Goal: Task Accomplishment & Management: Use online tool/utility

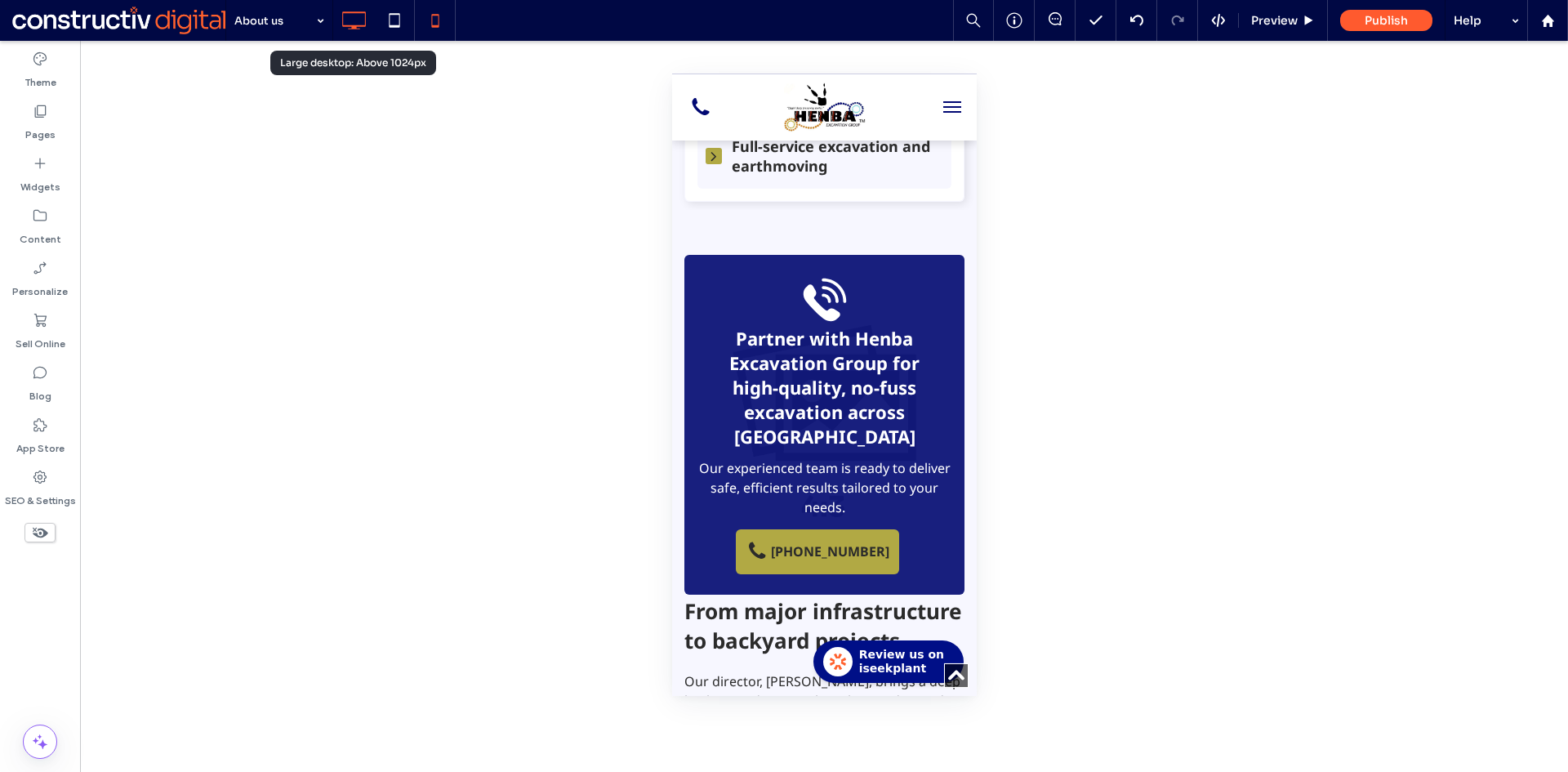
click at [349, 25] on icon at bounding box center [354, 21] width 33 height 33
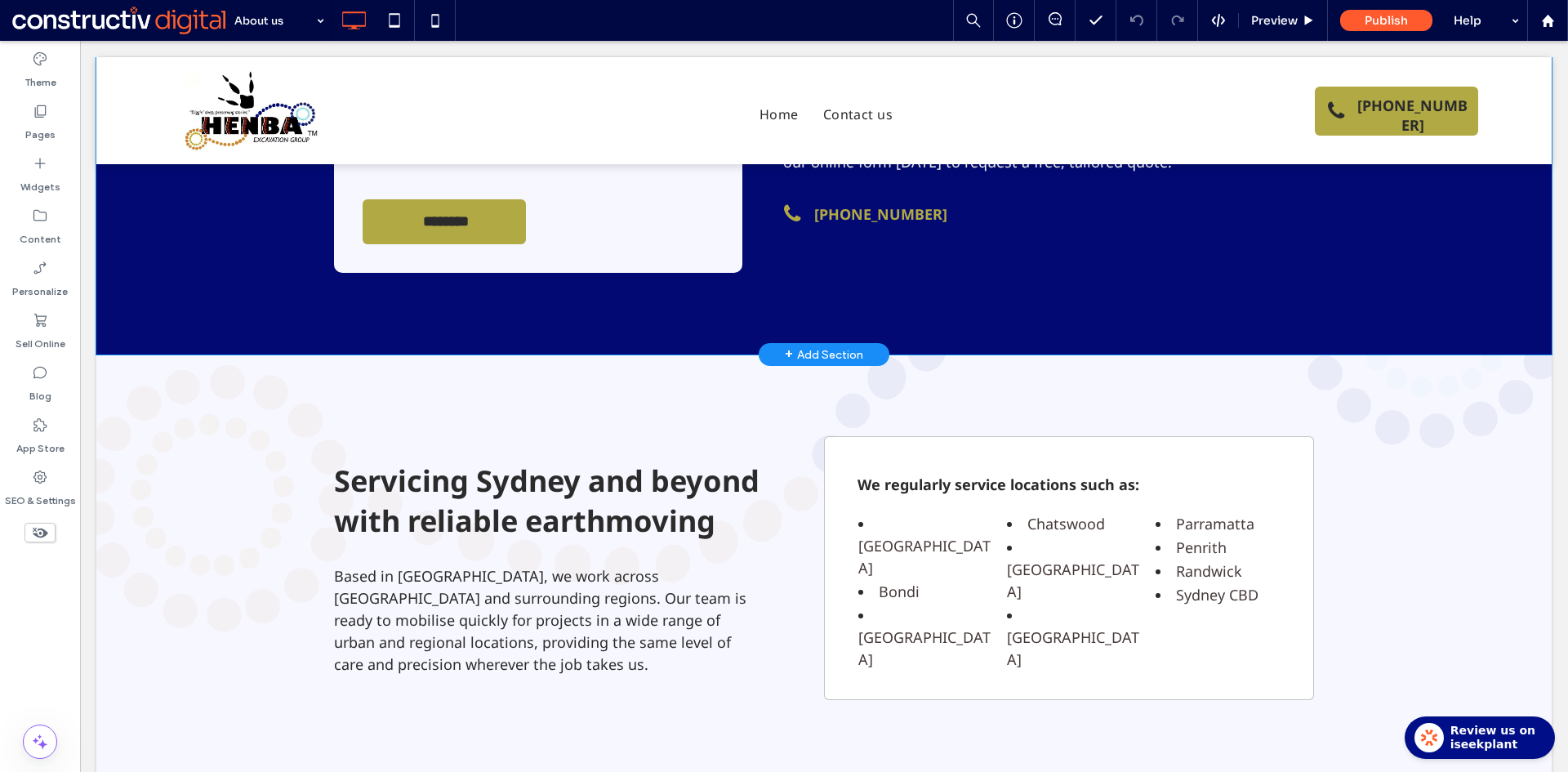
scroll to position [2124, 0]
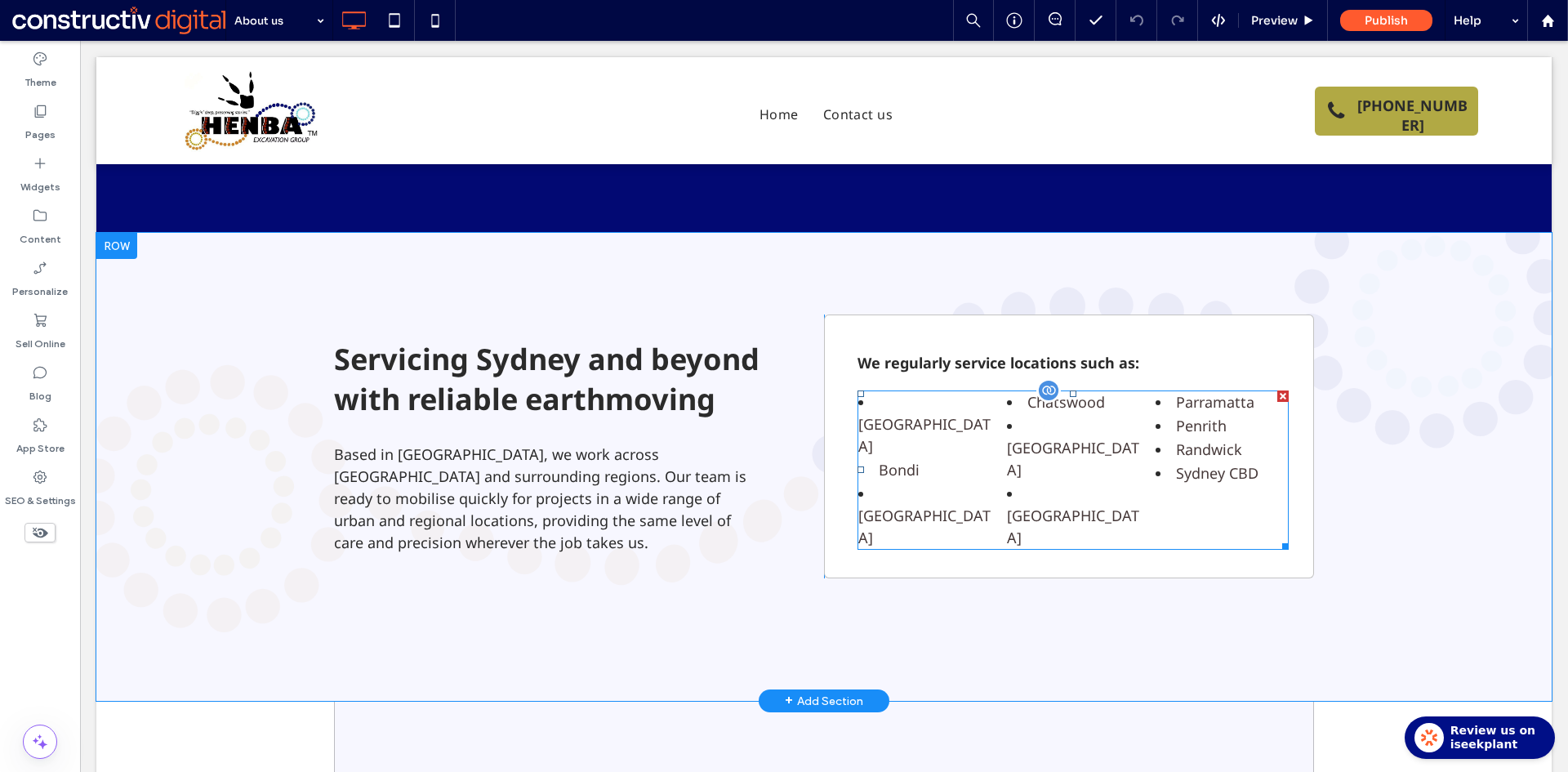
click at [1054, 438] on span at bounding box center [1072, 470] width 431 height 159
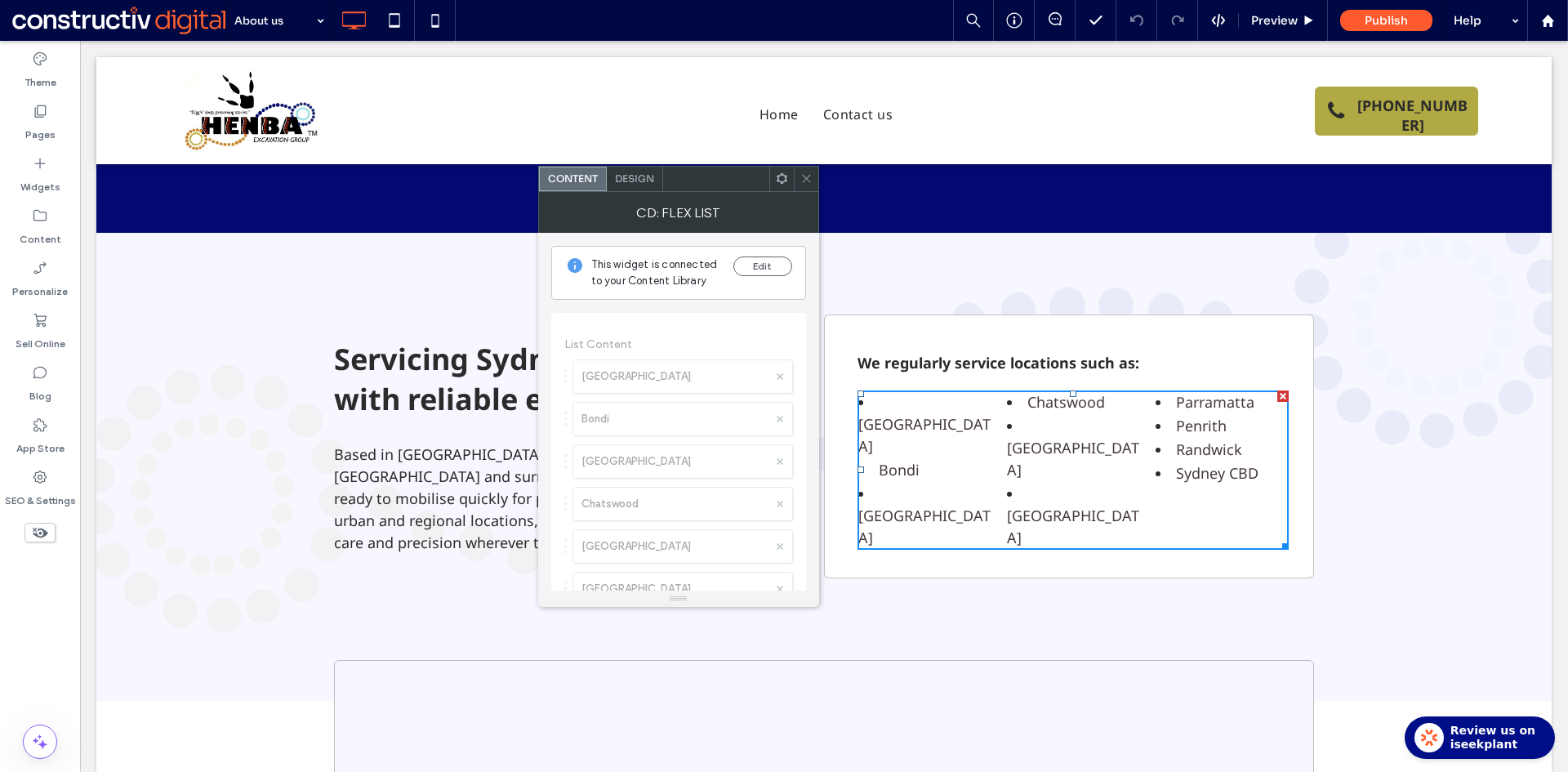
click at [643, 185] on div "Design" at bounding box center [635, 179] width 57 height 25
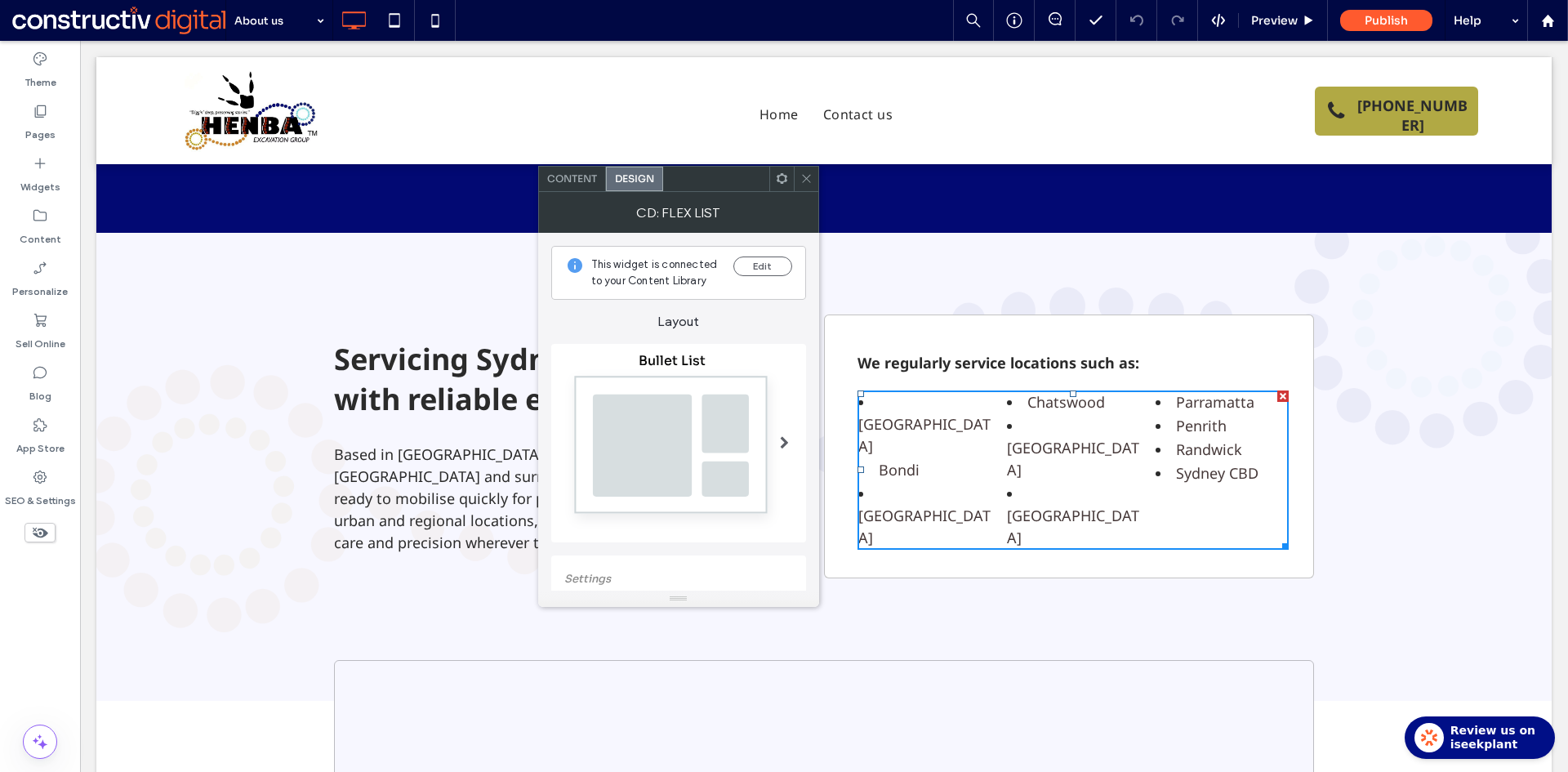
drag, startPoint x: 715, startPoint y: 441, endPoint x: 751, endPoint y: 446, distance: 36.3
click at [716, 441] on img at bounding box center [672, 450] width 217 height 161
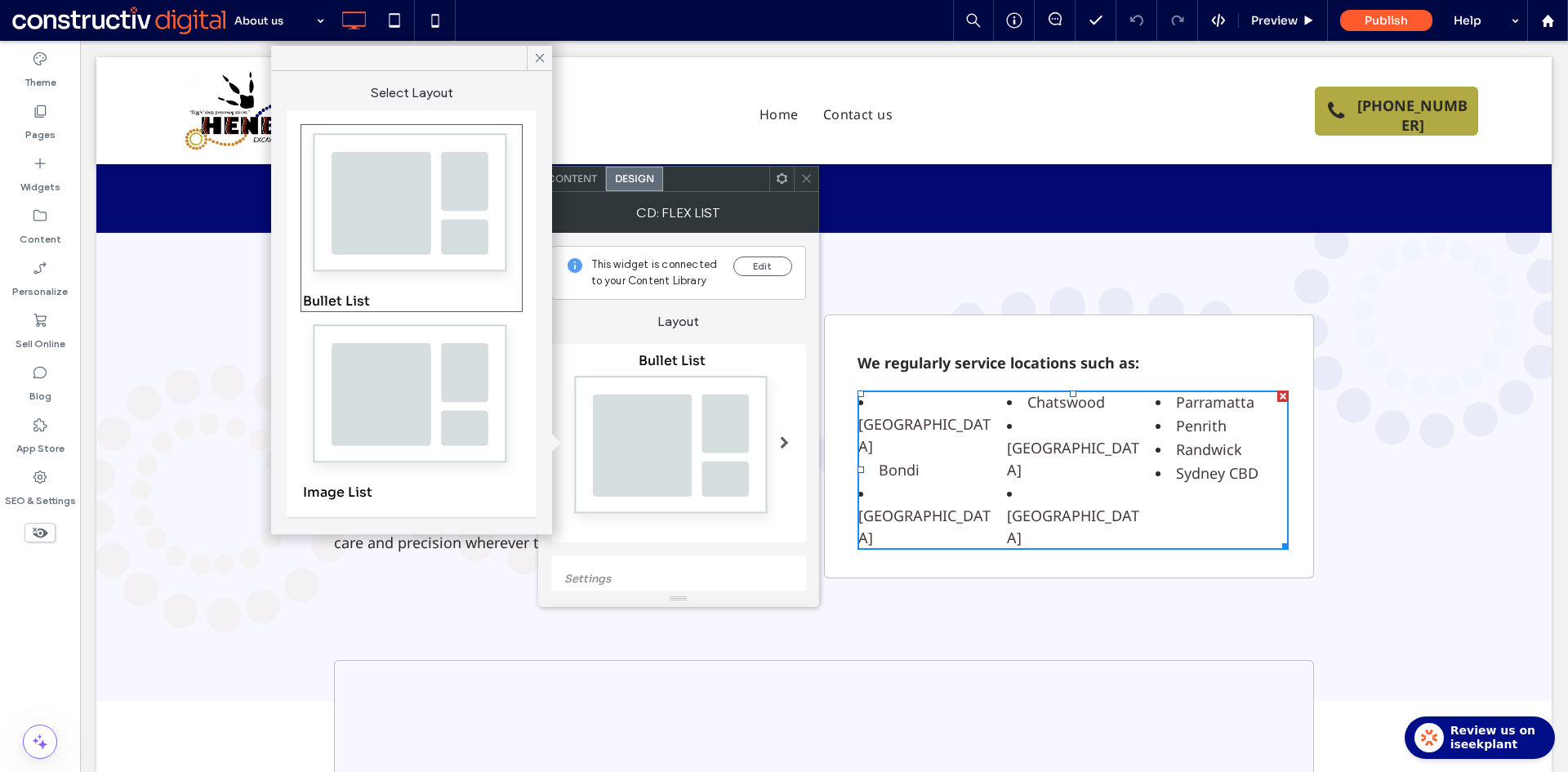
drag, startPoint x: 457, startPoint y: 25, endPoint x: 659, endPoint y: 360, distance: 391.2
click at [533, 54] on icon at bounding box center [540, 57] width 15 height 15
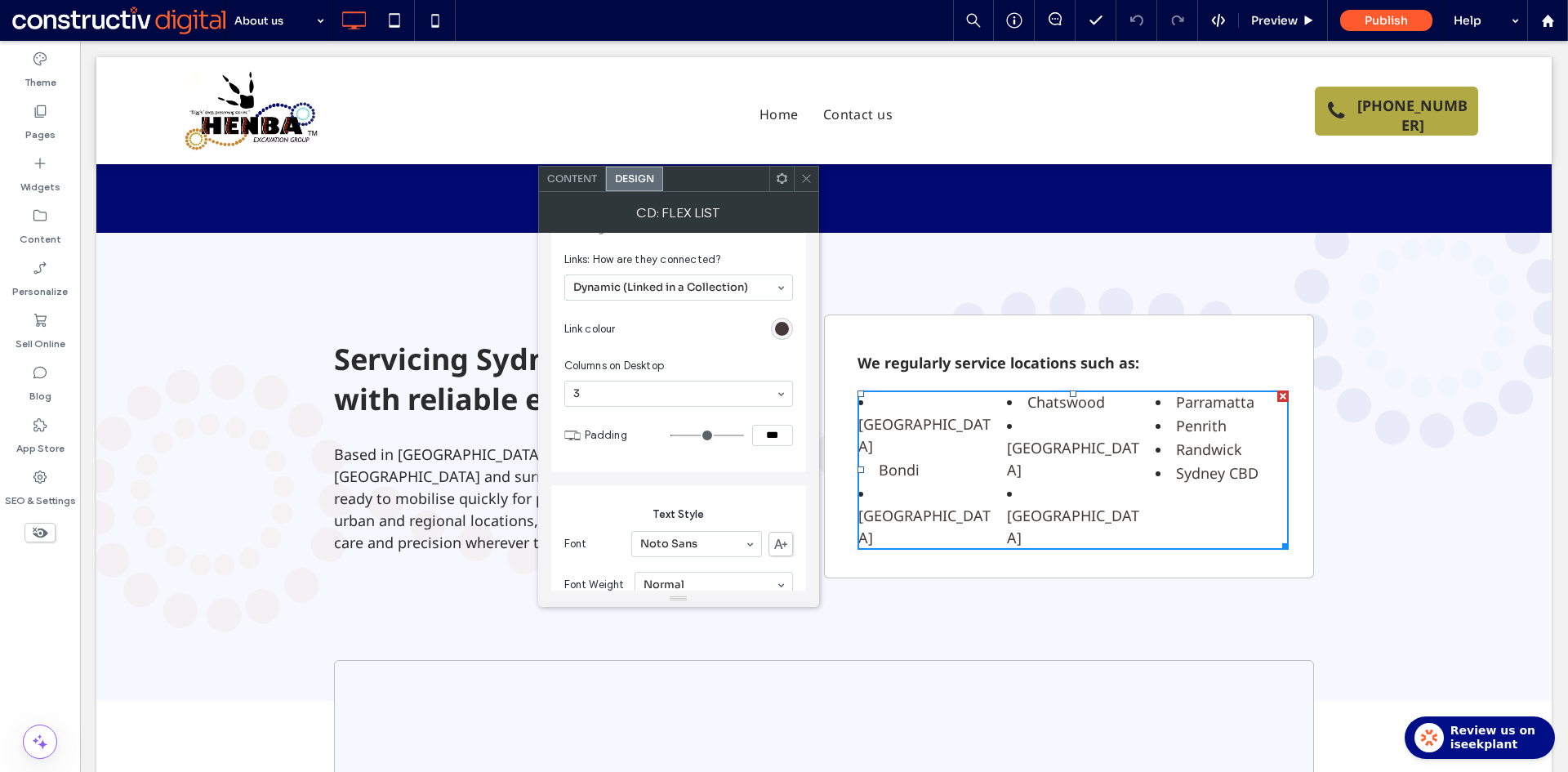
scroll to position [490, 0]
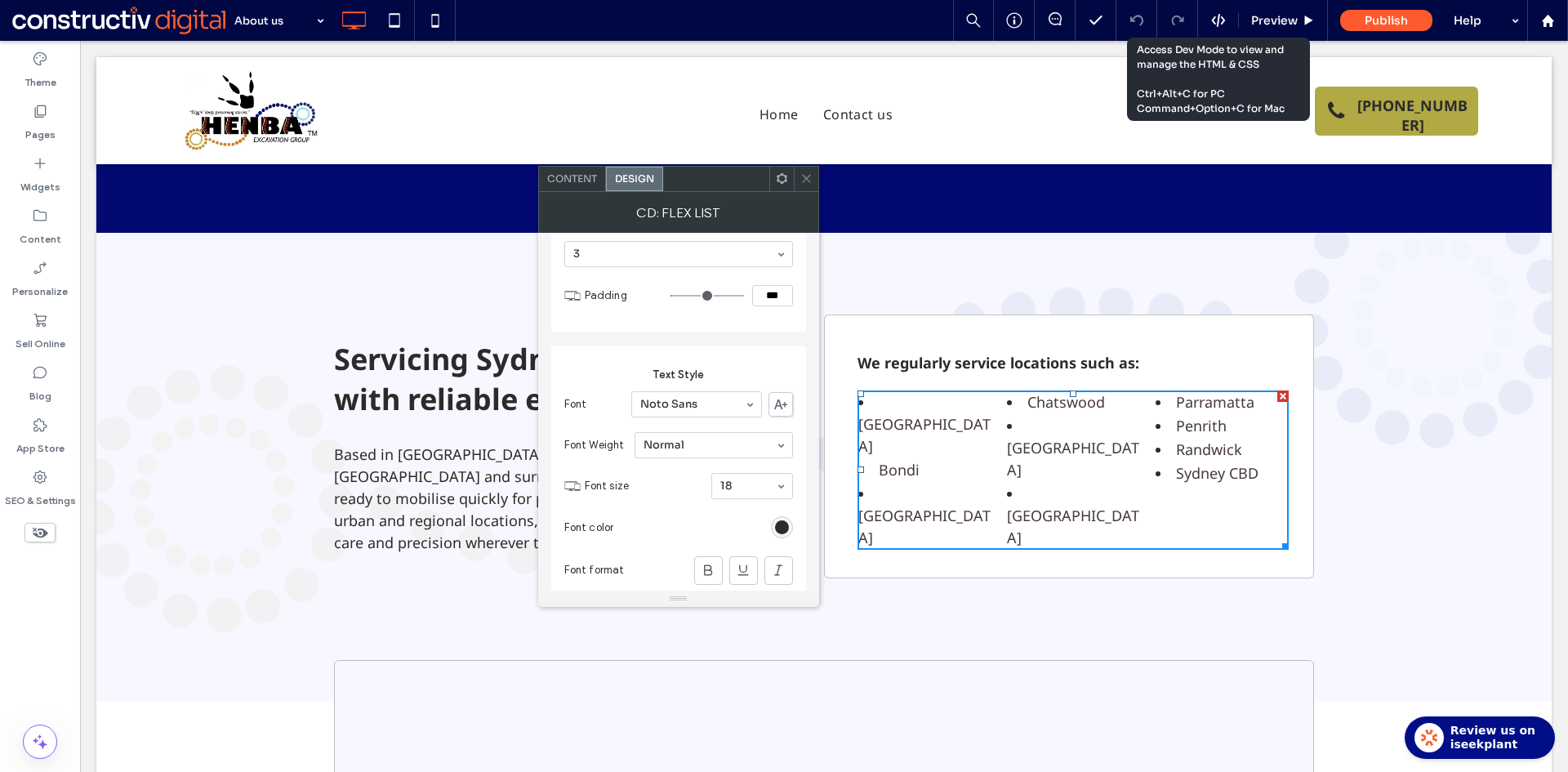
click at [1222, 24] on icon at bounding box center [1218, 20] width 15 height 15
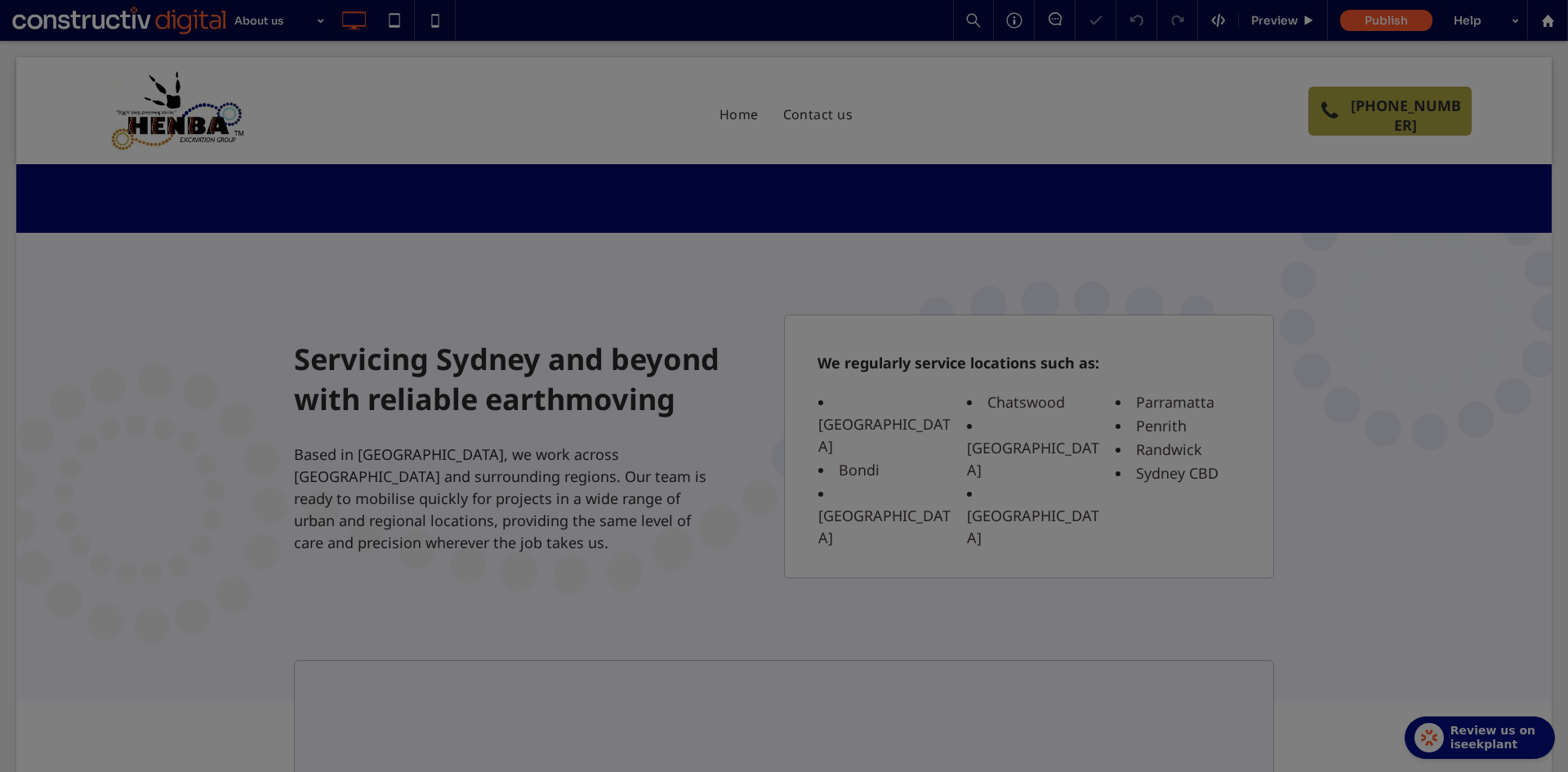
scroll to position [0, 0]
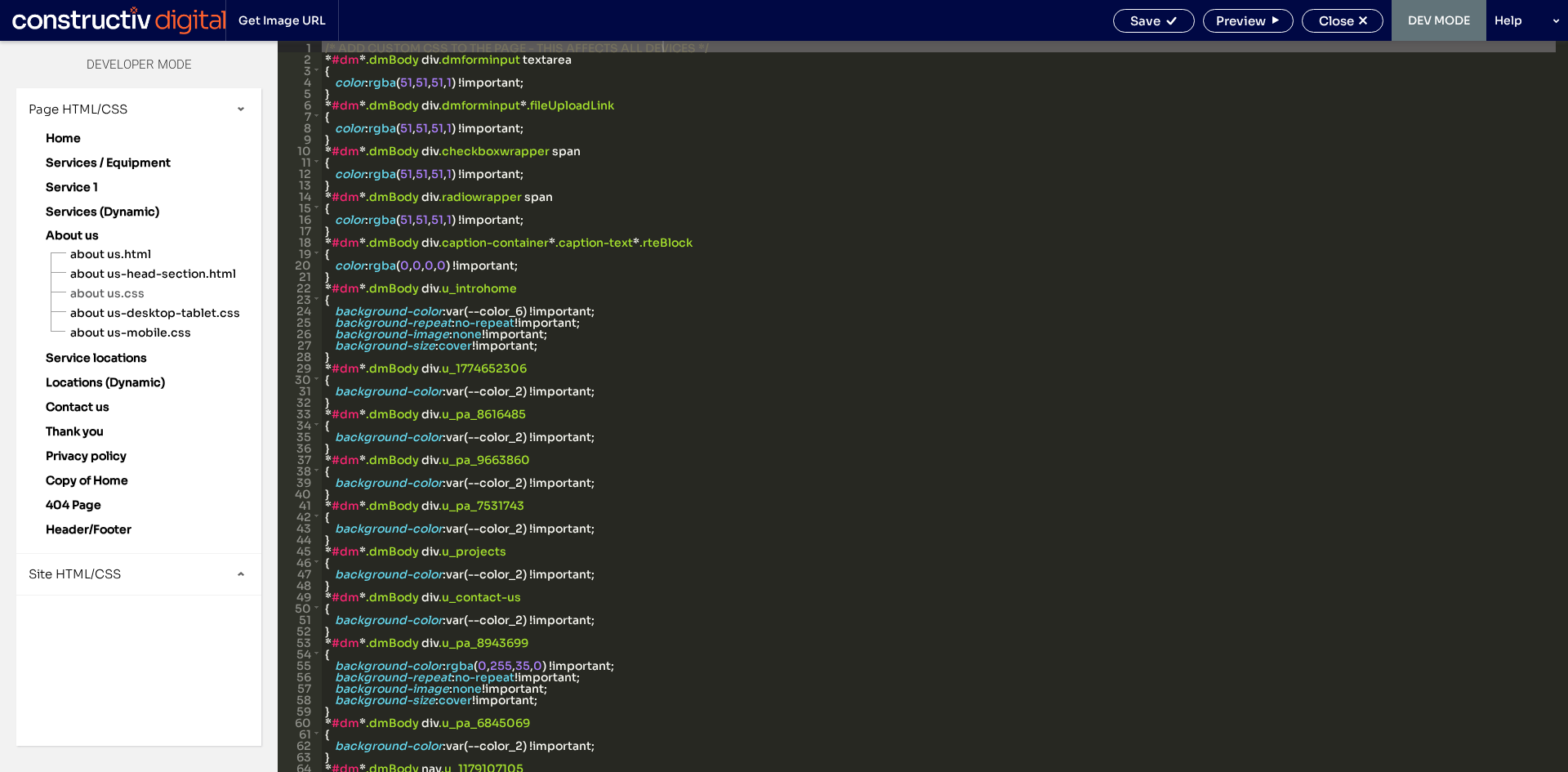
click at [104, 575] on span "Site HTML/CSS" at bounding box center [75, 574] width 92 height 15
click at [127, 651] on span "site.css" at bounding box center [169, 645] width 185 height 16
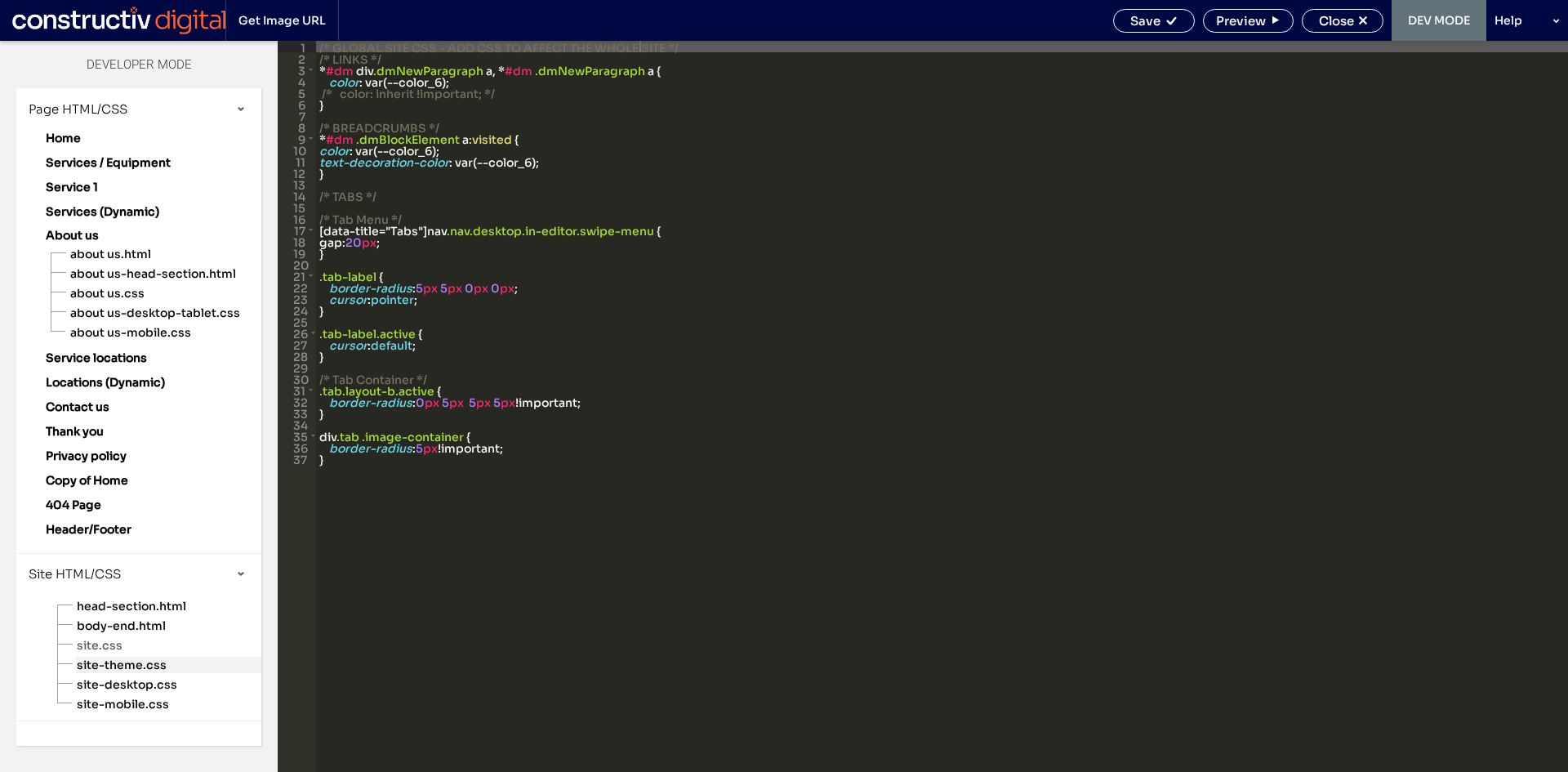
click at [152, 664] on span "site-theme.css" at bounding box center [169, 665] width 185 height 16
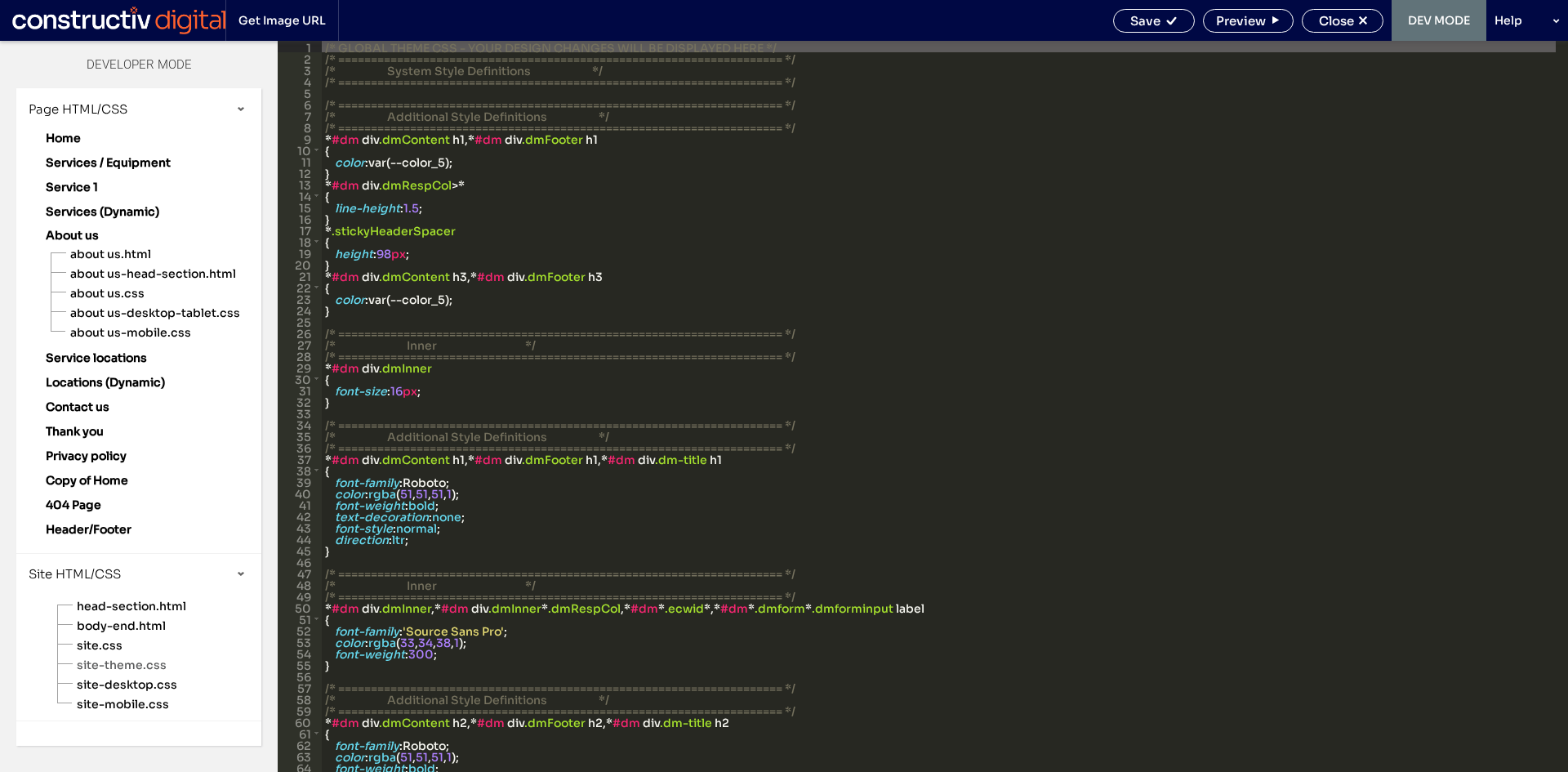
click at [1024, 294] on div "/* GLOBAL THEME CSS - YOUR DESIGN CHANGES WILL BE DISPLAYED HERE */ /* ========…" at bounding box center [939, 418] width 1234 height 754
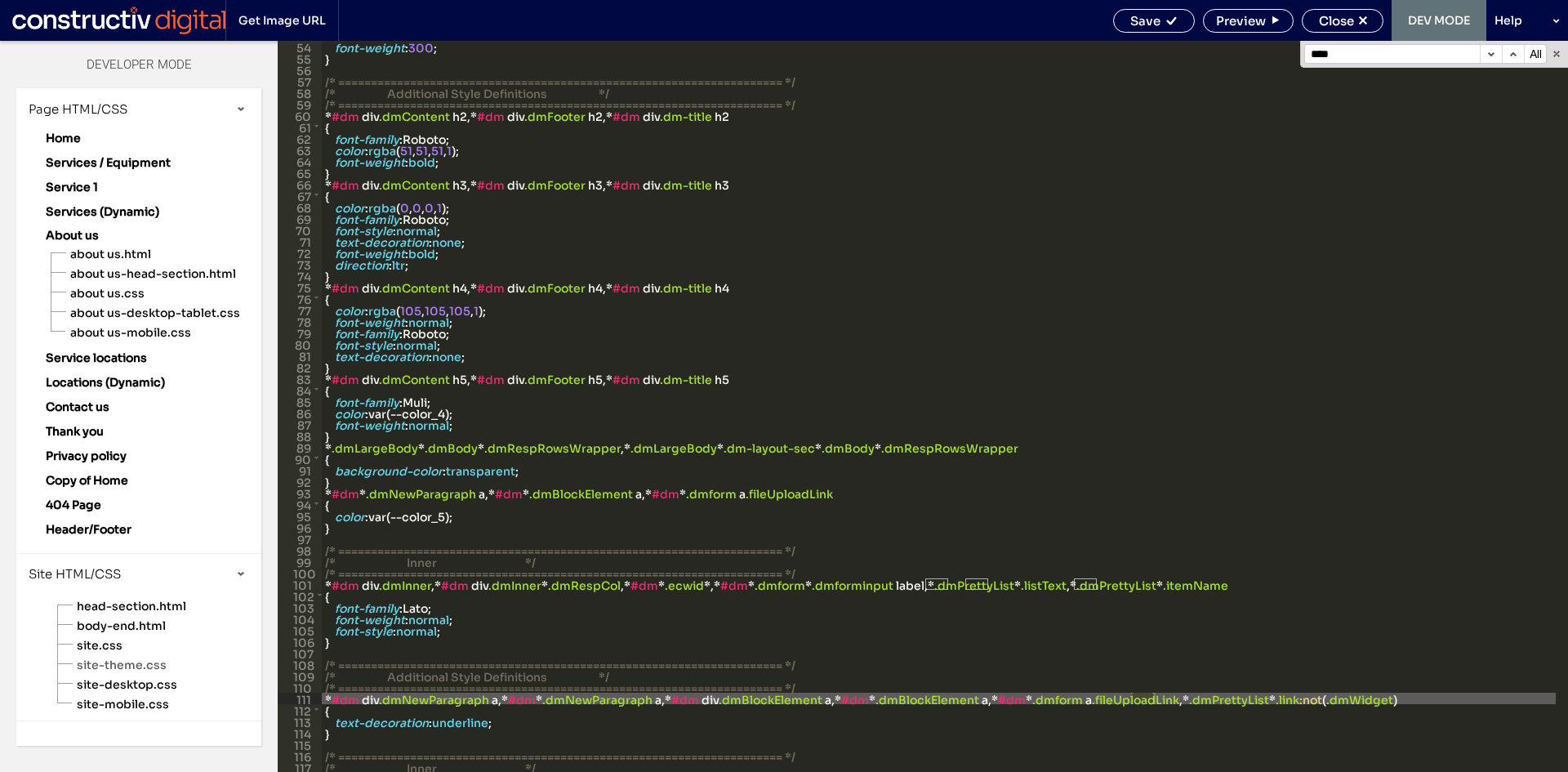
scroll to position [996, 0]
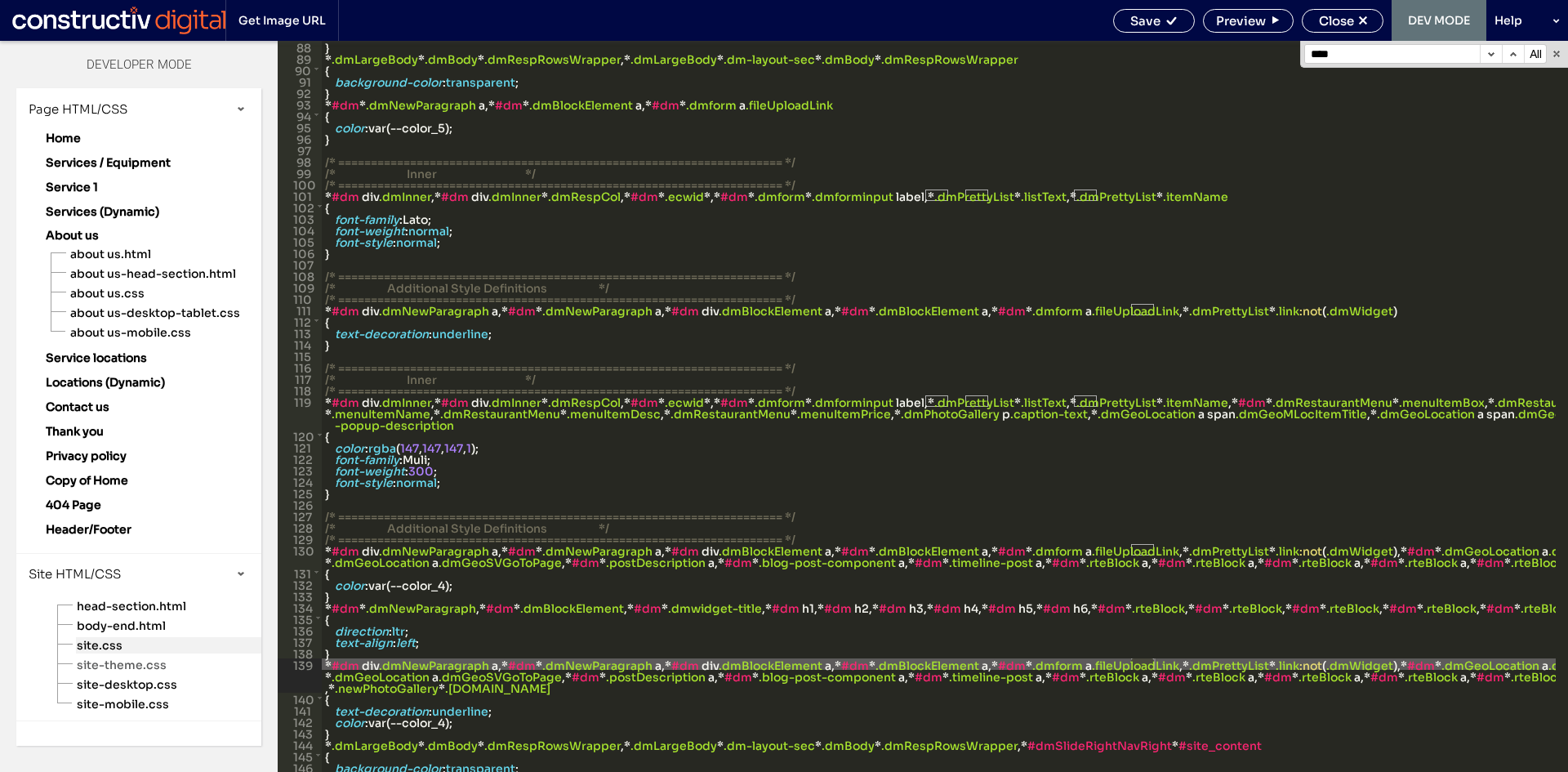
click at [102, 643] on span "site.css" at bounding box center [169, 645] width 185 height 16
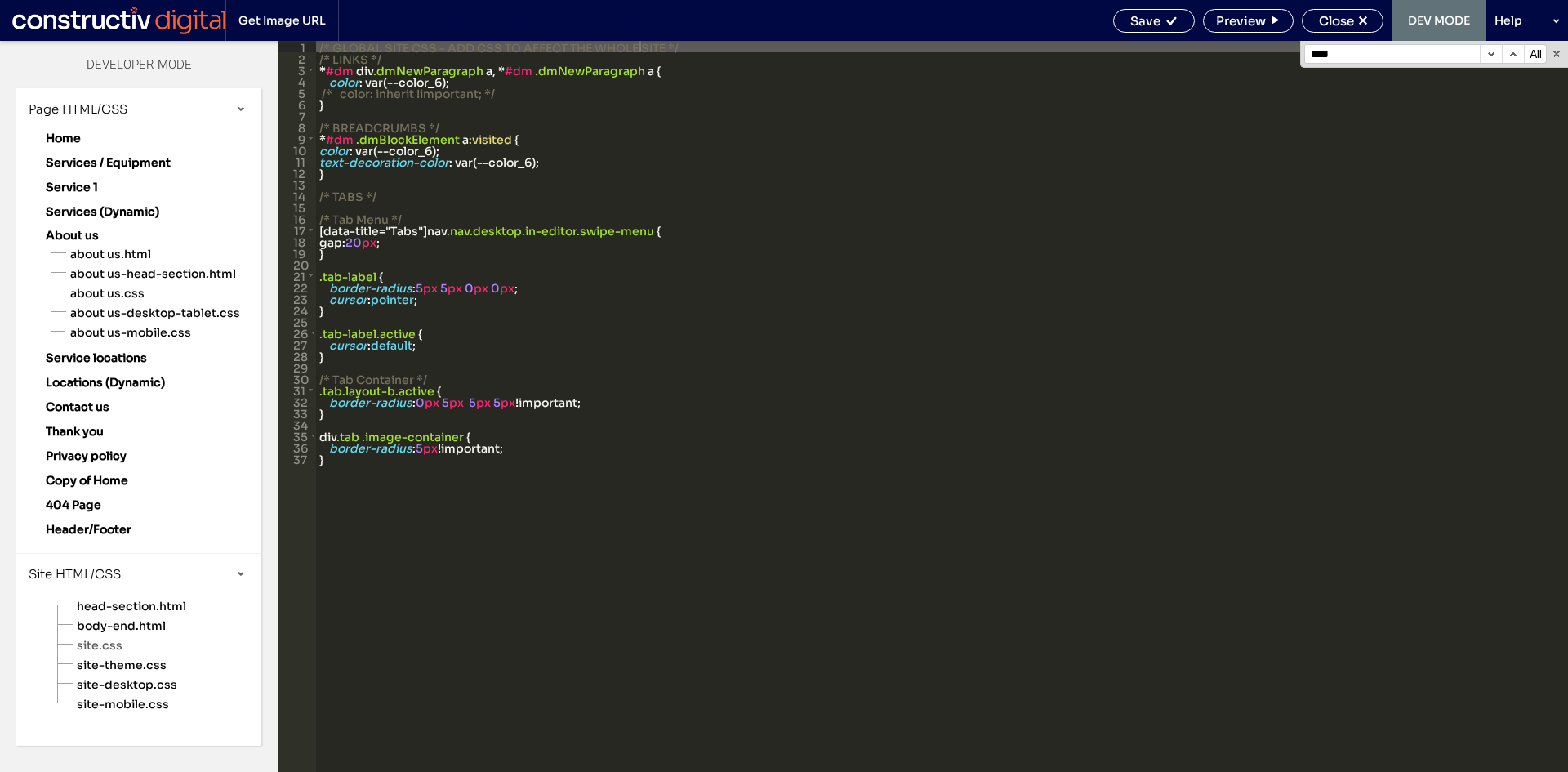
drag, startPoint x: 1336, startPoint y: 62, endPoint x: 1321, endPoint y: 59, distance: 15.3
click at [1336, 62] on input "****" at bounding box center [1392, 53] width 175 height 18
click at [132, 667] on span "site-theme.css" at bounding box center [169, 665] width 185 height 16
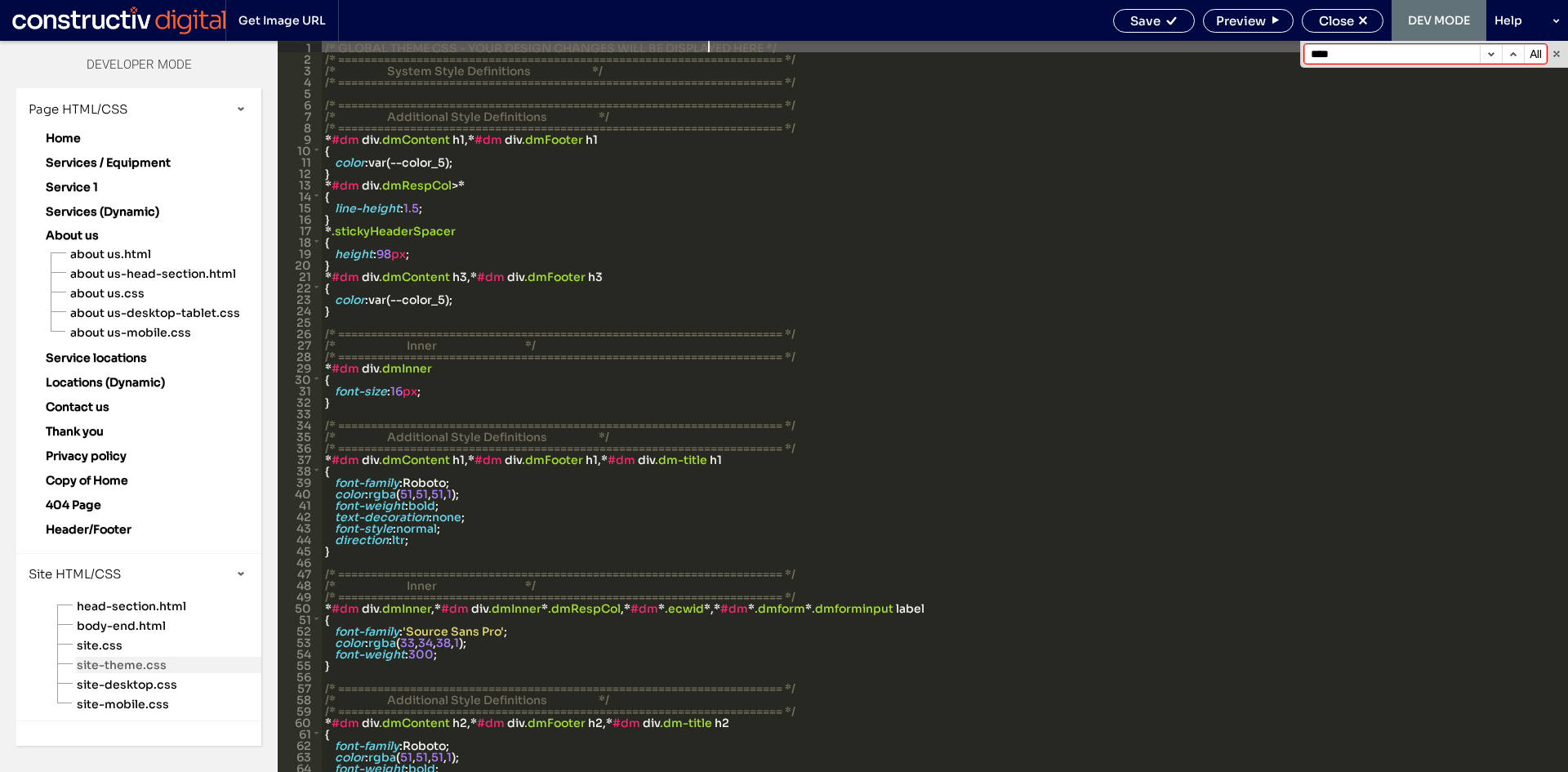
scroll to position [0, 0]
click at [1388, 50] on input "****" at bounding box center [1392, 53] width 175 height 18
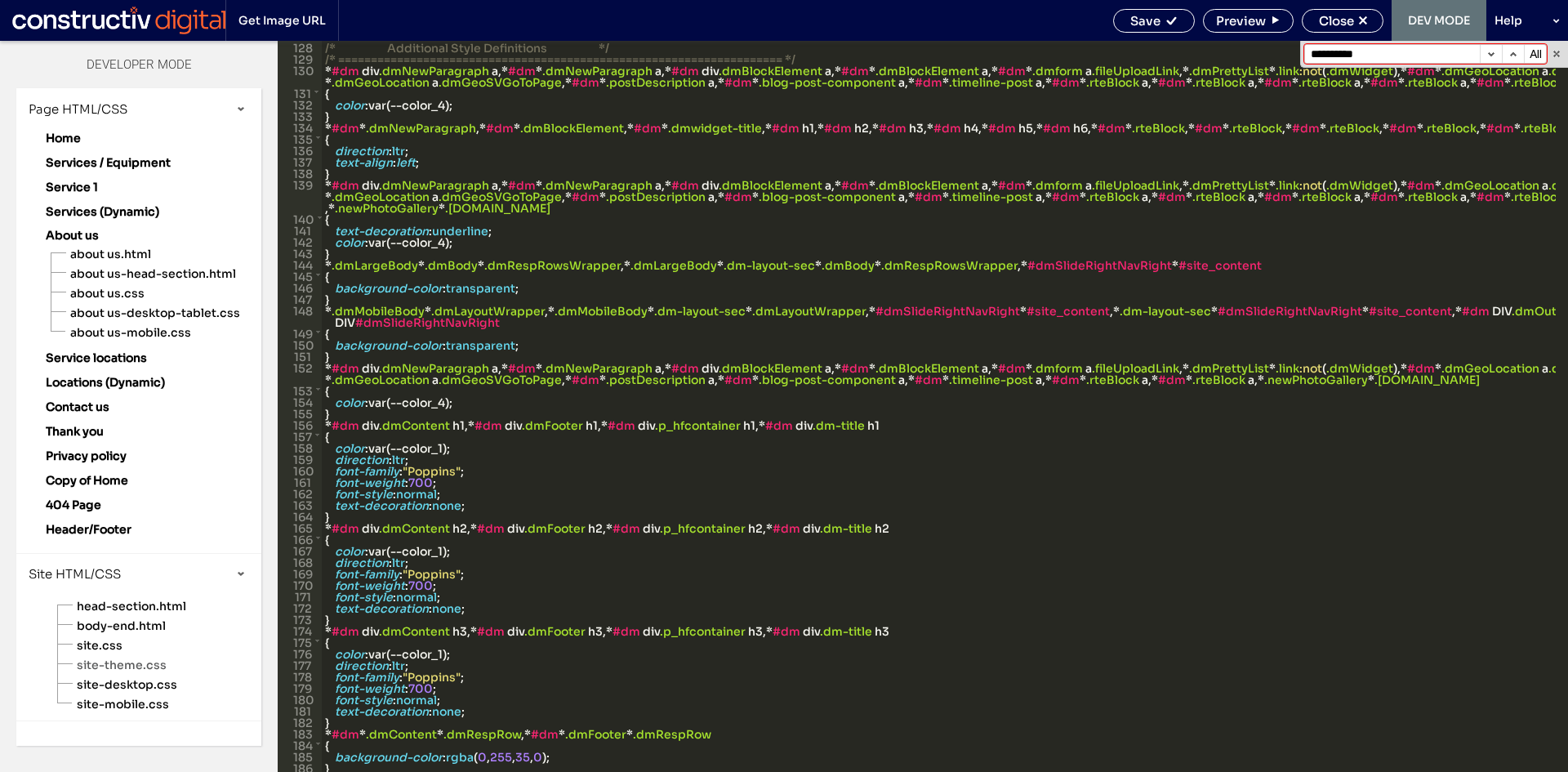
scroll to position [1673, 0]
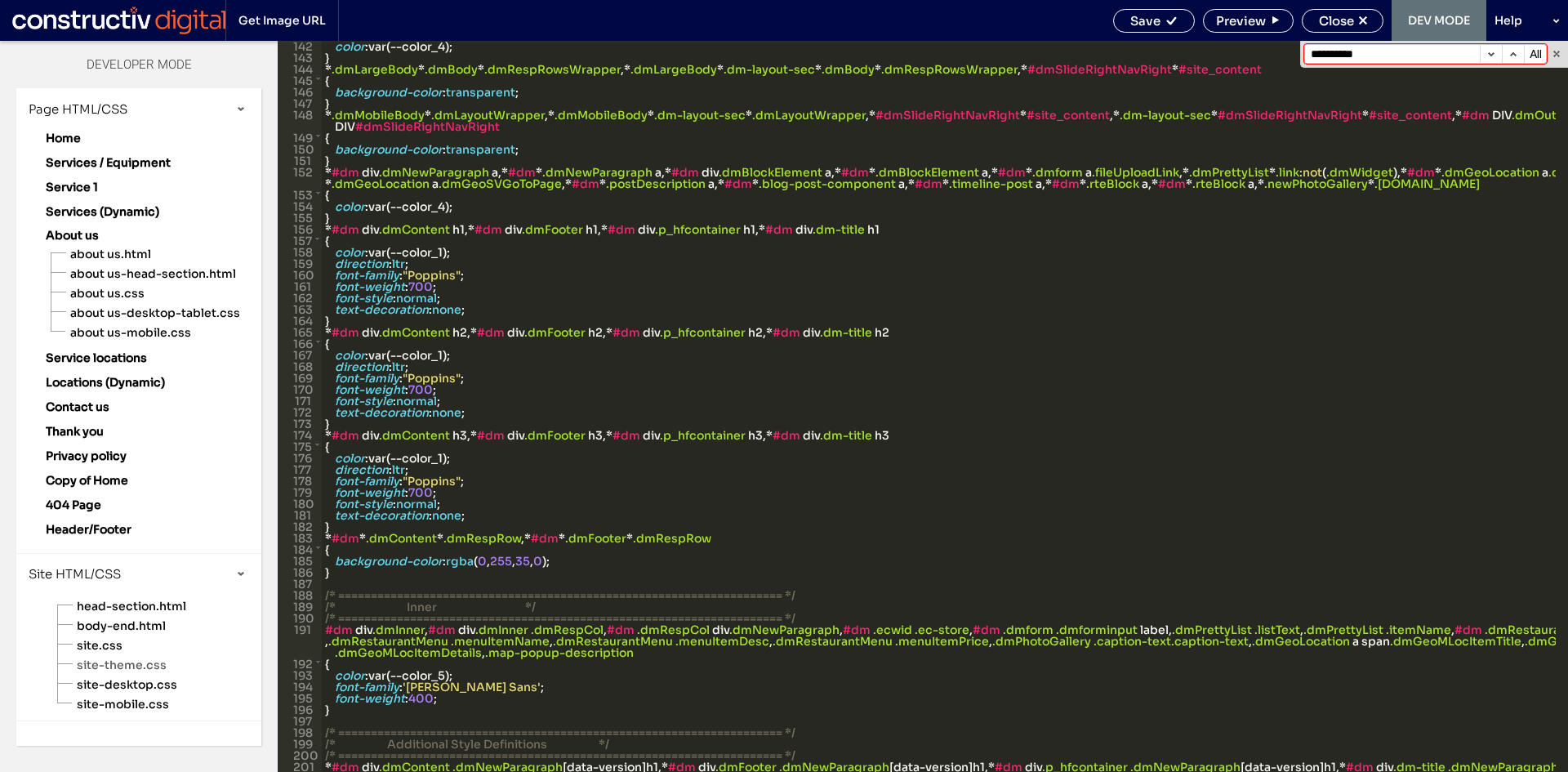
drag, startPoint x: 1378, startPoint y: 52, endPoint x: 1151, endPoint y: 52, distance: 227.0
click at [1151, 52] on div "** 142 143 144 145 146 147 148 149 150 151 152 153 154 155 156 157 158 159 160 …" at bounding box center [922, 406] width 1290 height 731
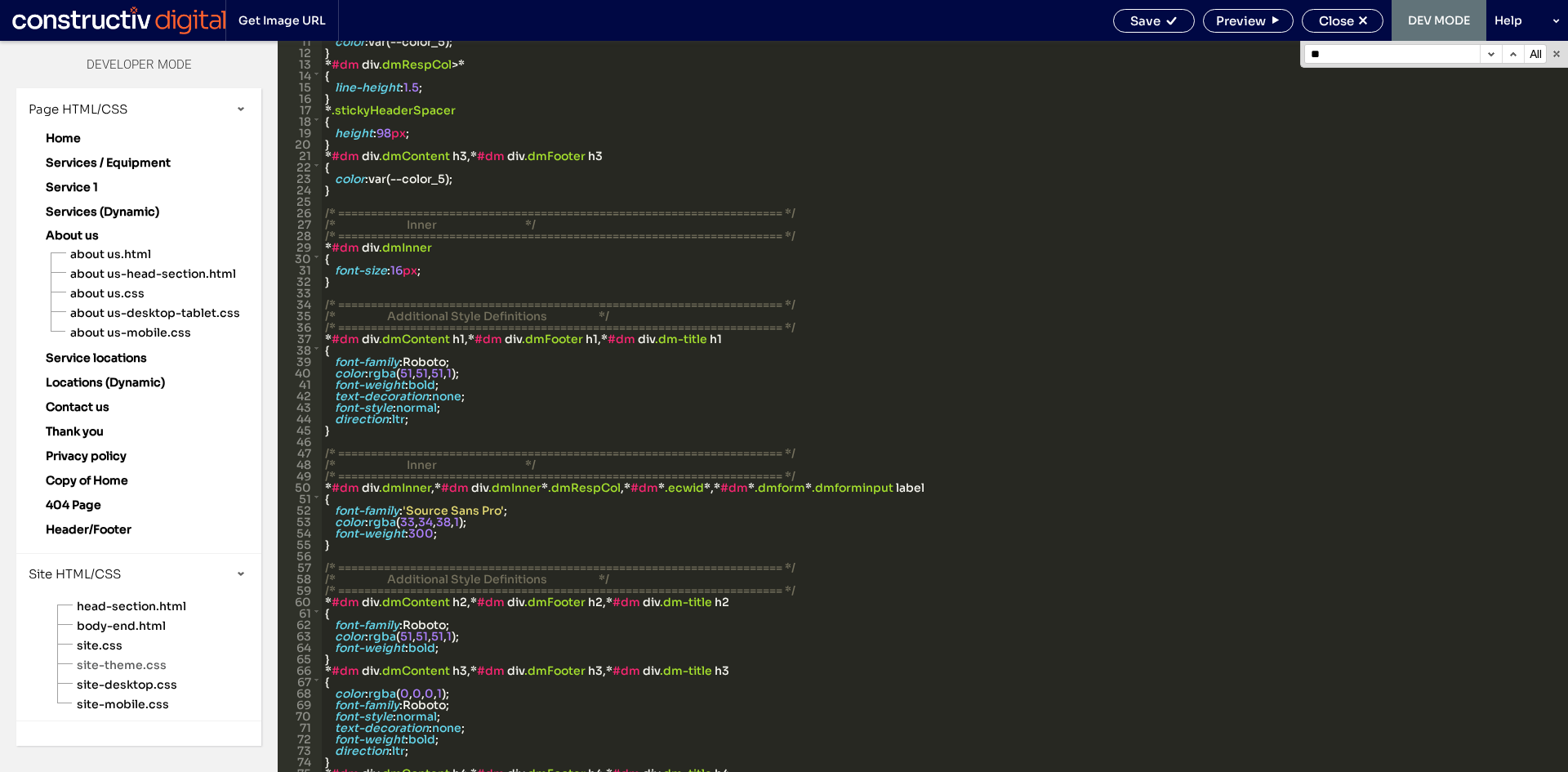
scroll to position [73, 0]
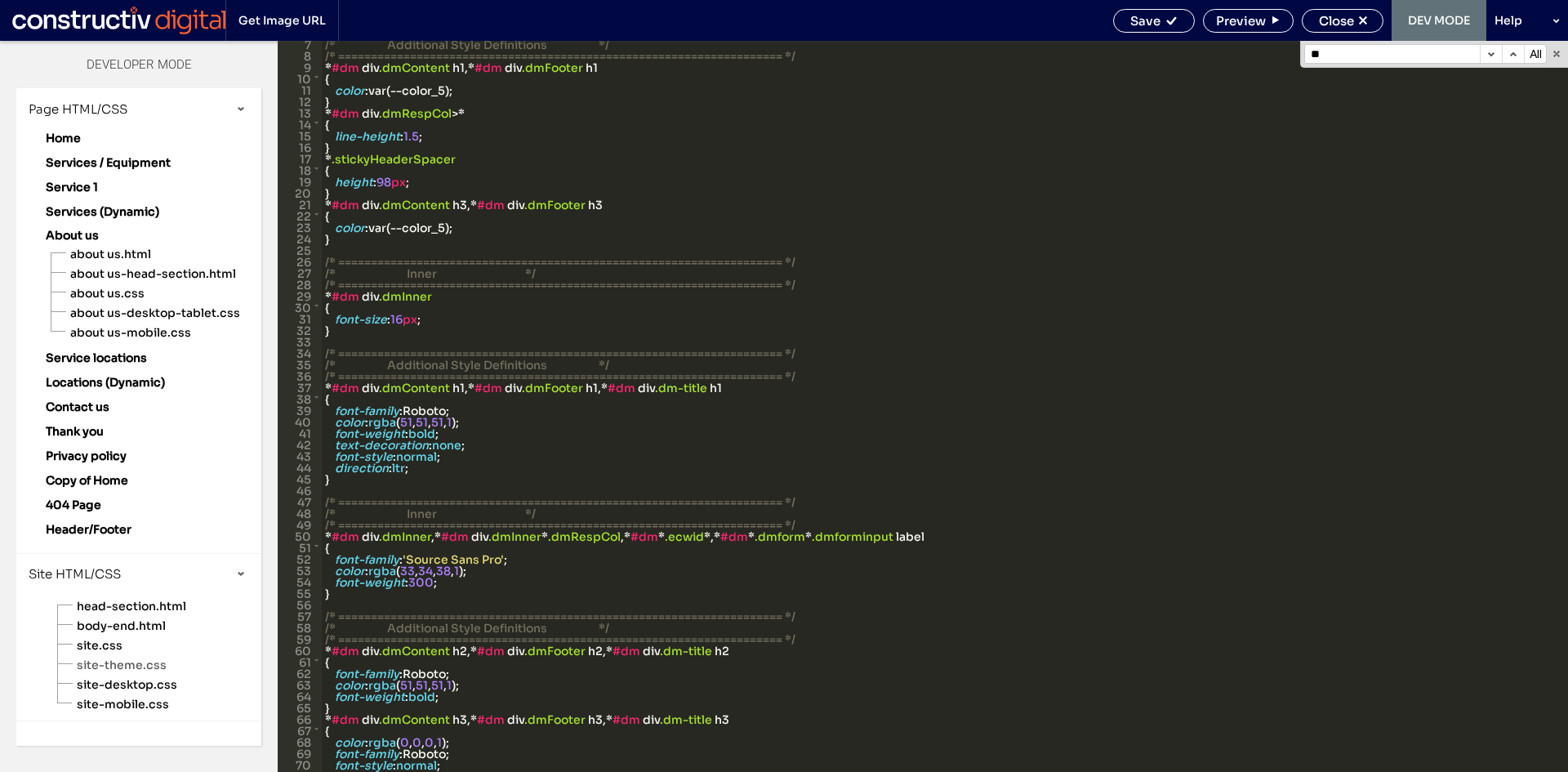
type input "**"
click at [1335, 20] on span "Close" at bounding box center [1336, 21] width 35 height 15
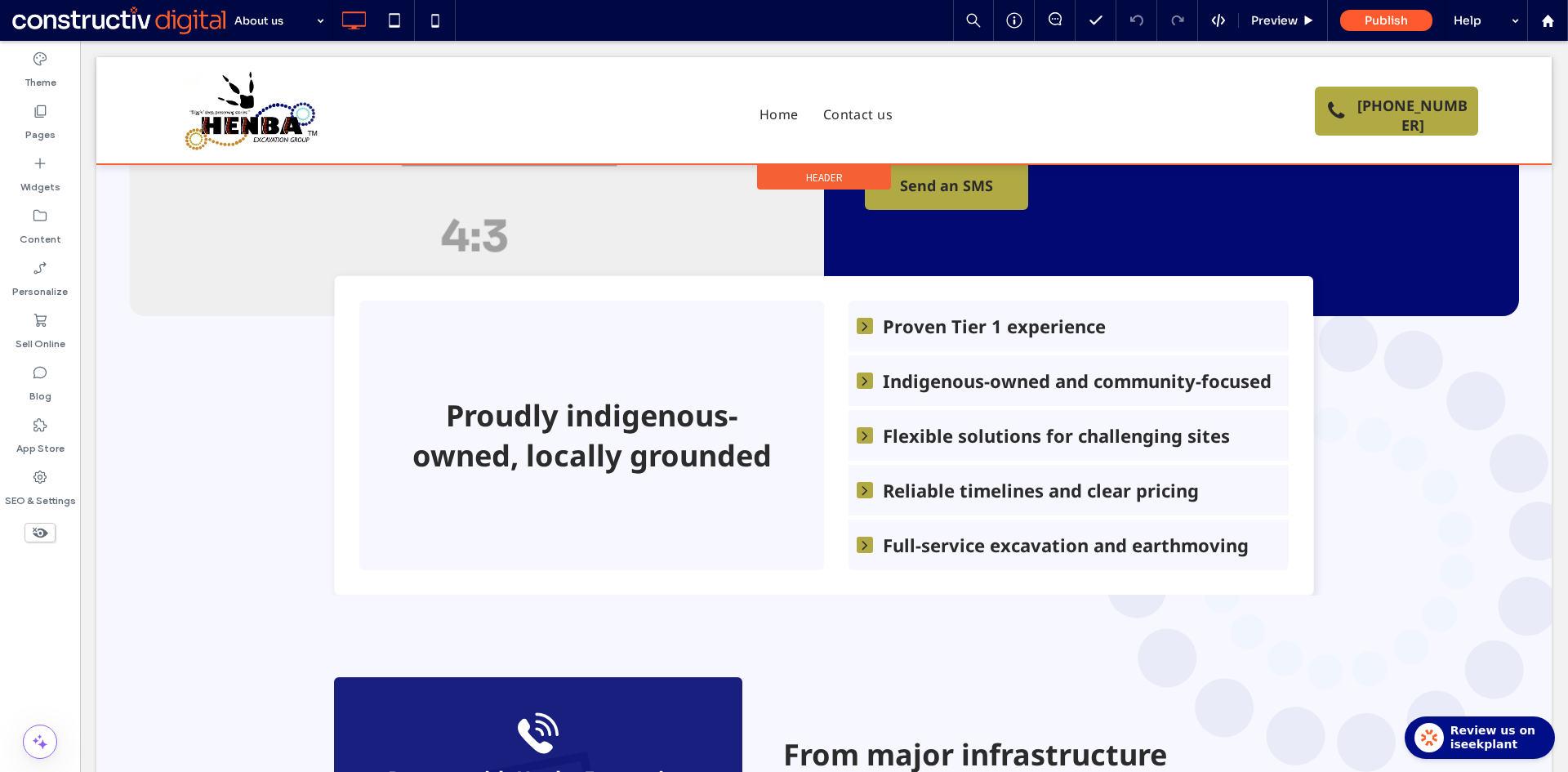
scroll to position [81, 0]
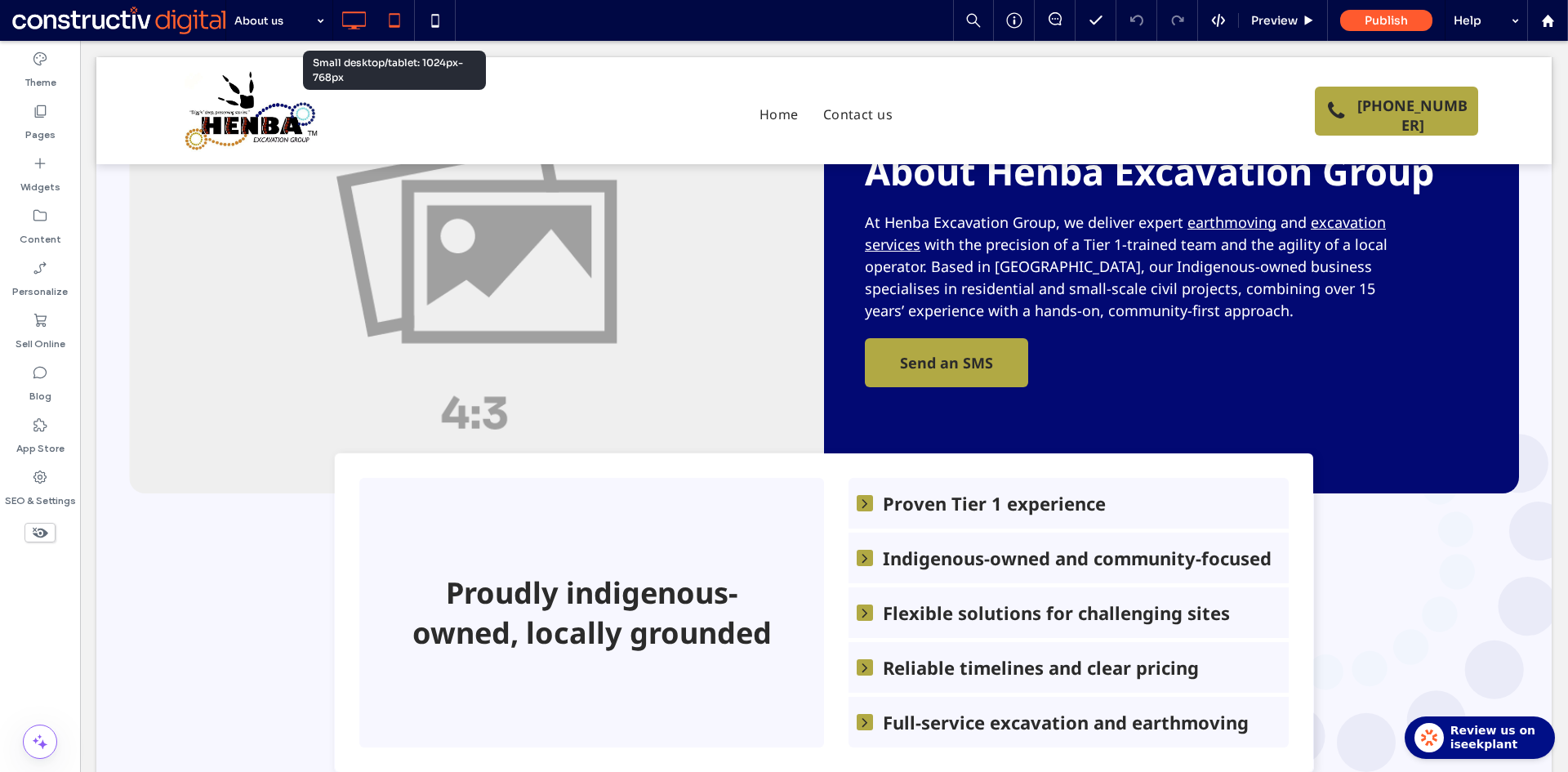
drag, startPoint x: 410, startPoint y: 29, endPoint x: 34, endPoint y: 32, distance: 376.0
click at [410, 29] on icon at bounding box center [394, 21] width 33 height 33
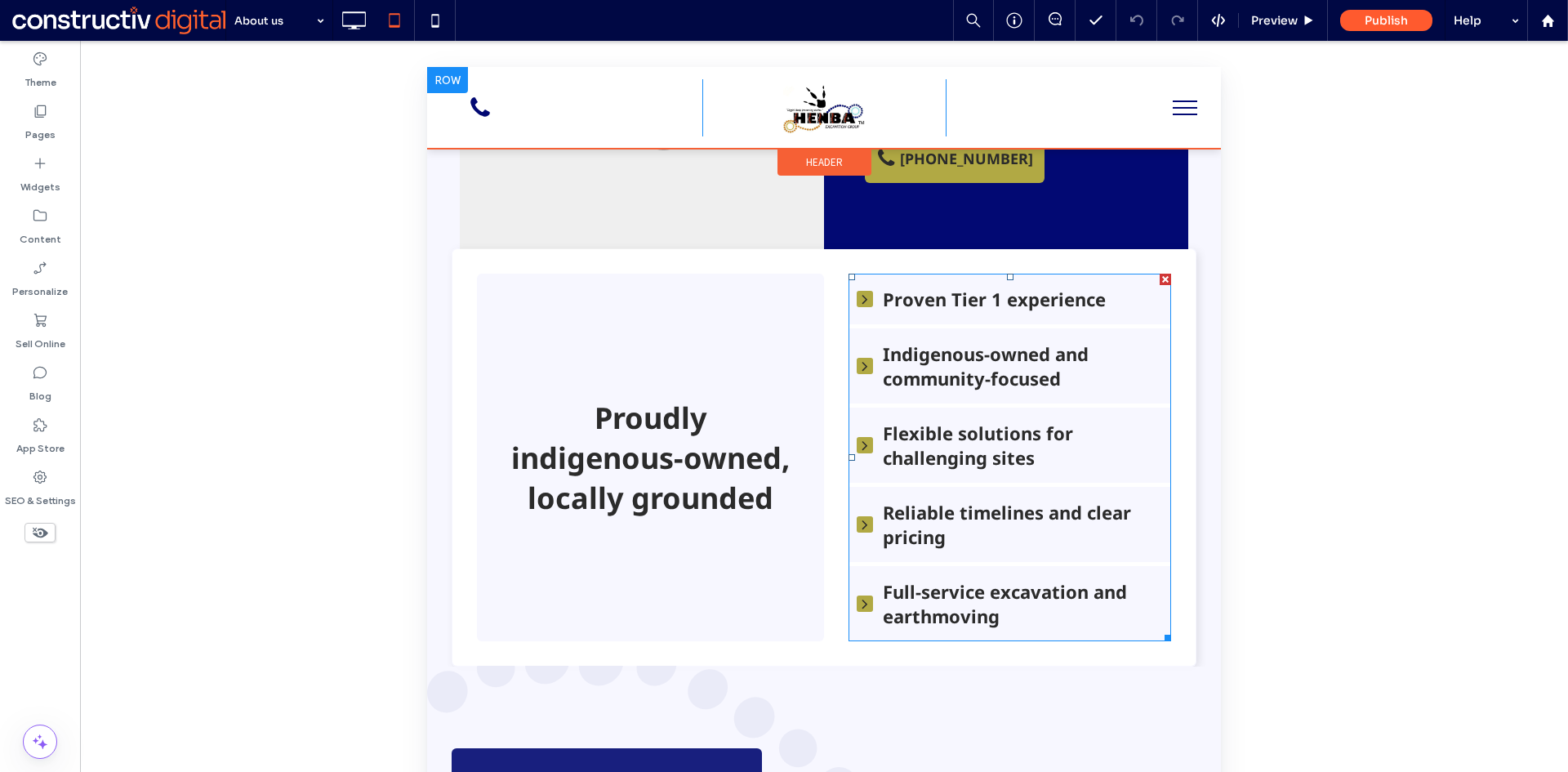
scroll to position [572, 0]
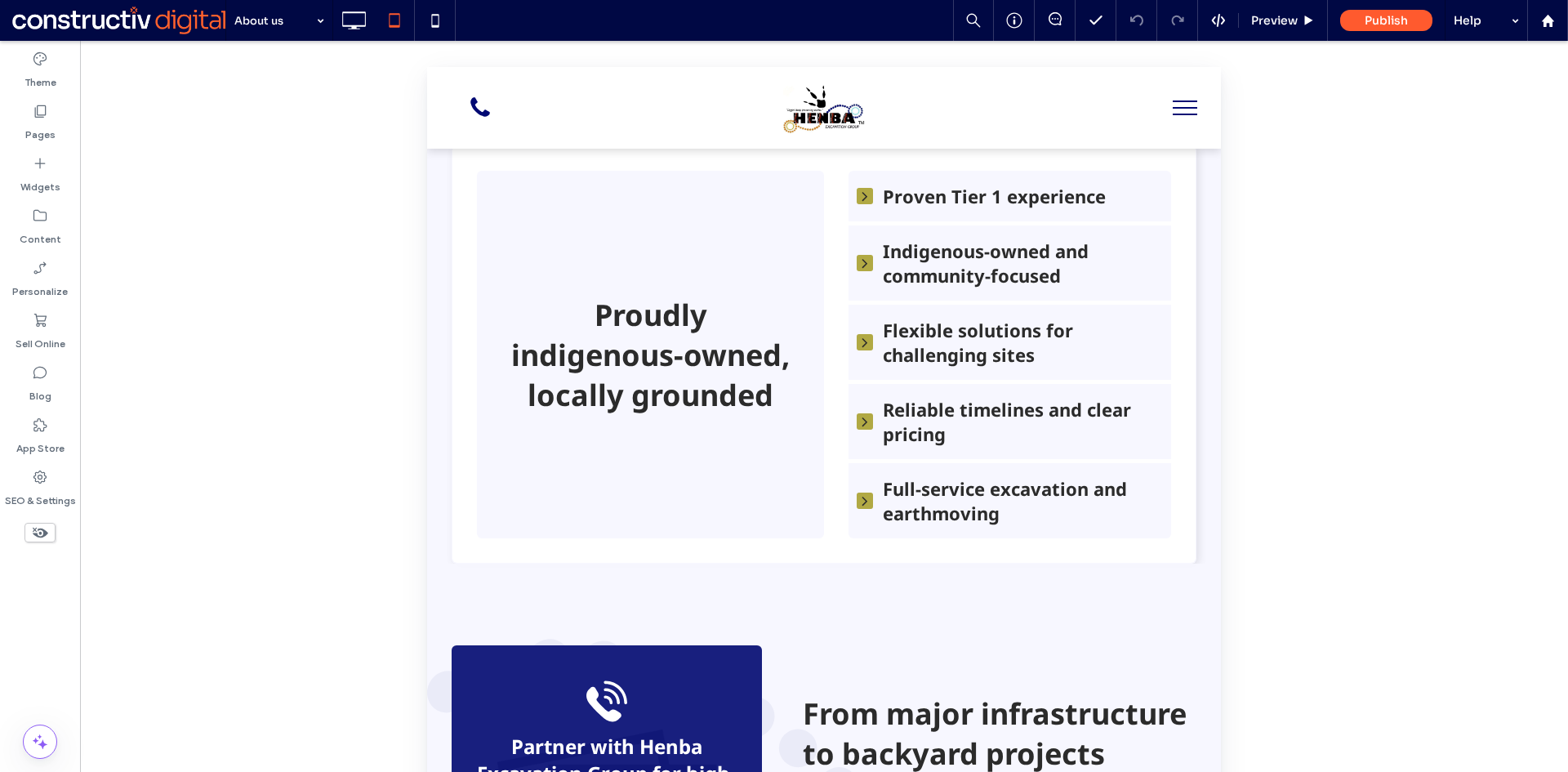
click at [1176, 114] on span "menu" at bounding box center [1184, 115] width 25 height 2
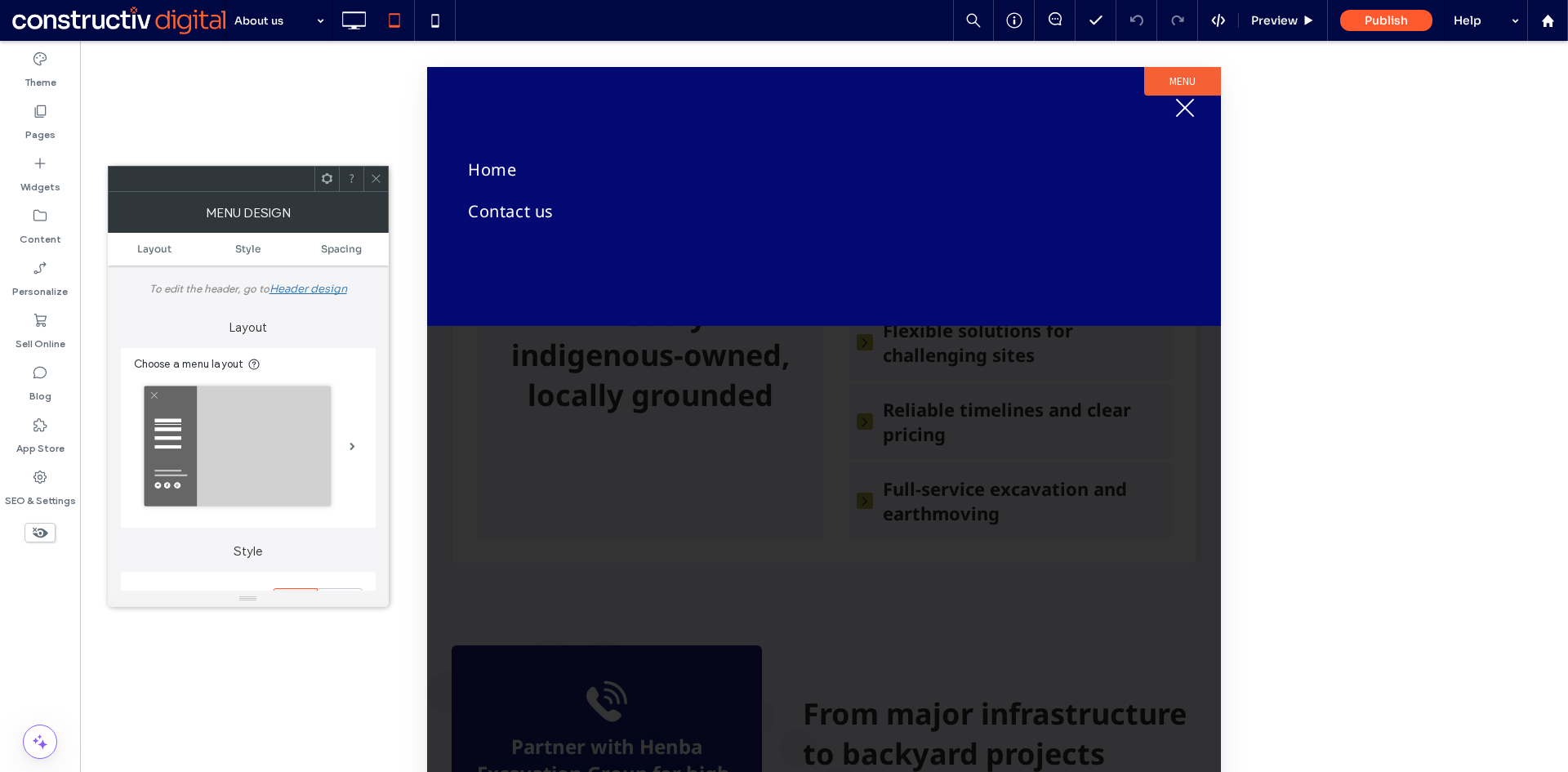
click at [1183, 110] on span "menu" at bounding box center [1185, 108] width 19 height 19
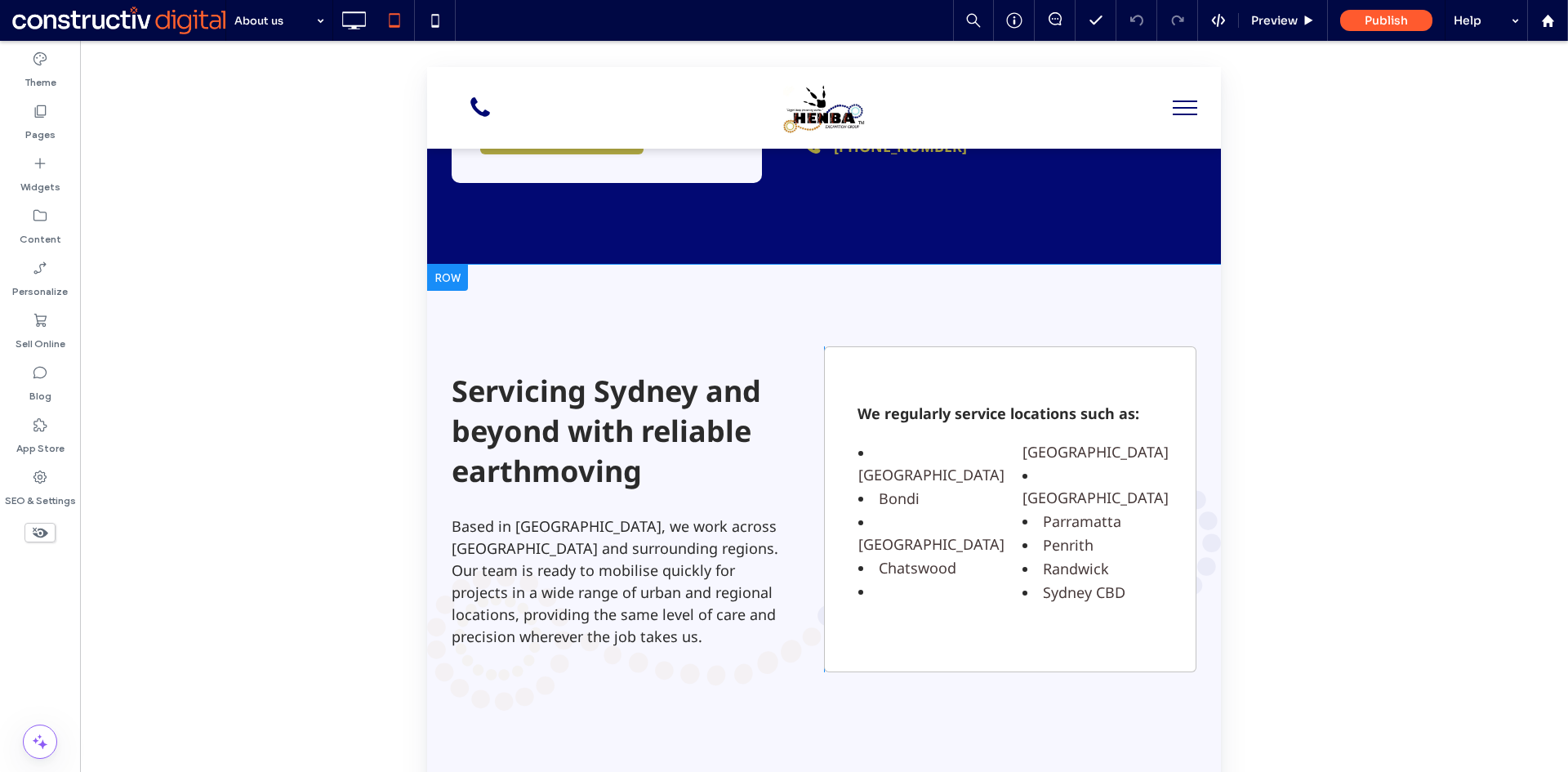
scroll to position [2475, 0]
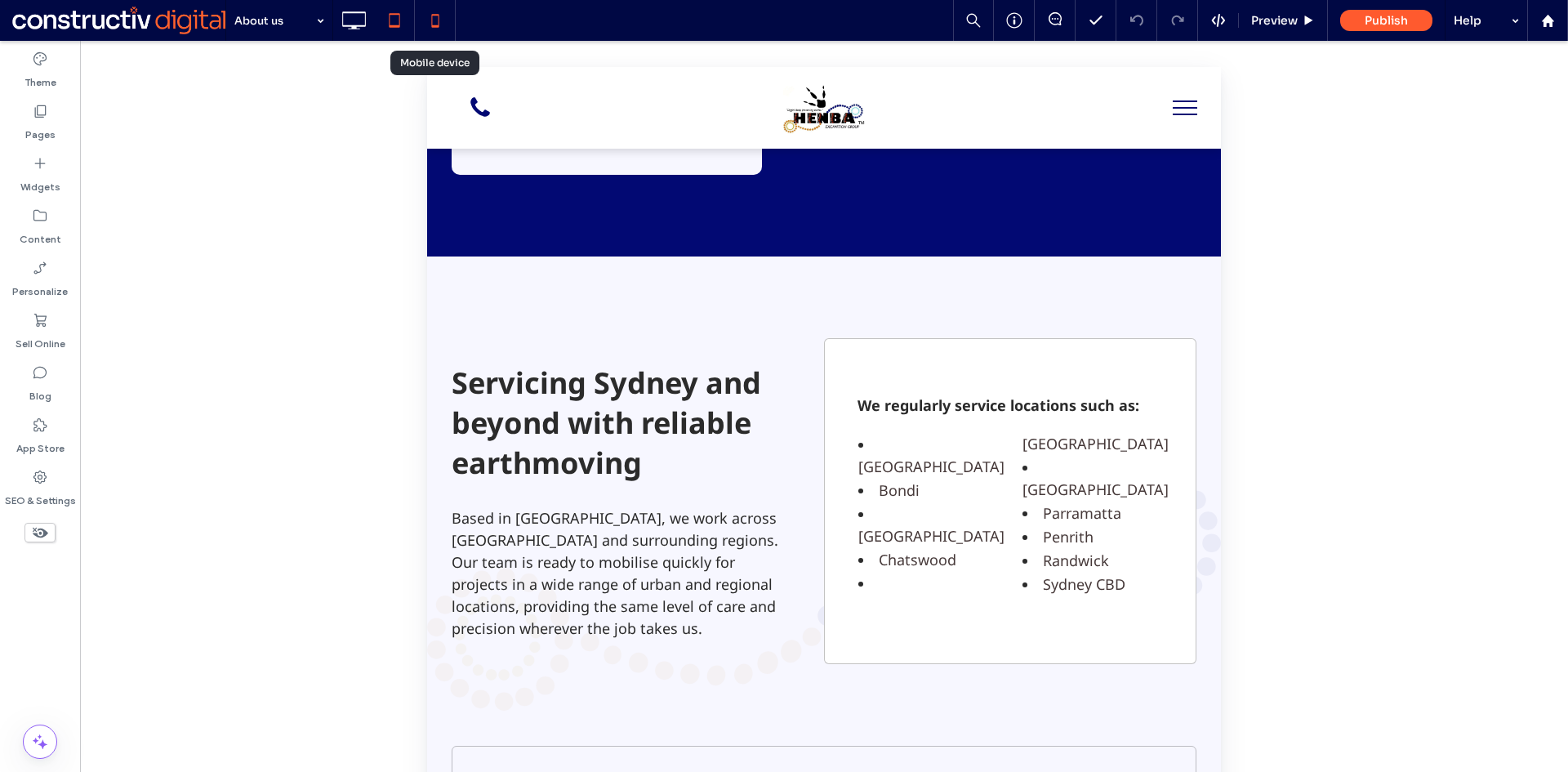
click at [436, 27] on use at bounding box center [434, 20] width 8 height 13
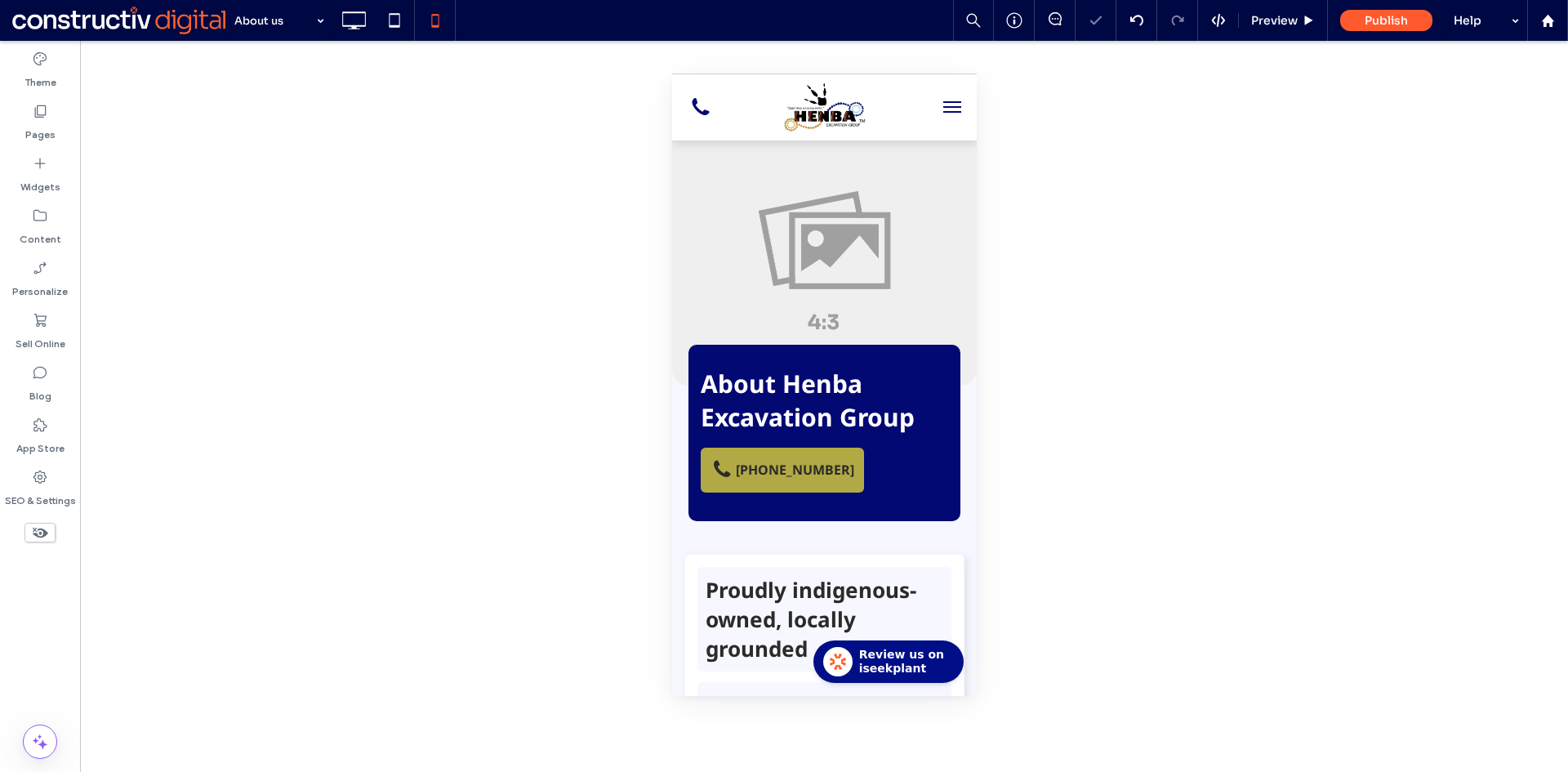
scroll to position [0, 0]
click at [1287, 30] on div "Preview" at bounding box center [1283, 21] width 89 height 41
click at [1285, 21] on span "Preview" at bounding box center [1274, 20] width 46 height 15
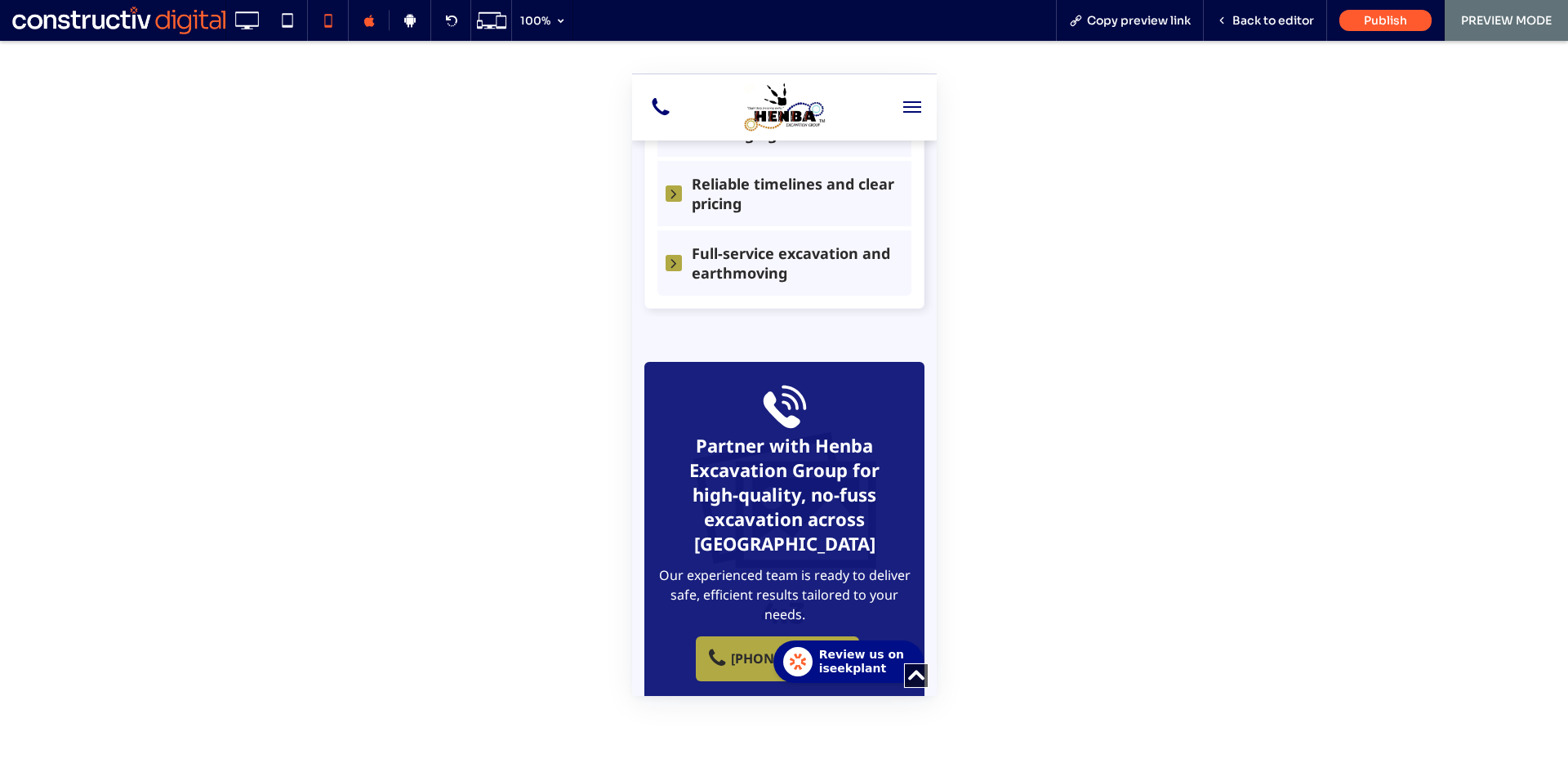
scroll to position [735, 0]
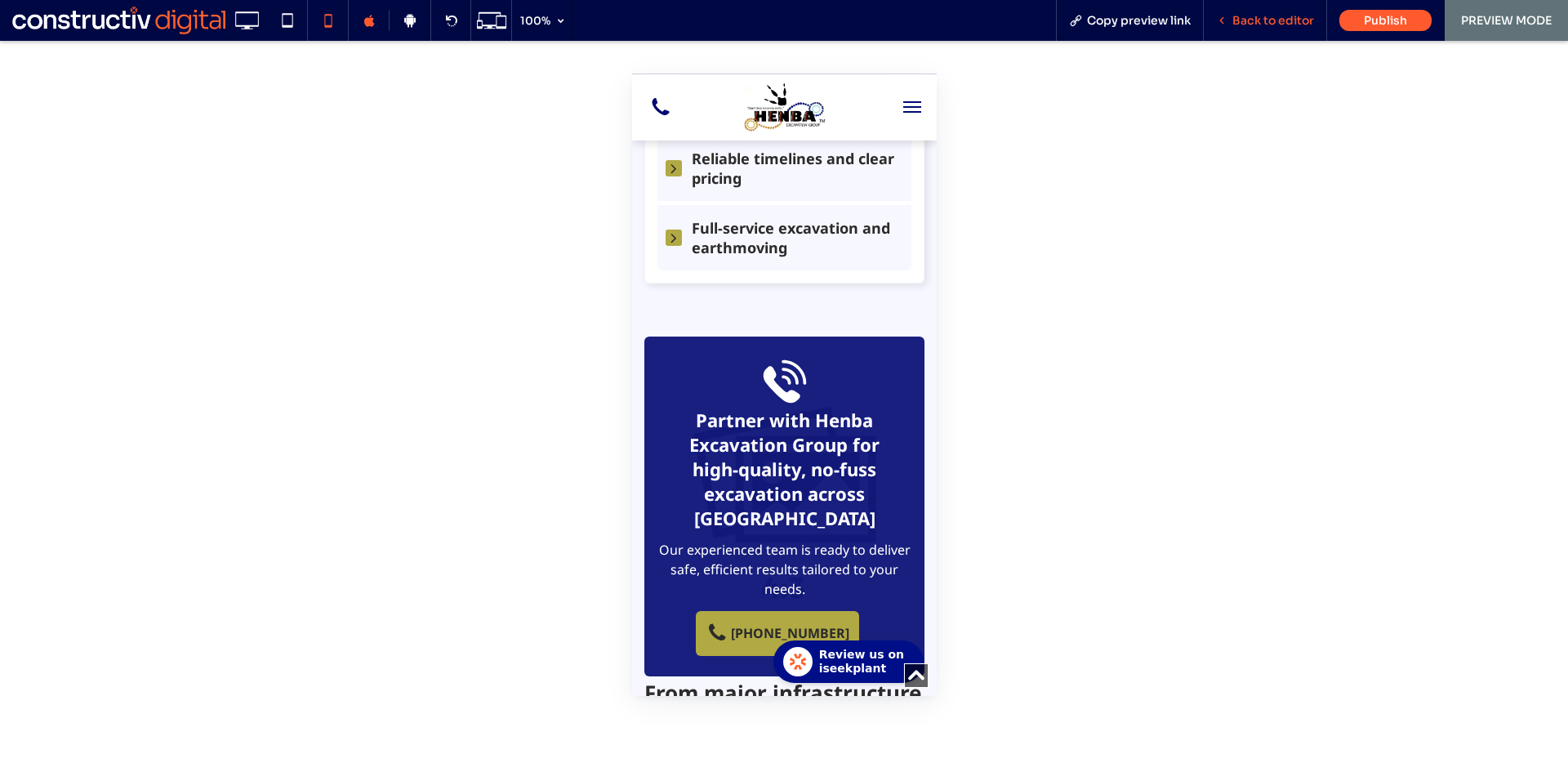
click at [1268, 21] on span "Back to editor" at bounding box center [1273, 20] width 81 height 15
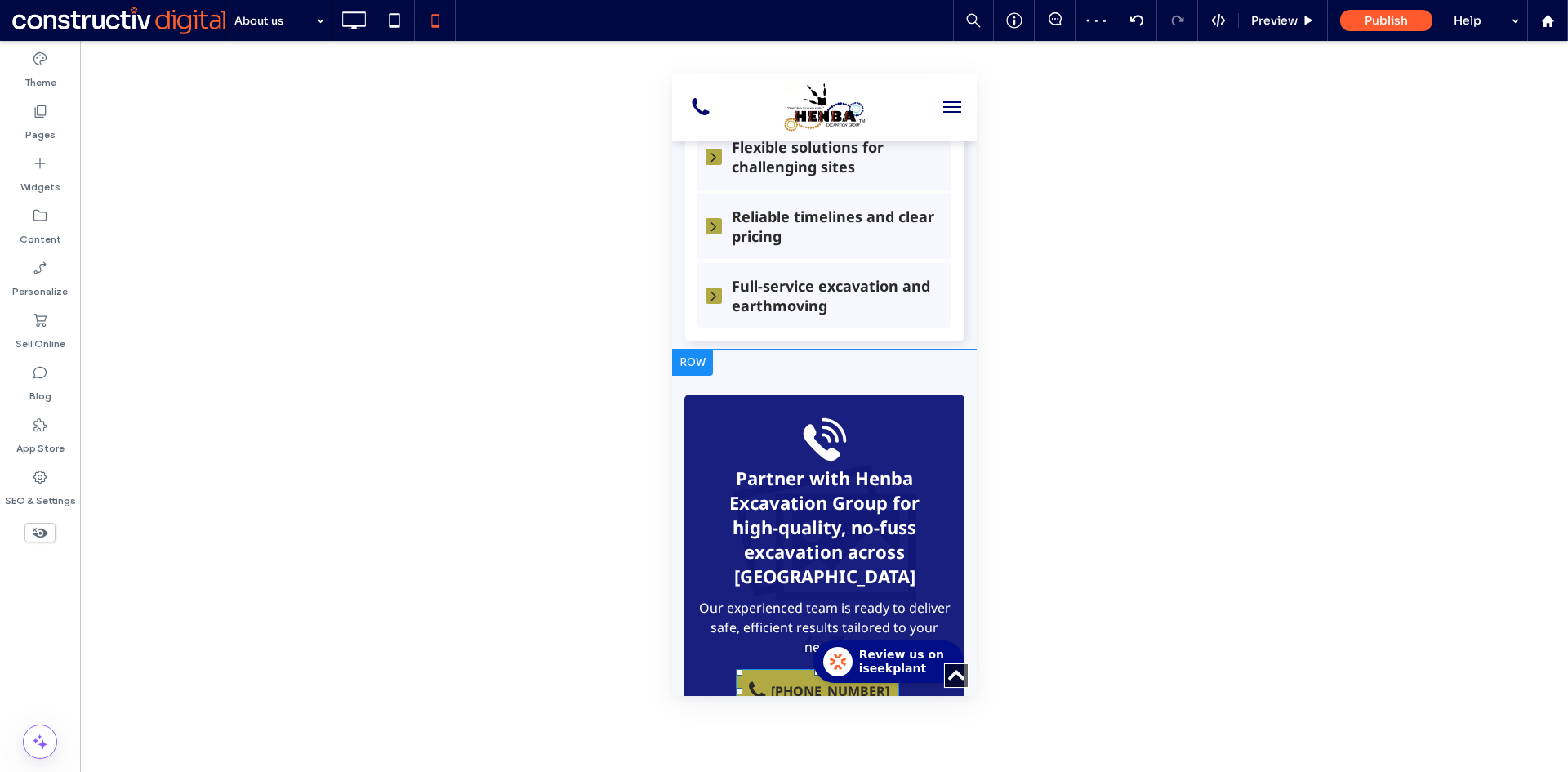
scroll to position [654, 0]
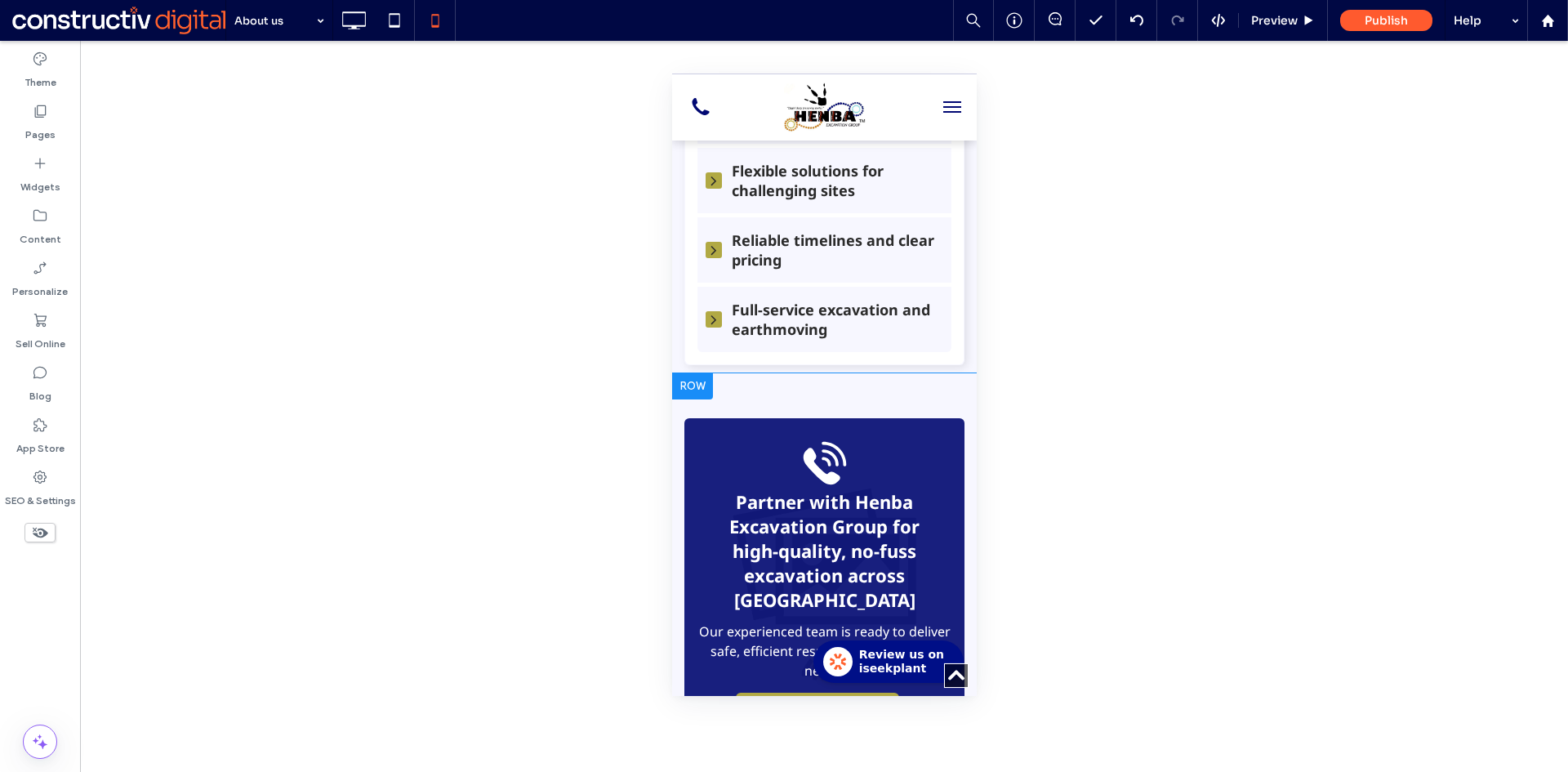
click at [695, 386] on div at bounding box center [692, 386] width 41 height 27
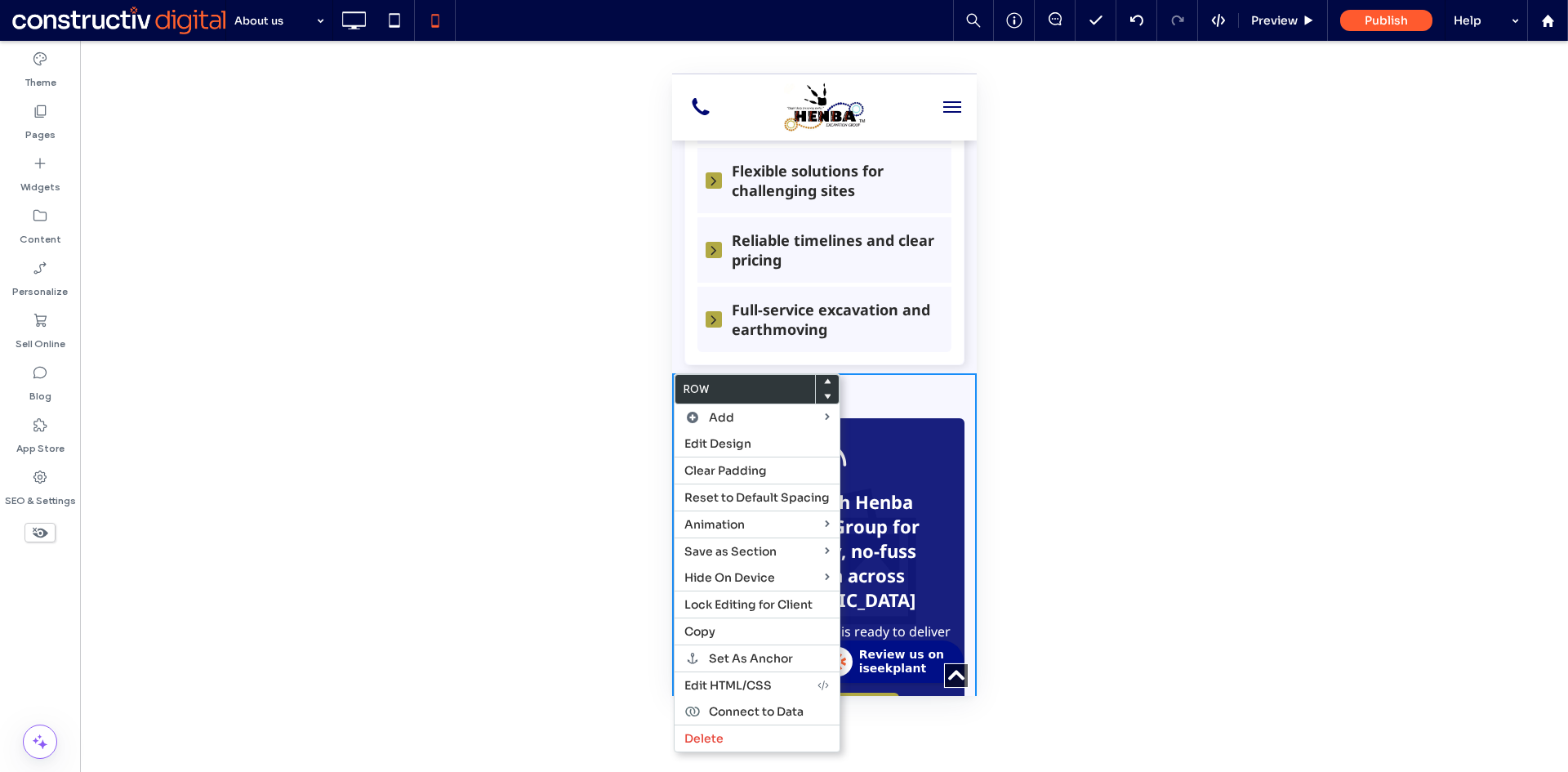
click at [714, 445] on span "Edit Design" at bounding box center [718, 443] width 67 height 15
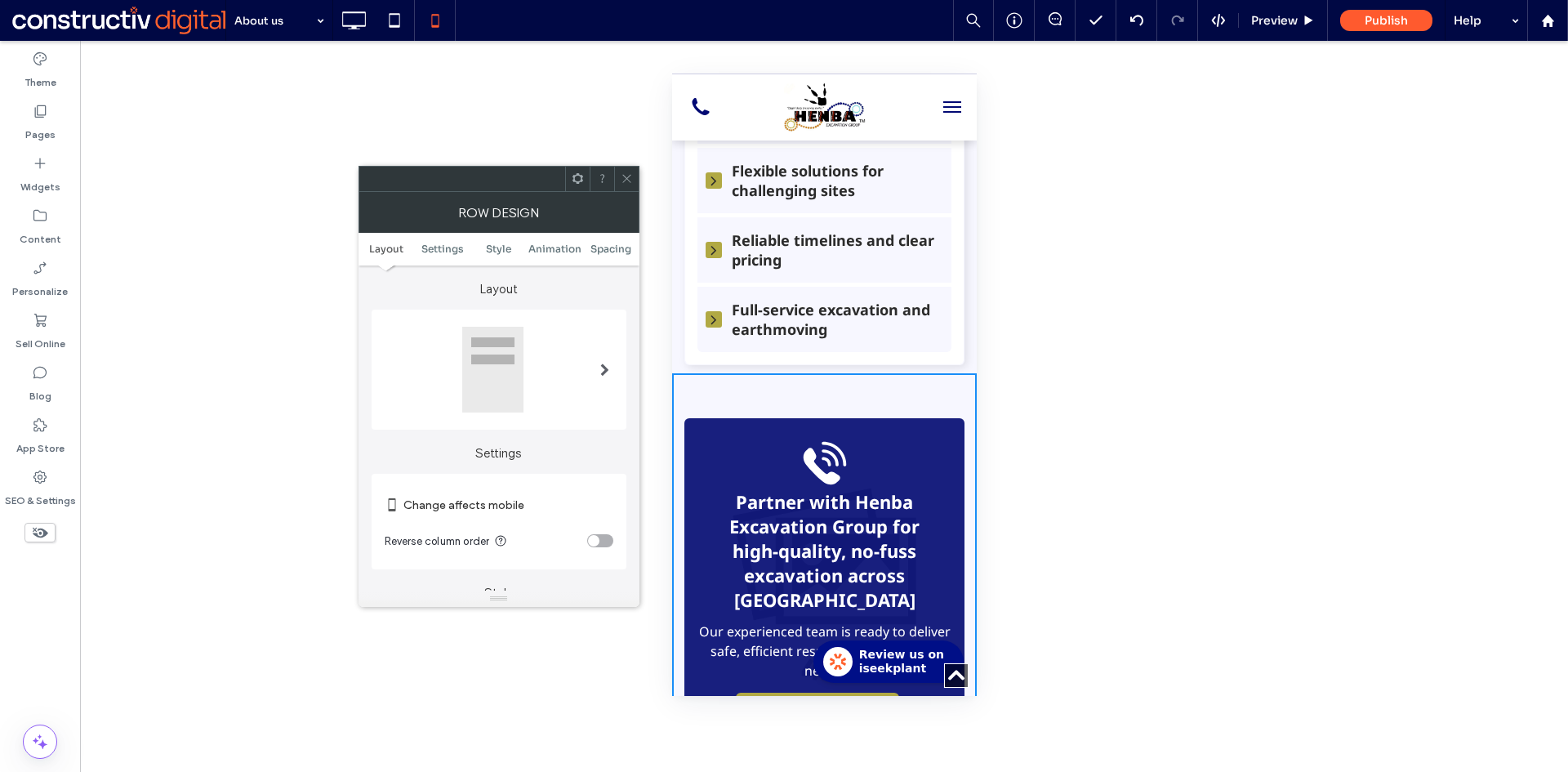
click at [609, 542] on div "toggle" at bounding box center [600, 541] width 27 height 13
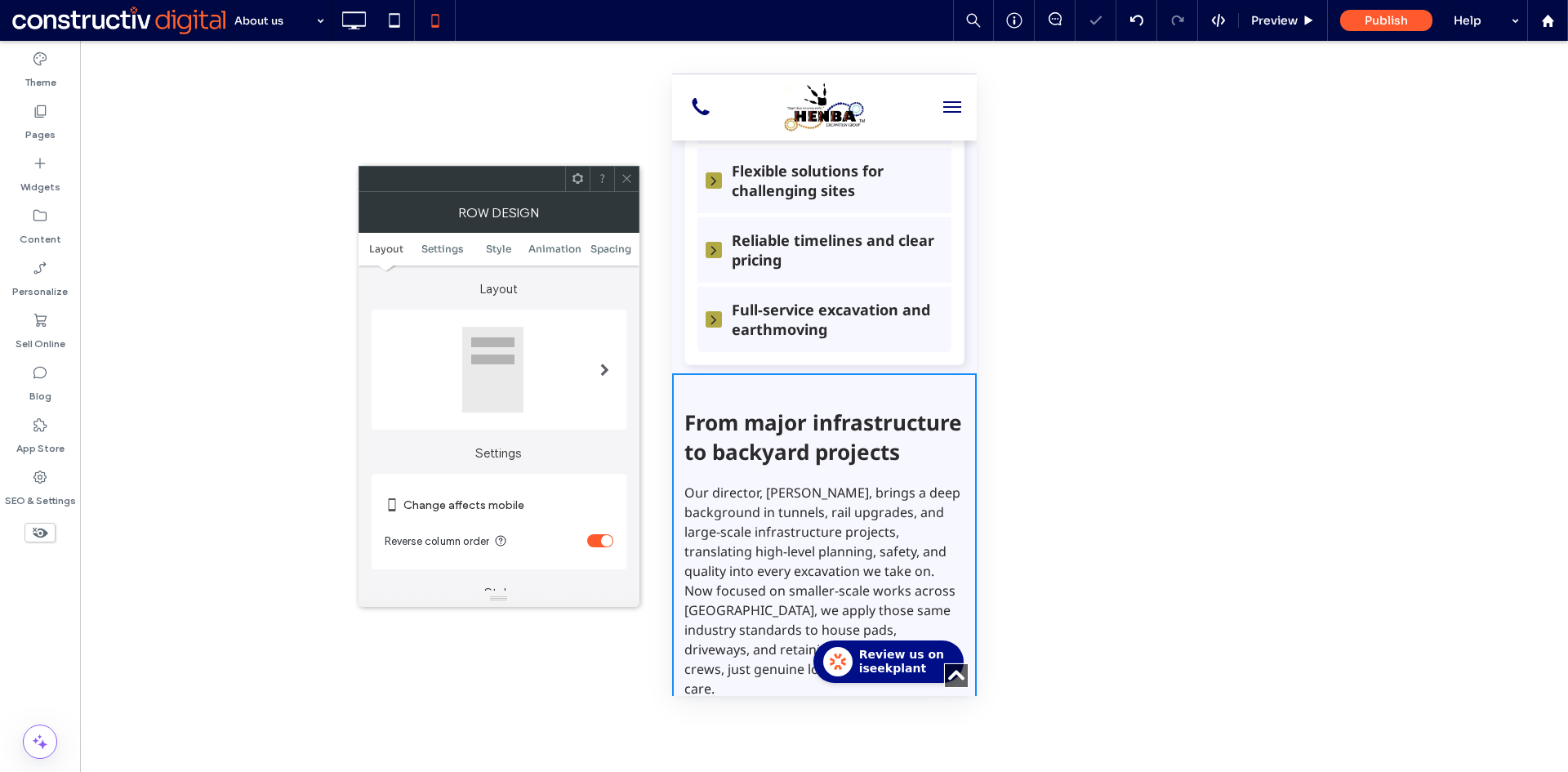
click at [625, 184] on icon at bounding box center [627, 178] width 12 height 12
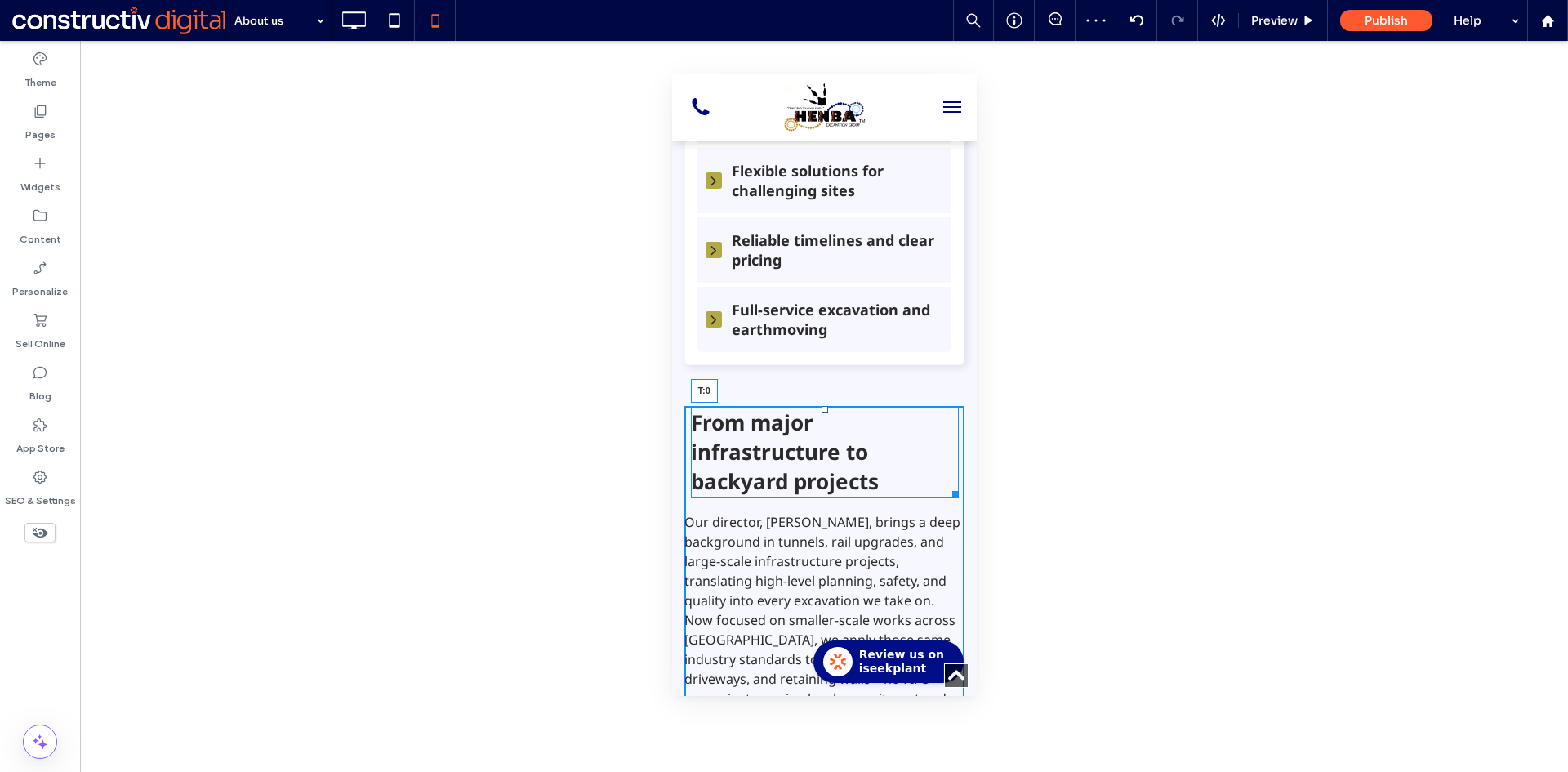
click at [820, 409] on div at bounding box center [824, 410] width 7 height 7
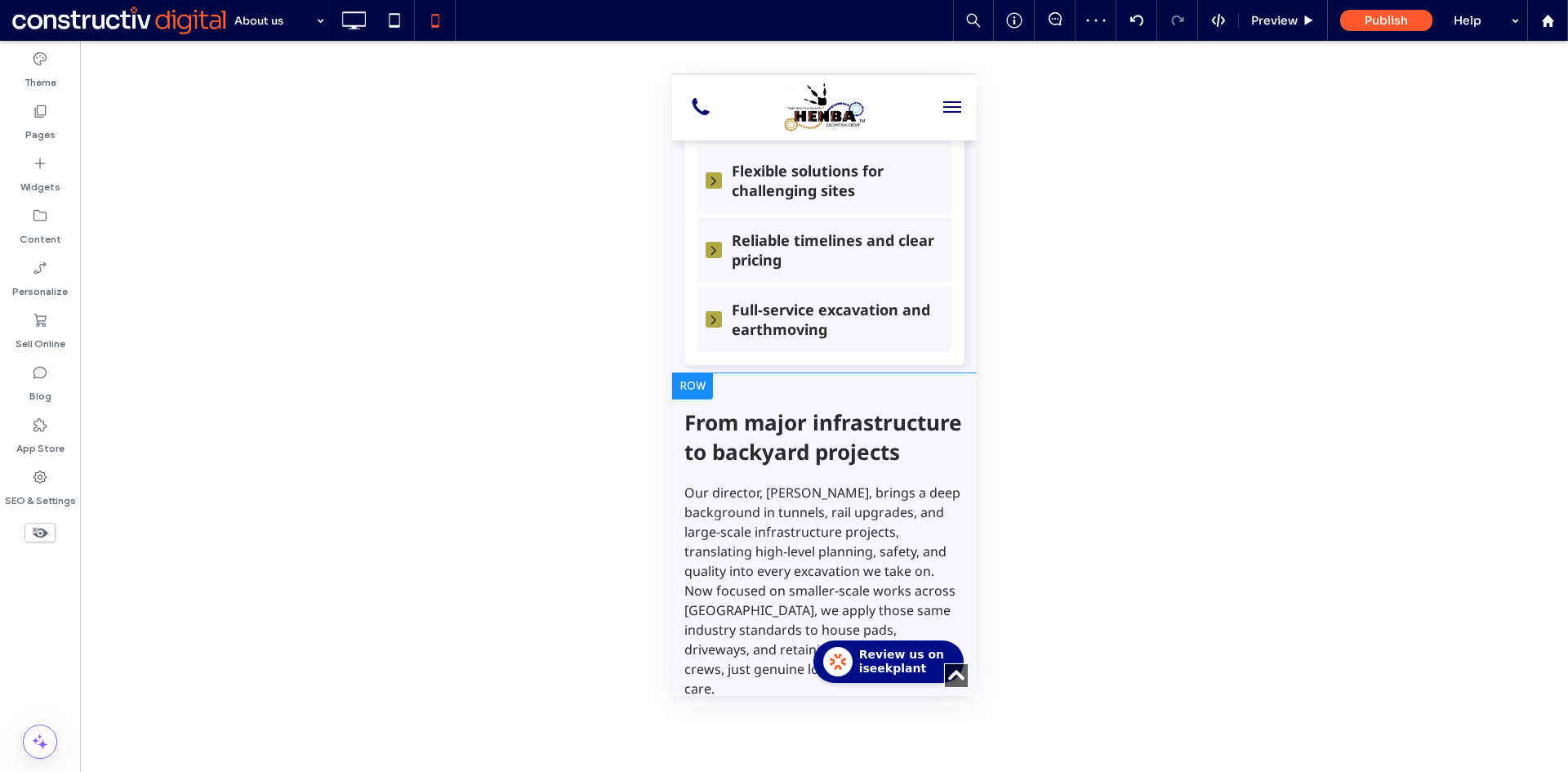
drag, startPoint x: 766, startPoint y: 395, endPoint x: 677, endPoint y: 379, distance: 90.4
click at [765, 395] on div "Call us today Partner with Henba Excavation Group for high-quality, no-fuss exc…" at bounding box center [824, 733] width 305 height 718
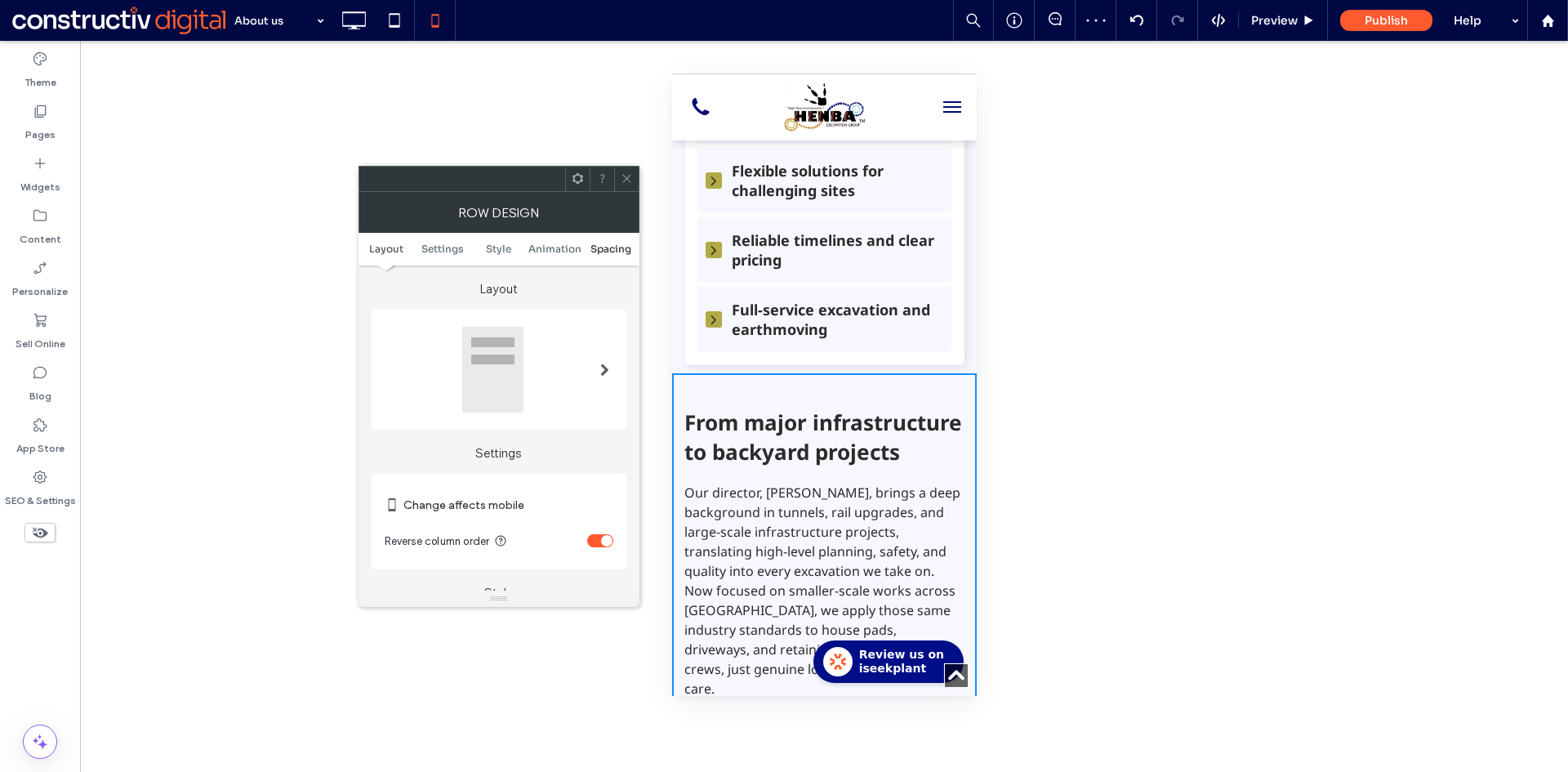
click at [611, 250] on span "Spacing" at bounding box center [611, 248] width 41 height 12
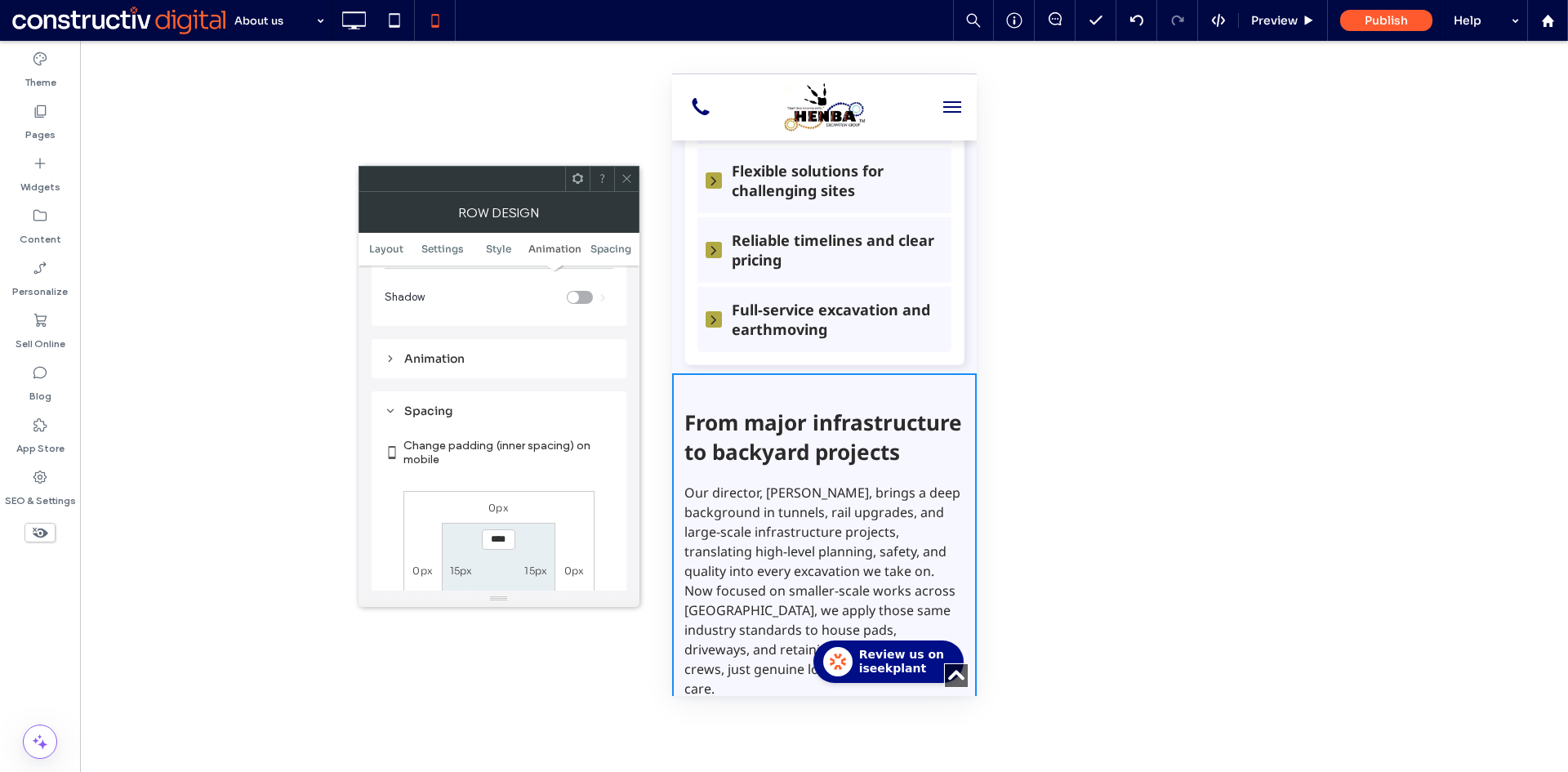
scroll to position [627, 0]
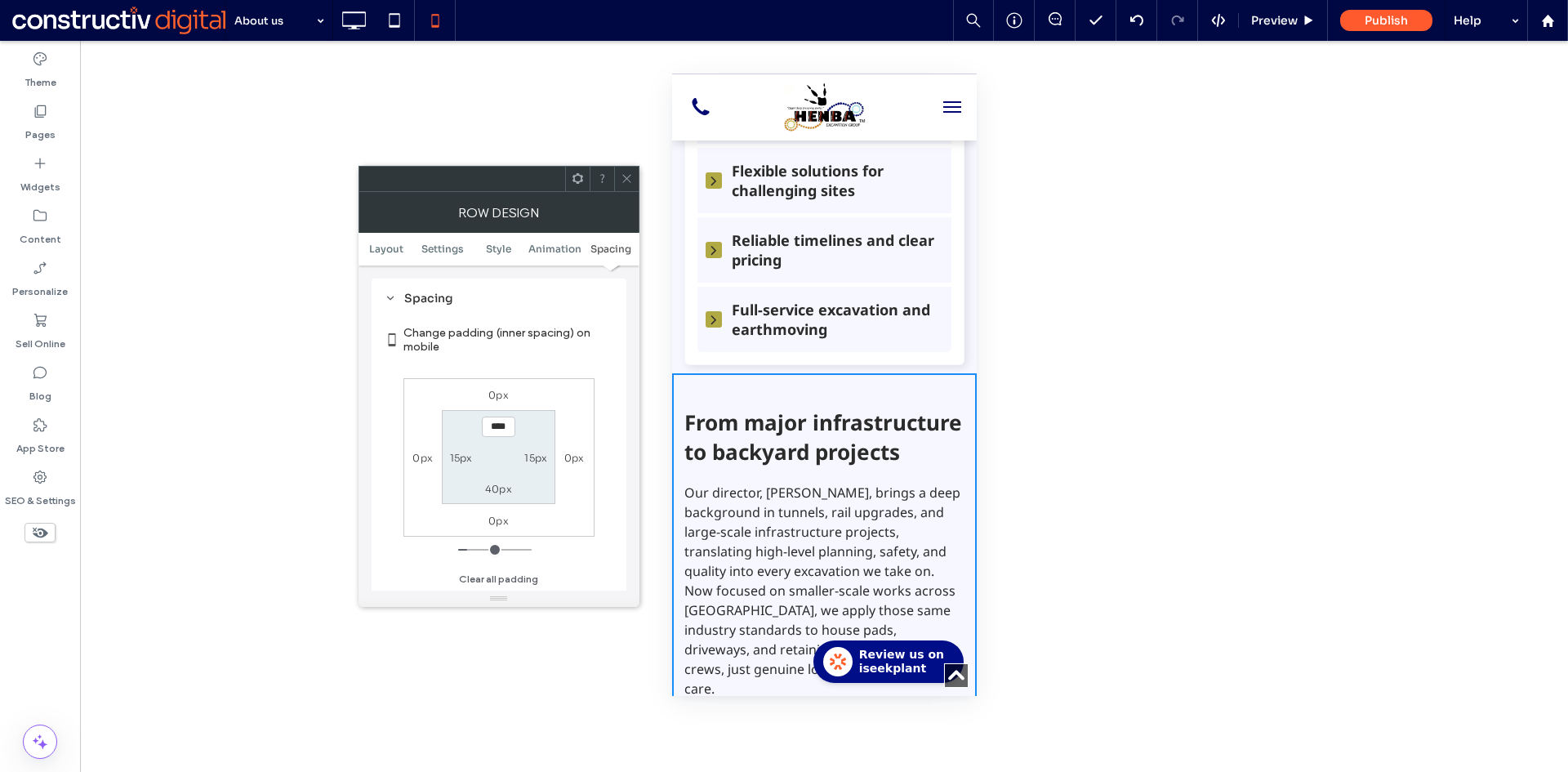
drag, startPoint x: 628, startPoint y: 184, endPoint x: 665, endPoint y: 212, distance: 46.4
click at [628, 184] on span at bounding box center [627, 179] width 12 height 25
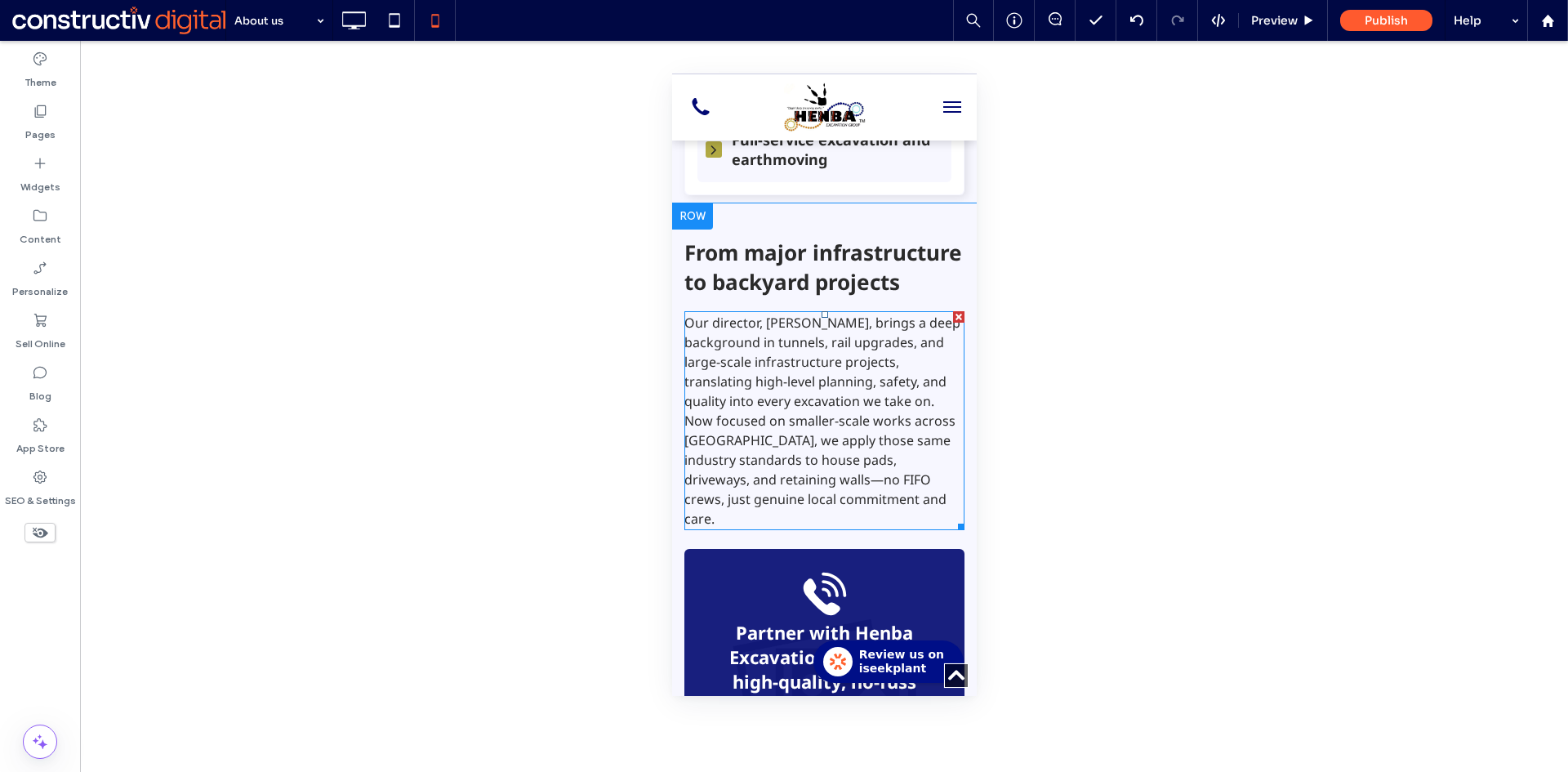
scroll to position [817, 0]
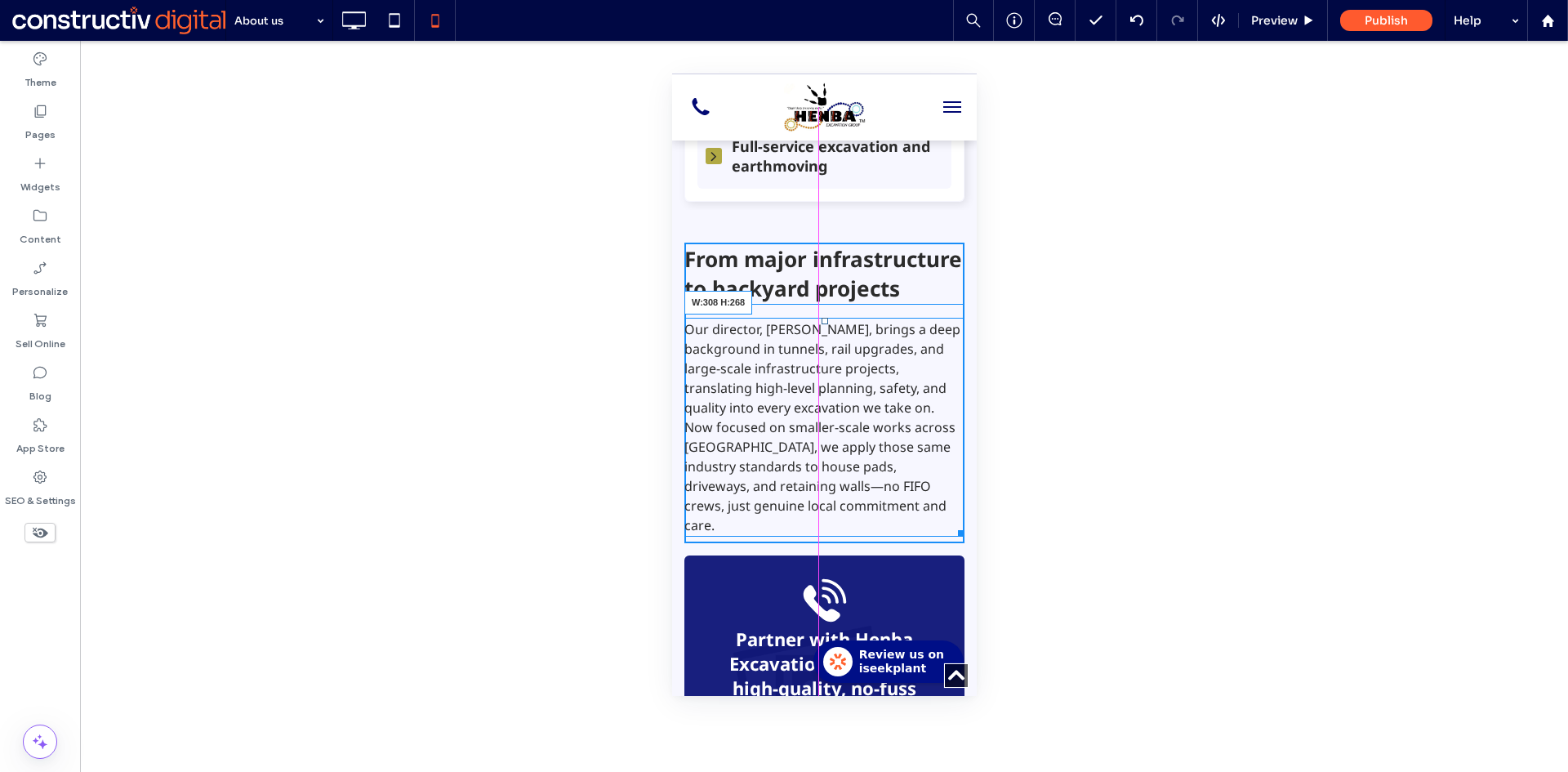
drag, startPoint x: 949, startPoint y: 563, endPoint x: 934, endPoint y: 555, distance: 17.0
click at [951, 536] on div at bounding box center [957, 530] width 12 height 12
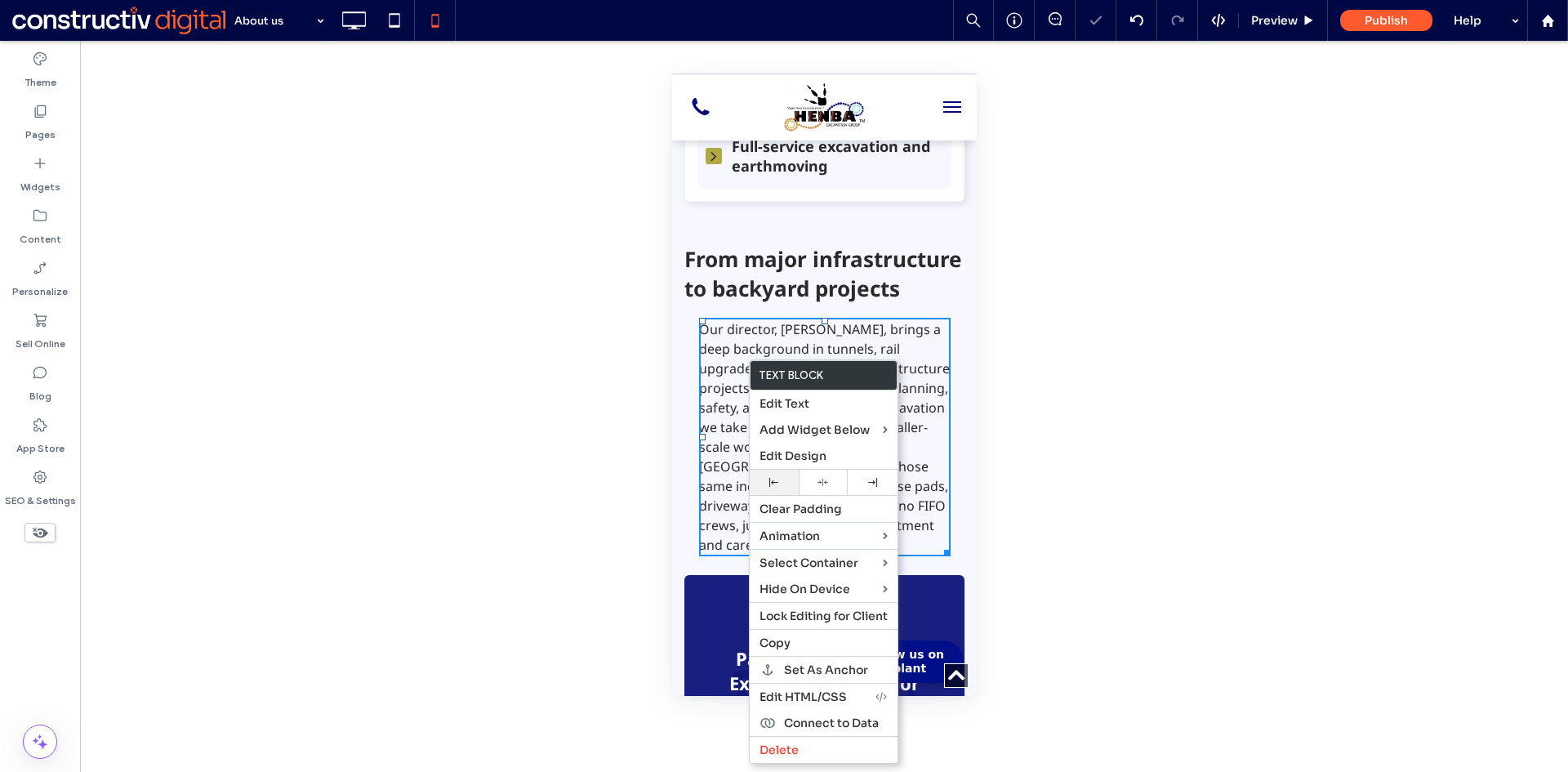
click at [779, 482] on div at bounding box center [774, 482] width 33 height 9
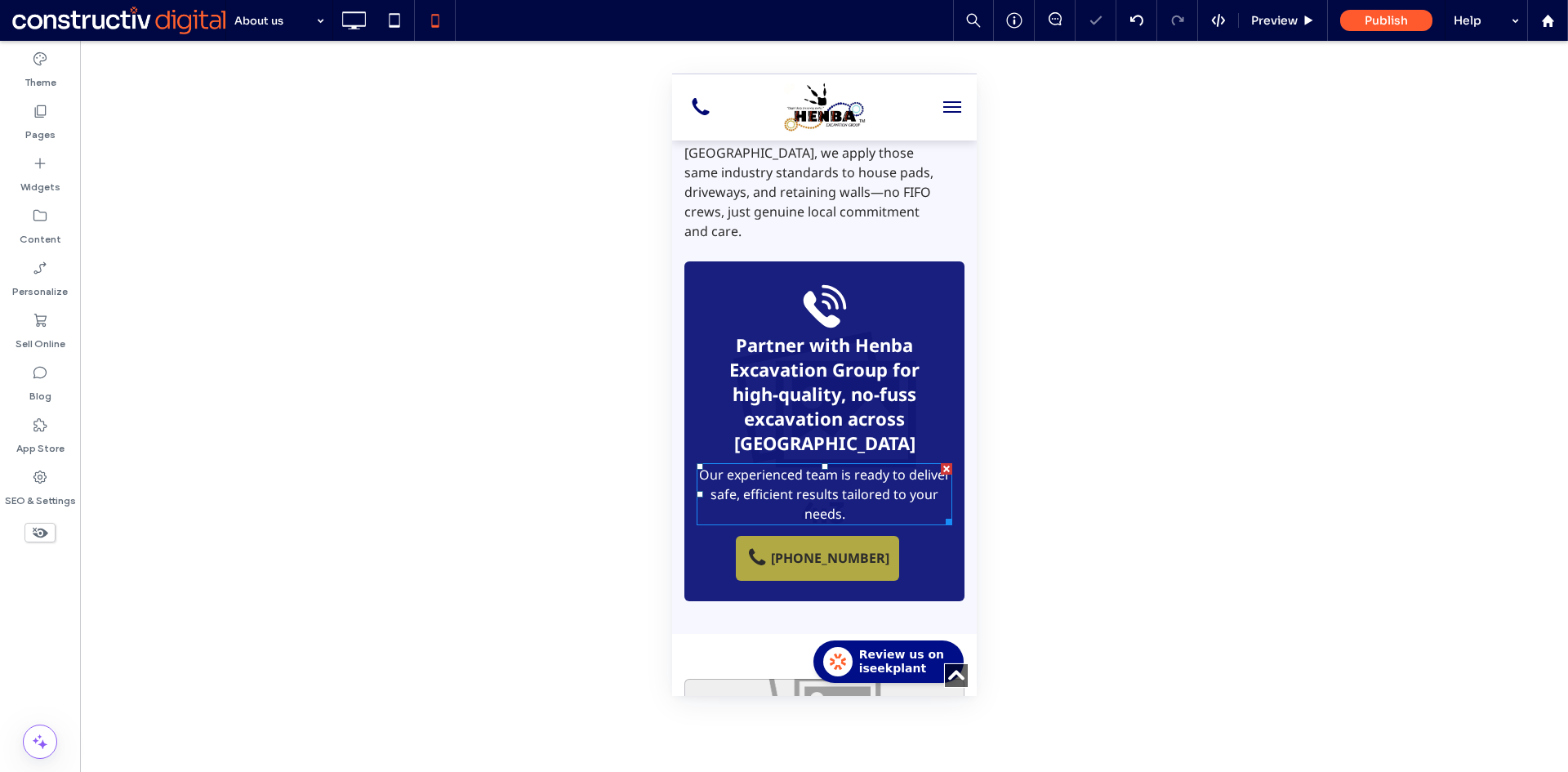
scroll to position [1144, 0]
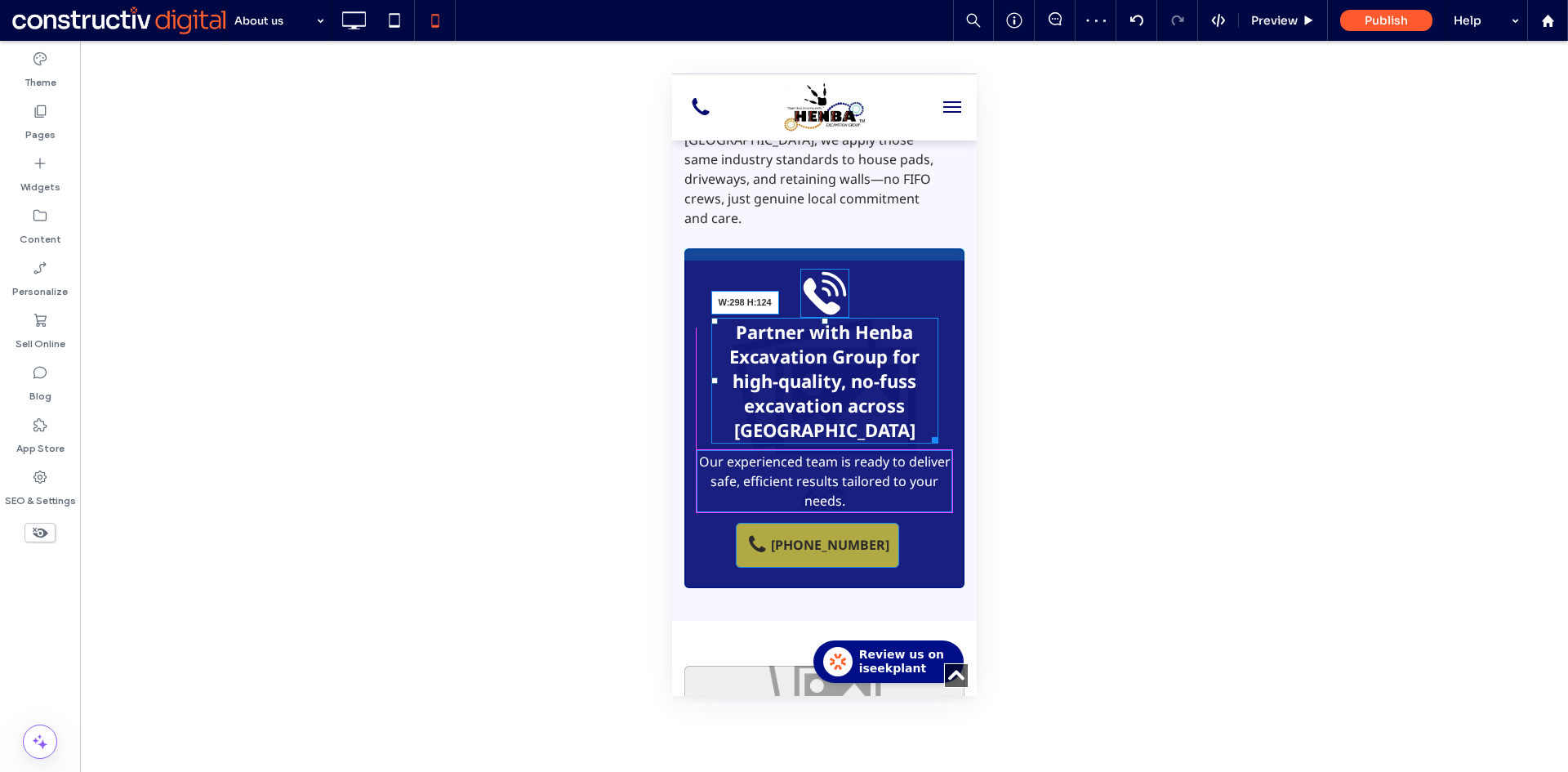
drag, startPoint x: 927, startPoint y: 448, endPoint x: 966, endPoint y: 449, distance: 39.0
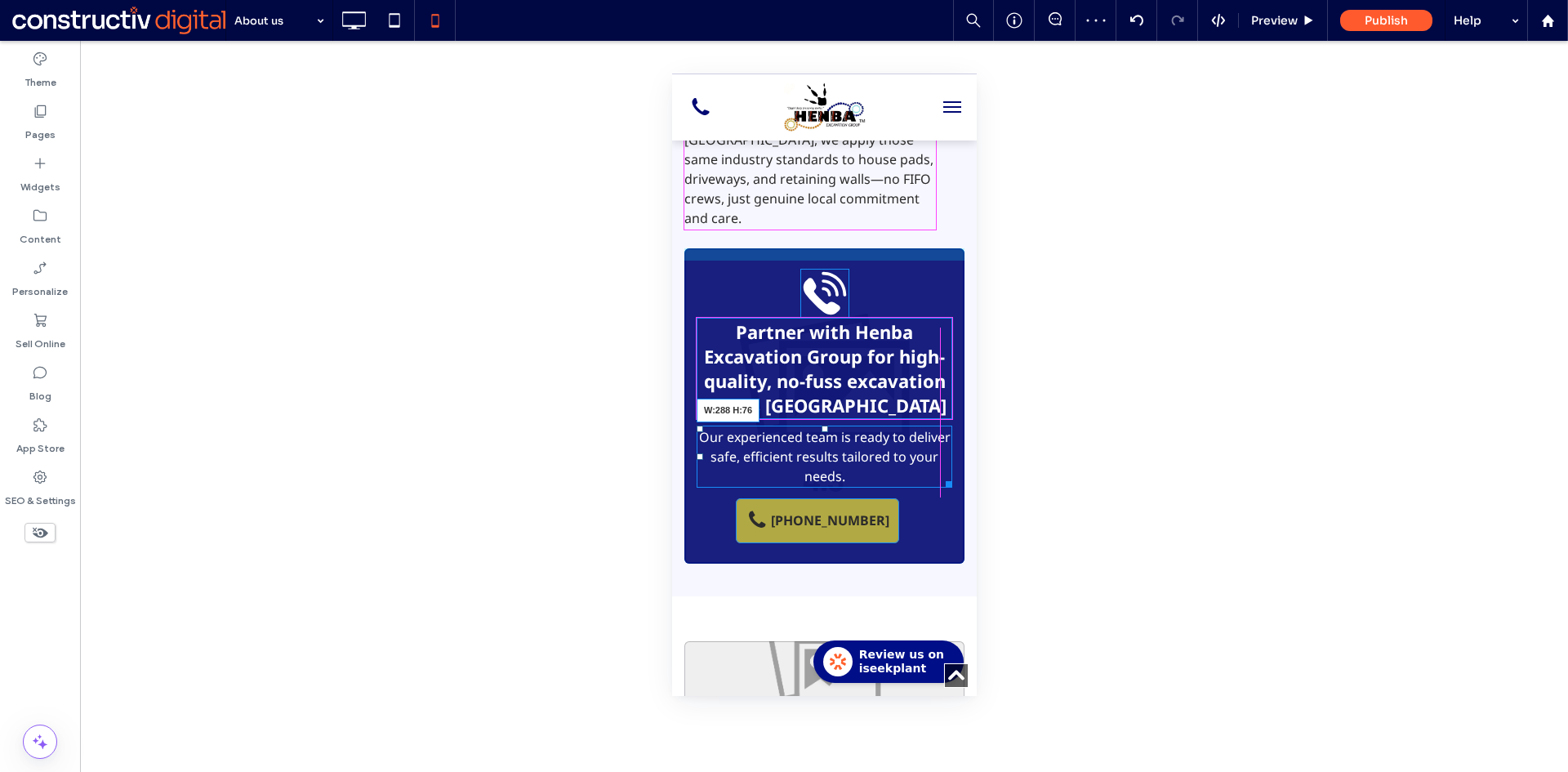
drag, startPoint x: 934, startPoint y: 494, endPoint x: 1381, endPoint y: 522, distance: 447.9
click at [939, 488] on div at bounding box center [945, 482] width 12 height 12
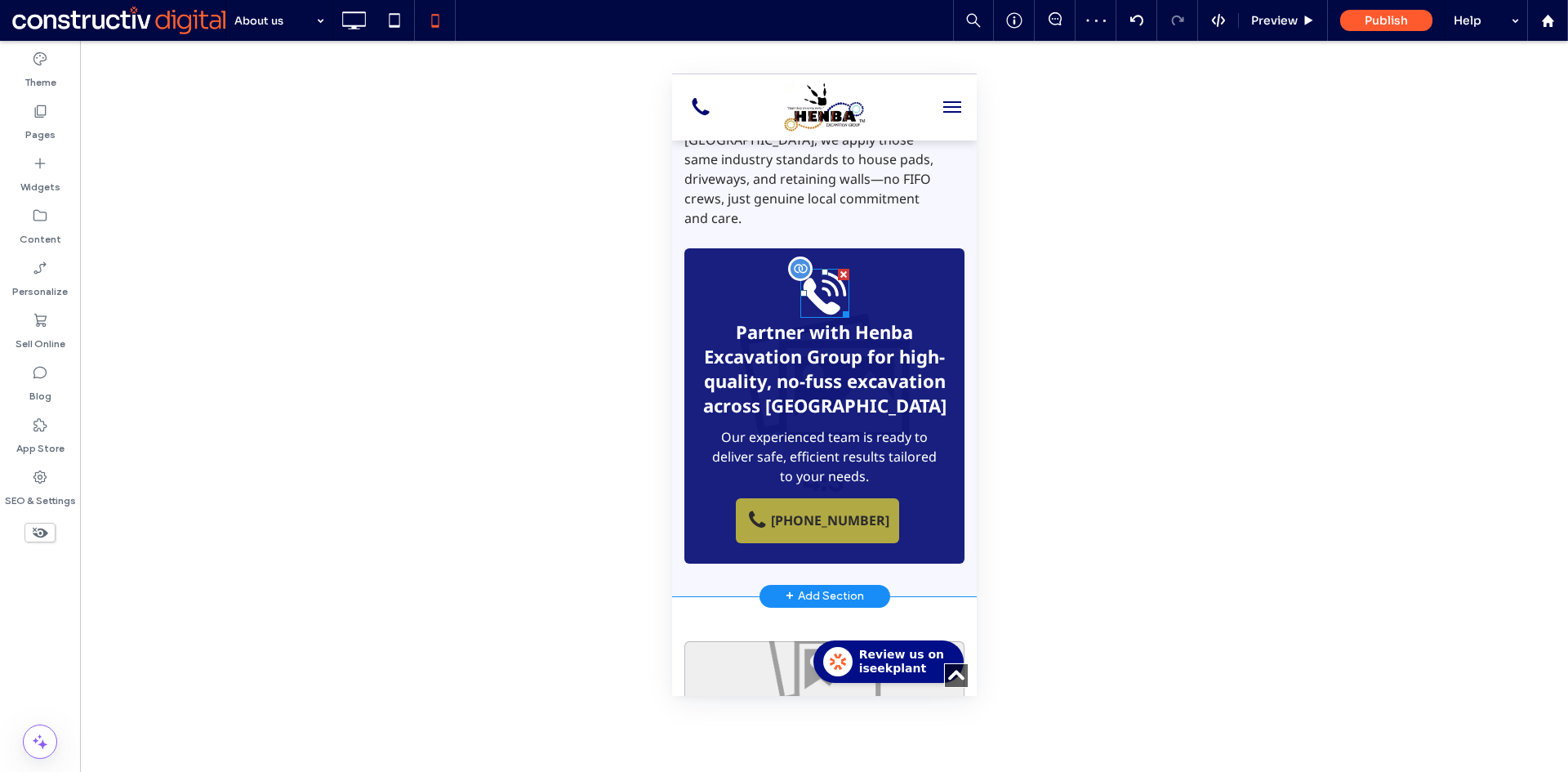
click at [820, 304] on icon "Call us [DATE]" at bounding box center [823, 293] width 49 height 49
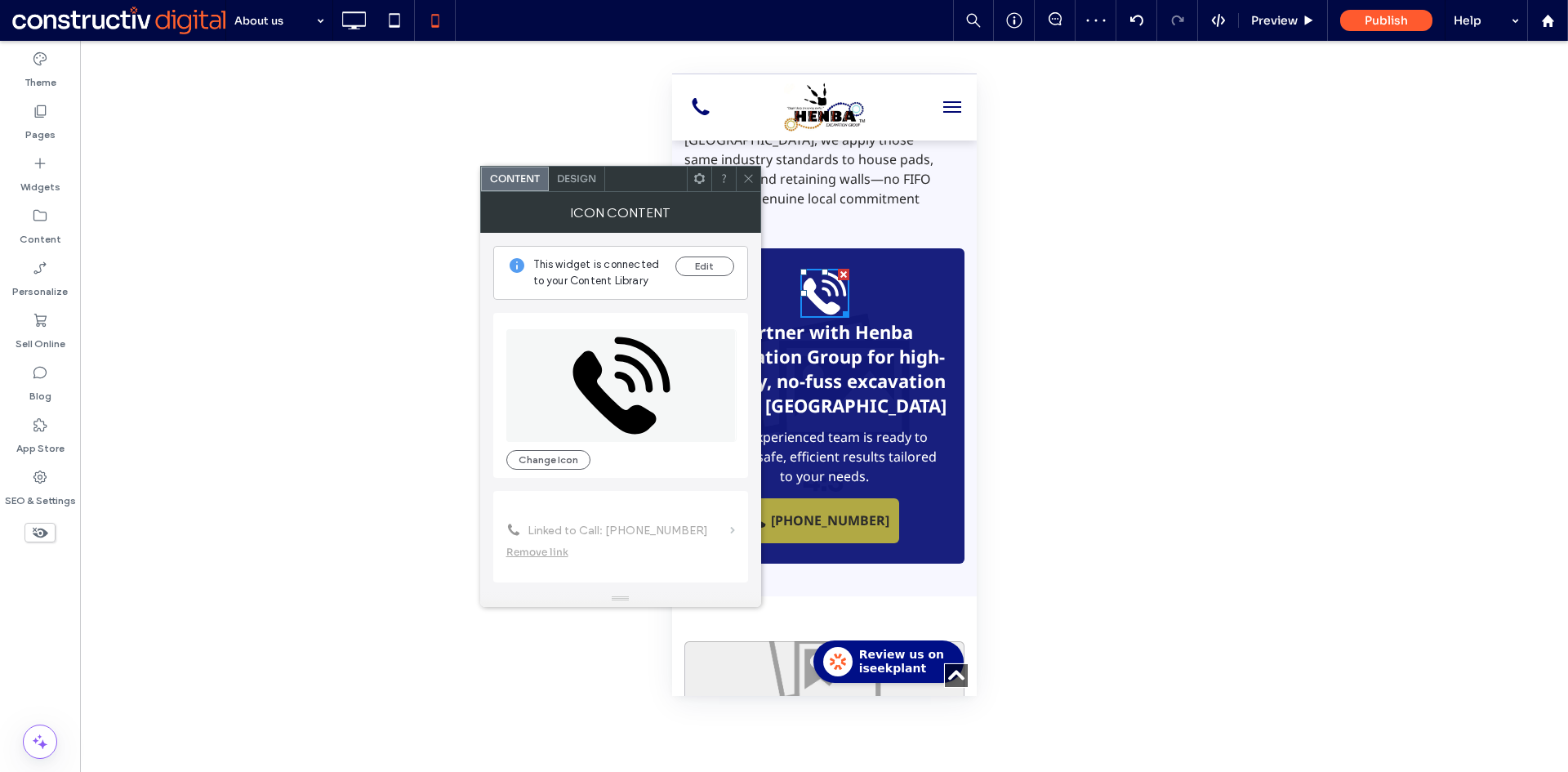
click at [575, 177] on span "Design" at bounding box center [576, 178] width 39 height 12
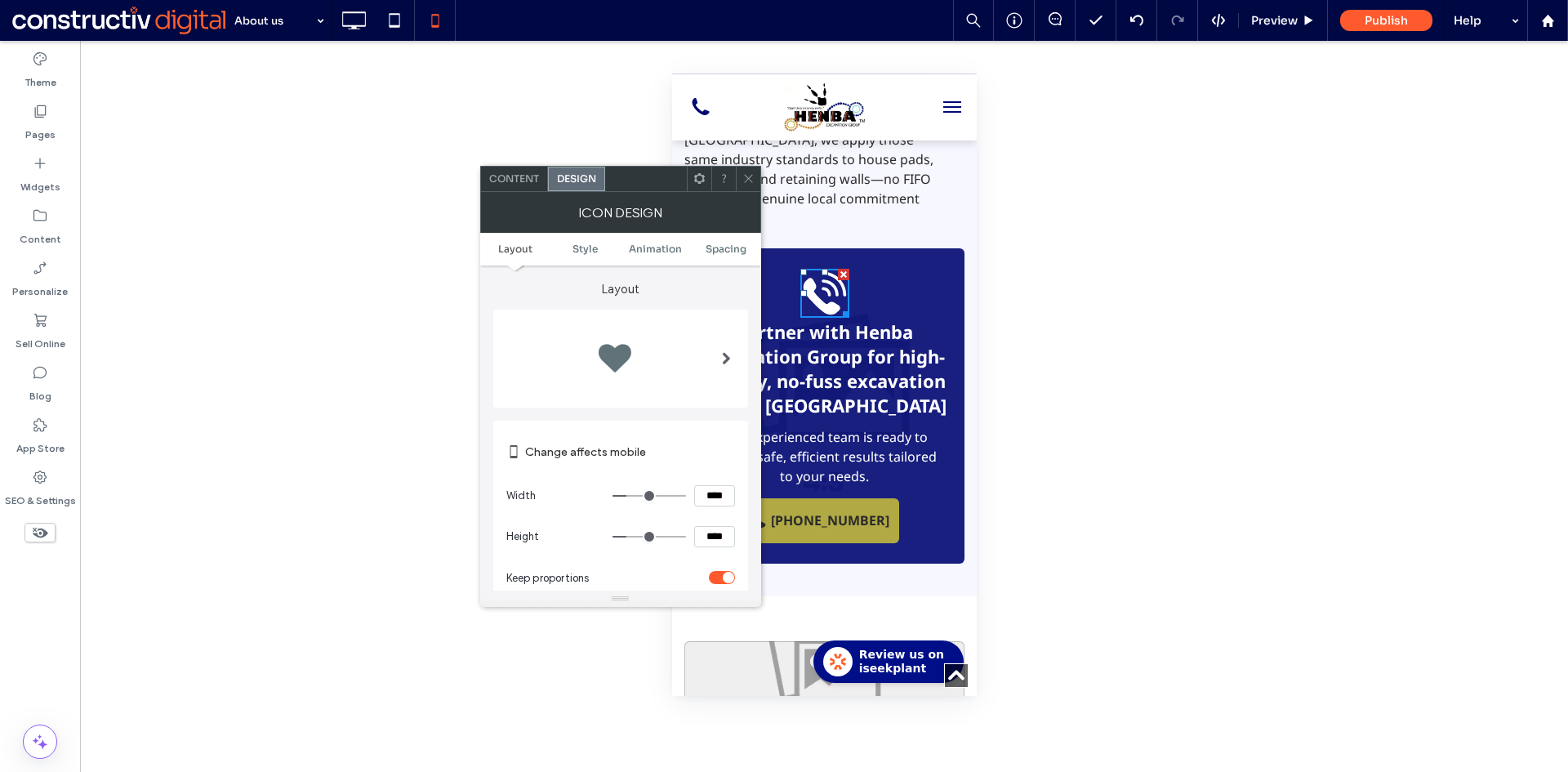
drag, startPoint x: 1370, startPoint y: 569, endPoint x: 788, endPoint y: 482, distance: 588.5
type input "****"
type input "**"
type input "****"
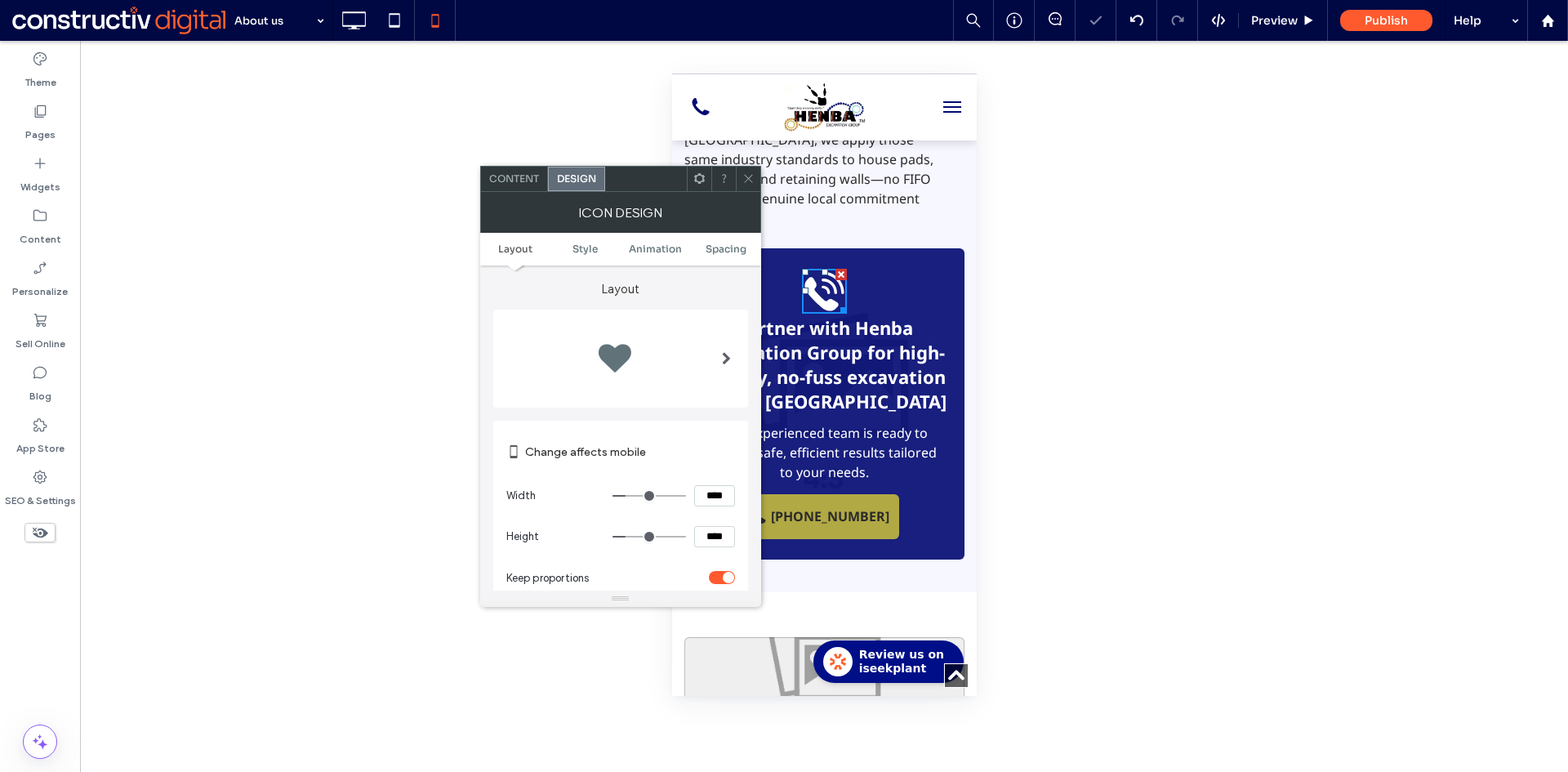
drag, startPoint x: 757, startPoint y: 179, endPoint x: 712, endPoint y: 224, distance: 63.6
click at [754, 179] on div at bounding box center [748, 179] width 25 height 25
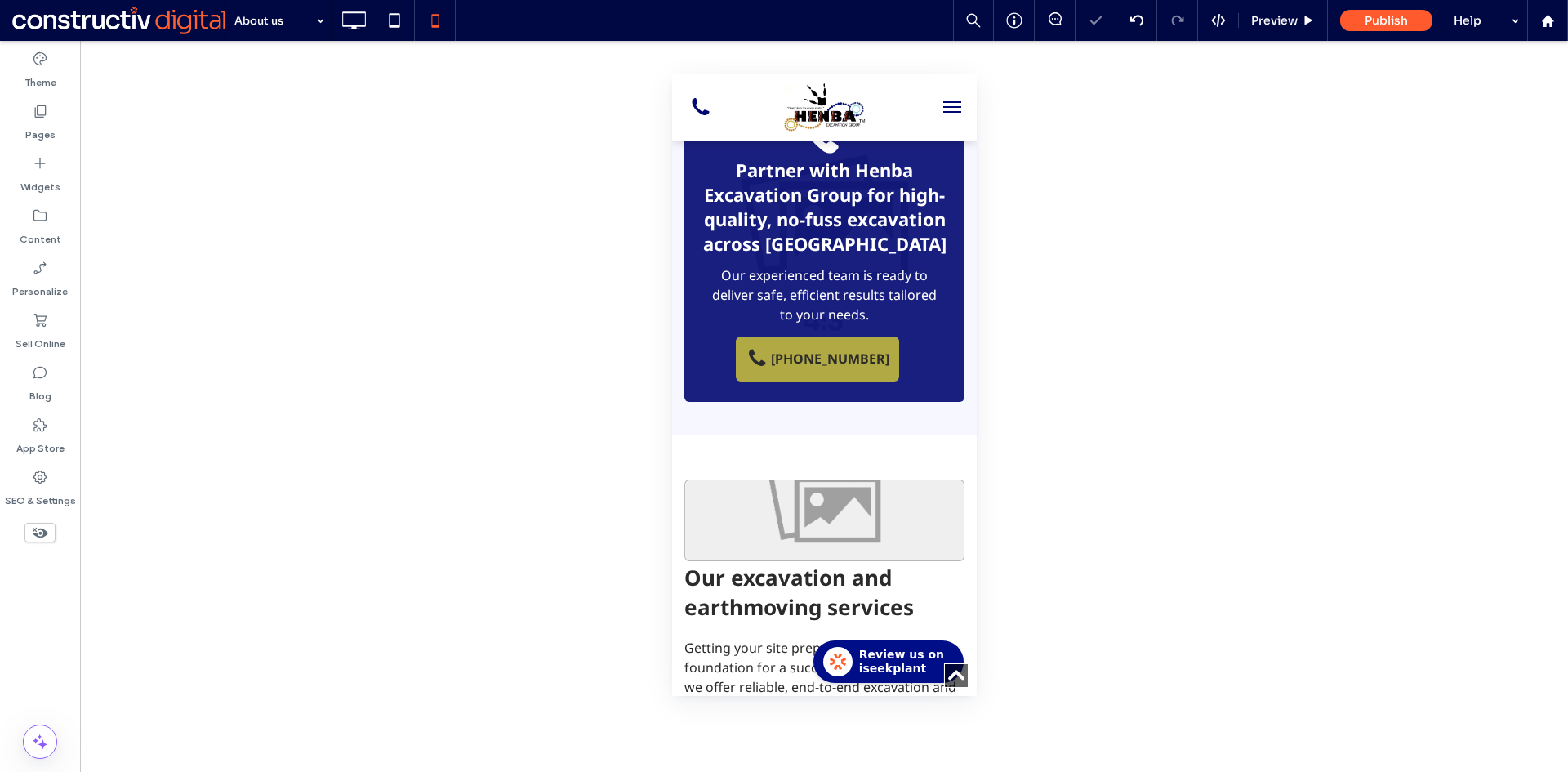
scroll to position [1308, 0]
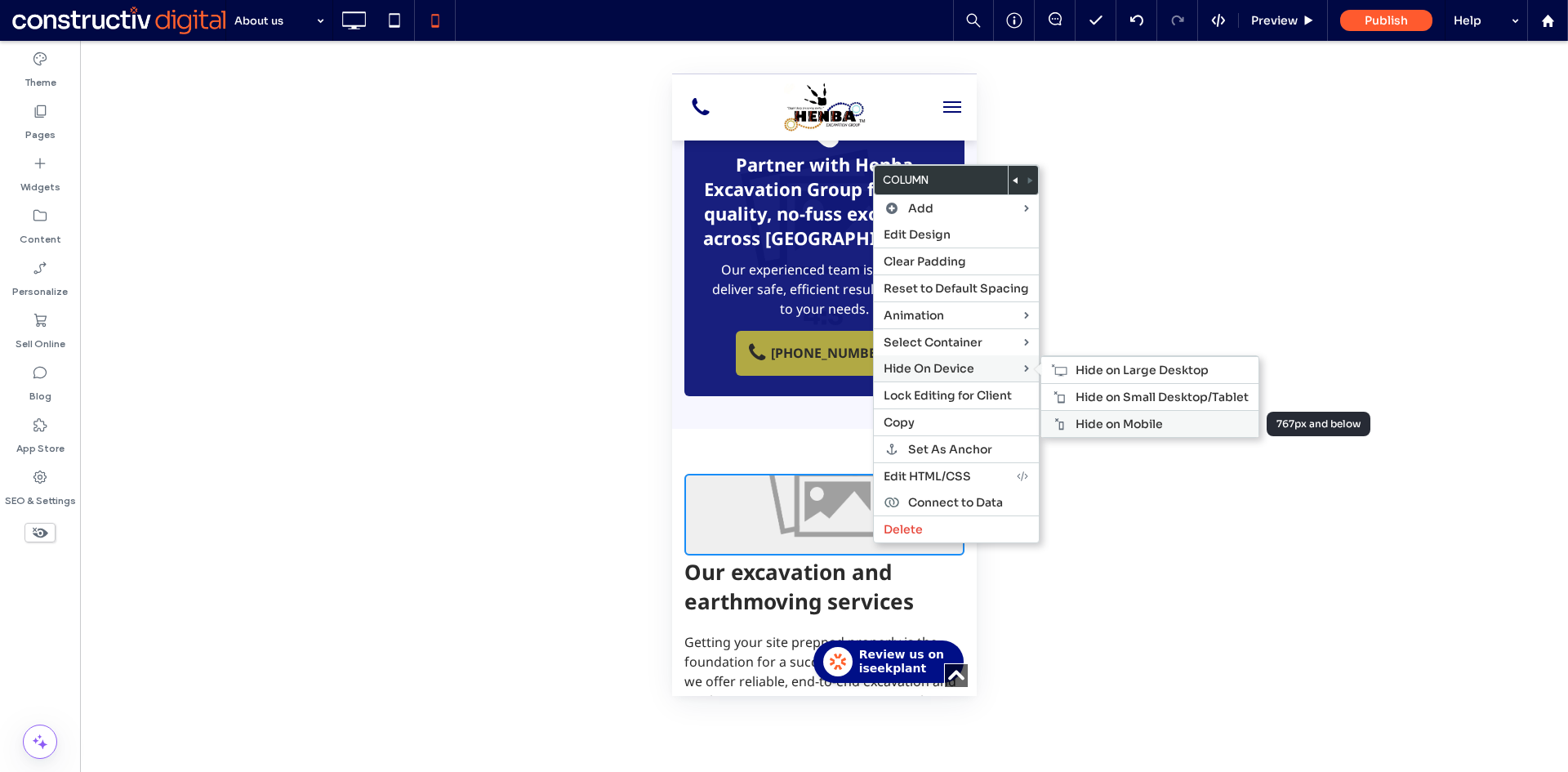
click at [1126, 428] on span "Hide on Mobile" at bounding box center [1119, 423] width 87 height 15
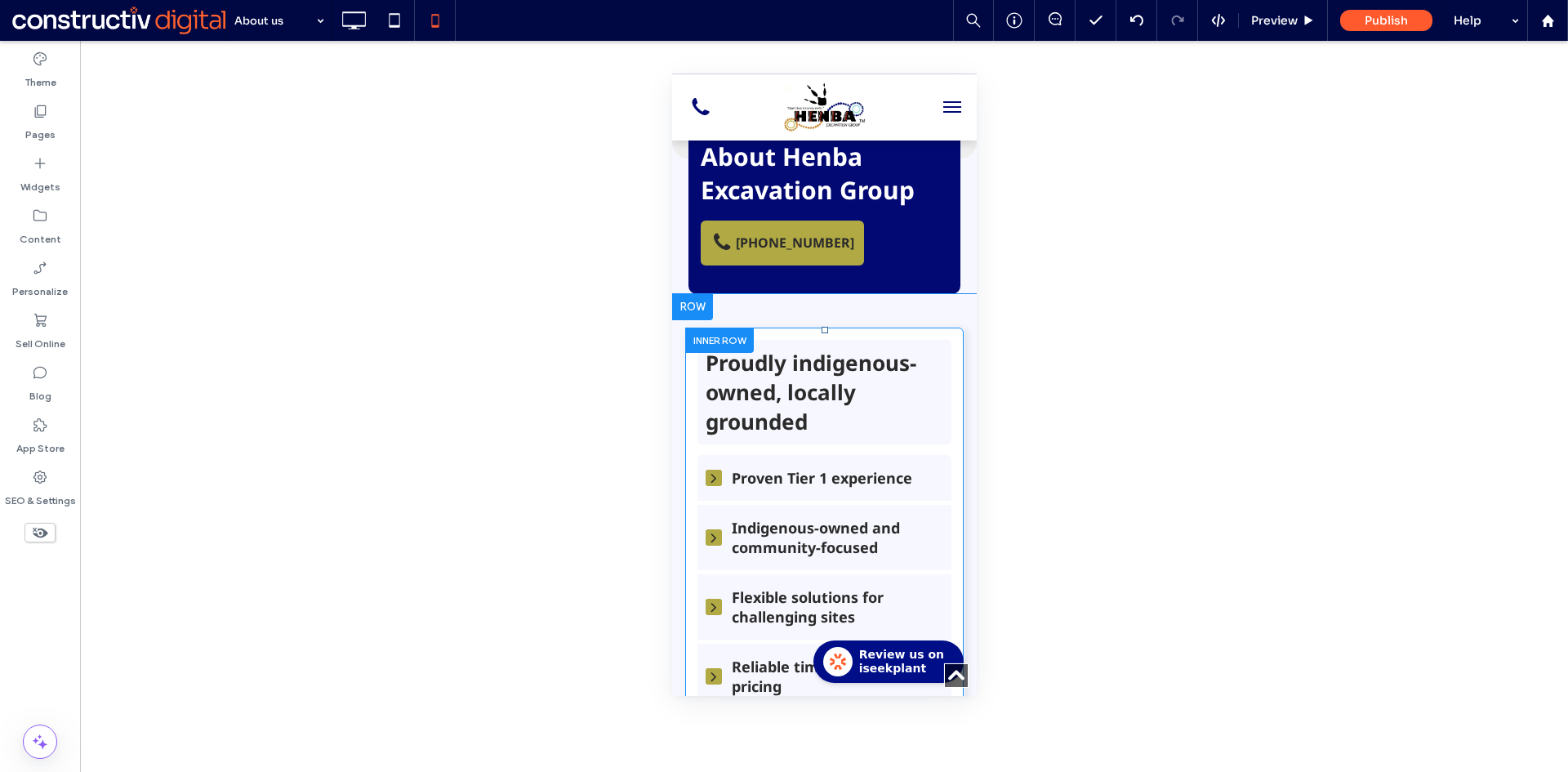
scroll to position [81, 0]
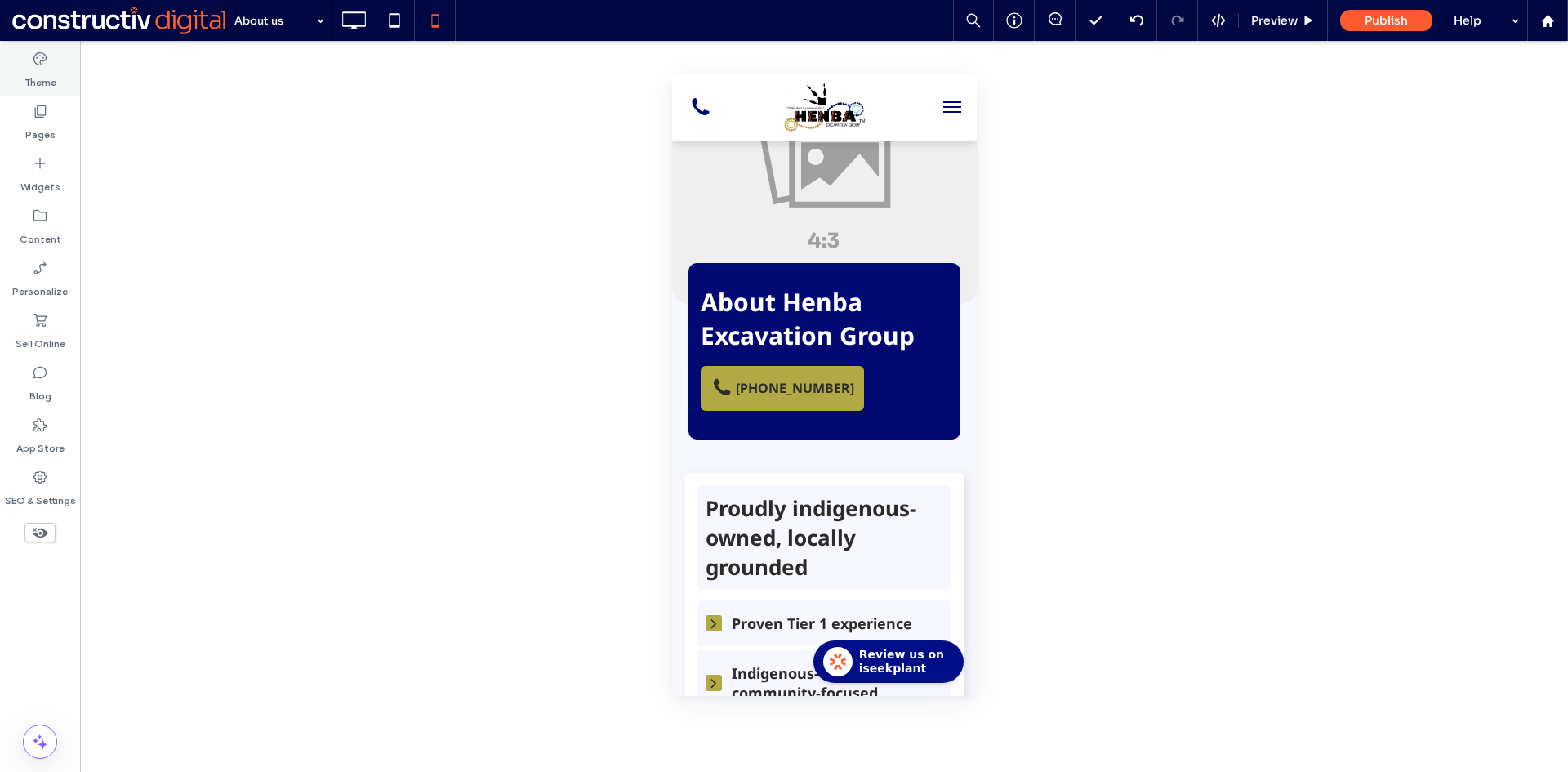
click at [42, 65] on icon at bounding box center [39, 58] width 16 height 16
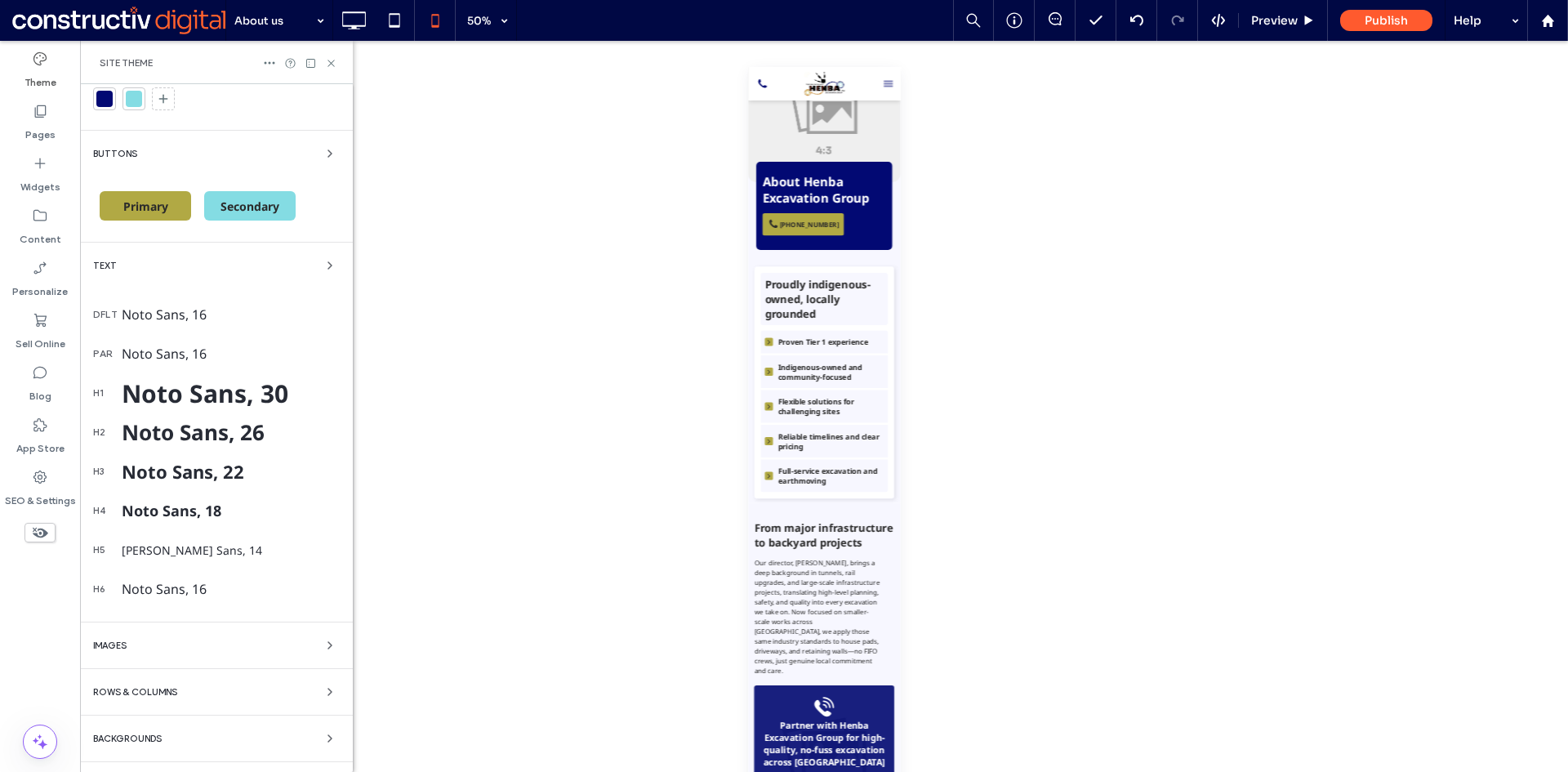
scroll to position [248, 0]
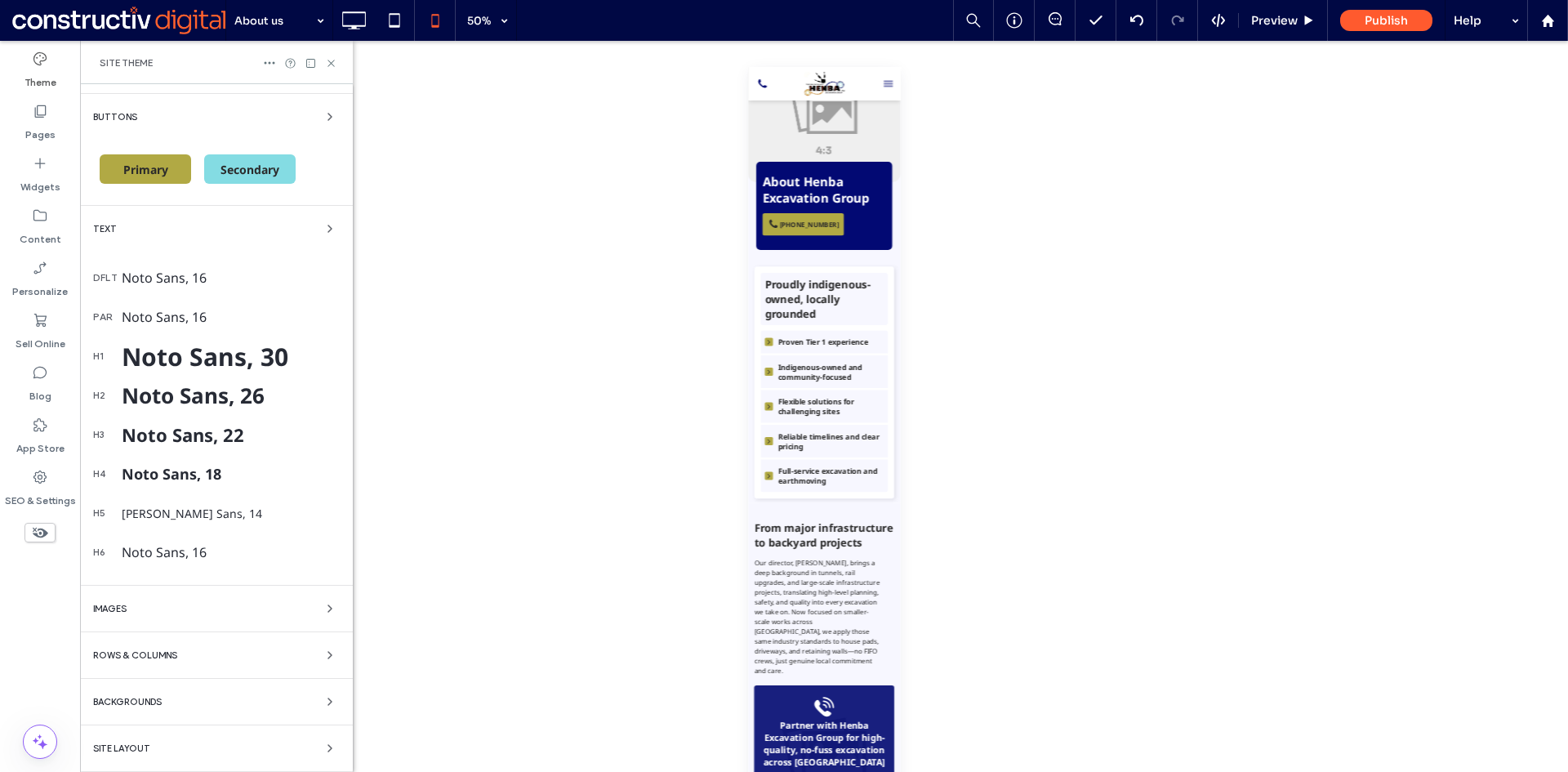
click at [305, 698] on div "Backgrounds" at bounding box center [217, 702] width 247 height 20
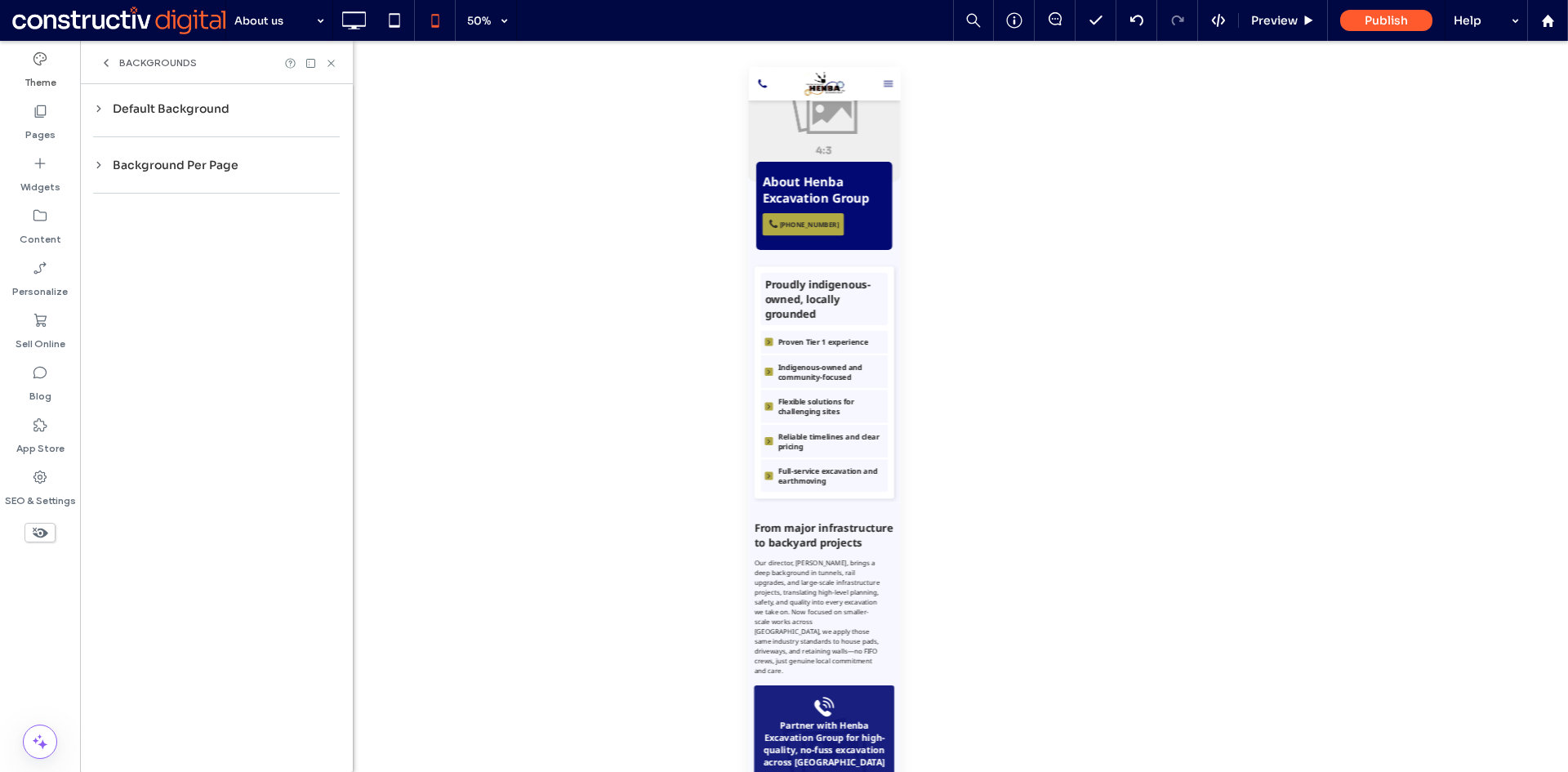
scroll to position [0, 0]
click at [159, 114] on div "Default Background" at bounding box center [217, 108] width 247 height 23
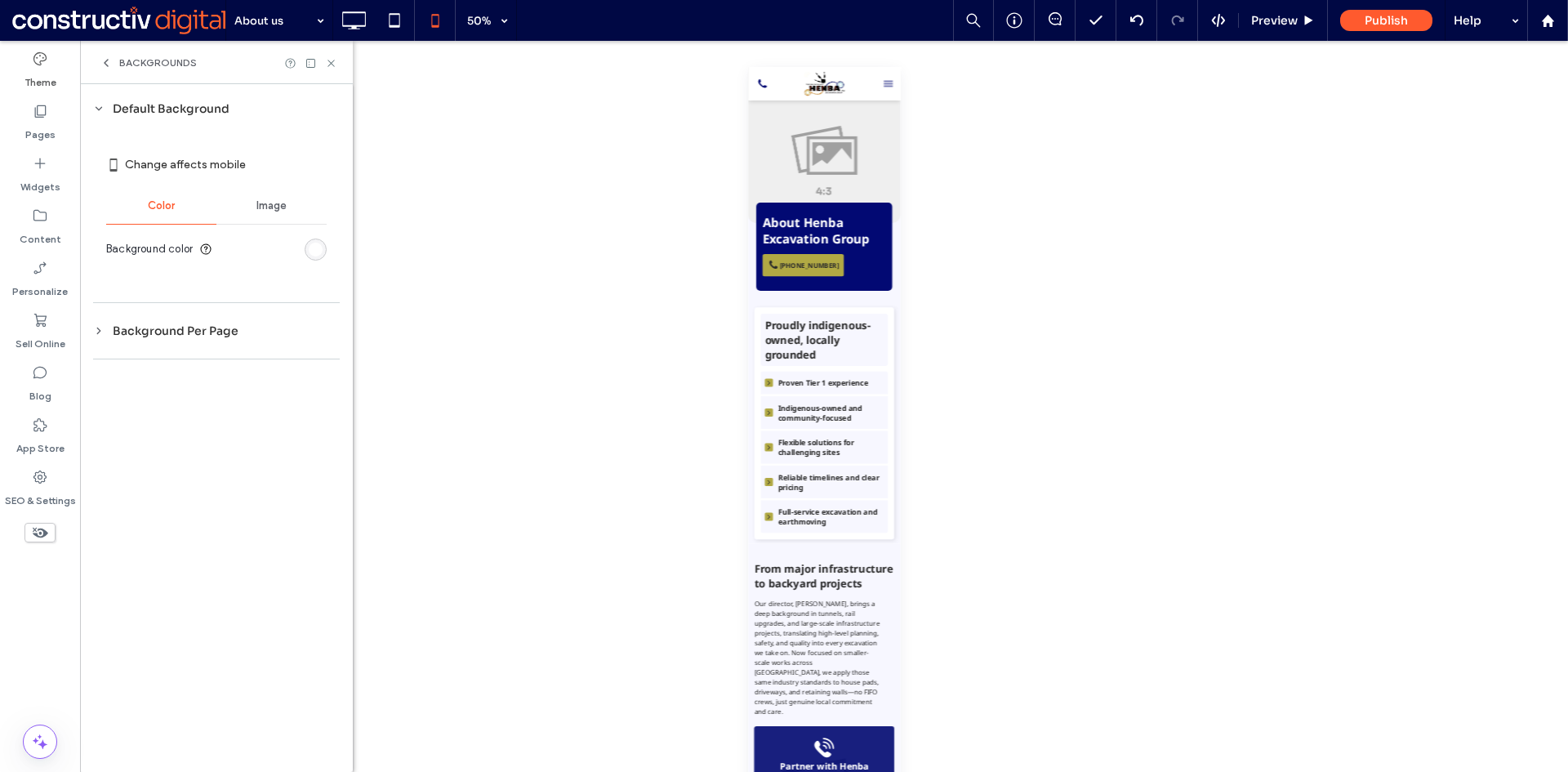
click at [270, 202] on span "Image" at bounding box center [271, 206] width 30 height 13
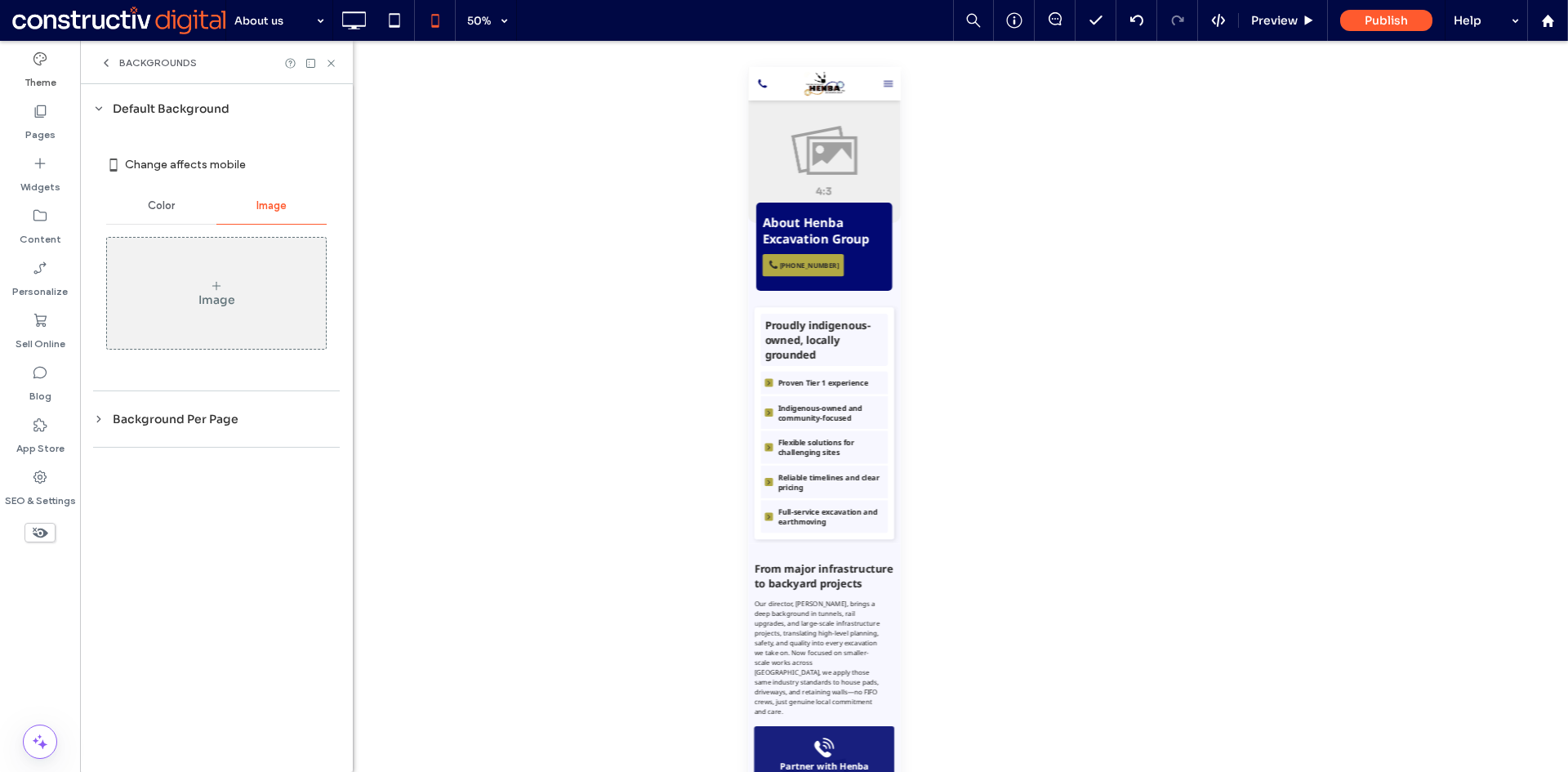
click at [166, 197] on div "Color" at bounding box center [161, 206] width 110 height 36
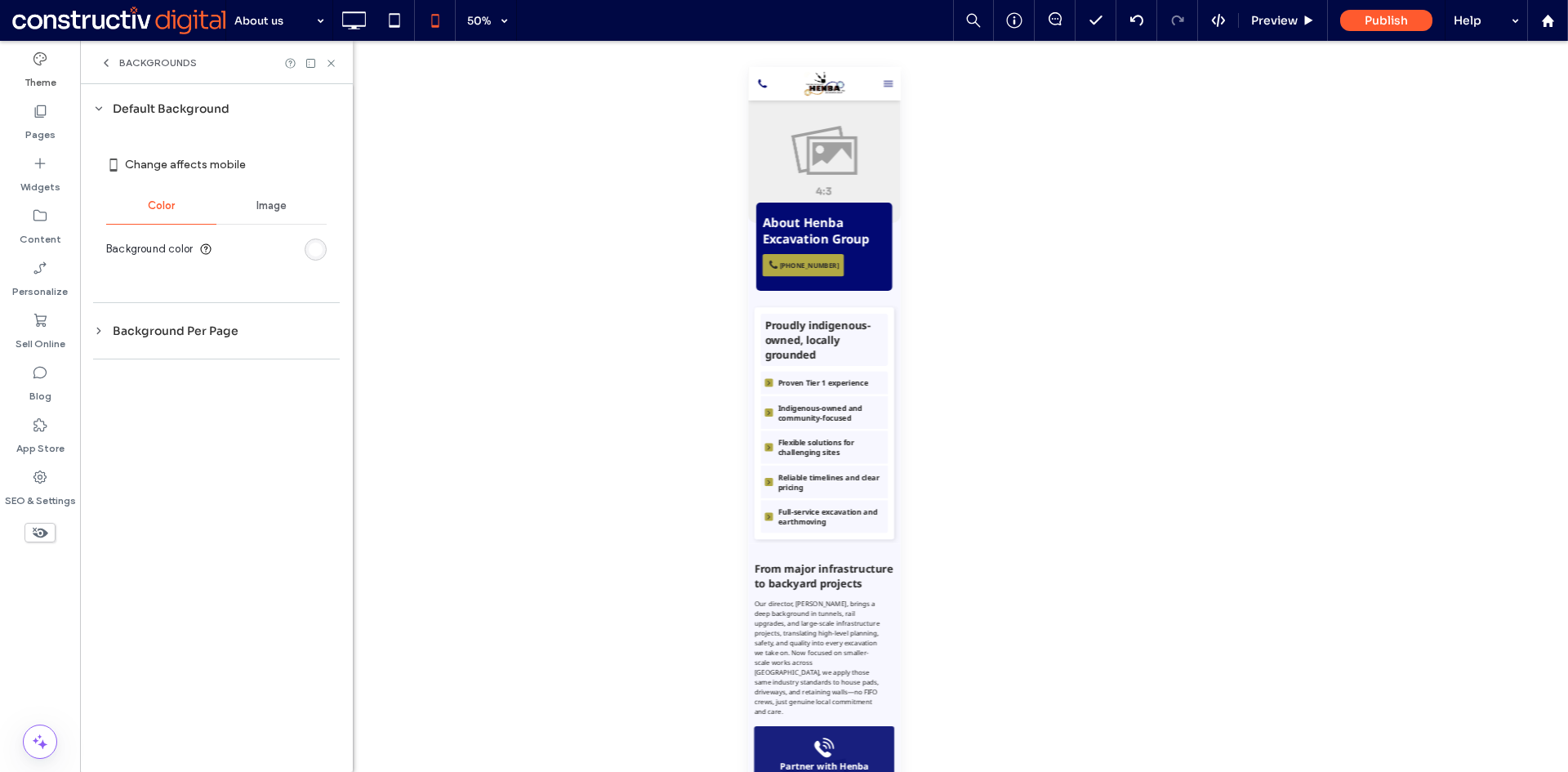
click at [261, 206] on span "Image" at bounding box center [271, 206] width 30 height 13
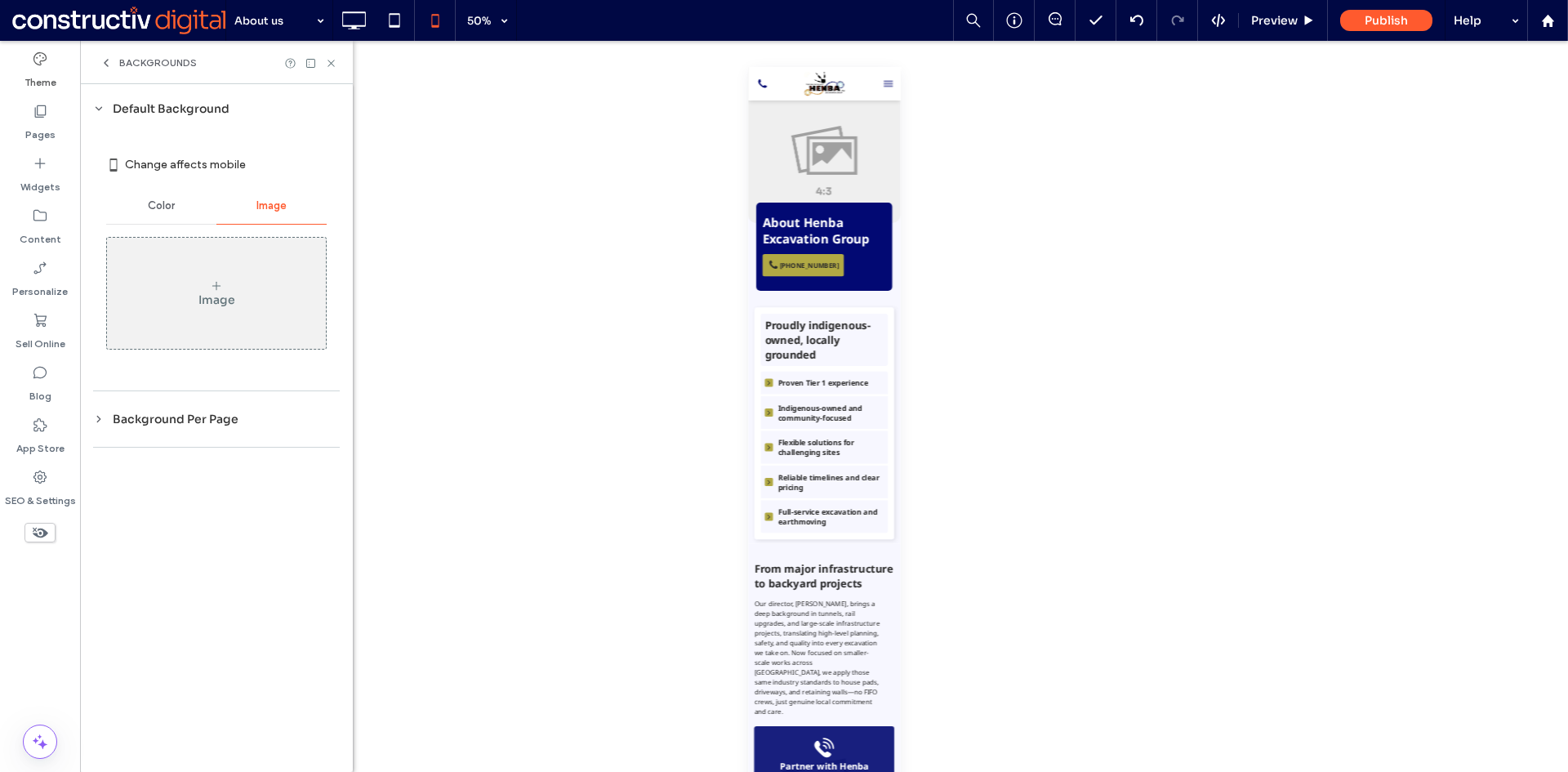
click at [164, 206] on span "Color" at bounding box center [161, 206] width 27 height 13
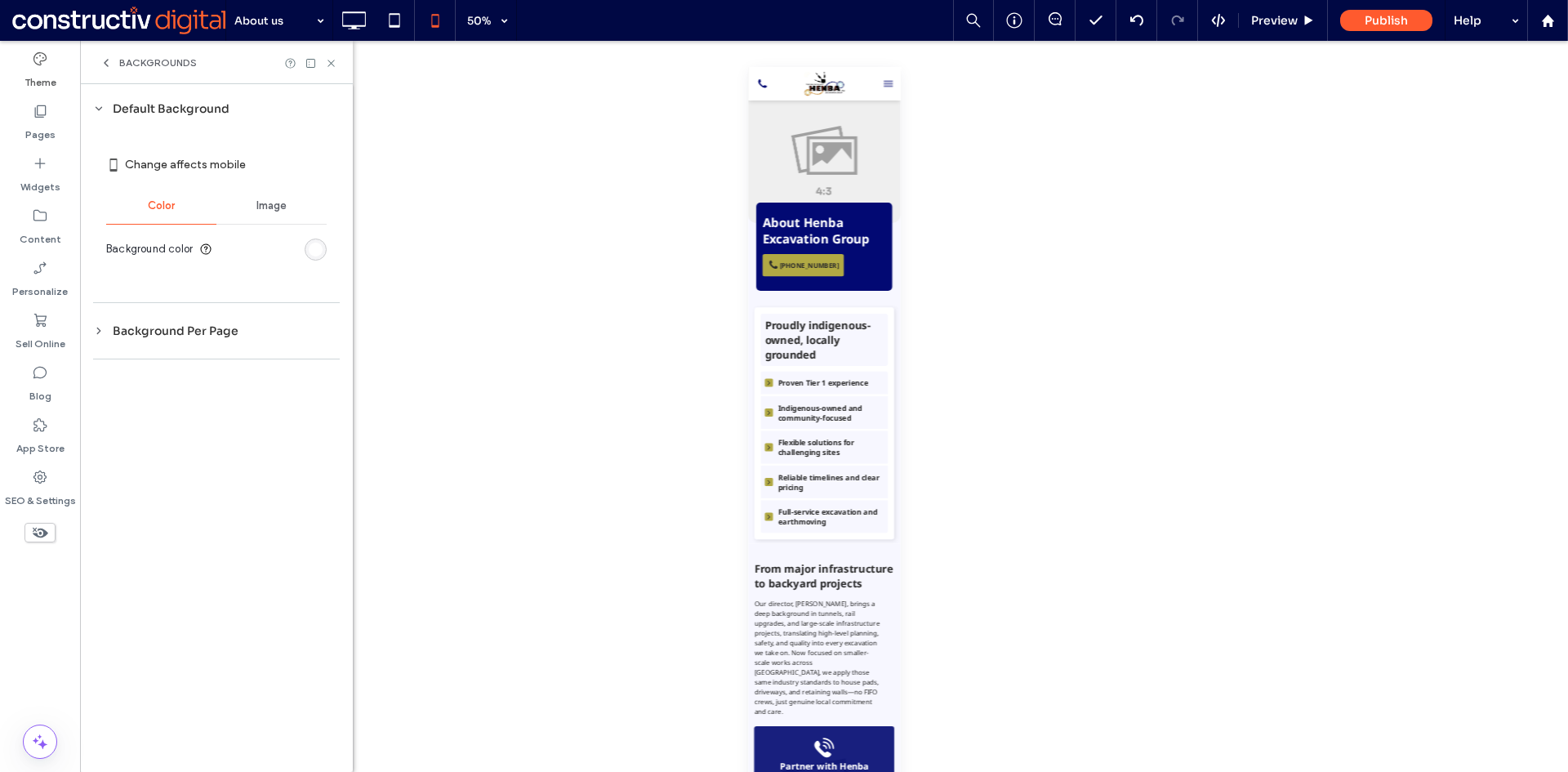
click at [291, 202] on div "Image" at bounding box center [271, 206] width 110 height 36
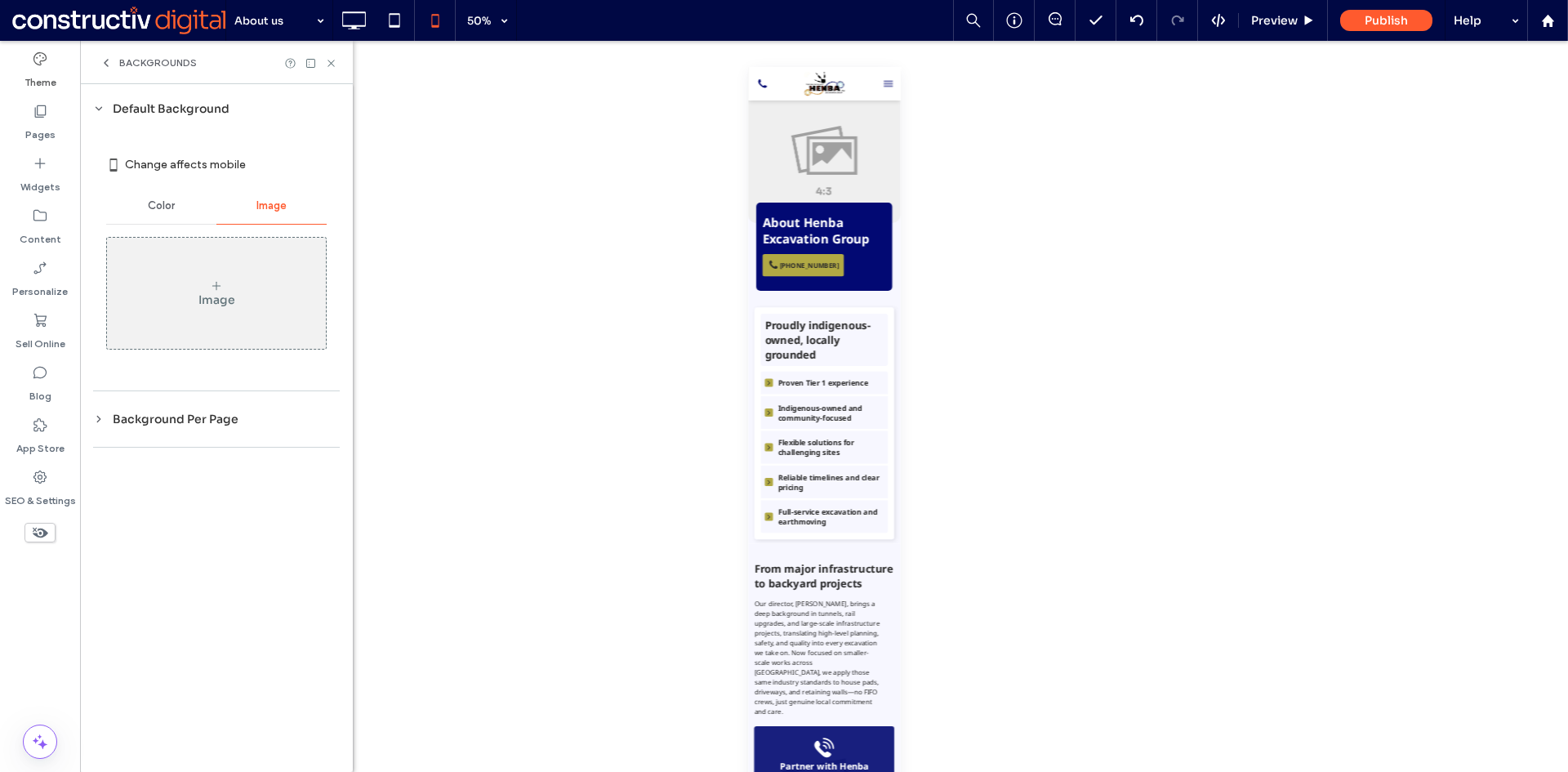
click at [219, 260] on div "Image" at bounding box center [217, 293] width 219 height 108
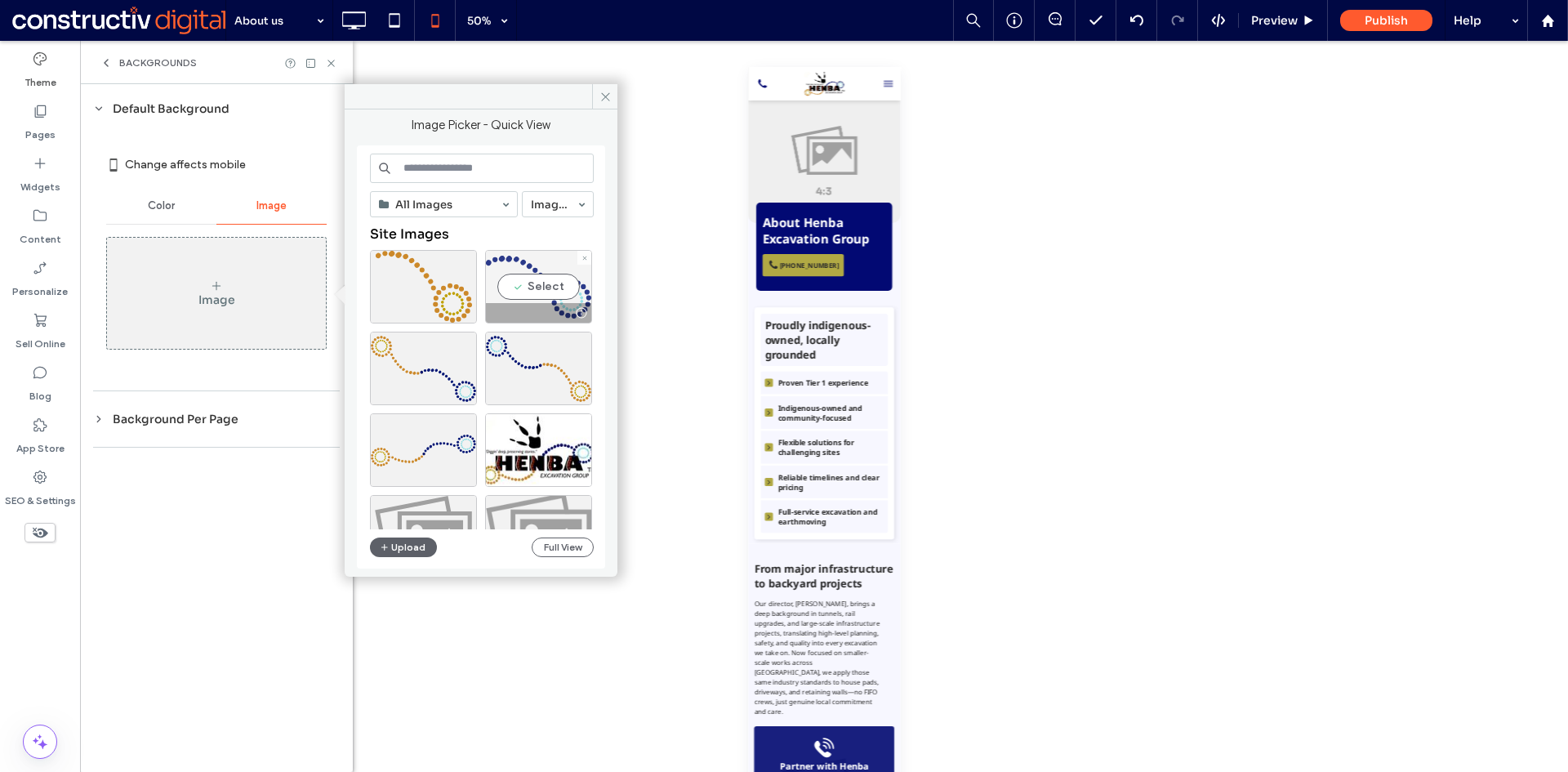
click at [523, 291] on div "Select" at bounding box center [538, 287] width 107 height 74
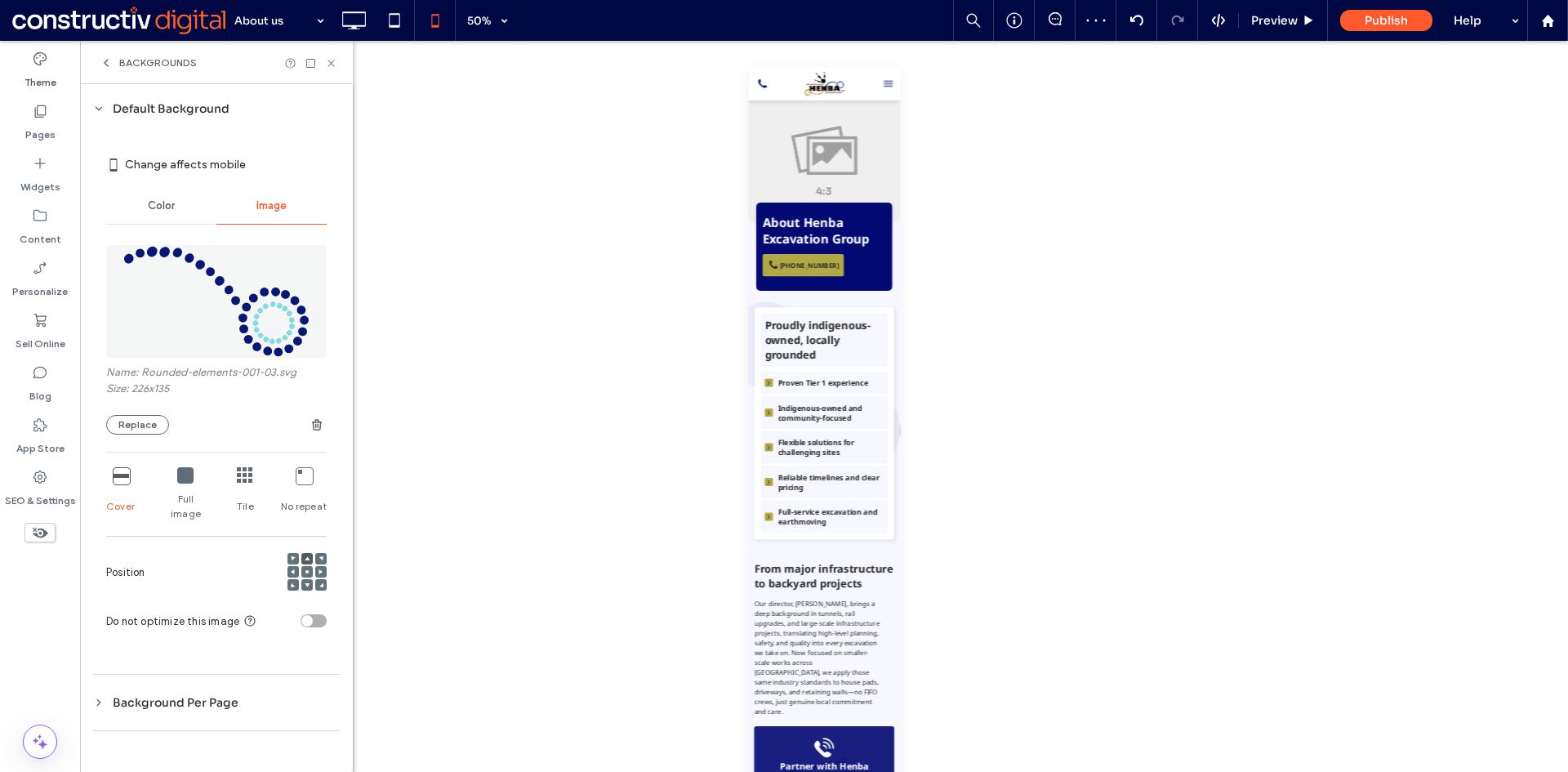
click at [305, 570] on icon at bounding box center [307, 572] width 5 height 5
click at [184, 481] on icon at bounding box center [185, 475] width 16 height 16
click at [332, 62] on use at bounding box center [331, 63] width 7 height 7
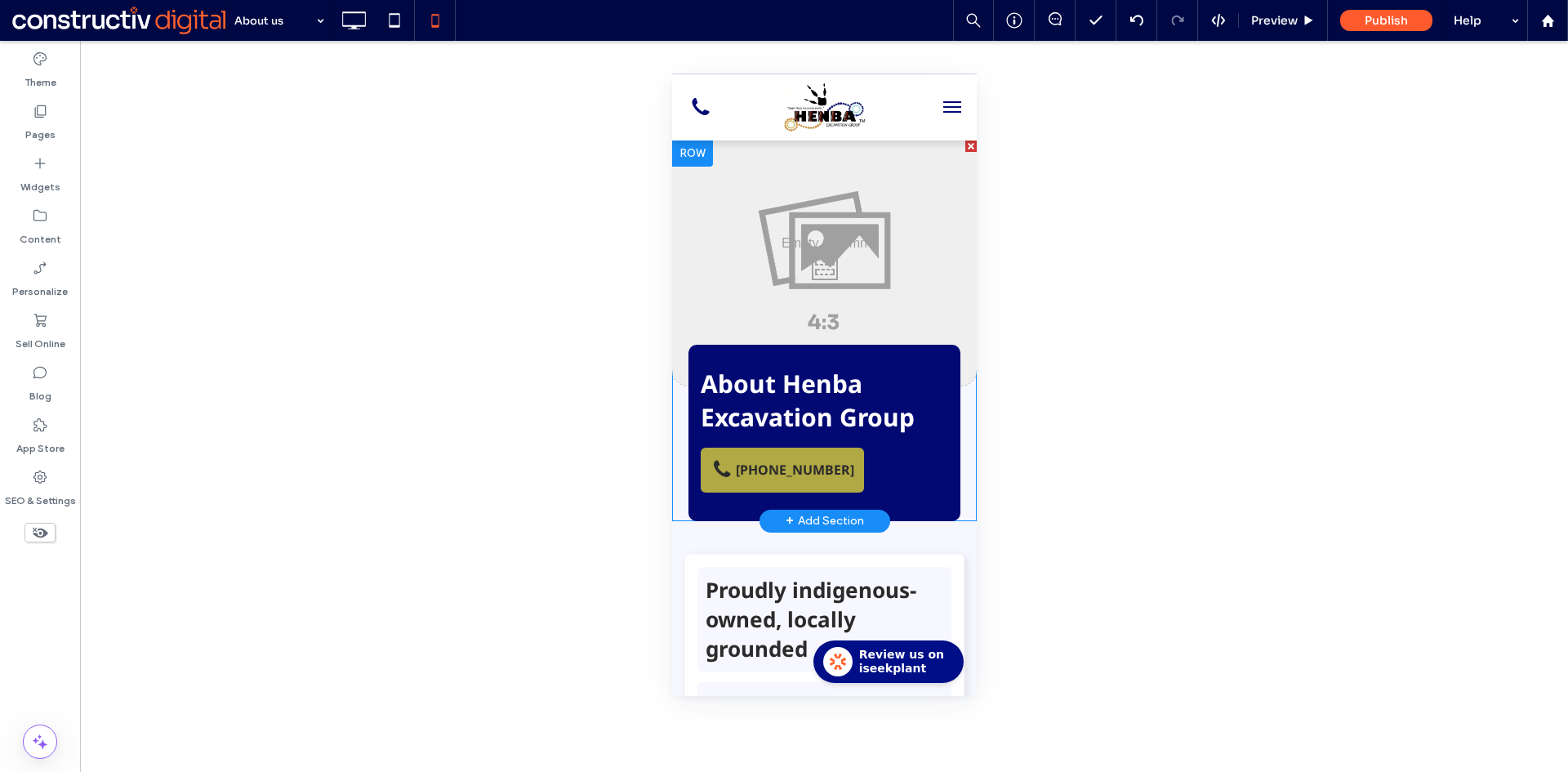
drag, startPoint x: 1325, startPoint y: 535, endPoint x: 676, endPoint y: 465, distance: 652.8
click at [676, 465] on div "Click To Paste About Henba Excavation Group At Henba Excavation Group, we deliv…" at bounding box center [824, 331] width 305 height 380
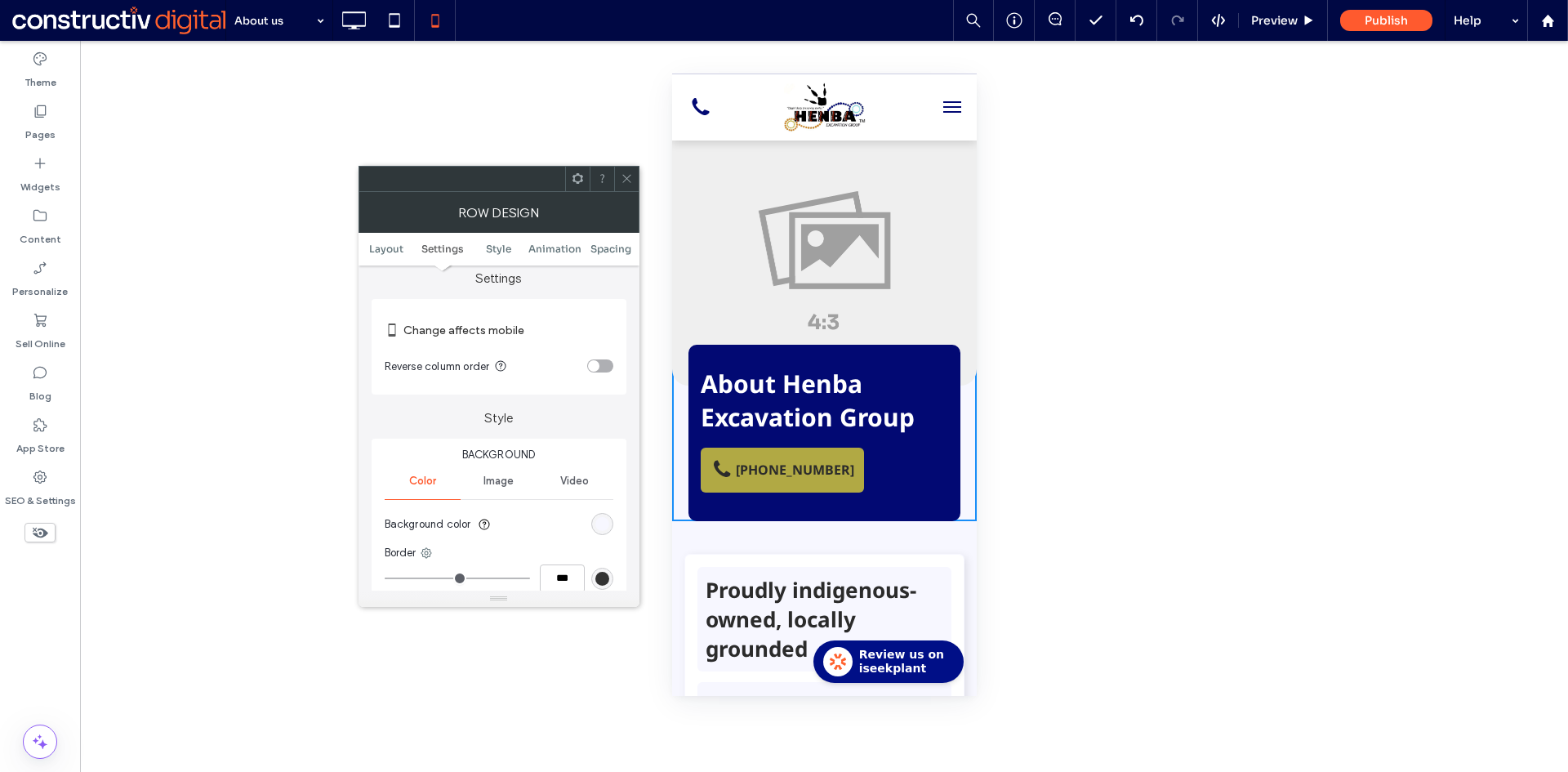
scroll to position [245, 0]
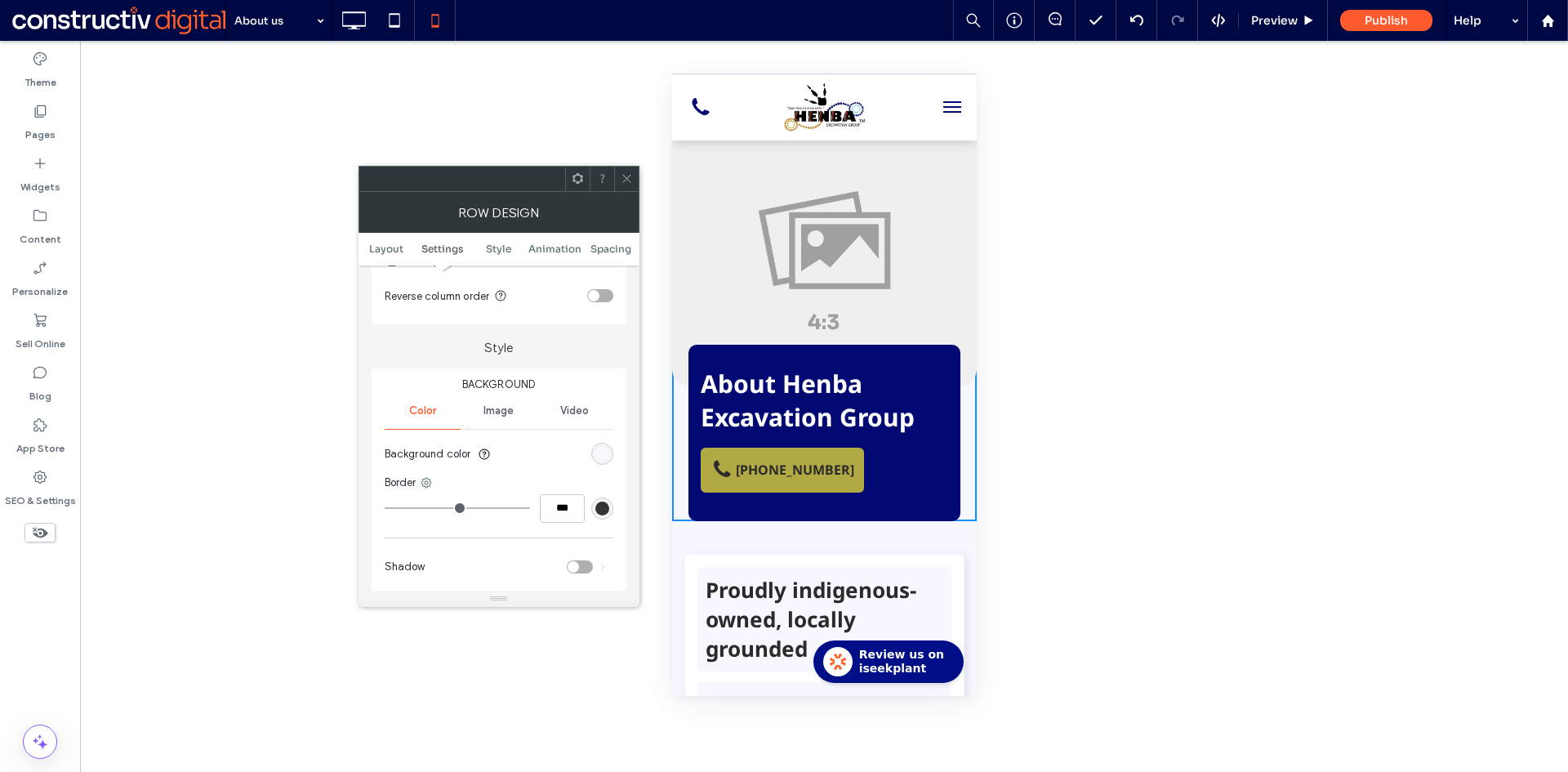
click at [600, 456] on div "rgba(247, 247, 255, 0.95)" at bounding box center [602, 454] width 14 height 14
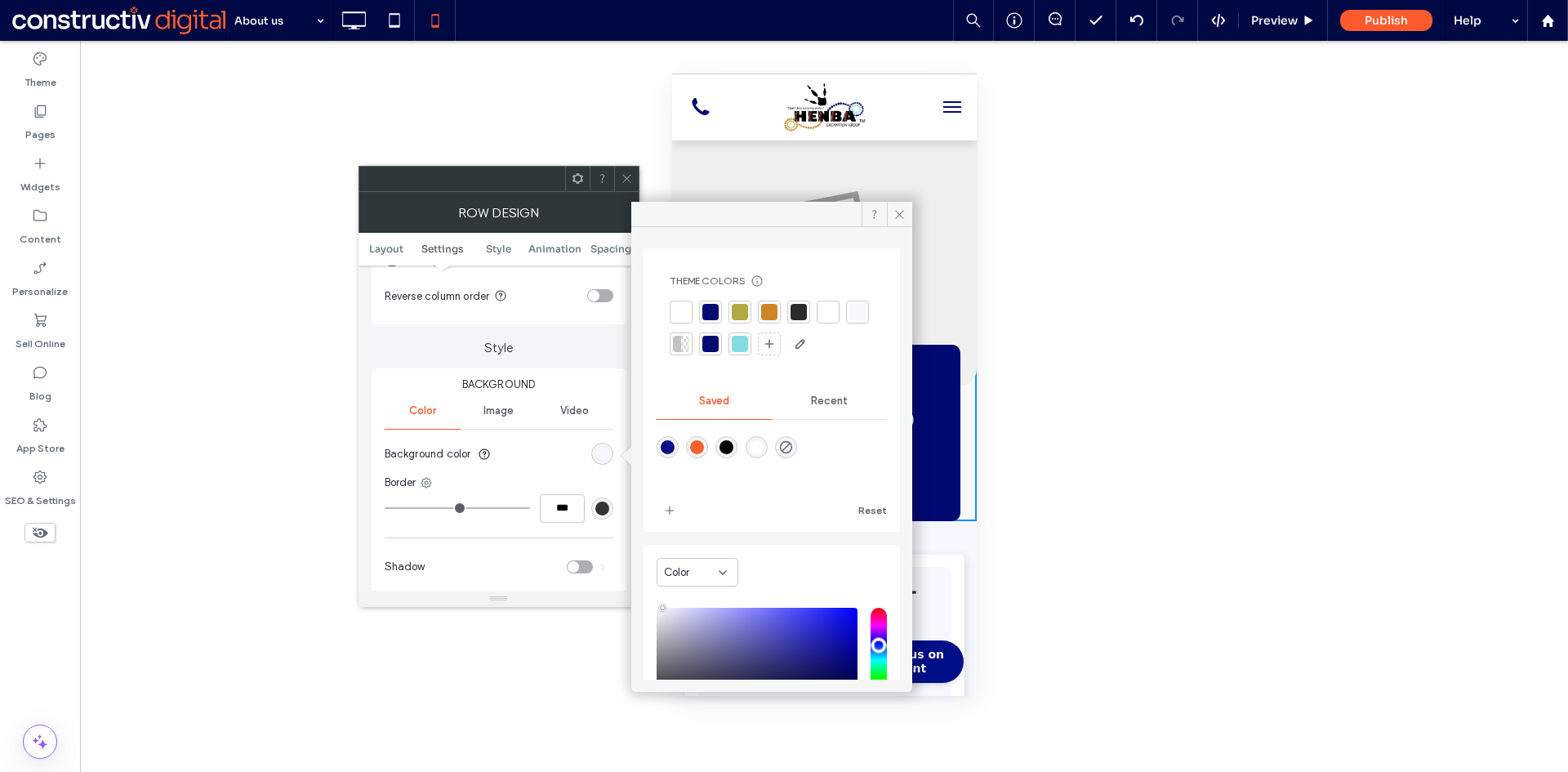
scroll to position [136, 0]
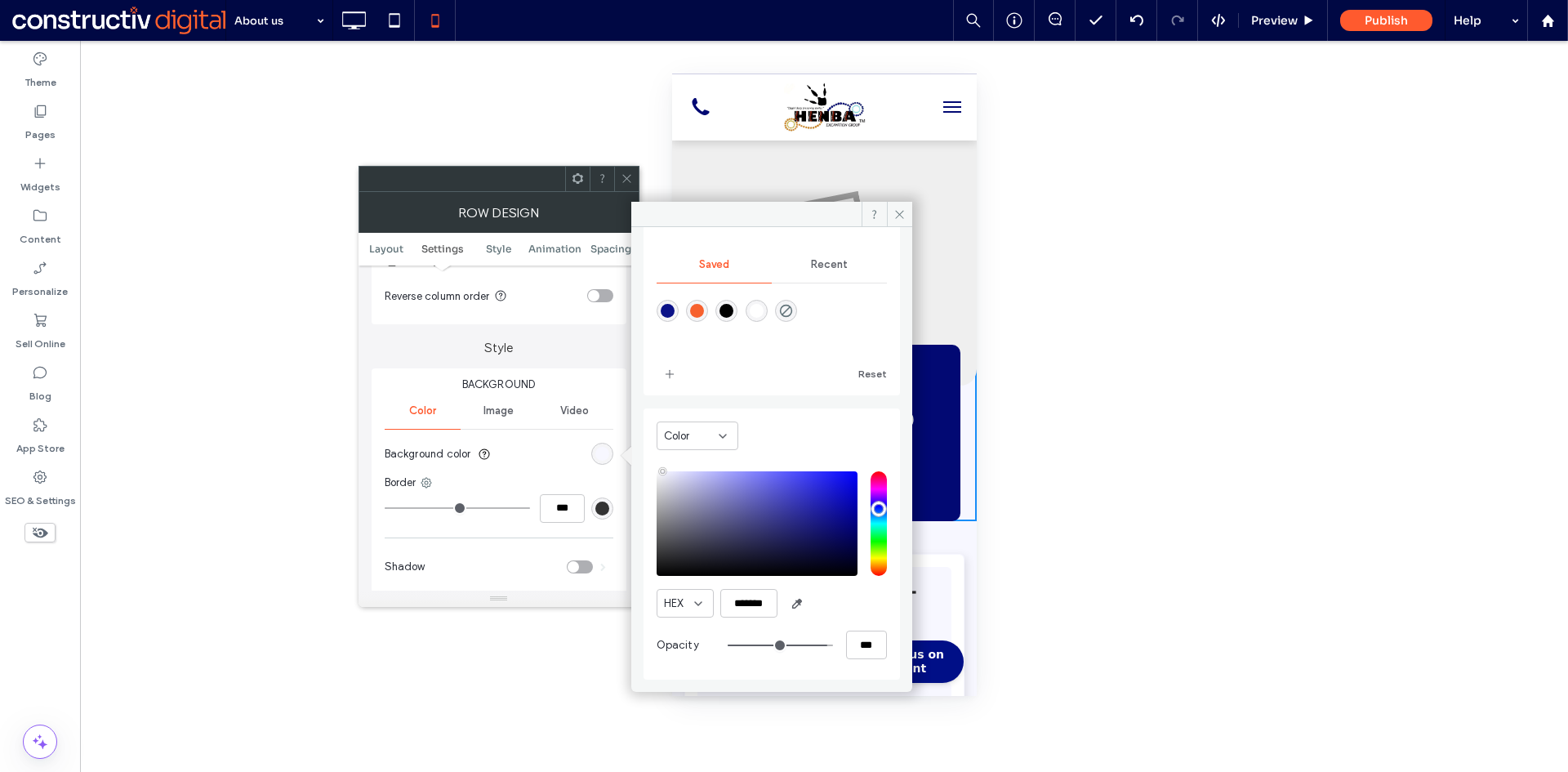
click at [624, 176] on icon at bounding box center [627, 178] width 12 height 12
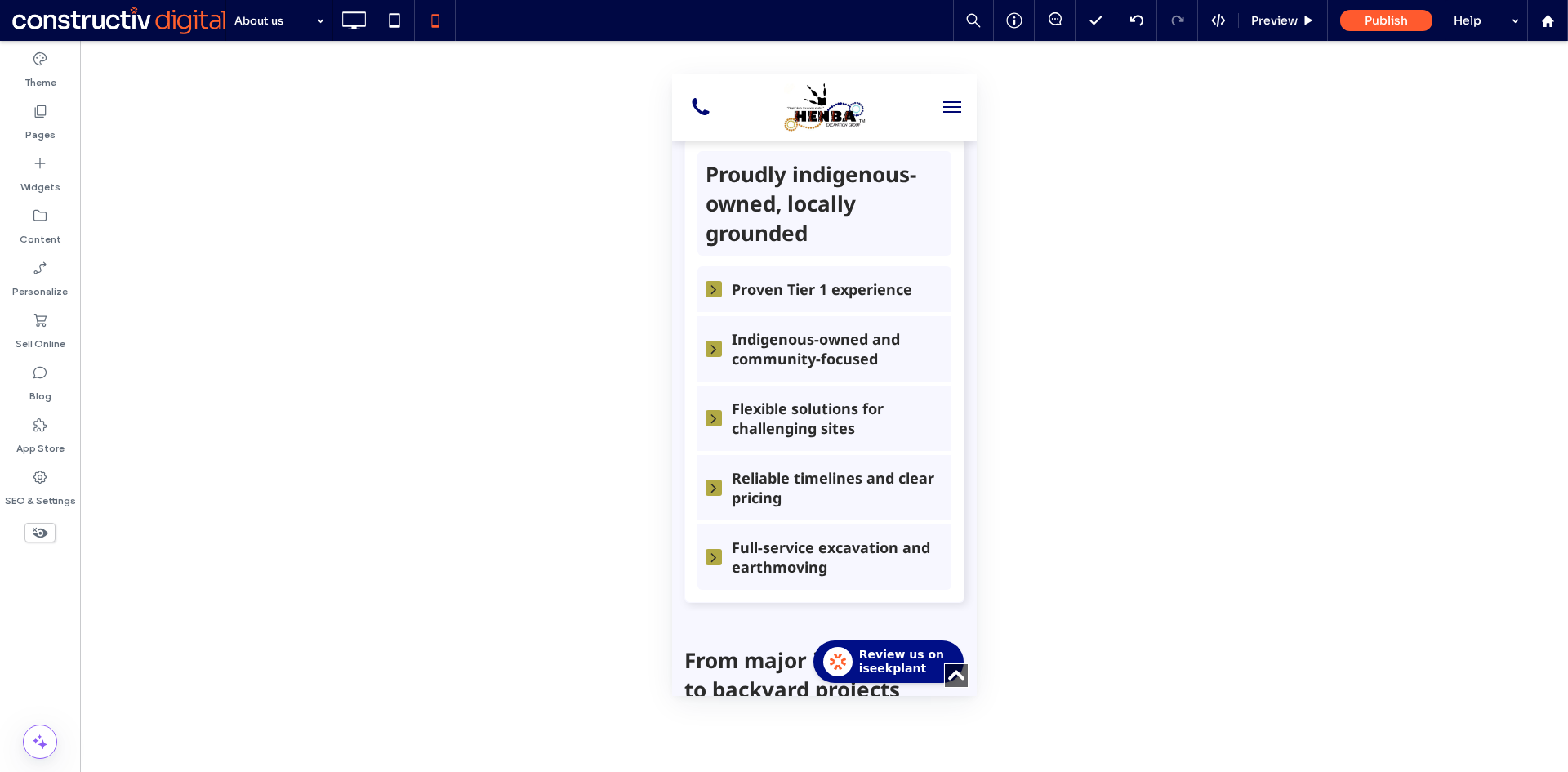
scroll to position [409, 0]
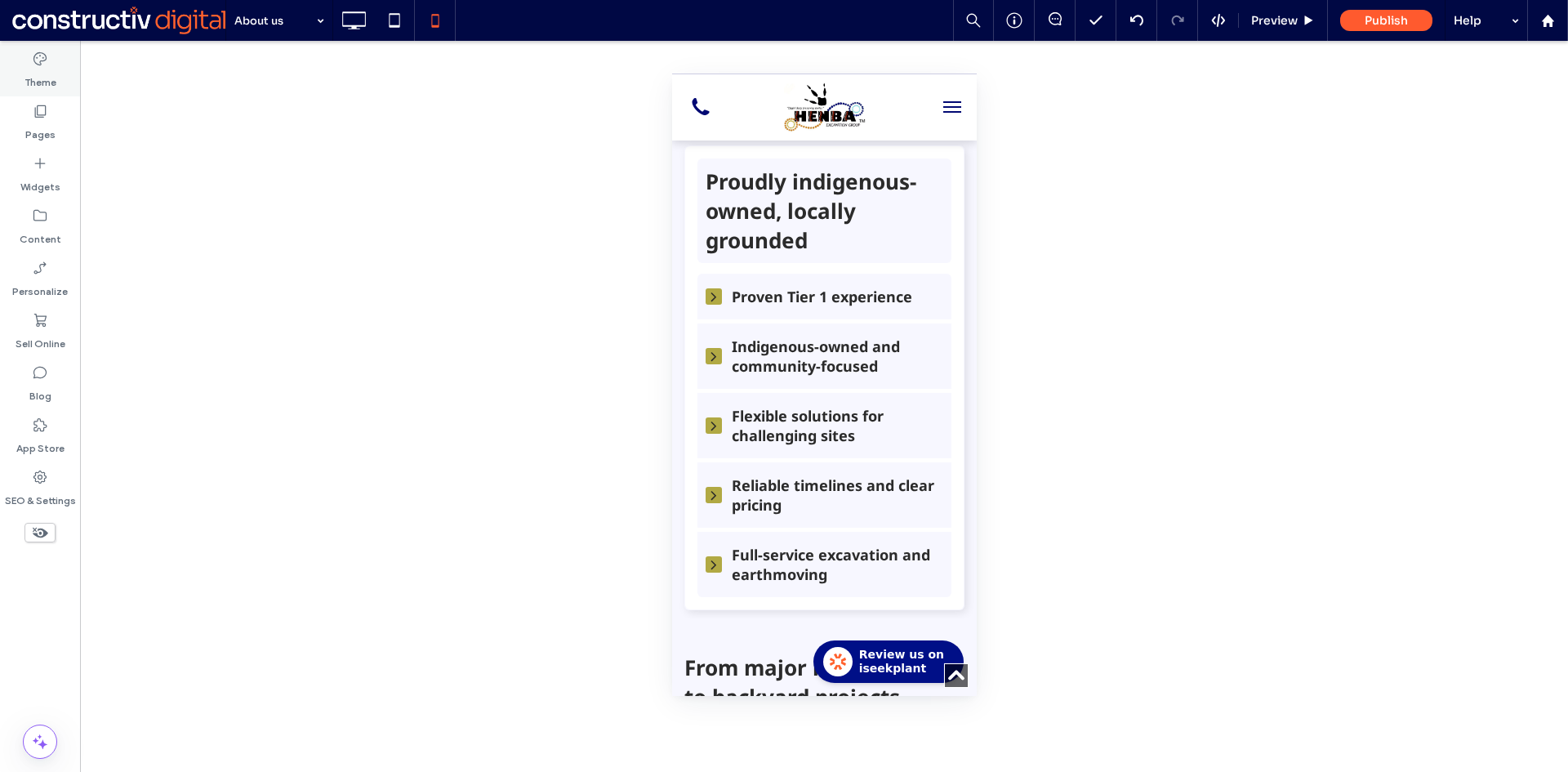
click at [57, 72] on div "Theme" at bounding box center [39, 69] width 80 height 52
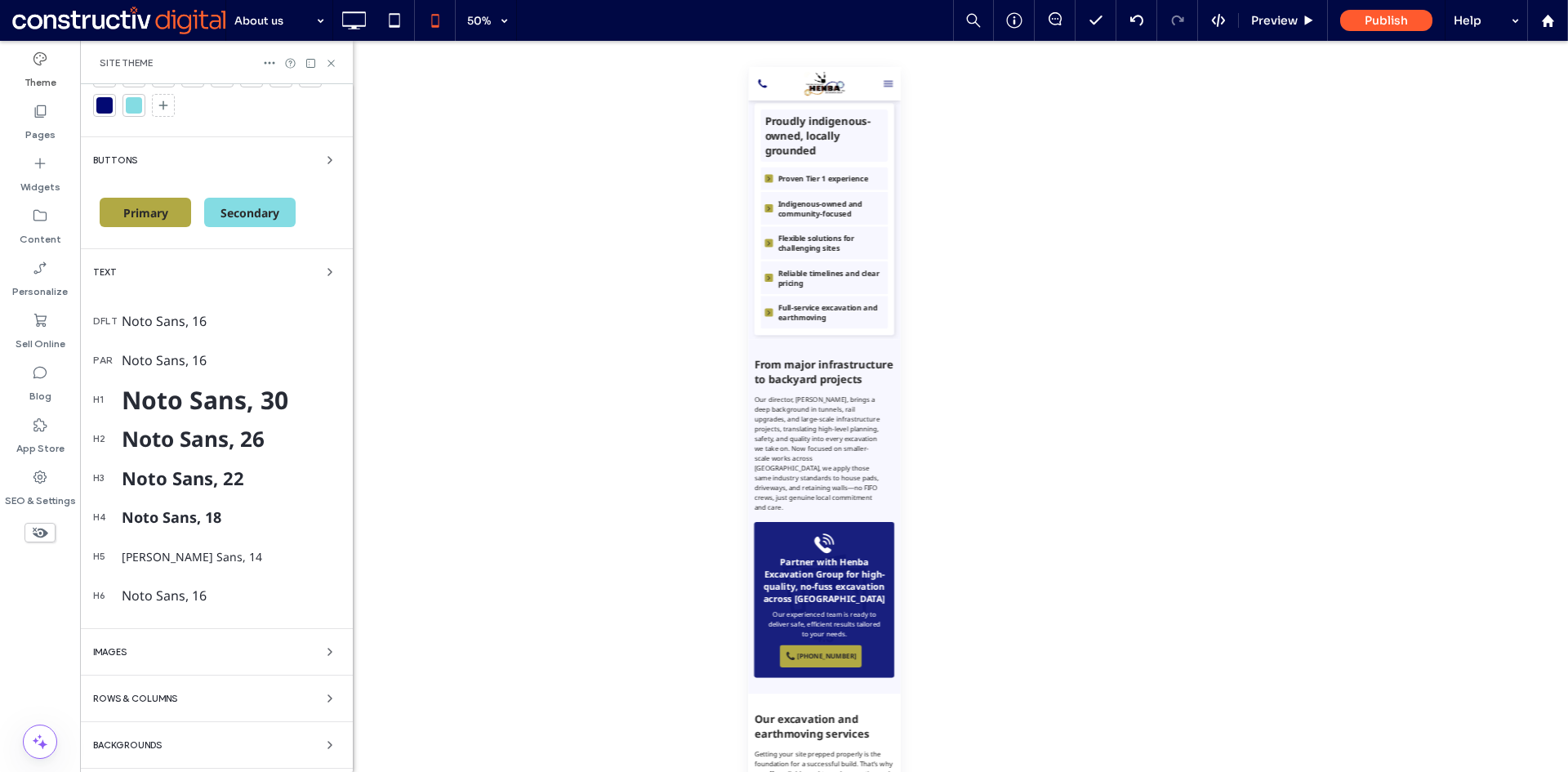
scroll to position [248, 0]
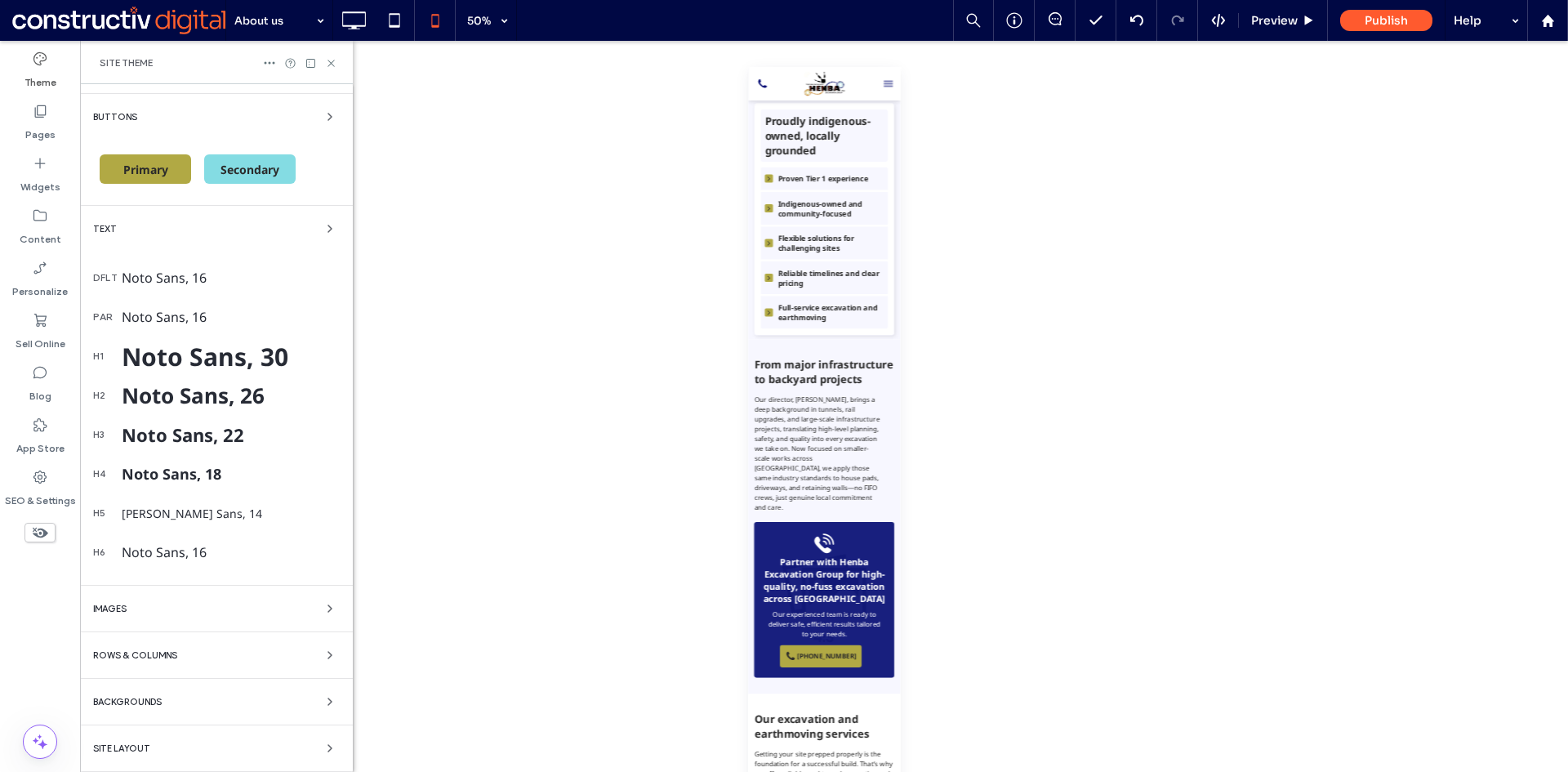
click at [144, 703] on span "Backgrounds" at bounding box center [128, 702] width 69 height 9
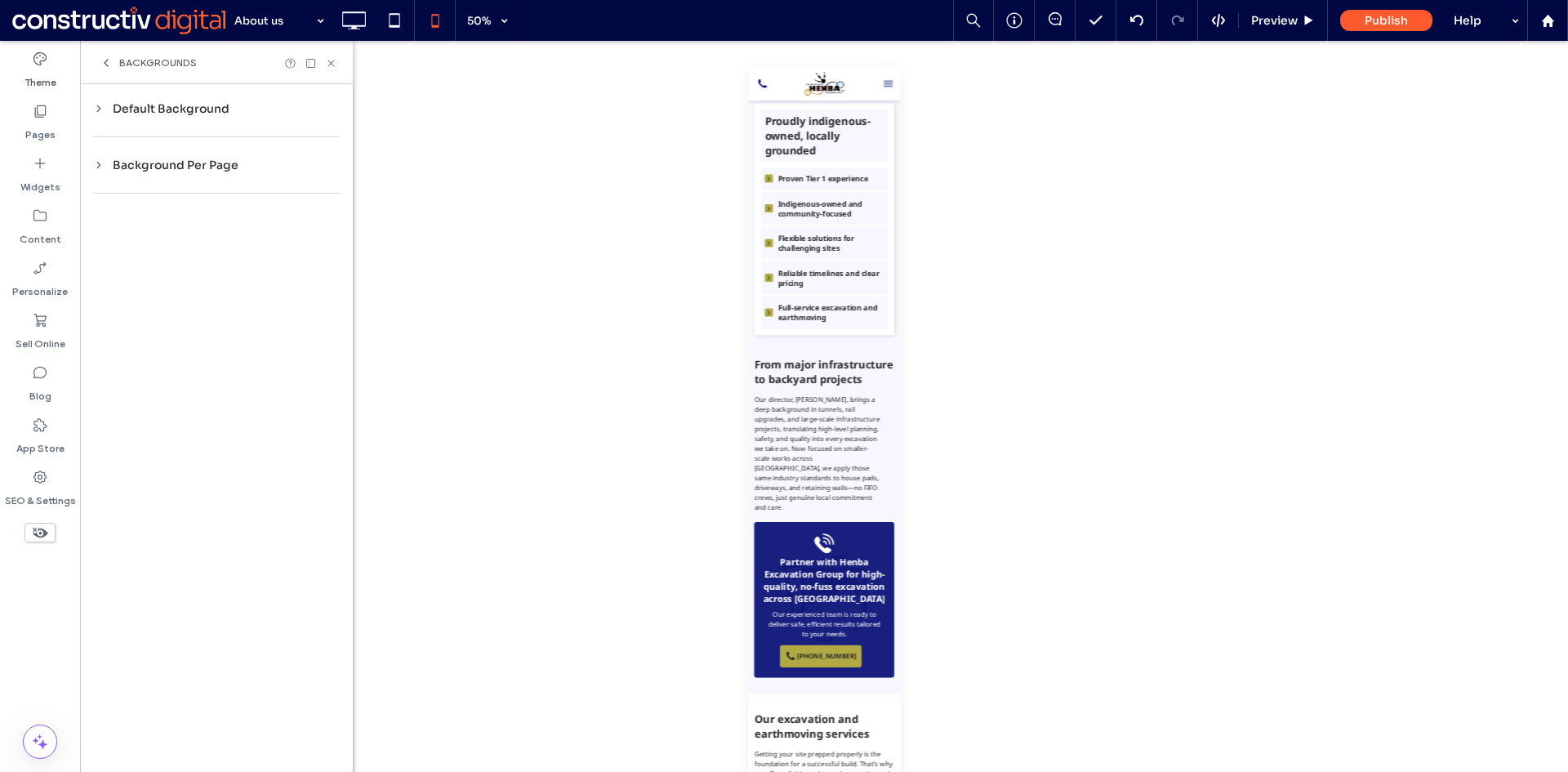
scroll to position [0, 0]
click at [155, 114] on div "Default Background" at bounding box center [217, 108] width 247 height 15
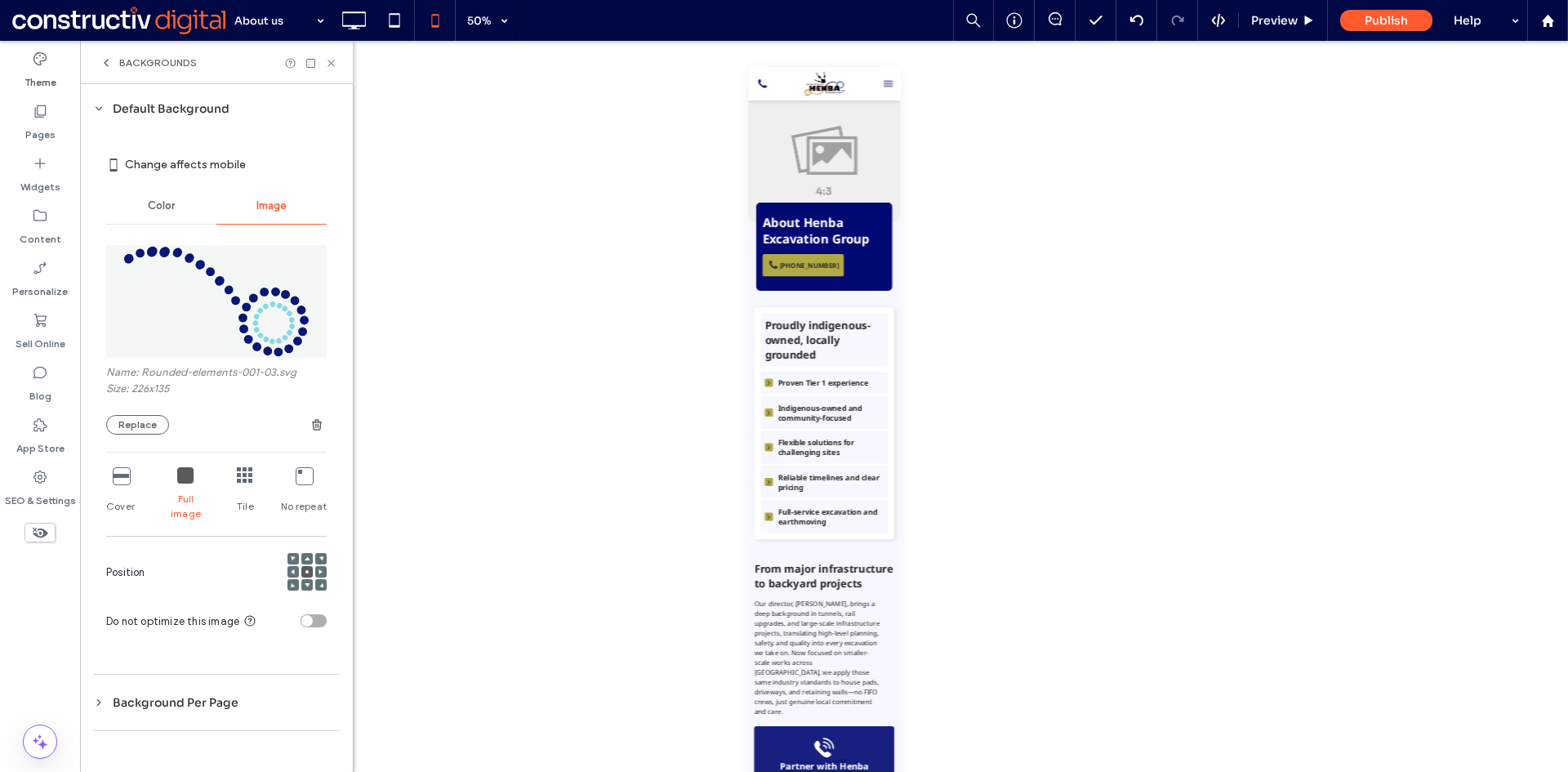
click at [122, 486] on div "Cover" at bounding box center [120, 494] width 28 height 67
drag, startPoint x: 334, startPoint y: 60, endPoint x: 487, endPoint y: 237, distance: 234.0
click at [334, 63] on icon at bounding box center [331, 63] width 12 height 12
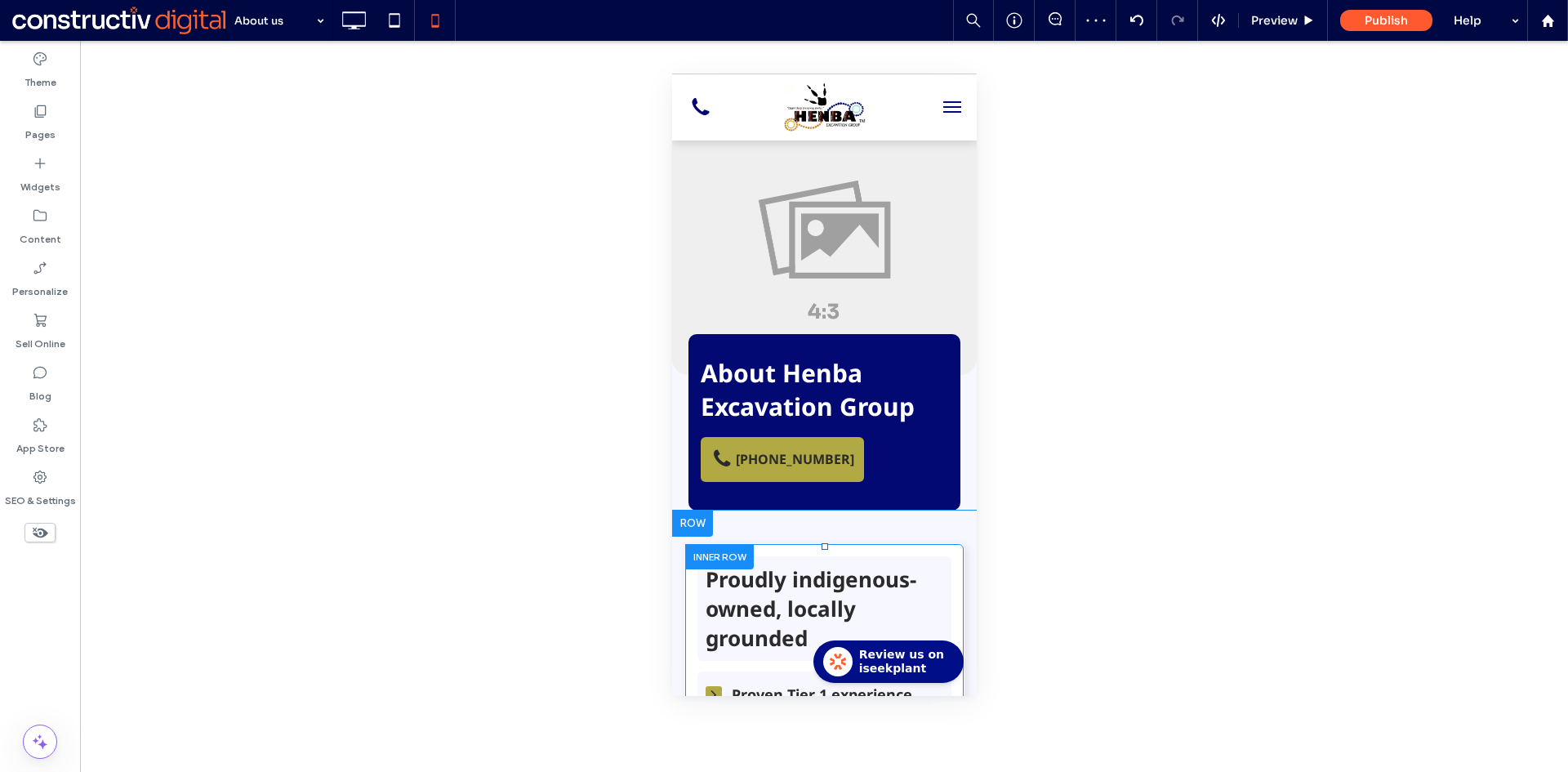
scroll to position [81, 0]
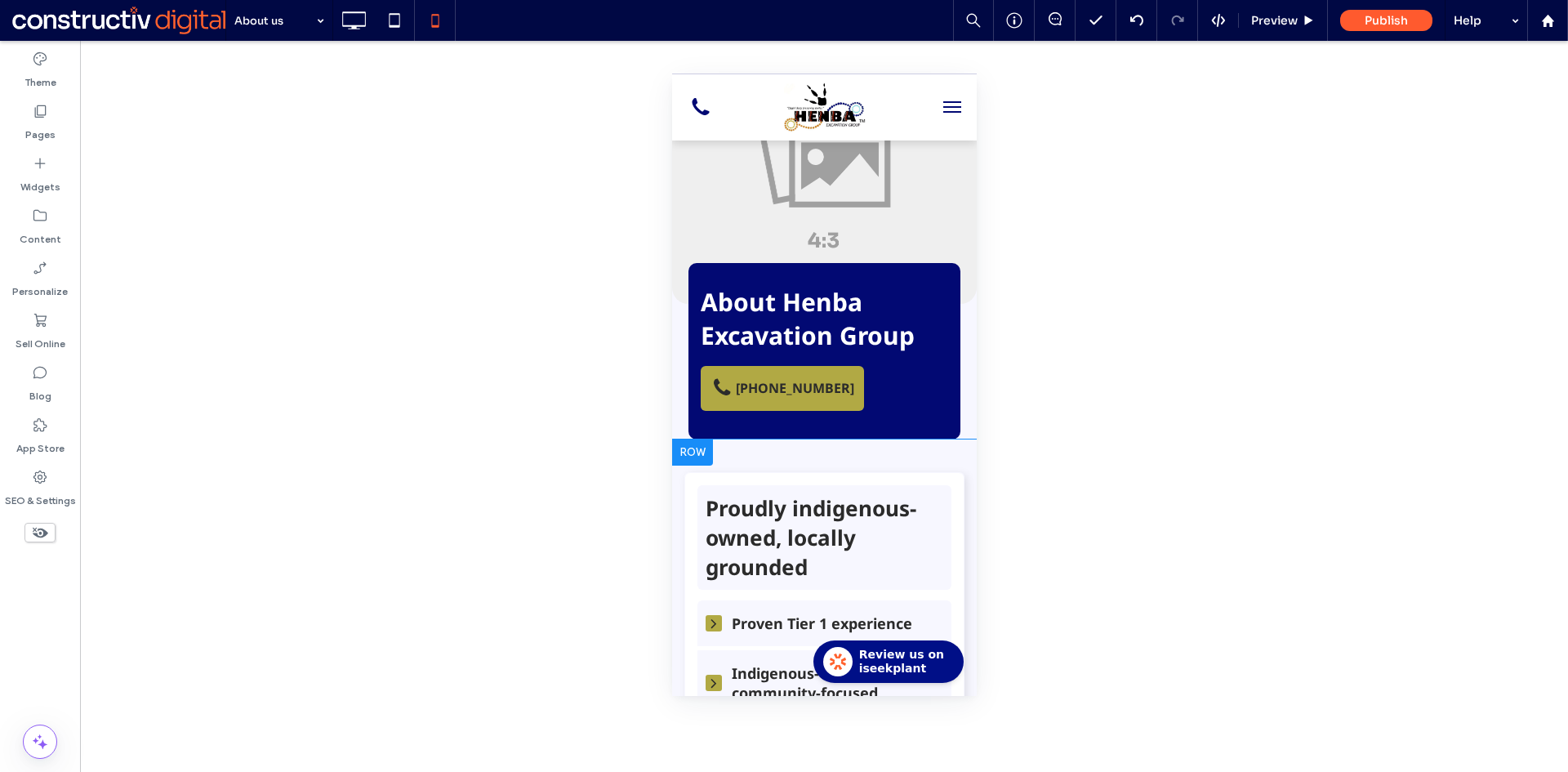
drag, startPoint x: 673, startPoint y: 579, endPoint x: 1333, endPoint y: 649, distance: 663.7
click at [673, 579] on div "Proudly indigenous-owned, locally grounded Click To Paste Proven Tier 1 experie…" at bounding box center [824, 692] width 305 height 506
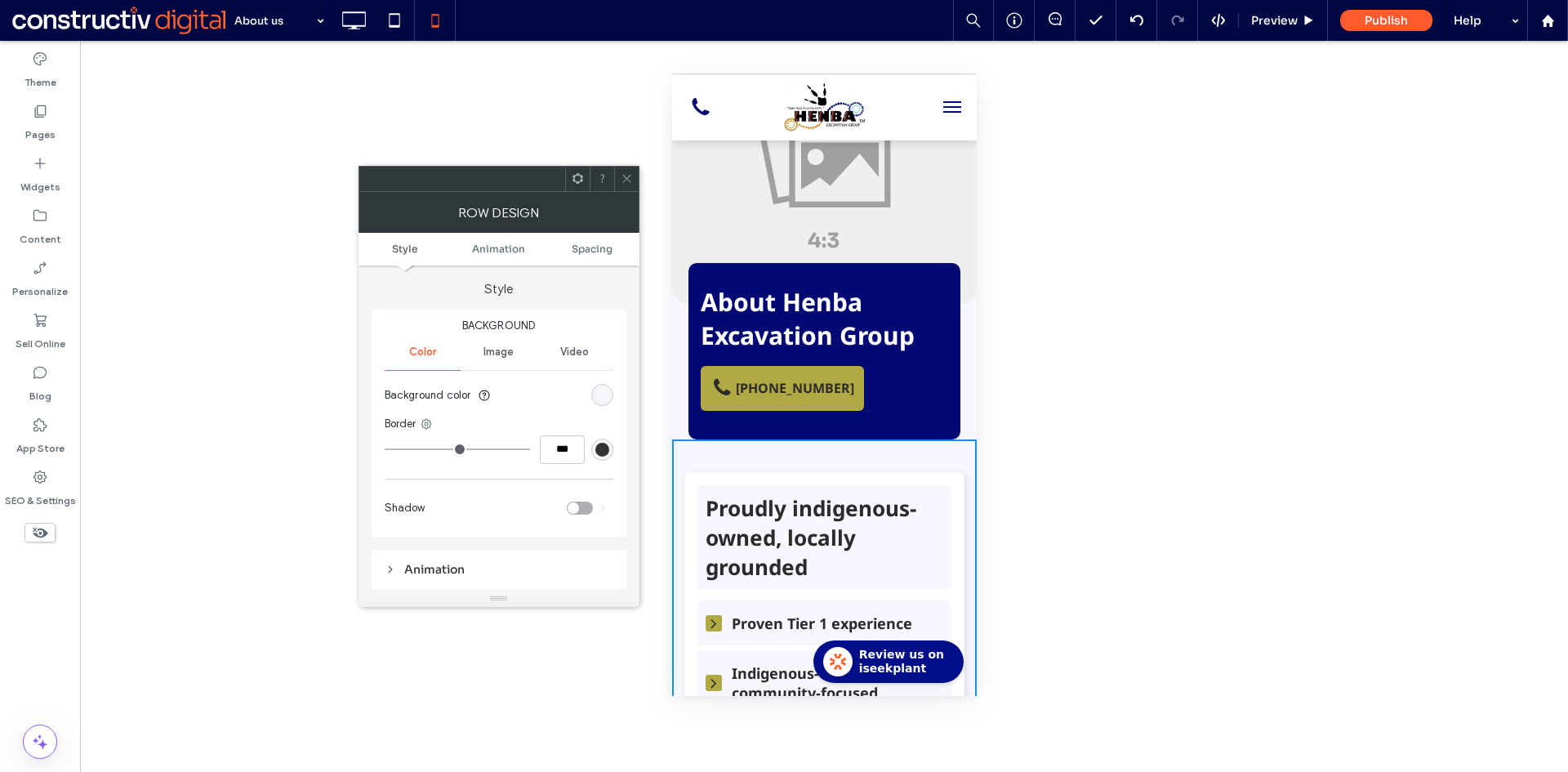
click at [620, 398] on div "Background Color Image Video Background color Border *** Shadow" at bounding box center [498, 422] width 254 height 227
click at [601, 398] on div "rgba(247, 247, 255, 0.95)" at bounding box center [602, 395] width 14 height 14
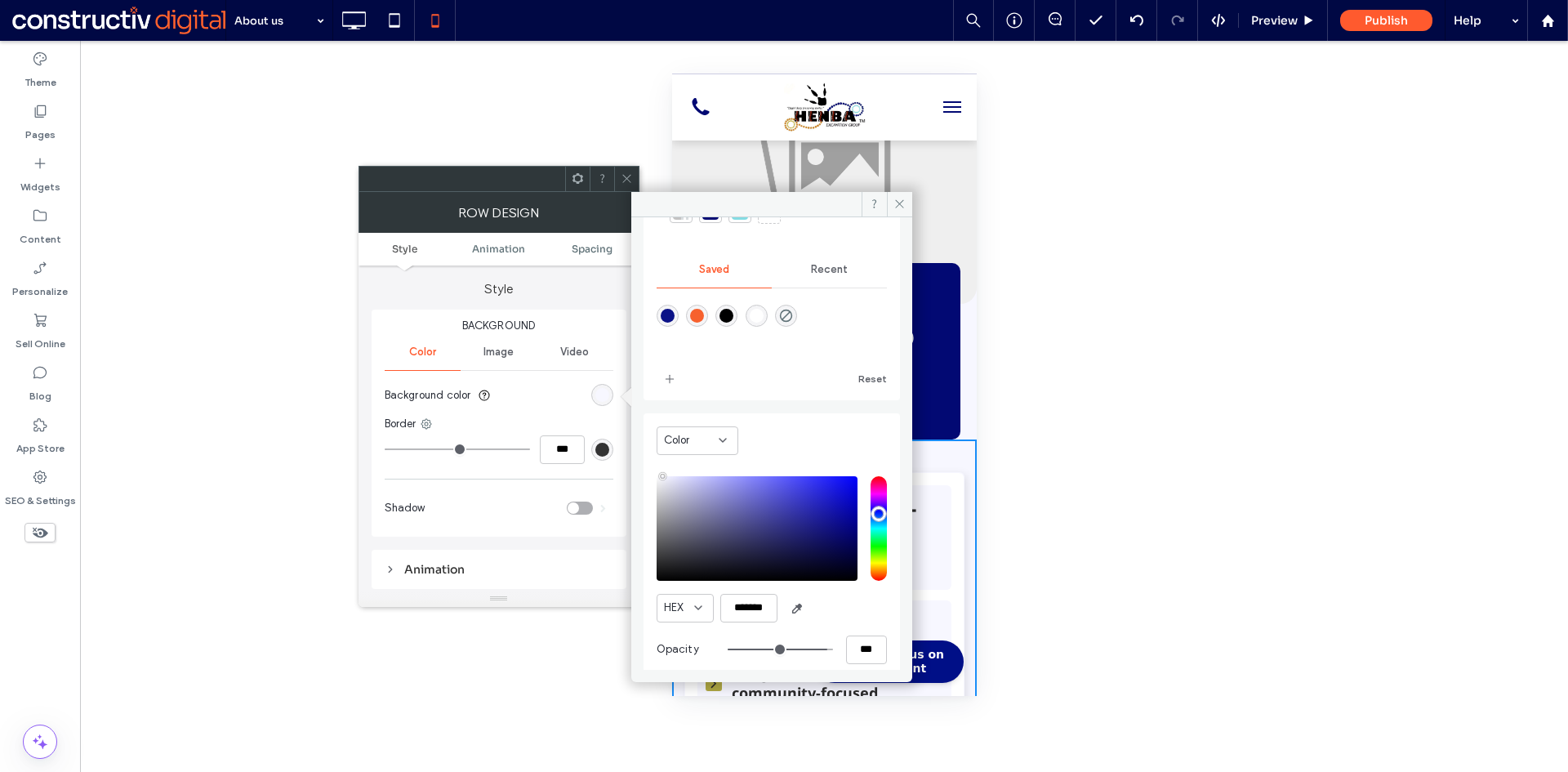
scroll to position [136, 0]
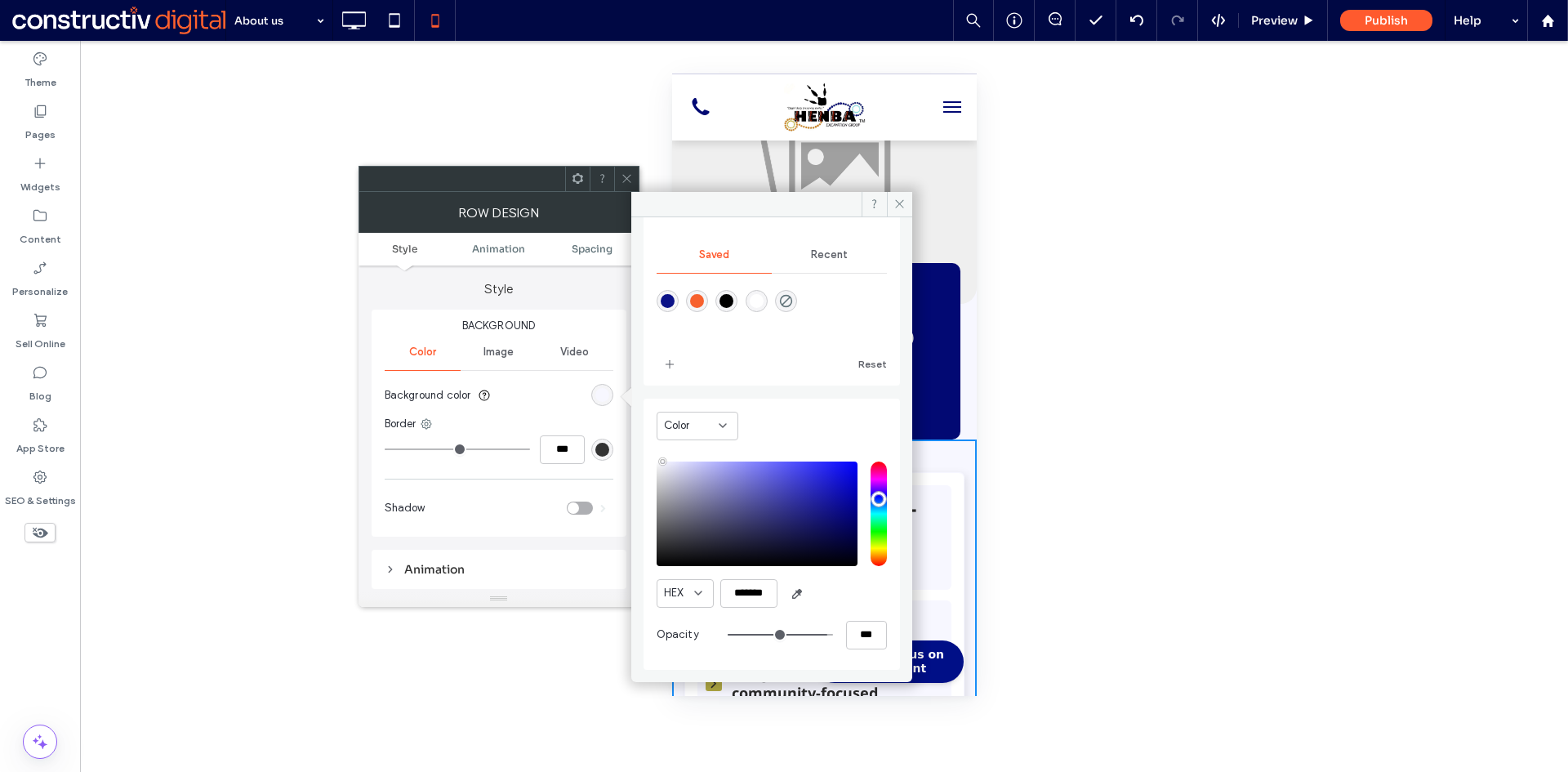
type input "**"
type input "***"
type input "**"
type input "***"
type input "**"
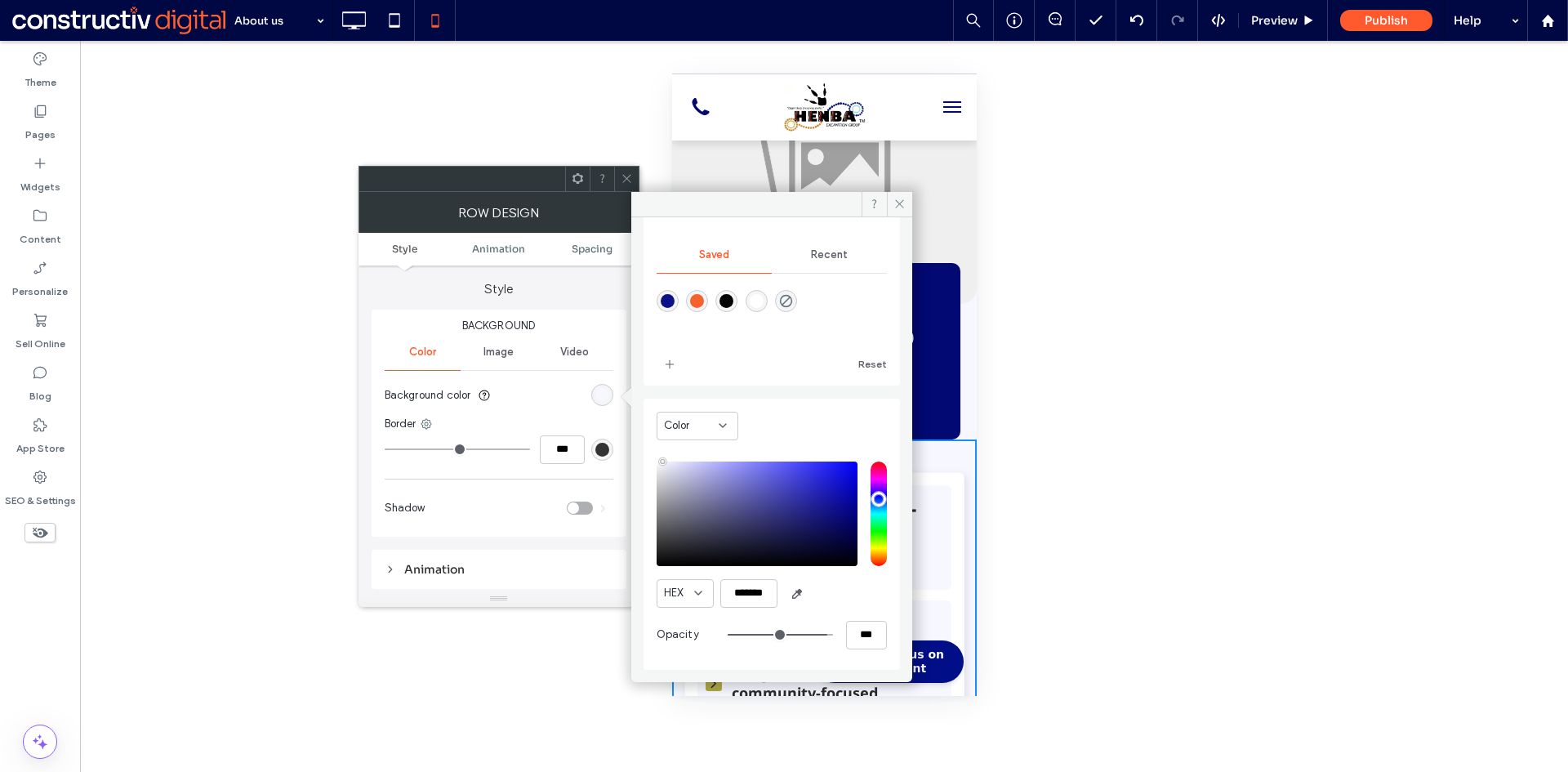
type input "***"
type input "**"
type input "***"
type input "**"
type input "***"
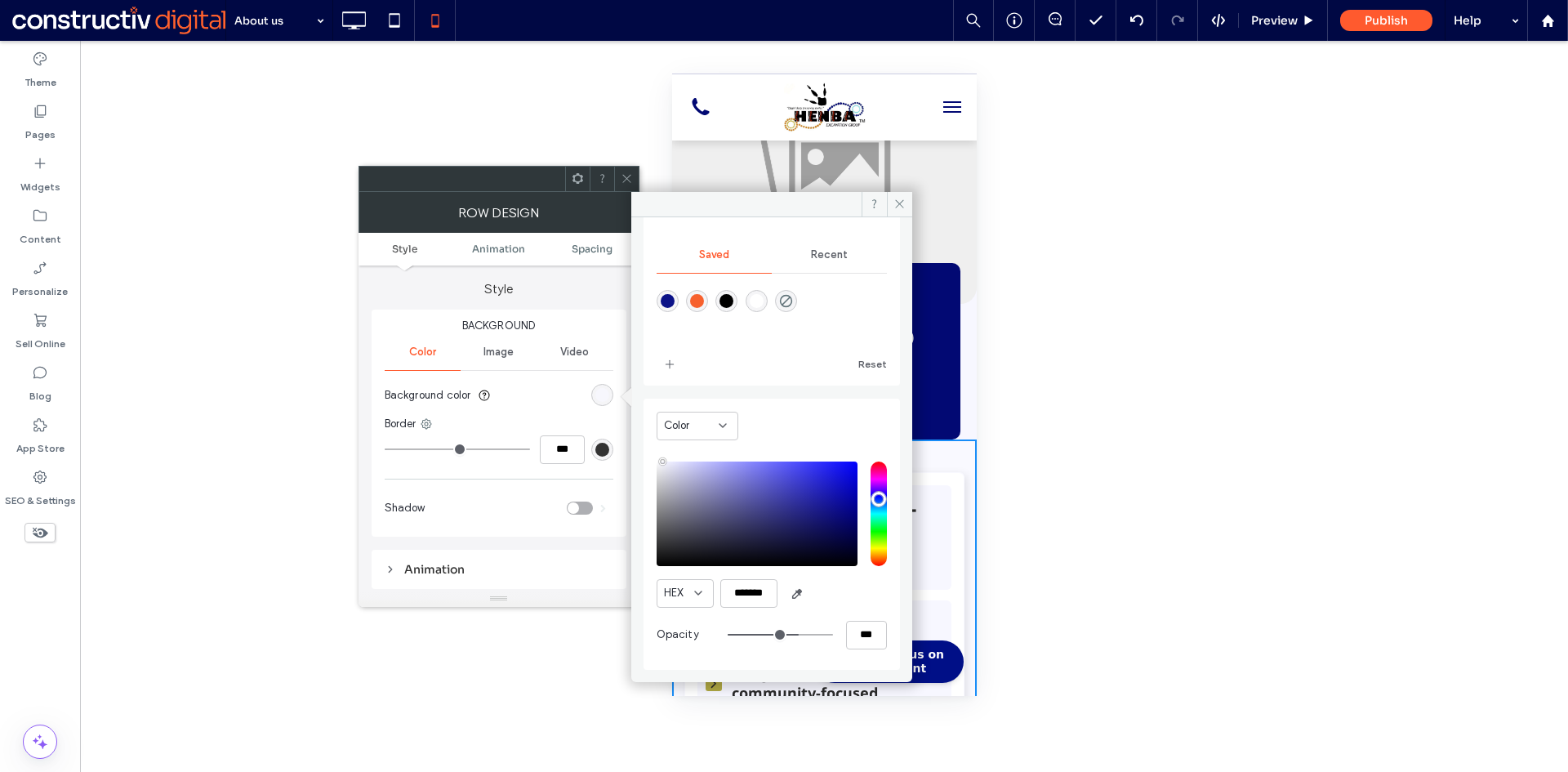
type input "**"
type input "***"
type input "**"
type input "***"
type input "**"
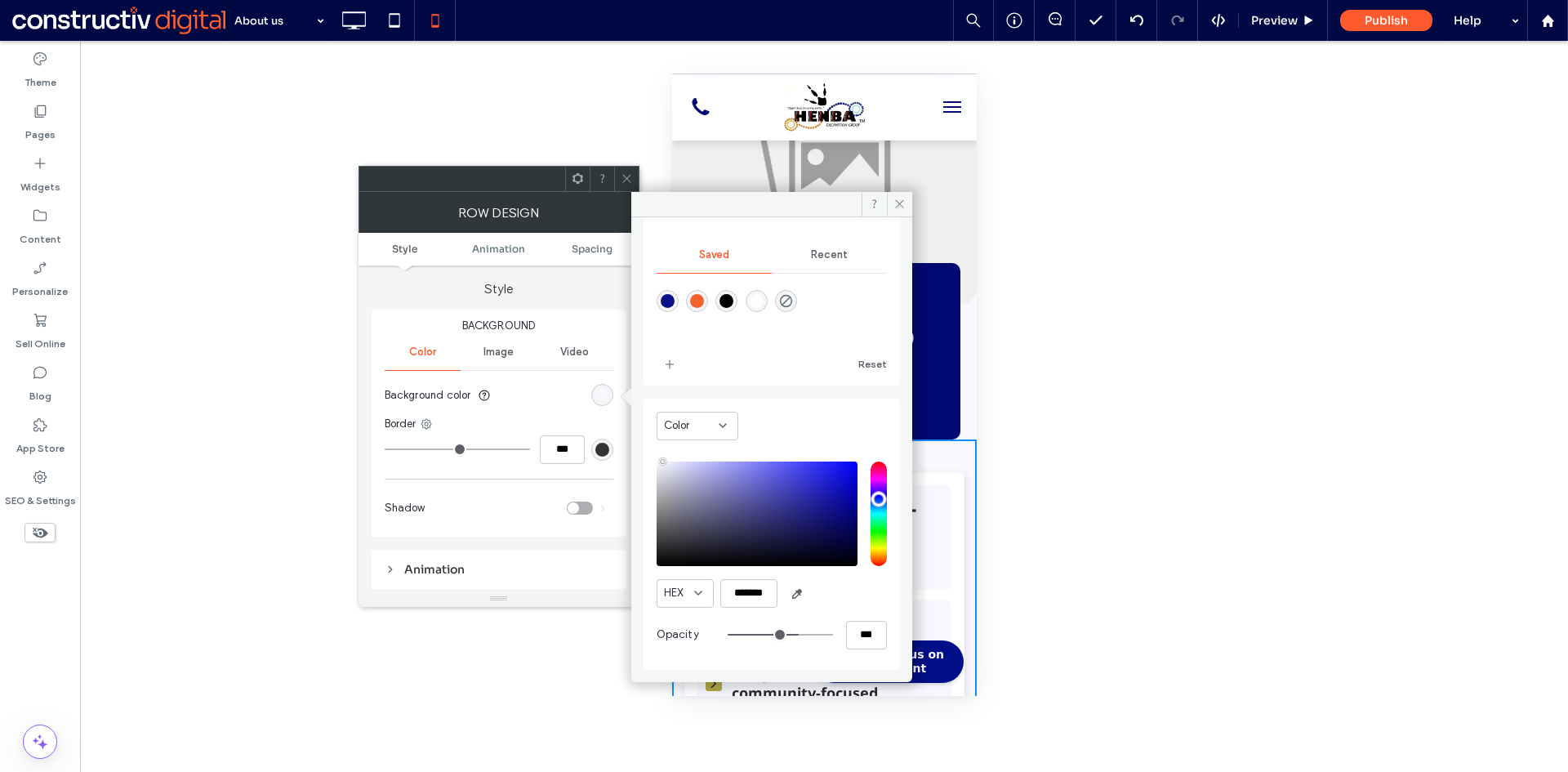
type input "***"
type input "**"
type input "***"
drag, startPoint x: 808, startPoint y: 633, endPoint x: 758, endPoint y: 626, distance: 50.5
click at [758, 634] on input "range" at bounding box center [780, 635] width 105 height 2
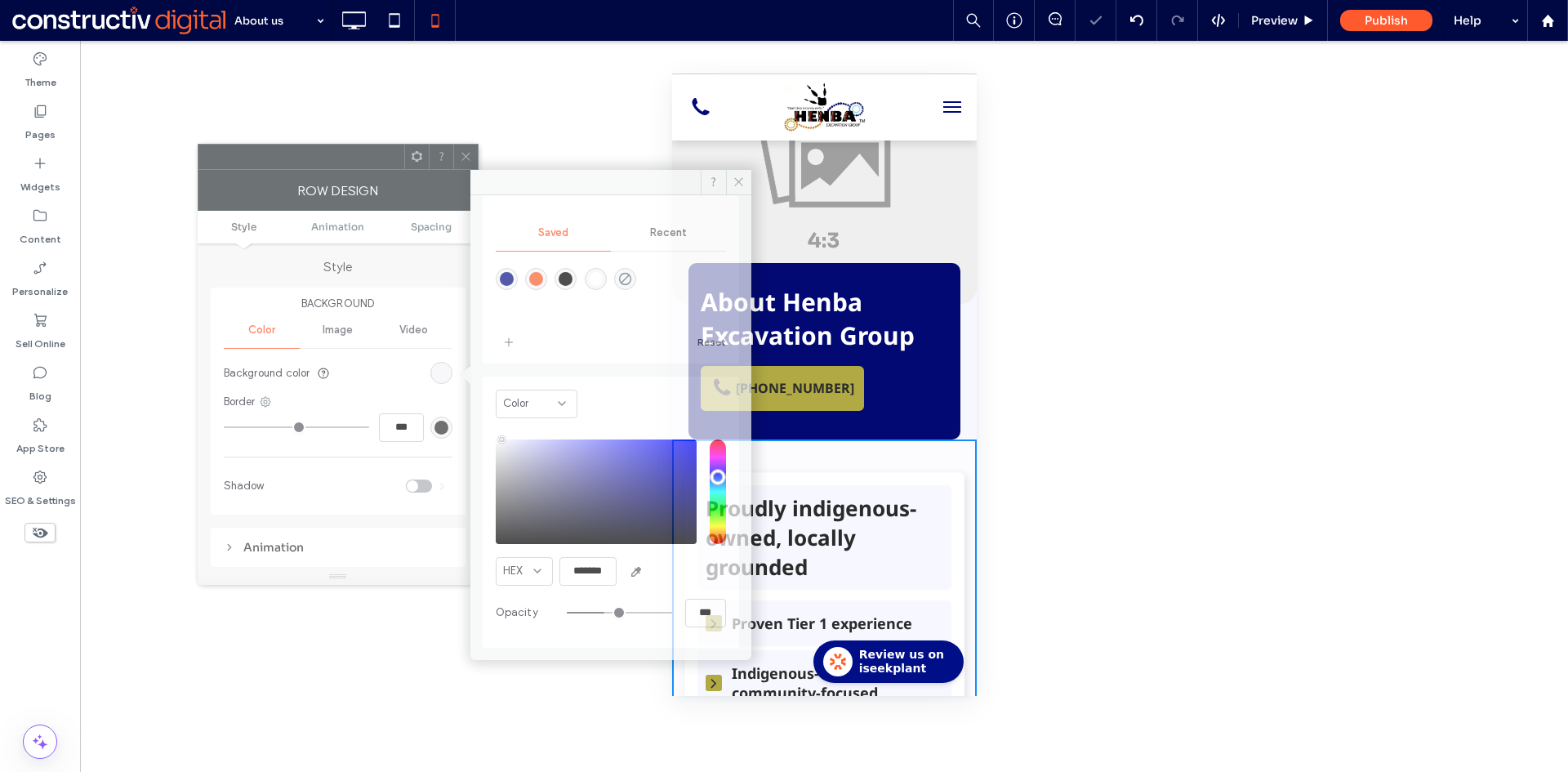
drag, startPoint x: 485, startPoint y: 189, endPoint x: 274, endPoint y: 155, distance: 213.7
click at [274, 155] on div at bounding box center [301, 157] width 206 height 25
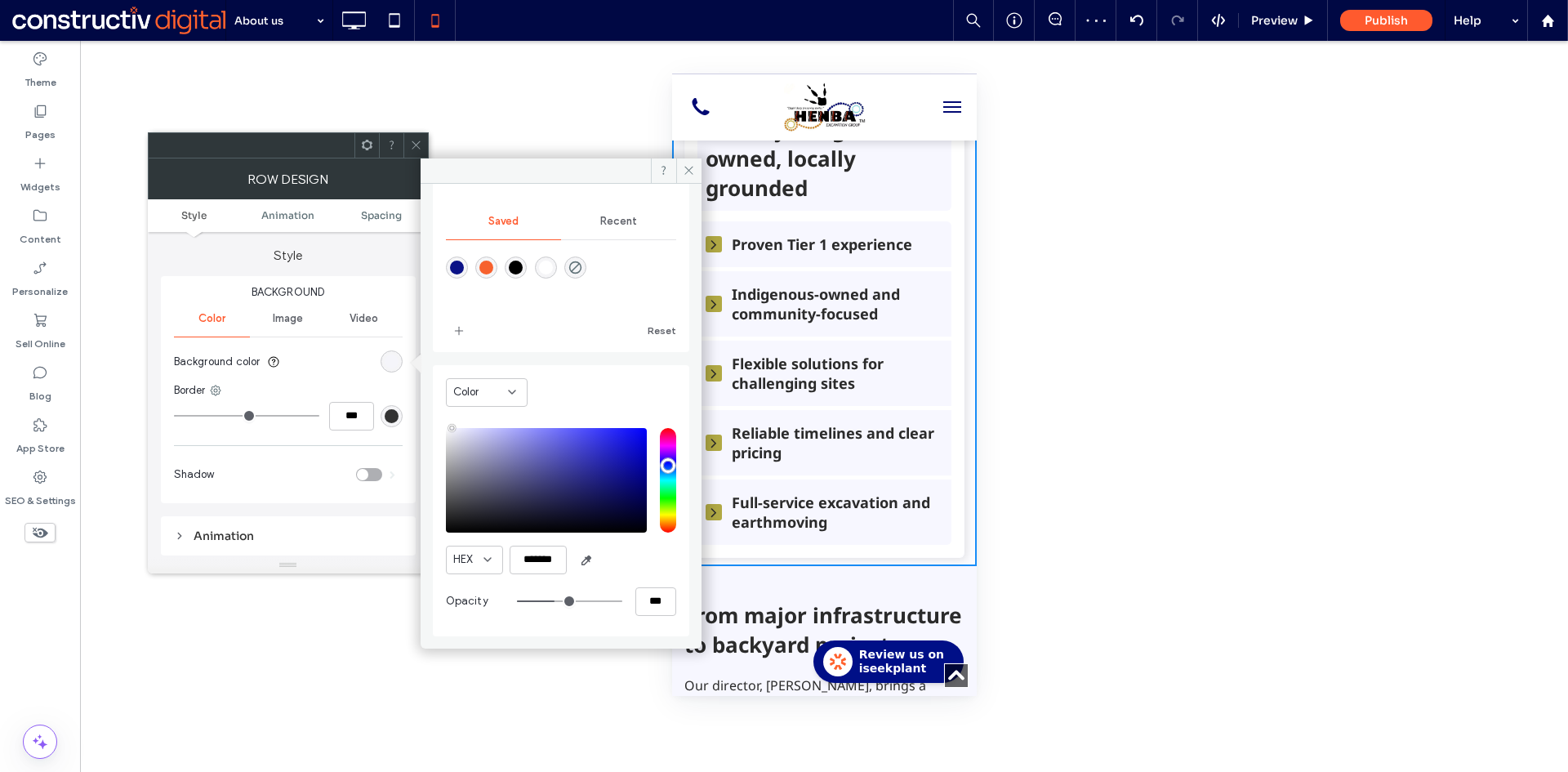
scroll to position [490, 0]
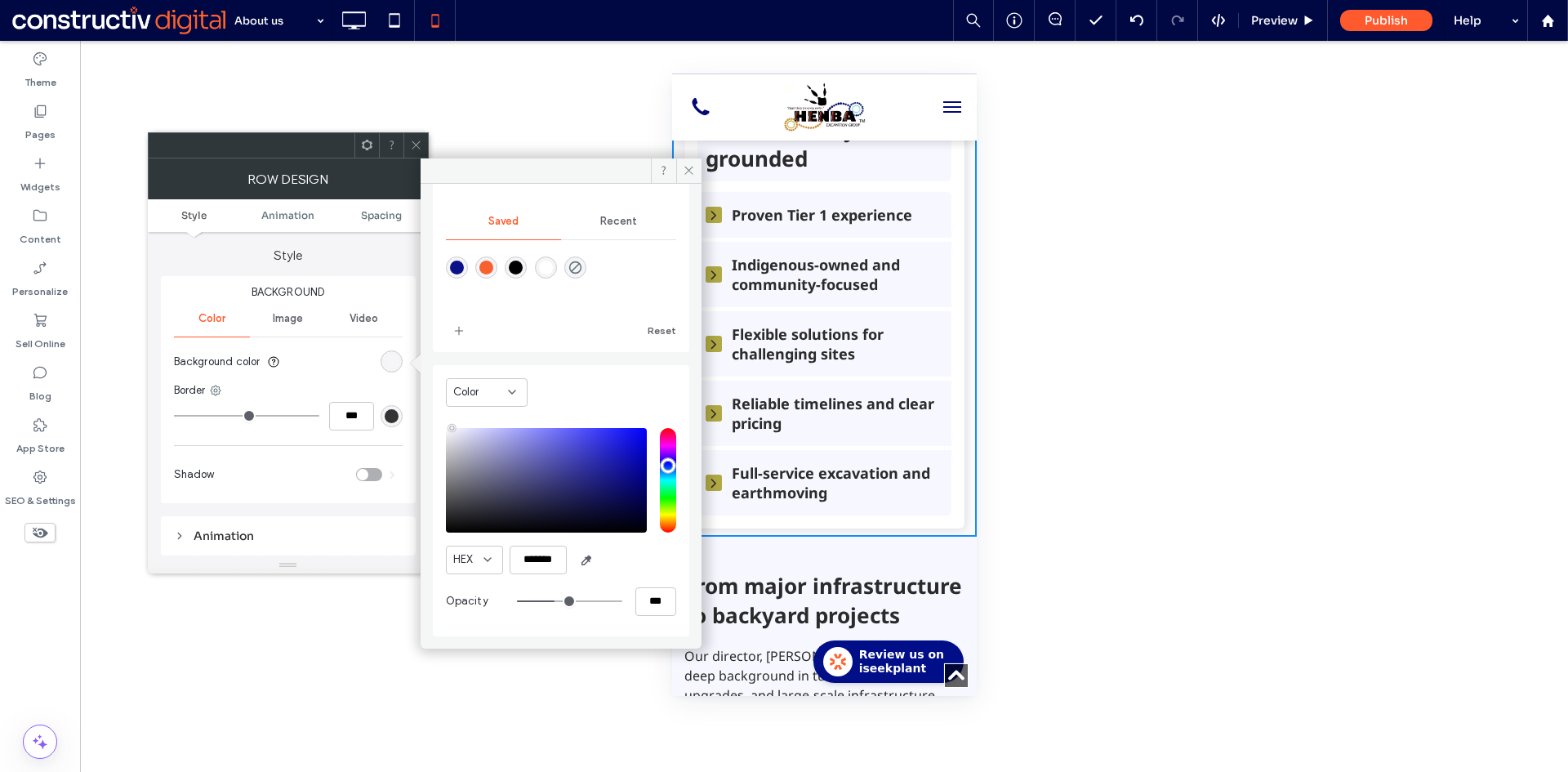
type input "**"
type input "***"
type input "**"
type input "***"
type input "**"
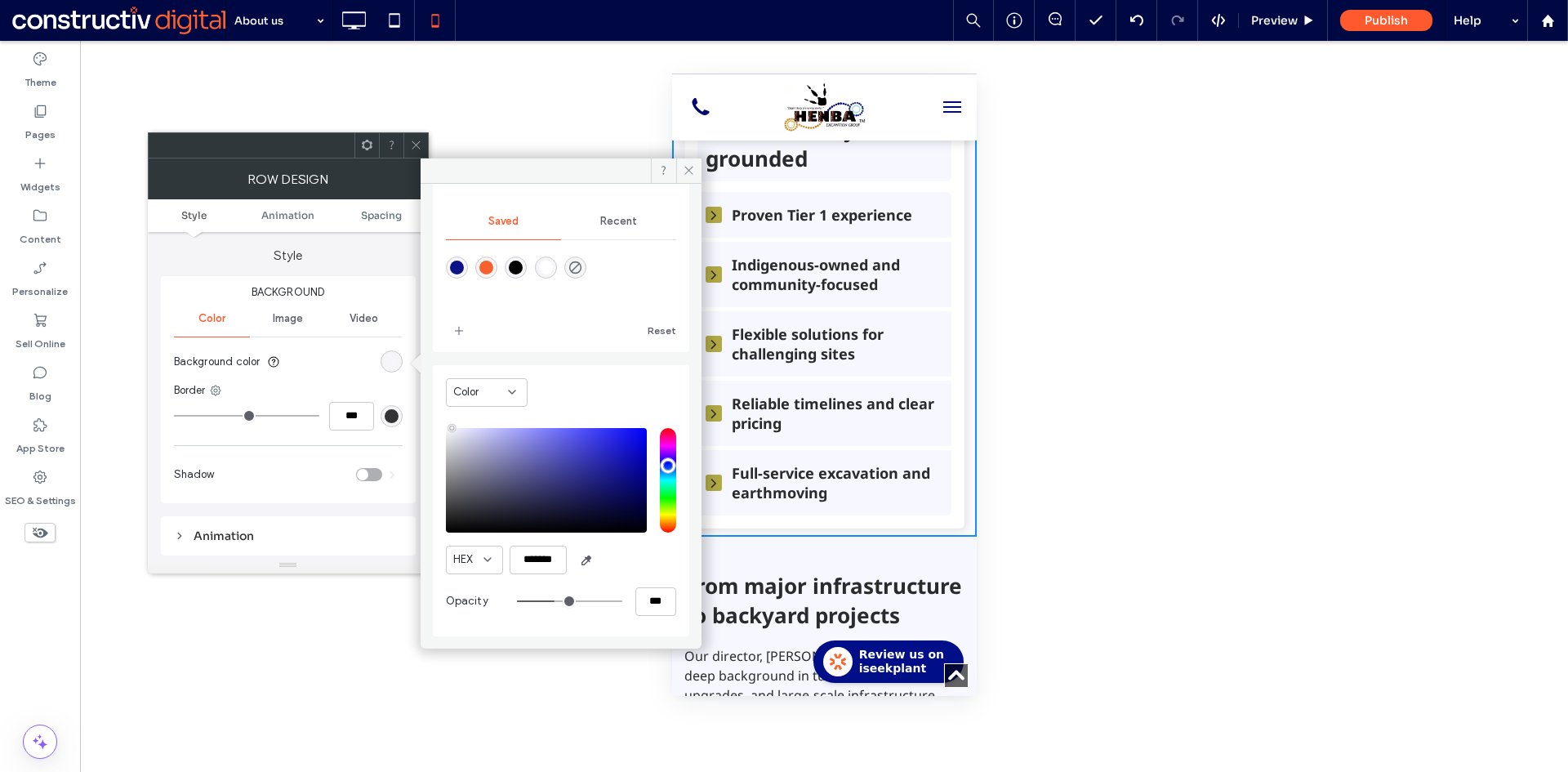
type input "***"
type input "**"
type input "***"
type input "**"
type input "***"
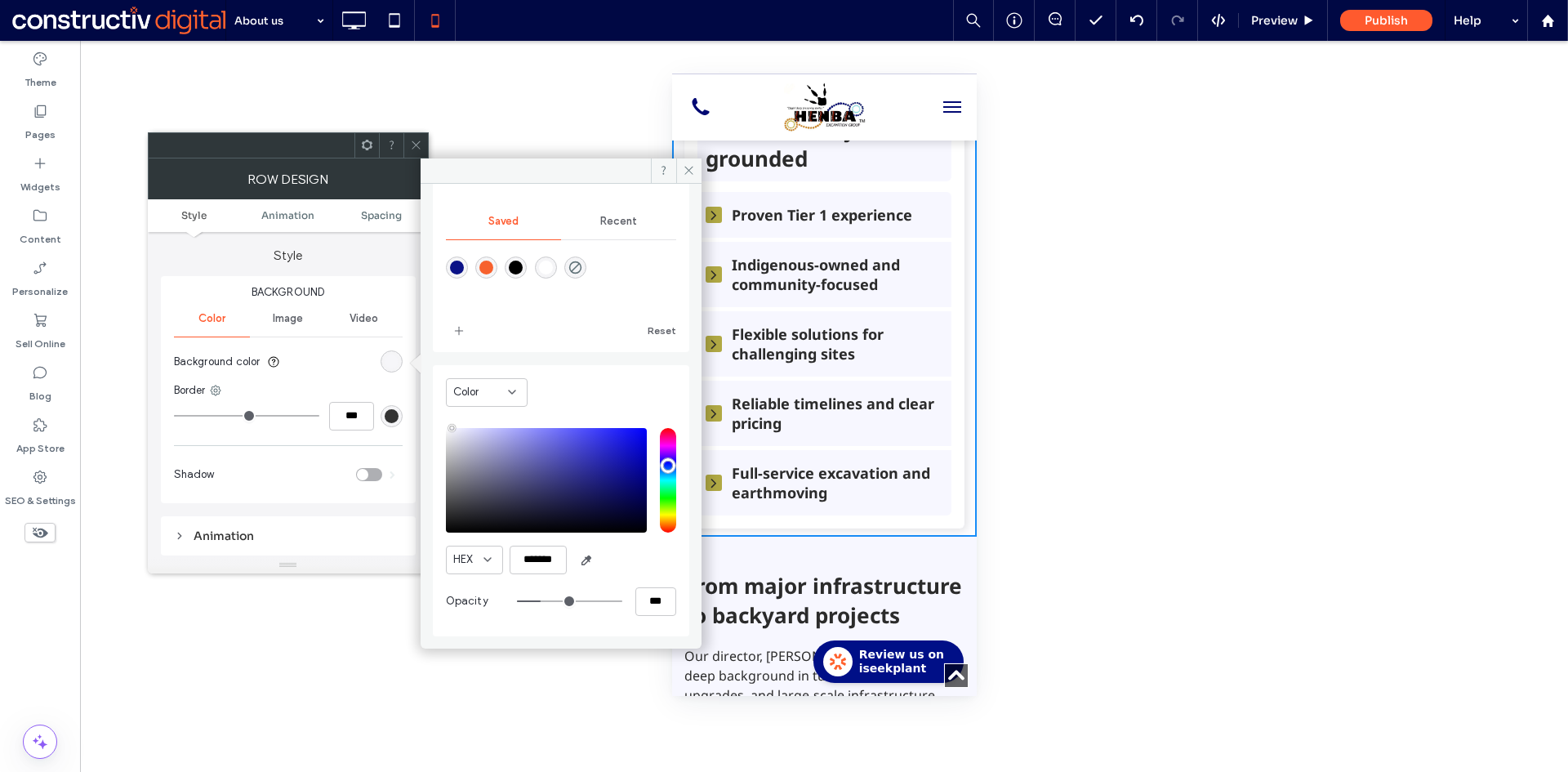
type input "**"
type input "***"
click at [529, 602] on input "range" at bounding box center [569, 601] width 105 height 2
drag, startPoint x: 634, startPoint y: 603, endPoint x: 671, endPoint y: 605, distance: 37.1
click at [671, 605] on div "Color HEX ******* Opacity ***" at bounding box center [560, 500] width 256 height 272
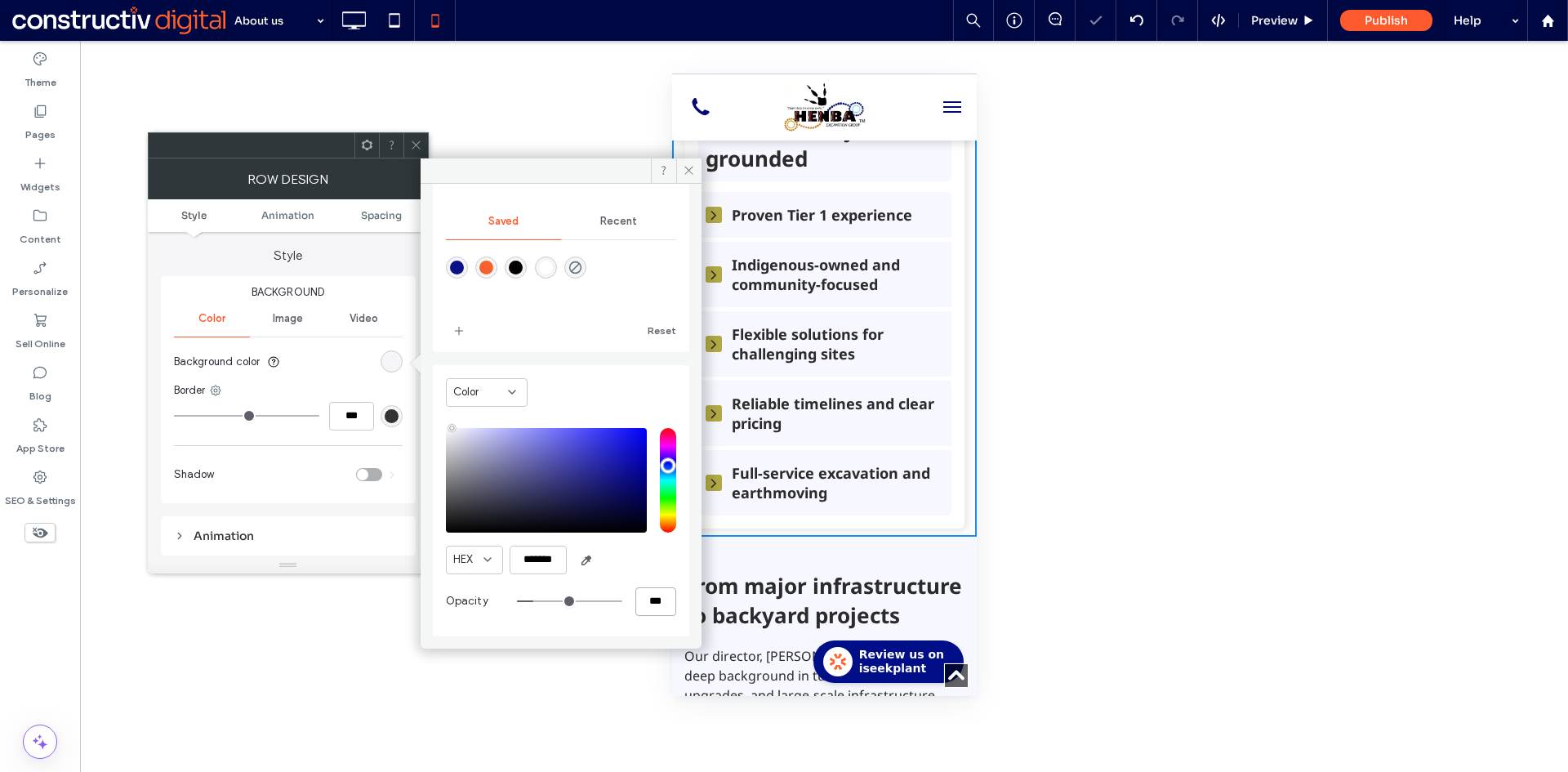
type input "*"
type input "**"
type input "***"
click at [412, 141] on icon at bounding box center [416, 145] width 12 height 12
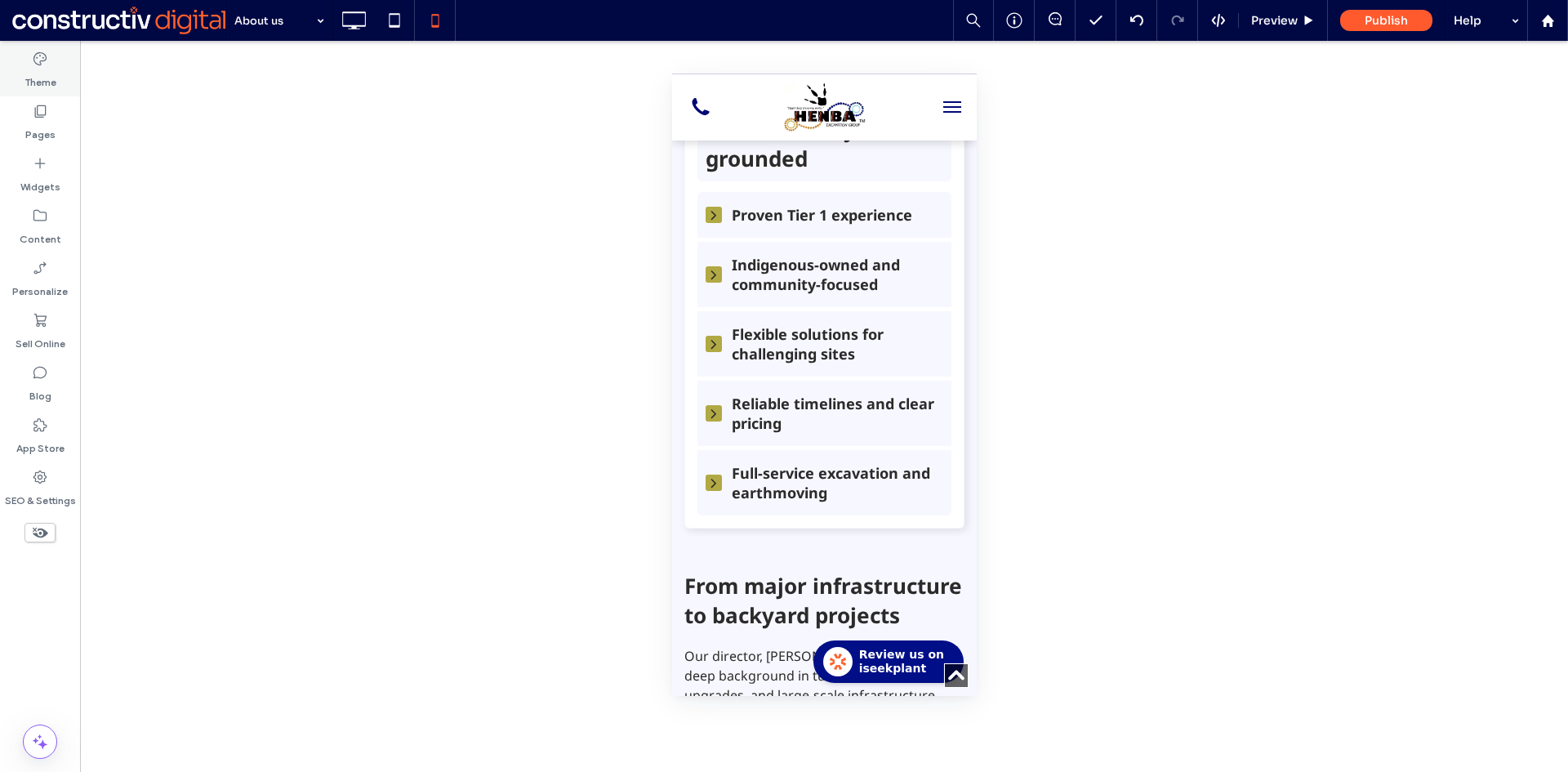
click at [24, 60] on div "Theme" at bounding box center [39, 69] width 80 height 52
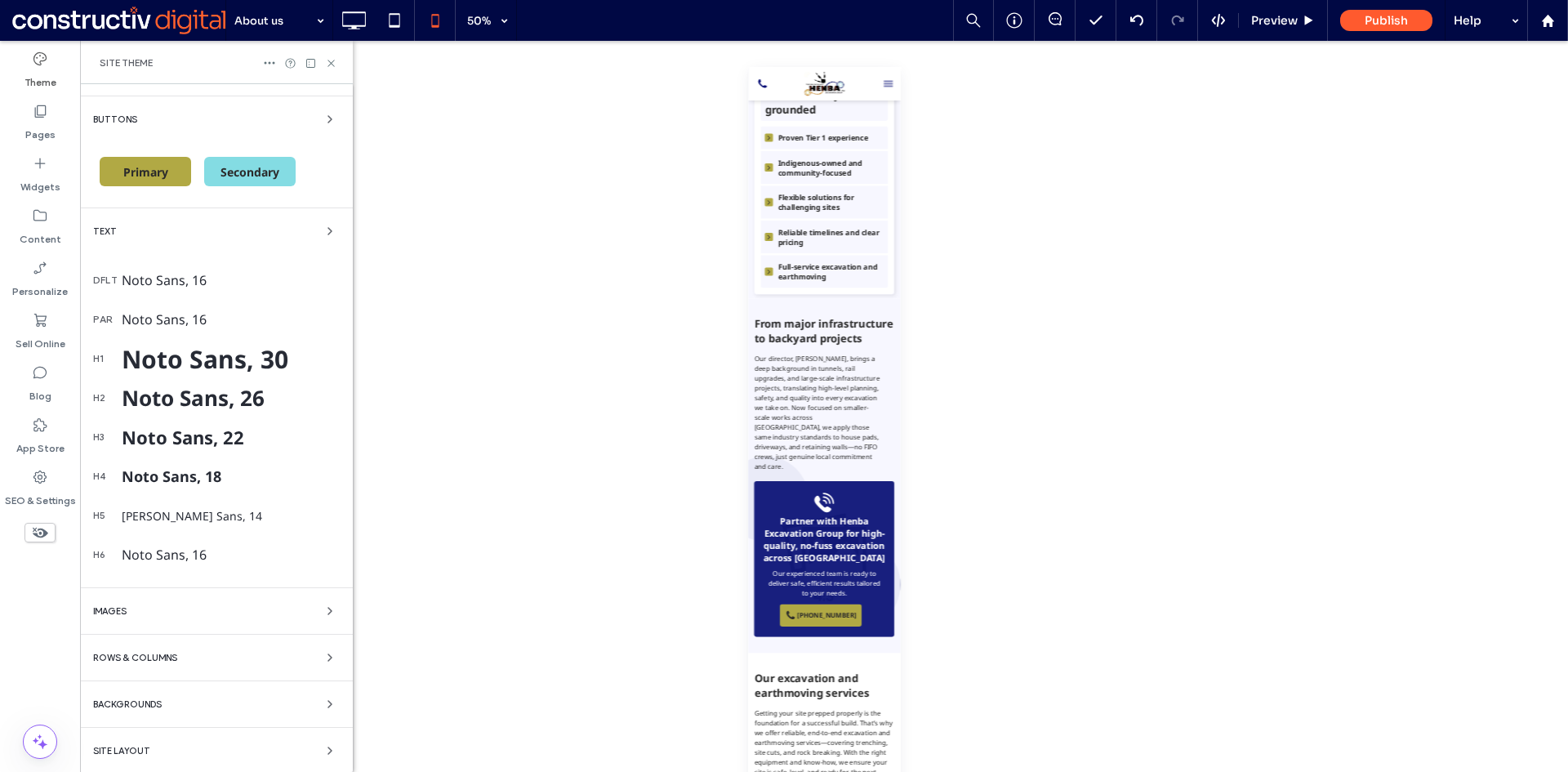
scroll to position [248, 0]
drag, startPoint x: 195, startPoint y: 704, endPoint x: 149, endPoint y: 698, distance: 46.4
click at [184, 703] on div "Backgrounds" at bounding box center [217, 702] width 247 height 20
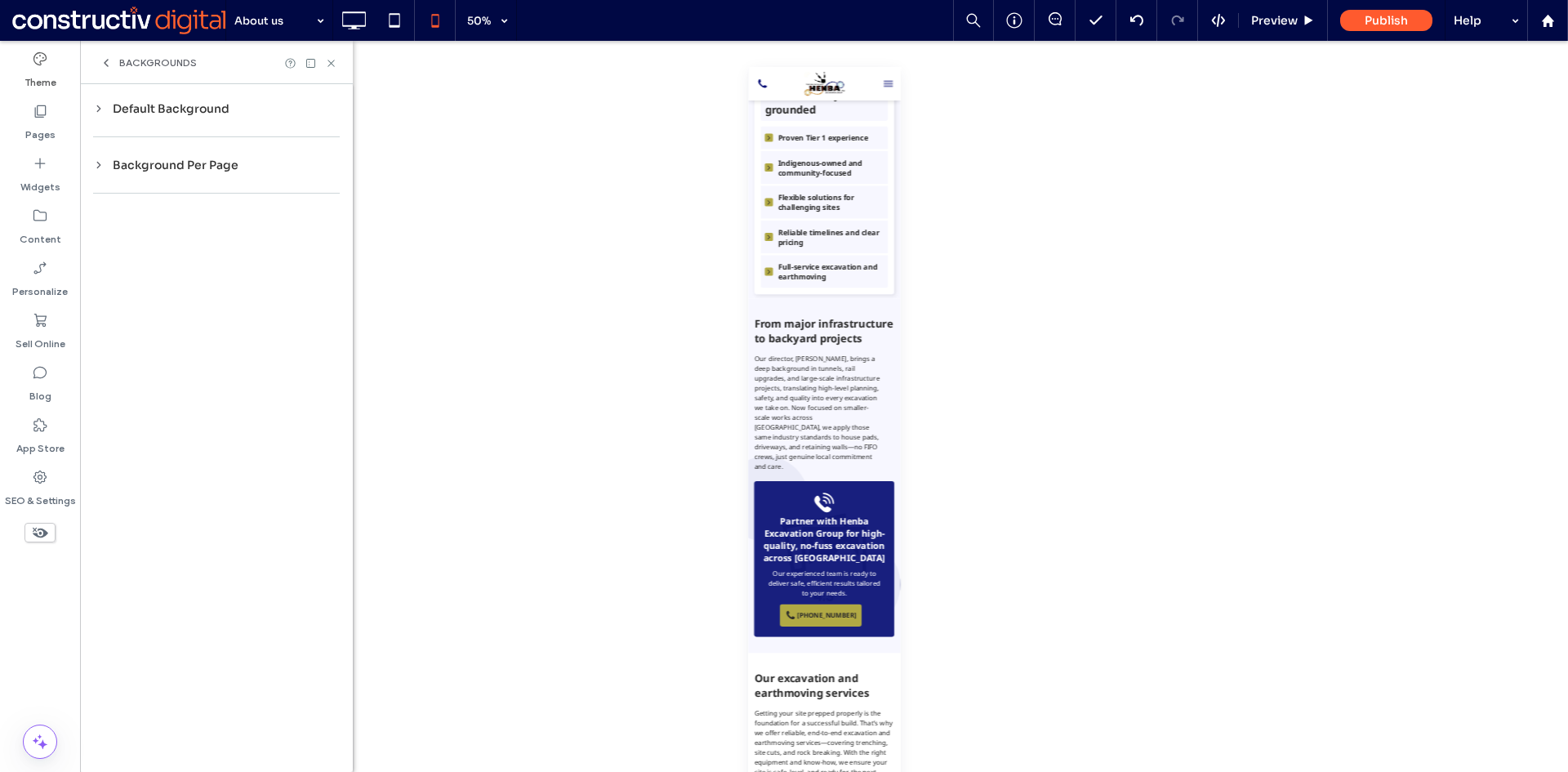
scroll to position [0, 0]
click at [152, 111] on div "Default Background" at bounding box center [217, 108] width 247 height 15
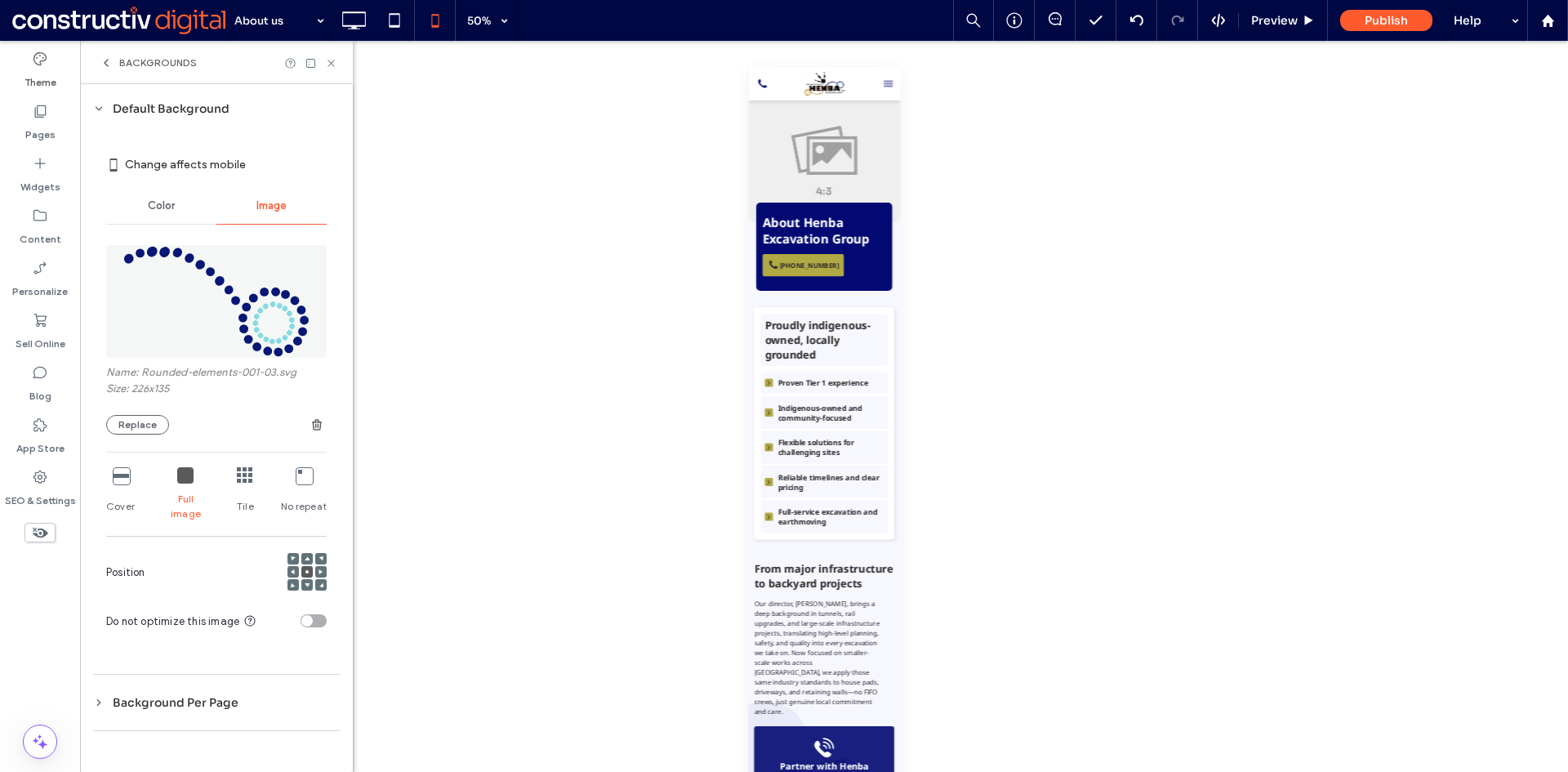
click at [157, 202] on span "Color" at bounding box center [161, 206] width 27 height 13
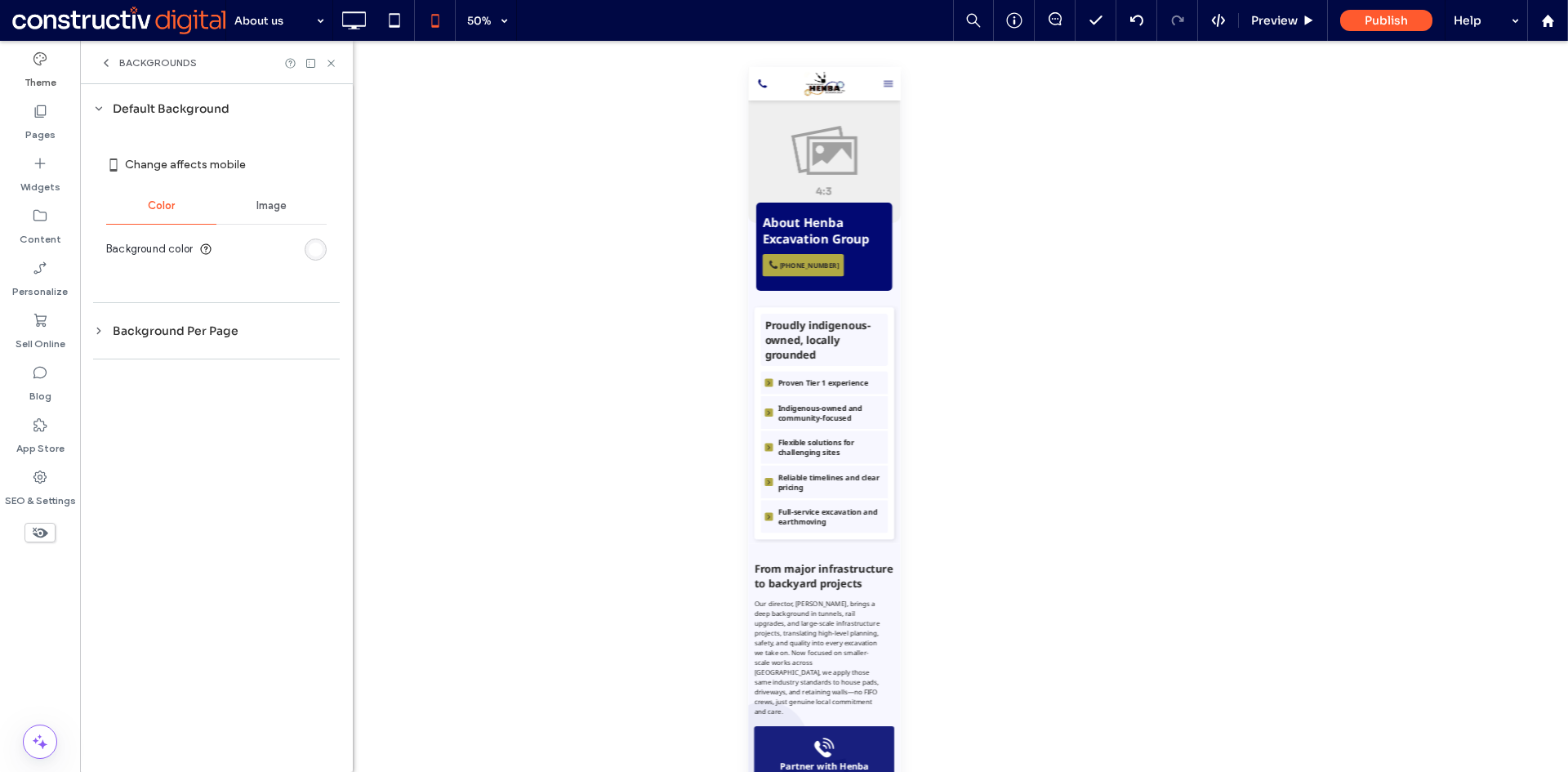
drag, startPoint x: 258, startPoint y: 200, endPoint x: 287, endPoint y: 159, distance: 50.2
click at [258, 200] on span "Image" at bounding box center [271, 206] width 30 height 13
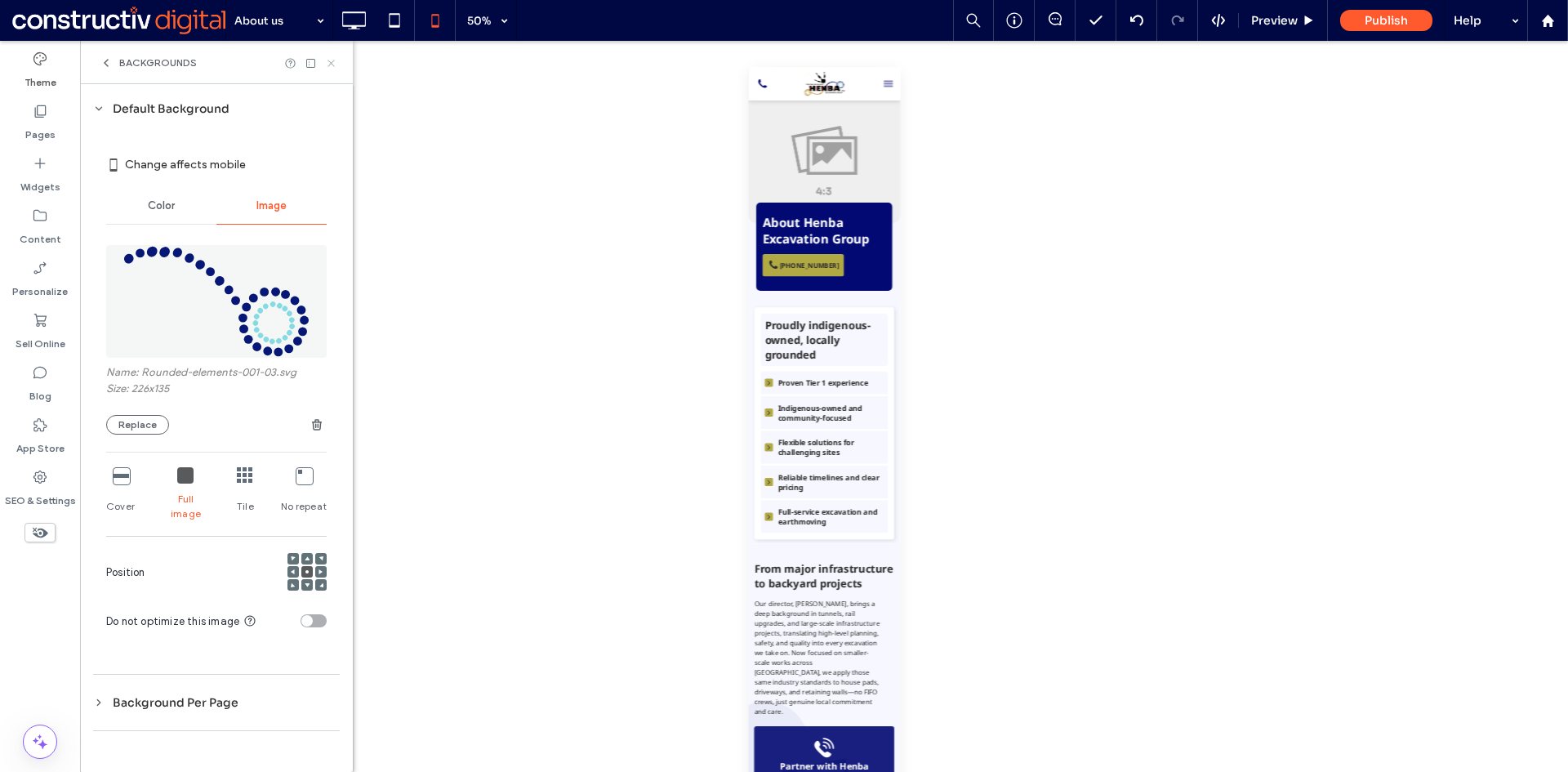
click at [331, 61] on icon at bounding box center [331, 63] width 12 height 12
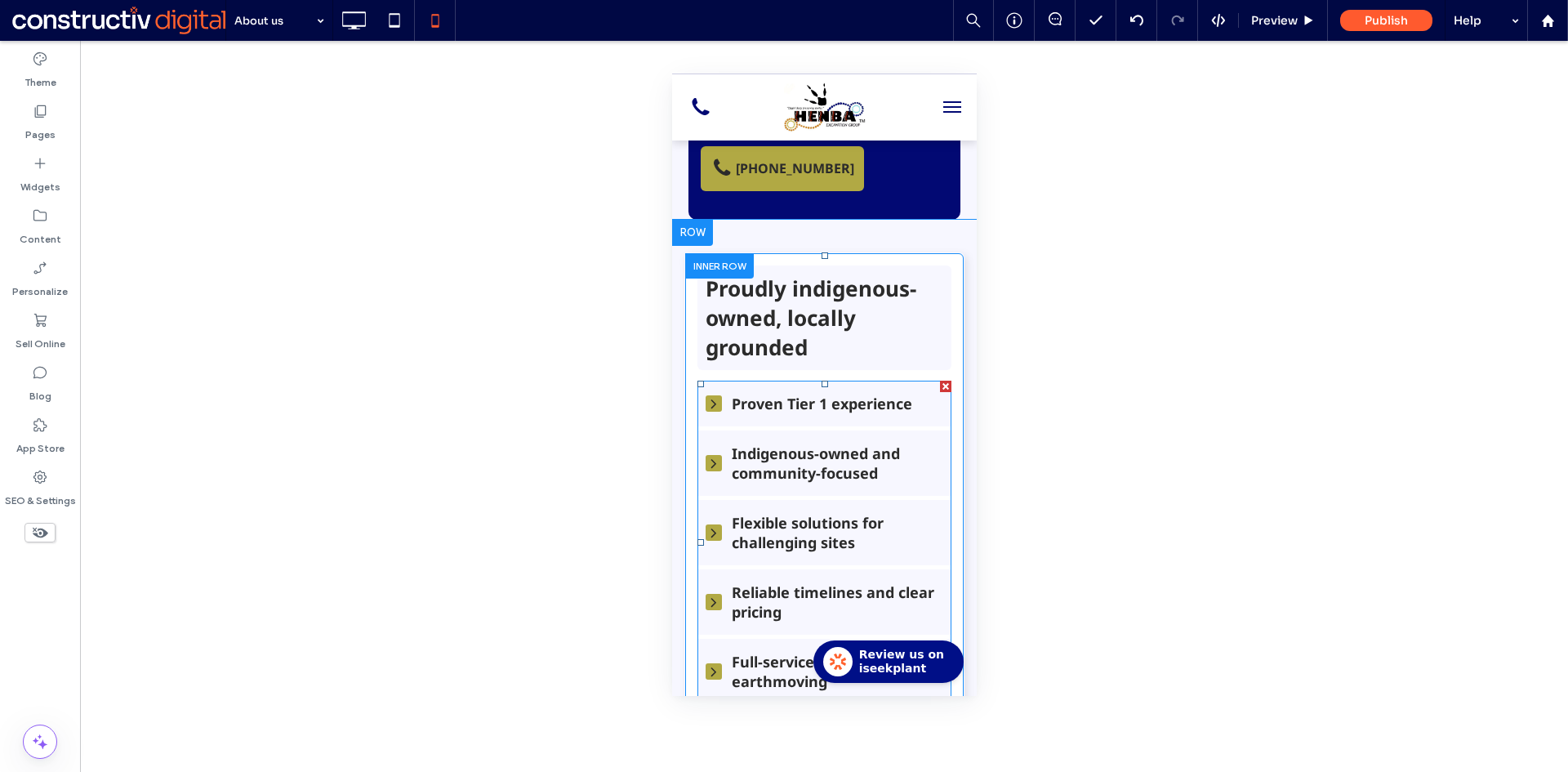
scroll to position [326, 0]
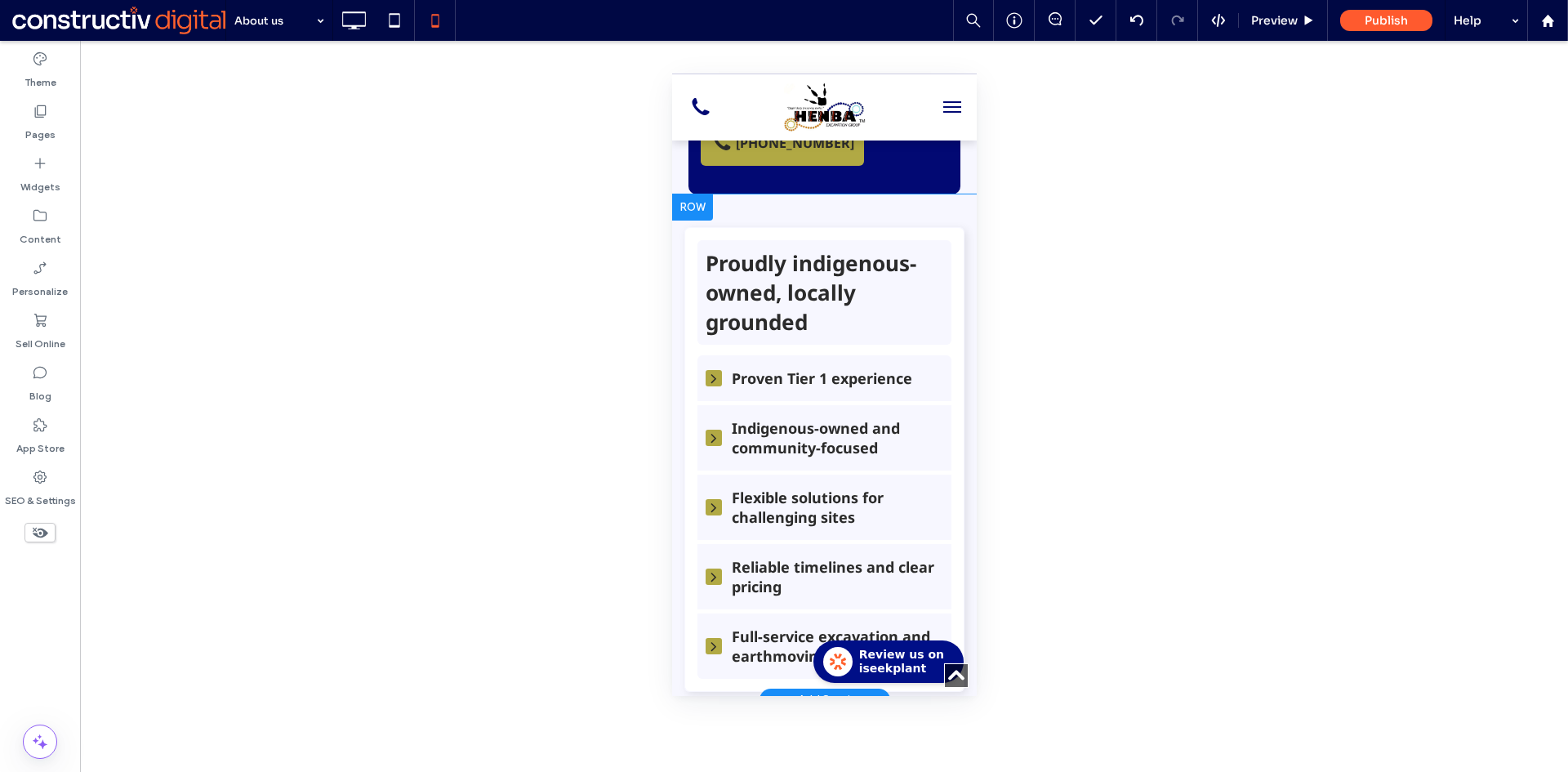
drag, startPoint x: 675, startPoint y: 488, endPoint x: 1338, endPoint y: 562, distance: 667.1
click at [675, 488] on div "Proudly indigenous-owned, locally grounded Click To Paste Proven Tier 1 experie…" at bounding box center [824, 447] width 305 height 506
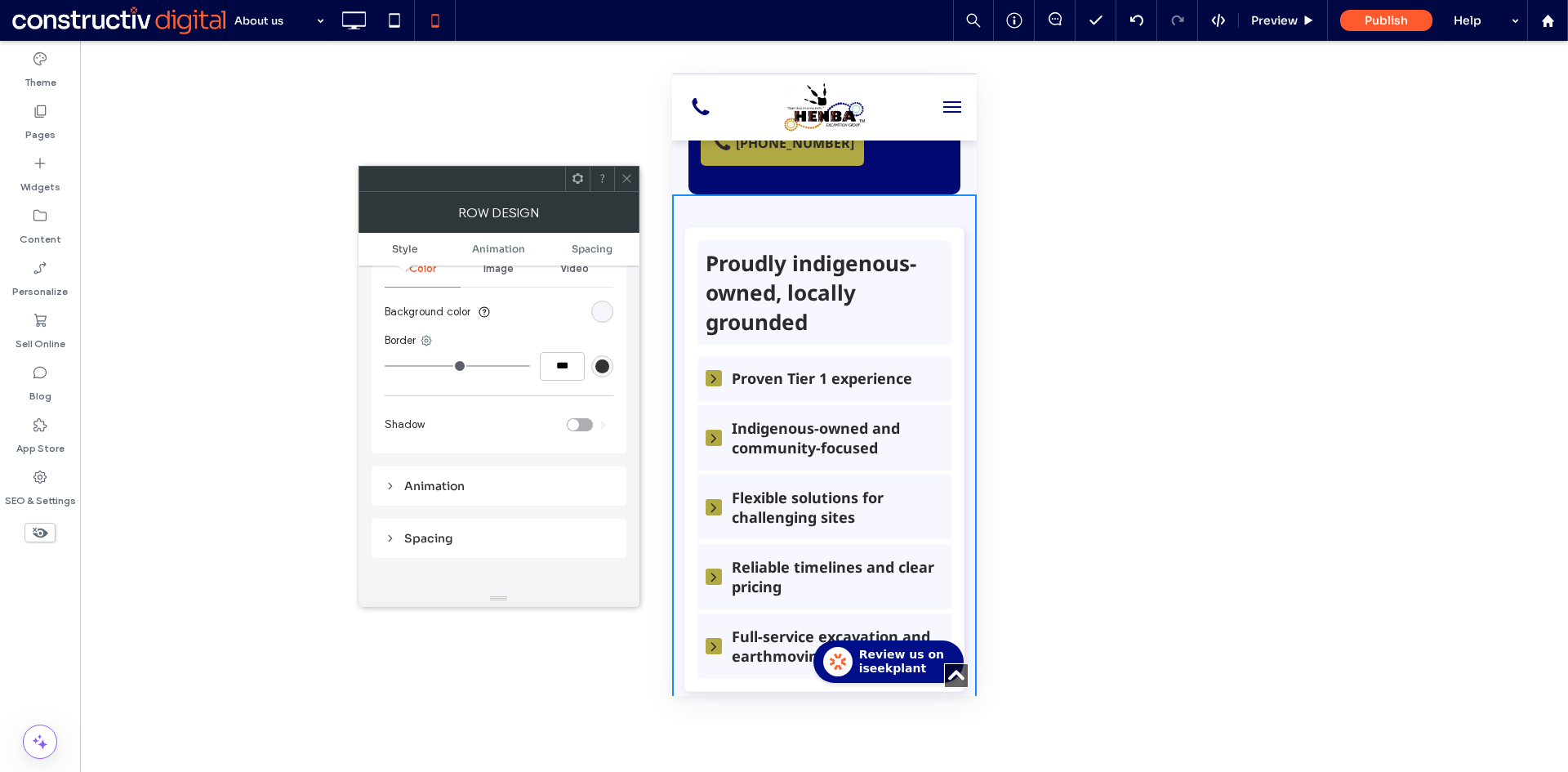
scroll to position [81, 0]
click at [602, 320] on div "rgba(247, 247, 255, 0.95)" at bounding box center [602, 314] width 22 height 22
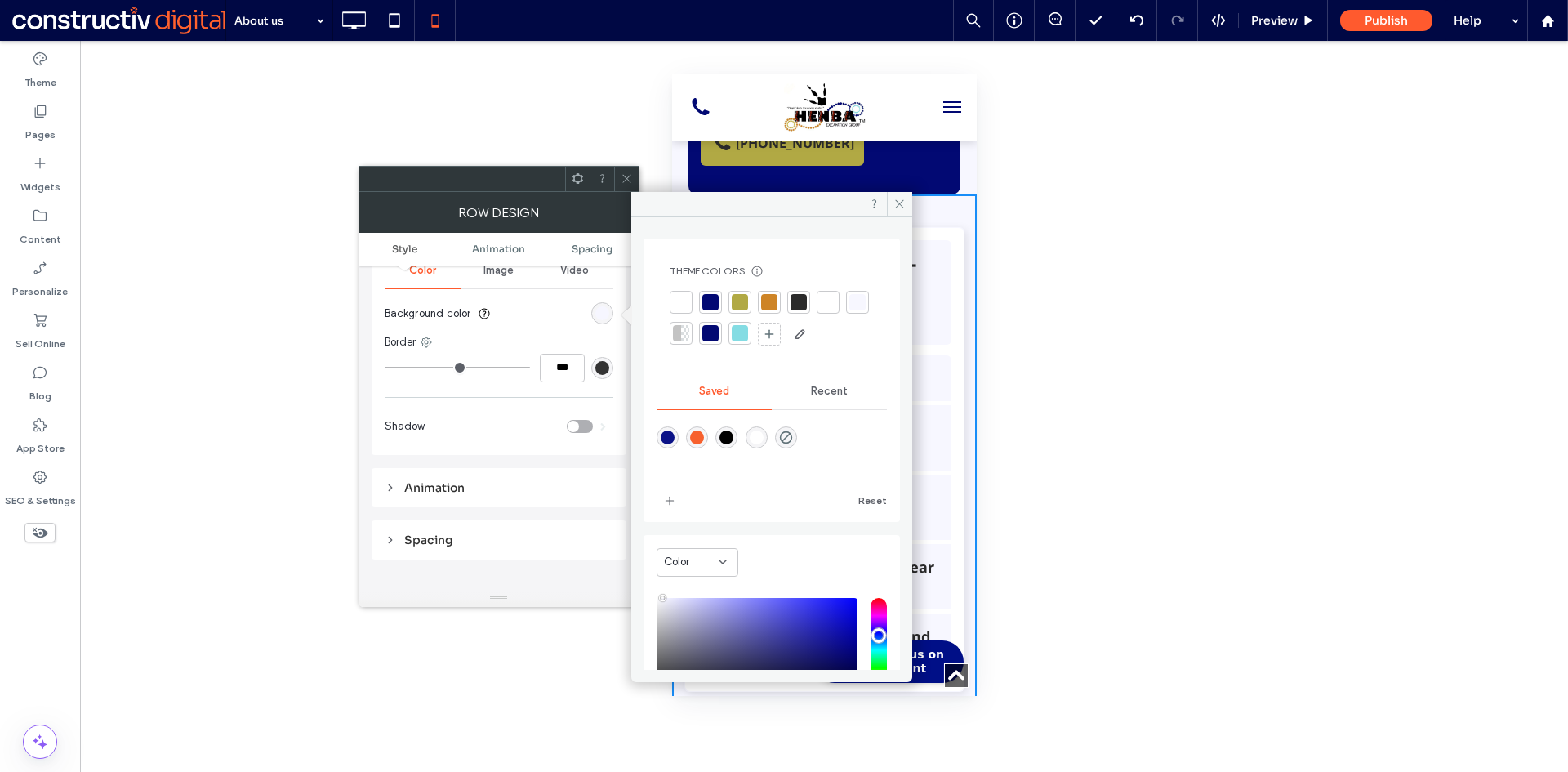
scroll to position [136, 0]
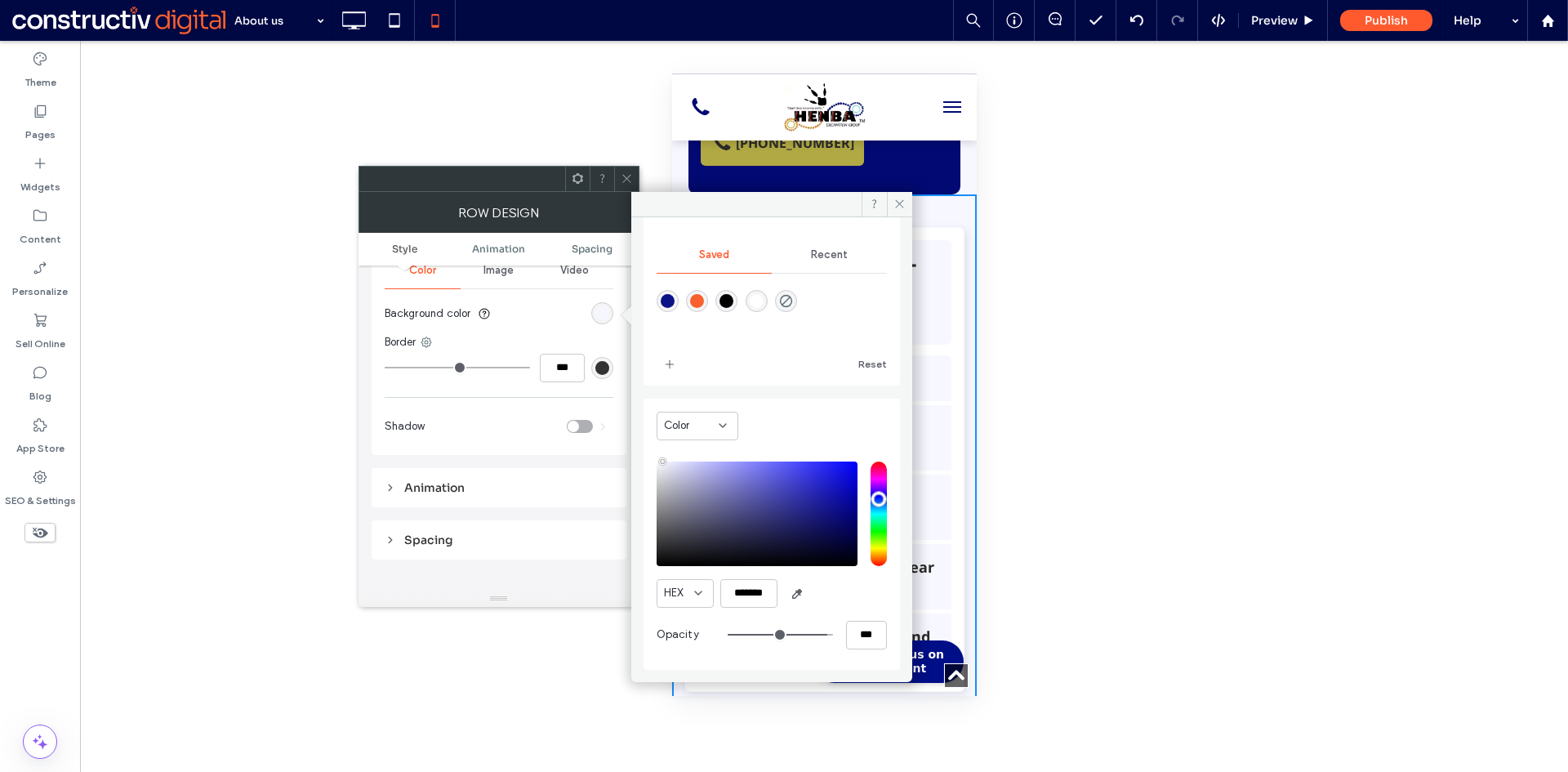
click at [623, 168] on span at bounding box center [627, 179] width 12 height 25
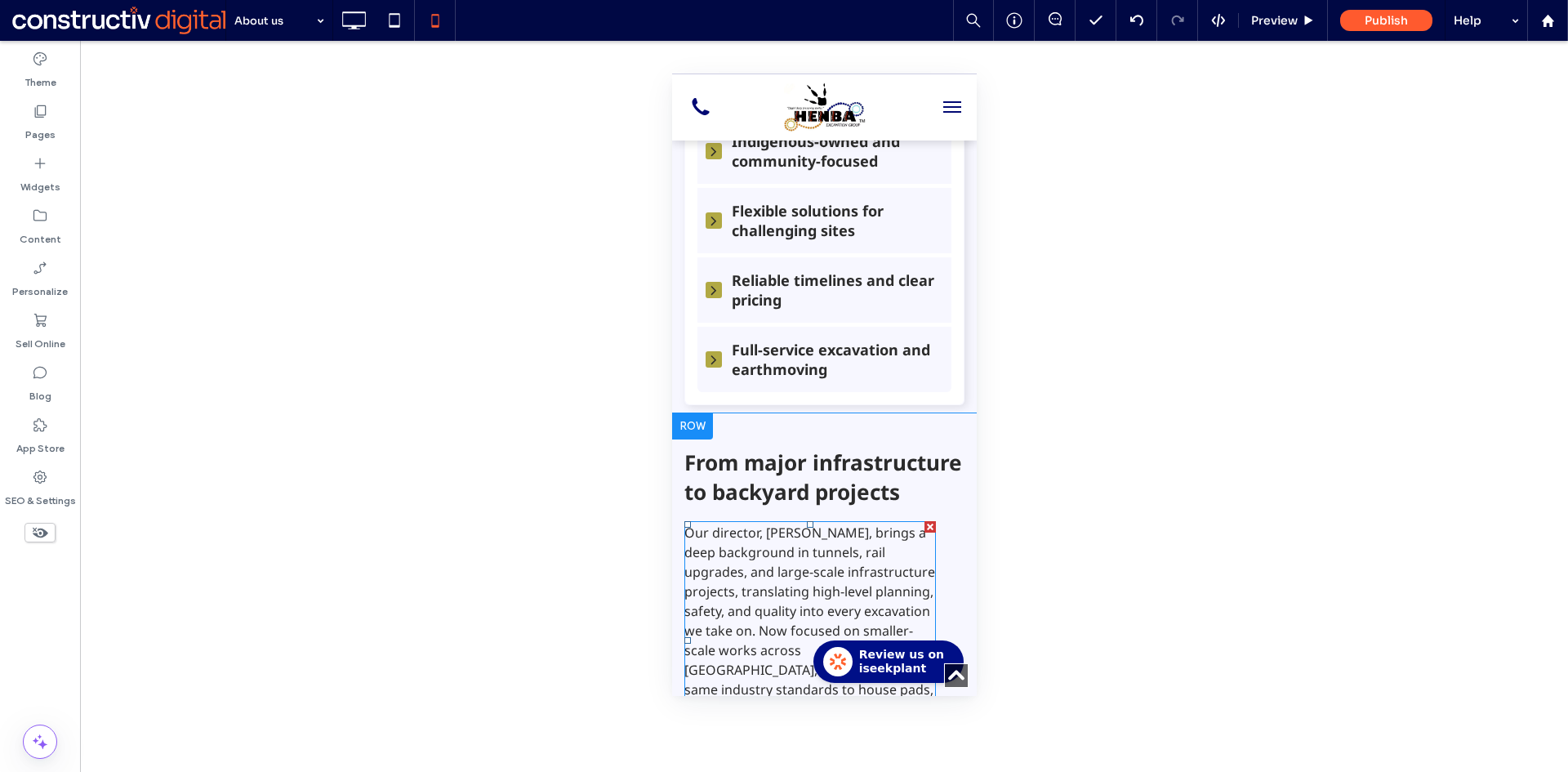
scroll to position [735, 0]
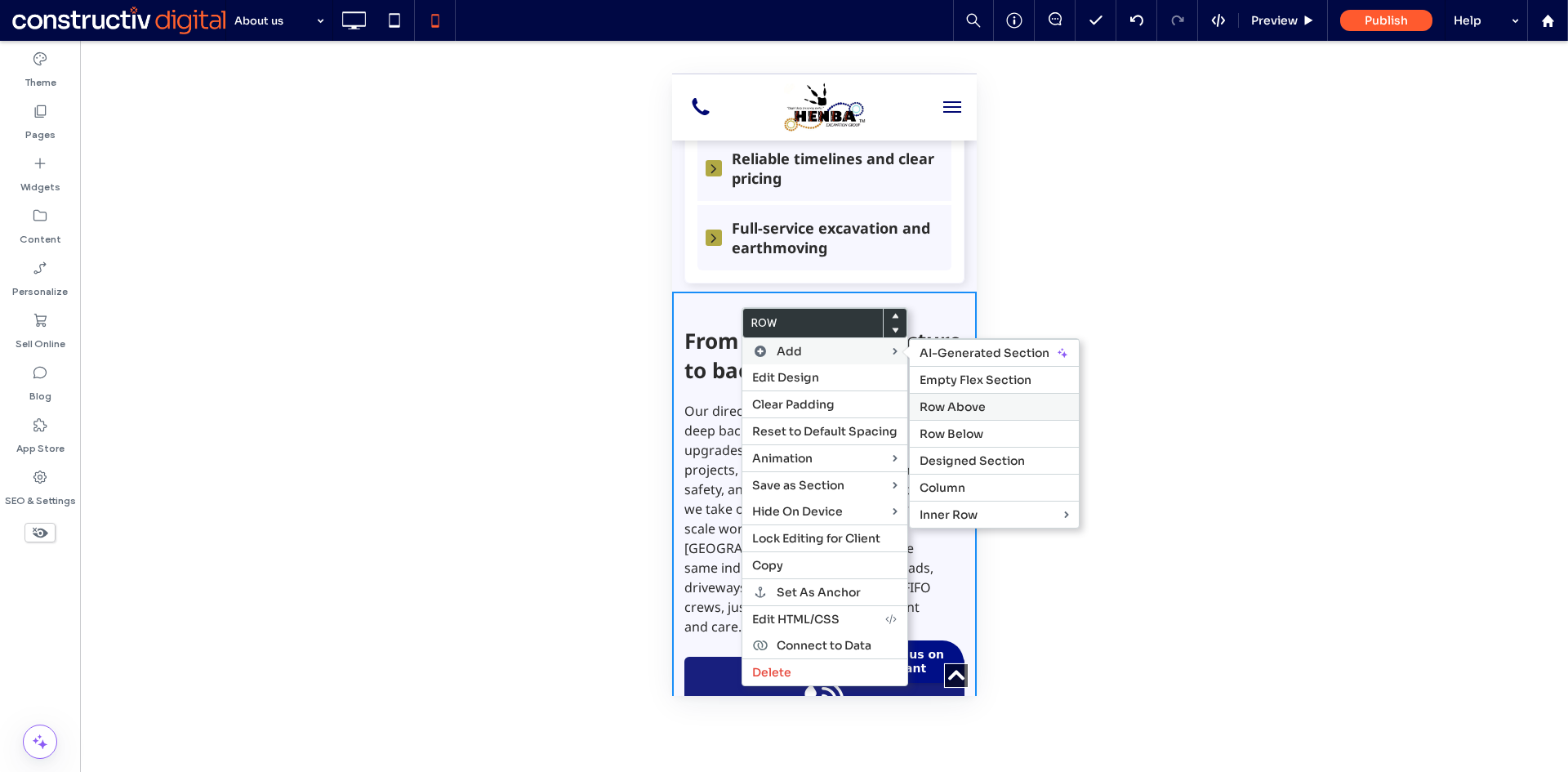
drag, startPoint x: 966, startPoint y: 410, endPoint x: 38, endPoint y: 290, distance: 935.7
click at [966, 410] on span "Row Above" at bounding box center [952, 406] width 66 height 15
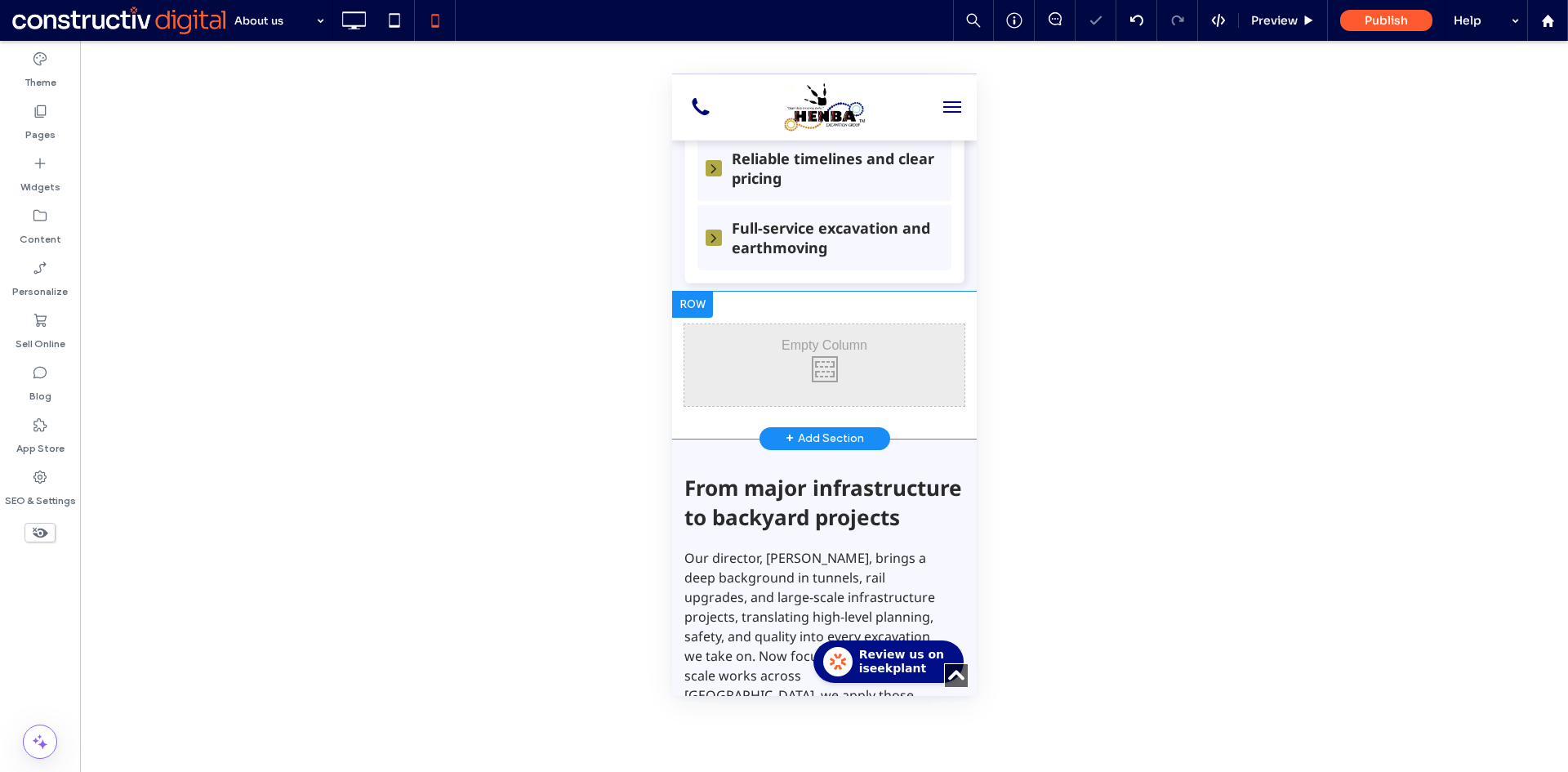
click at [707, 425] on div "Click To Paste Click To Paste Row + Add Section" at bounding box center [824, 365] width 305 height 147
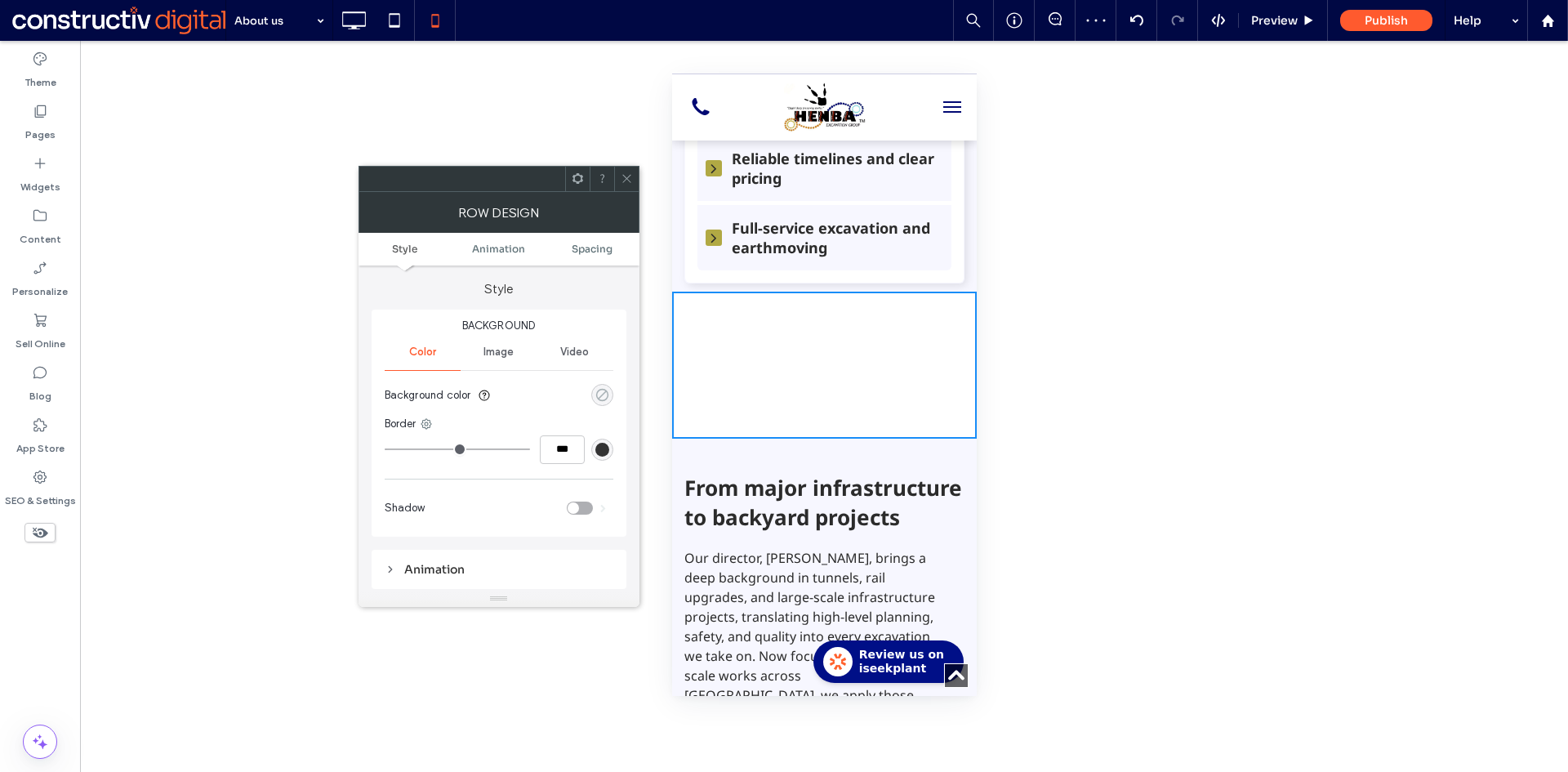
click at [605, 392] on use "rgba(0, 255, 35, 0)" at bounding box center [601, 395] width 12 height 12
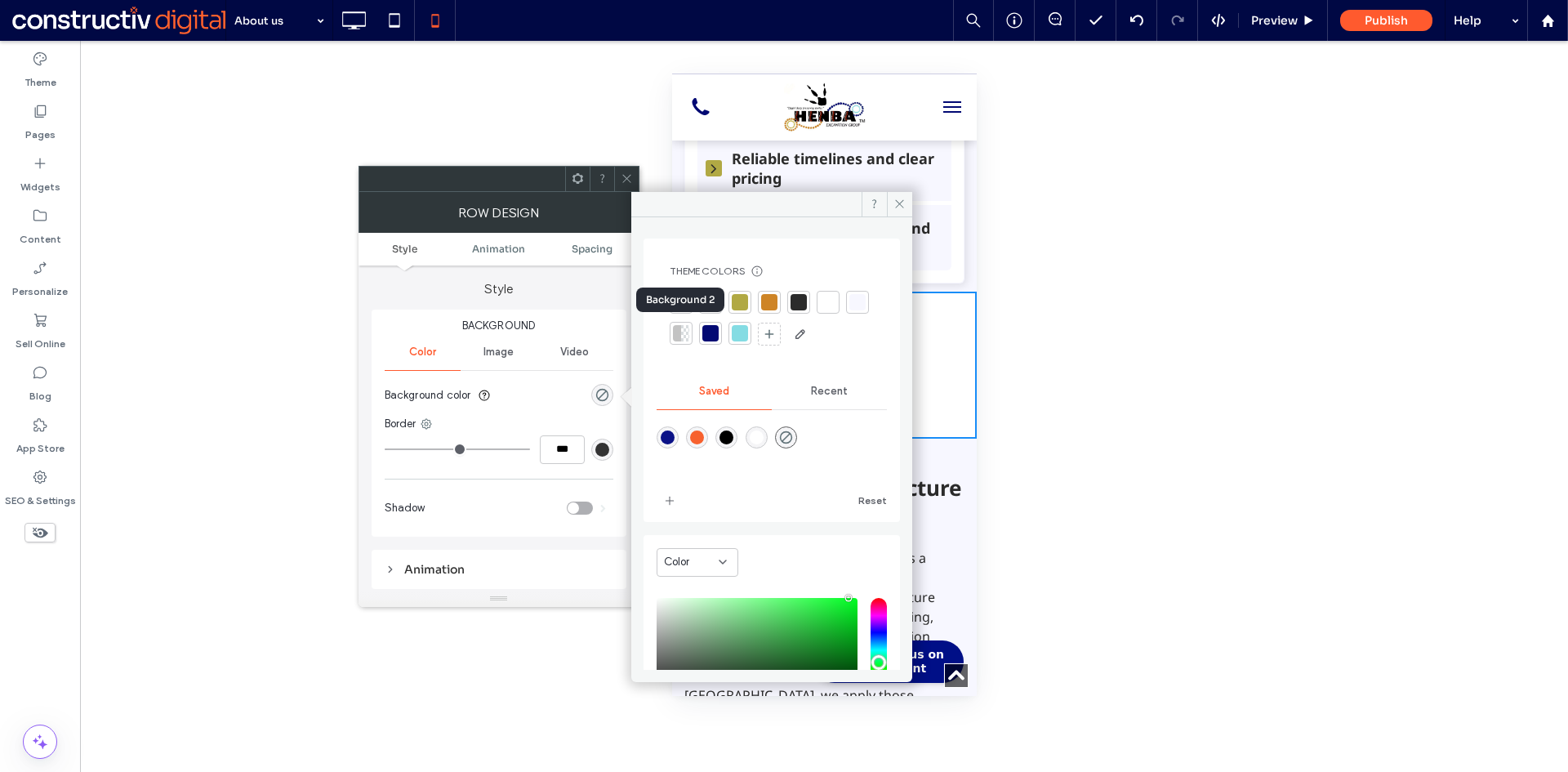
click at [850, 310] on div at bounding box center [857, 302] width 16 height 16
click at [623, 185] on span at bounding box center [627, 179] width 12 height 25
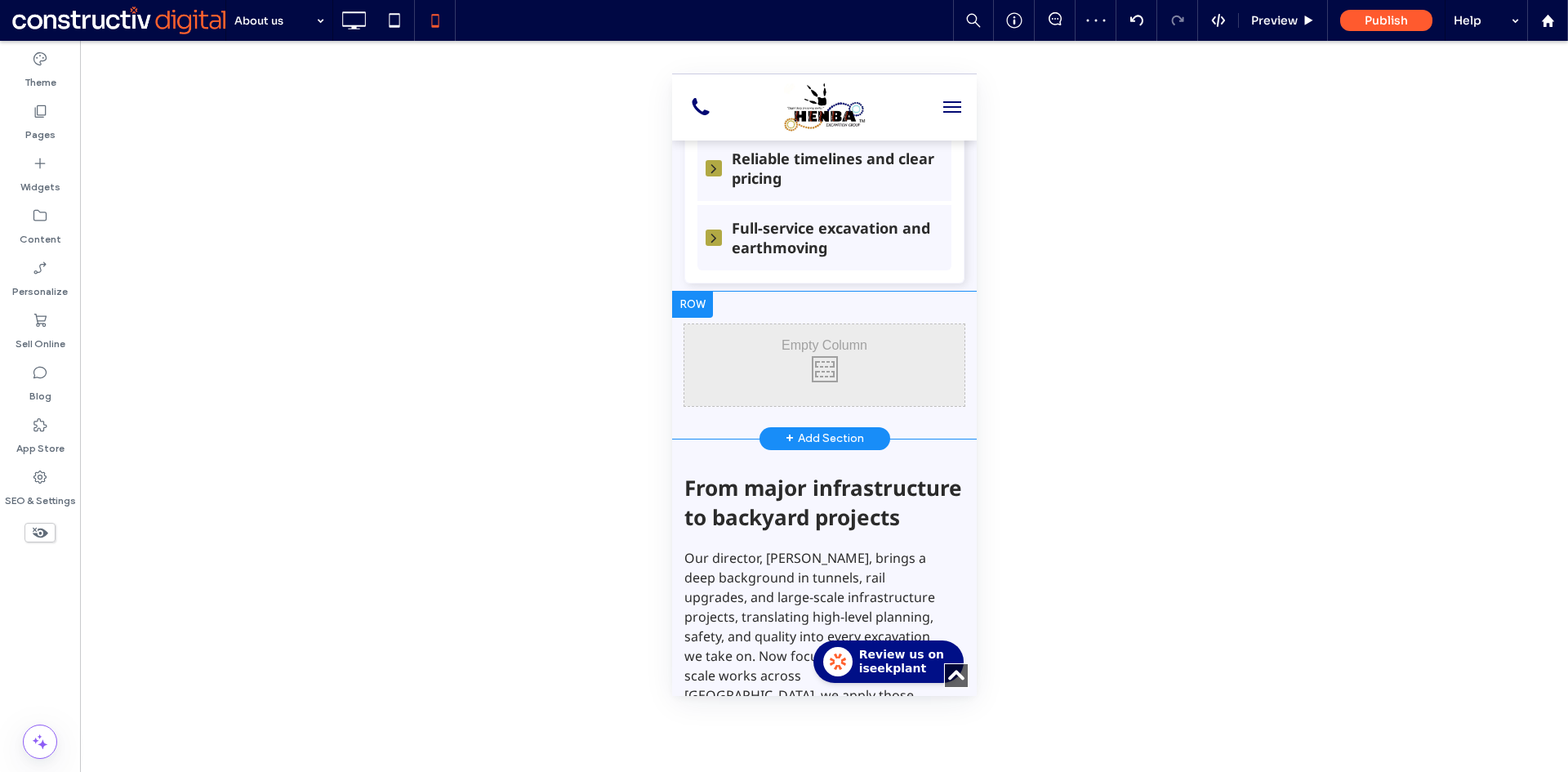
click at [692, 423] on div "Click To Paste Click To Paste Row + Add Section" at bounding box center [824, 365] width 305 height 147
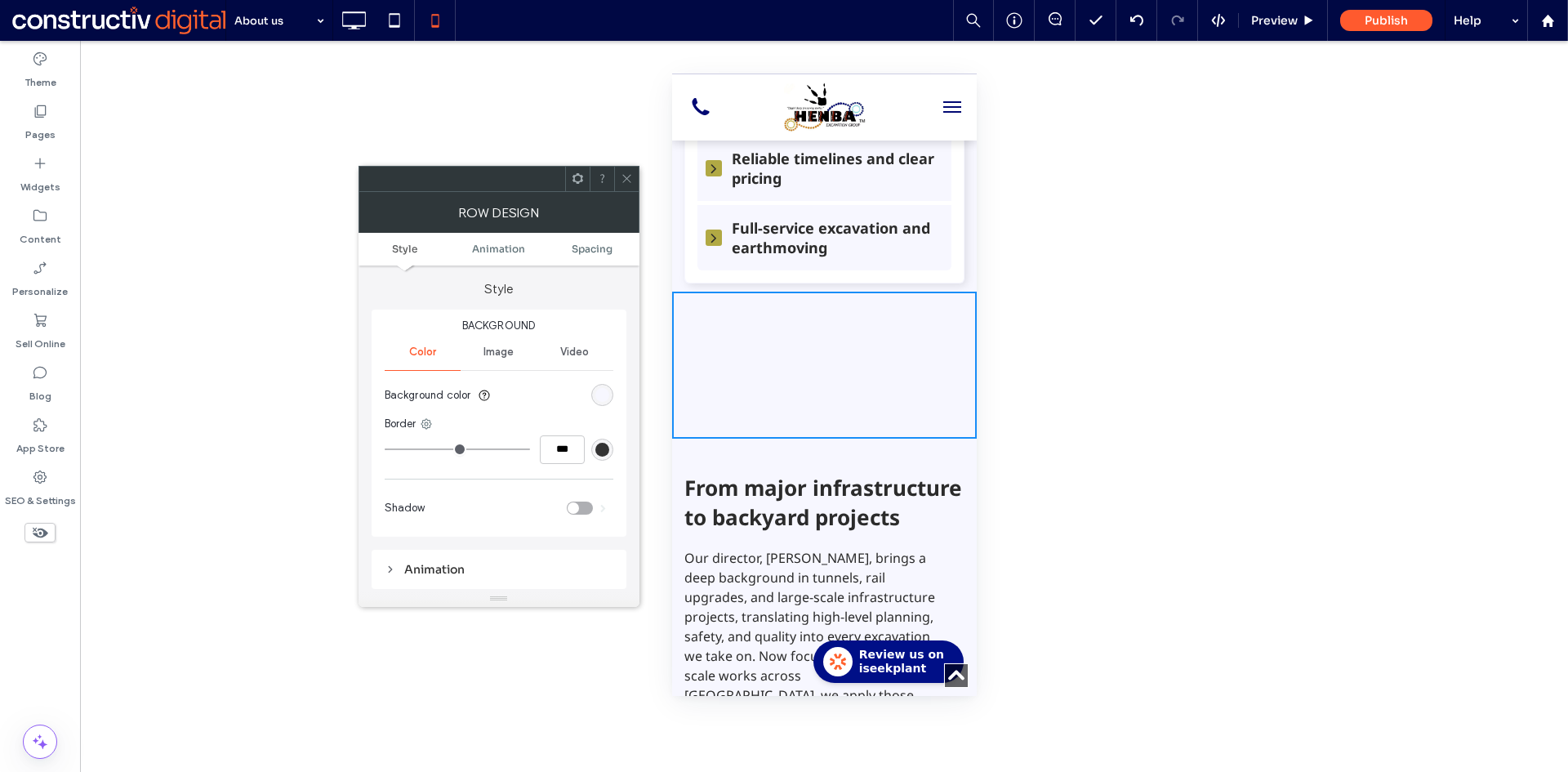
click at [633, 184] on div at bounding box center [626, 179] width 25 height 25
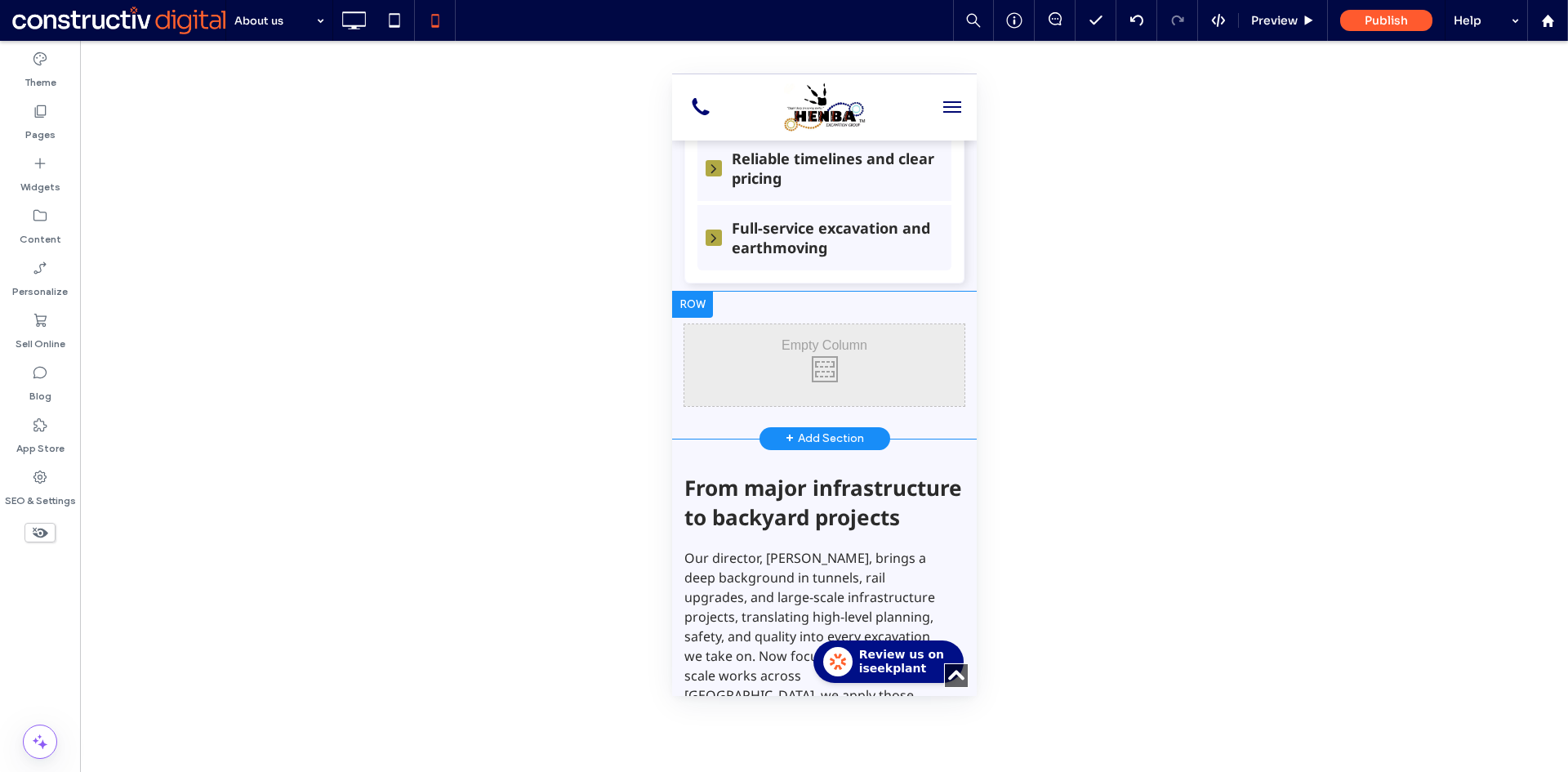
drag, startPoint x: 705, startPoint y: 414, endPoint x: 1328, endPoint y: 482, distance: 626.7
click at [705, 414] on div "Click To Paste Click To Paste Row + Add Section" at bounding box center [824, 365] width 305 height 147
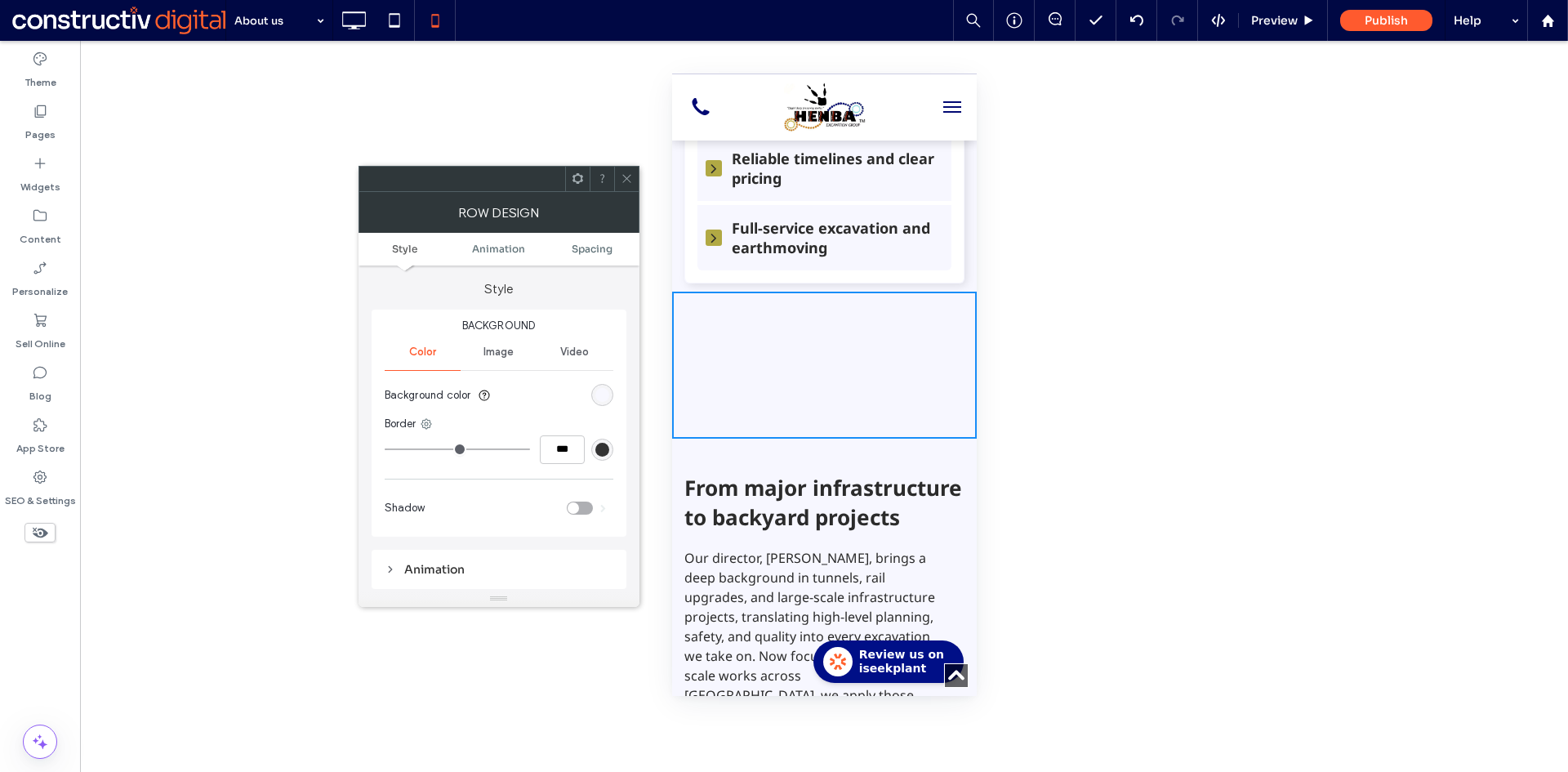
click at [601, 395] on div "rgb(247, 247, 255)" at bounding box center [602, 395] width 14 height 14
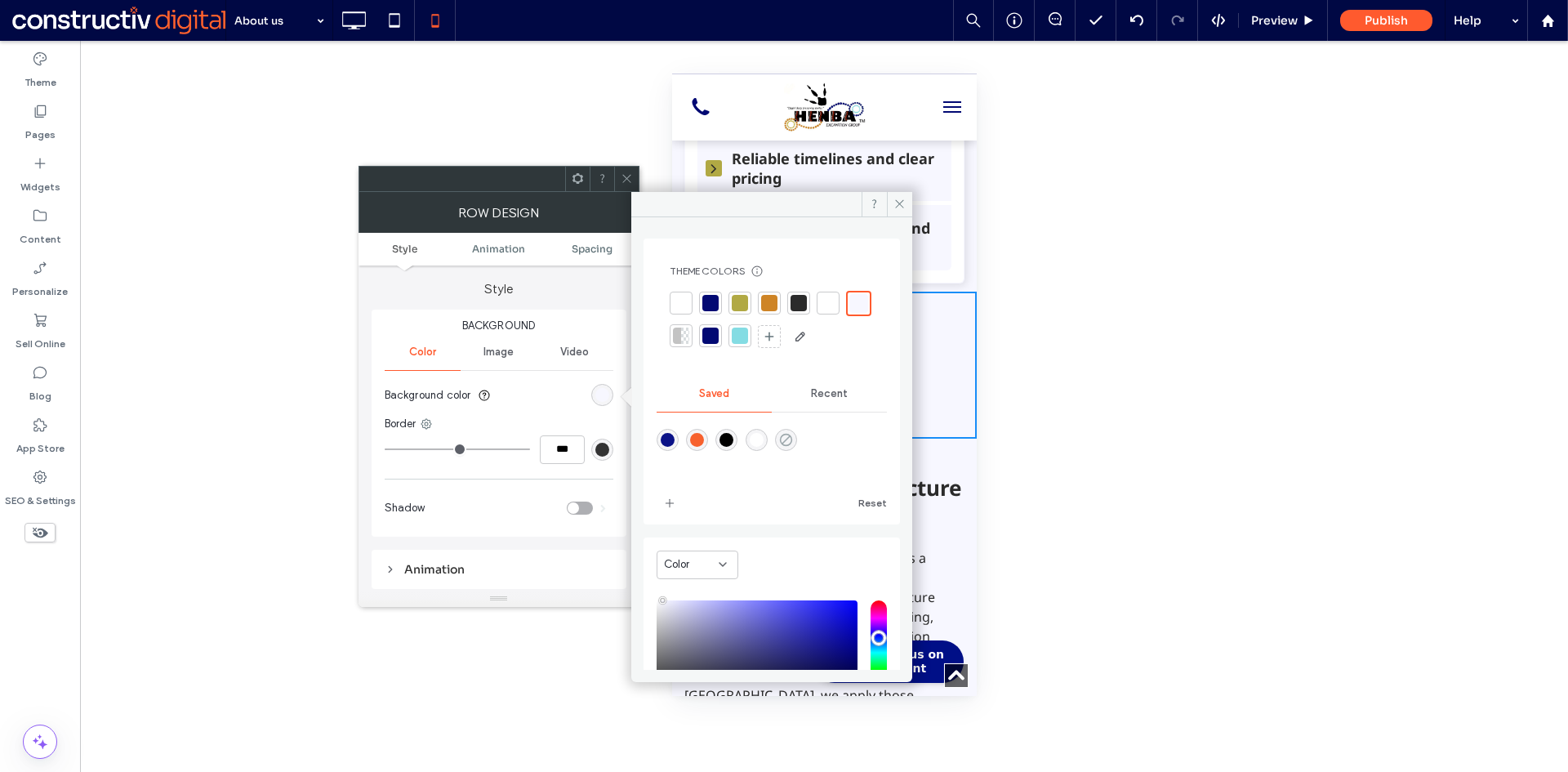
click at [792, 436] on use "rgba(0,255,35,0)" at bounding box center [786, 439] width 12 height 12
type input "*******"
type input "*"
type input "**"
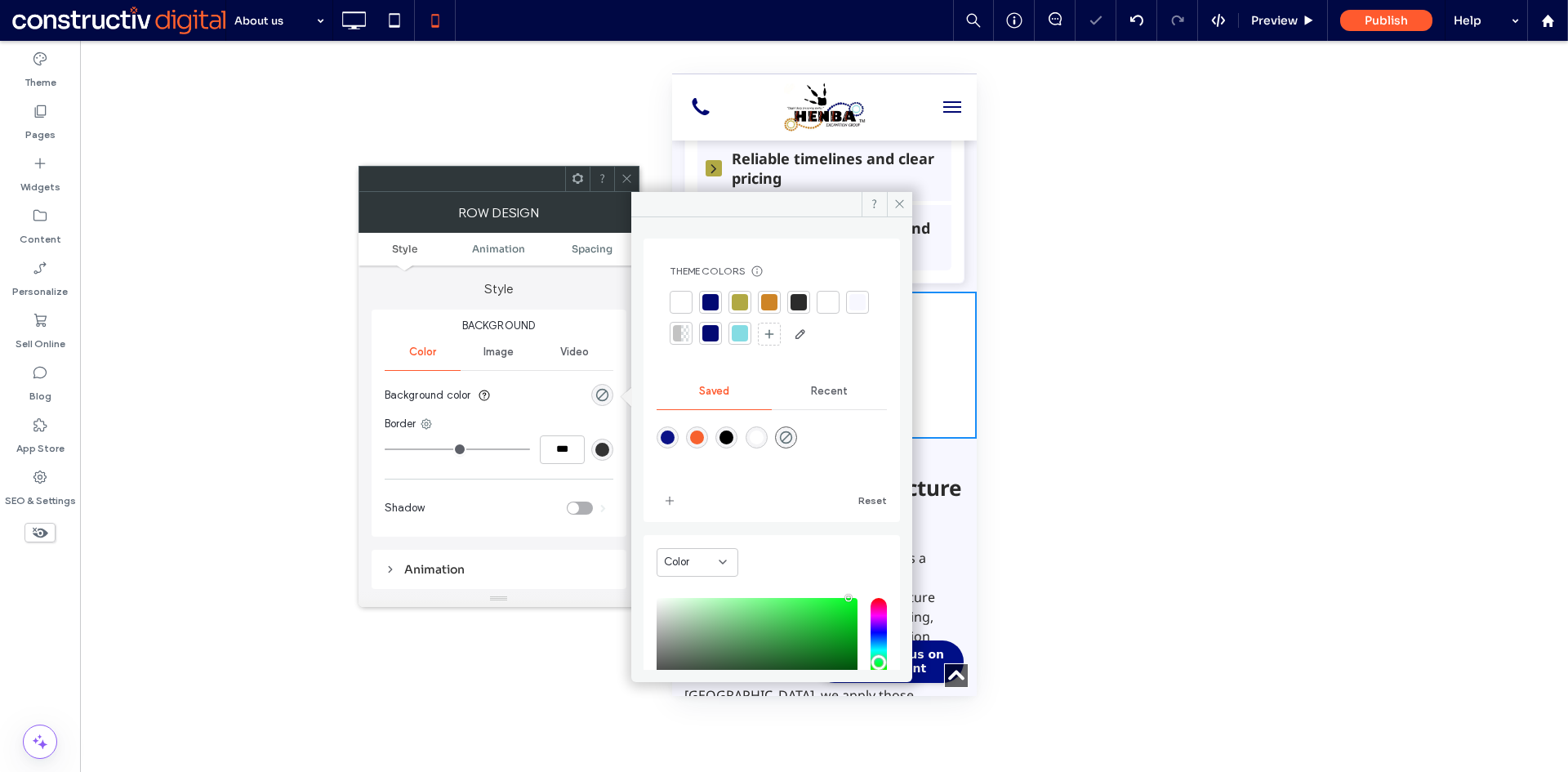
drag, startPoint x: 623, startPoint y: 189, endPoint x: 611, endPoint y: 185, distance: 12.6
click at [621, 188] on span at bounding box center [627, 179] width 12 height 25
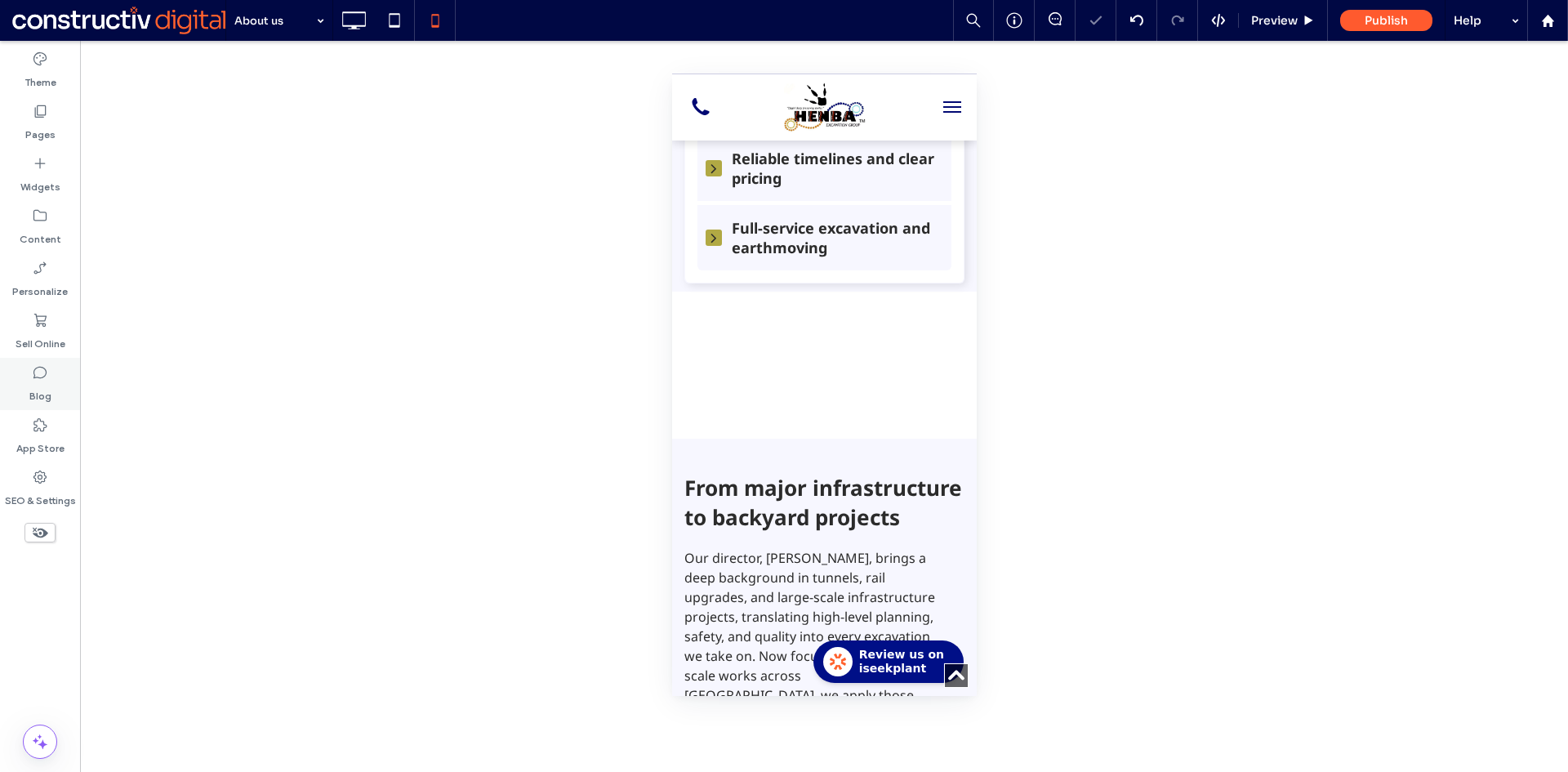
click at [32, 65] on icon at bounding box center [39, 58] width 16 height 16
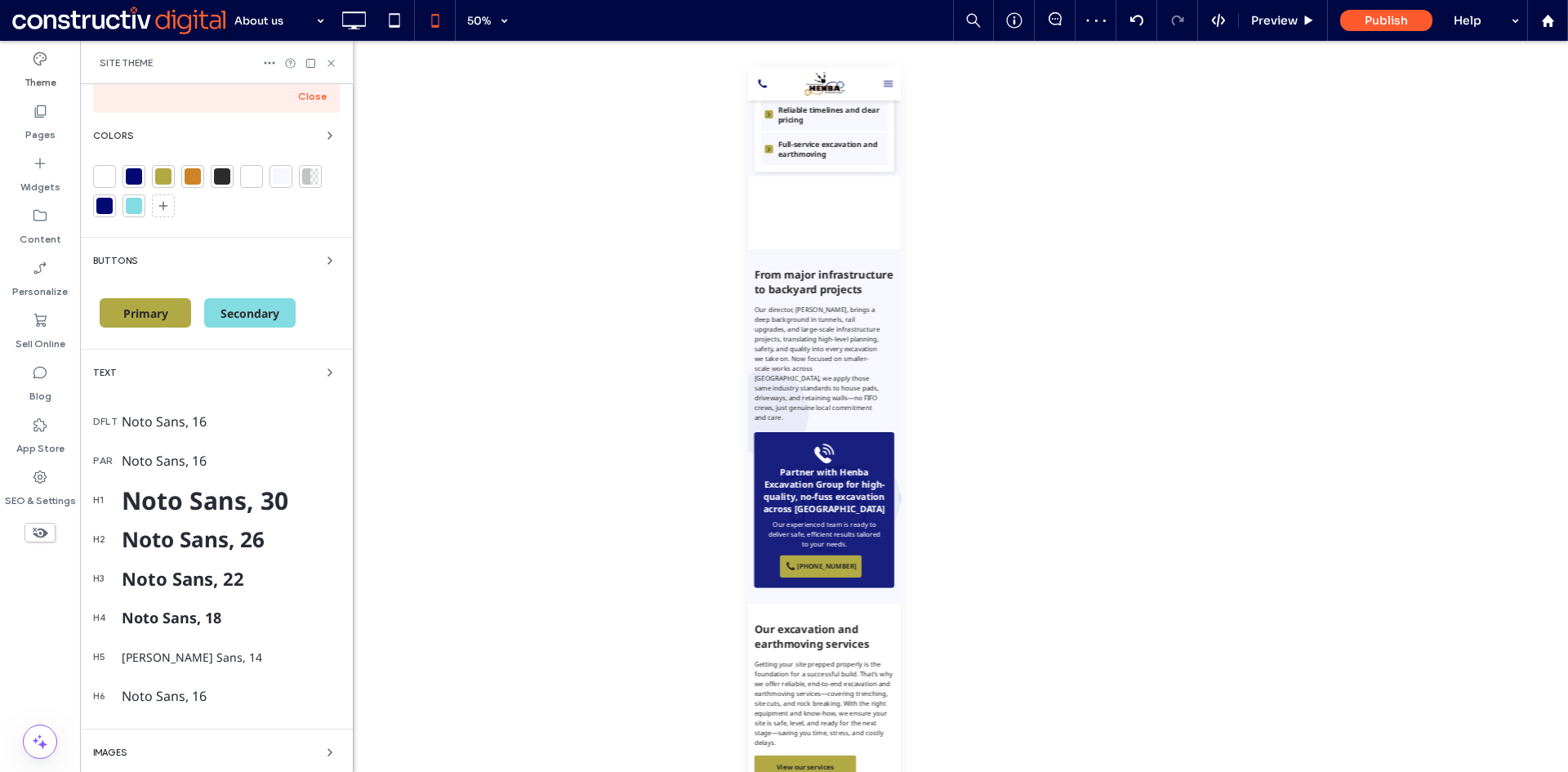
scroll to position [248, 0]
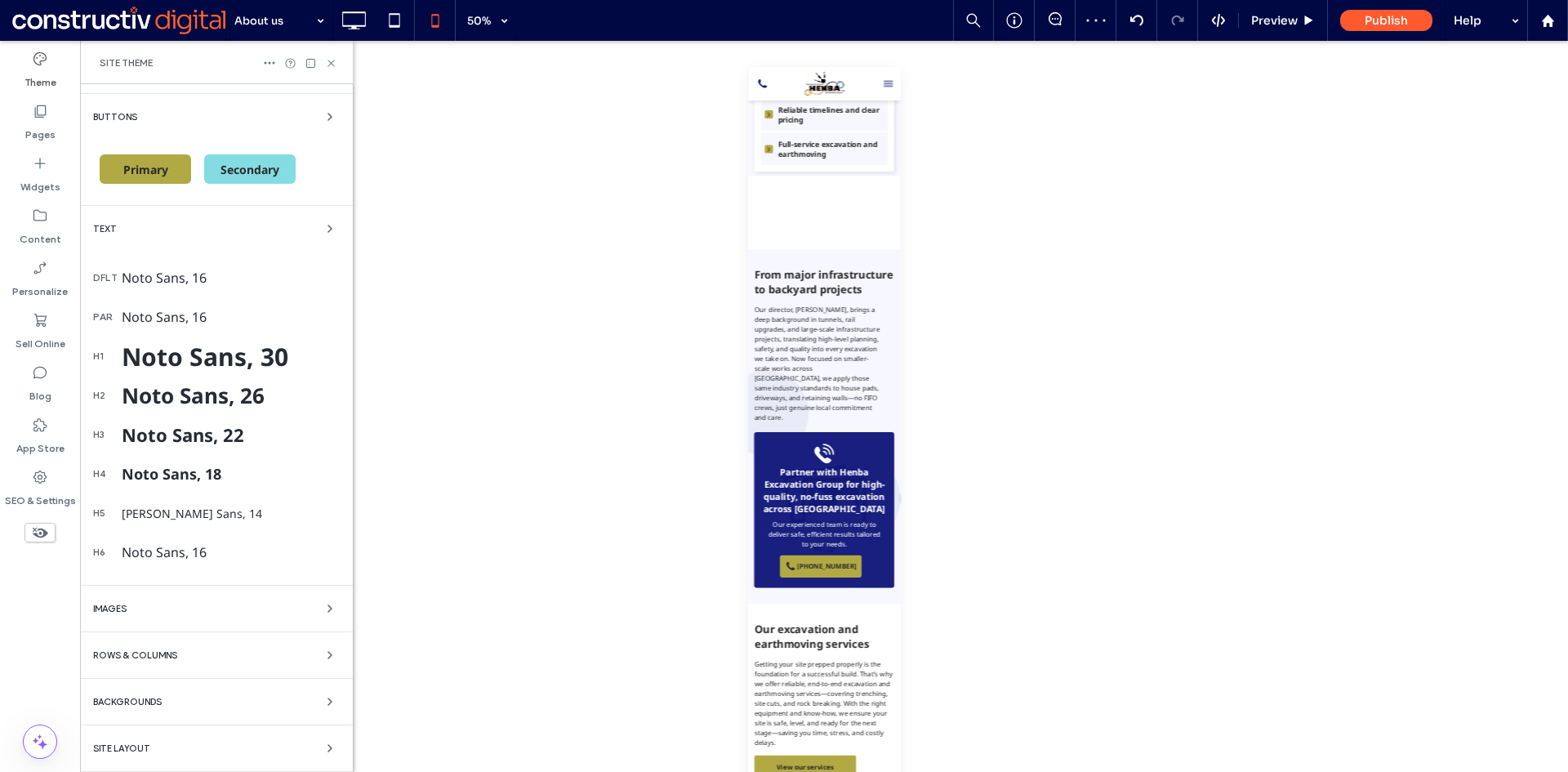
click at [158, 703] on span "Backgrounds" at bounding box center [128, 702] width 69 height 9
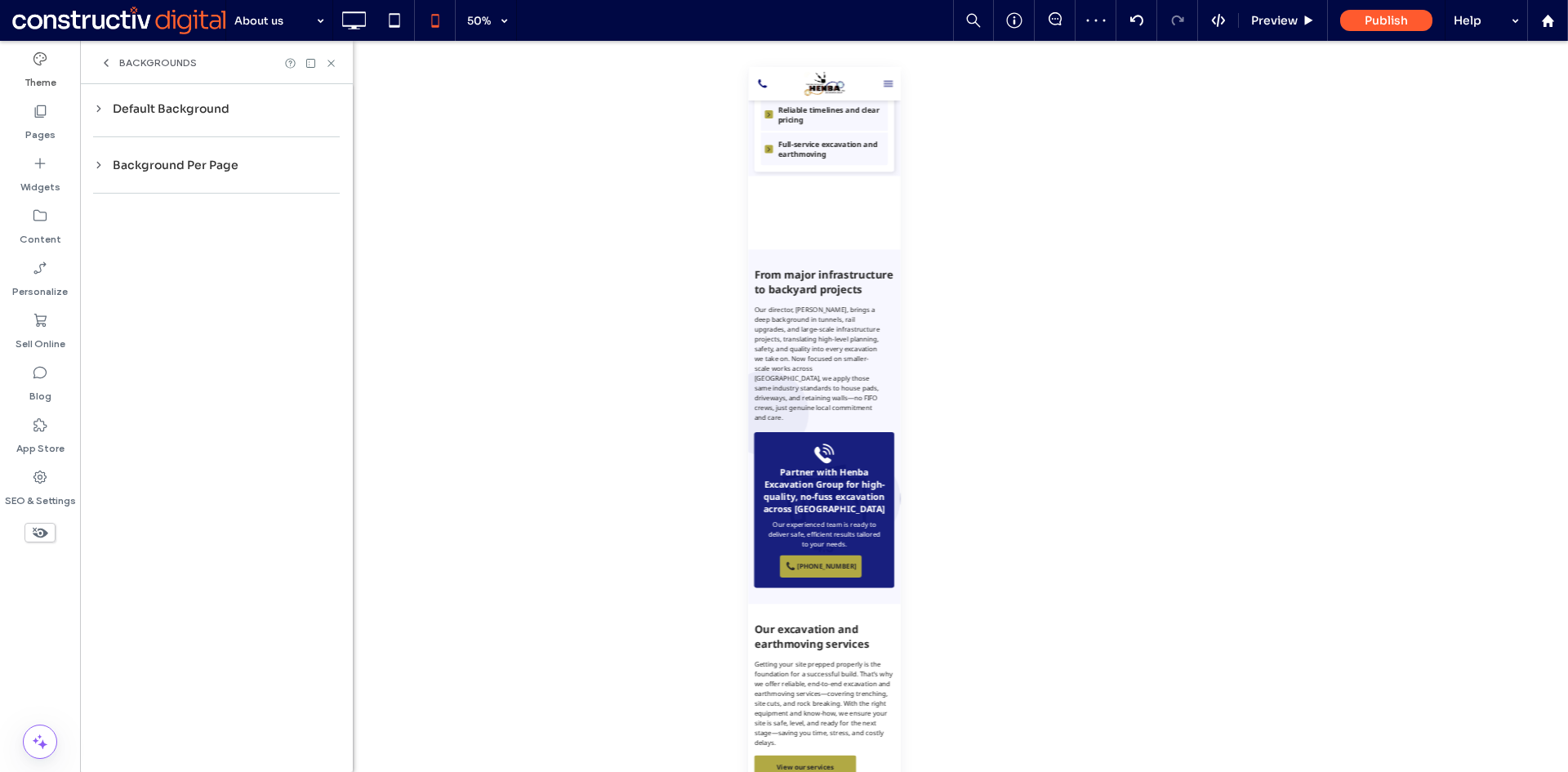
scroll to position [0, 0]
click at [175, 121] on div at bounding box center [217, 136] width 247 height 33
click at [175, 108] on div "Default Background" at bounding box center [217, 108] width 247 height 15
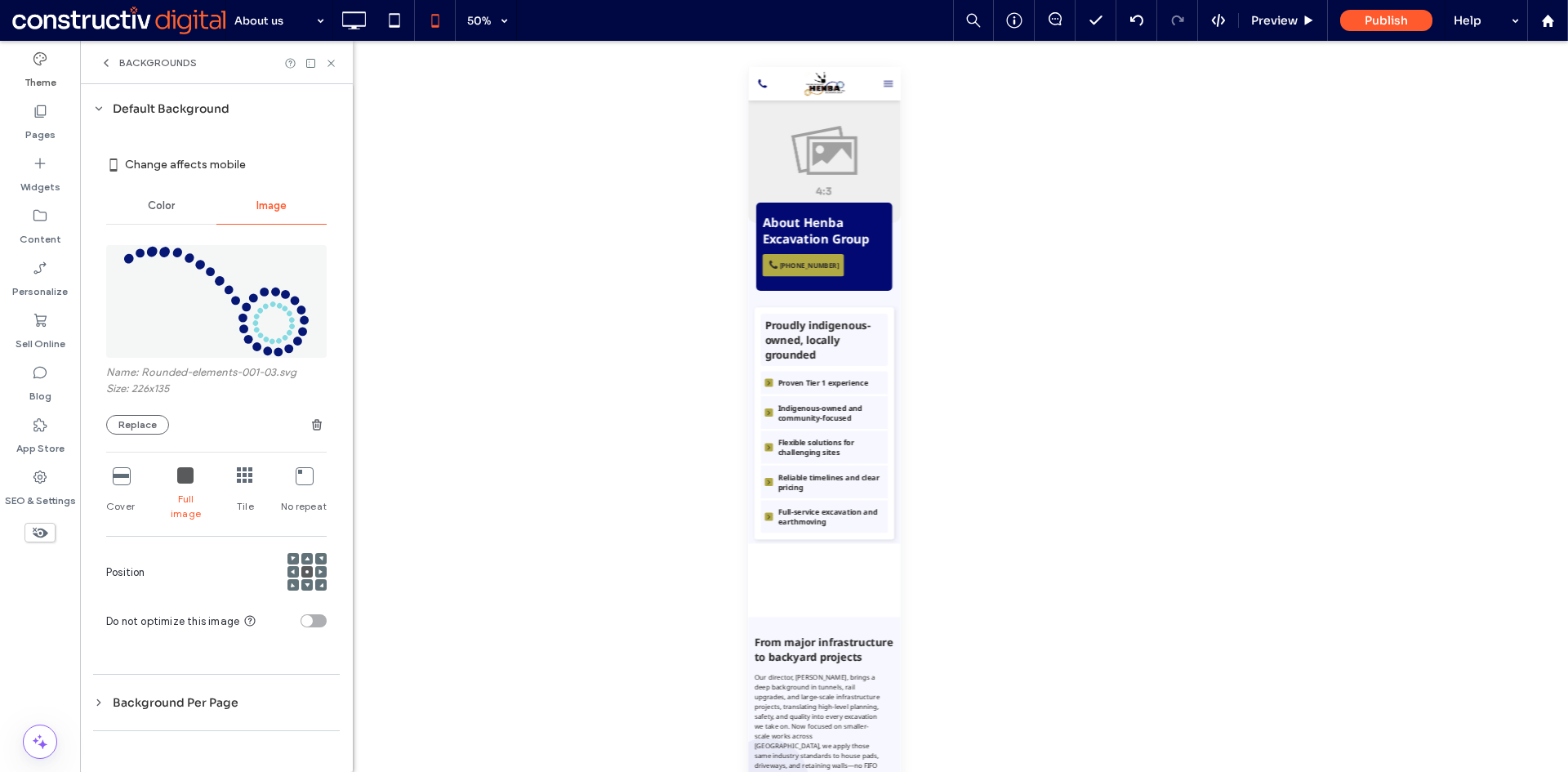
click at [151, 207] on span "Color" at bounding box center [161, 206] width 27 height 13
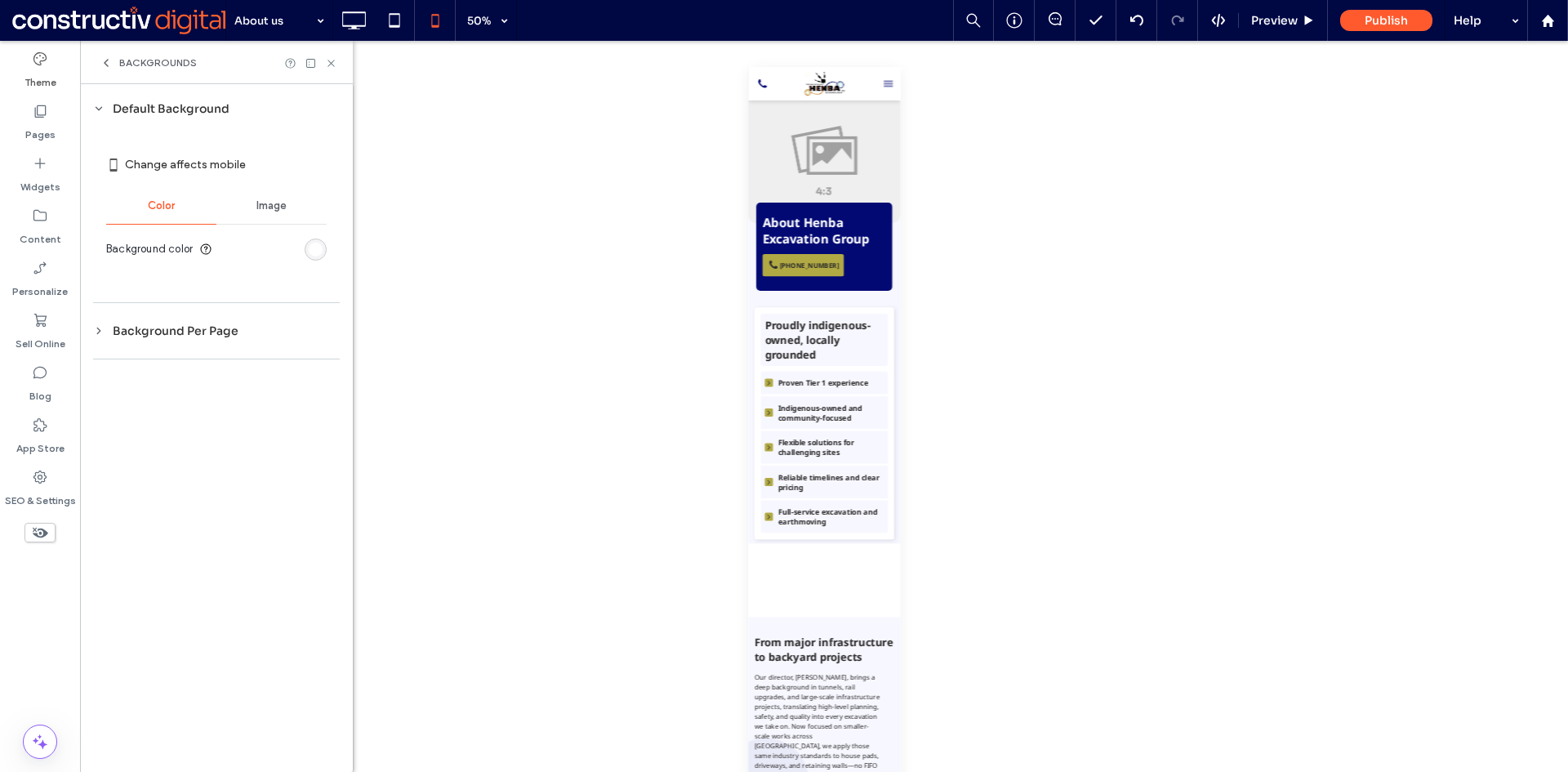
click at [319, 253] on div "rgb(255, 255, 255)" at bounding box center [315, 249] width 14 height 14
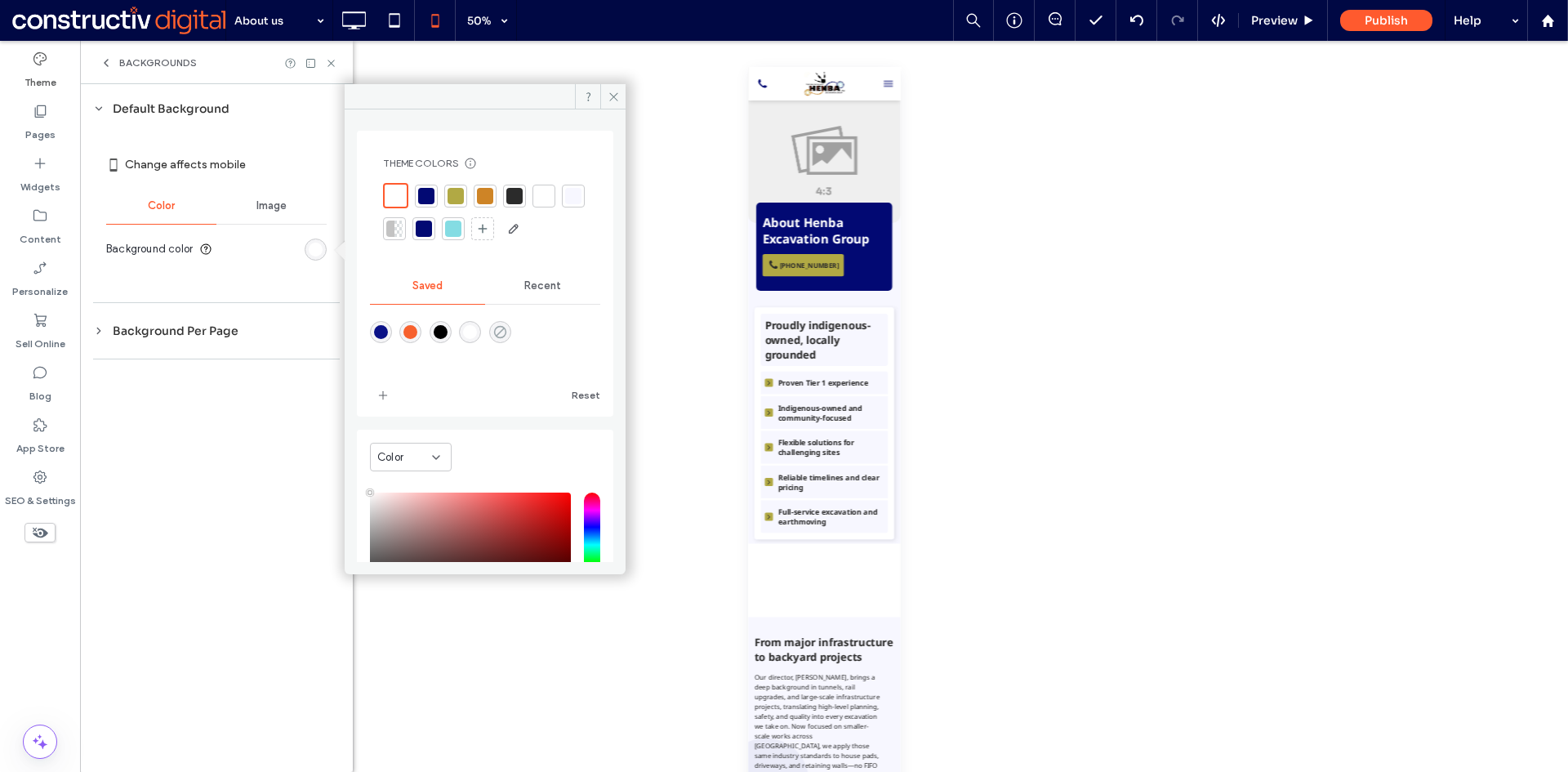
click at [505, 334] on use "rgba(0,255,35,0)" at bounding box center [499, 332] width 12 height 12
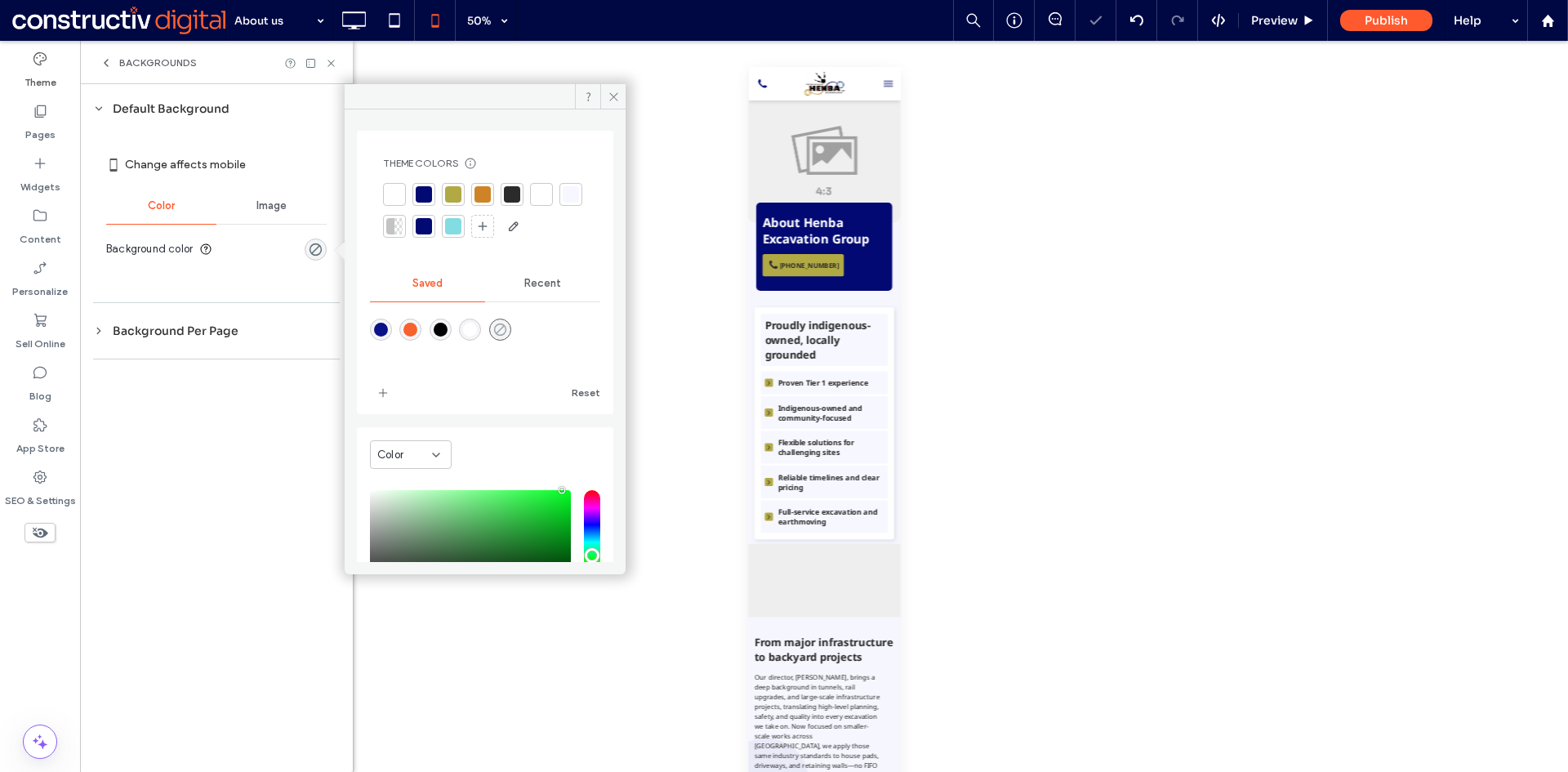
type input "*******"
type input "*"
type input "**"
click at [394, 197] on div at bounding box center [394, 194] width 16 height 16
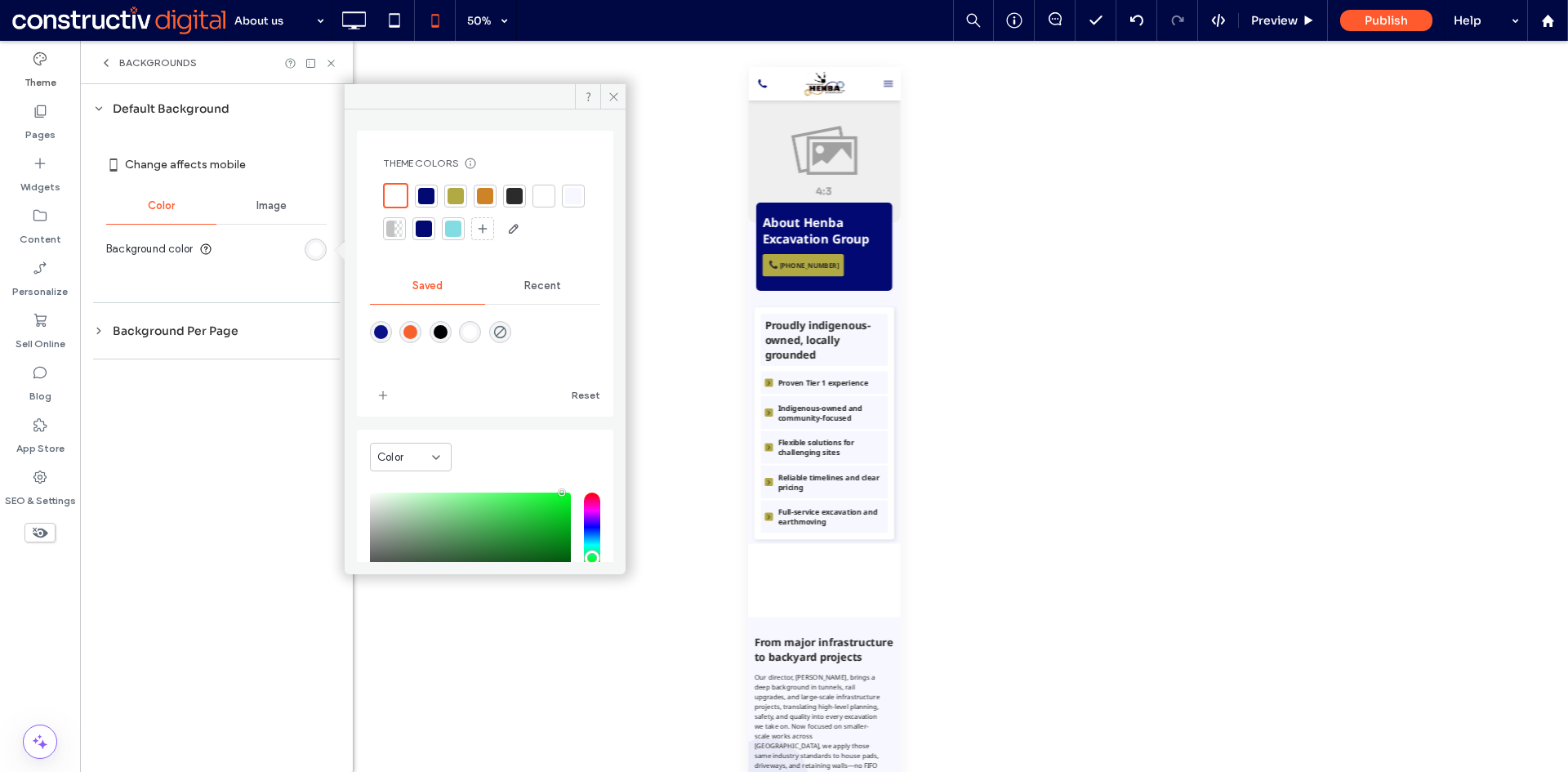
click at [275, 198] on div "Image" at bounding box center [271, 206] width 110 height 36
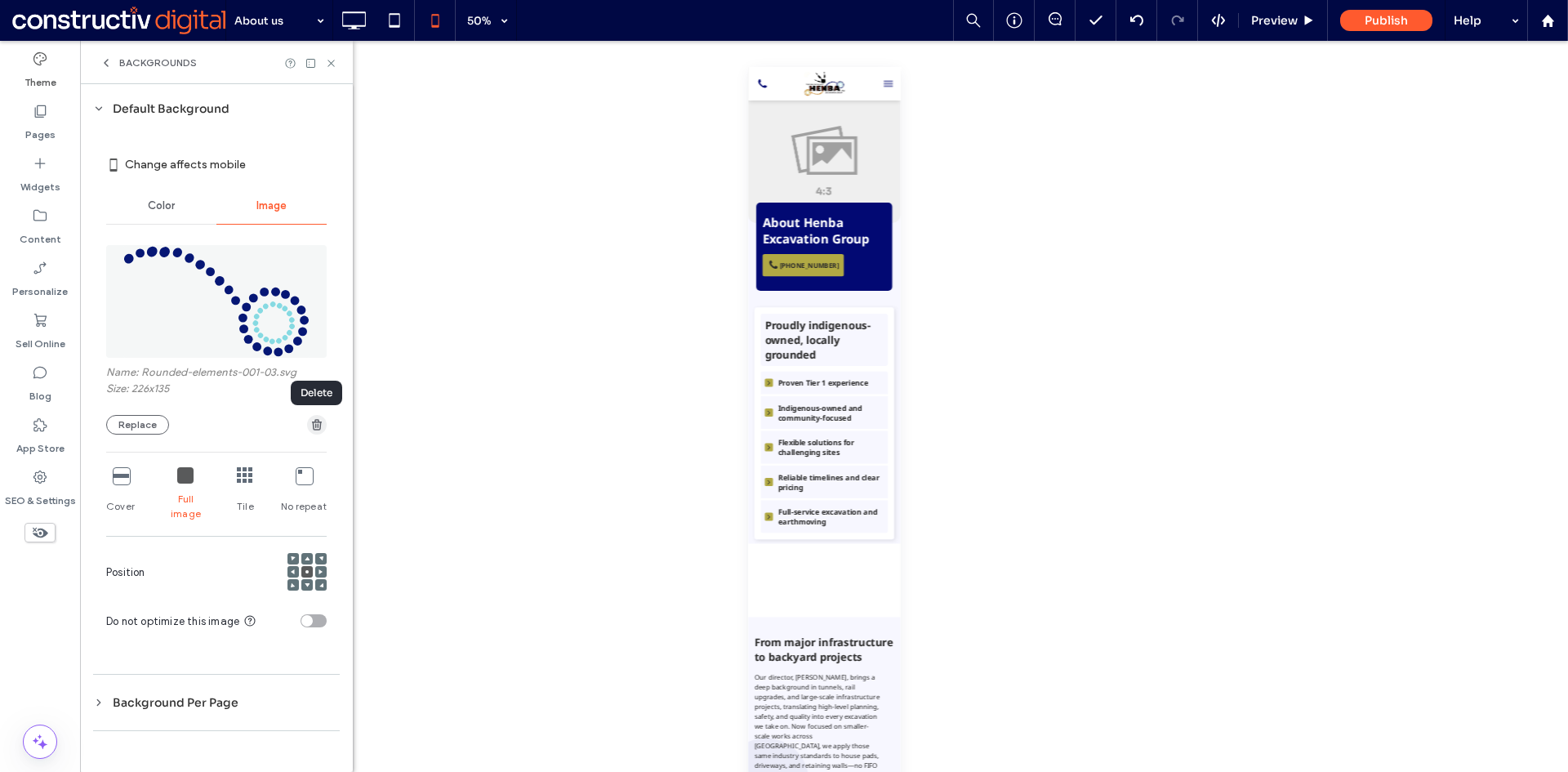
click at [315, 427] on use "button" at bounding box center [316, 424] width 9 height 10
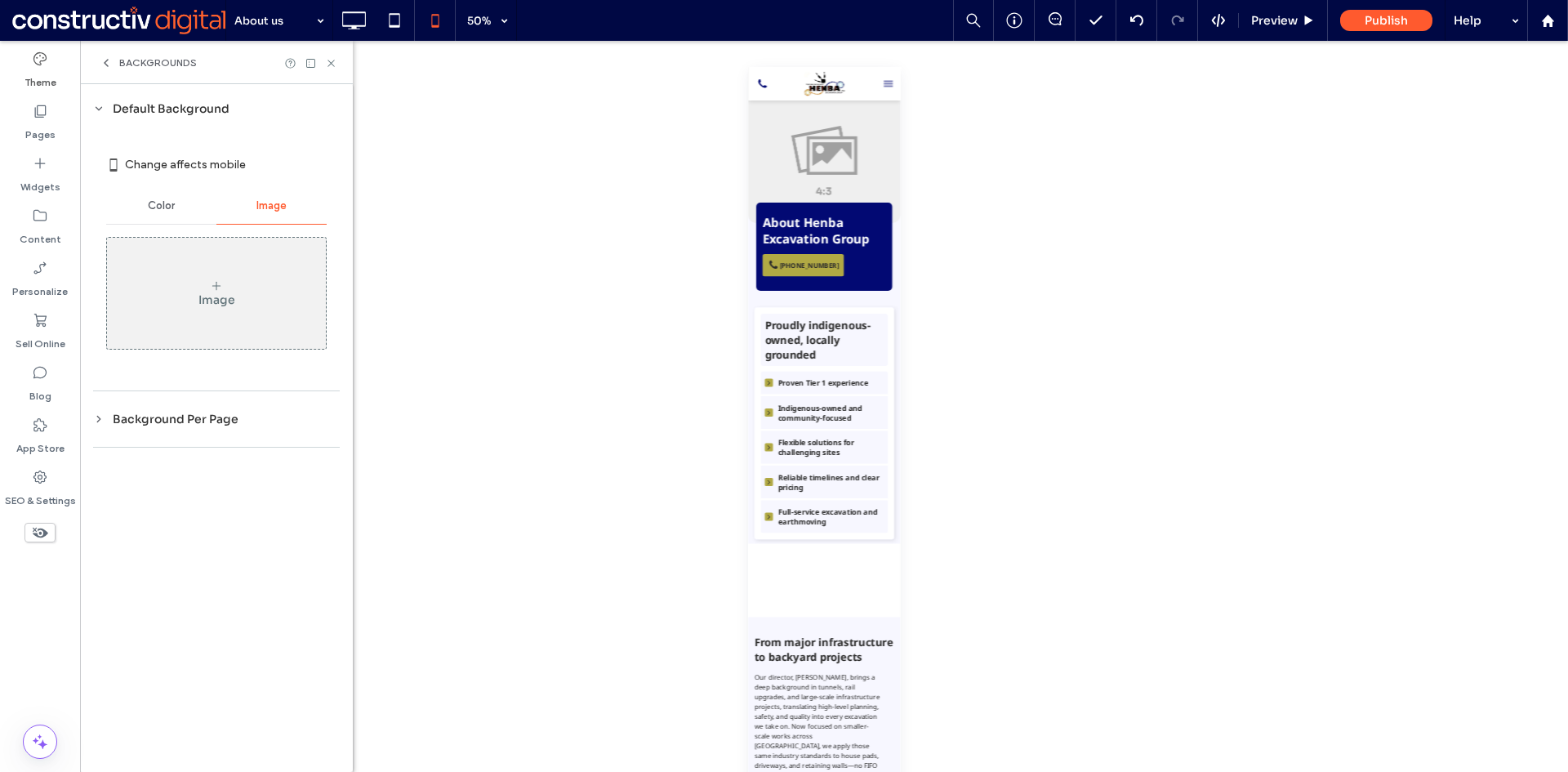
click at [182, 295] on div "Image" at bounding box center [217, 293] width 219 height 108
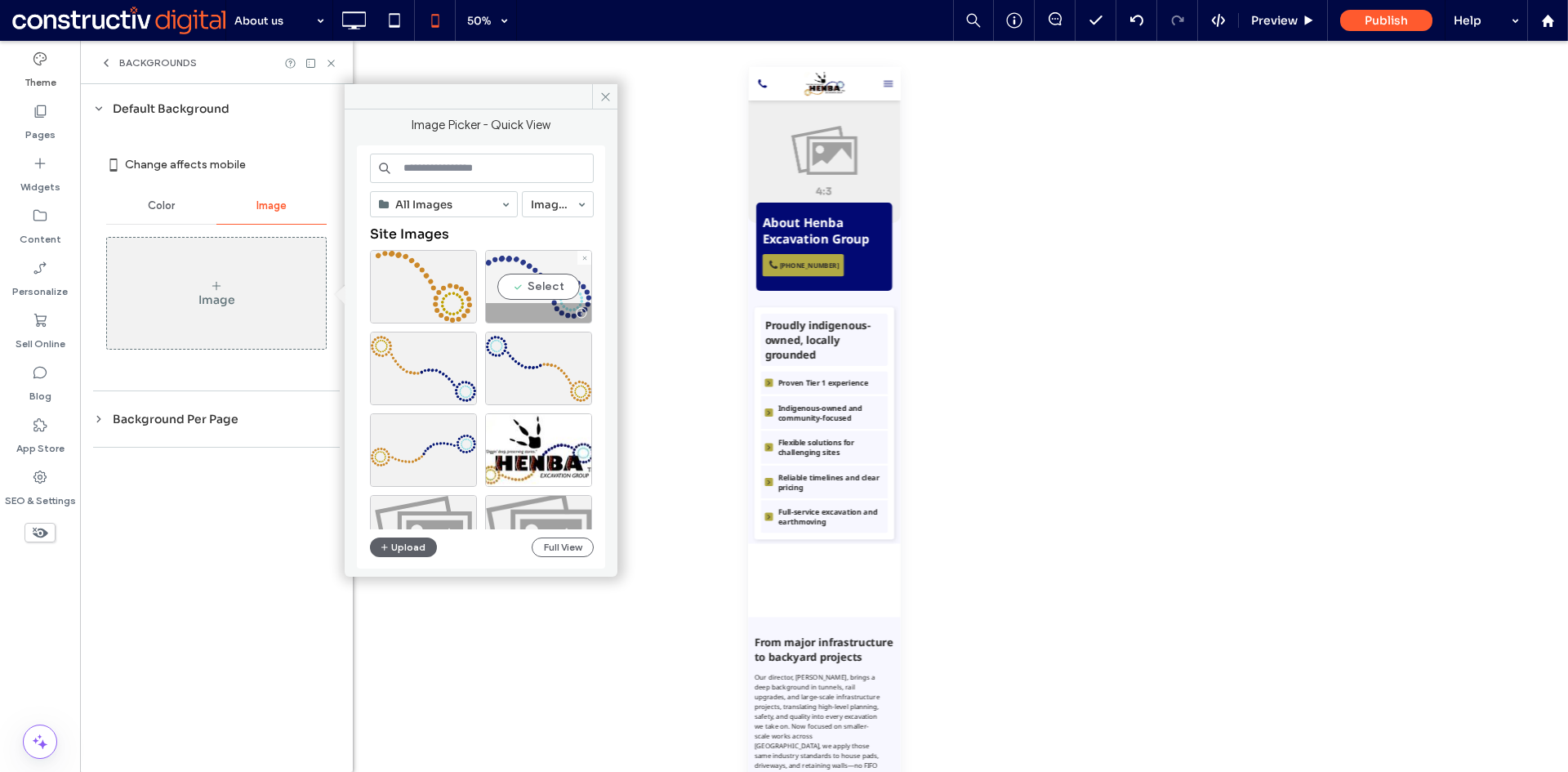
click at [547, 294] on div "Select" at bounding box center [538, 287] width 107 height 74
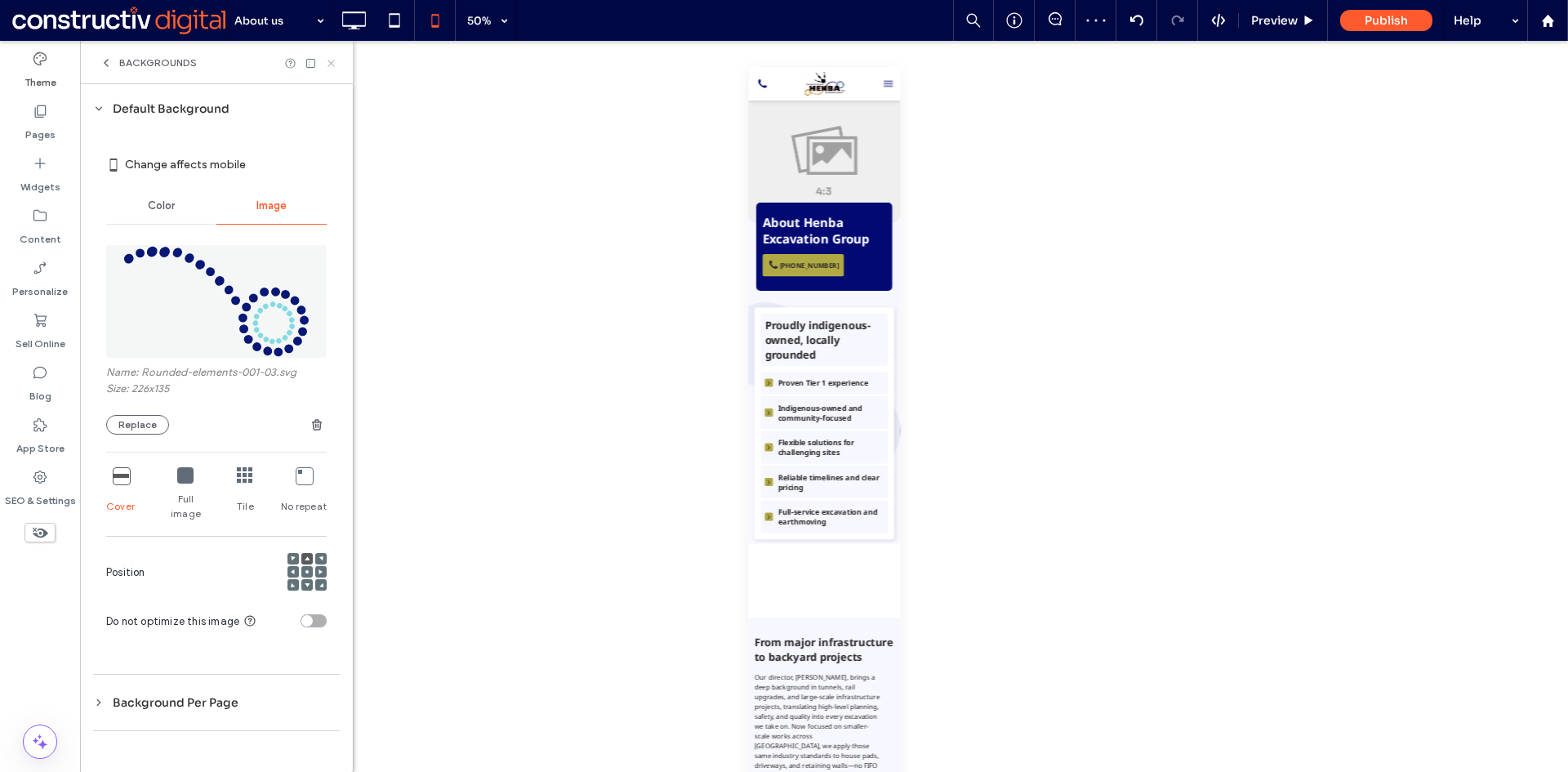
click at [330, 64] on use at bounding box center [331, 63] width 7 height 7
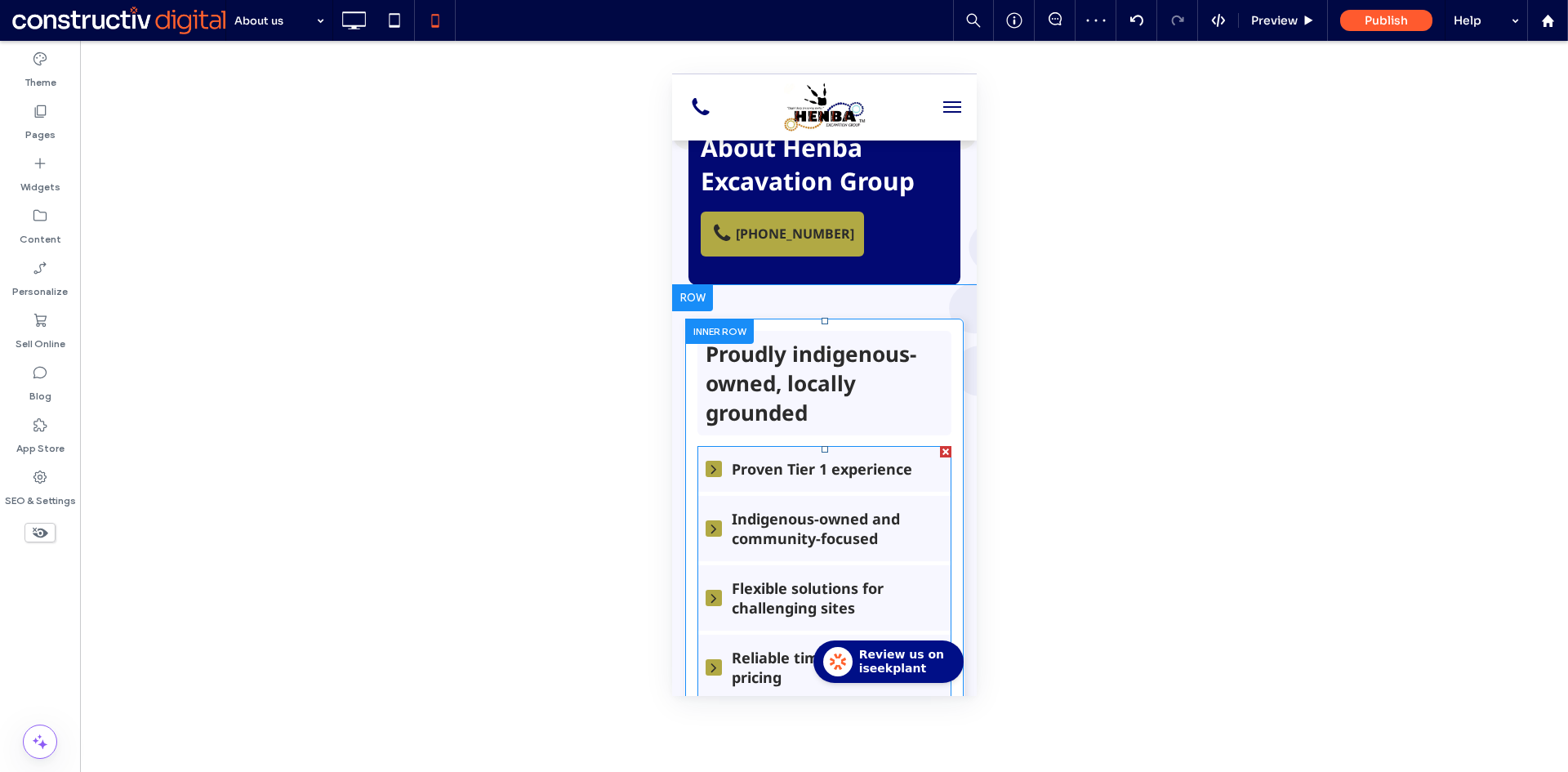
scroll to position [245, 0]
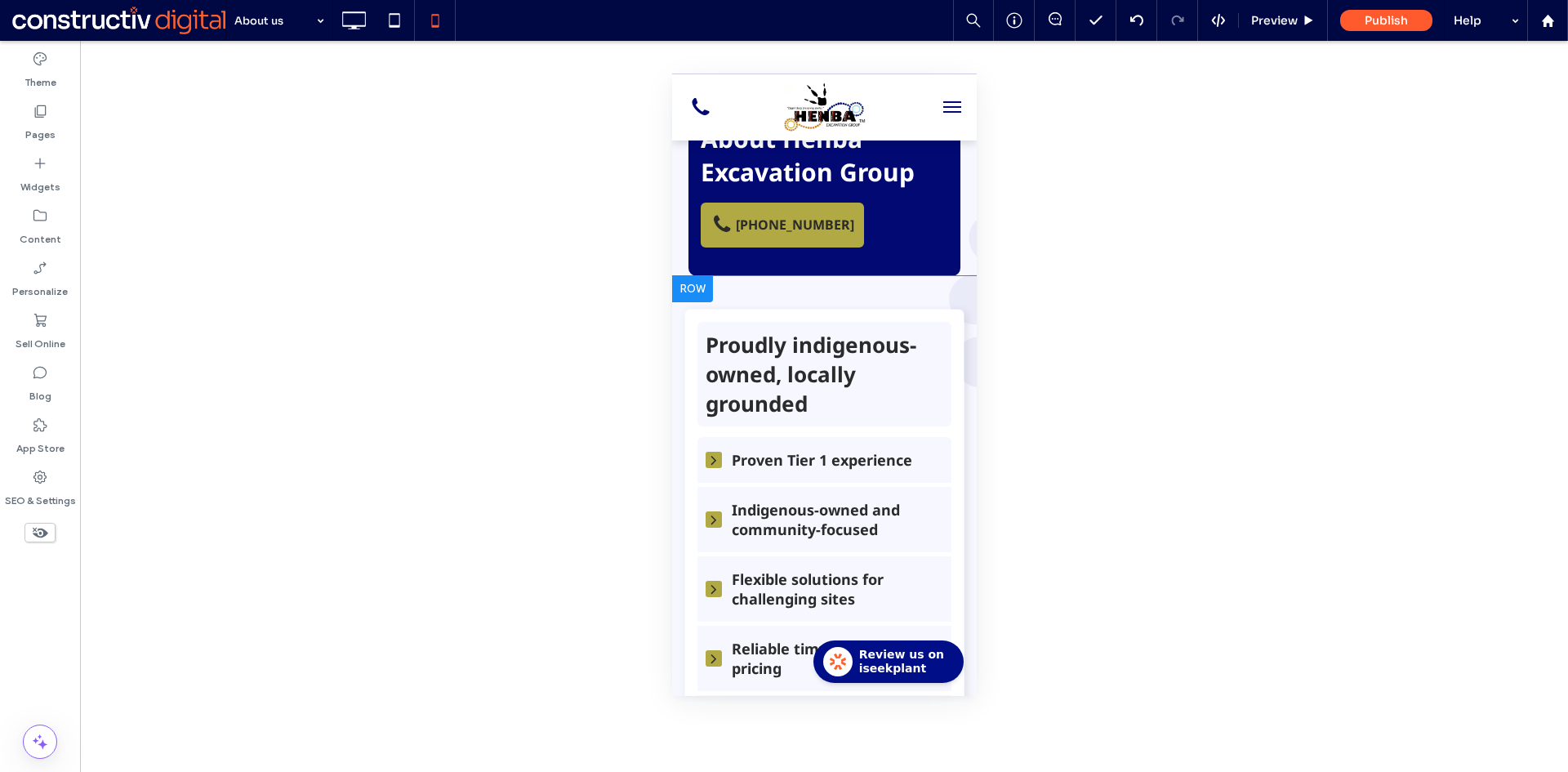
click at [781, 294] on div "Proudly indigenous-owned, locally grounded Click To Paste Proven Tier 1 experie…" at bounding box center [824, 529] width 305 height 506
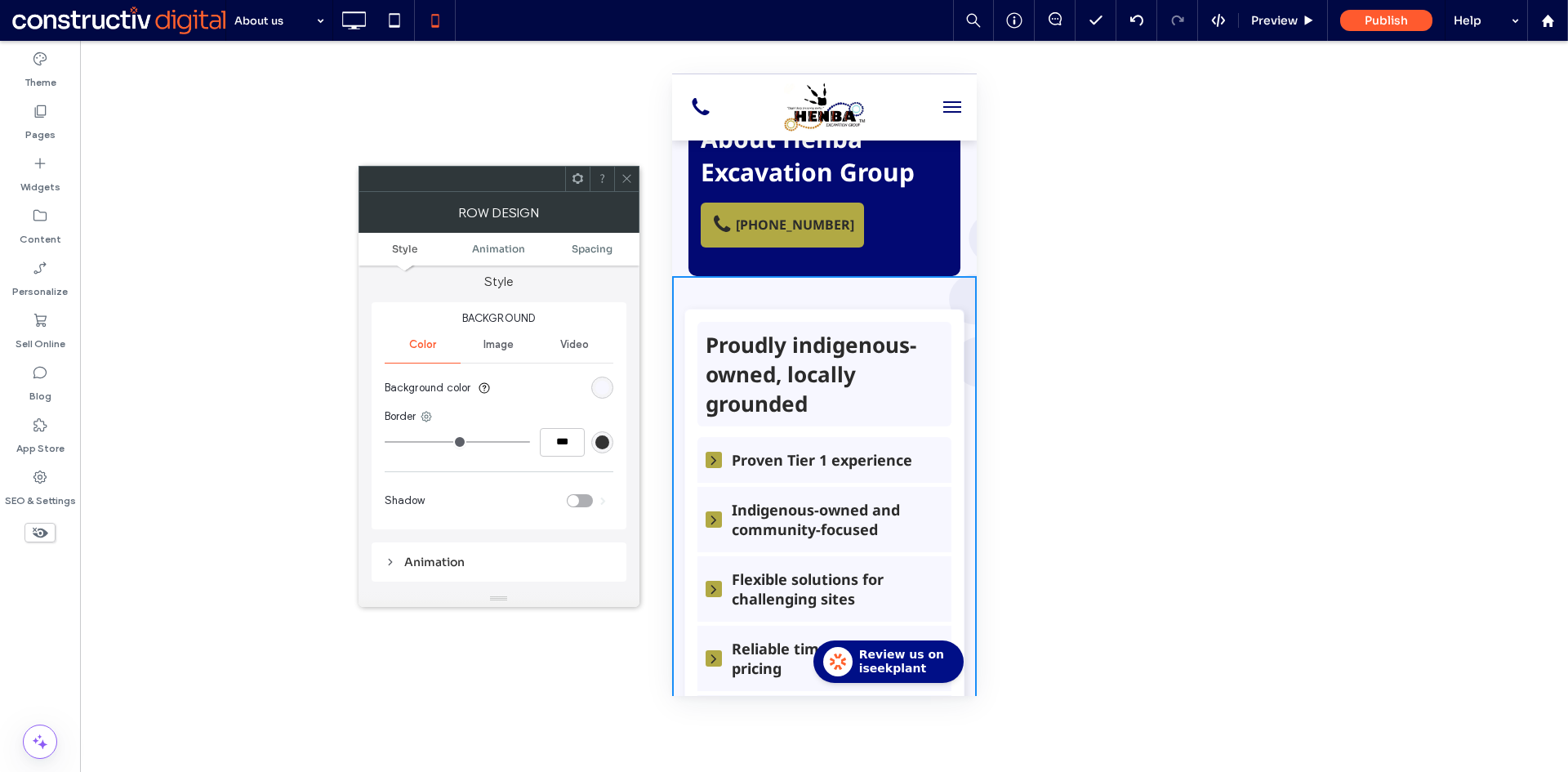
scroll to position [0, 0]
click at [629, 180] on icon at bounding box center [627, 178] width 12 height 12
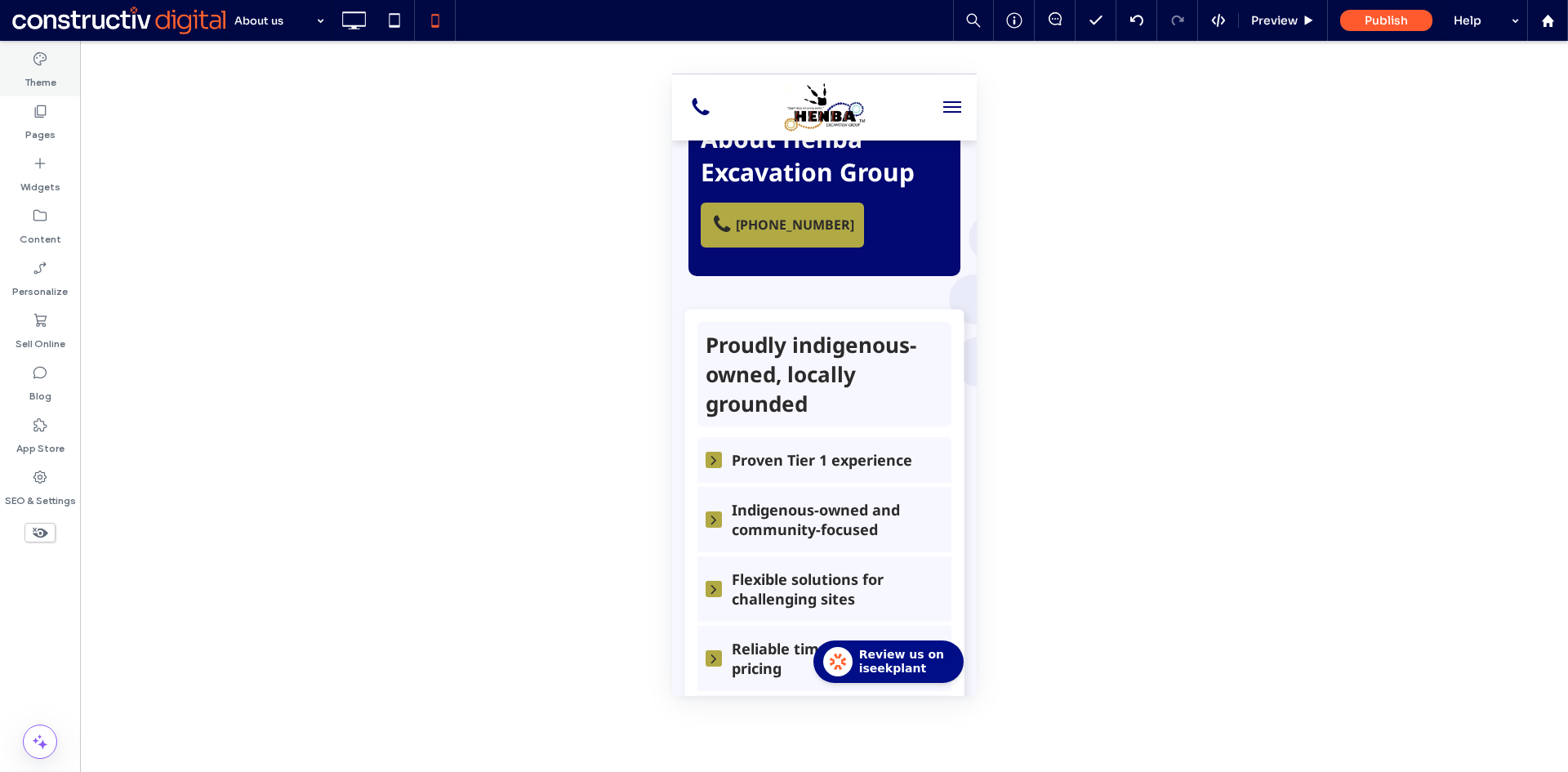
click at [35, 71] on label "Theme" at bounding box center [40, 78] width 32 height 23
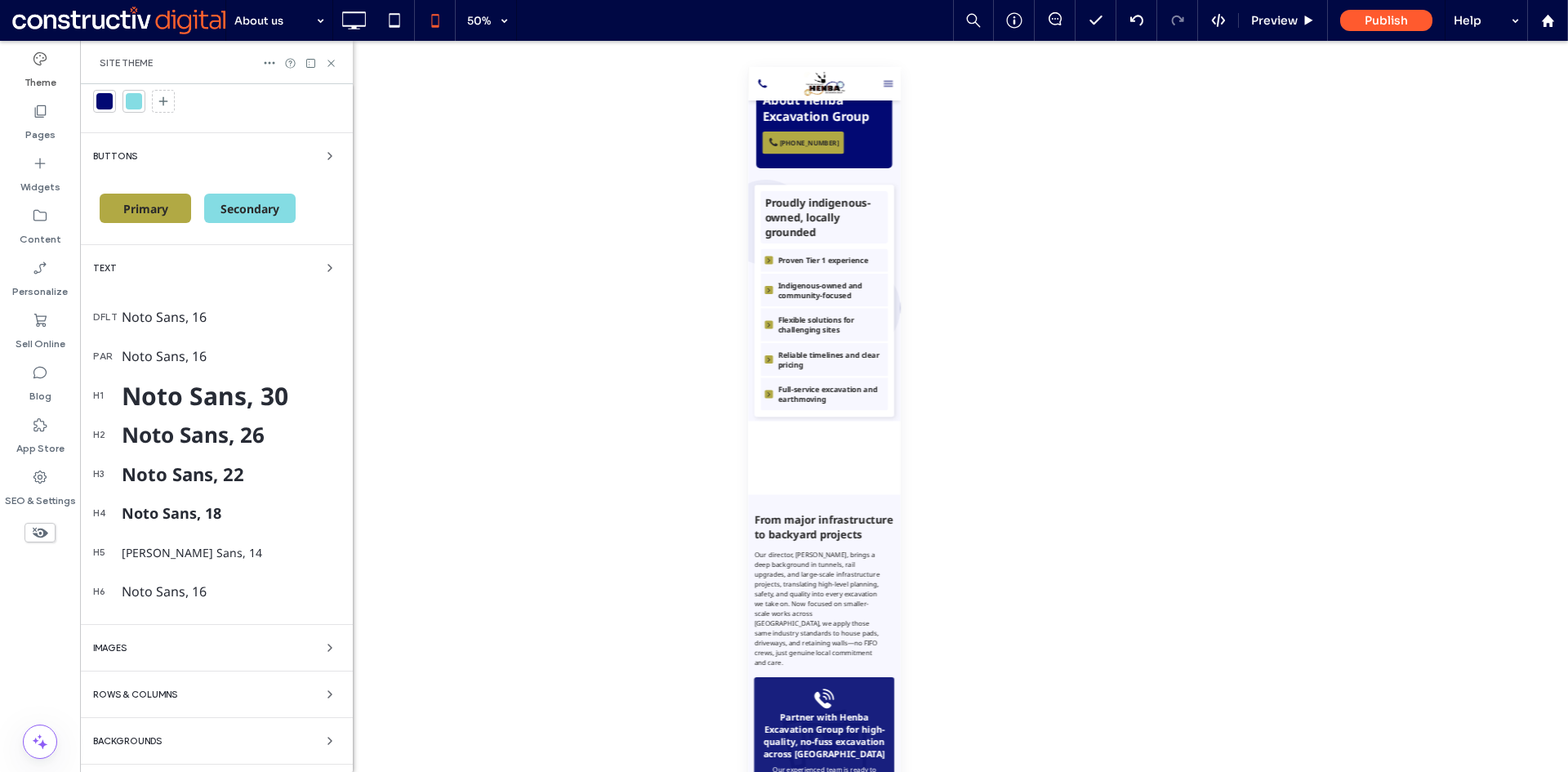
scroll to position [248, 0]
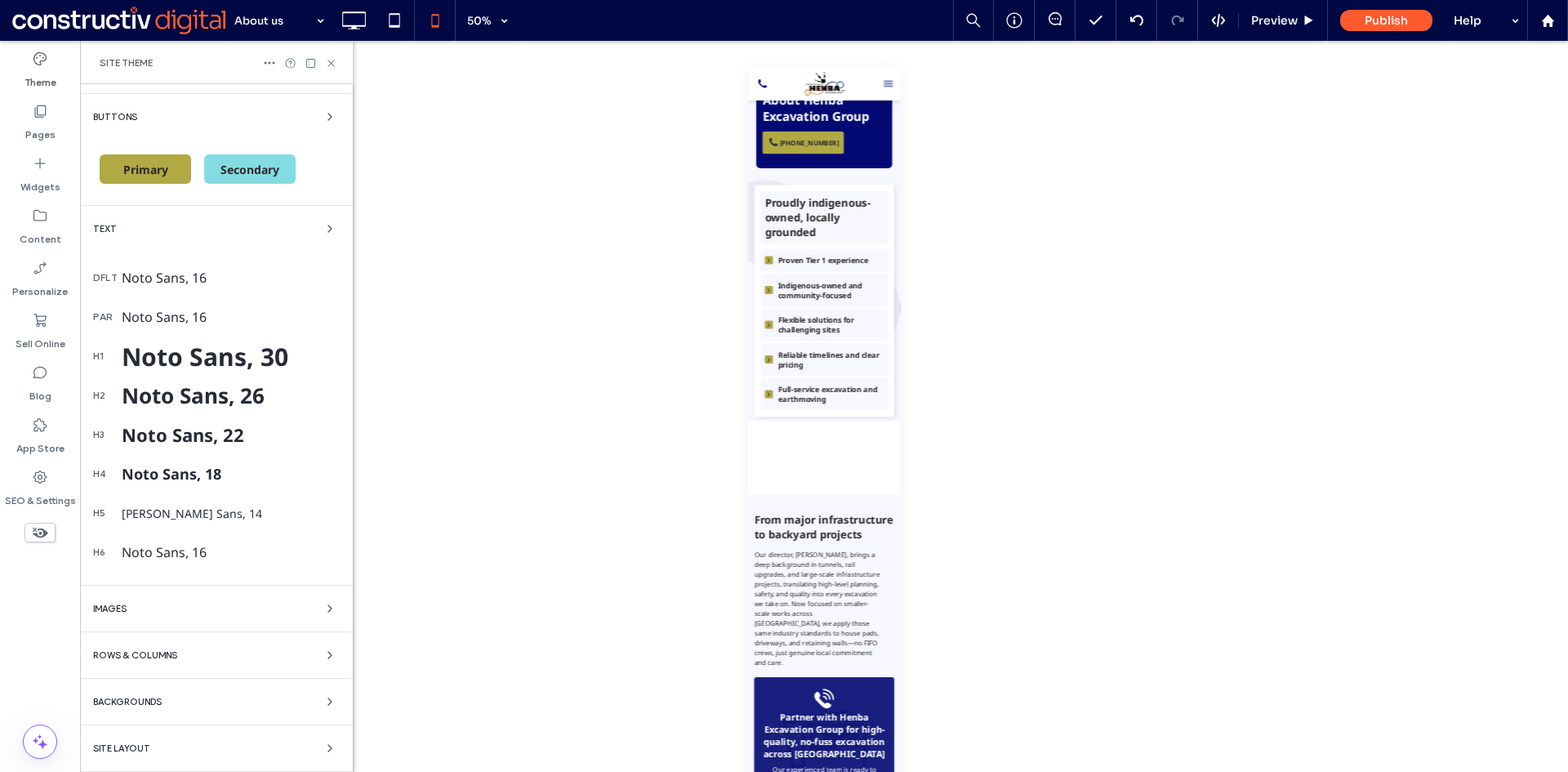
click at [137, 698] on span "Backgrounds" at bounding box center [128, 702] width 69 height 9
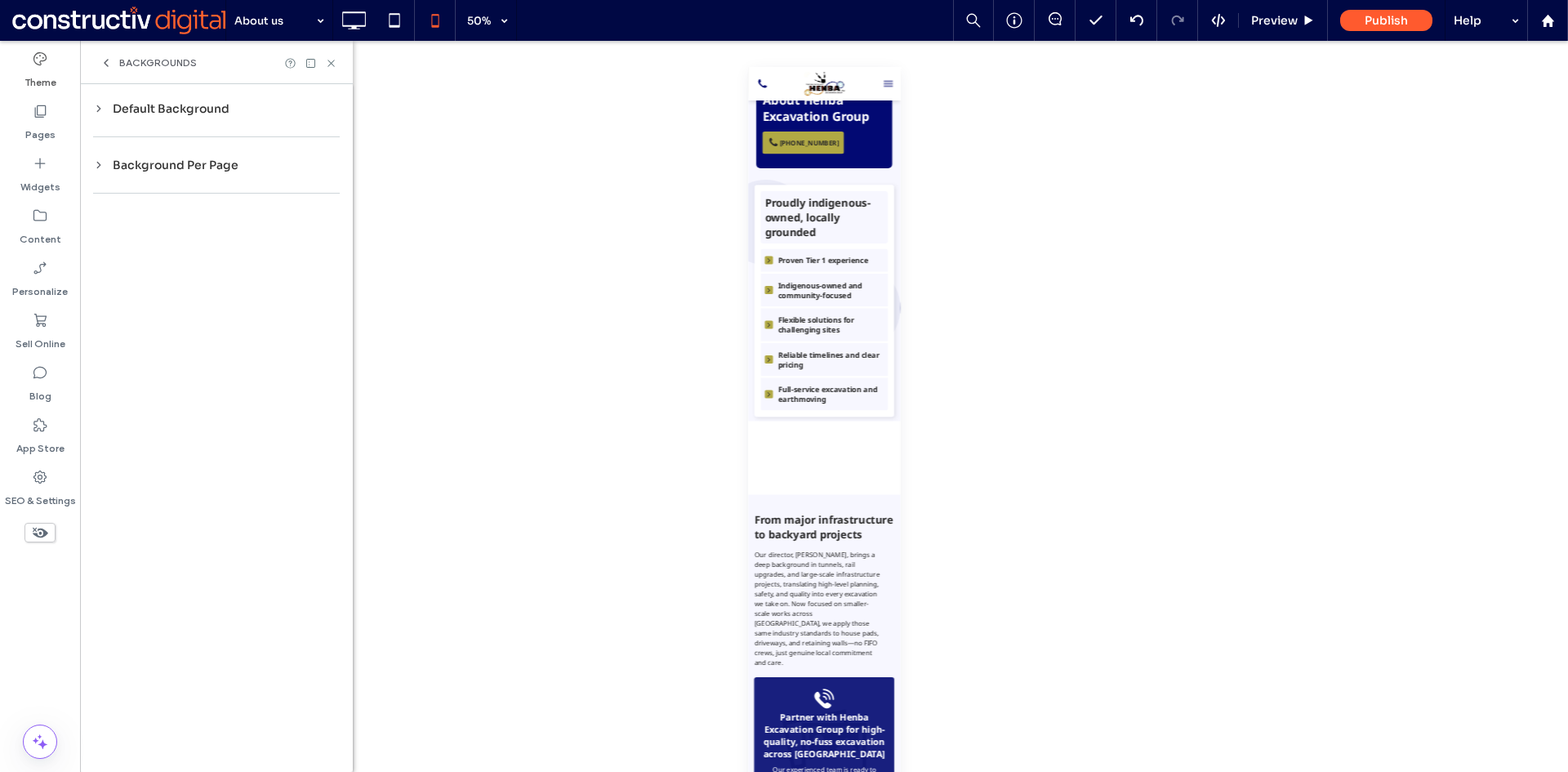
scroll to position [0, 0]
click at [188, 101] on div "Default Background" at bounding box center [217, 108] width 247 height 15
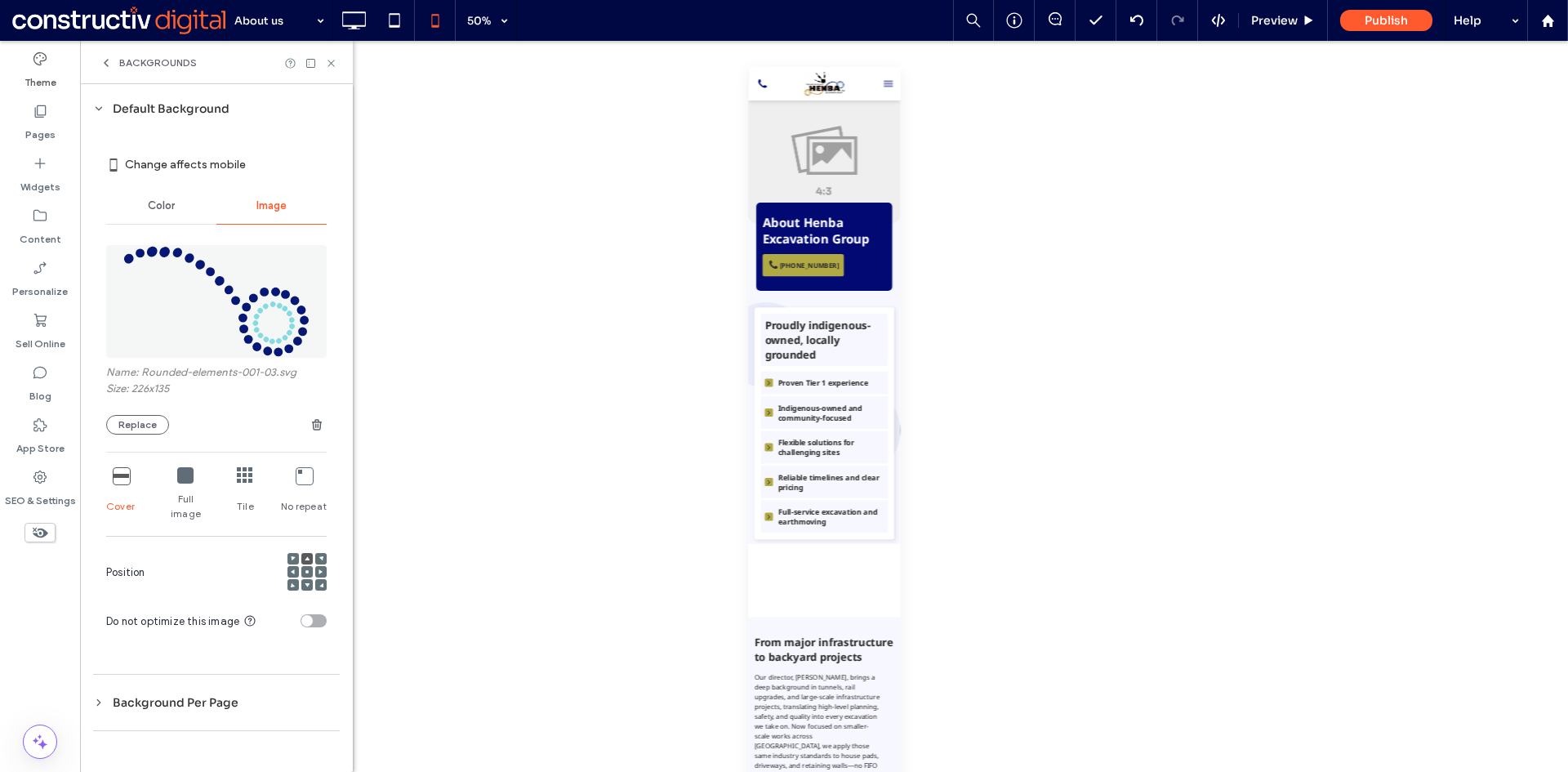
click at [309, 566] on div at bounding box center [307, 572] width 11 height 11
click at [304, 566] on div at bounding box center [307, 572] width 11 height 11
click at [307, 566] on span at bounding box center [307, 572] width 5 height 11
click at [181, 483] on div at bounding box center [185, 476] width 16 height 18
click at [118, 478] on icon at bounding box center [121, 475] width 16 height 16
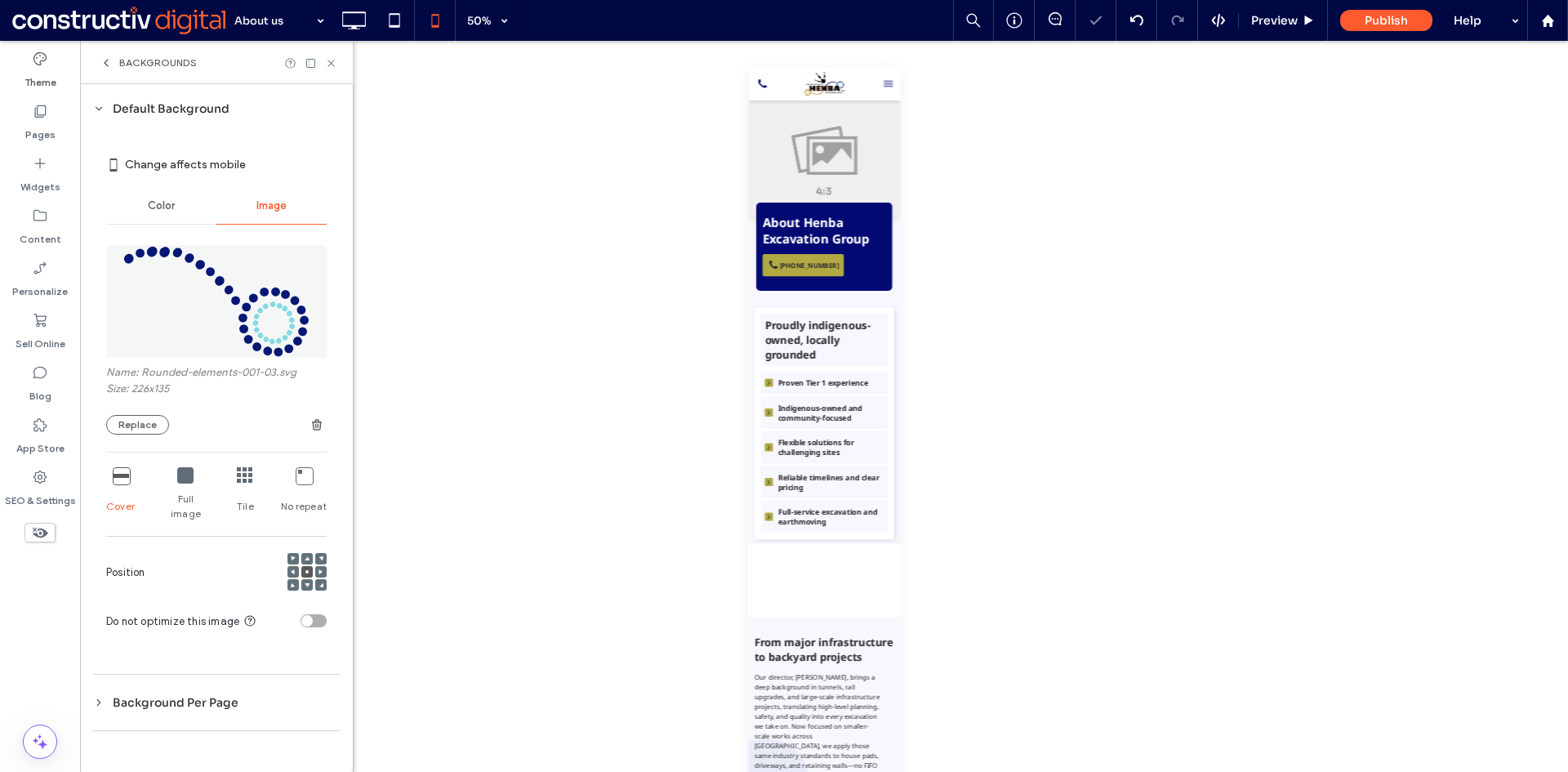
click at [305, 556] on icon at bounding box center [307, 559] width 5 height 5
click at [307, 583] on icon at bounding box center [307, 585] width 5 height 5
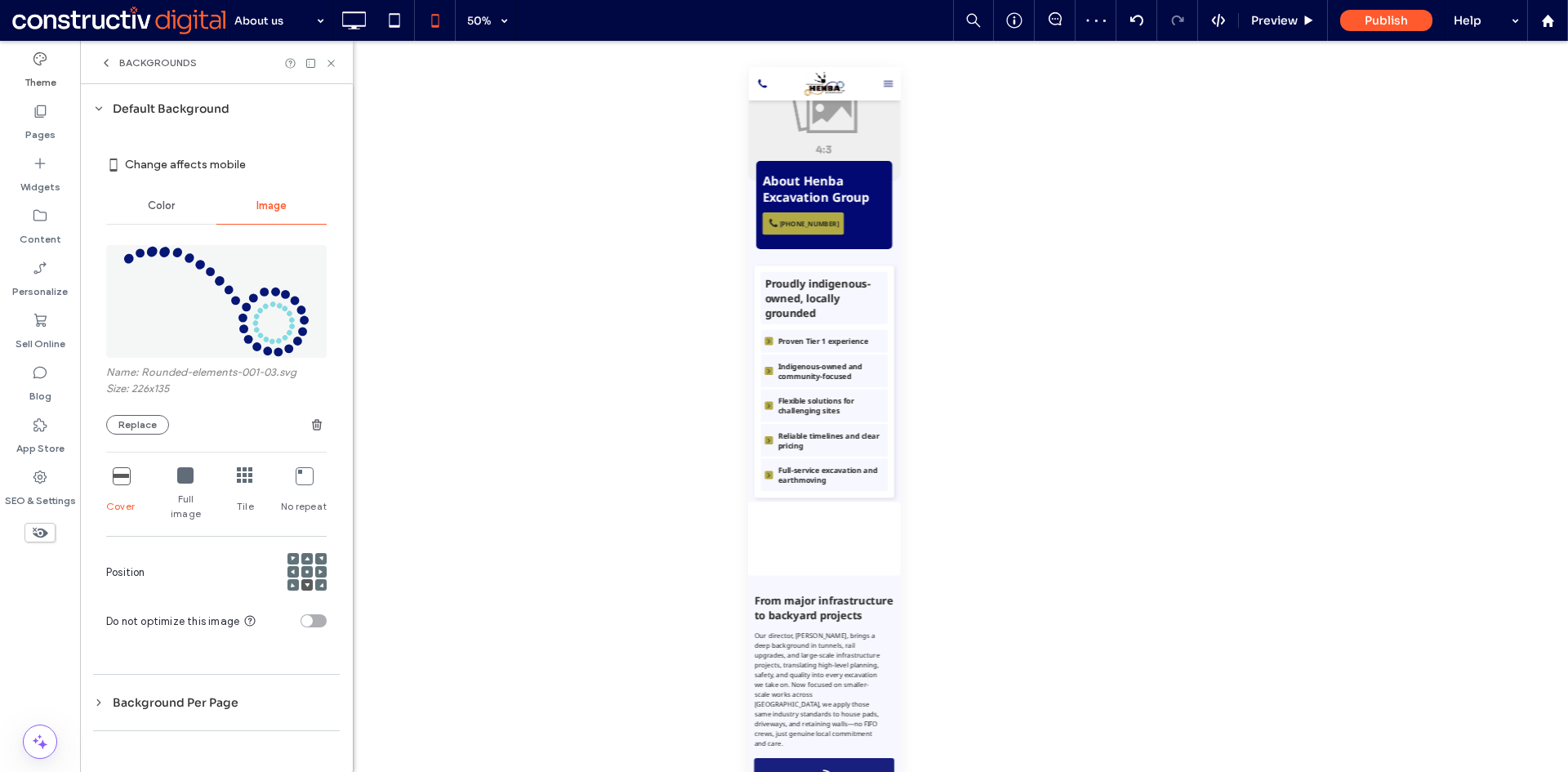
scroll to position [81, 0]
click at [307, 553] on span at bounding box center [307, 558] width 5 height 11
click at [328, 65] on use at bounding box center [331, 63] width 7 height 7
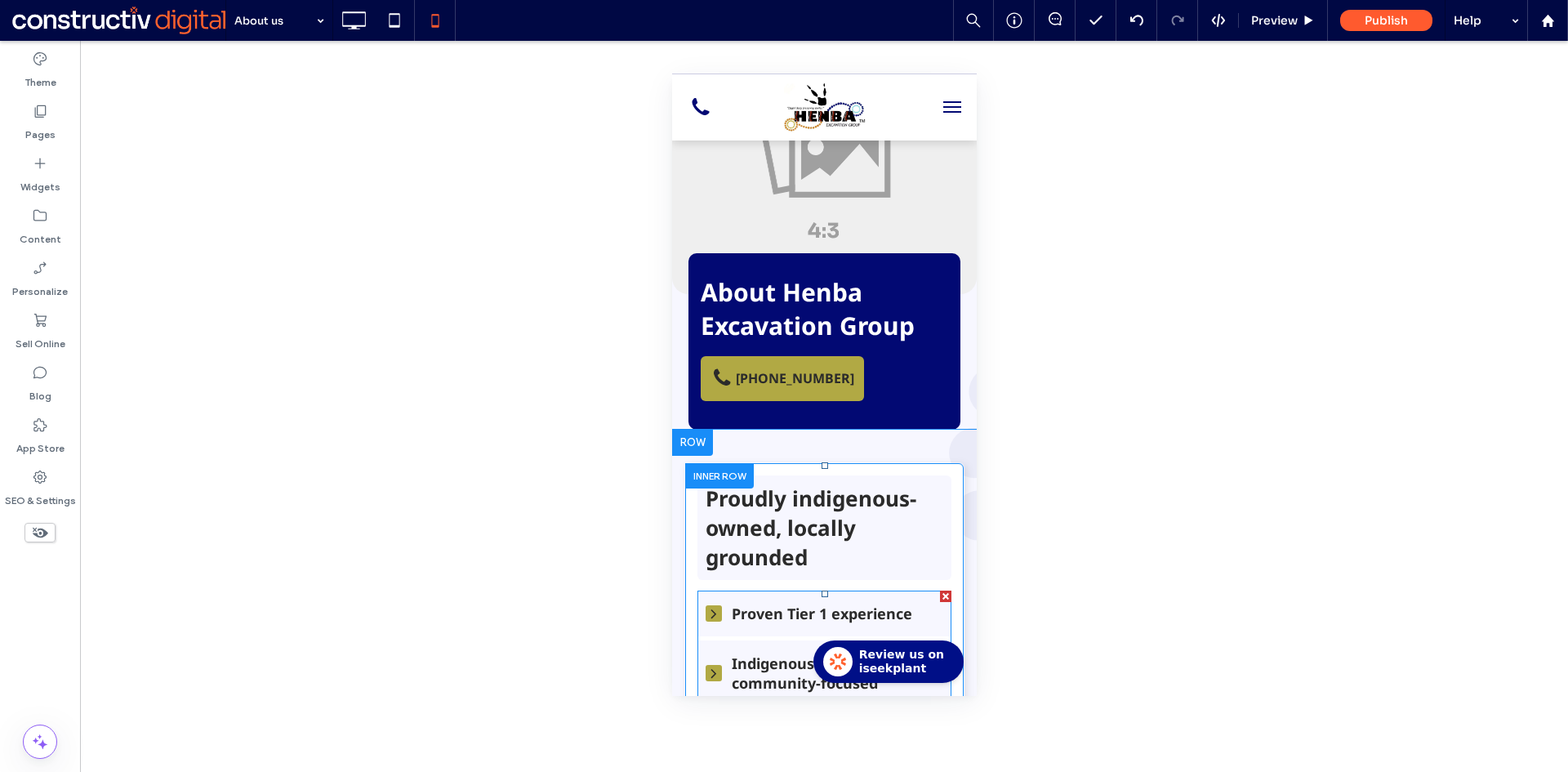
scroll to position [0, 0]
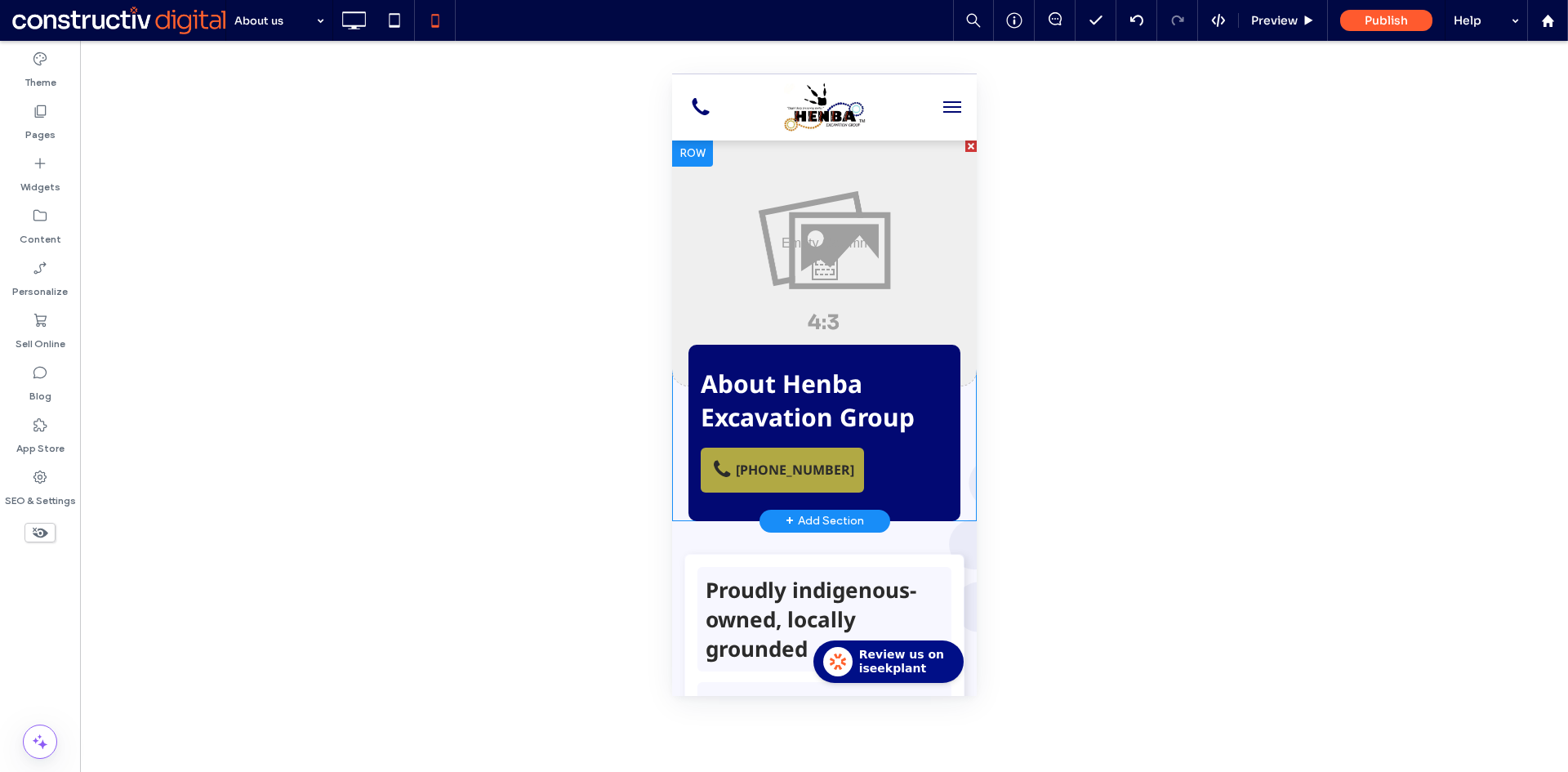
click at [676, 428] on div "Click To Paste About Henba Excavation Group At Henba Excavation Group, we deliv…" at bounding box center [824, 331] width 305 height 380
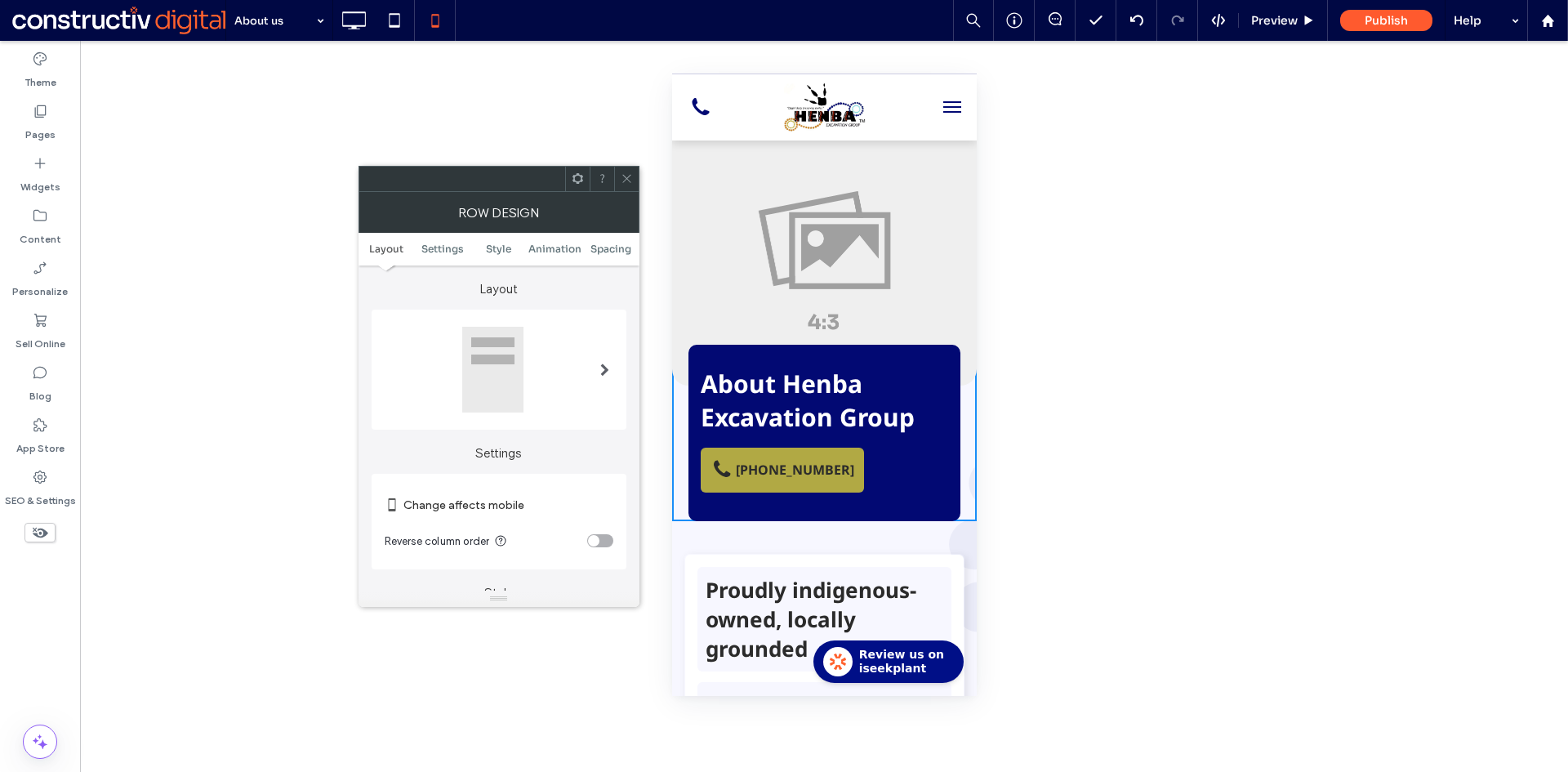
click at [624, 183] on icon at bounding box center [627, 178] width 12 height 12
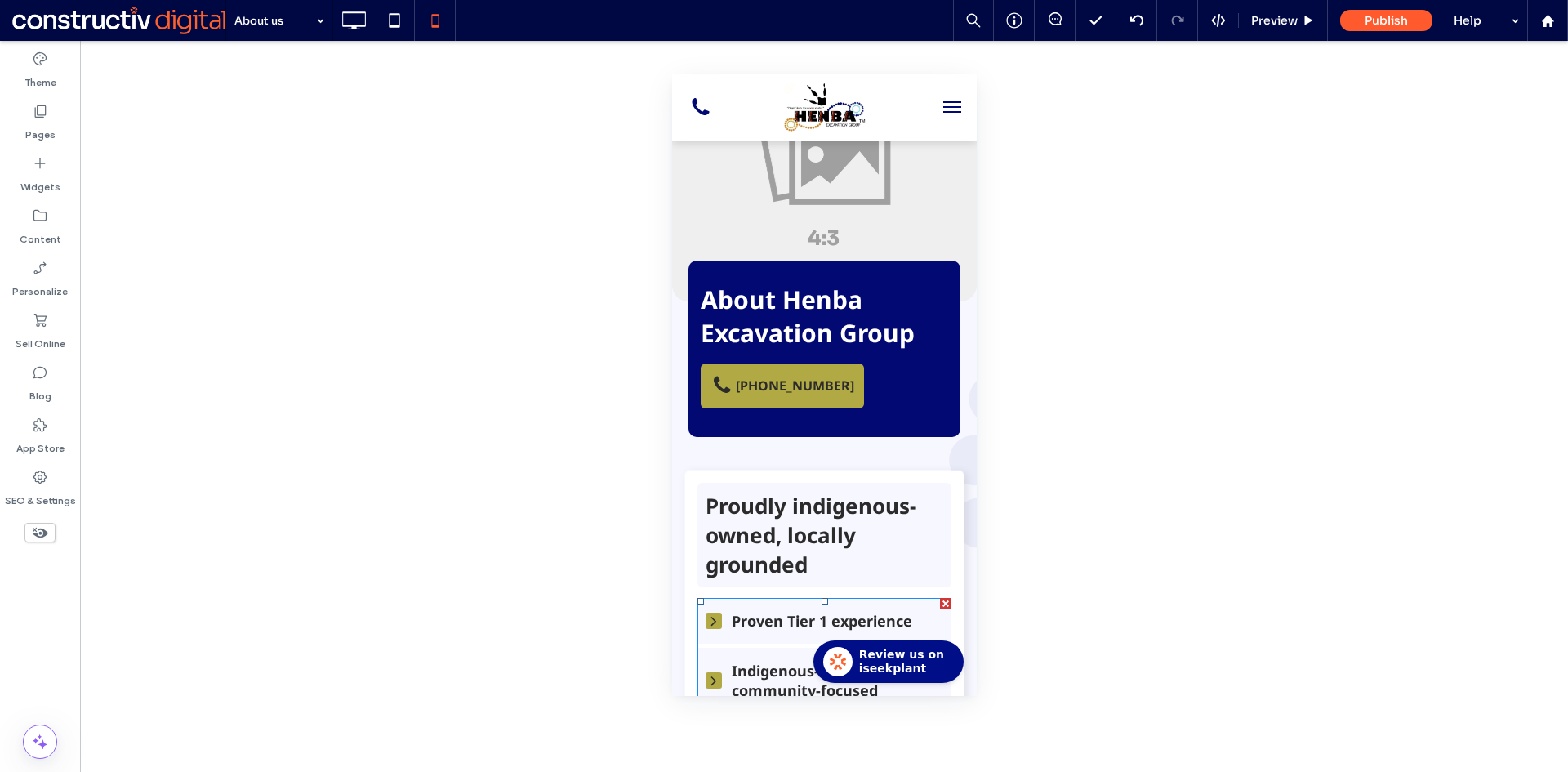
scroll to position [81, 0]
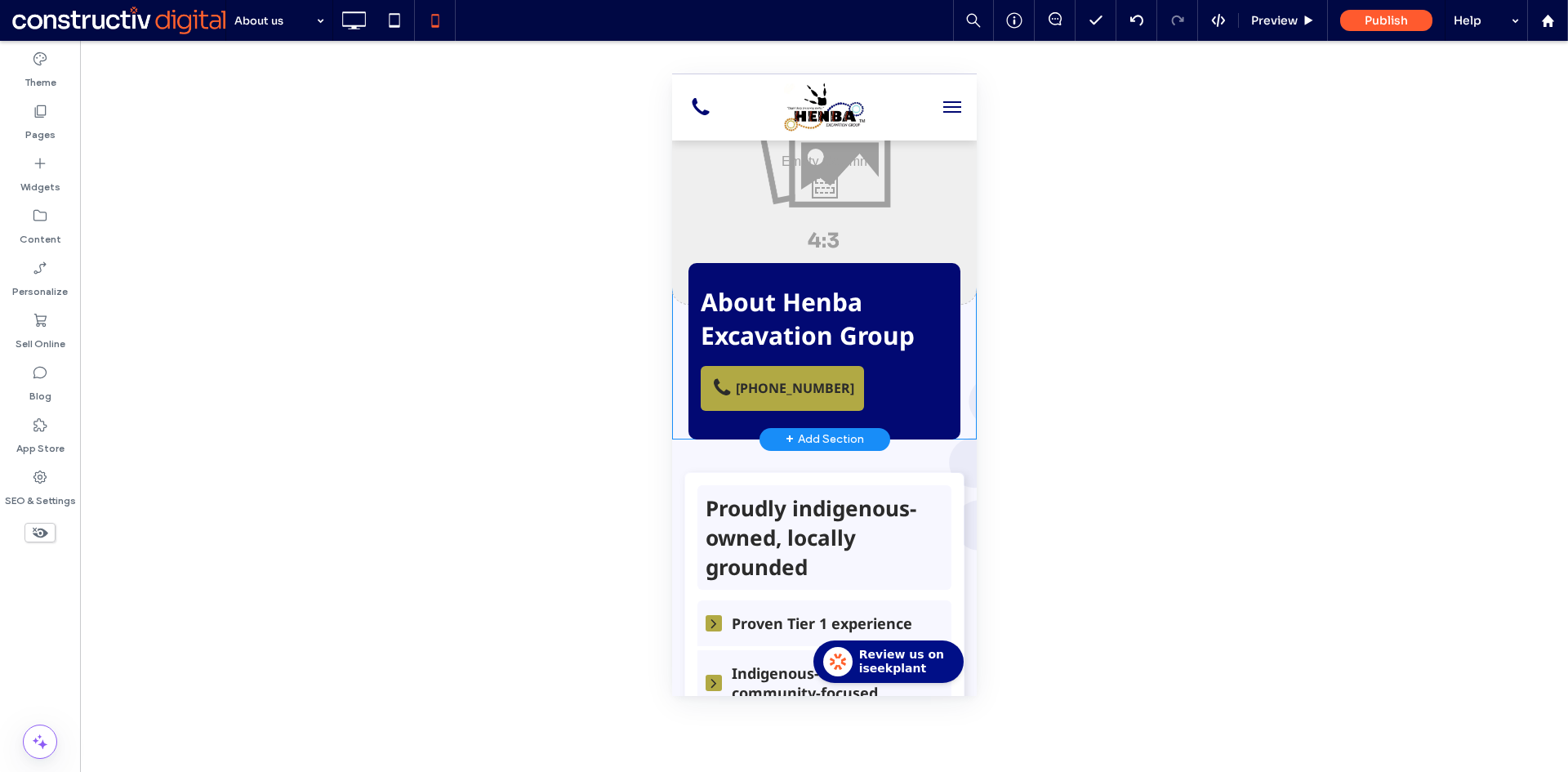
click at [677, 400] on div "Click To Paste About Henba Excavation Group At Henba Excavation Group, we deliv…" at bounding box center [824, 249] width 305 height 380
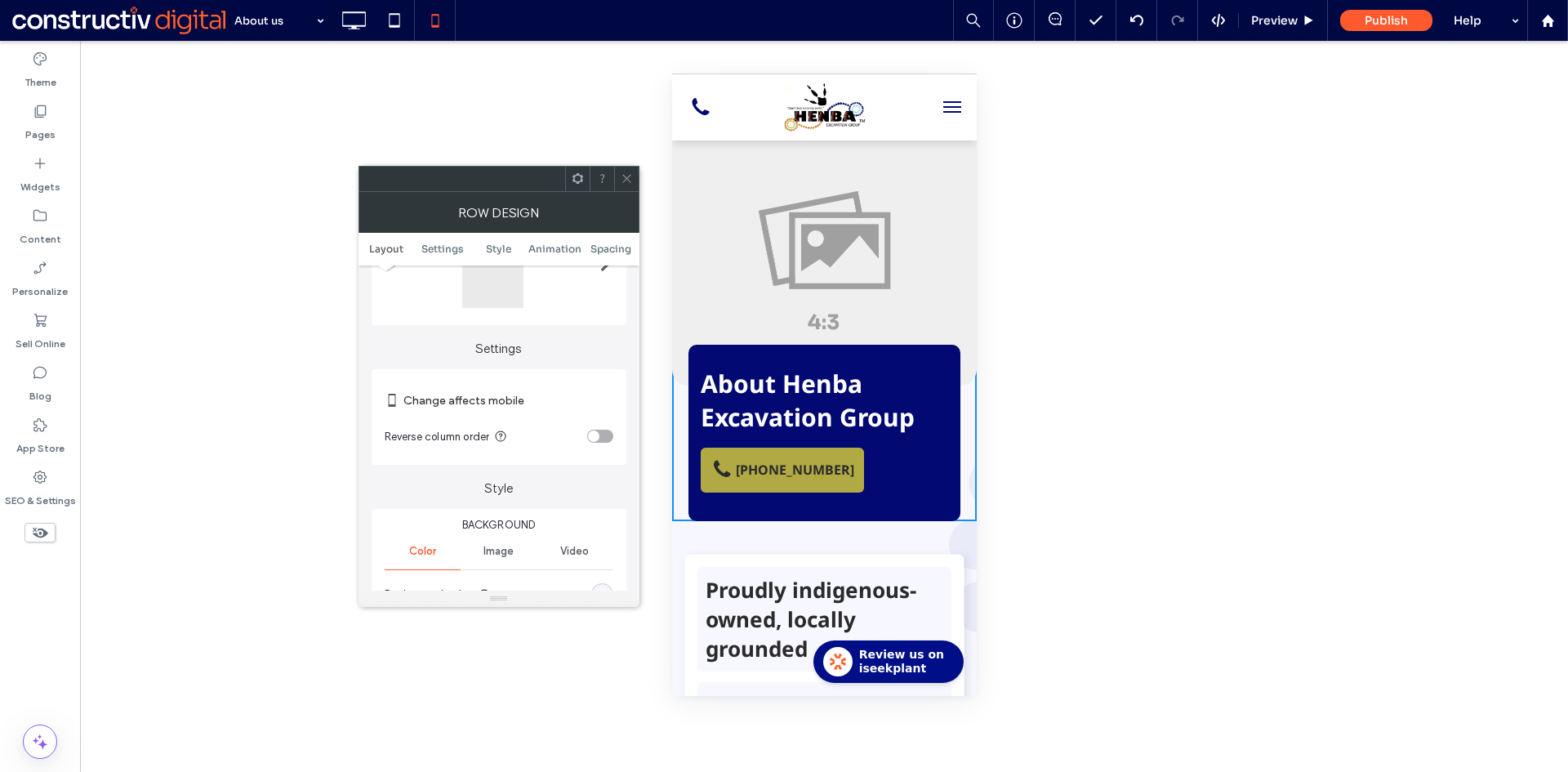
scroll to position [245, 0]
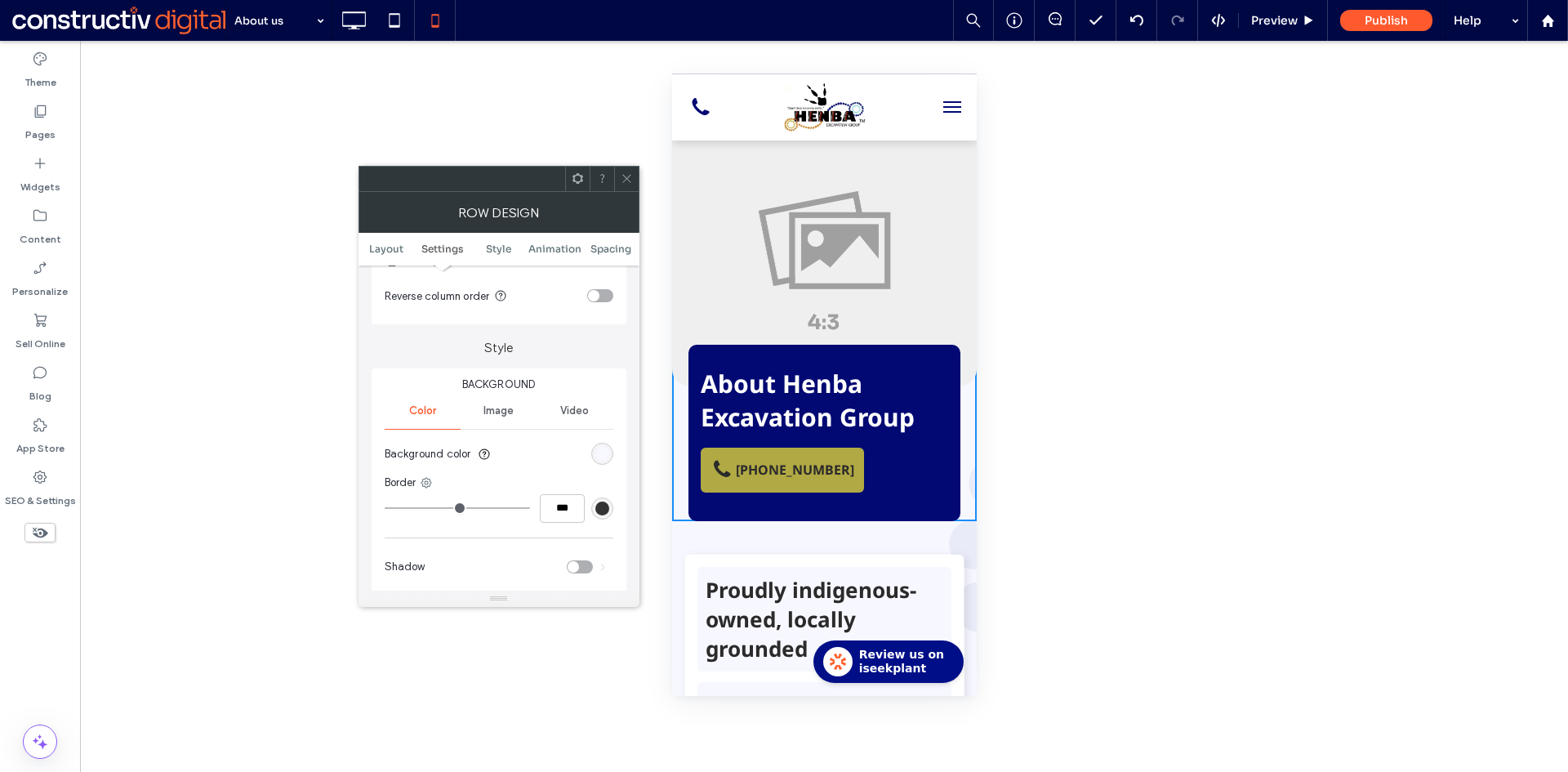
click at [600, 452] on div "rgba(247, 247, 255, 0.95)" at bounding box center [602, 454] width 14 height 14
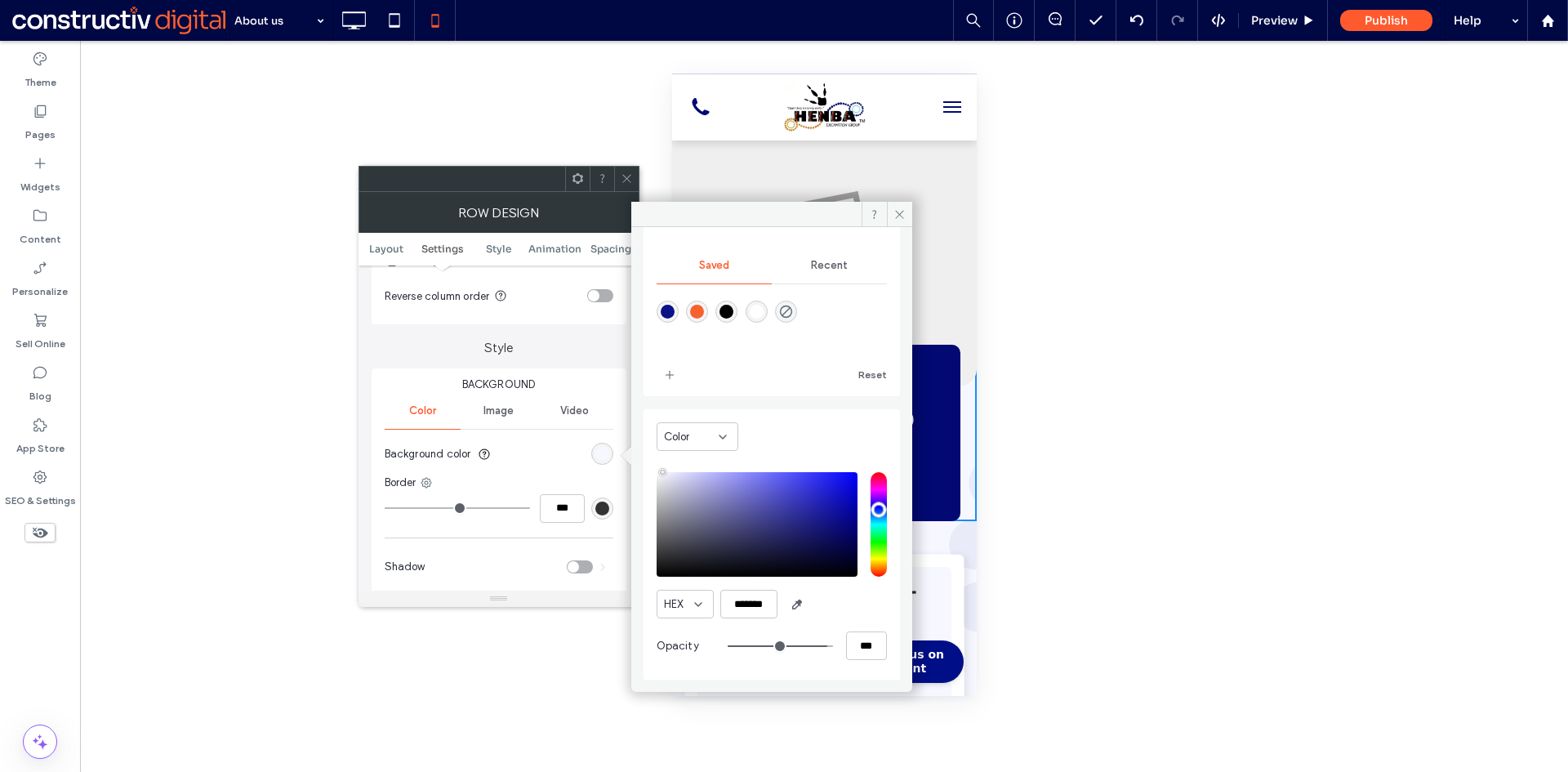
scroll to position [136, 0]
drag, startPoint x: 619, startPoint y: 177, endPoint x: 635, endPoint y: 193, distance: 22.6
click at [622, 177] on div at bounding box center [626, 179] width 25 height 25
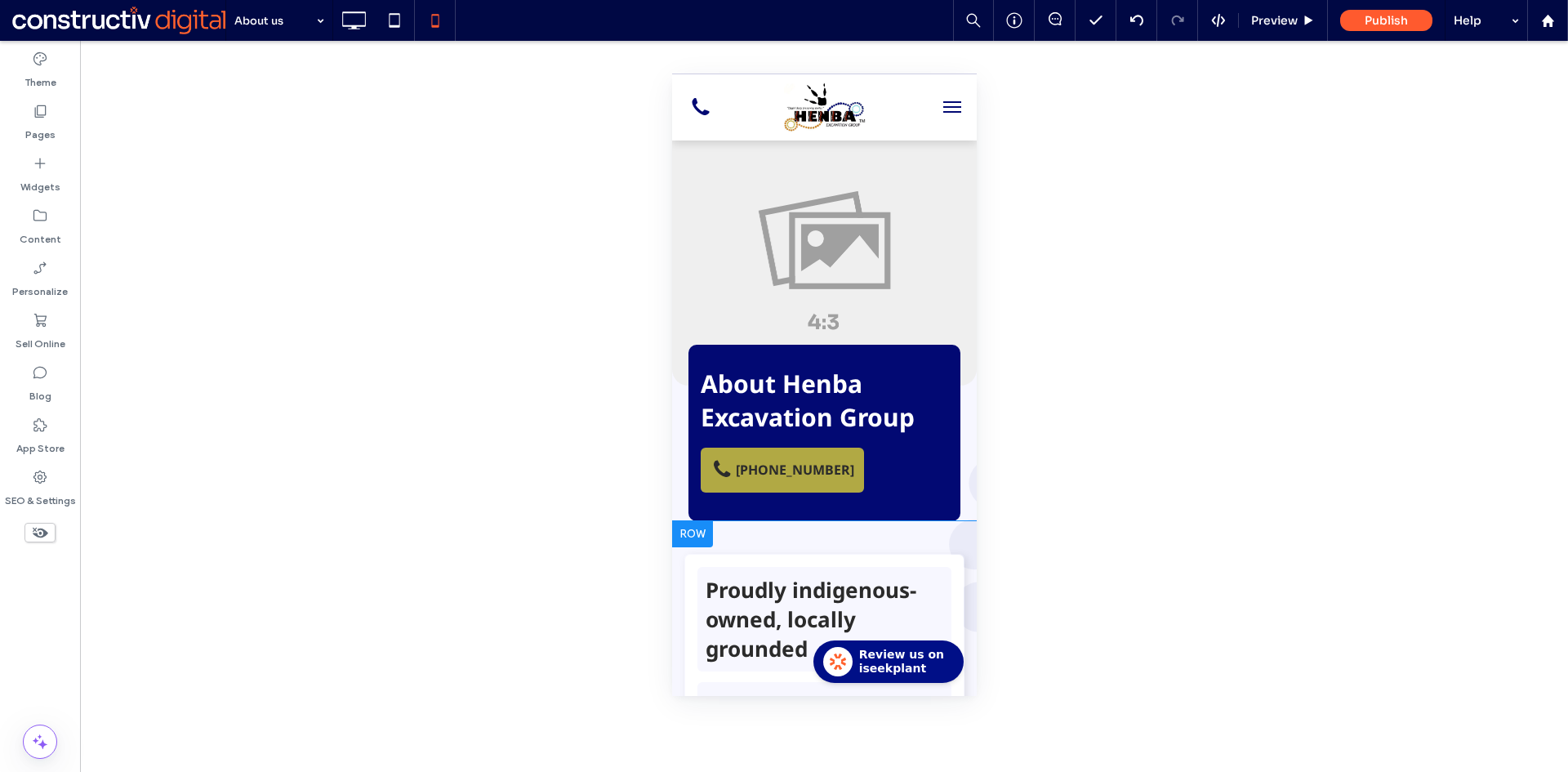
click at [676, 556] on div "Proudly indigenous-owned, locally grounded Click To Paste Proven Tier 1 experie…" at bounding box center [824, 774] width 305 height 506
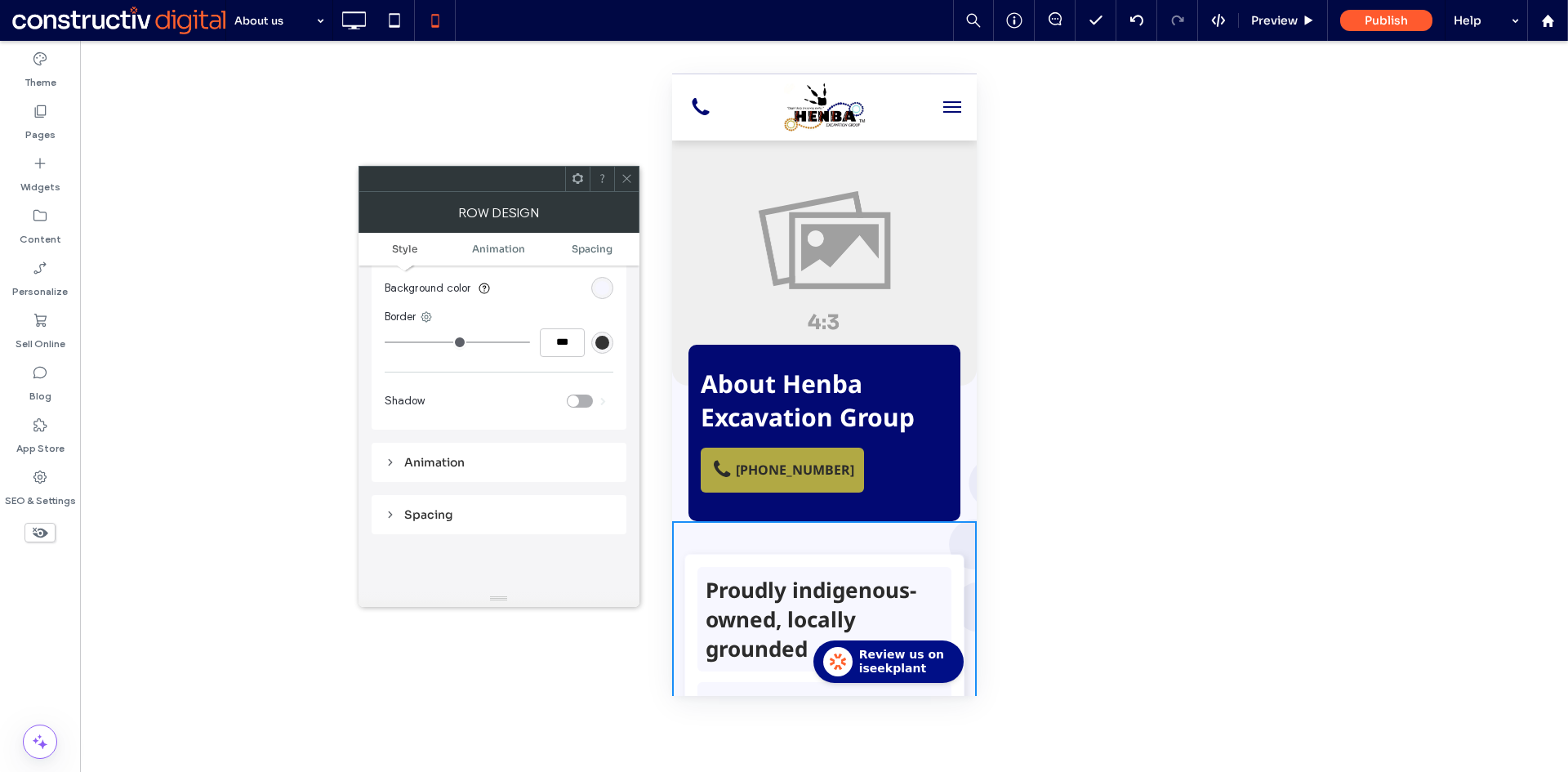
scroll to position [81, 0]
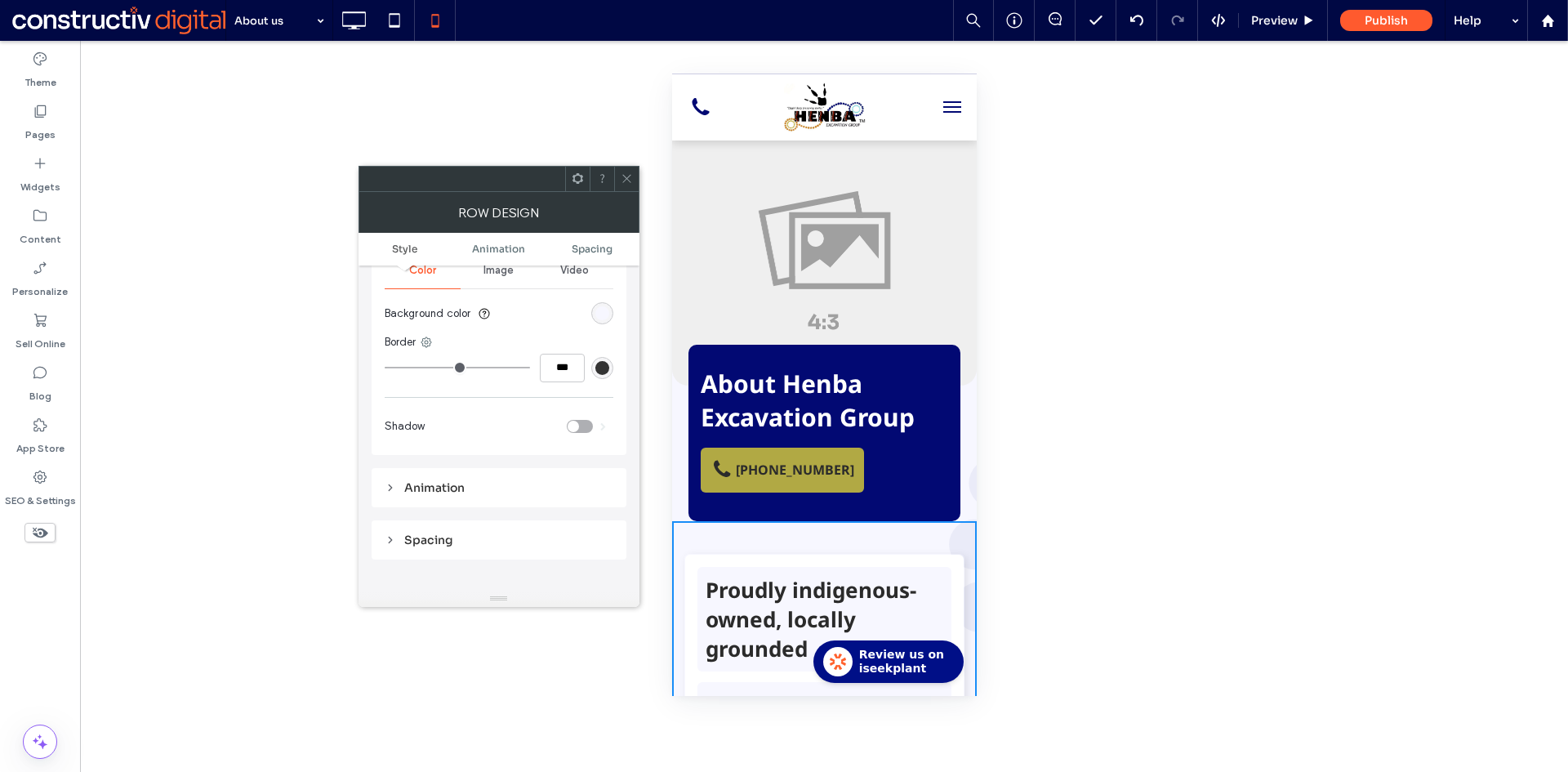
click at [599, 313] on div "rgba(247, 247, 255, 0.95)" at bounding box center [602, 314] width 14 height 14
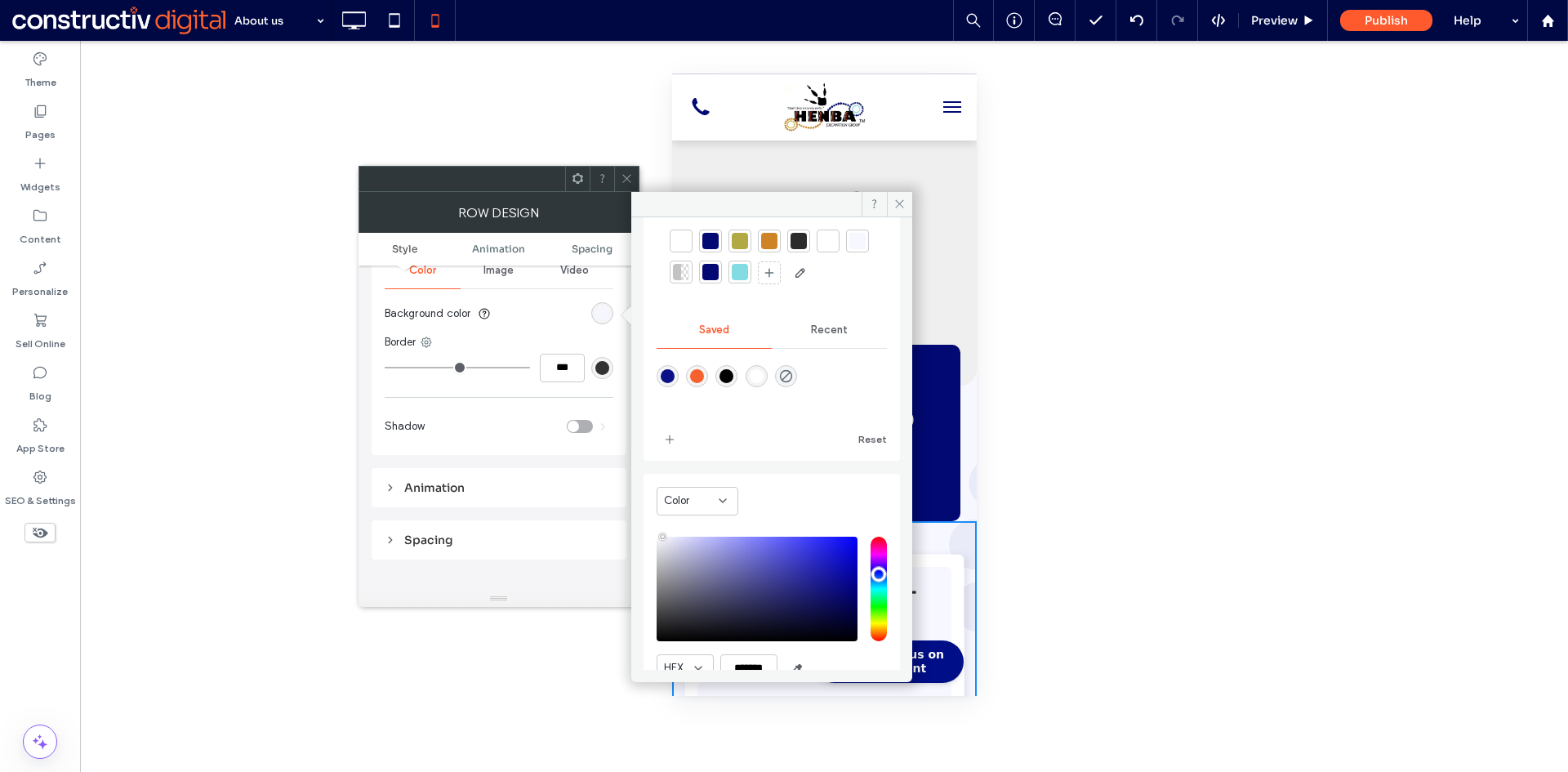
scroll to position [136, 0]
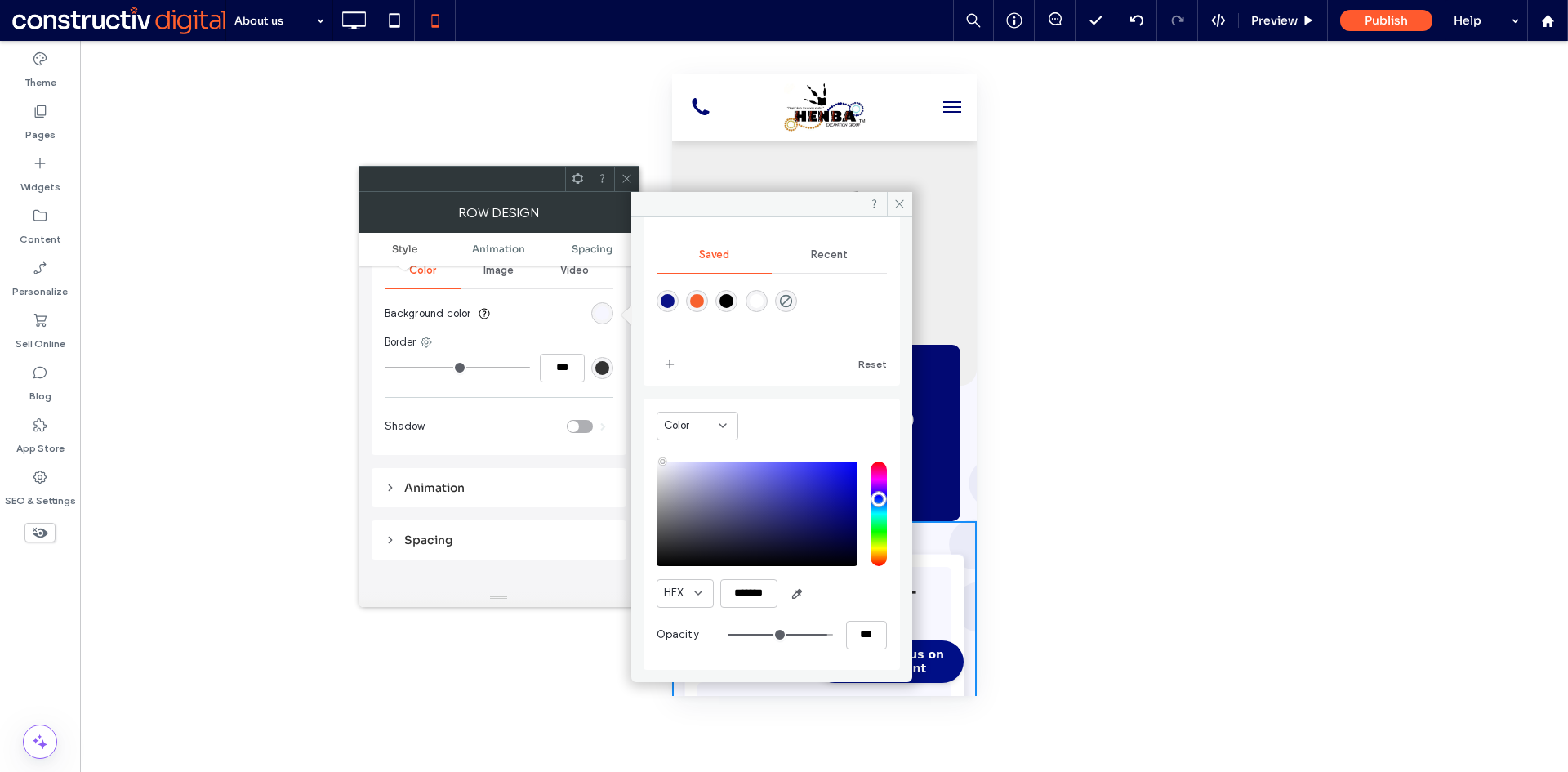
click at [627, 183] on span at bounding box center [627, 179] width 12 height 25
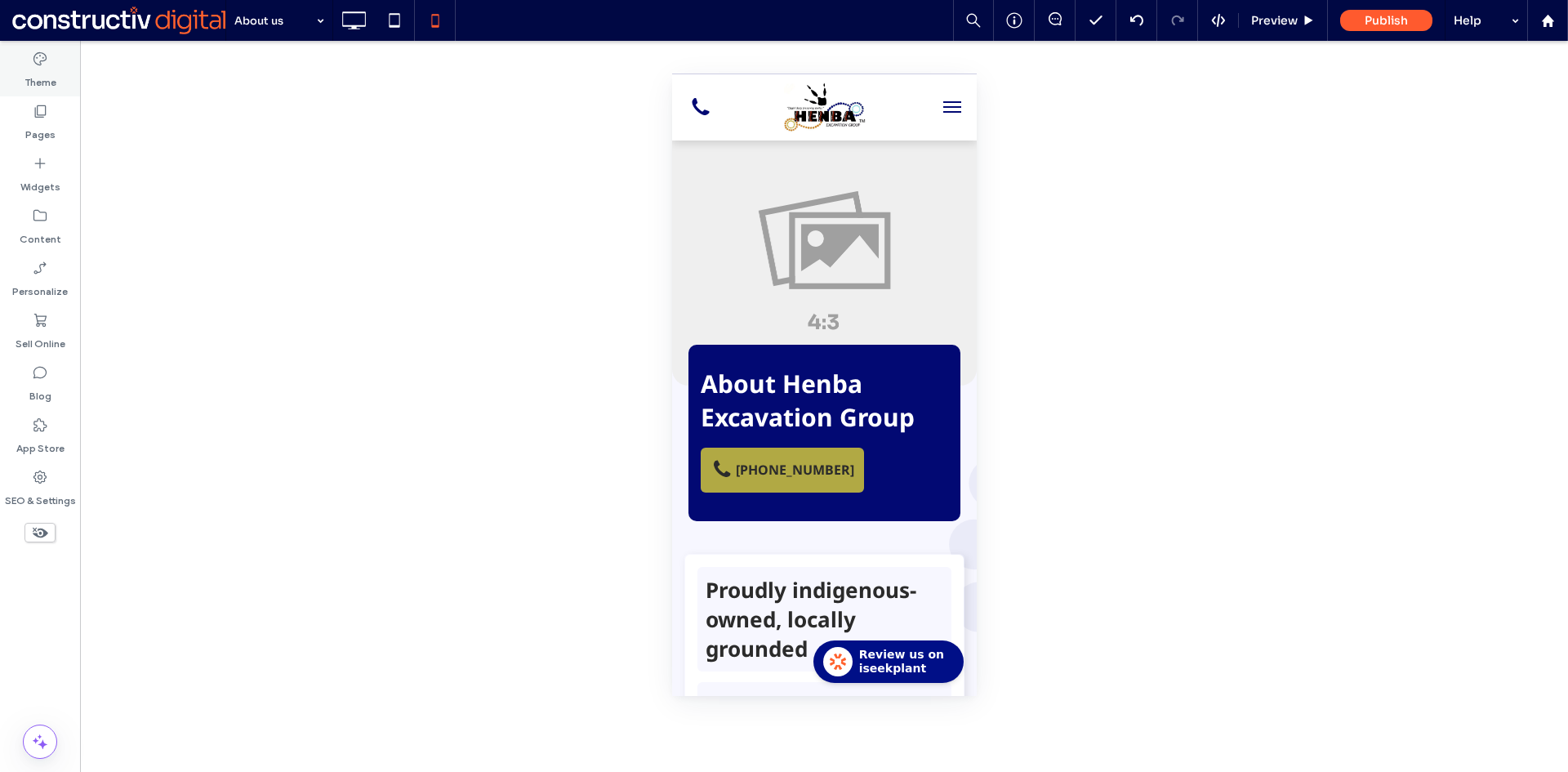
click at [32, 67] on label "Theme" at bounding box center [40, 78] width 32 height 23
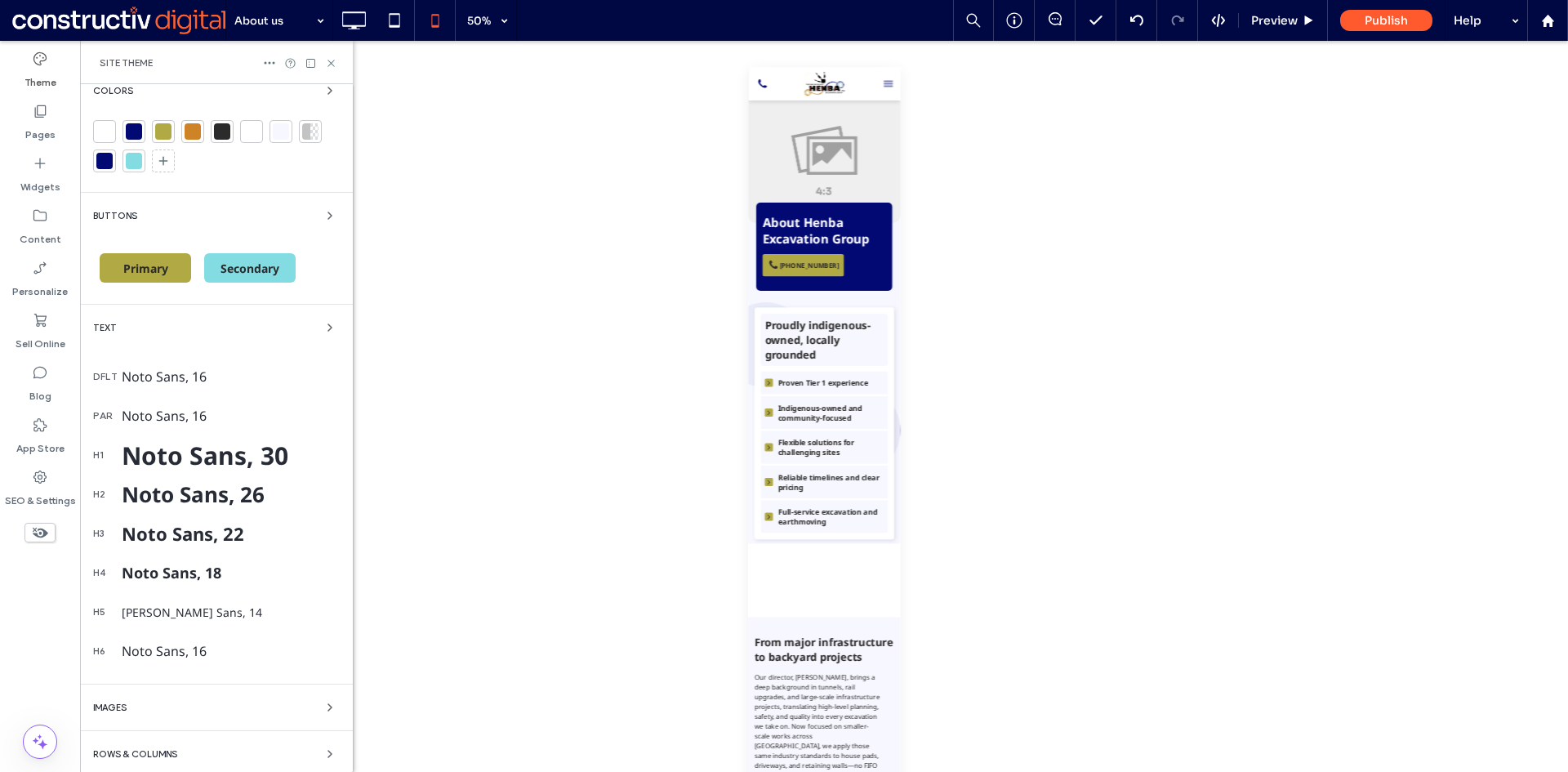
scroll to position [248, 0]
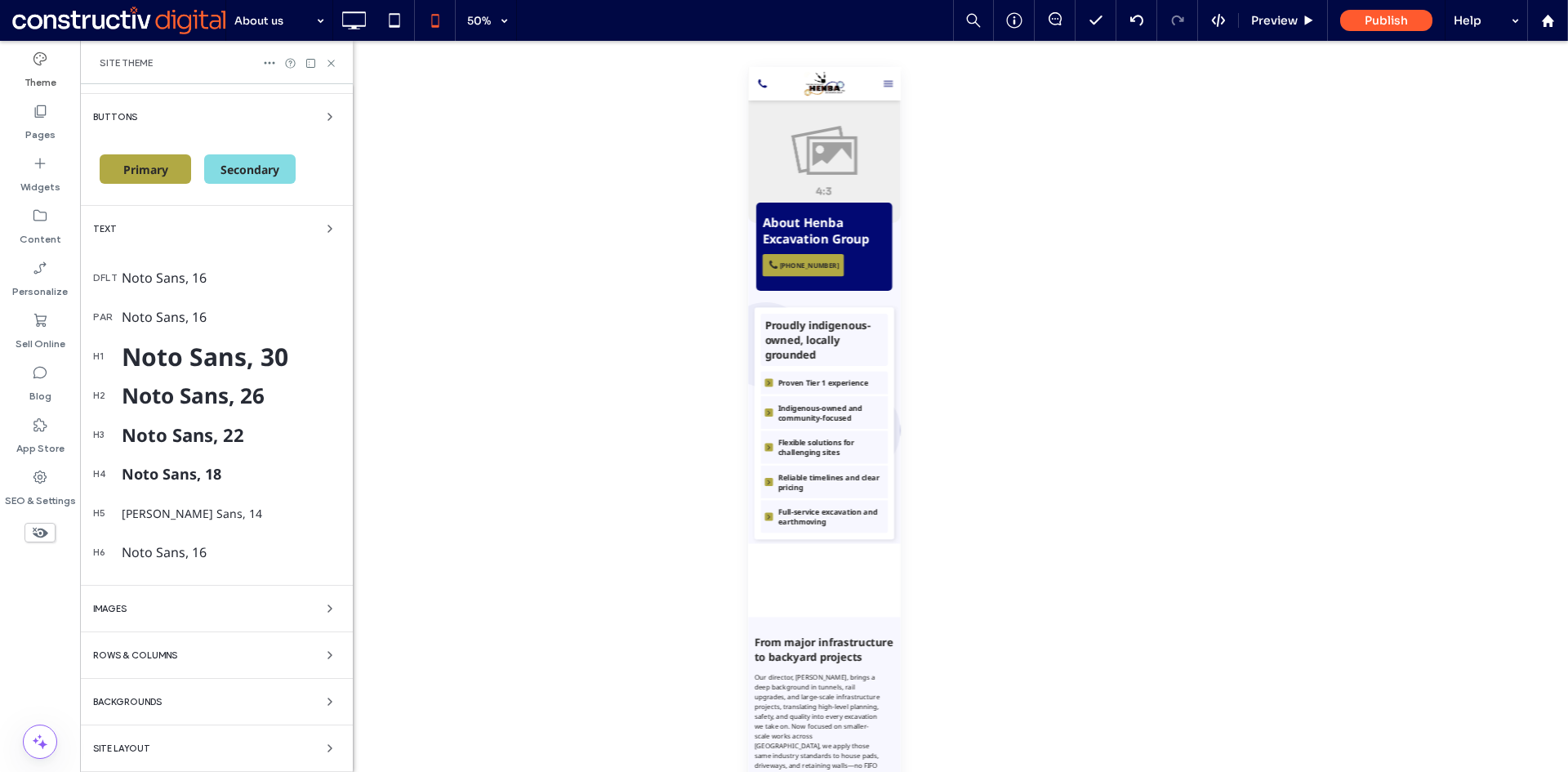
click at [301, 607] on div "Images" at bounding box center [217, 608] width 247 height 20
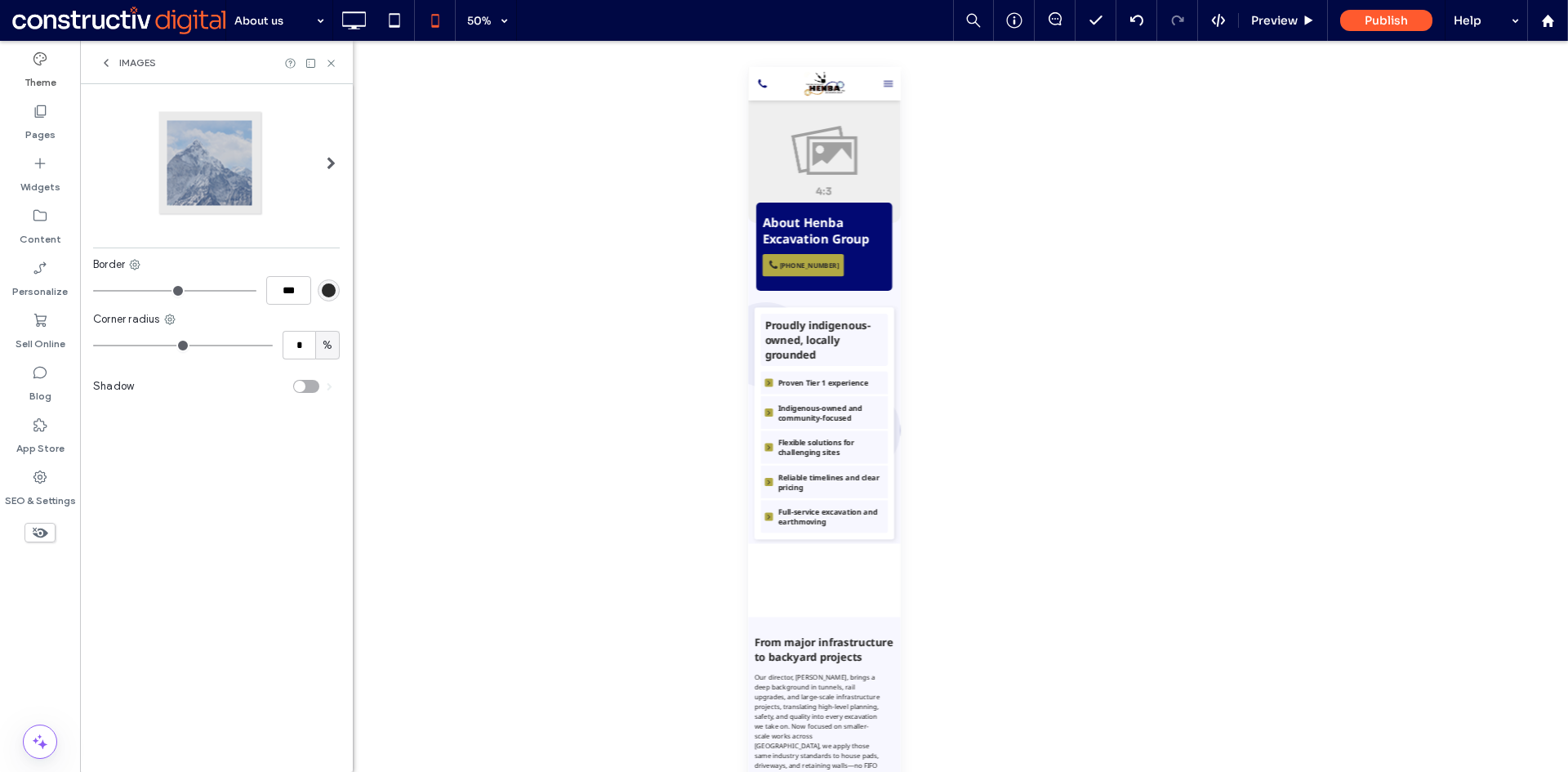
scroll to position [0, 0]
click at [104, 61] on icon at bounding box center [105, 63] width 13 height 13
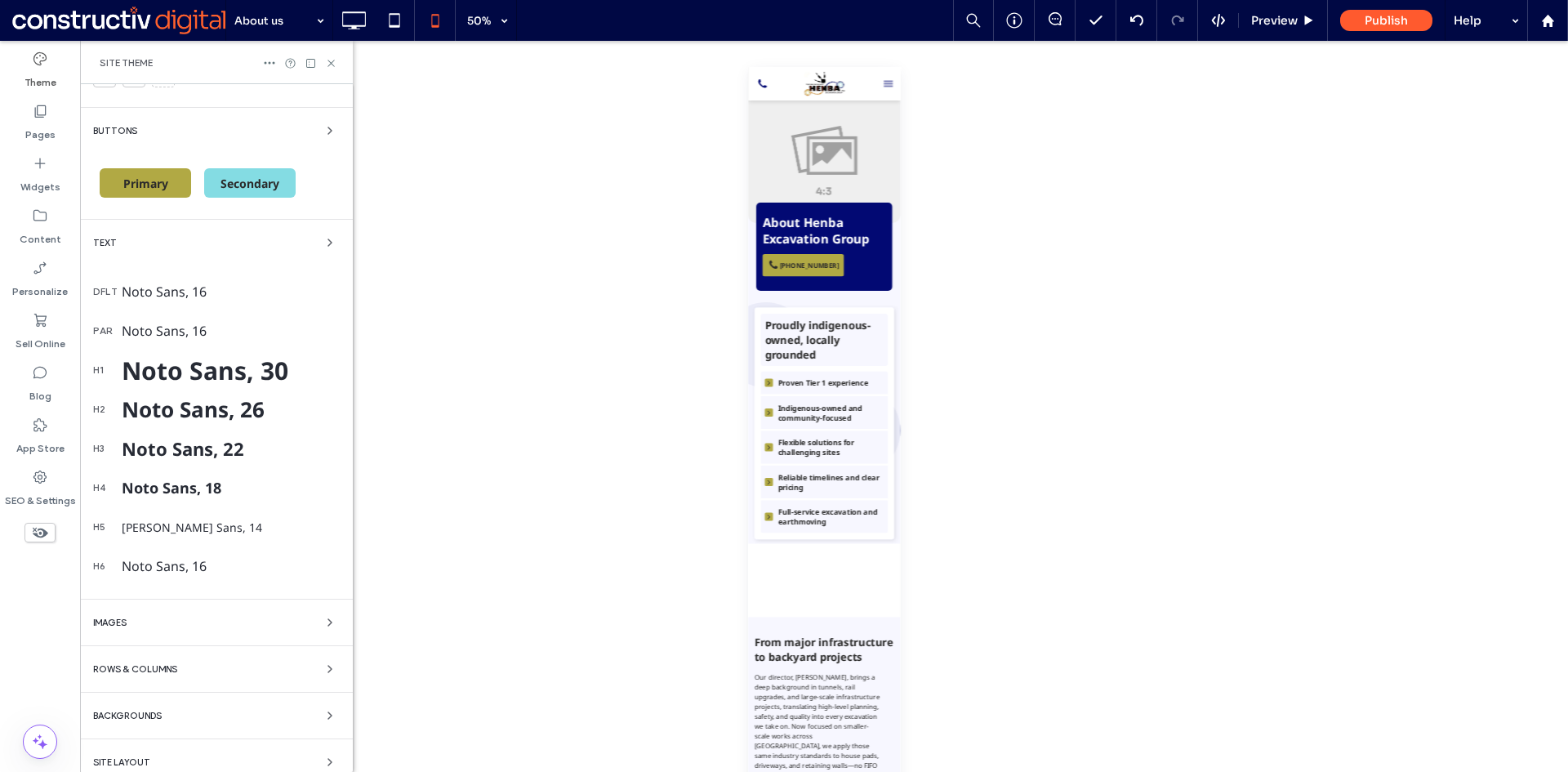
scroll to position [248, 0]
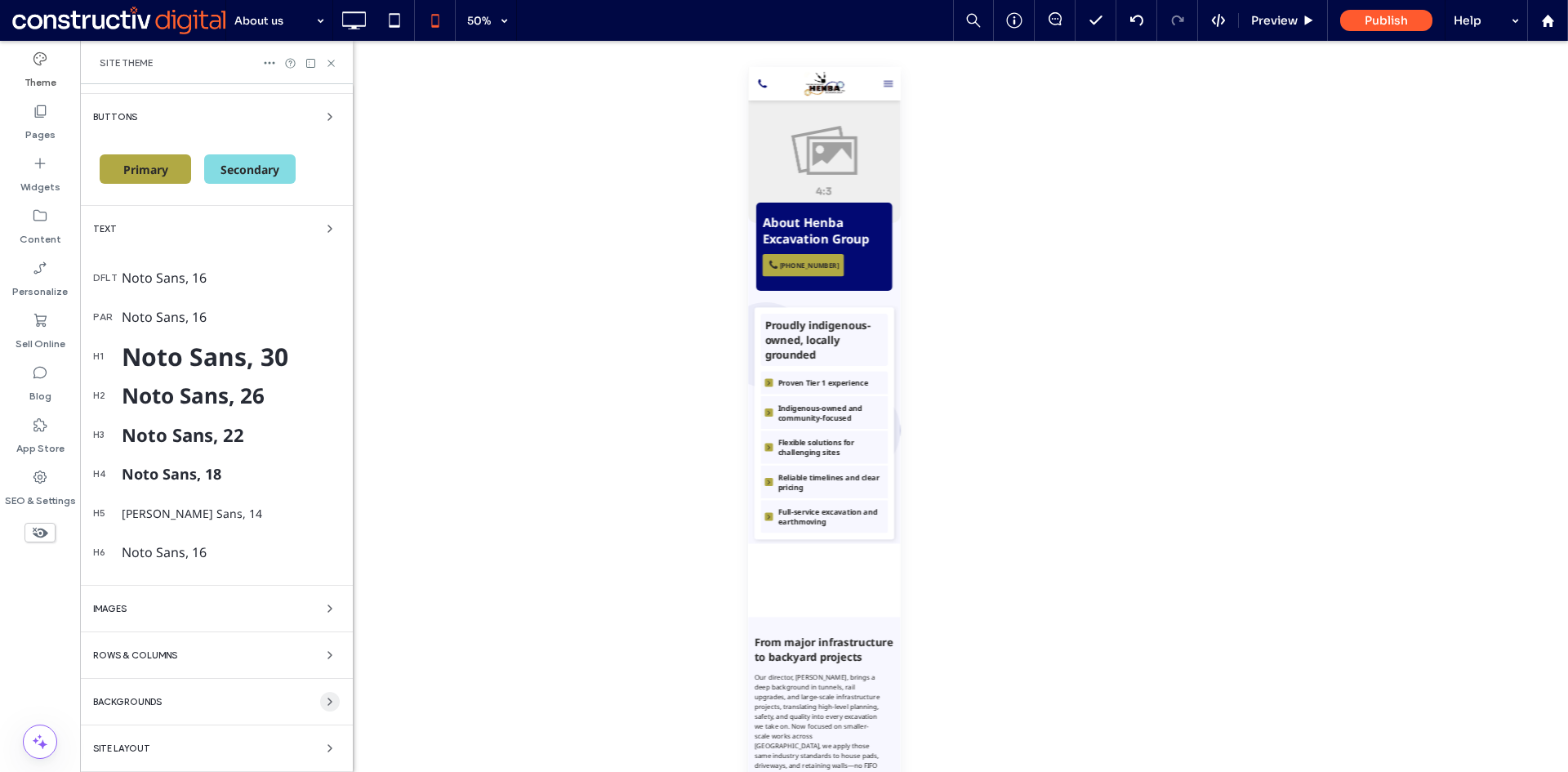
click at [324, 703] on icon "button" at bounding box center [330, 701] width 13 height 13
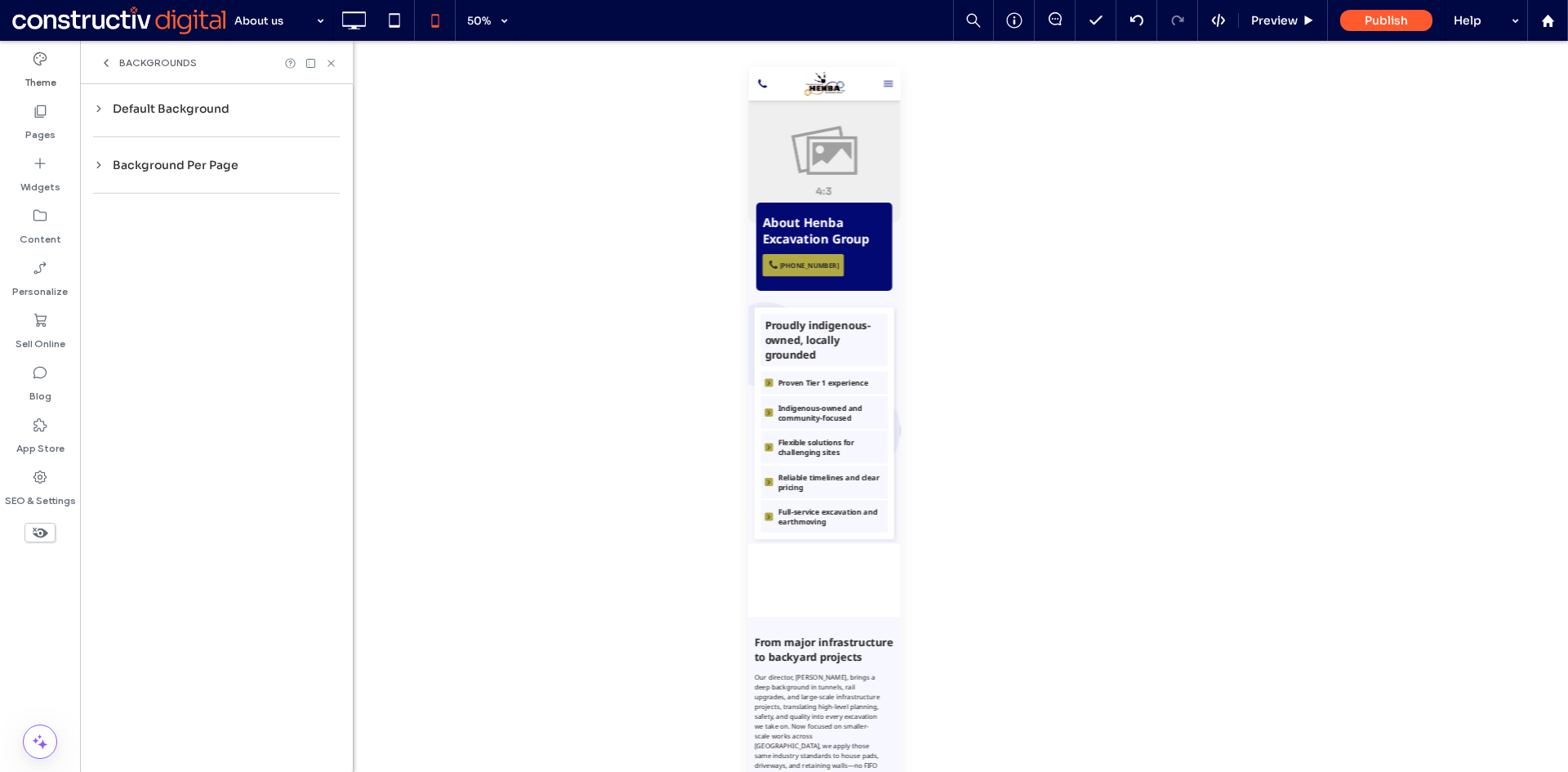
scroll to position [0, 0]
click at [164, 107] on div "Default Background" at bounding box center [217, 108] width 247 height 15
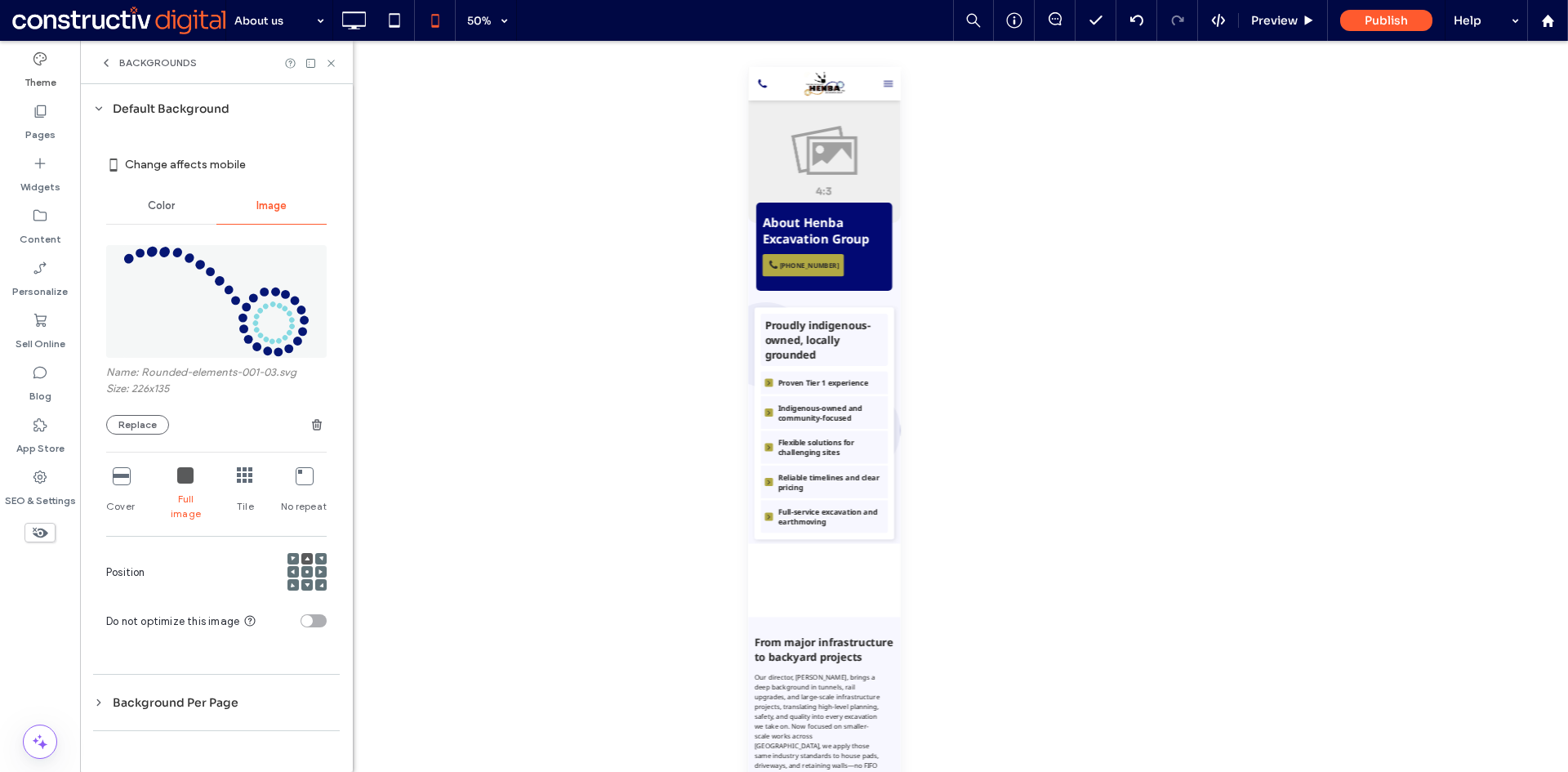
click at [243, 483] on div at bounding box center [245, 476] width 16 height 18
click at [184, 479] on icon at bounding box center [185, 475] width 16 height 16
click at [119, 482] on icon at bounding box center [121, 475] width 16 height 16
click at [307, 571] on use at bounding box center [307, 572] width 3 height 3
click at [307, 556] on use at bounding box center [307, 558] width 5 height 4
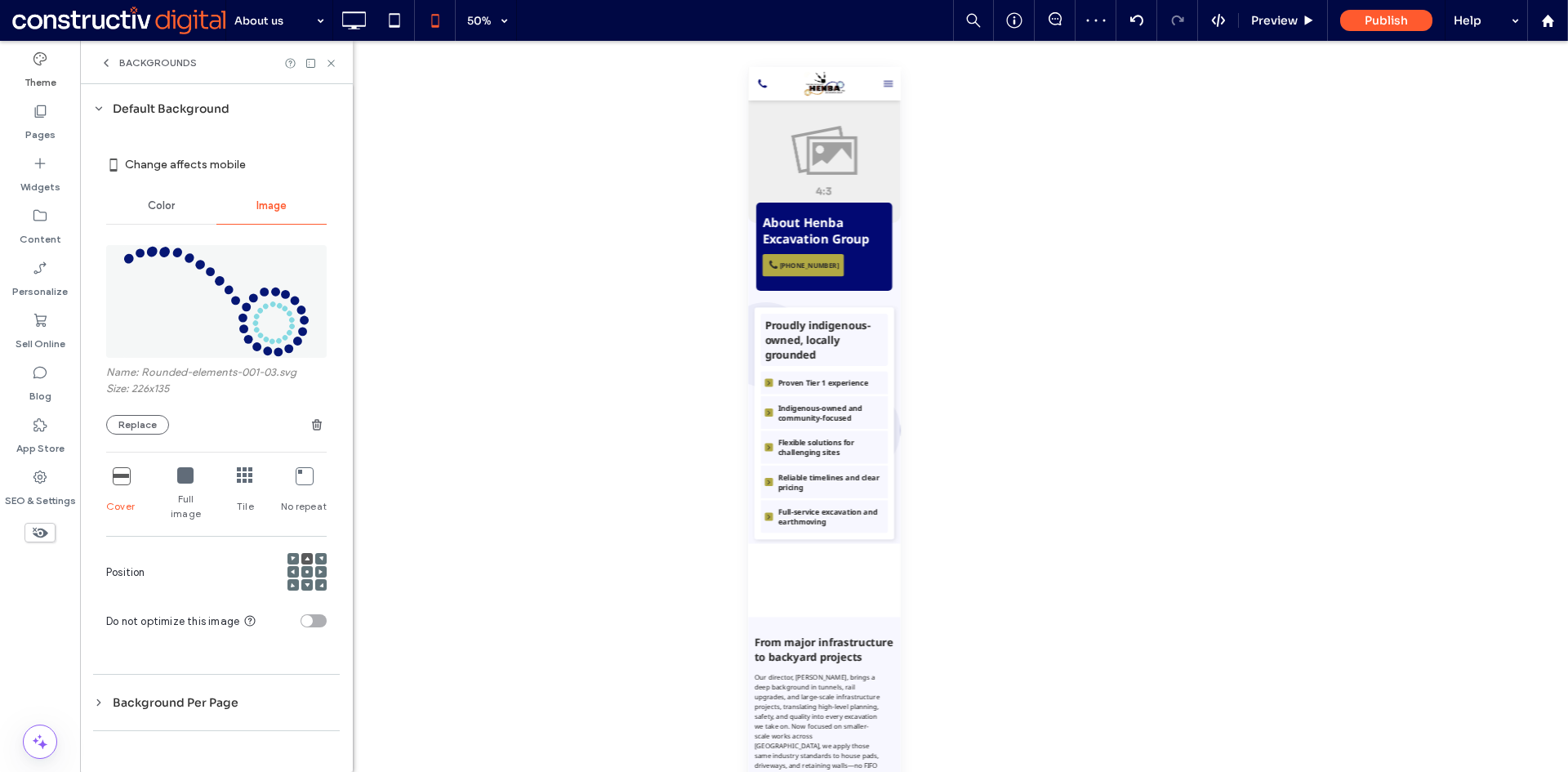
click at [185, 479] on icon at bounding box center [185, 475] width 16 height 16
click at [179, 489] on div "Full image" at bounding box center [185, 494] width 47 height 67
click at [307, 571] on use at bounding box center [307, 572] width 3 height 3
click at [306, 556] on icon at bounding box center [307, 559] width 5 height 5
click at [120, 481] on icon at bounding box center [121, 475] width 16 height 16
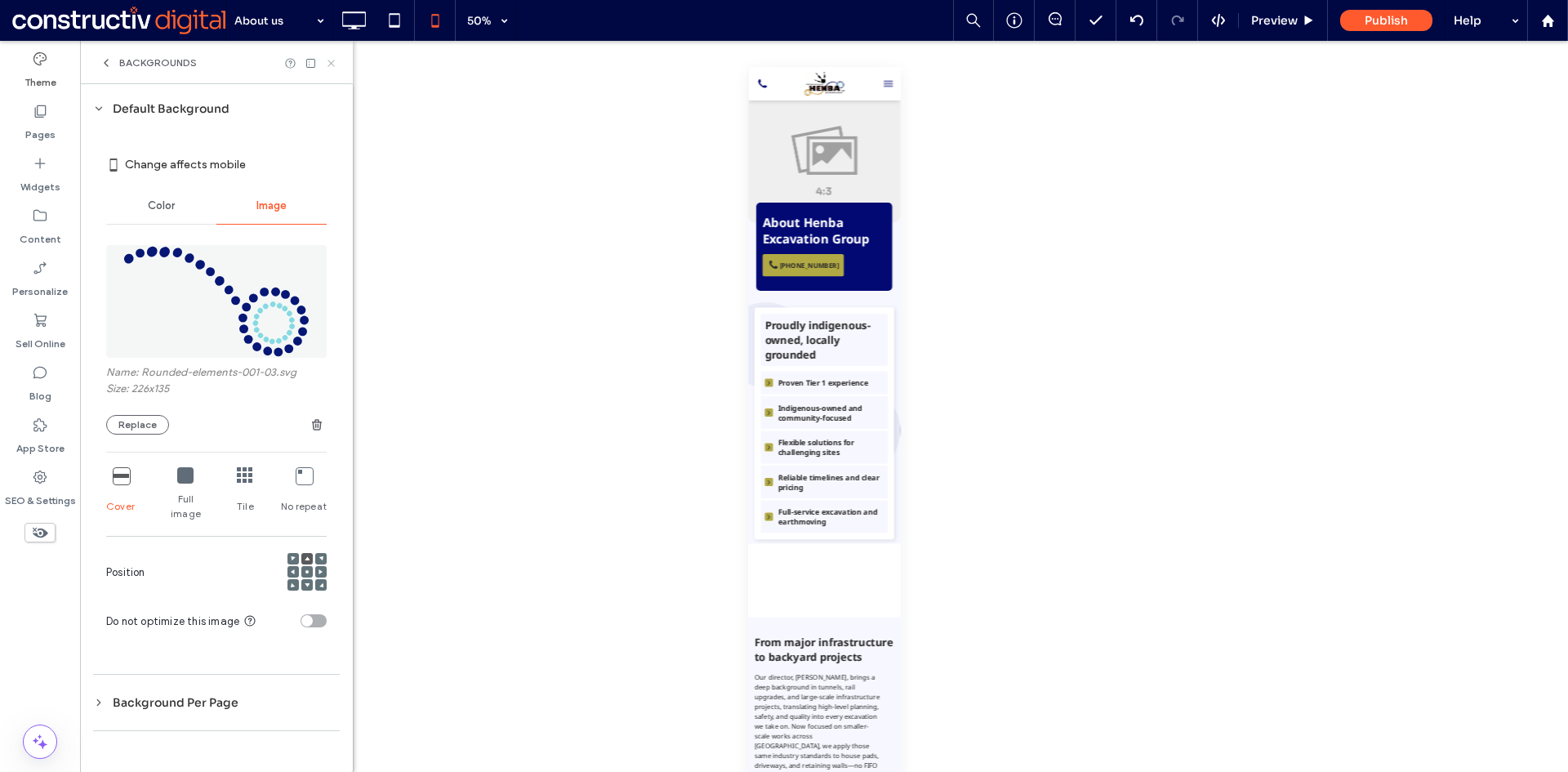
click at [331, 63] on use at bounding box center [331, 63] width 7 height 7
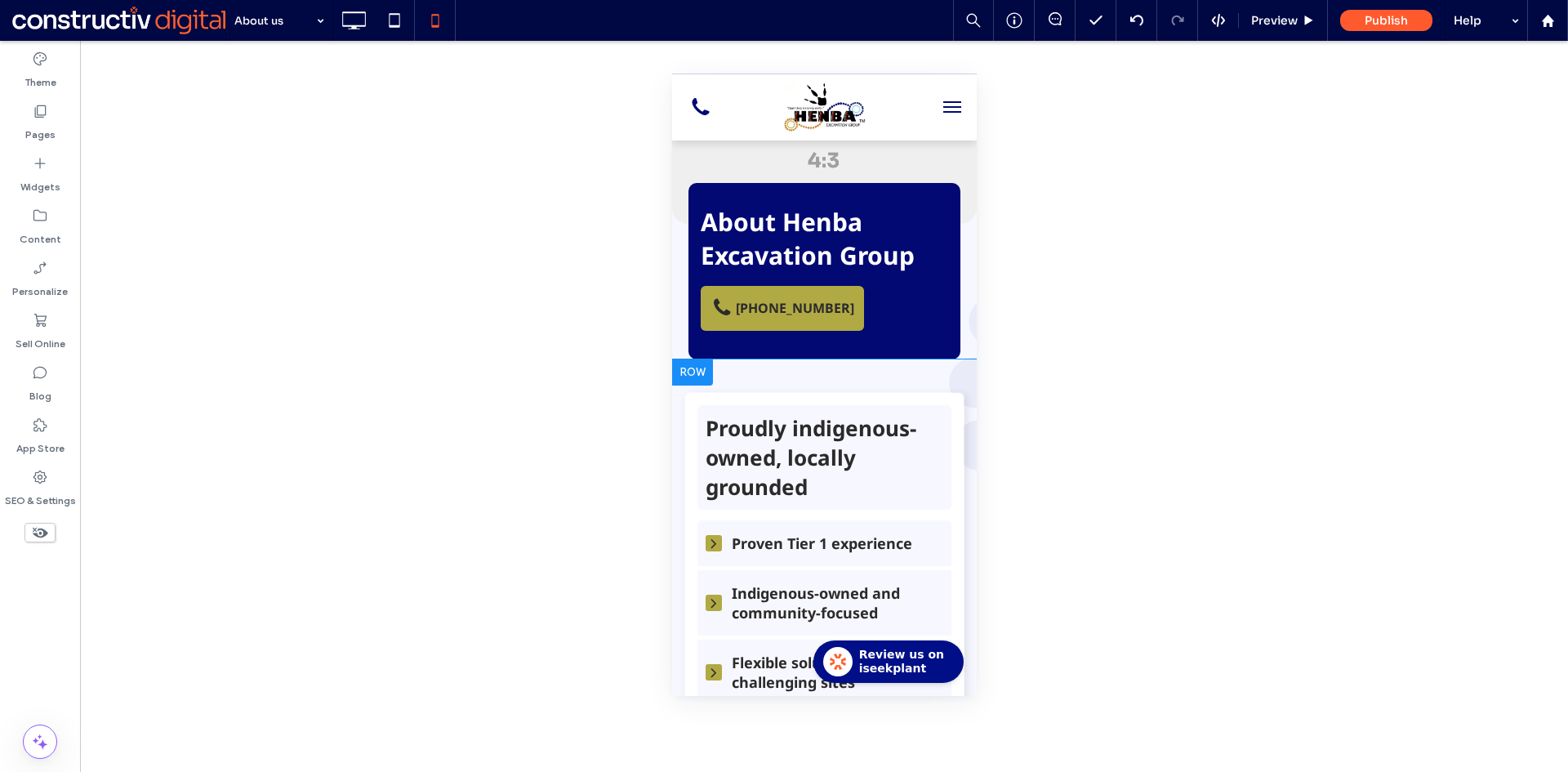
scroll to position [164, 0]
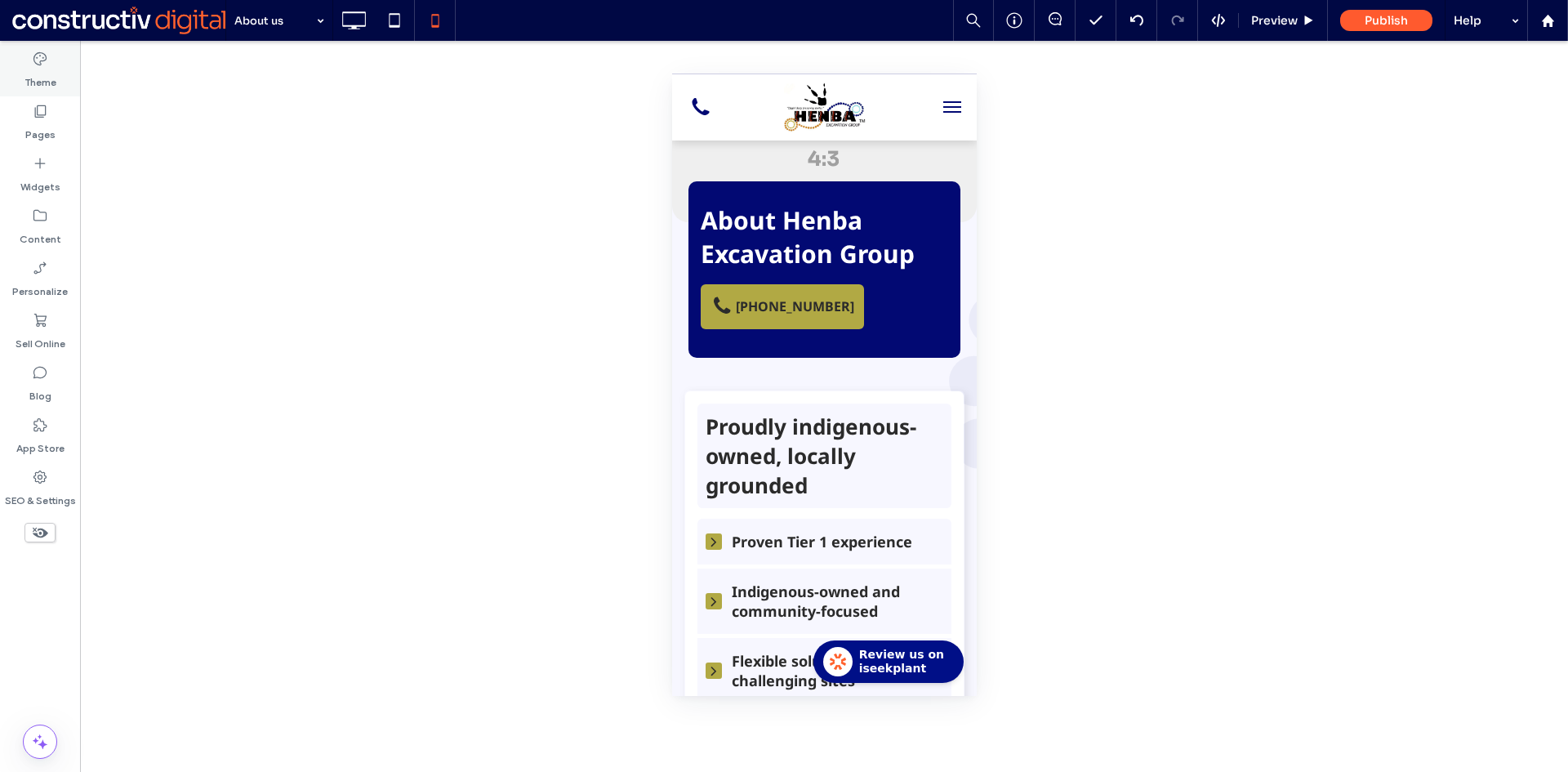
click at [22, 57] on div "Theme" at bounding box center [39, 69] width 80 height 52
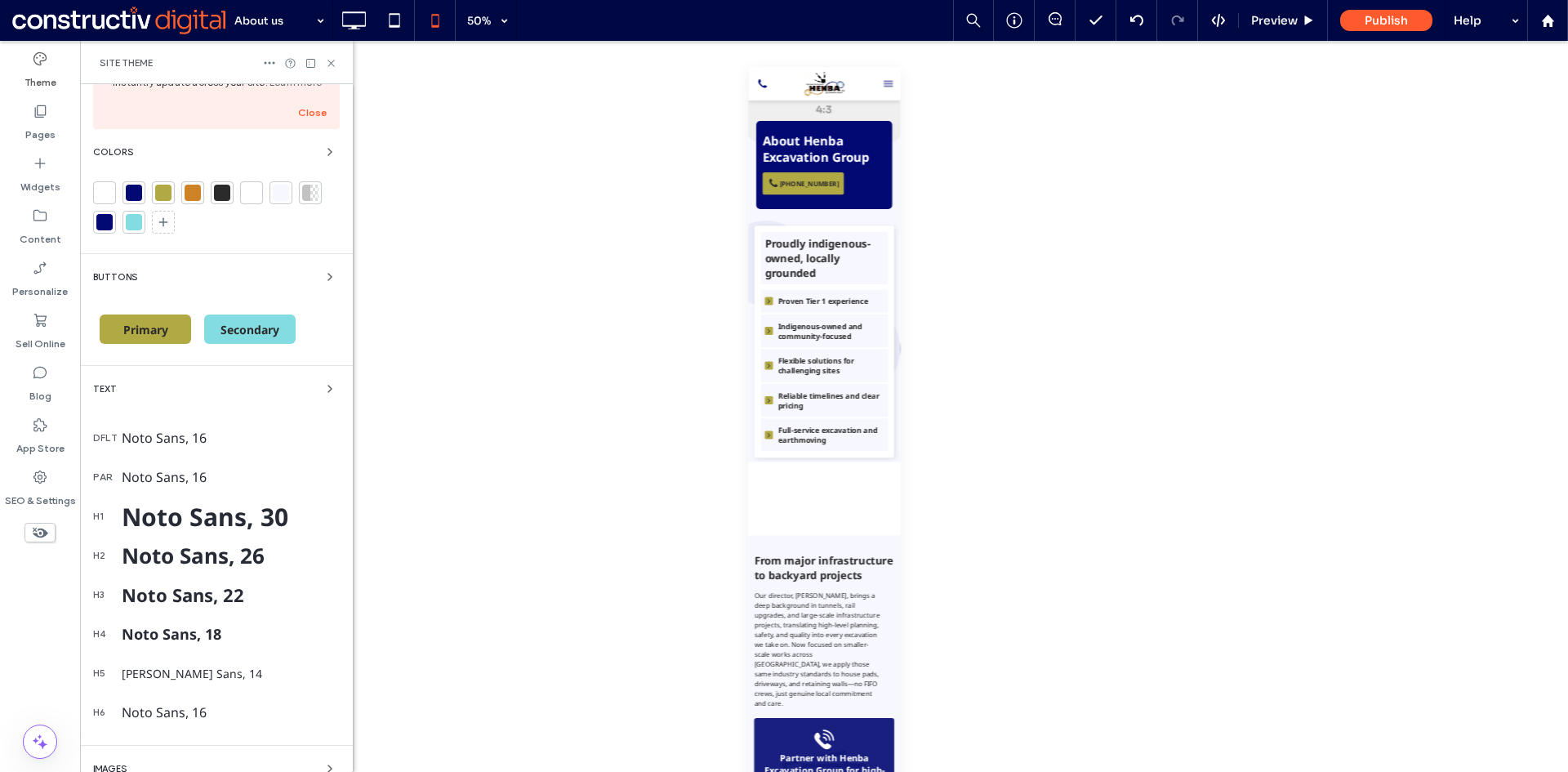
scroll to position [248, 0]
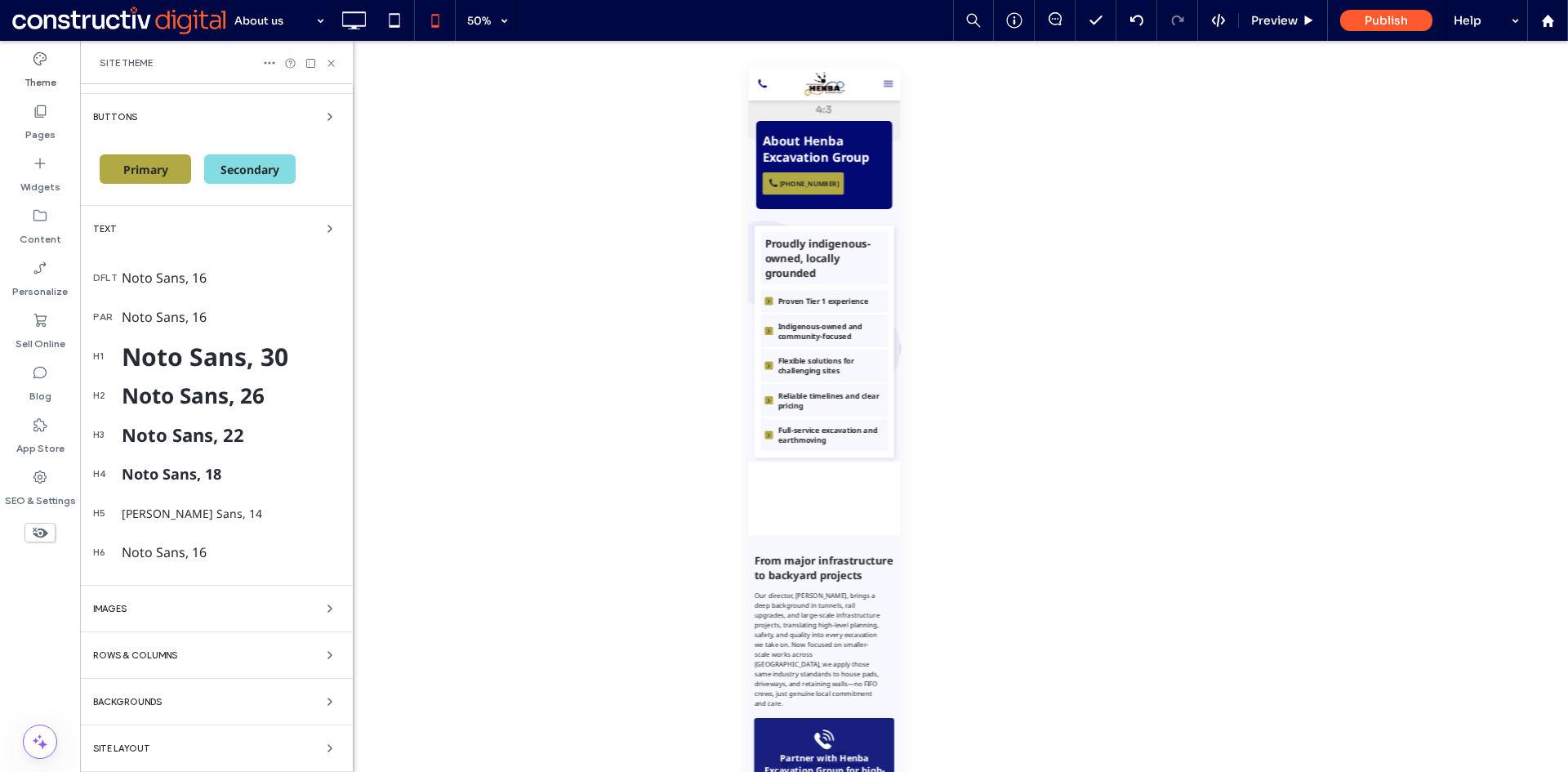
click at [291, 649] on div "Rows & Columns" at bounding box center [217, 655] width 247 height 20
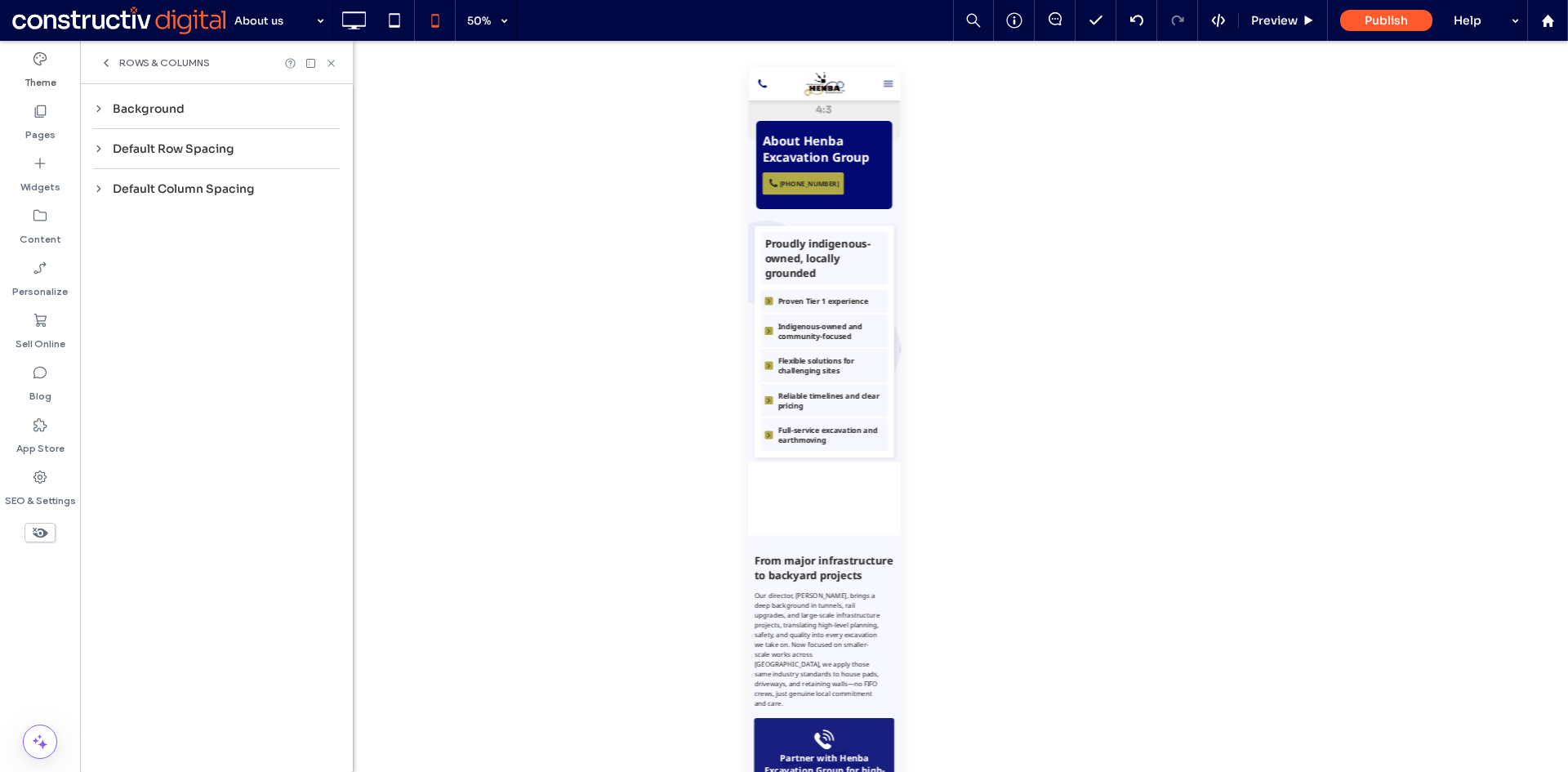
scroll to position [0, 0]
click at [143, 109] on div "Background" at bounding box center [217, 108] width 247 height 15
click at [152, 108] on div "Background" at bounding box center [217, 108] width 247 height 15
click at [114, 63] on div "Rows & Columns" at bounding box center [154, 63] width 110 height 13
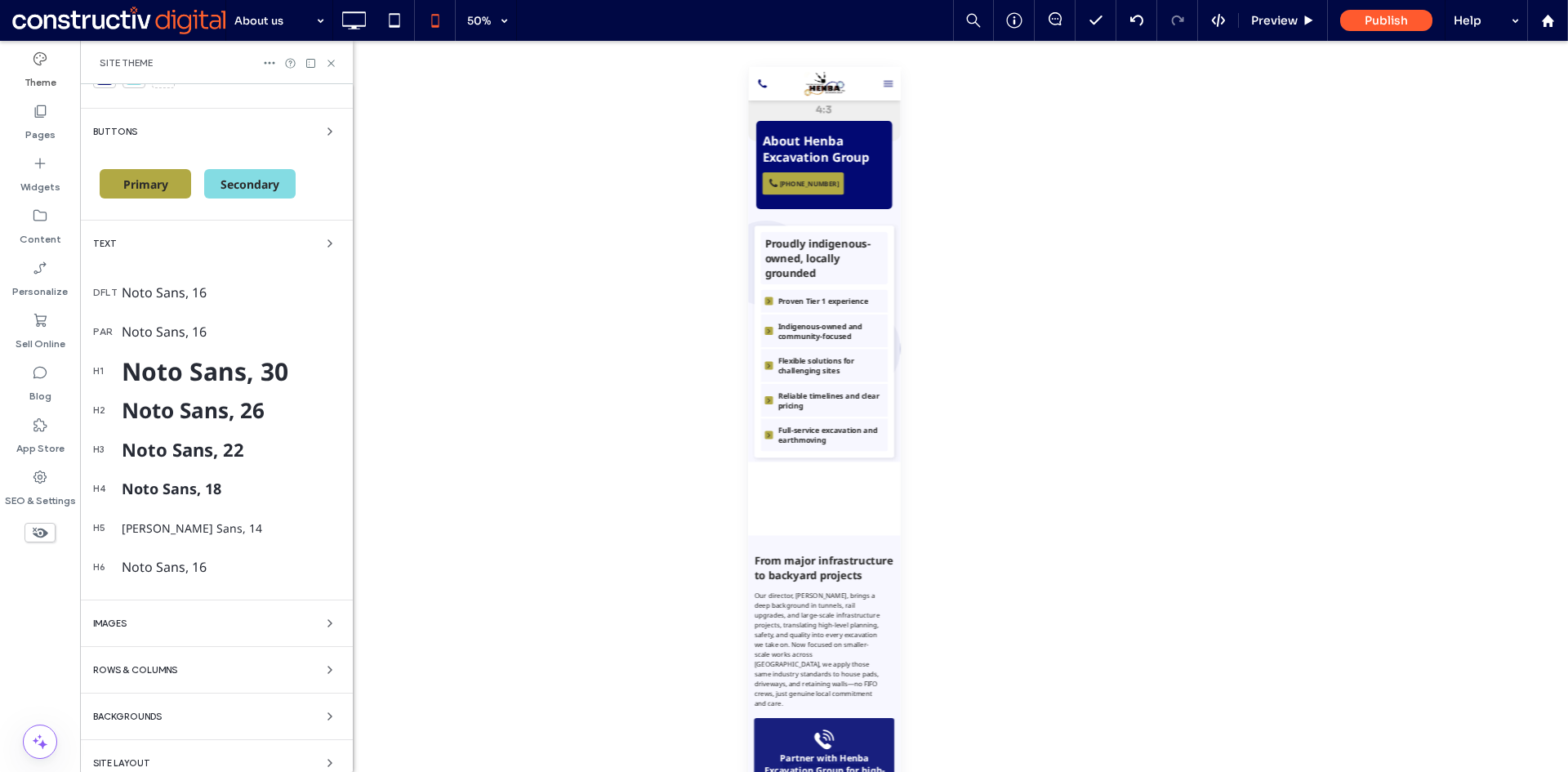
scroll to position [248, 0]
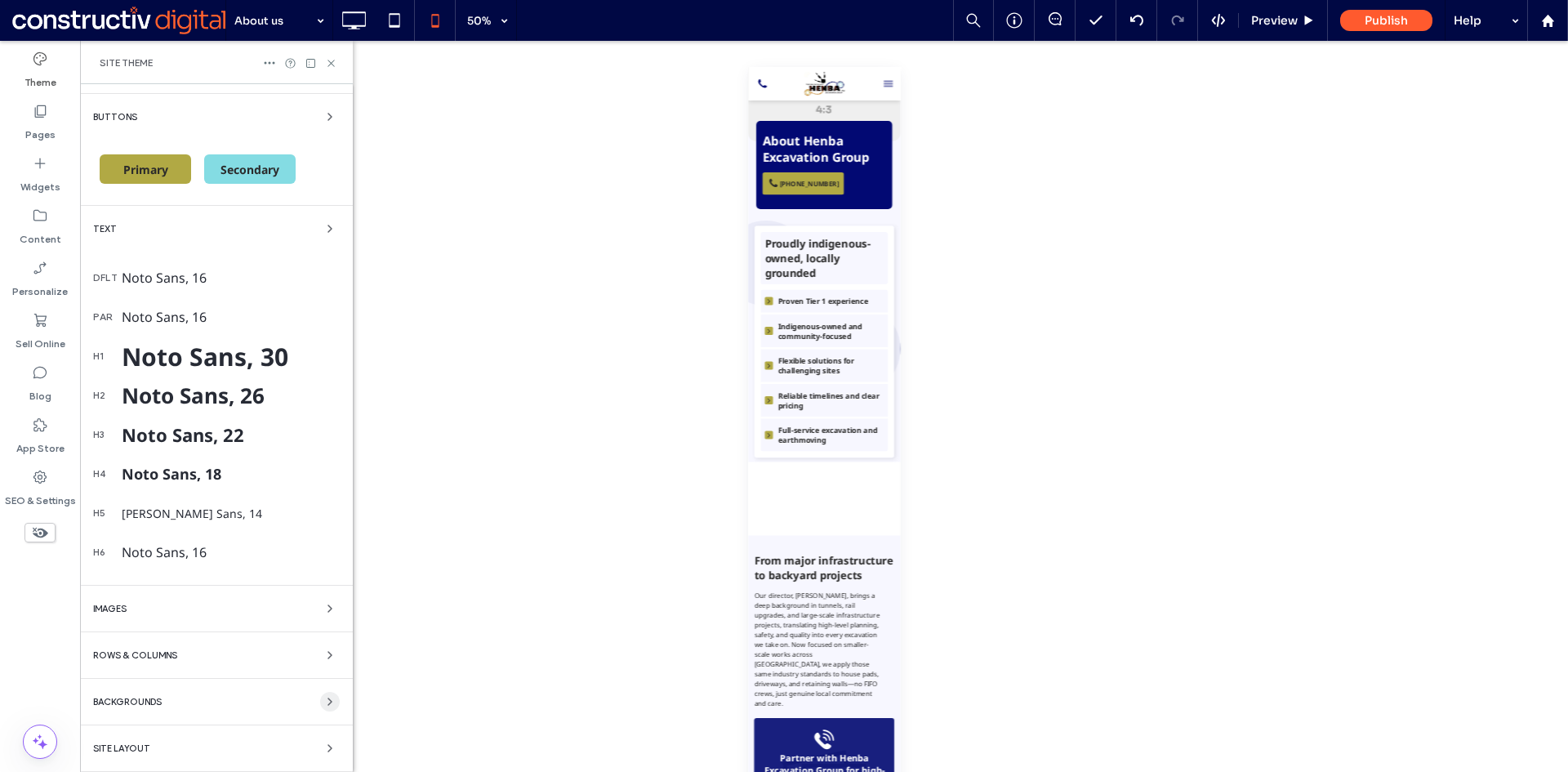
click at [320, 698] on span "button" at bounding box center [330, 702] width 20 height 20
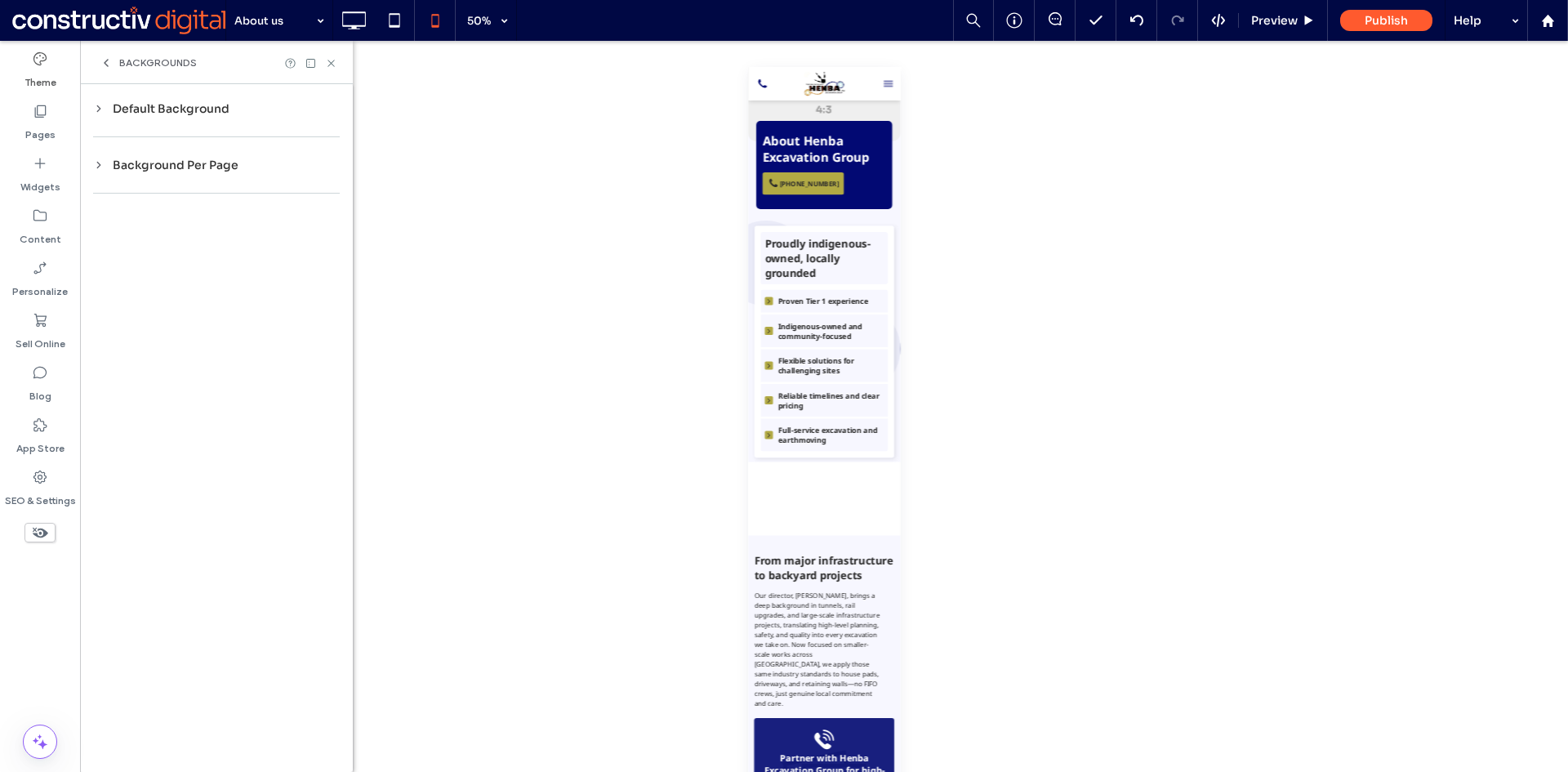
scroll to position [0, 0]
click at [162, 115] on div "Default Background" at bounding box center [217, 108] width 247 height 15
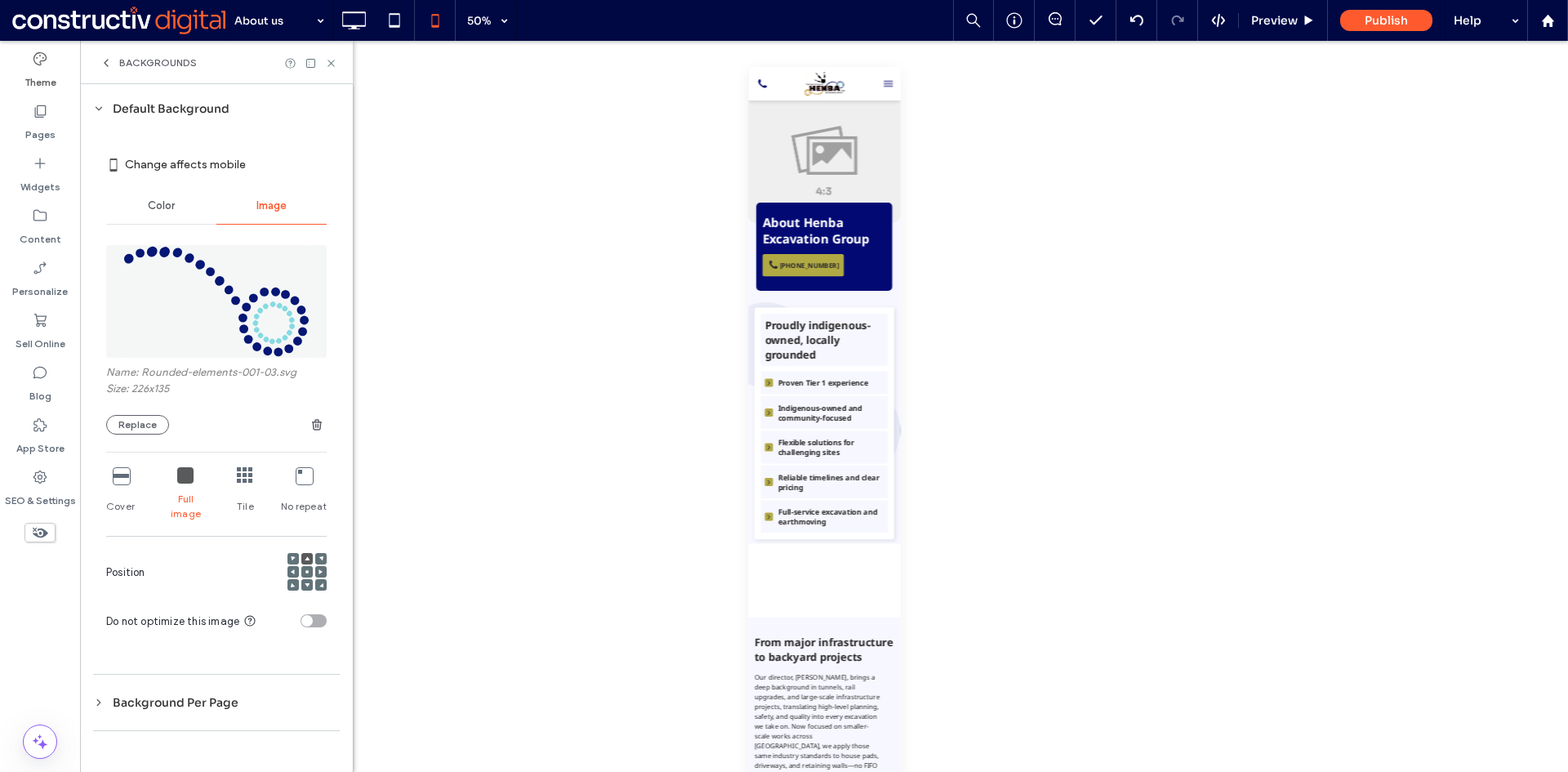
click at [306, 571] on use at bounding box center [307, 572] width 3 height 3
click at [305, 553] on div at bounding box center [307, 558] width 11 height 11
click at [124, 477] on icon at bounding box center [121, 475] width 16 height 16
click at [119, 482] on icon at bounding box center [121, 475] width 16 height 16
click at [191, 478] on icon at bounding box center [185, 475] width 16 height 16
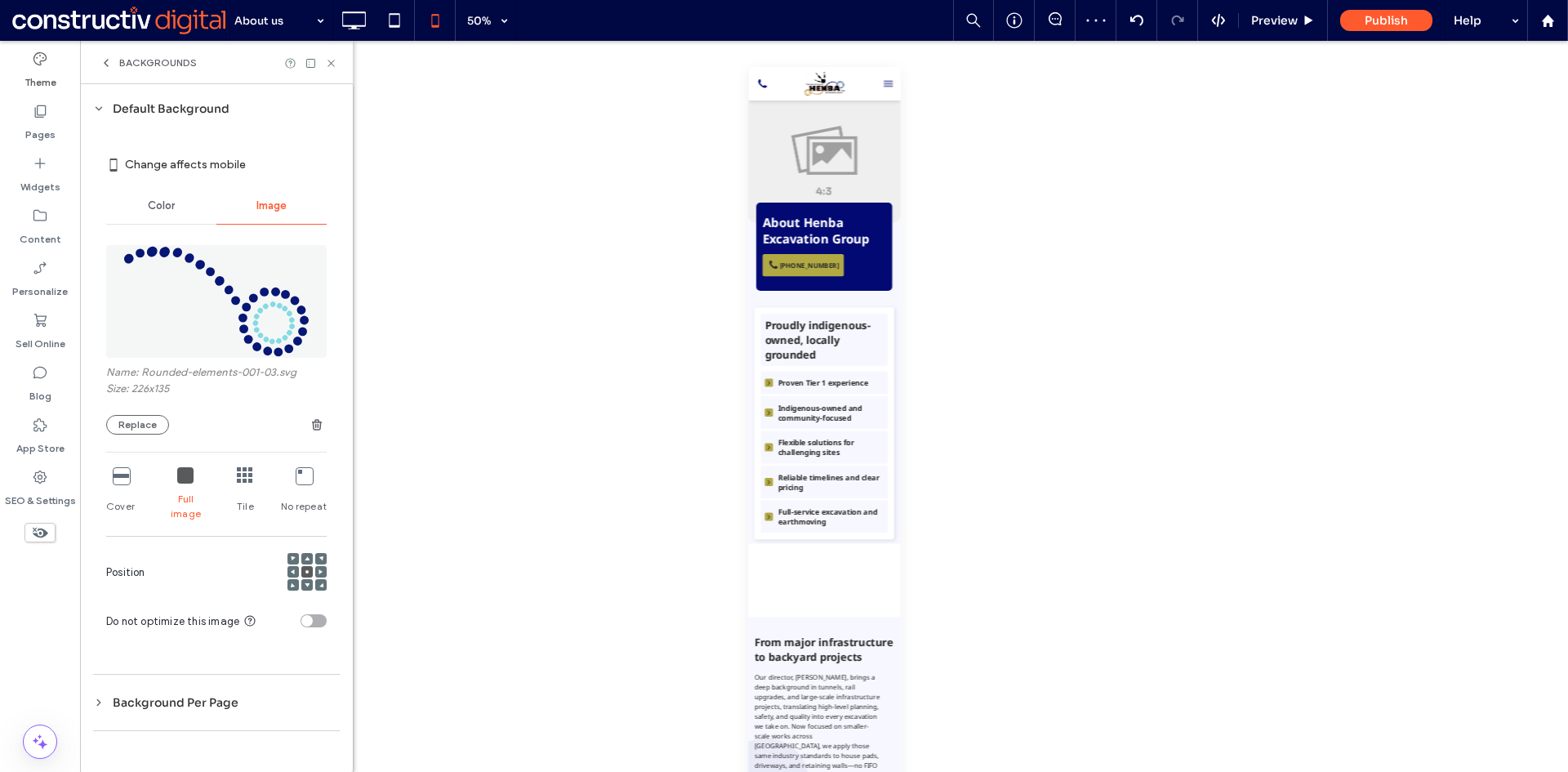
click at [307, 556] on icon at bounding box center [307, 559] width 5 height 5
click at [125, 475] on icon at bounding box center [121, 475] width 16 height 16
click at [184, 482] on icon at bounding box center [185, 475] width 16 height 16
click at [332, 67] on icon at bounding box center [331, 63] width 12 height 12
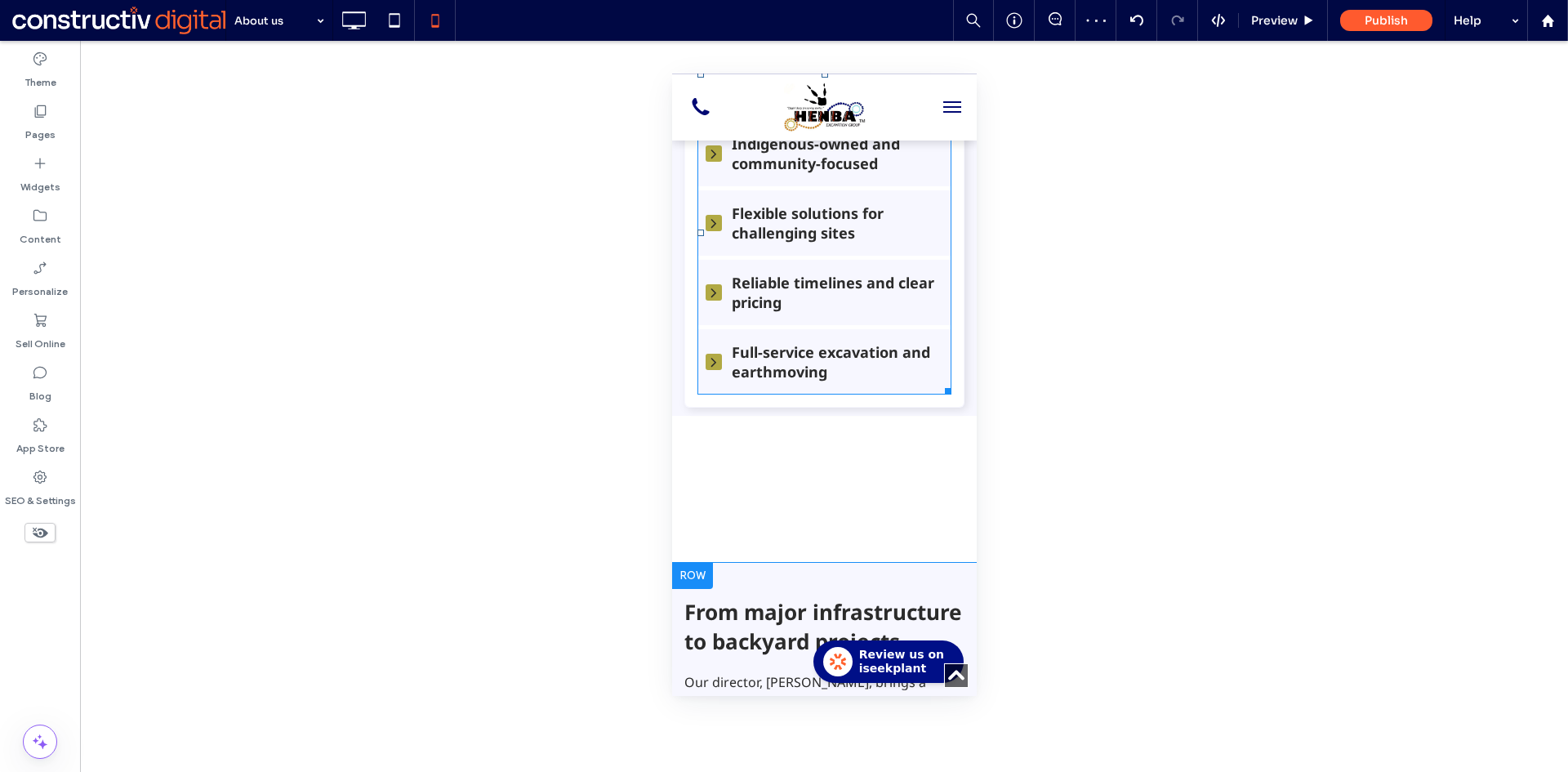
scroll to position [817, 0]
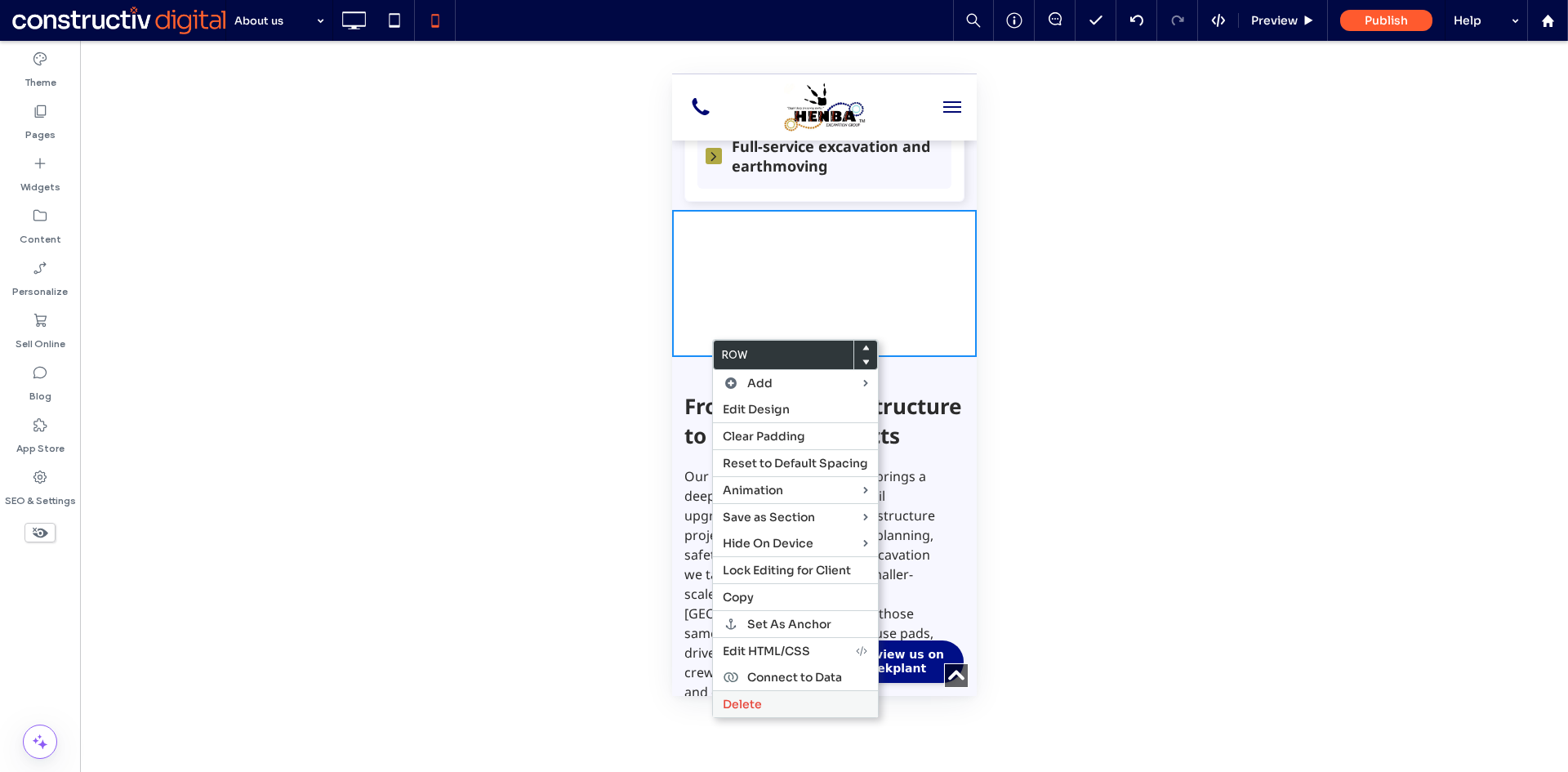
click at [753, 701] on span "Delete" at bounding box center [742, 703] width 39 height 15
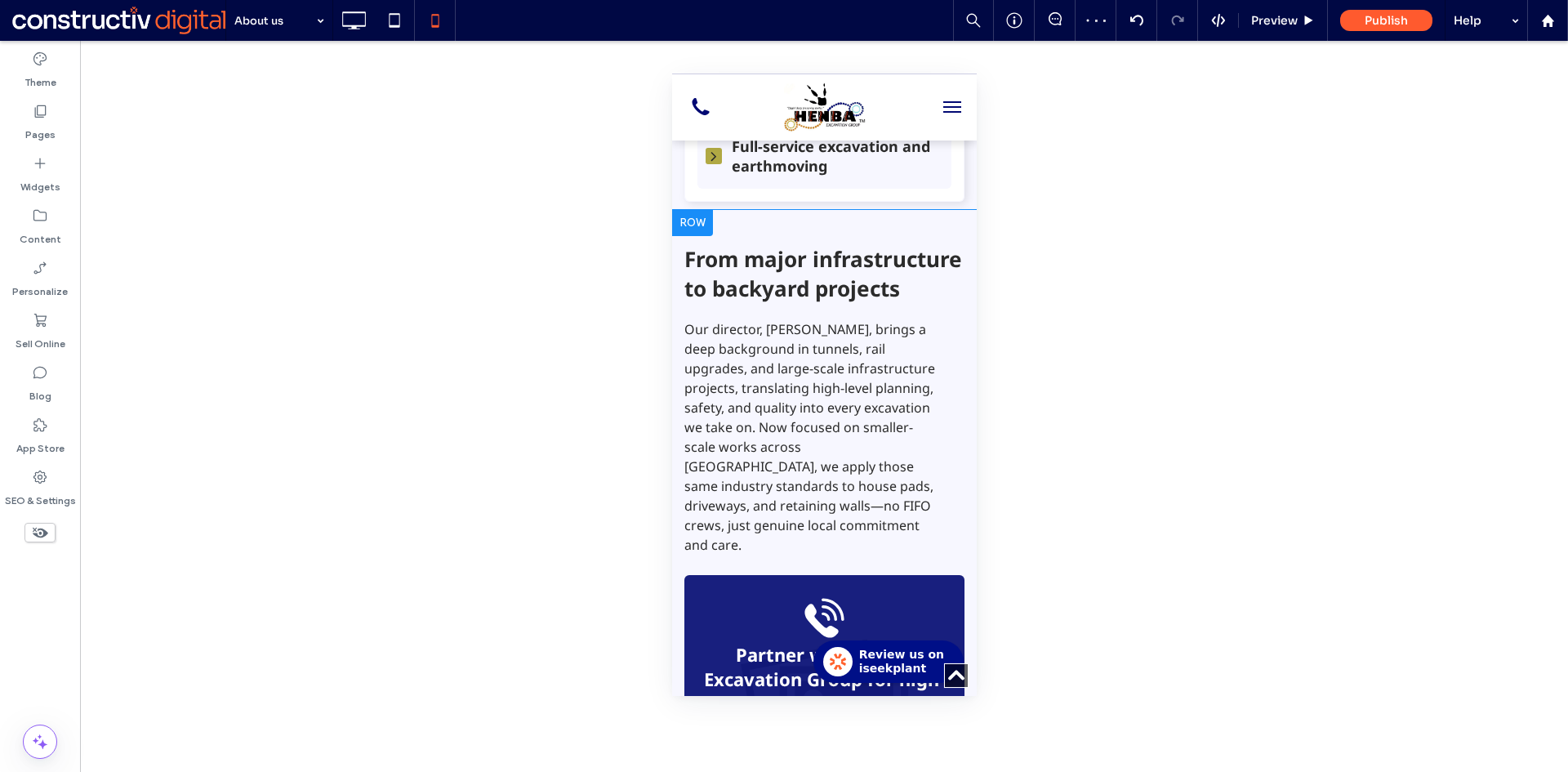
click at [954, 440] on div "Call us today Partner with Henba Excavation Group for high-quality, no-fuss exc…" at bounding box center [824, 565] width 305 height 709
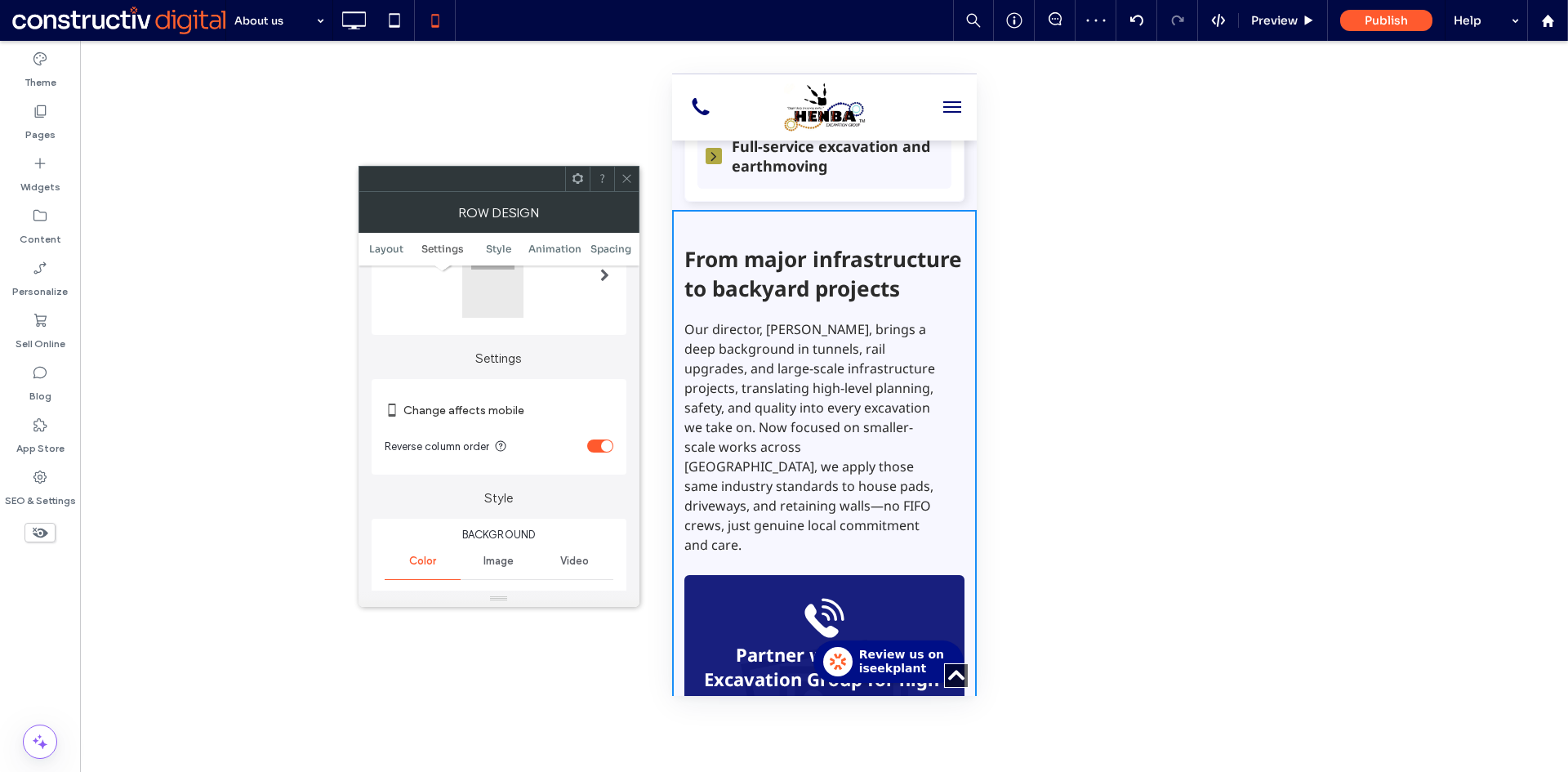
scroll to position [245, 0]
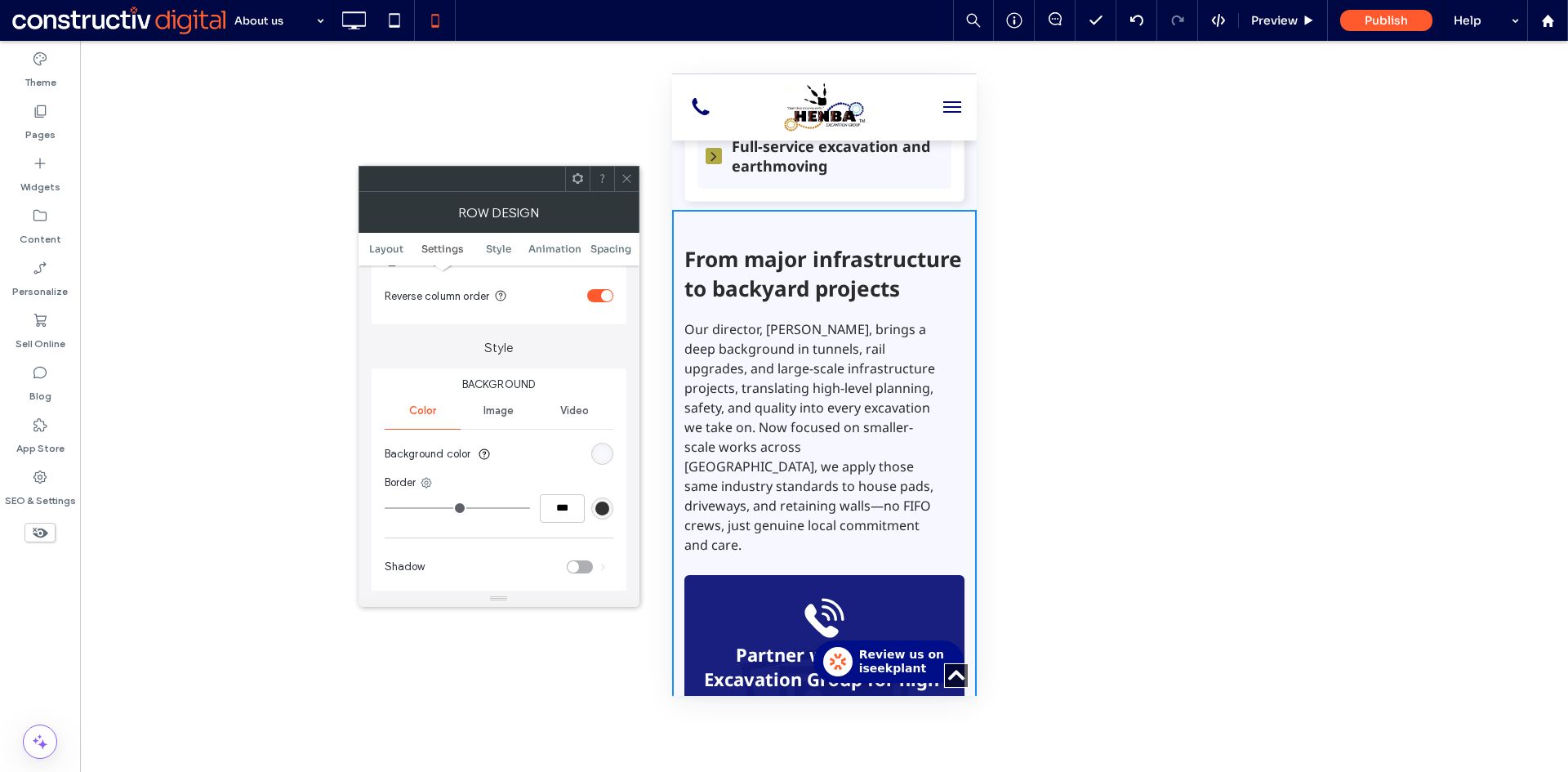
click at [605, 453] on div "rgba(247, 247, 255, 0.95)" at bounding box center [602, 454] width 14 height 14
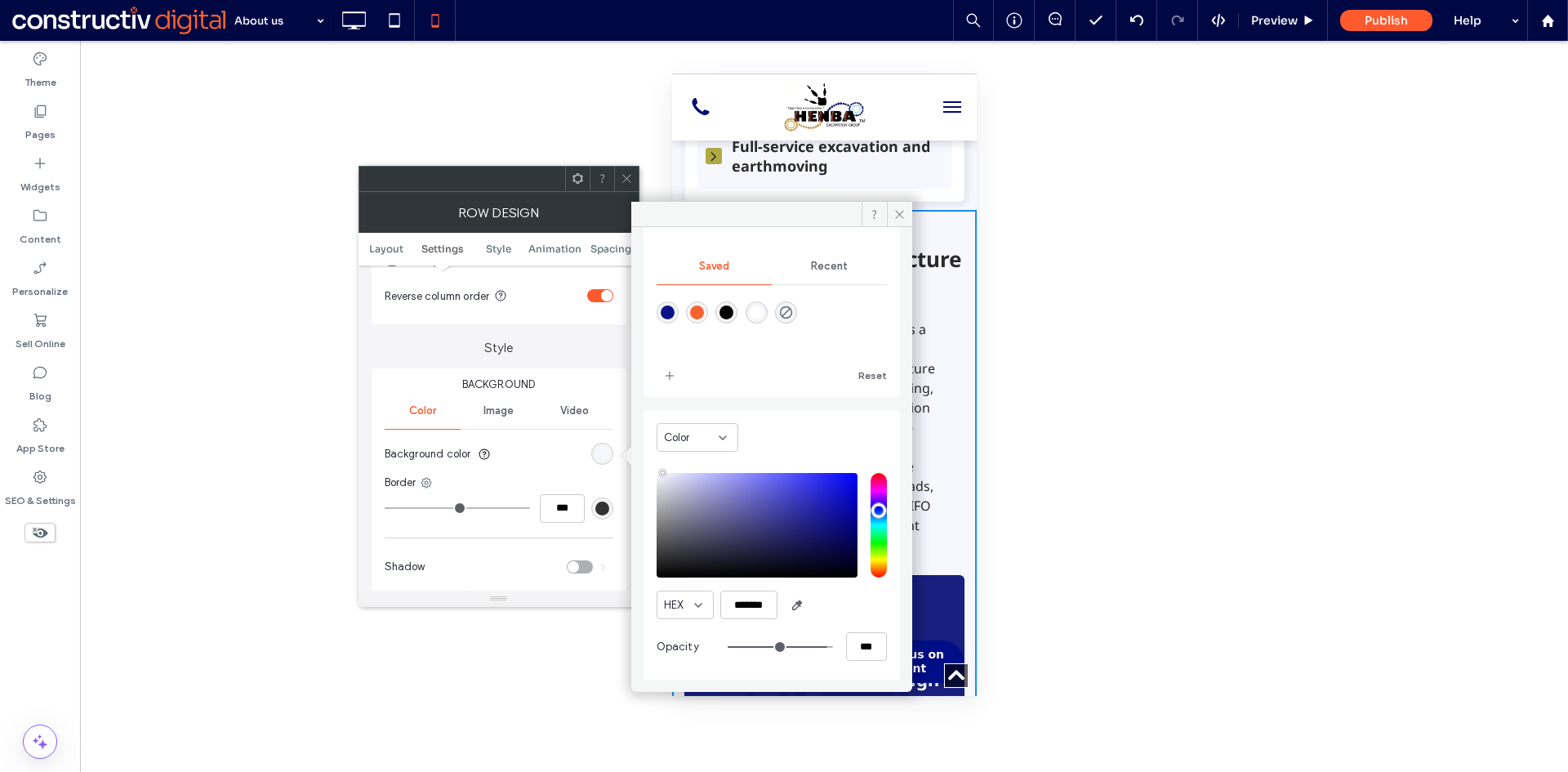
scroll to position [136, 0]
click at [623, 184] on span at bounding box center [627, 179] width 12 height 25
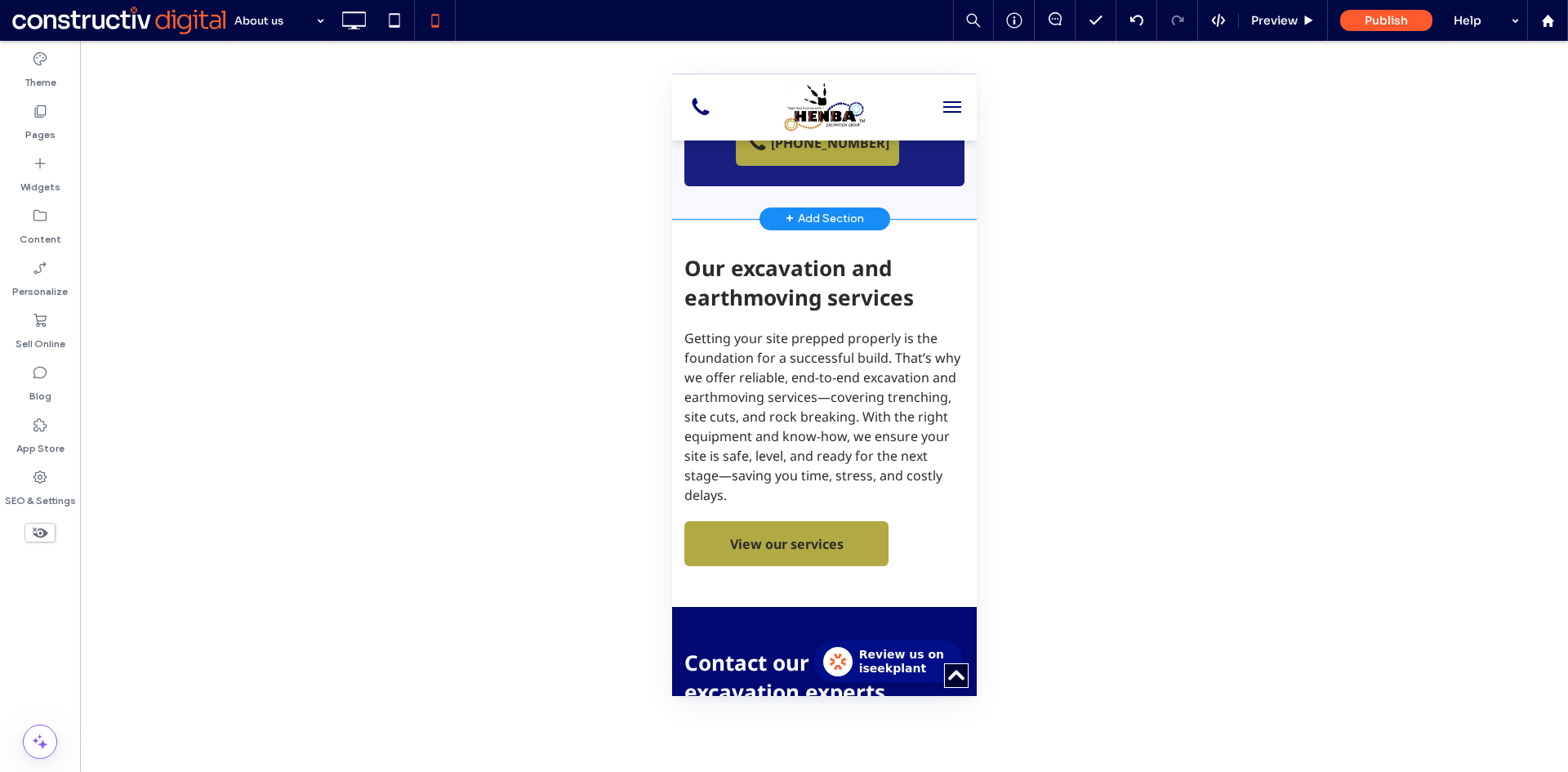
scroll to position [1470, 0]
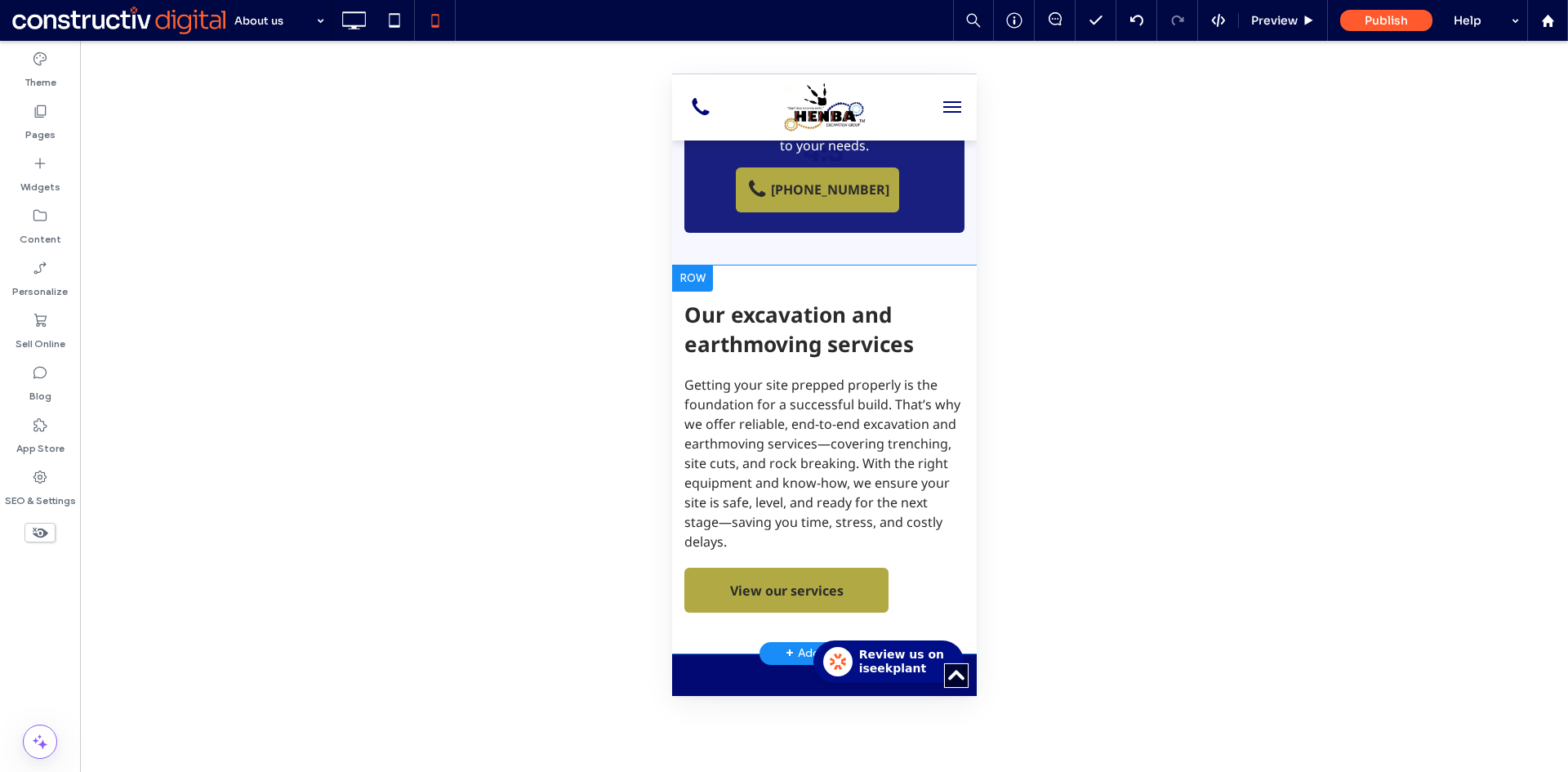
click at [753, 292] on div "Our excavation and earthmoving services Getting your site prepped properly is t…" at bounding box center [824, 459] width 305 height 388
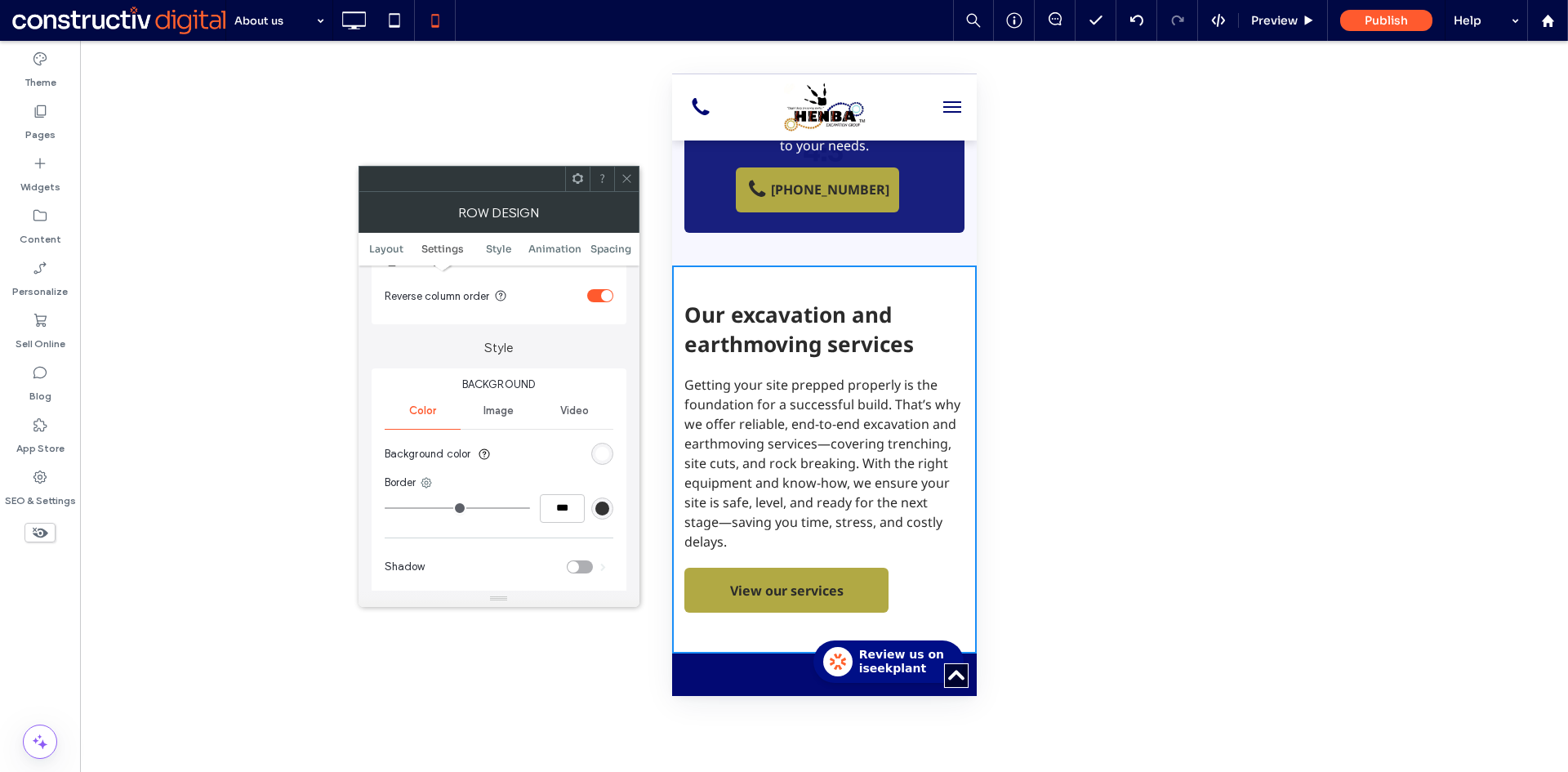
scroll to position [326, 0]
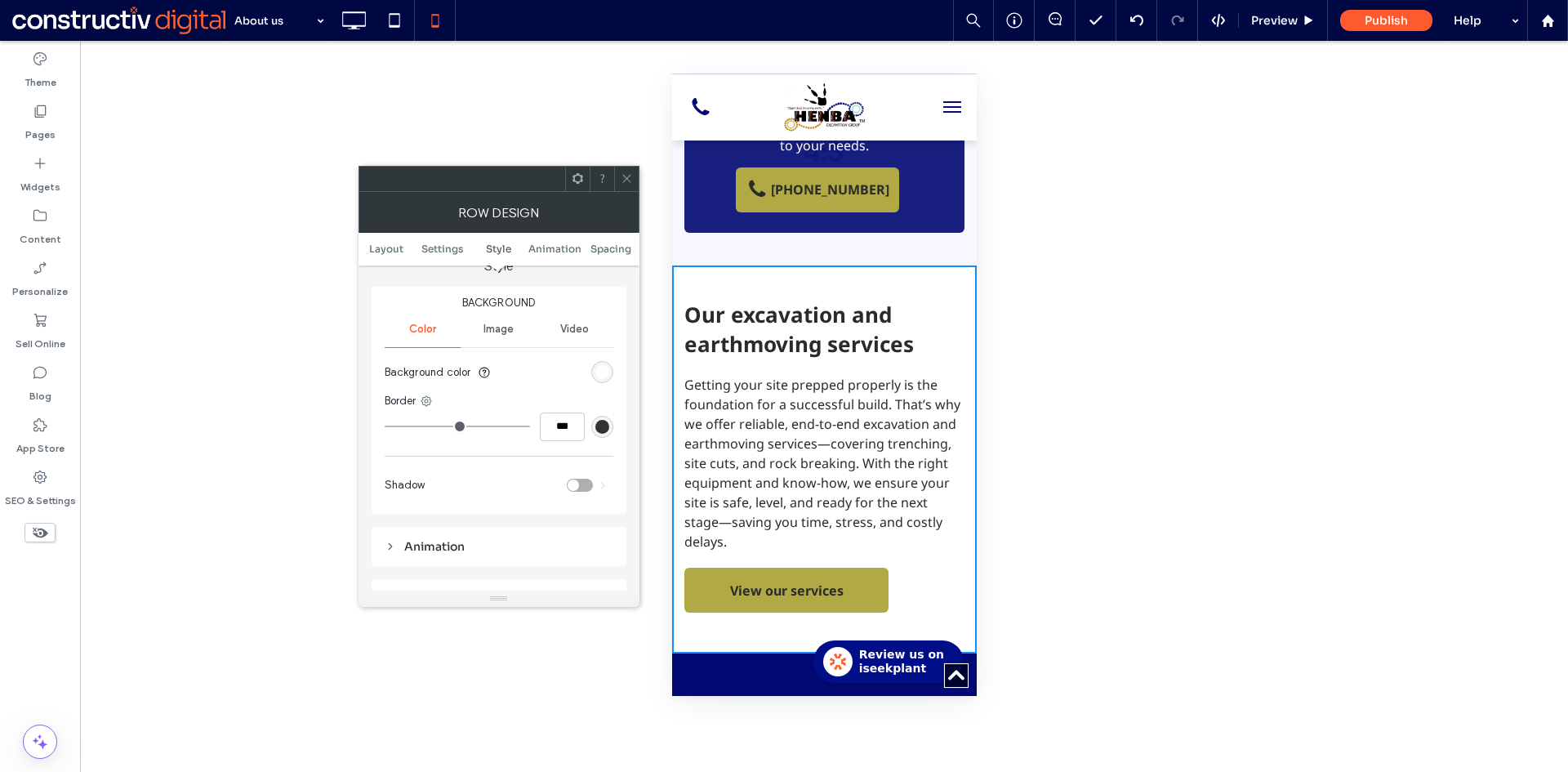
click at [496, 329] on span "Image" at bounding box center [498, 329] width 30 height 13
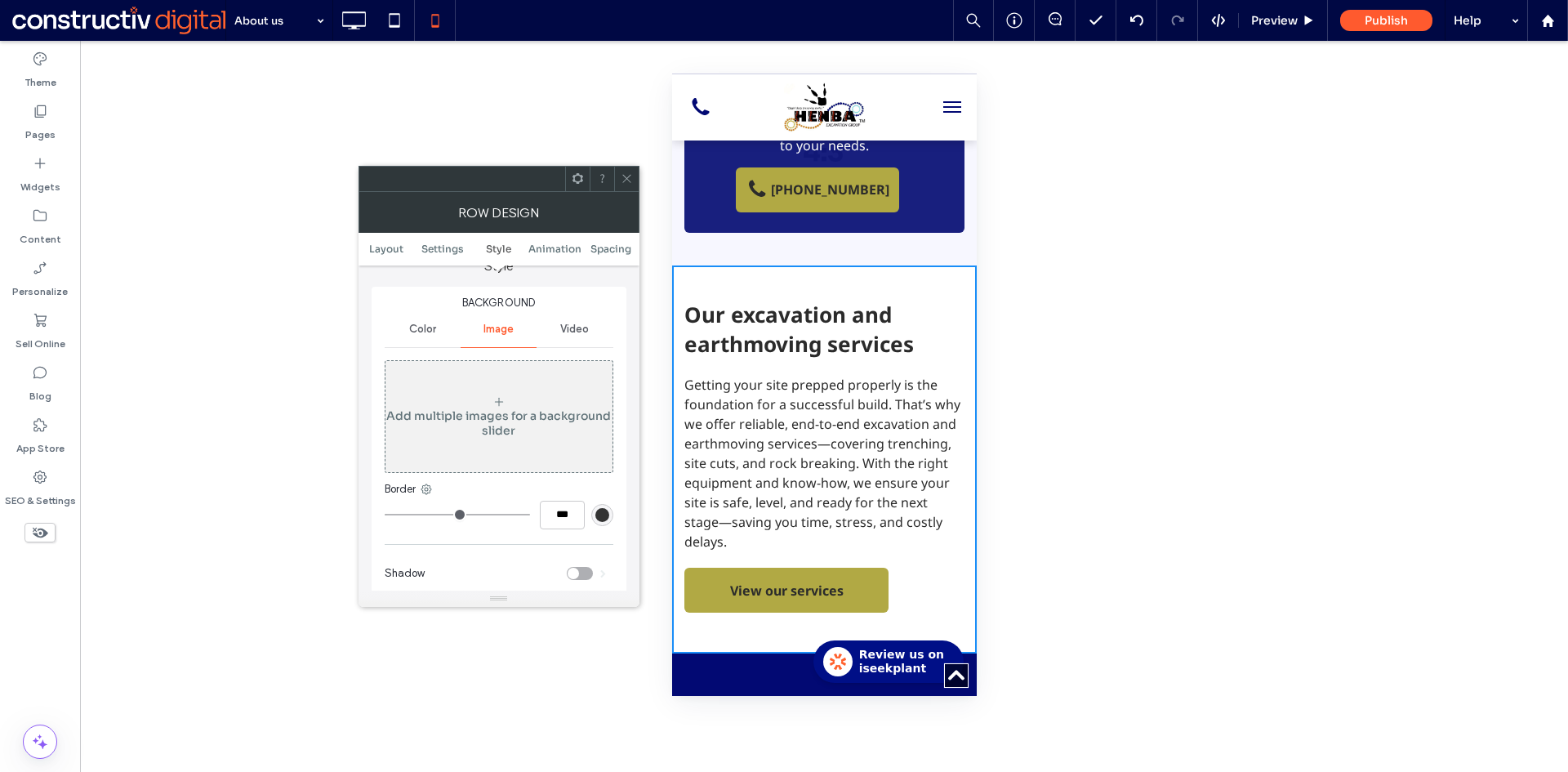
click at [423, 319] on div "Color" at bounding box center [422, 329] width 76 height 36
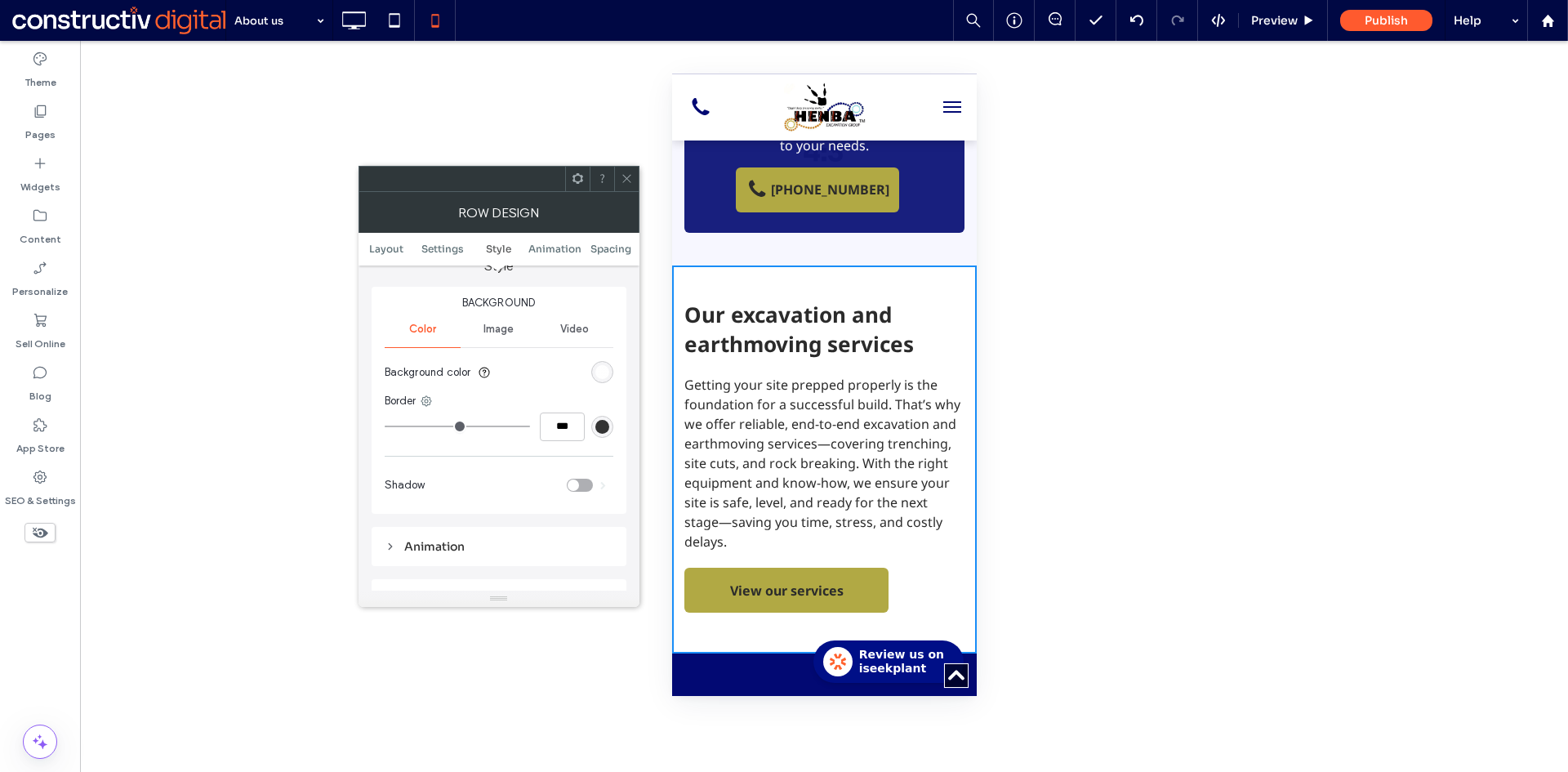
click at [604, 370] on div "rgba(255, 255, 255, 0.95)" at bounding box center [602, 372] width 14 height 14
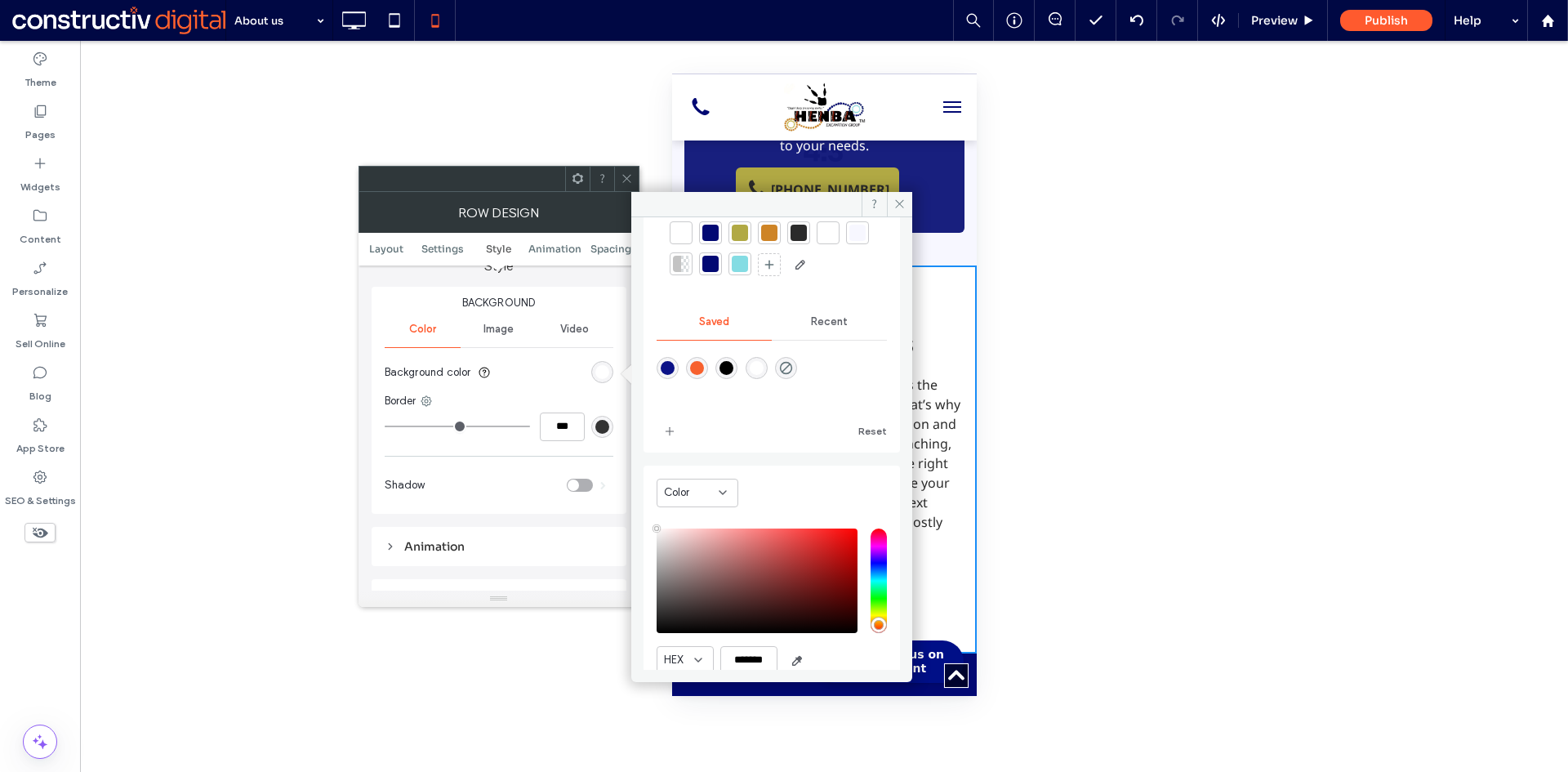
scroll to position [0, 0]
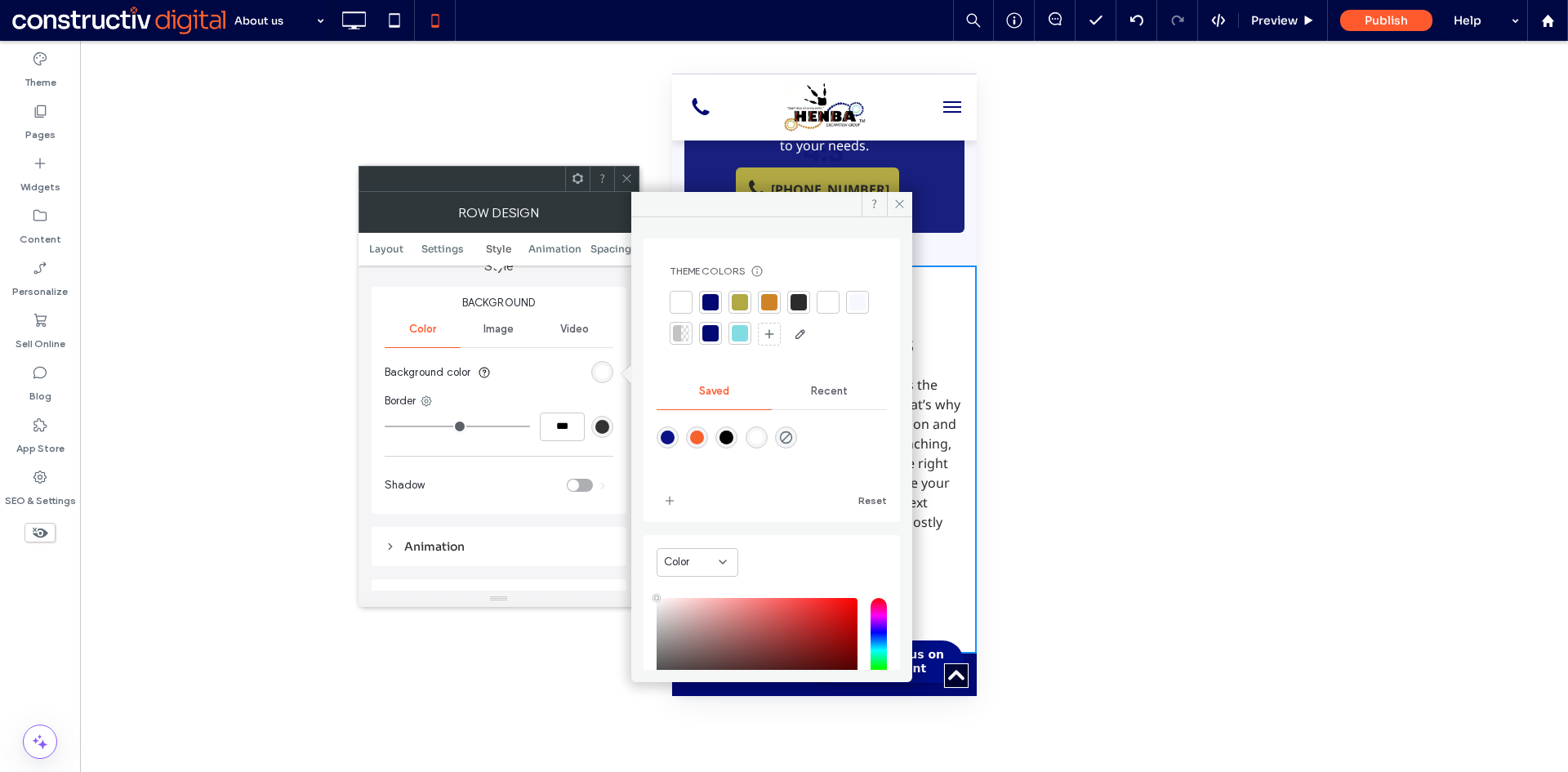
click at [625, 178] on use at bounding box center [627, 179] width 9 height 9
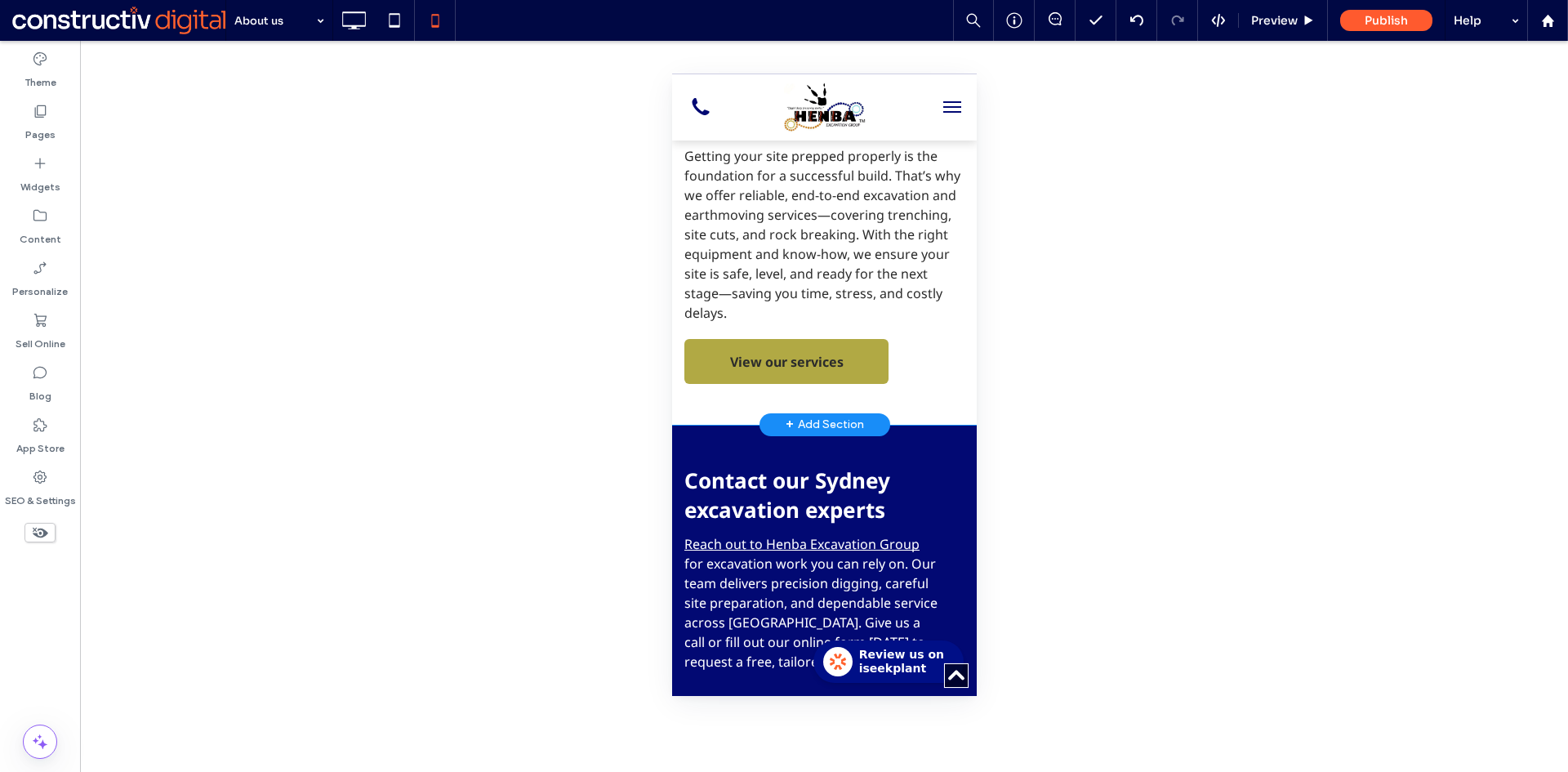
scroll to position [1553, 0]
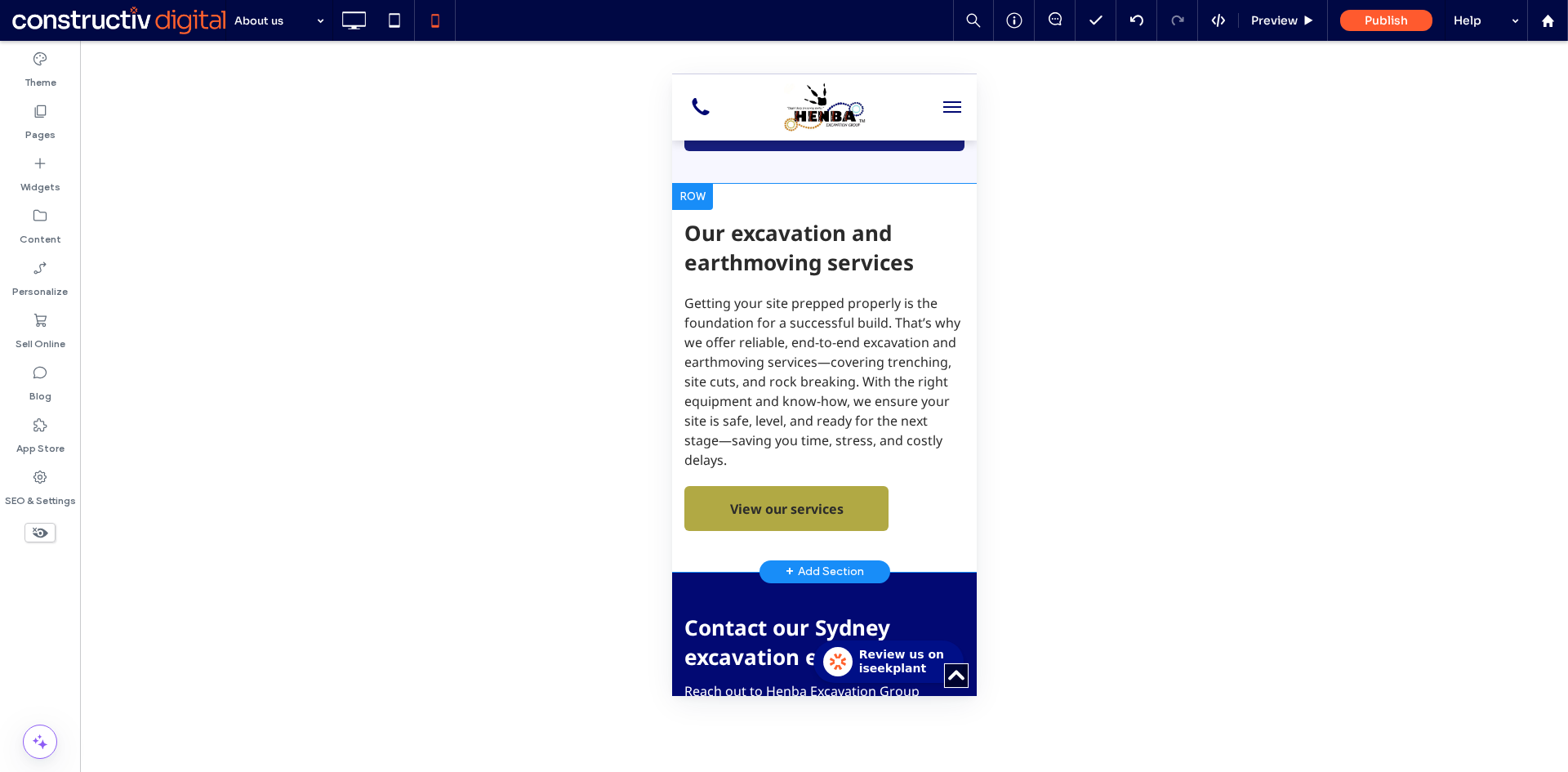
click at [745, 208] on div "Our excavation and earthmoving services Getting your site prepped properly is t…" at bounding box center [824, 378] width 305 height 388
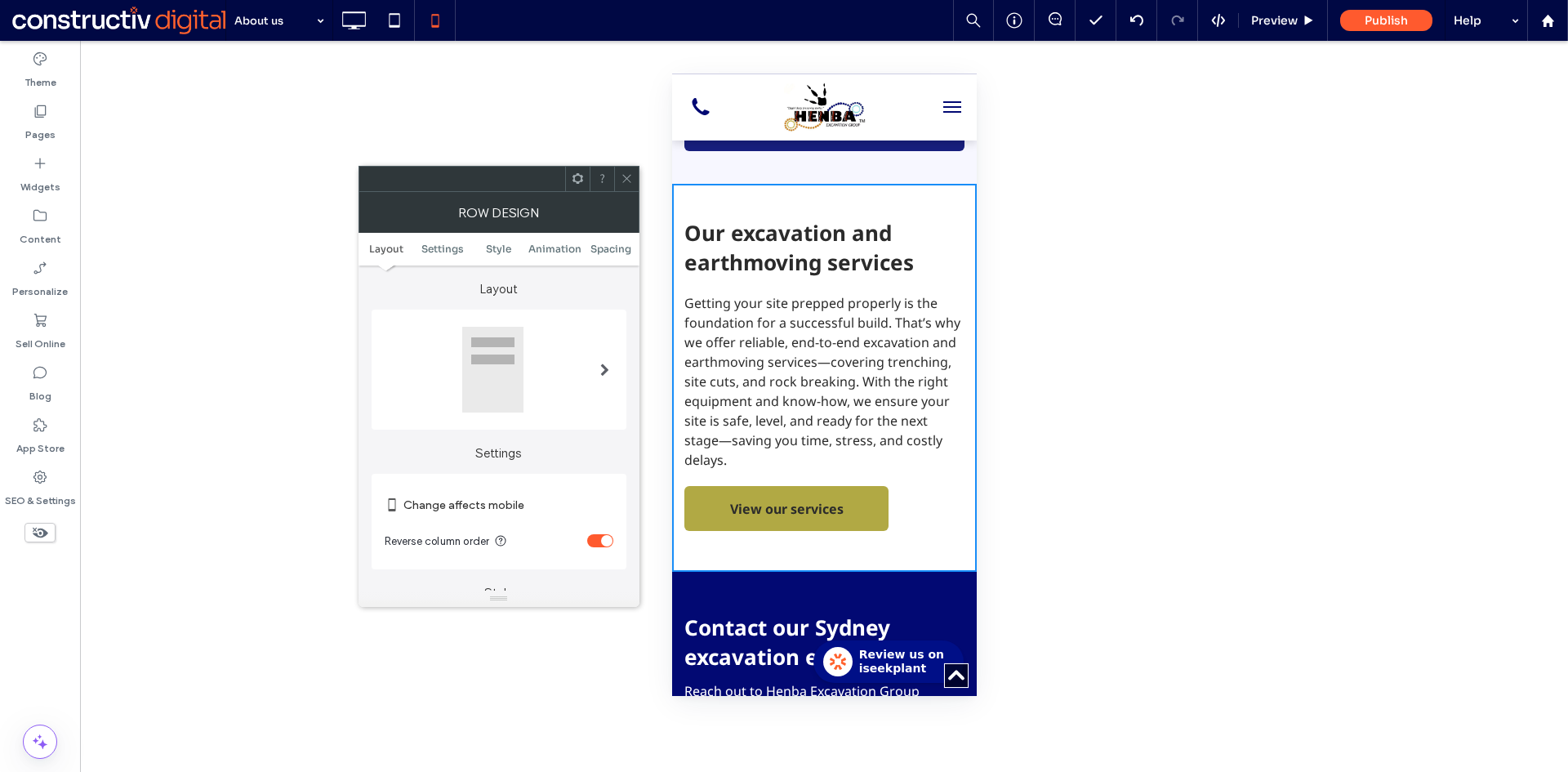
scroll to position [245, 0]
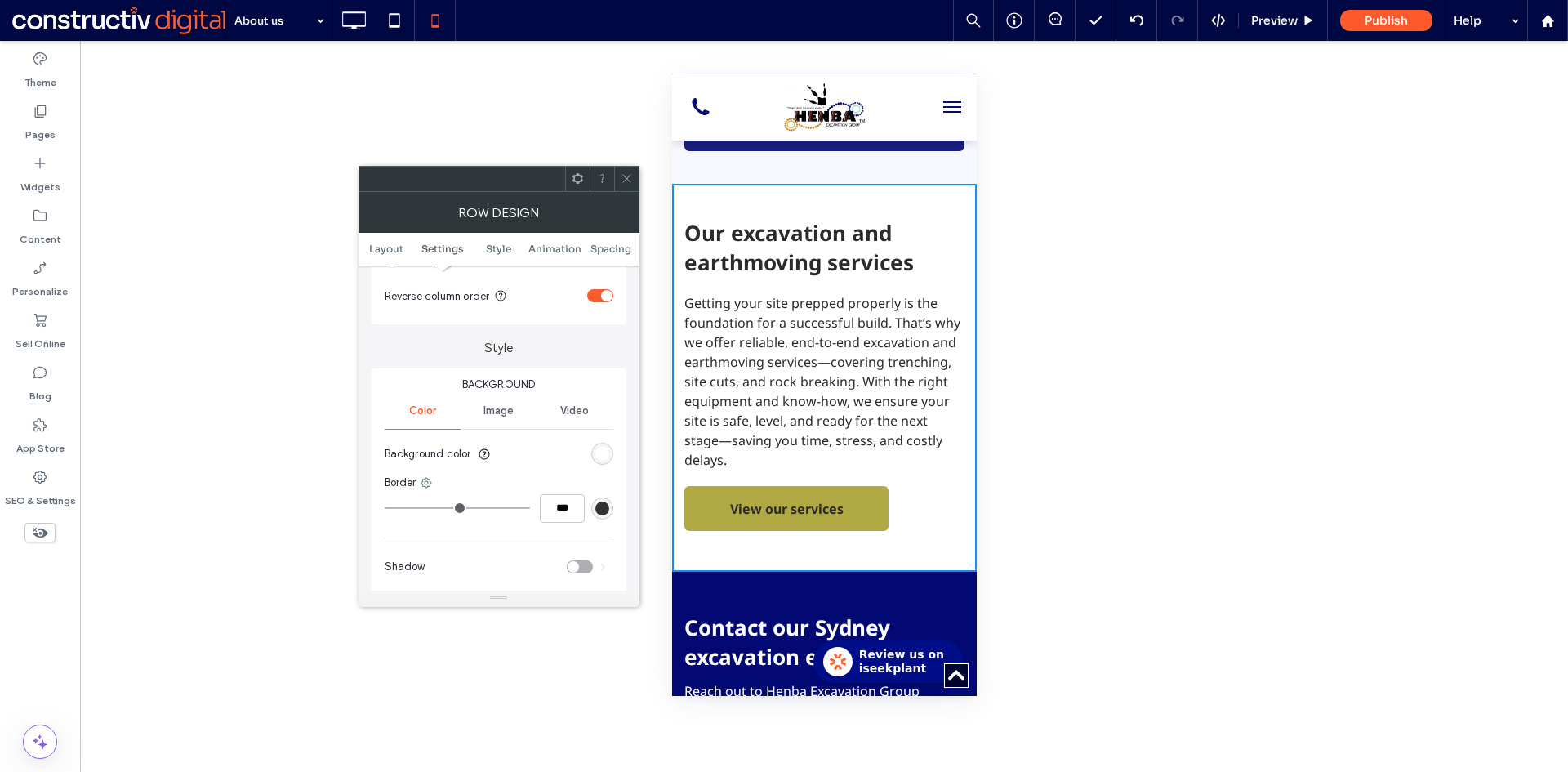
click at [498, 415] on span "Image" at bounding box center [498, 410] width 30 height 13
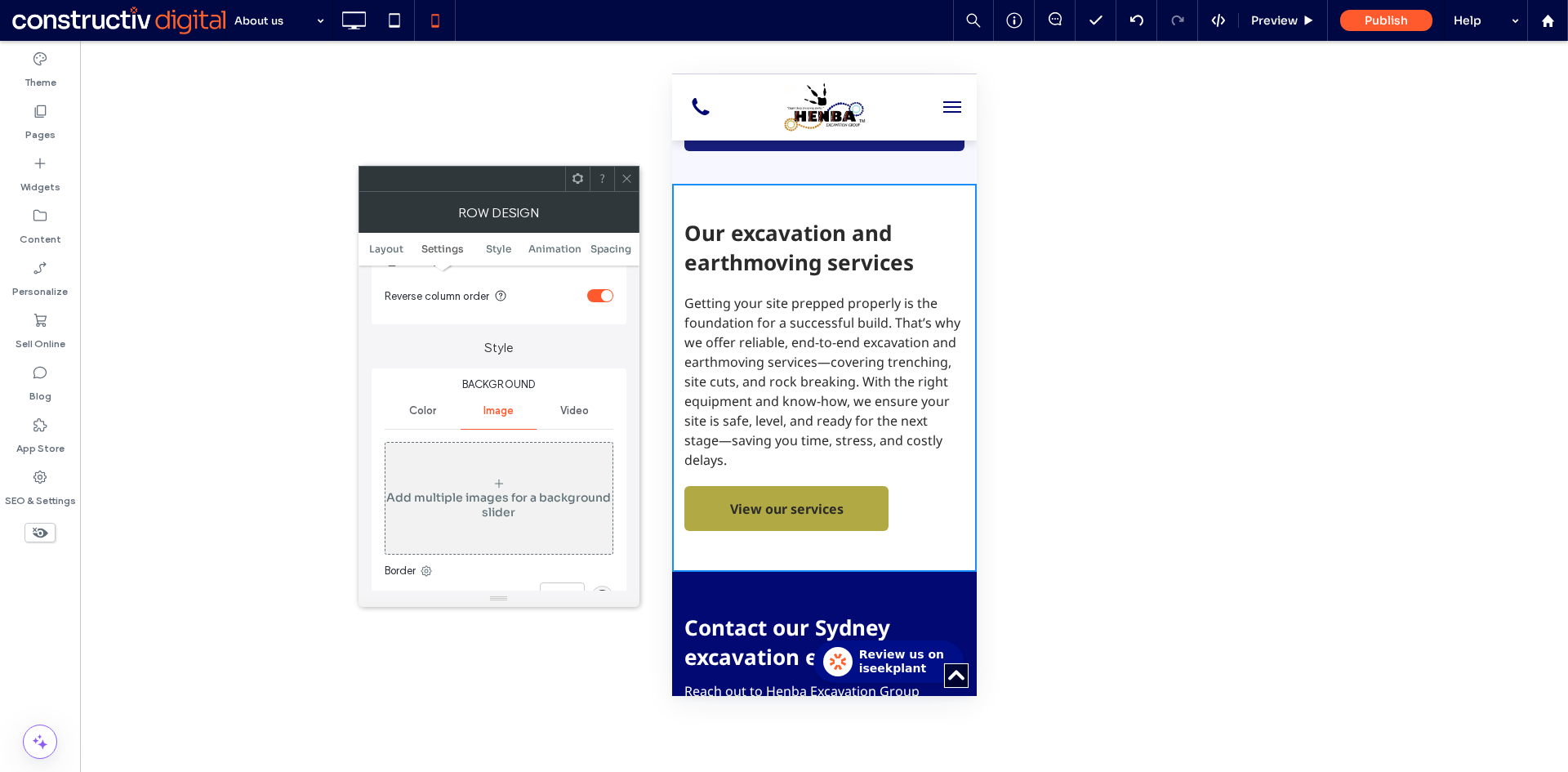
drag, startPoint x: 514, startPoint y: 488, endPoint x: 542, endPoint y: 491, distance: 28.2
click at [516, 488] on div "Add multiple images for a background slider" at bounding box center [498, 499] width 227 height 108
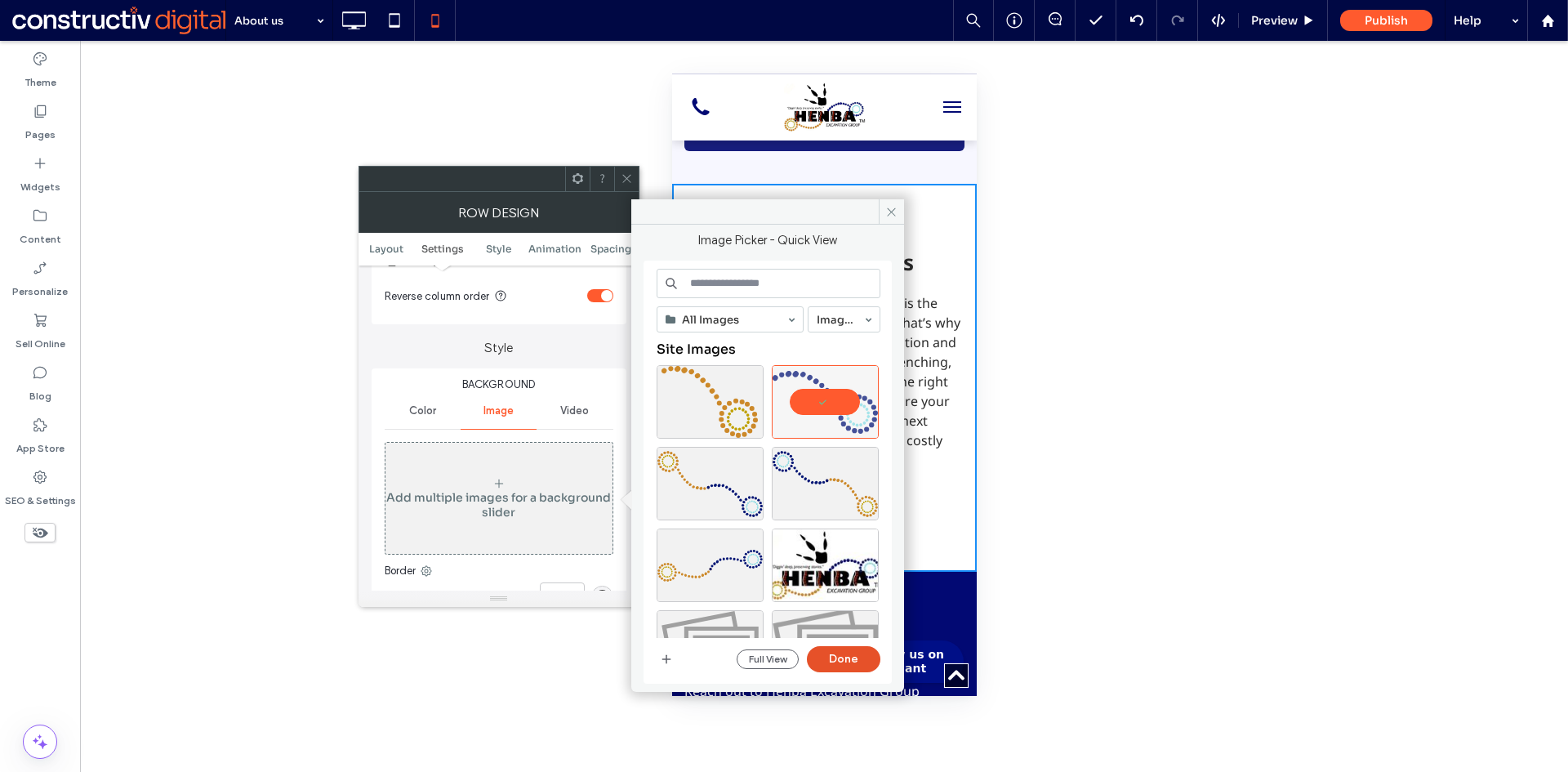
drag, startPoint x: 859, startPoint y: 652, endPoint x: 661, endPoint y: 415, distance: 308.8
click at [857, 652] on button "Done" at bounding box center [844, 659] width 74 height 27
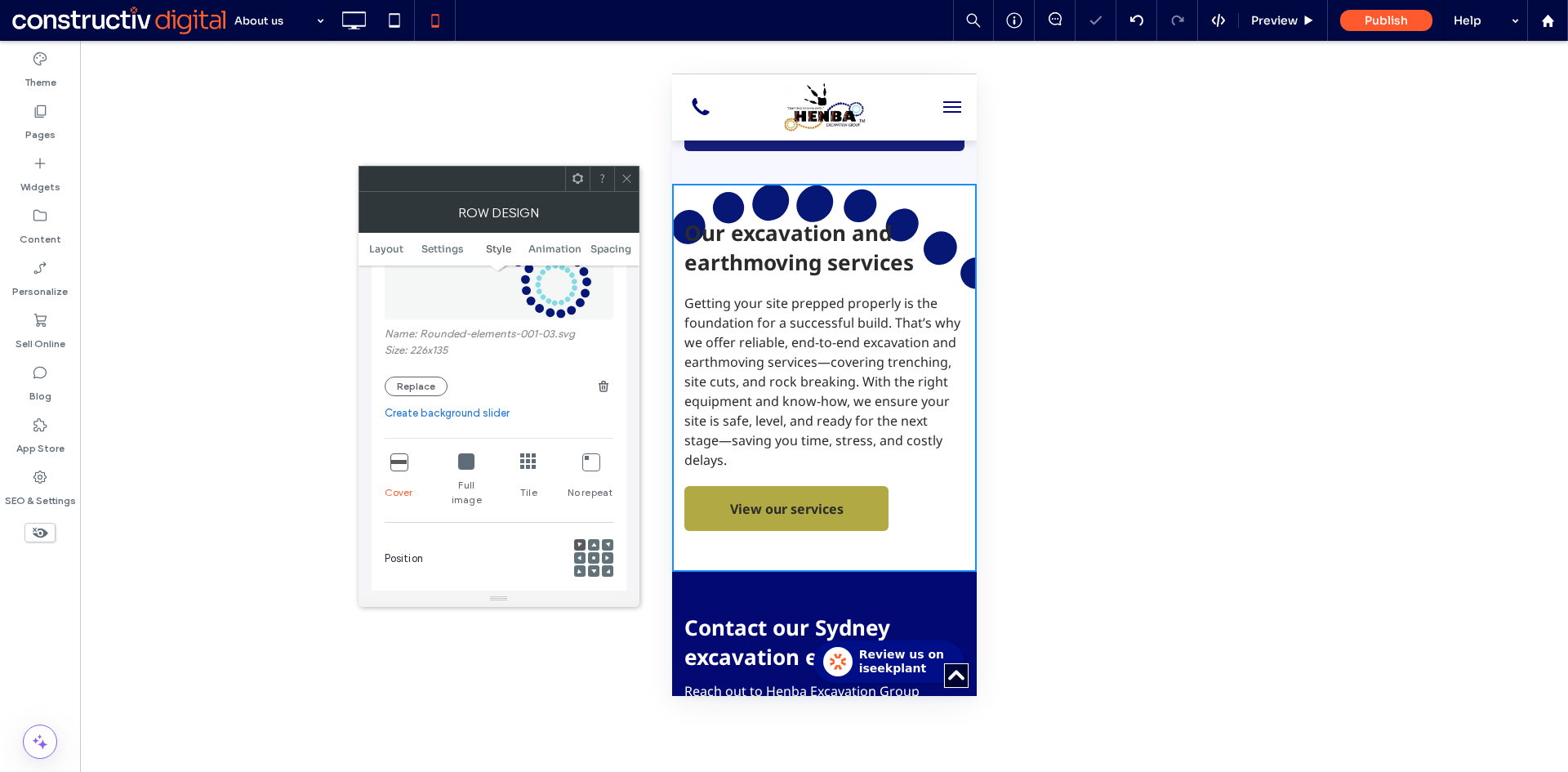
scroll to position [490, 0]
click at [462, 467] on icon at bounding box center [466, 459] width 16 height 16
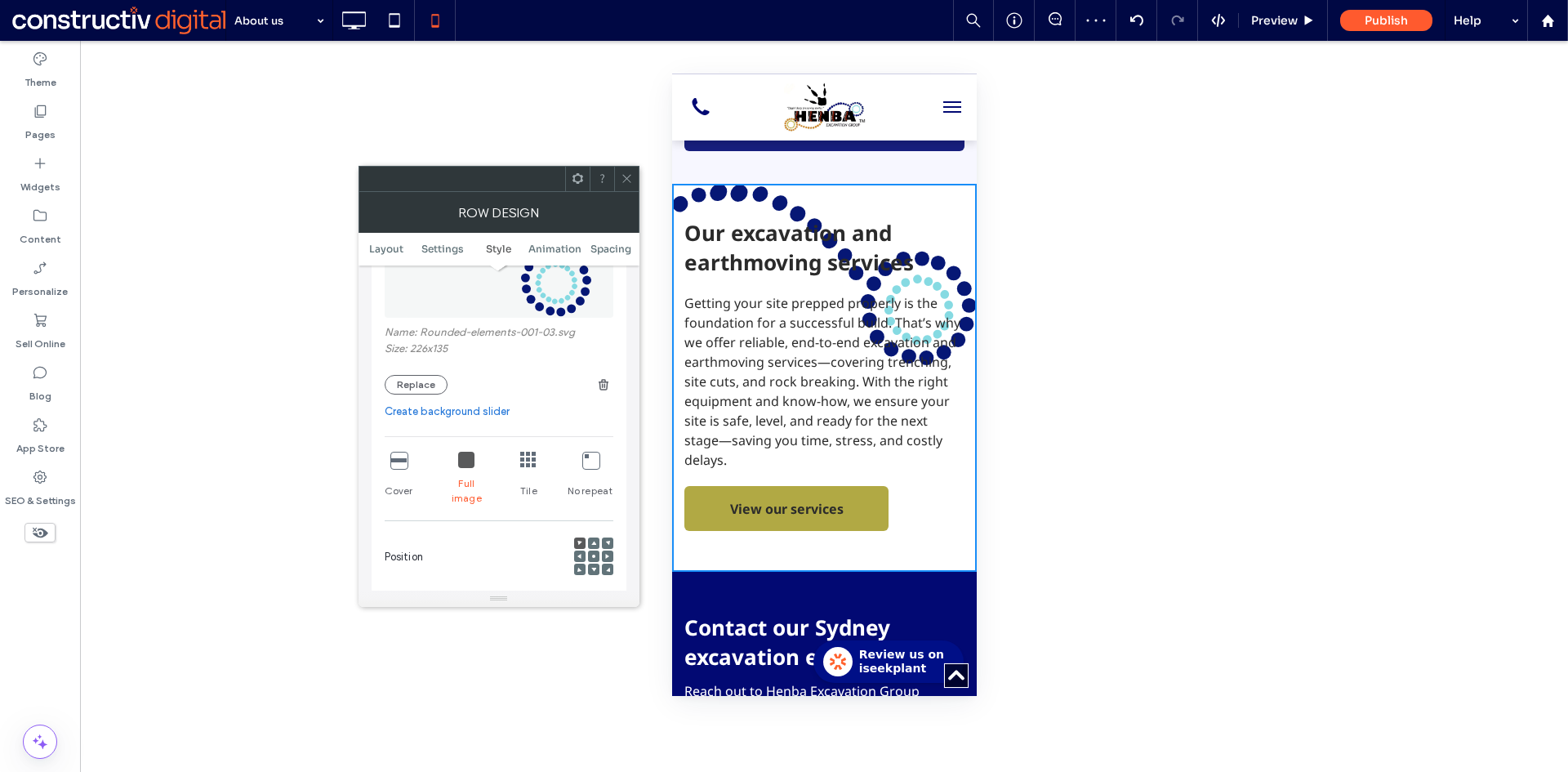
click at [398, 465] on icon at bounding box center [398, 459] width 16 height 16
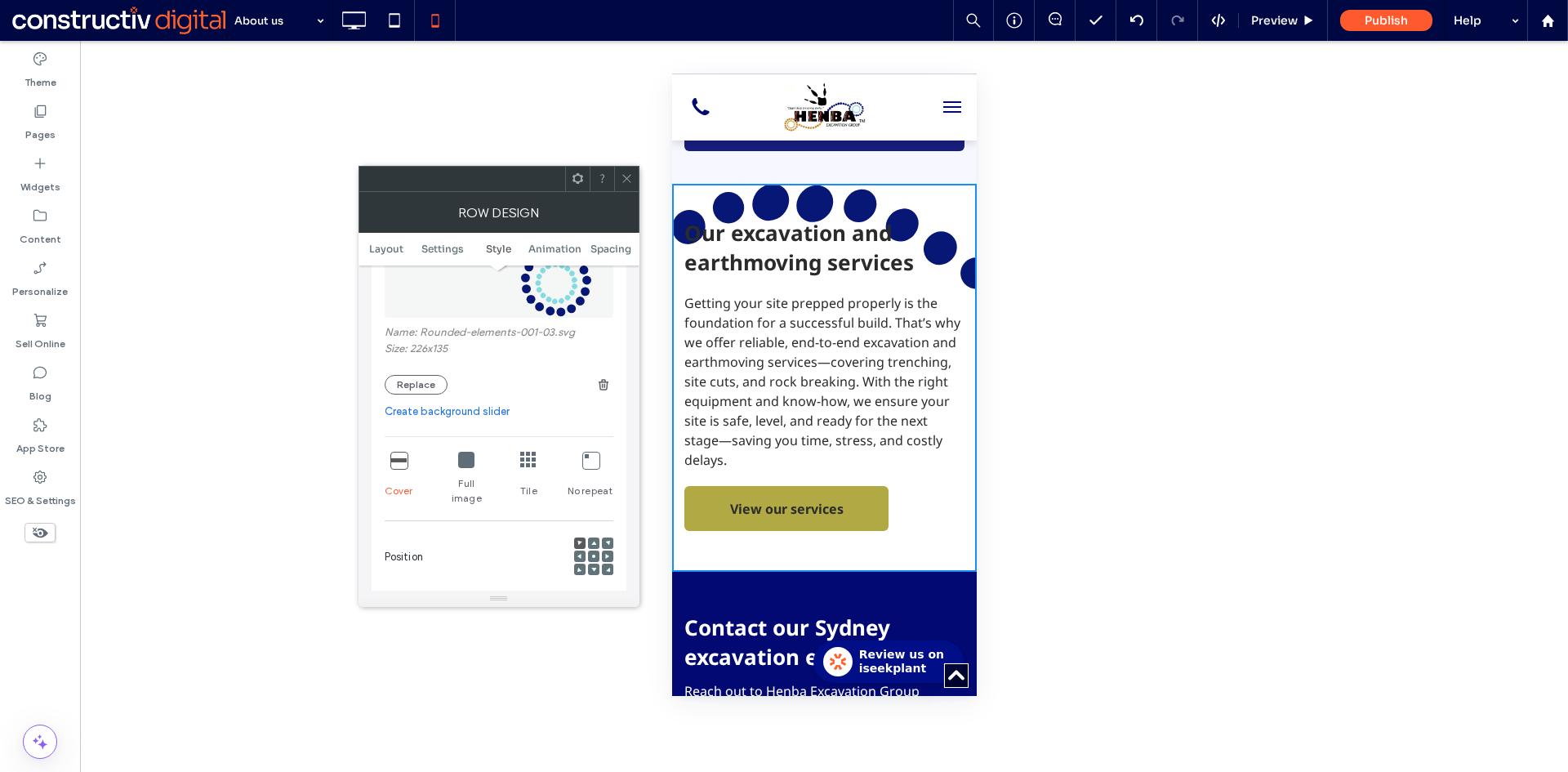
click at [592, 551] on div at bounding box center [593, 556] width 11 height 11
click at [599, 542] on div at bounding box center [593, 557] width 39 height 39
click at [587, 551] on div at bounding box center [593, 556] width 11 height 11
click at [592, 554] on use at bounding box center [593, 556] width 3 height 3
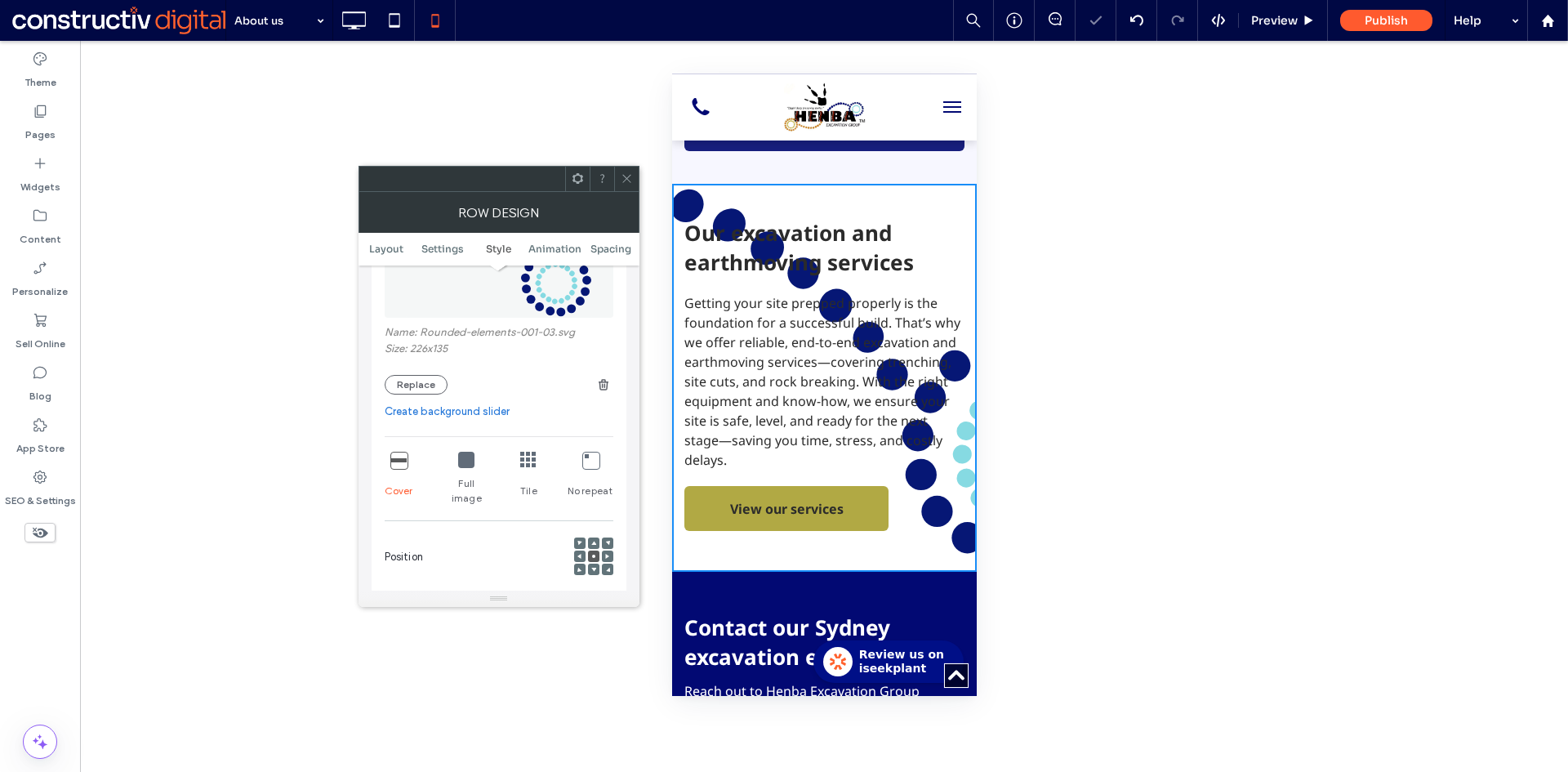
click at [467, 466] on icon at bounding box center [466, 459] width 16 height 16
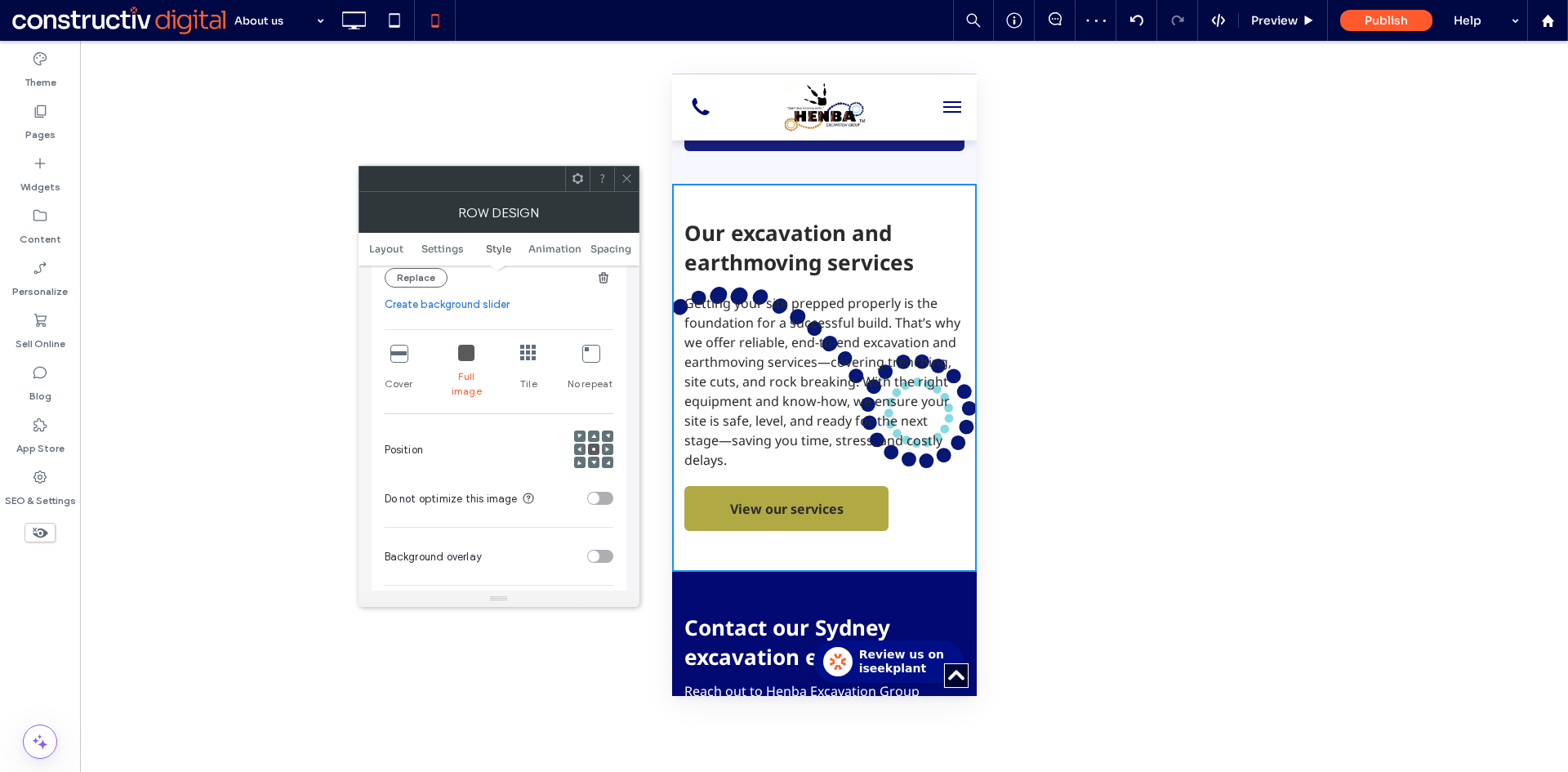
scroll to position [572, 0]
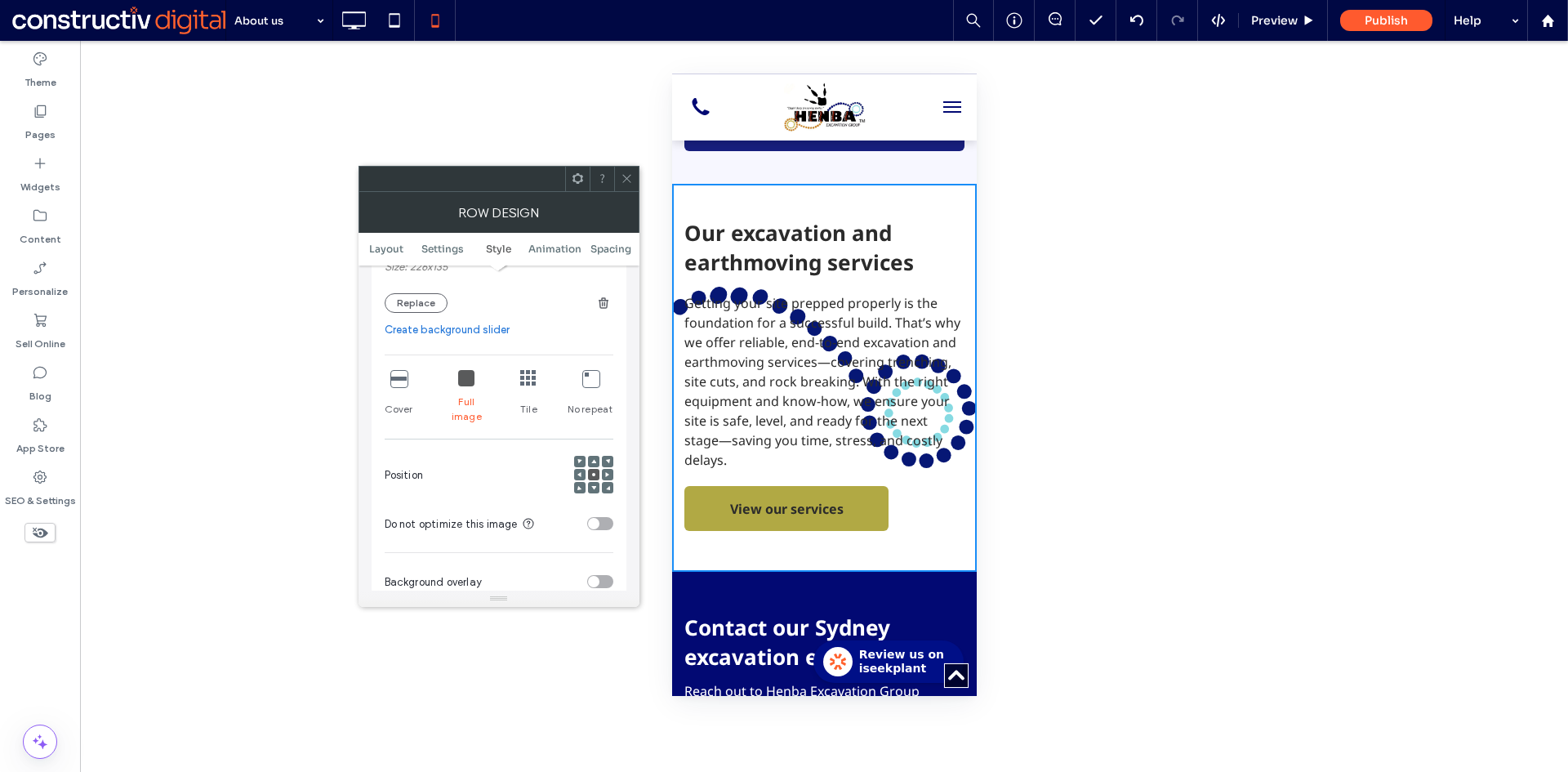
click at [411, 385] on div "Cover" at bounding box center [398, 397] width 28 height 67
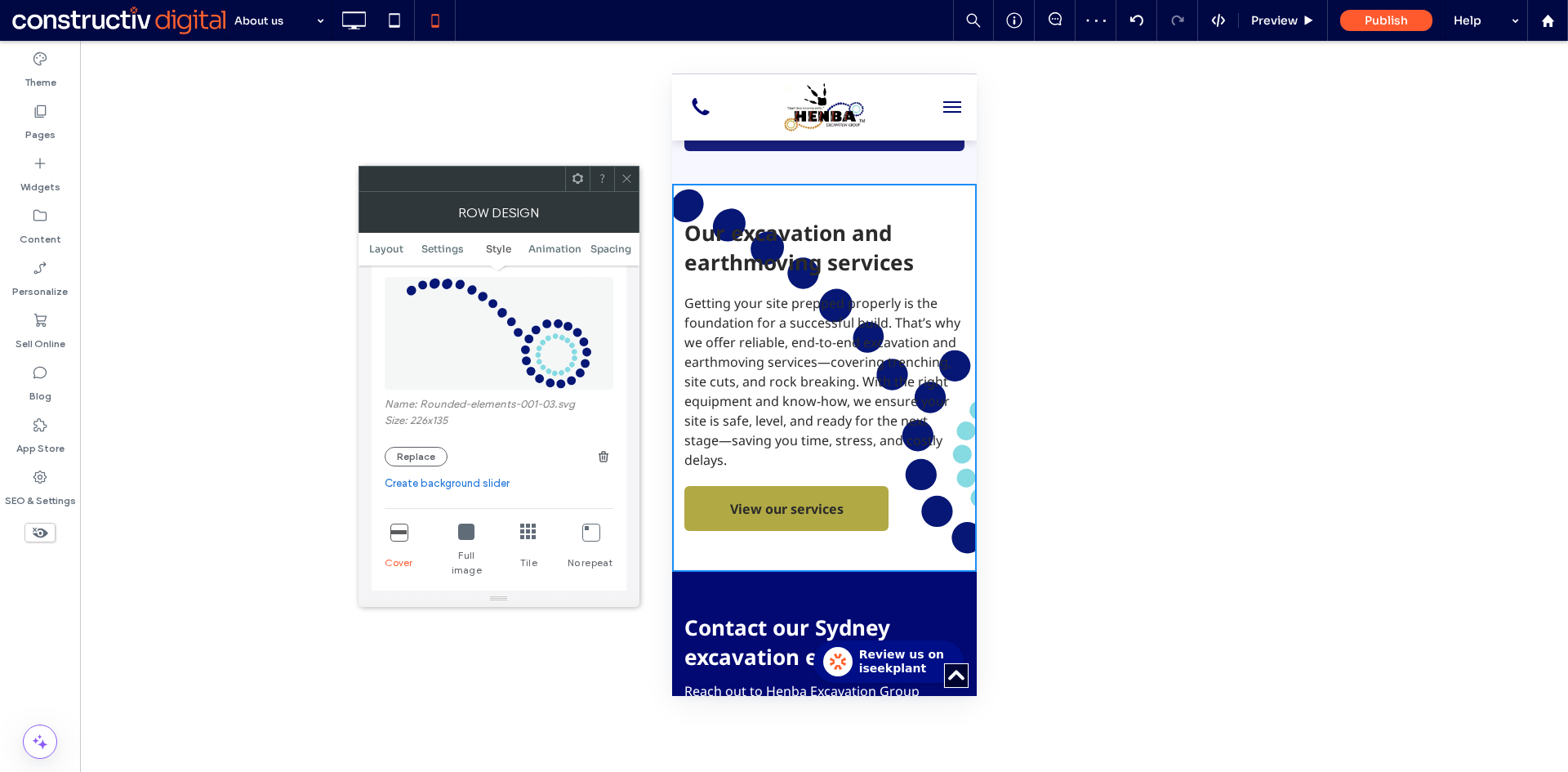
scroll to position [409, 0]
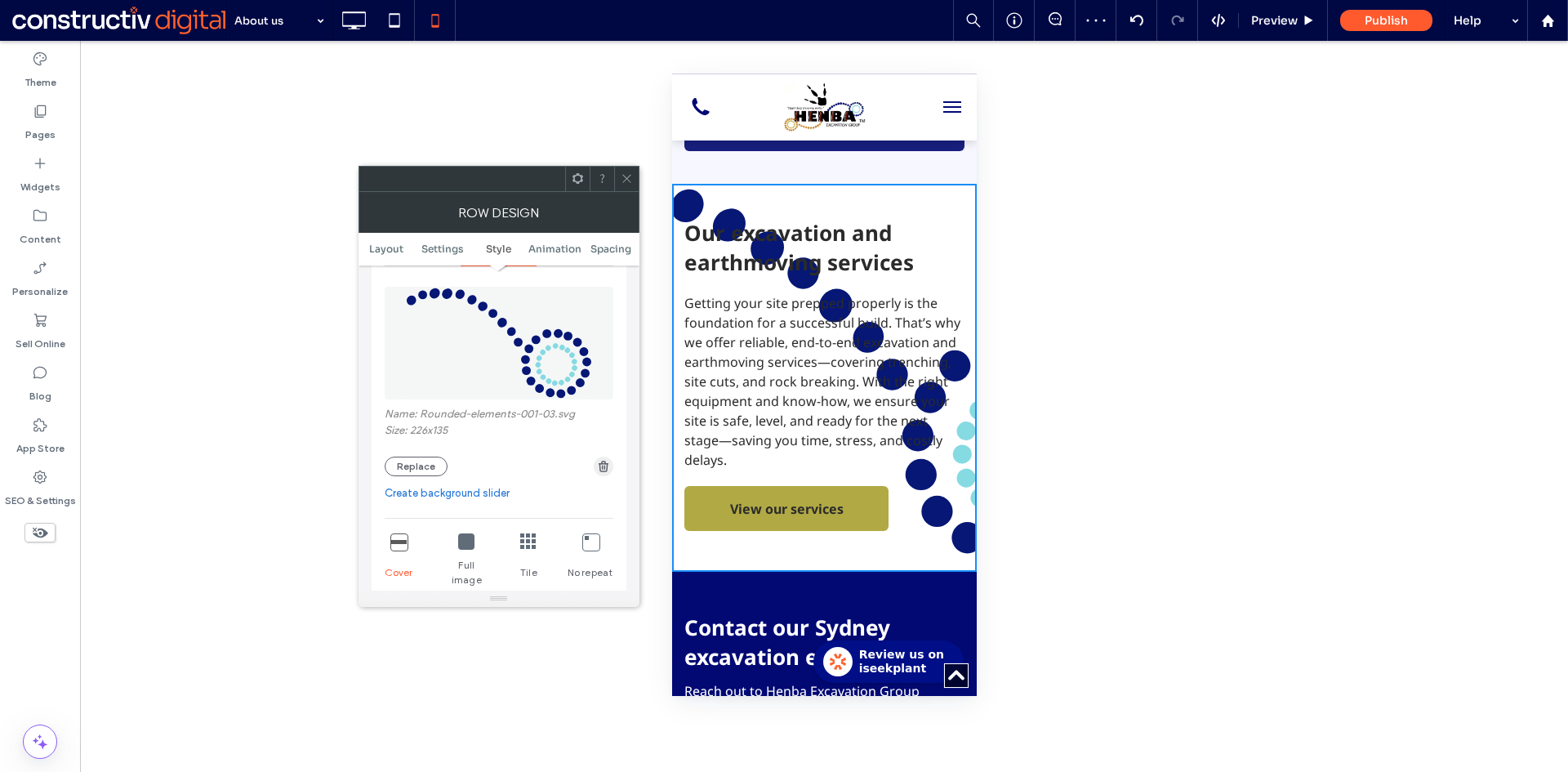
click at [601, 468] on icon "button" at bounding box center [603, 466] width 13 height 13
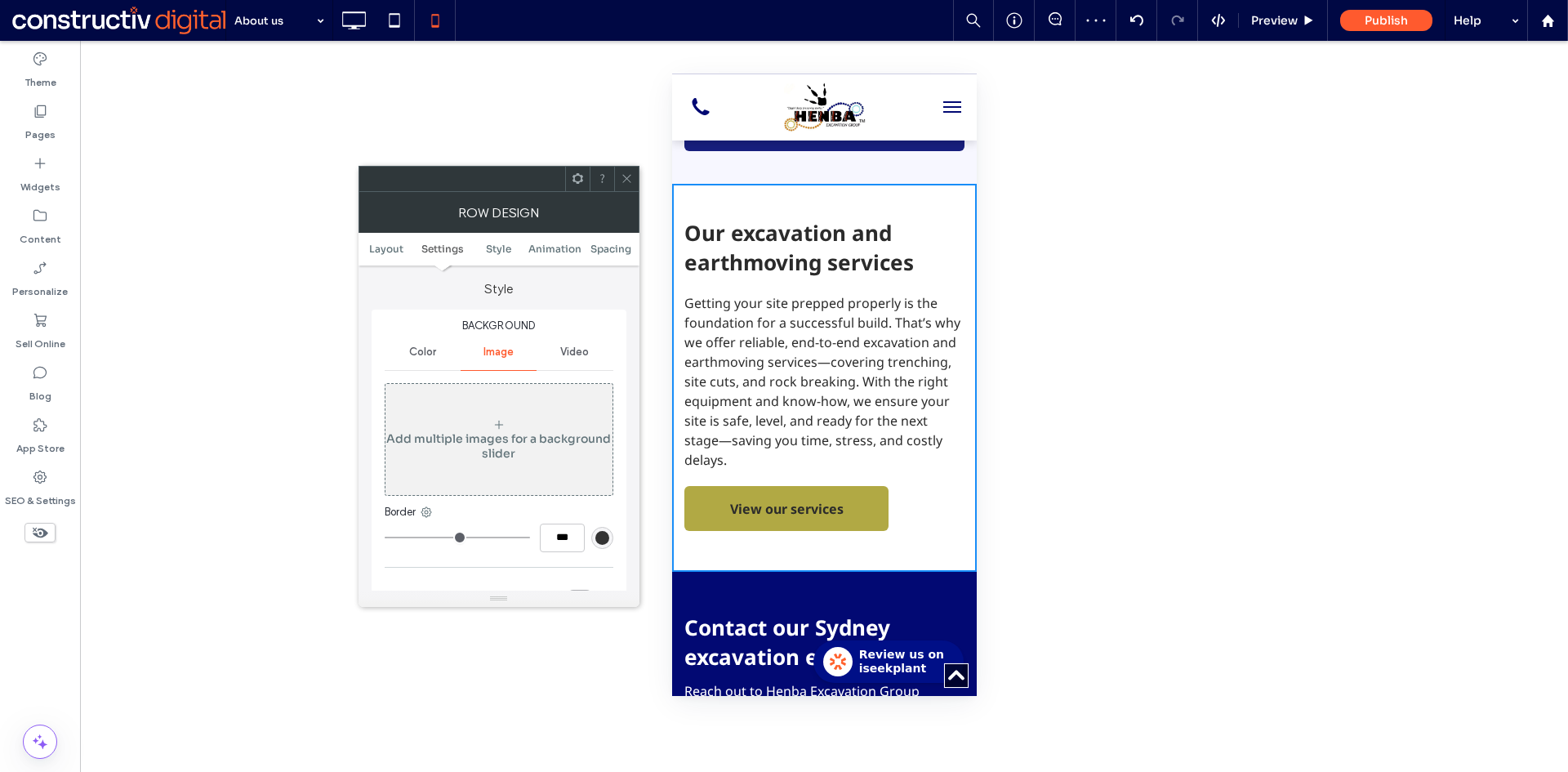
scroll to position [164, 0]
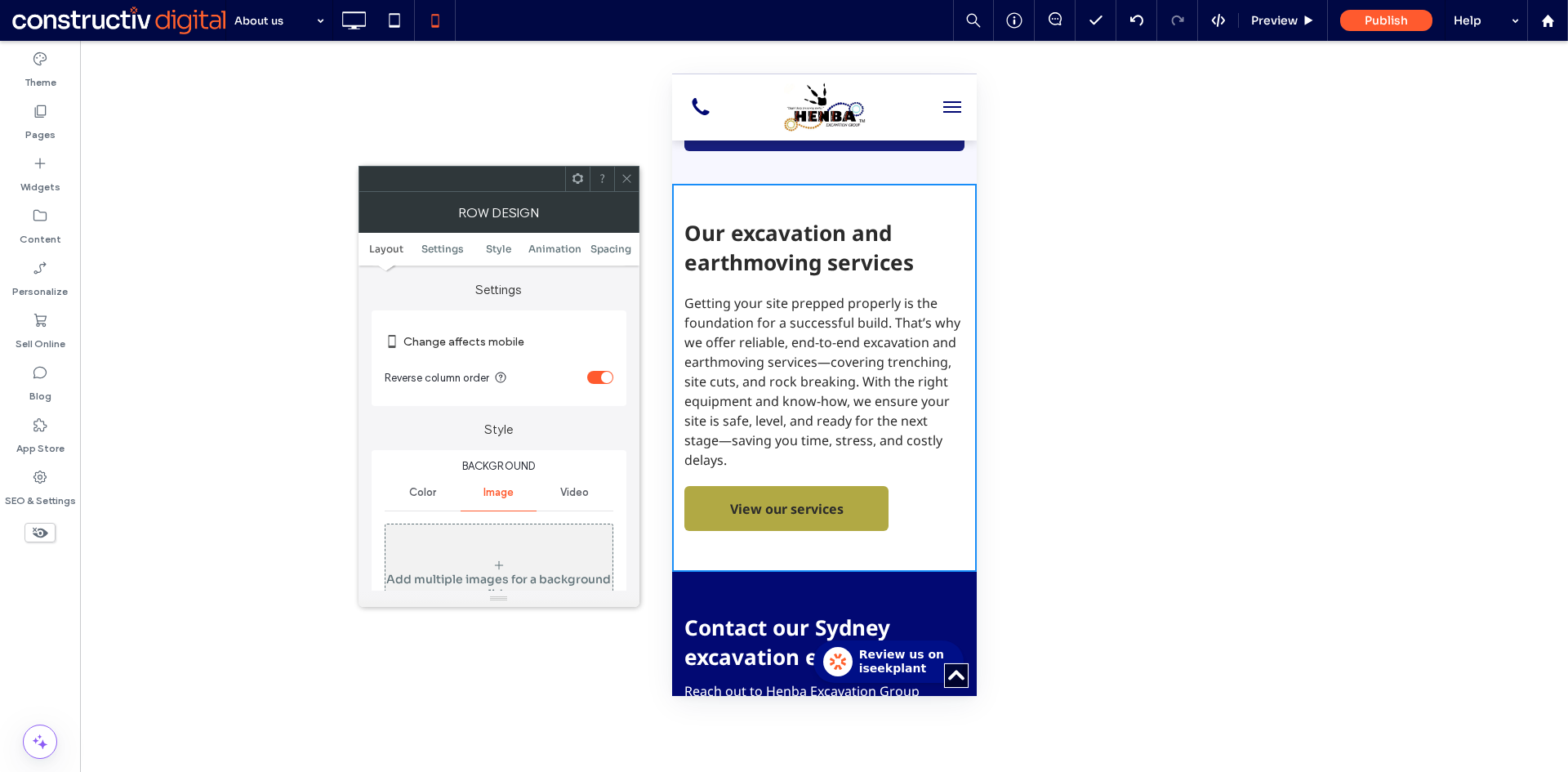
click at [426, 489] on span "Color" at bounding box center [422, 492] width 27 height 13
click at [597, 536] on div "rgba(255, 255, 255, 0.95)" at bounding box center [602, 536] width 14 height 14
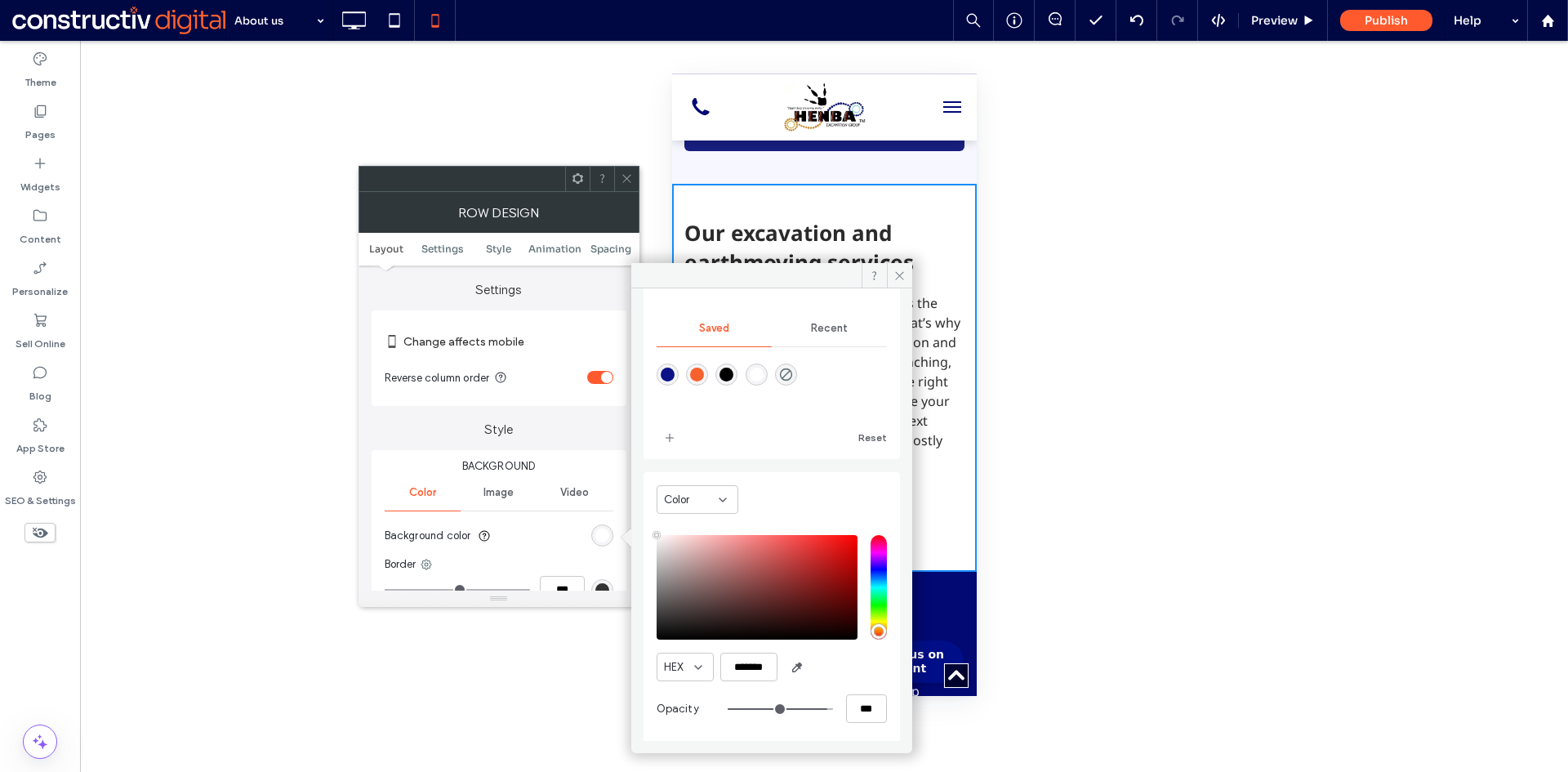
scroll to position [136, 0]
drag, startPoint x: 843, startPoint y: 702, endPoint x: 904, endPoint y: 706, distance: 61.1
click at [904, 706] on div "Theme Colors Save time with Theme Colors Create a color palette to instantly ad…" at bounding box center [772, 515] width 281 height 452
type input "*"
type input "**"
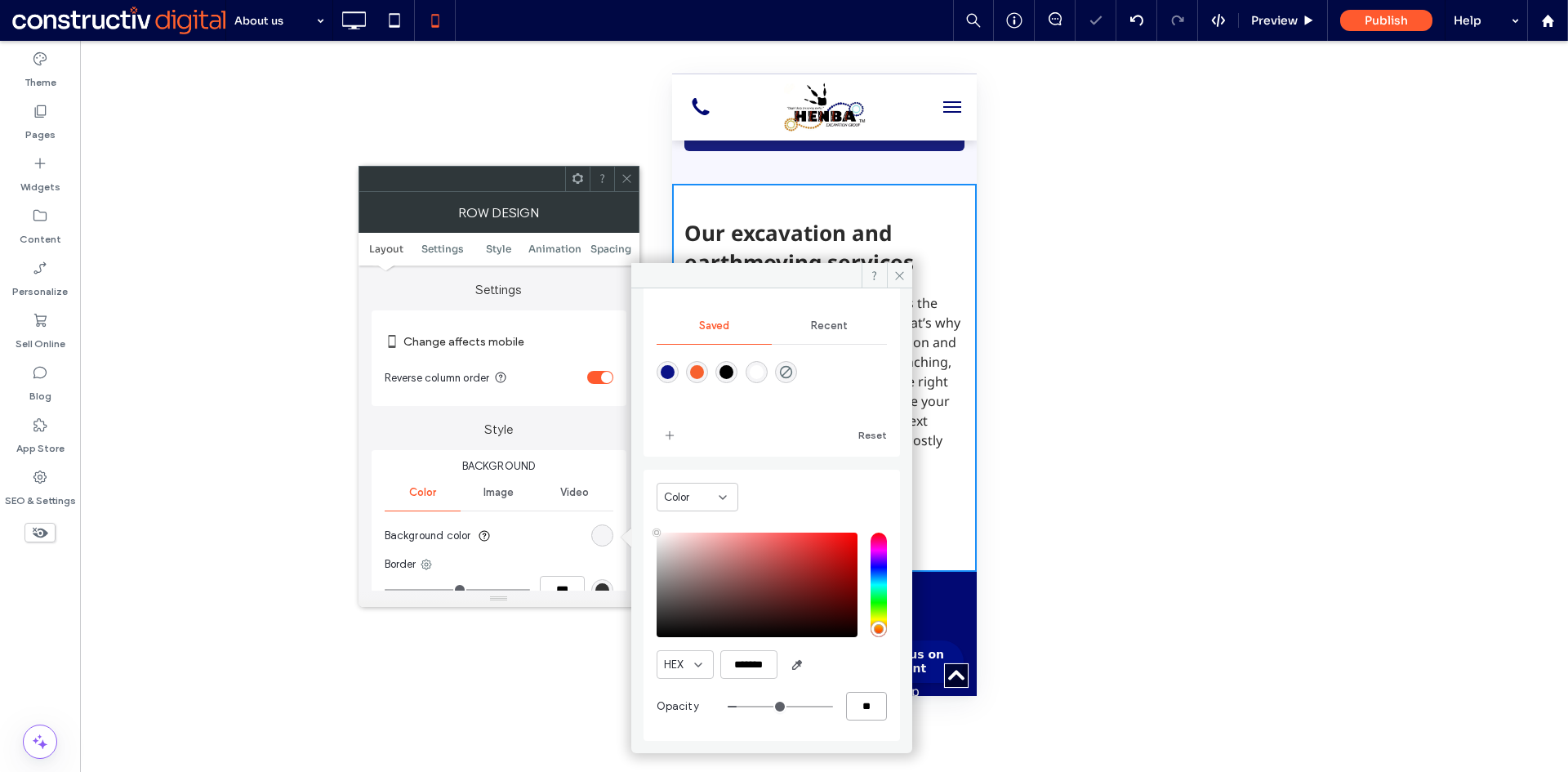
type input "**"
type input "***"
click at [628, 186] on span at bounding box center [627, 179] width 12 height 25
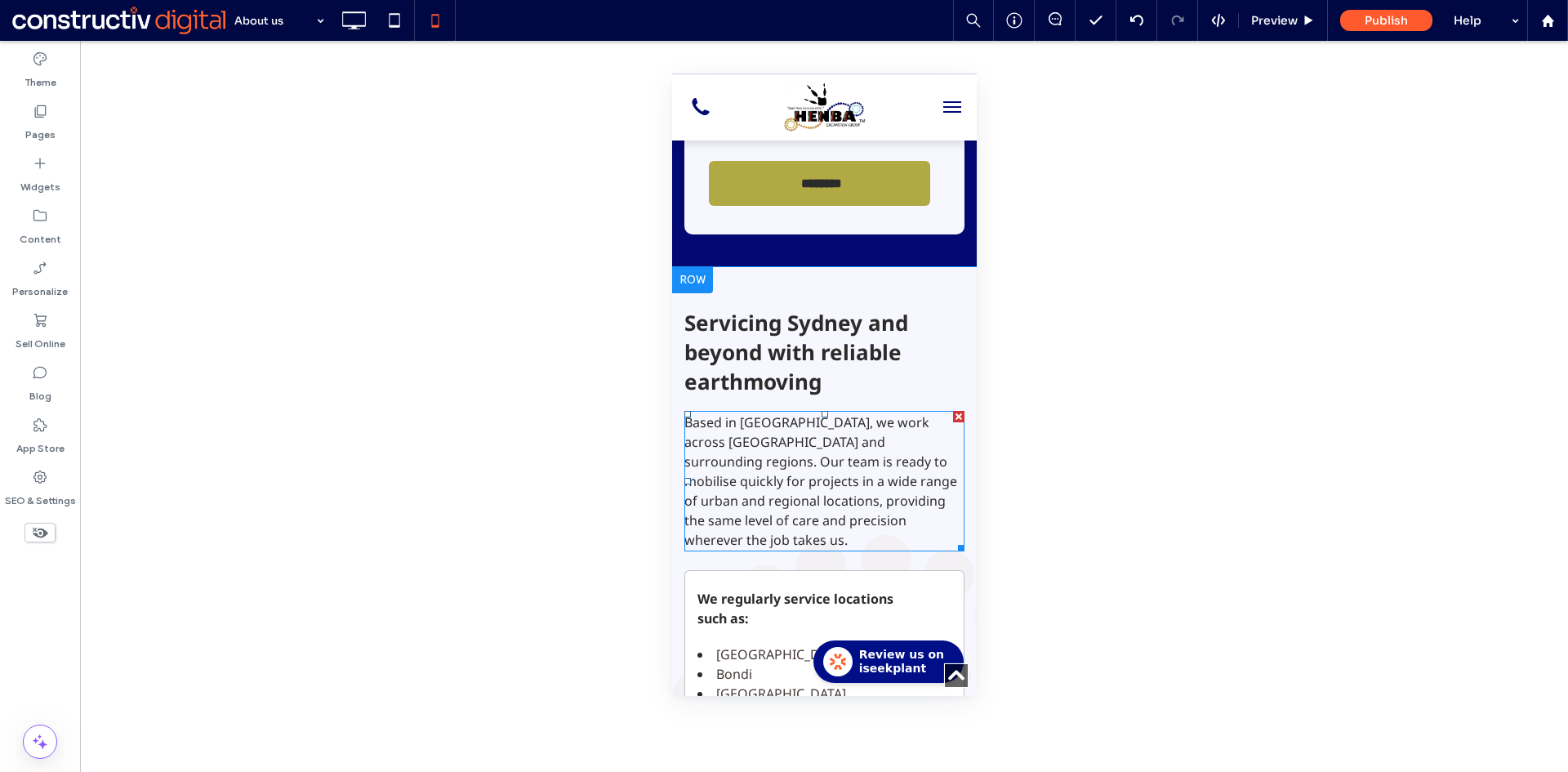
scroll to position [2529, 0]
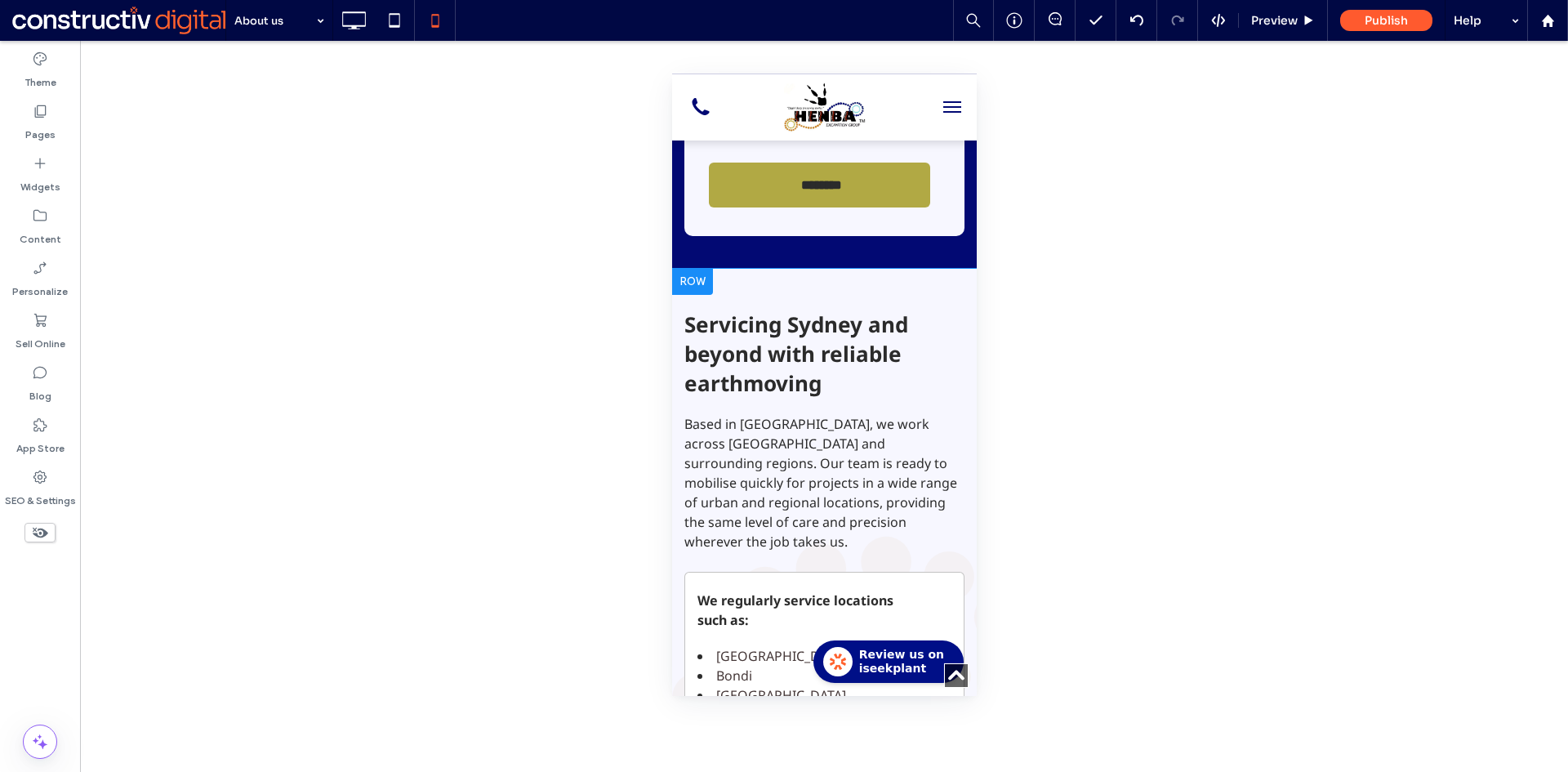
drag, startPoint x: 861, startPoint y: 296, endPoint x: 808, endPoint y: 306, distance: 53.9
click at [861, 296] on div "Servicing Sydney and beyond with reliable earthmoving Based in Sydney, we work …" at bounding box center [824, 597] width 305 height 656
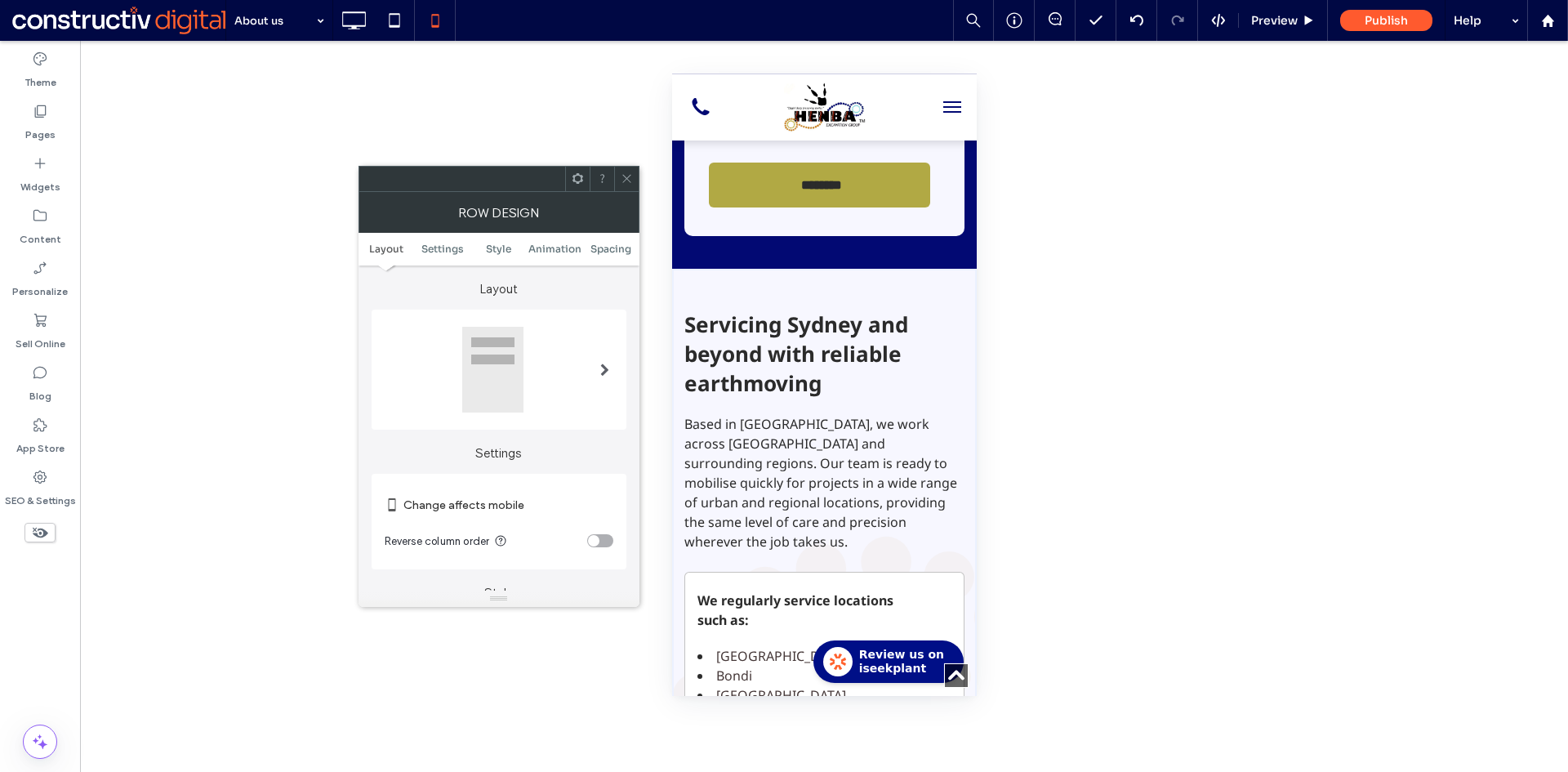
scroll to position [245, 0]
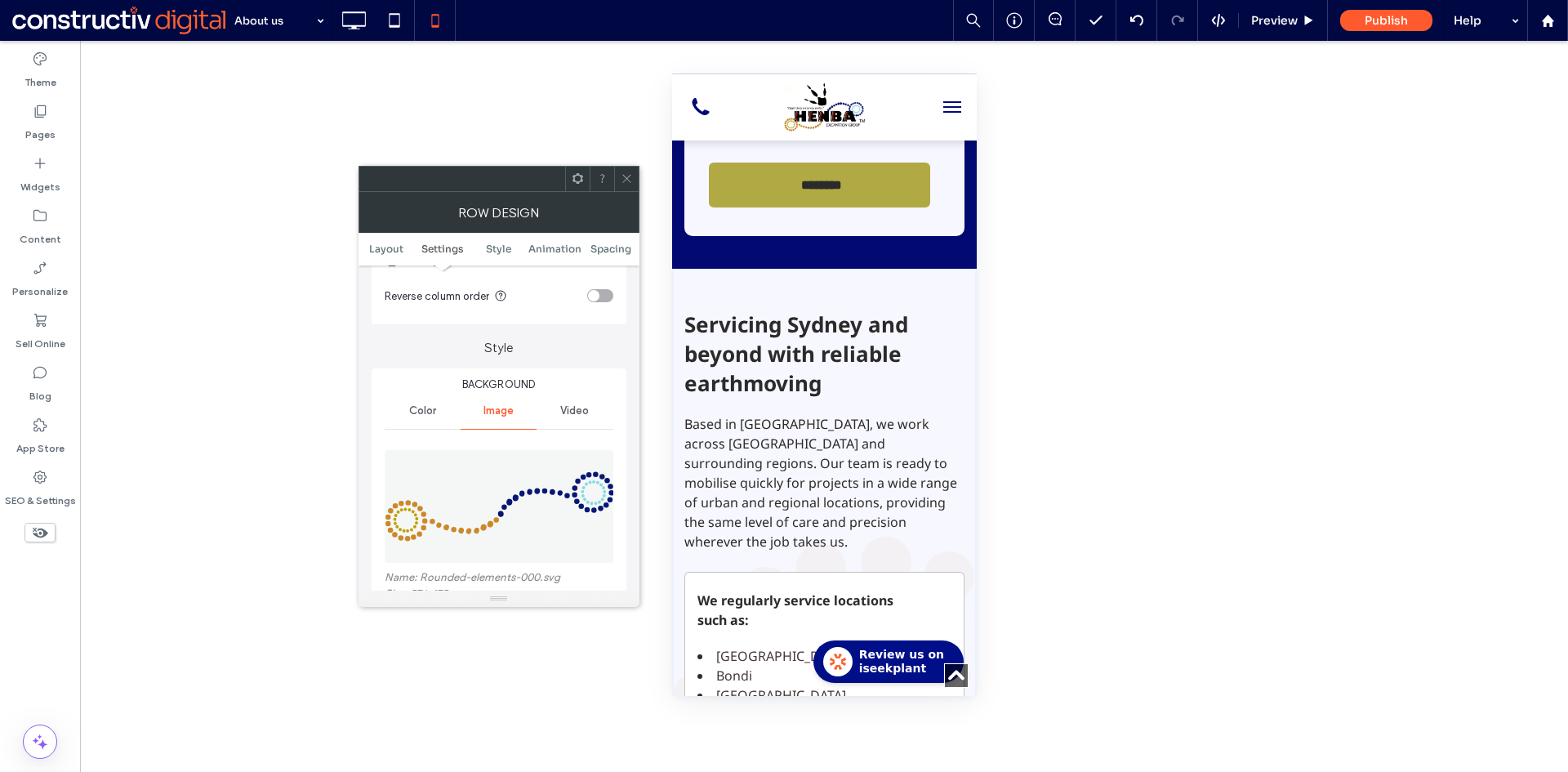
click at [625, 175] on icon at bounding box center [627, 178] width 12 height 12
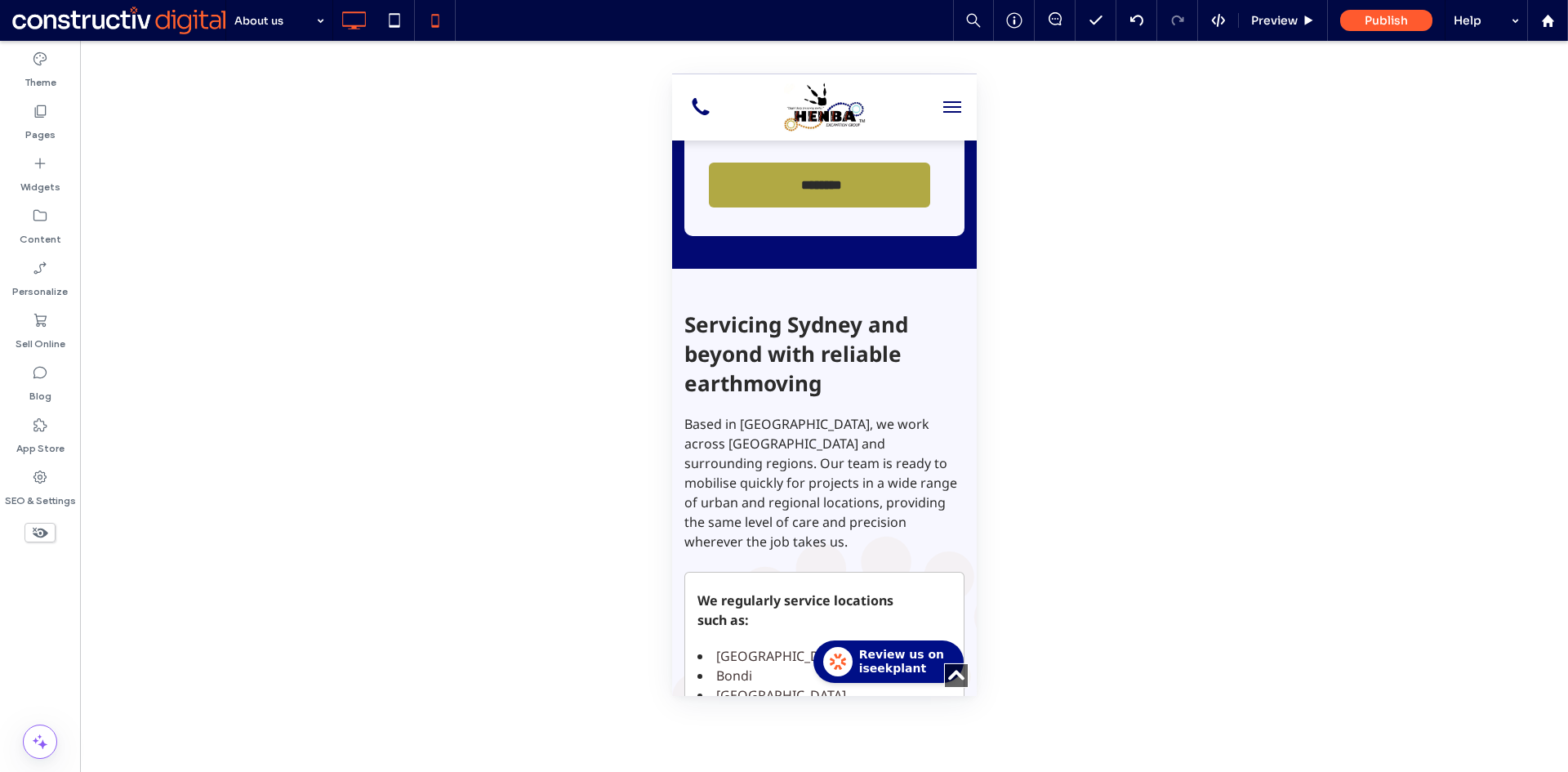
click at [360, 29] on icon at bounding box center [354, 21] width 33 height 33
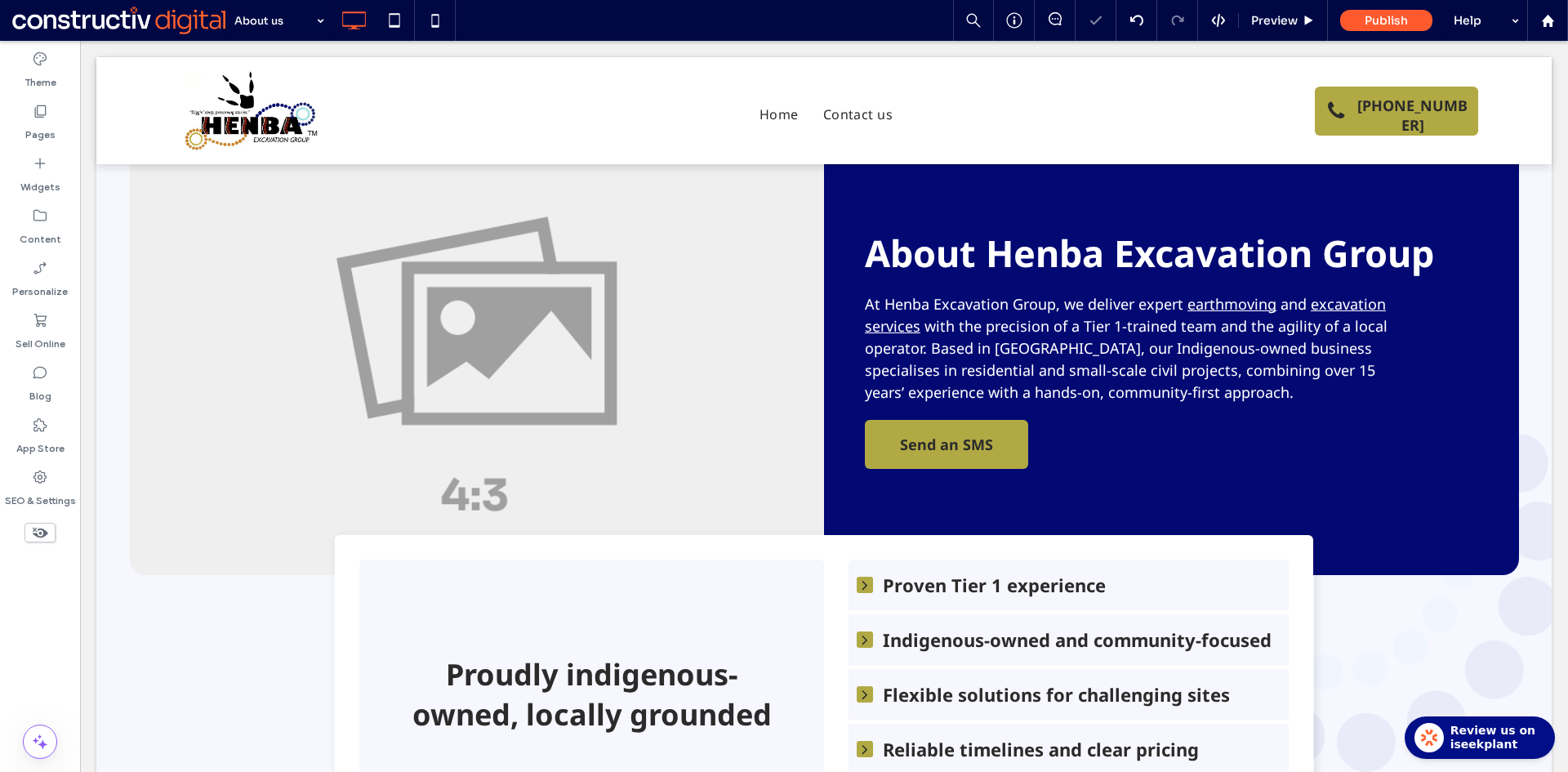
scroll to position [0, 0]
click at [49, 133] on label "Pages" at bounding box center [40, 130] width 30 height 23
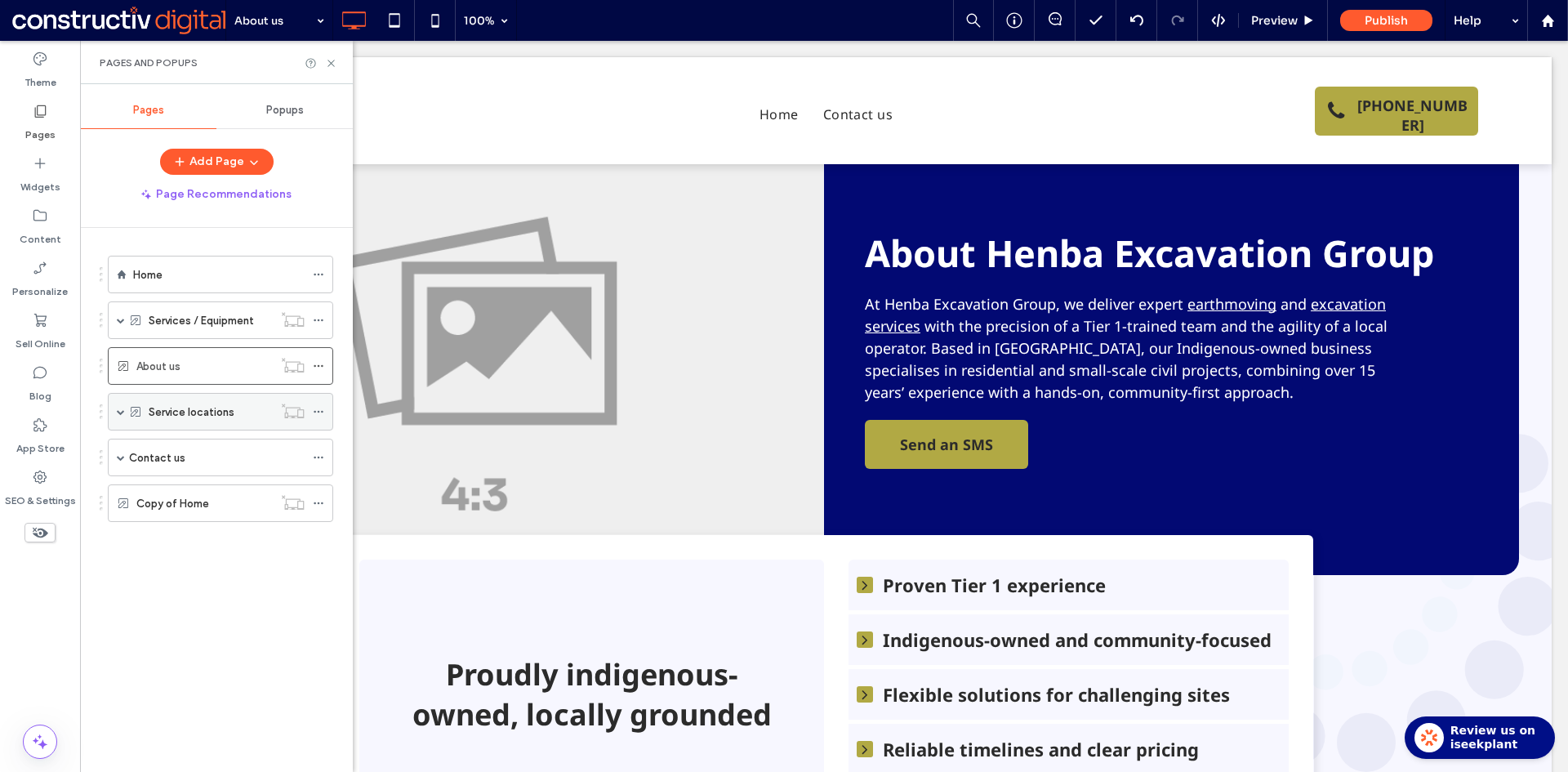
click at [199, 408] on label "Service locations" at bounding box center [192, 411] width 86 height 28
click at [122, 412] on span at bounding box center [121, 412] width 9 height 9
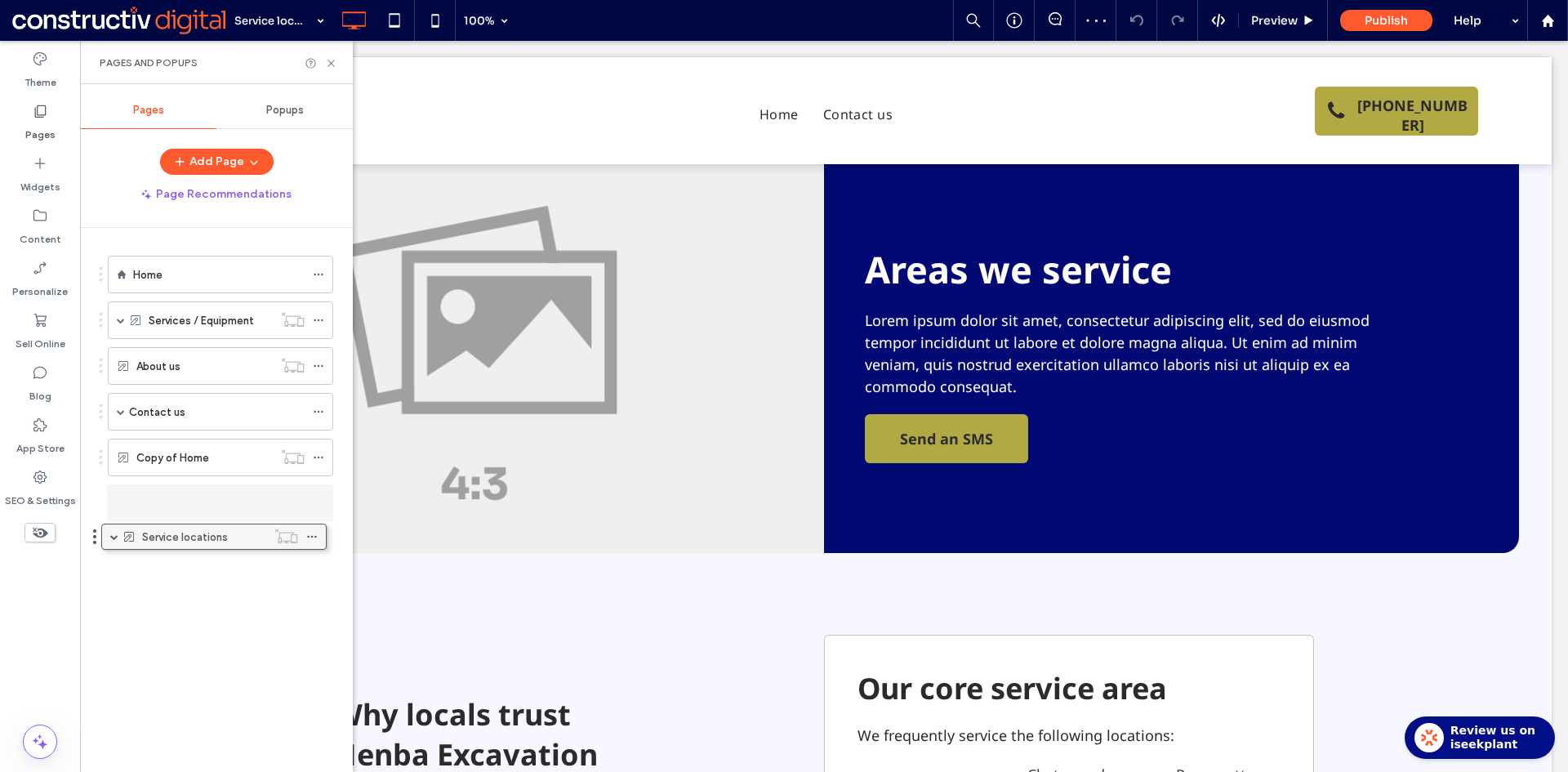
drag, startPoint x: 184, startPoint y: 417, endPoint x: 178, endPoint y: 543, distance: 126.1
click at [211, 330] on div "Services / Equipment" at bounding box center [211, 320] width 124 height 36
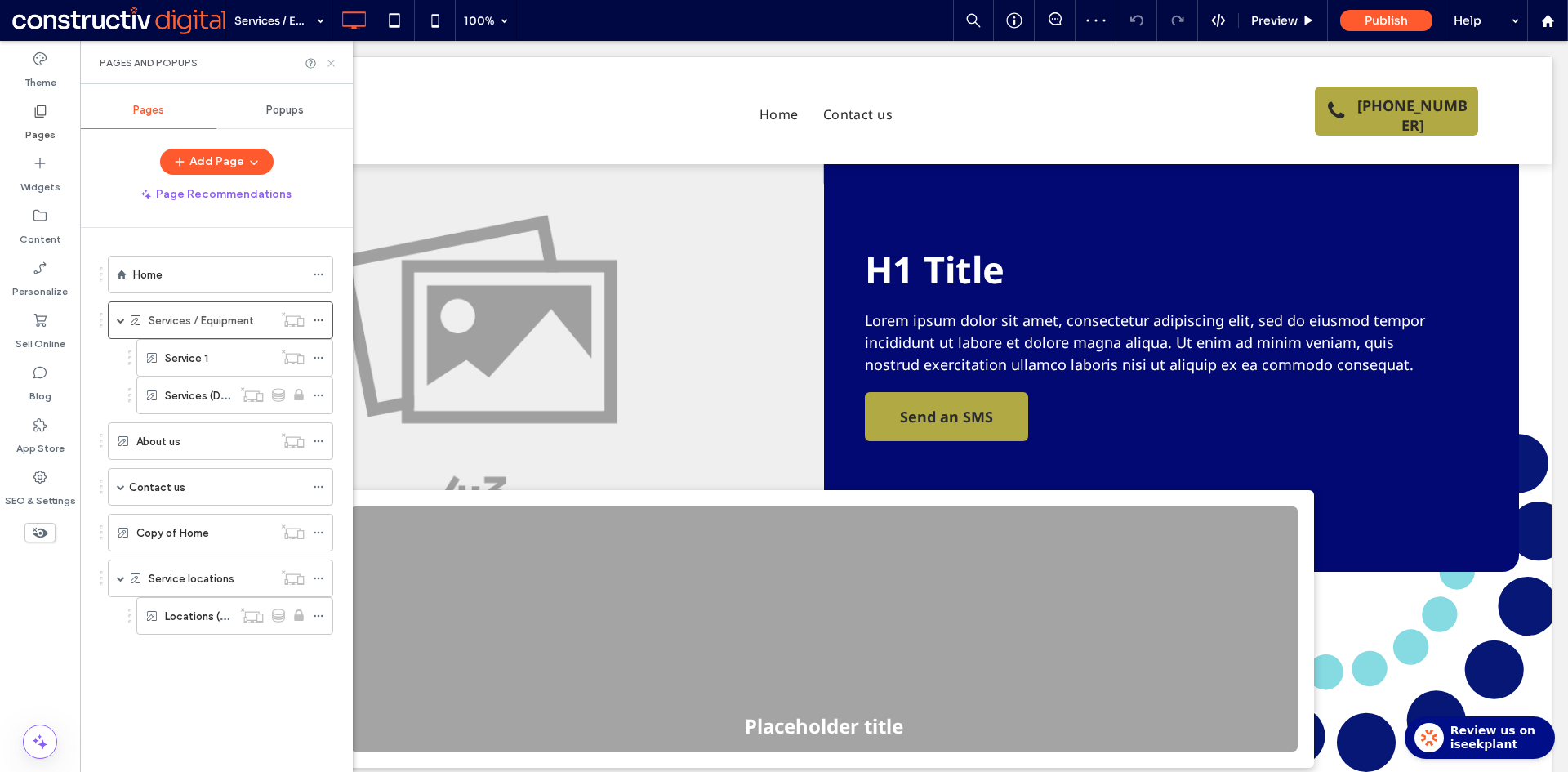
click at [331, 65] on icon at bounding box center [331, 63] width 12 height 12
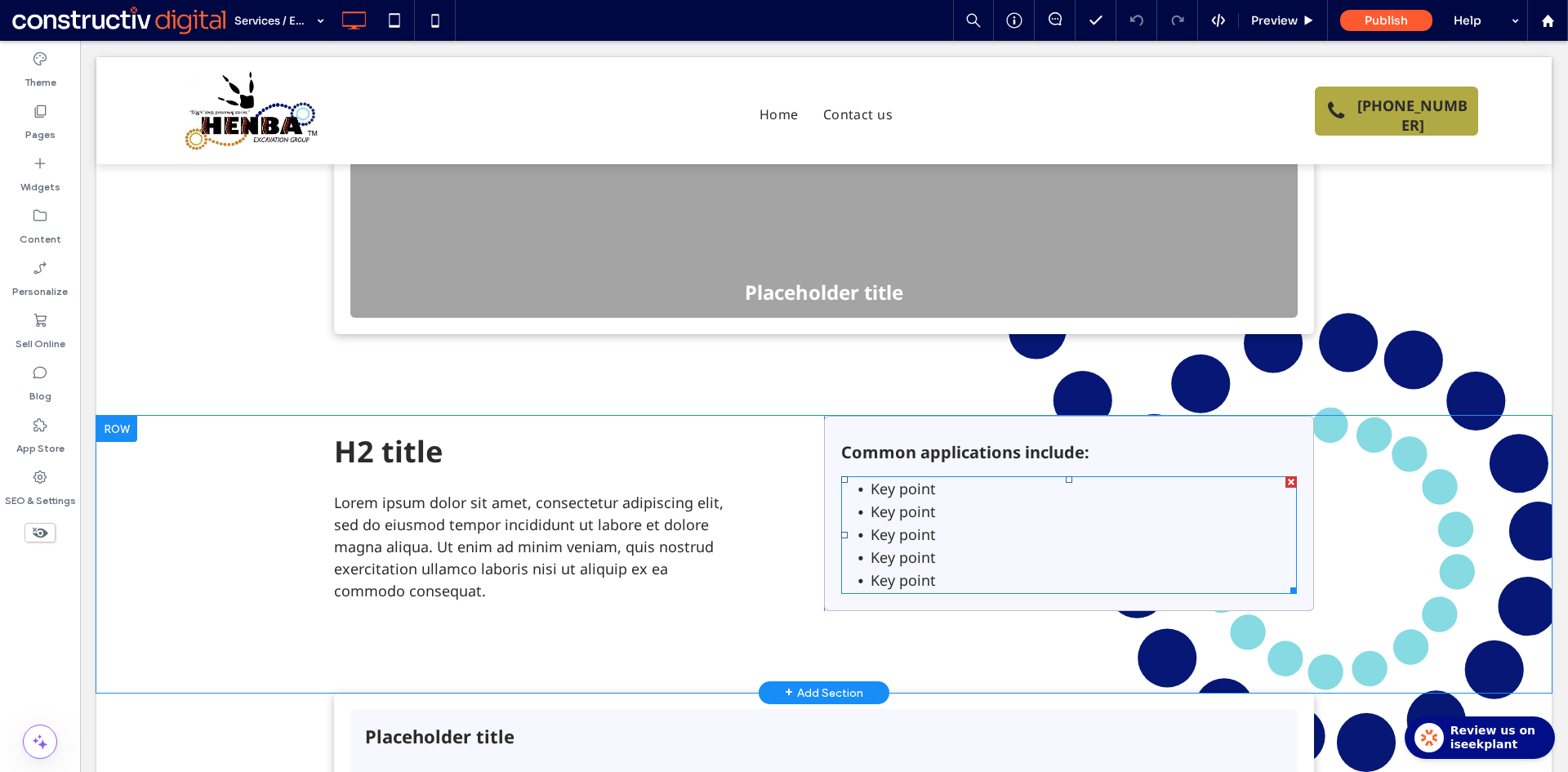
scroll to position [326, 0]
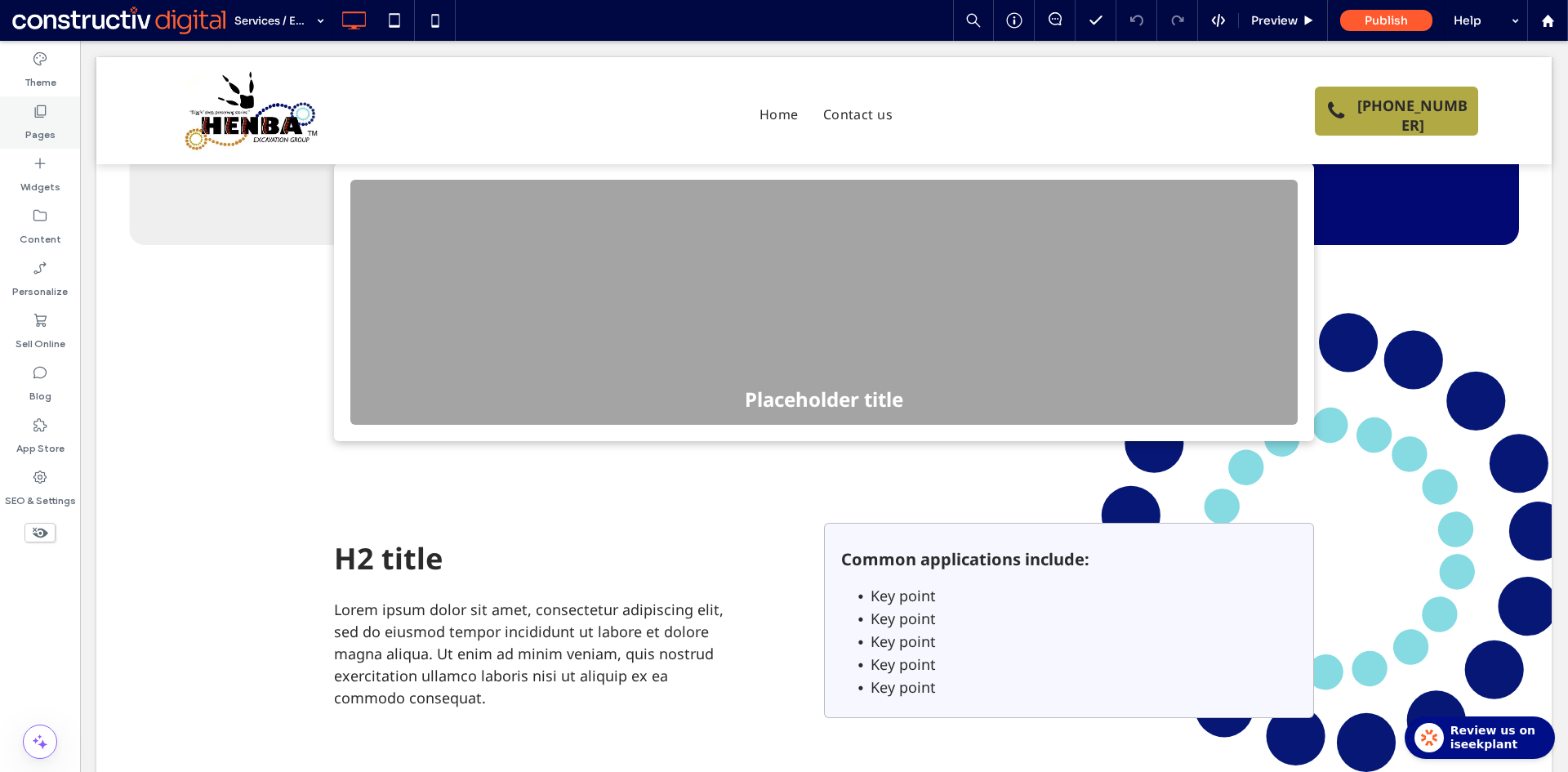
click at [42, 125] on label "Pages" at bounding box center [40, 130] width 30 height 23
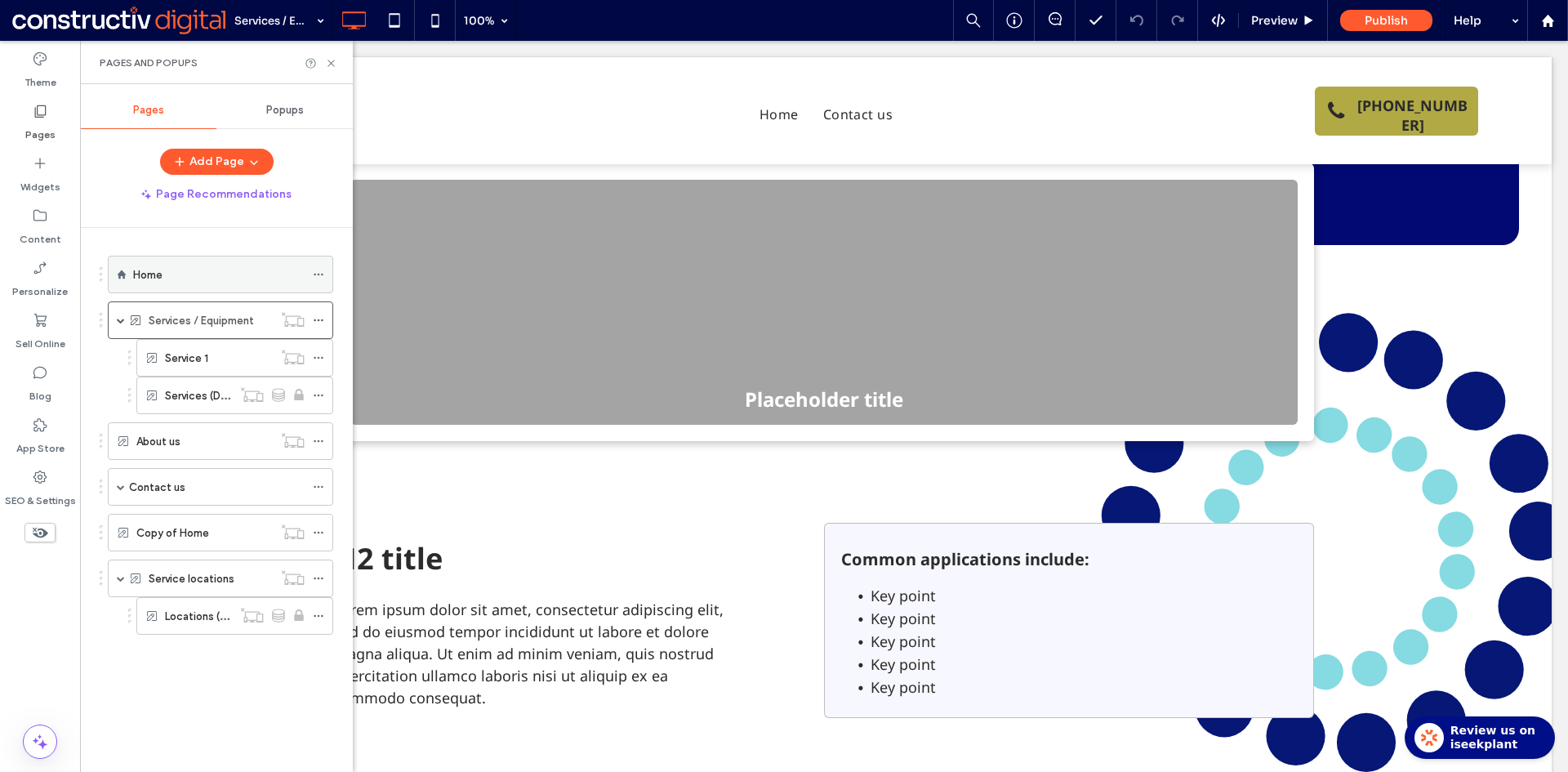
click at [186, 279] on div "Home" at bounding box center [218, 274] width 171 height 18
click at [329, 62] on icon at bounding box center [331, 63] width 12 height 12
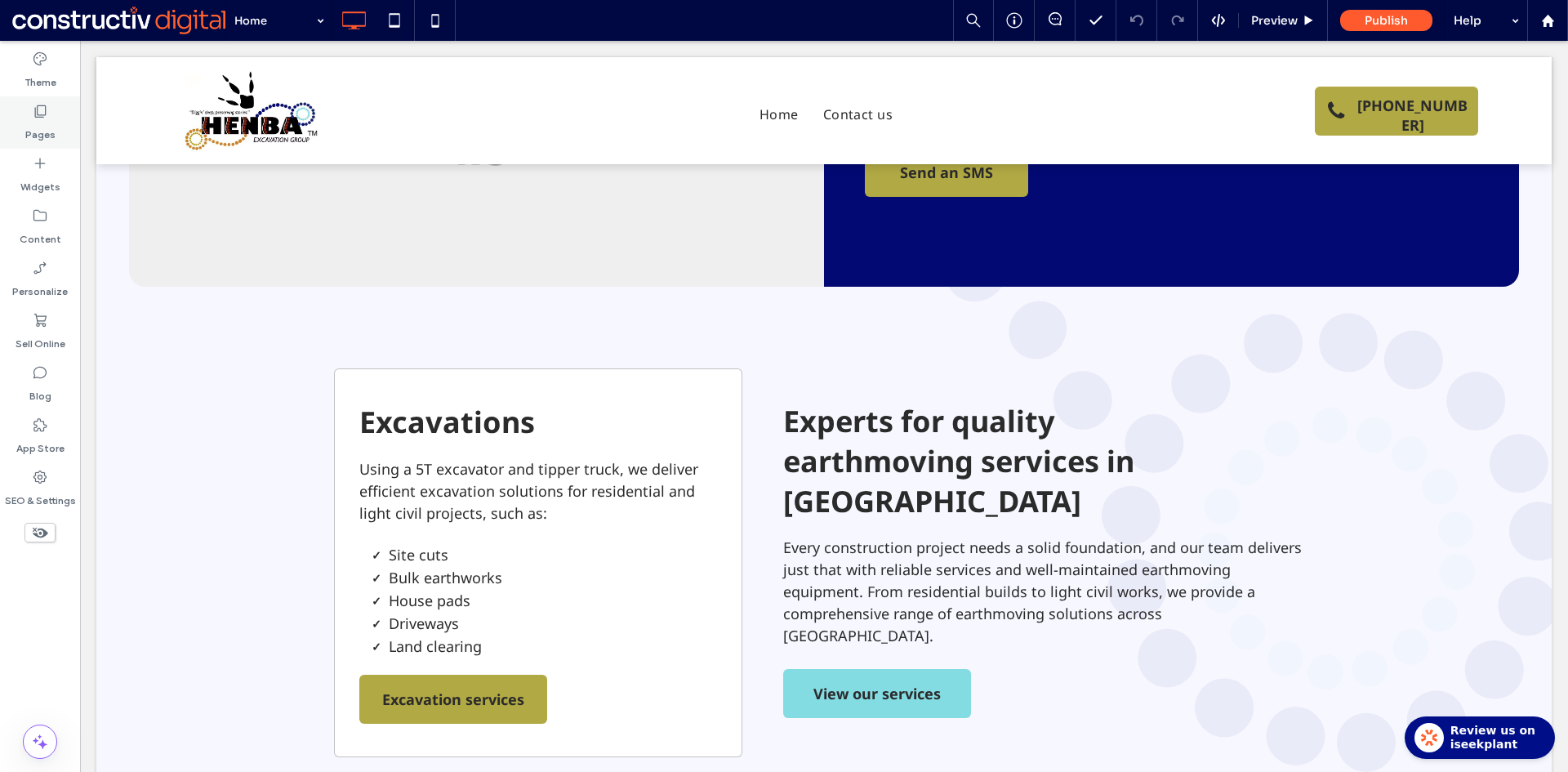
click at [15, 120] on div "Pages" at bounding box center [39, 123] width 80 height 52
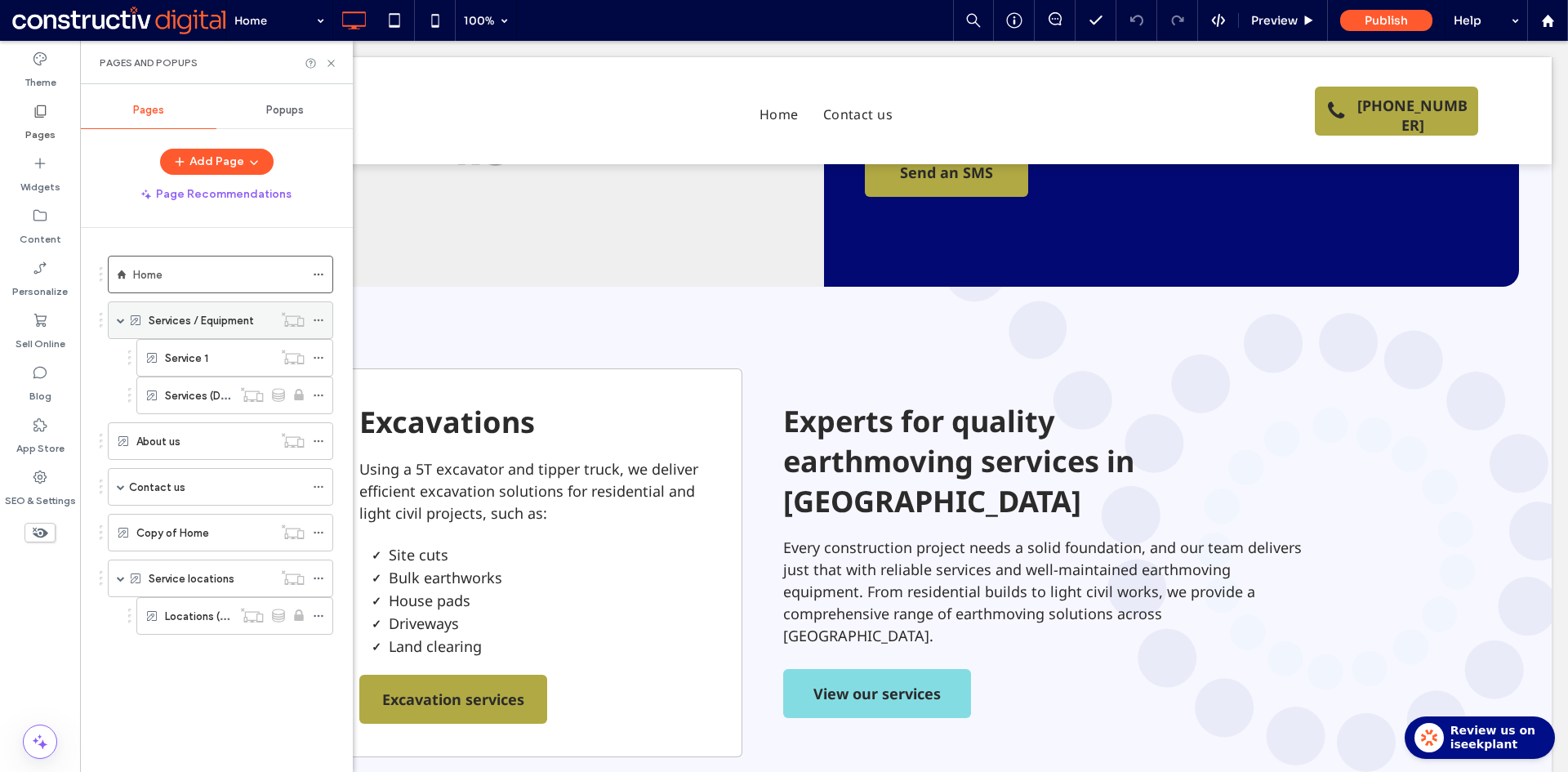
click at [185, 322] on label "Services / Equipment" at bounding box center [201, 320] width 105 height 28
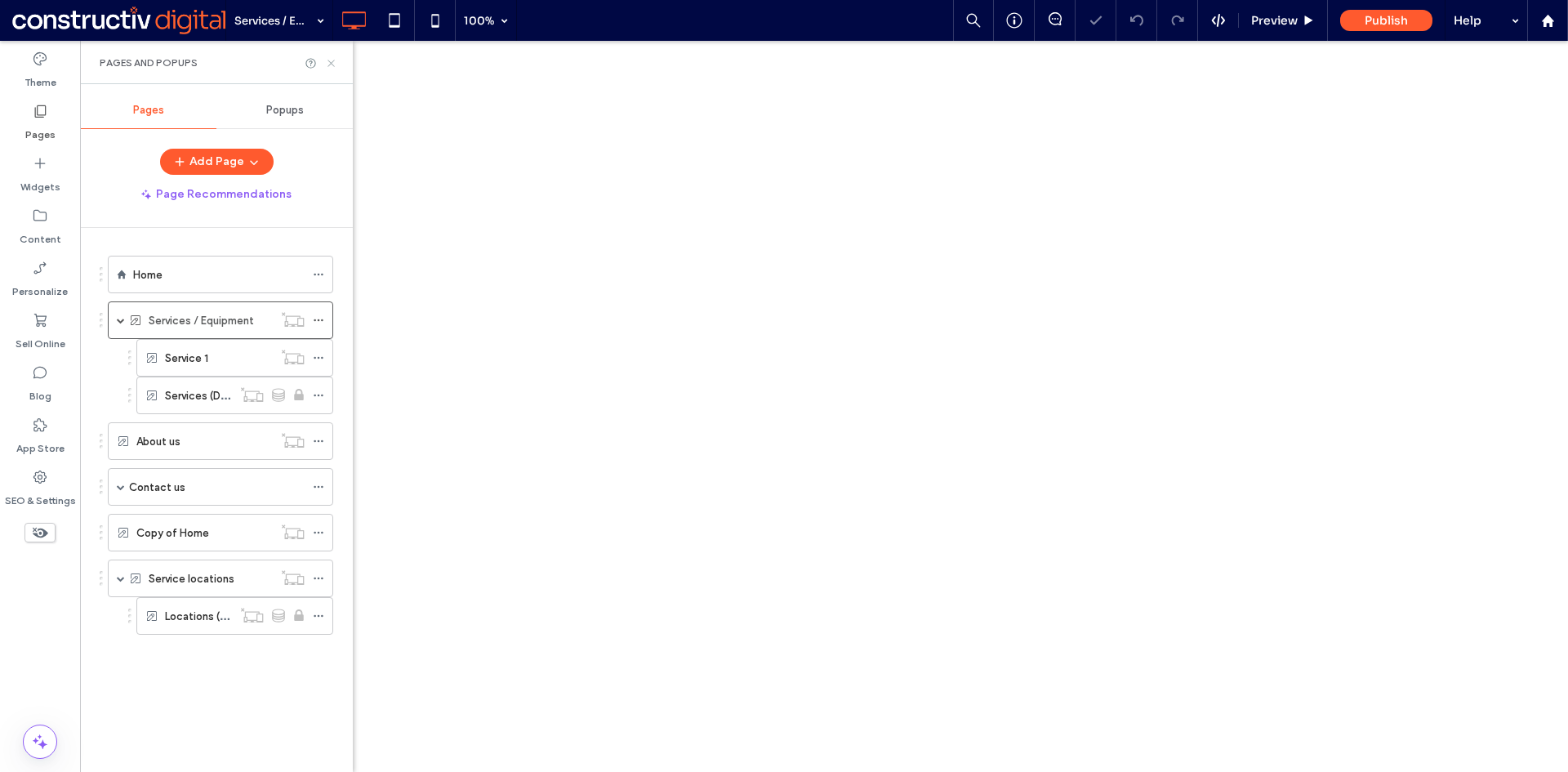
click at [329, 63] on icon at bounding box center [331, 63] width 12 height 12
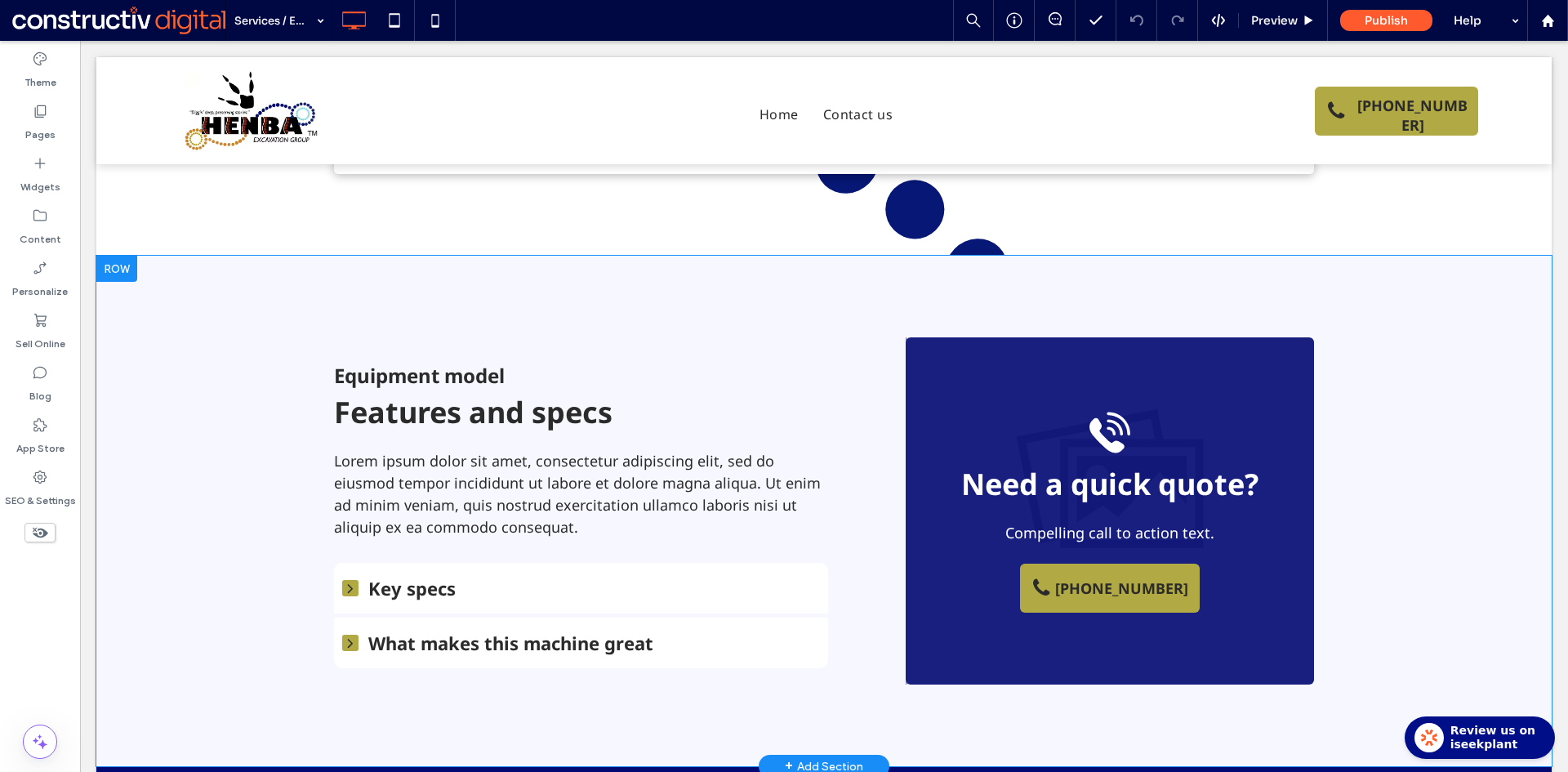
scroll to position [1389, 0]
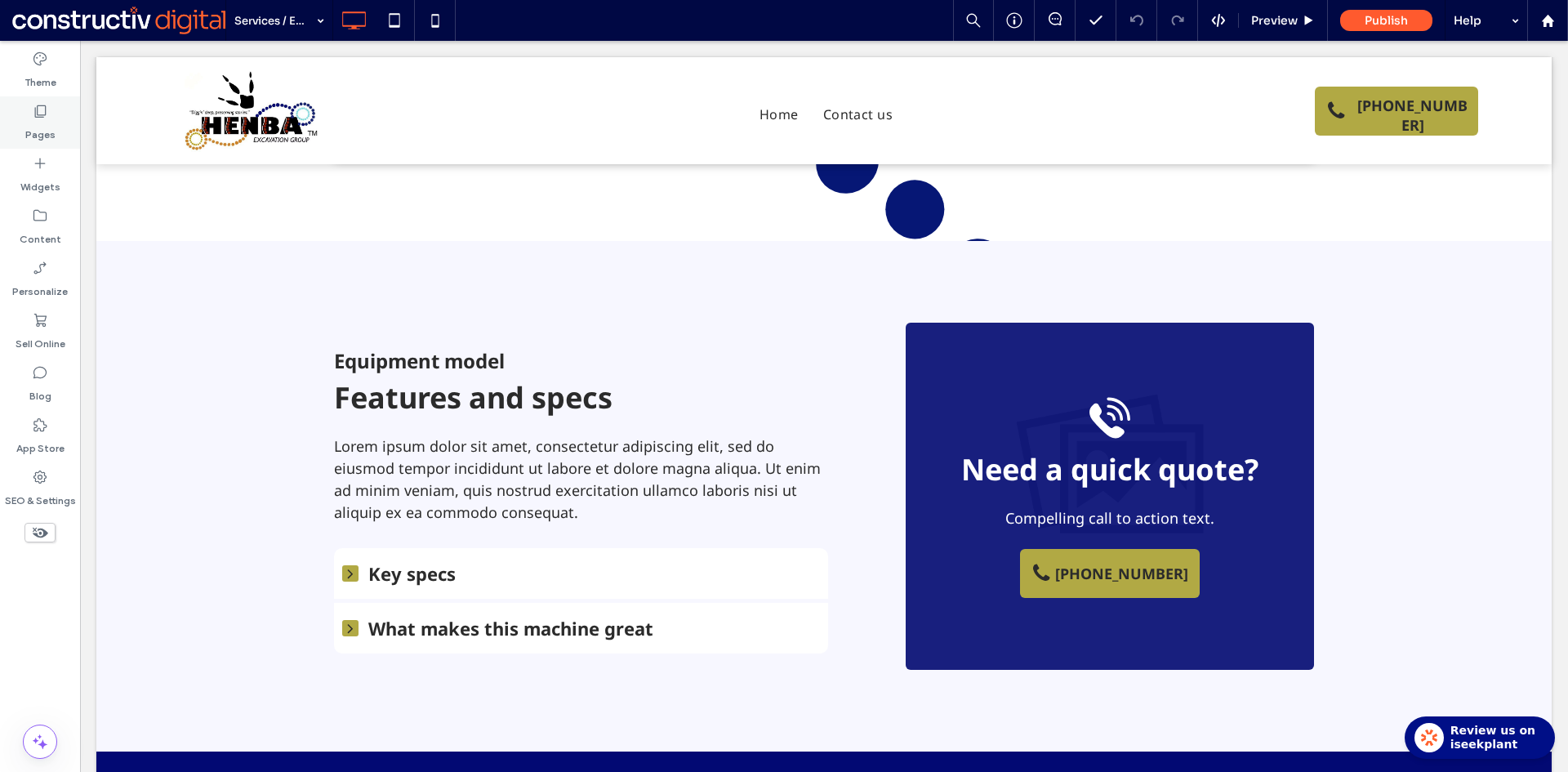
click at [52, 128] on label "Pages" at bounding box center [40, 130] width 30 height 23
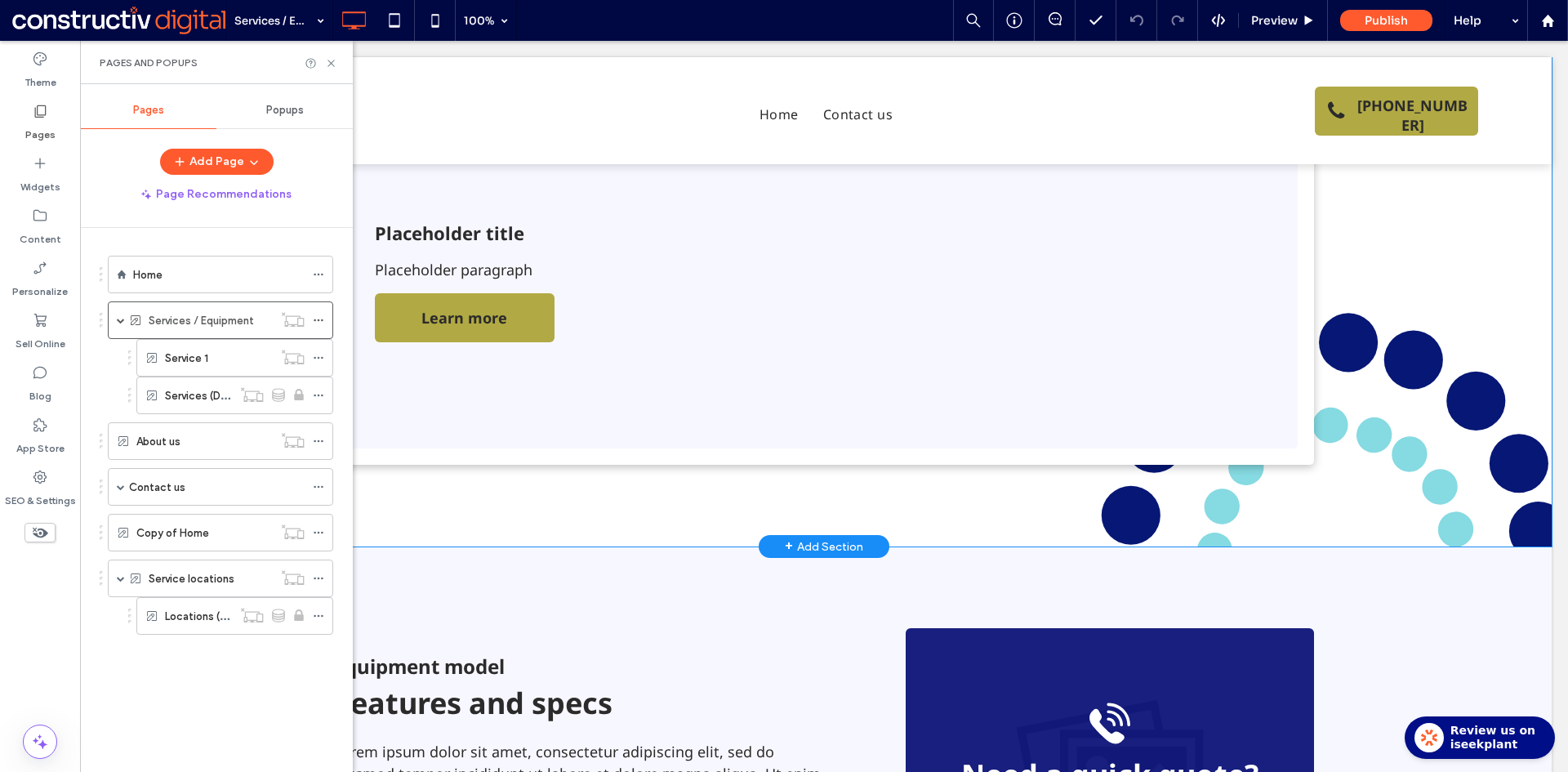
scroll to position [1062, 0]
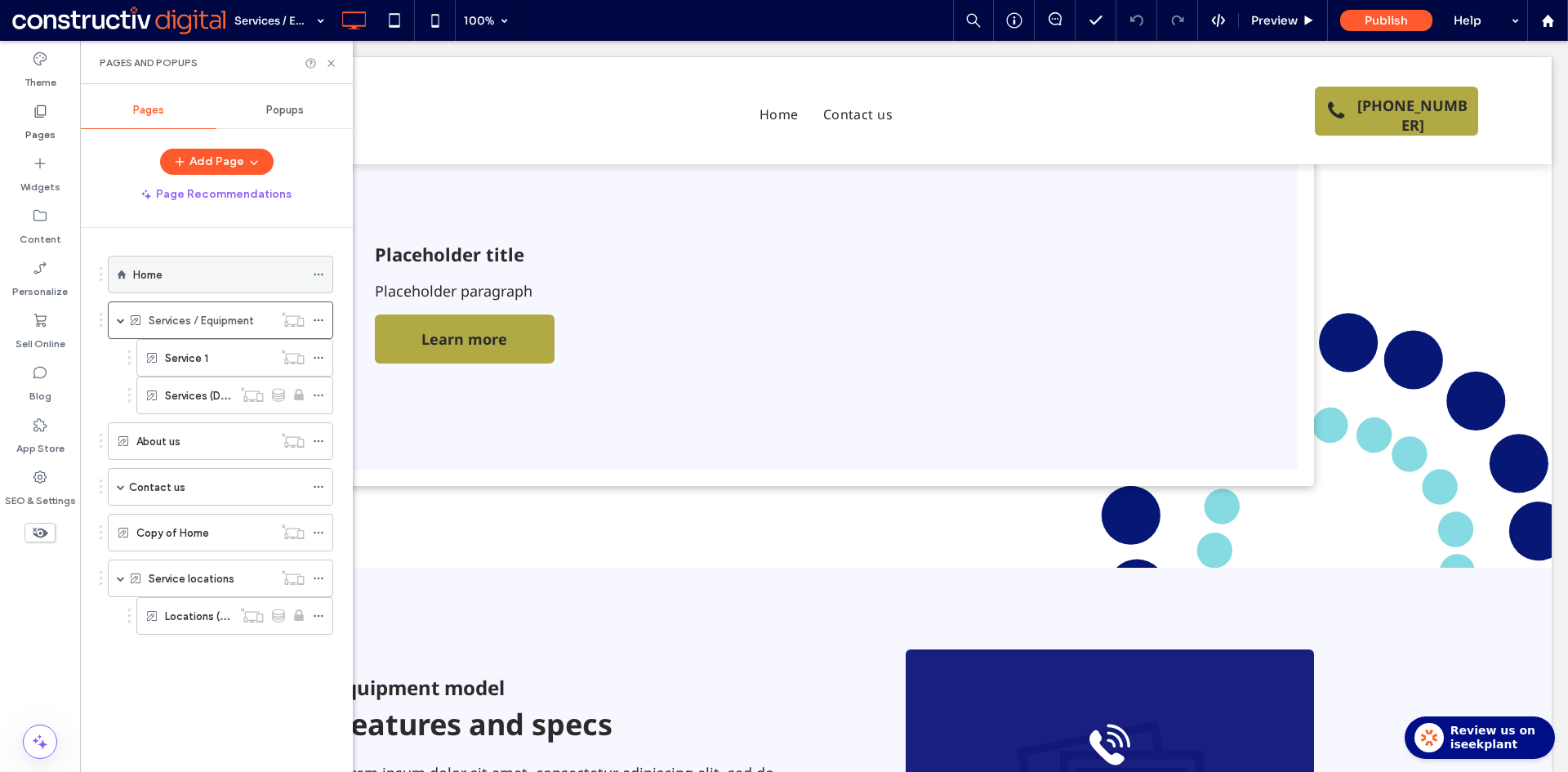
click at [192, 287] on div "Home" at bounding box center [218, 274] width 171 height 36
click at [318, 277] on icon at bounding box center [318, 274] width 11 height 11
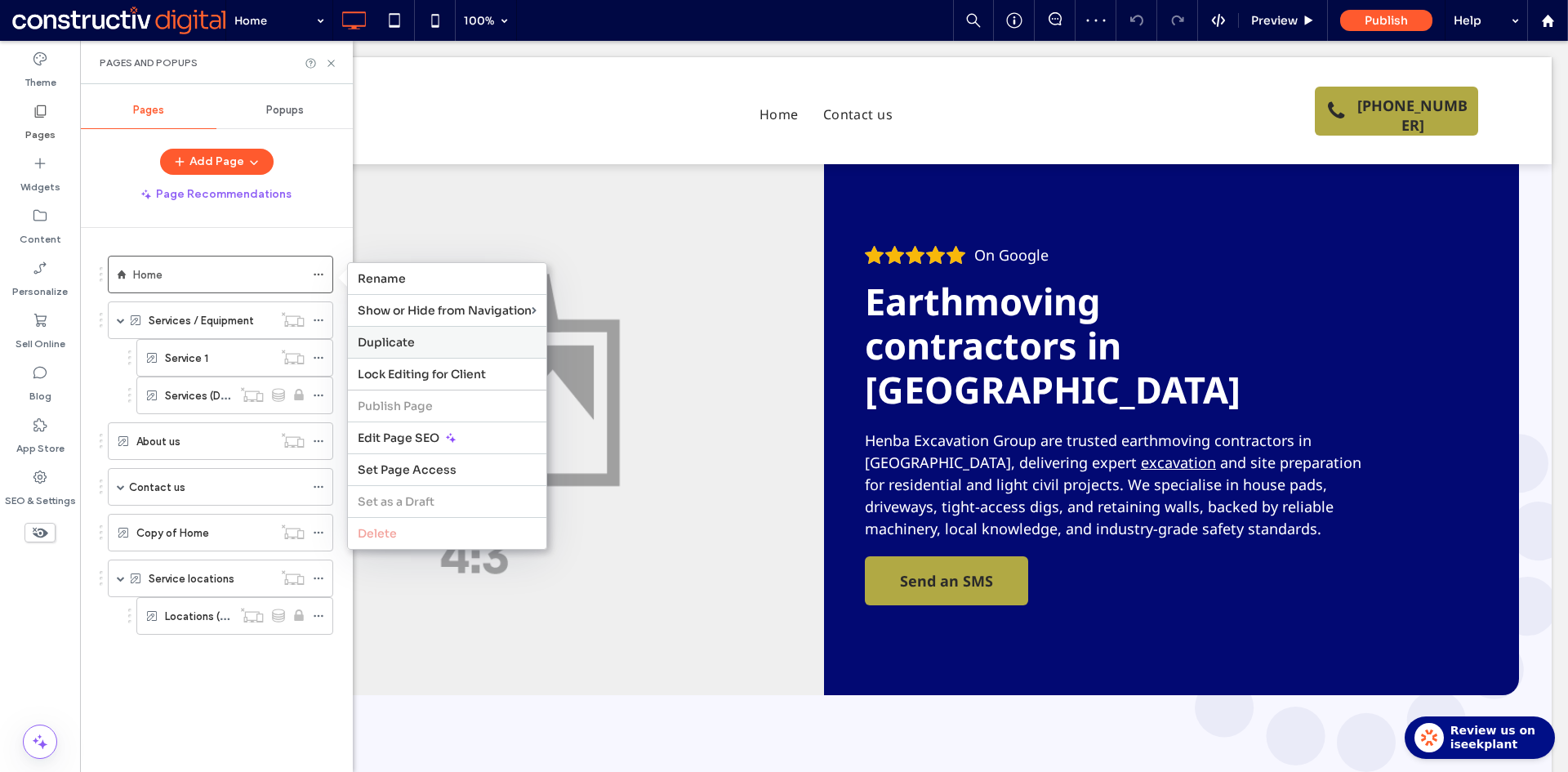
click at [396, 345] on span "Duplicate" at bounding box center [386, 342] width 57 height 15
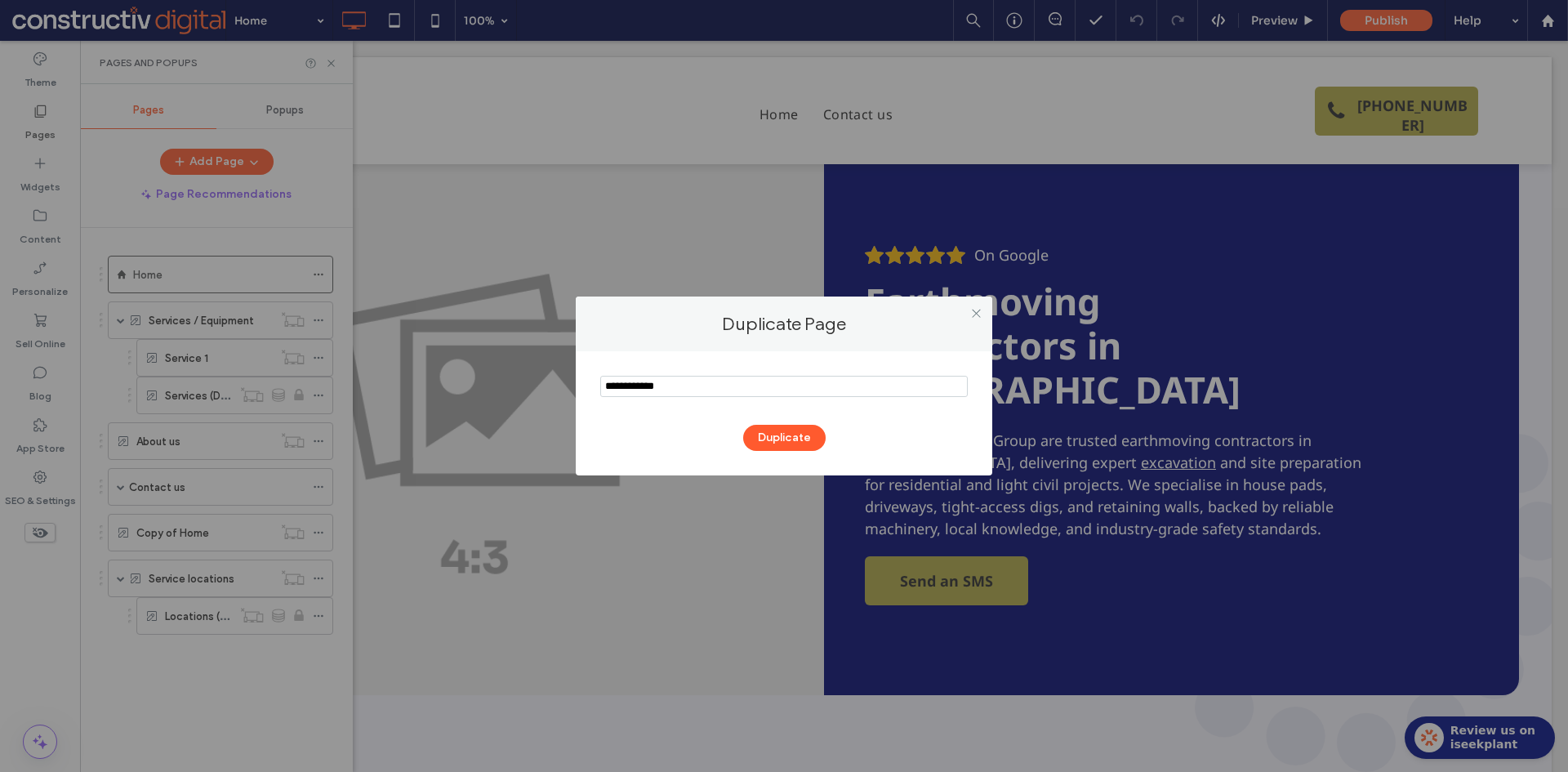
click at [665, 387] on input "notEmpty" at bounding box center [784, 386] width 367 height 21
paste input "**********"
type input "**********"
click at [790, 444] on button "Duplicate" at bounding box center [784, 438] width 82 height 27
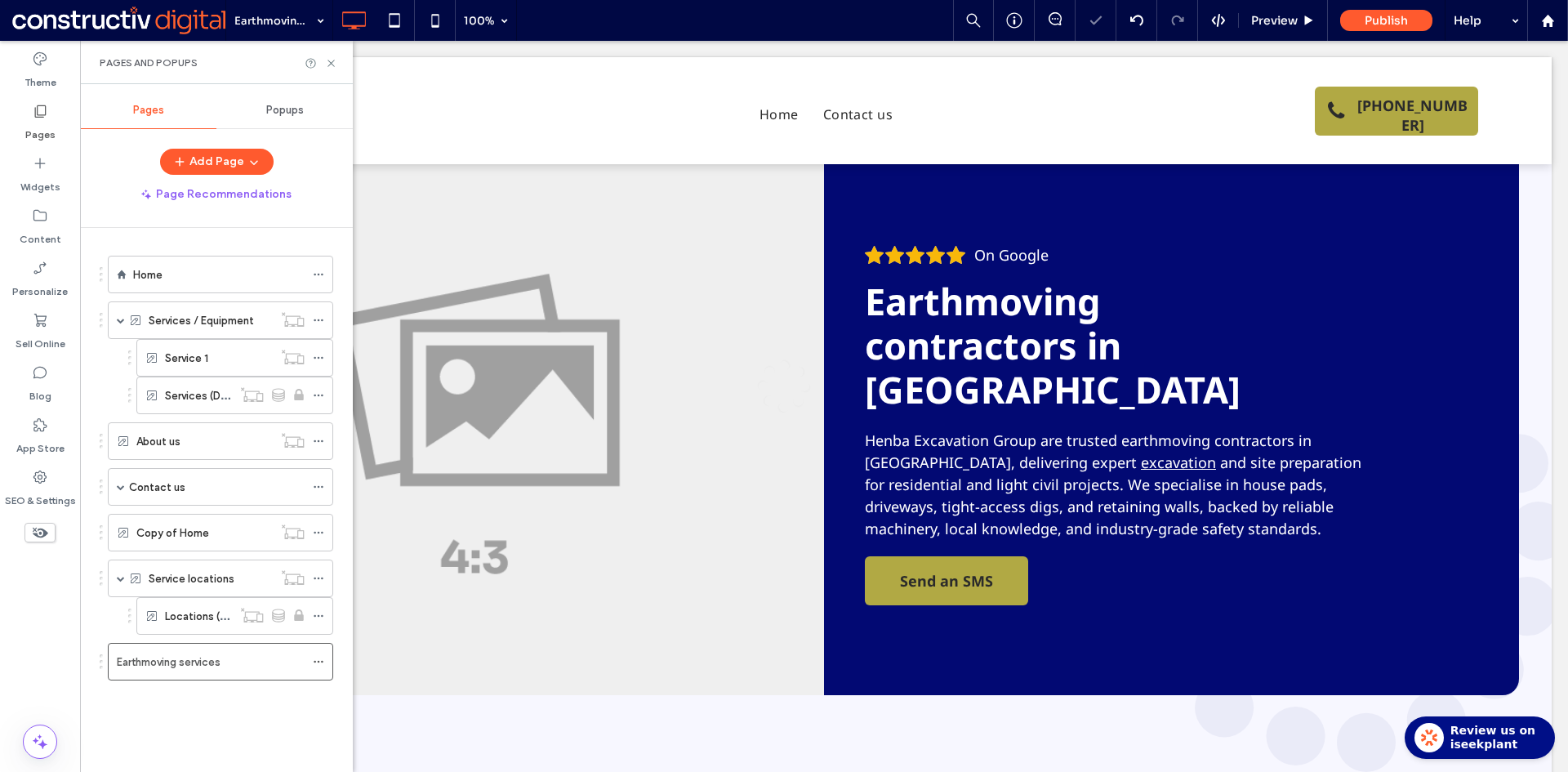
drag, startPoint x: 158, startPoint y: 664, endPoint x: 171, endPoint y: 509, distance: 155.5
click at [200, 375] on div "Earthmoving services 100% Preview Publish Help Site Comments Team & Clients Aut…" at bounding box center [784, 386] width 1568 height 772
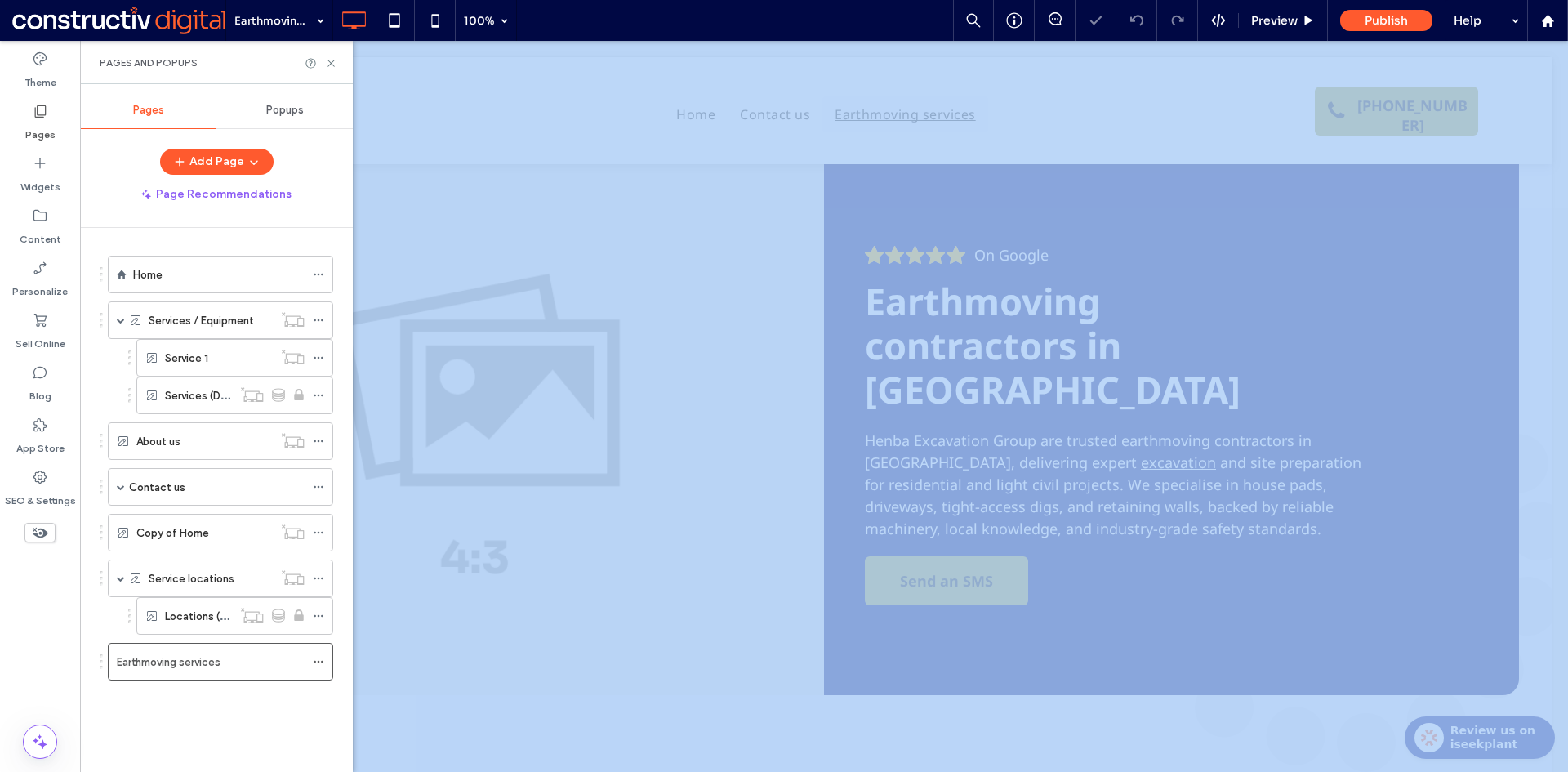
drag, startPoint x: 169, startPoint y: 726, endPoint x: 164, endPoint y: 709, distance: 17.7
click at [168, 726] on div "Home Services / Equipment Service 1 Services (Dynamic) About us Contact us Than…" at bounding box center [226, 495] width 253 height 536
click at [155, 664] on label "Earthmoving services" at bounding box center [168, 661] width 104 height 28
click at [189, 698] on div at bounding box center [784, 386] width 1568 height 772
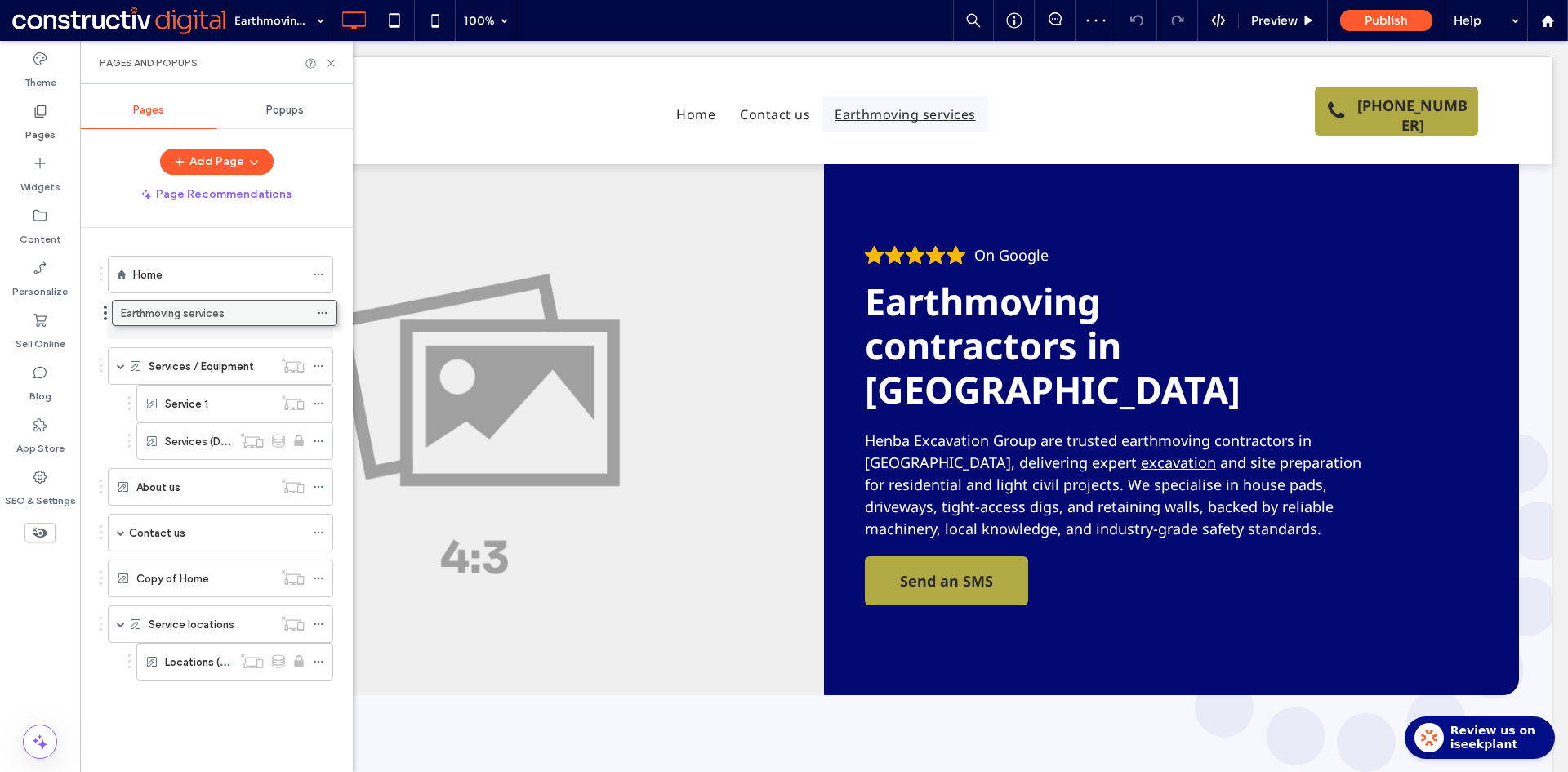
drag, startPoint x: 180, startPoint y: 661, endPoint x: 184, endPoint y: 318, distance: 343.0
click at [315, 363] on icon at bounding box center [318, 365] width 11 height 11
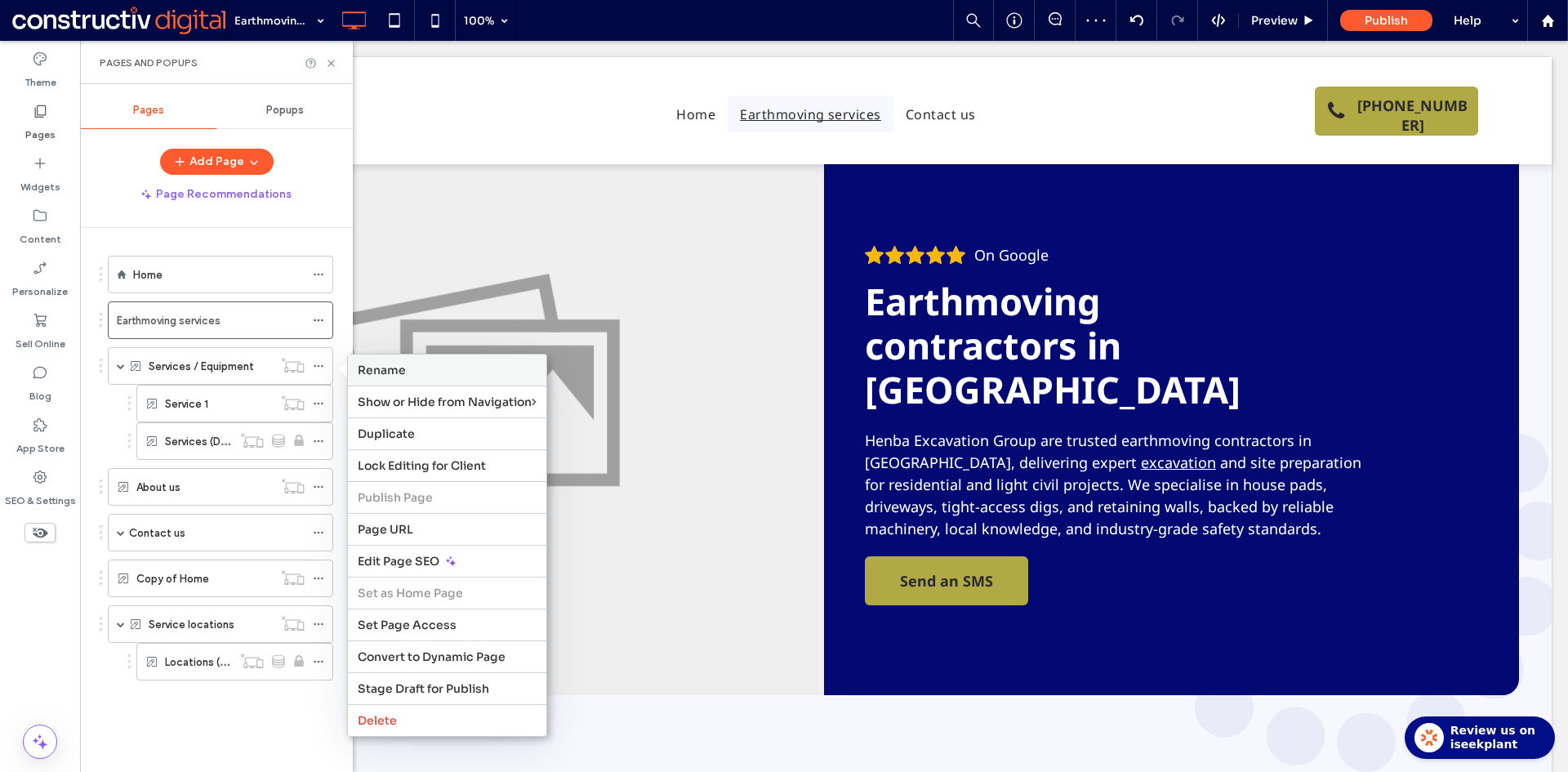
click at [416, 367] on label "Rename" at bounding box center [447, 369] width 179 height 15
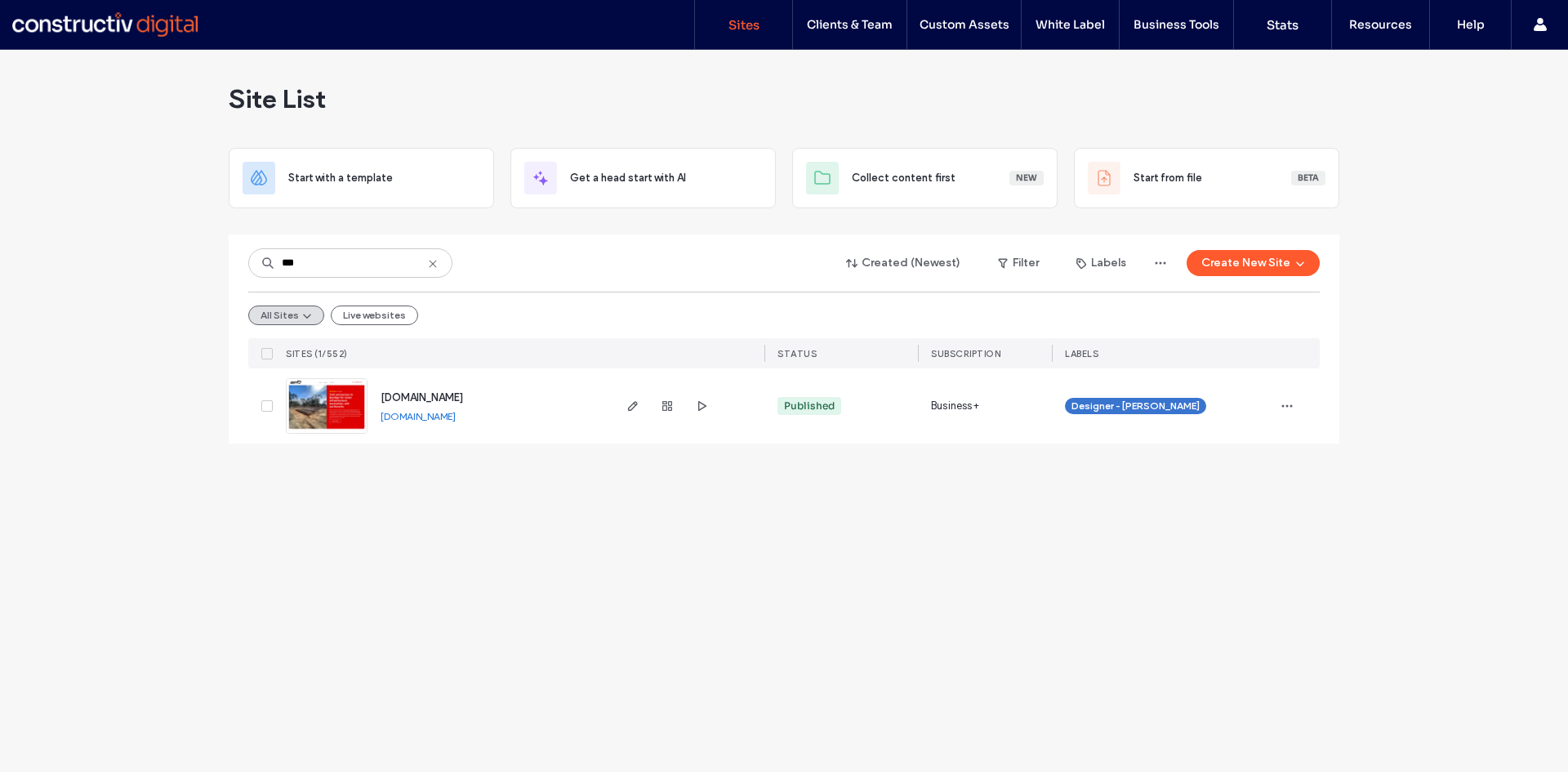
click at [431, 264] on icon at bounding box center [432, 263] width 13 height 13
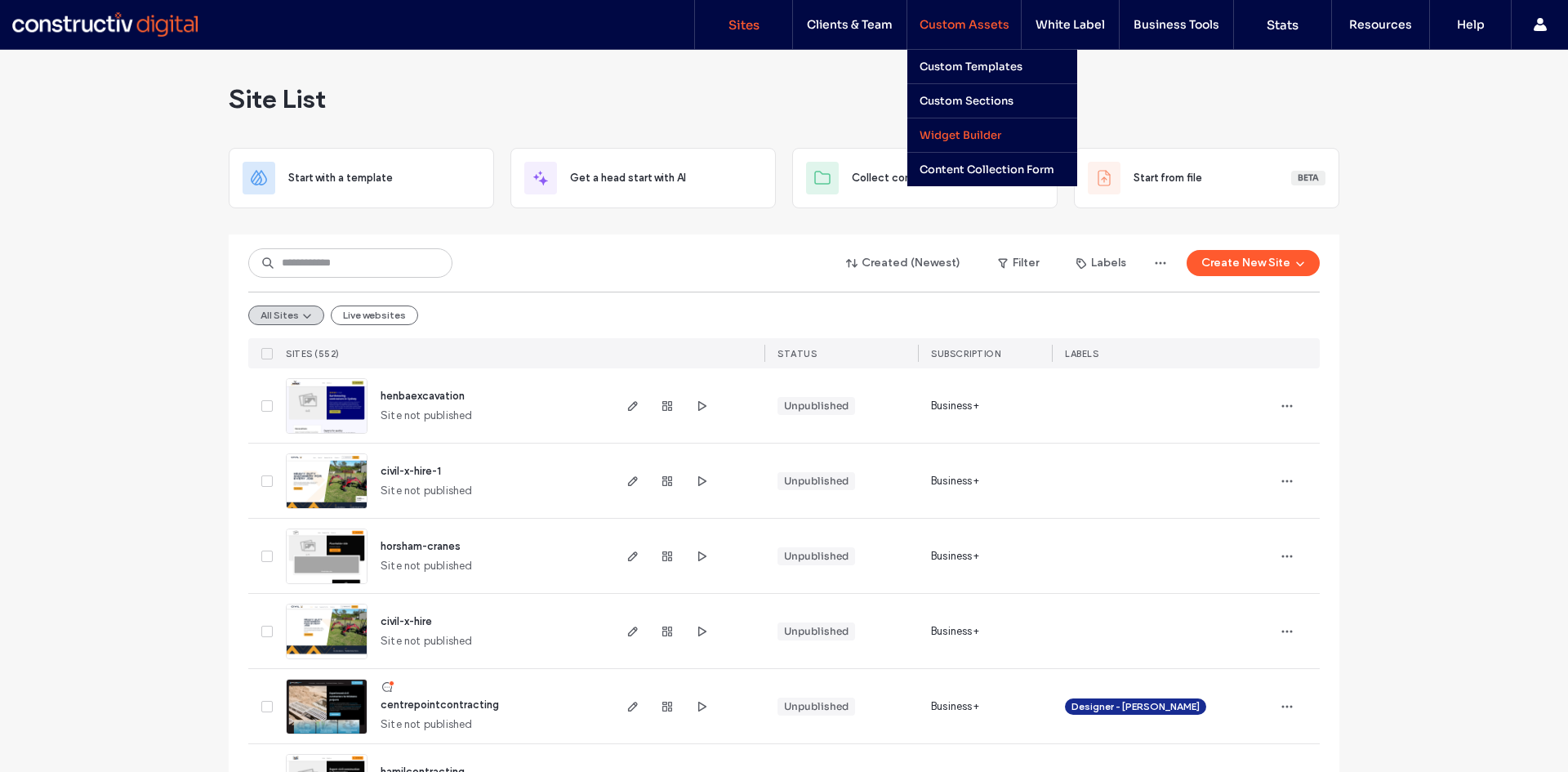
drag, startPoint x: 1014, startPoint y: 133, endPoint x: 998, endPoint y: 126, distance: 17.5
click at [1014, 133] on link "Widget Builder" at bounding box center [999, 135] width 158 height 33
drag, startPoint x: 993, startPoint y: 169, endPoint x: 619, endPoint y: 21, distance: 402.2
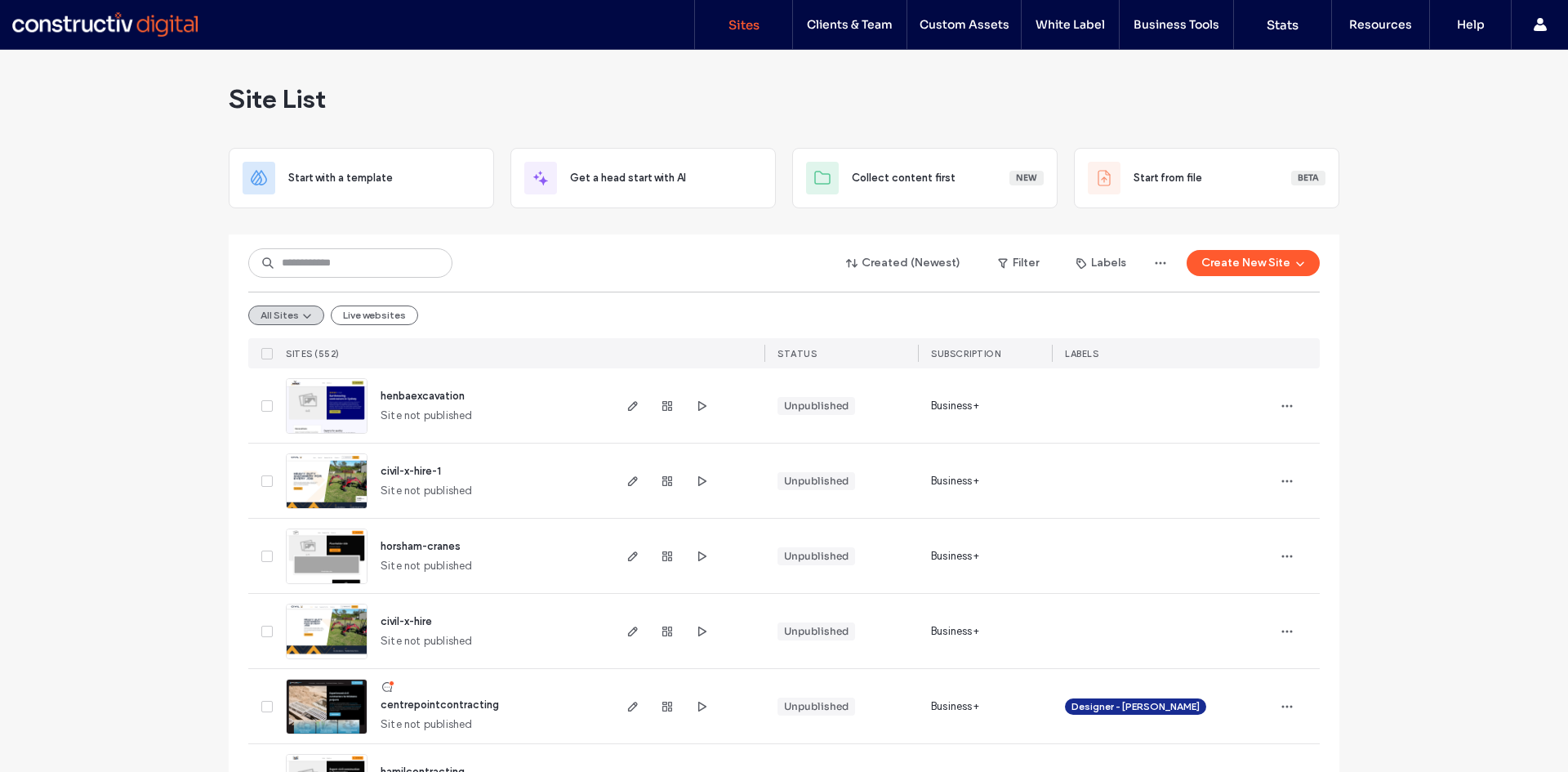
click at [993, 169] on label "Content Collection Form" at bounding box center [987, 170] width 134 height 14
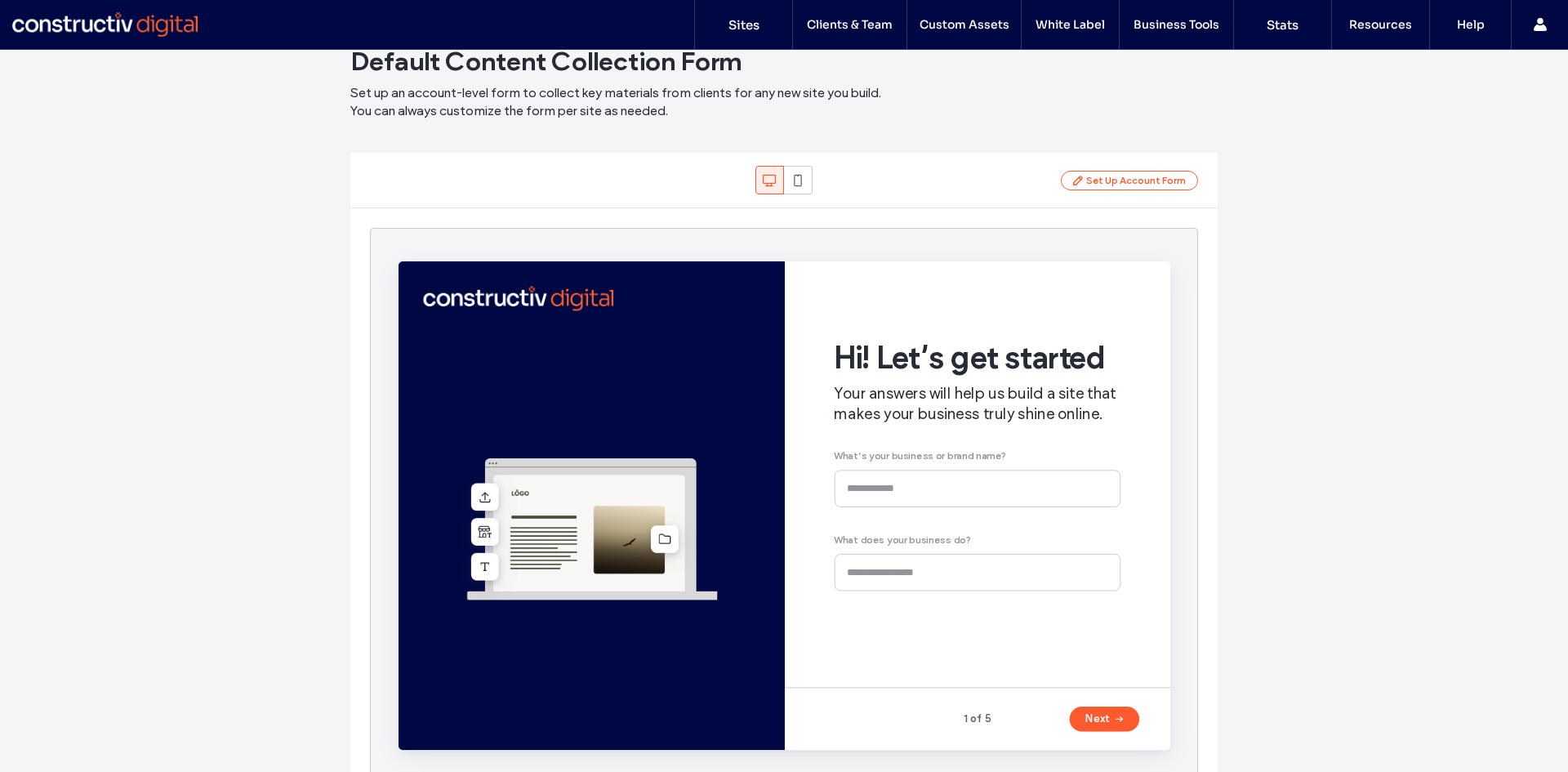
scroll to position [69, 0]
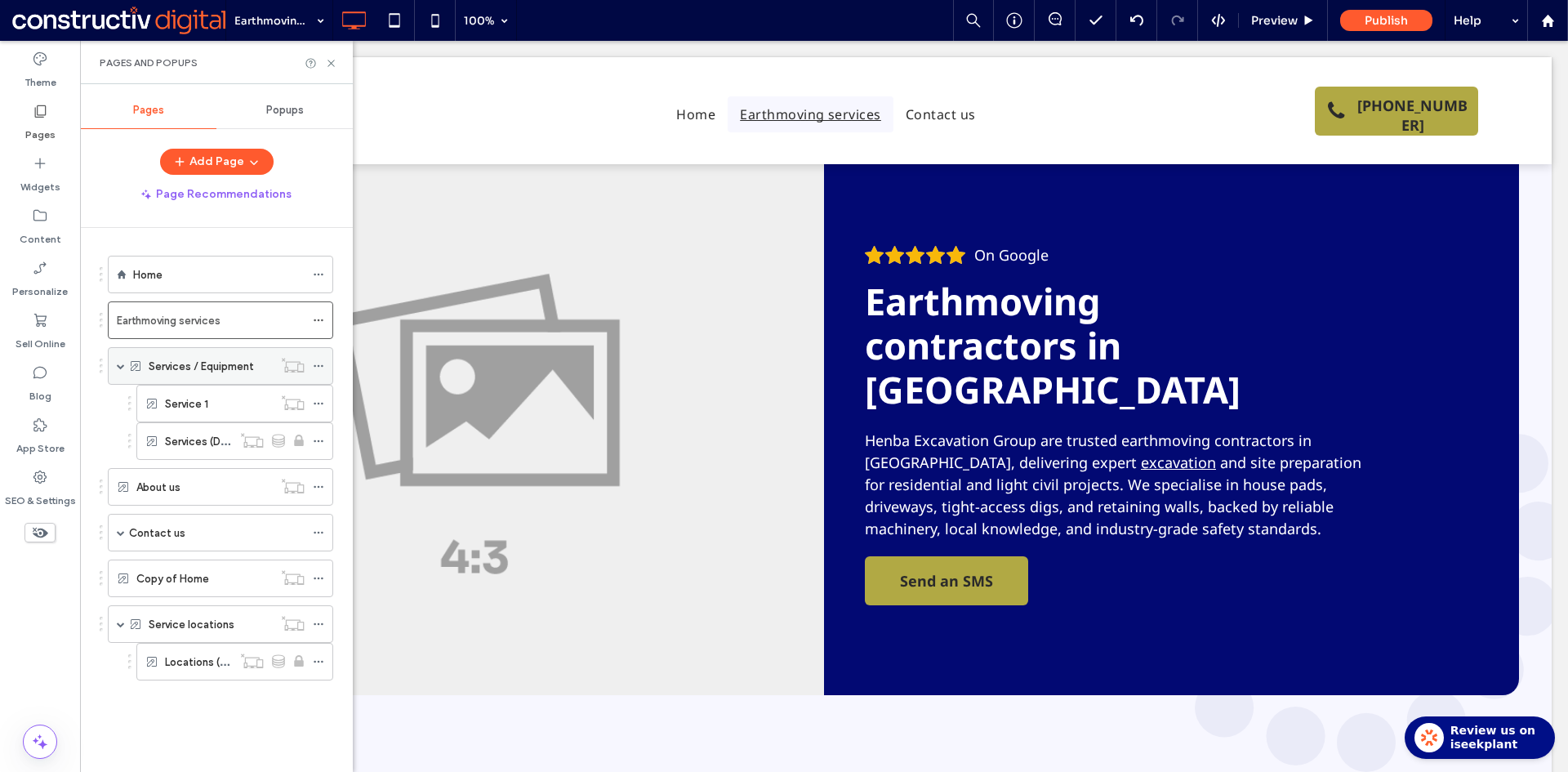
click at [318, 366] on icon at bounding box center [318, 365] width 11 height 11
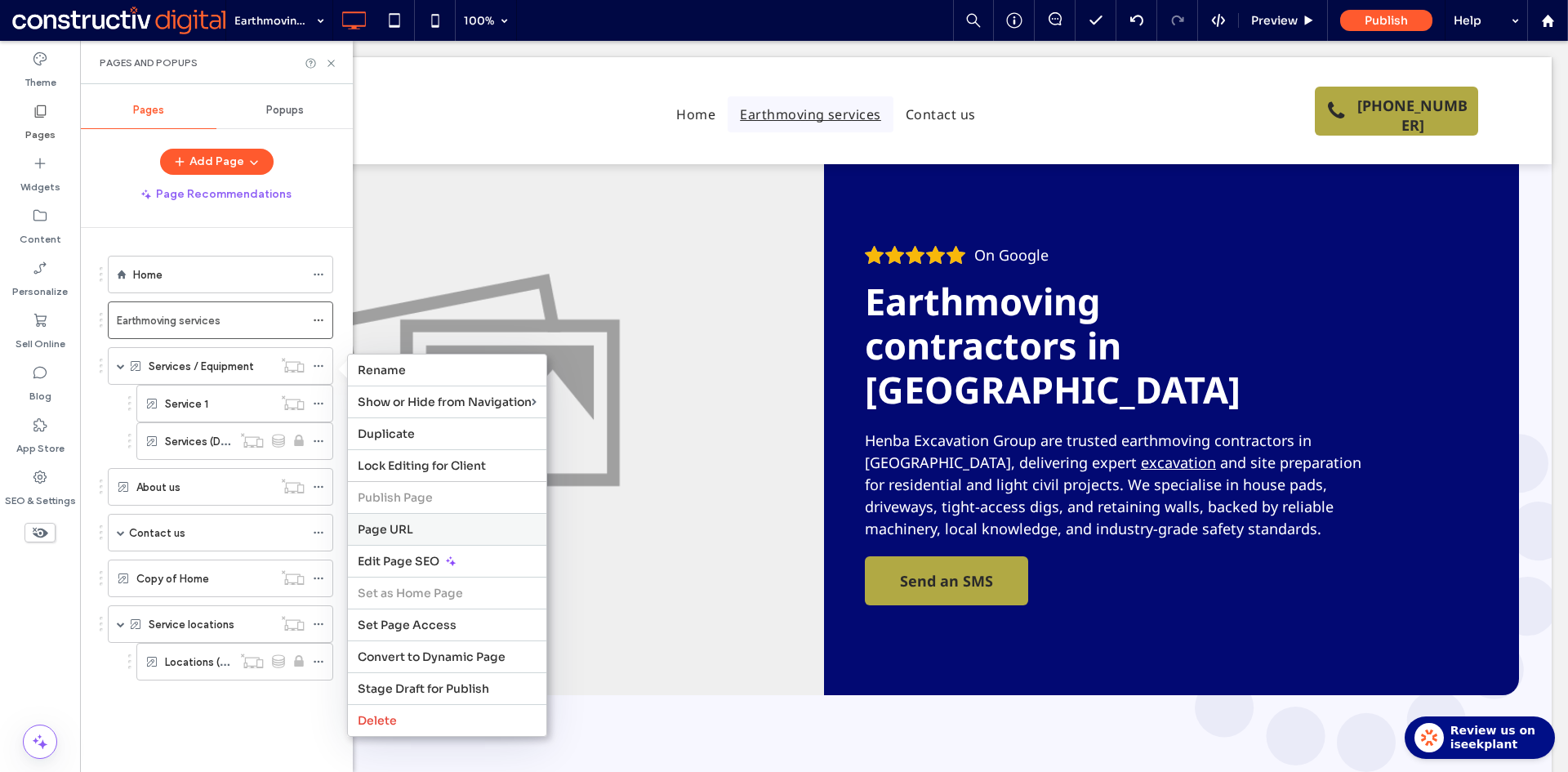
click at [393, 532] on span "Page URL" at bounding box center [385, 529] width 56 height 15
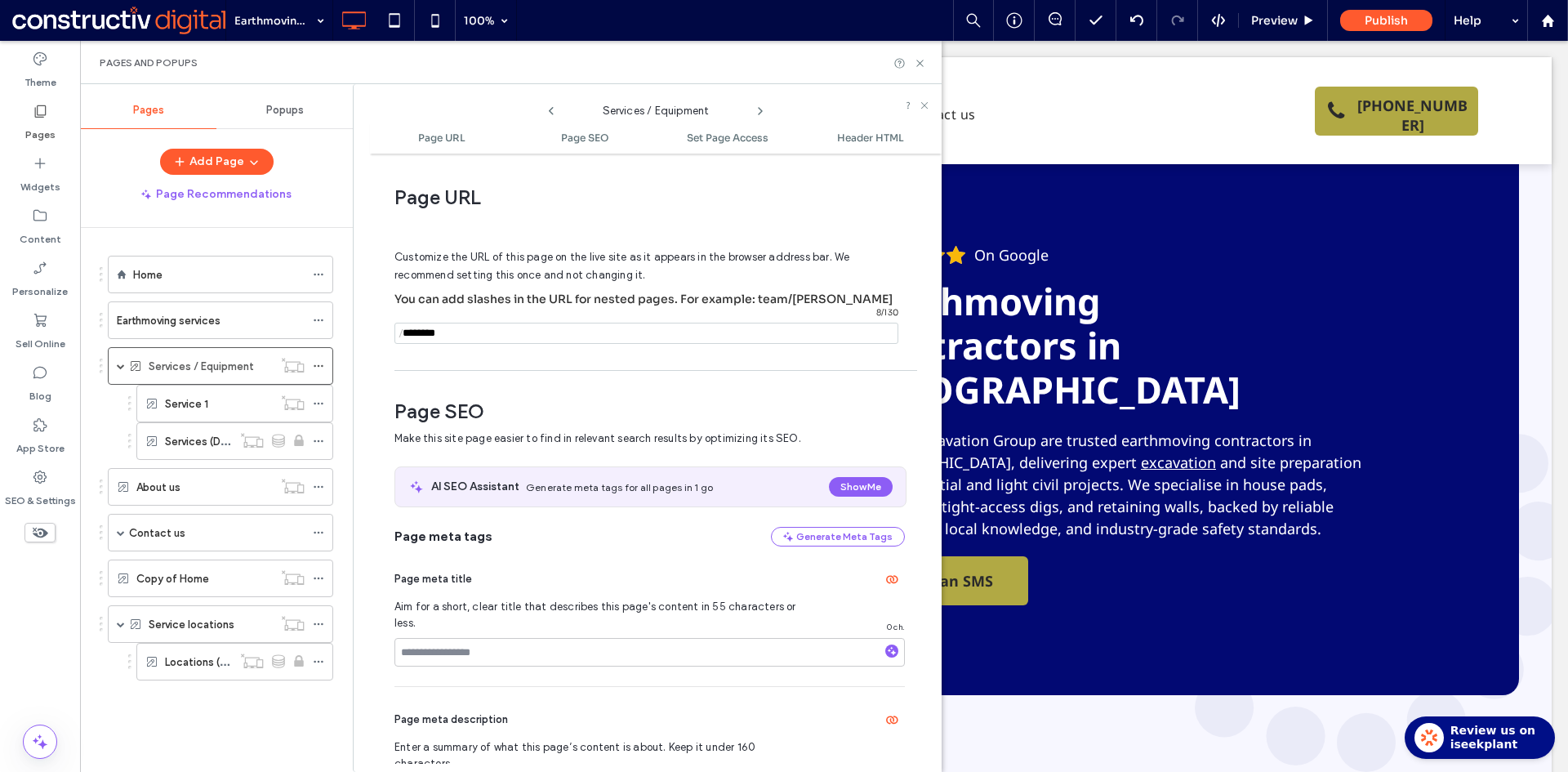
scroll to position [9, 0]
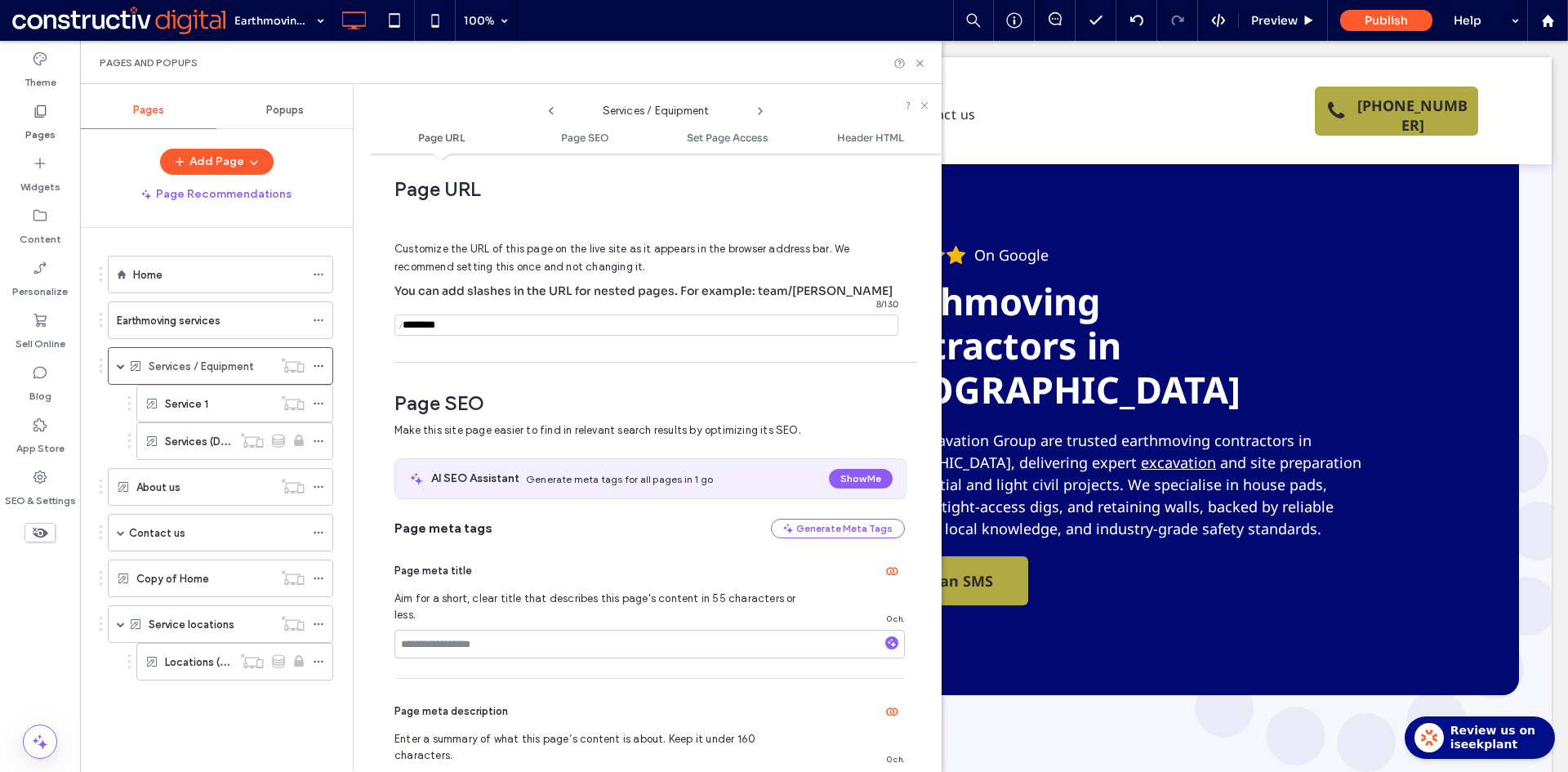
click at [423, 324] on input "notEmpty" at bounding box center [647, 325] width 504 height 21
type input "****"
drag, startPoint x: 493, startPoint y: 354, endPoint x: 502, endPoint y: 357, distance: 9.5
click at [494, 356] on div "Page URL Customize the URL of this page on the live site as it appears in the b…" at bounding box center [655, 463] width 571 height 602
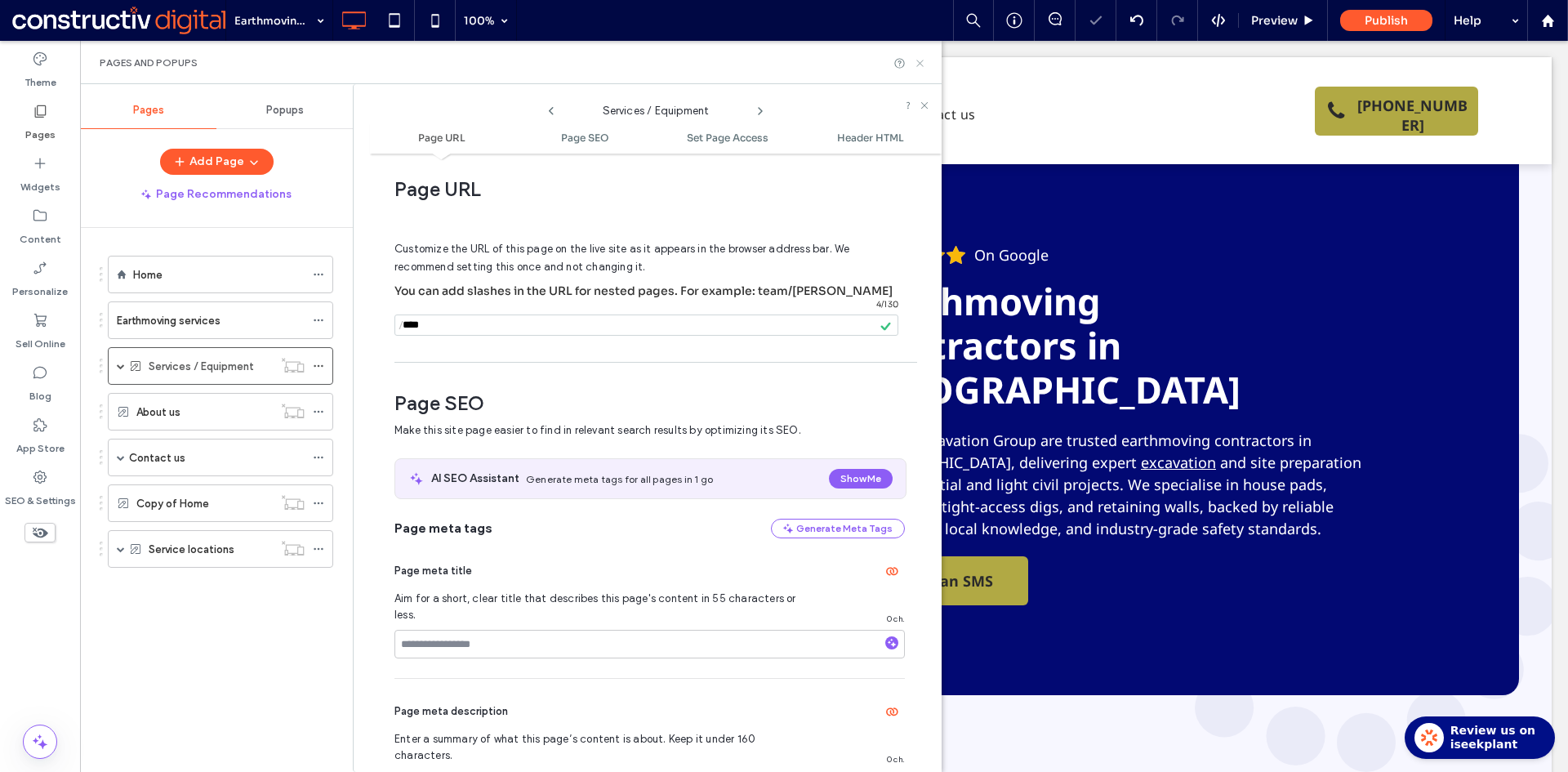
click at [919, 63] on icon at bounding box center [920, 63] width 12 height 12
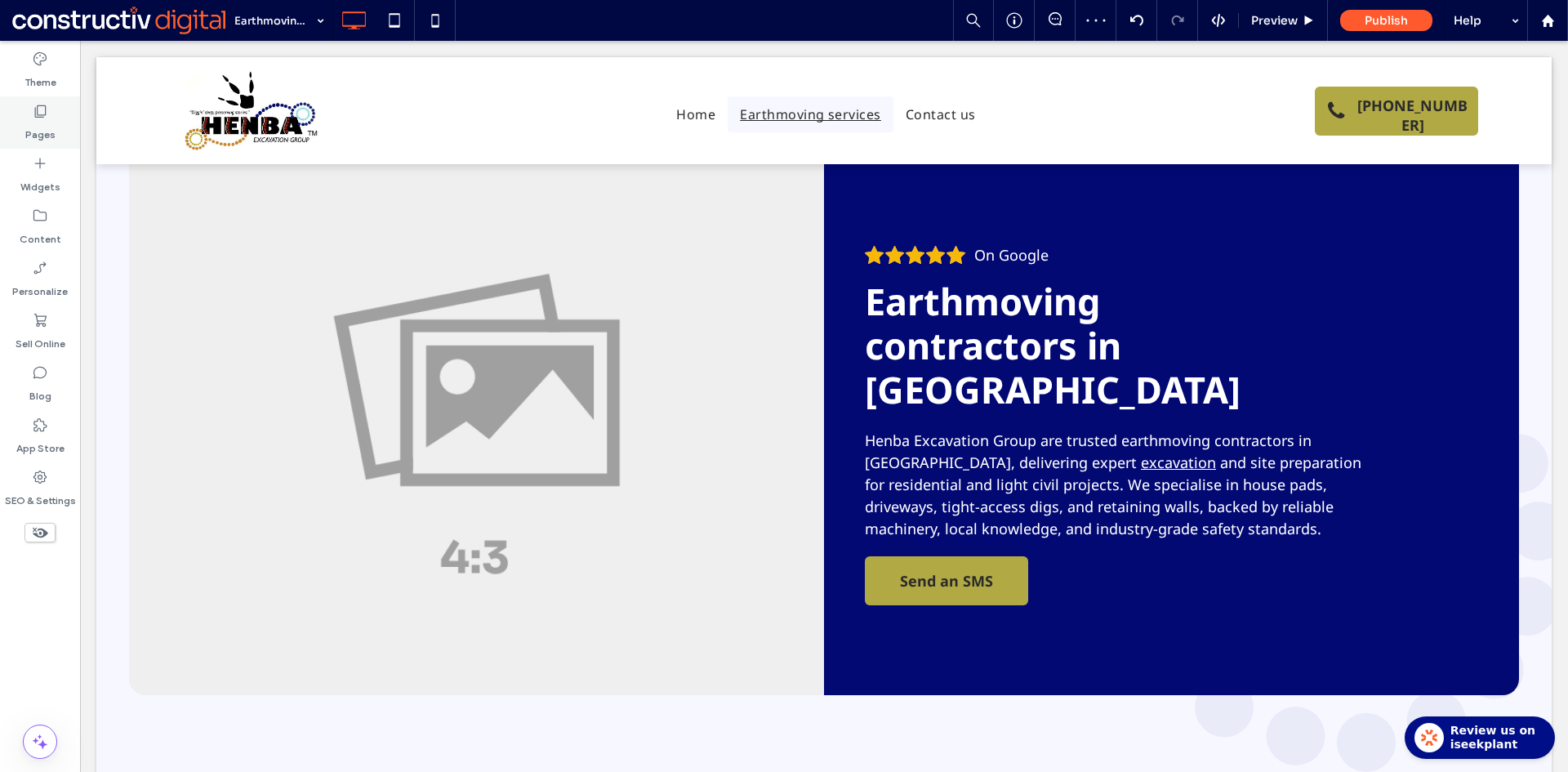
click at [35, 130] on label "Pages" at bounding box center [40, 130] width 30 height 23
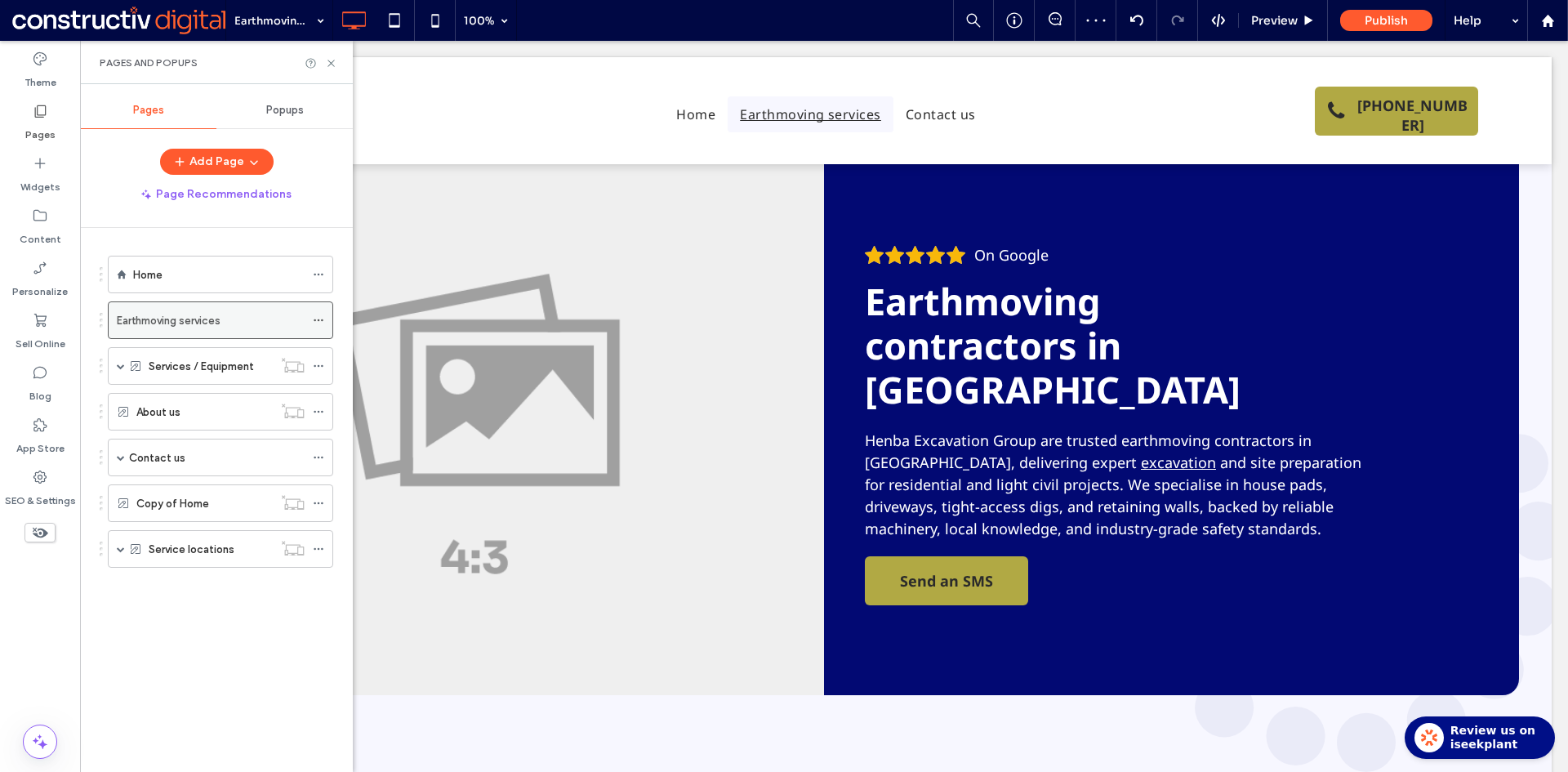
click at [173, 325] on label "Earthmoving services" at bounding box center [168, 320] width 104 height 28
click at [196, 272] on div "Home" at bounding box center [218, 274] width 171 height 18
click at [331, 63] on use at bounding box center [331, 63] width 7 height 7
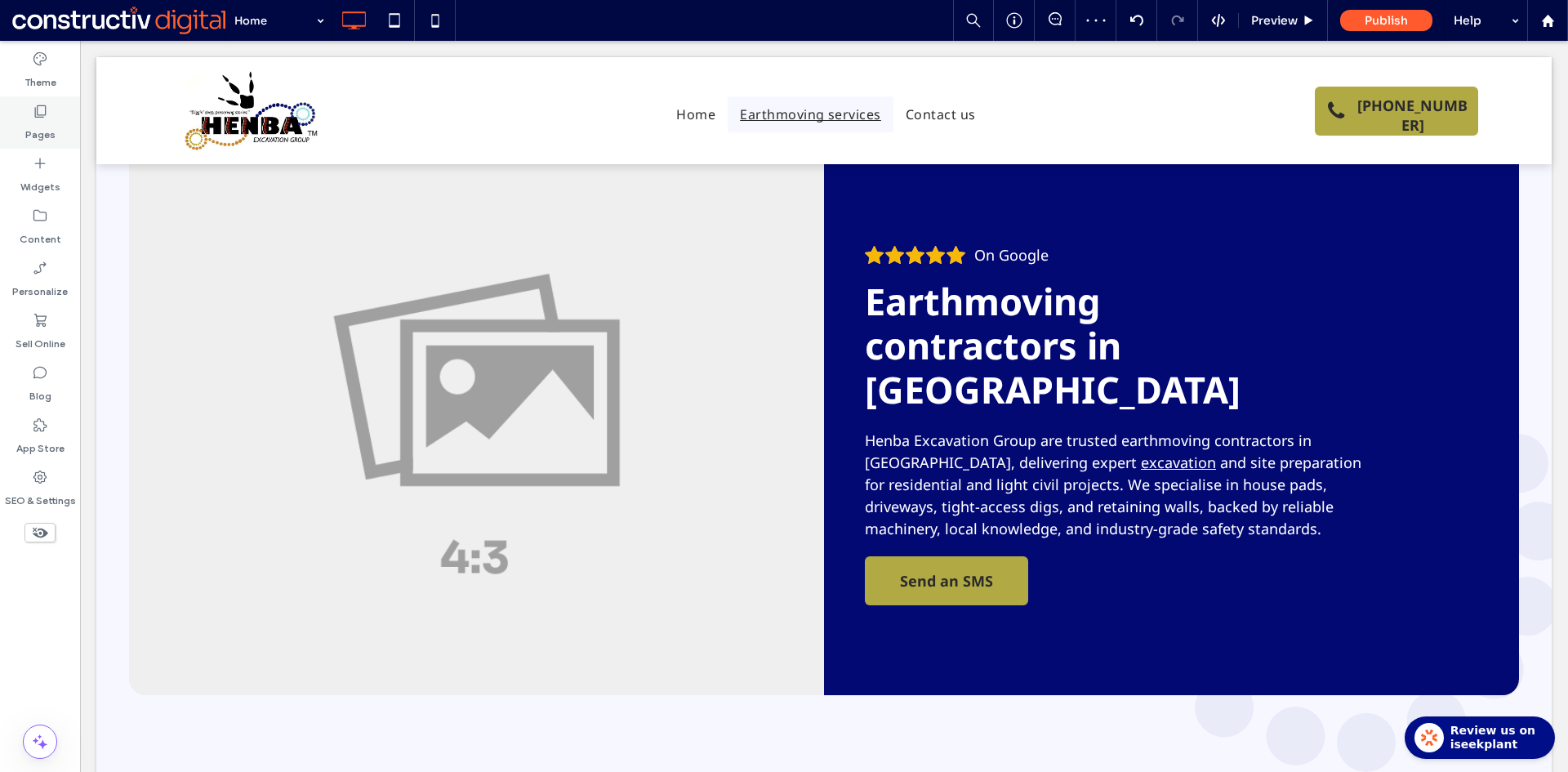
click at [39, 119] on label "Pages" at bounding box center [40, 130] width 30 height 23
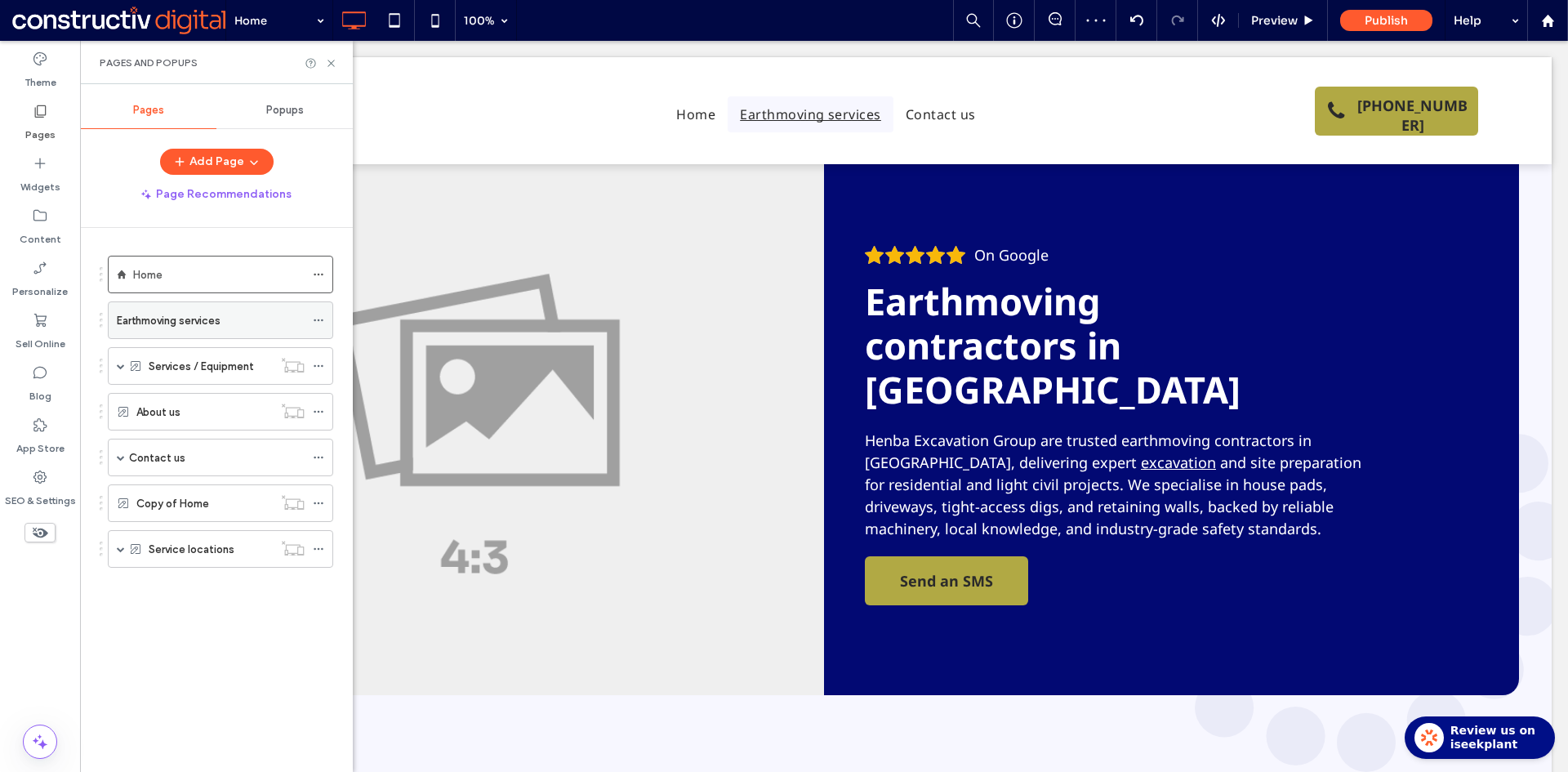
drag, startPoint x: 160, startPoint y: 323, endPoint x: 151, endPoint y: 321, distance: 9.2
click at [161, 323] on label "Earthmoving services" at bounding box center [168, 320] width 104 height 28
click at [319, 320] on icon at bounding box center [318, 320] width 11 height 11
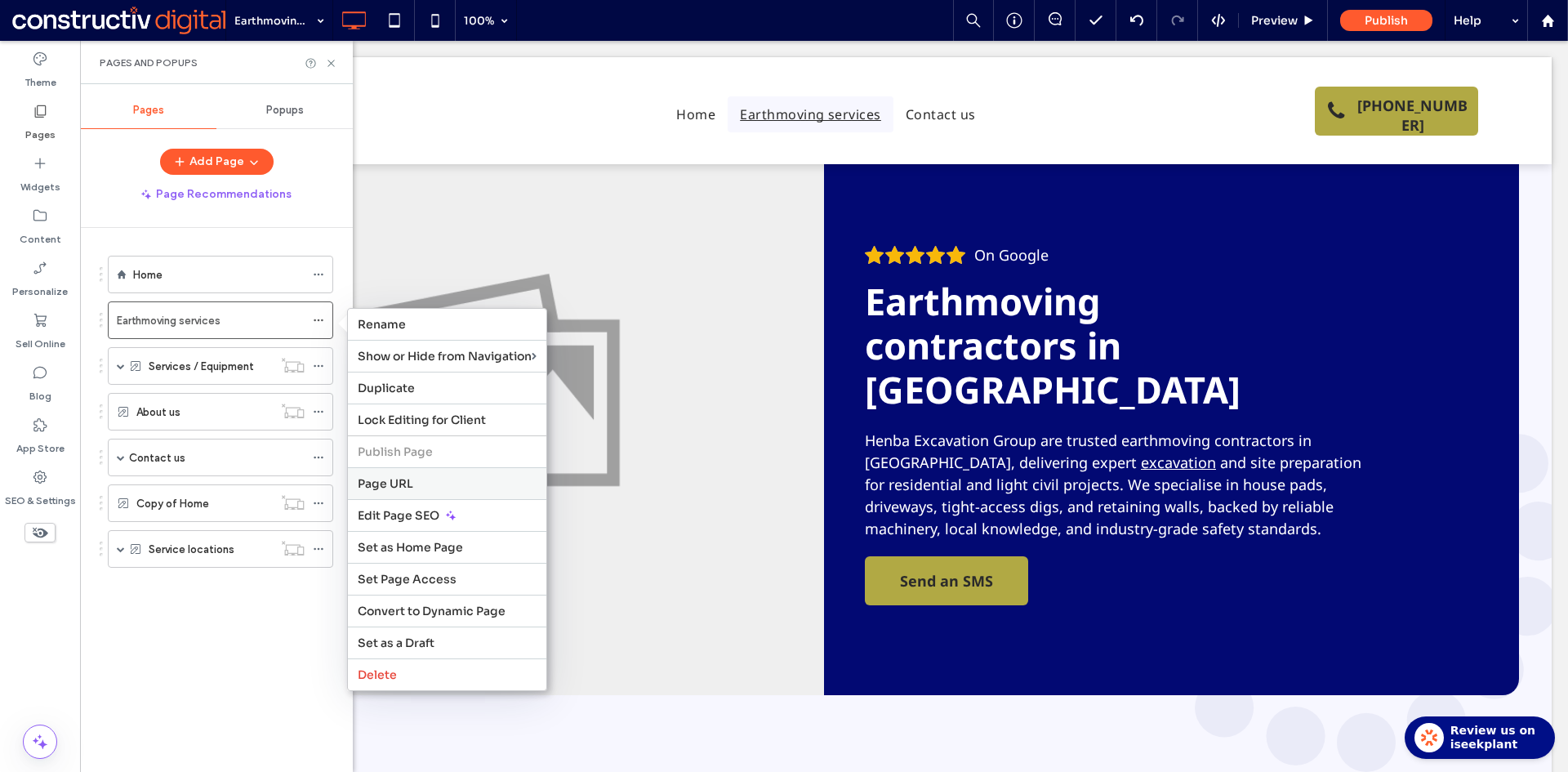
click at [395, 484] on span "Page URL" at bounding box center [385, 483] width 56 height 15
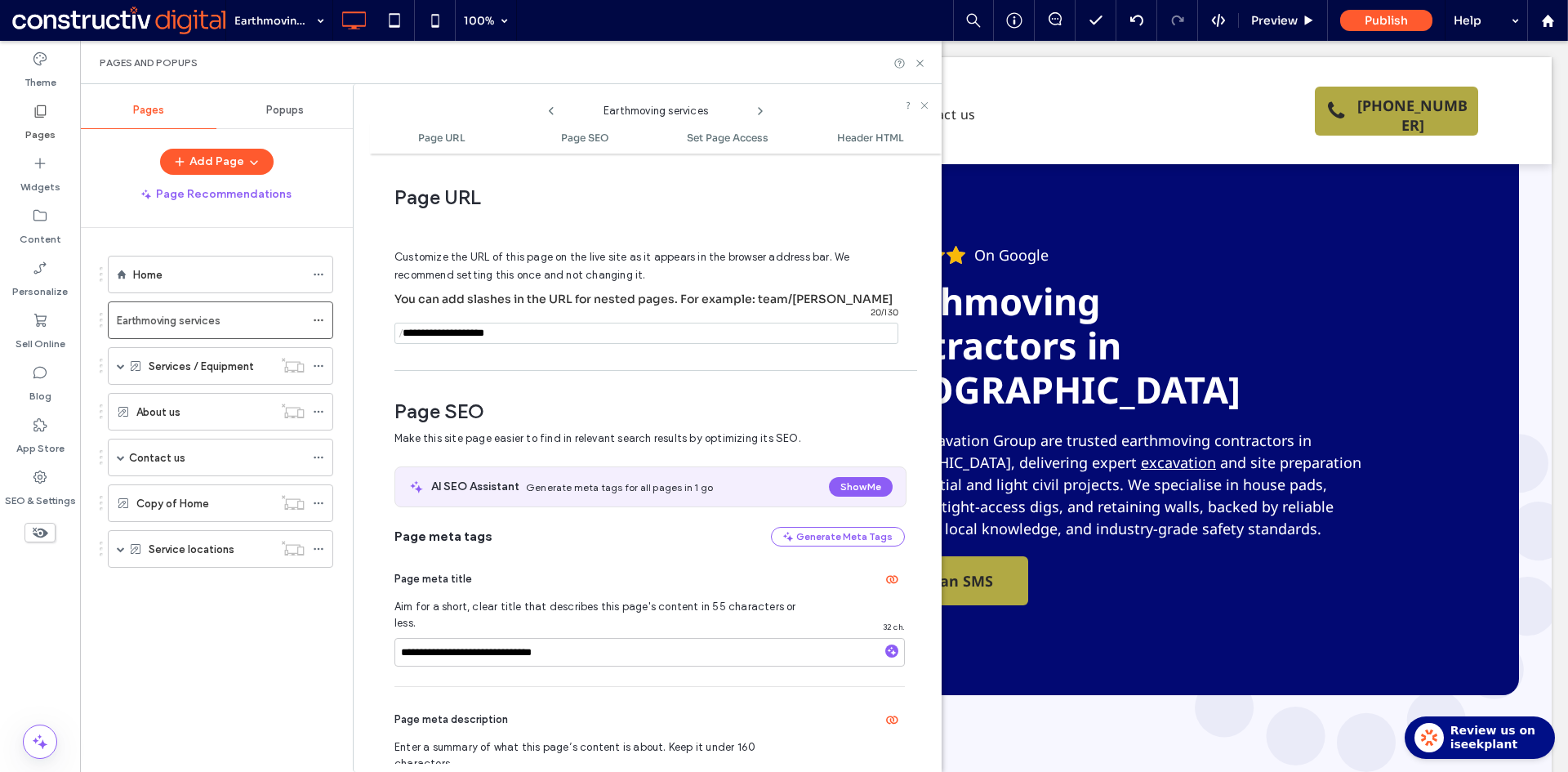
scroll to position [9, 0]
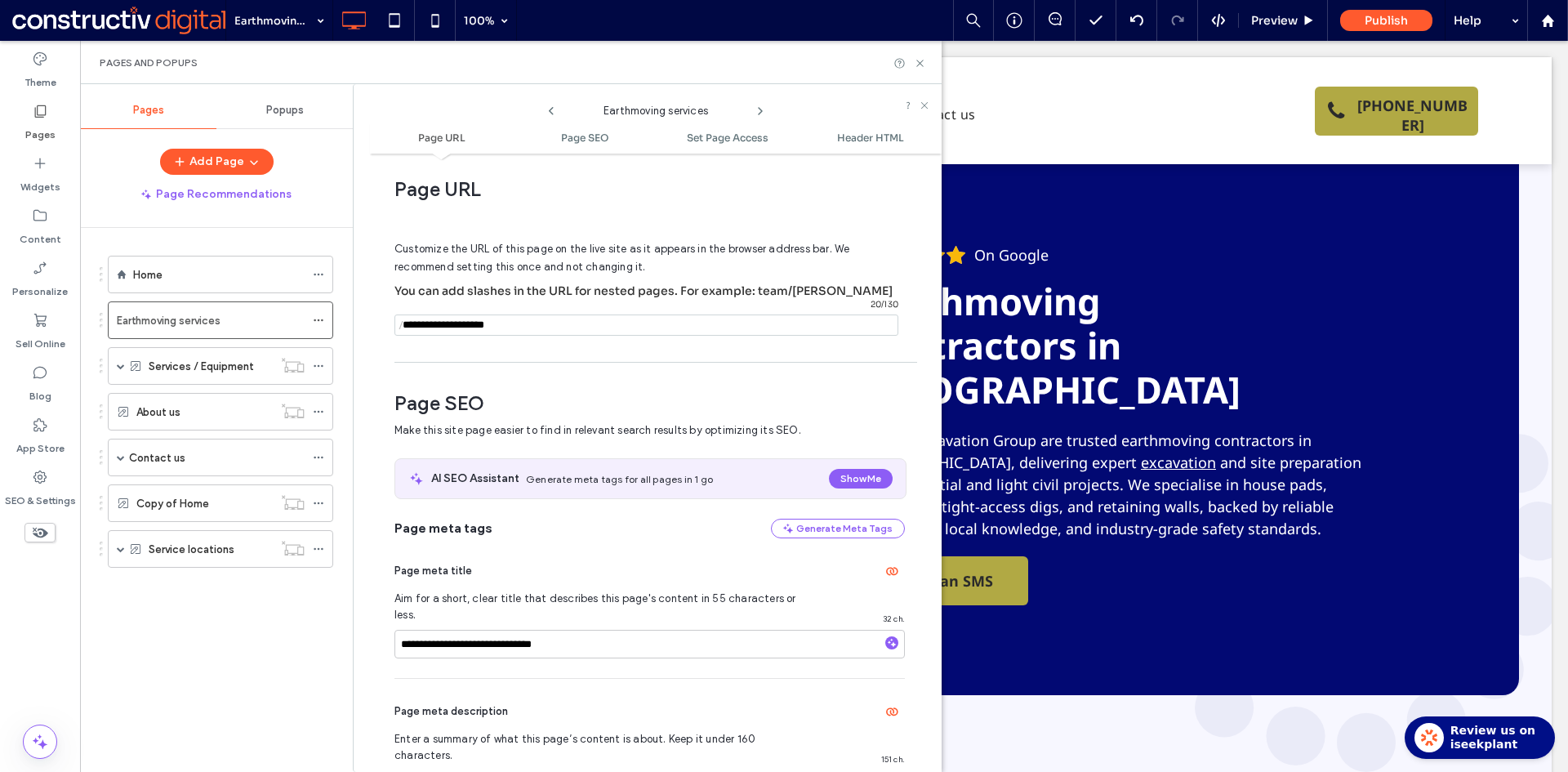
drag, startPoint x: 470, startPoint y: 325, endPoint x: 365, endPoint y: 325, distance: 105.0
click at [365, 325] on div "**********" at bounding box center [647, 428] width 588 height 688
type input "********"
click at [489, 356] on div "**********" at bounding box center [655, 463] width 571 height 602
click at [597, 630] on input "**********" at bounding box center [650, 643] width 510 height 28
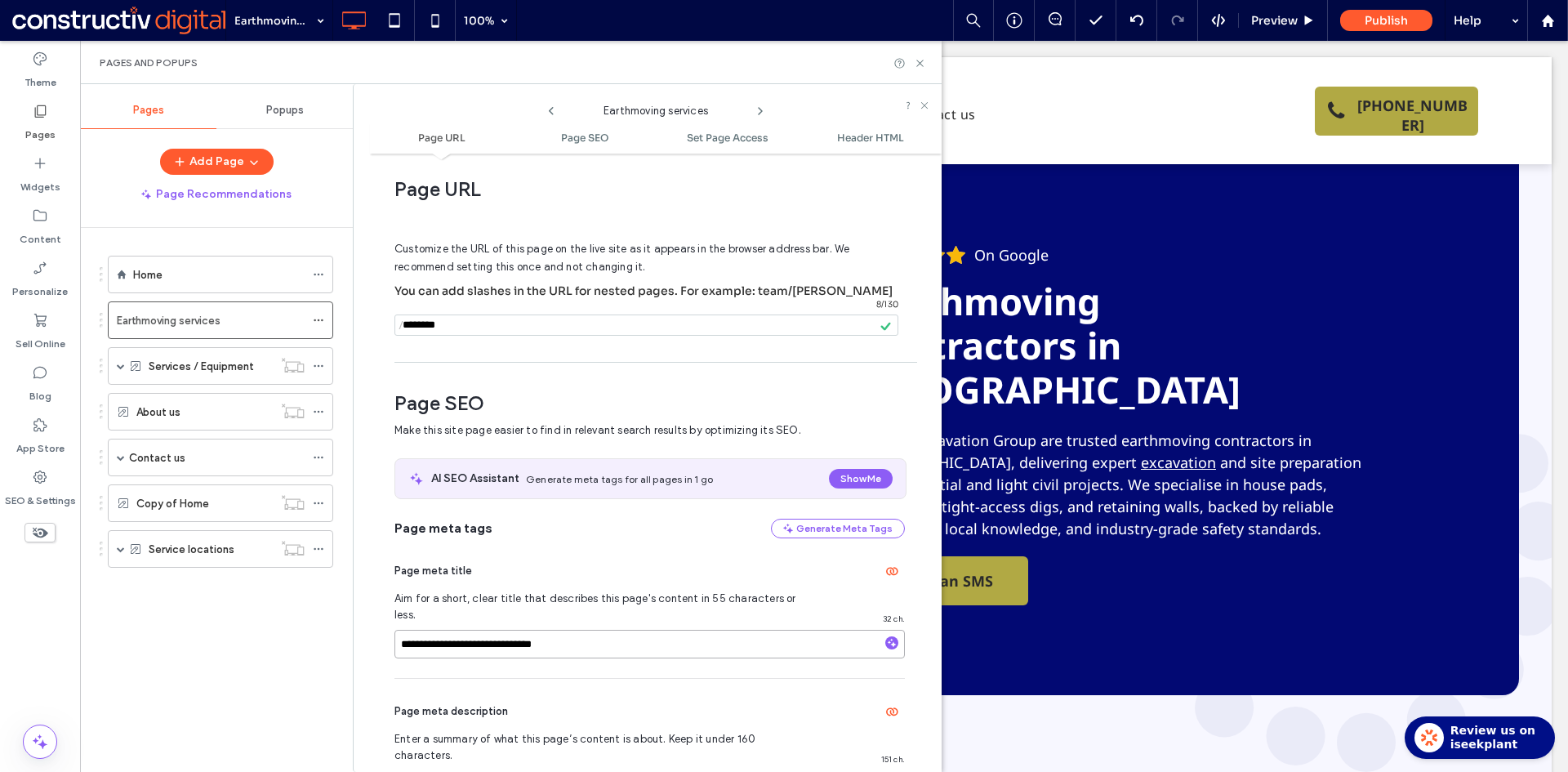
paste input
type input "**********"
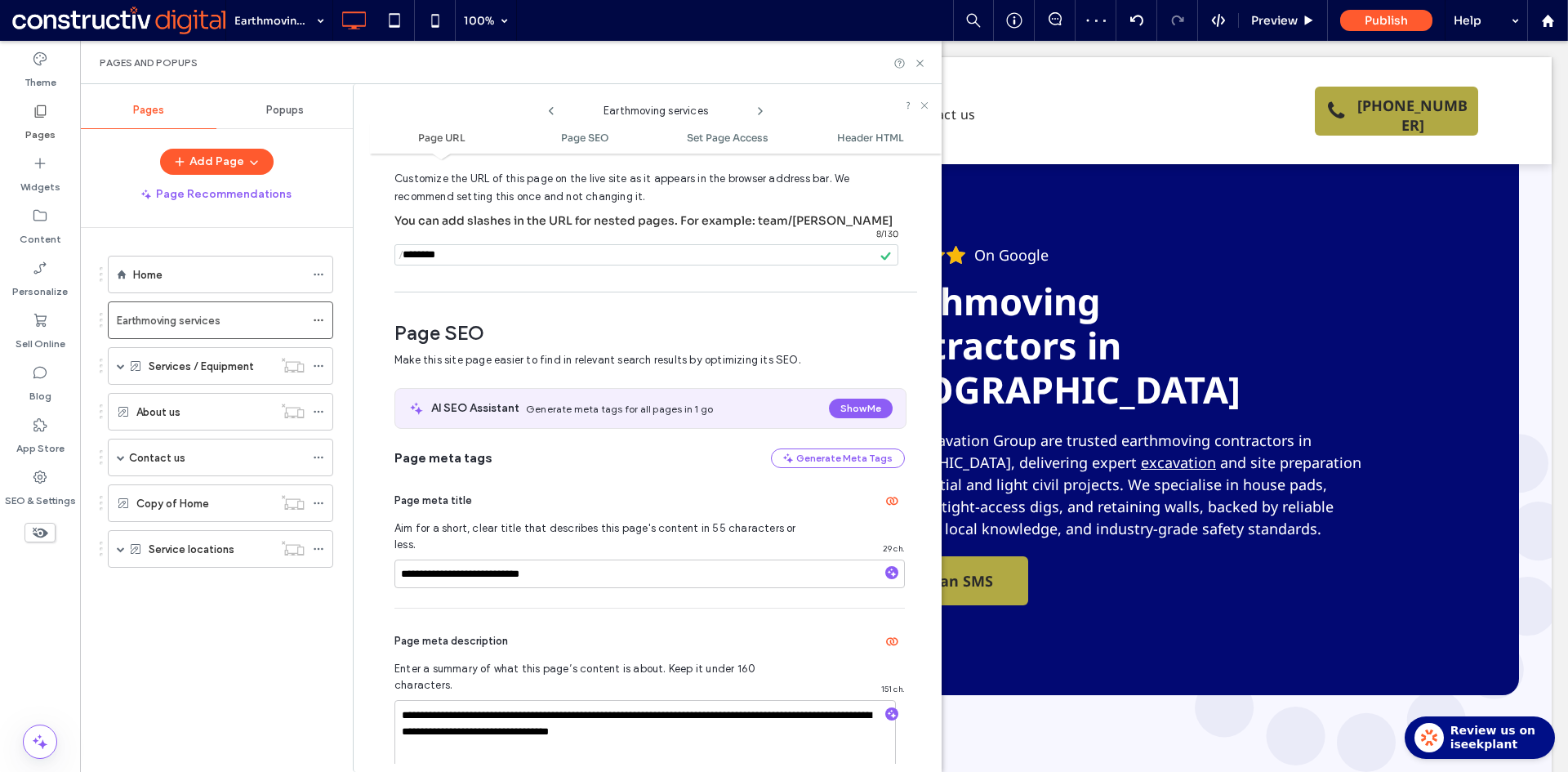
scroll to position [171, 0]
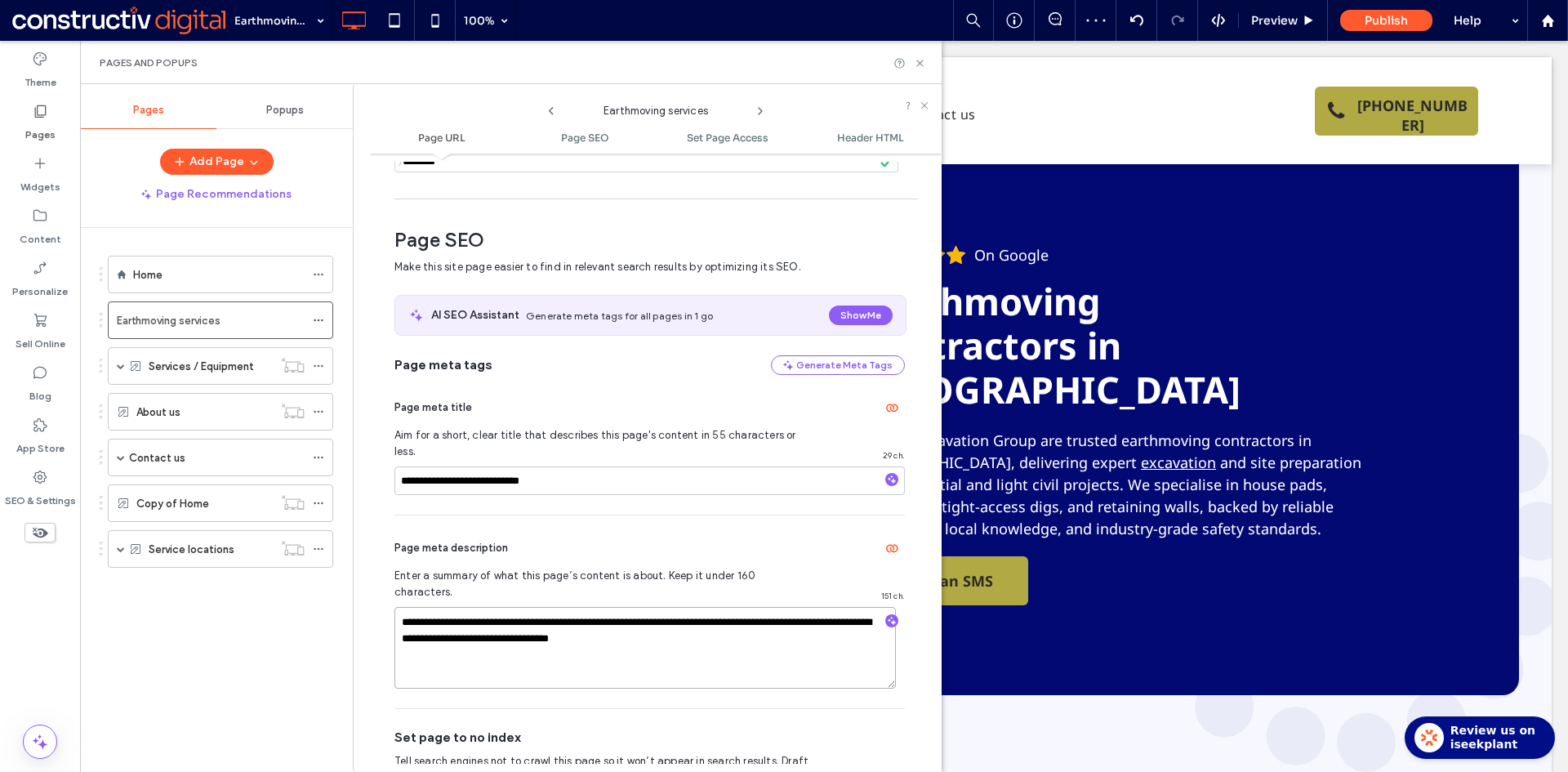
click at [515, 607] on textarea "**********" at bounding box center [645, 647] width 501 height 81
paste textarea "*********"
type textarea "**********"
click at [637, 536] on div "Page meta description" at bounding box center [650, 548] width 510 height 27
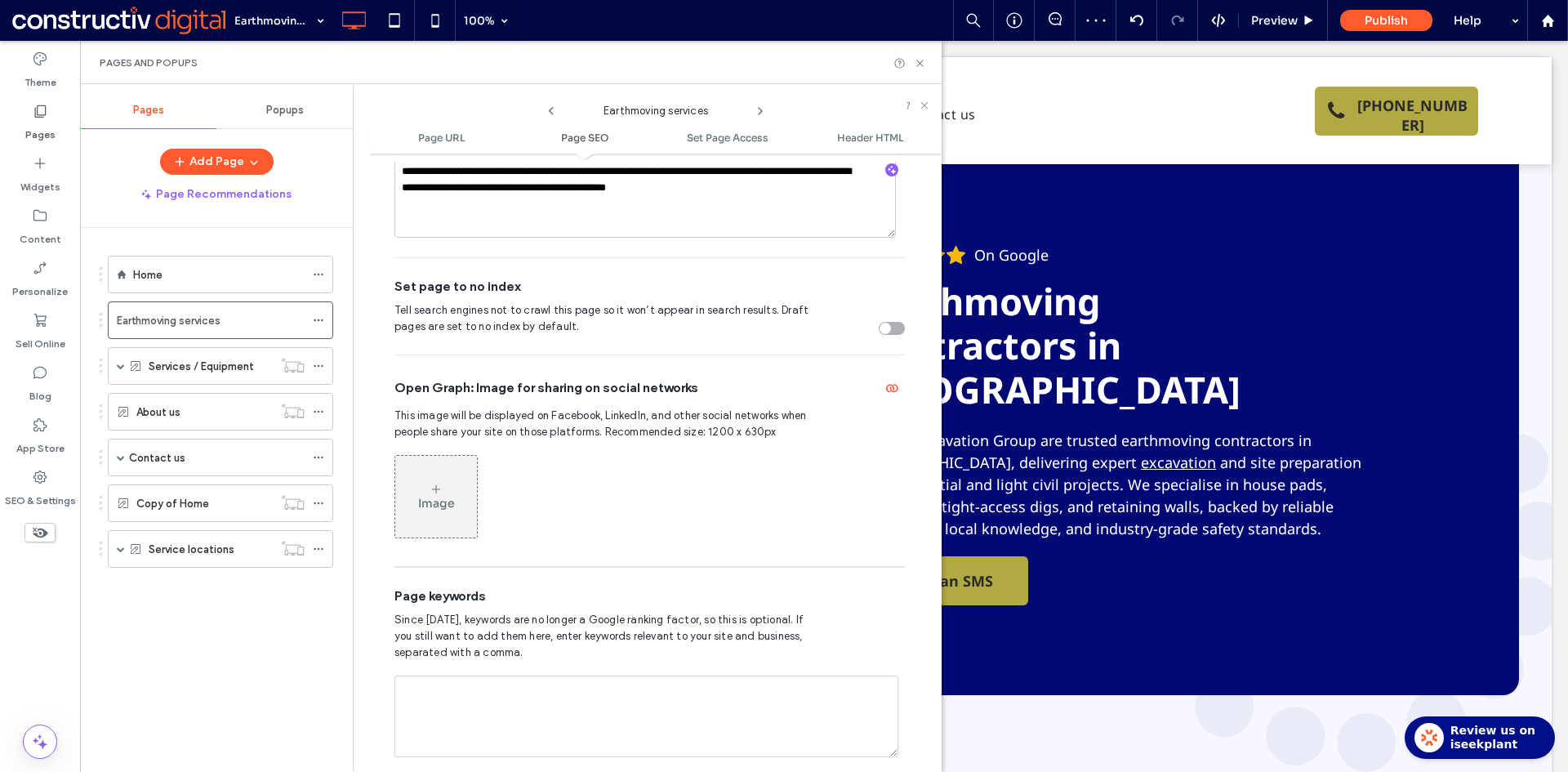
scroll to position [825, 0]
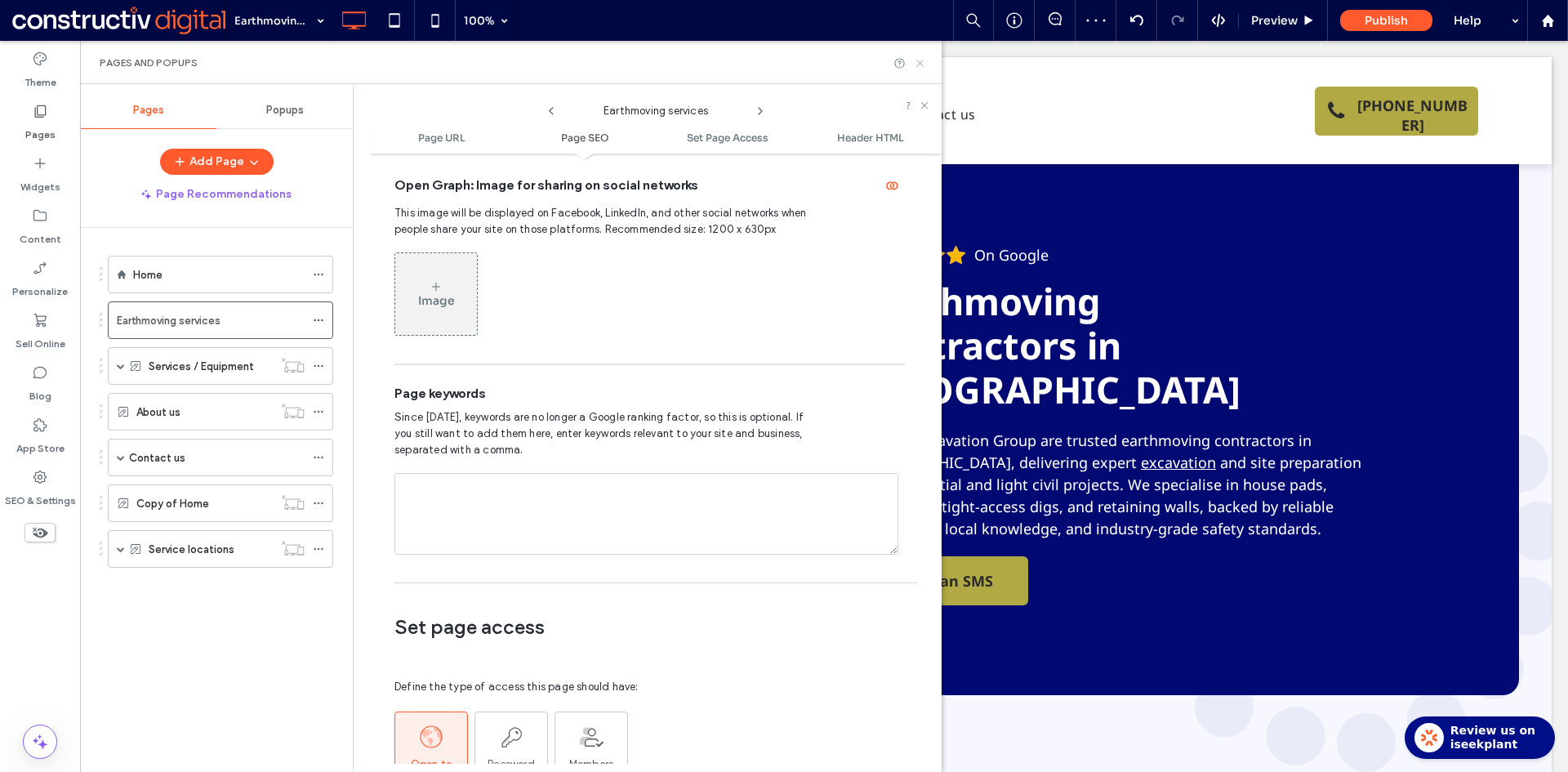
click at [920, 60] on icon at bounding box center [920, 63] width 12 height 12
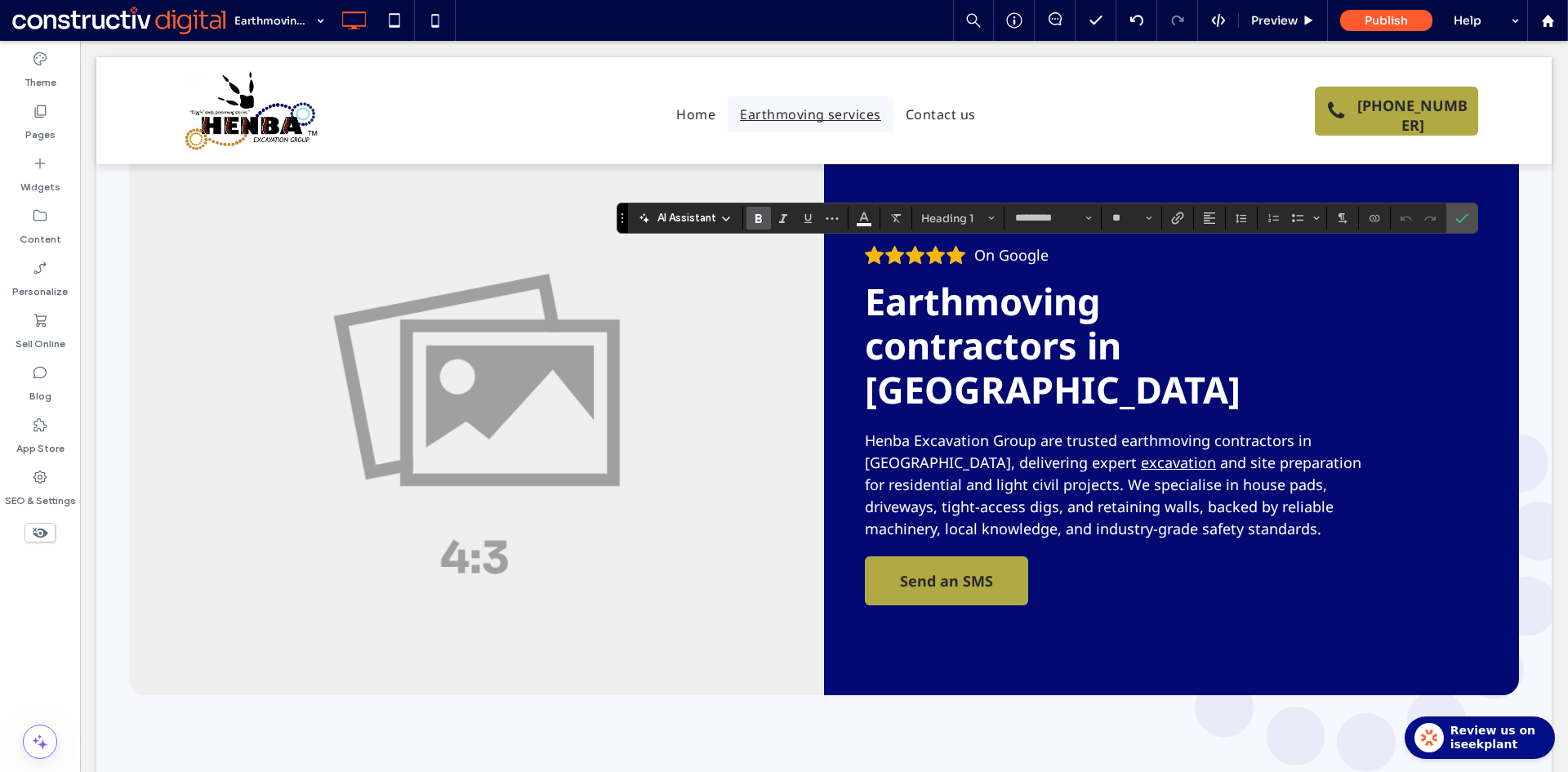
type input "**"
click at [1455, 215] on icon "Confirm" at bounding box center [1461, 218] width 13 height 13
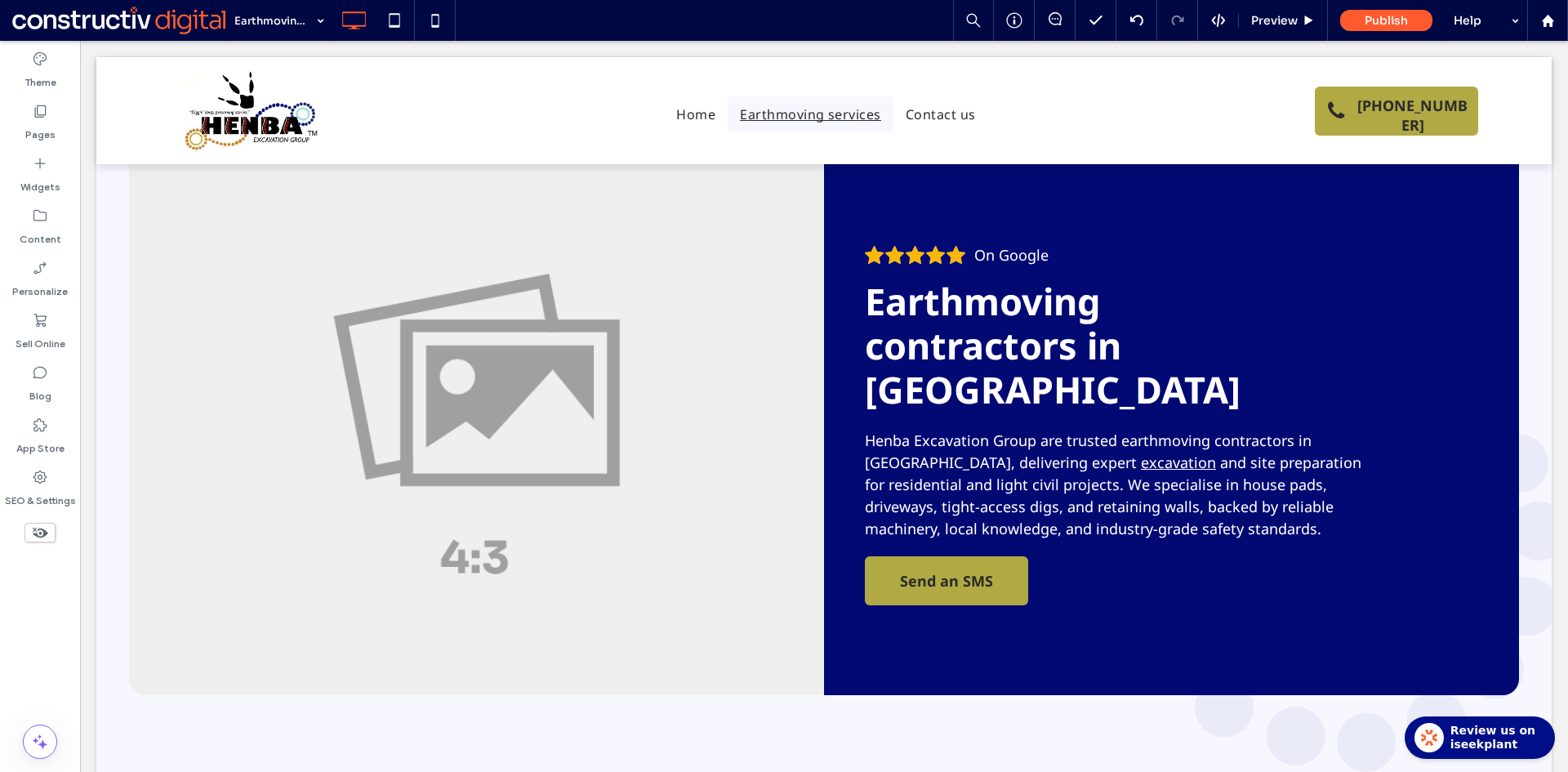
type input "*********"
type input "**"
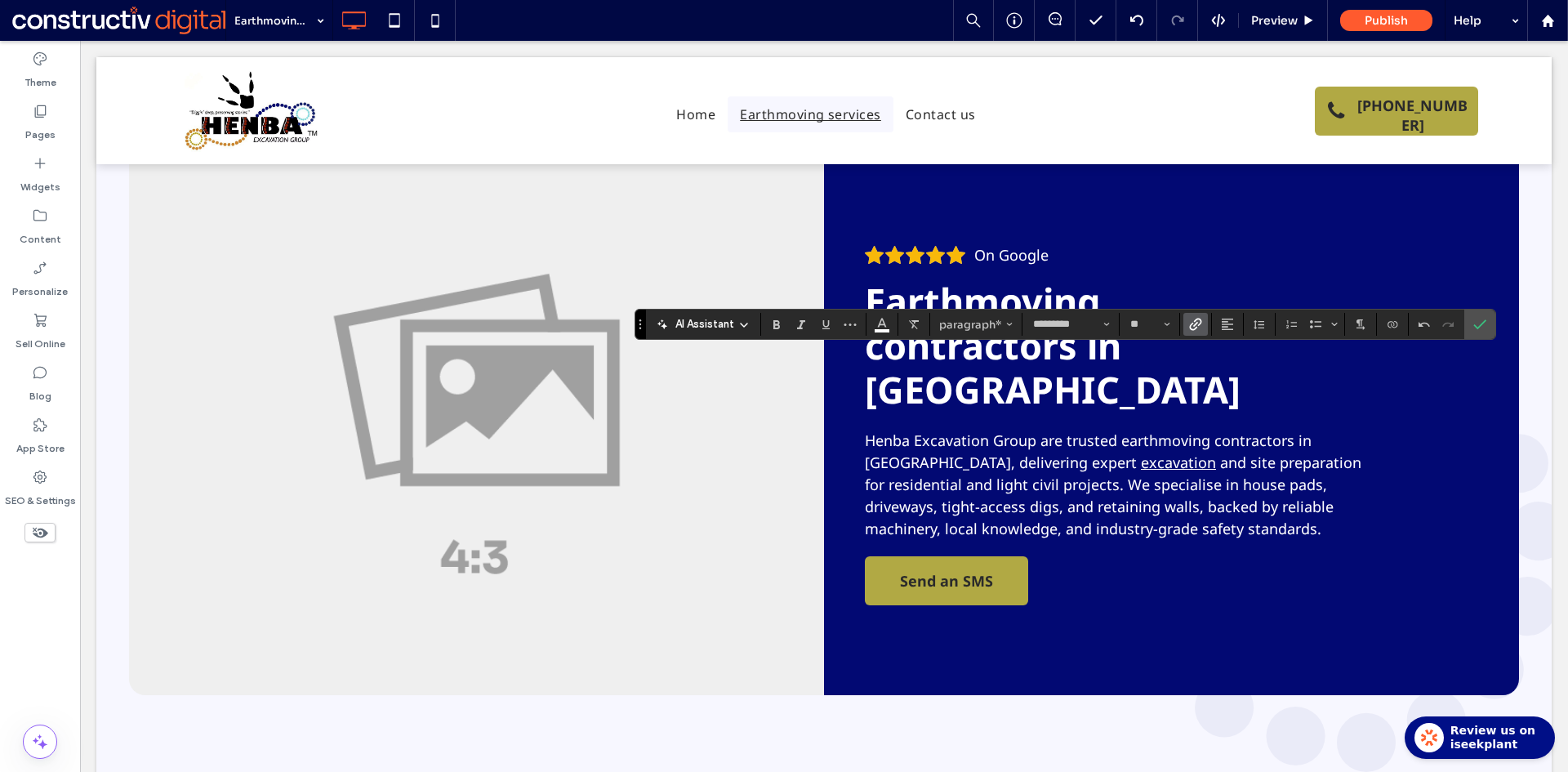
click at [1192, 320] on icon "Link" at bounding box center [1195, 324] width 13 height 13
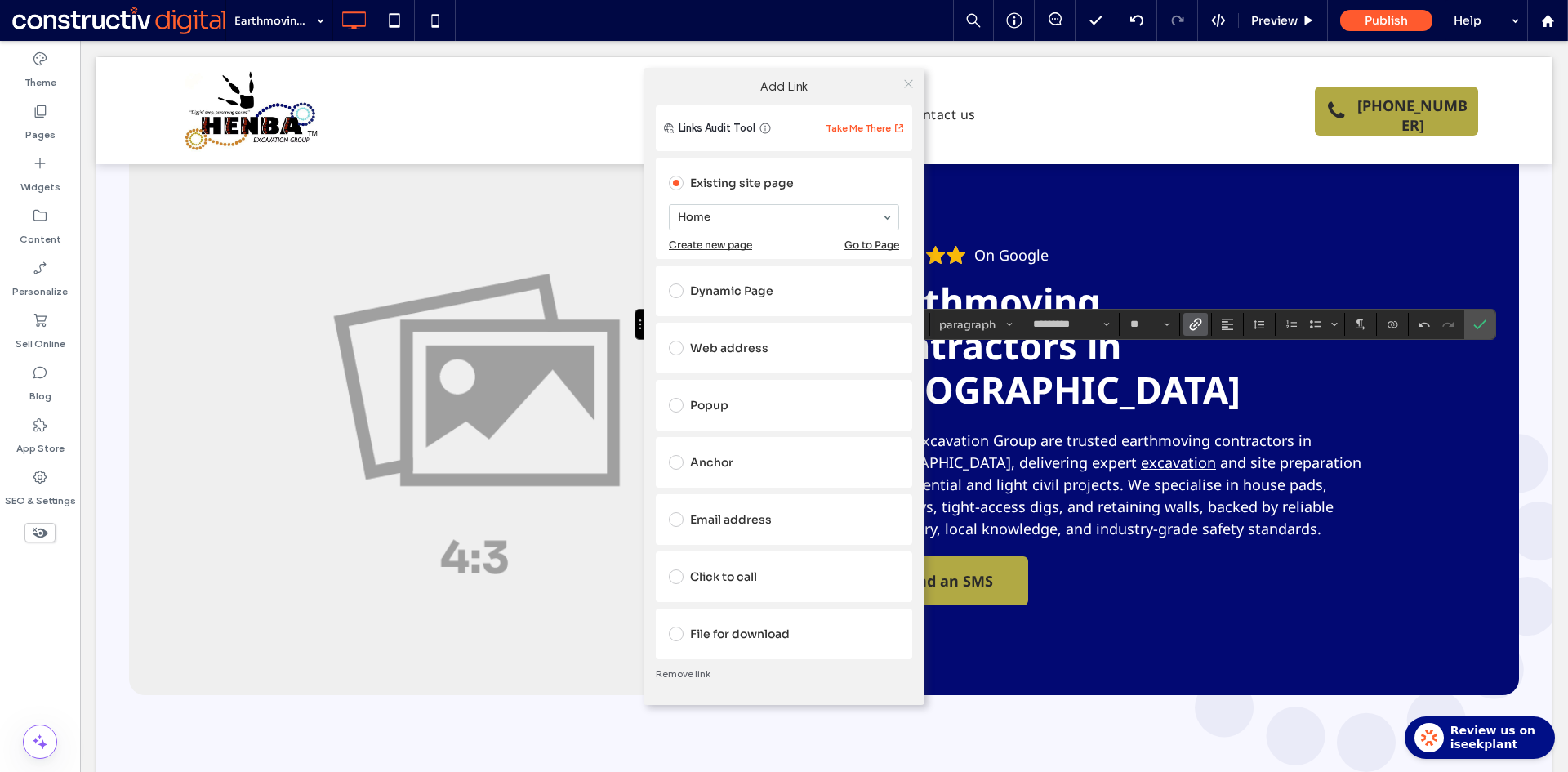
click at [911, 81] on icon at bounding box center [909, 84] width 12 height 12
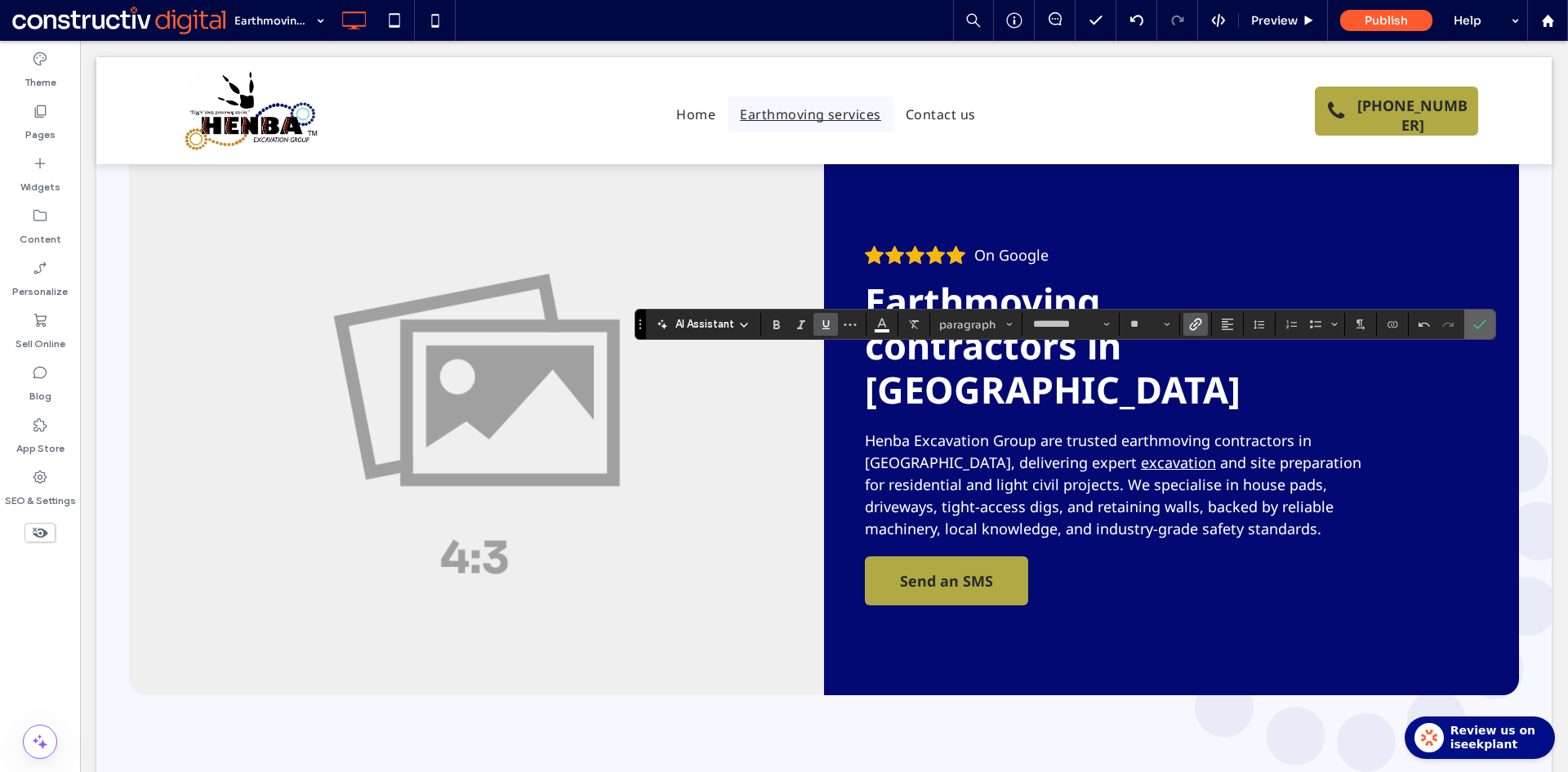
click at [1481, 325] on icon "Confirm" at bounding box center [1479, 324] width 13 height 13
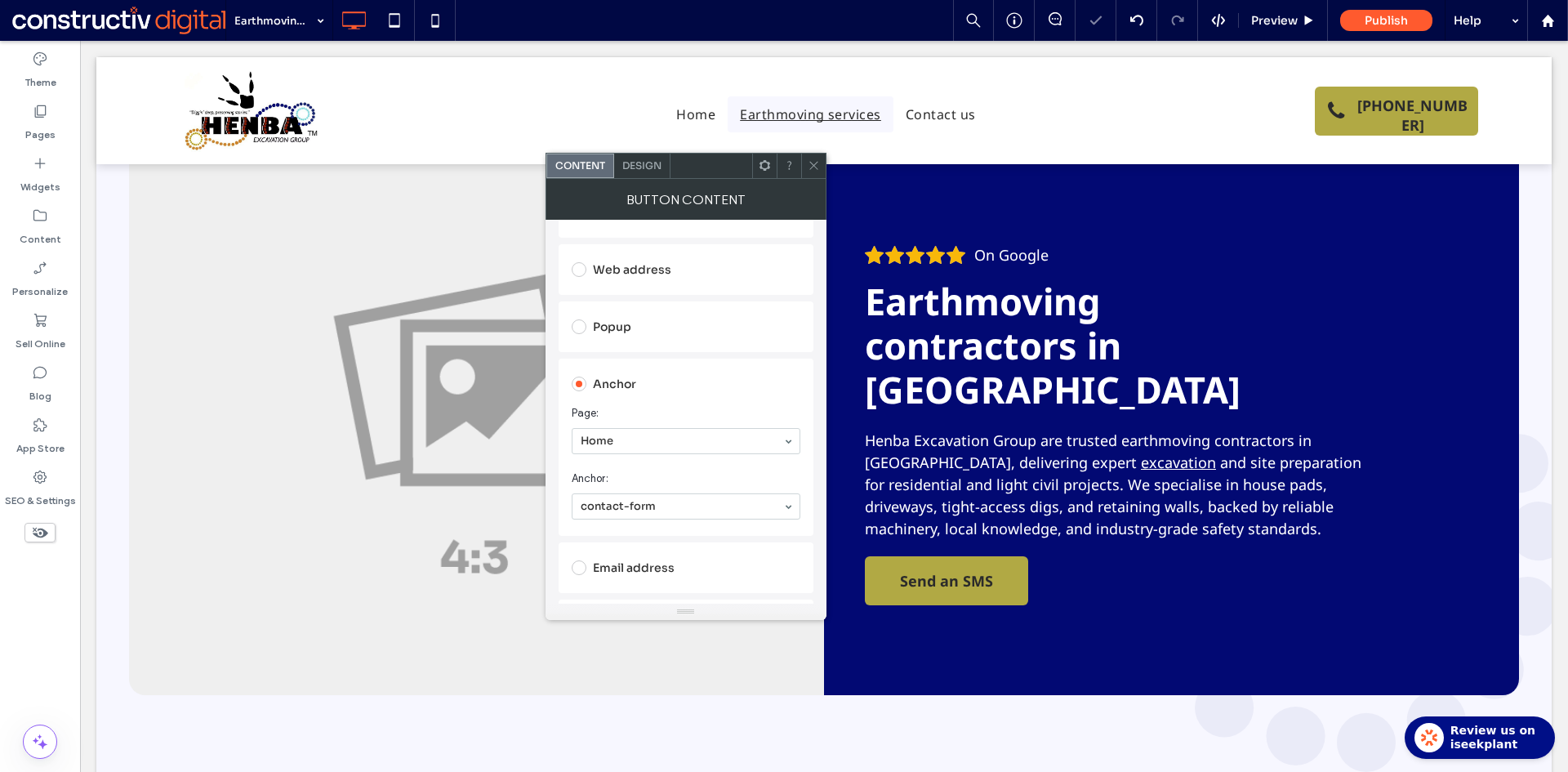
scroll to position [326, 0]
drag, startPoint x: 641, startPoint y: 438, endPoint x: 637, endPoint y: 458, distance: 20.4
click at [814, 167] on icon at bounding box center [814, 165] width 12 height 12
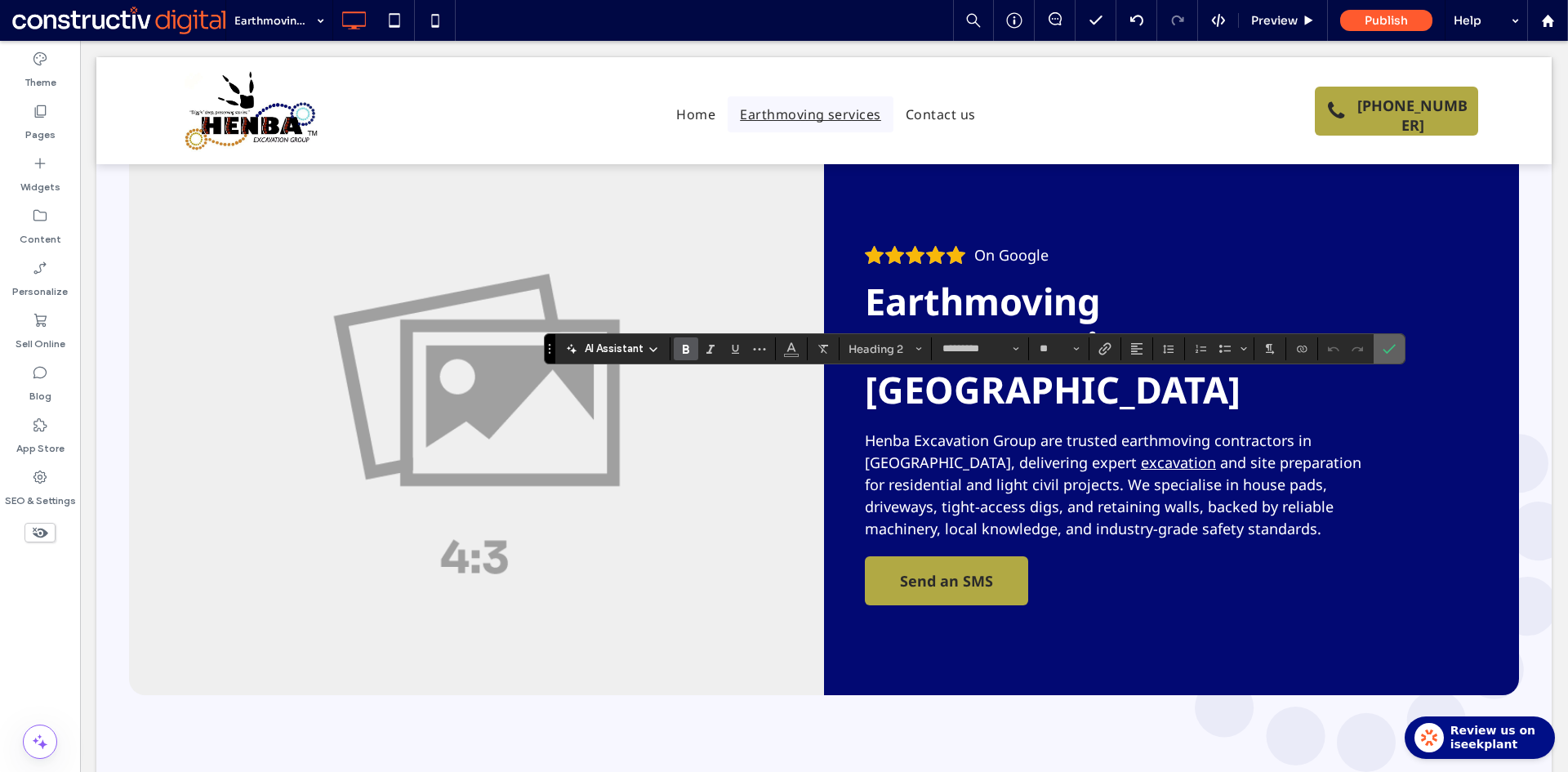
type input "**"
click at [1389, 342] on span "Confirm" at bounding box center [1386, 349] width 8 height 29
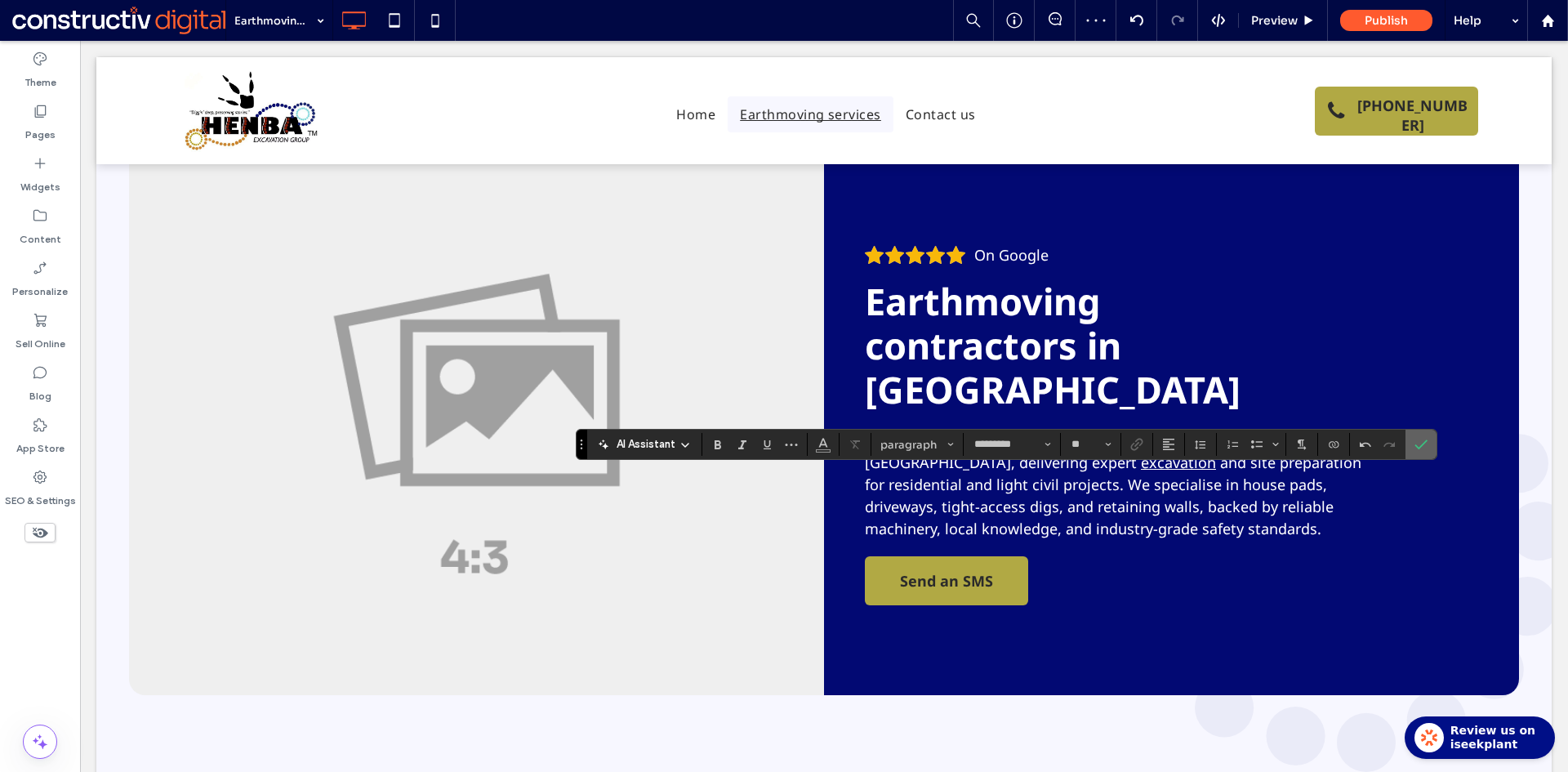
click at [1420, 441] on icon "Confirm" at bounding box center [1420, 444] width 13 height 13
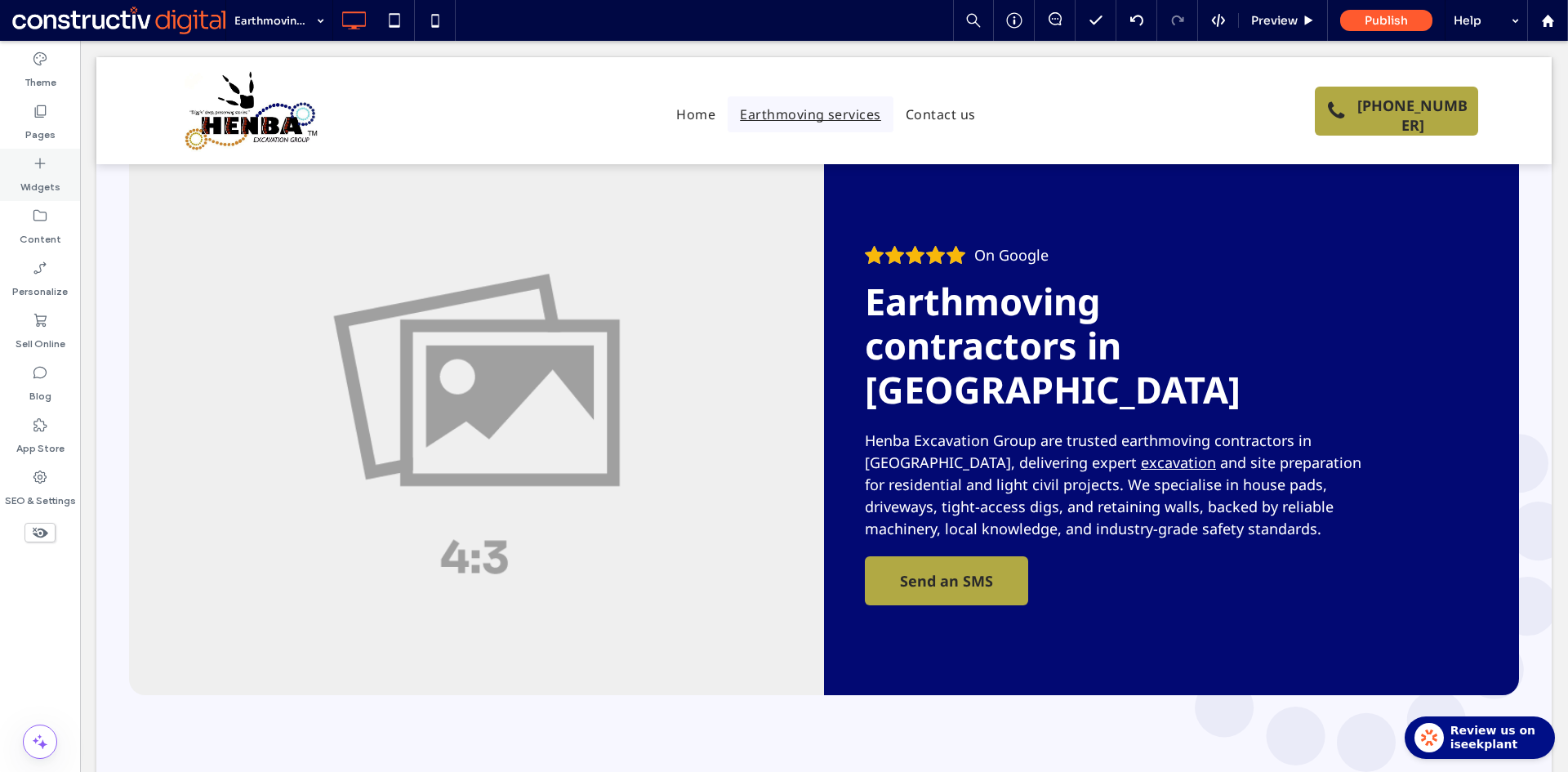
click at [21, 114] on div "Pages" at bounding box center [39, 123] width 80 height 52
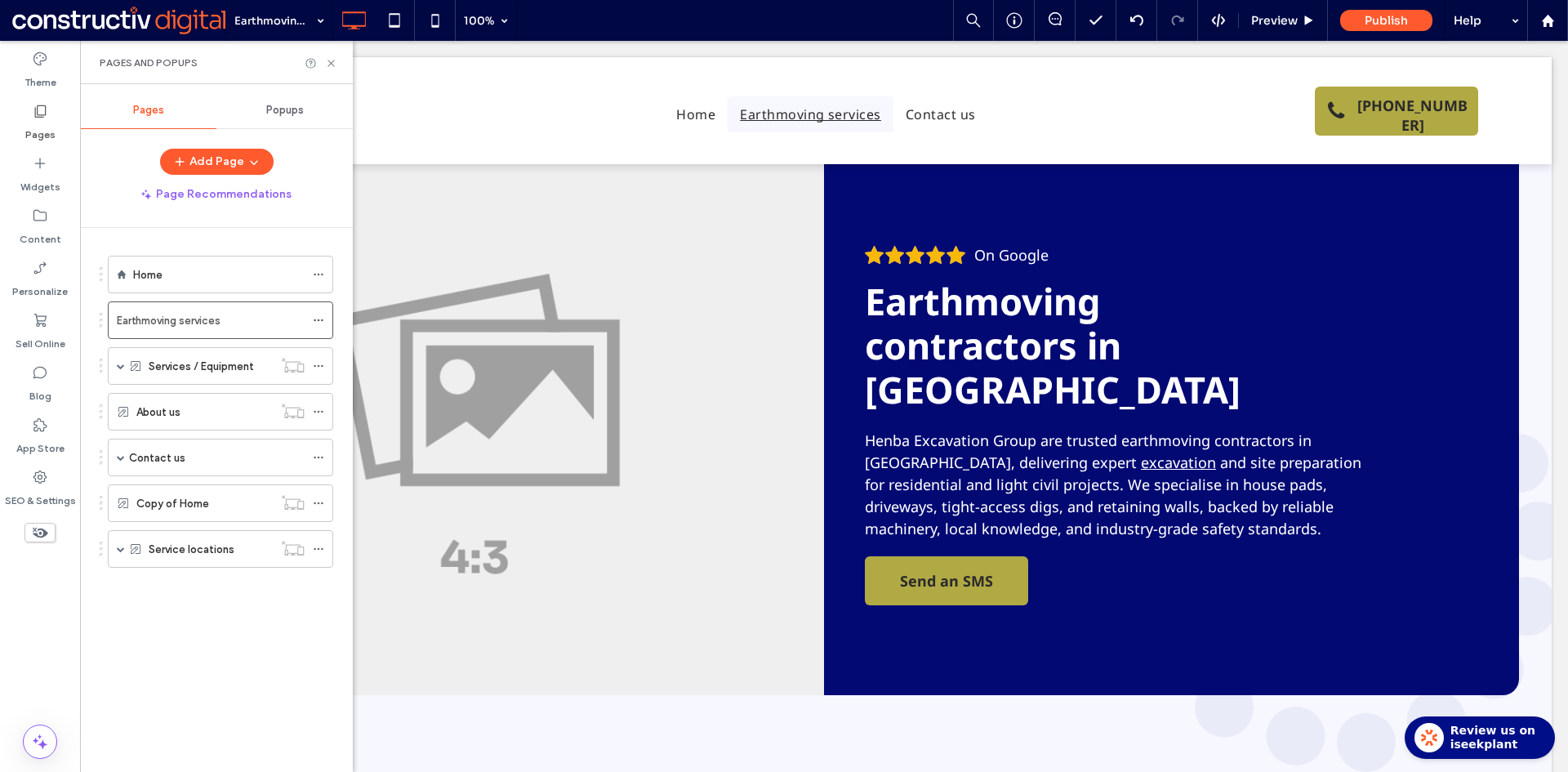
click at [161, 515] on div "Copy of Home" at bounding box center [204, 503] width 136 height 36
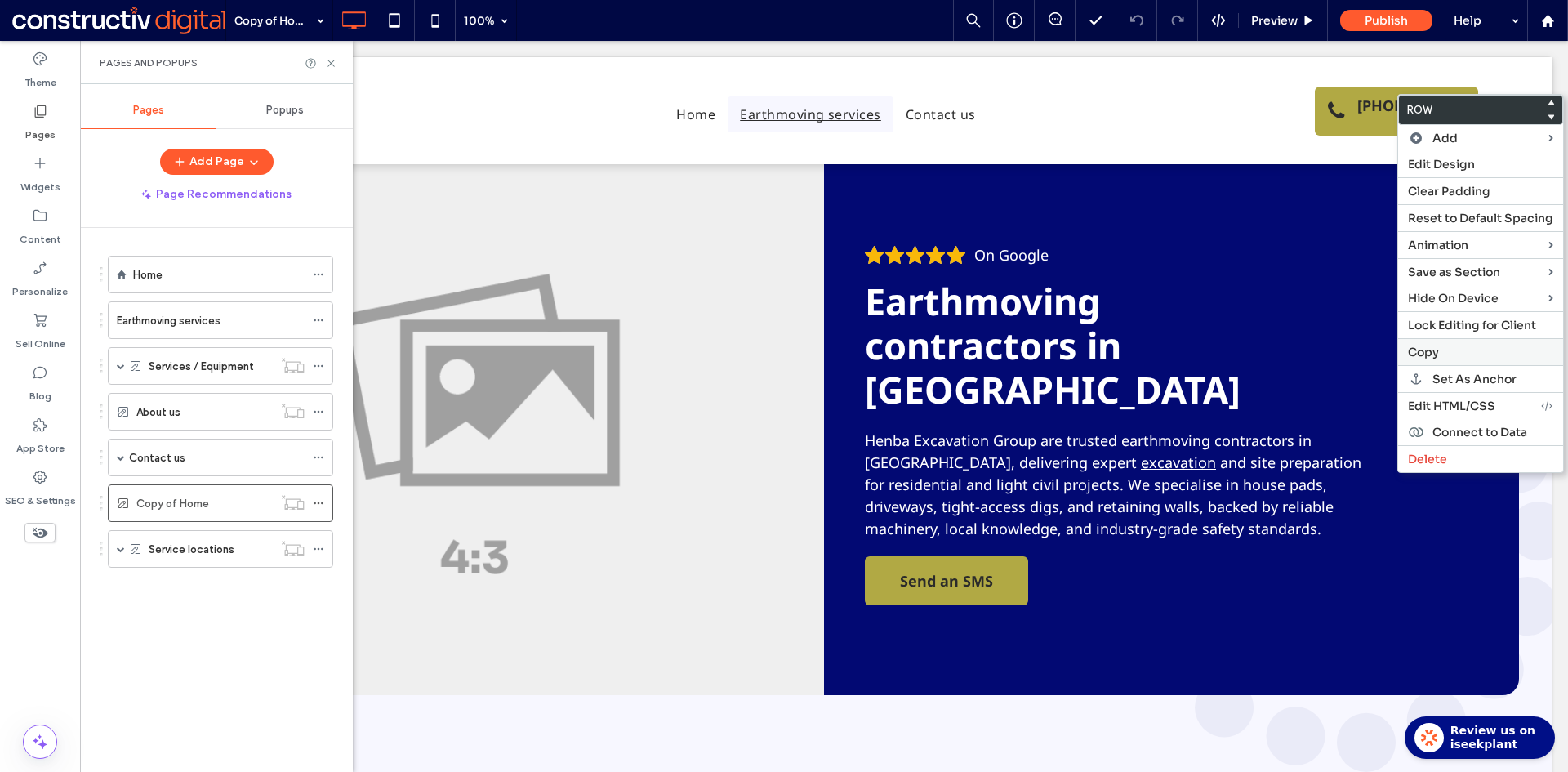
click at [1413, 351] on span "Copy" at bounding box center [1423, 351] width 31 height 15
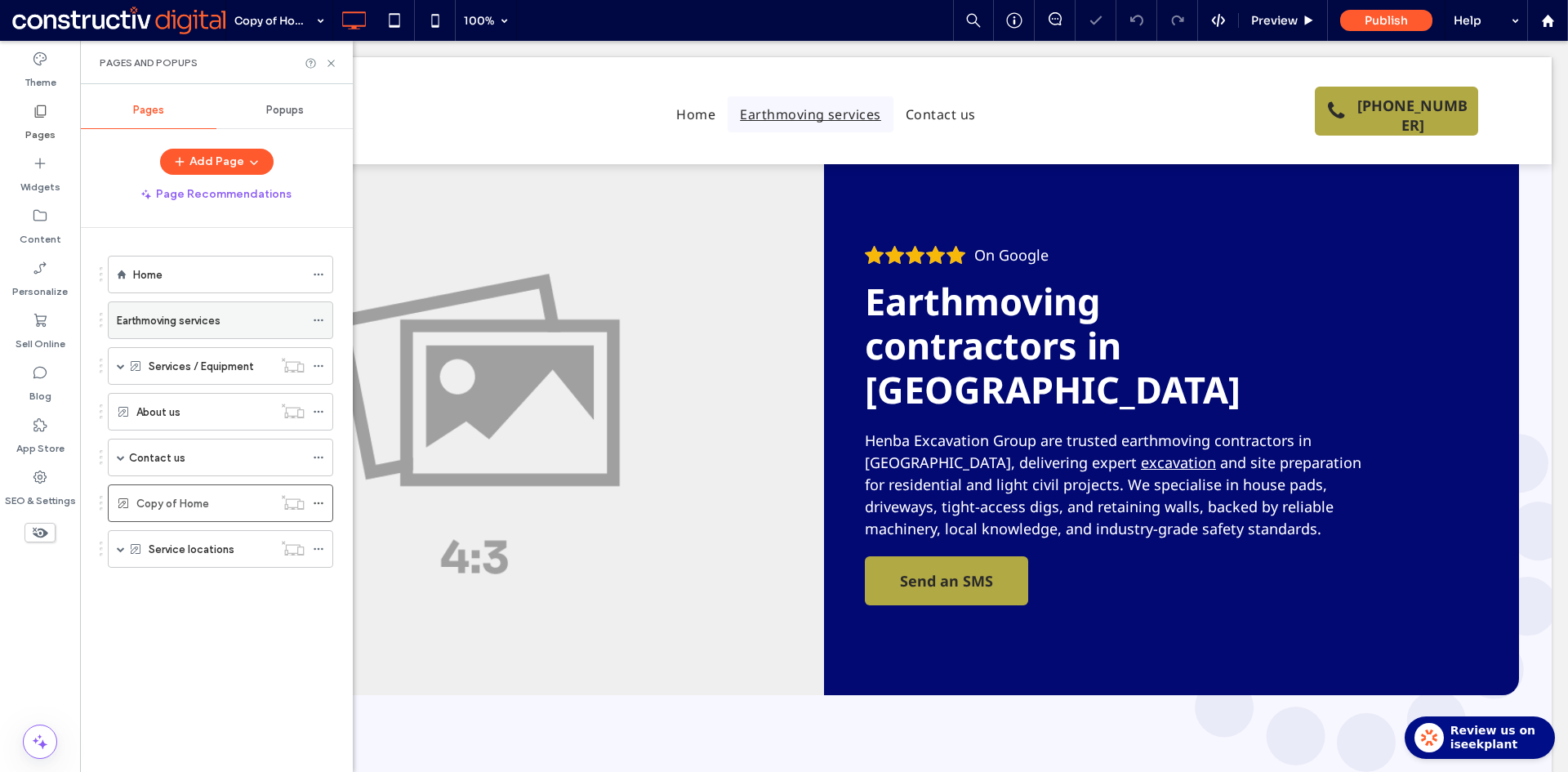
click at [187, 330] on div "Earthmoving services" at bounding box center [210, 320] width 188 height 36
click at [329, 61] on use at bounding box center [331, 63] width 7 height 7
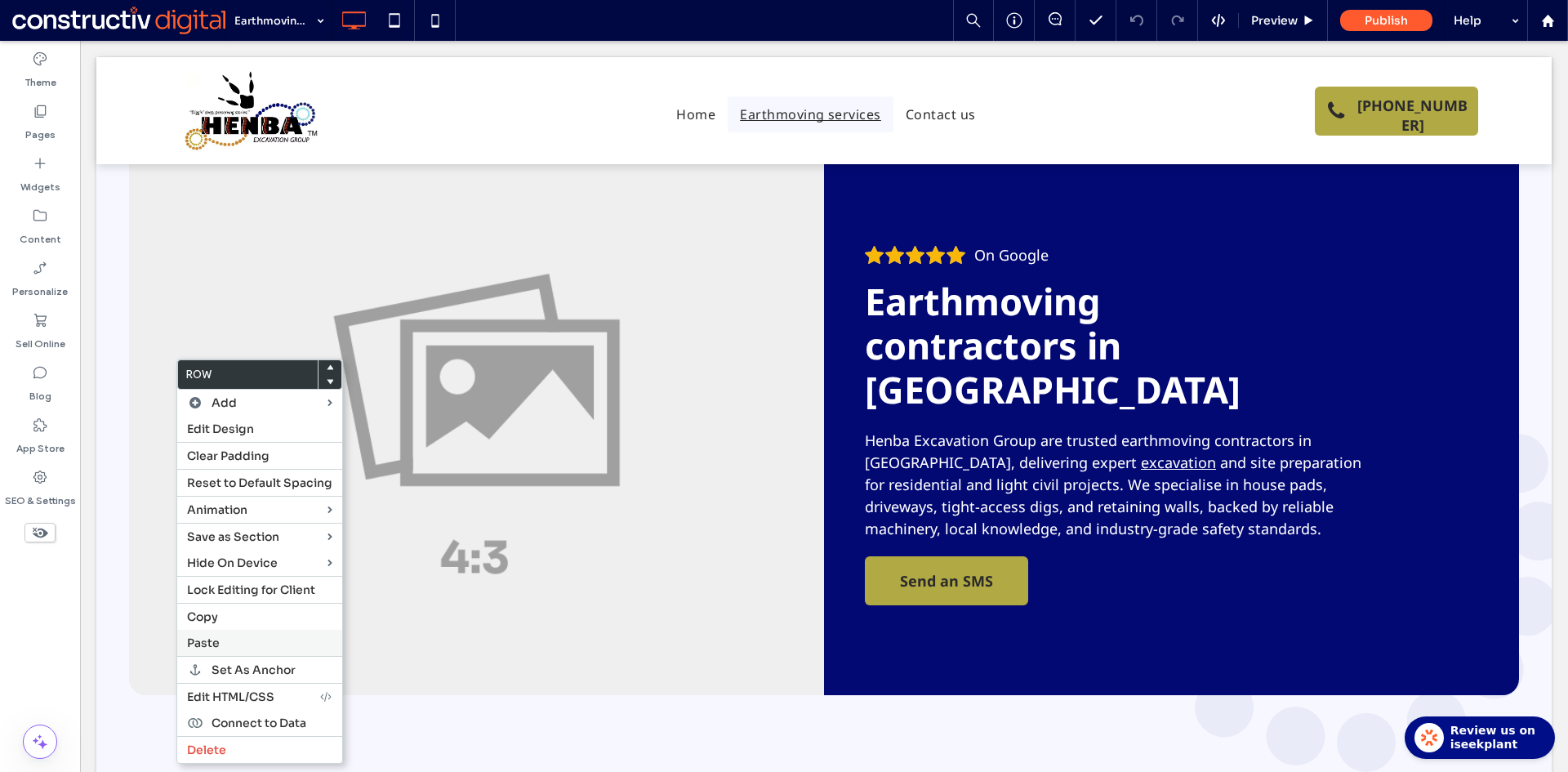
click at [230, 639] on label "Paste" at bounding box center [259, 643] width 146 height 15
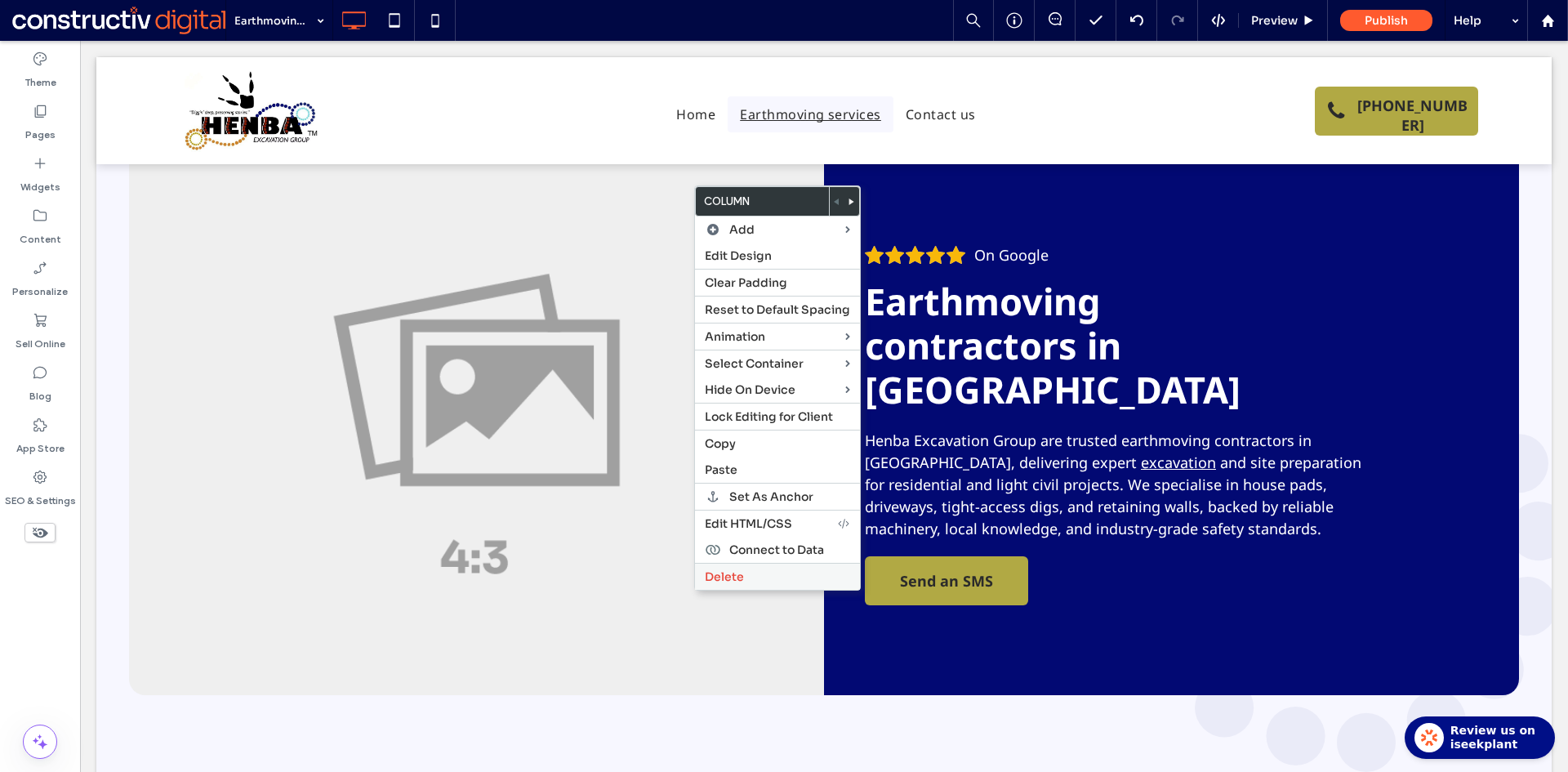
click at [740, 572] on span "Delete" at bounding box center [724, 577] width 39 height 15
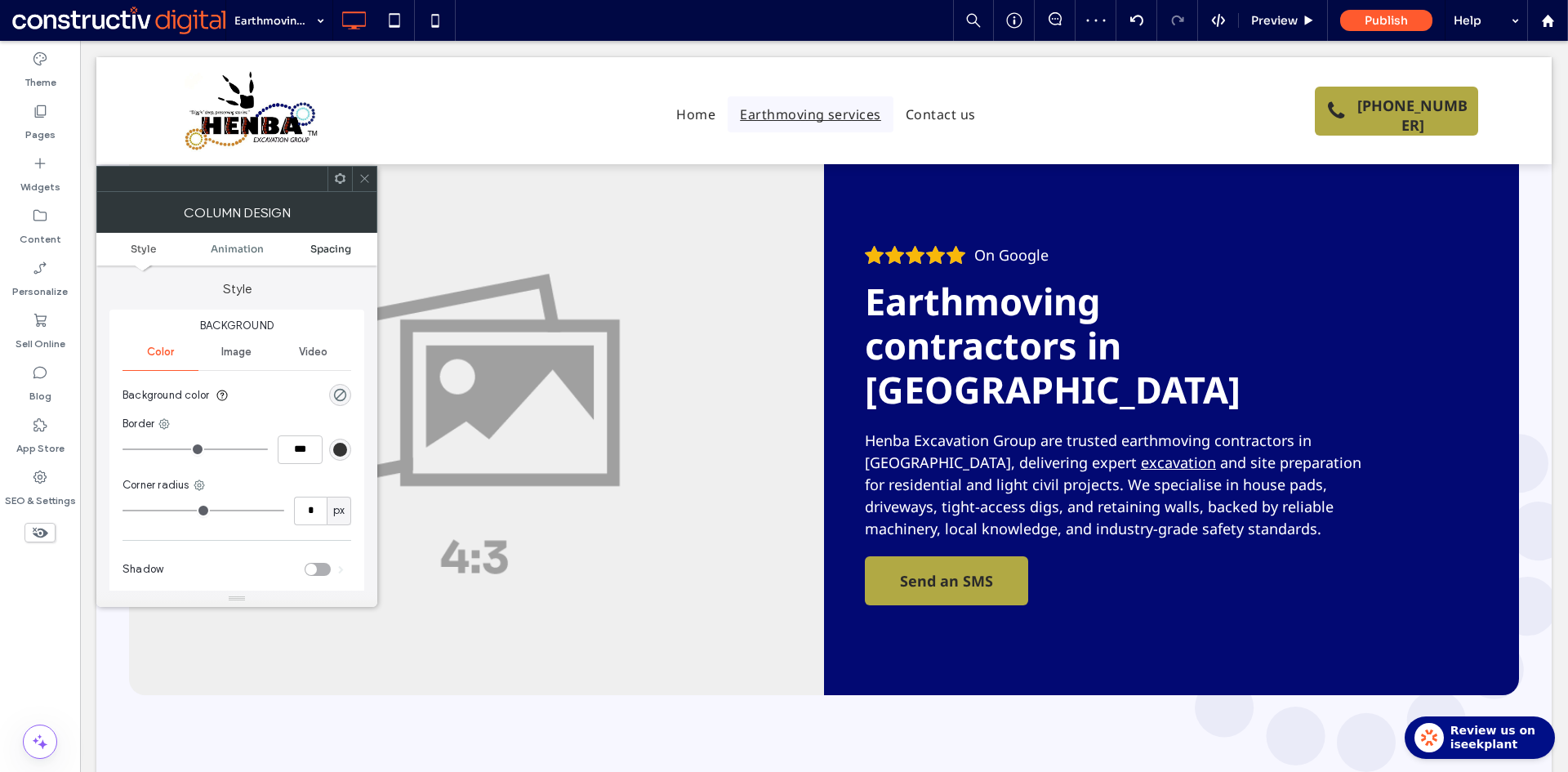
click at [330, 248] on span "Spacing" at bounding box center [331, 248] width 41 height 12
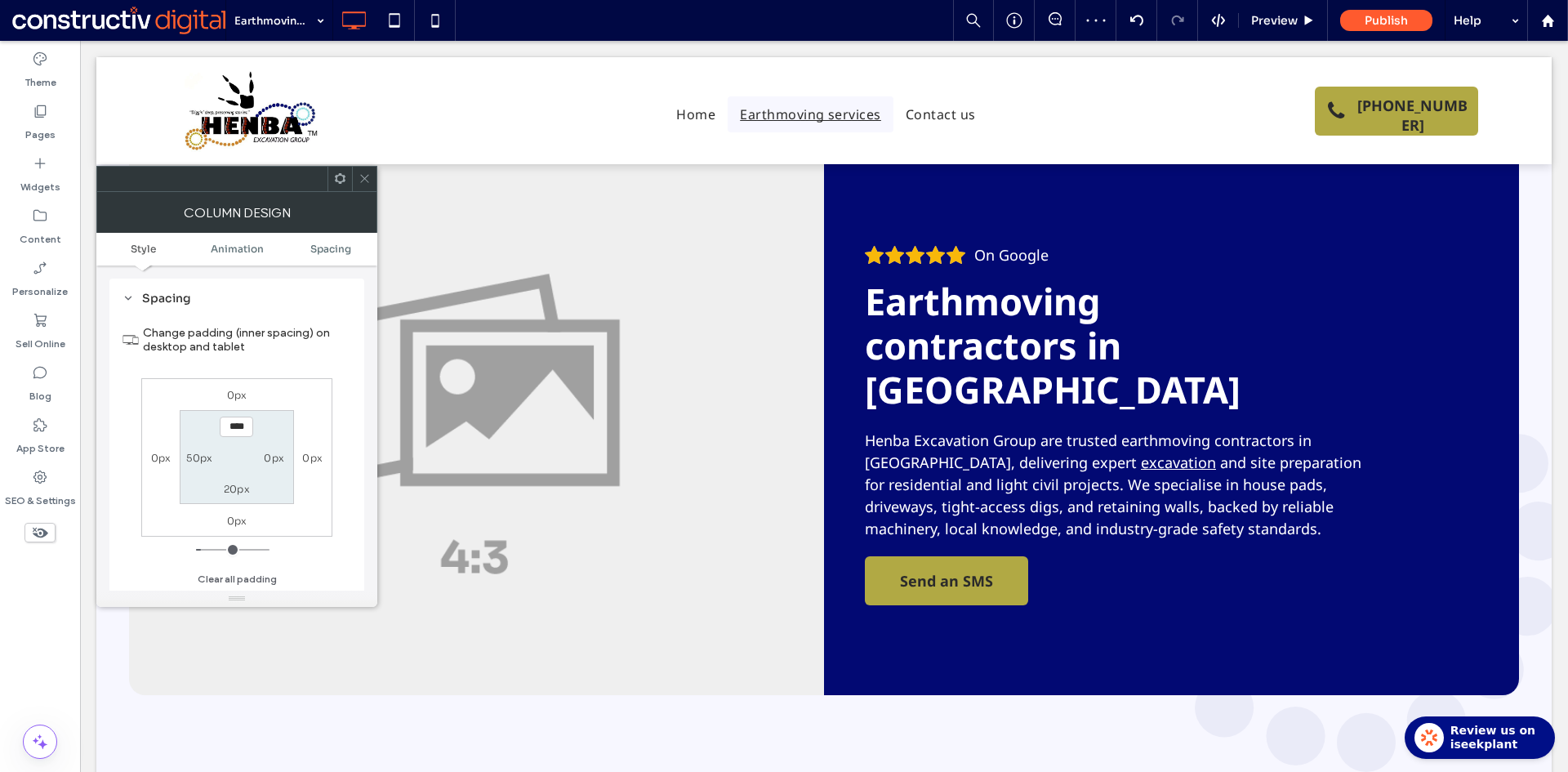
scroll to position [385, 0]
click at [201, 457] on label "50px" at bounding box center [199, 458] width 27 height 12
type input "**"
type input "*"
type input "***"
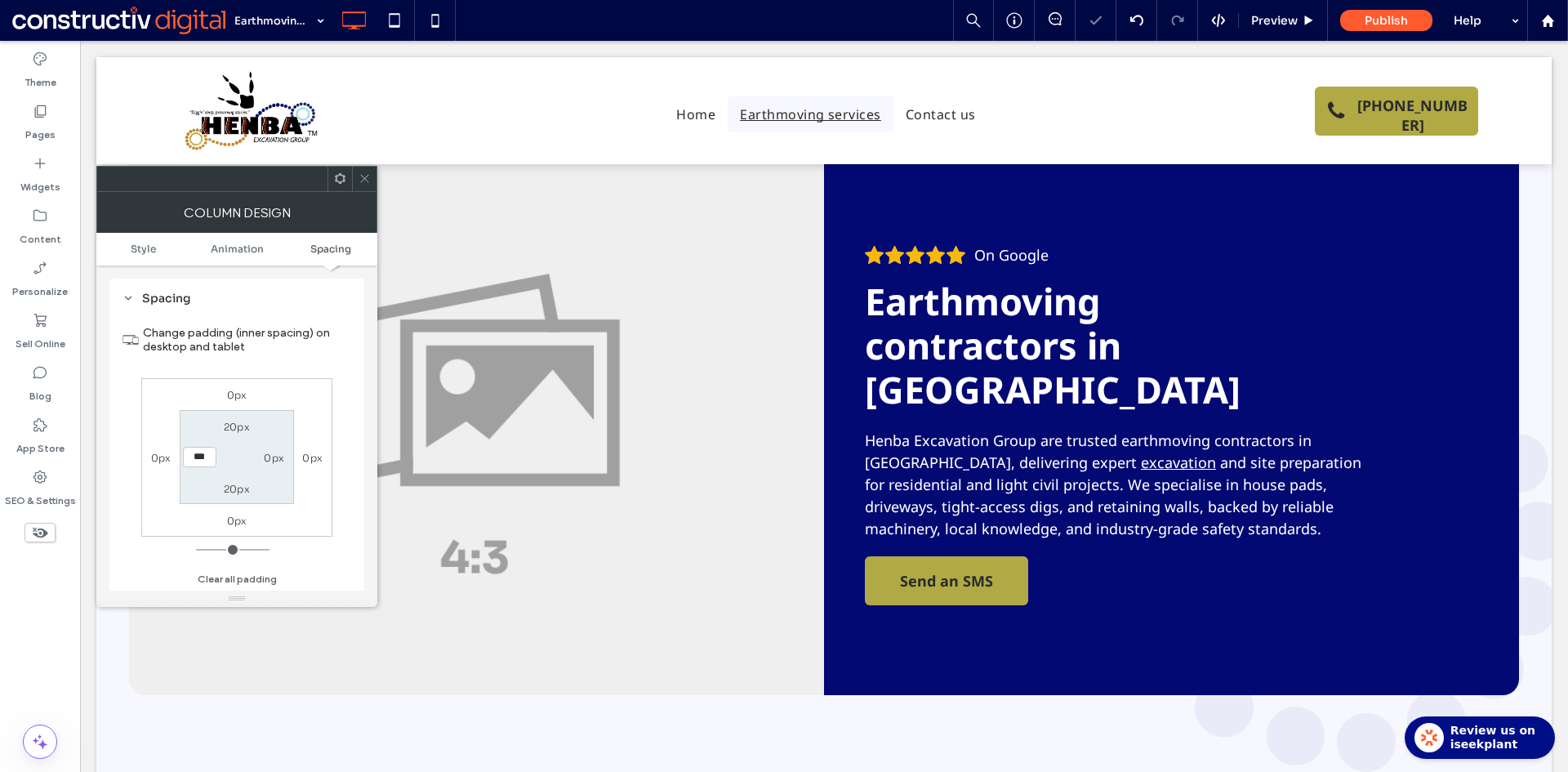
click at [233, 433] on section "20px 0px 20px ***" at bounding box center [236, 458] width 114 height 94
click at [235, 431] on label "20px" at bounding box center [236, 427] width 27 height 12
type input "**"
type input "*"
type input "***"
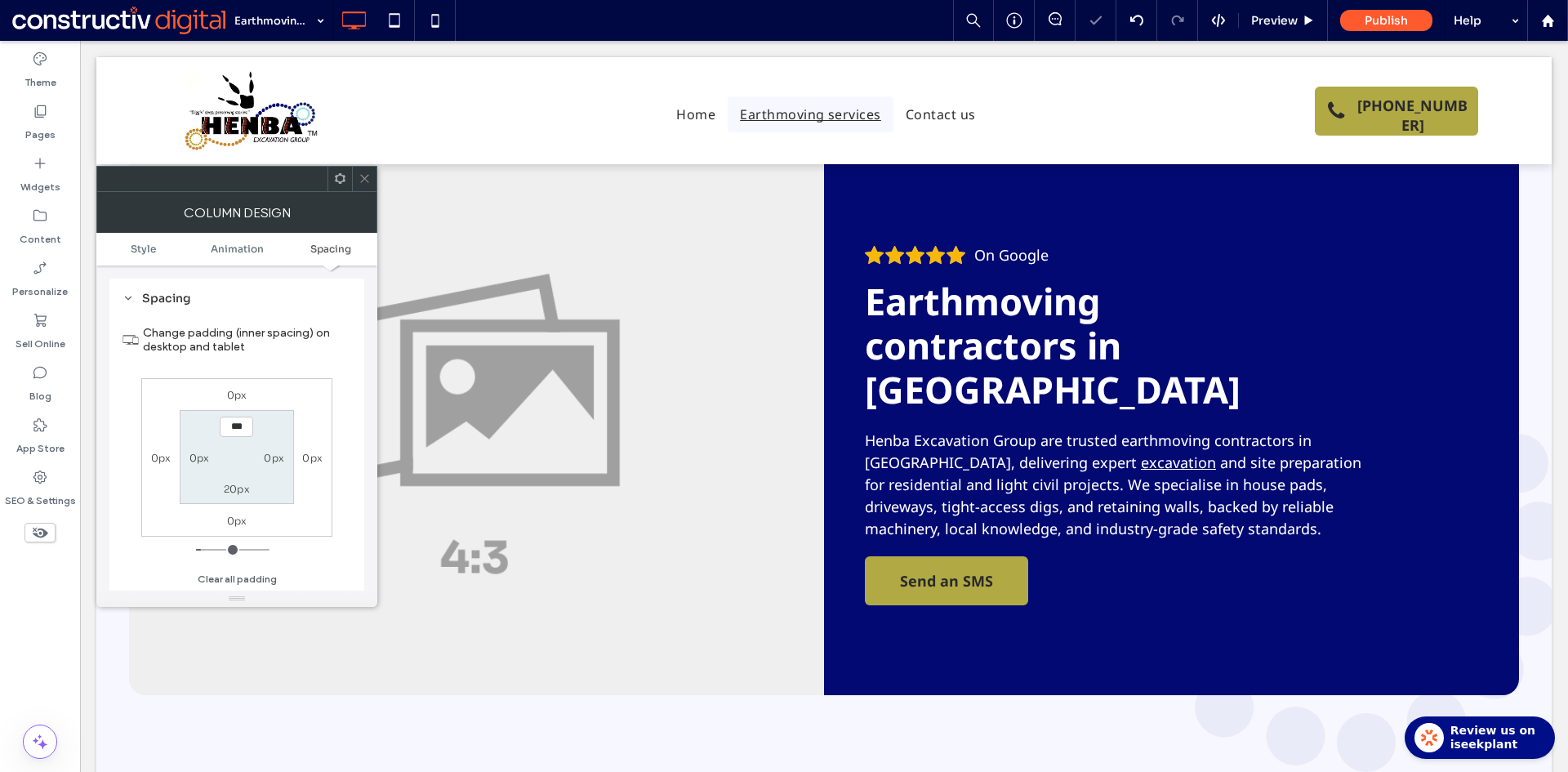
click at [230, 496] on div "20px" at bounding box center [236, 488] width 27 height 17
click at [233, 490] on label "20px" at bounding box center [236, 488] width 27 height 12
type input "**"
type input "*"
type input "***"
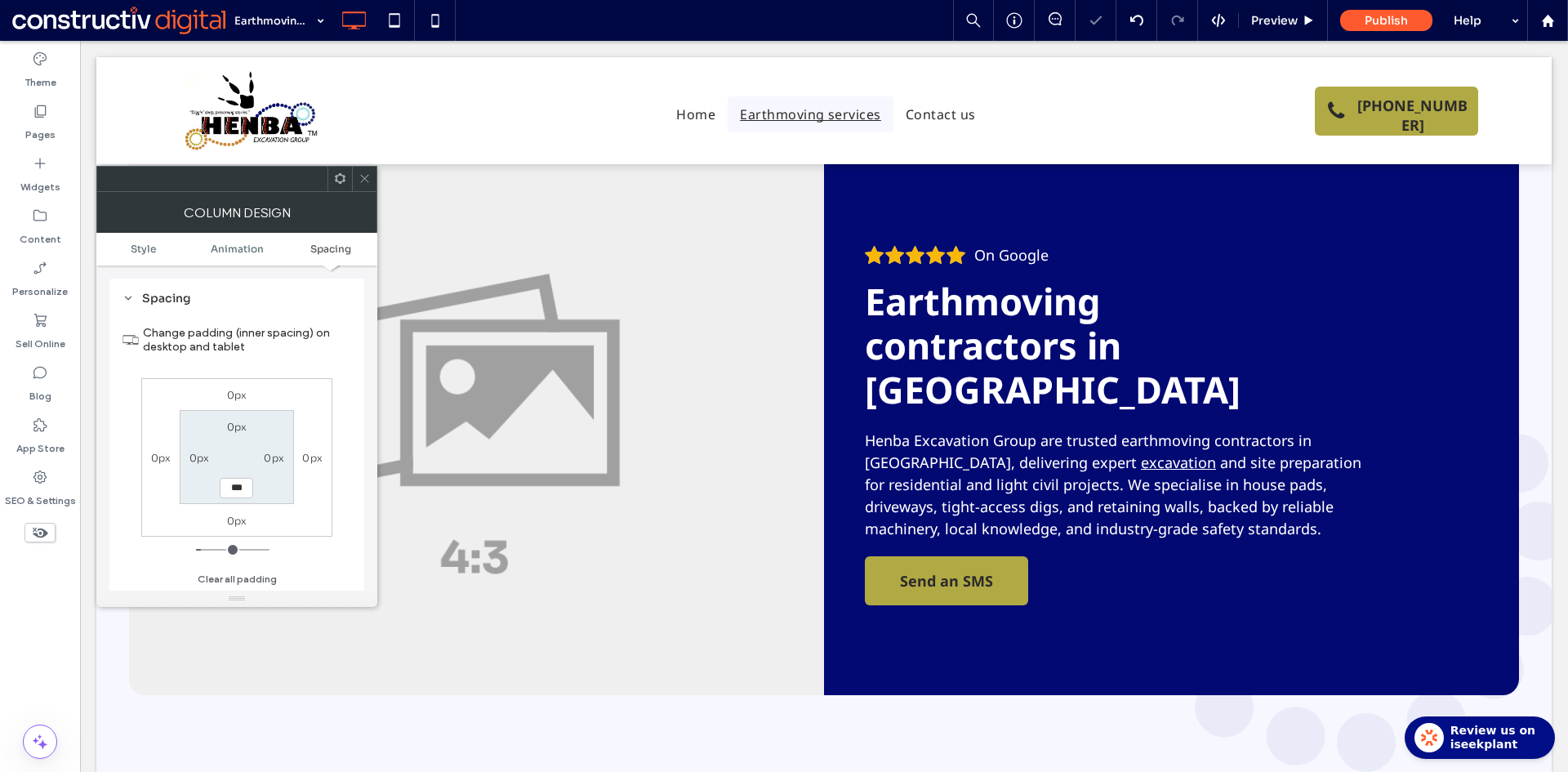
drag, startPoint x: 255, startPoint y: 485, endPoint x: 334, endPoint y: 272, distance: 227.2
click at [258, 482] on section "0px 0px *** 0px" at bounding box center [236, 458] width 114 height 94
click at [361, 183] on icon at bounding box center [365, 178] width 12 height 12
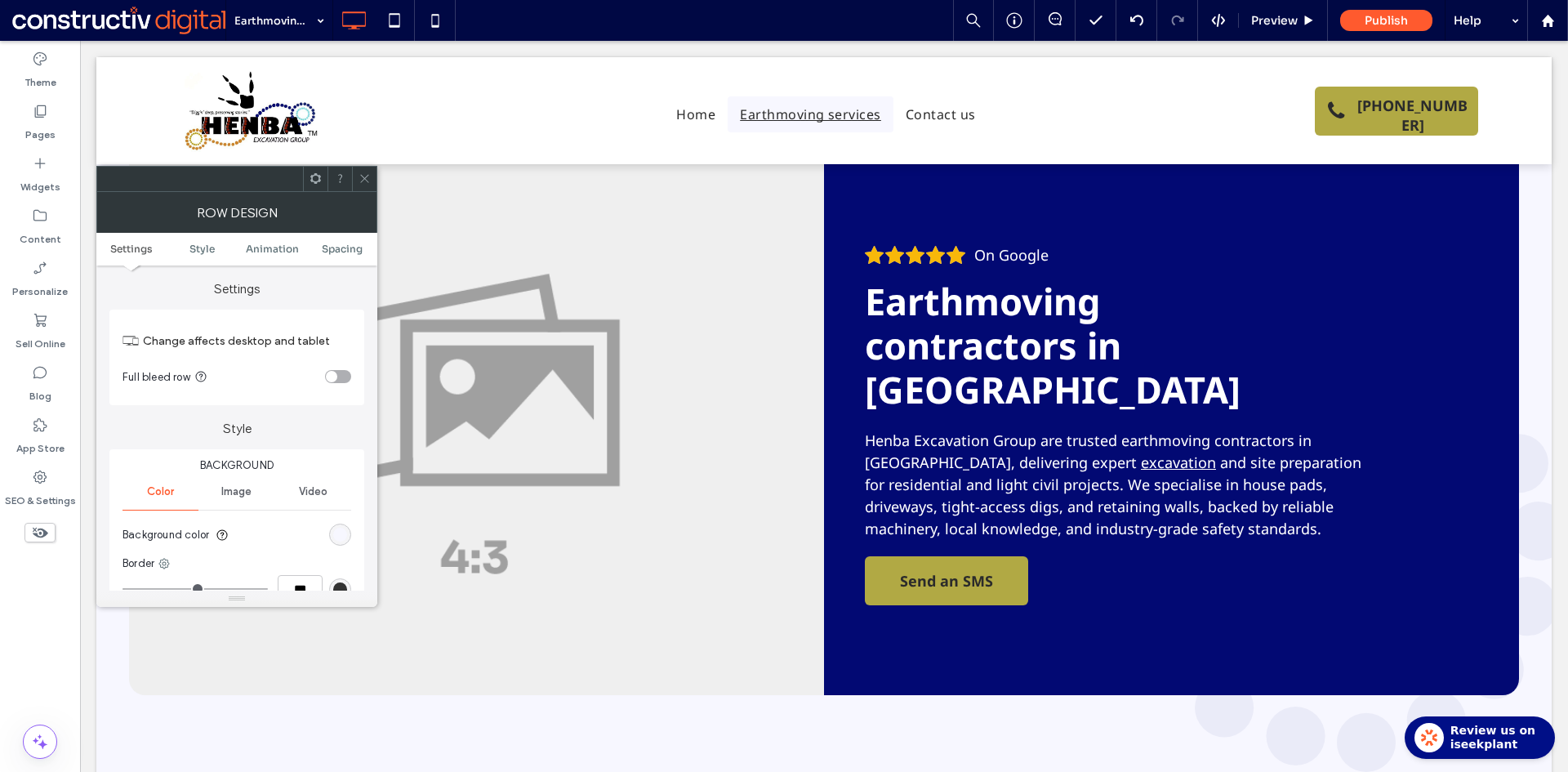
click at [364, 177] on icon at bounding box center [365, 178] width 12 height 12
click at [343, 250] on span "Spacing" at bounding box center [343, 248] width 41 height 12
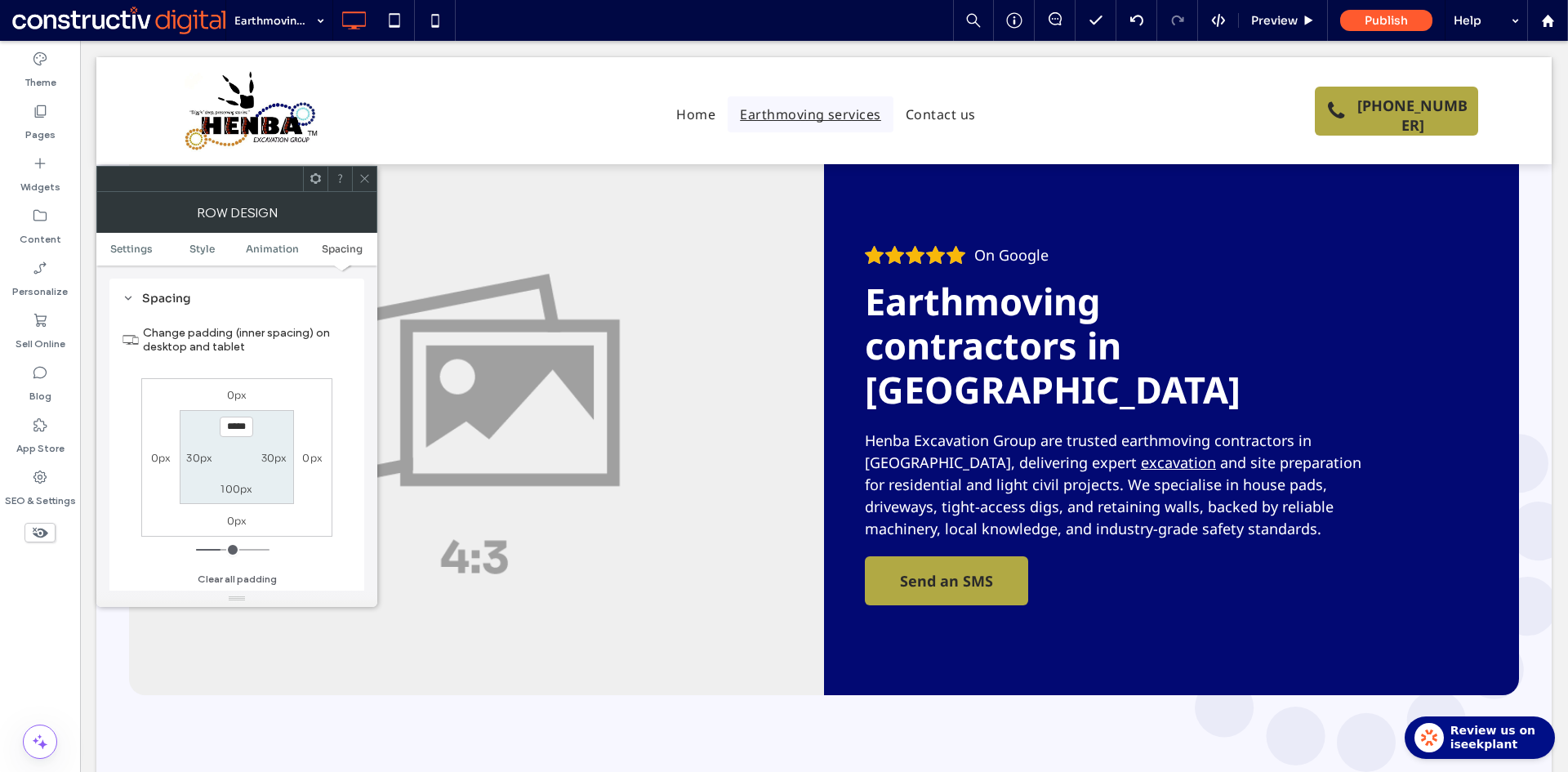
scroll to position [464, 0]
click at [236, 489] on label "100px" at bounding box center [235, 488] width 32 height 12
type input "*"
click at [272, 489] on section "100px 30px *** 30px" at bounding box center [236, 458] width 114 height 94
click at [238, 488] on input "***" at bounding box center [235, 488] width 33 height 21
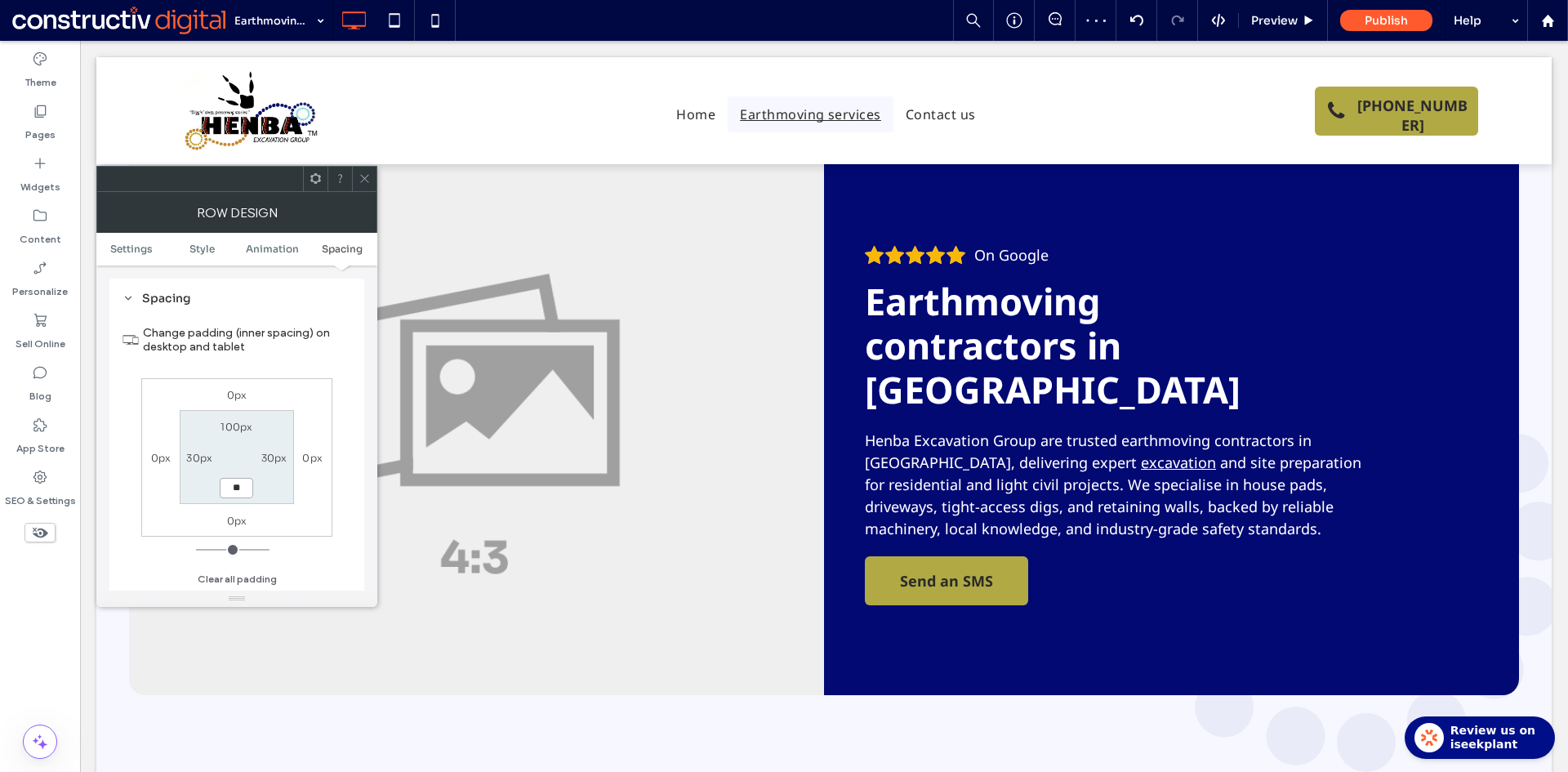
type input "**"
type input "****"
click at [362, 177] on icon at bounding box center [365, 178] width 12 height 12
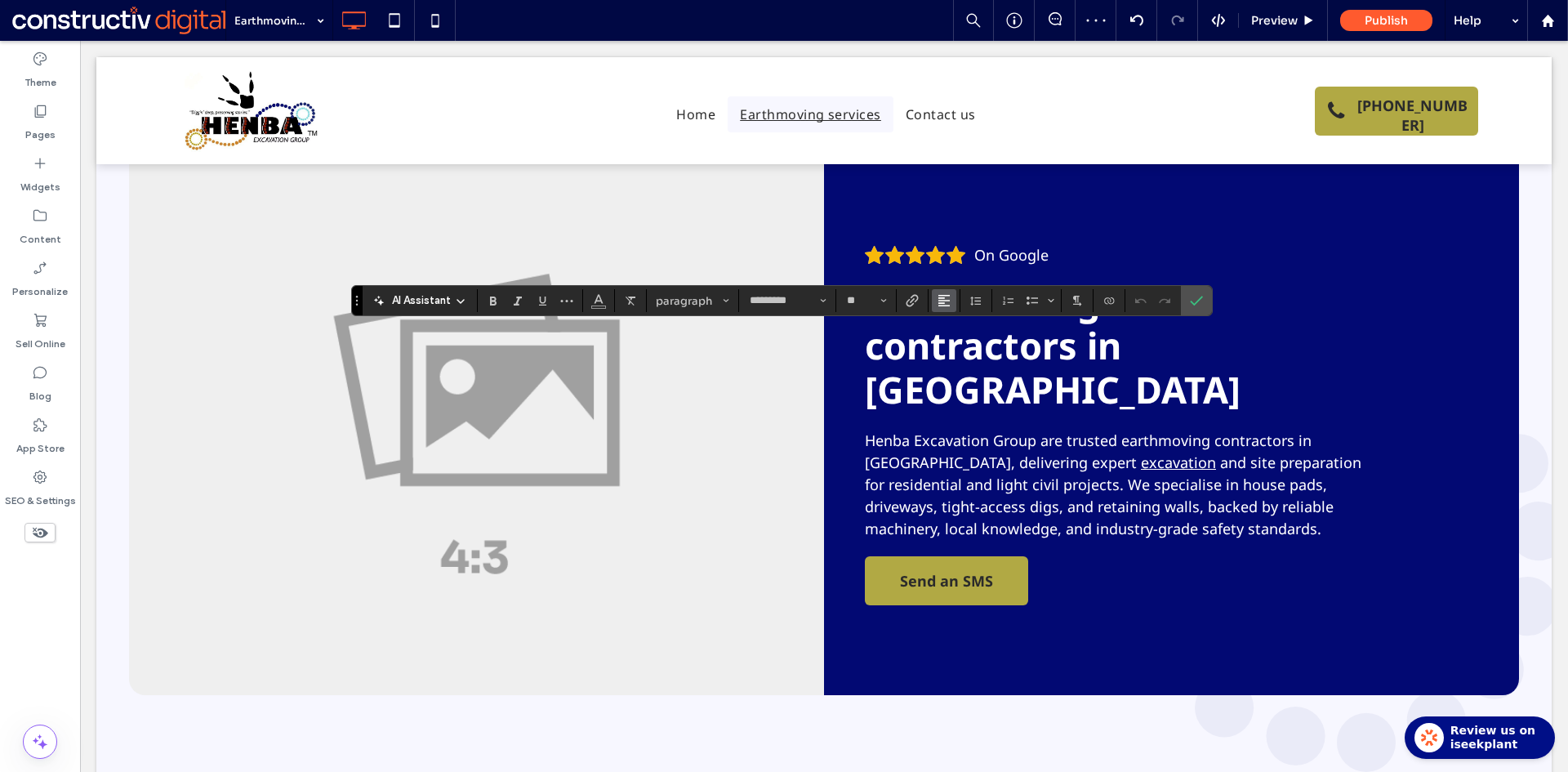
click at [943, 302] on icon "Alignment" at bounding box center [944, 300] width 13 height 13
click at [956, 355] on icon "ui.textEditor.alignment.center" at bounding box center [956, 350] width 13 height 13
click at [1194, 302] on icon "Confirm" at bounding box center [1195, 300] width 13 height 13
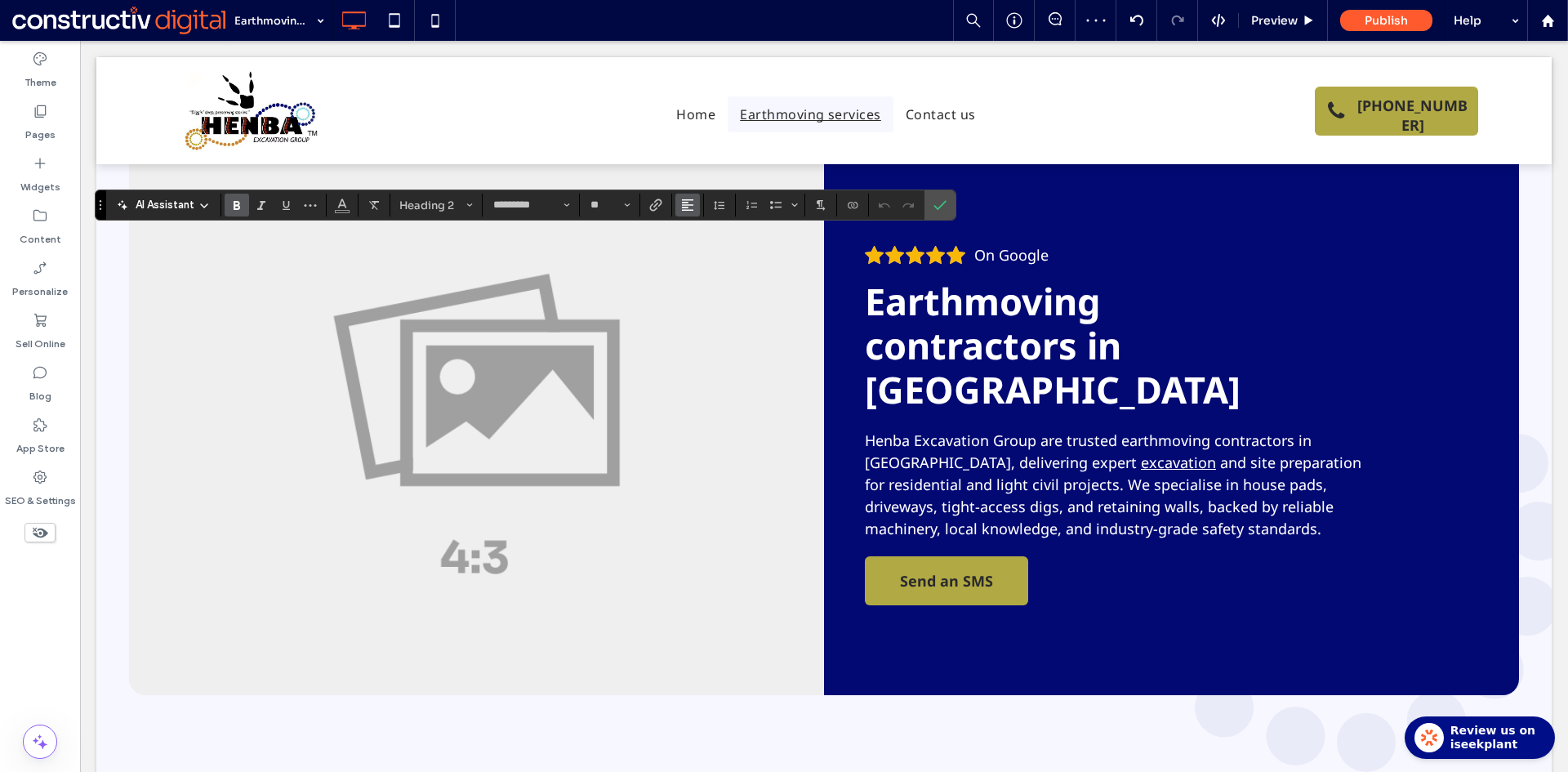
click at [677, 201] on button "Alignment" at bounding box center [688, 205] width 25 height 23
click at [699, 257] on use "ui.textEditor.alignment.center" at bounding box center [699, 255] width 11 height 11
click at [939, 198] on span "Confirm" at bounding box center [937, 205] width 8 height 29
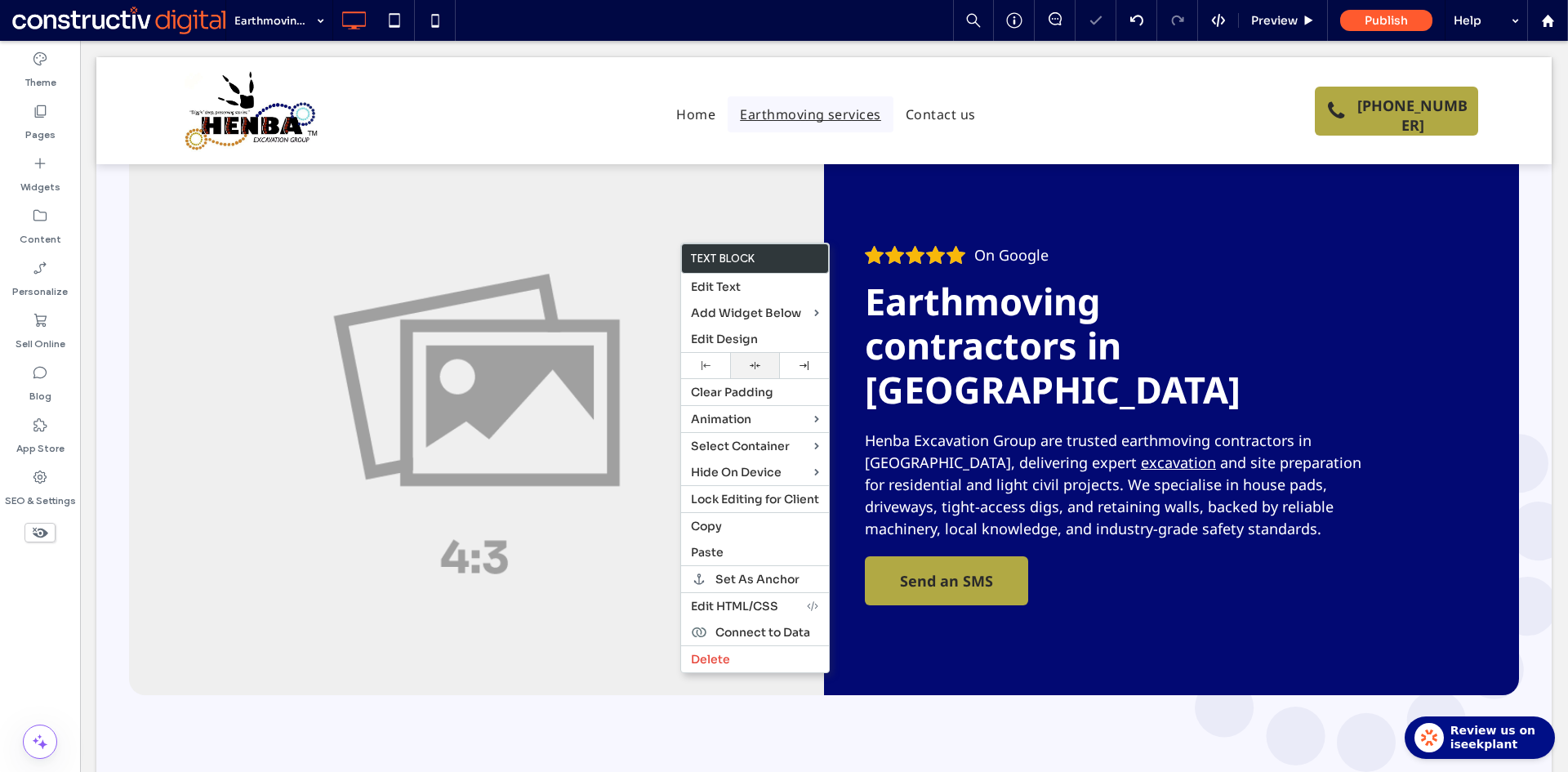
click at [762, 367] on div at bounding box center [754, 365] width 33 height 10
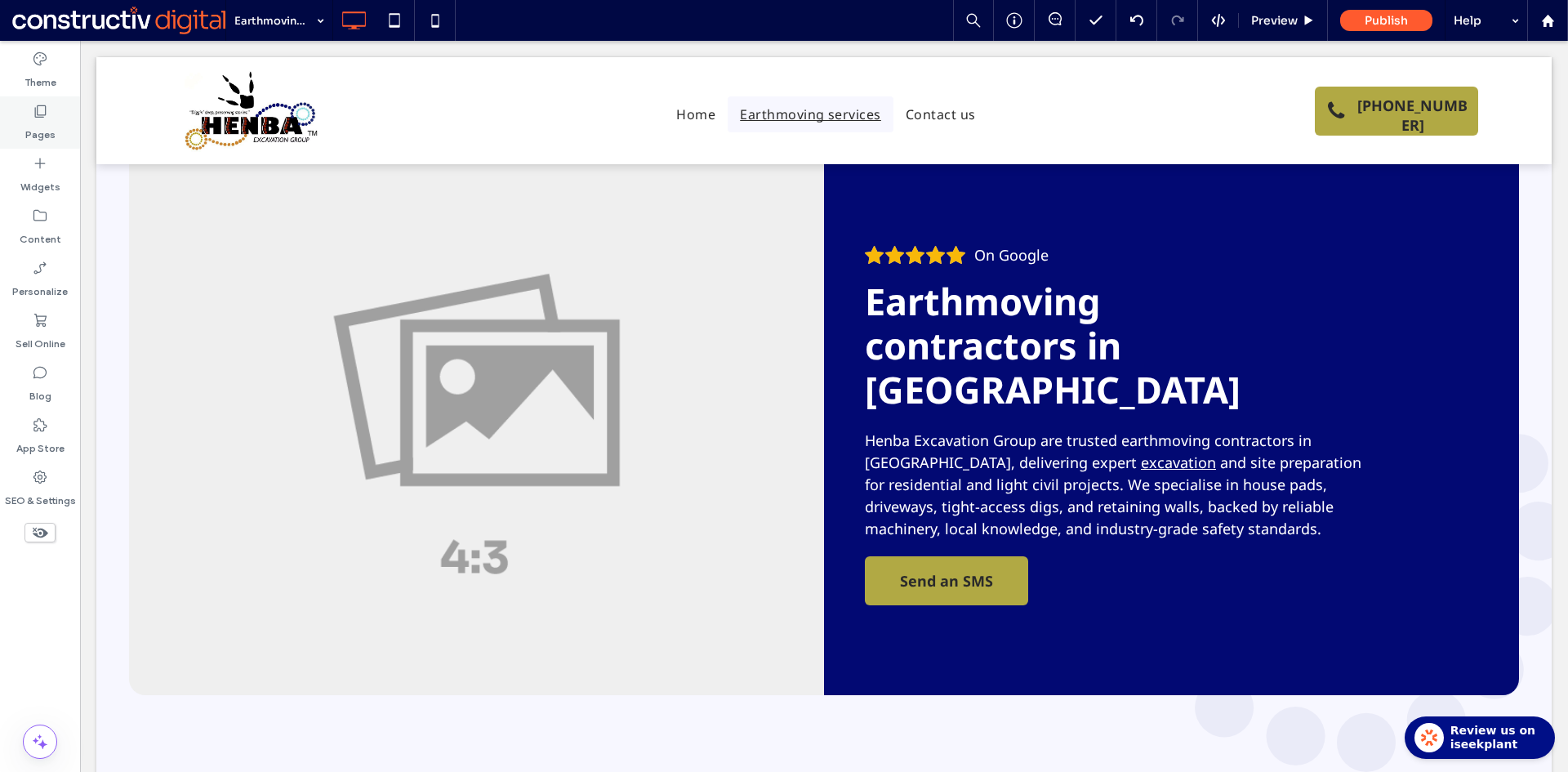
click at [32, 121] on label "Pages" at bounding box center [40, 130] width 30 height 23
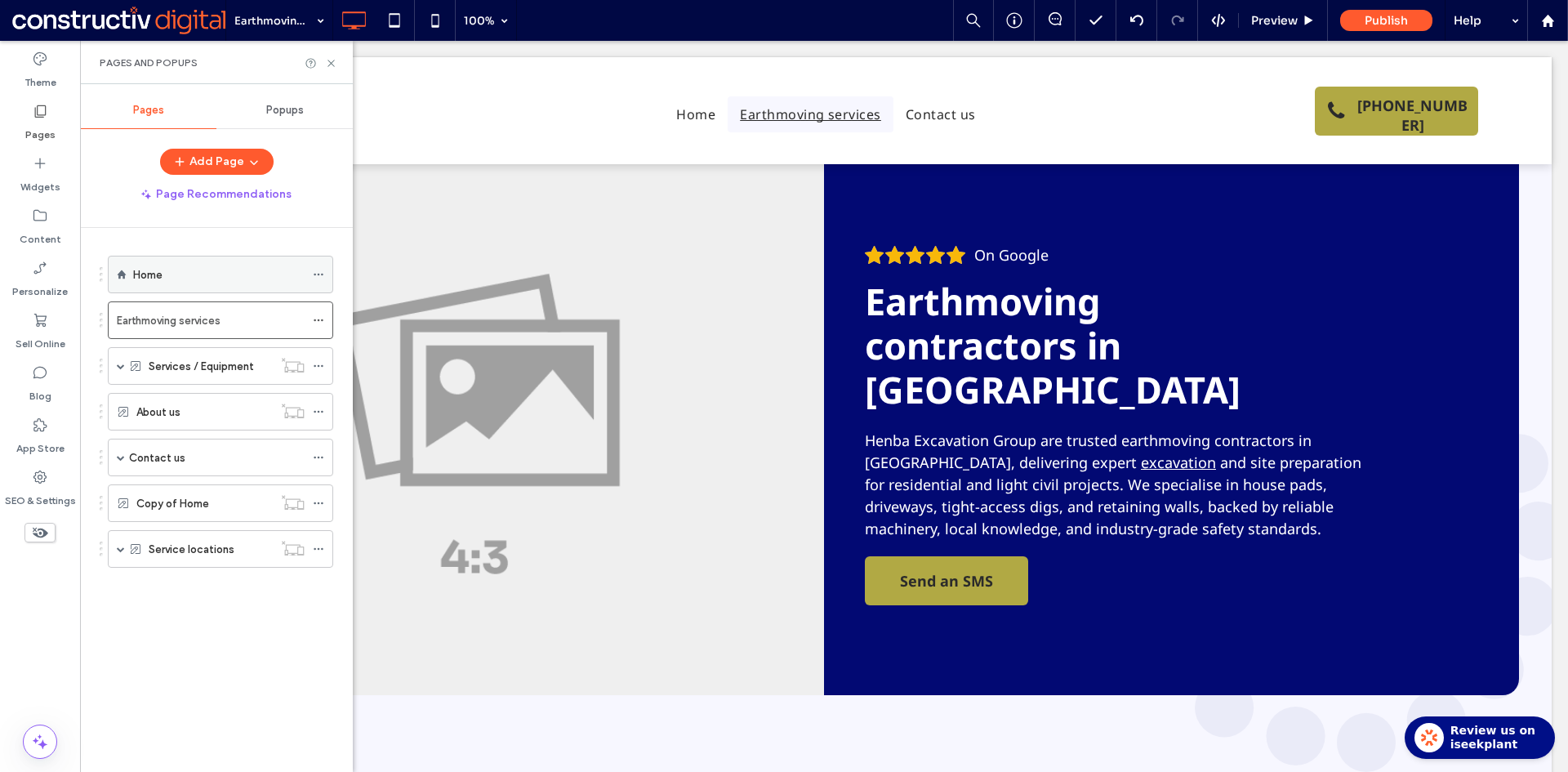
click at [194, 280] on div "Home" at bounding box center [218, 274] width 171 height 18
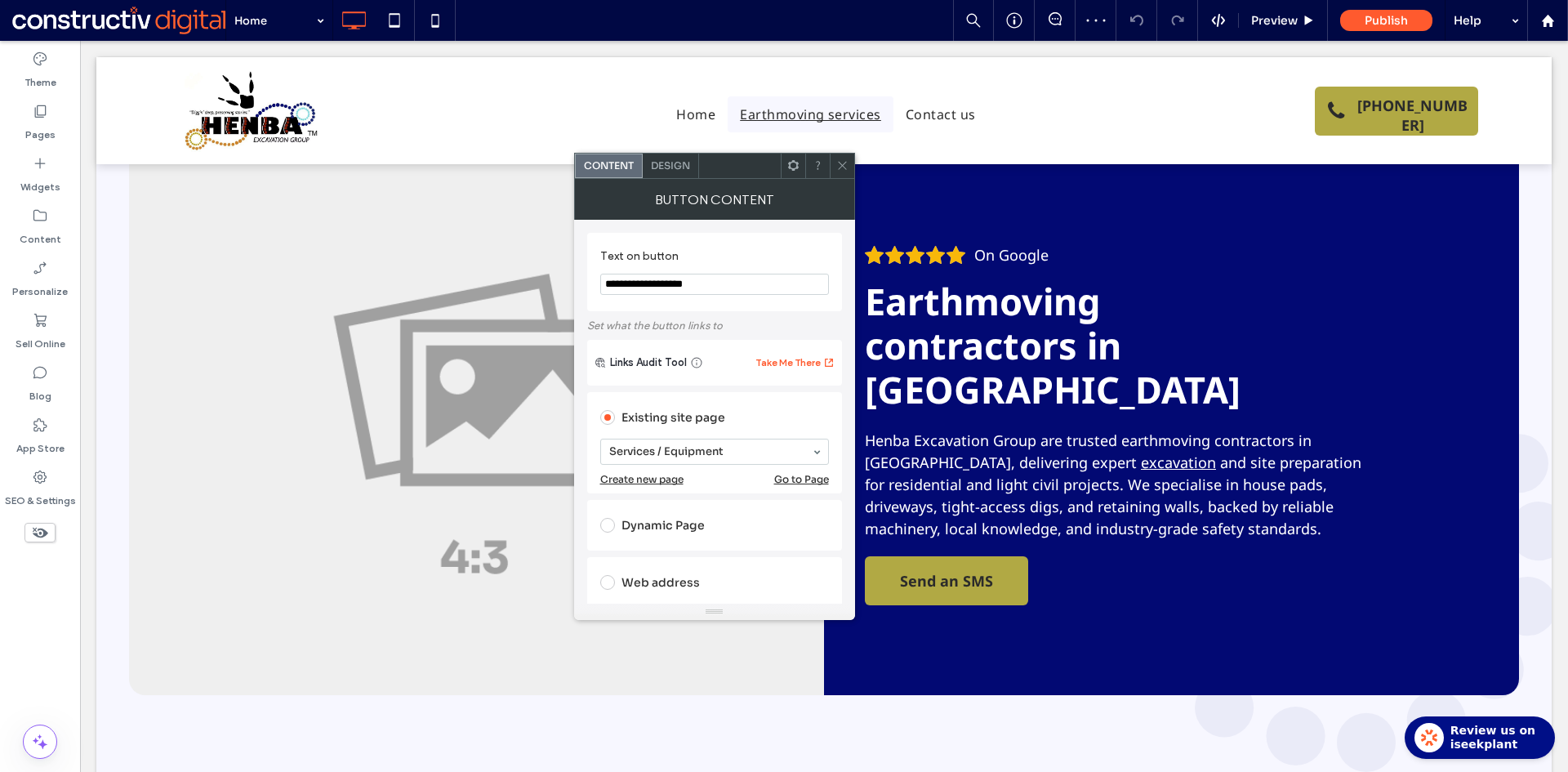
click at [671, 281] on input "**********" at bounding box center [714, 284] width 229 height 21
click at [838, 165] on icon at bounding box center [842, 165] width 12 height 12
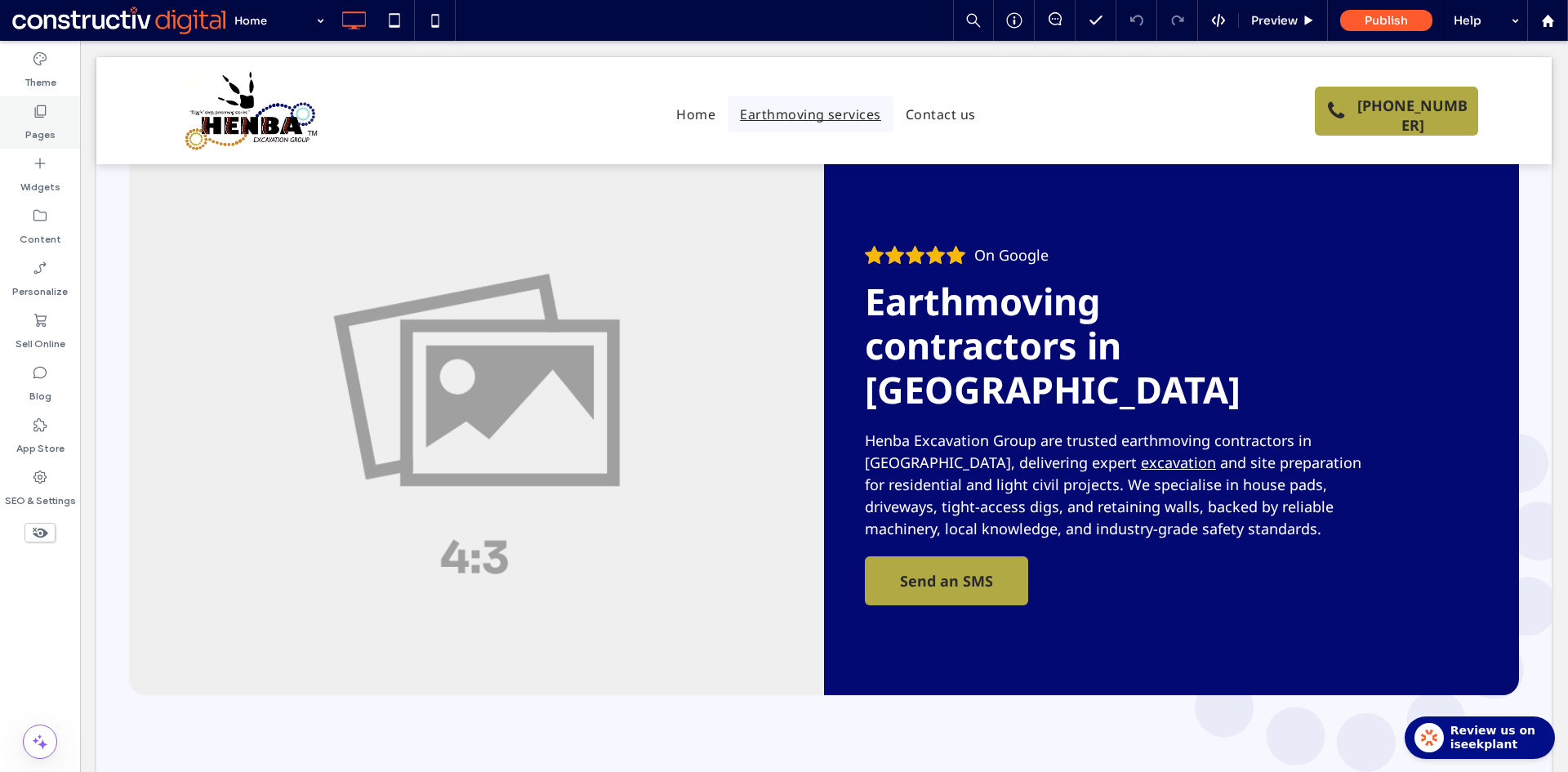
click at [23, 117] on div "Pages" at bounding box center [39, 123] width 80 height 52
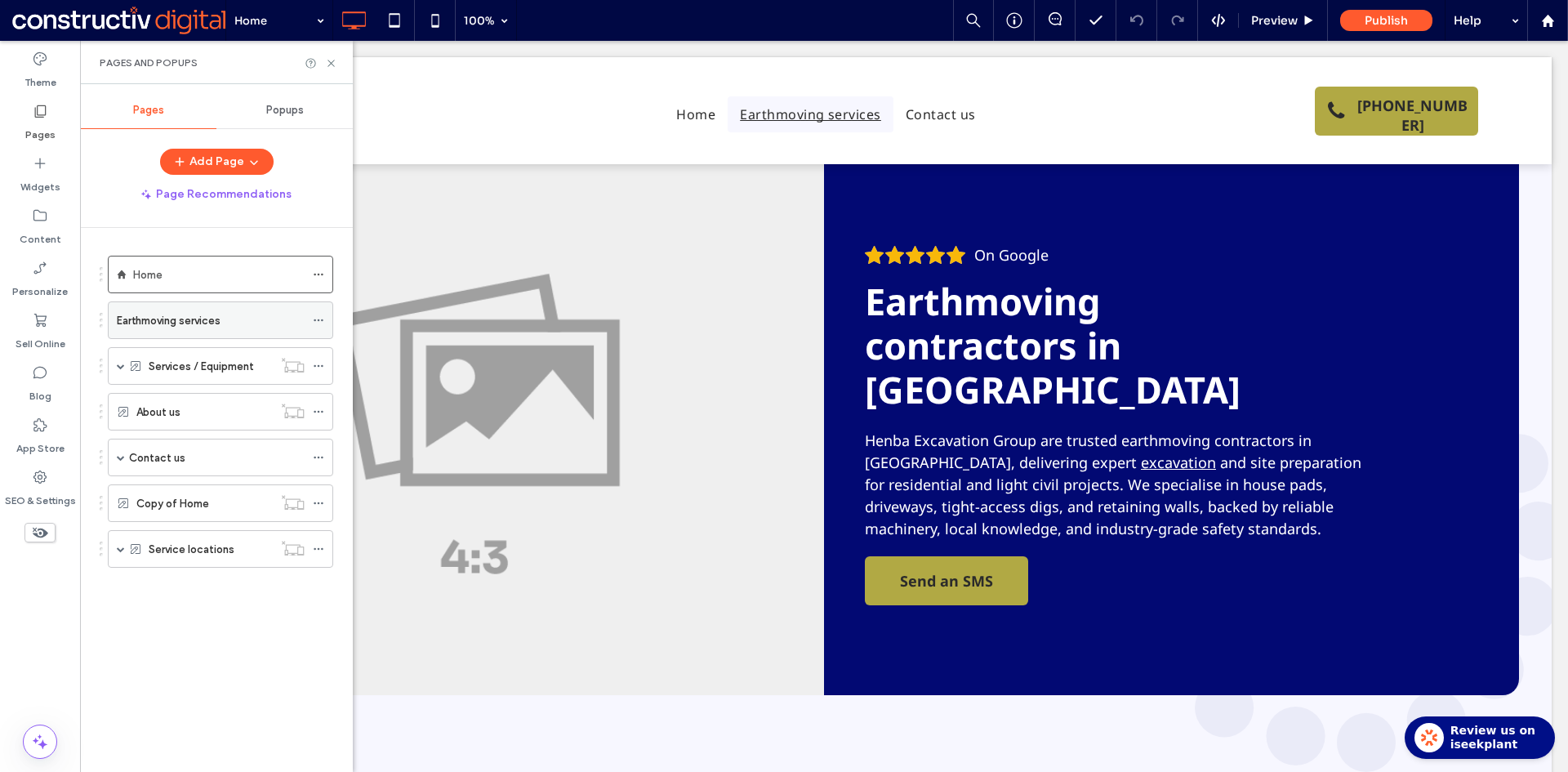
click at [160, 320] on label "Earthmoving services" at bounding box center [168, 320] width 104 height 28
click at [333, 62] on icon at bounding box center [331, 63] width 12 height 12
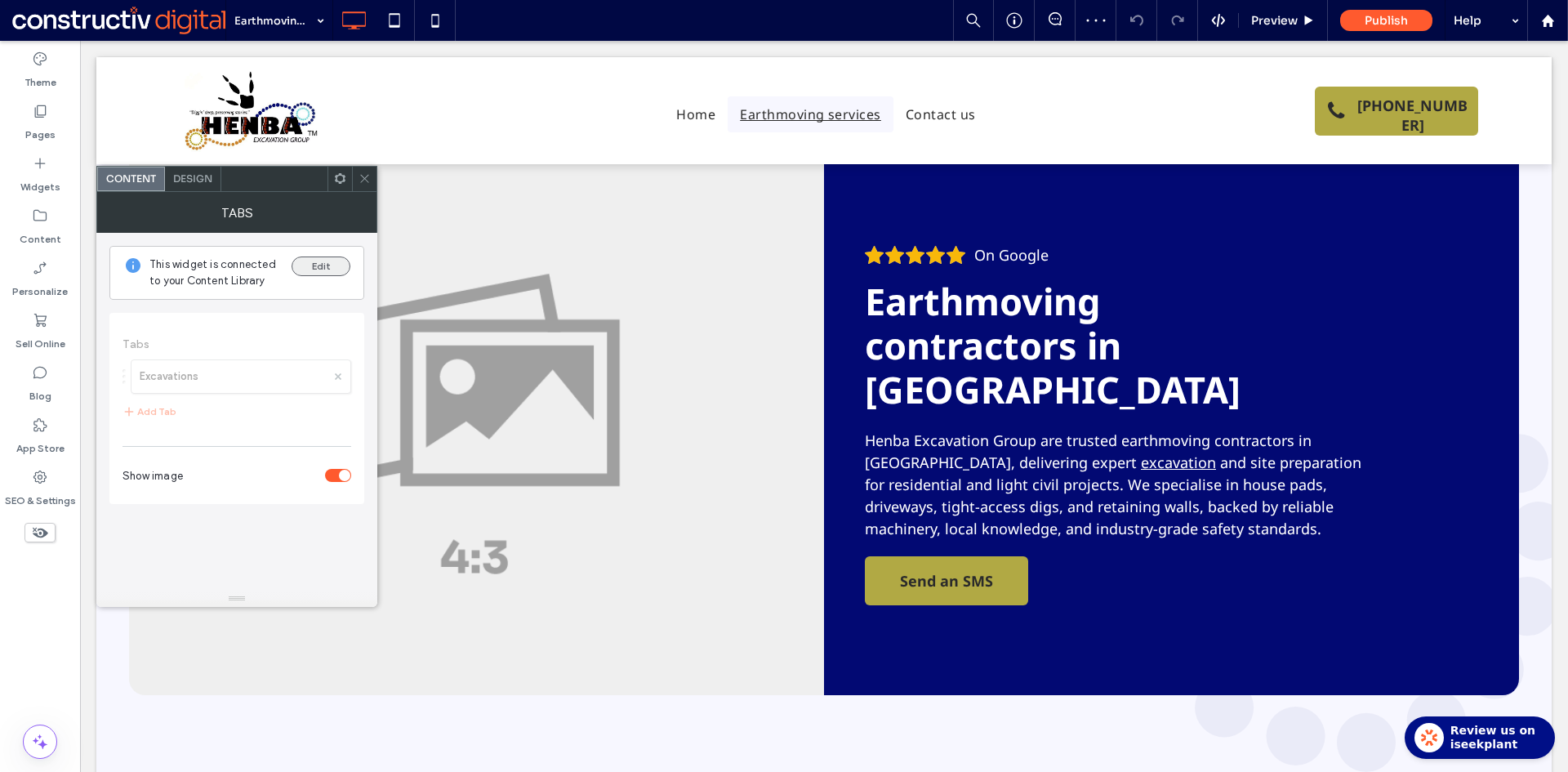
click at [313, 267] on button "Edit" at bounding box center [320, 266] width 59 height 20
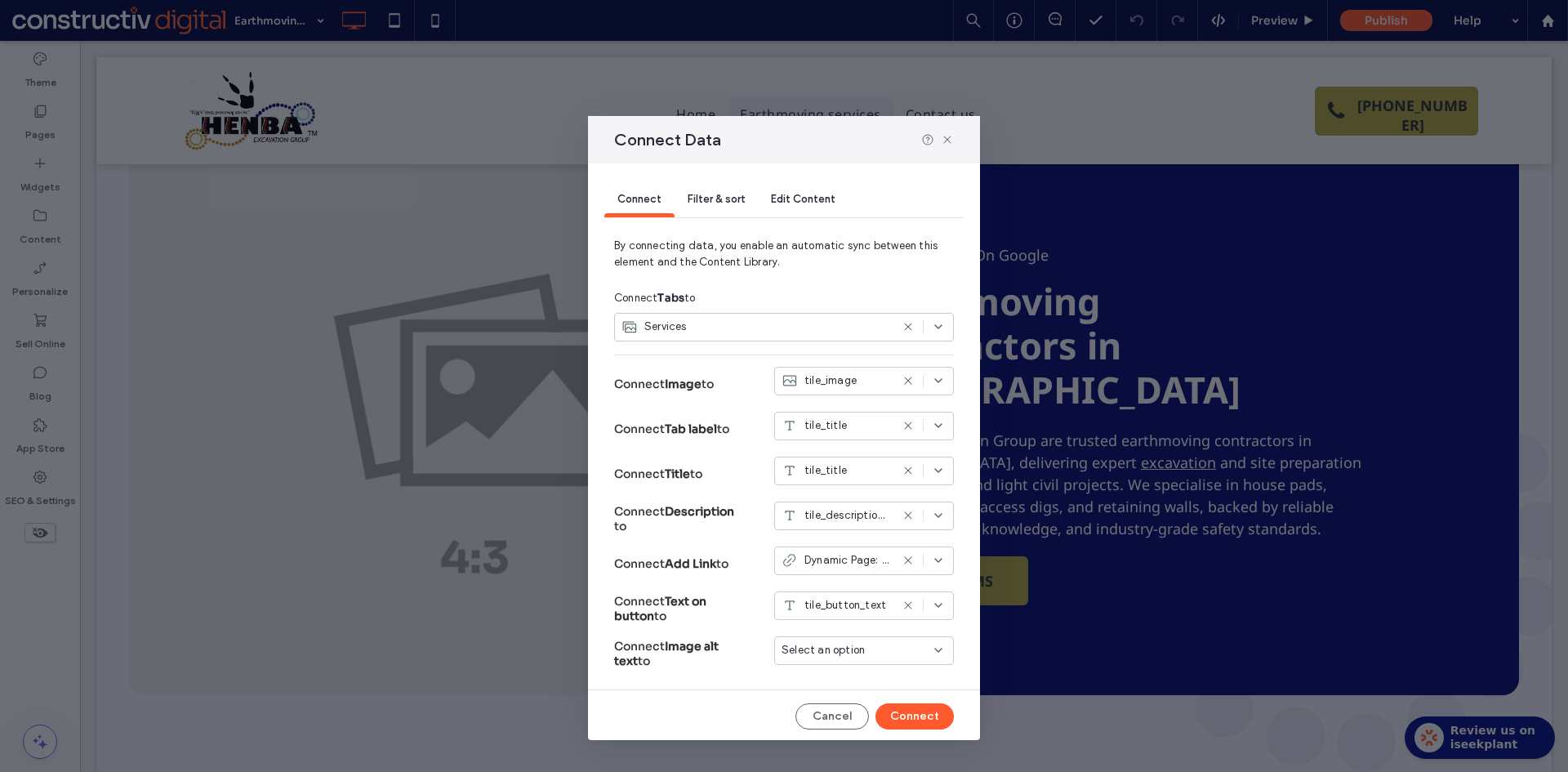
click at [838, 518] on span "tile_description_home" at bounding box center [847, 515] width 86 height 16
click at [856, 604] on span "tile_description_services" at bounding box center [860, 601] width 123 height 16
click at [902, 716] on button "Connect" at bounding box center [915, 716] width 79 height 27
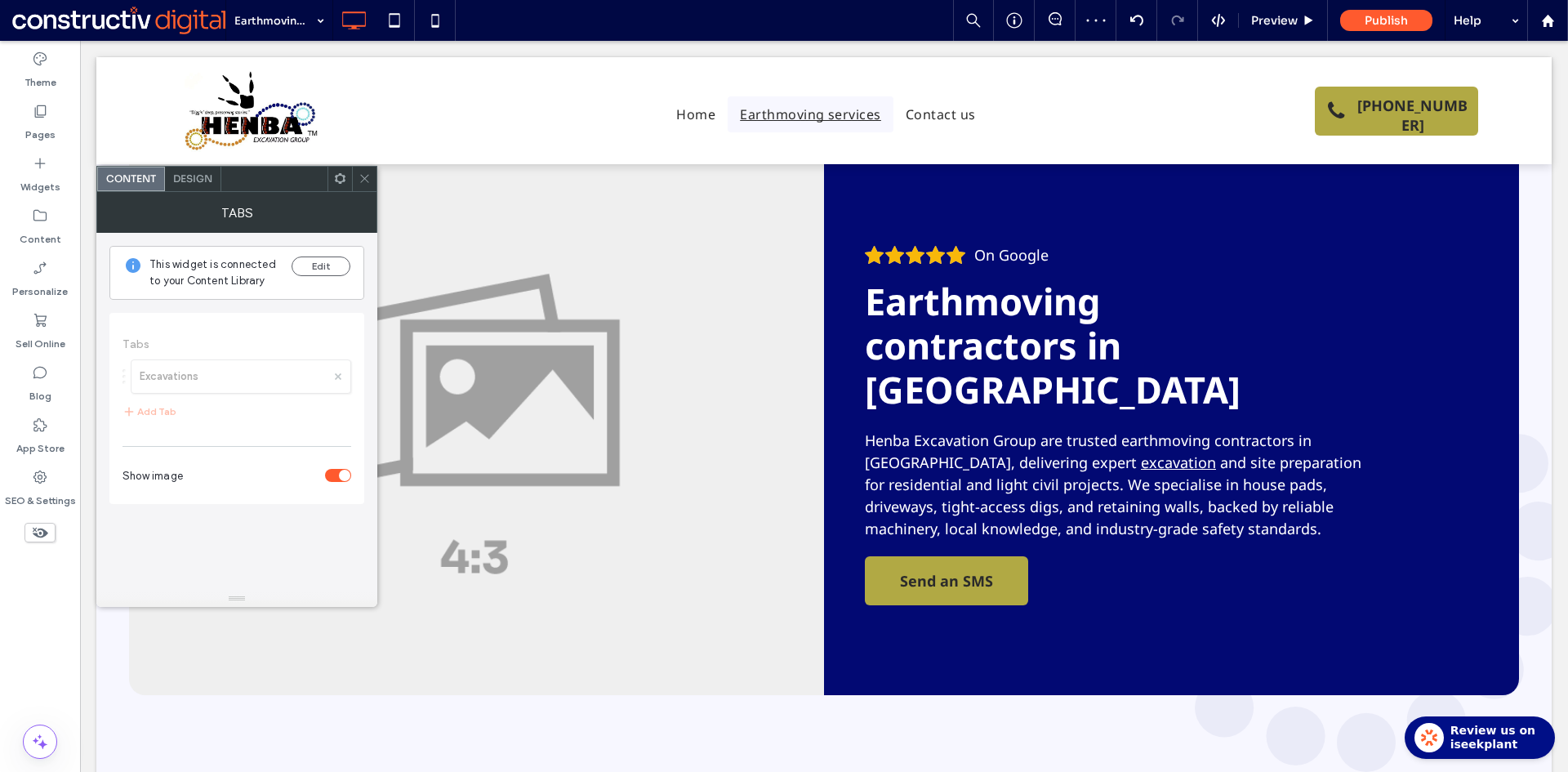
click at [199, 177] on span "Design" at bounding box center [193, 178] width 39 height 12
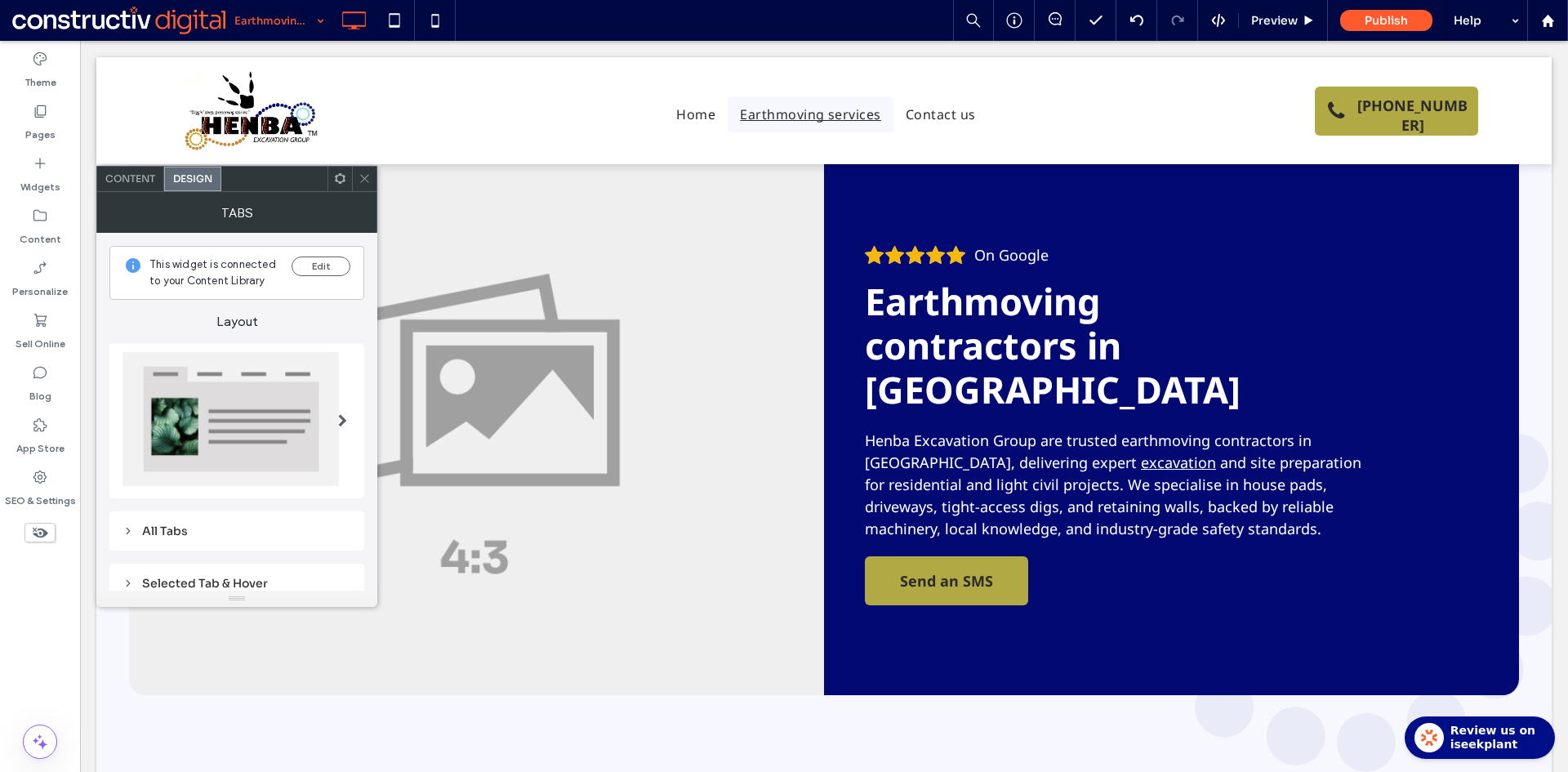
drag, startPoint x: 360, startPoint y: 178, endPoint x: 226, endPoint y: 2, distance: 221.2
click at [361, 177] on icon at bounding box center [365, 178] width 12 height 12
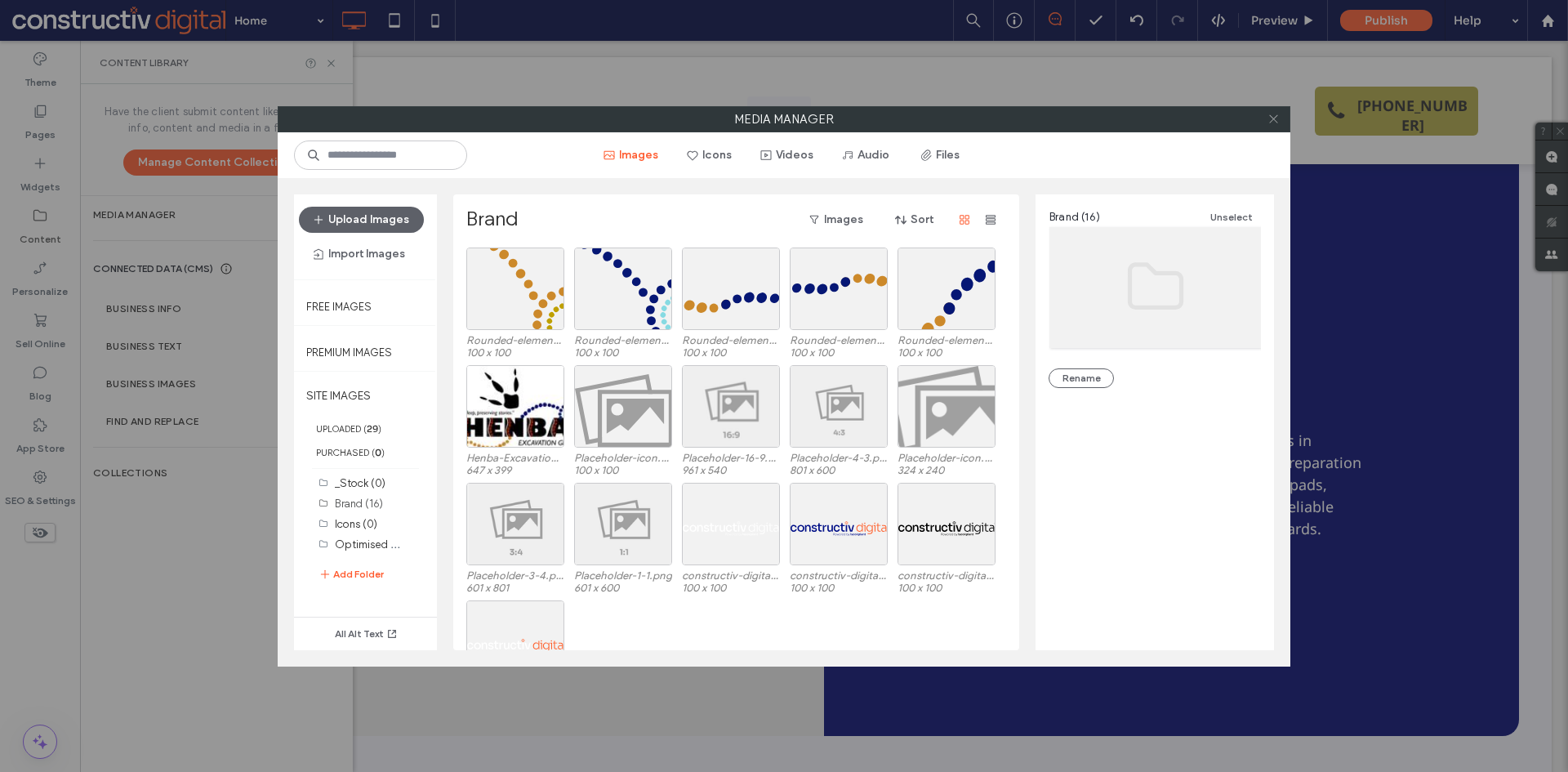
click at [1270, 118] on icon at bounding box center [1273, 119] width 12 height 12
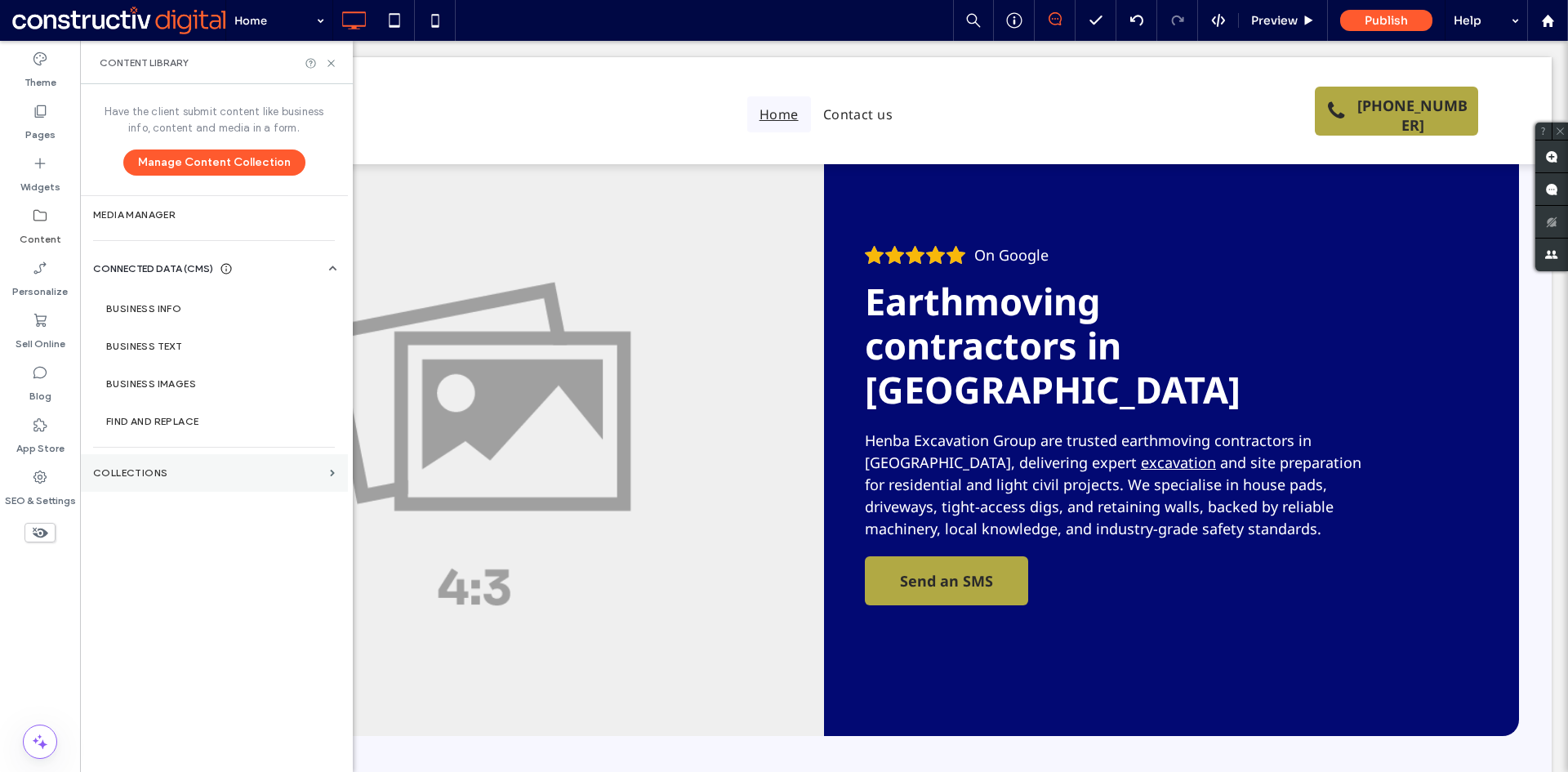
click at [128, 480] on section "Collections" at bounding box center [213, 473] width 268 height 38
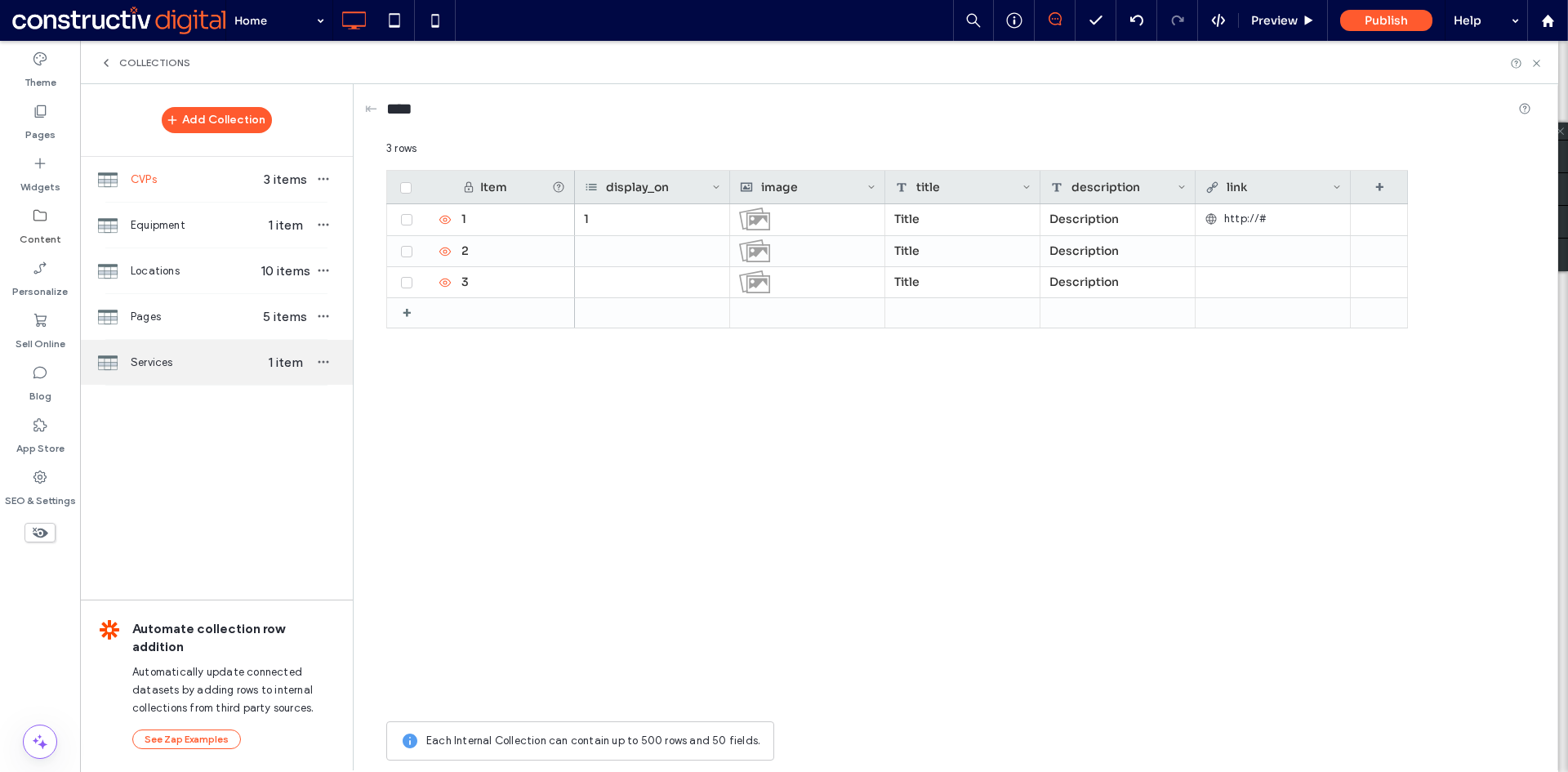
click at [173, 358] on span "Services" at bounding box center [194, 362] width 126 height 16
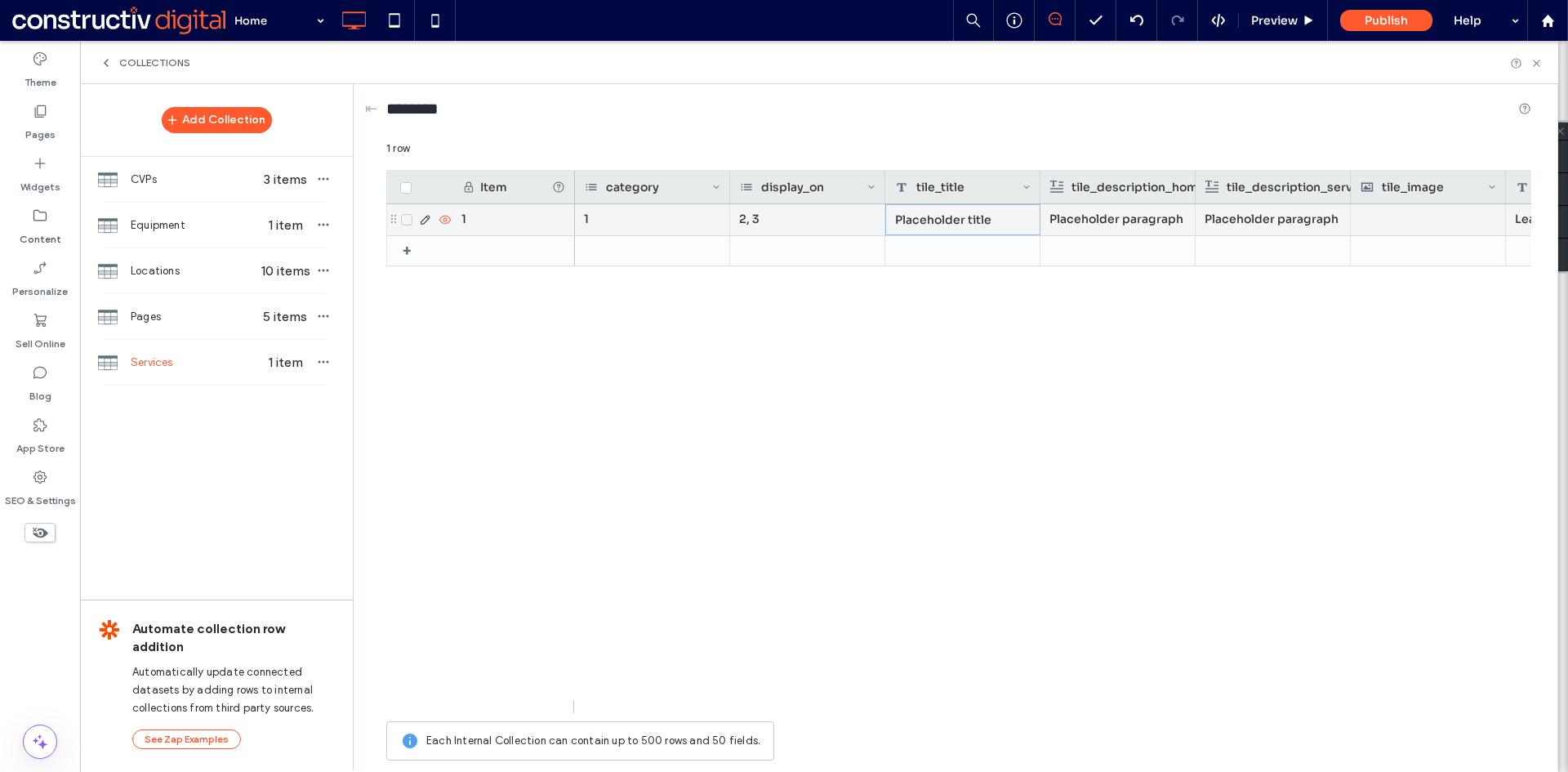
click at [946, 220] on div "Placeholder title" at bounding box center [963, 219] width 155 height 31
click at [1118, 228] on div "Placeholder paragraph" at bounding box center [1117, 218] width 136 height 29
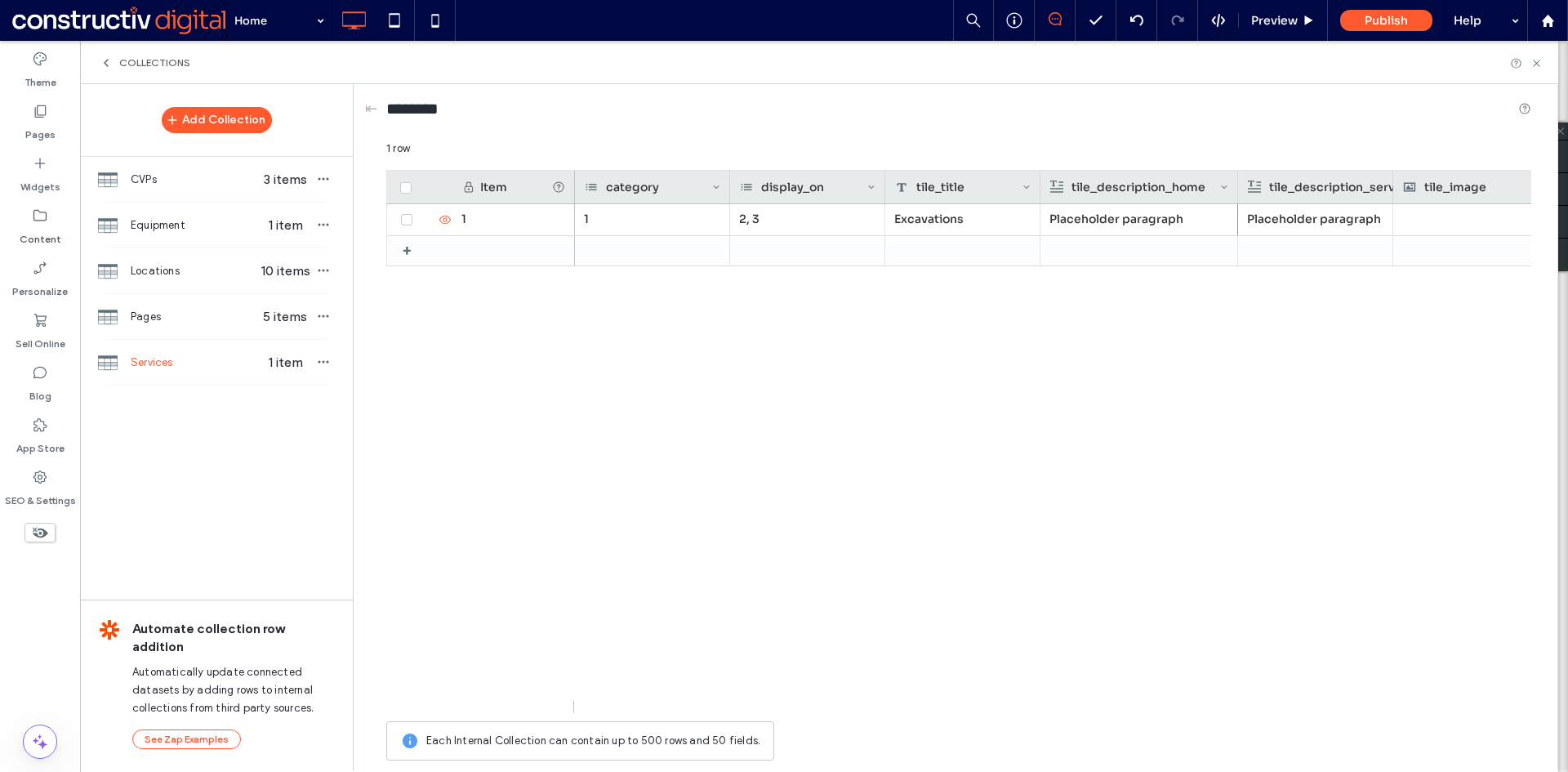
drag, startPoint x: 1194, startPoint y: 184, endPoint x: 1237, endPoint y: 183, distance: 43.0
click at [1237, 183] on div at bounding box center [1238, 187] width 7 height 33
drag, startPoint x: 1392, startPoint y: 180, endPoint x: 1449, endPoint y: 180, distance: 57.0
click at [1449, 180] on div at bounding box center [1451, 187] width 7 height 33
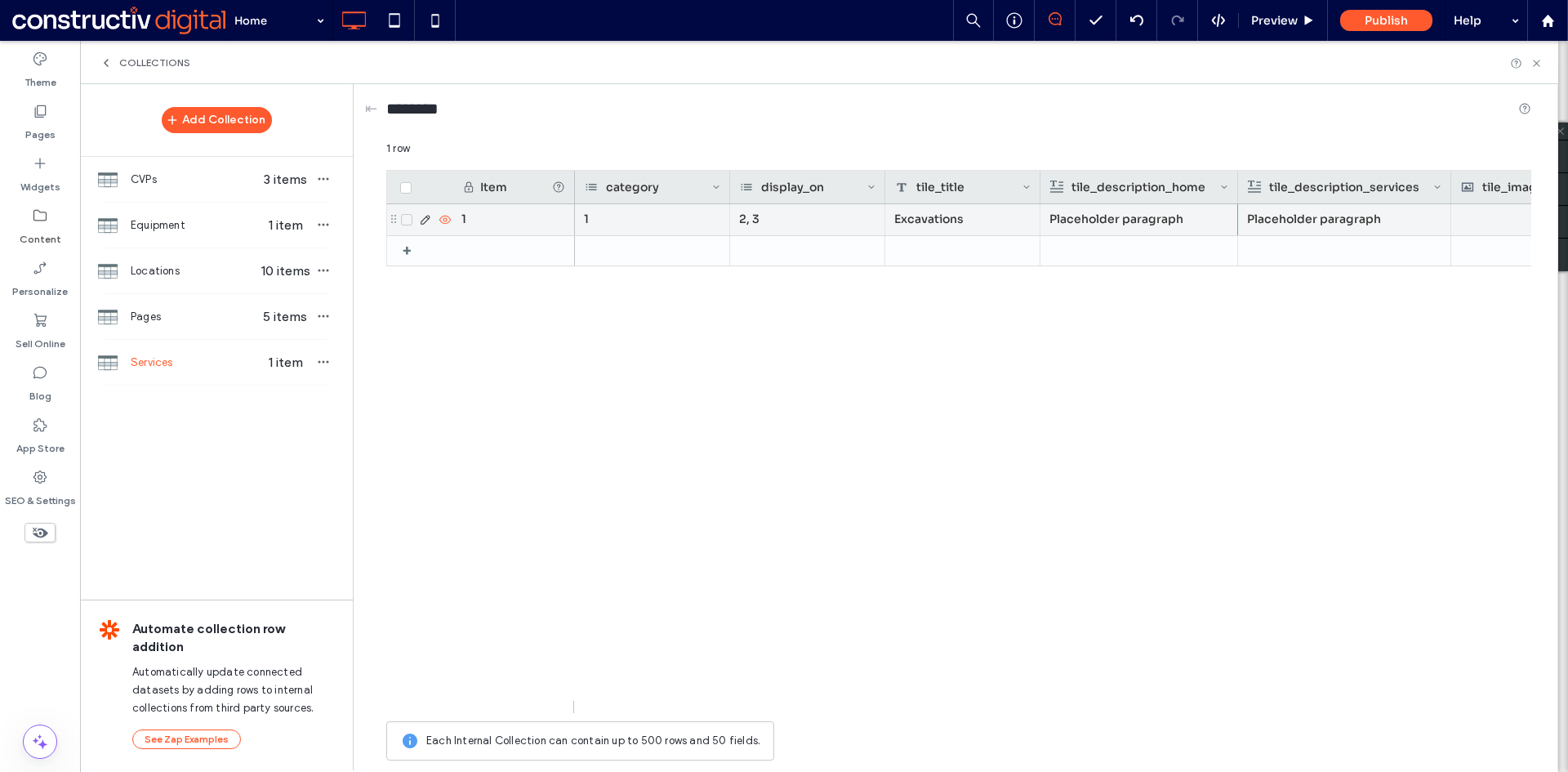
click at [1316, 223] on div "Placeholder paragraph" at bounding box center [1344, 218] width 194 height 29
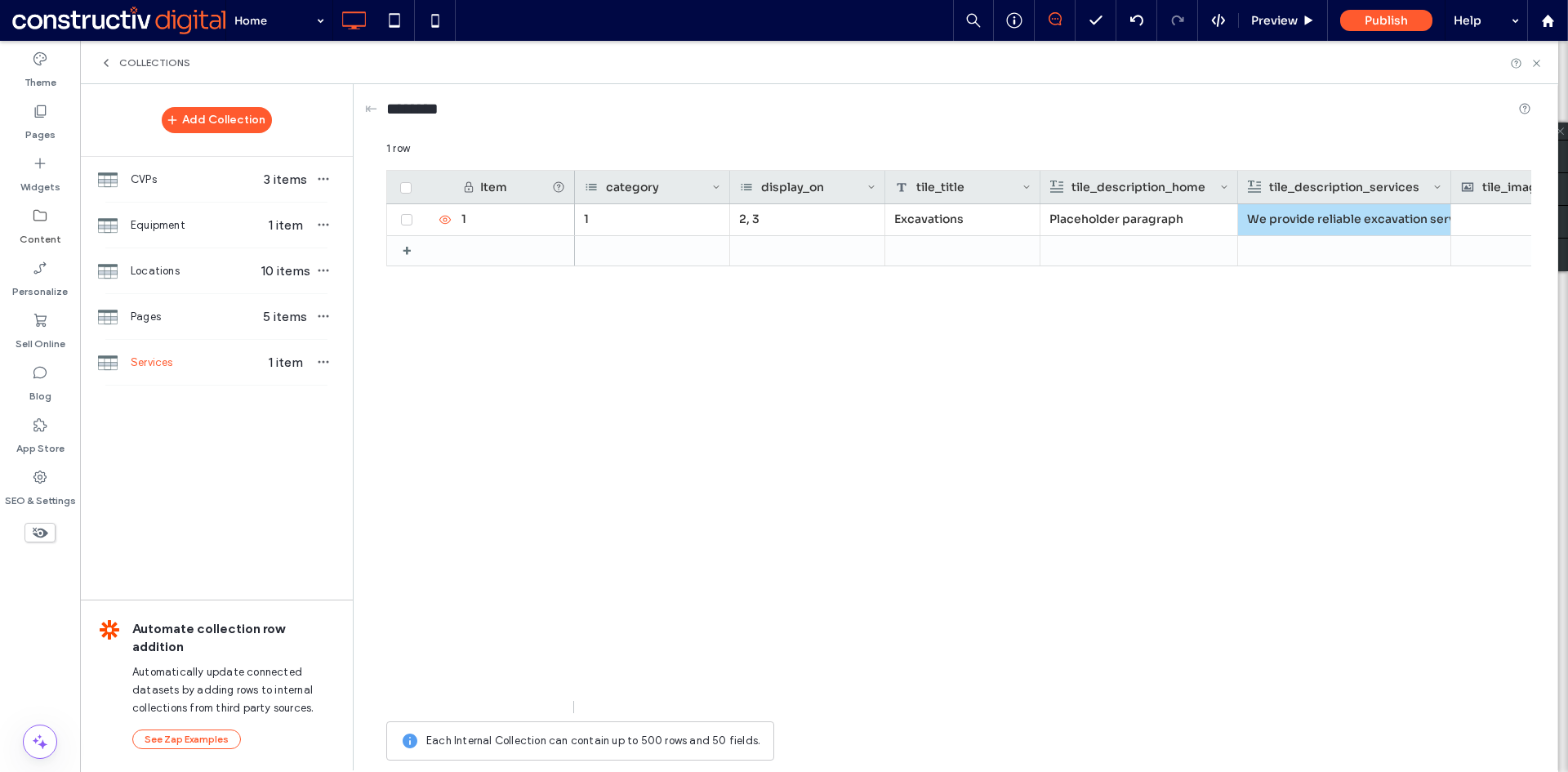
click at [1311, 399] on div "1 2, 3 Excavations Placeholder paragraph We provide reliable excavation service…" at bounding box center [1052, 458] width 956 height 509
click at [1280, 219] on div "We provide reliable excavation services for residential and construction sites,…" at bounding box center [1344, 218] width 194 height 29
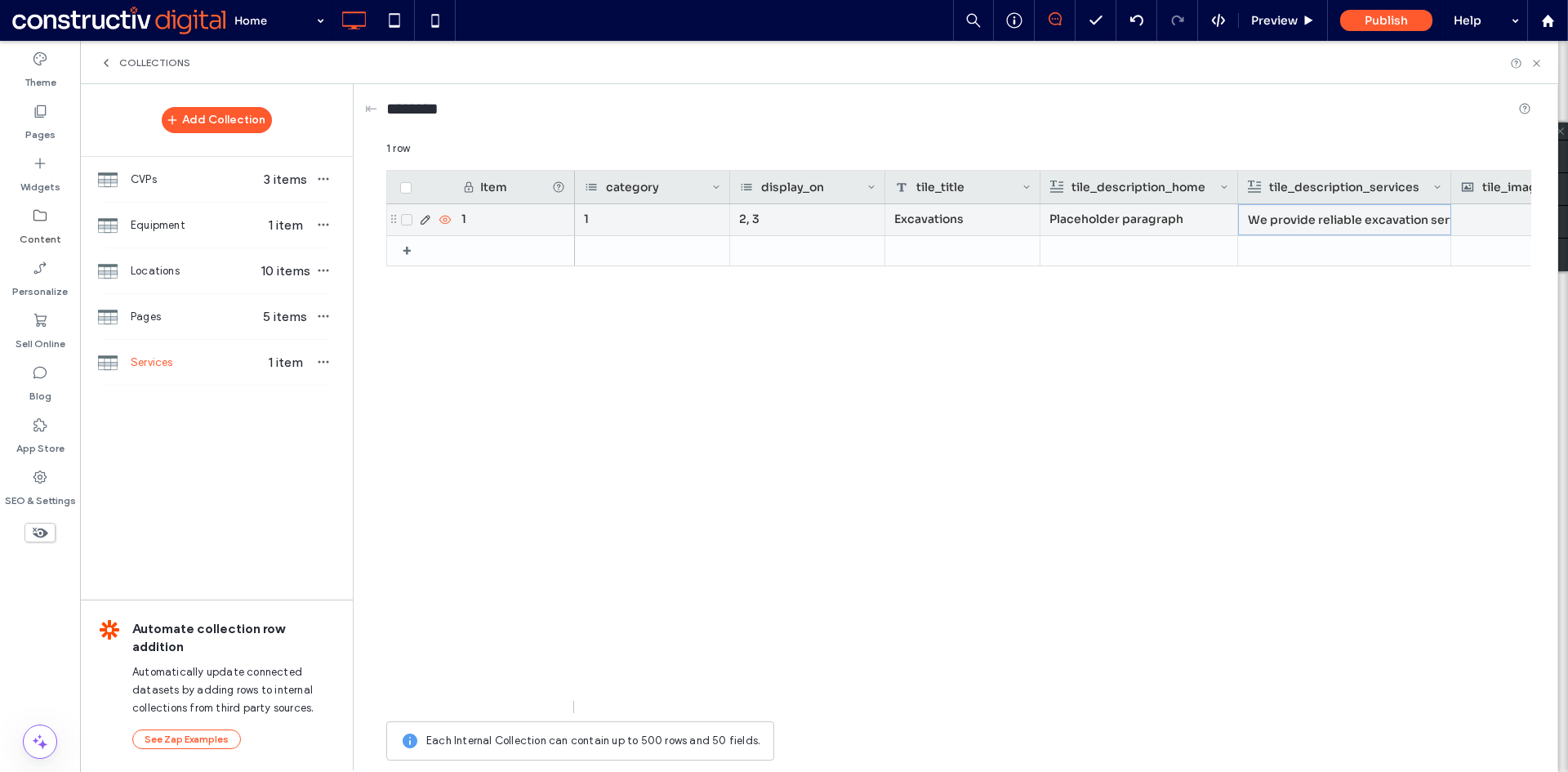
click at [1280, 219] on div "We provide reliable excavation services for residential and construction sites,…" at bounding box center [1344, 219] width 194 height 29
click at [1430, 236] on div "**********" at bounding box center [1400, 224] width 321 height 23
click at [1349, 421] on div "1 2, 3 Excavations Placeholder paragraph Learn more" at bounding box center [1052, 458] width 956 height 509
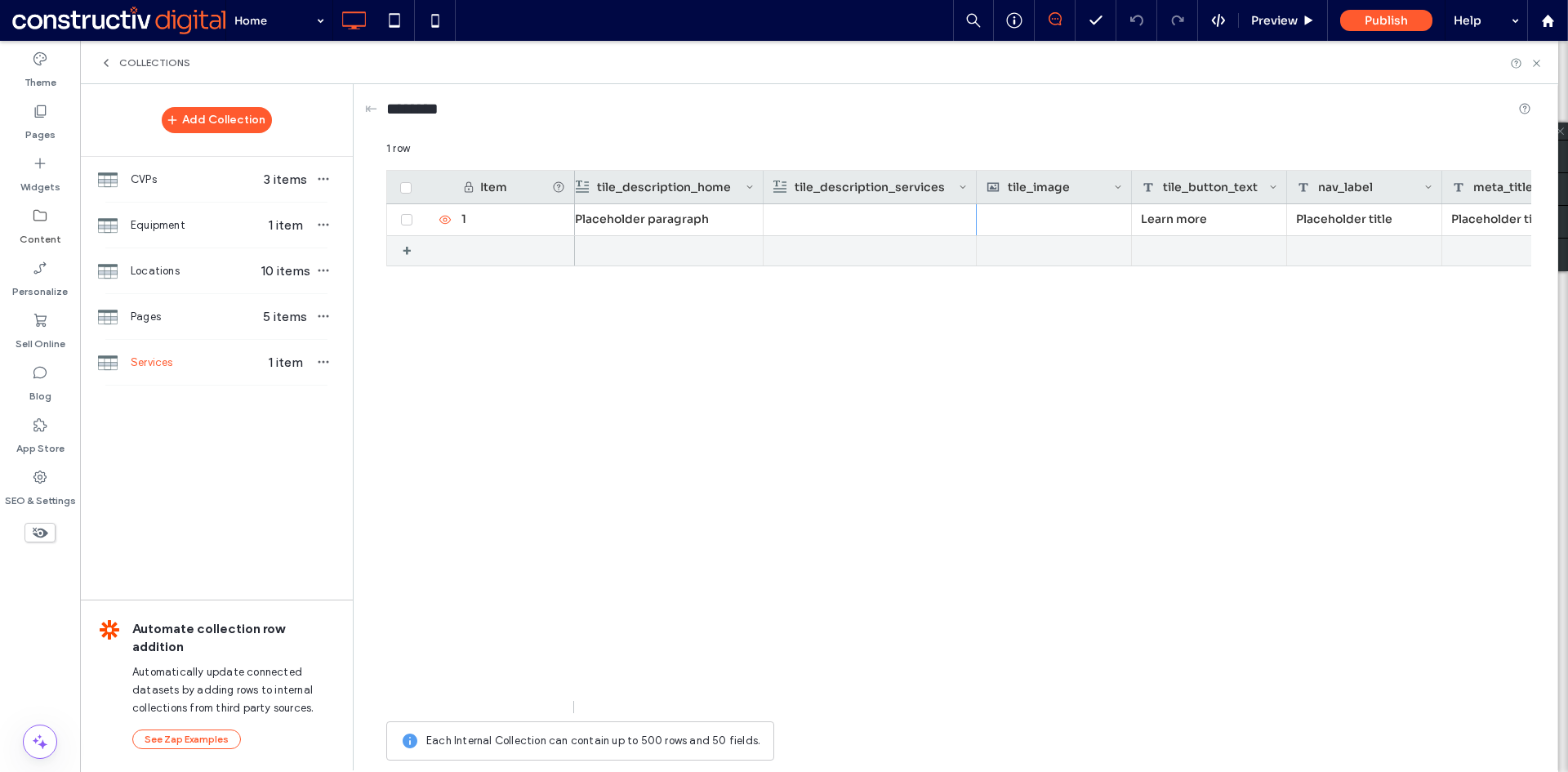
click at [1183, 223] on div "Learn more" at bounding box center [1208, 219] width 155 height 31
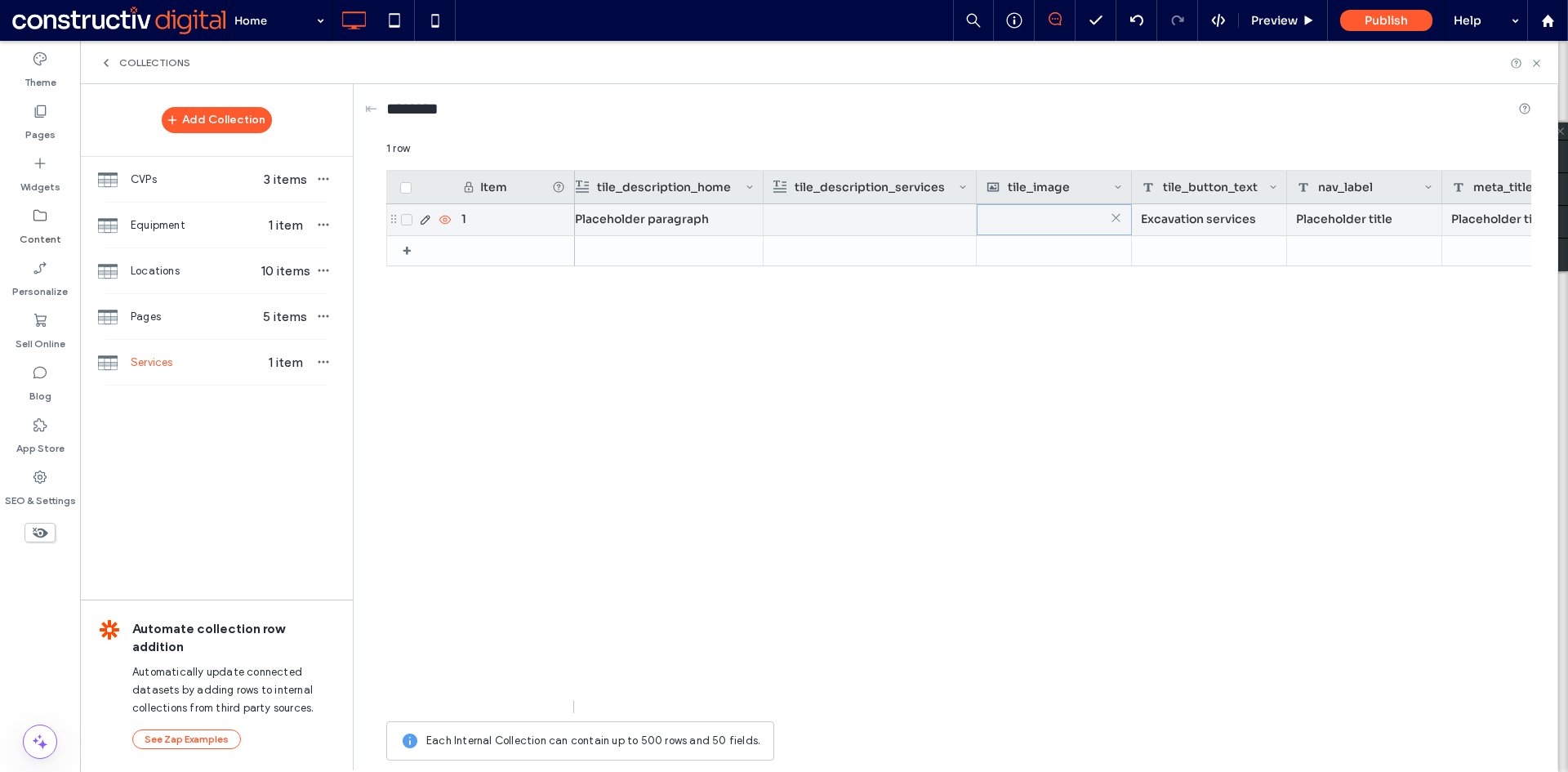
click at [1028, 216] on div at bounding box center [1054, 219] width 135 height 29
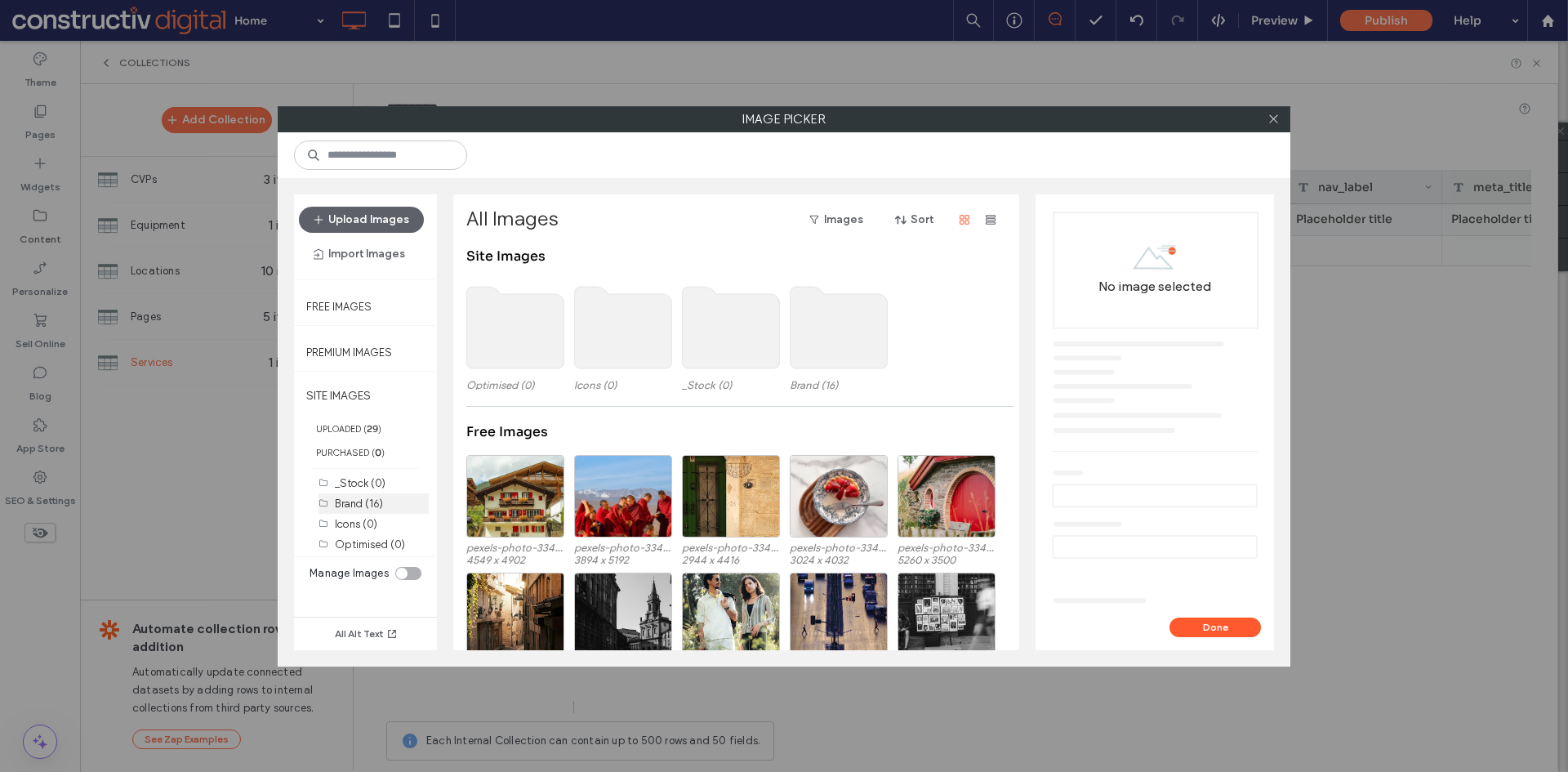
click at [364, 509] on label "Brand (16)" at bounding box center [359, 504] width 48 height 12
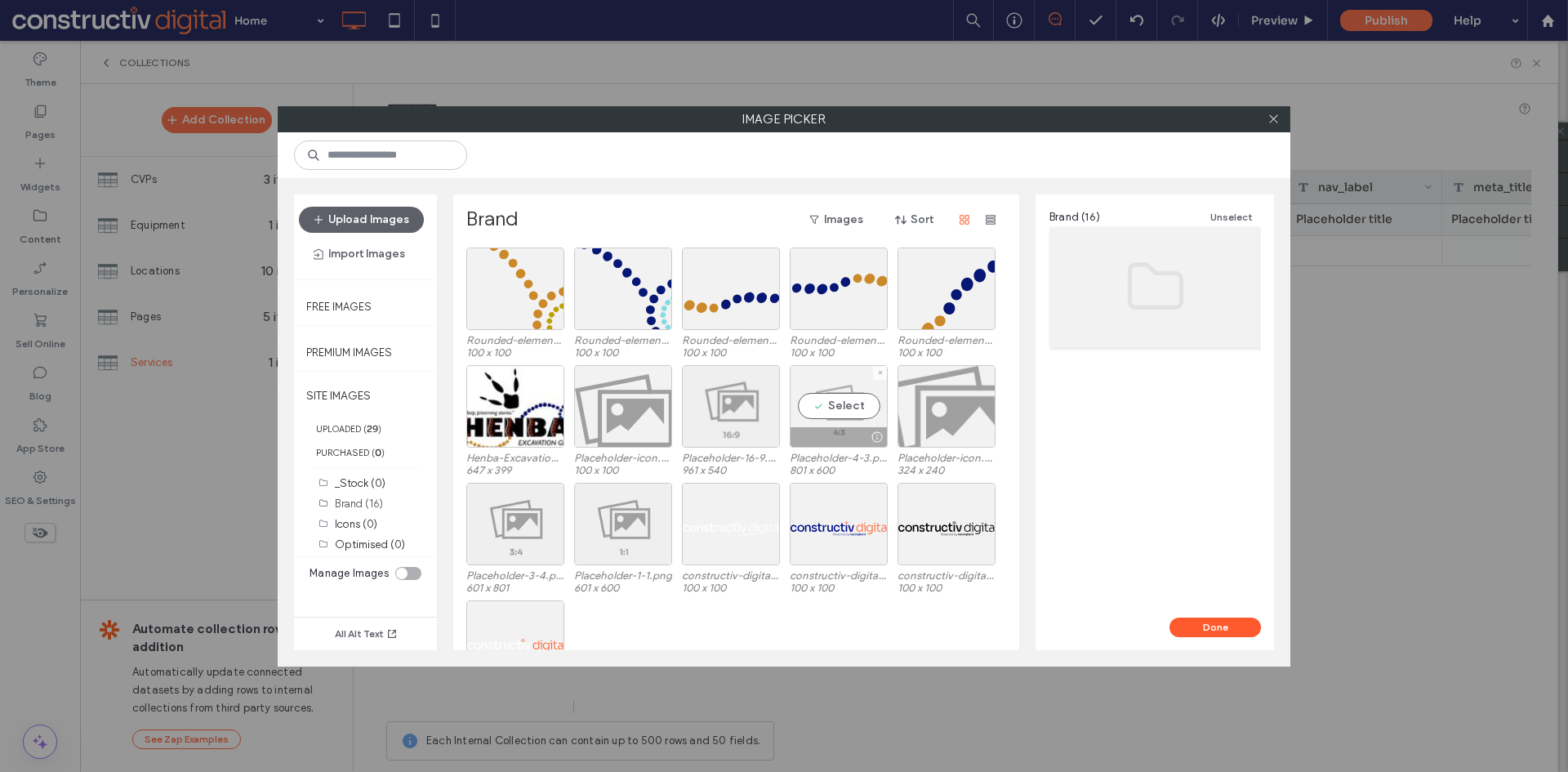
click at [851, 415] on div "Select" at bounding box center [838, 406] width 98 height 82
click at [1219, 626] on button "Done" at bounding box center [1214, 627] width 92 height 20
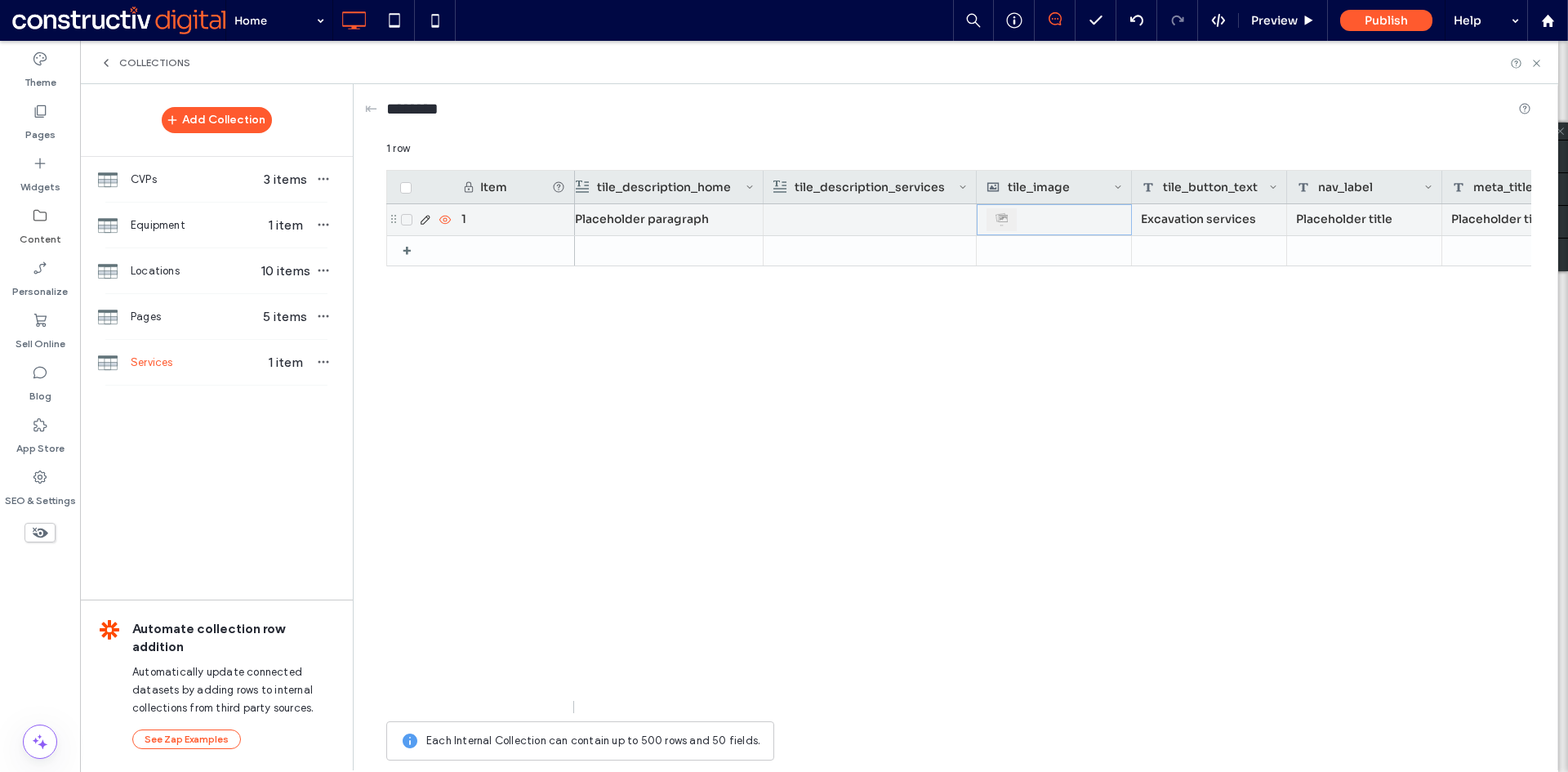
click at [927, 509] on div "Placeholder paragraph Placeholder title Placeholder title Excavations Placehold…" at bounding box center [1052, 458] width 956 height 509
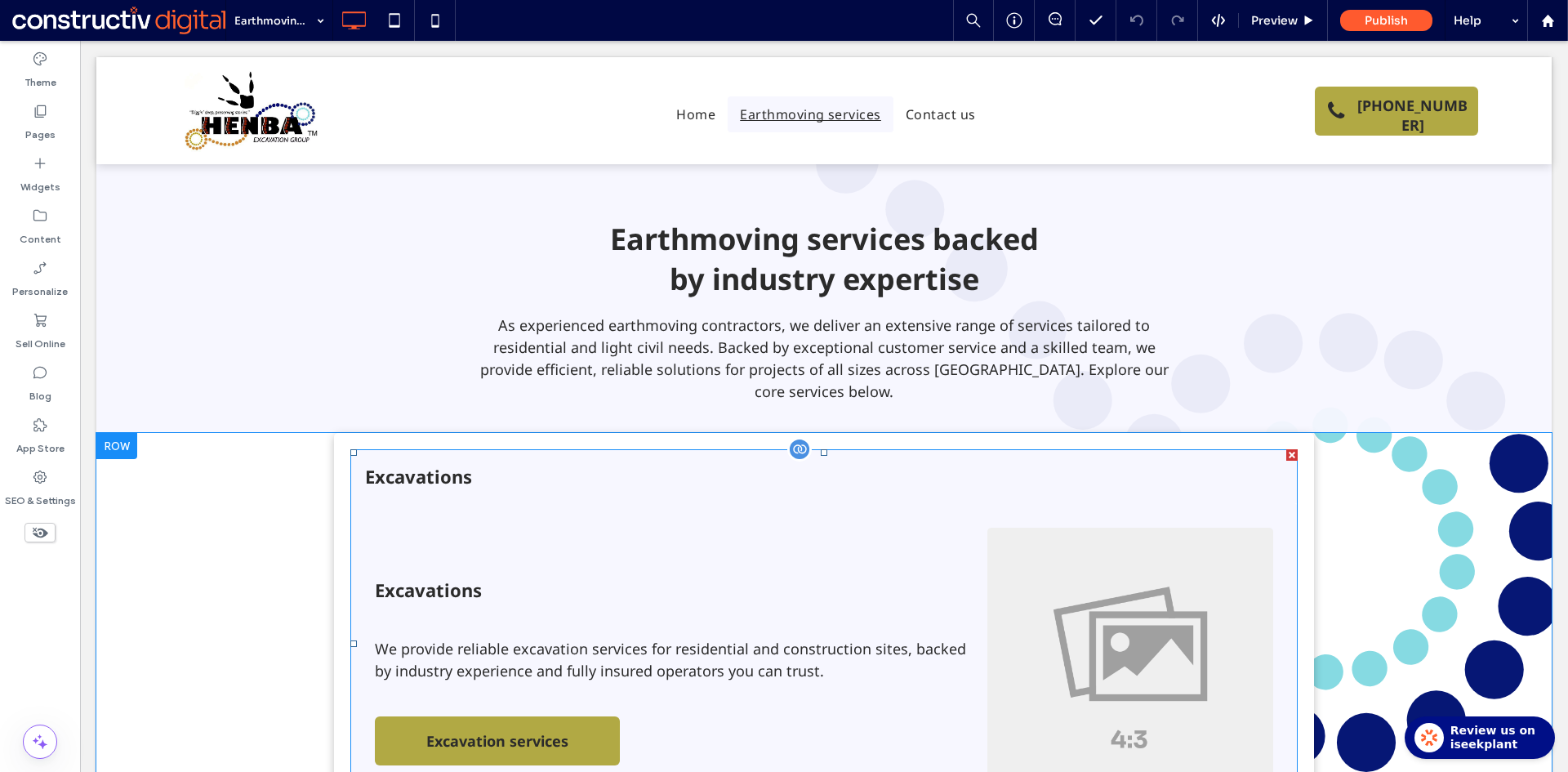
drag, startPoint x: 647, startPoint y: 514, endPoint x: 629, endPoint y: 512, distance: 18.1
click at [646, 513] on span at bounding box center [824, 643] width 947 height 389
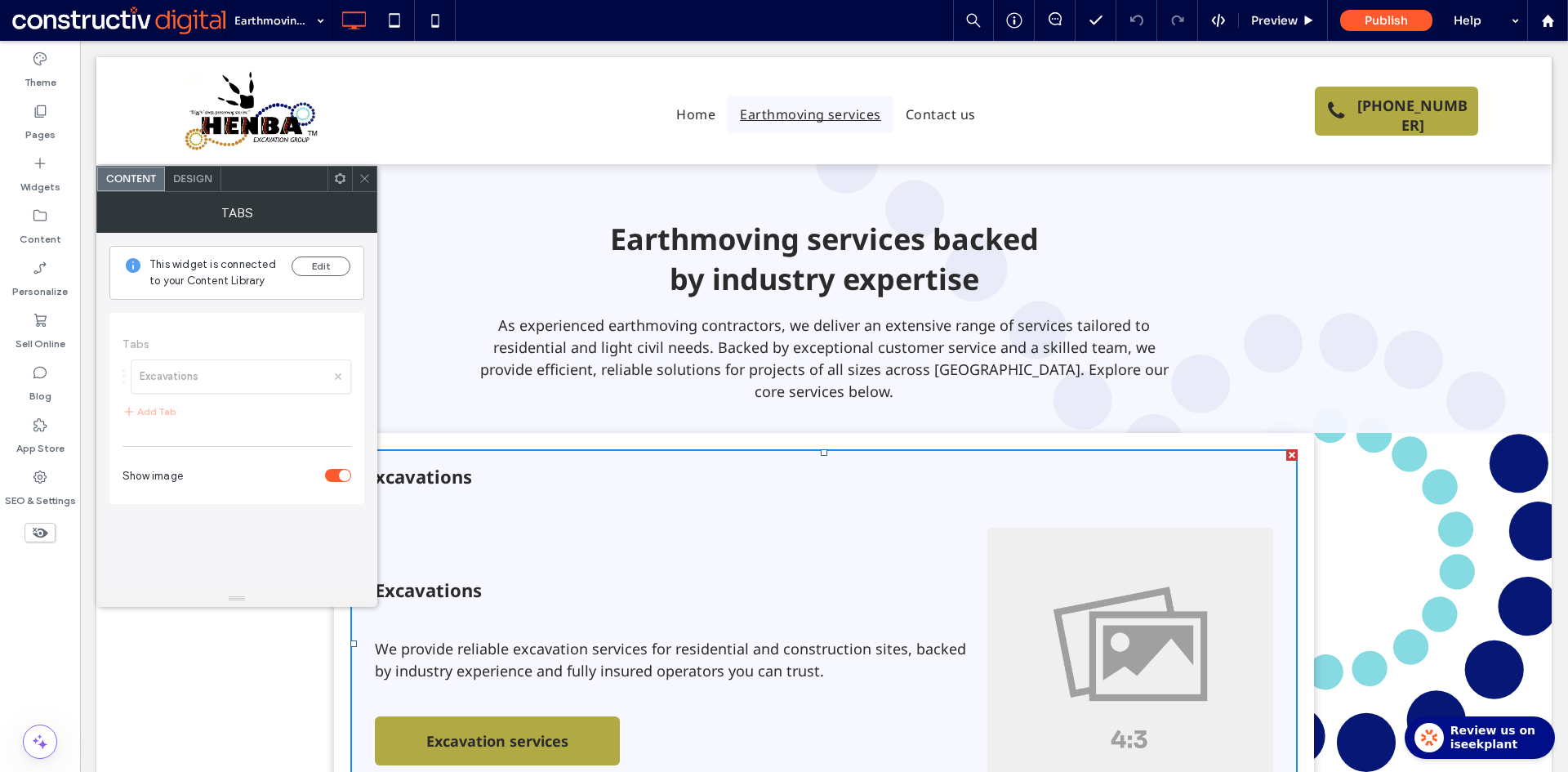
click at [188, 181] on span "Design" at bounding box center [193, 178] width 39 height 12
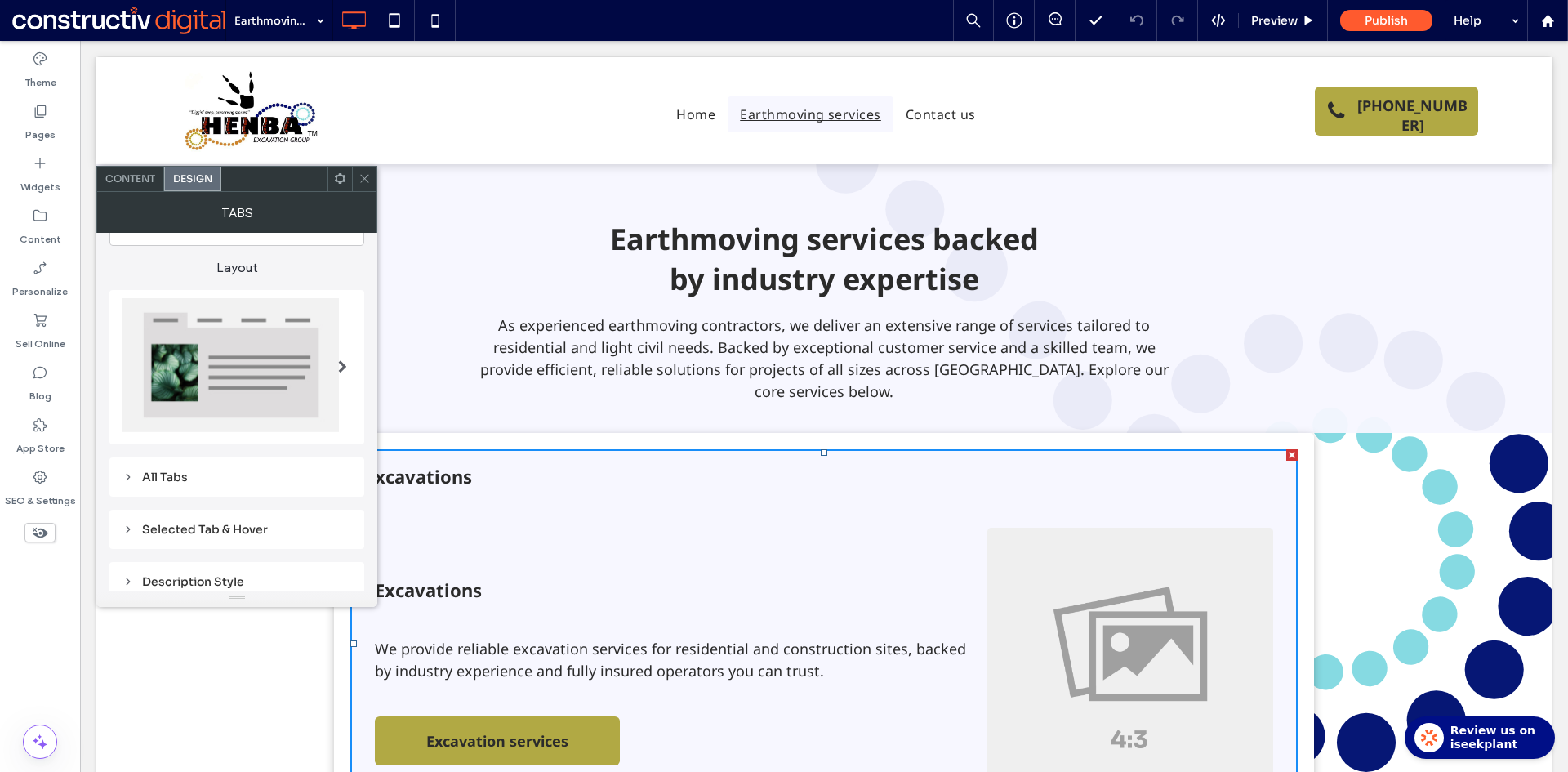
scroll to position [81, 0]
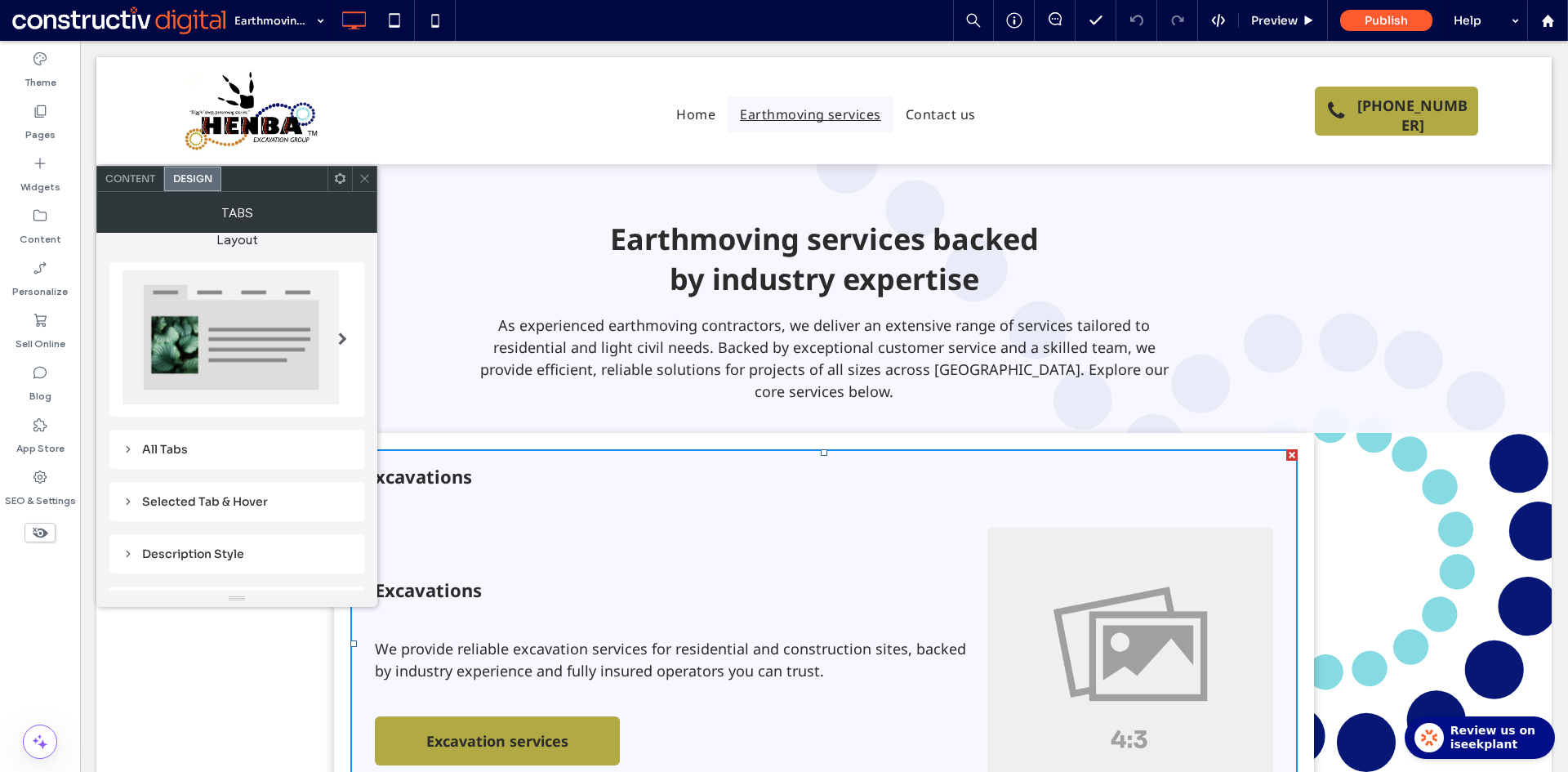
click at [139, 177] on span "Content" at bounding box center [130, 178] width 50 height 12
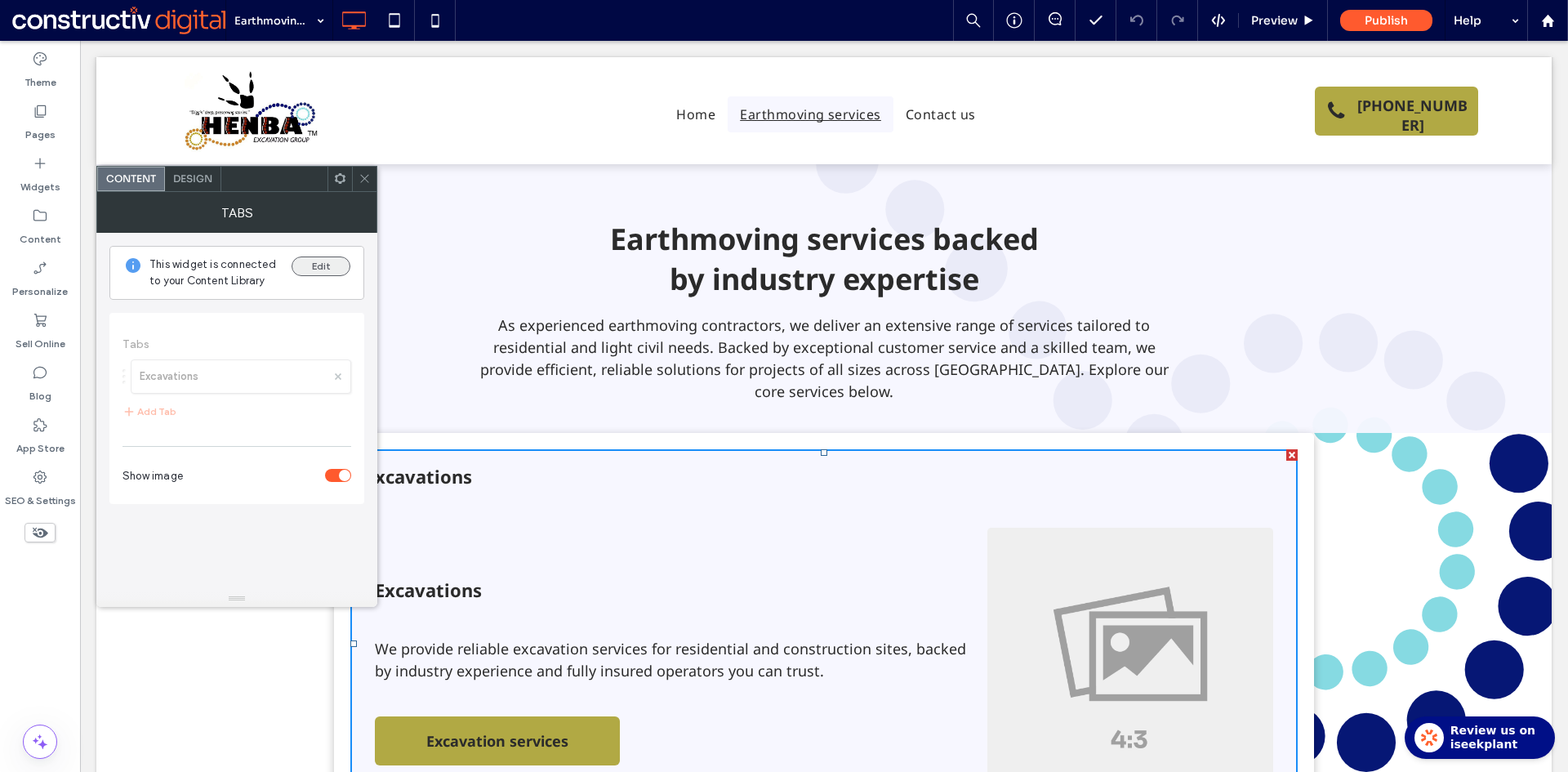
click at [311, 265] on button "Edit" at bounding box center [320, 266] width 59 height 20
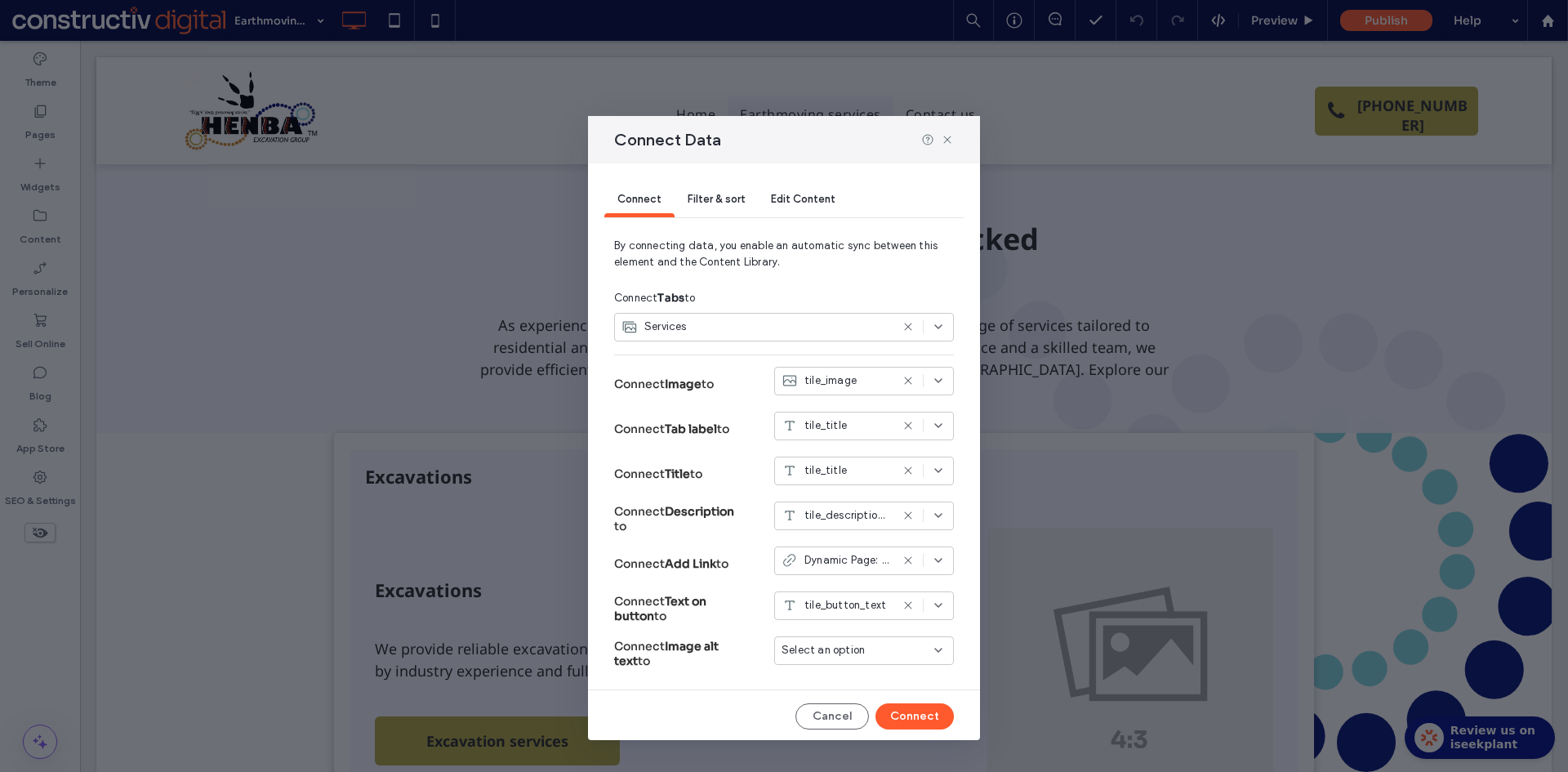
click at [903, 427] on use at bounding box center [907, 426] width 8 height 8
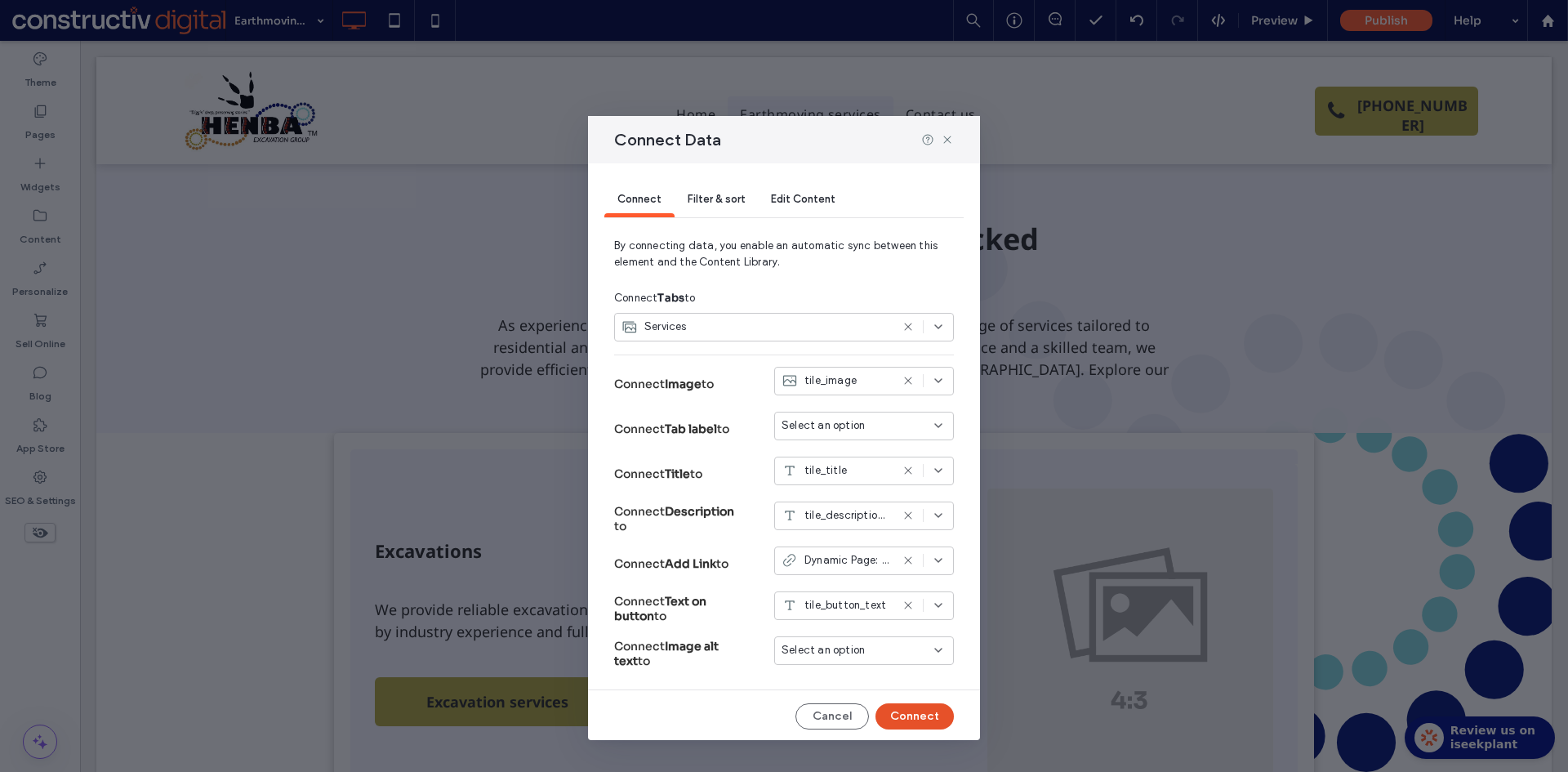
click at [921, 727] on button "Connect" at bounding box center [915, 716] width 79 height 27
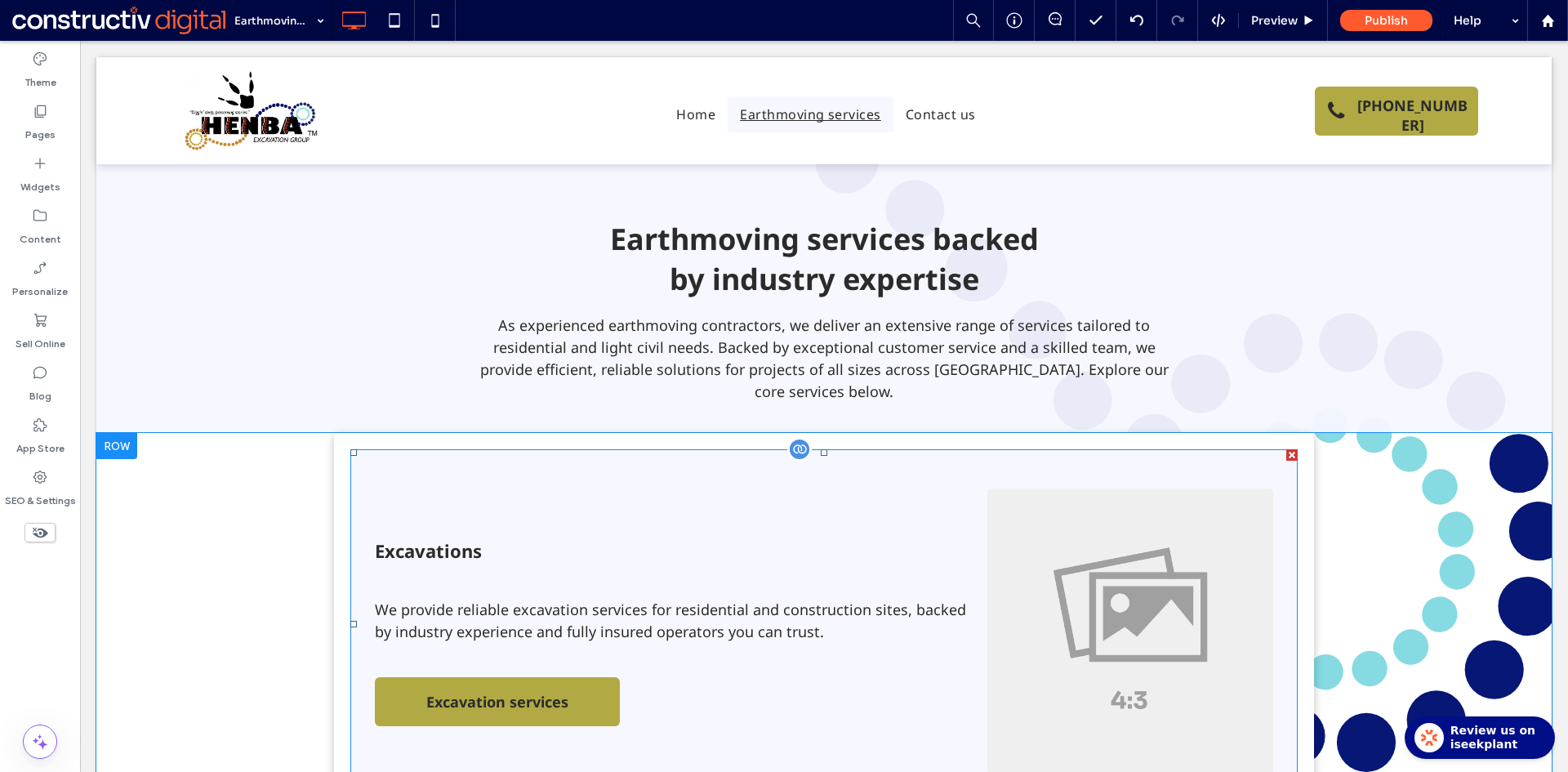
click at [856, 602] on span at bounding box center [824, 624] width 947 height 350
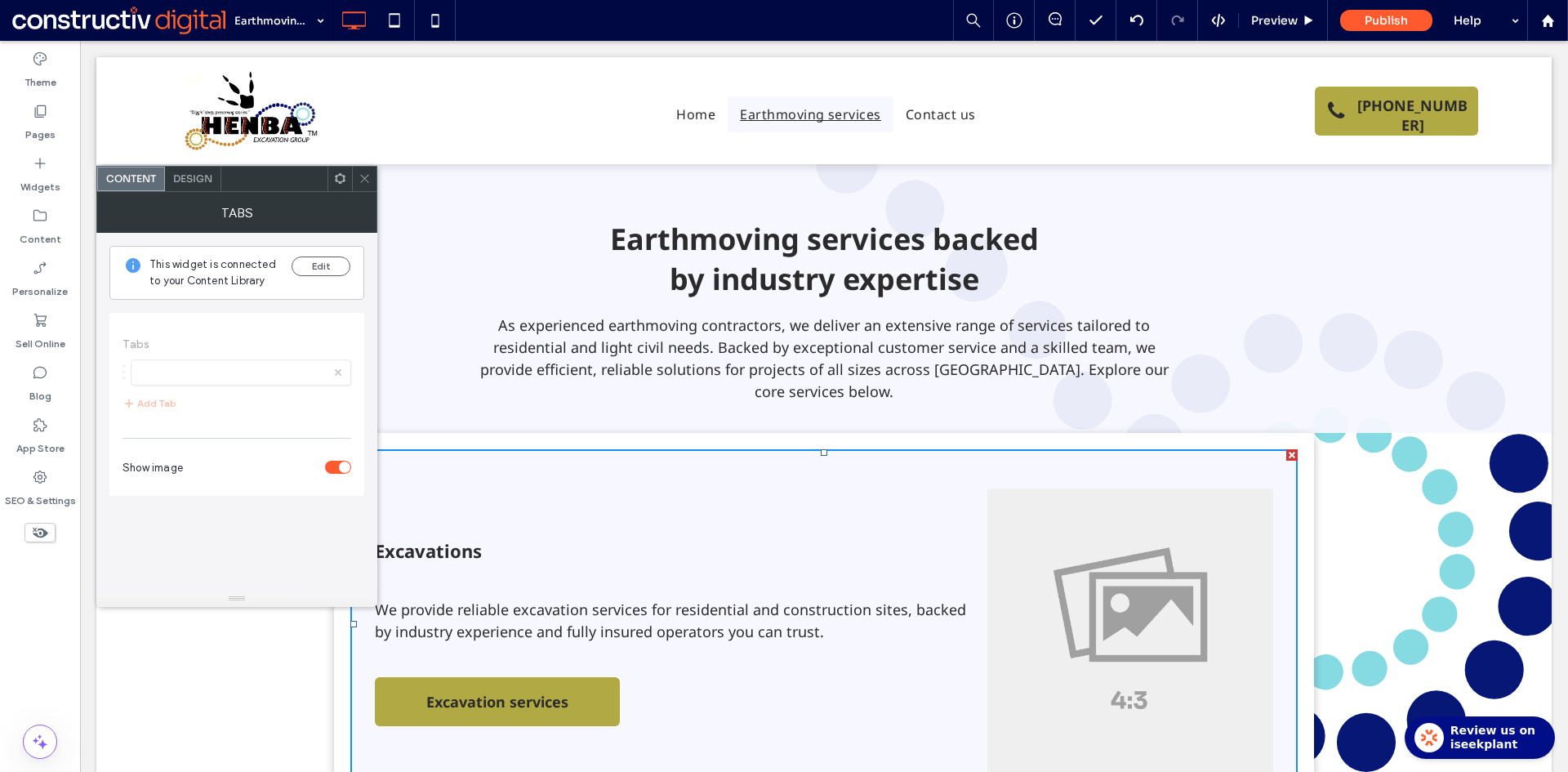
click at [191, 176] on span "Design" at bounding box center [193, 178] width 39 height 12
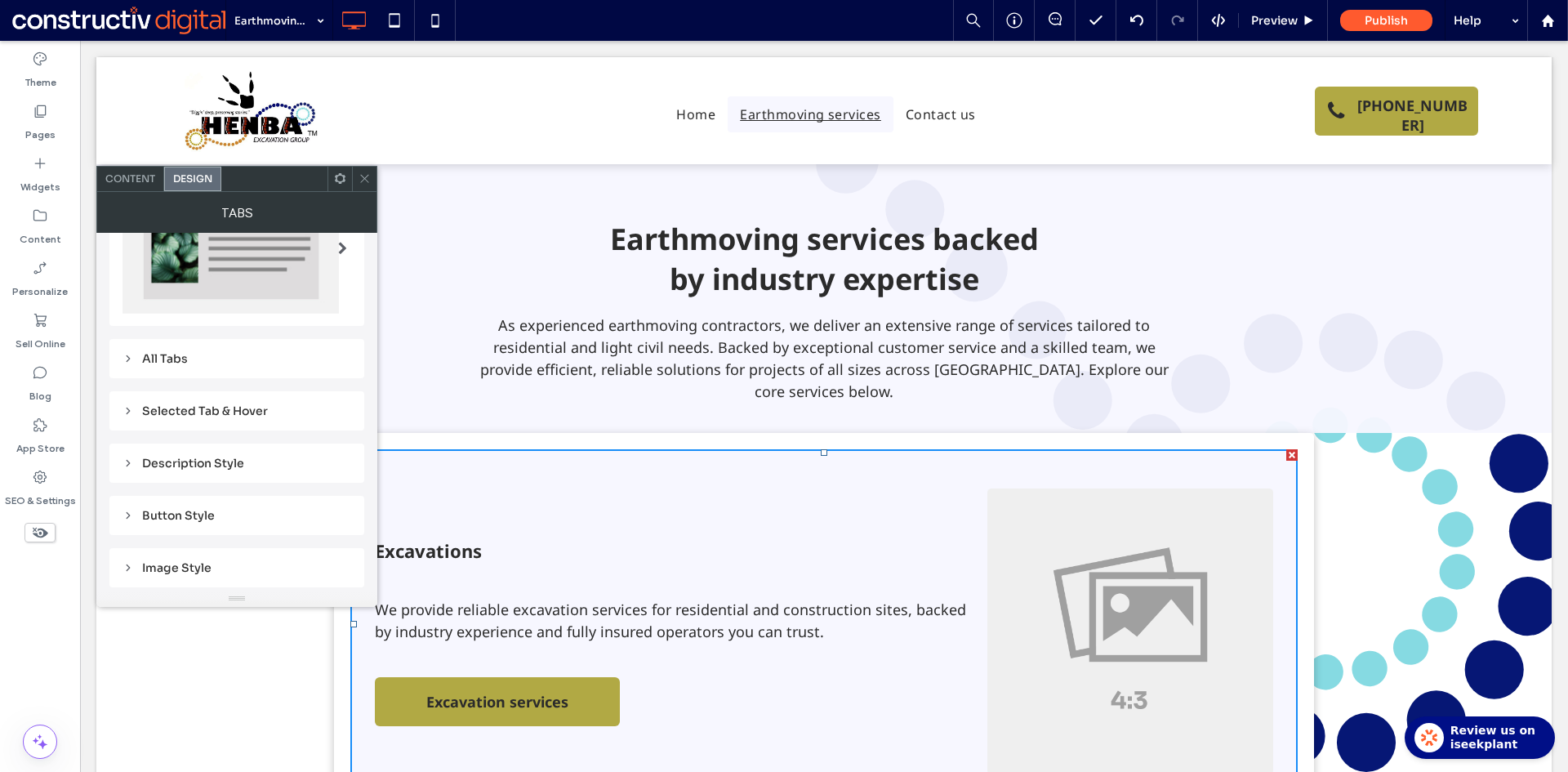
scroll to position [245, 0]
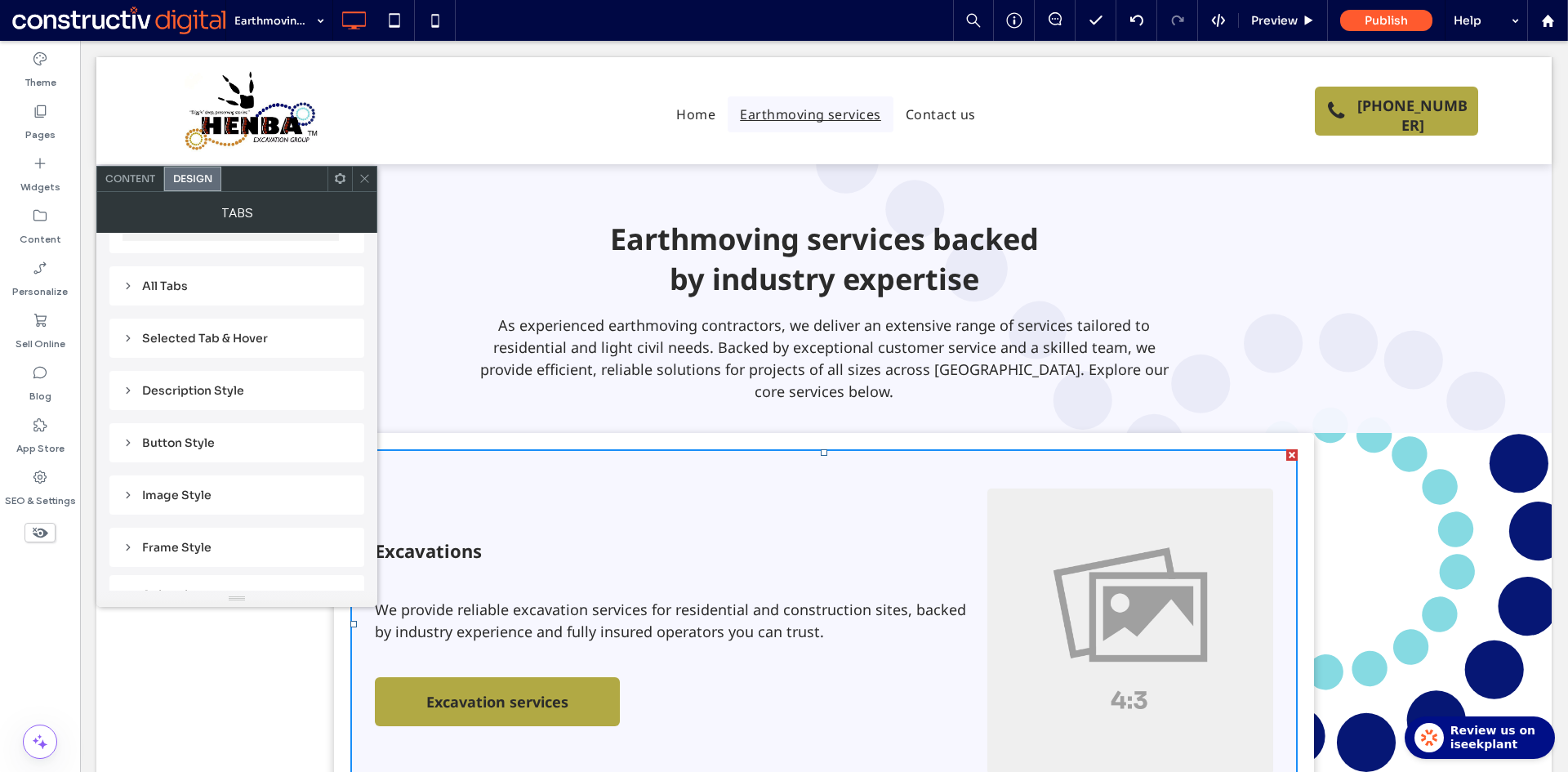
click at [189, 491] on div "Image Style" at bounding box center [236, 494] width 229 height 15
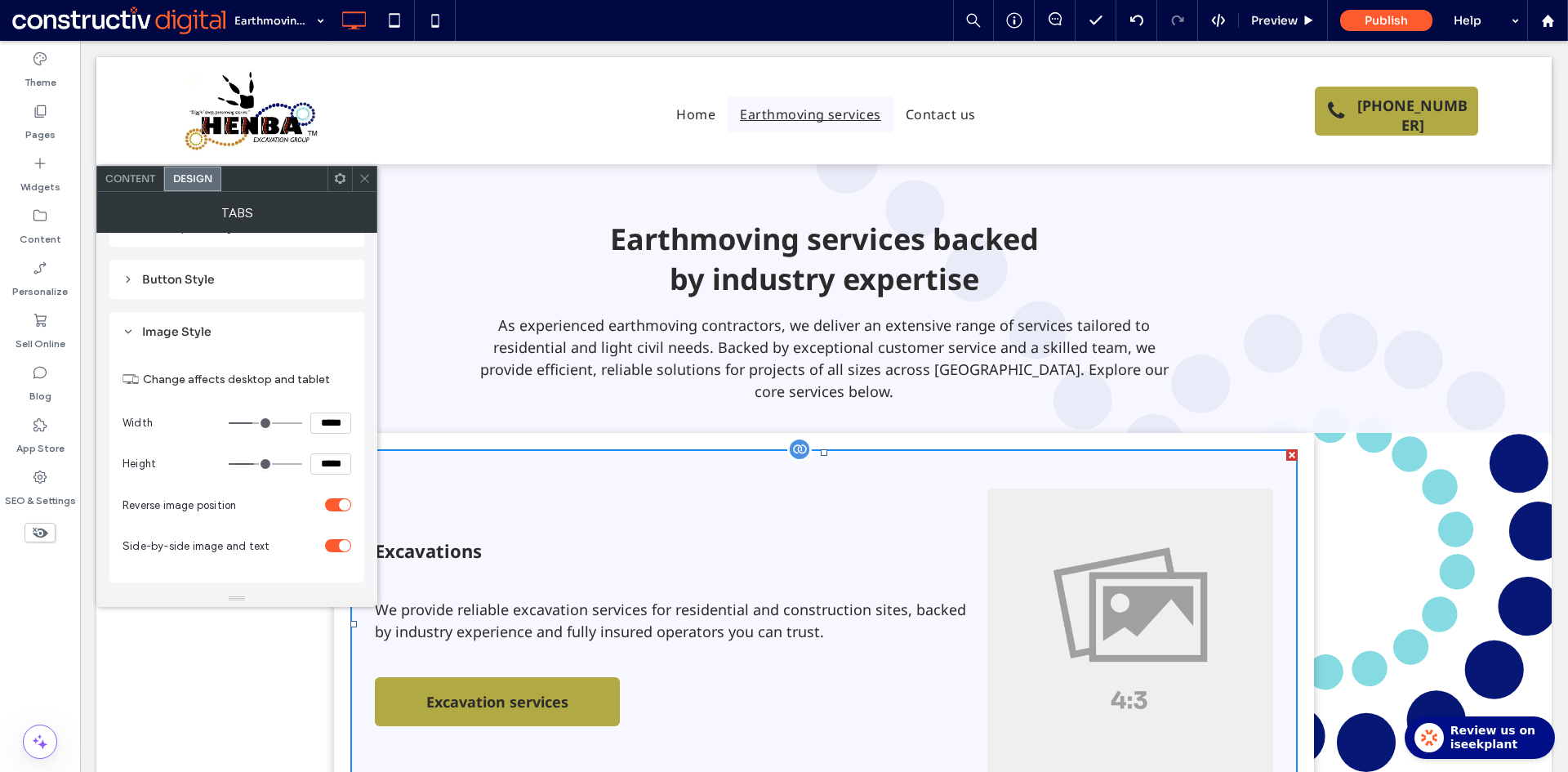
drag, startPoint x: 380, startPoint y: 461, endPoint x: 390, endPoint y: 459, distance: 10.2
type input "*****"
type input "***"
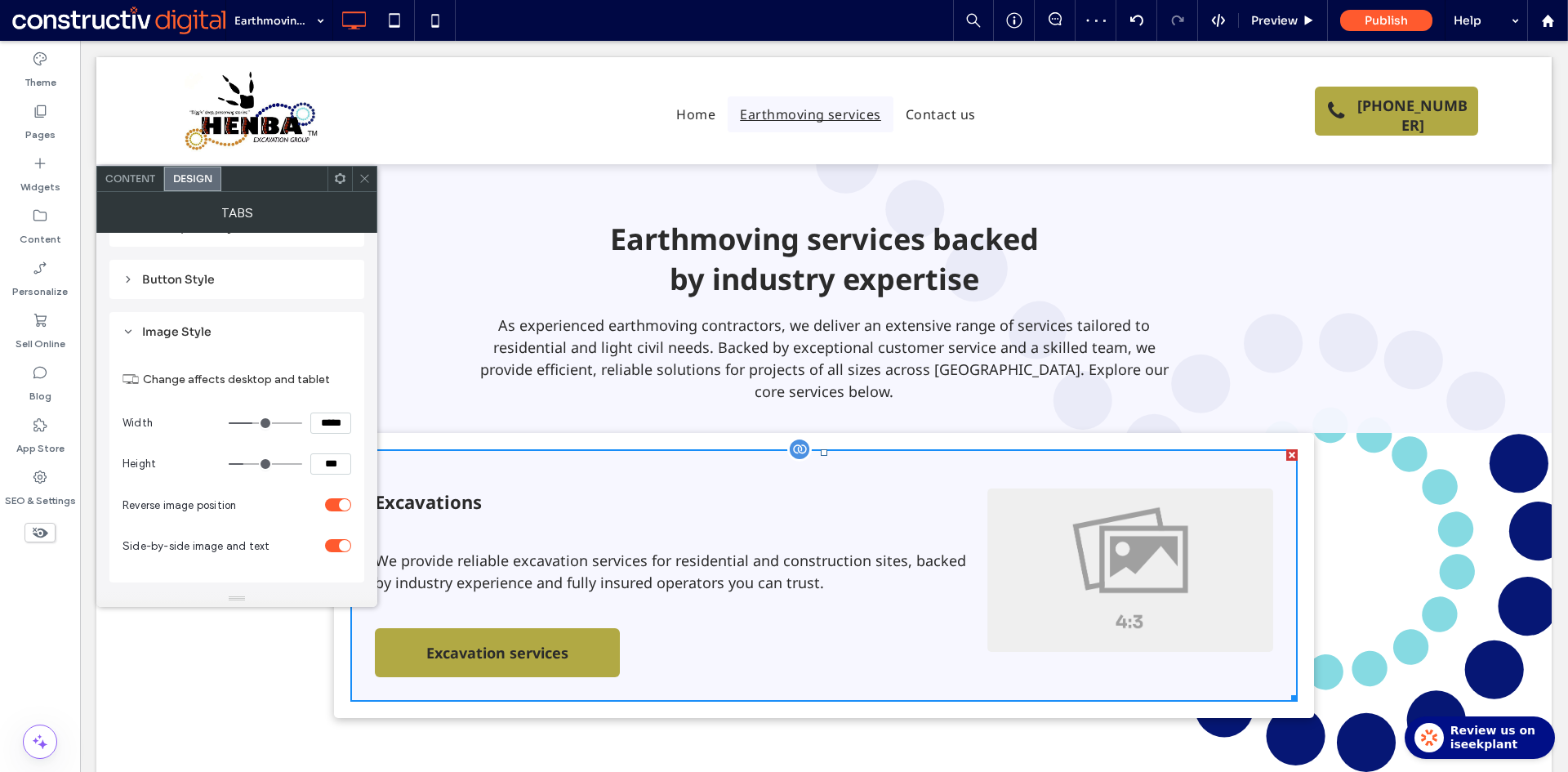
type input "*****"
type input "***"
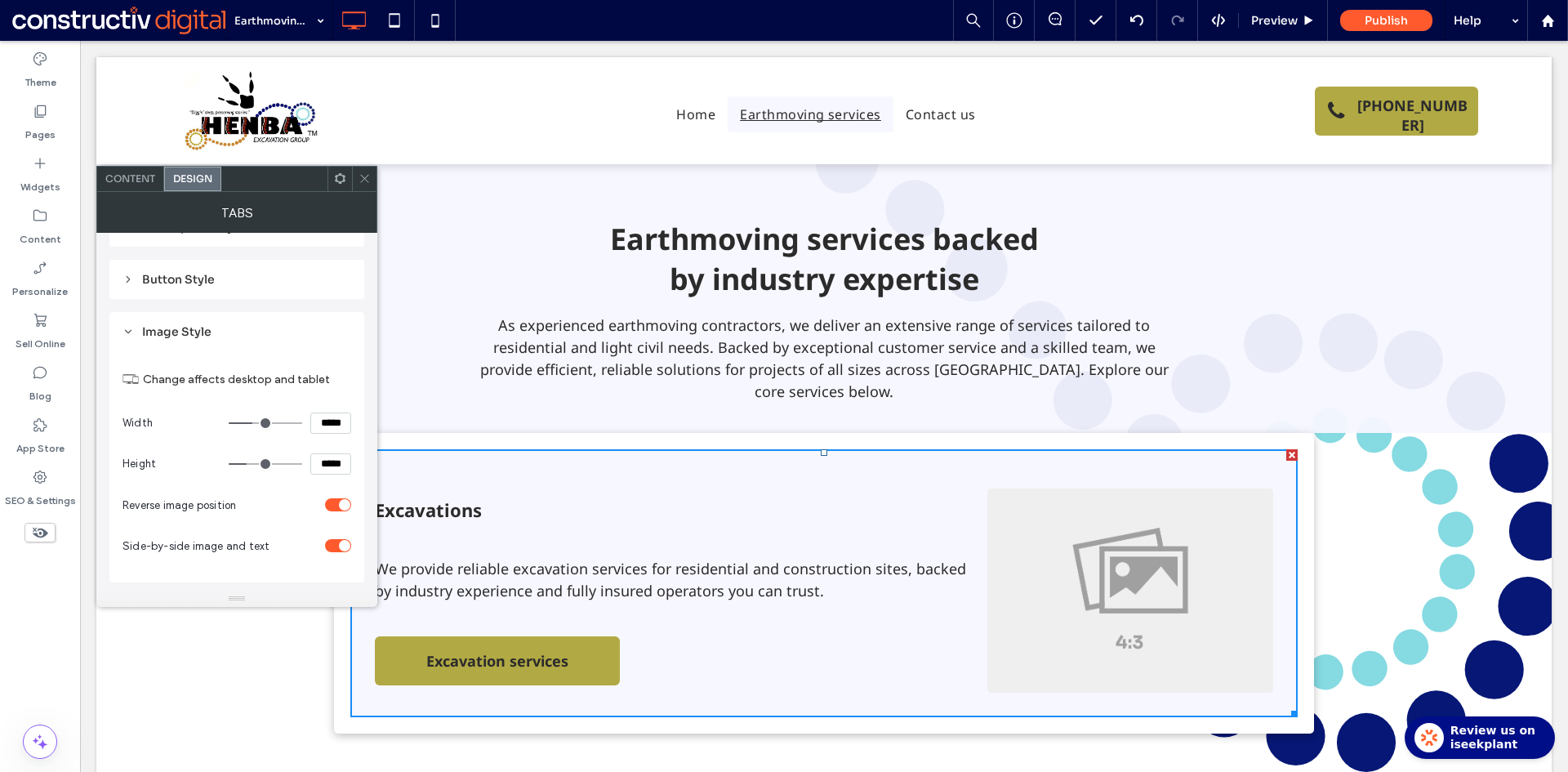
scroll to position [553, 0]
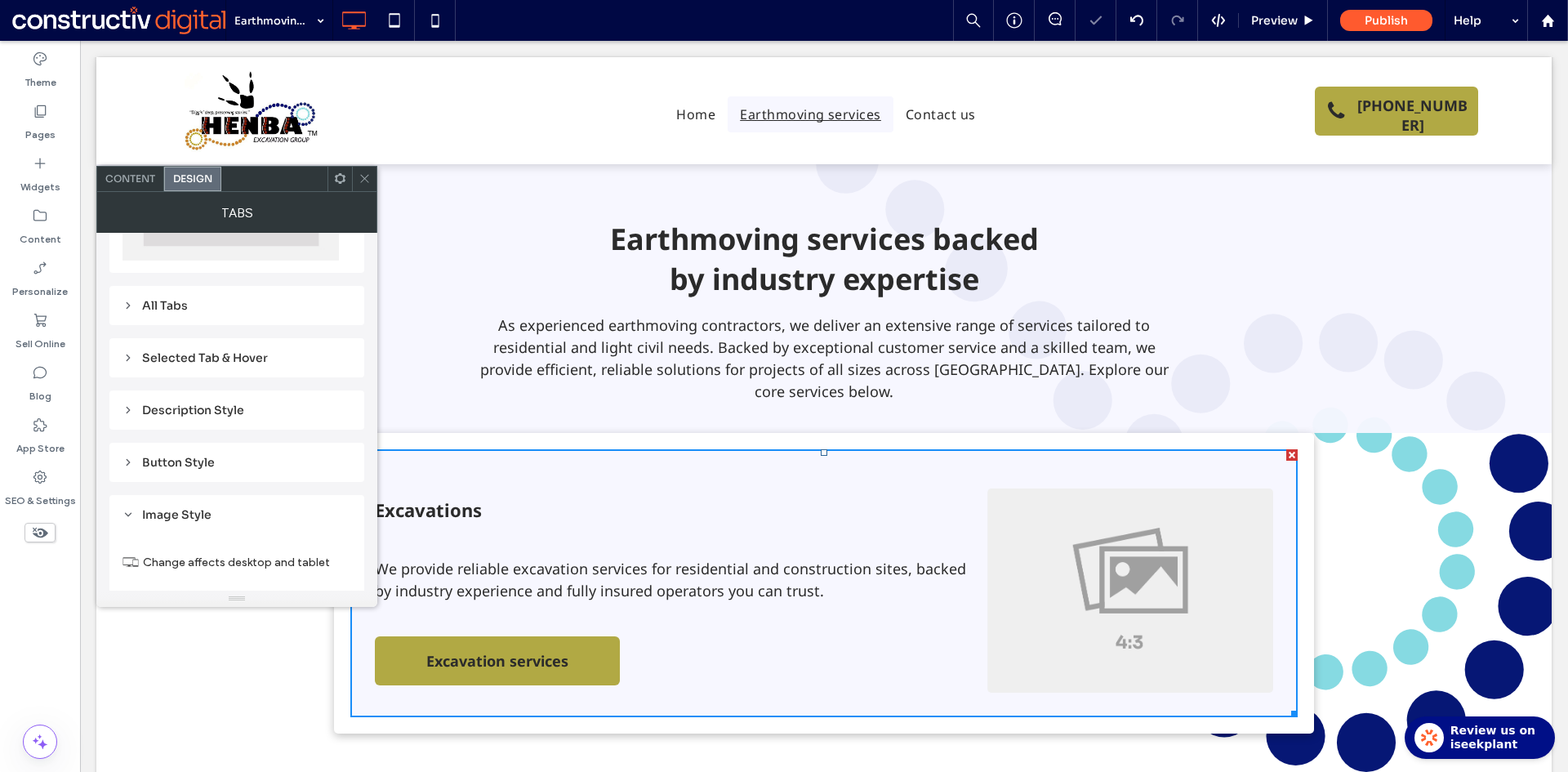
click at [199, 464] on div "Button Style" at bounding box center [236, 462] width 229 height 15
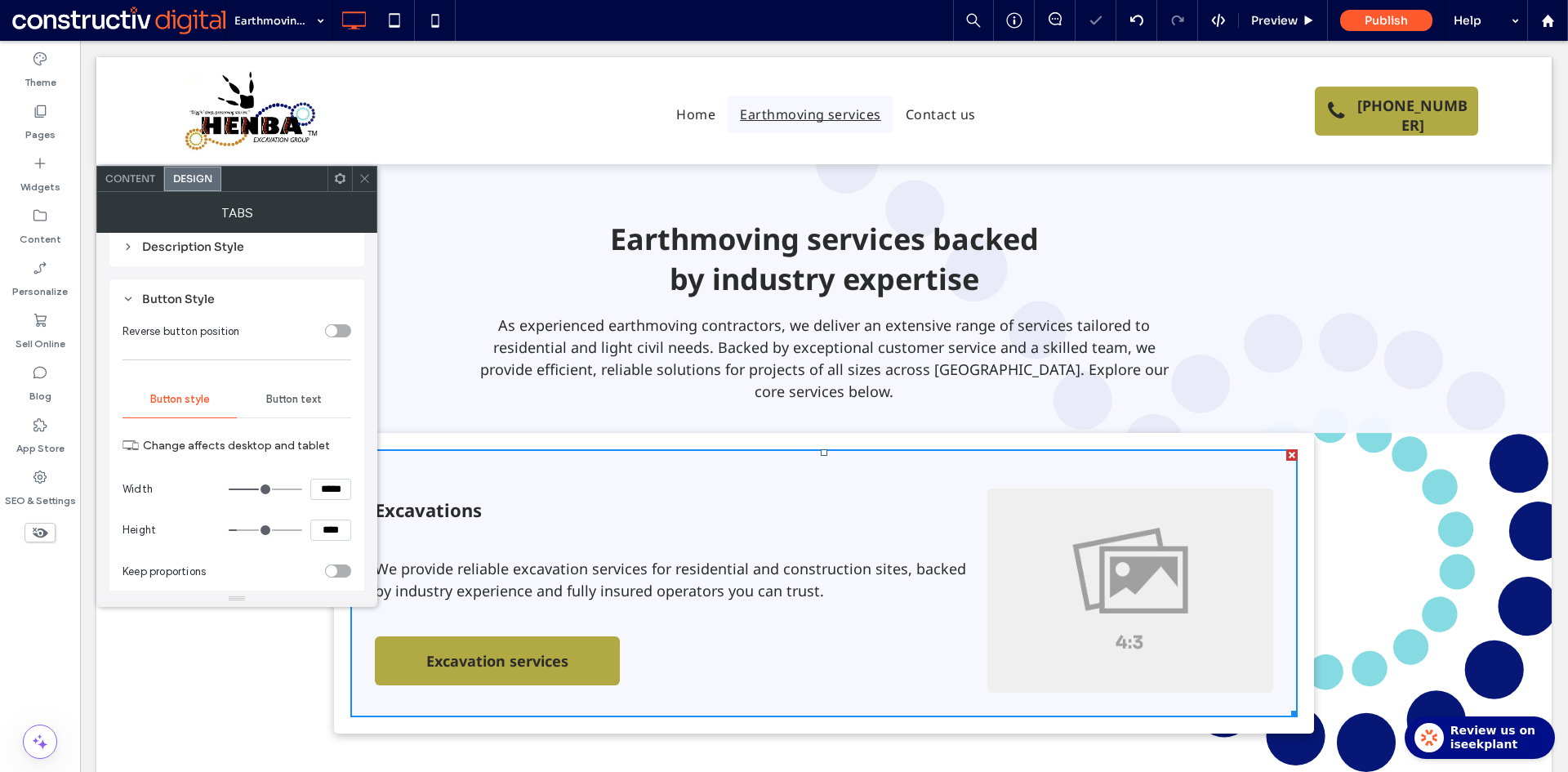
scroll to position [470, 0]
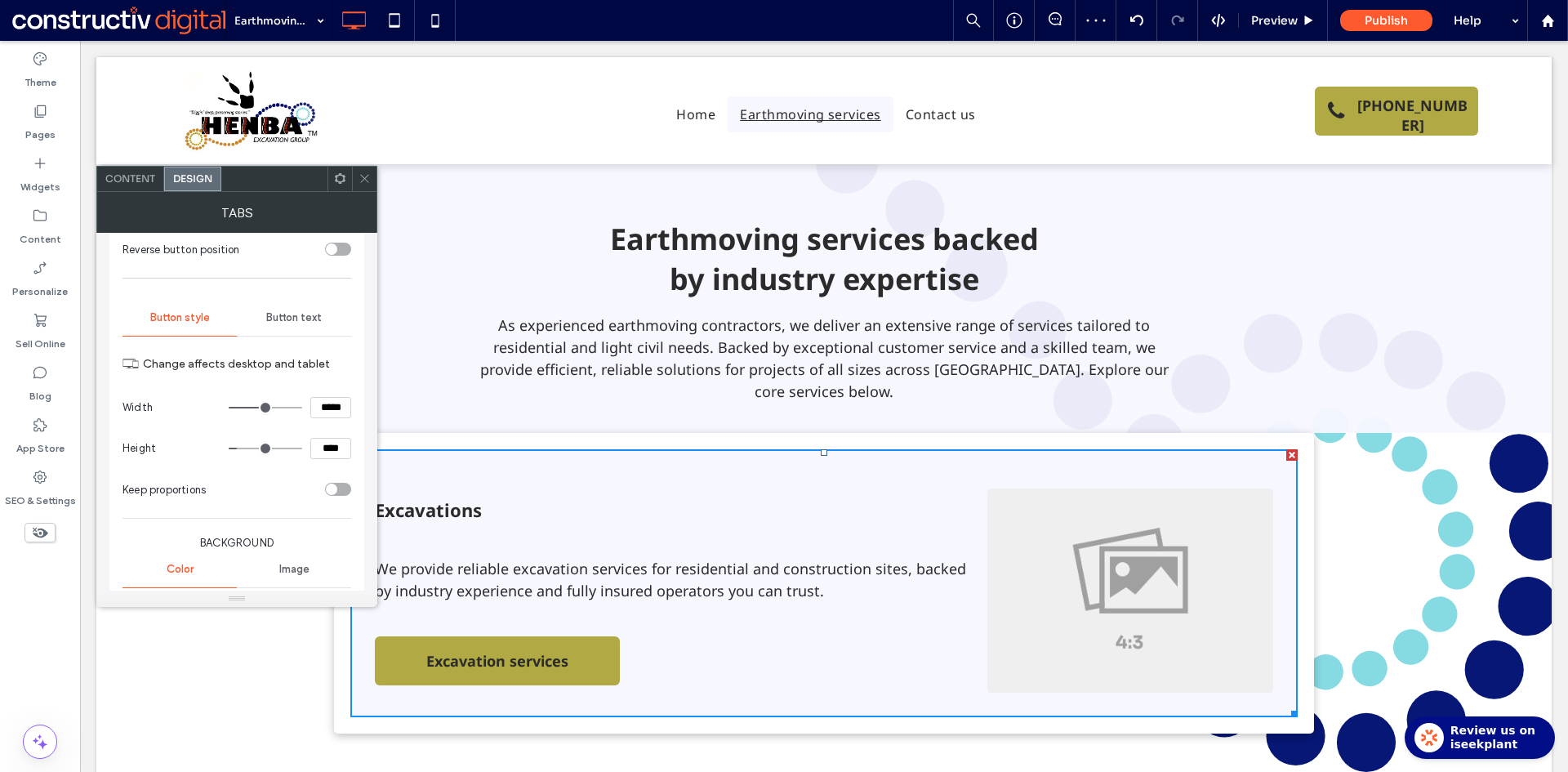
type input "***"
type input "*****"
type input "***"
type input "*****"
type input "***"
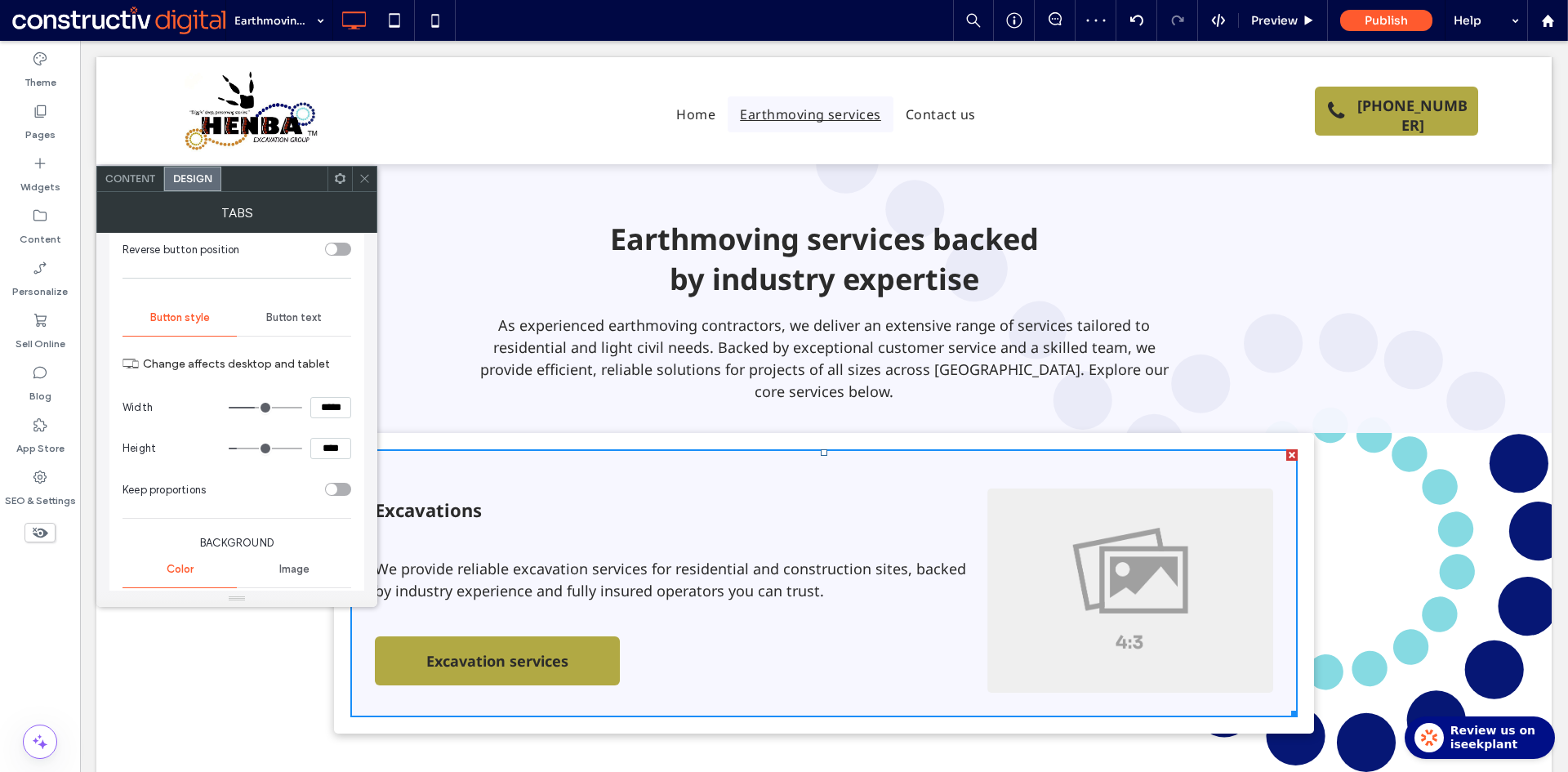
type input "*****"
type input "***"
type input "*****"
type input "***"
type input "*****"
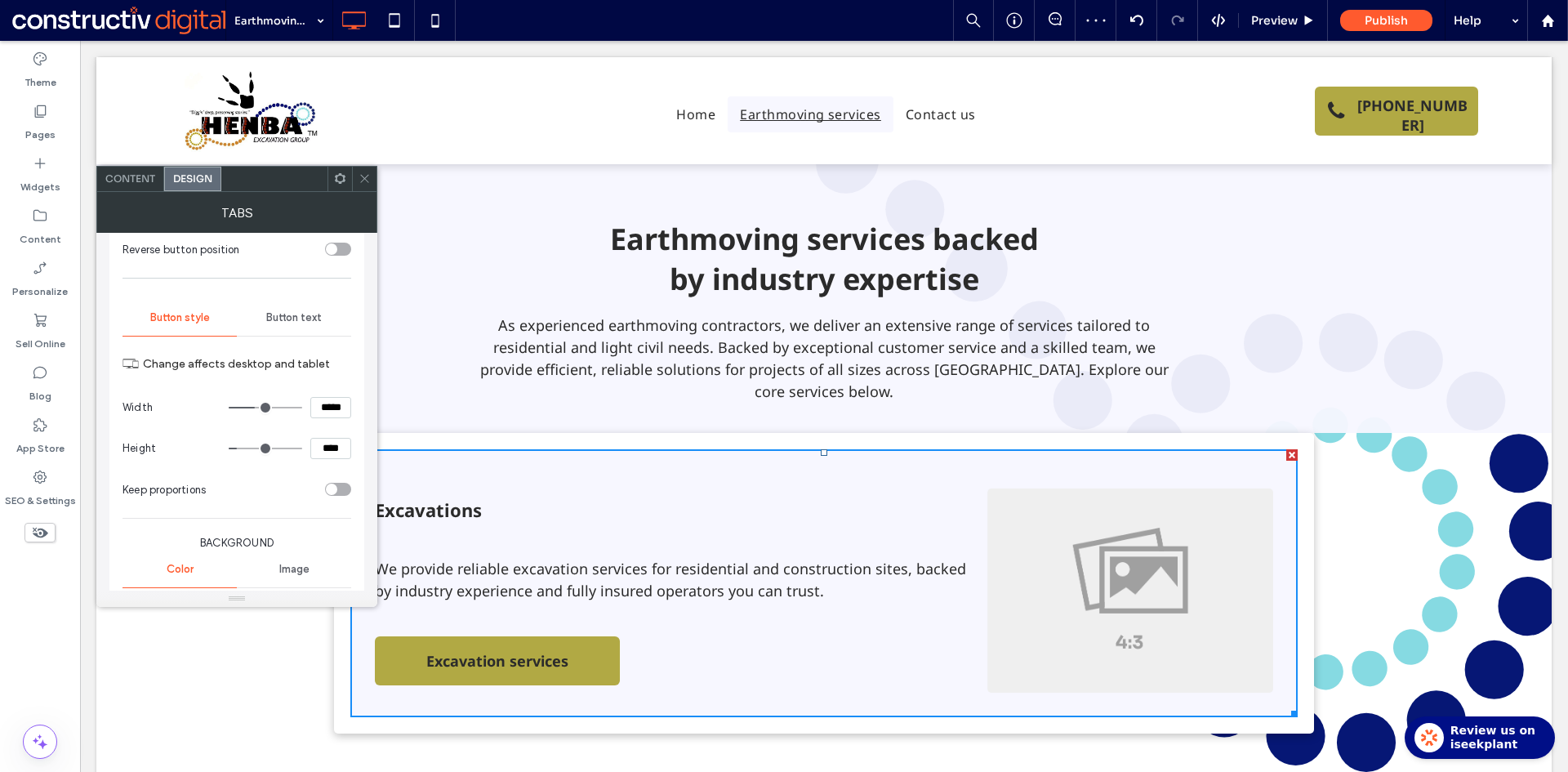
type input "***"
type input "*****"
drag, startPoint x: 259, startPoint y: 408, endPoint x: 252, endPoint y: 407, distance: 7.1
type input "***"
click at [252, 407] on input "range" at bounding box center [265, 408] width 74 height 2
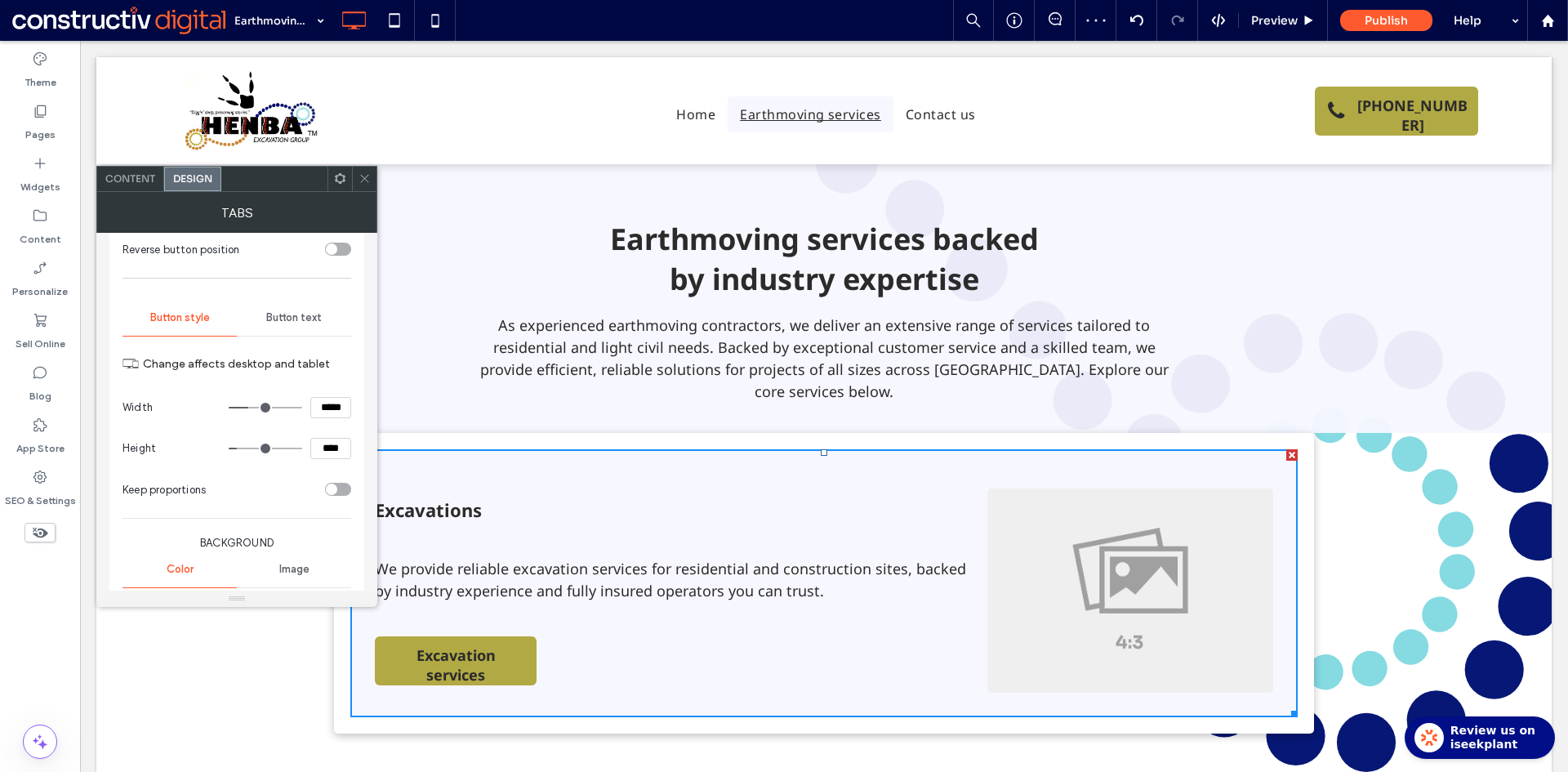
click at [326, 398] on input "*****" at bounding box center [331, 407] width 41 height 21
type input "*****"
type input "***"
type input "*****"
type input "***"
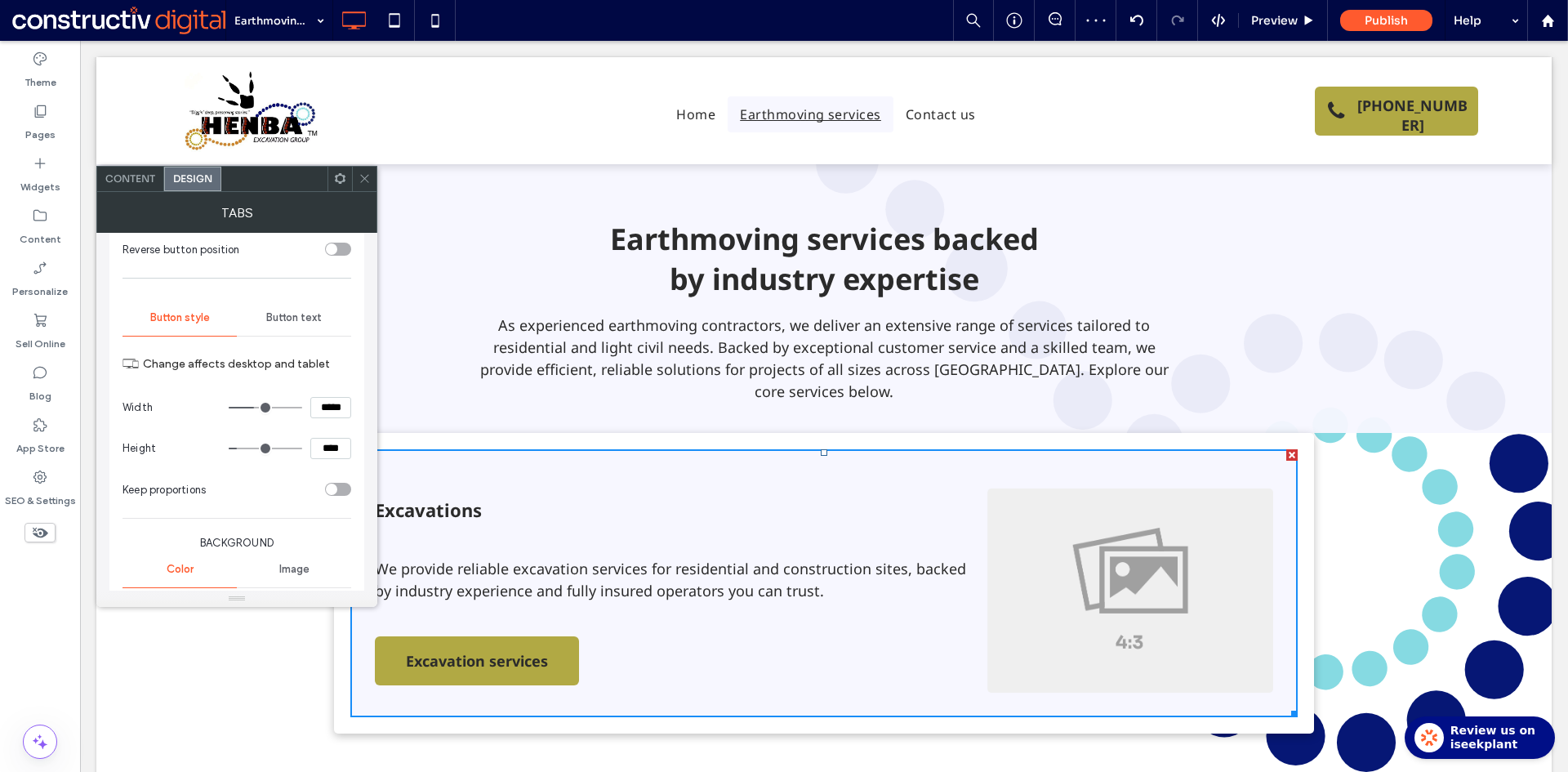
click at [363, 173] on icon at bounding box center [365, 178] width 12 height 12
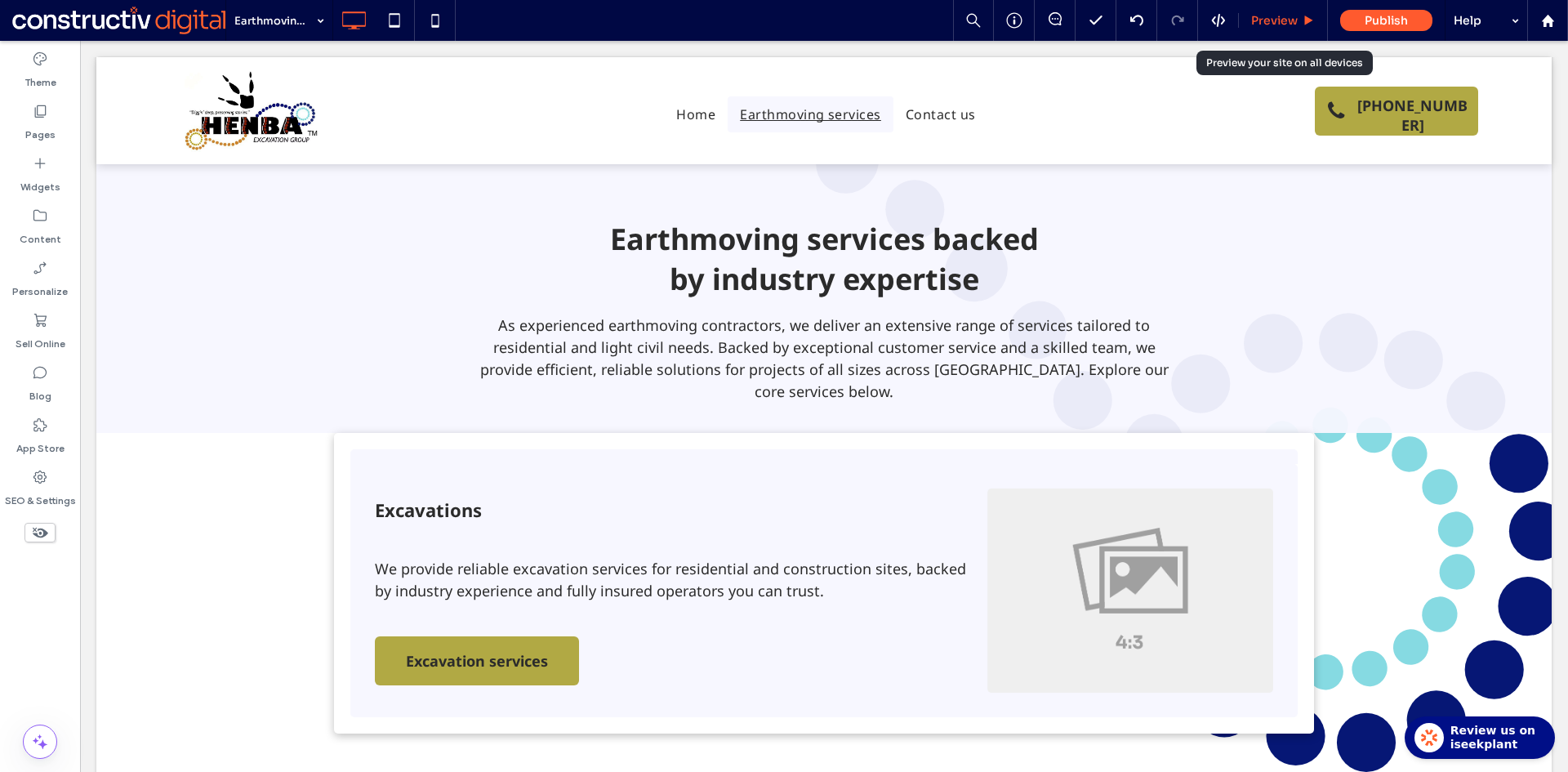
click at [1275, 18] on span "Preview" at bounding box center [1274, 20] width 46 height 15
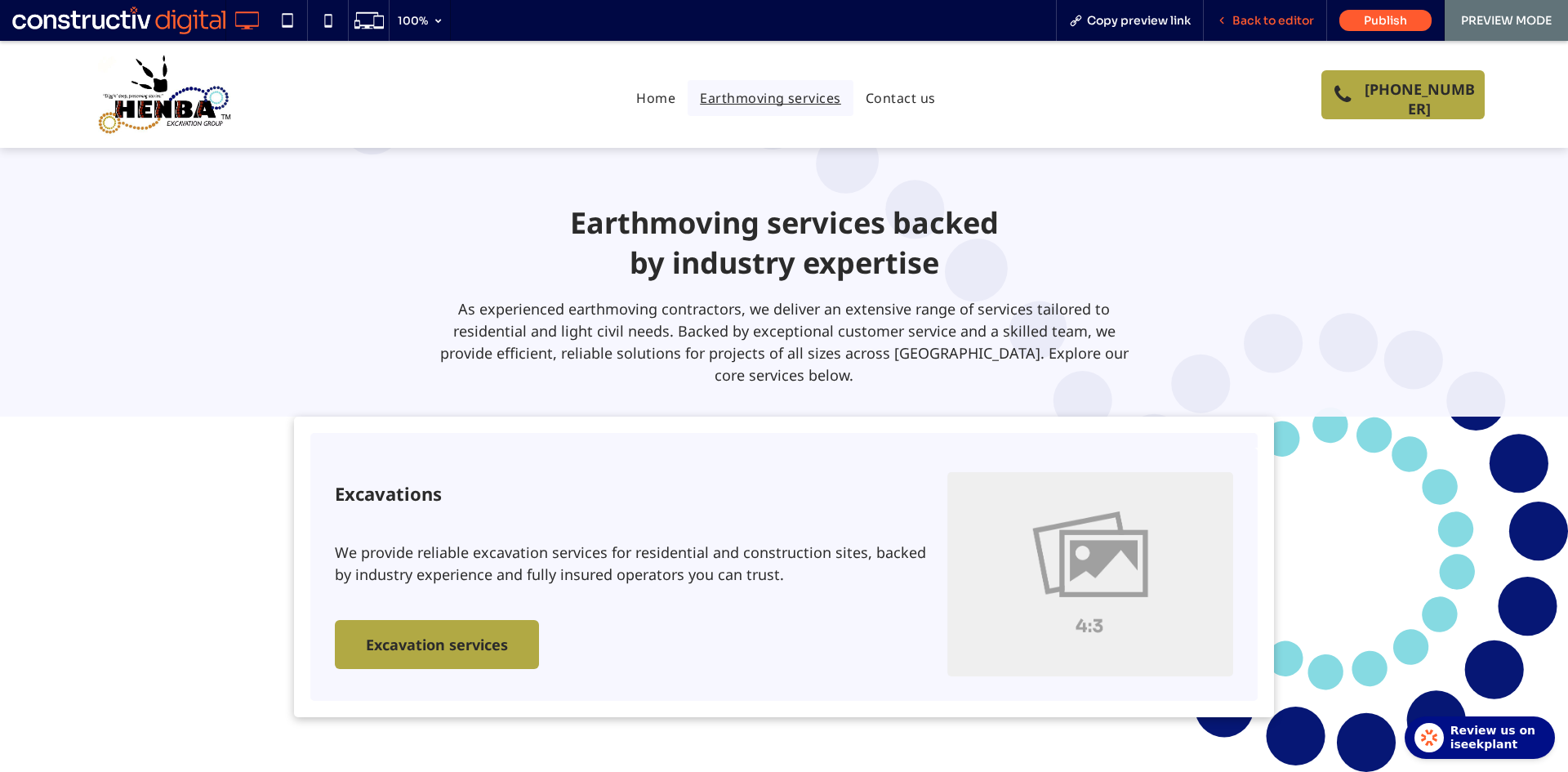
click at [1282, 10] on div "Back to editor" at bounding box center [1265, 21] width 123 height 41
drag, startPoint x: 1275, startPoint y: 19, endPoint x: 916, endPoint y: 453, distance: 563.2
click at [1275, 19] on span "Back to editor" at bounding box center [1273, 20] width 81 height 15
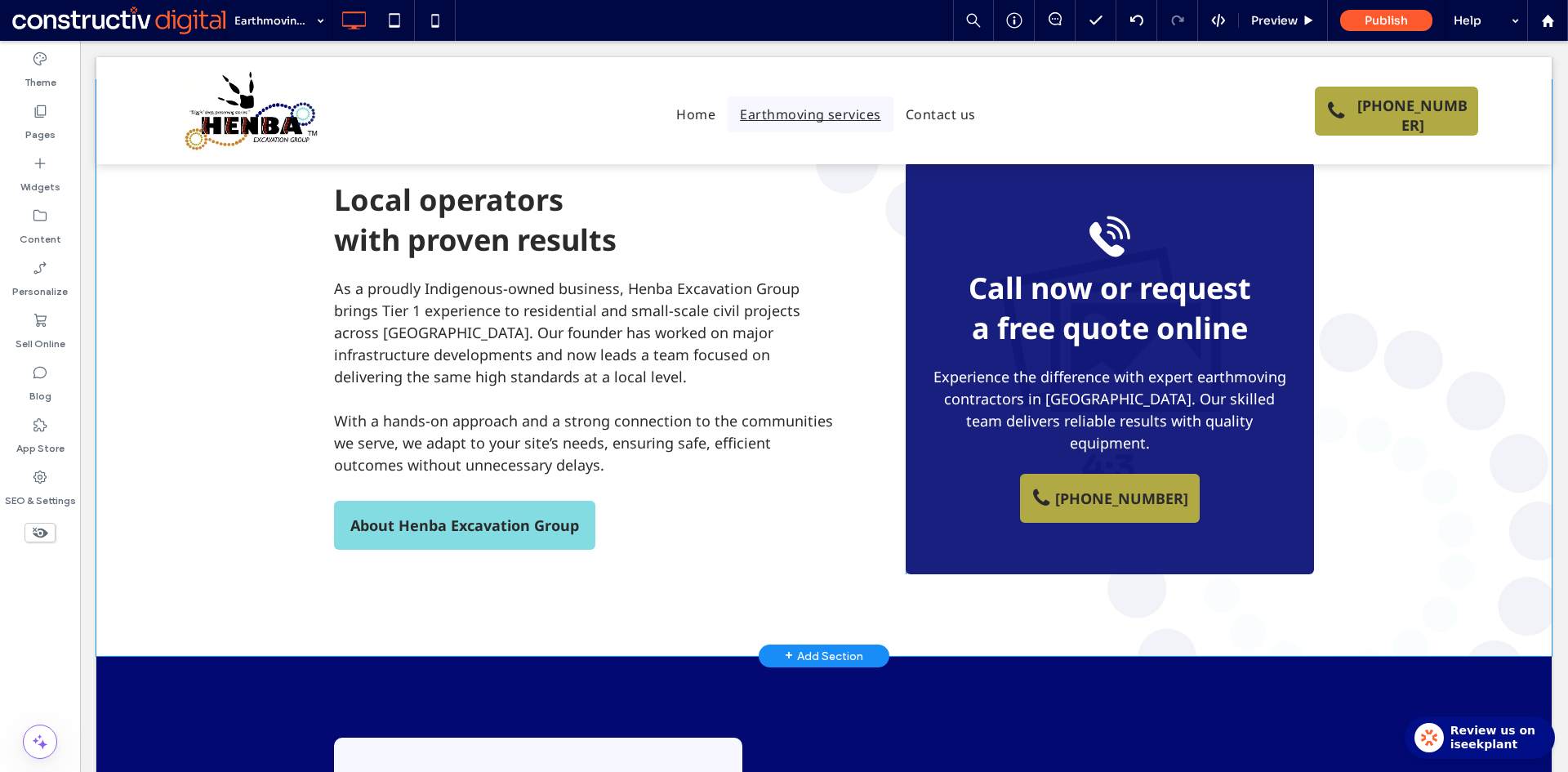
scroll to position [1144, 0]
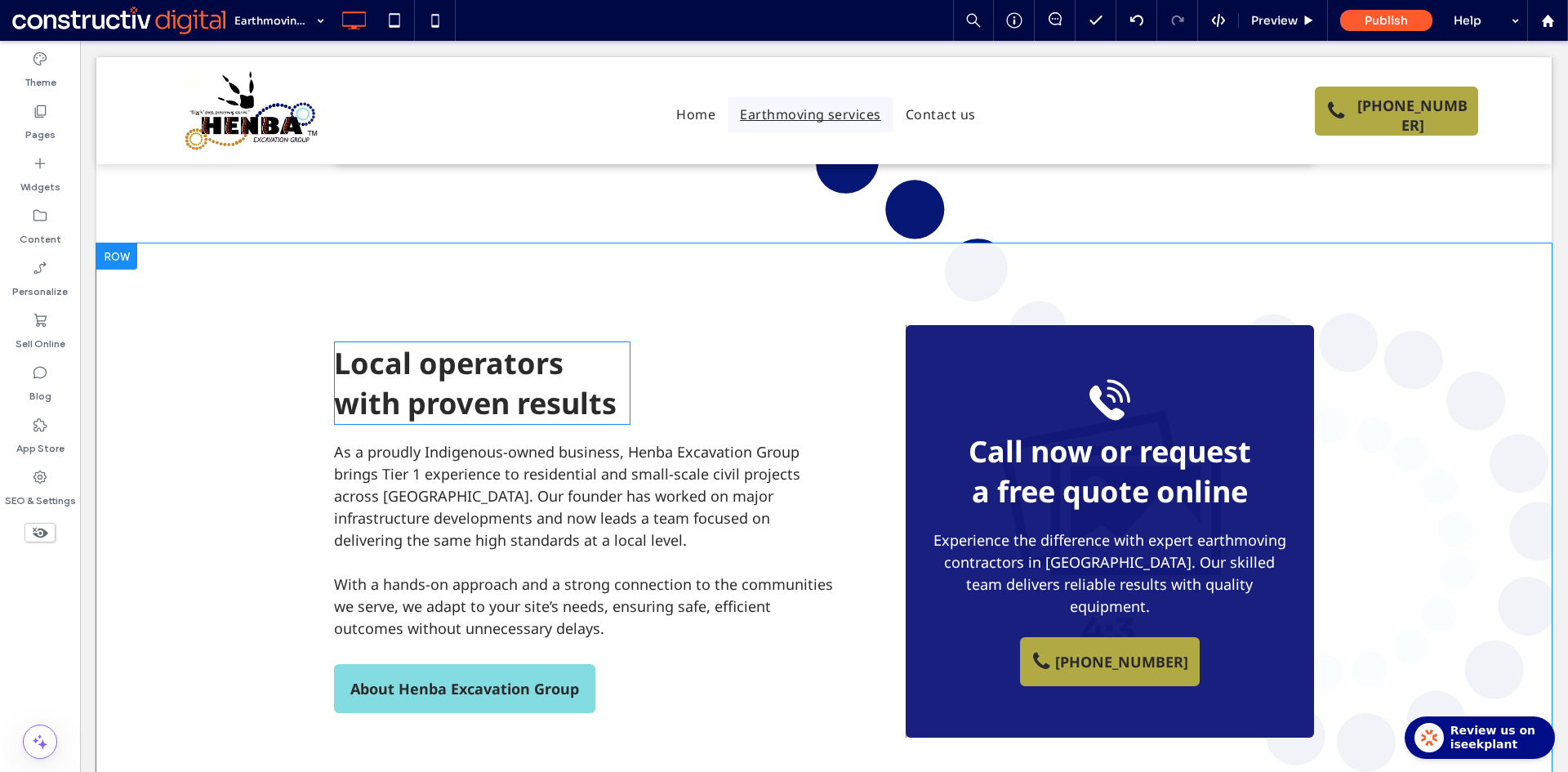
click at [510, 343] on span "Local operators with proven results" at bounding box center [475, 382] width 283 height 80
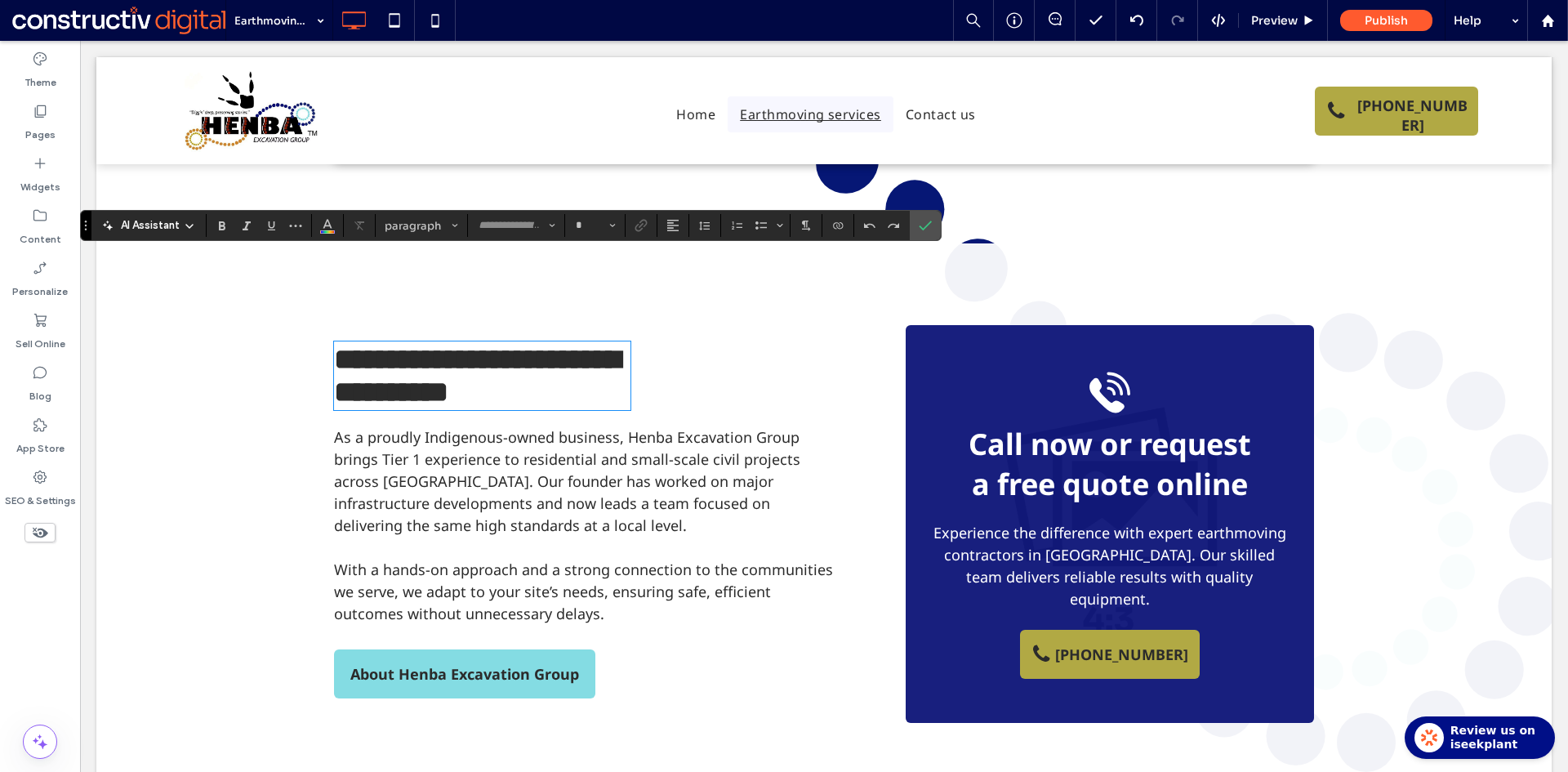
type input "*********"
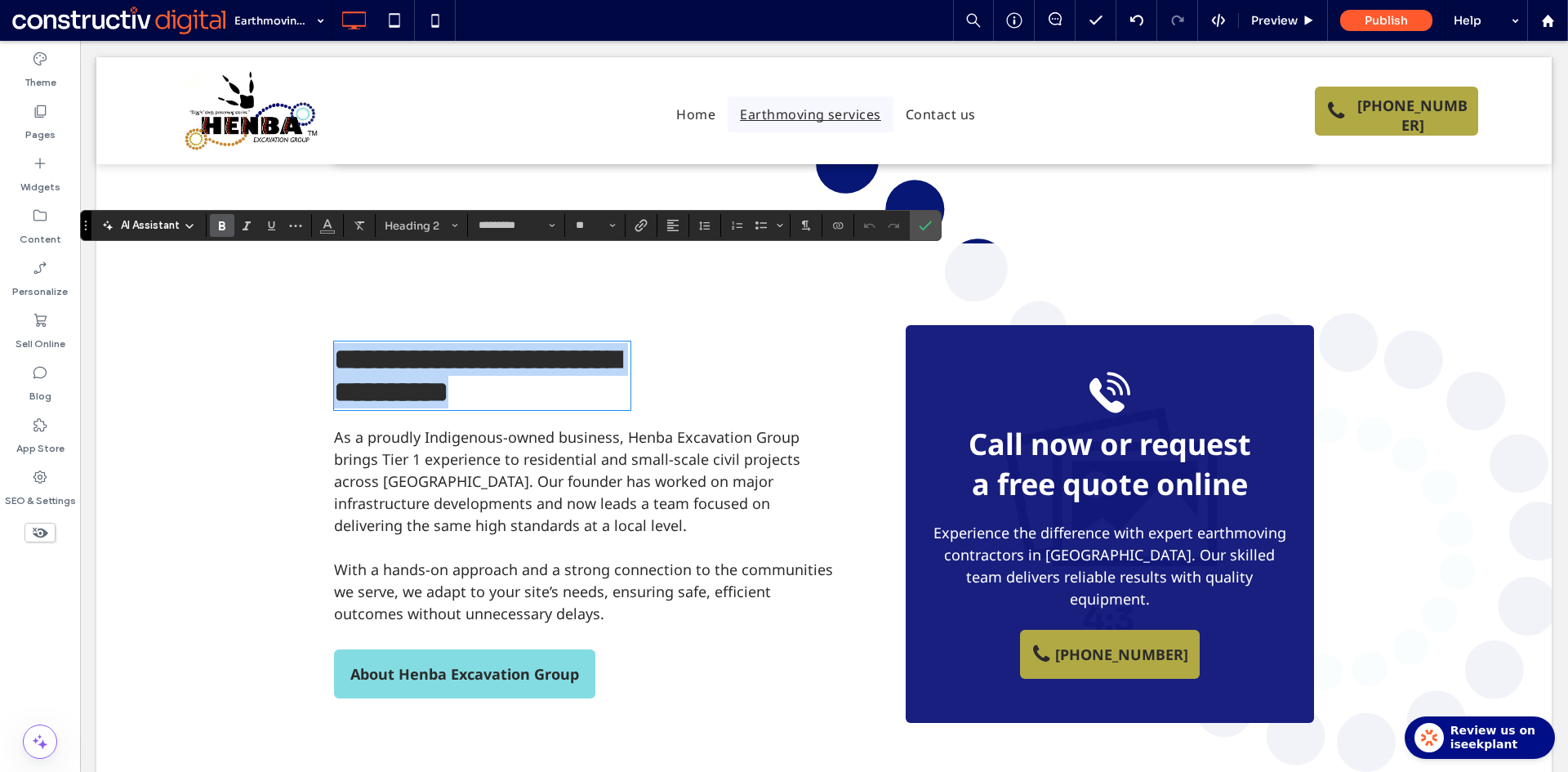
type input "**"
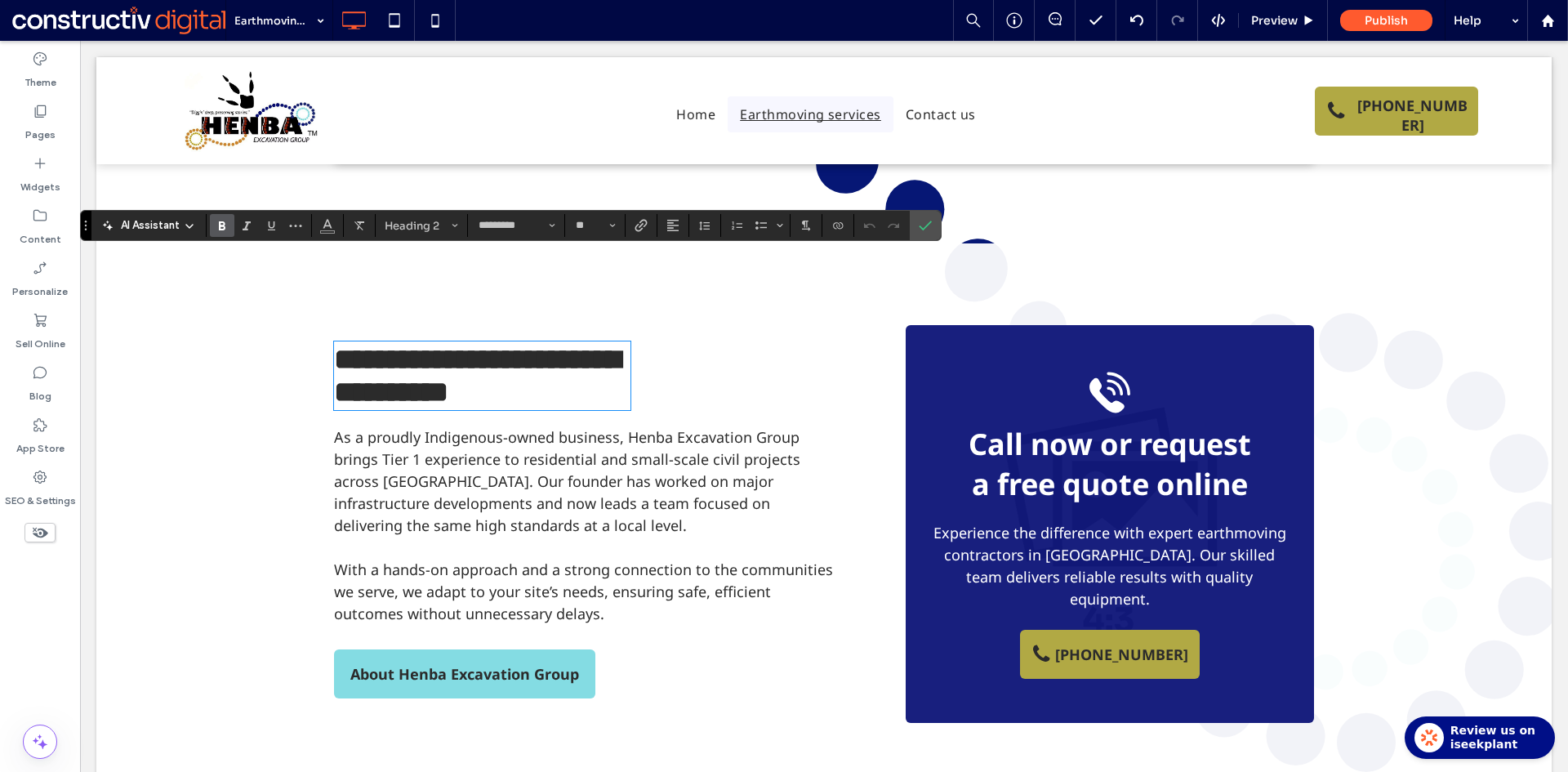
scroll to position [0, 0]
click at [922, 218] on span "Confirm" at bounding box center [922, 225] width 8 height 29
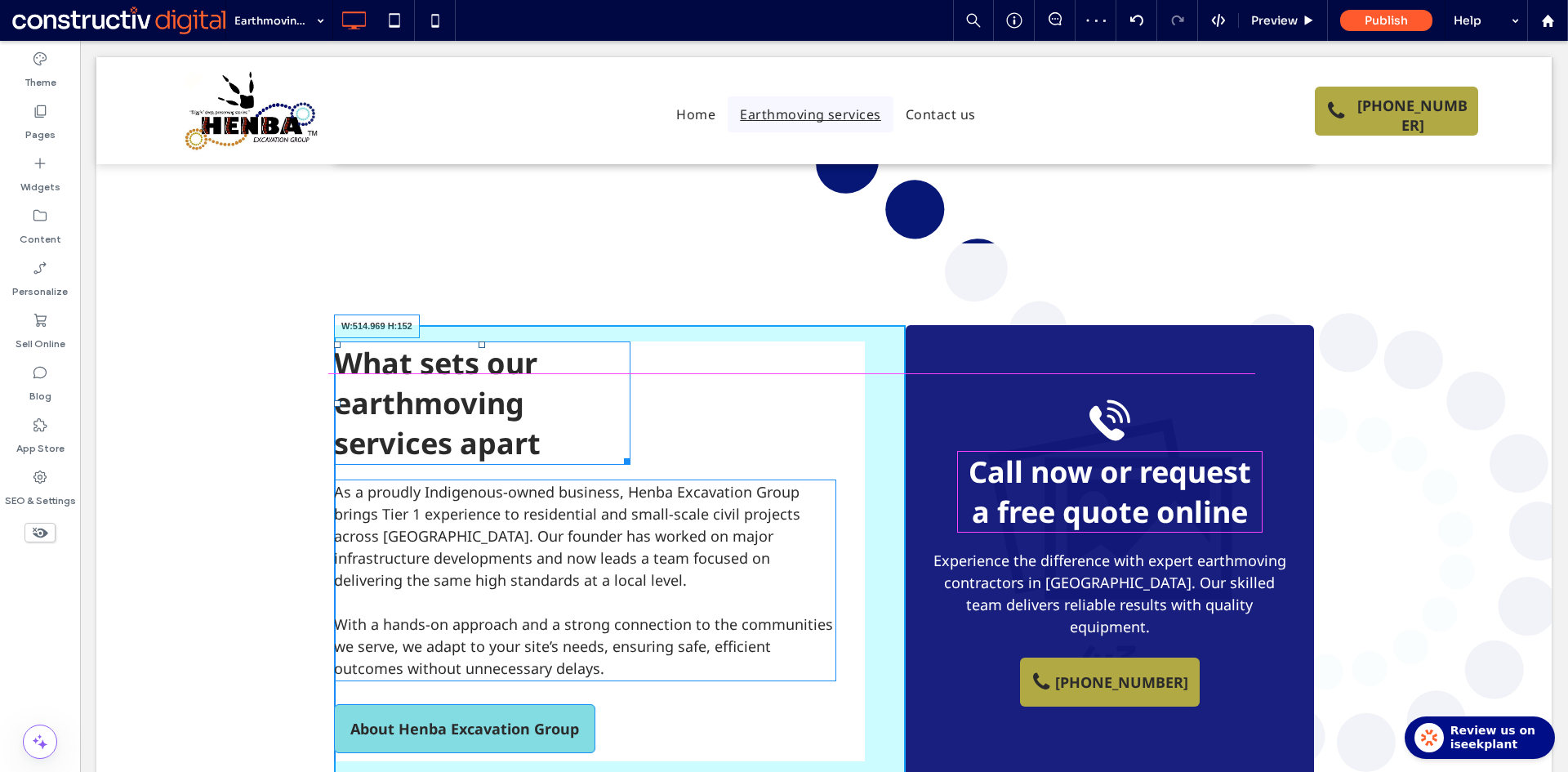
drag, startPoint x: 617, startPoint y: 374, endPoint x: 742, endPoint y: 342, distance: 129.0
click at [630, 342] on div "What sets our earthmoving services apart W:514.969 H:152" at bounding box center [482, 404] width 296 height 123
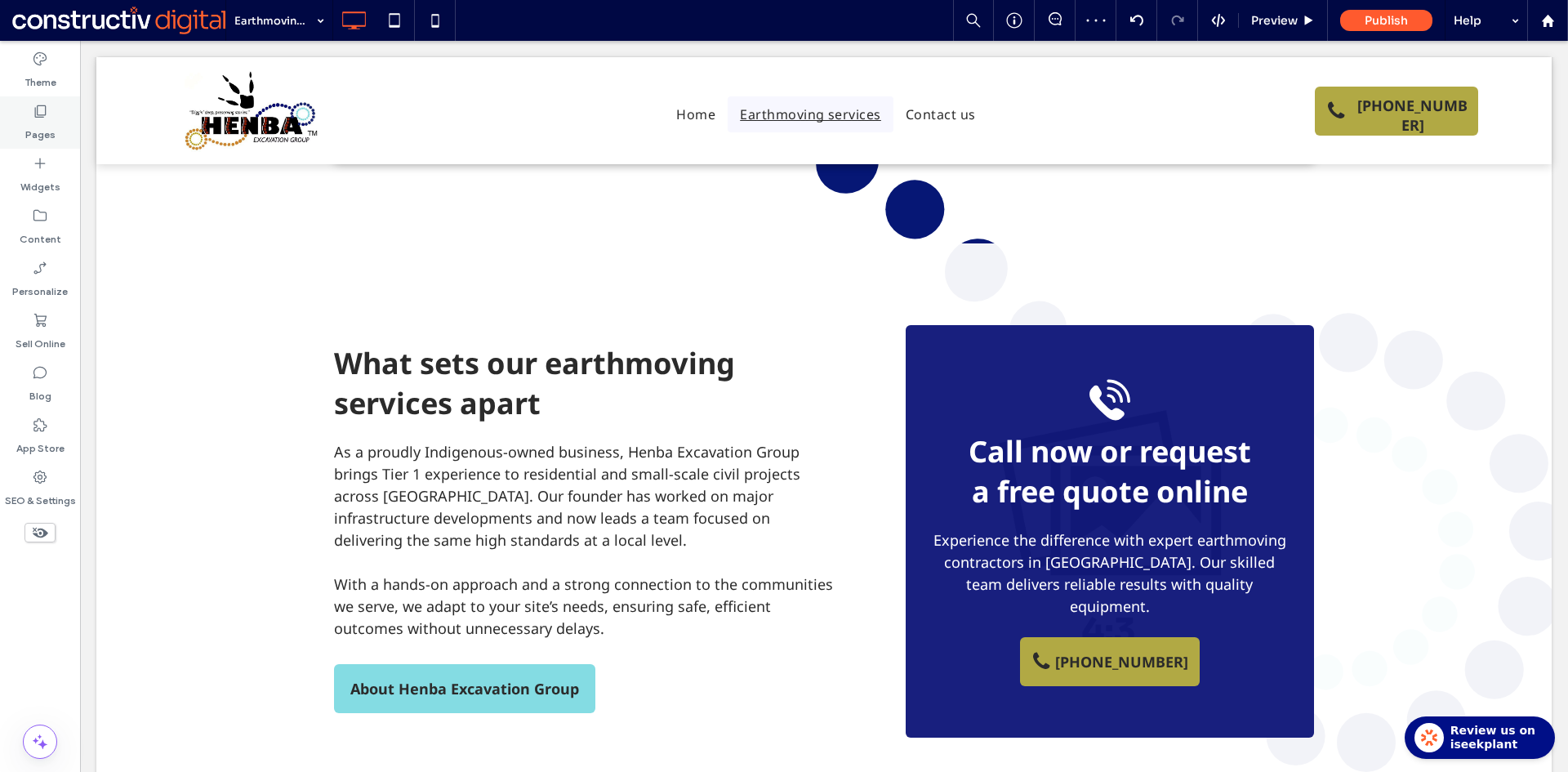
click at [40, 112] on icon at bounding box center [39, 111] width 16 height 16
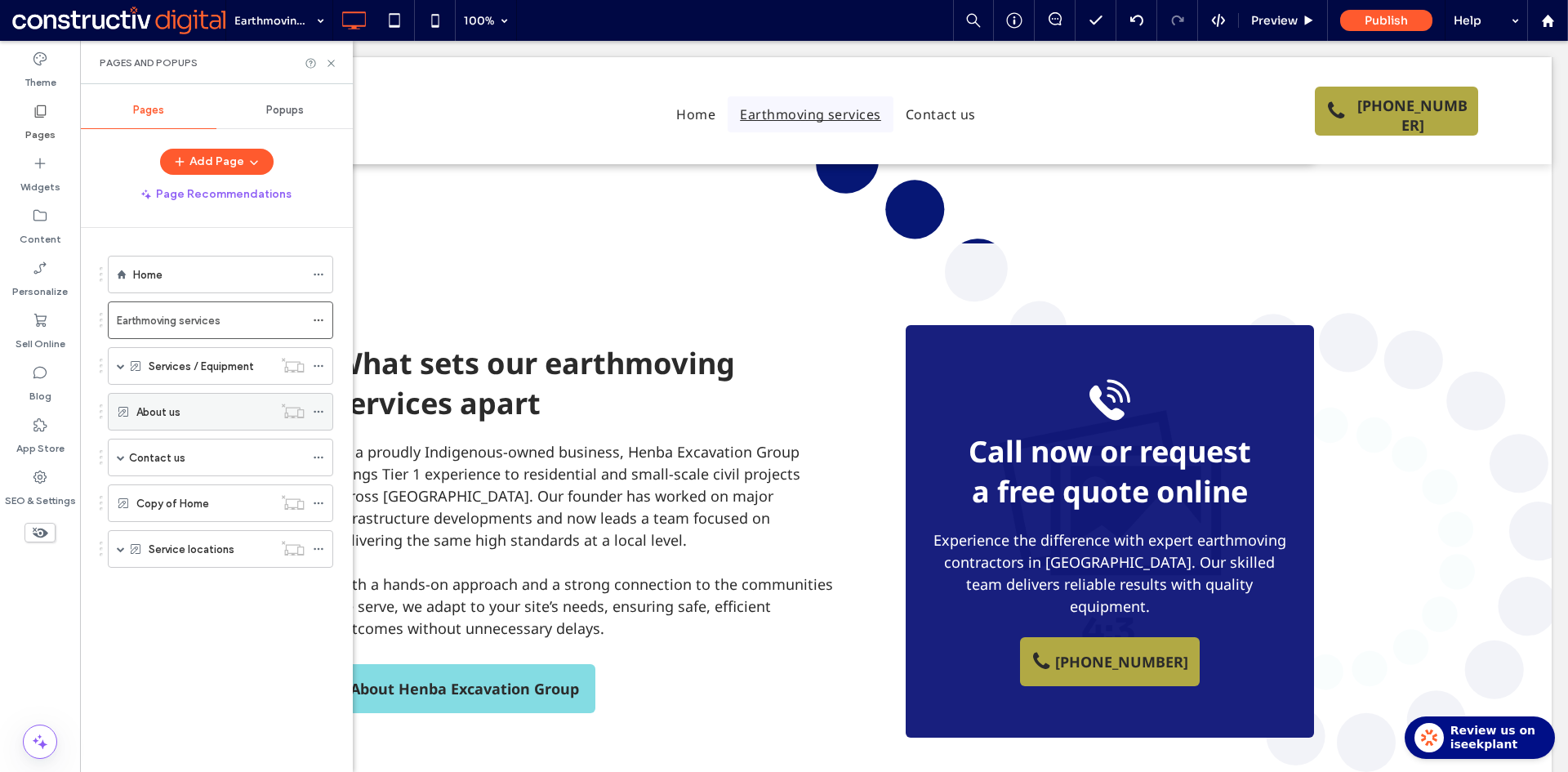
click at [184, 411] on div "About us" at bounding box center [204, 411] width 136 height 18
click at [318, 412] on icon at bounding box center [318, 411] width 11 height 11
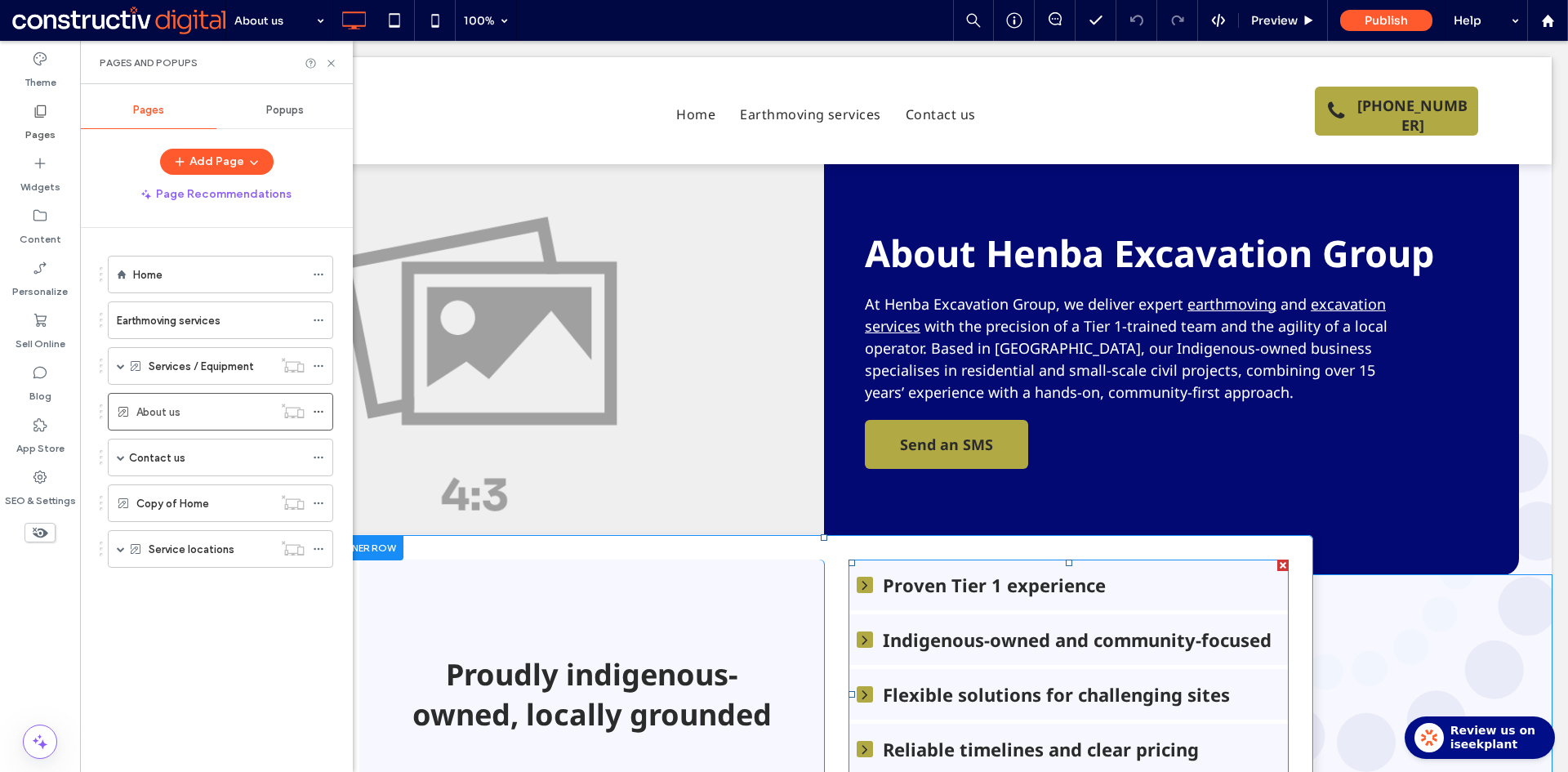
drag, startPoint x: 1040, startPoint y: 602, endPoint x: 1040, endPoint y: 590, distance: 12.0
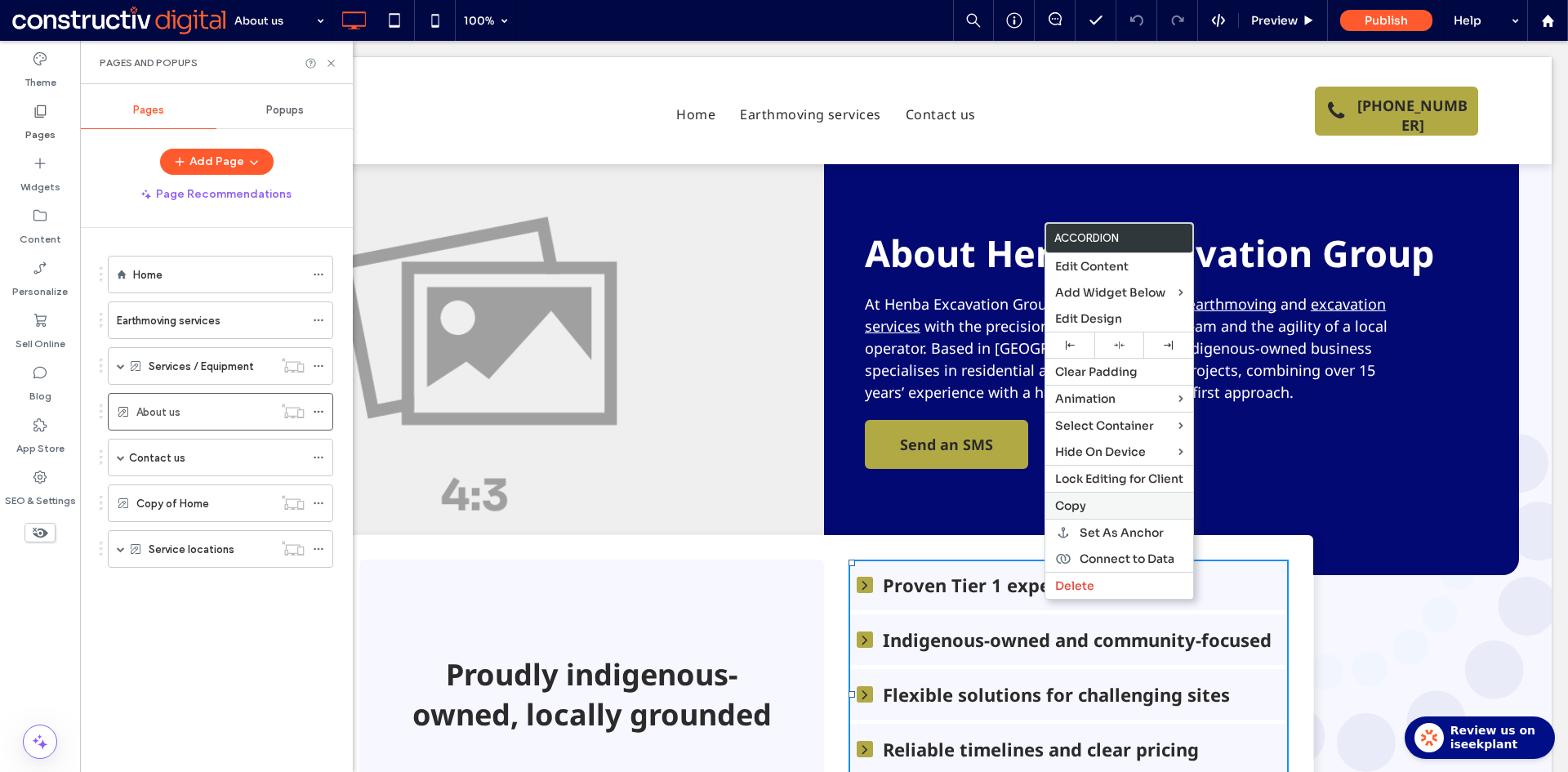
click at [1080, 505] on span "Copy" at bounding box center [1070, 506] width 31 height 15
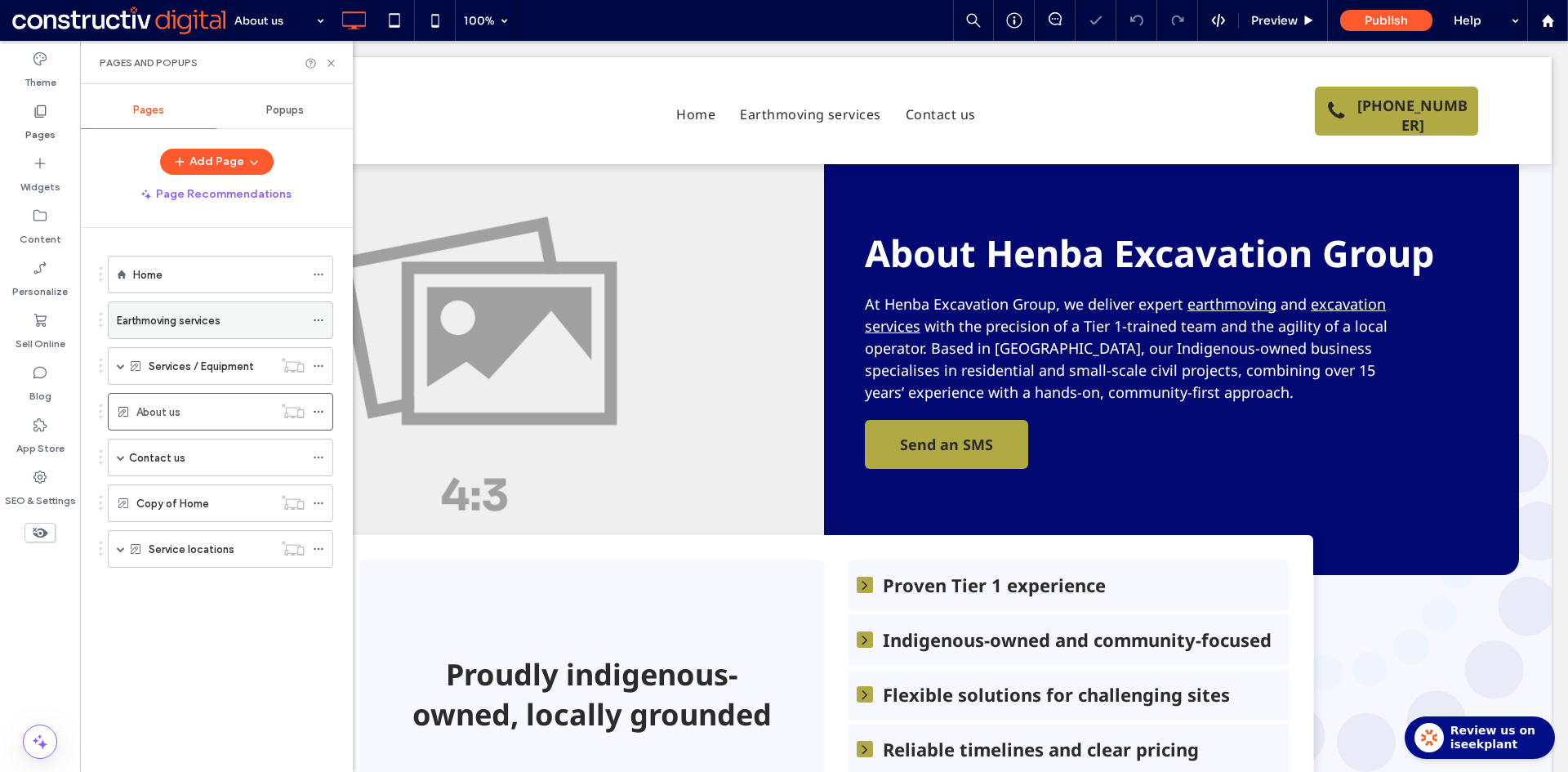
click at [202, 316] on label "Earthmoving services" at bounding box center [168, 320] width 104 height 28
click at [332, 63] on use at bounding box center [331, 63] width 7 height 7
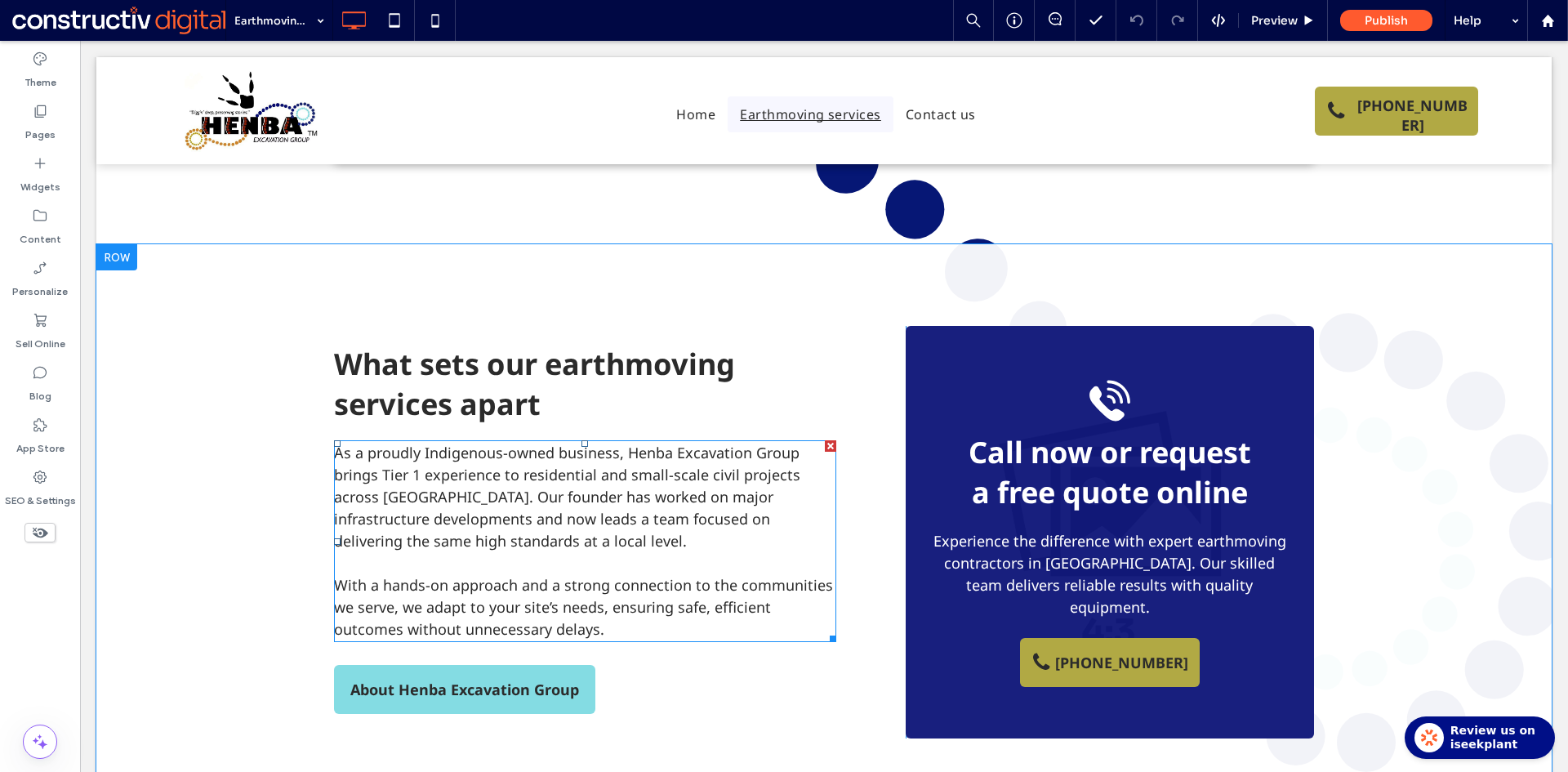
scroll to position [1144, 0]
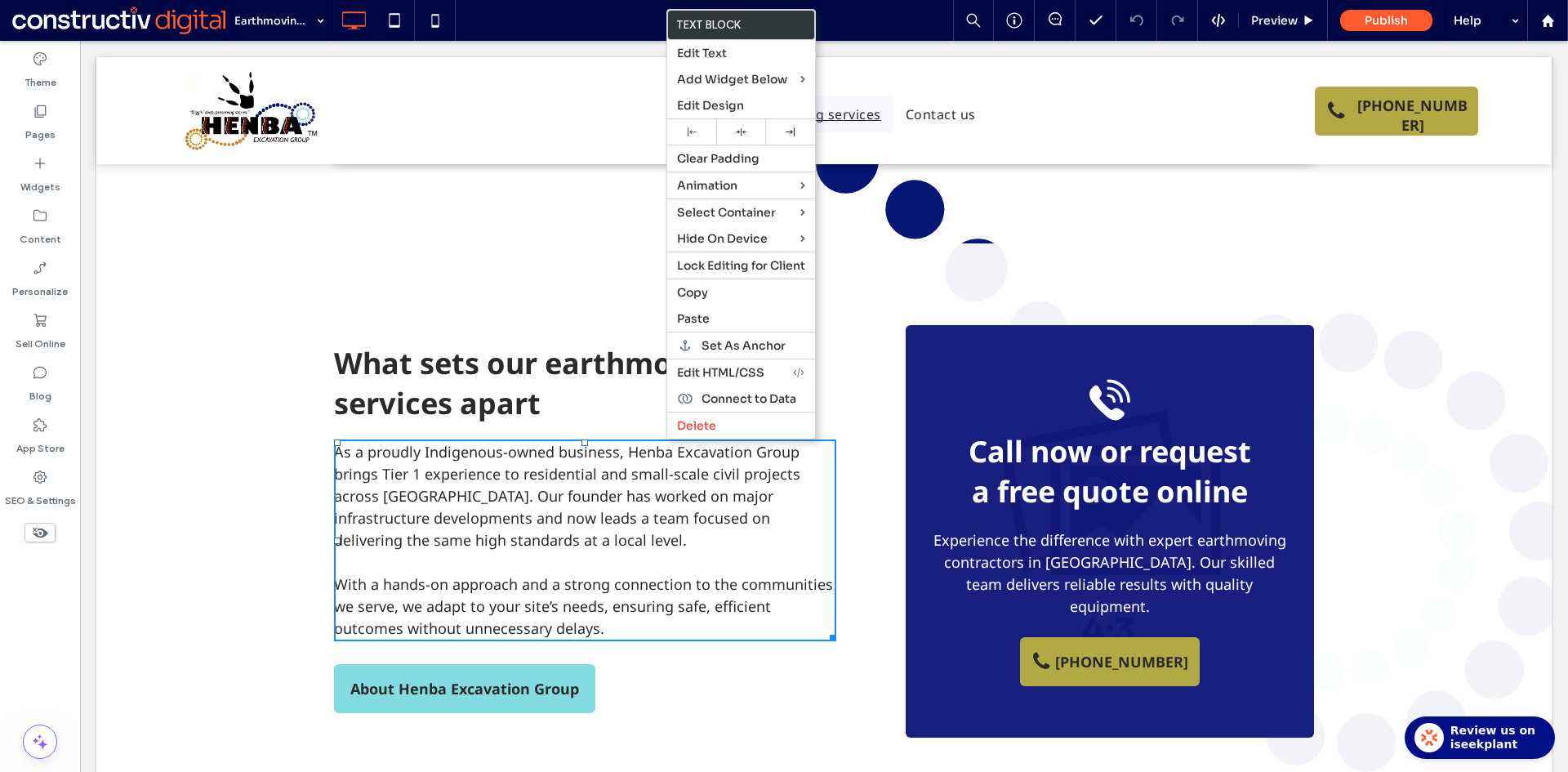
click at [586, 442] on span "As a proudly Indigenous-owned business, Henba Excavation Group brings Tier 1 ex…" at bounding box center [567, 496] width 466 height 108
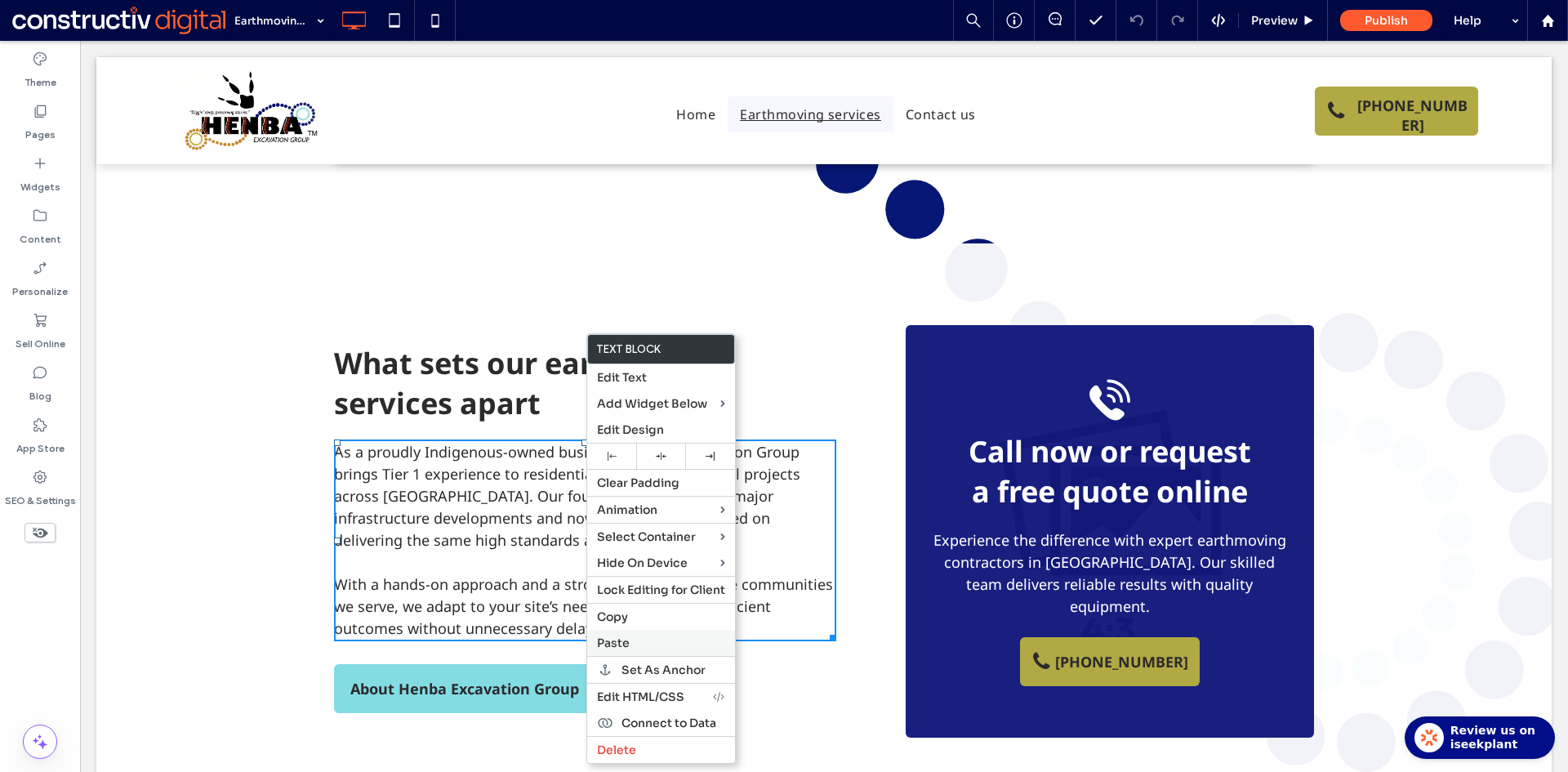
click at [635, 644] on label "Paste" at bounding box center [661, 643] width 128 height 15
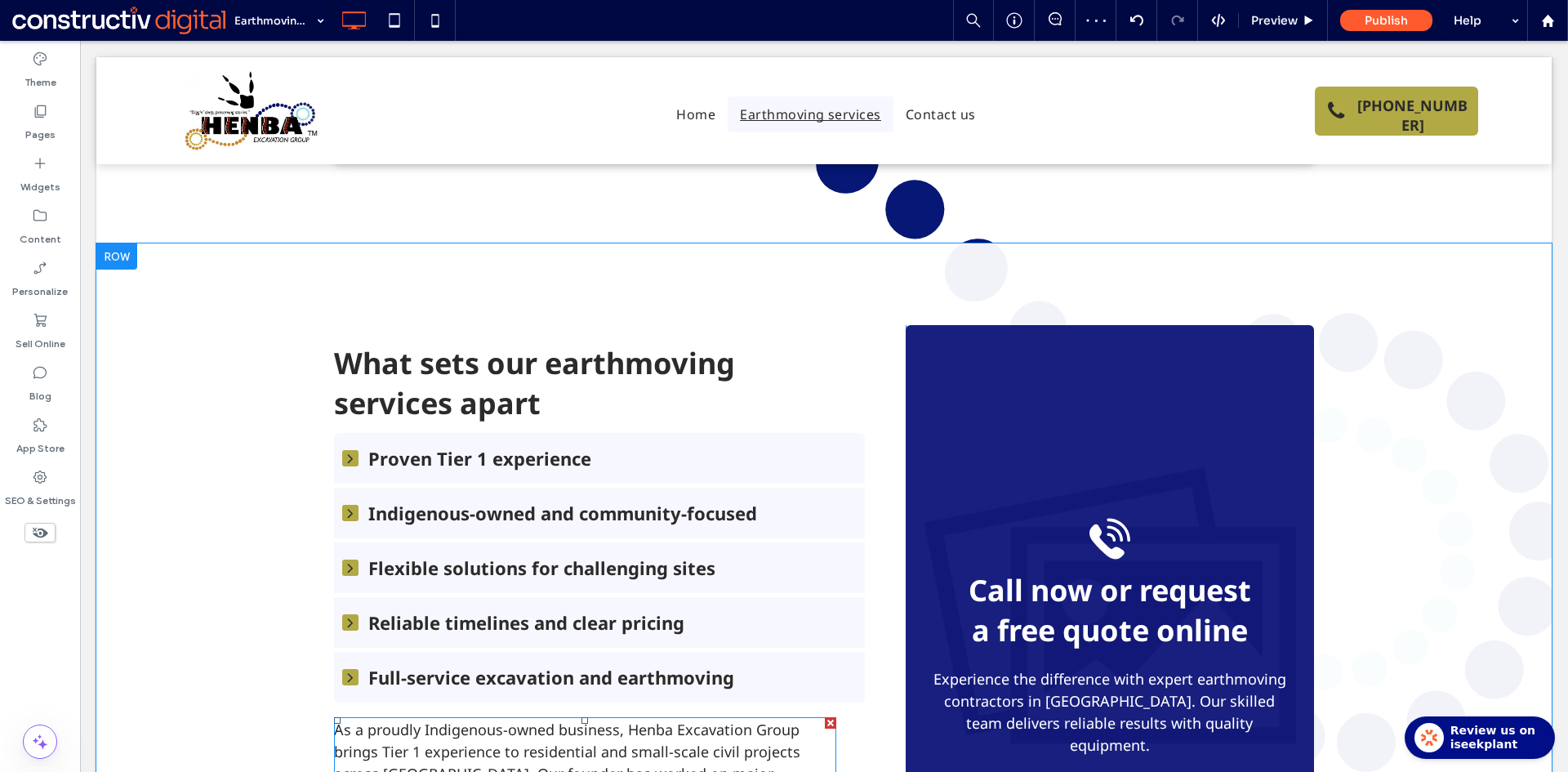
click at [825, 717] on div at bounding box center [830, 722] width 11 height 11
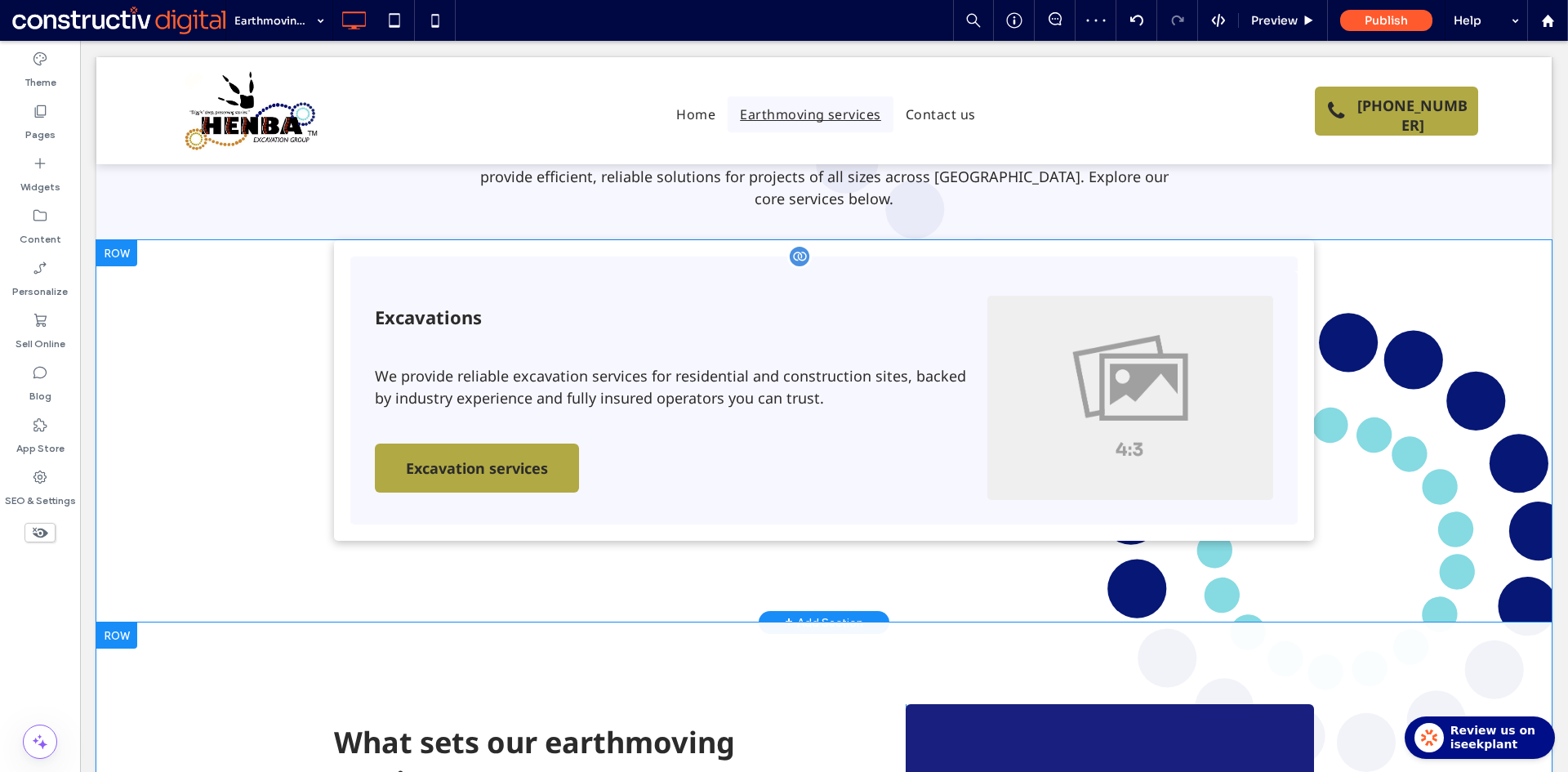
scroll to position [735, 0]
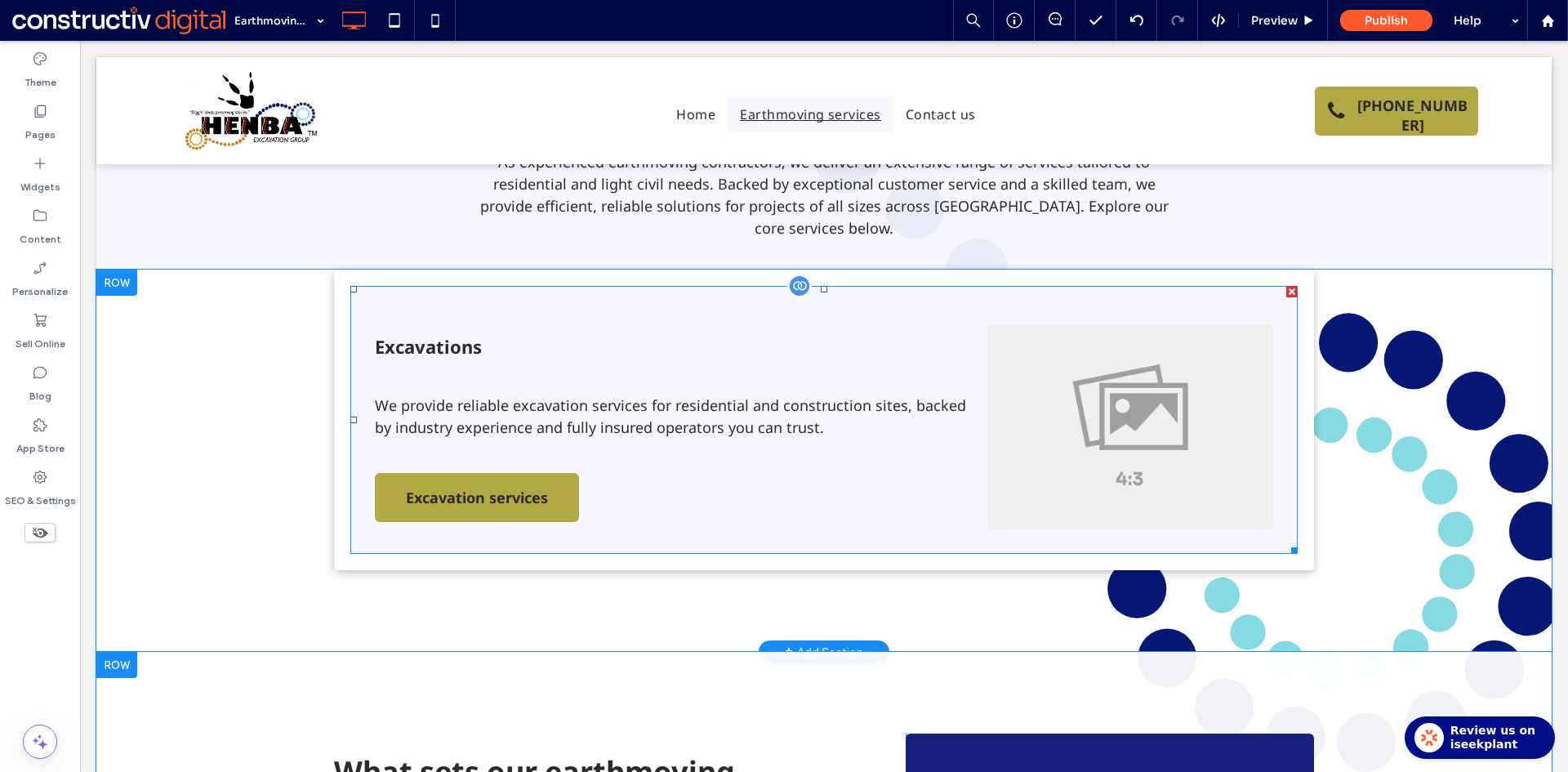
click at [763, 356] on span at bounding box center [824, 420] width 947 height 268
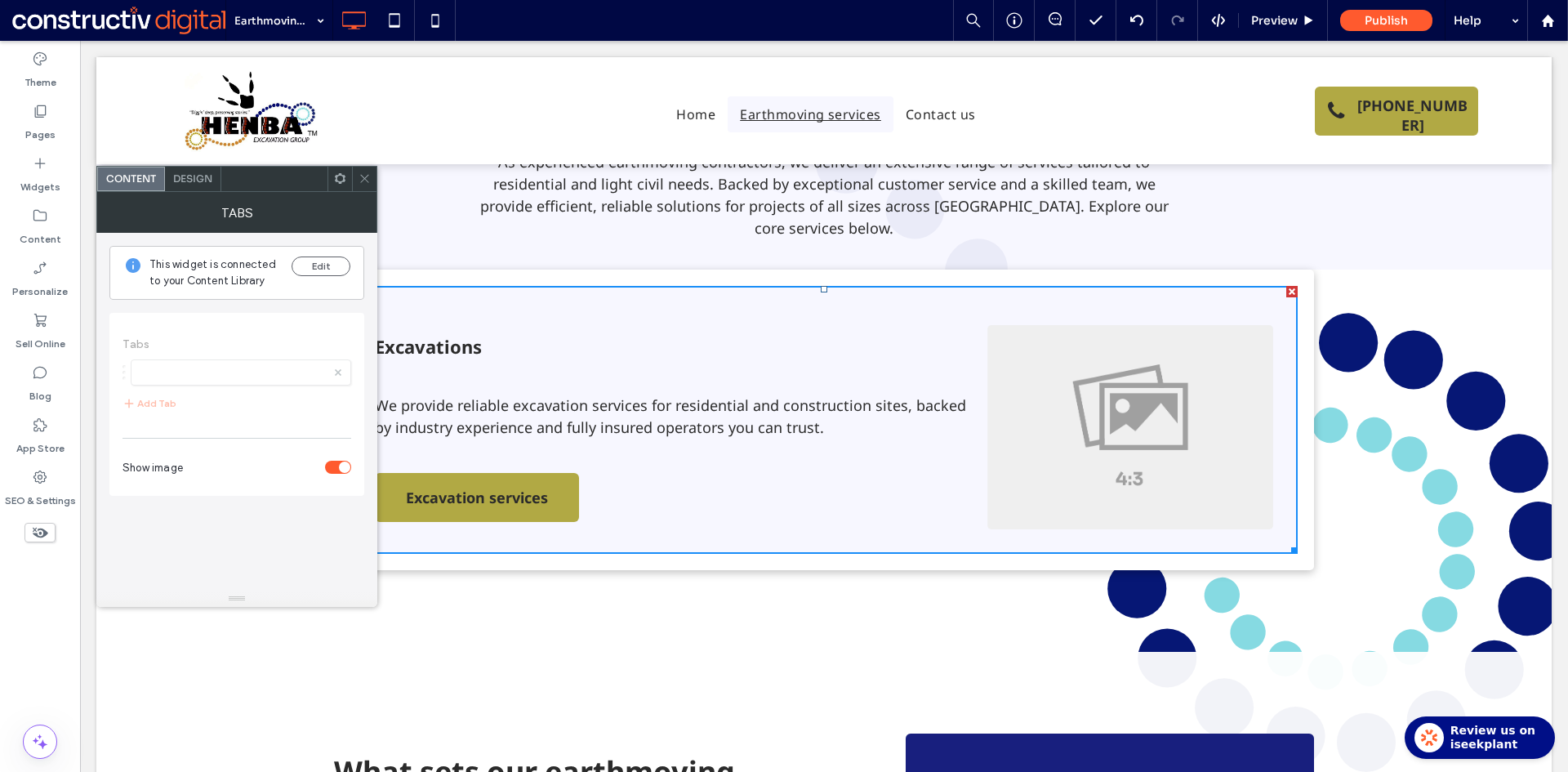
click at [204, 183] on span "Design" at bounding box center [193, 178] width 39 height 12
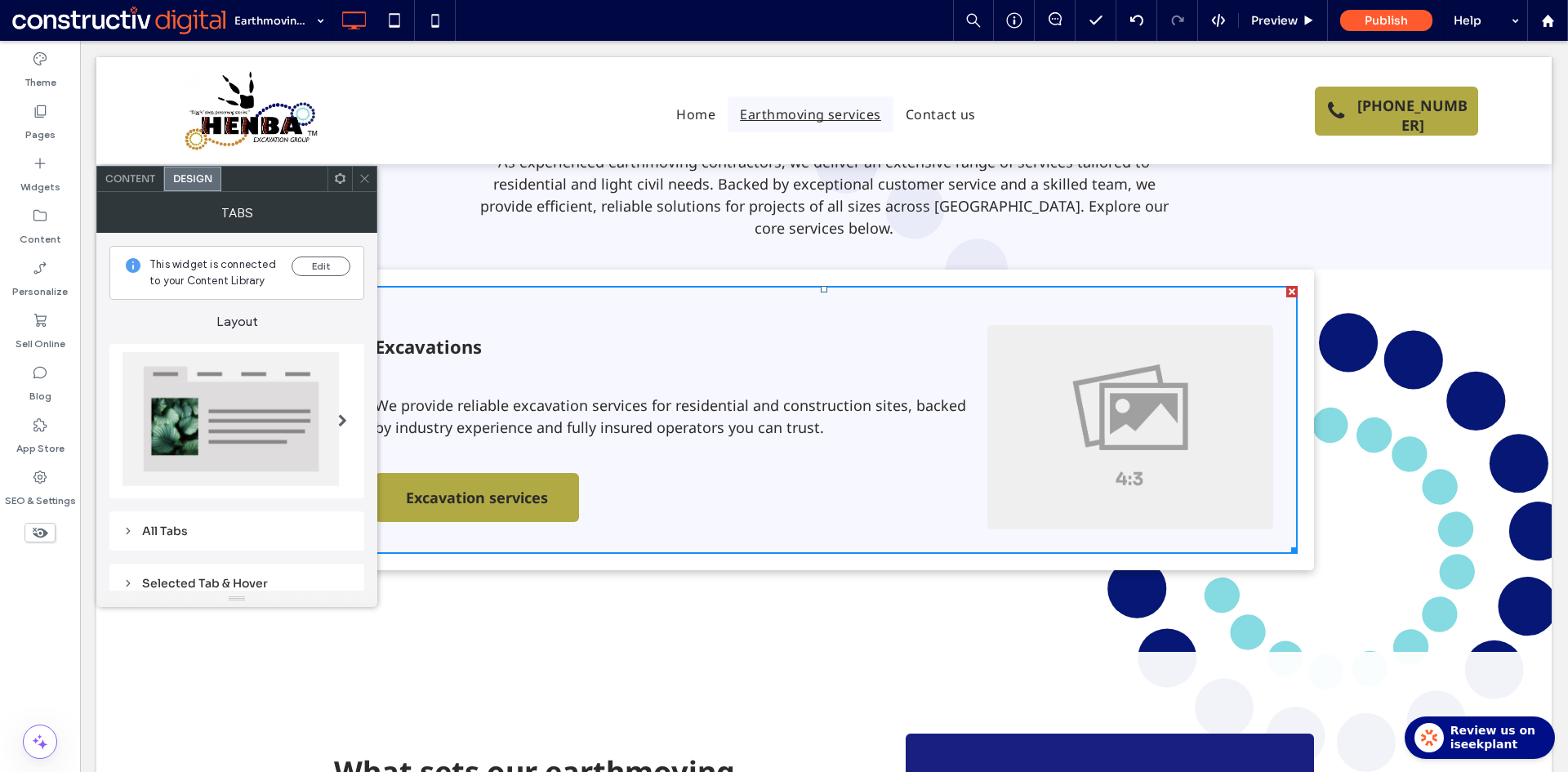
click at [150, 187] on div "Content" at bounding box center [130, 179] width 67 height 25
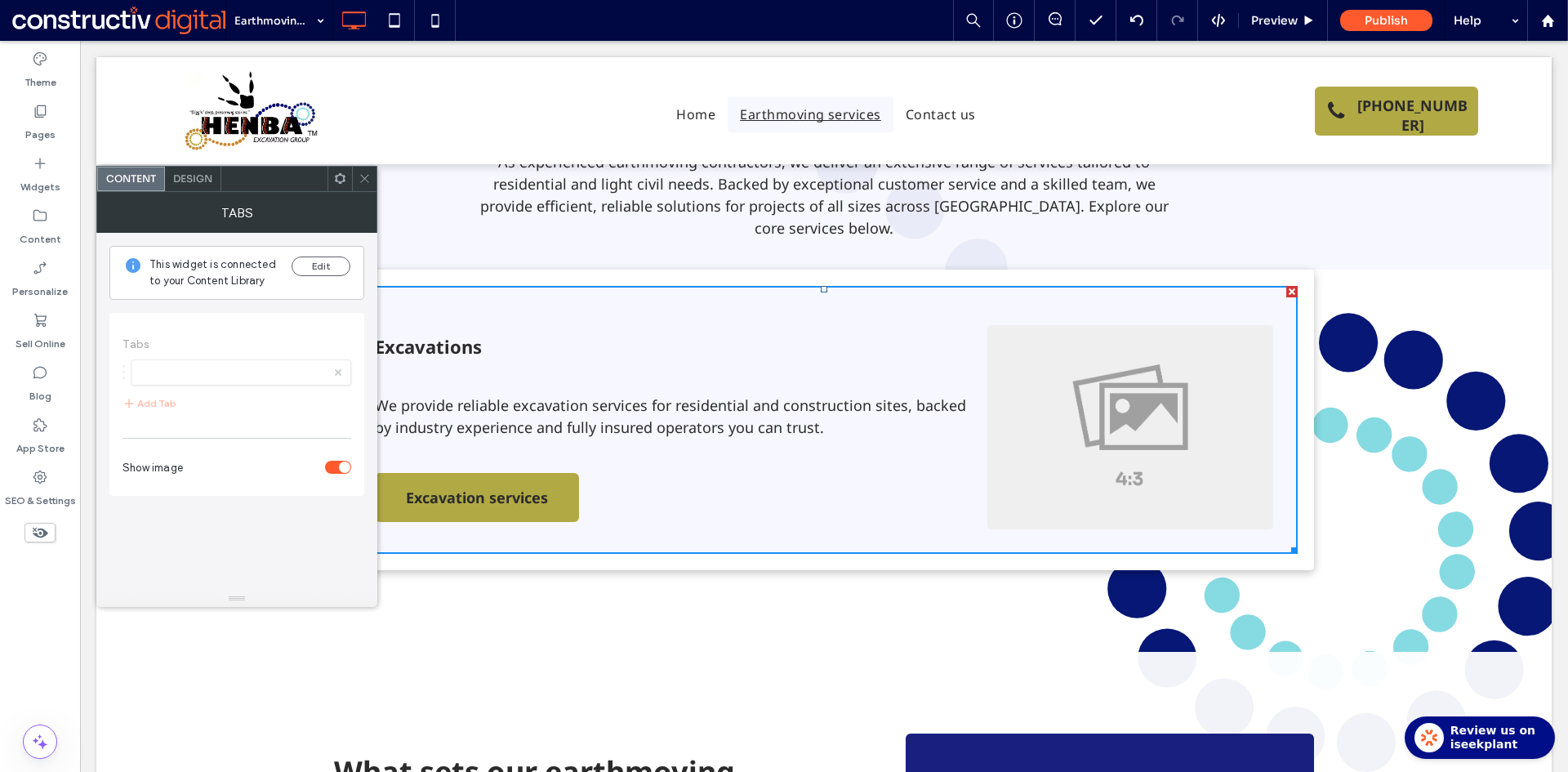
click at [188, 183] on span "Design" at bounding box center [193, 178] width 39 height 12
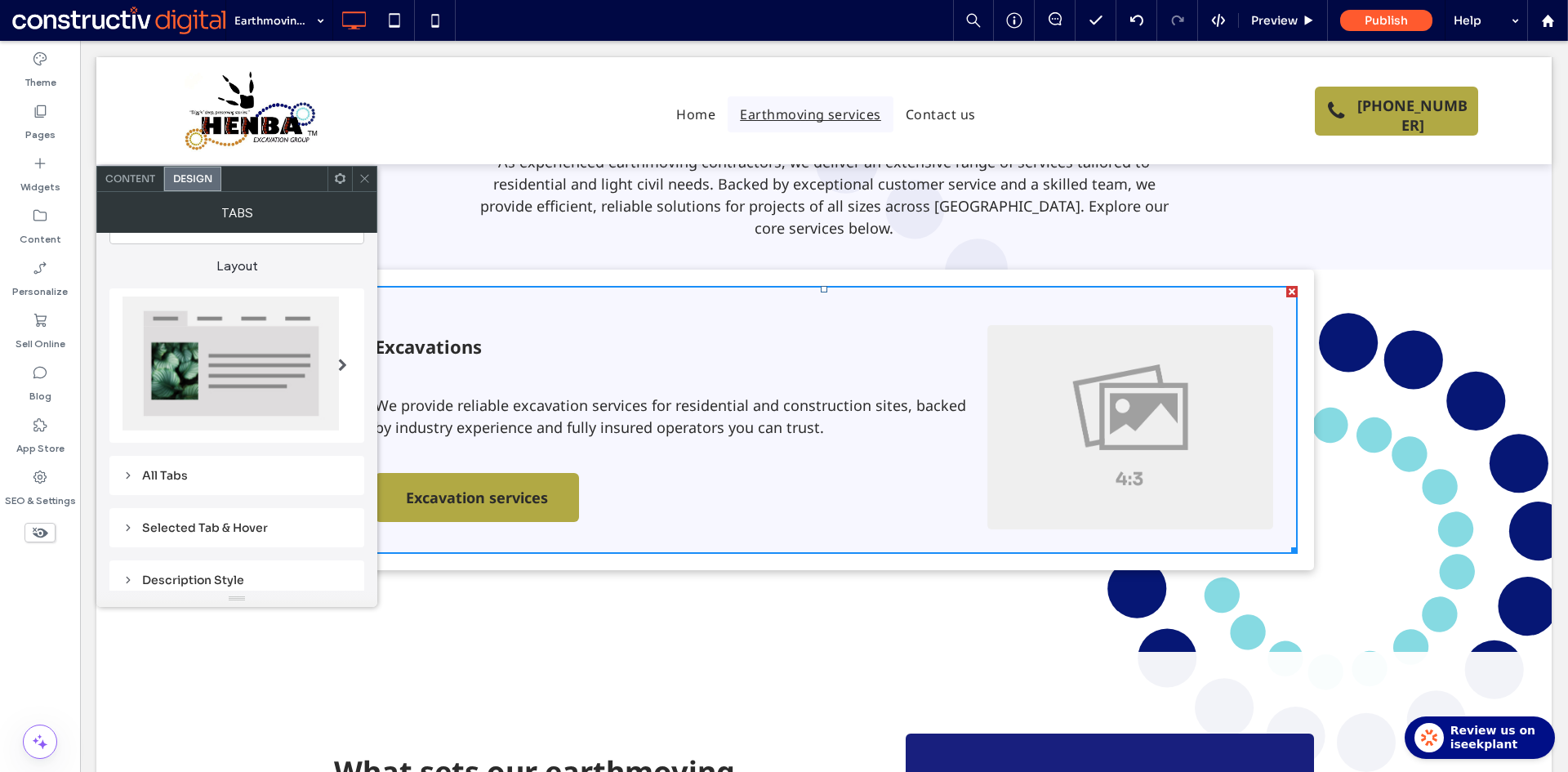
scroll to position [164, 0]
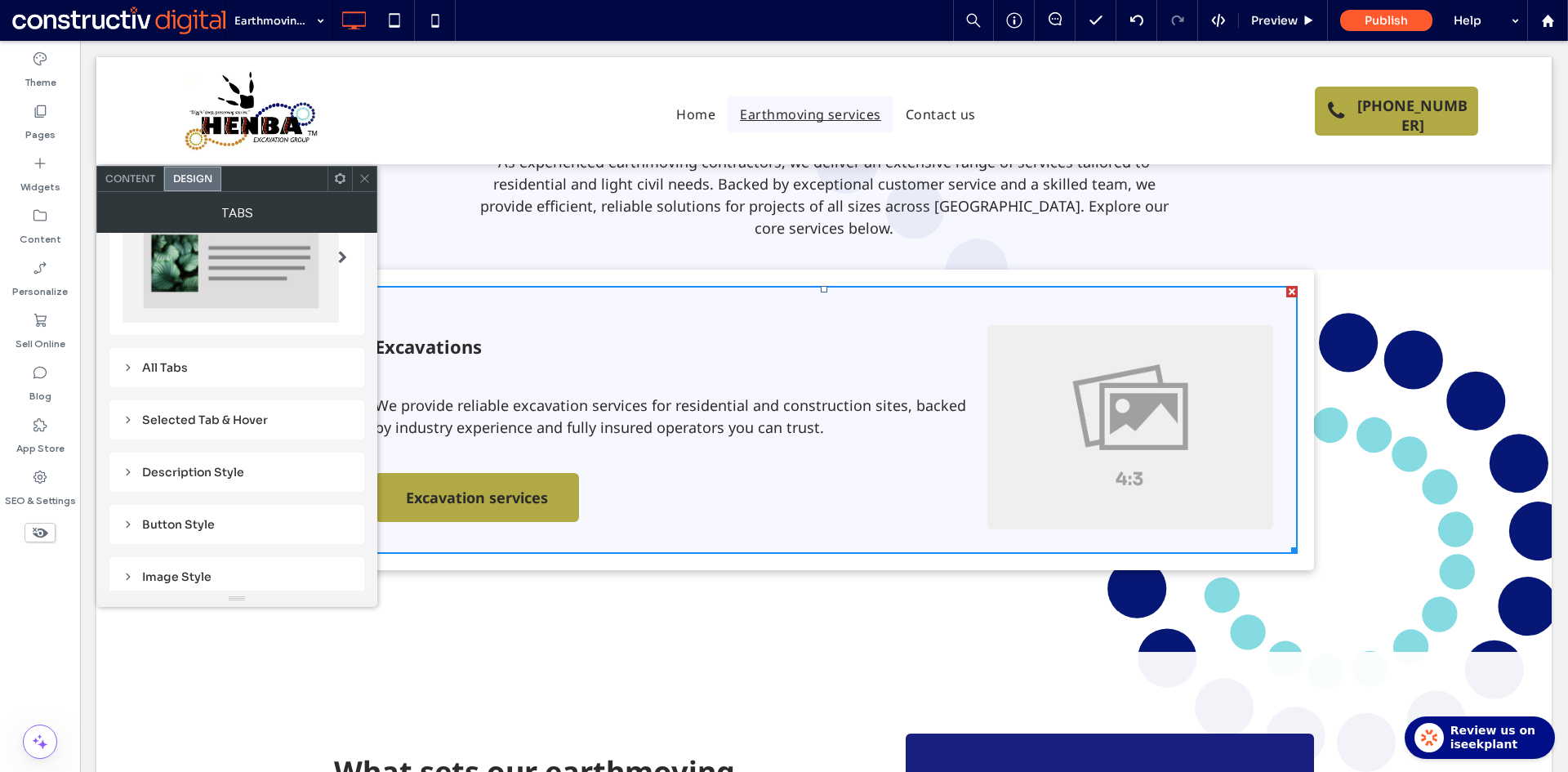
click at [174, 365] on div "All Tabs" at bounding box center [236, 367] width 229 height 15
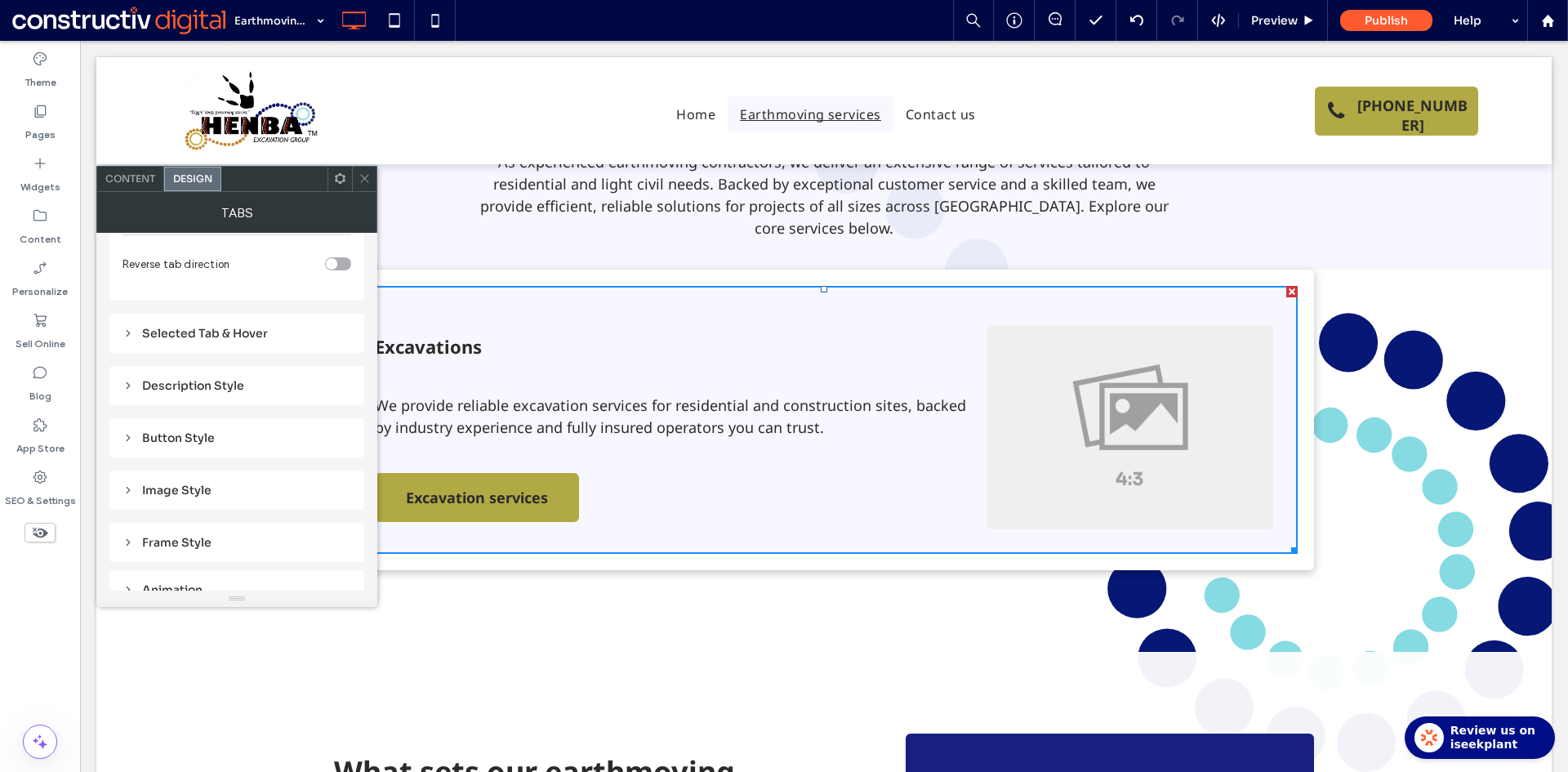
scroll to position [817, 0]
click at [342, 263] on div "toggle" at bounding box center [337, 261] width 27 height 13
click at [342, 260] on div "toggle" at bounding box center [344, 261] width 11 height 11
click at [366, 181] on icon at bounding box center [365, 178] width 12 height 12
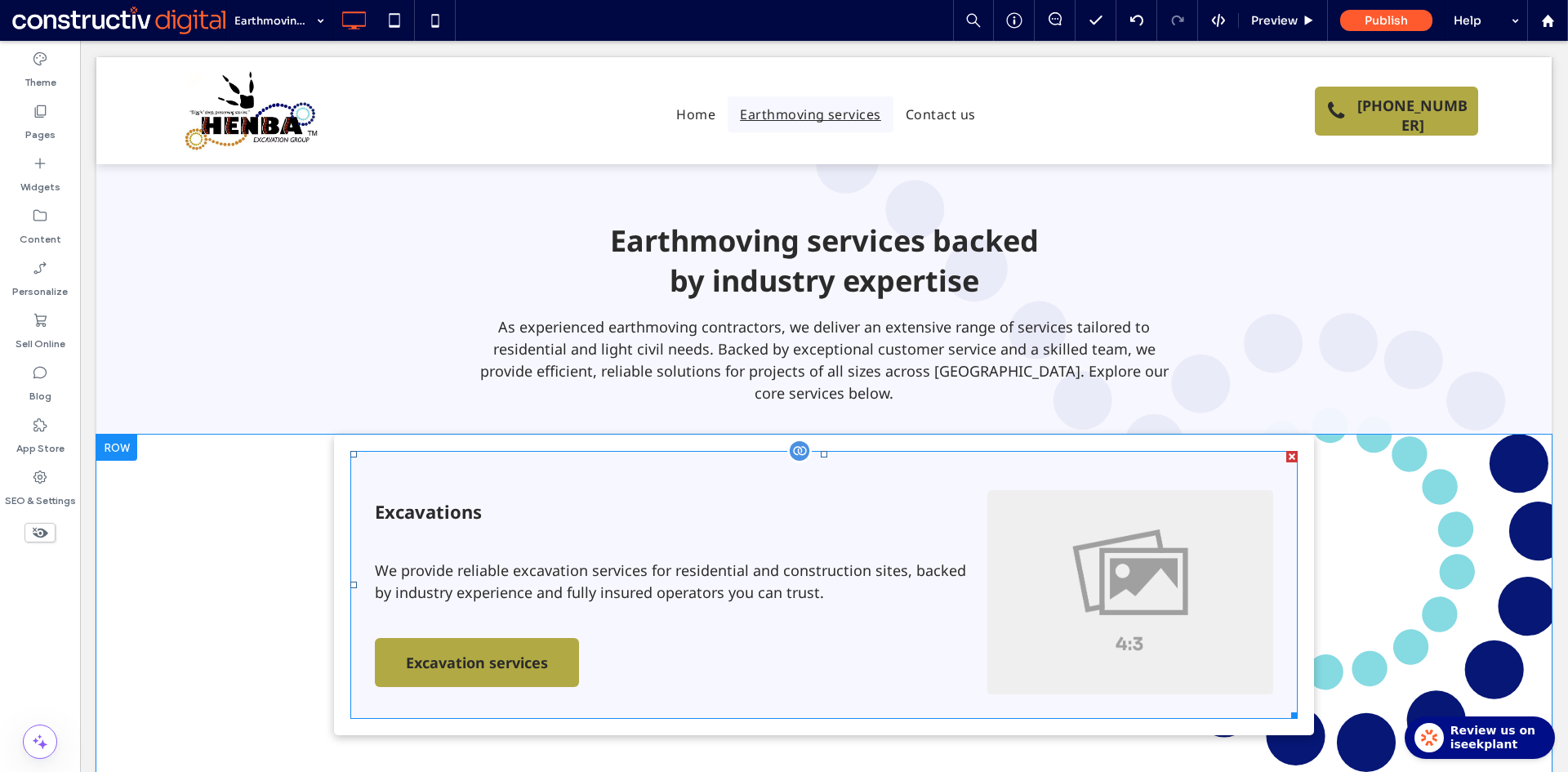
scroll to position [572, 0]
drag, startPoint x: 1025, startPoint y: 481, endPoint x: 953, endPoint y: 428, distance: 89.4
click at [1024, 481] on span at bounding box center [824, 583] width 947 height 268
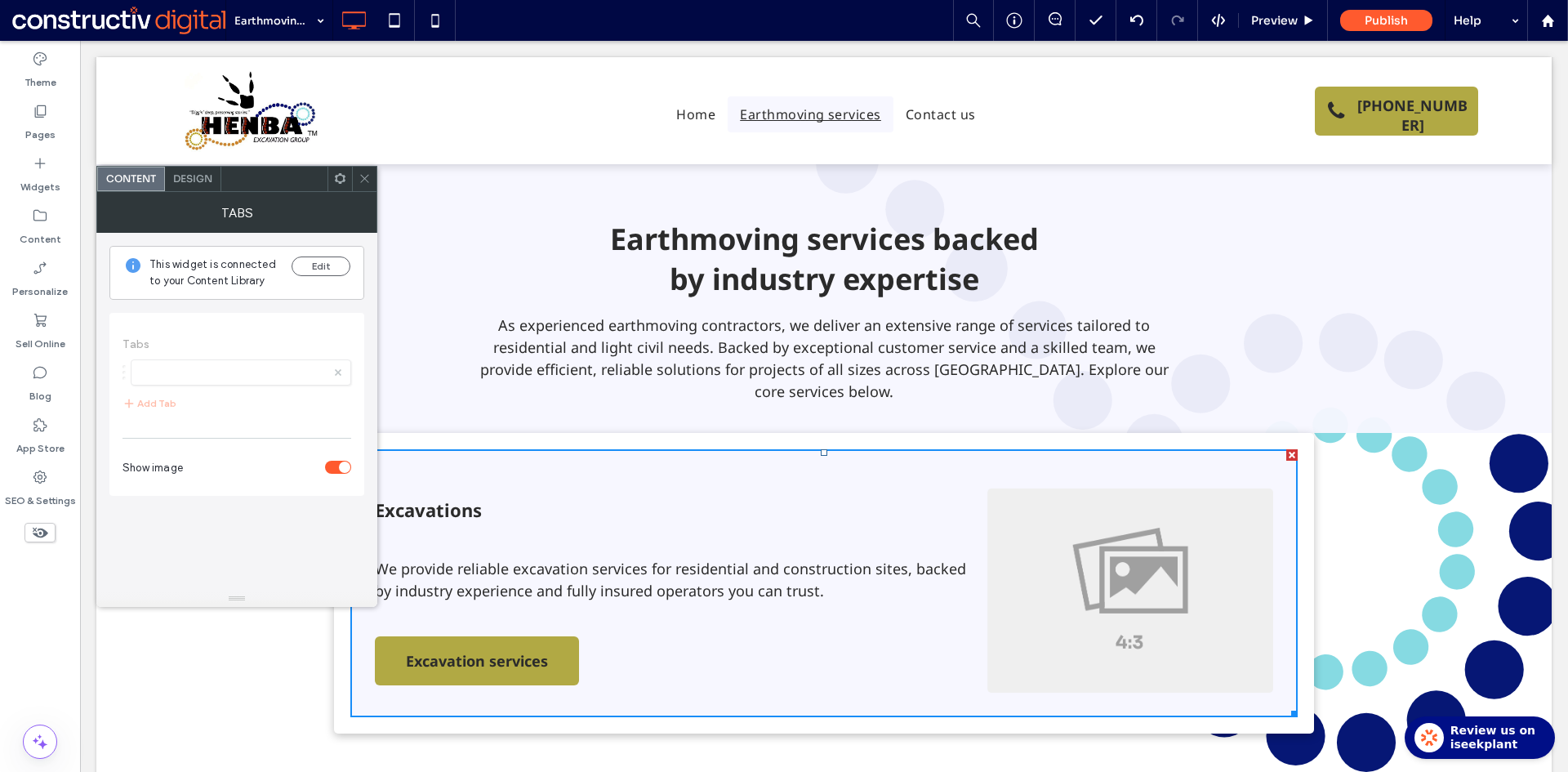
click at [186, 176] on span "Design" at bounding box center [193, 178] width 39 height 12
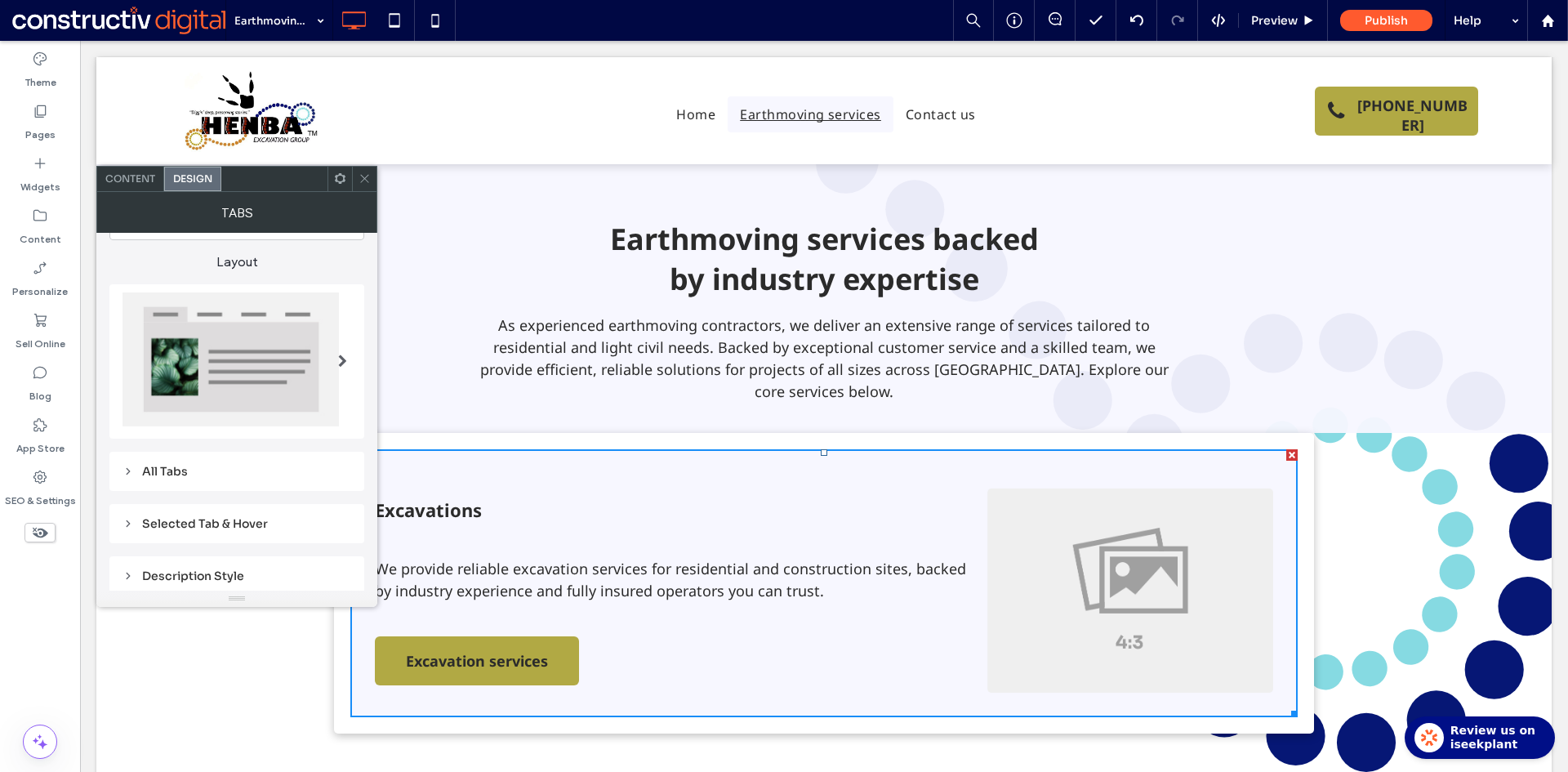
scroll to position [321, 0]
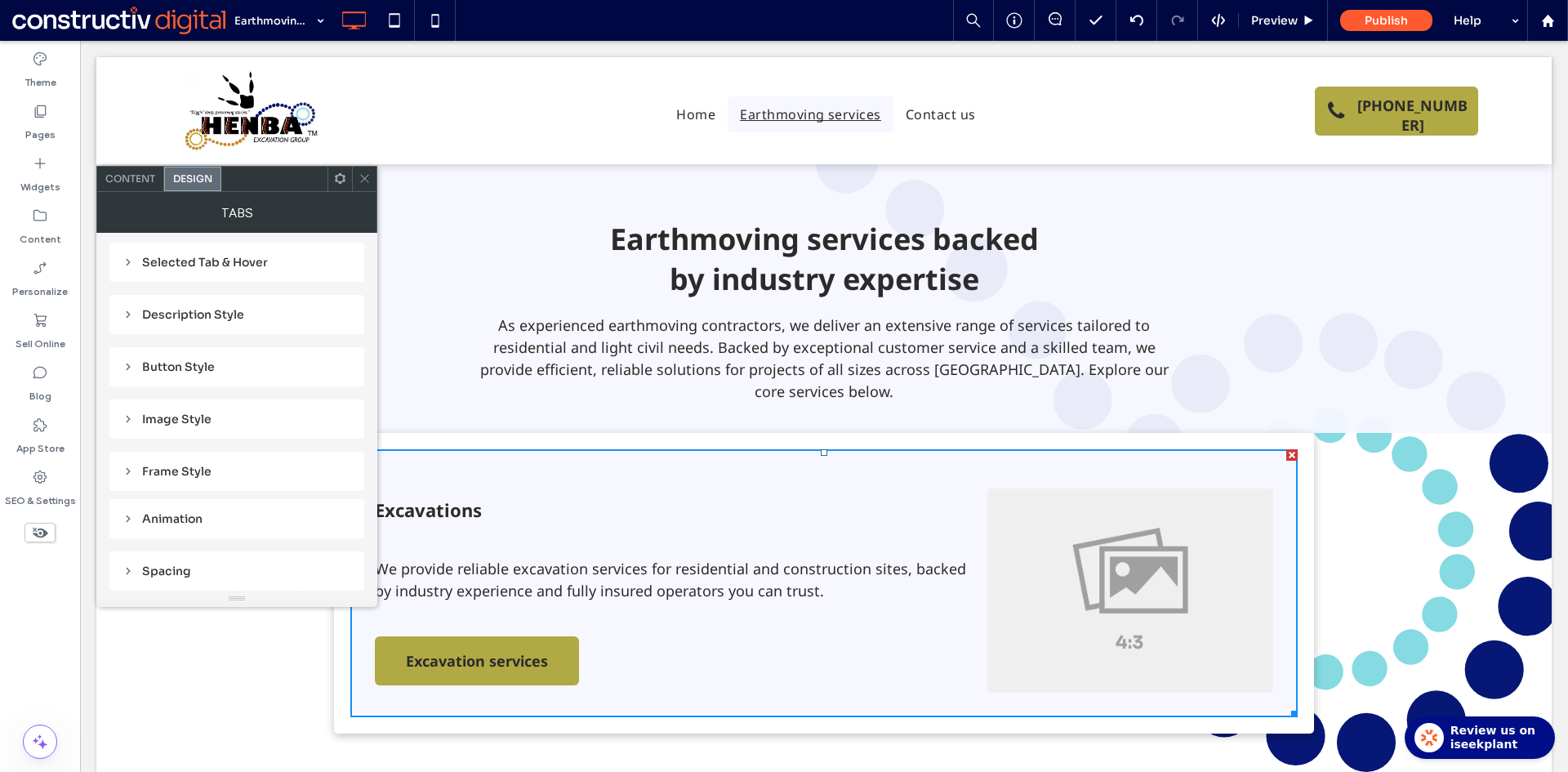
click at [177, 419] on div "Image Style" at bounding box center [236, 419] width 229 height 15
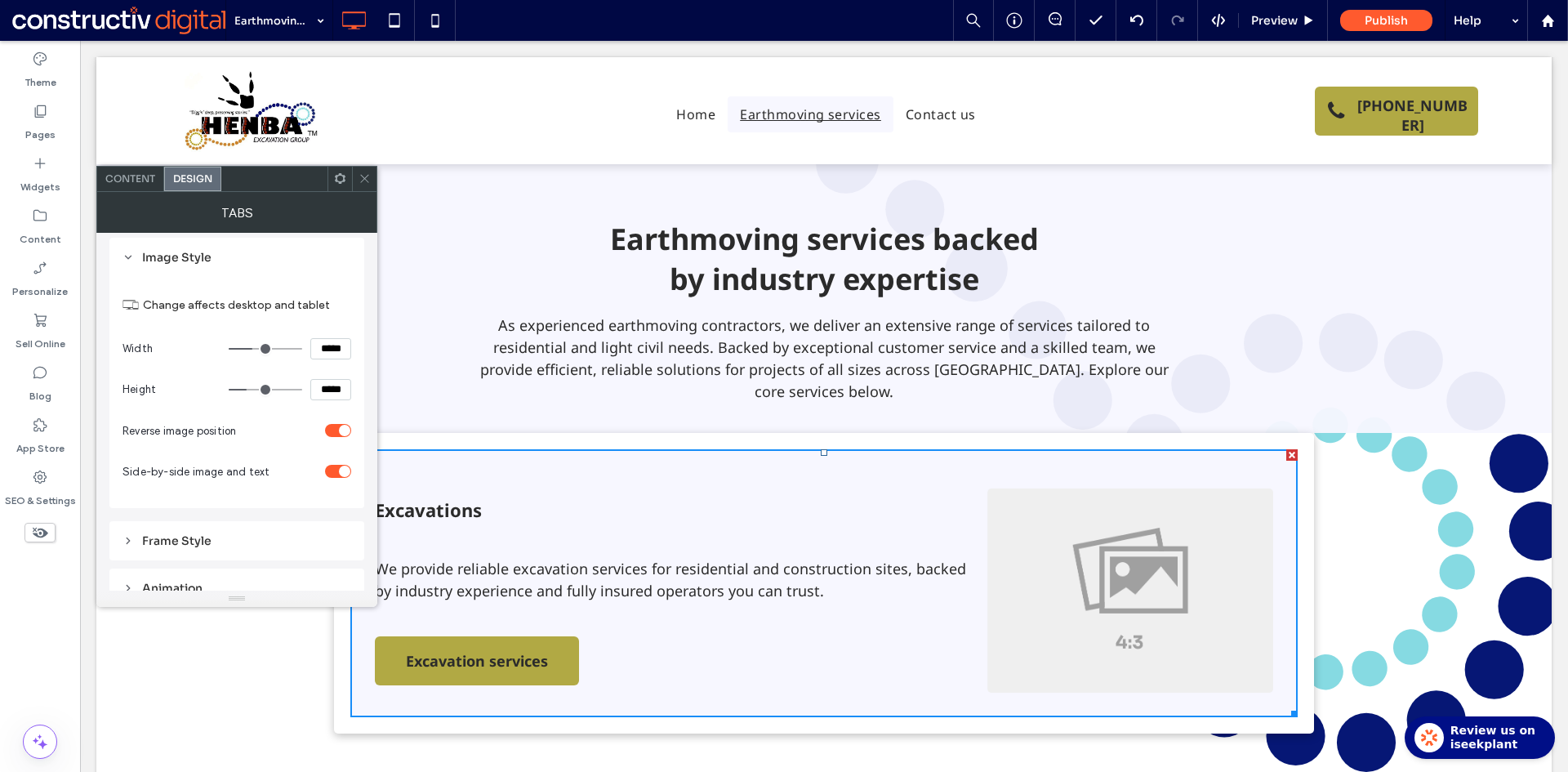
scroll to position [484, 0]
click at [342, 428] on div "toggle" at bounding box center [344, 428] width 11 height 11
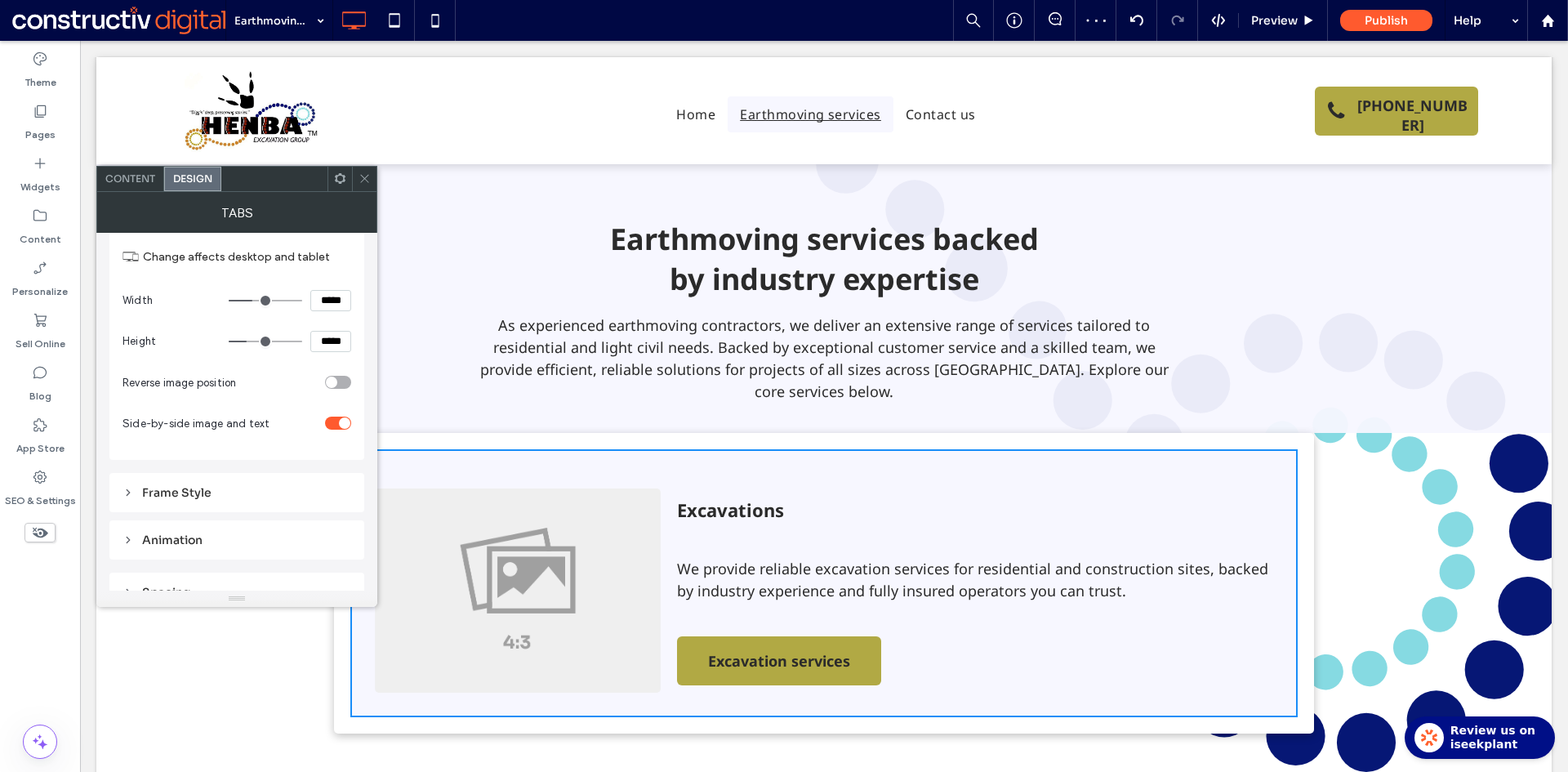
scroll to position [553, 0]
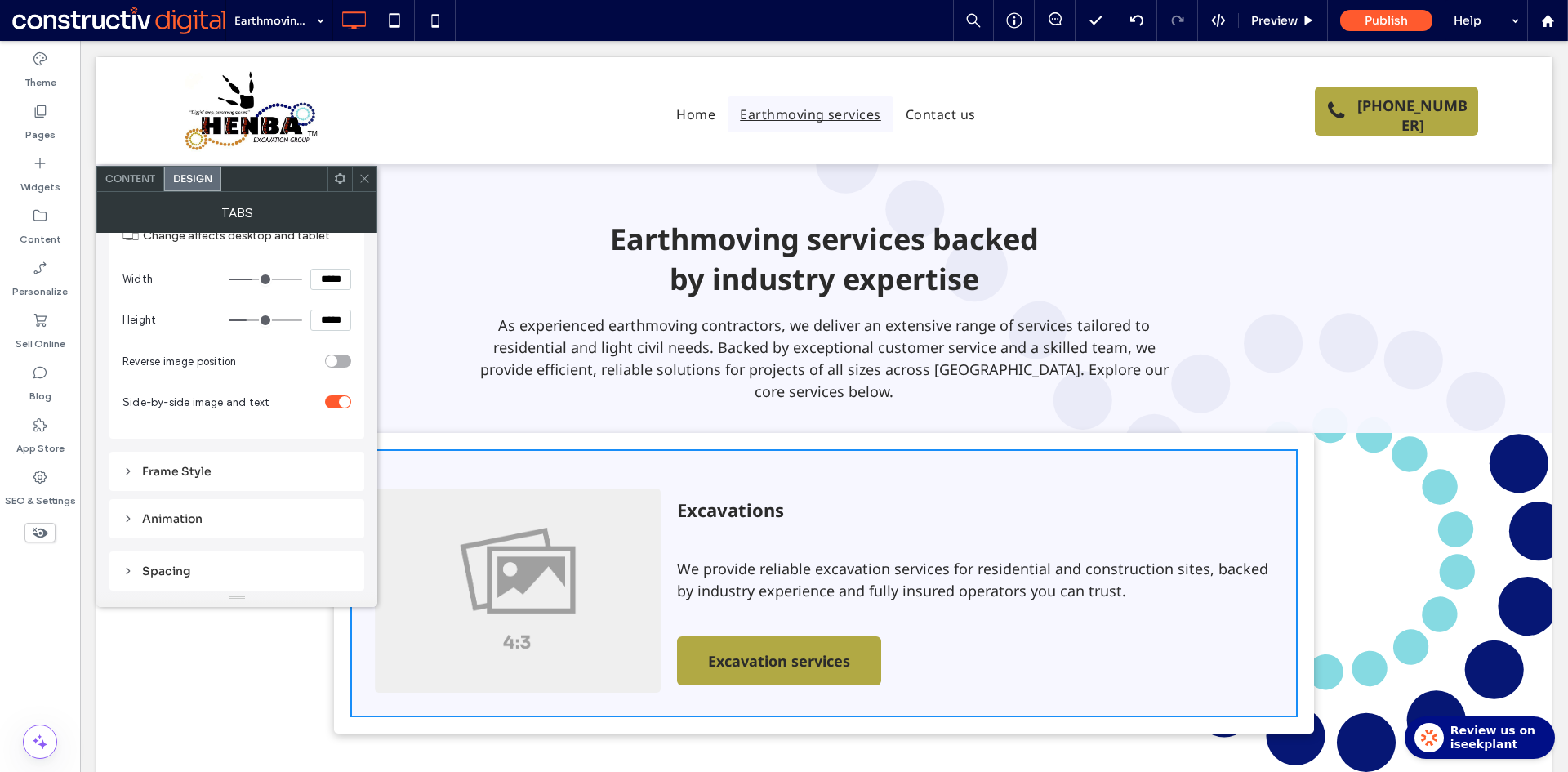
click at [187, 471] on div "Frame Style" at bounding box center [236, 471] width 229 height 15
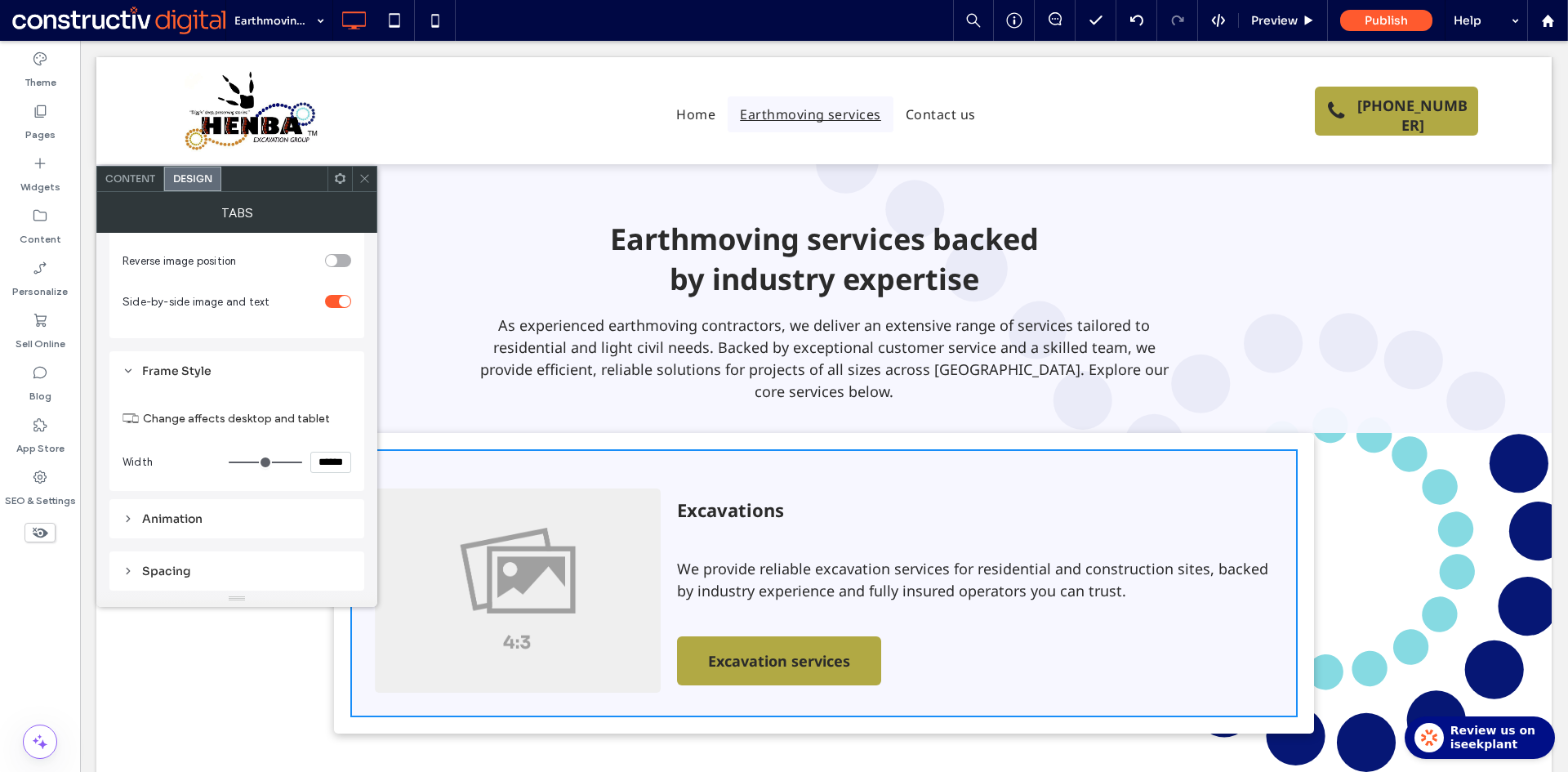
type input "****"
type input "******"
type input "****"
type input "******"
type input "****"
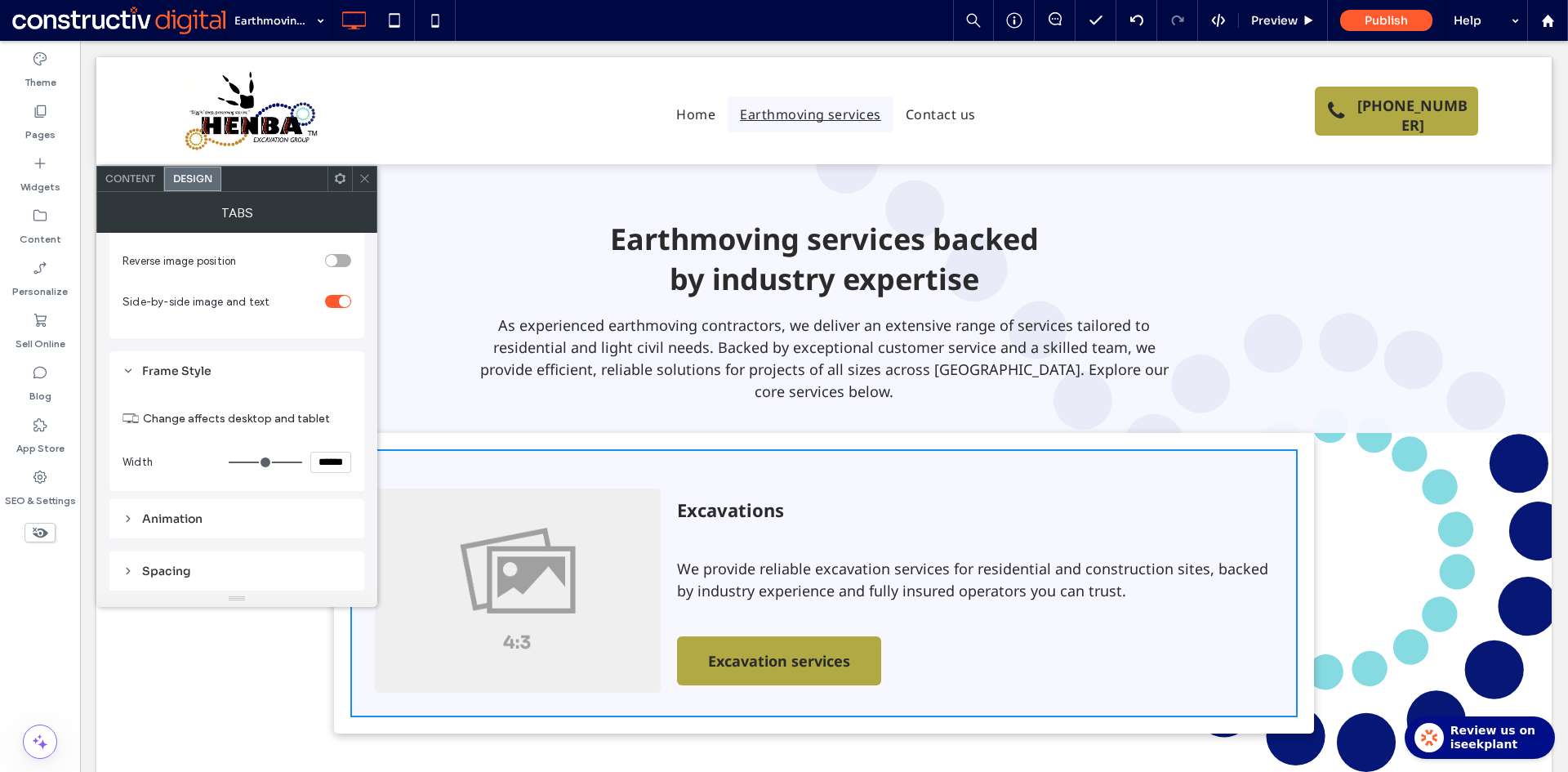
type input "******"
type input "****"
type input "******"
type input "***"
type input "*****"
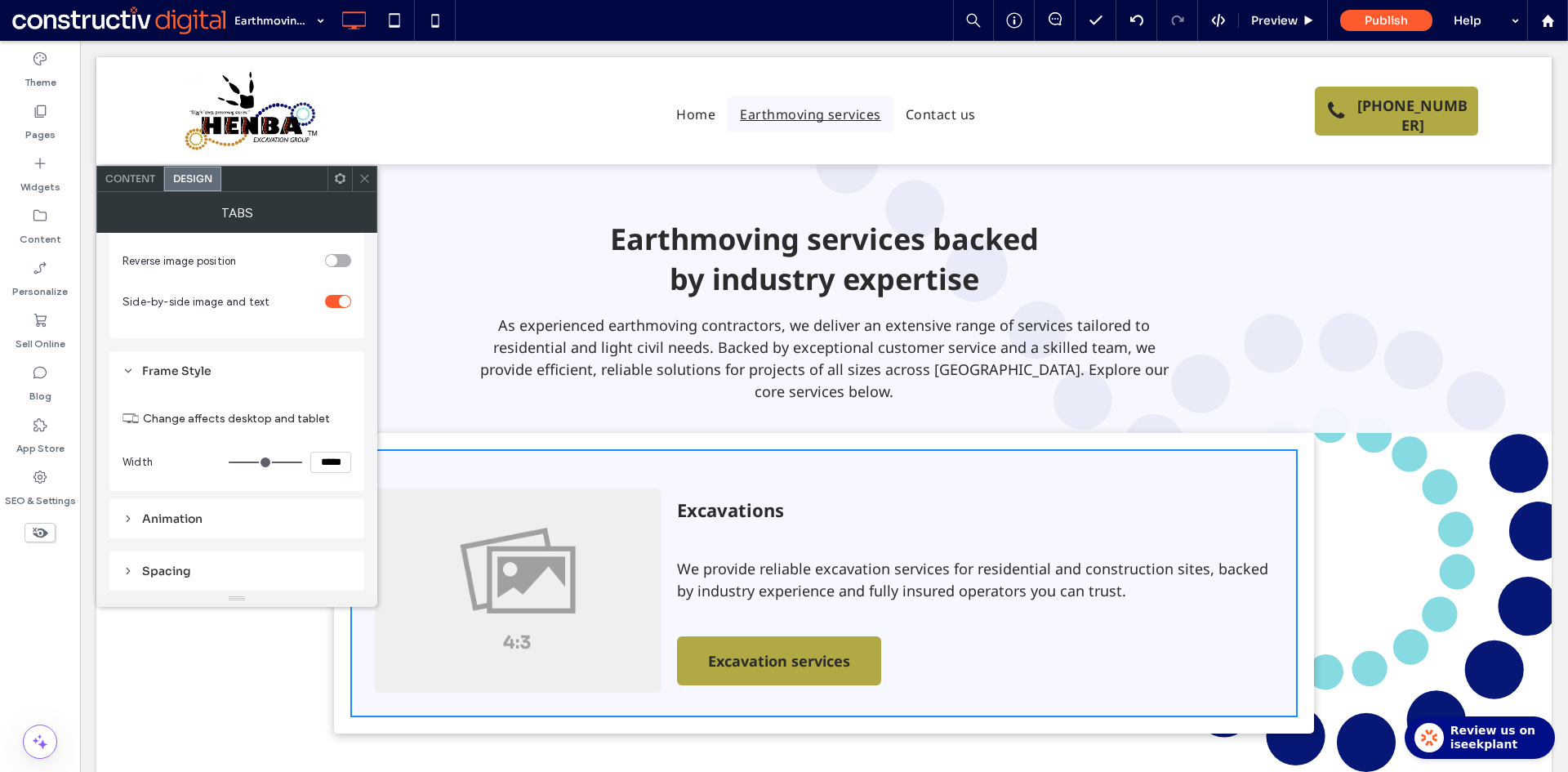
type input "***"
type input "*****"
type input "***"
type input "*****"
type input "***"
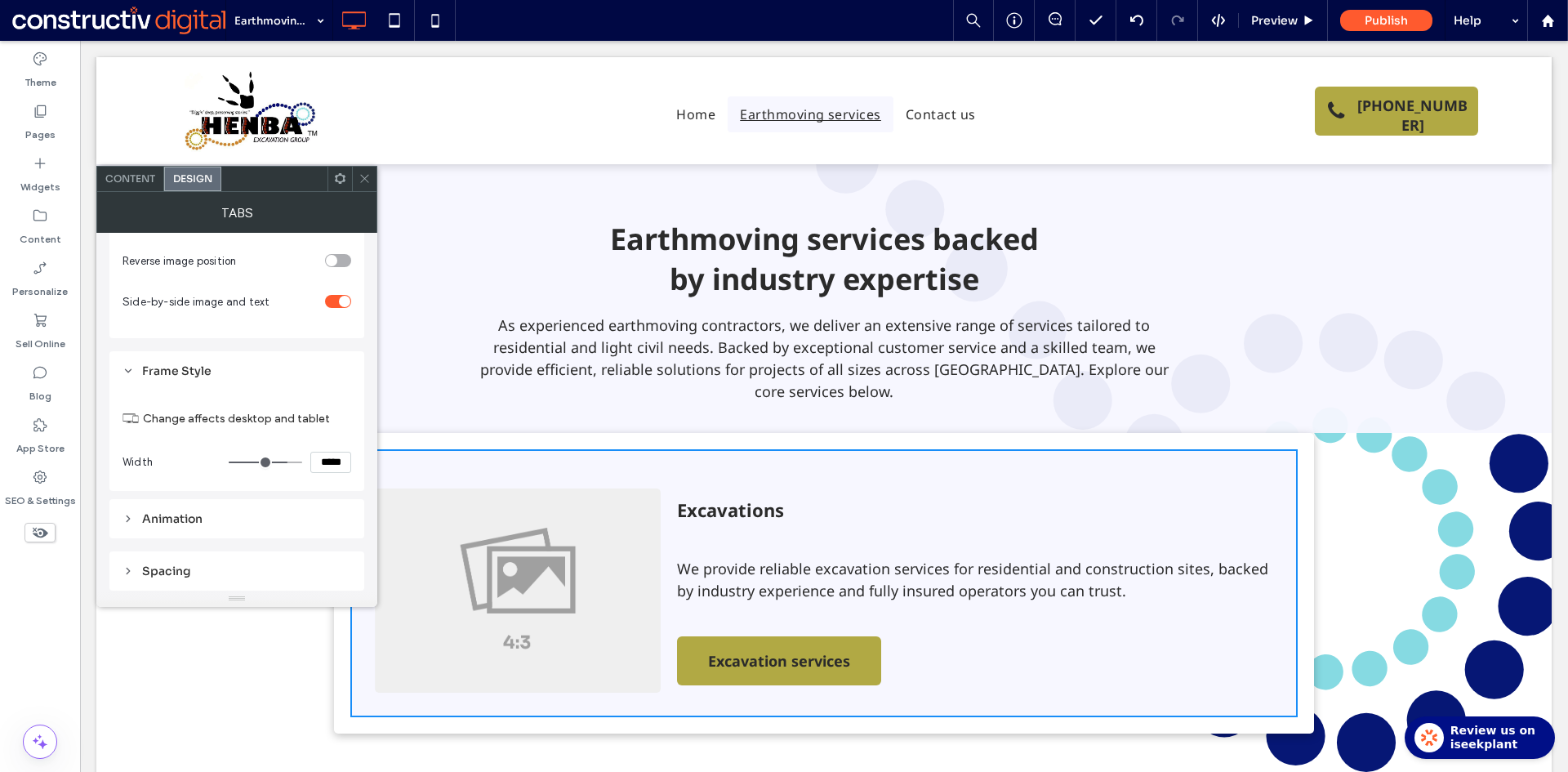
type input "*****"
type input "***"
type input "*****"
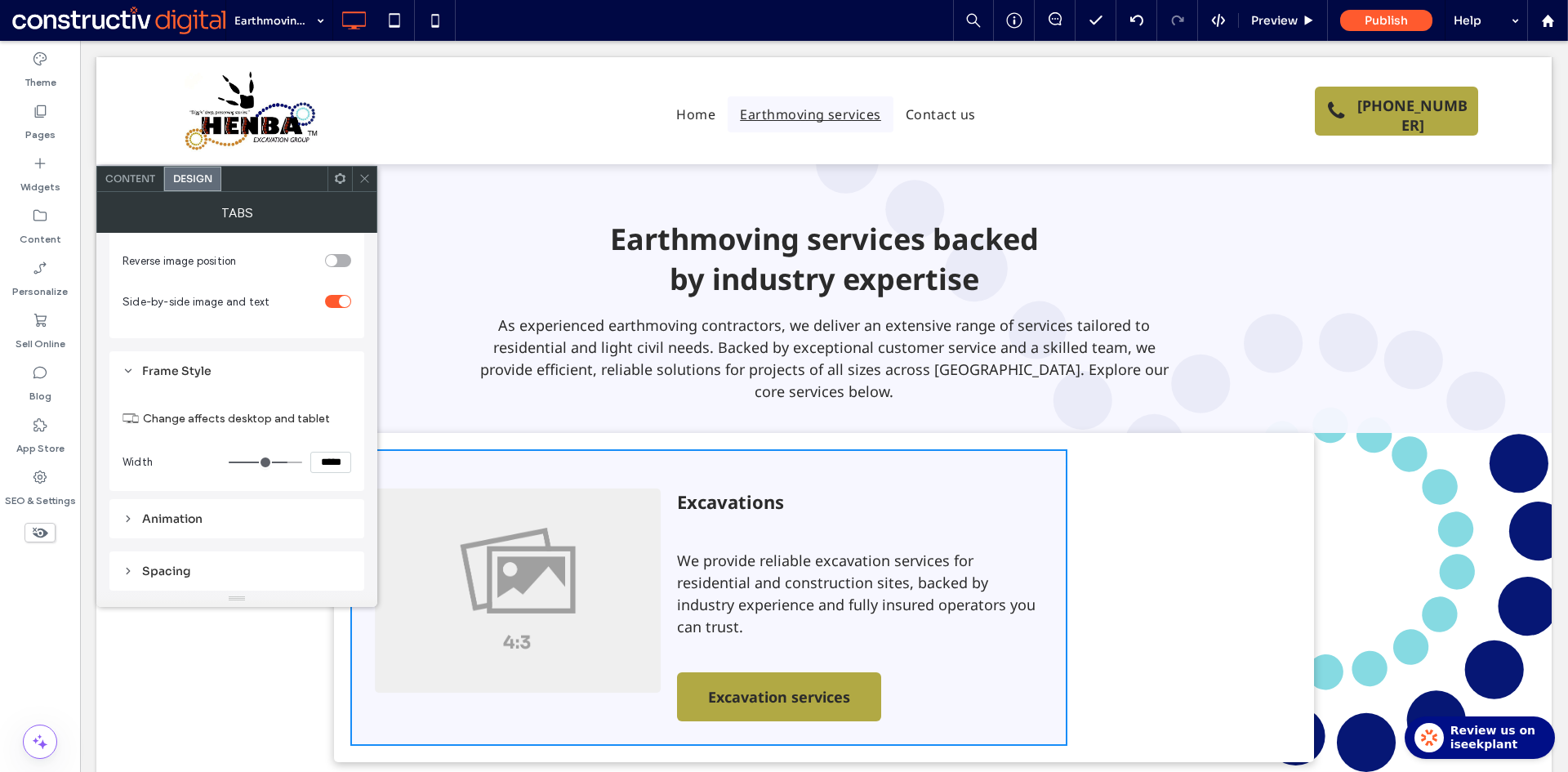
type input "***"
type input "*****"
type input "***"
type input "*****"
type input "****"
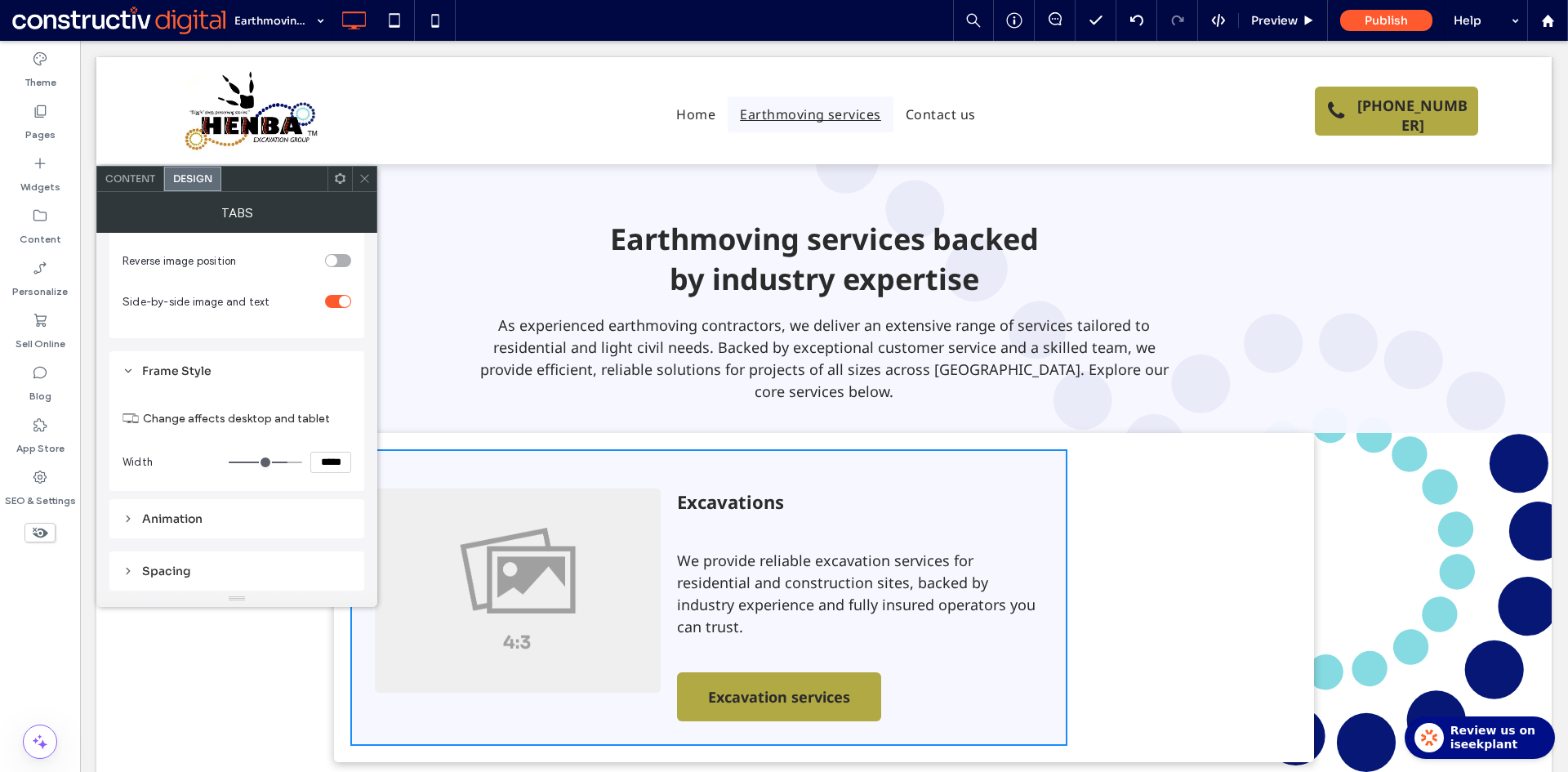
type input "******"
type input "****"
type input "******"
type input "****"
type input "******"
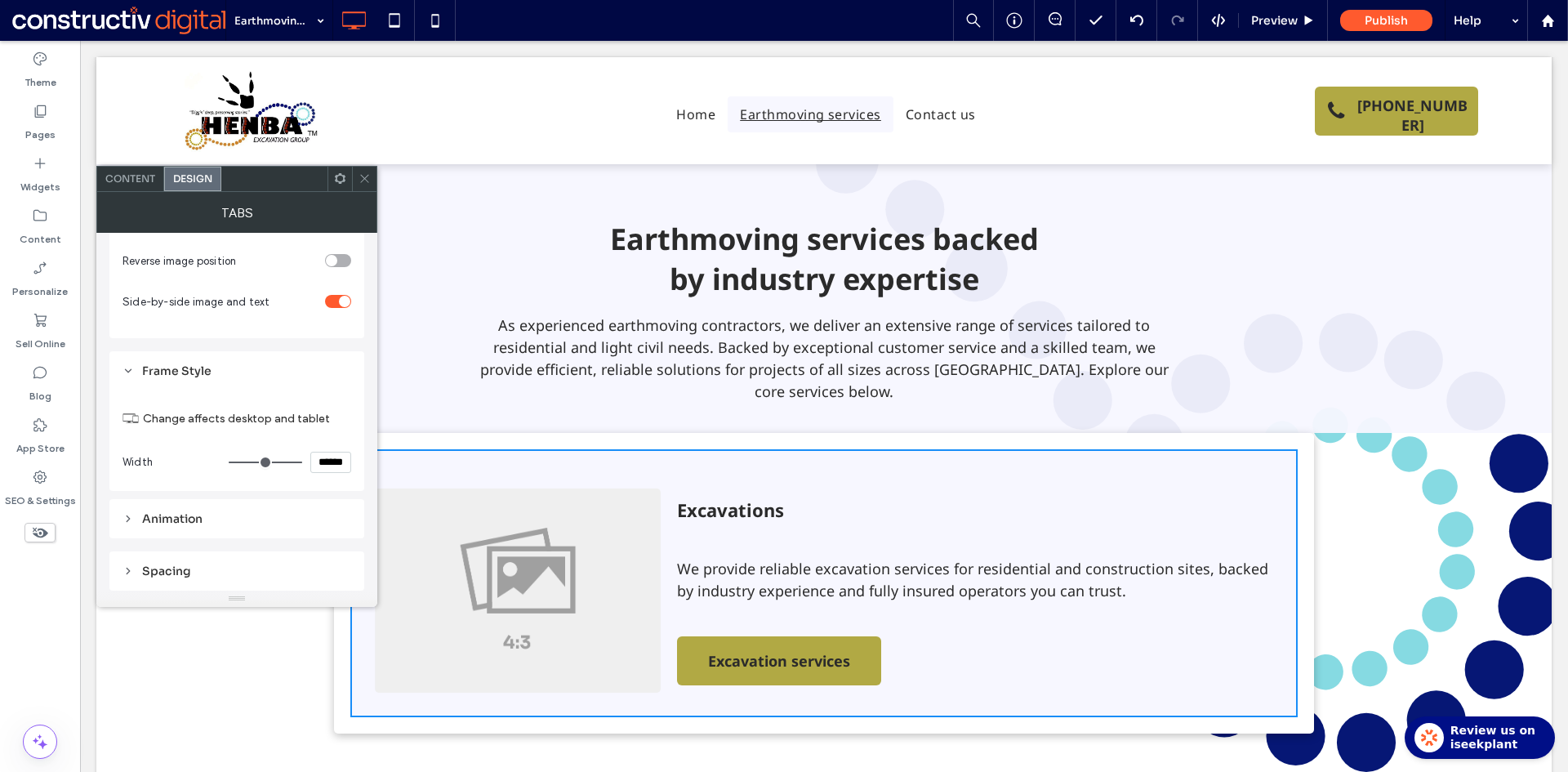
drag, startPoint x: 294, startPoint y: 462, endPoint x: 347, endPoint y: 460, distance: 53.0
click at [302, 463] on input "range" at bounding box center [265, 463] width 74 height 2
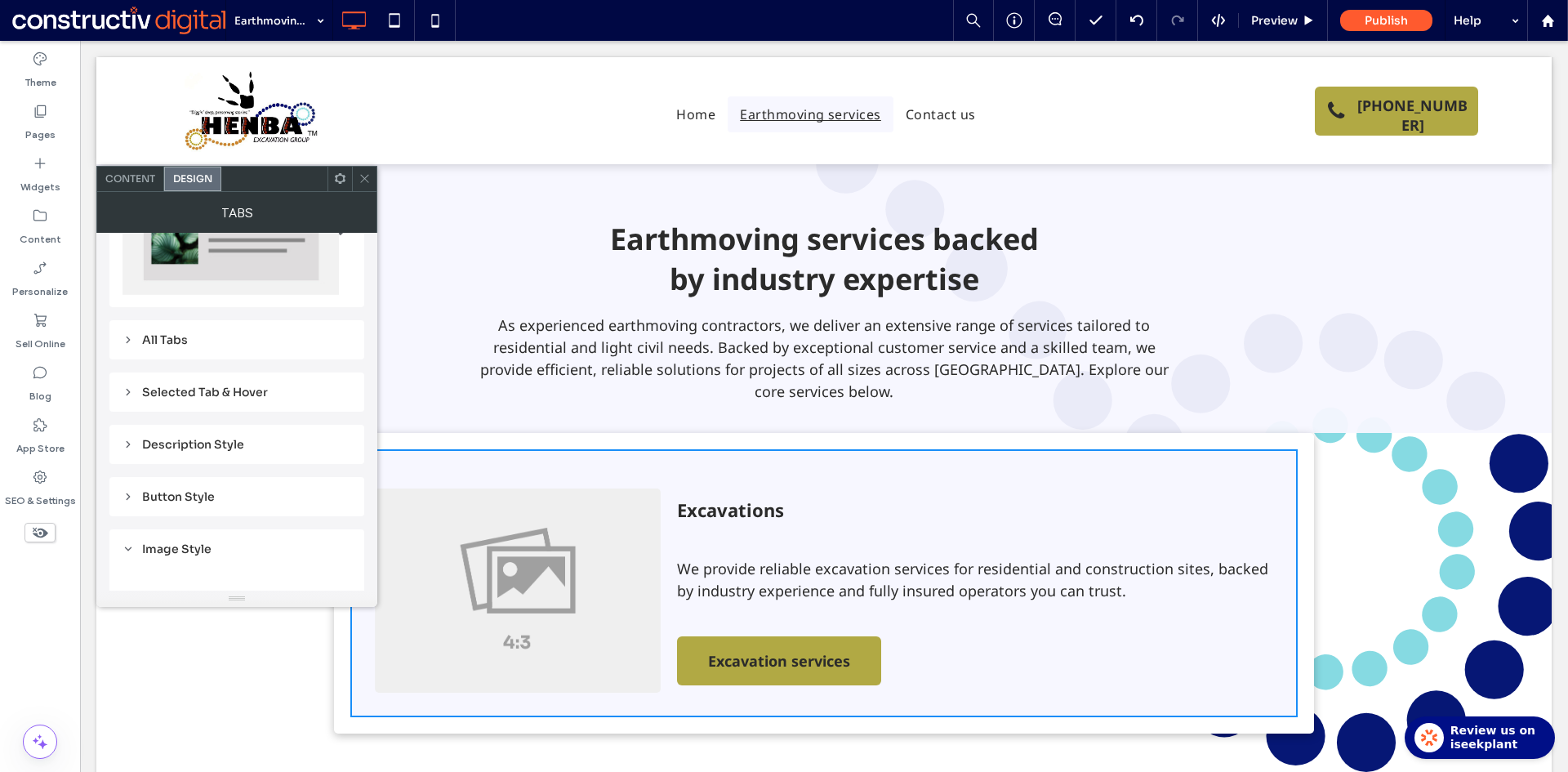
scroll to position [163, 0]
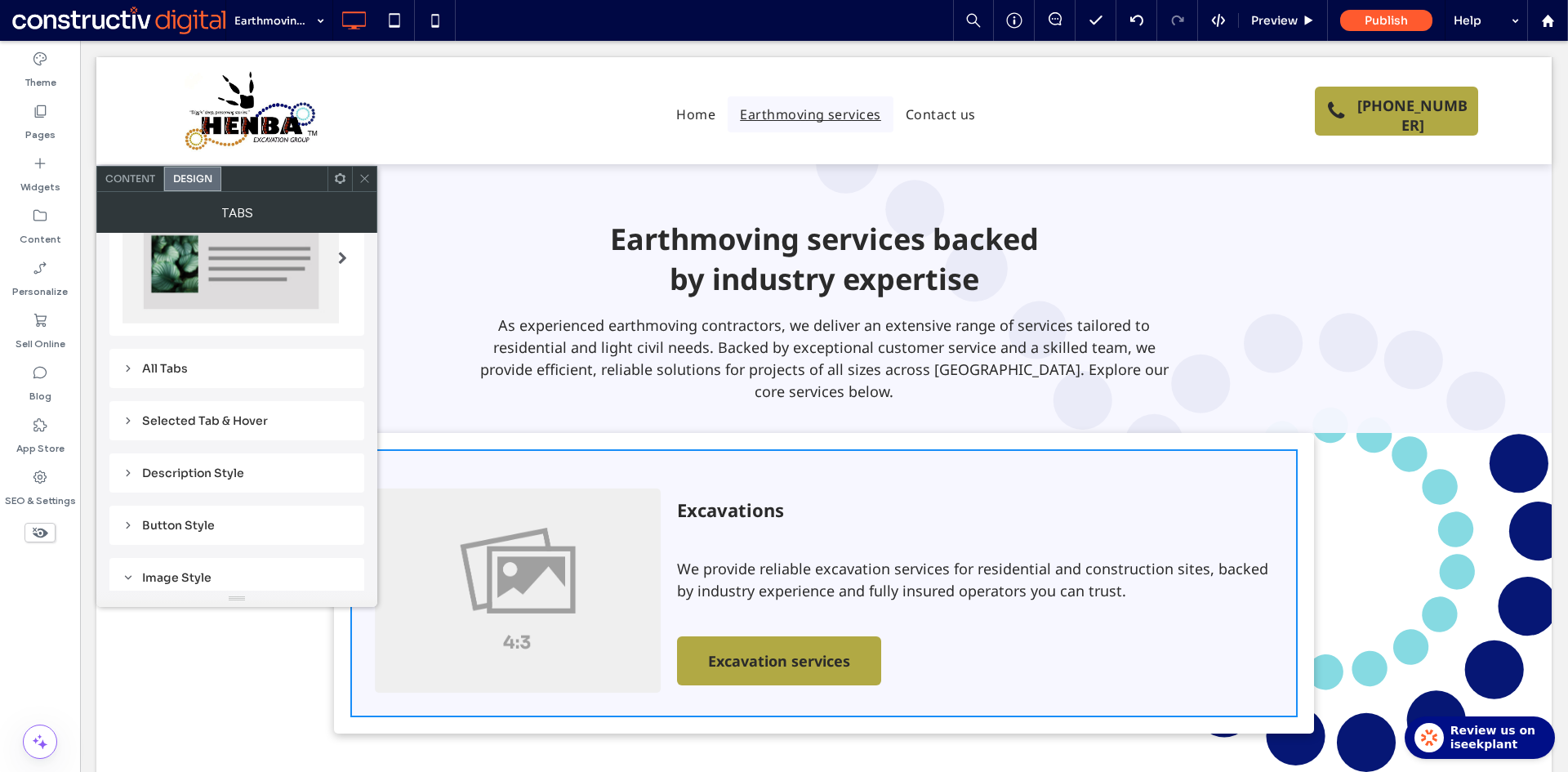
click at [176, 372] on div "All Tabs" at bounding box center [236, 368] width 229 height 15
click at [190, 420] on div "Selected Tab & Hover" at bounding box center [236, 420] width 229 height 15
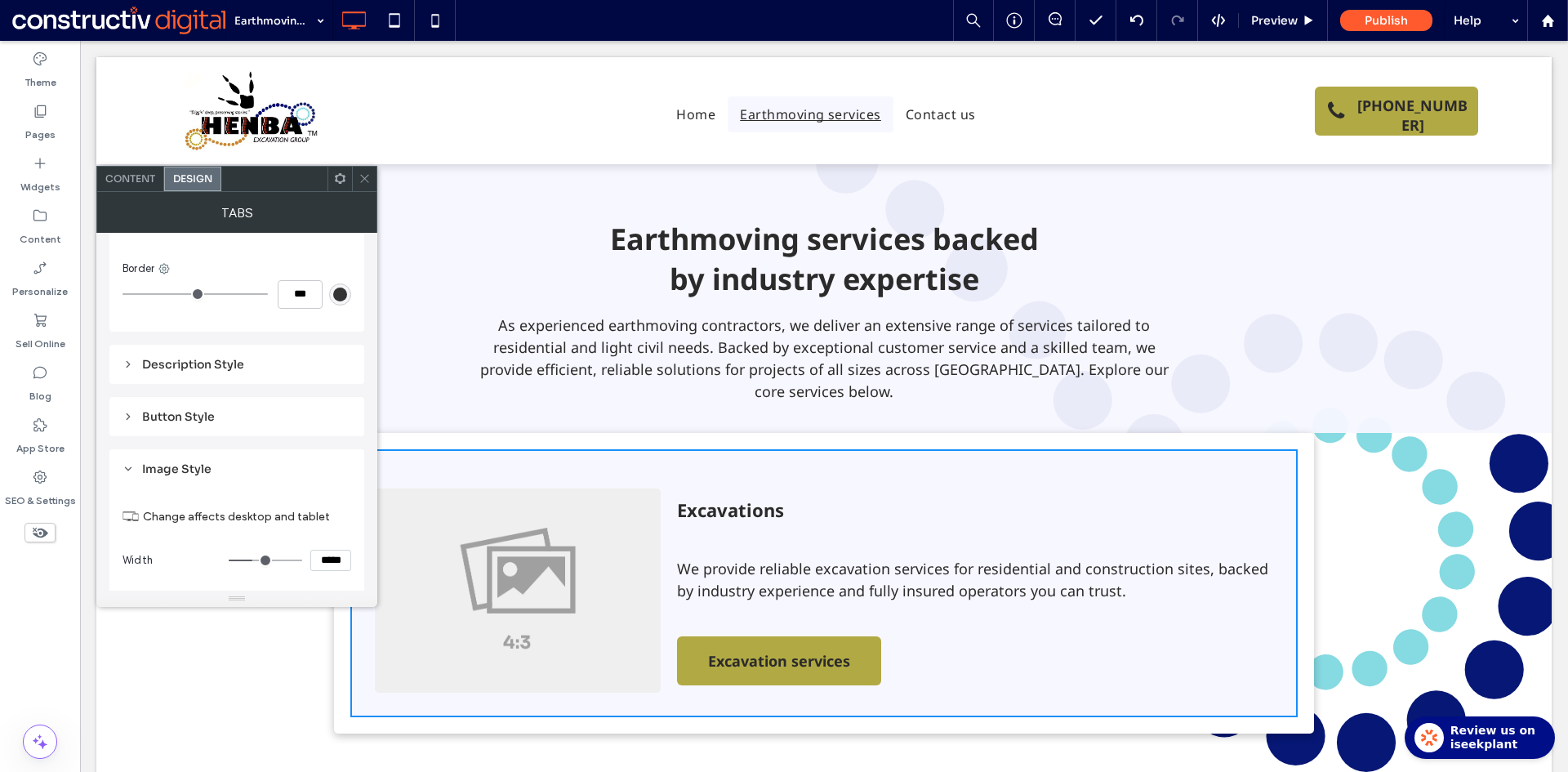
scroll to position [817, 0]
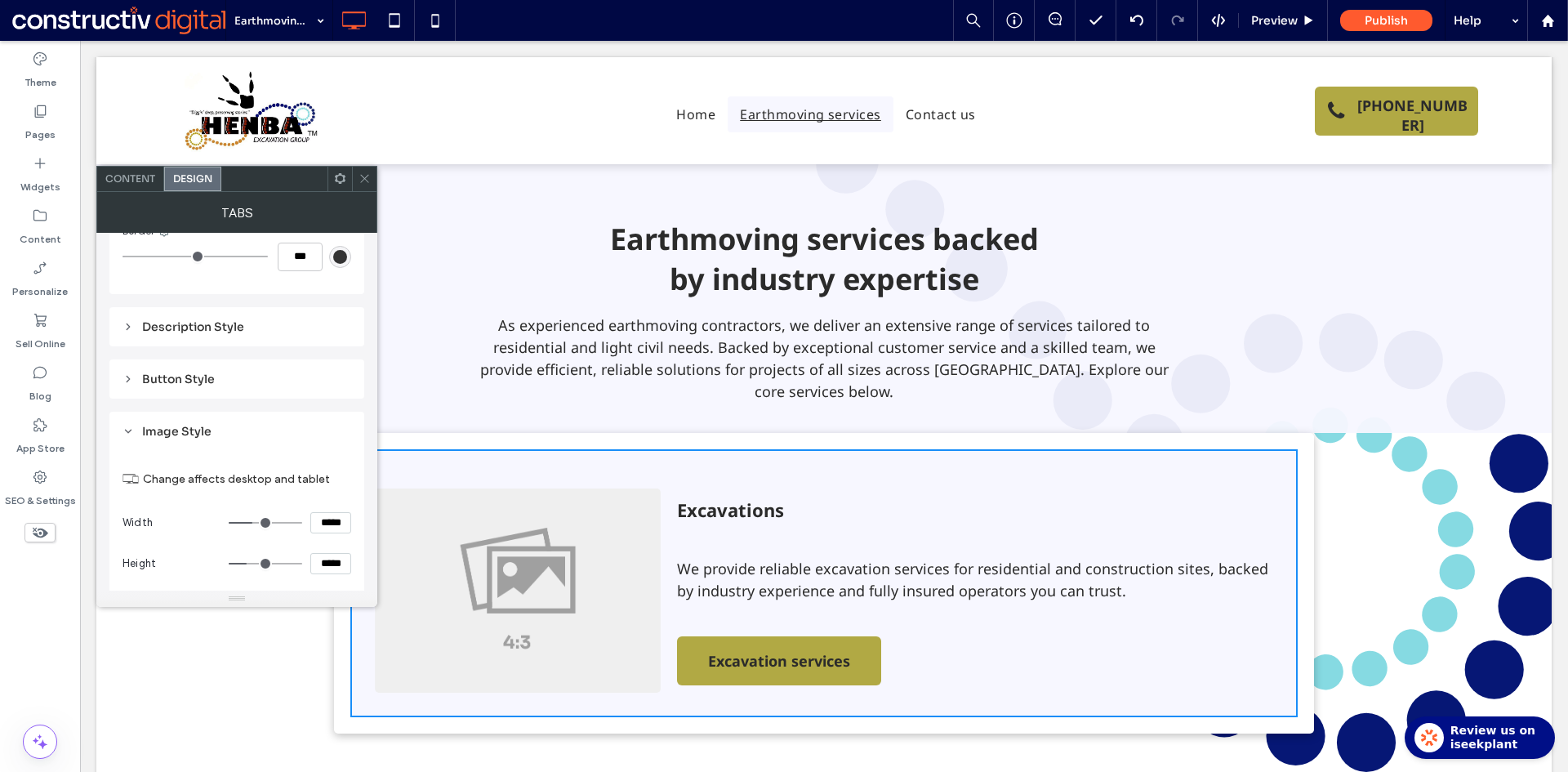
click at [194, 327] on div "Description Style" at bounding box center [236, 326] width 229 height 15
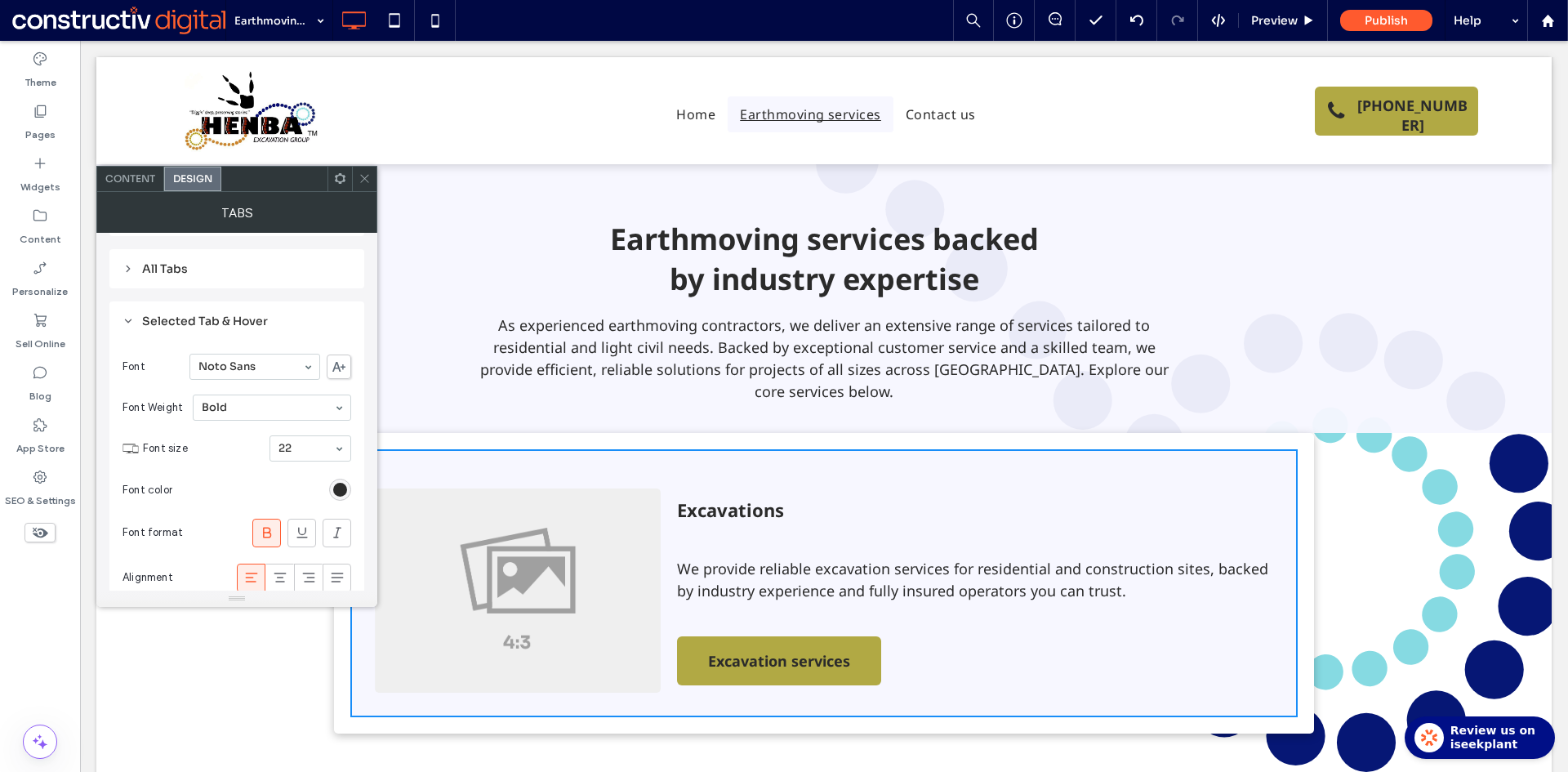
scroll to position [261, 0]
click at [188, 313] on div "Selected Tab & Hover" at bounding box center [236, 321] width 229 height 23
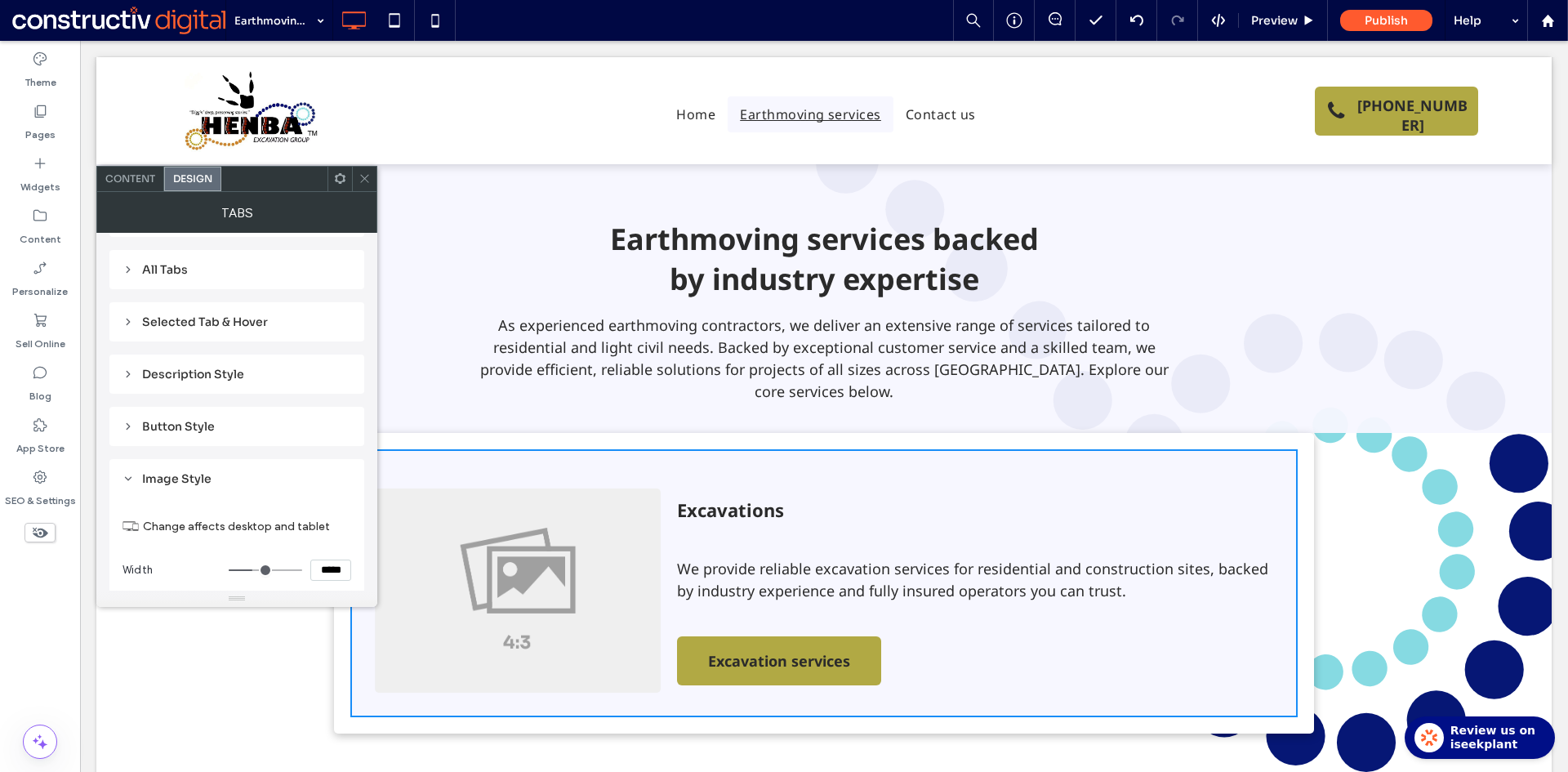
click at [170, 274] on div "All Tabs" at bounding box center [236, 269] width 229 height 15
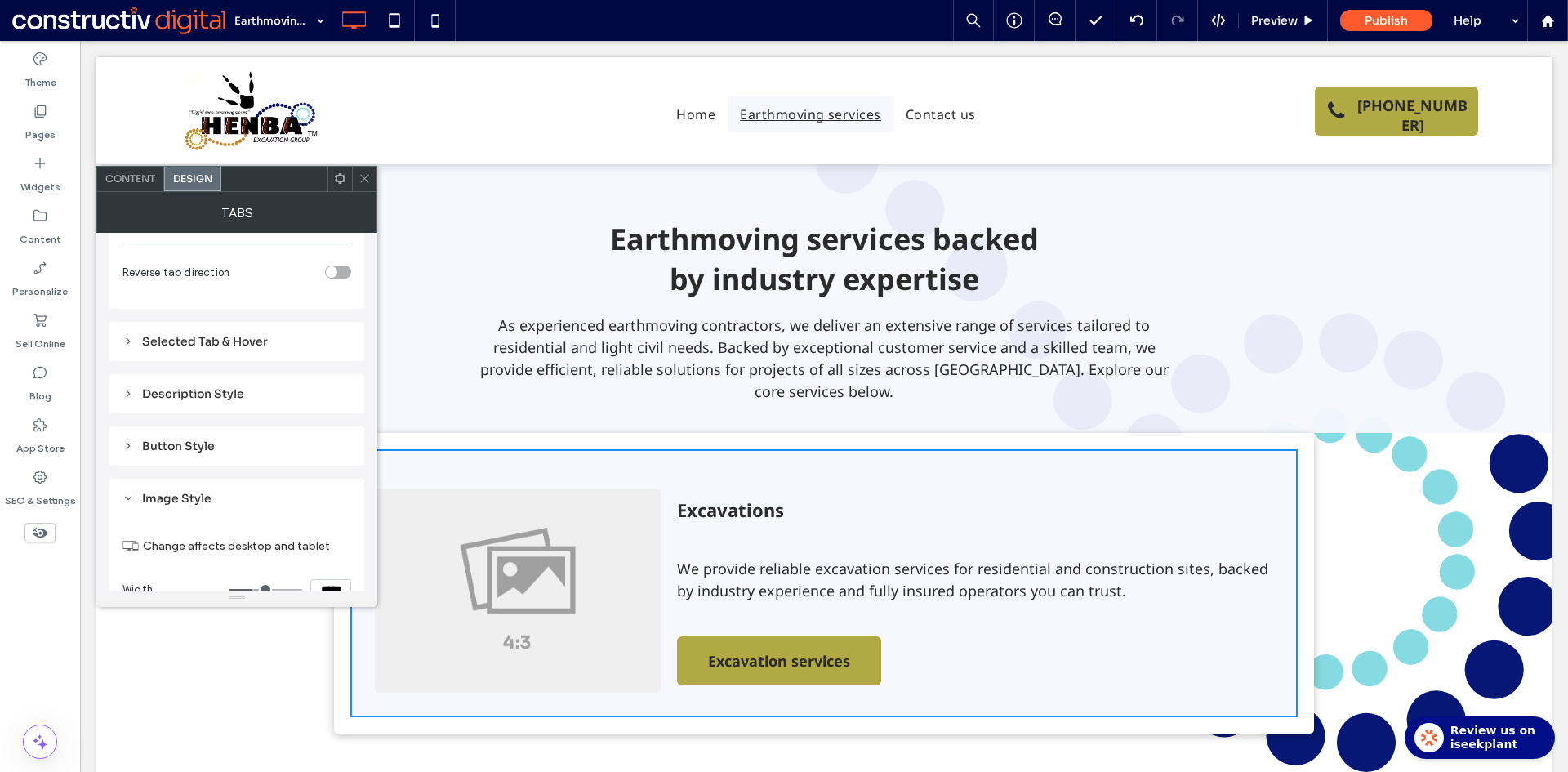
scroll to position [834, 0]
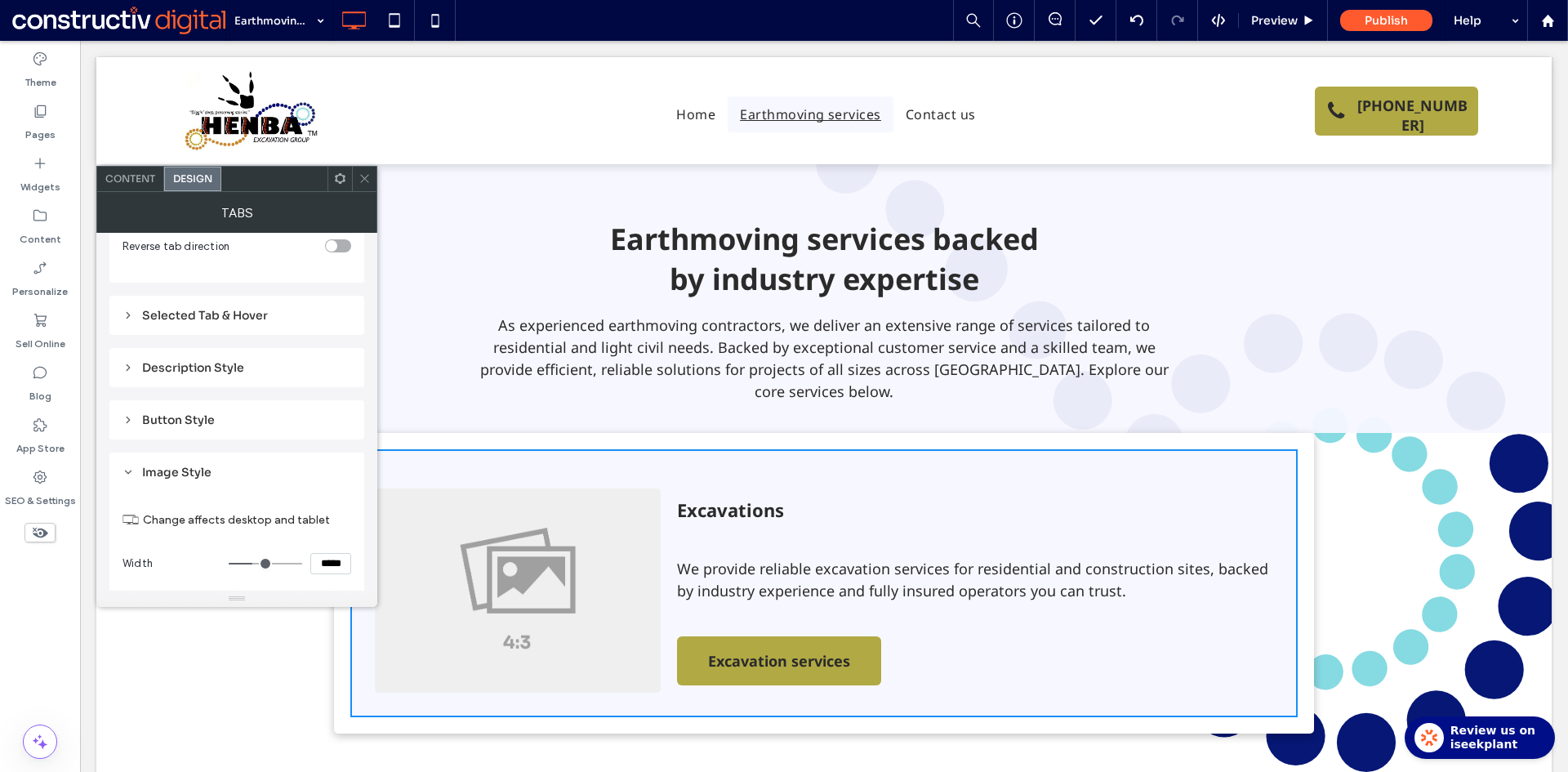
click at [361, 177] on icon at bounding box center [365, 178] width 12 height 12
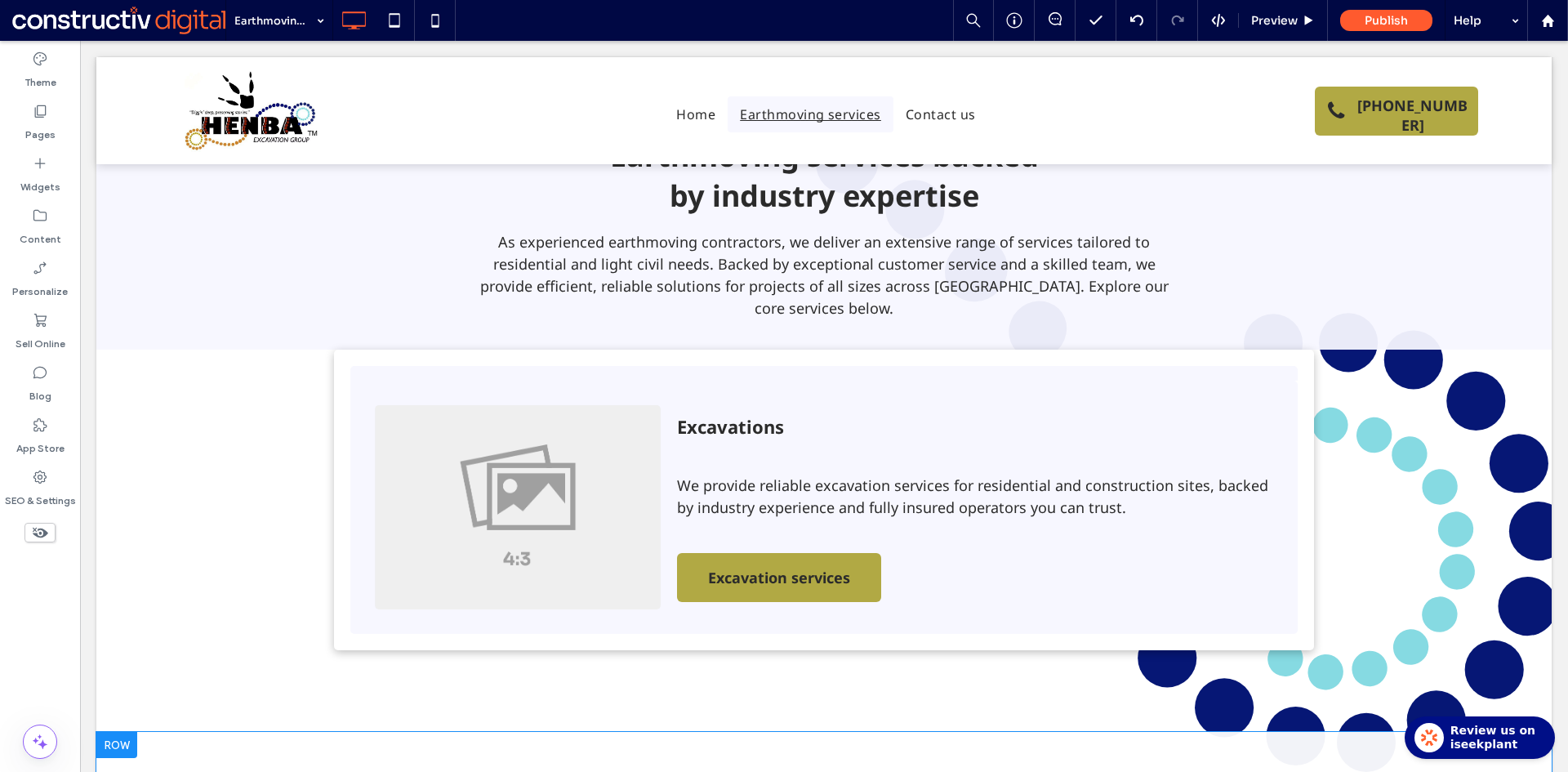
scroll to position [654, 0]
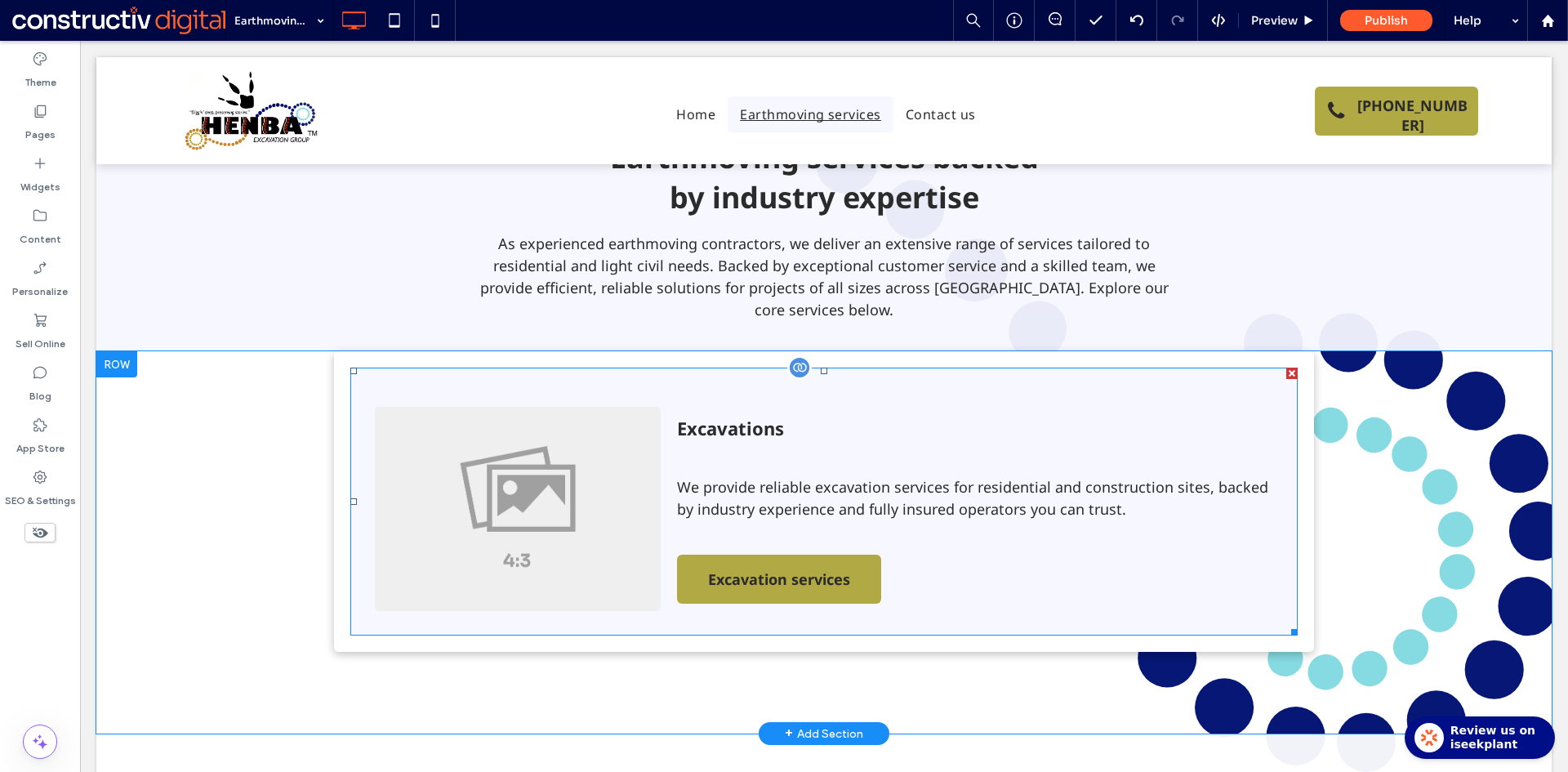
click at [491, 443] on span at bounding box center [824, 501] width 947 height 268
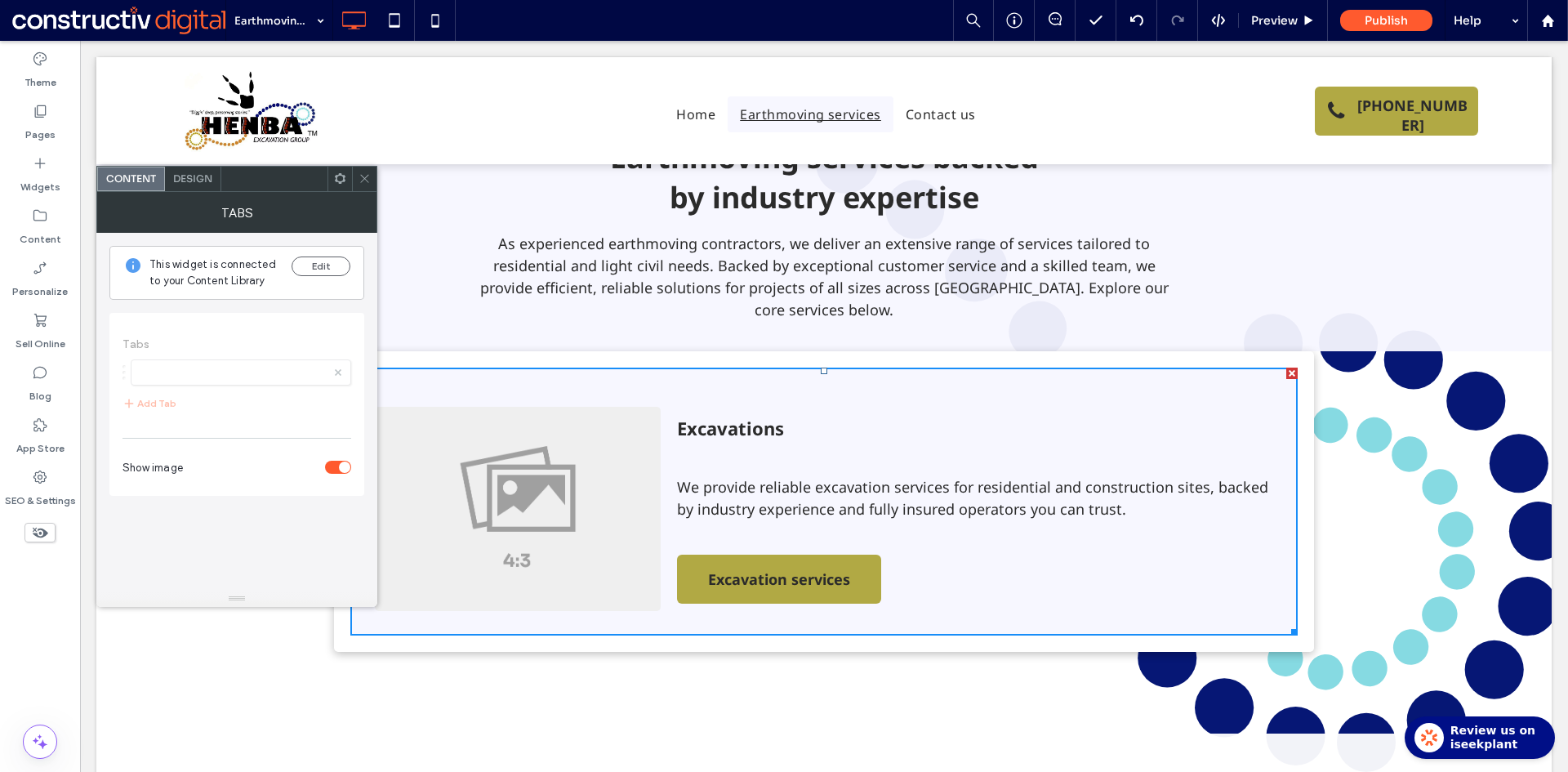
click at [194, 182] on span "Design" at bounding box center [193, 178] width 39 height 12
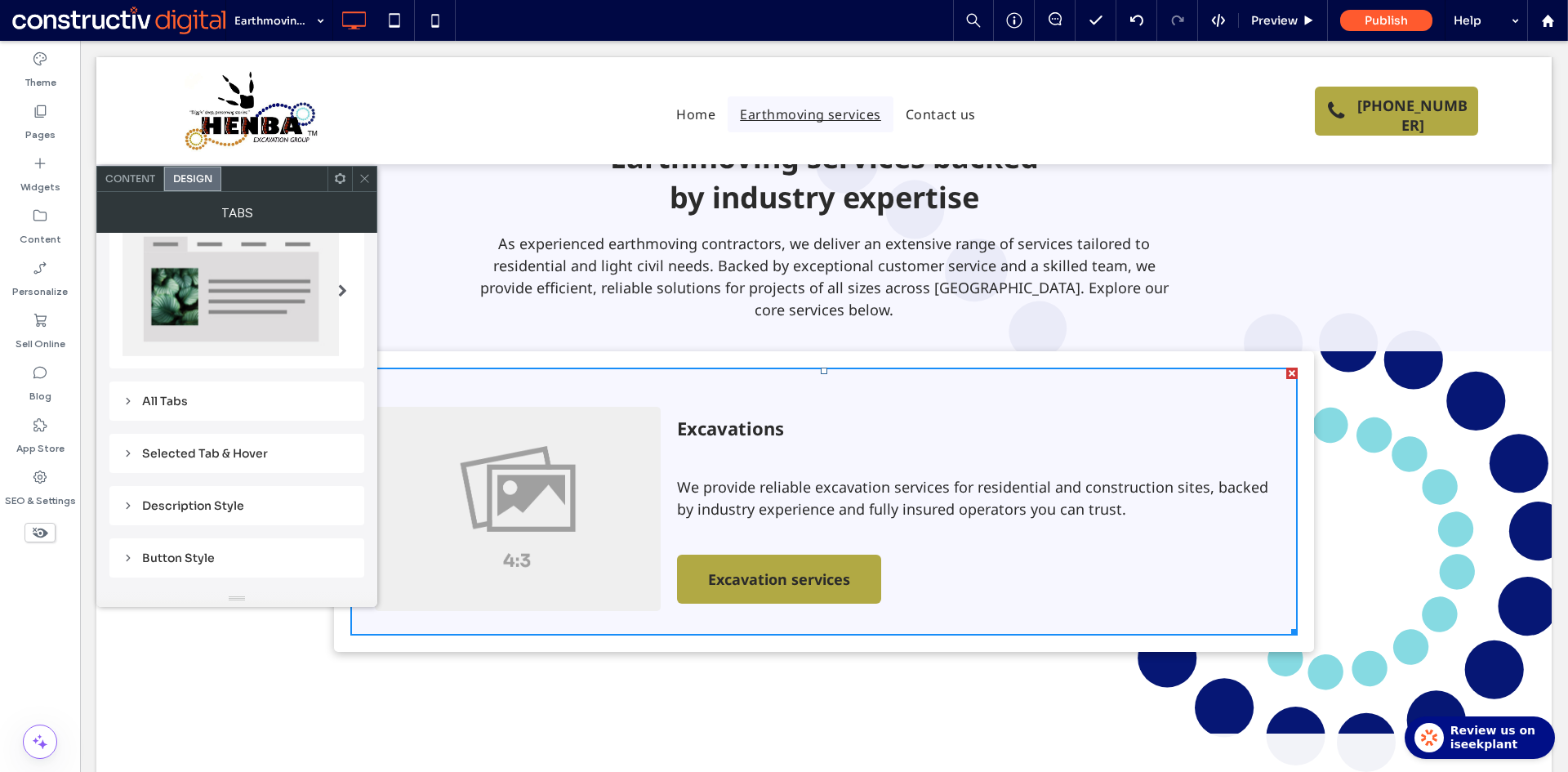
scroll to position [321, 0]
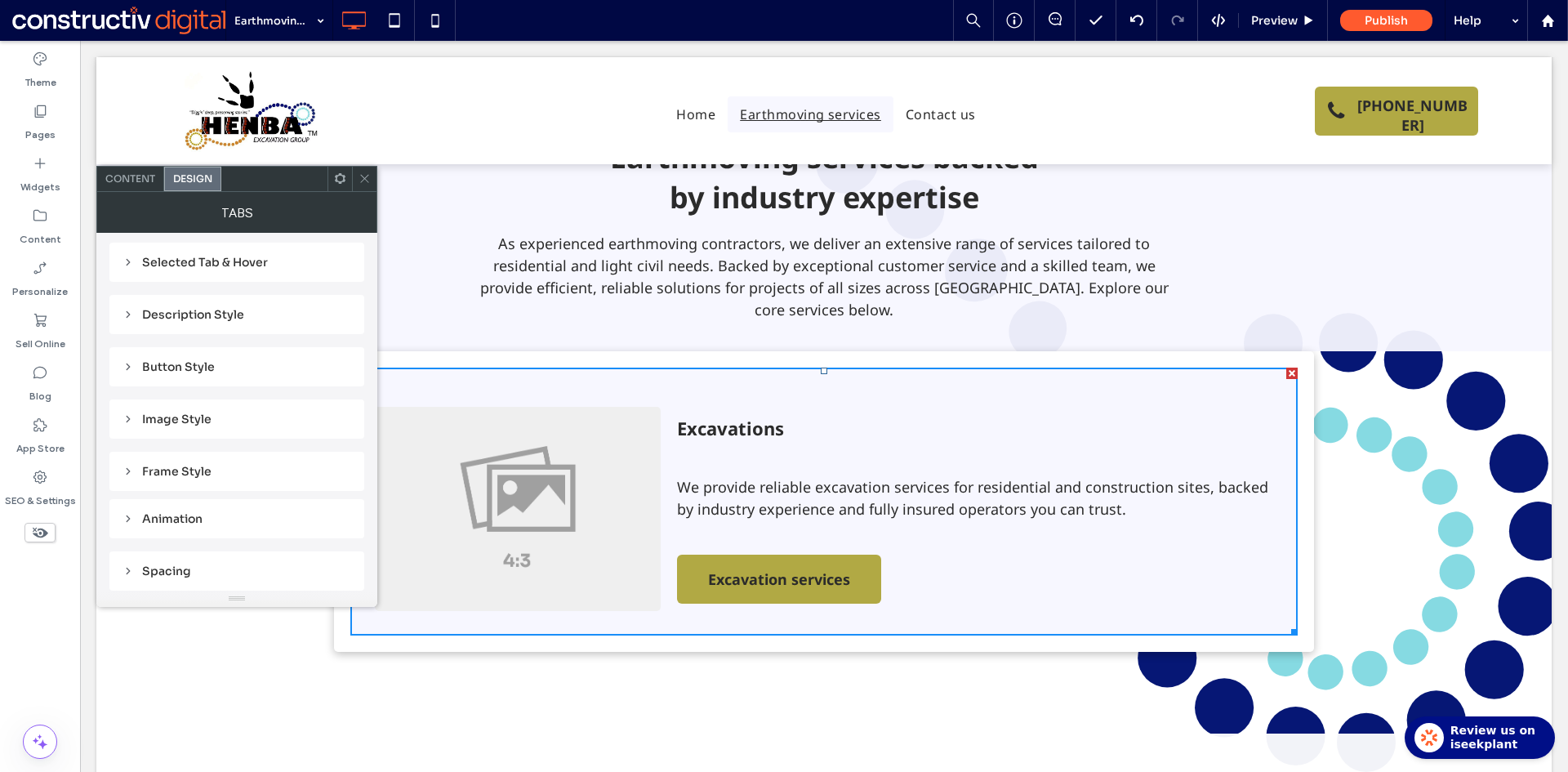
click at [184, 408] on div "Image Style" at bounding box center [236, 419] width 229 height 23
drag, startPoint x: 318, startPoint y: 547, endPoint x: 342, endPoint y: 548, distance: 24.0
click at [342, 548] on input "*****" at bounding box center [331, 551] width 41 height 21
type input "*****"
type input "***"
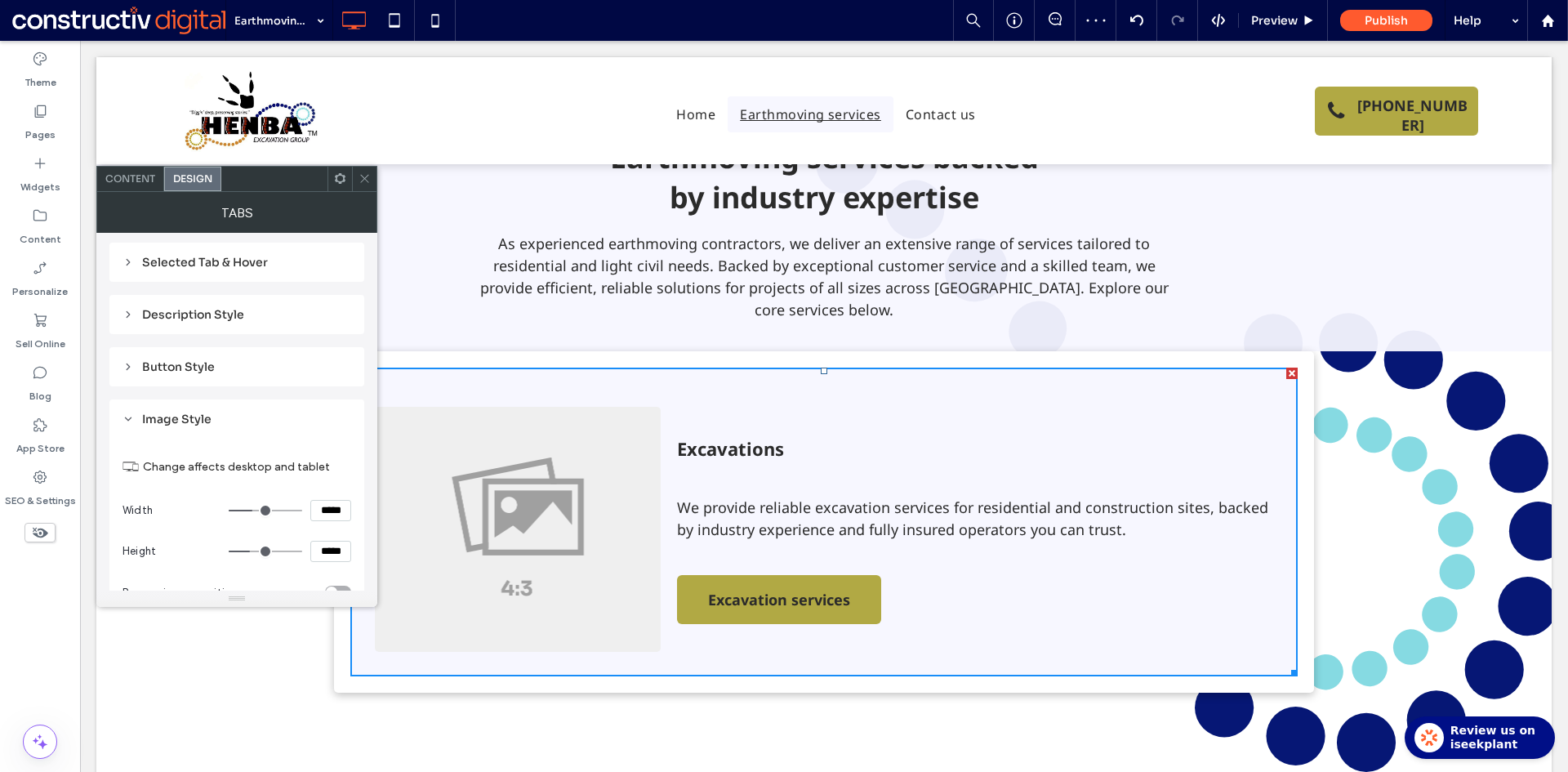
click at [366, 189] on span at bounding box center [365, 179] width 12 height 25
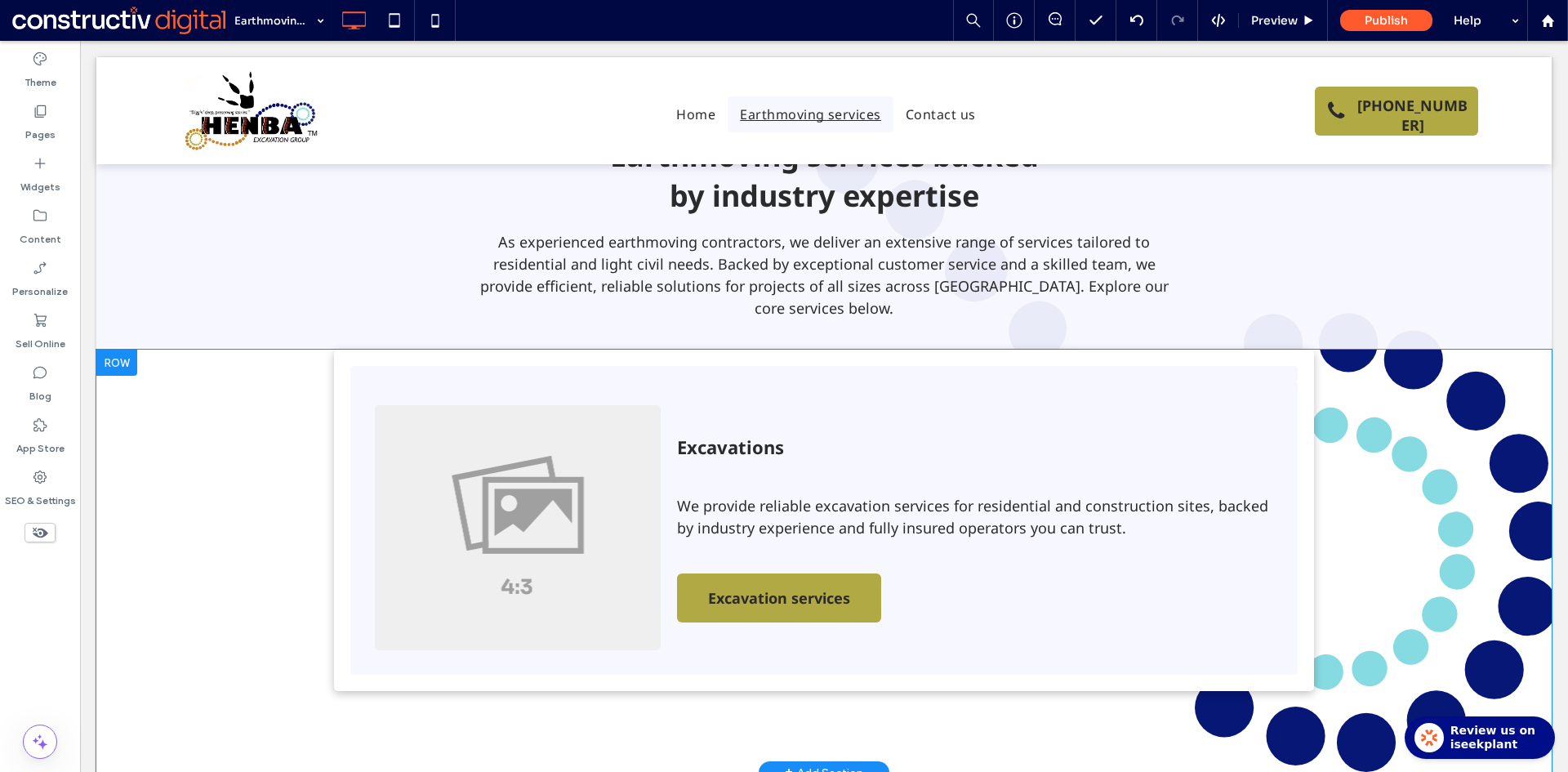
scroll to position [654, 0]
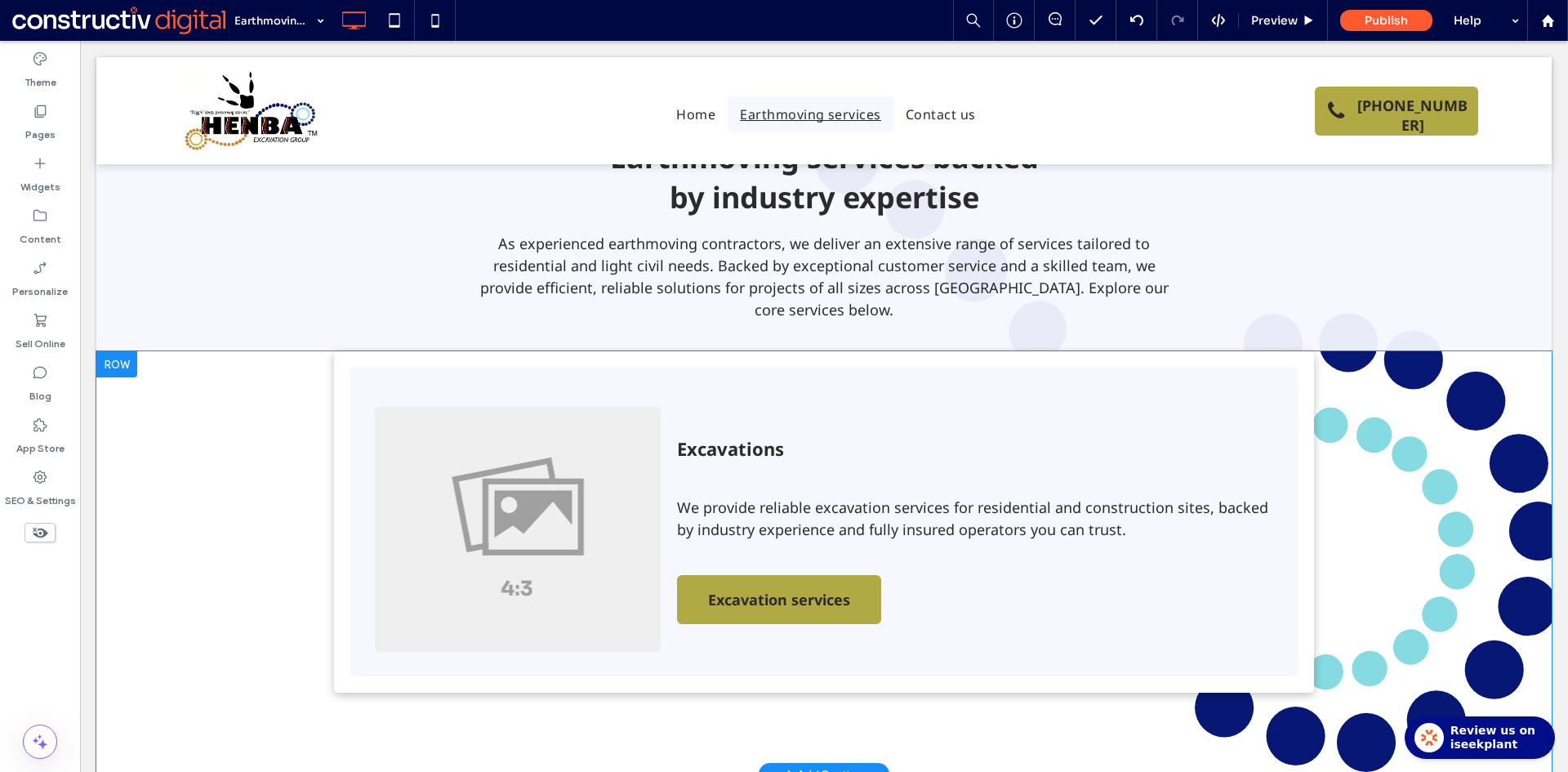
click at [239, 467] on div "Excavations We provide reliable excavation services for residential and constru…" at bounding box center [824, 563] width 1455 height 423
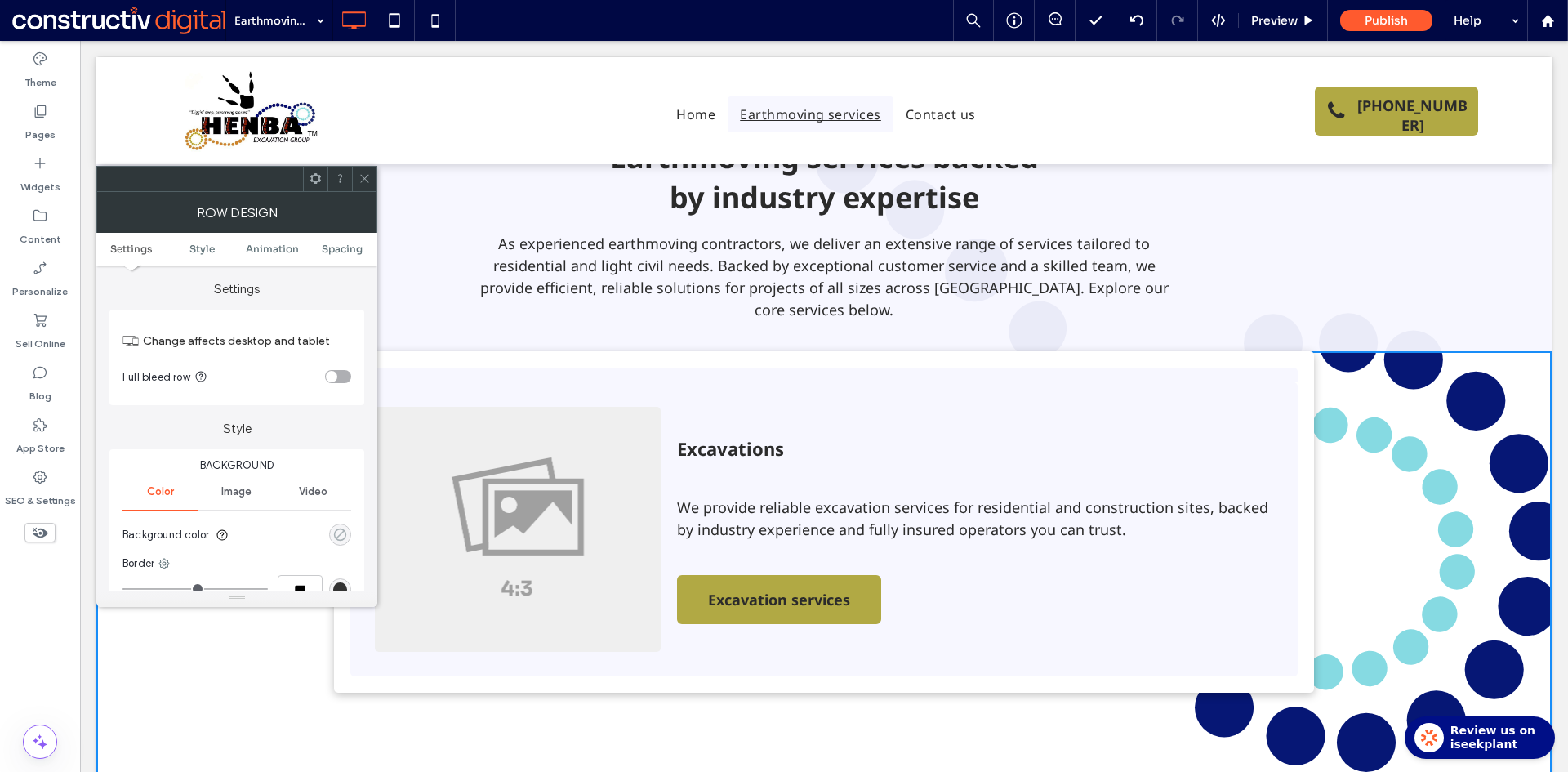
drag, startPoint x: 346, startPoint y: 537, endPoint x: 361, endPoint y: 524, distance: 19.8
click at [346, 536] on div "rgba(0, 255, 35, 0)" at bounding box center [340, 535] width 14 height 14
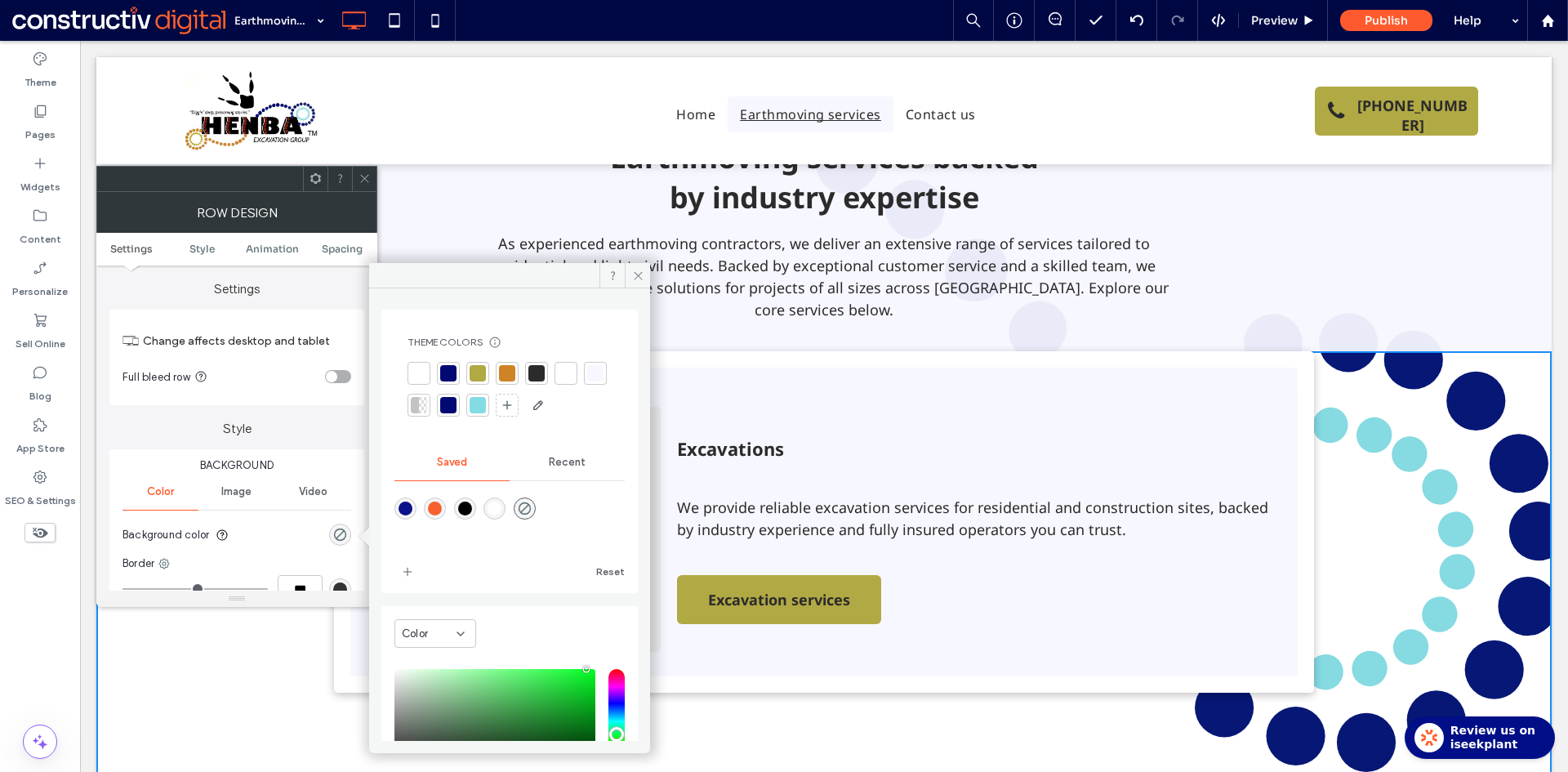
click at [587, 381] on div at bounding box center [595, 373] width 16 height 16
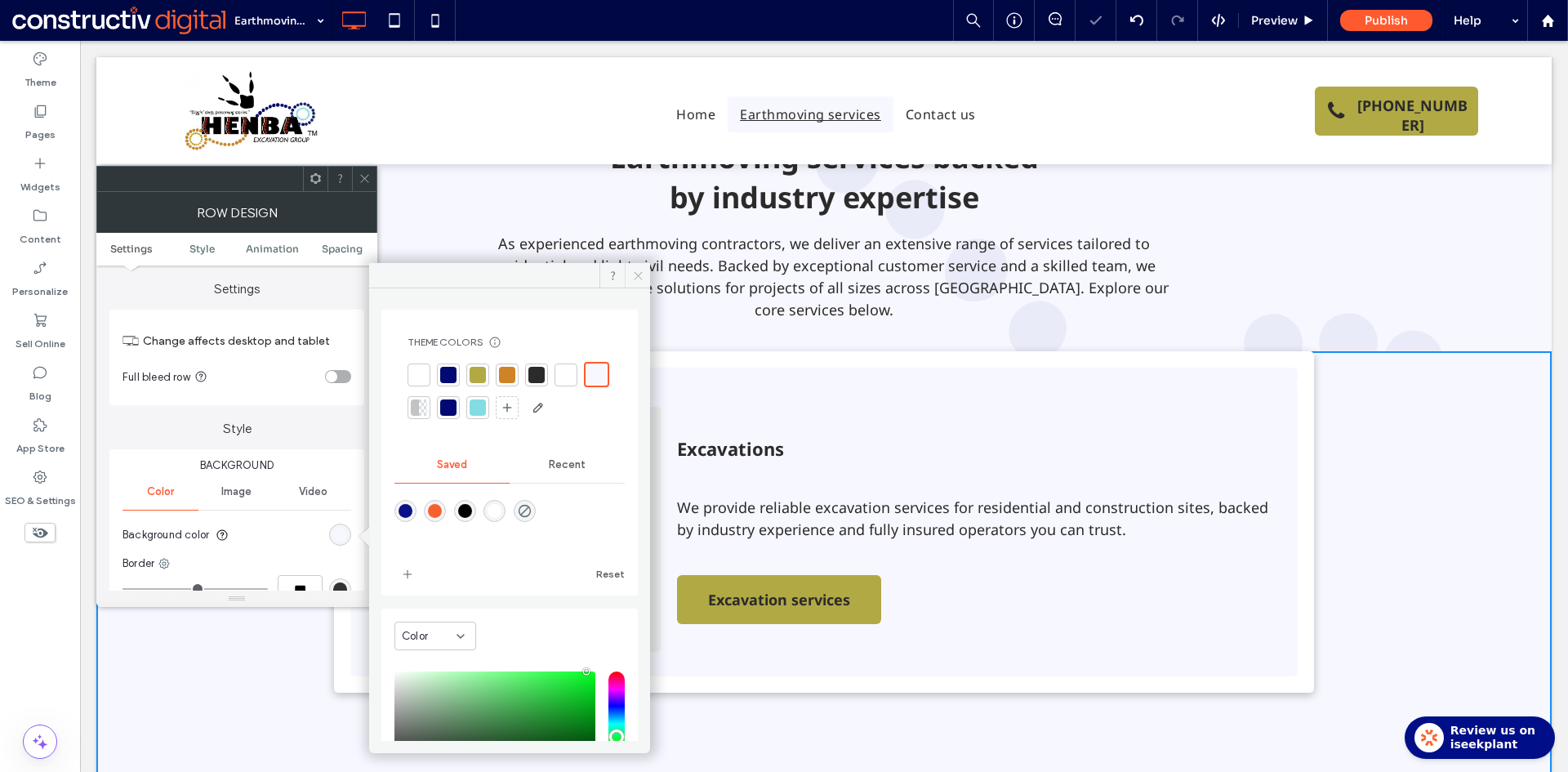
click at [641, 276] on icon at bounding box center [638, 276] width 12 height 12
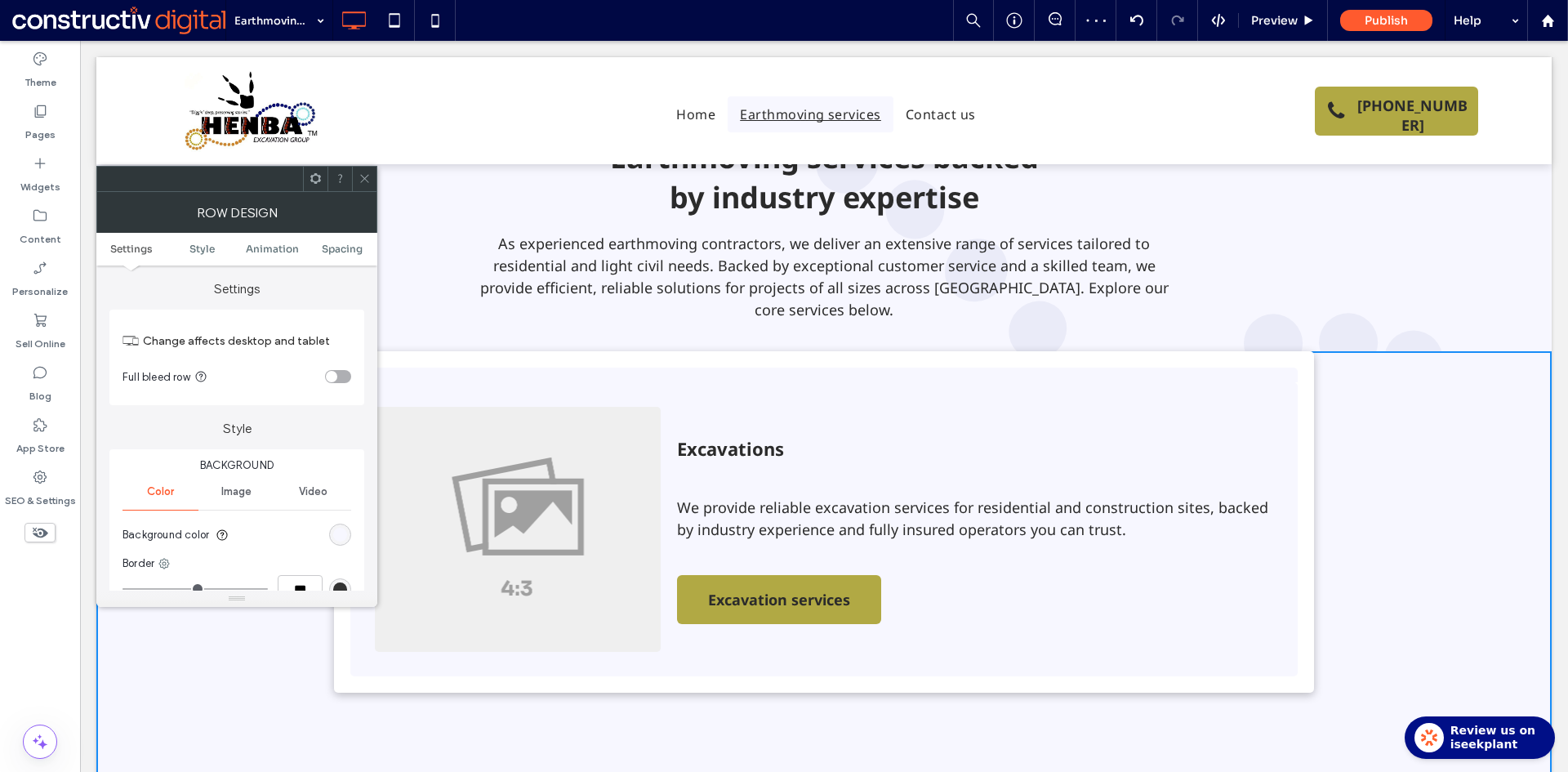
drag, startPoint x: 333, startPoint y: 551, endPoint x: 344, endPoint y: 540, distance: 15.6
click at [337, 548] on section "Background color" at bounding box center [236, 536] width 229 height 41
drag, startPoint x: 345, startPoint y: 539, endPoint x: 368, endPoint y: 525, distance: 26.9
click at [345, 537] on div "rgba(247, 247, 255, 1)" at bounding box center [340, 535] width 14 height 14
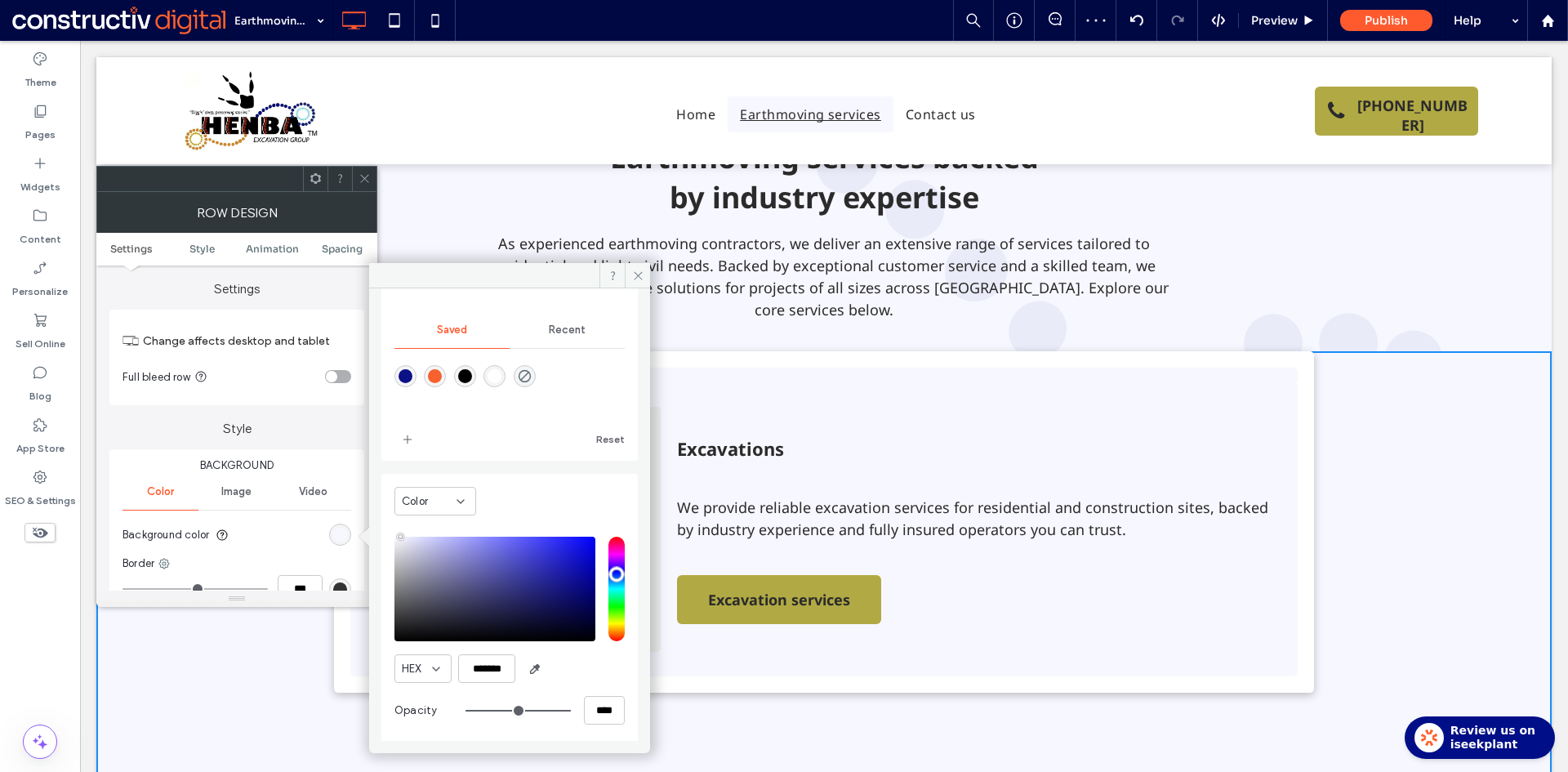
scroll to position [136, 0]
click at [594, 707] on input "****" at bounding box center [605, 708] width 41 height 28
type input "*"
type input "**"
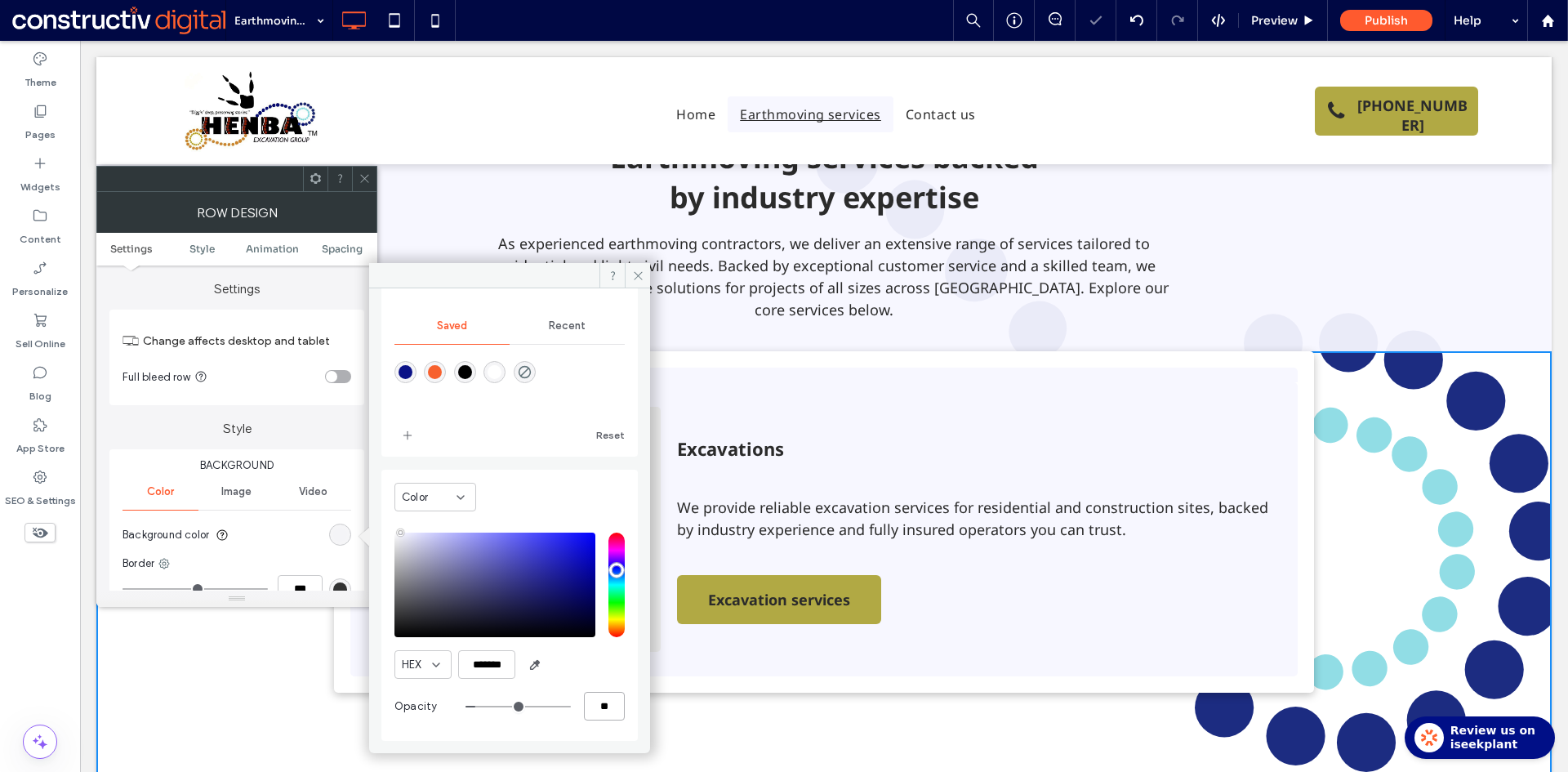
type input "**"
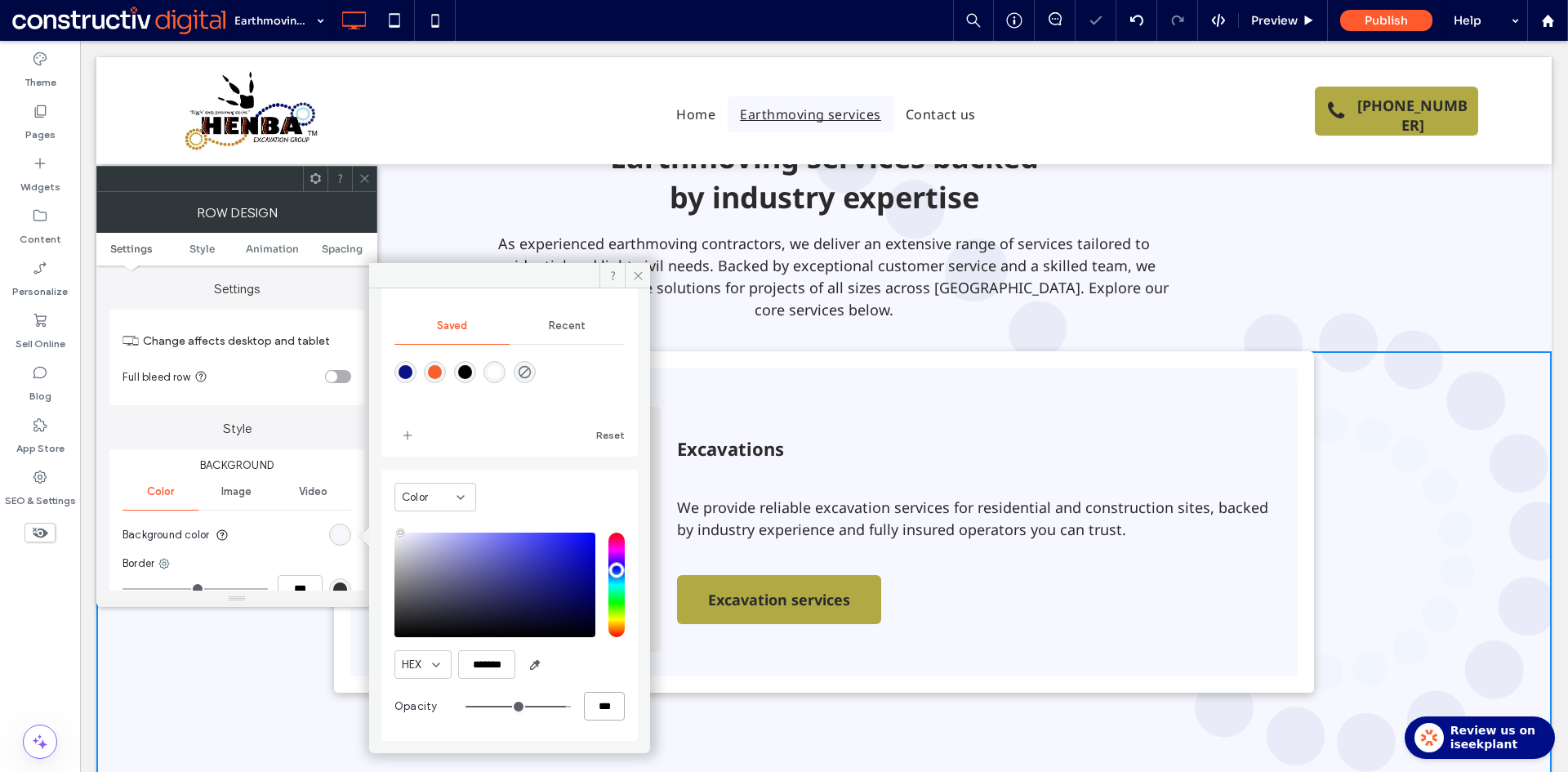
type input "***"
click at [369, 181] on icon at bounding box center [365, 178] width 12 height 12
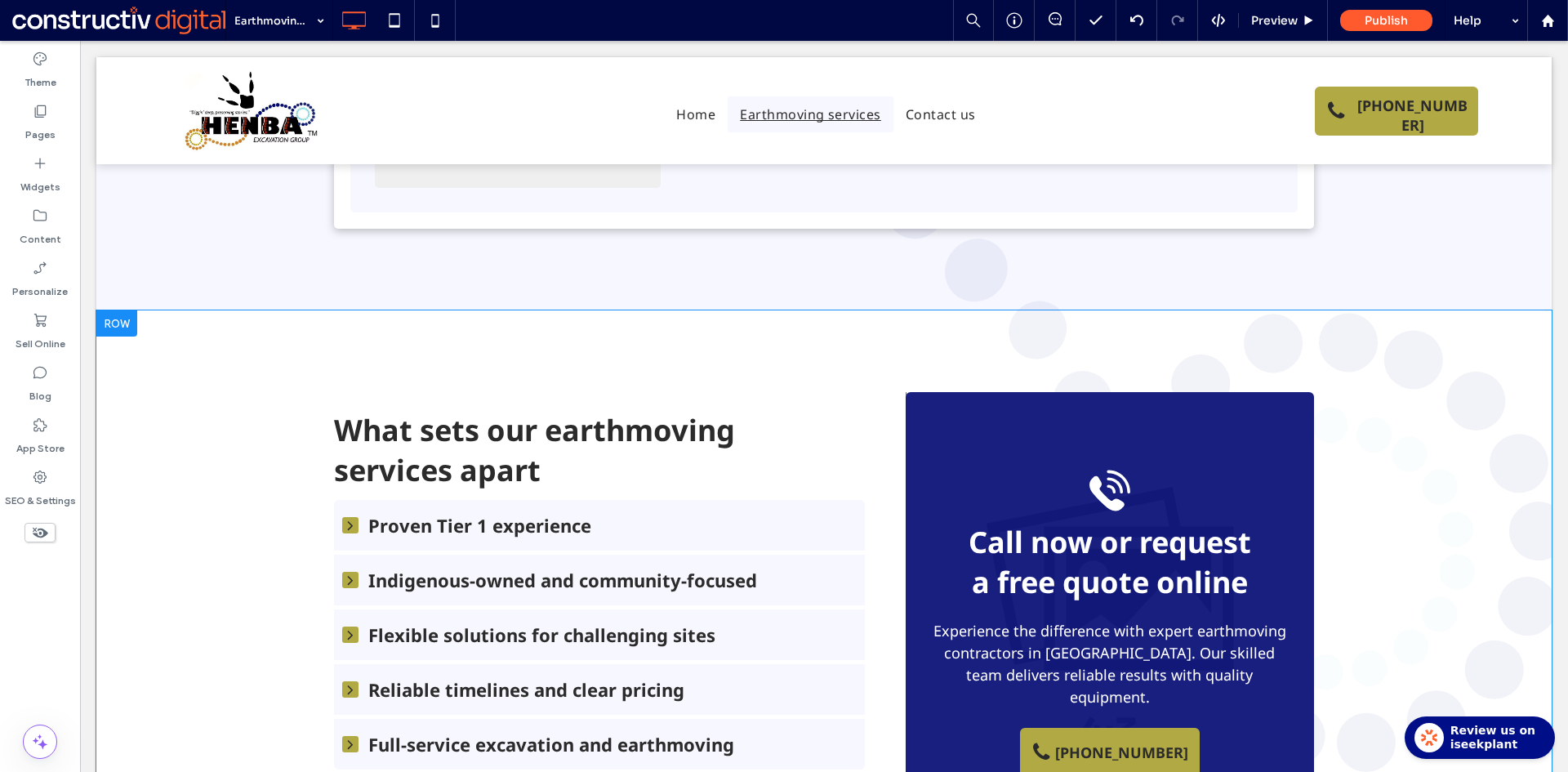
scroll to position [1144, 0]
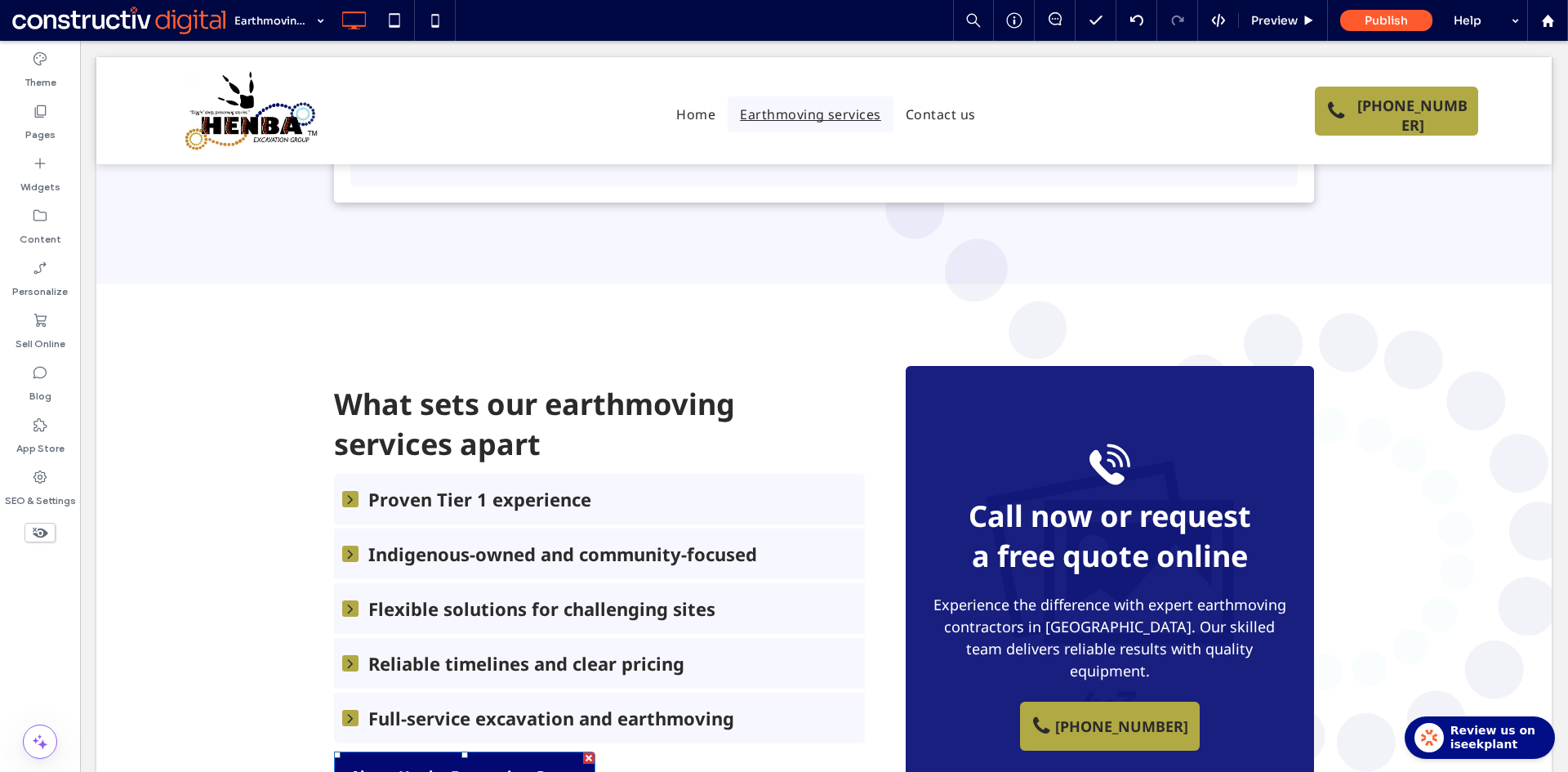
click at [583, 752] on div at bounding box center [588, 757] width 11 height 11
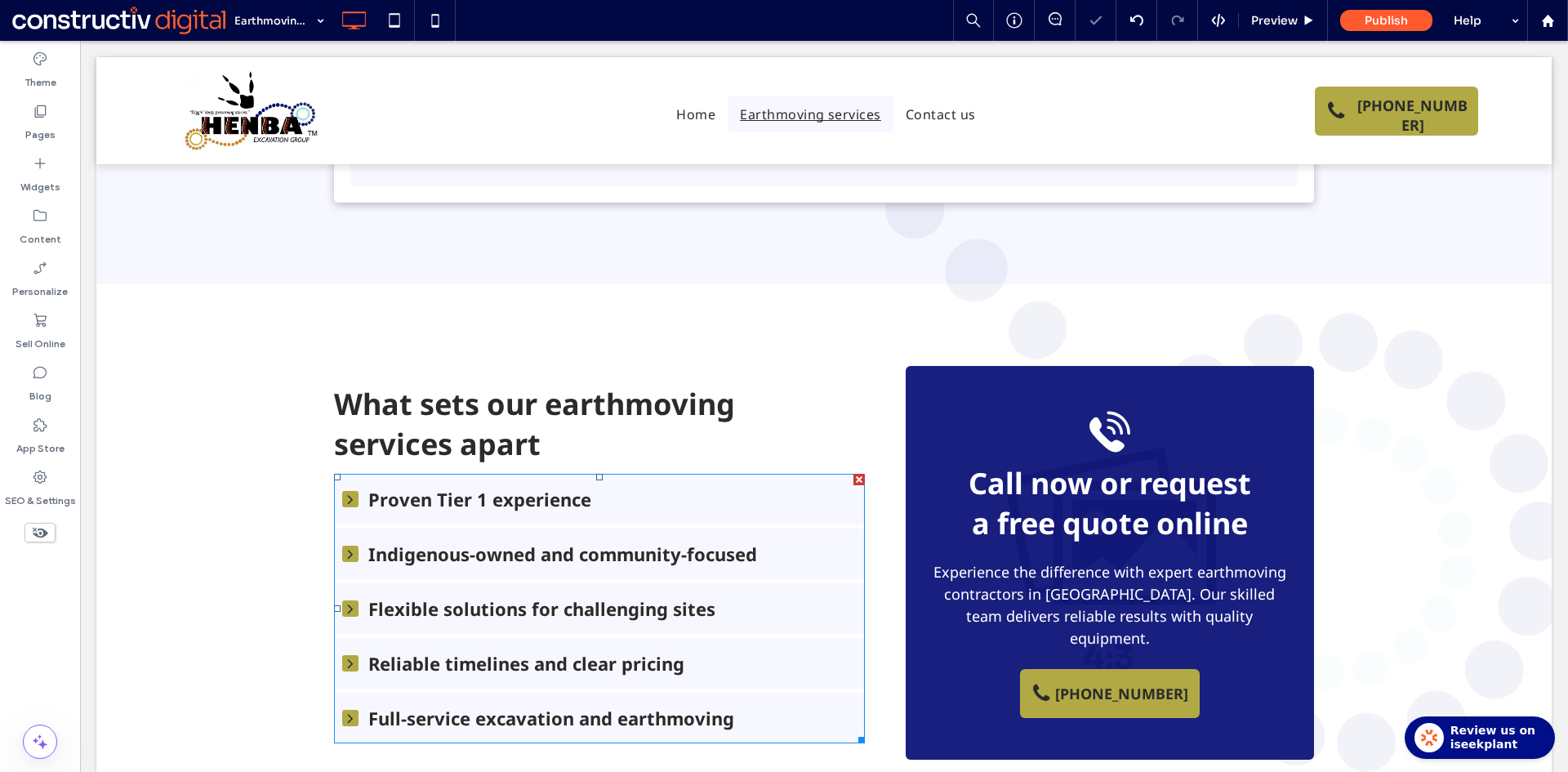
click at [517, 487] on span "Proven Tier 1 experience" at bounding box center [612, 499] width 488 height 25
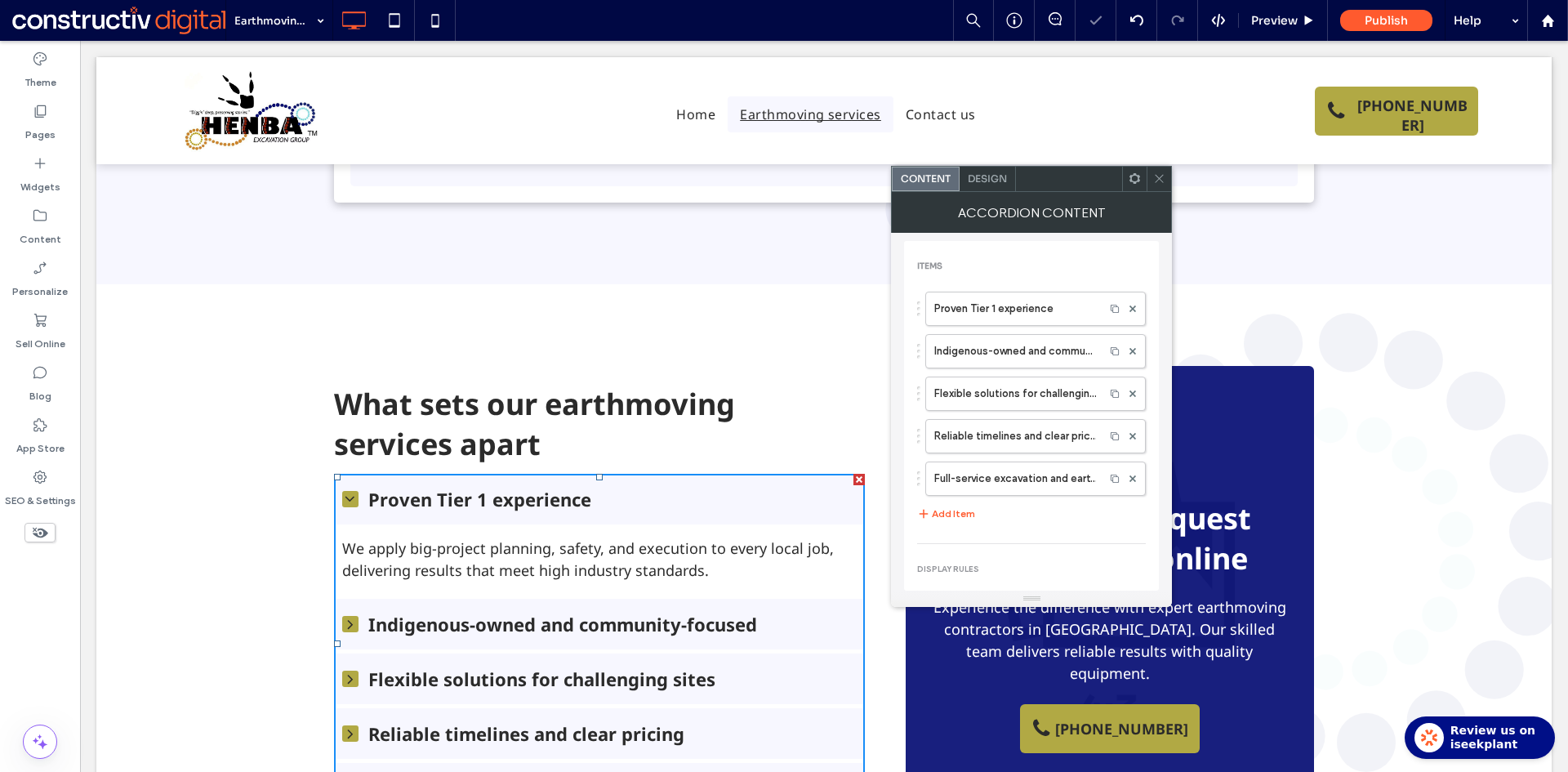
click at [993, 183] on span "Design" at bounding box center [987, 178] width 39 height 12
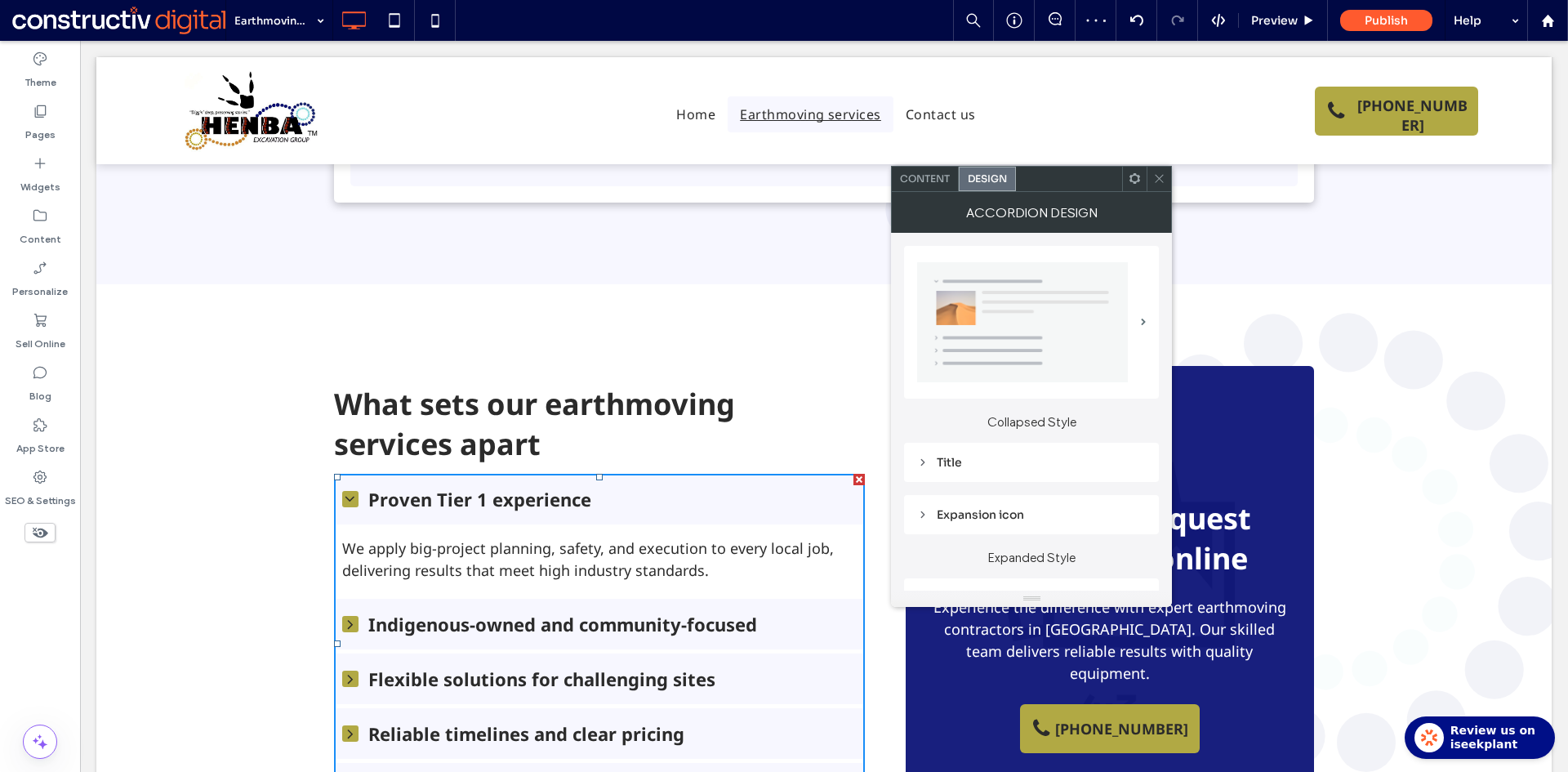
click at [983, 455] on div "Title" at bounding box center [1031, 462] width 229 height 15
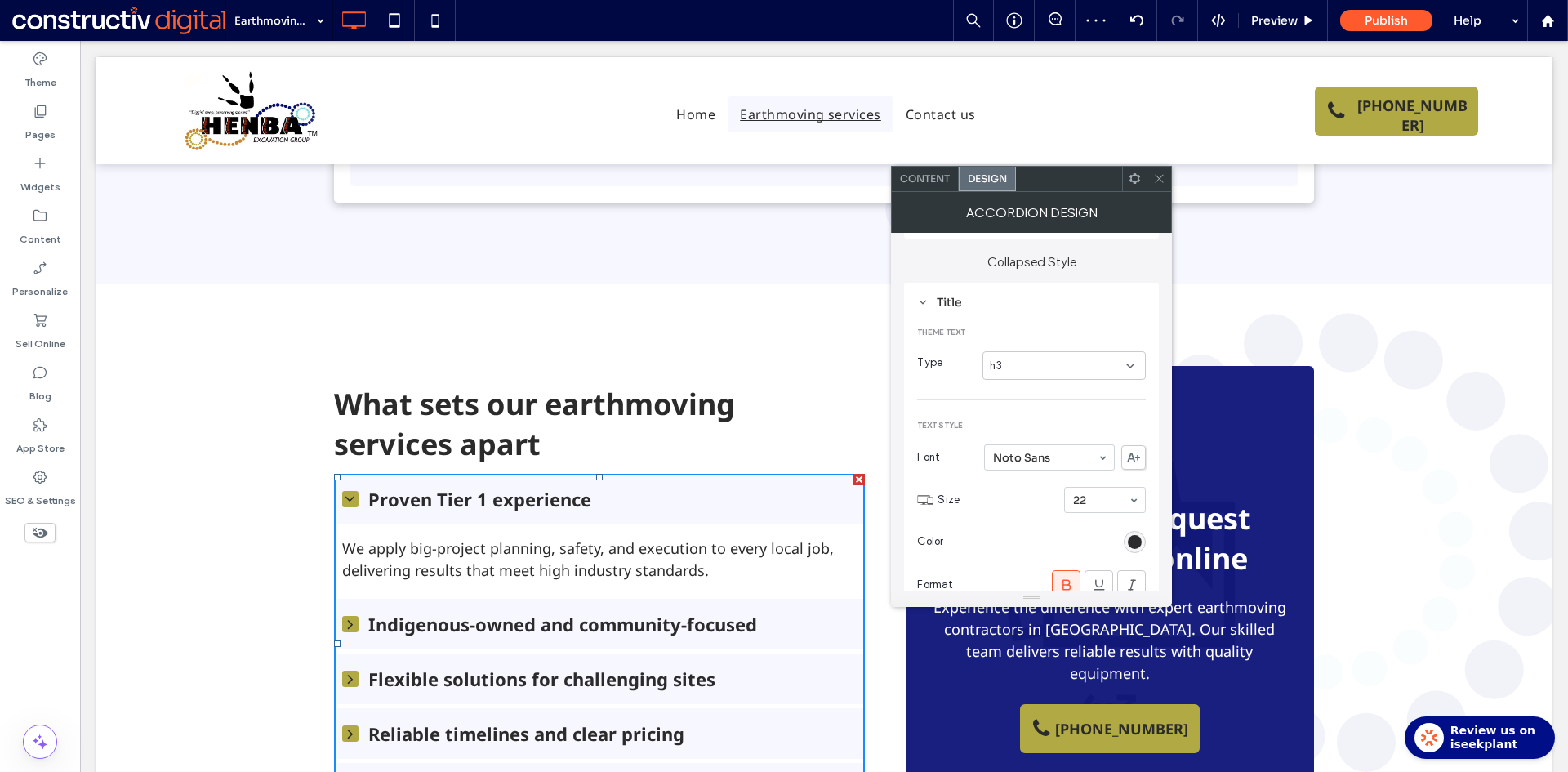
scroll to position [164, 0]
click at [1015, 352] on div "h3" at bounding box center [1064, 362] width 164 height 28
click at [1009, 474] on div "h4" at bounding box center [1064, 476] width 162 height 28
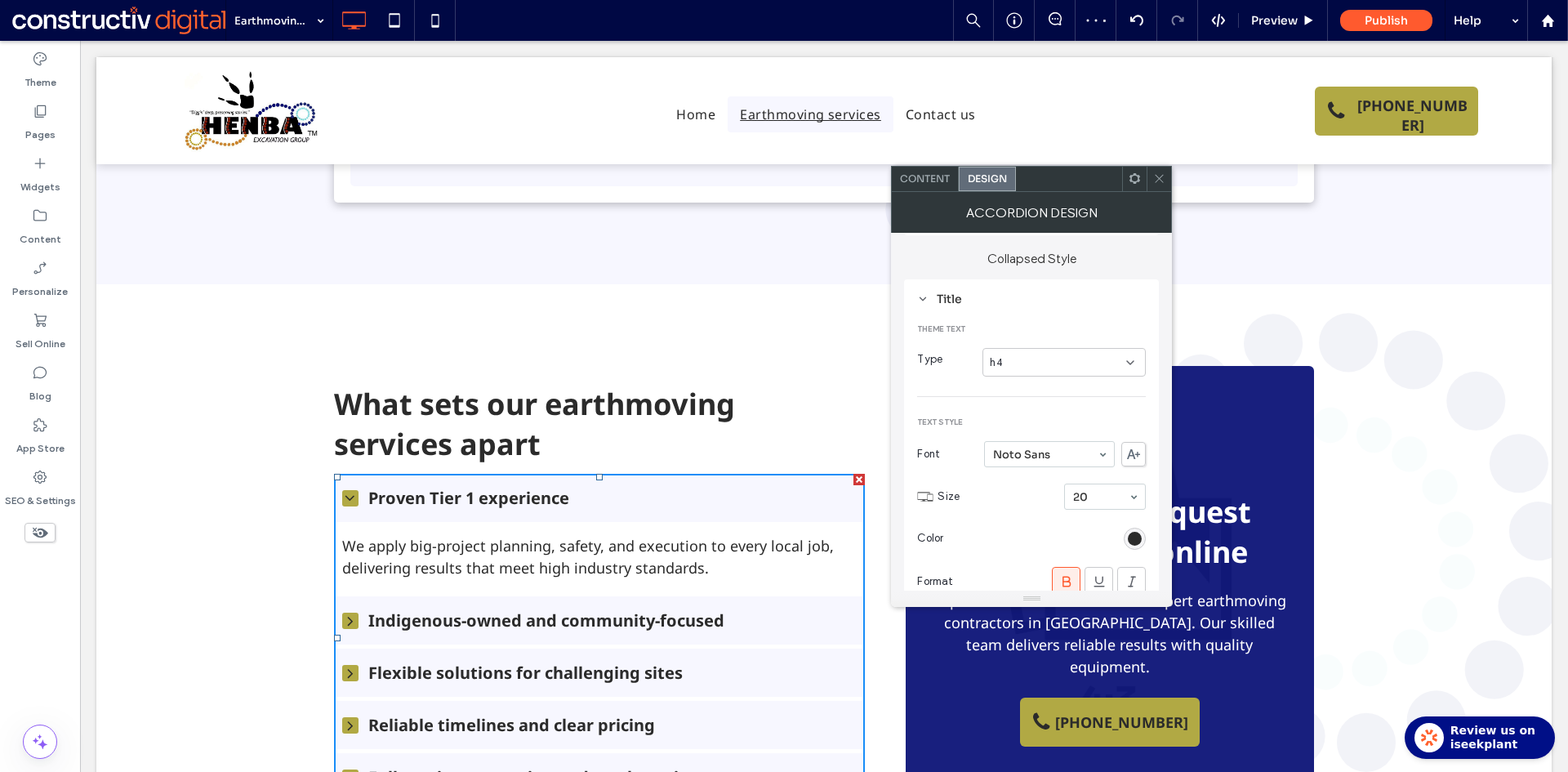
click at [1162, 180] on icon at bounding box center [1159, 178] width 12 height 12
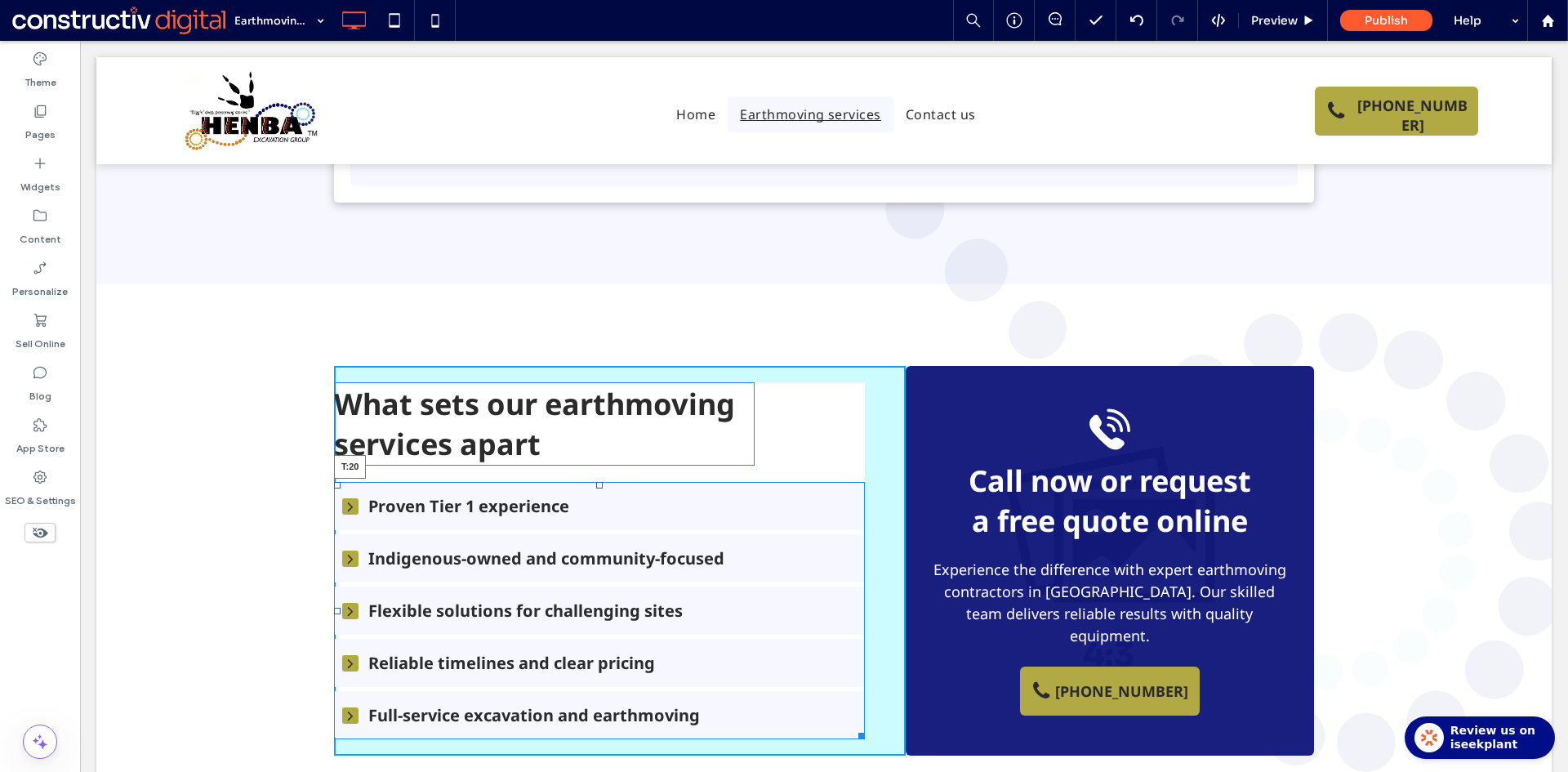
drag, startPoint x: 595, startPoint y: 391, endPoint x: 594, endPoint y: 398, distance: 7.1
click at [596, 482] on div at bounding box center [599, 486] width 7 height 7
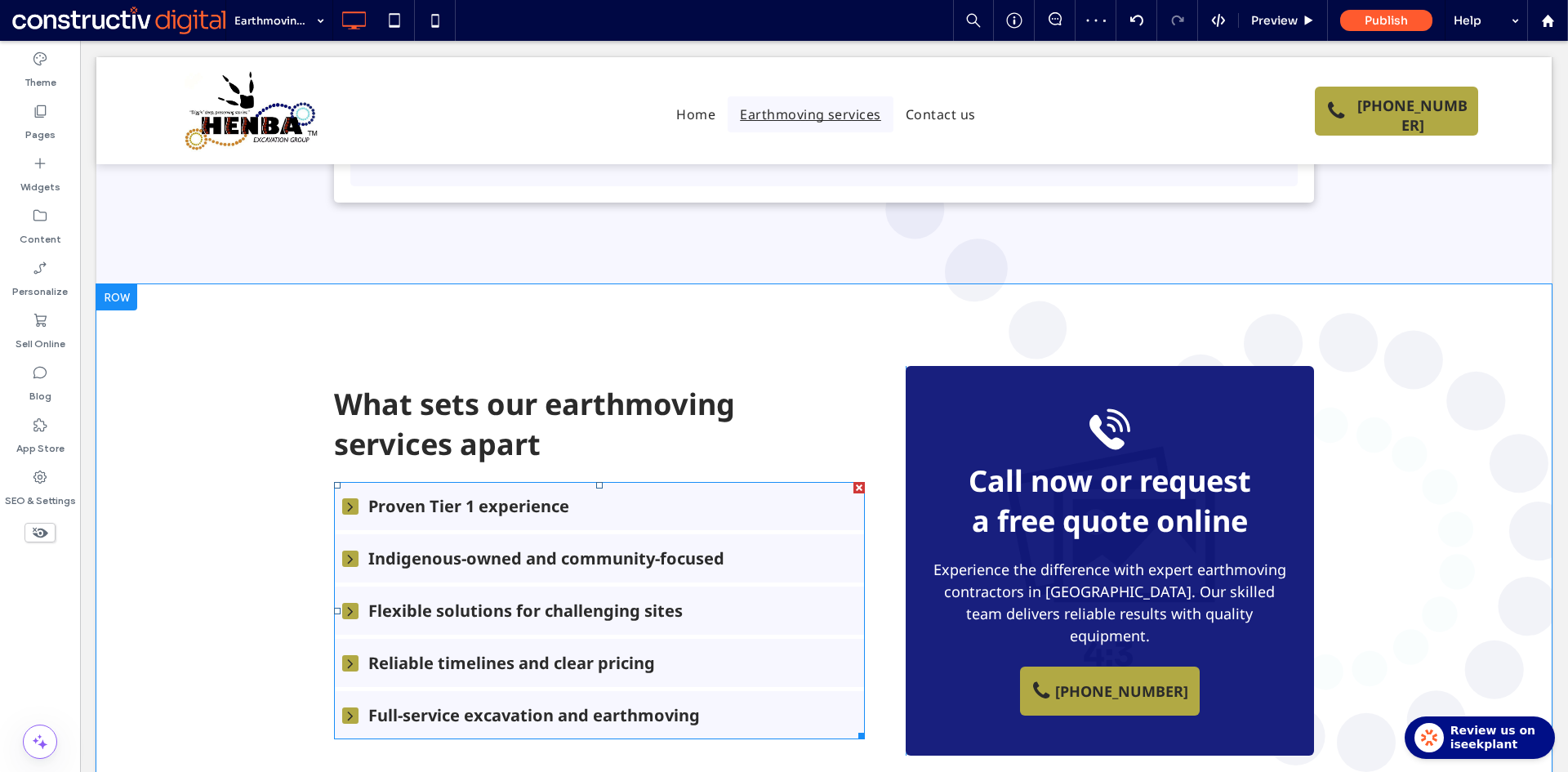
click at [658, 495] on span "Proven Tier 1 experience" at bounding box center [612, 506] width 488 height 22
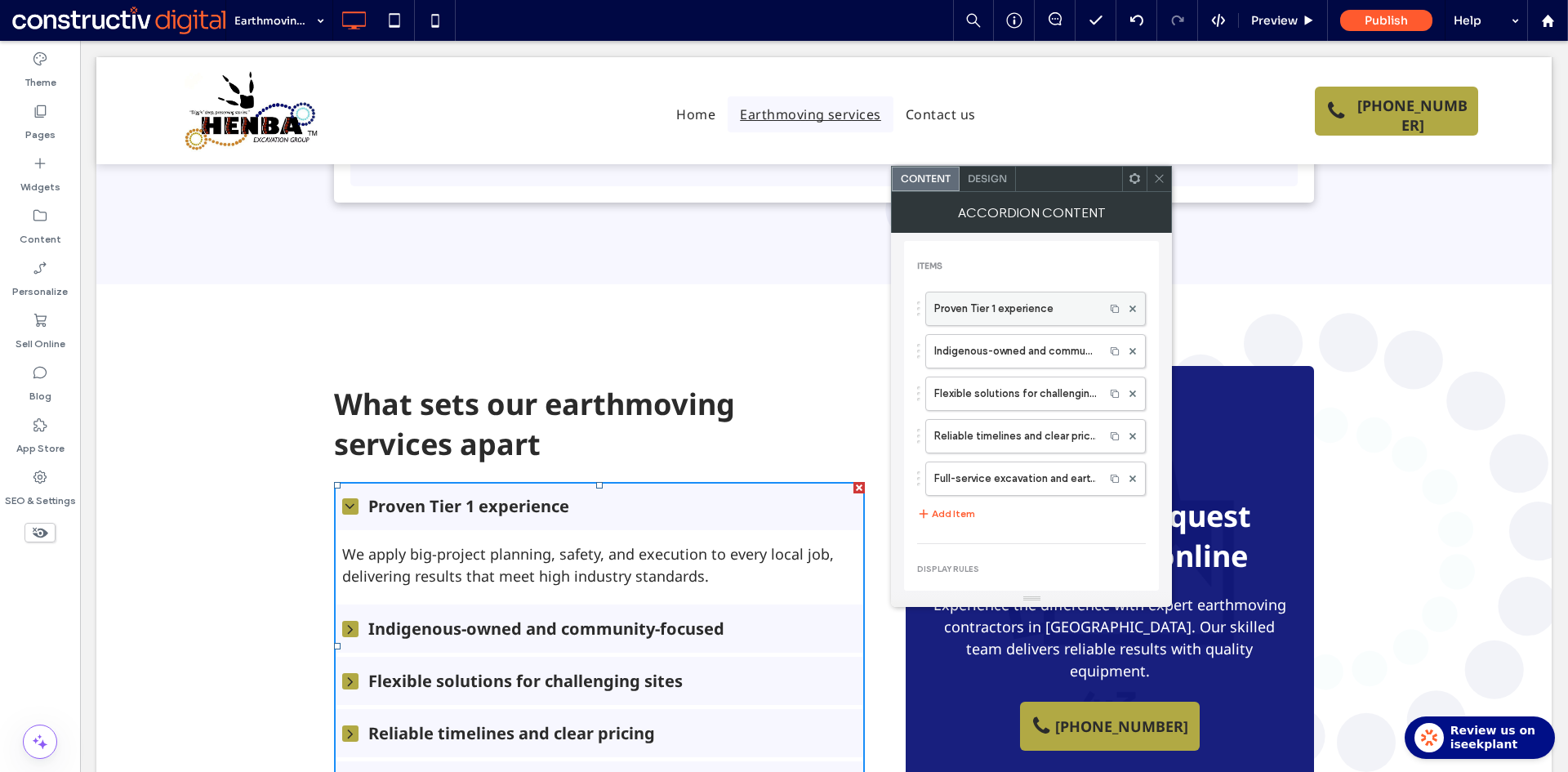
drag, startPoint x: 981, startPoint y: 308, endPoint x: 991, endPoint y: 308, distance: 10.0
click at [981, 308] on label "Proven Tier 1 experience" at bounding box center [1015, 308] width 162 height 33
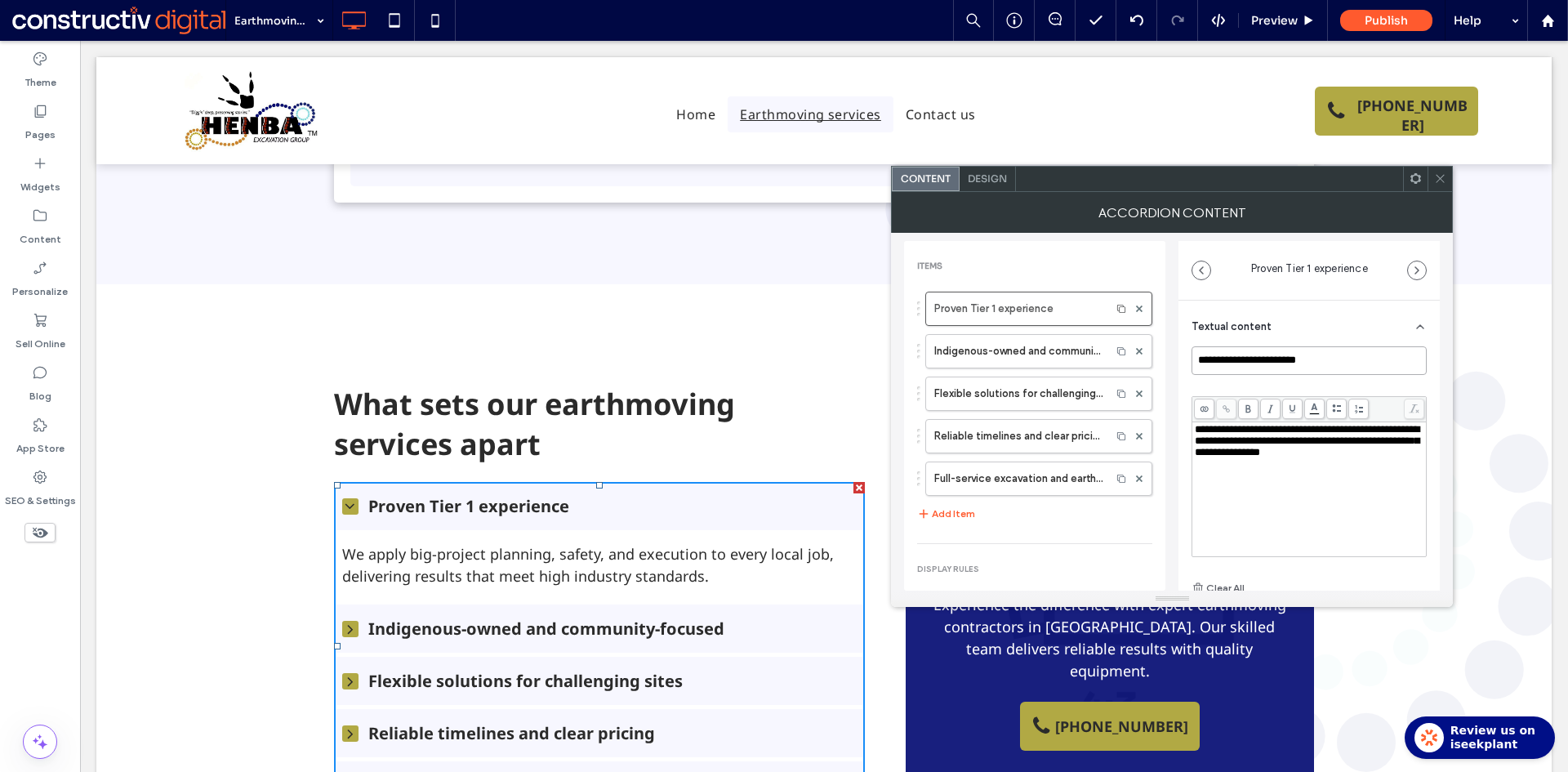
click at [1282, 350] on input "**********" at bounding box center [1309, 360] width 235 height 28
paste input
click at [1236, 458] on span "**********" at bounding box center [1307, 440] width 224 height 33
click at [1037, 350] on label "Indigenous-owned and community-focused" at bounding box center [1018, 351] width 168 height 33
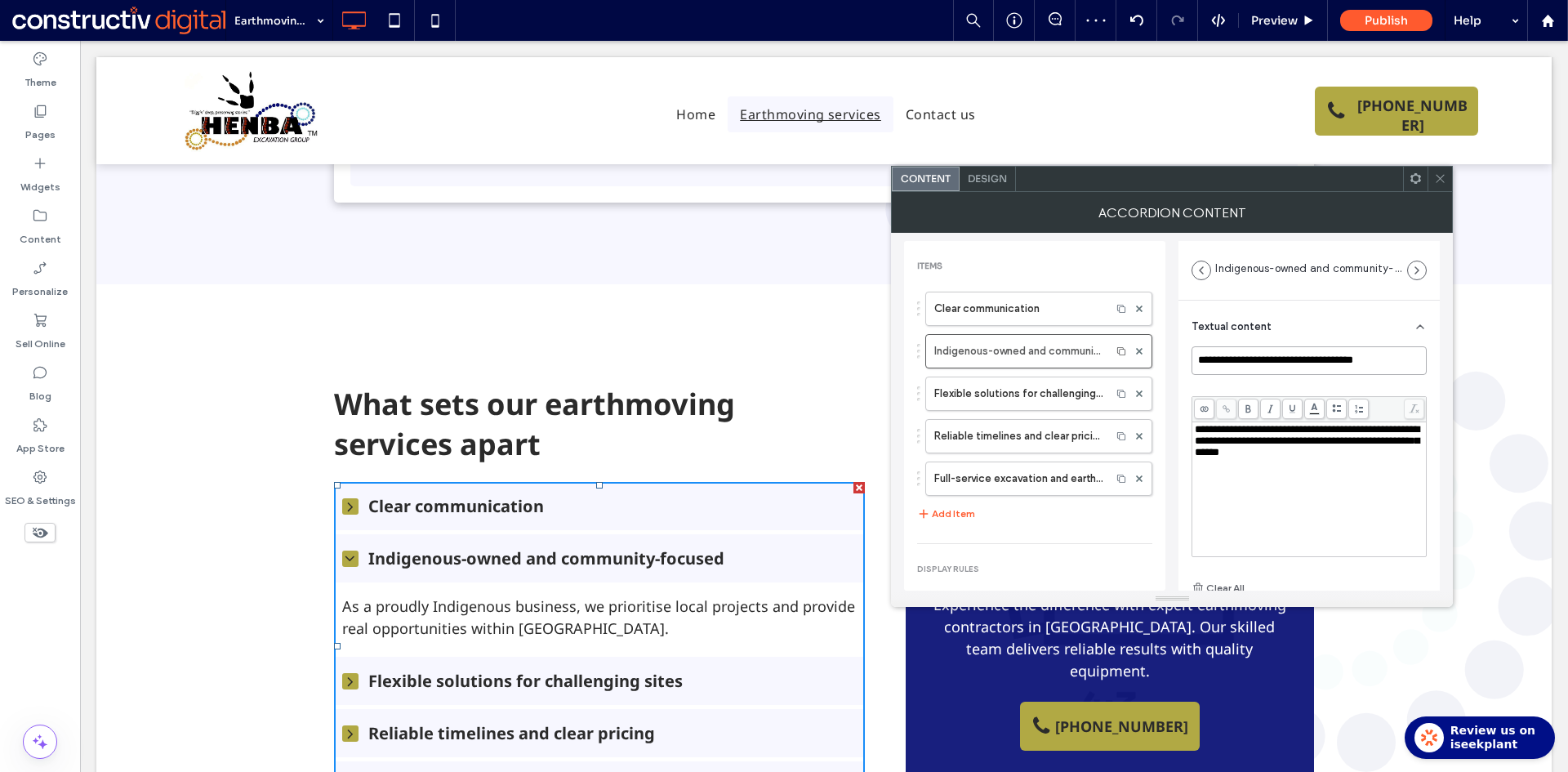
click at [1275, 349] on input "**********" at bounding box center [1309, 360] width 235 height 28
paste input
click at [1235, 485] on div "**********" at bounding box center [1309, 489] width 230 height 131
click at [1004, 392] on label "Flexible solutions for challenging sites" at bounding box center [1018, 393] width 168 height 33
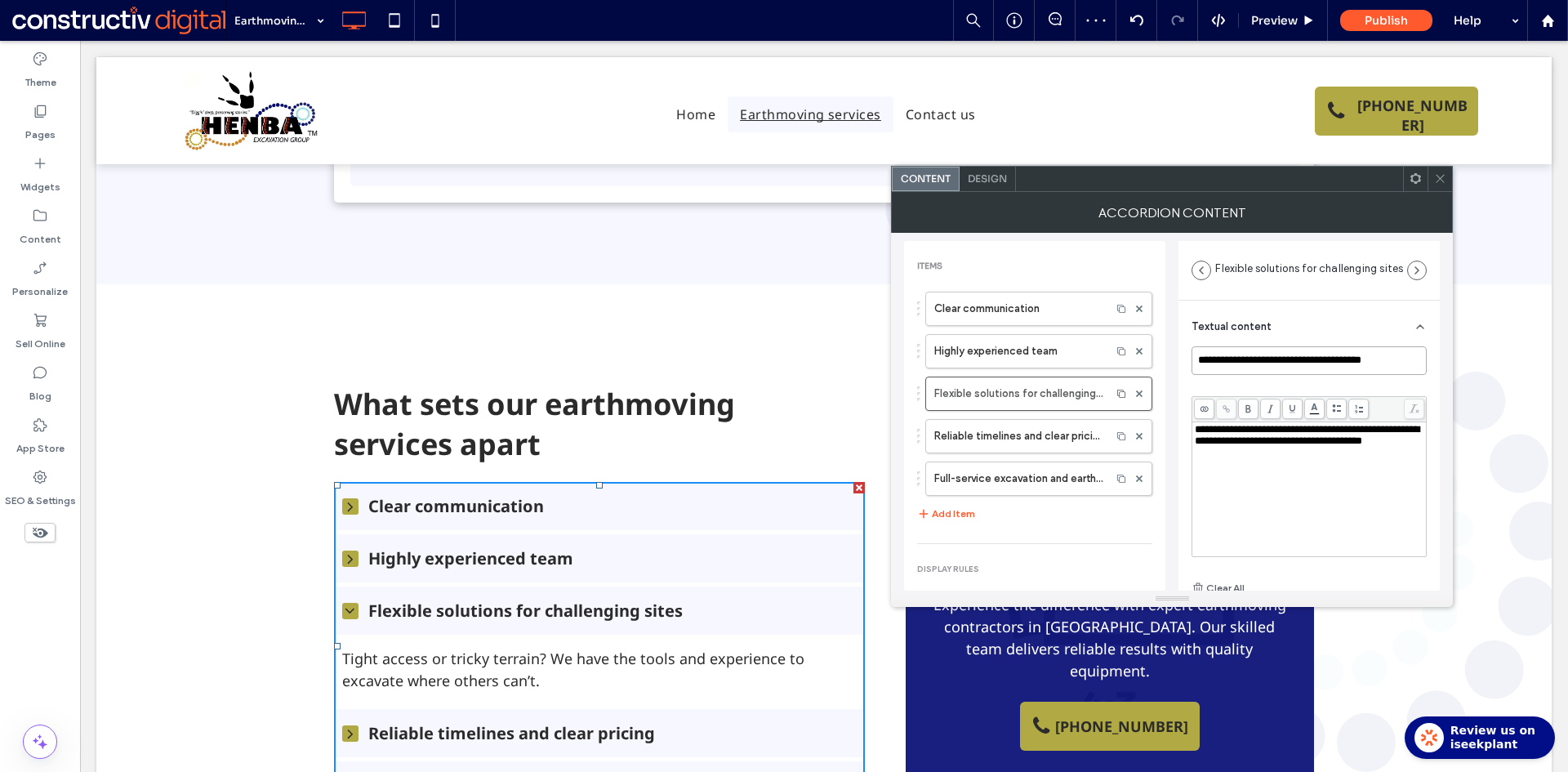
click at [1291, 360] on input "**********" at bounding box center [1309, 360] width 235 height 28
paste input
click at [1246, 446] on span "**********" at bounding box center [1307, 435] width 224 height 22
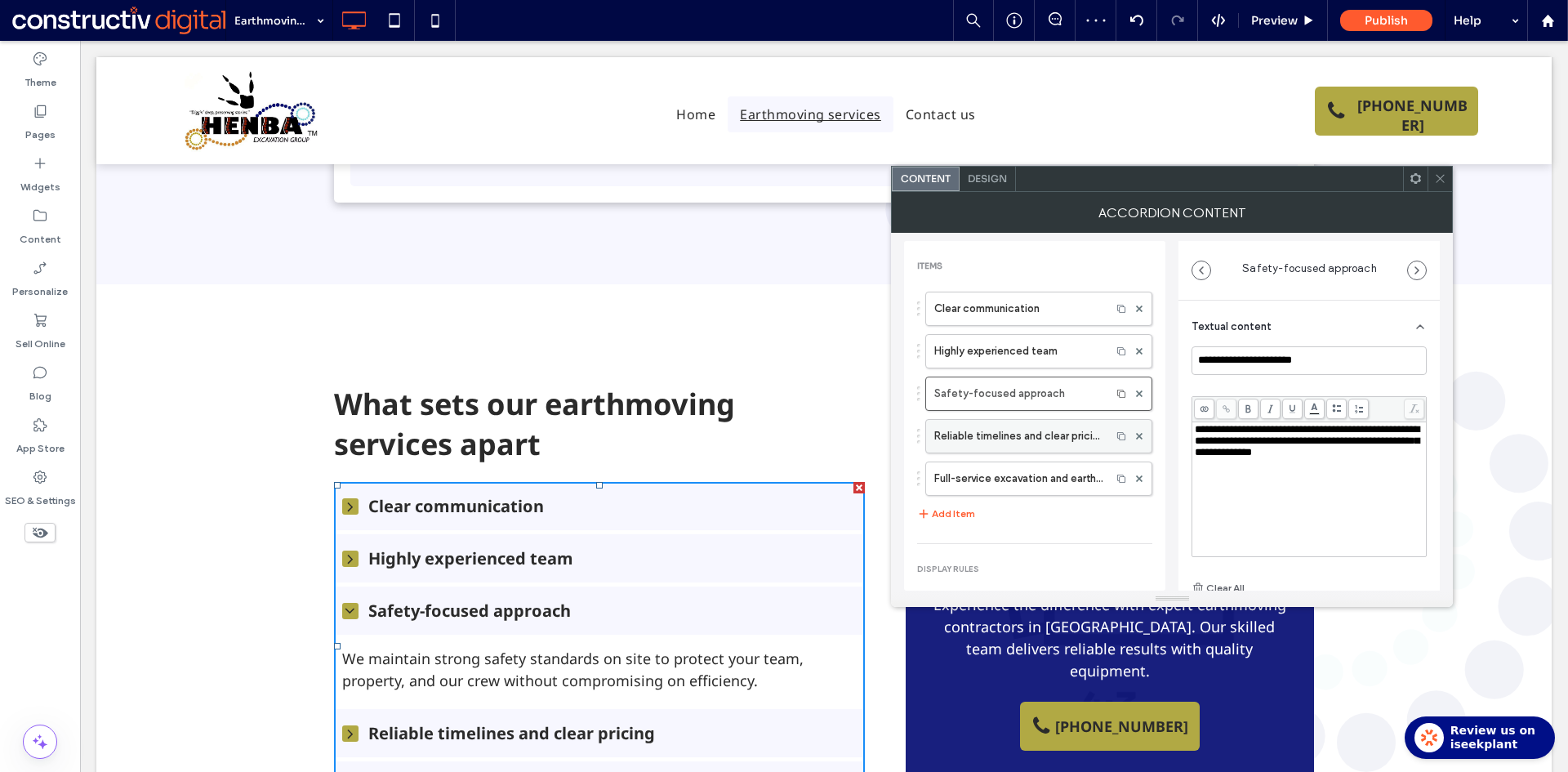
click at [1007, 432] on label "Reliable timelines and clear pricing" at bounding box center [1018, 436] width 168 height 33
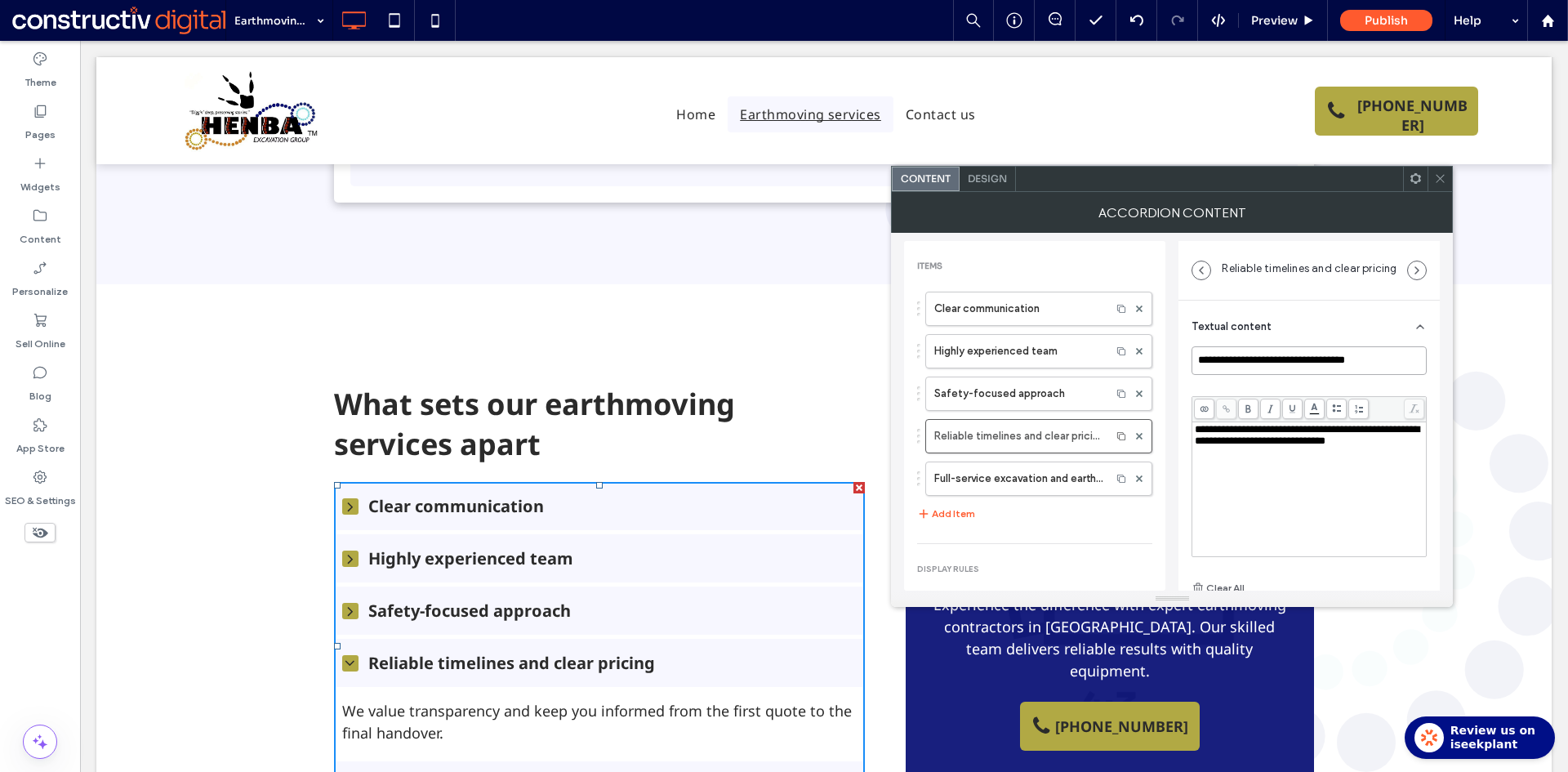
click at [1252, 358] on input "**********" at bounding box center [1309, 360] width 235 height 28
paste input
click at [1261, 446] on span "**********" at bounding box center [1307, 435] width 224 height 22
click at [1017, 484] on label "Full-service excavation and earthmoving" at bounding box center [1018, 479] width 168 height 33
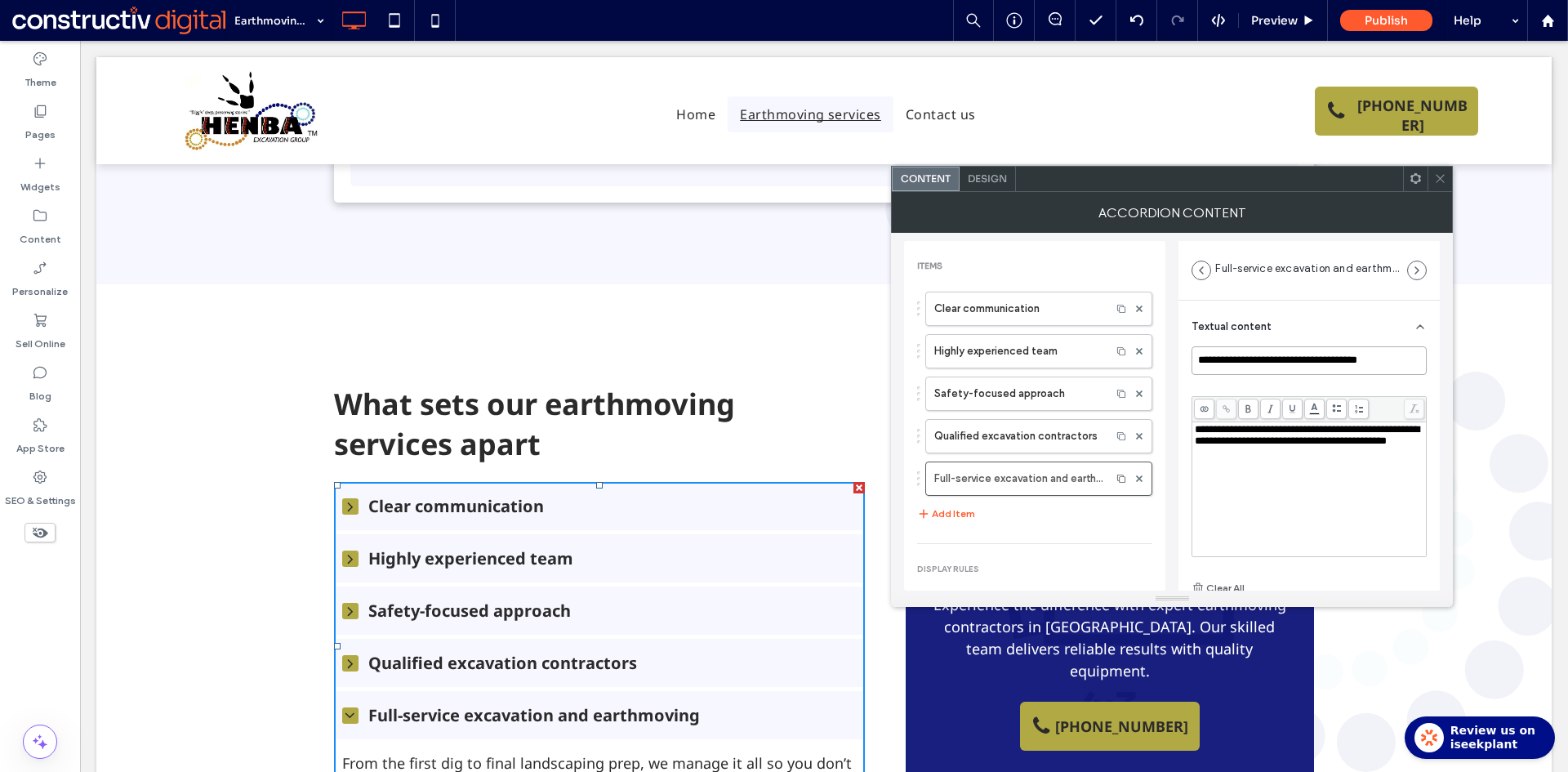
click at [1293, 360] on input "**********" at bounding box center [1309, 360] width 235 height 28
paste input
type input "**********"
click at [1279, 489] on div "**********" at bounding box center [1309, 489] width 230 height 131
drag, startPoint x: 1148, startPoint y: 525, endPoint x: 1338, endPoint y: 297, distance: 296.8
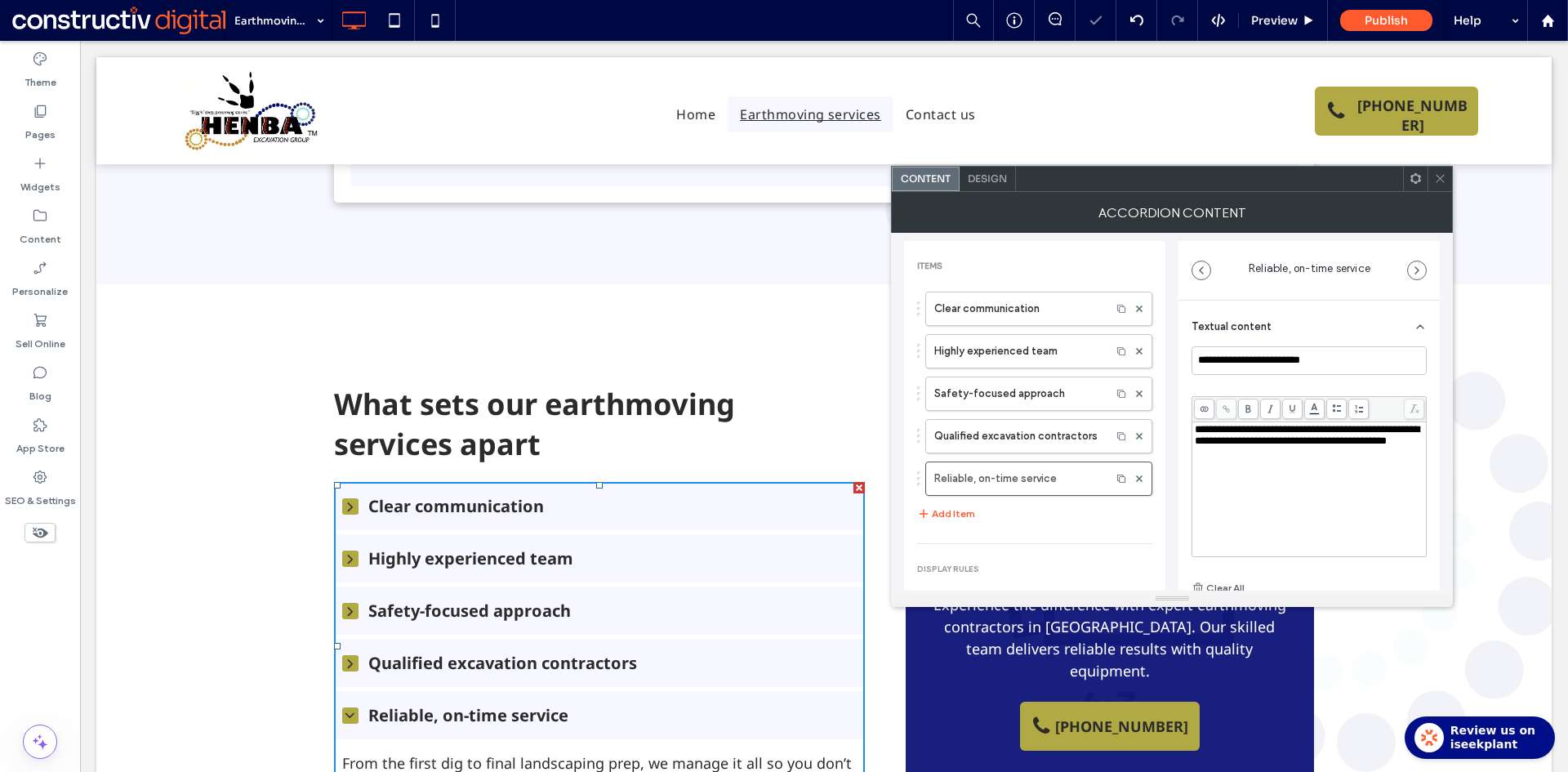
click at [1147, 525] on div "Items Clear communication Highly experienced team Safety-focused approach Quali…" at bounding box center [1034, 512] width 261 height 519
drag, startPoint x: 1440, startPoint y: 171, endPoint x: 1367, endPoint y: 419, distance: 258.5
click at [1440, 172] on span at bounding box center [1440, 179] width 12 height 25
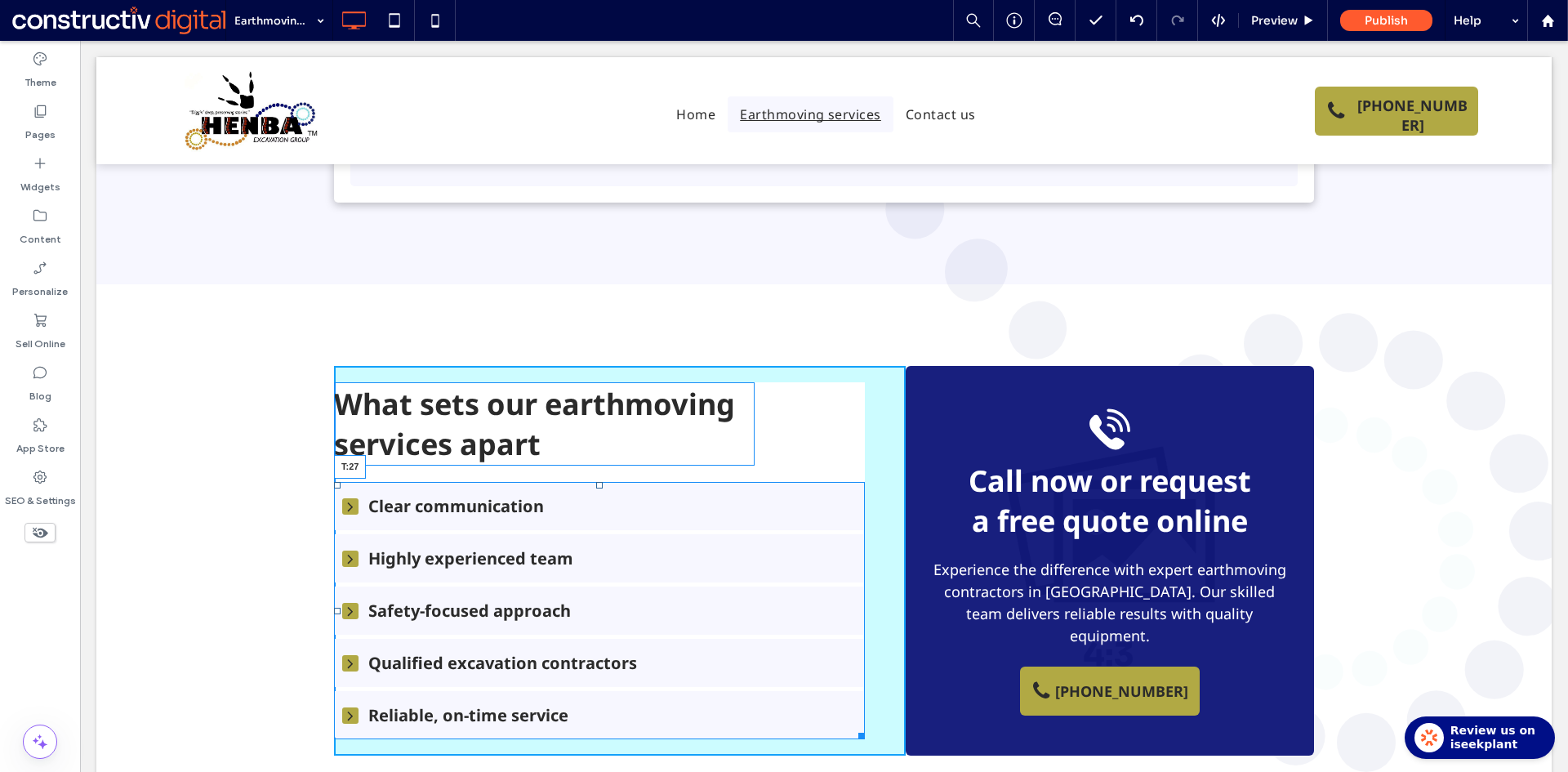
click at [596, 482] on div at bounding box center [599, 486] width 7 height 7
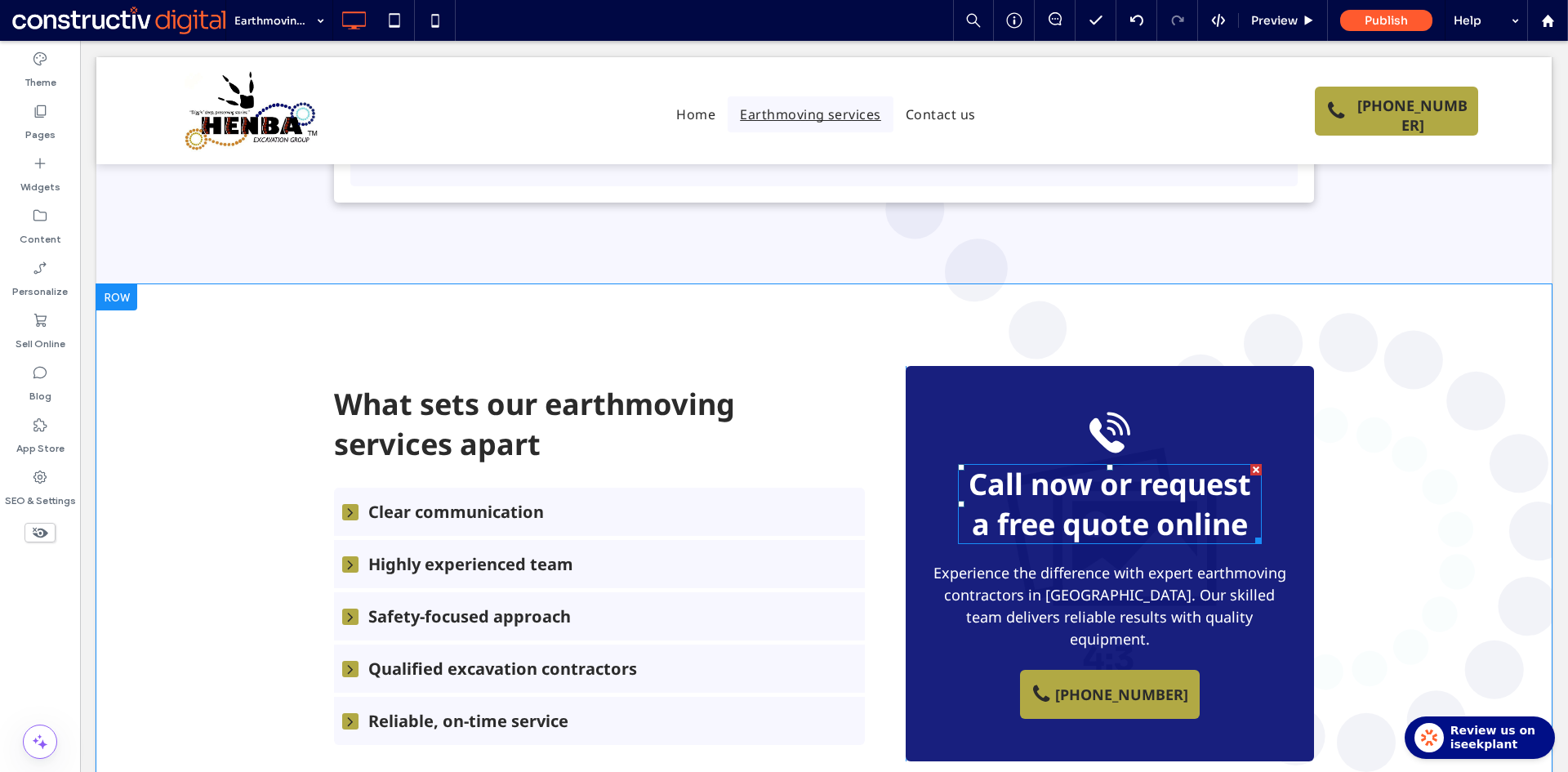
click at [1052, 464] on span "Call now or request a free quote online" at bounding box center [1110, 504] width 283 height 80
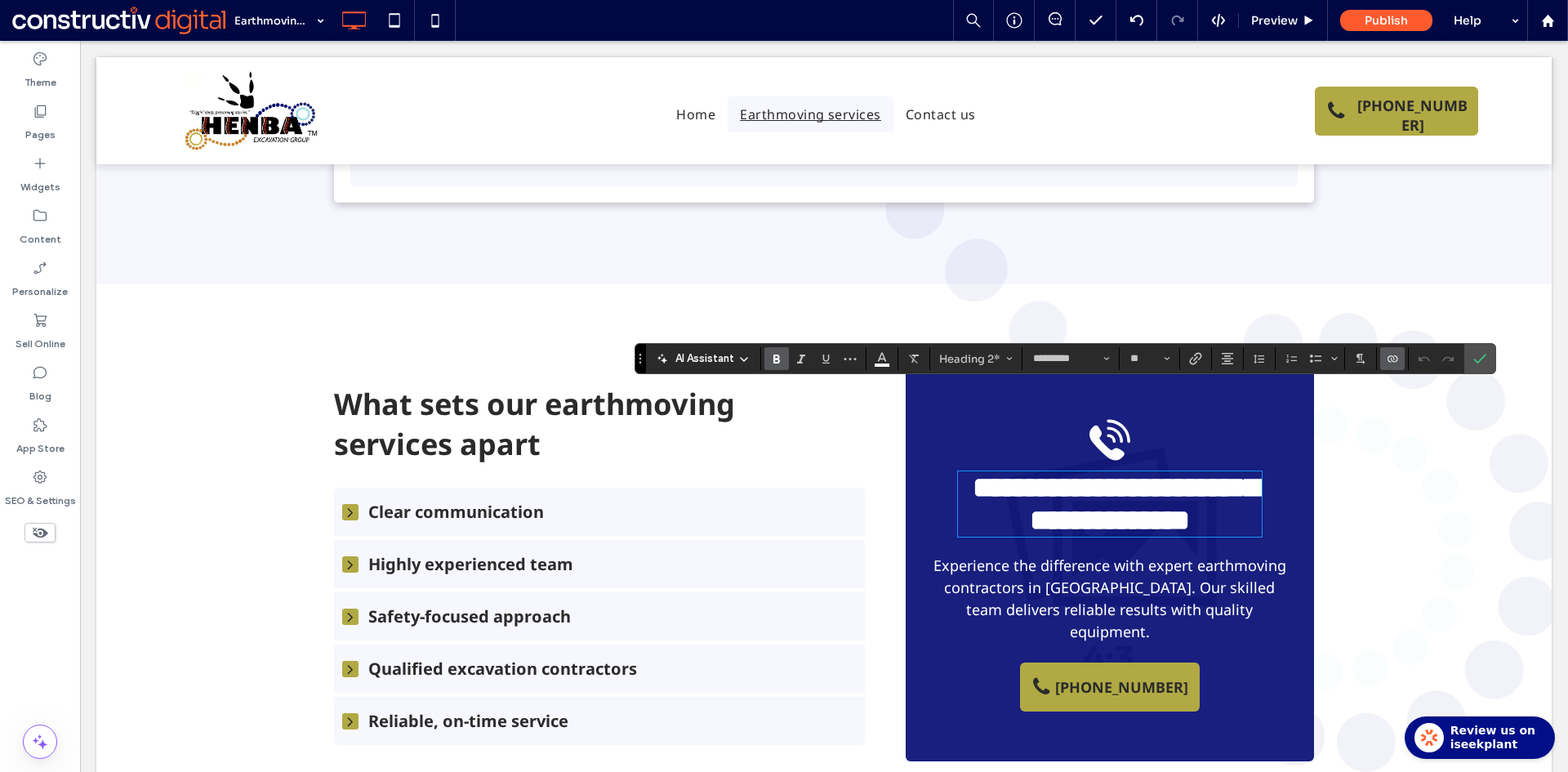
type input "**"
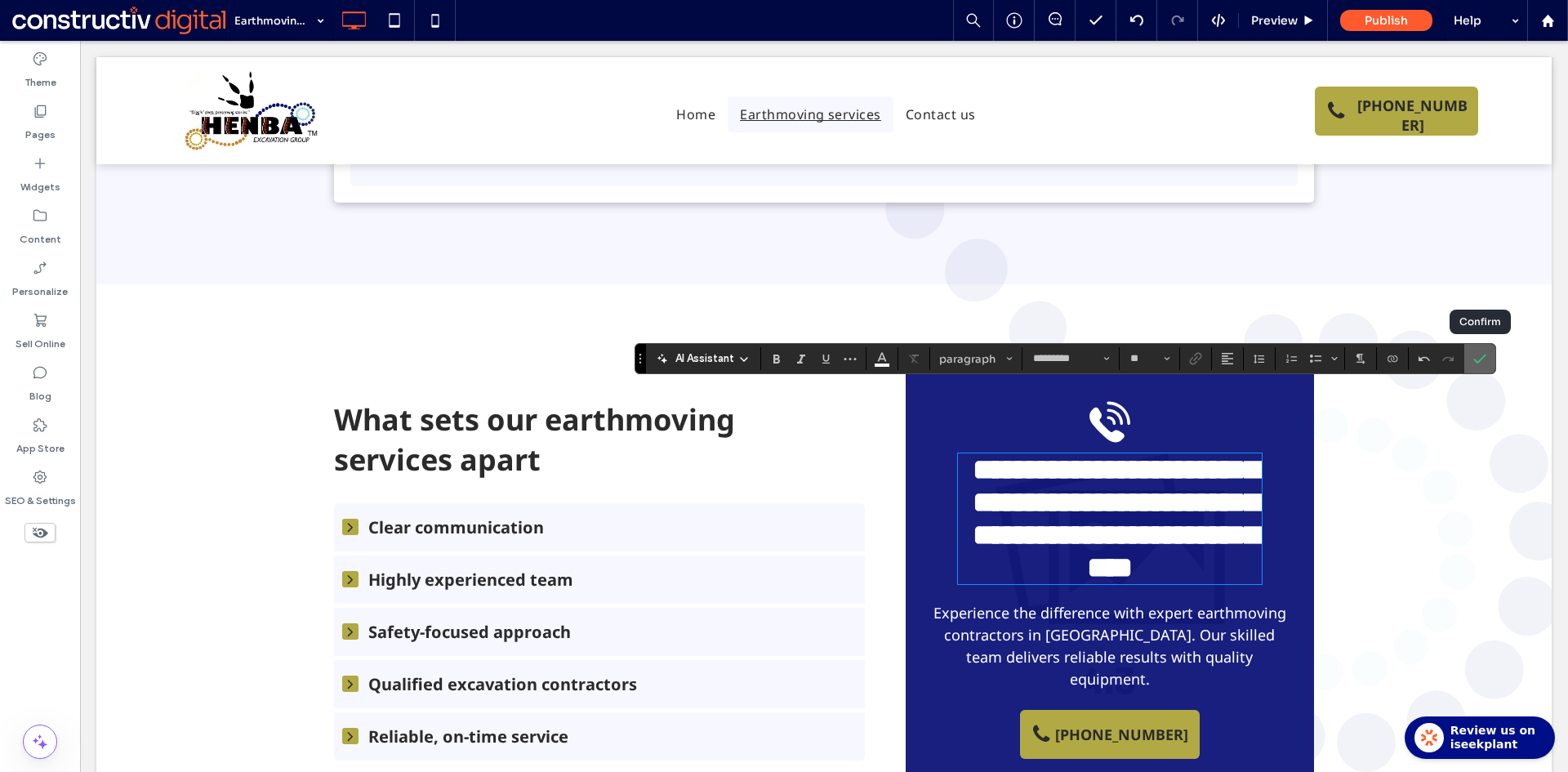
drag, startPoint x: 1482, startPoint y: 355, endPoint x: 1392, endPoint y: 319, distance: 96.9
click at [1482, 355] on icon "Confirm" at bounding box center [1479, 358] width 13 height 13
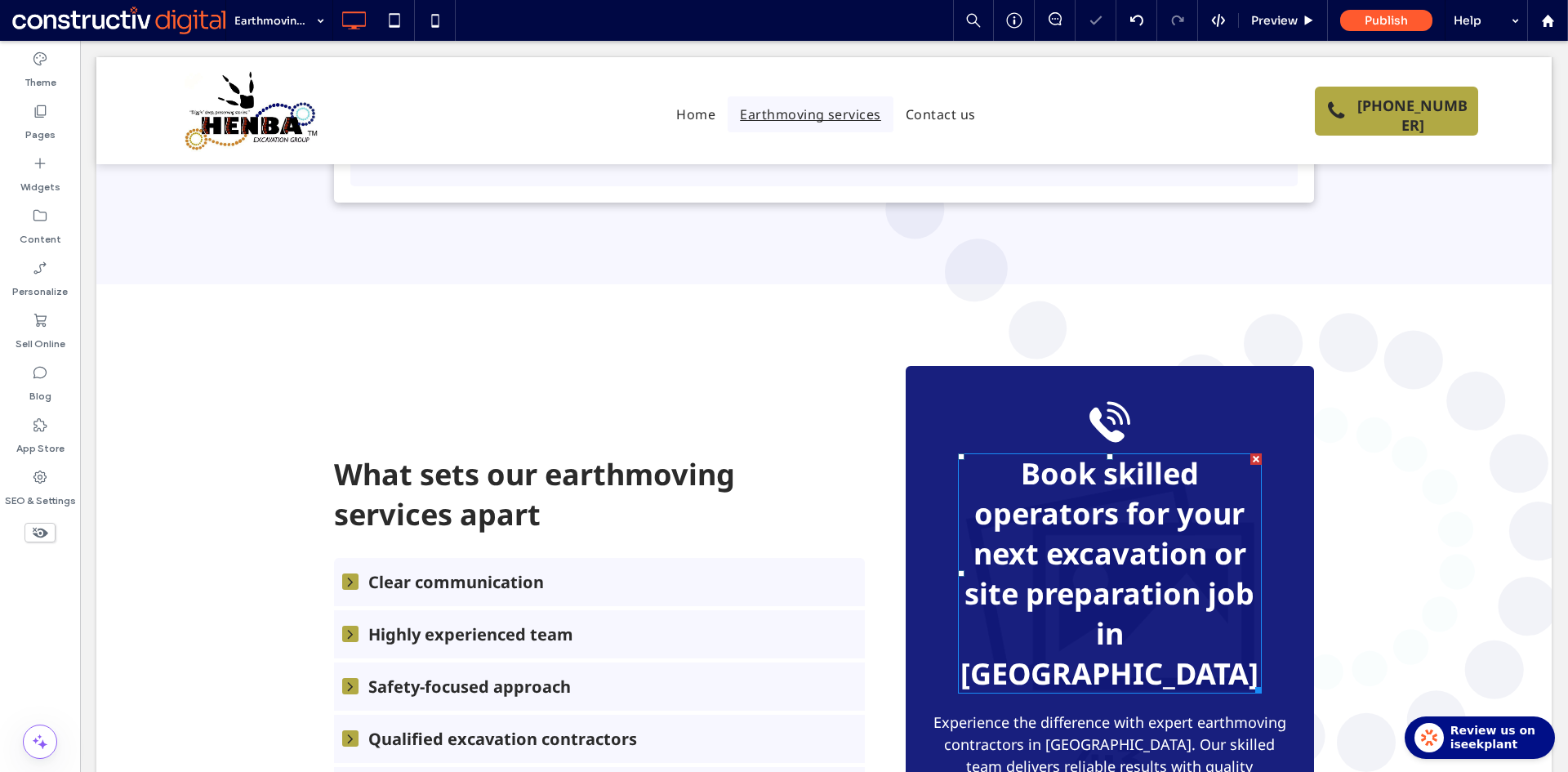
click at [1099, 455] on span "Book skilled operators for your next excavation or site preparation job in Sydn" at bounding box center [1109, 573] width 298 height 240
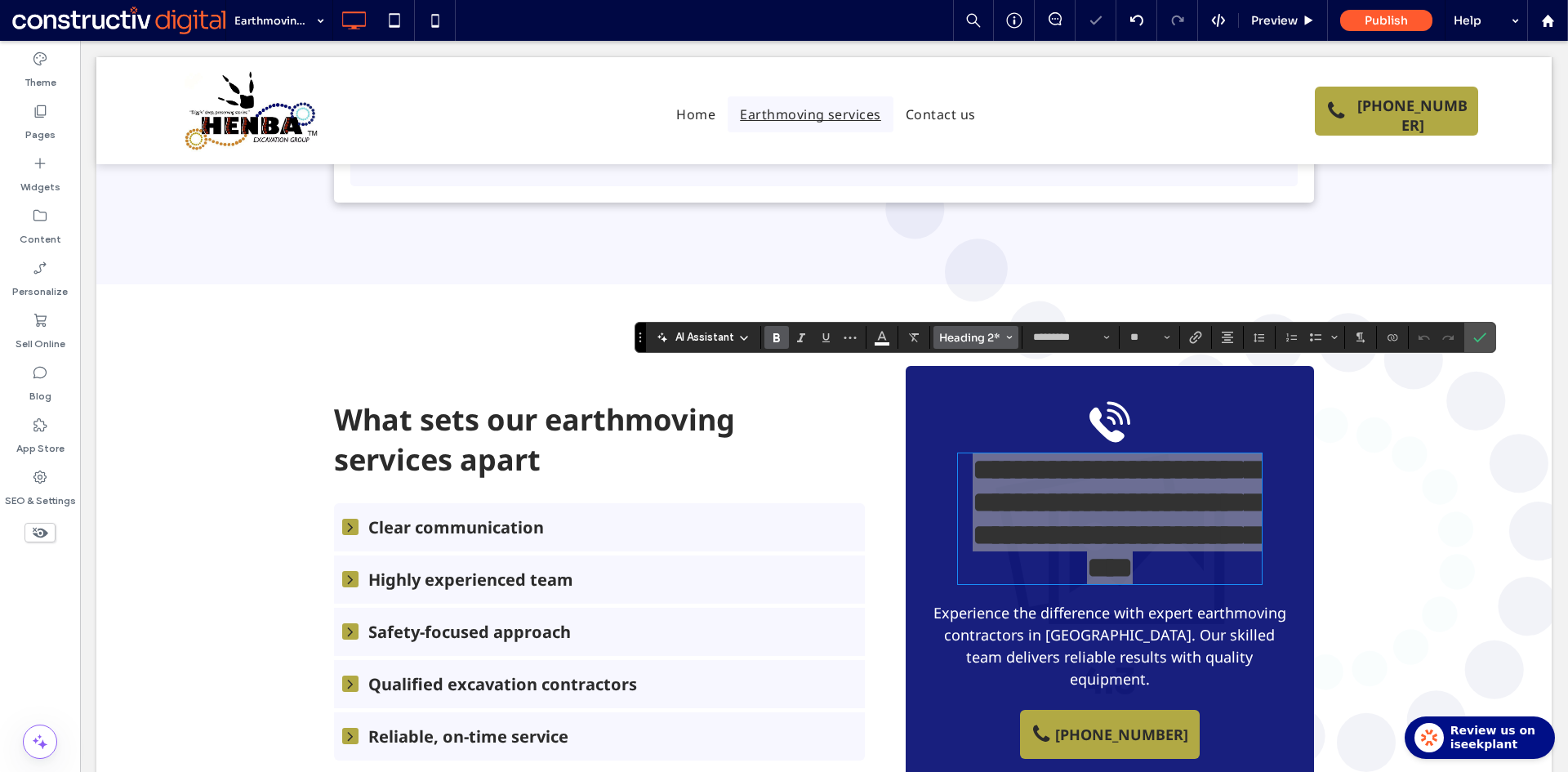
click at [976, 339] on span "Heading 2*" at bounding box center [970, 338] width 63 height 14
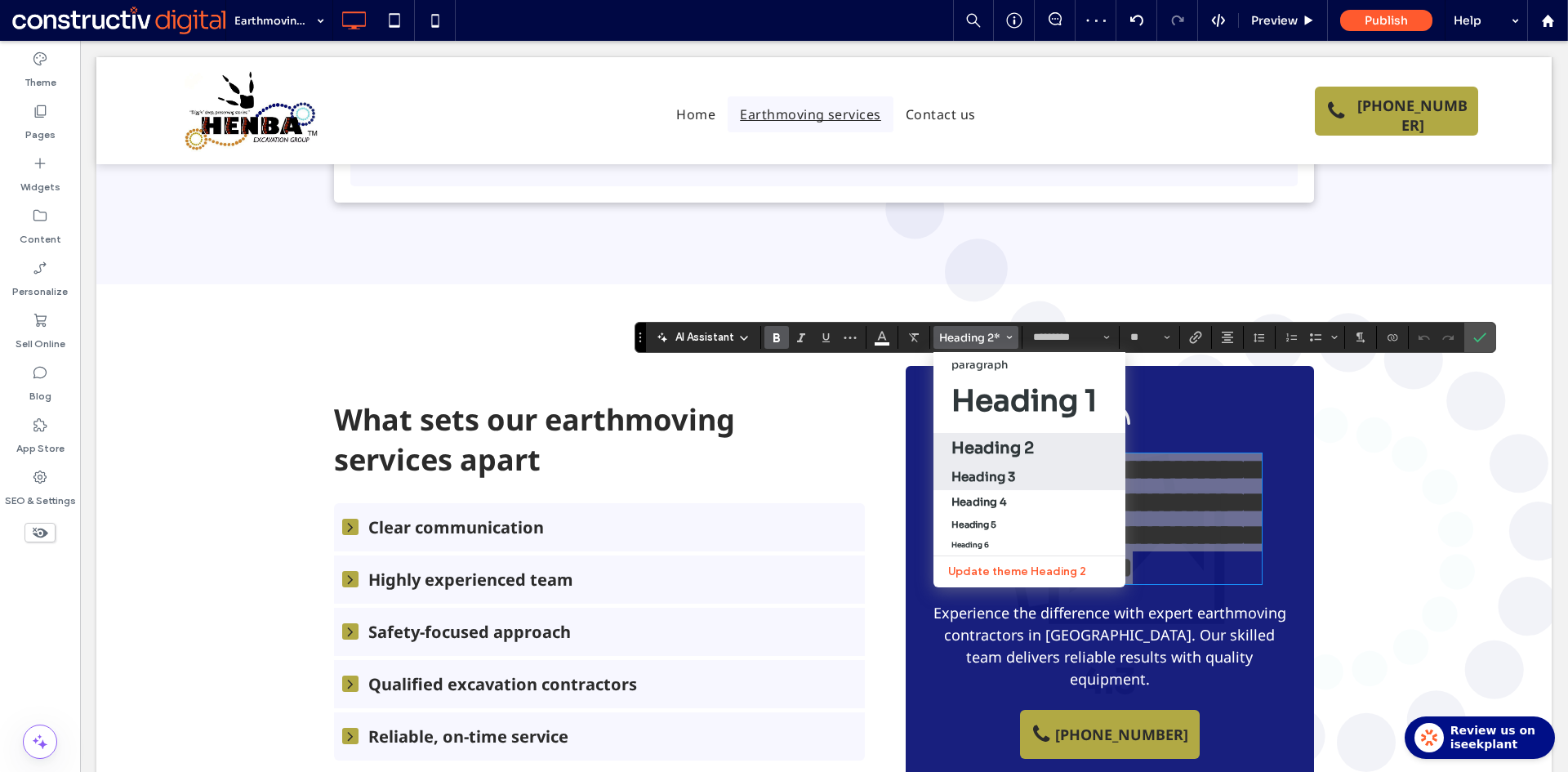
click at [997, 474] on h3 "Heading 3" at bounding box center [983, 476] width 63 height 15
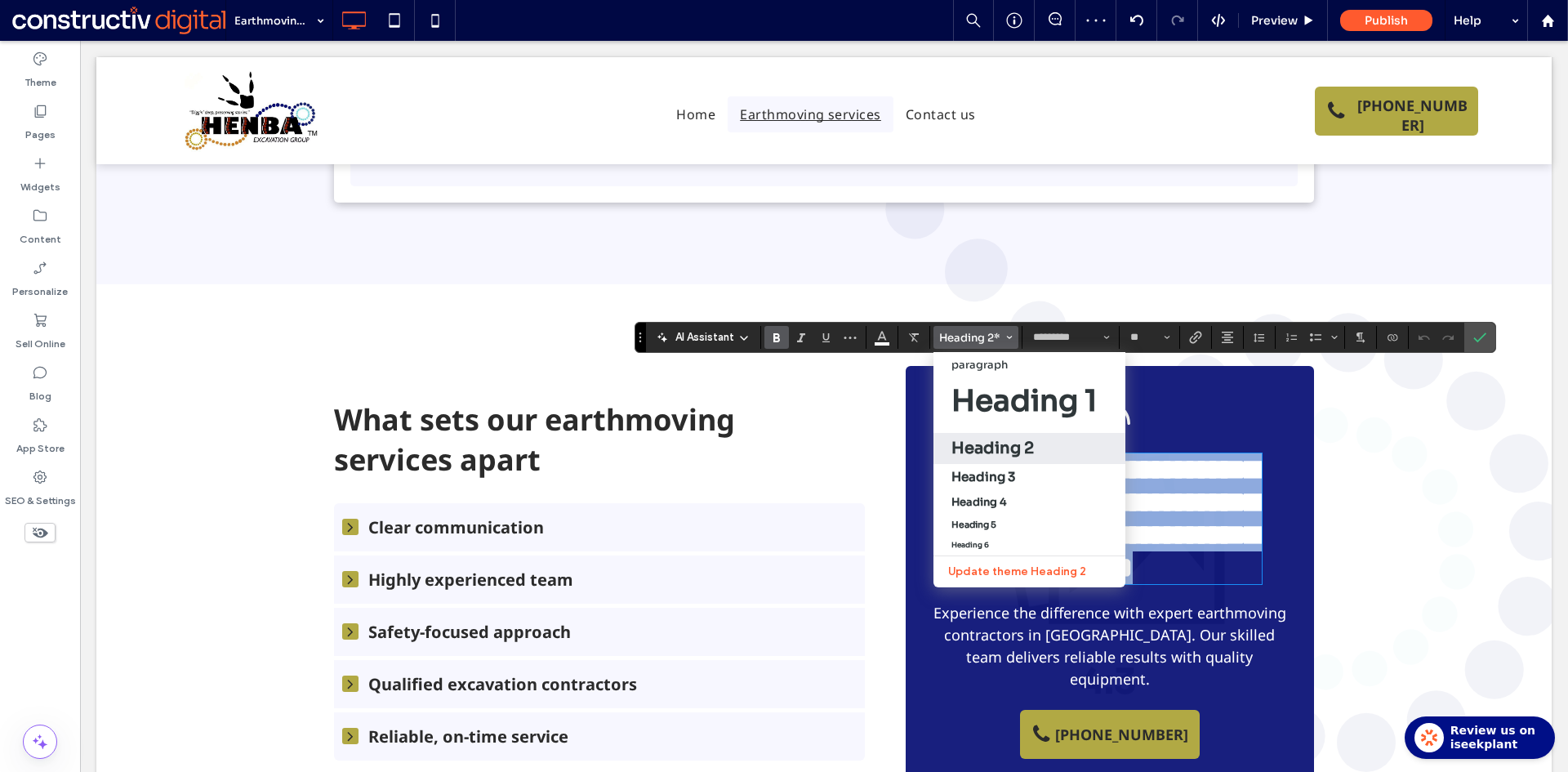
type input "**"
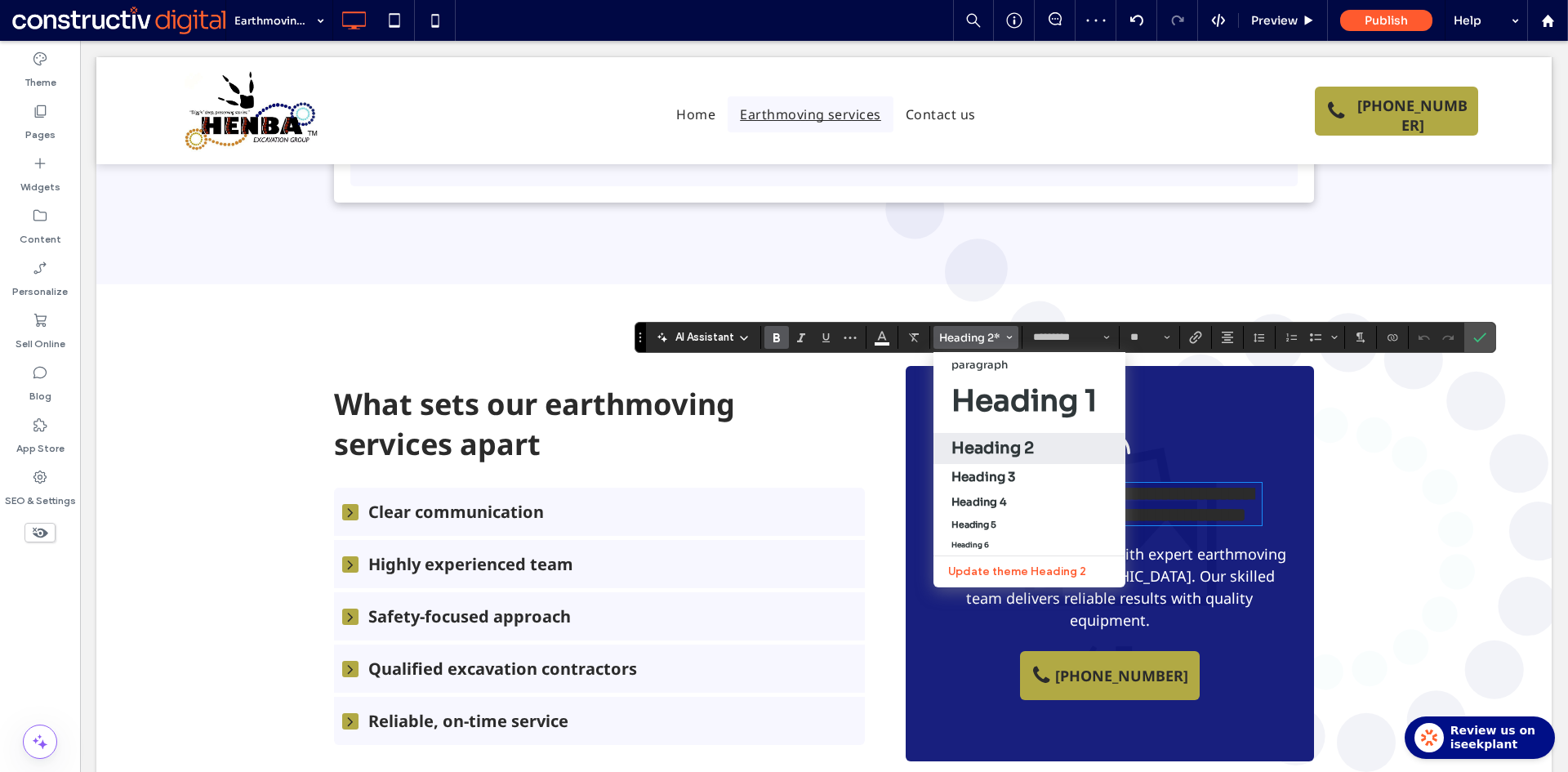
scroll to position [1165, 0]
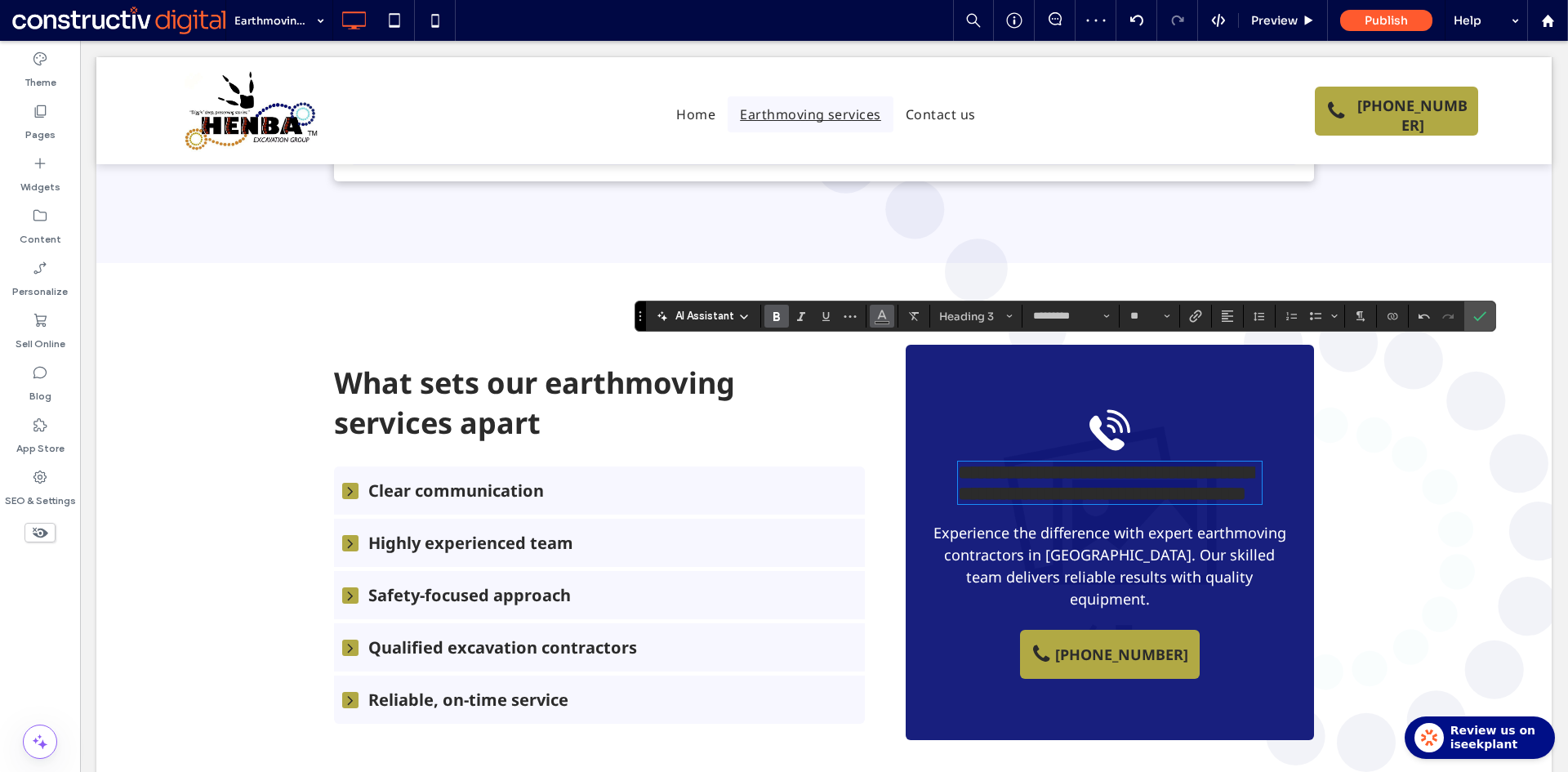
click at [882, 317] on use "Color" at bounding box center [881, 314] width 9 height 9
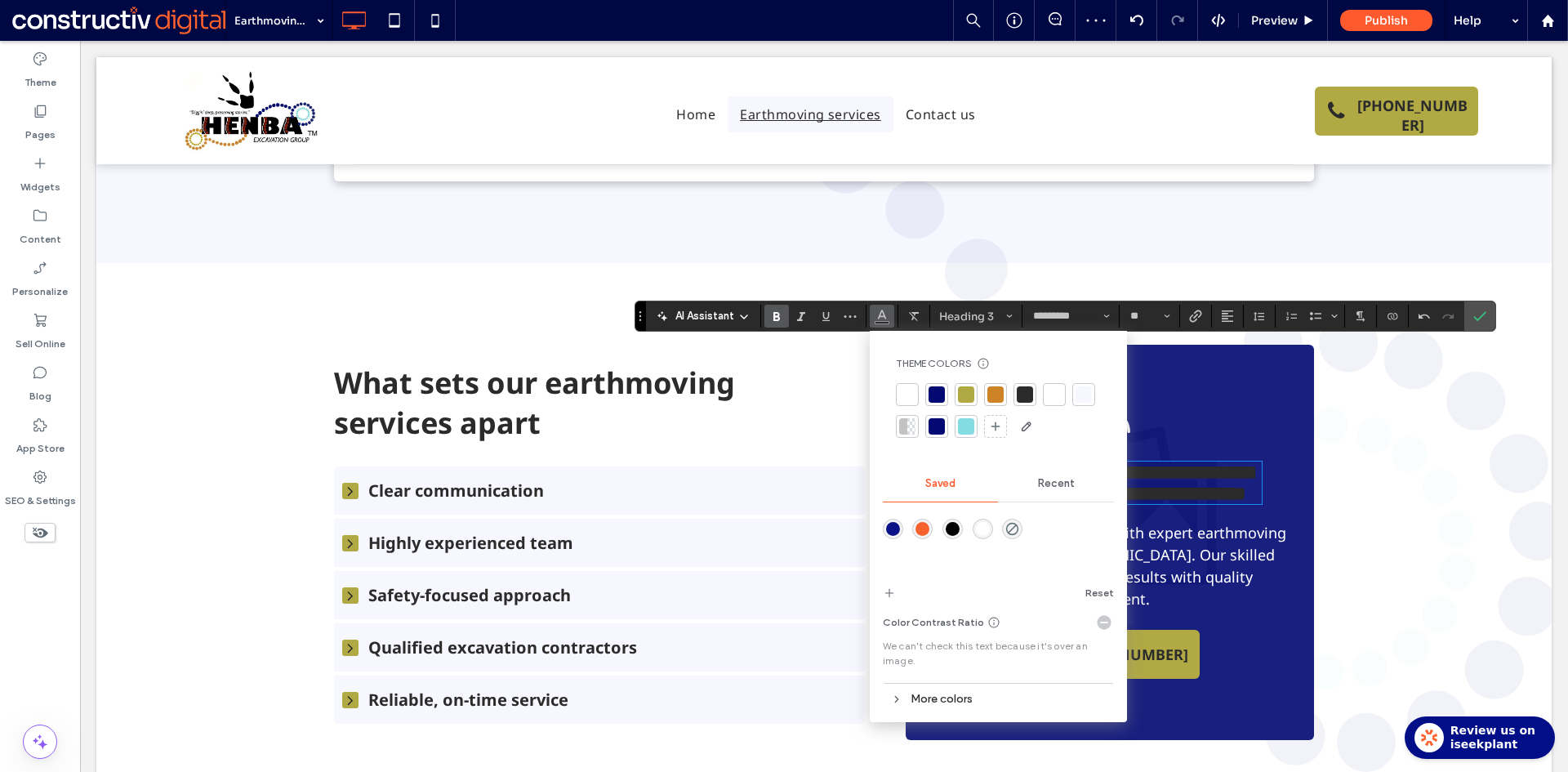
click at [1060, 392] on div at bounding box center [1053, 394] width 16 height 16
click at [1483, 314] on use "Confirm" at bounding box center [1479, 315] width 13 height 9
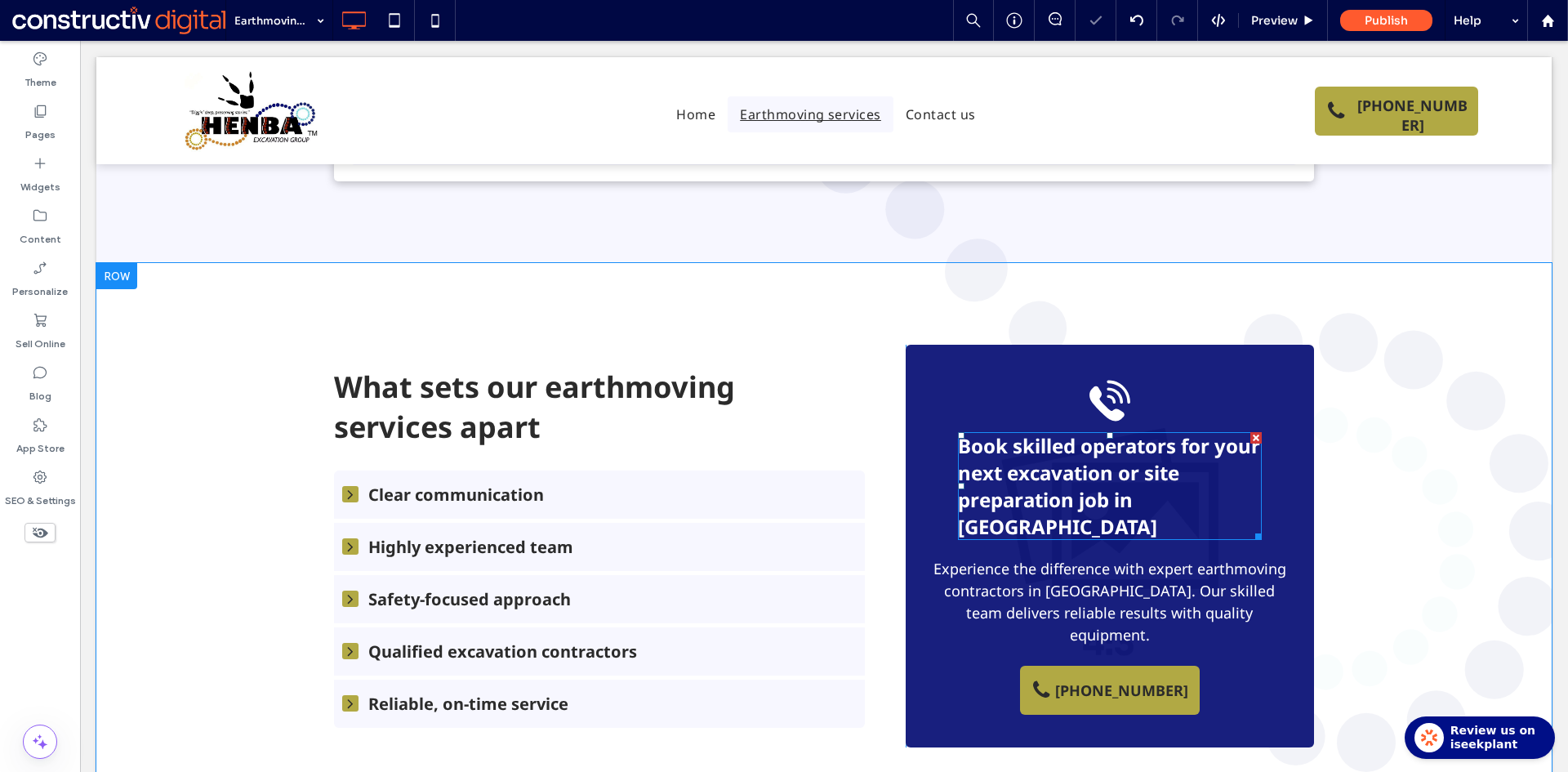
click at [1096, 432] on span "Book skilled operators for your next excavation or site preparation job in Sydn" at bounding box center [1108, 486] width 302 height 108
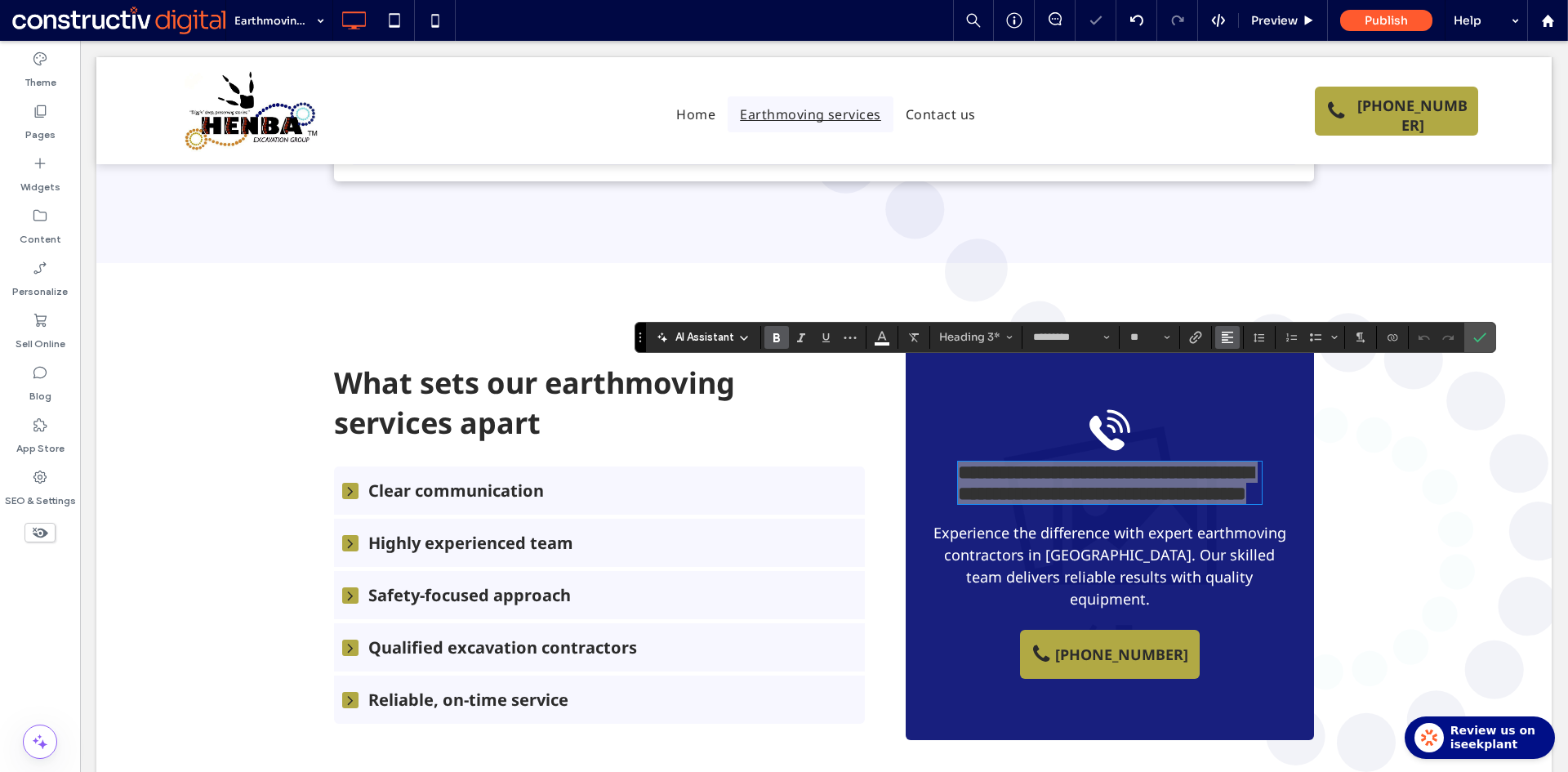
click at [1231, 338] on icon "Alignment" at bounding box center [1226, 337] width 13 height 13
click at [1240, 381] on icon "ui.textEditor.alignment.center" at bounding box center [1239, 386] width 13 height 13
click at [1481, 333] on icon "Confirm" at bounding box center [1479, 337] width 13 height 13
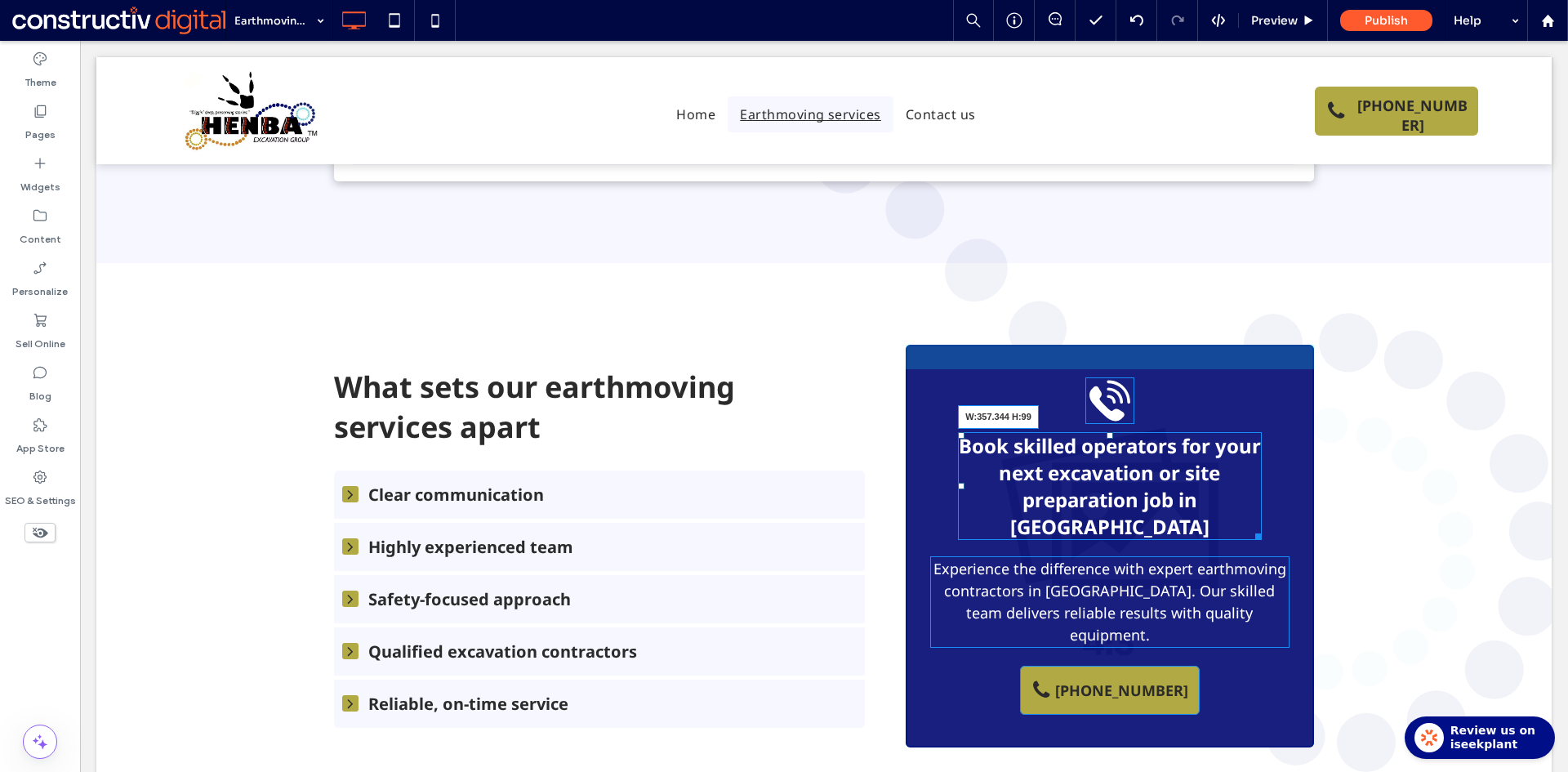
drag, startPoint x: 1252, startPoint y: 442, endPoint x: 1246, endPoint y: 434, distance: 10.0
click at [1249, 528] on div at bounding box center [1255, 534] width 12 height 12
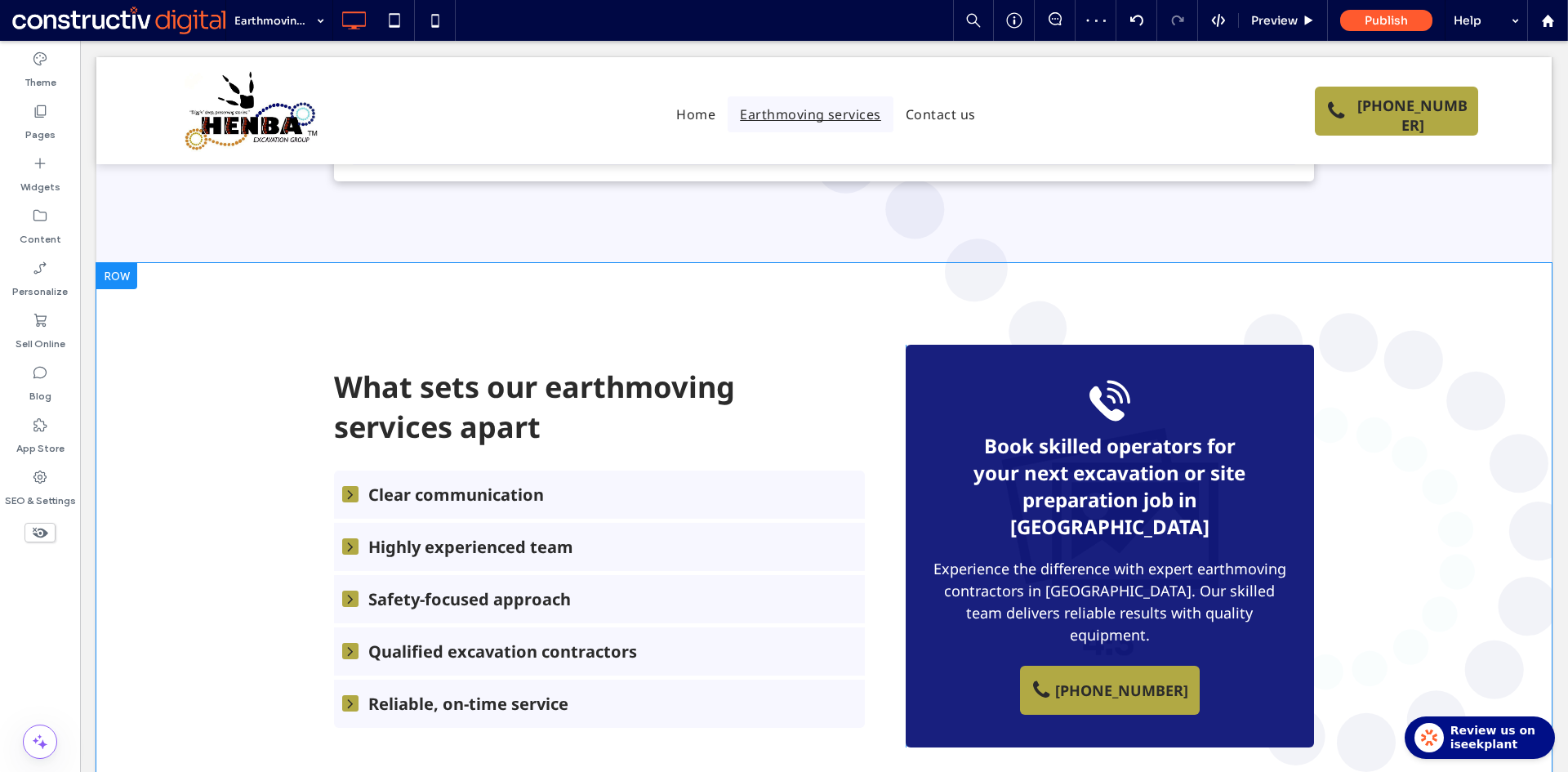
click at [1200, 436] on span "Book skilled operators for your next excavation or site preparation job in Sydn" at bounding box center [1110, 486] width 272 height 108
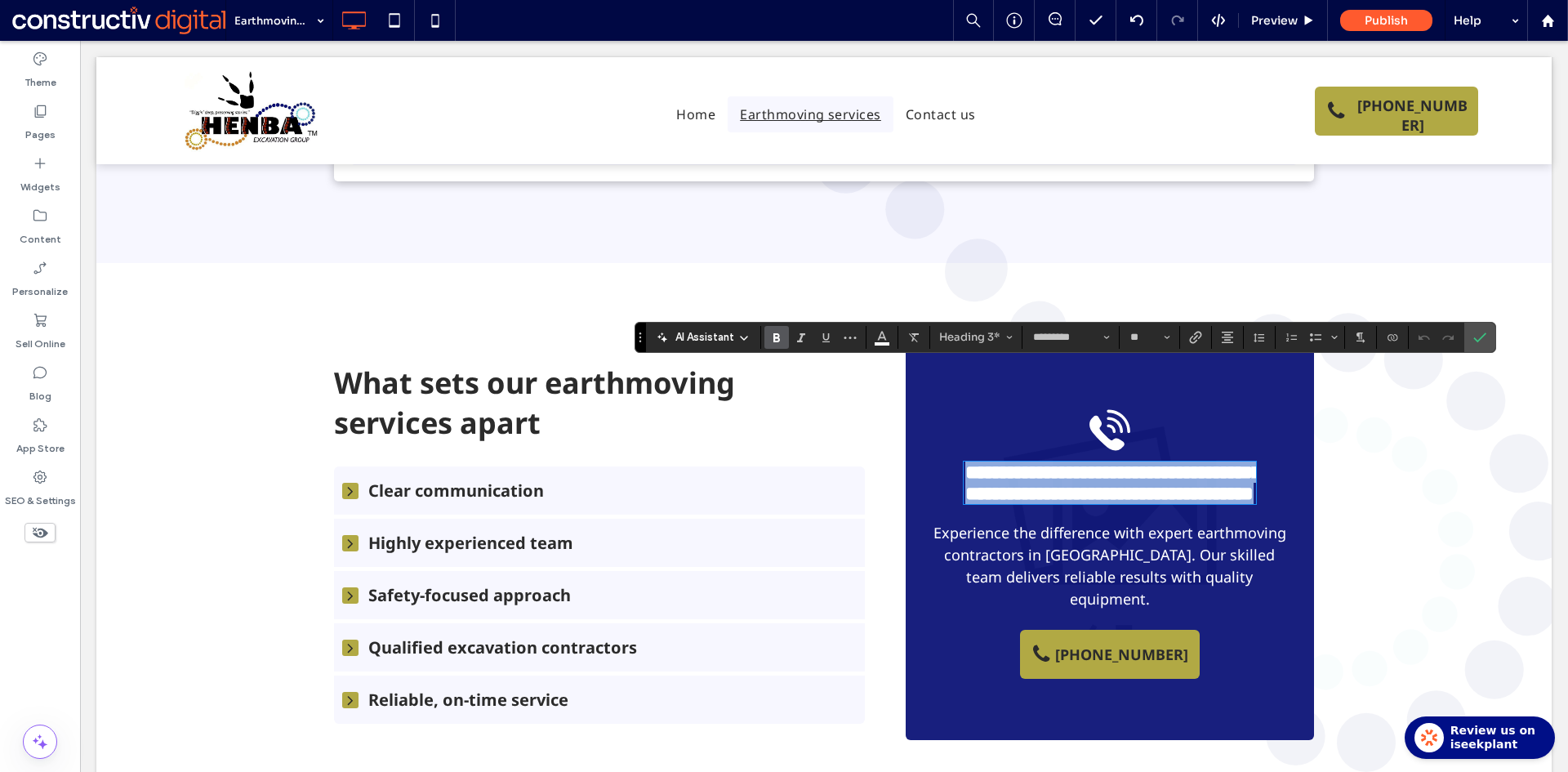
click at [1219, 462] on h3 "**********" at bounding box center [1109, 483] width 291 height 43
click at [1221, 462] on h3 "**********" at bounding box center [1109, 483] width 291 height 43
click at [1218, 462] on h3 "**********" at bounding box center [1109, 483] width 291 height 43
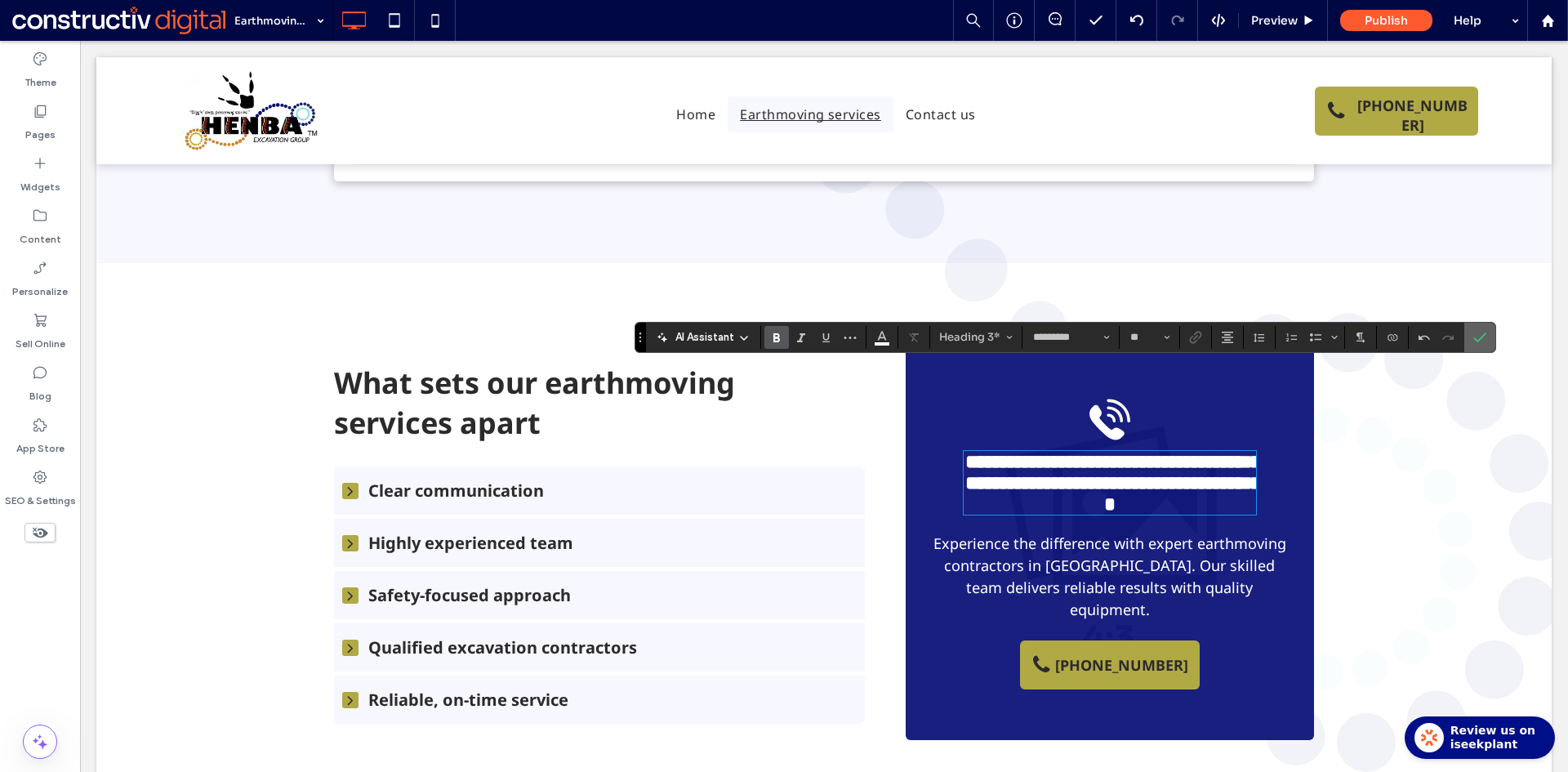
click at [1482, 342] on icon "Confirm" at bounding box center [1479, 337] width 13 height 13
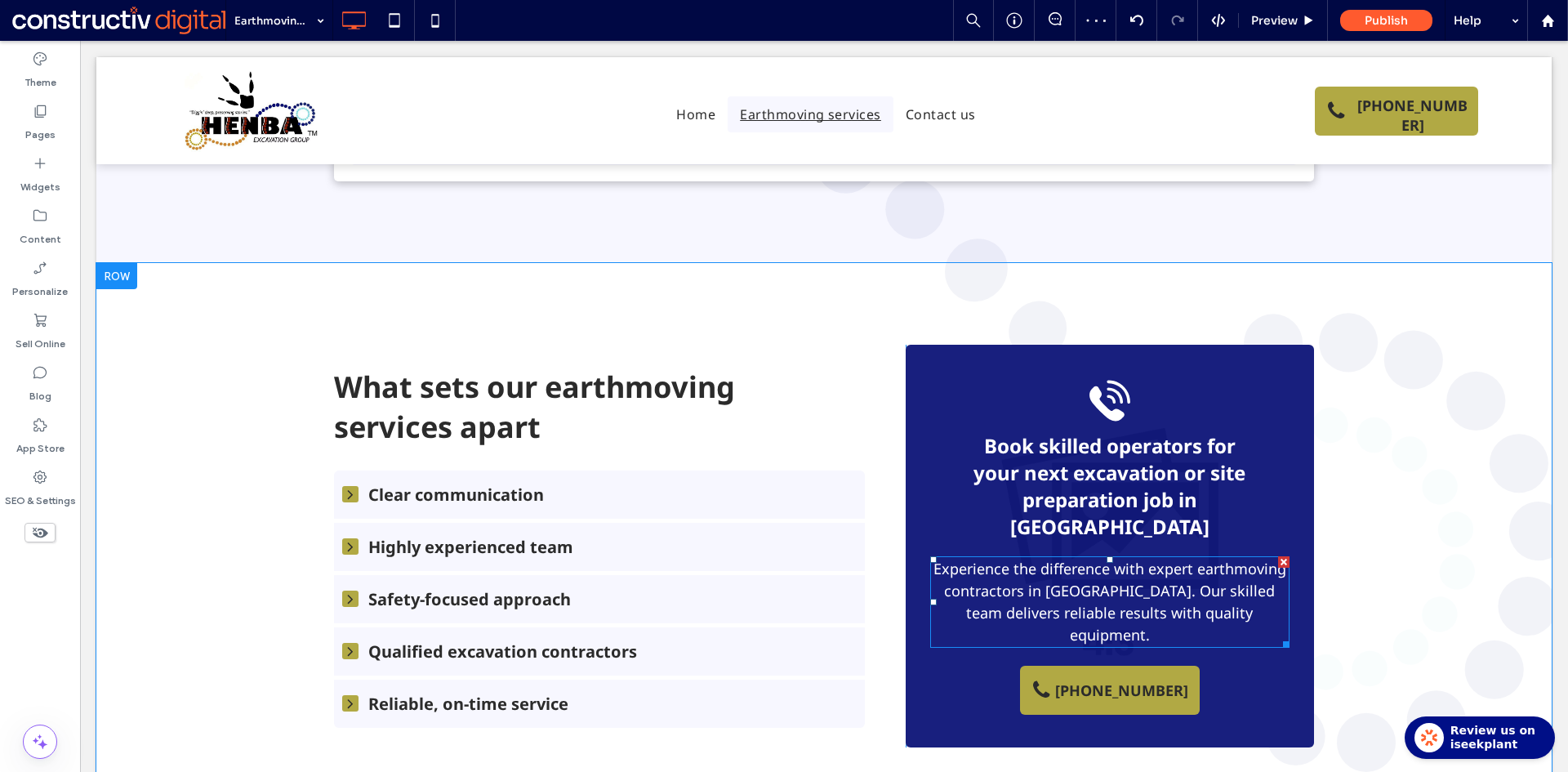
click at [1118, 558] on p "Experience the difference with expert earthmoving contractors in [GEOGRAPHIC_DA…" at bounding box center [1110, 601] width 360 height 88
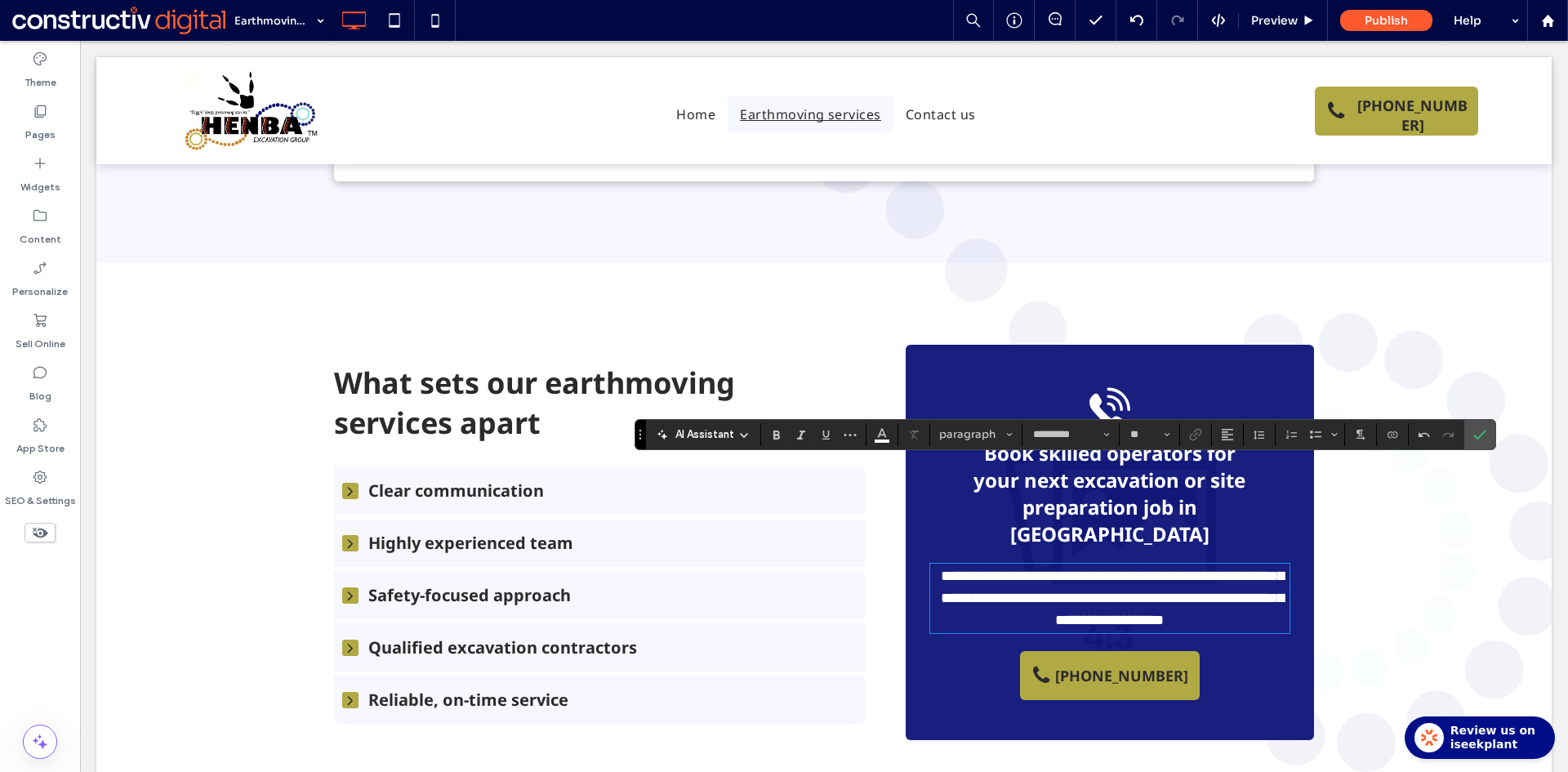
scroll to position [0, 0]
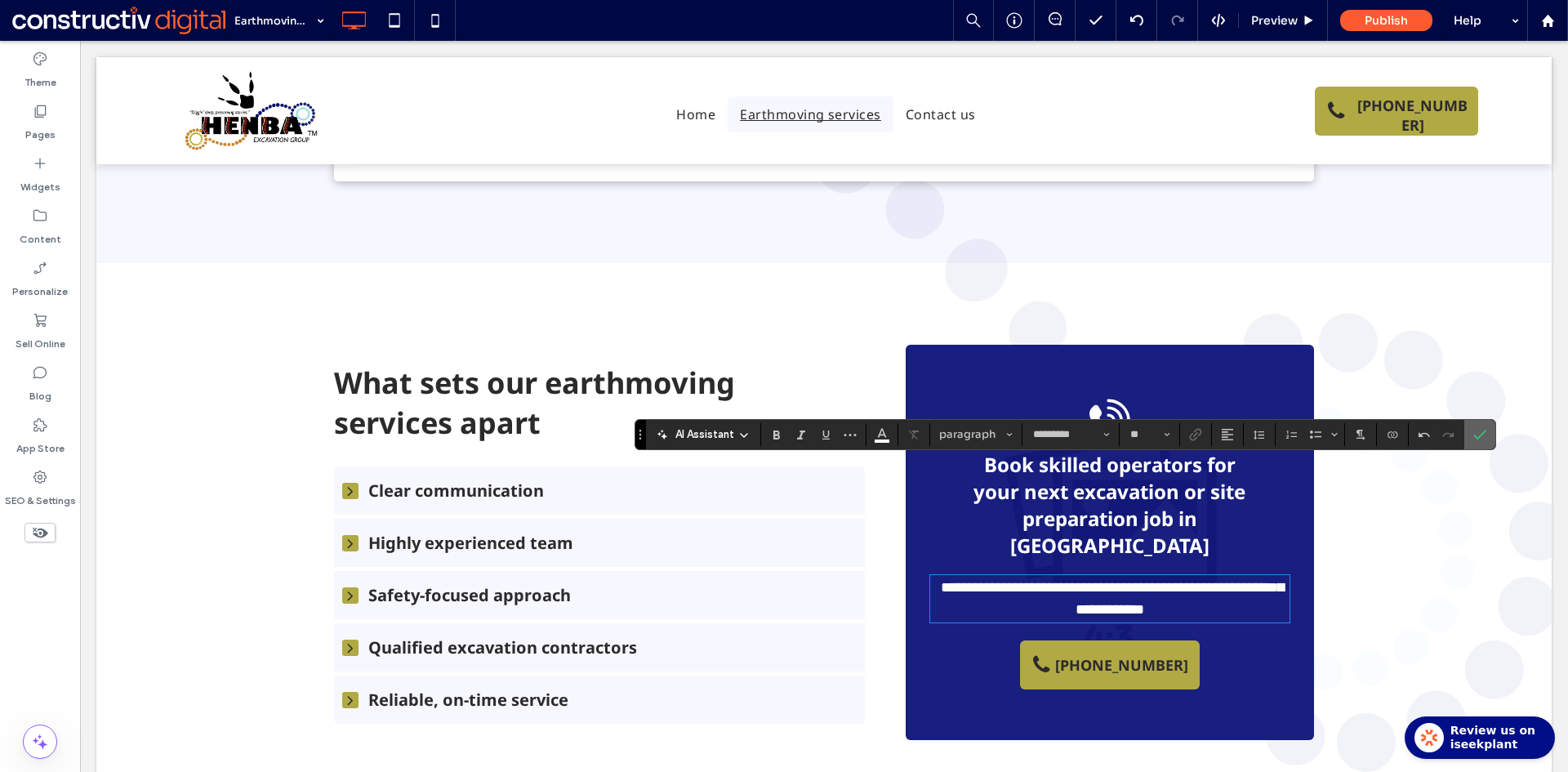
click at [1479, 433] on icon "Confirm" at bounding box center [1479, 434] width 13 height 13
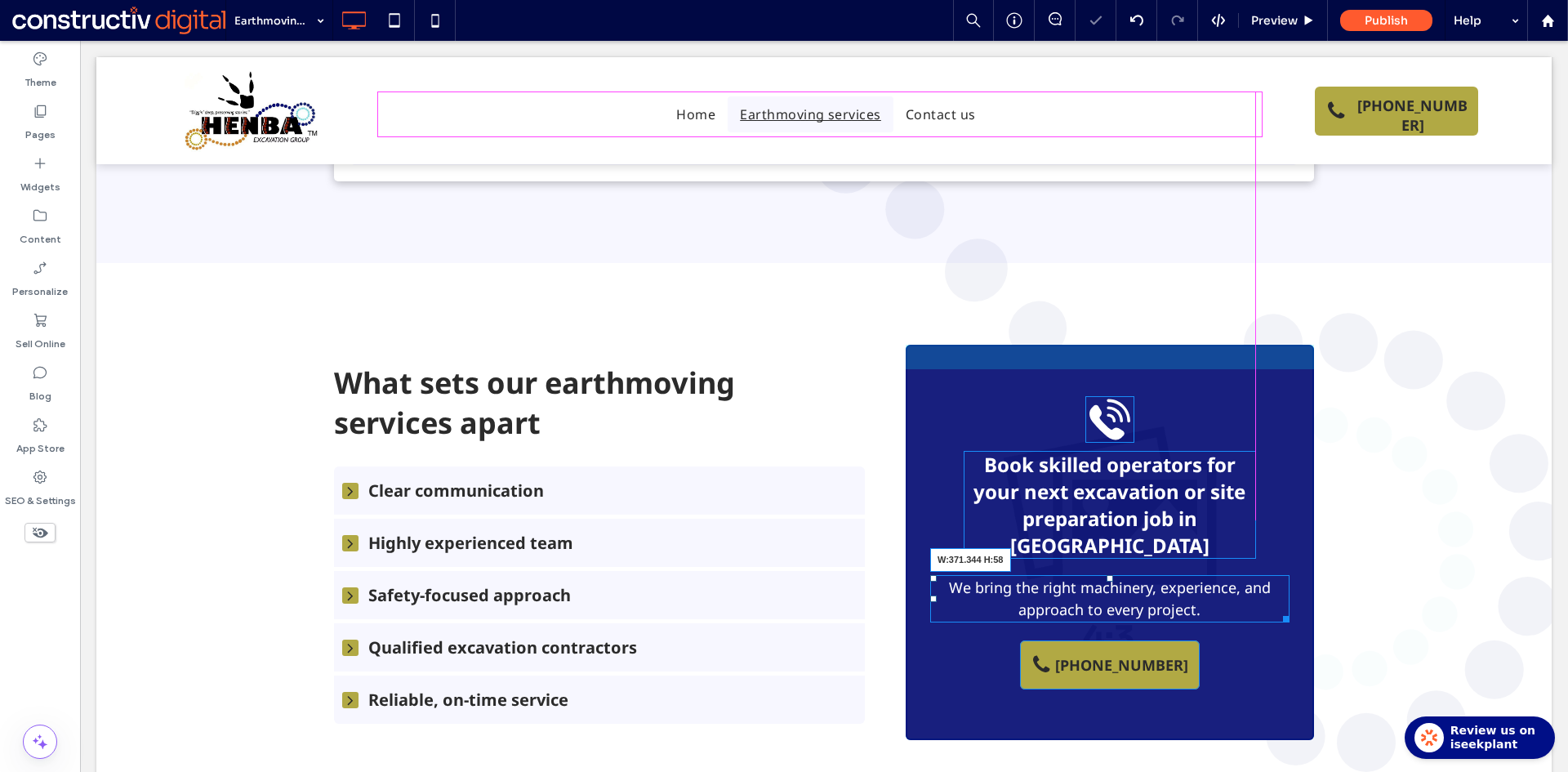
drag, startPoint x: 1277, startPoint y: 515, endPoint x: 1253, endPoint y: 514, distance: 24.0
click at [1277, 610] on div at bounding box center [1283, 616] width 12 height 12
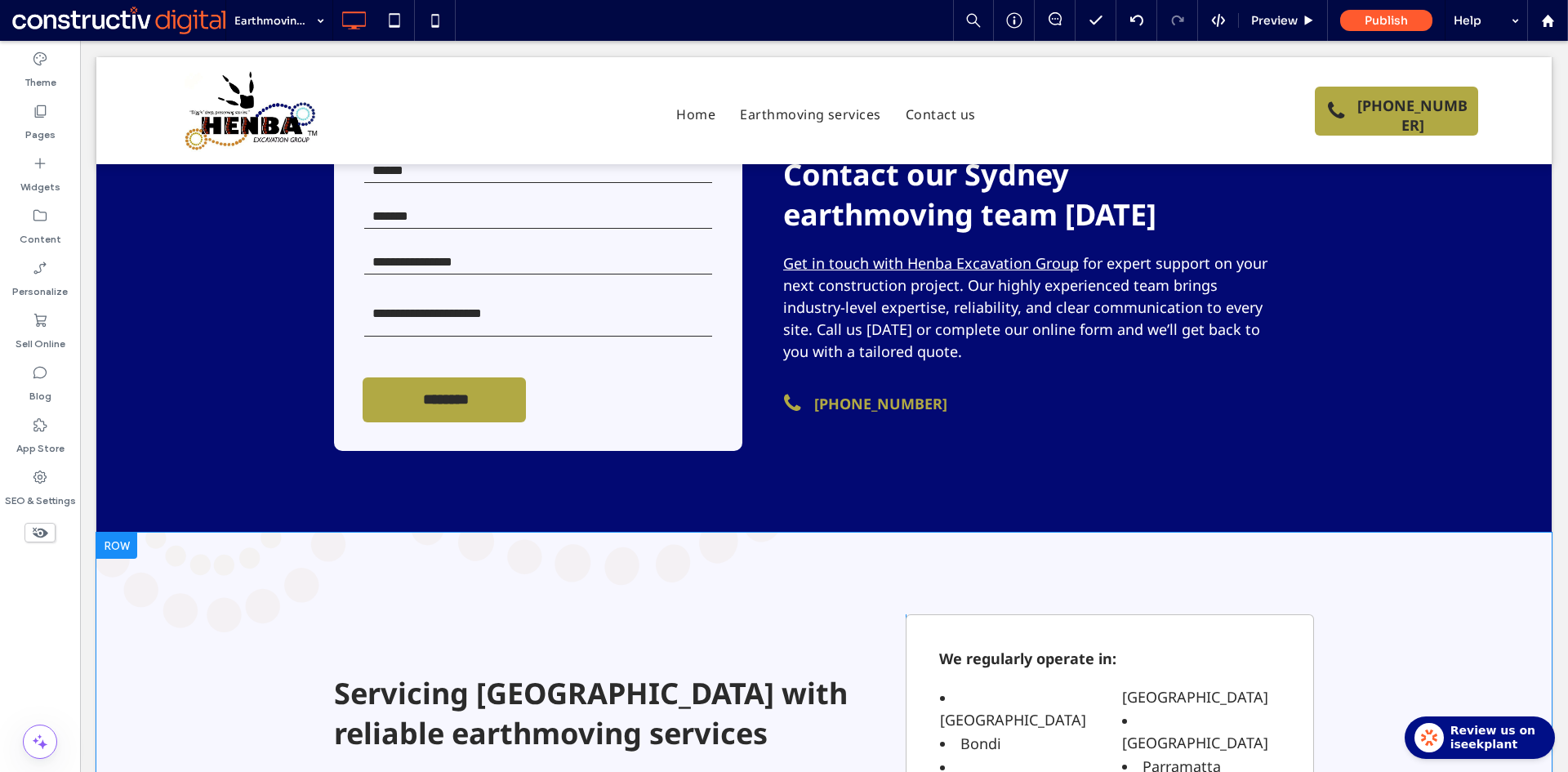
scroll to position [1982, 0]
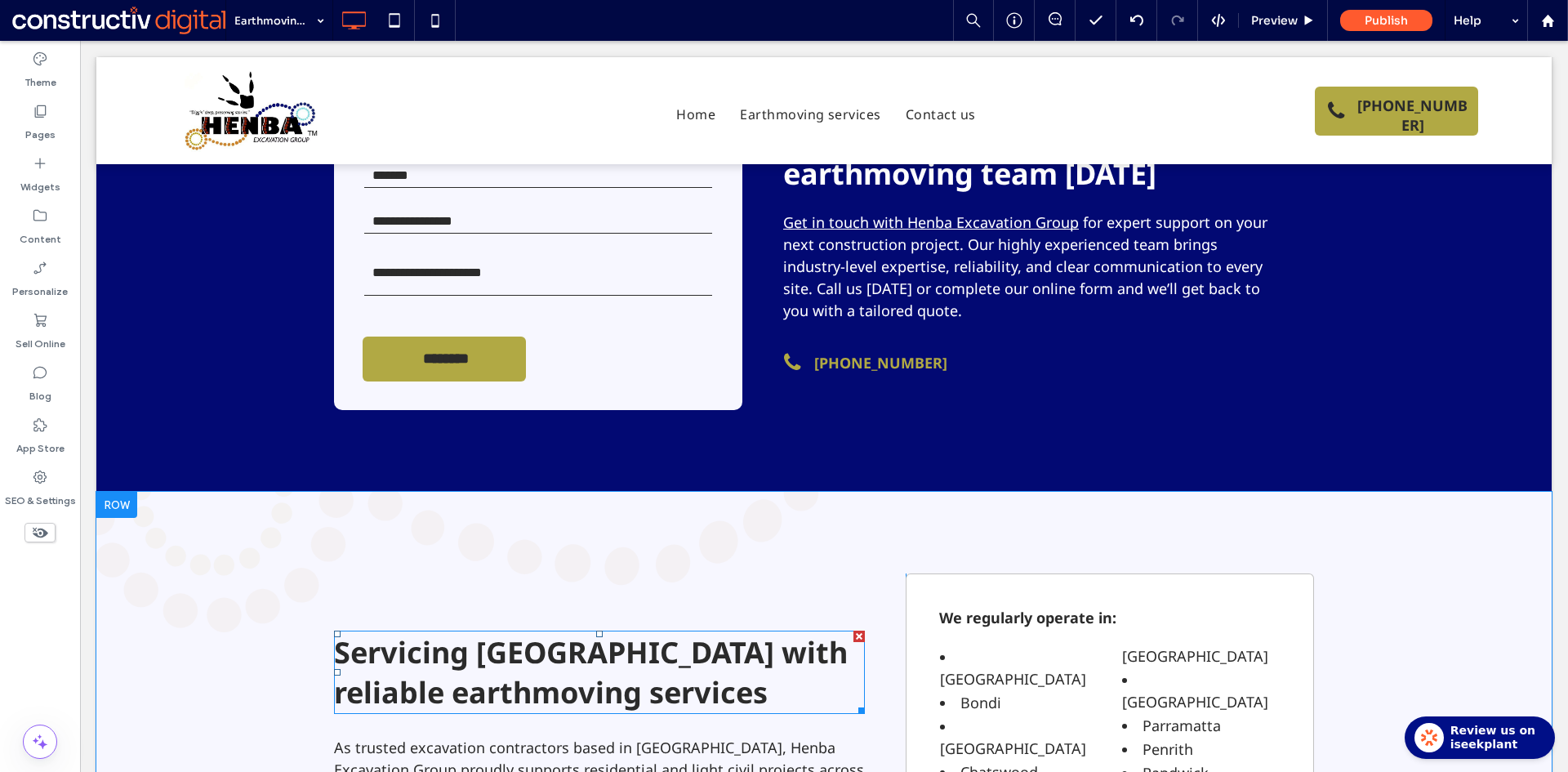
click at [503, 632] on span "Servicing [GEOGRAPHIC_DATA] with reliable earthmoving services" at bounding box center [591, 672] width 514 height 80
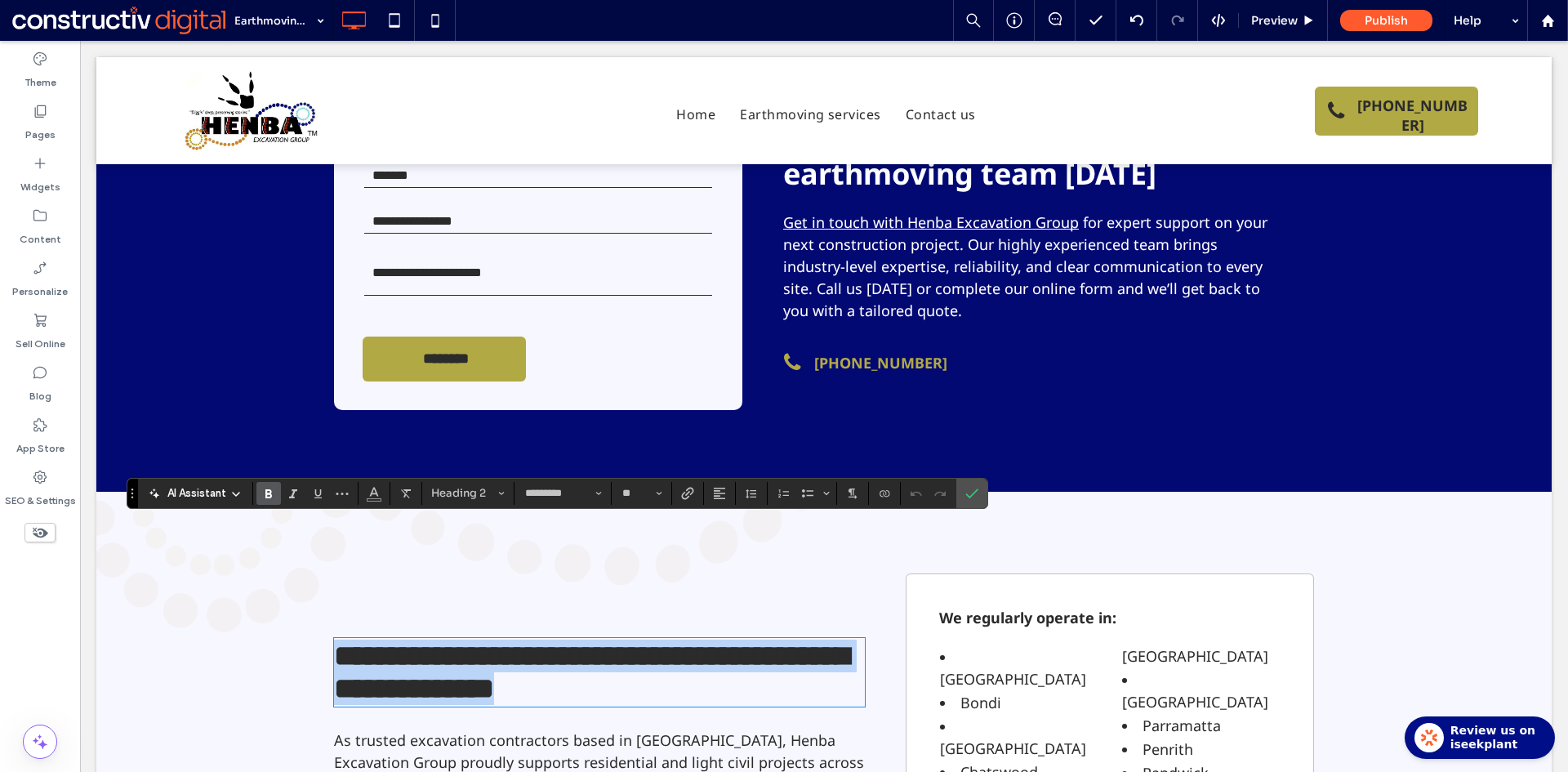
type input "**"
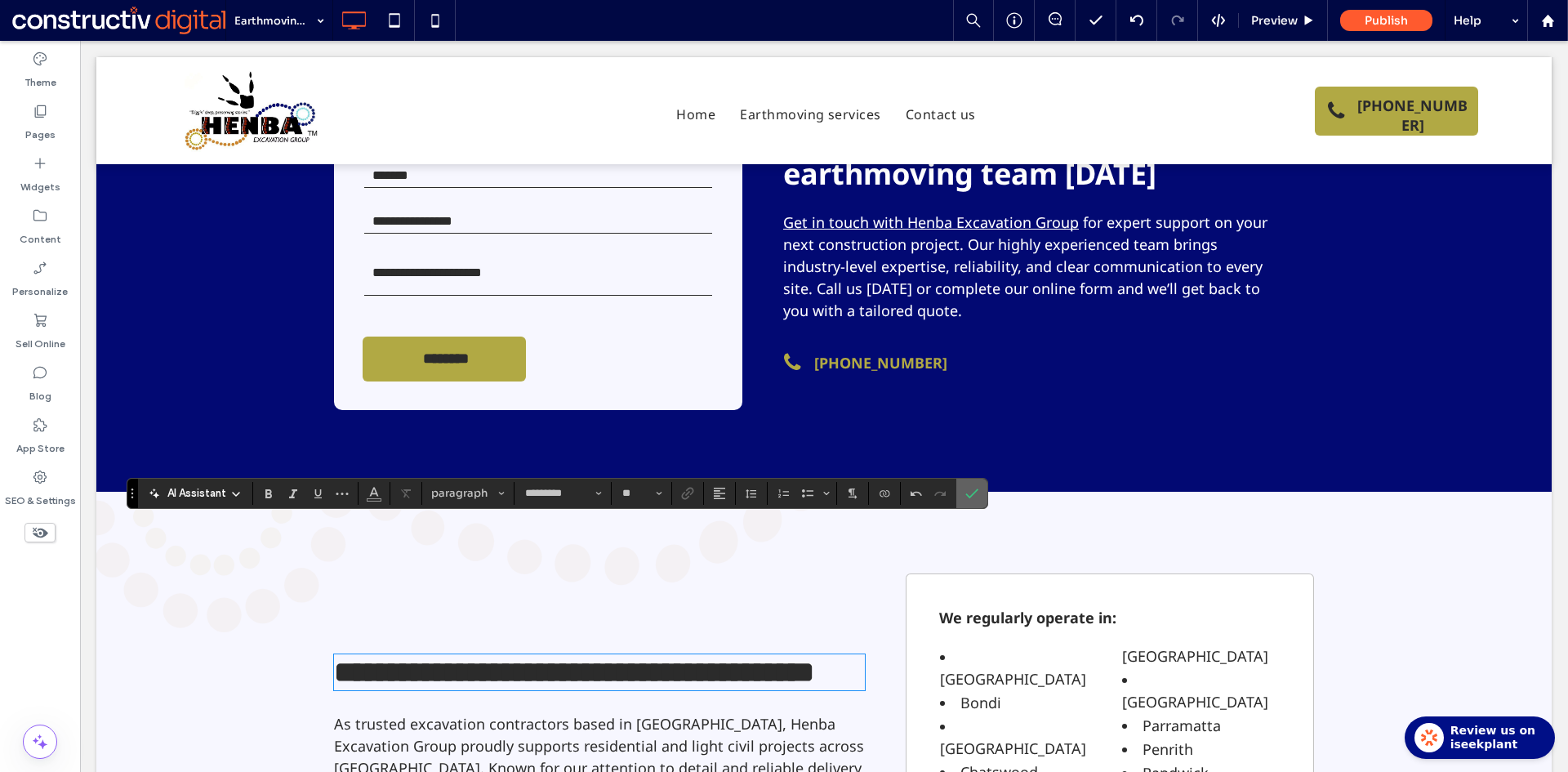
click at [961, 489] on label "Confirm" at bounding box center [971, 494] width 25 height 29
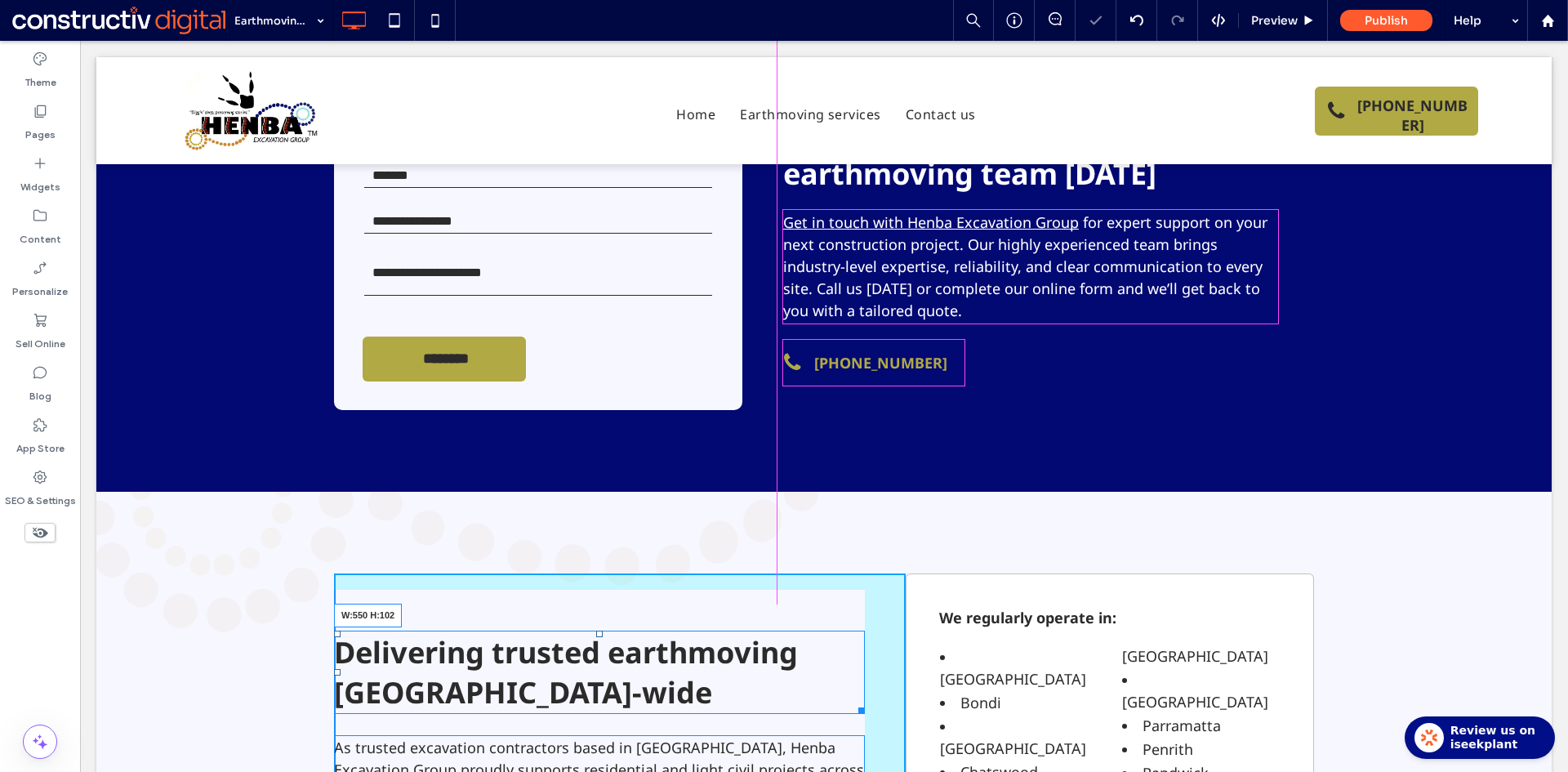
drag, startPoint x: 851, startPoint y: 601, endPoint x: 772, endPoint y: 596, distance: 79.2
click at [852, 702] on div at bounding box center [858, 708] width 12 height 12
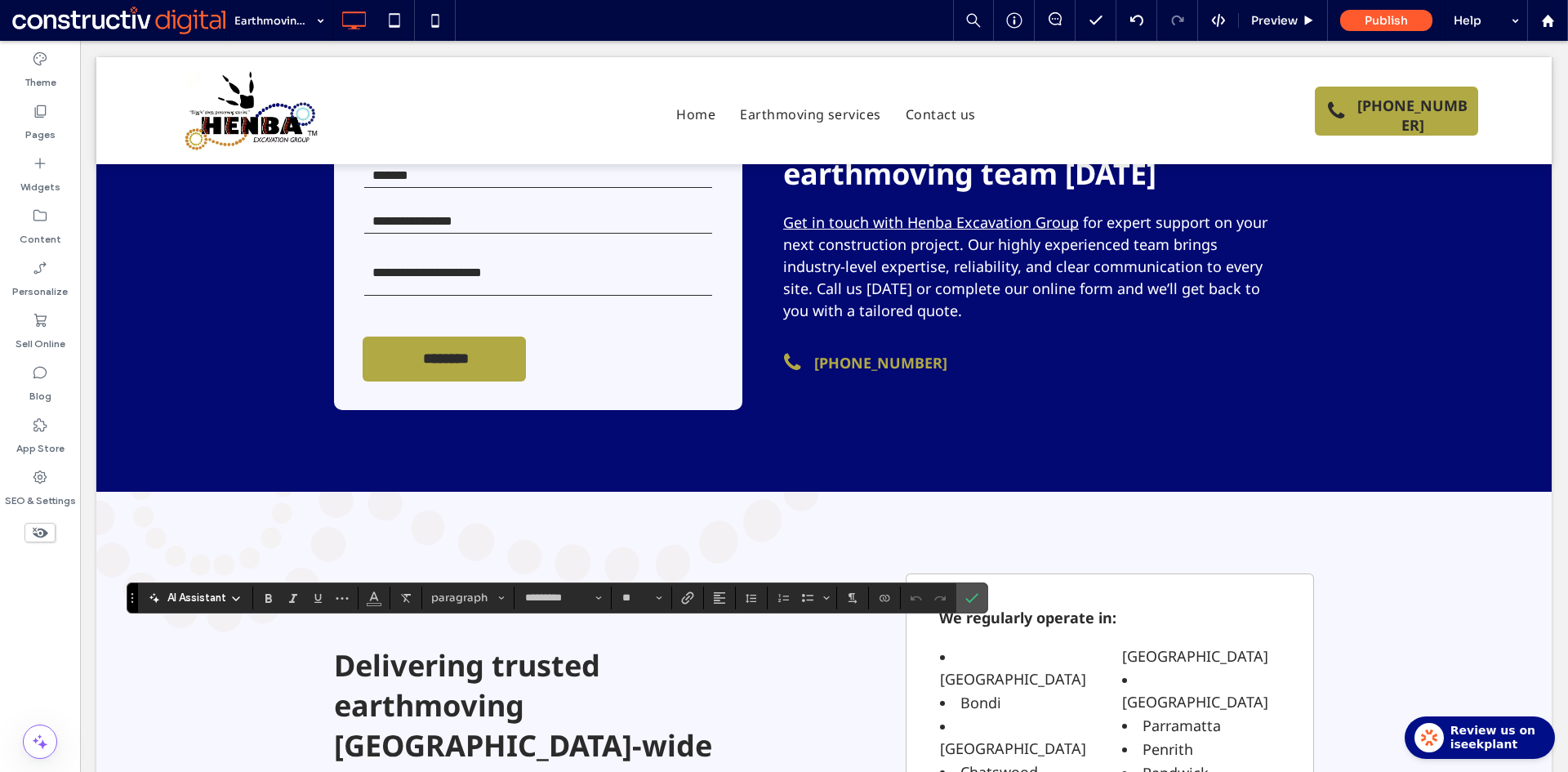
scroll to position [0, 0]
click at [974, 596] on icon "Confirm" at bounding box center [971, 597] width 13 height 13
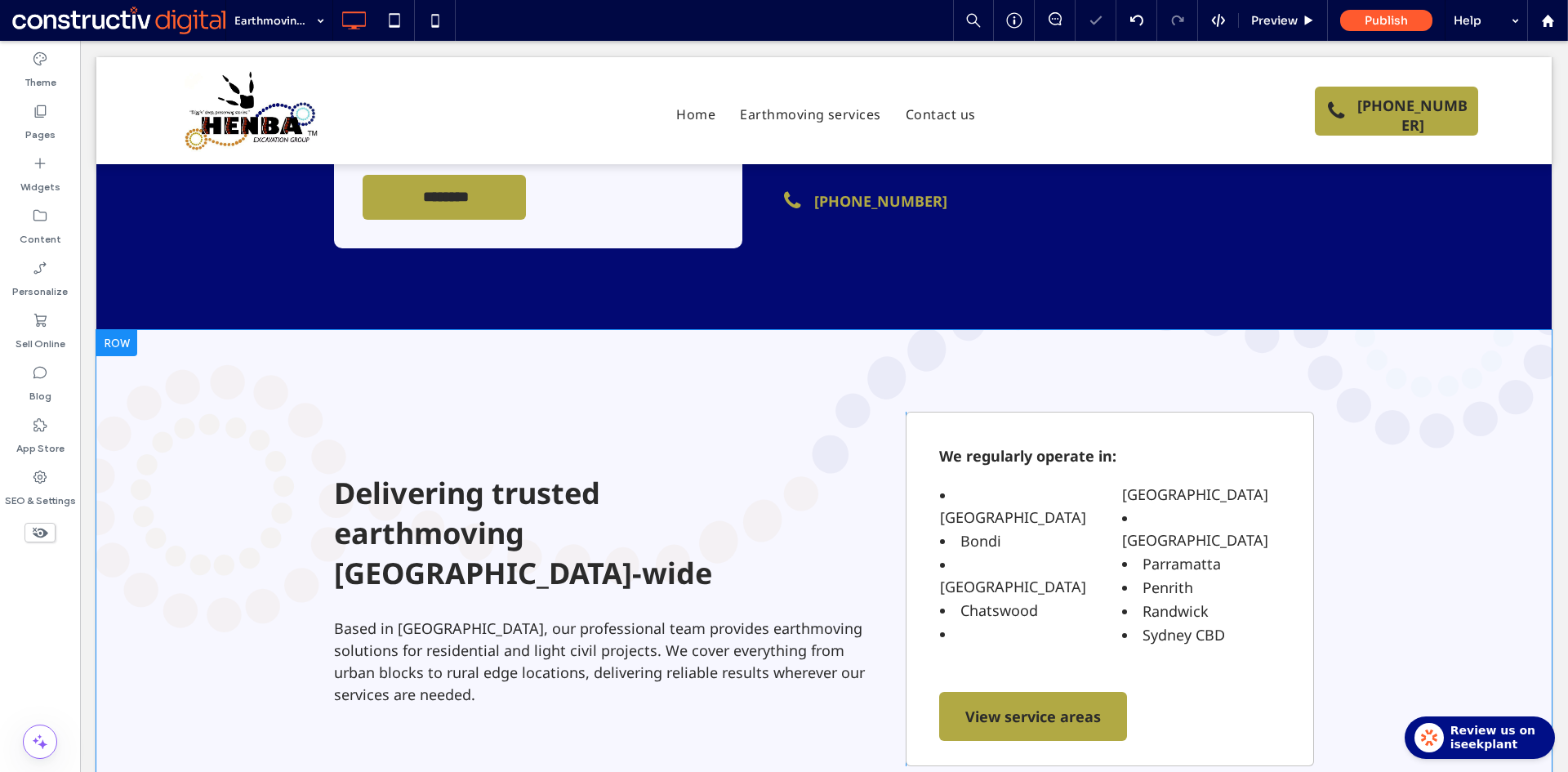
scroll to position [2145, 0]
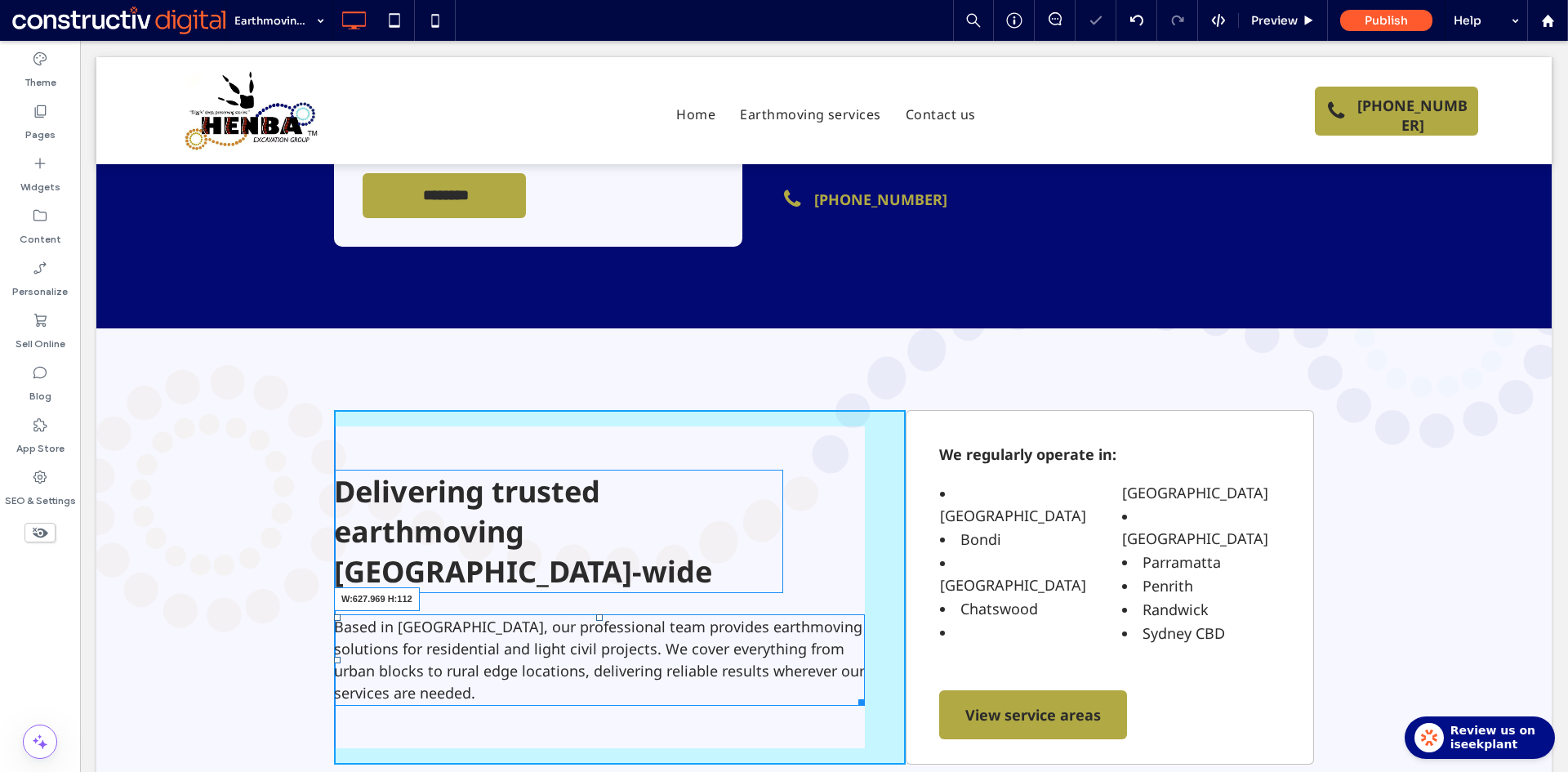
drag, startPoint x: 855, startPoint y: 560, endPoint x: 916, endPoint y: 601, distance: 73.5
click at [852, 693] on div at bounding box center [858, 699] width 12 height 12
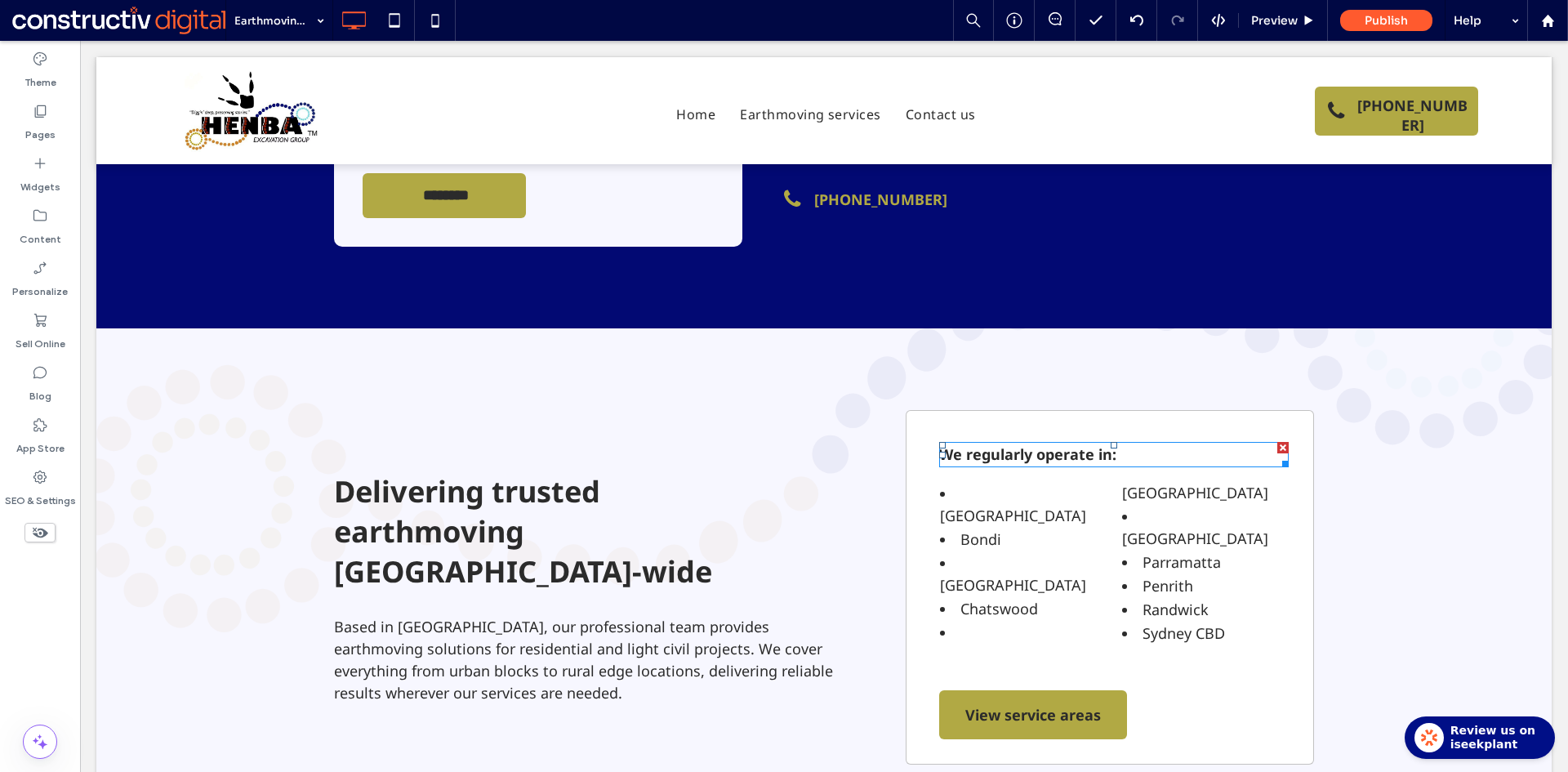
click at [1047, 445] on strong "We regularly operate in:" at bounding box center [1027, 454] width 177 height 20
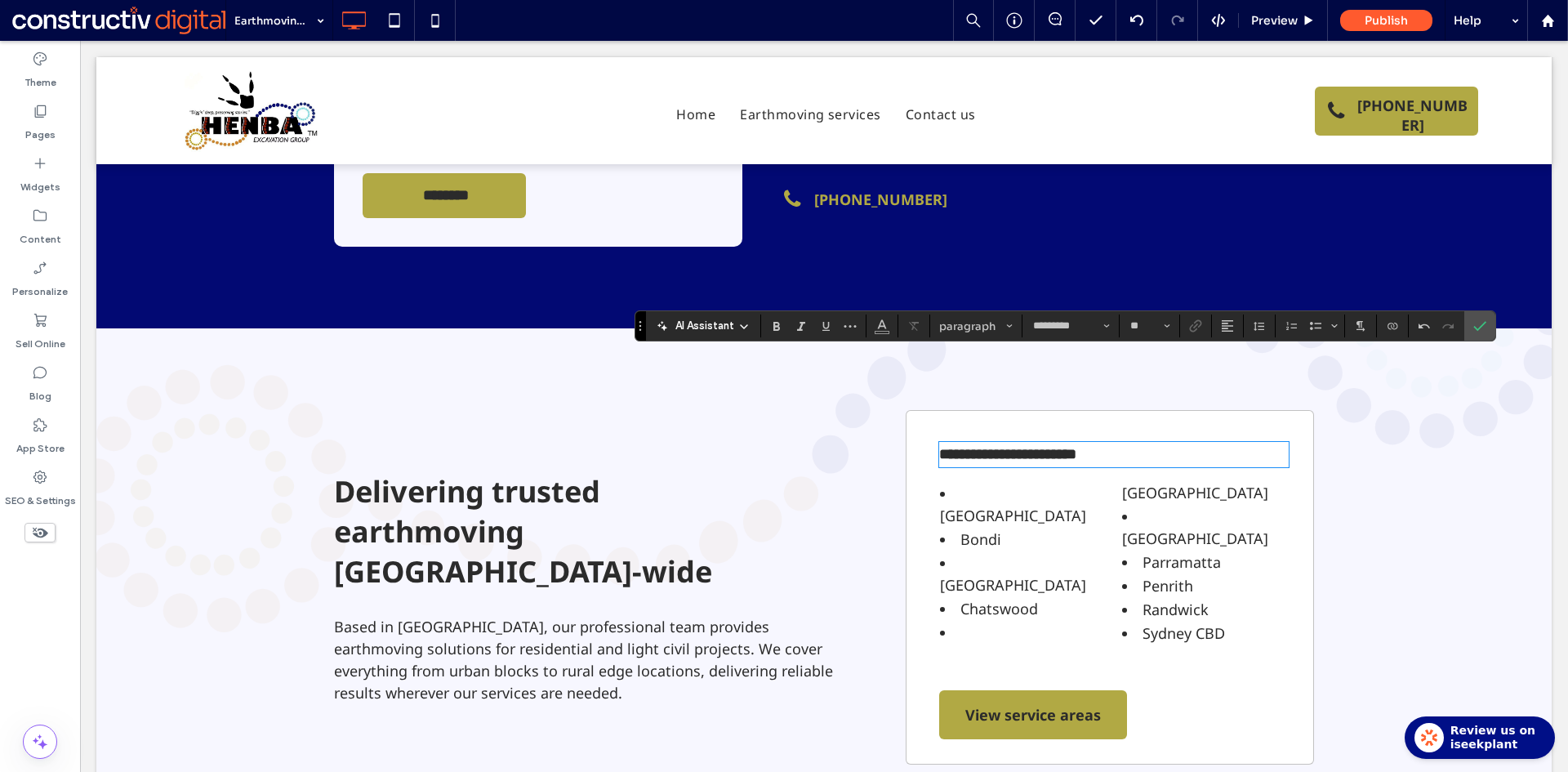
scroll to position [0, 0]
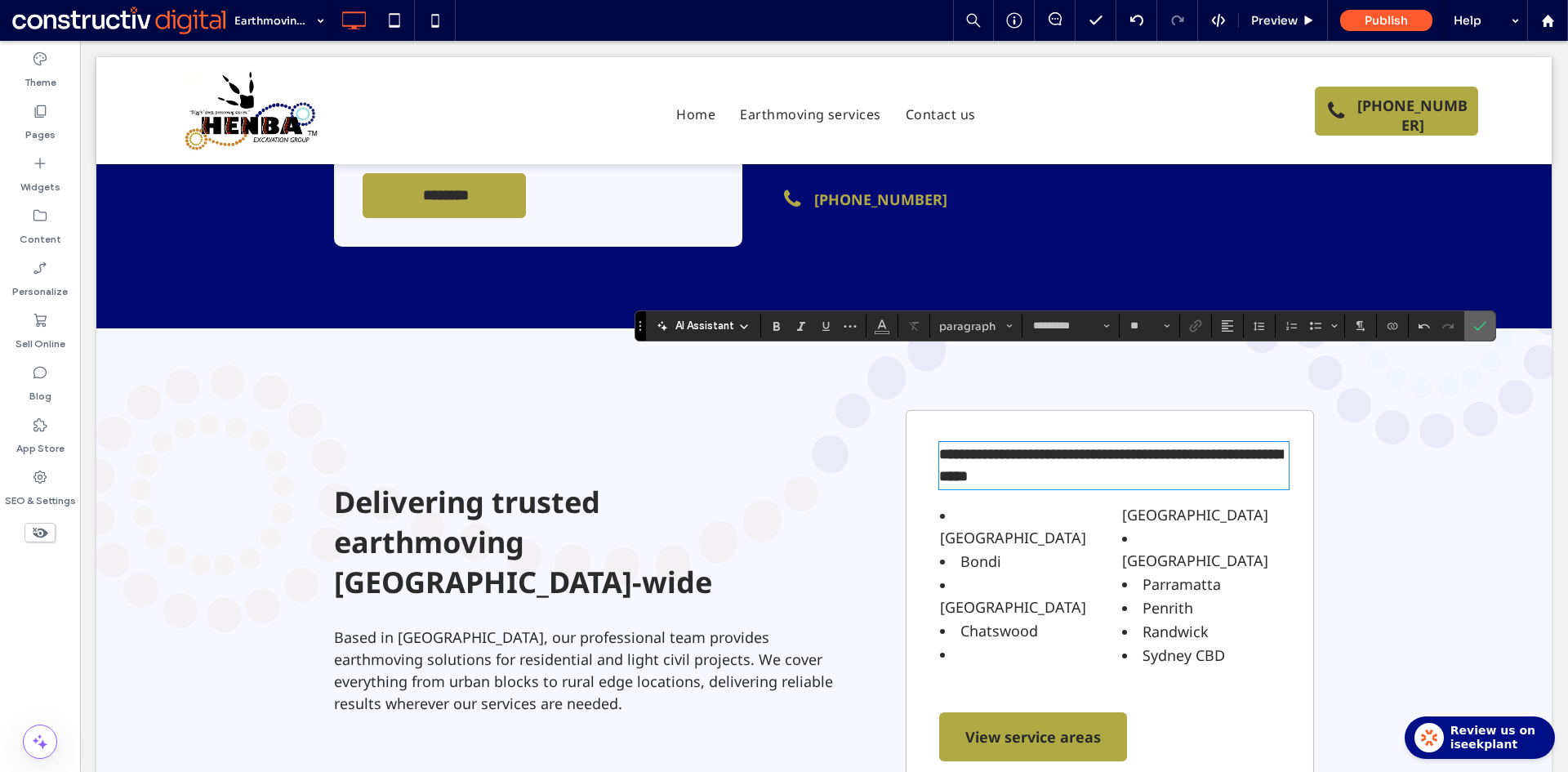
drag, startPoint x: 1380, startPoint y: 283, endPoint x: 1481, endPoint y: 323, distance: 108.6
click at [1481, 323] on icon "Confirm" at bounding box center [1479, 326] width 13 height 13
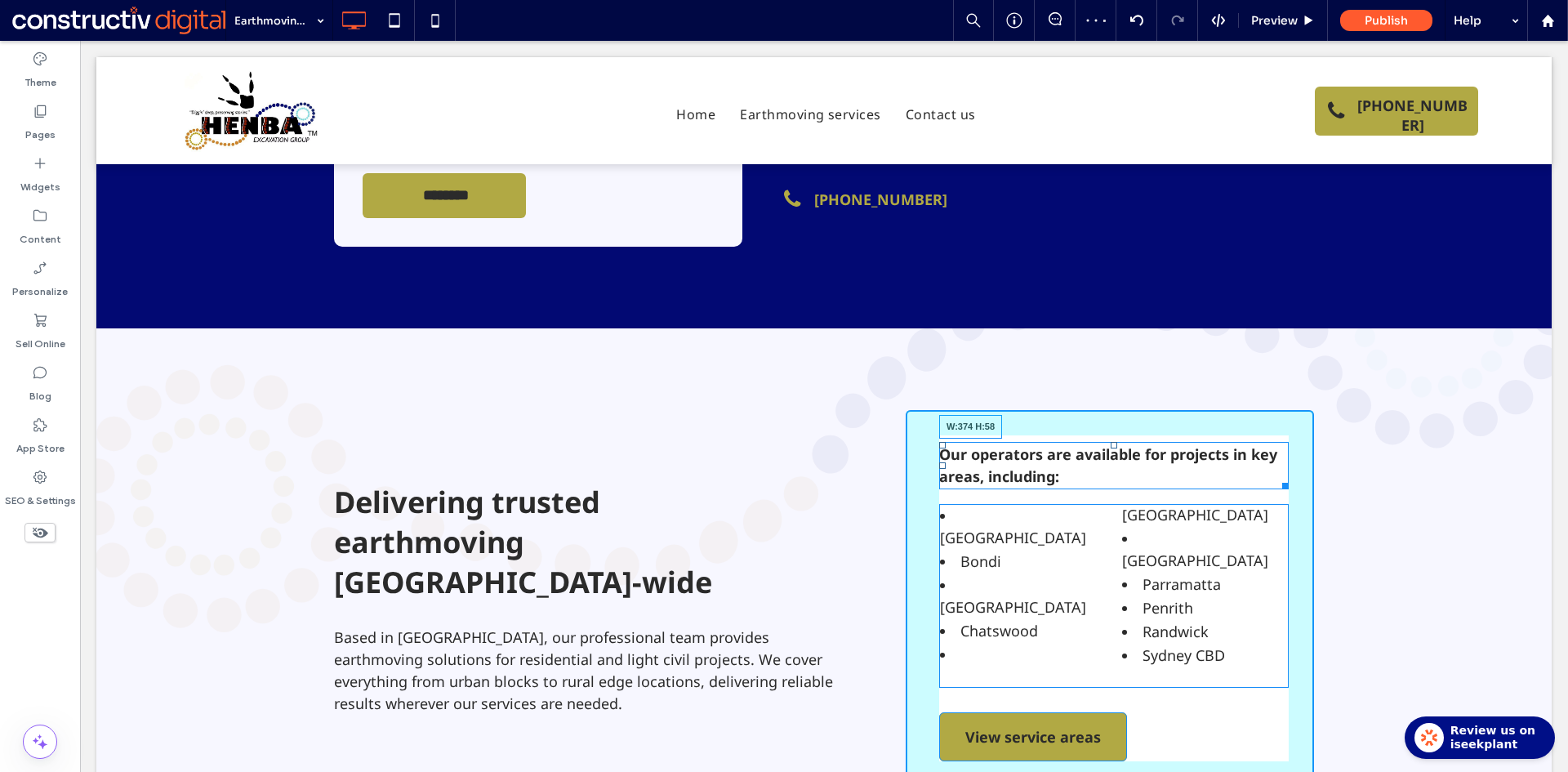
drag, startPoint x: 1273, startPoint y: 396, endPoint x: 1229, endPoint y: 397, distance: 44.0
click at [1276, 477] on div at bounding box center [1282, 483] width 12 height 12
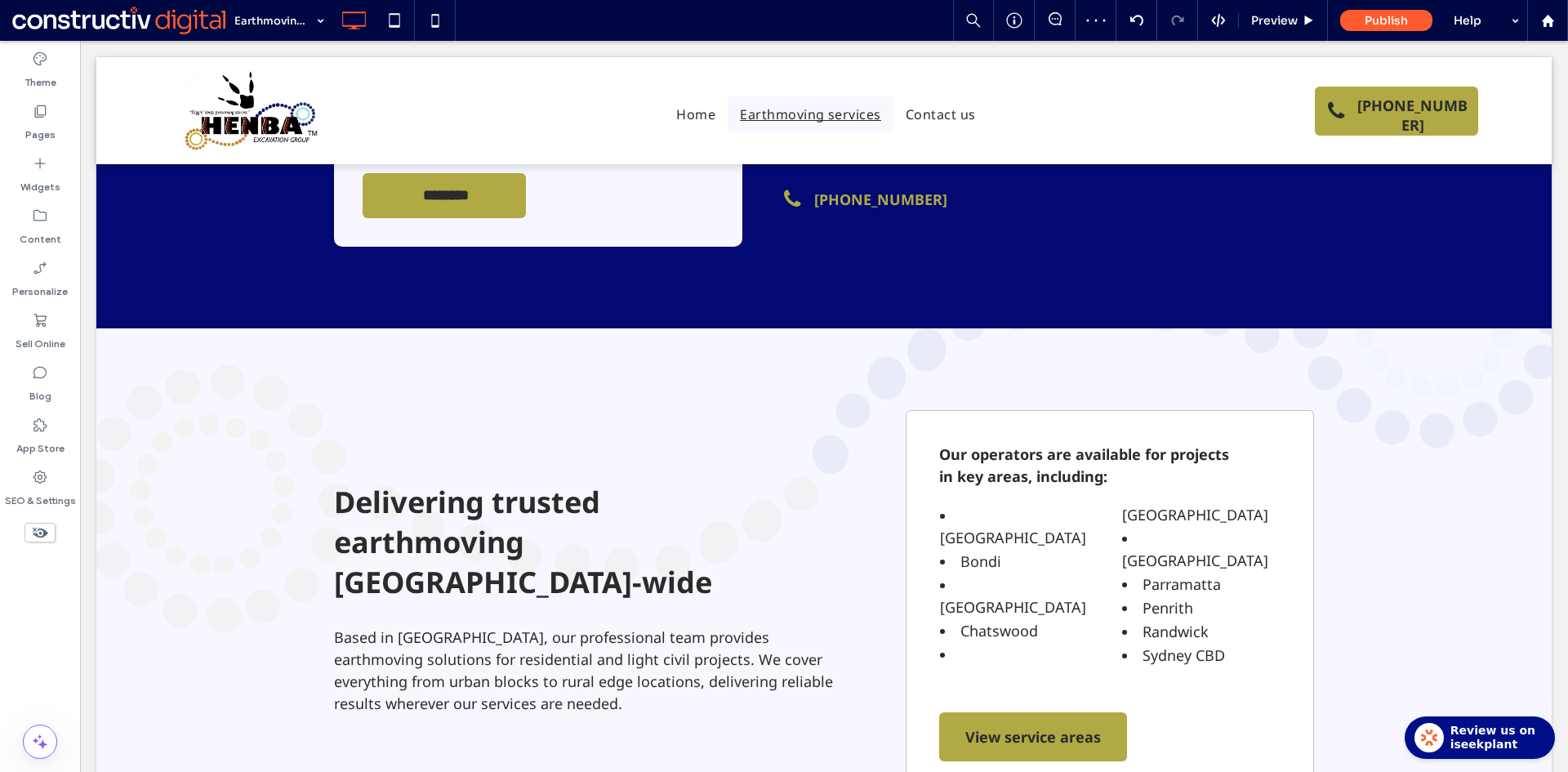
scroll to position [2227, 0]
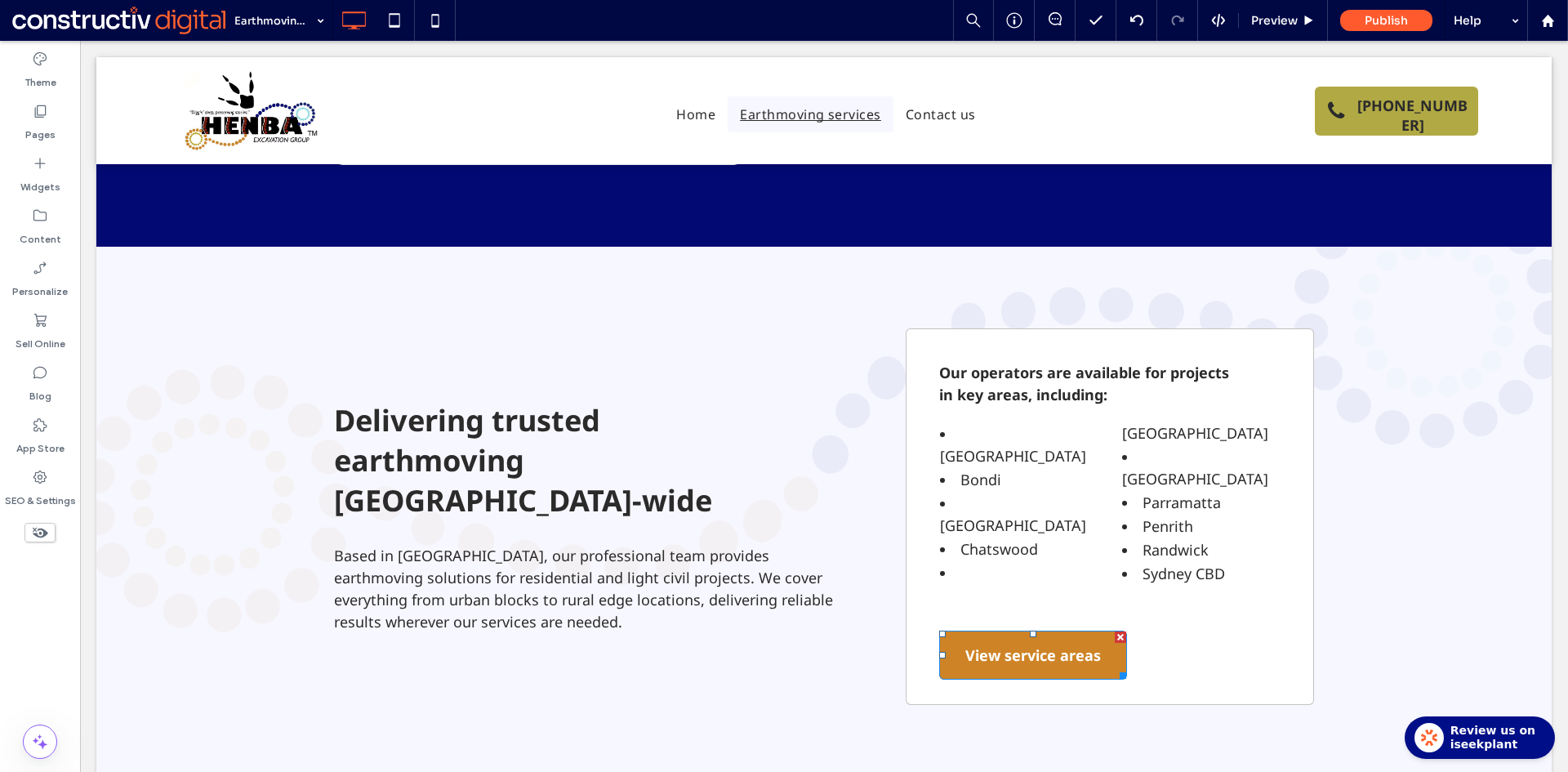
click at [1114, 631] on div at bounding box center [1119, 637] width 11 height 11
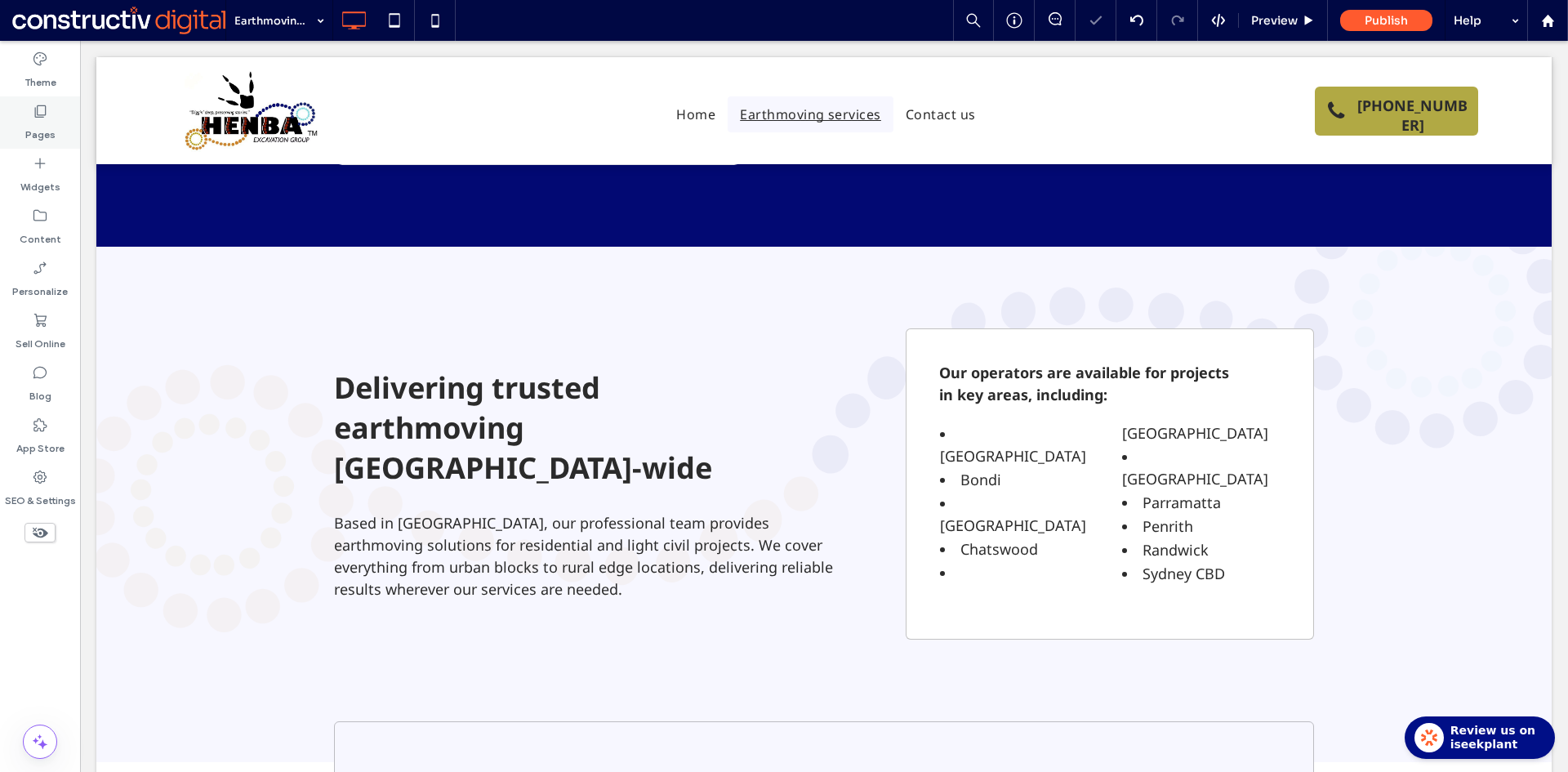
click at [58, 127] on div "Pages" at bounding box center [39, 123] width 80 height 52
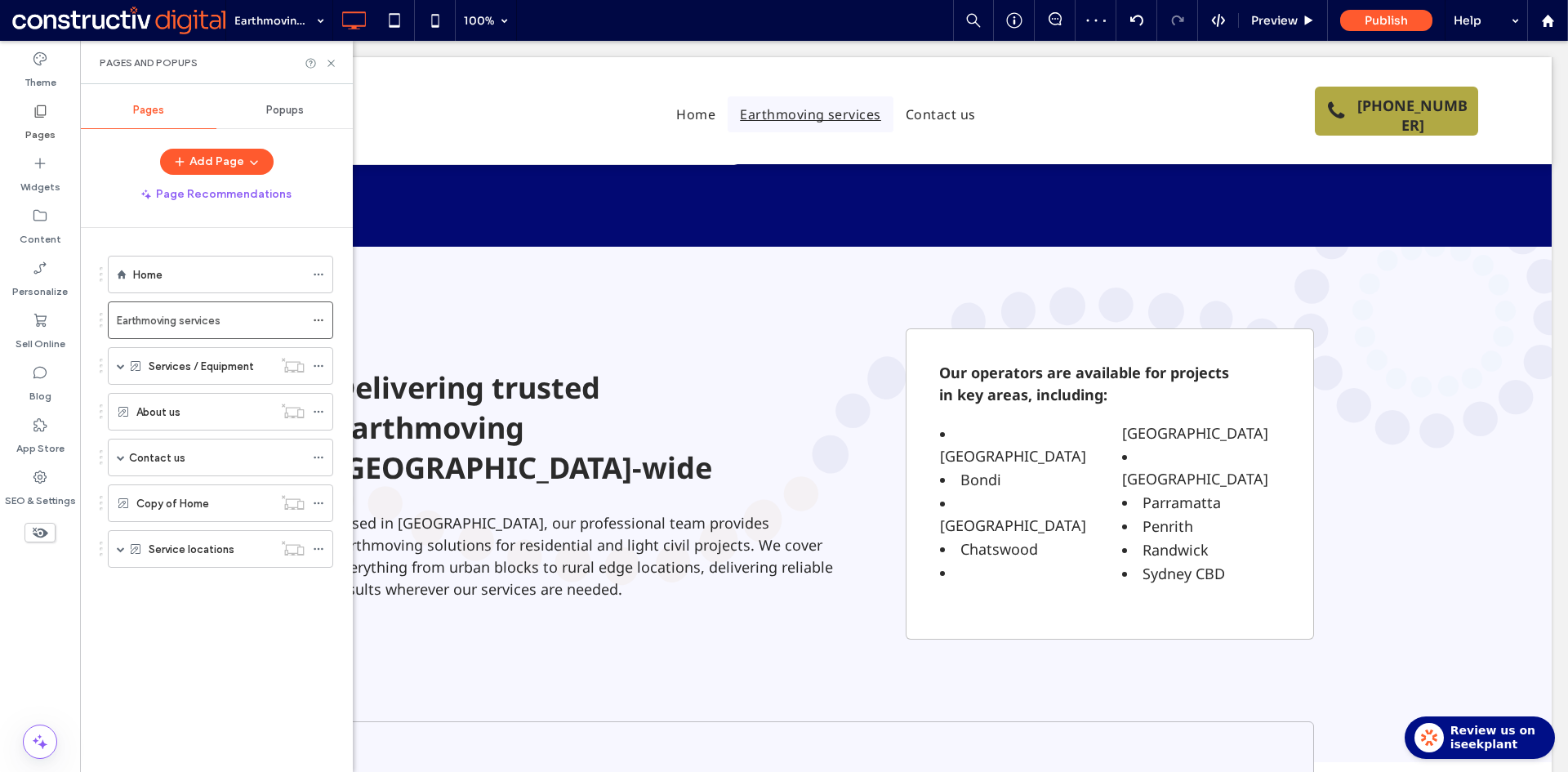
drag, startPoint x: 174, startPoint y: 272, endPoint x: 341, endPoint y: 333, distance: 177.8
click at [175, 272] on div "Home" at bounding box center [218, 274] width 171 height 18
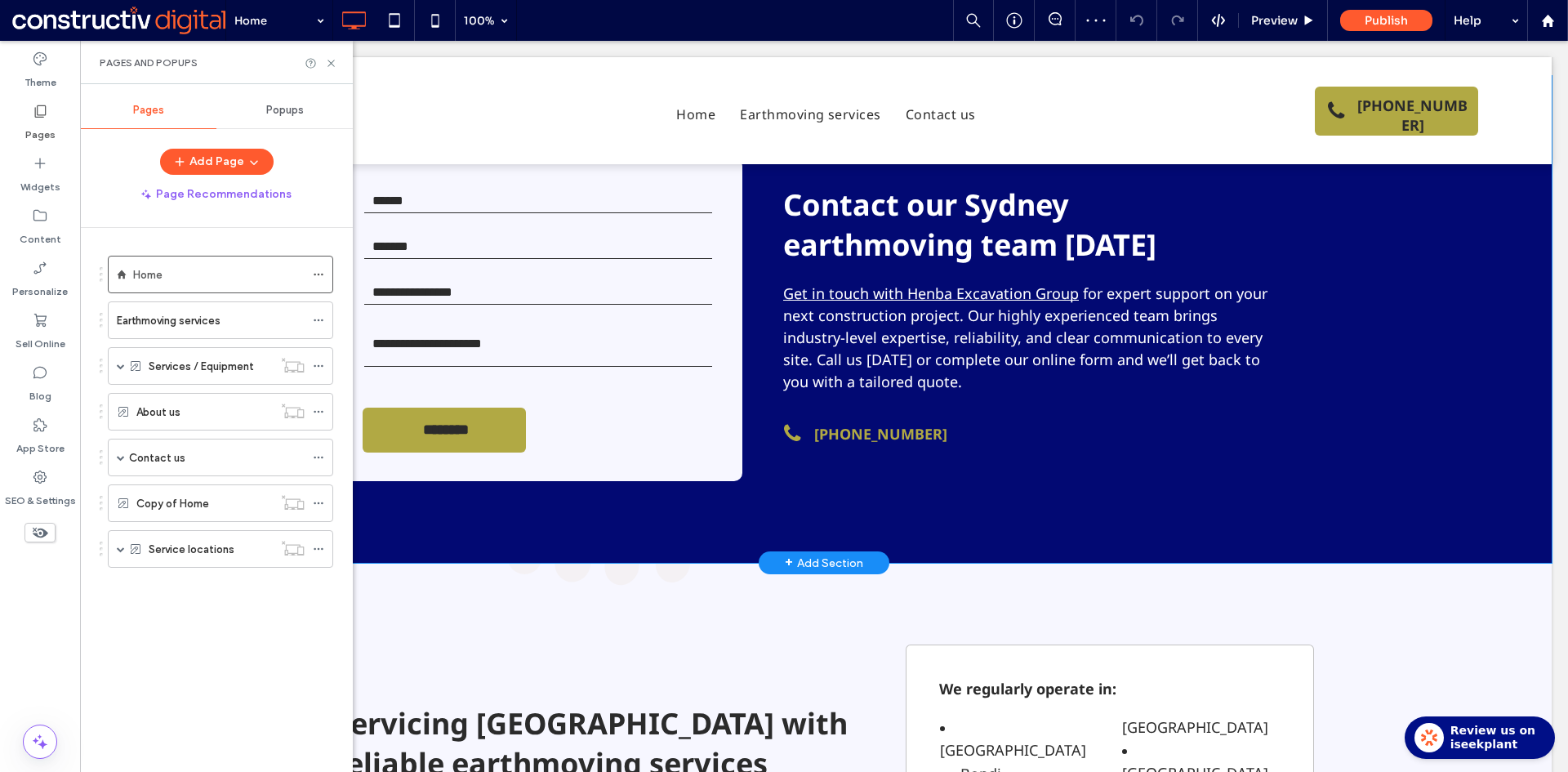
scroll to position [2043, 0]
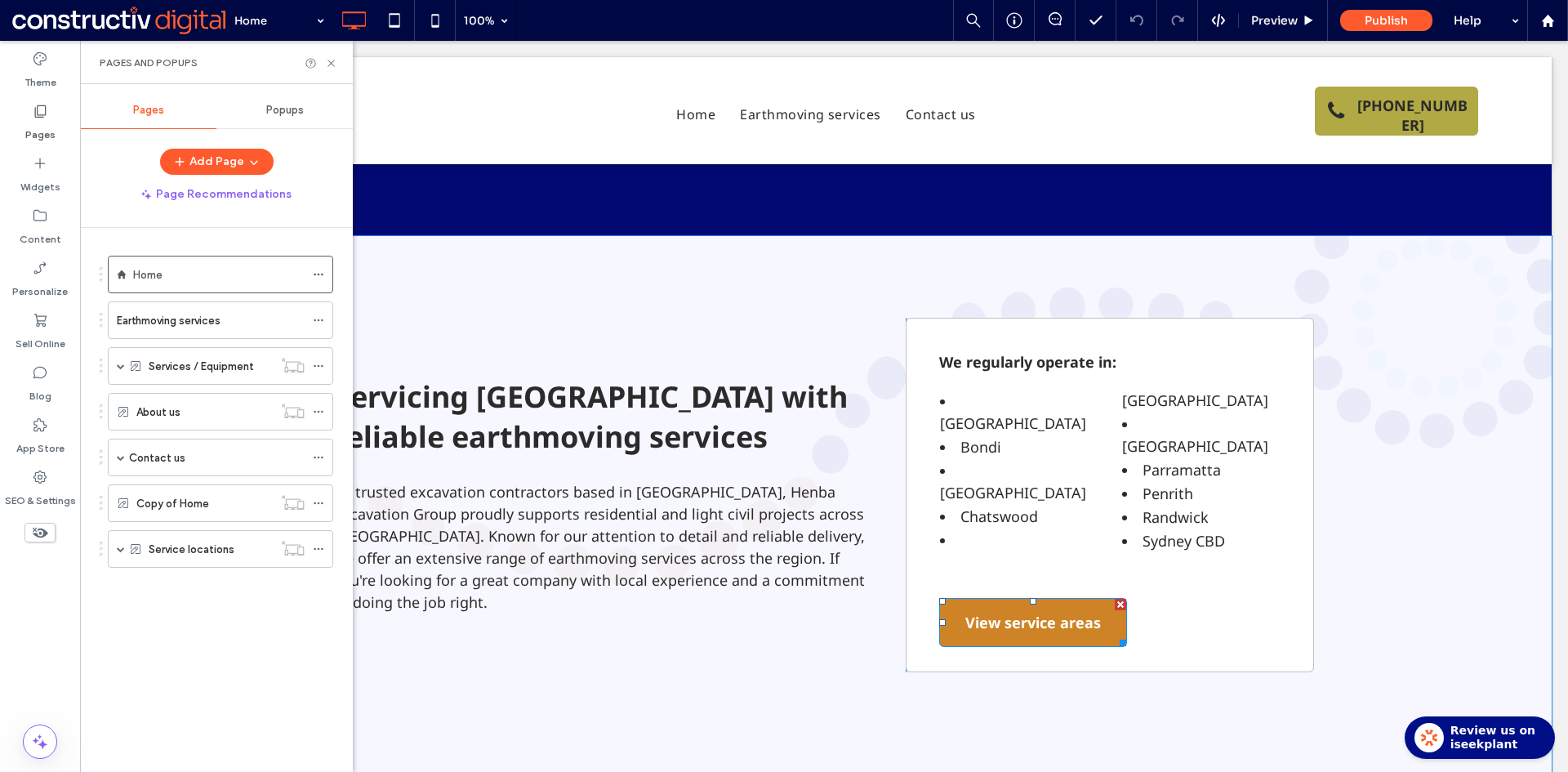
click at [1114, 599] on div at bounding box center [1119, 604] width 11 height 11
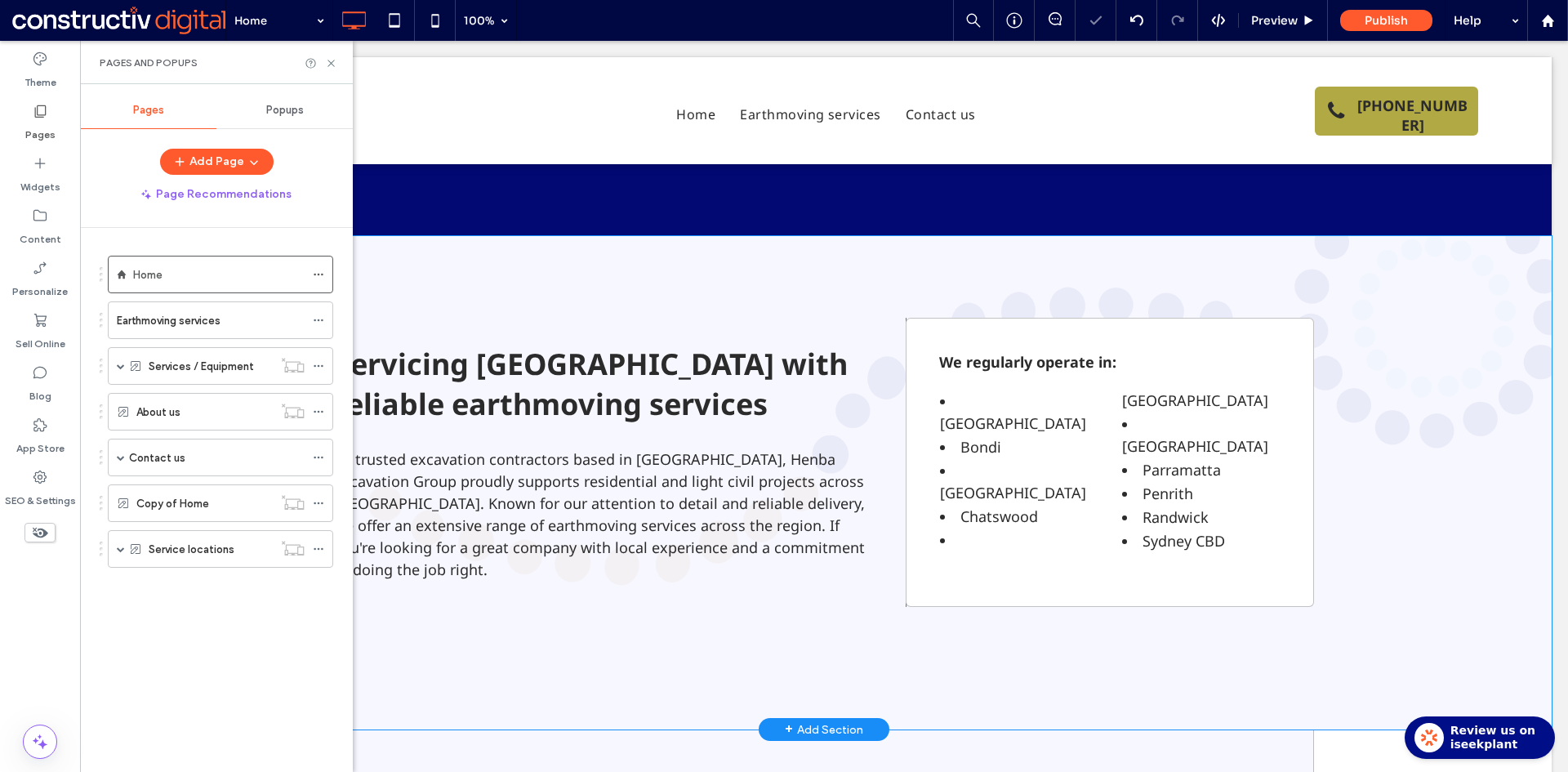
click at [182, 325] on label "Earthmoving services" at bounding box center [168, 320] width 104 height 28
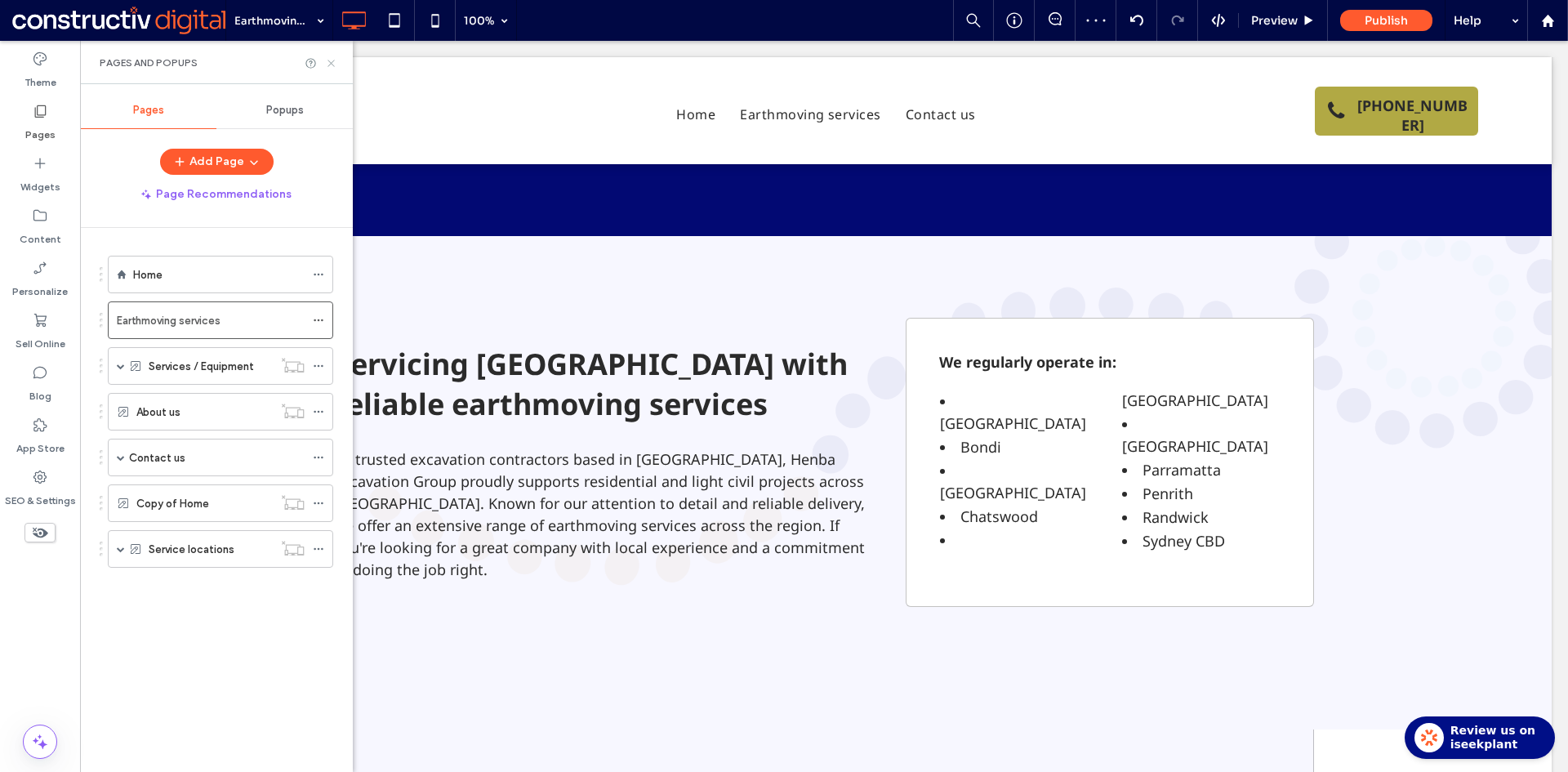
click at [330, 63] on icon at bounding box center [331, 63] width 12 height 12
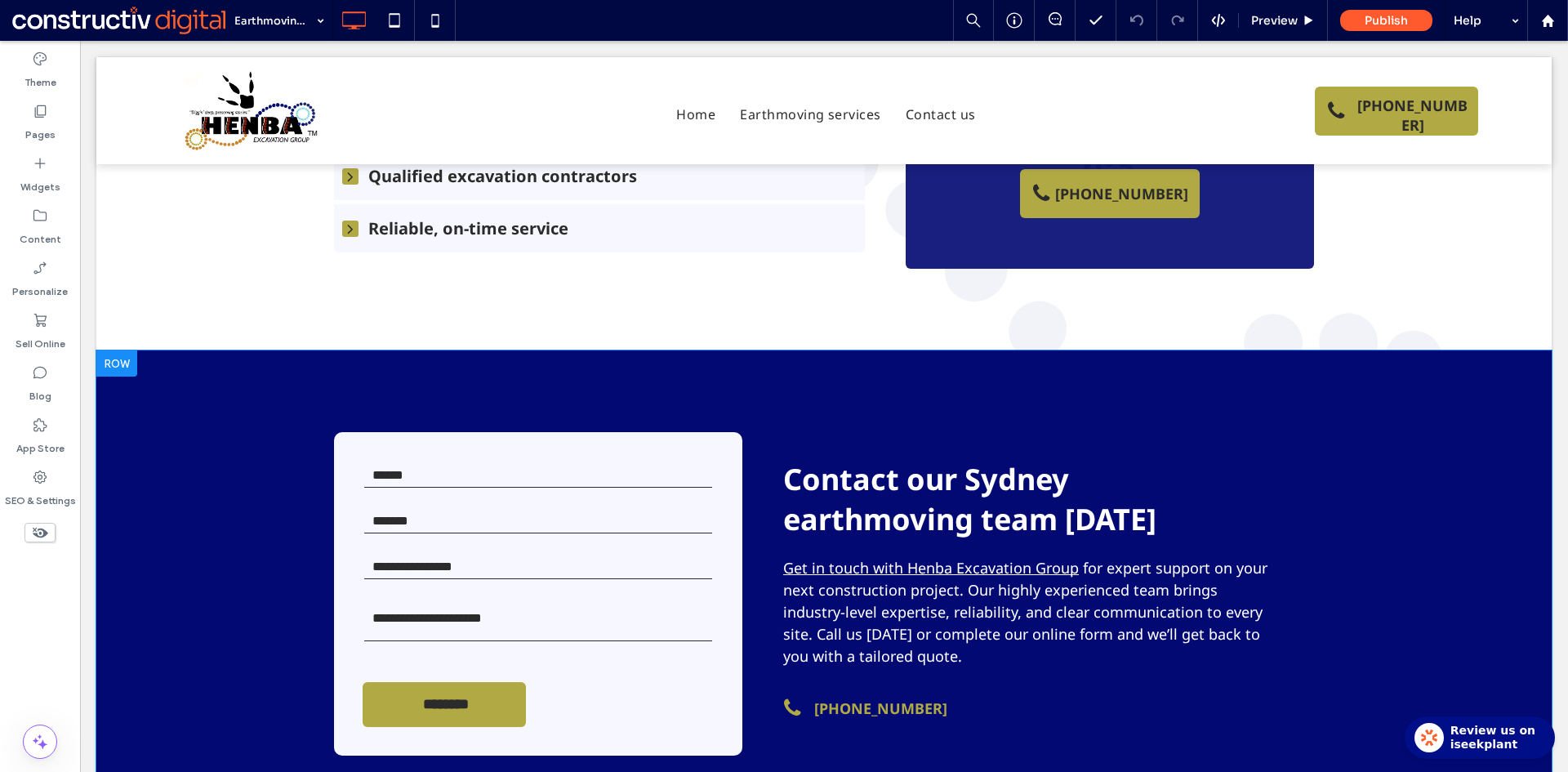
scroll to position [1596, 0]
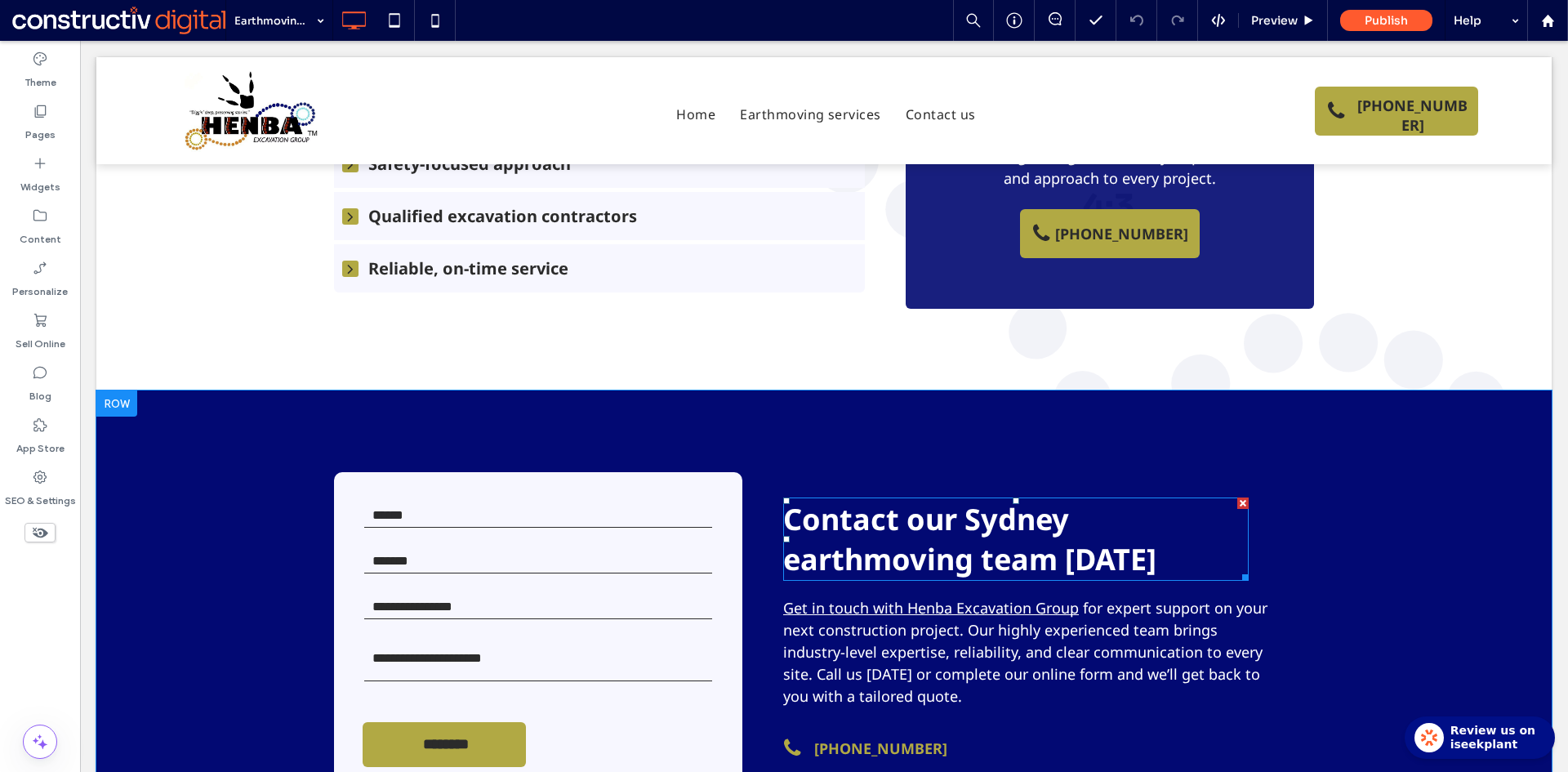
click at [1022, 500] on span "Contact our Sydney earthmoving team [DATE]" at bounding box center [969, 539] width 373 height 80
type input "*********"
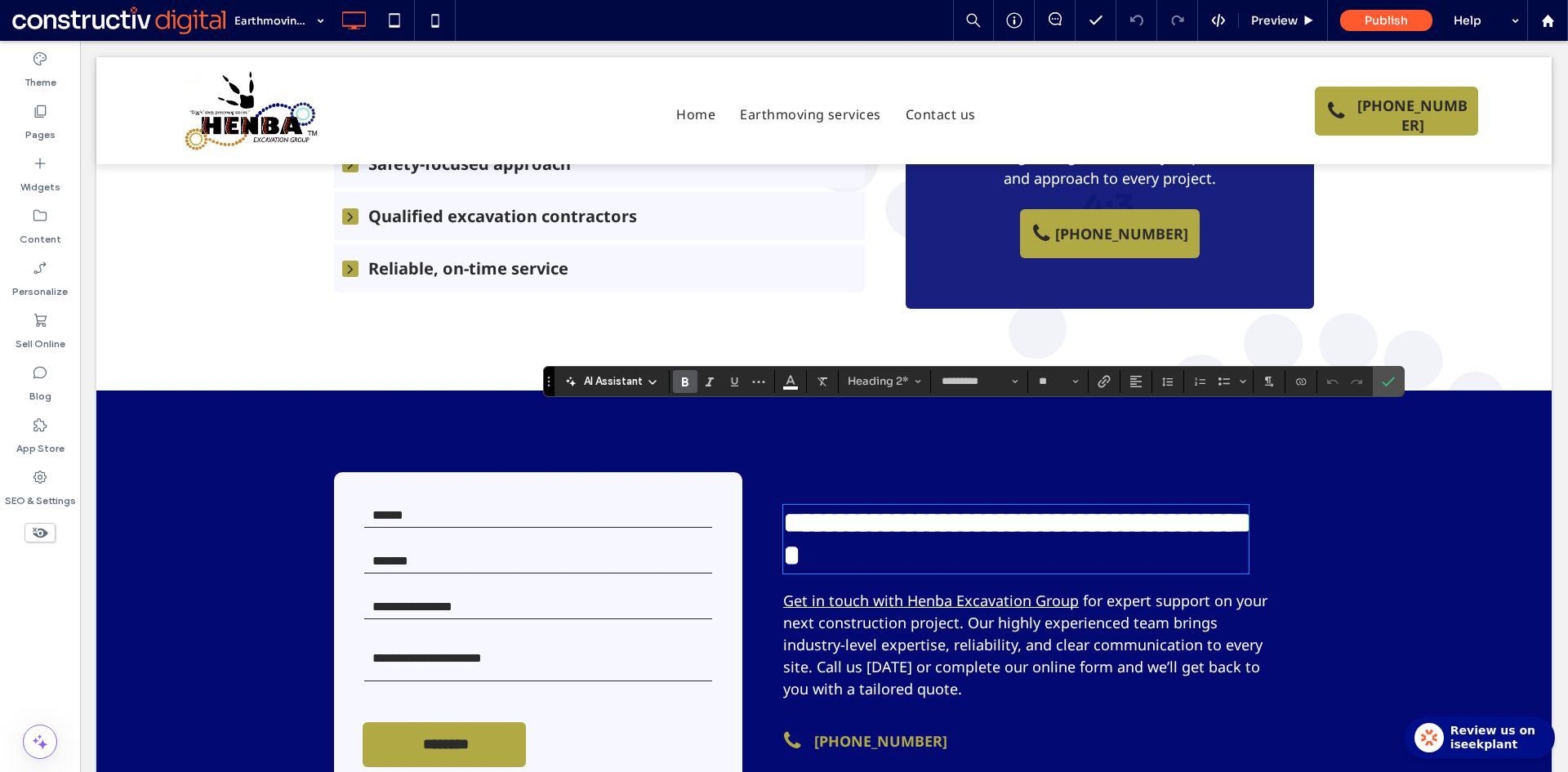
type input "**"
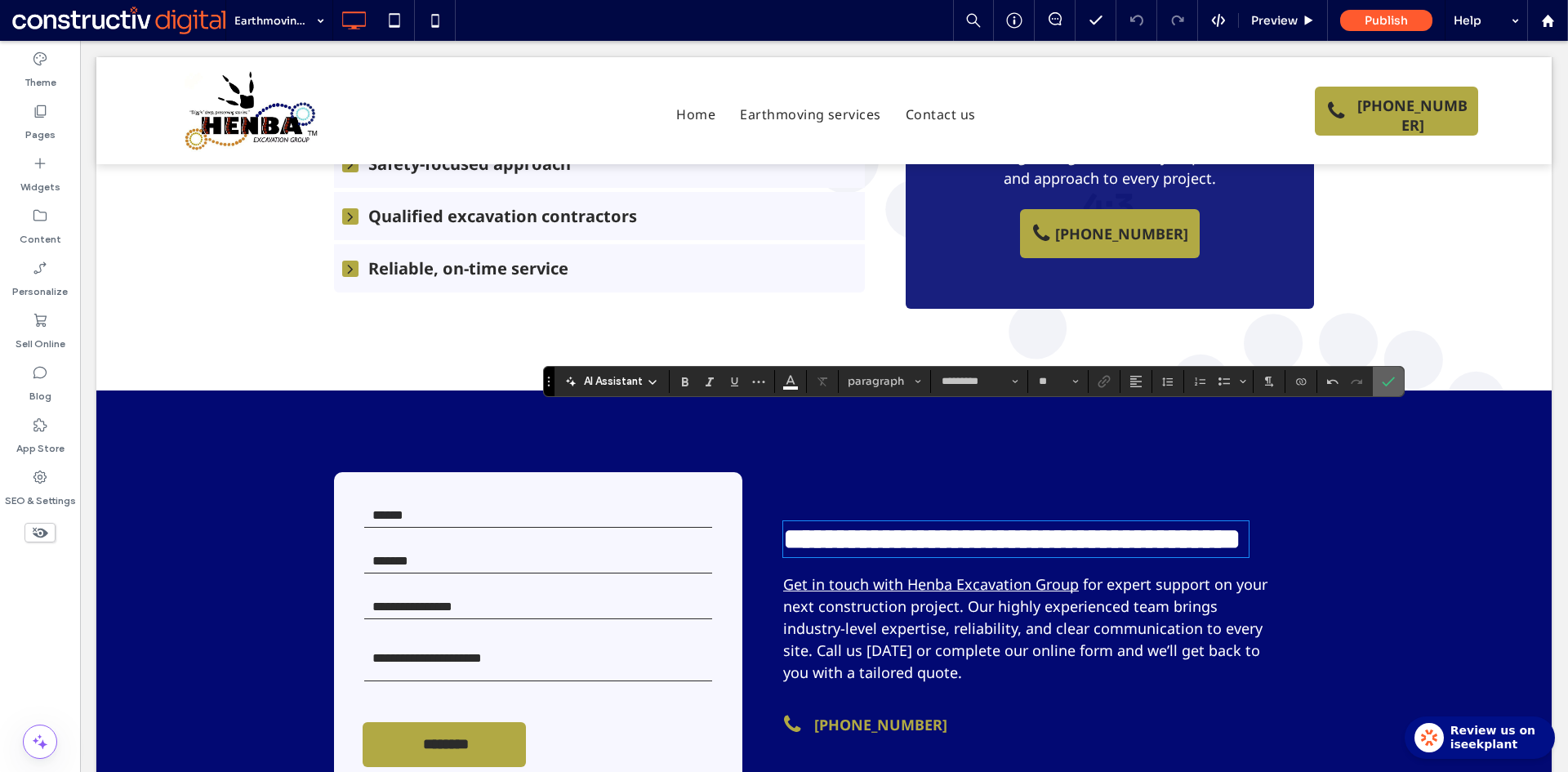
drag, startPoint x: 1385, startPoint y: 377, endPoint x: 1243, endPoint y: 349, distance: 144.7
click at [1385, 377] on icon "Confirm" at bounding box center [1387, 381] width 13 height 13
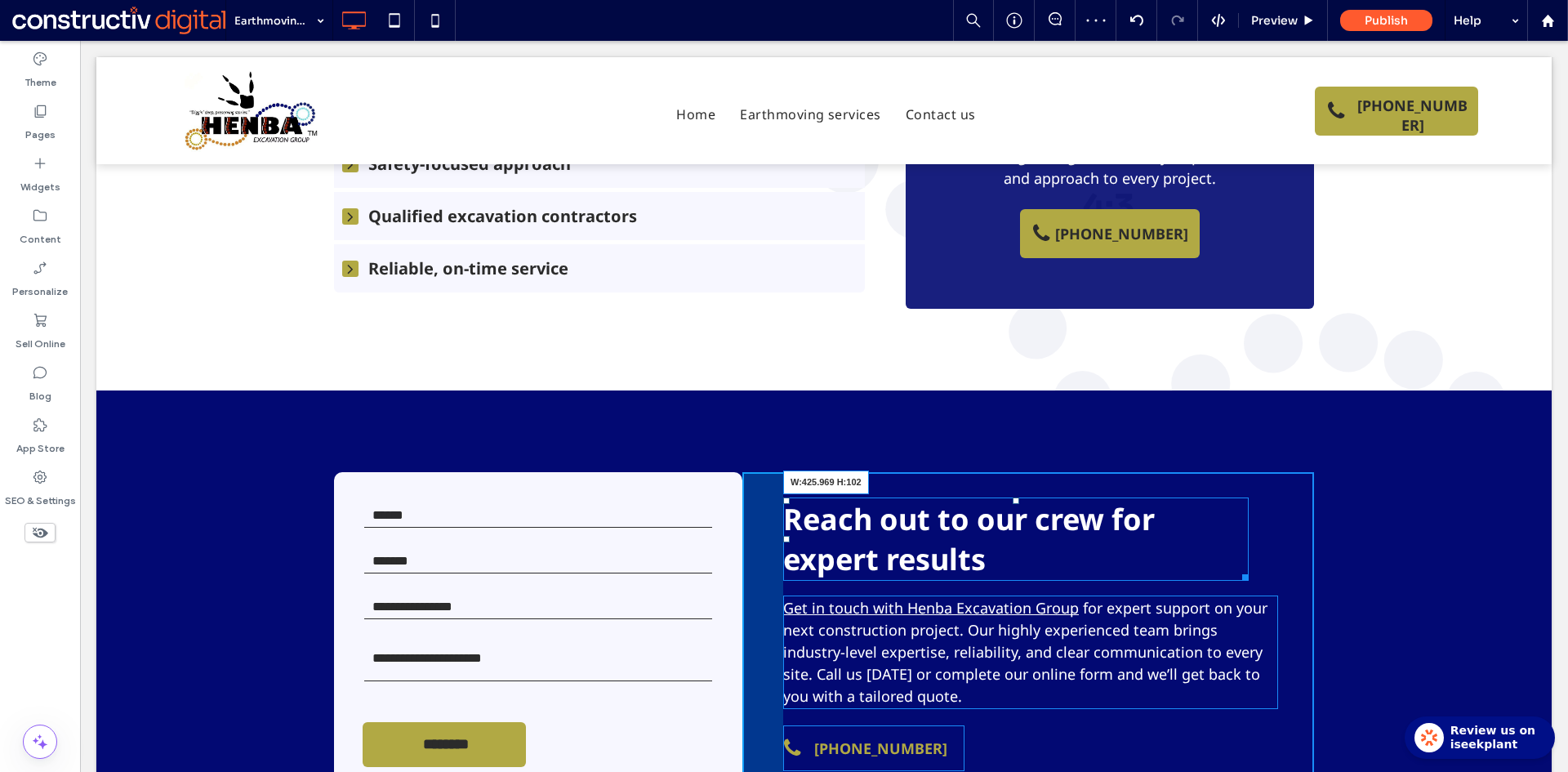
drag, startPoint x: 1251, startPoint y: 488, endPoint x: 1250, endPoint y: 545, distance: 57.0
click at [1237, 569] on div at bounding box center [1243, 575] width 12 height 12
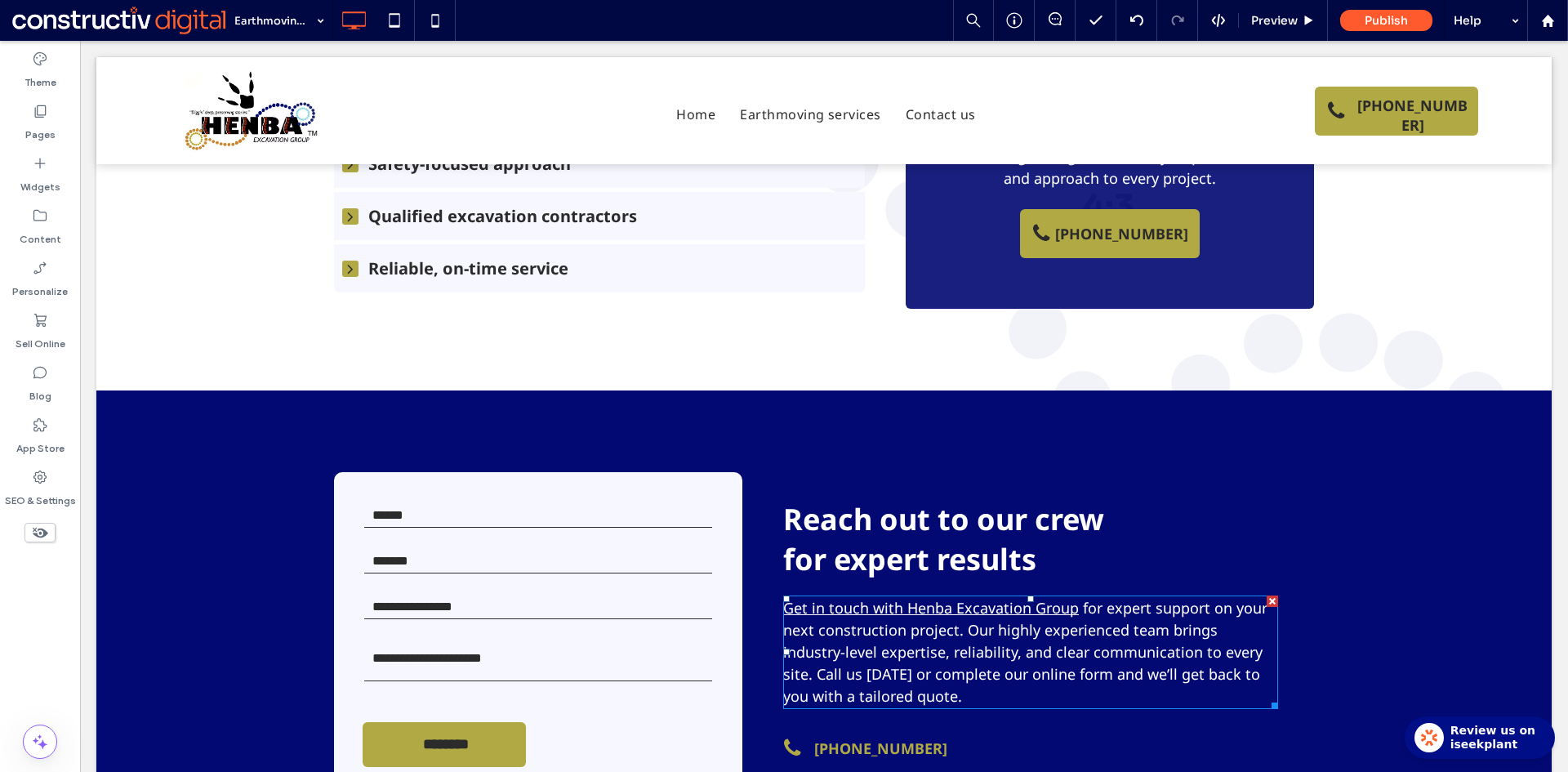
click at [952, 598] on span "for expert support on your next construction project. Our highly experienced te…" at bounding box center [1024, 652] width 484 height 108
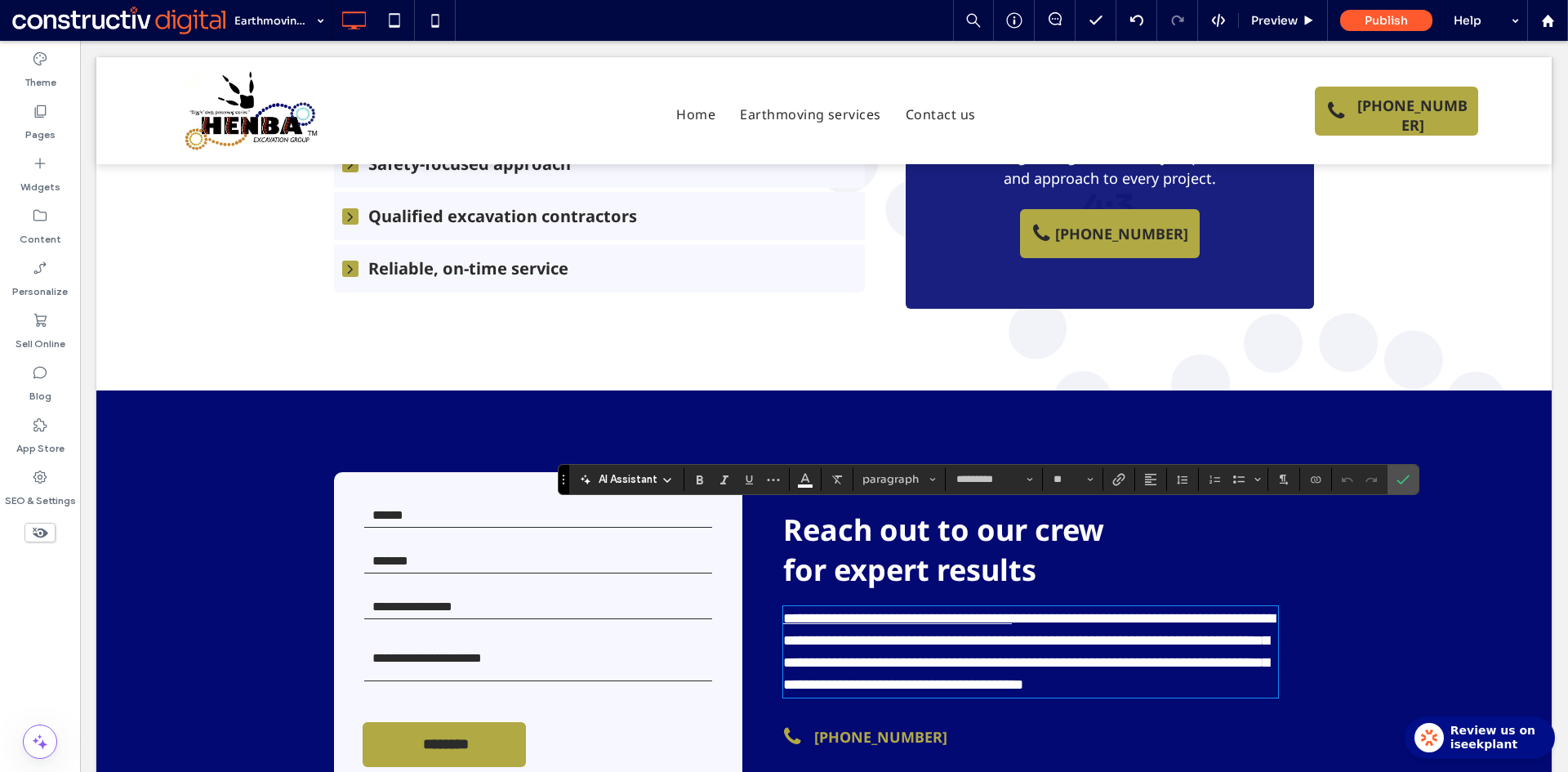
scroll to position [0, 0]
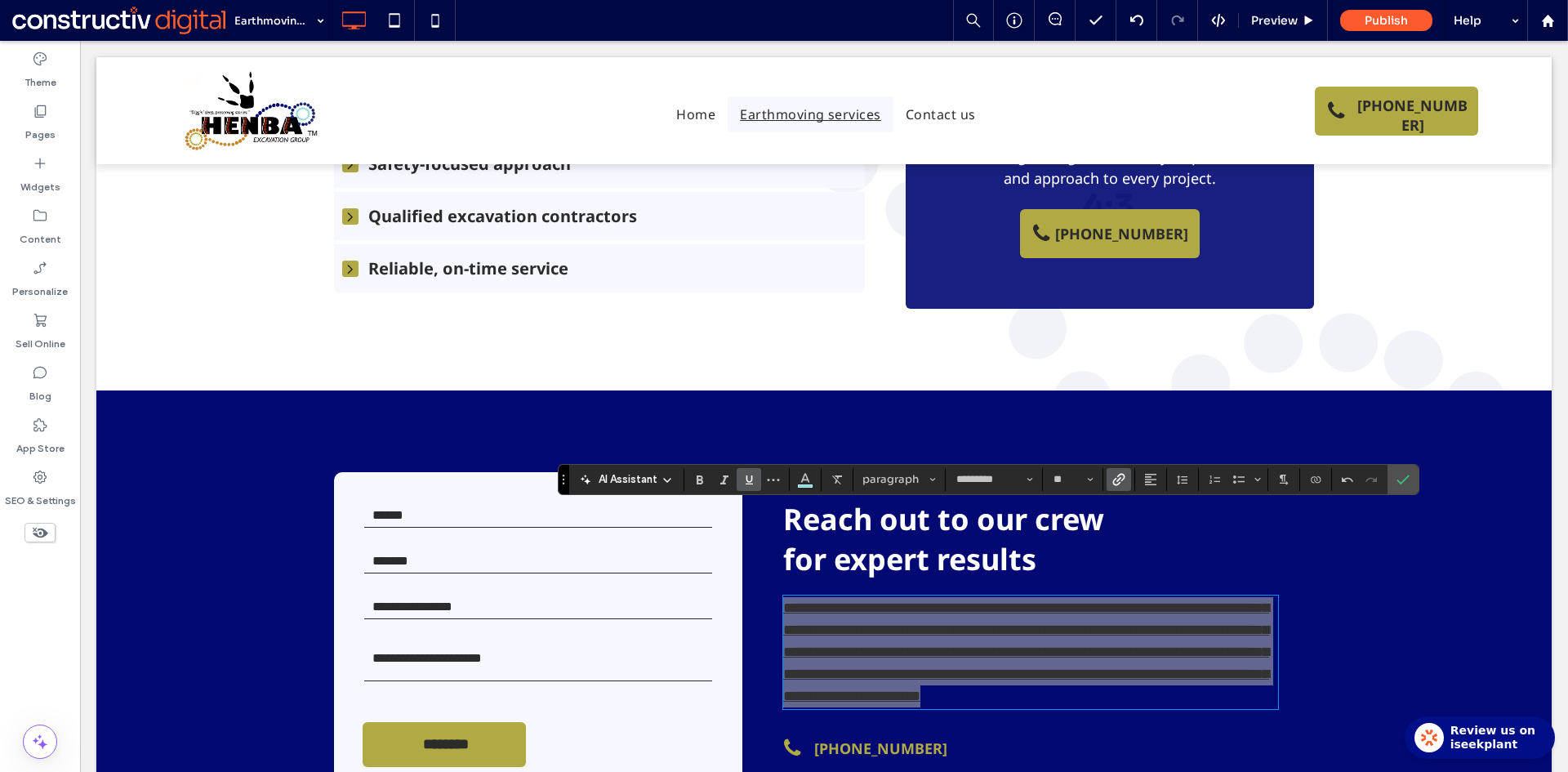
click at [1118, 482] on icon "Link" at bounding box center [1118, 479] width 13 height 13
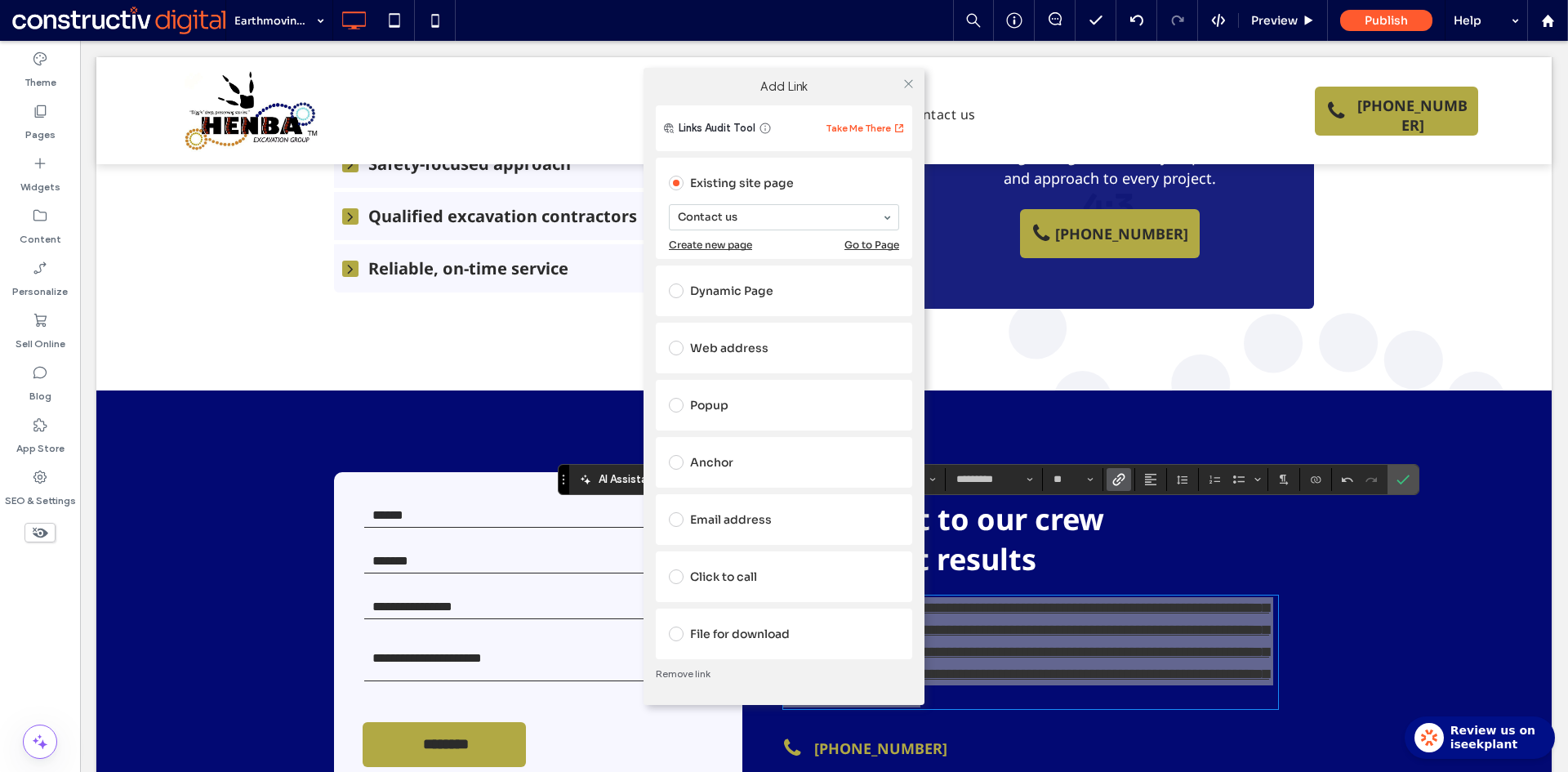
drag, startPoint x: 703, startPoint y: 676, endPoint x: 752, endPoint y: 651, distance: 55.0
click at [702, 675] on link "Remove link" at bounding box center [784, 673] width 256 height 13
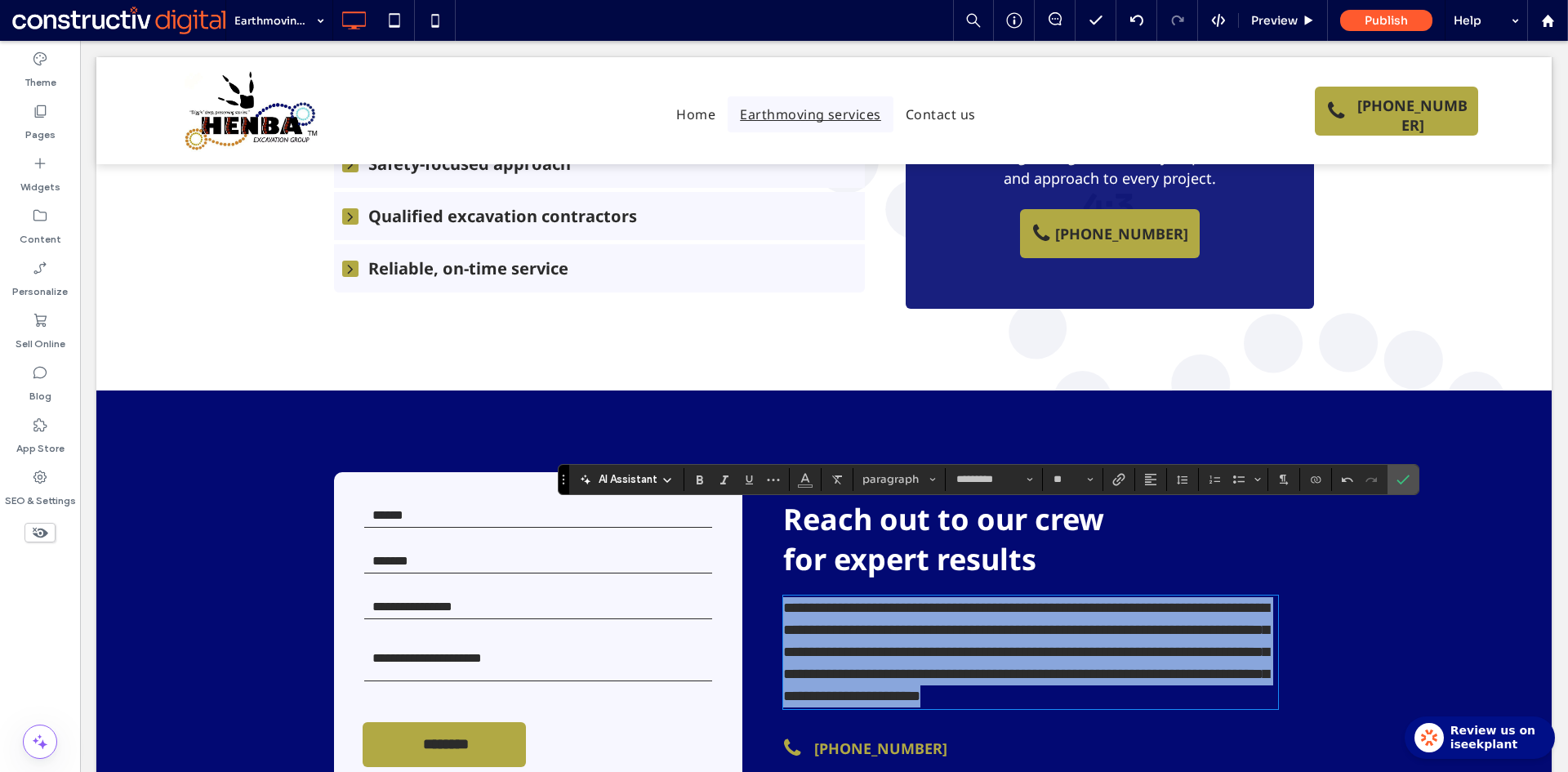
click at [880, 601] on span "**********" at bounding box center [1025, 652] width 486 height 103
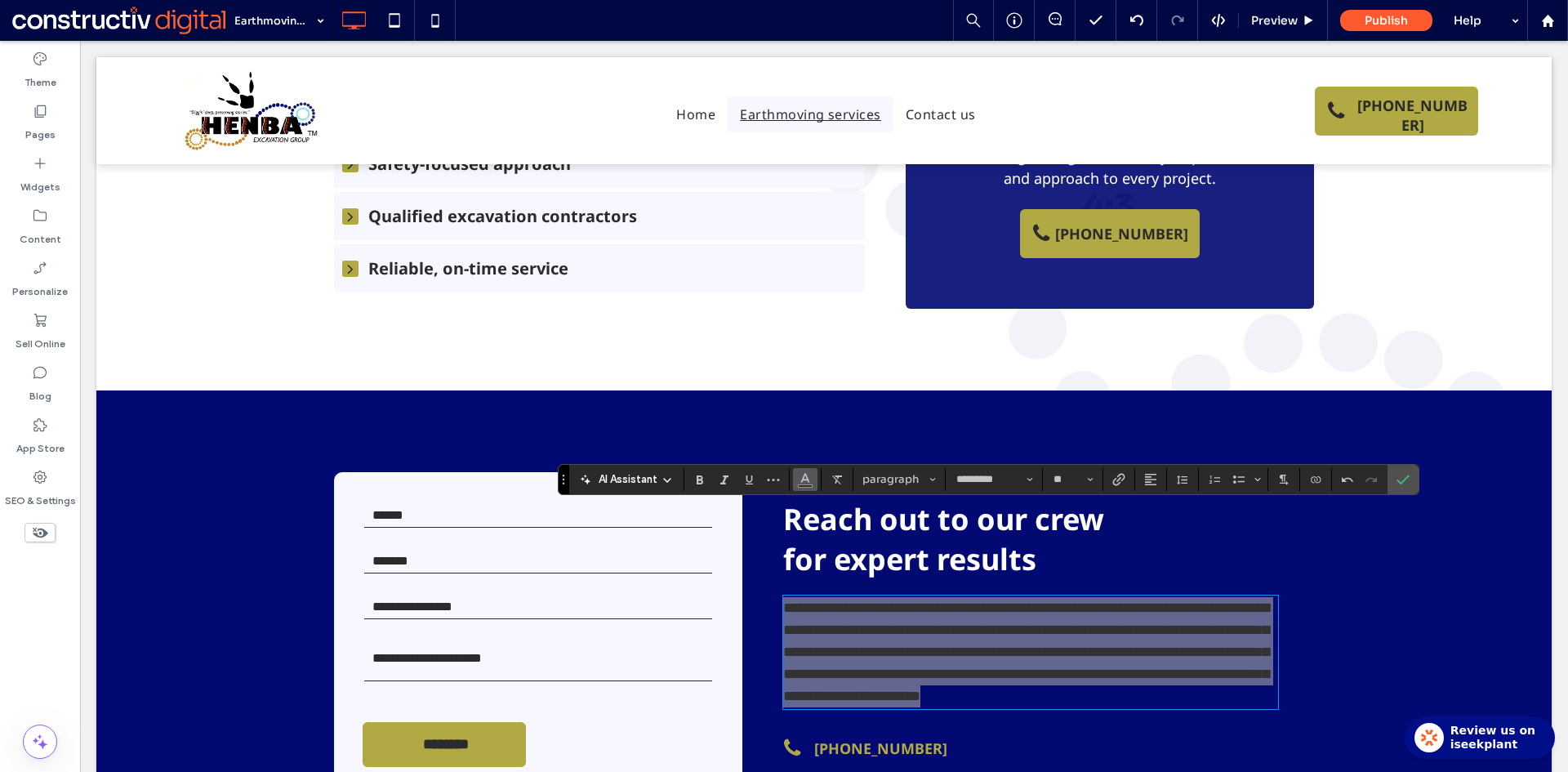
click at [804, 478] on icon "Color" at bounding box center [804, 477] width 13 height 13
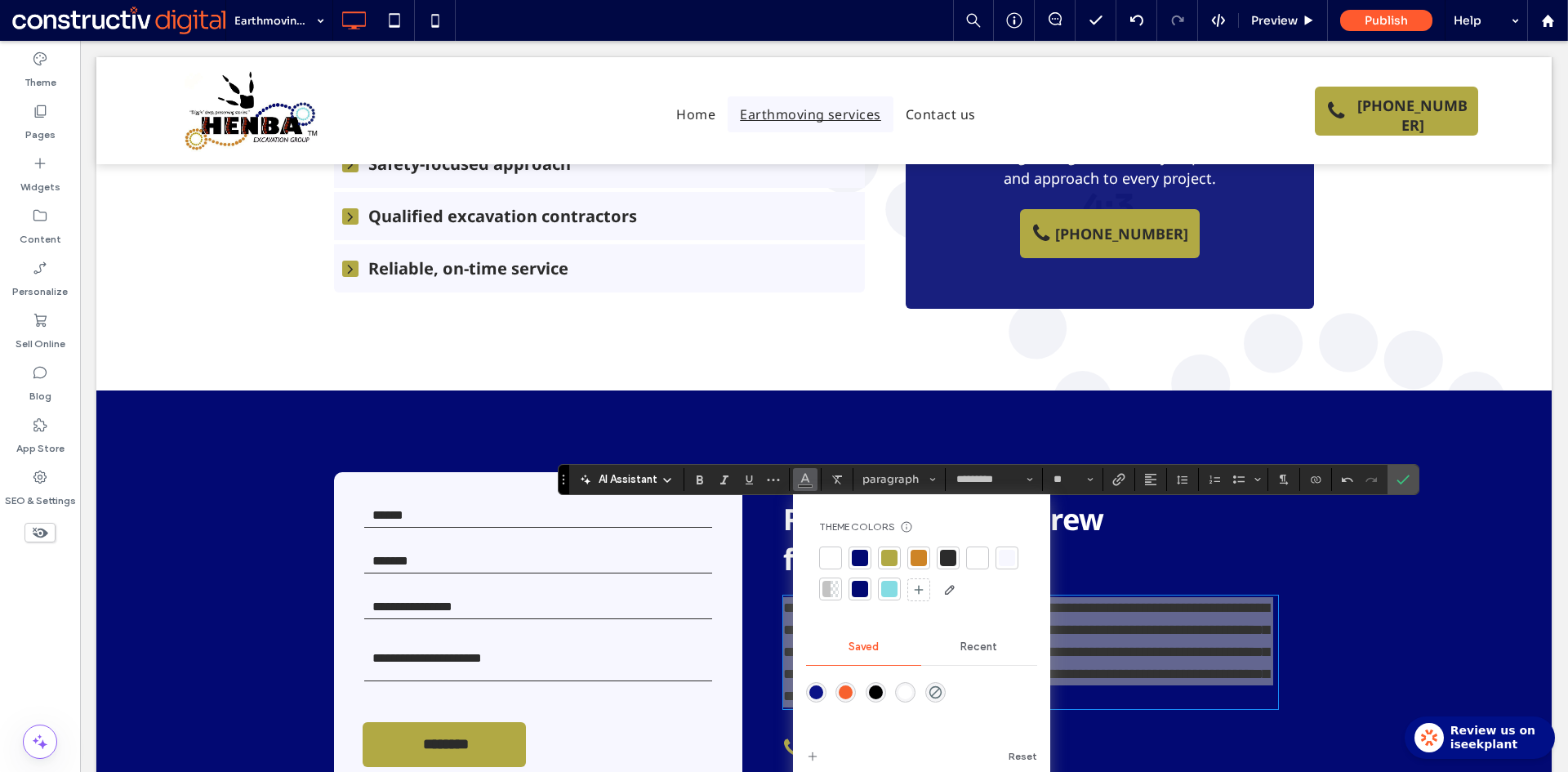
click at [981, 561] on div at bounding box center [977, 558] width 16 height 16
click at [1406, 470] on span "Confirm" at bounding box center [1402, 479] width 13 height 27
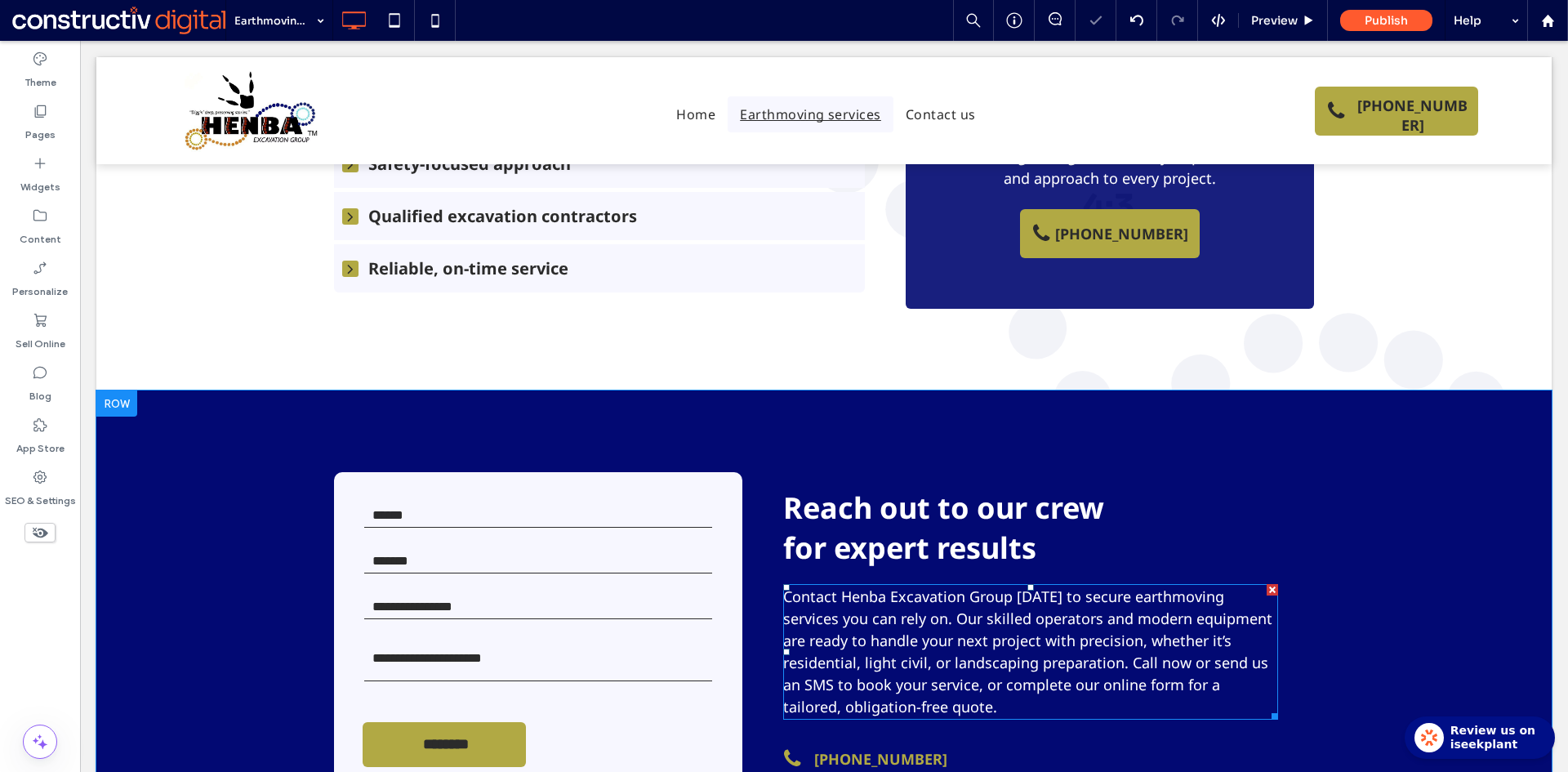
click at [844, 587] on span "Contact Henba Excavation Group today to secure earthmoving services you can rel…" at bounding box center [1027, 652] width 489 height 130
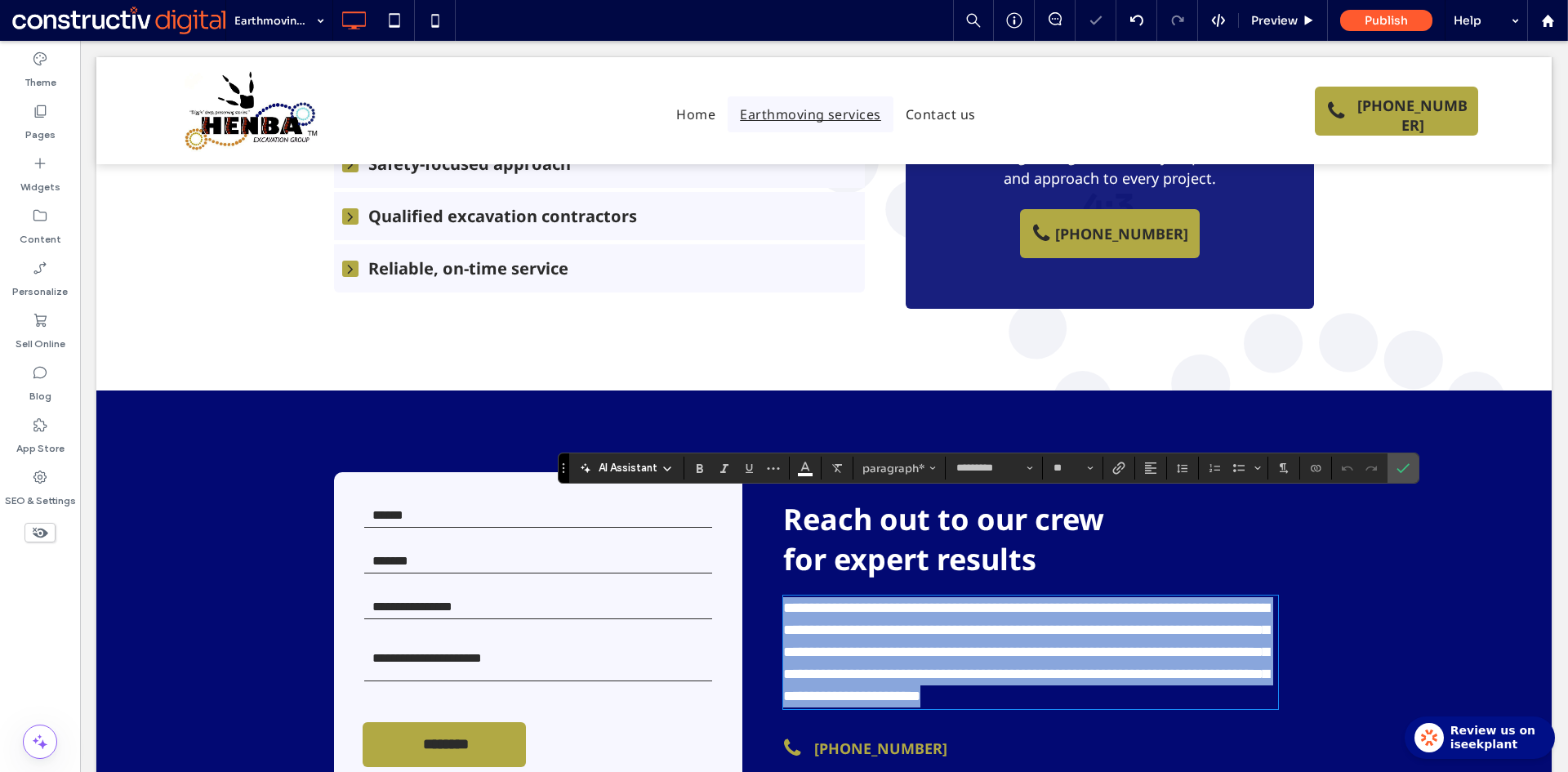
click at [804, 601] on span "**********" at bounding box center [1025, 652] width 486 height 103
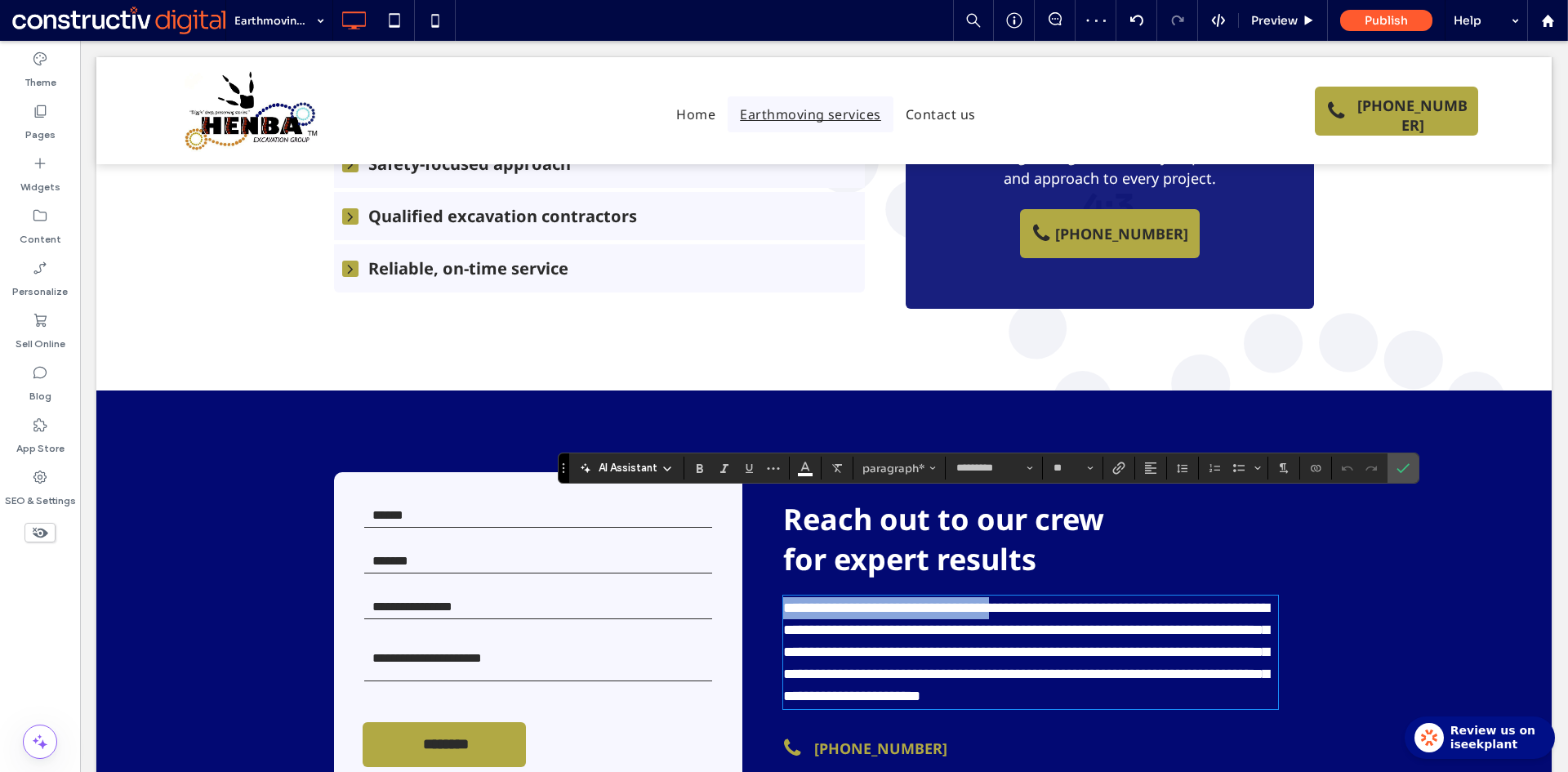
drag, startPoint x: 780, startPoint y: 506, endPoint x: 1046, endPoint y: 509, distance: 266.0
click at [1046, 601] on span "**********" at bounding box center [1025, 652] width 486 height 103
click at [1123, 467] on use "Link" at bounding box center [1118, 469] width 12 height 12
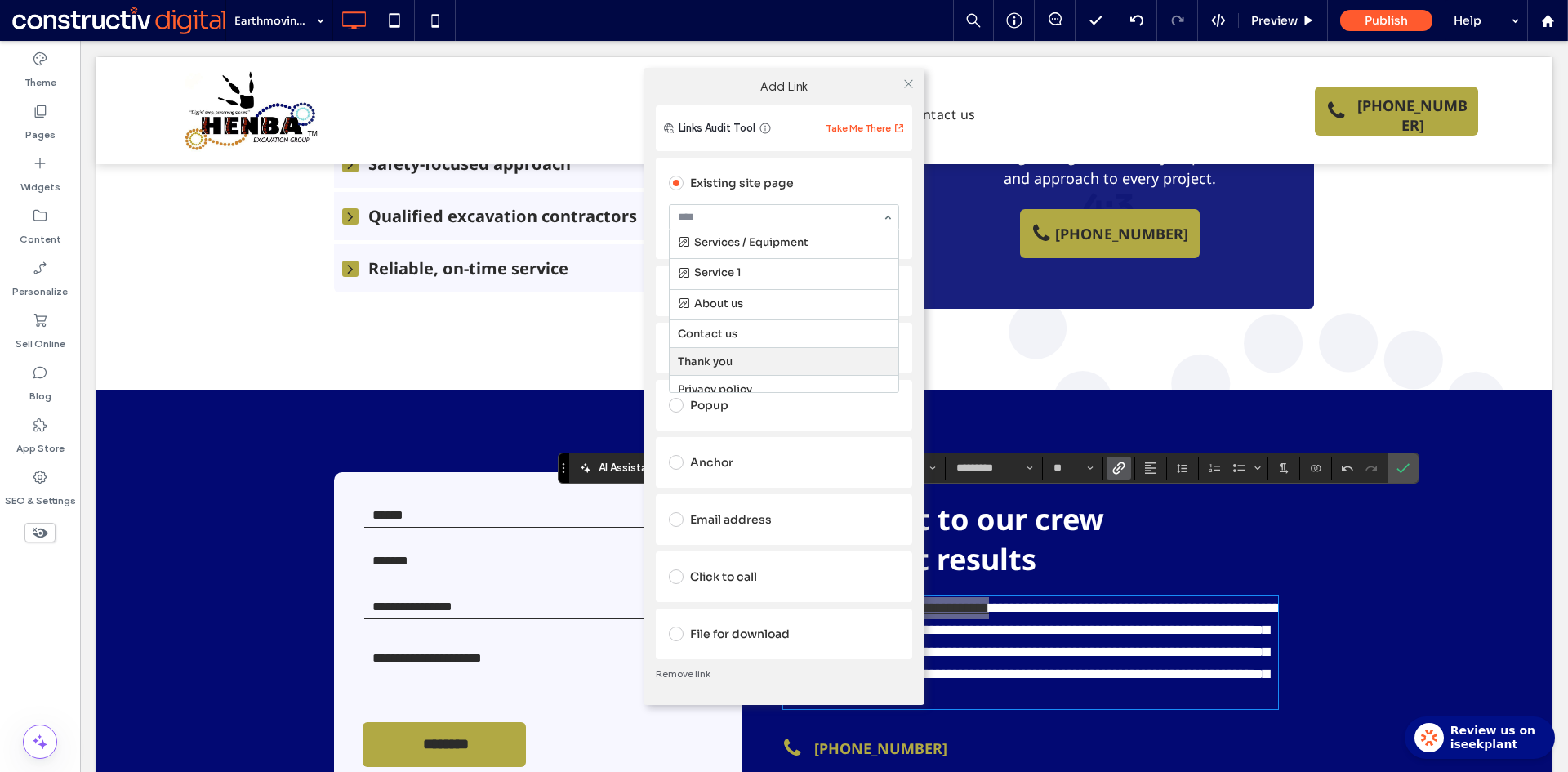
scroll to position [81, 0]
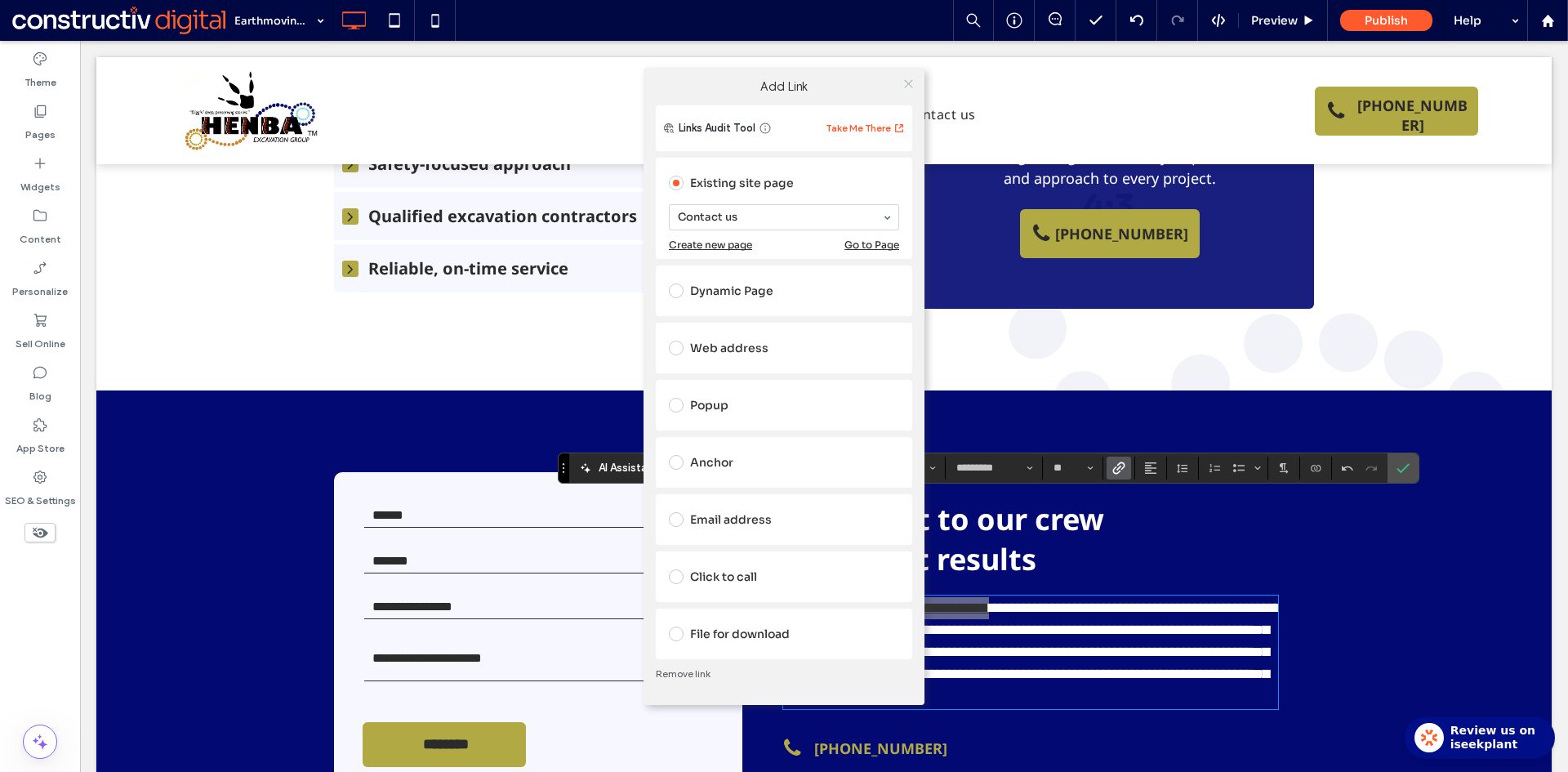
click at [912, 85] on icon at bounding box center [909, 84] width 12 height 12
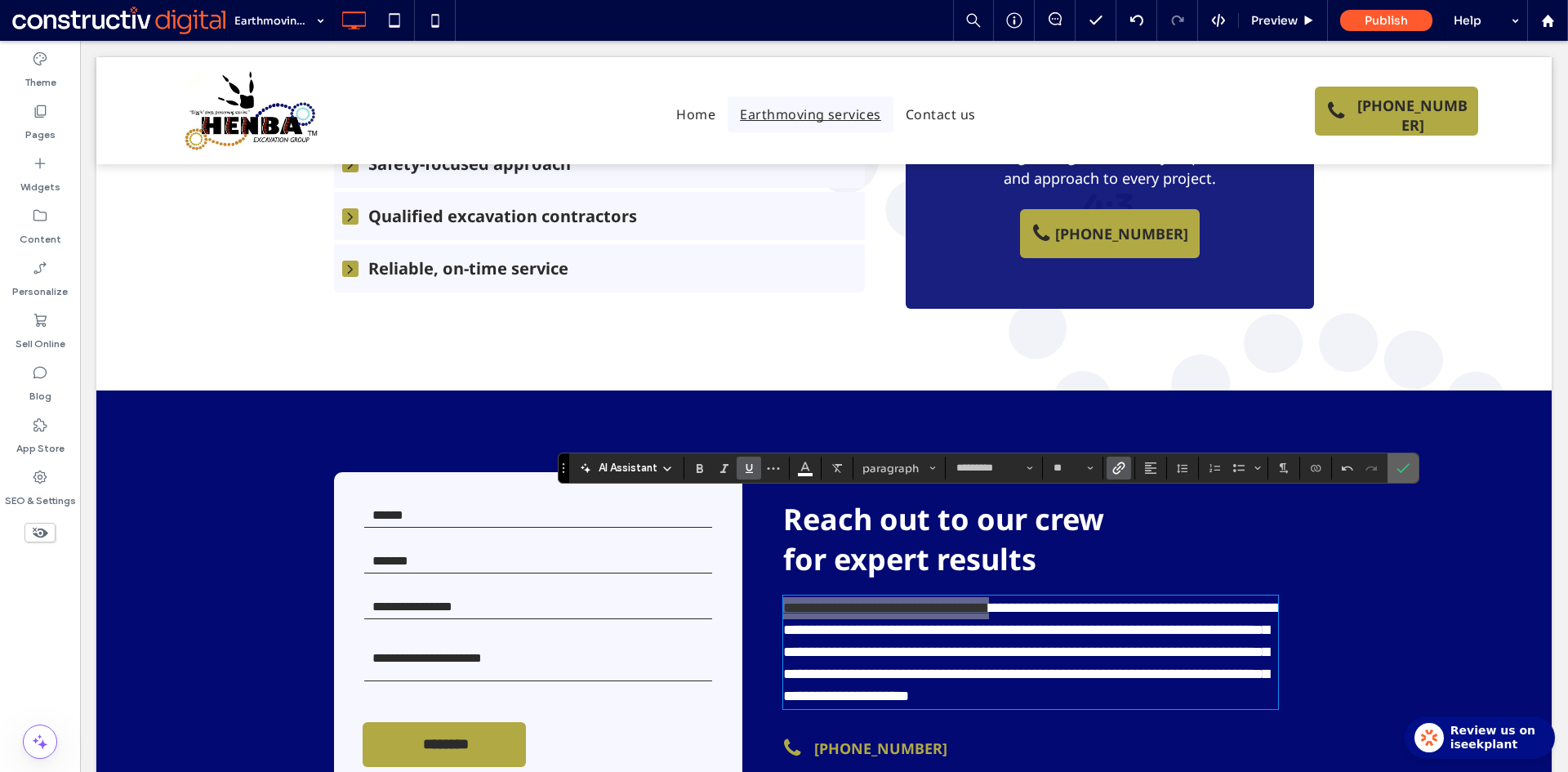
click at [1398, 465] on icon "Confirm" at bounding box center [1402, 468] width 13 height 13
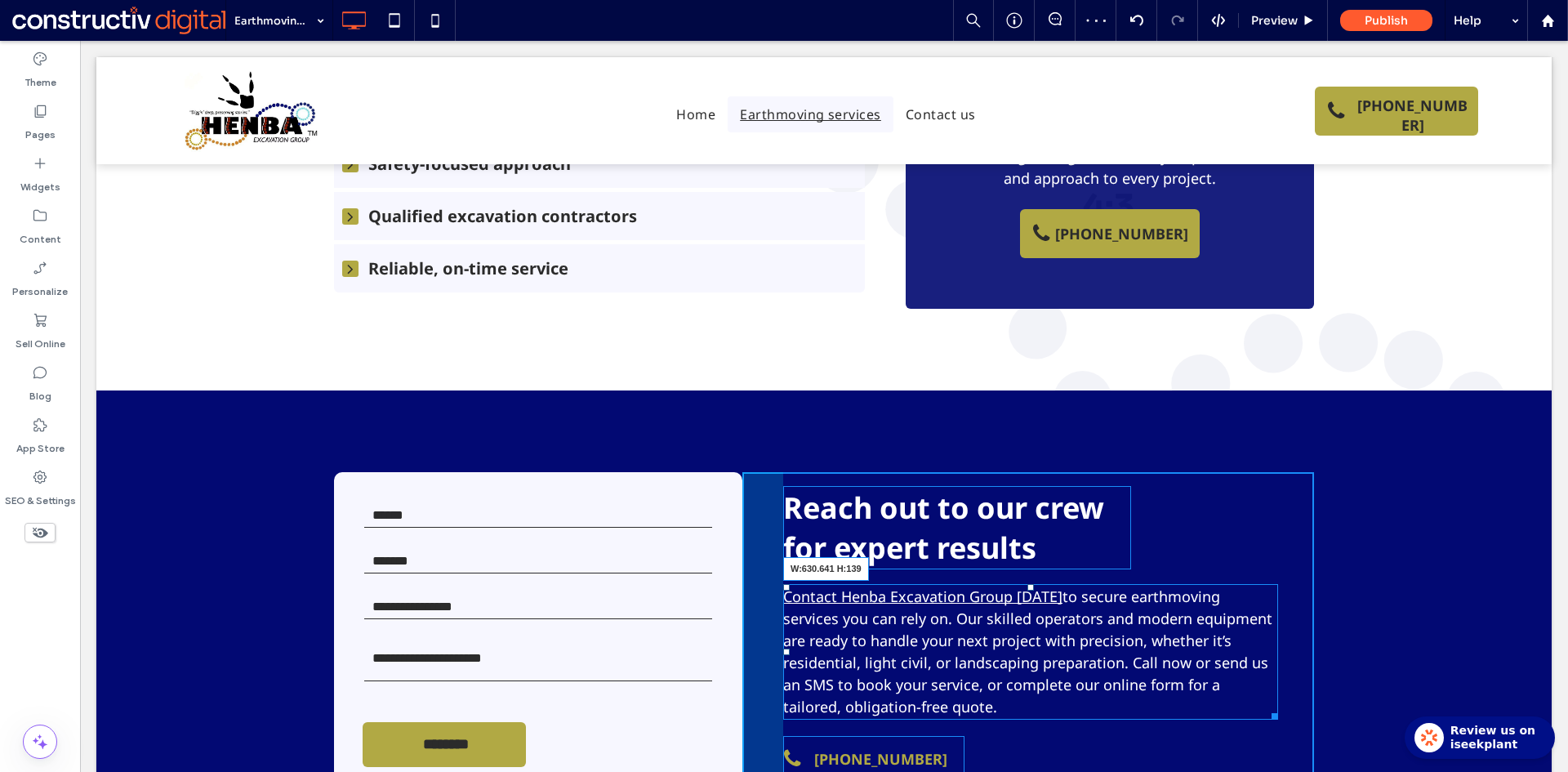
drag, startPoint x: 1271, startPoint y: 626, endPoint x: 1302, endPoint y: 626, distance: 31.0
click at [1302, 626] on div "Reach out to our crew for expert results Contact Henba Excavation Group today t…" at bounding box center [1028, 634] width 571 height 324
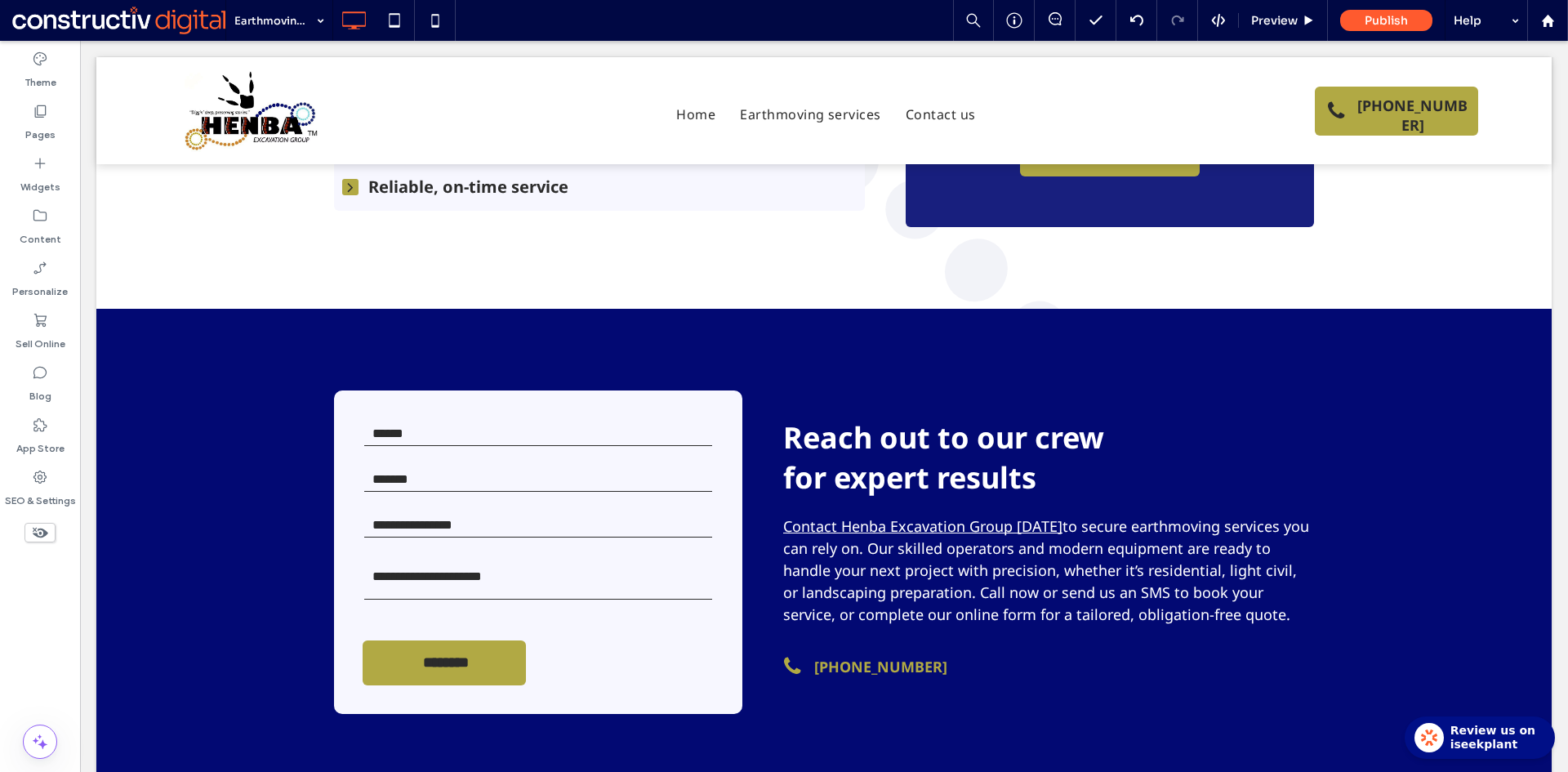
scroll to position [1351, 0]
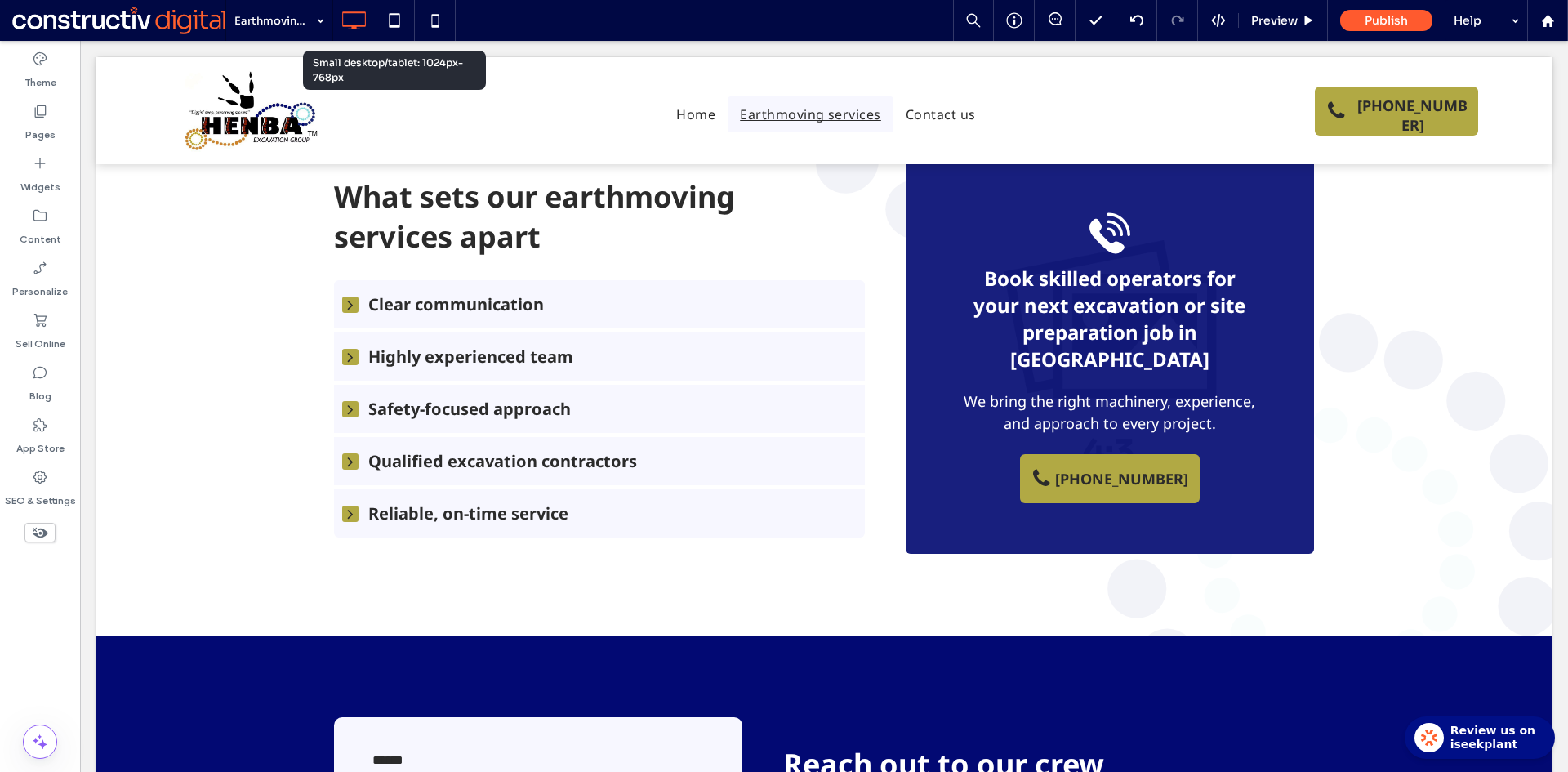
drag, startPoint x: 385, startPoint y: 16, endPoint x: 420, endPoint y: 69, distance: 63.5
click at [385, 16] on icon at bounding box center [394, 21] width 33 height 33
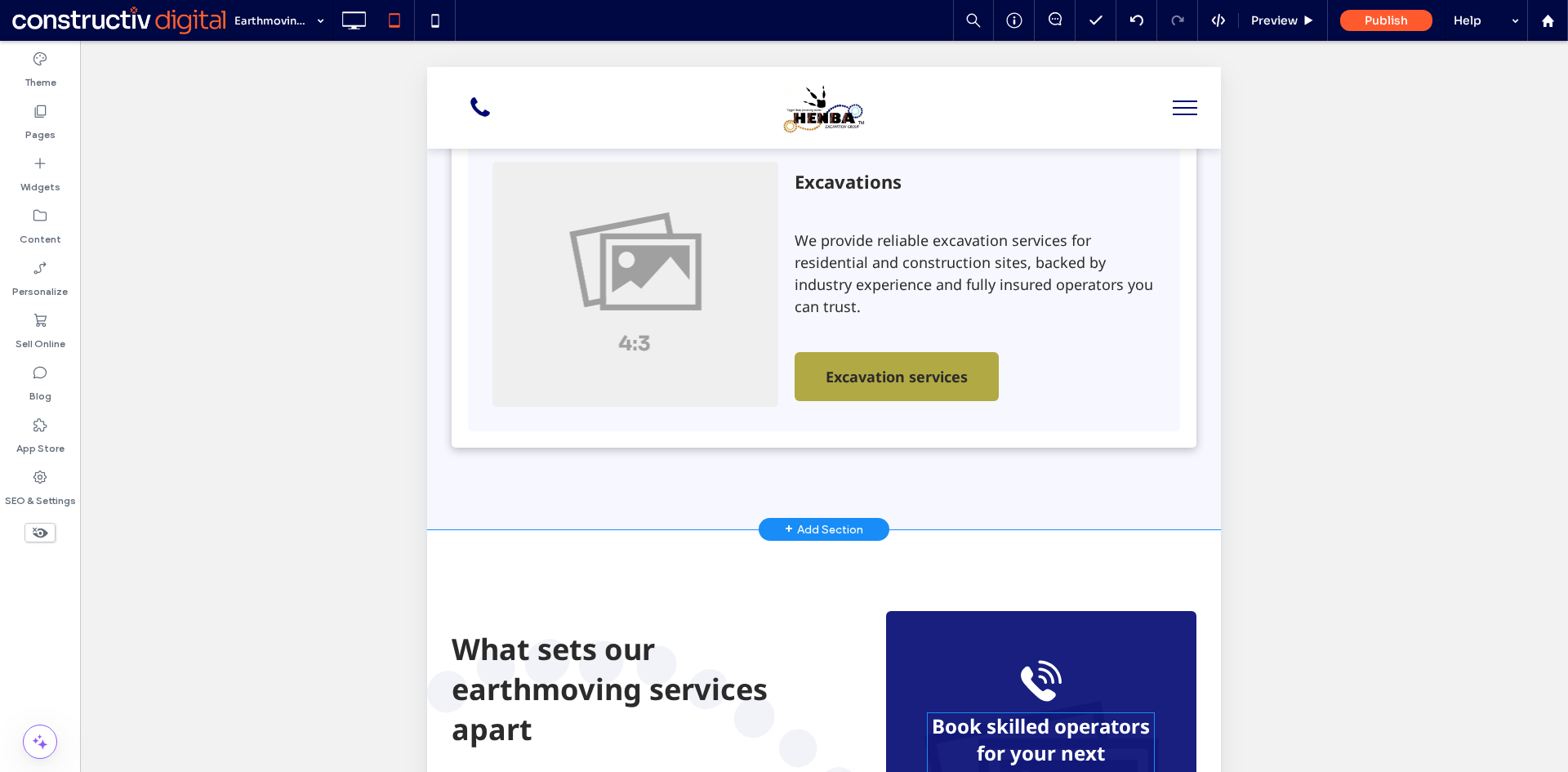
scroll to position [899, 0]
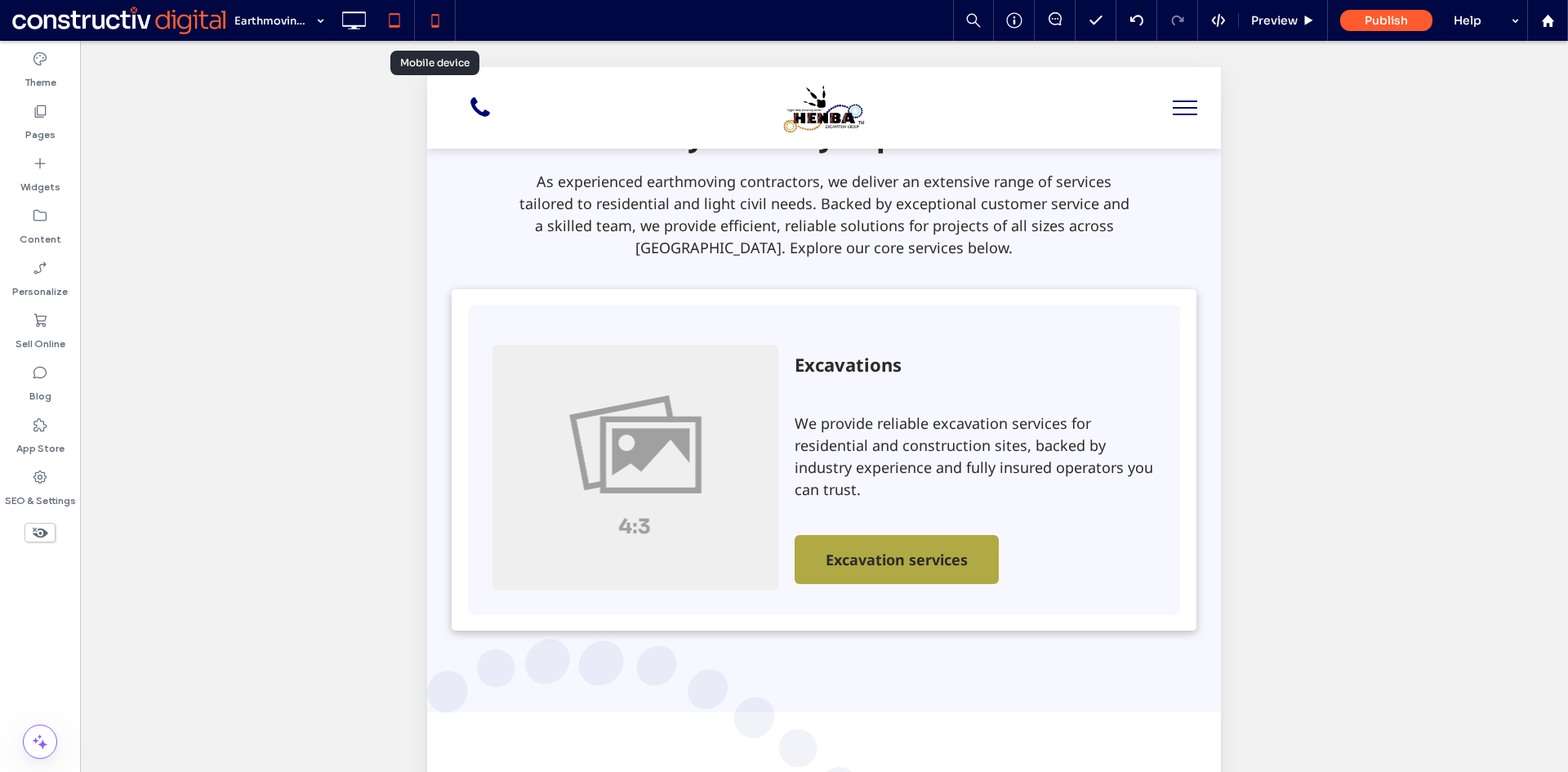
click at [444, 21] on icon at bounding box center [435, 21] width 33 height 33
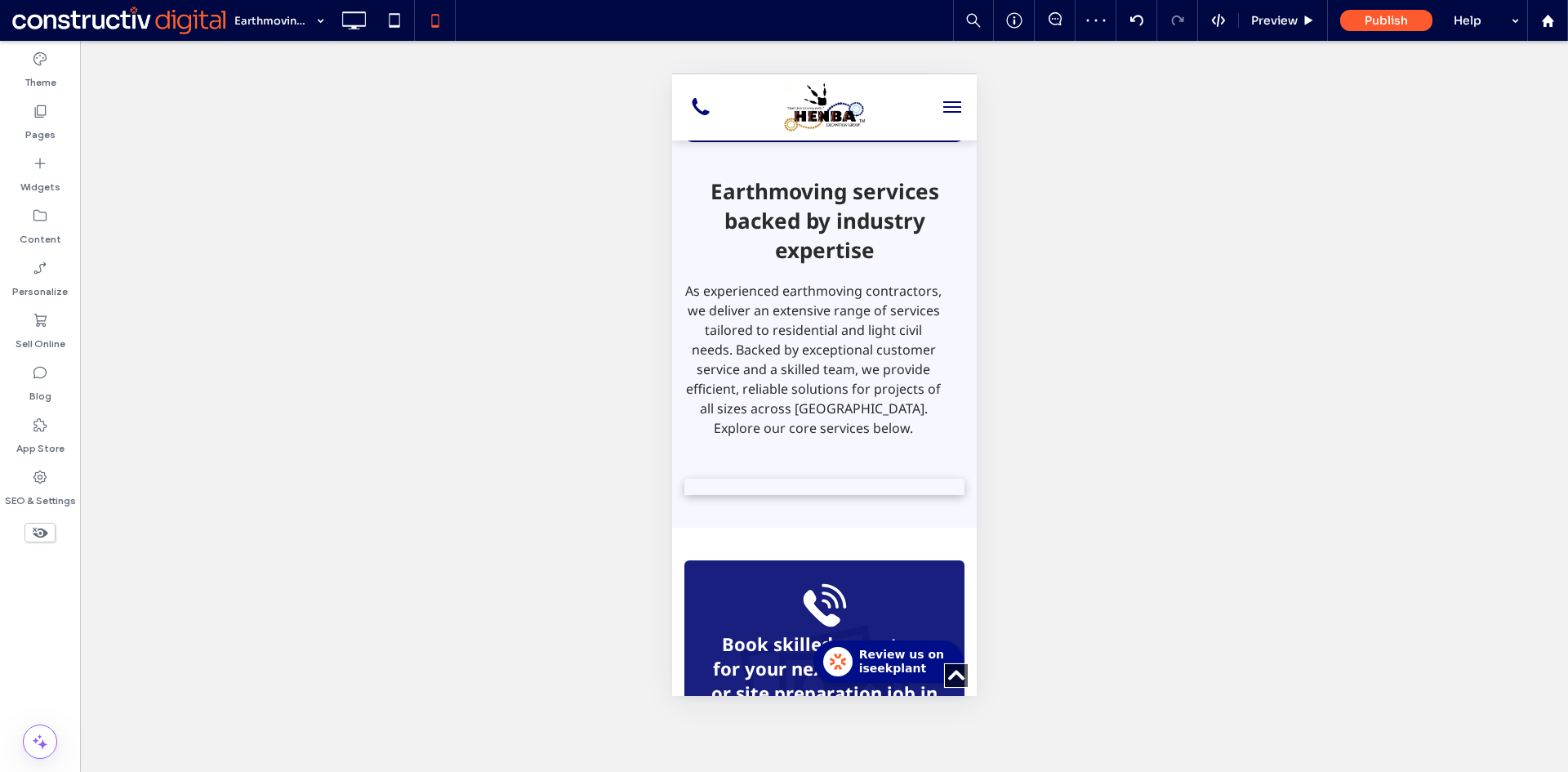
scroll to position [0, 0]
click at [52, 534] on span at bounding box center [40, 532] width 31 height 20
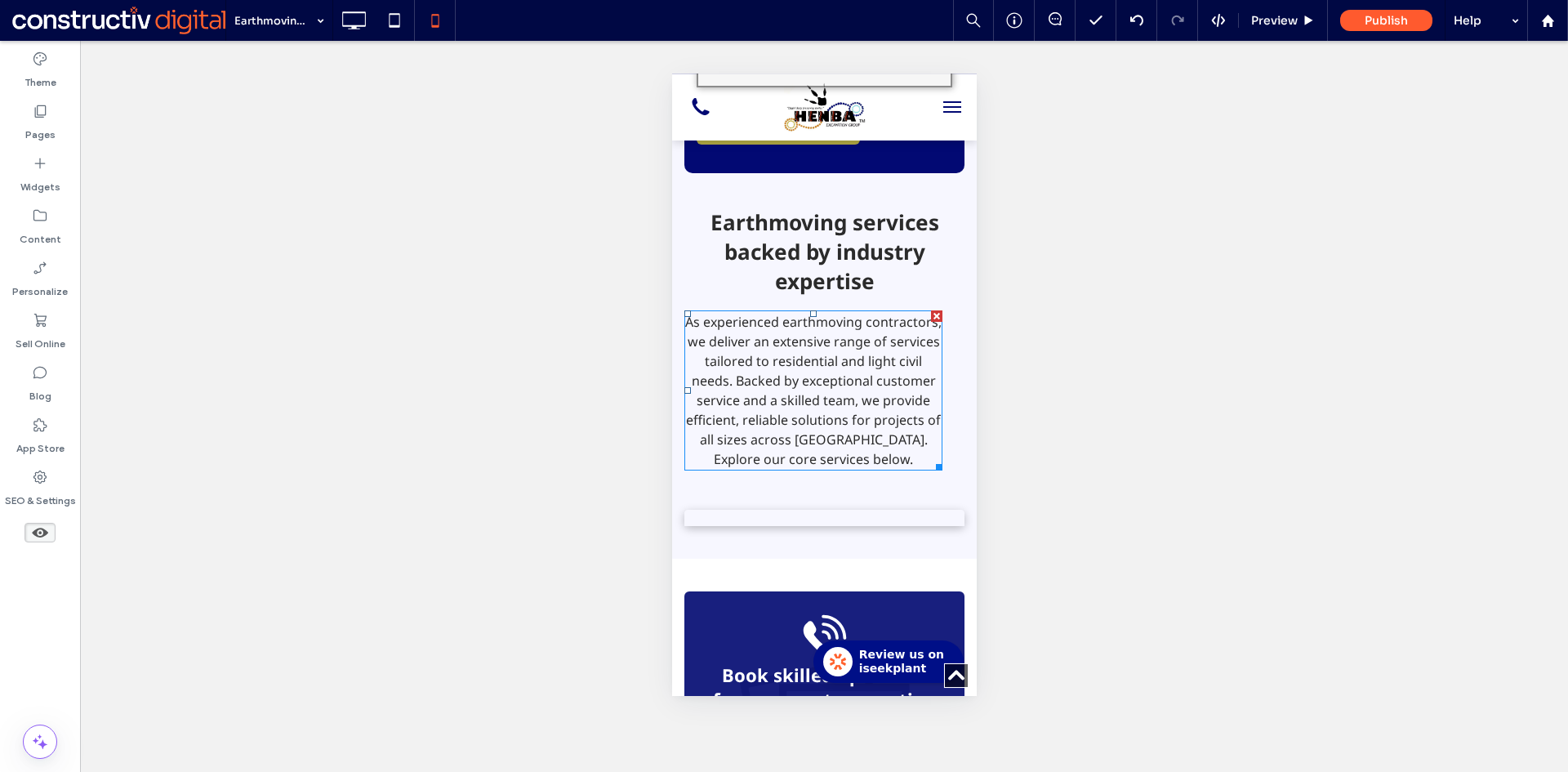
scroll to position [817, 0]
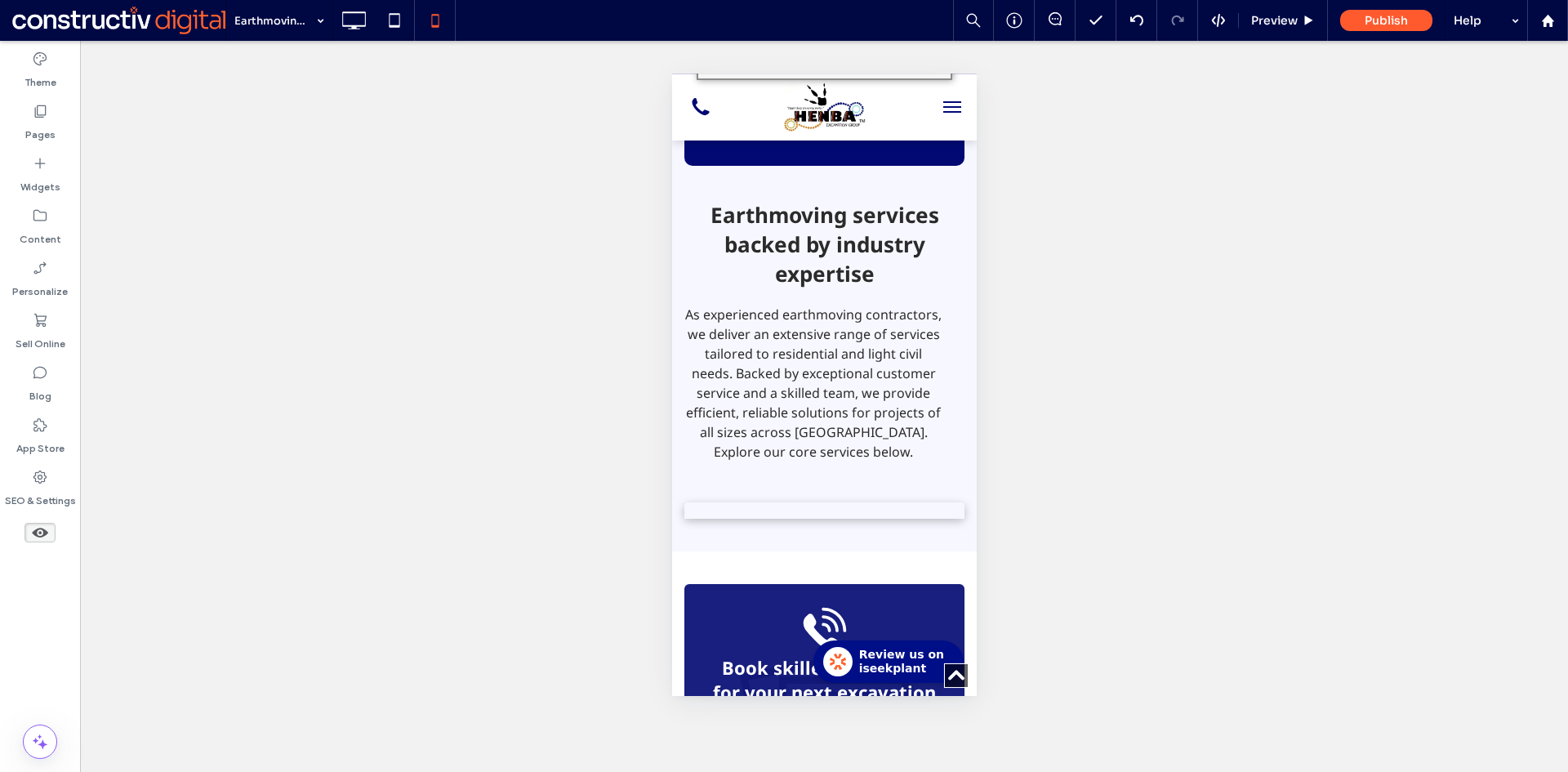
drag, startPoint x: 40, startPoint y: 530, endPoint x: 644, endPoint y: 530, distance: 604.0
click at [41, 529] on icon at bounding box center [39, 532] width 18 height 18
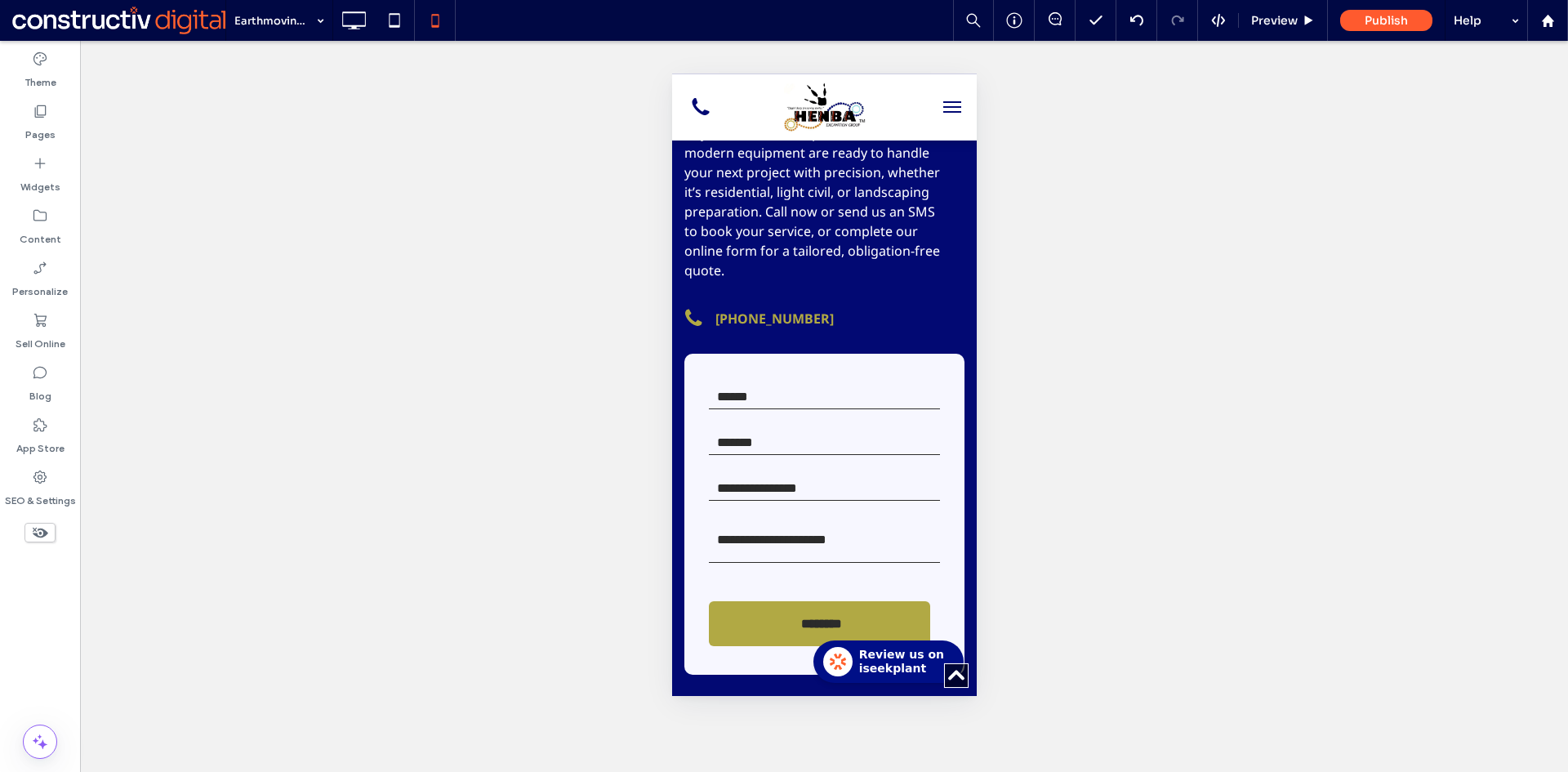
scroll to position [1798, 0]
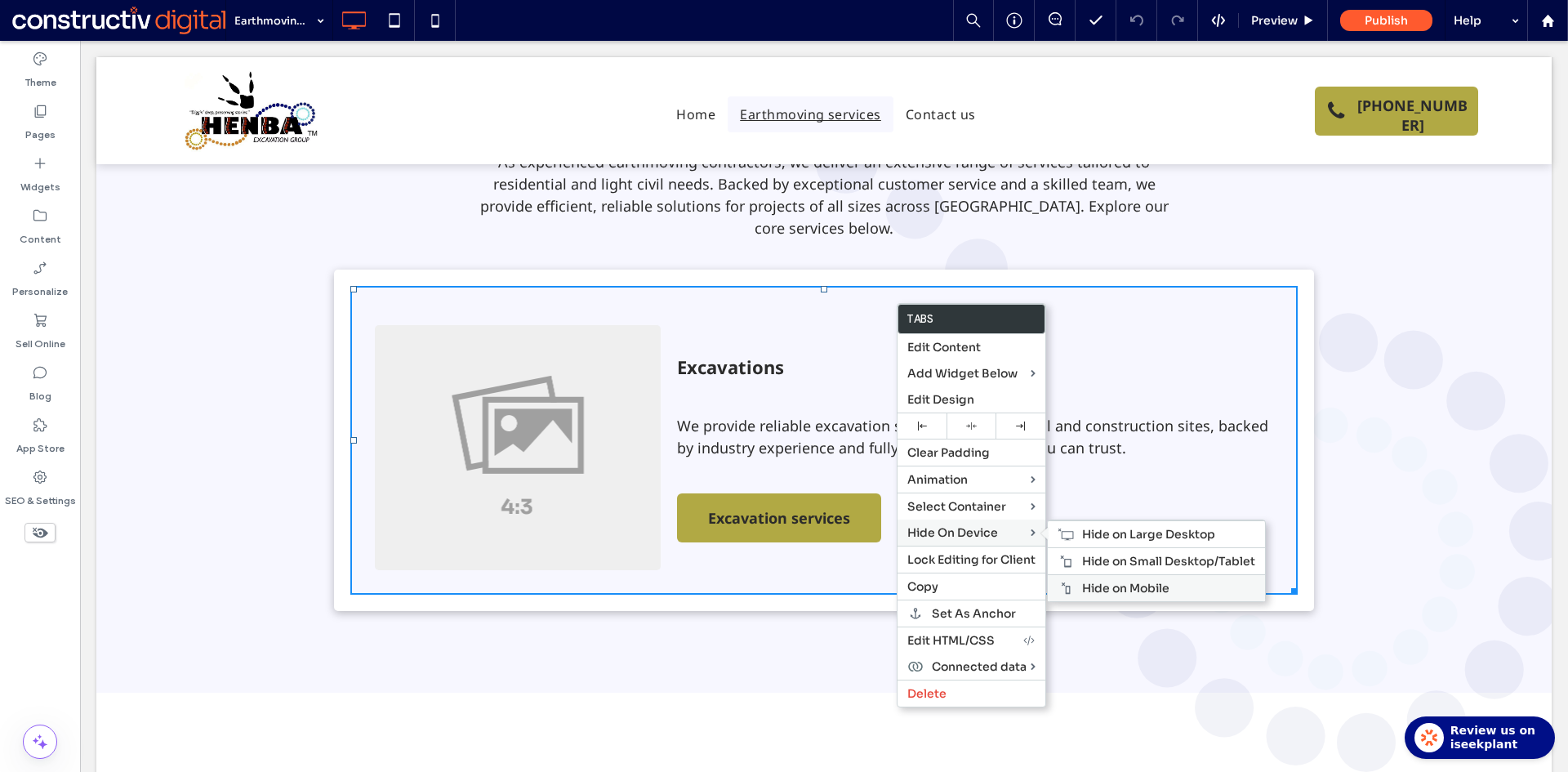
click at [1112, 588] on span "Hide on Mobile" at bounding box center [1125, 588] width 87 height 15
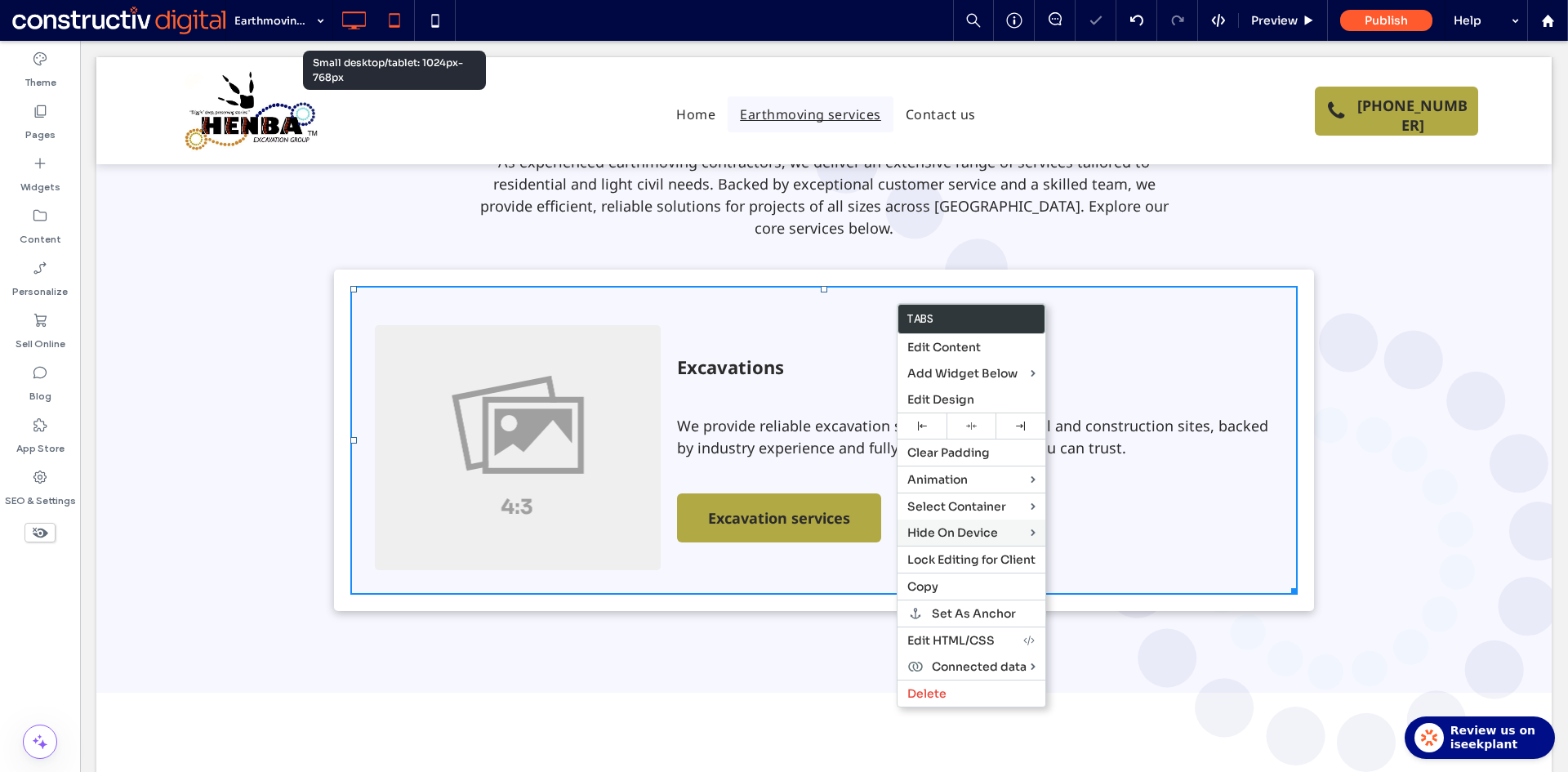
click at [396, 24] on icon at bounding box center [394, 21] width 33 height 33
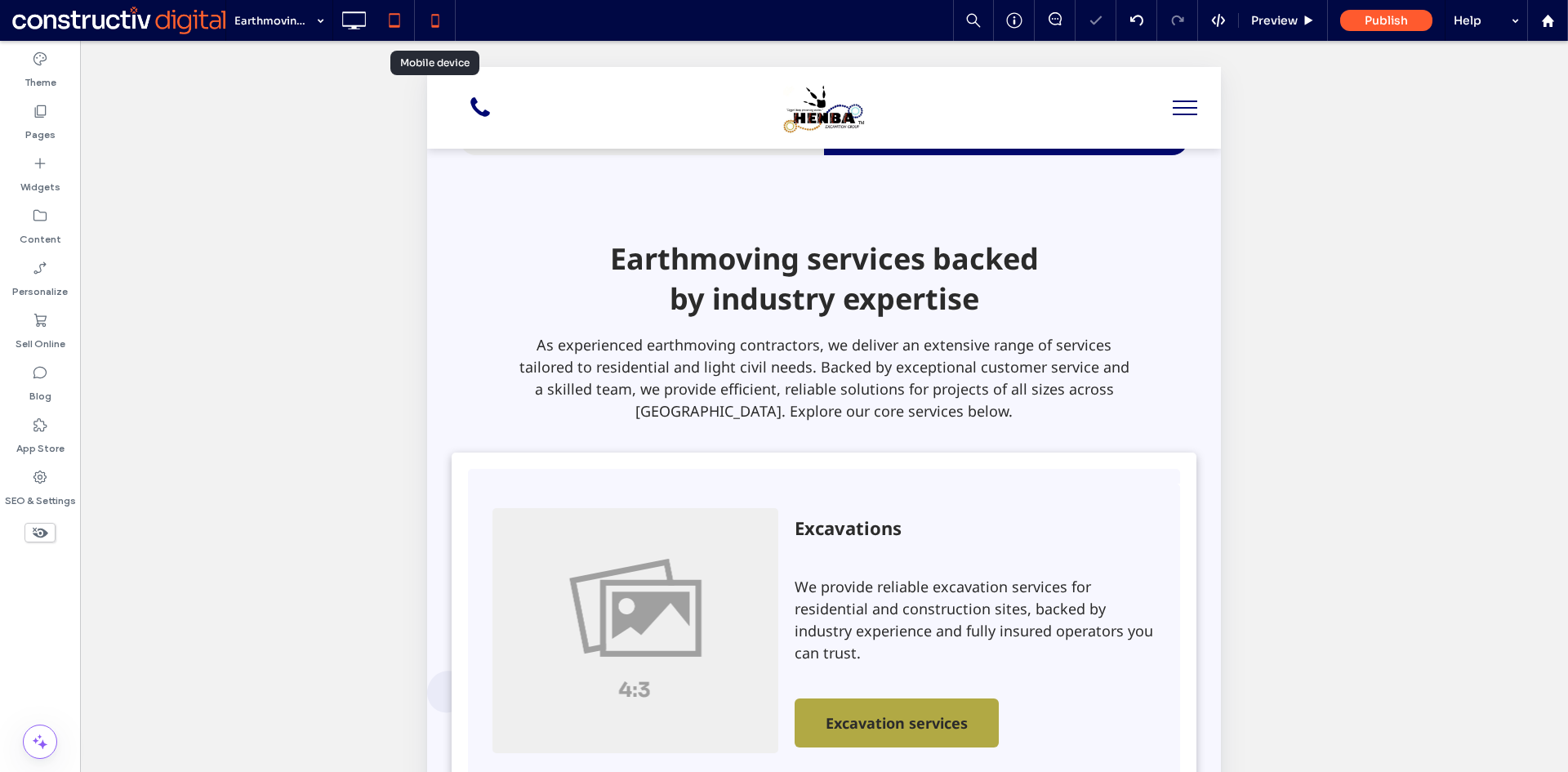
click at [438, 23] on icon at bounding box center [435, 21] width 33 height 33
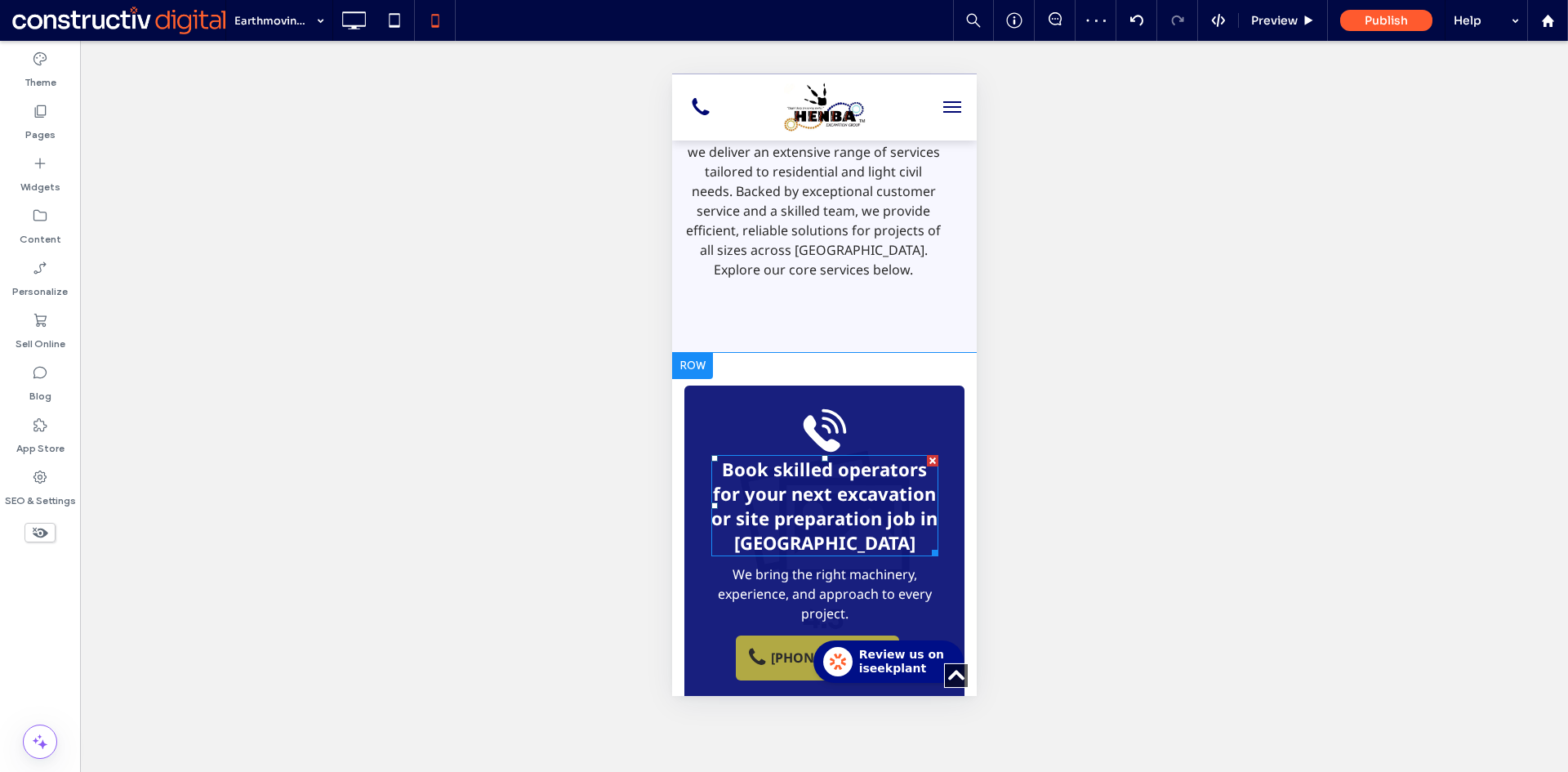
scroll to position [409, 0]
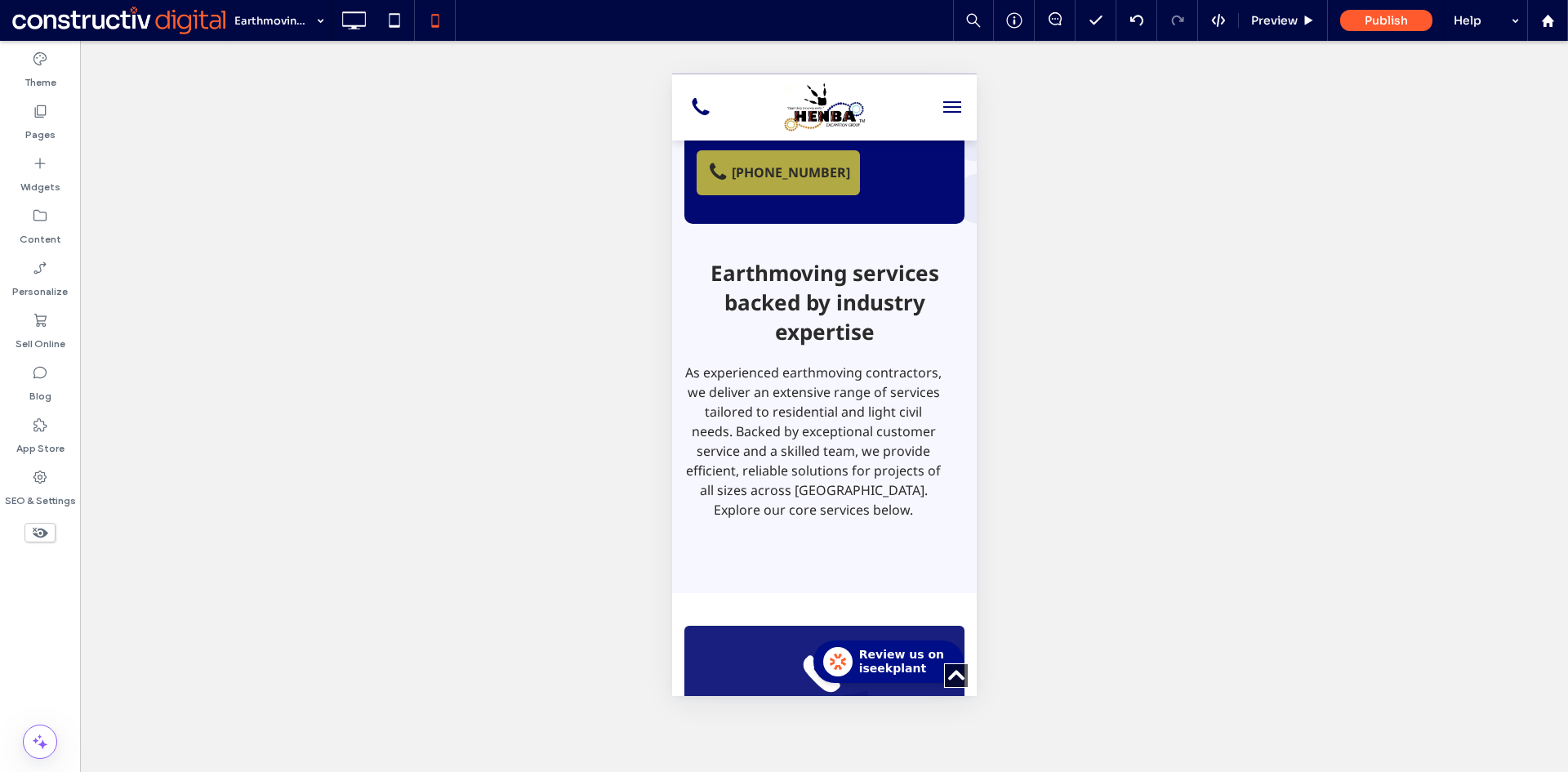
drag, startPoint x: 42, startPoint y: 531, endPoint x: 346, endPoint y: 501, distance: 305.5
click at [42, 532] on icon at bounding box center [39, 532] width 18 height 18
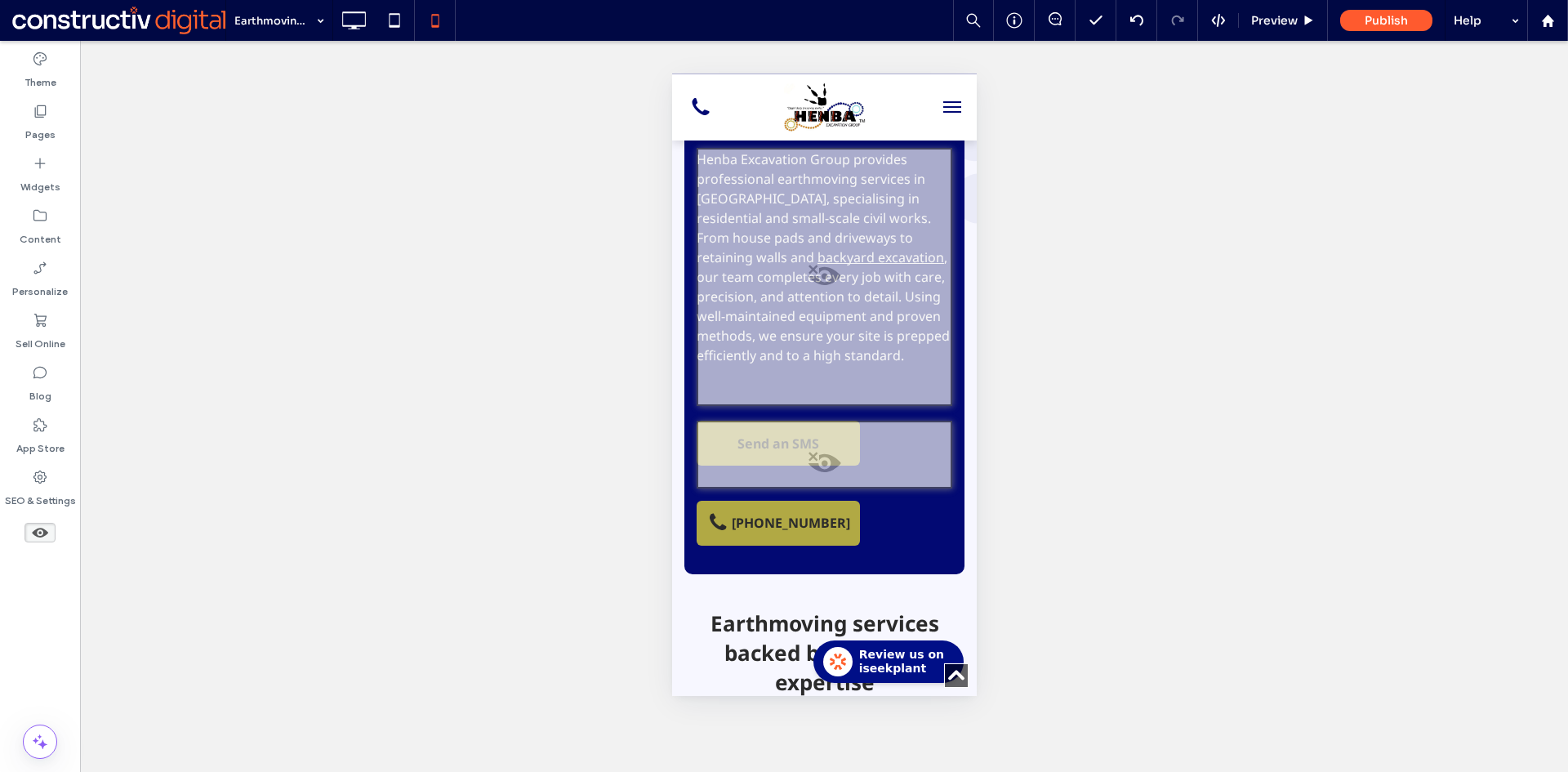
scroll to position [759, 0]
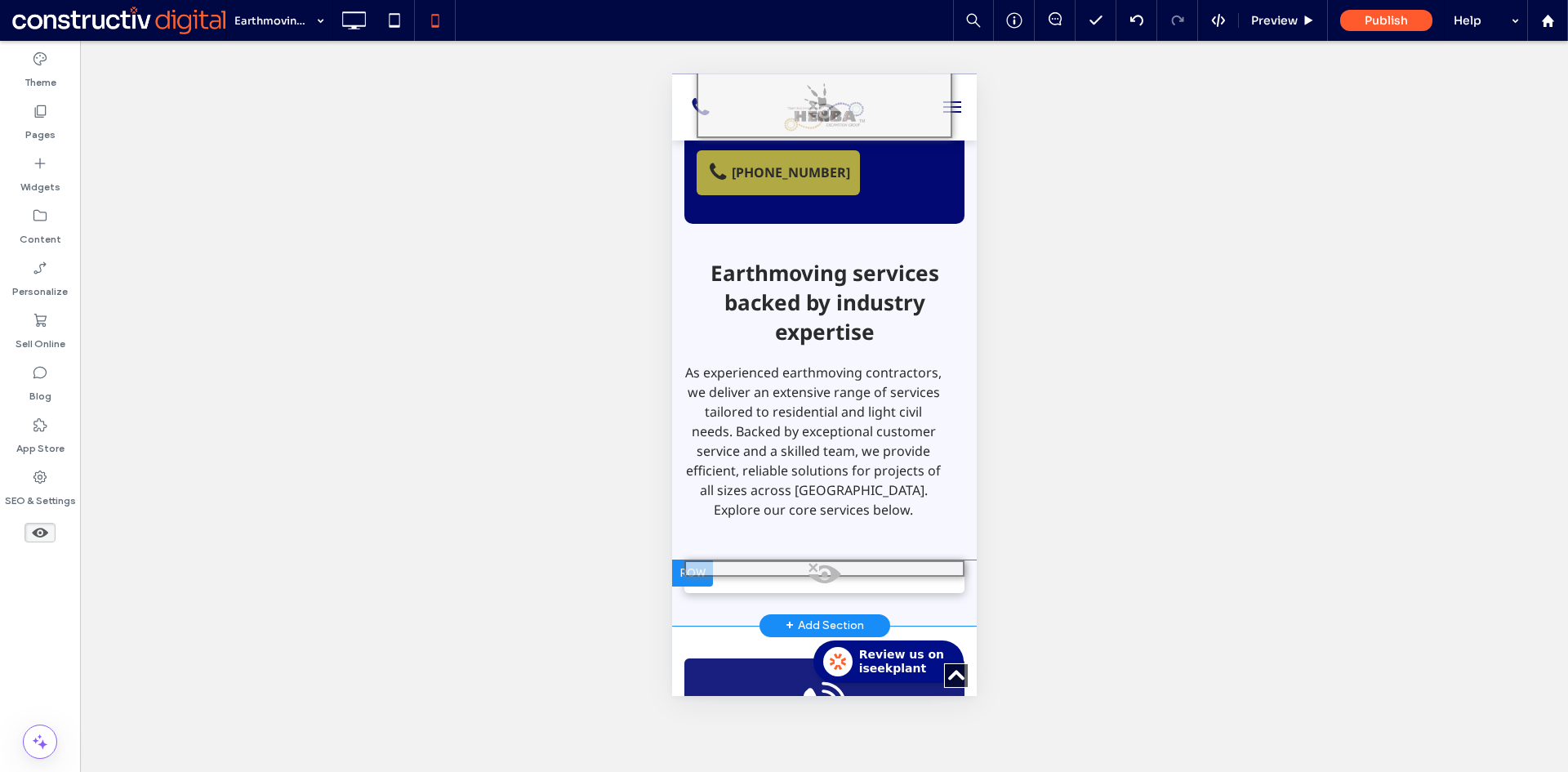
click at [816, 562] on span at bounding box center [823, 578] width 277 height 33
click at [841, 525] on button "Yes" at bounding box center [839, 525] width 51 height 21
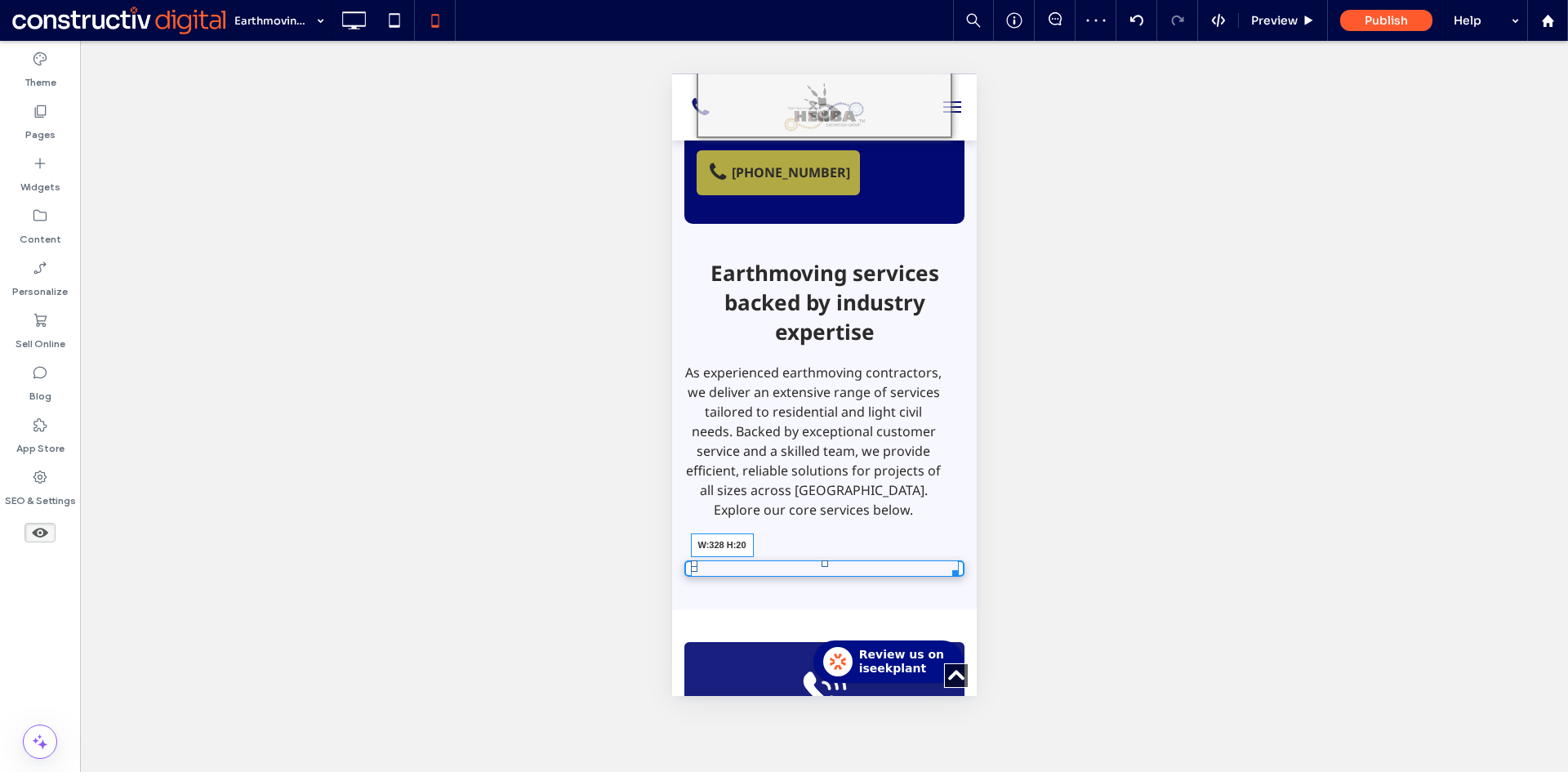
drag, startPoint x: 948, startPoint y: 515, endPoint x: 958, endPoint y: 546, distance: 32.6
drag, startPoint x: 757, startPoint y: 503, endPoint x: 674, endPoint y: 482, distance: 85.6
click at [757, 560] on span at bounding box center [823, 568] width 280 height 16
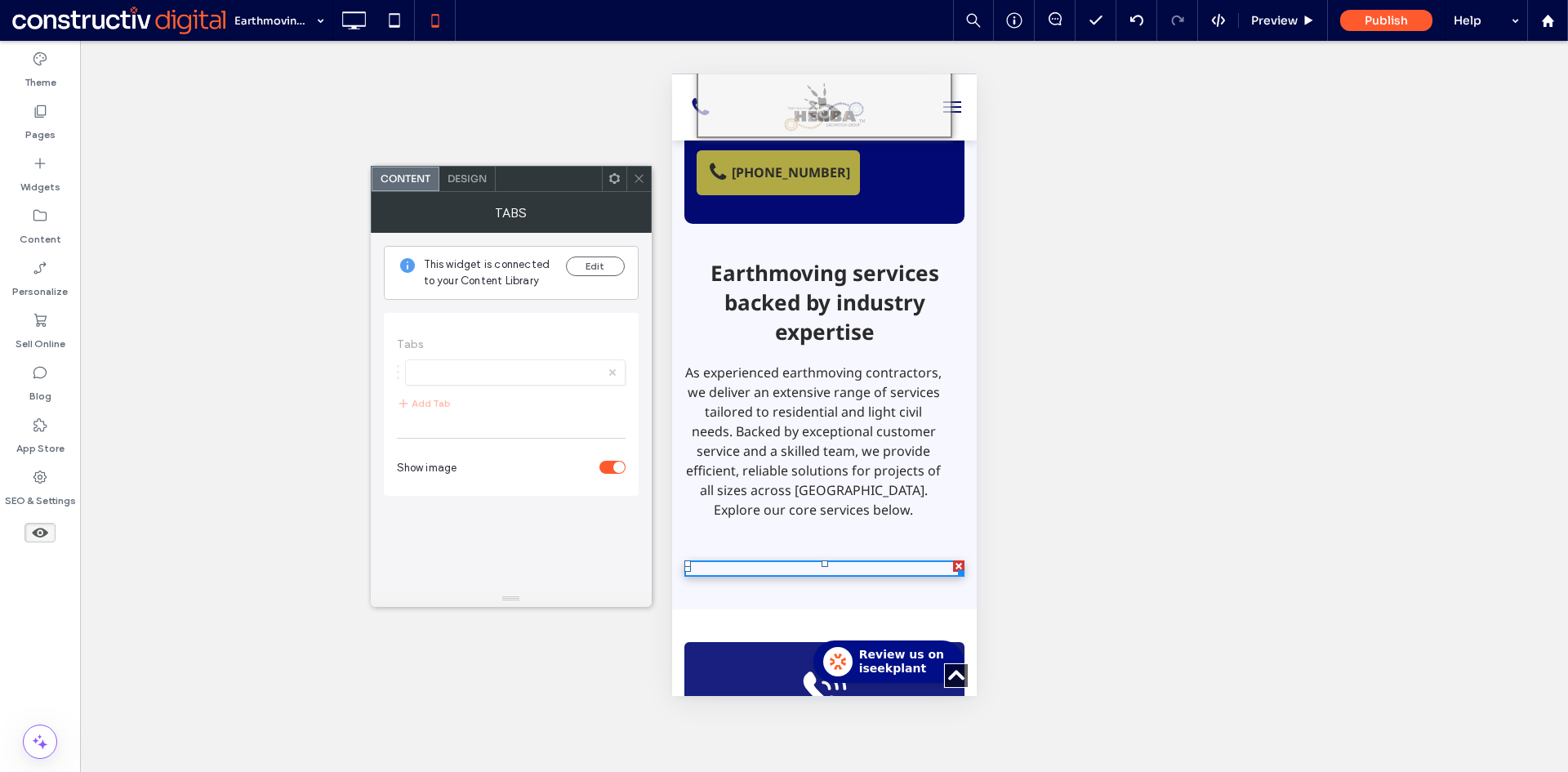
click at [616, 470] on div "toggle" at bounding box center [612, 467] width 27 height 13
click at [613, 468] on div "toggle" at bounding box center [612, 467] width 27 height 13
click at [592, 266] on button "Edit" at bounding box center [595, 266] width 59 height 20
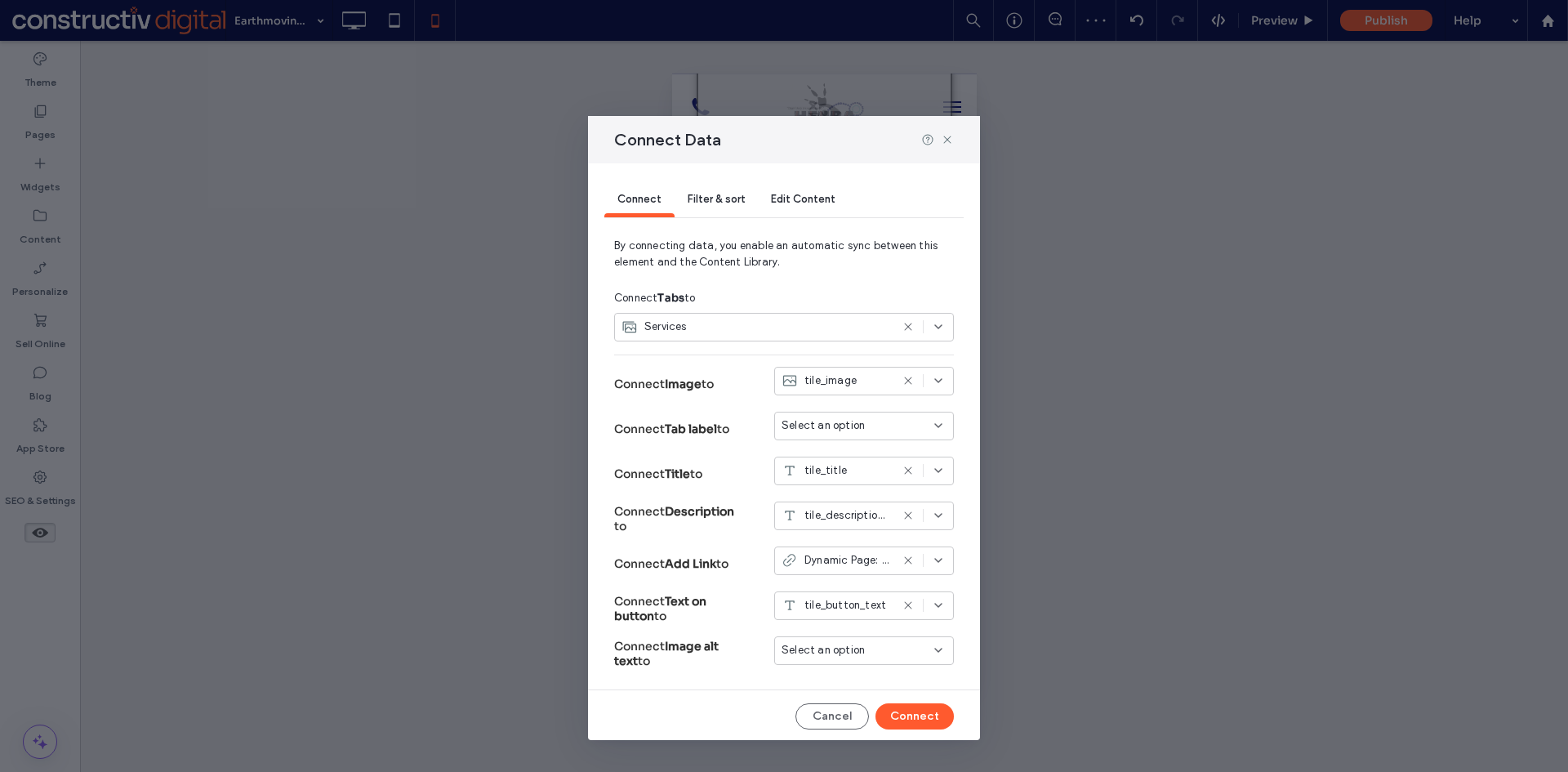
click at [810, 429] on span "Select an option" at bounding box center [822, 425] width 83 height 16
click at [826, 456] on span "tile_title" at bounding box center [820, 455] width 43 height 16
click at [925, 721] on button "Connect" at bounding box center [915, 716] width 79 height 27
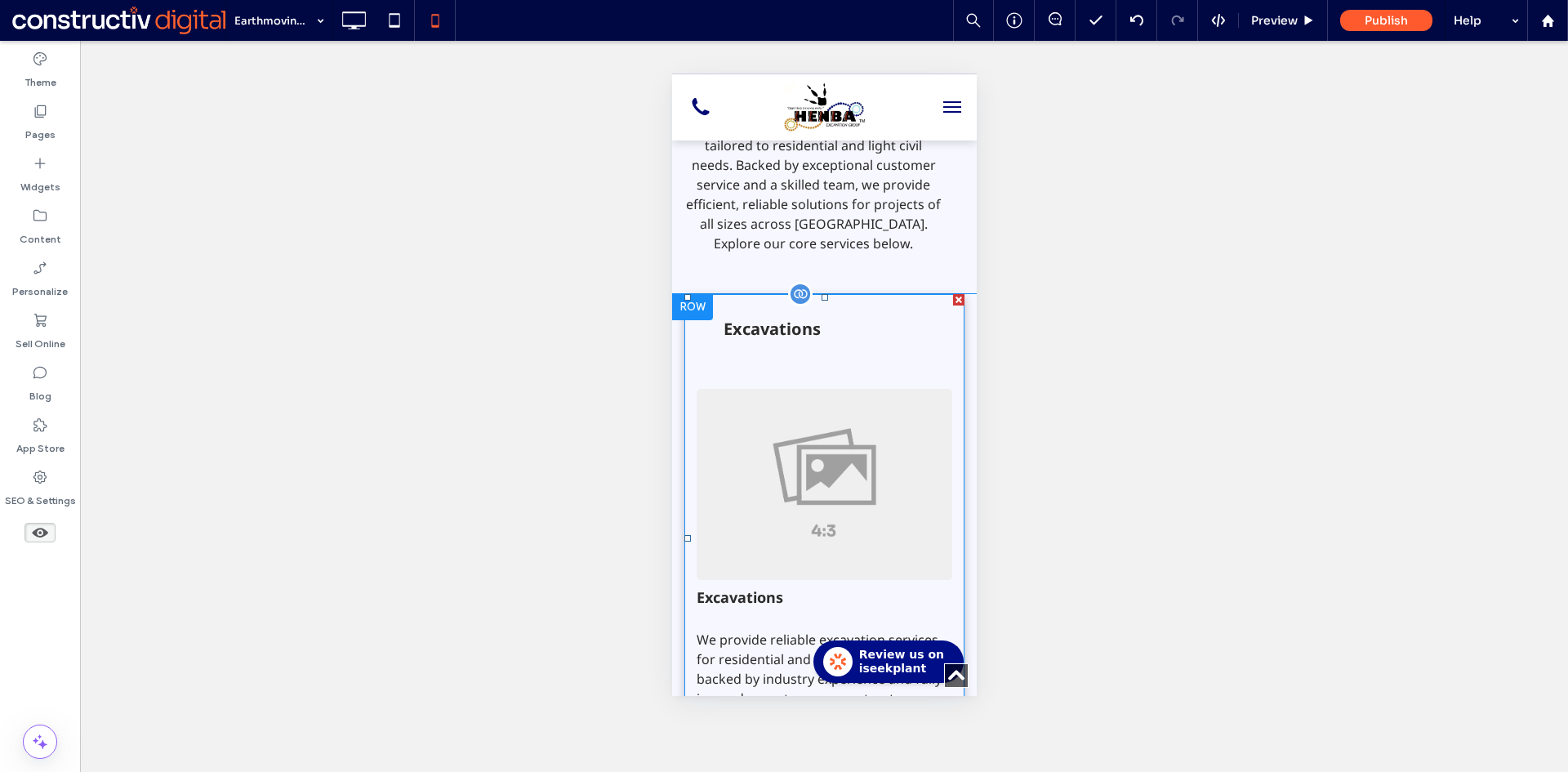
scroll to position [1004, 0]
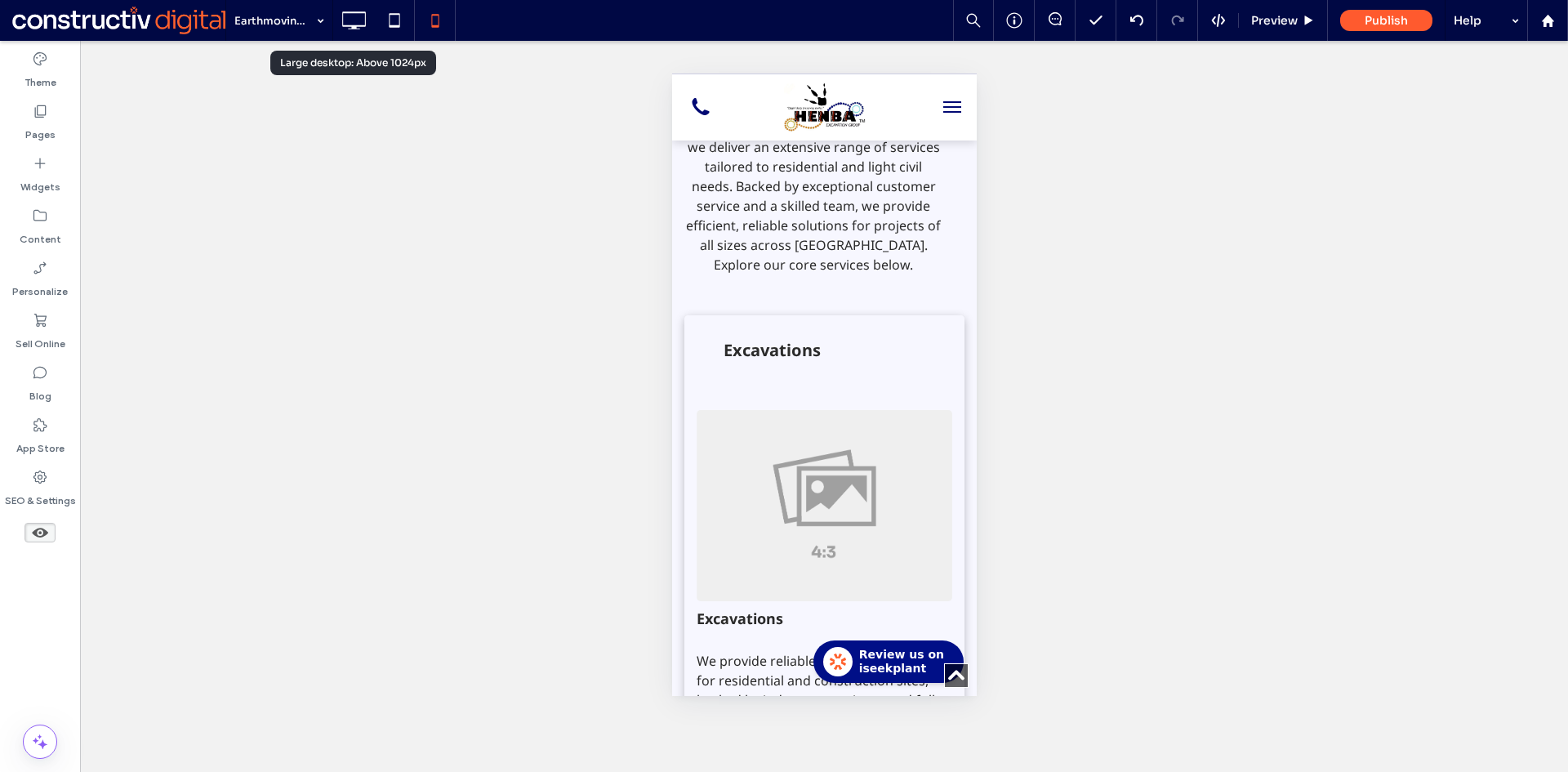
click at [359, 15] on icon at bounding box center [354, 21] width 33 height 33
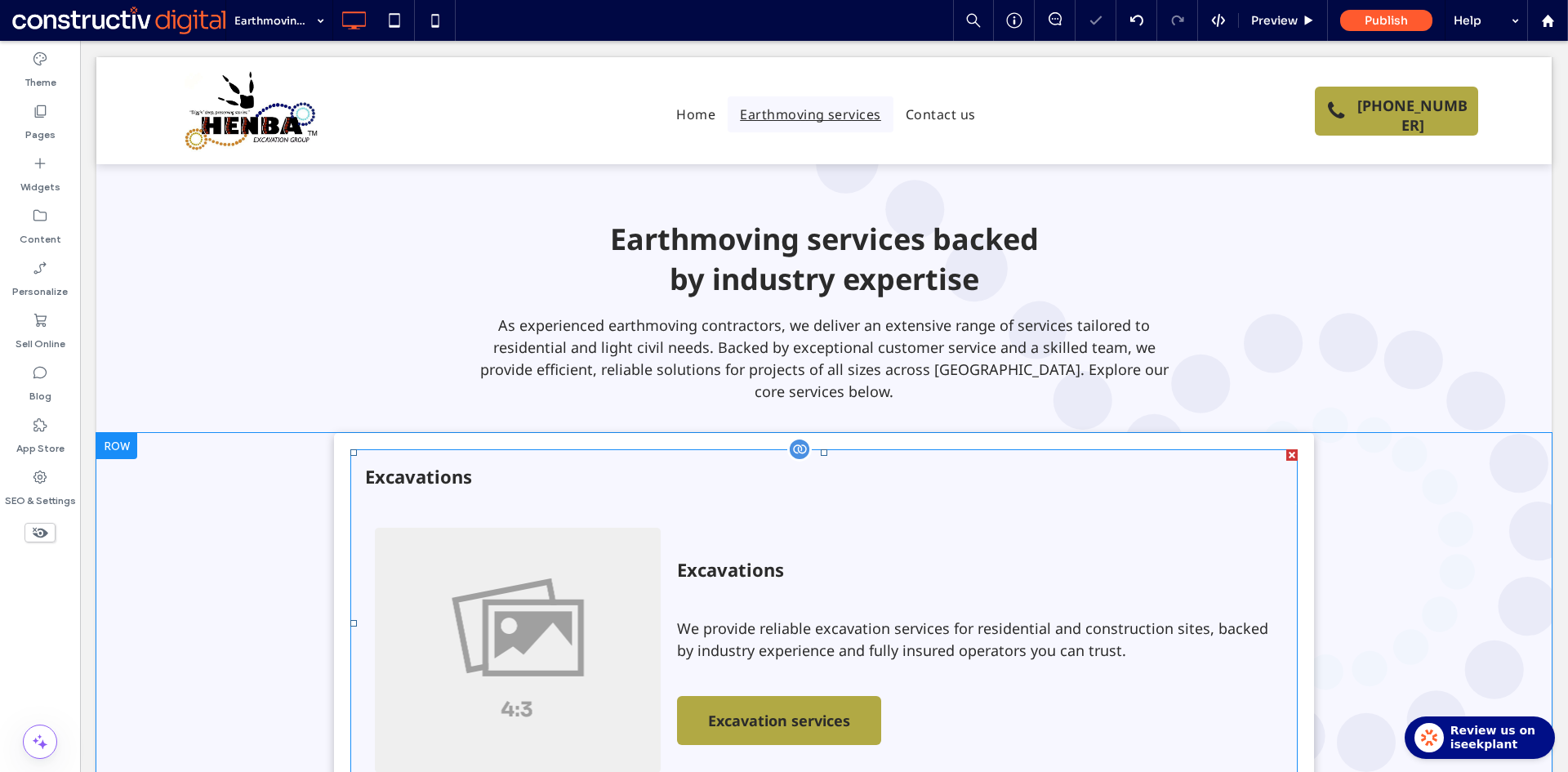
scroll to position [0, 0]
click at [834, 474] on span at bounding box center [824, 623] width 947 height 348
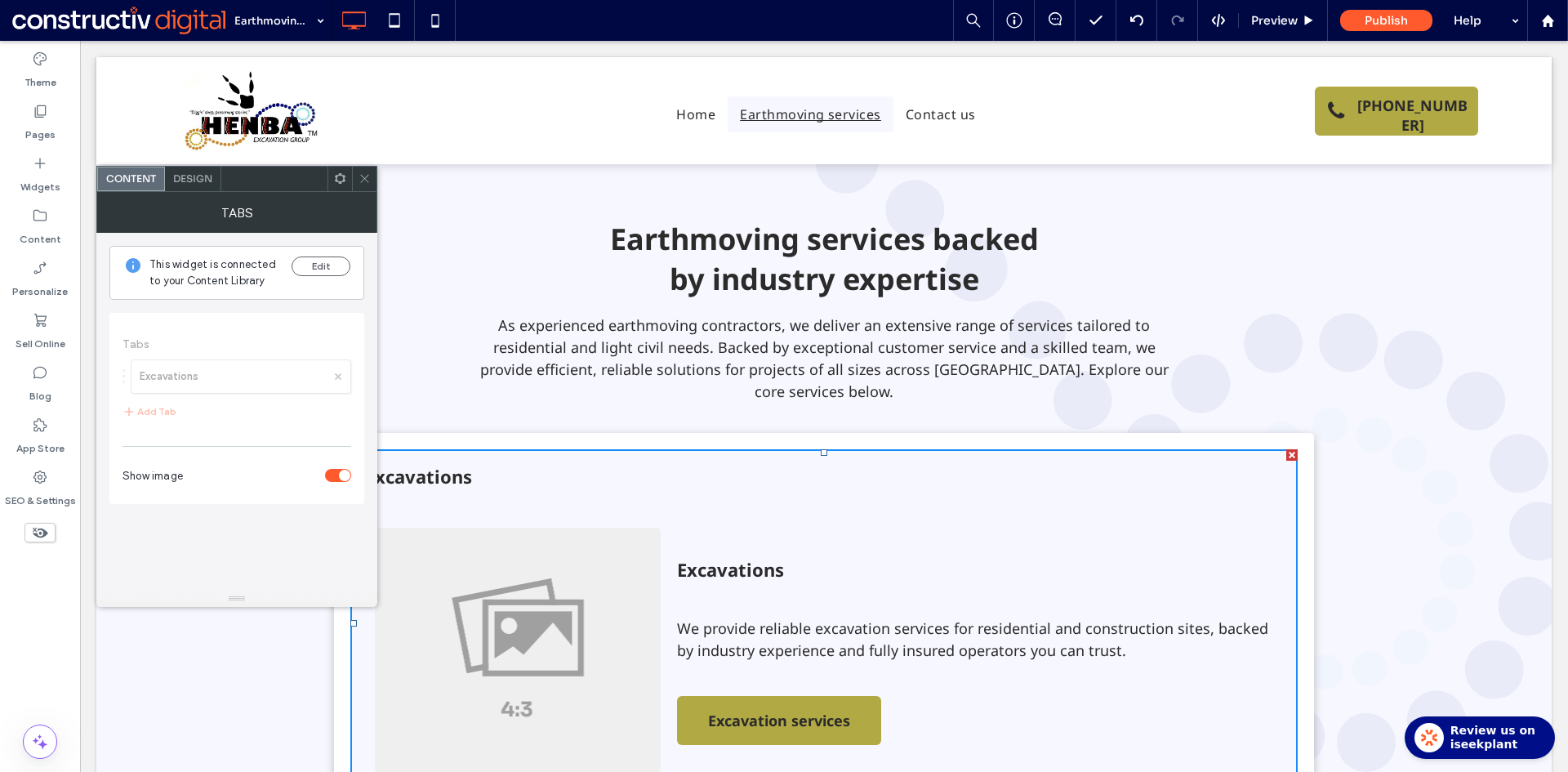
click at [203, 179] on span "Design" at bounding box center [193, 178] width 39 height 12
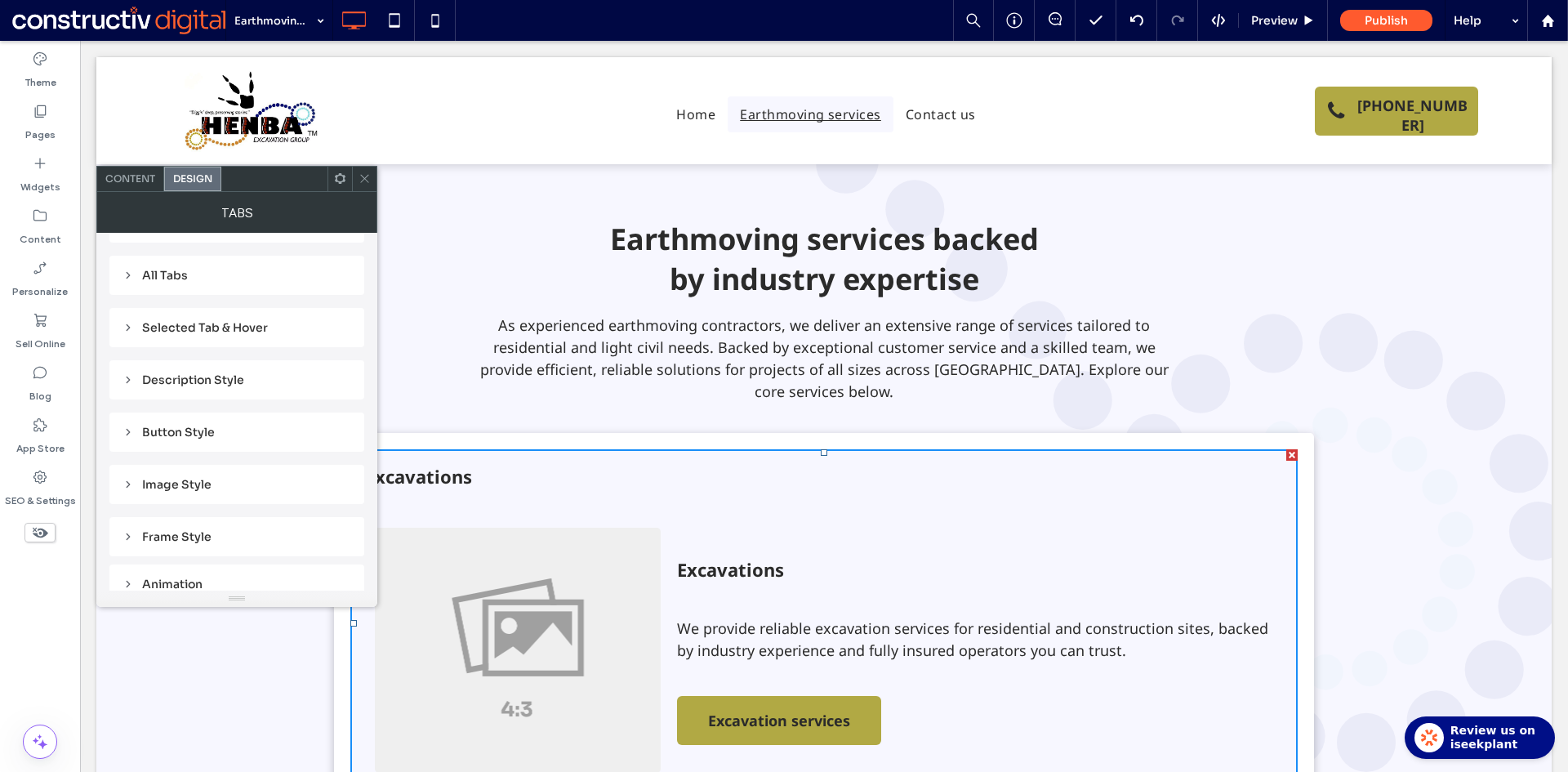
scroll to position [158, 0]
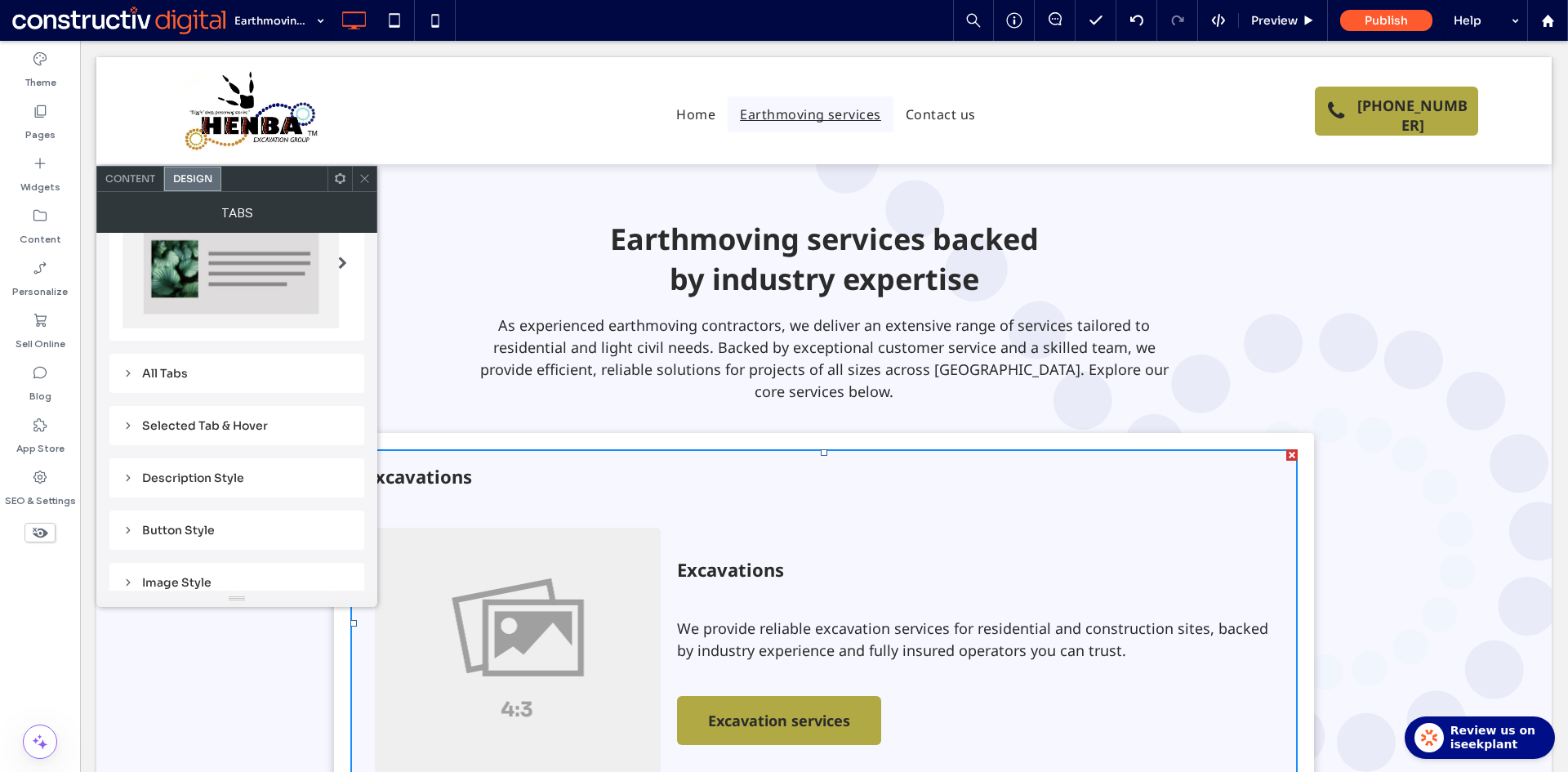
click at [174, 370] on div "All Tabs" at bounding box center [236, 373] width 229 height 15
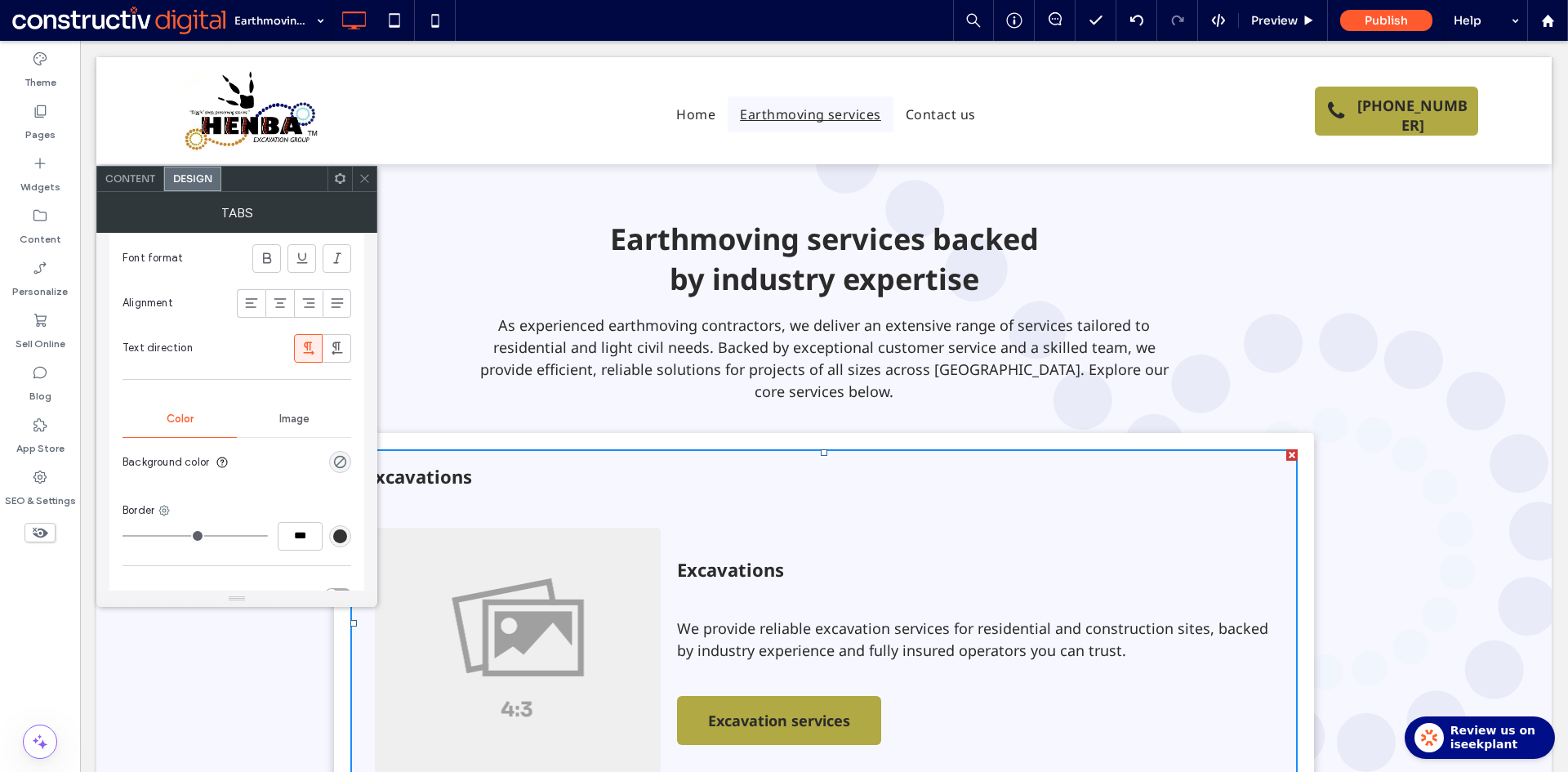
scroll to position [648, 0]
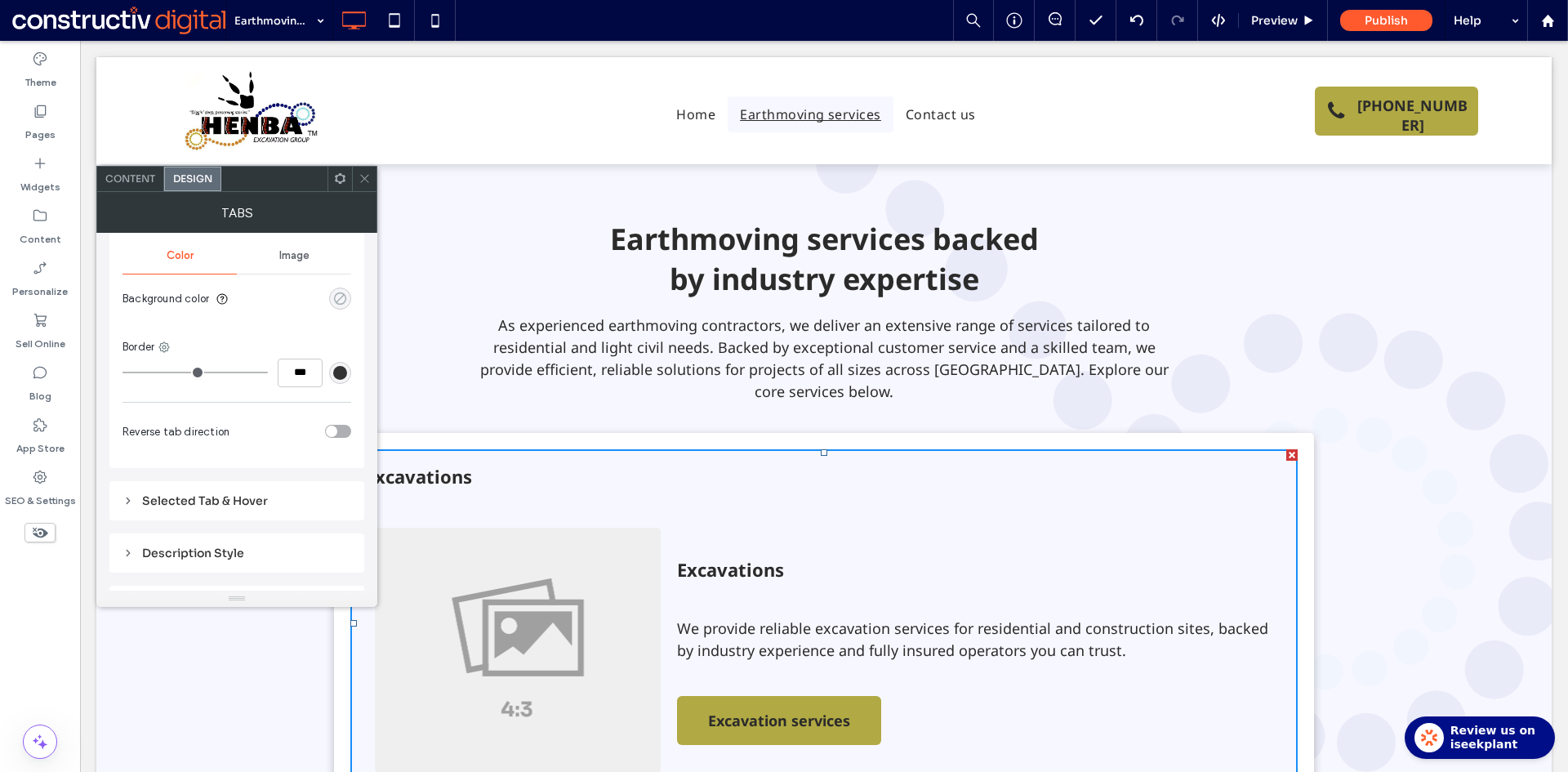
click at [349, 299] on div "rgba(0, 0, 0, 0)" at bounding box center [340, 299] width 22 height 22
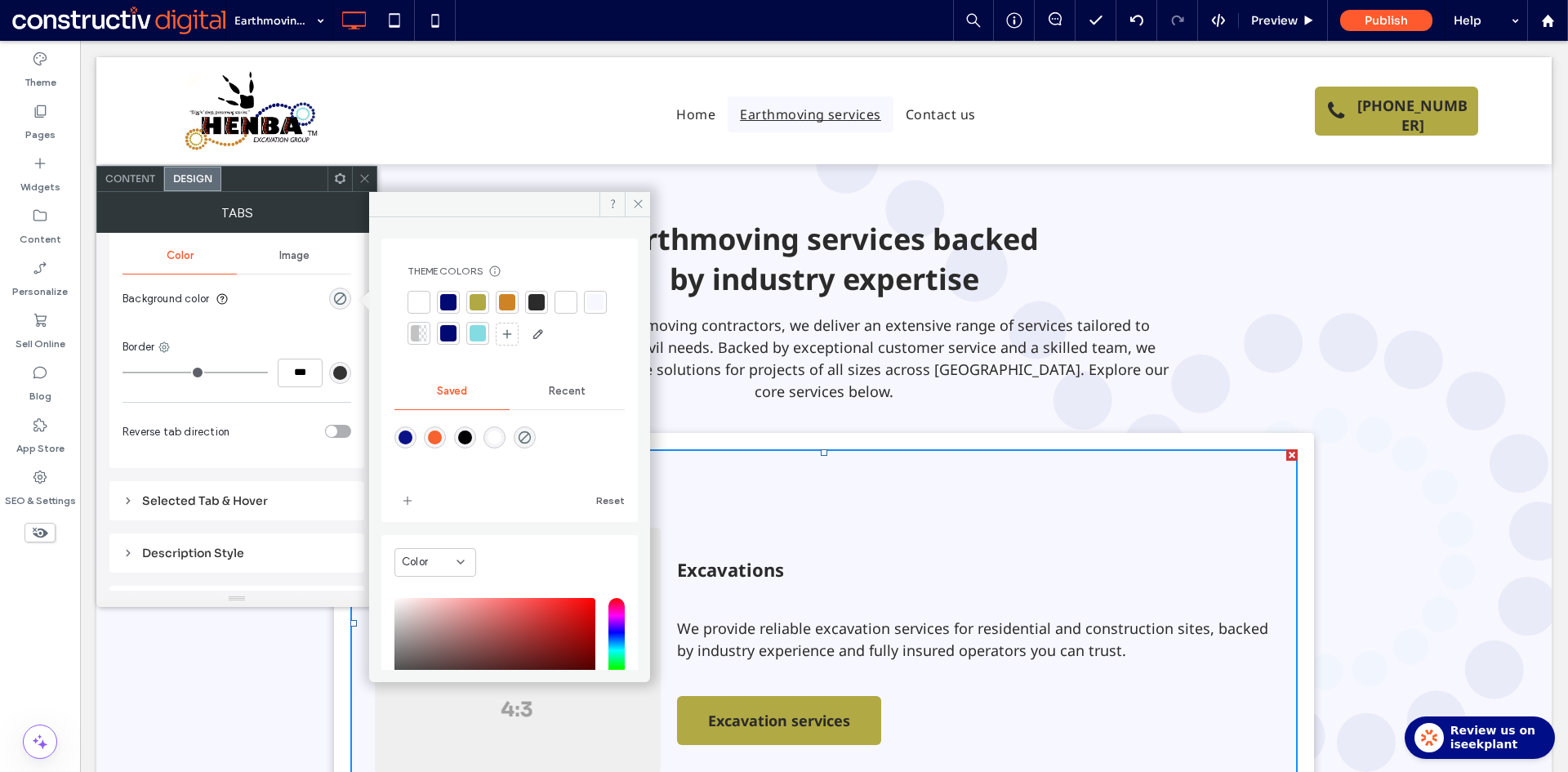
click at [417, 303] on div at bounding box center [419, 302] width 16 height 16
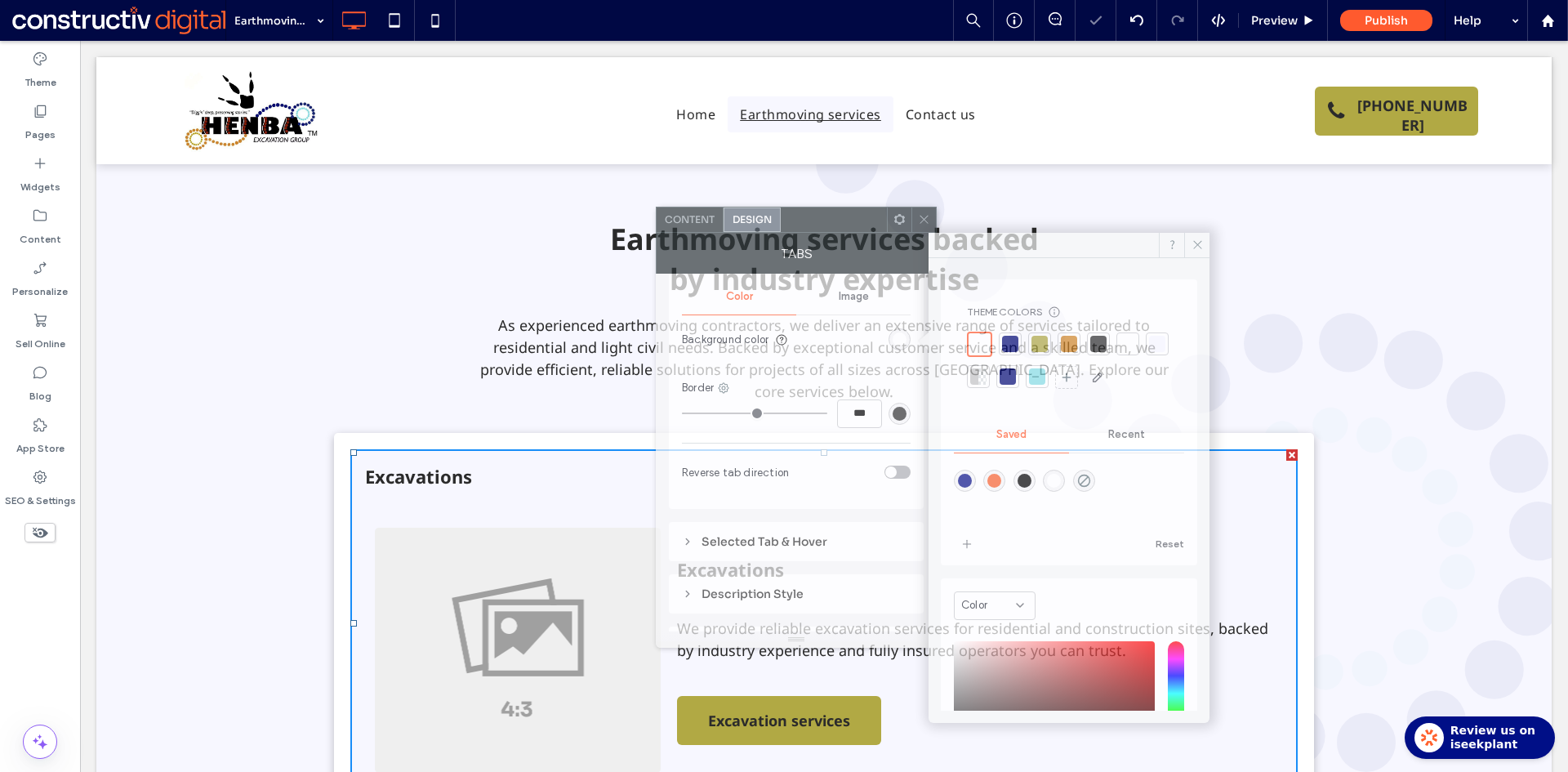
drag, startPoint x: 301, startPoint y: 183, endPoint x: 802, endPoint y: 224, distance: 502.7
click at [802, 224] on div at bounding box center [834, 219] width 106 height 25
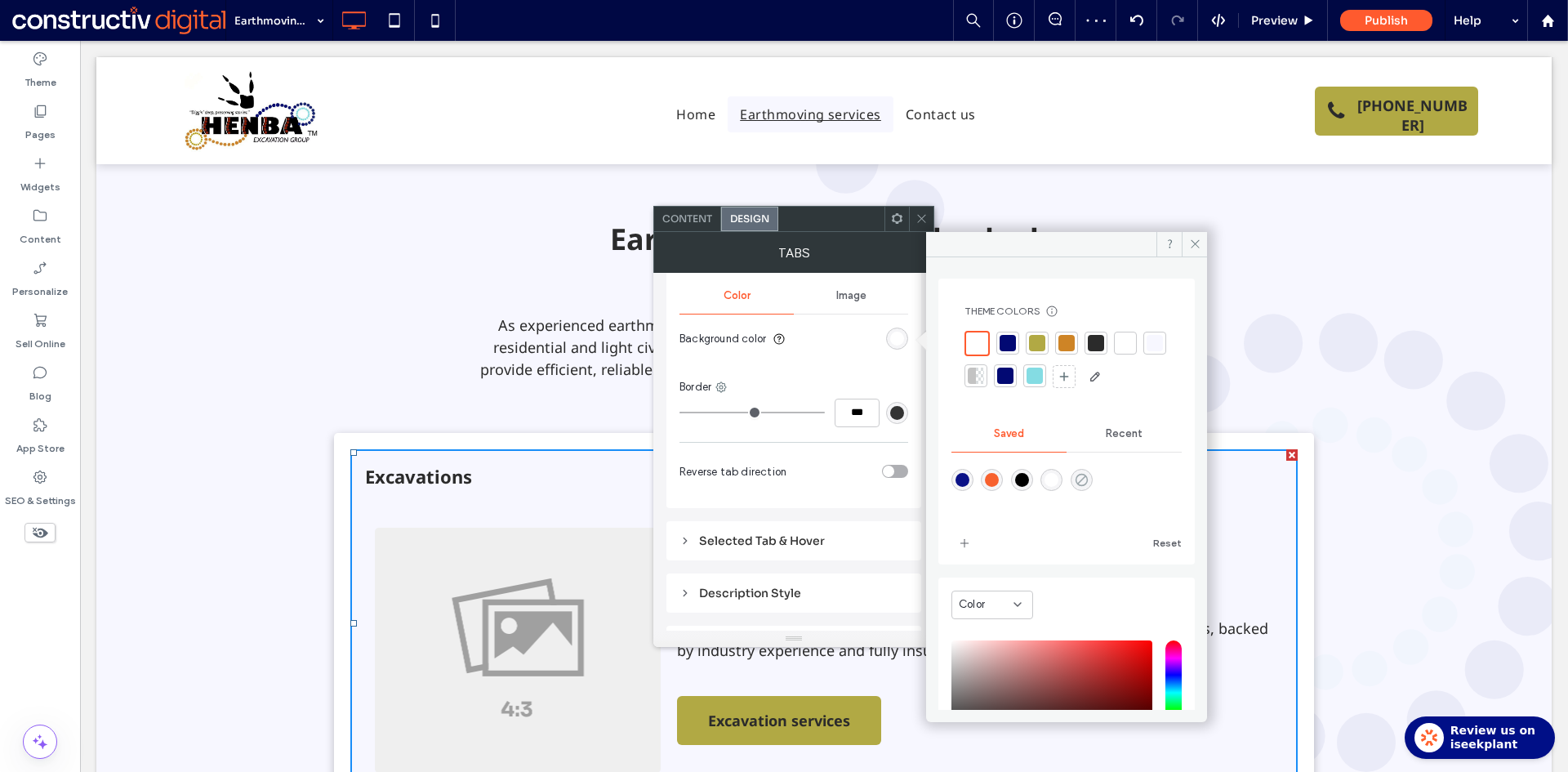
click at [1087, 479] on use "rgba(0,255,35,0)" at bounding box center [1081, 479] width 12 height 12
type input "*******"
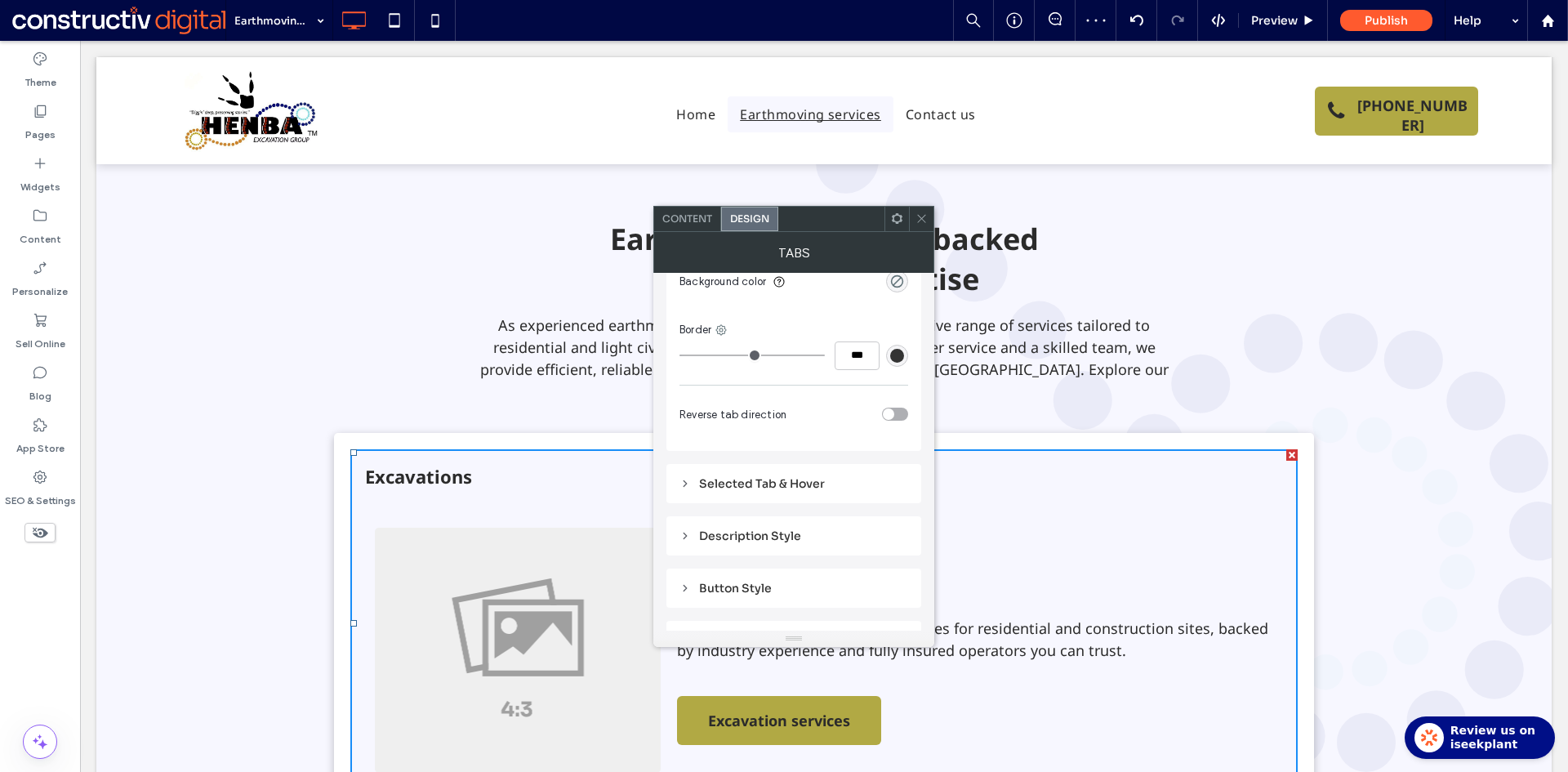
scroll to position [729, 0]
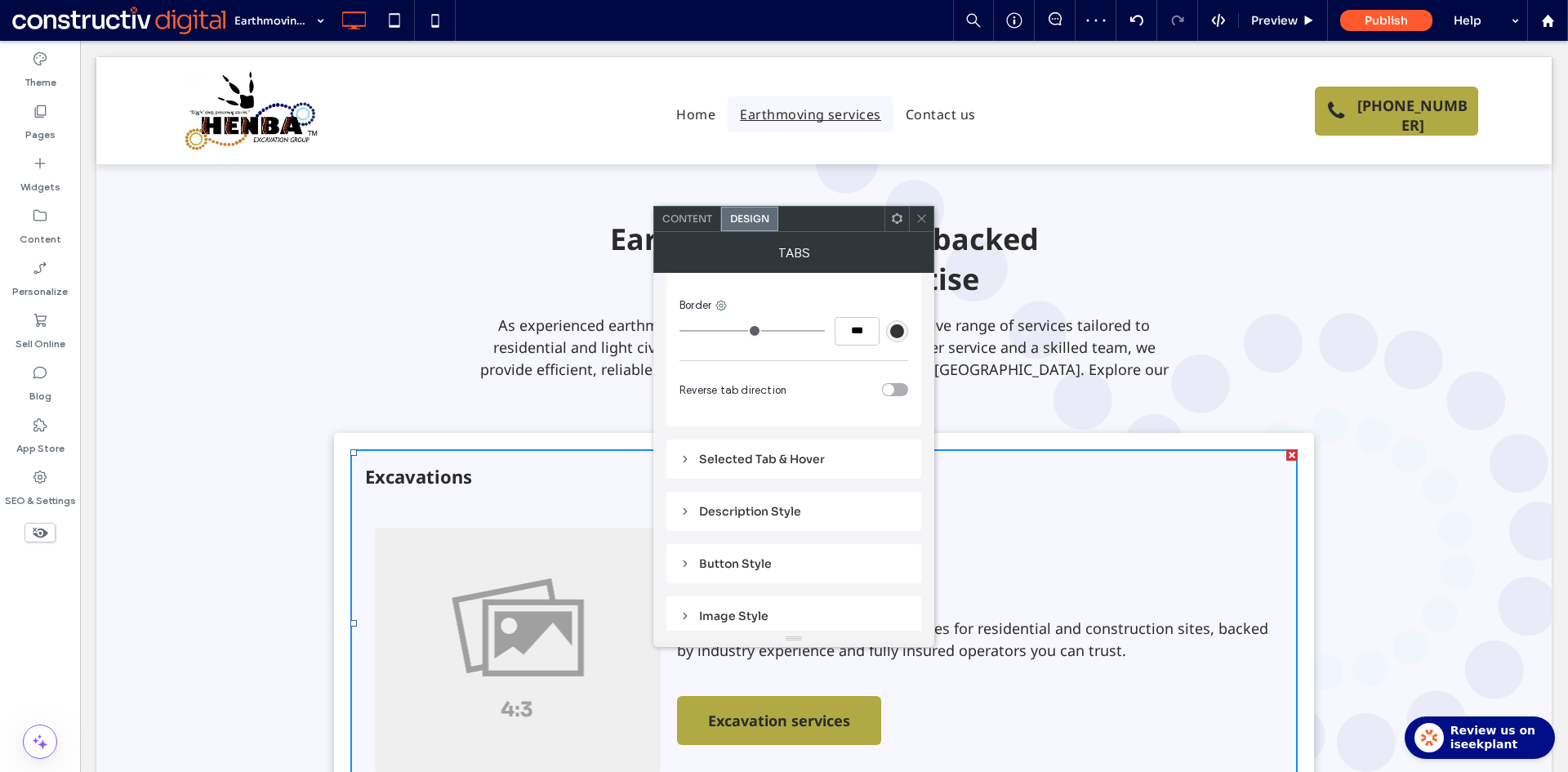
click at [793, 457] on div "Selected Tab & Hover" at bounding box center [793, 458] width 229 height 15
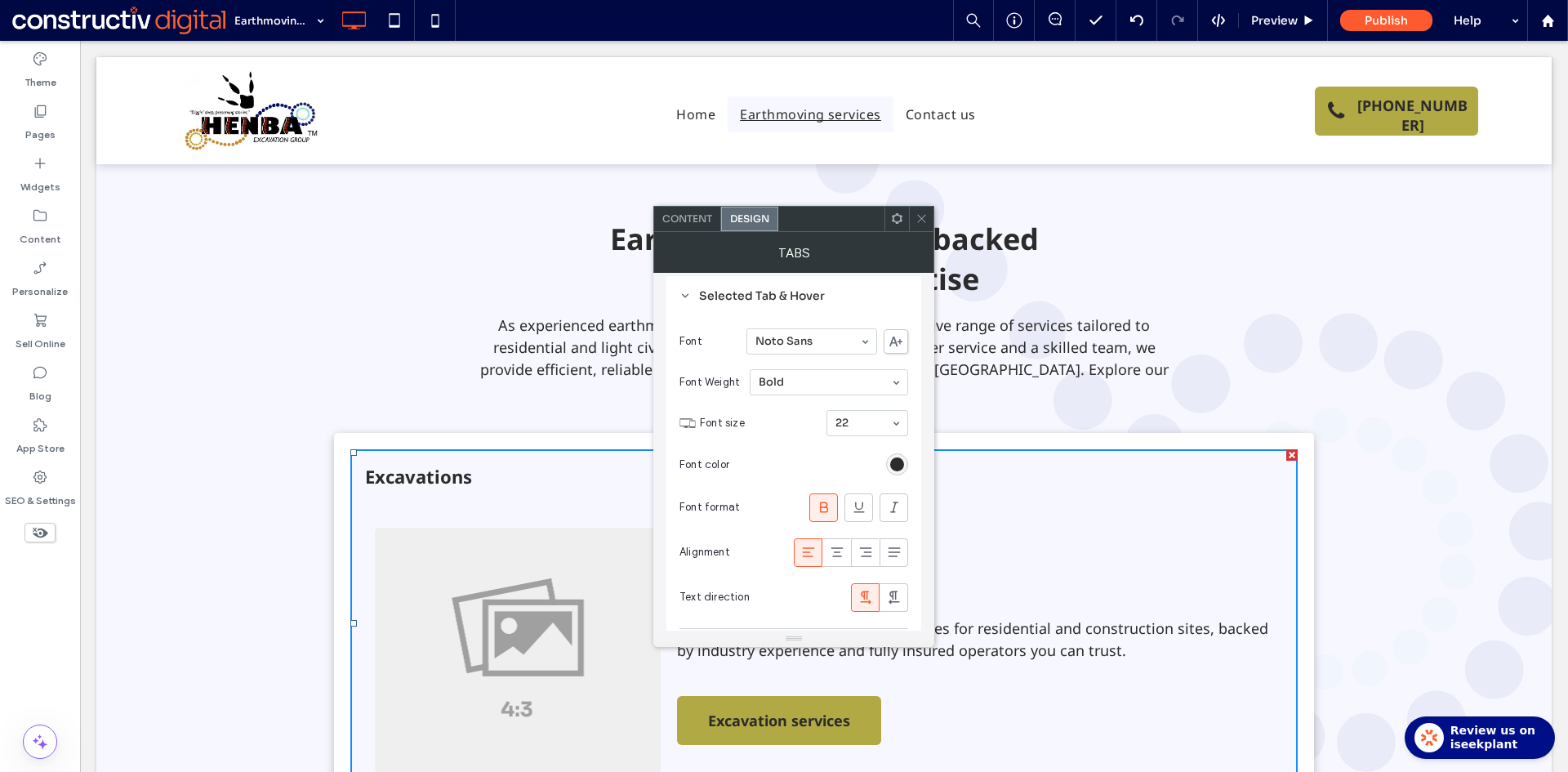
scroll to position [1056, 0]
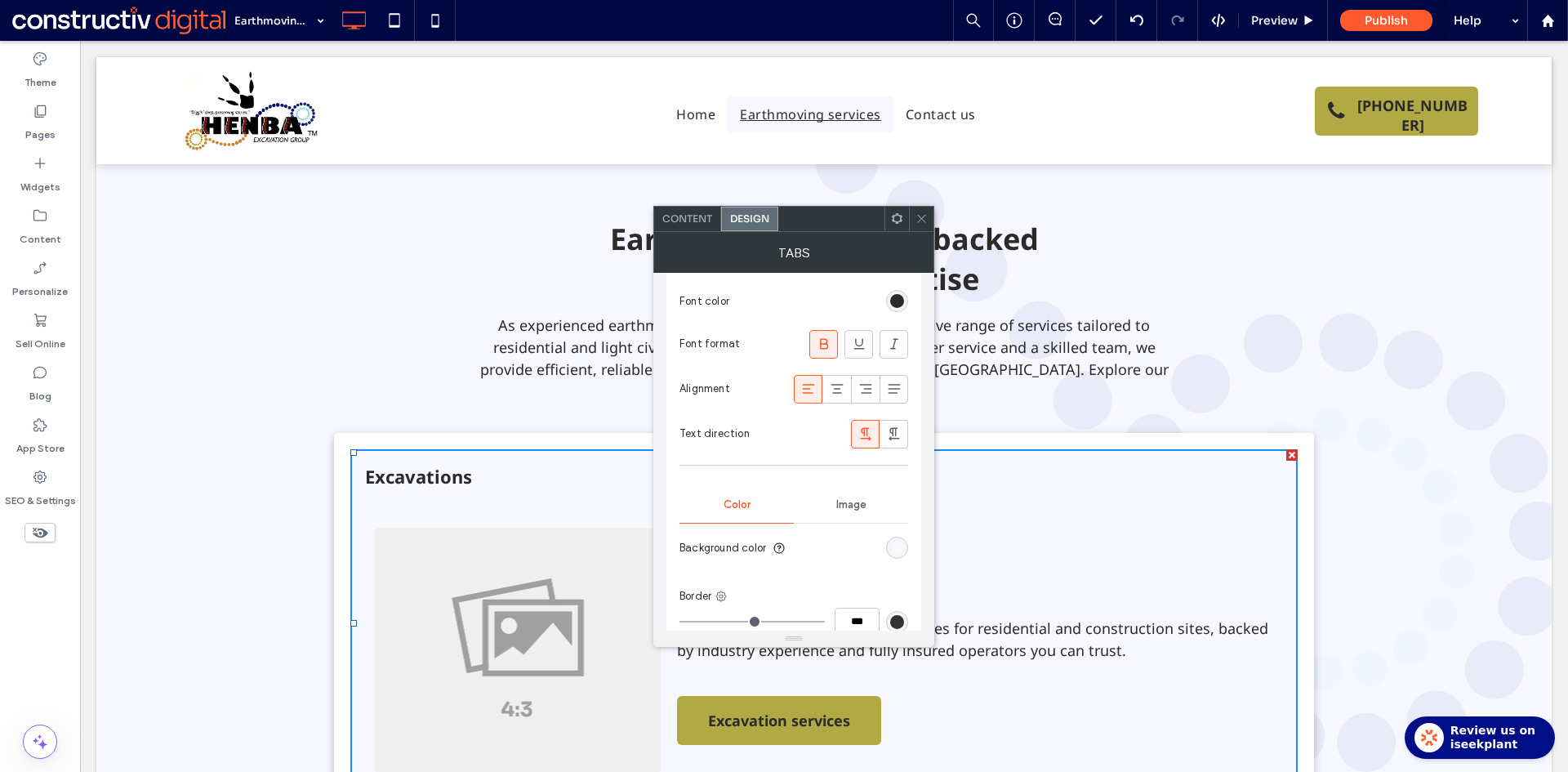
click at [904, 548] on div "rgb(247, 247, 255)" at bounding box center [897, 548] width 22 height 22
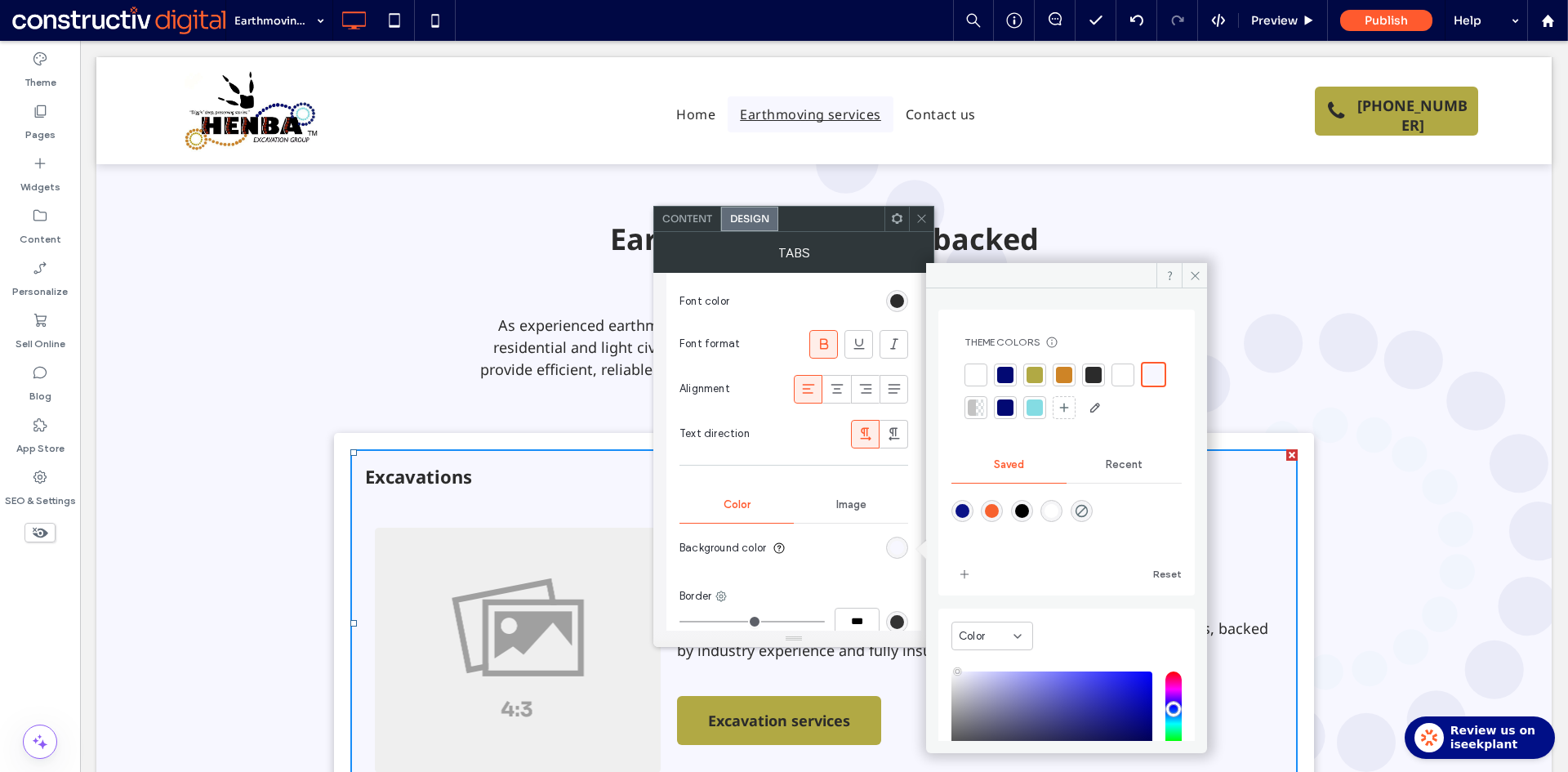
click at [978, 375] on div at bounding box center [975, 374] width 16 height 16
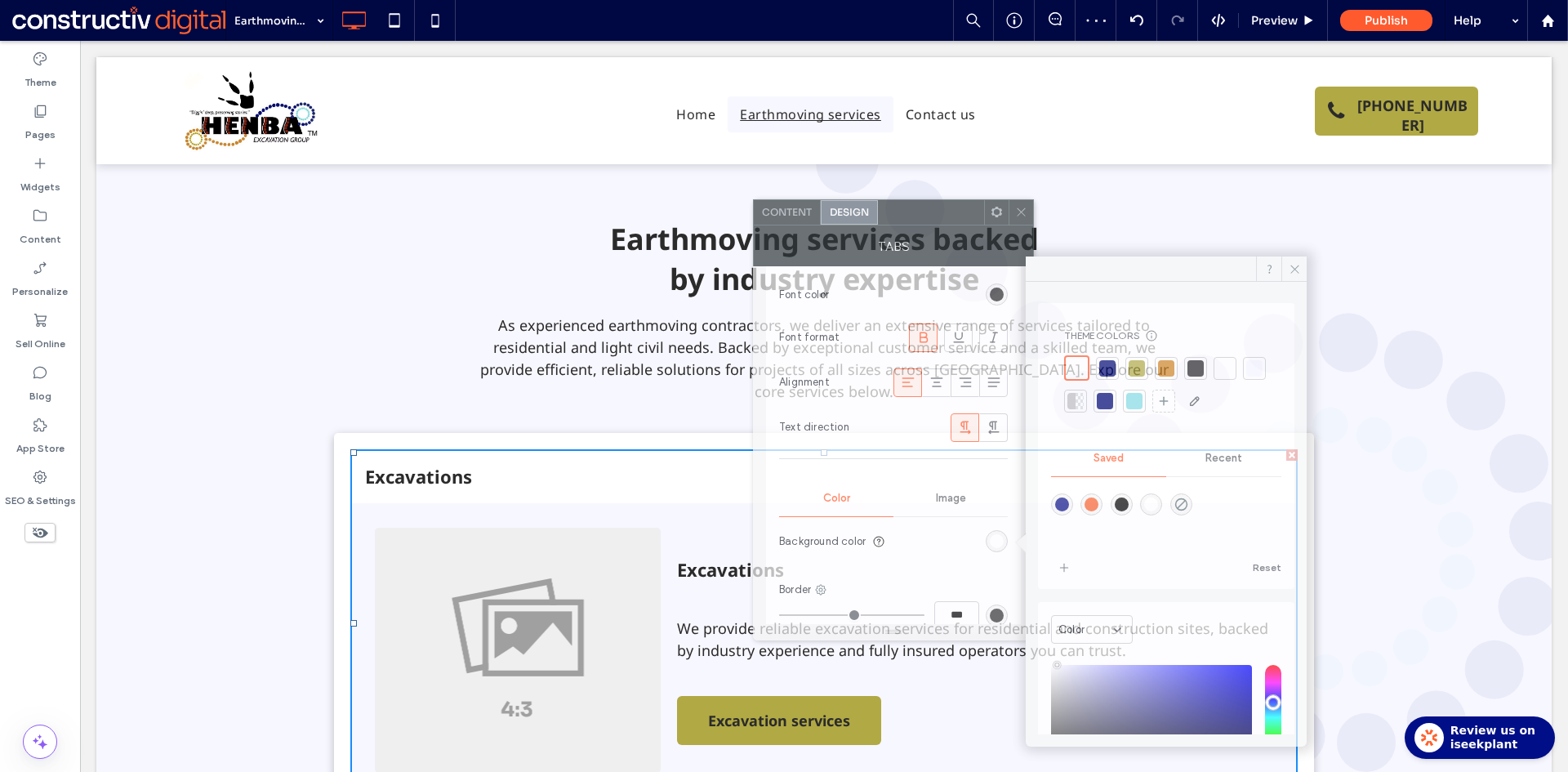
drag, startPoint x: 866, startPoint y: 230, endPoint x: 921, endPoint y: 223, distance: 55.4
click at [921, 223] on div at bounding box center [931, 212] width 106 height 25
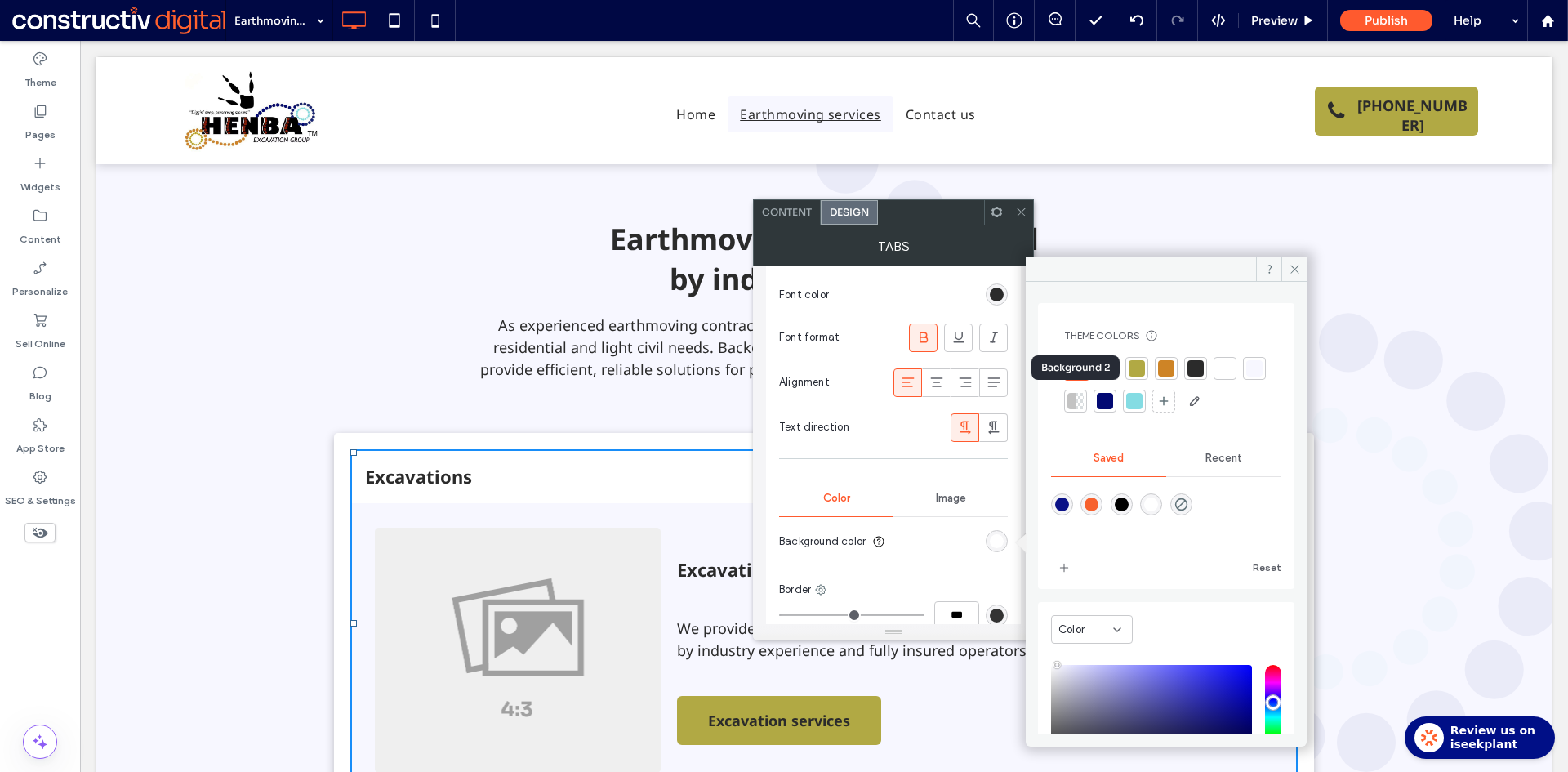
click at [1246, 377] on div at bounding box center [1254, 368] width 16 height 16
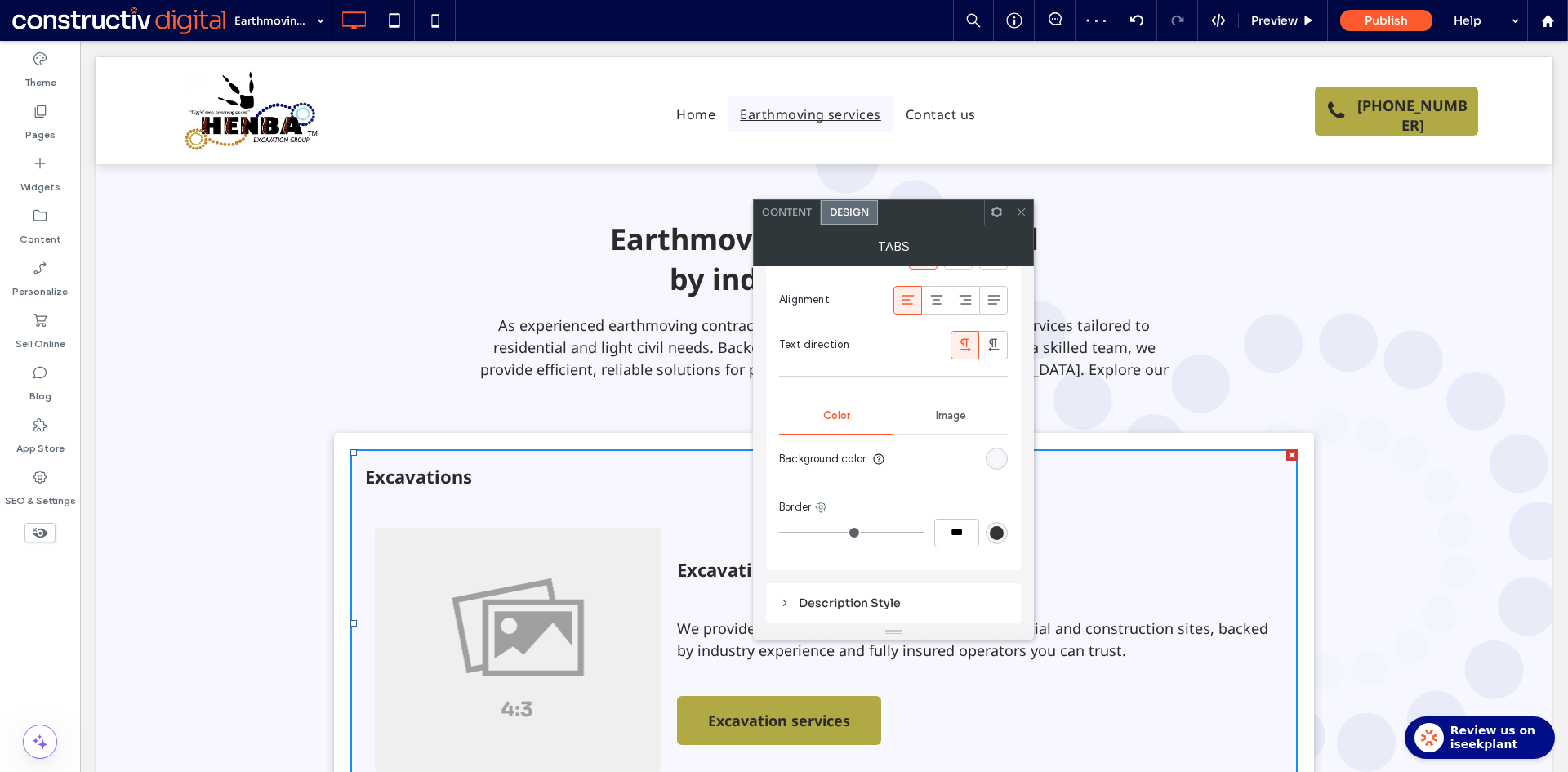
scroll to position [1138, 0]
click at [999, 456] on div "rgba(247, 247, 255, 1)" at bounding box center [997, 459] width 14 height 14
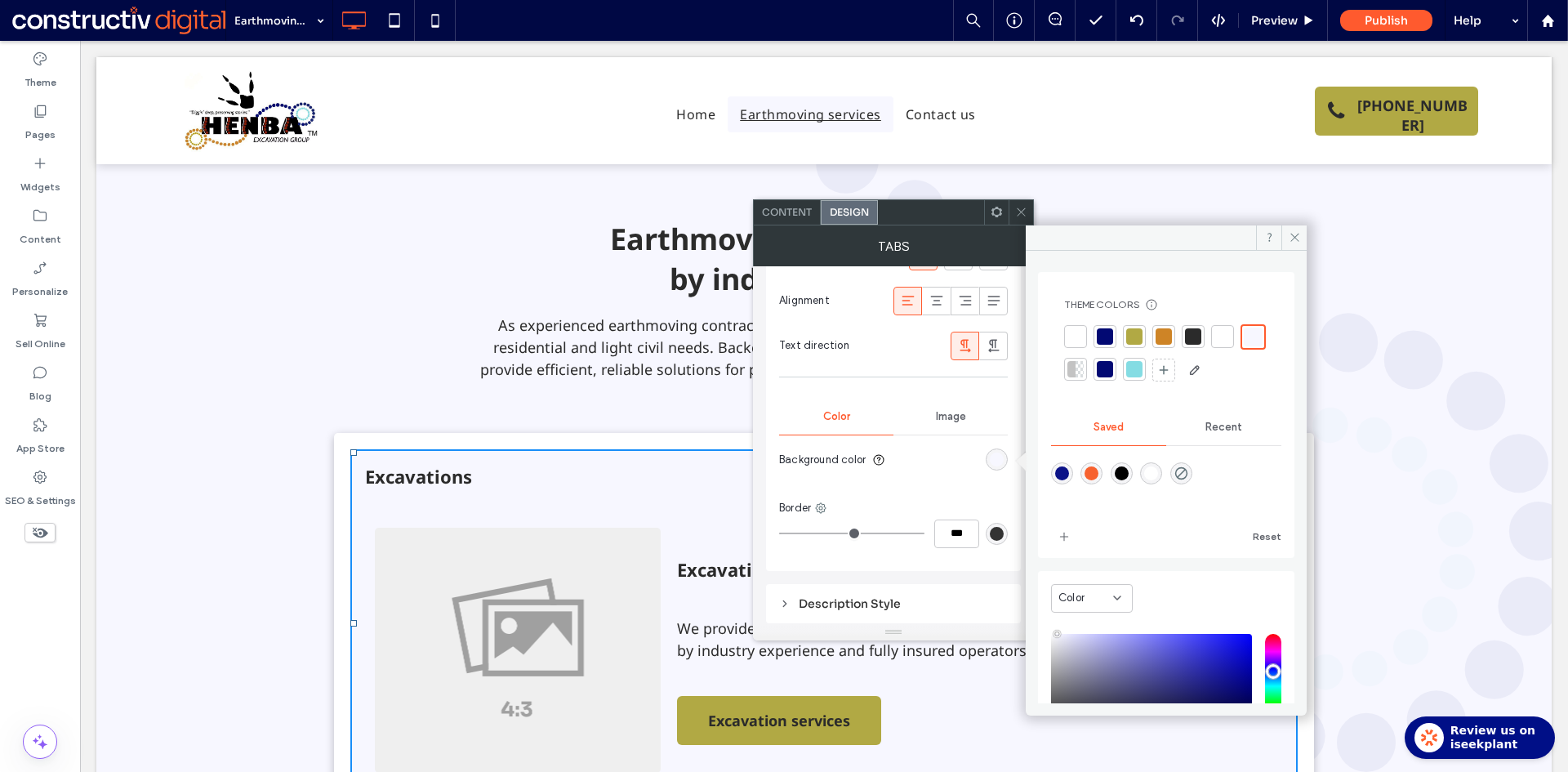
click at [1192, 468] on div "rgba(0,255,35,0)" at bounding box center [1181, 474] width 22 height 22
type input "*******"
type input "*"
type input "**"
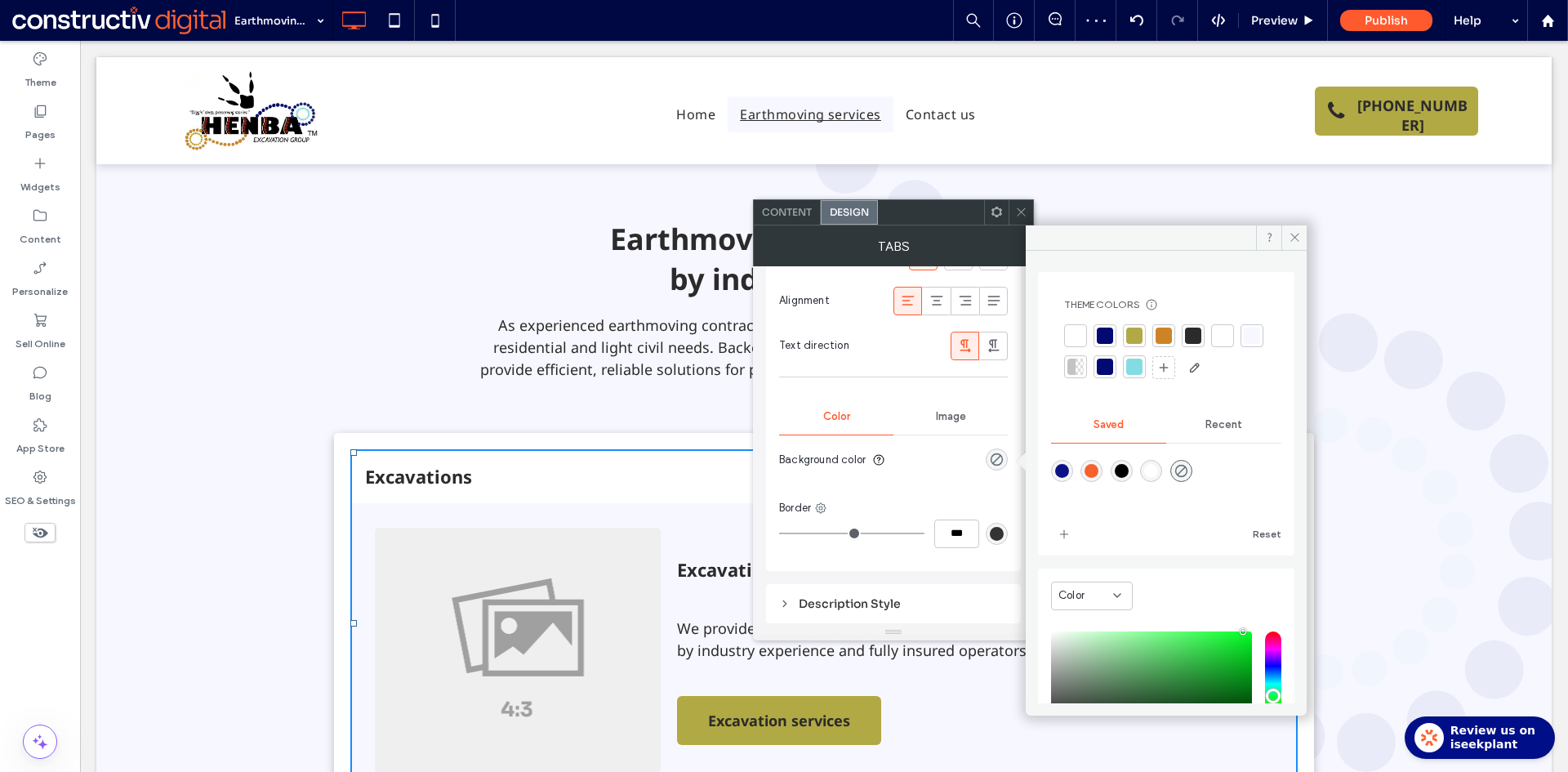
click at [1018, 215] on use at bounding box center [1021, 212] width 9 height 9
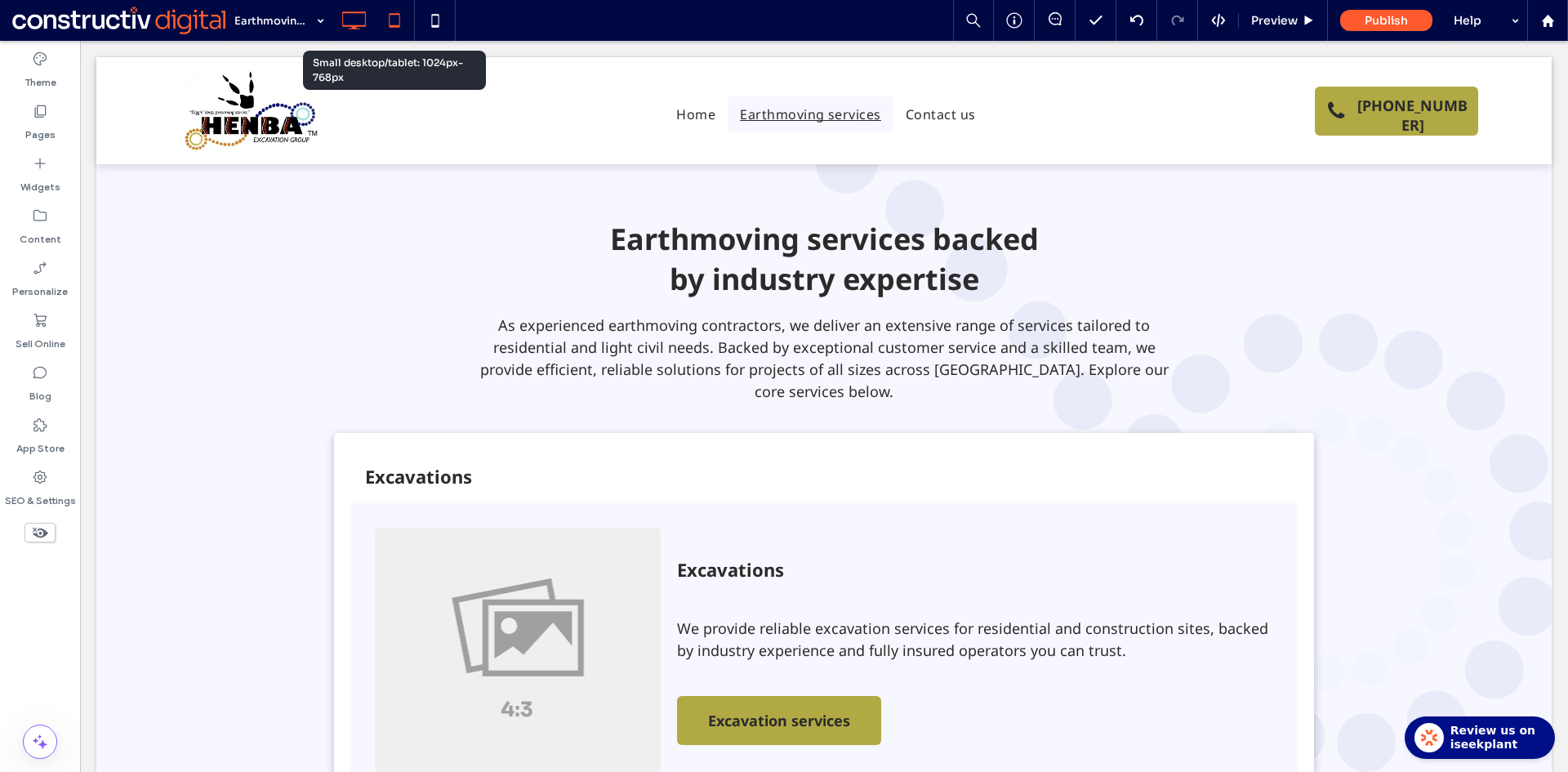
click at [401, 21] on icon at bounding box center [394, 21] width 33 height 33
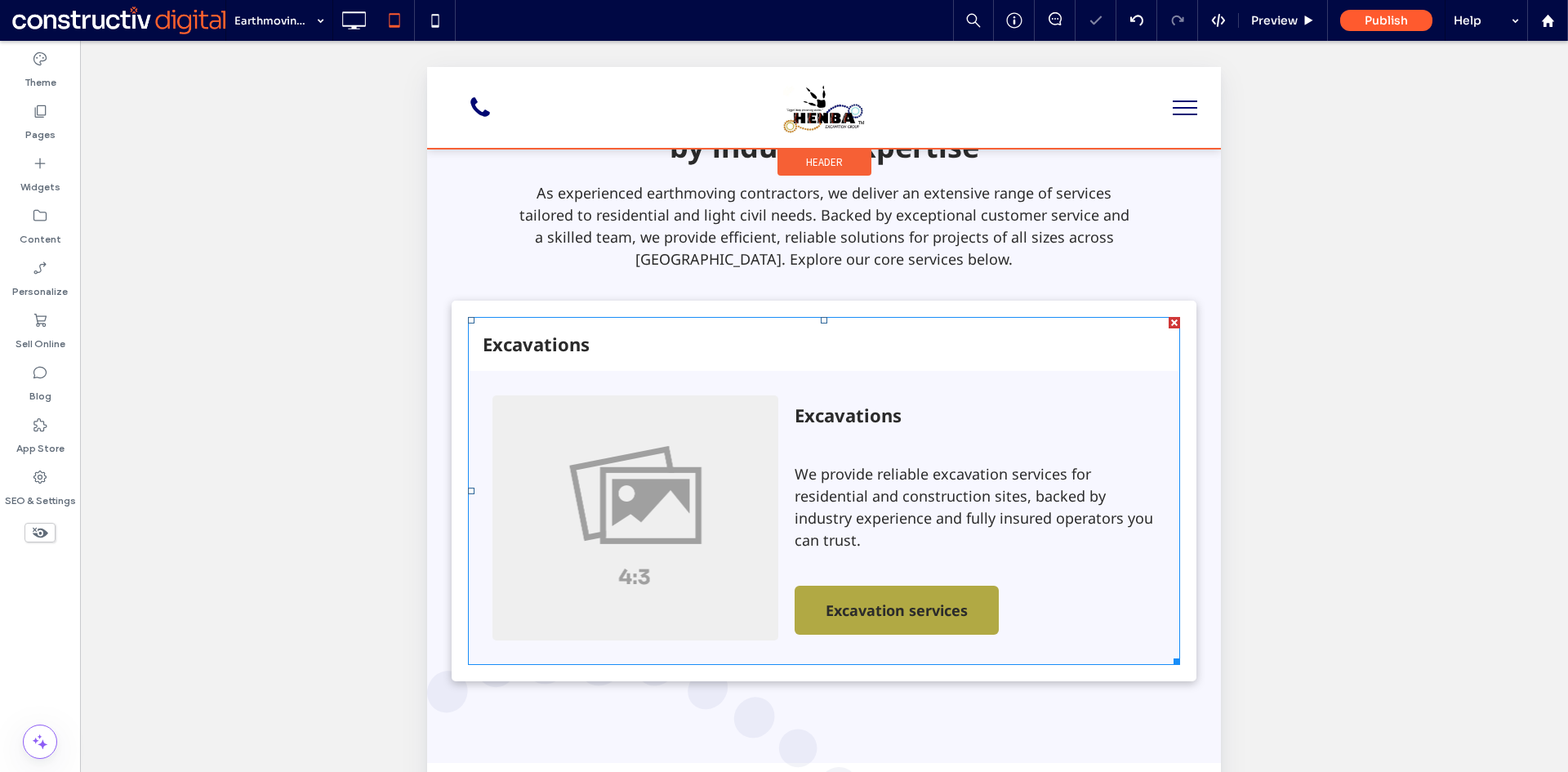
scroll to position [899, 0]
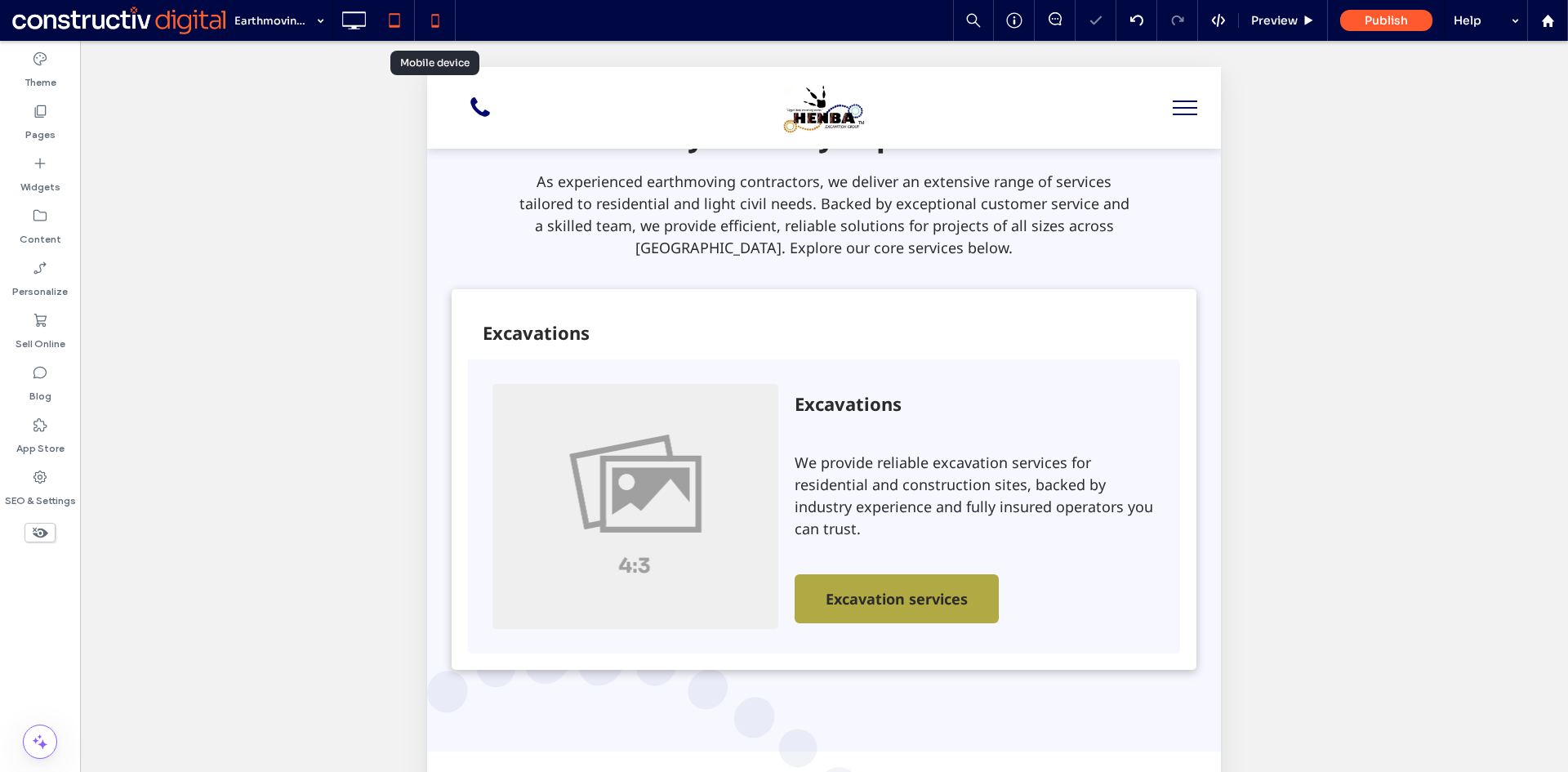
click at [444, 23] on icon at bounding box center [435, 21] width 33 height 33
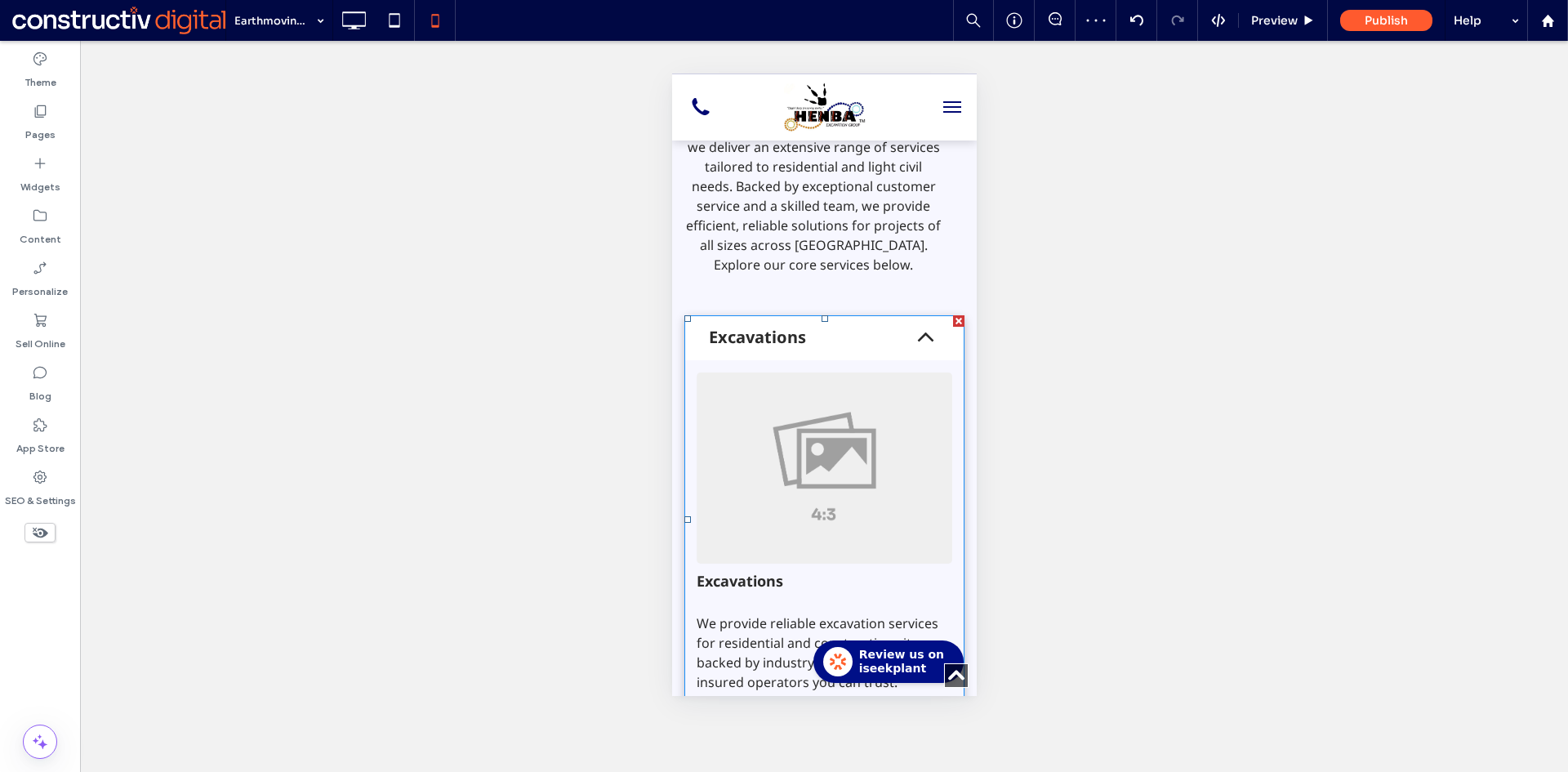
scroll to position [0, 0]
click at [856, 368] on span at bounding box center [823, 519] width 280 height 409
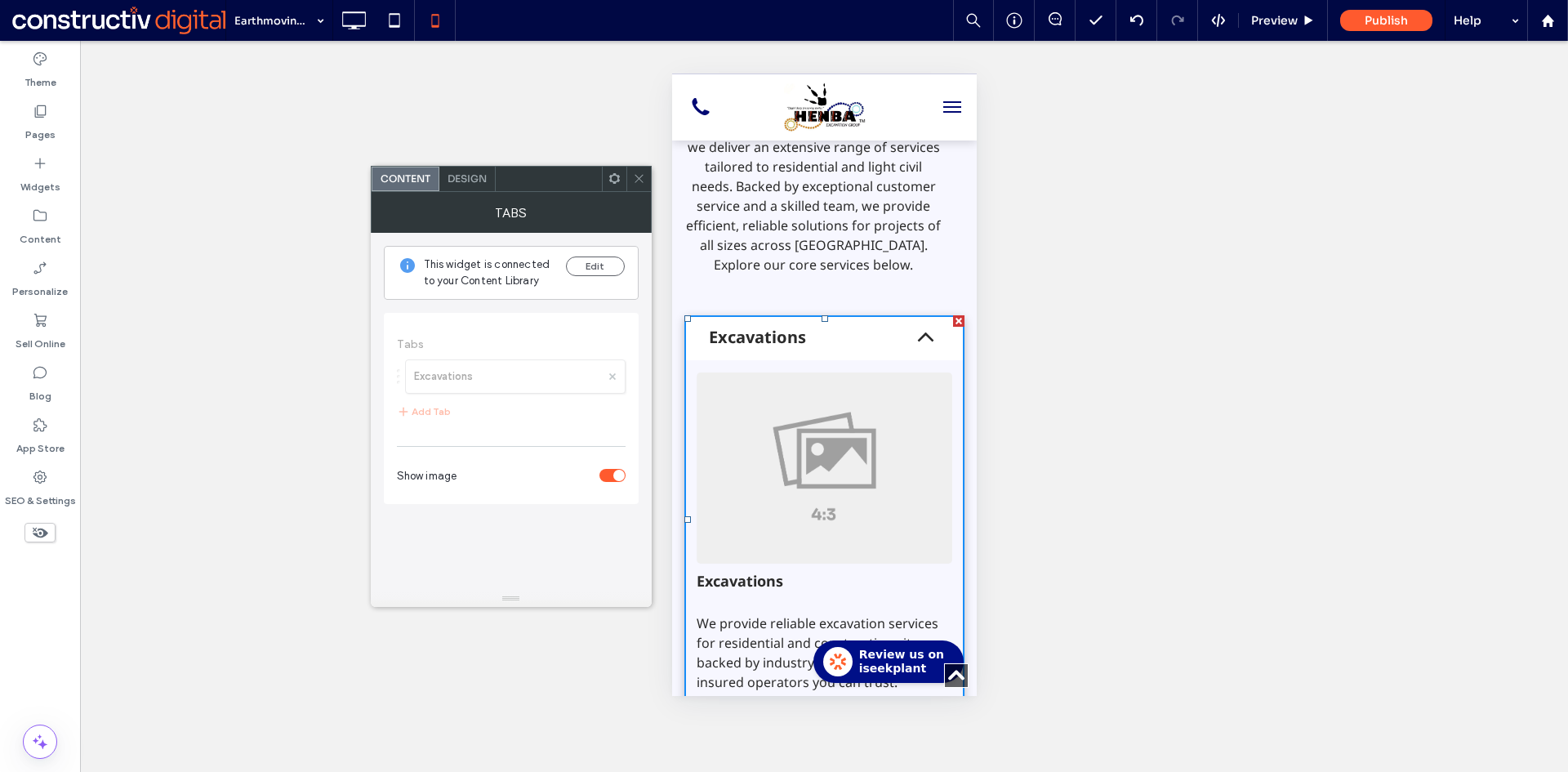
click at [482, 179] on span "Design" at bounding box center [467, 178] width 39 height 12
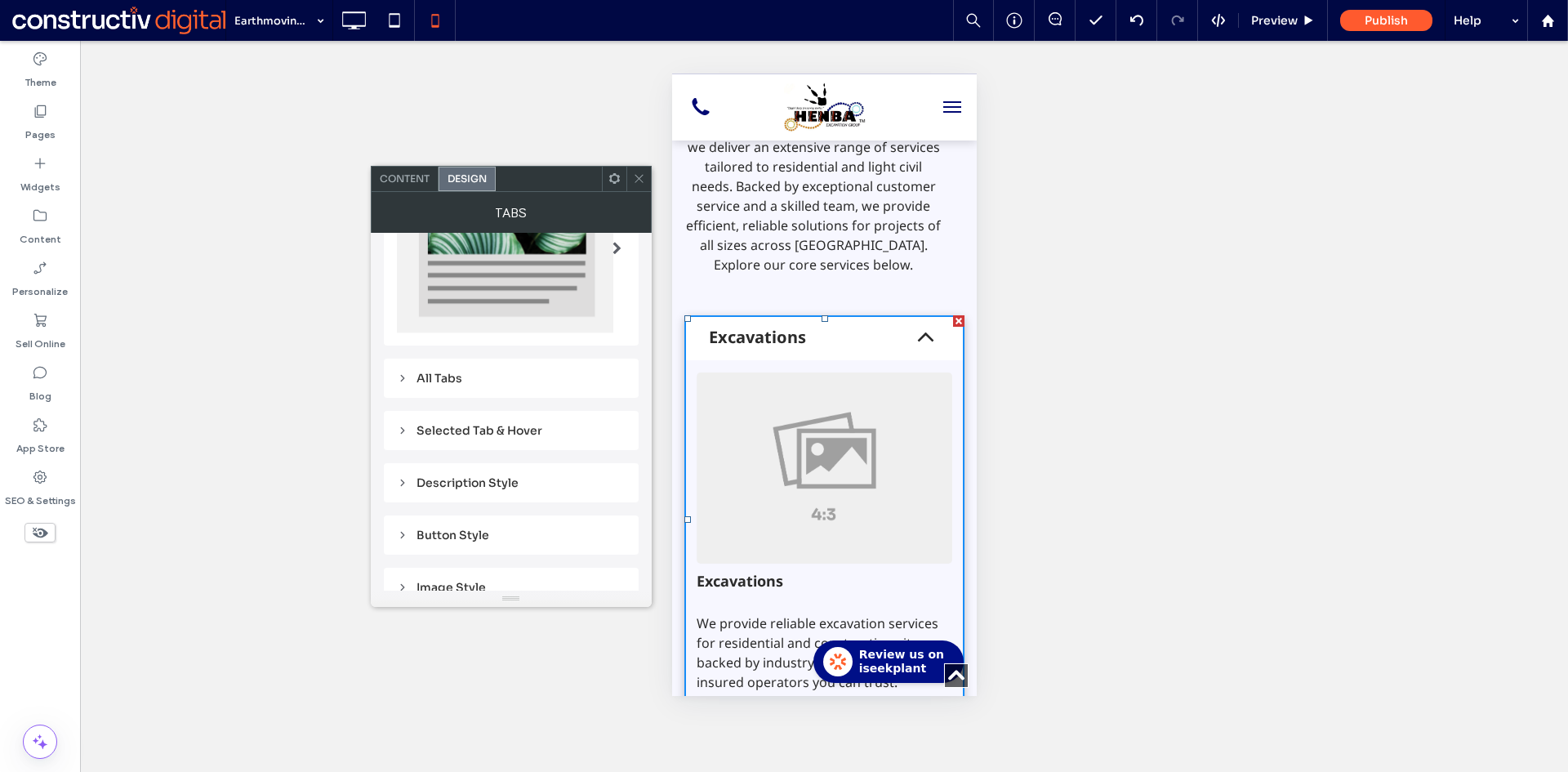
scroll to position [164, 0]
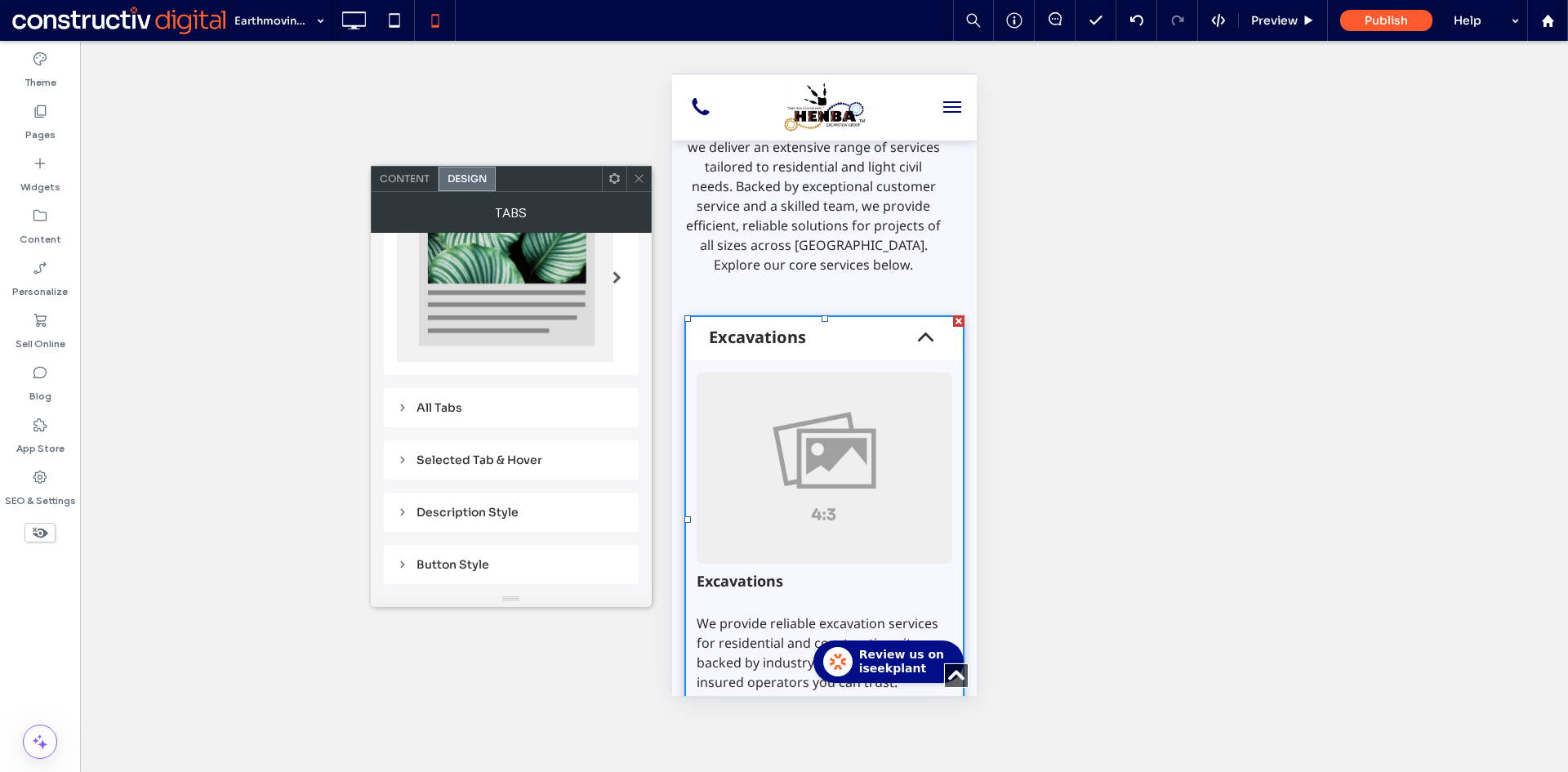
click at [482, 464] on div "Selected Tab & Hover" at bounding box center [510, 459] width 229 height 15
click at [449, 396] on div "All Tabs" at bounding box center [510, 407] width 229 height 23
click at [635, 177] on icon at bounding box center [639, 178] width 12 height 12
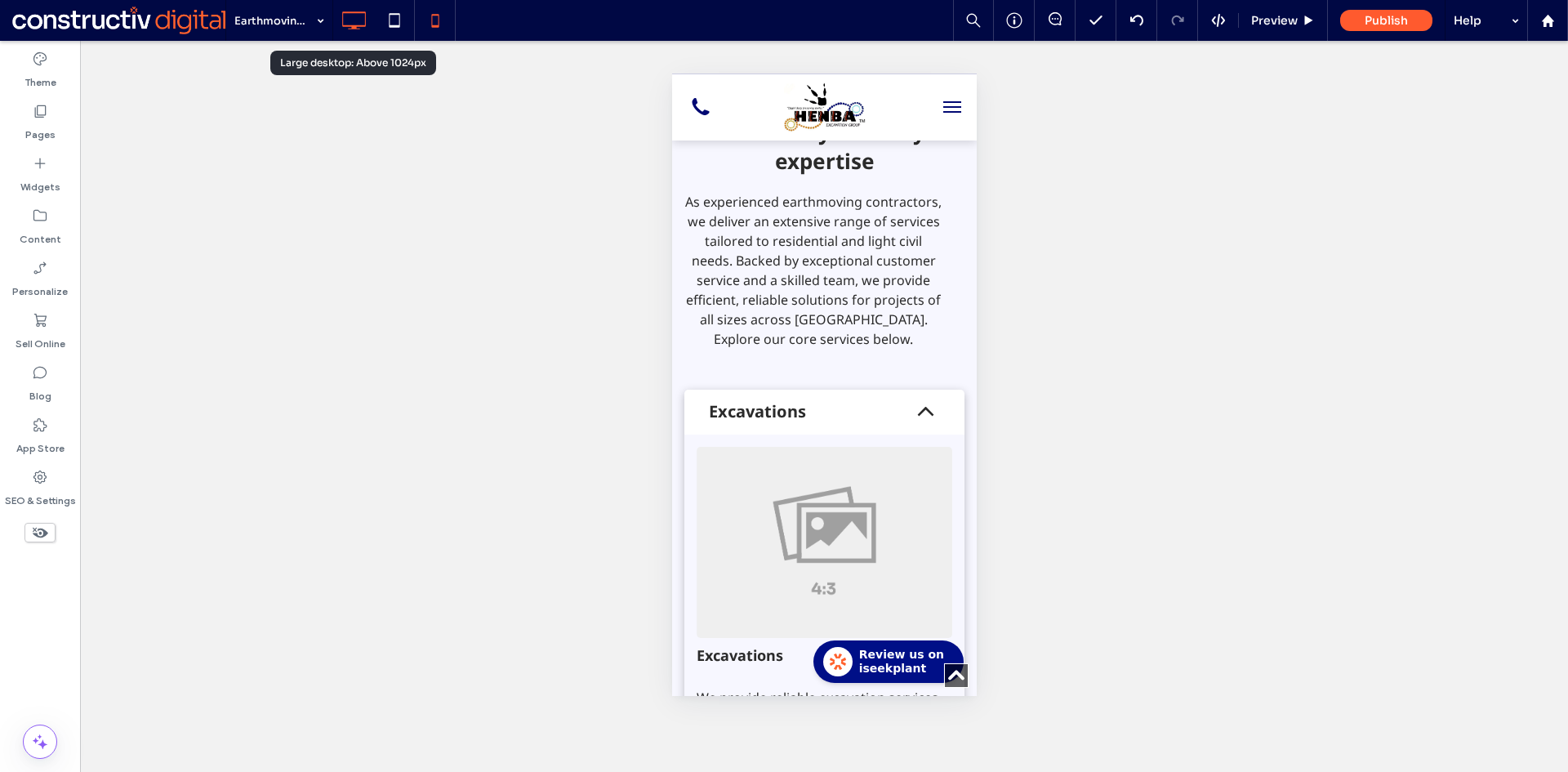
scroll to position [572, 0]
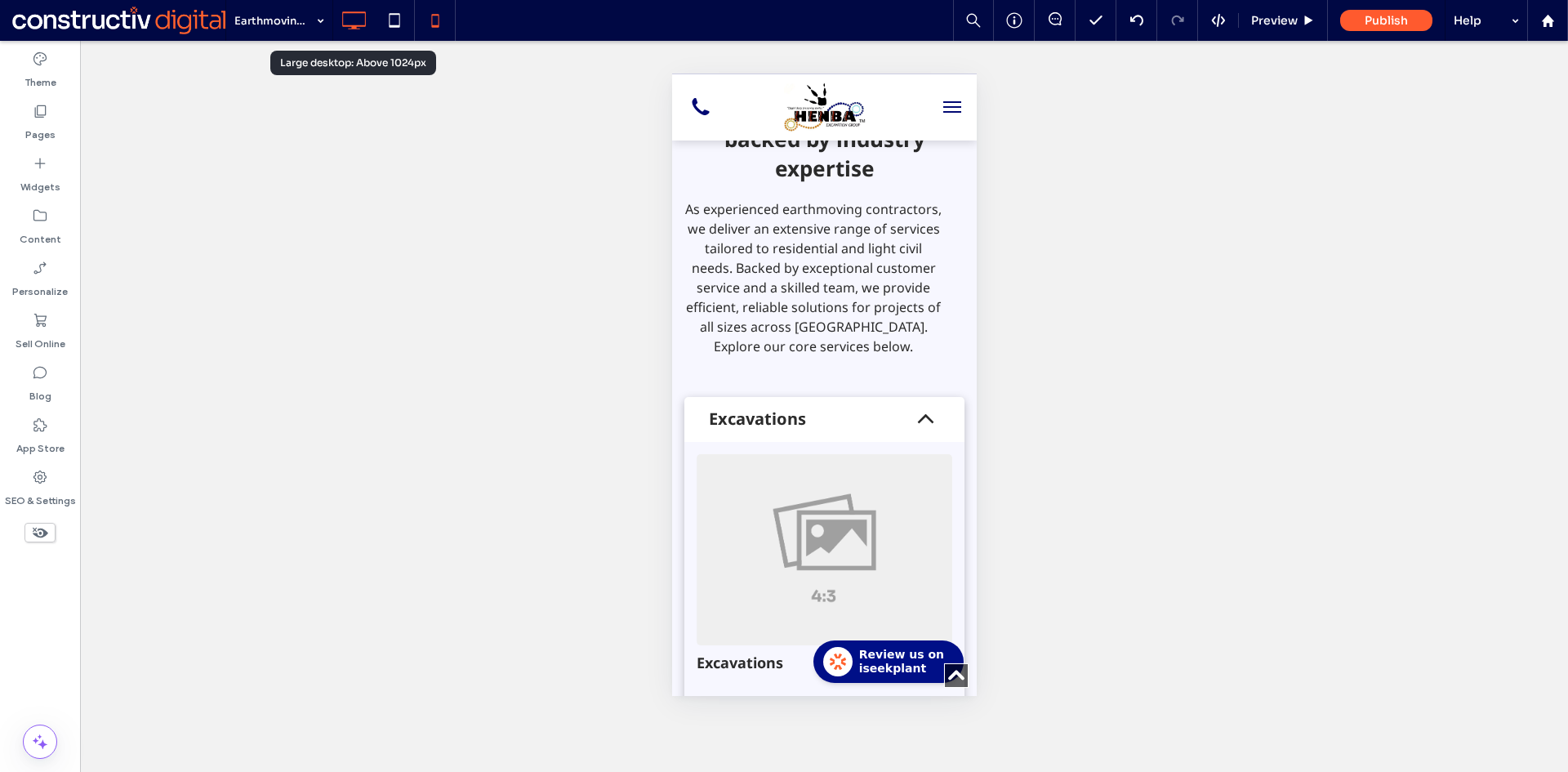
click at [348, 20] on icon at bounding box center [354, 21] width 33 height 33
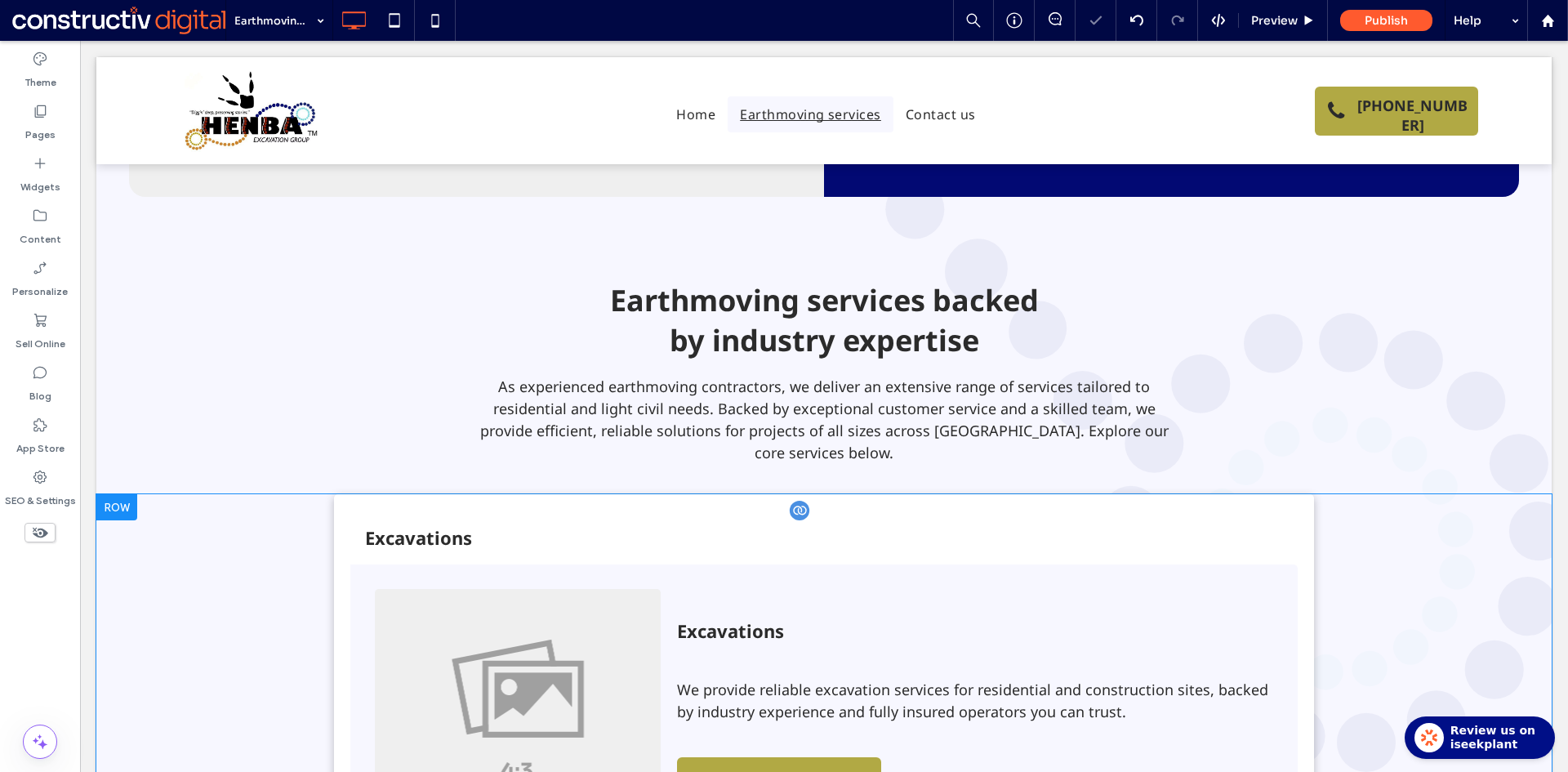
scroll to position [654, 0]
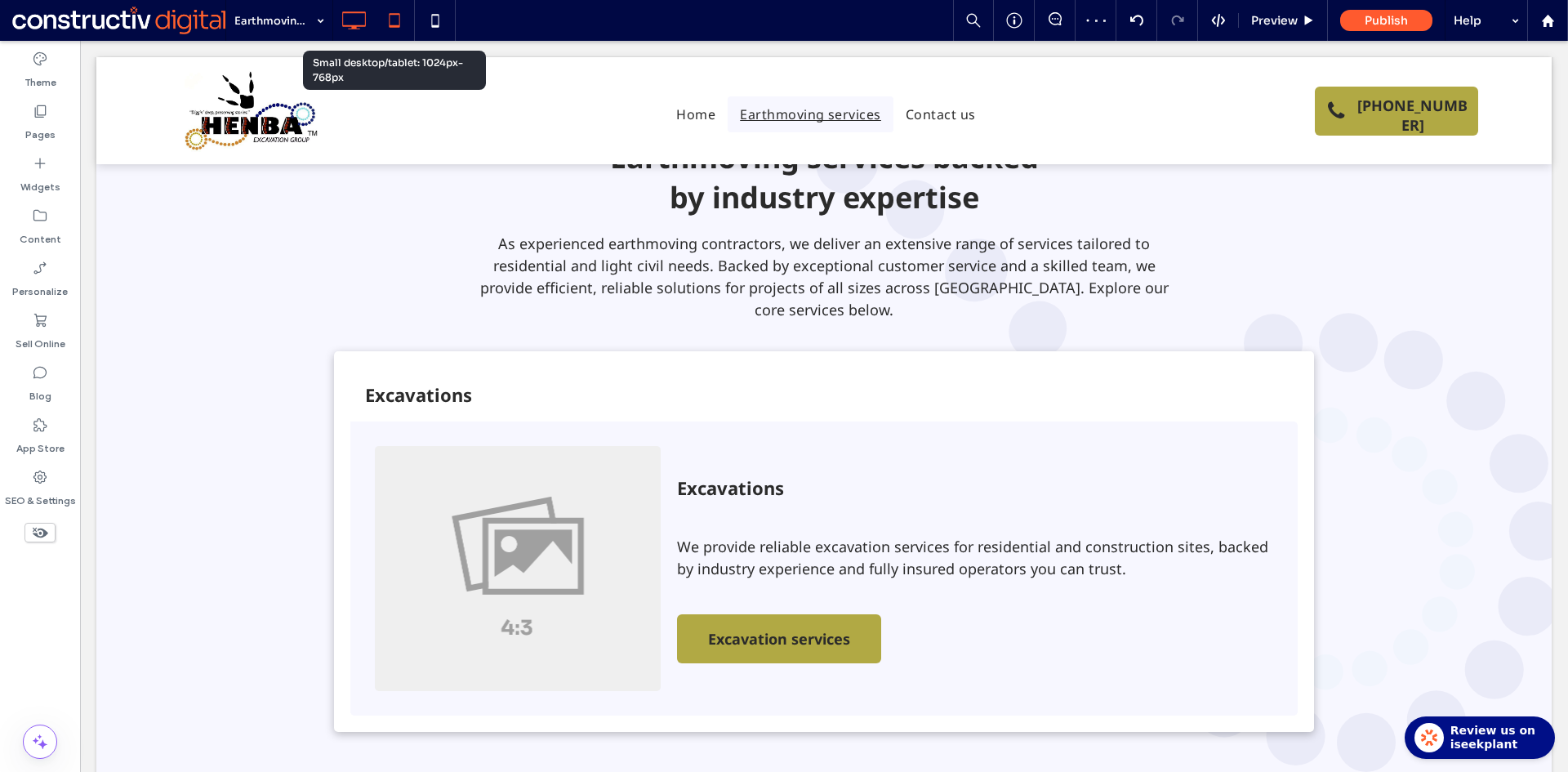
click at [393, 27] on use at bounding box center [394, 20] width 10 height 14
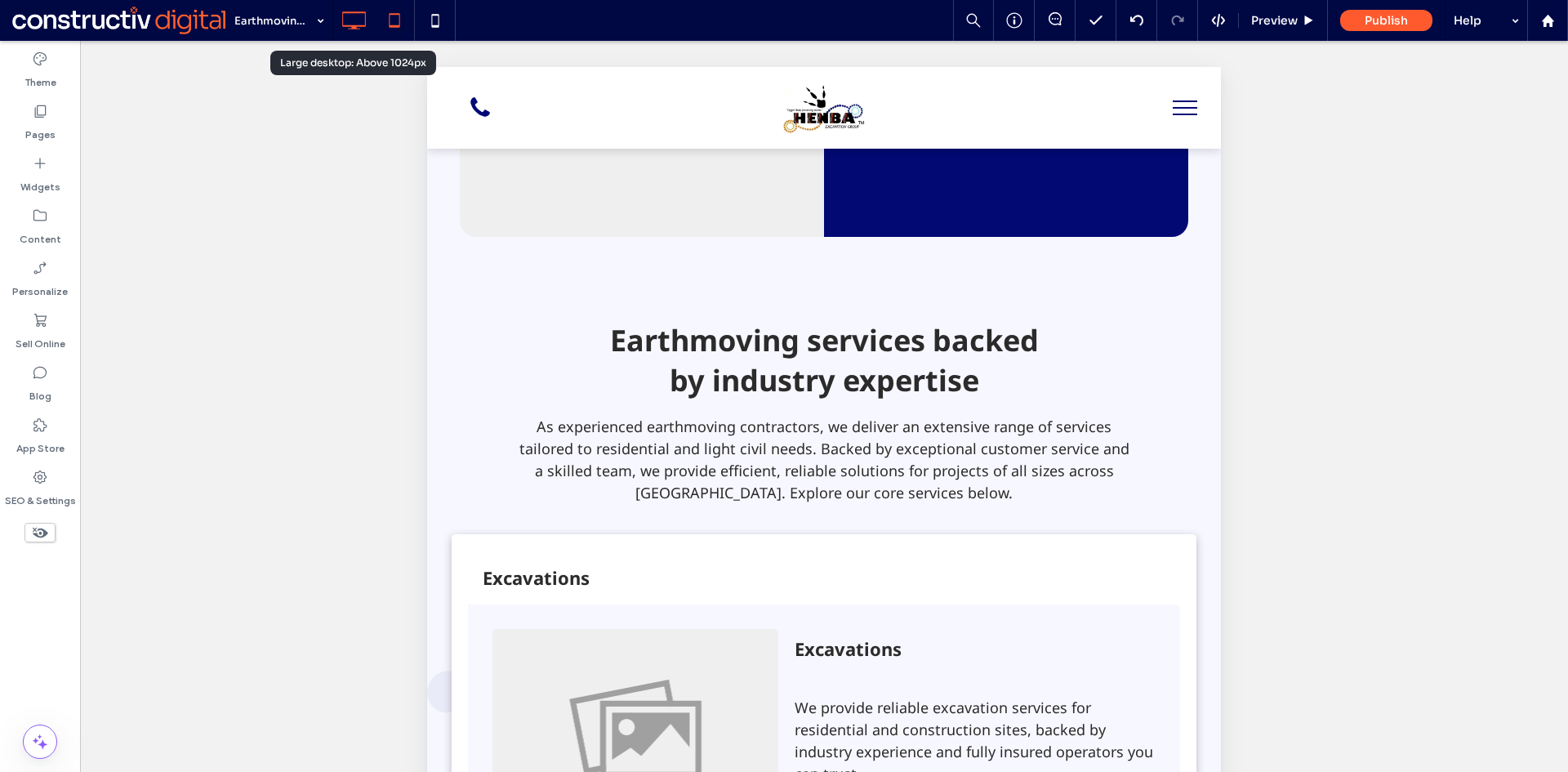
click at [357, 25] on icon at bounding box center [354, 21] width 33 height 33
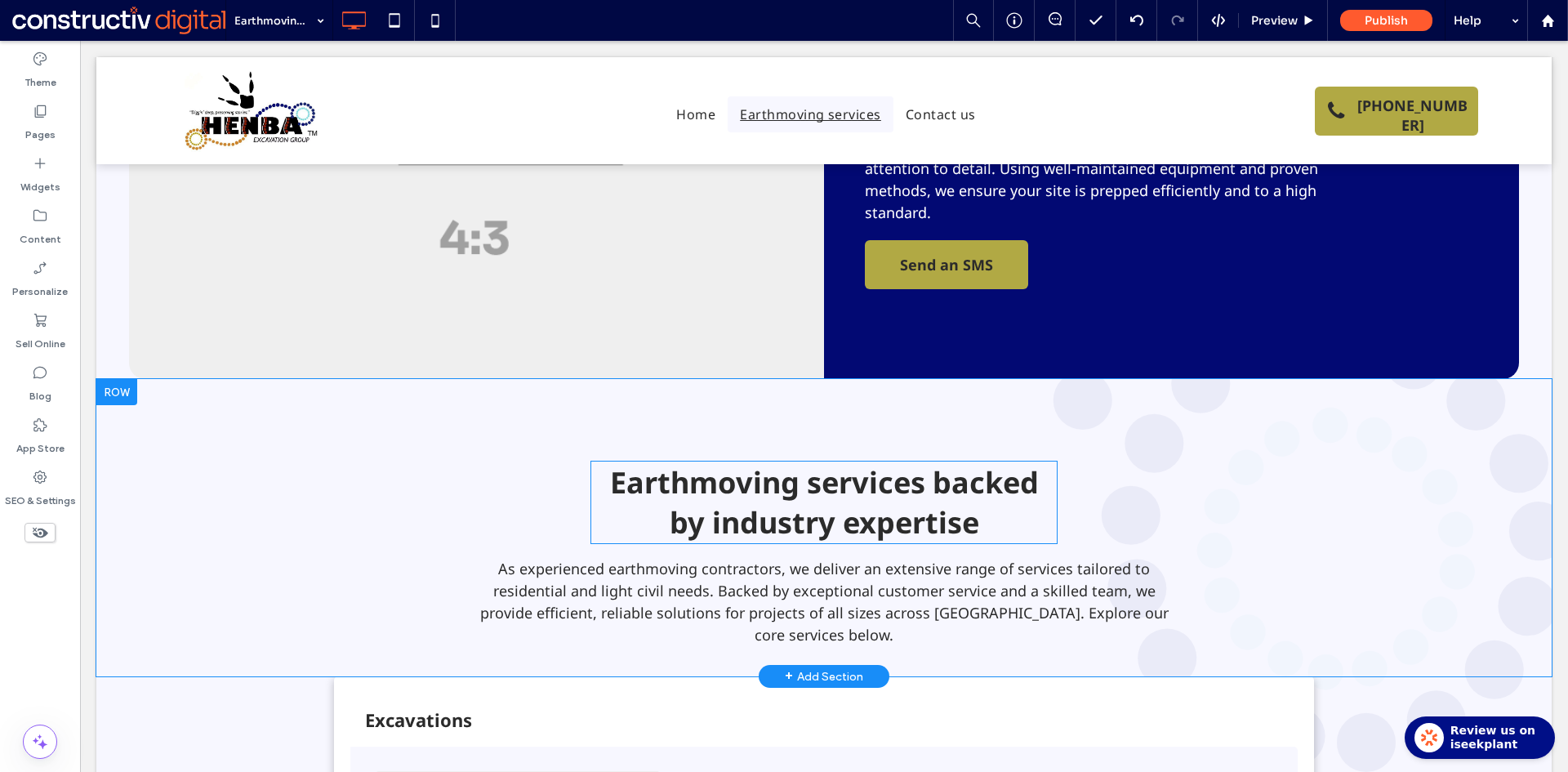
scroll to position [326, 0]
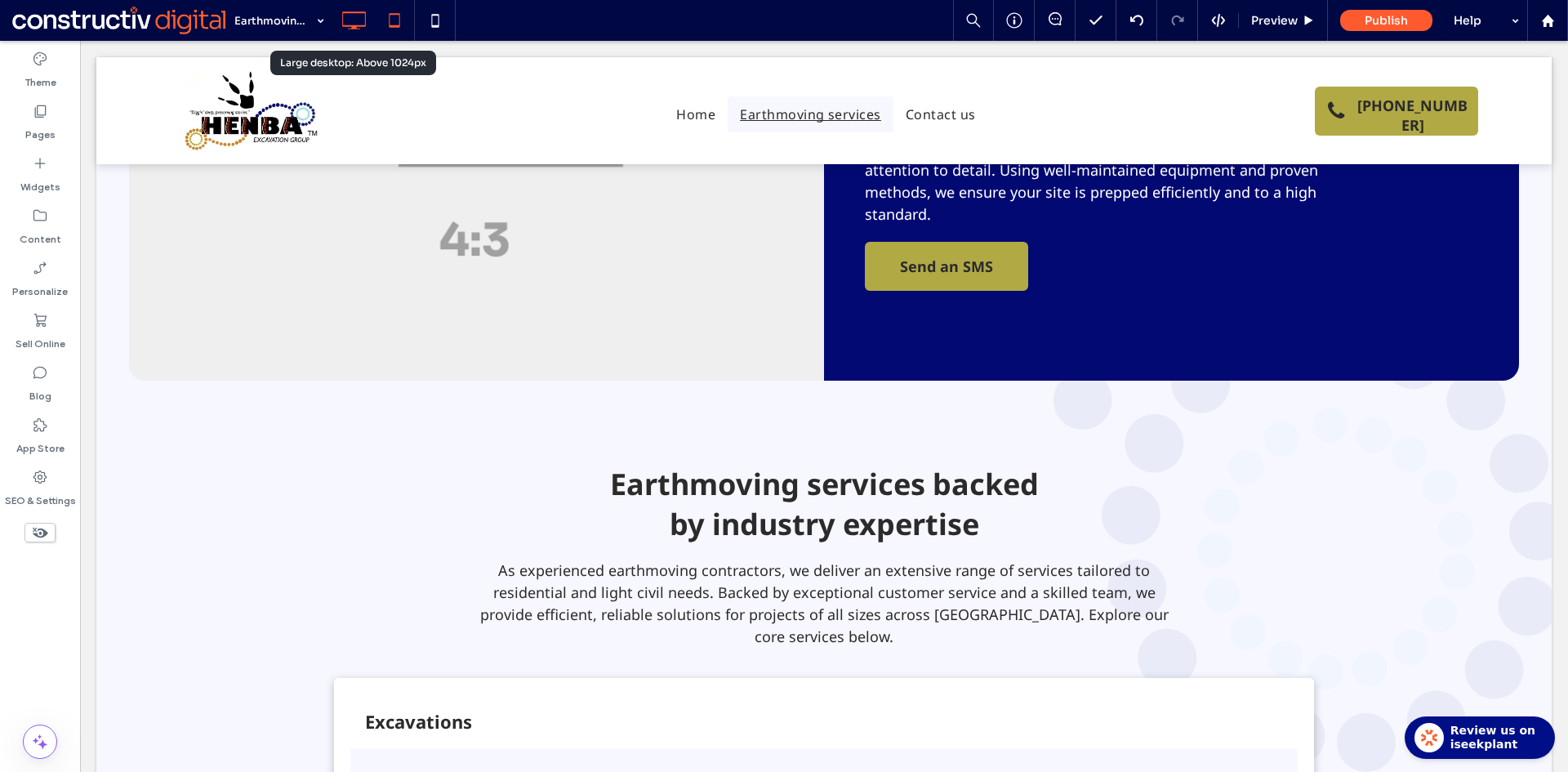
click at [385, 18] on icon at bounding box center [394, 21] width 33 height 33
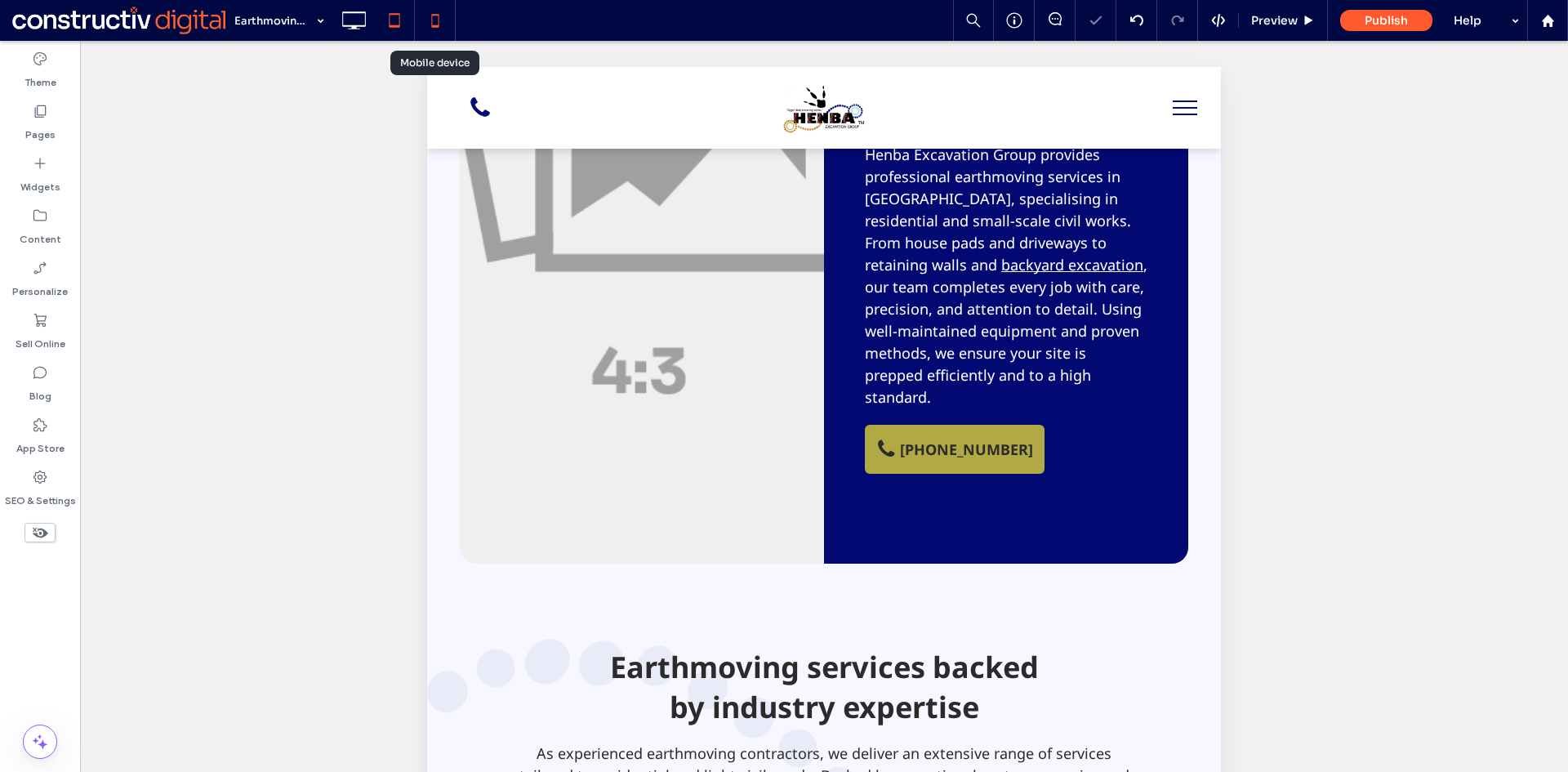
click at [434, 19] on icon at bounding box center [435, 21] width 33 height 33
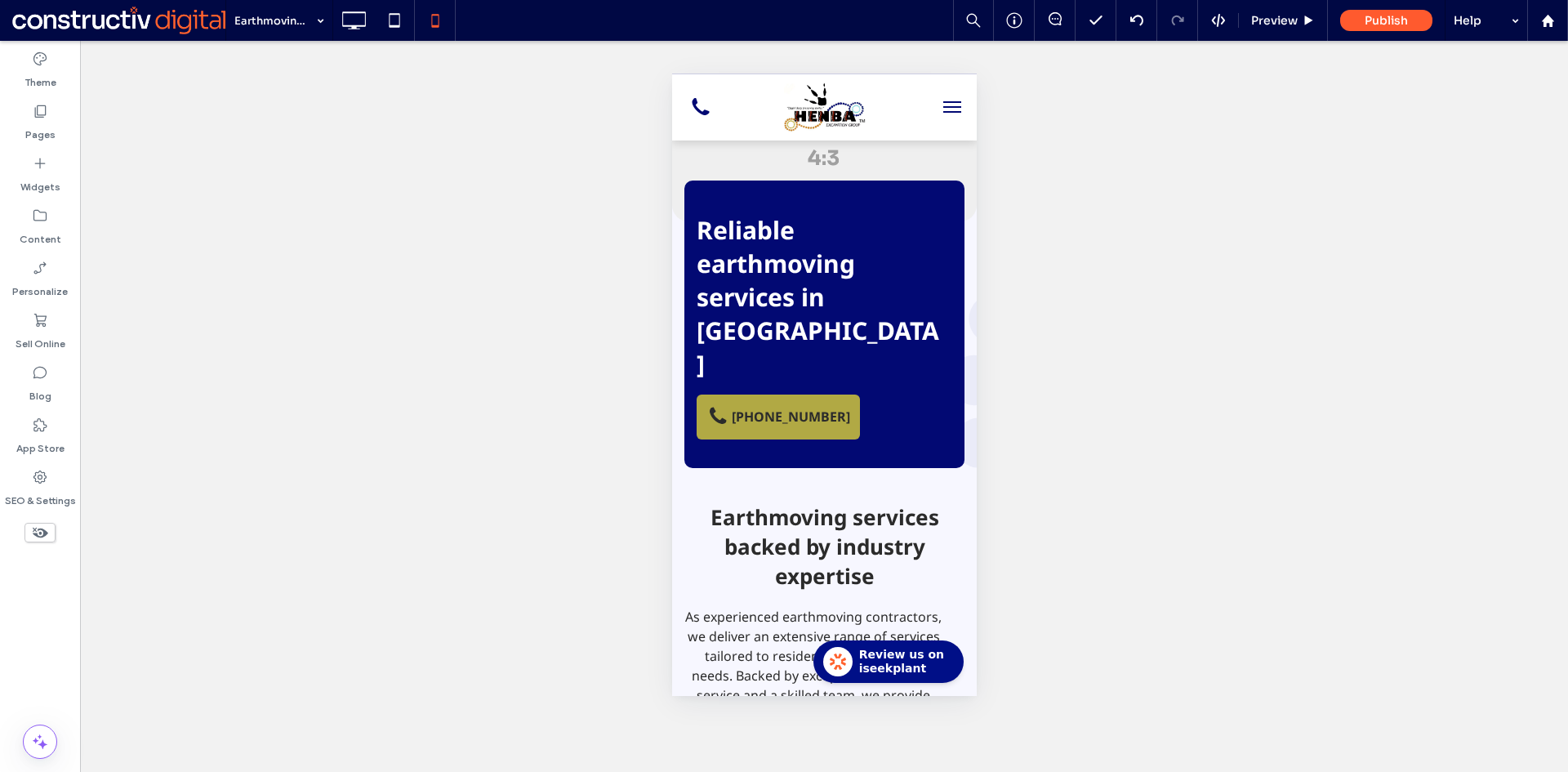
scroll to position [164, 0]
drag, startPoint x: 845, startPoint y: 470, endPoint x: 701, endPoint y: 424, distance: 151.2
click at [844, 503] on span "Earthmoving services backed by industry expertise" at bounding box center [824, 547] width 229 height 88
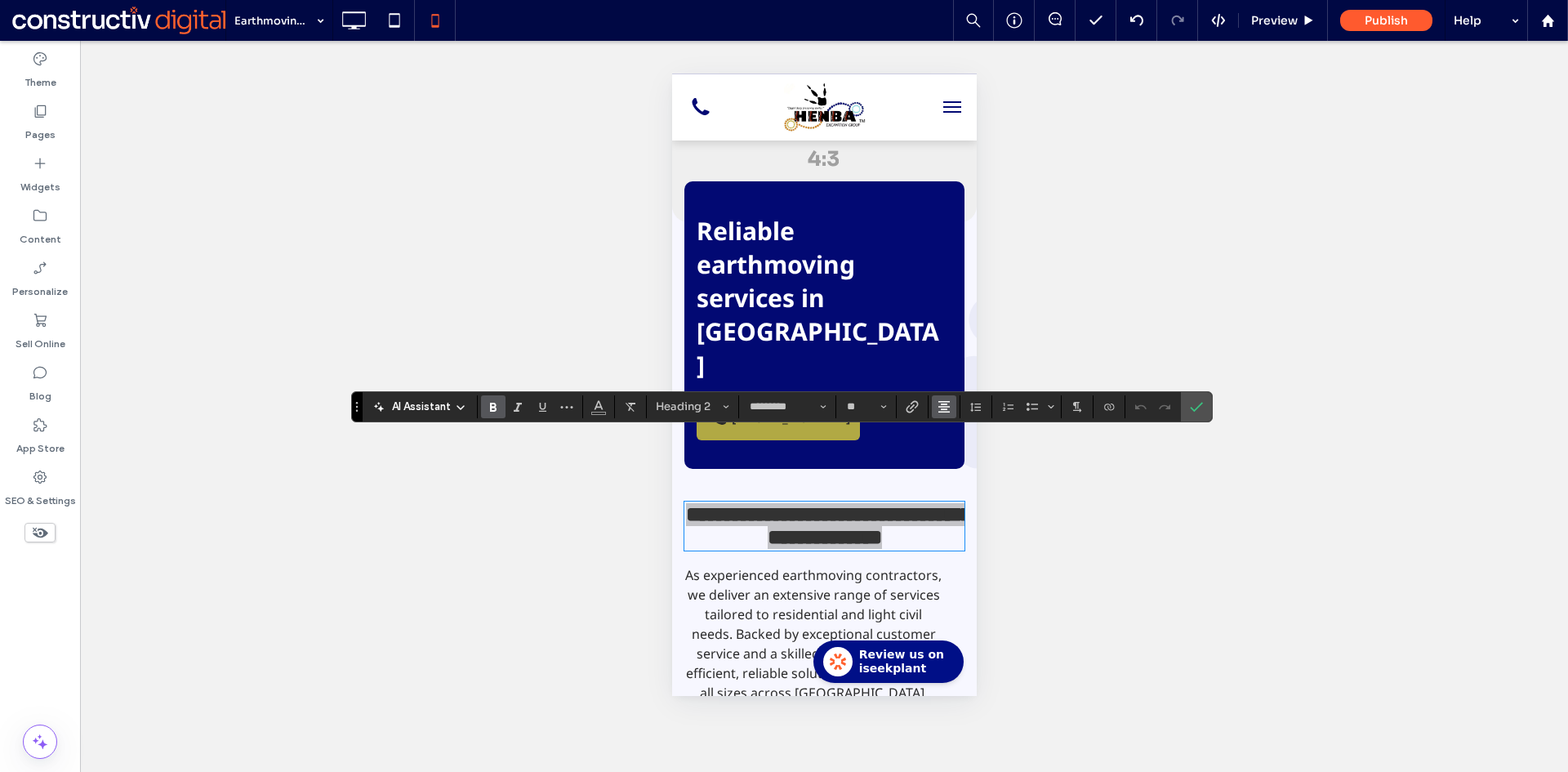
click at [945, 400] on icon "Alignment" at bounding box center [944, 406] width 13 height 13
click at [960, 439] on use "ui.textEditor.alignment.left" at bounding box center [956, 433] width 11 height 11
click at [1195, 400] on icon "Confirm" at bounding box center [1195, 406] width 13 height 13
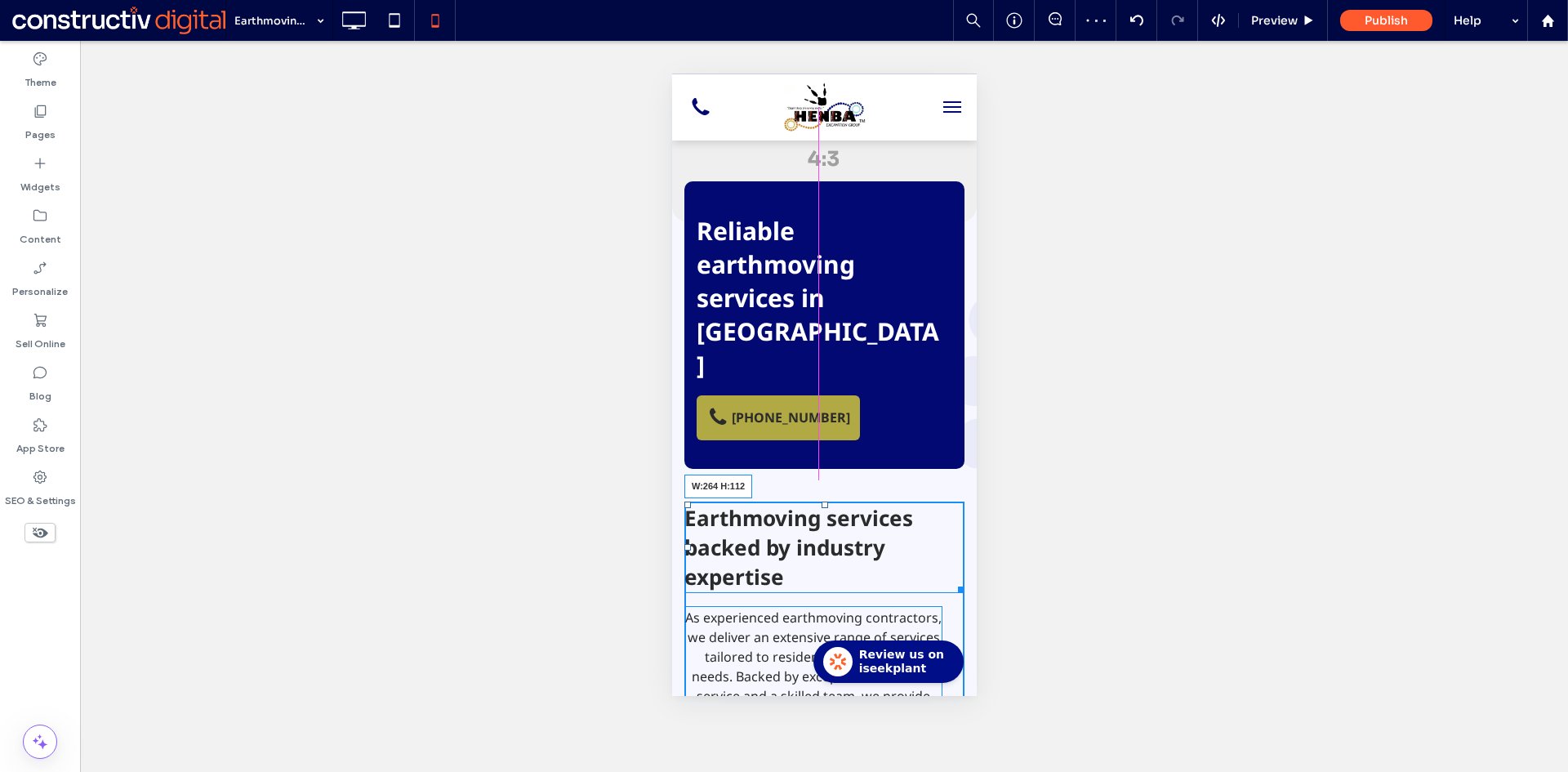
drag, startPoint x: 945, startPoint y: 518, endPoint x: 1589, endPoint y: 593, distance: 648.4
click at [951, 581] on div at bounding box center [957, 587] width 12 height 12
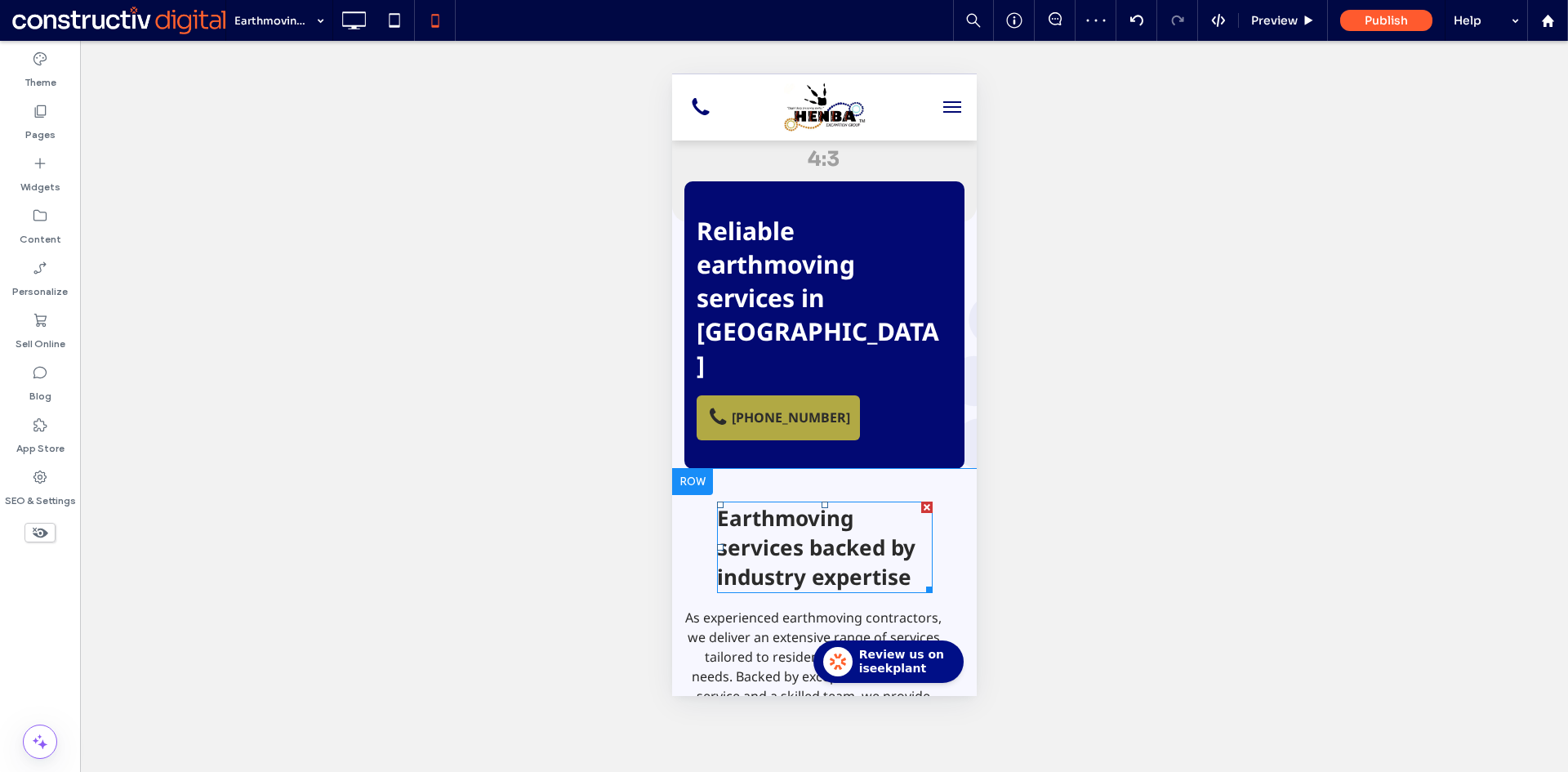
drag, startPoint x: 801, startPoint y: 488, endPoint x: 818, endPoint y: 487, distance: 17.0
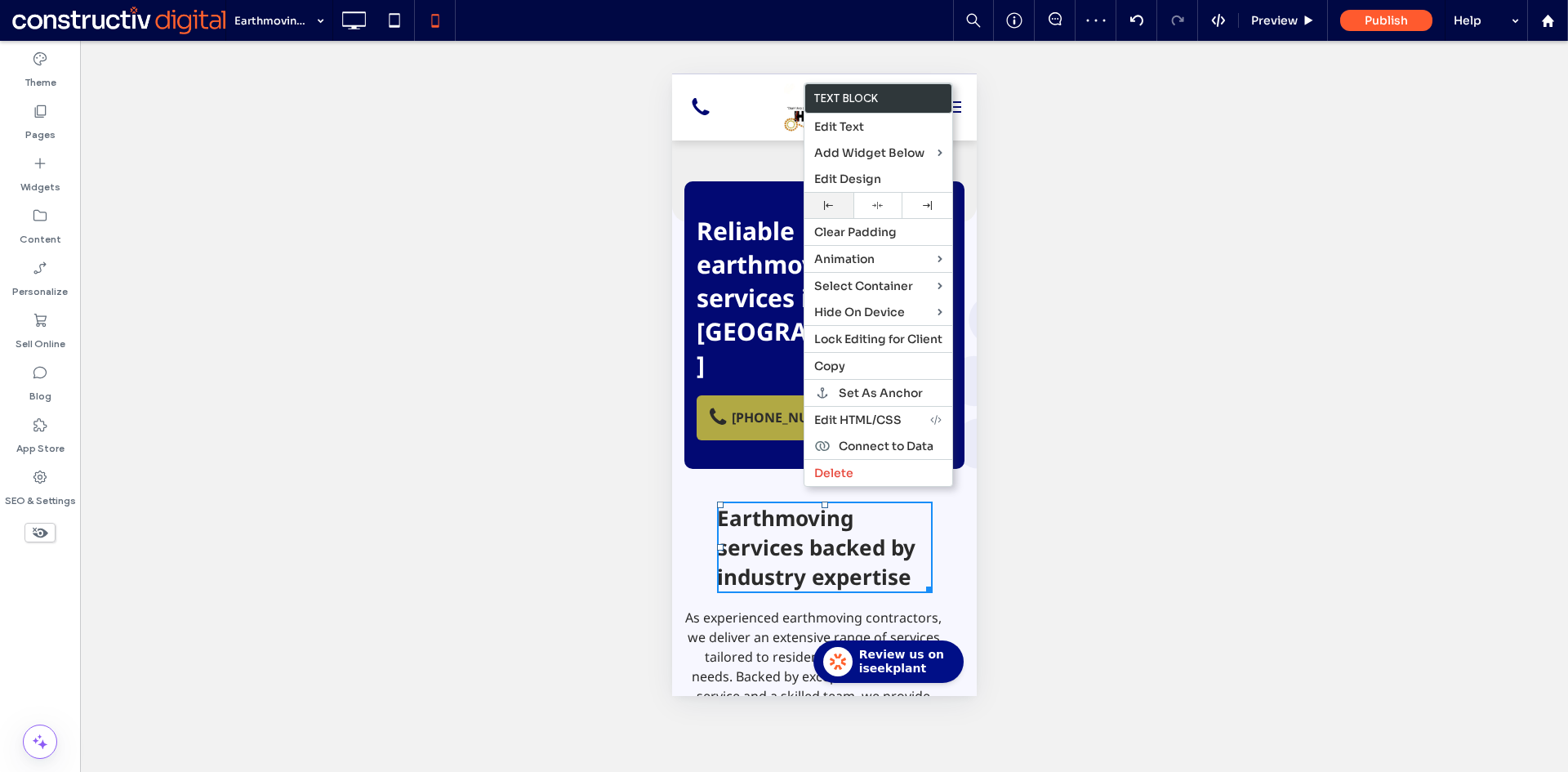
click at [829, 206] on use at bounding box center [828, 206] width 9 height 9
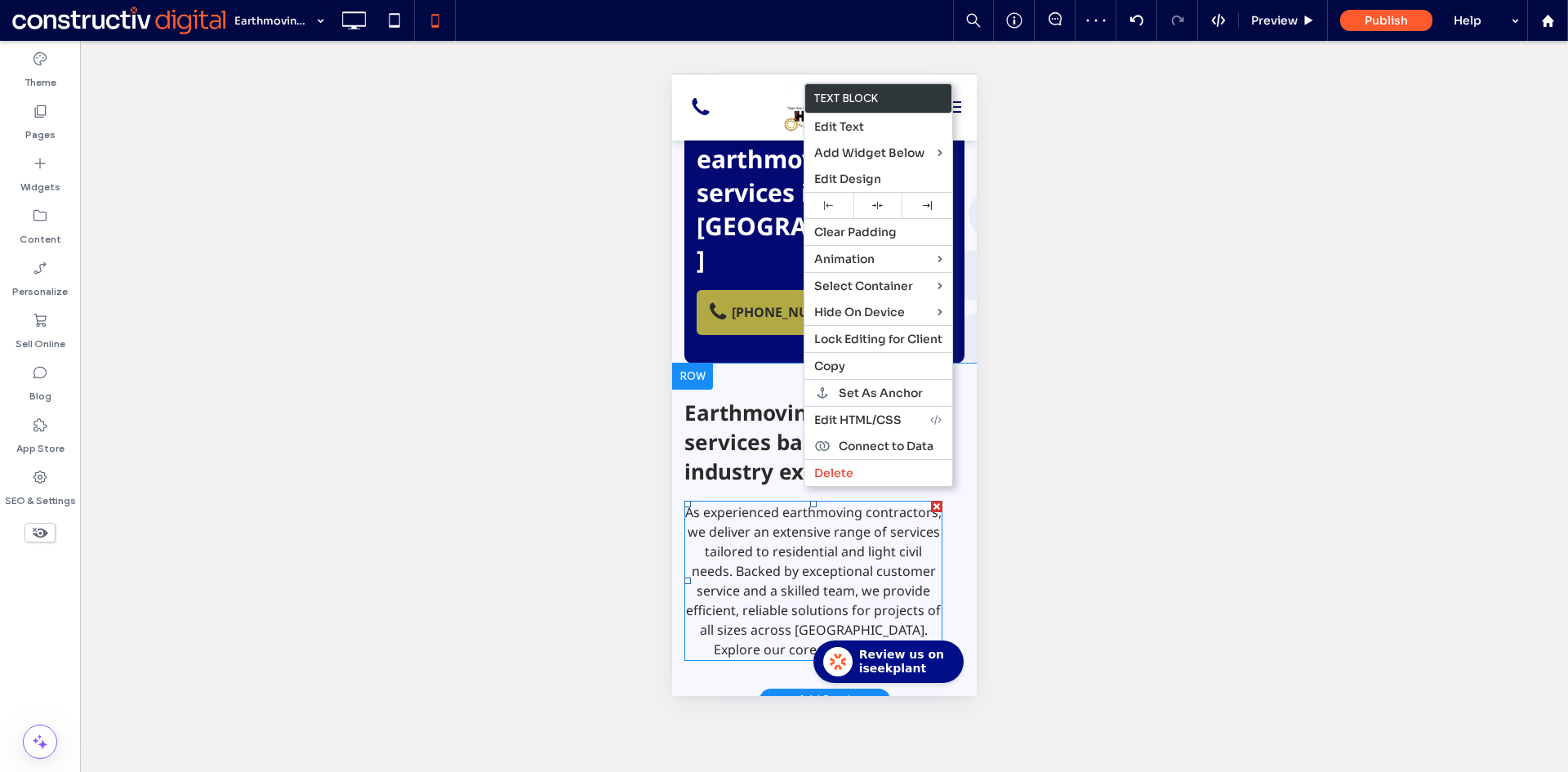
scroll to position [326, 0]
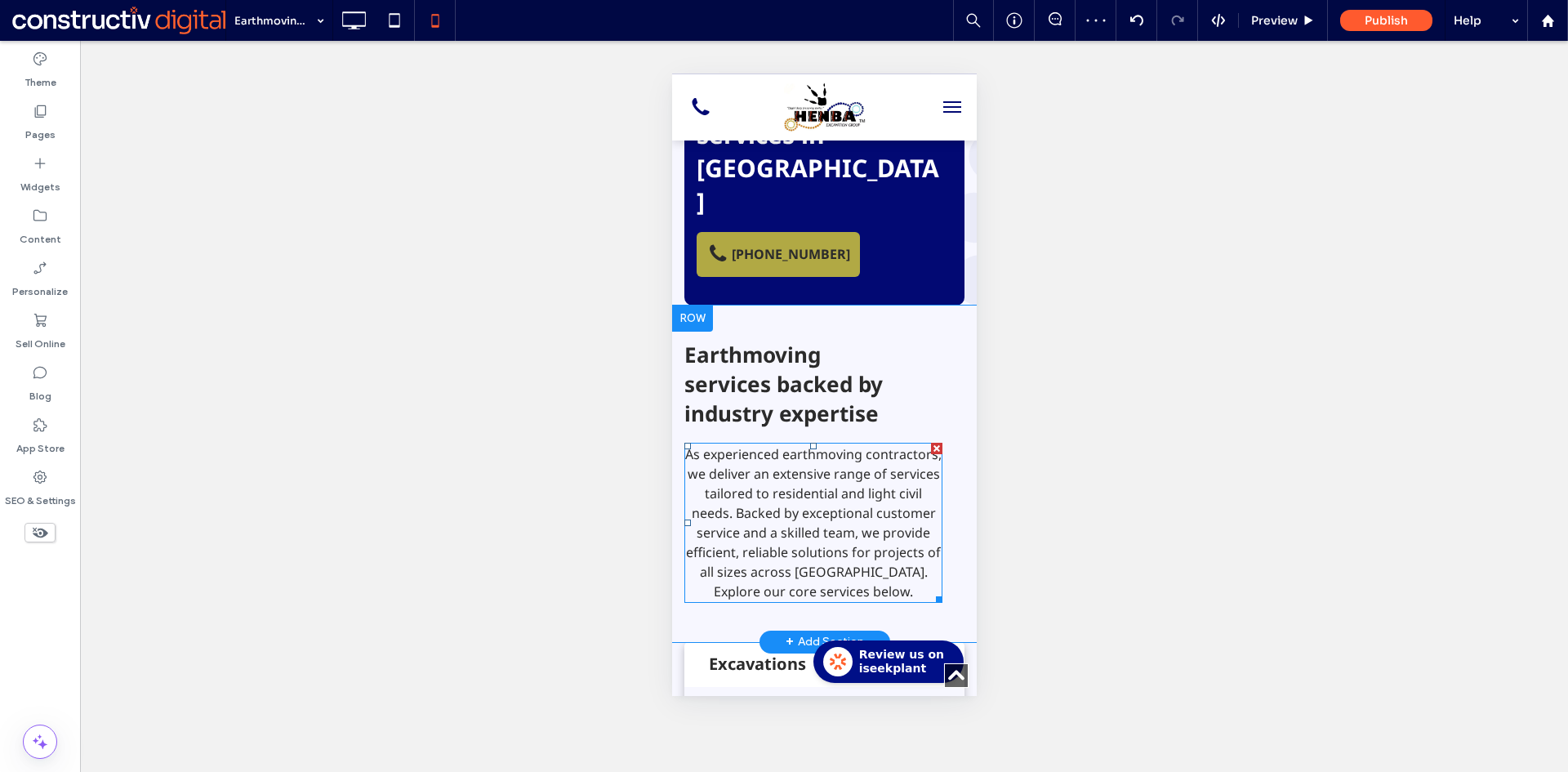
drag, startPoint x: 784, startPoint y: 456, endPoint x: 842, endPoint y: 343, distance: 127.0
click at [784, 455] on p "As experienced earthmoving contractors, we deliver an extensive range of servic…" at bounding box center [812, 523] width 258 height 157
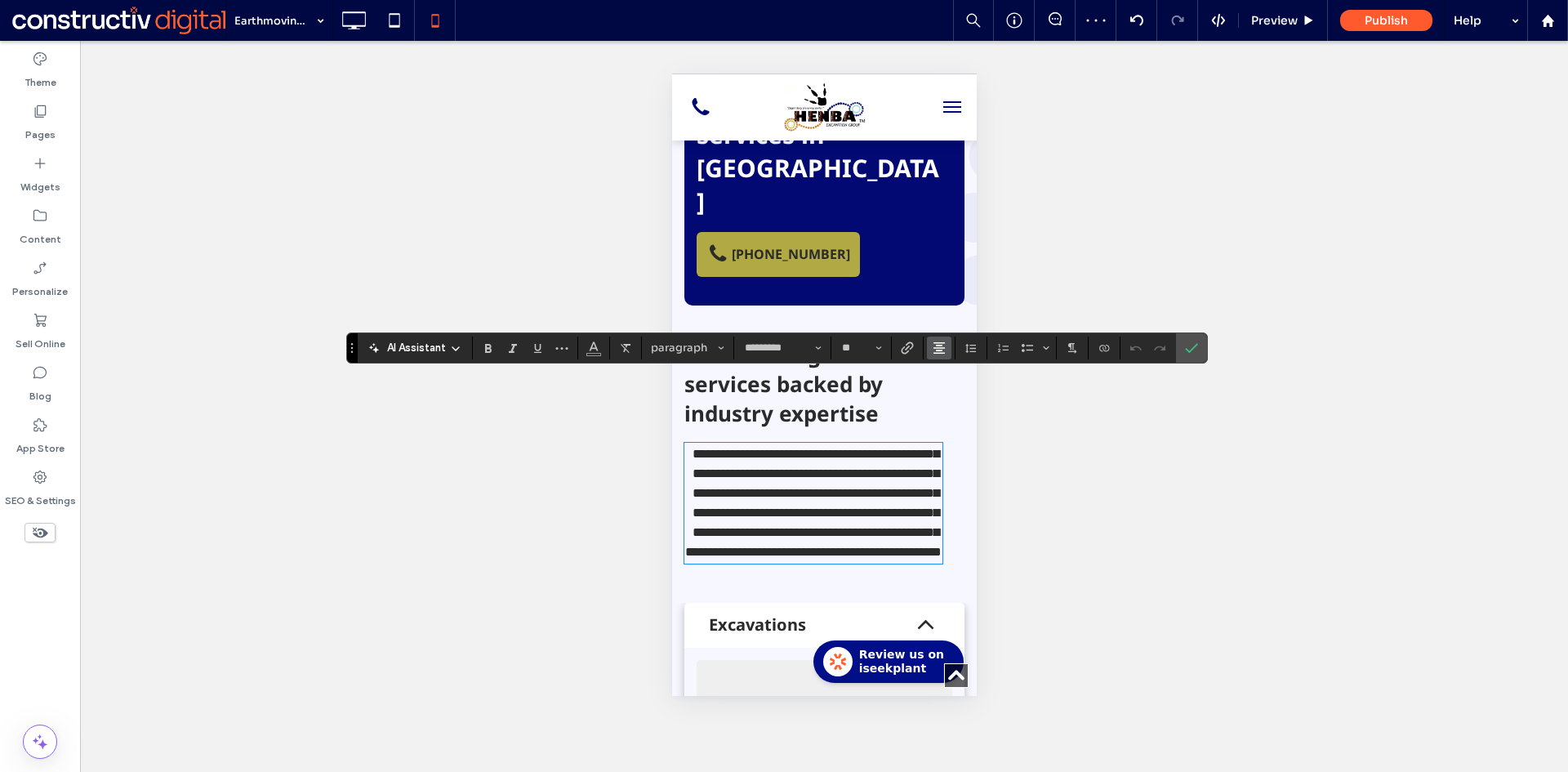
click at [939, 345] on use "Alignment" at bounding box center [939, 347] width 11 height 11
click at [951, 379] on use "ui.textEditor.alignment.left" at bounding box center [951, 374] width 11 height 11
click at [1195, 352] on icon "Confirm" at bounding box center [1190, 348] width 13 height 13
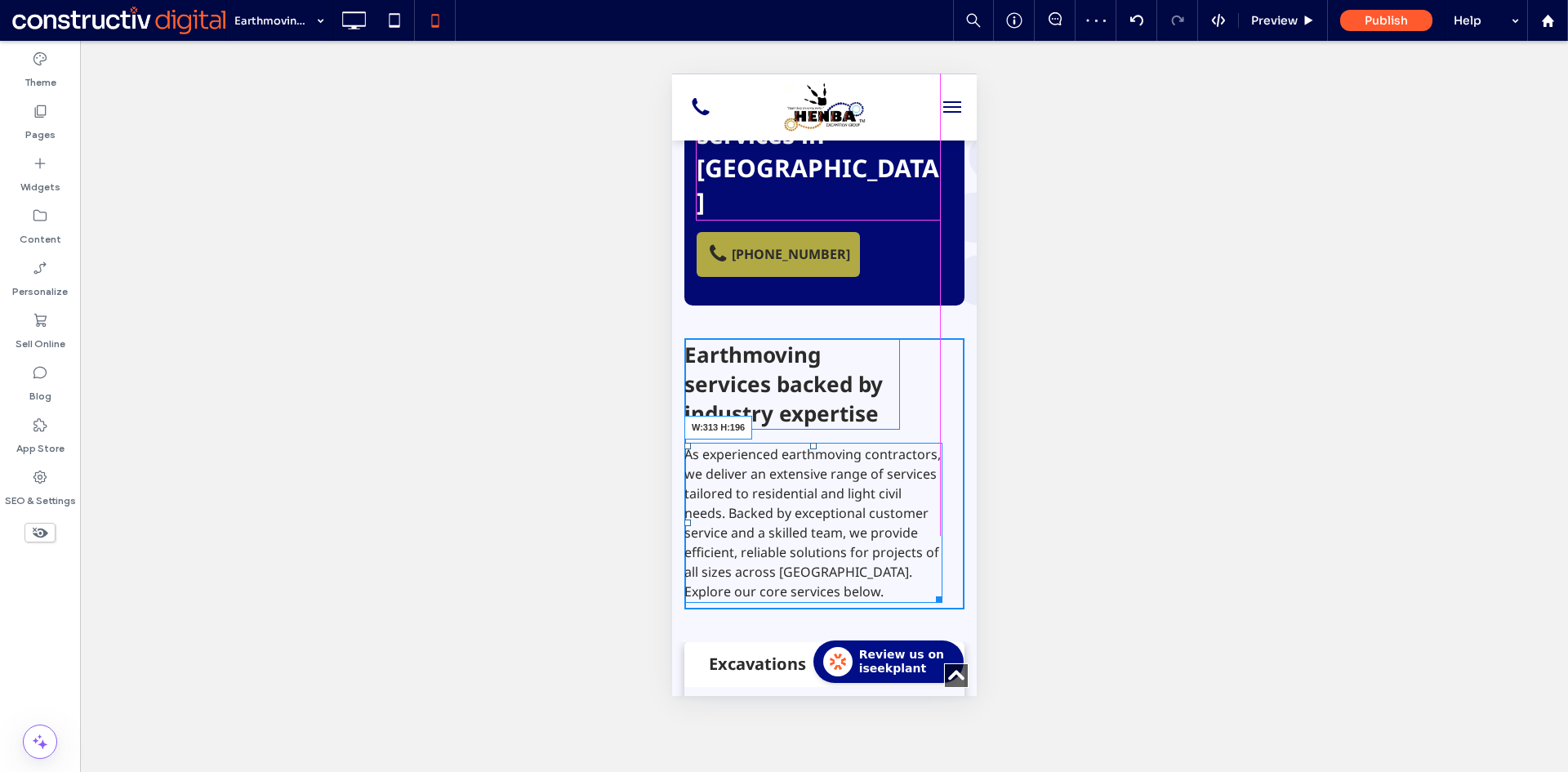
drag, startPoint x: 937, startPoint y: 527, endPoint x: 1602, endPoint y: 596, distance: 668.6
click at [932, 590] on div at bounding box center [935, 596] width 12 height 12
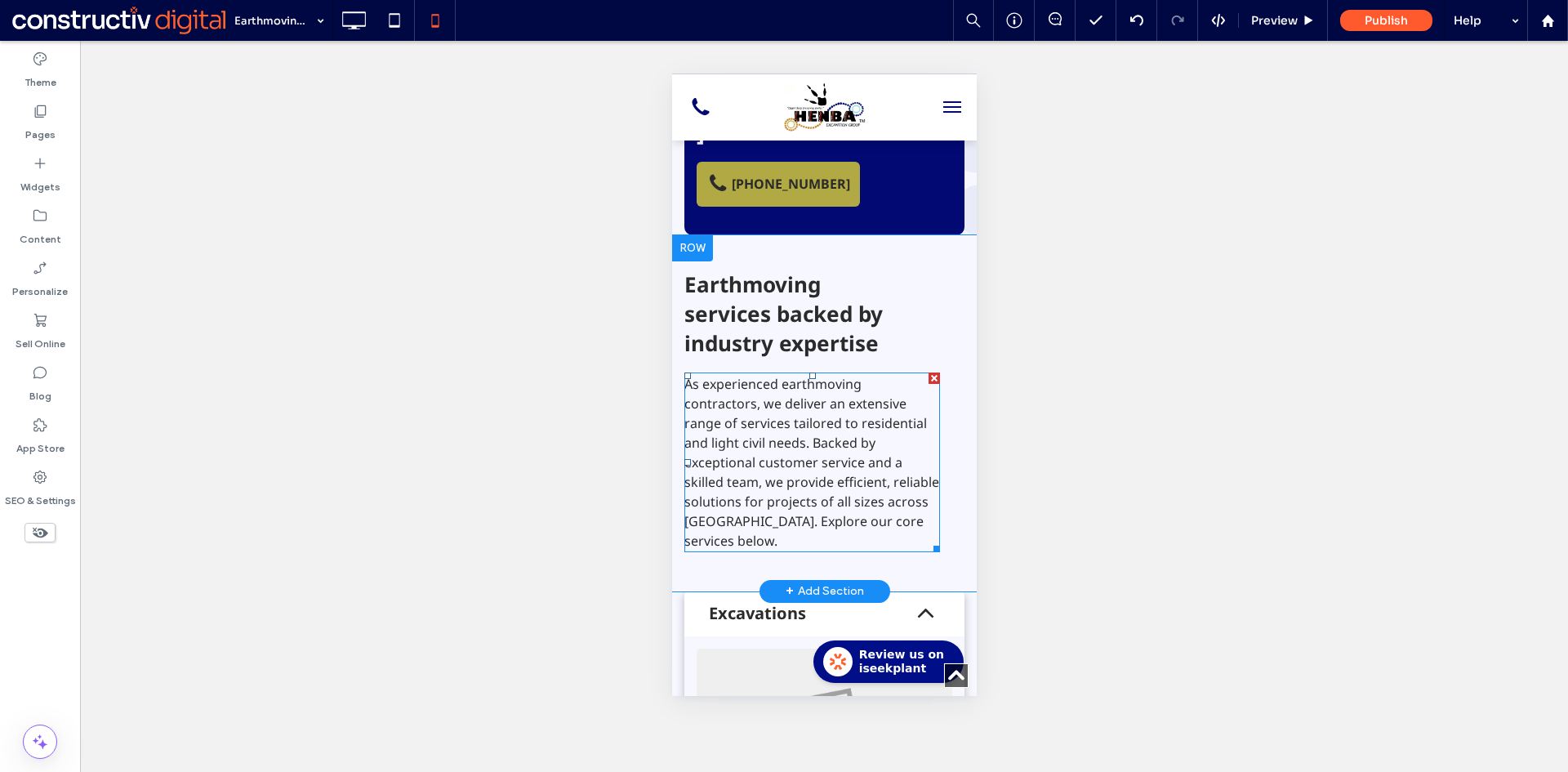
scroll to position [490, 0]
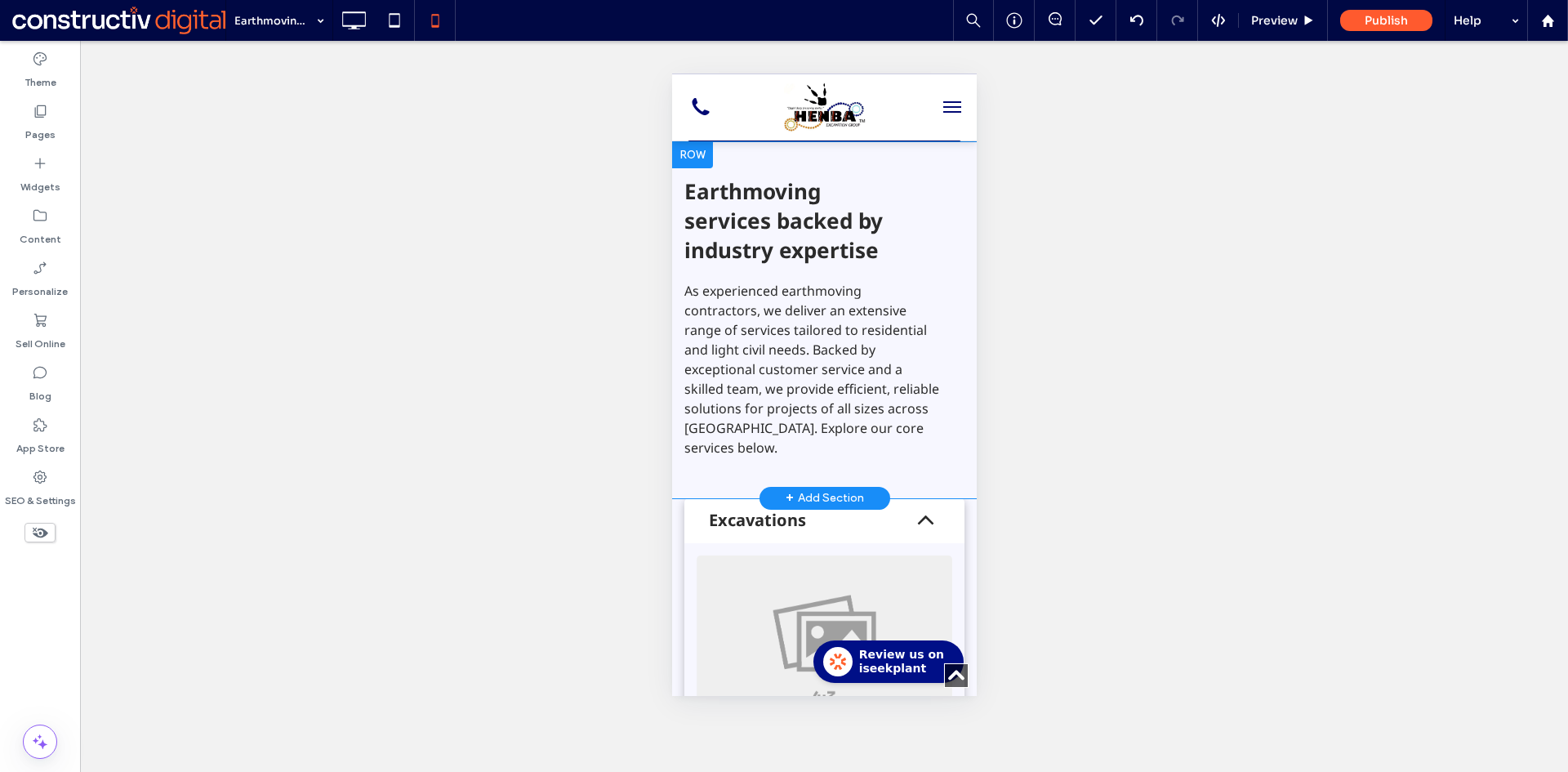
drag, startPoint x: 707, startPoint y: 390, endPoint x: 715, endPoint y: 408, distance: 19.7
click at [706, 390] on div "Earthmoving services backed by industry expertise As experienced earthmoving co…" at bounding box center [824, 320] width 305 height 356
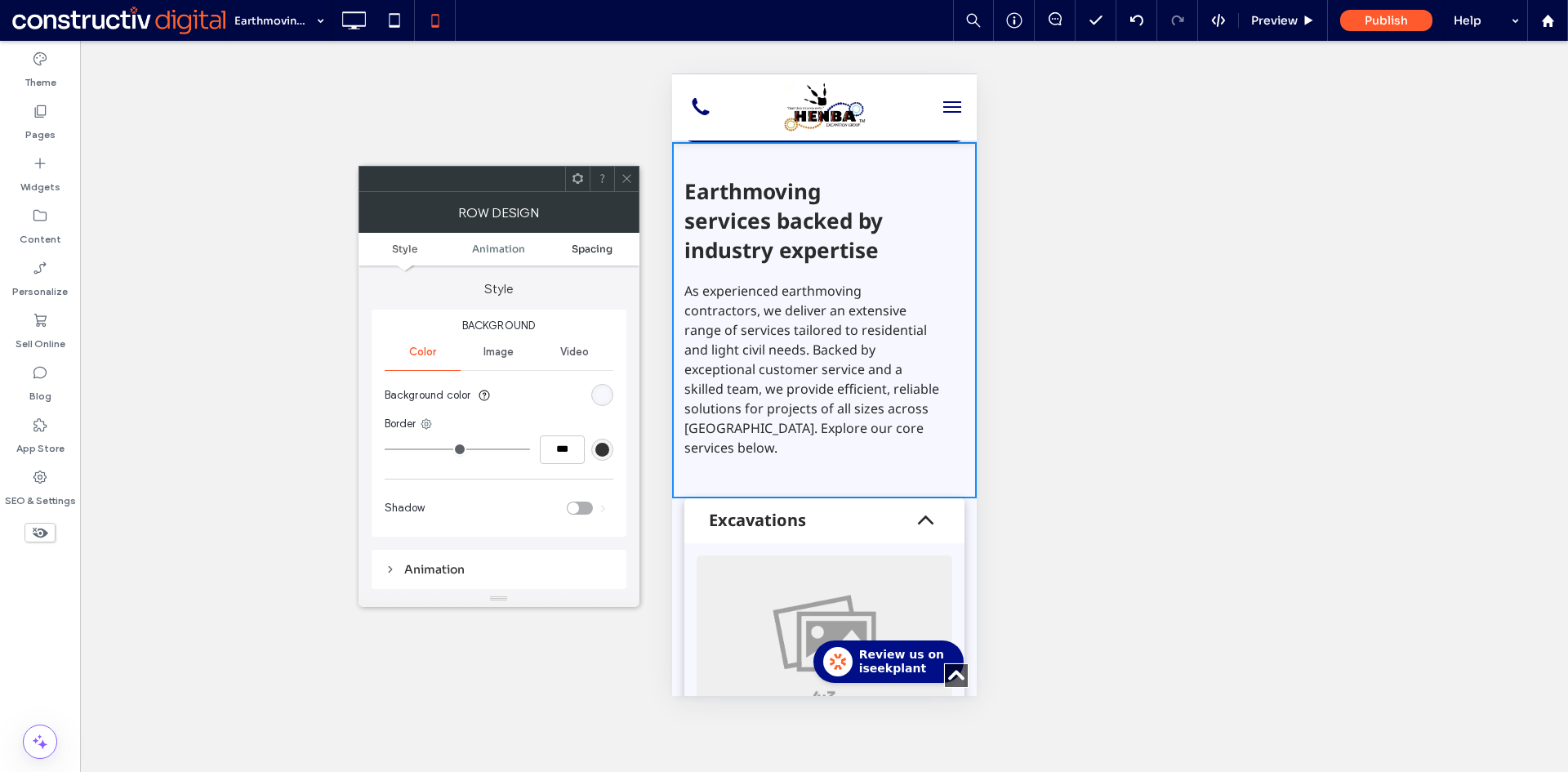
click at [602, 251] on span "Spacing" at bounding box center [592, 248] width 41 height 12
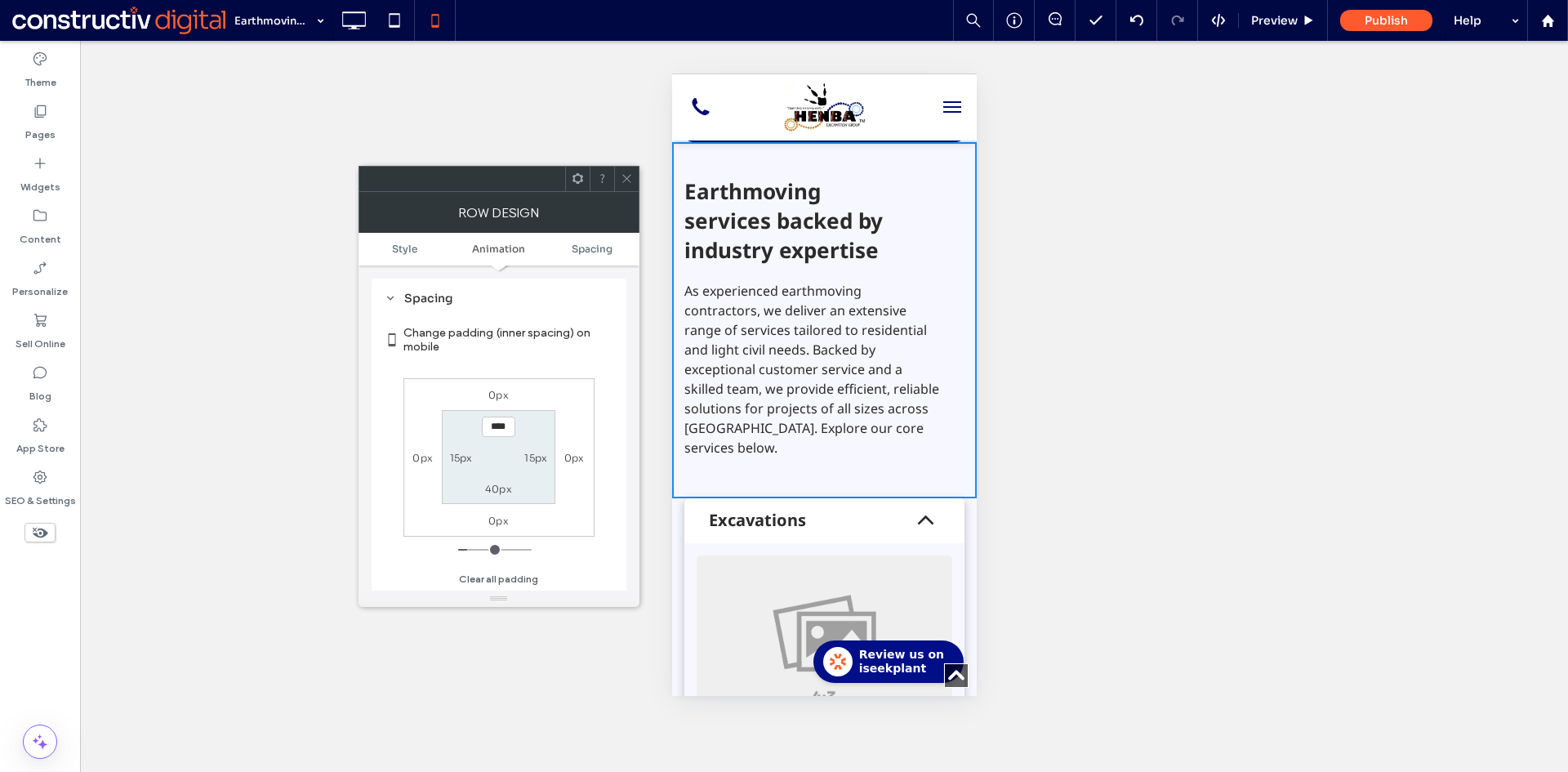
scroll to position [324, 0]
click at [493, 485] on label "40px" at bounding box center [498, 488] width 27 height 12
type input "**"
type input "****"
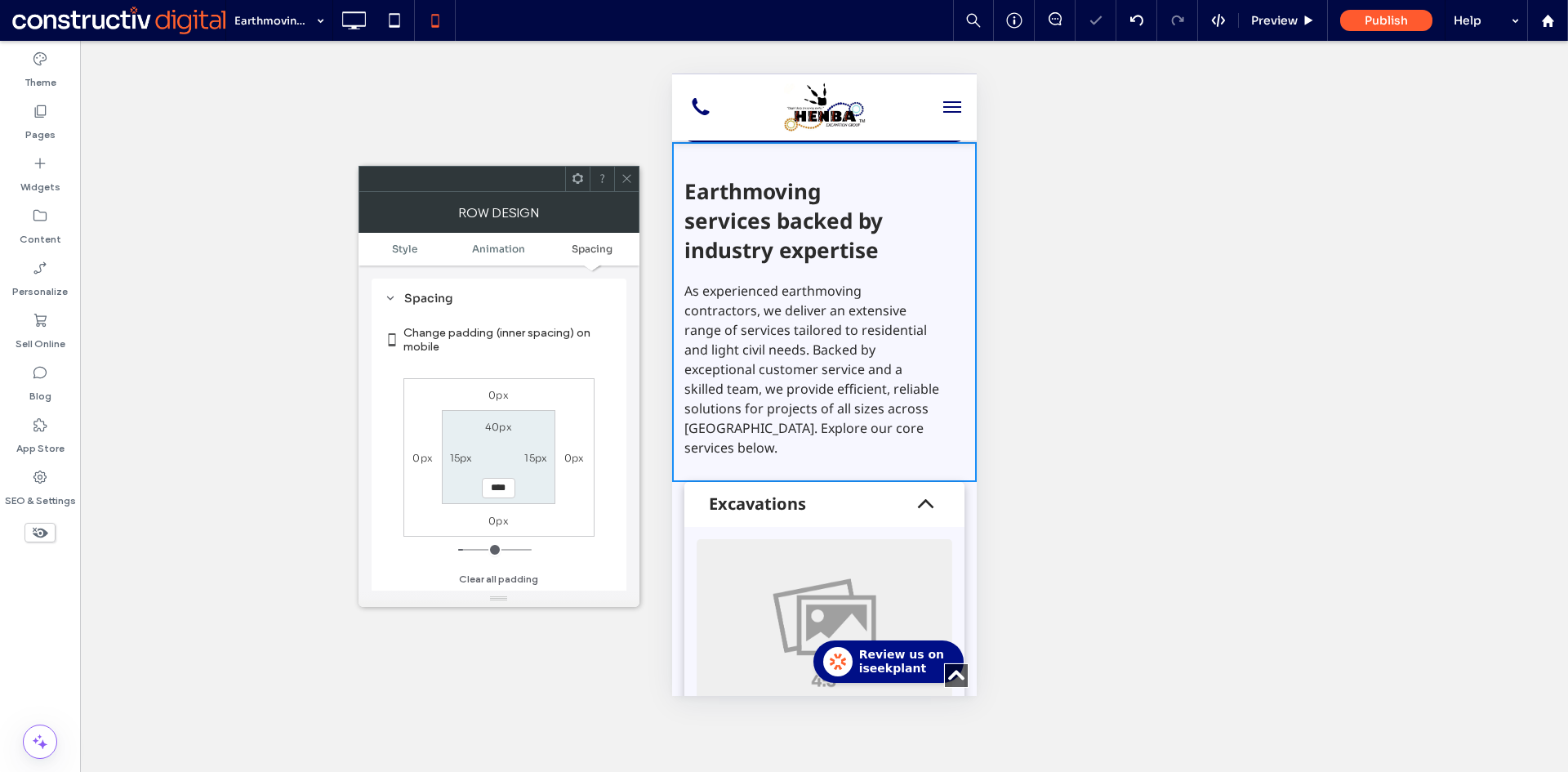
click at [635, 181] on div at bounding box center [626, 179] width 25 height 25
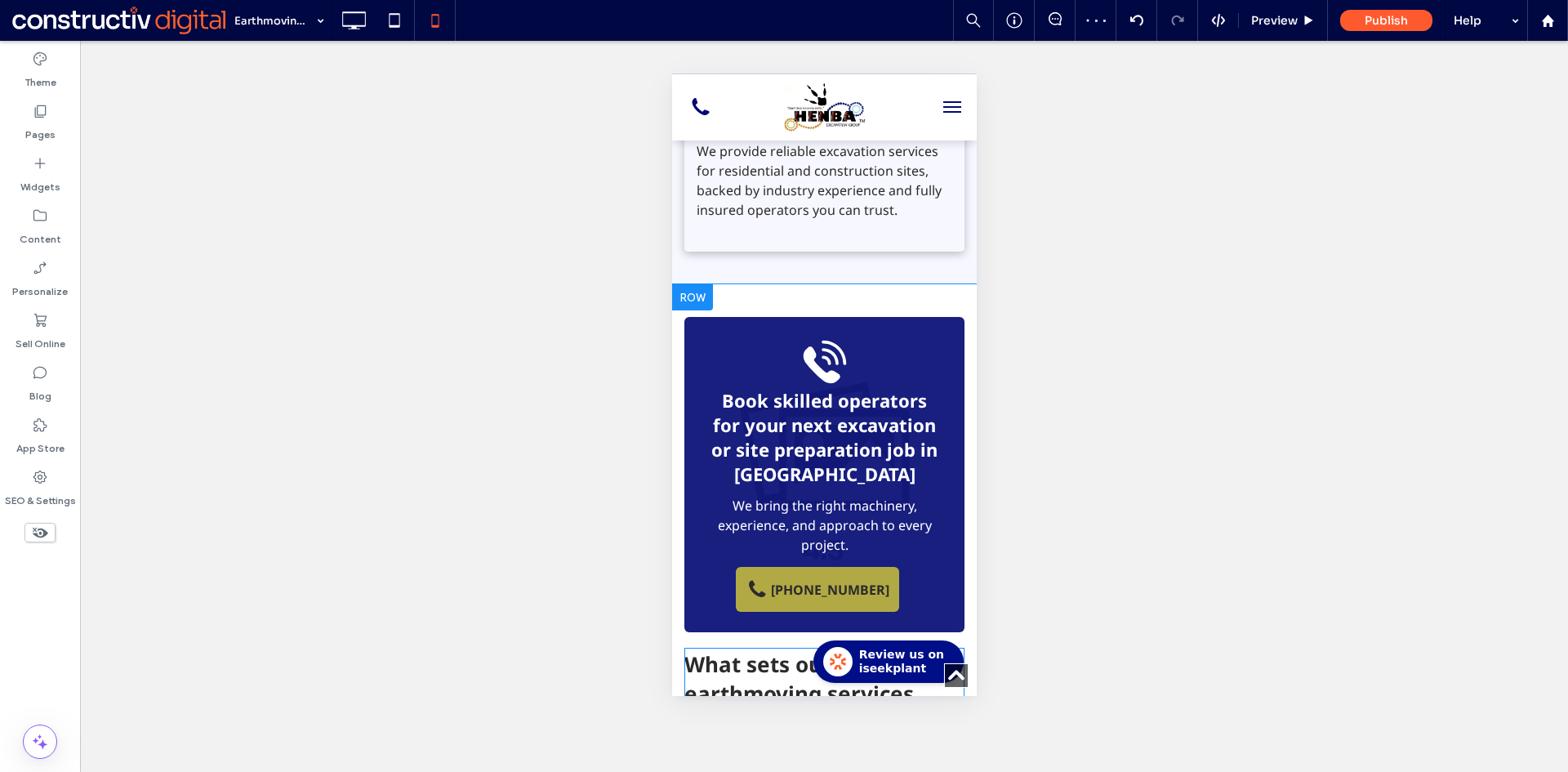
scroll to position [1308, 0]
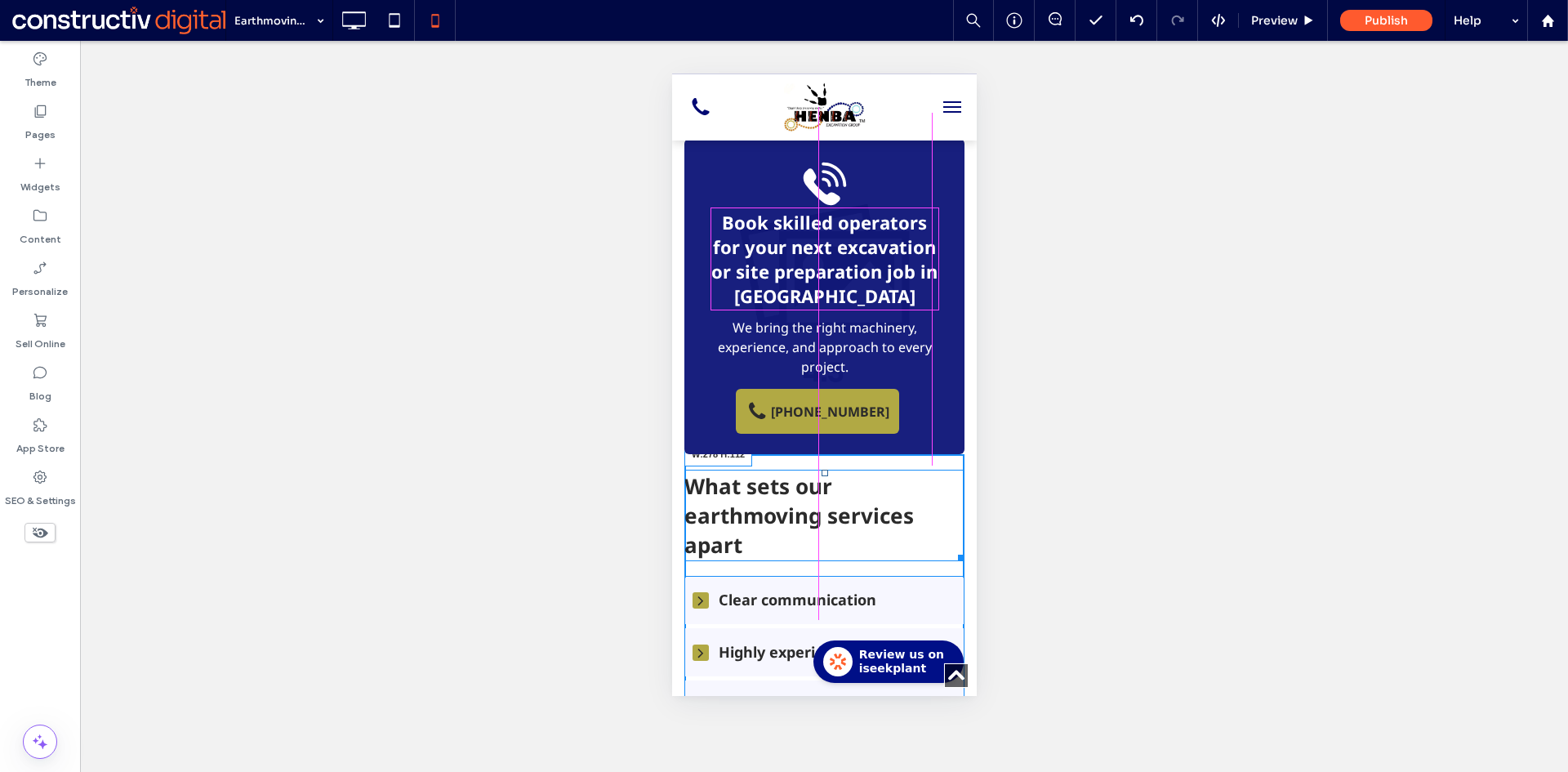
drag, startPoint x: 954, startPoint y: 461, endPoint x: 1447, endPoint y: 482, distance: 493.4
click at [951, 549] on div at bounding box center [957, 555] width 12 height 12
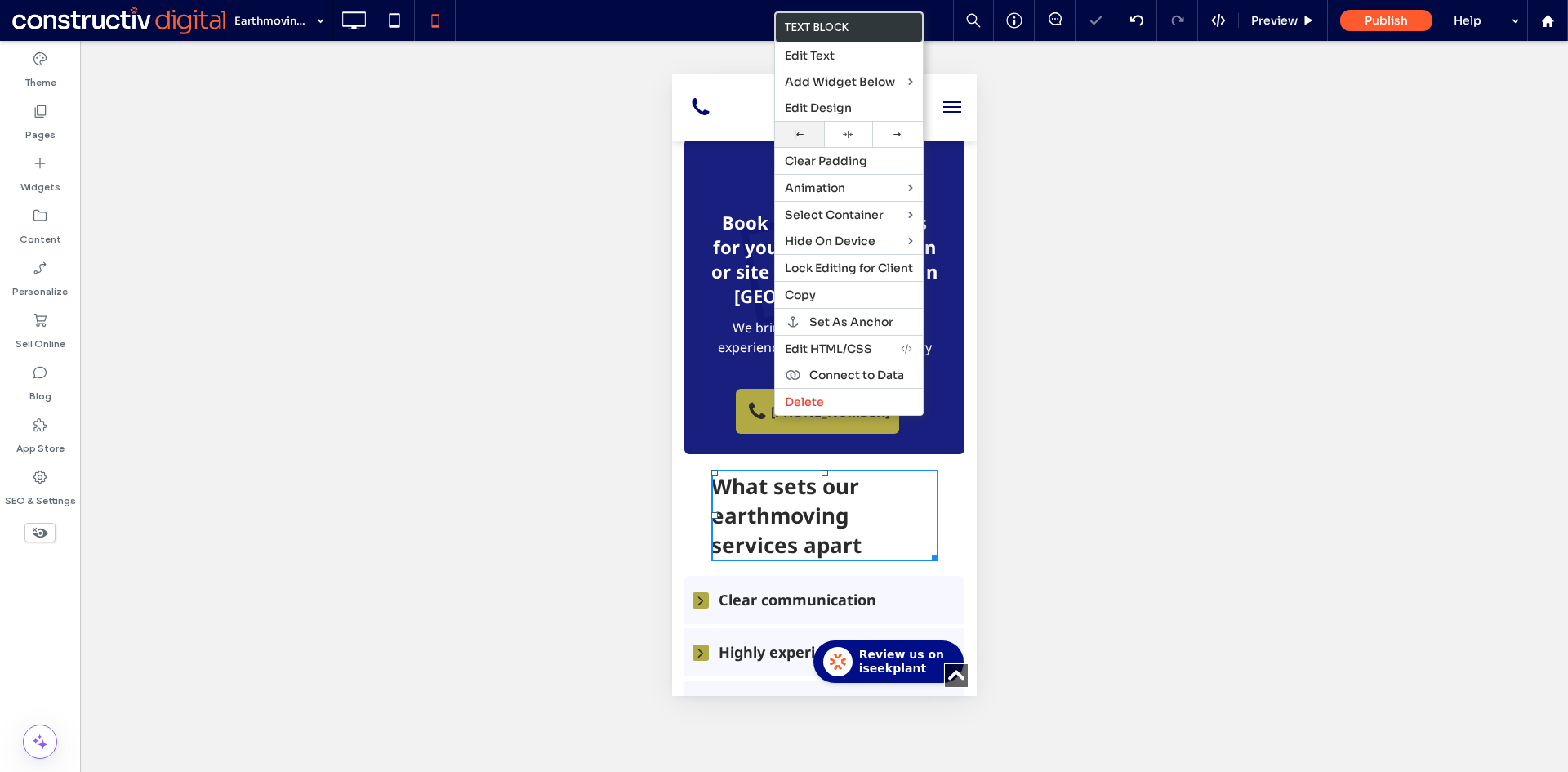
click at [806, 134] on div at bounding box center [799, 135] width 33 height 9
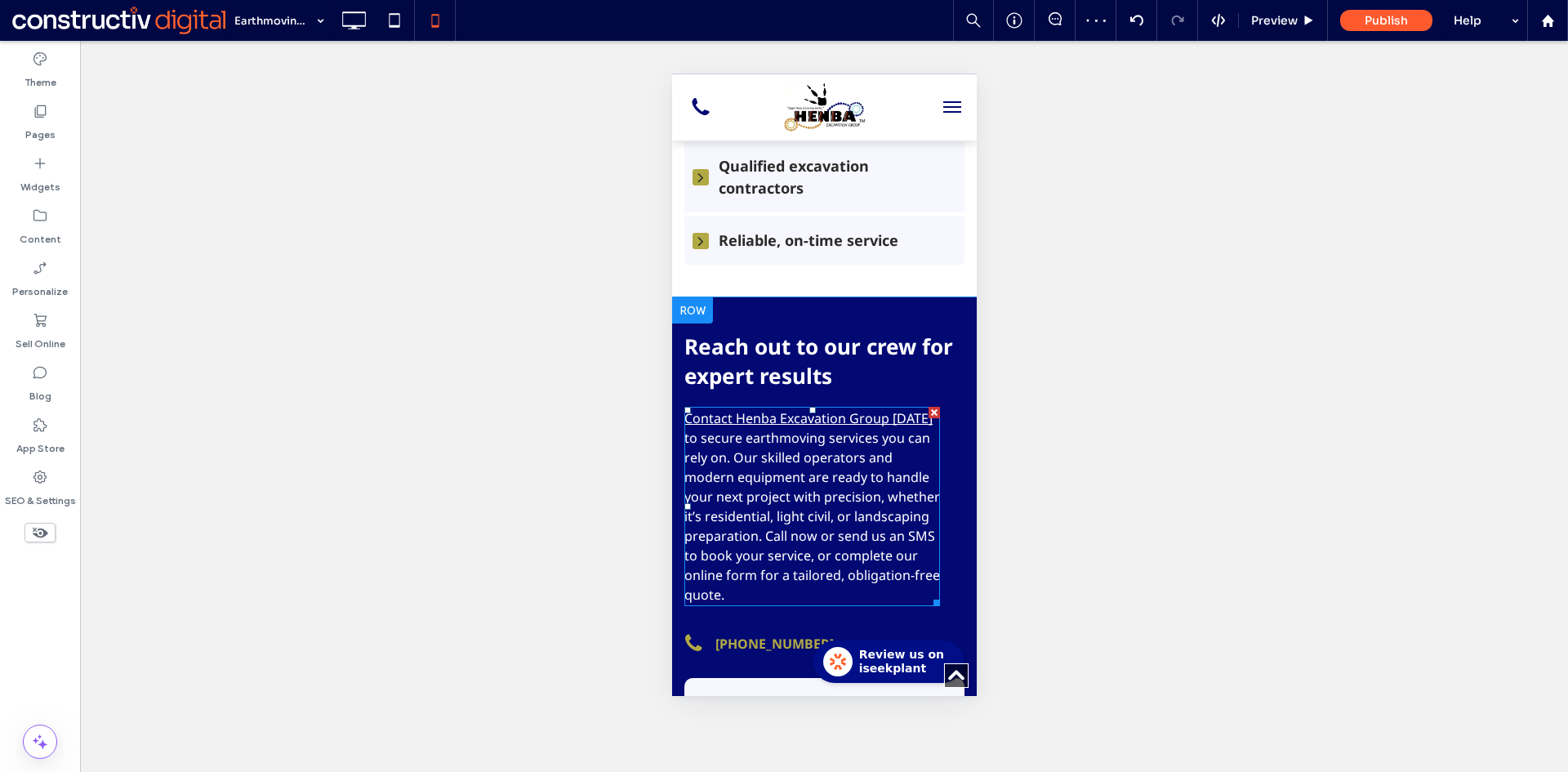
scroll to position [1879, 0]
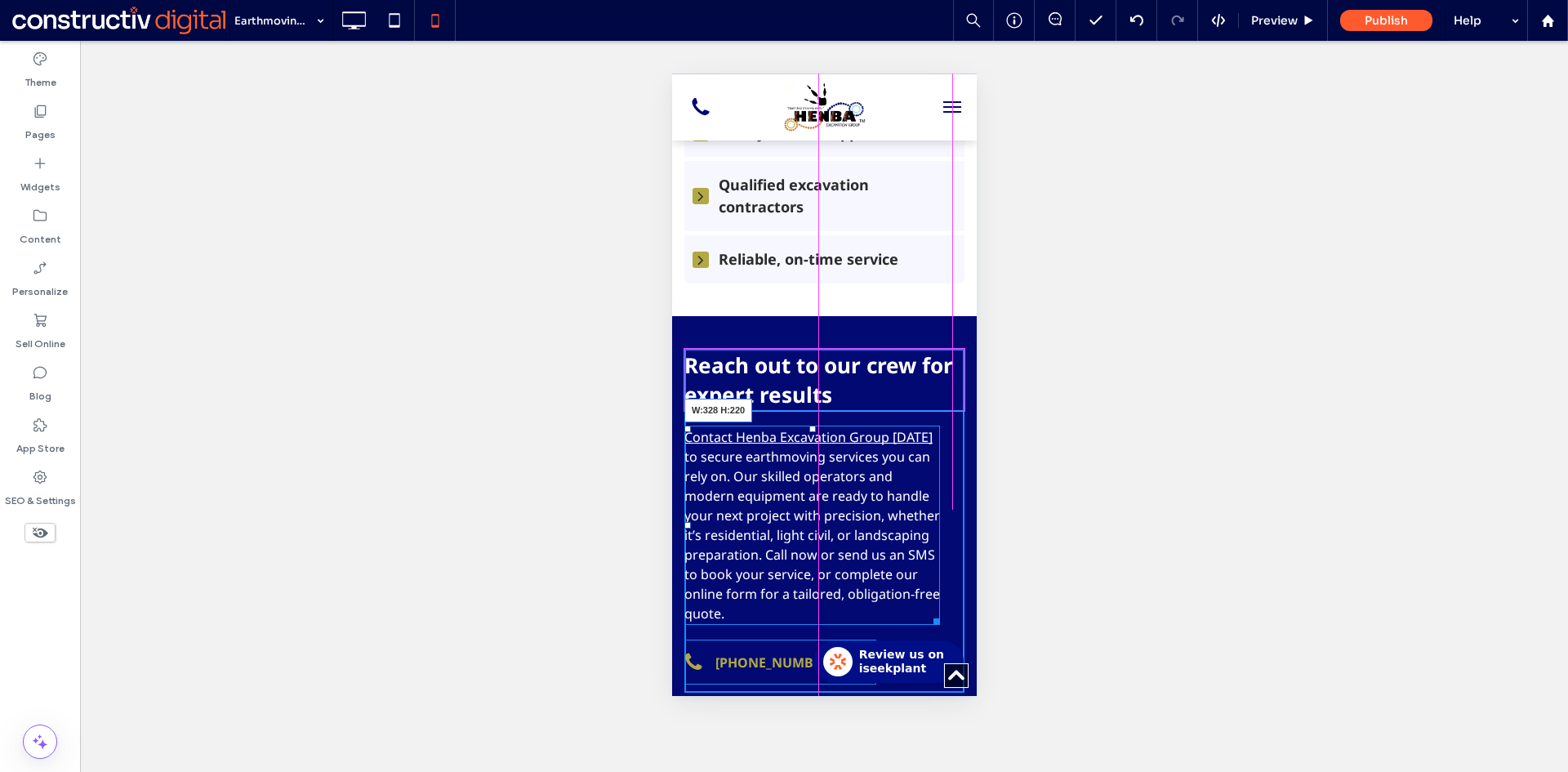
drag, startPoint x: 931, startPoint y: 523, endPoint x: 963, endPoint y: 524, distance: 32.0
click at [963, 524] on html "Click To Paste Home Earthmoving services Contact us Click To Paste Click To Pas…" at bounding box center [824, 160] width 305 height 3932
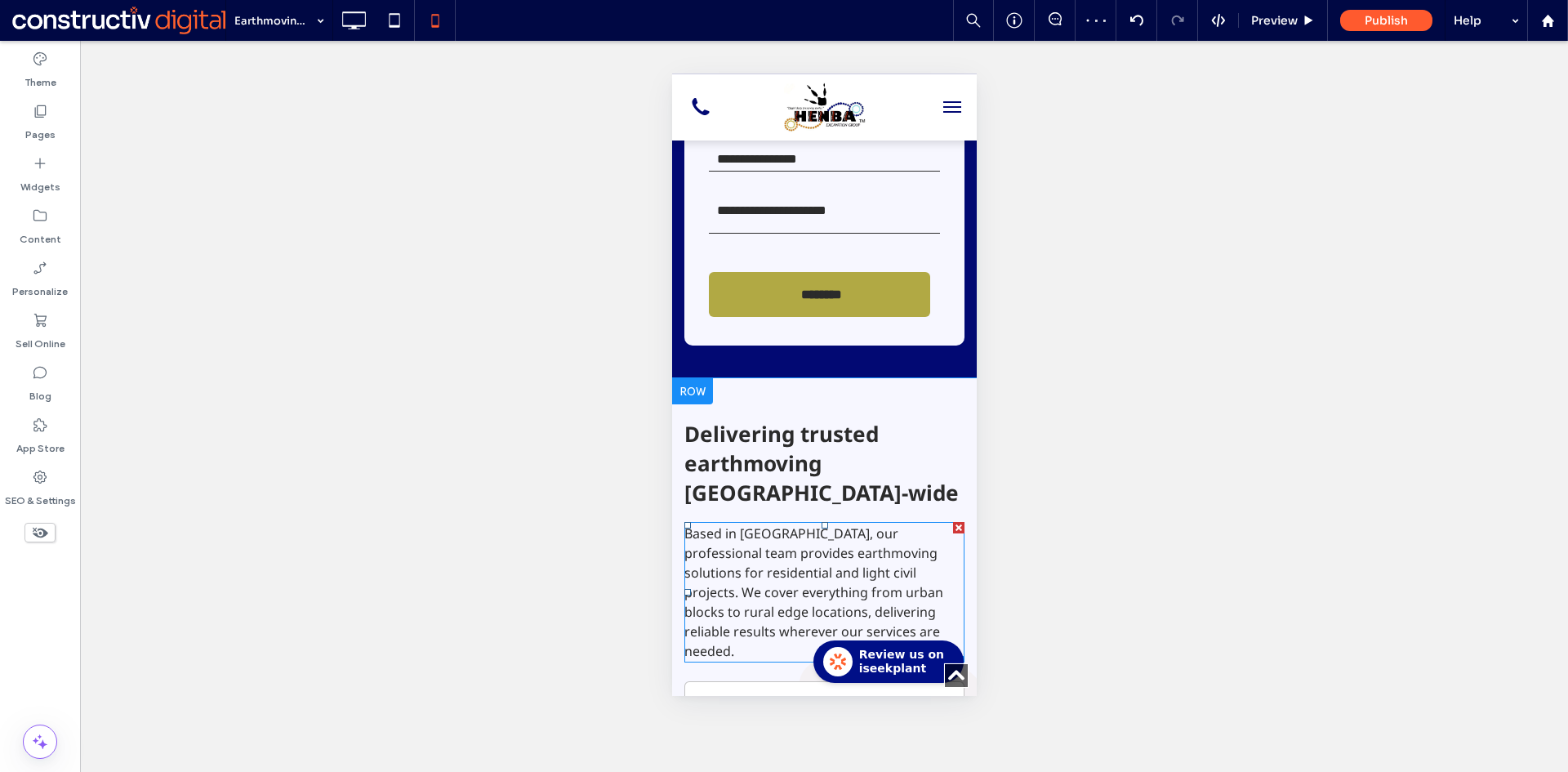
scroll to position [2533, 0]
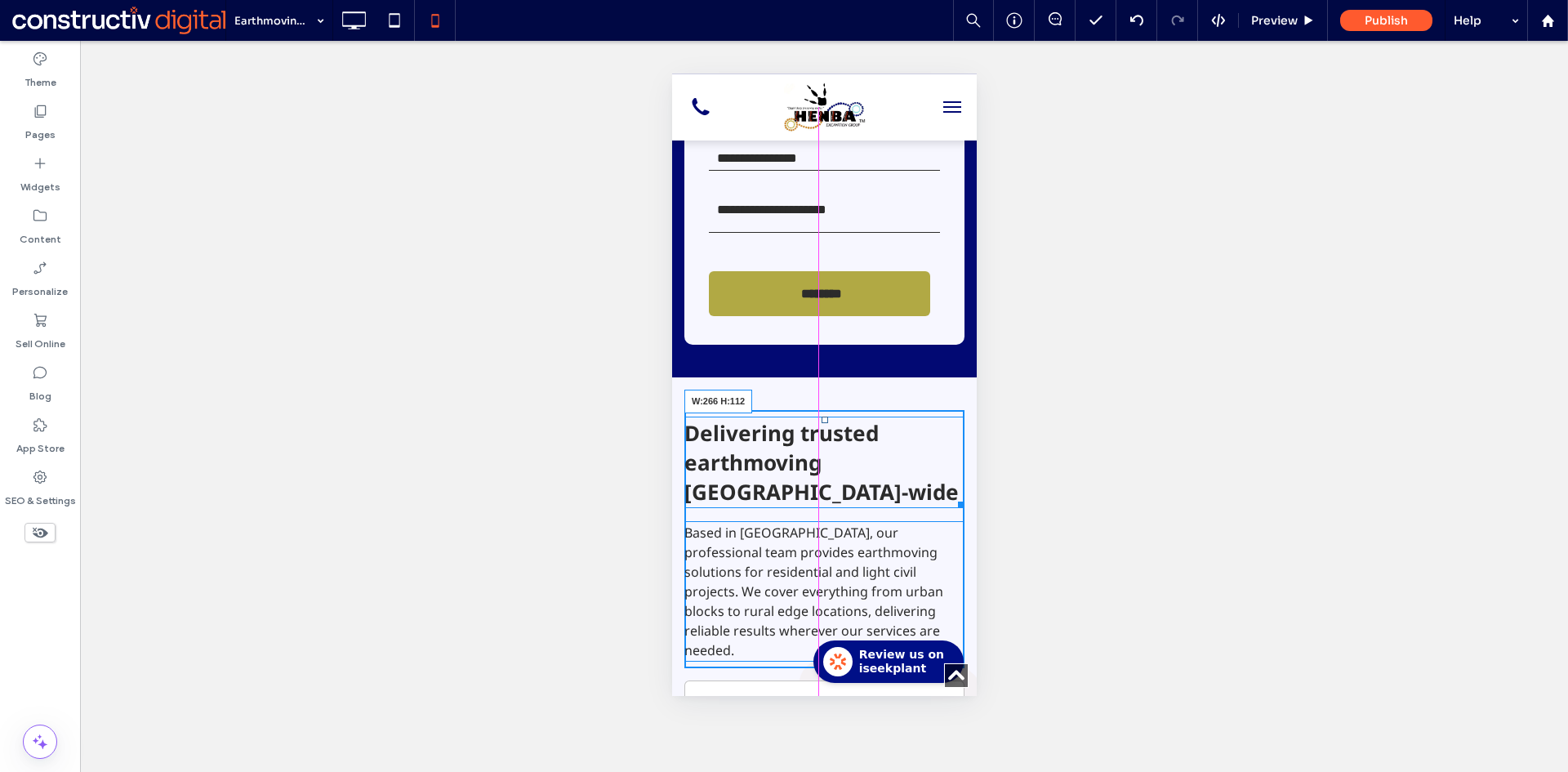
drag, startPoint x: 959, startPoint y: 411, endPoint x: 921, endPoint y: 412, distance: 38.0
click at [951, 496] on div at bounding box center [957, 502] width 12 height 12
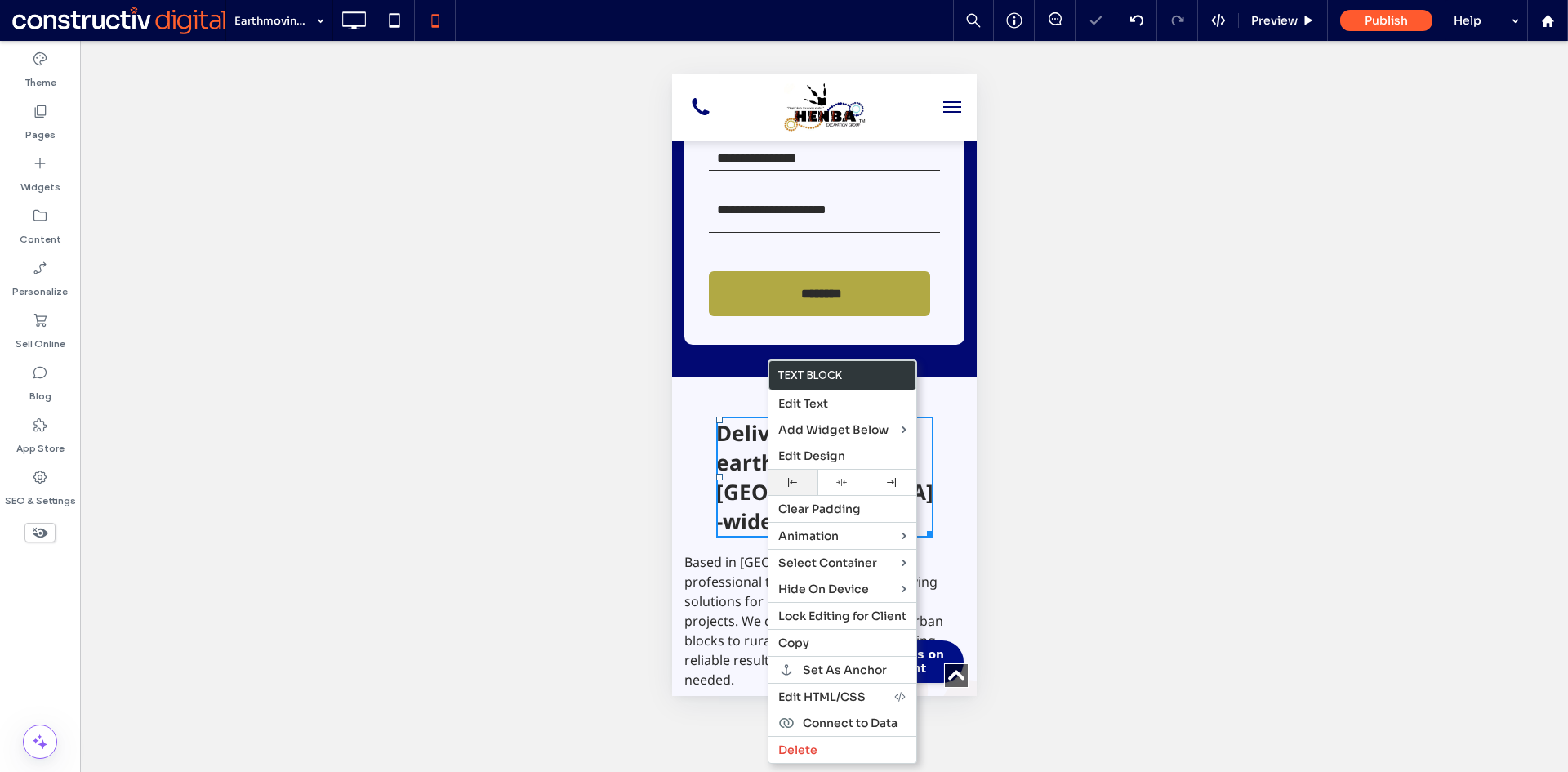
click at [790, 477] on div at bounding box center [792, 482] width 49 height 26
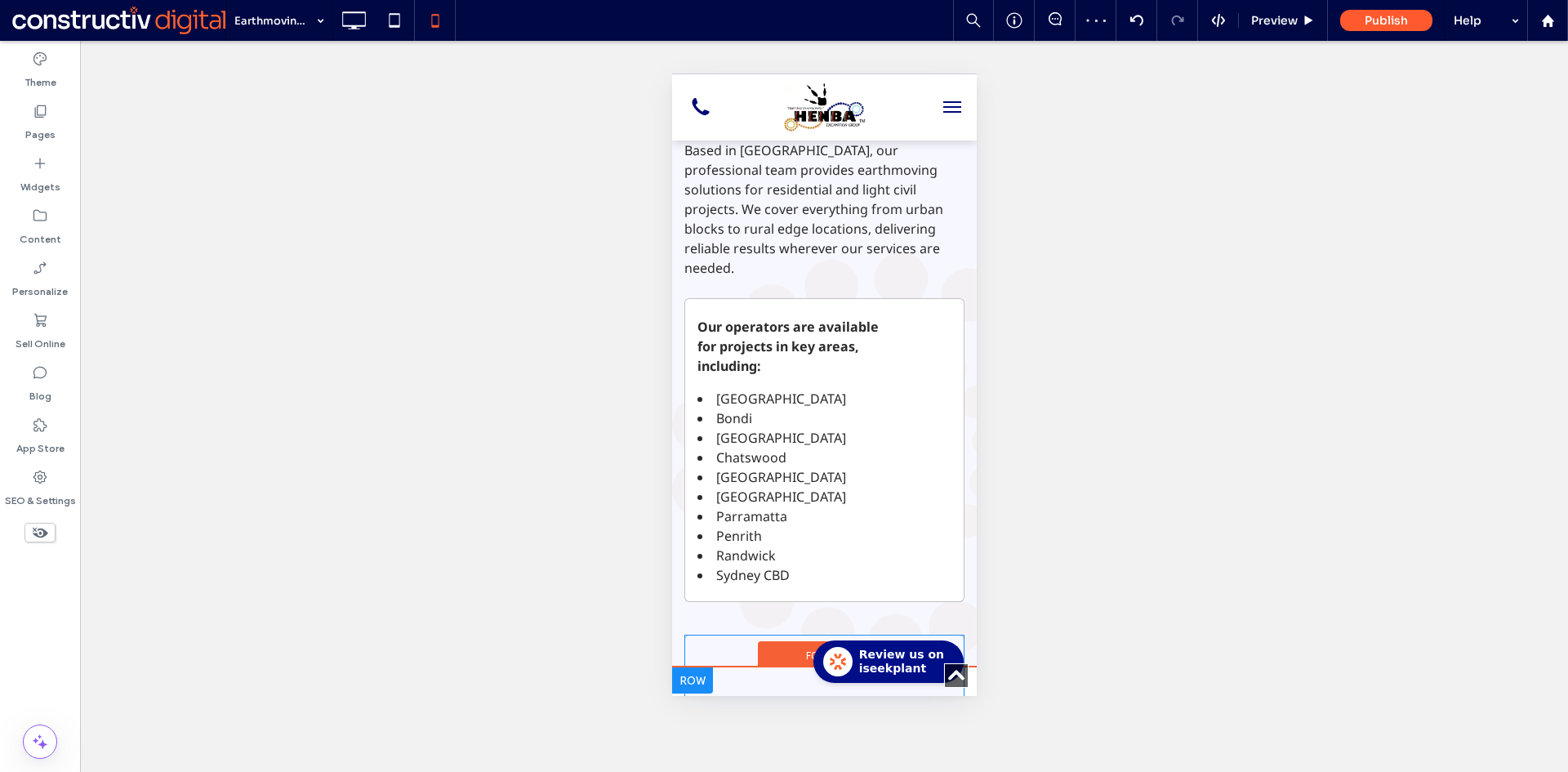
scroll to position [2941, 0]
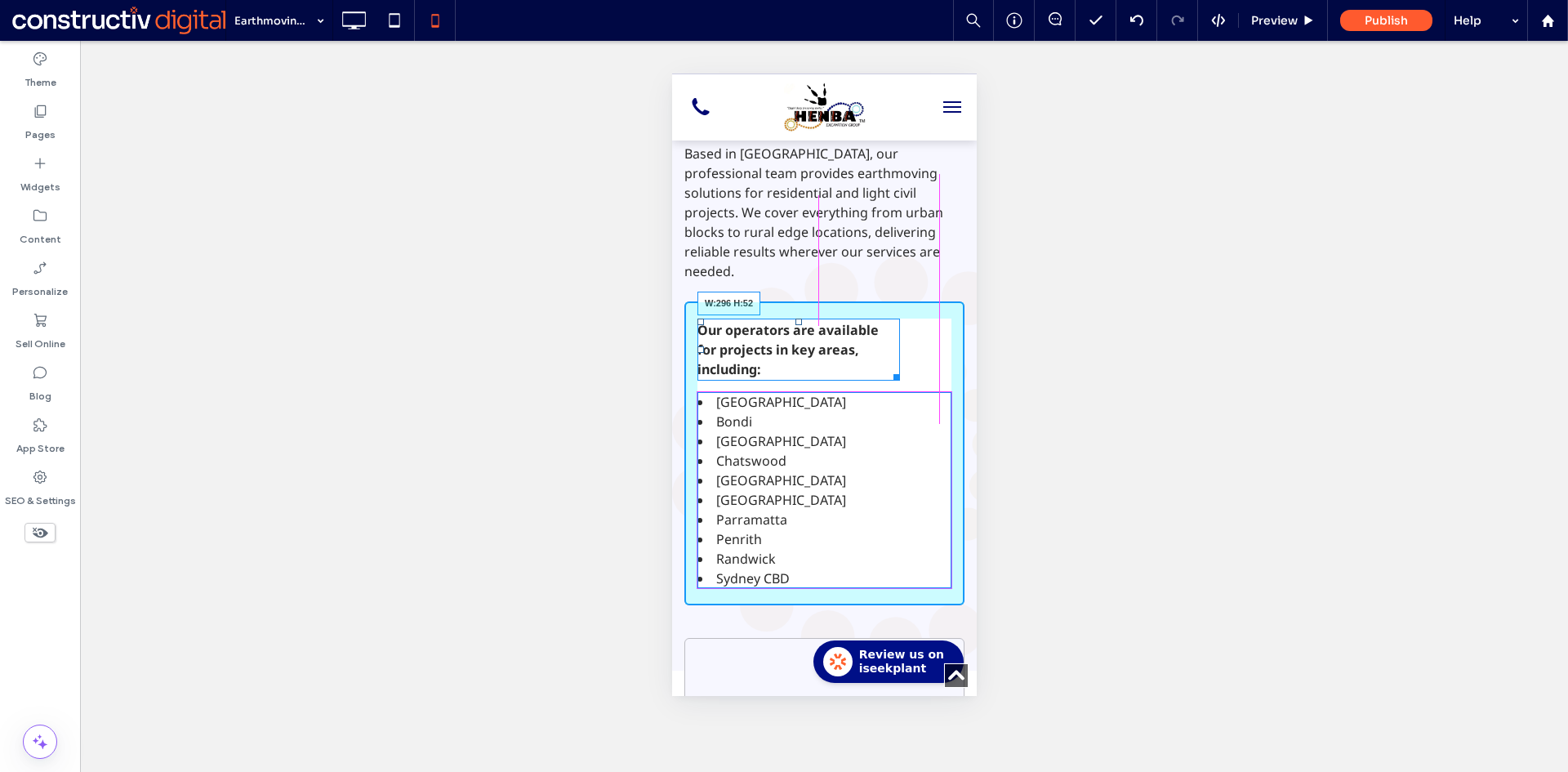
drag, startPoint x: 912, startPoint y: 230, endPoint x: 1638, endPoint y: 303, distance: 729.7
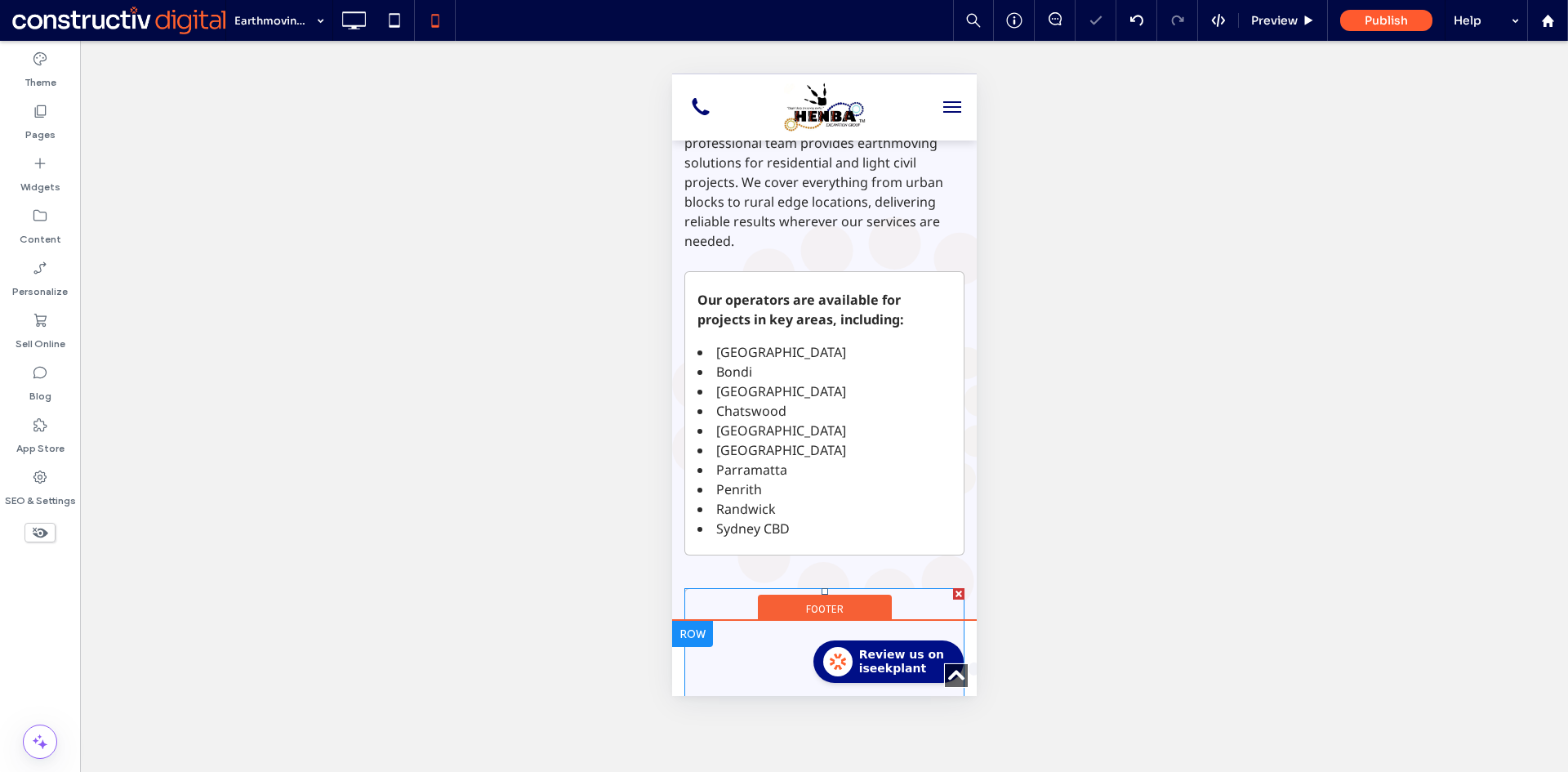
scroll to position [2859, 0]
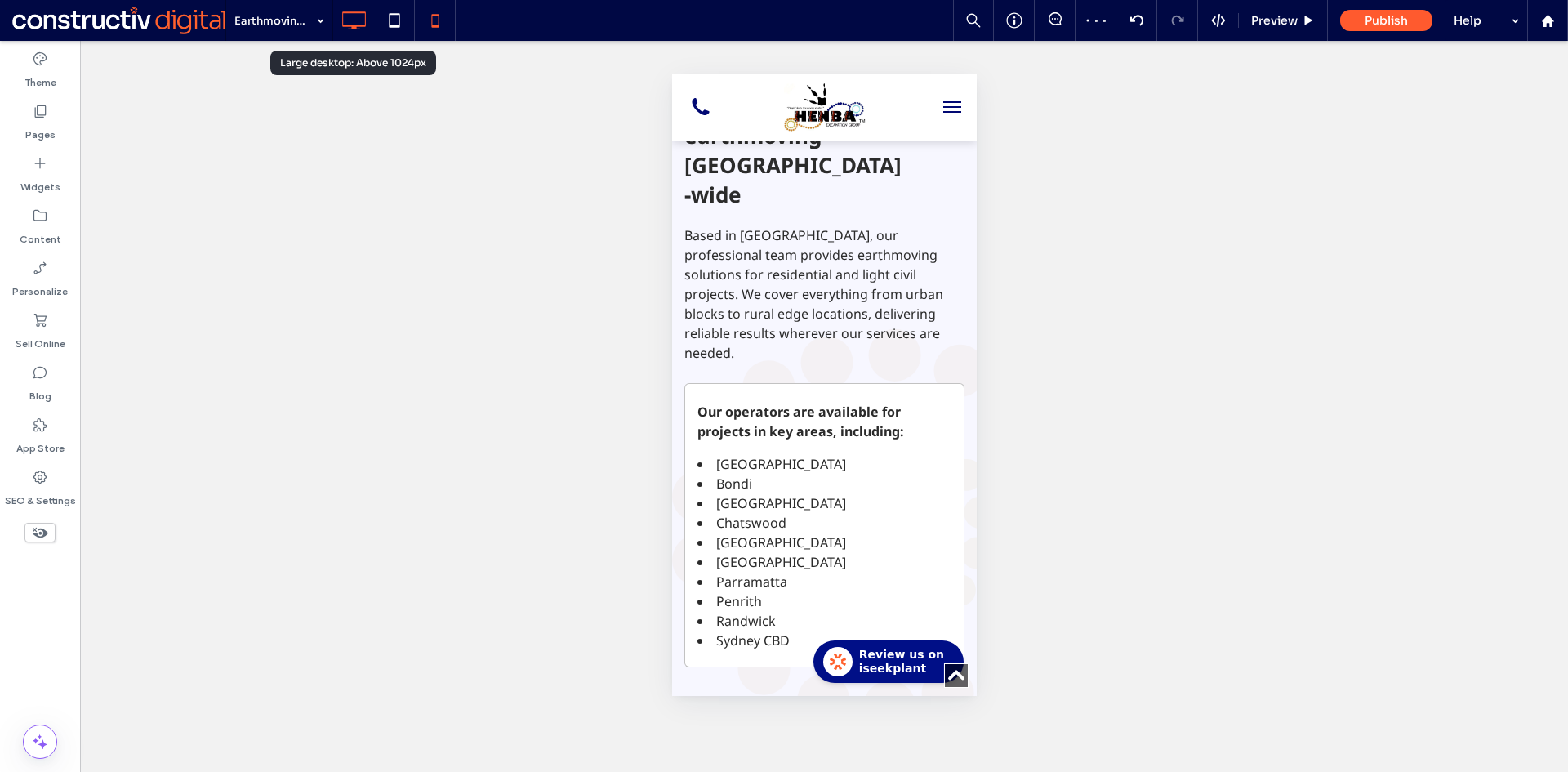
click at [364, 19] on icon at bounding box center [354, 21] width 33 height 33
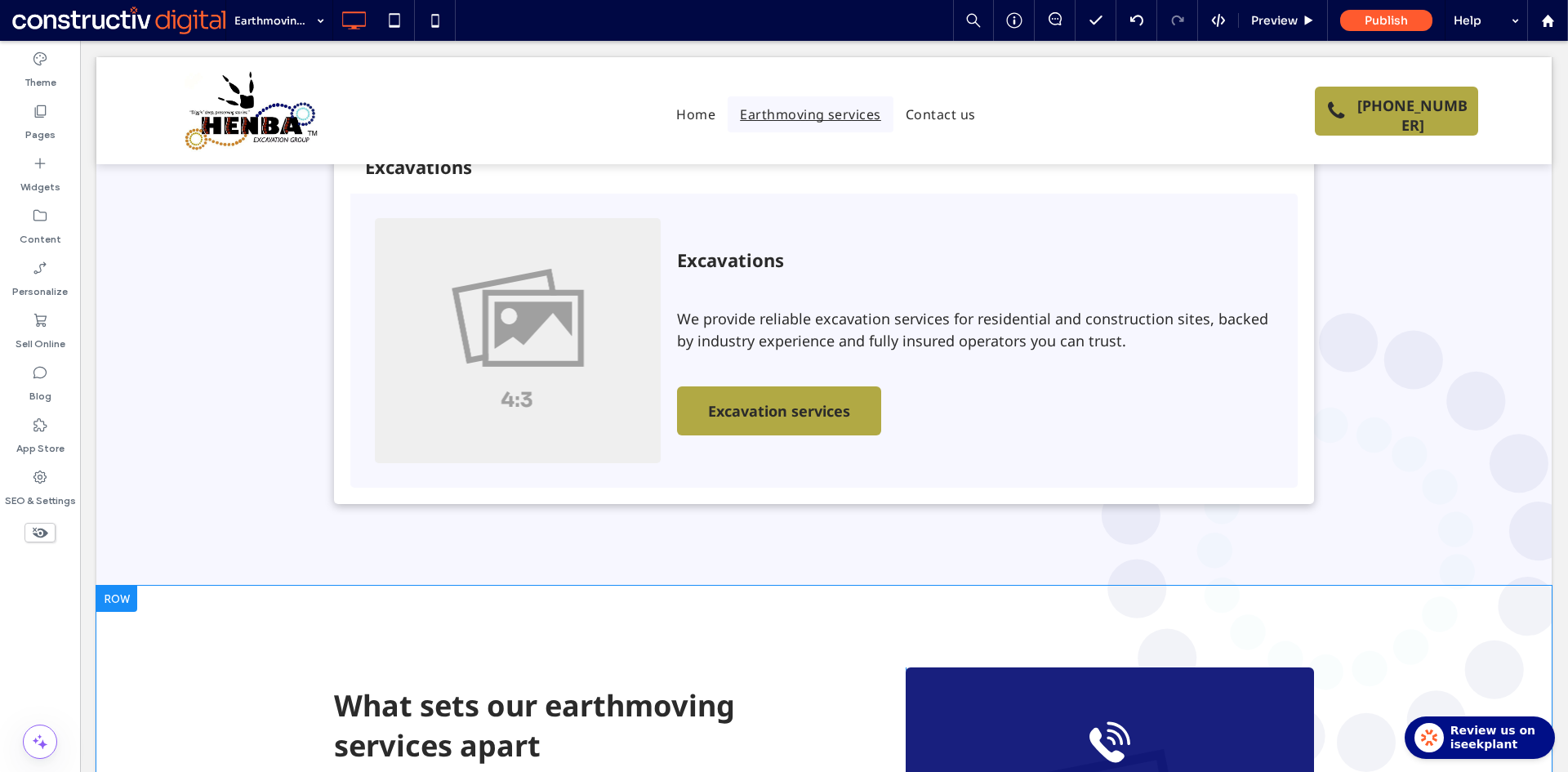
scroll to position [899, 0]
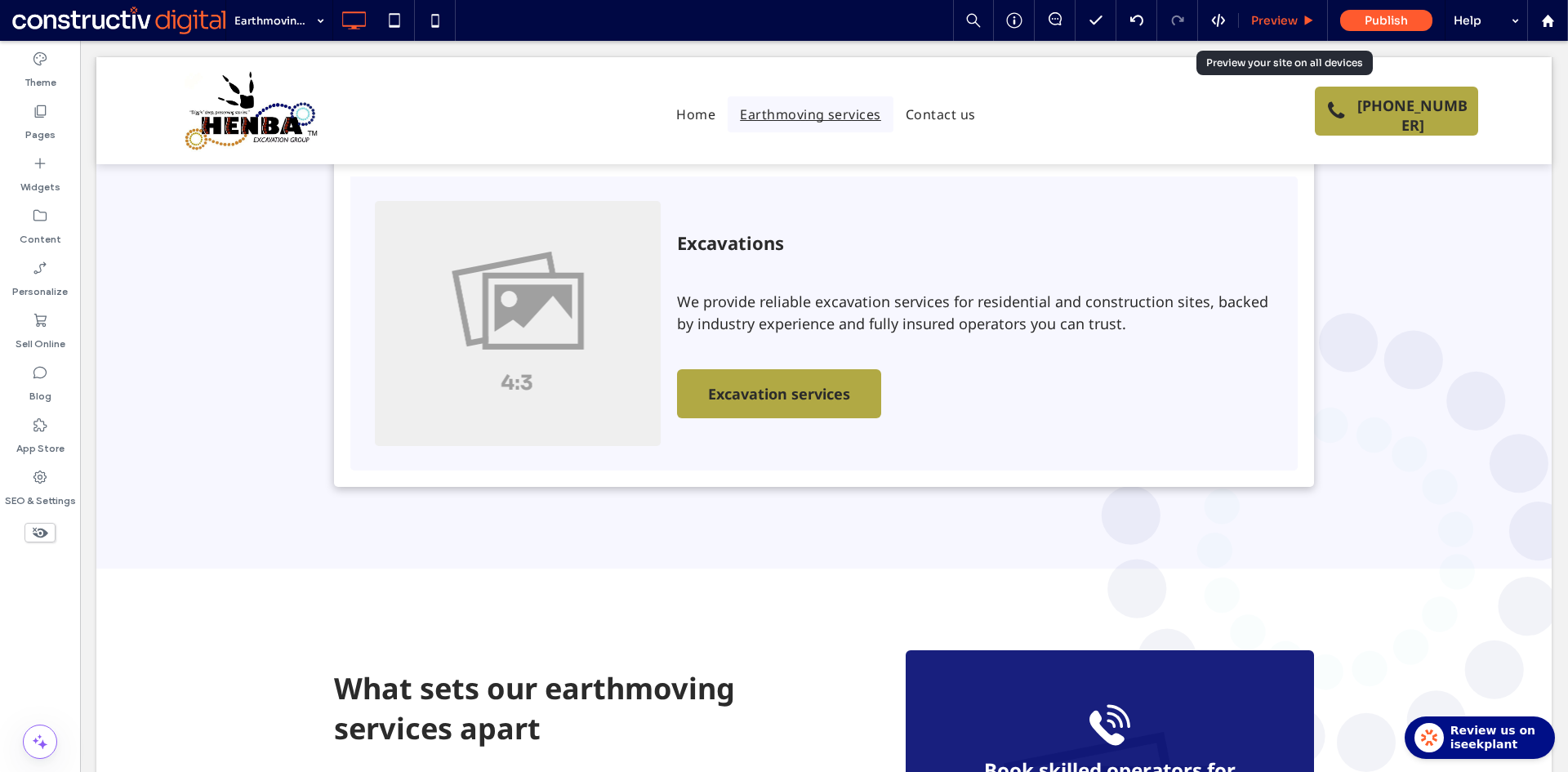
click at [1284, 18] on span "Preview" at bounding box center [1274, 20] width 46 height 15
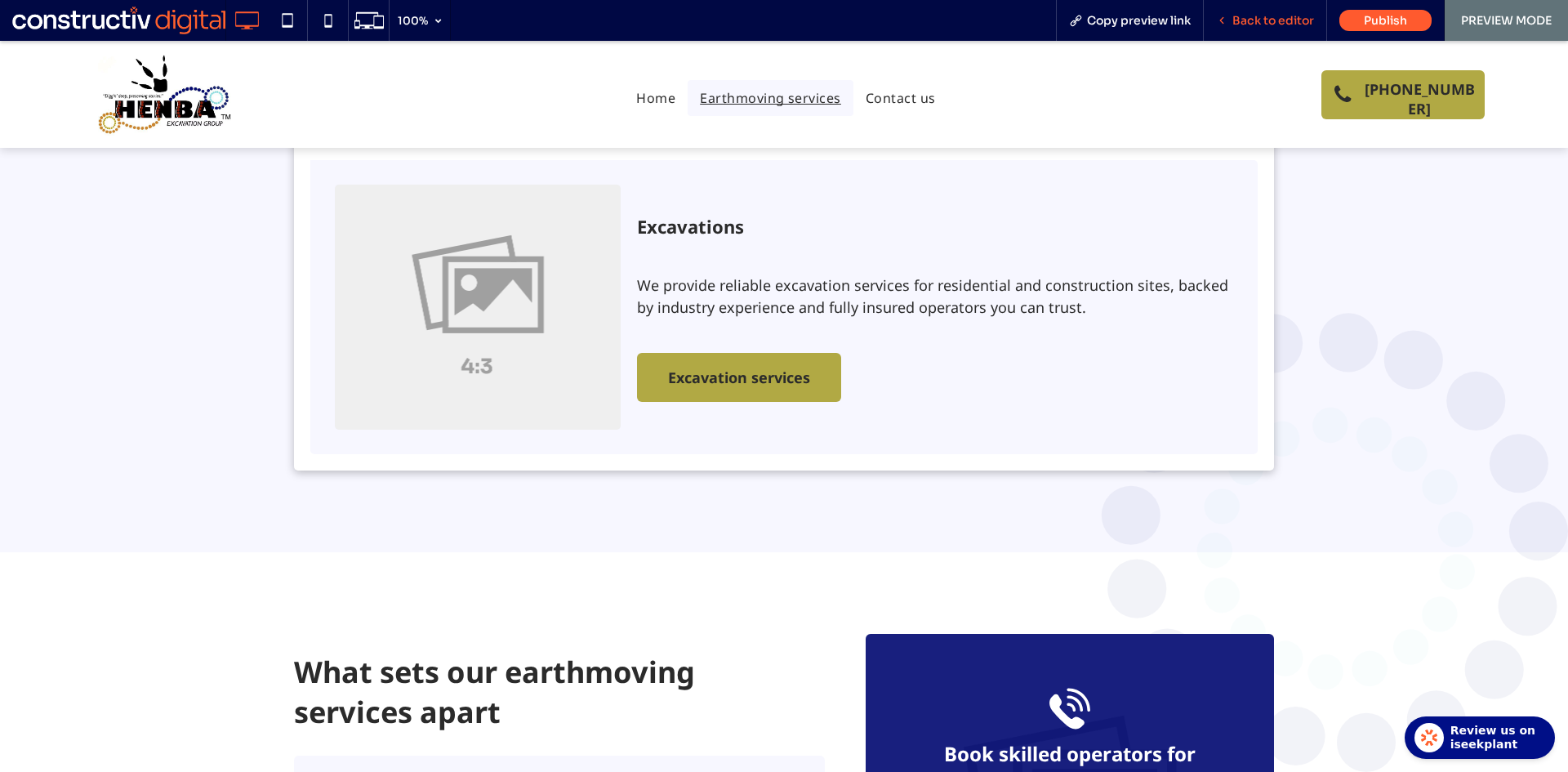
click at [1263, 20] on span "Back to editor" at bounding box center [1273, 20] width 81 height 15
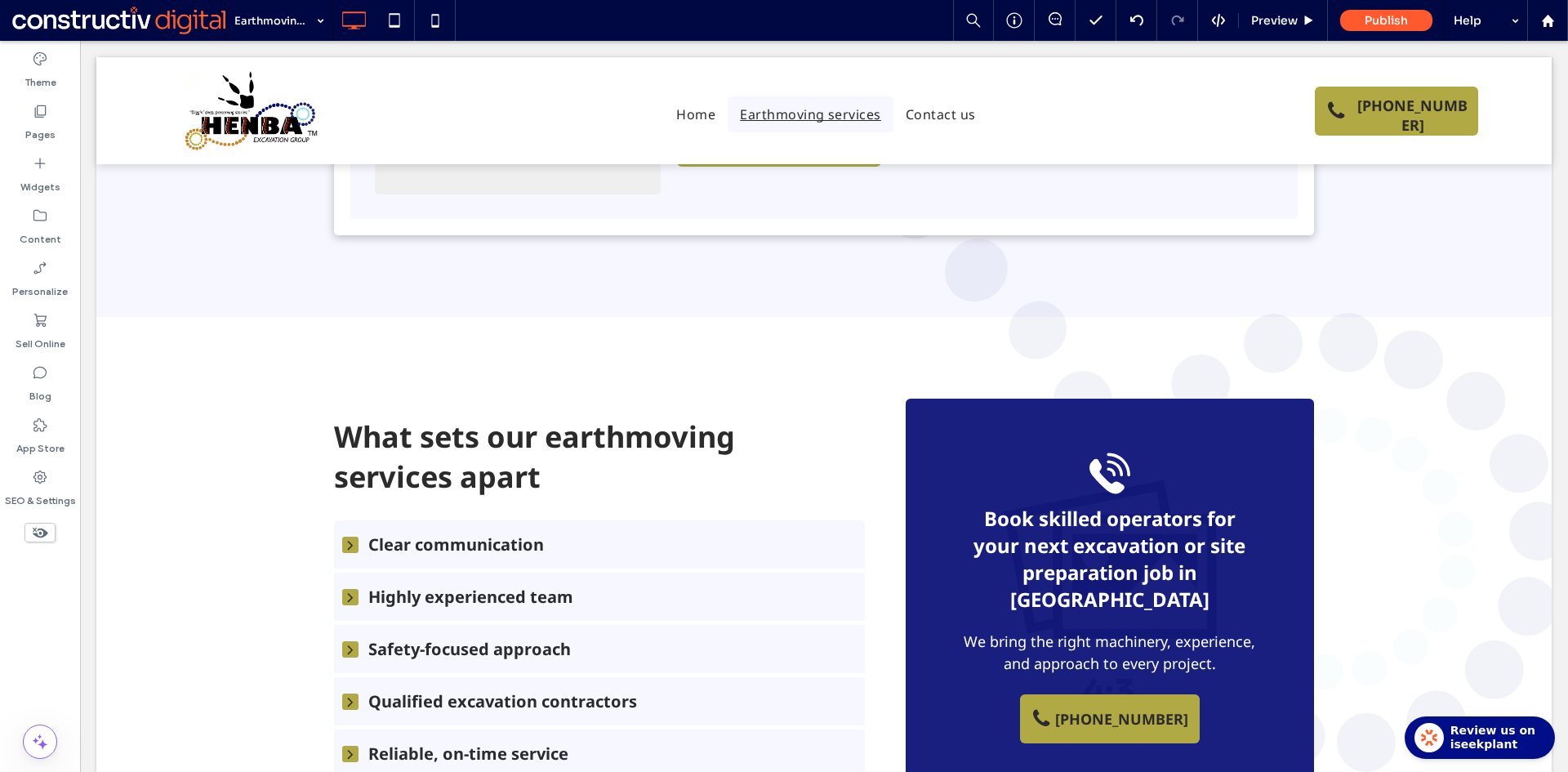
scroll to position [1144, 0]
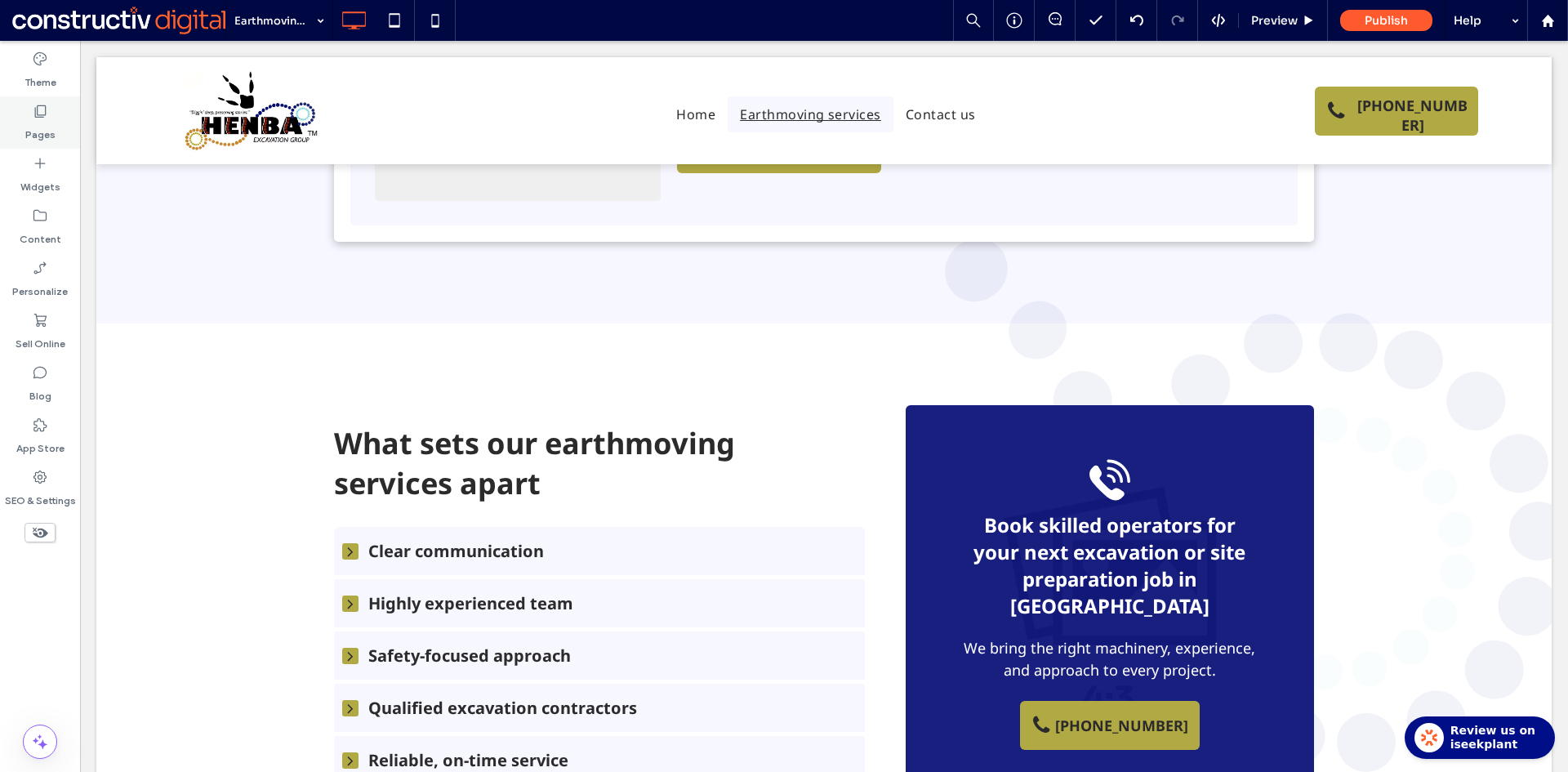
click at [39, 123] on label "Pages" at bounding box center [40, 130] width 30 height 23
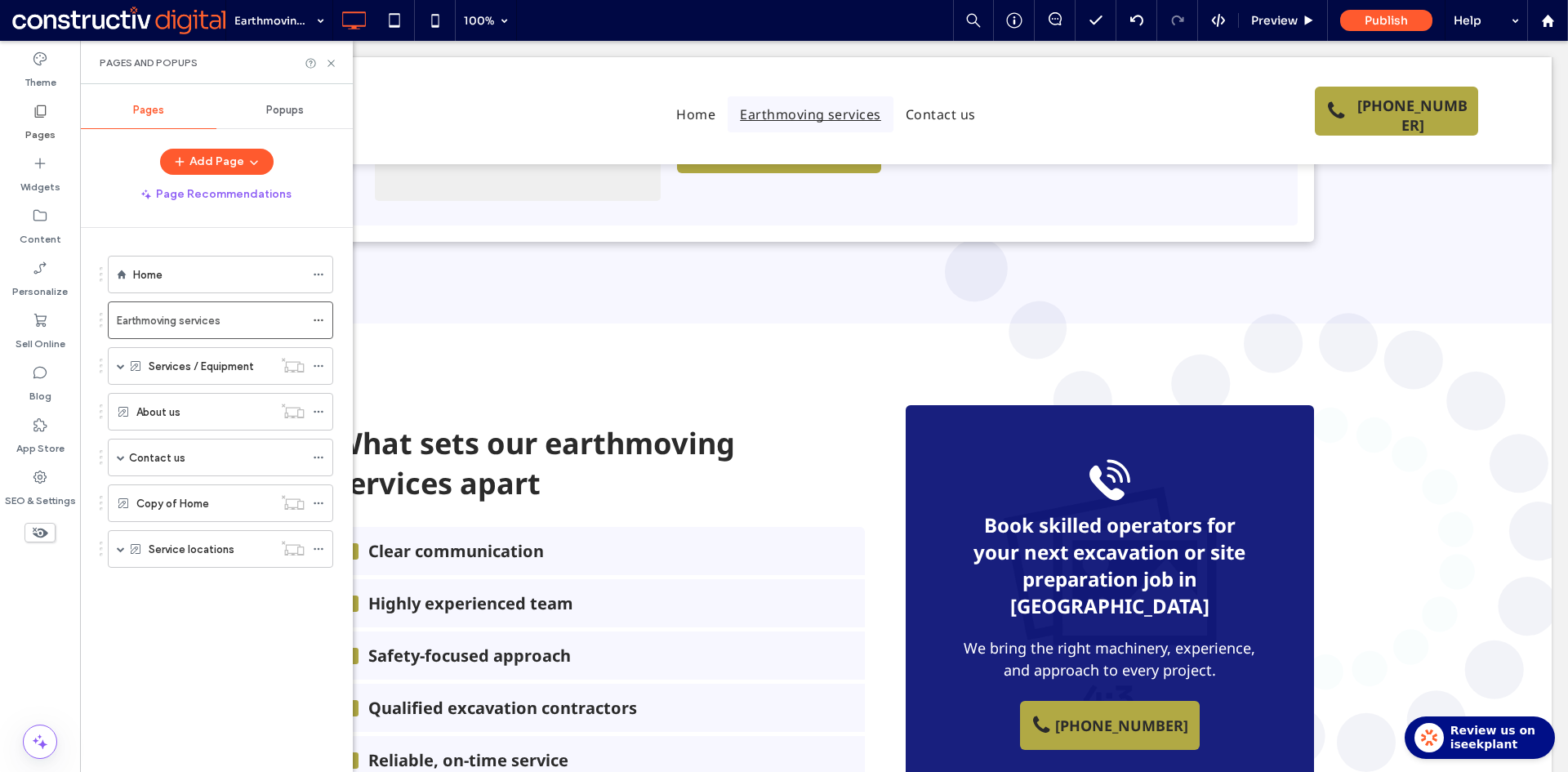
click at [196, 363] on label "Services / Equipment" at bounding box center [201, 366] width 105 height 28
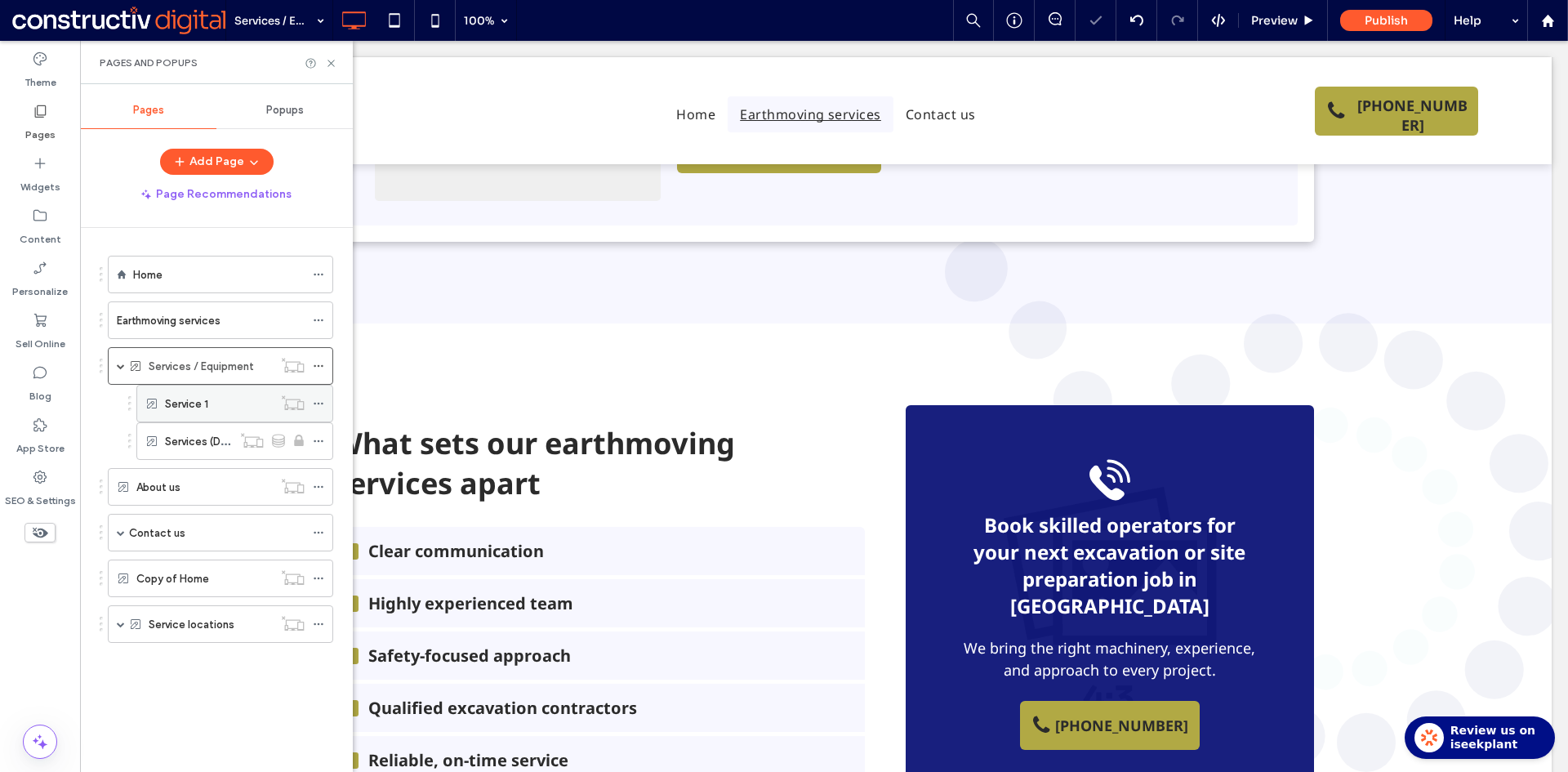
click at [182, 406] on label "Service 1" at bounding box center [187, 404] width 44 height 28
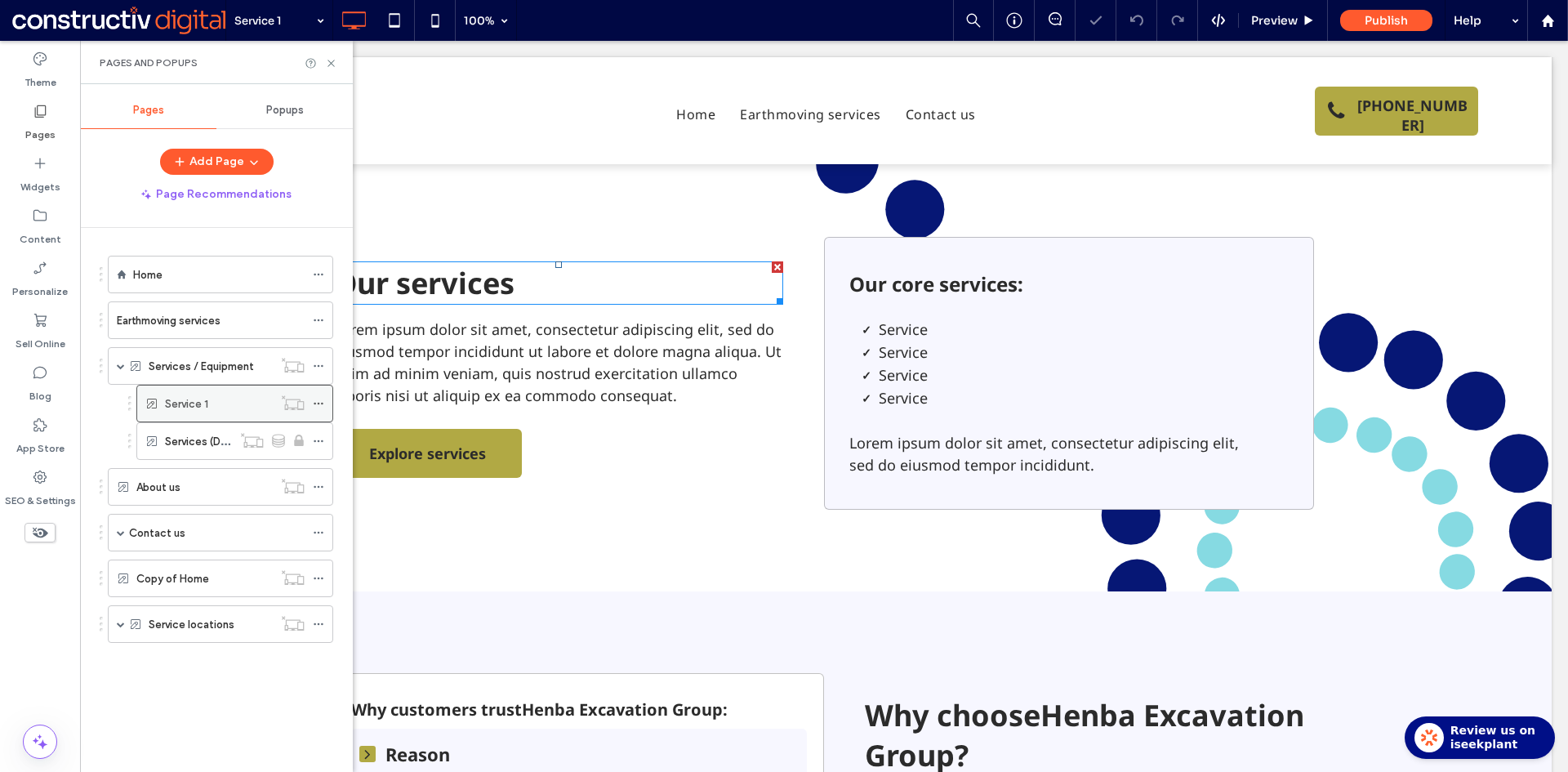
scroll to position [409, 0]
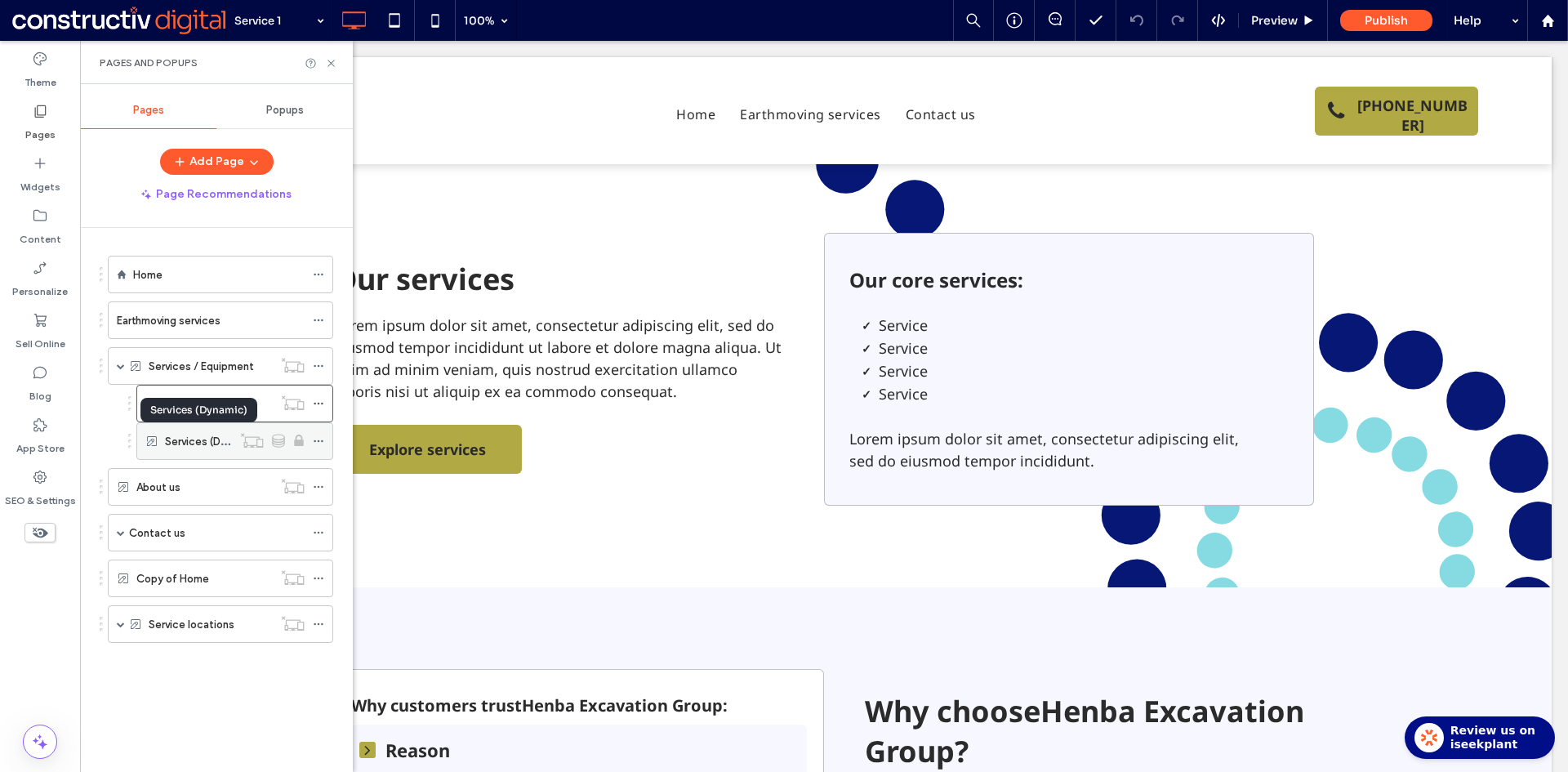
click at [181, 443] on label "Services (Dynamic)" at bounding box center [212, 441] width 95 height 28
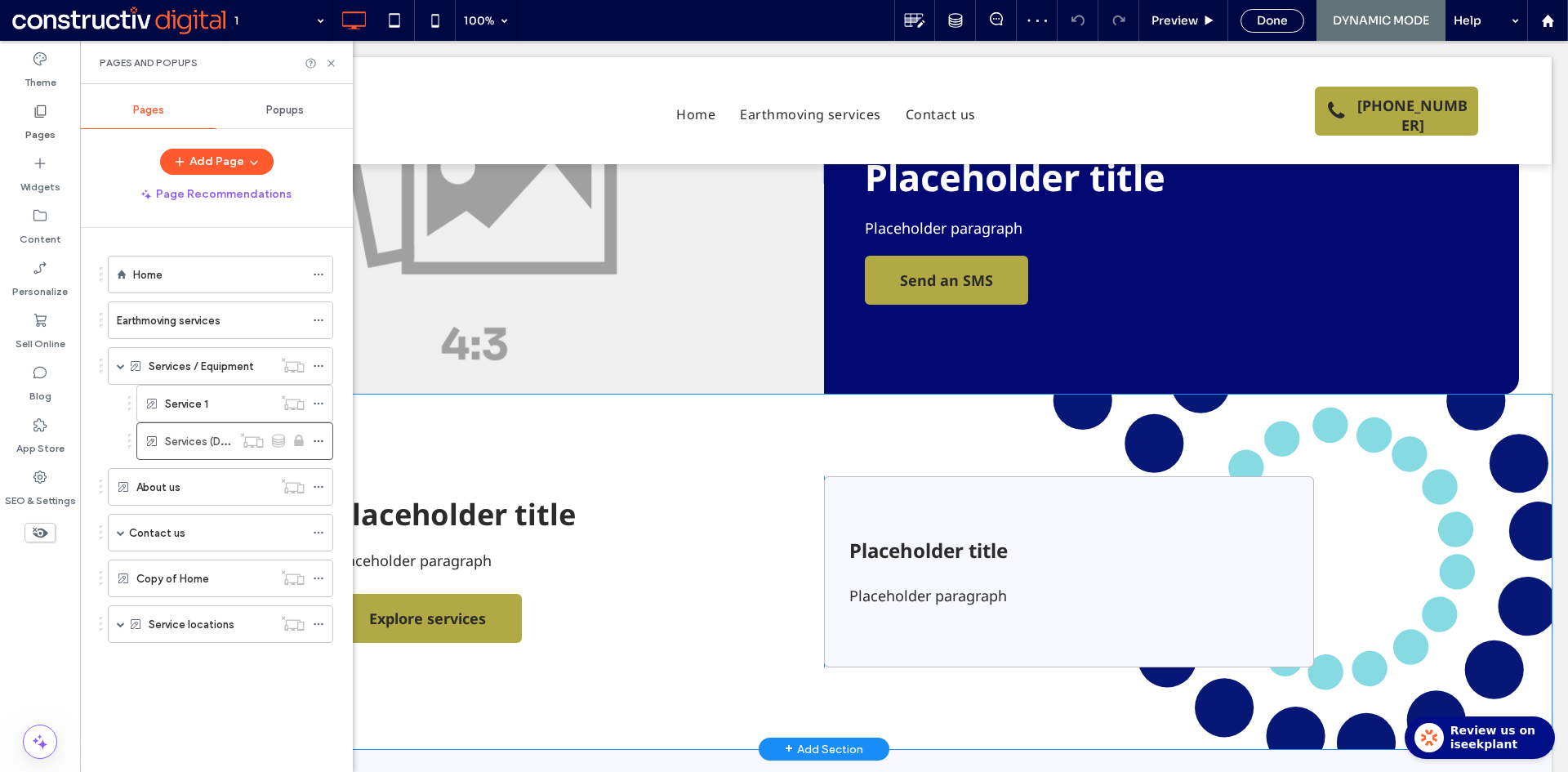
scroll to position [81, 0]
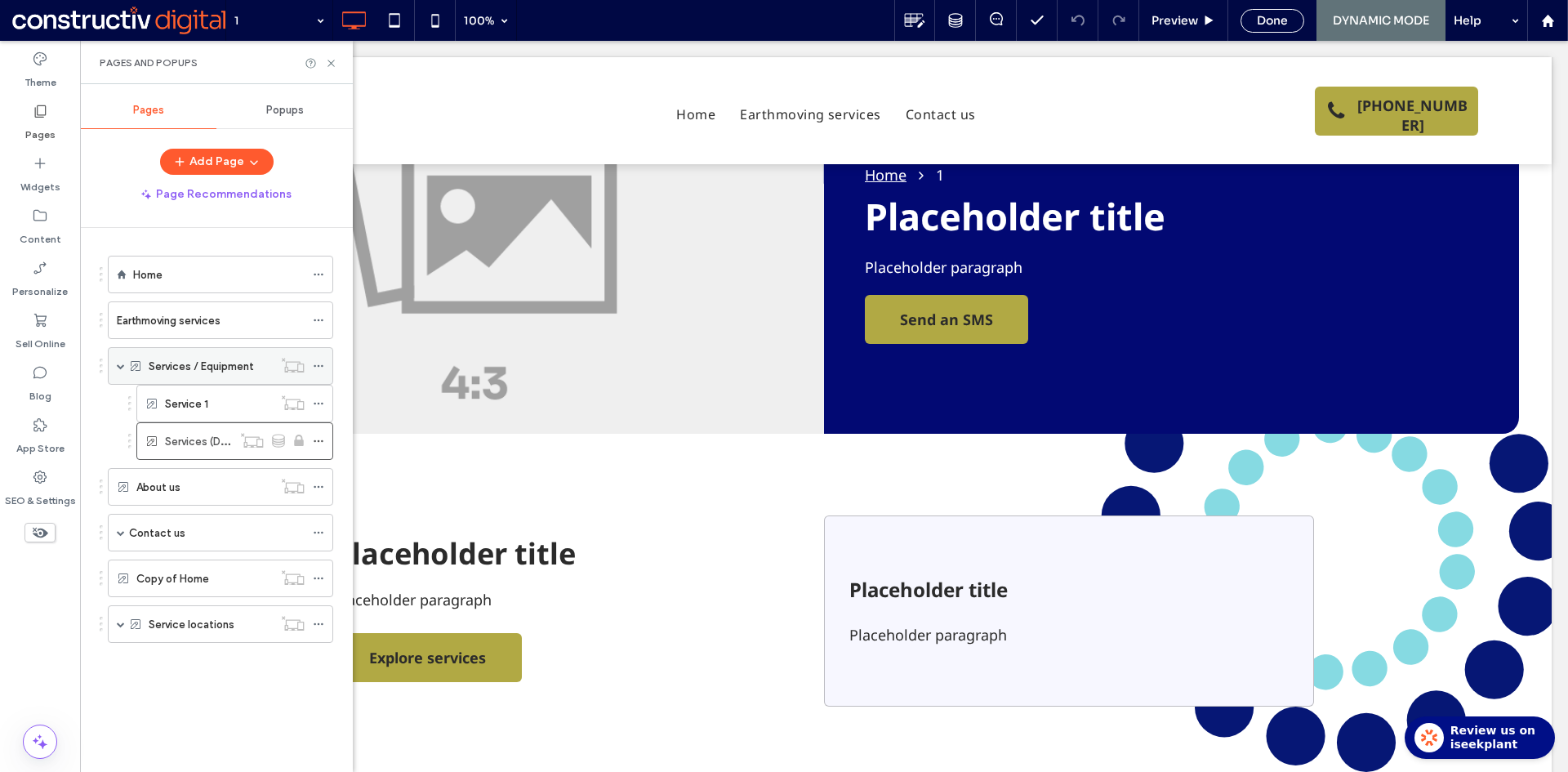
click at [119, 368] on span at bounding box center [121, 366] width 9 height 9
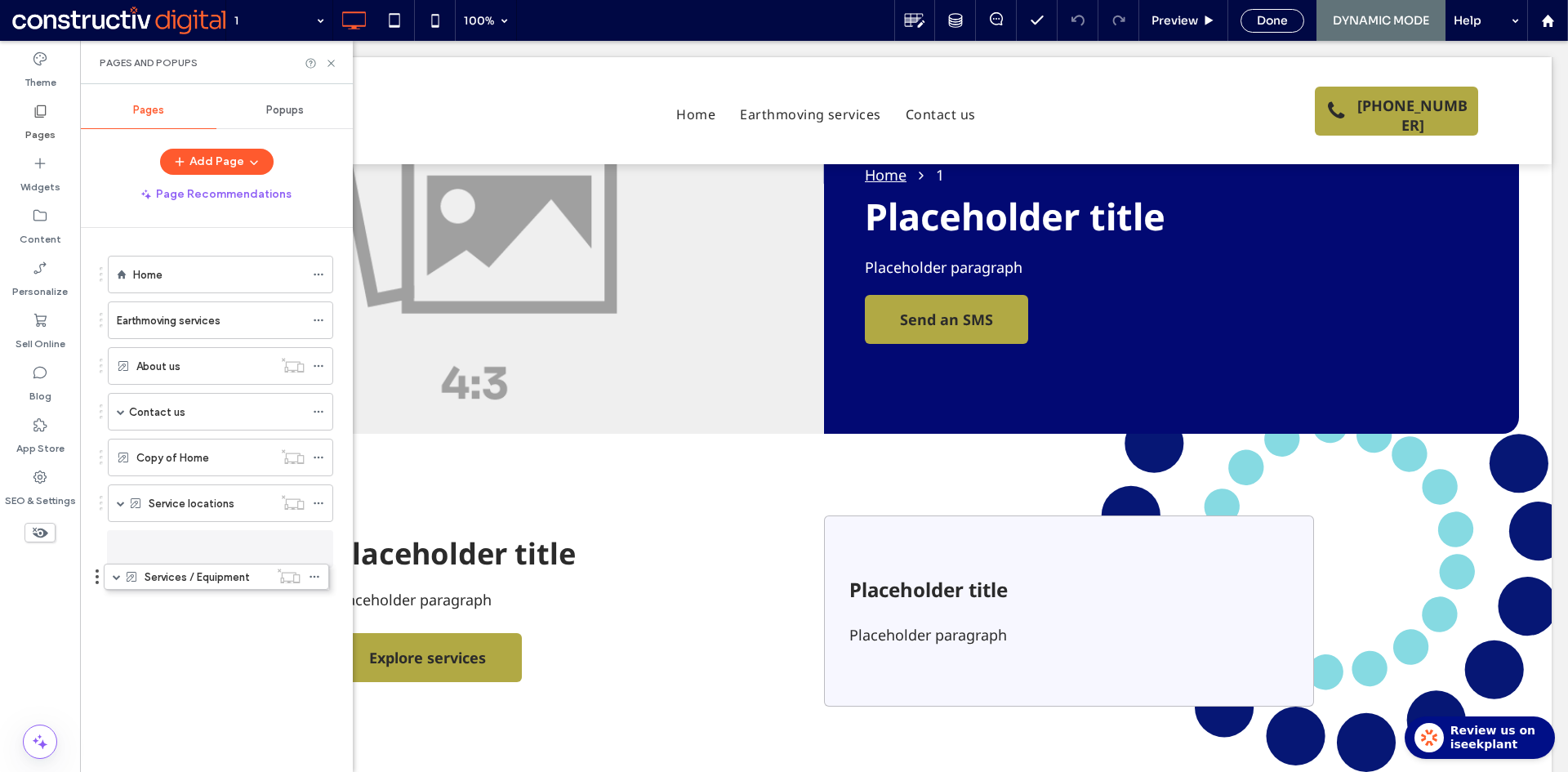
drag, startPoint x: 195, startPoint y: 369, endPoint x: 209, endPoint y: 575, distance: 206.5
click at [117, 548] on span at bounding box center [121, 549] width 9 height 9
drag, startPoint x: 164, startPoint y: 548, endPoint x: 173, endPoint y: 490, distance: 58.7
click at [321, 368] on icon at bounding box center [318, 365] width 11 height 11
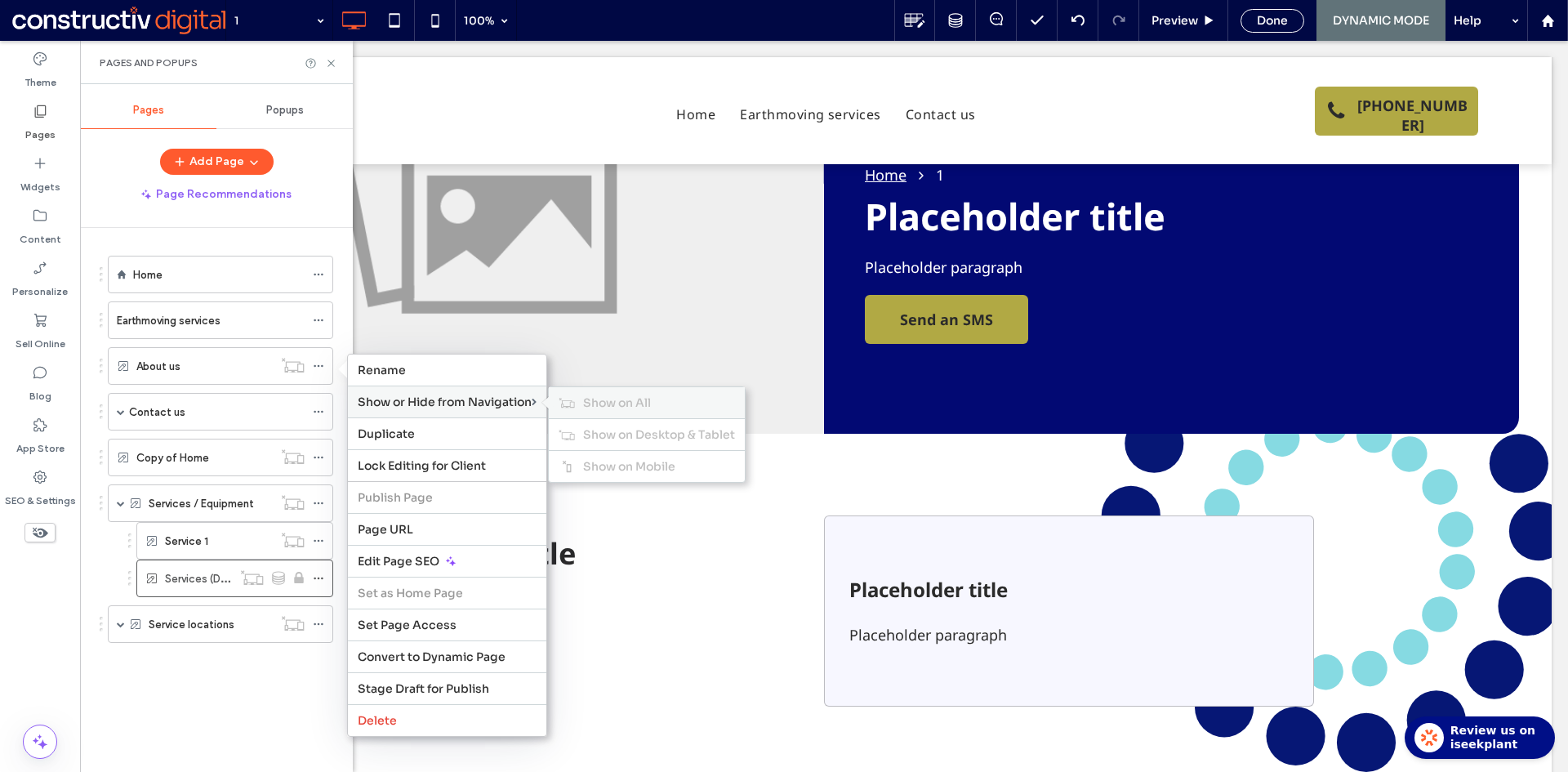
click at [618, 403] on span "Show on All" at bounding box center [617, 402] width 68 height 15
click at [207, 324] on label "Earthmoving services" at bounding box center [168, 320] width 104 height 28
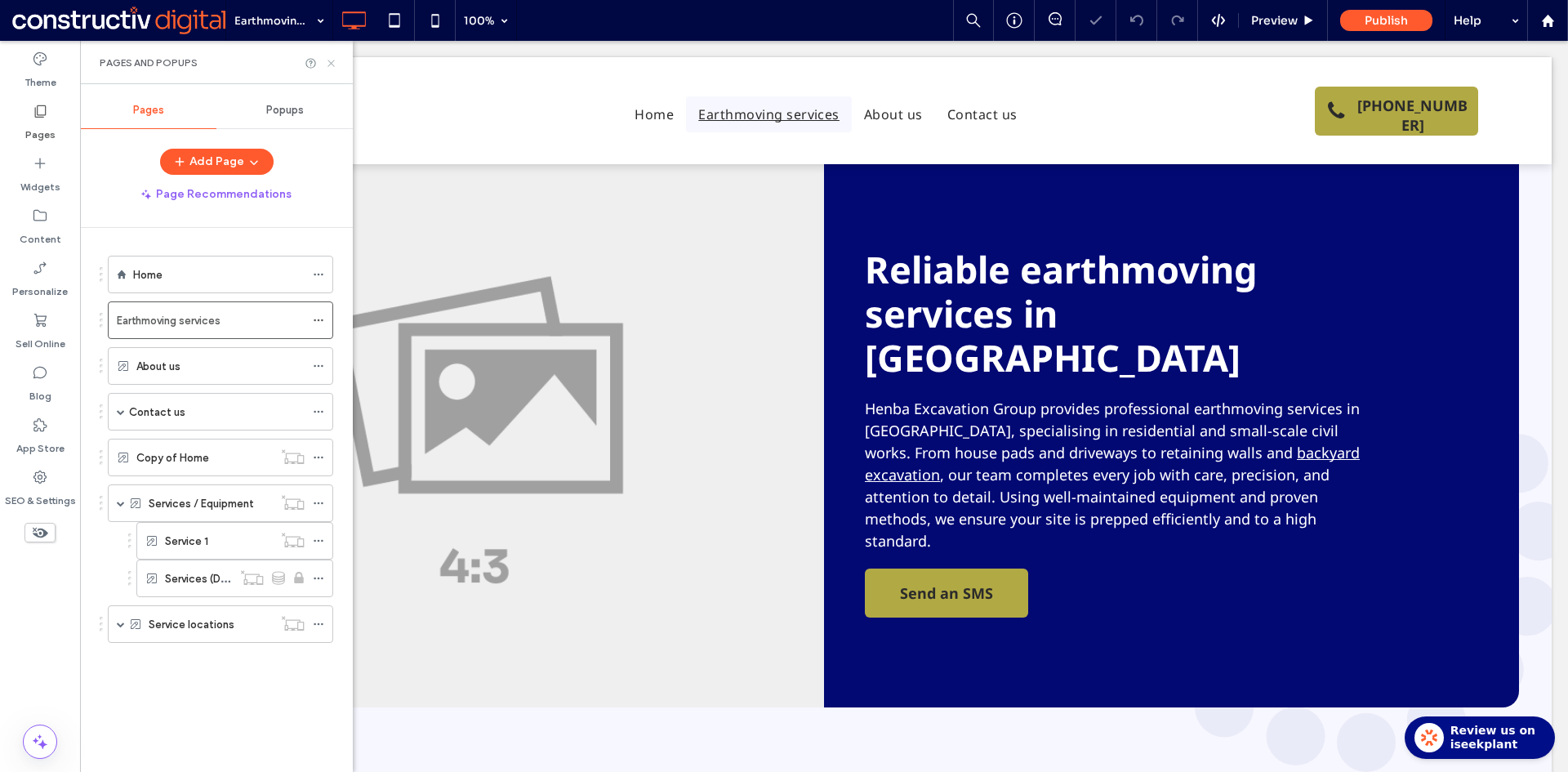
click at [331, 59] on icon at bounding box center [331, 63] width 12 height 12
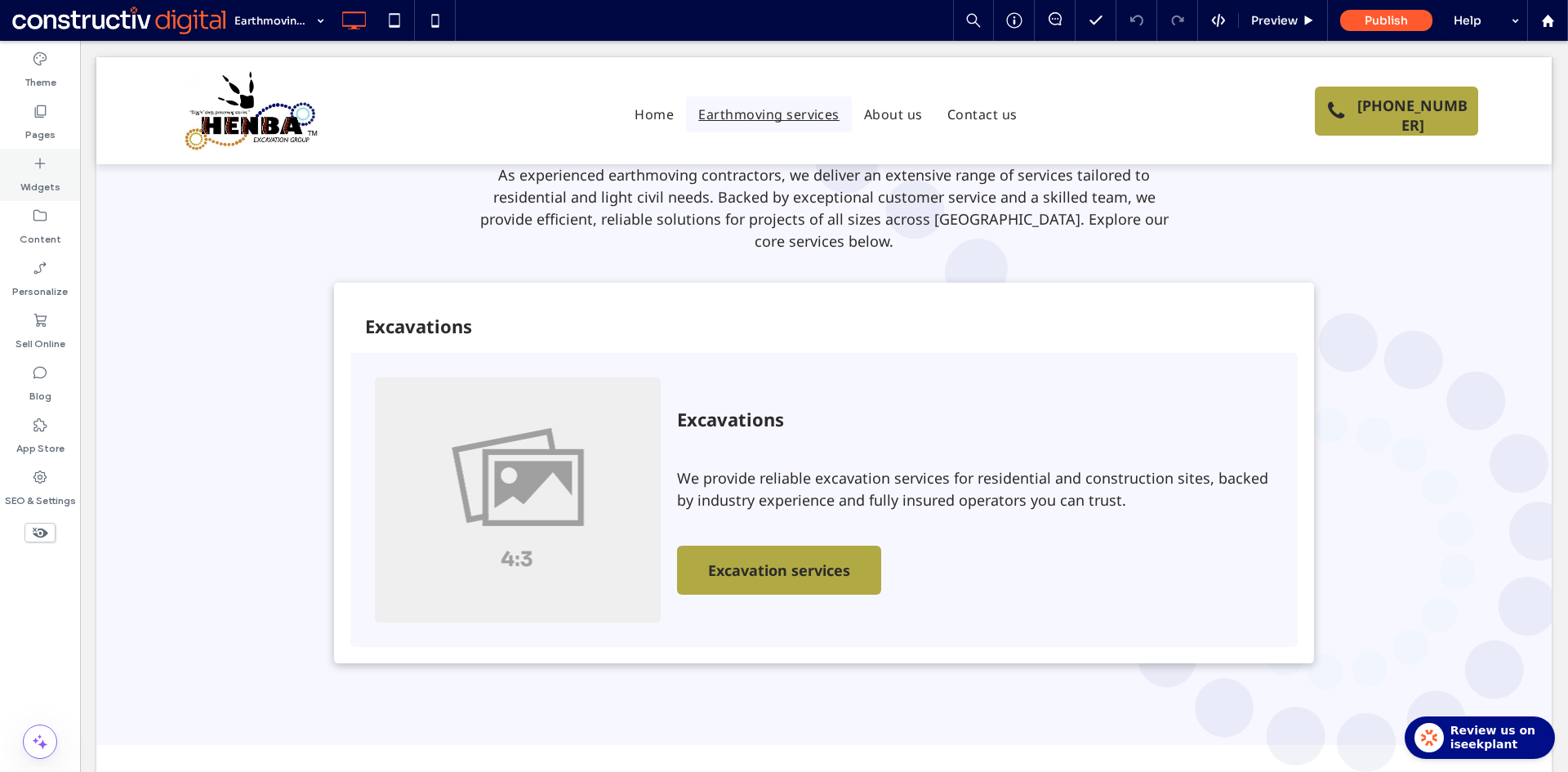
scroll to position [817, 0]
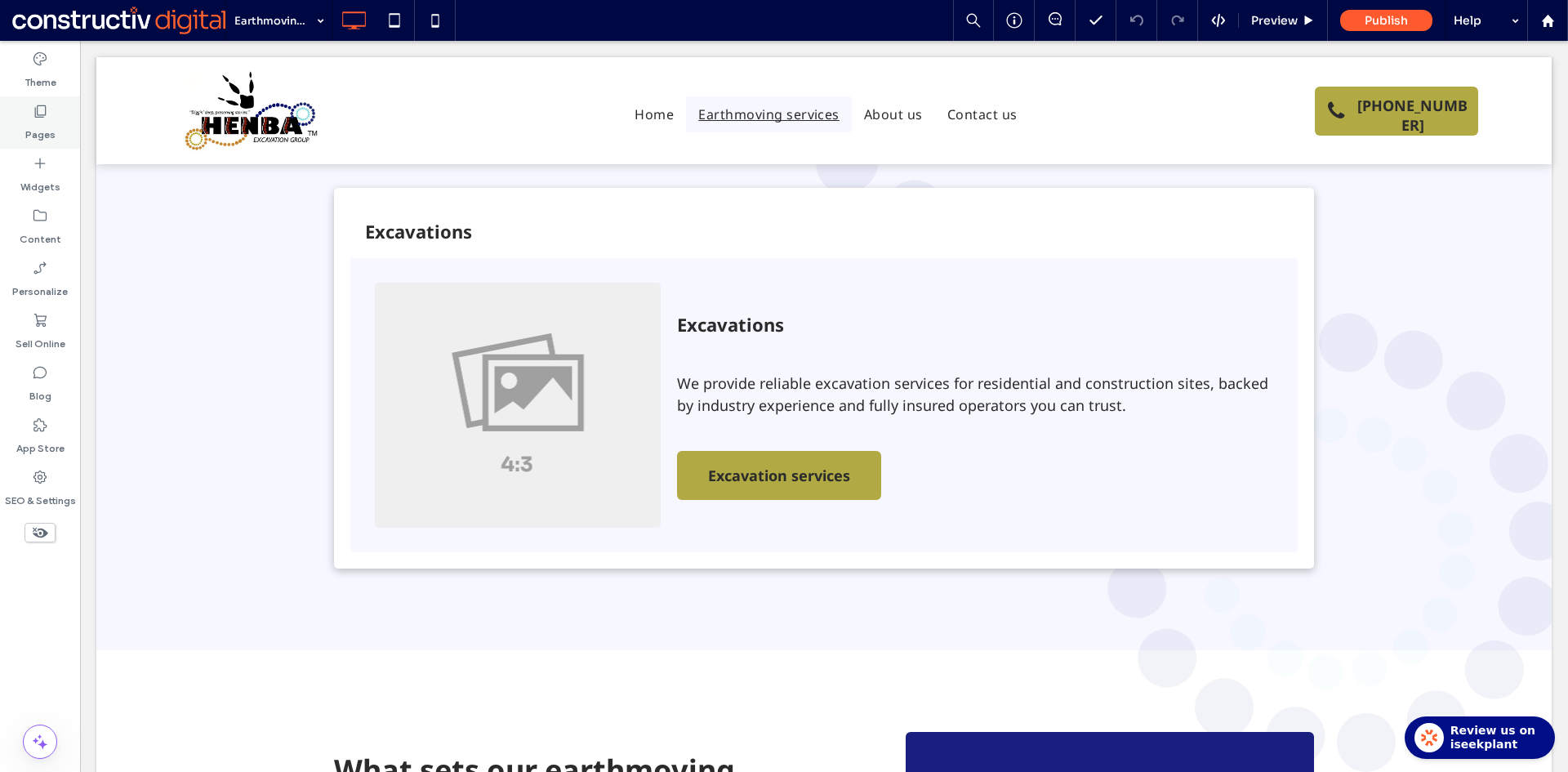
click at [41, 115] on use at bounding box center [40, 111] width 11 height 12
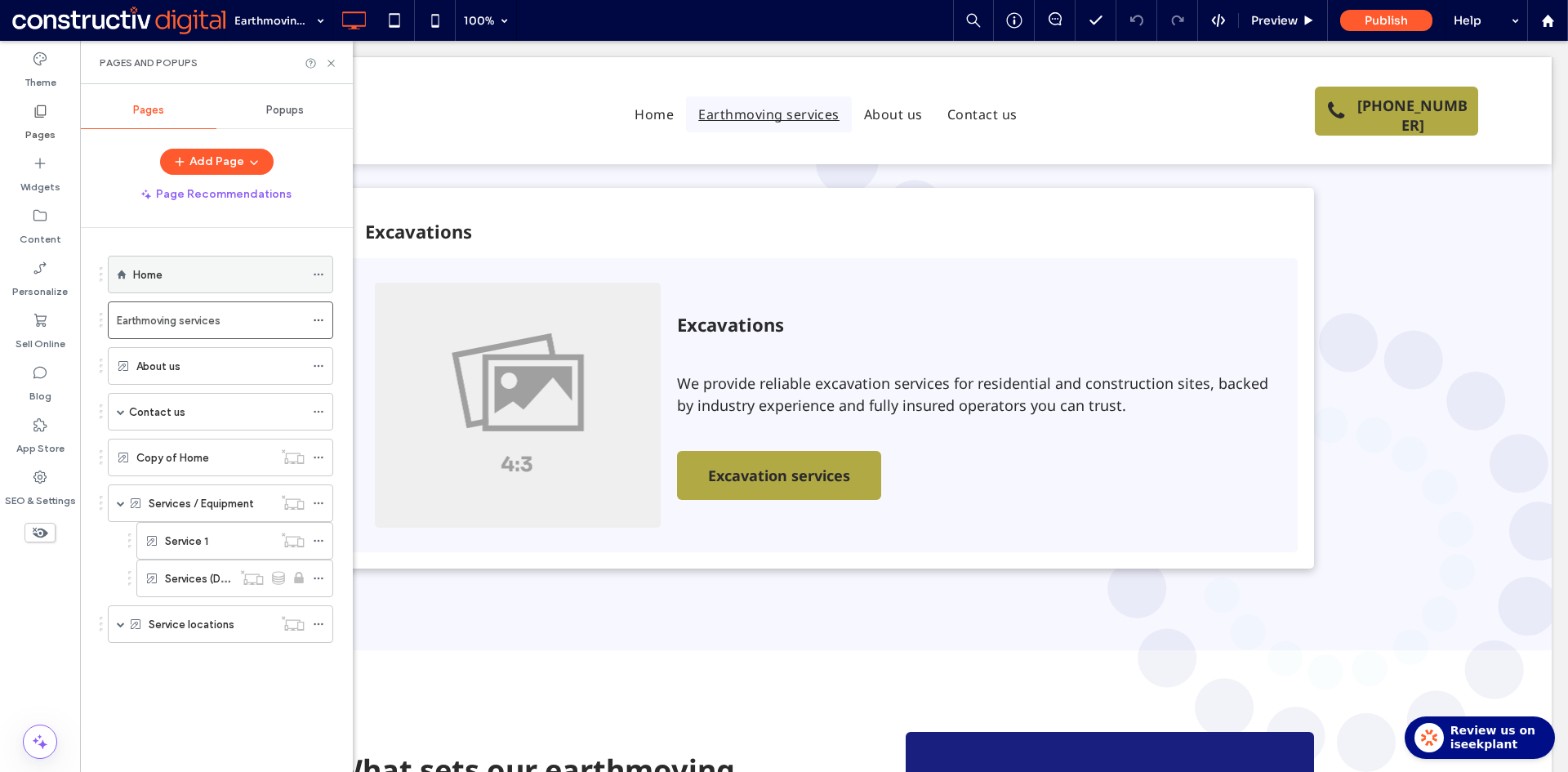
click at [176, 273] on div "Home" at bounding box center [218, 274] width 171 height 18
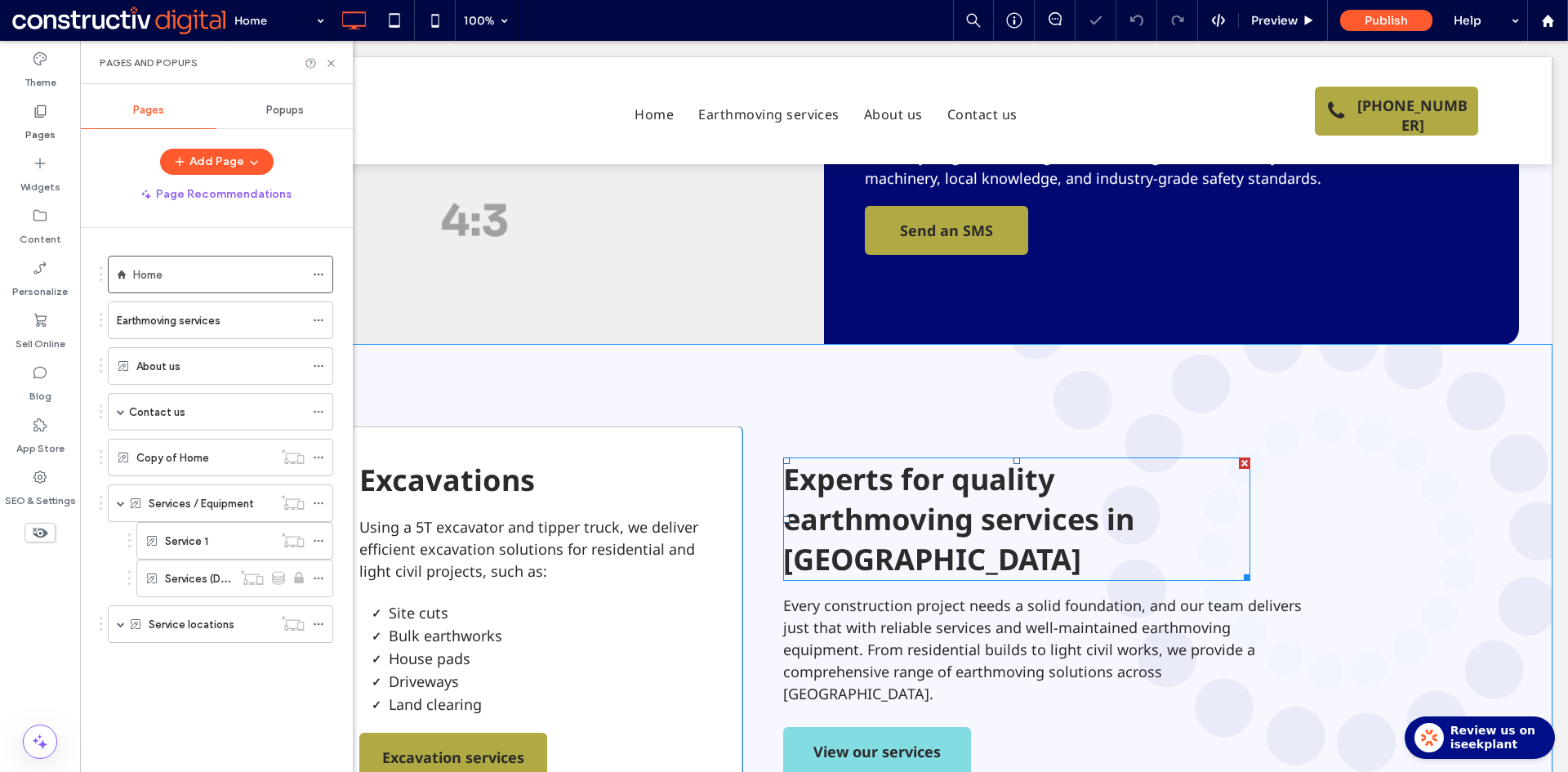
scroll to position [409, 0]
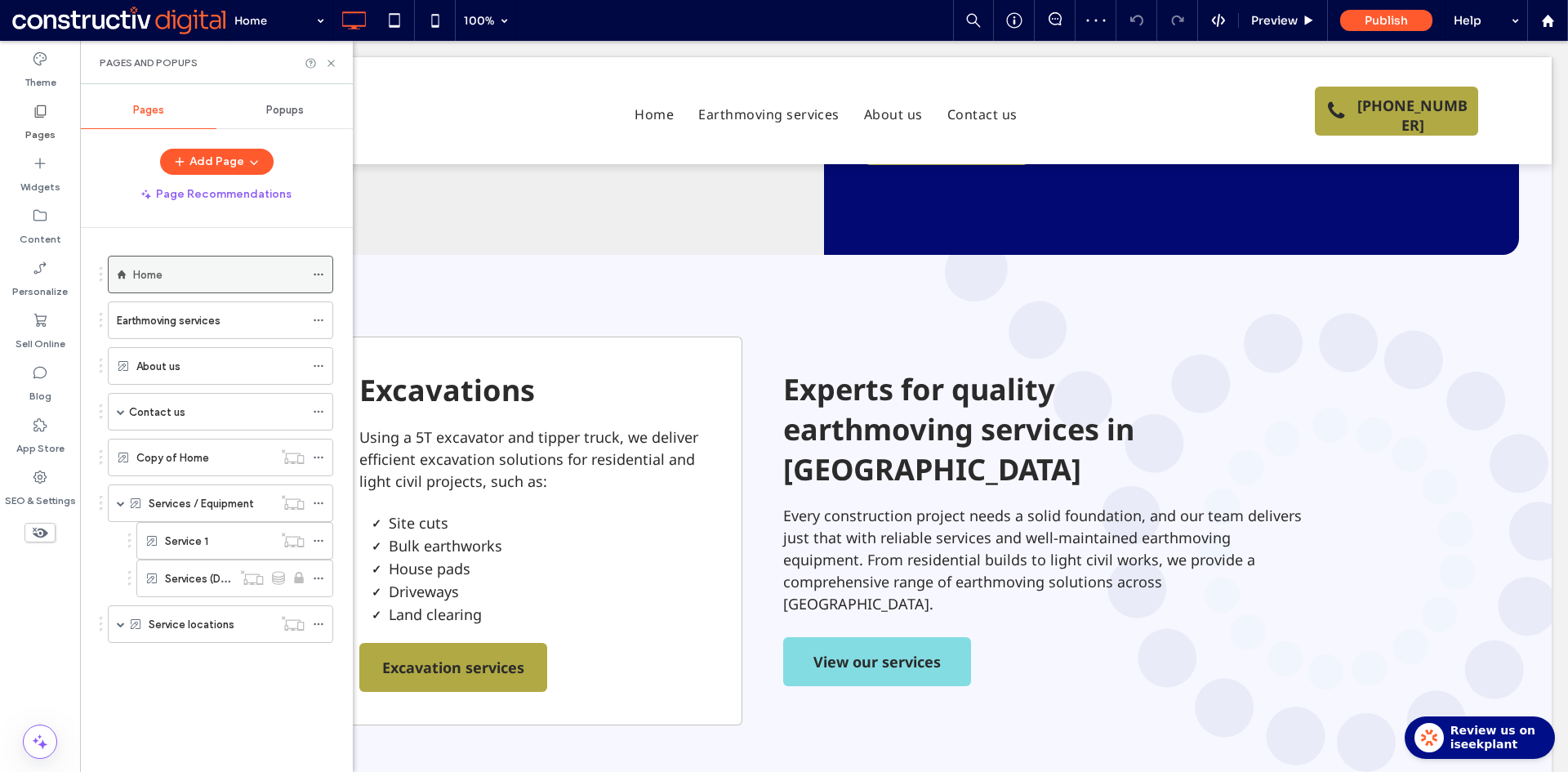
click at [319, 269] on icon at bounding box center [318, 274] width 11 height 11
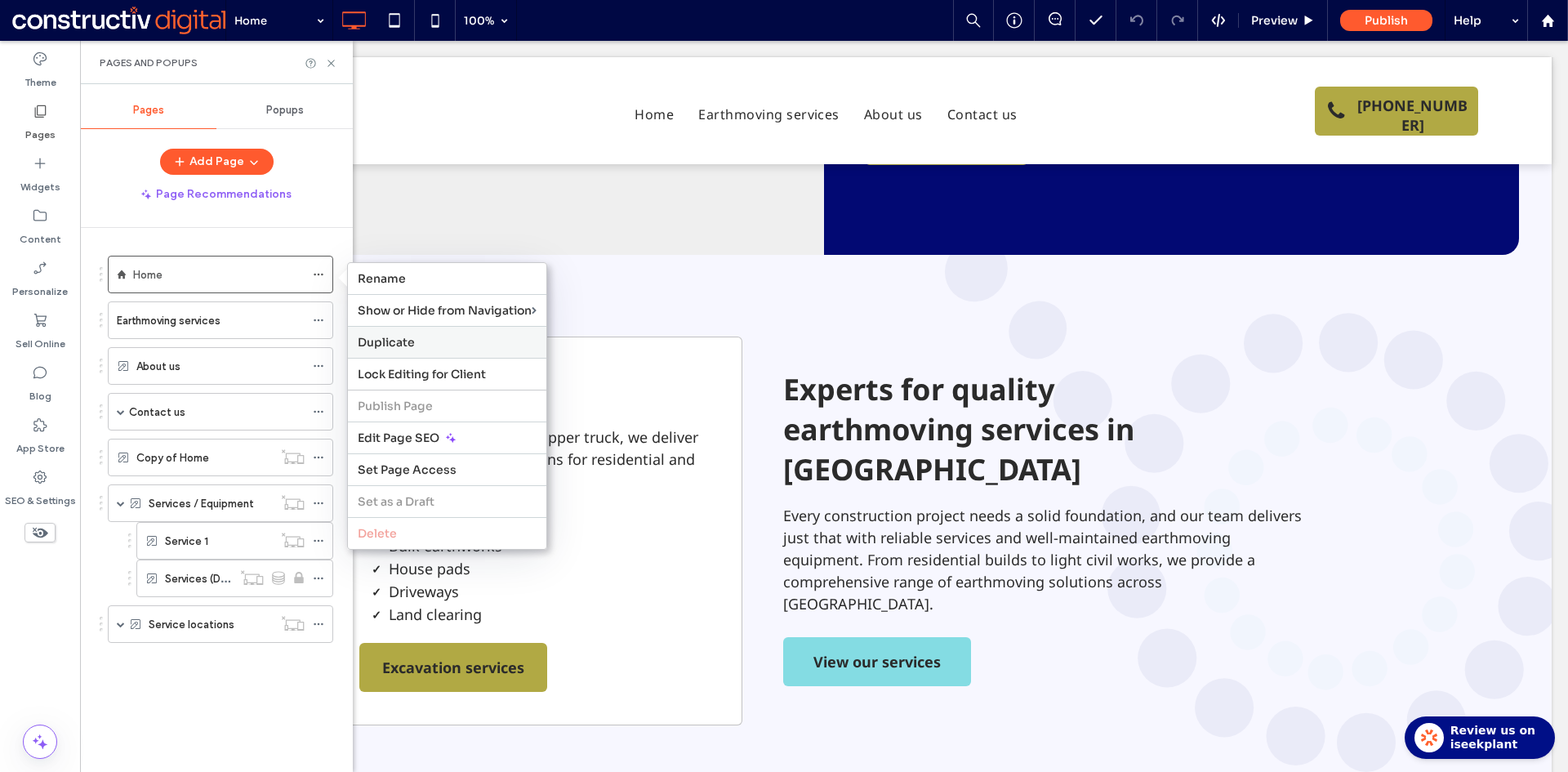
click at [444, 343] on label "Duplicate" at bounding box center [447, 342] width 179 height 15
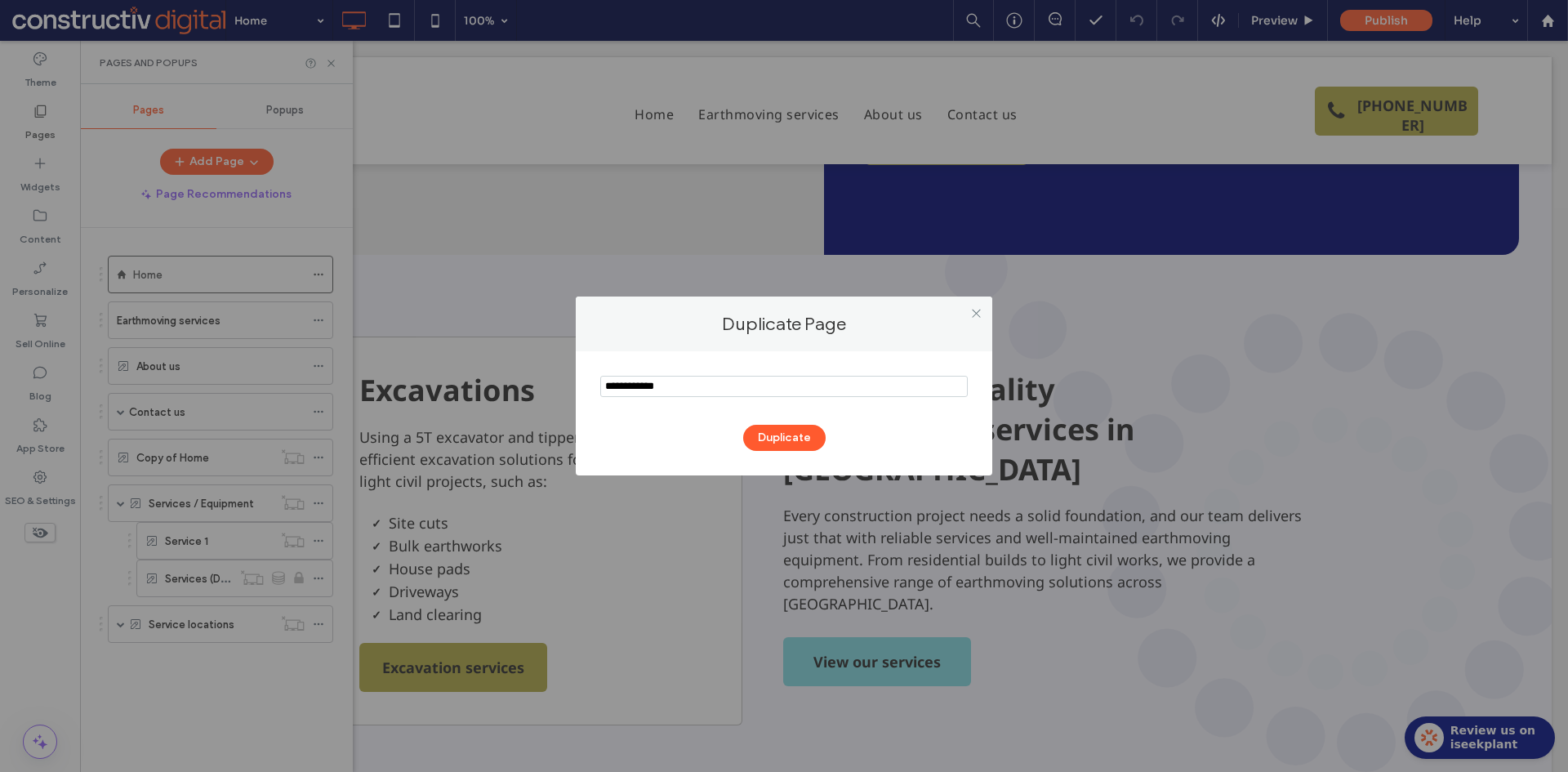
click at [712, 384] on input "notEmpty" at bounding box center [784, 386] width 367 height 21
paste input "**********"
type input "**********"
click at [777, 438] on button "Duplicate" at bounding box center [784, 438] width 82 height 27
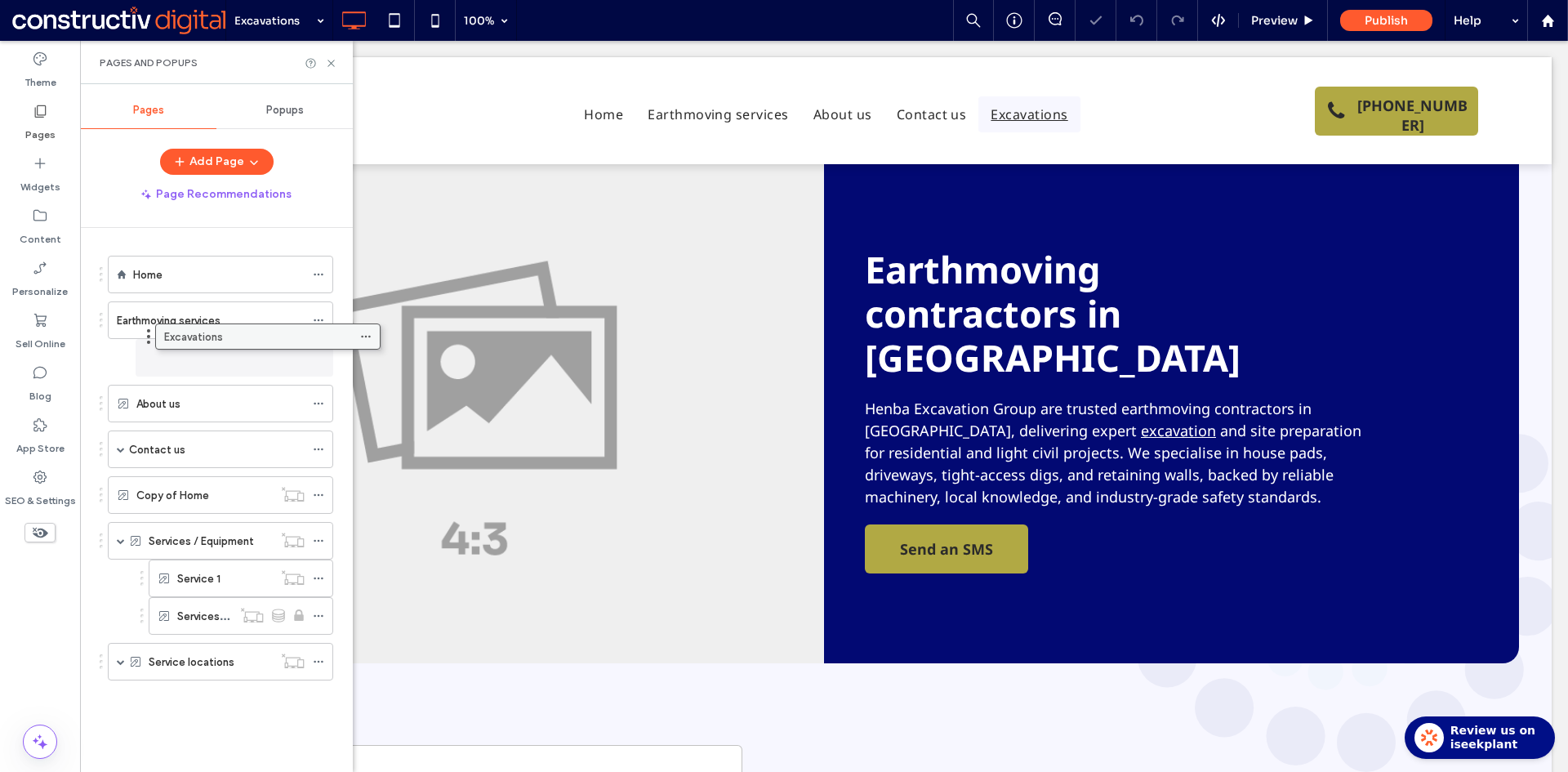
drag, startPoint x: 151, startPoint y: 668, endPoint x: 199, endPoint y: 341, distance: 330.5
click at [321, 318] on icon at bounding box center [318, 320] width 11 height 11
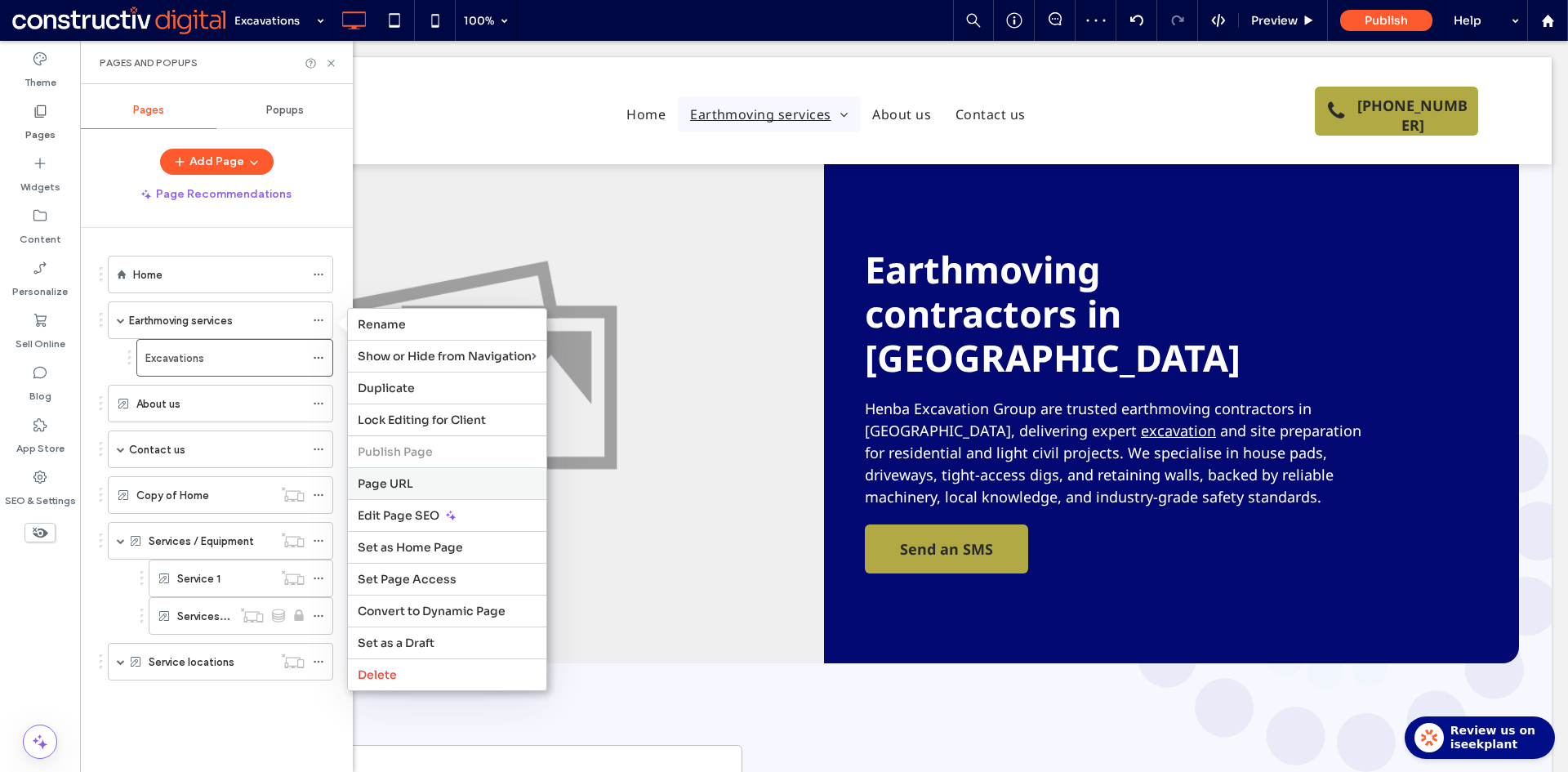
click at [403, 485] on span "Page URL" at bounding box center [385, 483] width 56 height 15
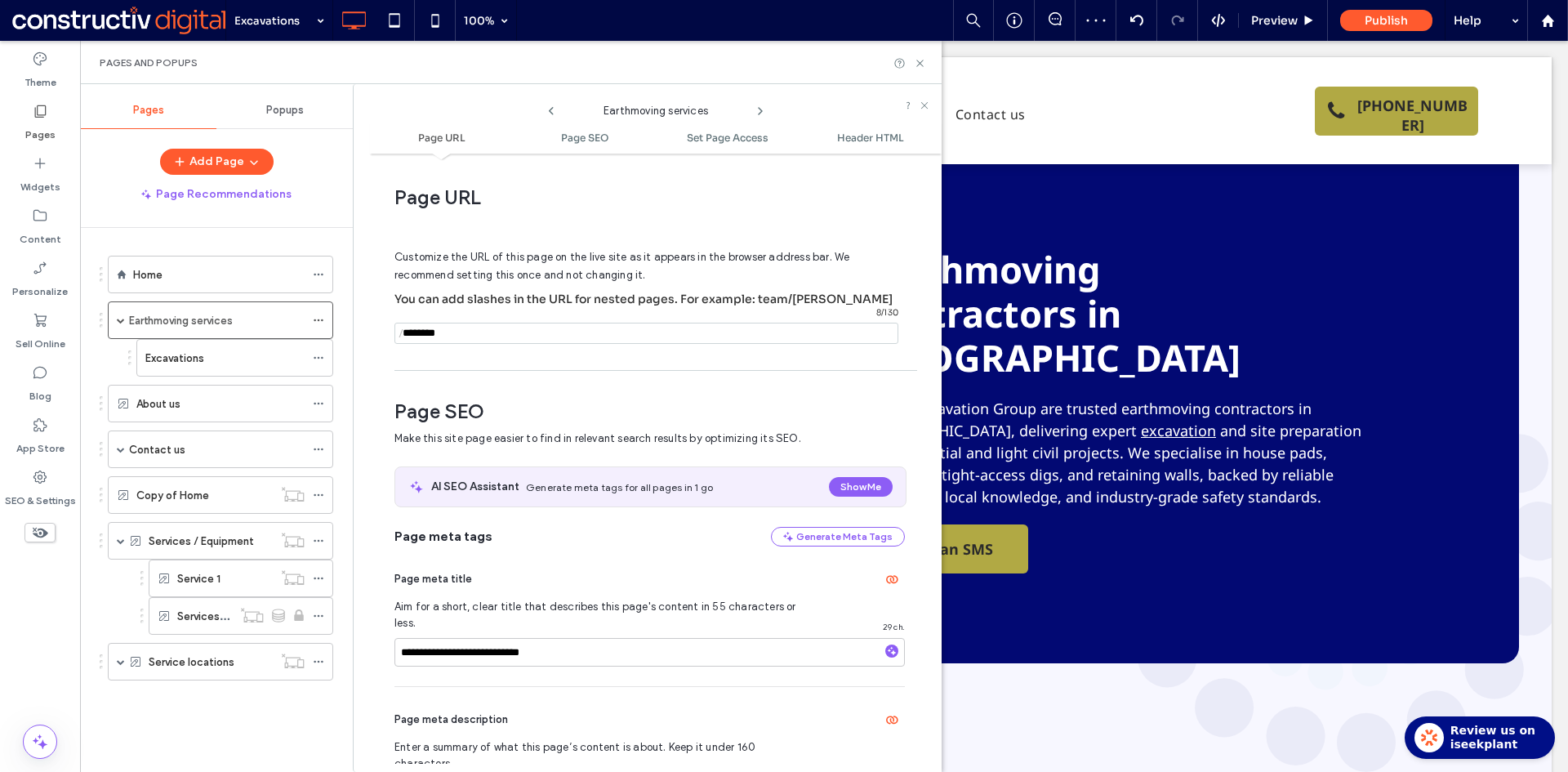
scroll to position [9, 0]
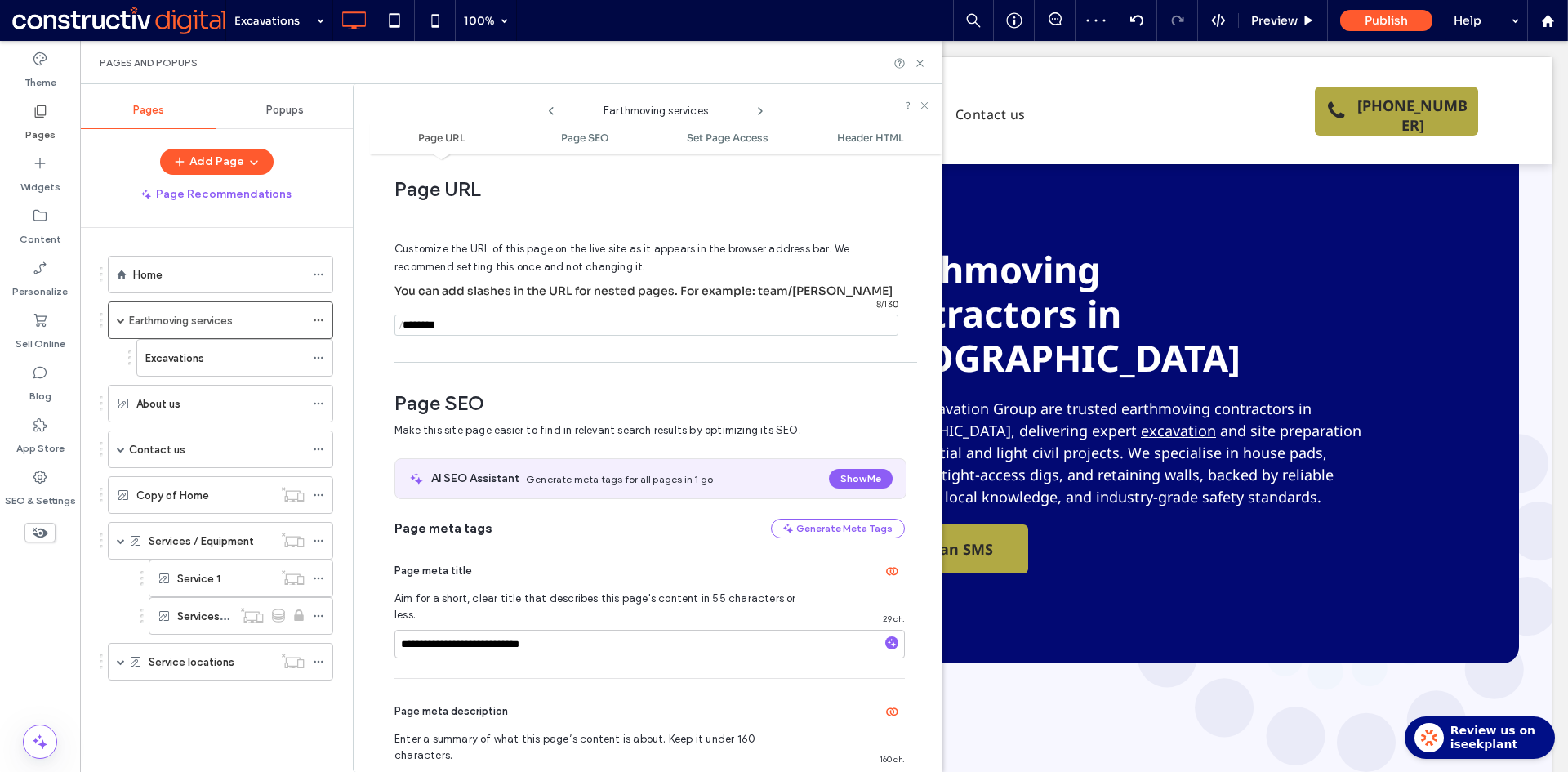
click at [483, 330] on input "notEmpty" at bounding box center [647, 325] width 504 height 21
drag, startPoint x: 922, startPoint y: 62, endPoint x: 685, endPoint y: 81, distance: 237.8
click at [922, 62] on icon at bounding box center [920, 63] width 12 height 12
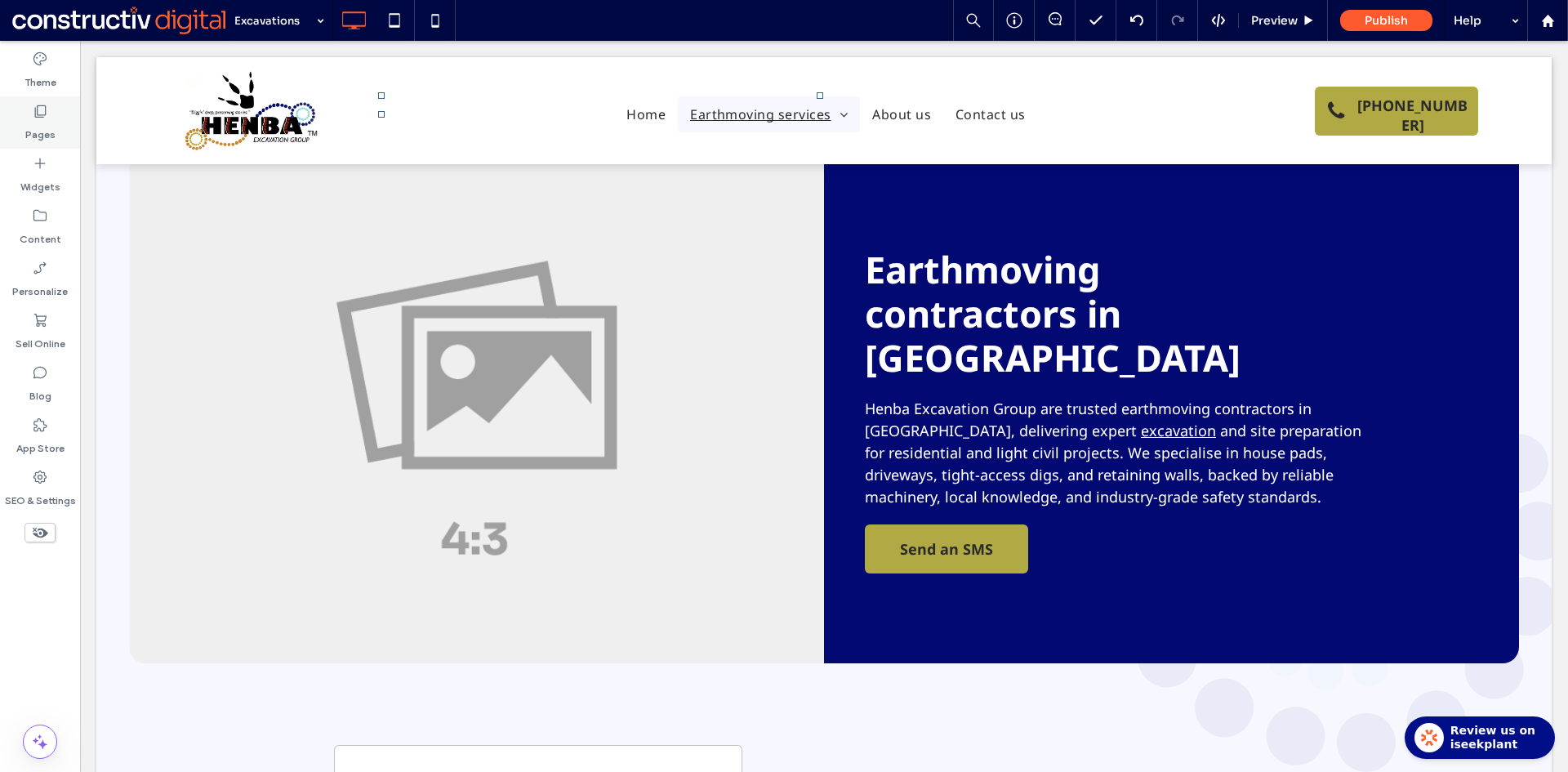
click at [41, 119] on label "Pages" at bounding box center [40, 130] width 30 height 23
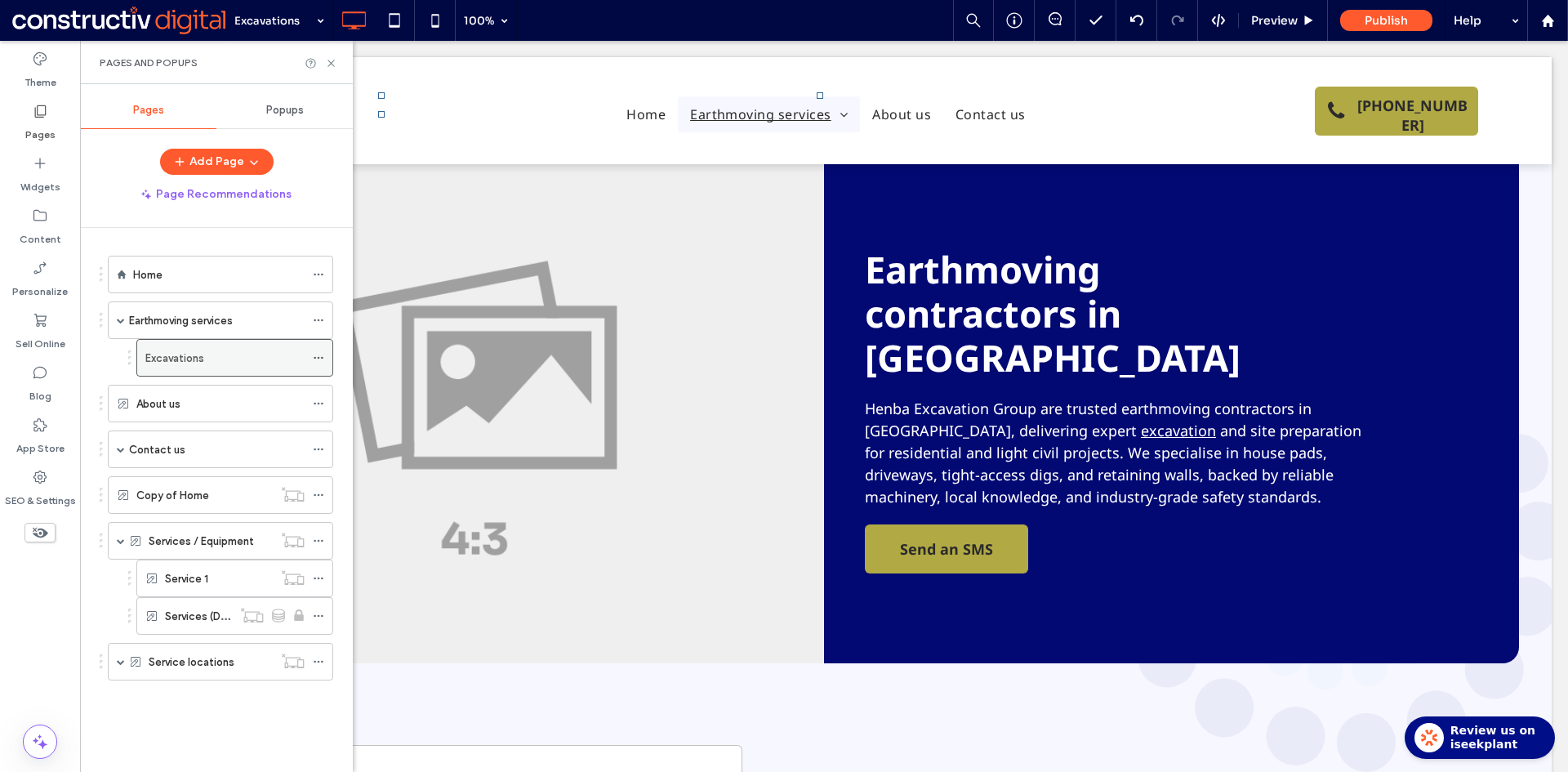
click at [322, 361] on icon at bounding box center [318, 357] width 11 height 11
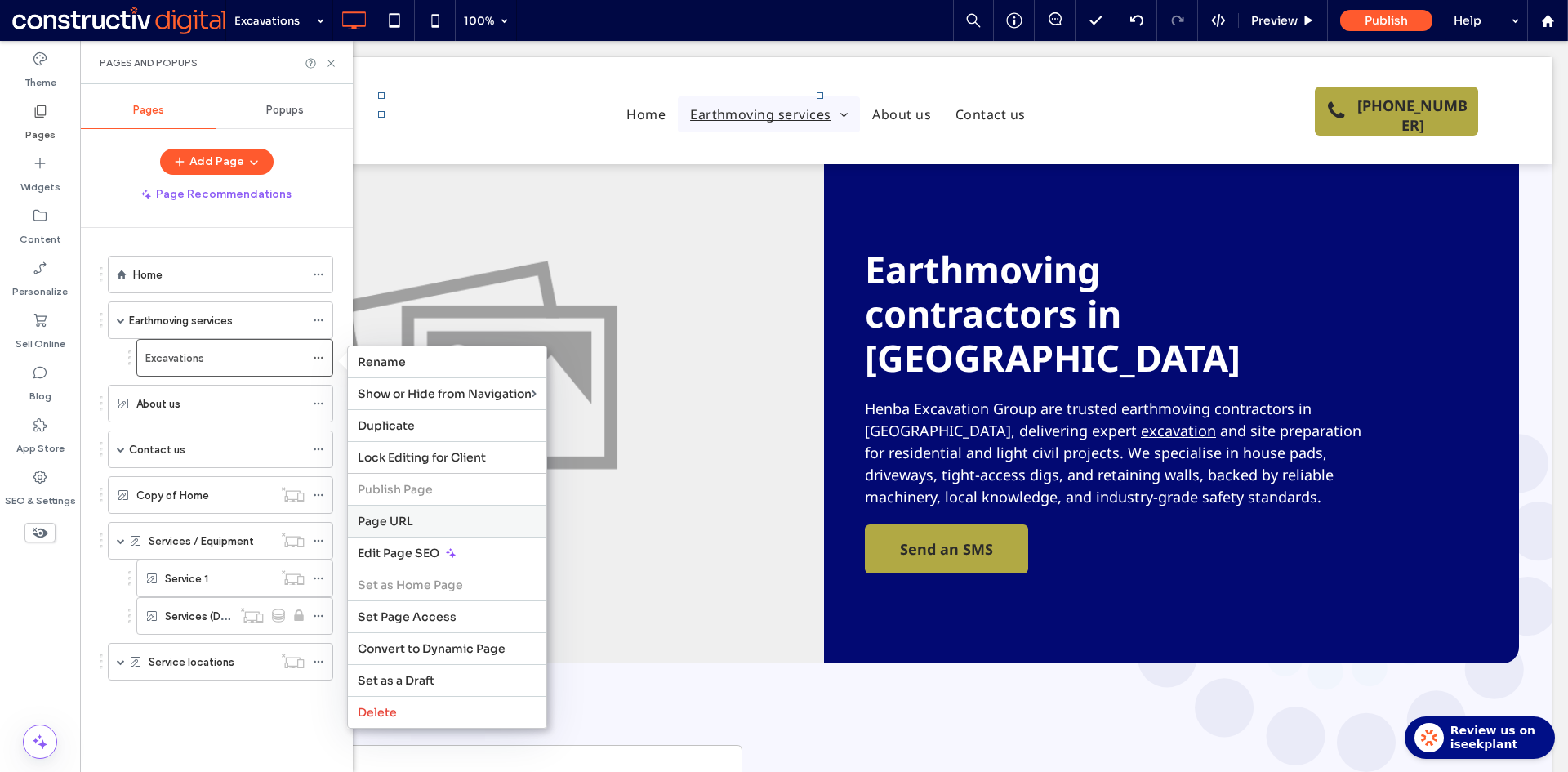
click at [402, 528] on span "Page URL" at bounding box center [385, 521] width 56 height 15
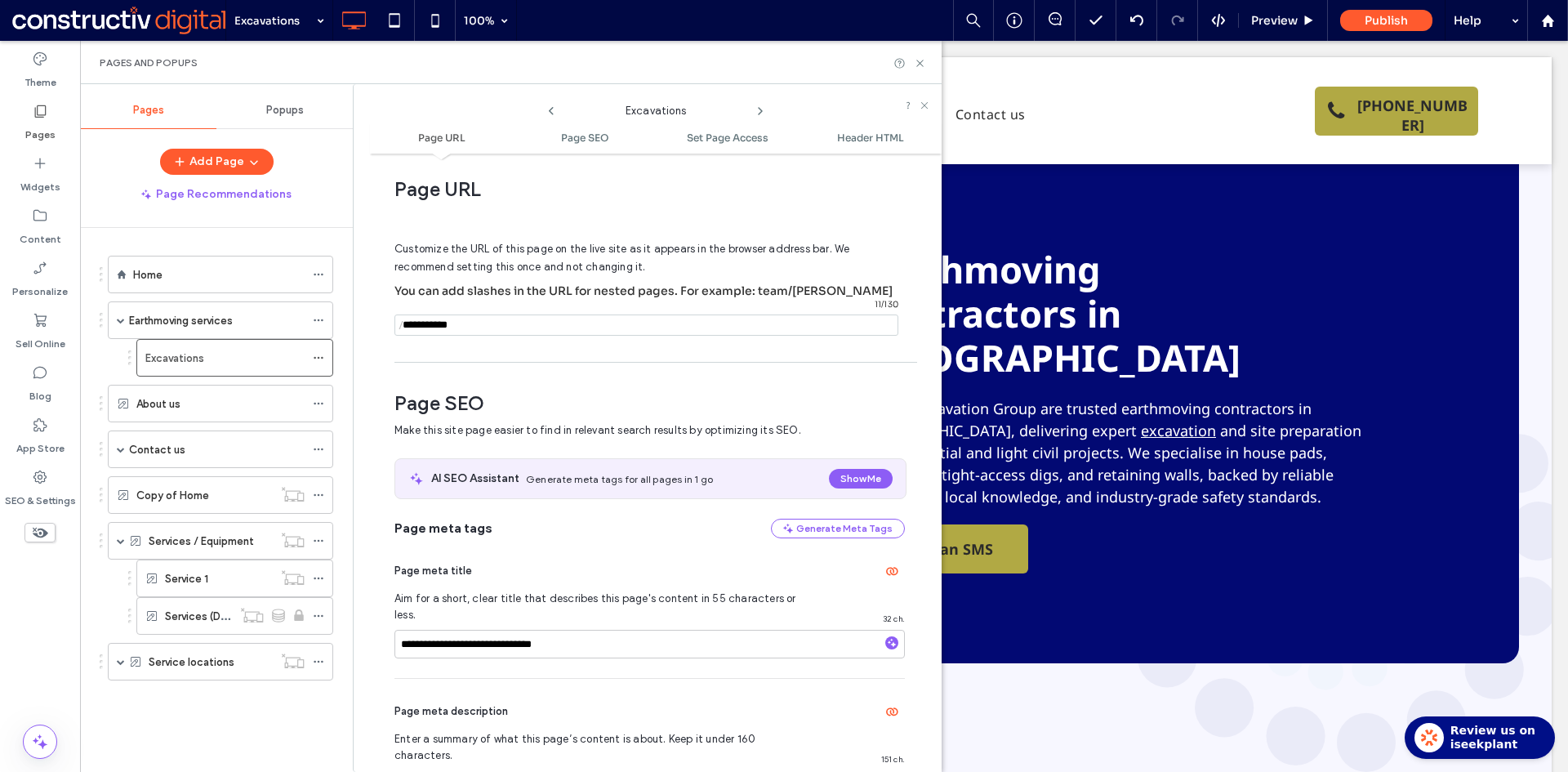
click at [416, 320] on input "notEmpty" at bounding box center [647, 325] width 504 height 21
paste input "**********"
type input "**********"
click at [454, 338] on div "Customize the URL of this page on the live site as it appears in the browser ad…" at bounding box center [650, 281] width 510 height 146
click at [580, 643] on input "**********" at bounding box center [650, 643] width 510 height 28
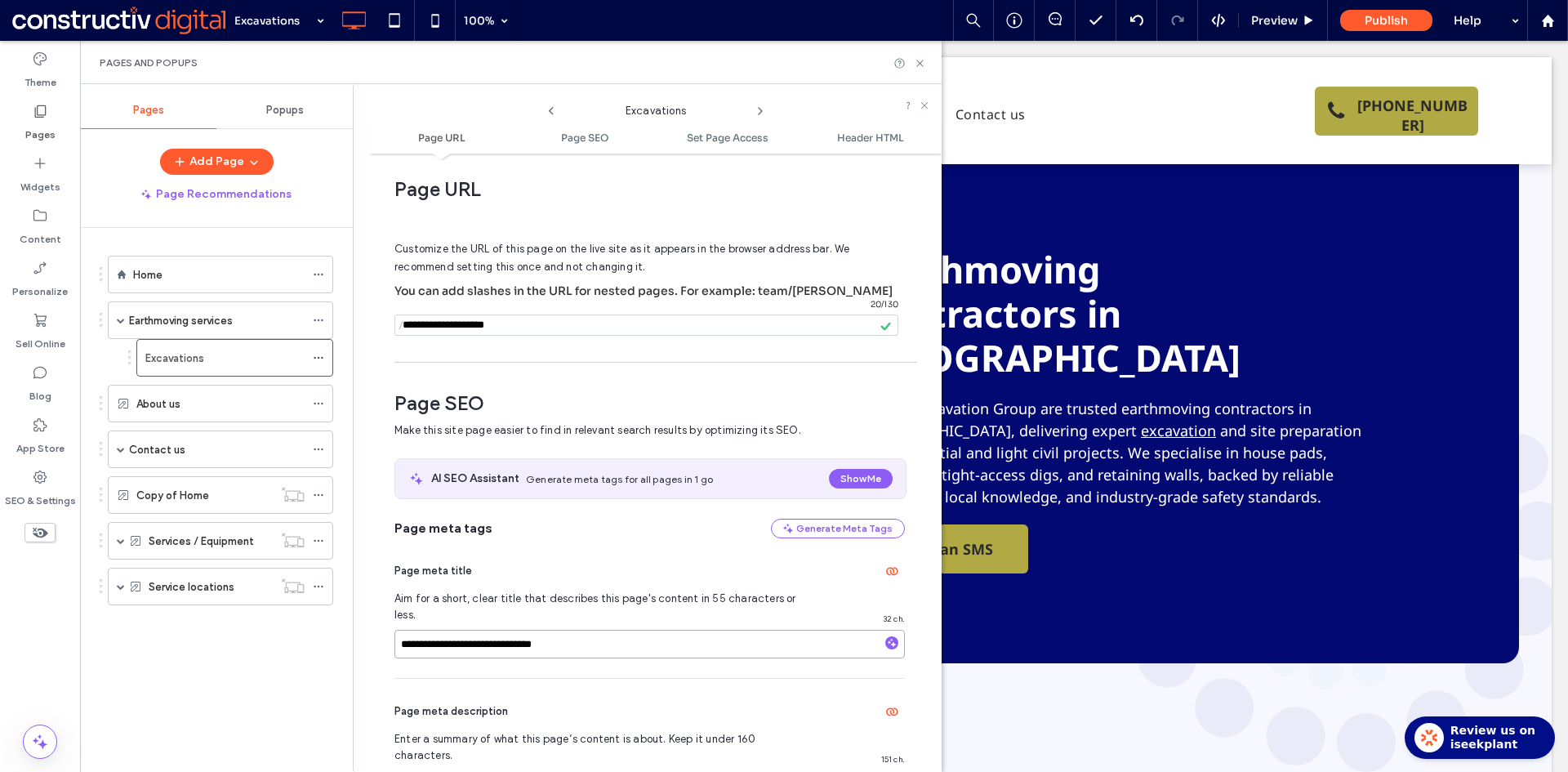
paste input
type input "**********"
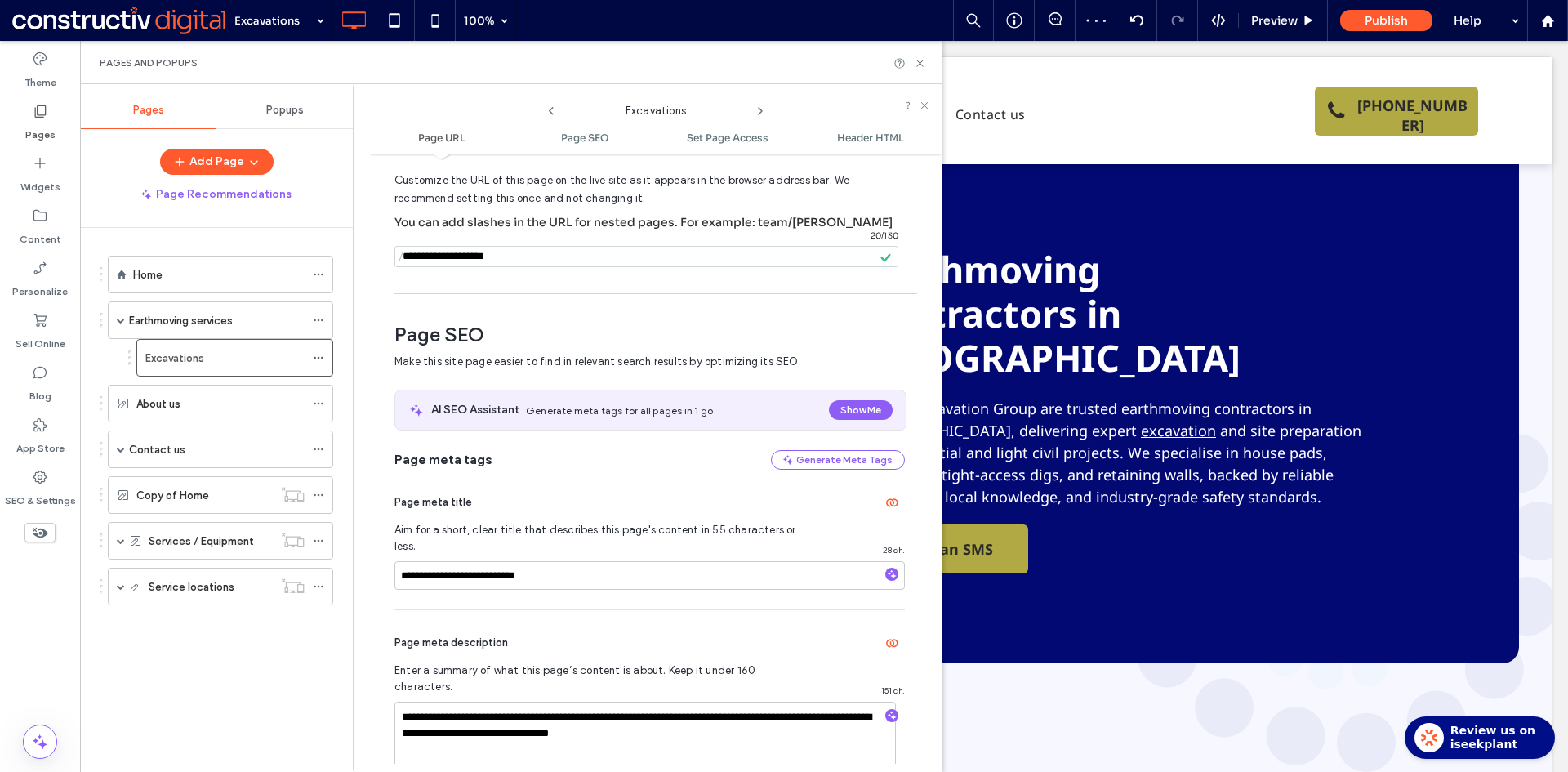
scroll to position [171, 0]
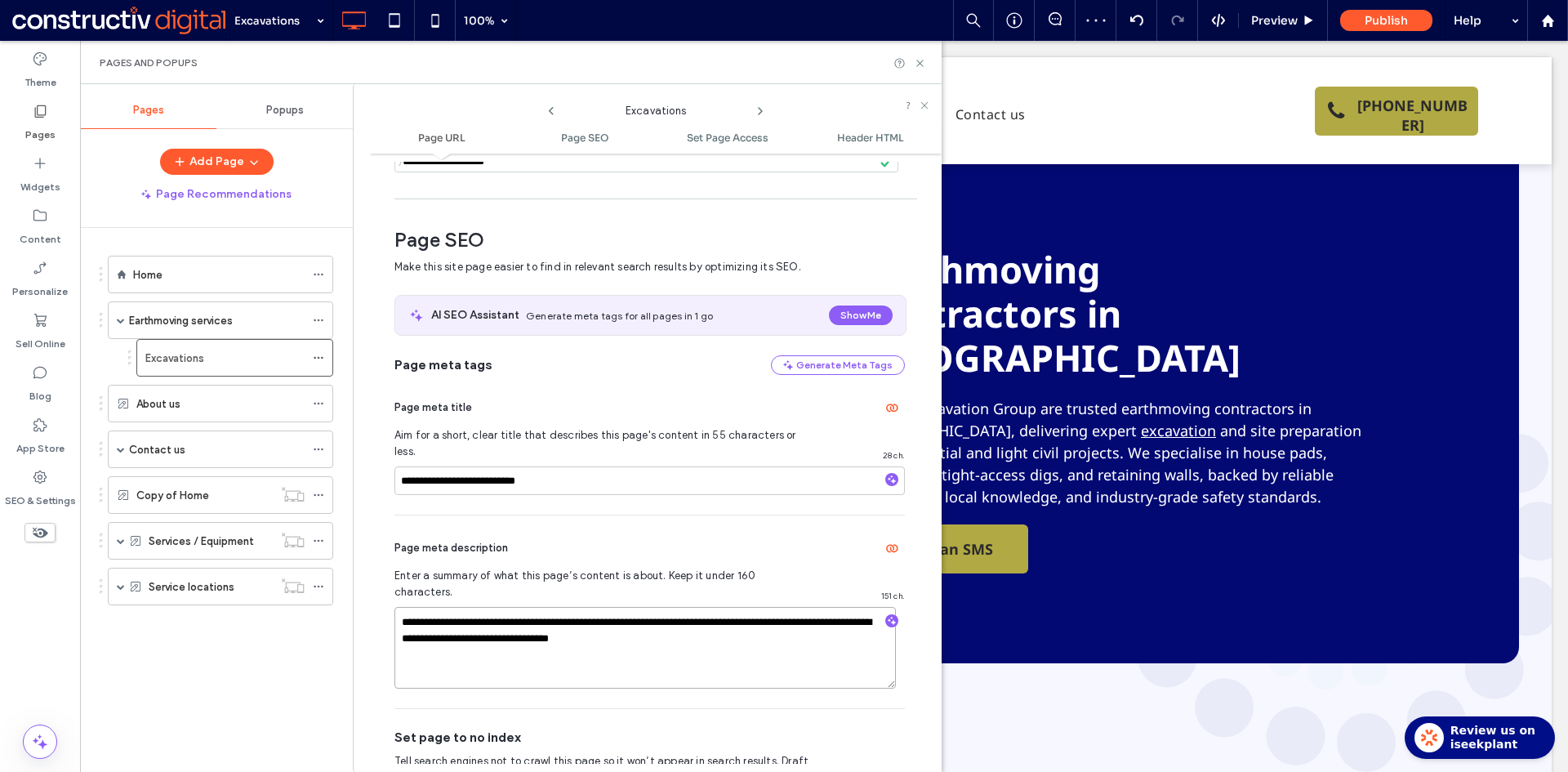
click at [497, 607] on textarea "**********" at bounding box center [645, 647] width 501 height 81
paste textarea "********"
type textarea "**********"
click at [644, 516] on div "**********" at bounding box center [650, 612] width 510 height 193
click at [919, 62] on use at bounding box center [920, 63] width 7 height 7
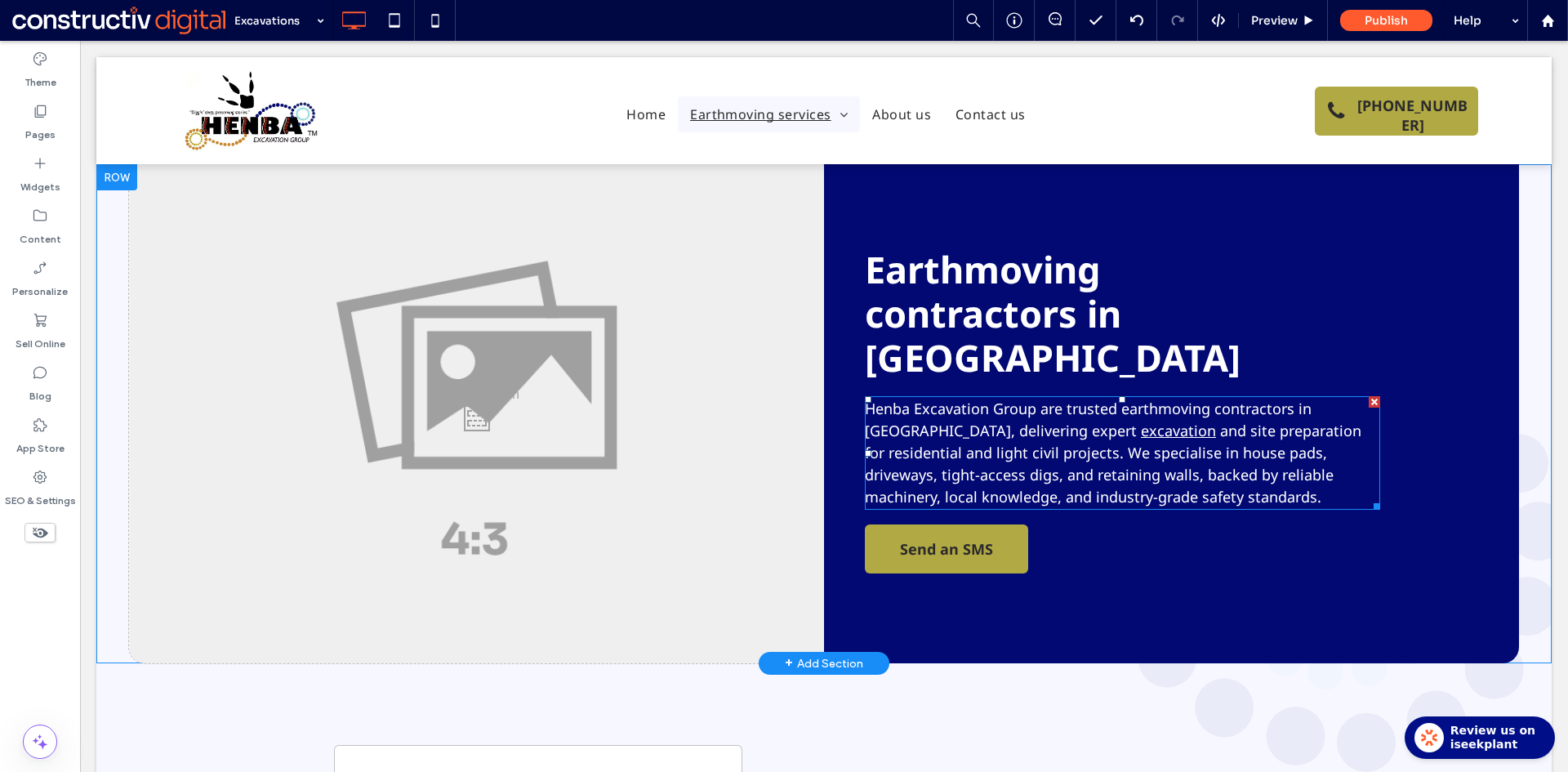
click at [1000, 325] on span "Earthmoving contractors in Sydney" at bounding box center [1052, 313] width 376 height 138
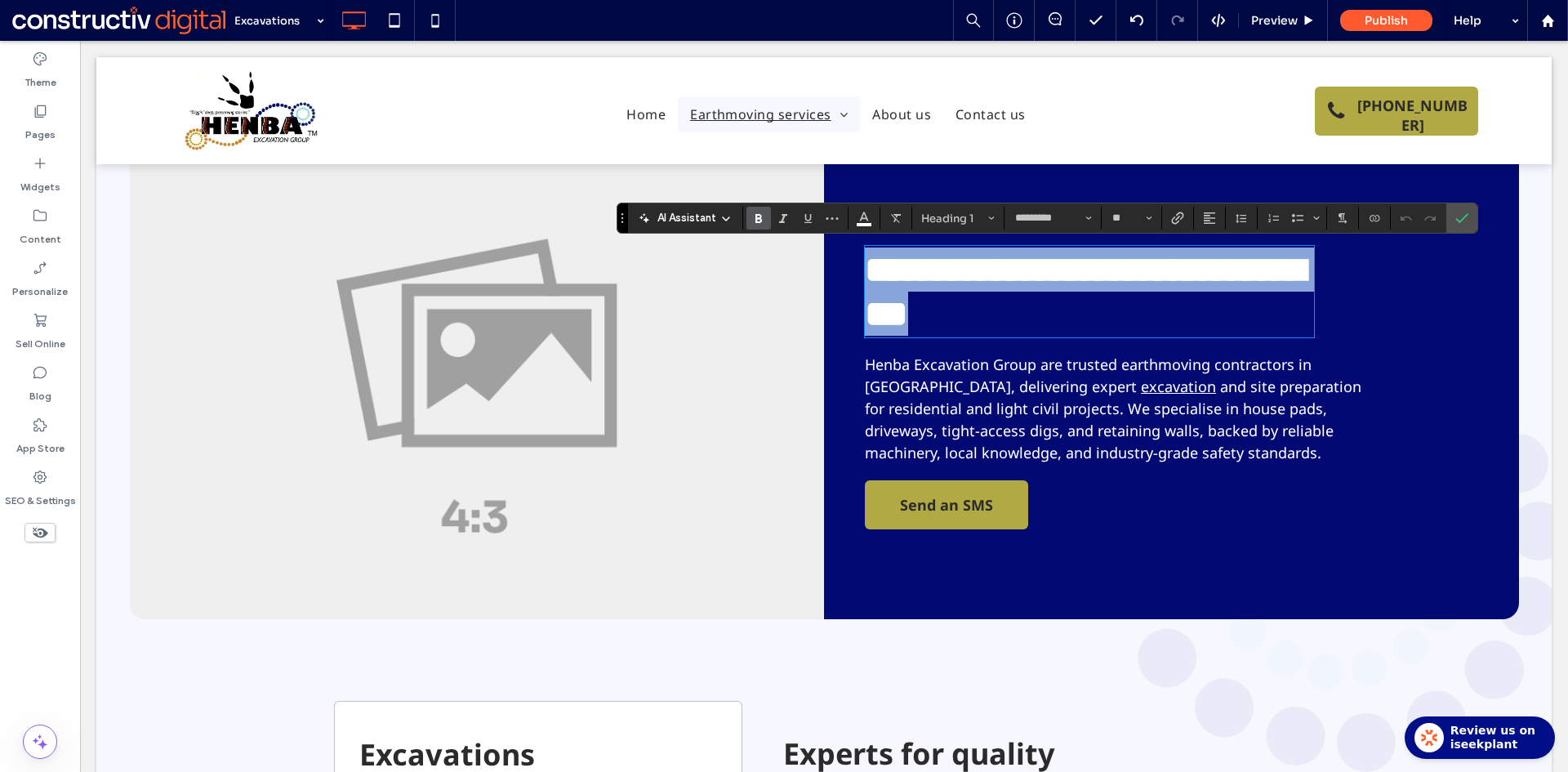
type input "**"
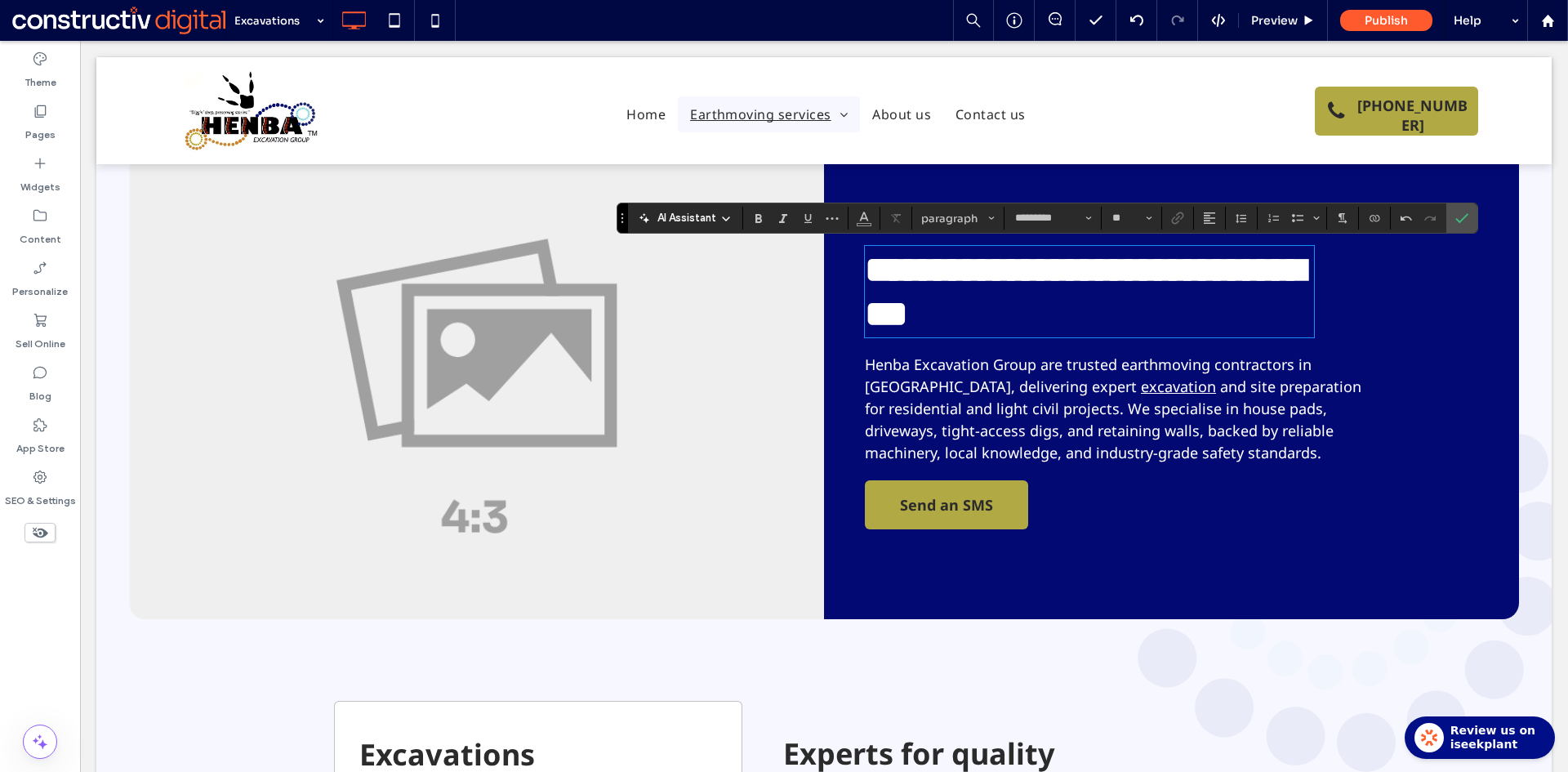
scroll to position [3, 0]
click at [1454, 215] on label "Confirm" at bounding box center [1461, 218] width 25 height 29
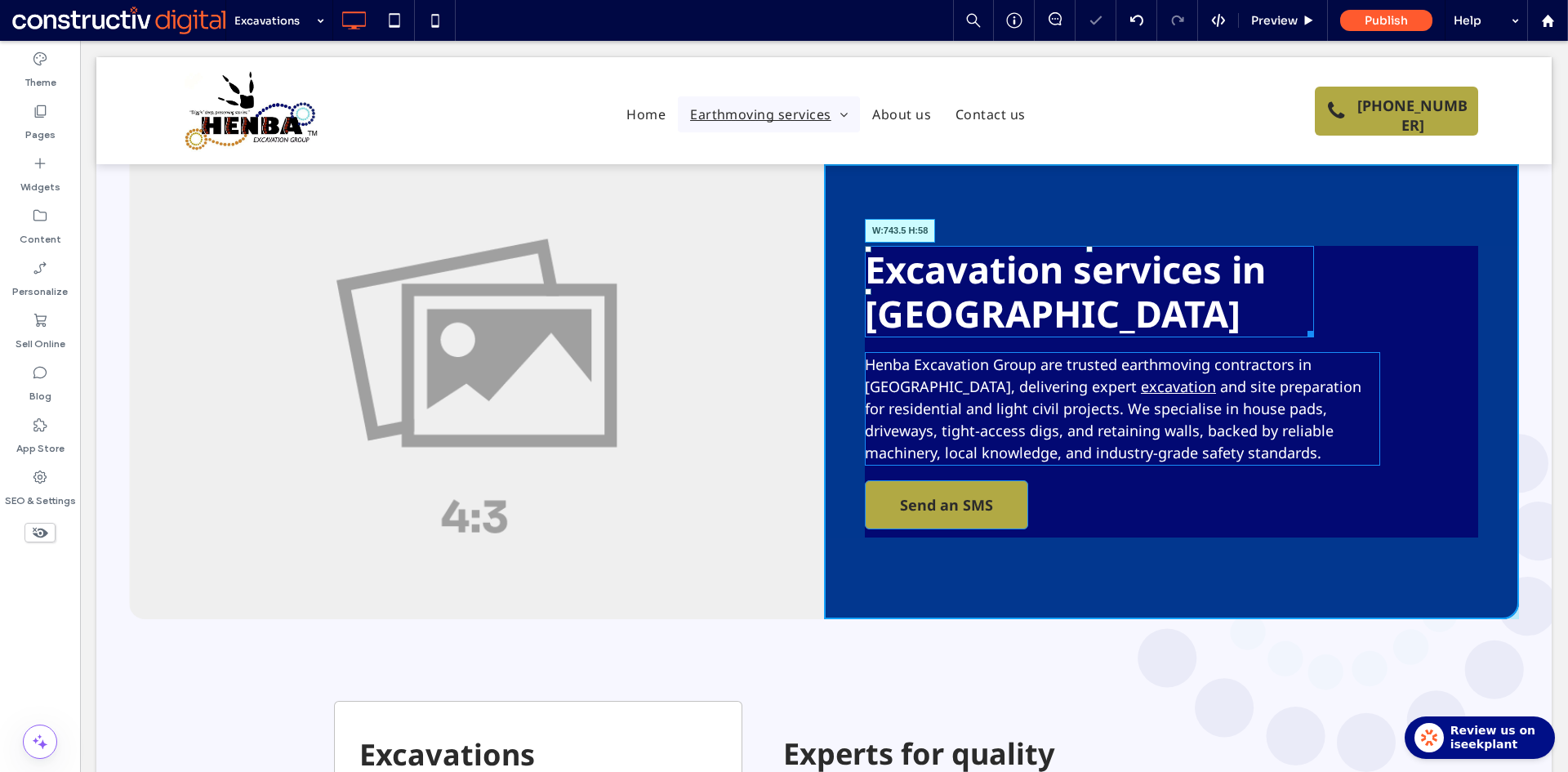
drag, startPoint x: 1300, startPoint y: 332, endPoint x: 1541, endPoint y: 323, distance: 241.2
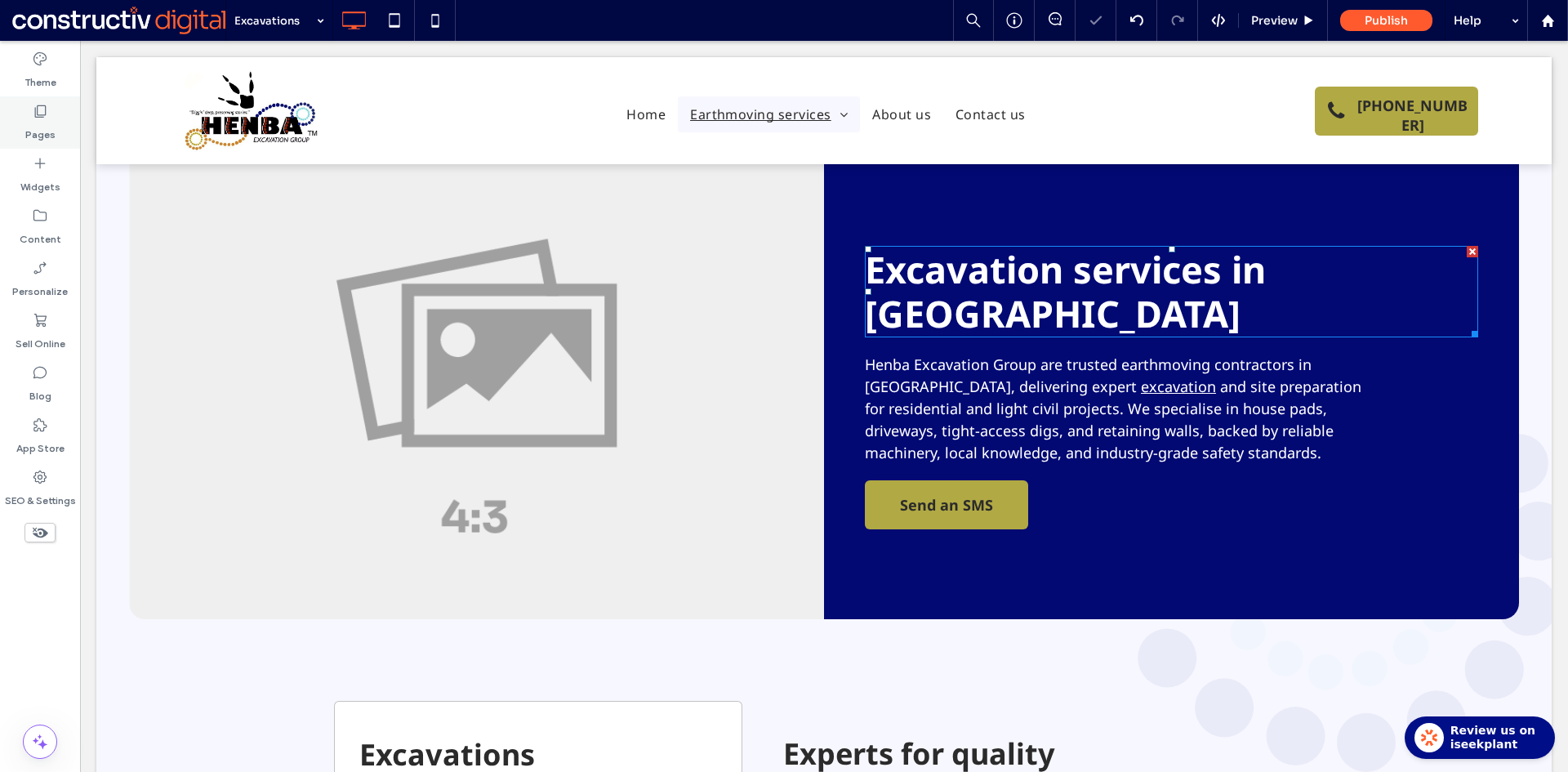
click at [44, 117] on icon at bounding box center [39, 111] width 16 height 16
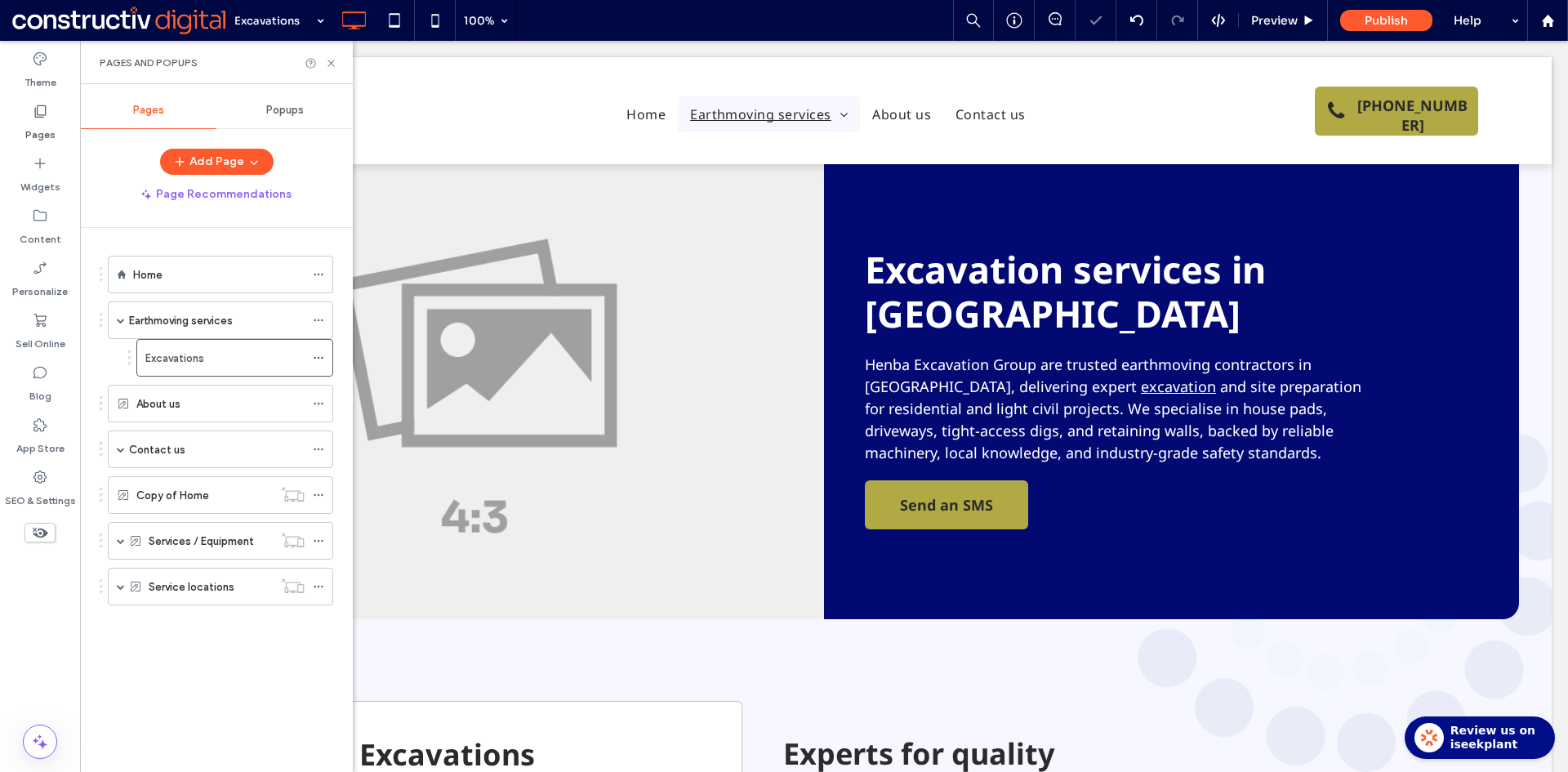
click at [178, 322] on label "Earthmoving services" at bounding box center [181, 320] width 104 height 28
click at [178, 359] on label "Excavations" at bounding box center [175, 357] width 59 height 28
click at [332, 64] on use at bounding box center [331, 63] width 7 height 7
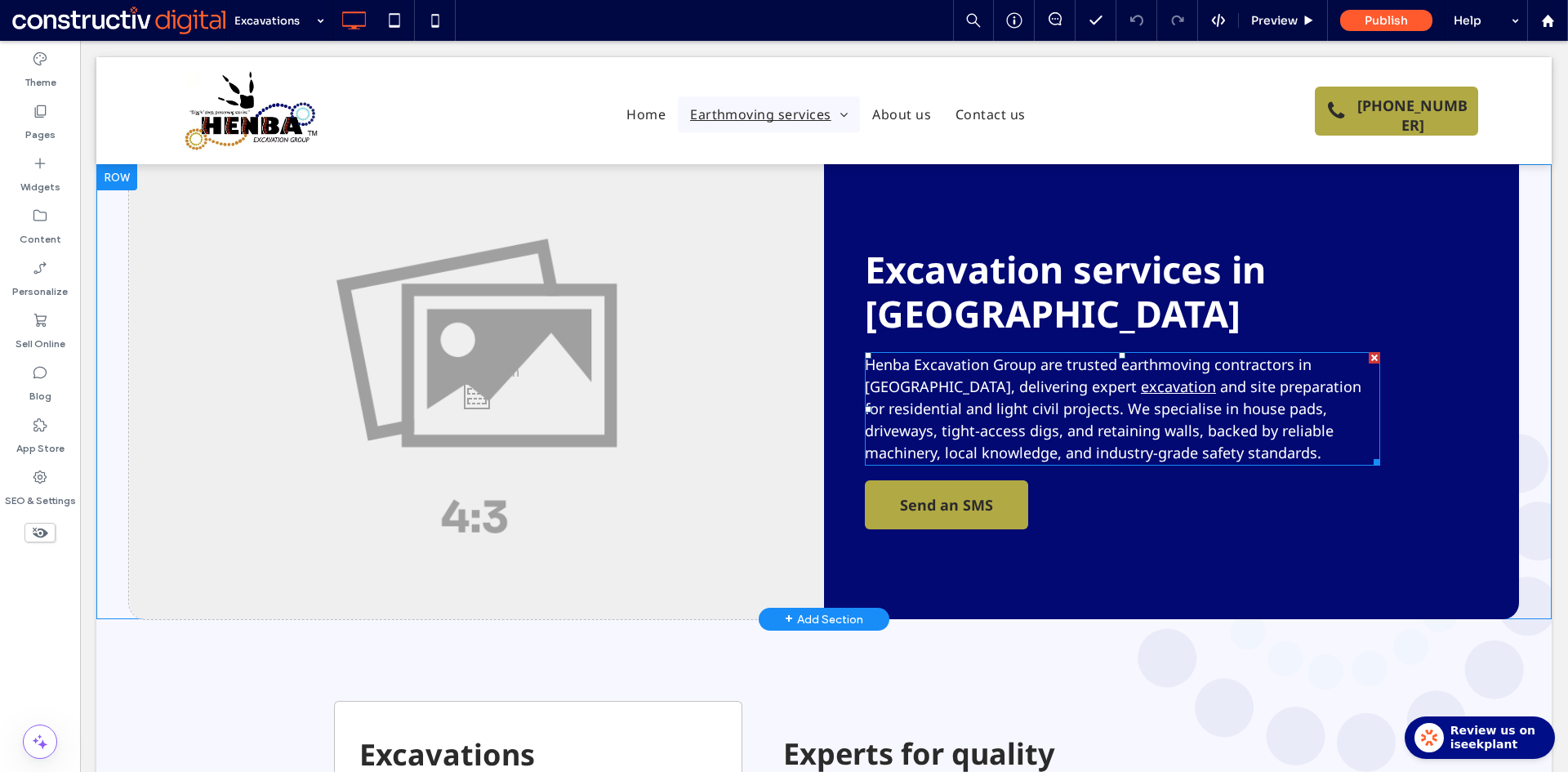
click at [968, 377] on span "and site preparation for residential and light civil projects. We specialise in…" at bounding box center [1113, 420] width 497 height 86
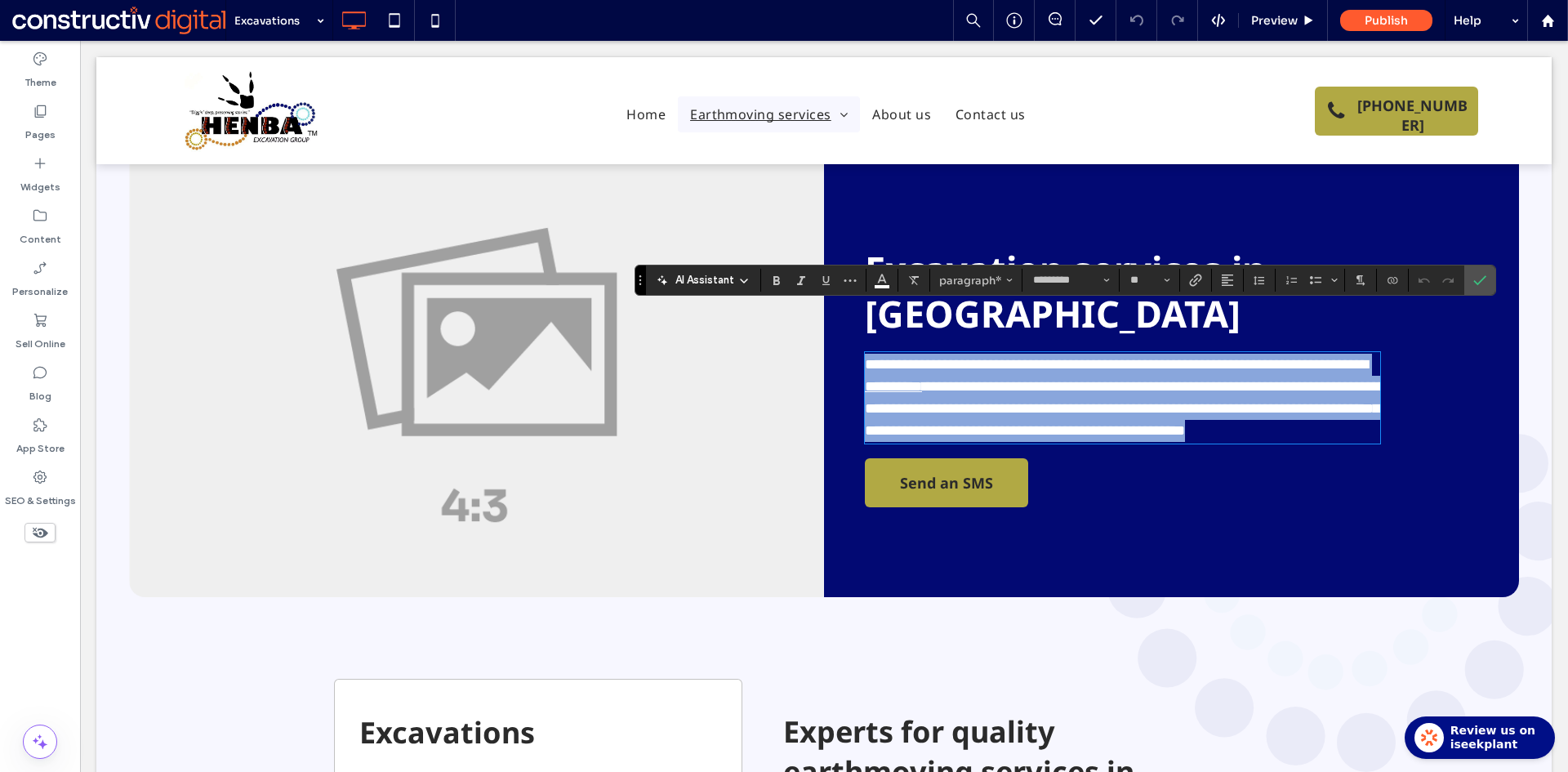
paste div
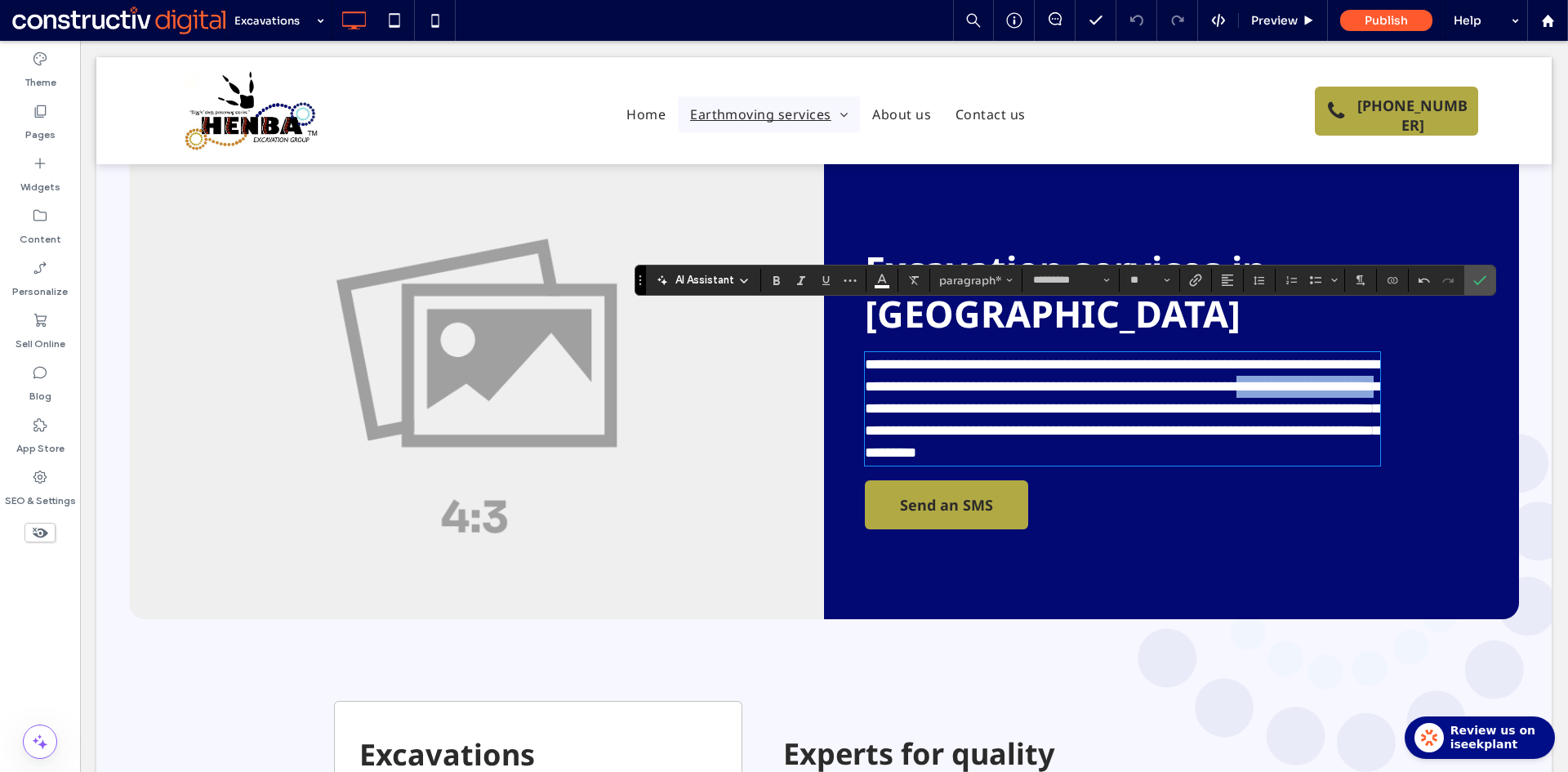
drag, startPoint x: 897, startPoint y: 362, endPoint x: 1166, endPoint y: 321, distance: 272.1
click at [1044, 360] on span "**********" at bounding box center [1122, 409] width 515 height 103
click at [1198, 277] on icon "Link" at bounding box center [1195, 279] width 13 height 13
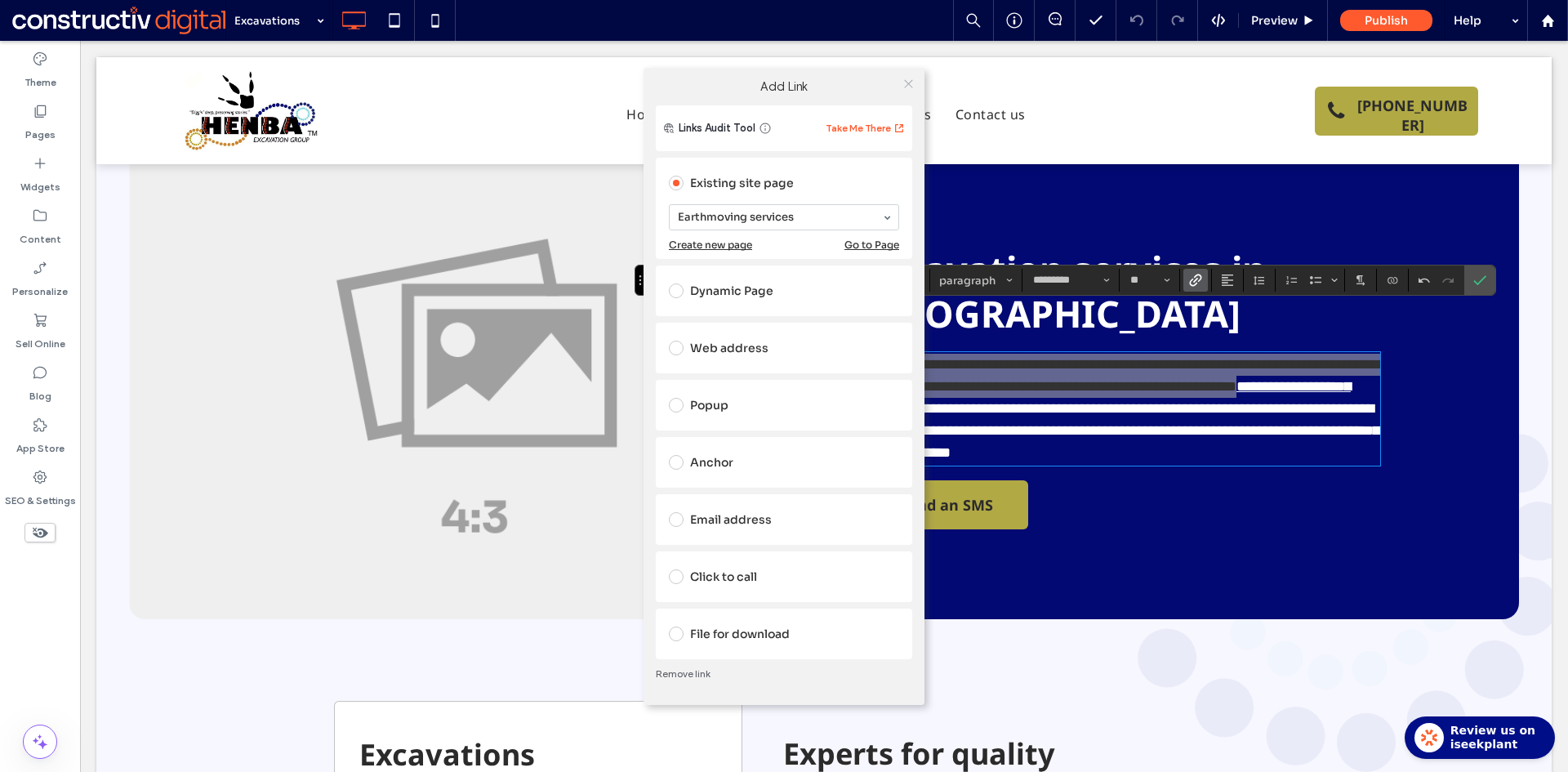
click at [903, 86] on icon at bounding box center [909, 84] width 12 height 12
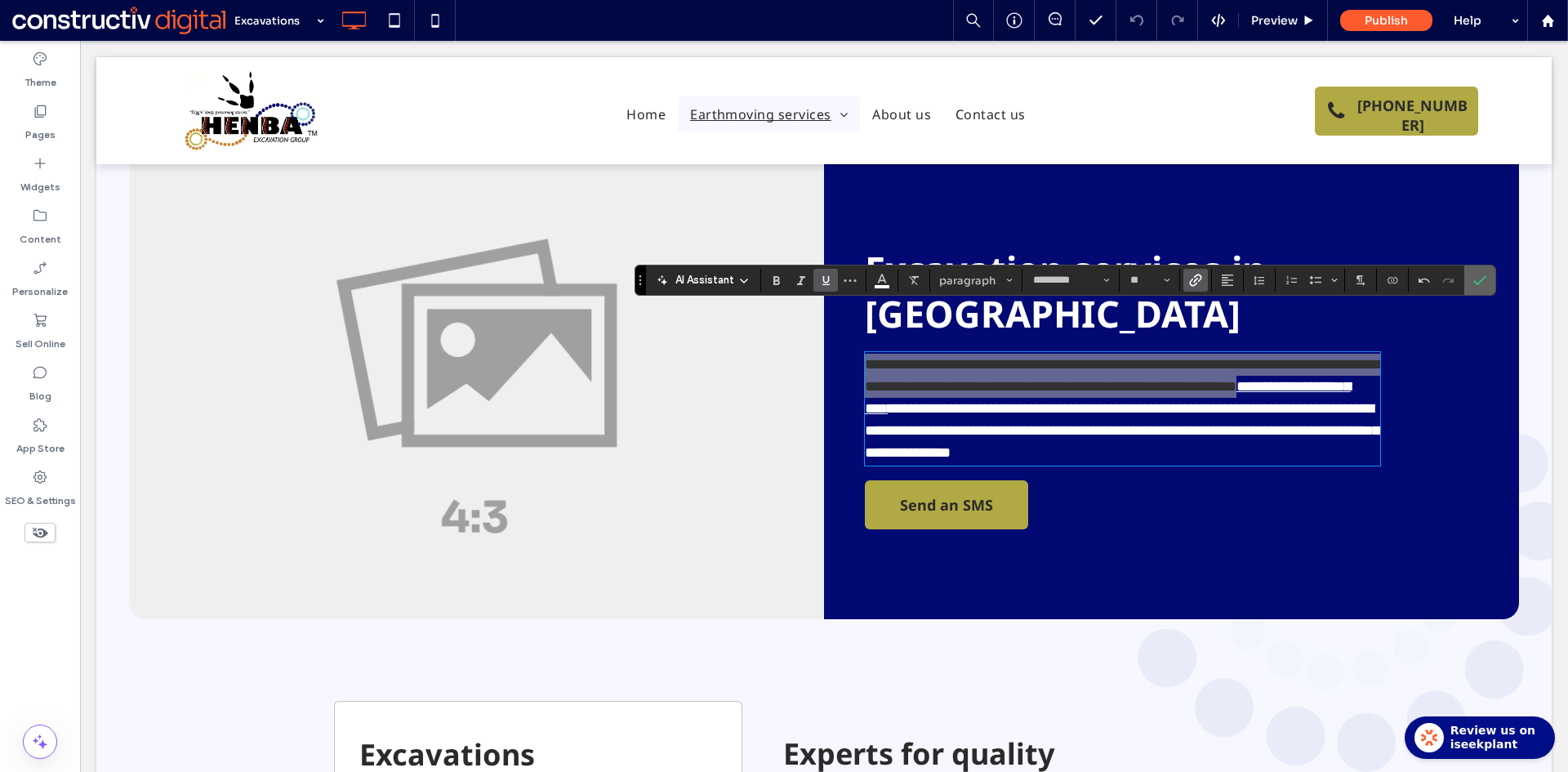
click at [1490, 272] on label "Confirm" at bounding box center [1479, 280] width 25 height 29
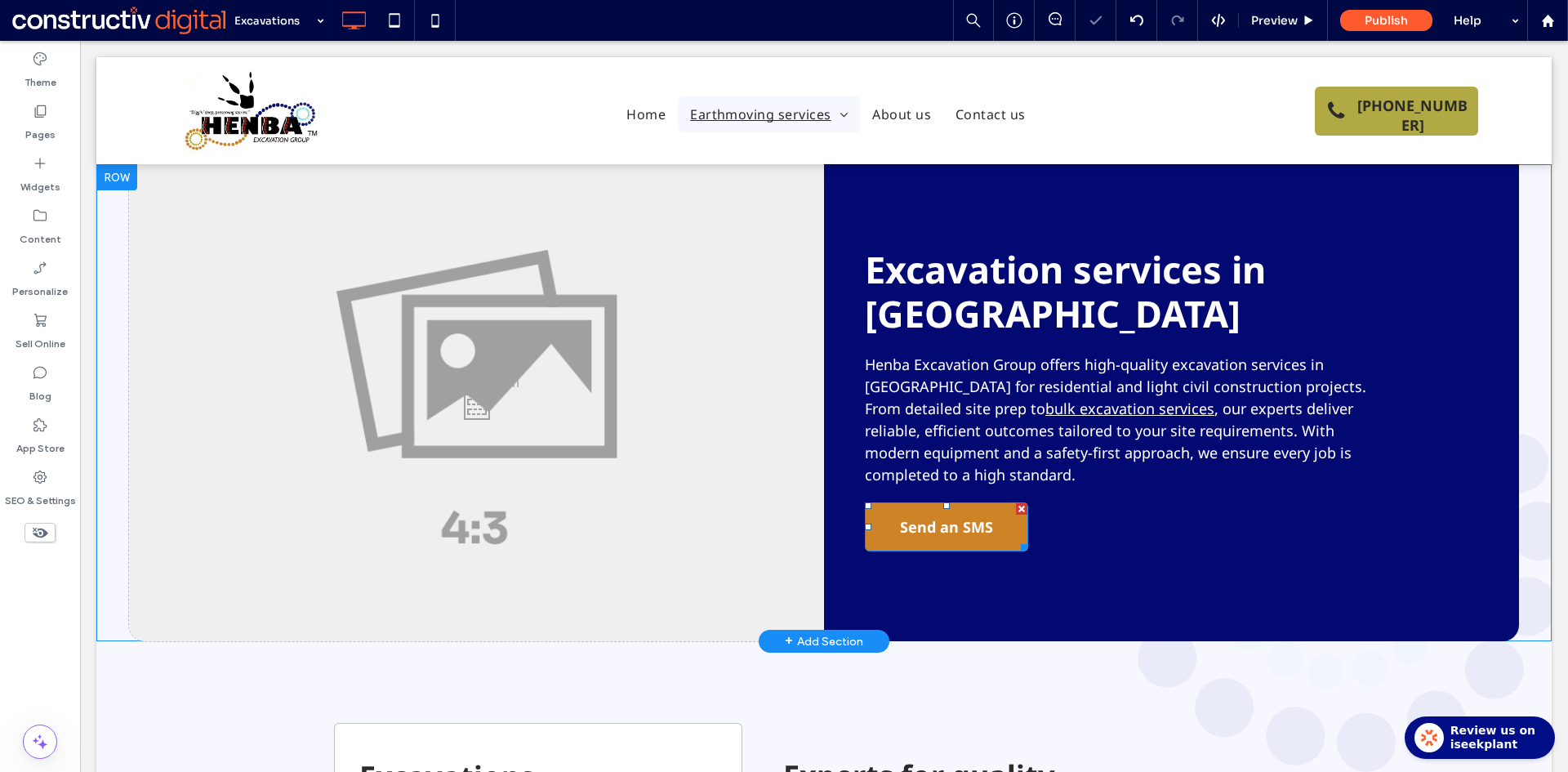
click at [920, 504] on span "Send an SMS" at bounding box center [946, 526] width 93 height 45
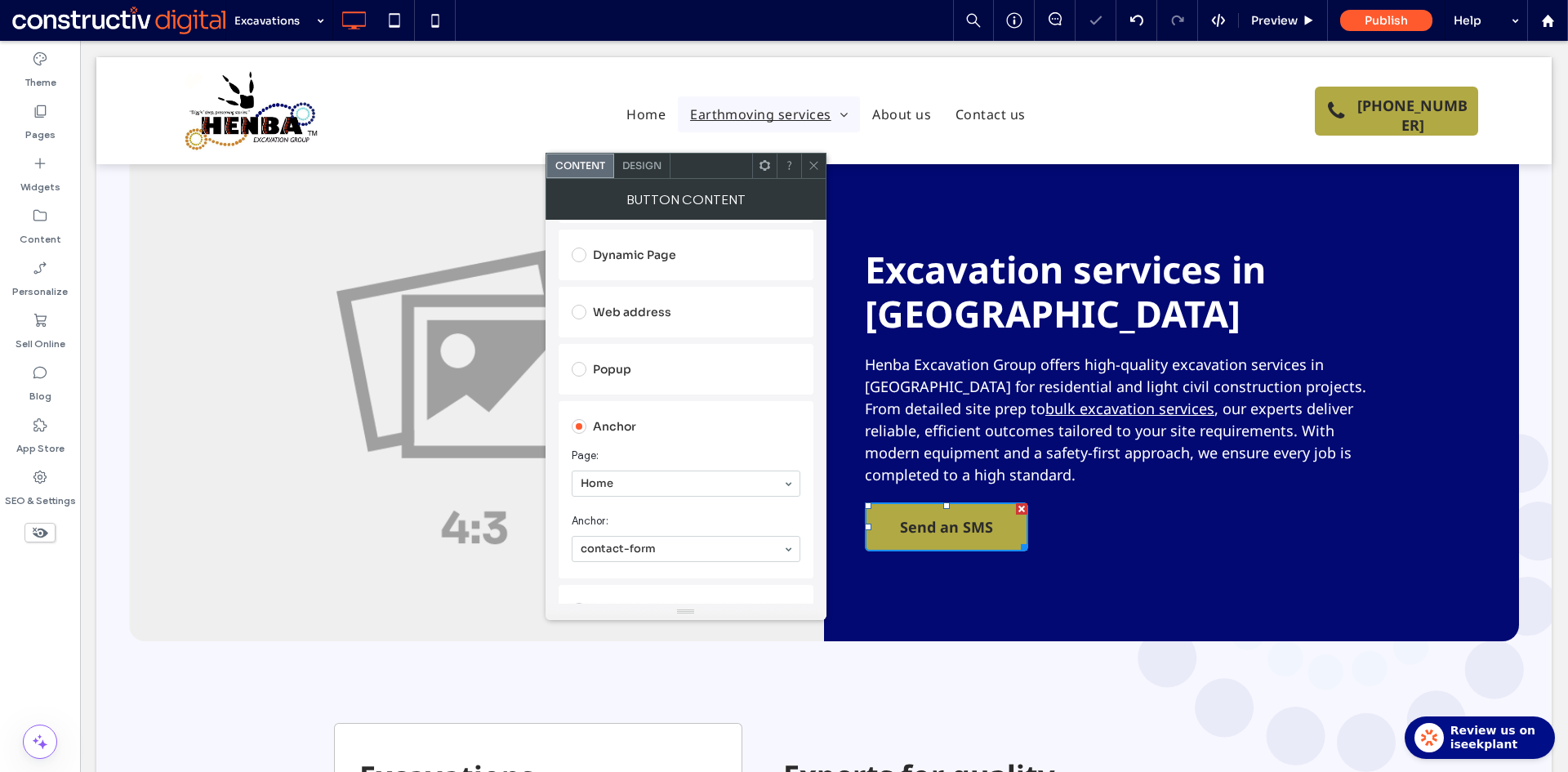
scroll to position [245, 0]
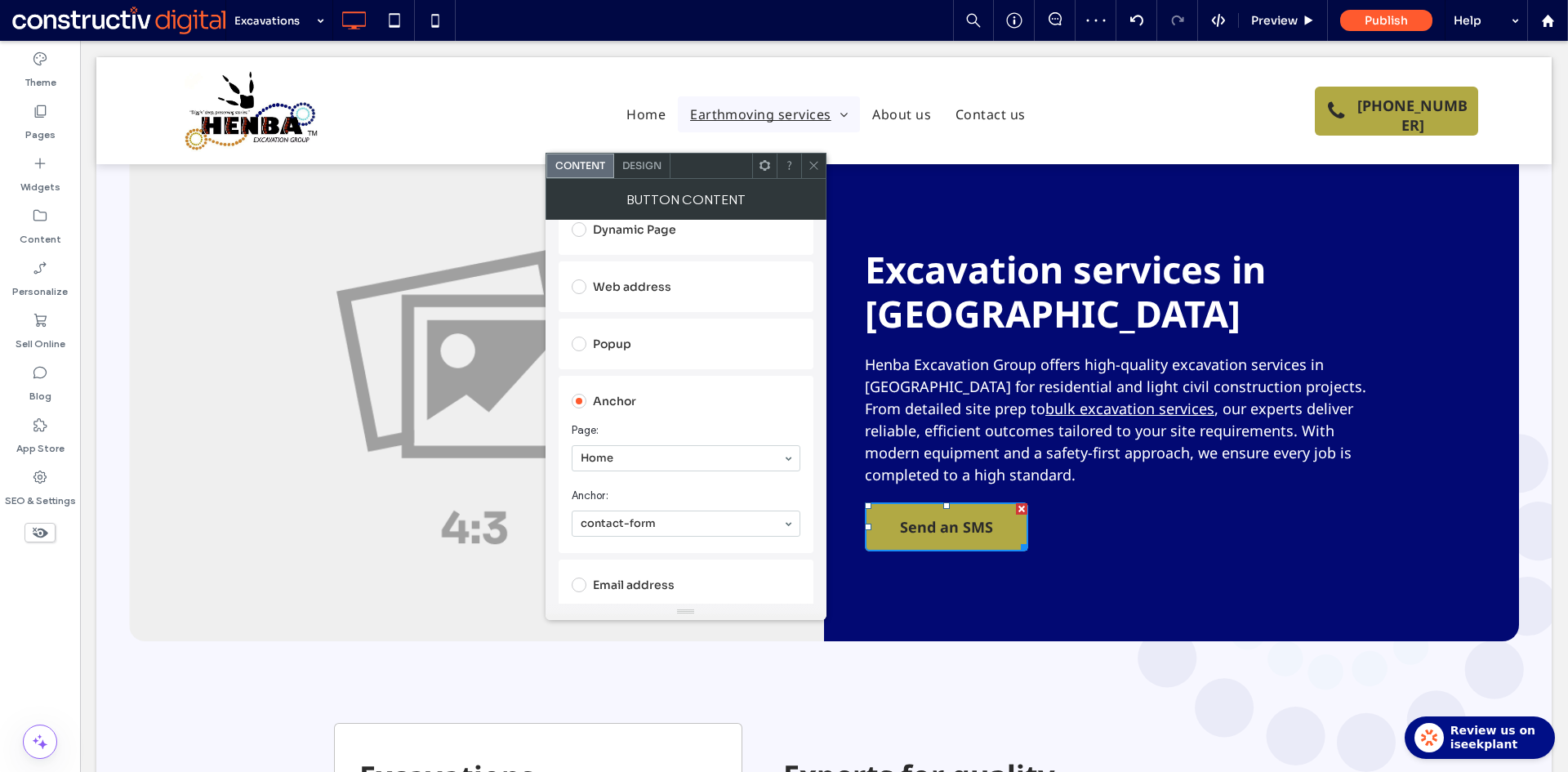
drag, startPoint x: 628, startPoint y: 453, endPoint x: 642, endPoint y: 465, distance: 18.4
click at [810, 169] on icon at bounding box center [814, 165] width 12 height 12
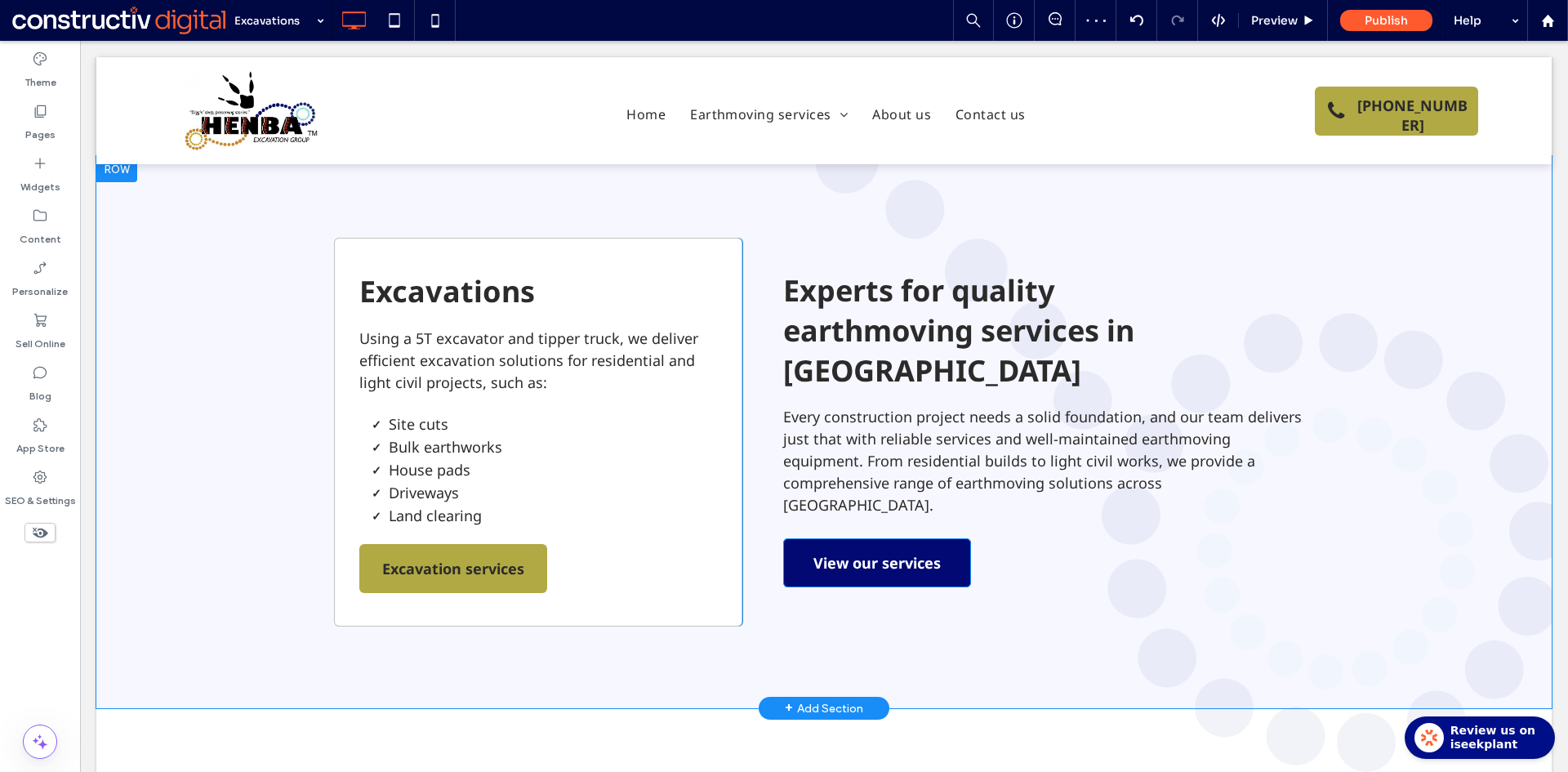
scroll to position [490, 0]
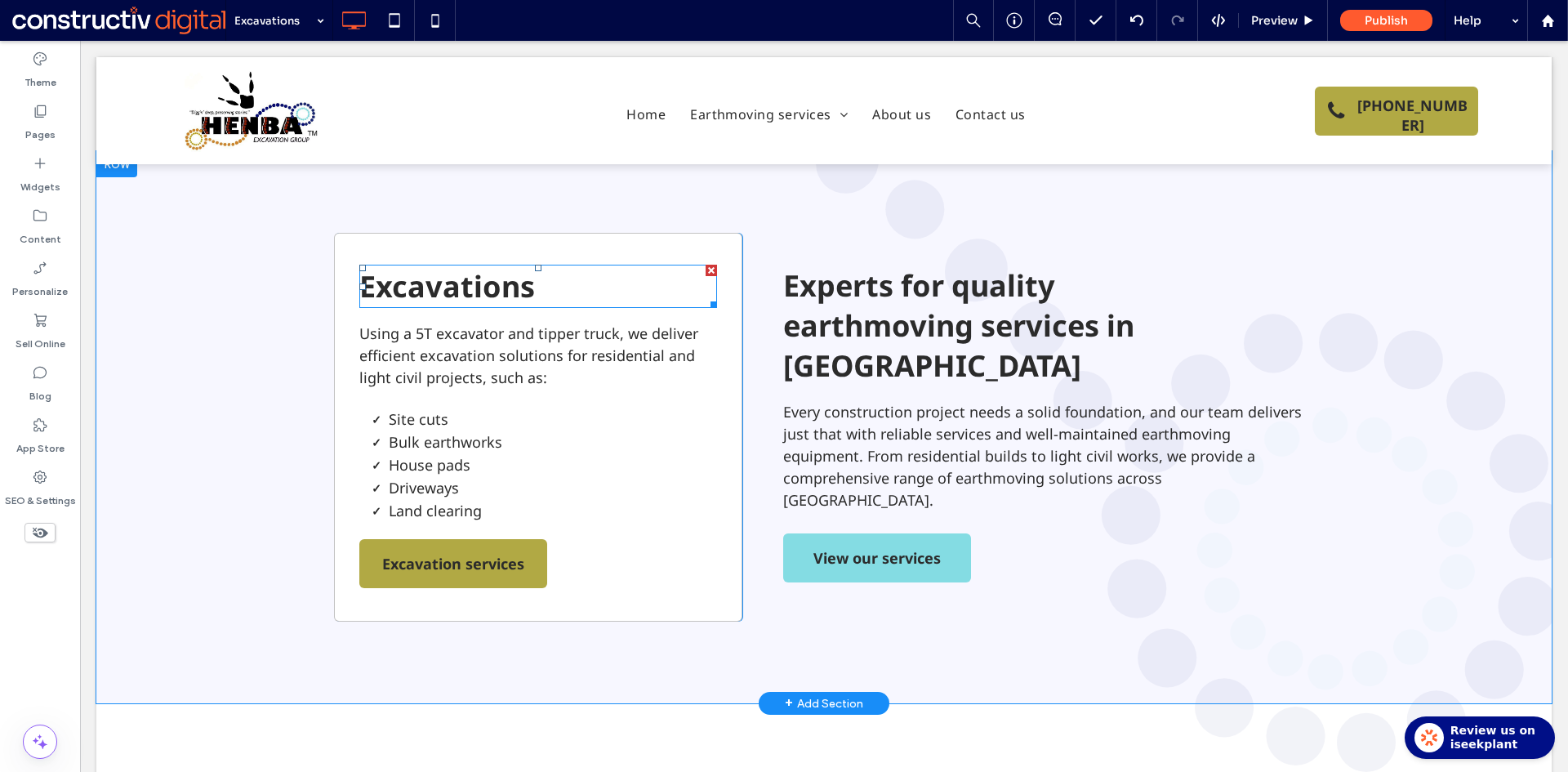
click at [510, 266] on span "Excavations" at bounding box center [447, 286] width 176 height 40
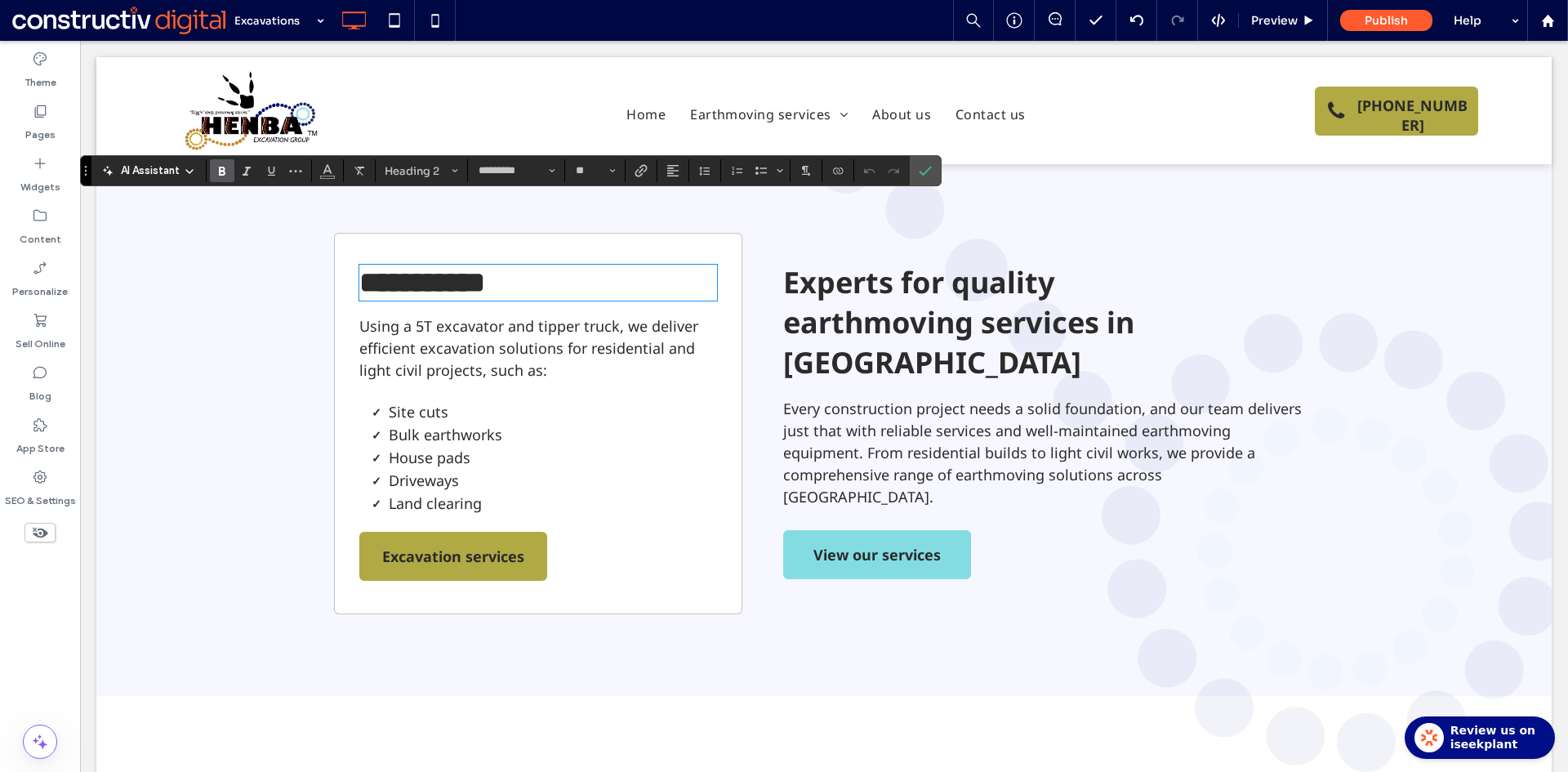
type input "**"
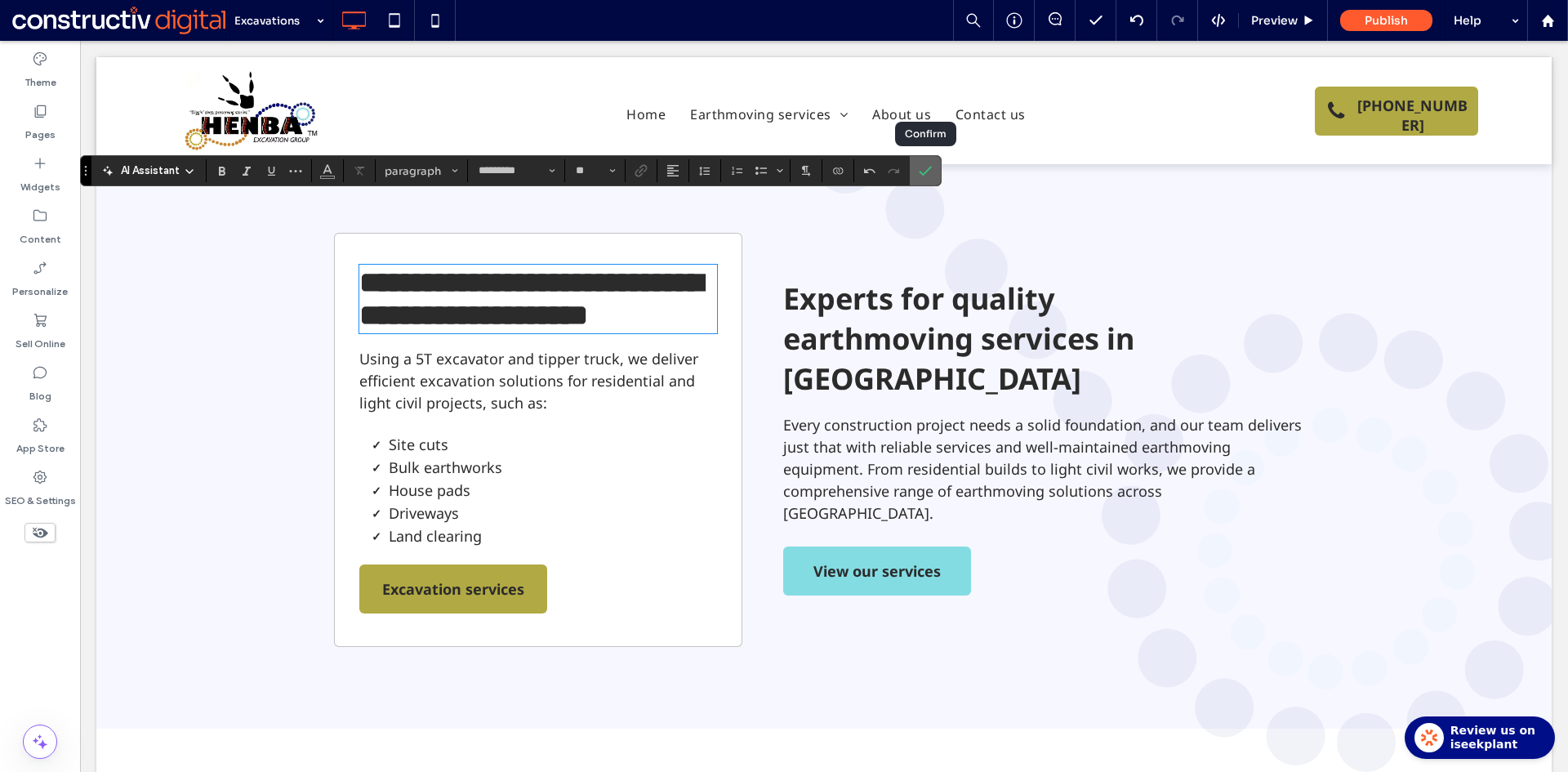
click at [928, 167] on icon "Confirm" at bounding box center [925, 171] width 13 height 13
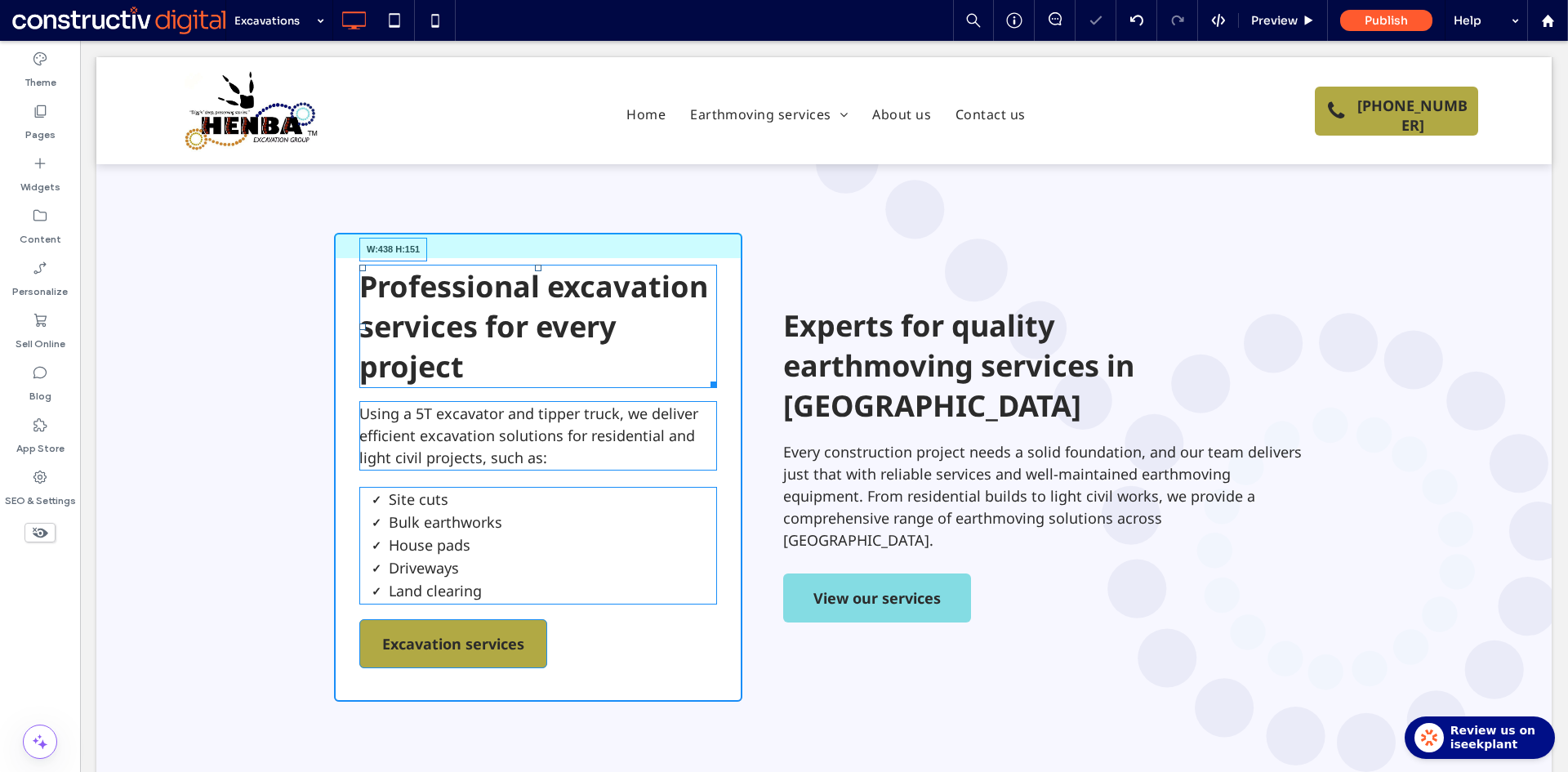
drag, startPoint x: 712, startPoint y: 315, endPoint x: 856, endPoint y: 351, distance: 148.4
click at [776, 310] on div "Professional excavation services for every project W:438 H:151 Using a 5T excav…" at bounding box center [824, 467] width 980 height 469
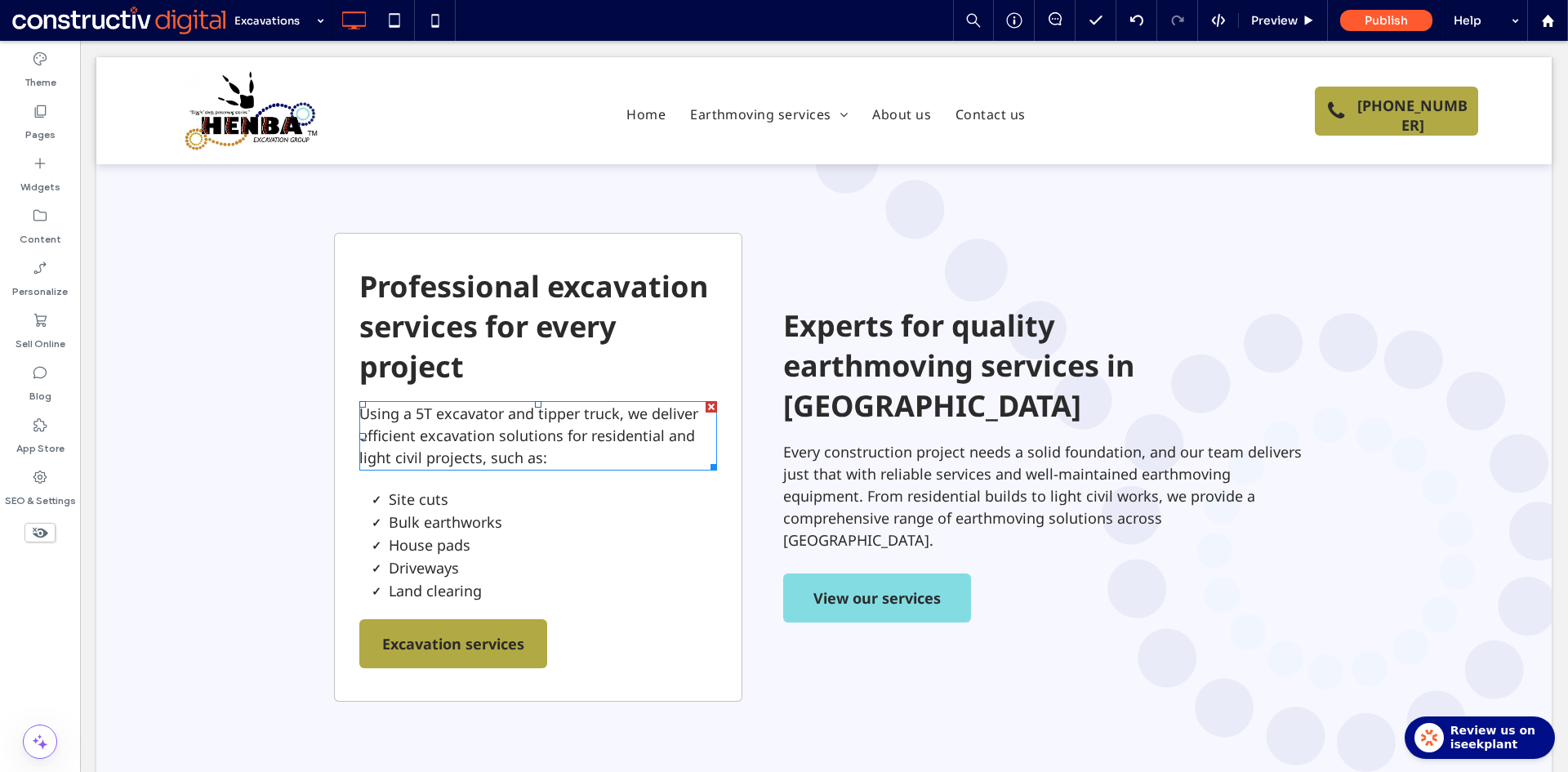
click at [495, 404] on span "Using a 5T excavator and tipper truck, we deliver efficient excavation solution…" at bounding box center [529, 435] width 339 height 63
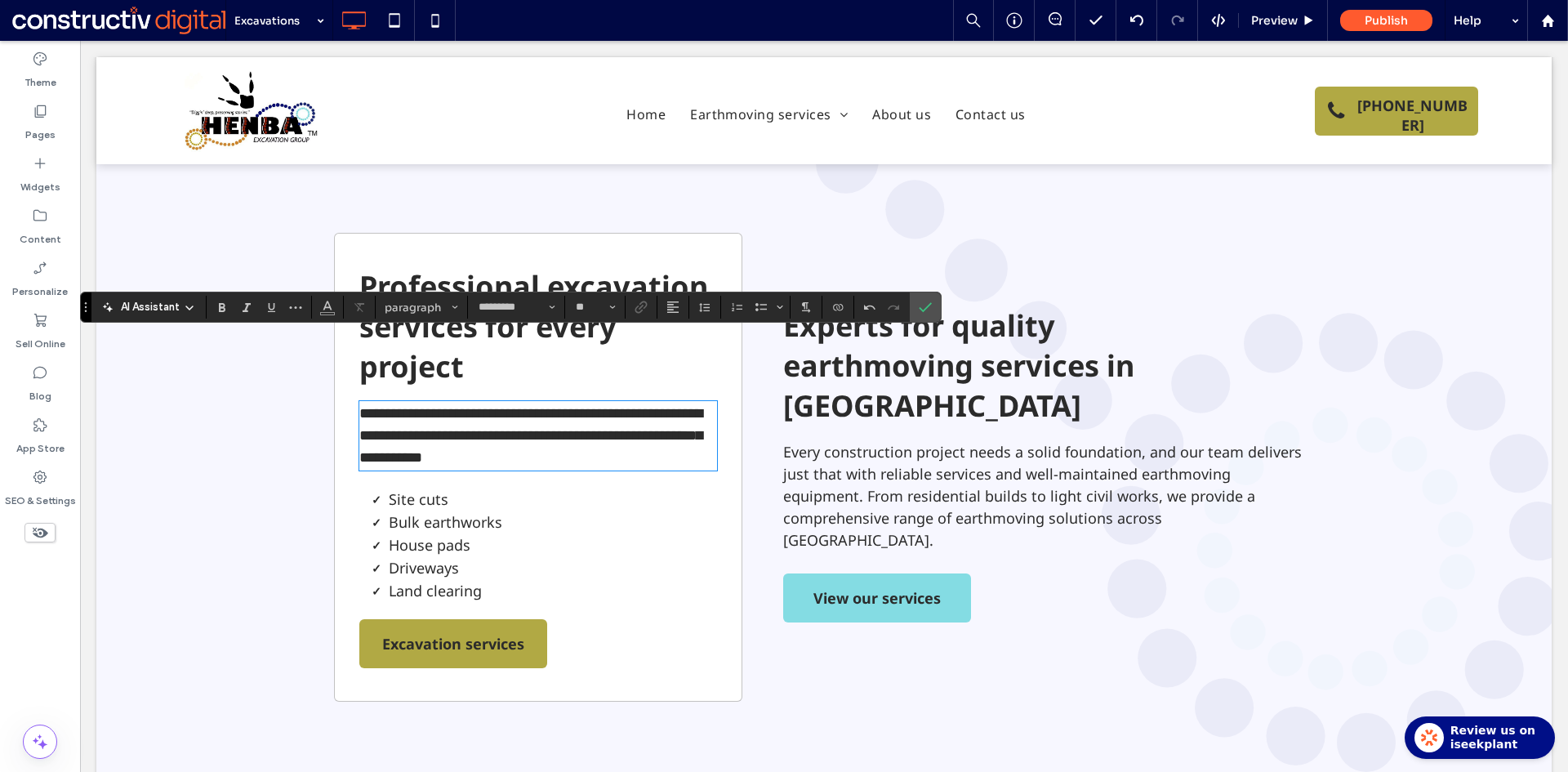
scroll to position [0, 0]
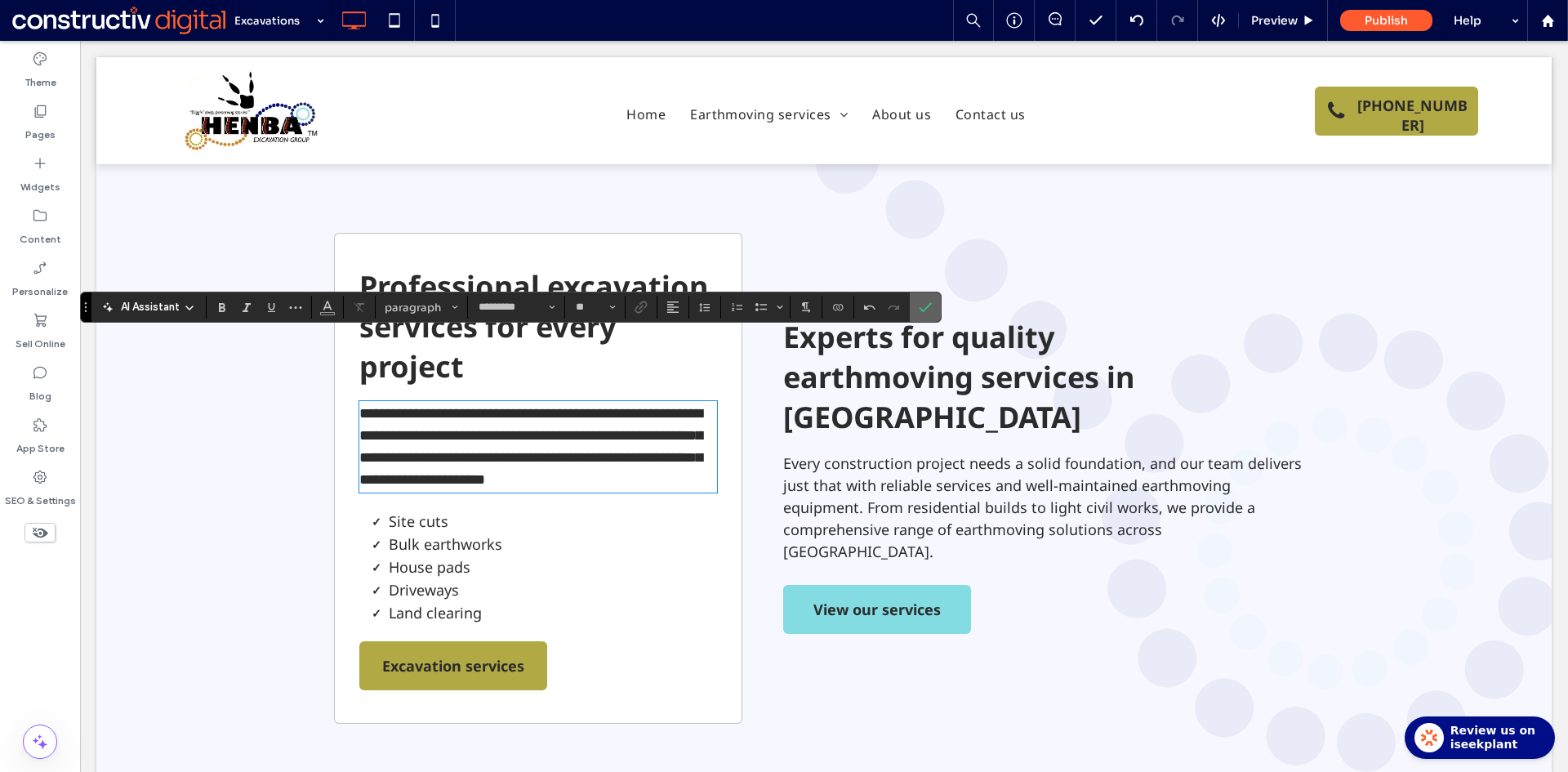
click at [927, 303] on icon "Confirm" at bounding box center [925, 307] width 13 height 13
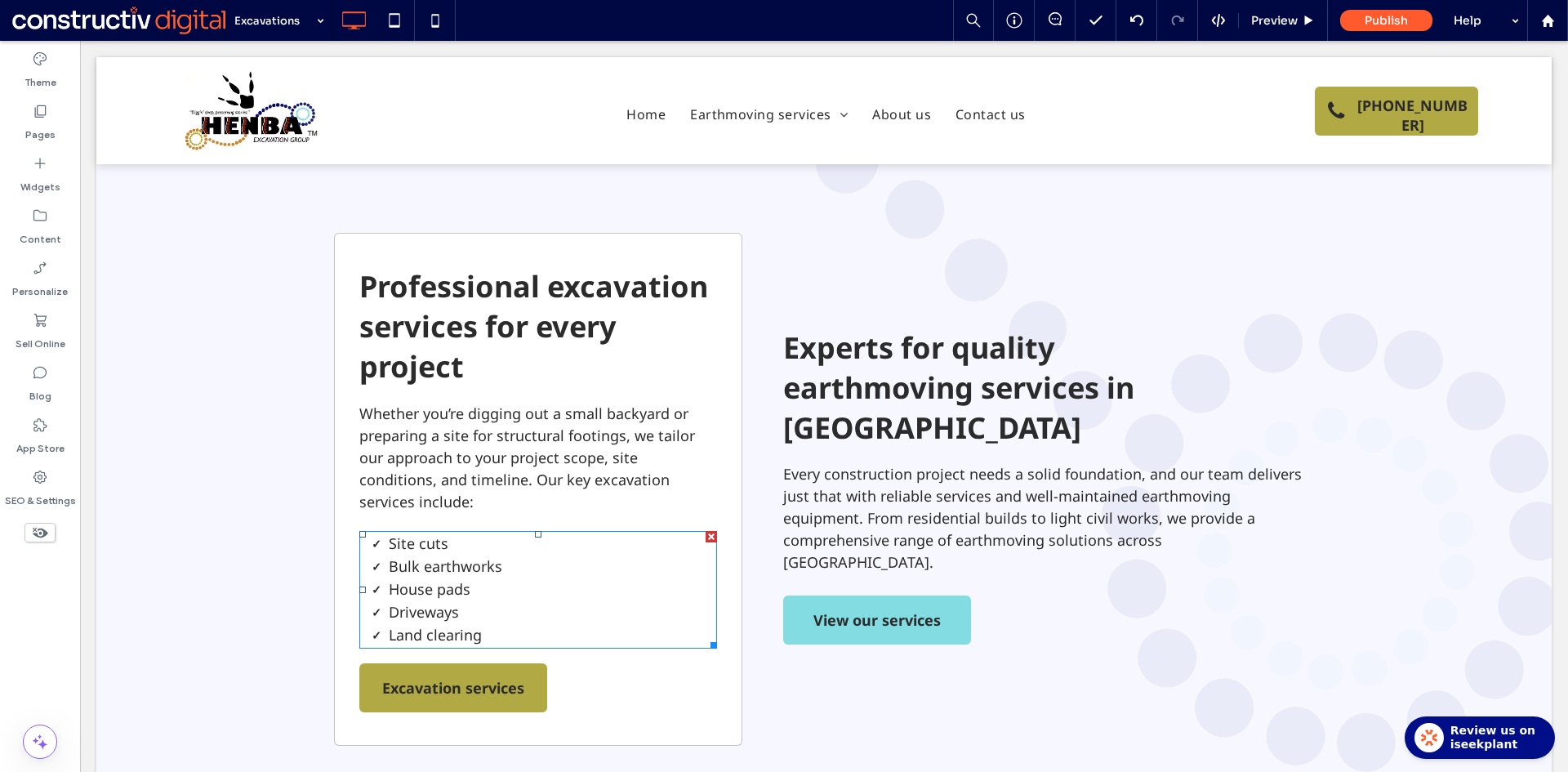
click at [441, 579] on span "House pads" at bounding box center [429, 589] width 81 height 20
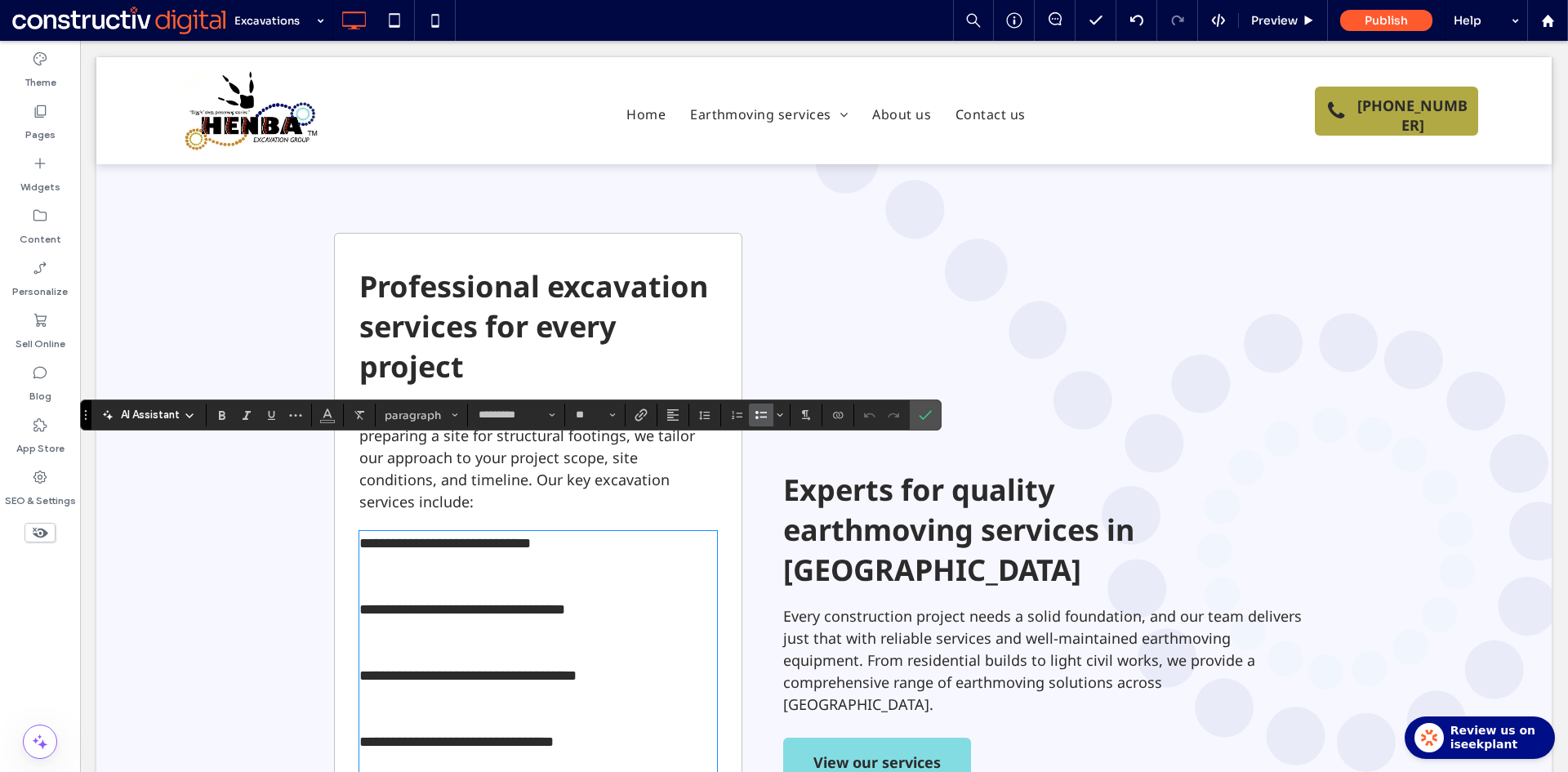
scroll to position [881, 0]
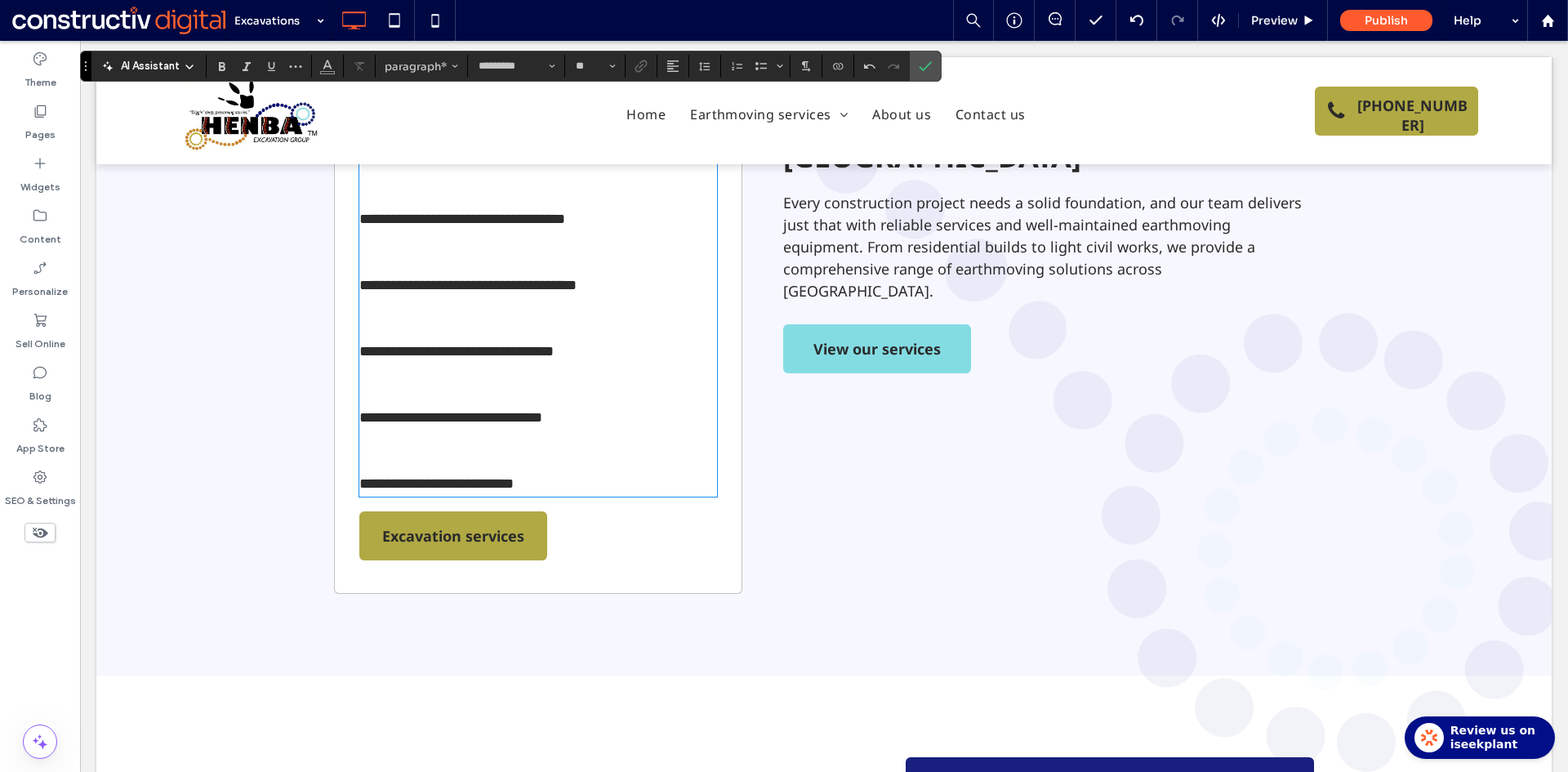
click at [379, 451] on p "﻿" at bounding box center [539, 462] width 358 height 22
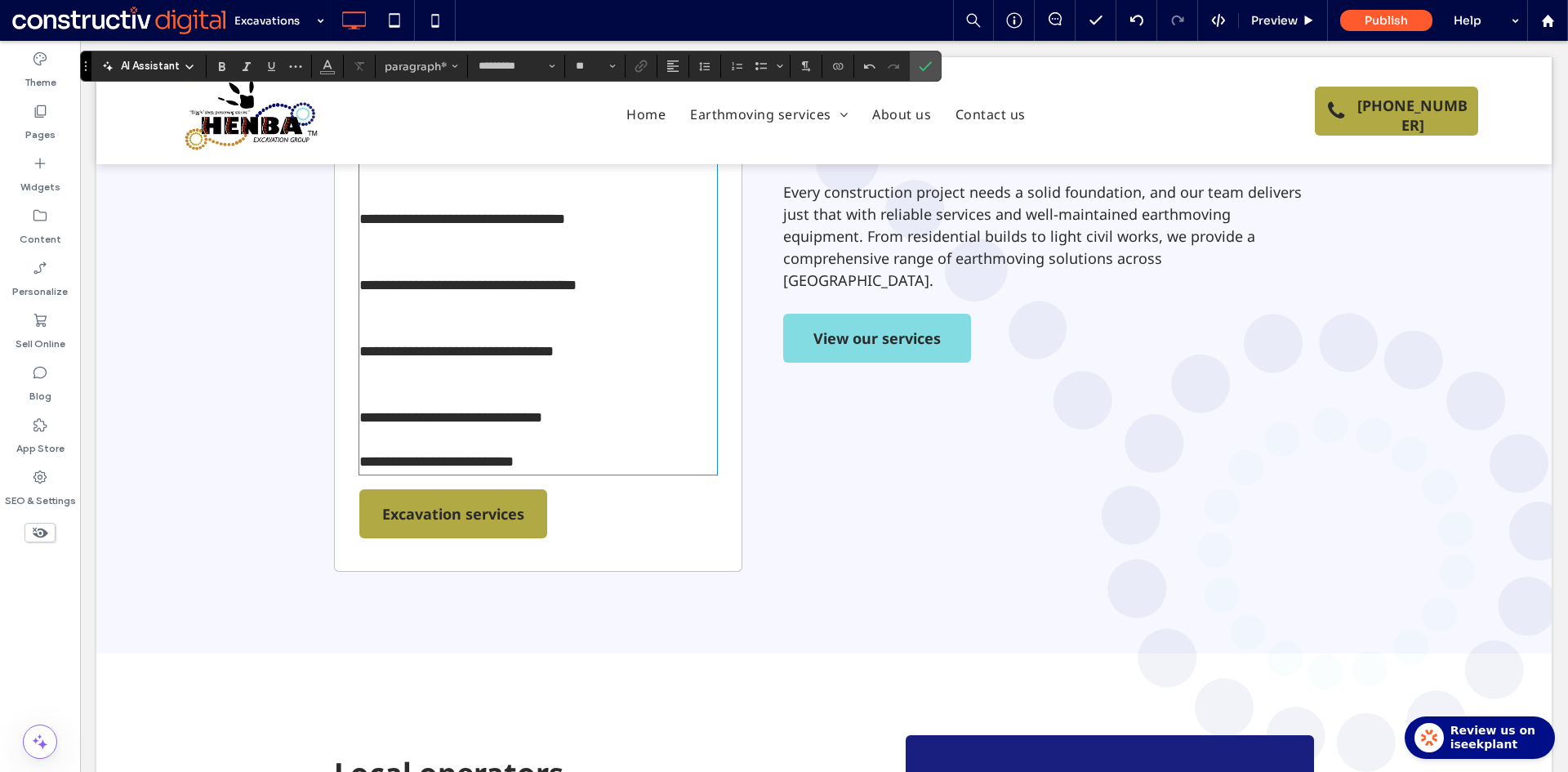
click at [379, 429] on p "﻿" at bounding box center [539, 440] width 358 height 22
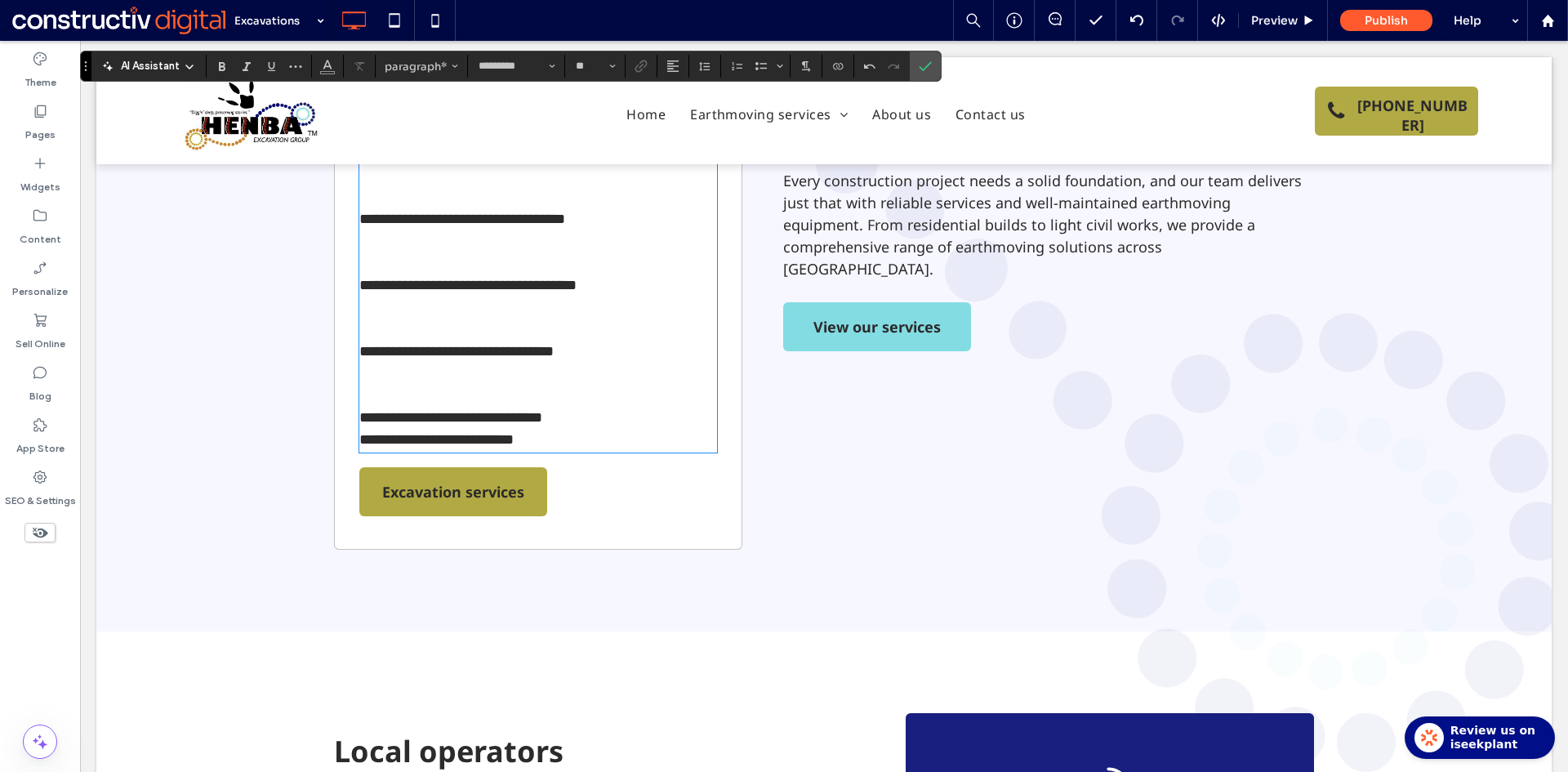
click at [374, 385] on p "﻿" at bounding box center [539, 396] width 358 height 22
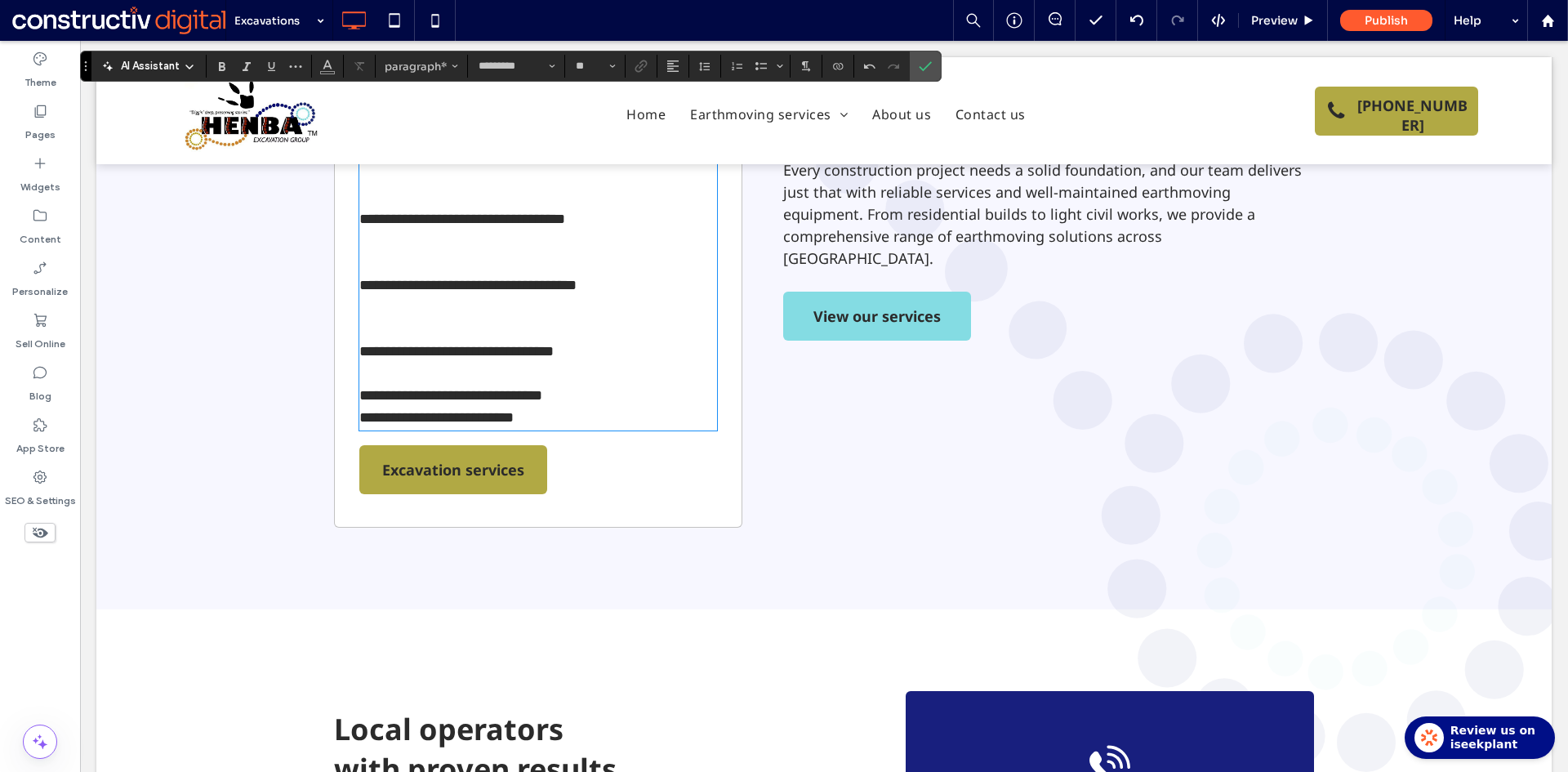
click at [374, 362] on p "﻿" at bounding box center [539, 374] width 358 height 22
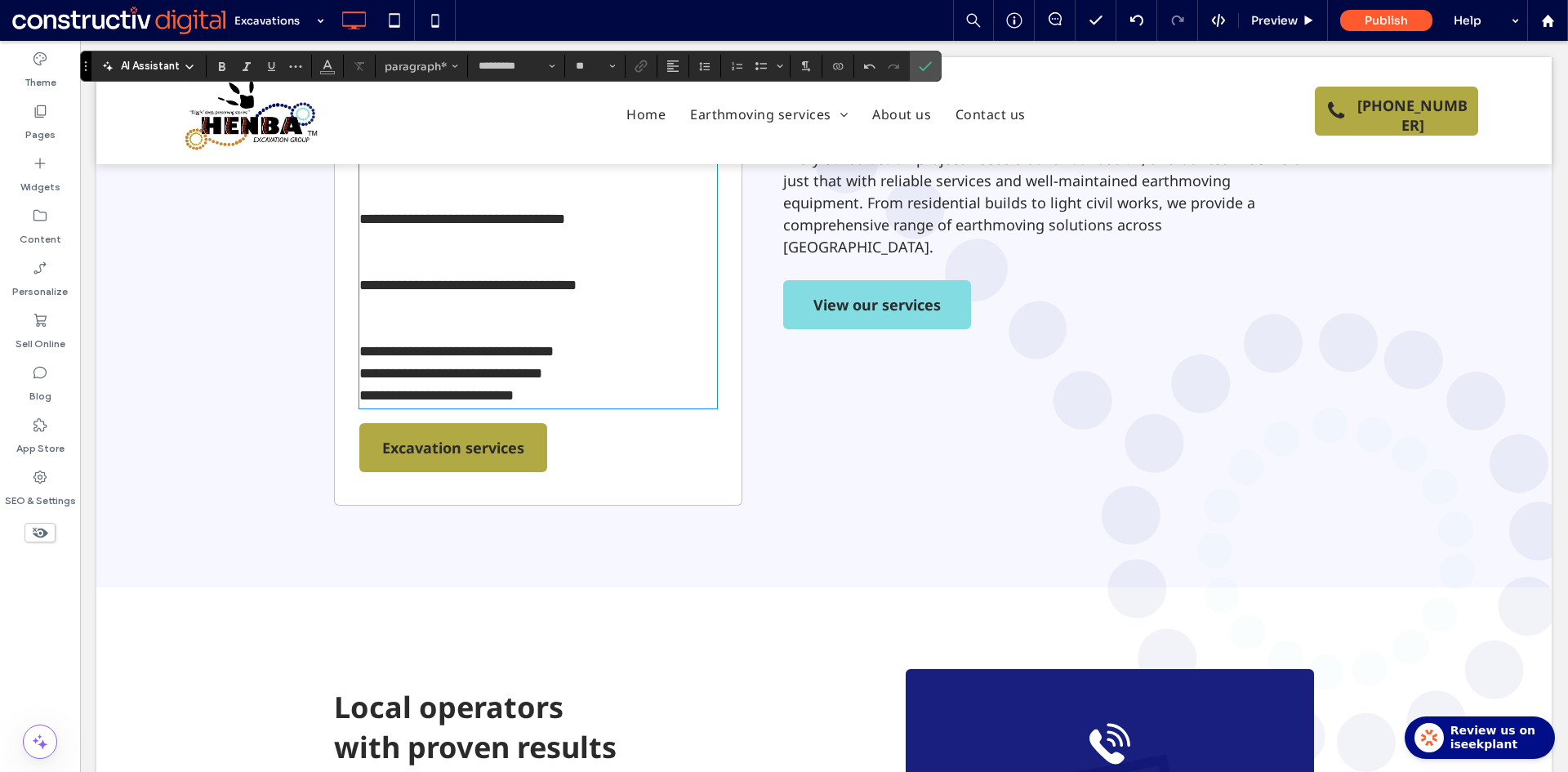
click at [376, 319] on p at bounding box center [539, 330] width 358 height 22
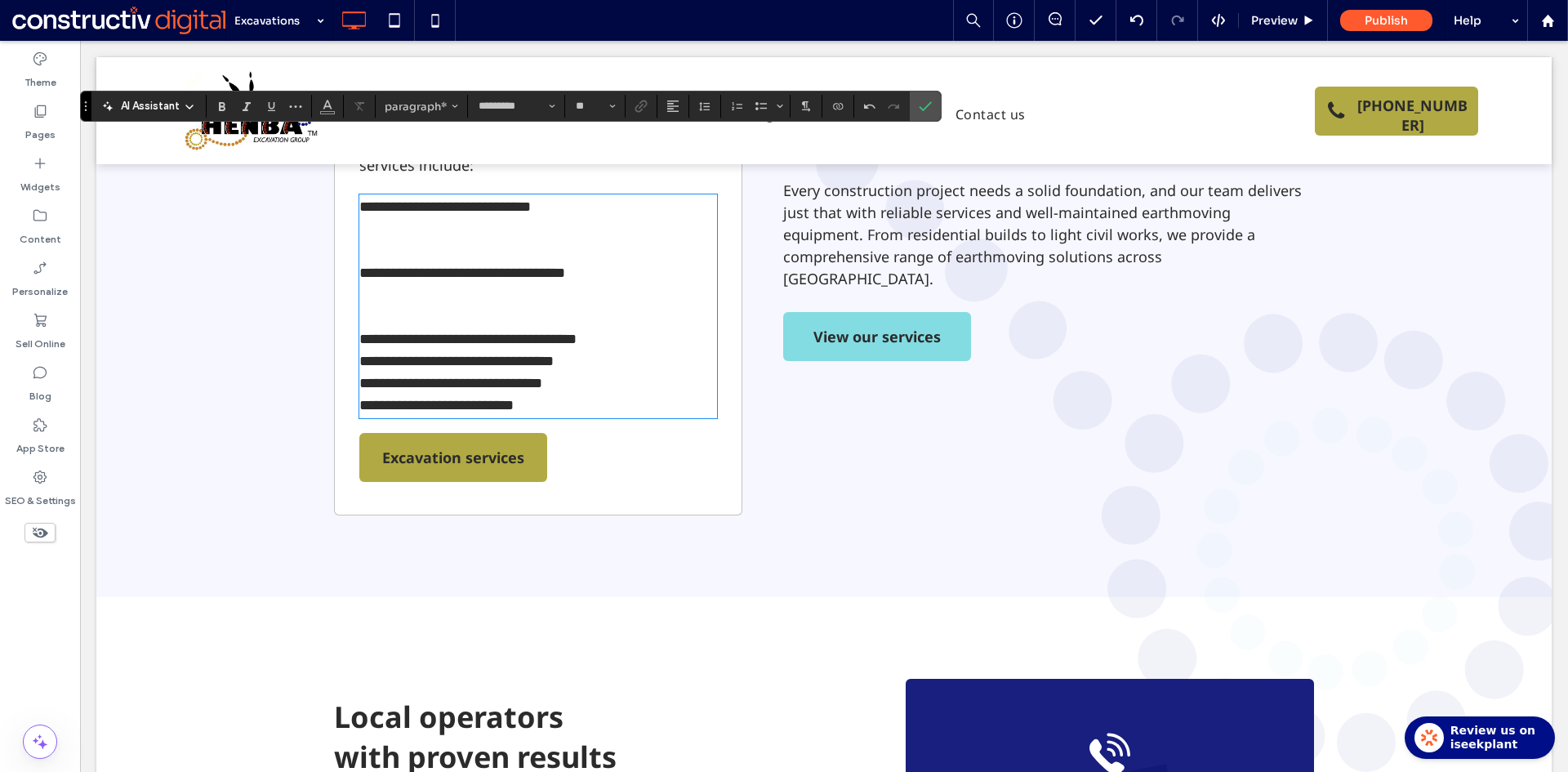
scroll to position [799, 0]
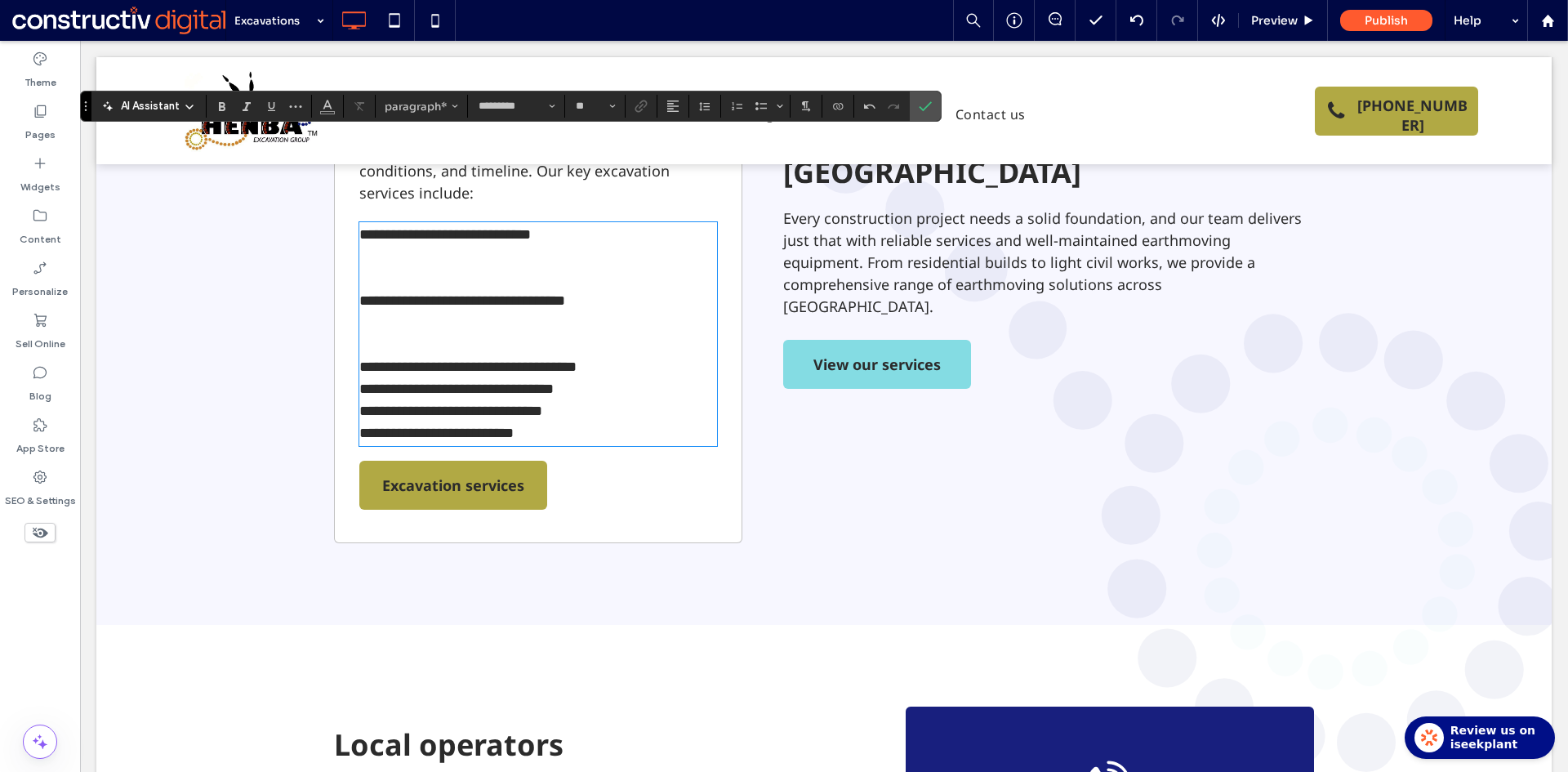
click at [381, 334] on p at bounding box center [539, 345] width 358 height 22
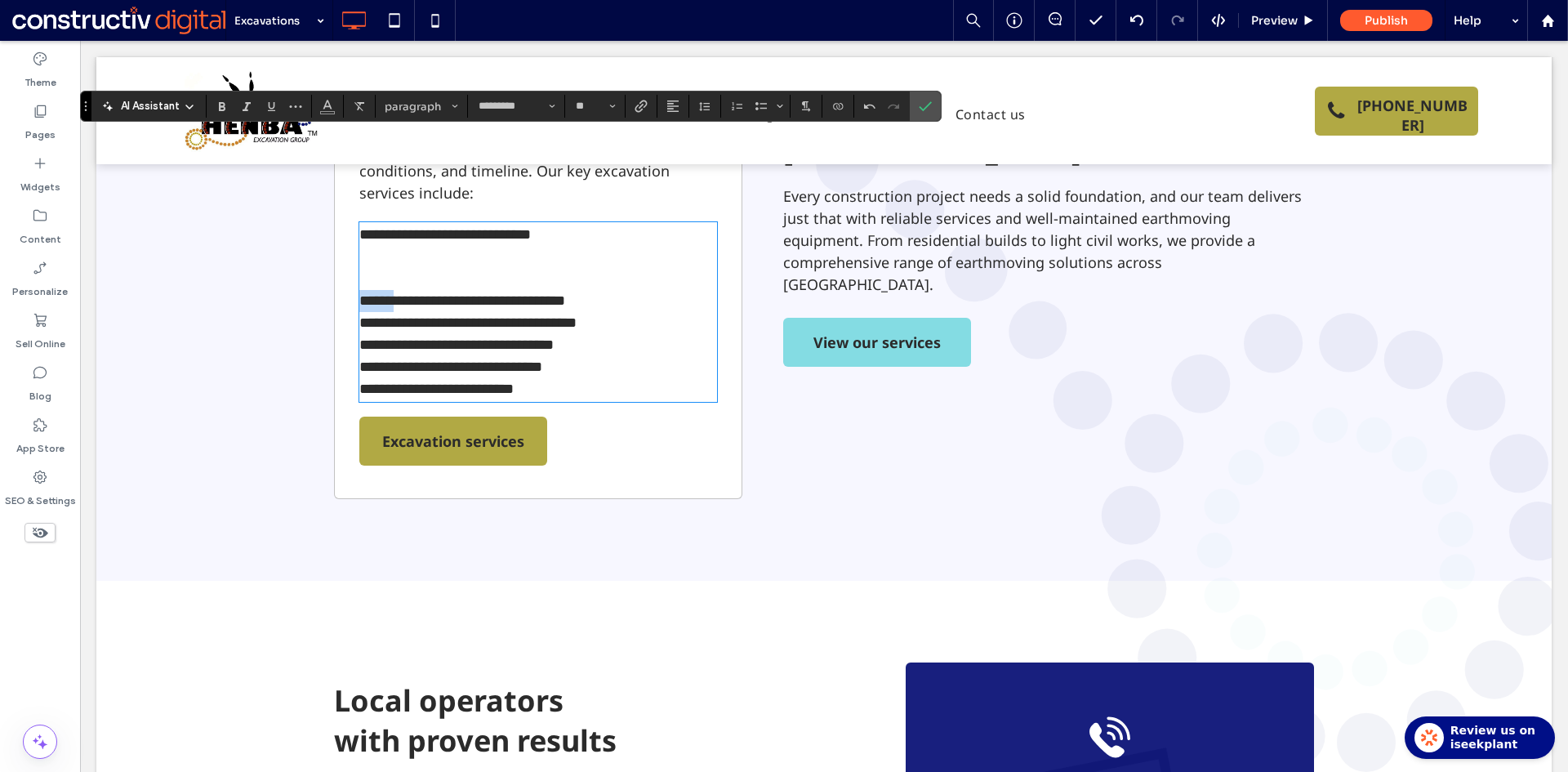
drag, startPoint x: 385, startPoint y: 215, endPoint x: 341, endPoint y: 214, distance: 44.0
click at [341, 214] on div "**********" at bounding box center [538, 211] width 408 height 575
drag, startPoint x: 385, startPoint y: 233, endPoint x: 334, endPoint y: 234, distance: 51.0
click at [334, 234] on div "**********" at bounding box center [538, 211] width 408 height 575
drag, startPoint x: 384, startPoint y: 255, endPoint x: 317, endPoint y: 256, distance: 67.0
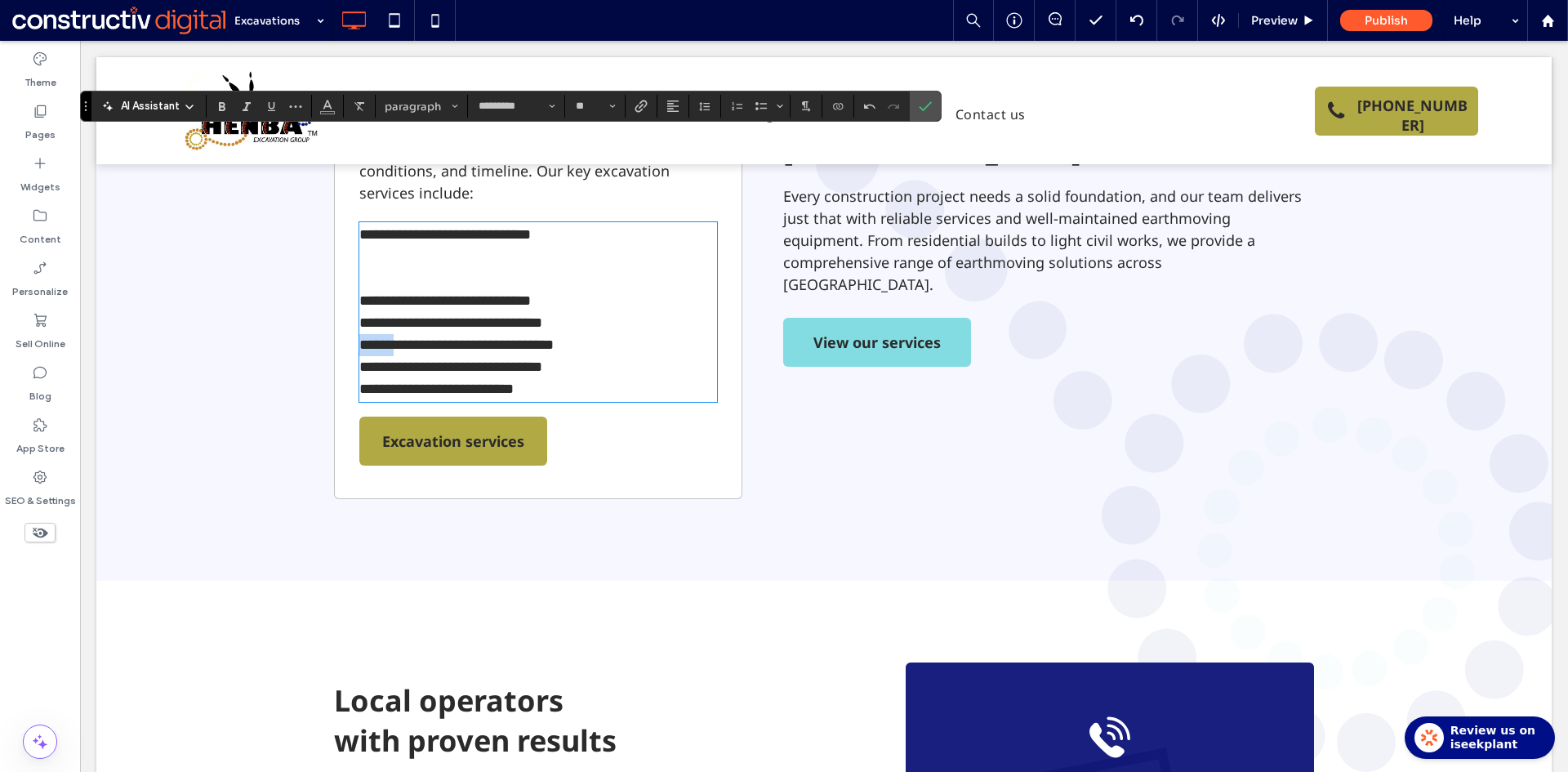
click at [317, 256] on div "**********" at bounding box center [824, 212] width 1455 height 739
drag, startPoint x: 384, startPoint y: 278, endPoint x: 327, endPoint y: 278, distance: 57.0
click at [325, 278] on div "**********" at bounding box center [824, 212] width 1455 height 739
drag, startPoint x: 380, startPoint y: 297, endPoint x: 367, endPoint y: 292, distance: 13.9
click at [322, 297] on div "**********" at bounding box center [824, 212] width 1455 height 739
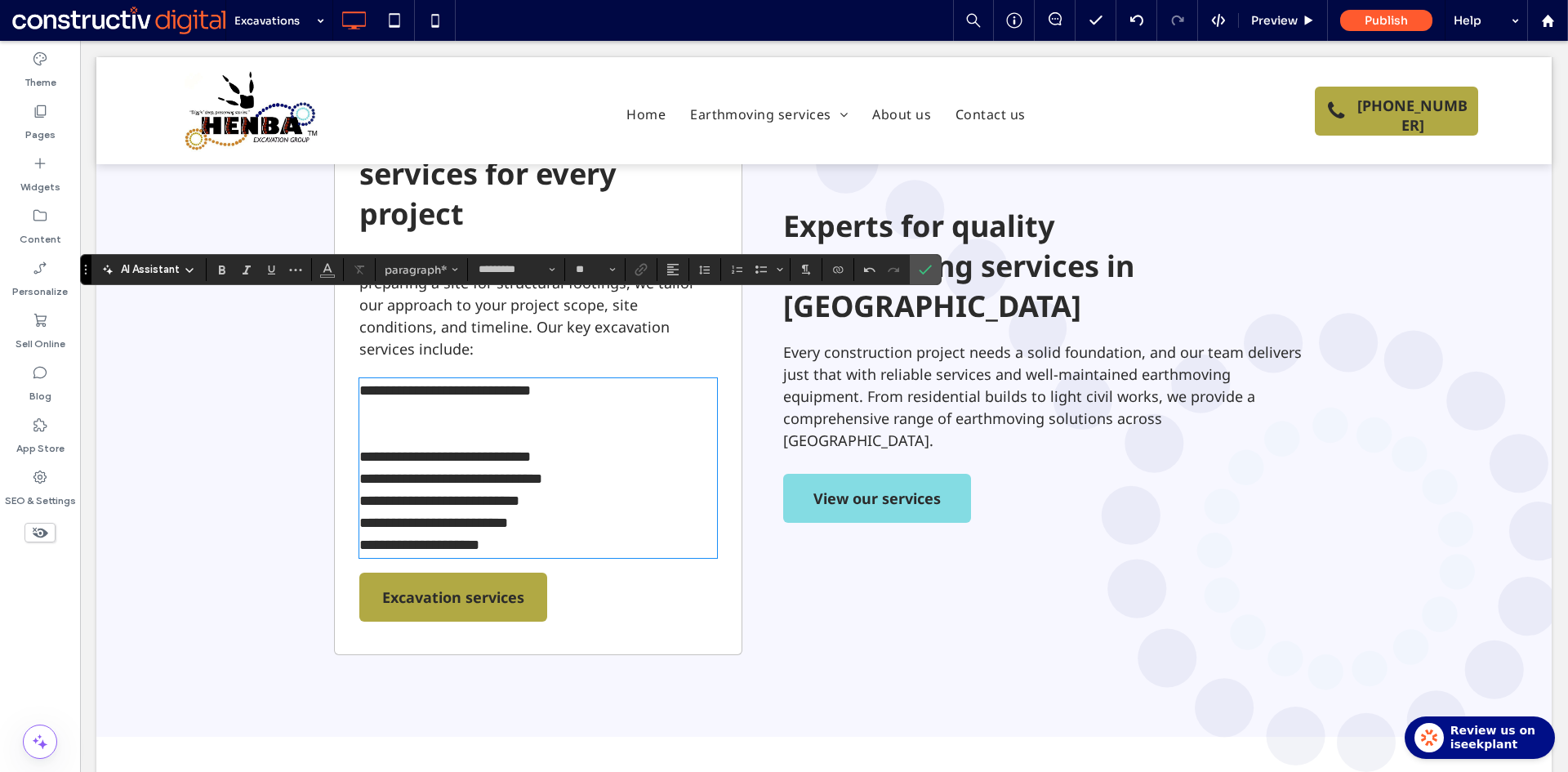
scroll to position [636, 0]
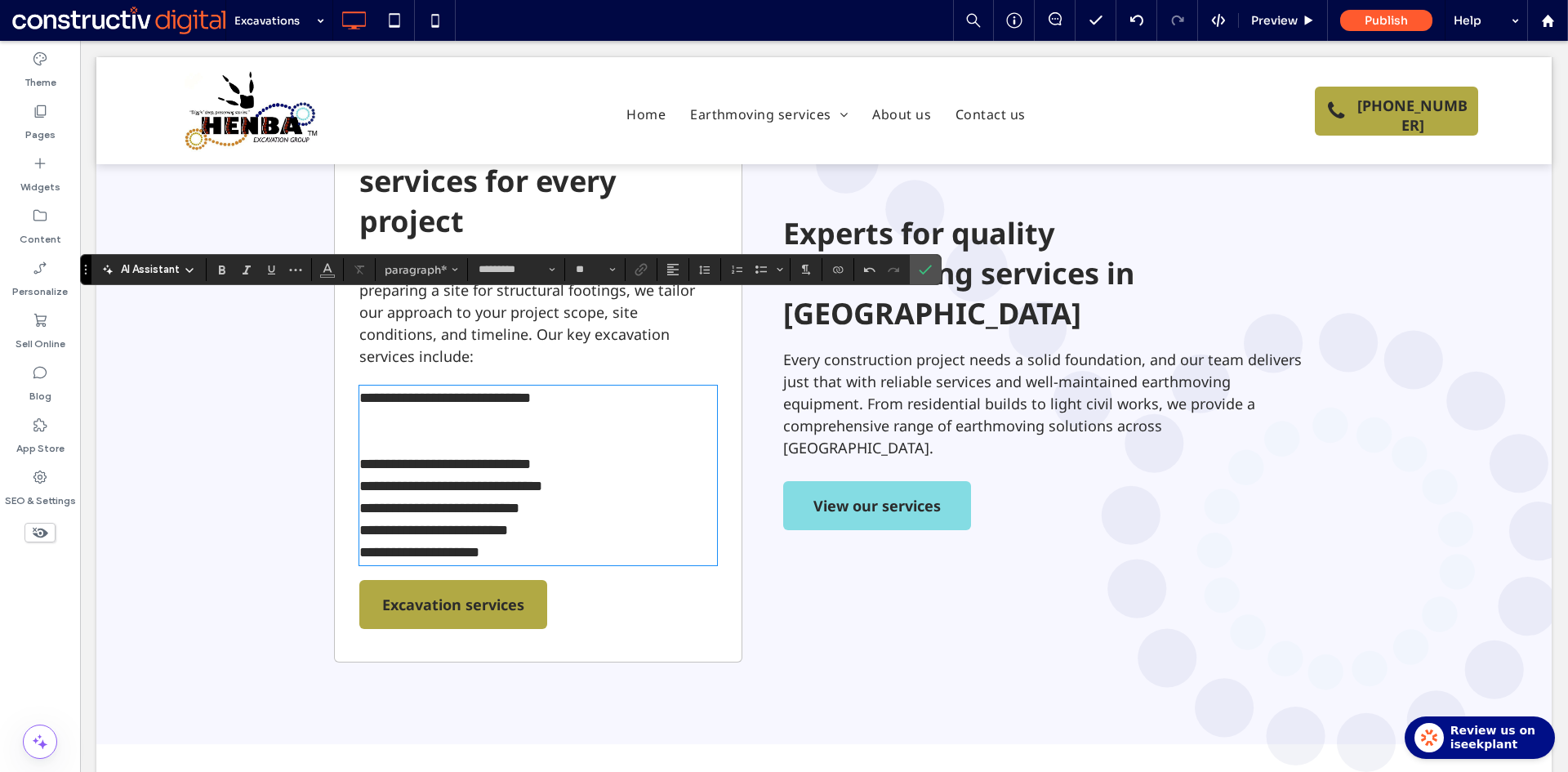
click at [362, 431] on p at bounding box center [539, 442] width 358 height 22
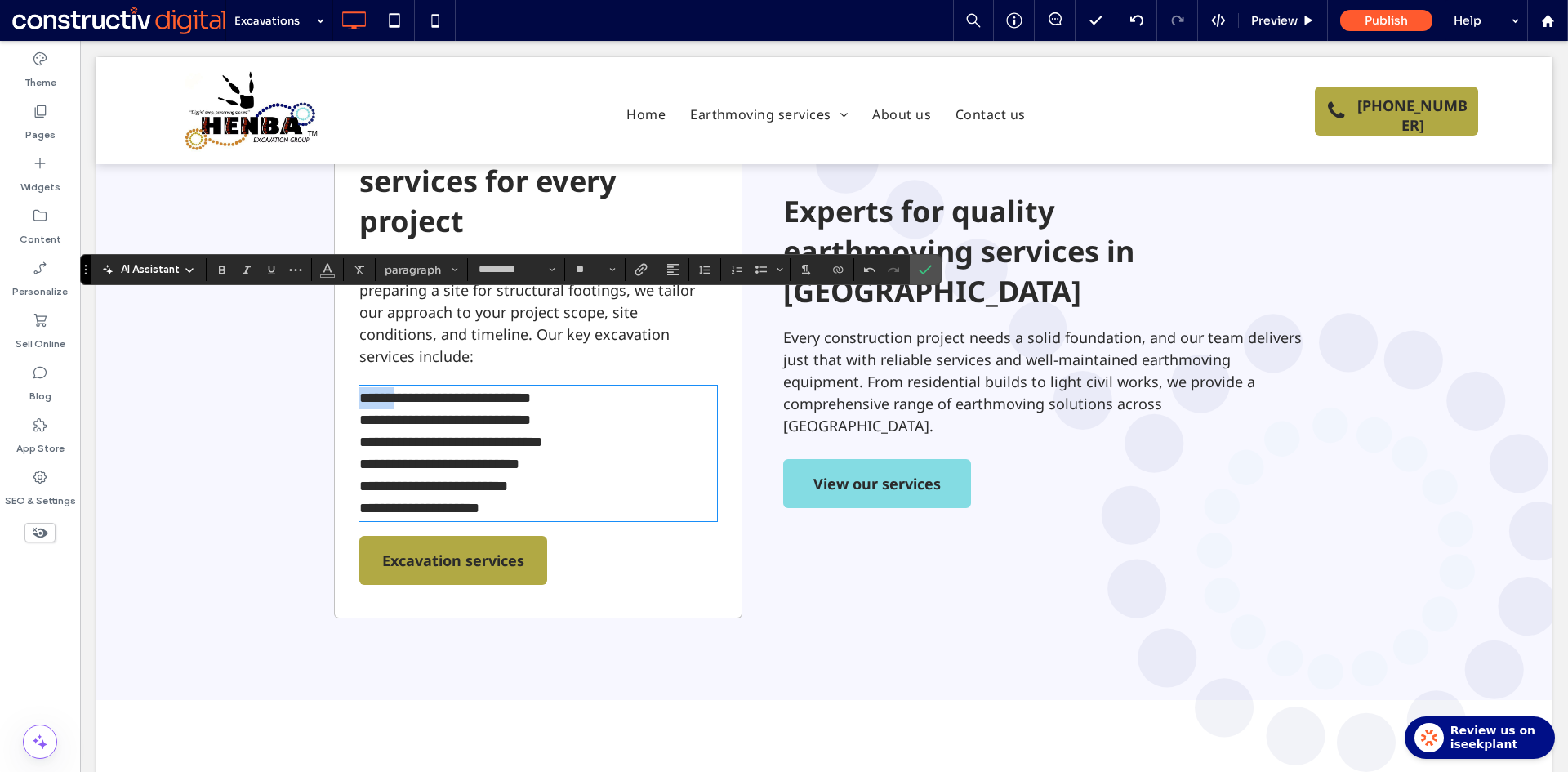
drag, startPoint x: 384, startPoint y: 313, endPoint x: 348, endPoint y: 320, distance: 36.7
click at [312, 313] on div "**********" at bounding box center [824, 353] width 1455 height 694
click at [425, 434] on span "**********" at bounding box center [451, 441] width 183 height 15
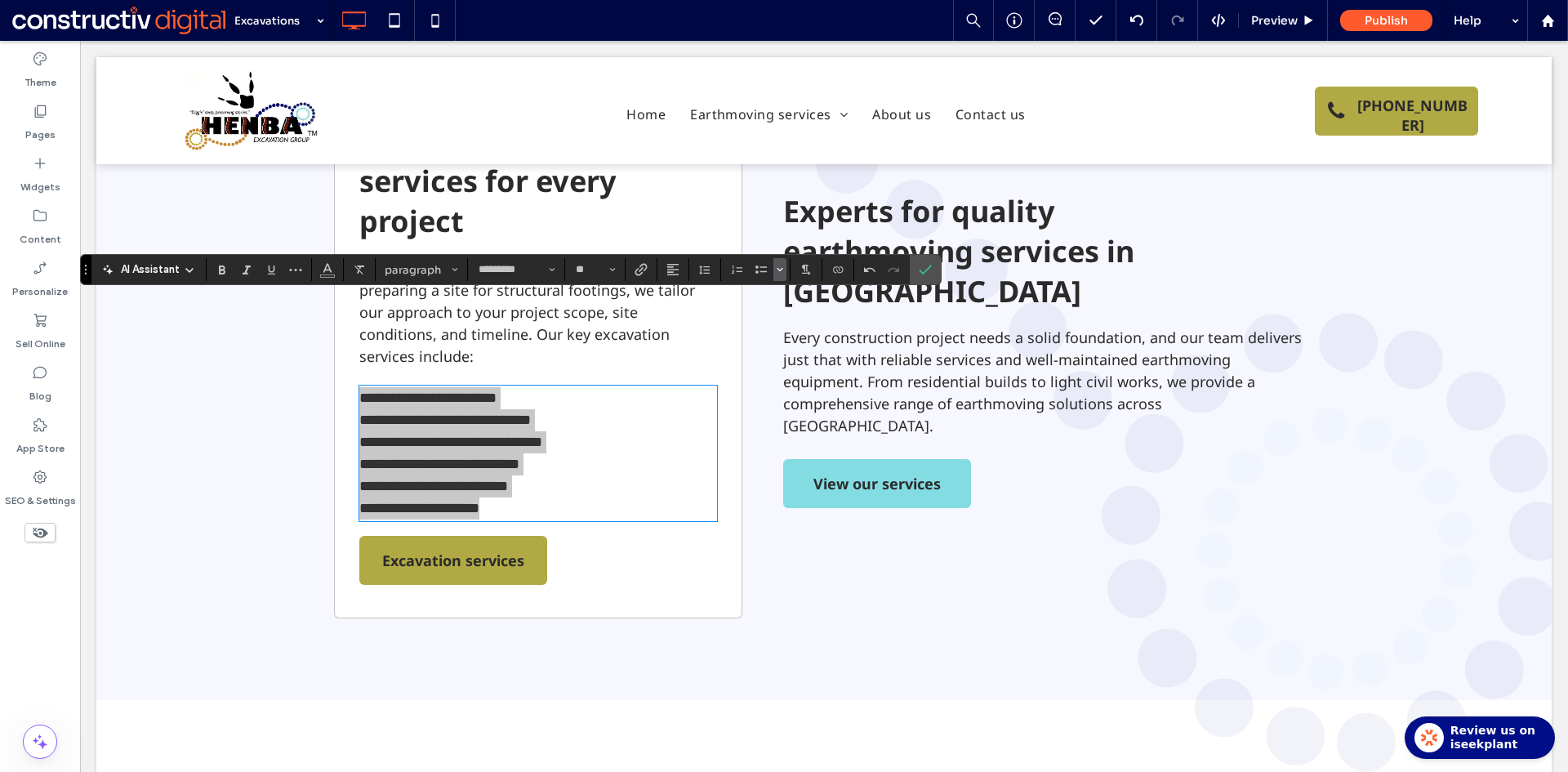
click at [778, 266] on icon "Bulleted list menu" at bounding box center [779, 269] width 9 height 9
drag, startPoint x: 868, startPoint y: 230, endPoint x: 832, endPoint y: 257, distance: 45.0
click at [870, 230] on div "✓" at bounding box center [873, 227] width 28 height 28
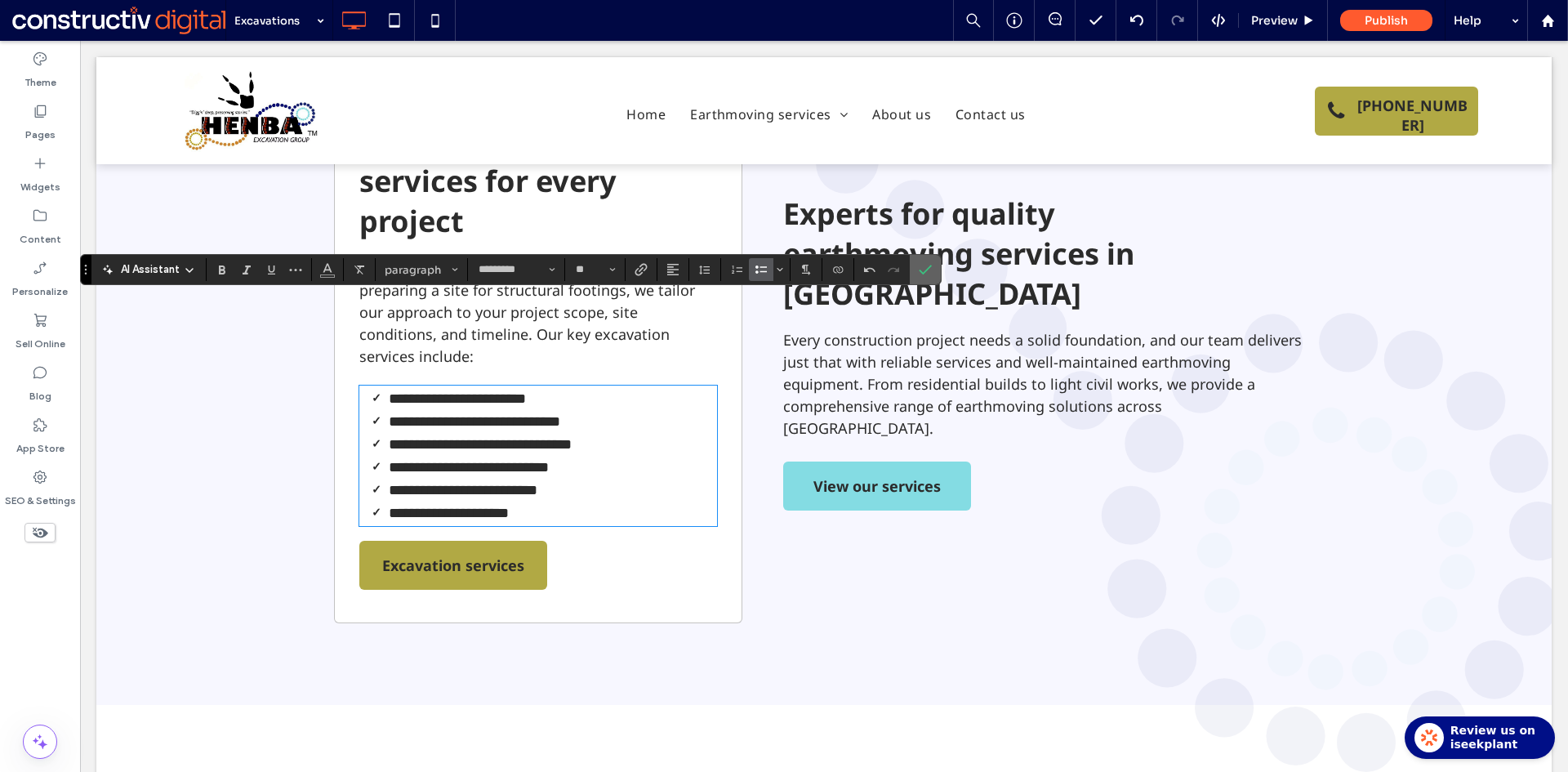
click at [921, 266] on icon "Confirm" at bounding box center [925, 269] width 13 height 13
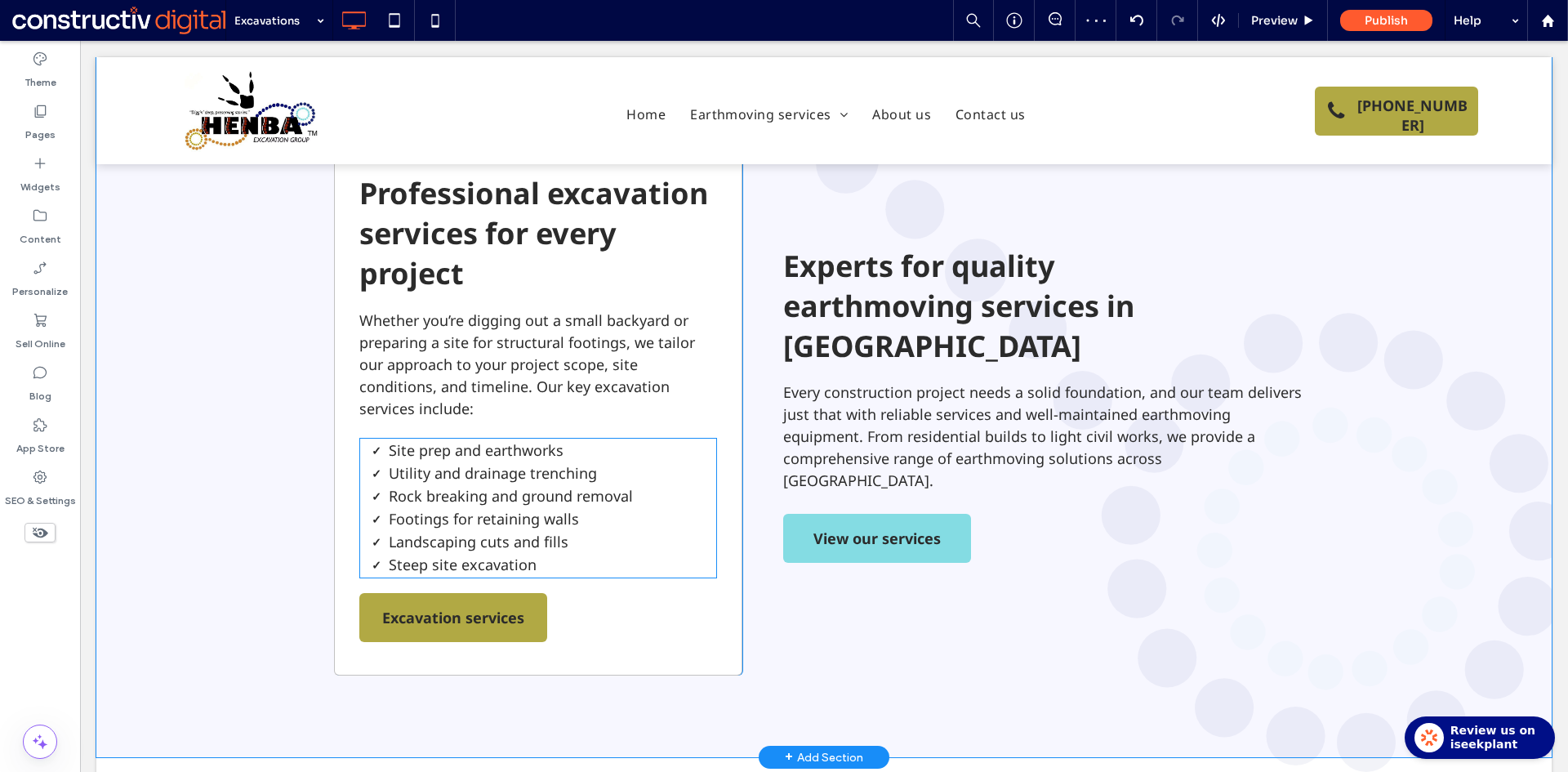
scroll to position [554, 0]
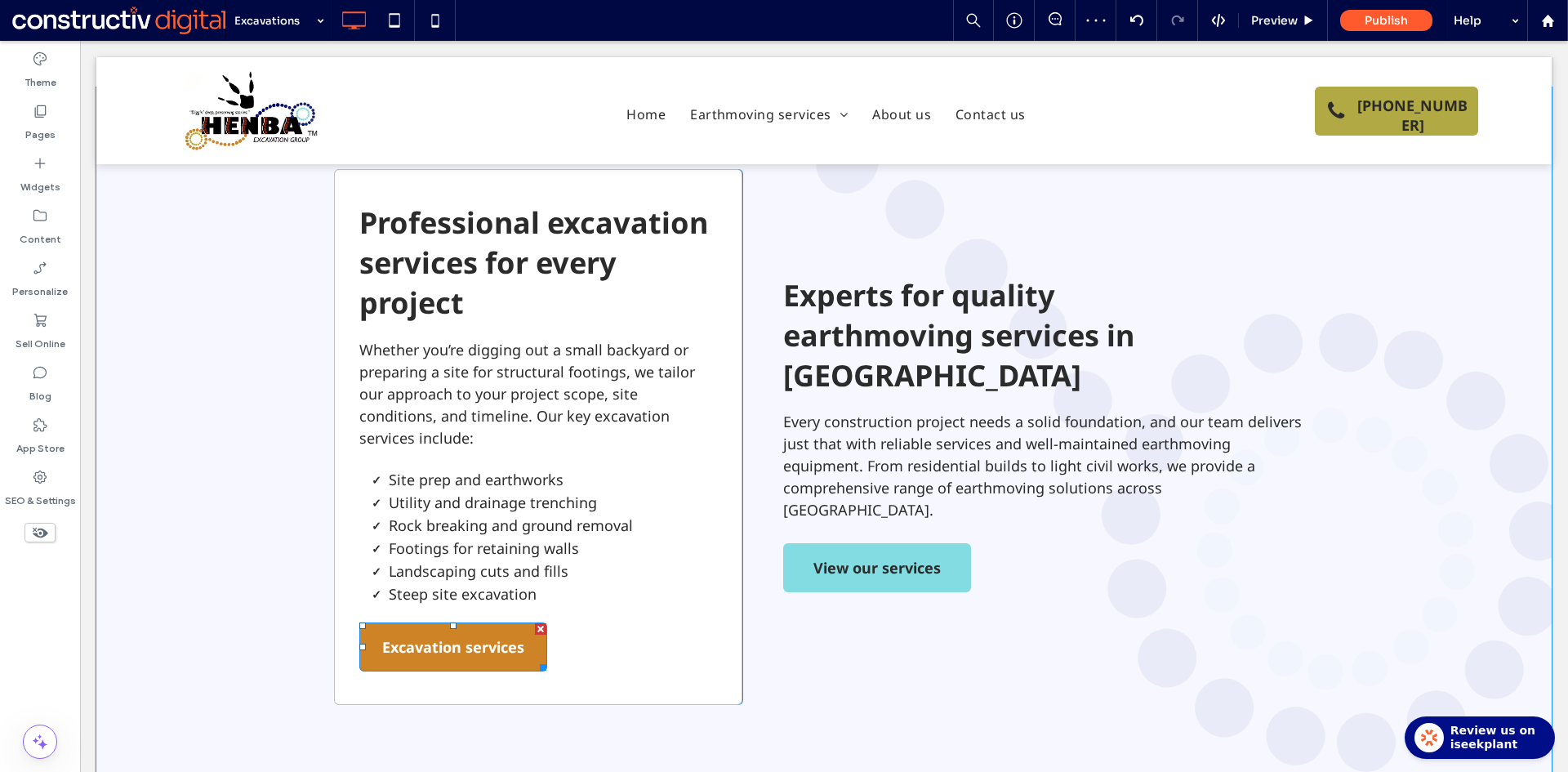
drag, startPoint x: 617, startPoint y: 580, endPoint x: 534, endPoint y: 539, distance: 92.6
click at [535, 623] on div at bounding box center [540, 628] width 11 height 11
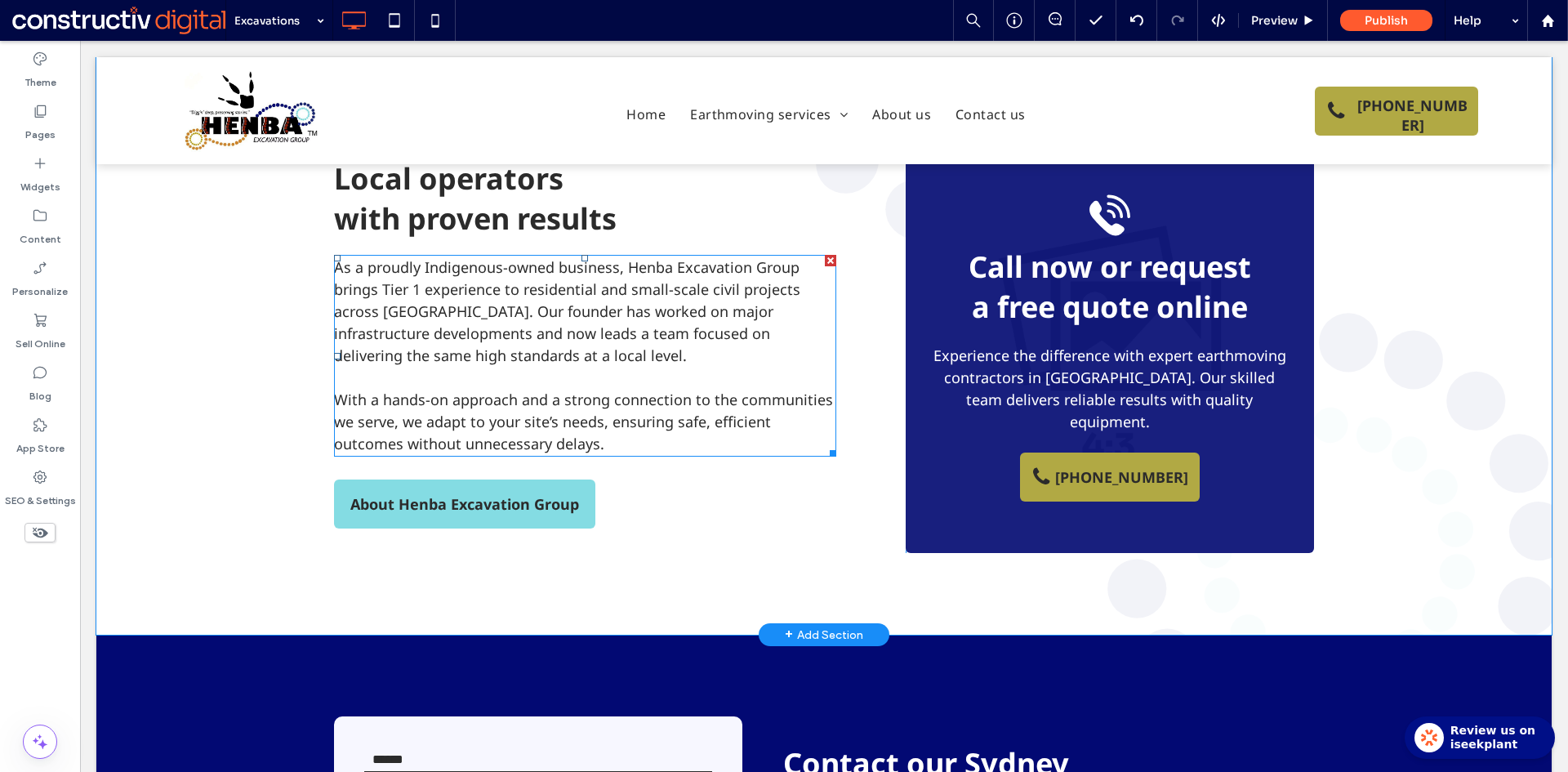
scroll to position [1371, 0]
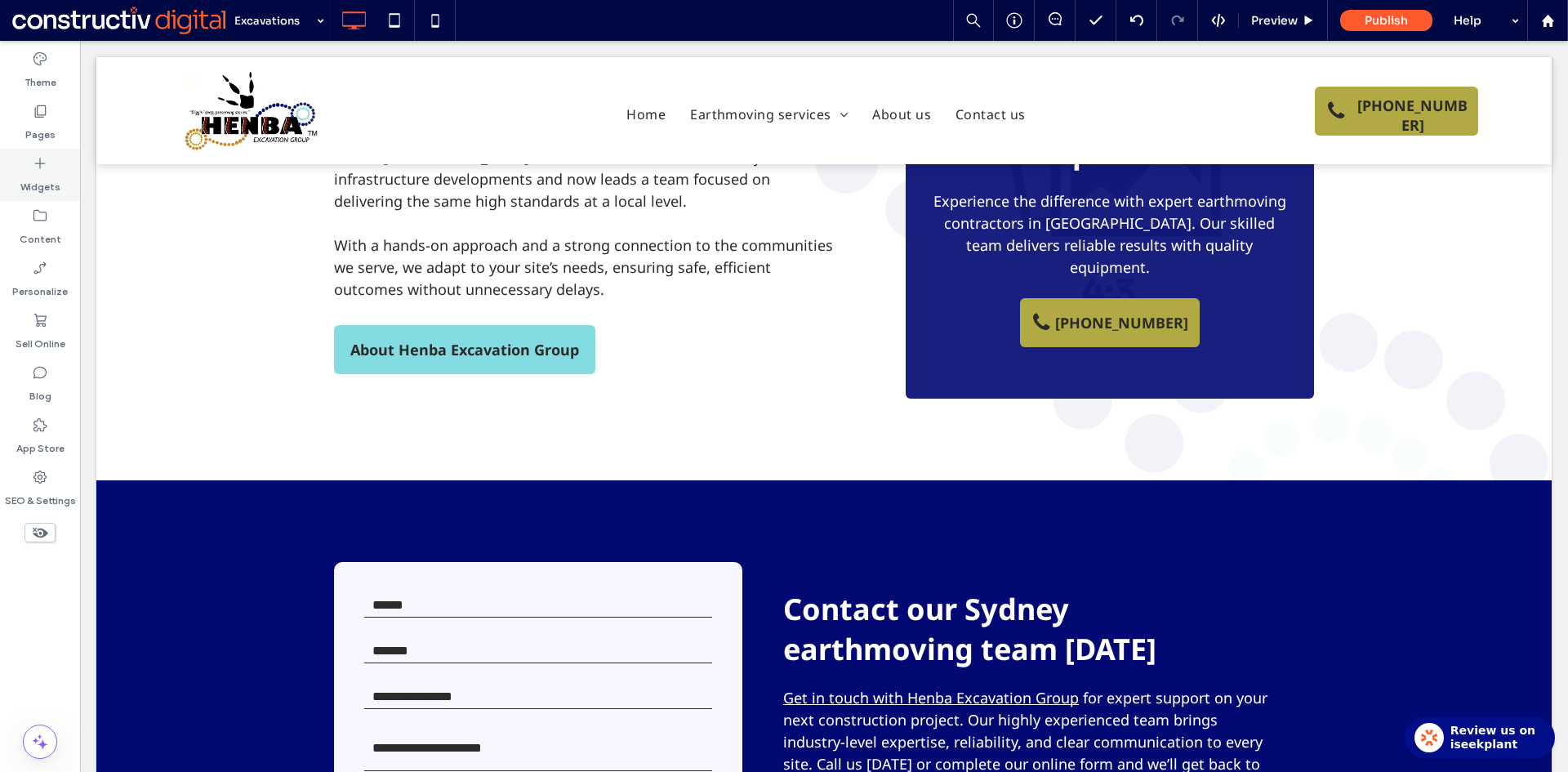
drag, startPoint x: 30, startPoint y: 117, endPoint x: 72, endPoint y: 197, distance: 90.4
click at [30, 117] on div "Pages" at bounding box center [39, 123] width 80 height 52
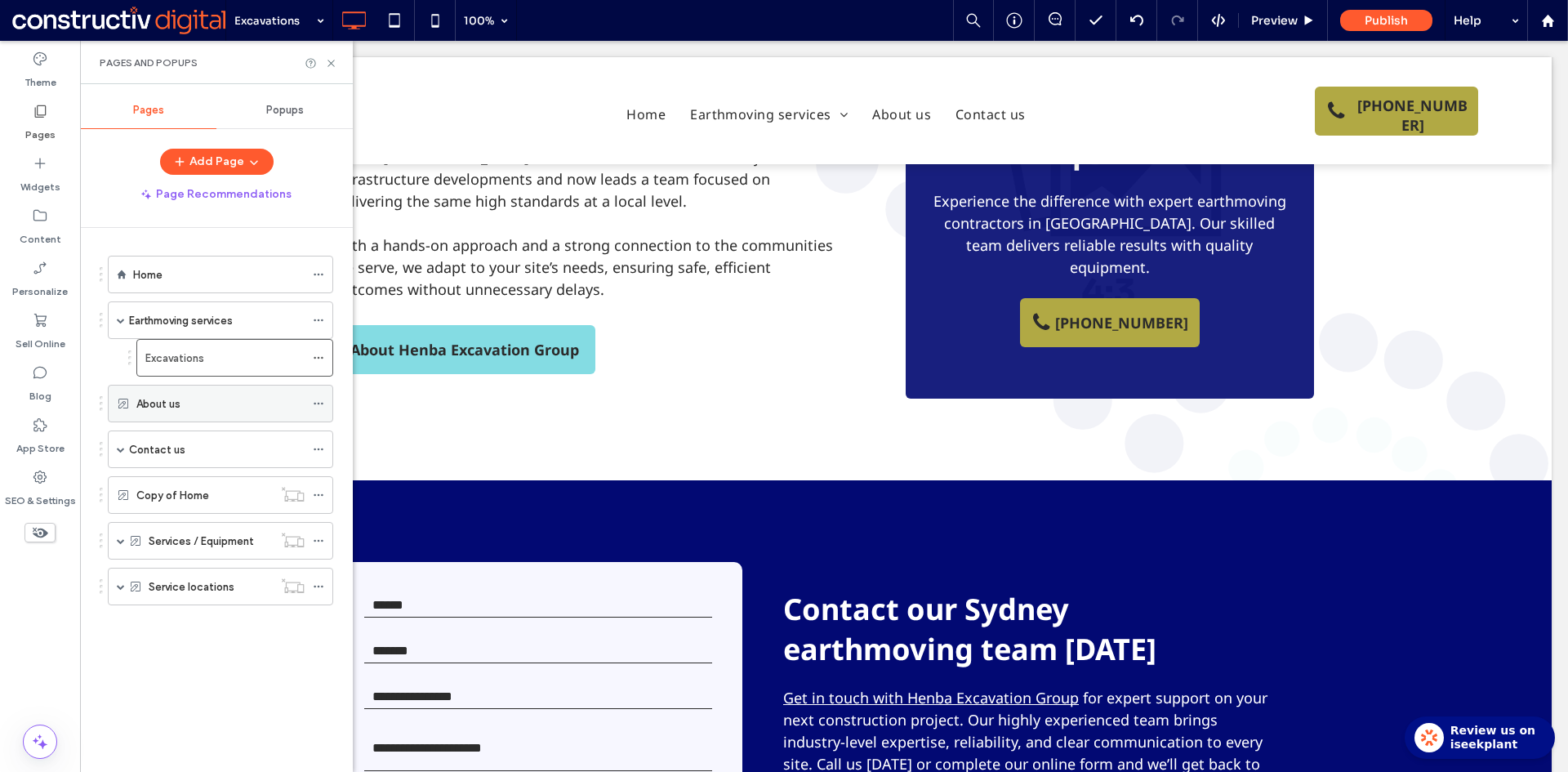
click at [153, 404] on label "About us" at bounding box center [158, 404] width 44 height 28
click at [319, 404] on use at bounding box center [318, 404] width 9 height 3
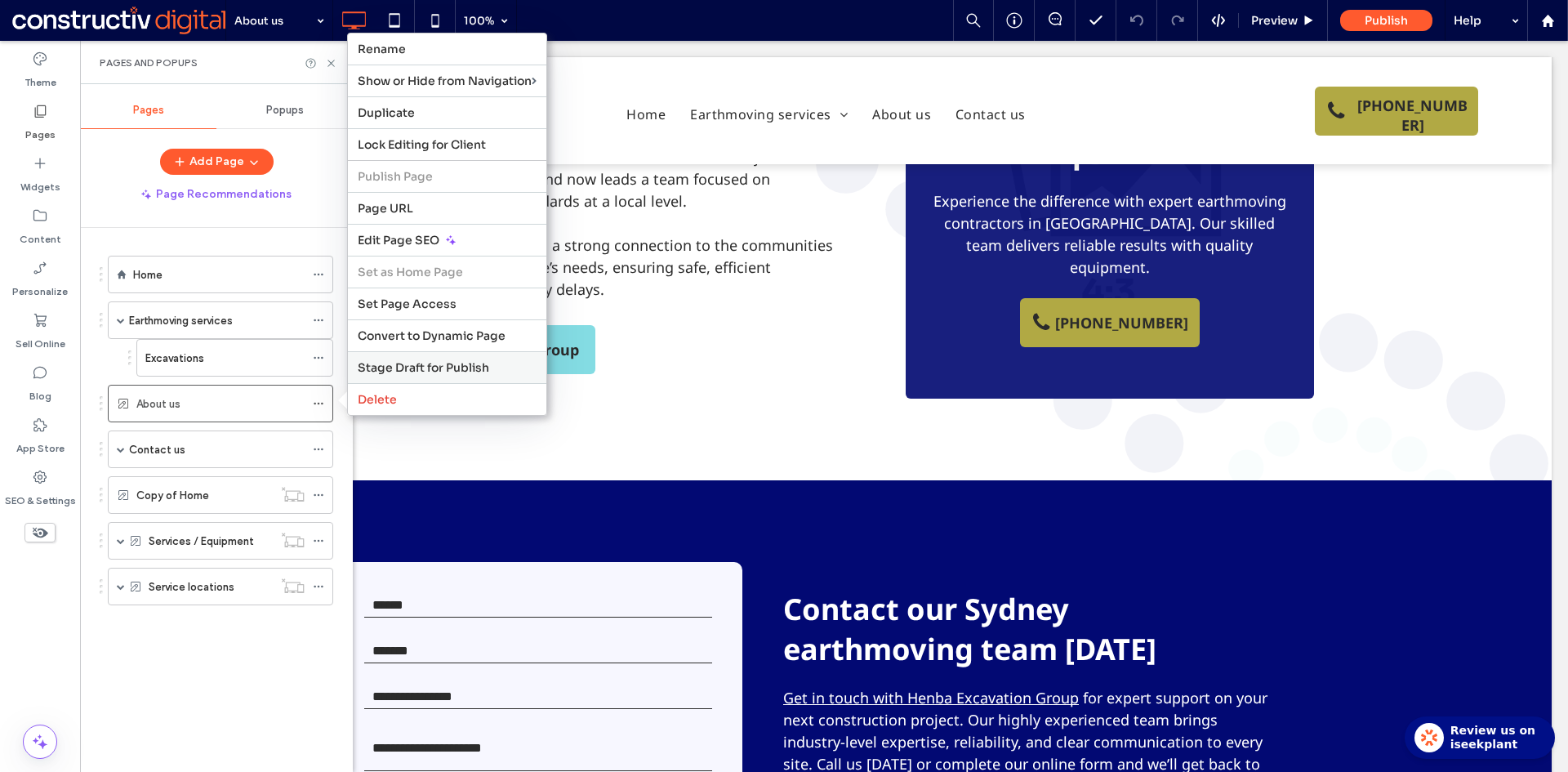
click at [459, 368] on span "Stage Draft for Publish" at bounding box center [424, 367] width 132 height 15
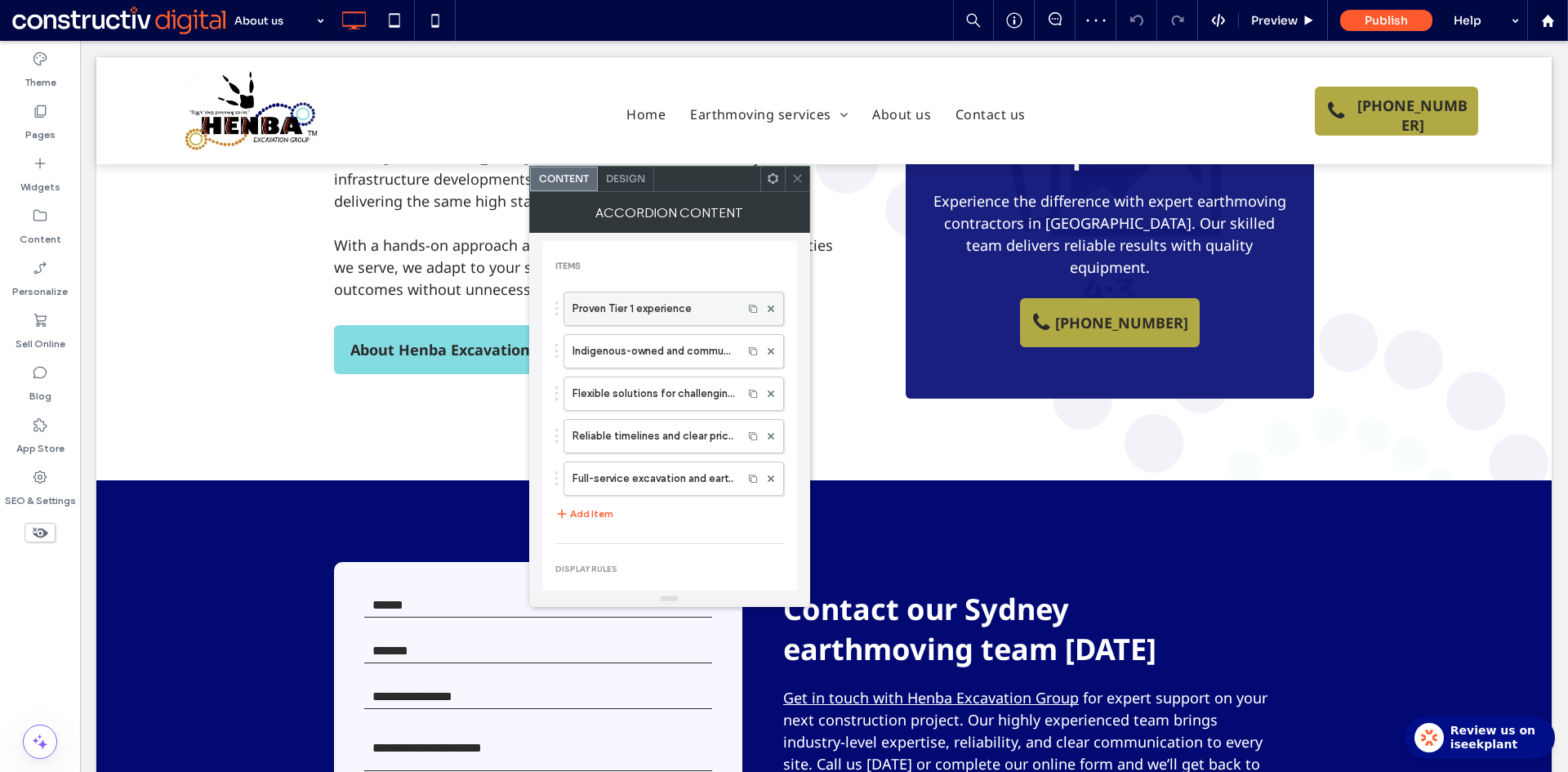
click at [667, 312] on label "Proven Tier 1 experience" at bounding box center [653, 308] width 162 height 33
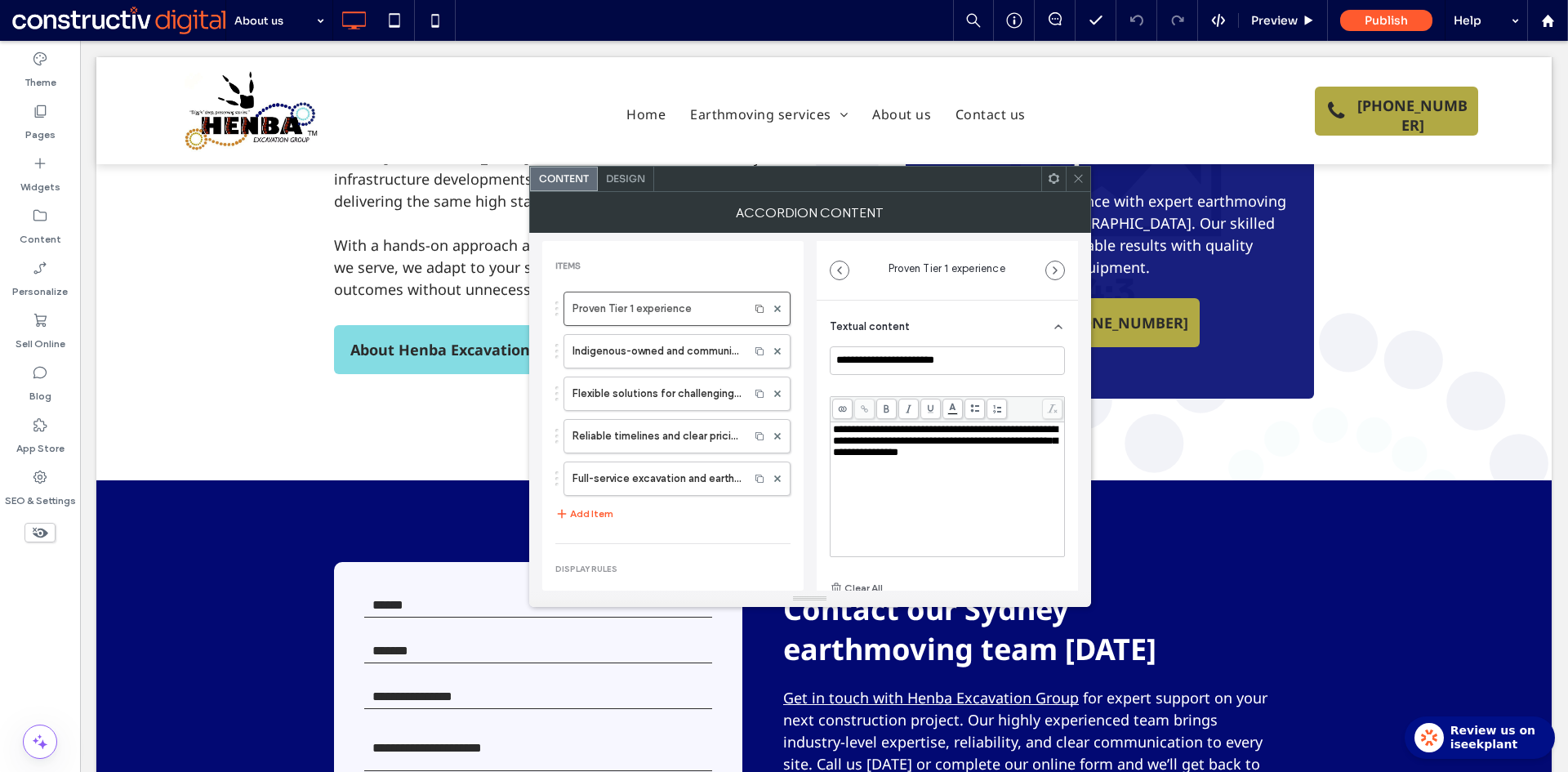
click at [635, 183] on span "Design" at bounding box center [625, 178] width 39 height 12
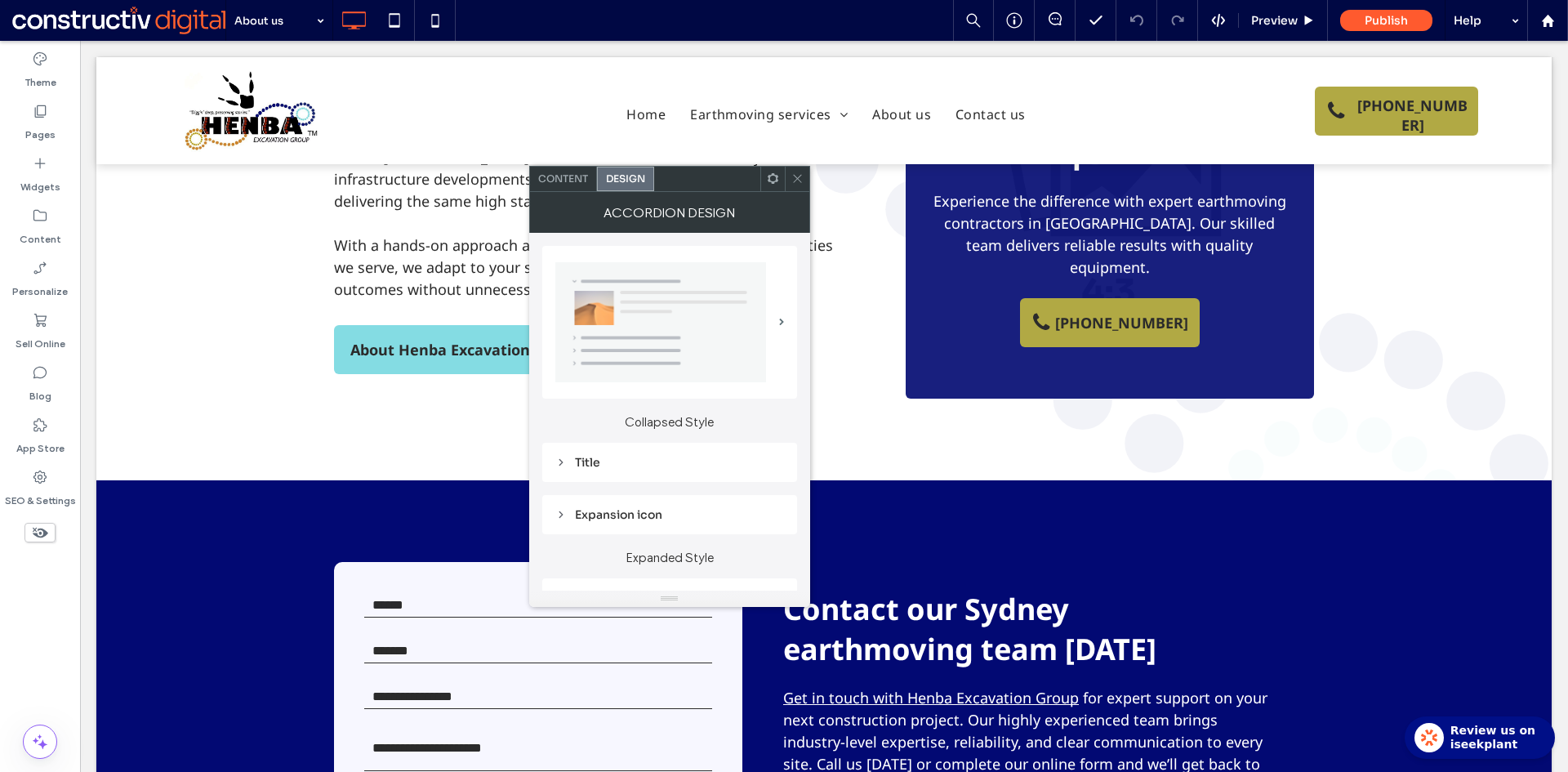
click at [562, 173] on span "Content" at bounding box center [563, 178] width 50 height 12
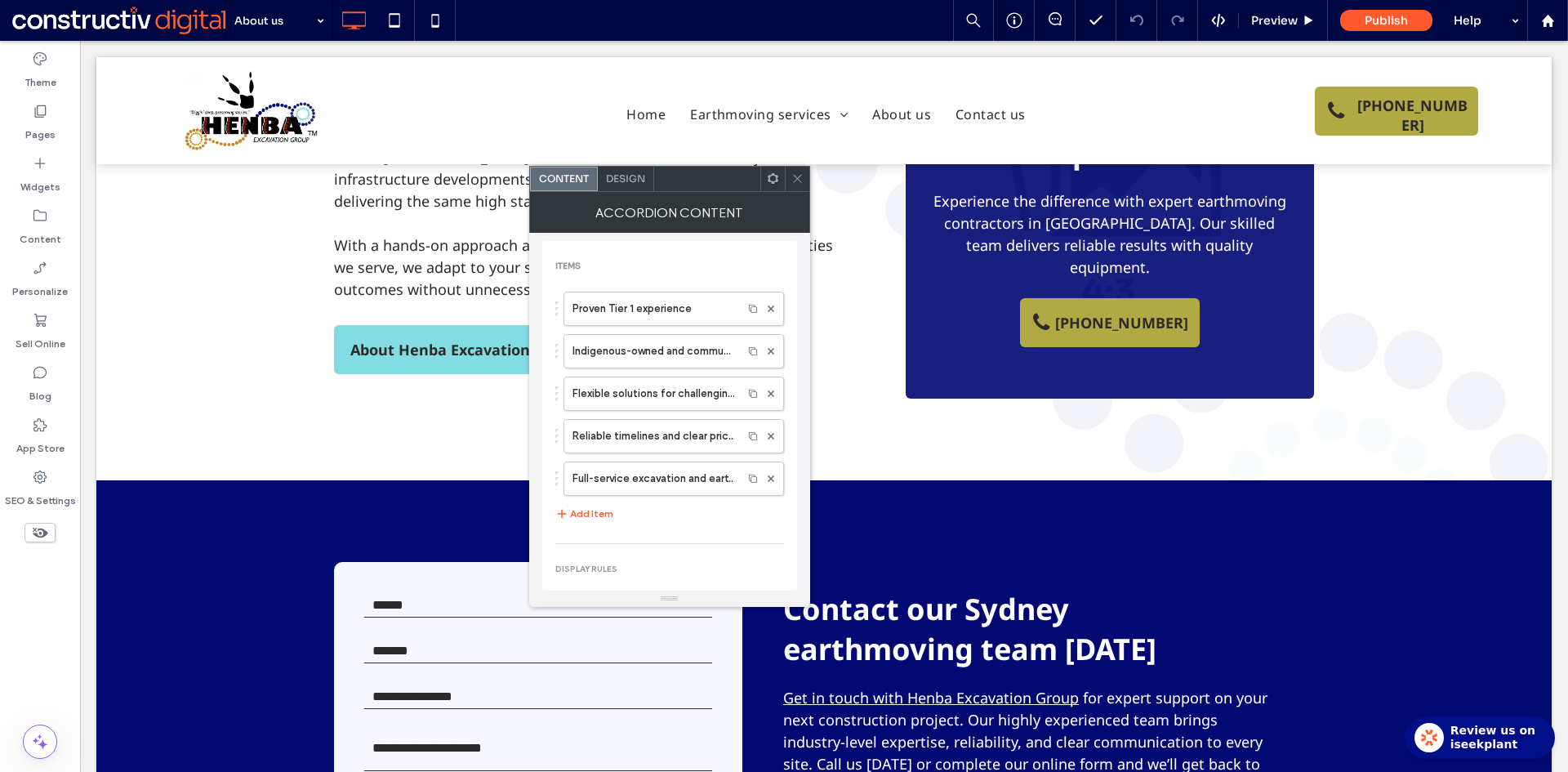
click at [605, 179] on div "Design" at bounding box center [626, 179] width 57 height 25
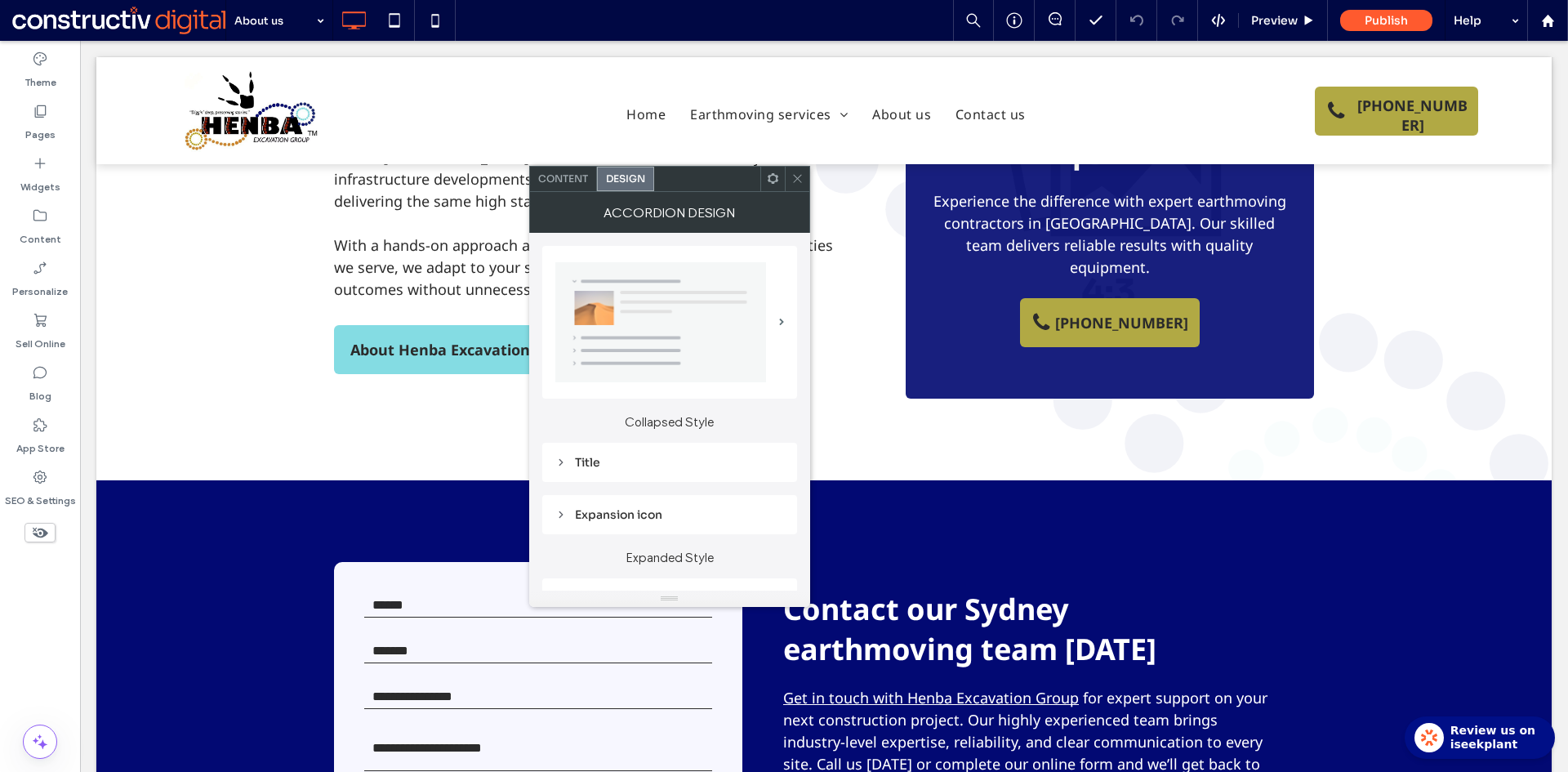
click at [795, 177] on icon at bounding box center [797, 178] width 12 height 12
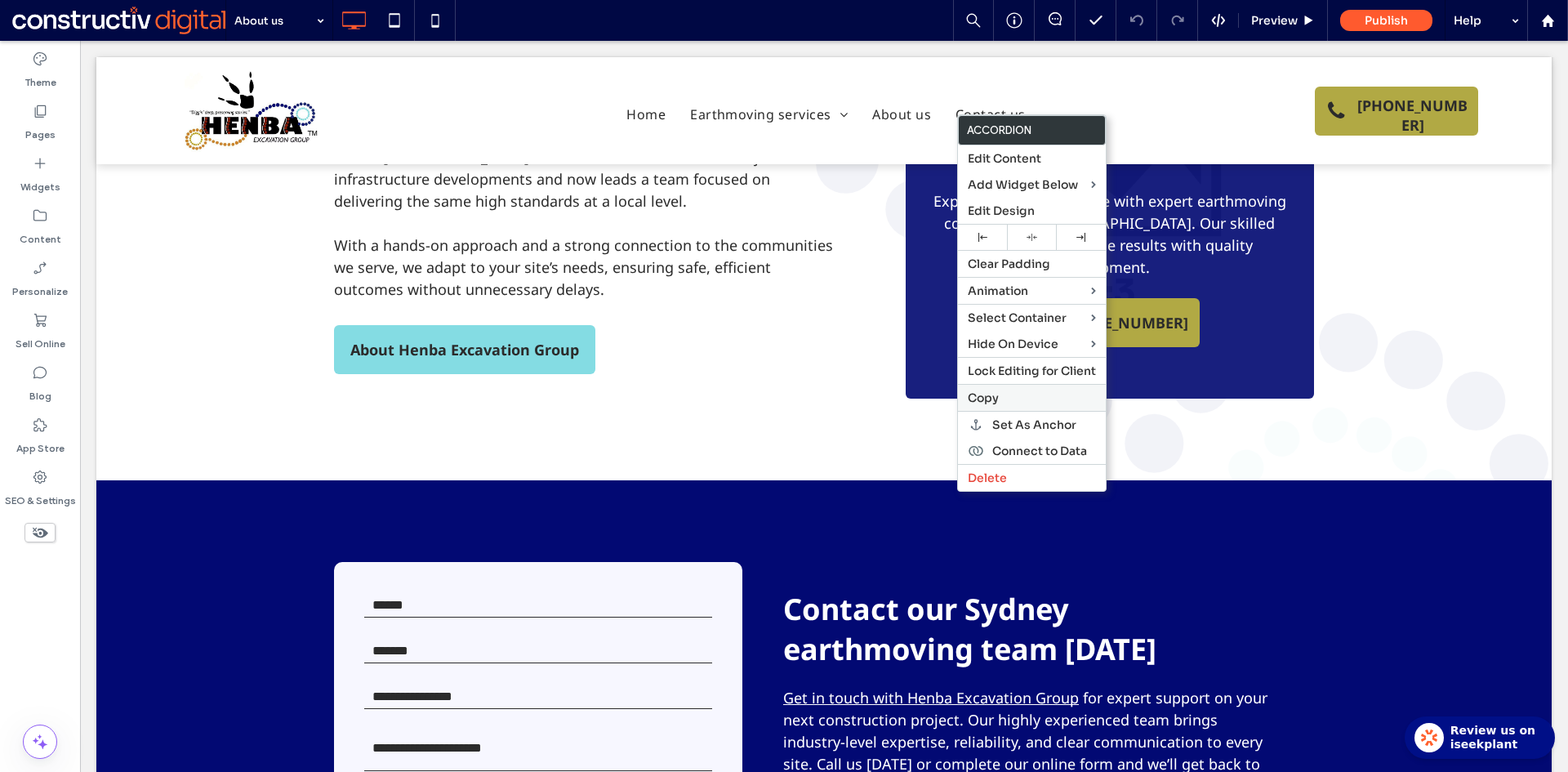
click at [989, 401] on span "Copy" at bounding box center [983, 398] width 31 height 15
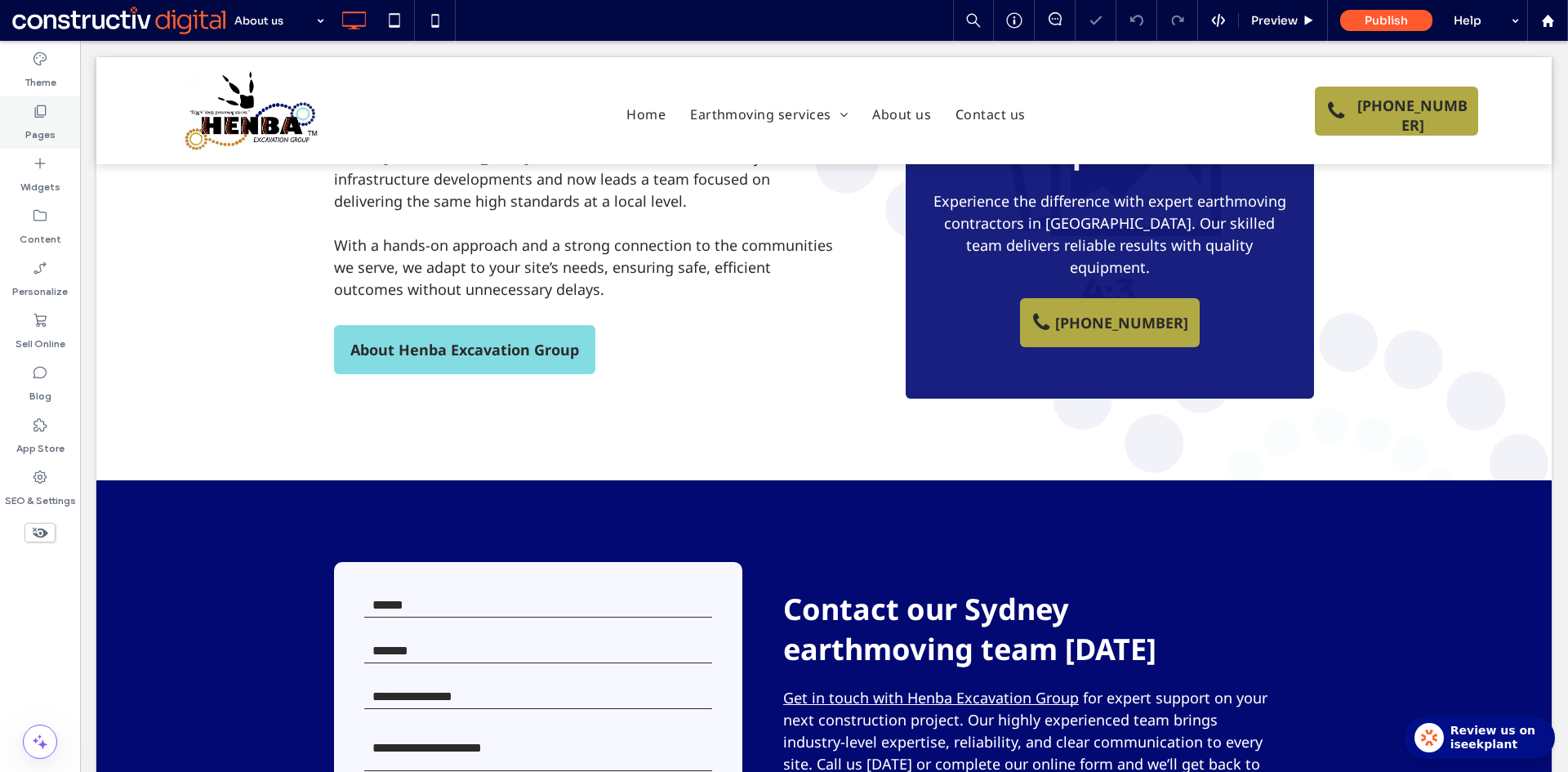
click at [40, 126] on label "Pages" at bounding box center [40, 130] width 30 height 23
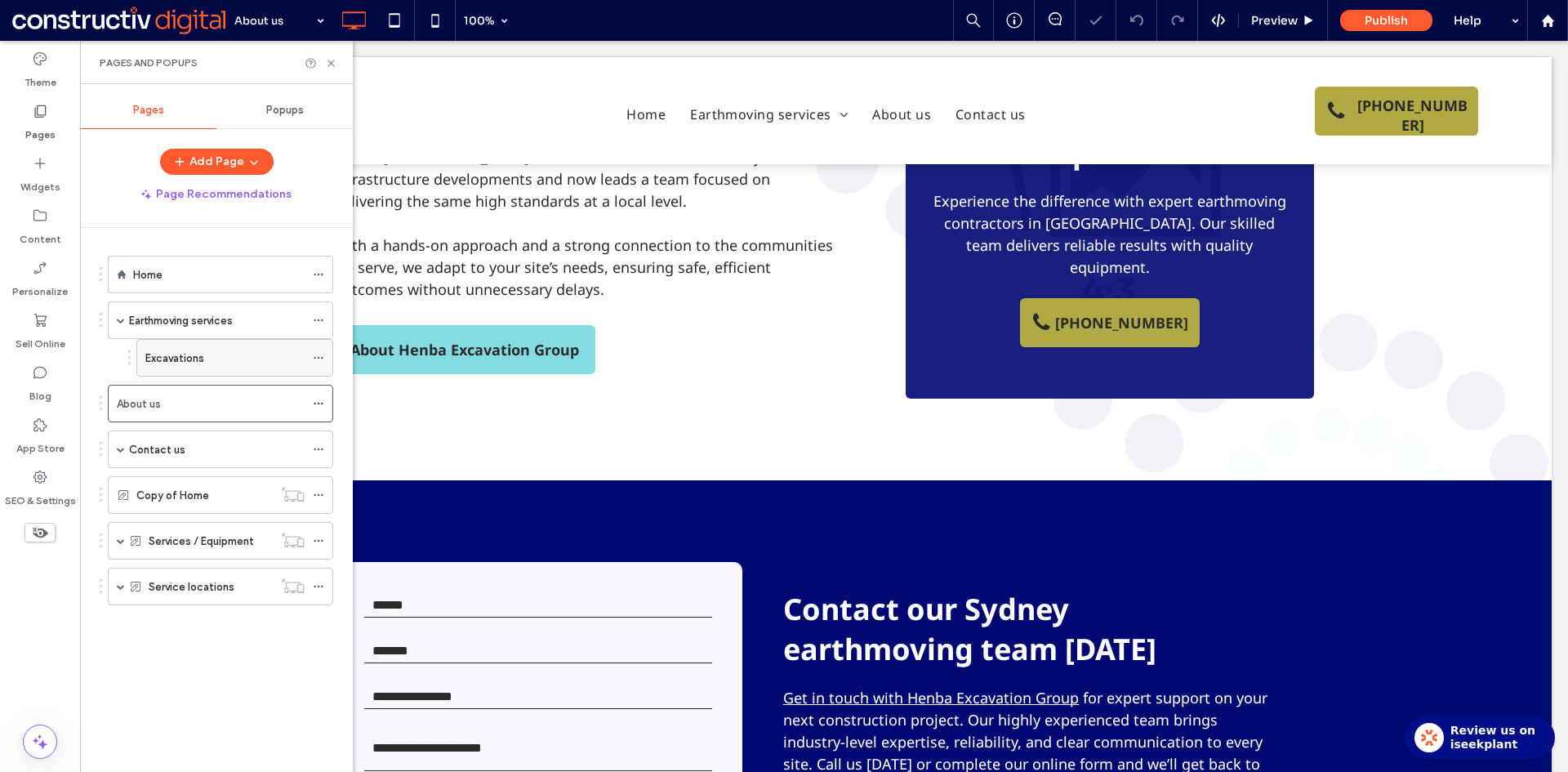
click at [173, 357] on label "Excavations" at bounding box center [175, 357] width 59 height 28
click at [329, 62] on use at bounding box center [331, 63] width 7 height 7
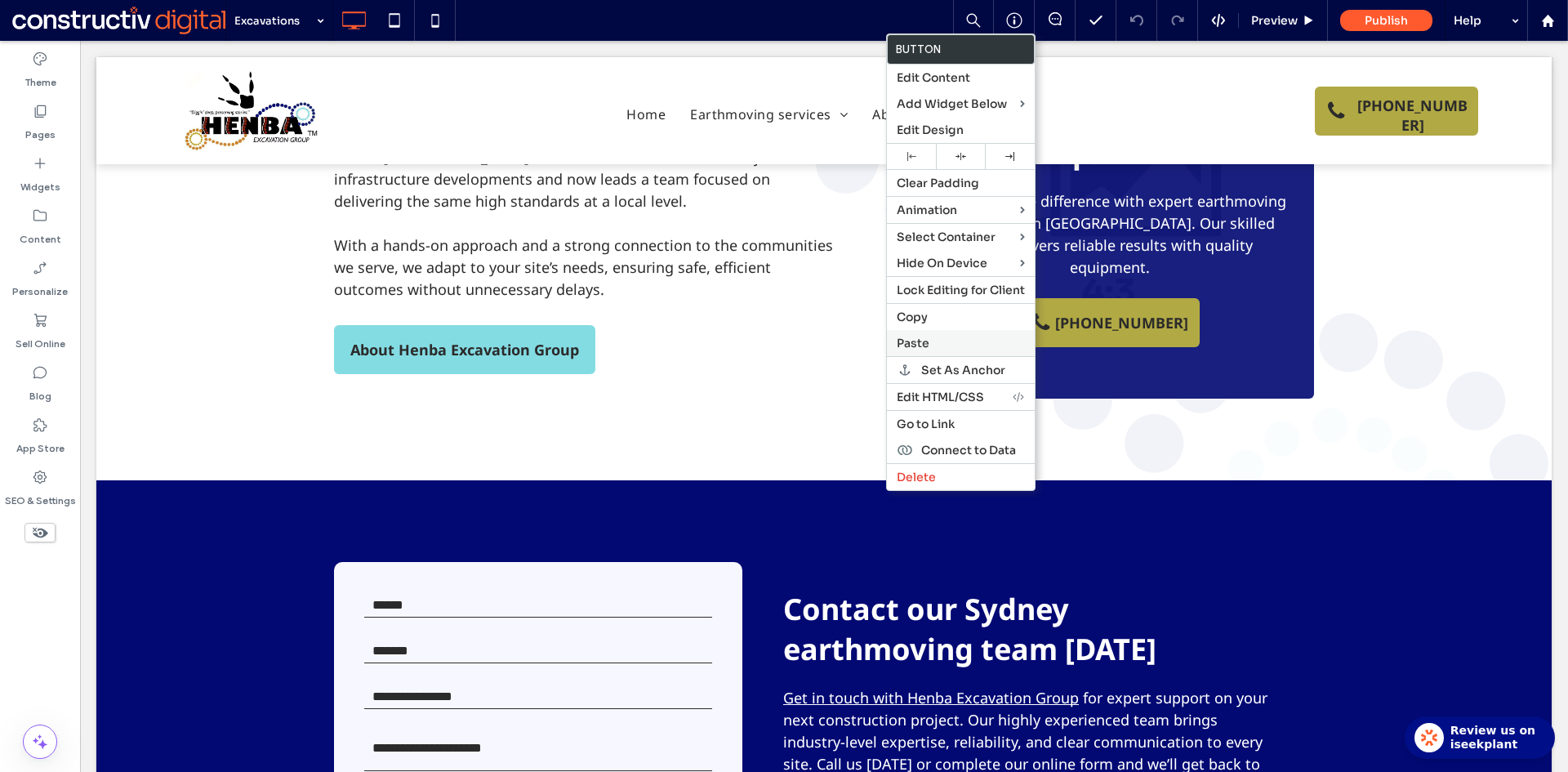
click at [938, 344] on label "Paste" at bounding box center [961, 343] width 128 height 15
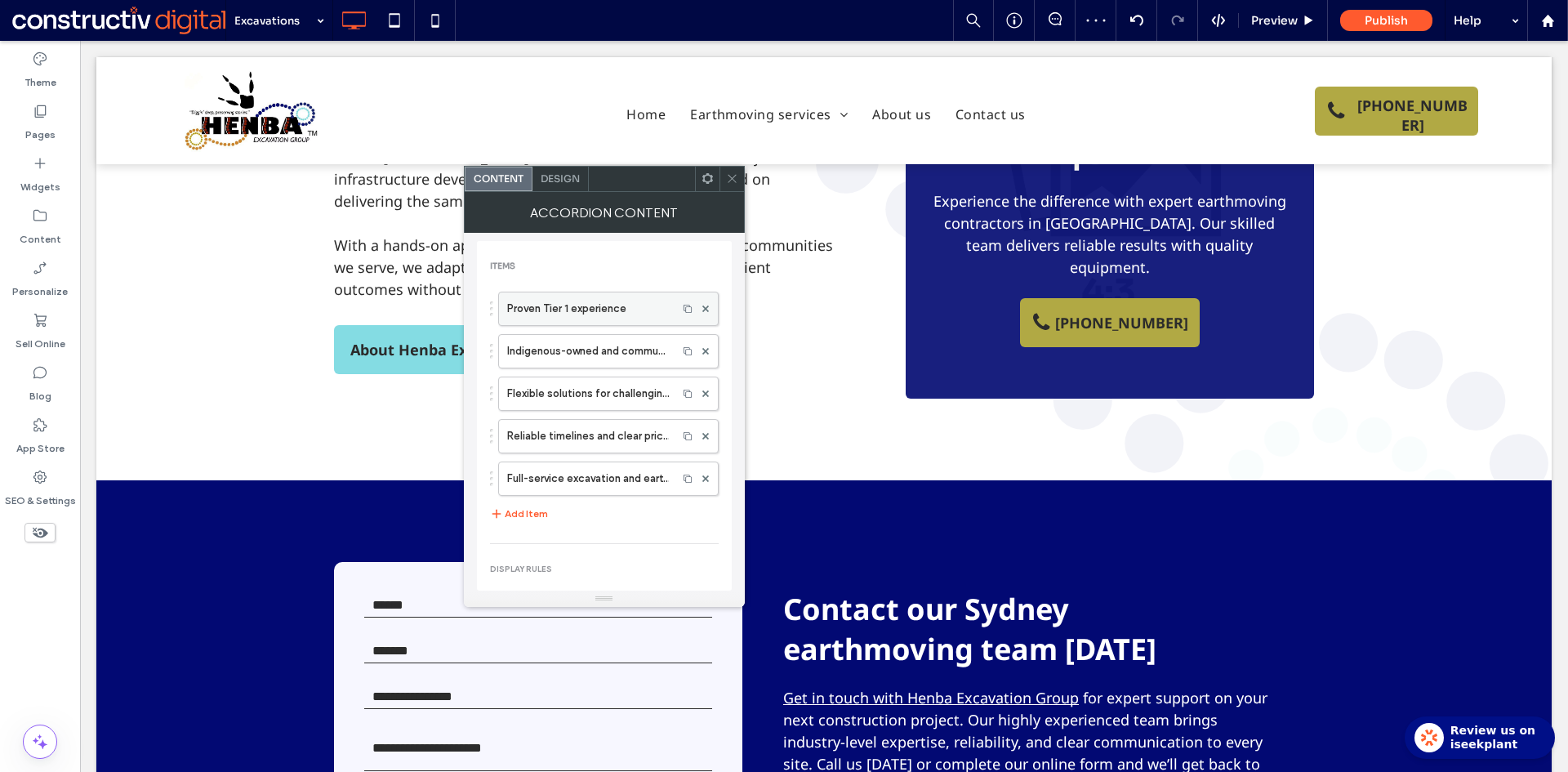
click at [555, 302] on label "Proven Tier 1 experience" at bounding box center [587, 308] width 162 height 33
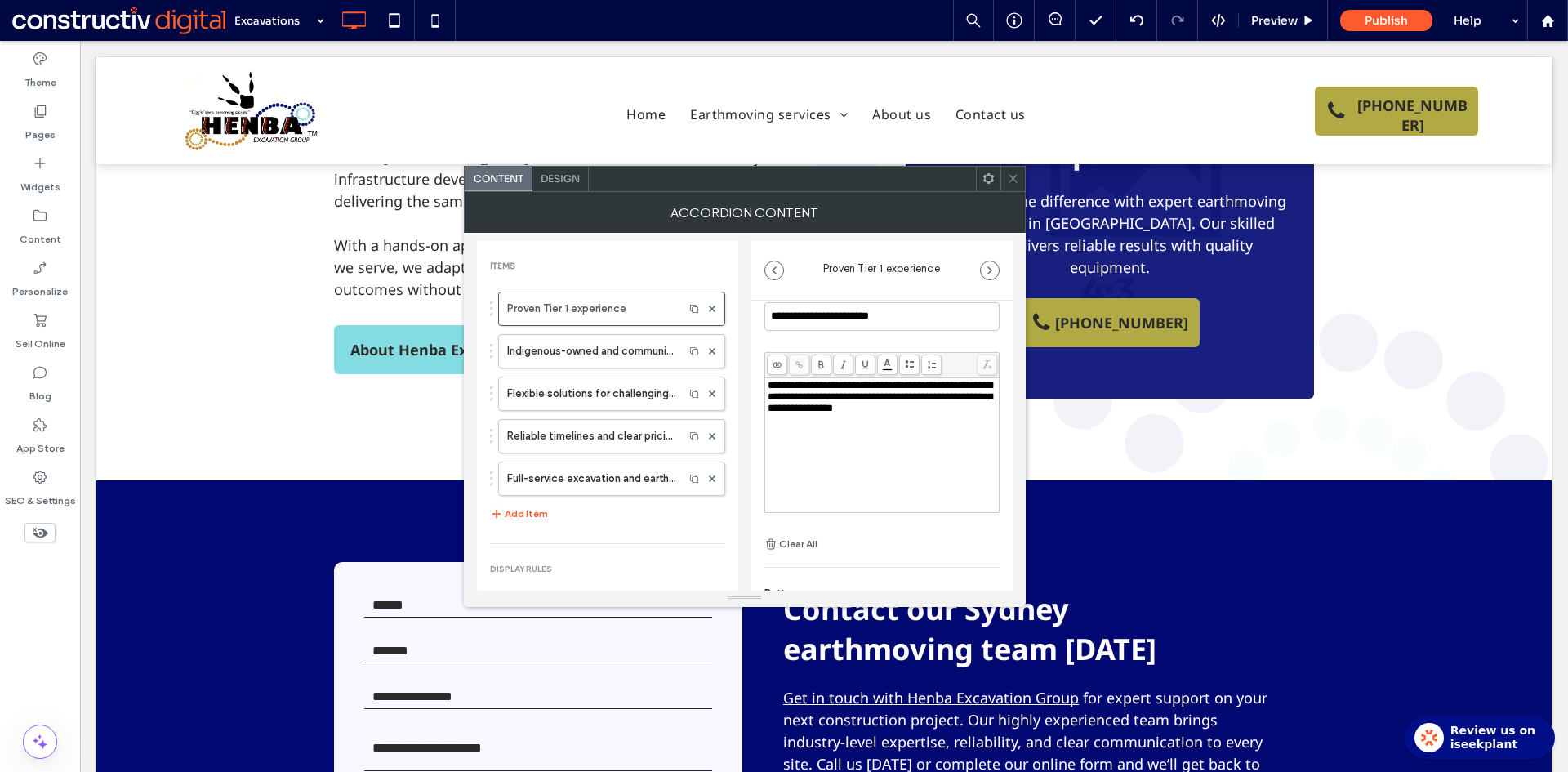
scroll to position [114, 0]
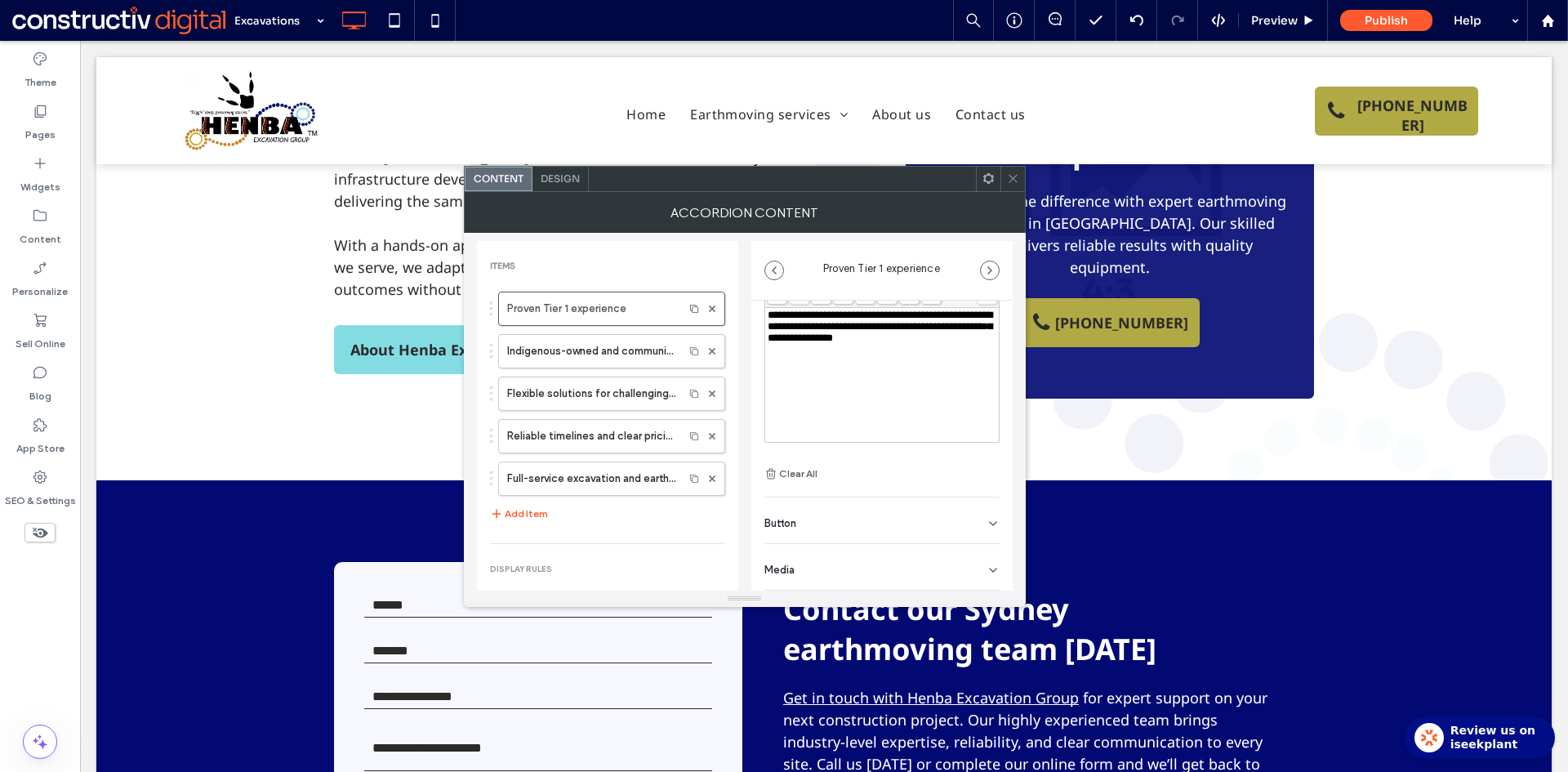
click at [987, 572] on icon at bounding box center [993, 570] width 13 height 13
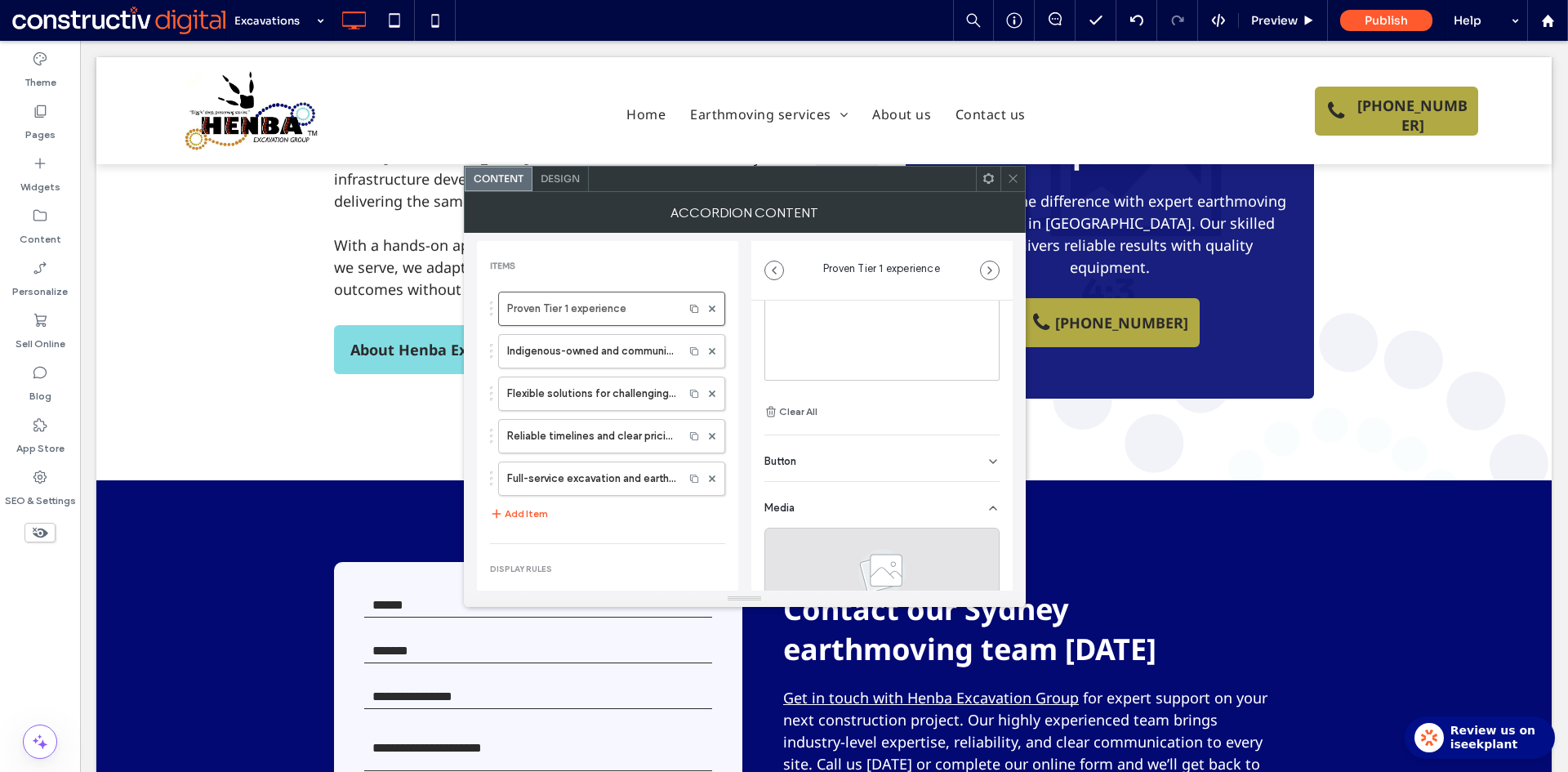
scroll to position [239, 0]
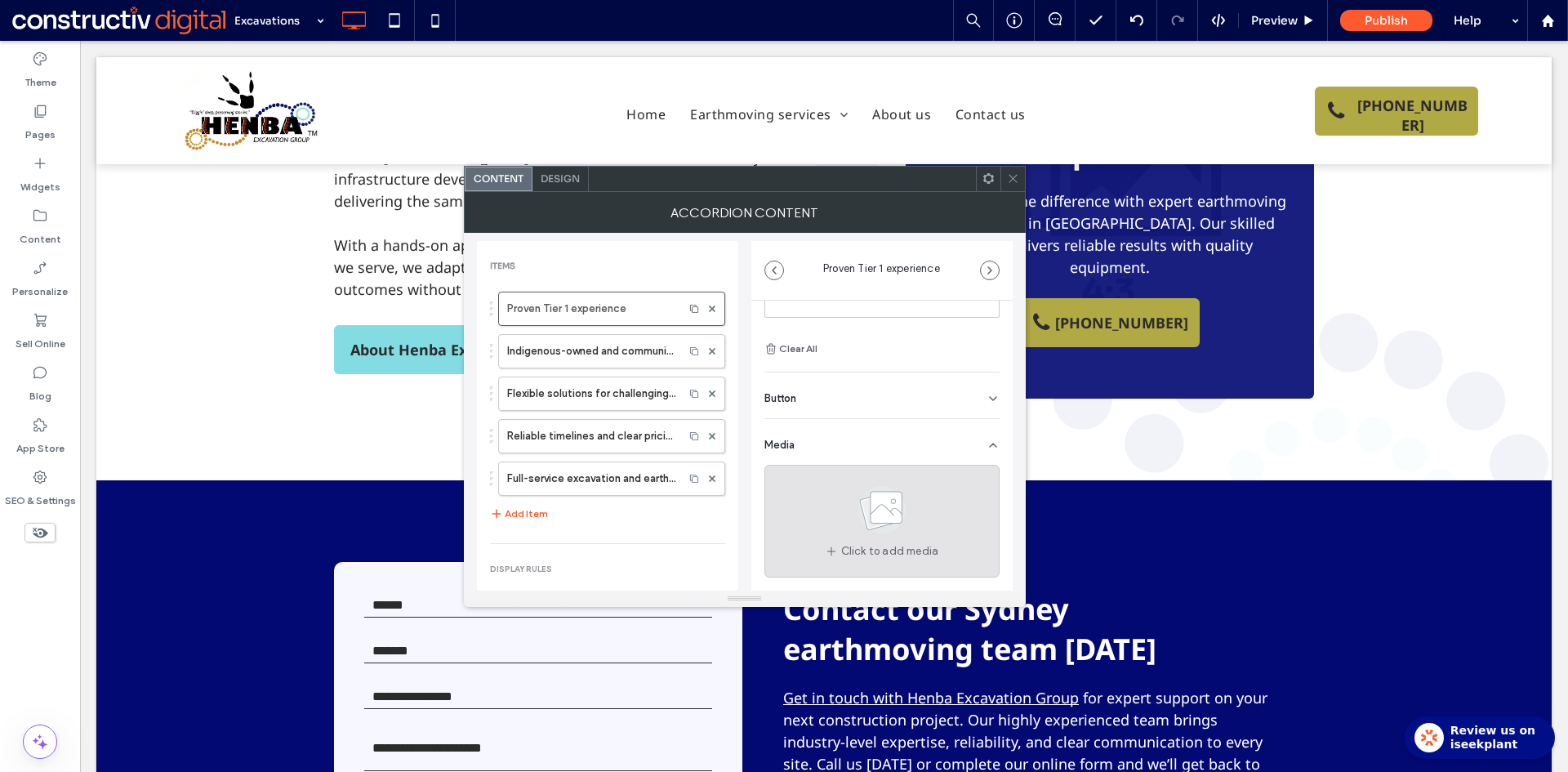
click at [900, 528] on icon at bounding box center [881, 509] width 81 height 54
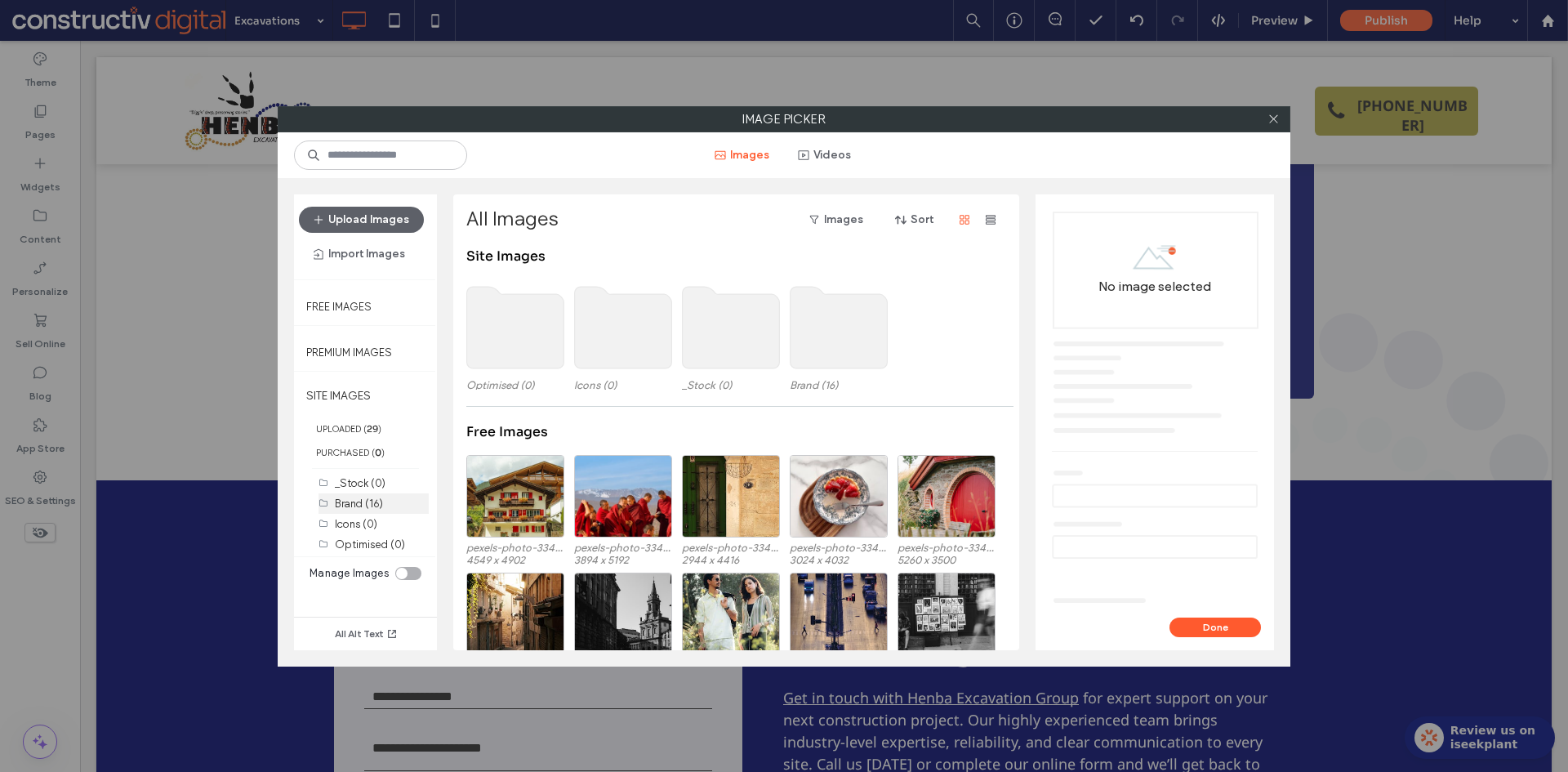
click at [371, 506] on label "Brand (16)" at bounding box center [359, 504] width 48 height 12
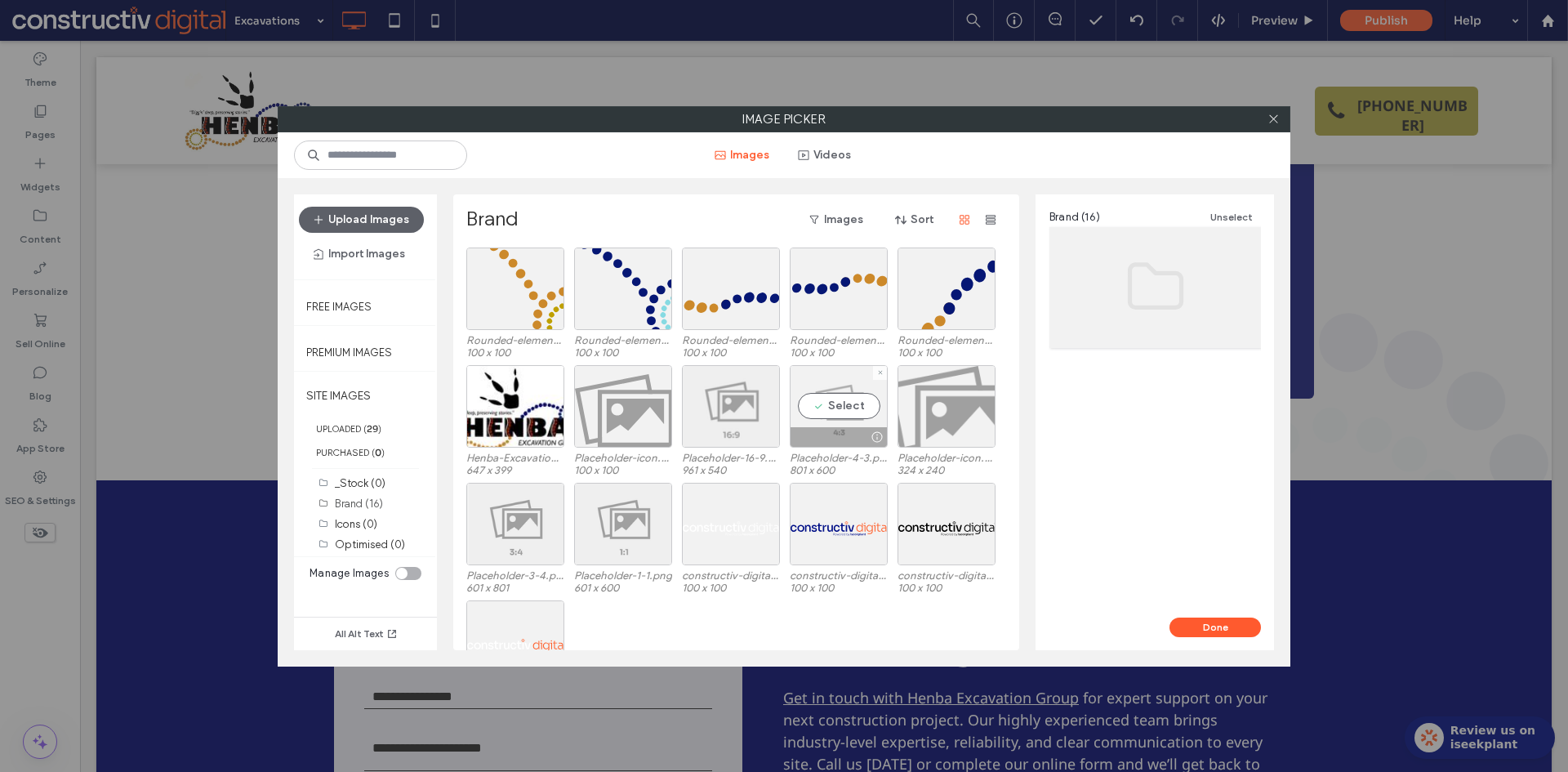
click at [856, 411] on div "Select" at bounding box center [838, 406] width 98 height 82
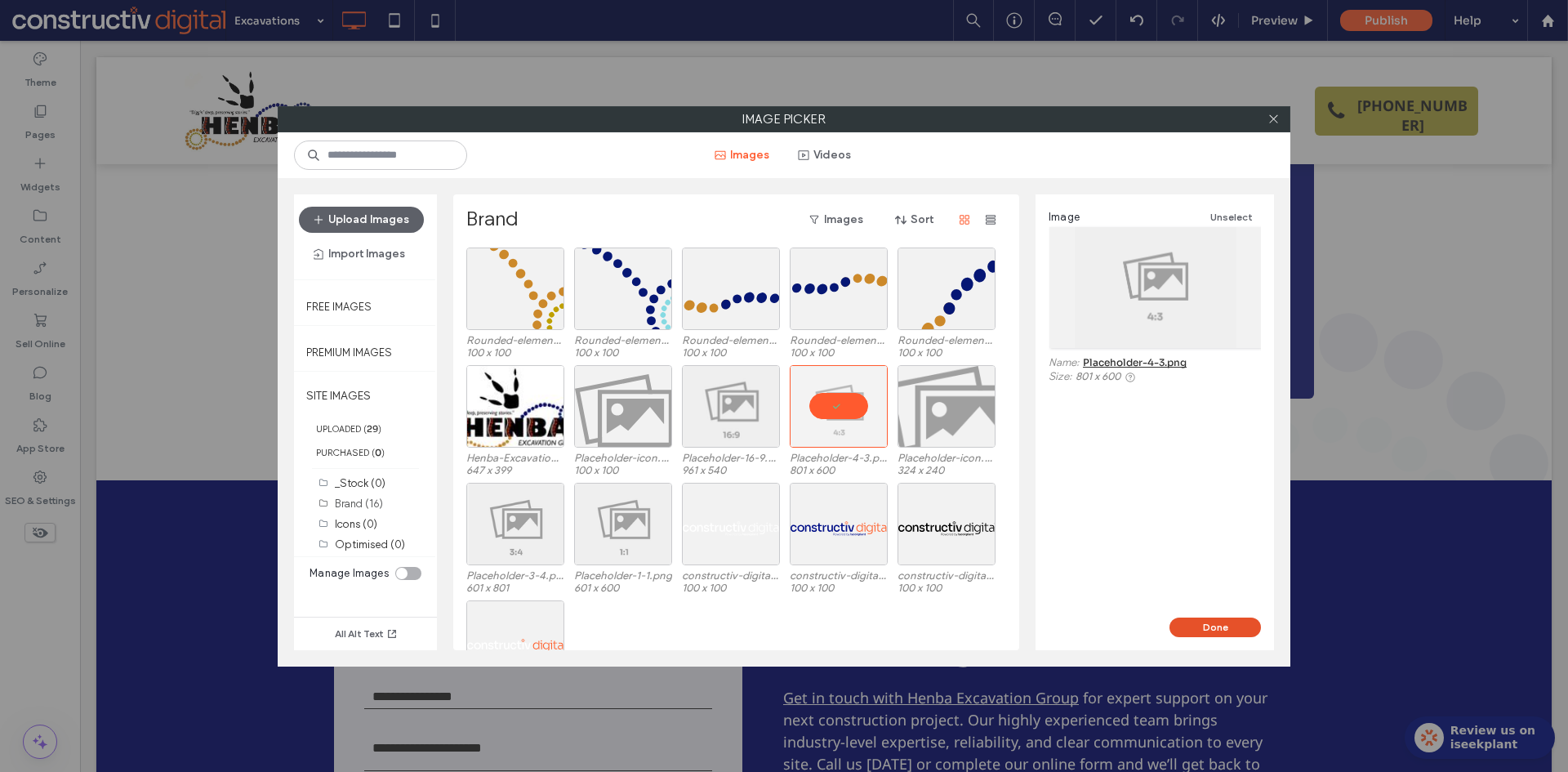
click at [1207, 629] on button "Done" at bounding box center [1214, 627] width 92 height 20
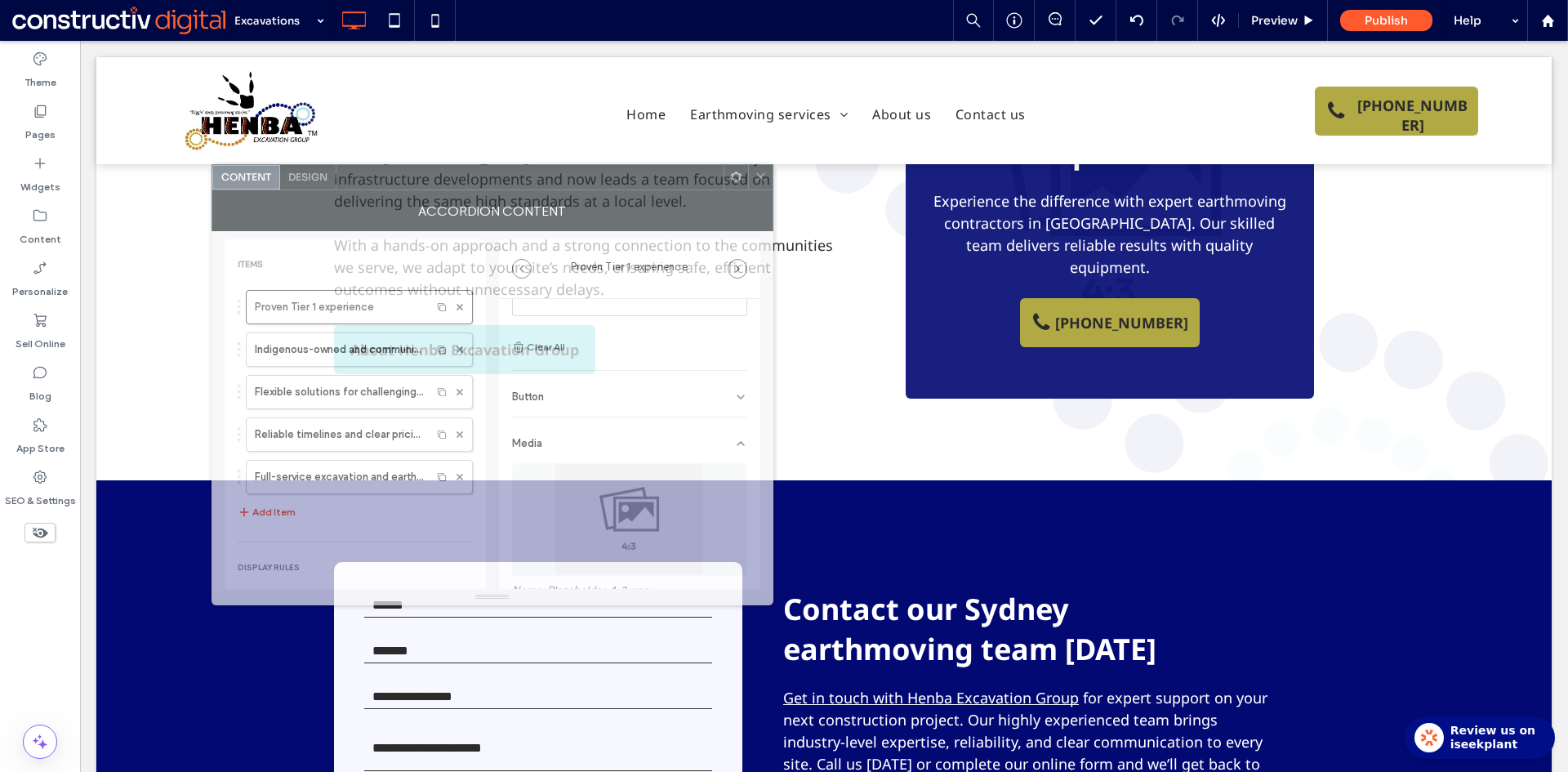
drag, startPoint x: 835, startPoint y: 190, endPoint x: 583, endPoint y: 189, distance: 252.0
click at [583, 189] on div at bounding box center [530, 177] width 387 height 25
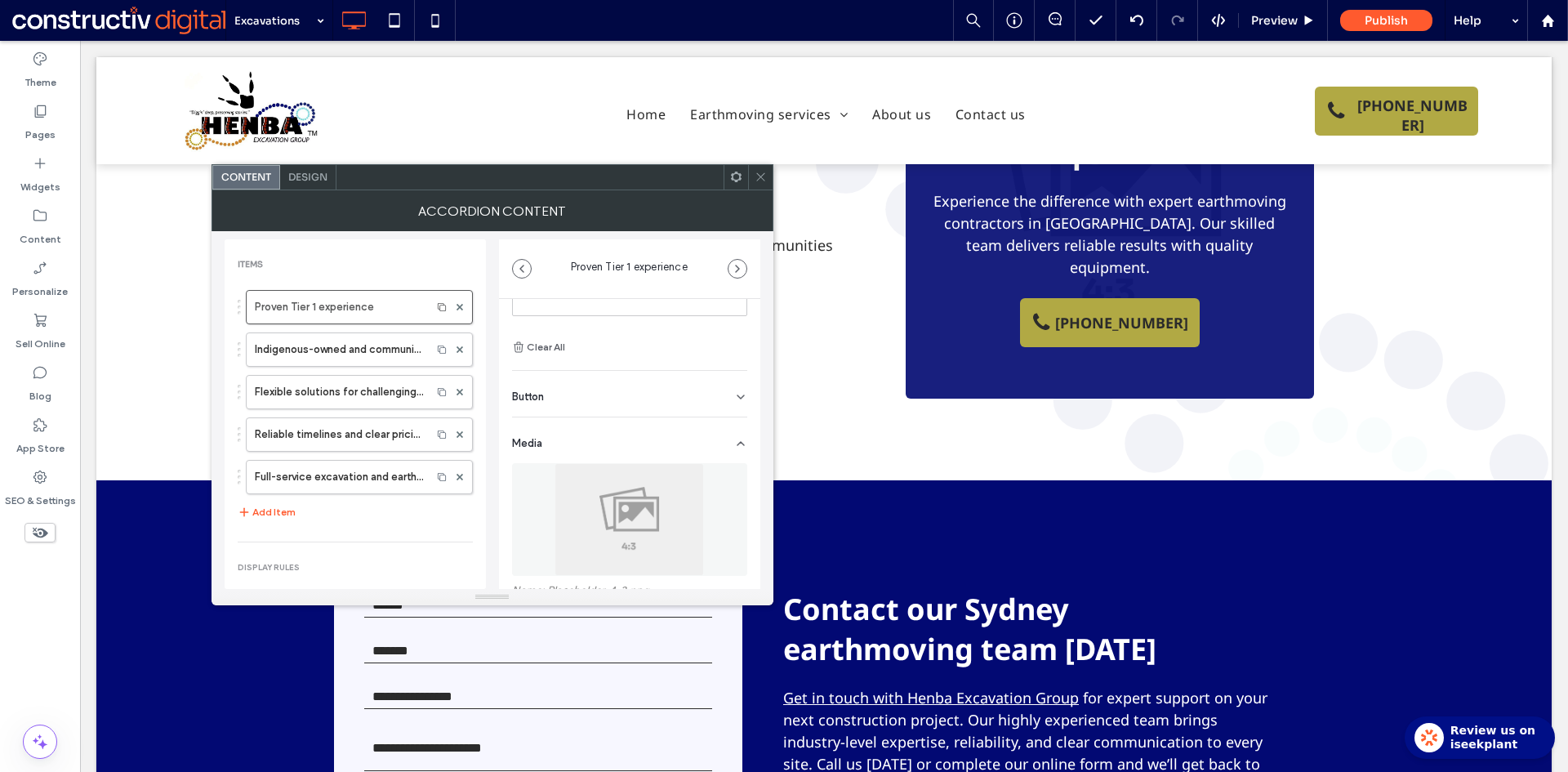
click at [763, 181] on icon at bounding box center [760, 177] width 12 height 12
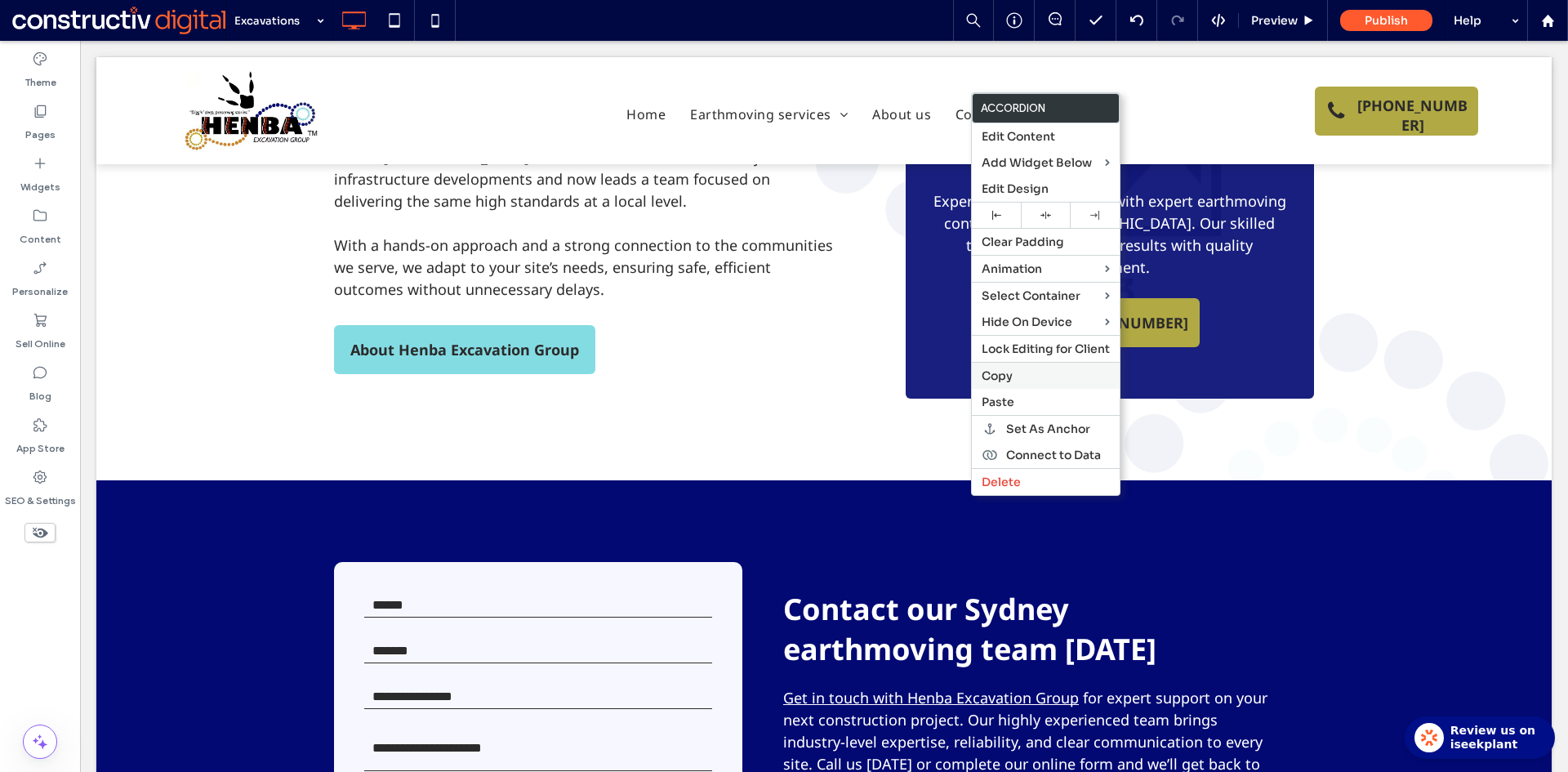
click at [999, 381] on span "Copy" at bounding box center [997, 375] width 31 height 15
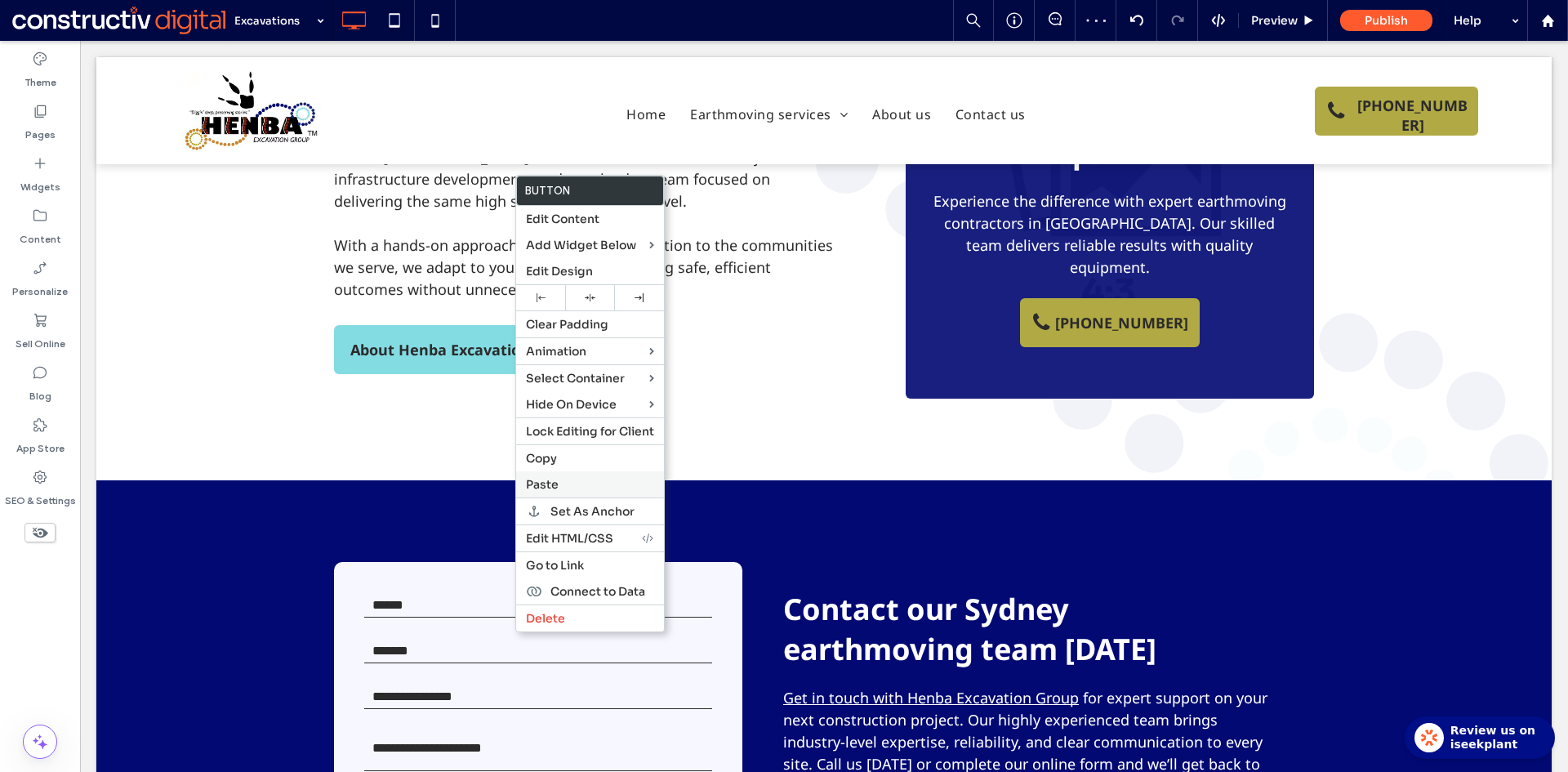
click at [570, 484] on label "Paste" at bounding box center [590, 484] width 128 height 15
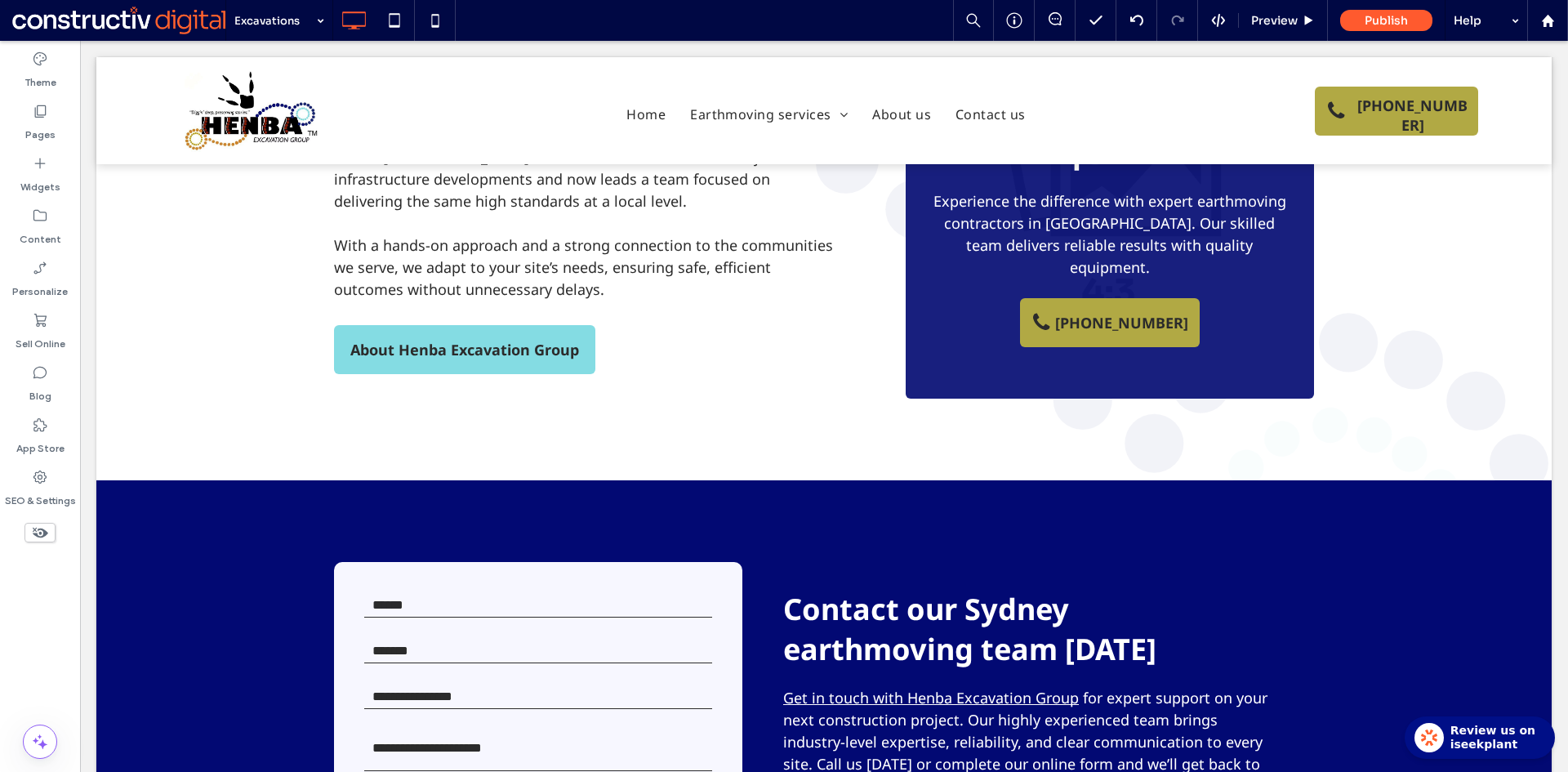
type input "*********"
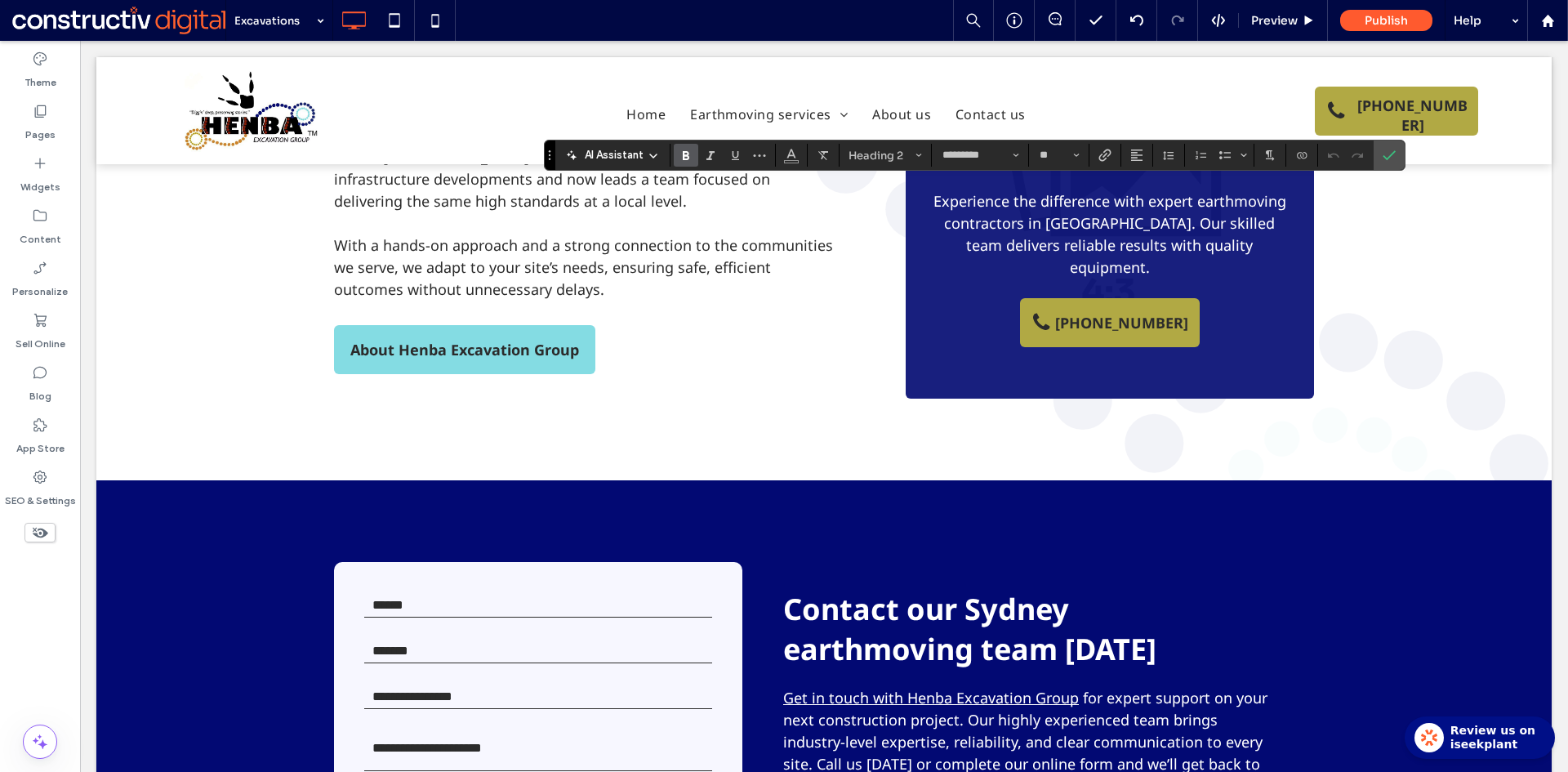
type input "**"
click at [1387, 155] on icon "Confirm" at bounding box center [1388, 155] width 13 height 13
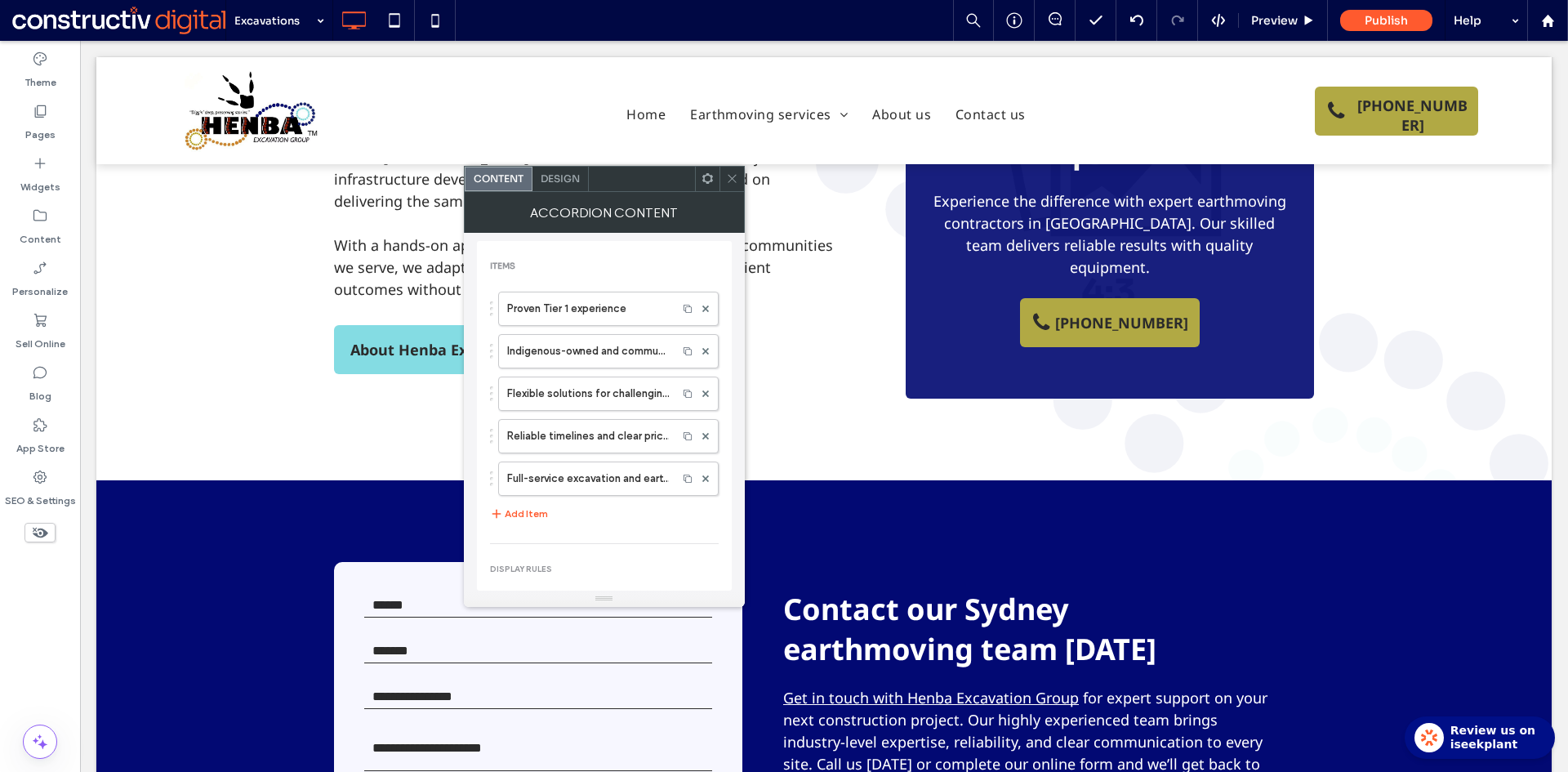
click at [731, 178] on icon at bounding box center [732, 178] width 12 height 12
drag, startPoint x: 589, startPoint y: 313, endPoint x: 620, endPoint y: 308, distance: 31.4
click at [589, 312] on label "Proven Tier 1 experience" at bounding box center [587, 308] width 162 height 33
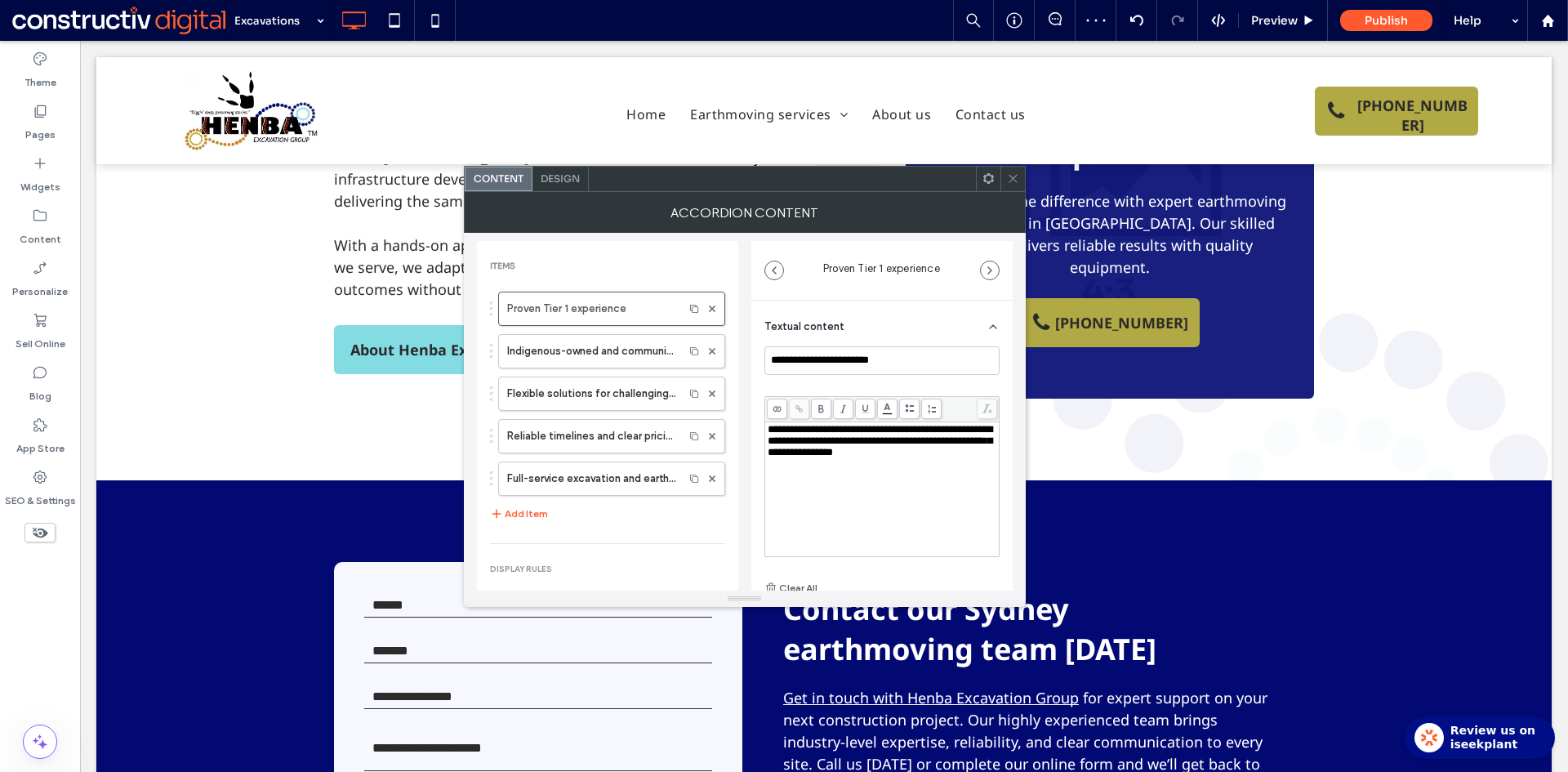
scroll to position [12, 0]
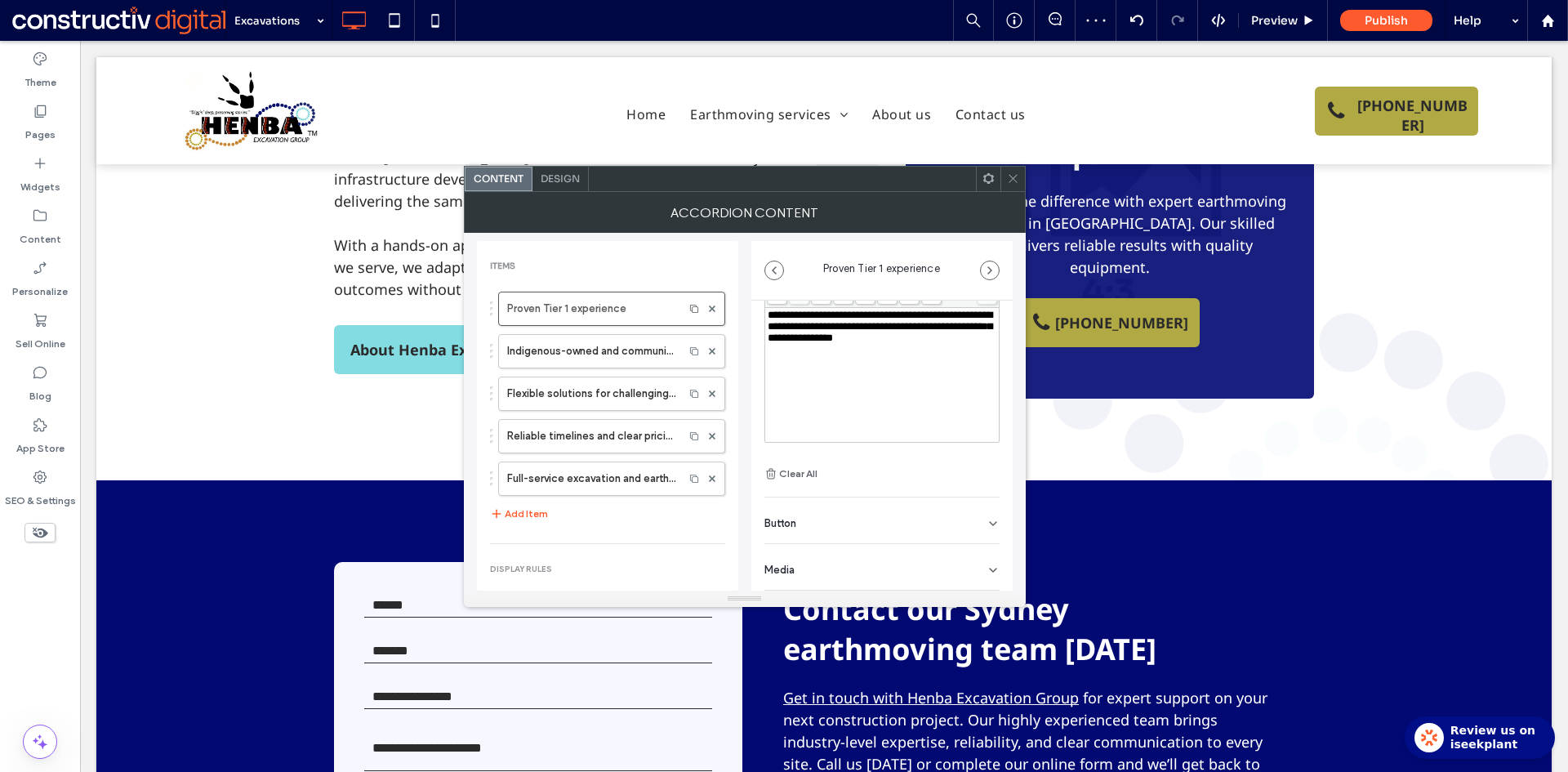
click at [894, 568] on div "Media" at bounding box center [881, 566] width 235 height 45
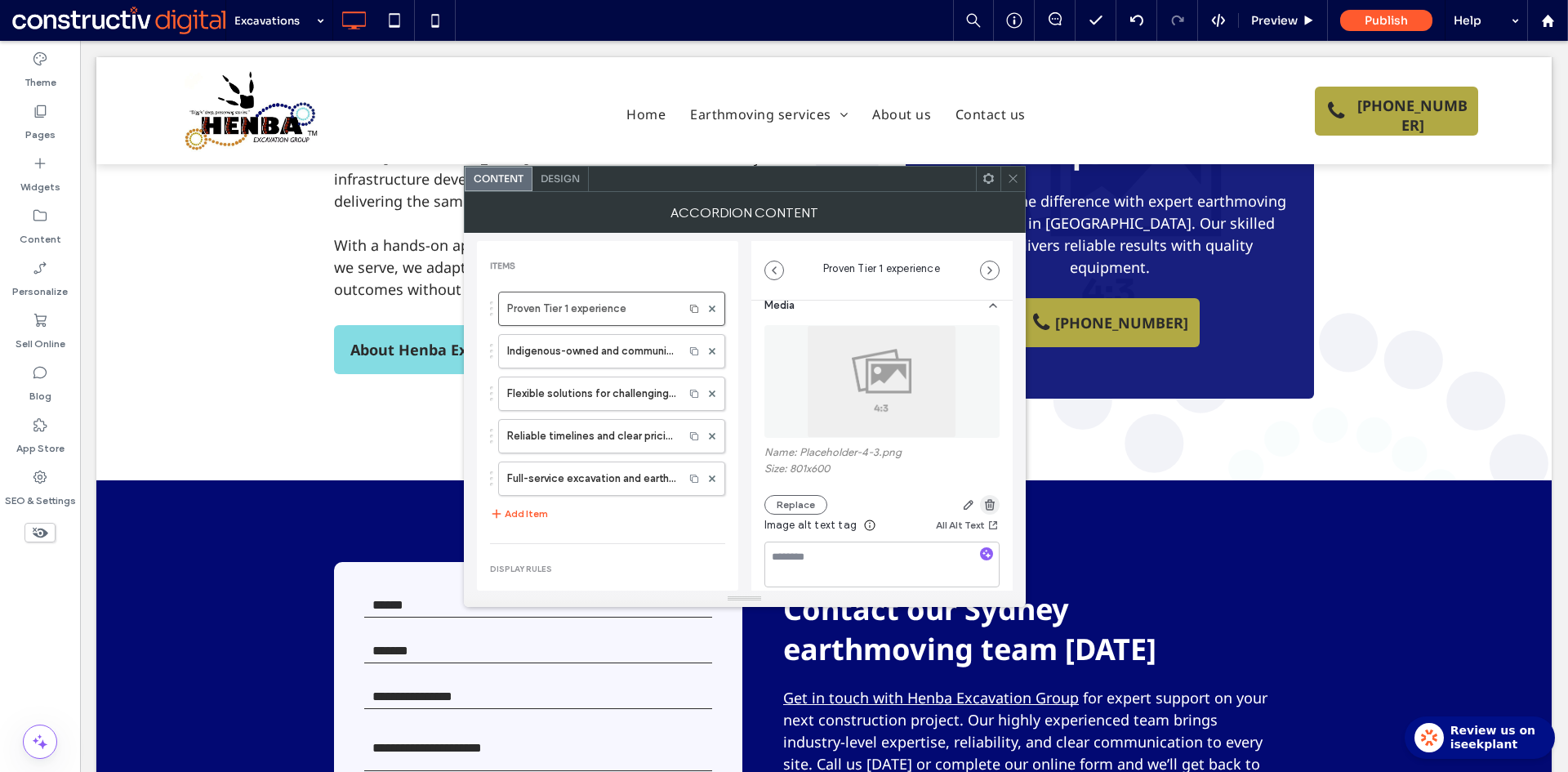
click at [983, 504] on icon "button" at bounding box center [989, 505] width 13 height 13
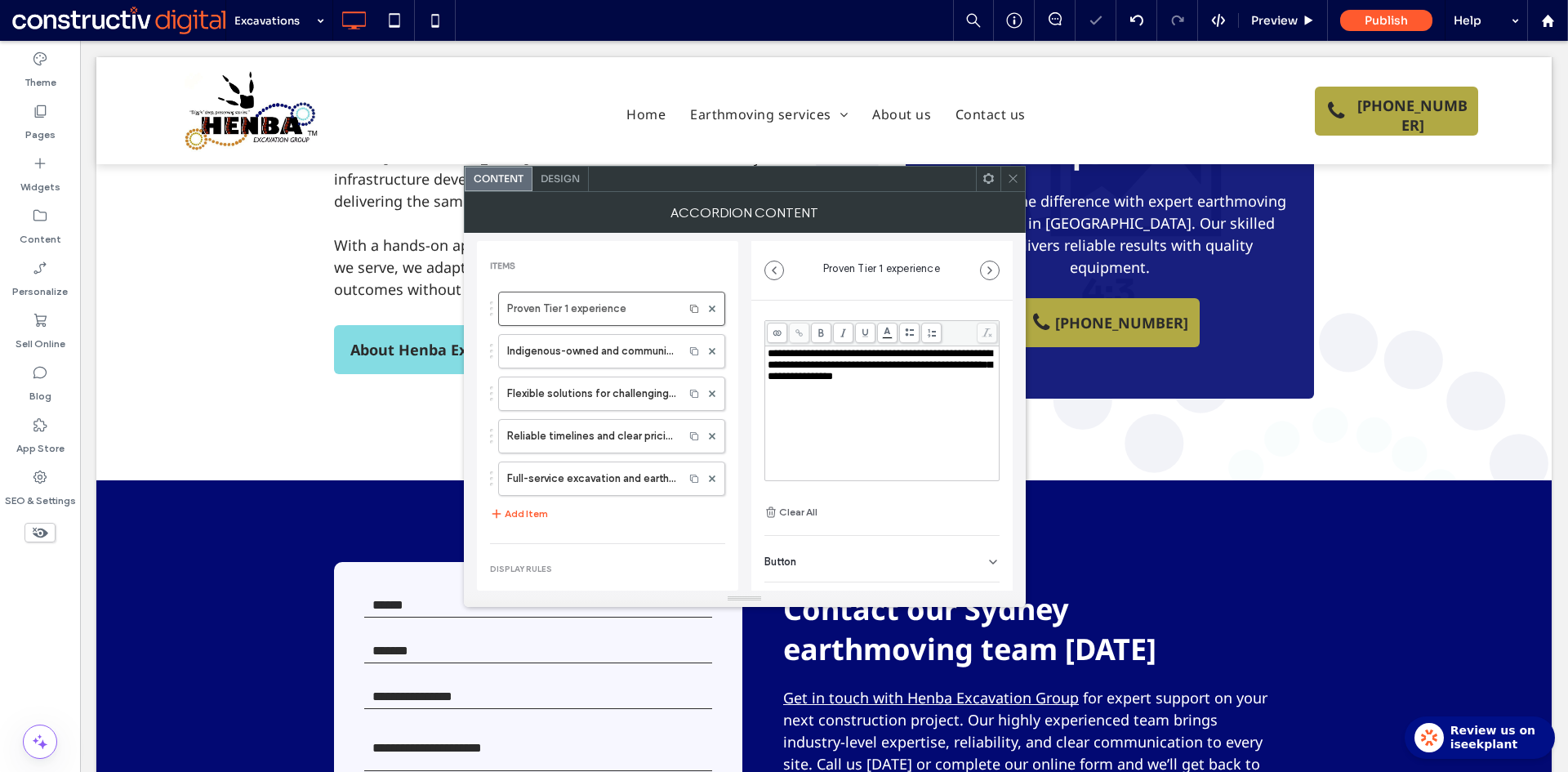
scroll to position [0, 0]
click at [565, 307] on label "Proven Tier 1 experience" at bounding box center [591, 308] width 168 height 33
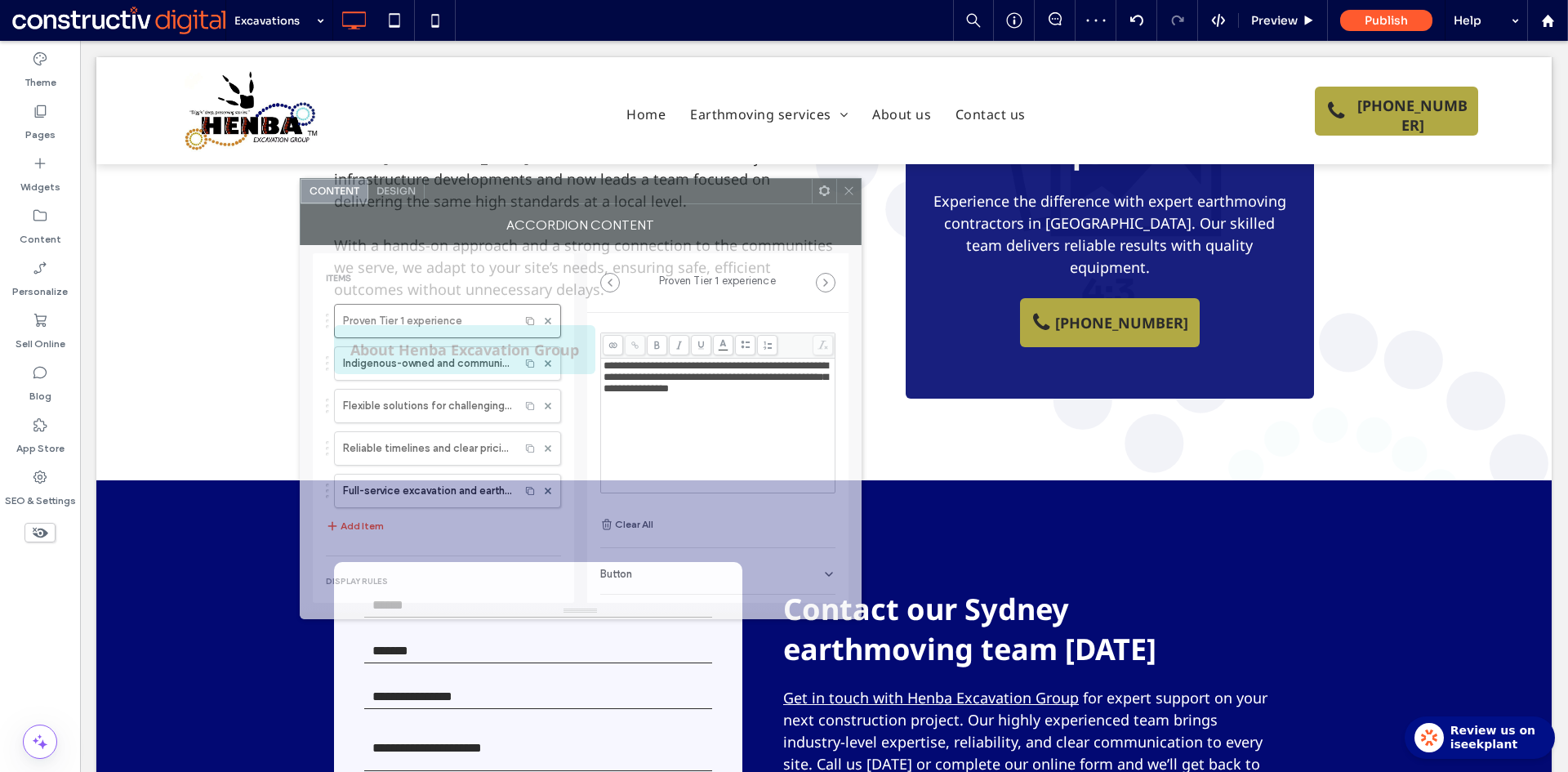
drag, startPoint x: 802, startPoint y: 184, endPoint x: 686, endPoint y: 328, distance: 184.9
click at [641, 203] on div at bounding box center [618, 191] width 387 height 25
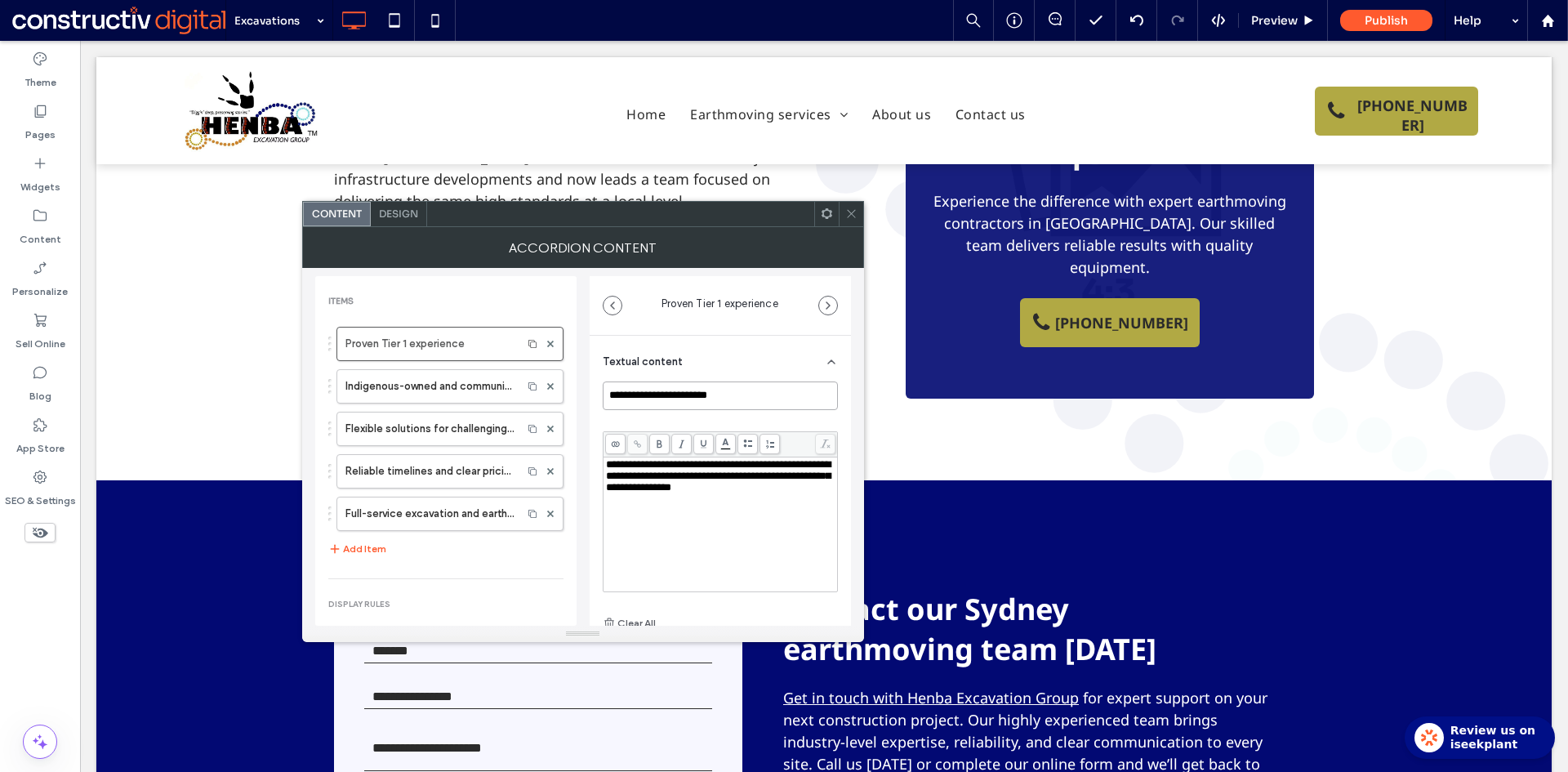
click at [676, 395] on input "**********" at bounding box center [720, 395] width 235 height 28
paste input "******"
click at [658, 493] on span "**********" at bounding box center [718, 476] width 224 height 33
click at [444, 377] on label "Indigenous-owned and community-focused" at bounding box center [429, 386] width 168 height 33
click at [676, 398] on input "**********" at bounding box center [720, 395] width 235 height 28
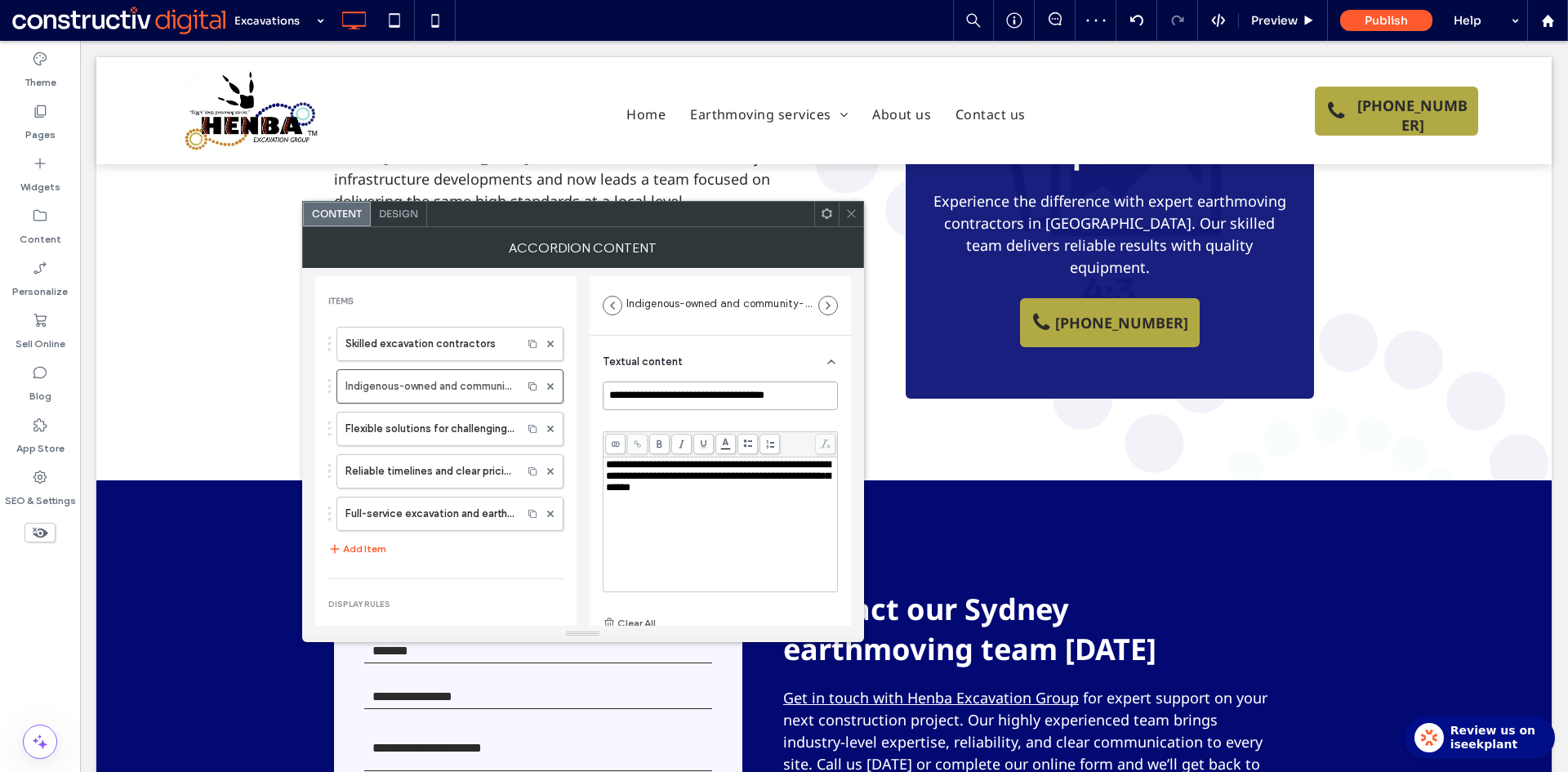
paste input "*"
click at [658, 493] on span "**********" at bounding box center [718, 476] width 224 height 33
click at [387, 419] on label "Flexible solutions for challenging sites" at bounding box center [429, 428] width 168 height 33
click at [695, 396] on input "**********" at bounding box center [720, 395] width 235 height 28
paste input
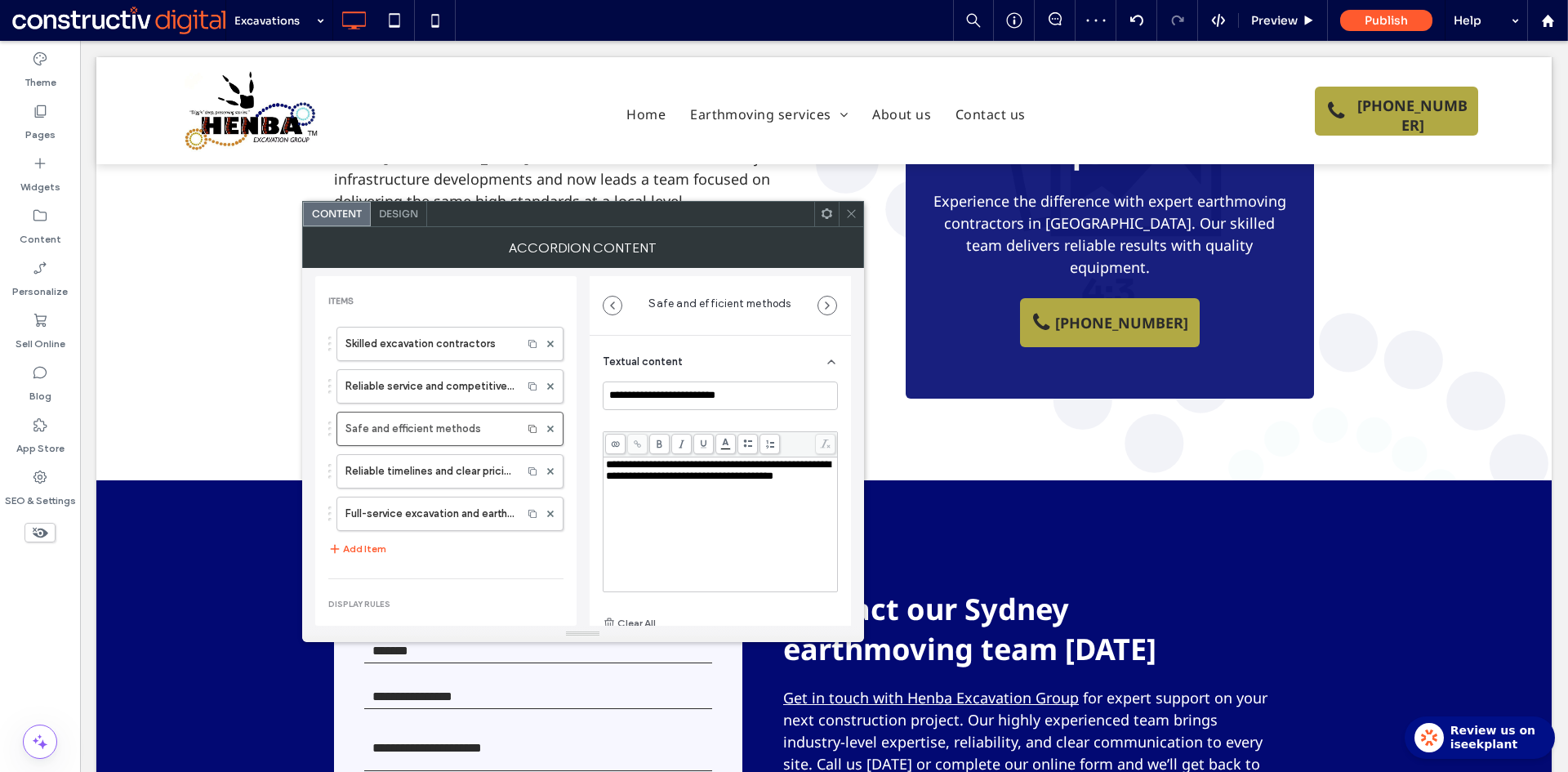
click at [717, 482] on div "**********" at bounding box center [720, 470] width 230 height 23
click at [402, 473] on label "Reliable timelines and clear pricing" at bounding box center [429, 471] width 168 height 33
drag, startPoint x: 676, startPoint y: 395, endPoint x: 714, endPoint y: 394, distance: 38.0
click at [677, 395] on input "**********" at bounding box center [720, 395] width 235 height 28
paste input "*****"
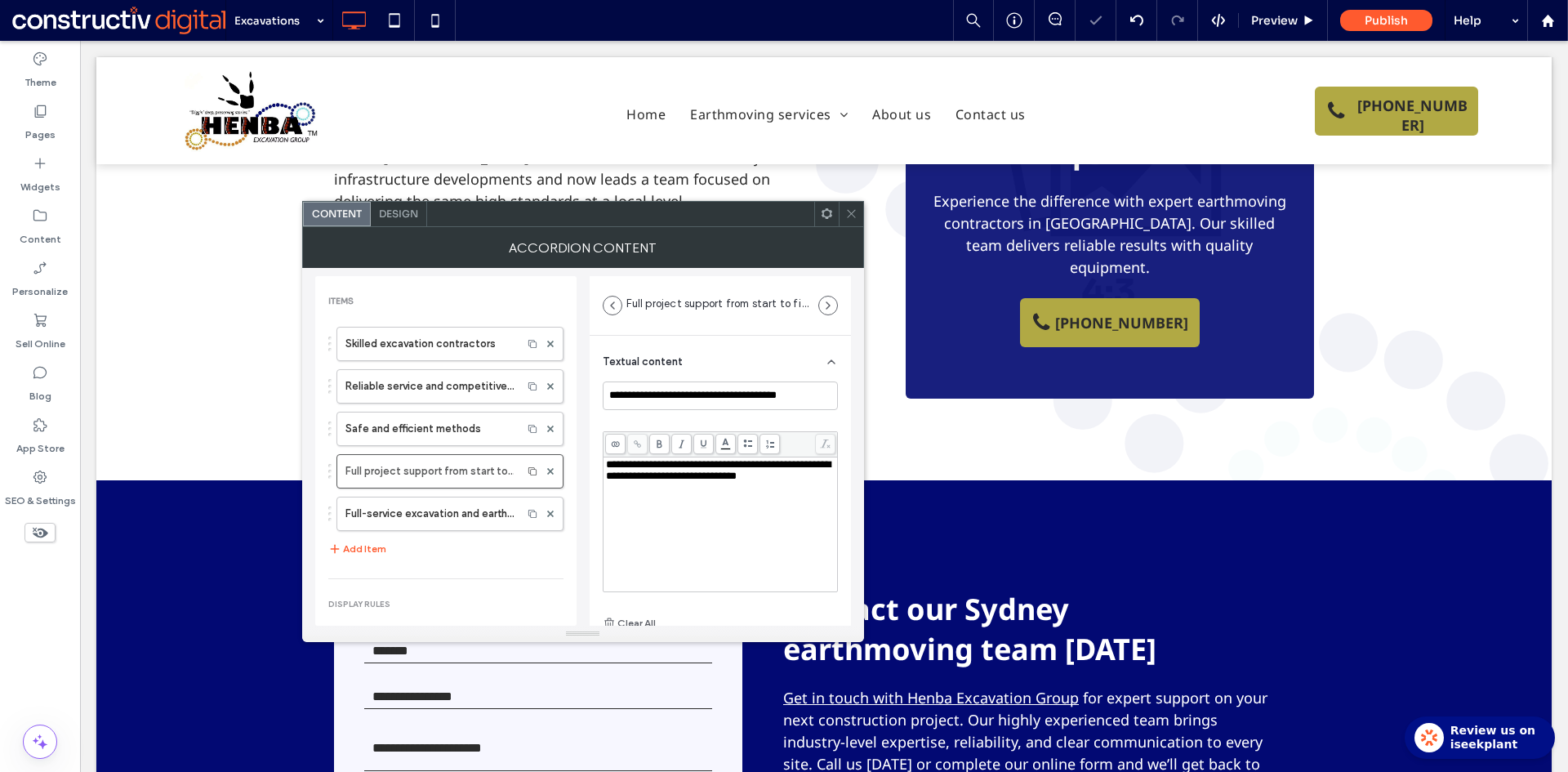
drag, startPoint x: 673, startPoint y: 495, endPoint x: 683, endPoint y: 492, distance: 10.4
click at [675, 482] on span "**********" at bounding box center [718, 470] width 224 height 22
click at [417, 522] on label "Full-service excavation and earthmoving" at bounding box center [429, 514] width 168 height 33
click at [666, 386] on input "**********" at bounding box center [720, 395] width 235 height 28
paste input
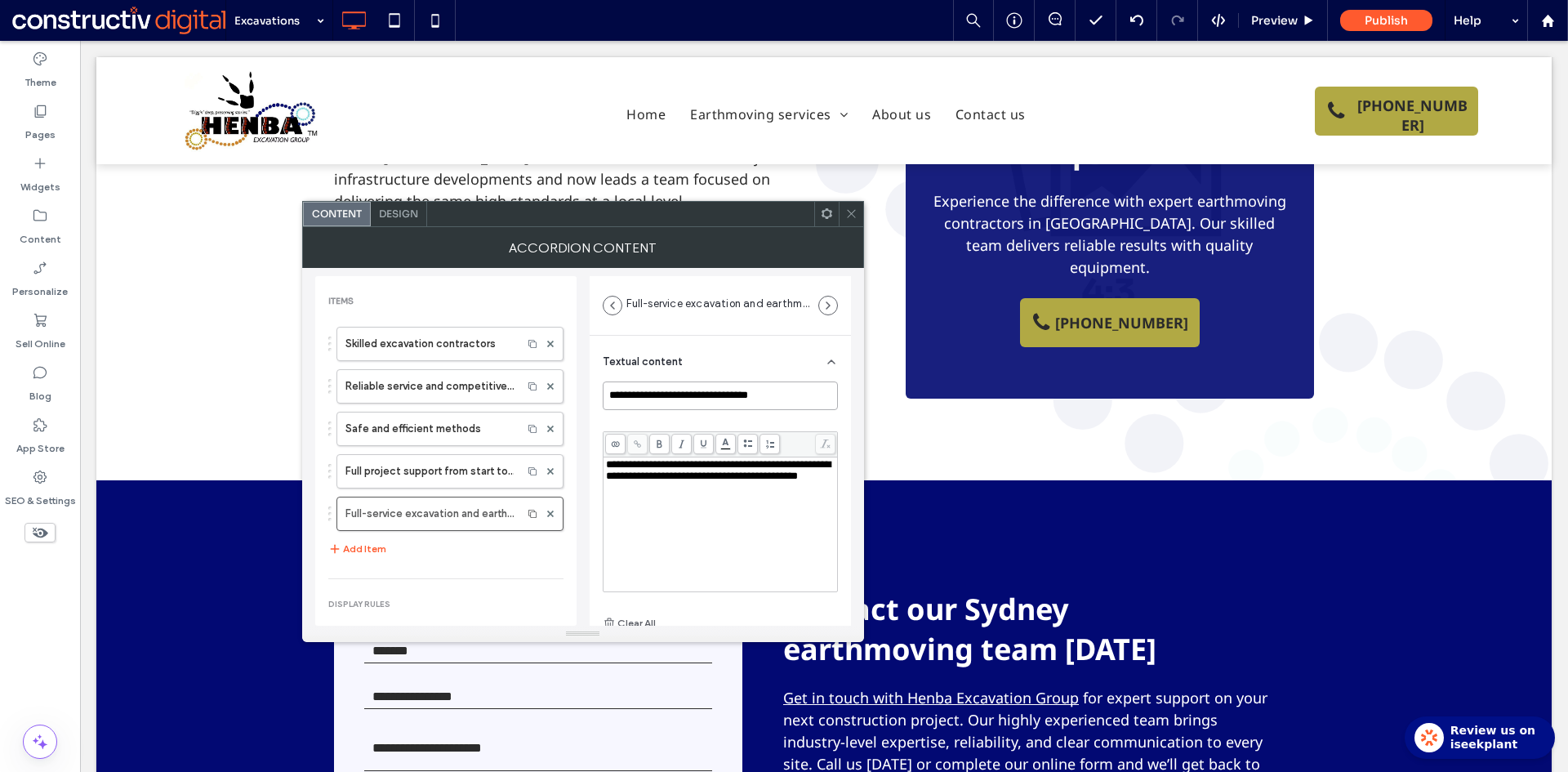
type input "**********"
click at [687, 482] on span "**********" at bounding box center [718, 470] width 224 height 22
click at [525, 558] on div "Skilled excavation contractors Reliable service and competitive prices Safe and…" at bounding box center [445, 443] width 235 height 248
click at [856, 213] on icon at bounding box center [851, 213] width 12 height 12
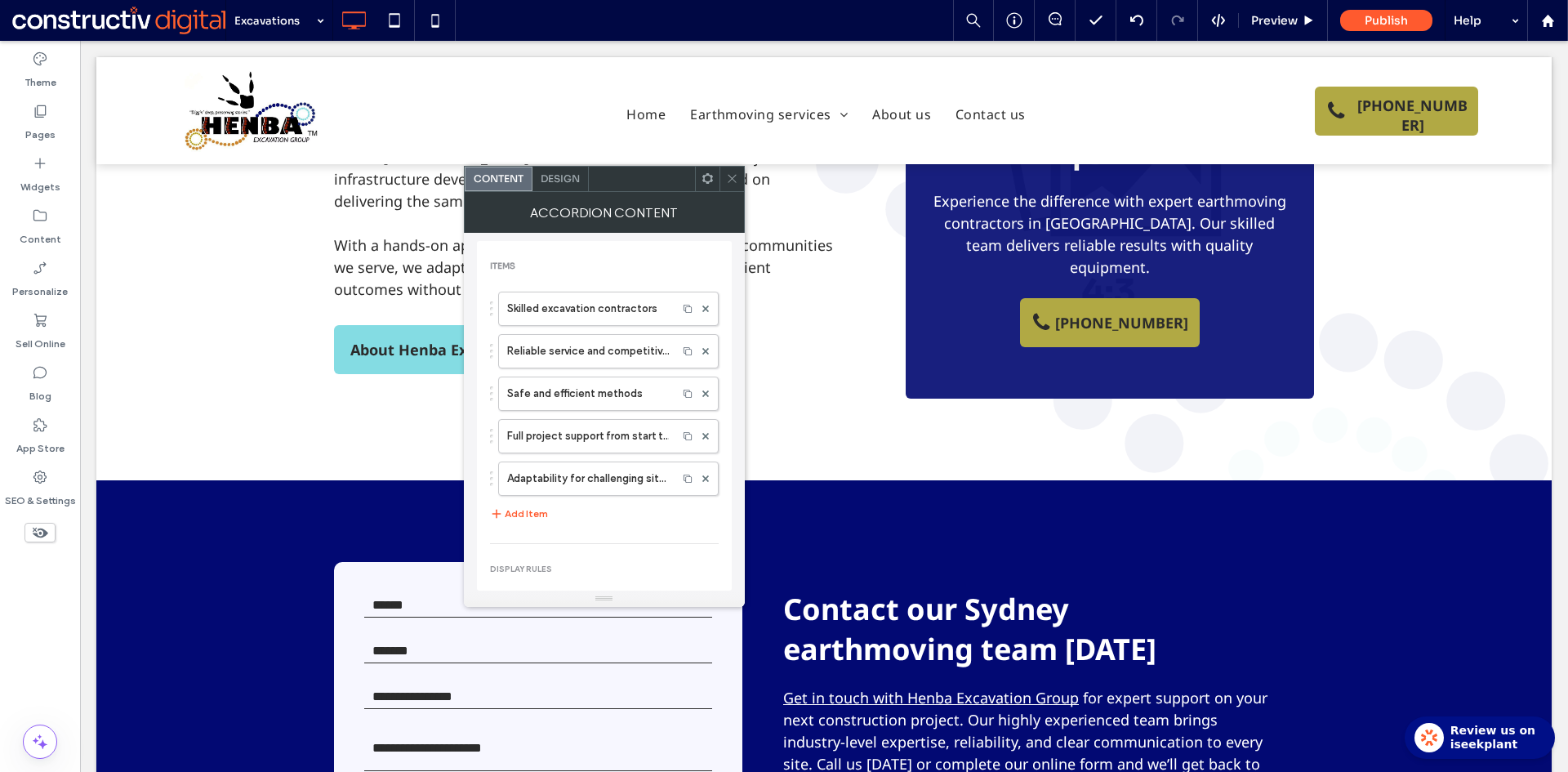
click at [553, 177] on span "Design" at bounding box center [560, 178] width 39 height 12
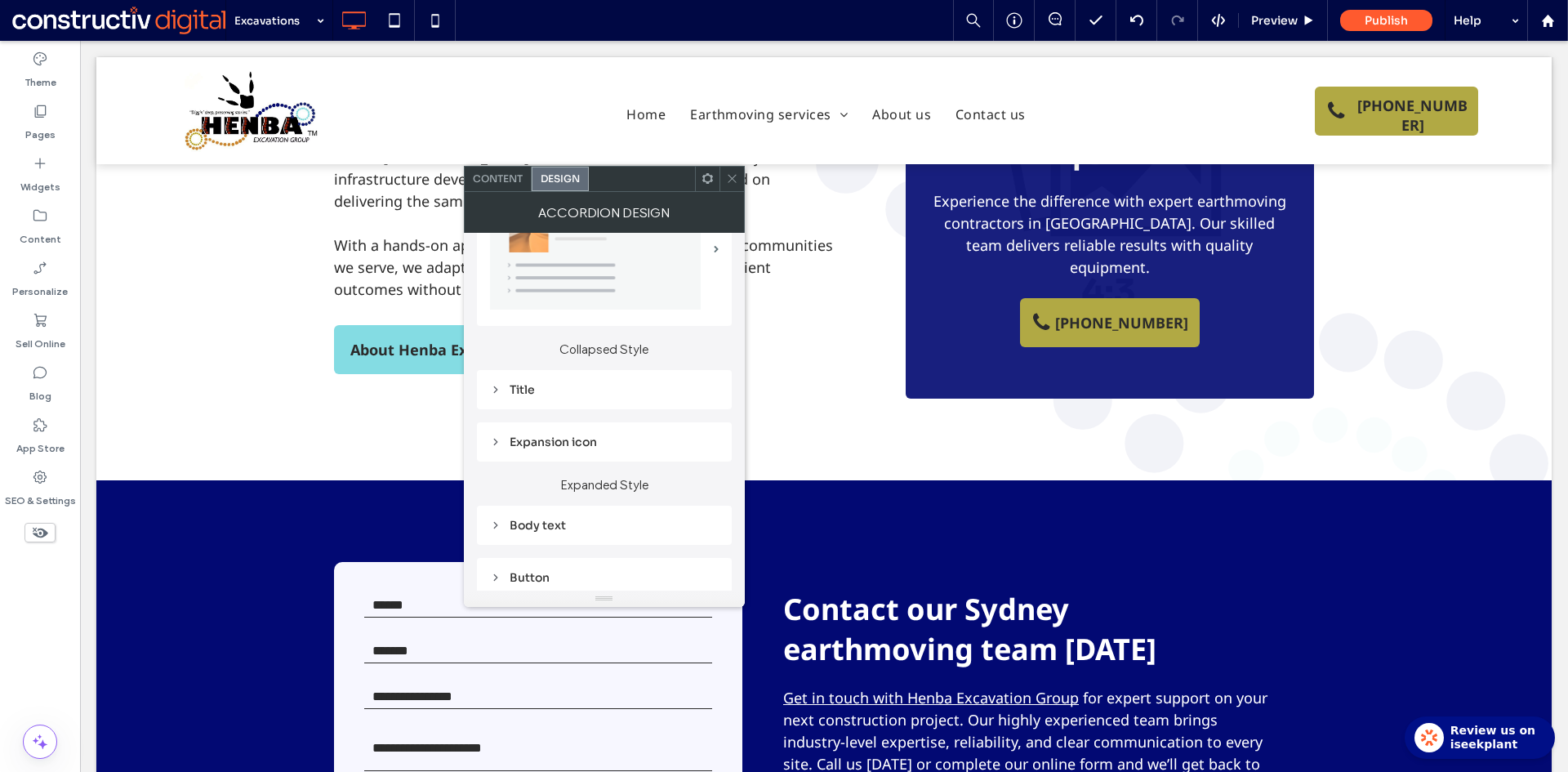
scroll to position [164, 0]
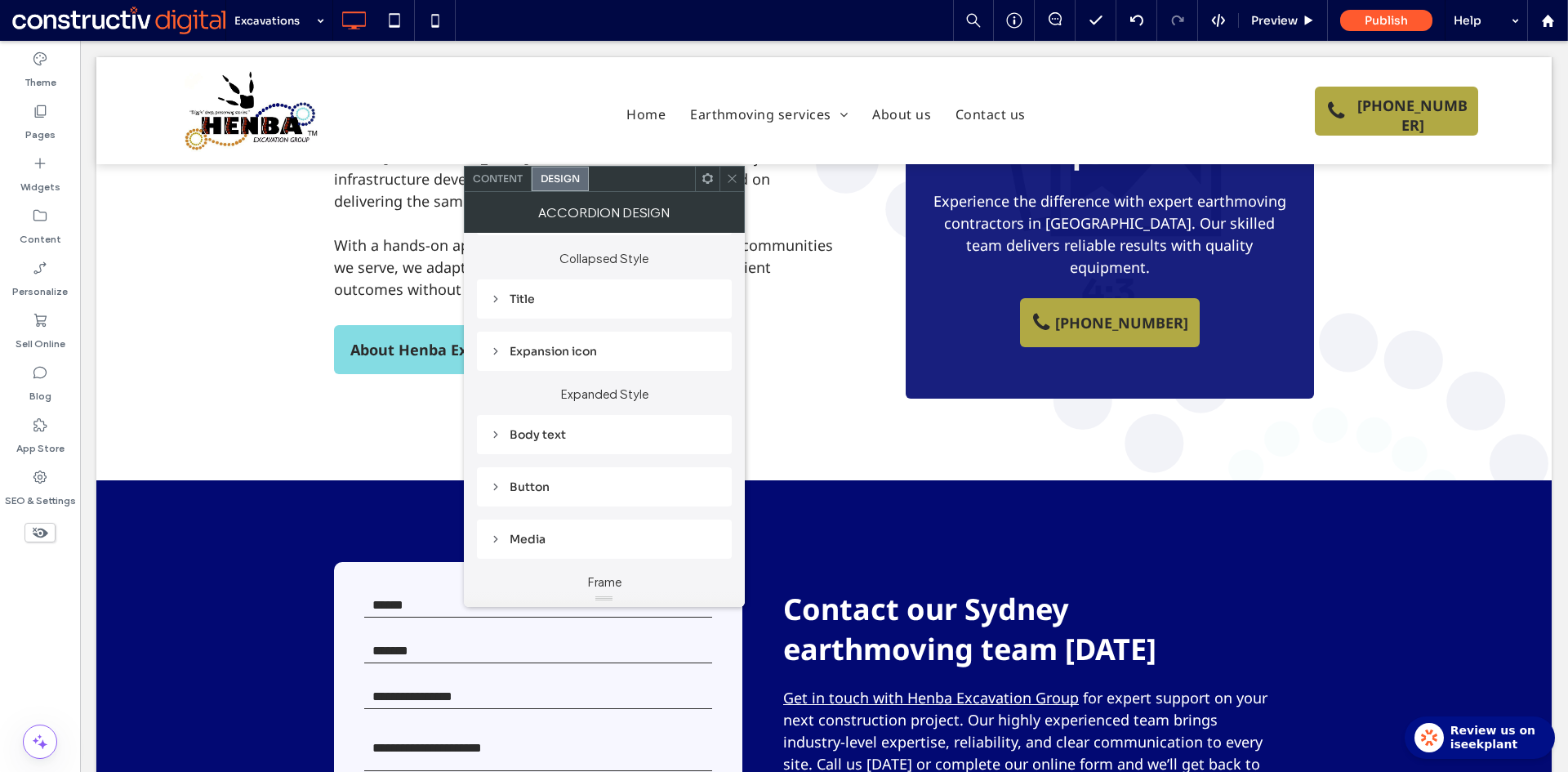
click at [522, 300] on div "Title" at bounding box center [604, 298] width 229 height 15
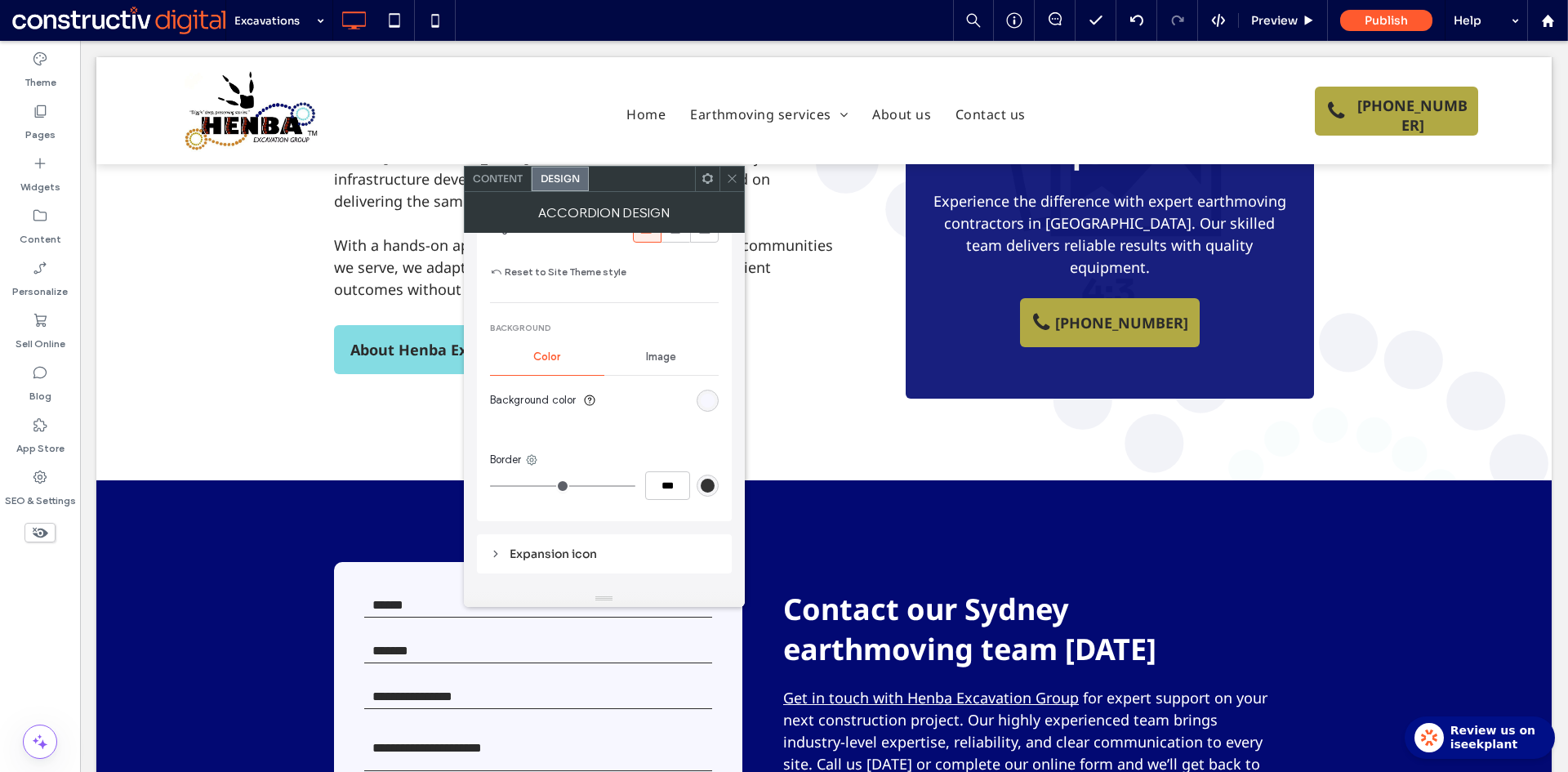
scroll to position [572, 0]
click at [707, 391] on div "rgb(247, 247, 255)" at bounding box center [707, 390] width 14 height 14
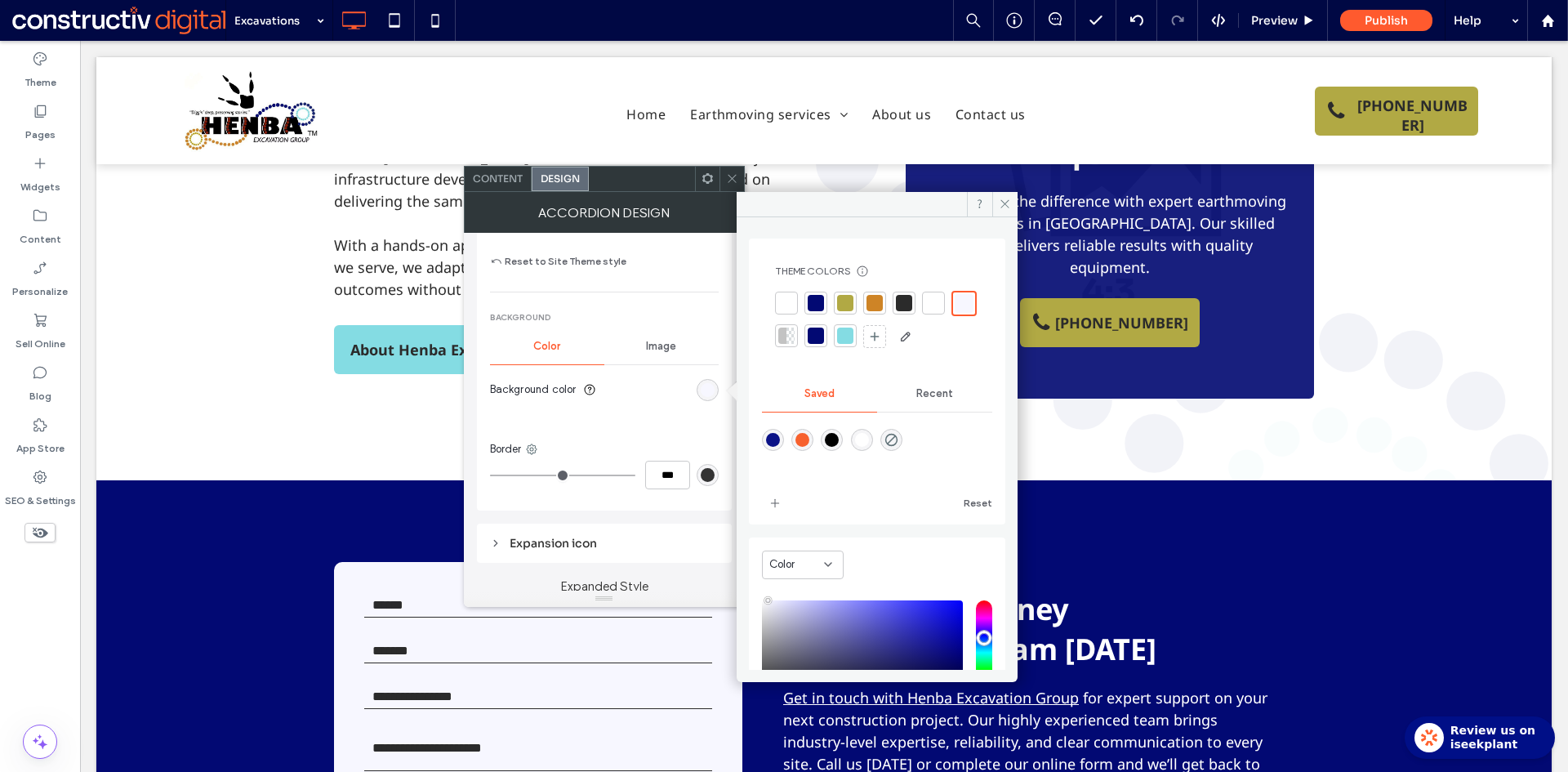
click at [790, 299] on div at bounding box center [786, 302] width 16 height 16
click at [734, 177] on use at bounding box center [732, 179] width 9 height 9
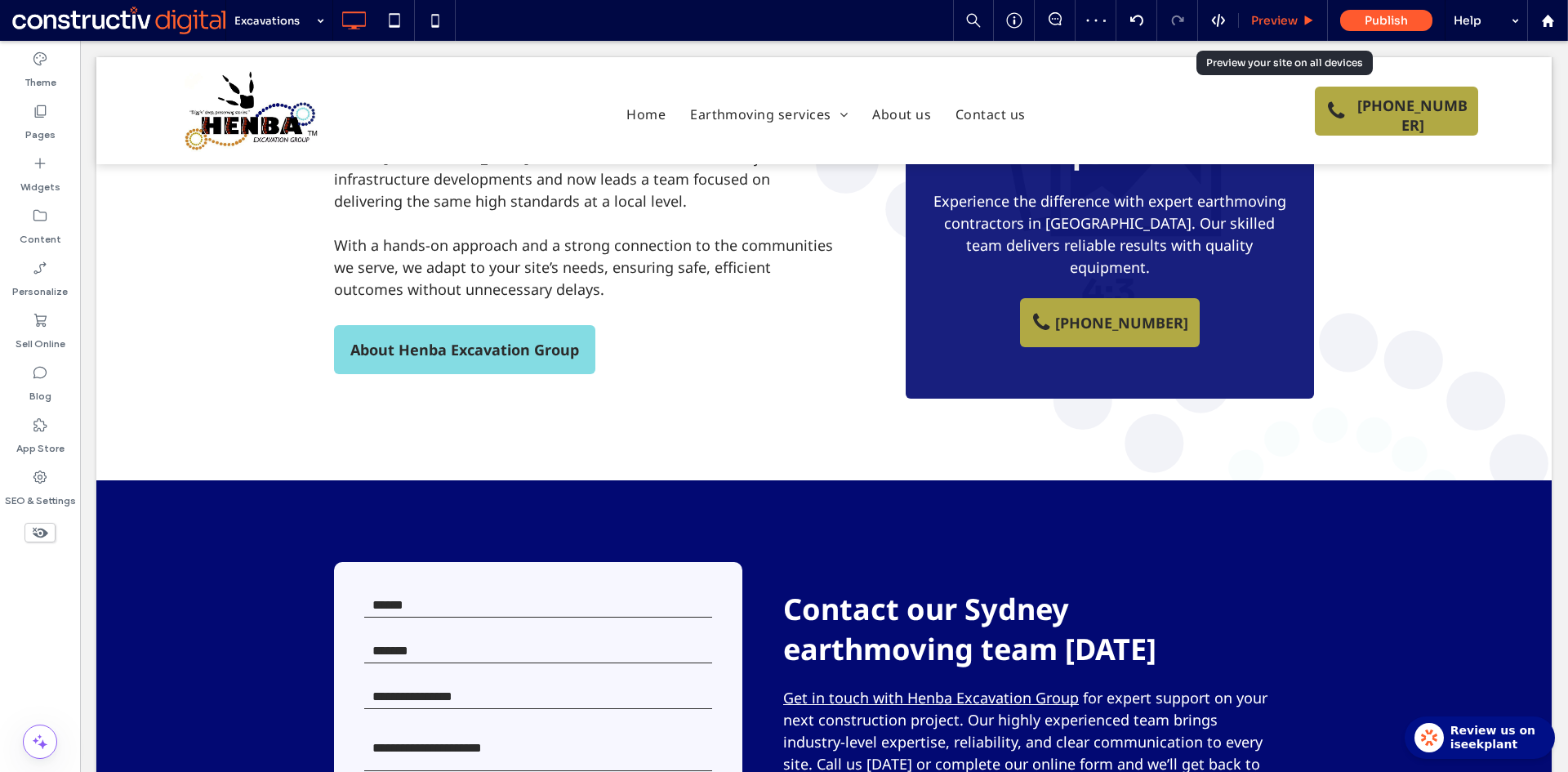
click at [1273, 22] on span "Preview" at bounding box center [1274, 20] width 46 height 15
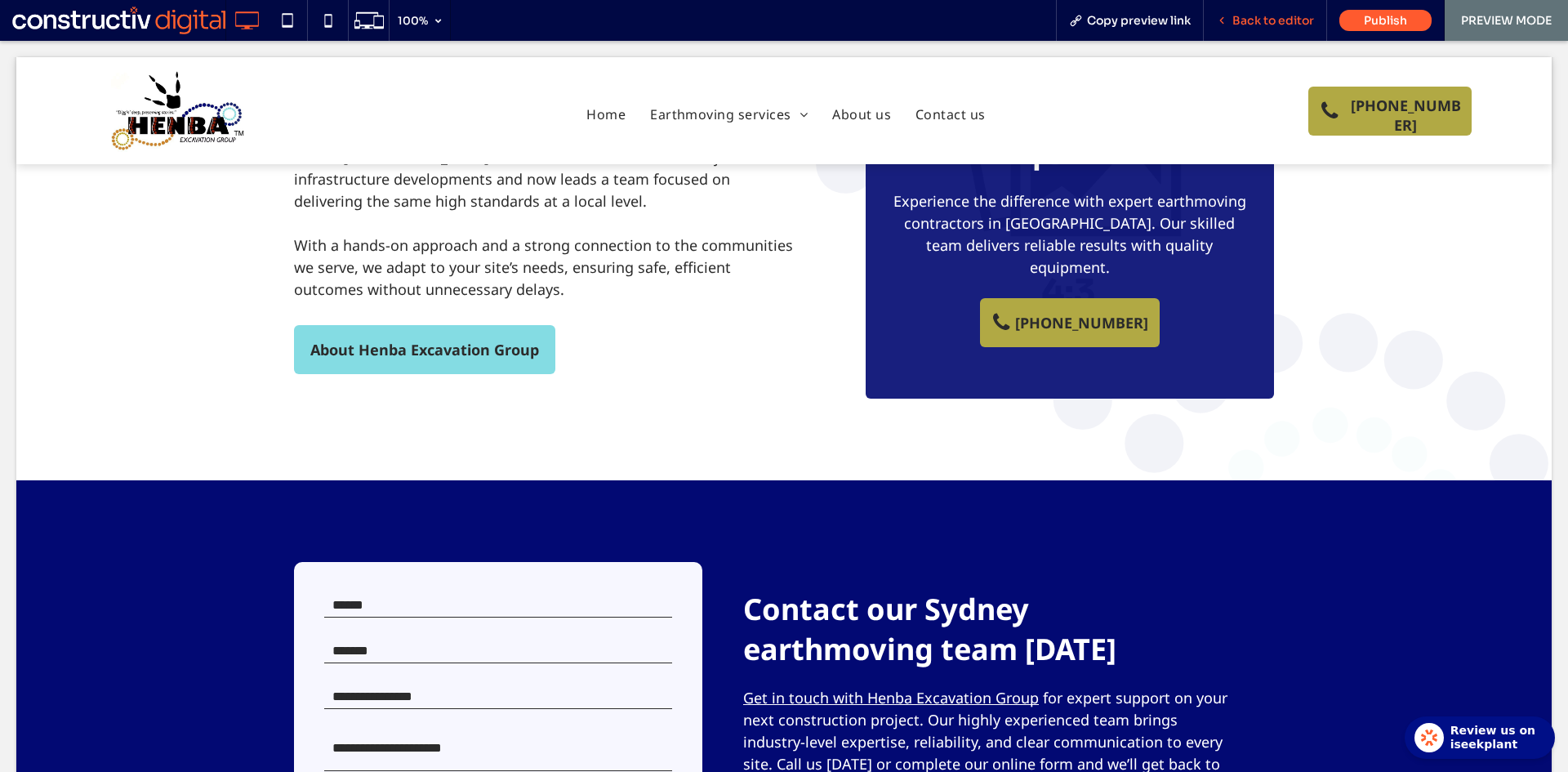
click at [1277, 22] on span "Back to editor" at bounding box center [1273, 20] width 81 height 15
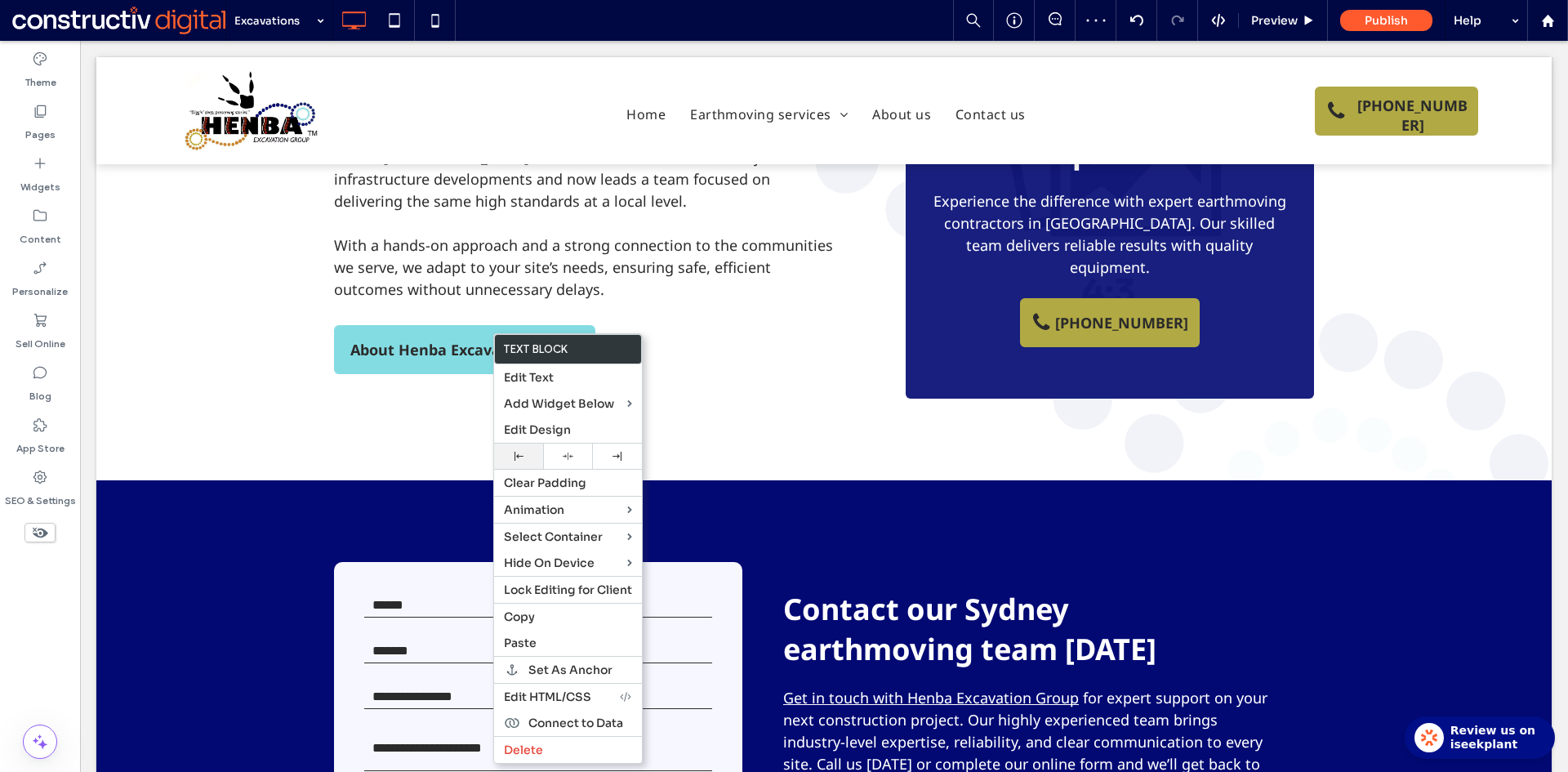
click at [516, 457] on icon at bounding box center [519, 456] width 9 height 9
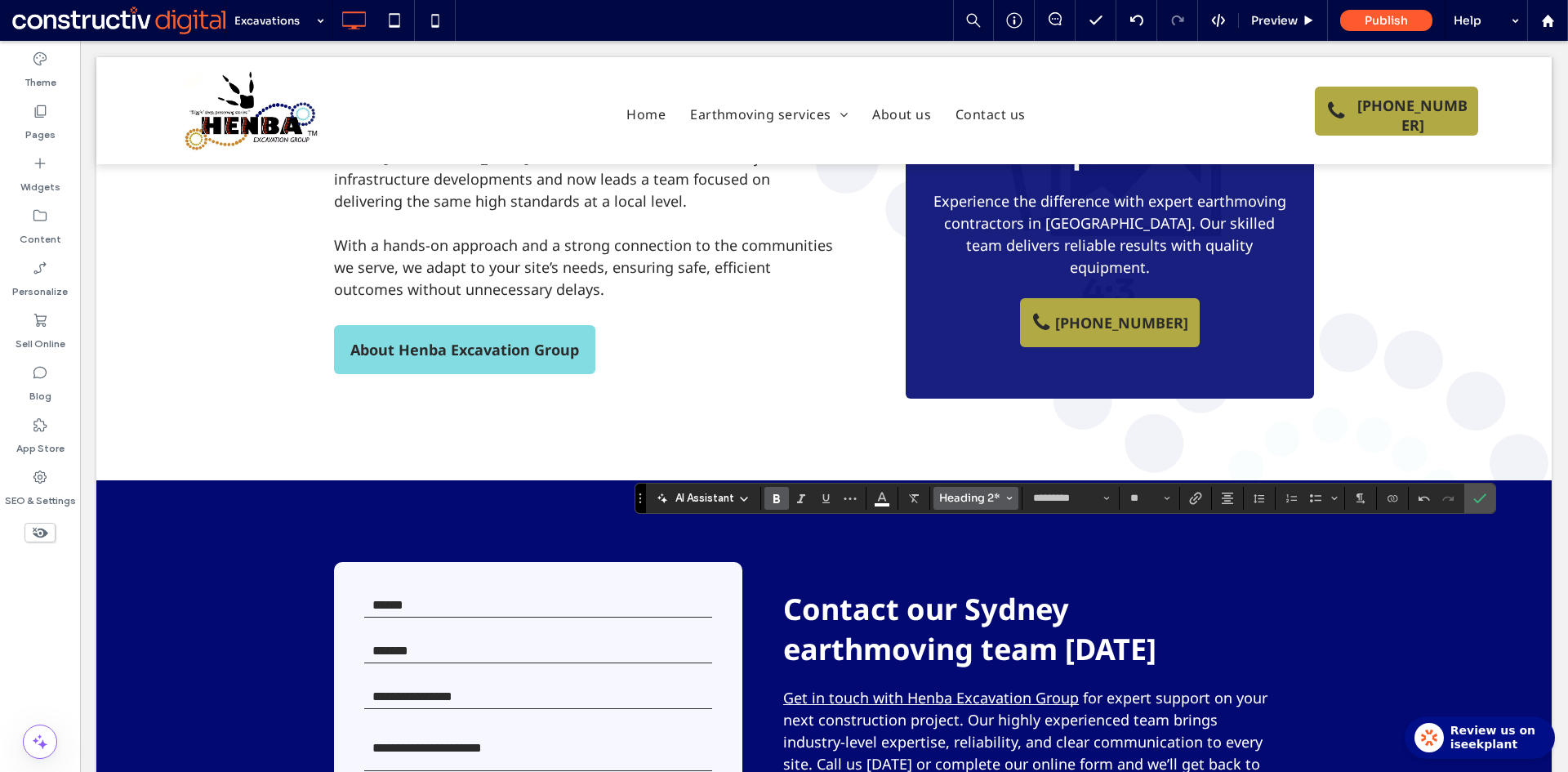
click at [970, 494] on span "Heading 2*" at bounding box center [970, 498] width 63 height 14
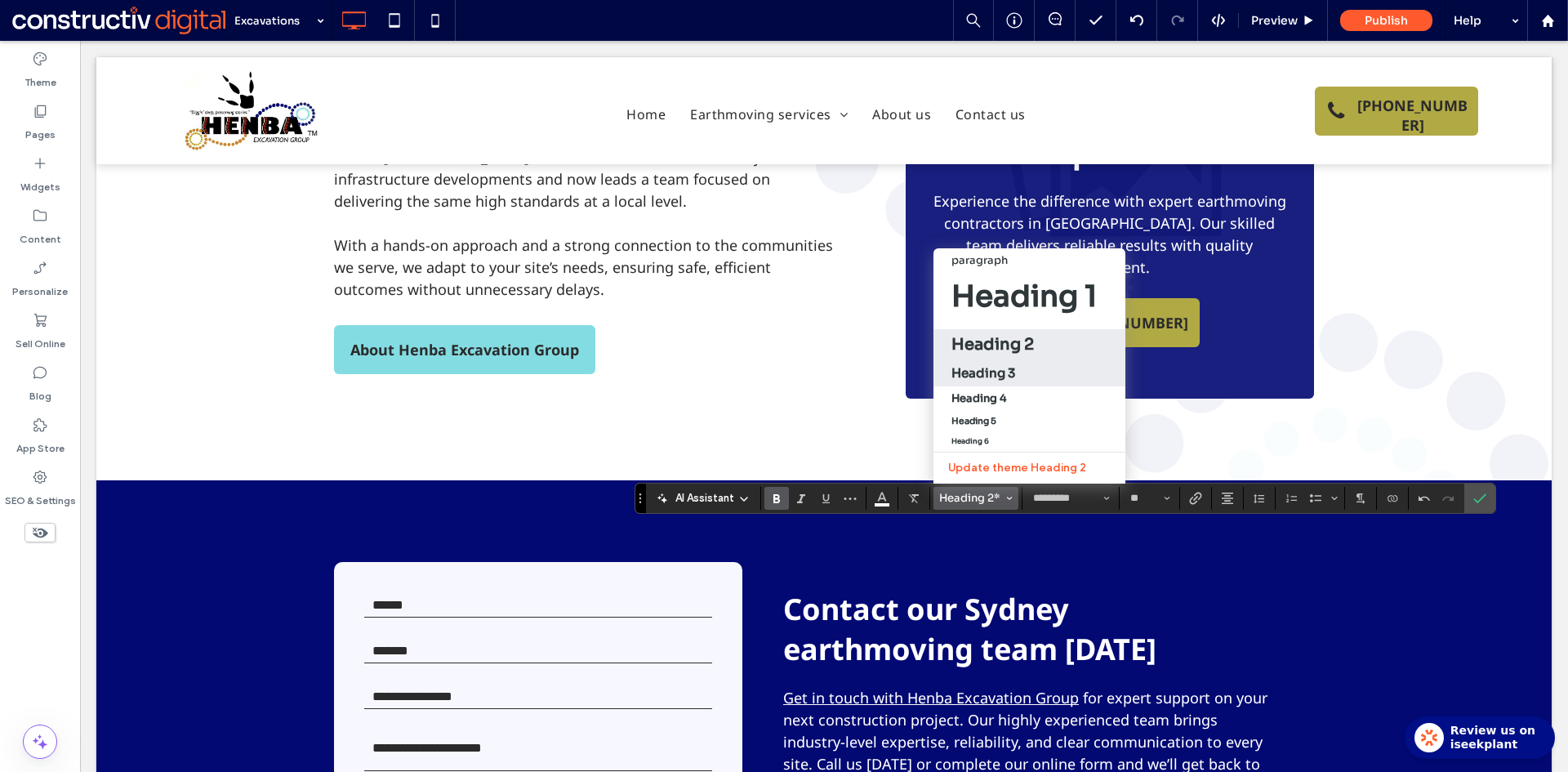
click at [1000, 365] on h3 "Heading 3" at bounding box center [983, 373] width 63 height 15
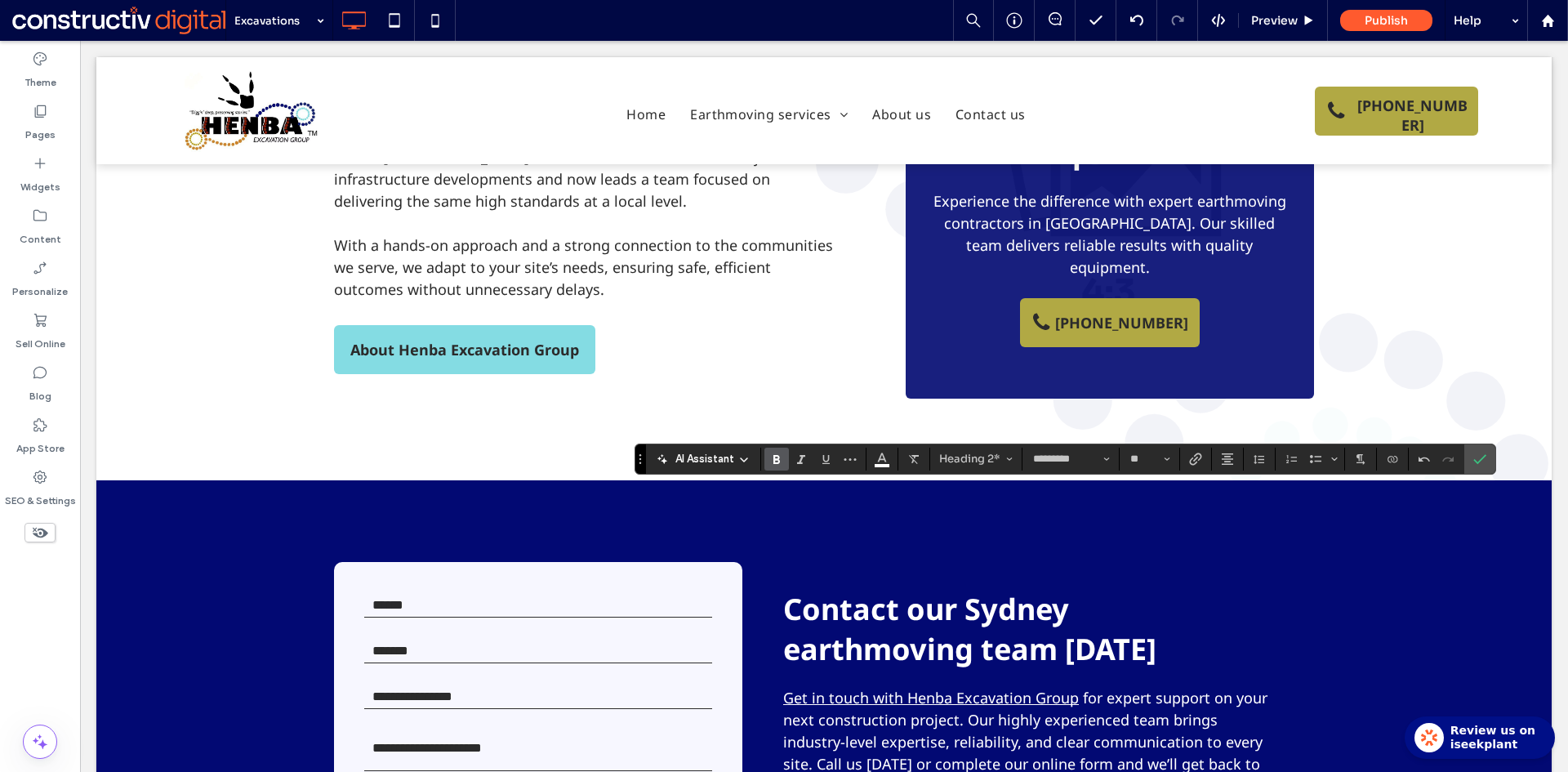
type input "**"
click at [889, 458] on button "Color" at bounding box center [881, 458] width 25 height 23
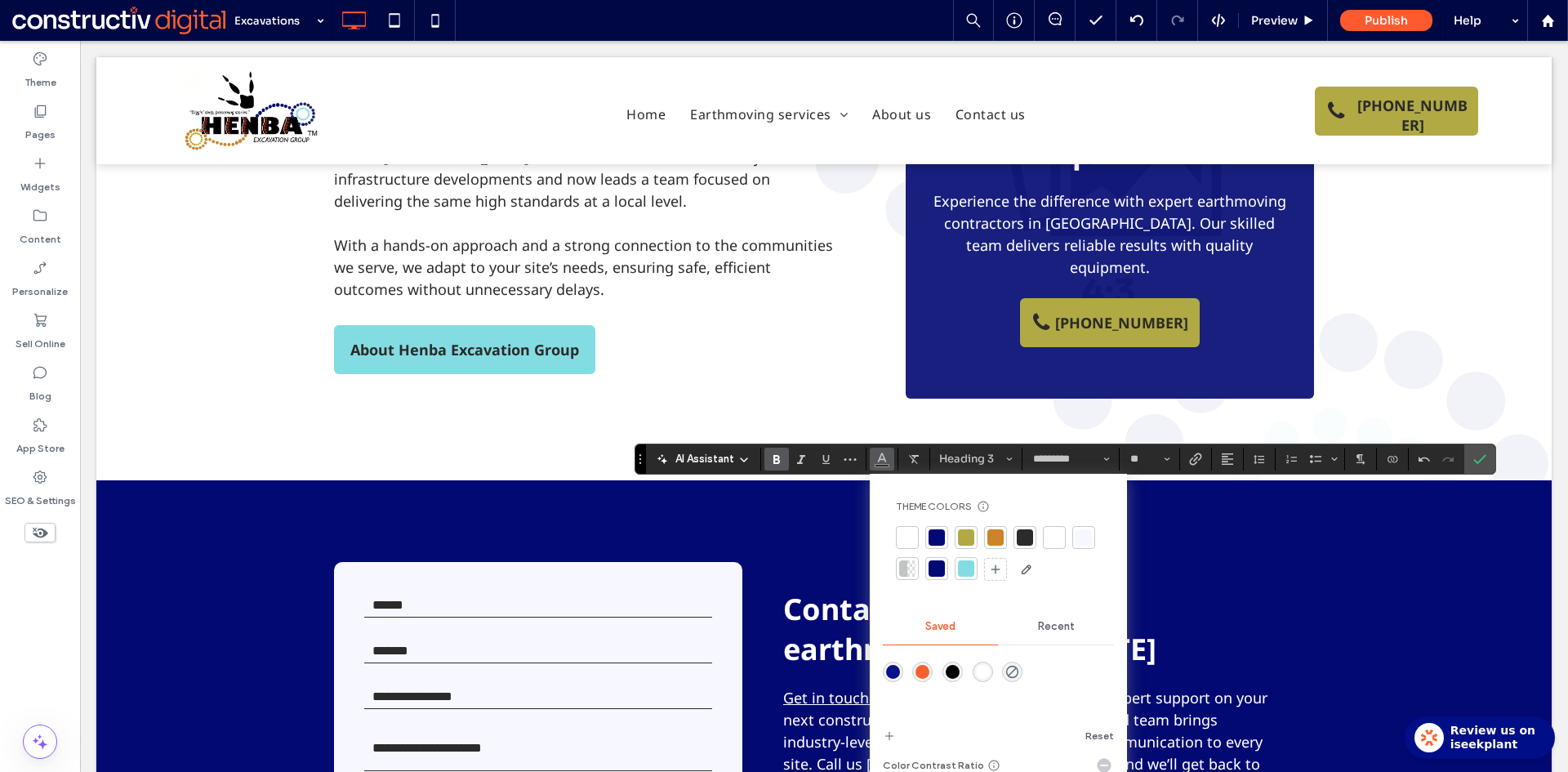
click at [1052, 537] on div at bounding box center [1053, 537] width 16 height 16
click at [1229, 460] on icon "Alignment" at bounding box center [1226, 458] width 13 height 13
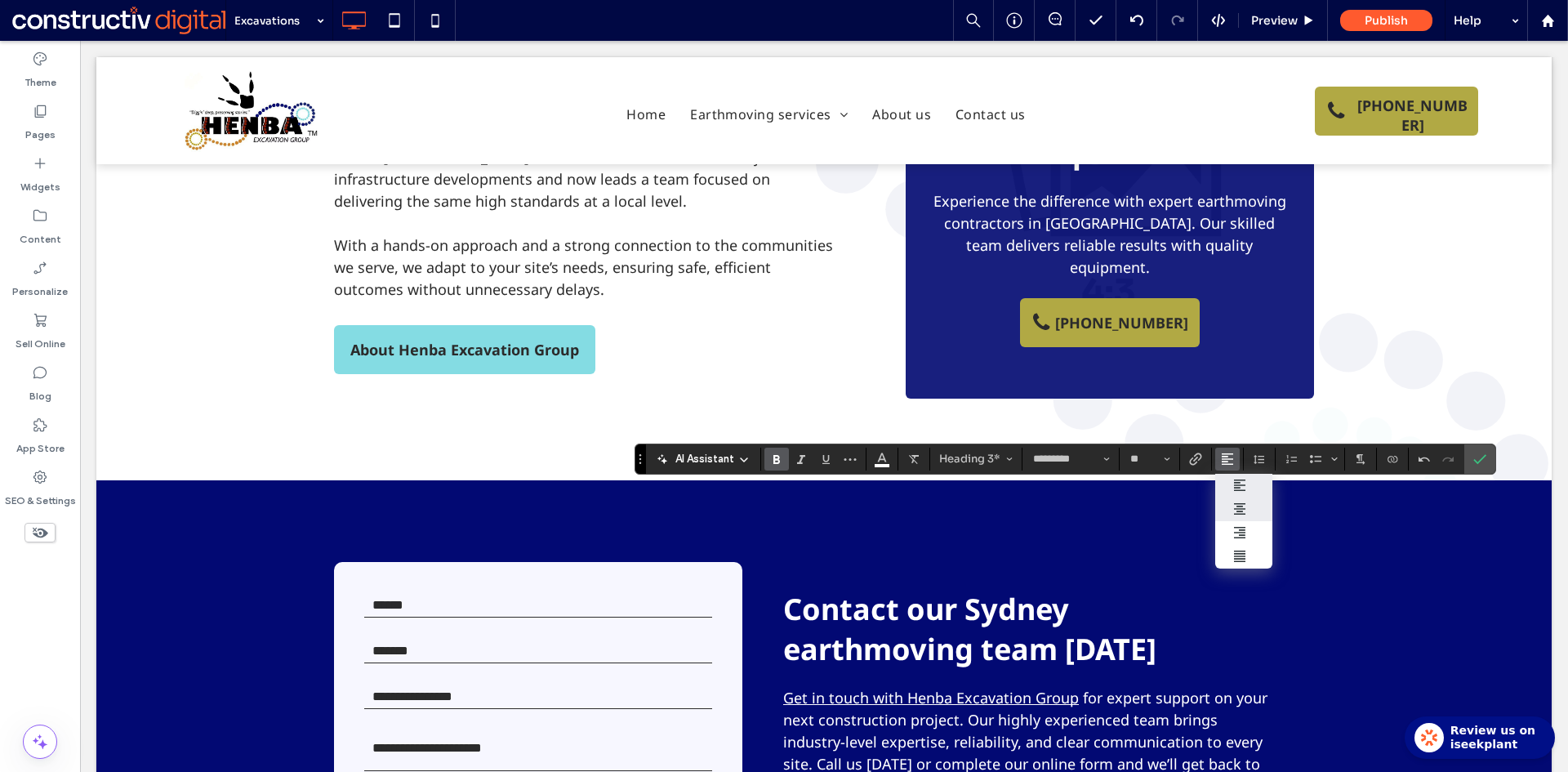
click at [1236, 502] on label "ui.textEditor.alignment.center" at bounding box center [1243, 510] width 57 height 24
click at [1477, 452] on icon "Confirm" at bounding box center [1479, 458] width 13 height 13
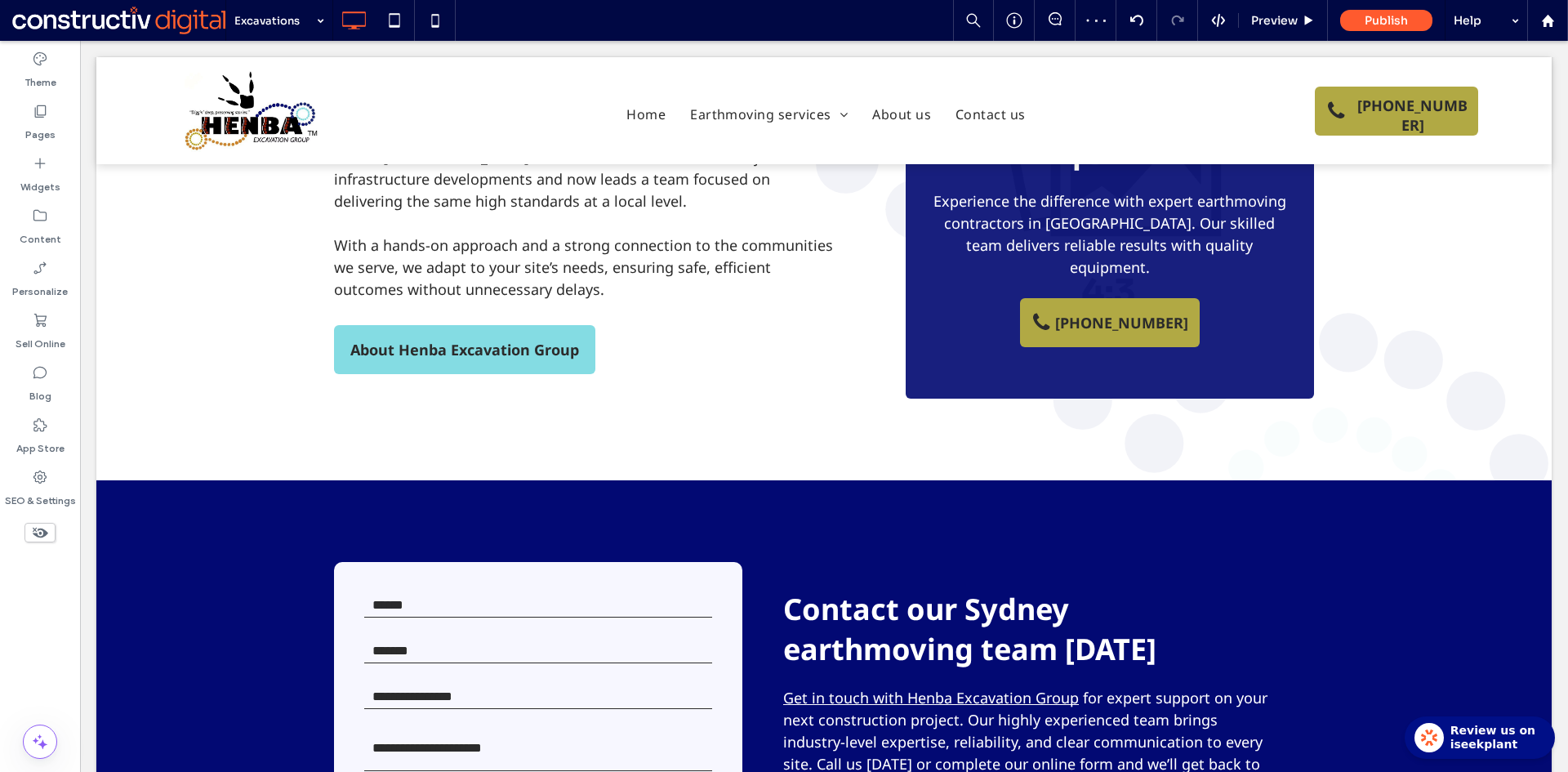
type input "*********"
type input "**"
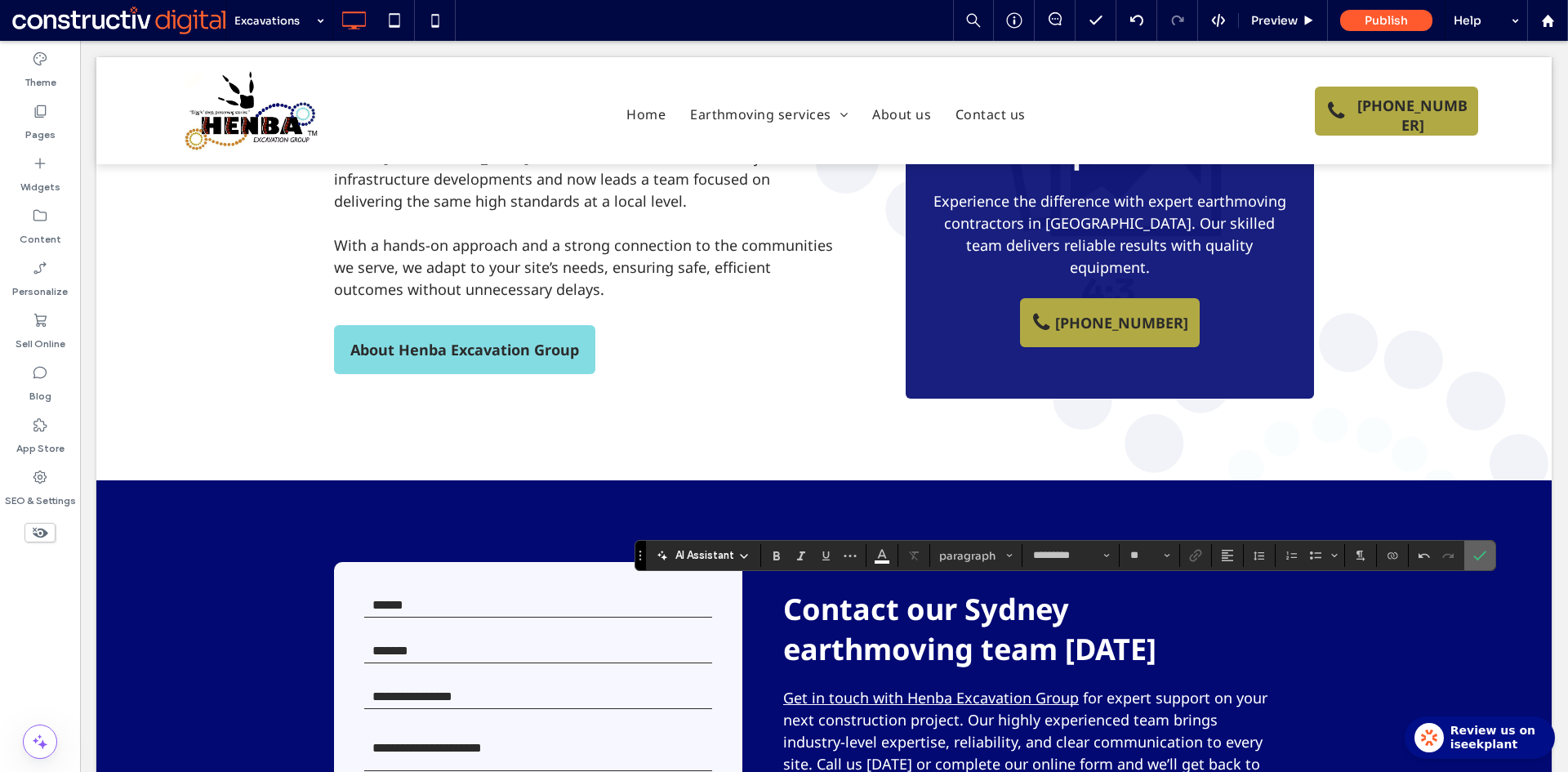
click at [1491, 552] on label "Confirm" at bounding box center [1479, 555] width 25 height 29
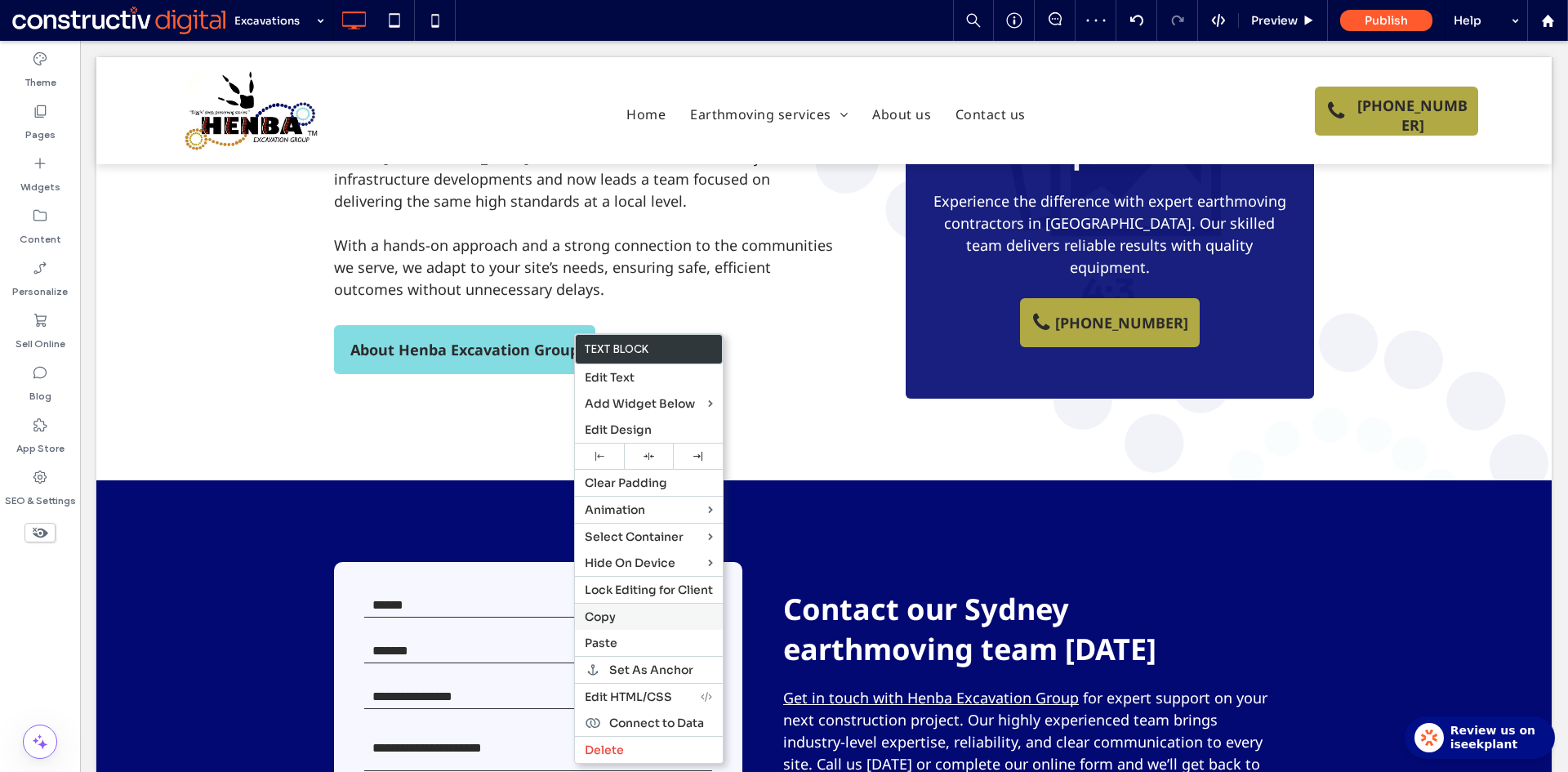
click at [617, 613] on label "Copy" at bounding box center [649, 616] width 128 height 15
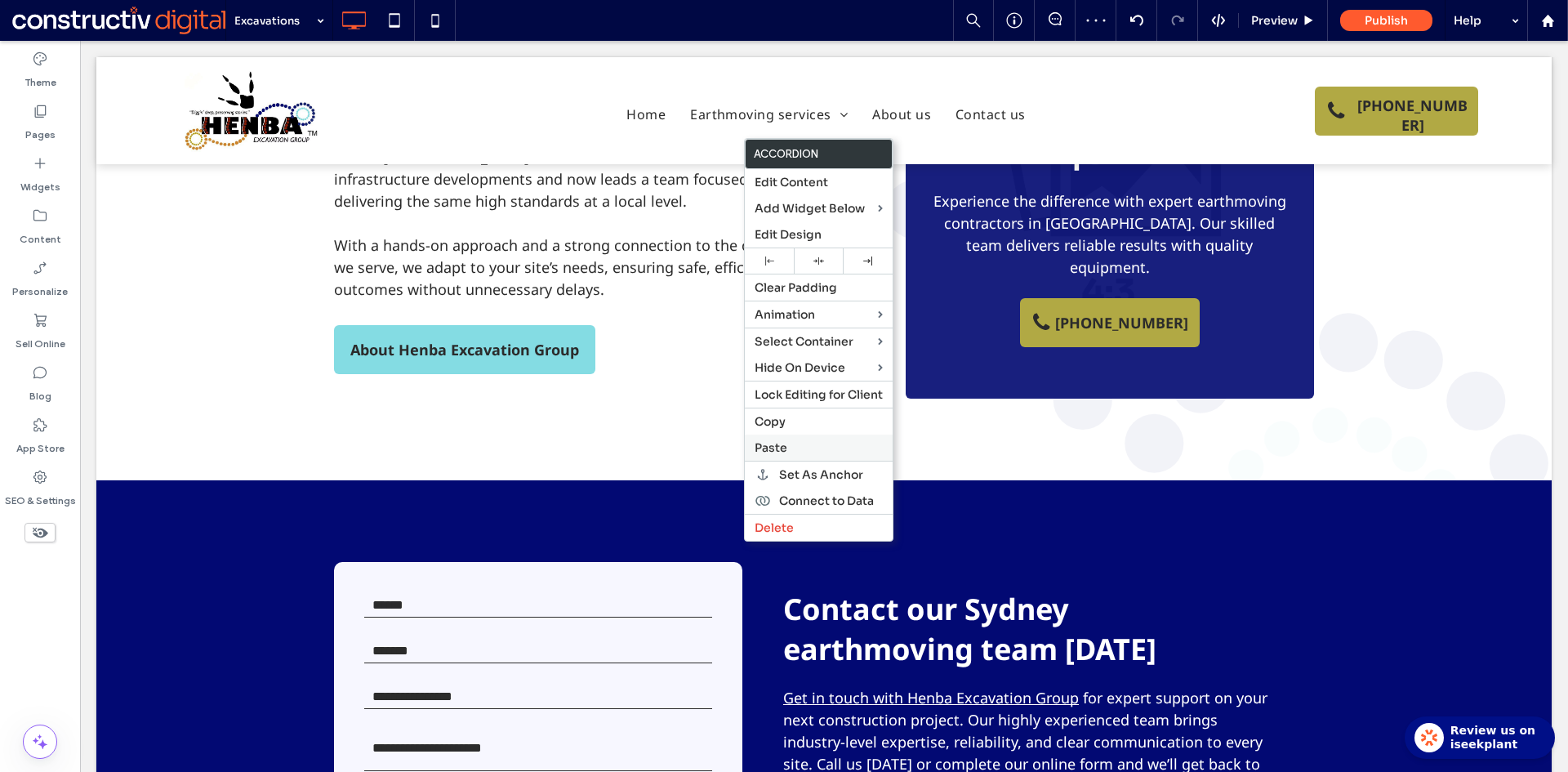
click at [781, 444] on span "Paste" at bounding box center [771, 447] width 33 height 15
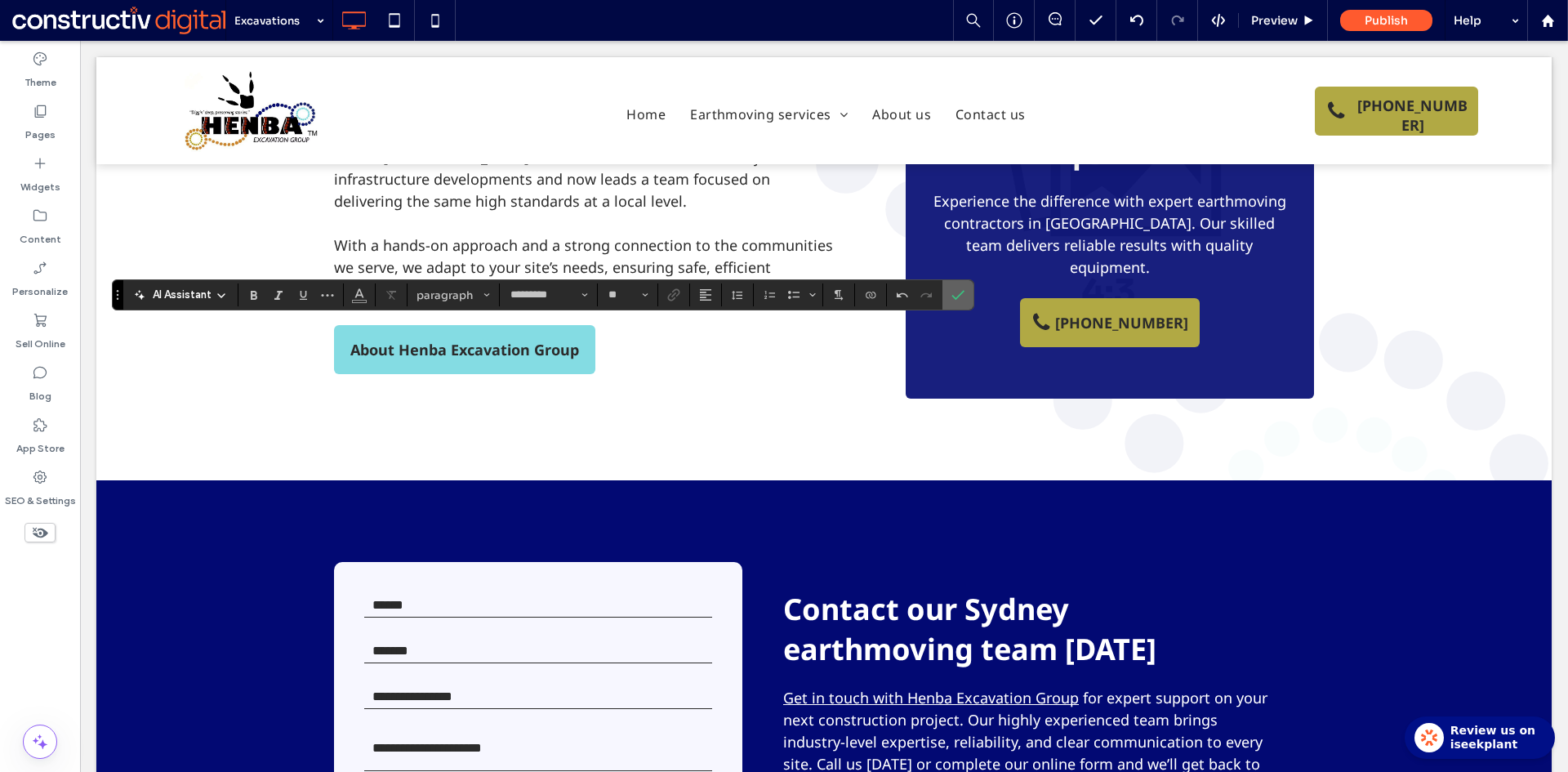
click at [957, 292] on icon "Confirm" at bounding box center [957, 295] width 13 height 13
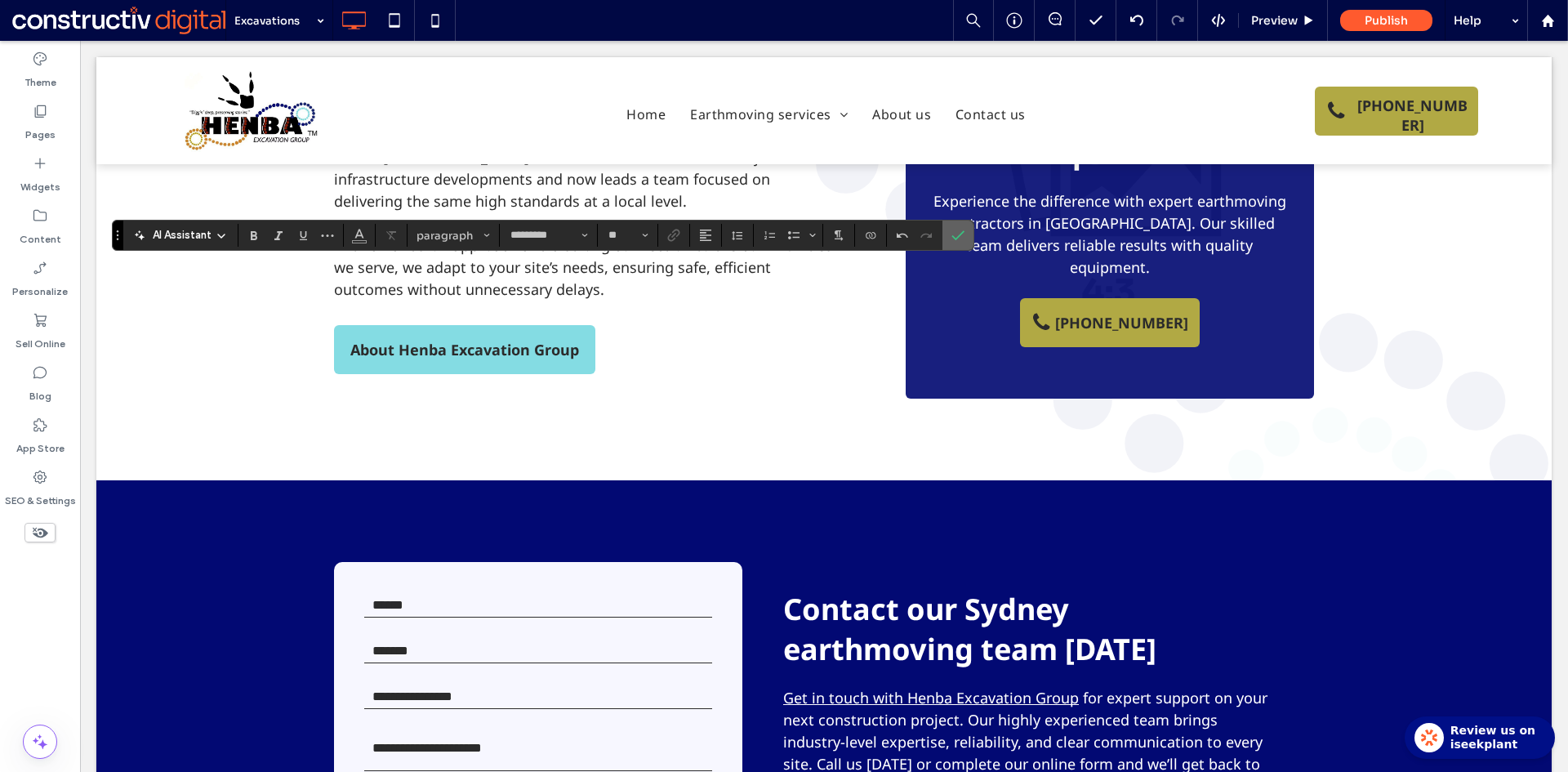
click at [955, 234] on icon "Confirm" at bounding box center [957, 235] width 13 height 13
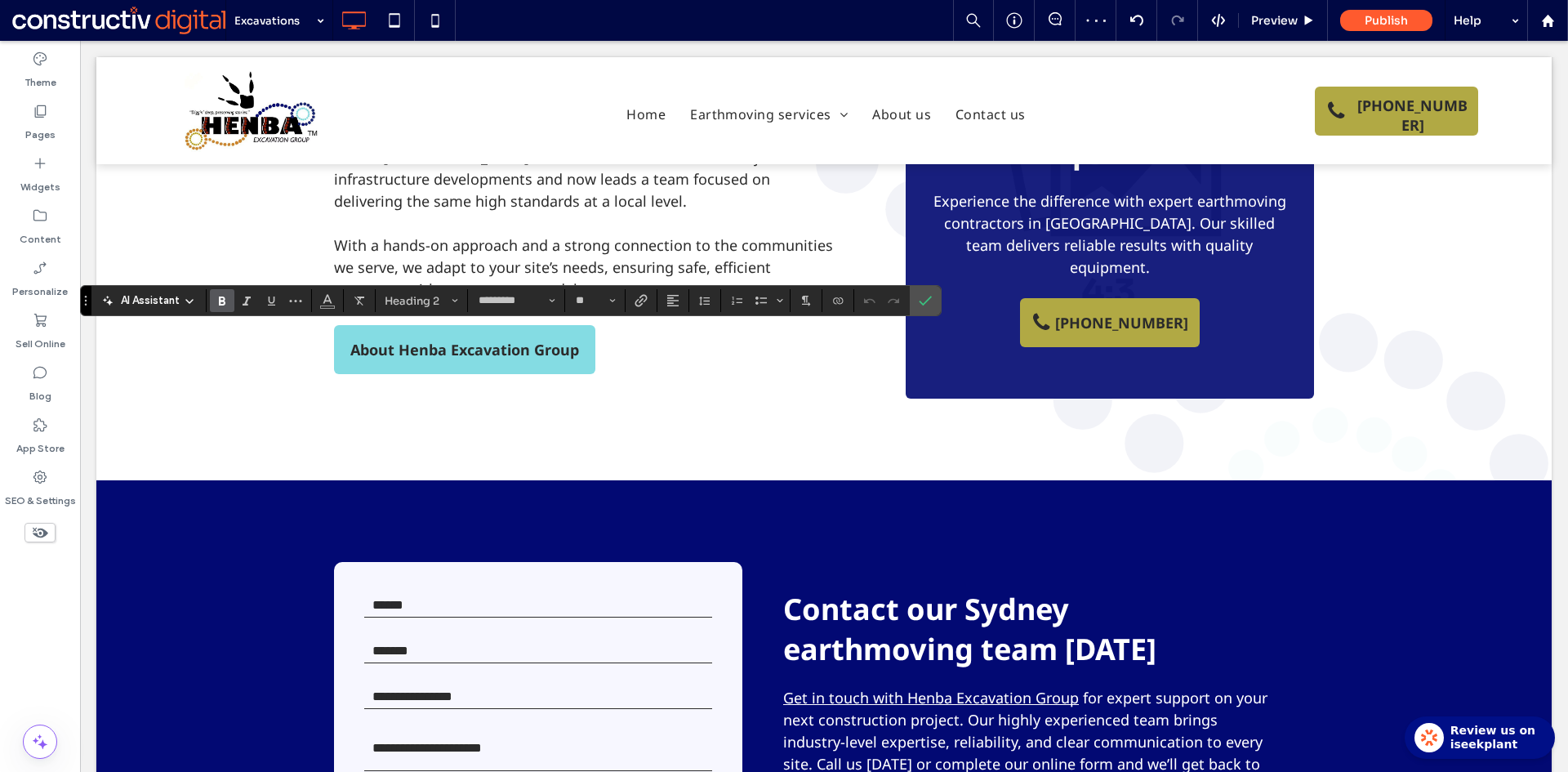
type input "**"
click at [926, 301] on icon "Confirm" at bounding box center [925, 300] width 13 height 13
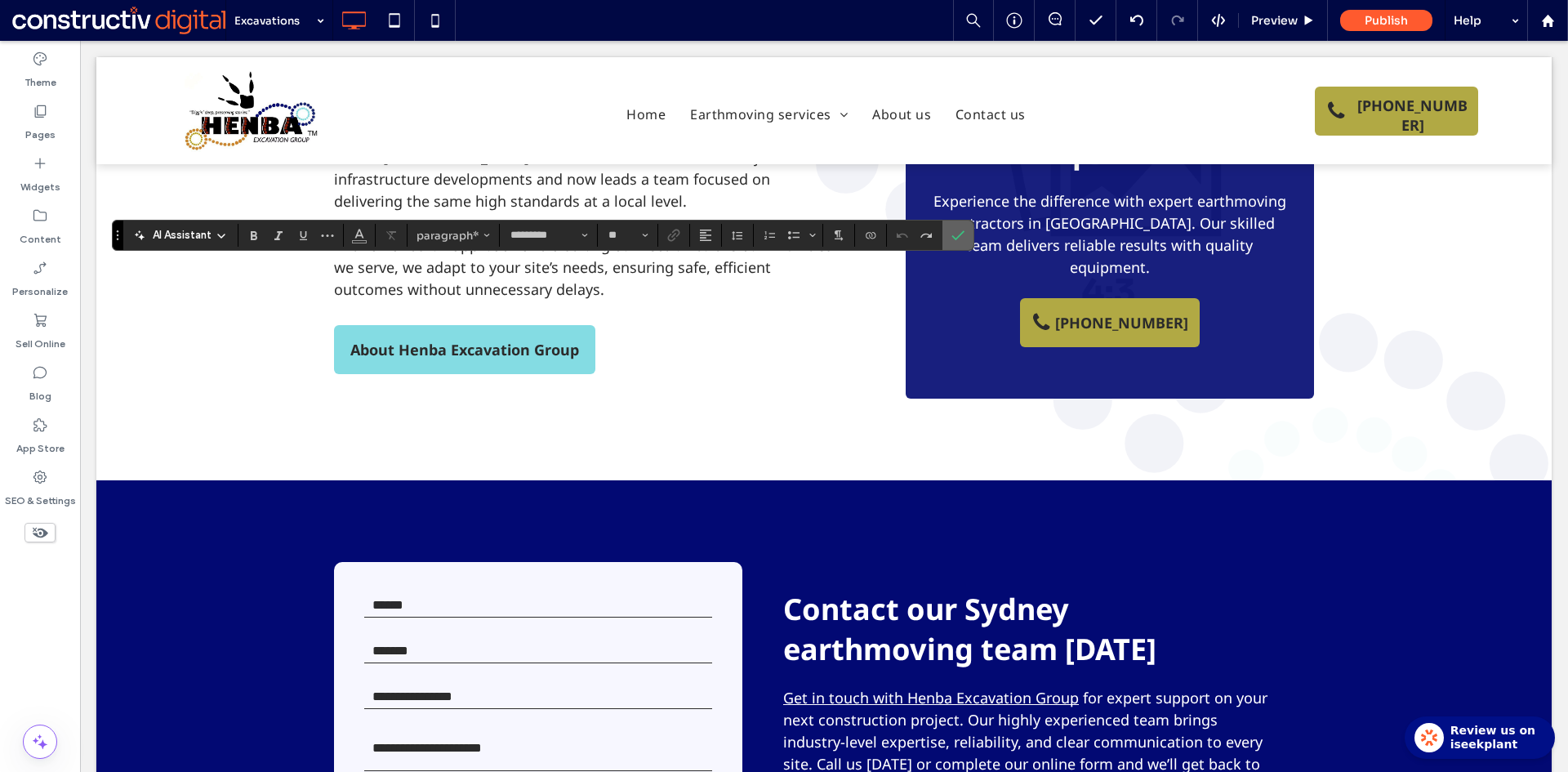
click at [963, 236] on icon "Confirm" at bounding box center [957, 235] width 13 height 13
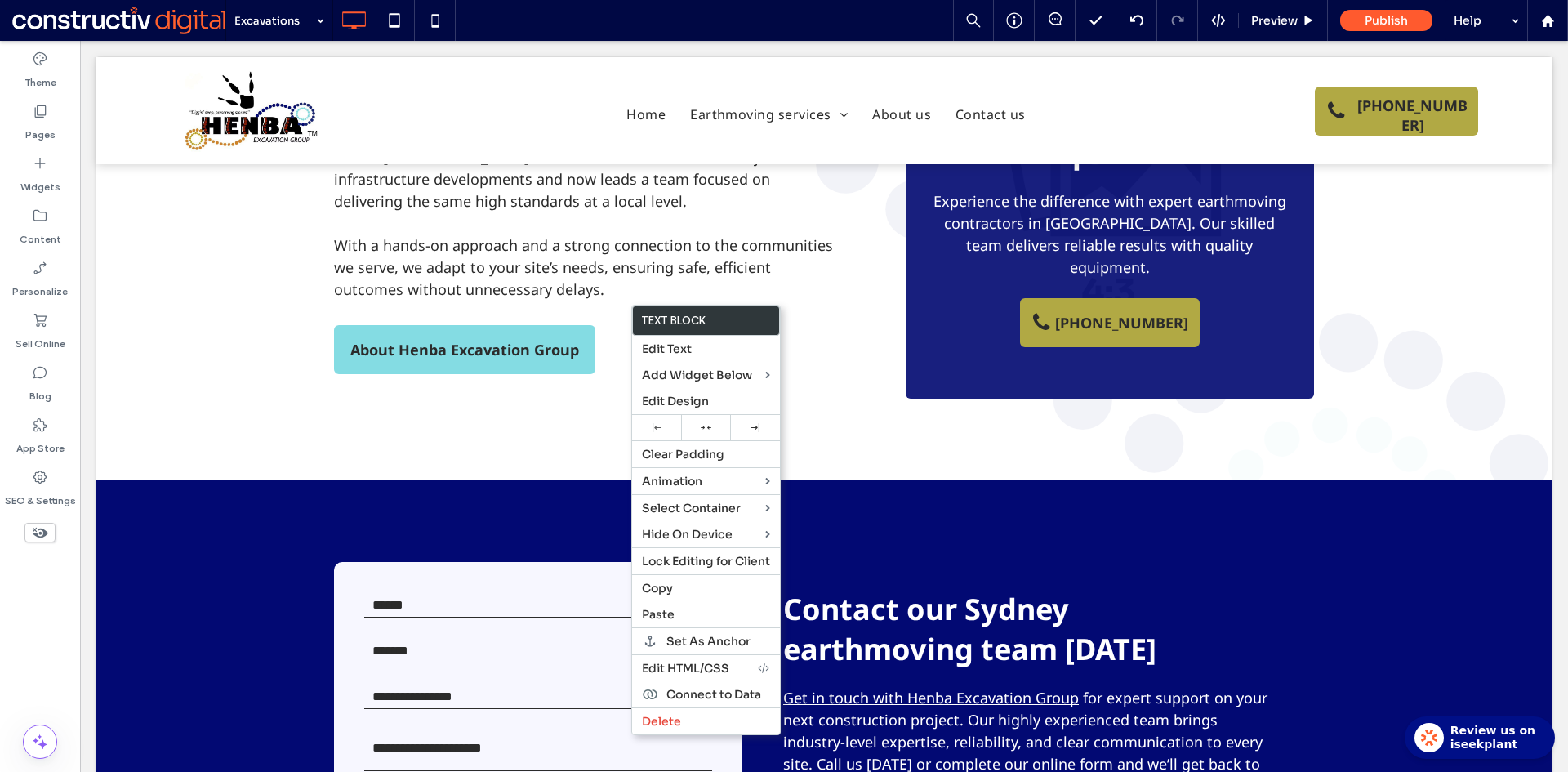
drag, startPoint x: 659, startPoint y: 590, endPoint x: 537, endPoint y: 455, distance: 182.0
click at [660, 589] on span "Copy" at bounding box center [657, 588] width 31 height 15
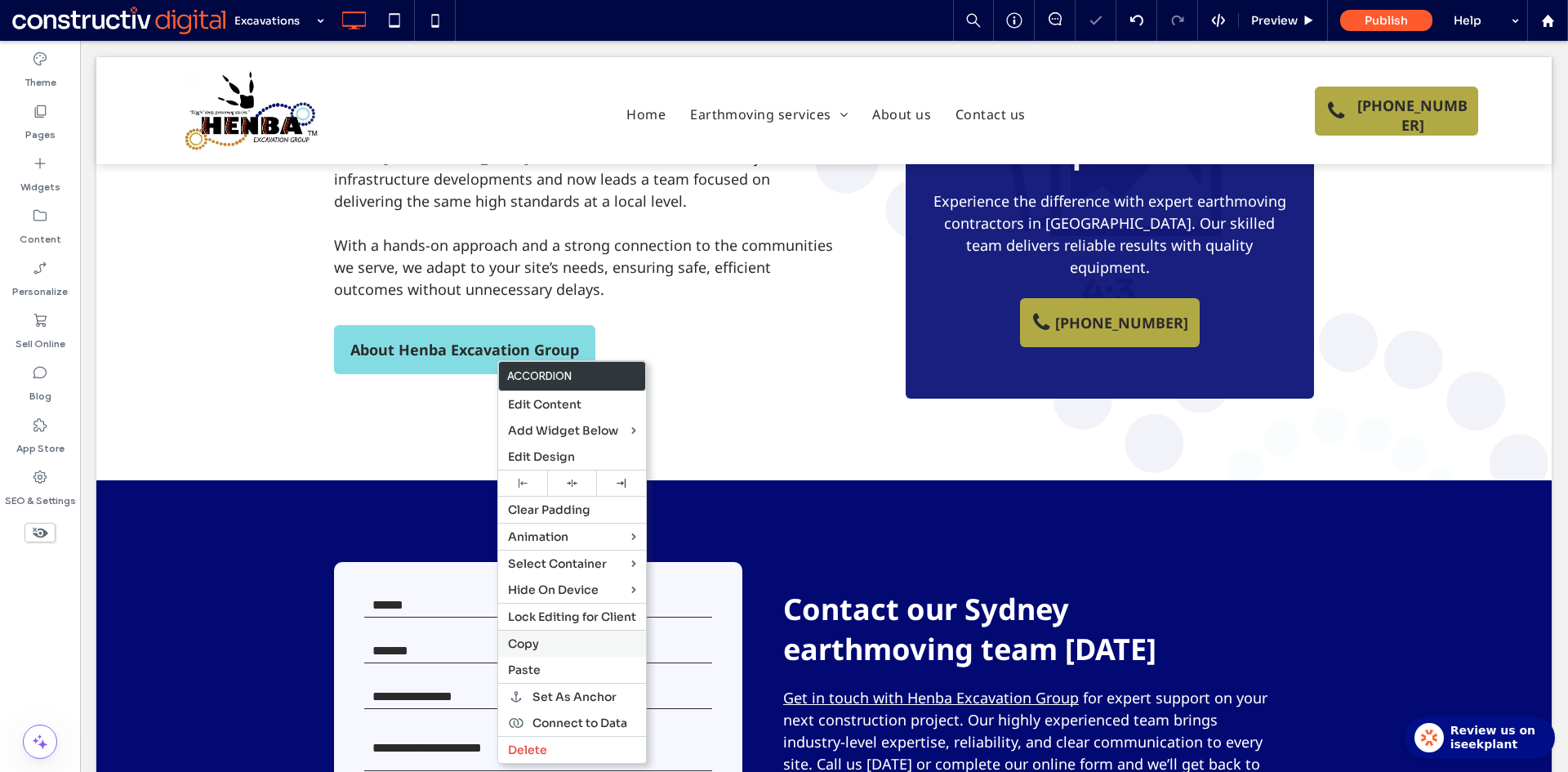
drag, startPoint x: 533, startPoint y: 668, endPoint x: 534, endPoint y: 650, distance: 18.0
click at [532, 669] on span "Paste" at bounding box center [524, 669] width 33 height 15
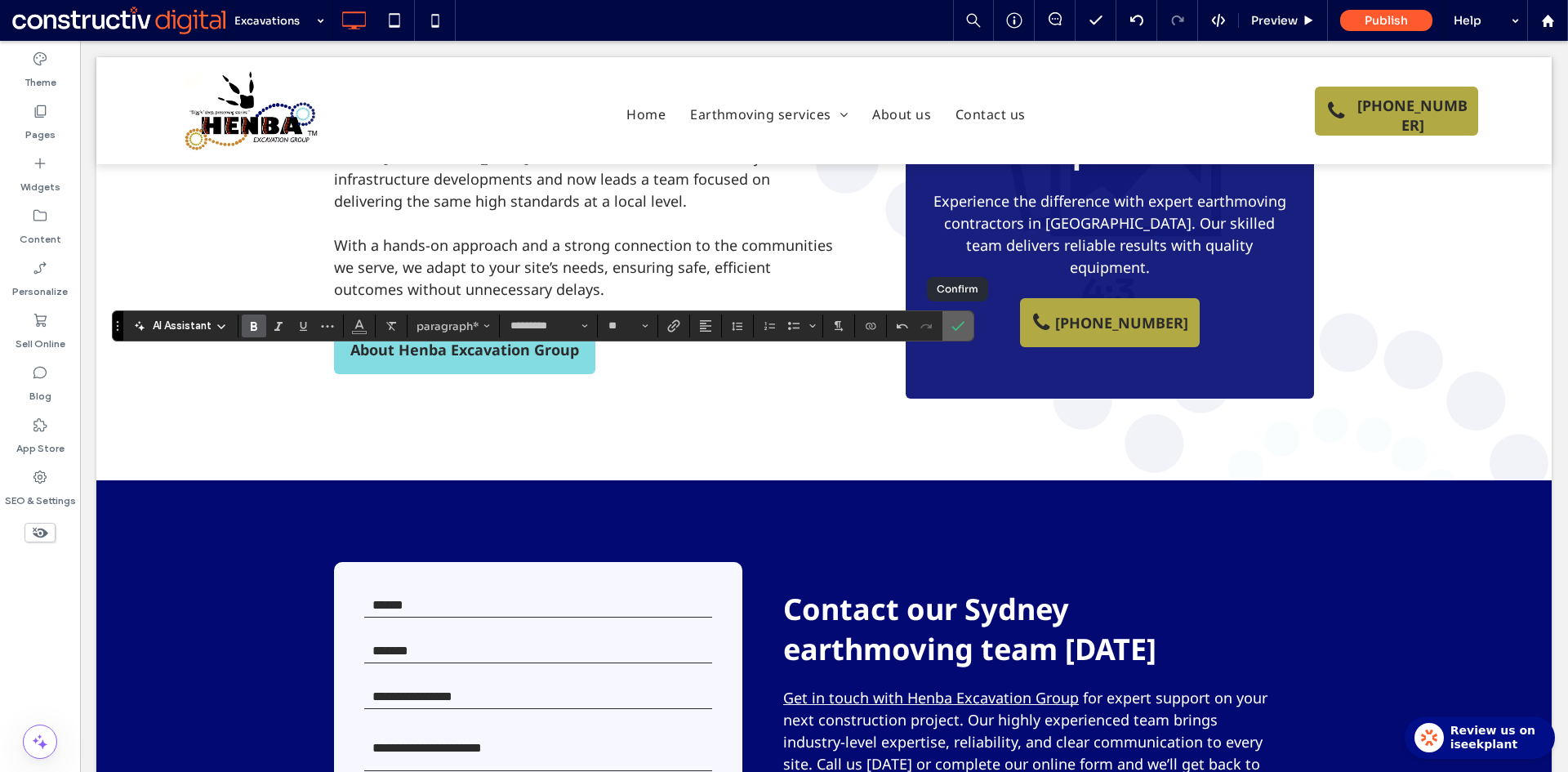
click at [956, 323] on icon "Confirm" at bounding box center [957, 326] width 13 height 13
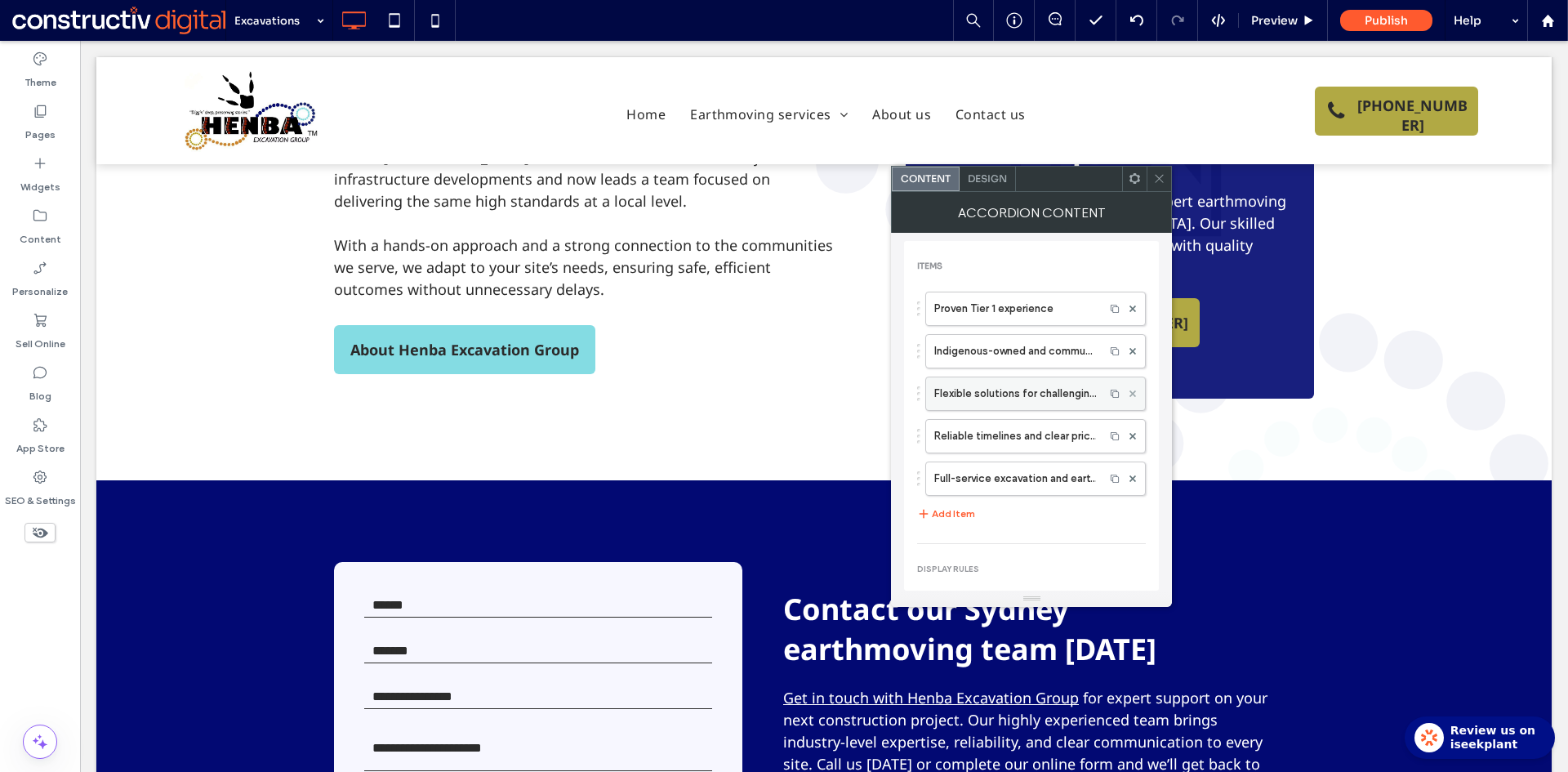
click at [1130, 394] on use at bounding box center [1133, 393] width 7 height 7
click at [1130, 391] on icon at bounding box center [1133, 394] width 7 height 7
click at [1130, 396] on icon at bounding box center [1133, 394] width 7 height 7
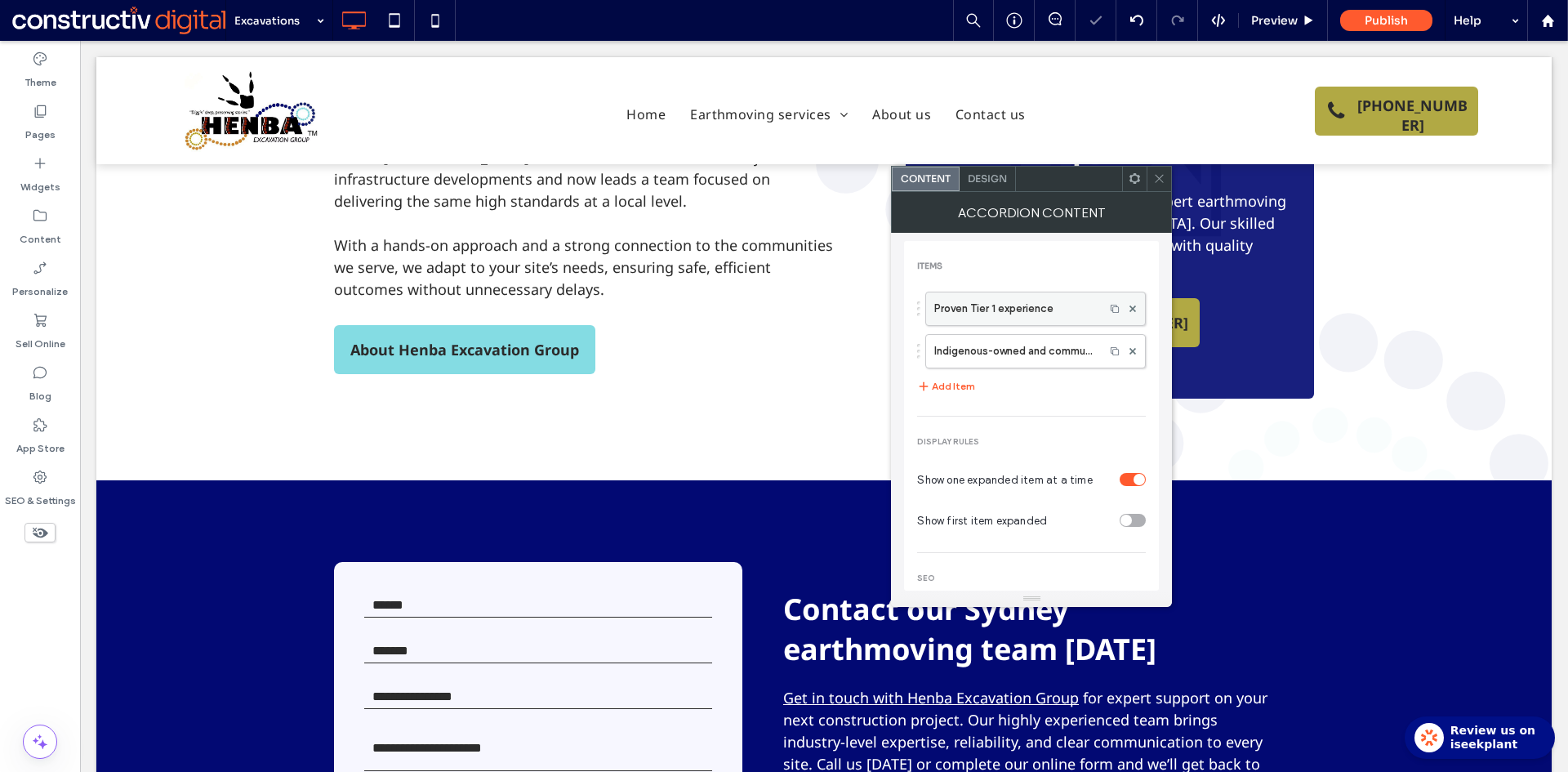
click at [1031, 308] on label "Proven Tier 1 experience" at bounding box center [1015, 308] width 162 height 33
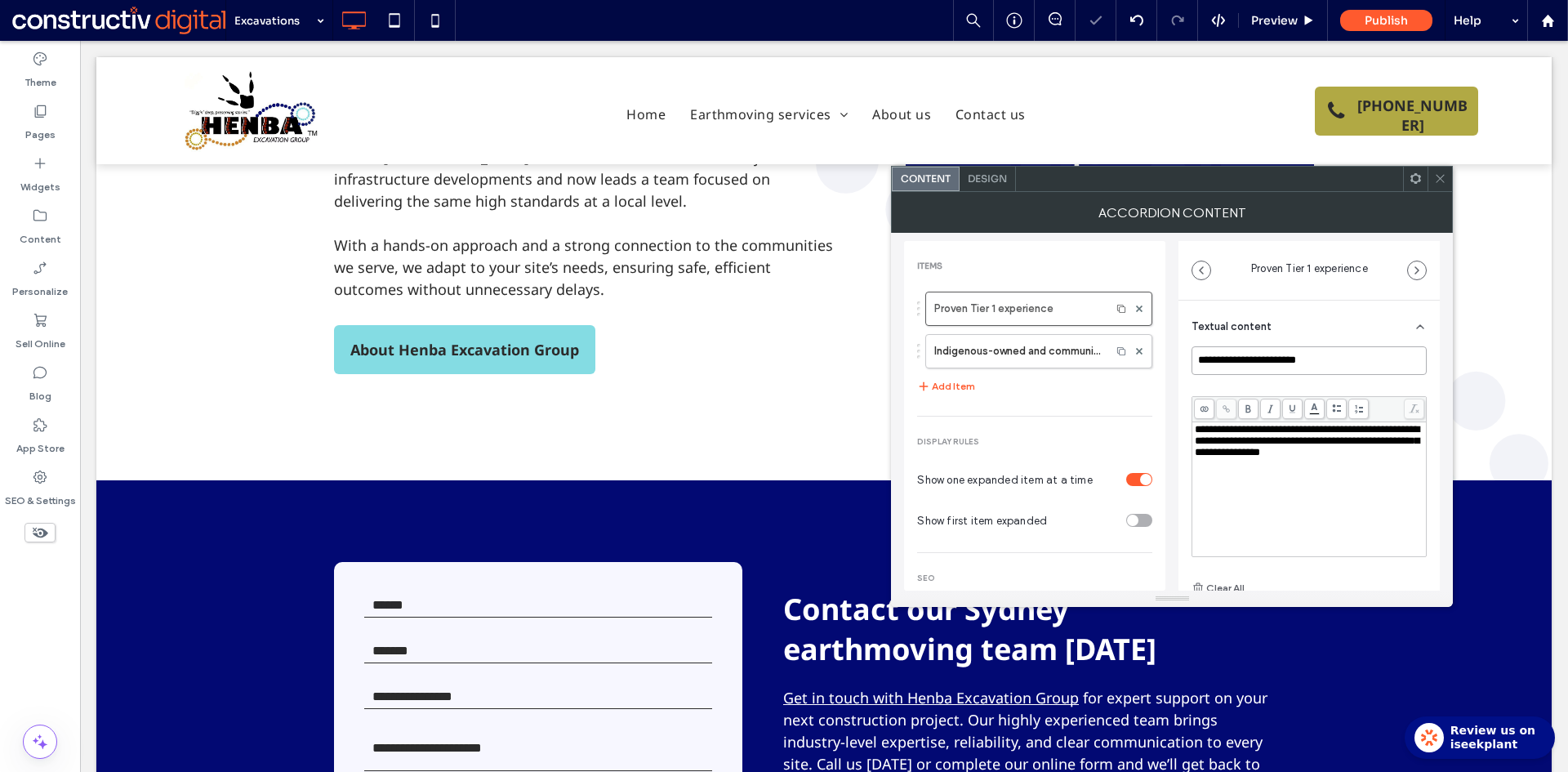
drag, startPoint x: 1258, startPoint y: 355, endPoint x: 1229, endPoint y: 355, distance: 29.0
click at [1259, 355] on input "**********" at bounding box center [1309, 360] width 235 height 28
paste input "**********"
type input "**********"
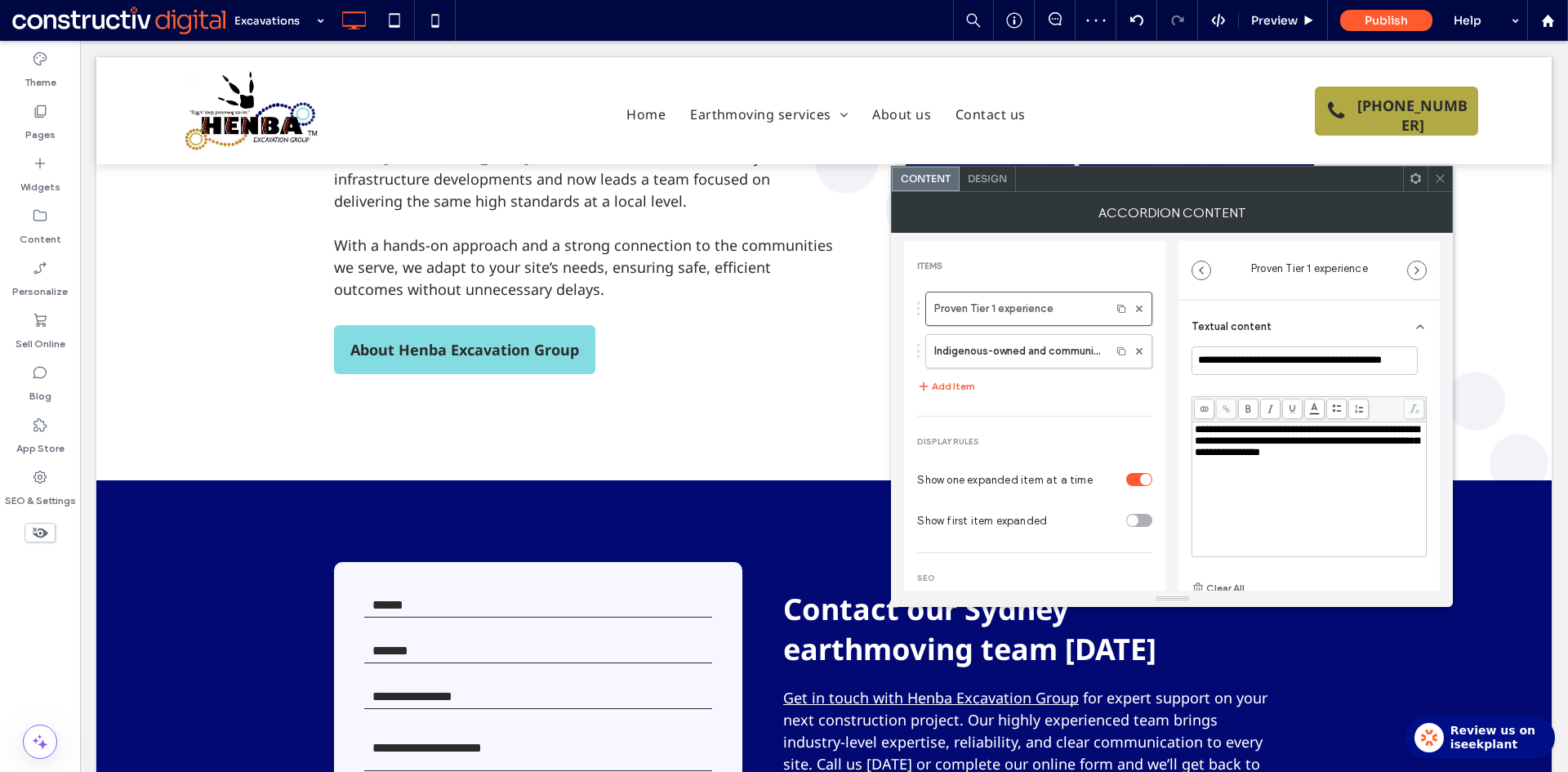
click at [1254, 458] on span "**********" at bounding box center [1307, 440] width 224 height 33
click at [1233, 449] on div "Rich Text Editor" at bounding box center [1309, 489] width 230 height 131
click at [1235, 358] on input "**********" at bounding box center [1304, 360] width 226 height 28
click at [1166, 414] on div "**********" at bounding box center [1171, 412] width 535 height 358
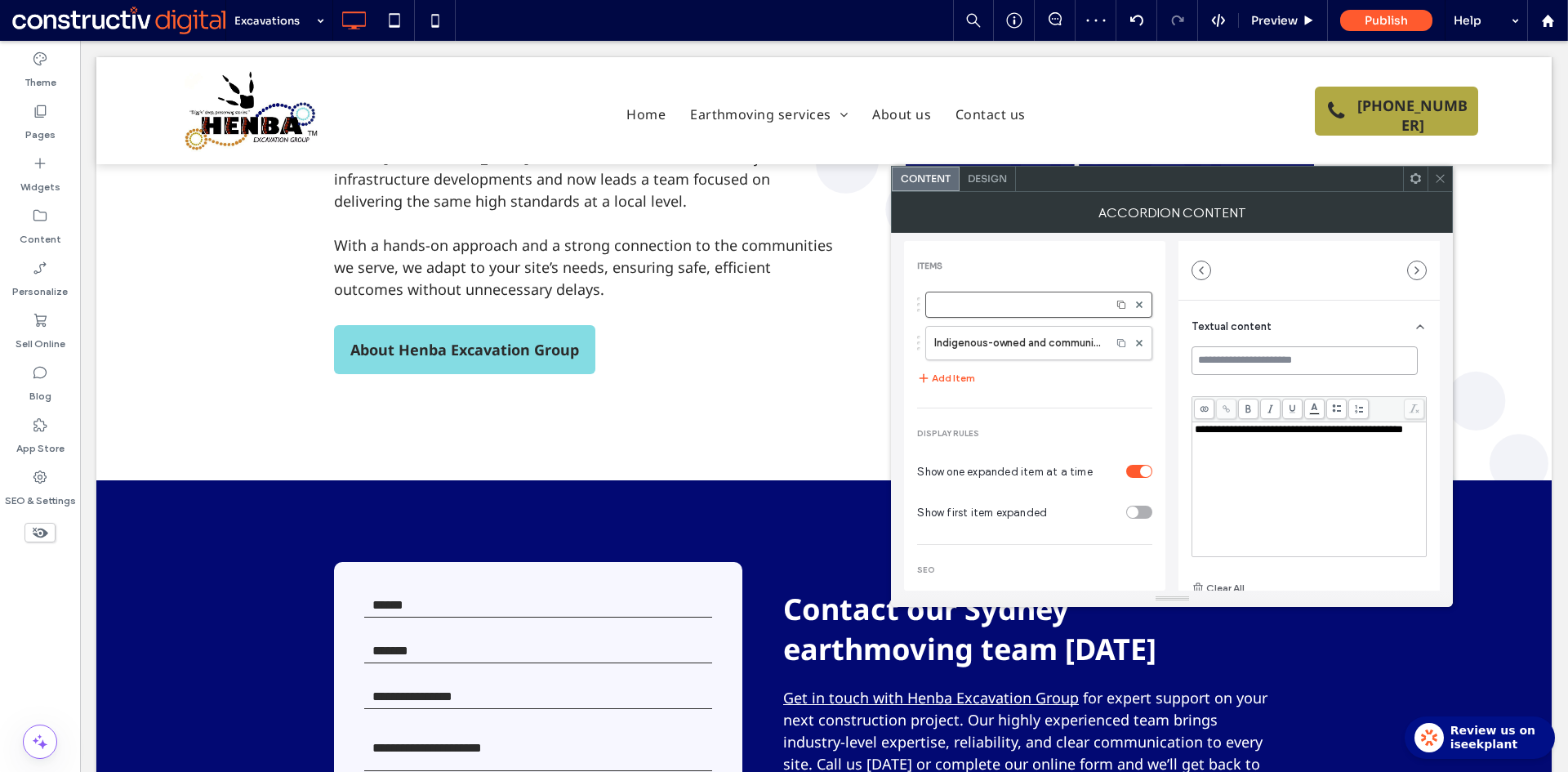
click at [1237, 366] on input at bounding box center [1304, 360] width 226 height 28
paste input "**********"
type input "**********"
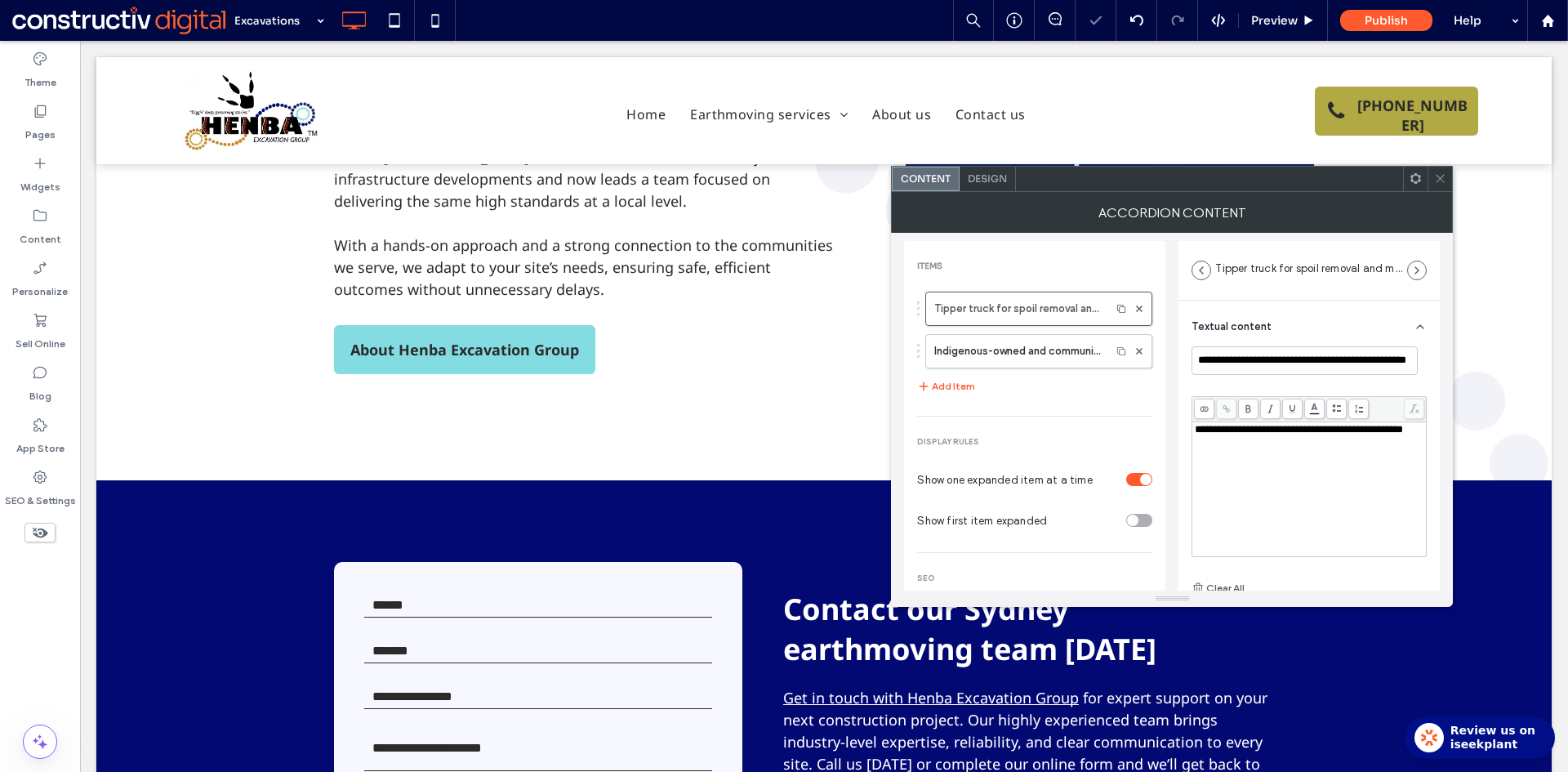
click at [1047, 385] on div "Tipper truck for spoil removal and material transpo Indigenous-owned and commun…" at bounding box center [1034, 344] width 235 height 121
click at [1438, 179] on icon at bounding box center [1440, 178] width 12 height 12
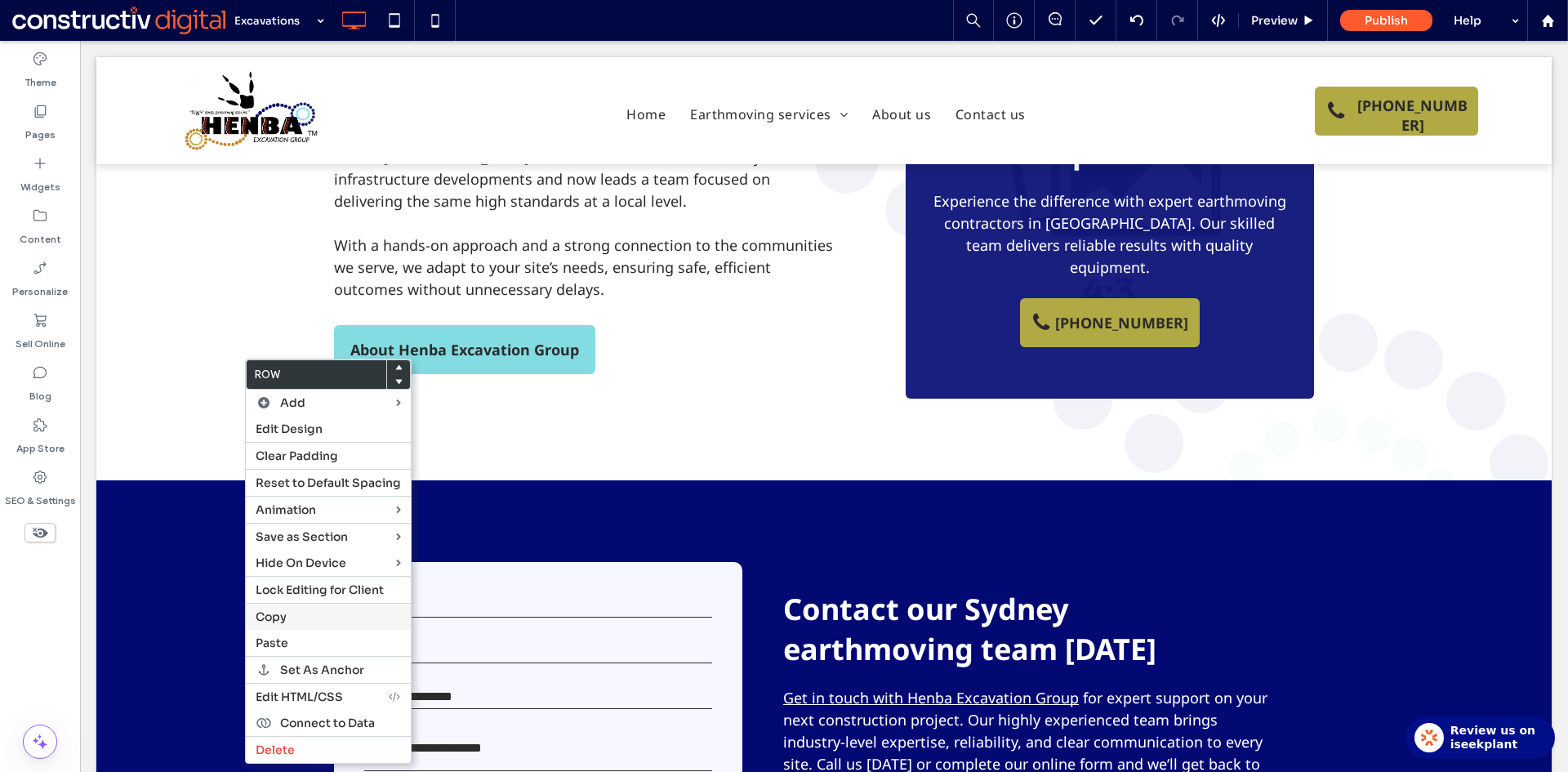
click at [283, 622] on span "Copy" at bounding box center [271, 616] width 31 height 15
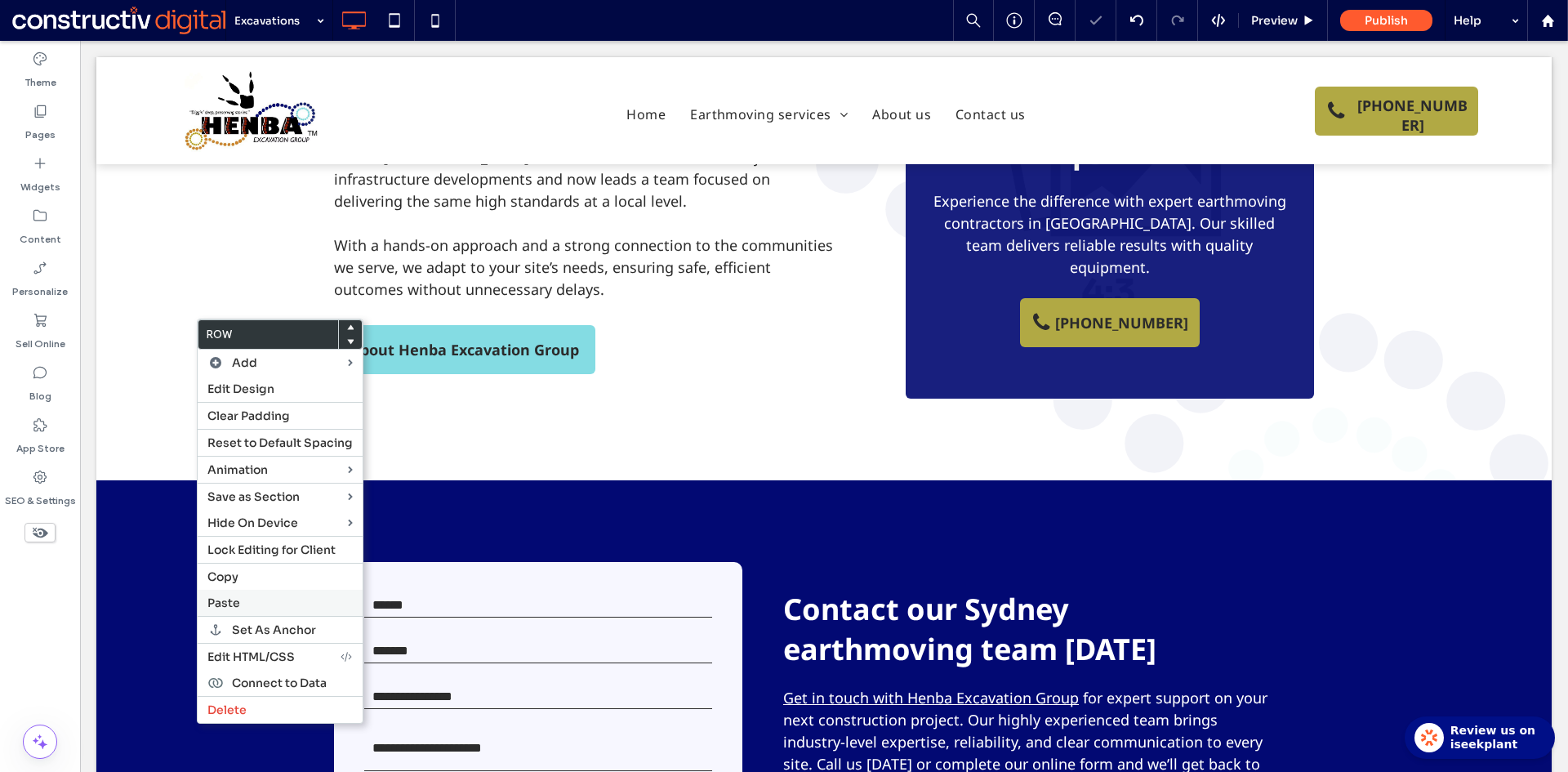
click at [221, 606] on span "Paste" at bounding box center [224, 602] width 33 height 15
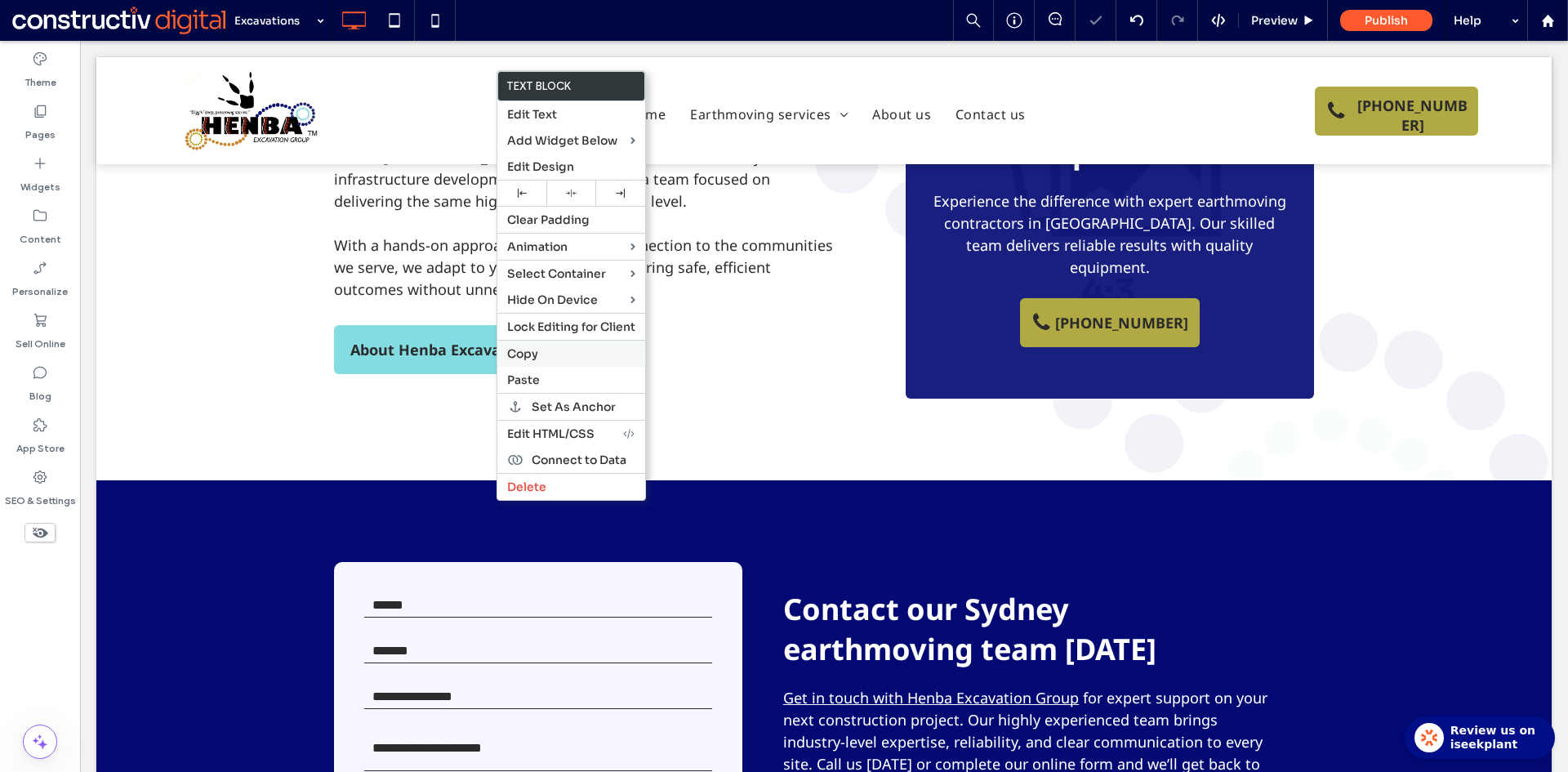
click at [528, 353] on span "Copy" at bounding box center [522, 353] width 31 height 15
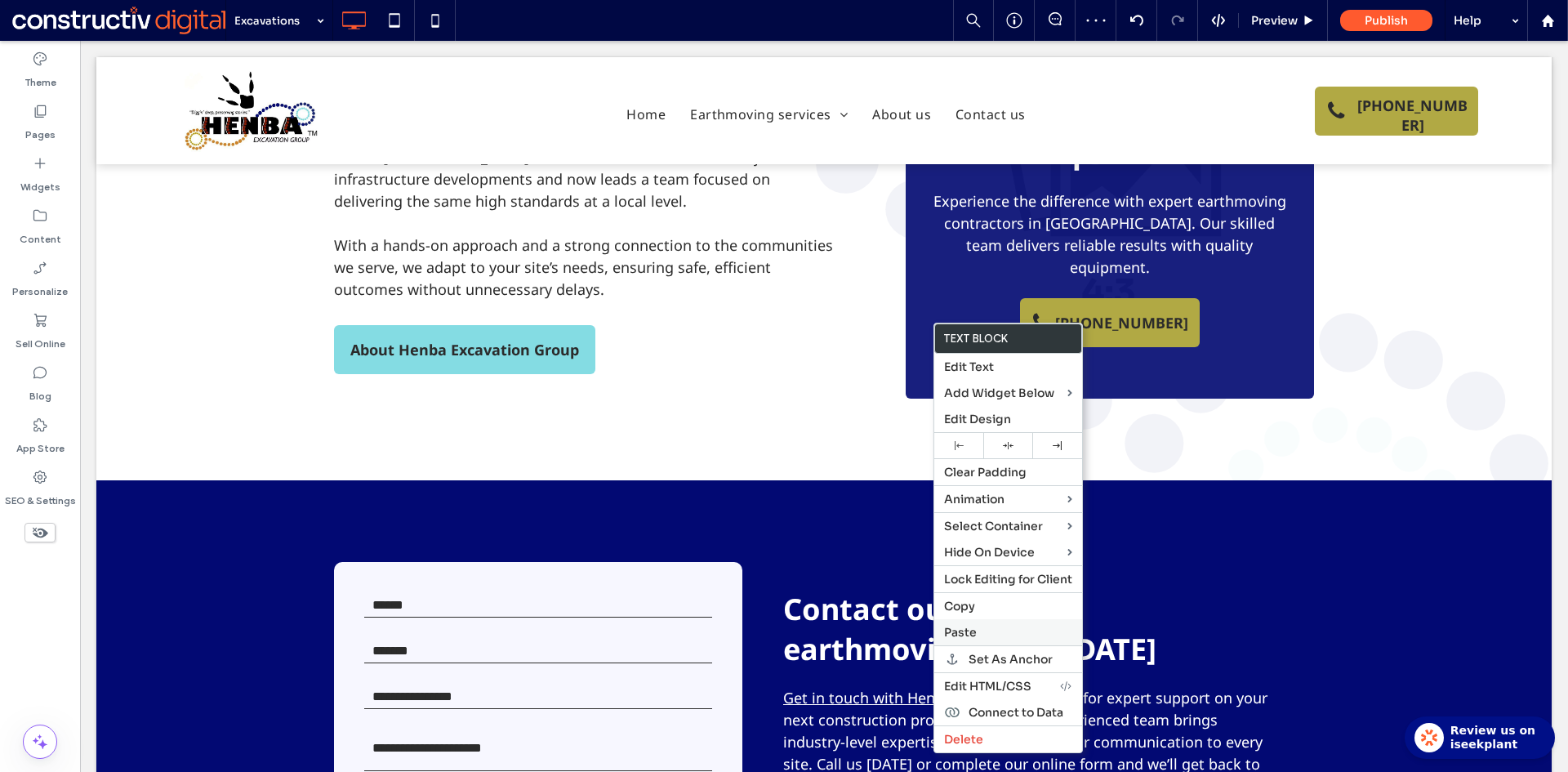
click at [983, 638] on label "Paste" at bounding box center [1008, 631] width 128 height 15
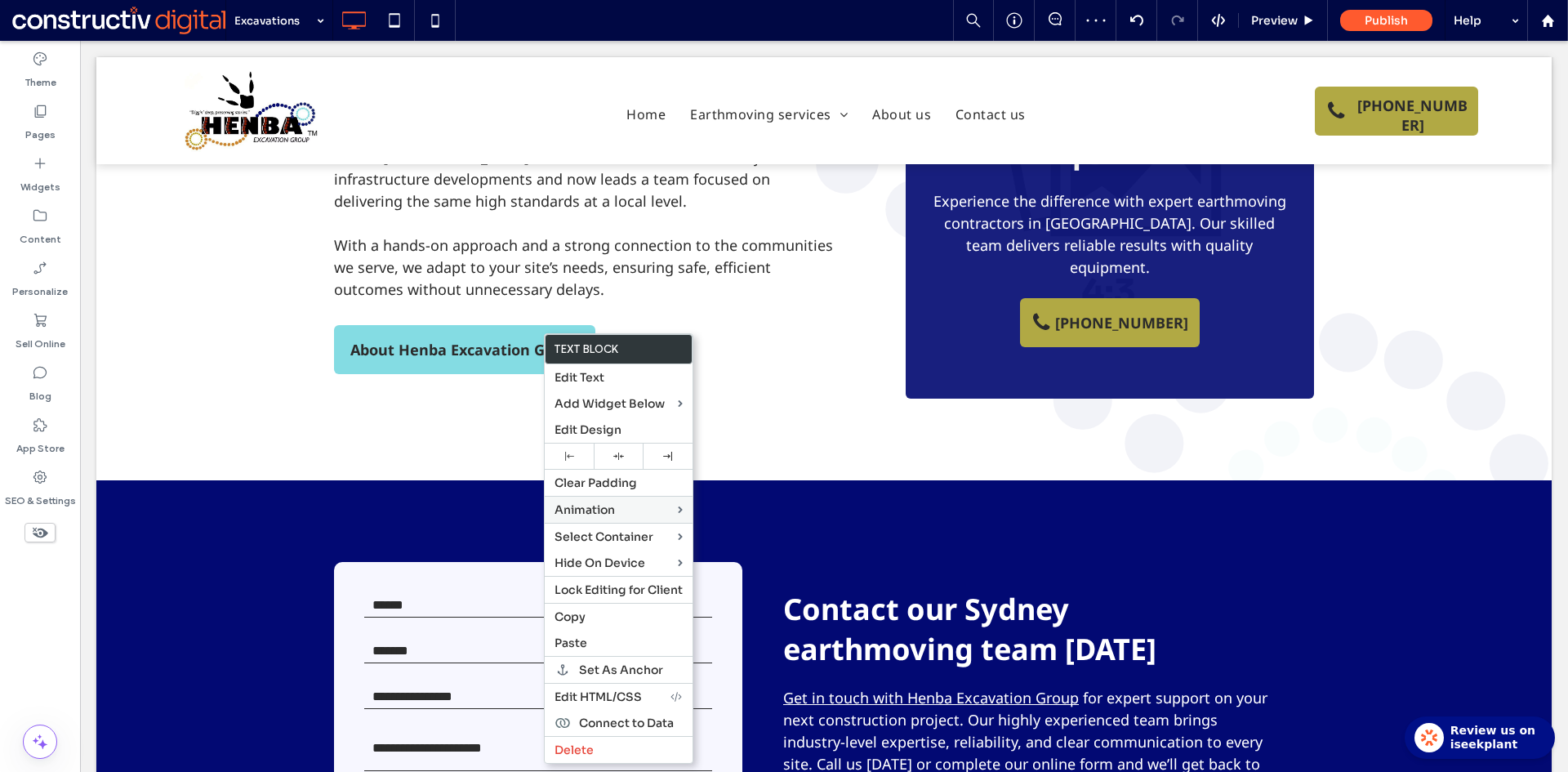
drag, startPoint x: 582, startPoint y: 616, endPoint x: 632, endPoint y: 518, distance: 110.0
click at [584, 616] on span "Copy" at bounding box center [569, 616] width 31 height 15
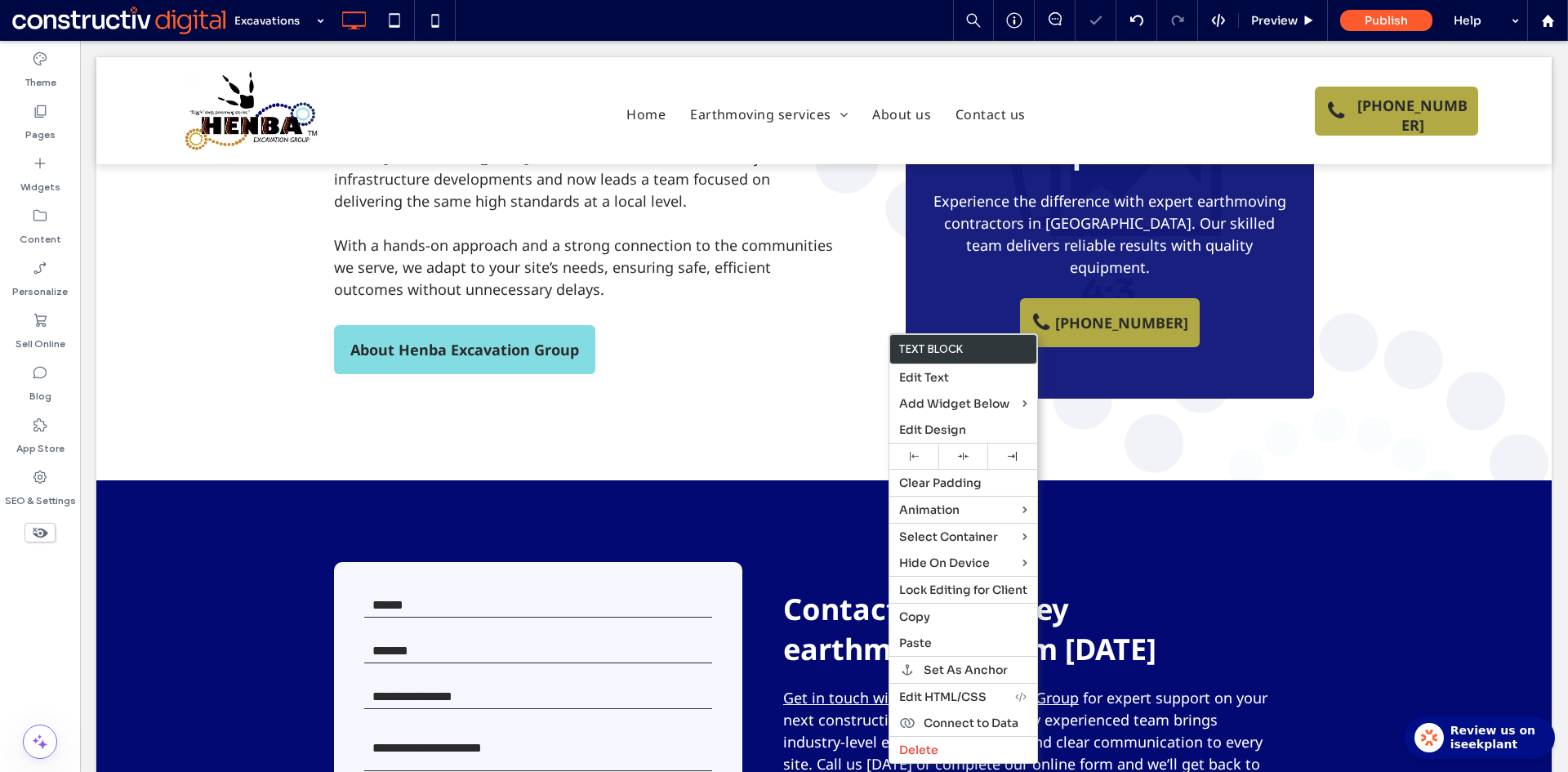
drag, startPoint x: 934, startPoint y: 640, endPoint x: 802, endPoint y: 568, distance: 150.4
click at [933, 641] on label "Paste" at bounding box center [963, 643] width 128 height 15
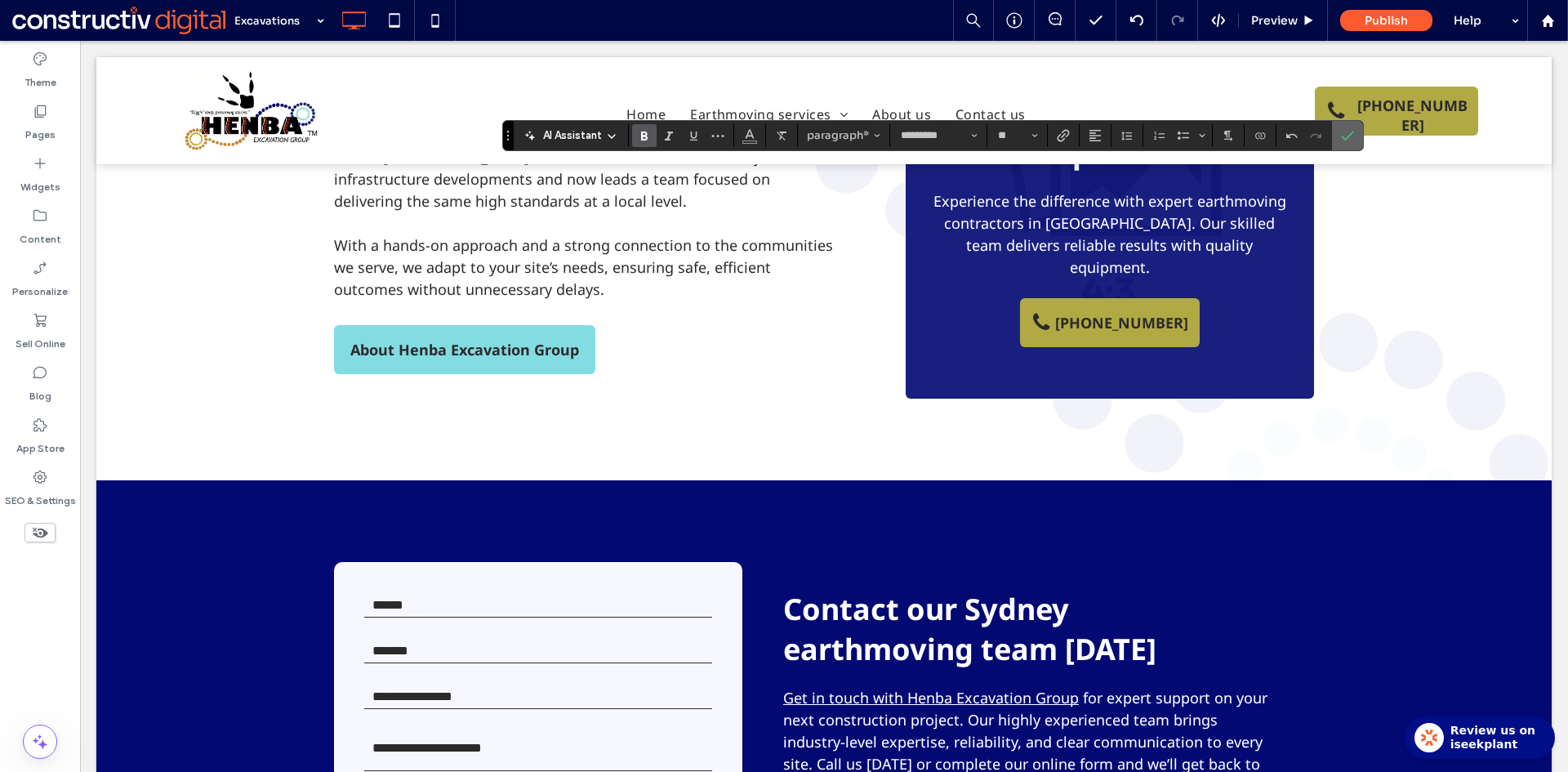
click at [1352, 134] on icon "Confirm" at bounding box center [1347, 135] width 13 height 13
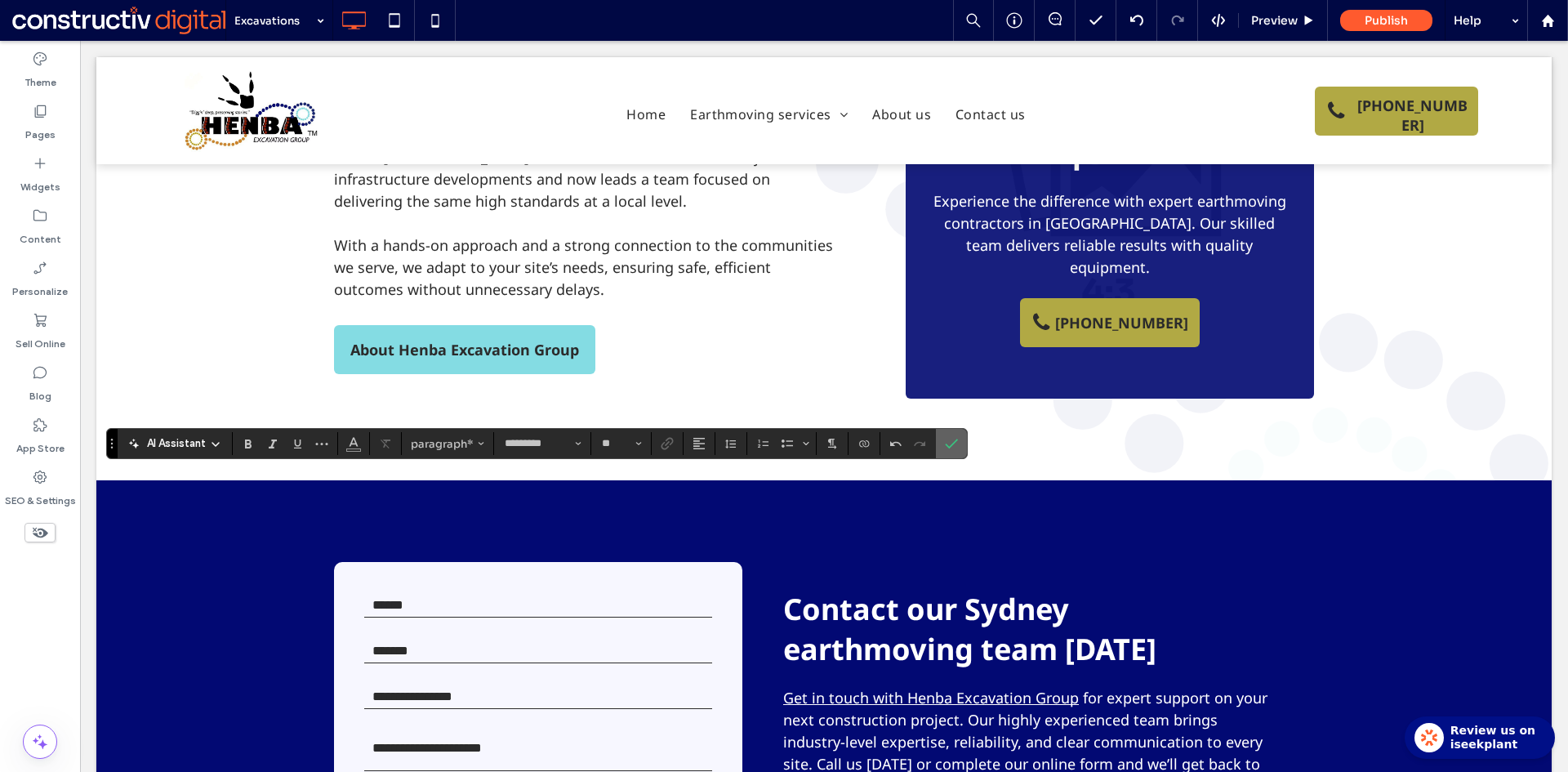
click at [952, 446] on use "Confirm" at bounding box center [951, 443] width 13 height 9
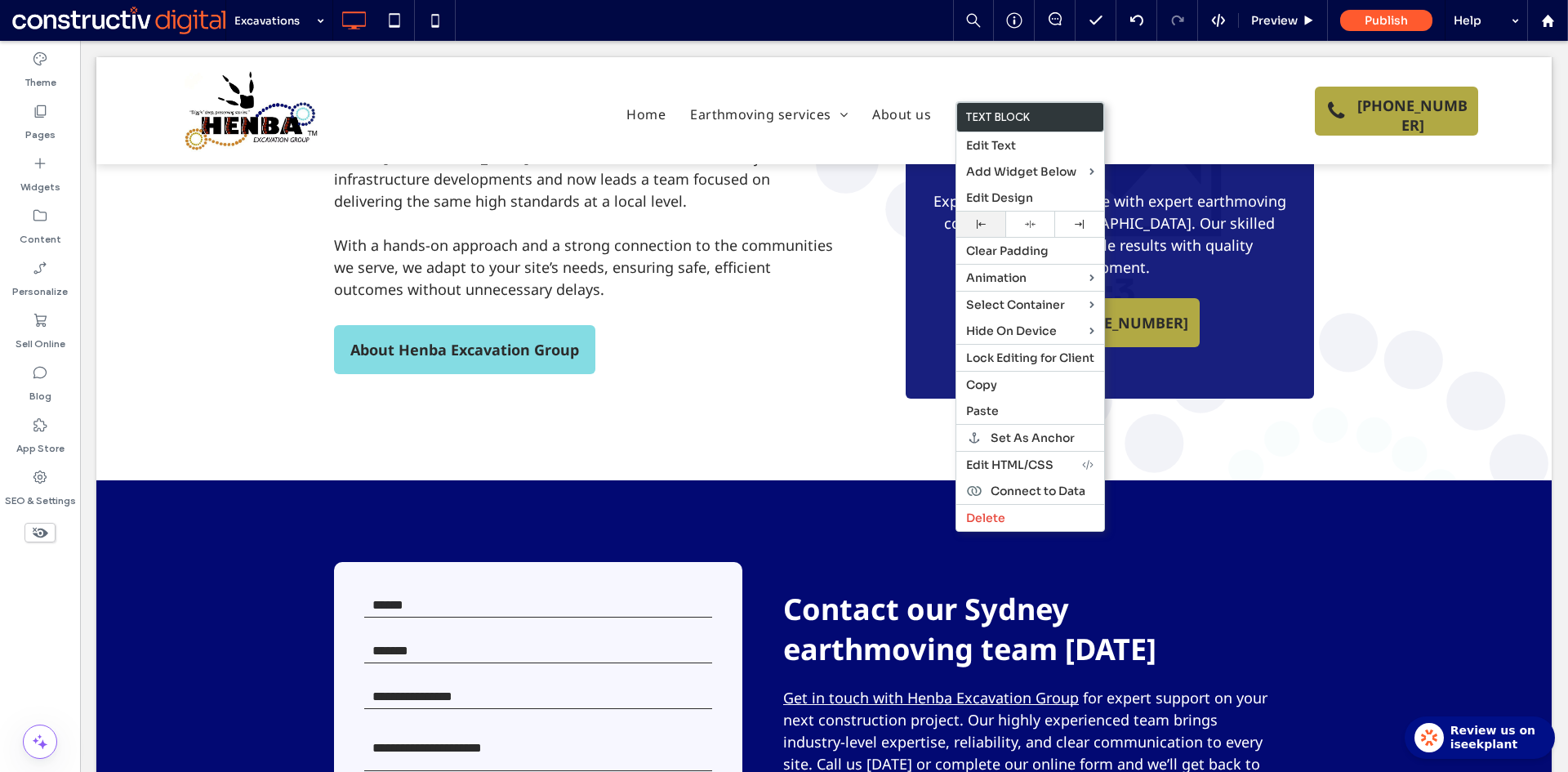
click at [984, 224] on use at bounding box center [981, 224] width 9 height 9
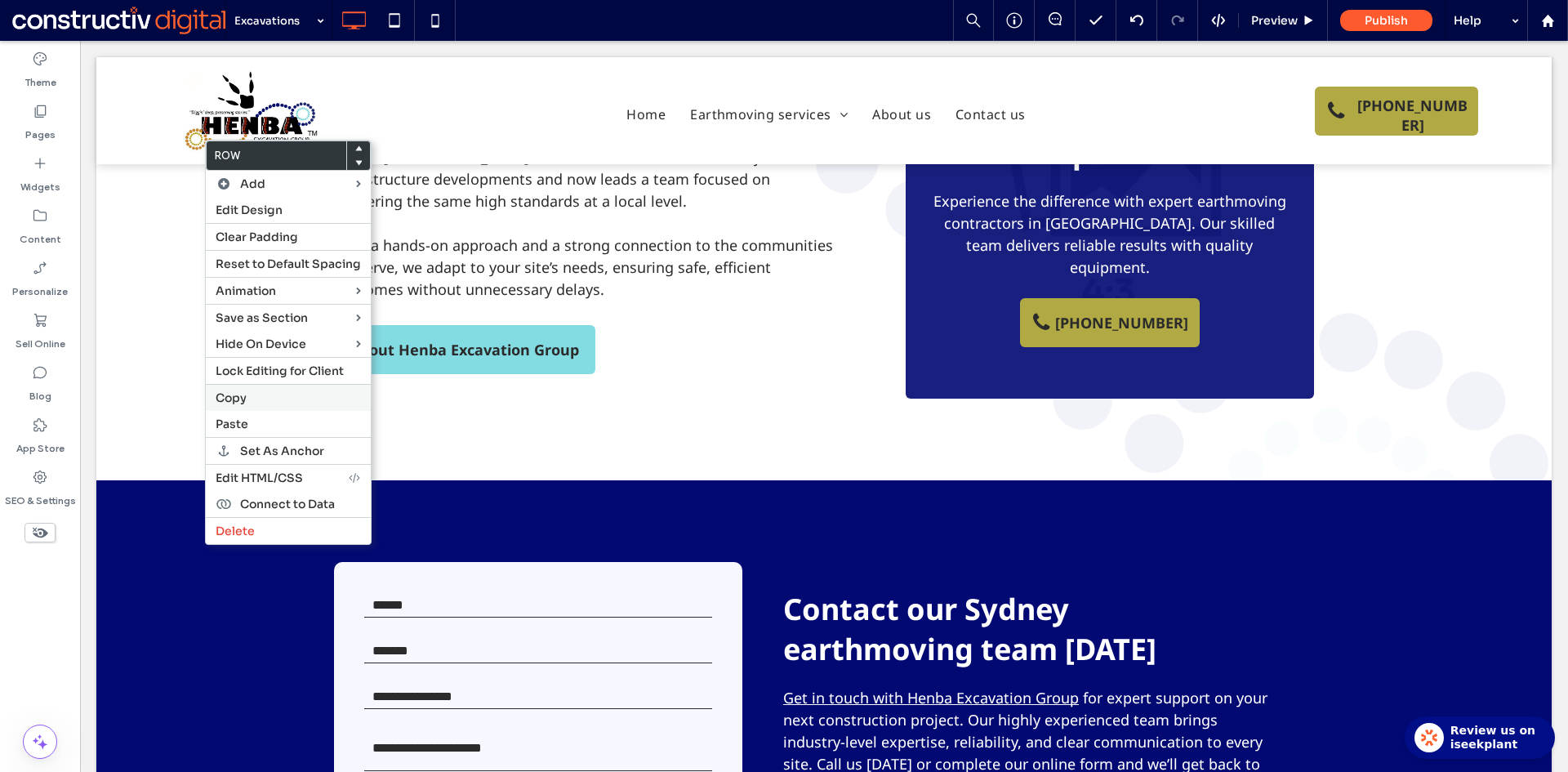
drag, startPoint x: 235, startPoint y: 401, endPoint x: 283, endPoint y: 430, distance: 56.1
click at [236, 400] on span "Copy" at bounding box center [231, 398] width 31 height 15
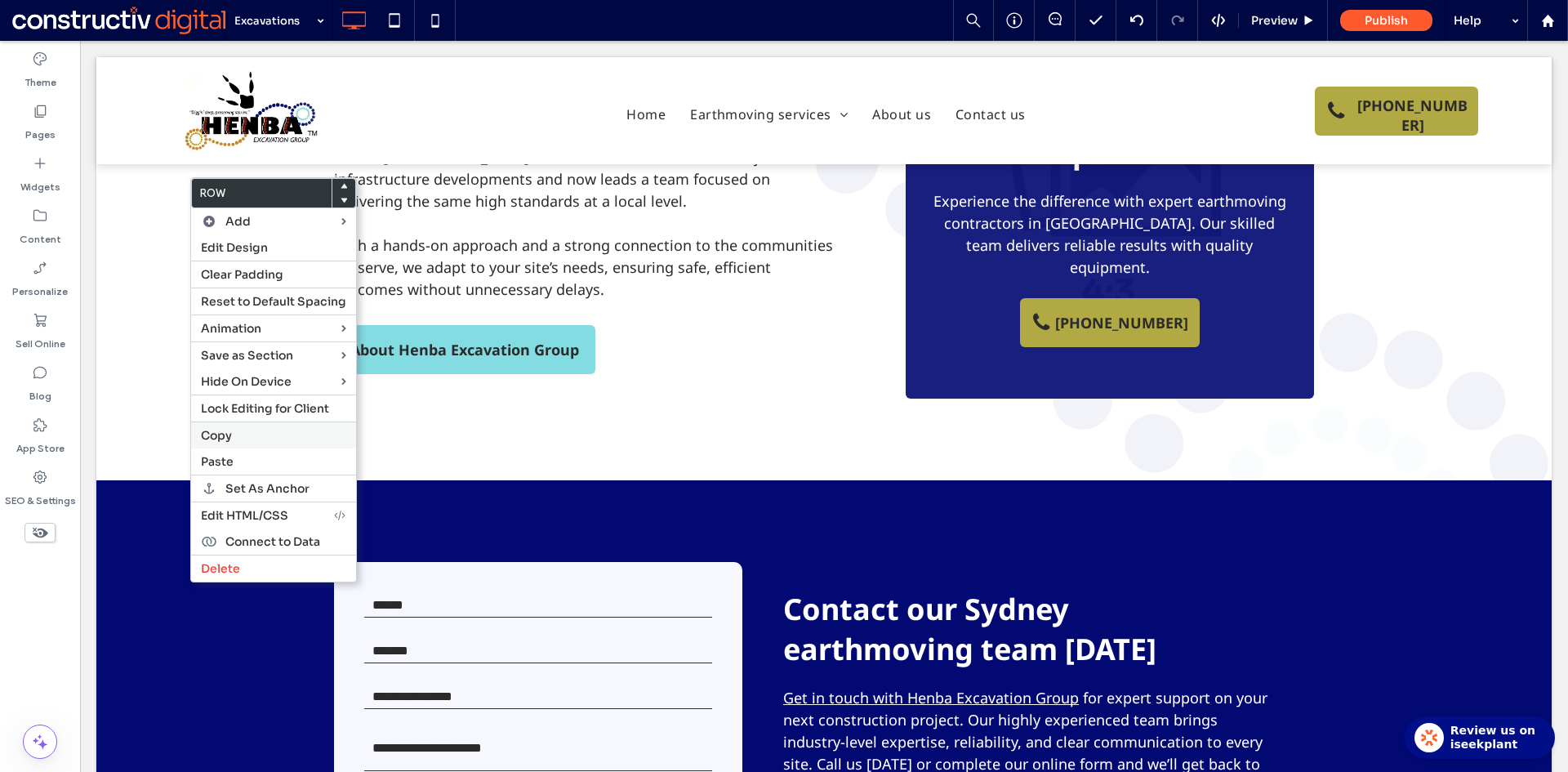
click at [227, 432] on span "Copy" at bounding box center [217, 435] width 31 height 15
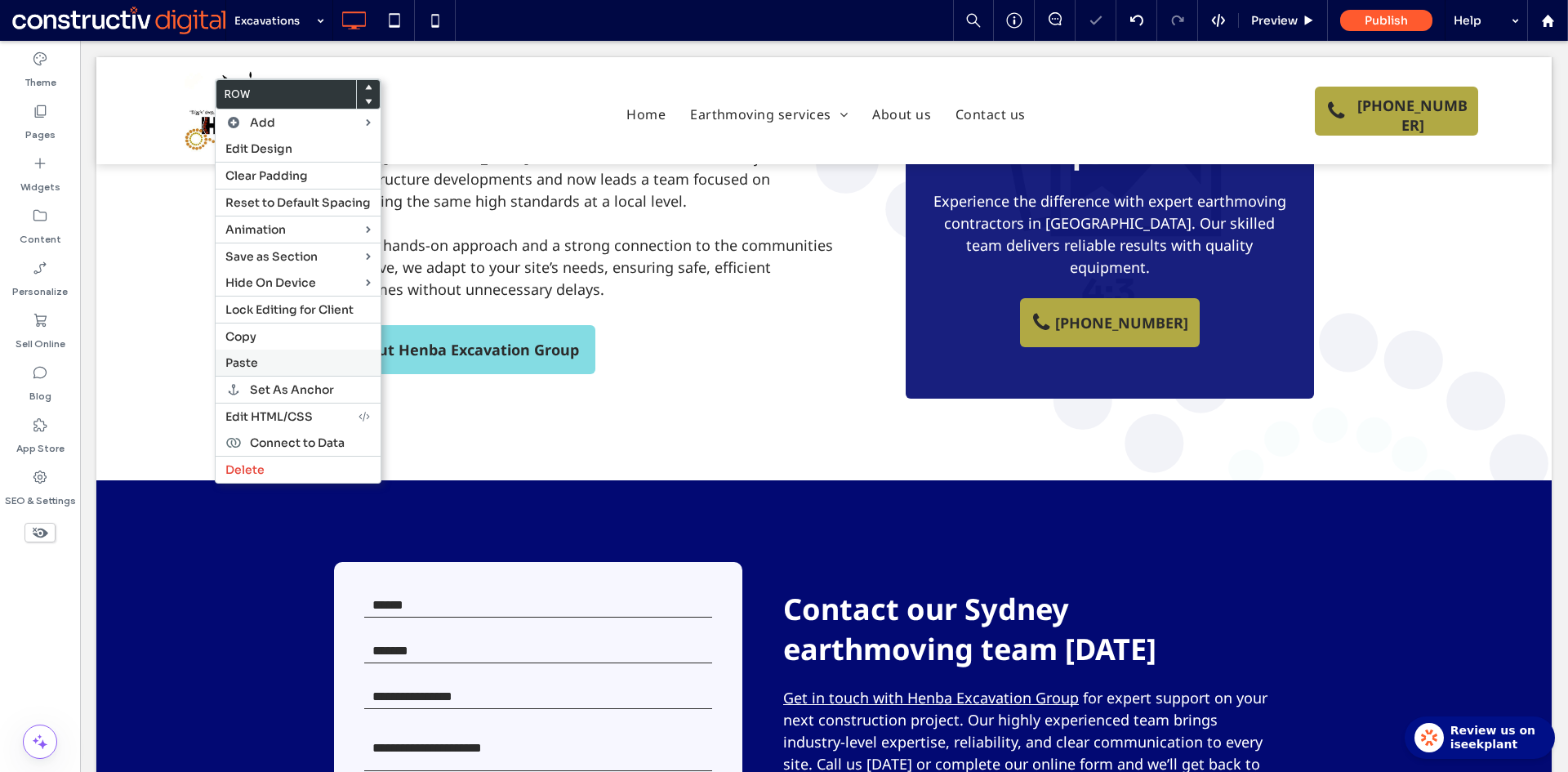
click at [256, 365] on span "Paste" at bounding box center [241, 362] width 33 height 15
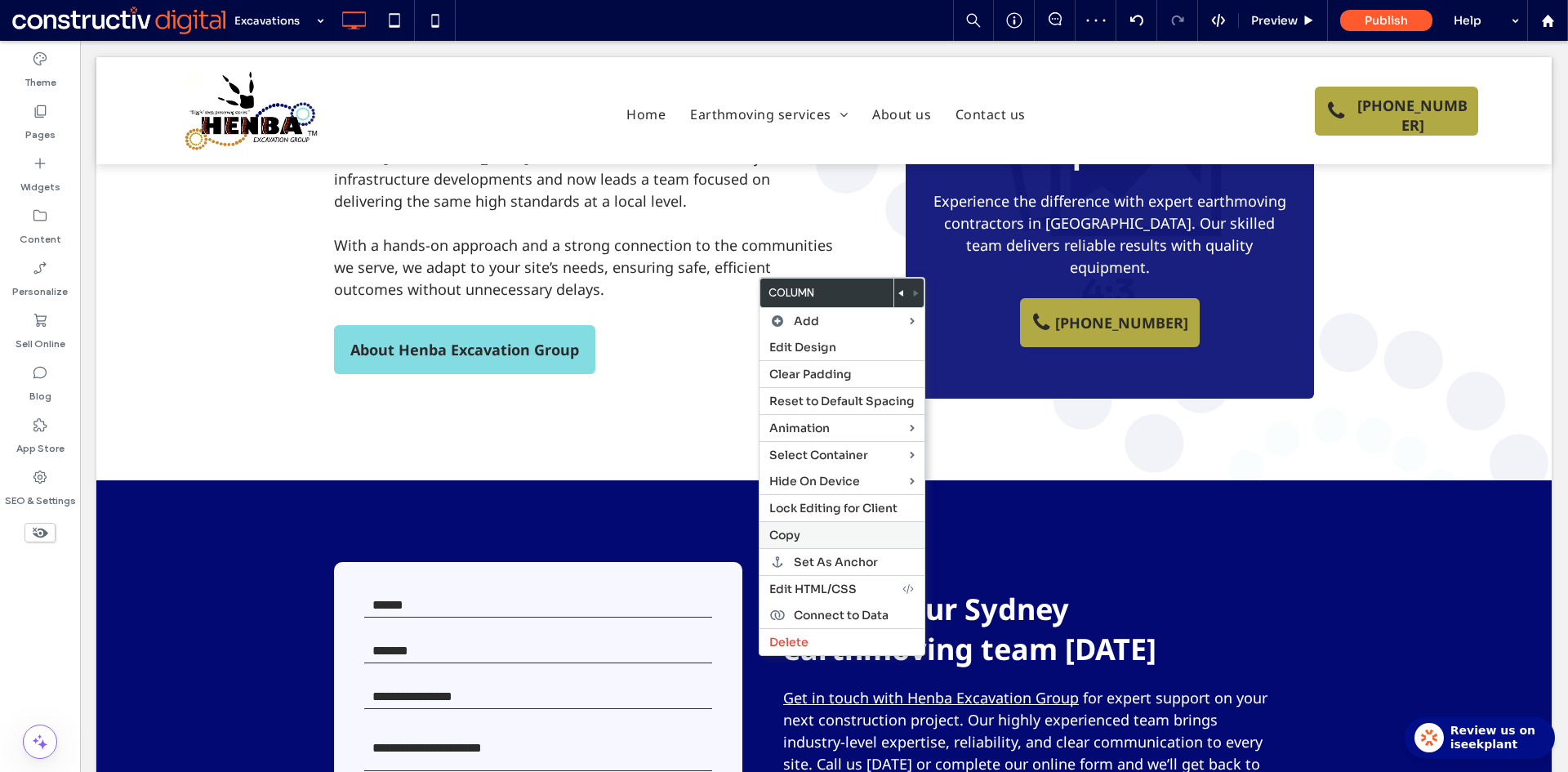
click at [802, 539] on label "Copy" at bounding box center [842, 535] width 146 height 15
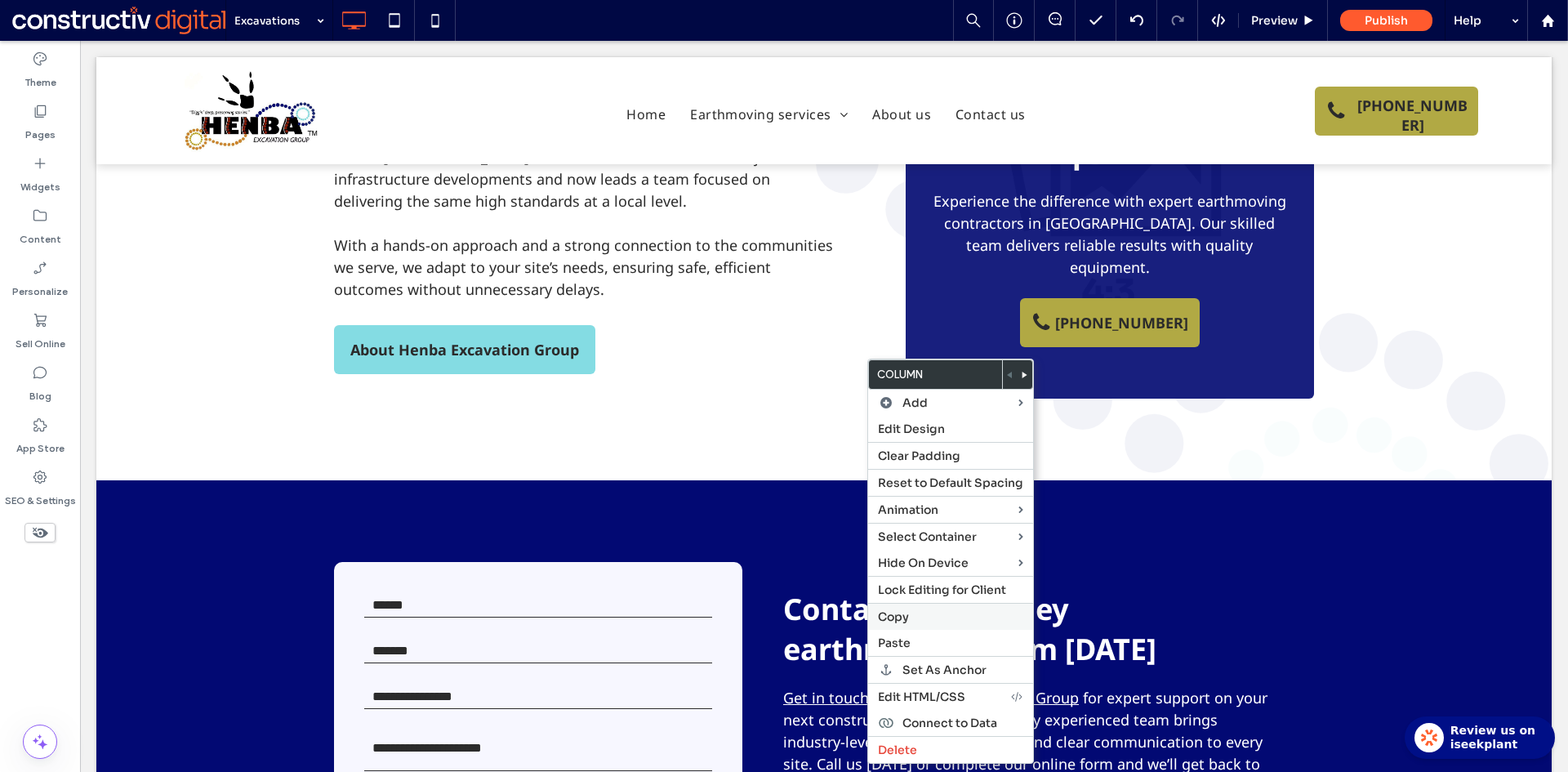
drag, startPoint x: 903, startPoint y: 641, endPoint x: 898, endPoint y: 617, distance: 24.5
click at [903, 643] on span "Paste" at bounding box center [894, 643] width 33 height 15
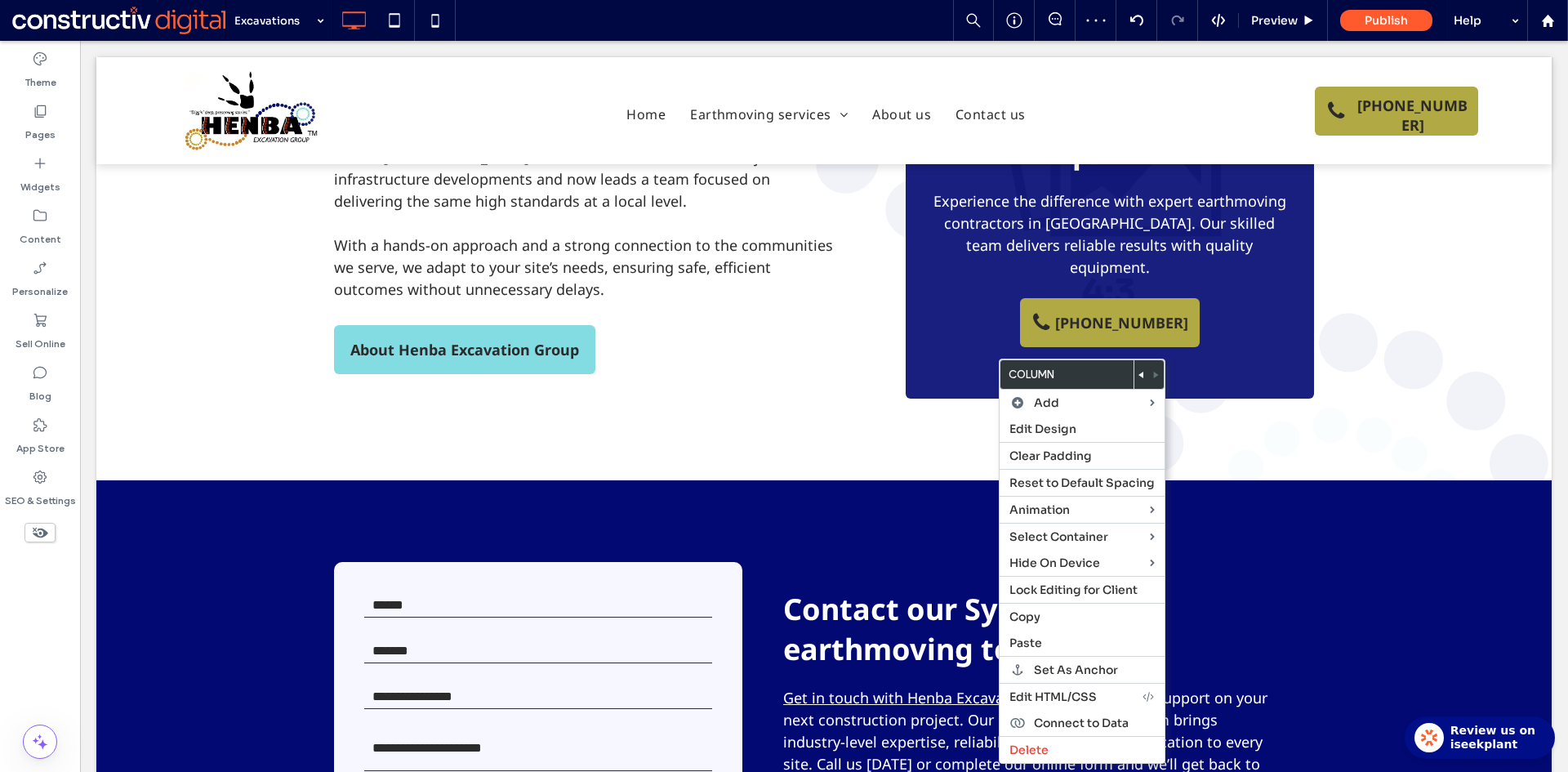
click at [1138, 377] on icon at bounding box center [1142, 375] width 7 height 7
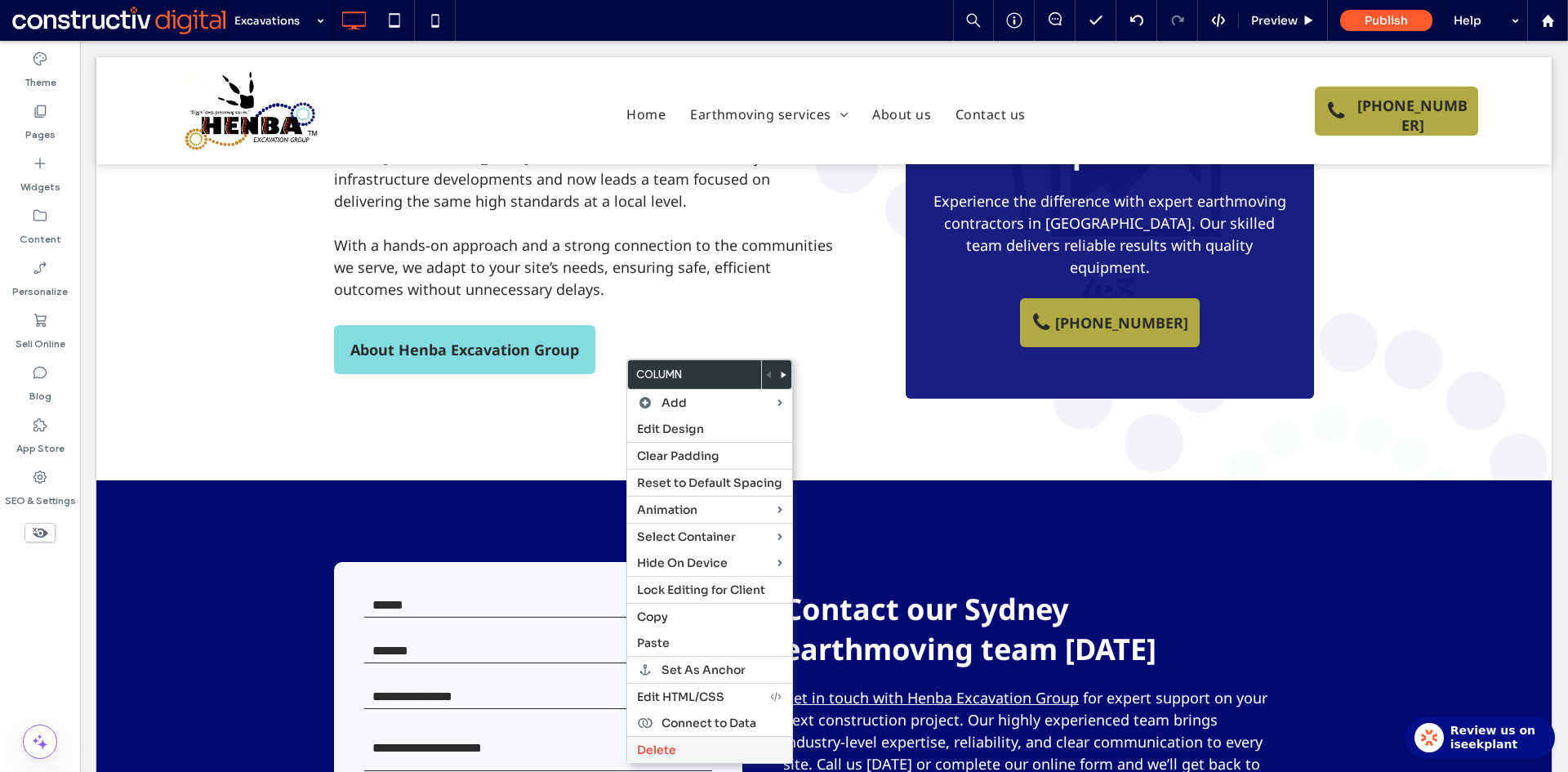
click at [647, 745] on span "Delete" at bounding box center [657, 750] width 39 height 15
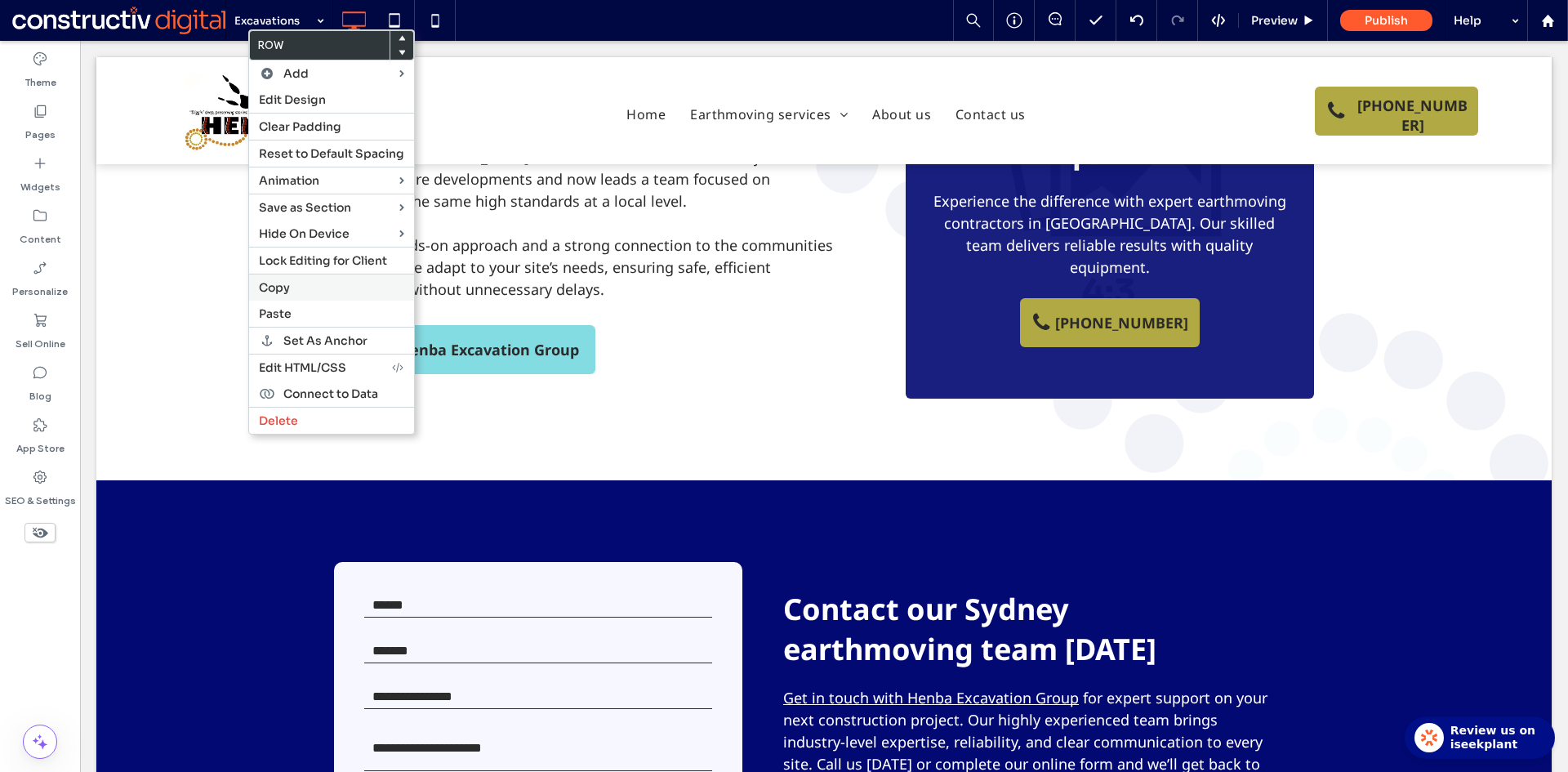
click at [284, 290] on span "Copy" at bounding box center [274, 287] width 31 height 15
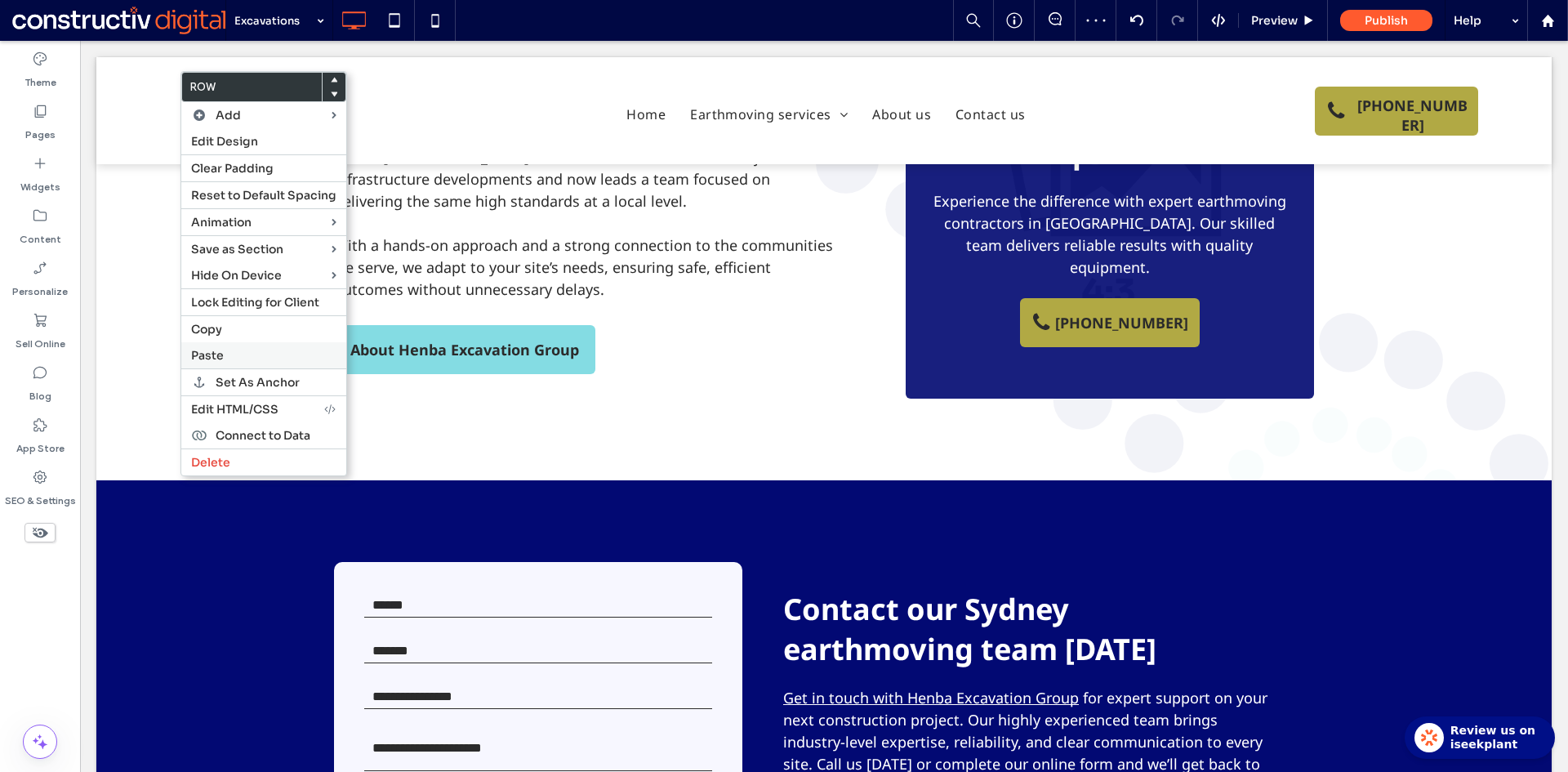
click at [218, 355] on span "Paste" at bounding box center [207, 355] width 33 height 15
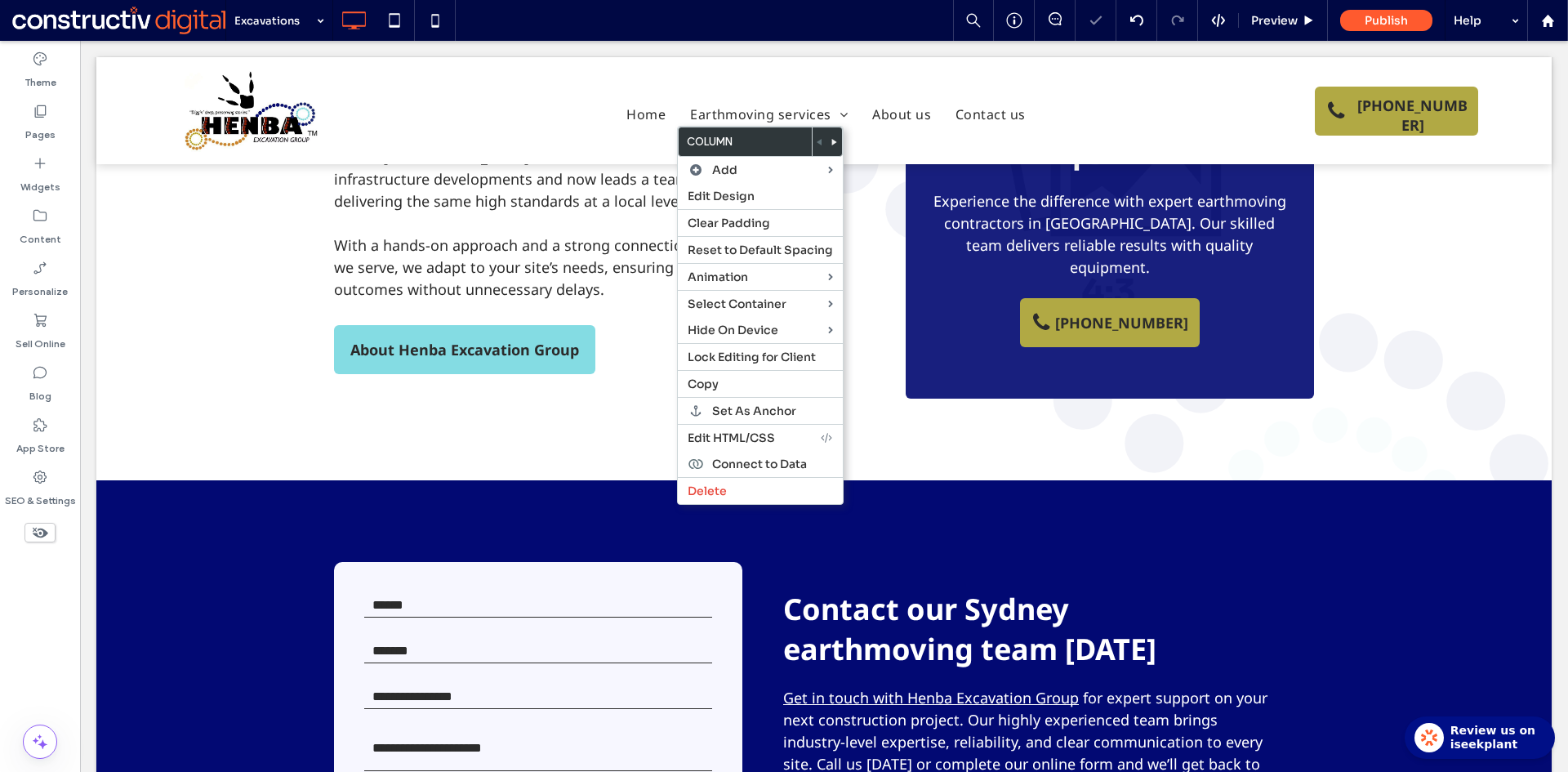
click at [833, 145] on icon at bounding box center [835, 142] width 7 height 7
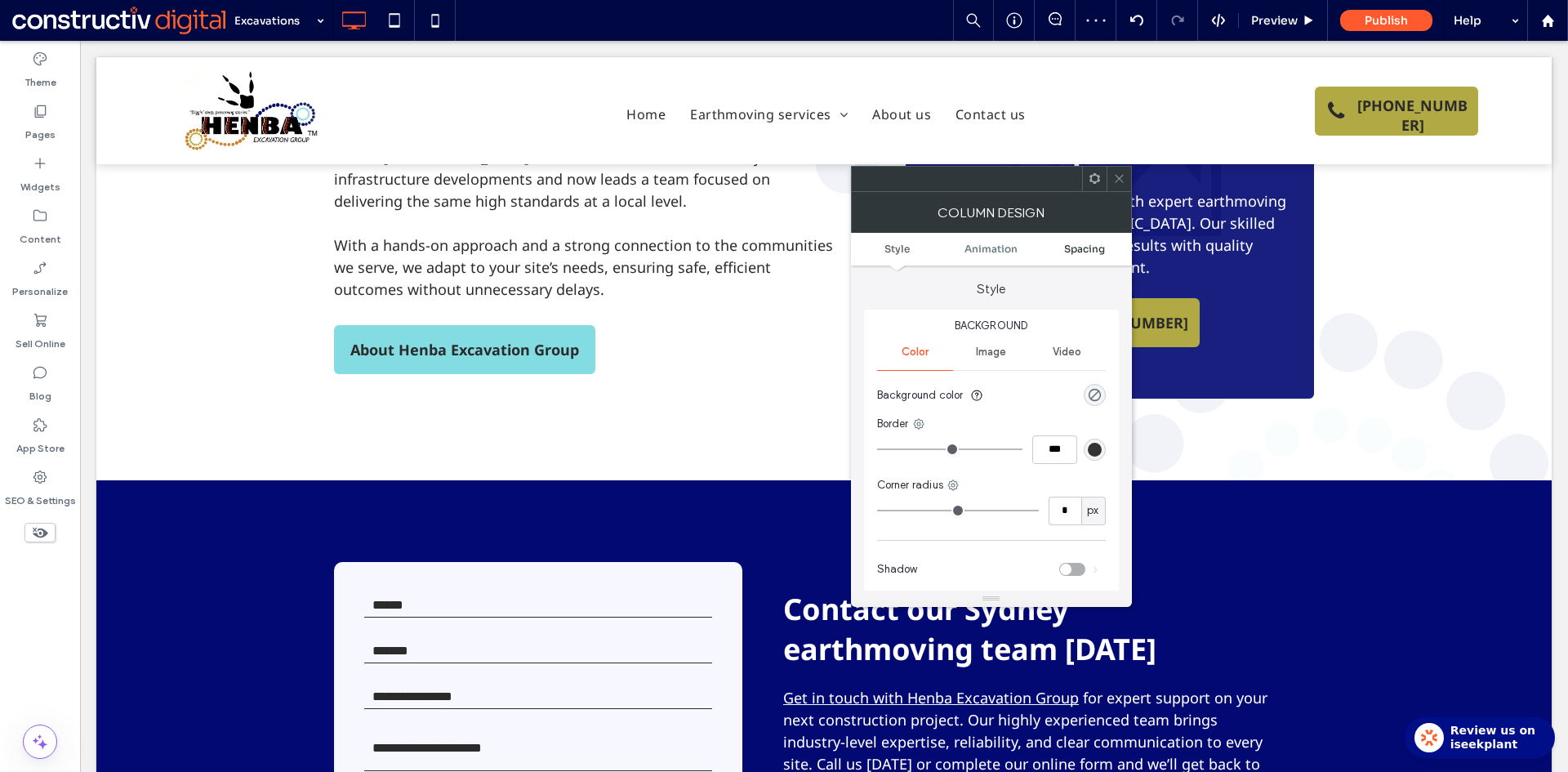
click at [1088, 246] on span "Spacing" at bounding box center [1084, 248] width 41 height 12
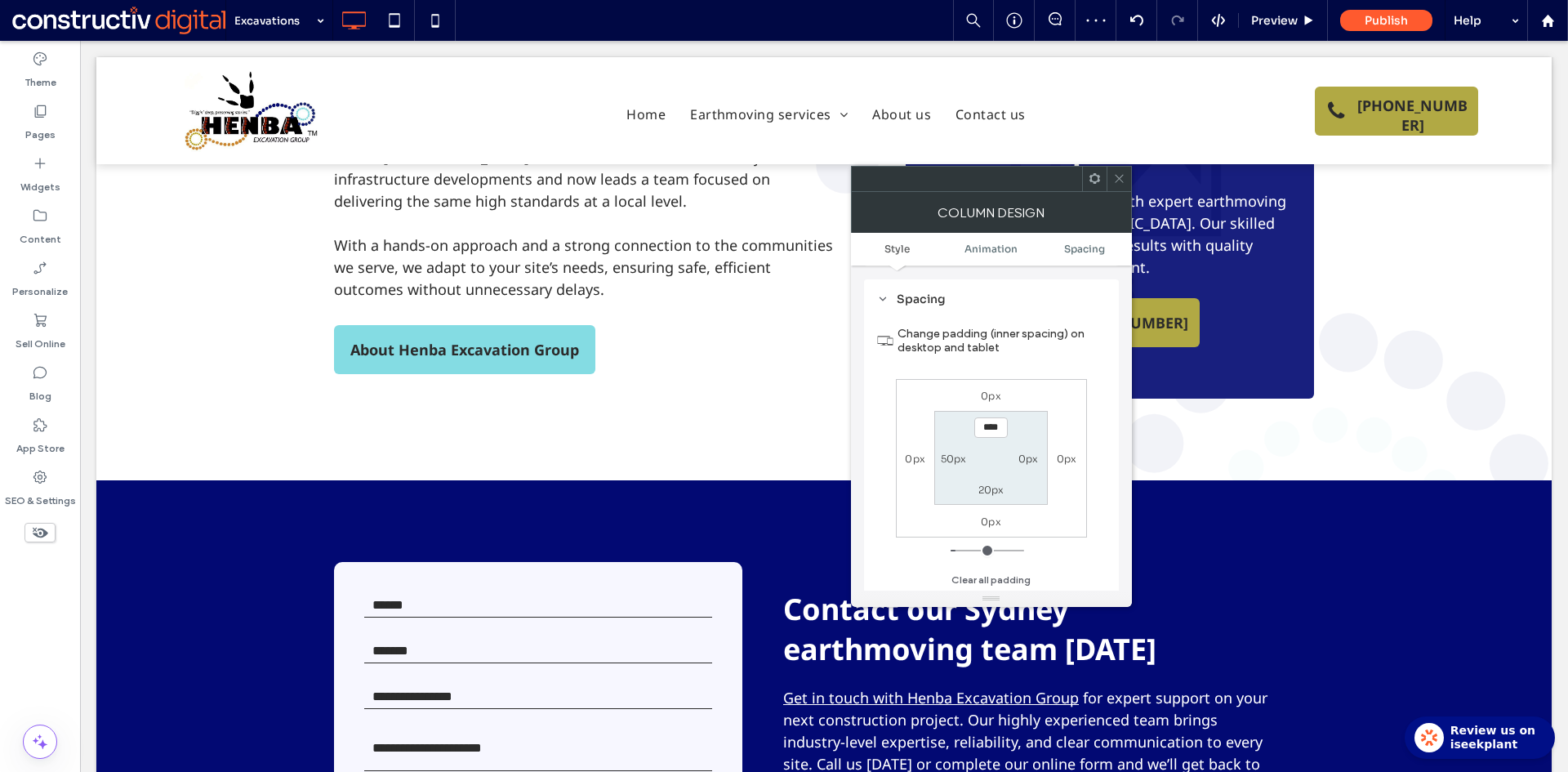
scroll to position [385, 0]
drag, startPoint x: 955, startPoint y: 458, endPoint x: 1009, endPoint y: 458, distance: 54.0
click at [954, 458] on label "50px" at bounding box center [953, 458] width 27 height 12
type input "**"
type input "*"
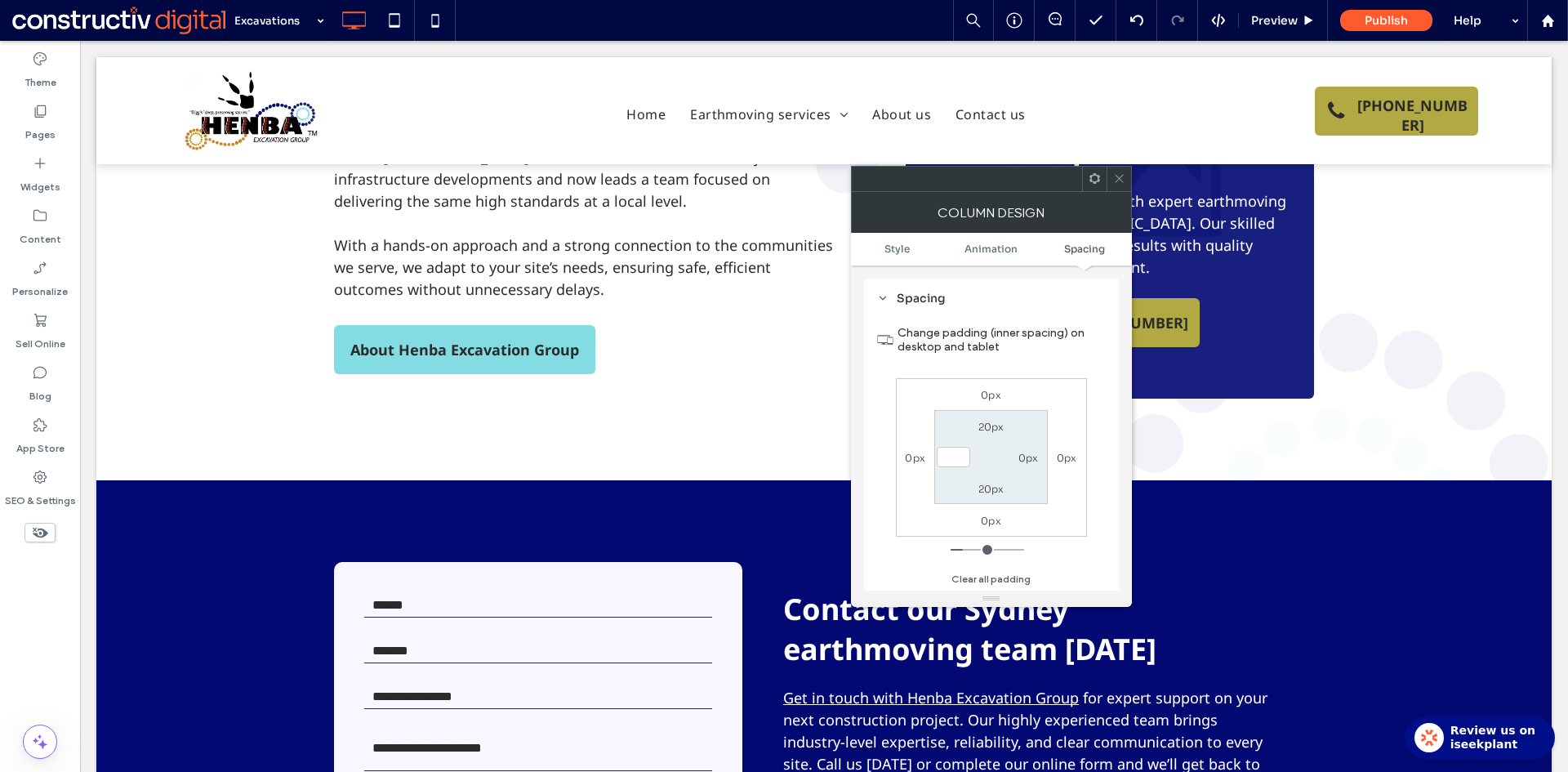
type input "***"
click at [1029, 458] on label "0px" at bounding box center [1028, 458] width 21 height 12
type input "****"
type input "**"
drag, startPoint x: 1032, startPoint y: 429, endPoint x: 1061, endPoint y: 348, distance: 86.0
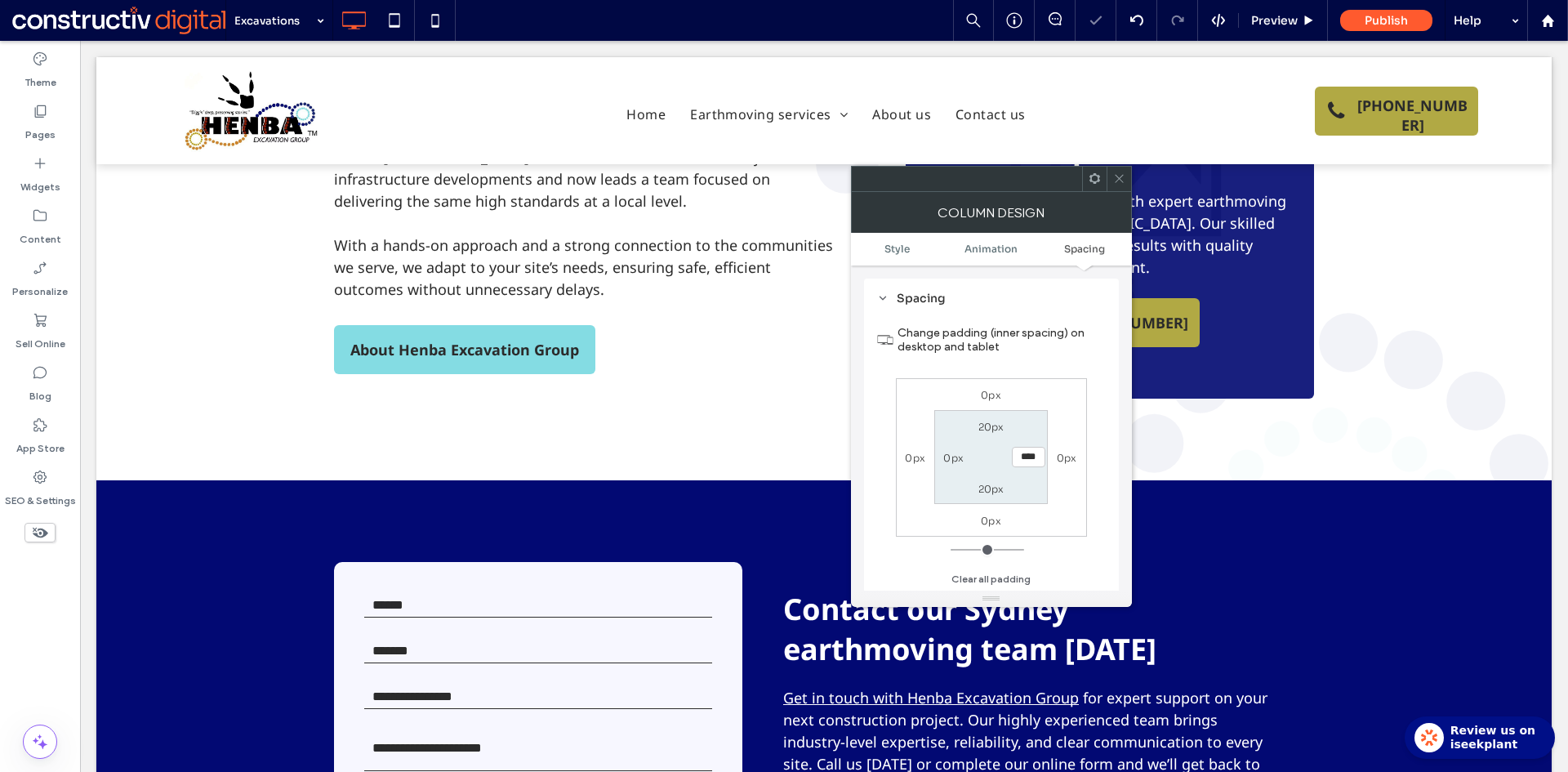
click at [1030, 429] on section "20px **** 20px 0px" at bounding box center [991, 458] width 114 height 94
click at [1118, 172] on icon at bounding box center [1119, 178] width 12 height 12
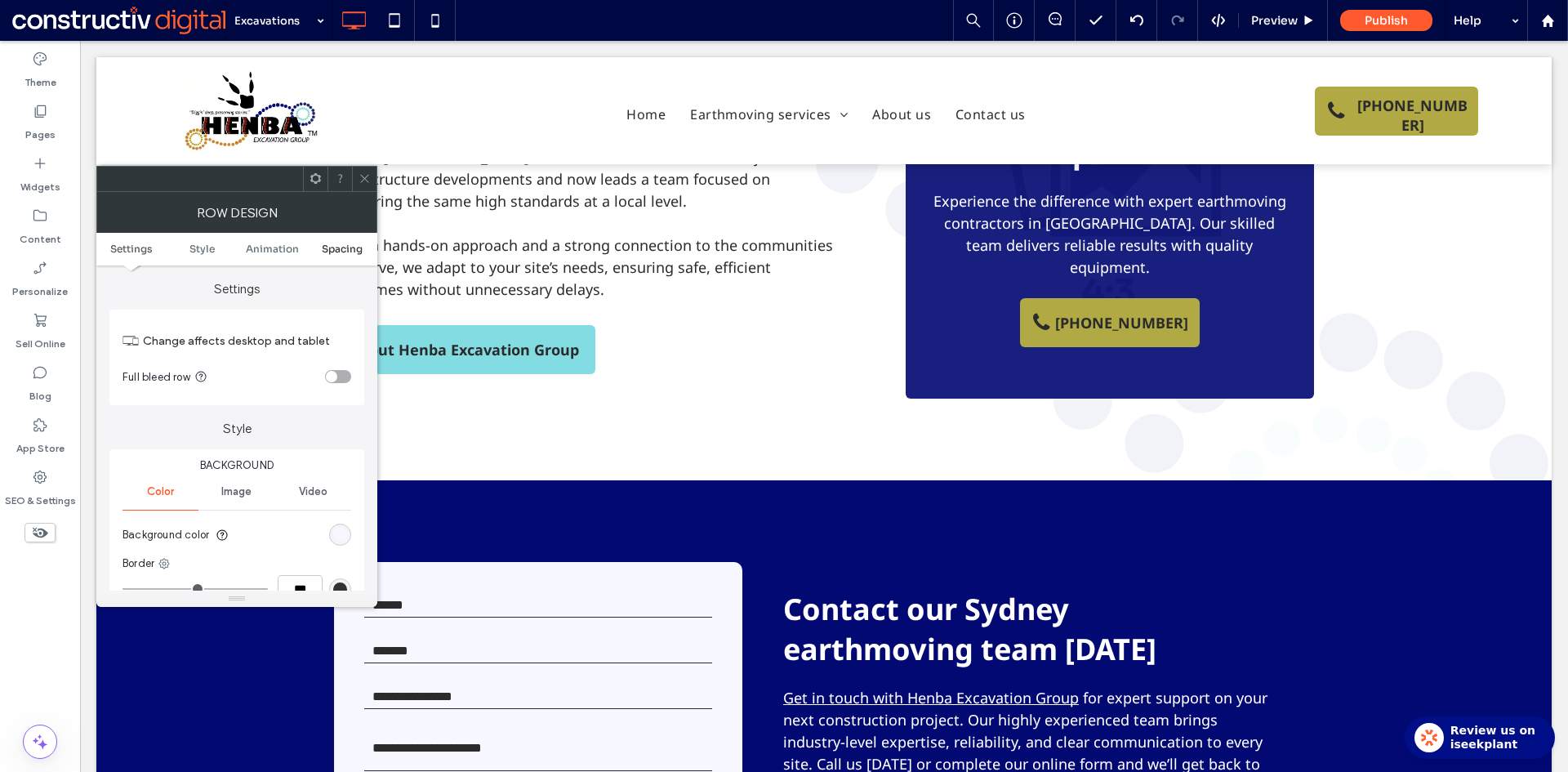
click at [344, 253] on span "Spacing" at bounding box center [343, 248] width 41 height 12
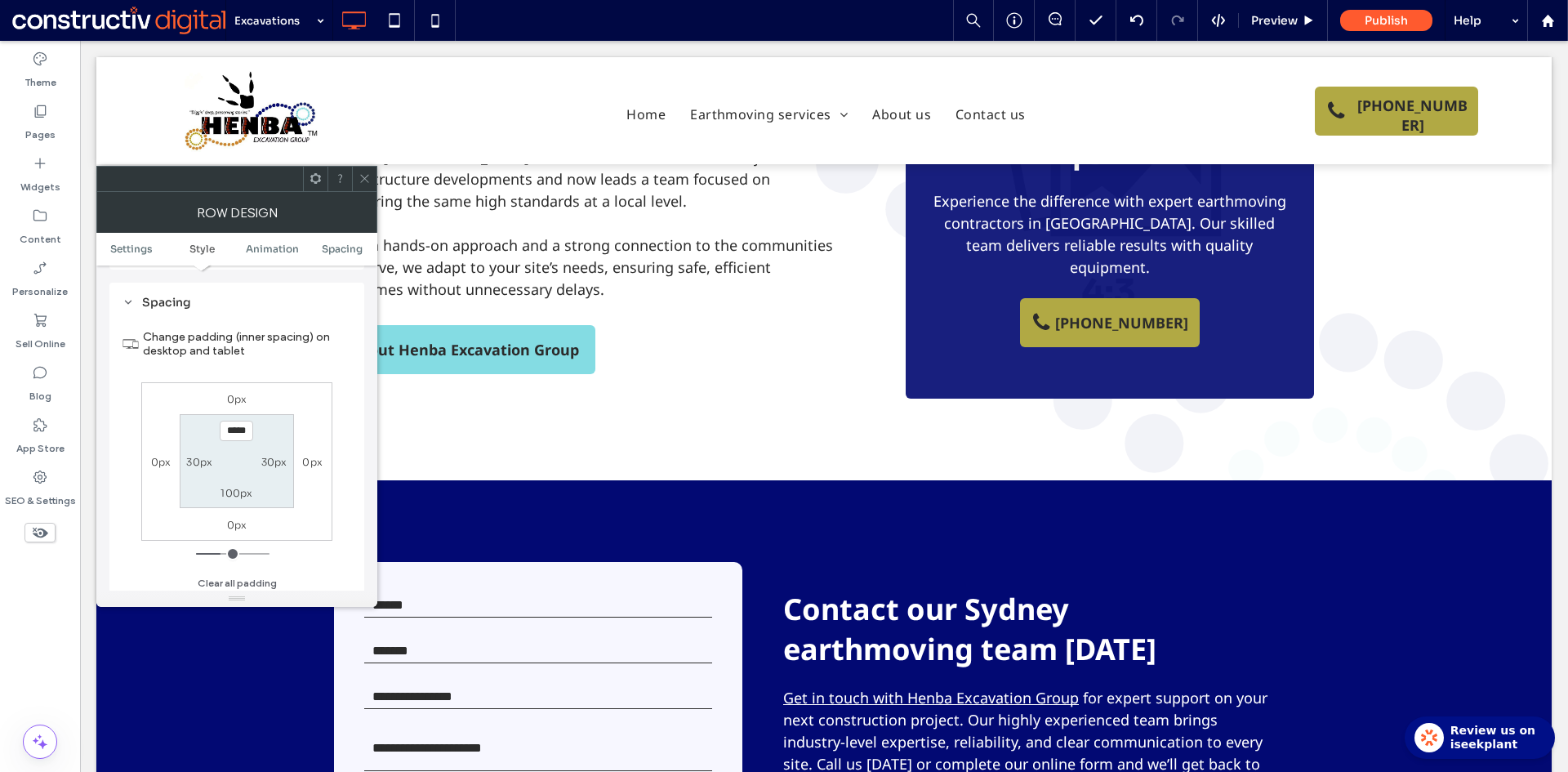
scroll to position [464, 0]
click at [236, 488] on label "100px" at bounding box center [235, 488] width 32 height 12
type input "*"
type input "***"
click at [264, 492] on section "100px 30px *** 30px" at bounding box center [236, 458] width 114 height 94
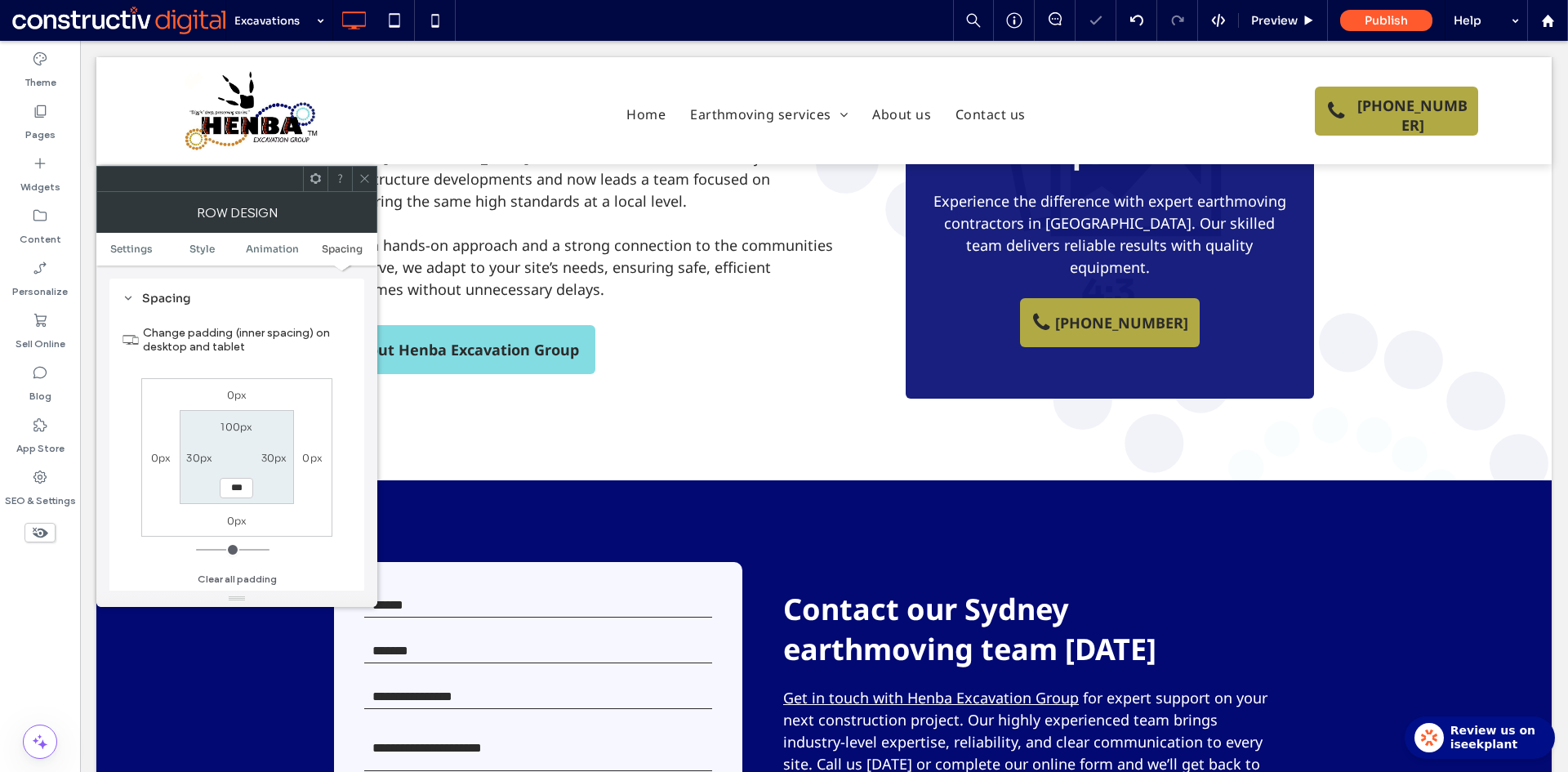
click at [359, 182] on div at bounding box center [364, 179] width 25 height 25
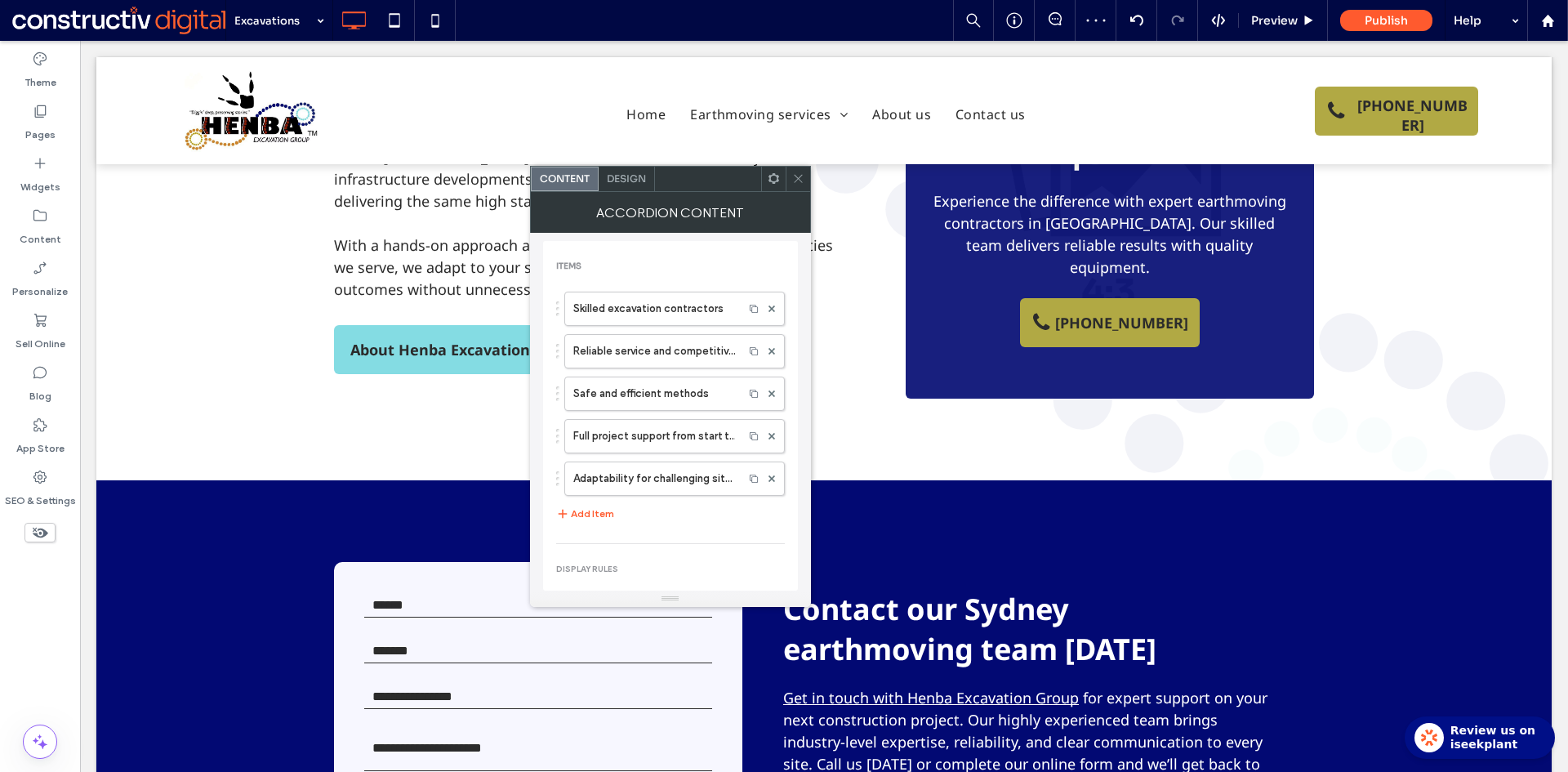
click at [639, 176] on span "Design" at bounding box center [626, 178] width 39 height 12
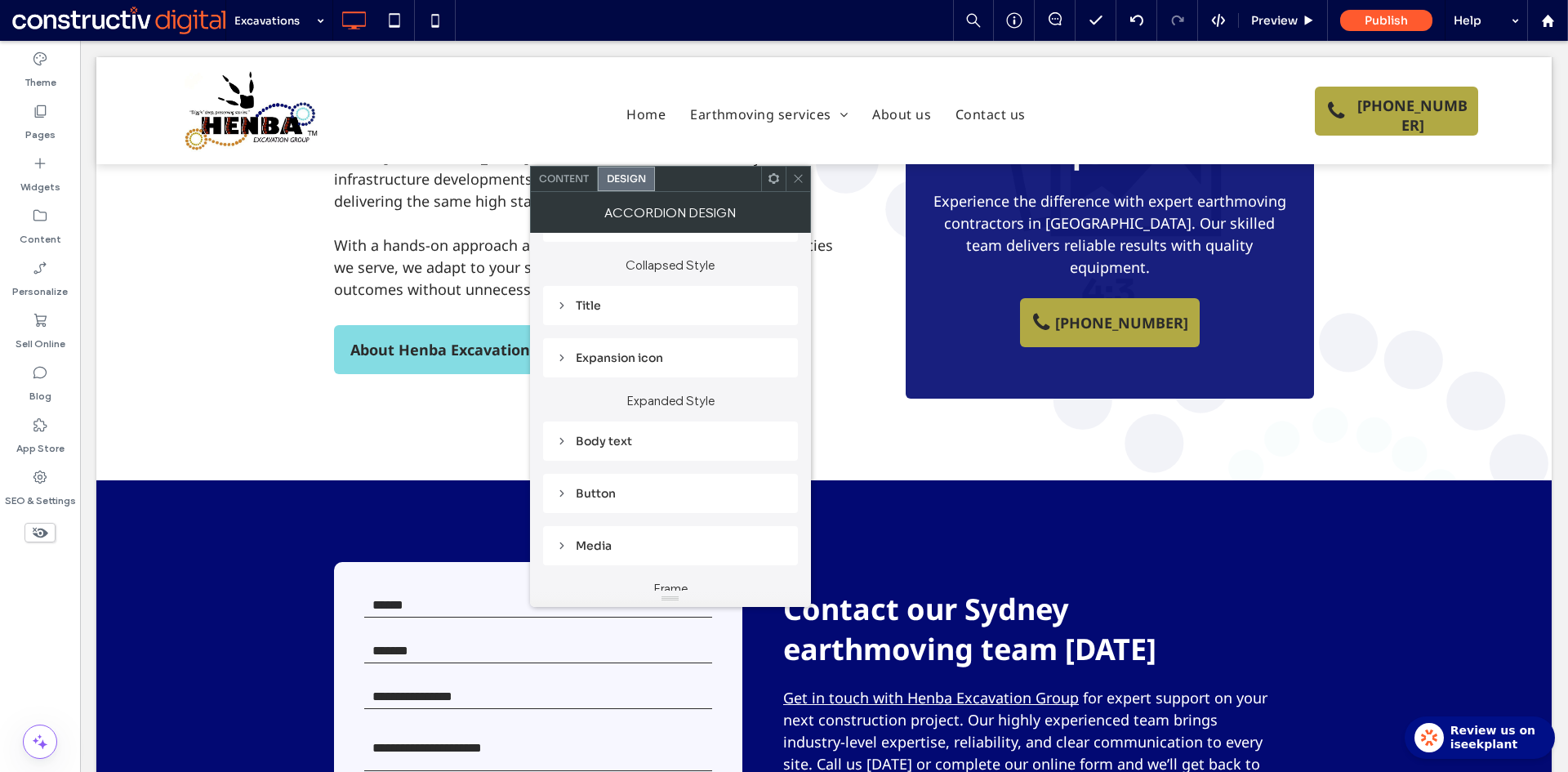
scroll to position [156, 0]
click at [581, 320] on div "Title" at bounding box center [670, 307] width 254 height 39
click at [585, 308] on div "Title" at bounding box center [670, 306] width 229 height 15
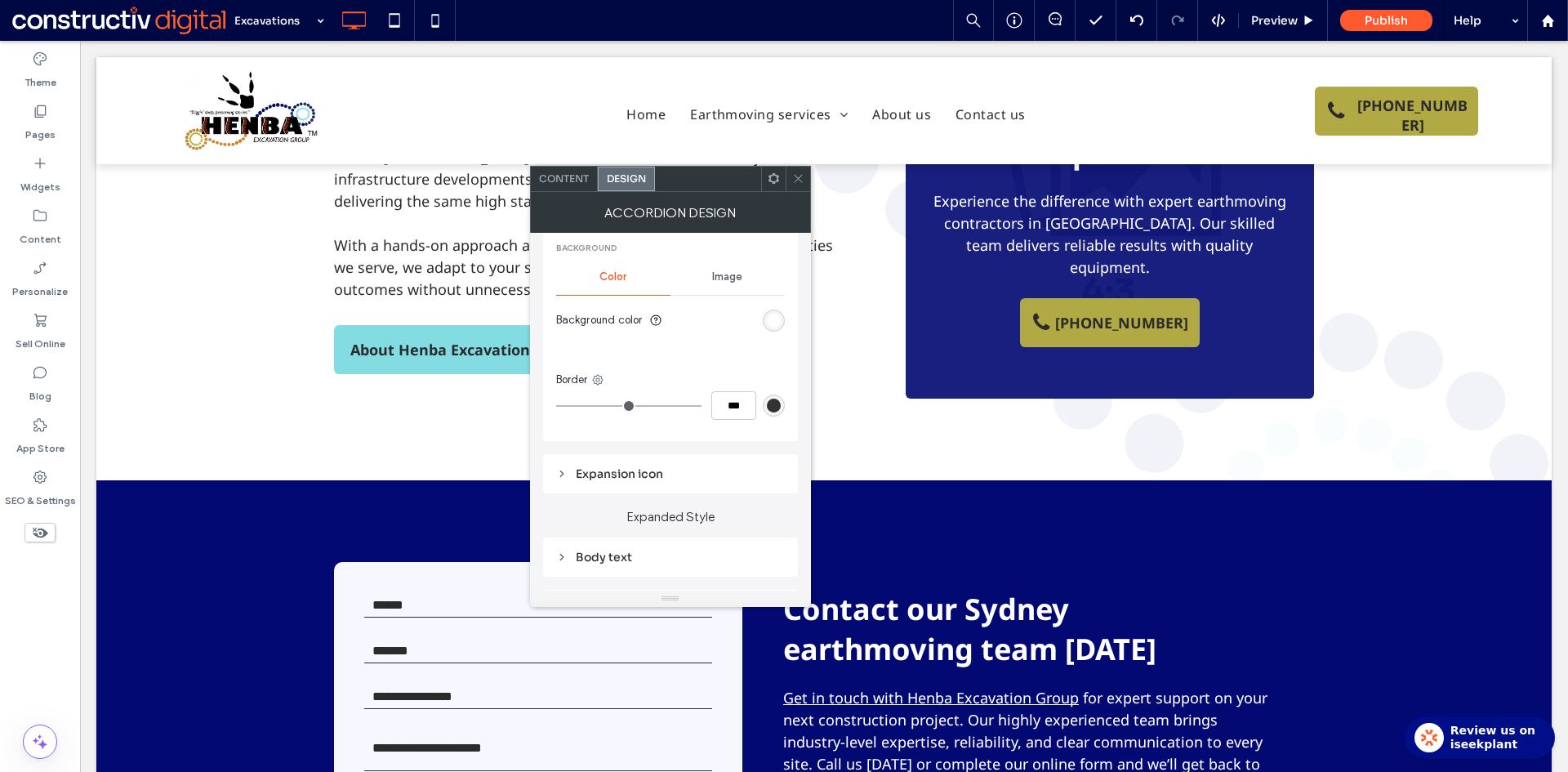
scroll to position [646, 0]
click at [780, 324] on div "rgb(255, 255, 255)" at bounding box center [774, 316] width 22 height 22
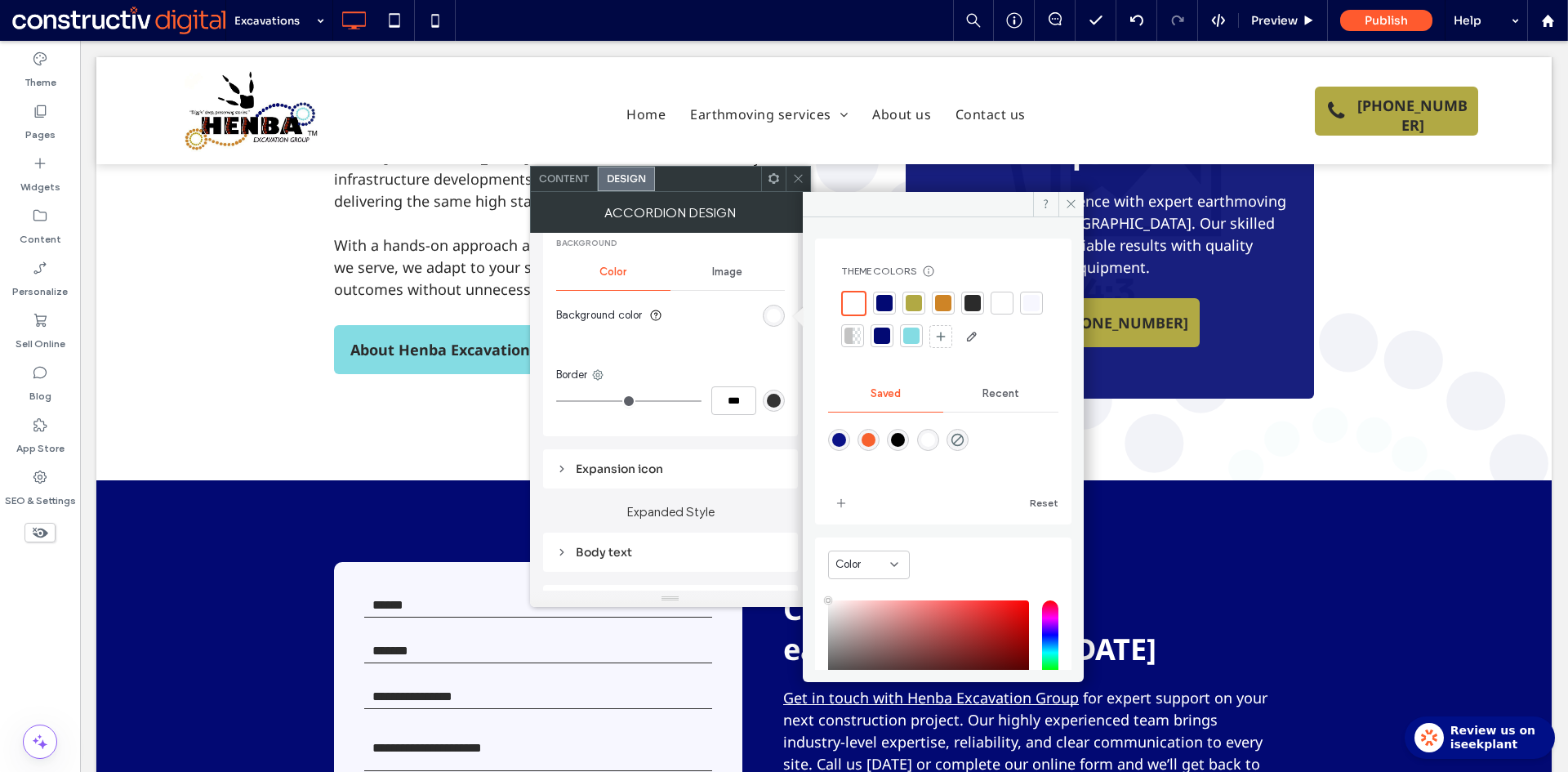
click at [1020, 314] on div at bounding box center [1031, 302] width 23 height 23
click at [796, 179] on icon at bounding box center [798, 178] width 12 height 12
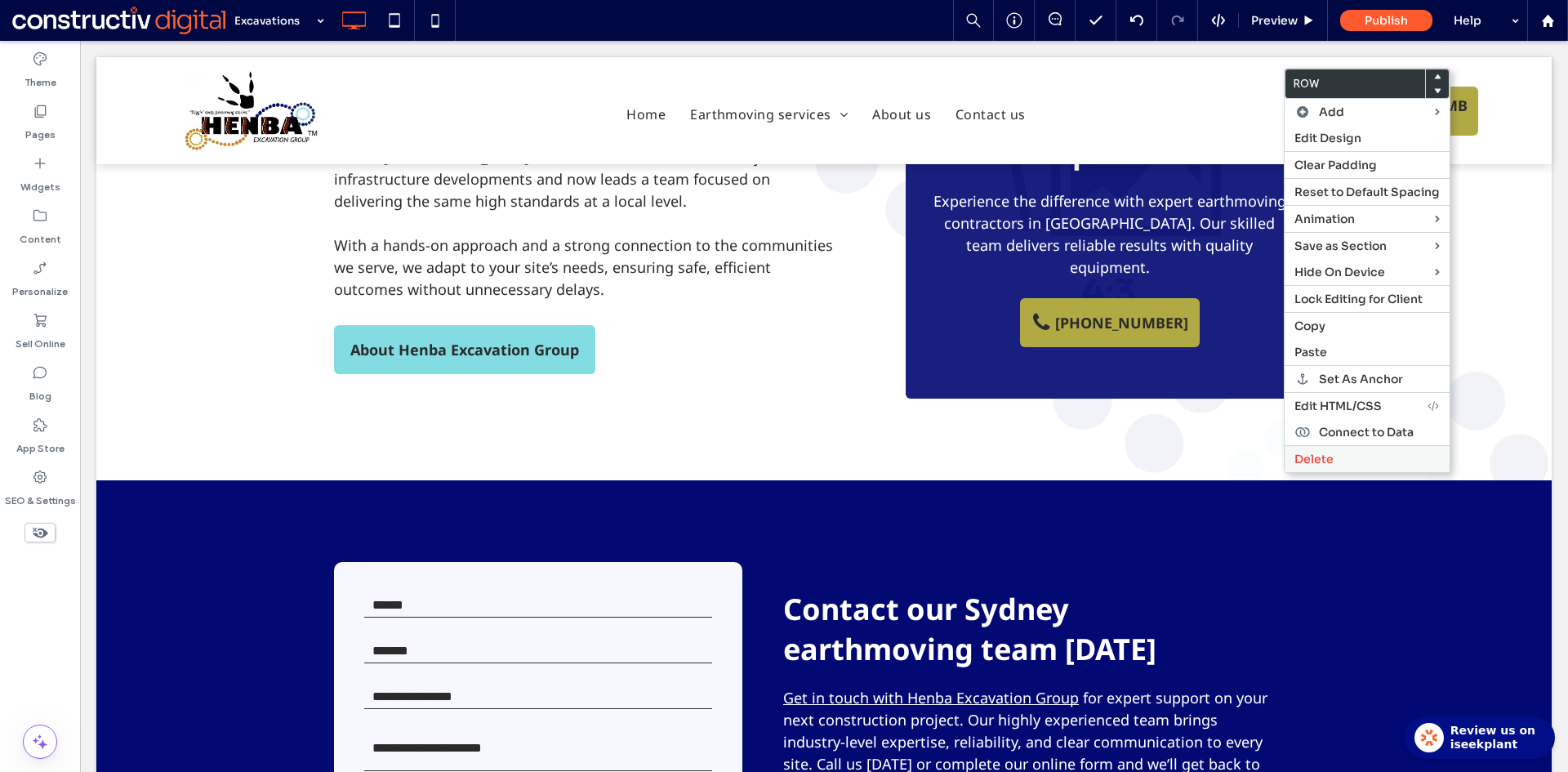
click at [1379, 462] on label "Delete" at bounding box center [1367, 458] width 146 height 15
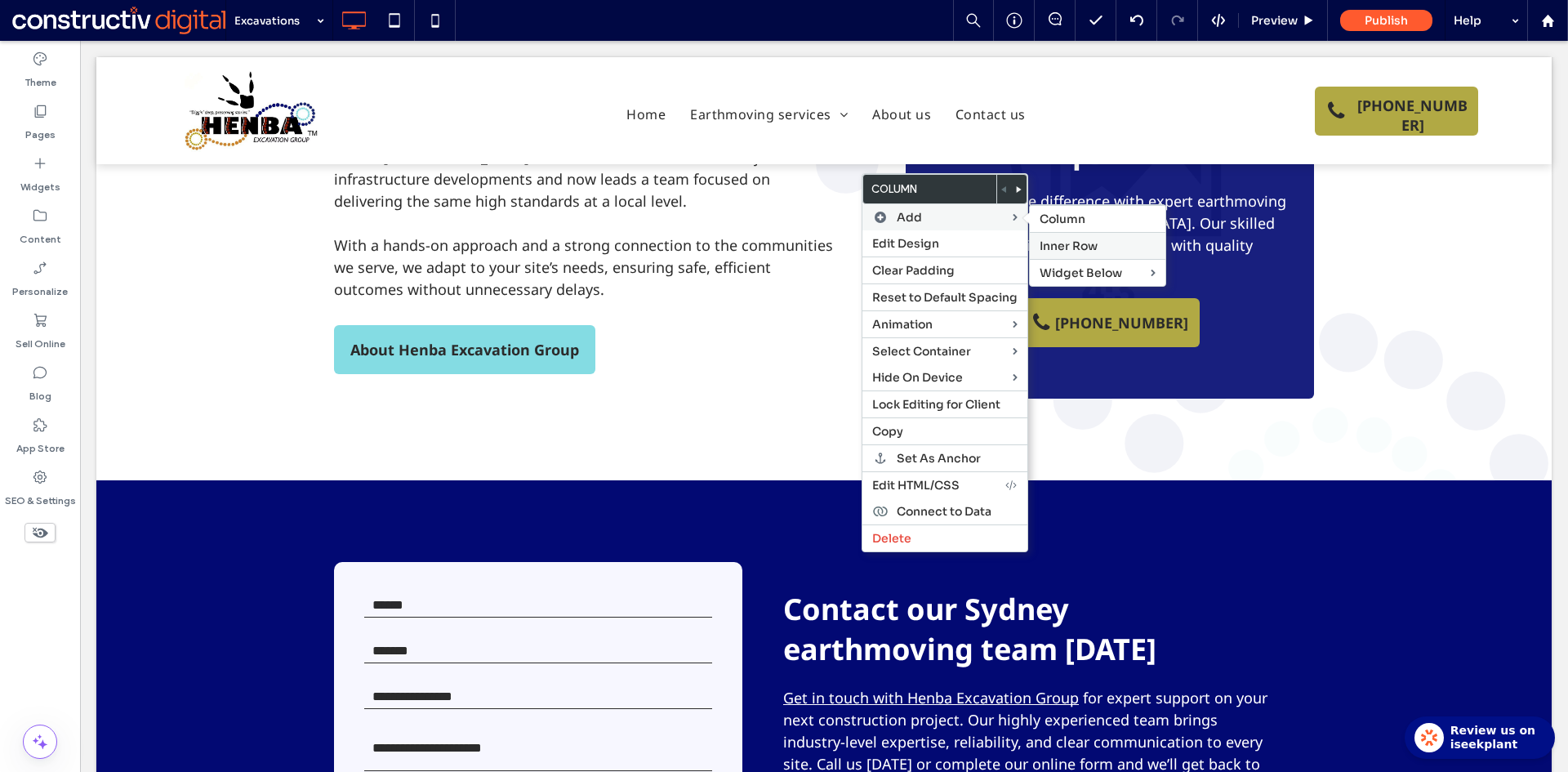
click at [1090, 246] on span "Inner Row" at bounding box center [1069, 245] width 58 height 15
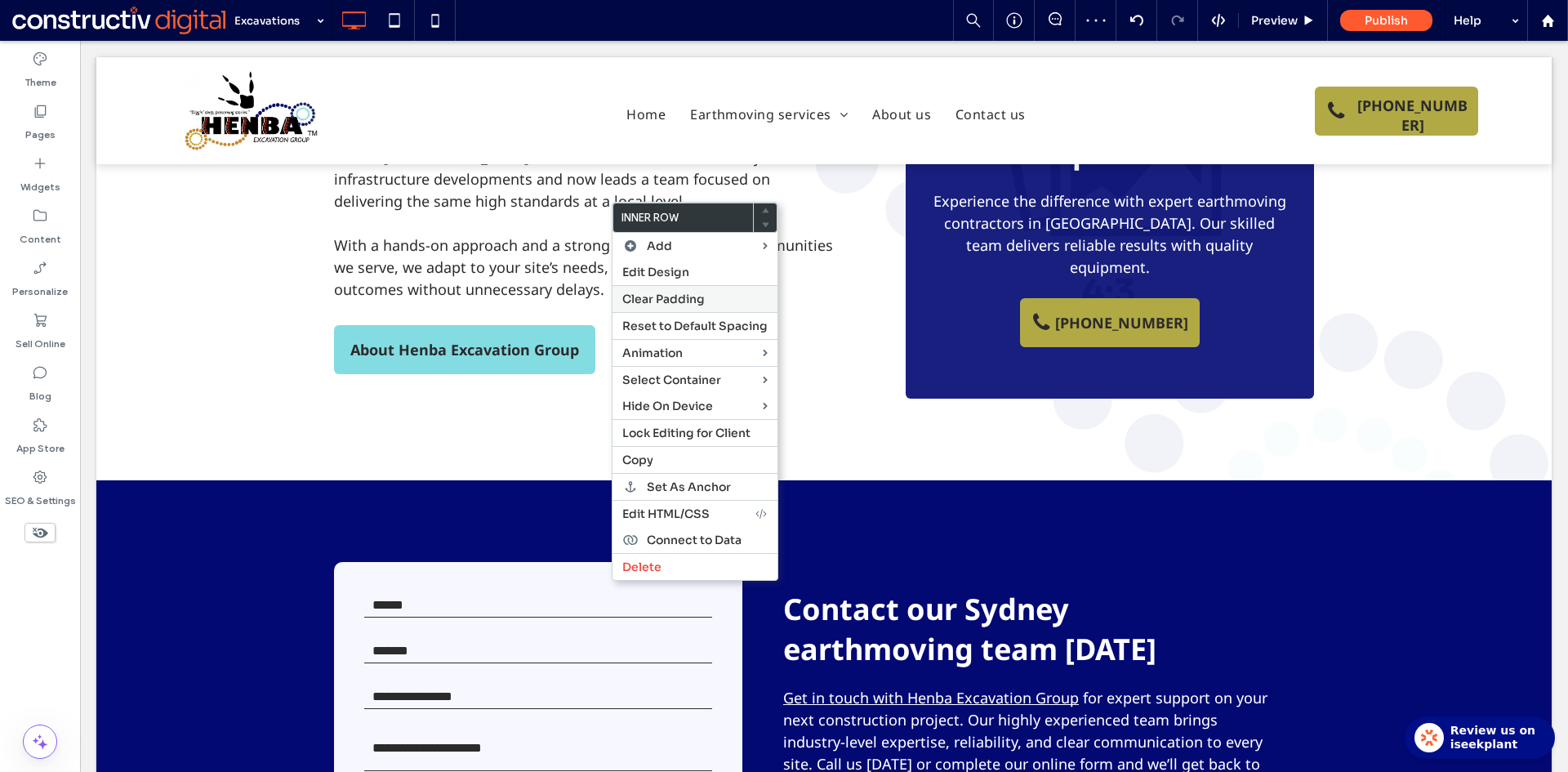
click at [660, 302] on span "Clear Padding" at bounding box center [664, 298] width 82 height 15
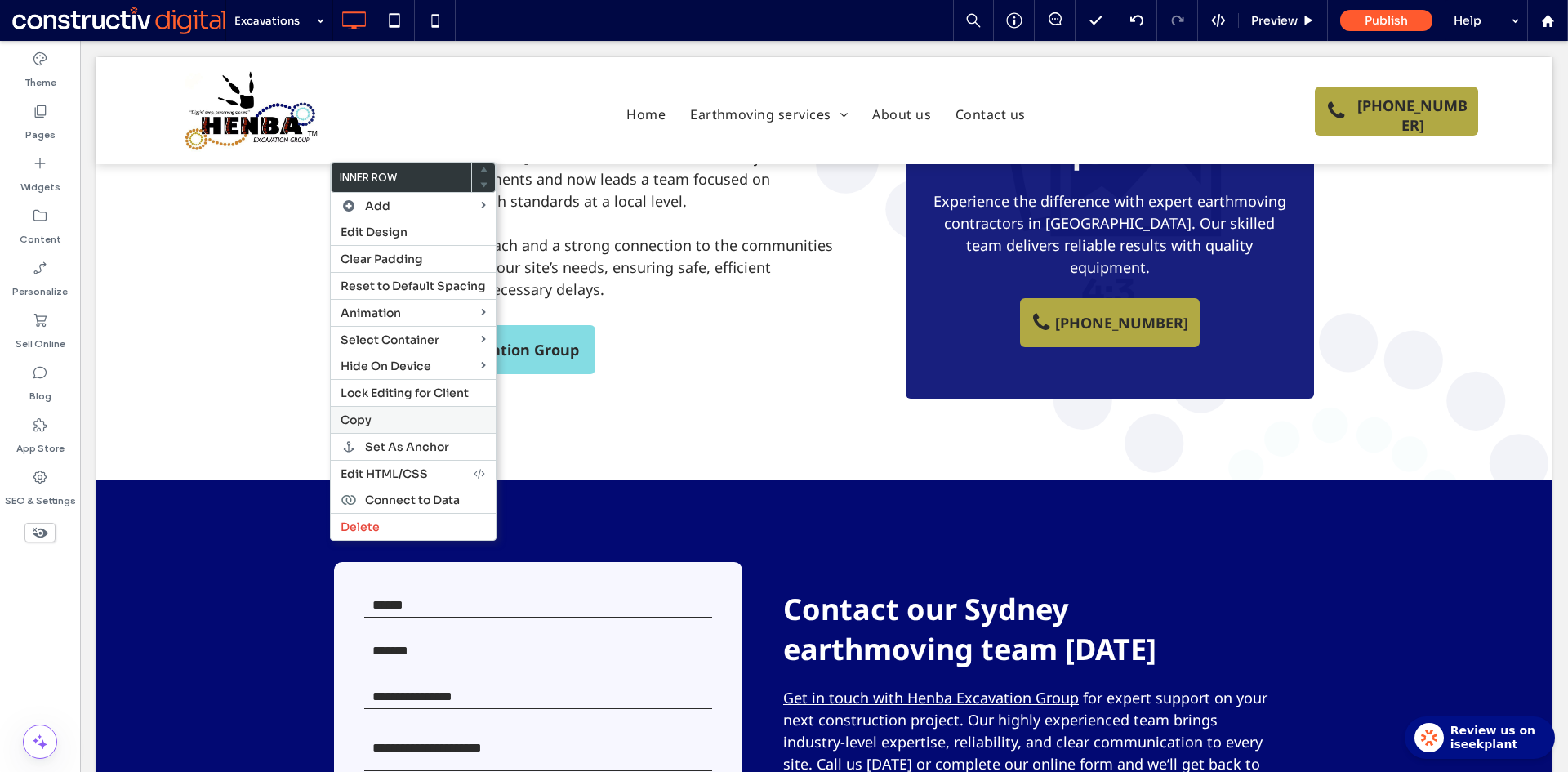
click at [371, 423] on span "Copy" at bounding box center [356, 419] width 31 height 15
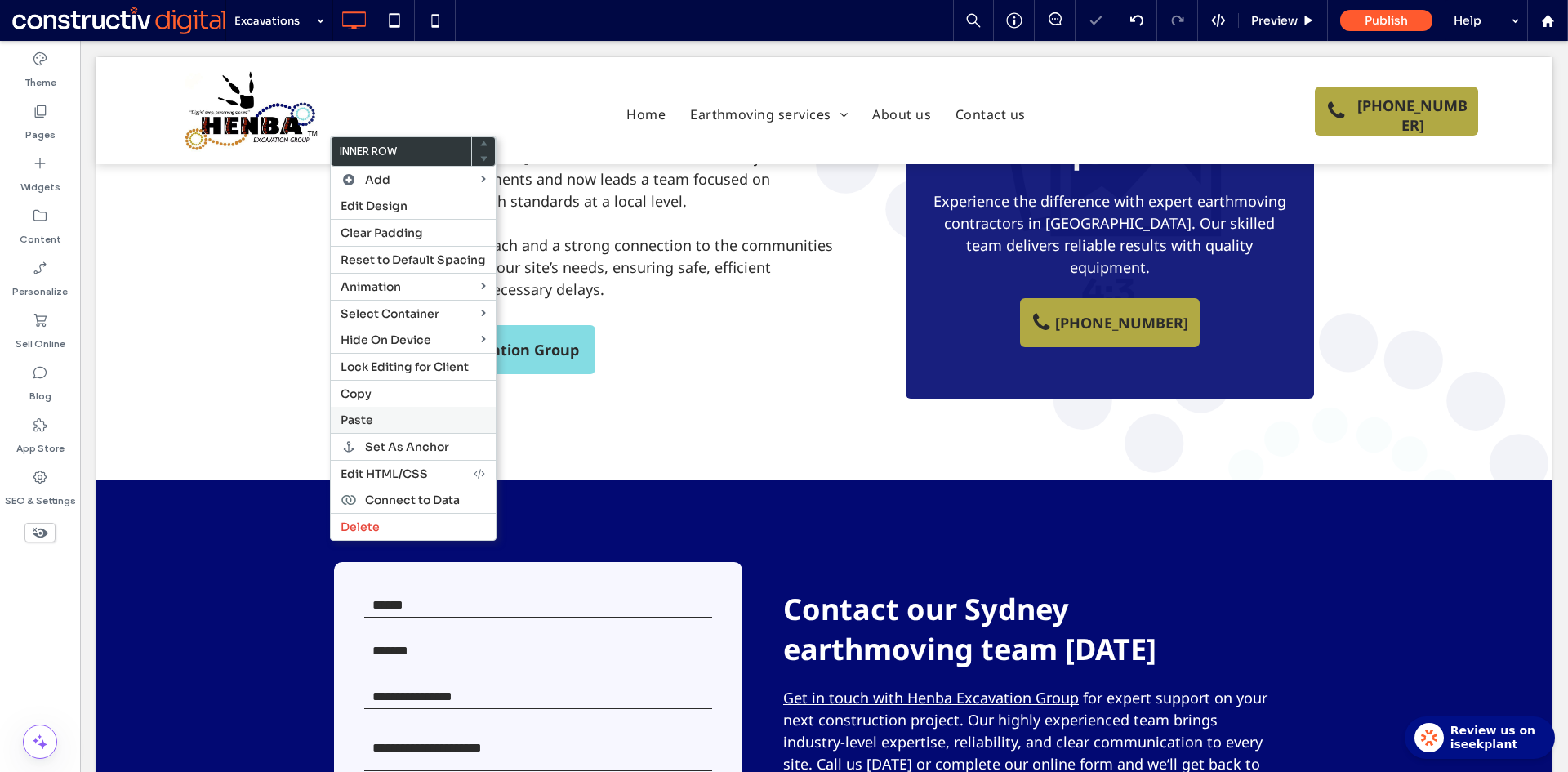
click at [367, 426] on span "Paste" at bounding box center [357, 419] width 33 height 15
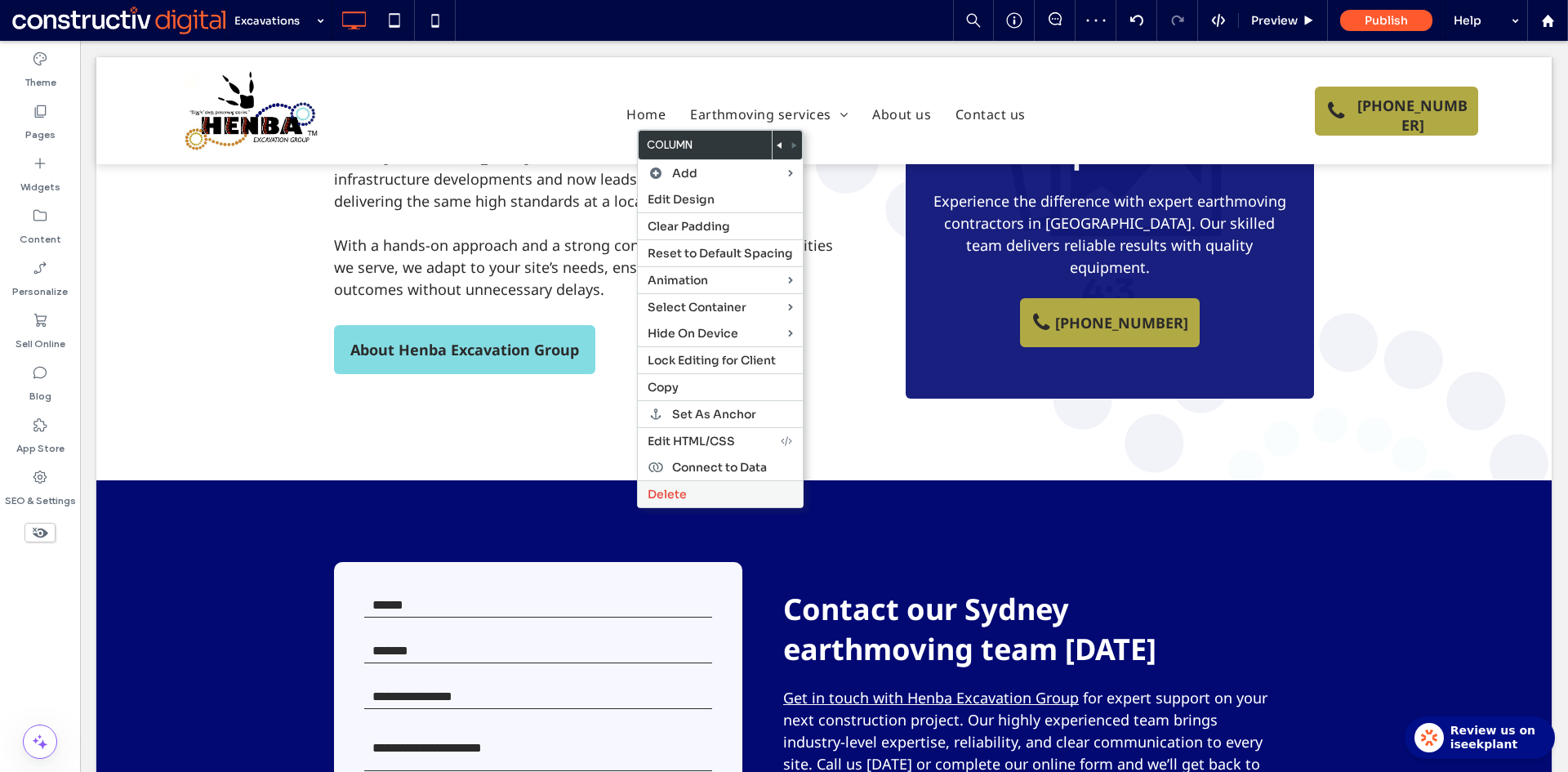
click at [668, 491] on span "Delete" at bounding box center [667, 494] width 39 height 15
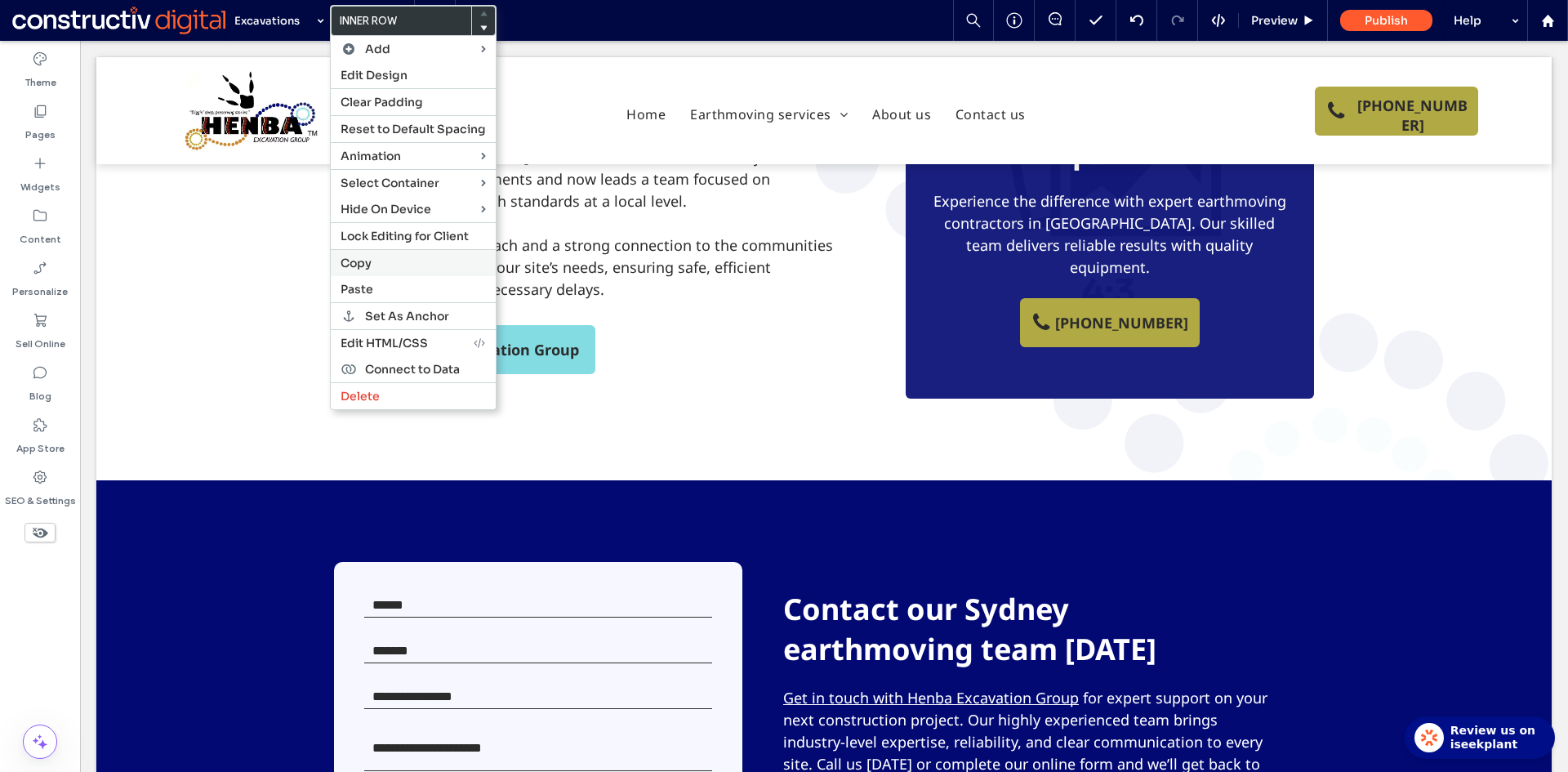
click at [371, 260] on span "Copy" at bounding box center [356, 262] width 31 height 15
click at [362, 289] on span "Paste" at bounding box center [357, 289] width 33 height 15
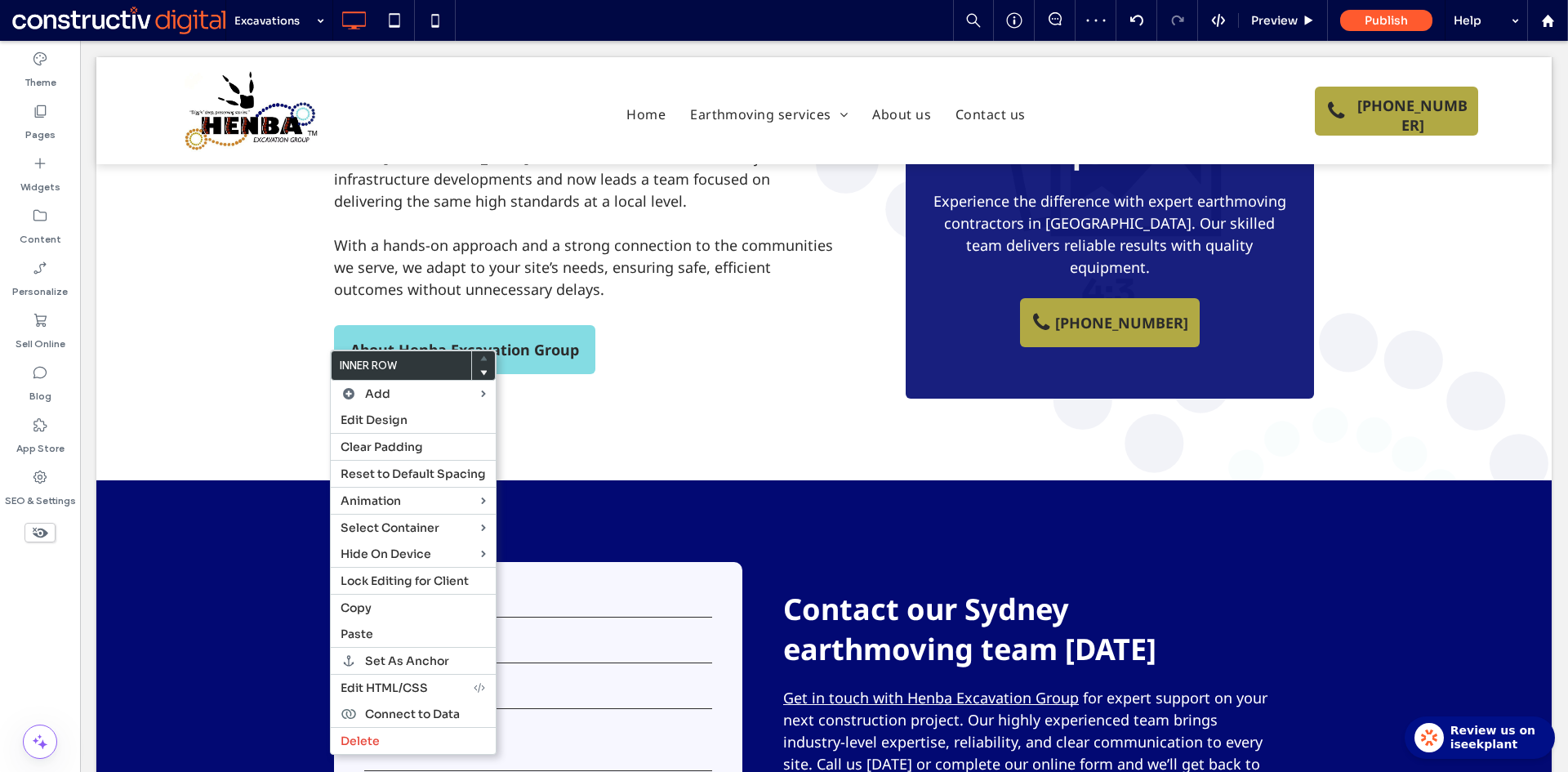
click at [482, 373] on use at bounding box center [484, 374] width 8 height 5
click at [480, 374] on icon at bounding box center [484, 373] width 7 height 7
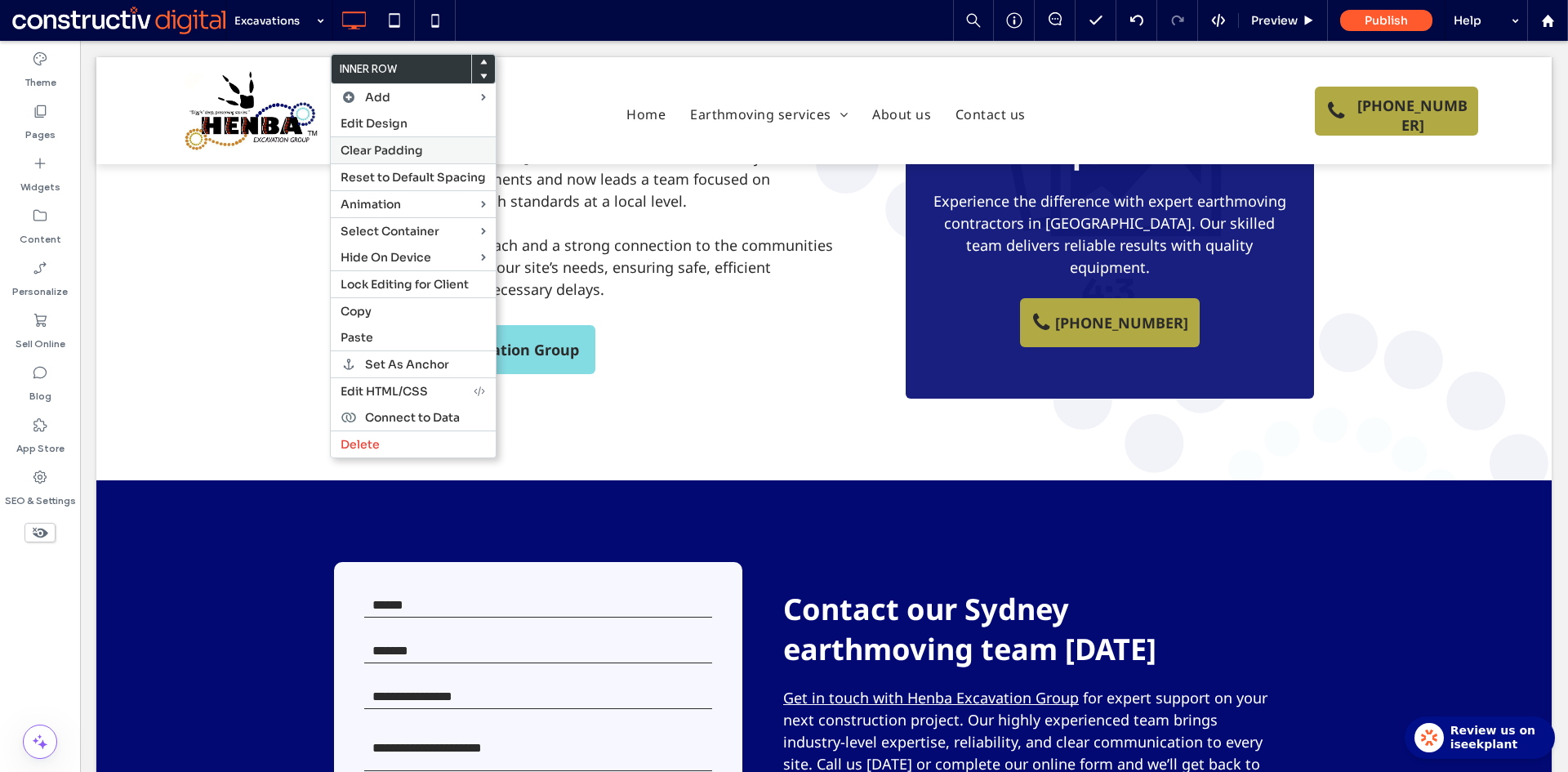
click at [364, 149] on span "Clear Padding" at bounding box center [382, 150] width 82 height 15
click at [366, 122] on span "Edit Design" at bounding box center [374, 123] width 67 height 15
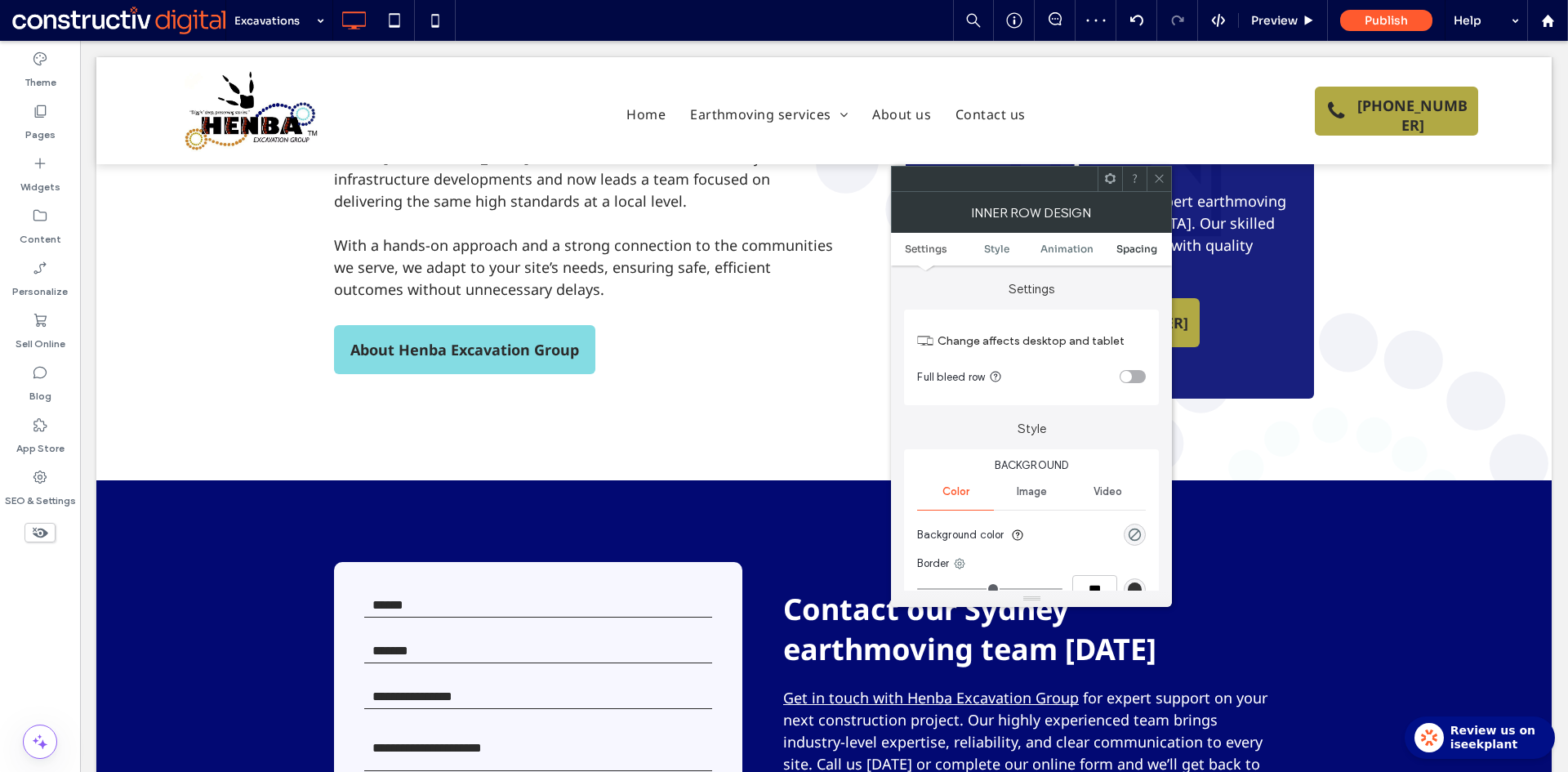
click at [1129, 251] on span "Spacing" at bounding box center [1136, 248] width 41 height 12
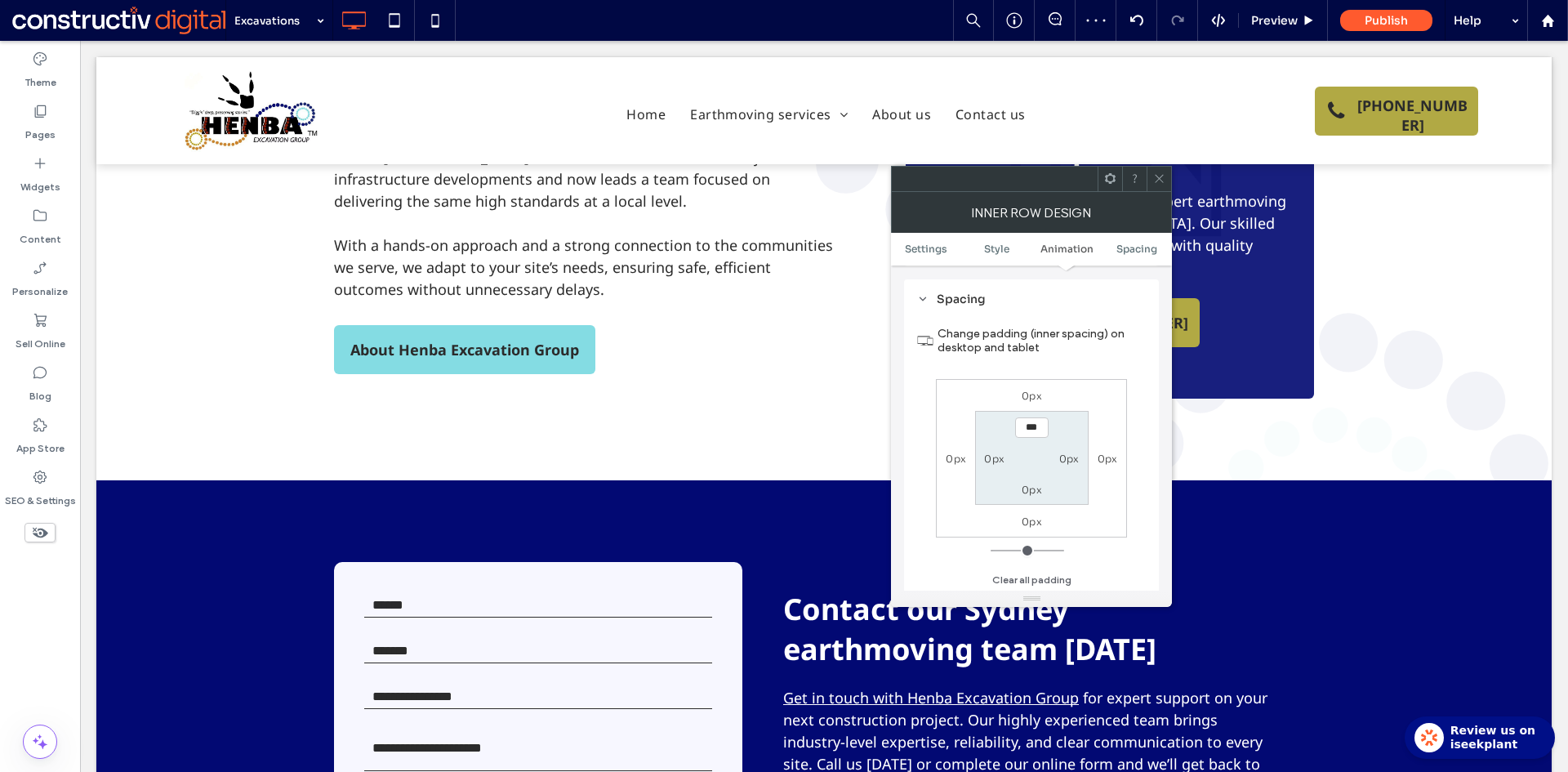
scroll to position [524, 0]
click at [1034, 393] on label "0px" at bounding box center [1032, 395] width 21 height 12
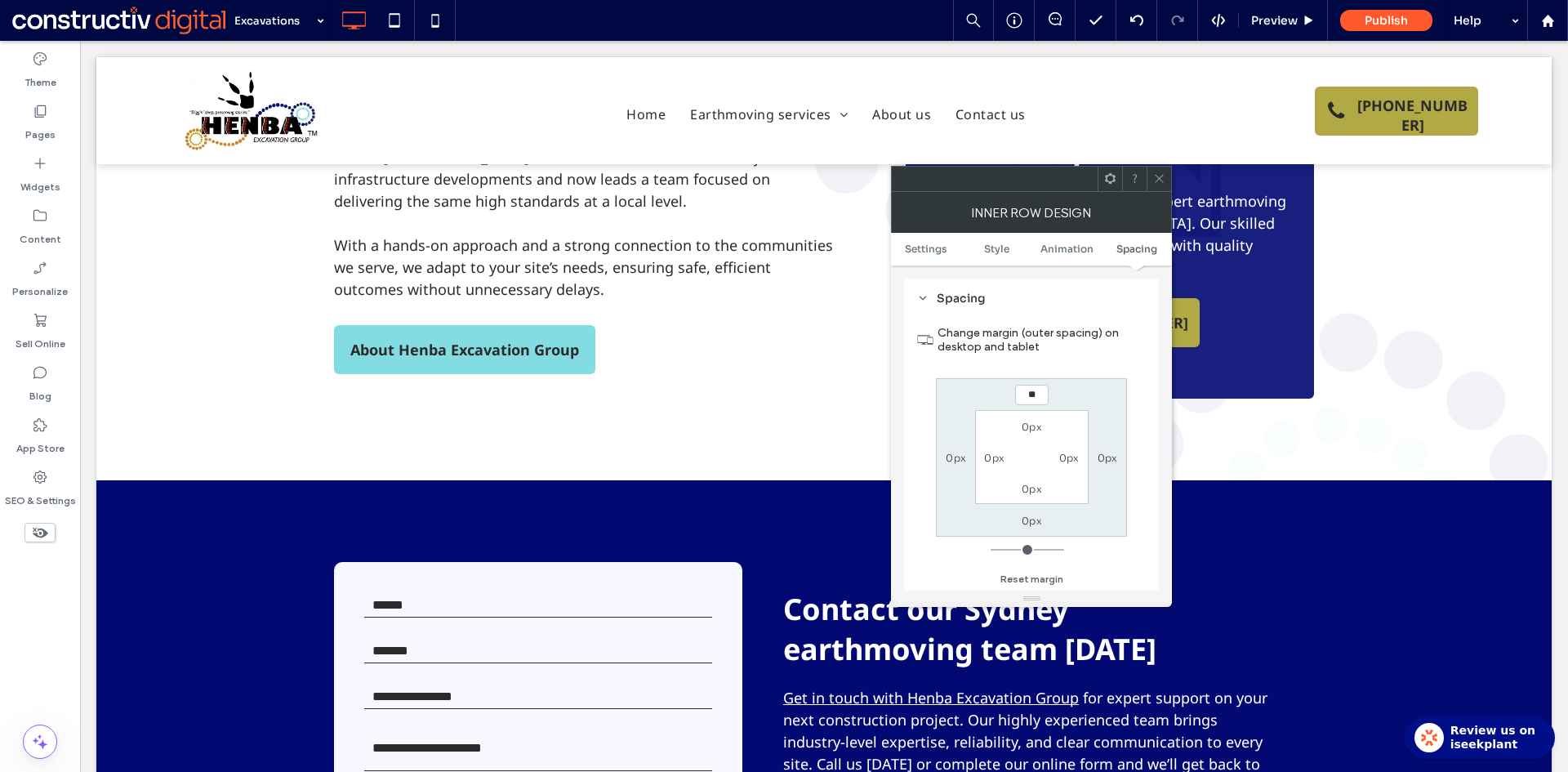
type input "**"
type input "****"
click at [1036, 521] on label "0px" at bounding box center [1032, 521] width 21 height 12
type input "*"
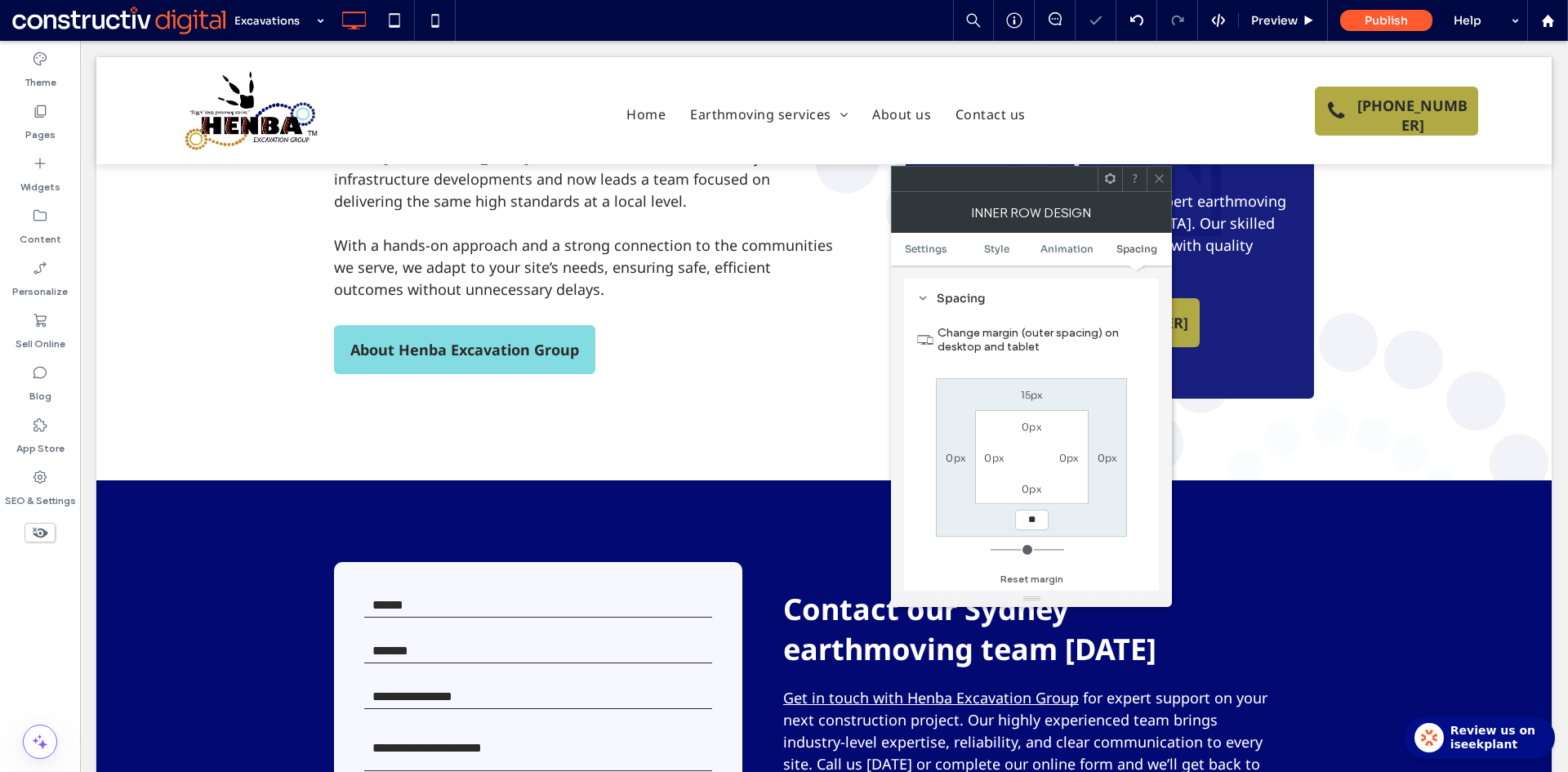
type input "**"
click at [1060, 517] on div "15px 0px **** 0px 0px 0px 0px 0px" at bounding box center [1031, 457] width 191 height 159
click at [1013, 520] on div "****" at bounding box center [1031, 519] width 38 height 21
click at [1039, 521] on input "****" at bounding box center [1031, 520] width 33 height 21
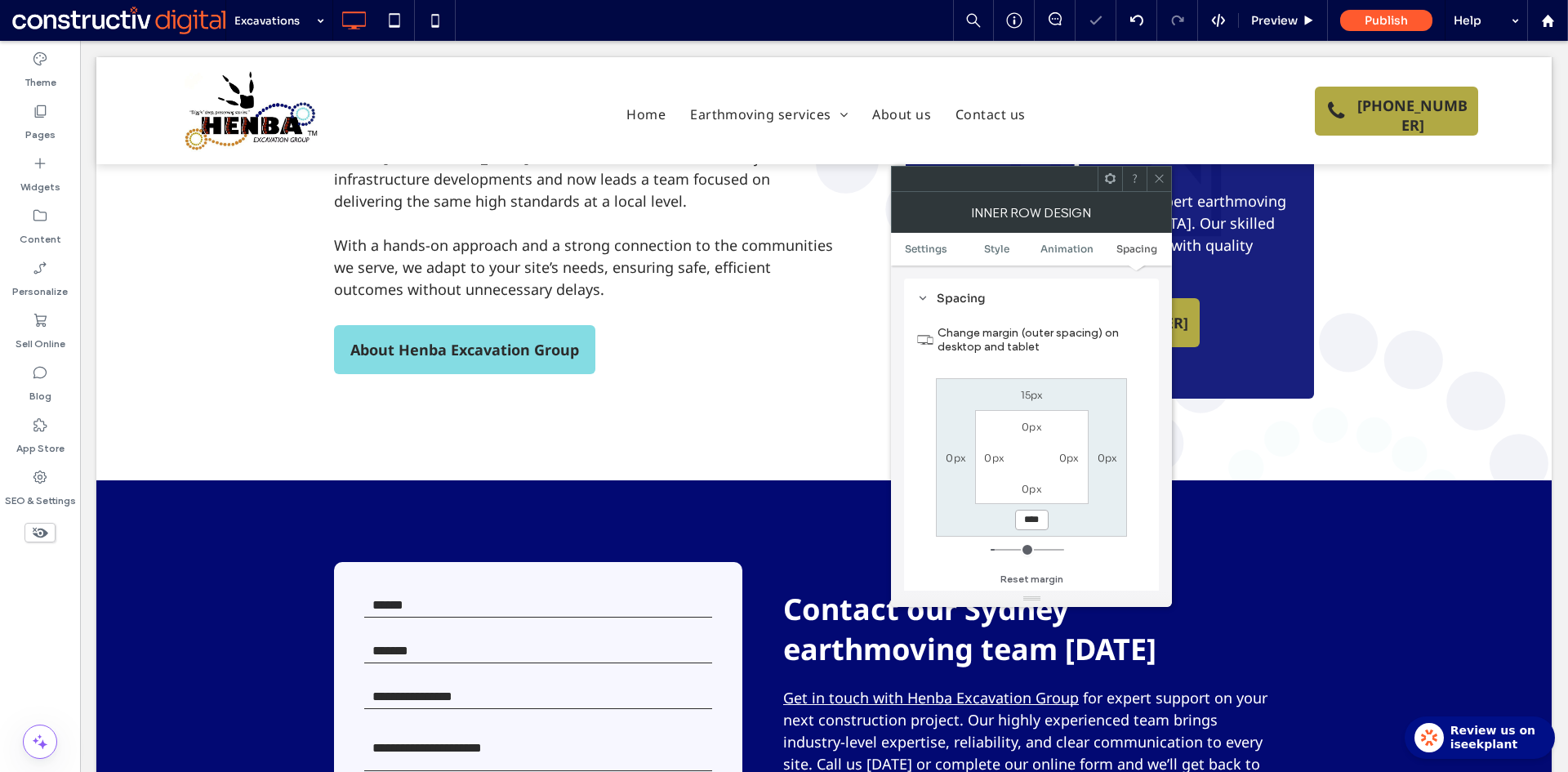
paste input "margin-bottom"
type input "**"
click at [1063, 520] on div "15px 0px ** 0px 0px 0px 0px 0px" at bounding box center [1031, 457] width 191 height 159
click at [1159, 181] on icon at bounding box center [1159, 178] width 12 height 12
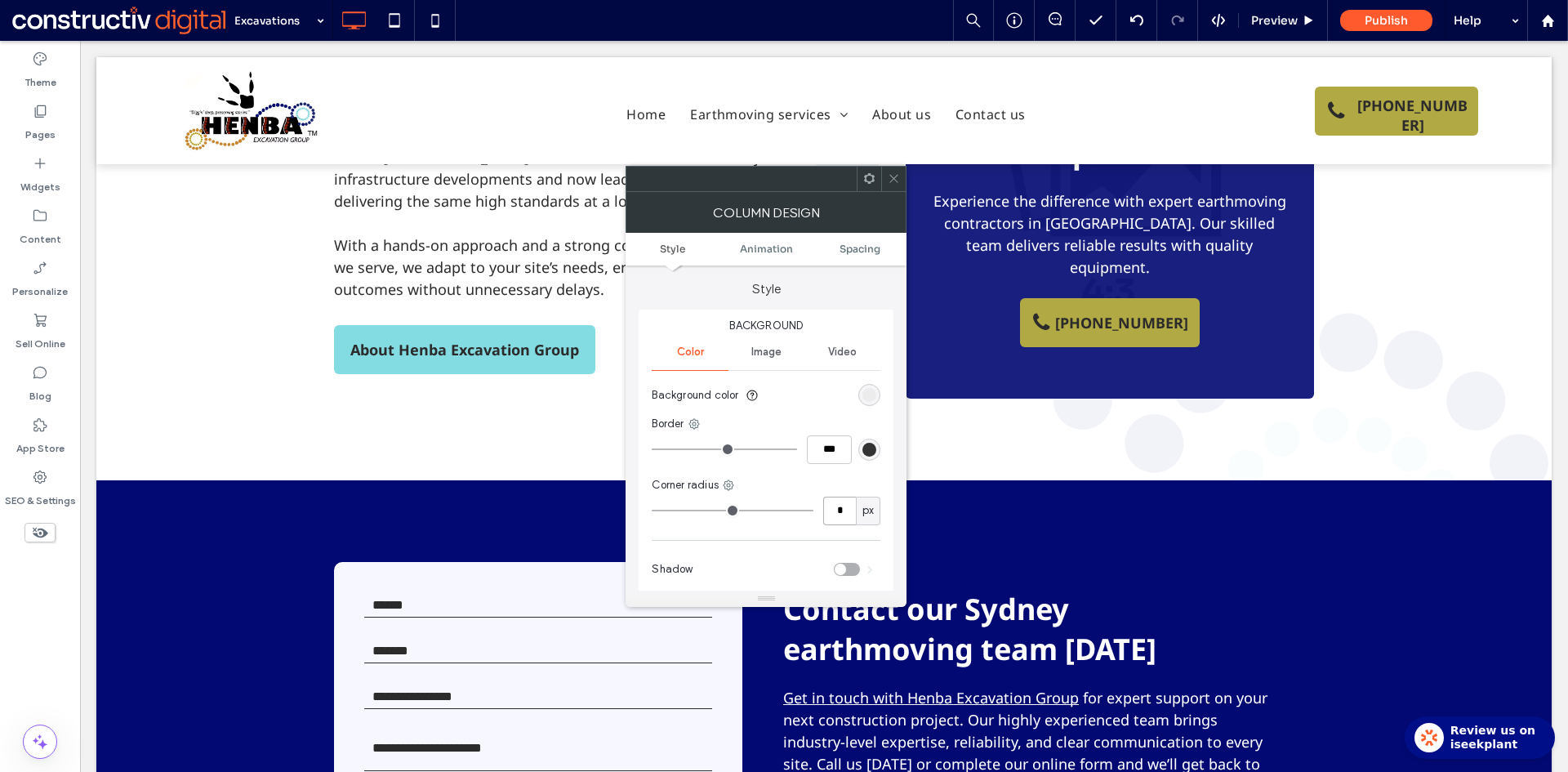
drag, startPoint x: 843, startPoint y: 516, endPoint x: 903, endPoint y: 526, distance: 60.8
click at [845, 516] on input "*" at bounding box center [839, 511] width 33 height 28
type input "*"
click at [762, 349] on span "Image" at bounding box center [766, 351] width 30 height 13
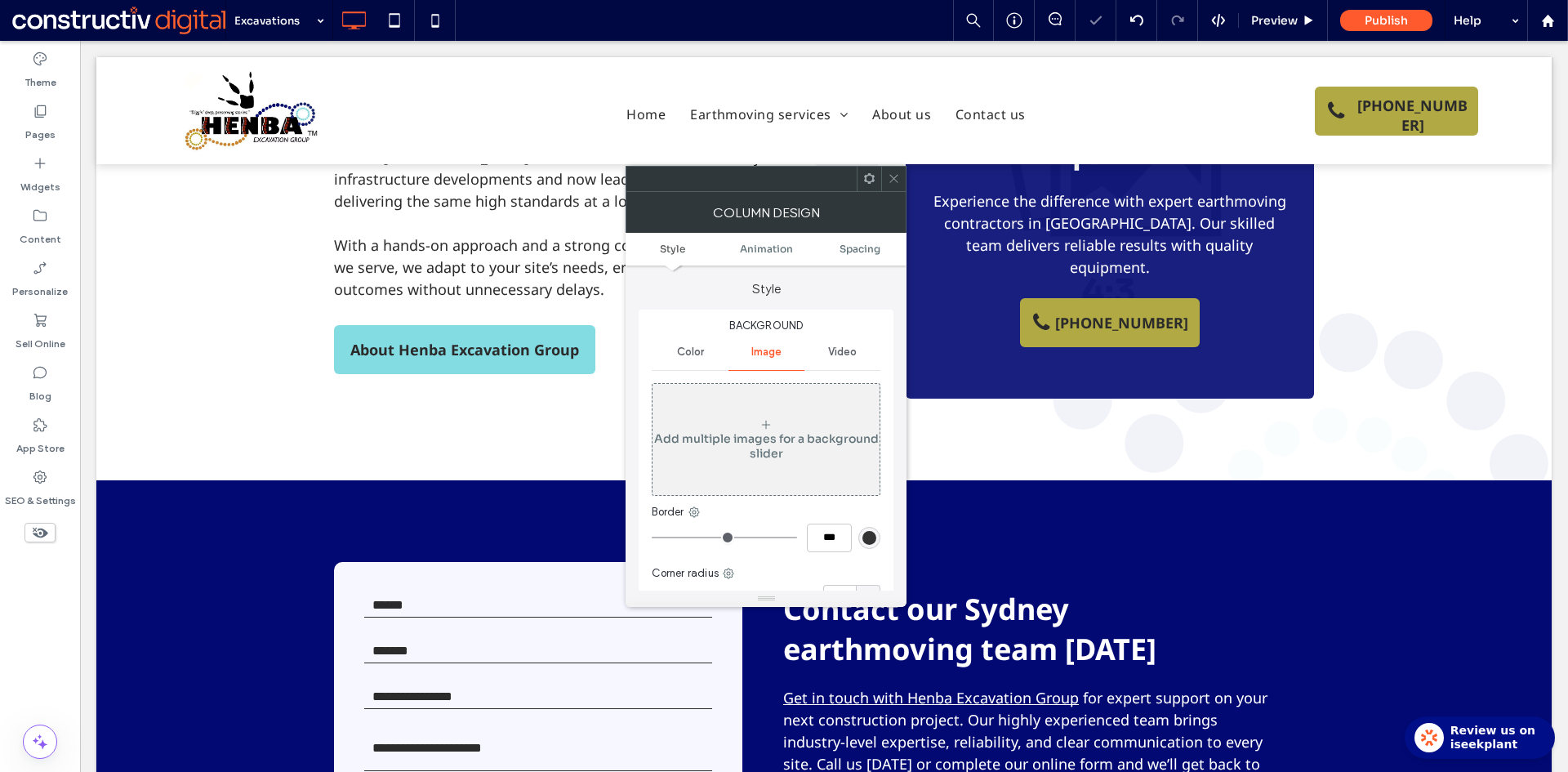
click at [805, 416] on div "Add multiple images for a background slider" at bounding box center [766, 440] width 227 height 108
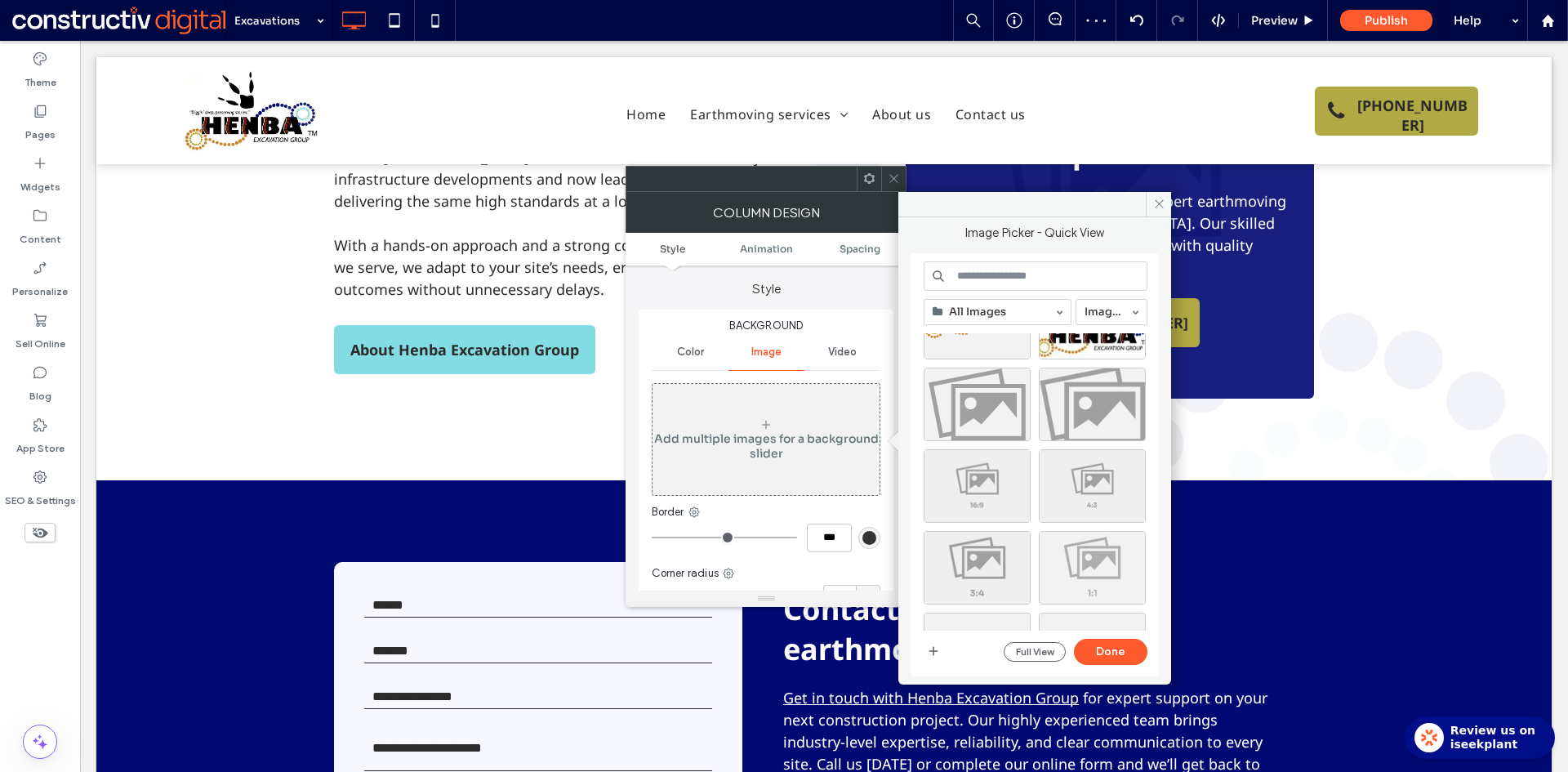
scroll to position [245, 0]
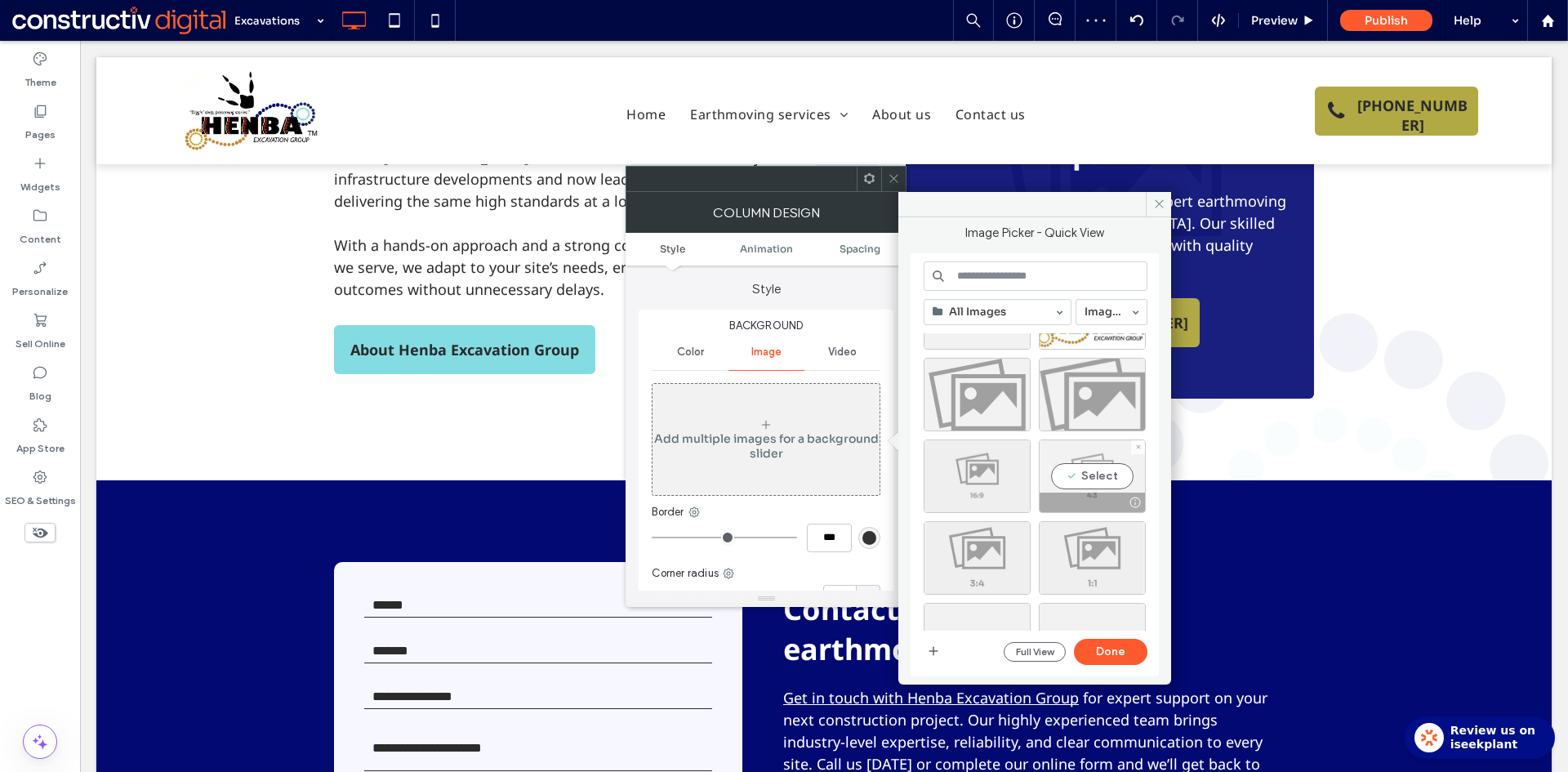
click at [1096, 466] on div "Select" at bounding box center [1092, 476] width 107 height 74
click at [1118, 652] on button "Done" at bounding box center [1111, 652] width 74 height 27
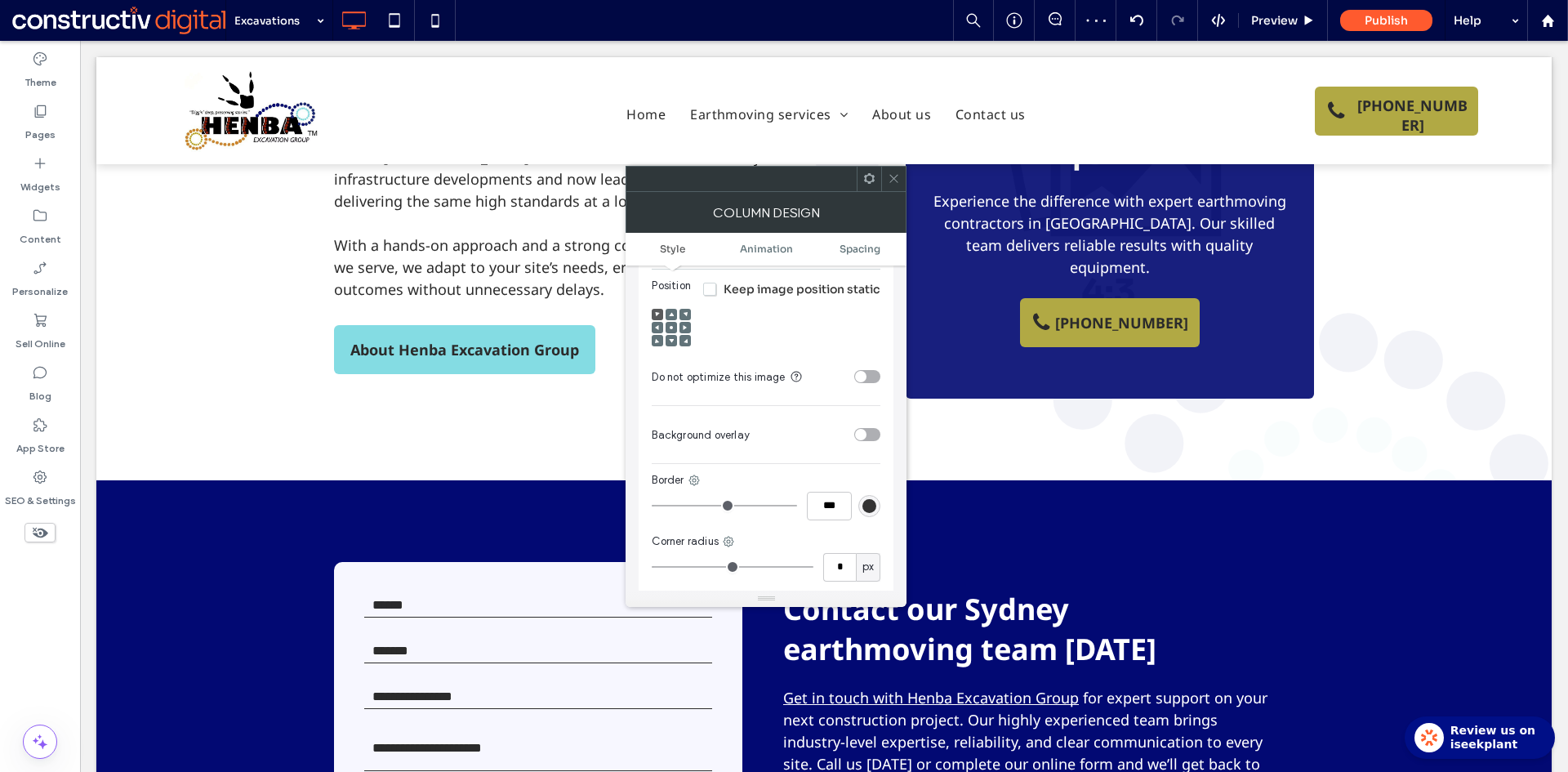
scroll to position [409, 0]
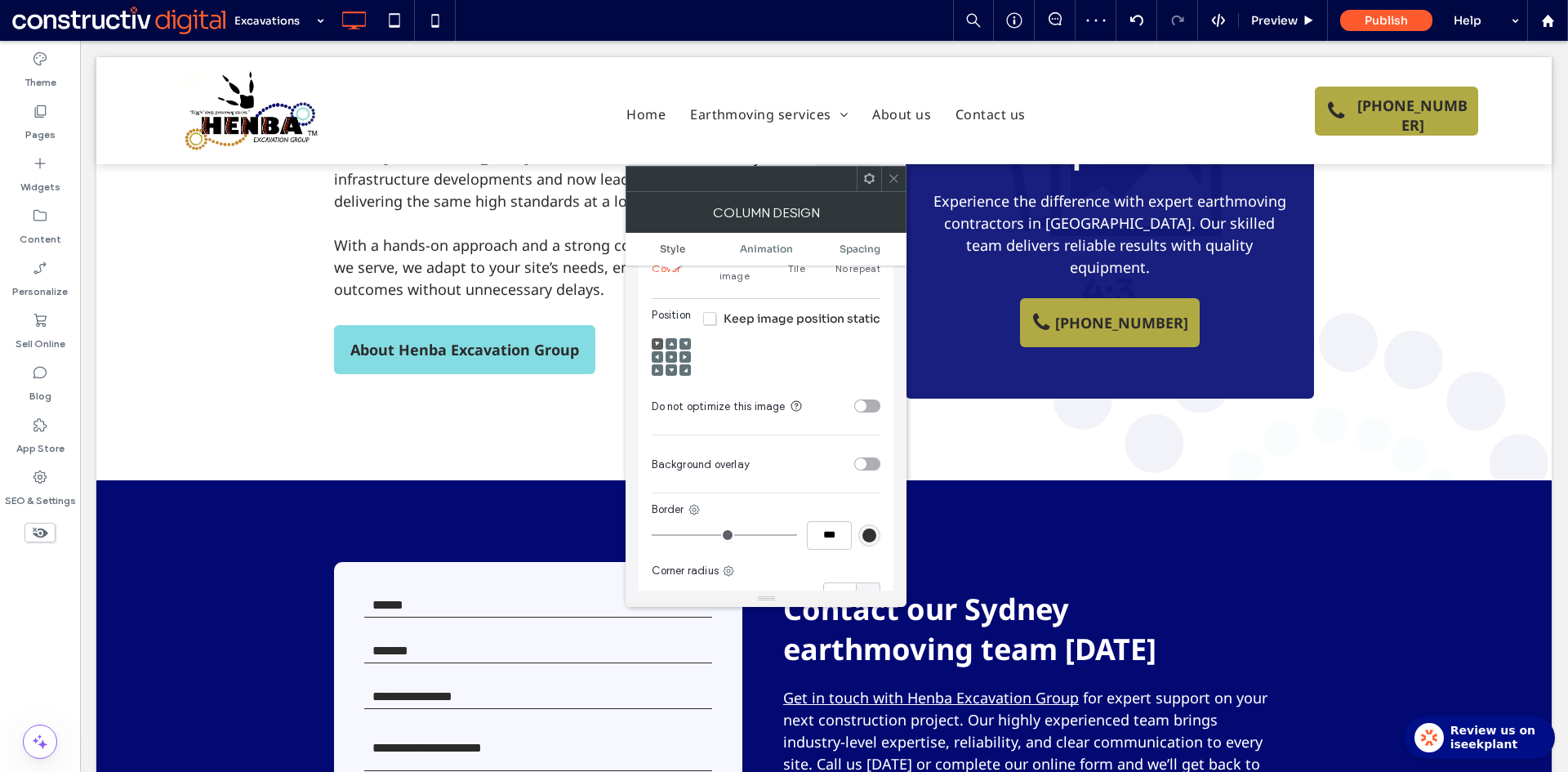
click at [669, 355] on icon at bounding box center [671, 357] width 5 height 5
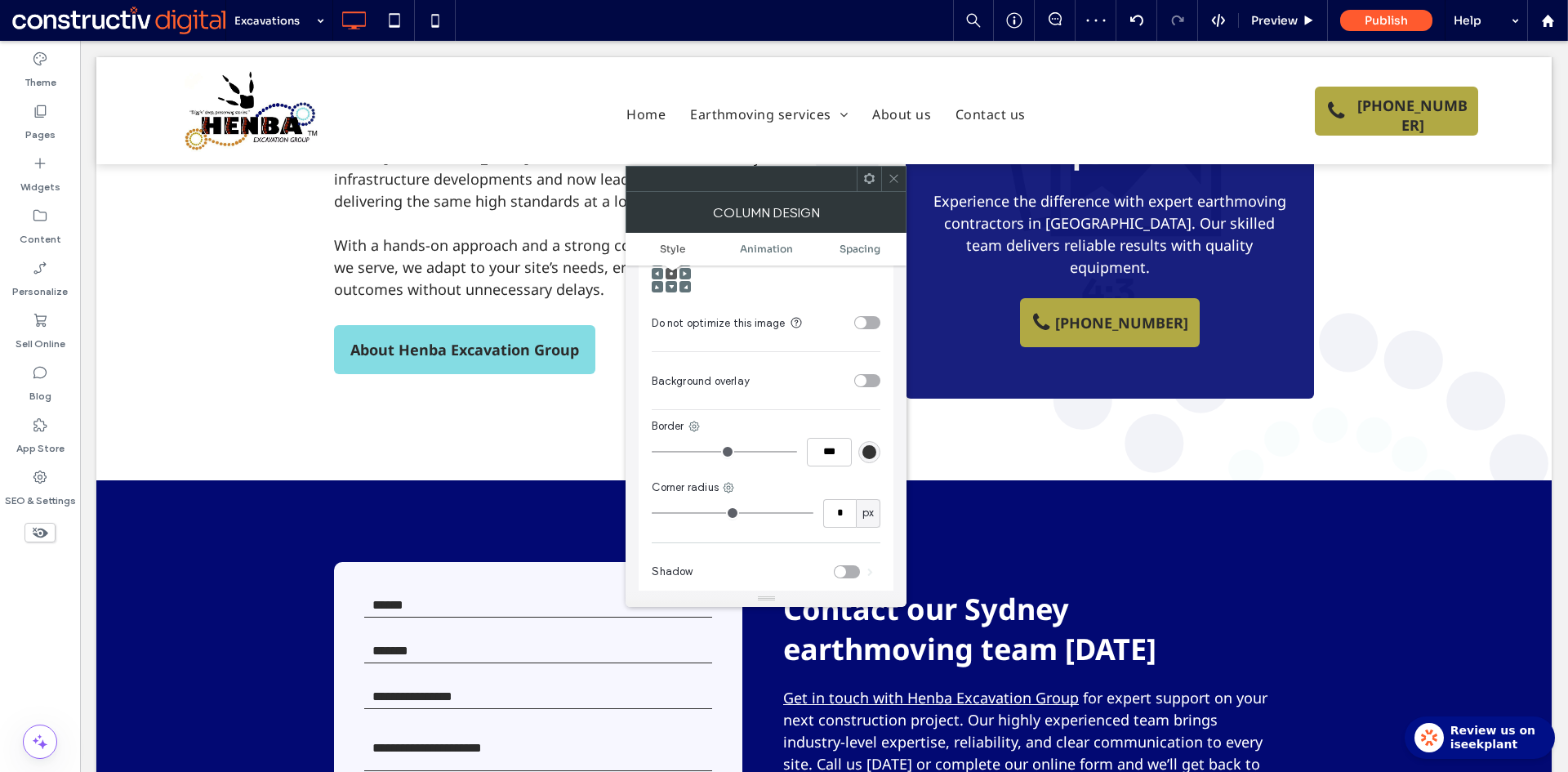
scroll to position [572, 0]
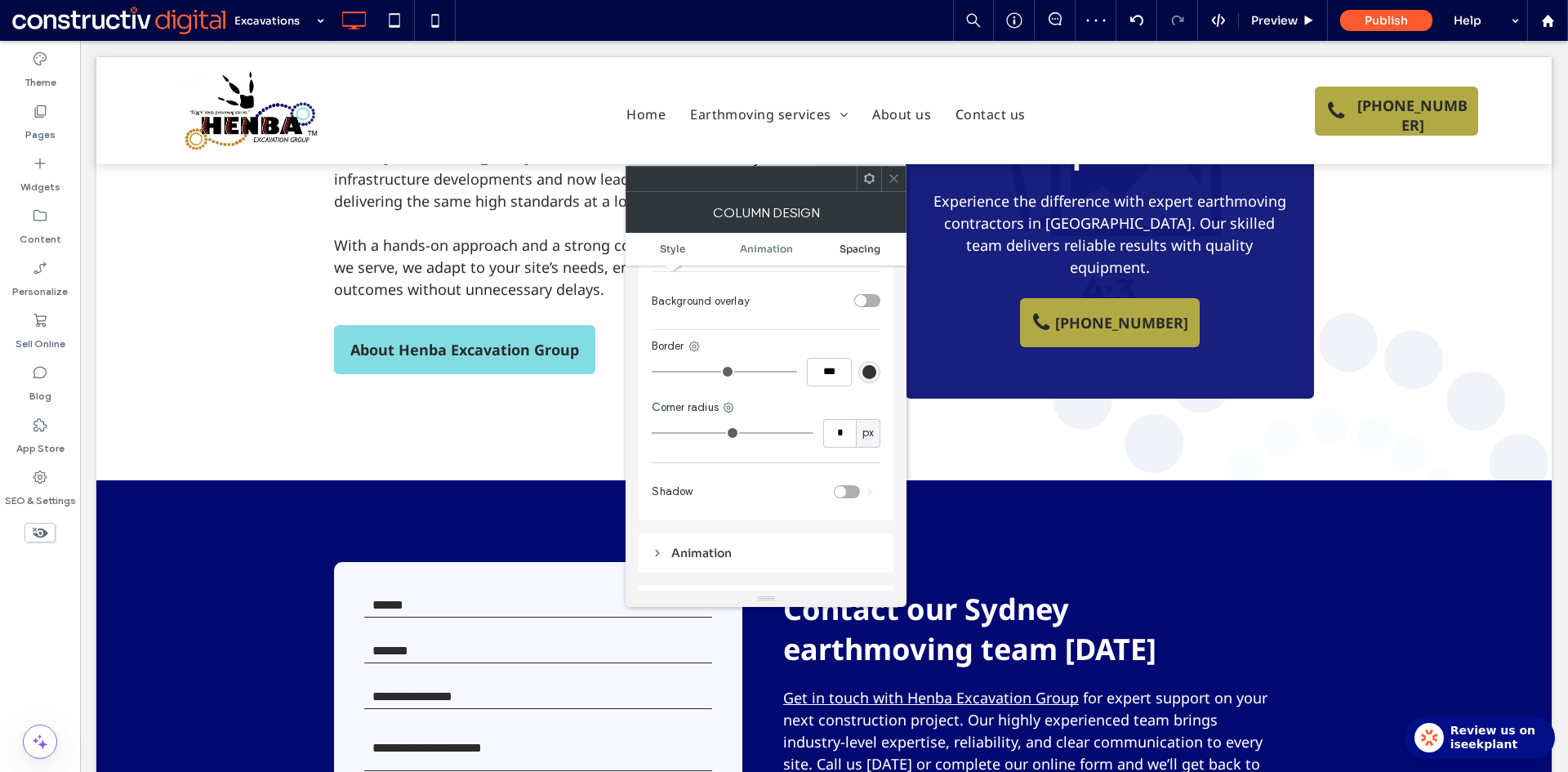
click at [872, 248] on span "Spacing" at bounding box center [860, 248] width 41 height 12
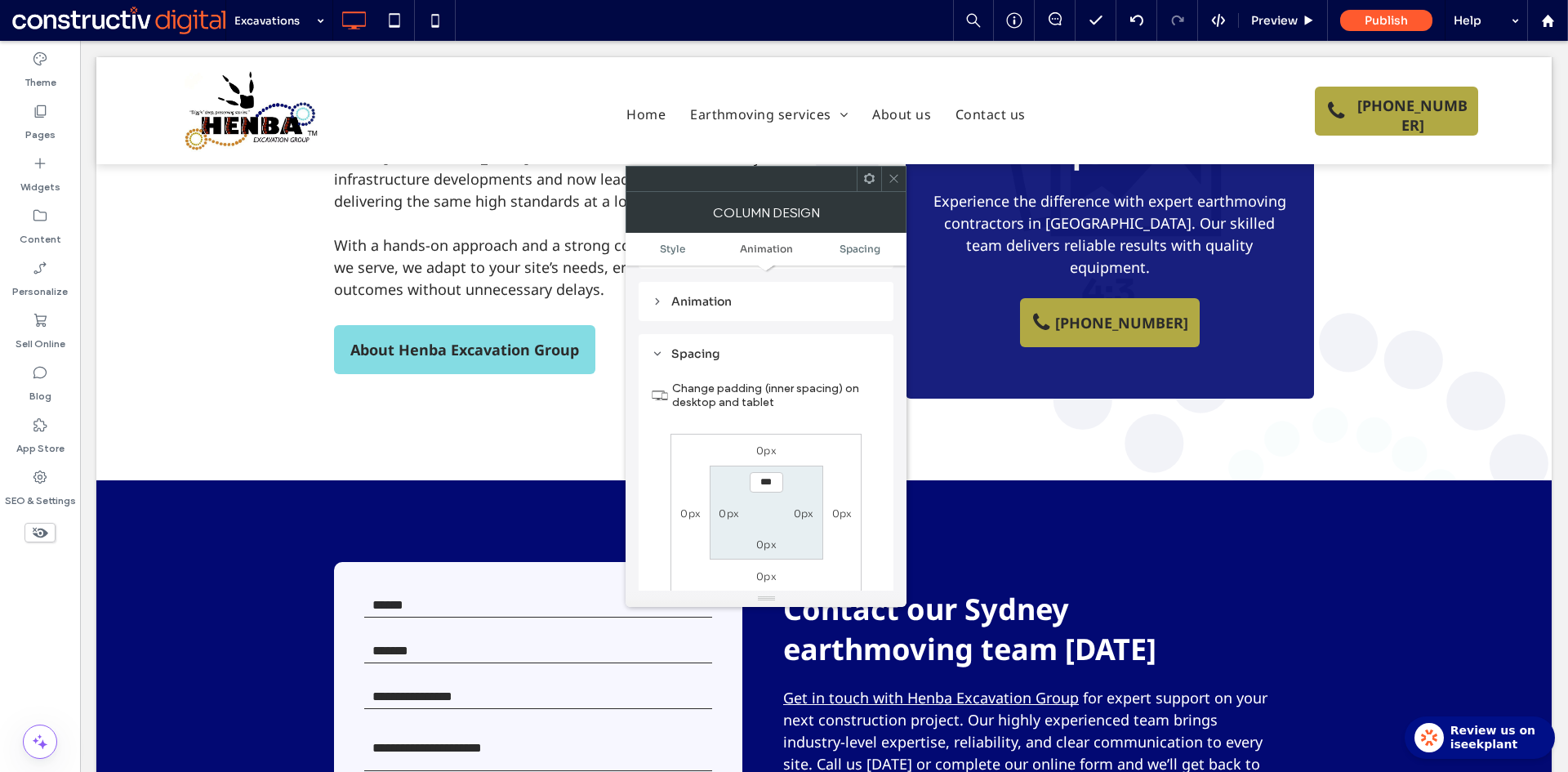
scroll to position [865, 0]
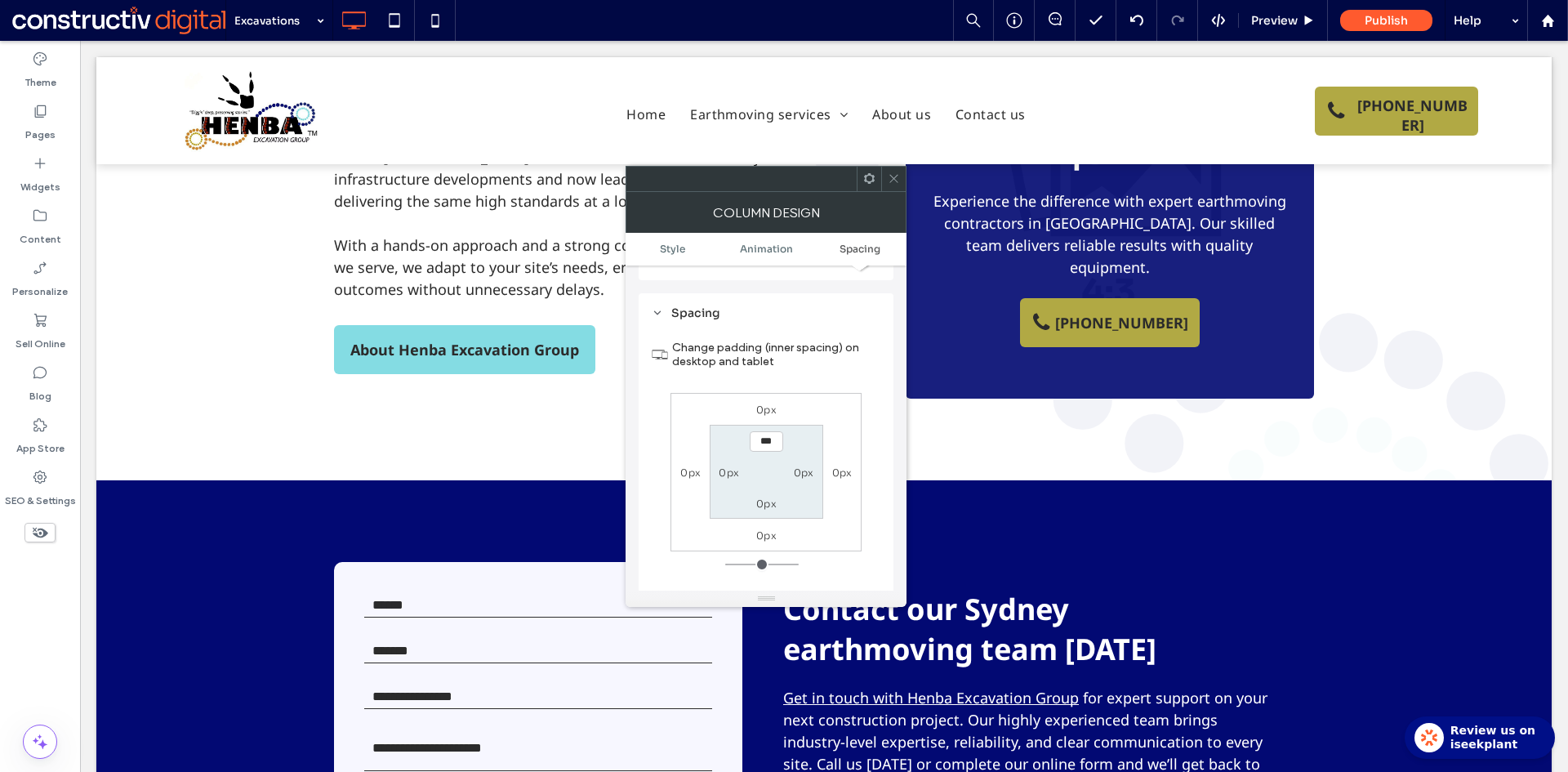
click at [886, 177] on div at bounding box center [893, 179] width 25 height 25
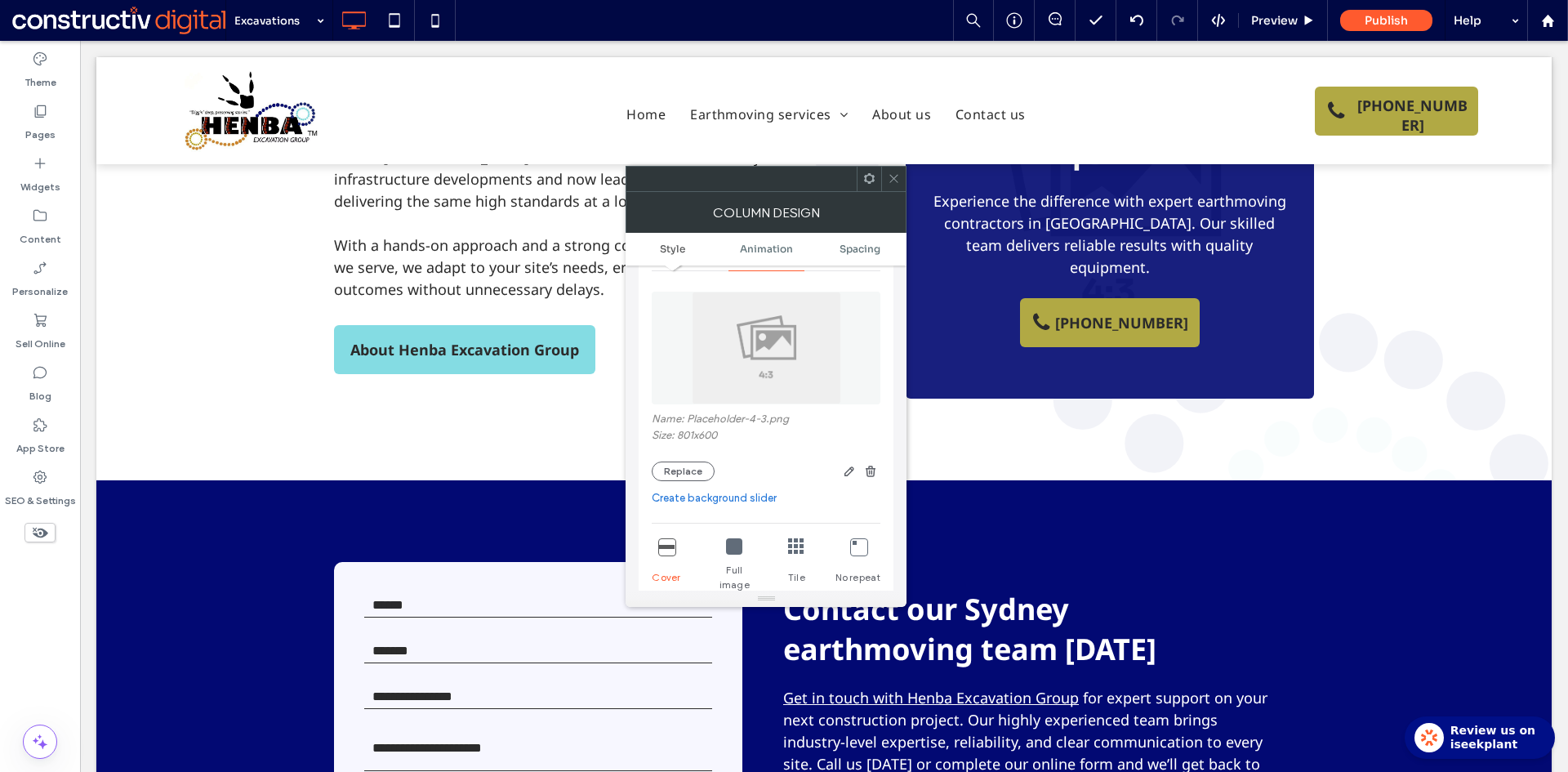
scroll to position [326, 0]
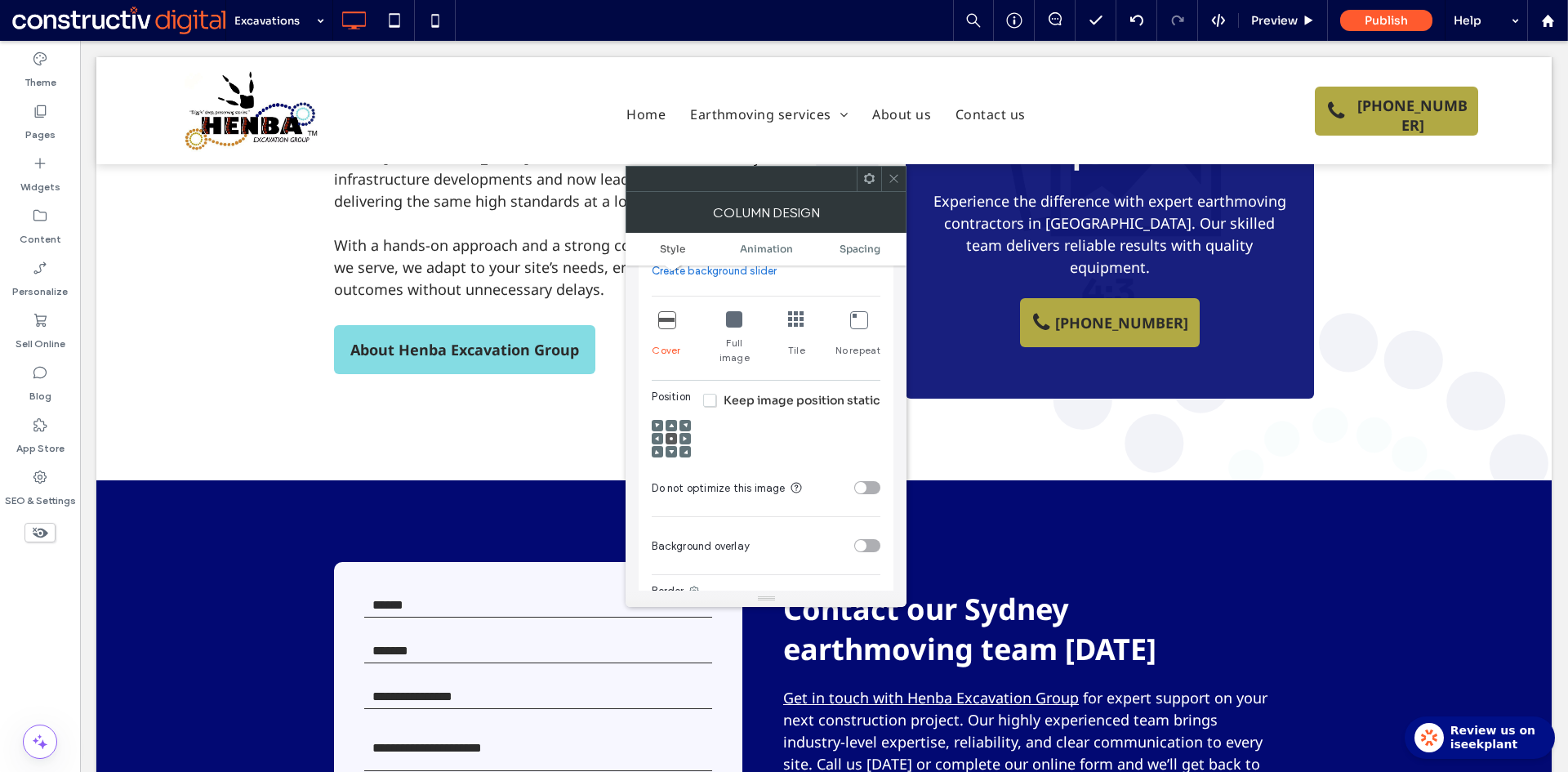
click at [725, 330] on div "Full image" at bounding box center [734, 338] width 47 height 67
click at [664, 324] on icon at bounding box center [665, 319] width 16 height 16
click at [711, 393] on span "Keep image position static" at bounding box center [791, 400] width 177 height 15
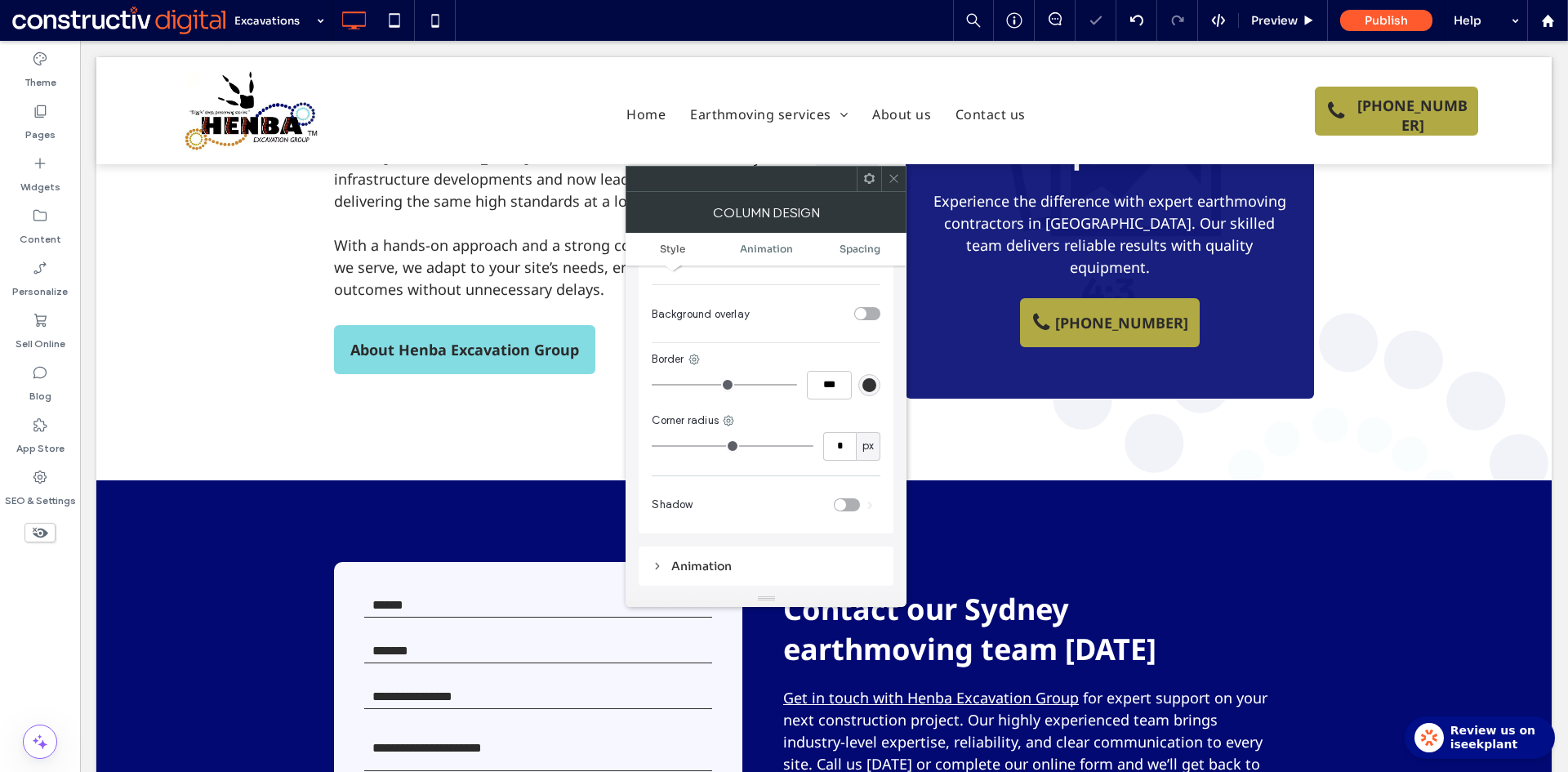
scroll to position [572, 0]
click at [895, 181] on icon at bounding box center [893, 178] width 12 height 12
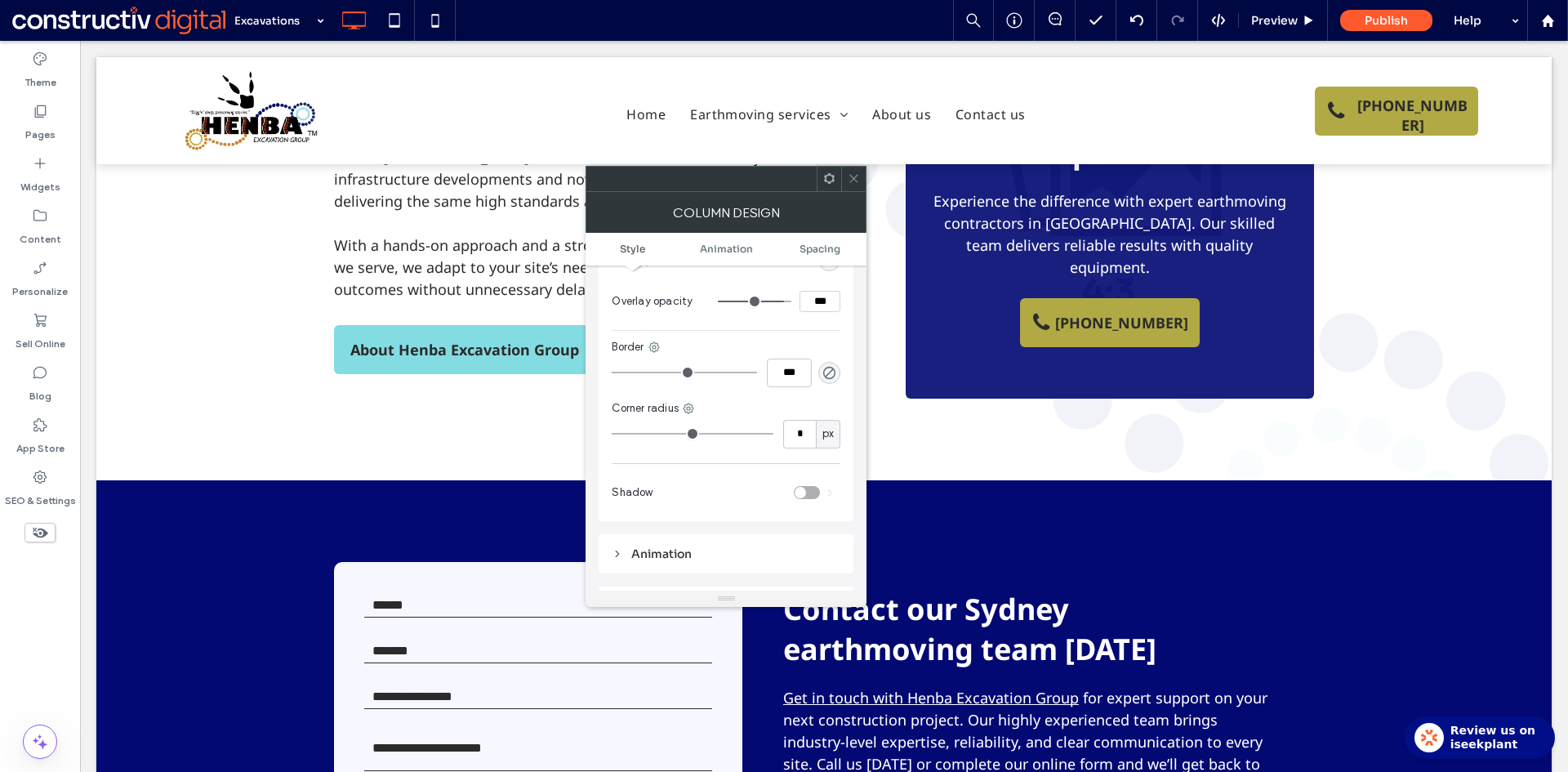
scroll to position [654, 0]
click at [851, 178] on icon at bounding box center [854, 178] width 12 height 12
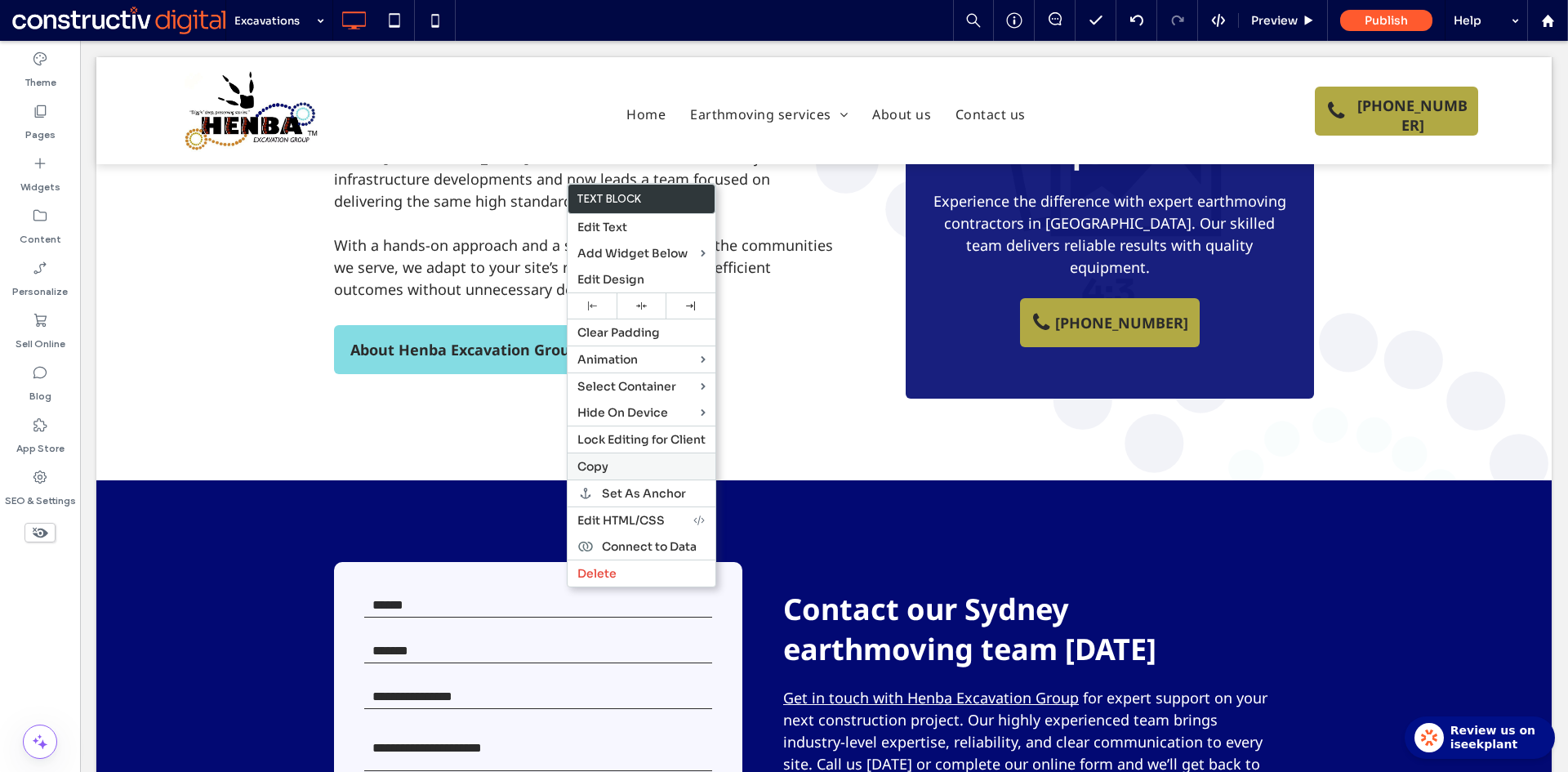
click at [609, 470] on label "Copy" at bounding box center [641, 466] width 128 height 15
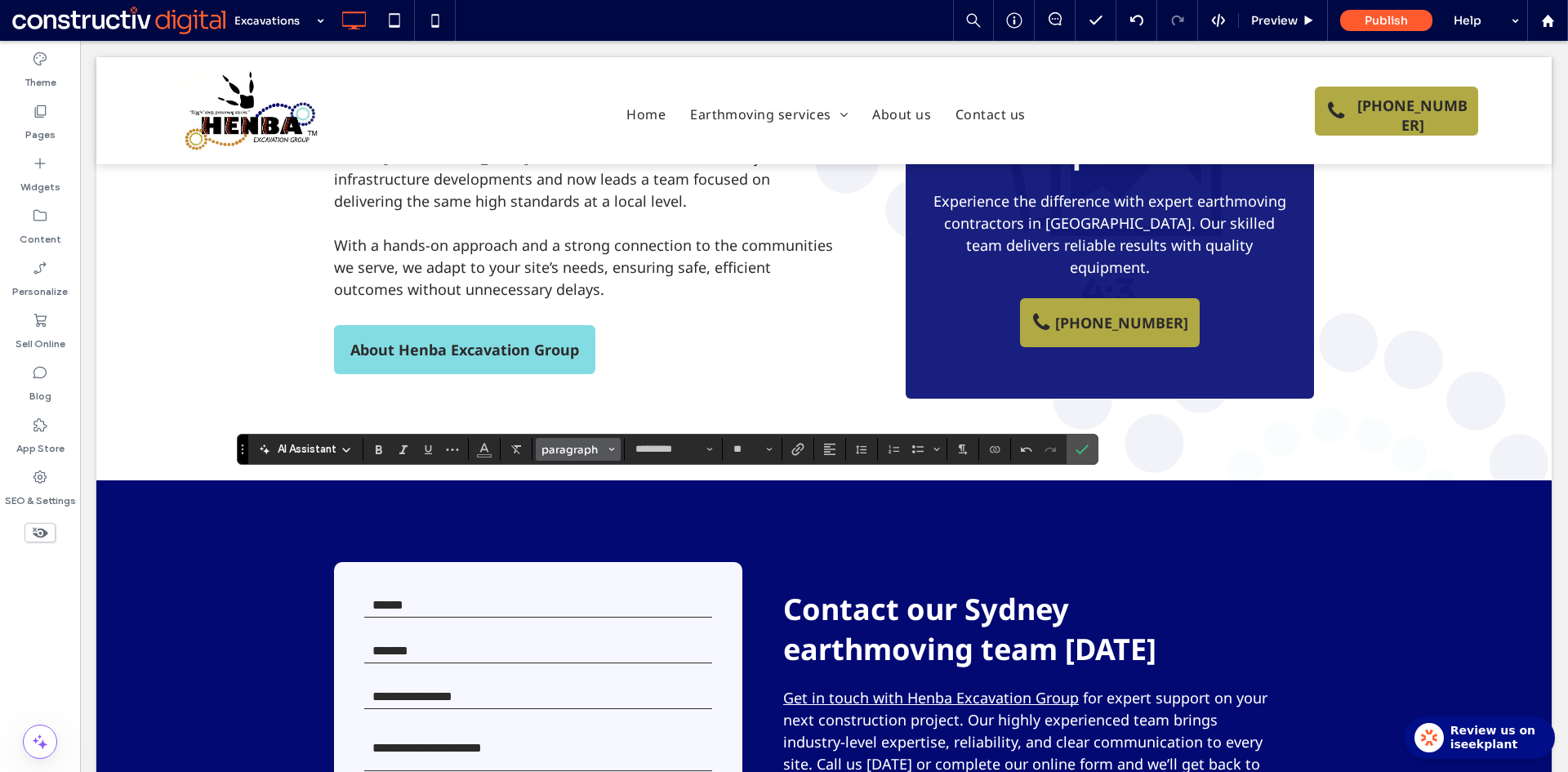
click at [593, 449] on span "paragraph" at bounding box center [573, 450] width 63 height 14
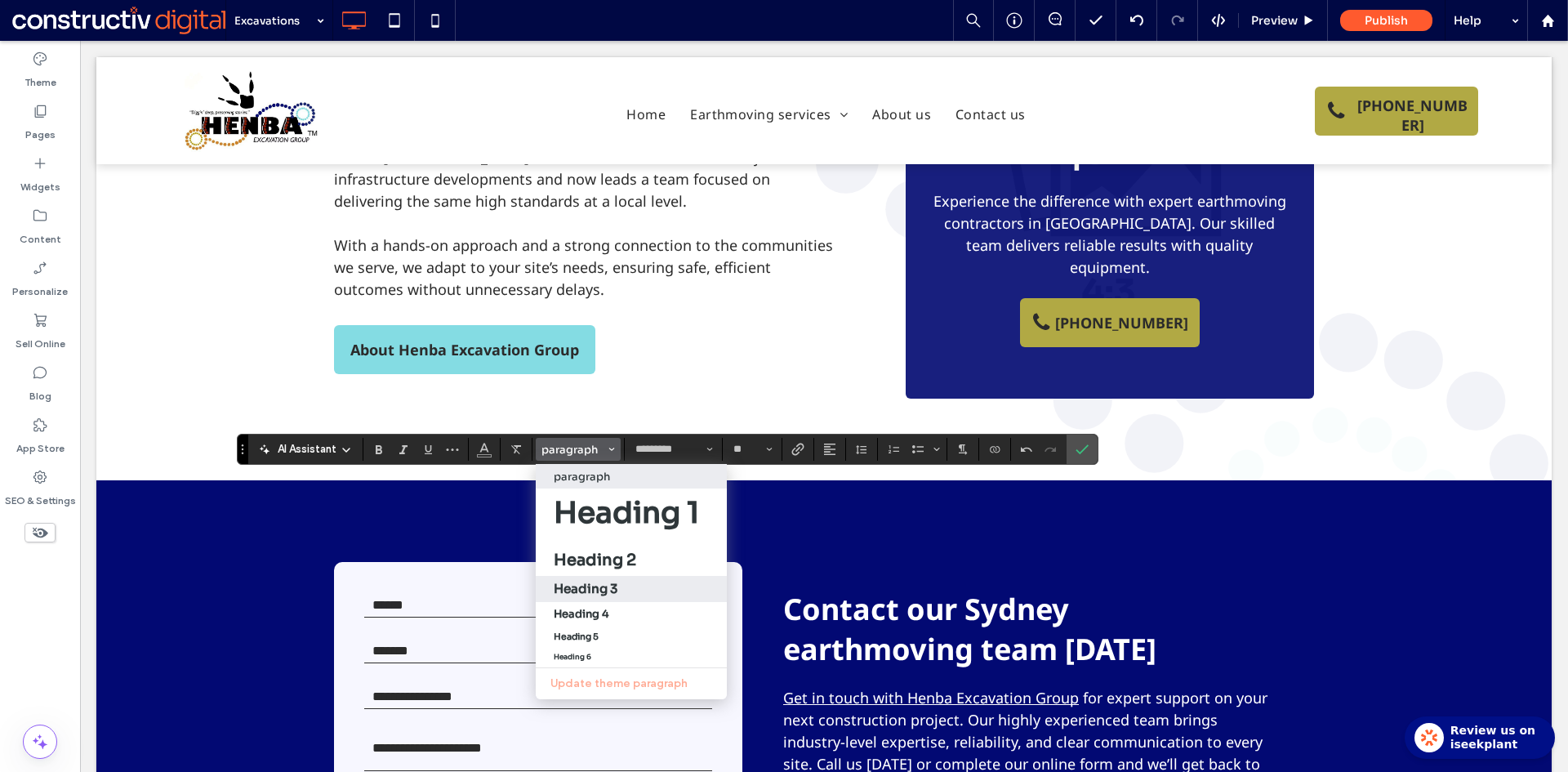
click at [608, 585] on h3 "Heading 3" at bounding box center [585, 589] width 63 height 15
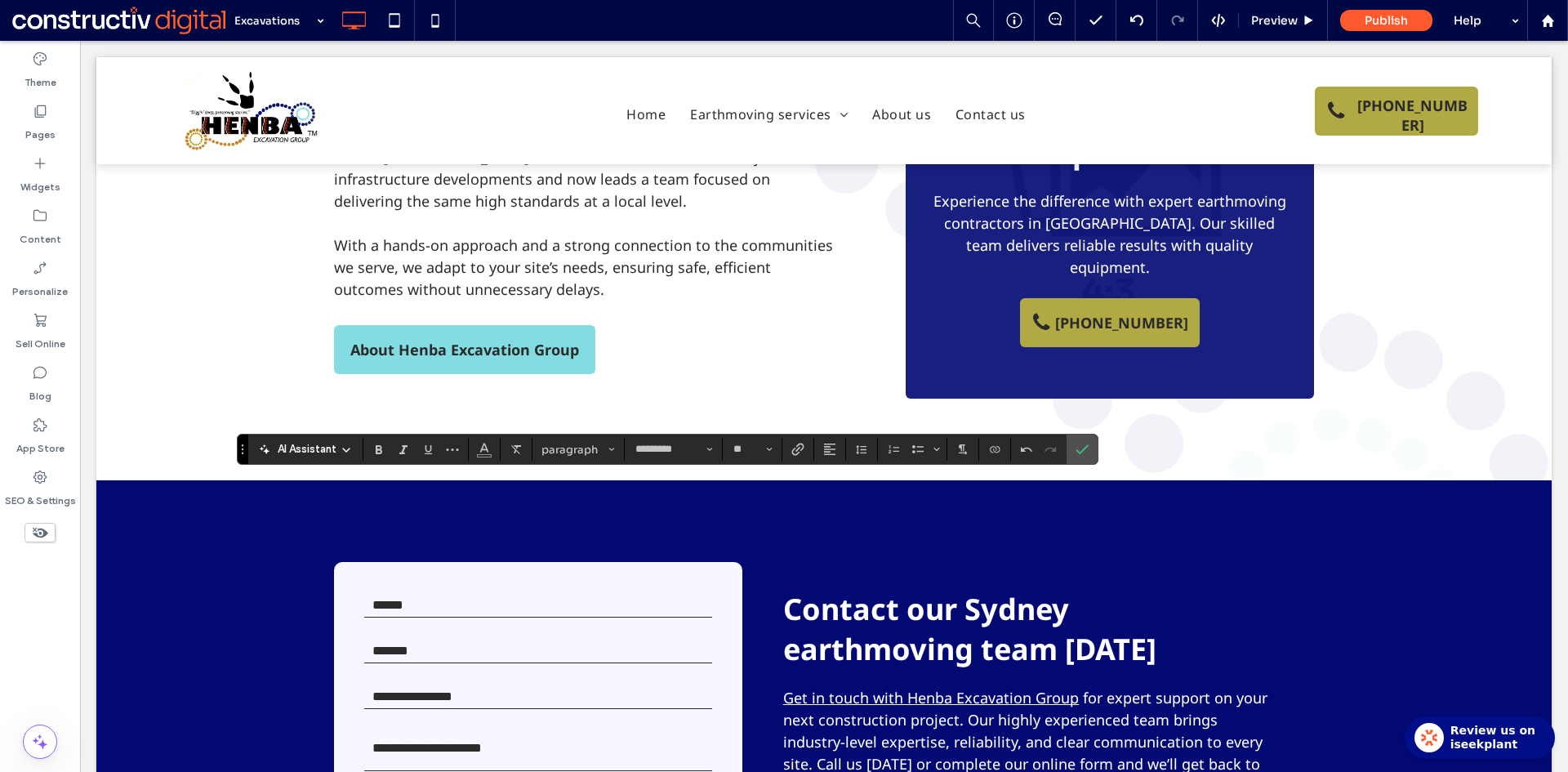
type input "**"
click at [1083, 447] on icon "Confirm" at bounding box center [1082, 449] width 13 height 13
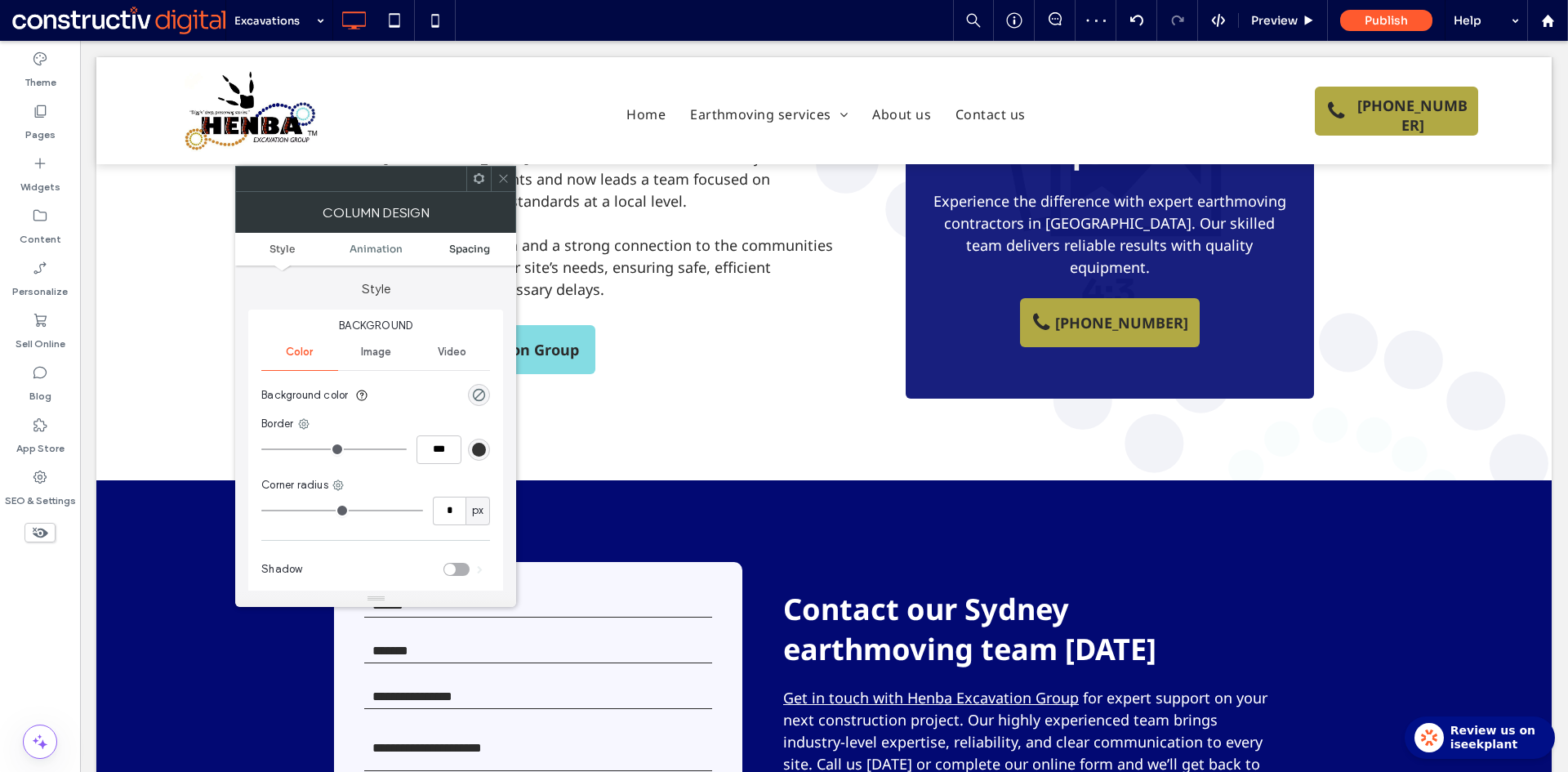
click at [469, 253] on span "Spacing" at bounding box center [469, 248] width 41 height 12
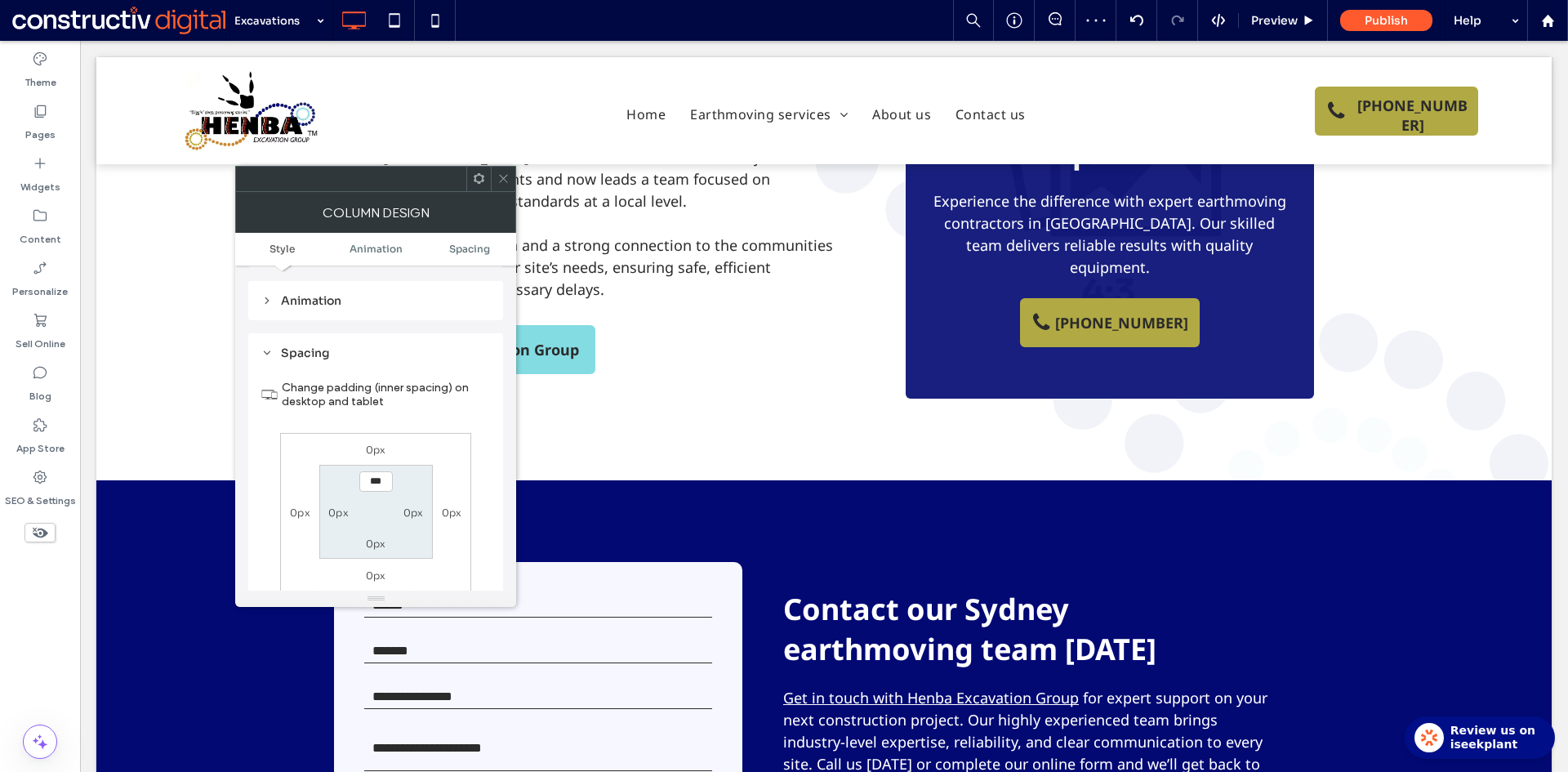
scroll to position [385, 0]
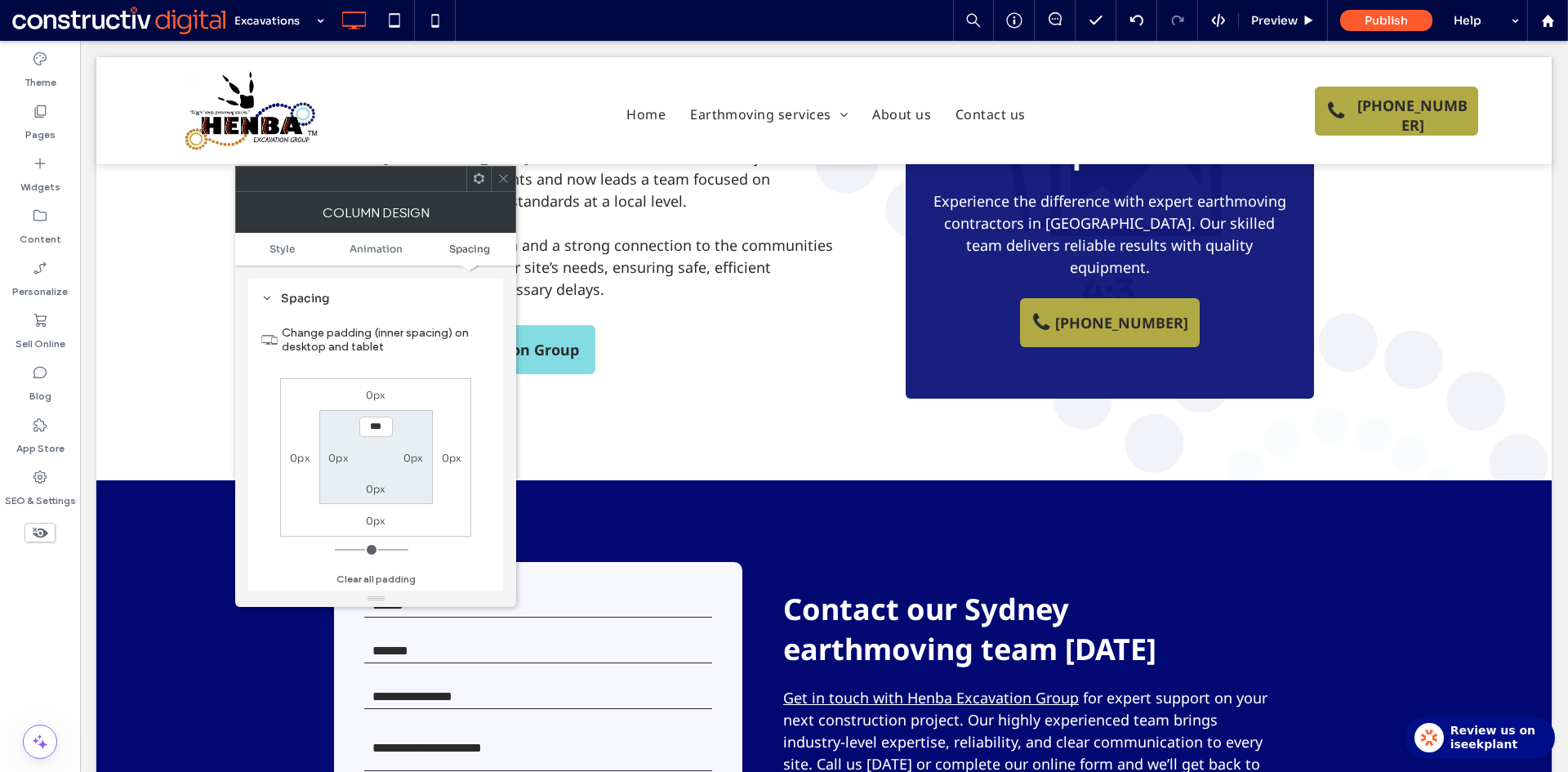
click at [333, 457] on label "0px" at bounding box center [338, 458] width 21 height 12
type input "**"
type input "****"
click at [503, 175] on icon at bounding box center [504, 178] width 12 height 12
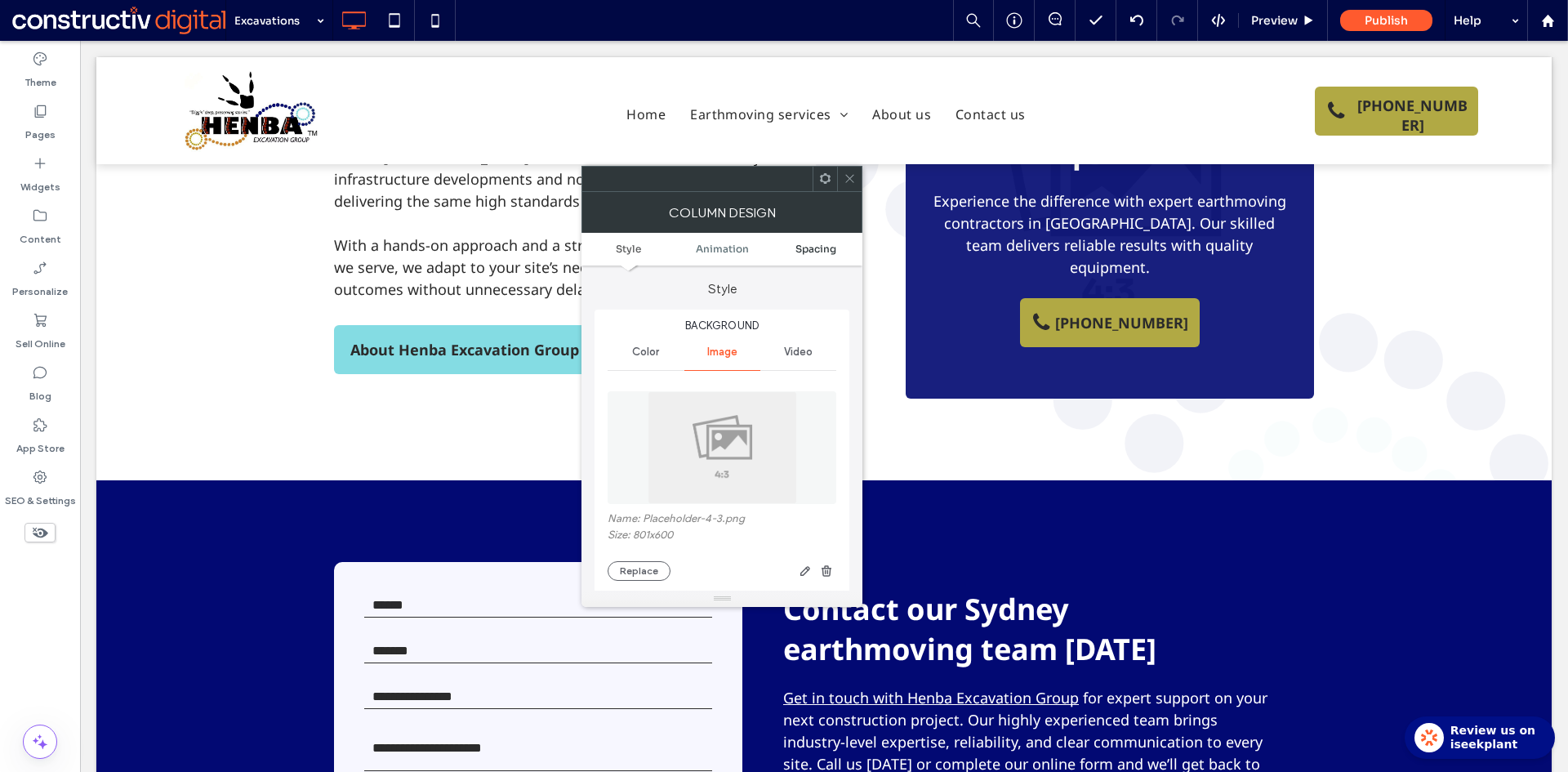
click at [804, 246] on span "Spacing" at bounding box center [816, 248] width 41 height 12
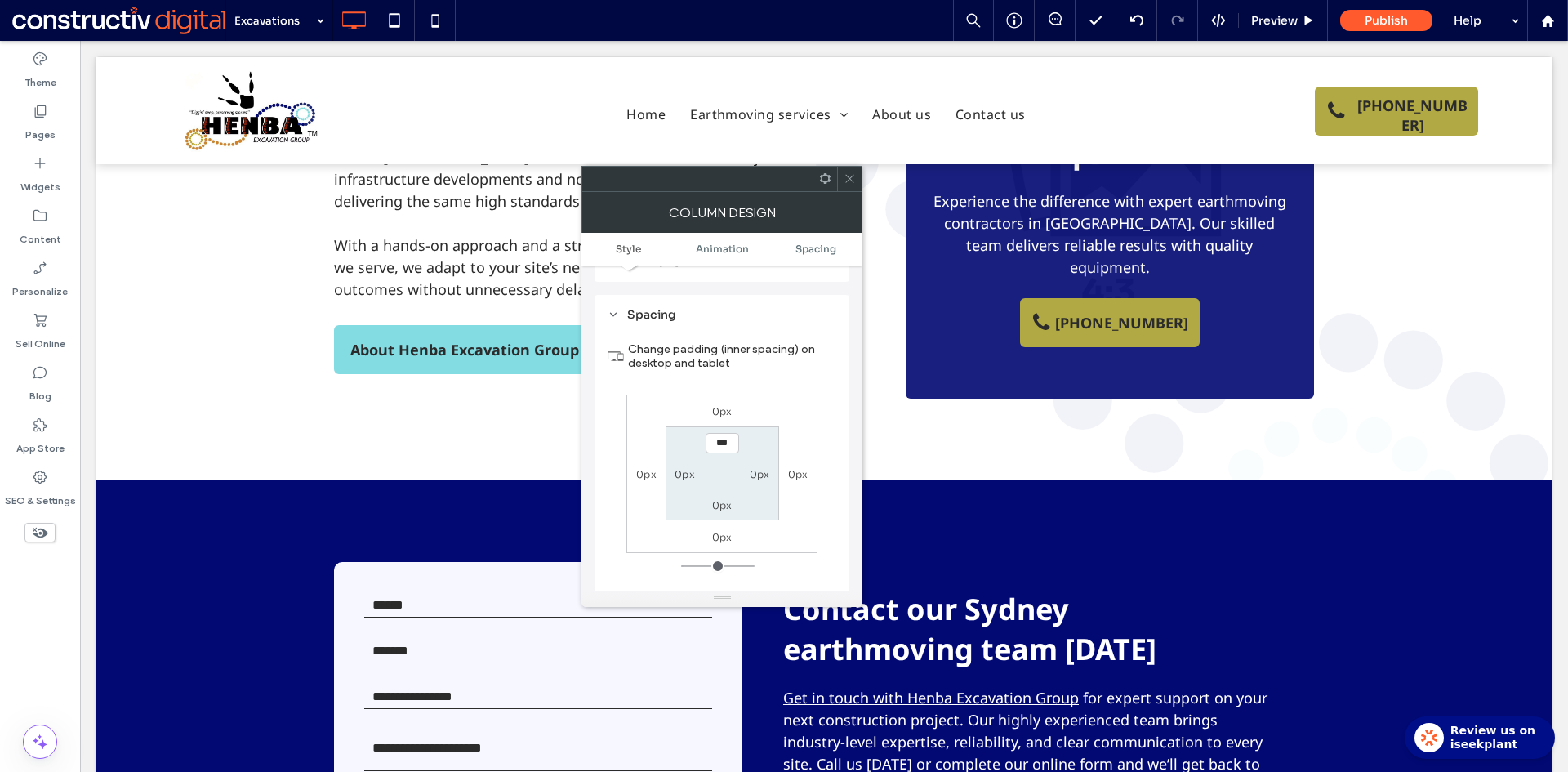
scroll to position [865, 0]
type input "****"
click at [720, 498] on label "0px" at bounding box center [722, 504] width 21 height 12
type input "*"
type input "**"
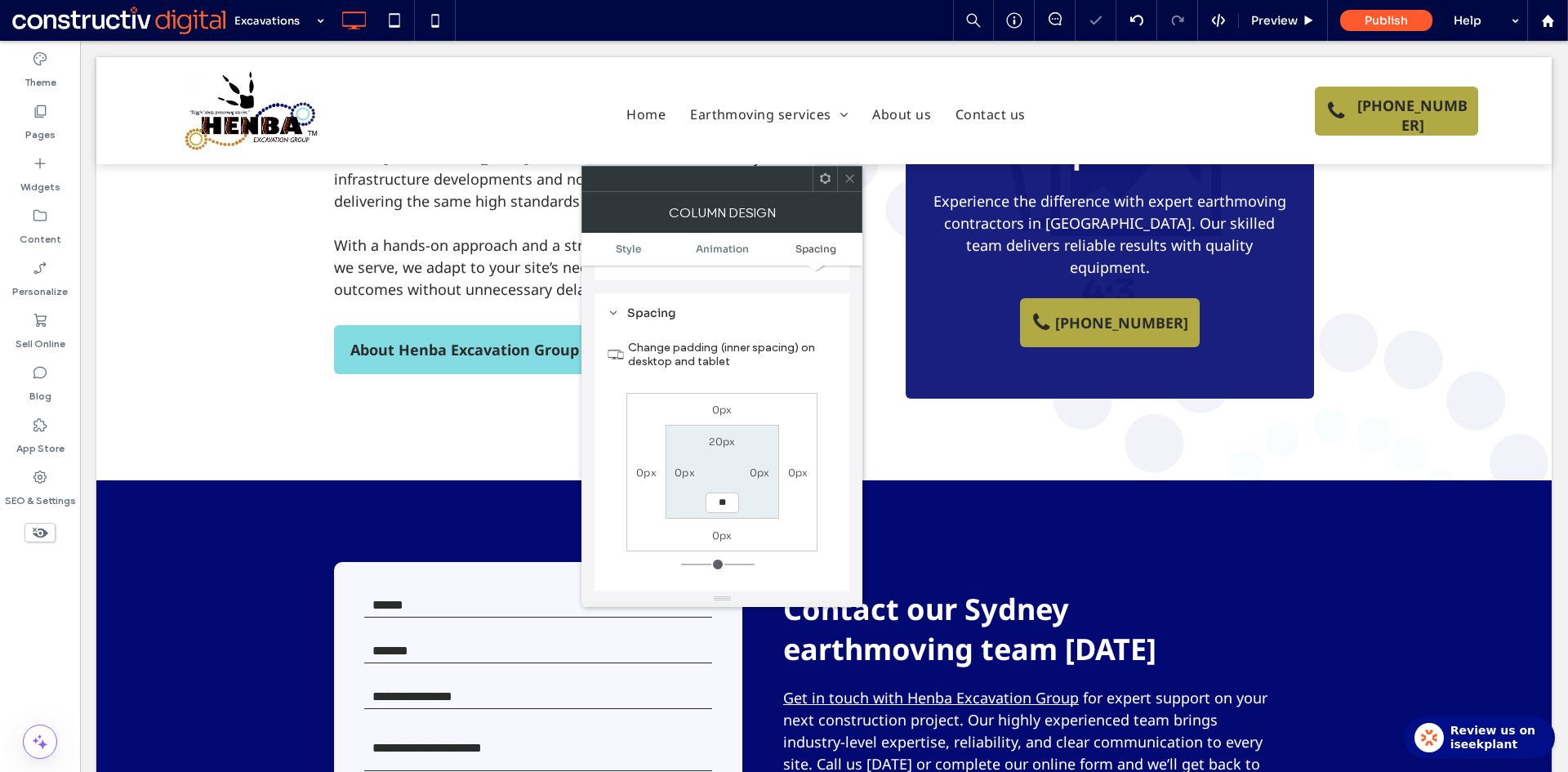
type input "**"
type input "****"
click at [749, 486] on section "20px 0px **** 0px" at bounding box center [722, 472] width 114 height 94
click at [731, 435] on label "20px" at bounding box center [722, 441] width 27 height 12
type input "**"
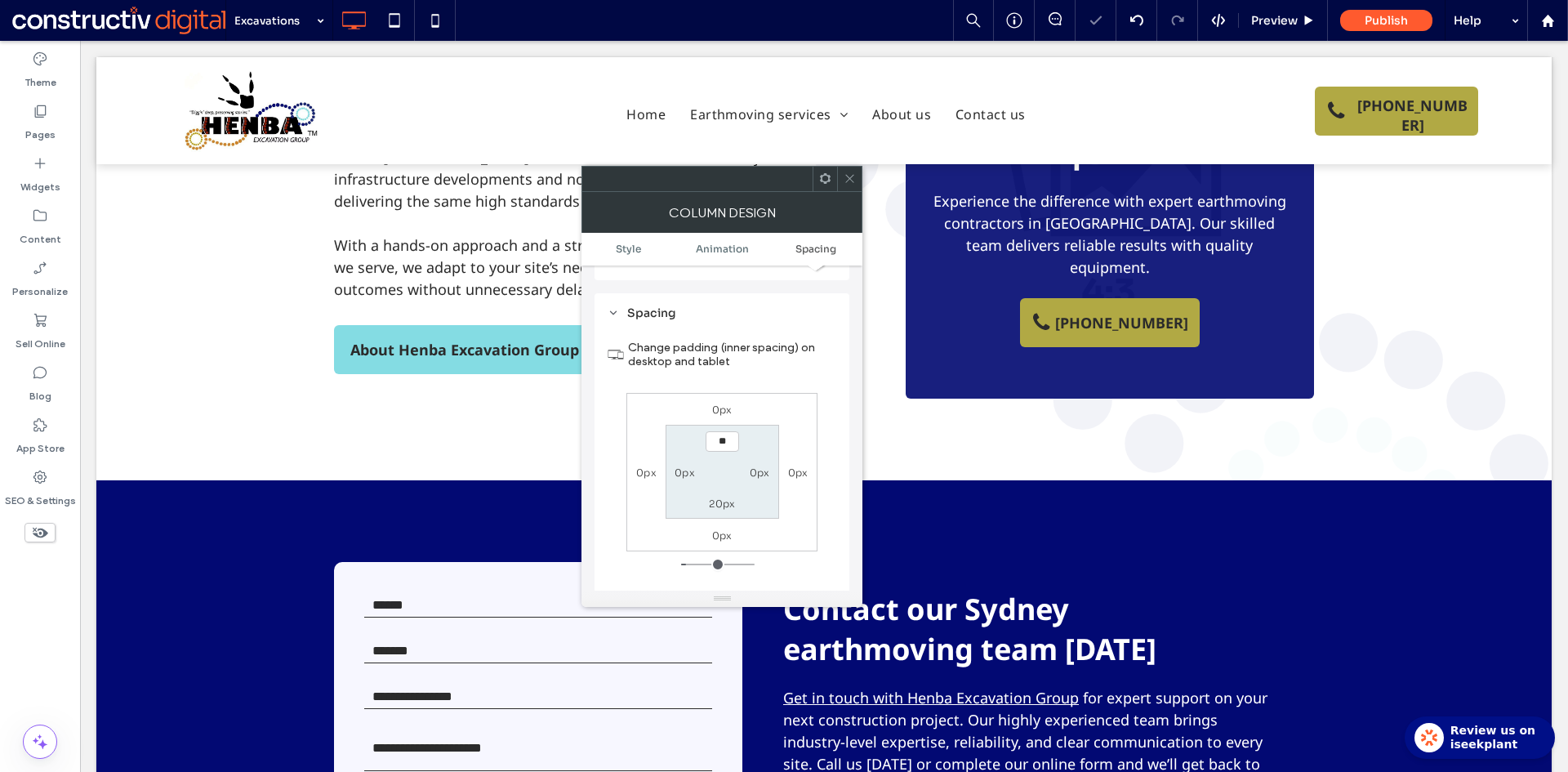
type input "**"
type input "***"
type input "*****"
drag, startPoint x: 856, startPoint y: 170, endPoint x: 848, endPoint y: 172, distance: 8.2
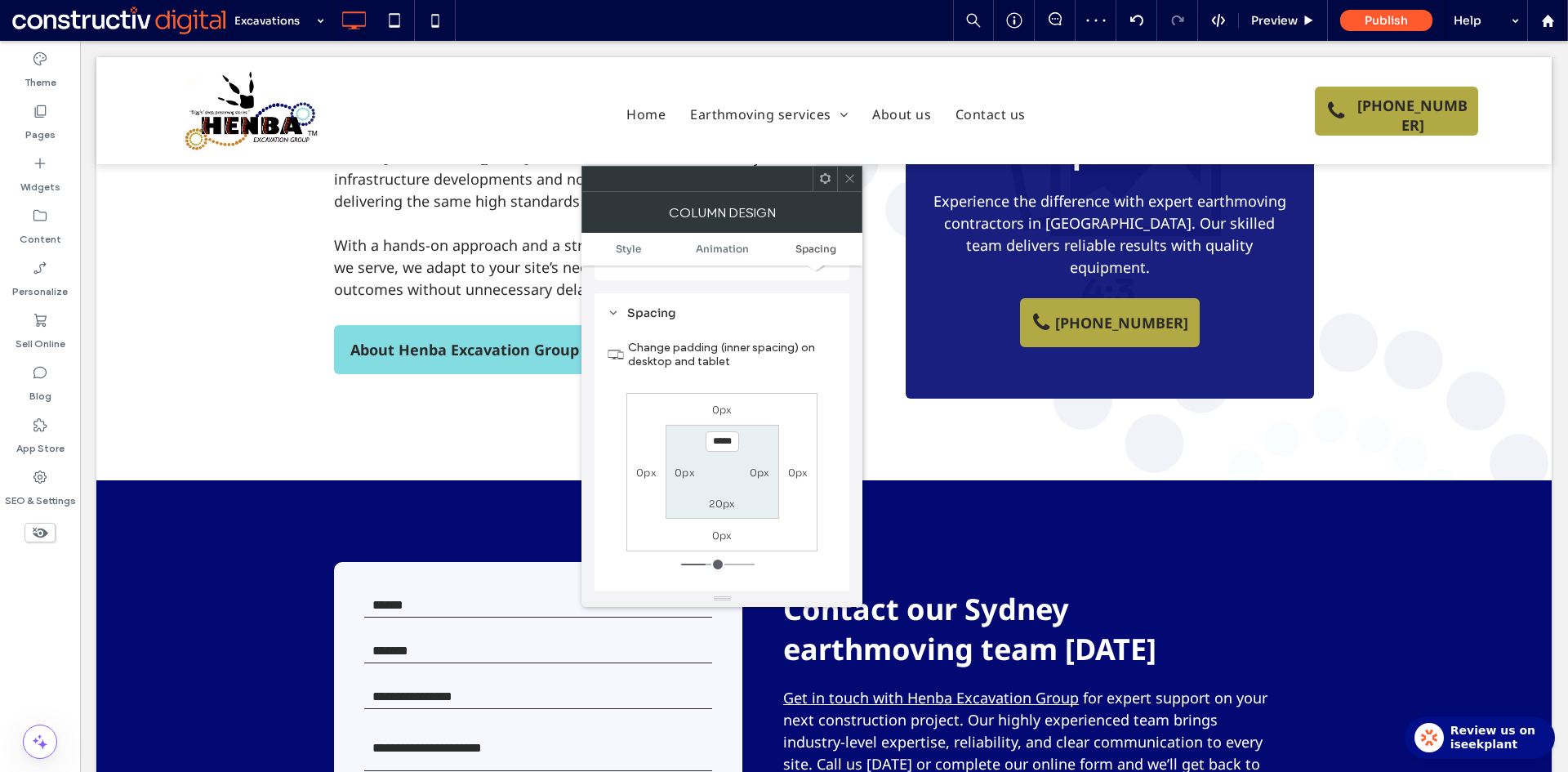
click at [851, 171] on div at bounding box center [849, 179] width 25 height 25
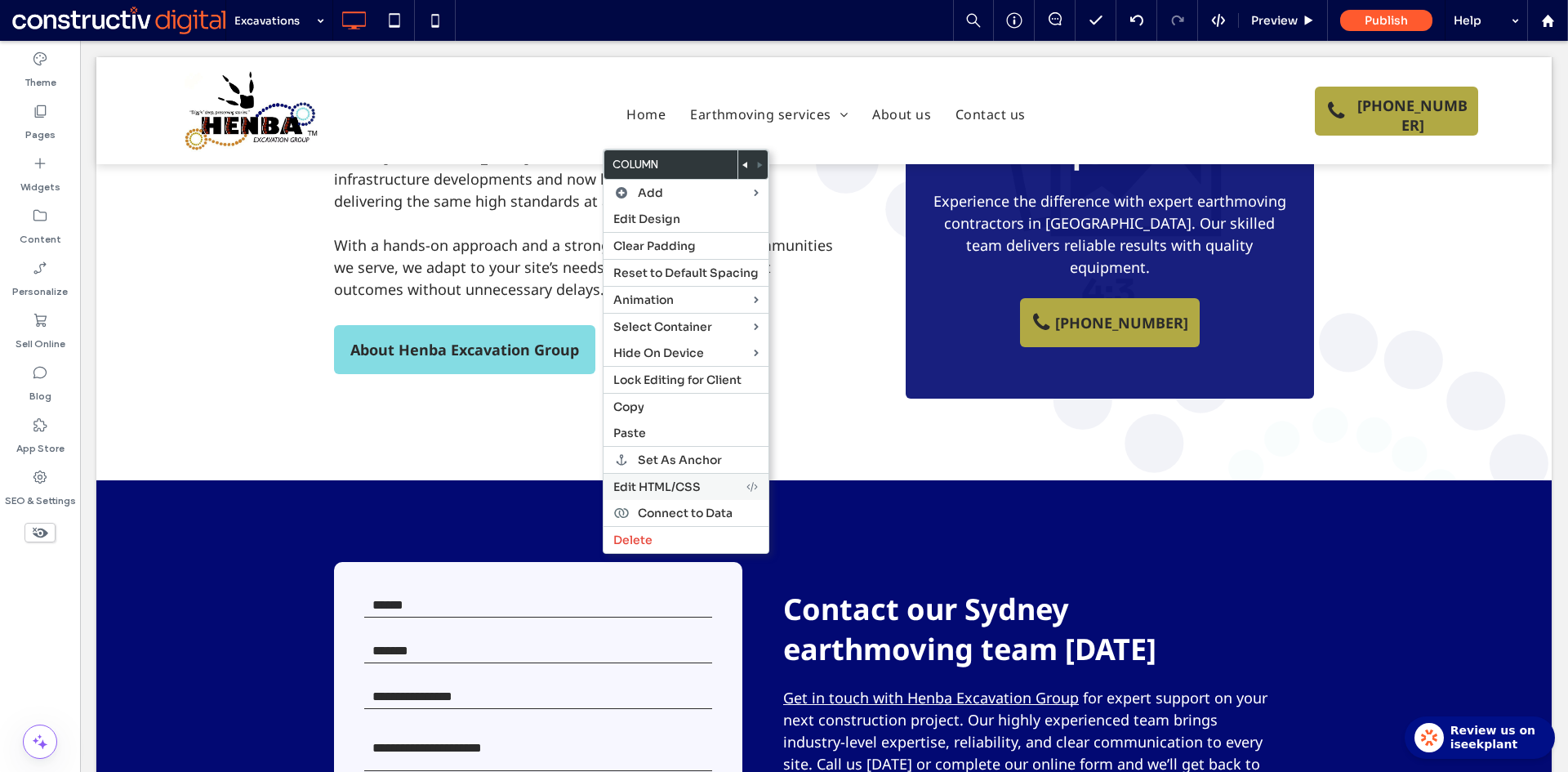
click at [661, 482] on span "Edit HTML/CSS" at bounding box center [657, 487] width 87 height 15
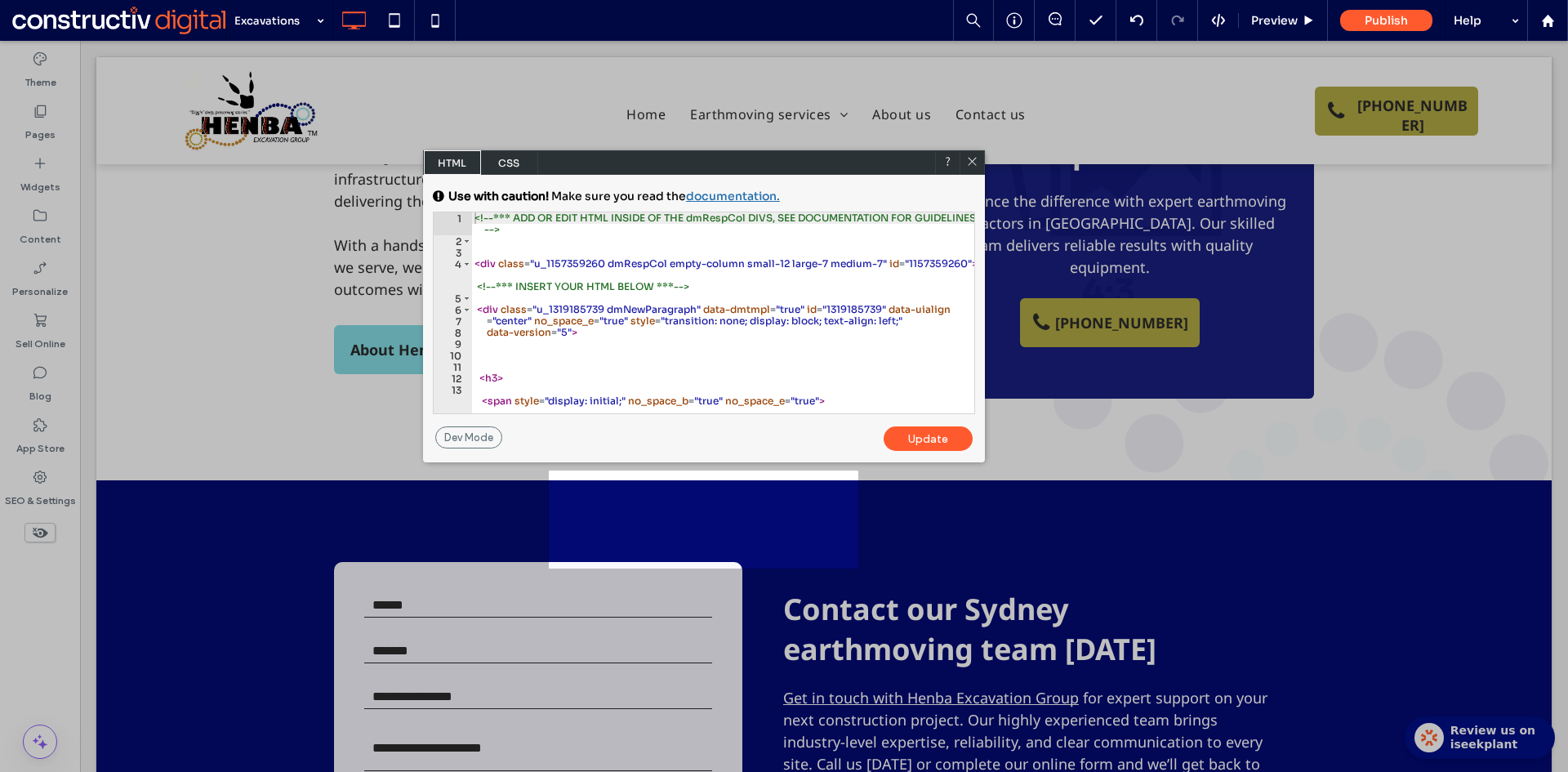
click at [500, 159] on span "CSS" at bounding box center [510, 162] width 57 height 25
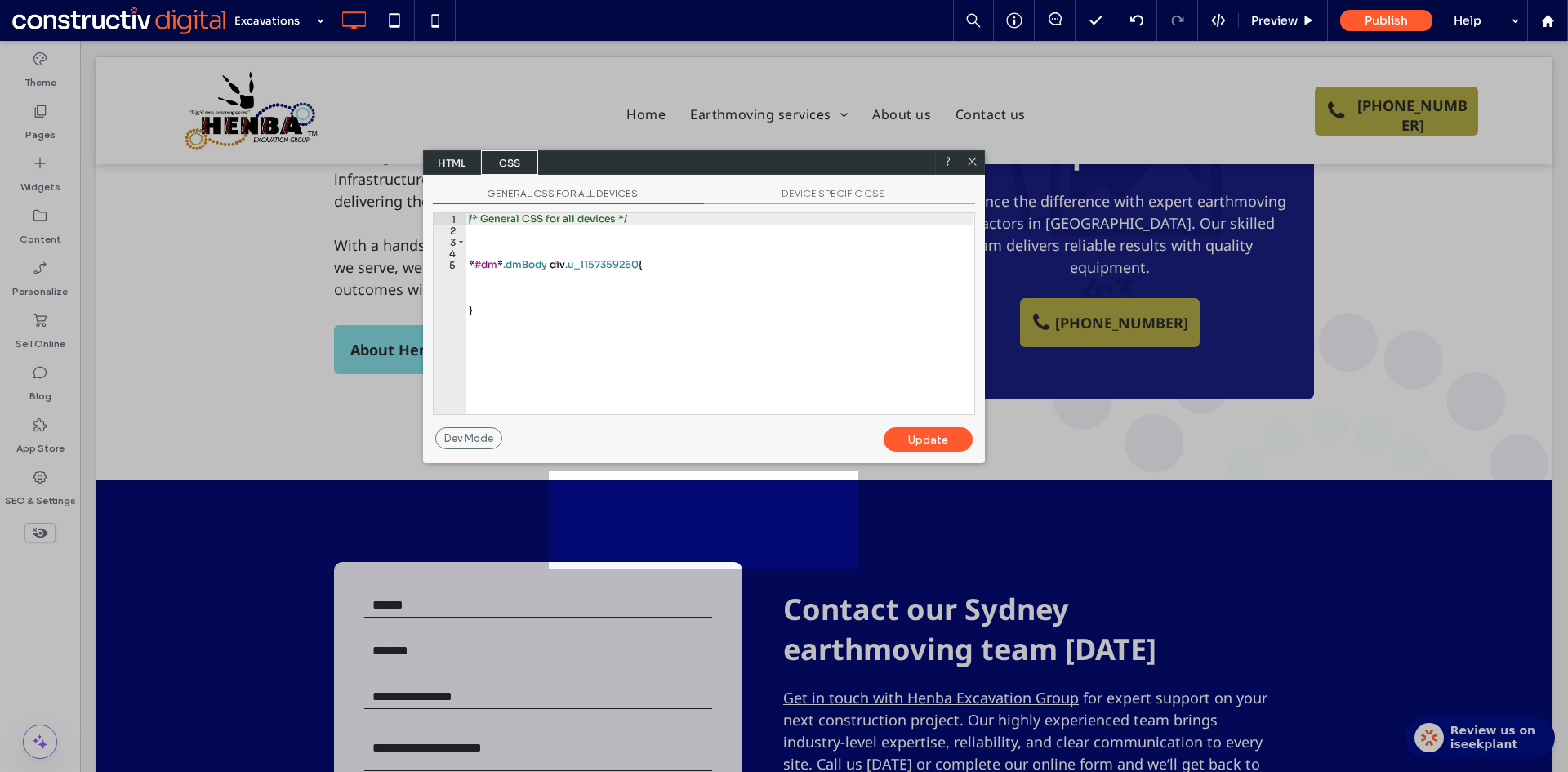
click at [974, 151] on div at bounding box center [971, 162] width 25 height 25
click at [977, 167] on icon at bounding box center [972, 161] width 12 height 12
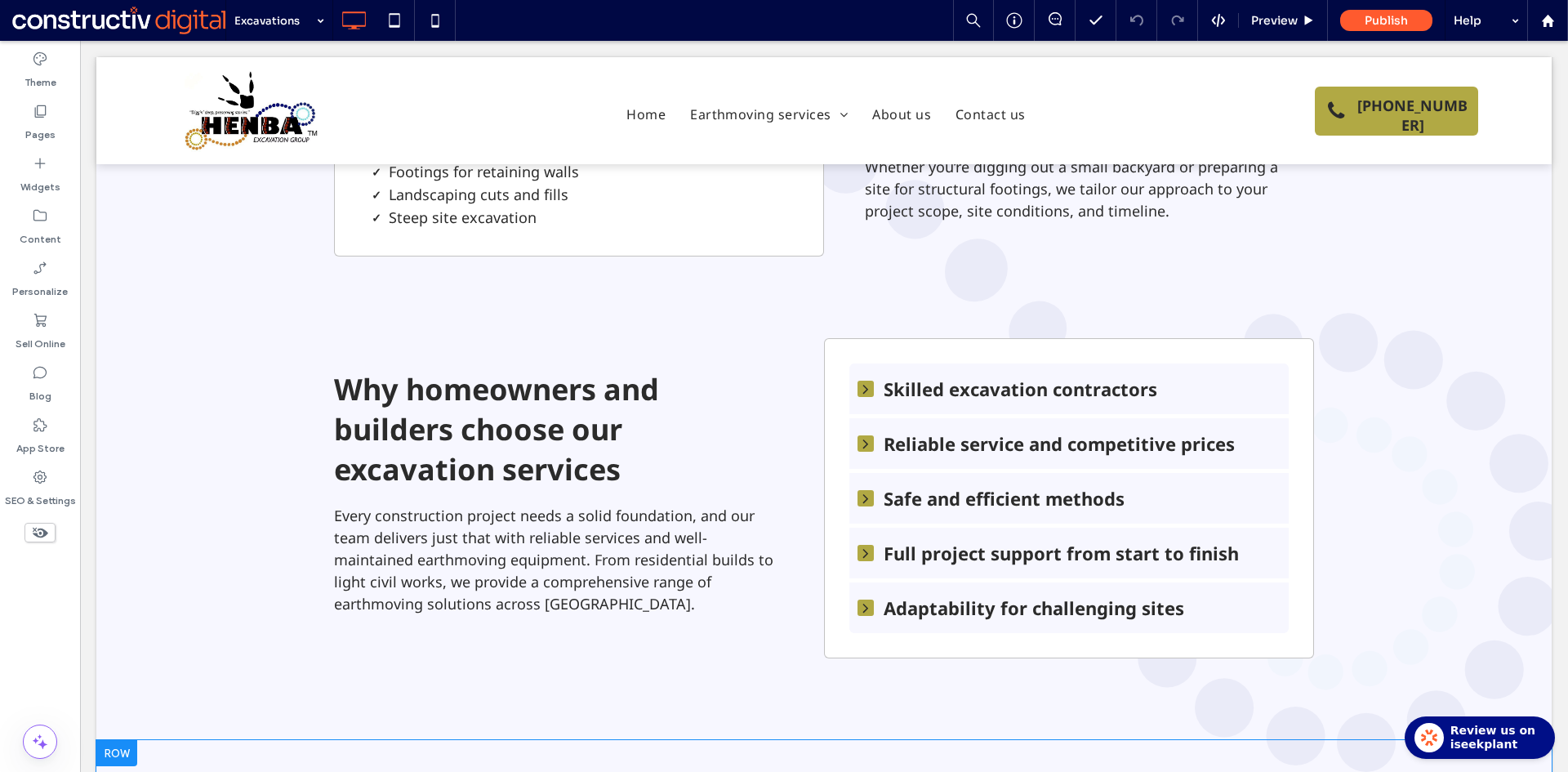
scroll to position [980, 0]
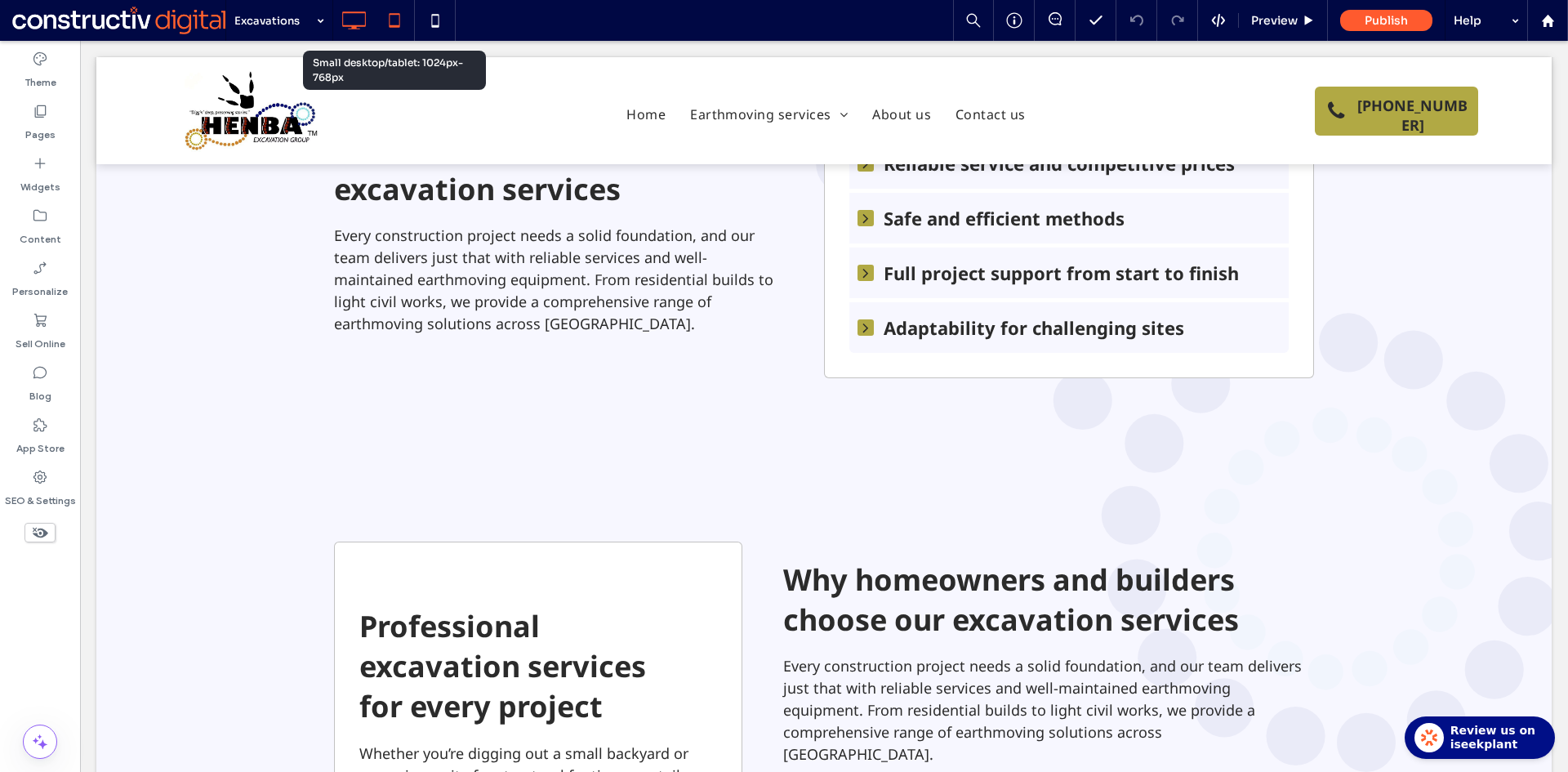
drag, startPoint x: 394, startPoint y: 16, endPoint x: 80, endPoint y: 95, distance: 323.8
click at [394, 16] on icon at bounding box center [394, 21] width 33 height 33
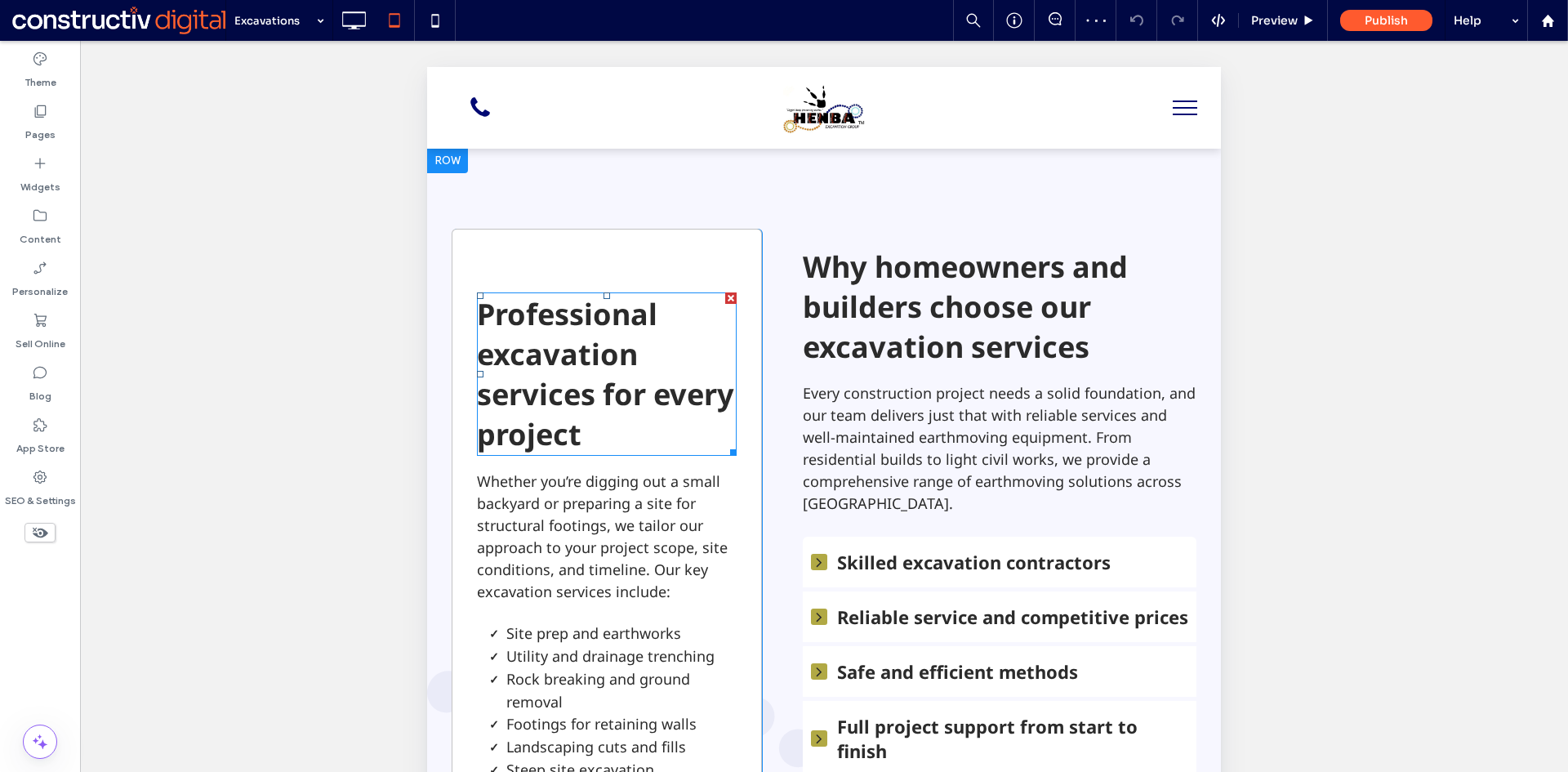
scroll to position [1715, 0]
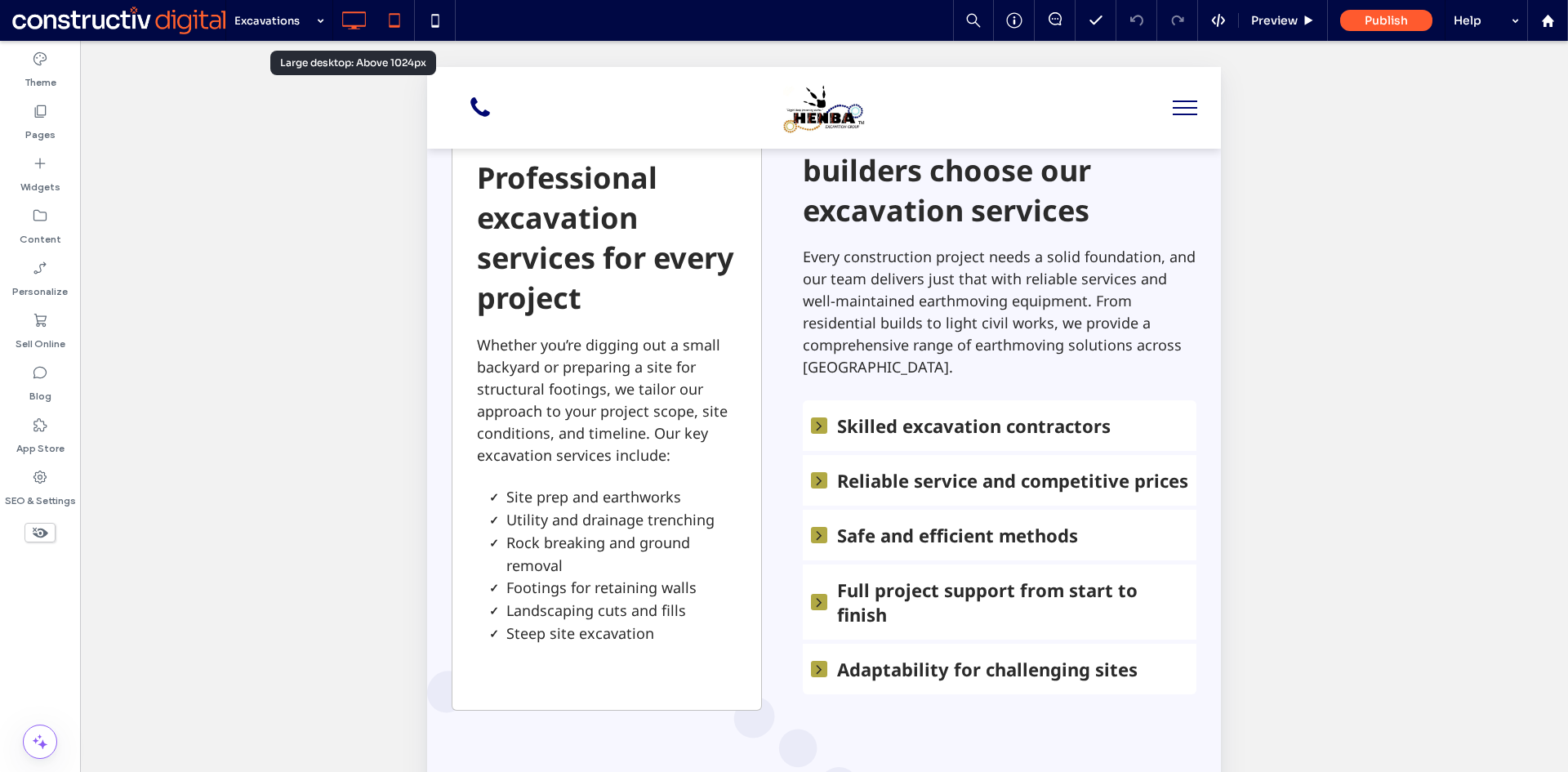
click at [353, 27] on use at bounding box center [355, 20] width 24 height 18
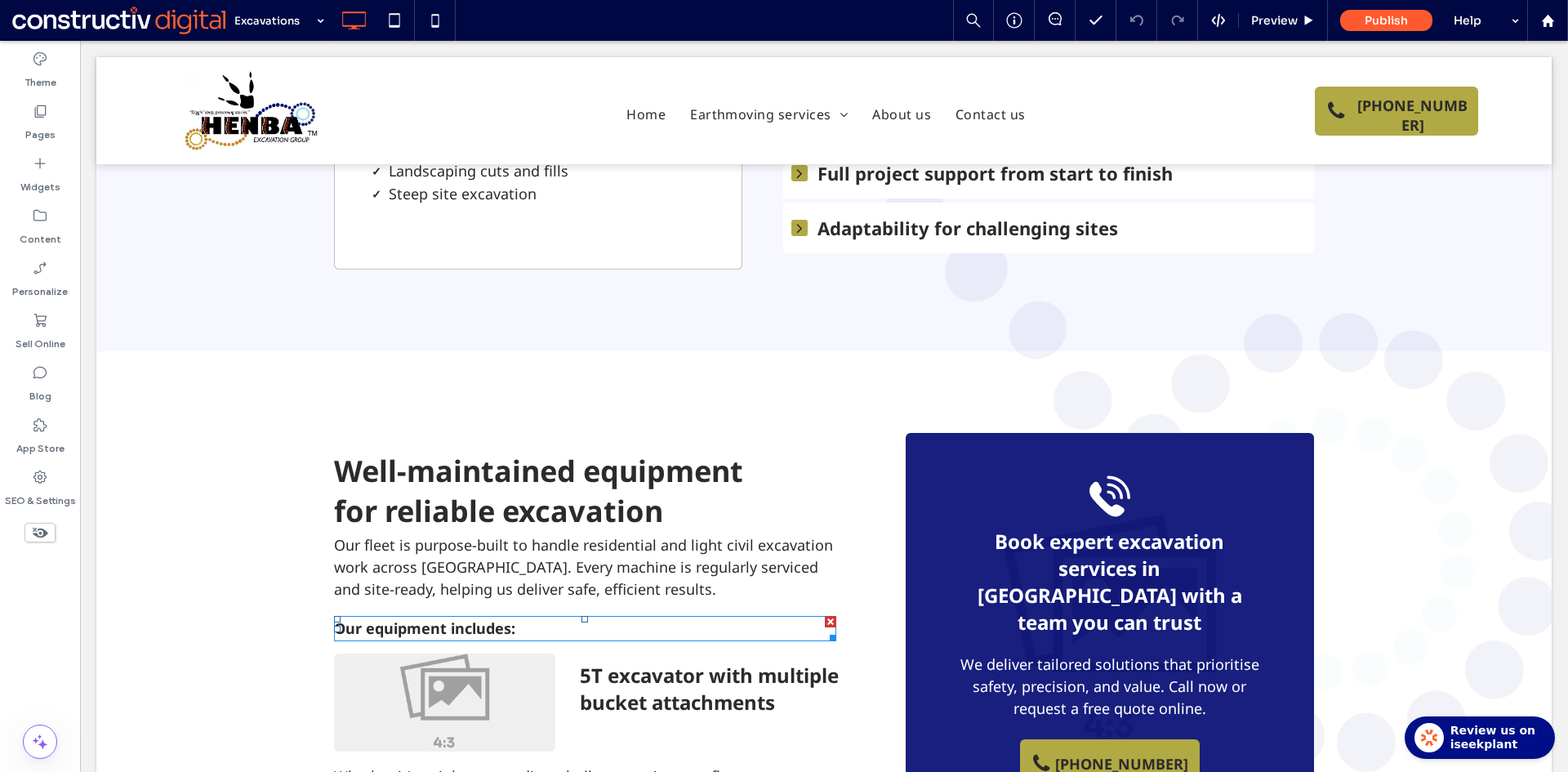
scroll to position [1960, 0]
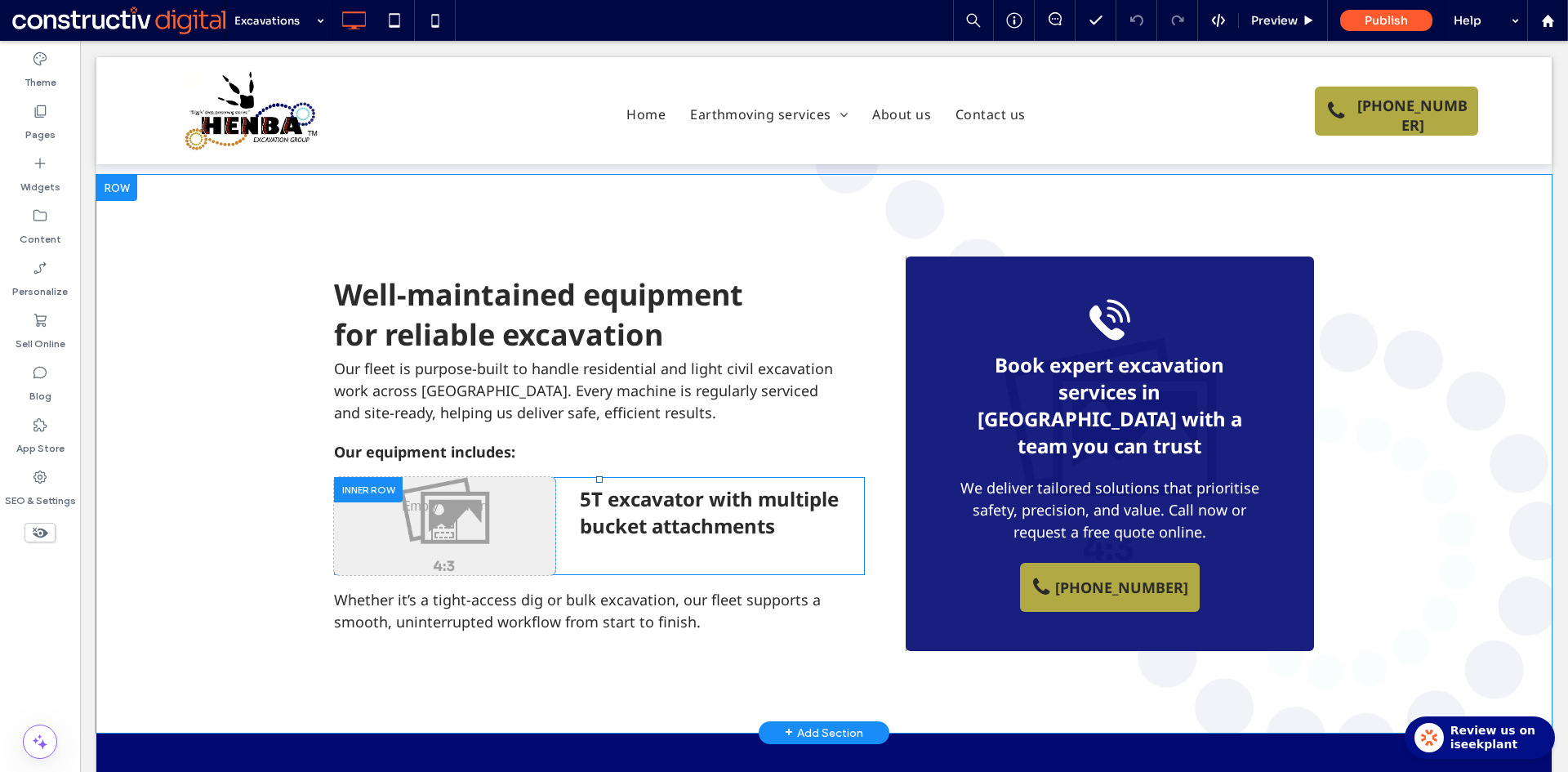
click at [356, 477] on div at bounding box center [368, 490] width 69 height 26
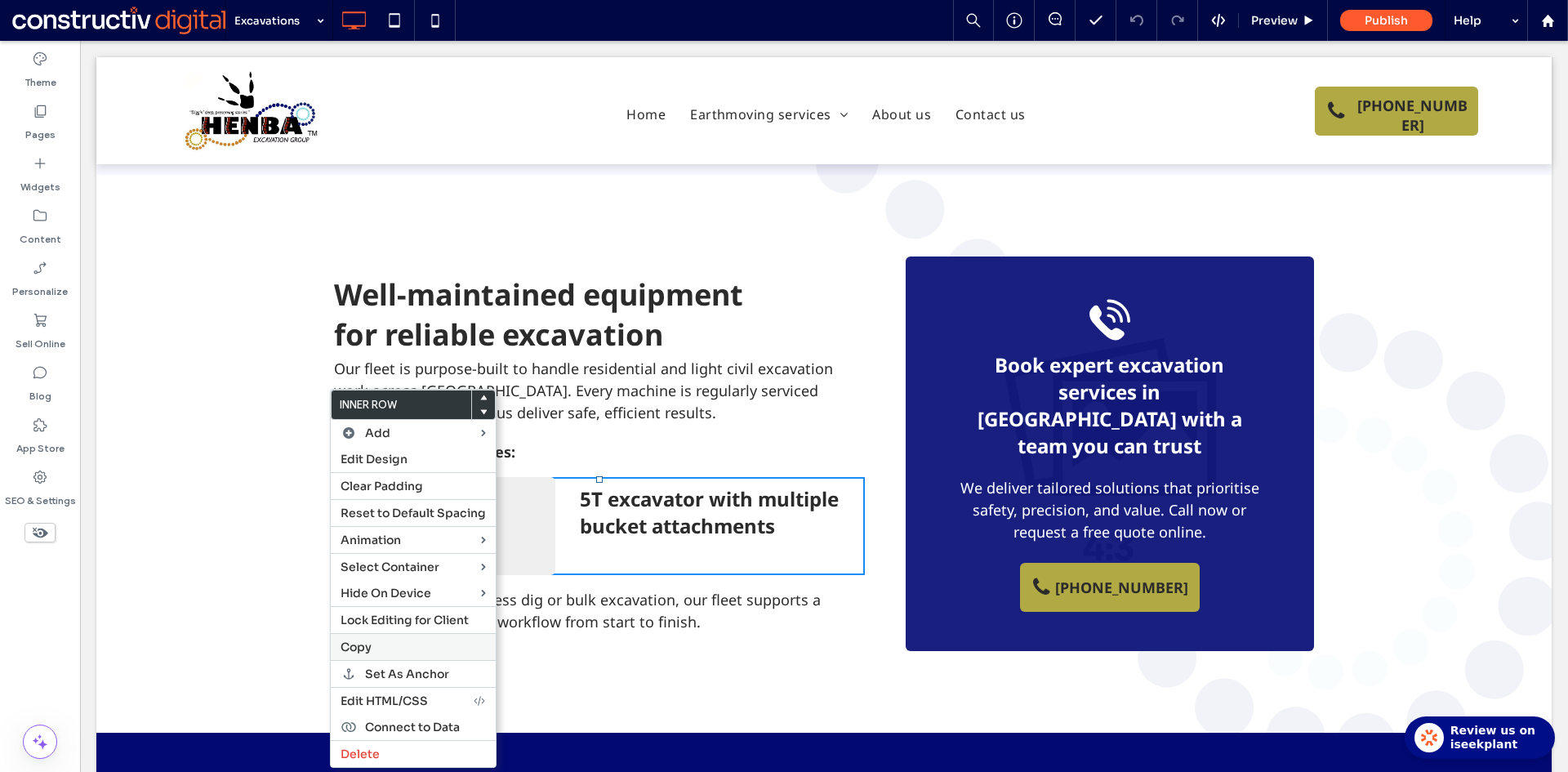
click at [369, 648] on span "Copy" at bounding box center [356, 647] width 31 height 15
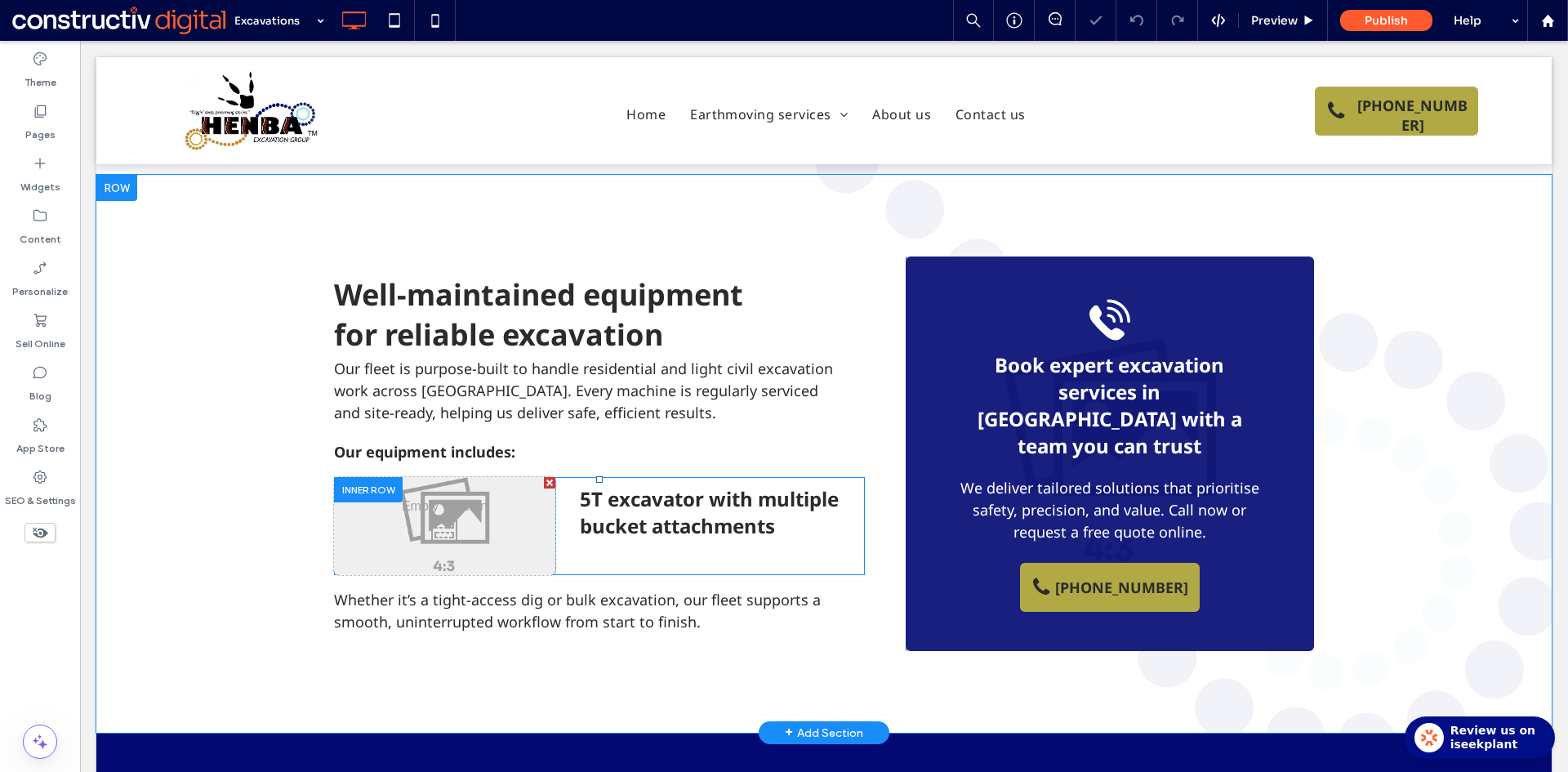
click at [356, 477] on div at bounding box center [368, 490] width 69 height 26
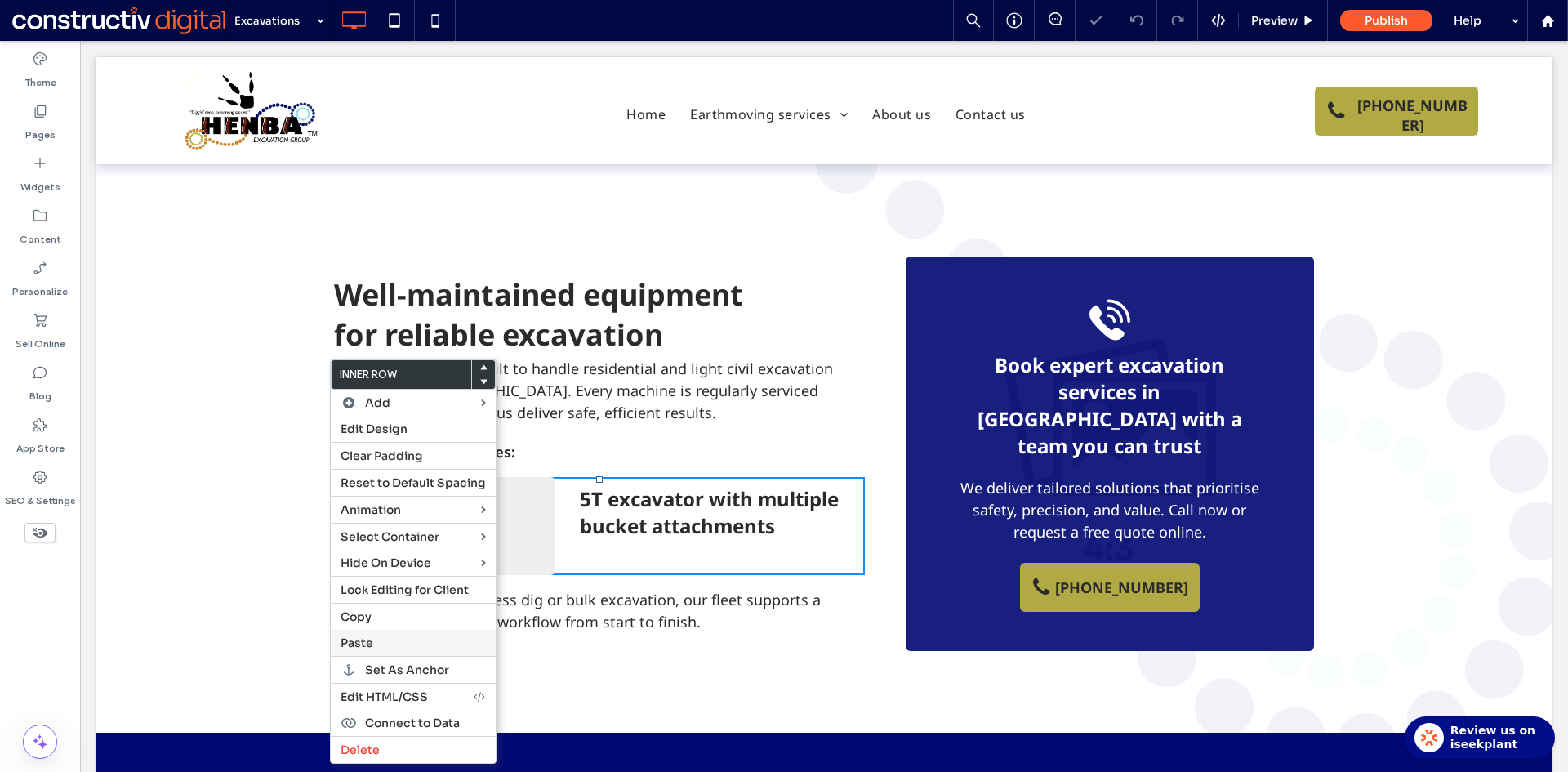
click at [365, 649] on span "Paste" at bounding box center [357, 643] width 33 height 15
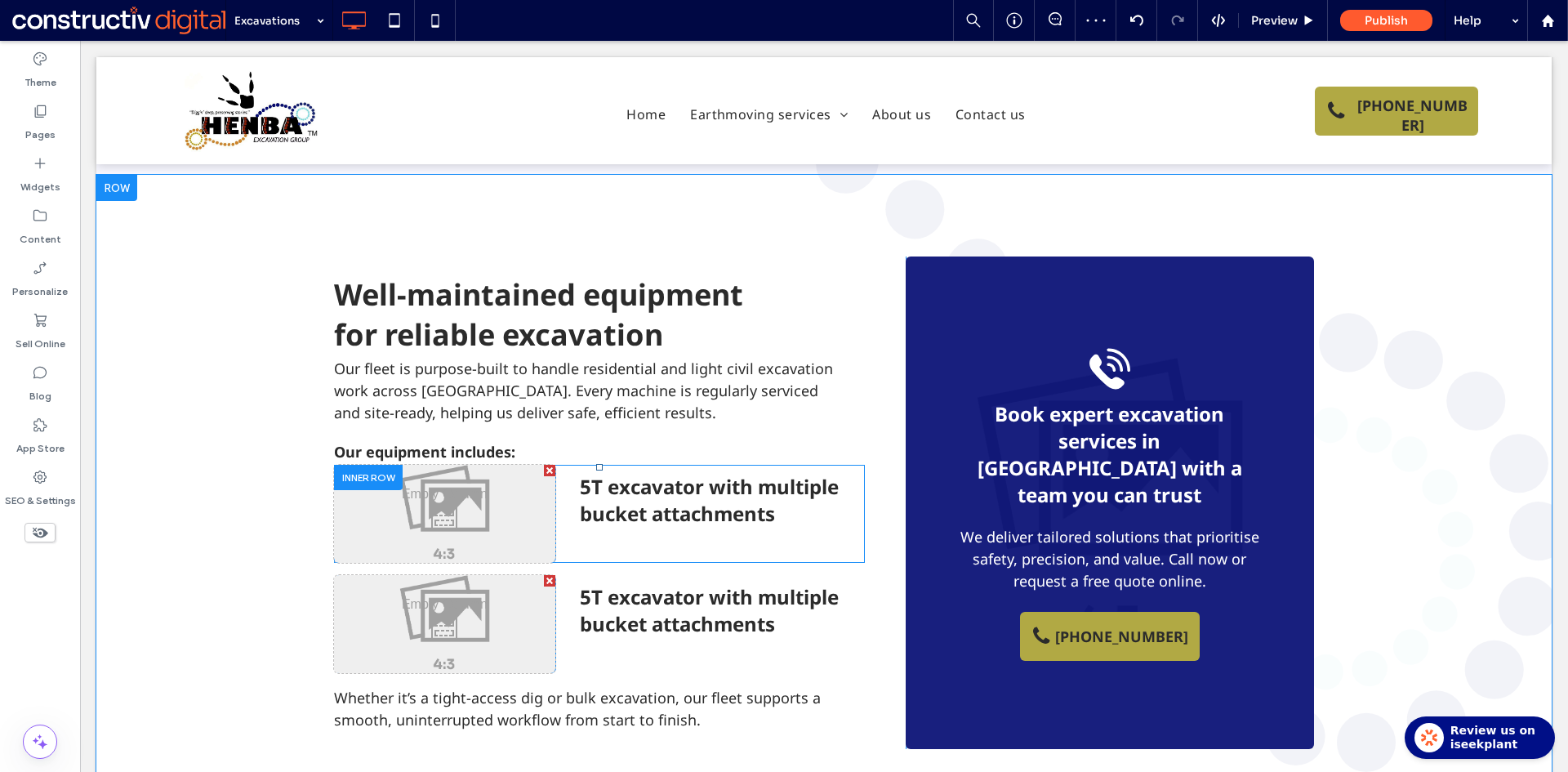
click at [359, 465] on div at bounding box center [368, 478] width 69 height 26
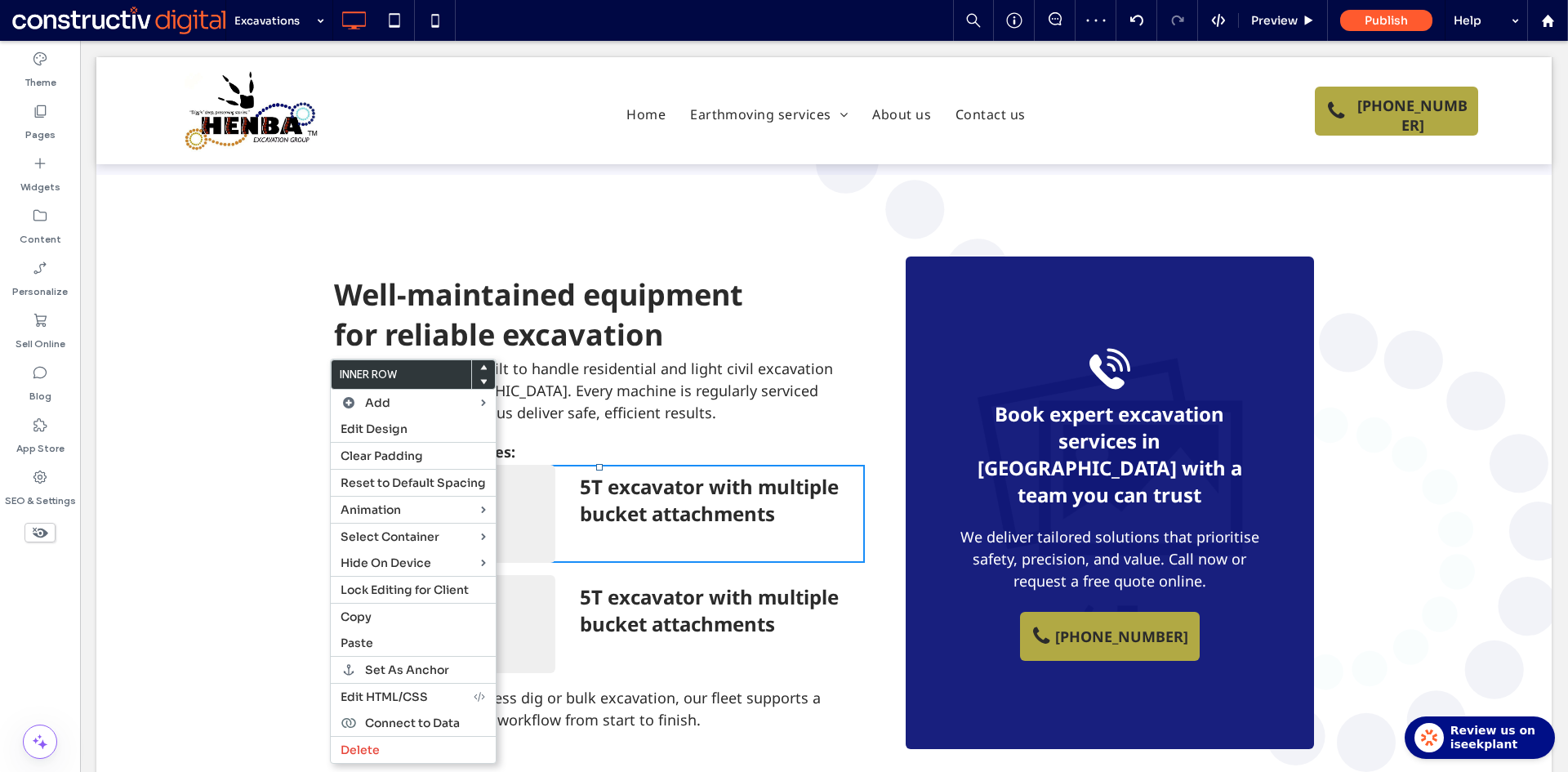
click at [480, 378] on icon at bounding box center [484, 381] width 7 height 7
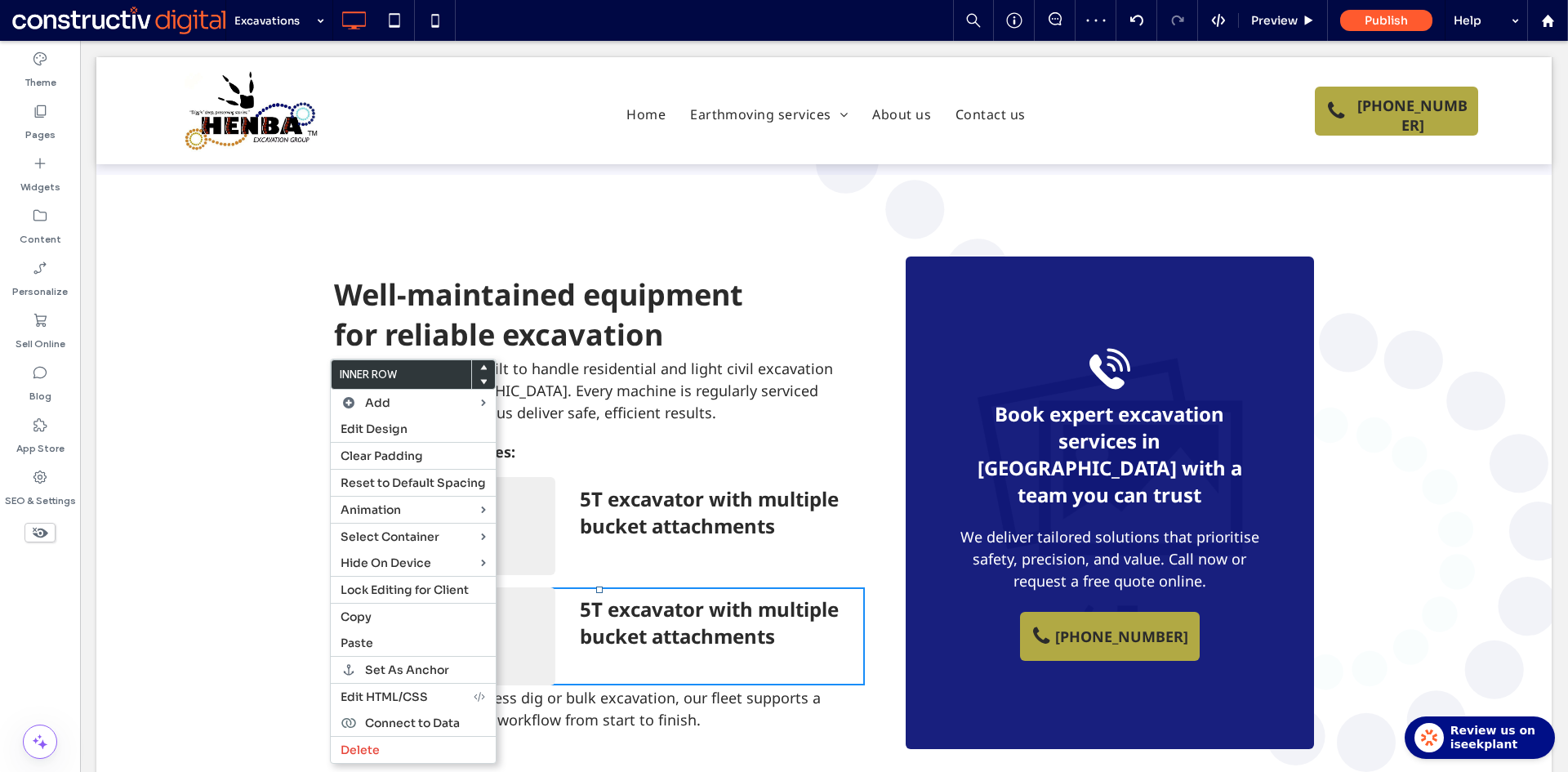
click at [602, 595] on span "5T excavator with multiple bucket attachments" at bounding box center [709, 622] width 259 height 54
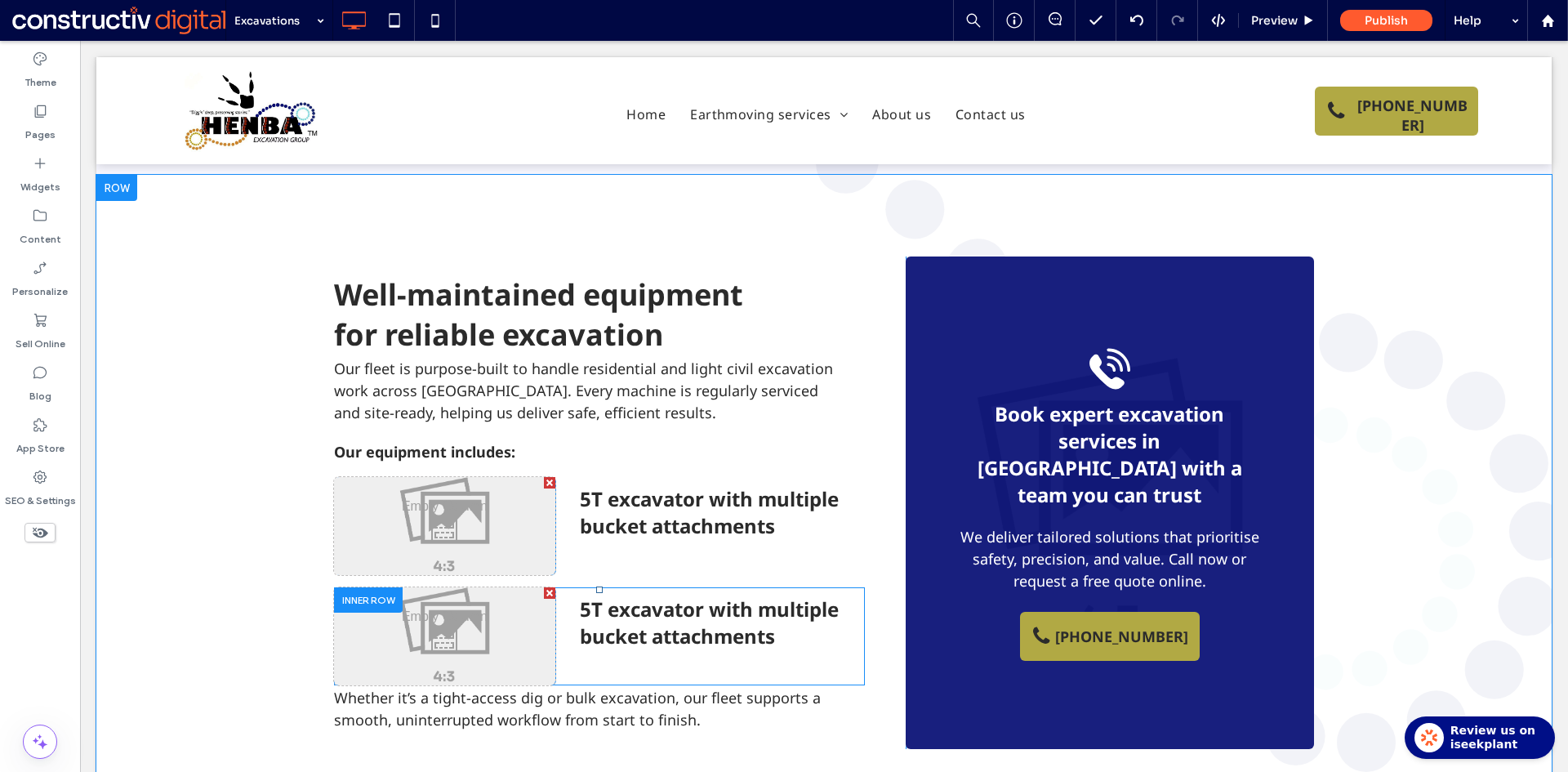
click at [354, 588] on div at bounding box center [368, 601] width 69 height 26
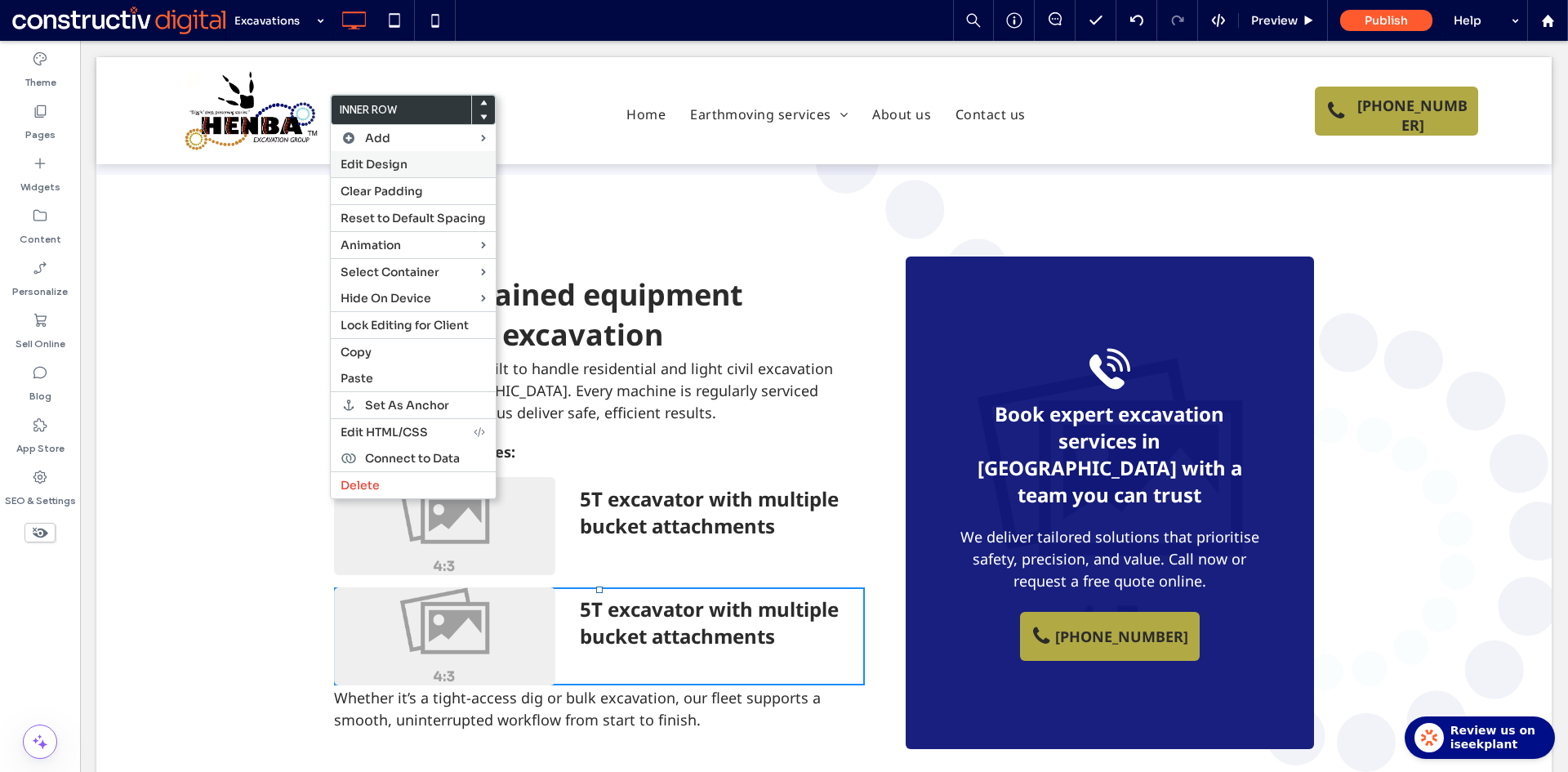
click at [363, 161] on span "Edit Design" at bounding box center [374, 164] width 67 height 15
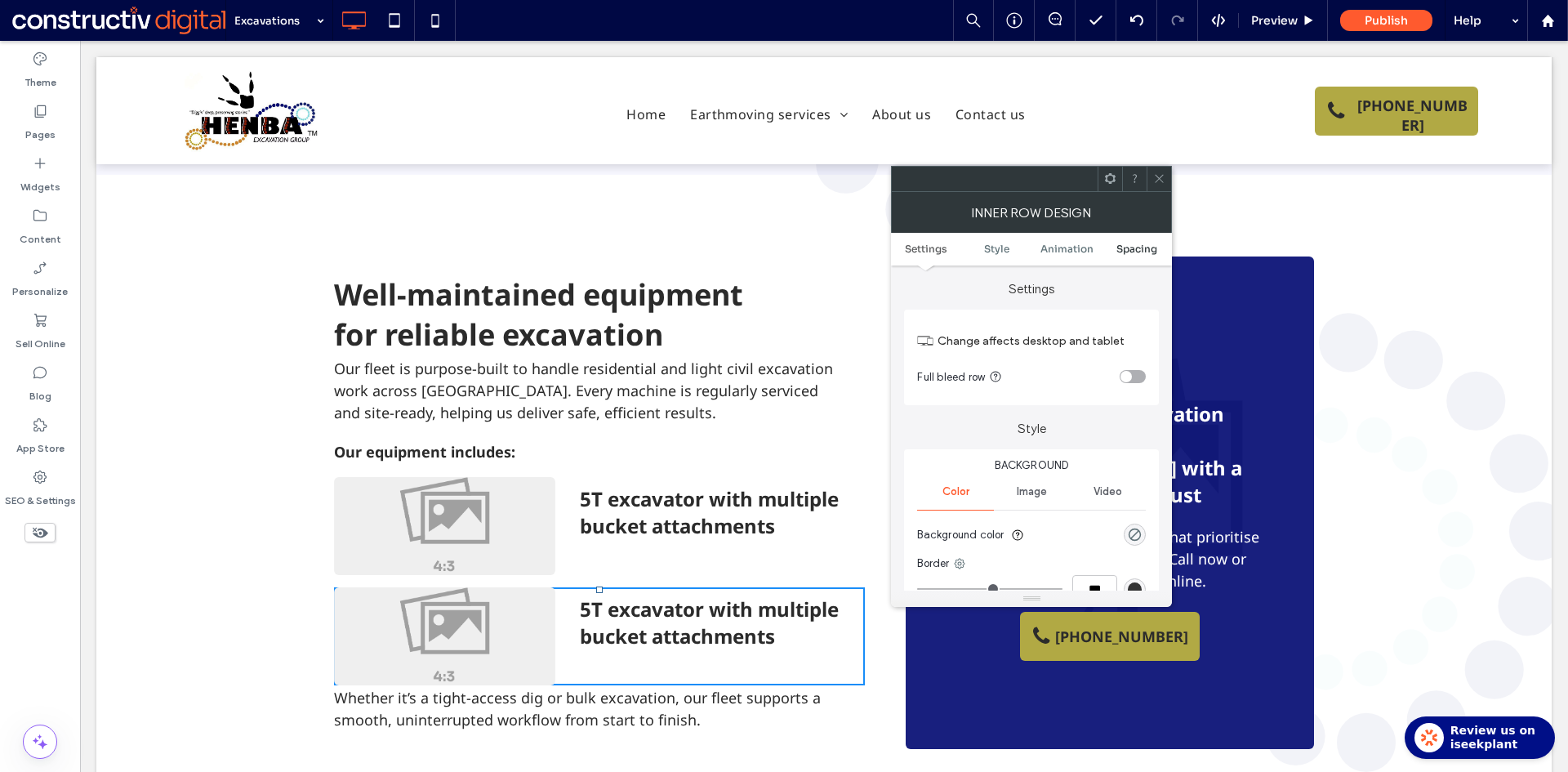
click at [1132, 249] on span "Spacing" at bounding box center [1136, 248] width 41 height 12
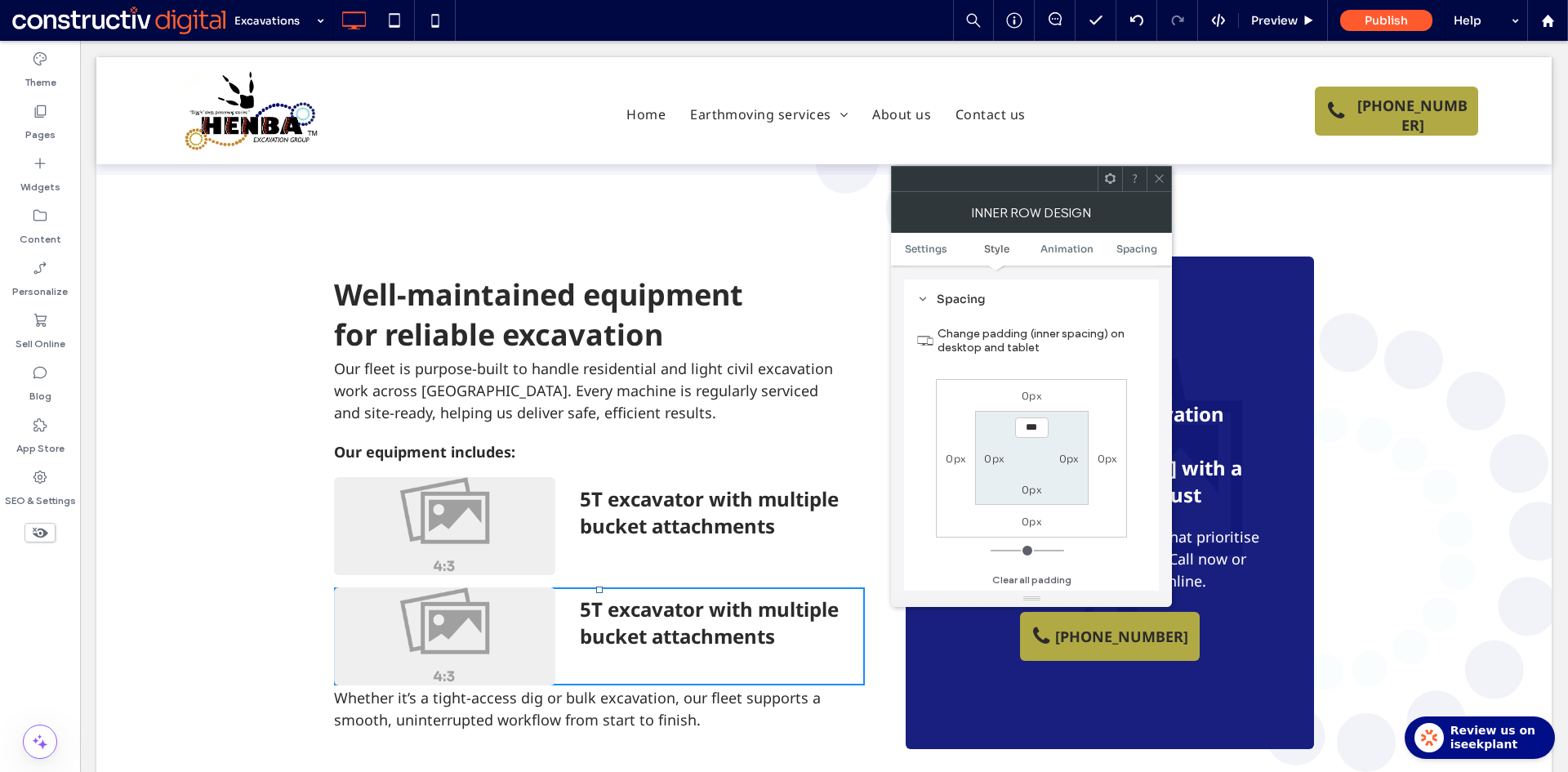
scroll to position [524, 0]
click at [1032, 523] on label "0px" at bounding box center [1032, 521] width 21 height 12
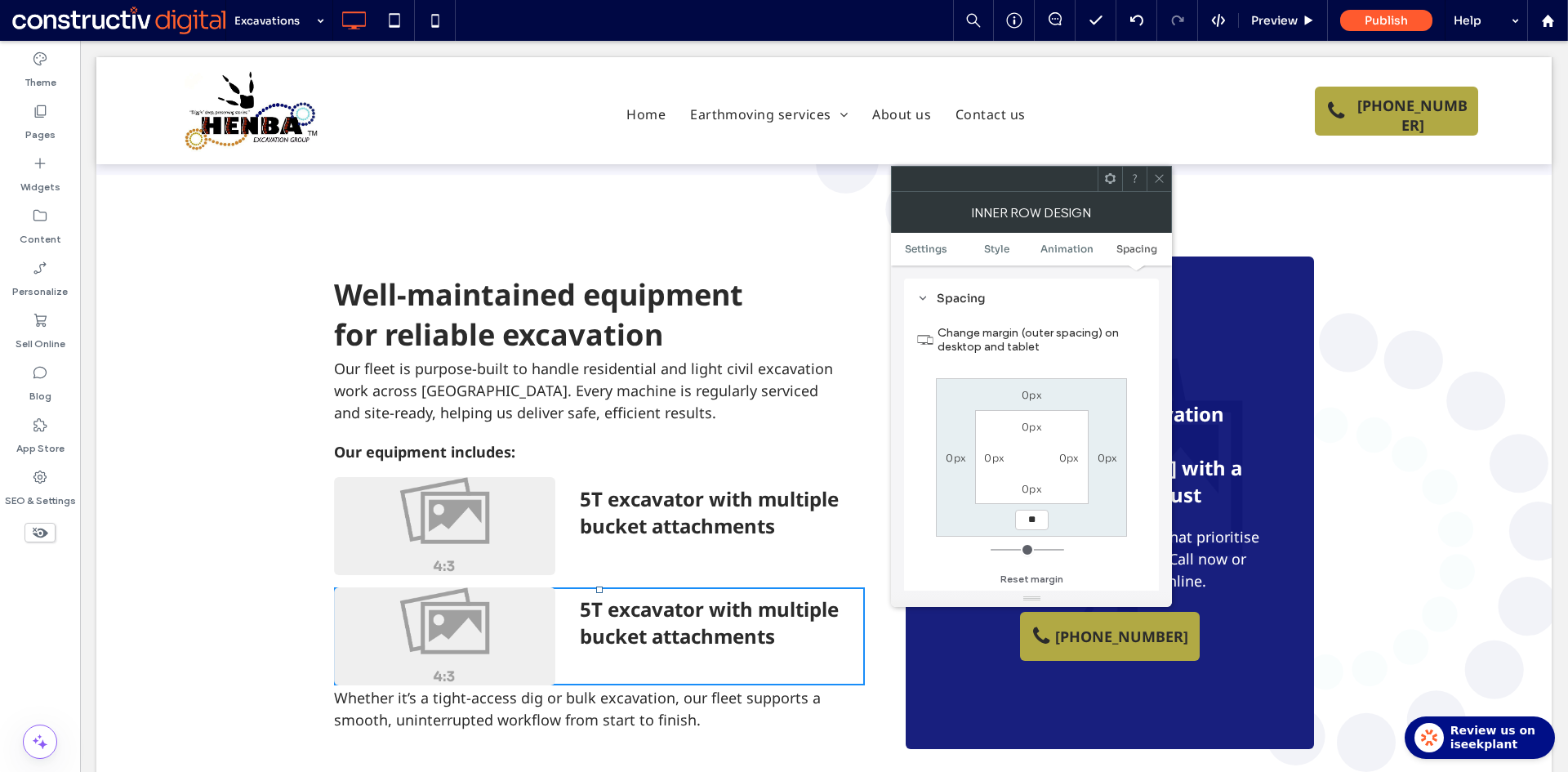
type input "**"
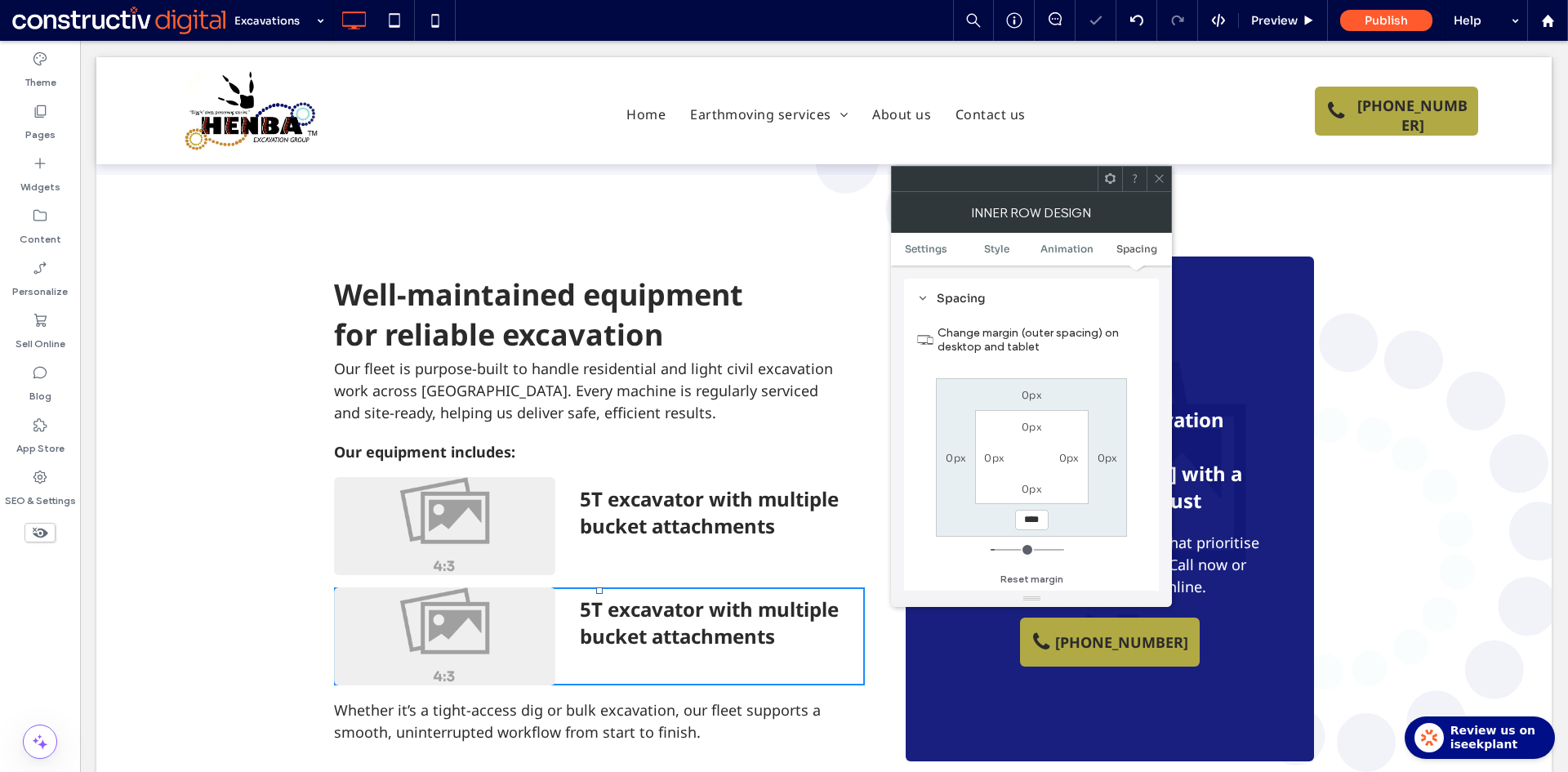
click at [1028, 520] on input "****" at bounding box center [1031, 520] width 33 height 21
type input "**"
type input "****"
click at [1171, 171] on div at bounding box center [1159, 179] width 25 height 25
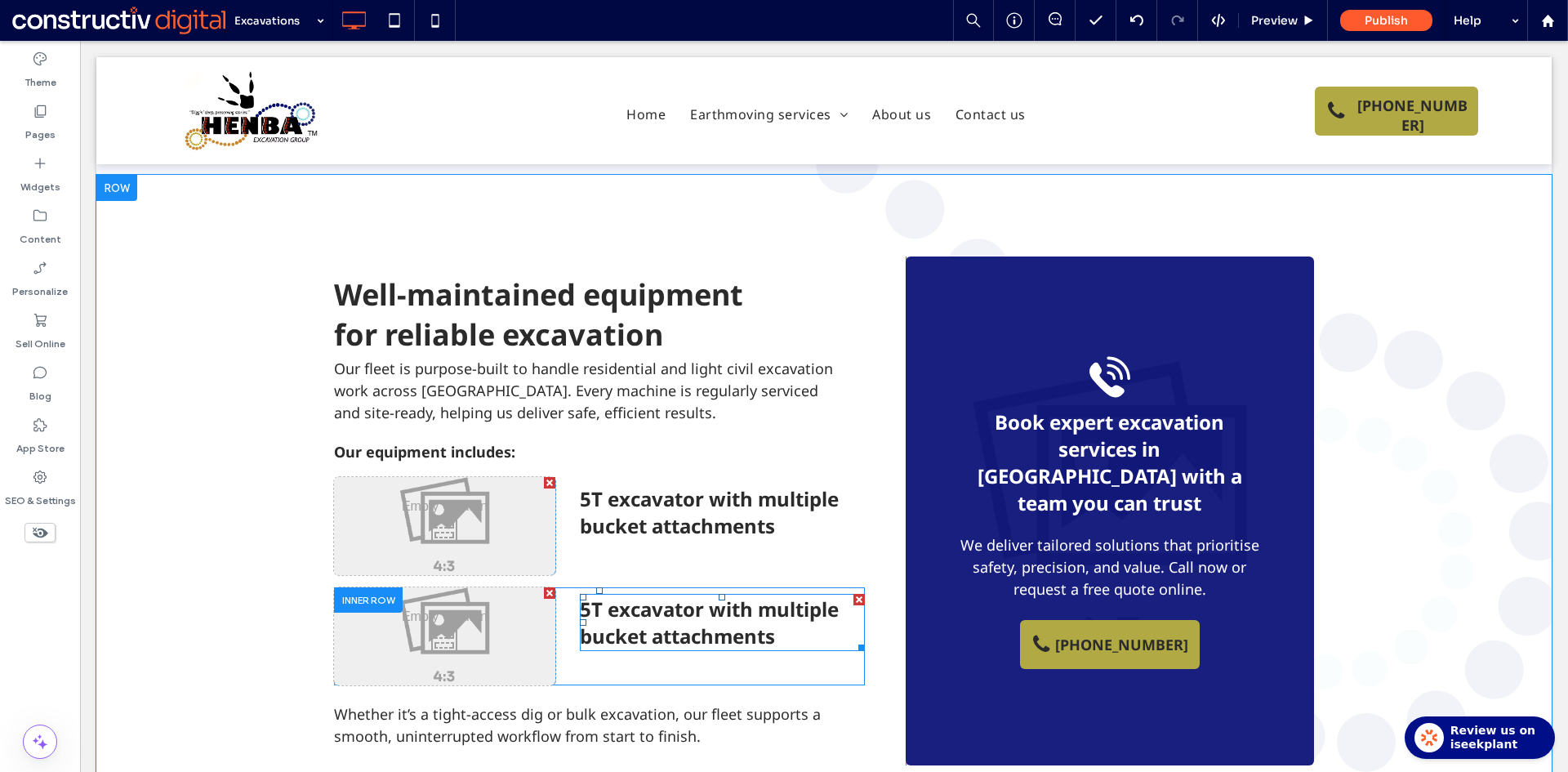
click at [698, 595] on span "5T excavator with multiple bucket attachments" at bounding box center [709, 622] width 259 height 54
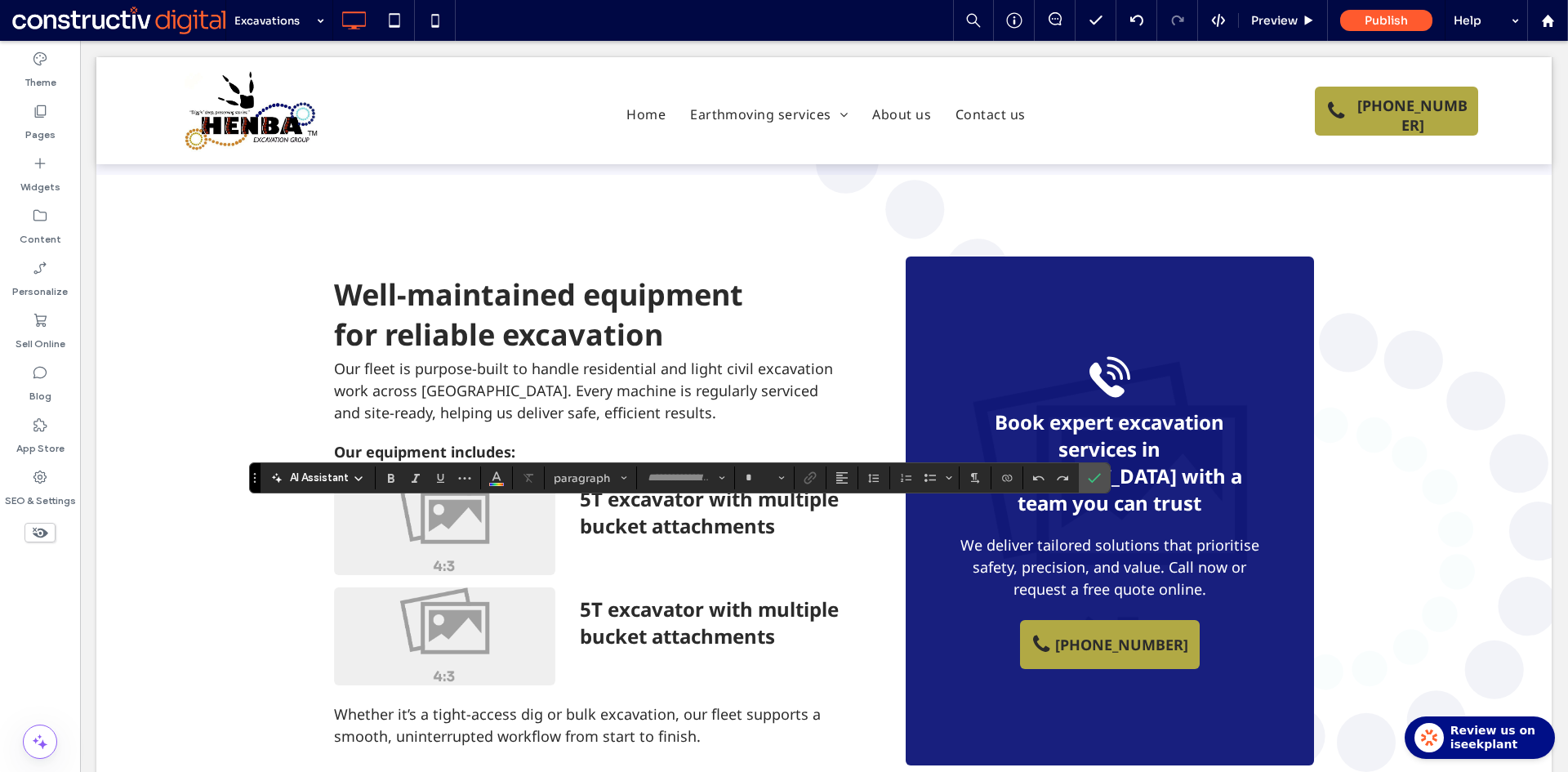
type input "*********"
type input "**"
click at [1100, 479] on icon "Confirm" at bounding box center [1094, 477] width 13 height 13
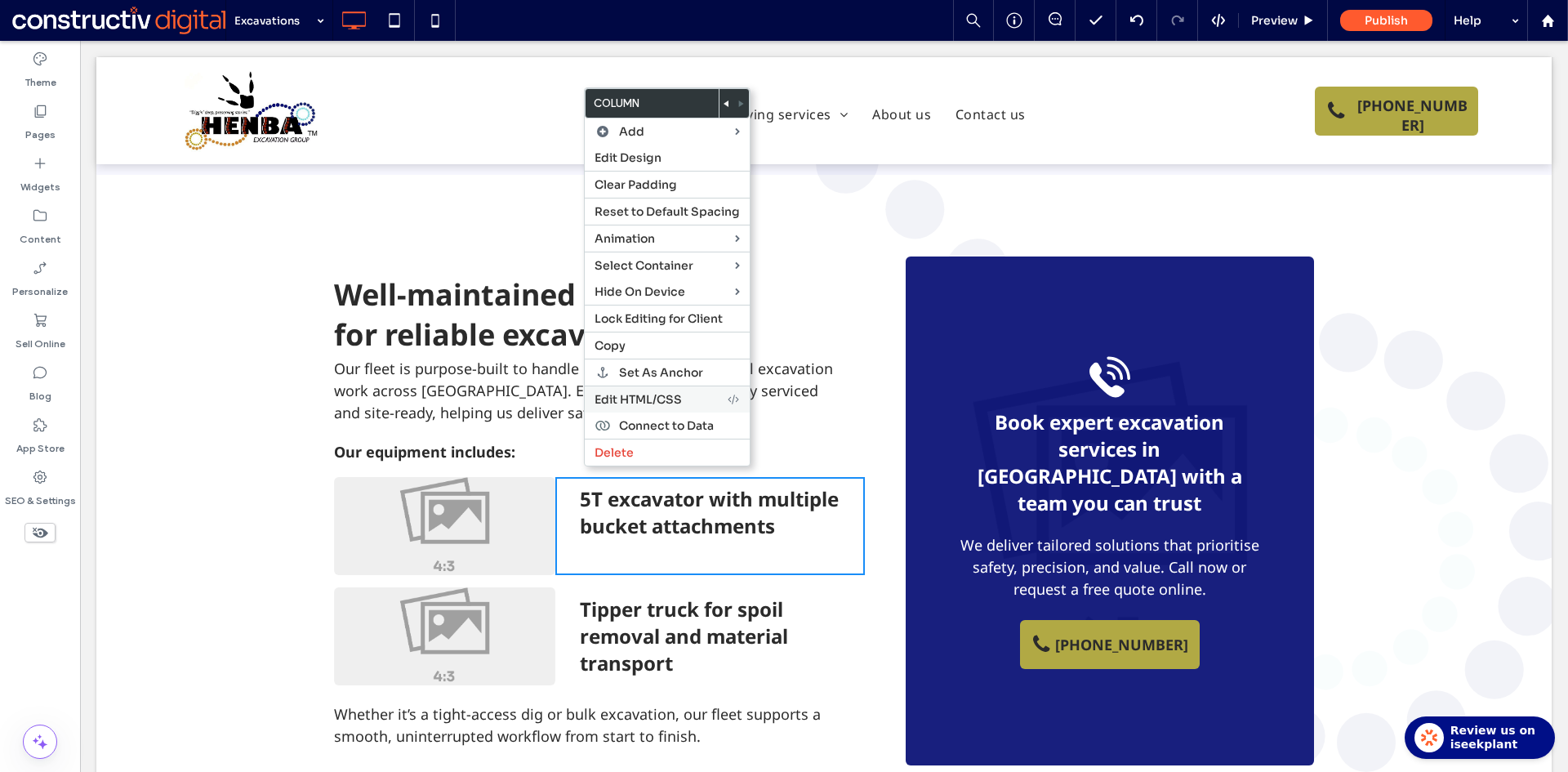
click at [652, 398] on span "Edit HTML/CSS" at bounding box center [638, 399] width 87 height 15
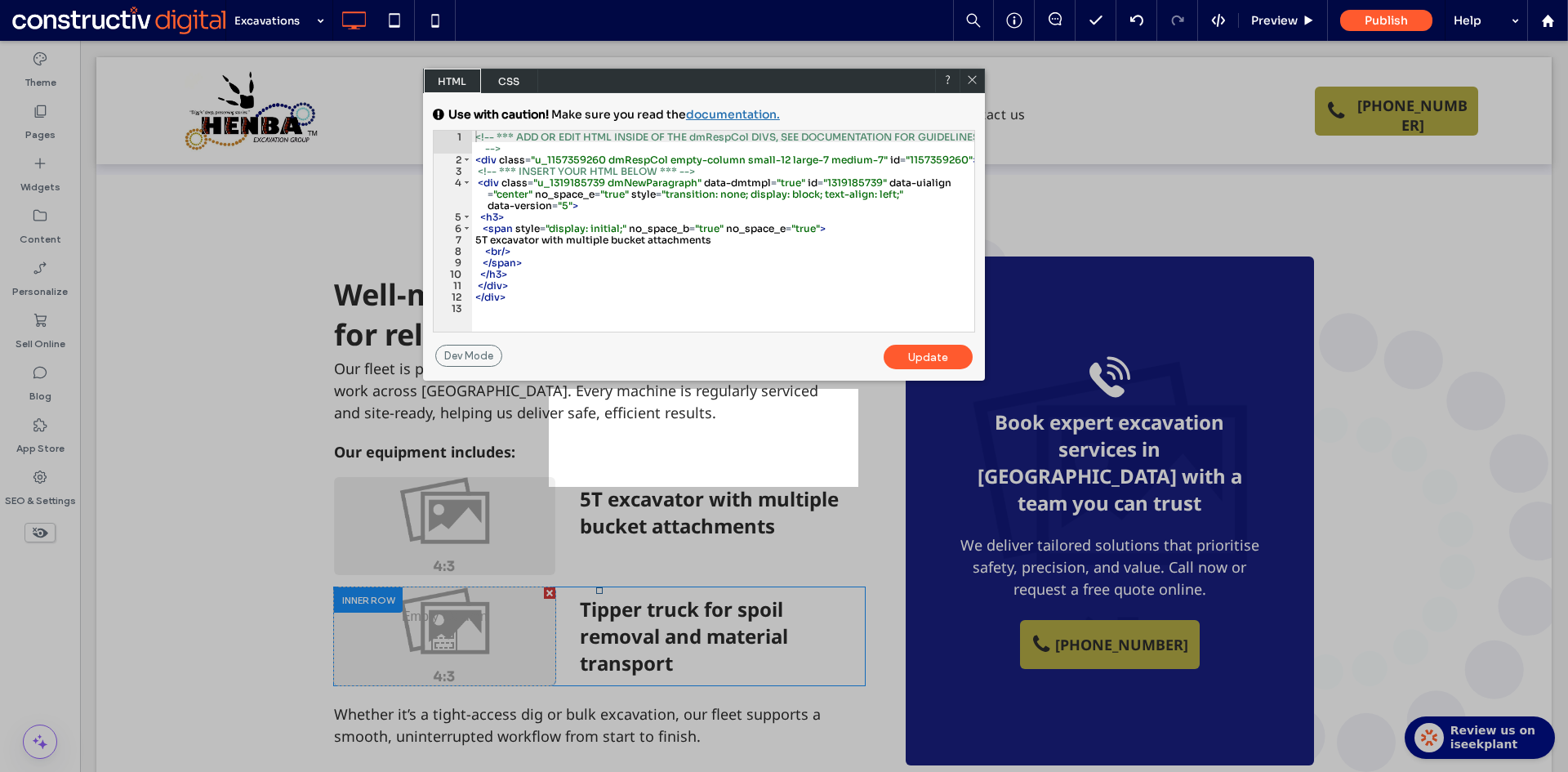
click at [509, 89] on span "CSS" at bounding box center [510, 81] width 57 height 25
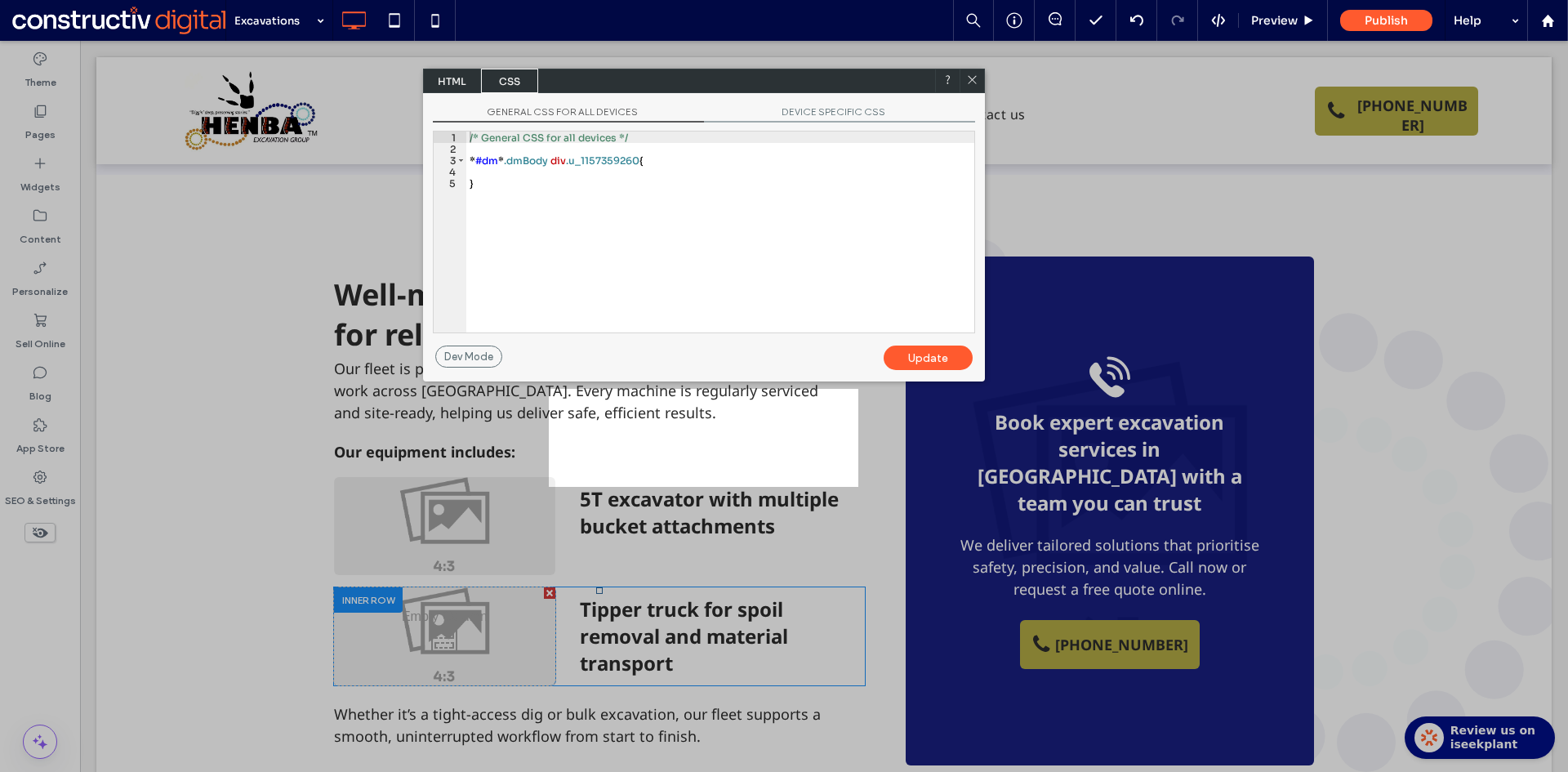
click at [504, 173] on div "/* General CSS for all devices */ * #dm * .dmBody div .u_1157359260 { }" at bounding box center [719, 243] width 508 height 224
click at [932, 355] on div "Update" at bounding box center [928, 357] width 89 height 25
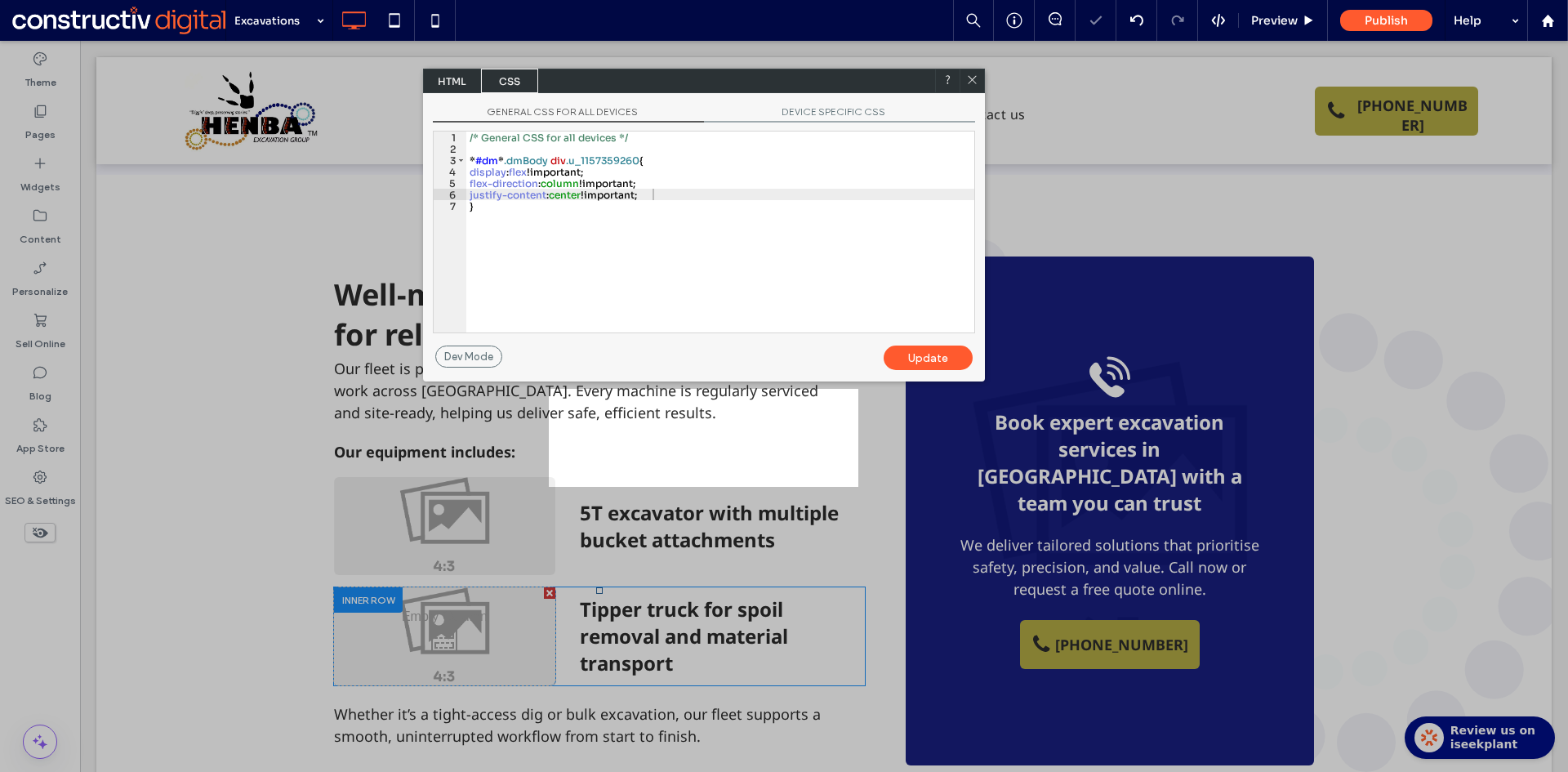
click at [978, 83] on div at bounding box center [971, 81] width 25 height 25
click at [974, 76] on icon at bounding box center [972, 80] width 12 height 12
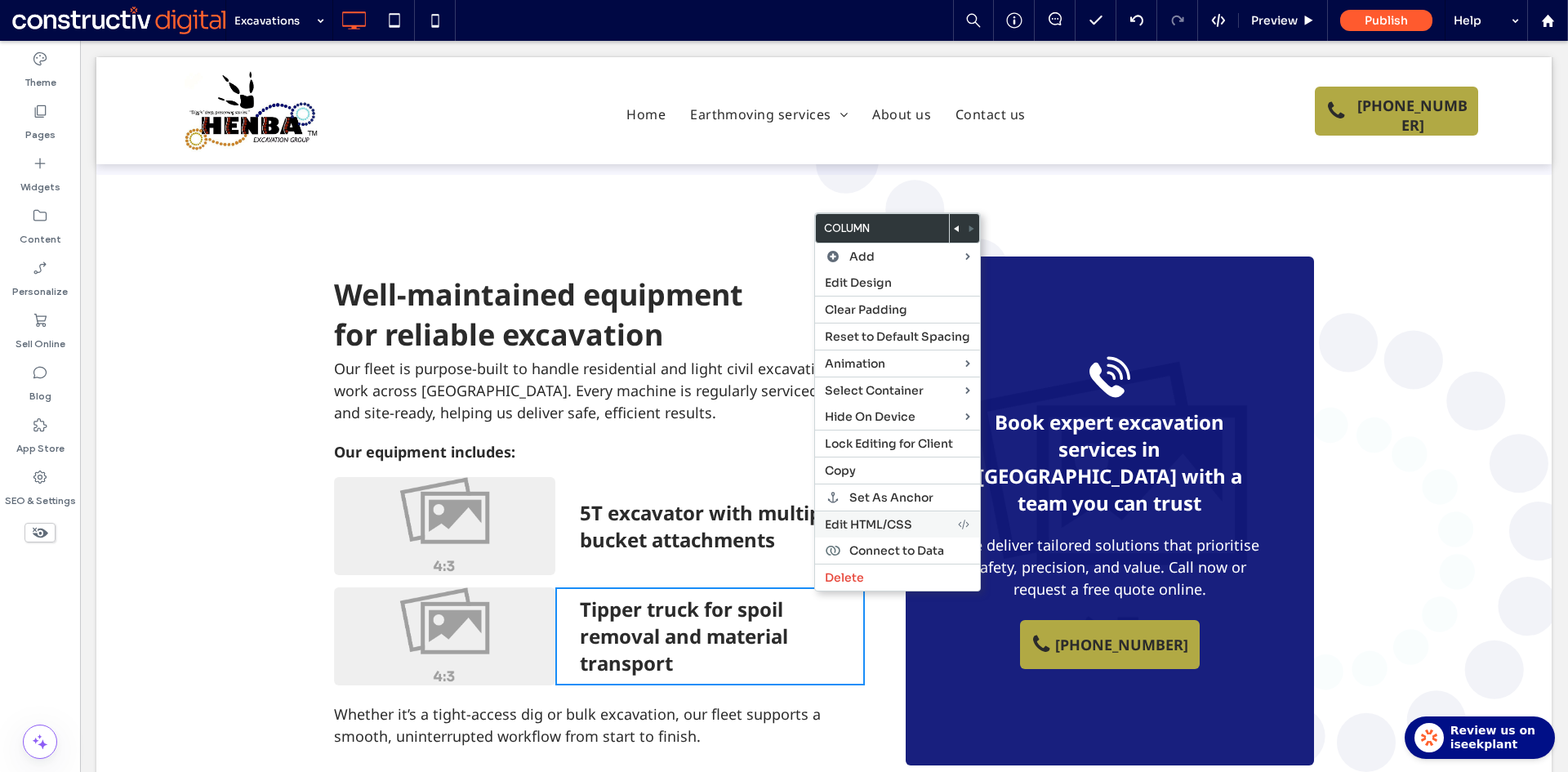
click at [897, 524] on span "Edit HTML/CSS" at bounding box center [868, 524] width 87 height 15
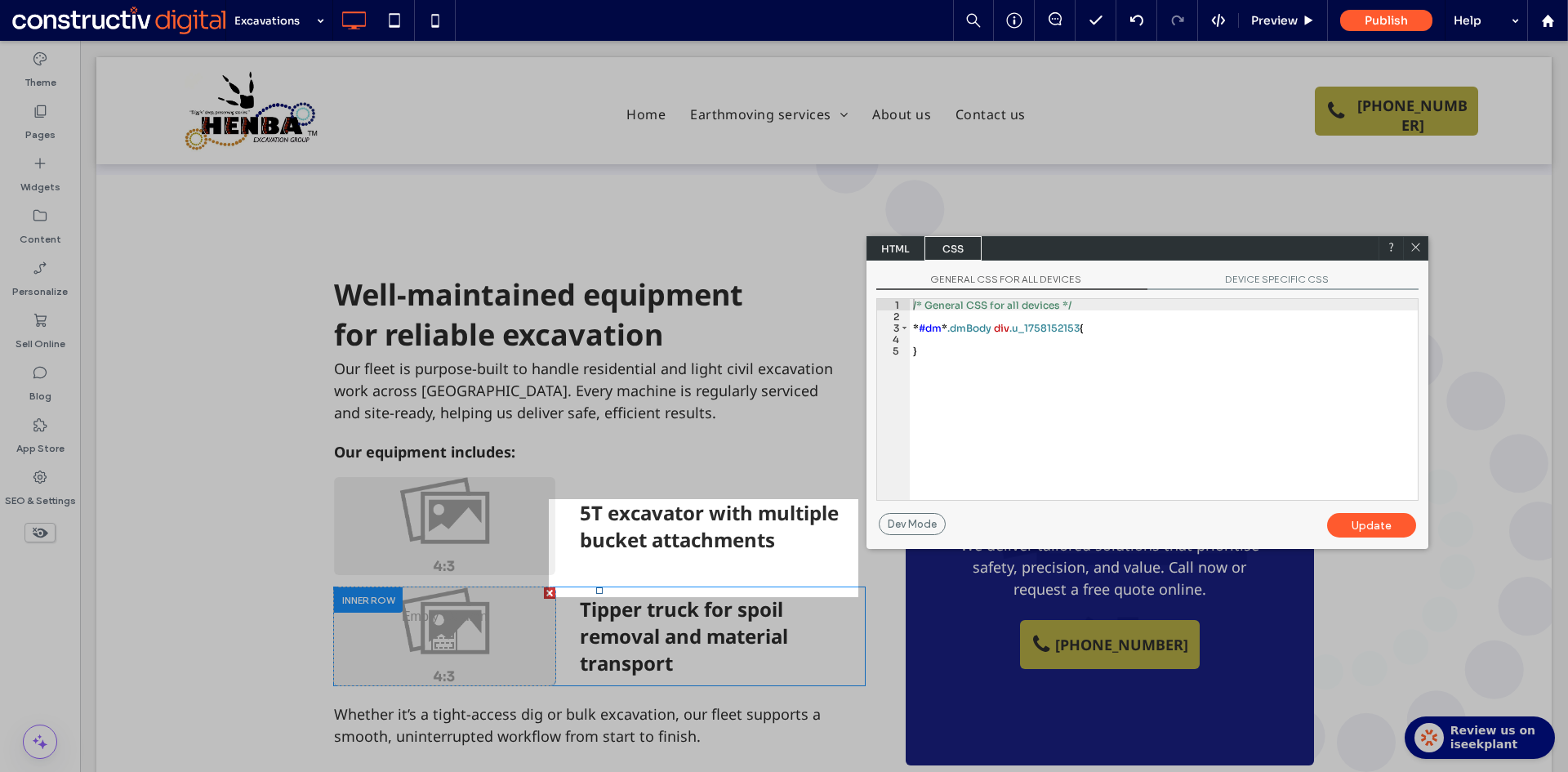
click at [956, 342] on div "/* General CSS for all devices */ * #dm * .dmBody div .u_1758152153 { }" at bounding box center [1163, 410] width 508 height 224
click at [1370, 529] on div "Update" at bounding box center [1371, 525] width 89 height 25
drag, startPoint x: 1415, startPoint y: 242, endPoint x: 587, endPoint y: 537, distance: 879.0
click at [1415, 242] on icon at bounding box center [1416, 247] width 12 height 12
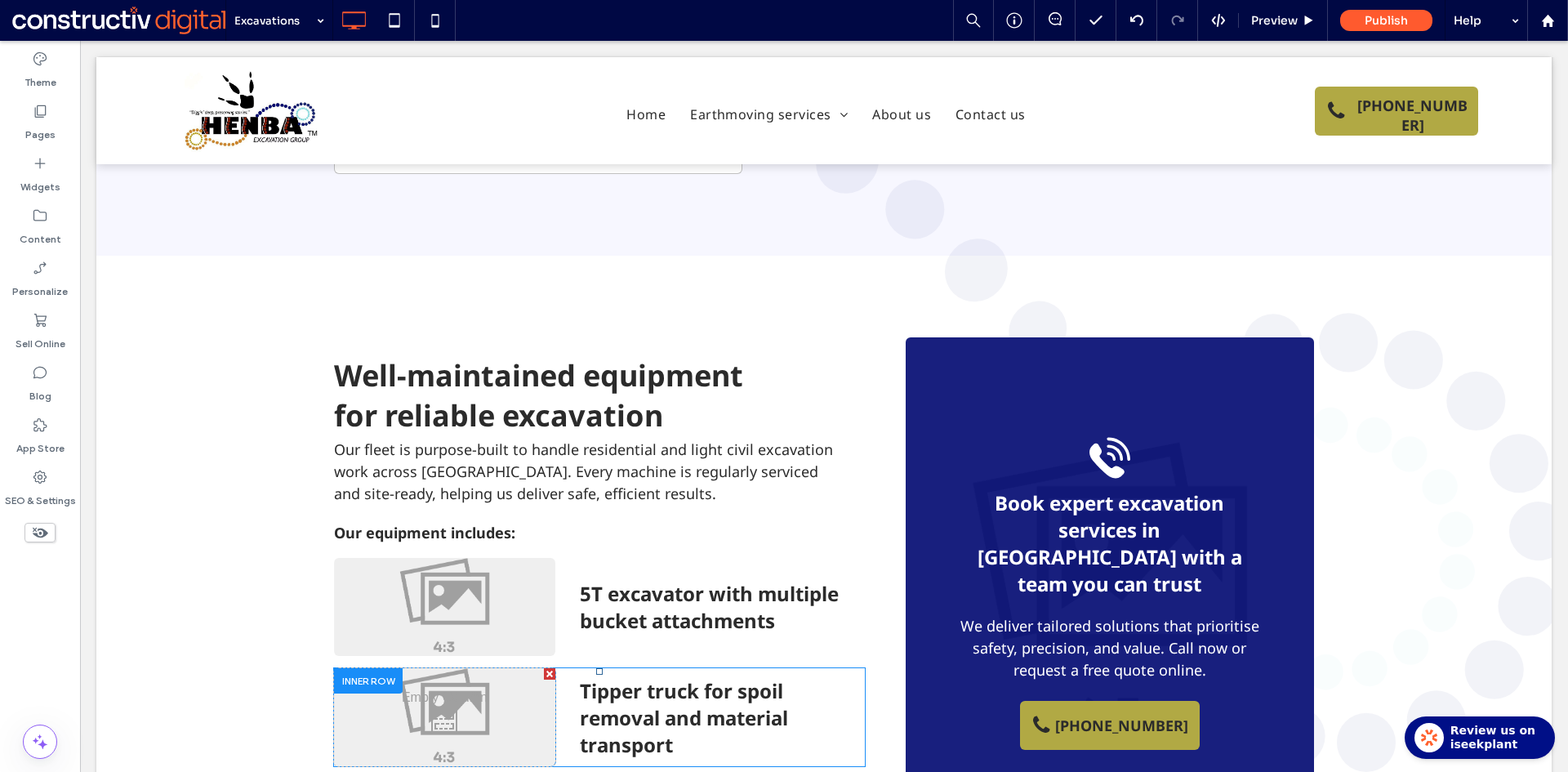
scroll to position [1879, 0]
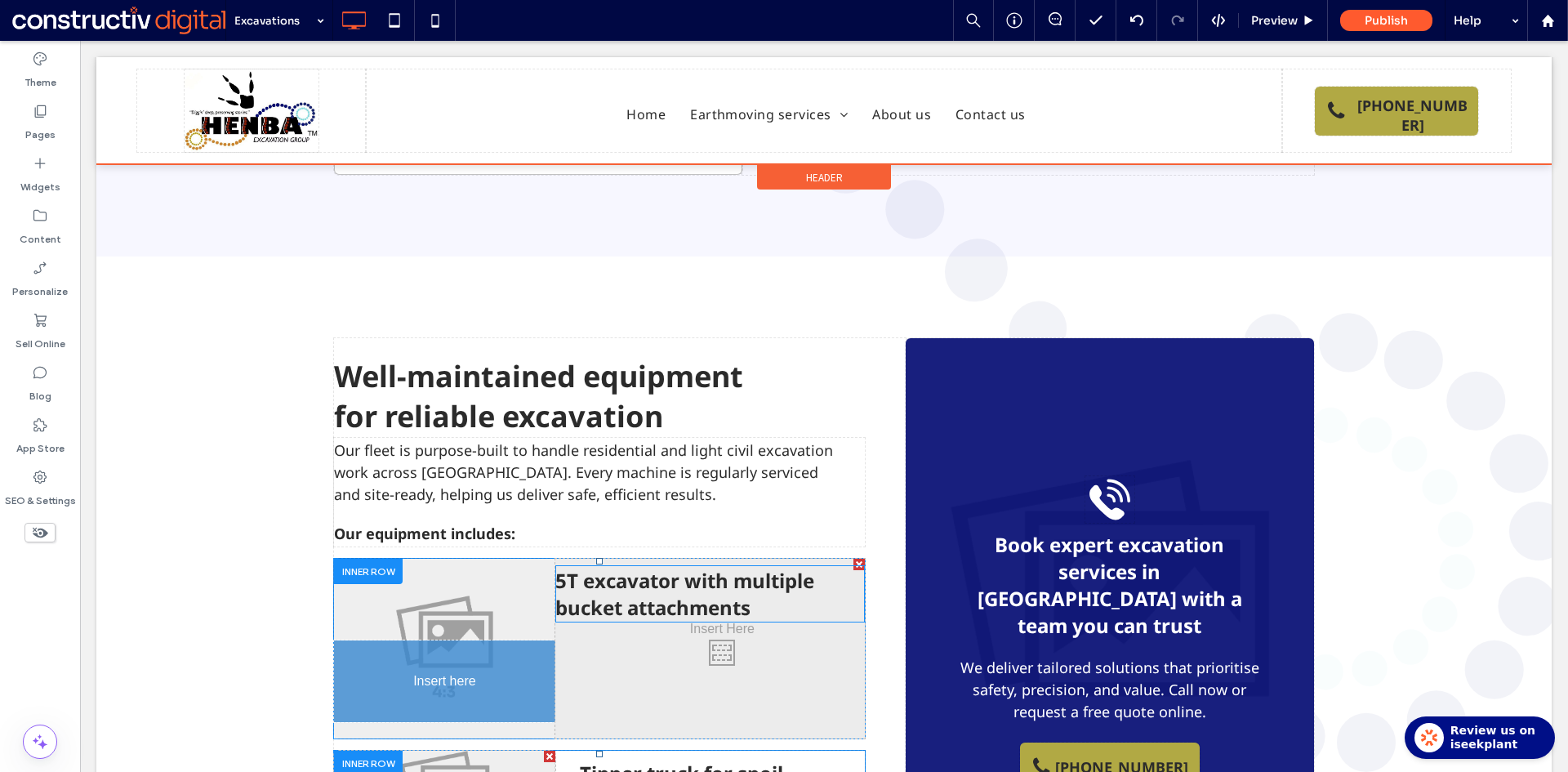
drag, startPoint x: 603, startPoint y: 510, endPoint x: 383, endPoint y: 518, distance: 220.1
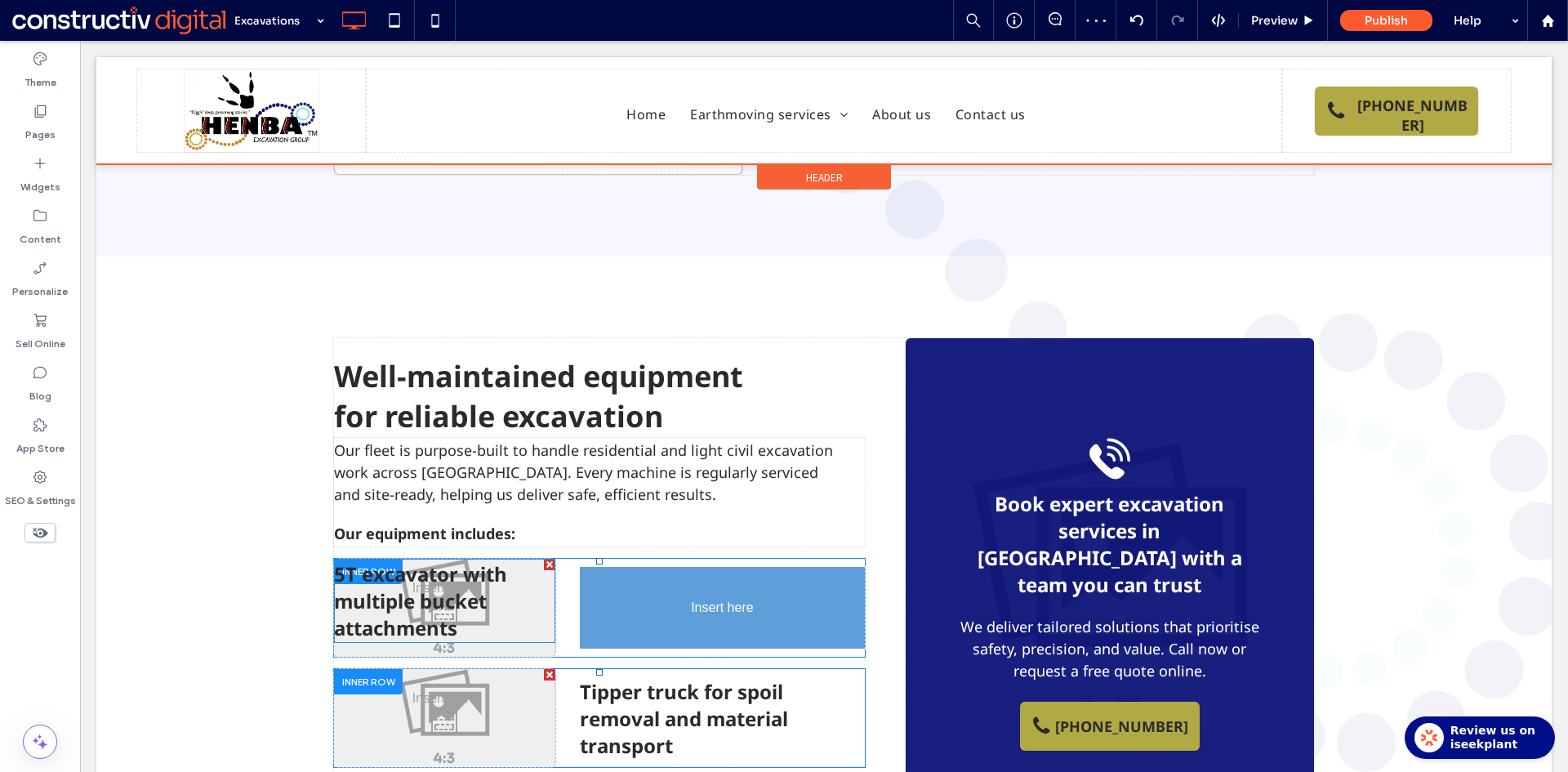
drag, startPoint x: 602, startPoint y: 536, endPoint x: 850, endPoint y: 569, distance: 250.2
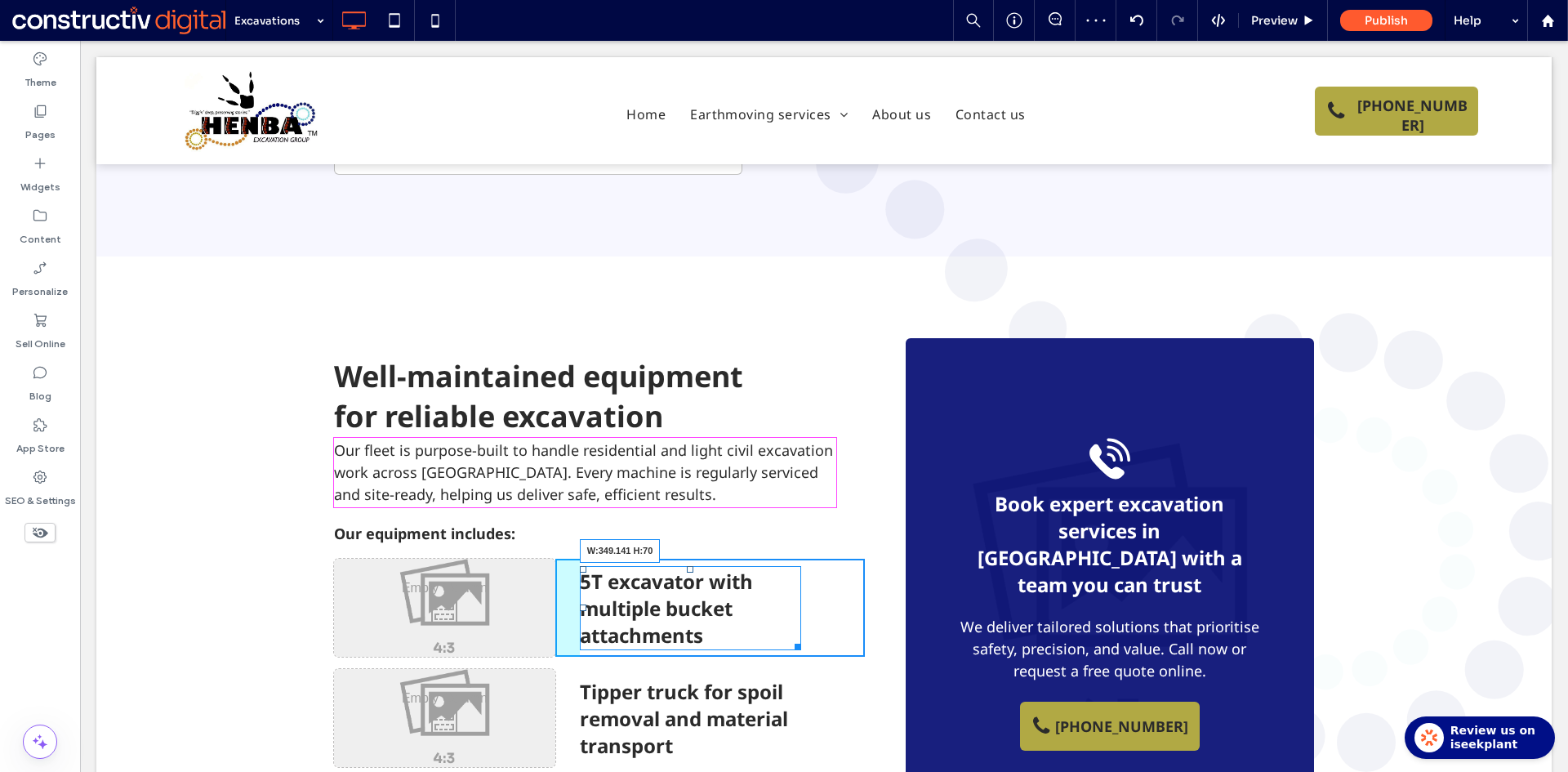
drag, startPoint x: 790, startPoint y: 555, endPoint x: 889, endPoint y: 542, distance: 99.8
click at [889, 542] on div "Well-maintained equipment for reliable excavation Our fleet is purpose-built to…" at bounding box center [619, 593] width 571 height 509
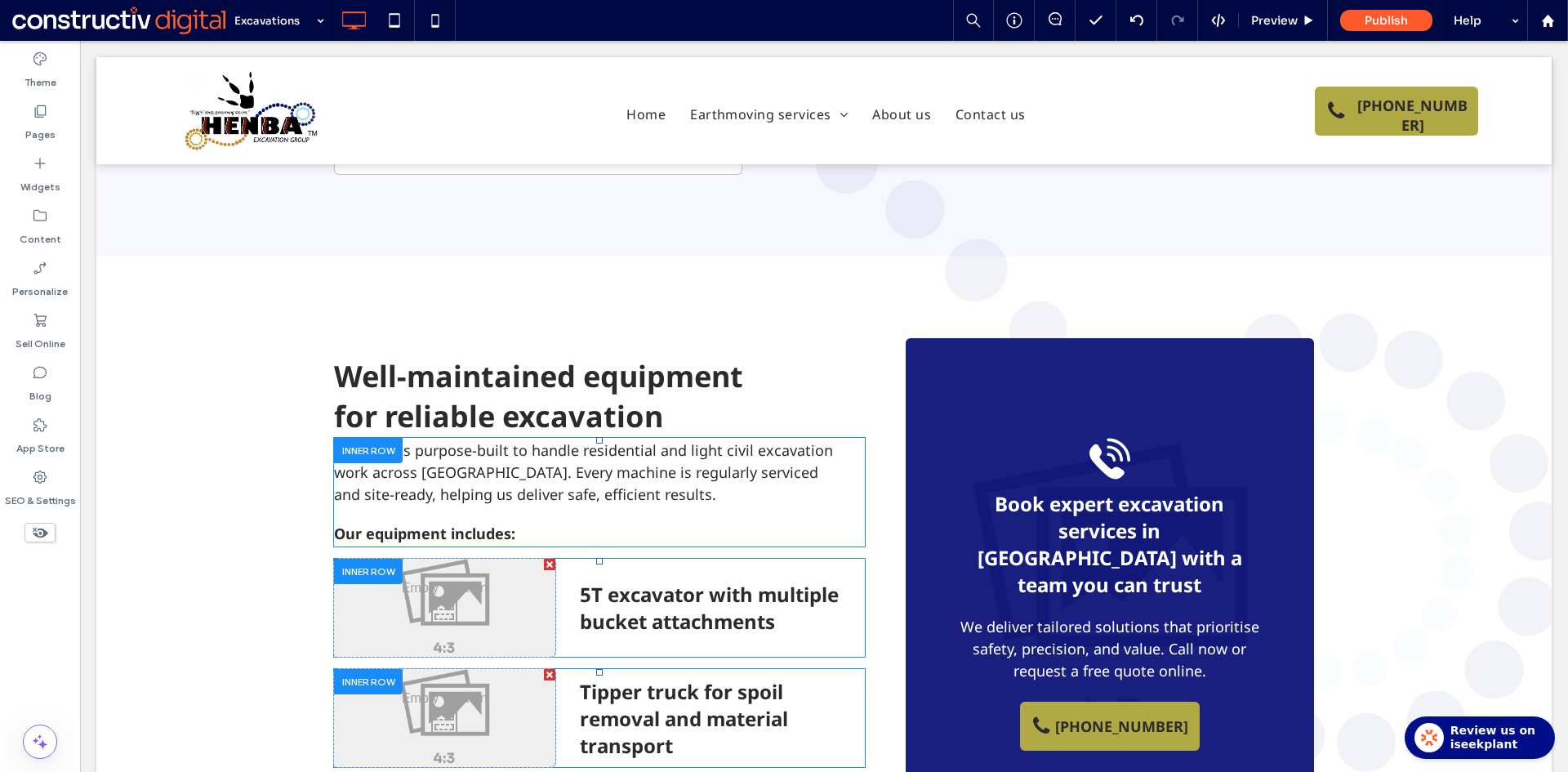
click at [357, 438] on div at bounding box center [368, 451] width 69 height 26
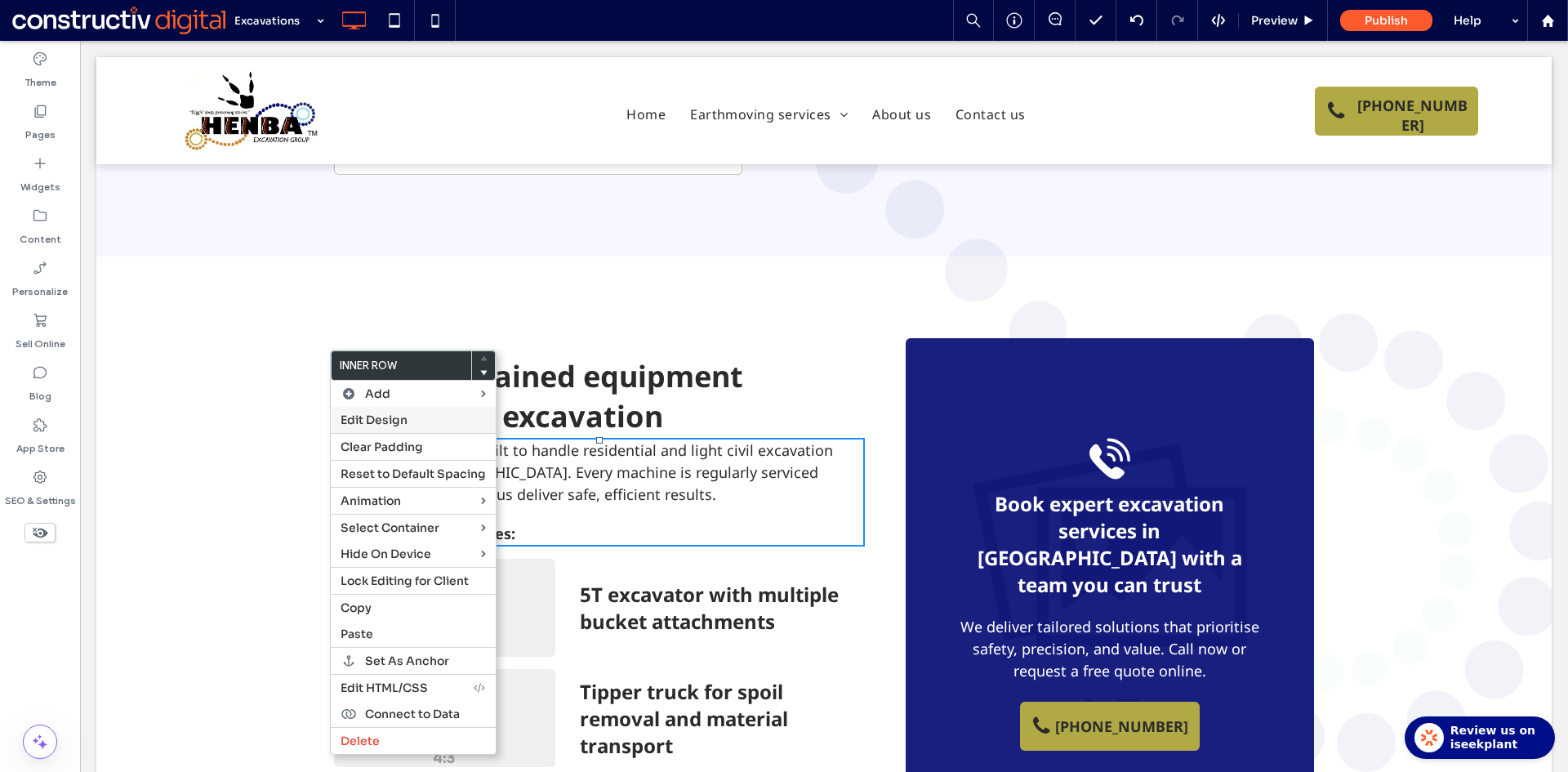
drag, startPoint x: 370, startPoint y: 418, endPoint x: 392, endPoint y: 356, distance: 65.8
click at [370, 416] on span "Edit Design" at bounding box center [374, 419] width 67 height 15
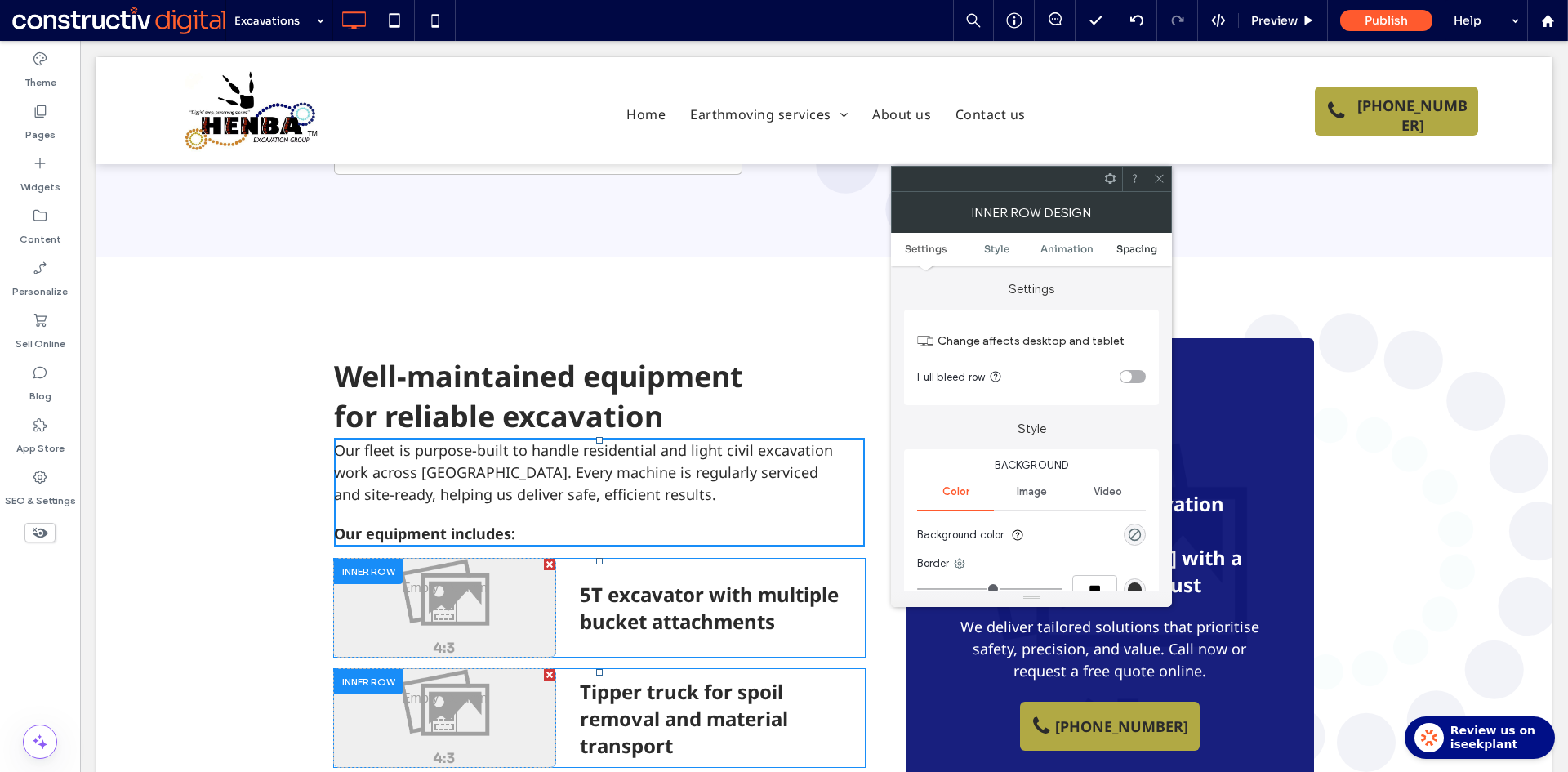
click at [1146, 248] on span "Spacing" at bounding box center [1136, 248] width 41 height 12
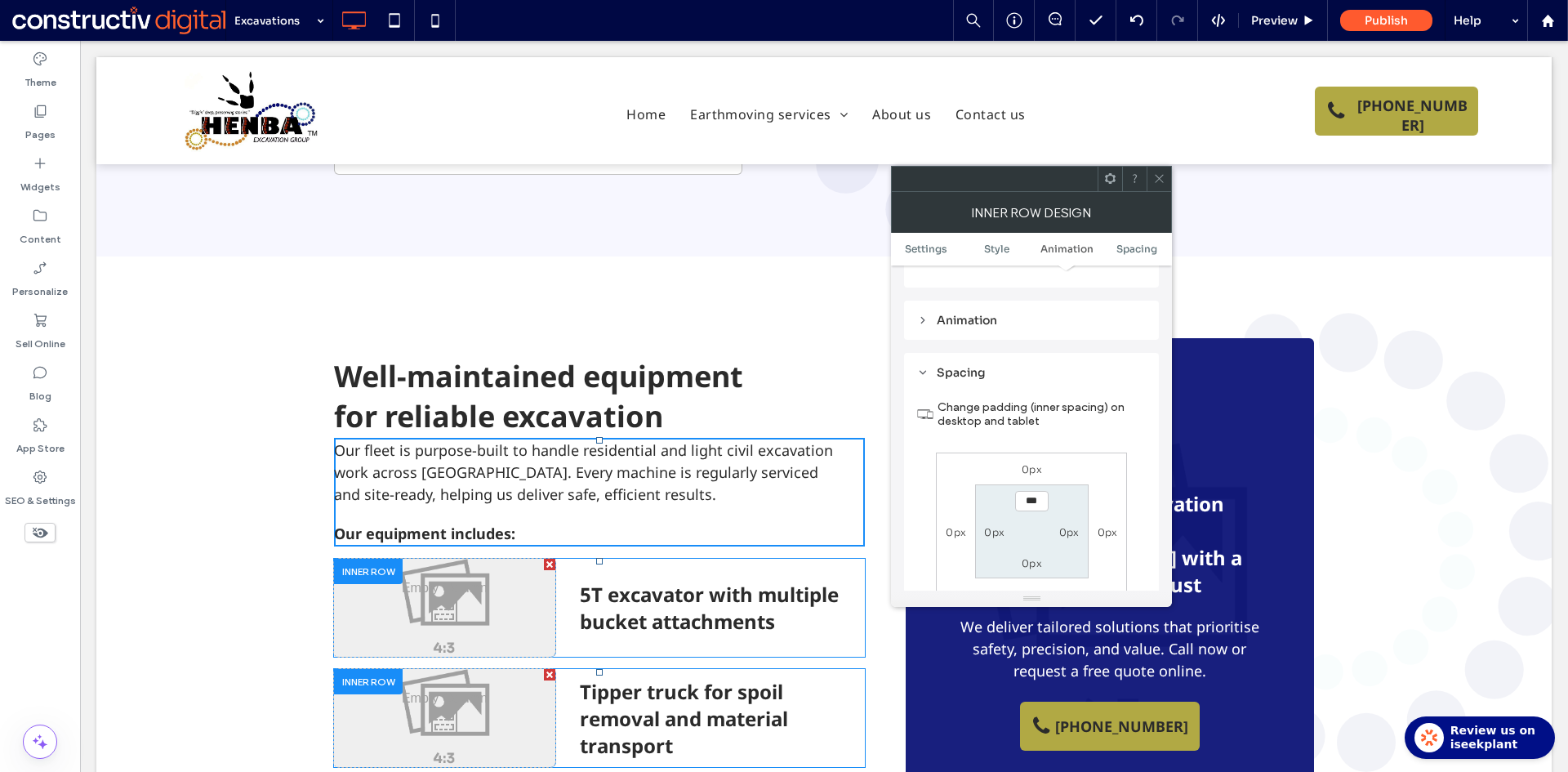
scroll to position [524, 0]
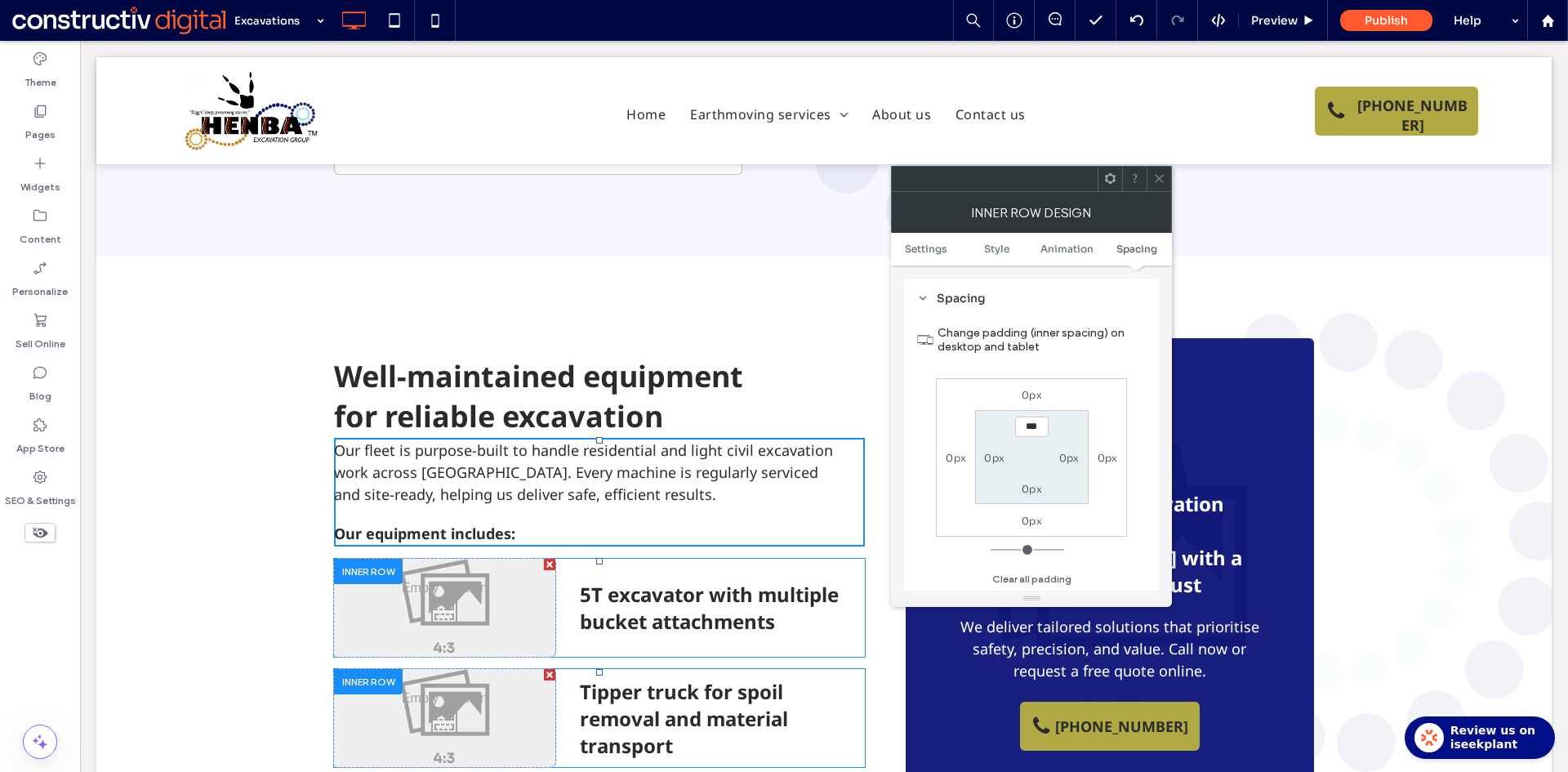
click at [1029, 397] on label "0px" at bounding box center [1032, 395] width 21 height 12
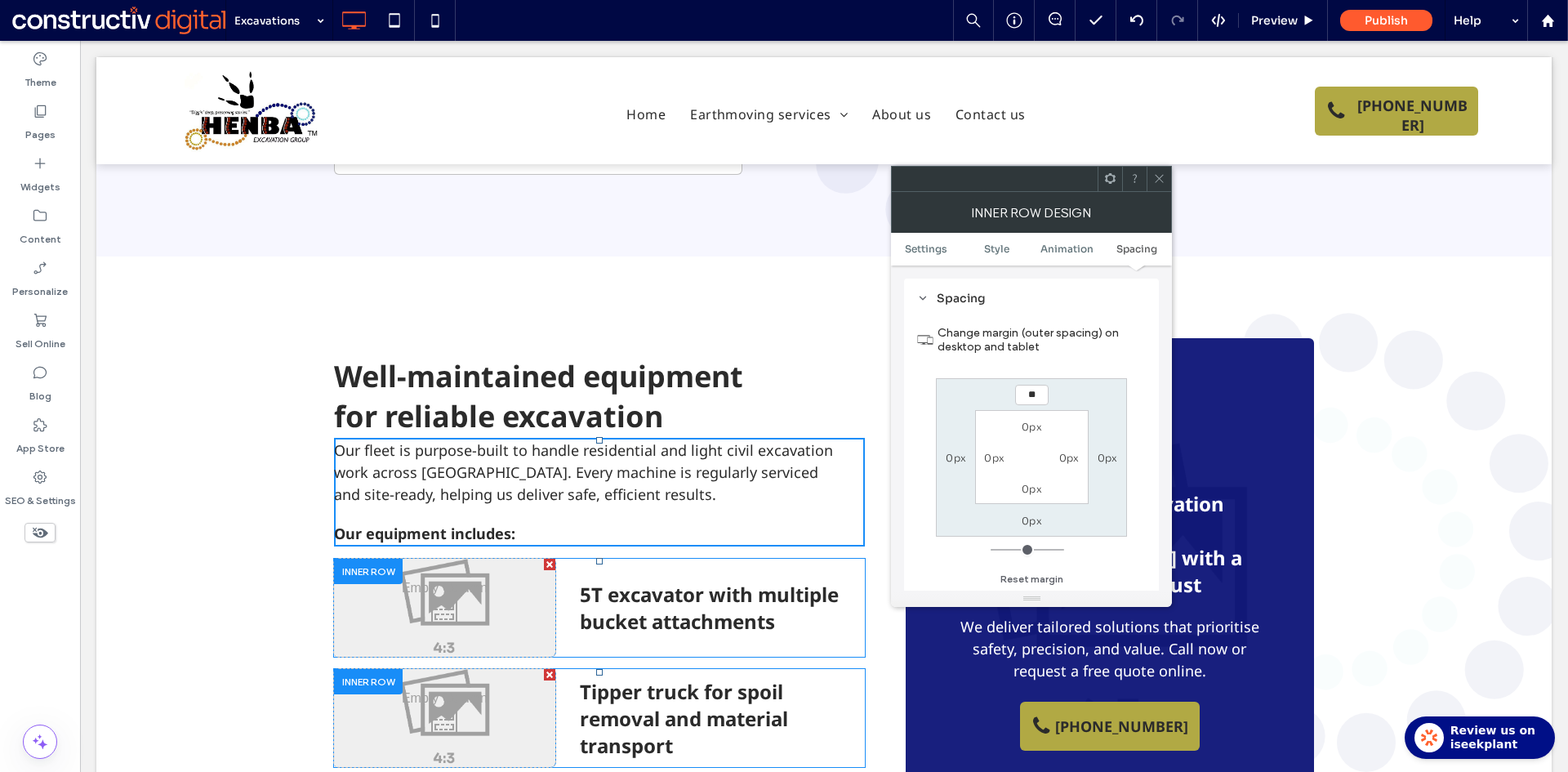
type input "**"
type input "****"
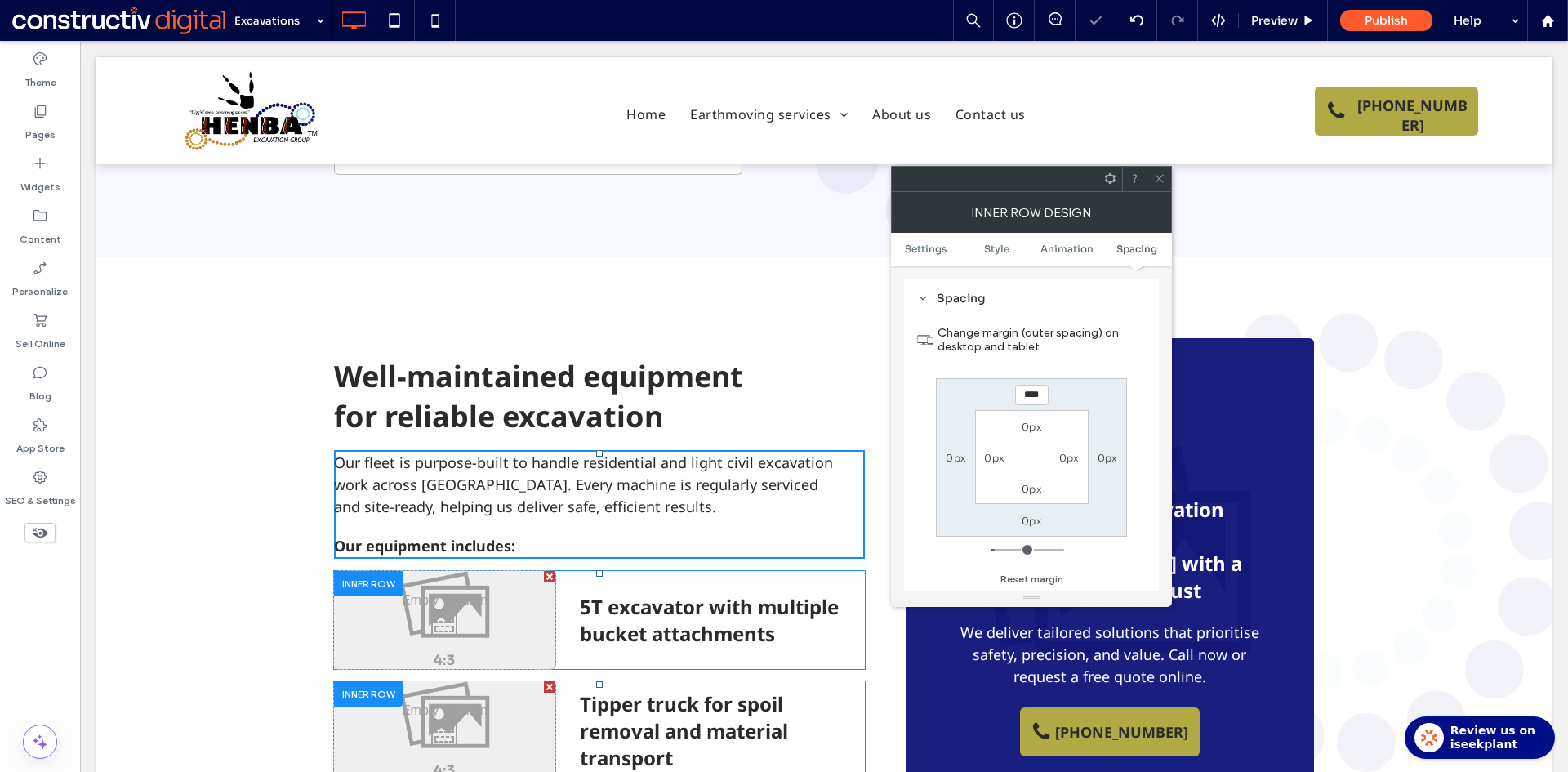
drag, startPoint x: 1151, startPoint y: 169, endPoint x: 908, endPoint y: 311, distance: 281.4
click at [1150, 169] on div at bounding box center [1159, 179] width 25 height 25
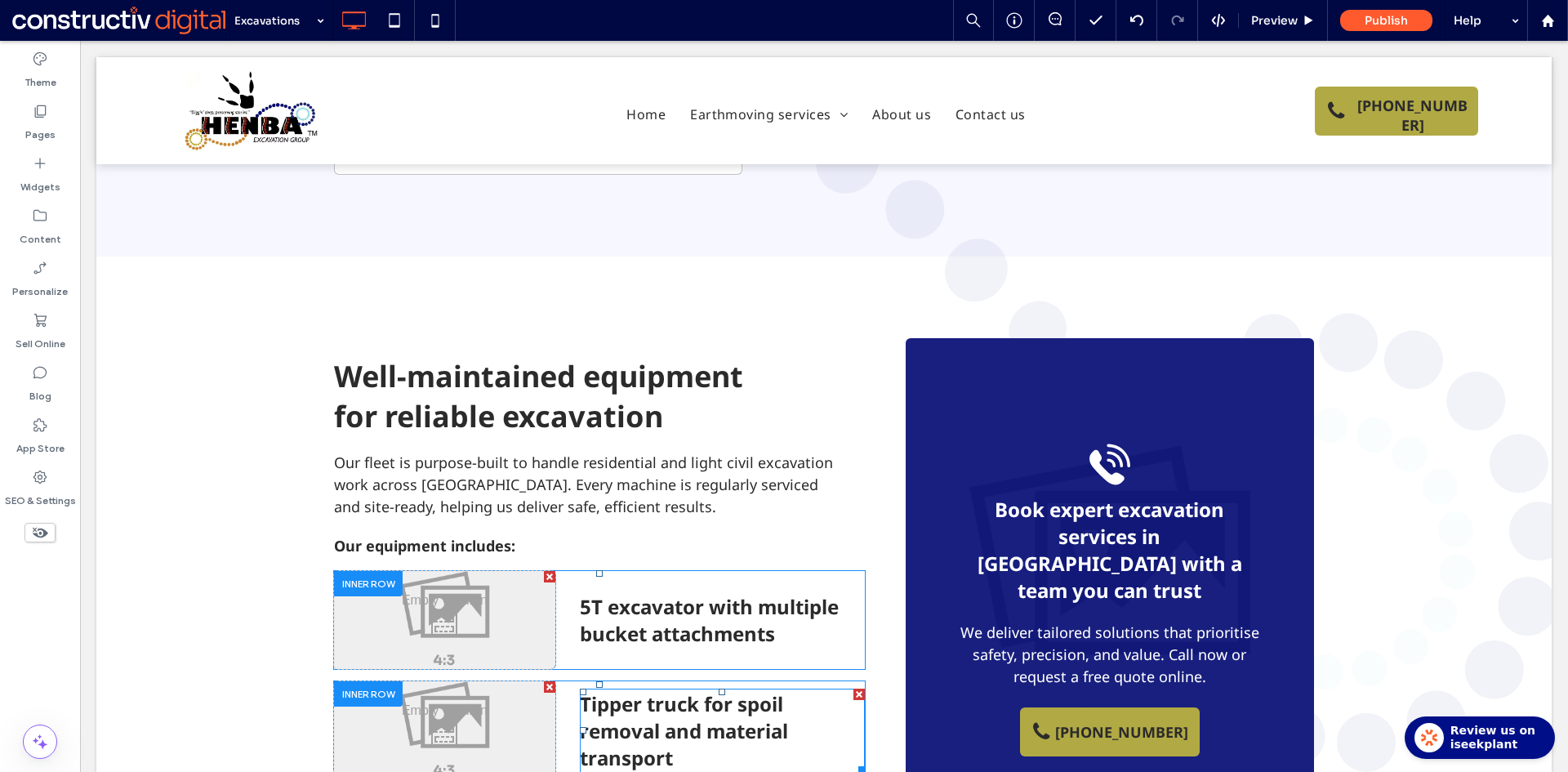
click at [705, 691] on span "Tipper truck for spoil removal and material transport" at bounding box center [683, 731] width 208 height 81
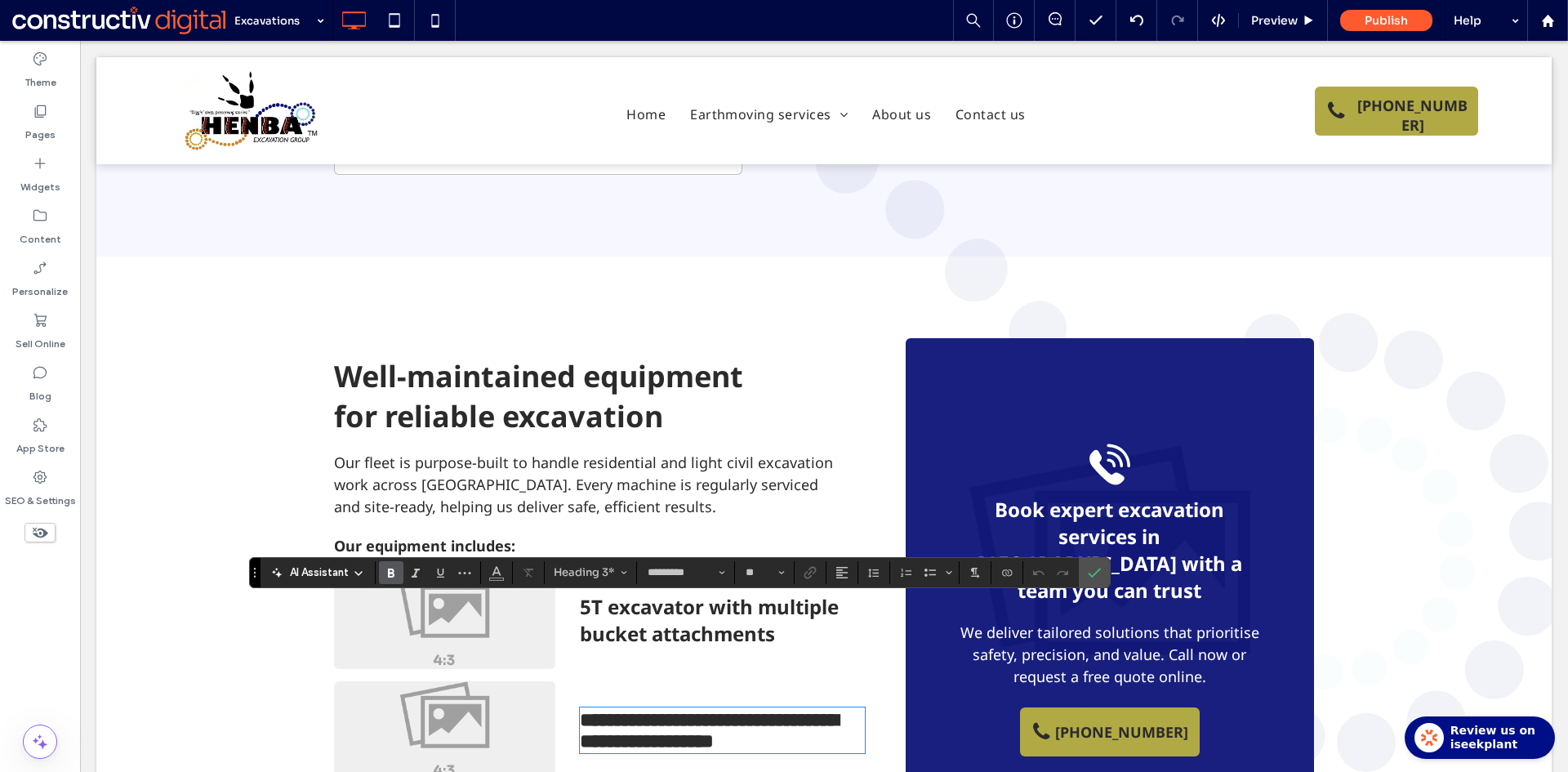
click at [634, 593] on span "5T excavator with multiple bucket attachments" at bounding box center [709, 619] width 259 height 54
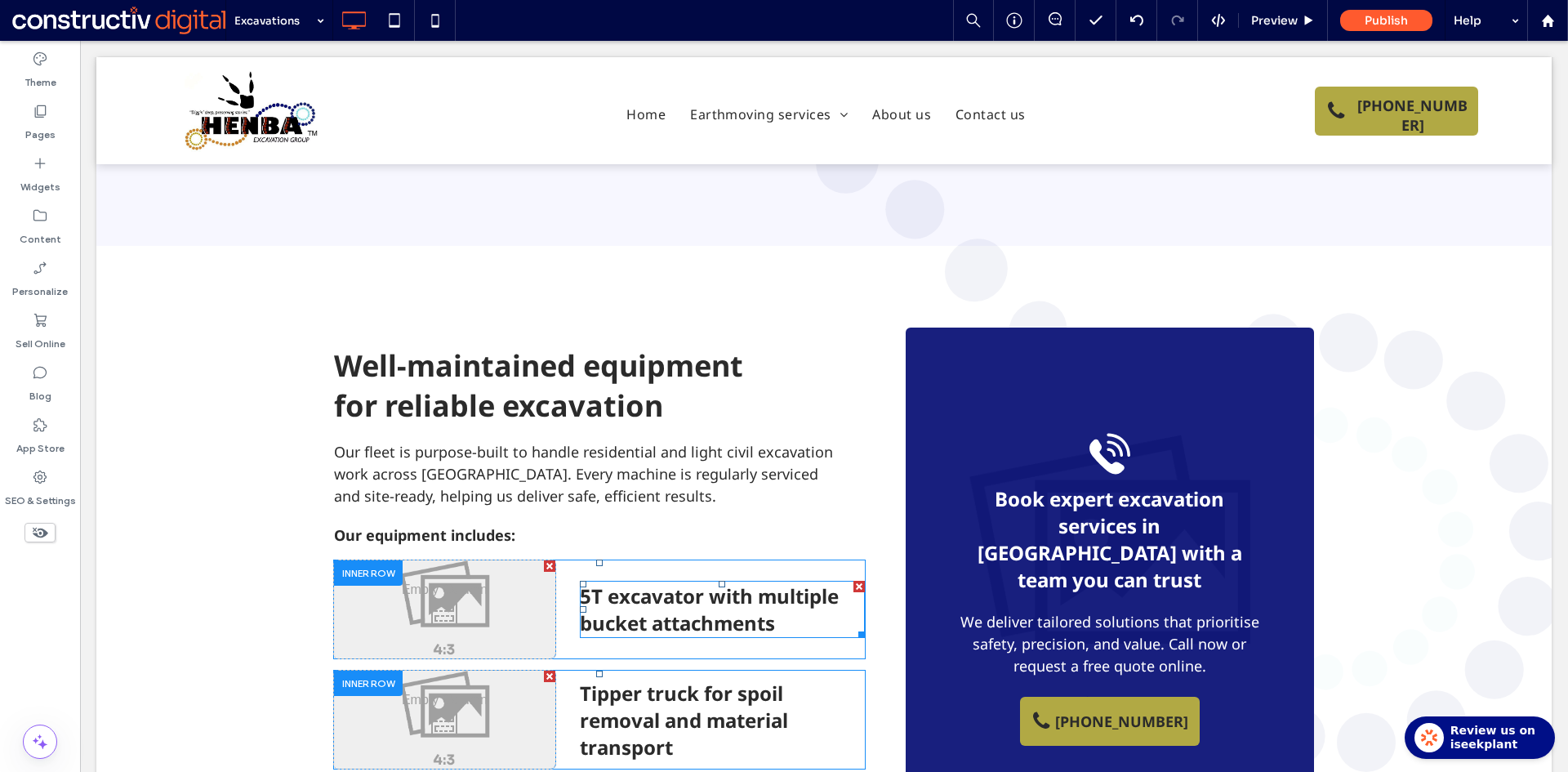
scroll to position [1960, 0]
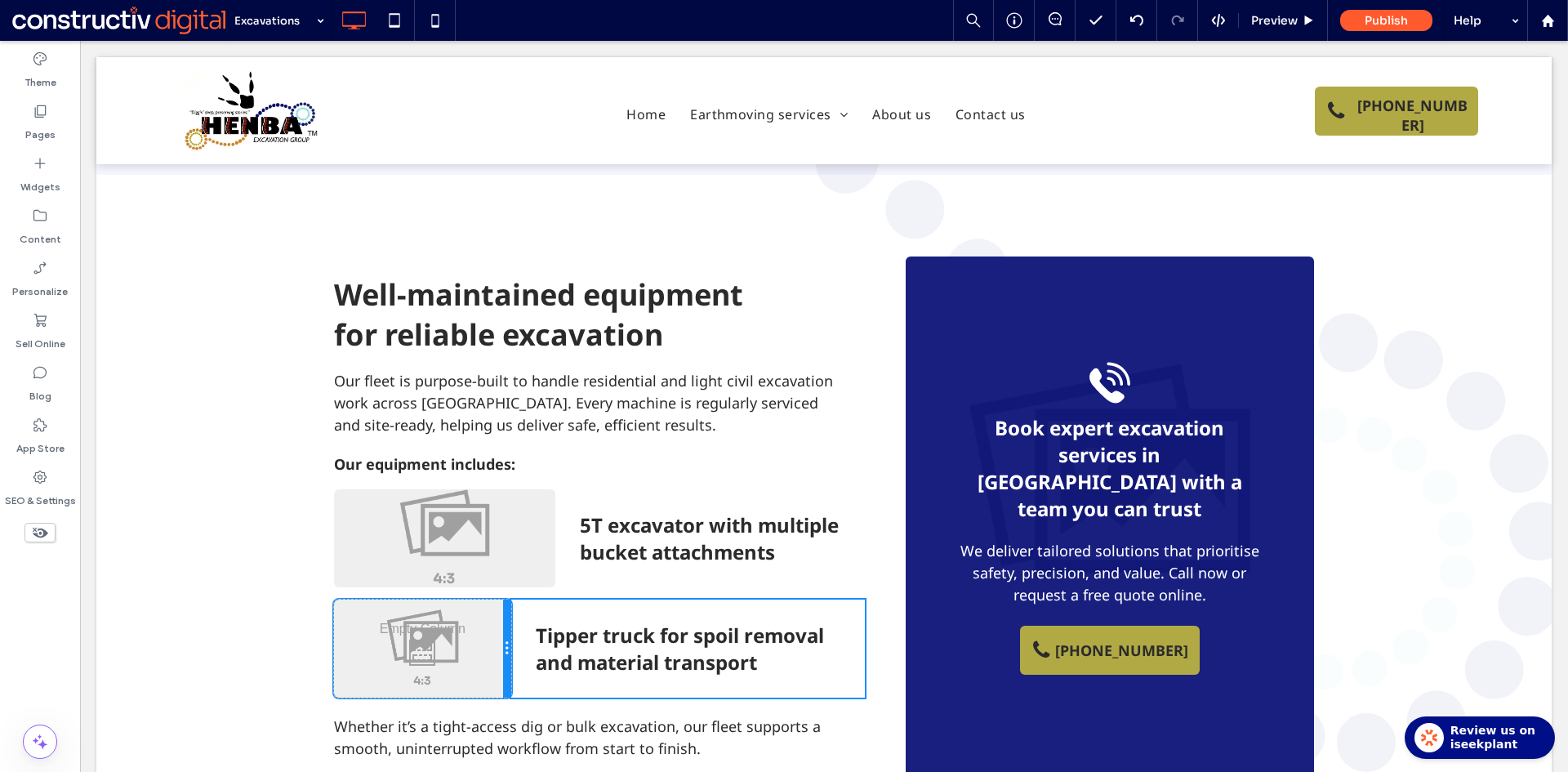
drag, startPoint x: 544, startPoint y: 558, endPoint x: 492, endPoint y: 548, distance: 53.0
click at [492, 600] on div "Click To Paste Click To Paste" at bounding box center [422, 649] width 177 height 98
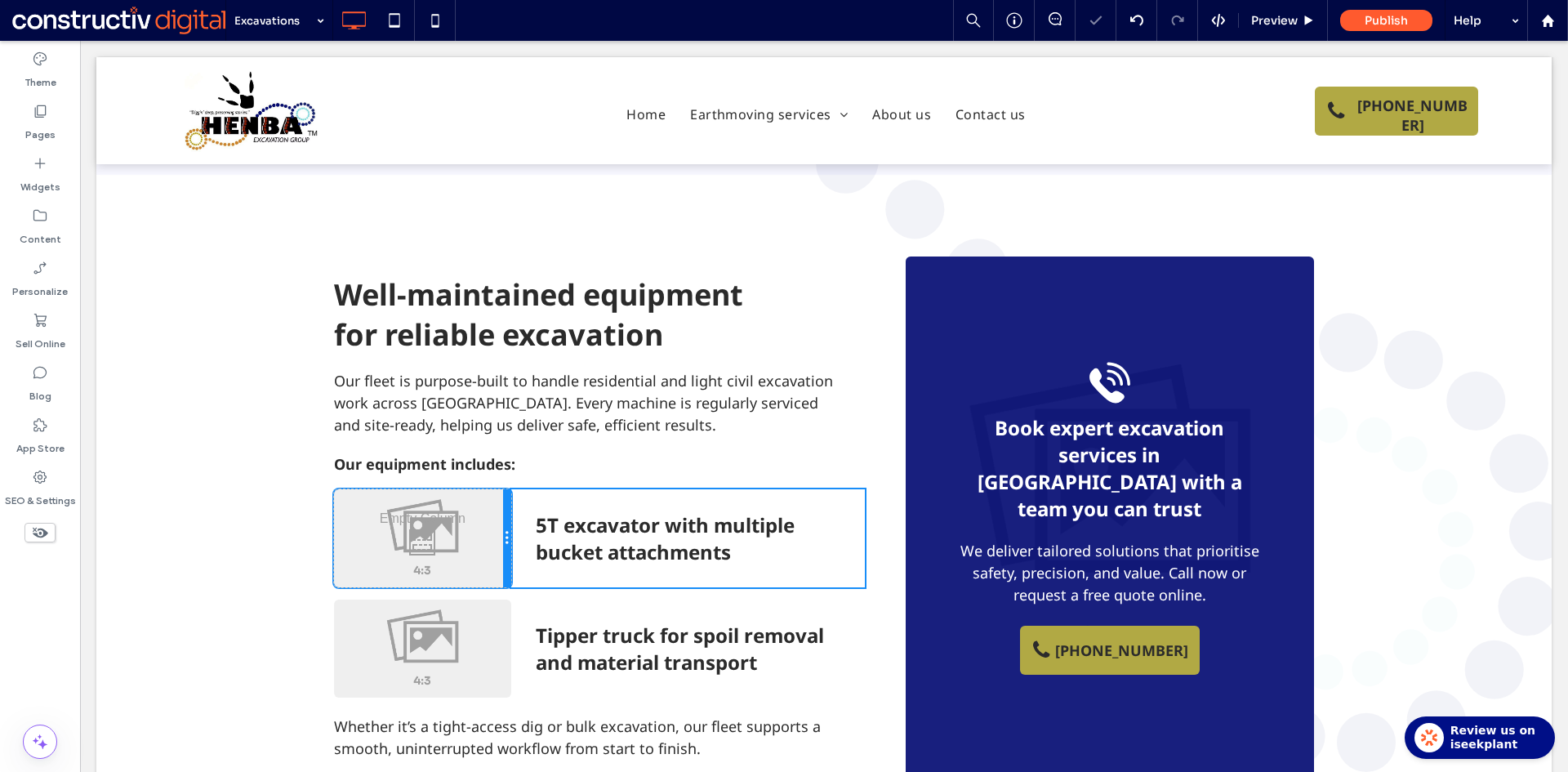
drag, startPoint x: 547, startPoint y: 446, endPoint x: 597, endPoint y: 501, distance: 74.3
click at [507, 489] on div "Click To Paste Click To Paste 5T excavator with multiple bucket attachments" at bounding box center [599, 538] width 531 height 98
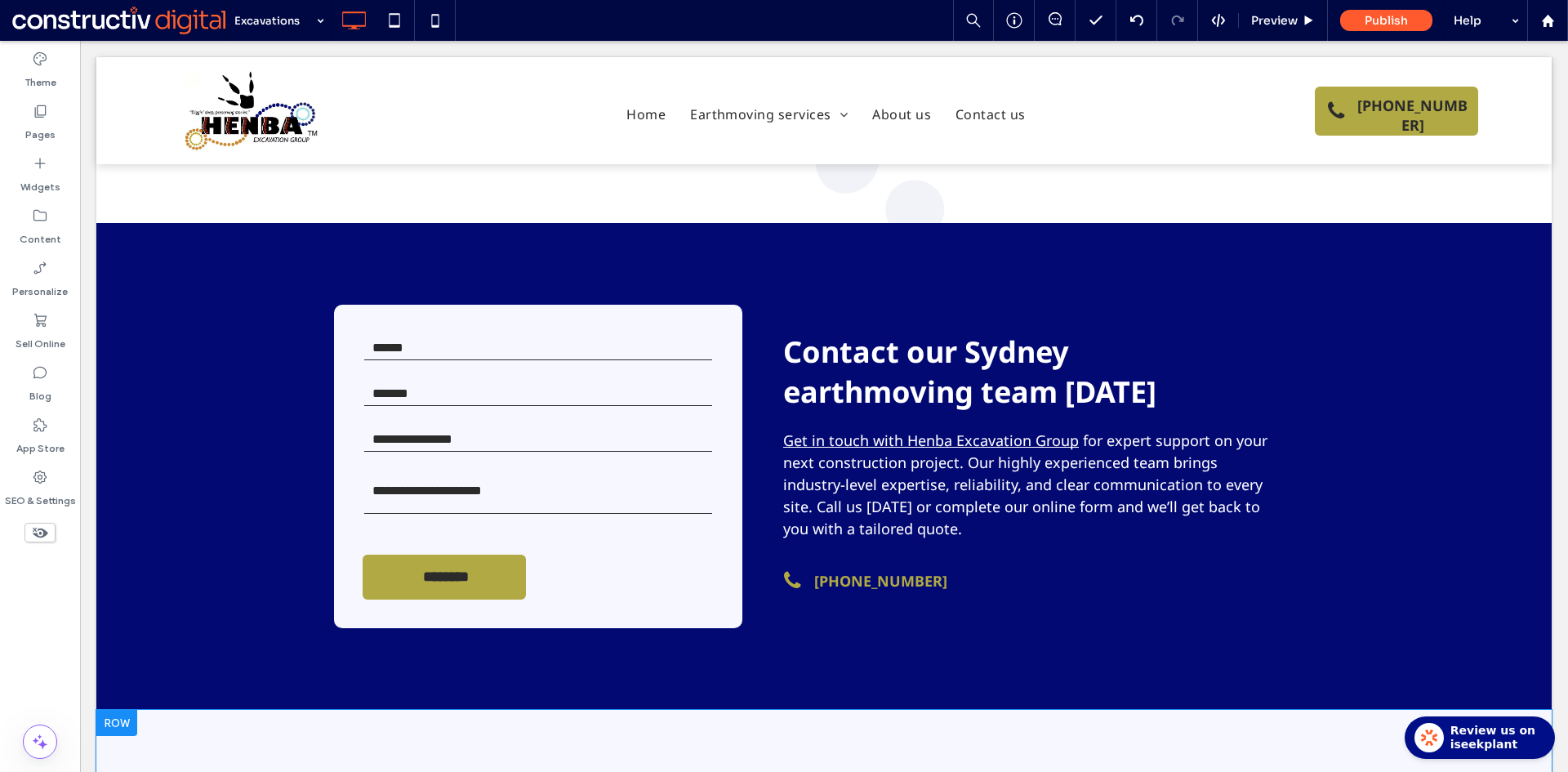
scroll to position [2778, 0]
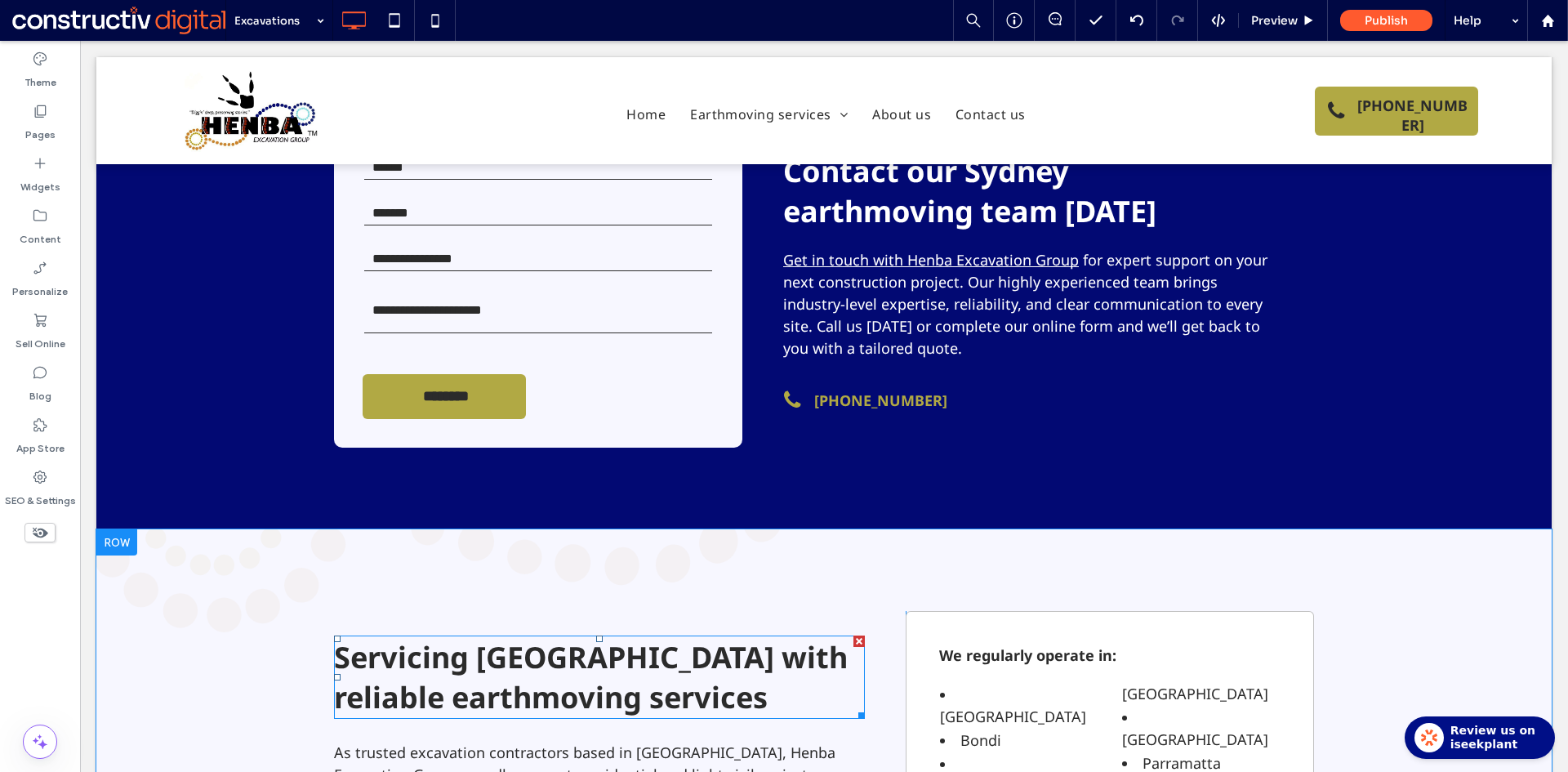
click at [702, 637] on span "Servicing [GEOGRAPHIC_DATA] with reliable earthmoving services" at bounding box center [591, 677] width 514 height 80
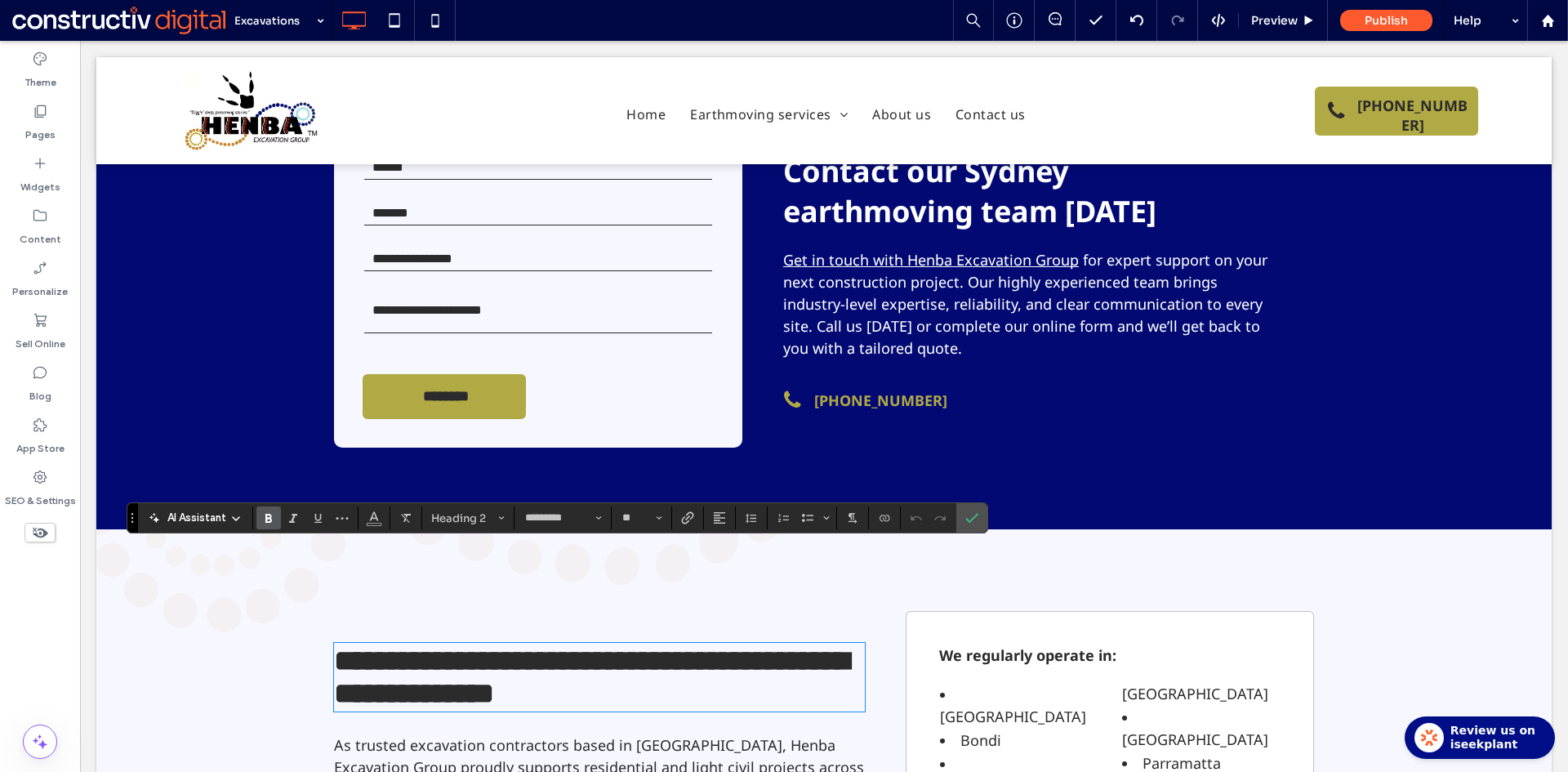
type input "**"
click at [973, 518] on icon "Confirm" at bounding box center [971, 518] width 13 height 13
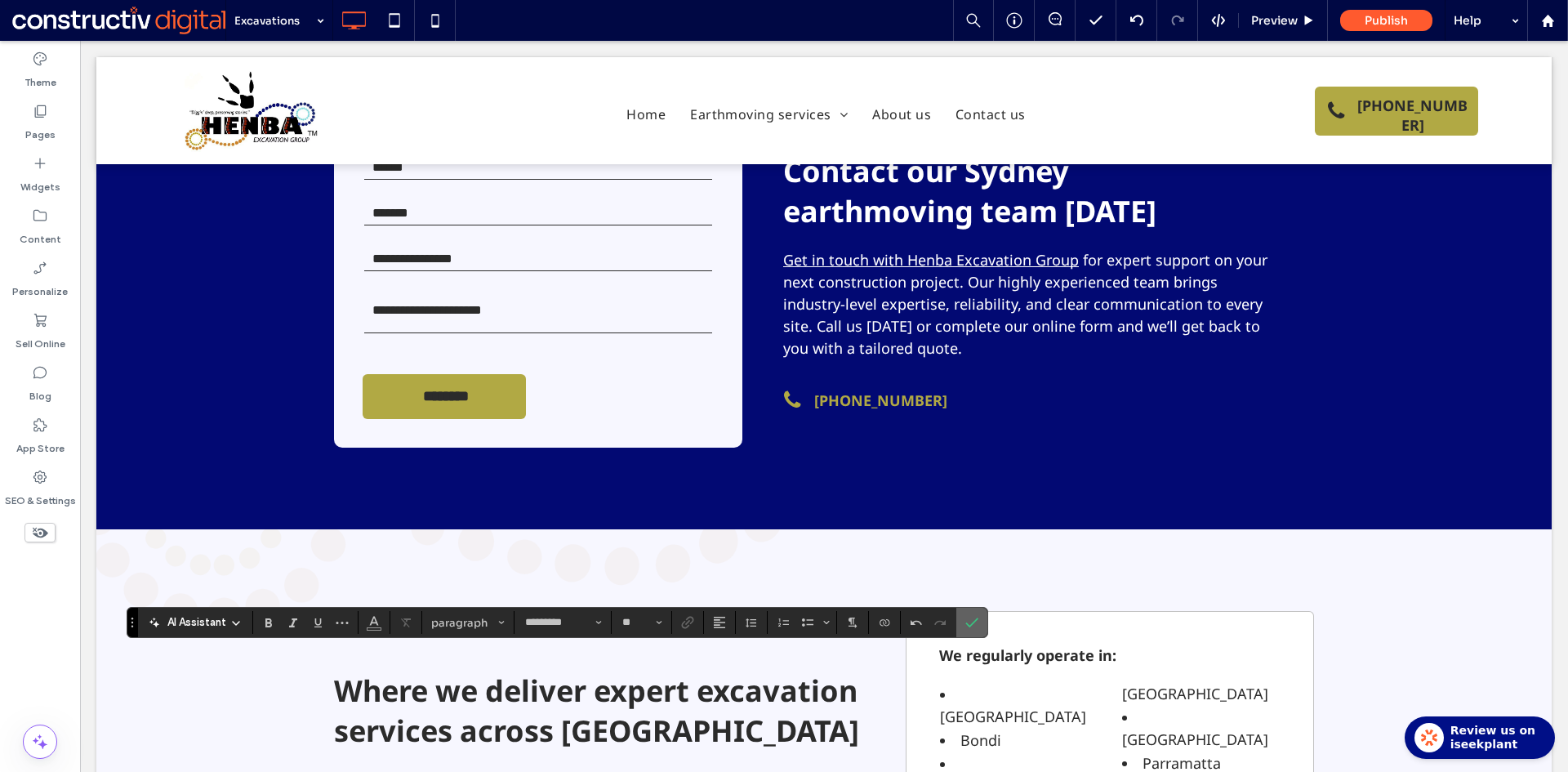
click at [976, 614] on span "Confirm" at bounding box center [971, 622] width 13 height 27
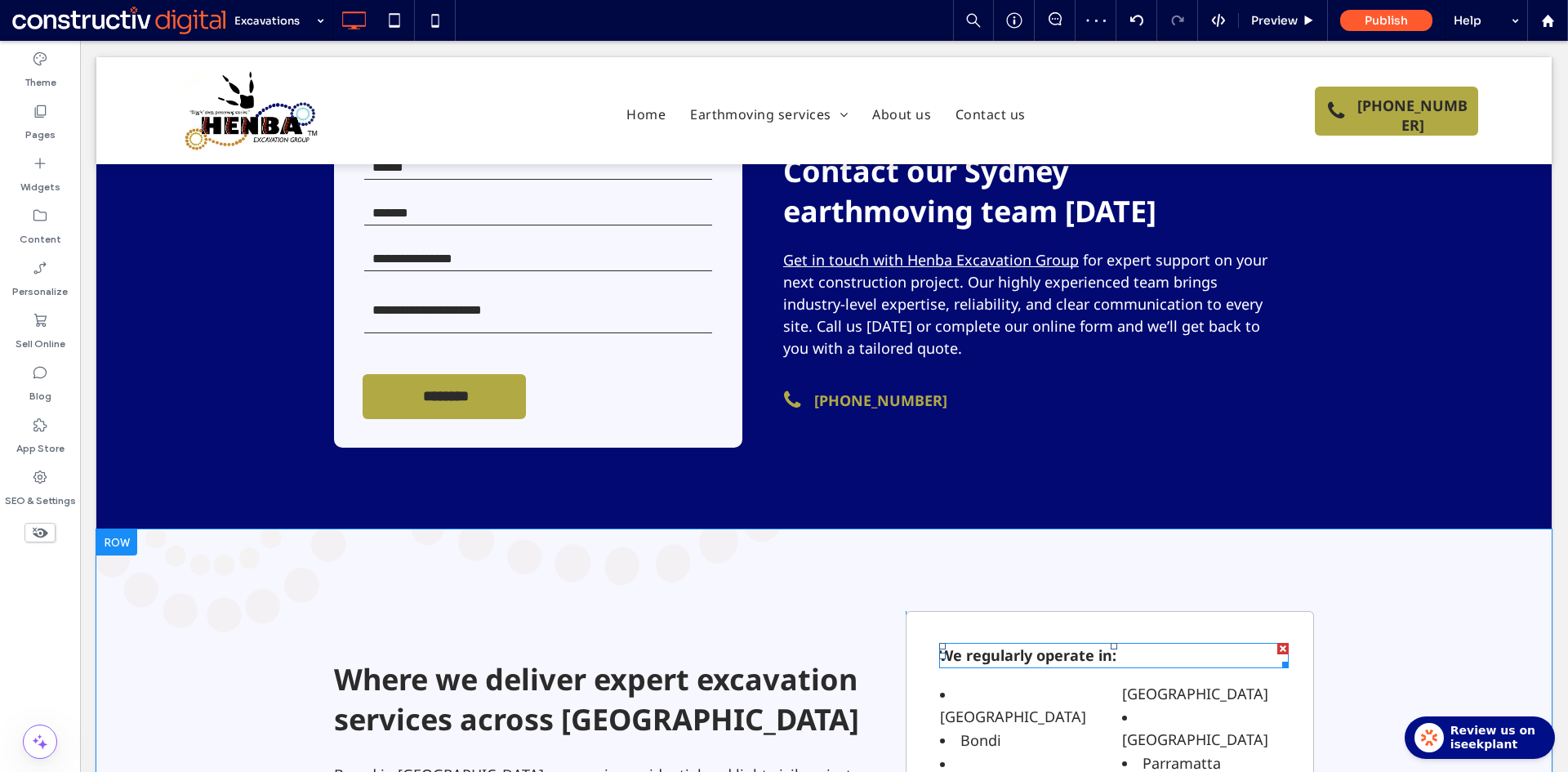
click at [996, 644] on p "We regularly operate in:" at bounding box center [1113, 655] width 349 height 22
type input "*********"
type input "**"
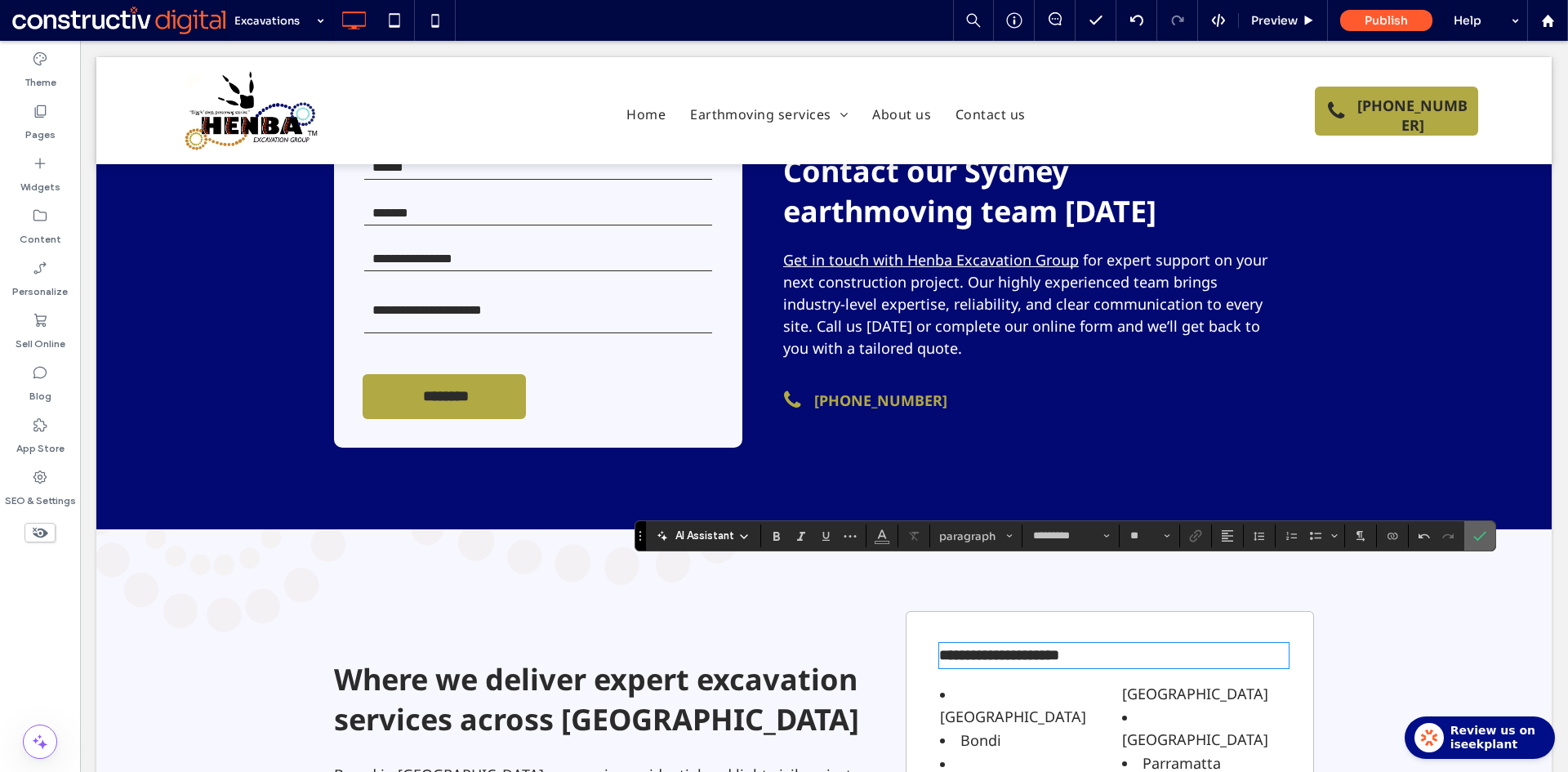
click at [1482, 531] on icon "Confirm" at bounding box center [1479, 536] width 13 height 13
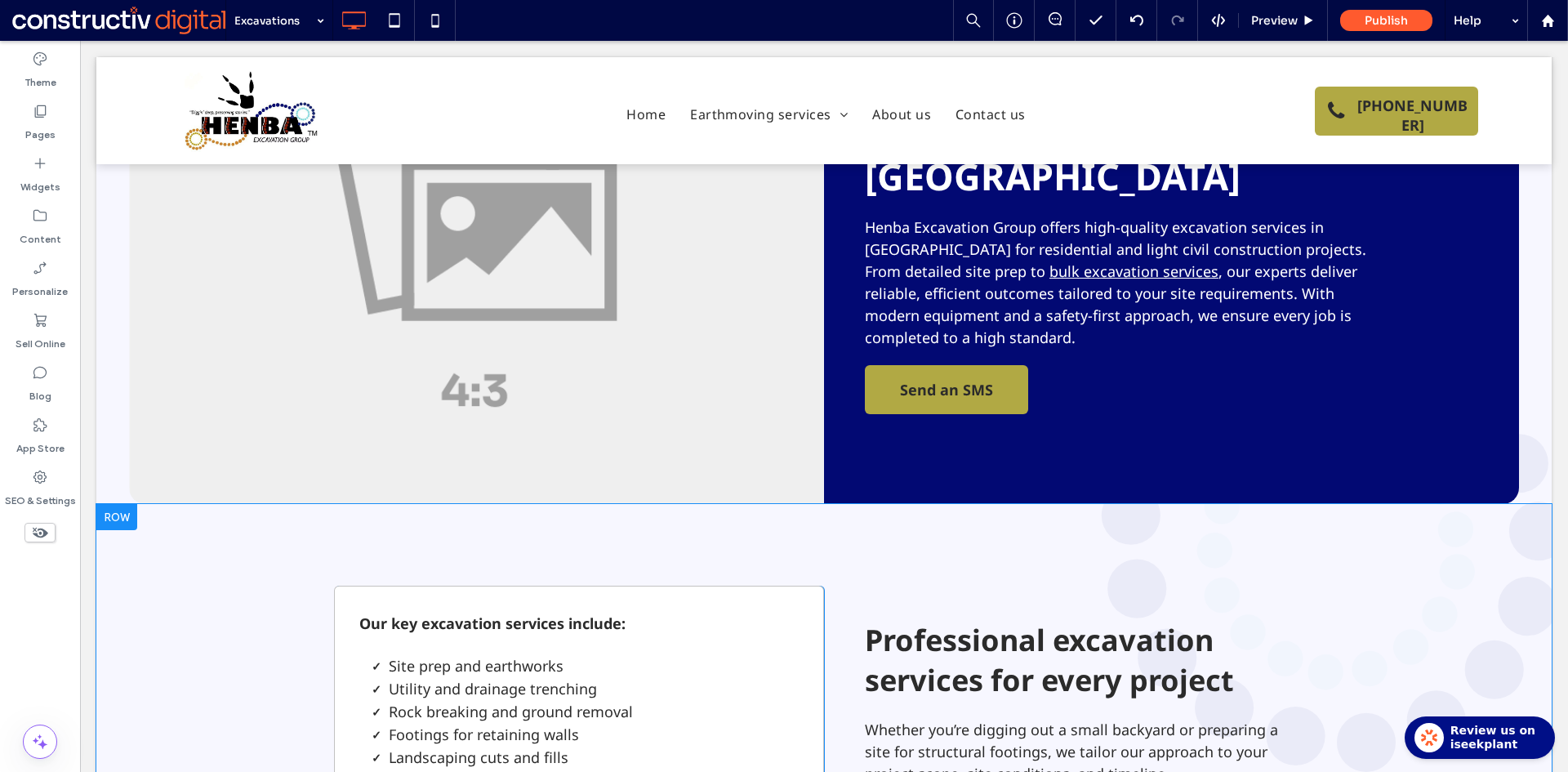
scroll to position [164, 0]
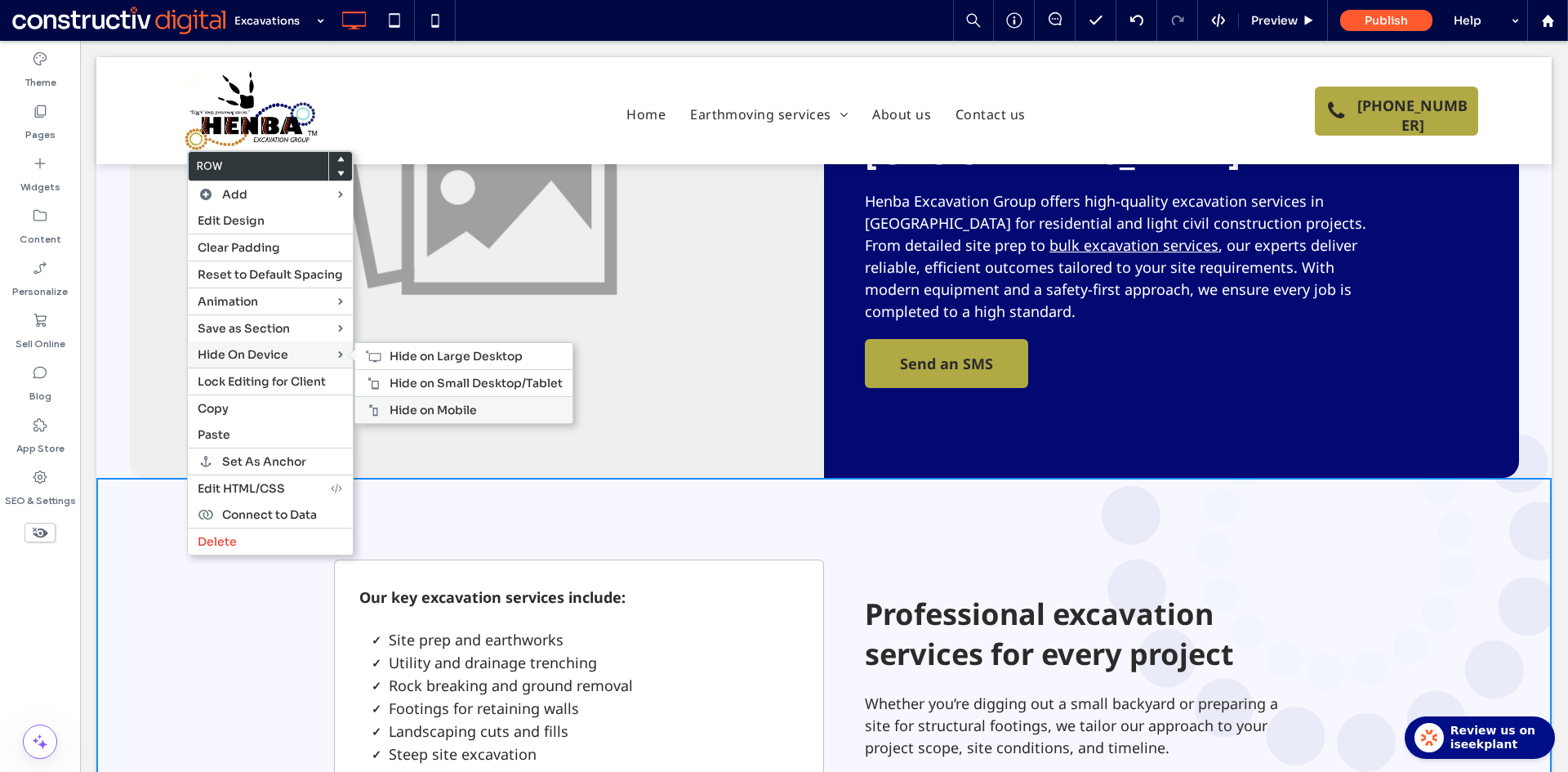
click at [428, 408] on span "Hide on Mobile" at bounding box center [433, 410] width 87 height 15
click at [407, 377] on span "Hide on Small Desktop/Tablet" at bounding box center [476, 383] width 173 height 15
click at [408, 361] on span "Hide on Large Desktop" at bounding box center [456, 356] width 133 height 15
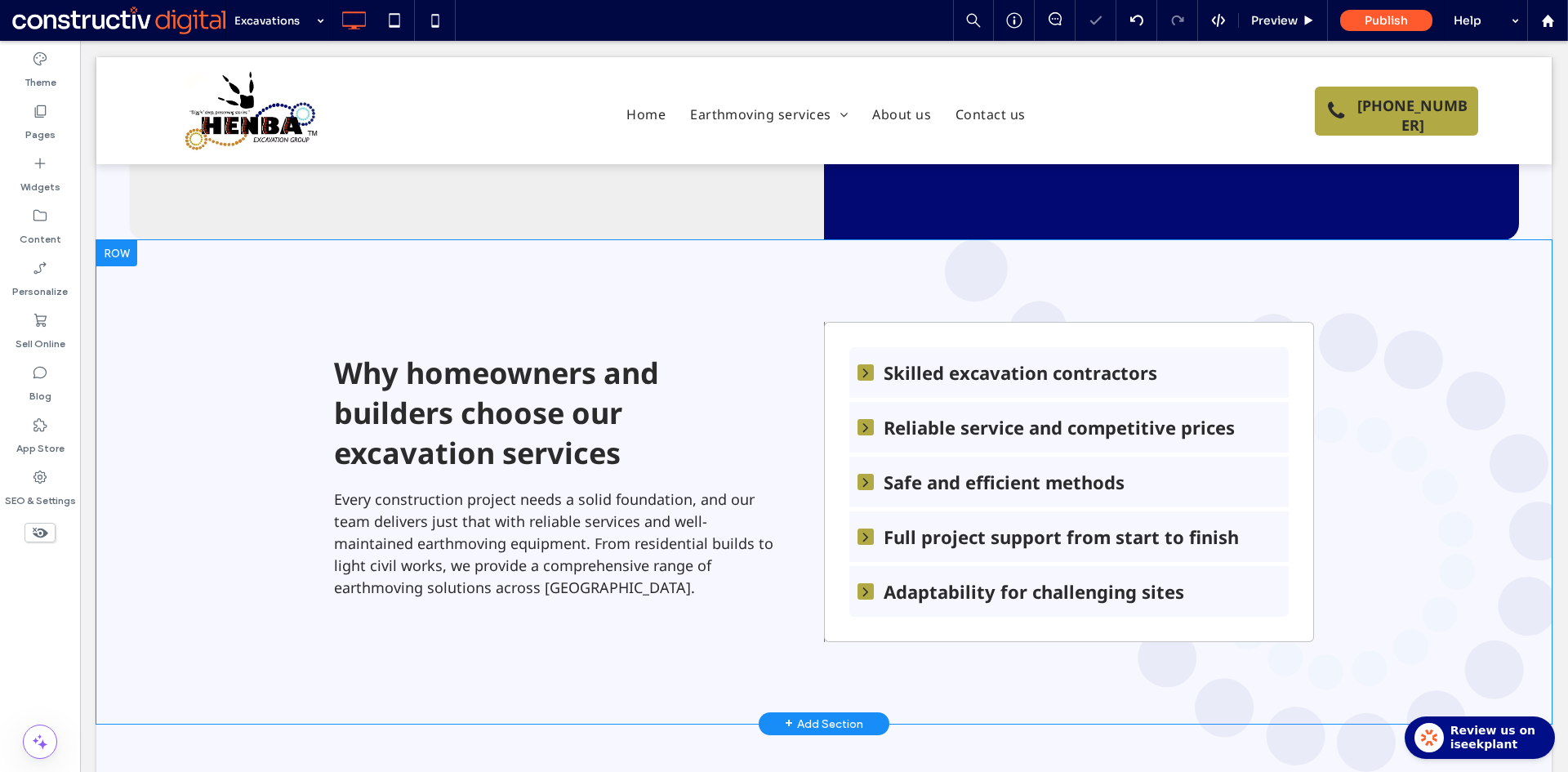
scroll to position [409, 0]
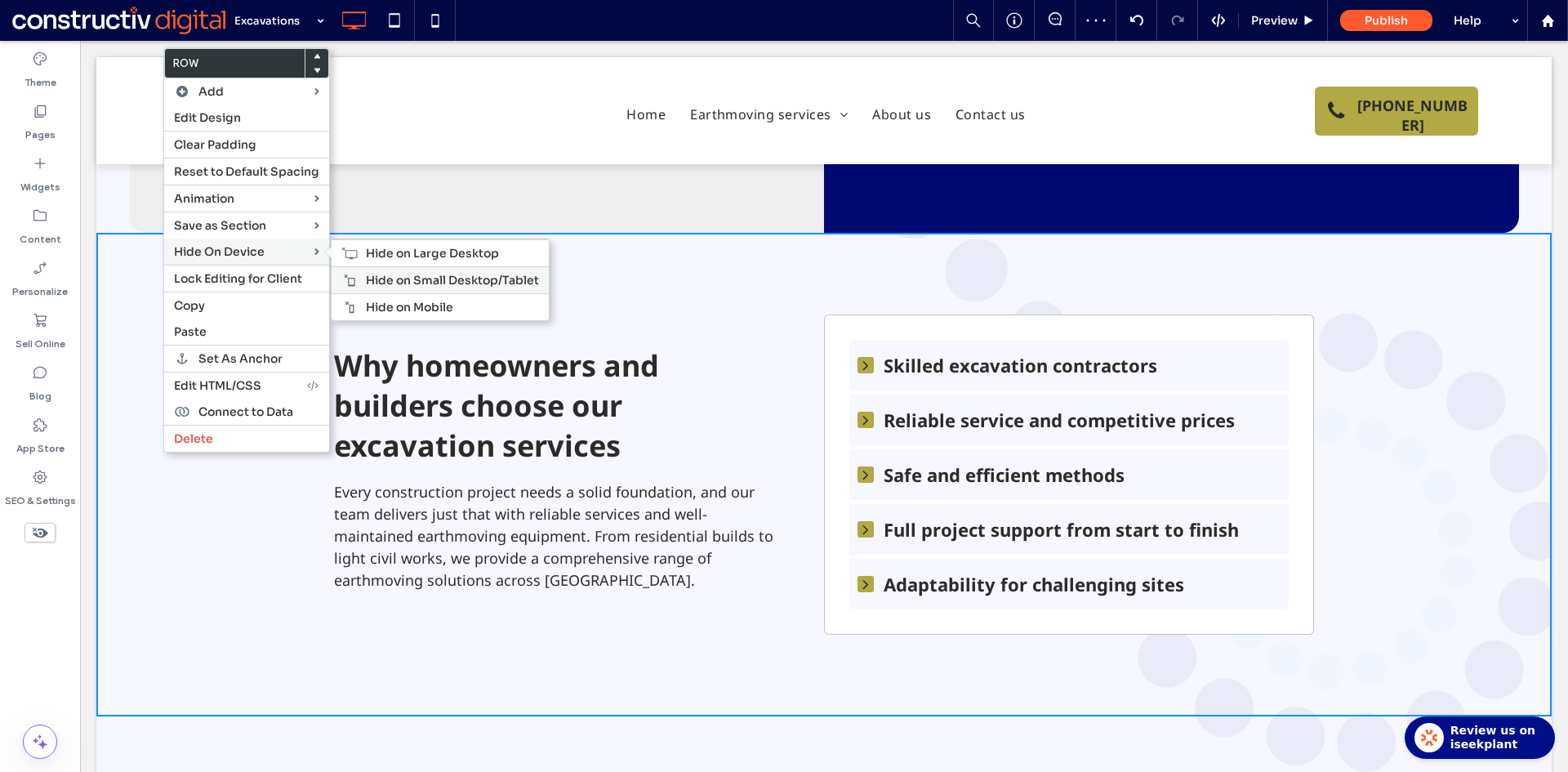
drag, startPoint x: 412, startPoint y: 304, endPoint x: 372, endPoint y: 290, distance: 42.4
click at [412, 305] on span "Hide on Mobile" at bounding box center [409, 307] width 87 height 15
drag, startPoint x: 412, startPoint y: 275, endPoint x: 343, endPoint y: 263, distance: 70.0
click at [413, 276] on span "Hide on Small Desktop/Tablet" at bounding box center [452, 279] width 173 height 15
click at [385, 247] on span "Hide on Large Desktop" at bounding box center [432, 253] width 133 height 15
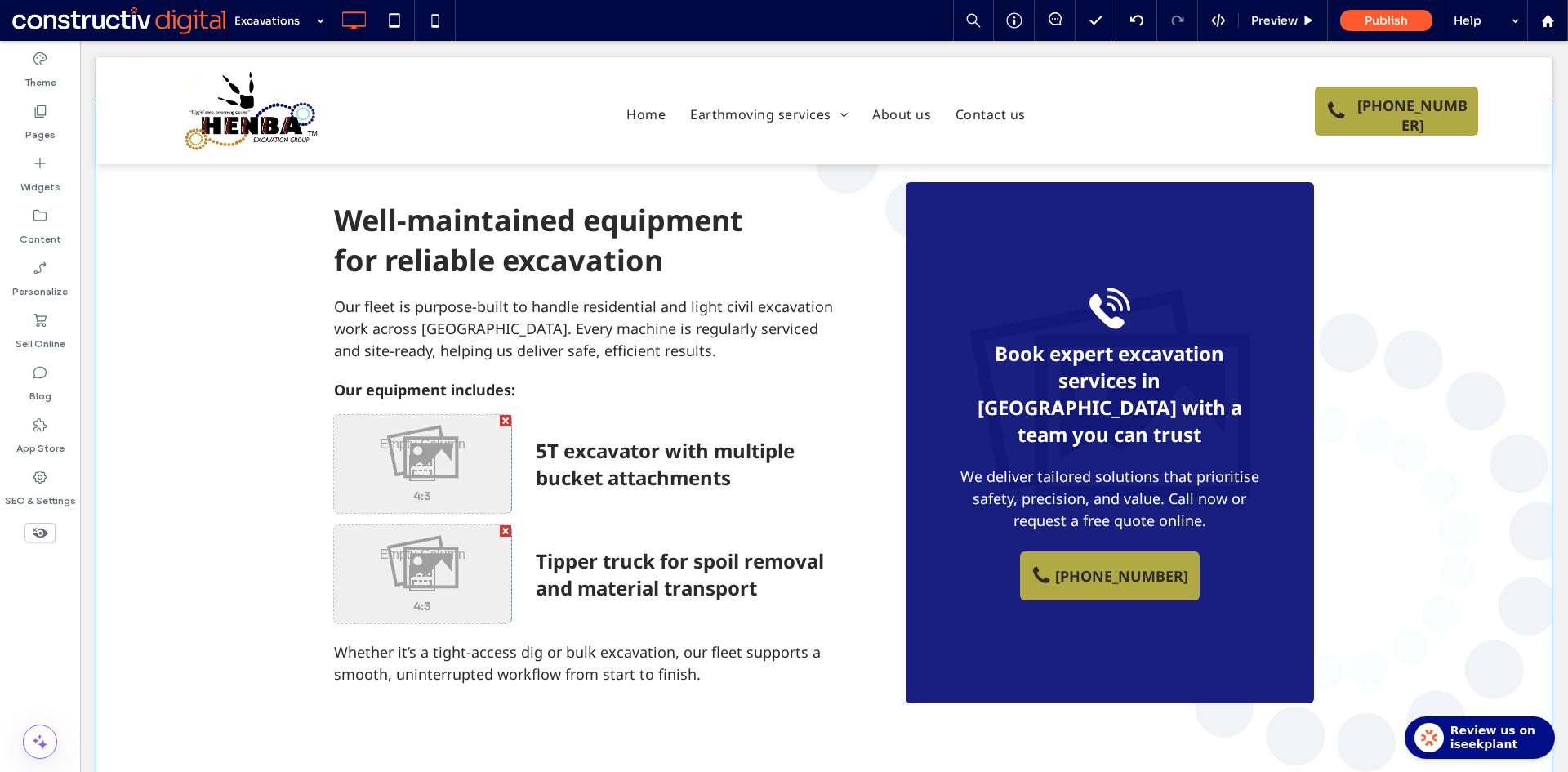
scroll to position [1144, 0]
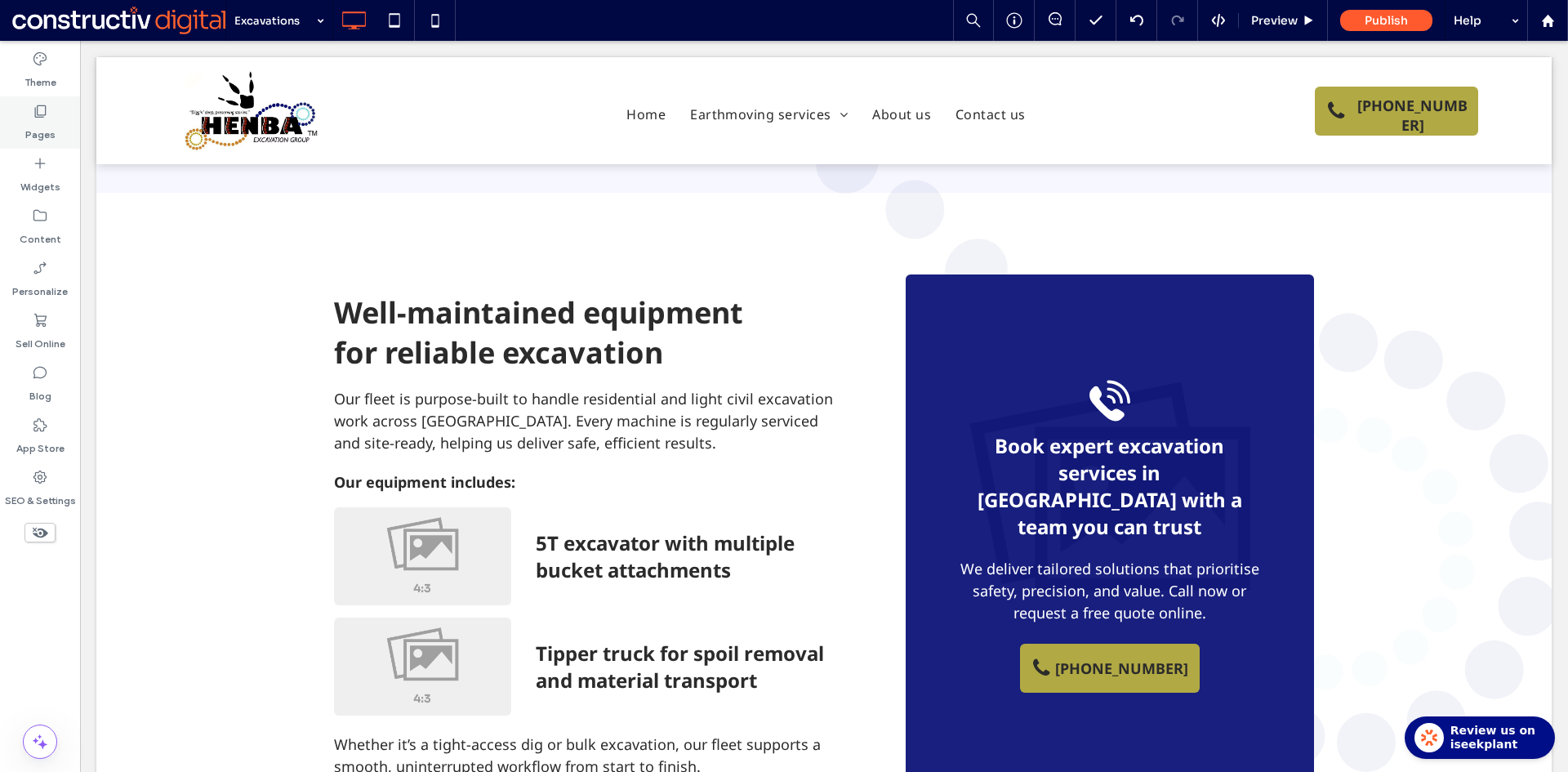
click at [34, 132] on label "Pages" at bounding box center [40, 130] width 30 height 23
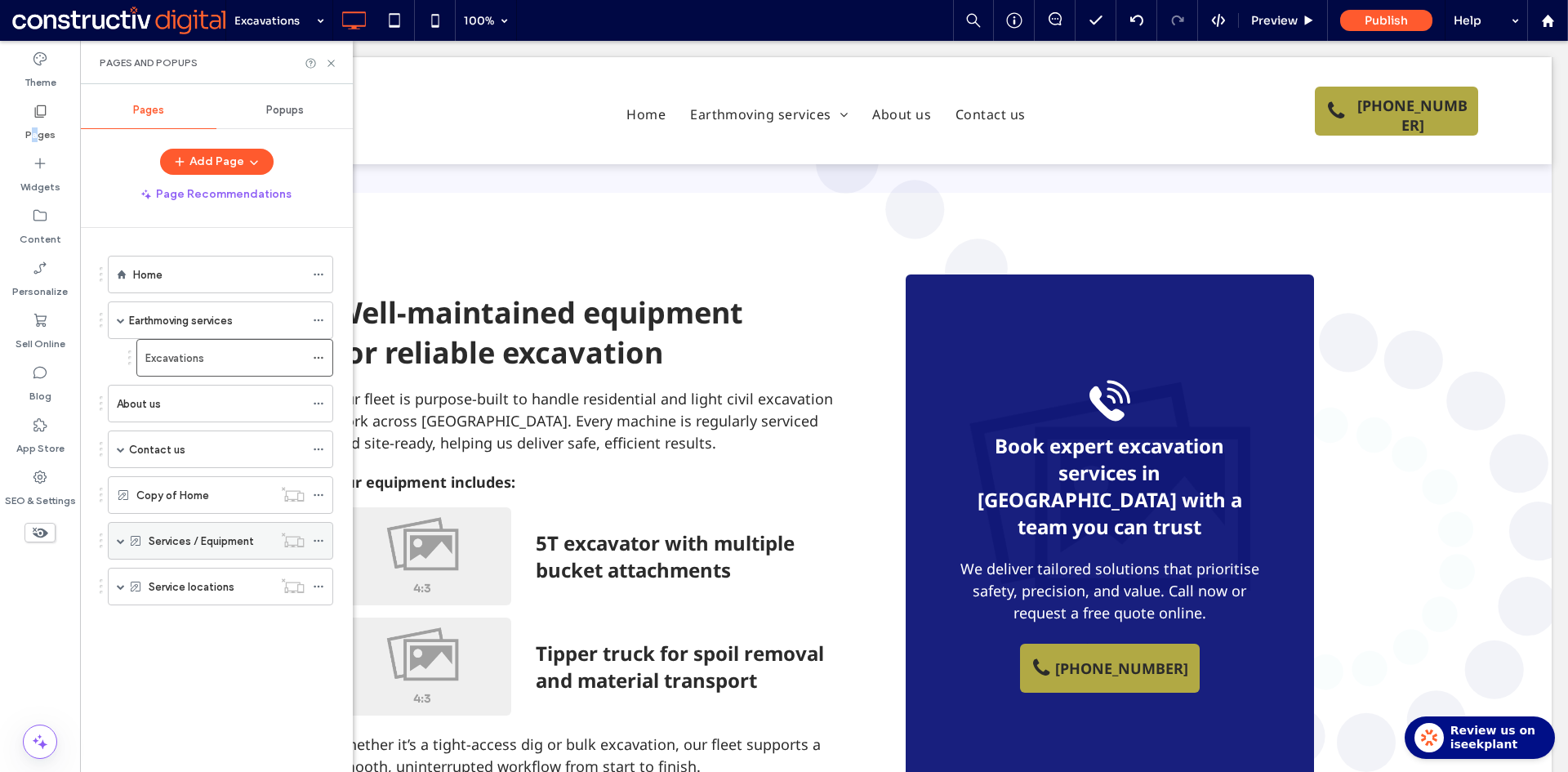
click at [120, 537] on span at bounding box center [121, 541] width 9 height 9
click at [183, 586] on label "Service 1" at bounding box center [187, 578] width 44 height 28
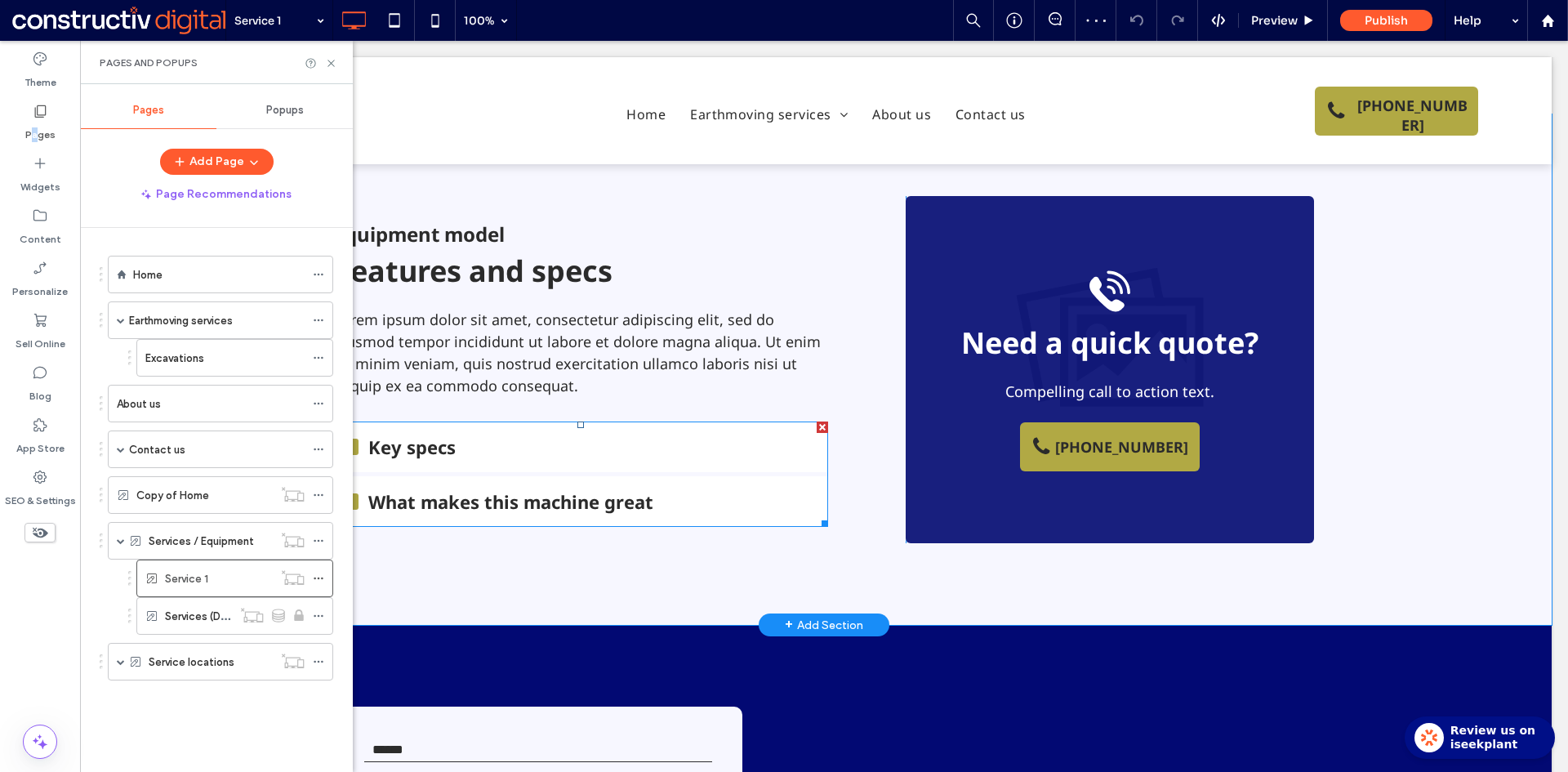
scroll to position [1308, 0]
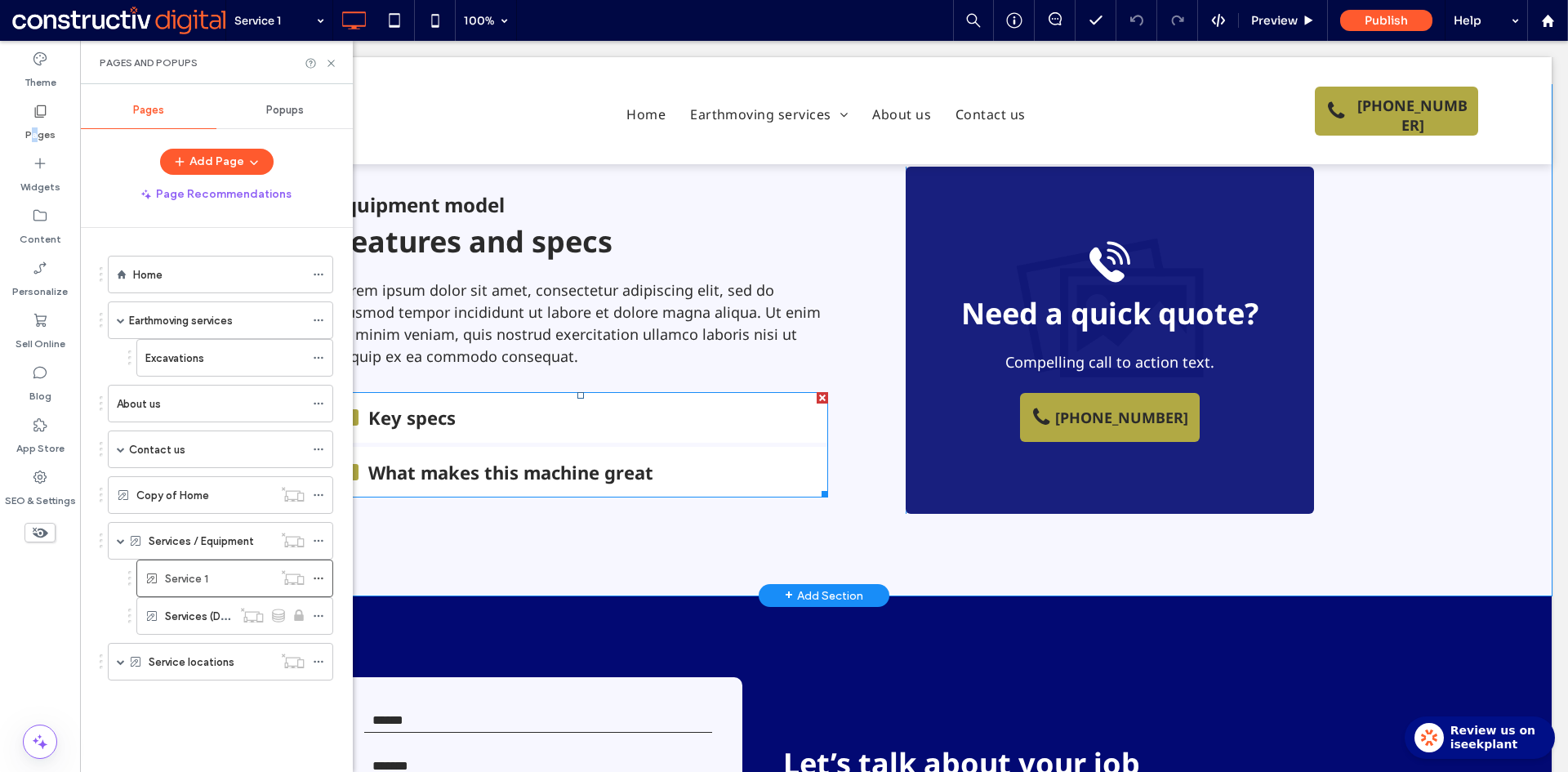
click at [645, 436] on div "Key specs" at bounding box center [581, 417] width 494 height 51
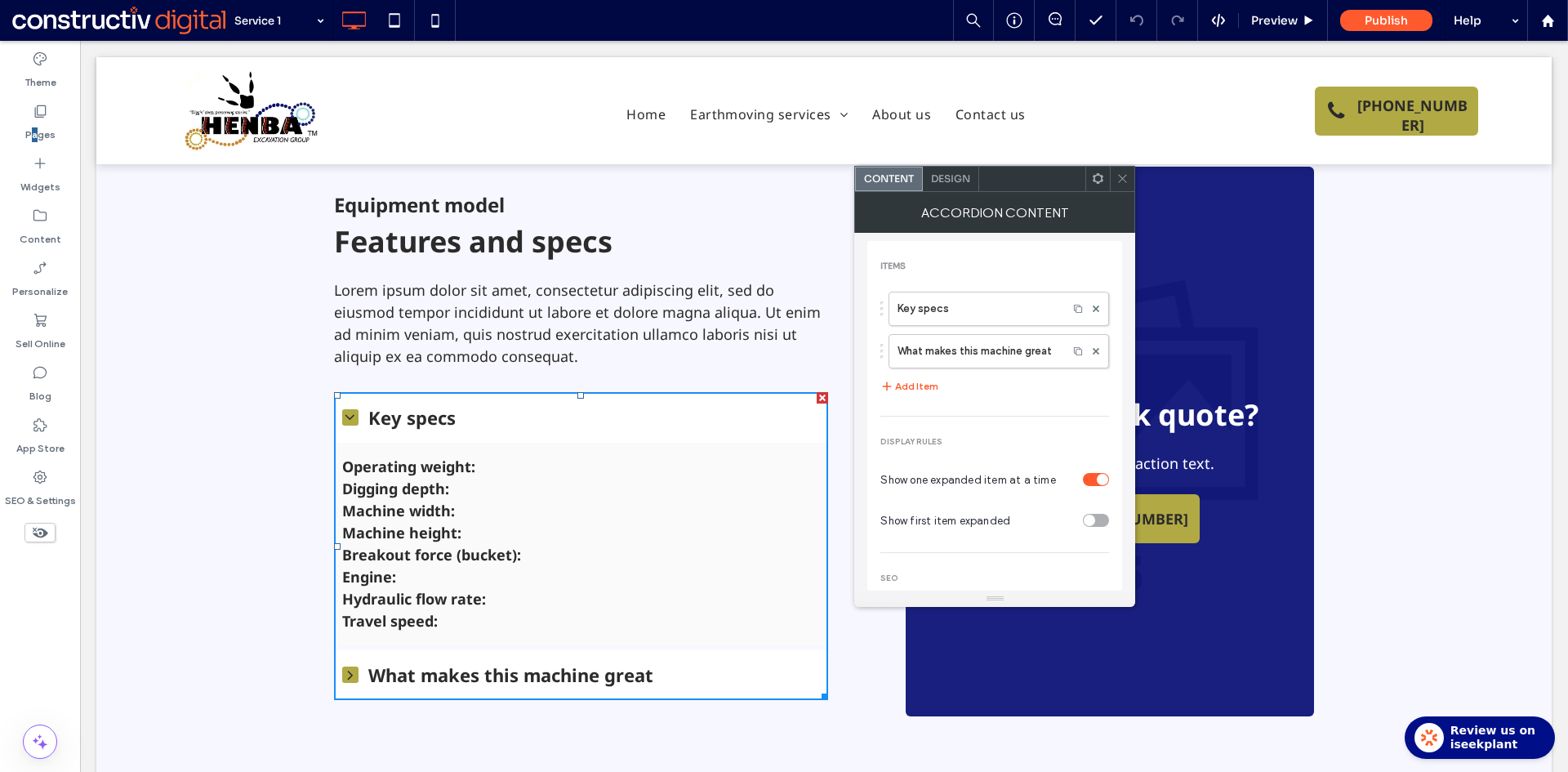
click at [647, 422] on span "Key specs" at bounding box center [593, 417] width 451 height 25
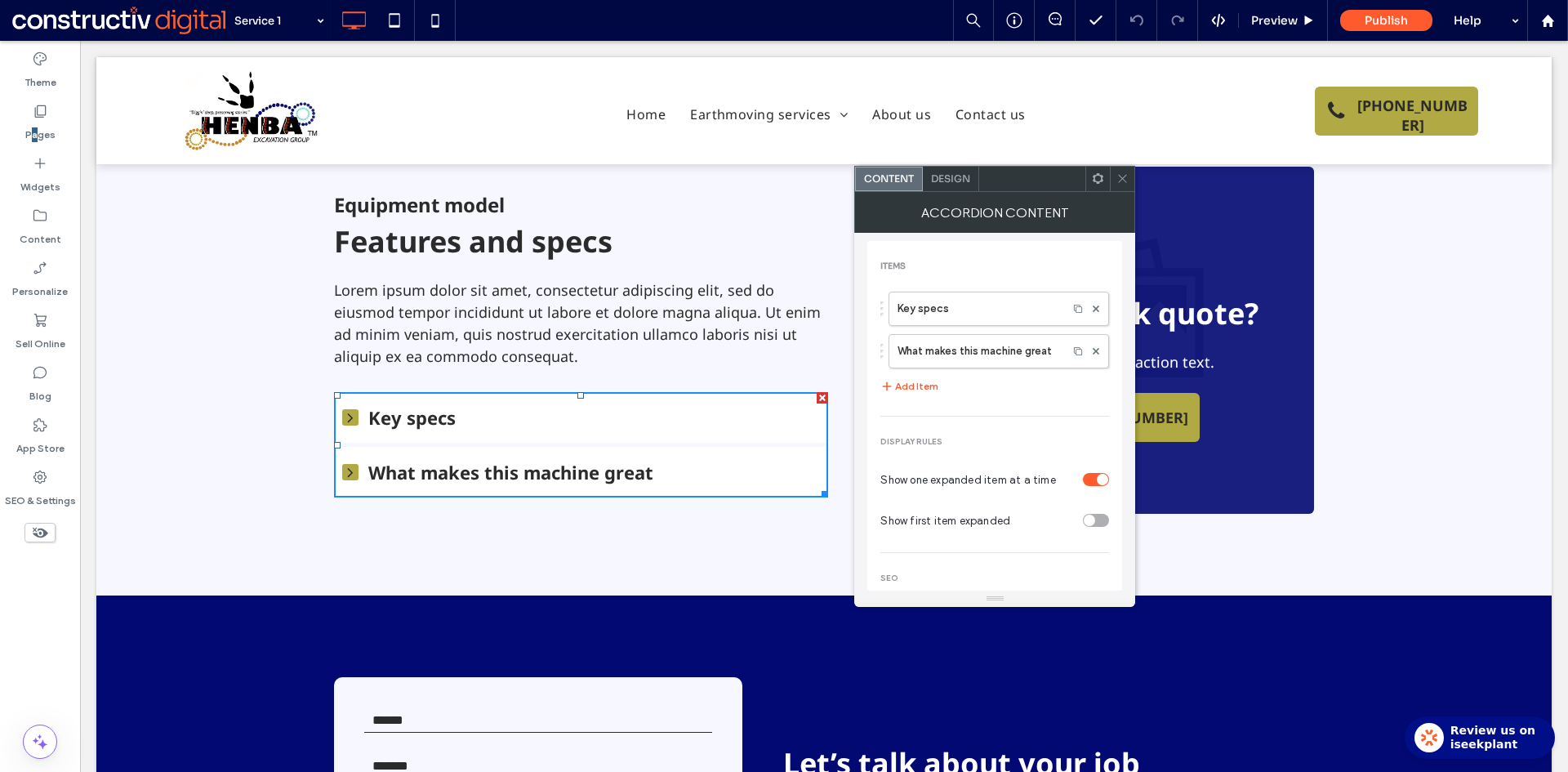
click at [641, 468] on span "What makes this machine great" at bounding box center [593, 472] width 451 height 25
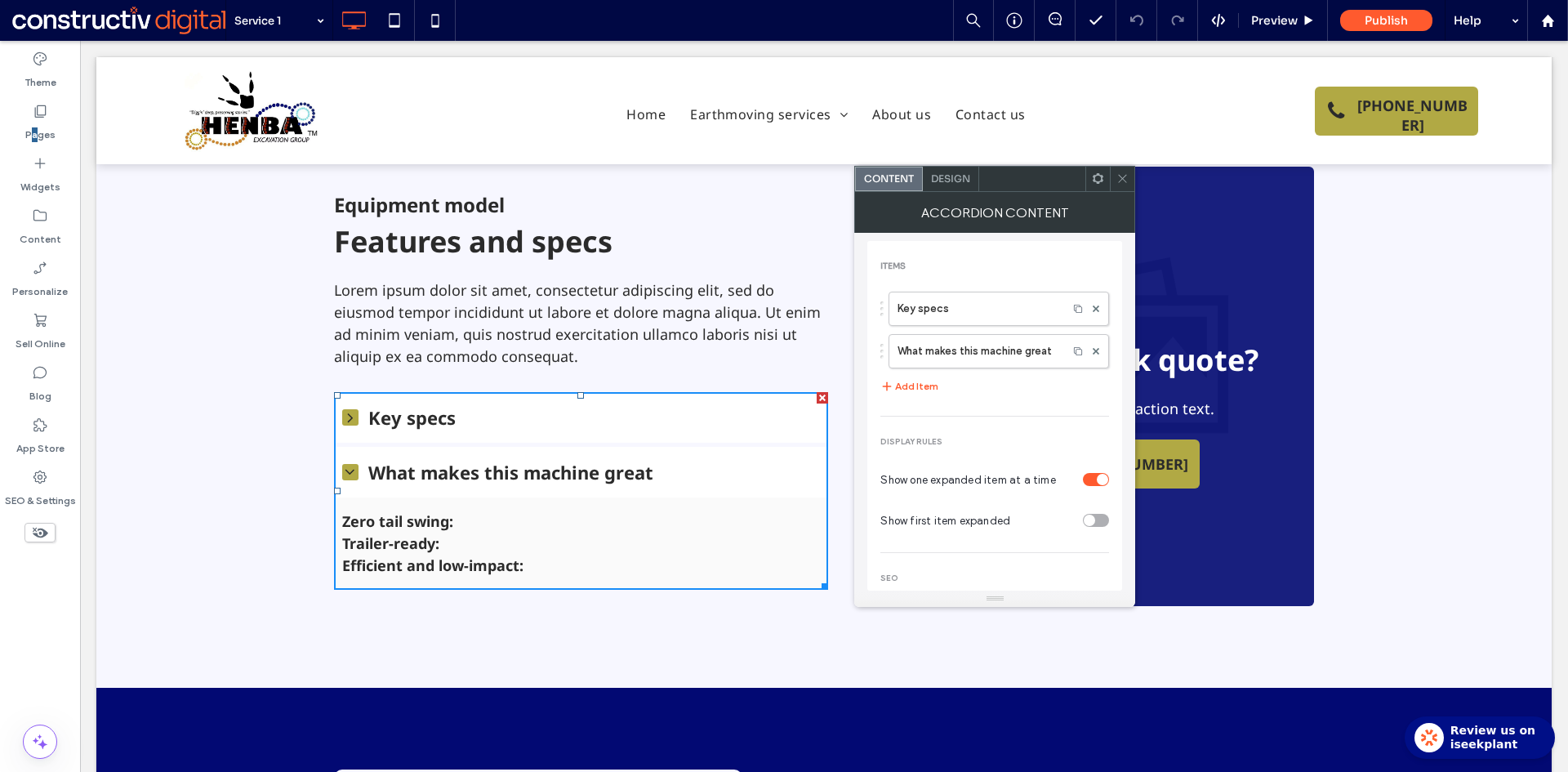
click at [641, 468] on span "What makes this machine great" at bounding box center [593, 472] width 451 height 25
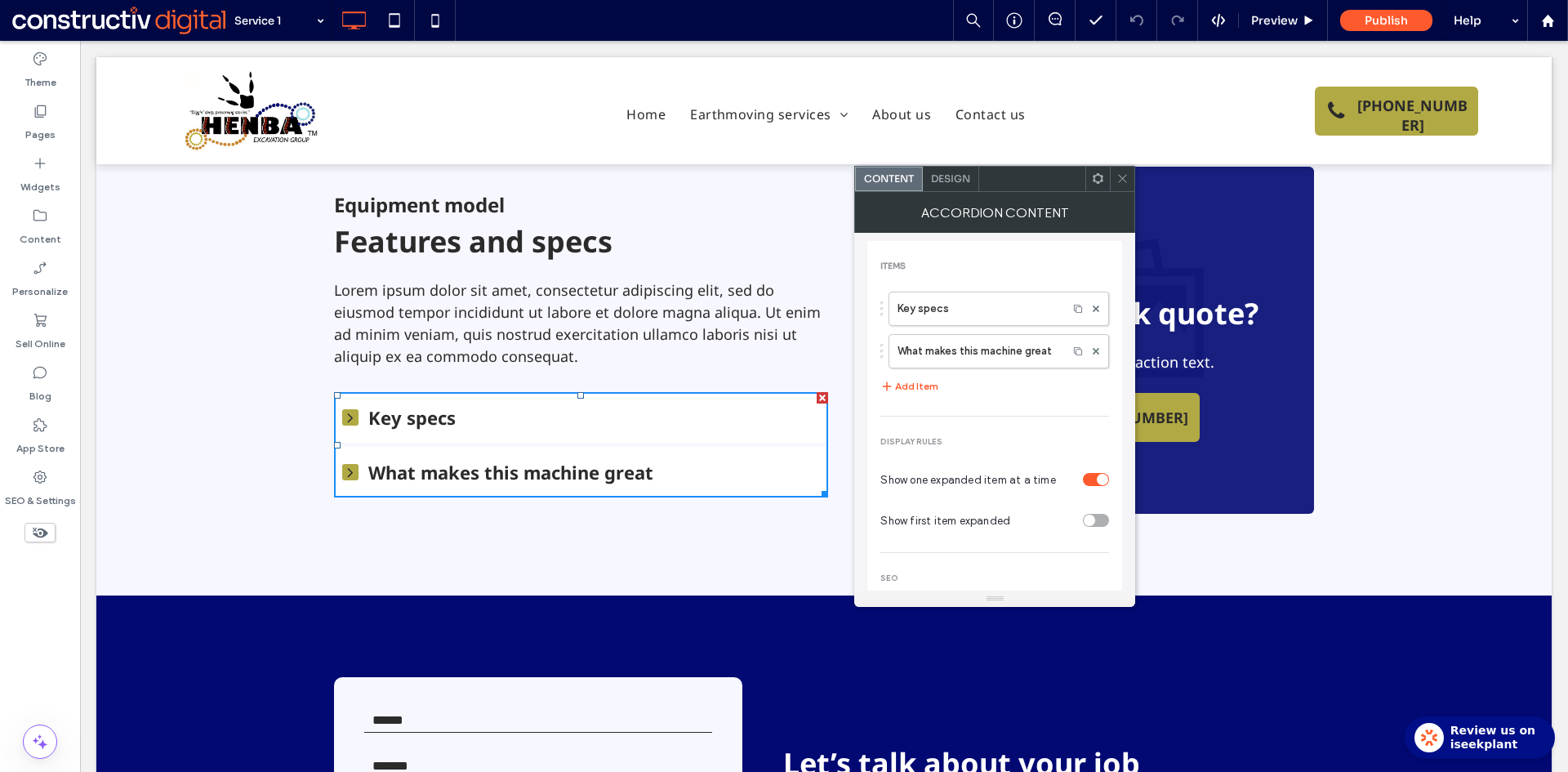
click at [1118, 188] on span at bounding box center [1122, 179] width 12 height 25
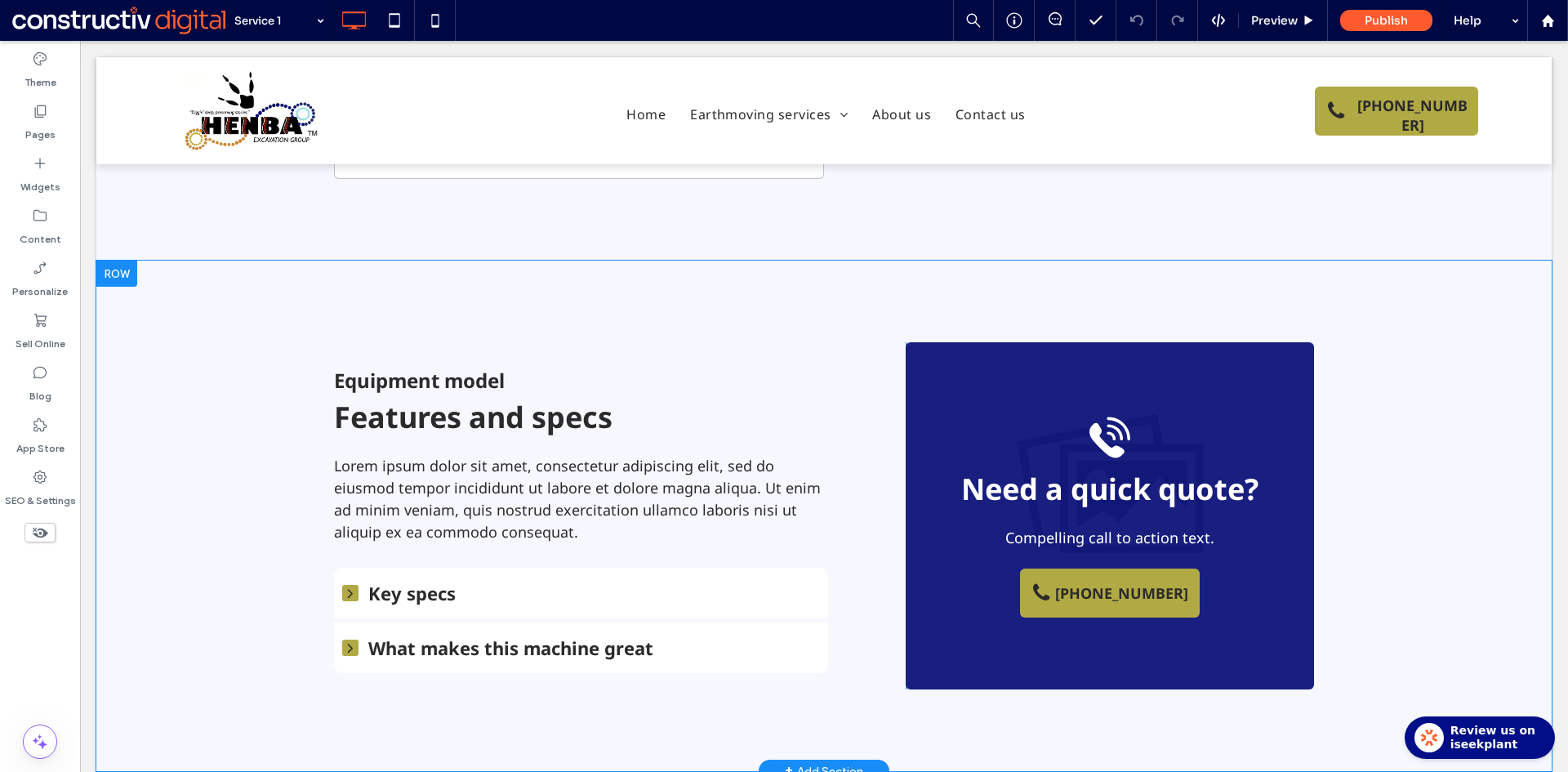
scroll to position [1062, 0]
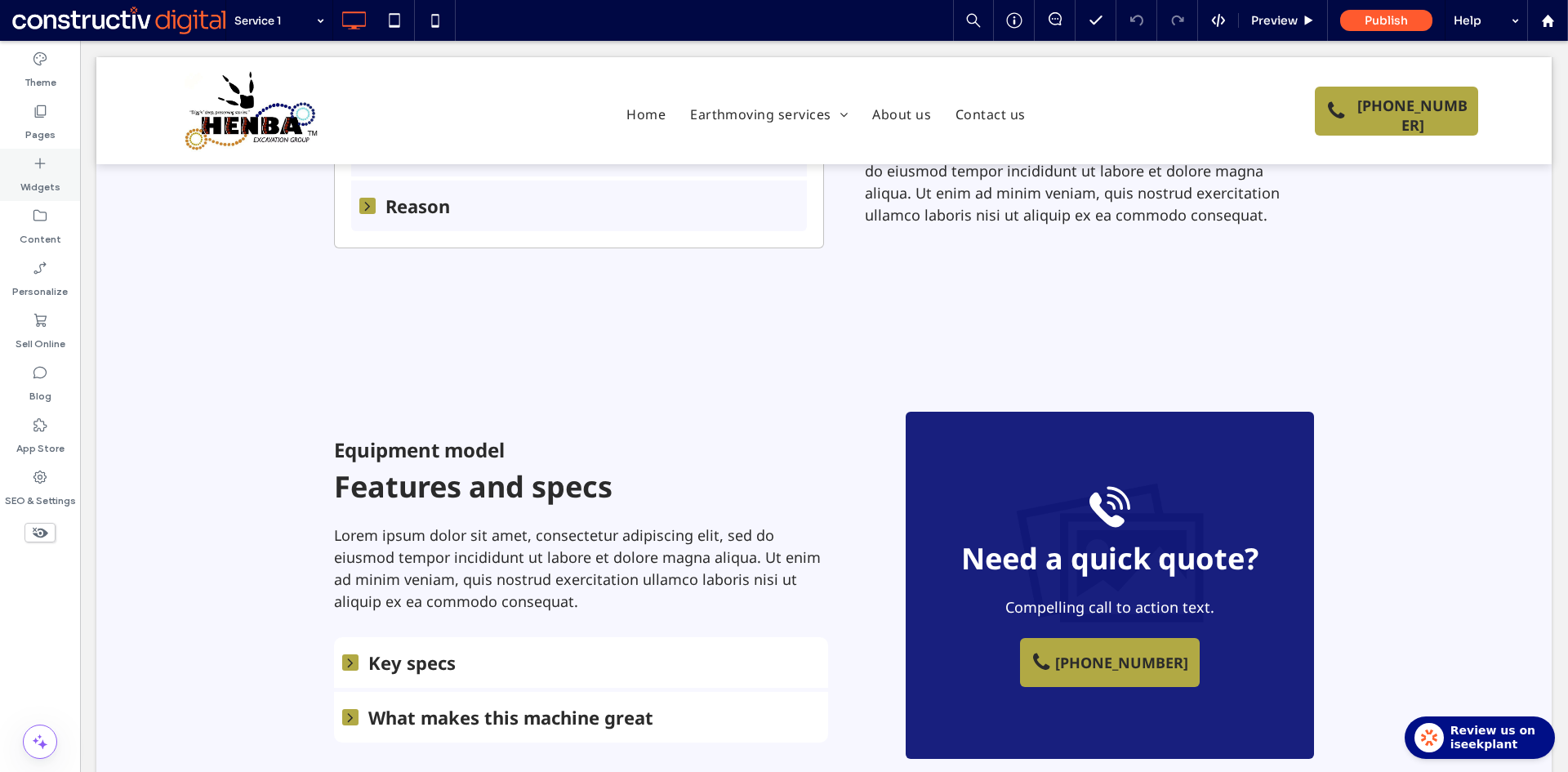
click at [44, 126] on label "Pages" at bounding box center [40, 130] width 30 height 23
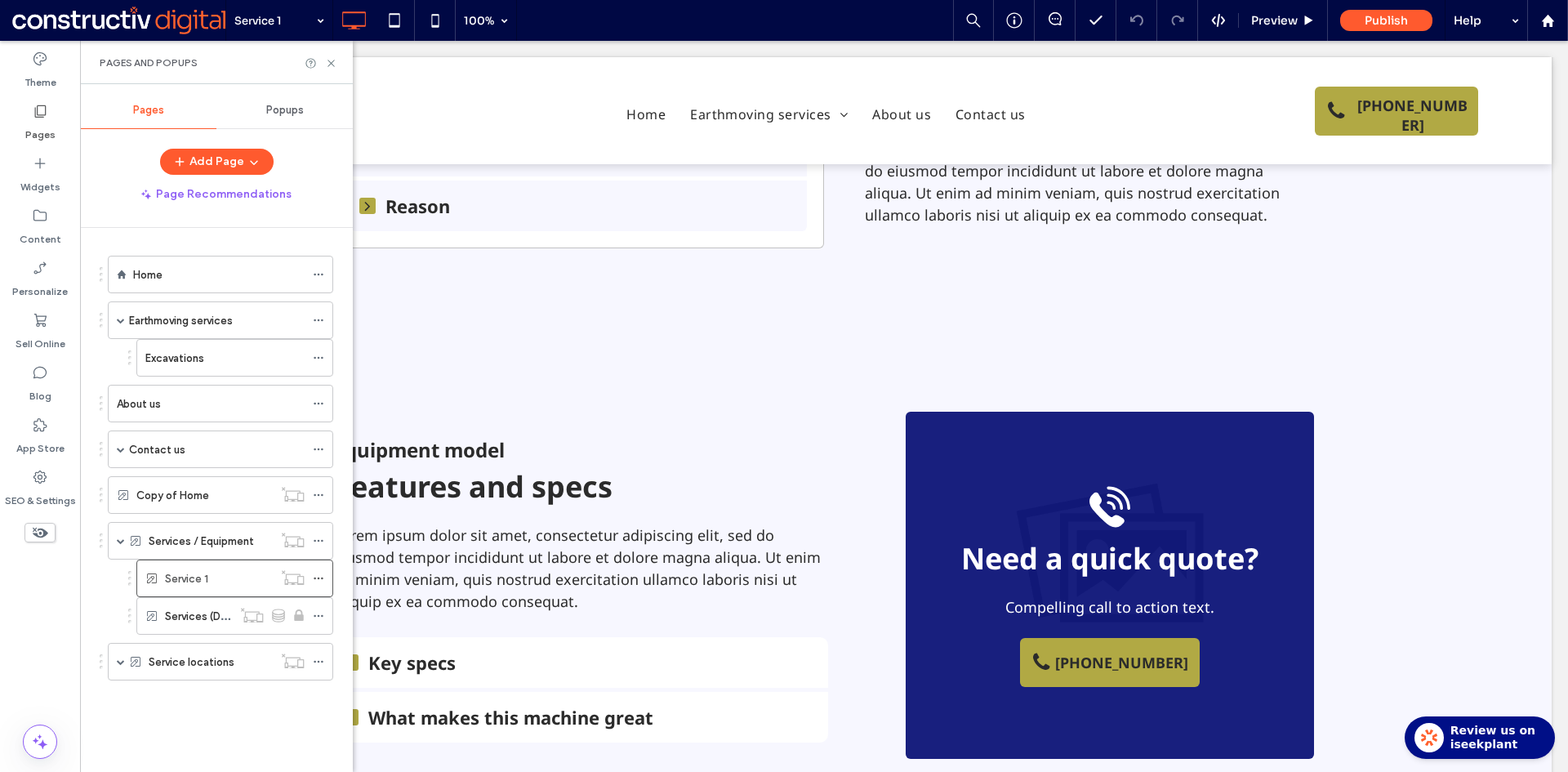
click at [176, 351] on label "Excavations" at bounding box center [175, 357] width 59 height 28
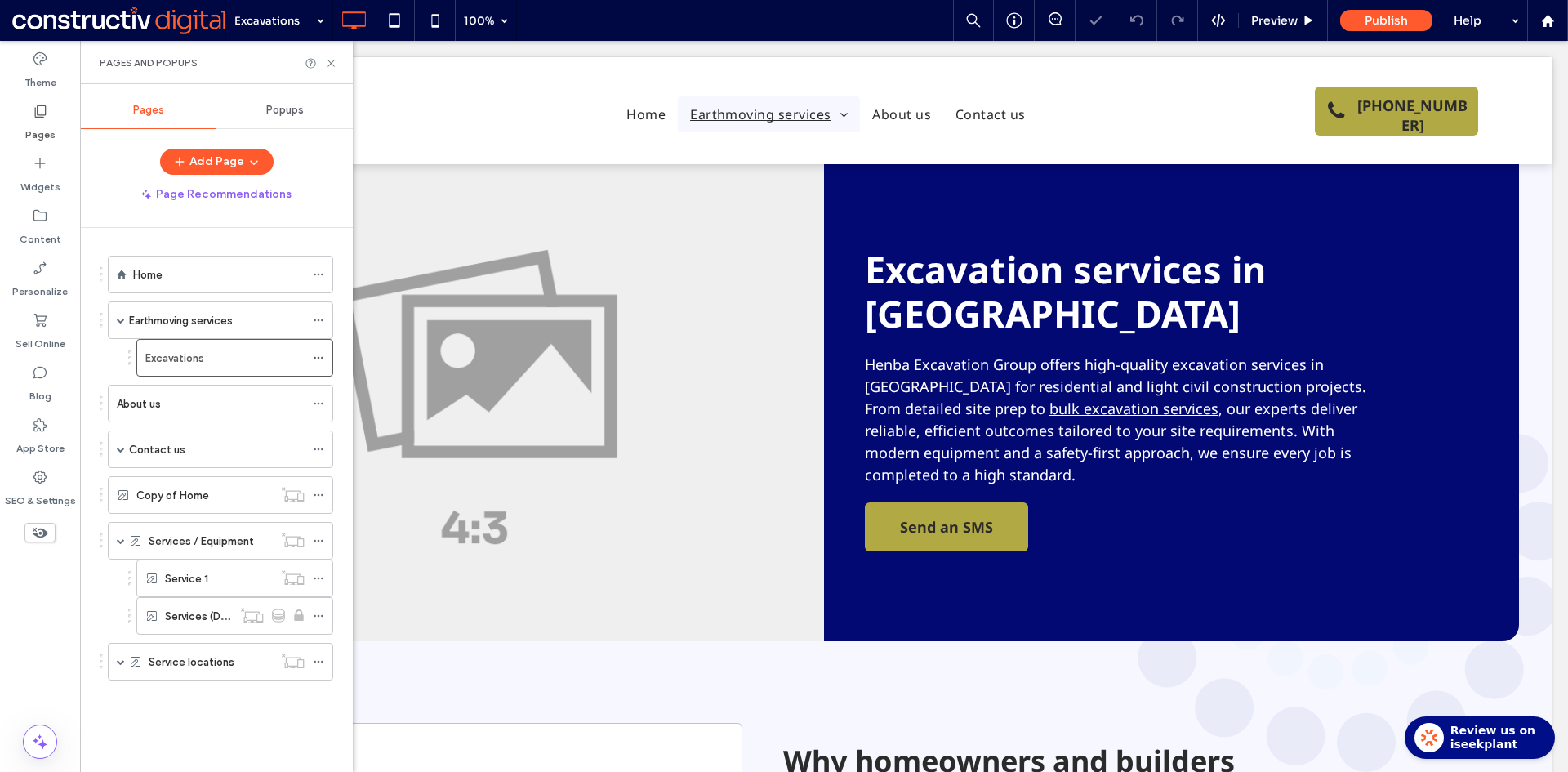
drag, startPoint x: 328, startPoint y: 67, endPoint x: 273, endPoint y: 39, distance: 61.7
click at [328, 67] on icon at bounding box center [331, 63] width 12 height 12
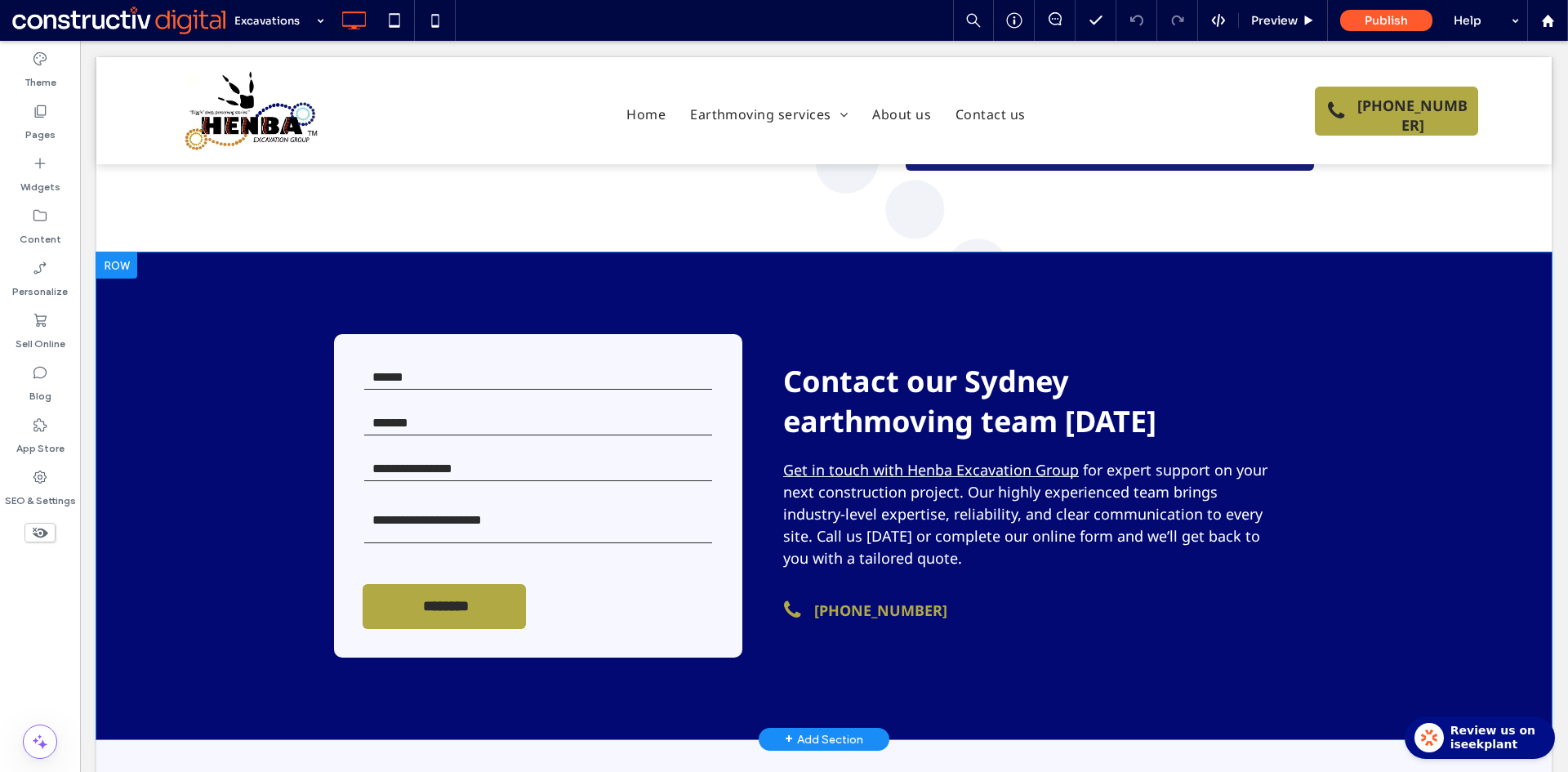
scroll to position [1798, 0]
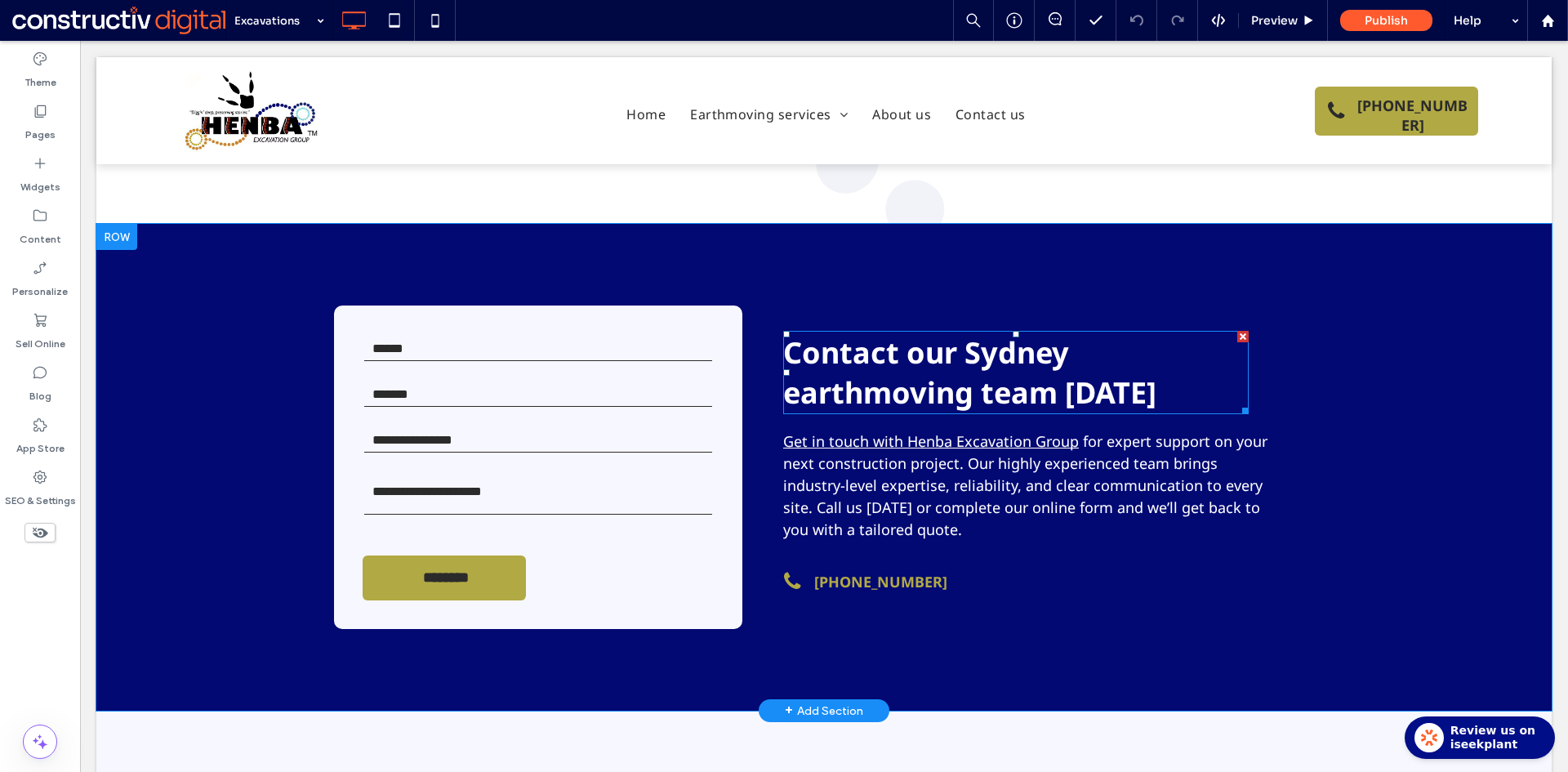
click at [1006, 332] on span "Contact our Sydney earthmoving team [DATE]" at bounding box center [969, 372] width 373 height 80
type input "*********"
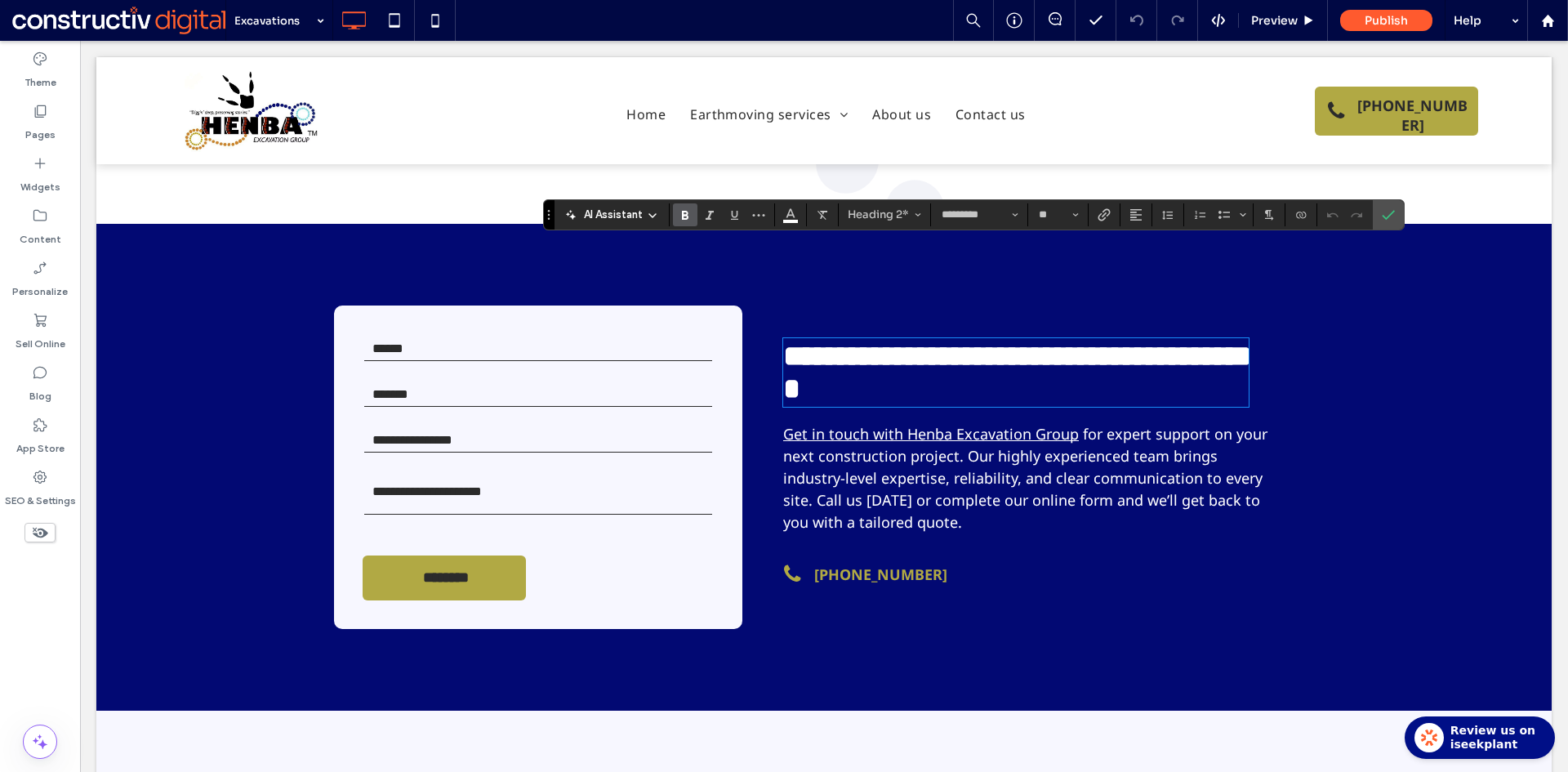
type input "**"
click at [1387, 214] on icon "Confirm" at bounding box center [1387, 214] width 13 height 13
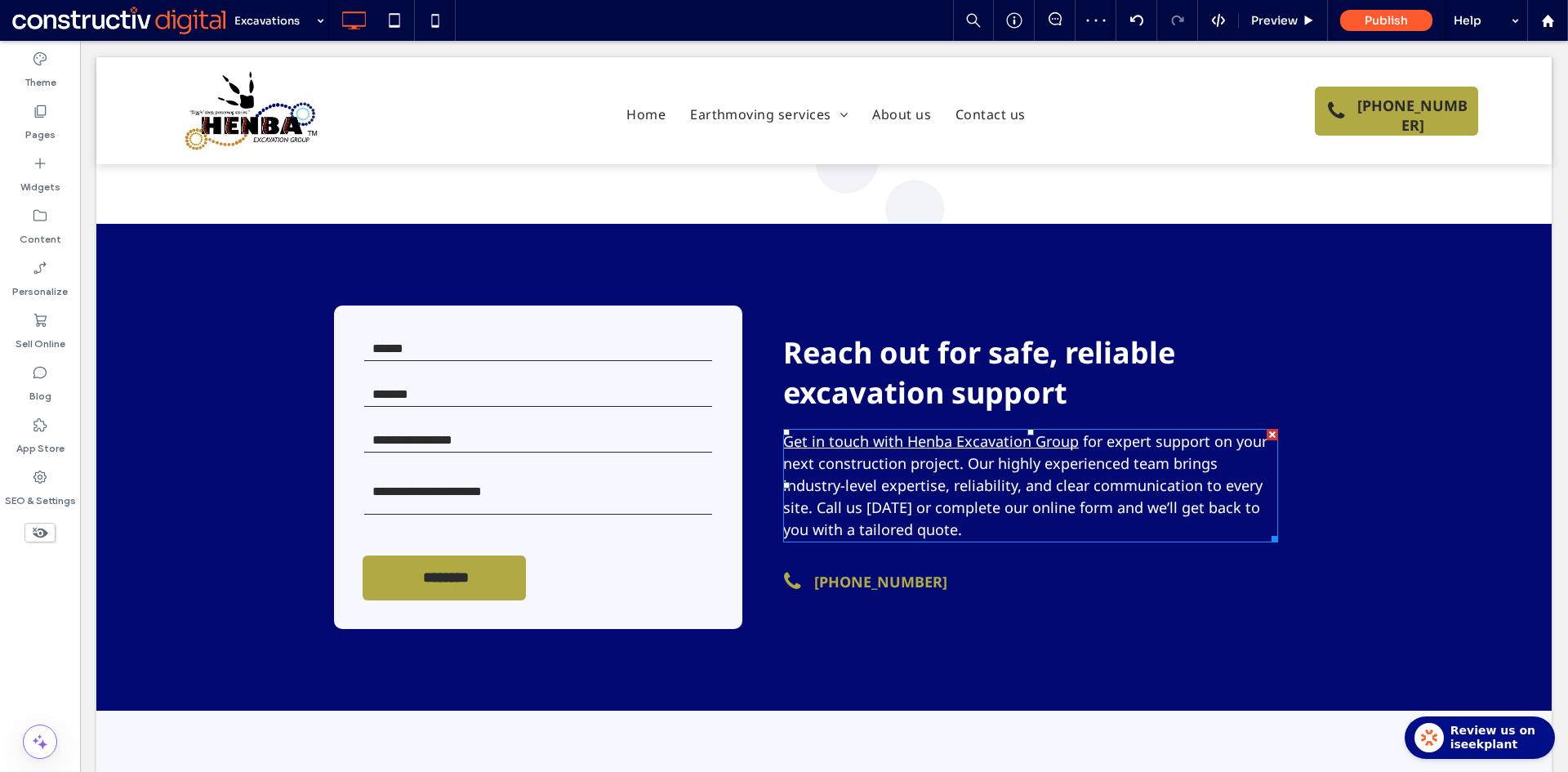
click at [1034, 431] on span "for expert support on your next construction project. Our highly experienced te…" at bounding box center [1024, 485] width 484 height 108
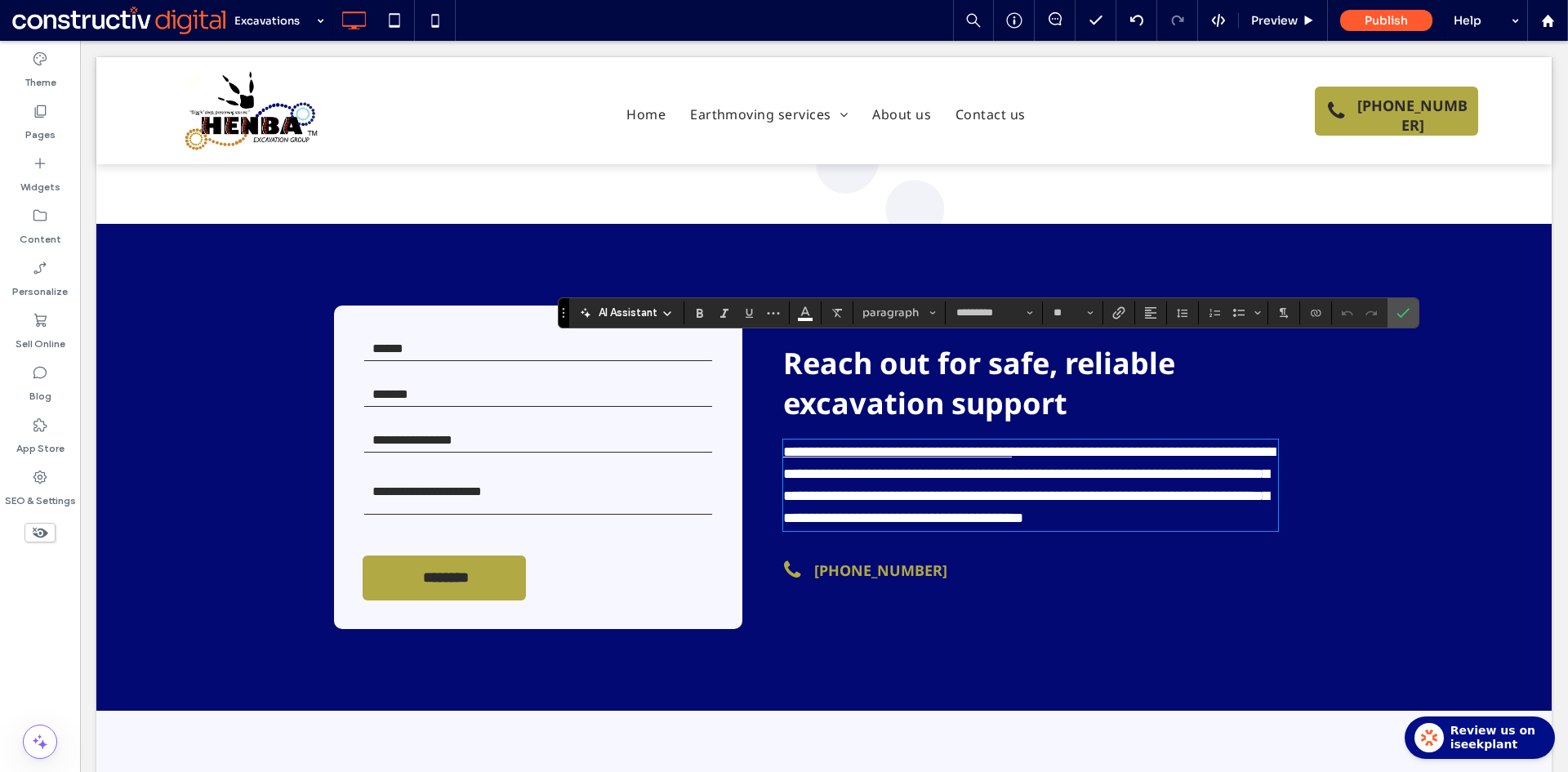
scroll to position [0, 0]
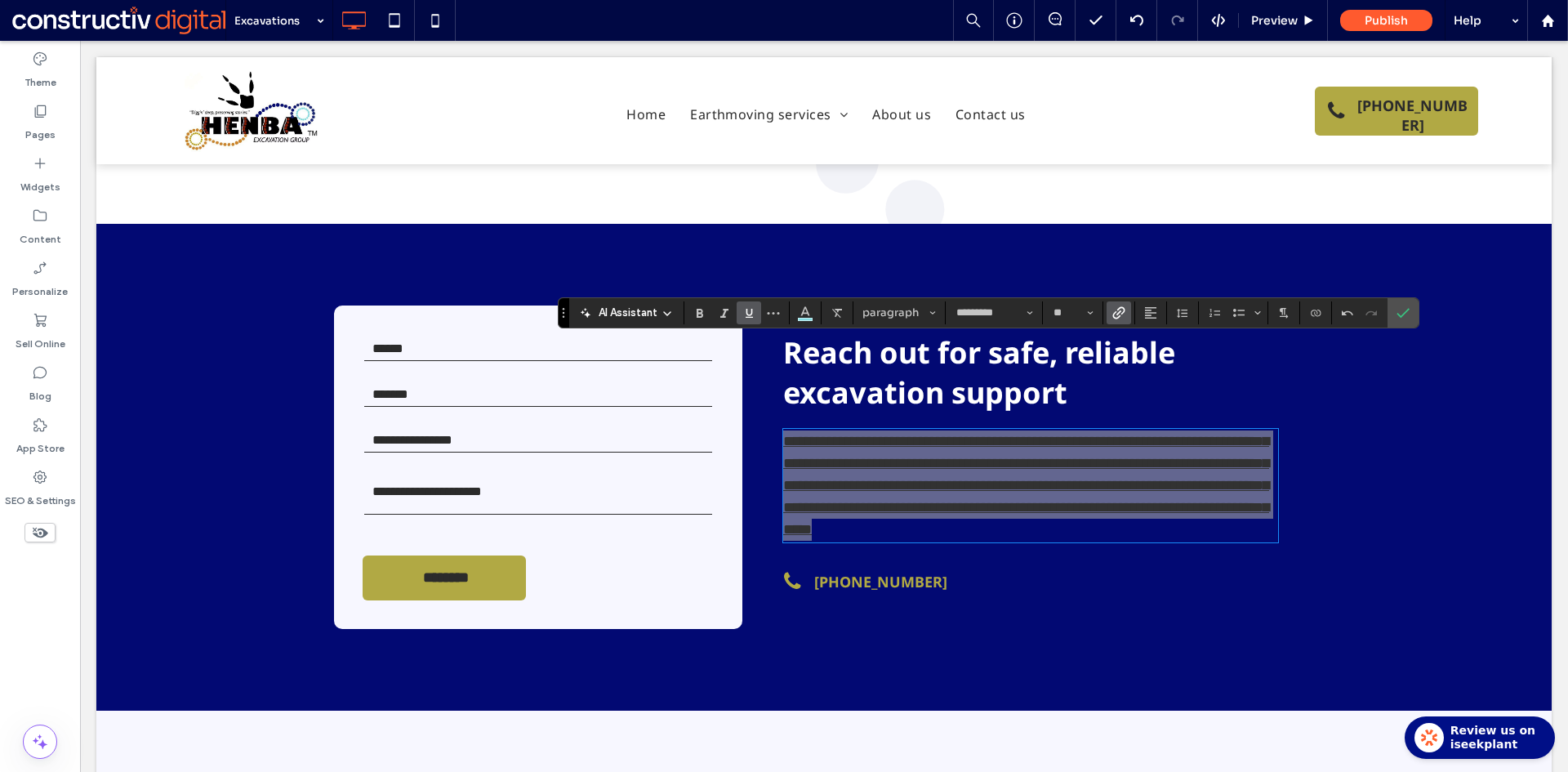
click at [1118, 314] on icon "Link" at bounding box center [1118, 313] width 13 height 13
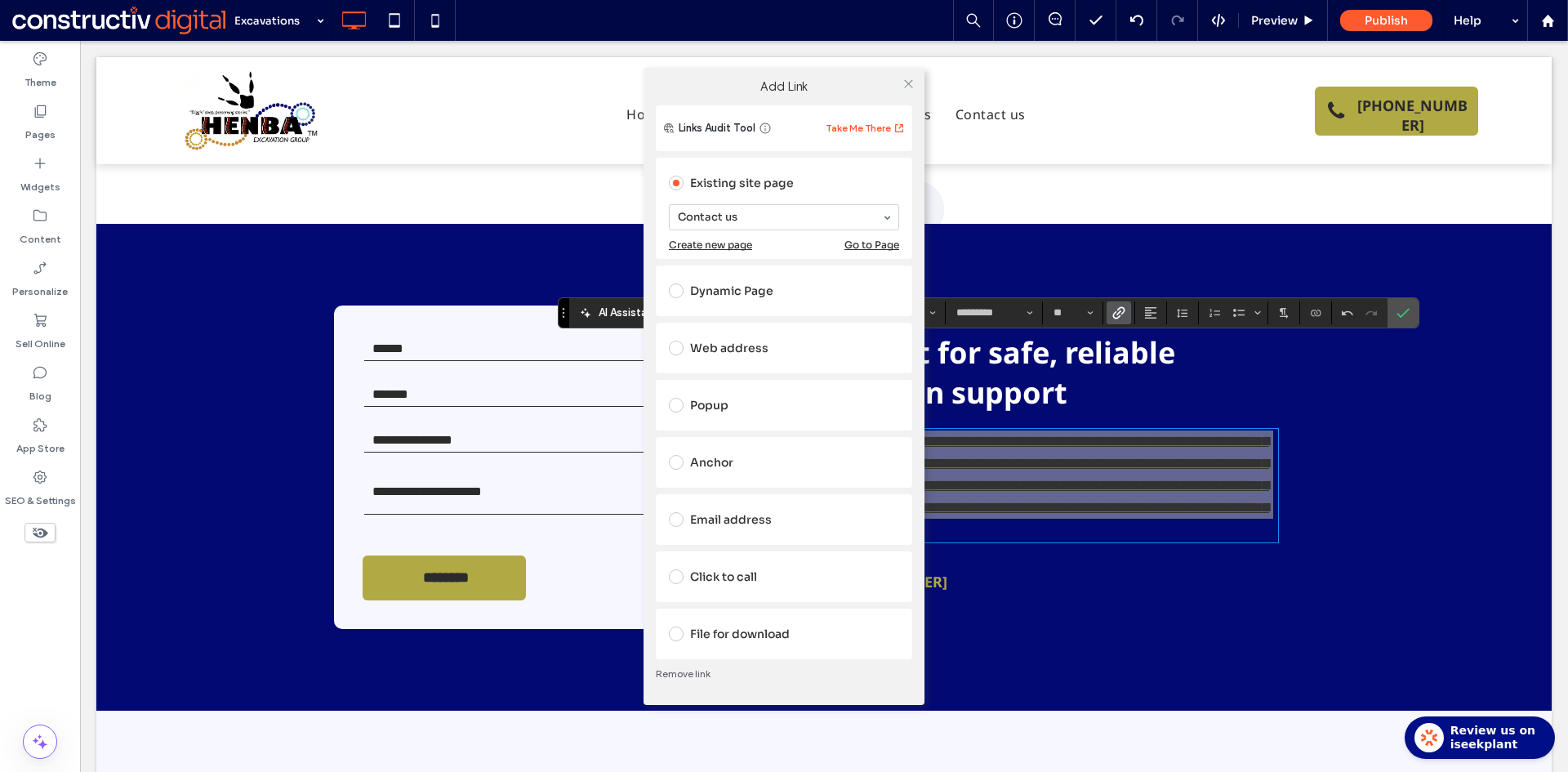
click at [687, 676] on link "Remove link" at bounding box center [784, 673] width 256 height 13
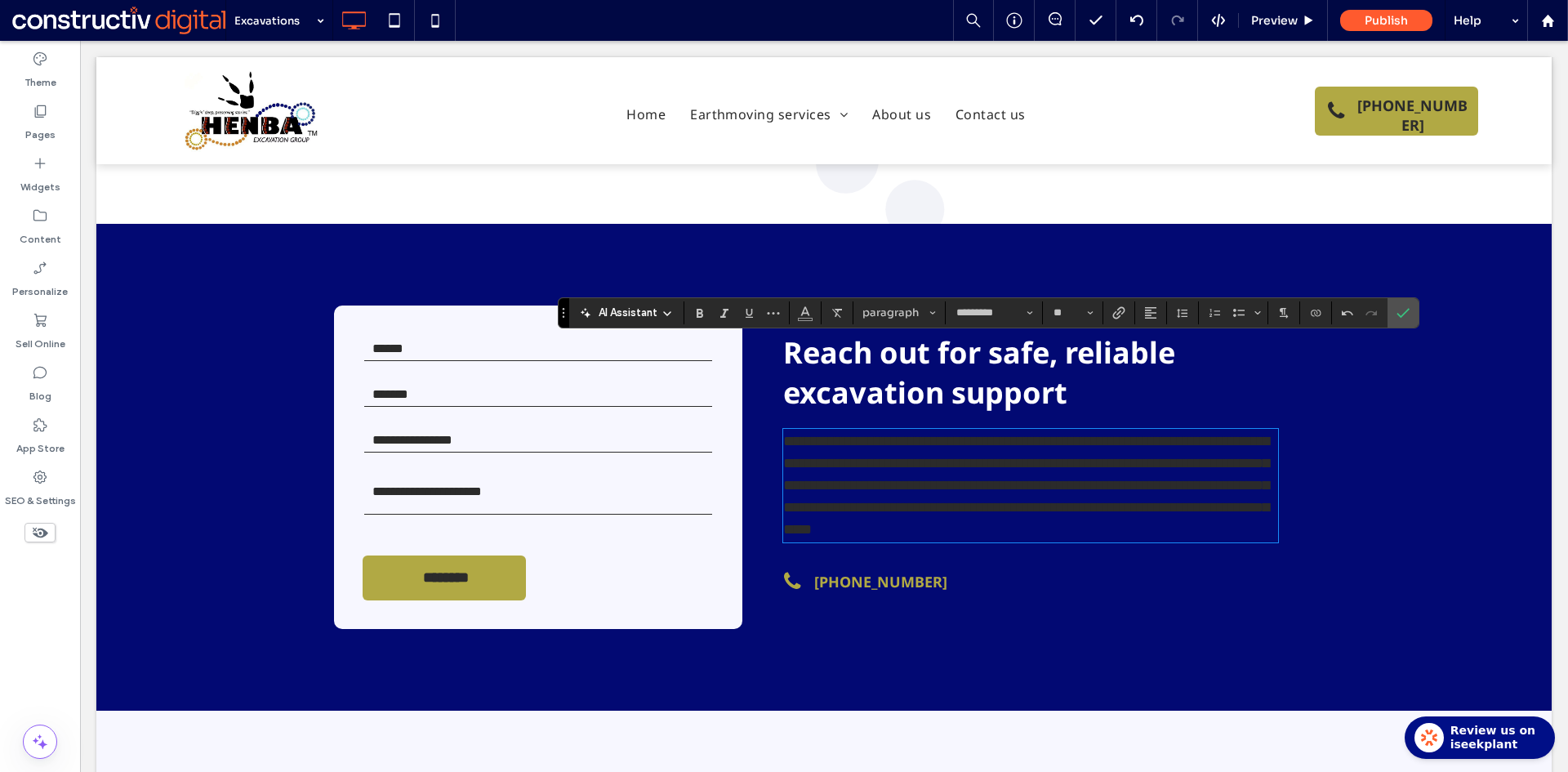
click at [957, 434] on span "**********" at bounding box center [1025, 485] width 486 height 103
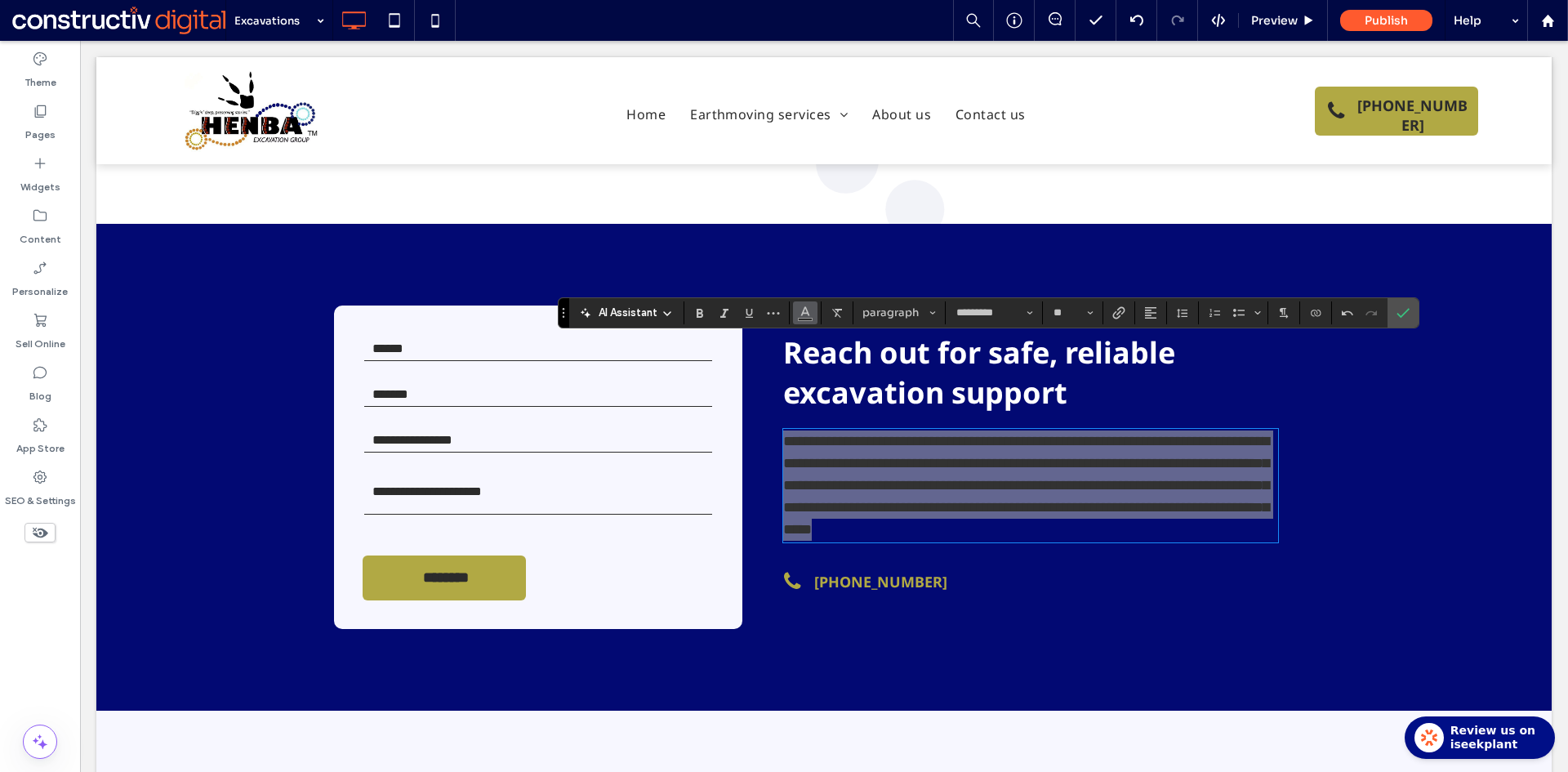
click at [810, 315] on icon "Color" at bounding box center [804, 311] width 13 height 13
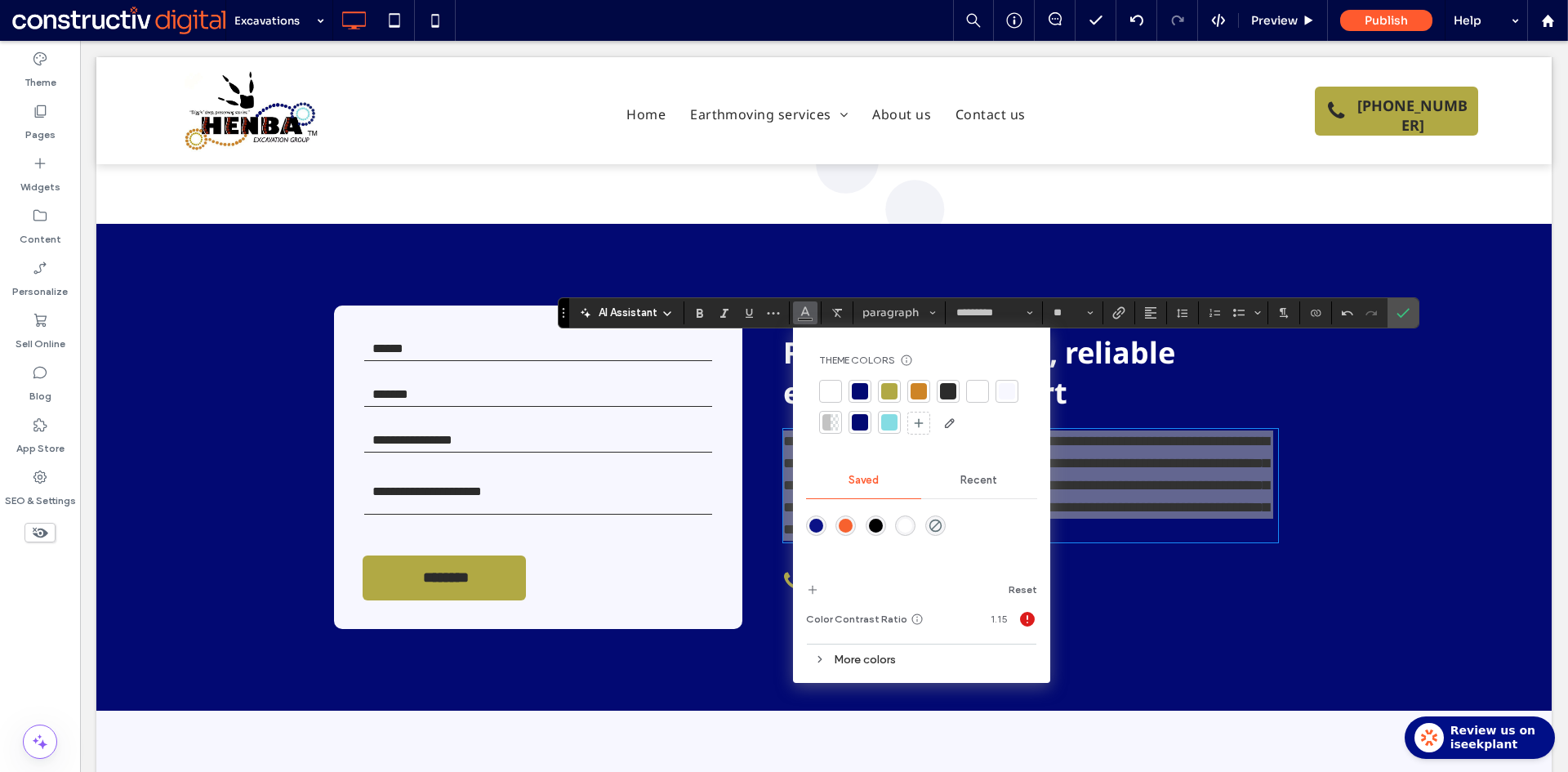
click at [979, 393] on div at bounding box center [977, 391] width 16 height 16
drag, startPoint x: 1402, startPoint y: 310, endPoint x: 1230, endPoint y: 293, distance: 172.8
click at [1402, 310] on icon "Confirm" at bounding box center [1402, 313] width 13 height 13
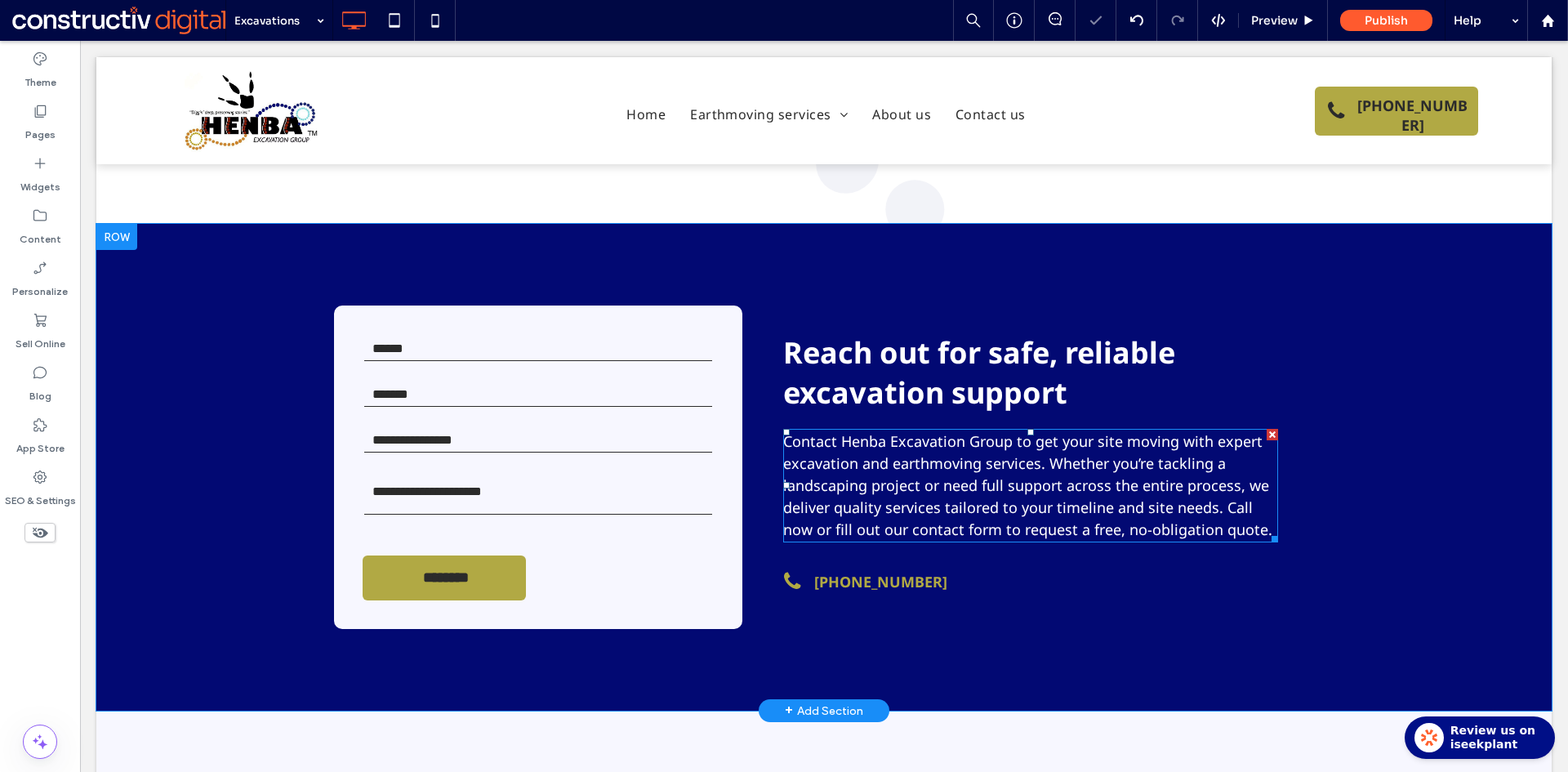
click at [945, 431] on span "Contact Henba Excavation Group to get your site moving with expert excavation a…" at bounding box center [1027, 485] width 489 height 108
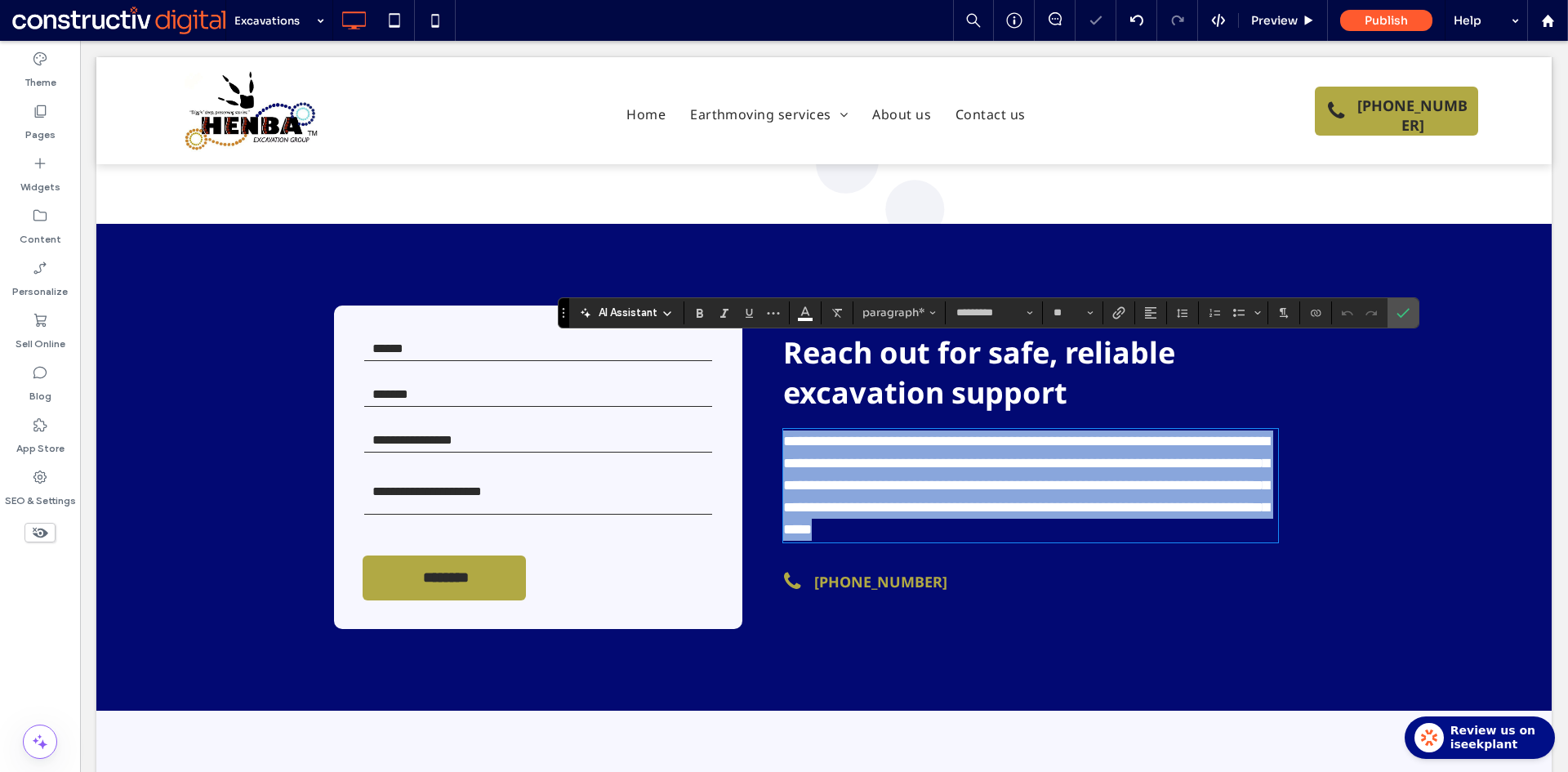
click at [943, 434] on span "**********" at bounding box center [1025, 485] width 486 height 103
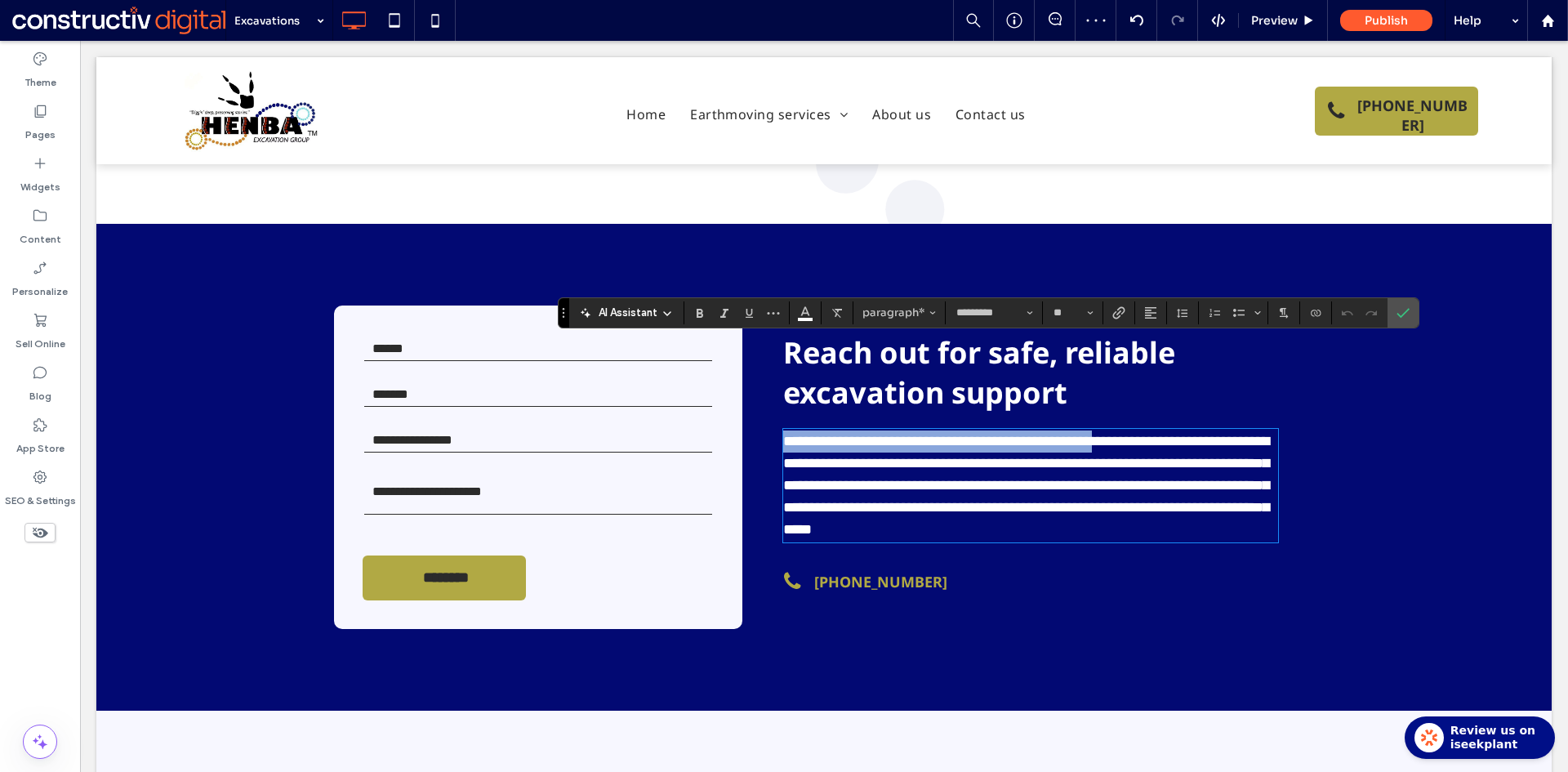
drag, startPoint x: 1165, startPoint y: 354, endPoint x: 777, endPoint y: 353, distance: 388.0
click at [783, 434] on span "**********" at bounding box center [1025, 485] width 486 height 103
click at [806, 315] on icon "Color" at bounding box center [804, 311] width 13 height 13
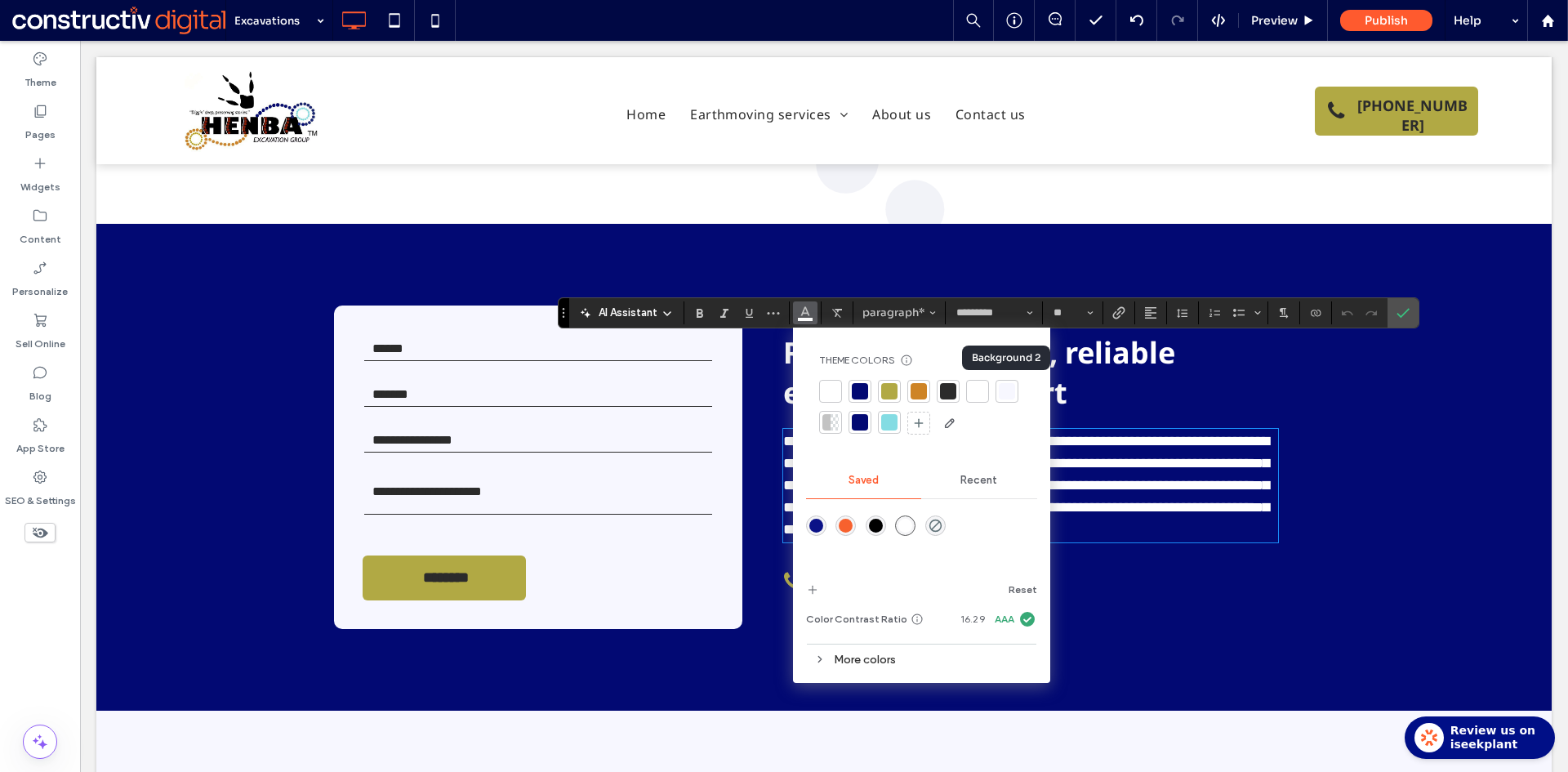
click at [1114, 434] on span "**********" at bounding box center [1025, 485] width 486 height 103
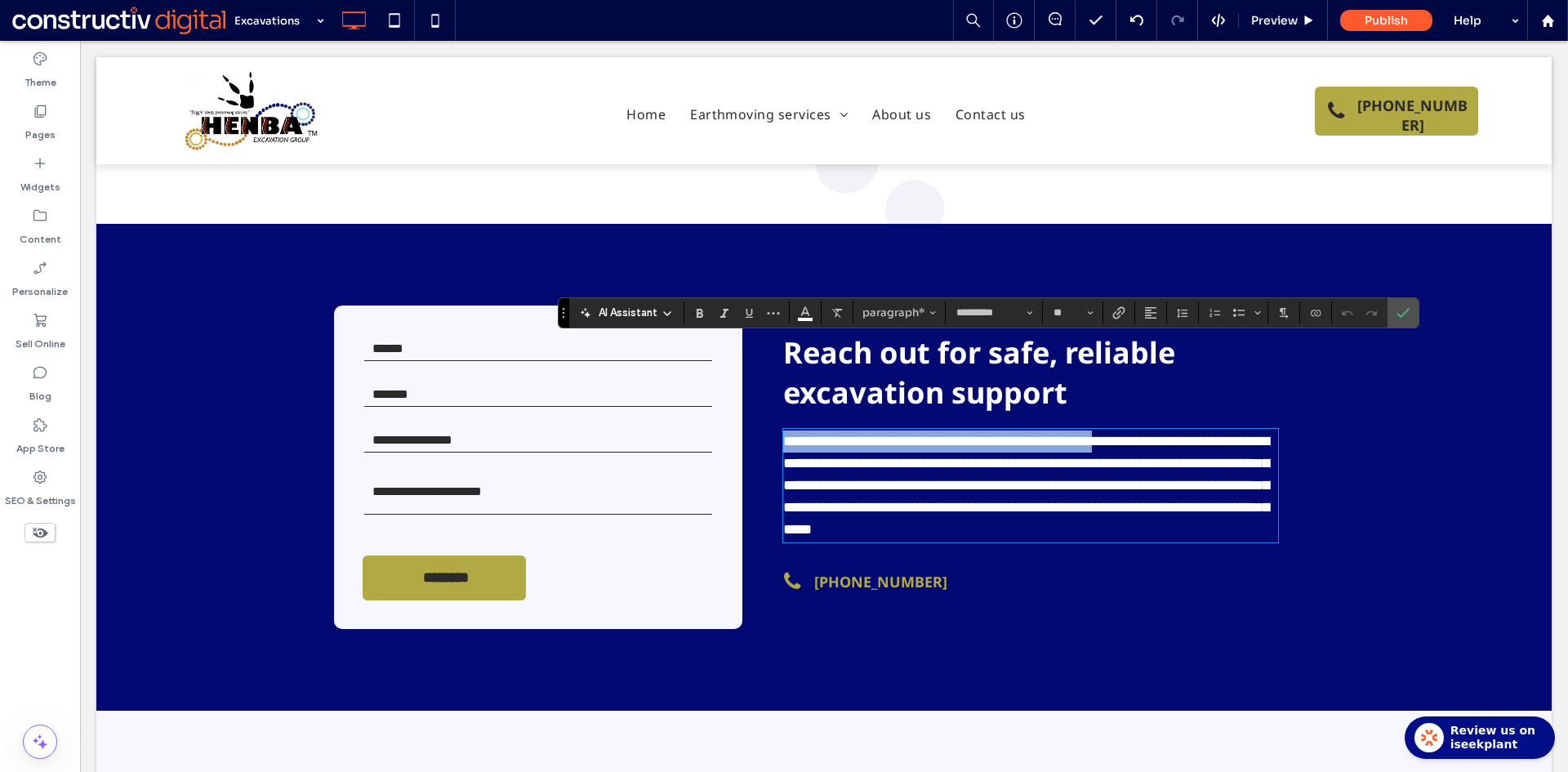
drag, startPoint x: 781, startPoint y: 352, endPoint x: 1167, endPoint y: 351, distance: 386.0
click at [1167, 434] on span "**********" at bounding box center [1025, 485] width 486 height 103
click at [1122, 317] on icon "Link" at bounding box center [1118, 313] width 13 height 13
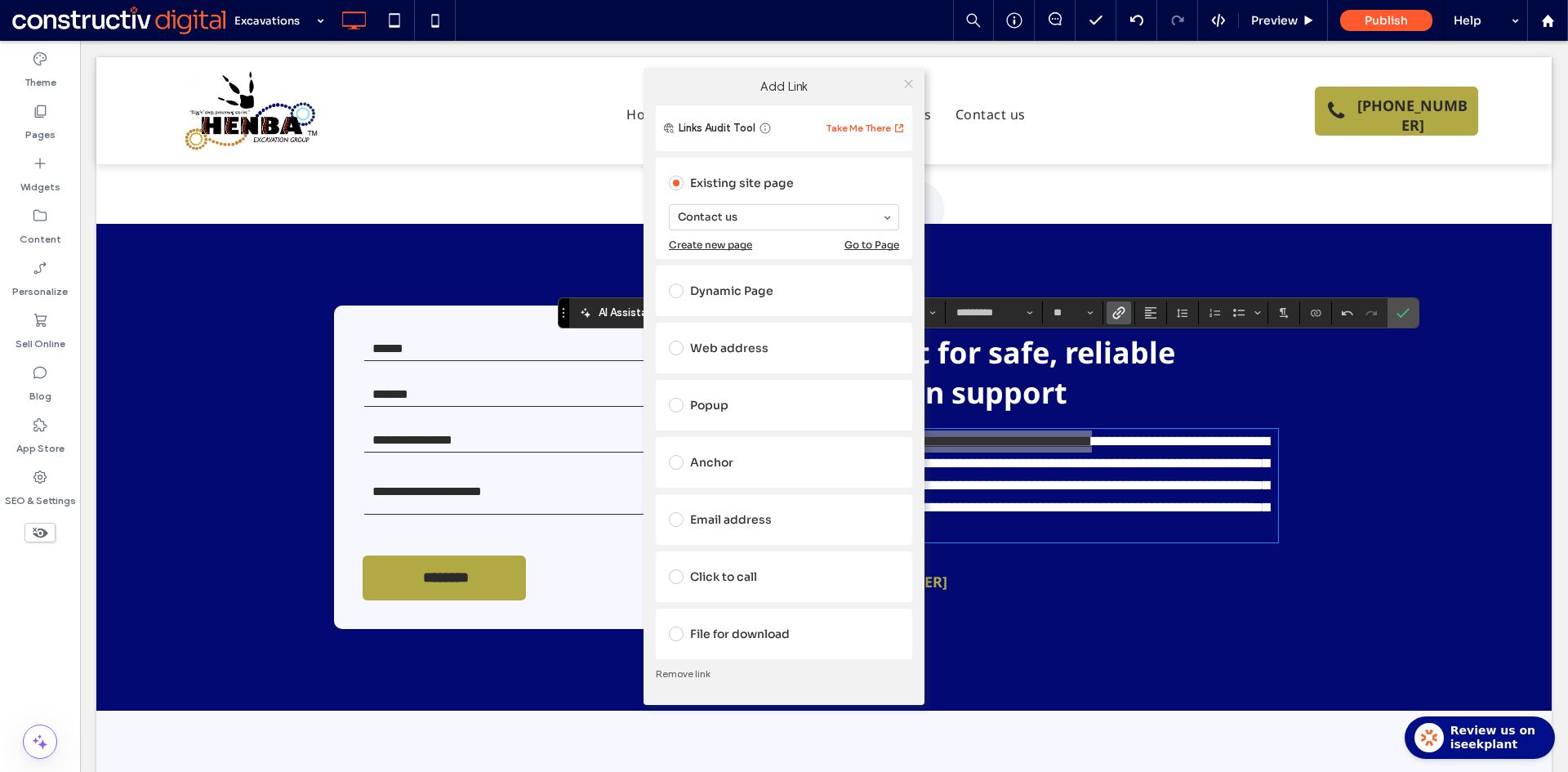
click at [908, 81] on icon at bounding box center [909, 84] width 12 height 12
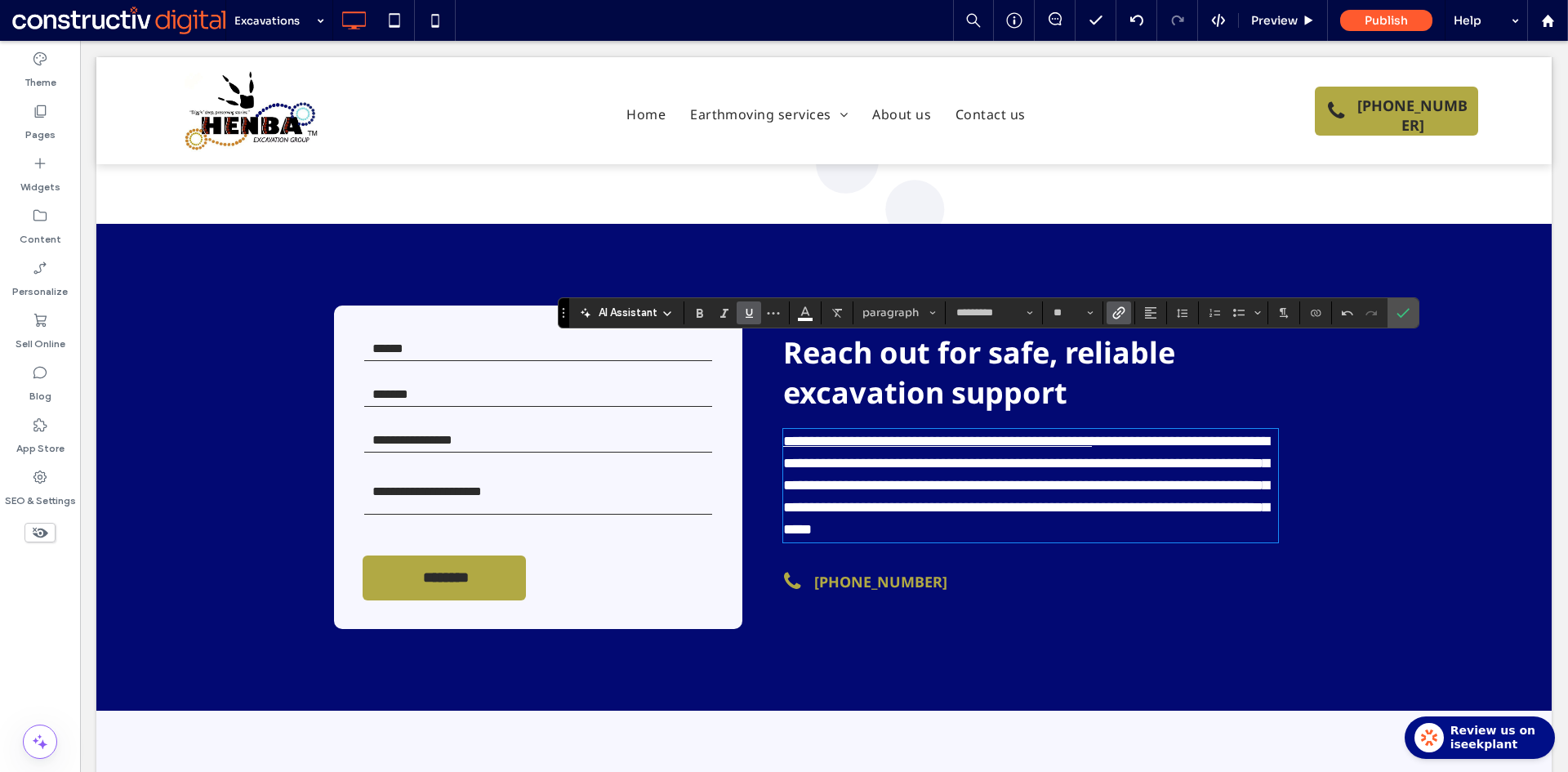
click at [1136, 434] on span "**********" at bounding box center [1025, 485] width 486 height 103
drag, startPoint x: 1403, startPoint y: 309, endPoint x: 971, endPoint y: 322, distance: 432.2
click at [1403, 309] on icon "Confirm" at bounding box center [1402, 313] width 13 height 13
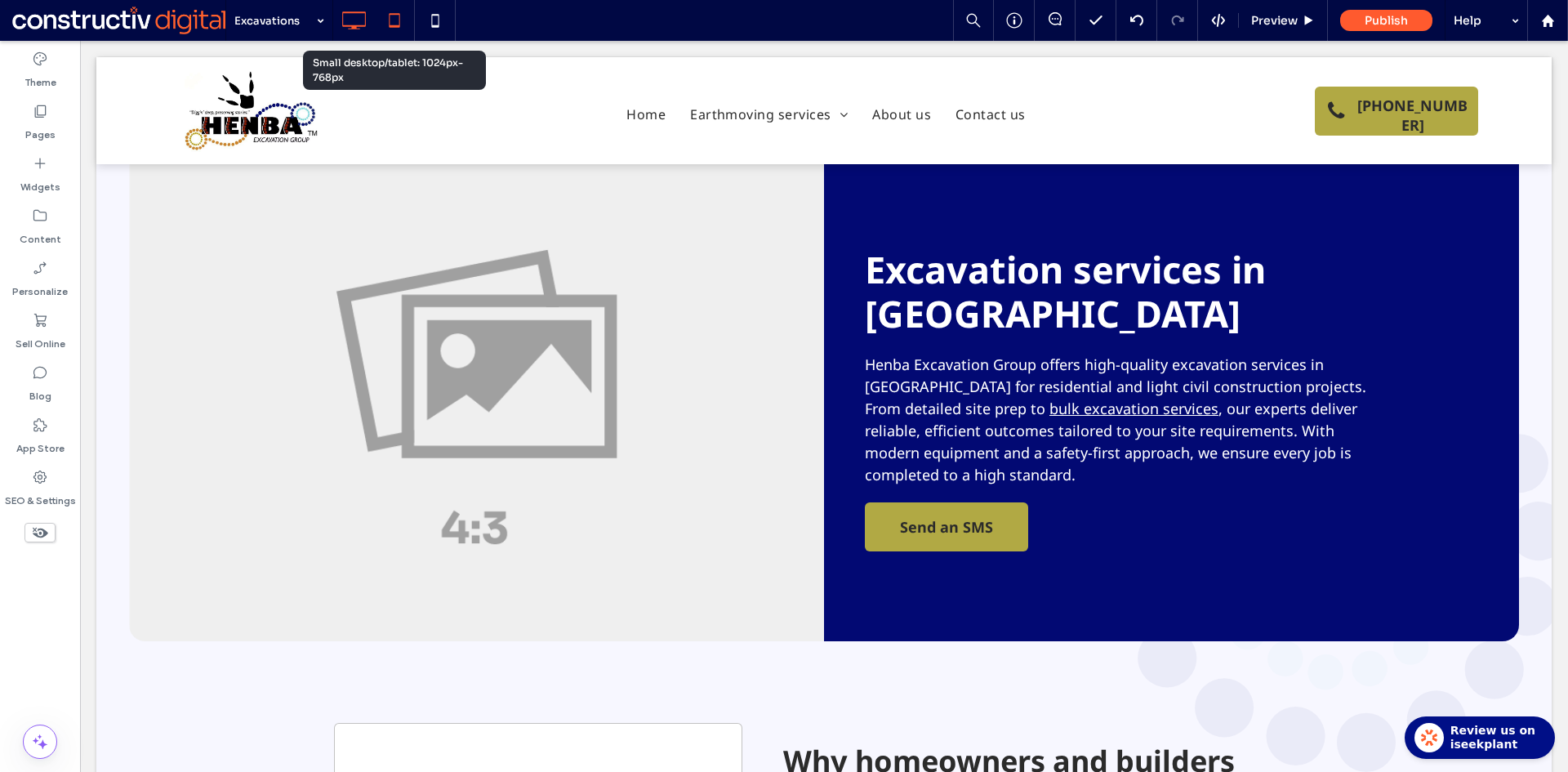
drag, startPoint x: 396, startPoint y: 23, endPoint x: 179, endPoint y: 134, distance: 243.7
click at [396, 23] on icon at bounding box center [394, 21] width 33 height 33
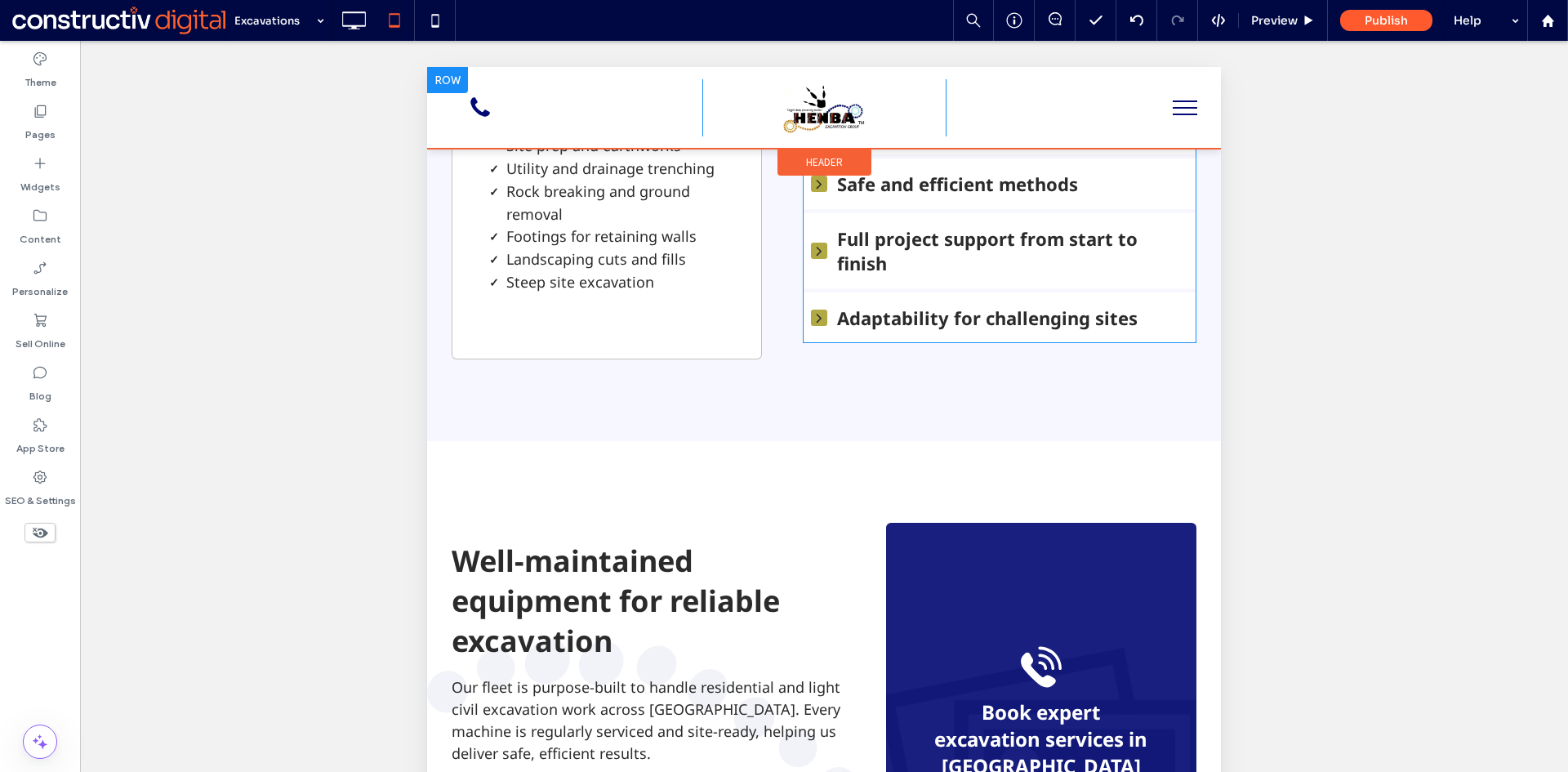
scroll to position [1008, 0]
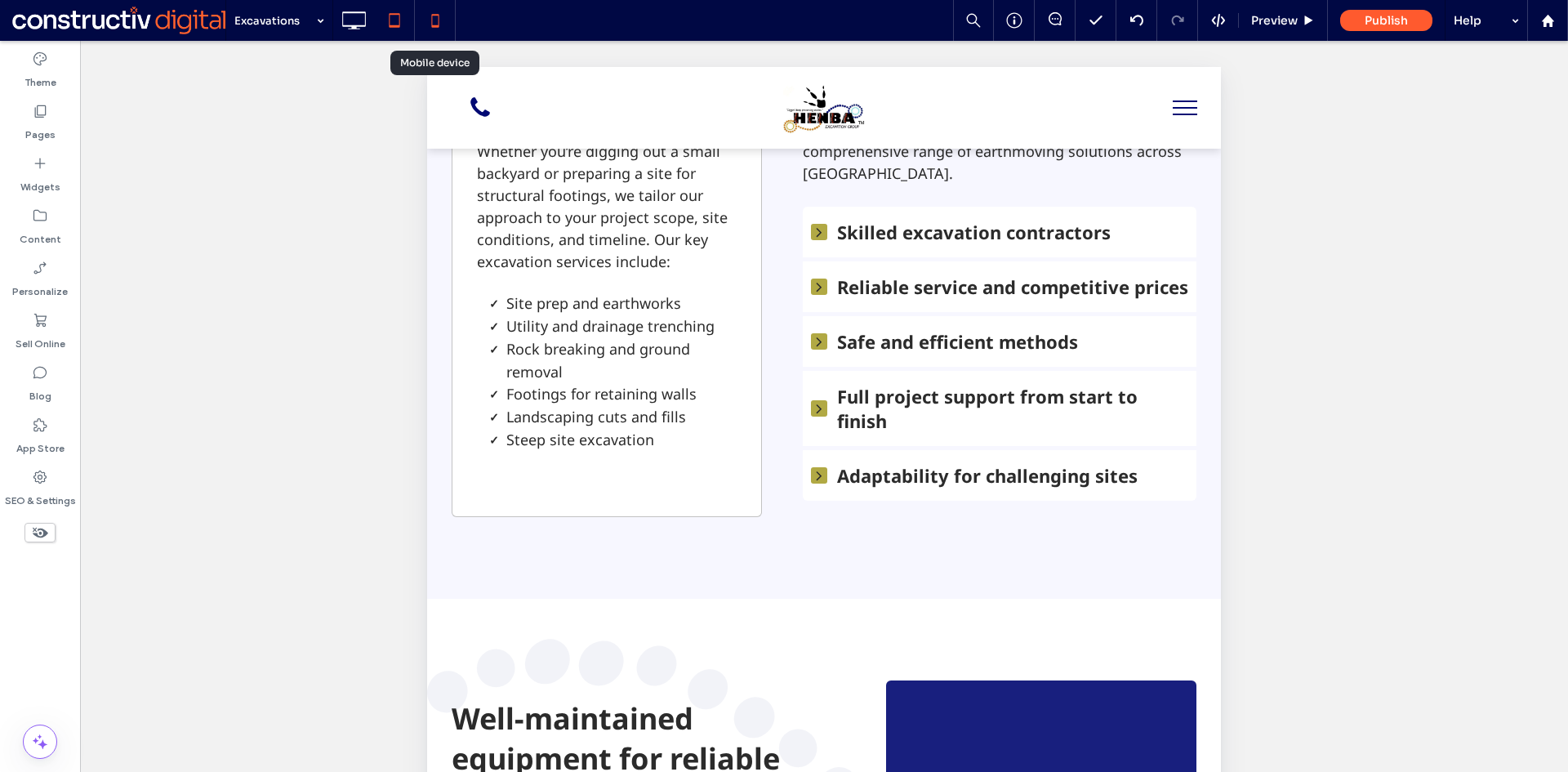
click at [447, 29] on icon at bounding box center [435, 21] width 33 height 33
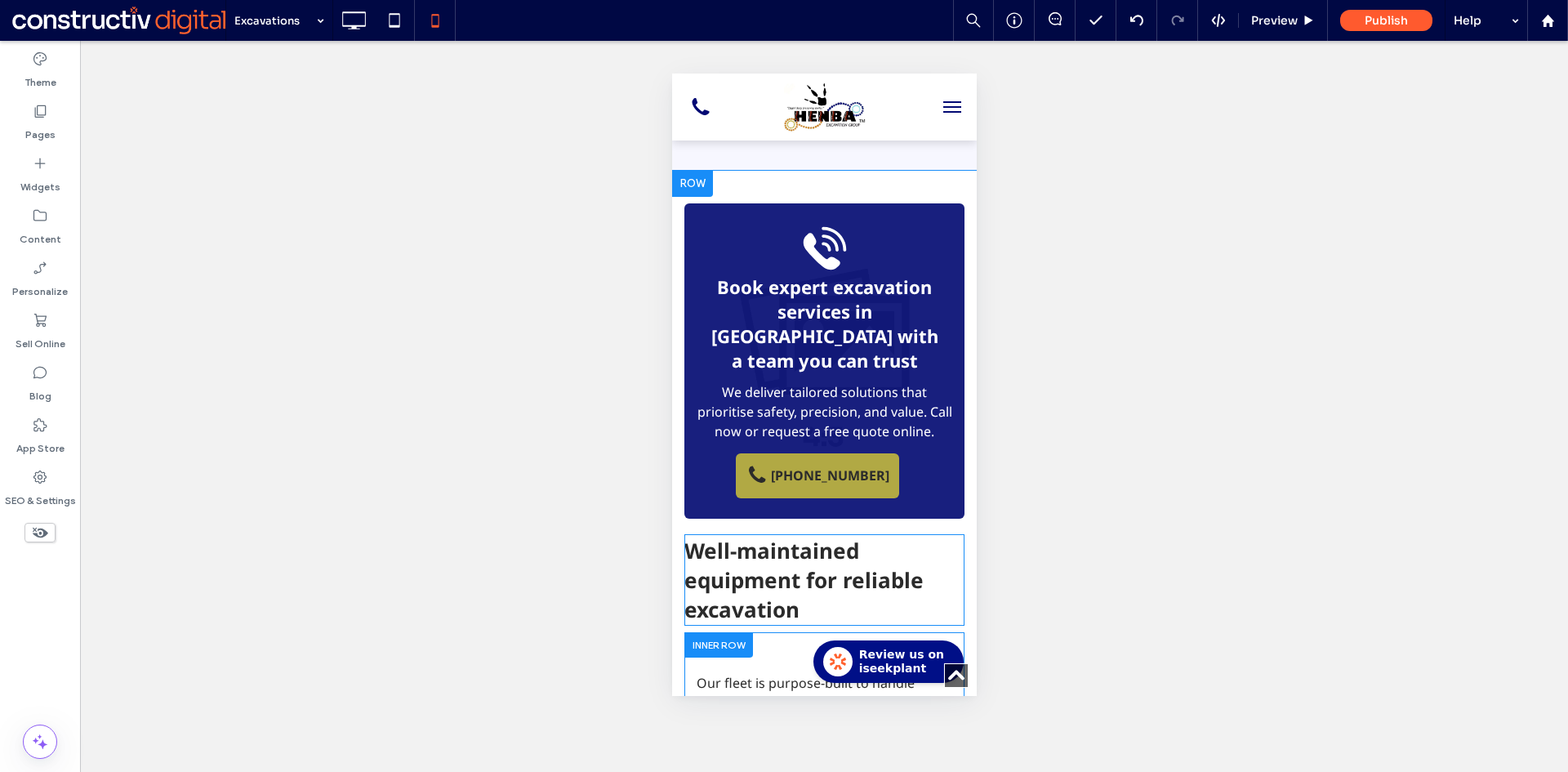
scroll to position [1634, 0]
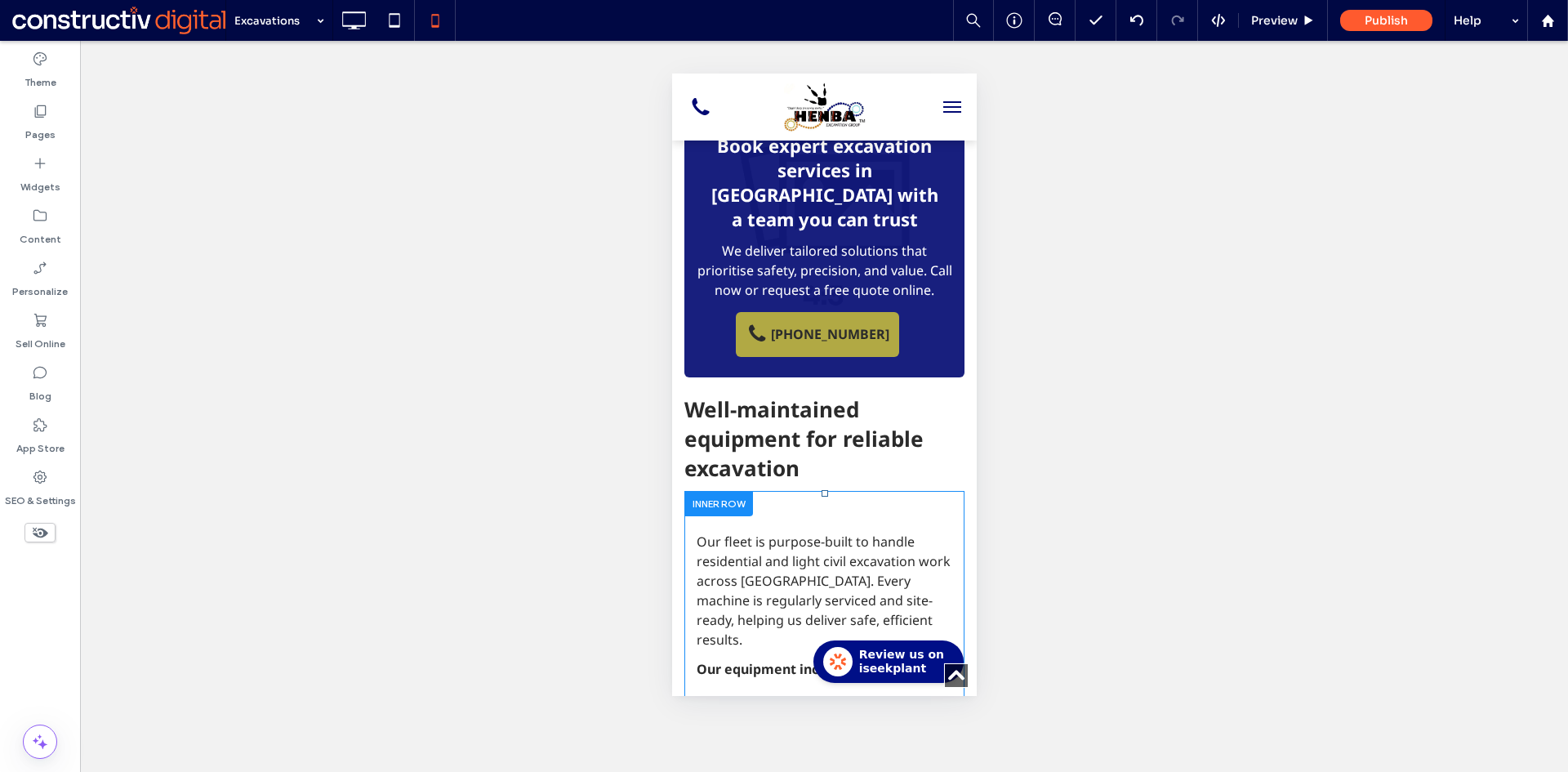
drag, startPoint x: 826, startPoint y: 416, endPoint x: 849, endPoint y: 419, distance: 23.2
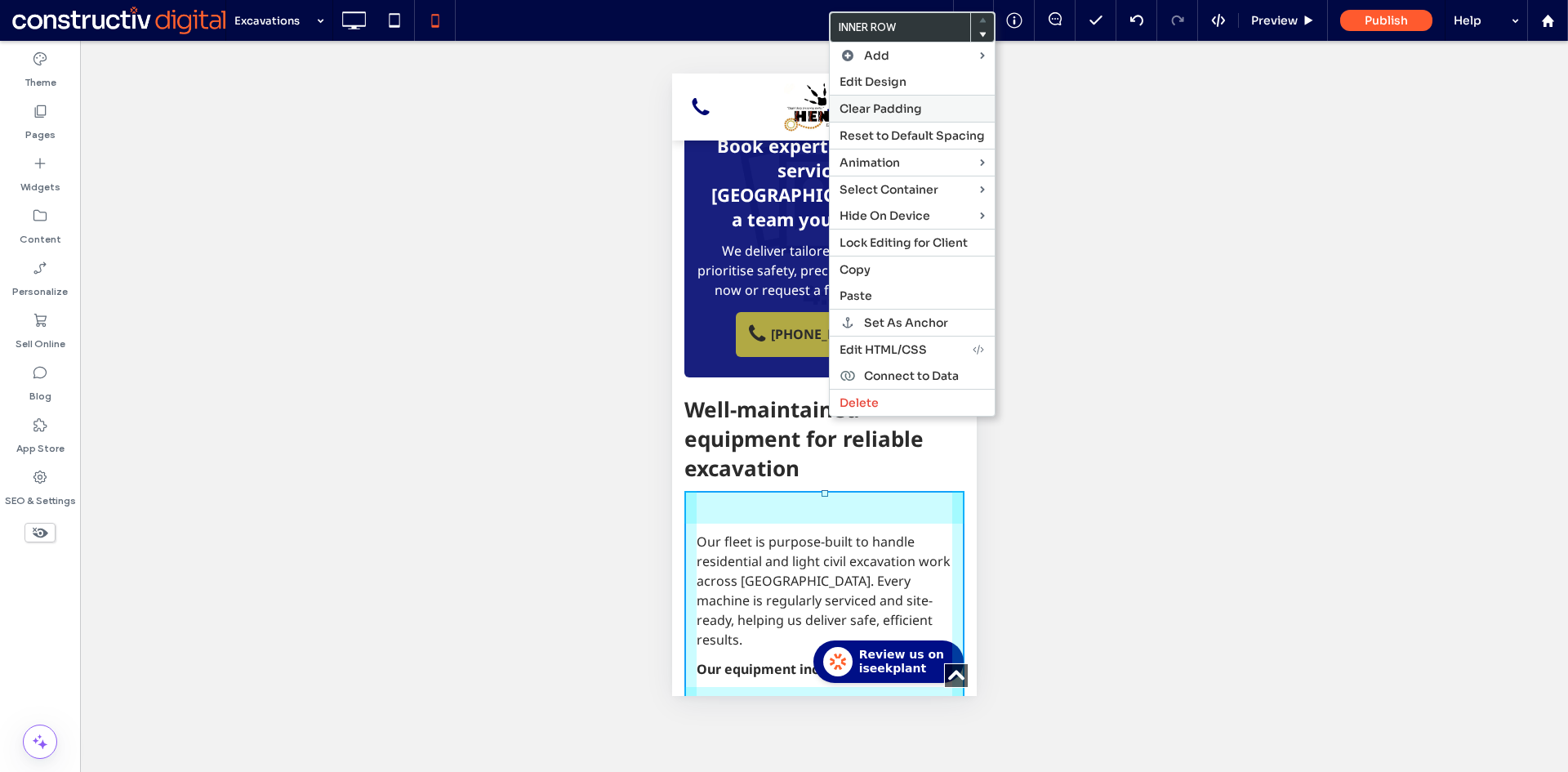
drag, startPoint x: 873, startPoint y: 104, endPoint x: 111, endPoint y: 365, distance: 805.5
click at [873, 104] on span "Clear Padding" at bounding box center [880, 108] width 82 height 15
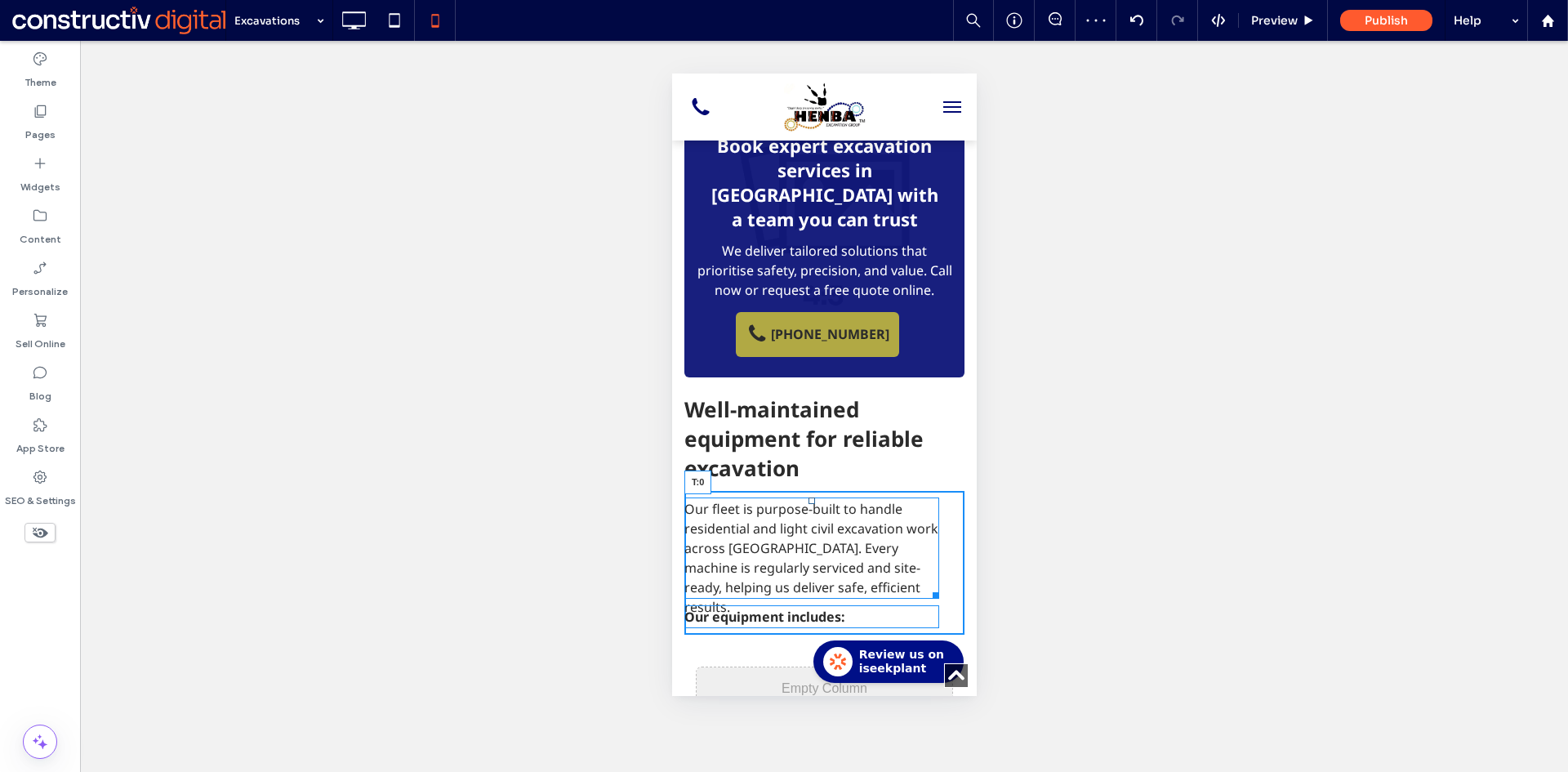
drag, startPoint x: 812, startPoint y: 408, endPoint x: 1548, endPoint y: 572, distance: 754.1
click at [814, 498] on div at bounding box center [811, 501] width 7 height 7
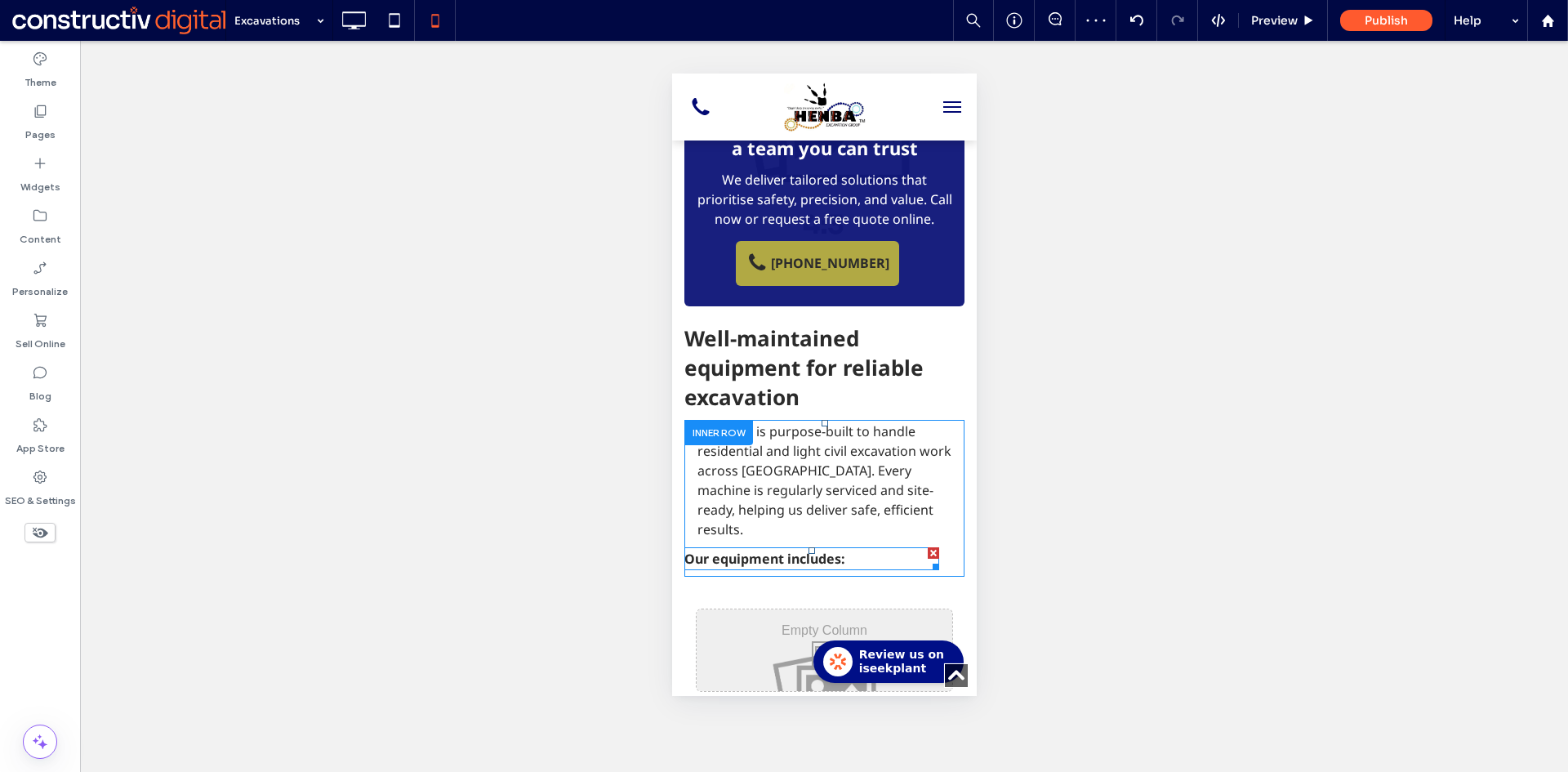
scroll to position [1798, 0]
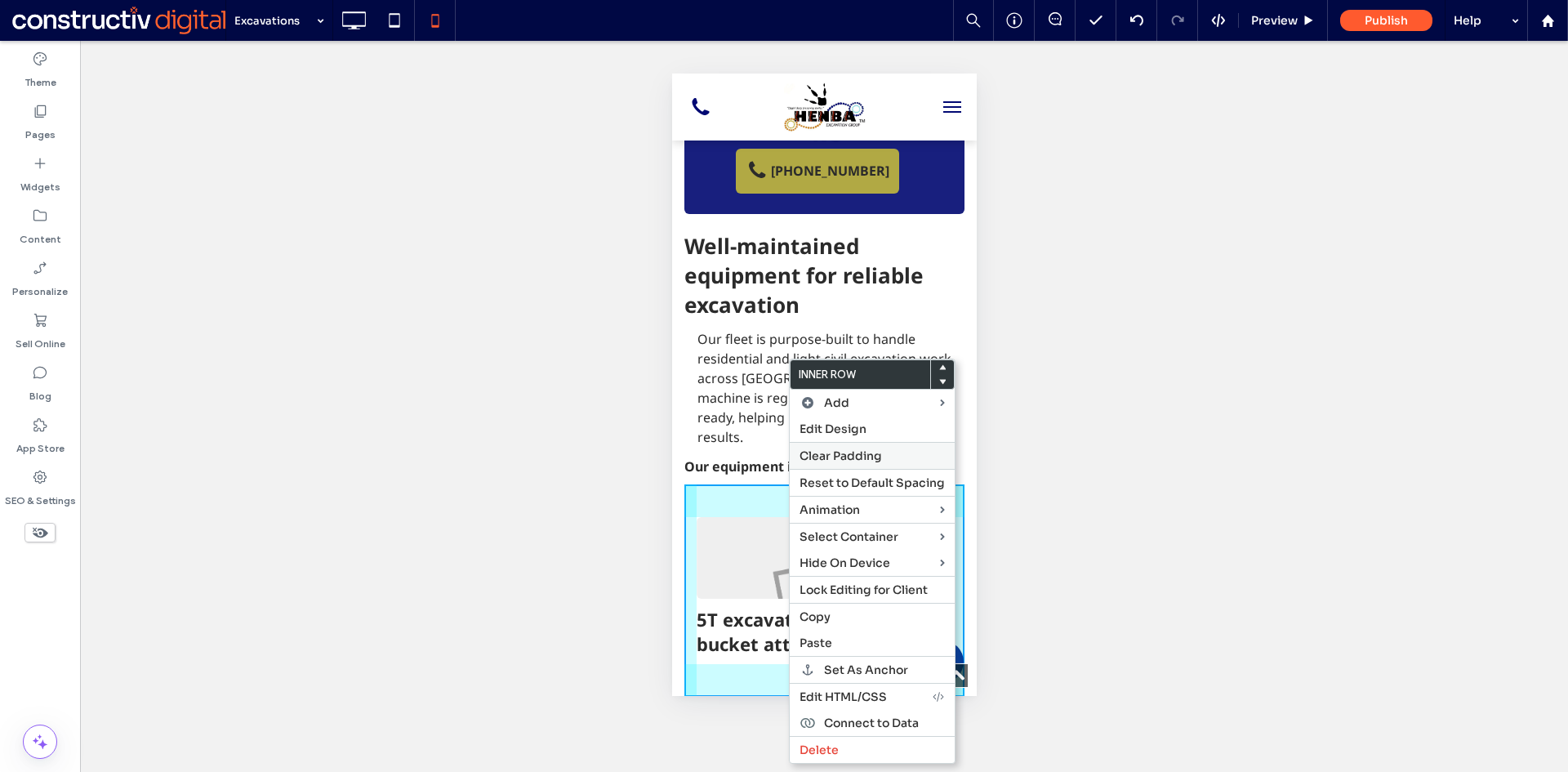
click at [850, 450] on span "Clear Padding" at bounding box center [840, 455] width 82 height 15
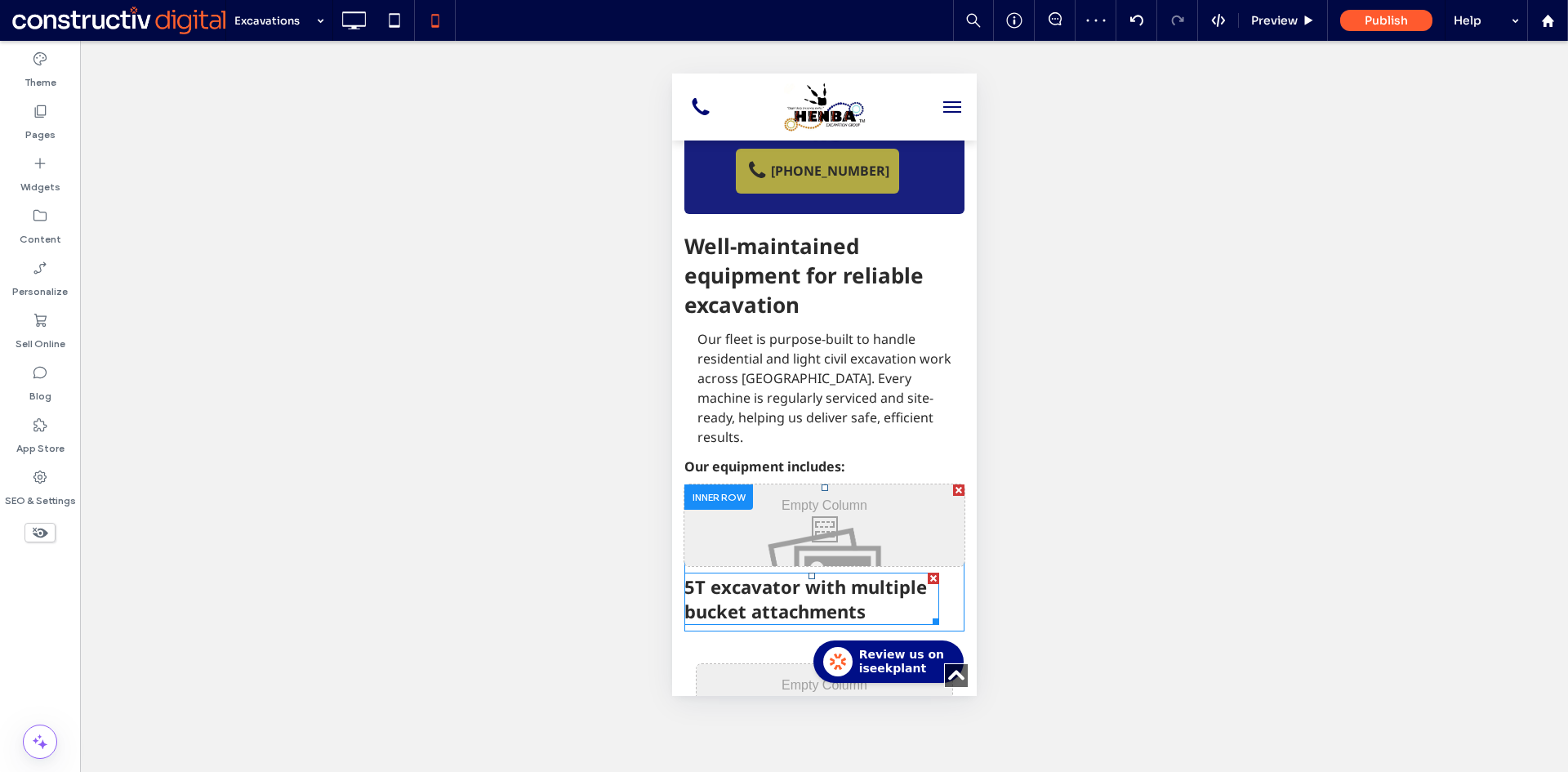
click at [796, 574] on span "5T excavator with multiple bucket attachments" at bounding box center [804, 598] width 242 height 49
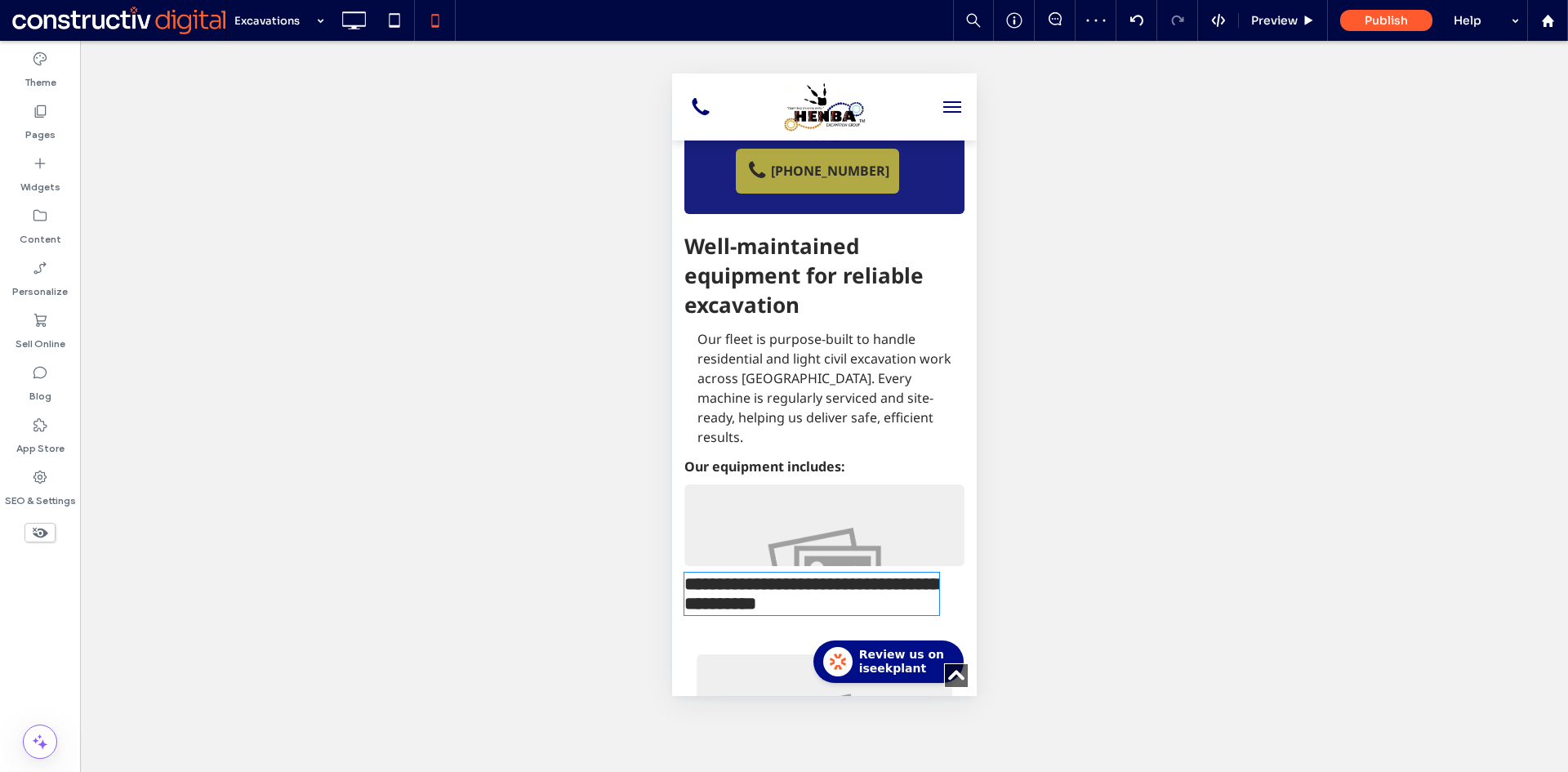
type input "*********"
type input "**"
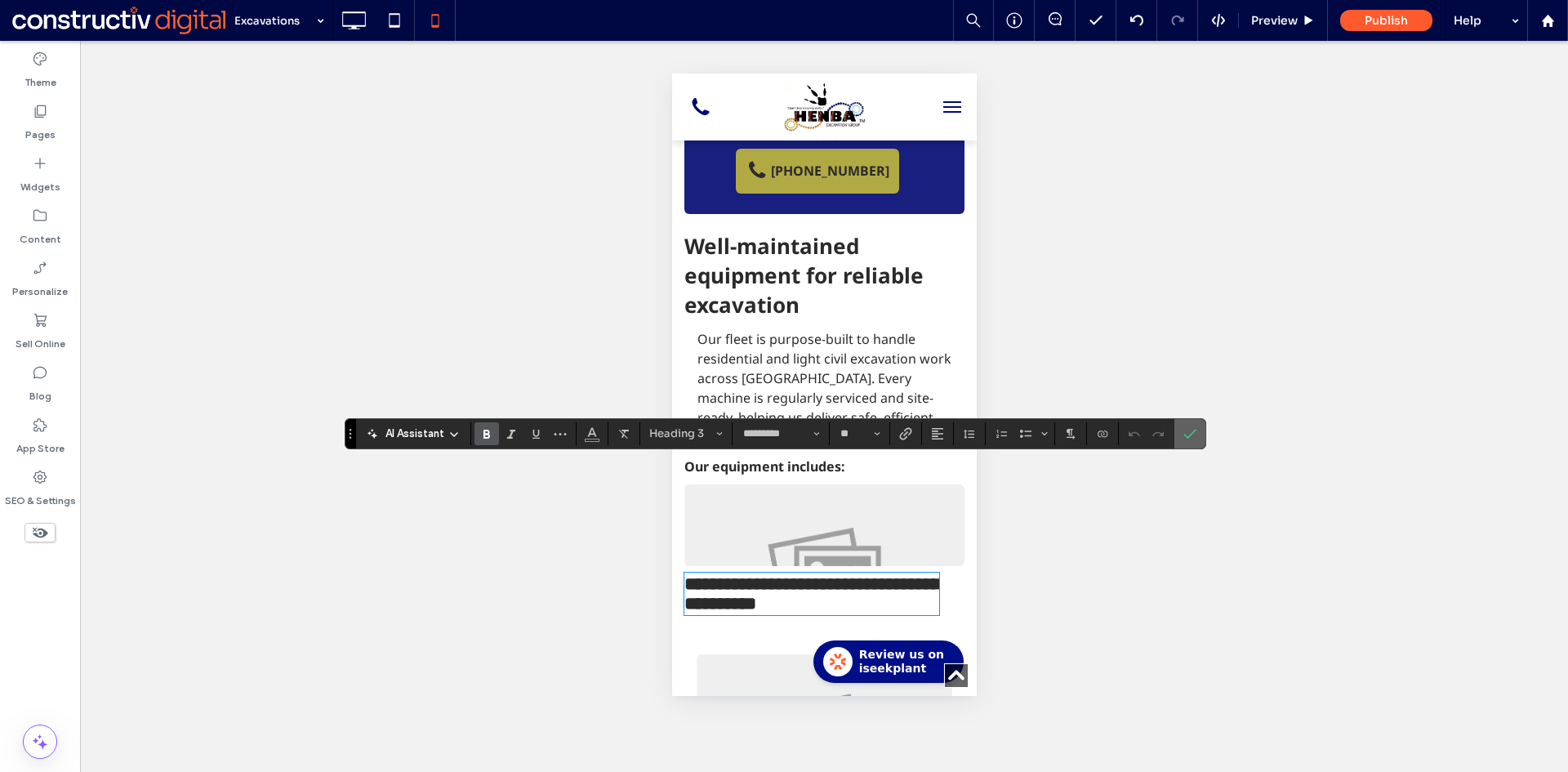
click at [1188, 436] on use "Confirm" at bounding box center [1189, 434] width 13 height 9
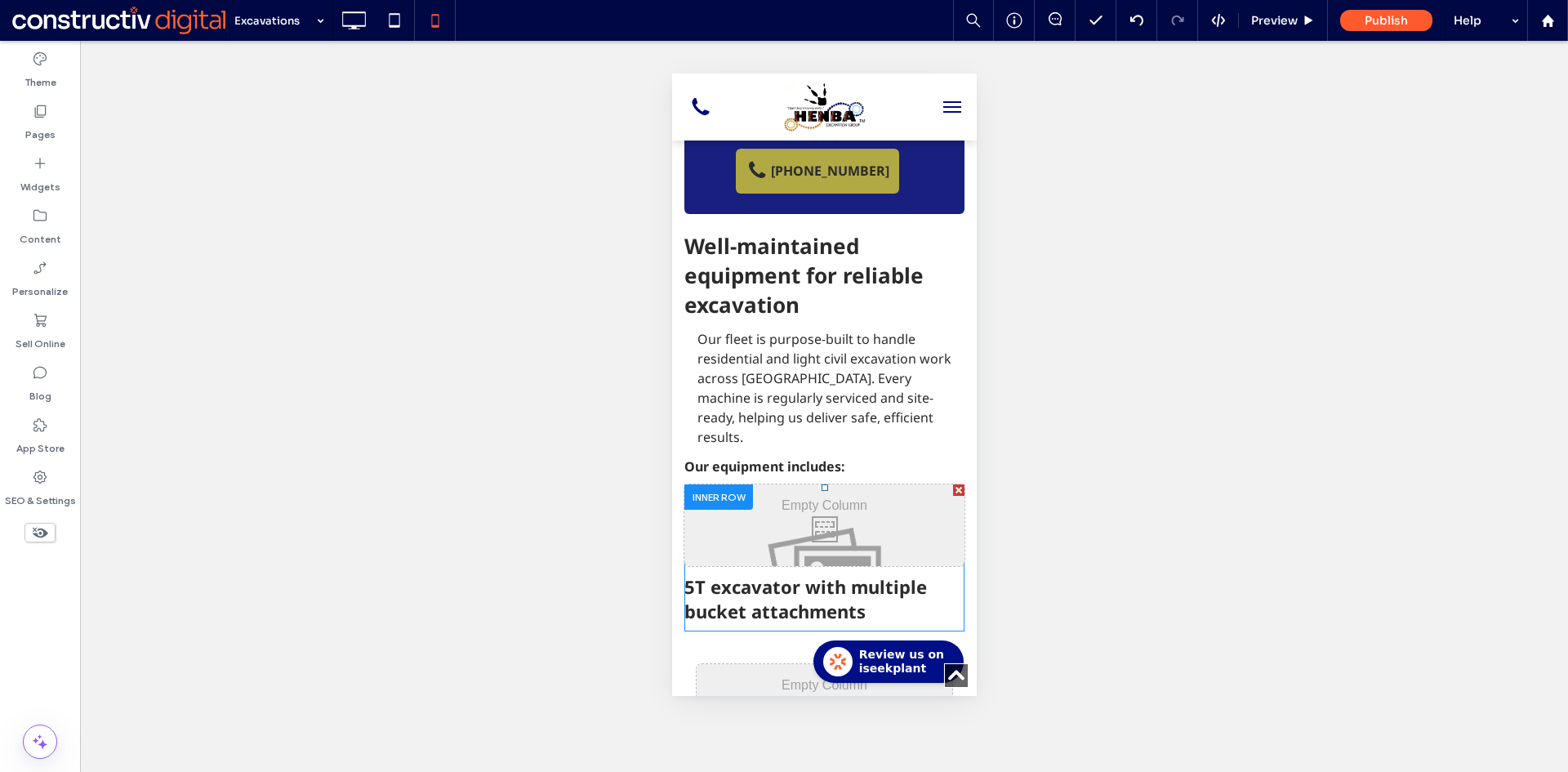
click at [891, 484] on div "Click To Paste" at bounding box center [823, 524] width 280 height 81
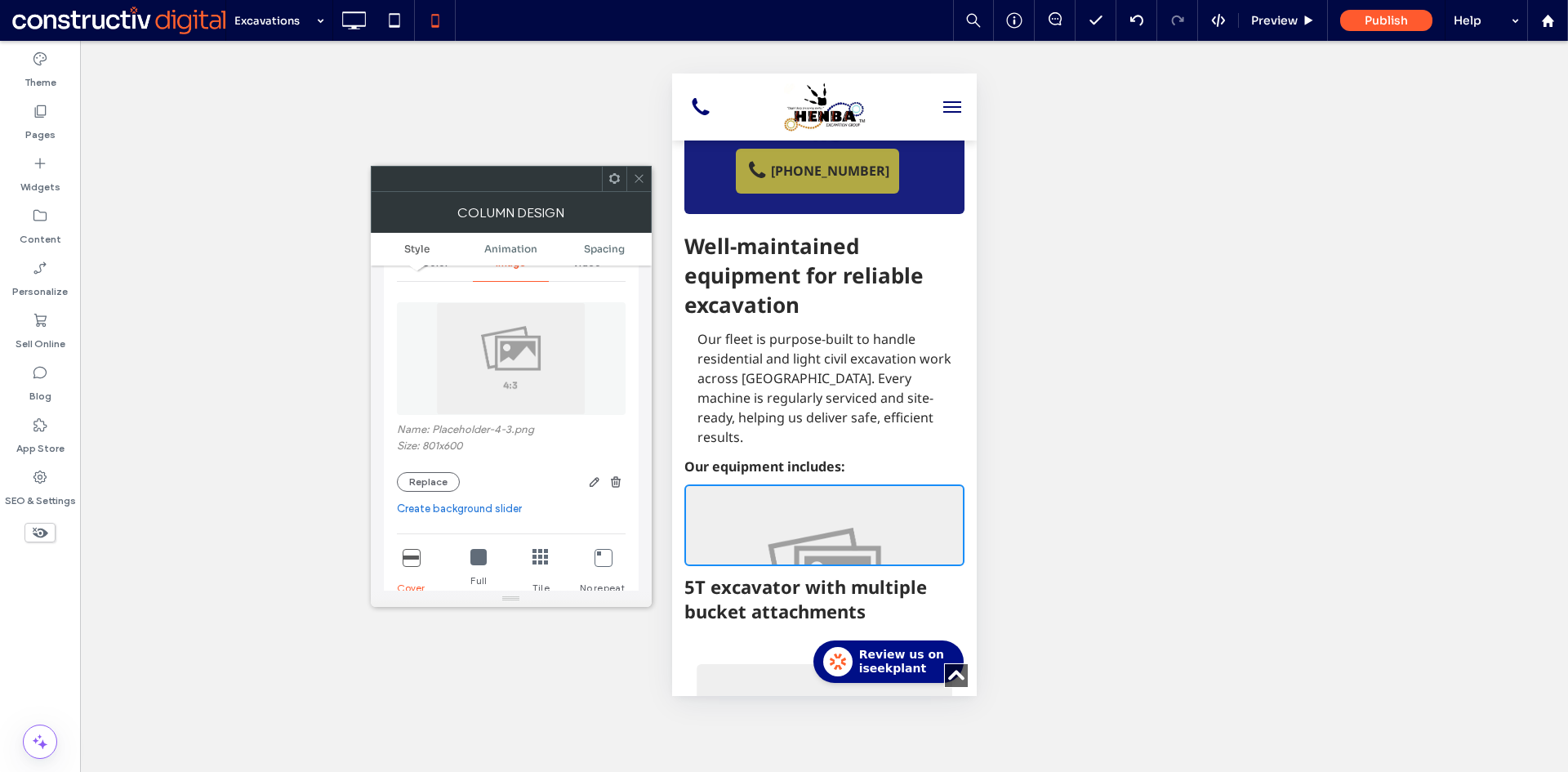
scroll to position [326, 0]
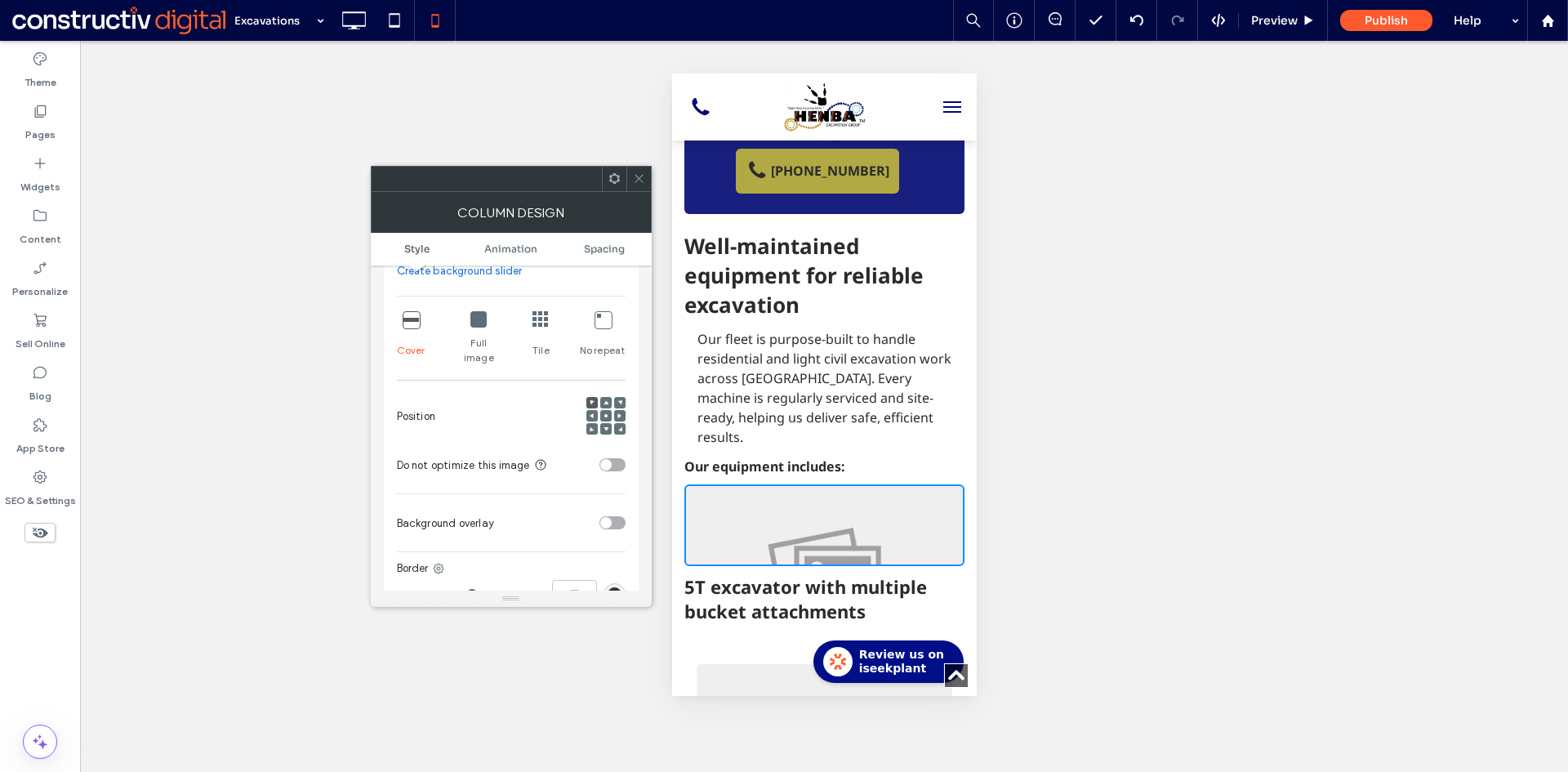
click at [605, 414] on use at bounding box center [606, 416] width 3 height 3
click at [641, 181] on use at bounding box center [639, 179] width 9 height 9
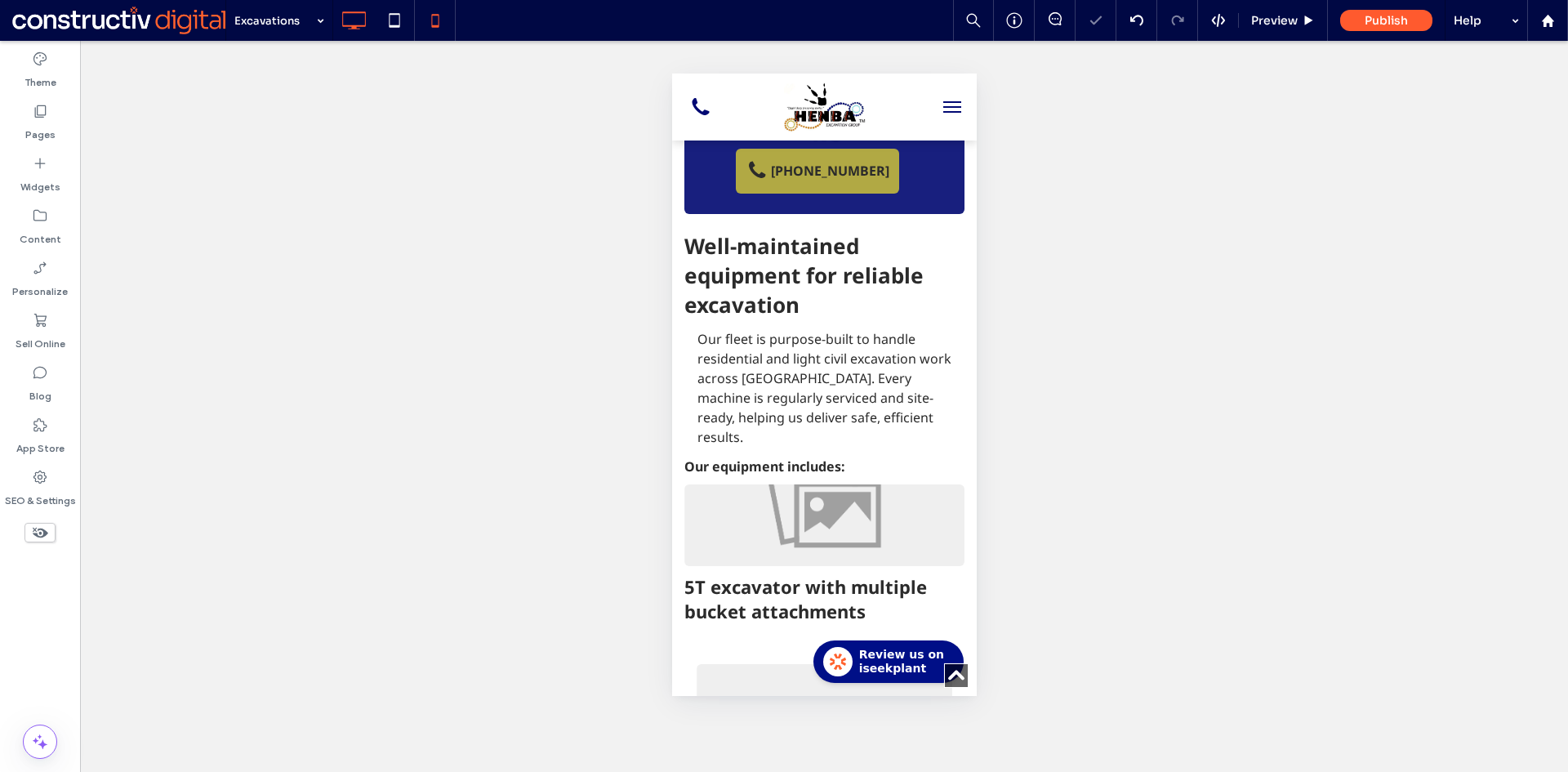
click at [348, 20] on icon at bounding box center [354, 21] width 33 height 33
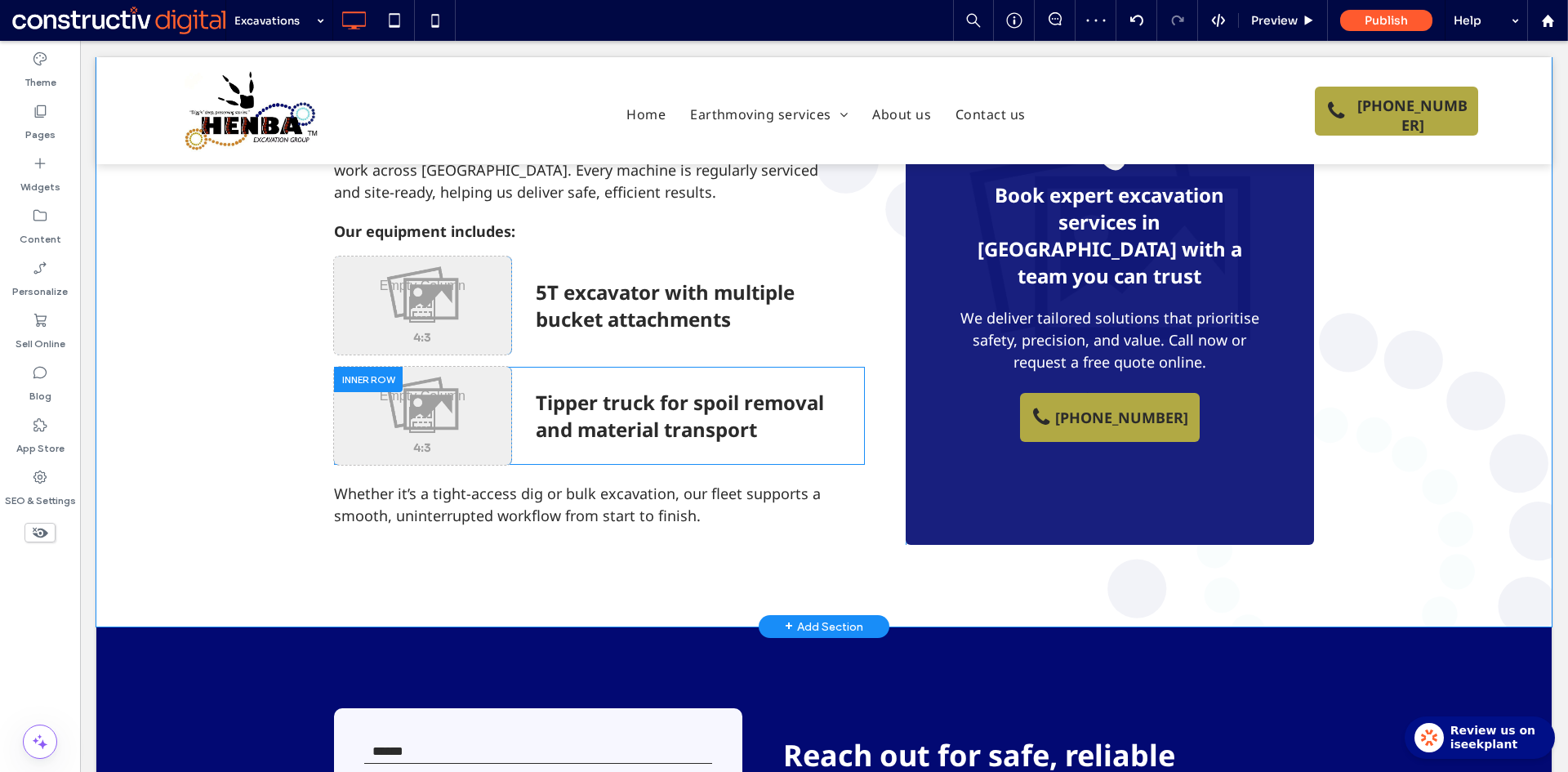
scroll to position [1225, 0]
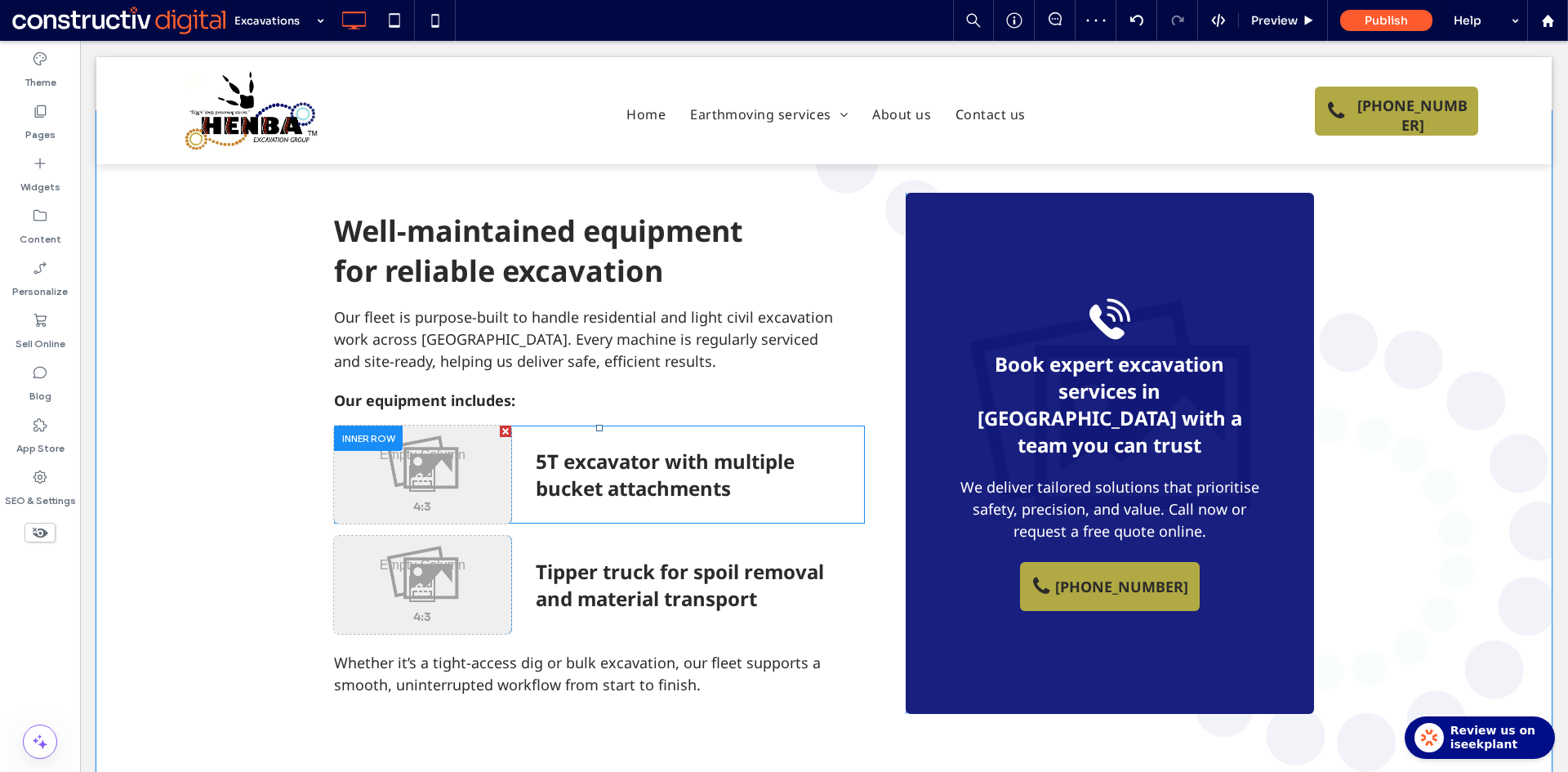
click at [450, 426] on div "Click To Paste" at bounding box center [422, 475] width 177 height 98
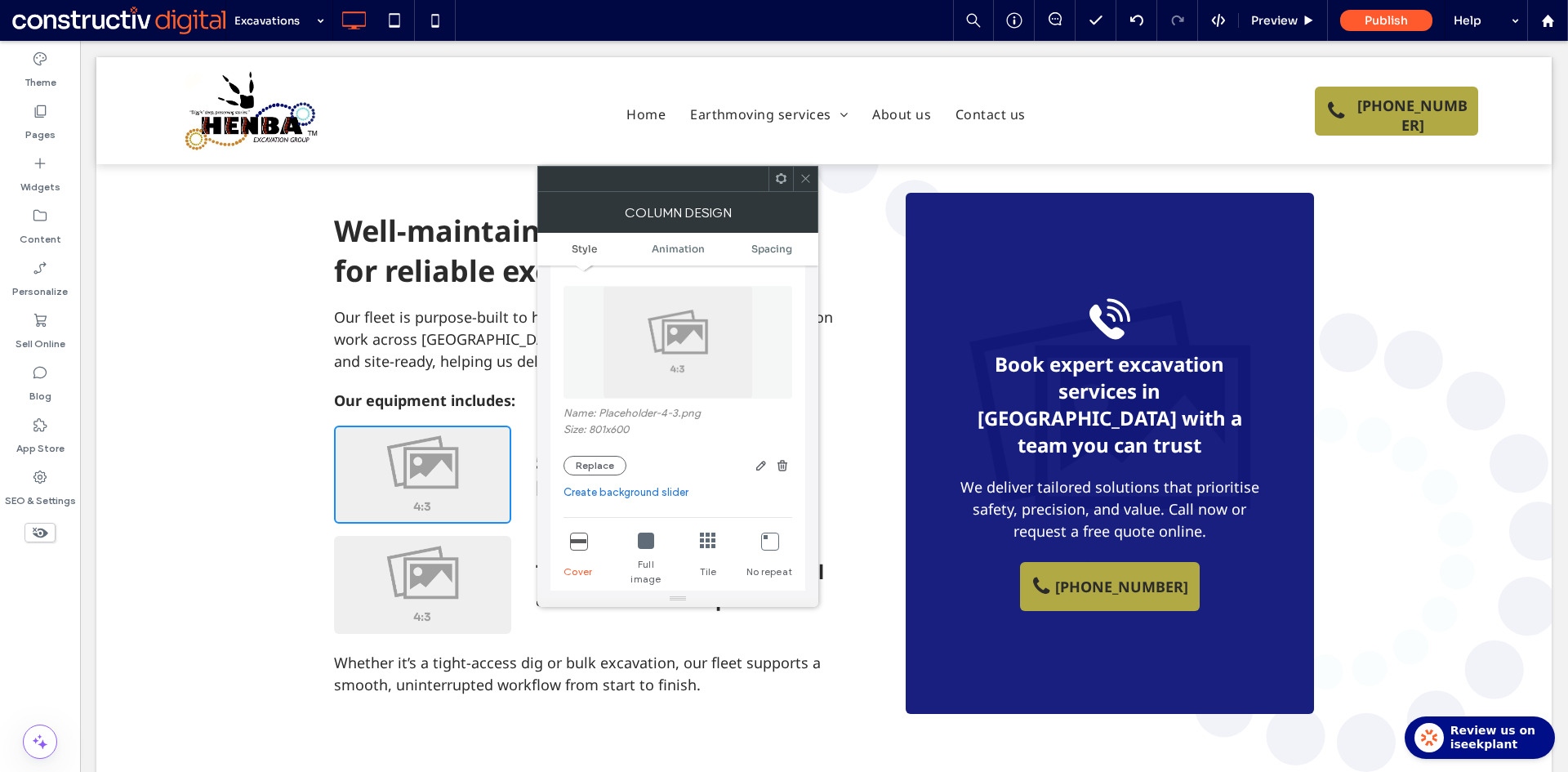
scroll to position [245, 0]
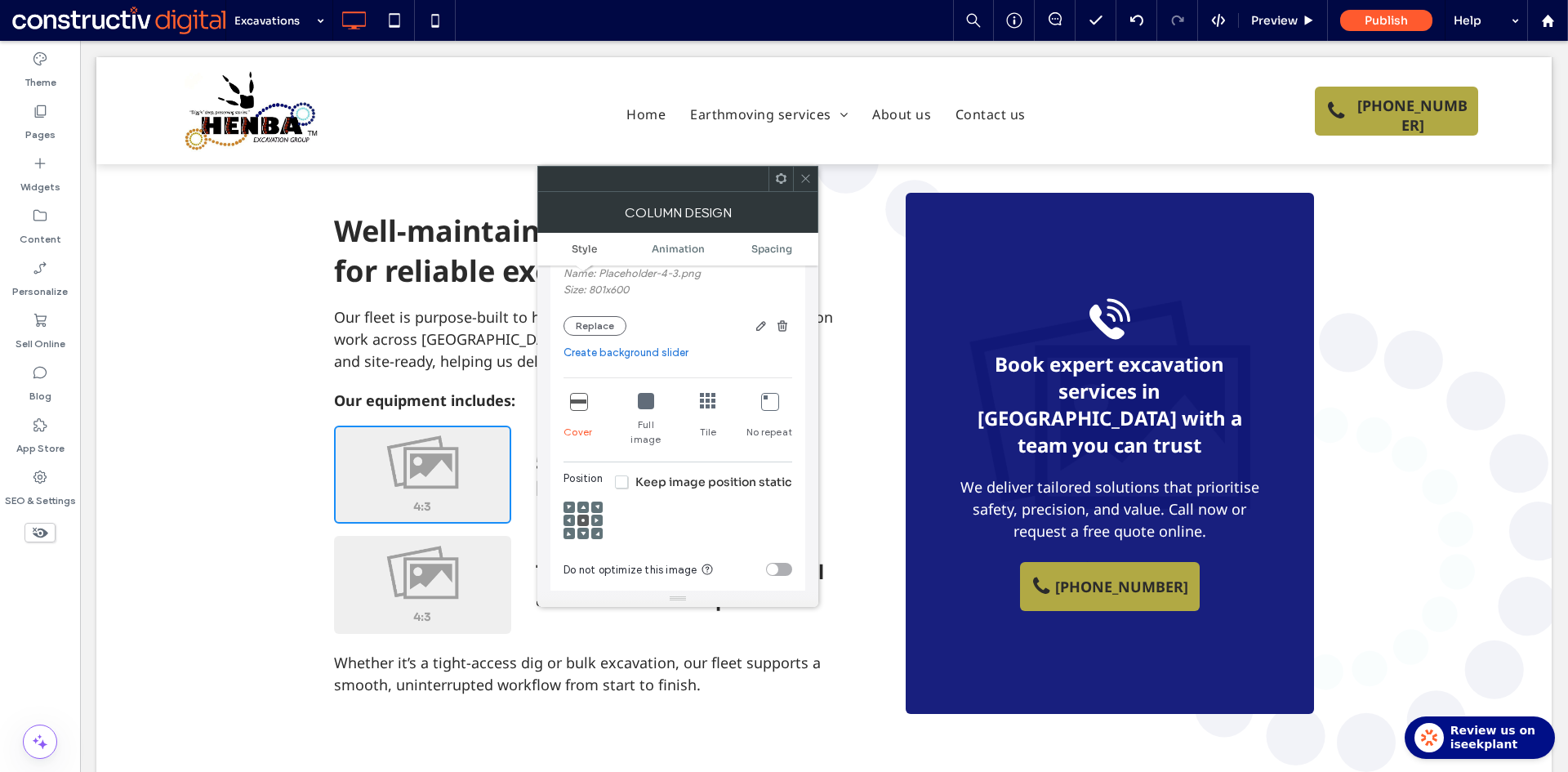
click at [802, 184] on icon at bounding box center [805, 178] width 12 height 12
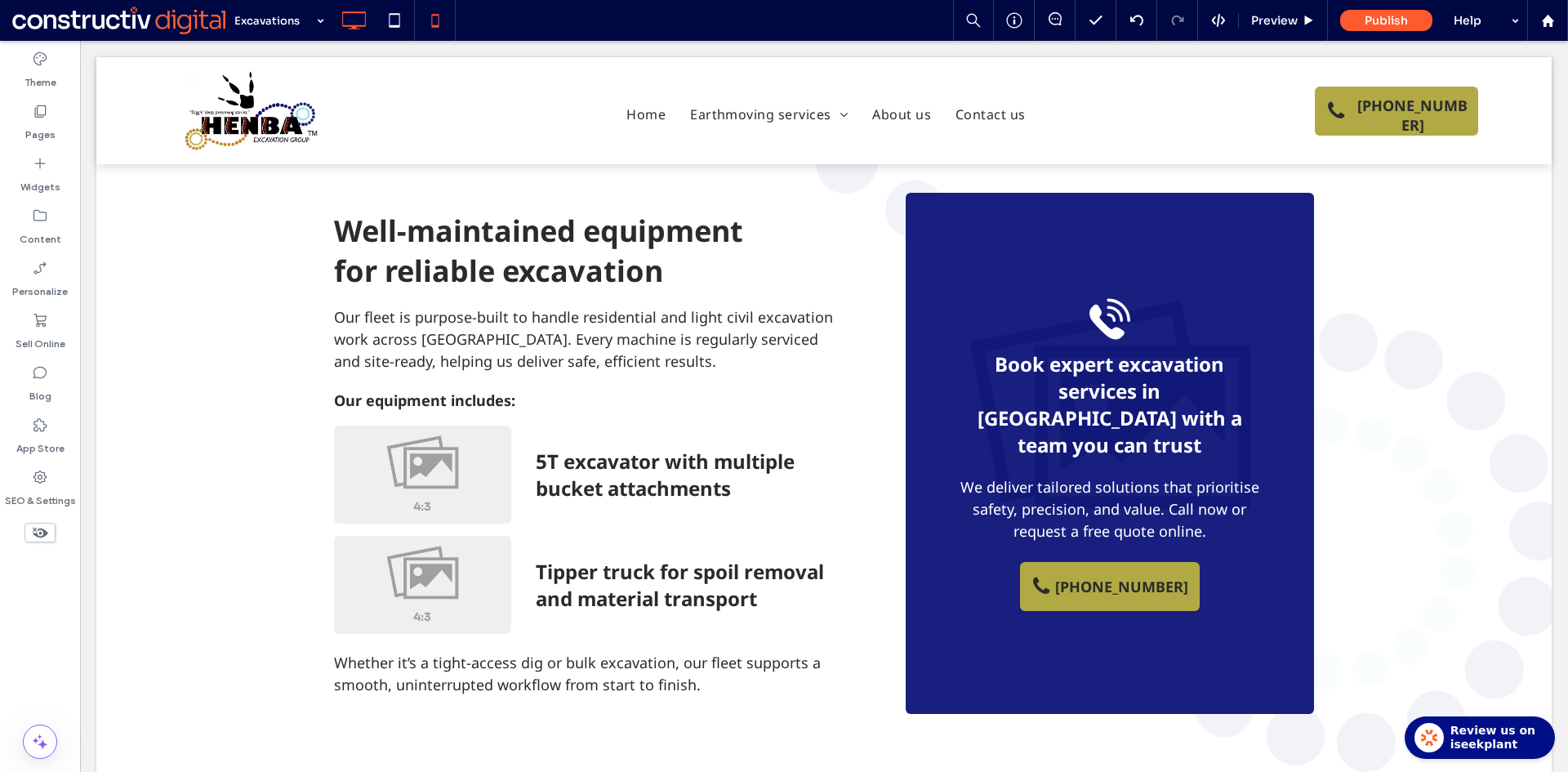
click at [432, 26] on use at bounding box center [434, 20] width 8 height 13
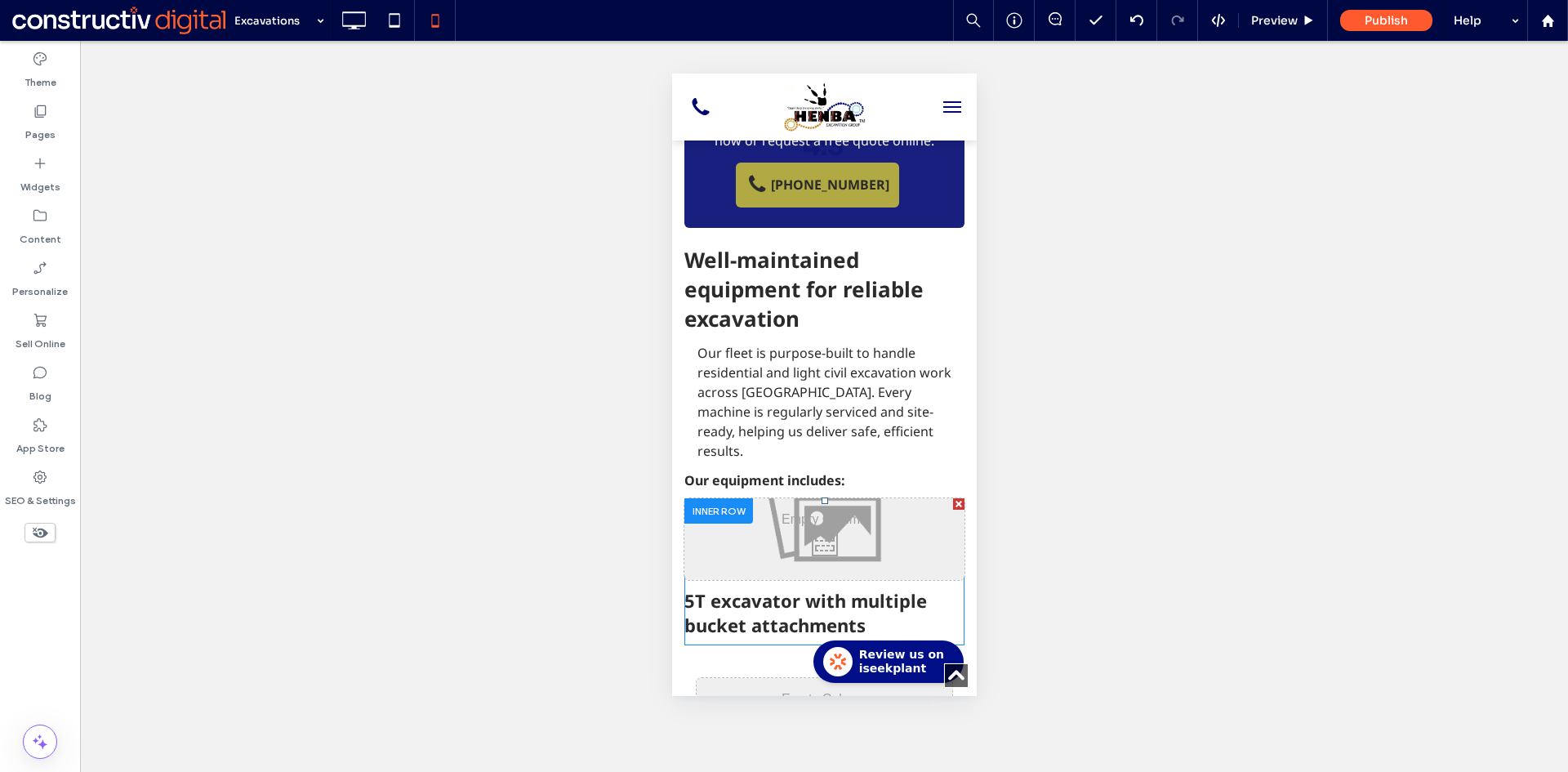
scroll to position [1798, 0]
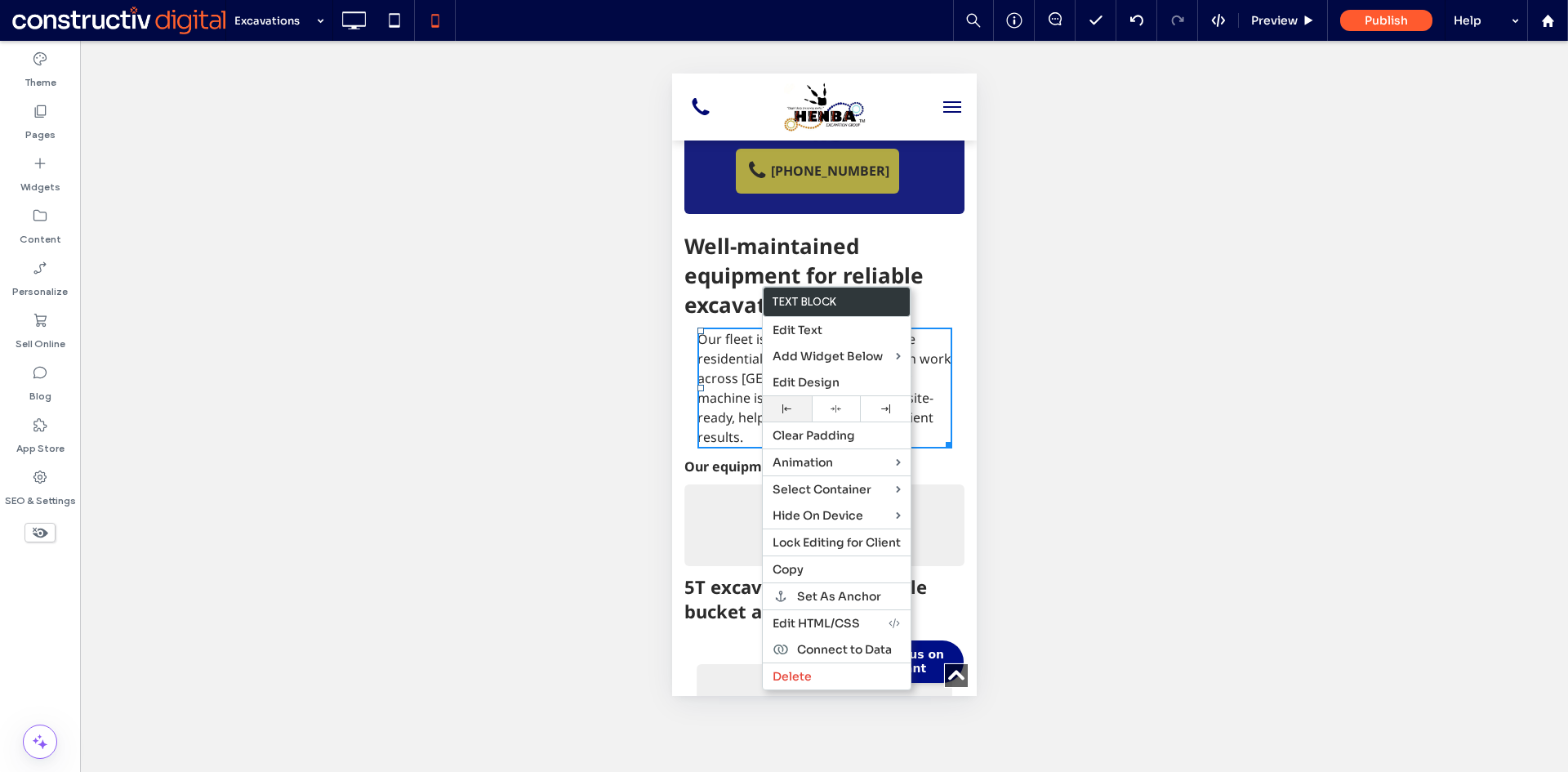
click at [784, 418] on div at bounding box center [787, 409] width 49 height 26
click at [720, 330] on span "Our fleet is purpose-built to handle residential and light civil excavation wor…" at bounding box center [810, 387] width 254 height 116
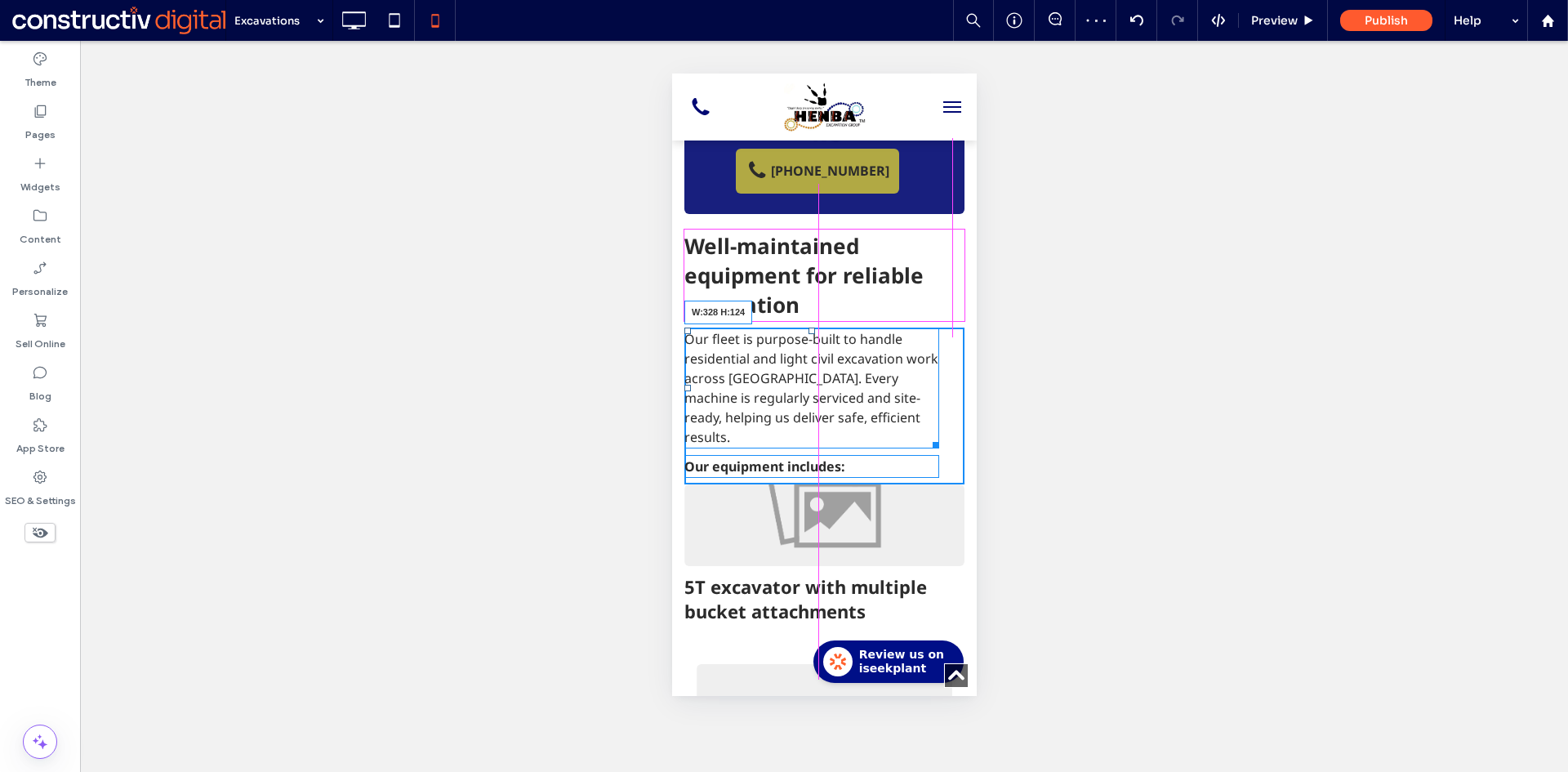
drag, startPoint x: 932, startPoint y: 331, endPoint x: 1640, endPoint y: 406, distance: 712.0
click at [968, 332] on html "Click To Paste Home Earthmoving services Excavations About us Contact us Click …" at bounding box center [824, 559] width 305 height 4566
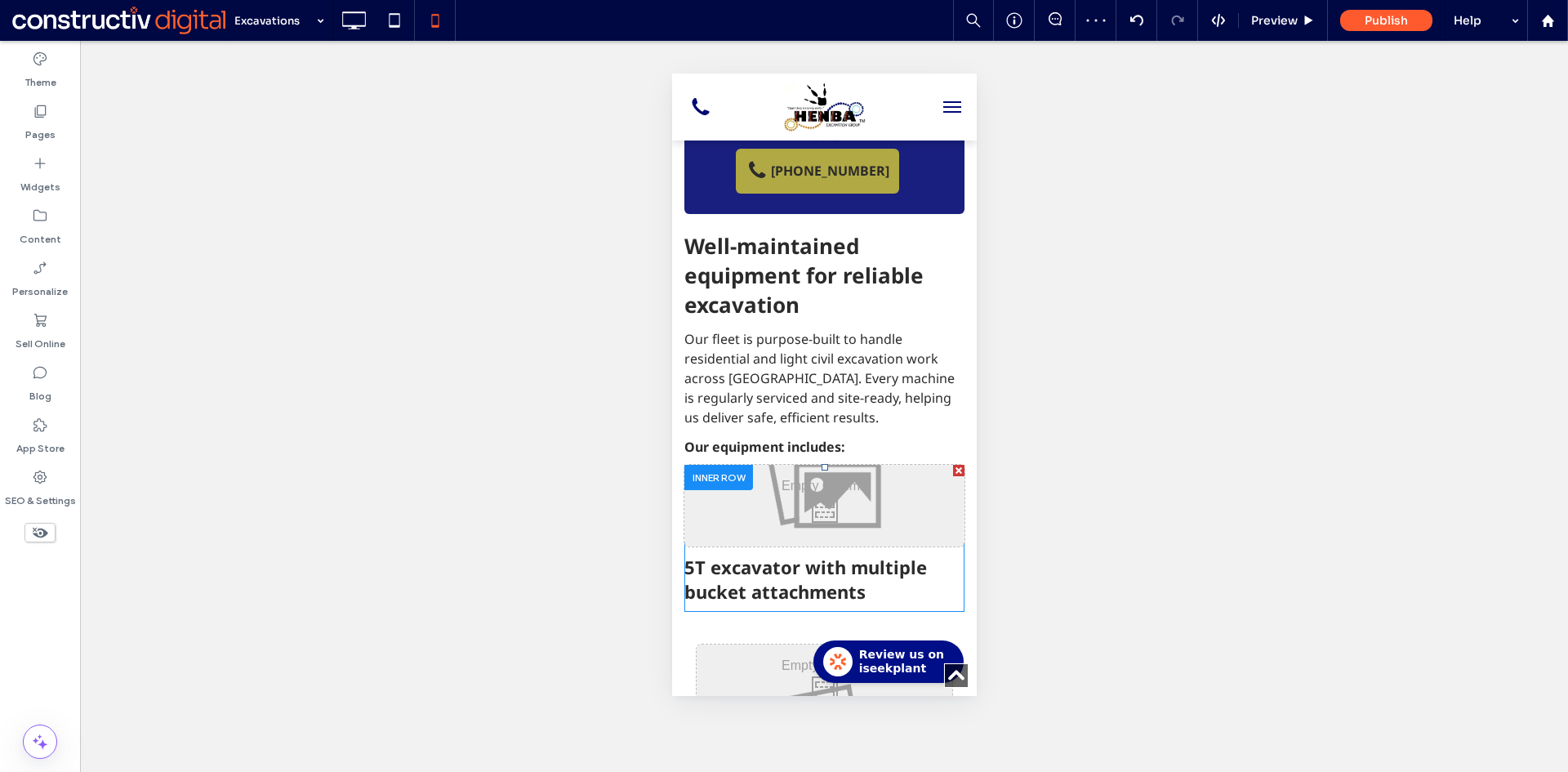
click at [904, 465] on div "Click To Paste" at bounding box center [823, 506] width 280 height 81
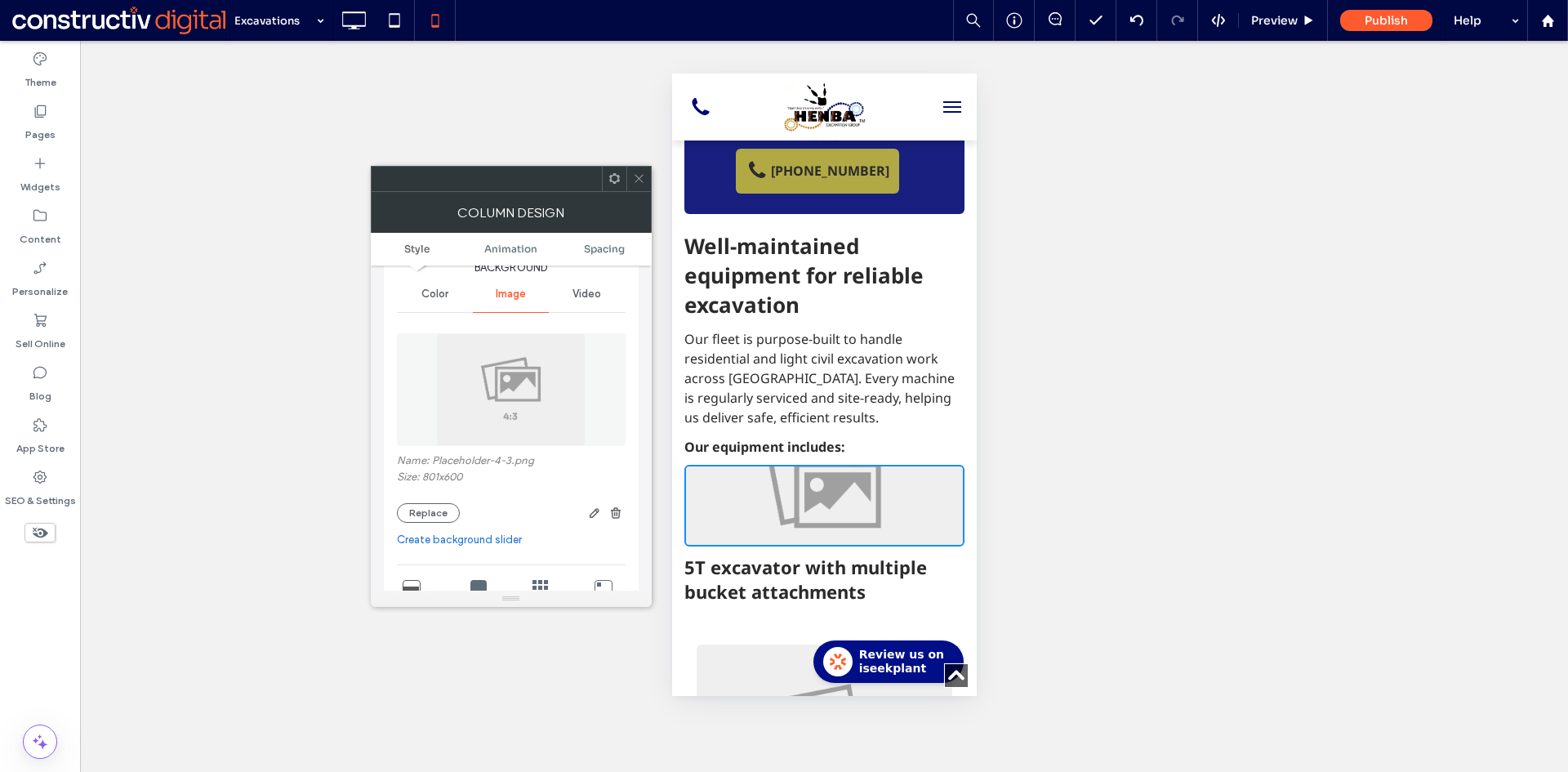
scroll to position [245, 0]
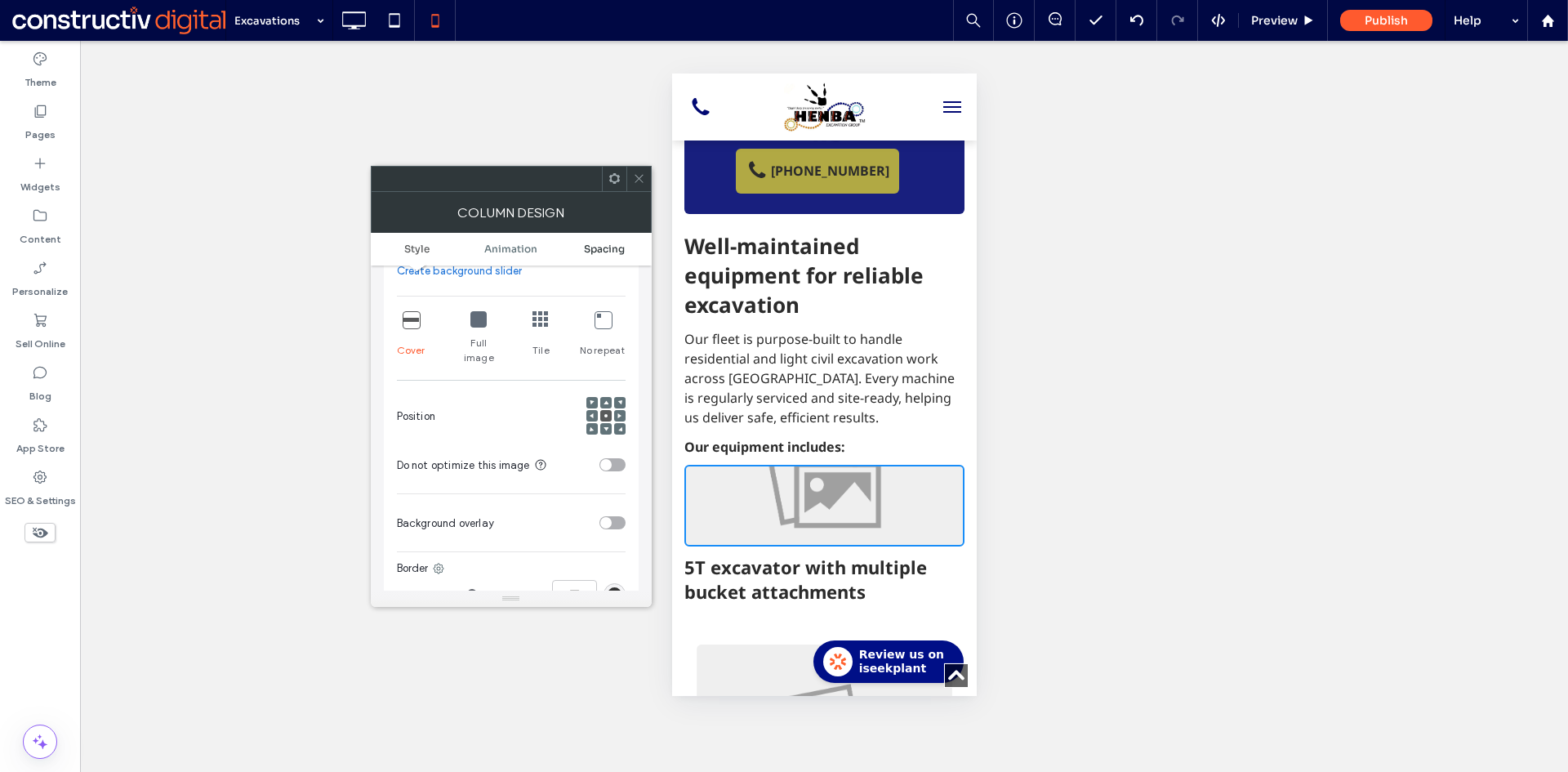
click at [600, 248] on span "Spacing" at bounding box center [605, 248] width 41 height 12
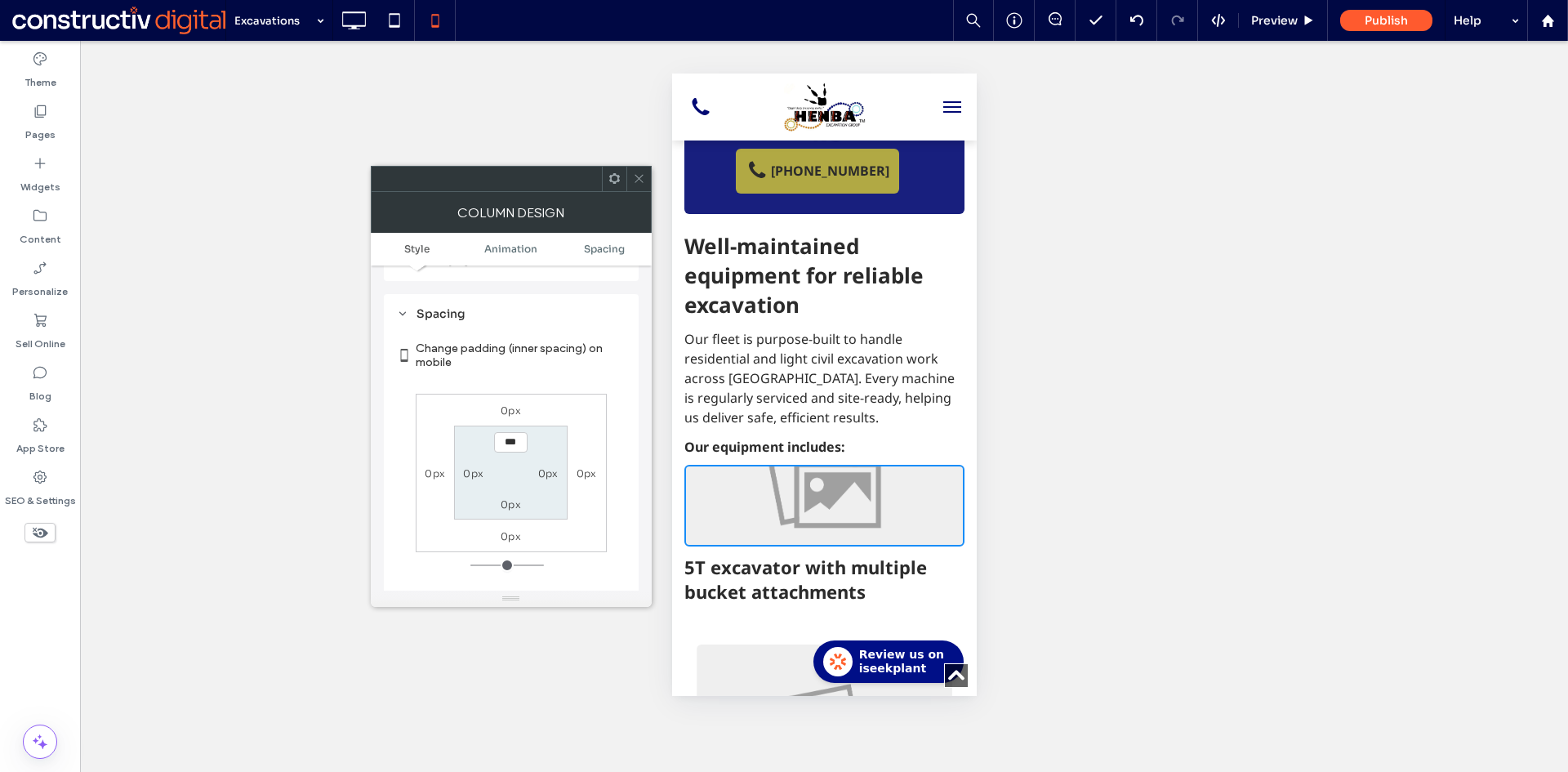
scroll to position [841, 0]
type input "****"
click at [510, 498] on label "0px" at bounding box center [510, 504] width 21 height 12
type input "*"
type input "**"
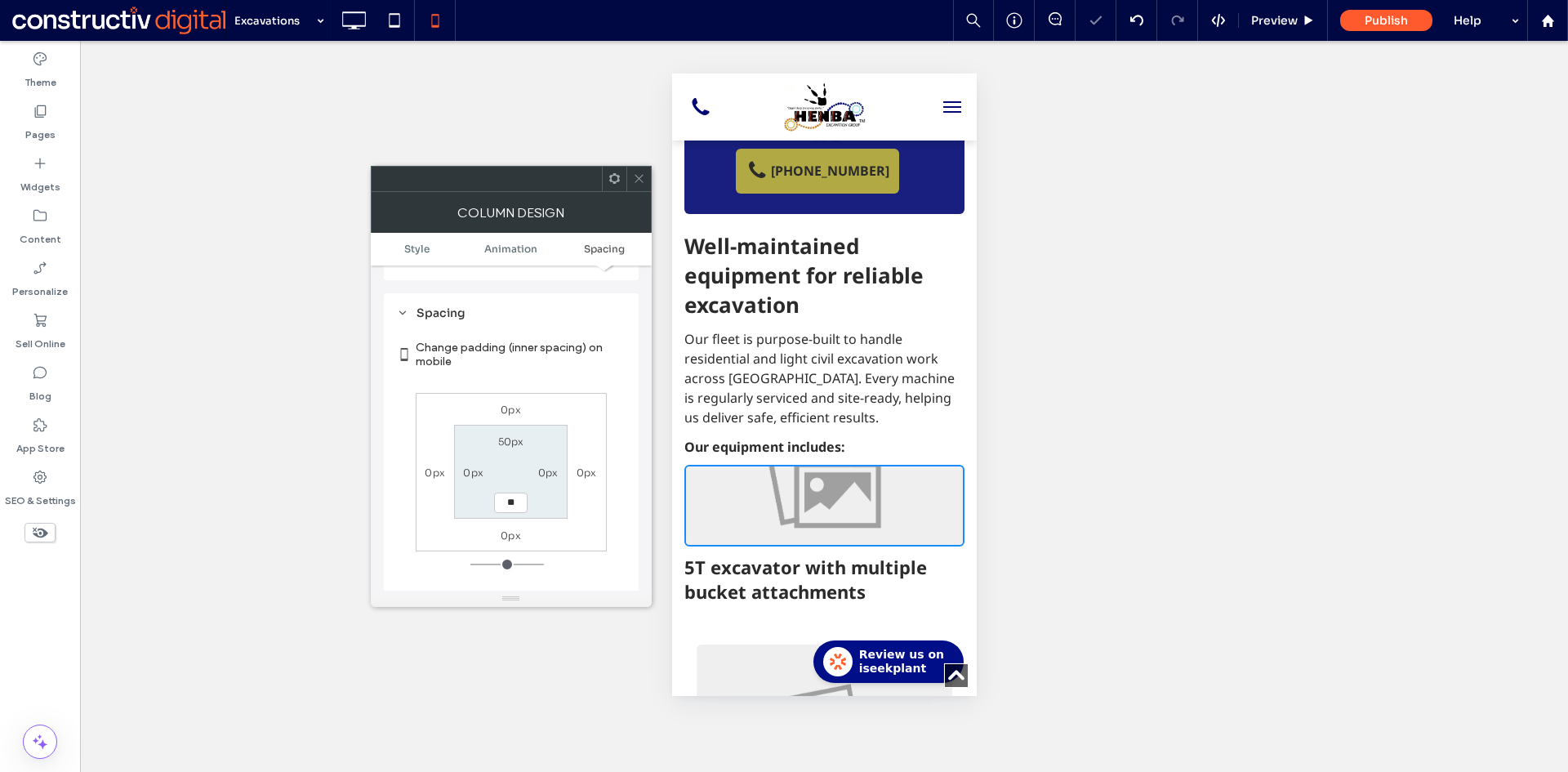
type input "**"
type input "****"
click at [501, 435] on label "50px" at bounding box center [511, 441] width 27 height 12
type input "***"
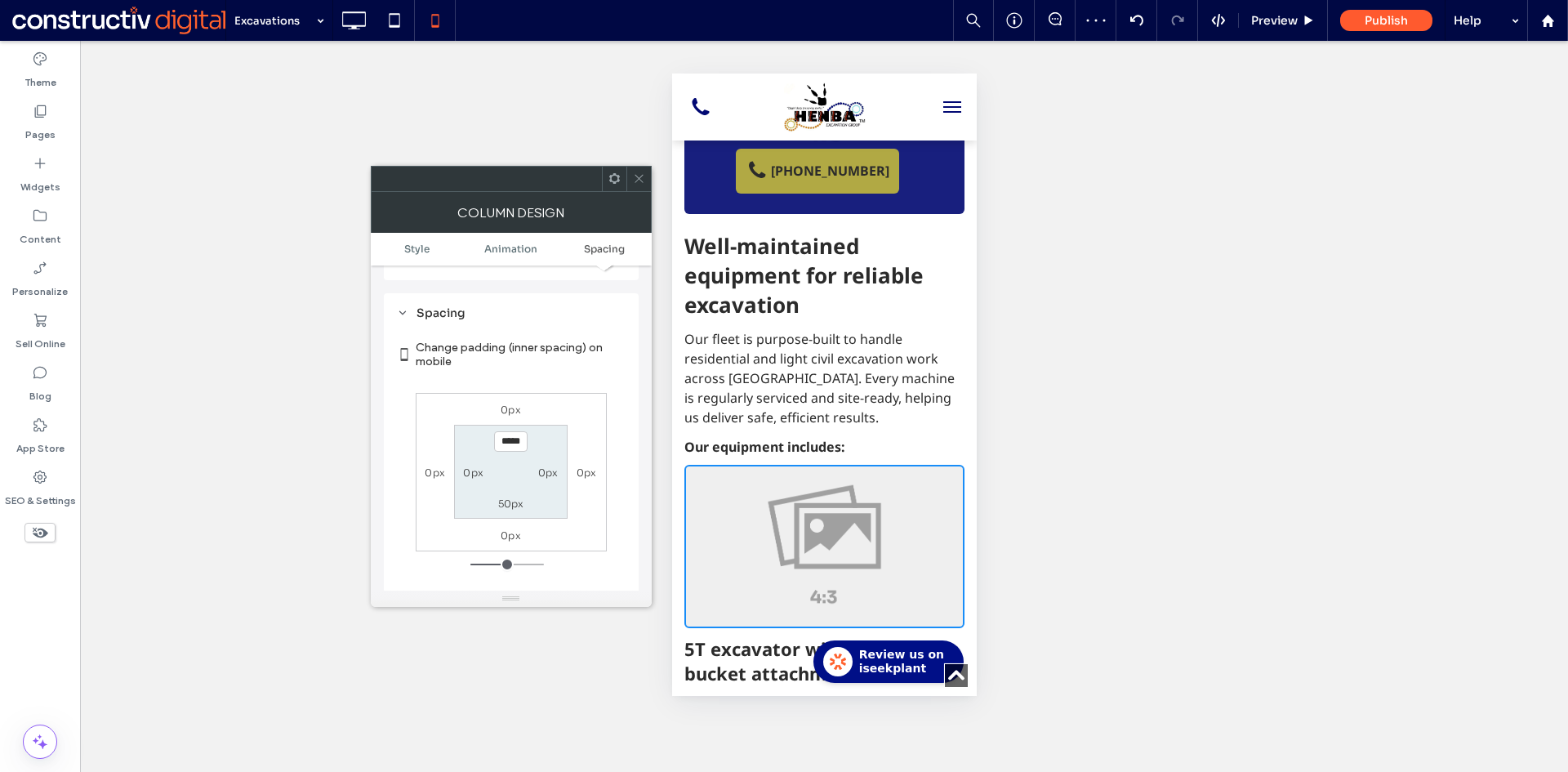
click at [502, 431] on input "*****" at bounding box center [510, 441] width 33 height 21
type input "***"
type input "*****"
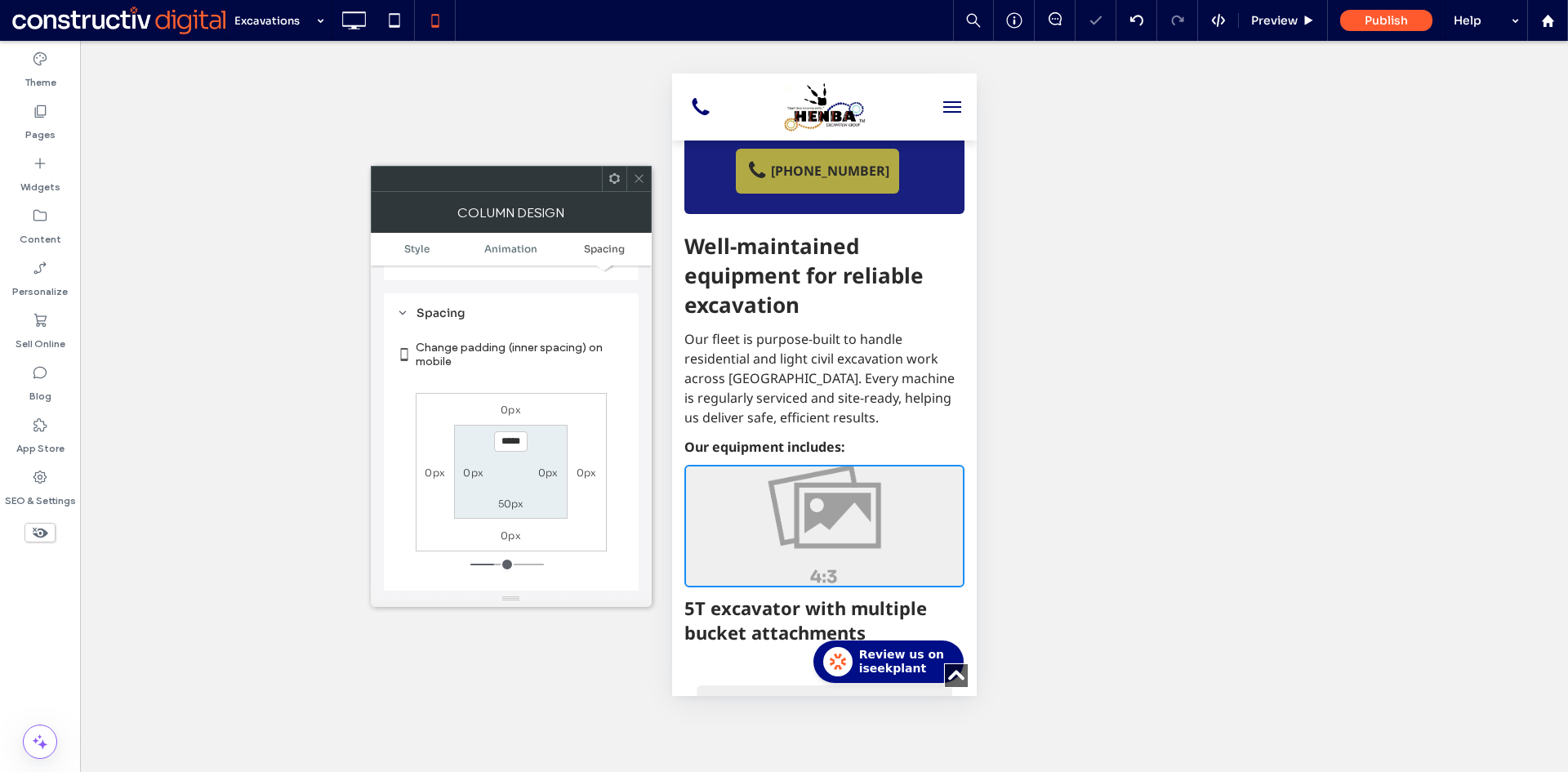
click at [639, 174] on icon at bounding box center [639, 178] width 12 height 12
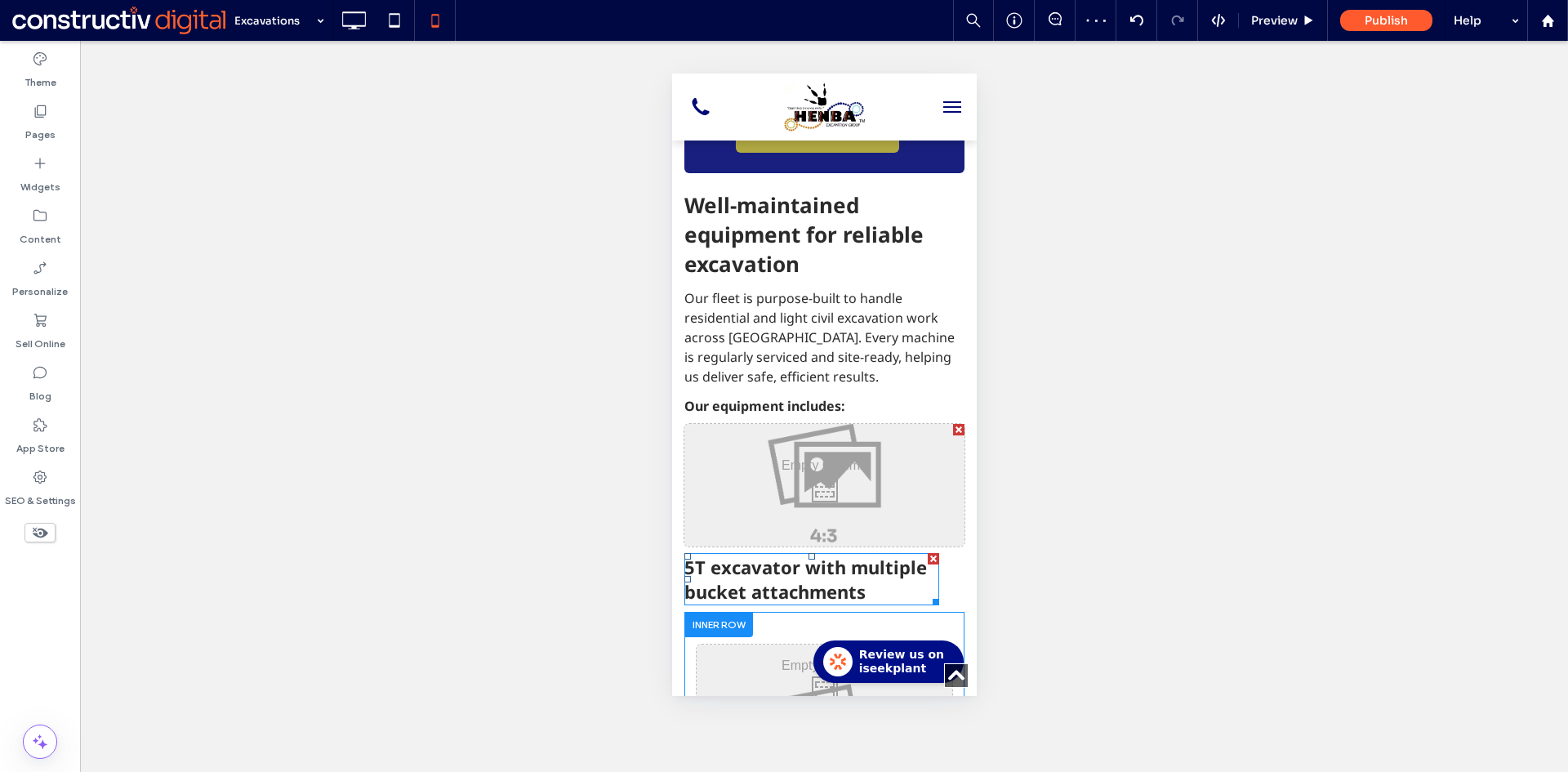
scroll to position [1879, 0]
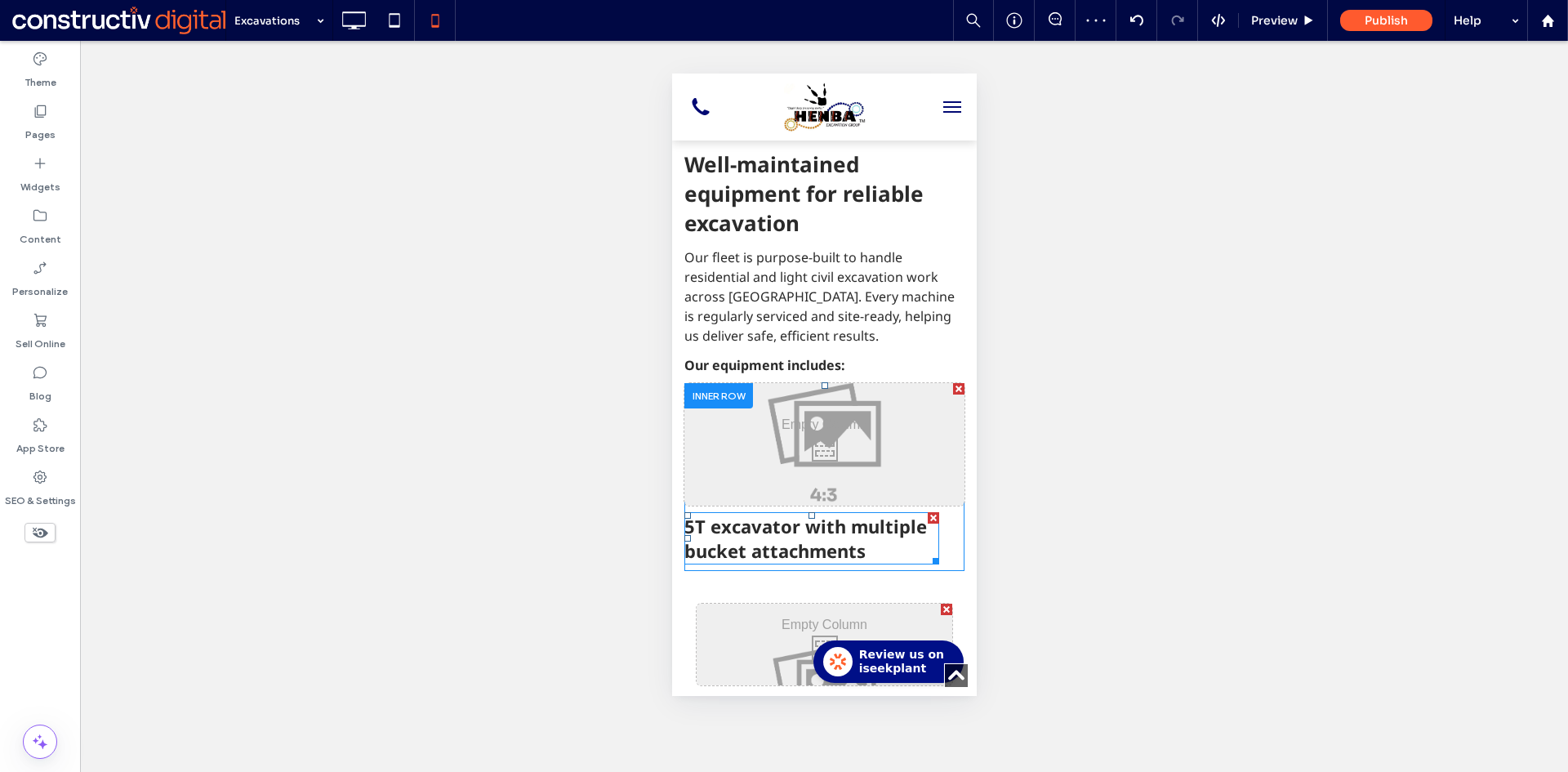
click at [792, 514] on span "5T excavator with multiple bucket attachments" at bounding box center [804, 538] width 242 height 49
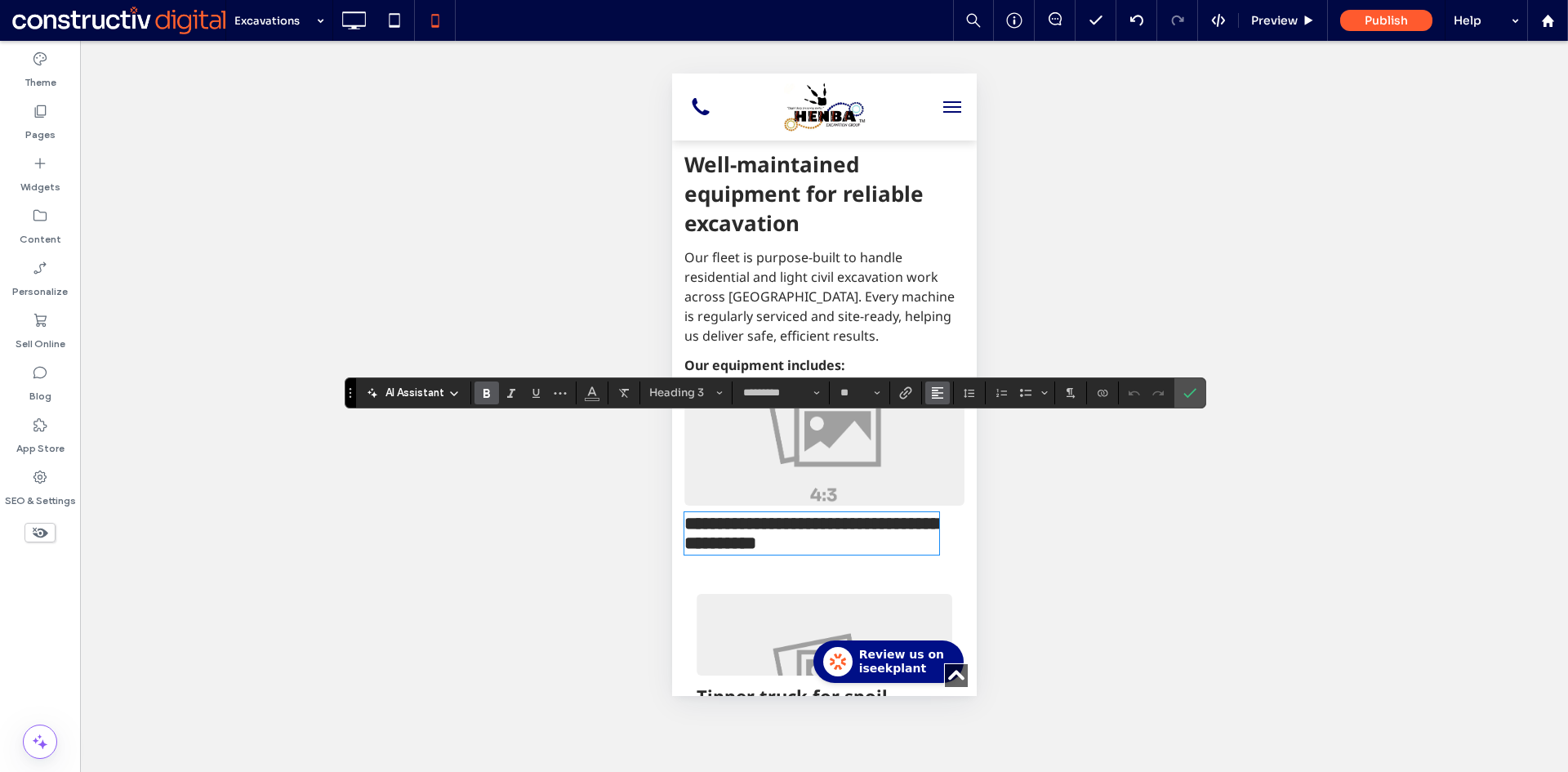
click at [940, 393] on use "Alignment" at bounding box center [937, 392] width 11 height 11
click at [951, 437] on icon "ui.textEditor.alignment.center" at bounding box center [949, 442] width 13 height 13
click at [1186, 395] on icon "Confirm" at bounding box center [1189, 392] width 13 height 13
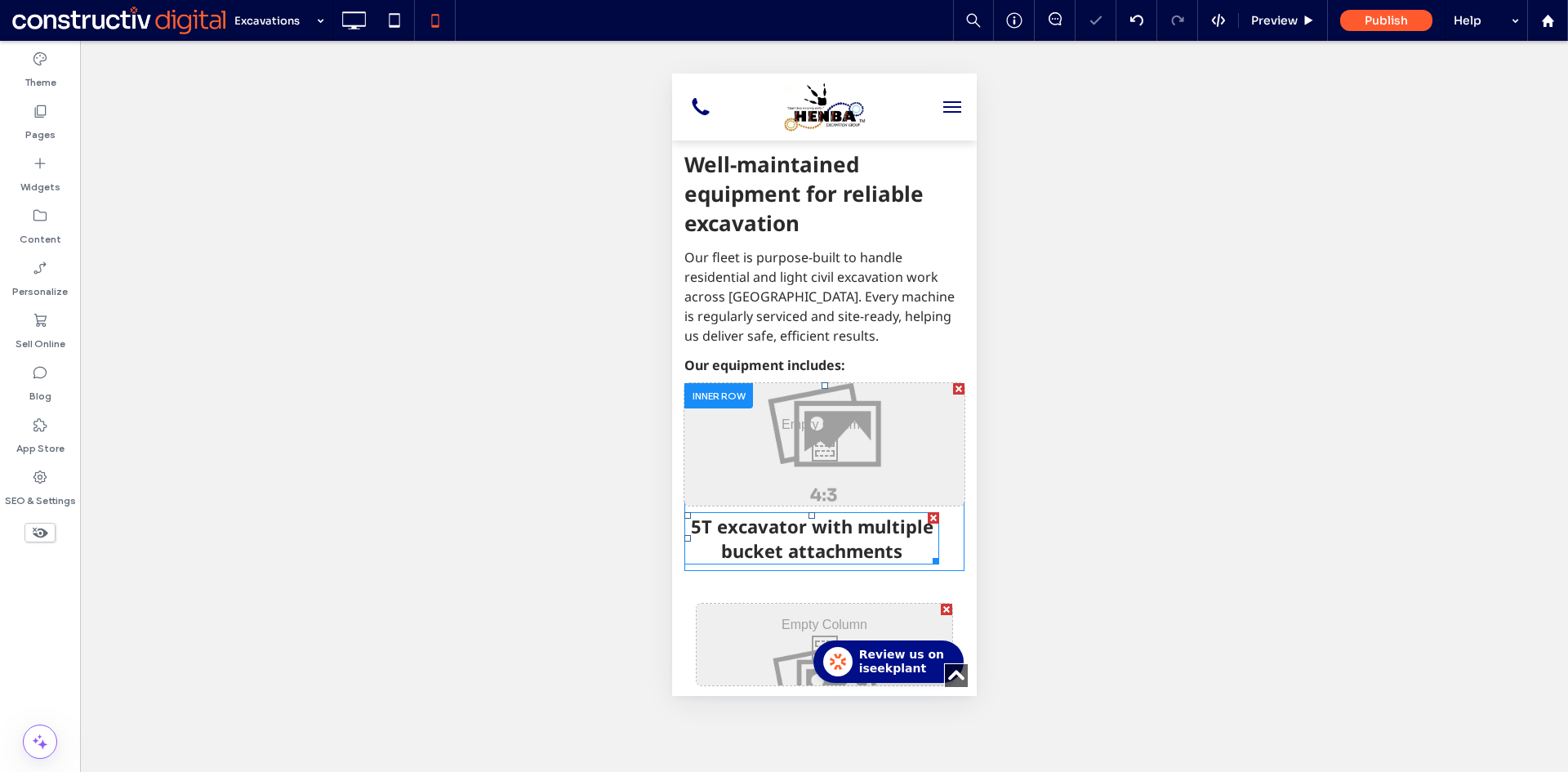
drag, startPoint x: 869, startPoint y: 445, endPoint x: 879, endPoint y: 449, distance: 10.8
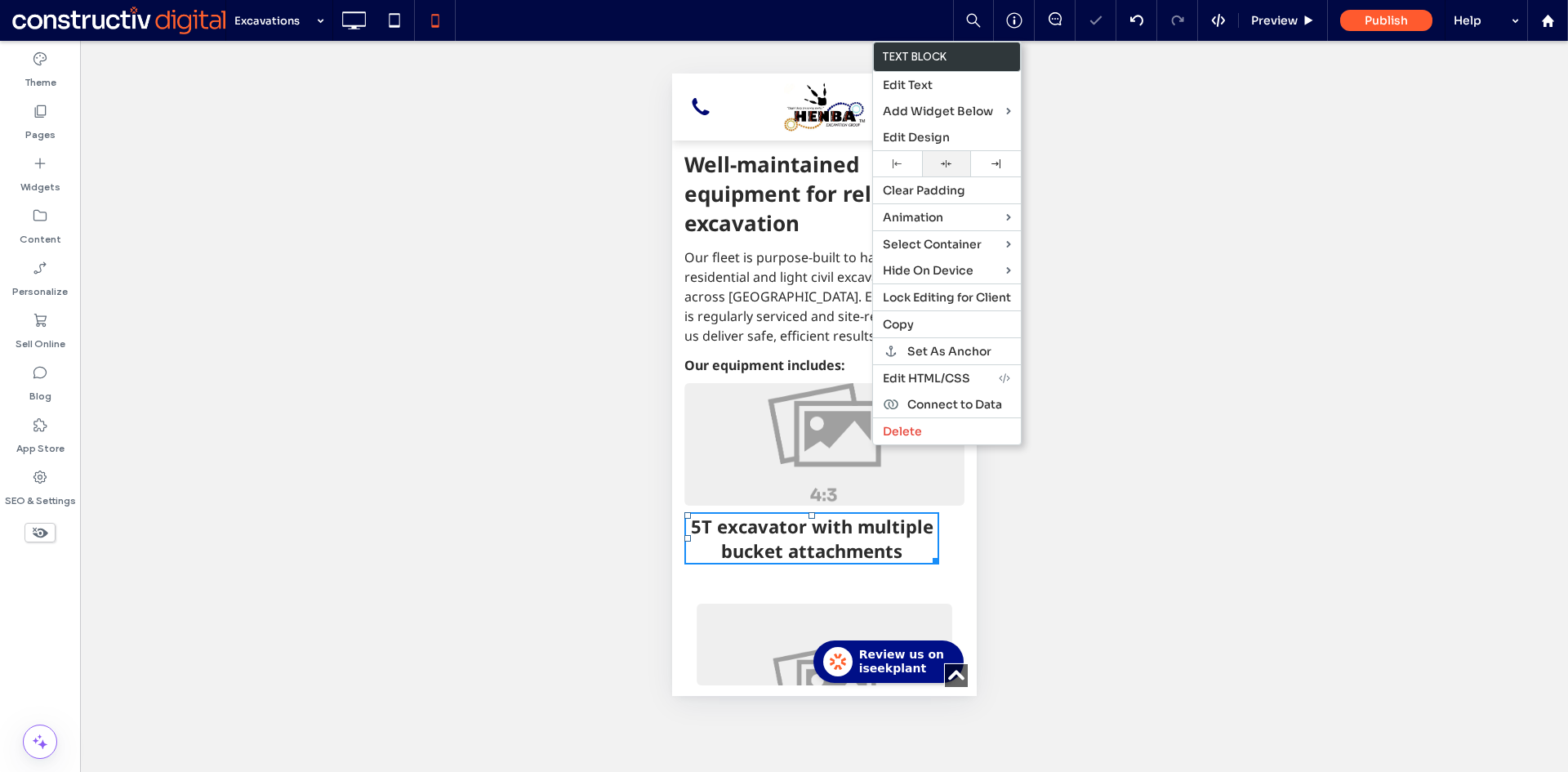
click at [951, 163] on icon at bounding box center [945, 164] width 10 height 10
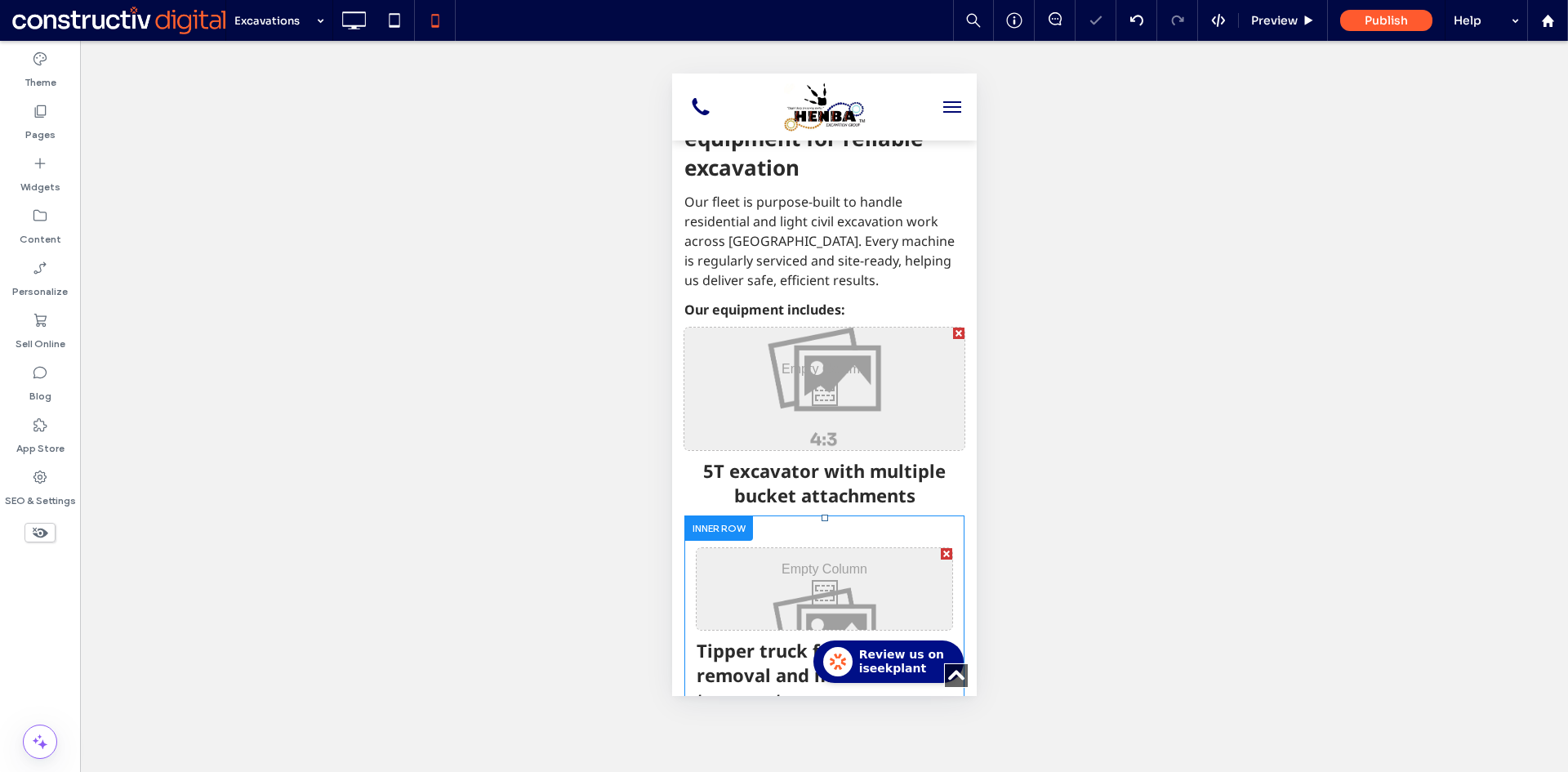
scroll to position [2043, 0]
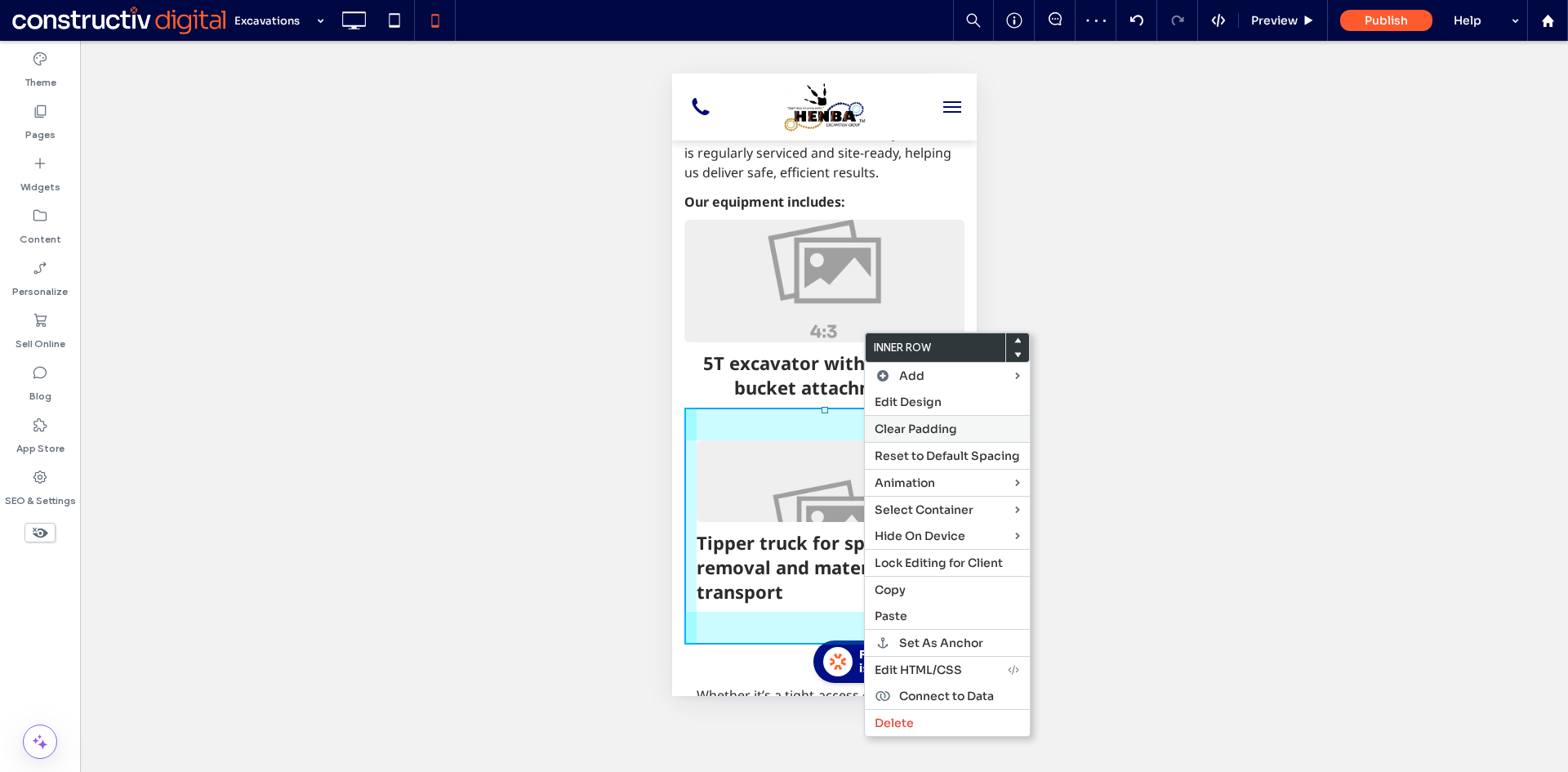
drag, startPoint x: 919, startPoint y: 427, endPoint x: 902, endPoint y: 421, distance: 18.0
click at [919, 426] on span "Clear Padding" at bounding box center [915, 428] width 82 height 15
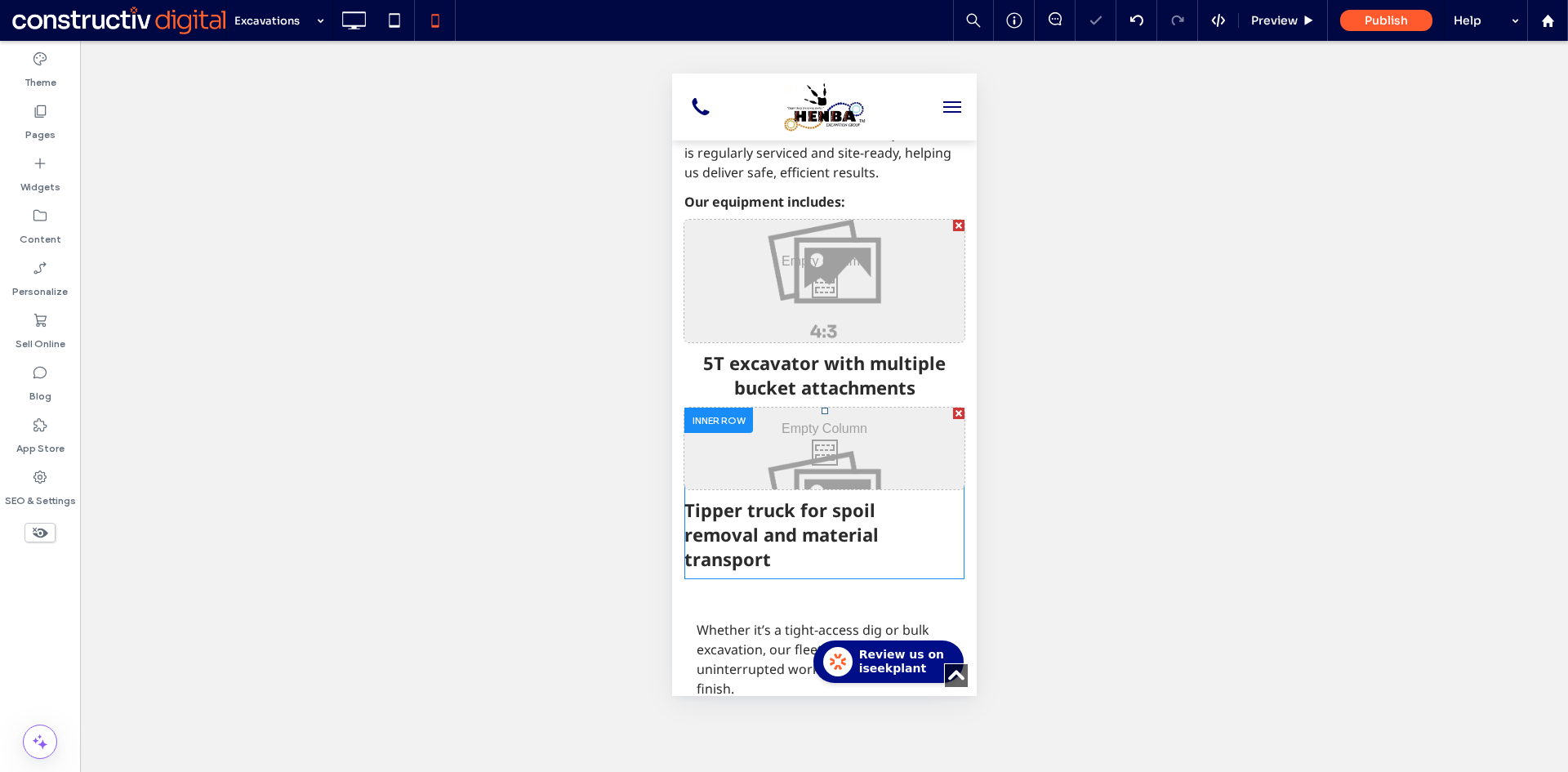
click at [826, 408] on div "Click To Paste" at bounding box center [823, 448] width 280 height 81
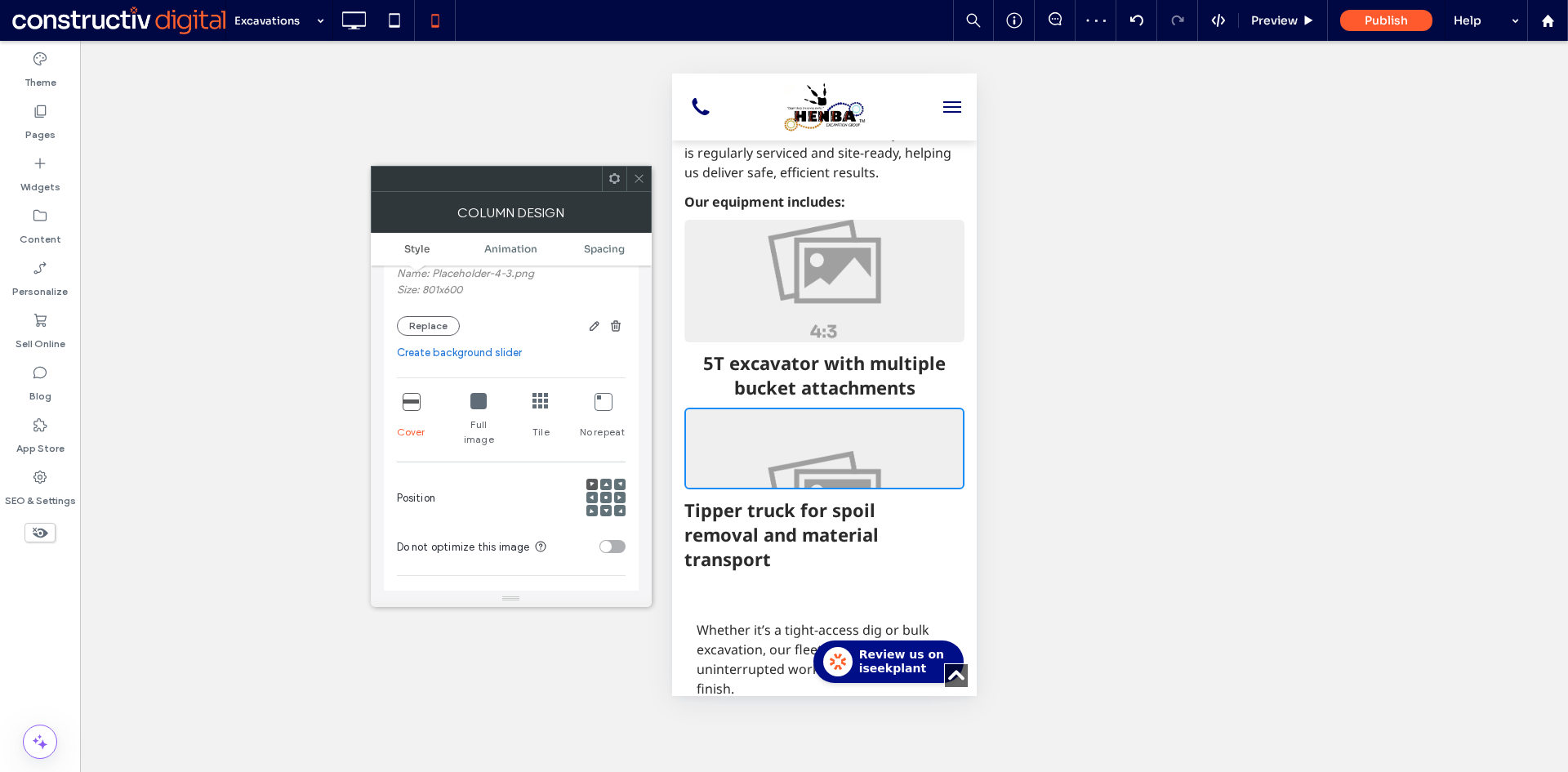
scroll to position [326, 0]
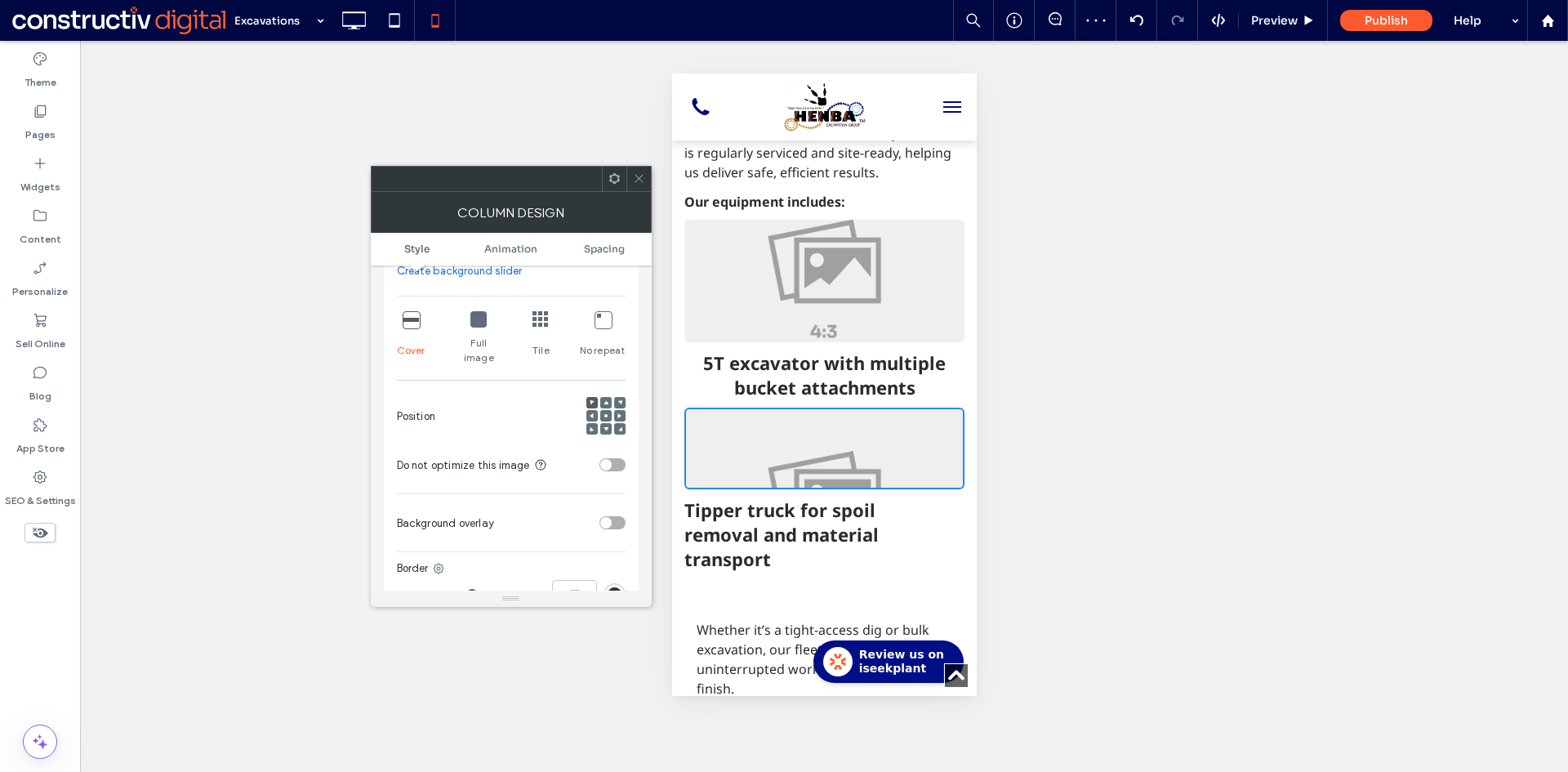
click at [605, 413] on icon at bounding box center [606, 416] width 5 height 5
click at [599, 250] on span "Spacing" at bounding box center [605, 248] width 41 height 12
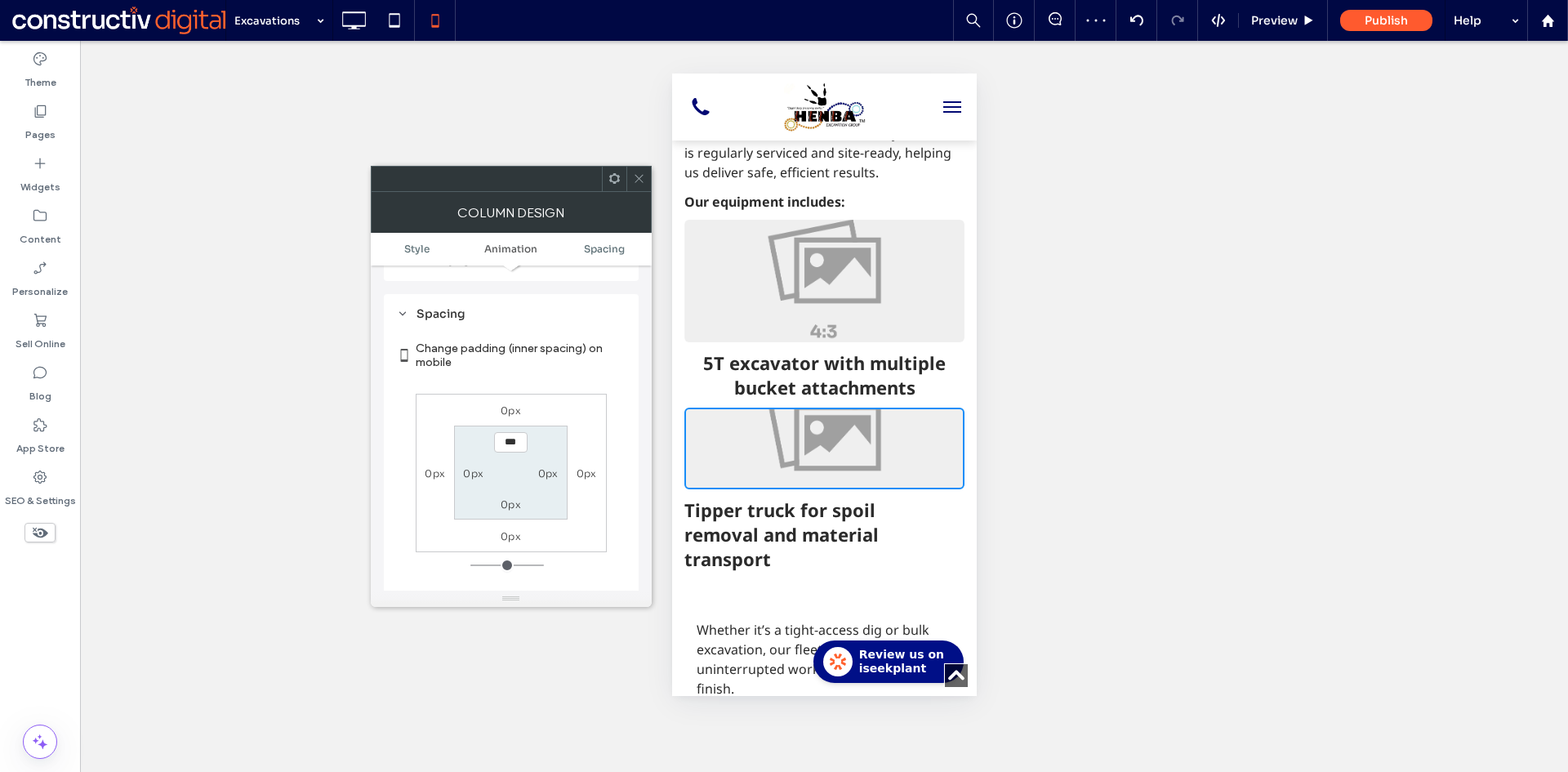
scroll to position [841, 0]
click at [510, 425] on section "*** 0px 0px 0px" at bounding box center [510, 472] width 114 height 94
click at [510, 431] on input "***" at bounding box center [510, 441] width 33 height 21
type input "*****"
type input "***"
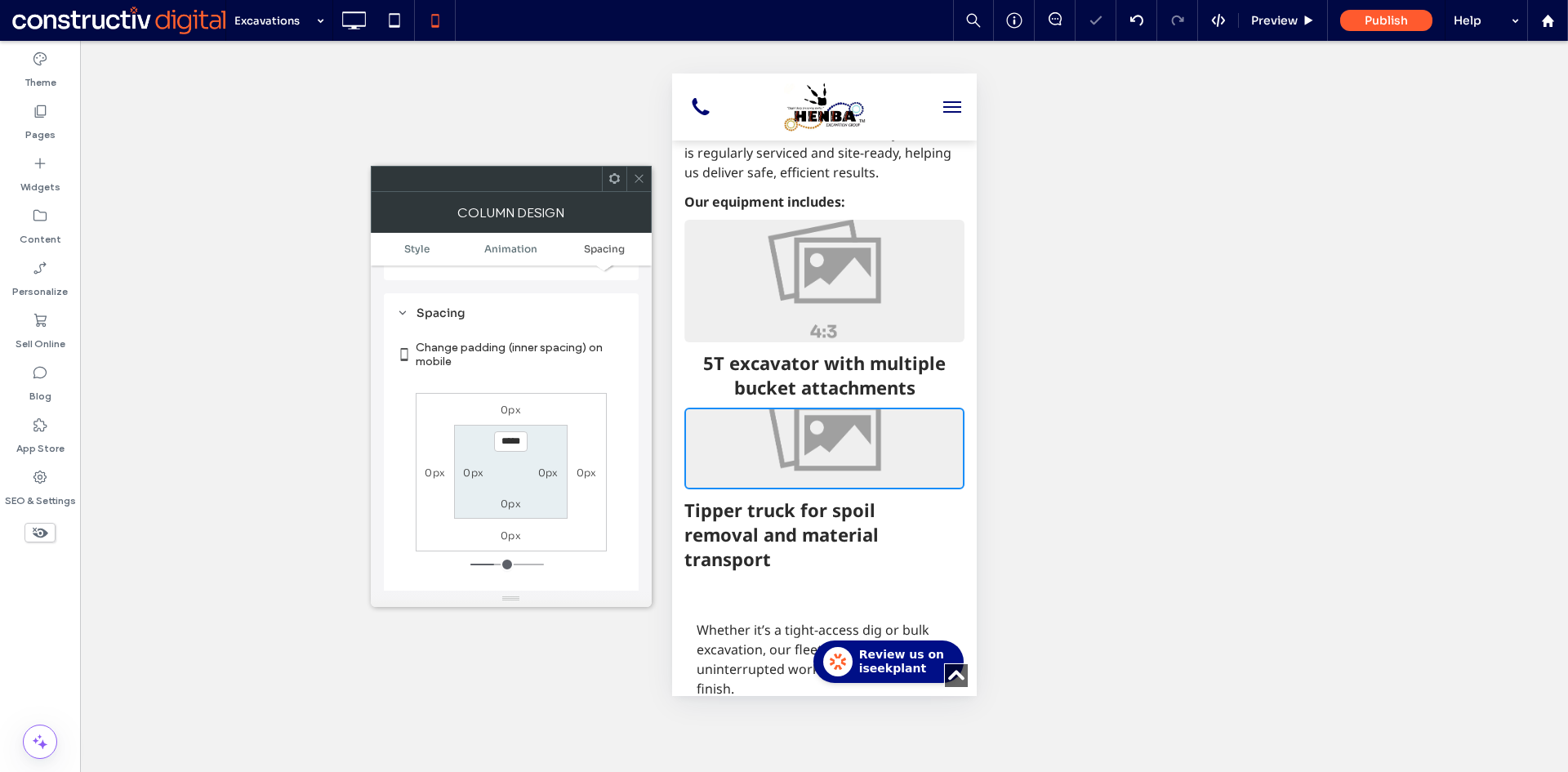
click at [519, 442] on section "***** 0px 0px 0px" at bounding box center [510, 472] width 114 height 94
click at [510, 431] on input "*****" at bounding box center [510, 441] width 33 height 21
click at [515, 445] on section "***** 0px 0px 0px" at bounding box center [510, 472] width 114 height 94
click at [507, 431] on input "*****" at bounding box center [510, 441] width 33 height 21
type input "***"
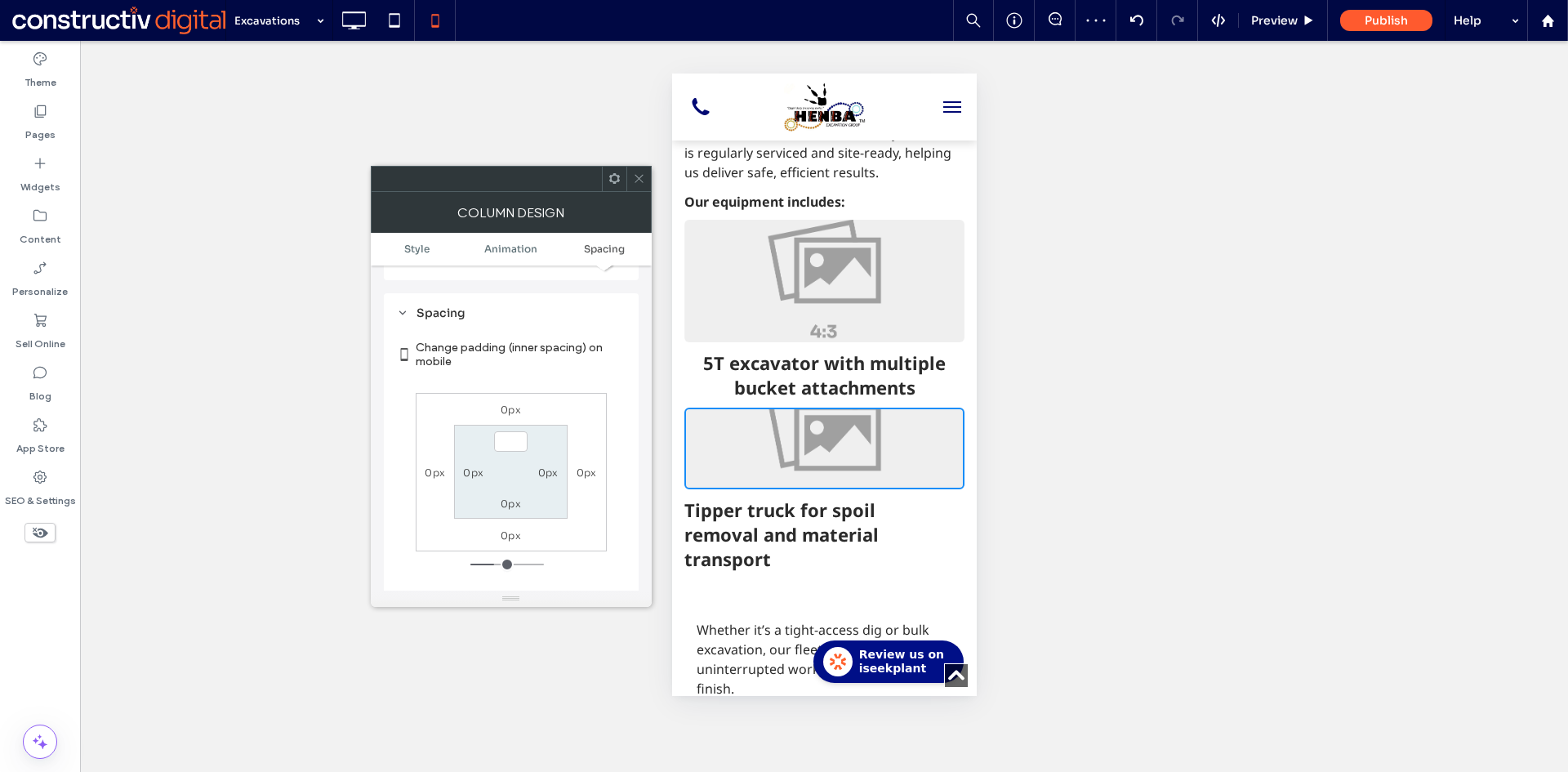
type input "*"
click at [517, 457] on section "*** 0px 0px 0px" at bounding box center [510, 472] width 114 height 94
click at [513, 498] on label "0px" at bounding box center [510, 504] width 21 height 12
type input "*****"
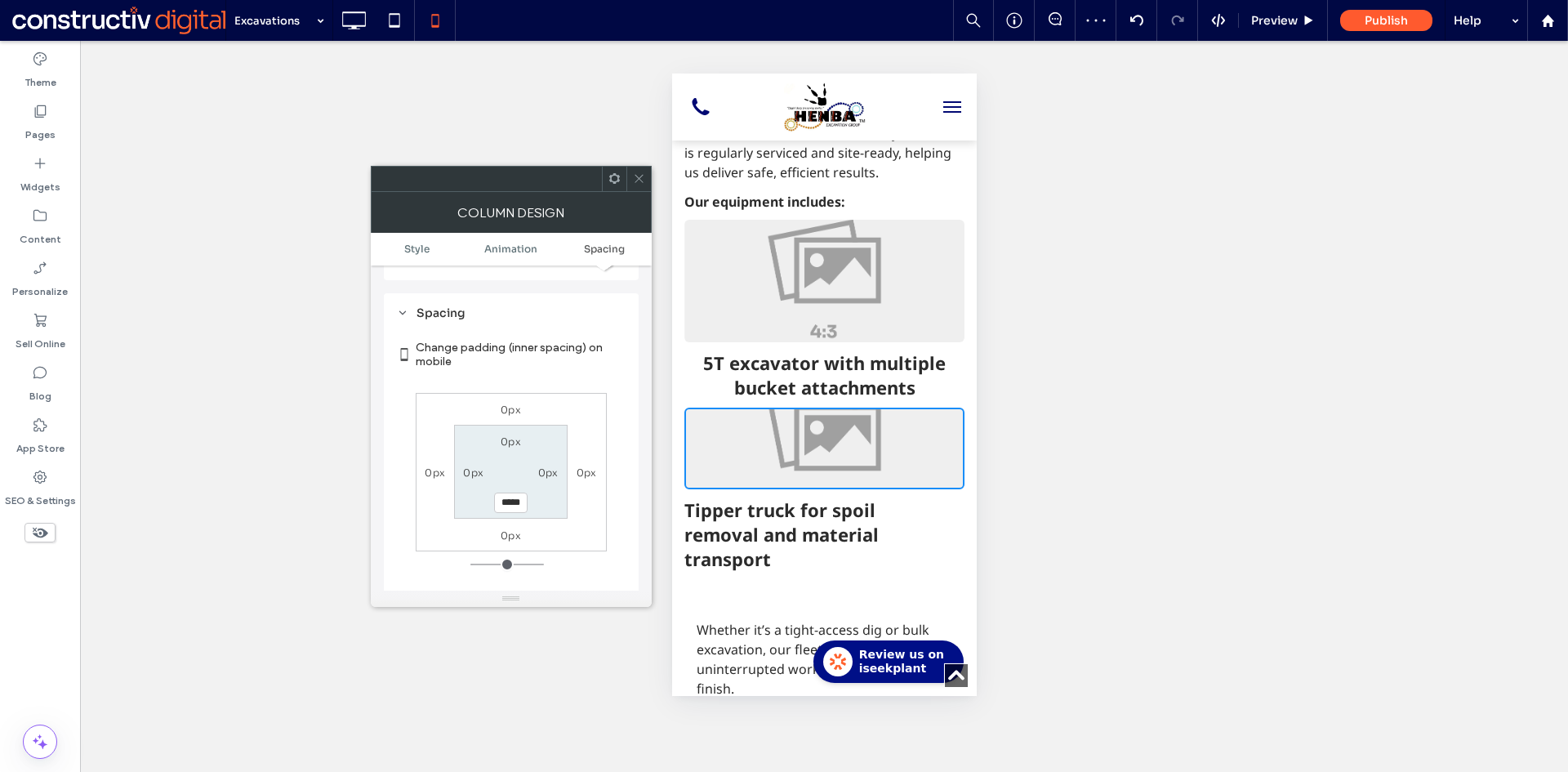
type input "***"
click at [546, 487] on section "0px 0px ***** 0px" at bounding box center [510, 472] width 114 height 94
click at [500, 493] on input "*****" at bounding box center [510, 503] width 33 height 21
type input "*"
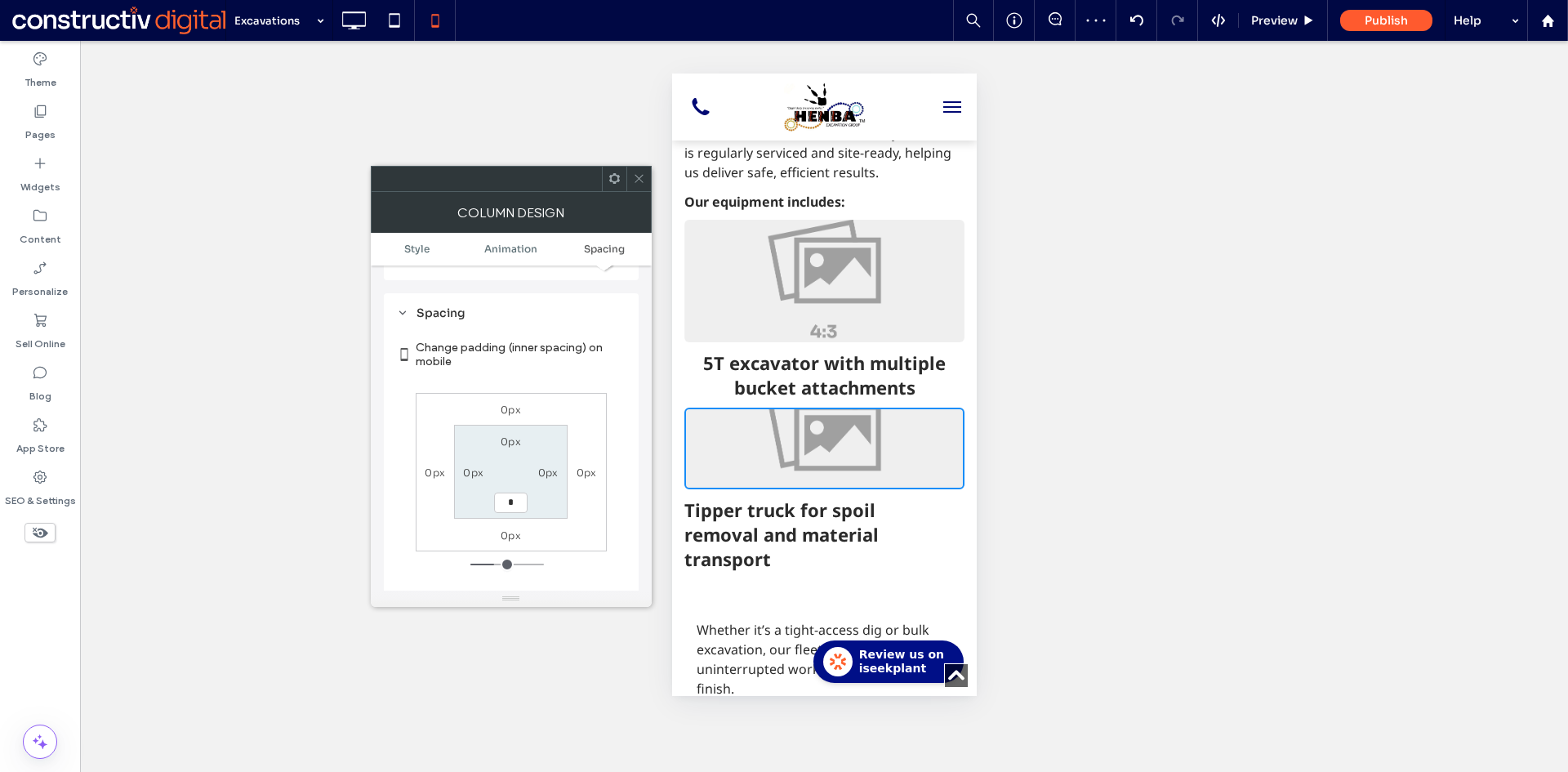
type input "***"
click at [510, 435] on label "0px" at bounding box center [510, 441] width 21 height 12
type input "*****"
type input "***"
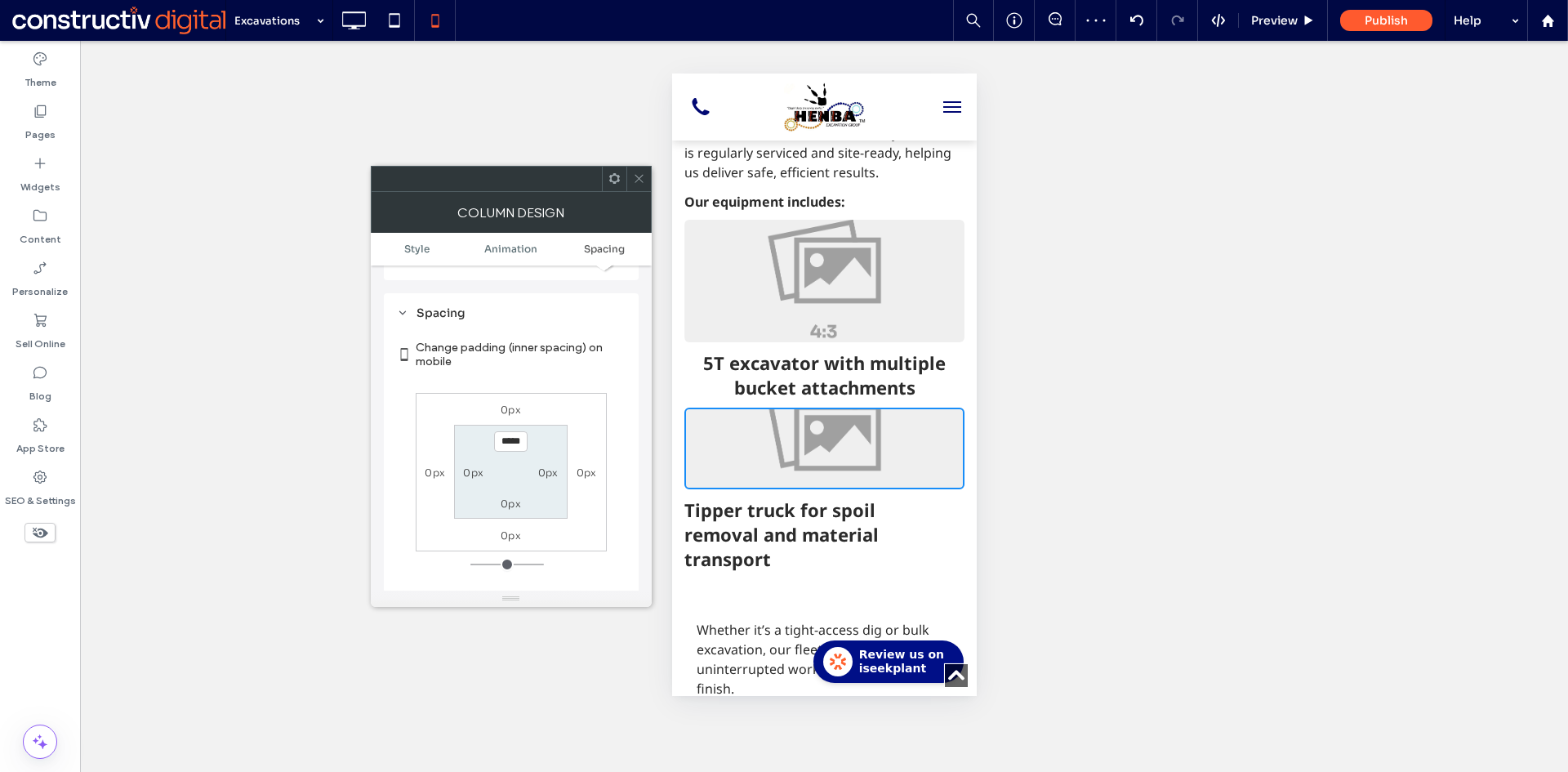
click at [514, 456] on section "***** 0px 0px 0px" at bounding box center [510, 472] width 114 height 94
click at [647, 180] on div at bounding box center [638, 179] width 25 height 25
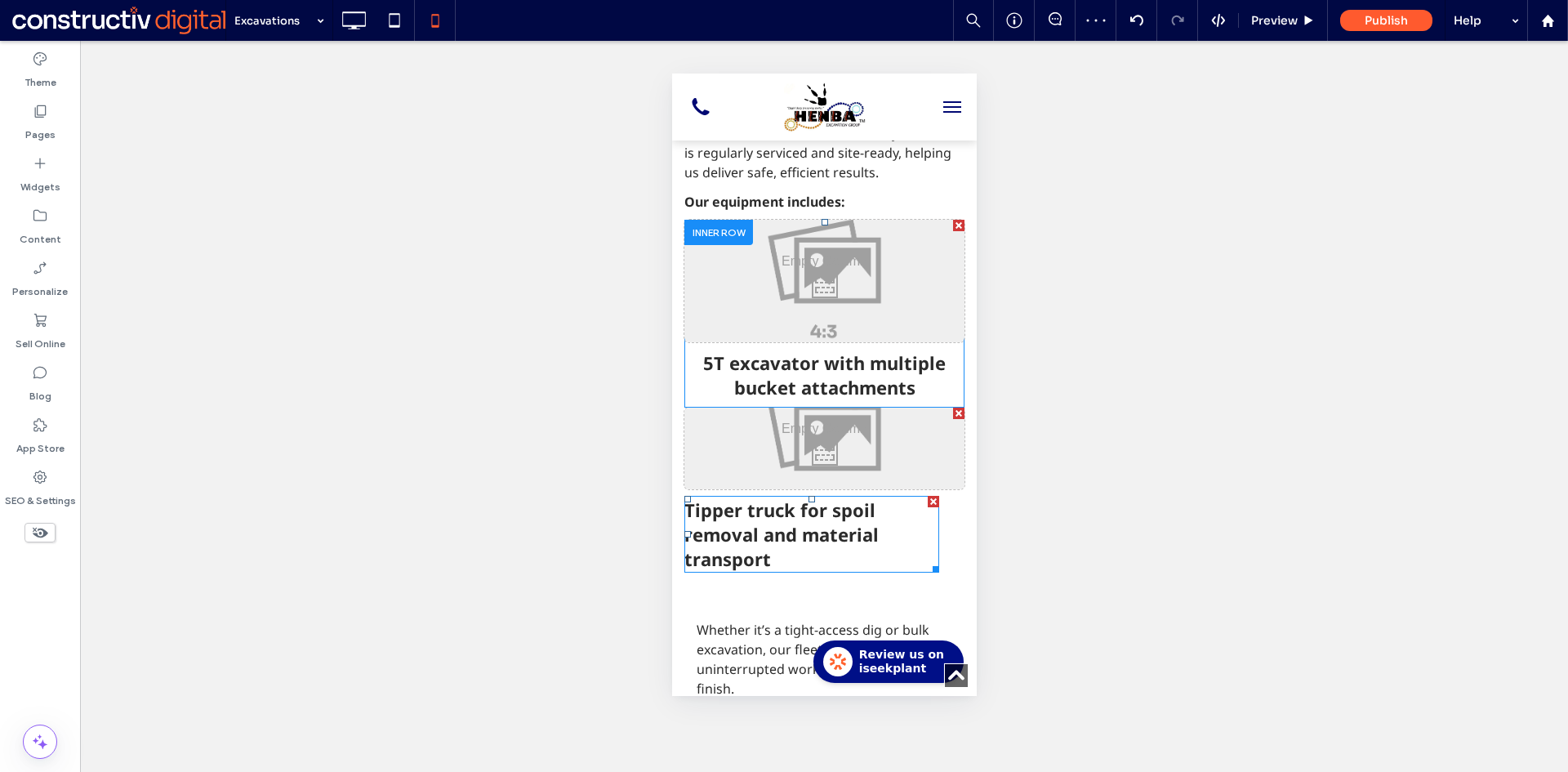
scroll to position [1798, 0]
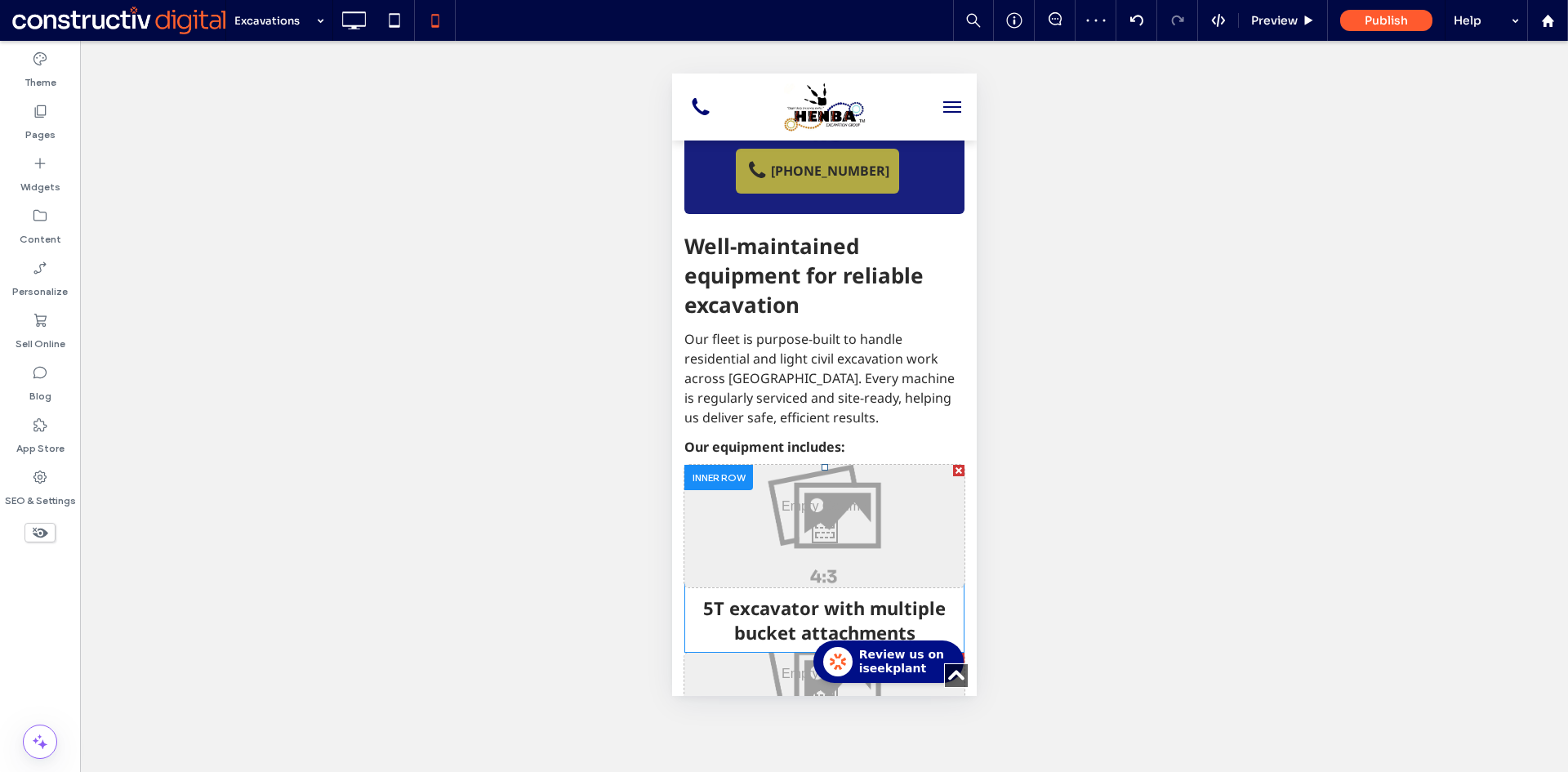
click at [852, 465] on div "Click To Paste" at bounding box center [823, 526] width 280 height 123
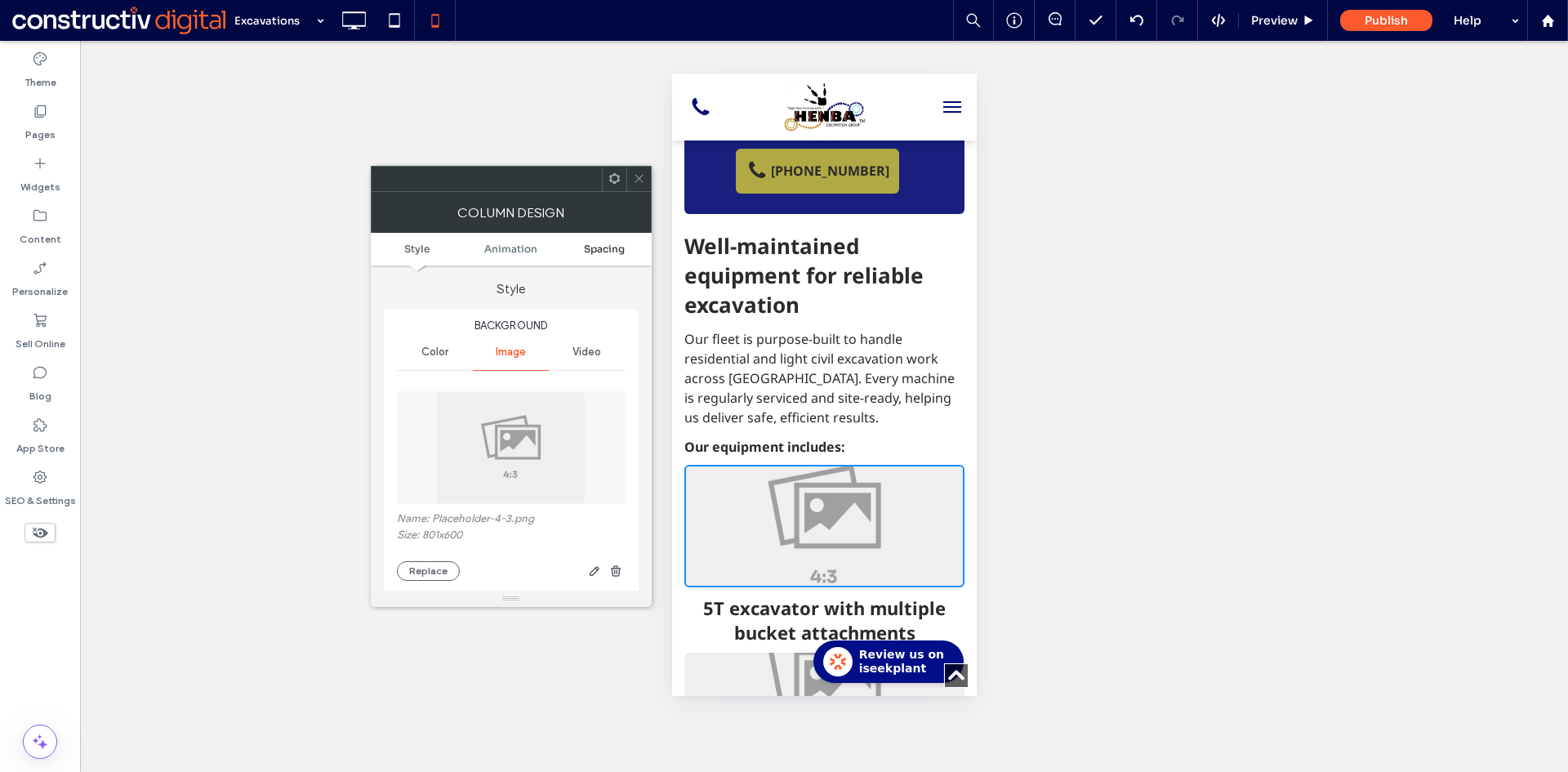
click at [615, 250] on span "Spacing" at bounding box center [605, 248] width 41 height 12
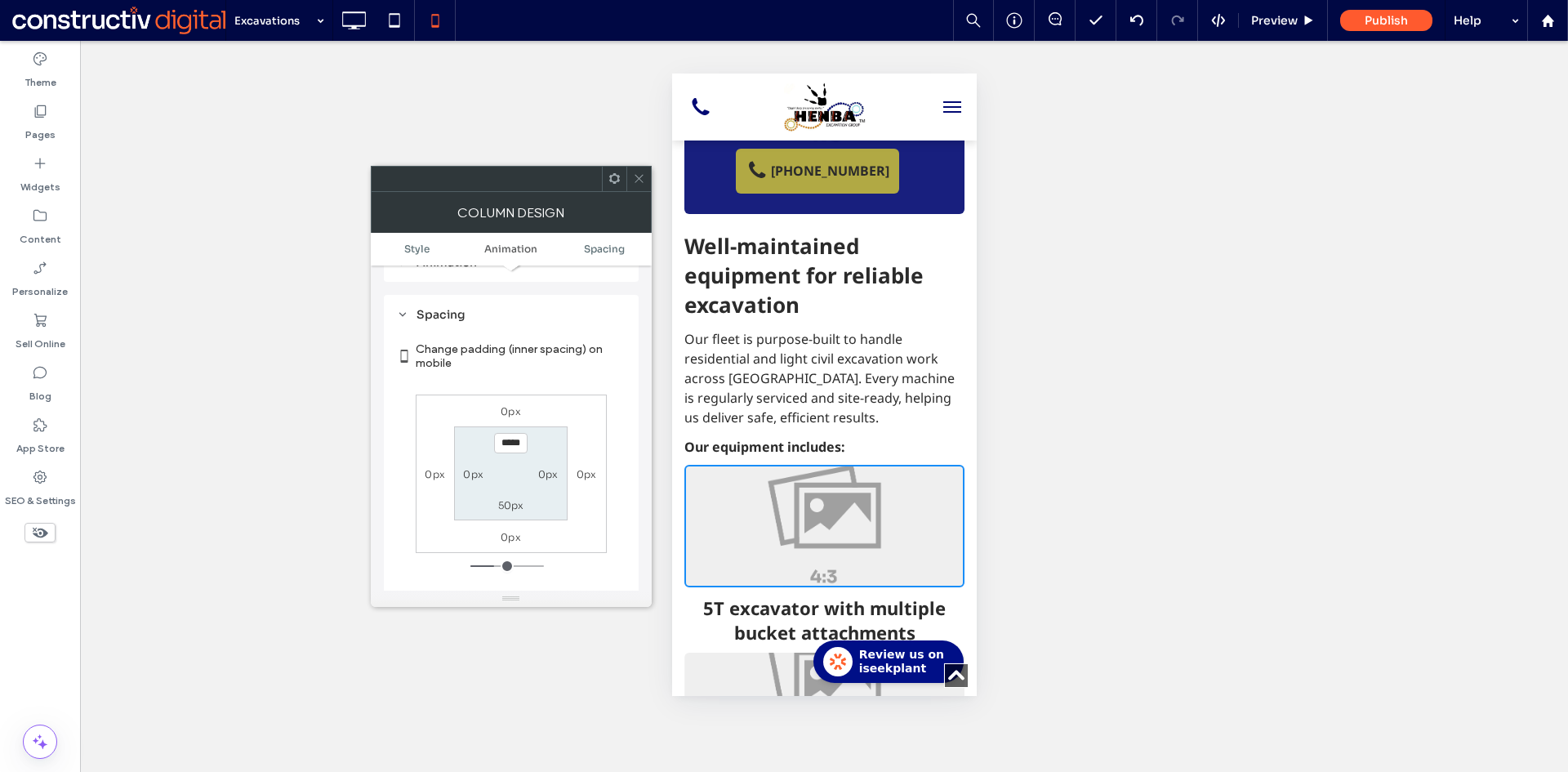
scroll to position [841, 0]
drag, startPoint x: 640, startPoint y: 171, endPoint x: 654, endPoint y: 214, distance: 45.2
click at [640, 173] on span at bounding box center [639, 179] width 12 height 25
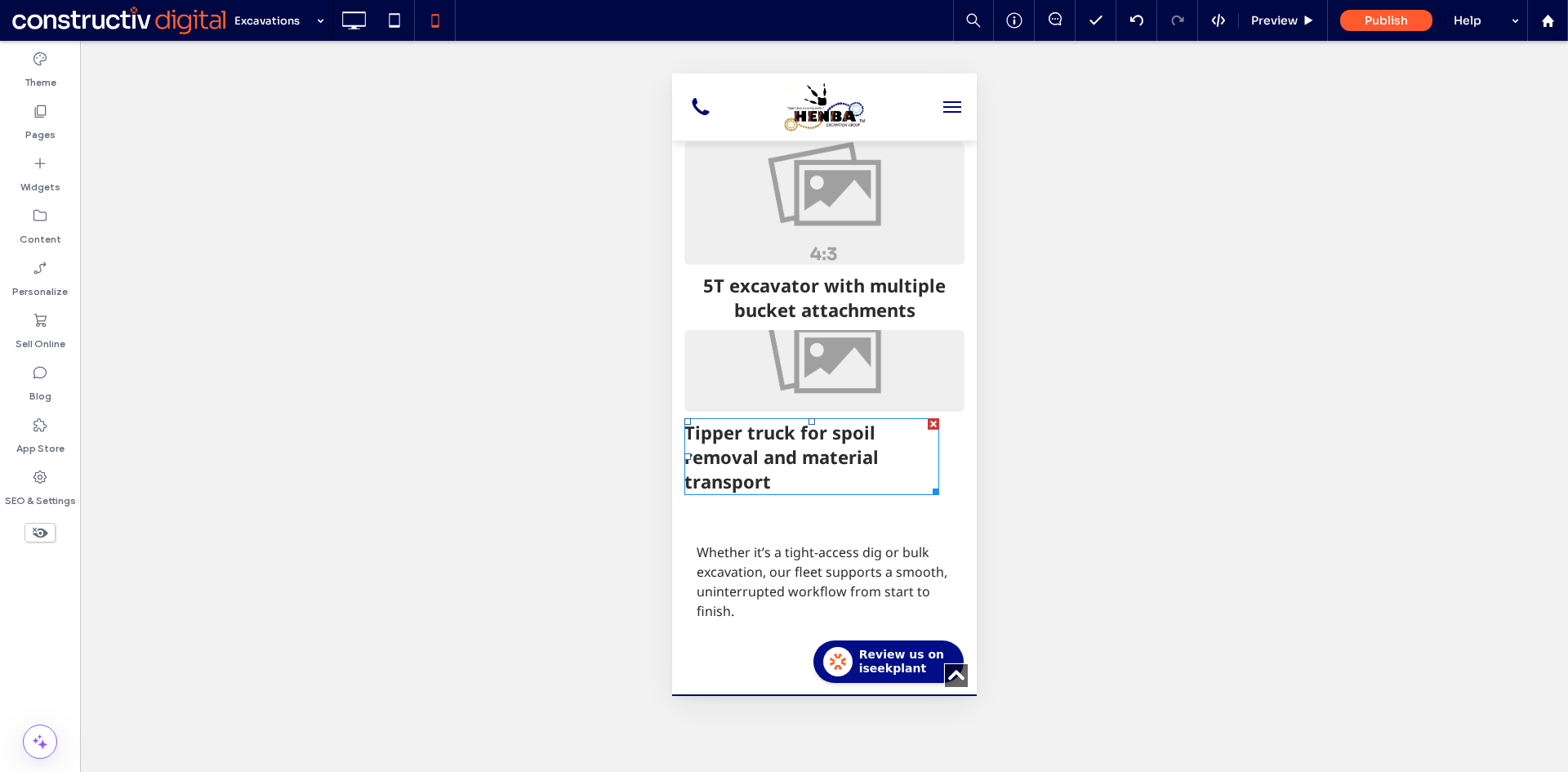
scroll to position [2124, 0]
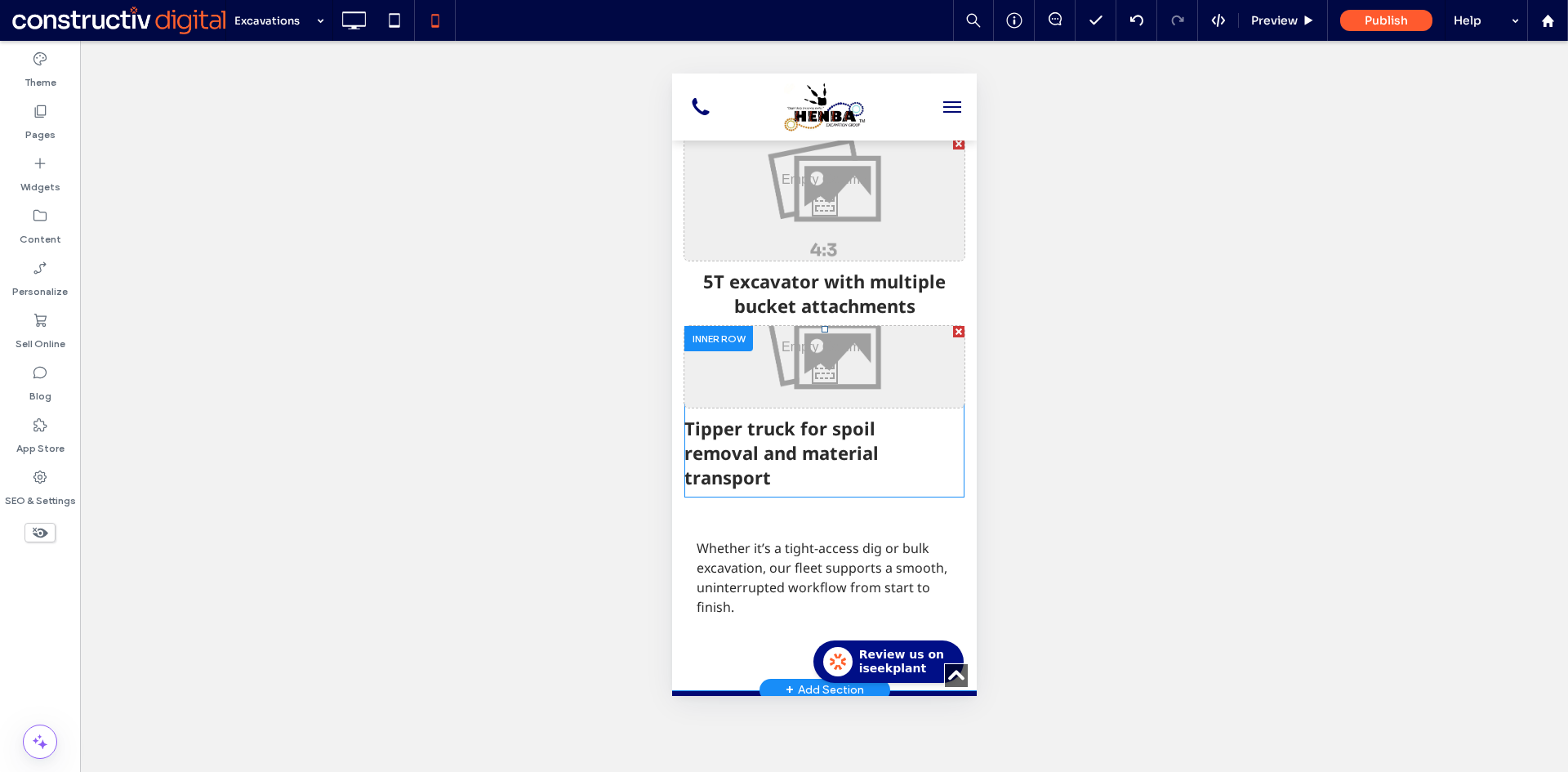
click at [857, 326] on div "Click To Paste" at bounding box center [823, 366] width 280 height 81
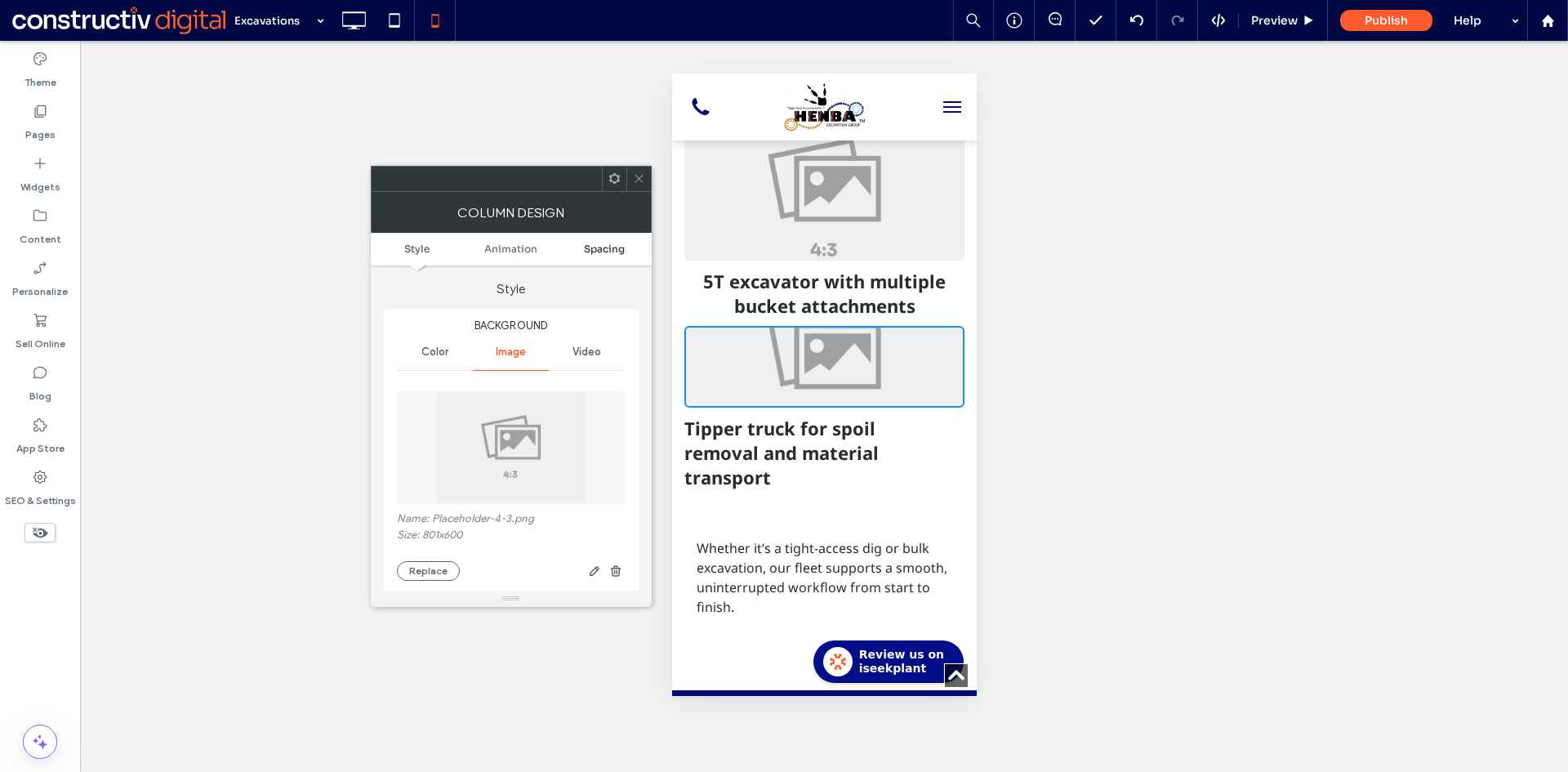
click at [596, 251] on span "Spacing" at bounding box center [605, 248] width 41 height 12
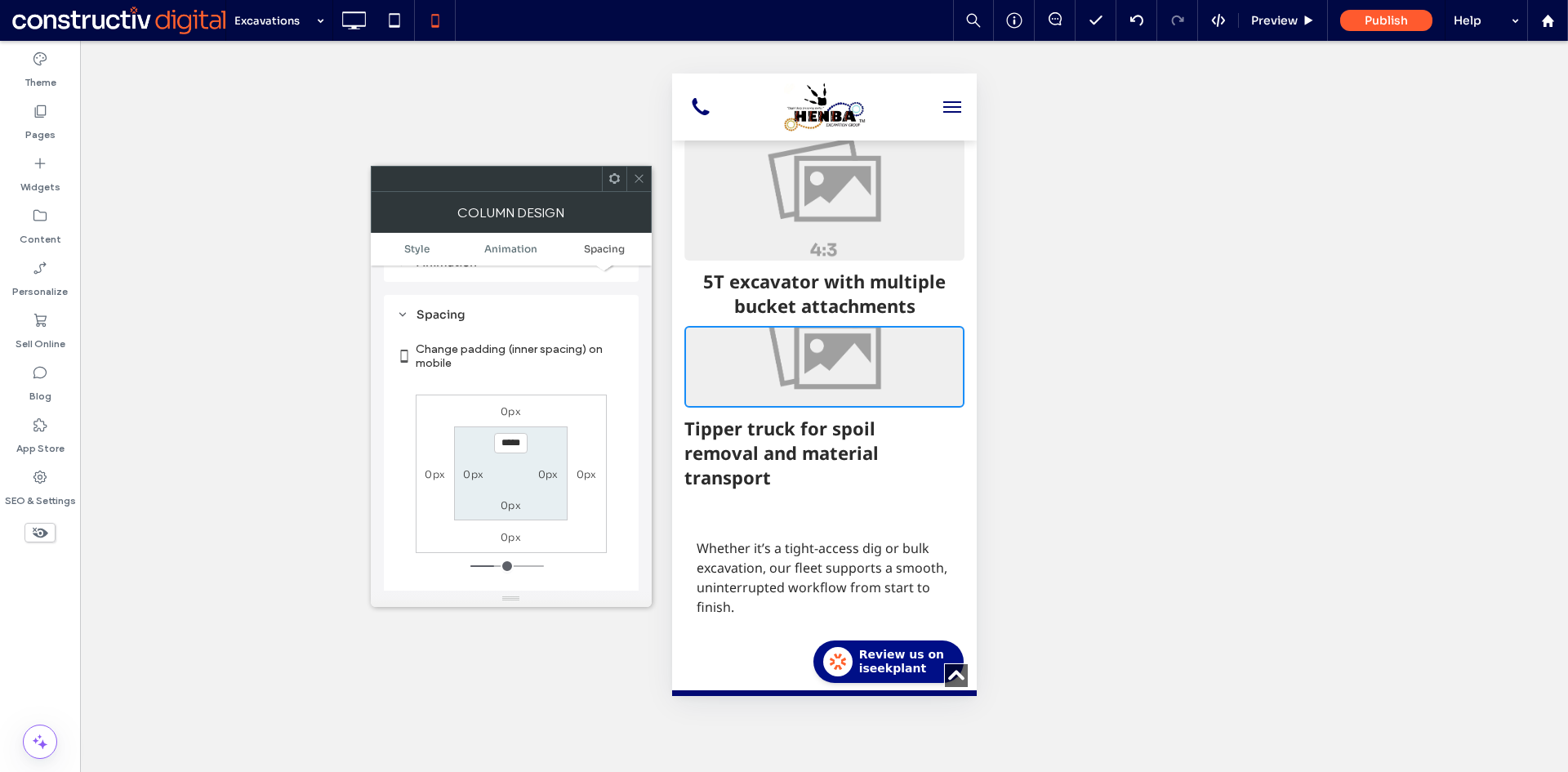
scroll to position [841, 0]
click at [511, 498] on label "0px" at bounding box center [510, 504] width 21 height 12
type input "*"
type input "***"
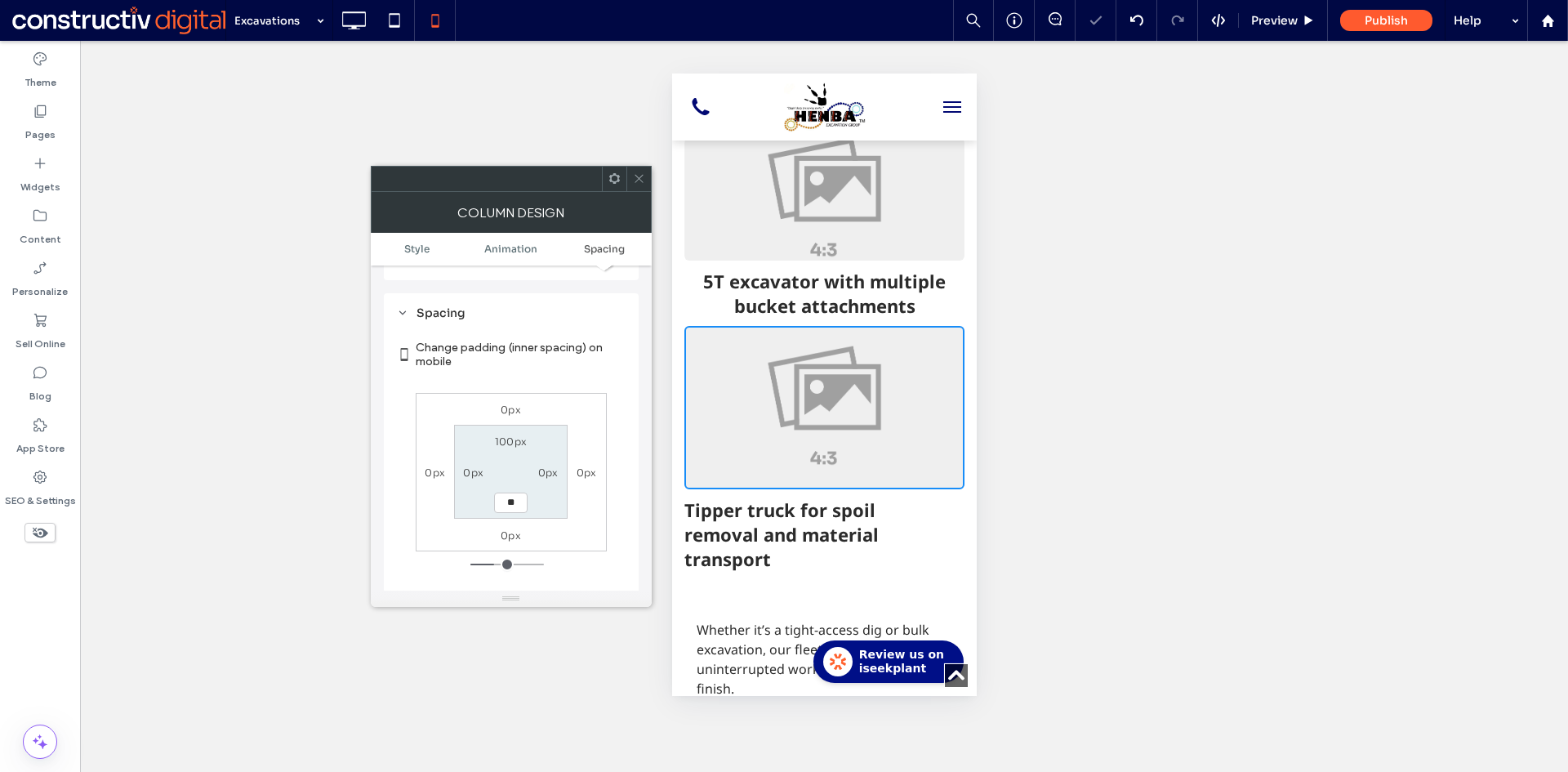
type input "**"
type input "****"
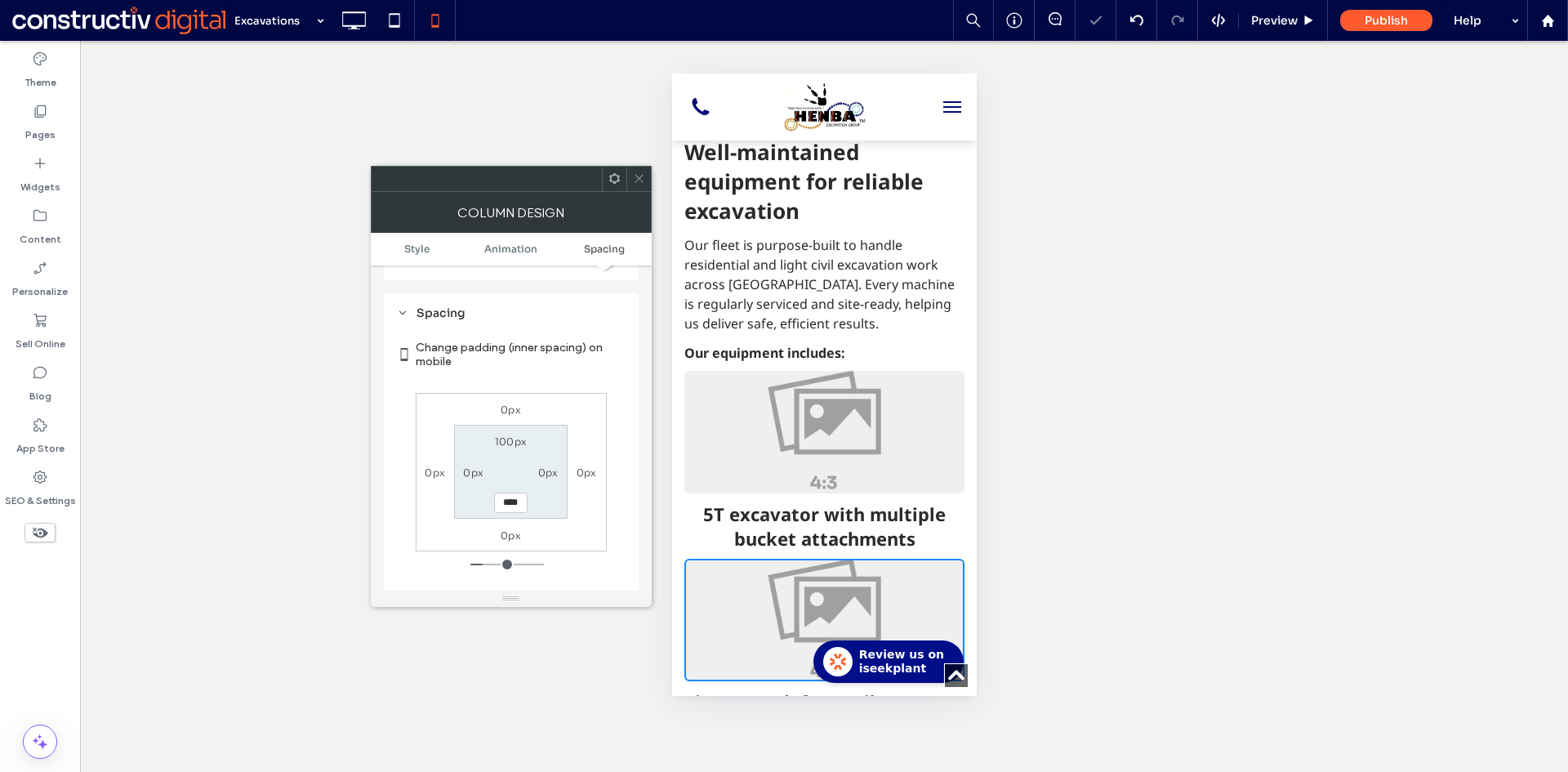
scroll to position [1879, 0]
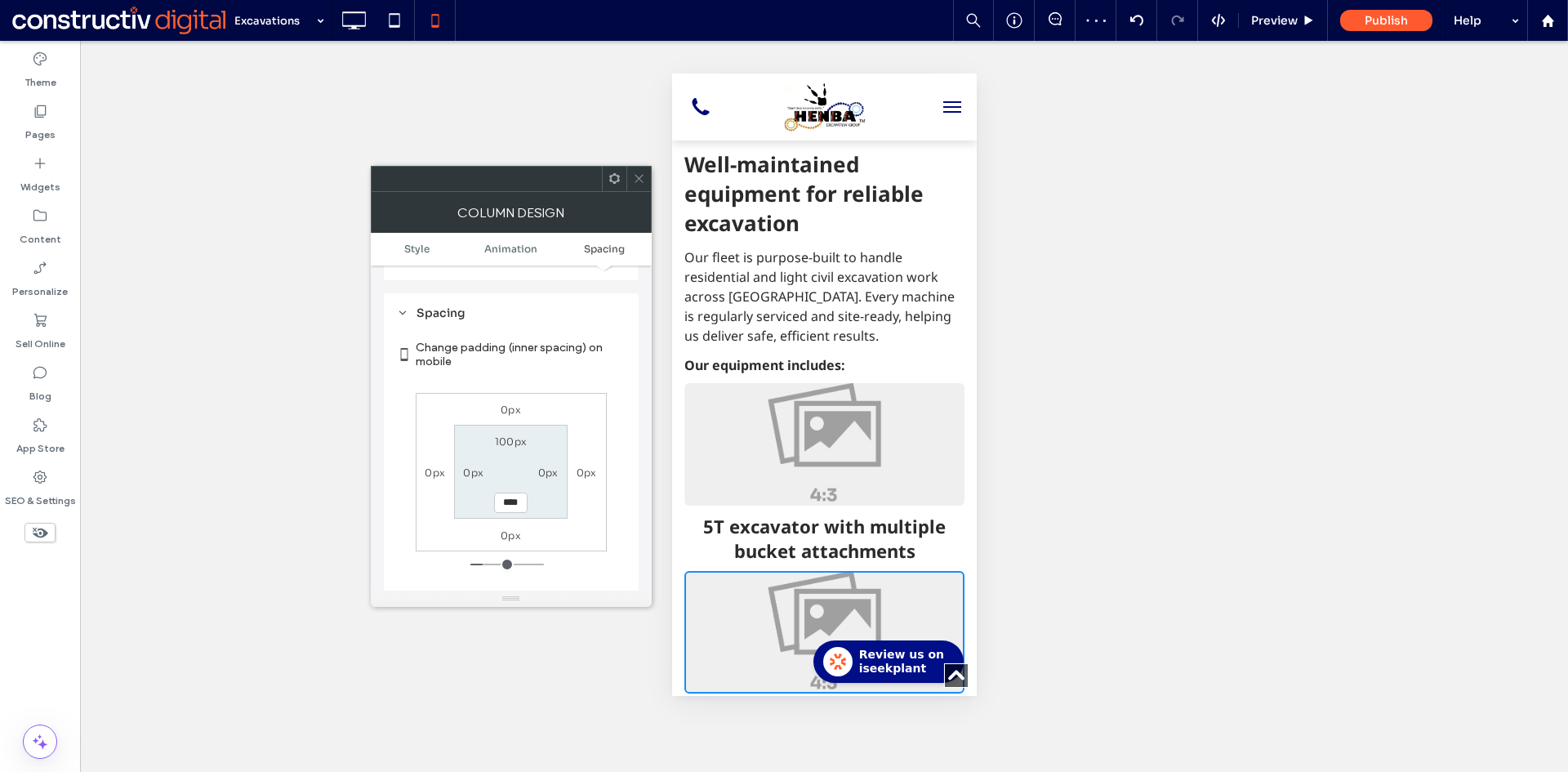
click at [641, 179] on icon at bounding box center [639, 178] width 12 height 12
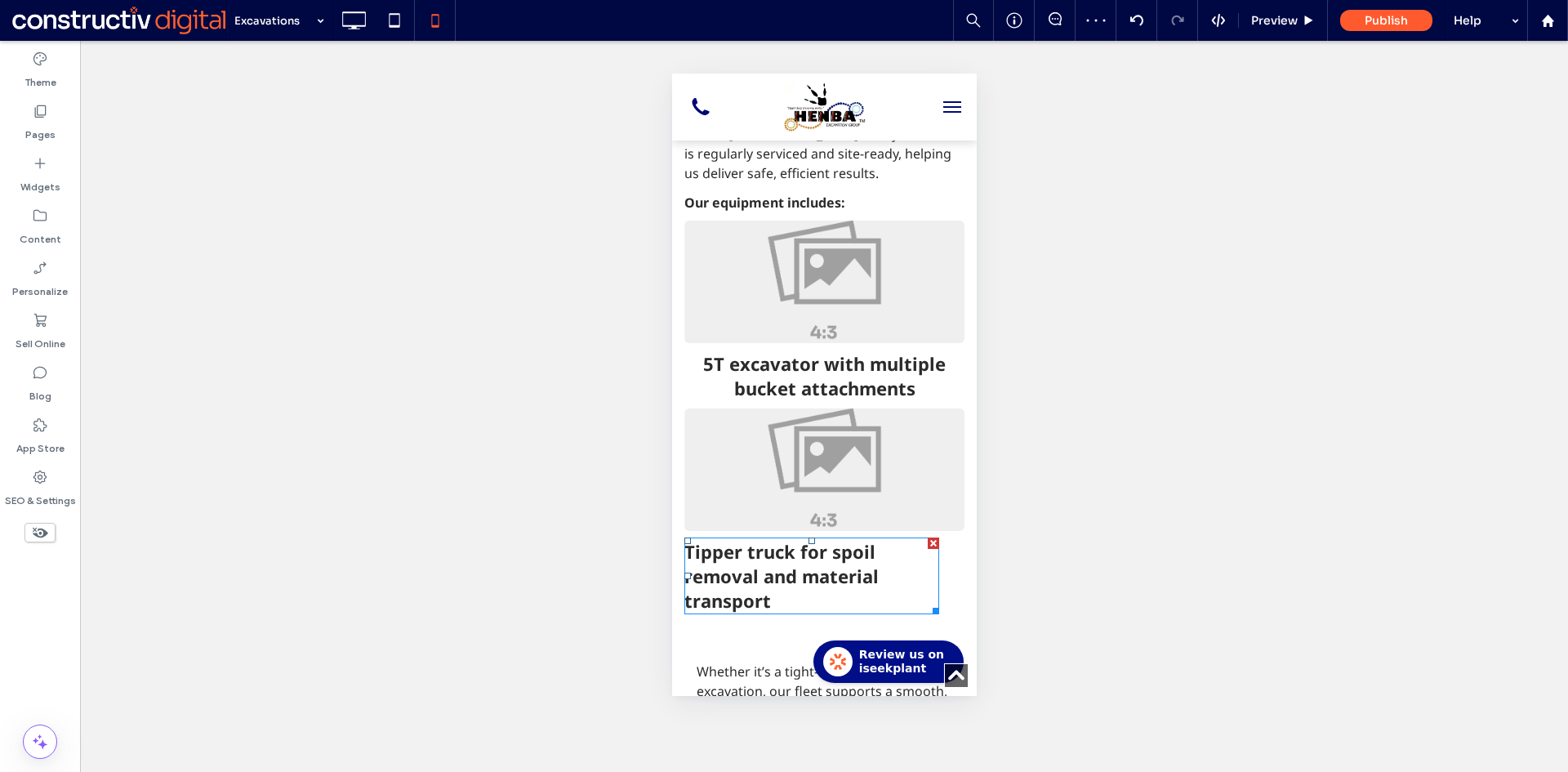
scroll to position [2043, 0]
click at [706, 408] on div at bounding box center [718, 421] width 69 height 26
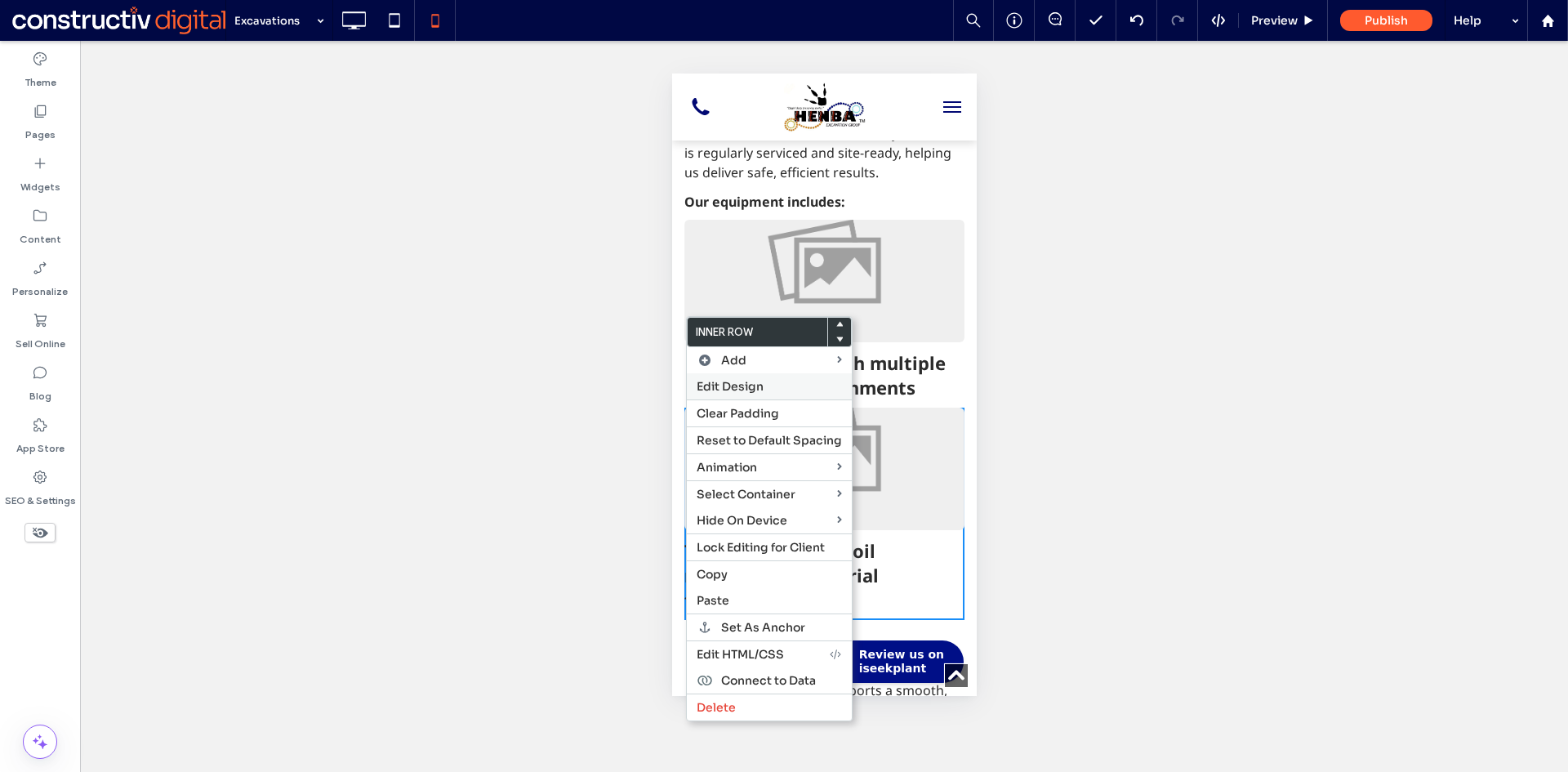
click at [736, 387] on span "Edit Design" at bounding box center [730, 386] width 67 height 15
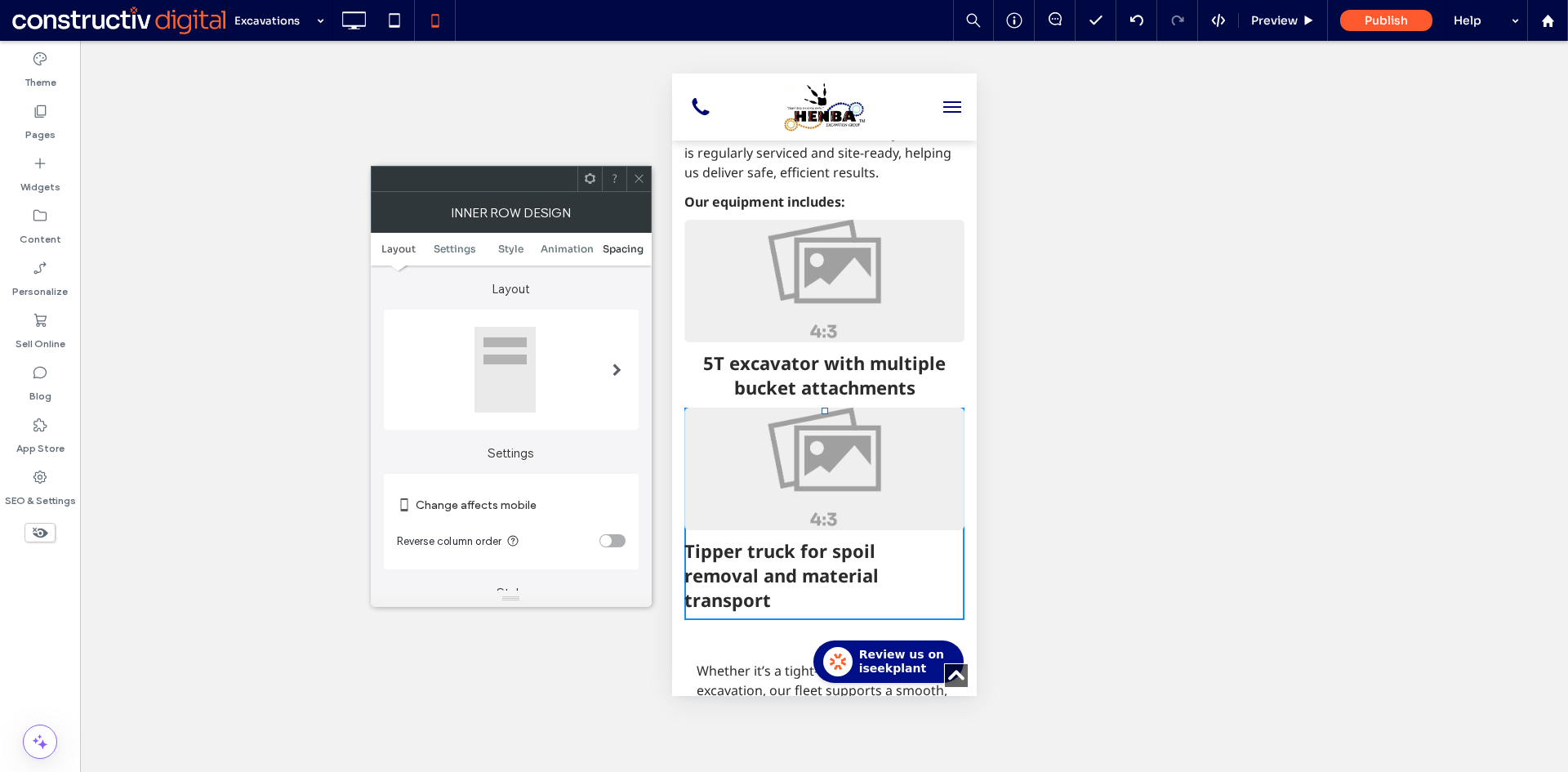
click at [619, 251] on span "Spacing" at bounding box center [623, 248] width 41 height 12
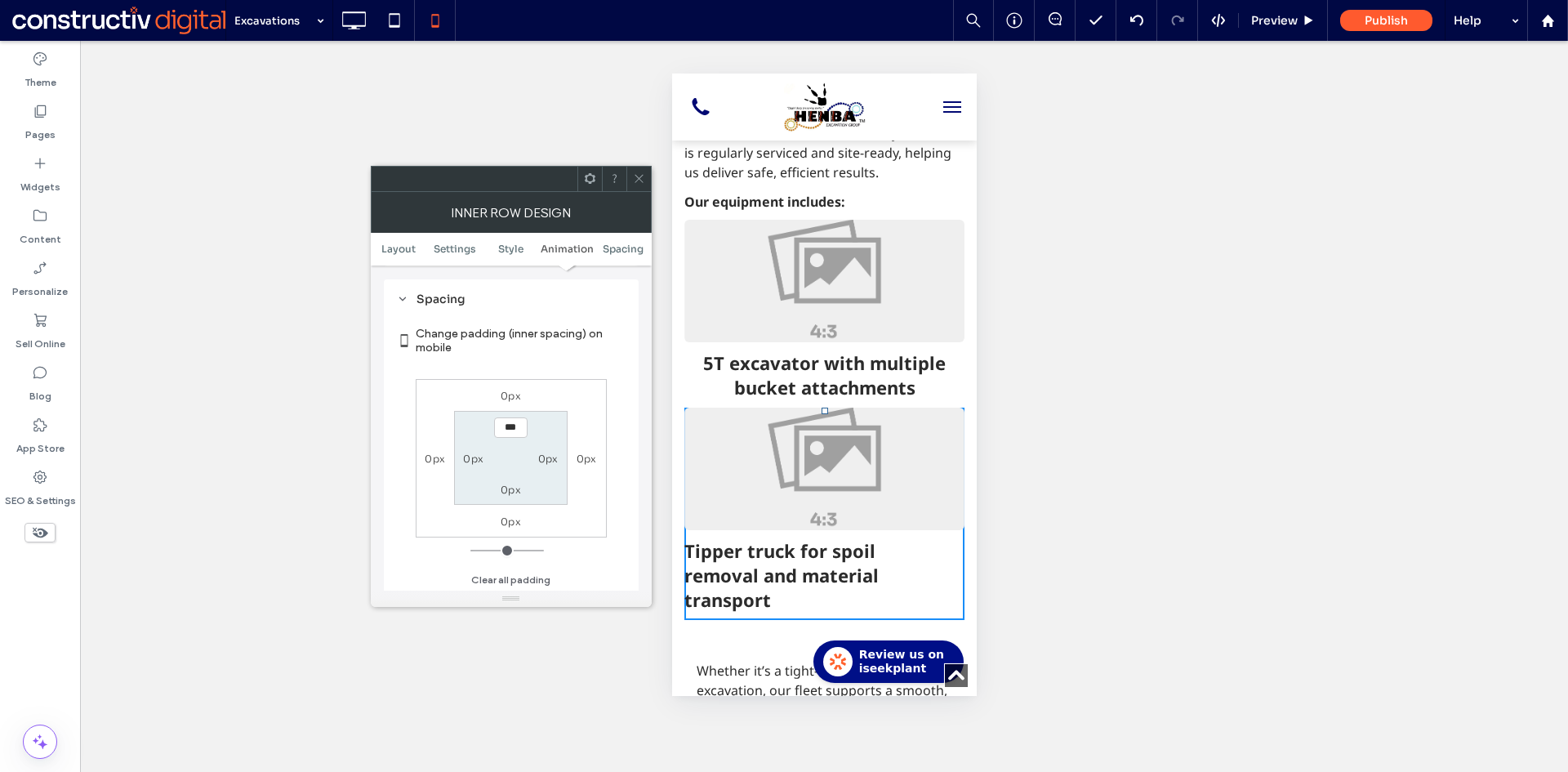
scroll to position [689, 0]
click at [509, 398] on label "0px" at bounding box center [510, 395] width 21 height 12
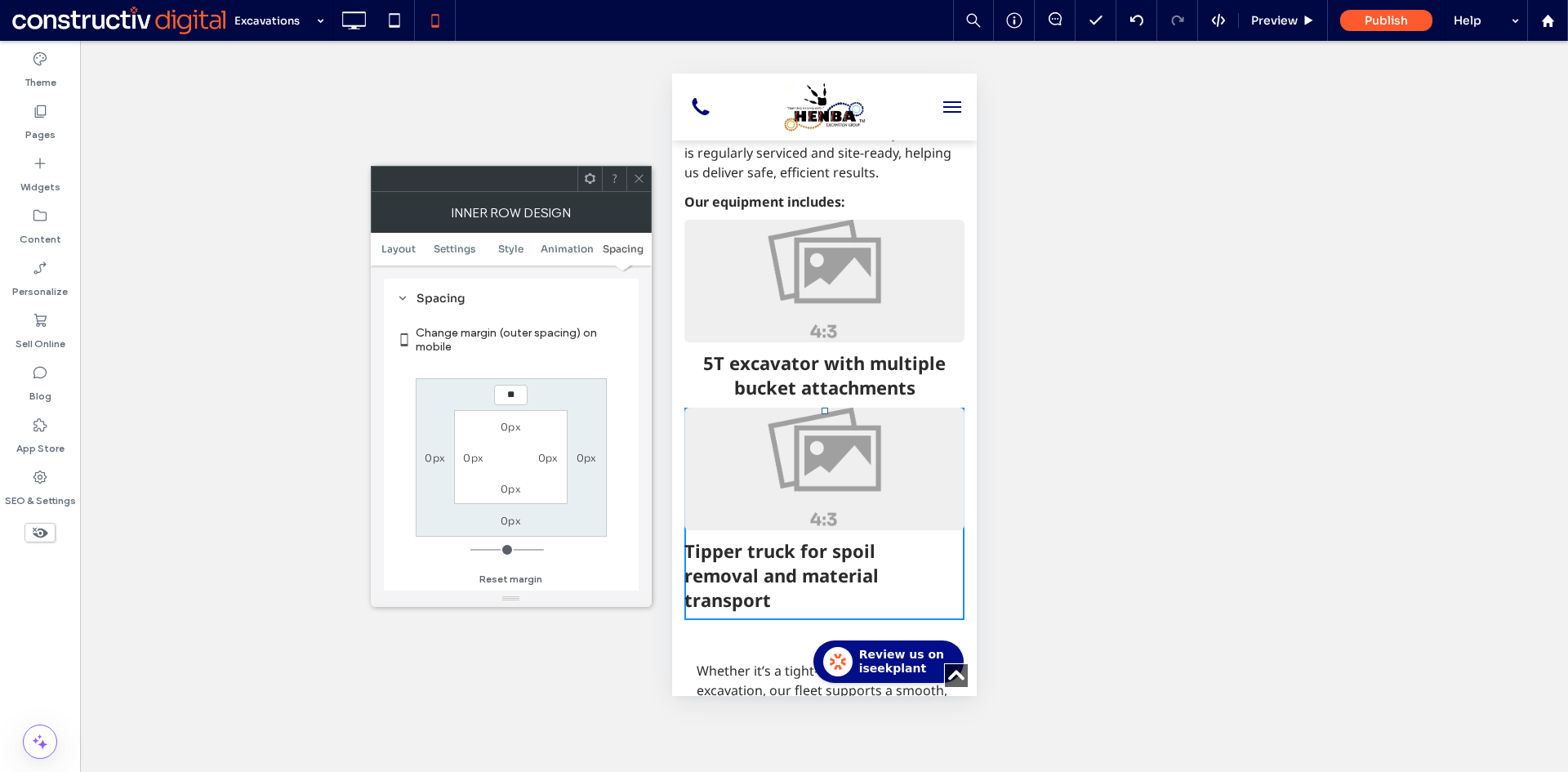
type input "**"
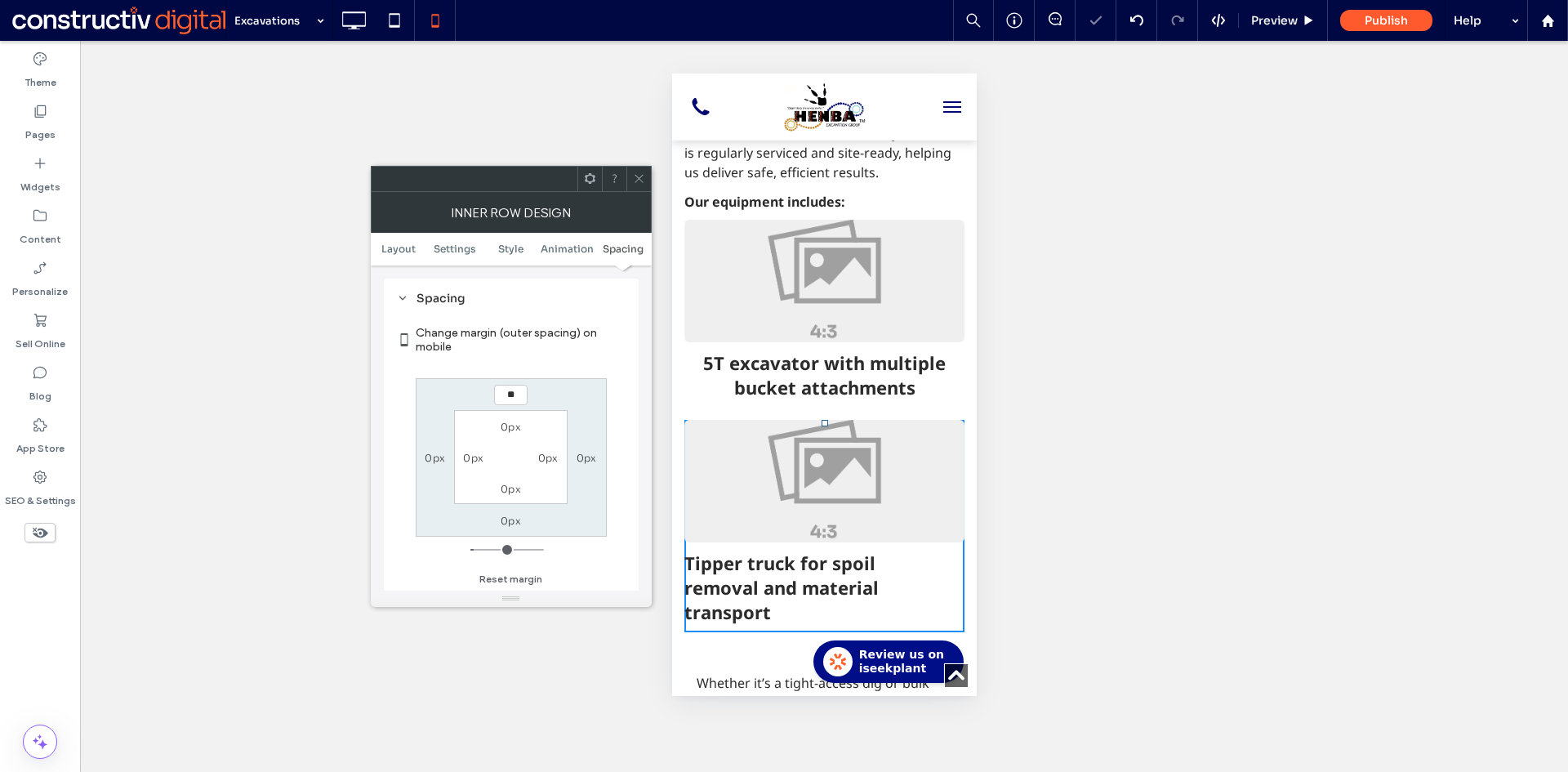
type input "**"
type input "****"
click at [654, 186] on div "Unhide? Yes Unhide? Yes Unhide? Yes Unhide? Yes Unhide? Yes Unhide? Yes Unhide?…" at bounding box center [823, 406] width 1488 height 731
click at [649, 175] on div at bounding box center [638, 179] width 25 height 25
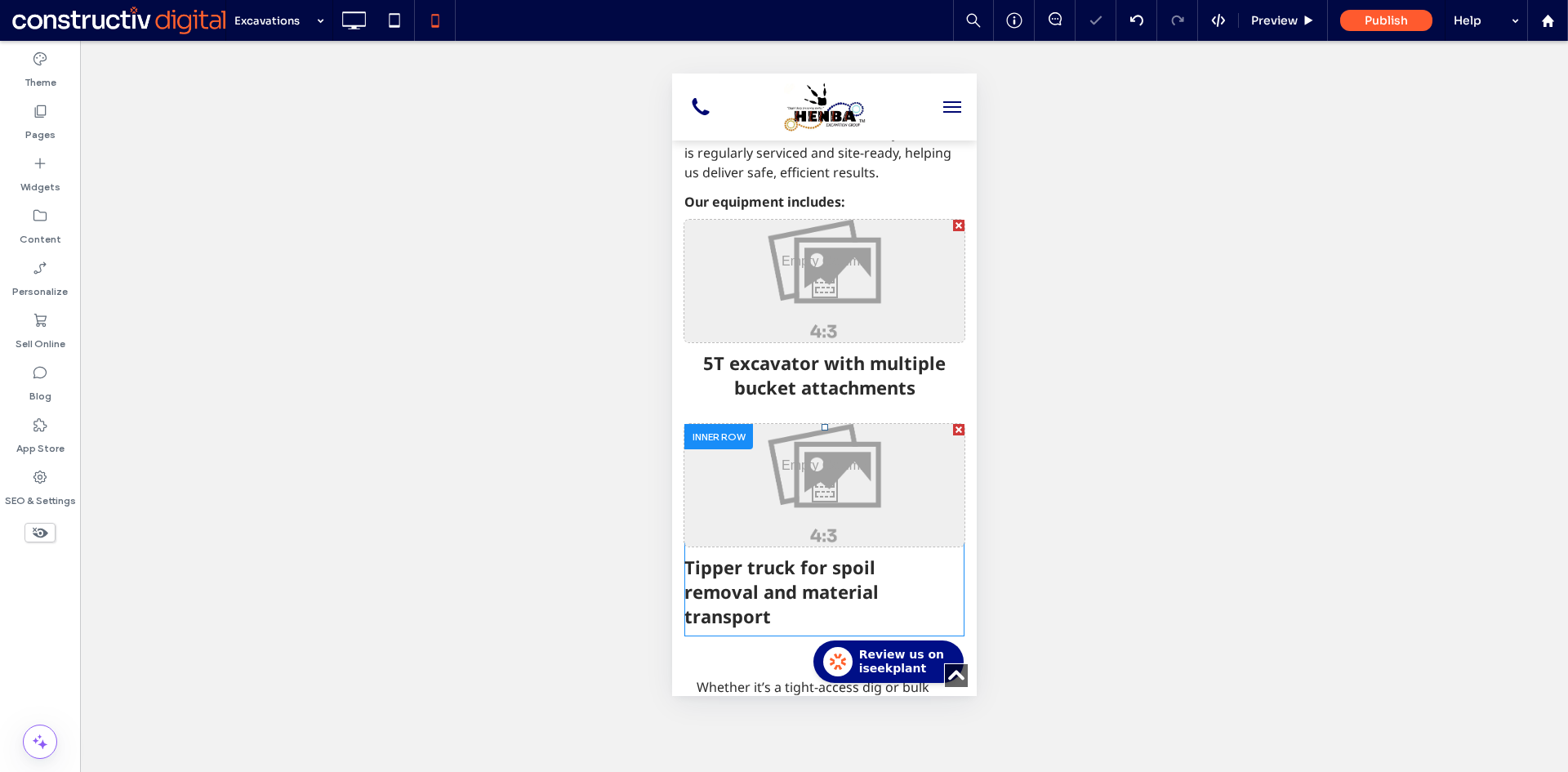
click at [760, 554] on span "Tipper truck for spoil removal and material transport" at bounding box center [780, 591] width 194 height 74
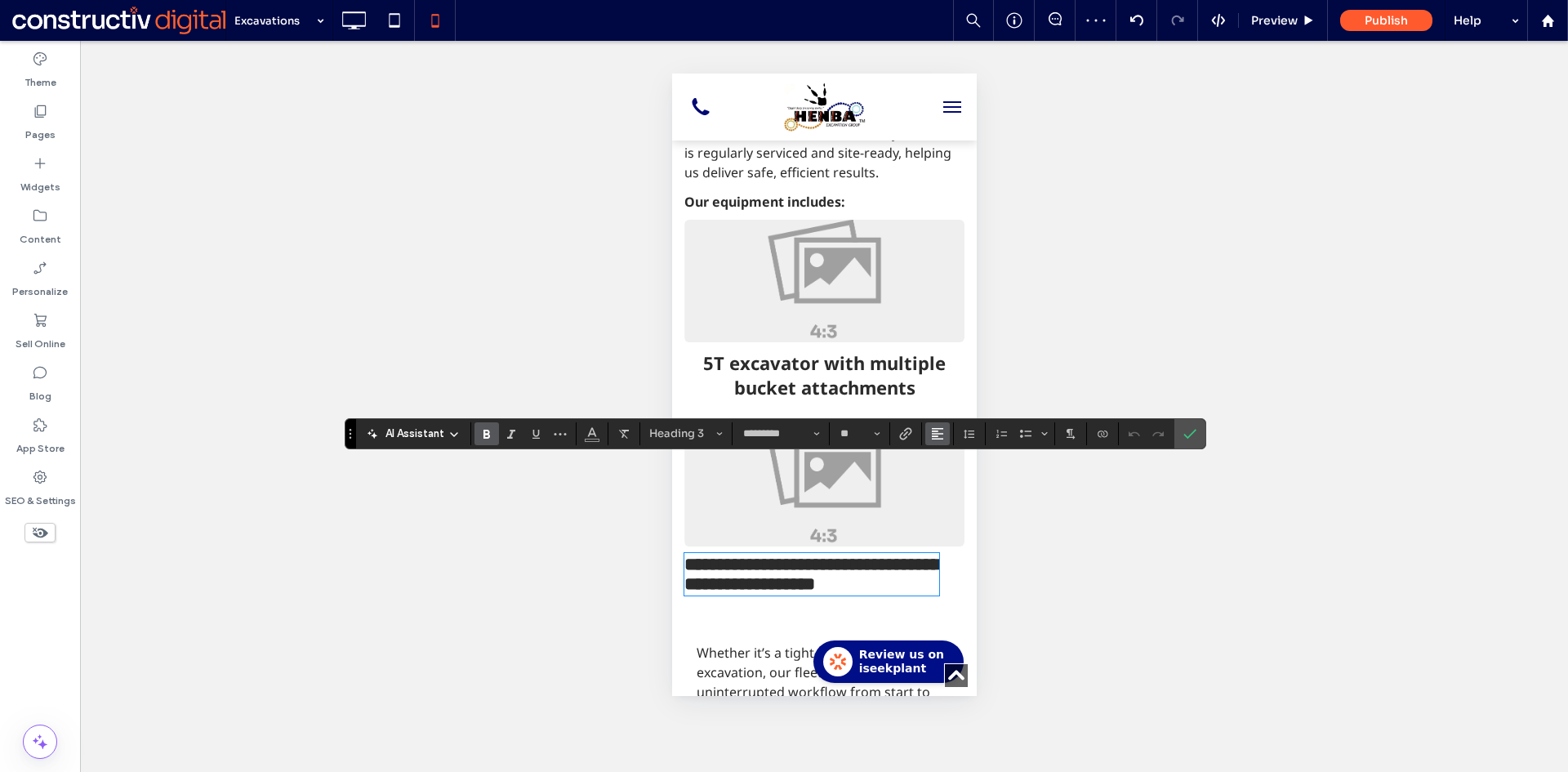
click at [935, 434] on icon "Alignment" at bounding box center [937, 434] width 13 height 13
drag, startPoint x: 957, startPoint y: 481, endPoint x: 1141, endPoint y: 424, distance: 192.6
click at [957, 481] on div "ui.textEditor.alignment.center" at bounding box center [953, 483] width 21 height 13
drag, startPoint x: 1193, startPoint y: 429, endPoint x: 980, endPoint y: 462, distance: 215.5
click at [1191, 430] on icon "Confirm" at bounding box center [1189, 434] width 13 height 13
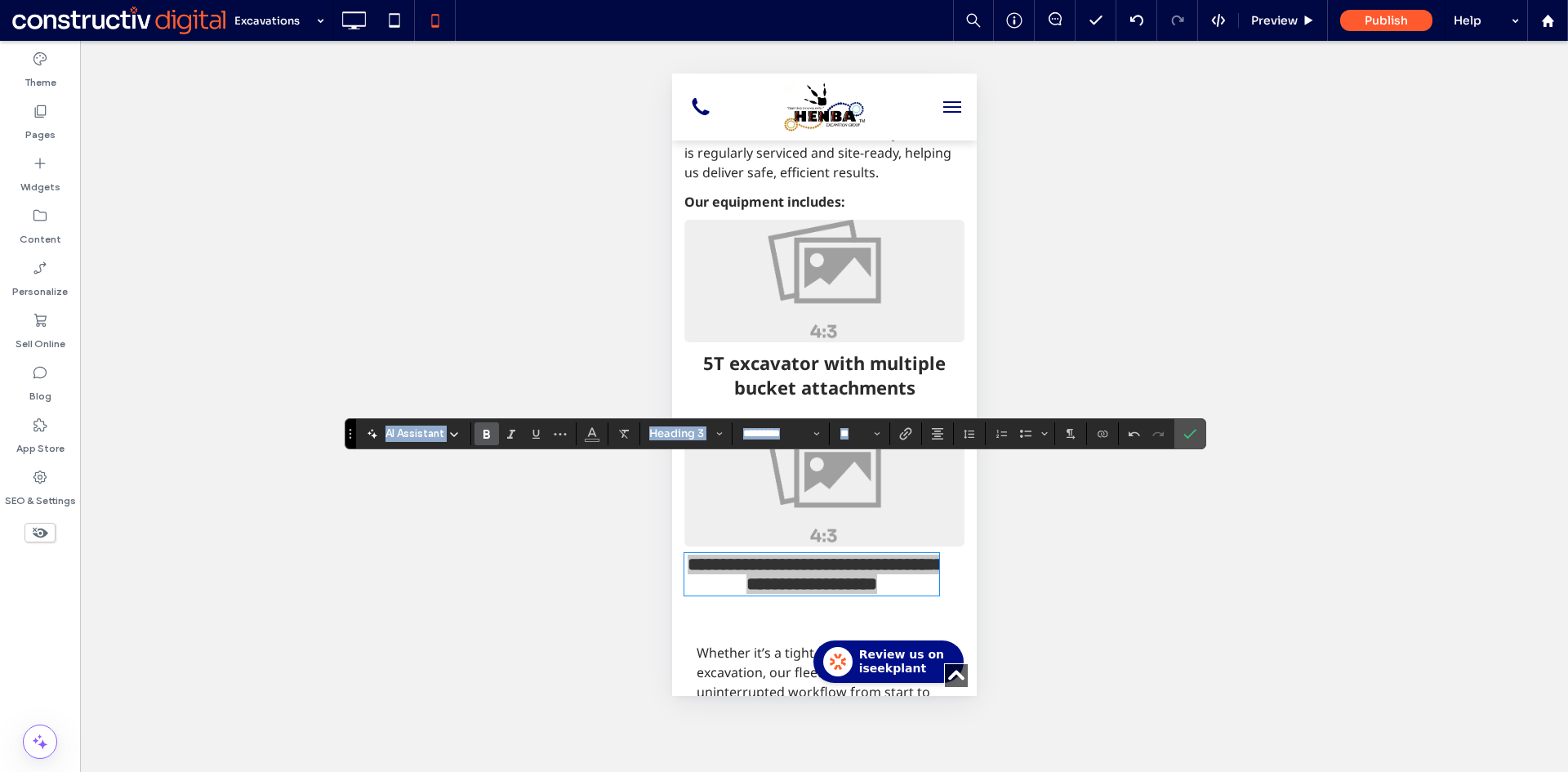
click at [1188, 433] on icon "Confirm" at bounding box center [1189, 434] width 13 height 13
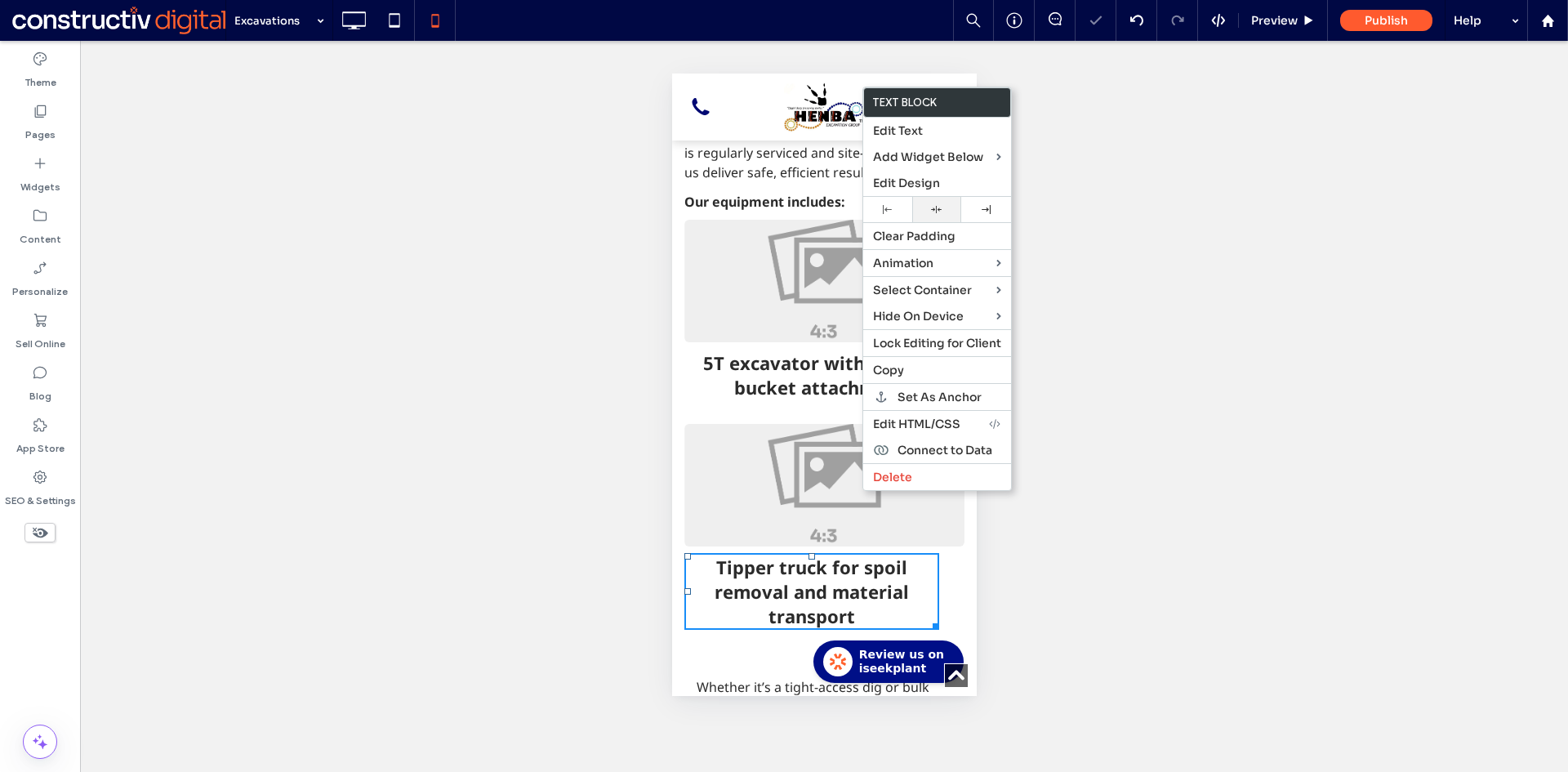
click at [933, 210] on icon at bounding box center [936, 209] width 10 height 10
click at [800, 554] on span "Tipper truck for spoil removal and material transport" at bounding box center [824, 591] width 194 height 74
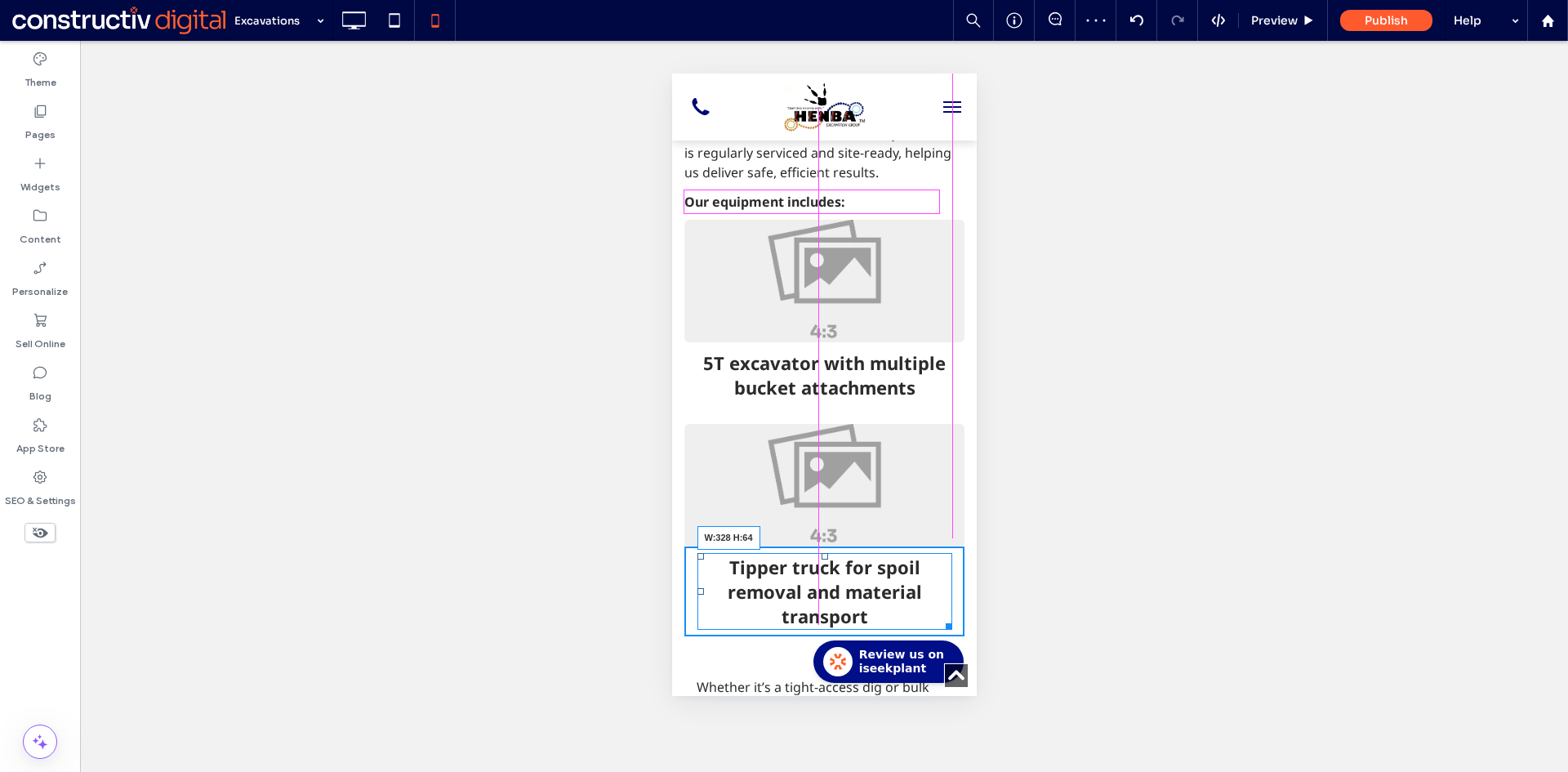
drag, startPoint x: 939, startPoint y: 534, endPoint x: 1517, endPoint y: 502, distance: 578.9
click at [974, 536] on html "Click To Paste Home Earthmoving services Excavations About us Contact us Click …" at bounding box center [824, 320] width 305 height 4579
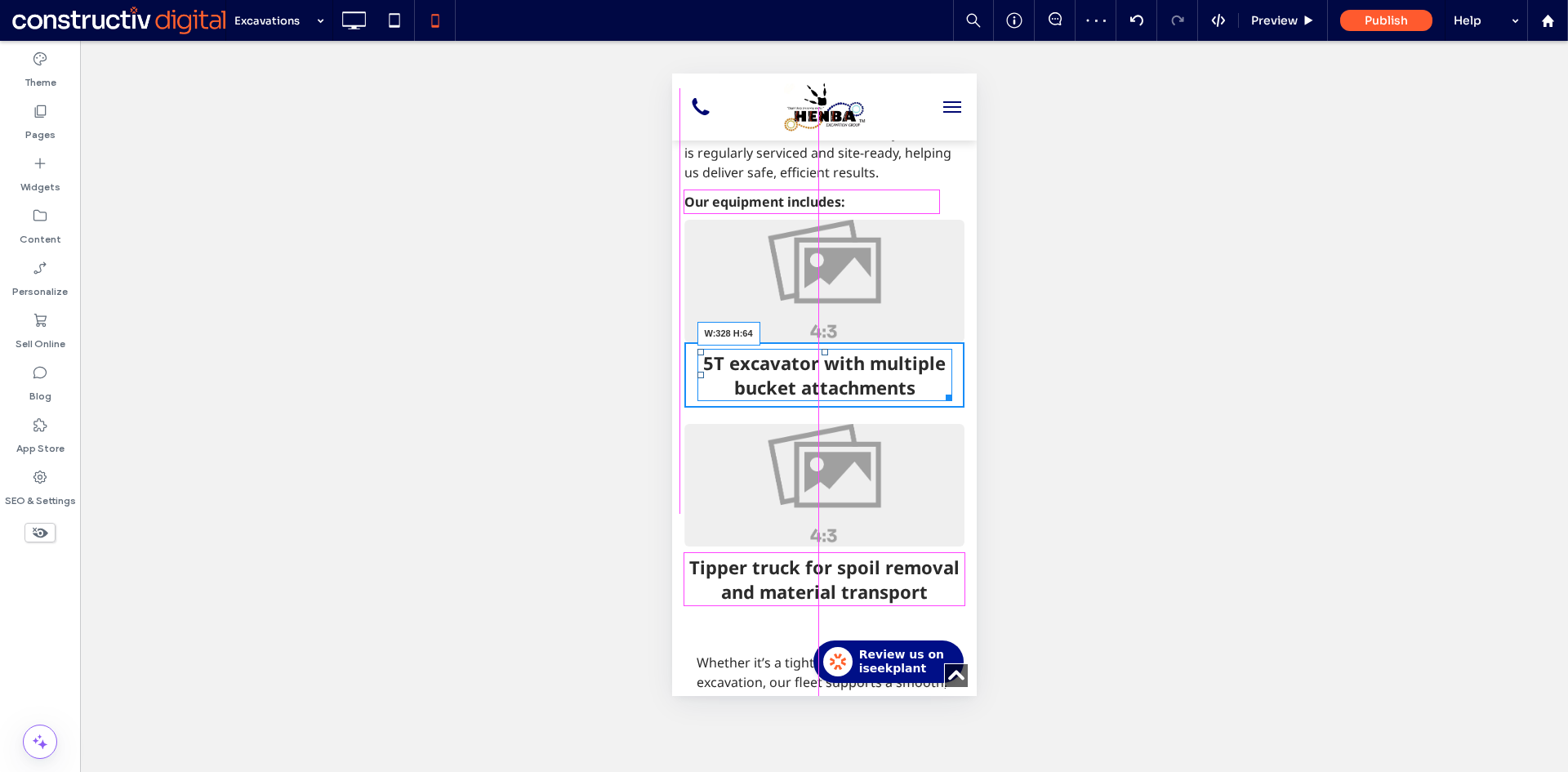
drag, startPoint x: 939, startPoint y: 306, endPoint x: 972, endPoint y: 307, distance: 33.0
click at [972, 307] on html "Click To Paste Home Earthmoving services Excavations About us Contact us Click …" at bounding box center [824, 308] width 305 height 4555
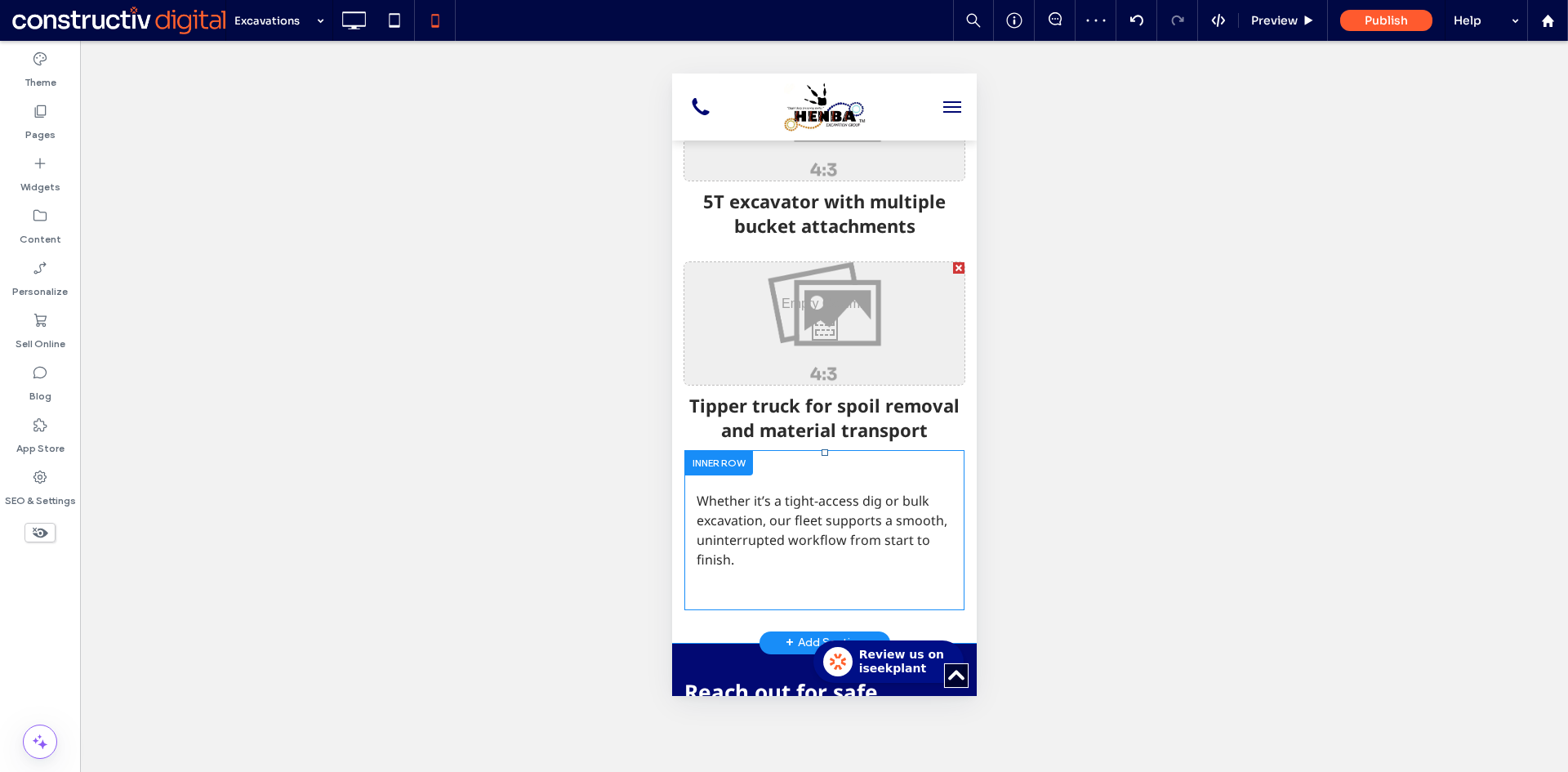
scroll to position [2205, 0]
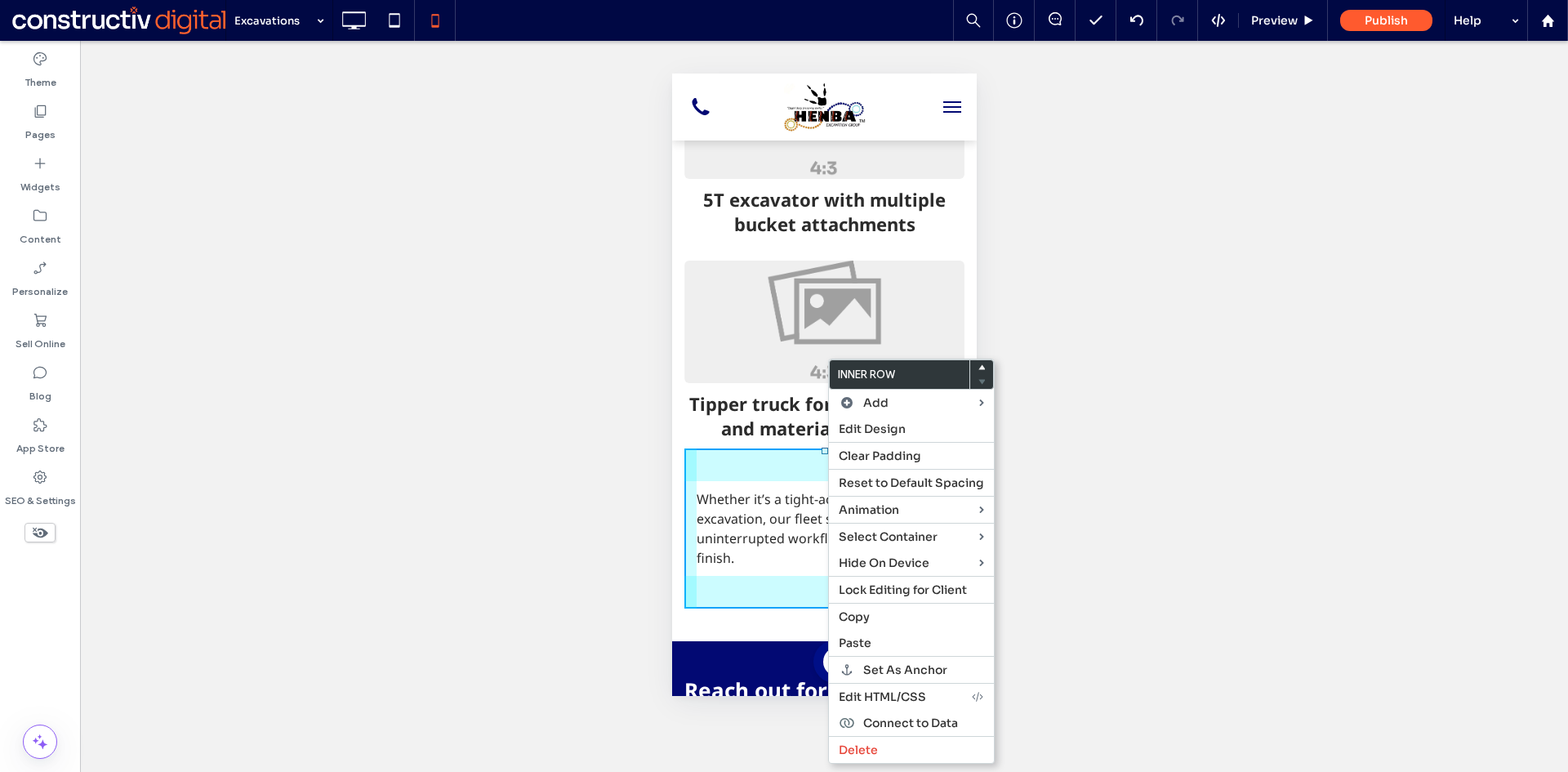
drag, startPoint x: 885, startPoint y: 455, endPoint x: 623, endPoint y: 404, distance: 266.9
click at [884, 456] on span "Clear Padding" at bounding box center [879, 455] width 82 height 15
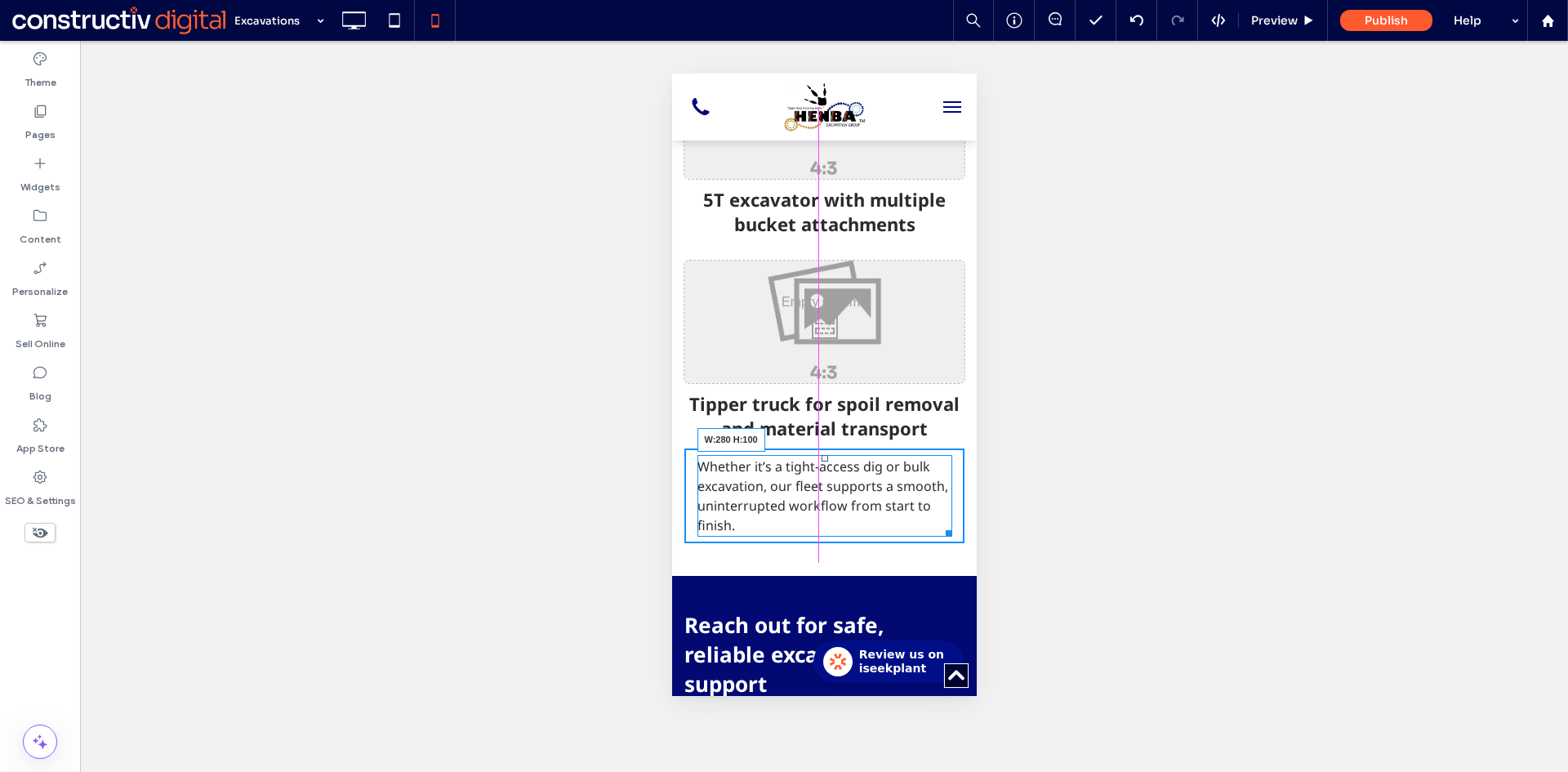
drag, startPoint x: 936, startPoint y: 442, endPoint x: 922, endPoint y: 438, distance: 14.6
click at [939, 524] on div at bounding box center [945, 530] width 12 height 12
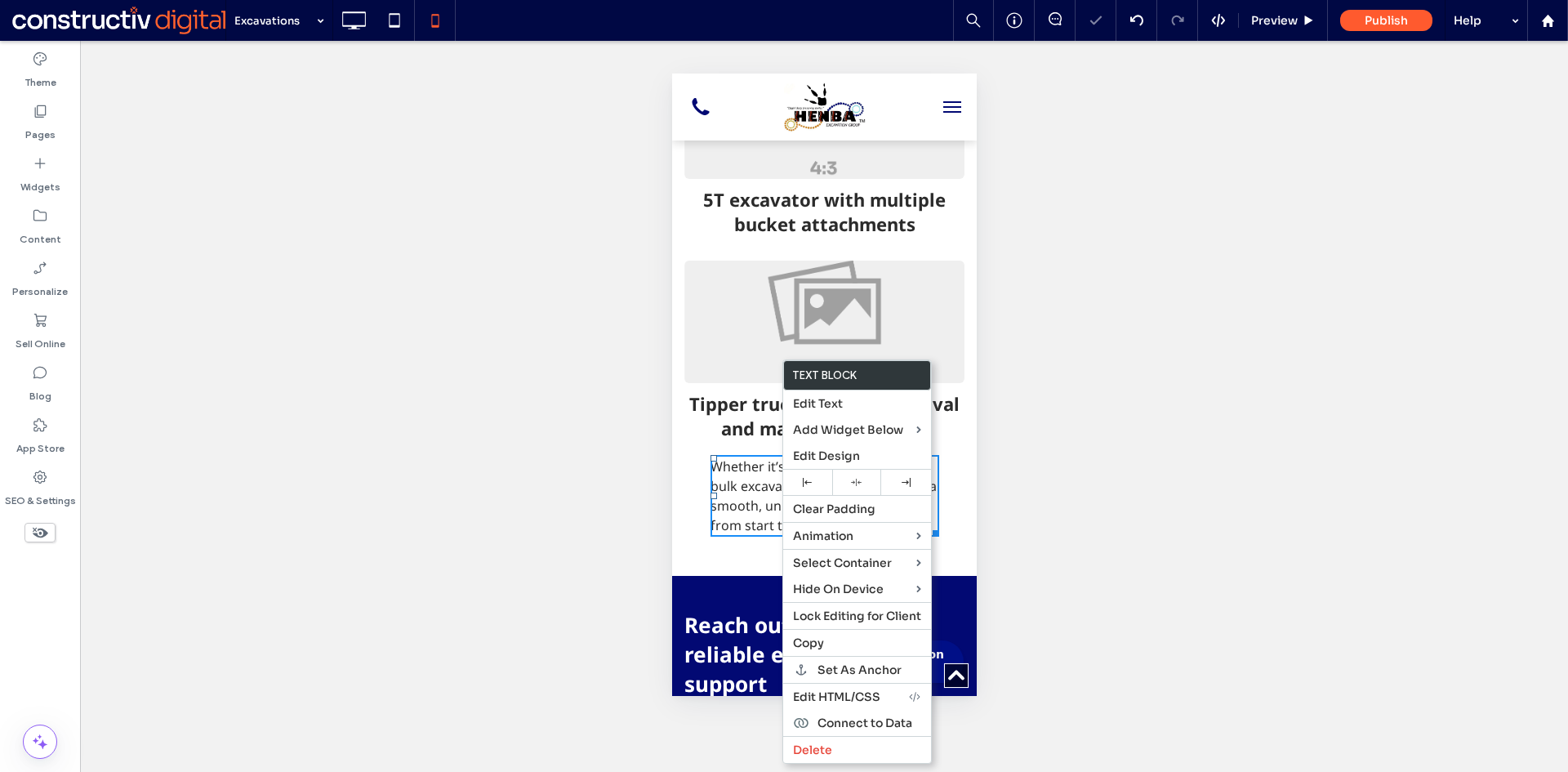
drag, startPoint x: 816, startPoint y: 476, endPoint x: 744, endPoint y: 465, distance: 72.8
click at [815, 476] on div at bounding box center [807, 482] width 49 height 26
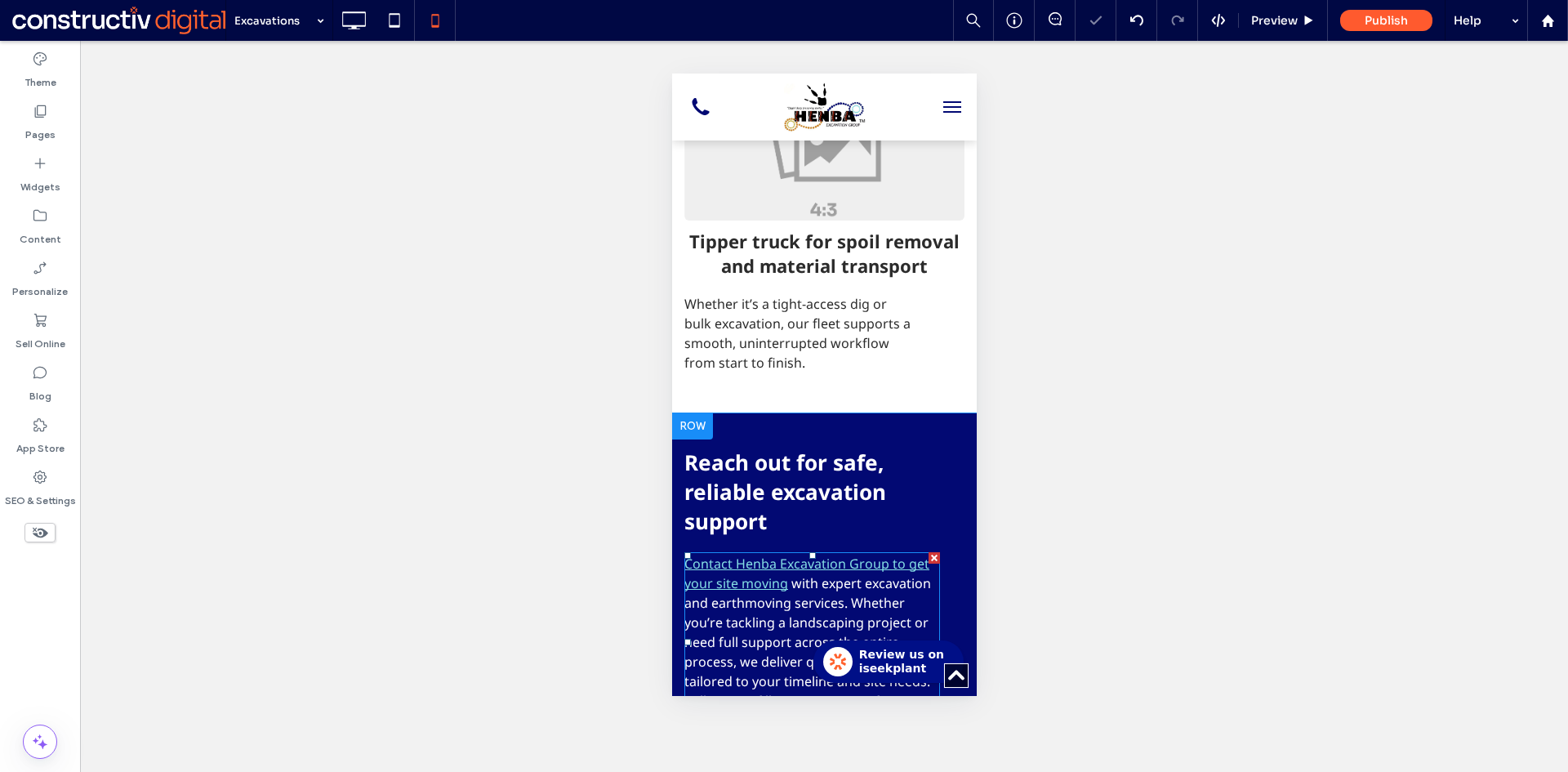
scroll to position [2369, 0]
drag, startPoint x: 941, startPoint y: 439, endPoint x: 982, endPoint y: 441, distance: 41.0
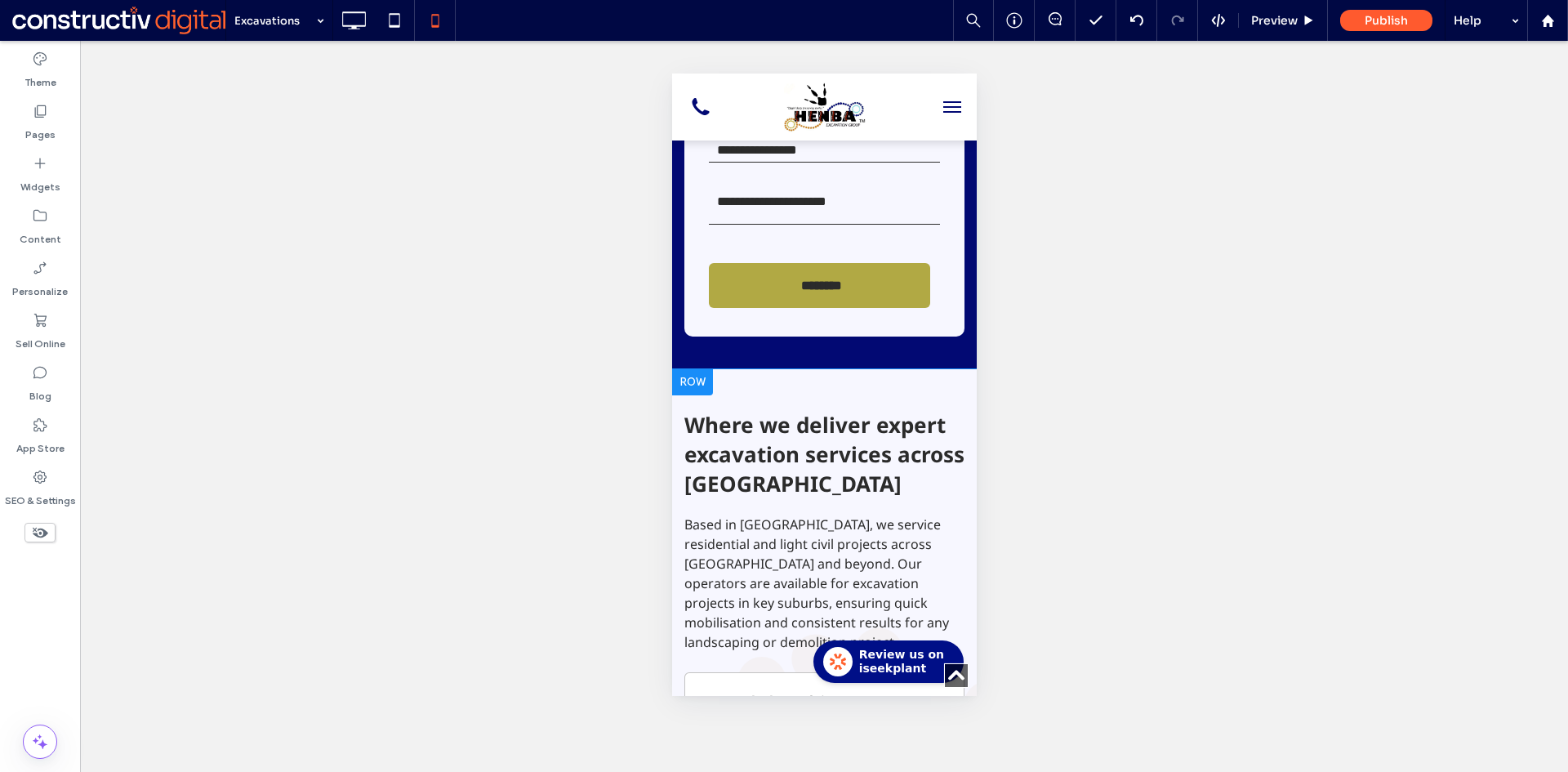
scroll to position [3186, 0]
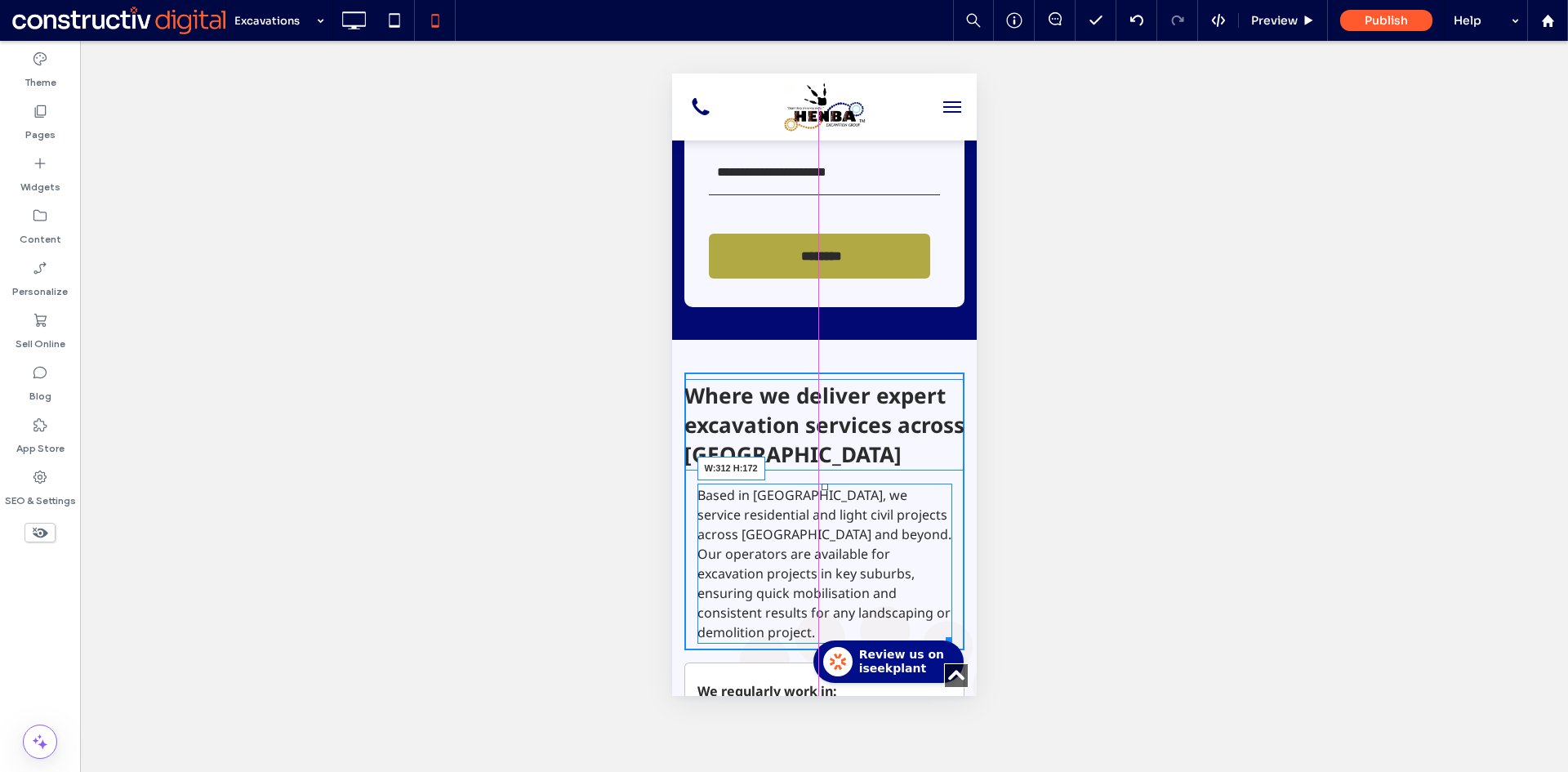
click at [941, 631] on div at bounding box center [945, 637] width 12 height 12
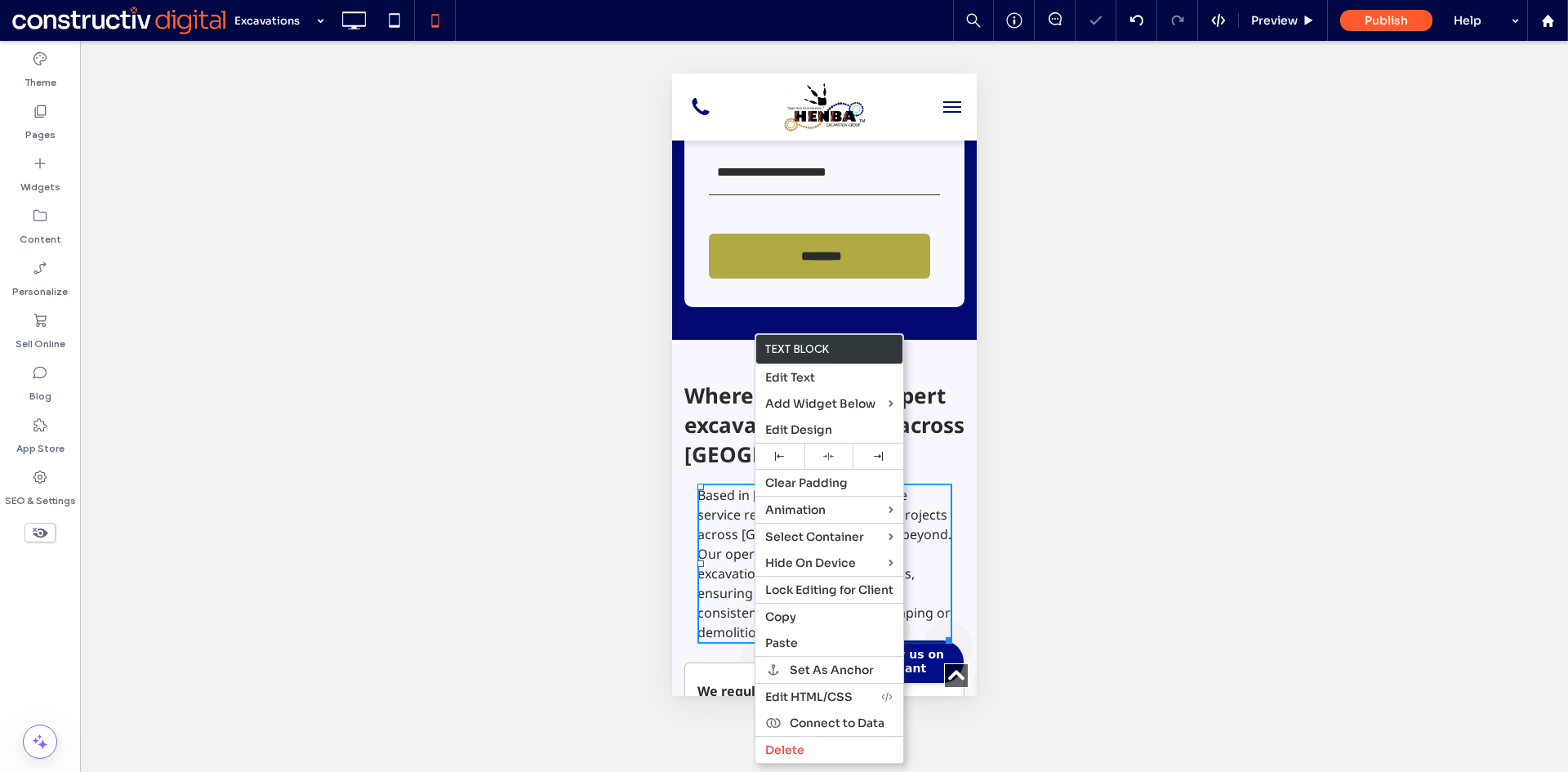
drag, startPoint x: 778, startPoint y: 461, endPoint x: 711, endPoint y: 446, distance: 68.7
click at [779, 460] on div at bounding box center [779, 457] width 49 height 26
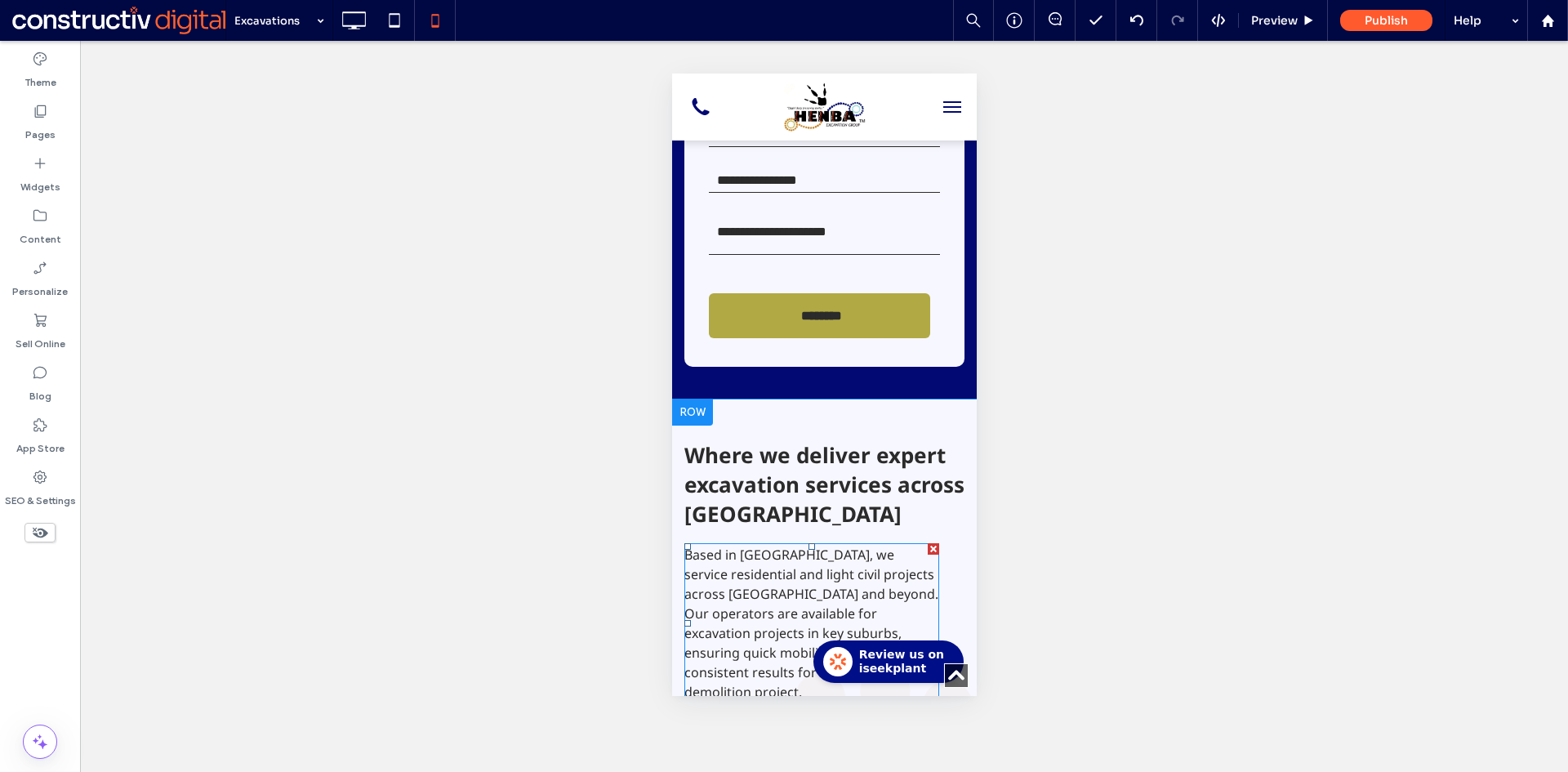
scroll to position [3104, 0]
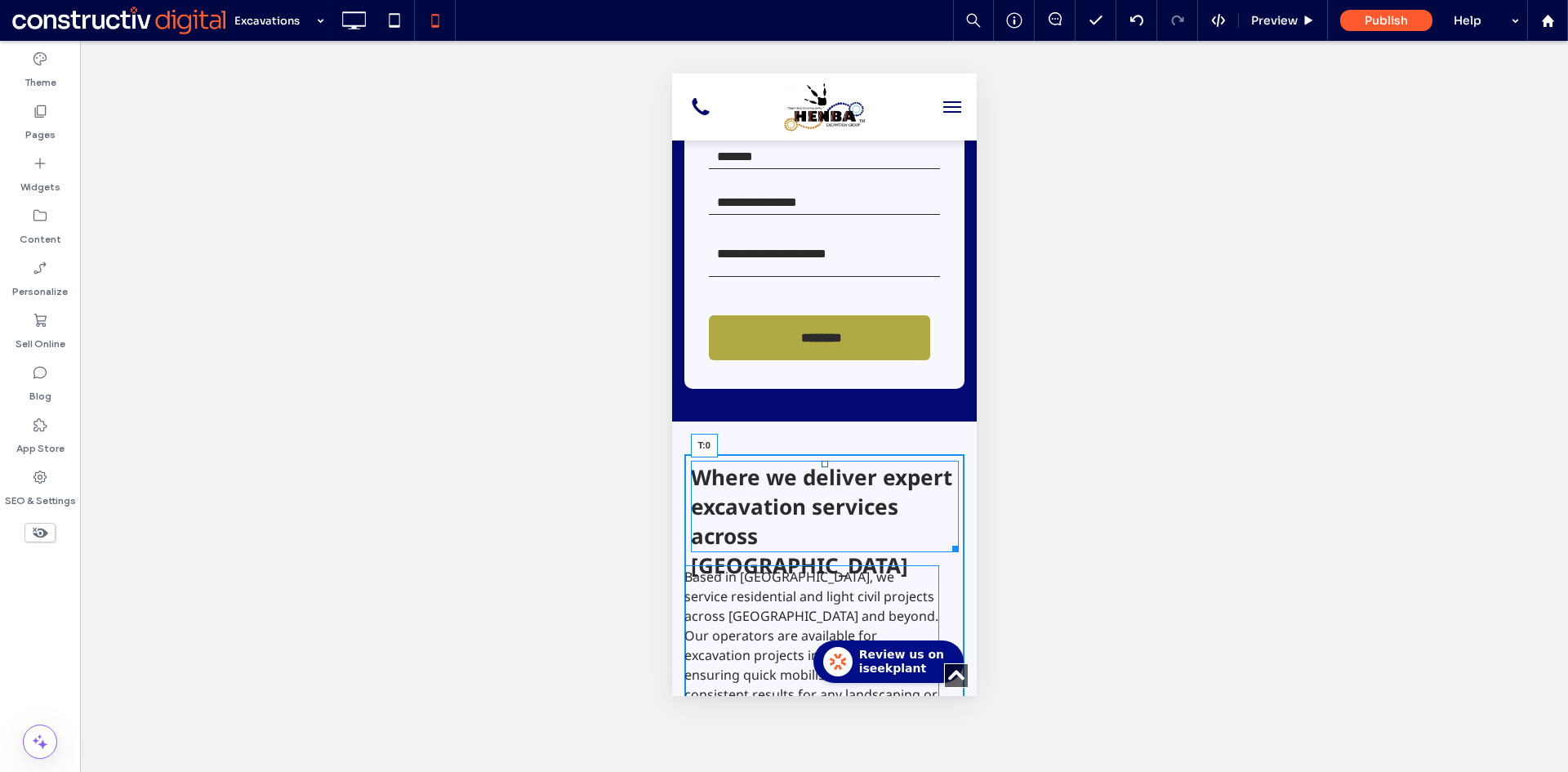
click at [820, 461] on div at bounding box center [824, 464] width 7 height 7
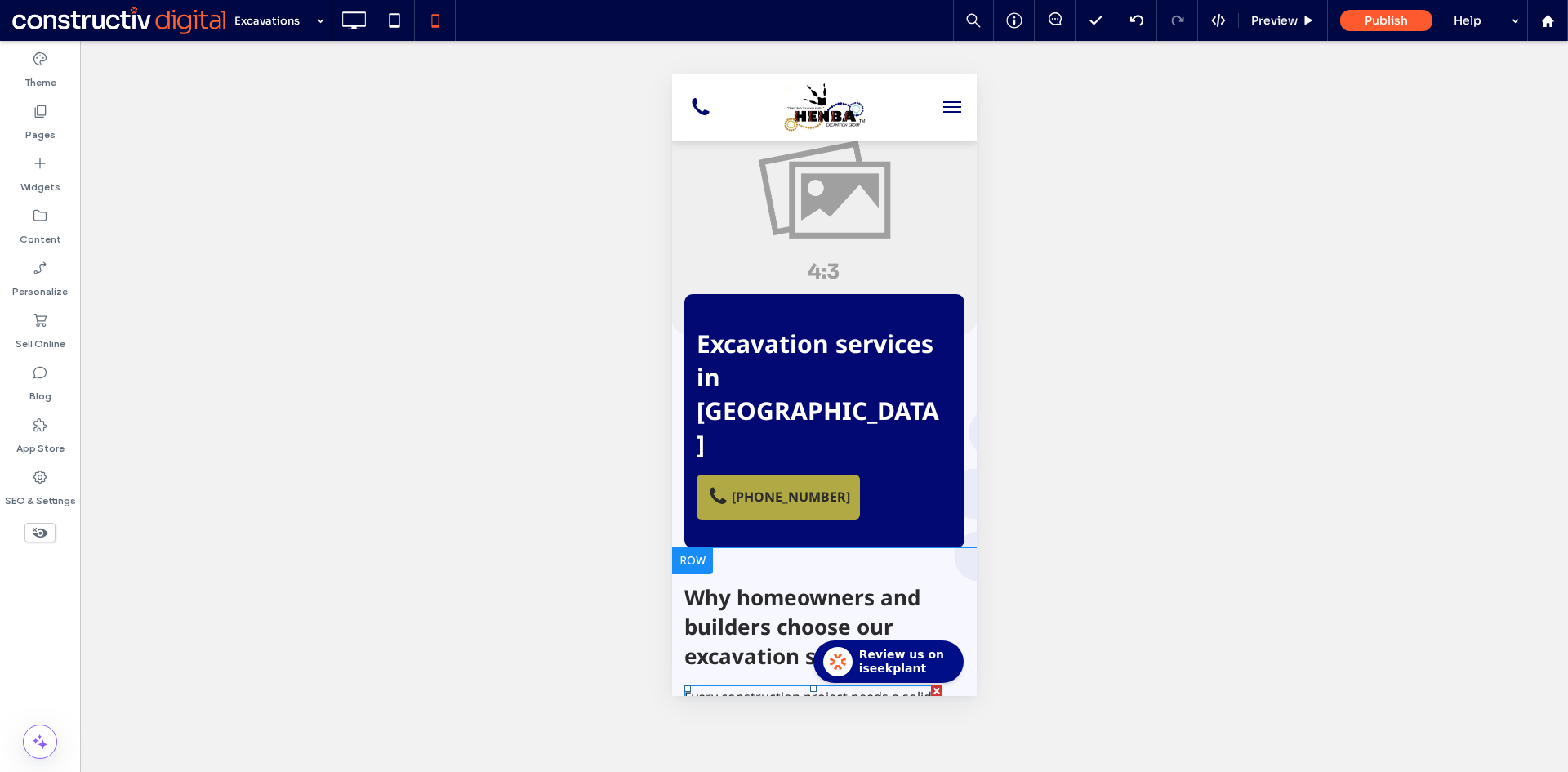
scroll to position [0, 0]
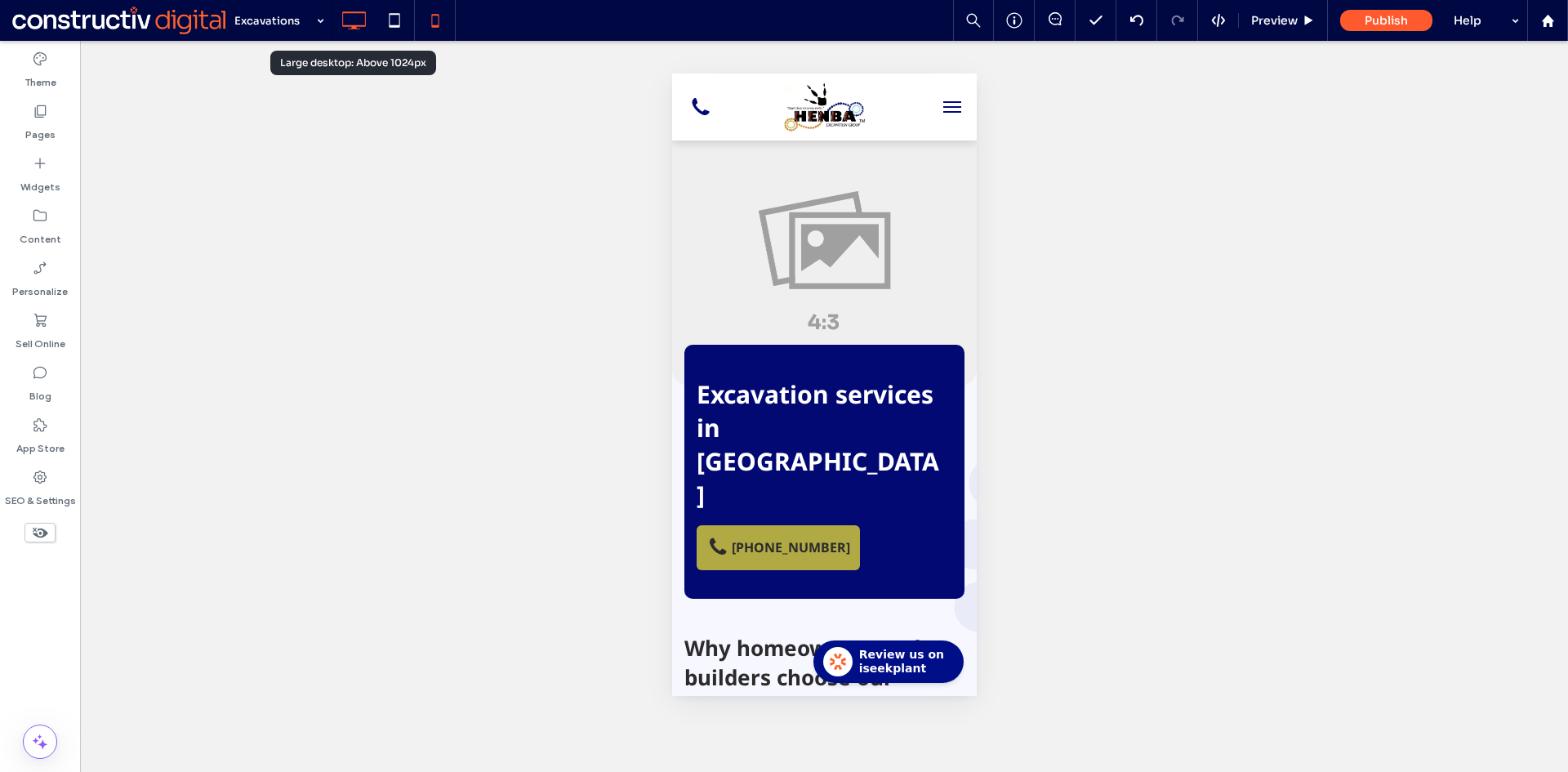
click at [360, 17] on icon at bounding box center [354, 21] width 33 height 33
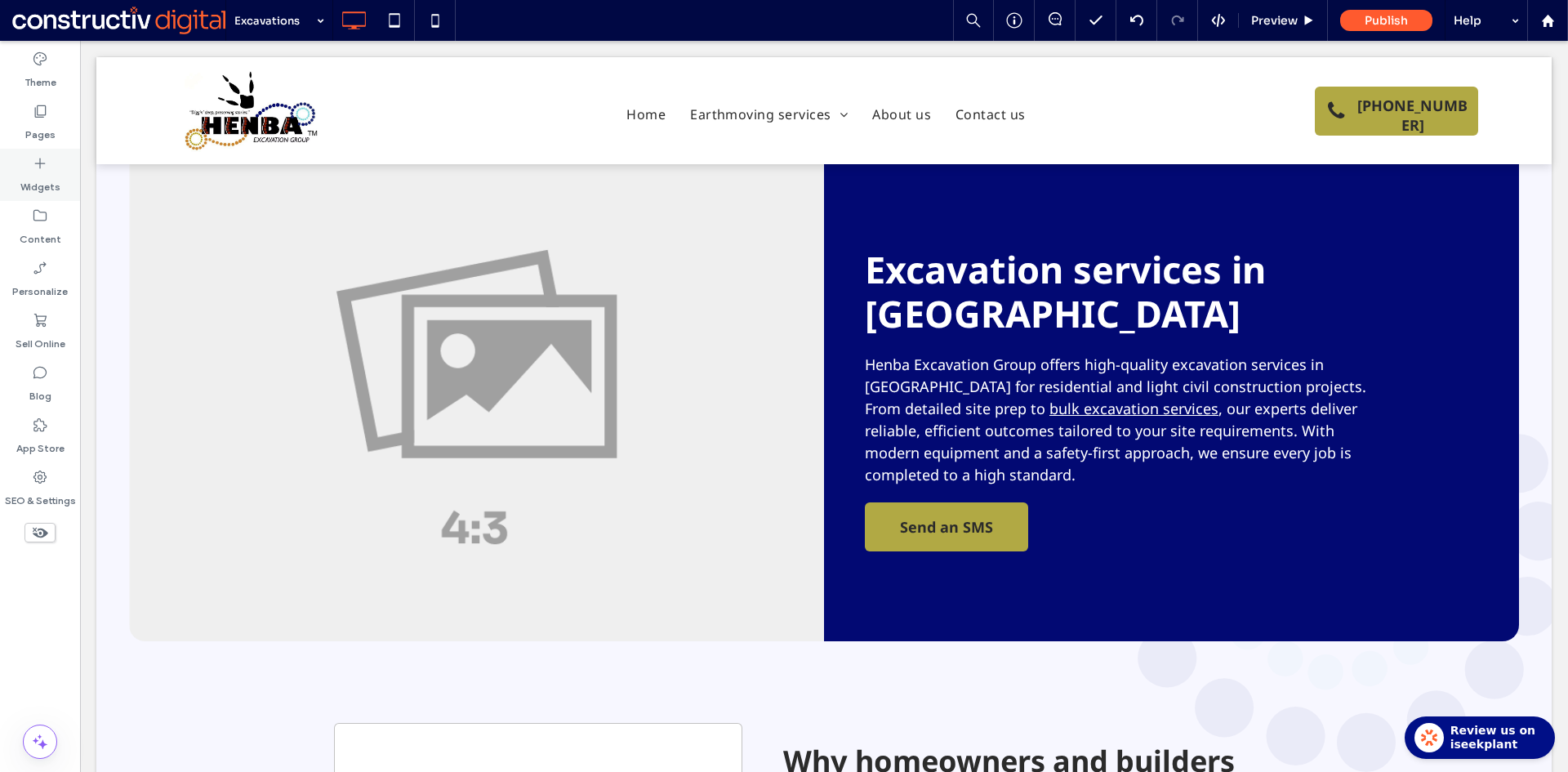
click at [37, 120] on label "Pages" at bounding box center [40, 130] width 30 height 23
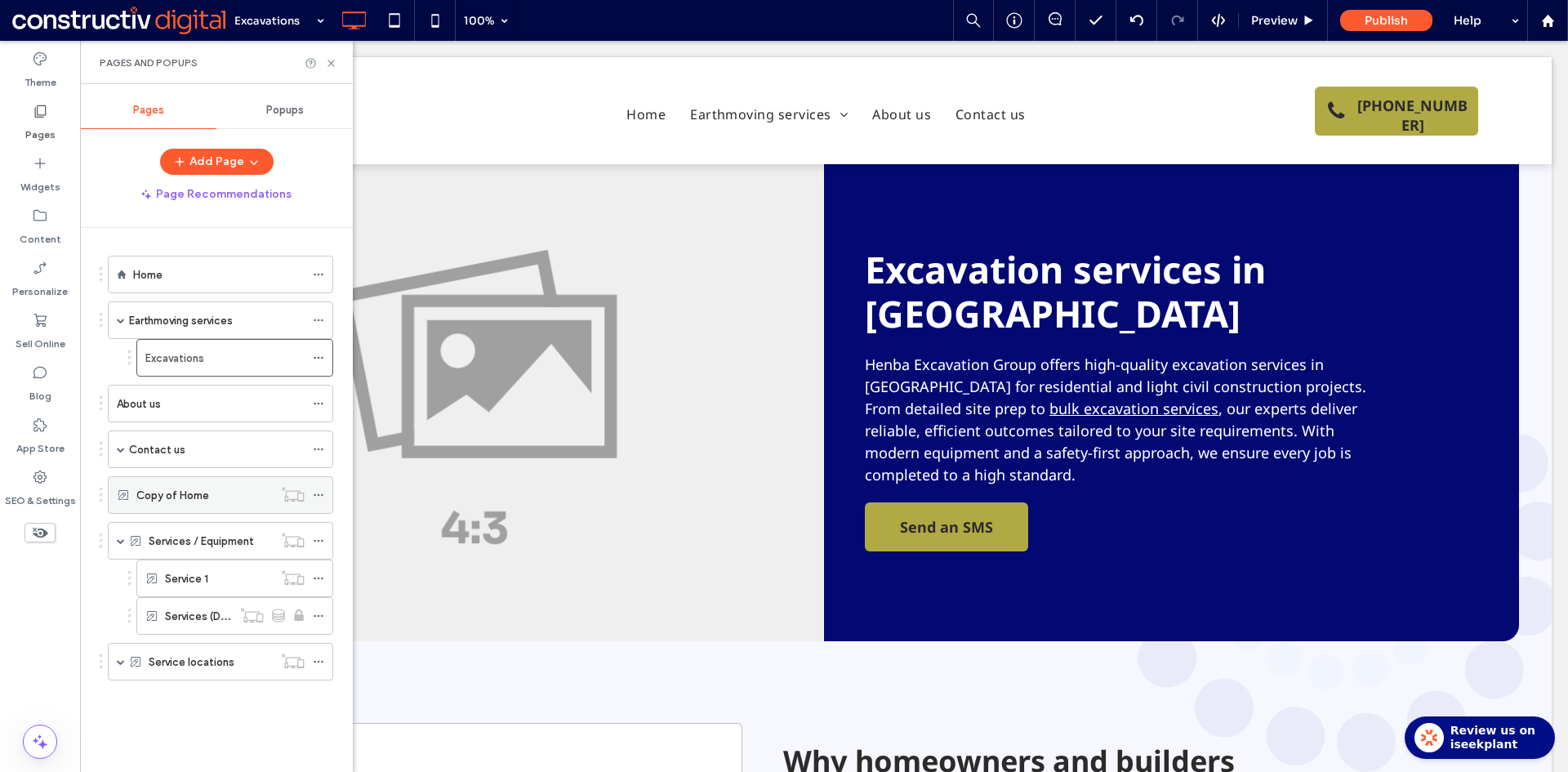
click at [218, 491] on div "Copy of Home" at bounding box center [204, 494] width 136 height 18
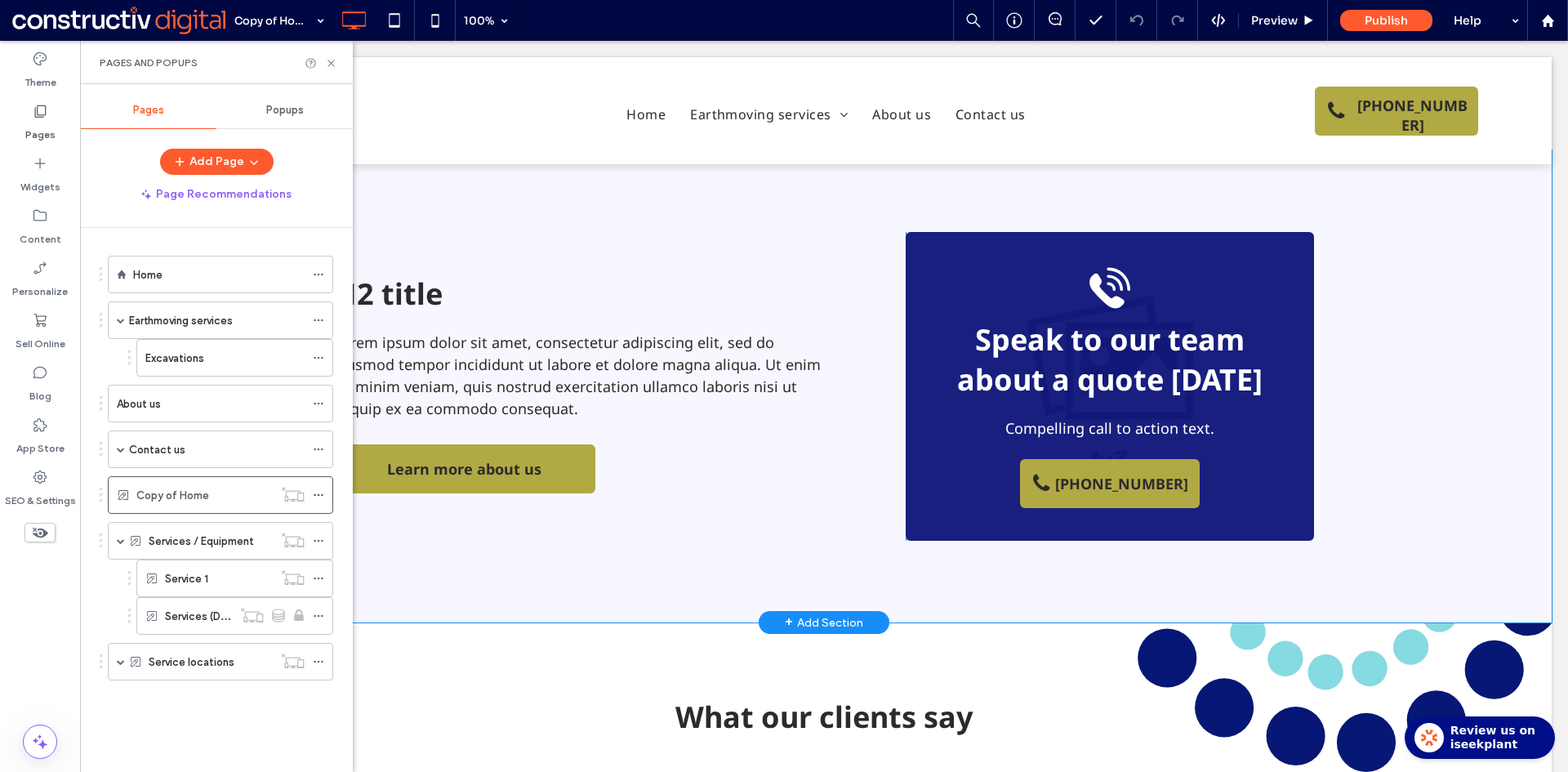
scroll to position [1798, 0]
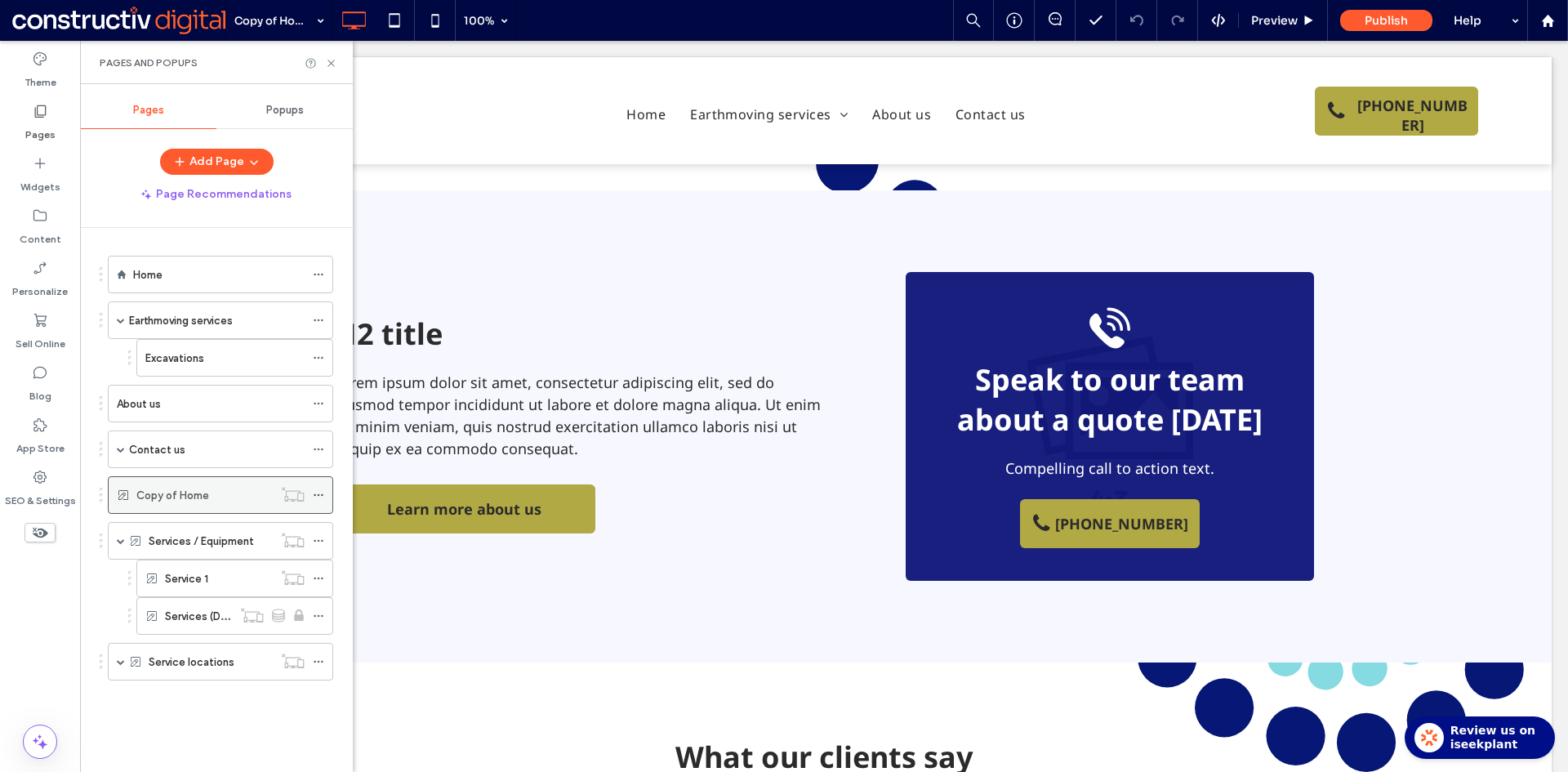
click at [323, 496] on use at bounding box center [318, 495] width 9 height 3
click at [208, 715] on div "Home Earthmoving services Excavations About us Contact us Thank you Privacy pol…" at bounding box center [216, 483] width 234 height 472
click at [163, 278] on div "Home" at bounding box center [218, 274] width 171 height 18
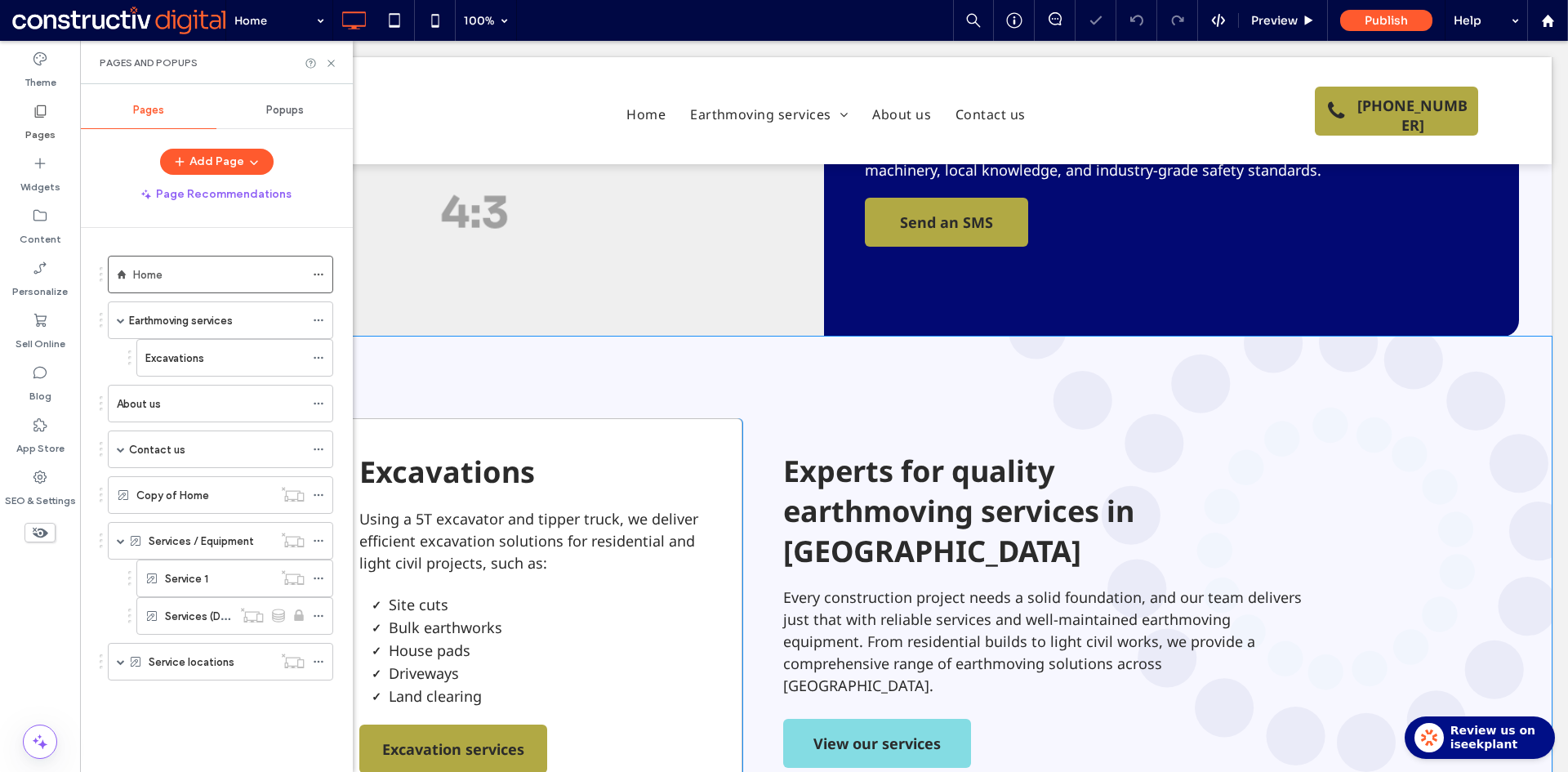
scroll to position [572, 0]
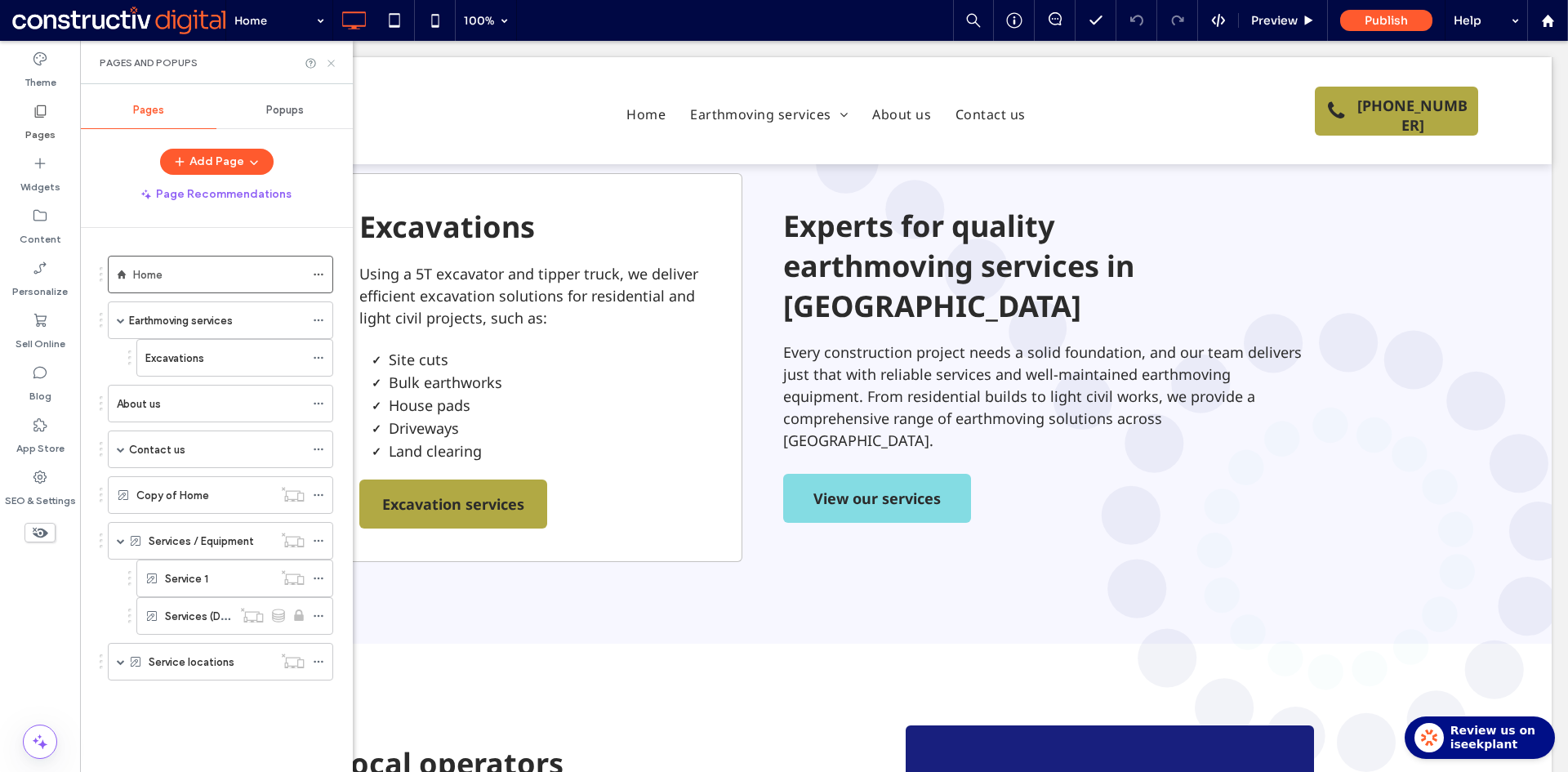
drag, startPoint x: 331, startPoint y: 64, endPoint x: 720, endPoint y: 373, distance: 496.8
click at [331, 64] on icon at bounding box center [331, 63] width 12 height 12
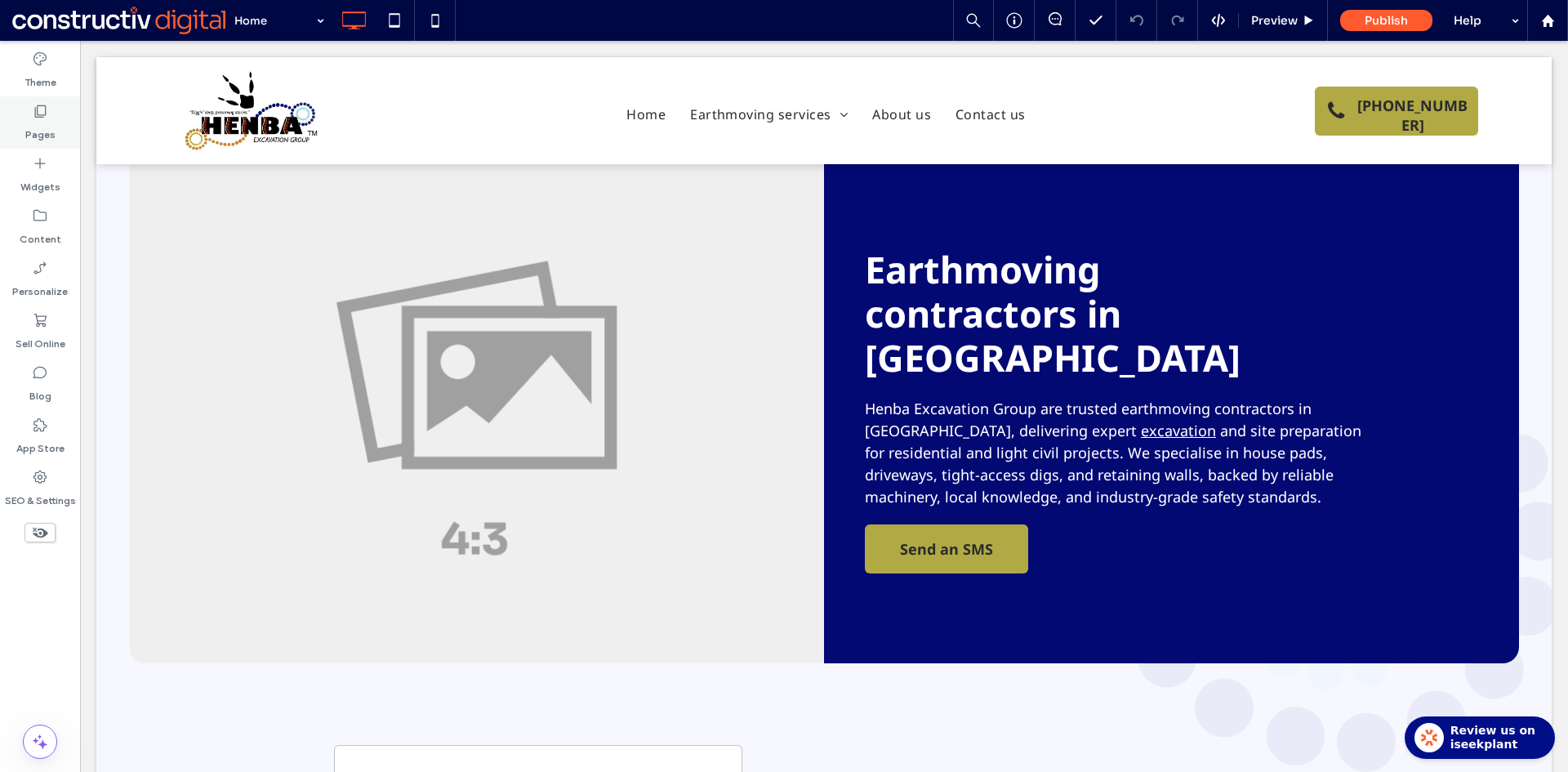
click at [27, 116] on div "Pages" at bounding box center [39, 123] width 80 height 52
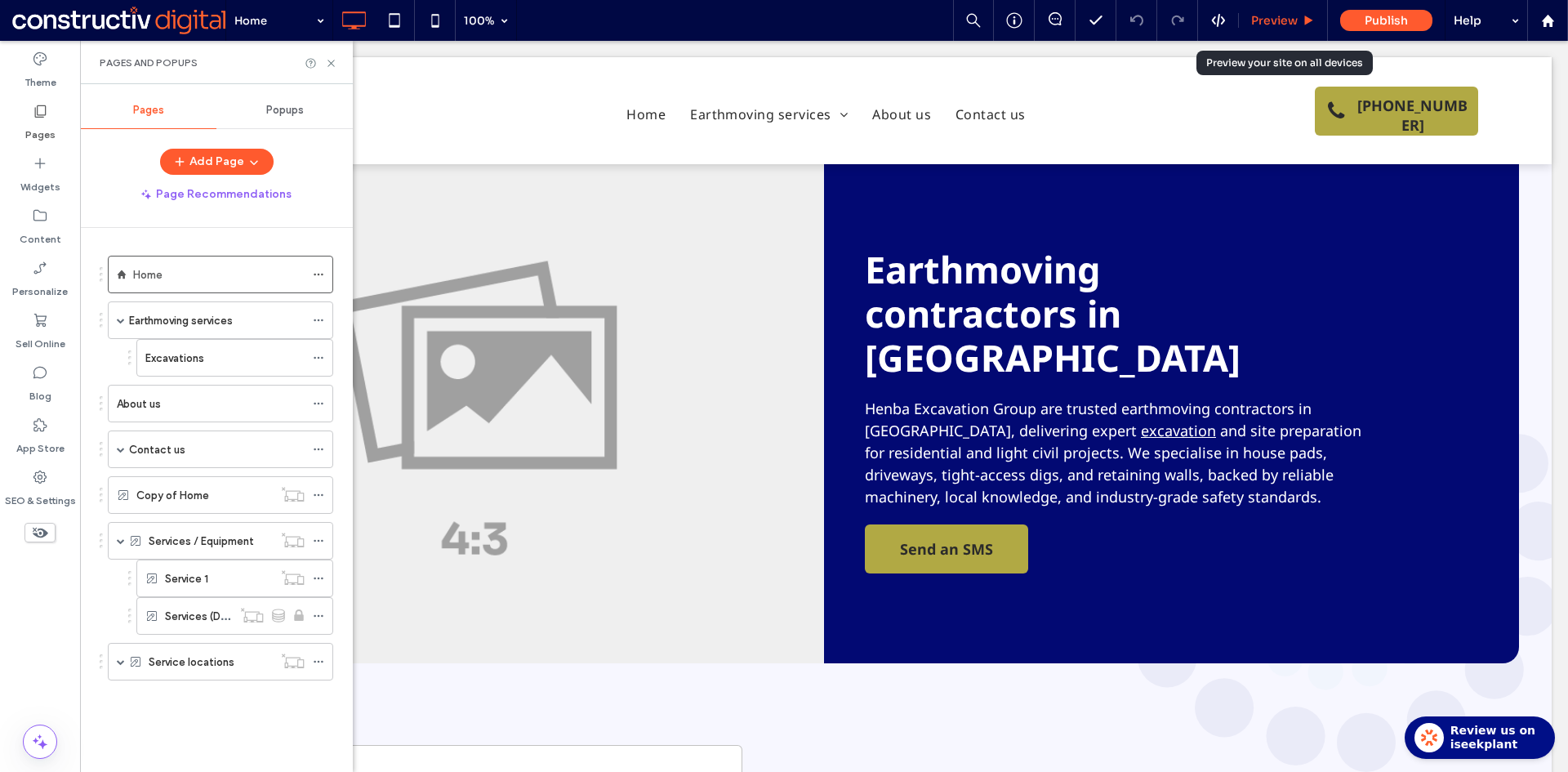
click at [1270, 25] on span "Preview" at bounding box center [1274, 20] width 46 height 15
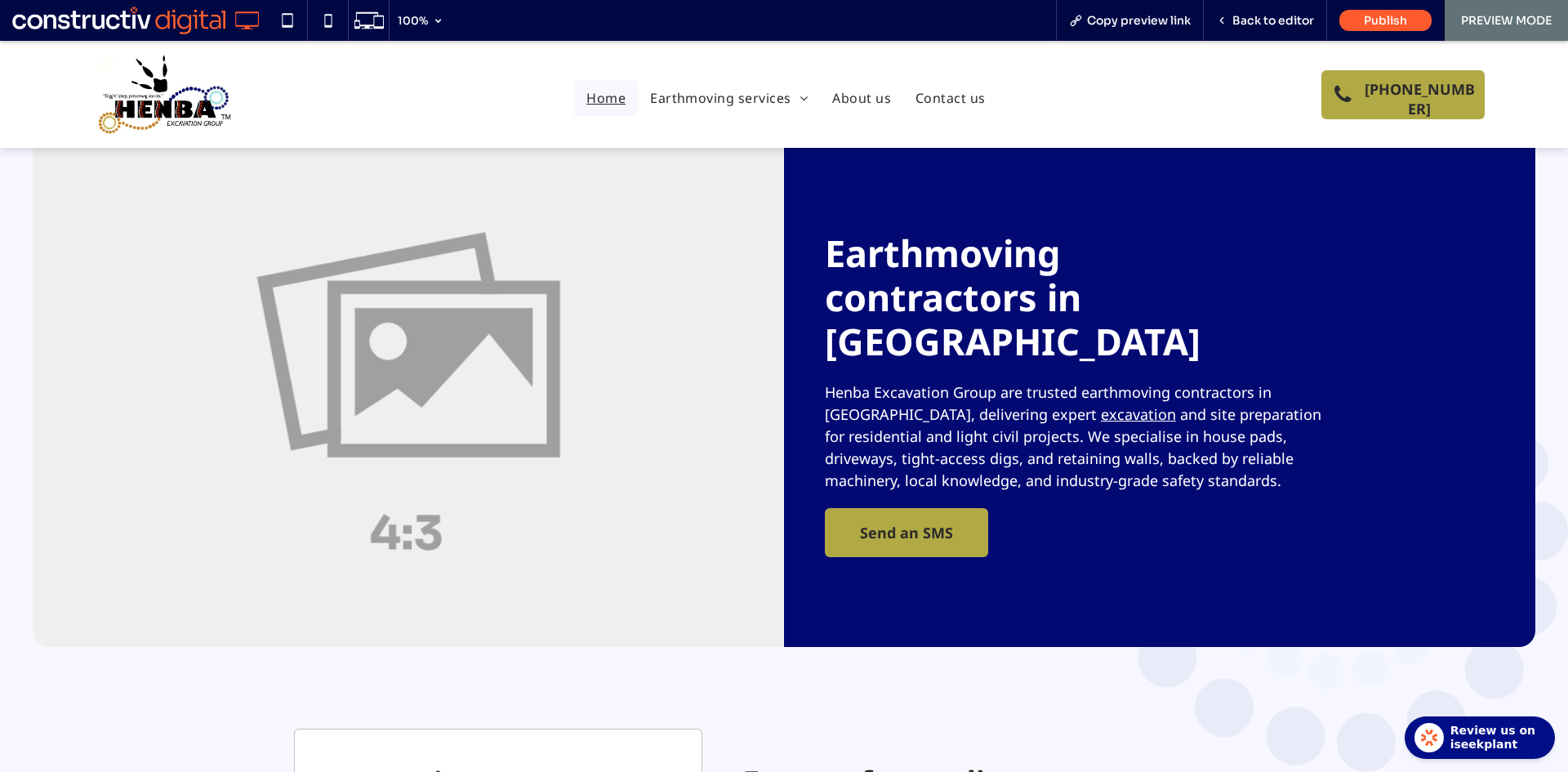
click at [1270, 25] on span "Back to editor" at bounding box center [1273, 20] width 81 height 15
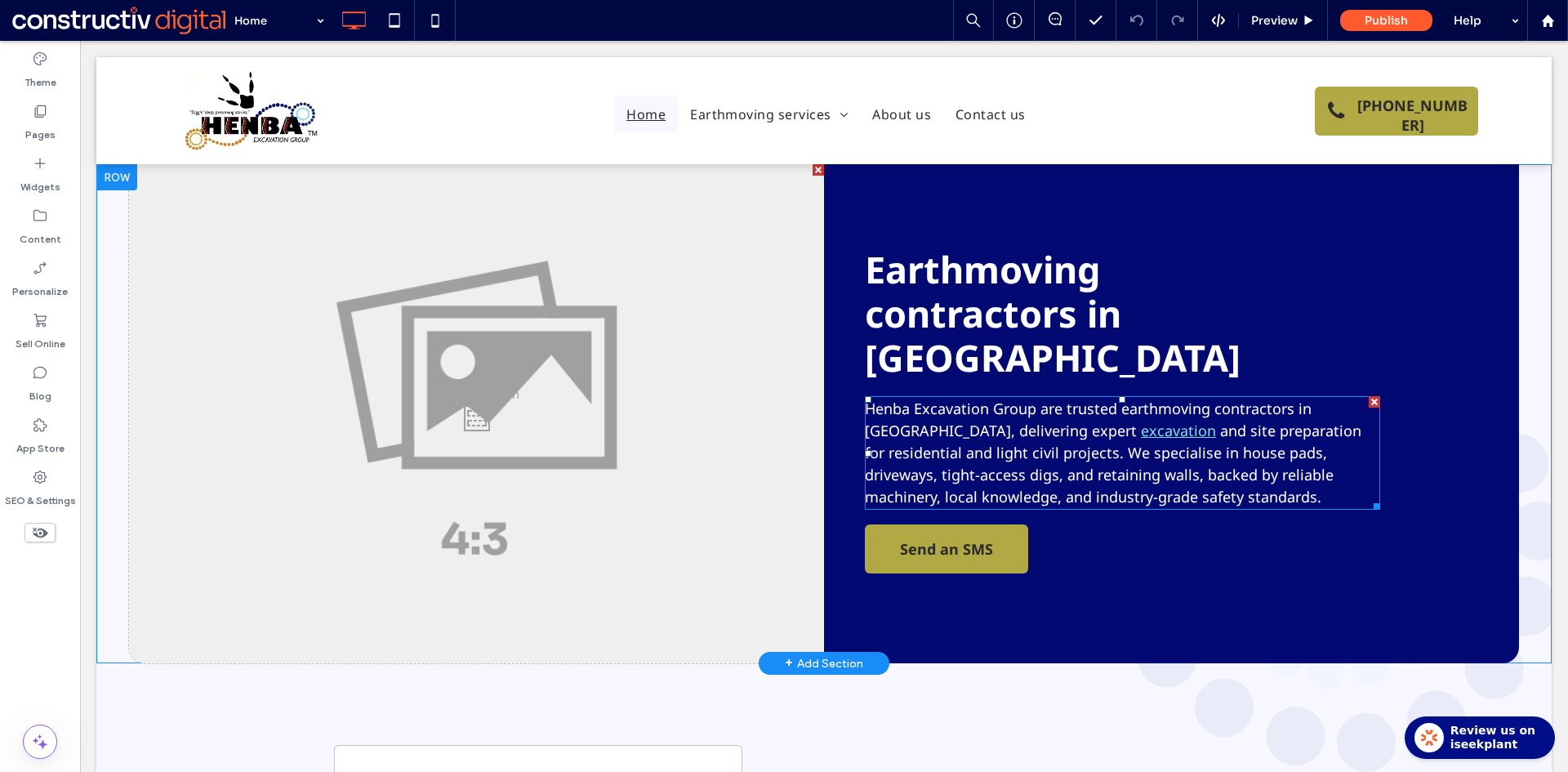
click at [1141, 421] on link "excavation" at bounding box center [1178, 430] width 75 height 20
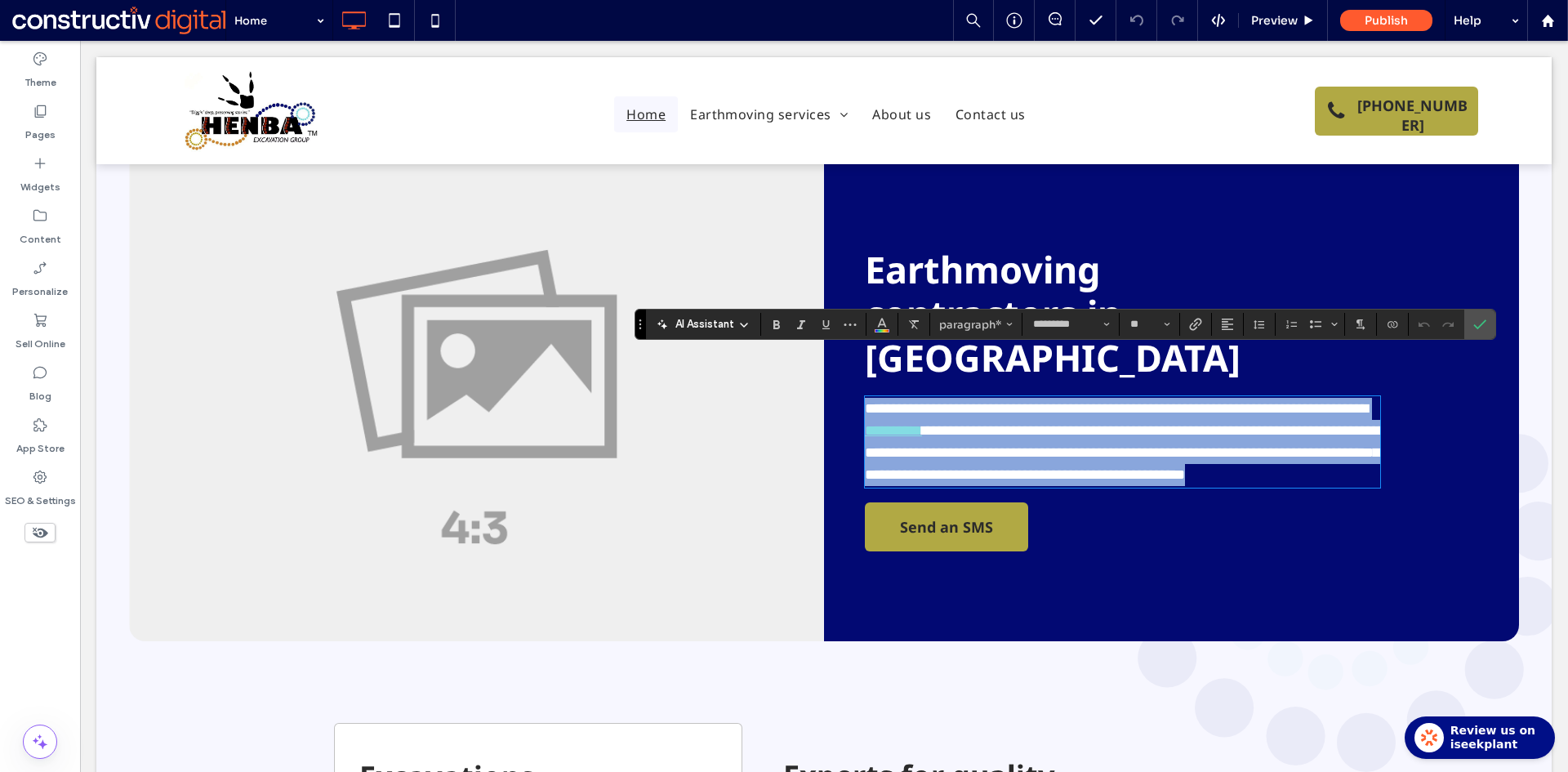
click at [921, 423] on link "**********" at bounding box center [893, 430] width 57 height 15
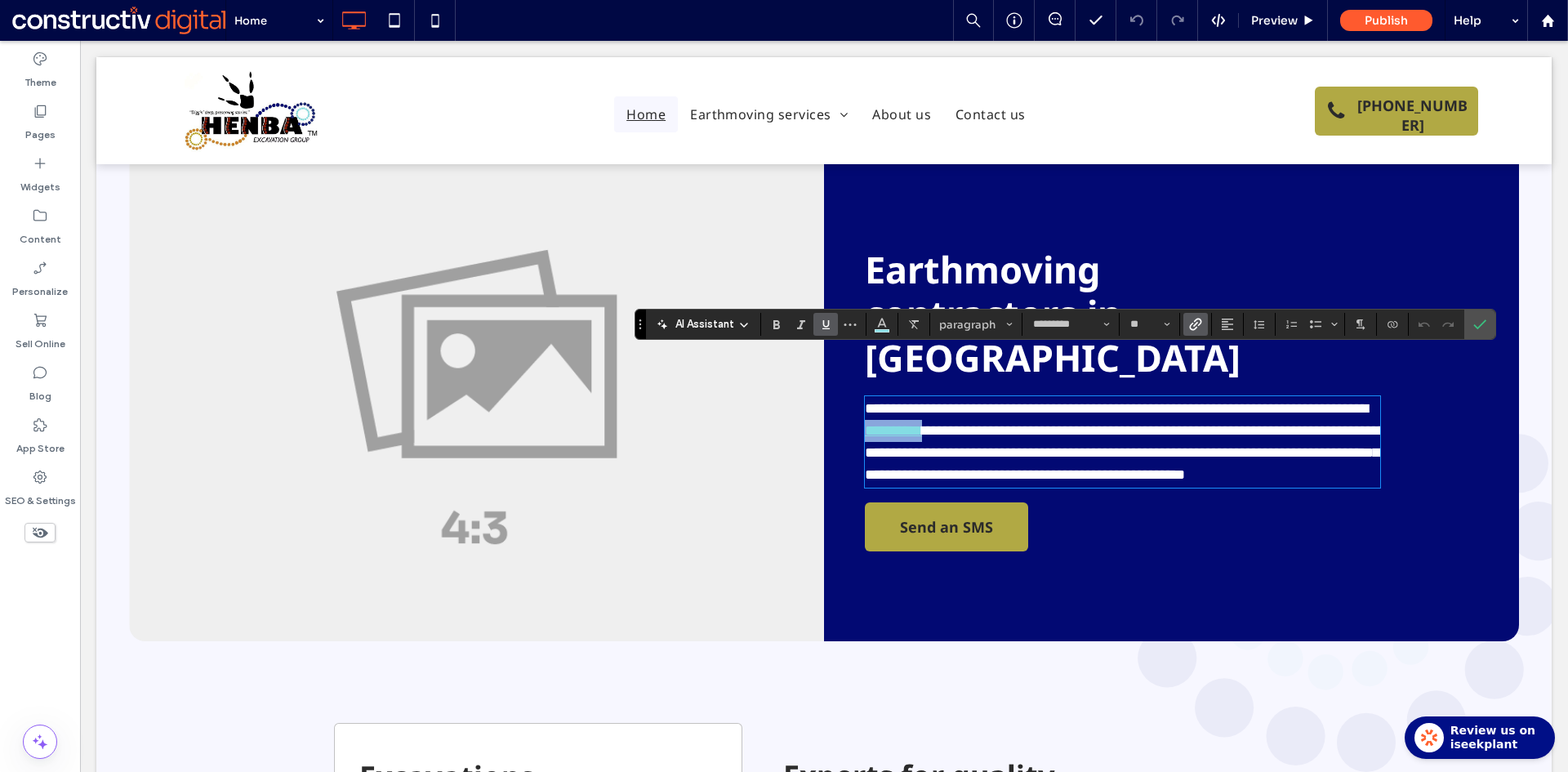
drag, startPoint x: 980, startPoint y: 388, endPoint x: 1050, endPoint y: 385, distance: 70.1
click at [921, 423] on link "**********" at bounding box center [893, 430] width 57 height 15
click at [1197, 323] on icon "Link" at bounding box center [1195, 324] width 13 height 13
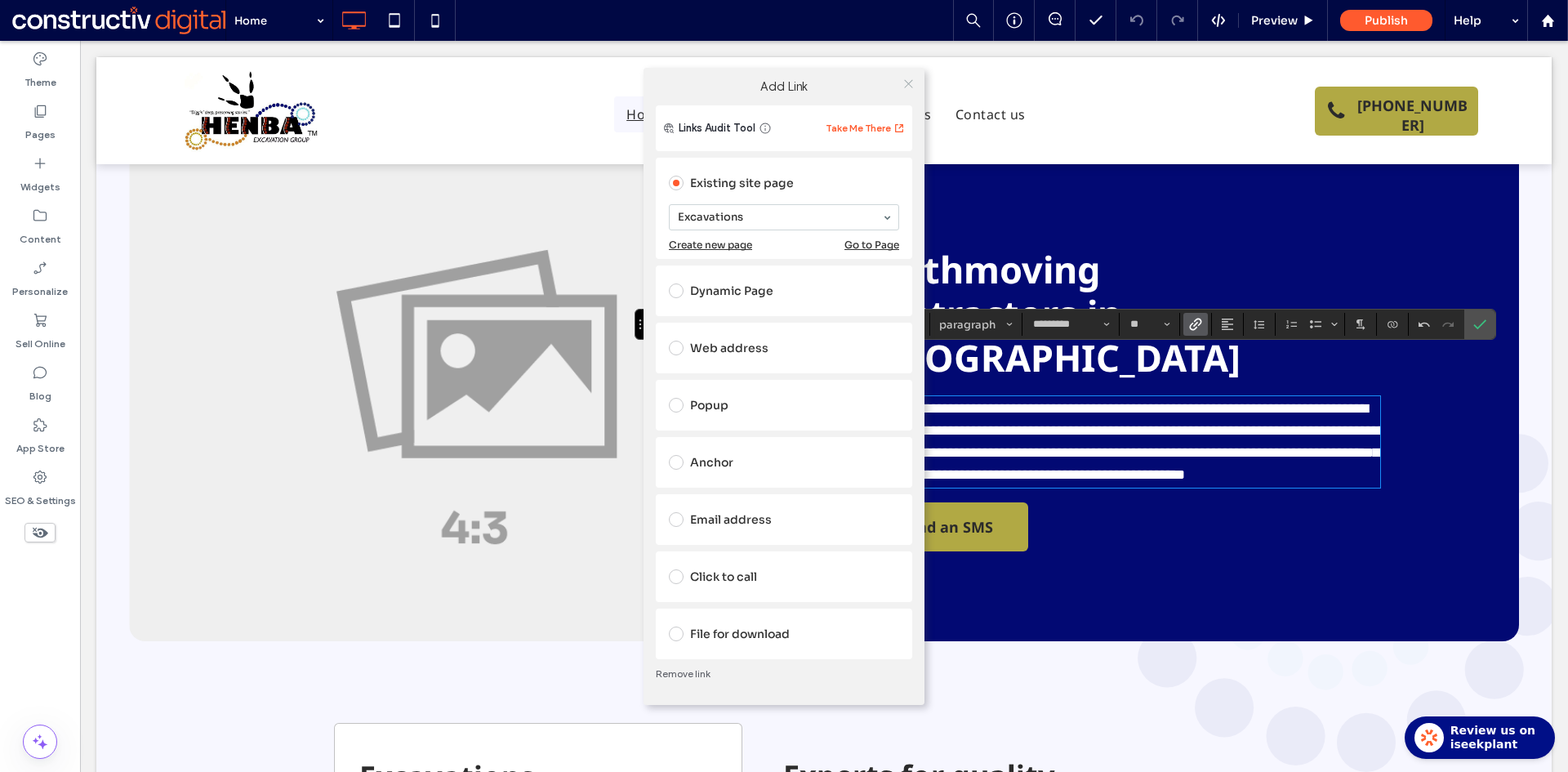
drag, startPoint x: 900, startPoint y: 93, endPoint x: 904, endPoint y: 85, distance: 8.9
click at [903, 87] on div at bounding box center [908, 84] width 25 height 25
click at [907, 80] on icon at bounding box center [909, 84] width 12 height 12
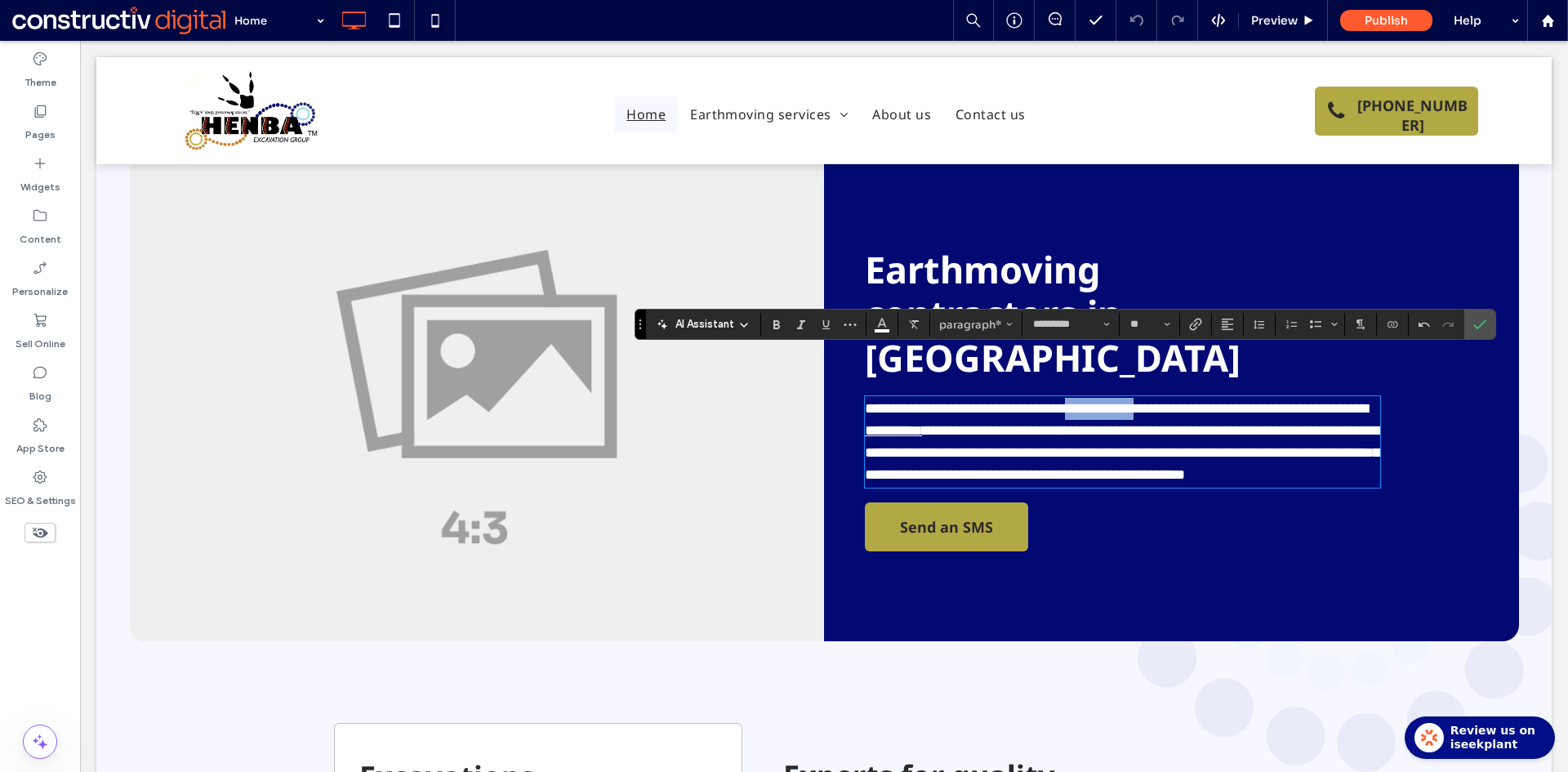
drag, startPoint x: 1112, startPoint y: 368, endPoint x: 1202, endPoint y: 364, distance: 90.1
click at [1204, 401] on span "**********" at bounding box center [1116, 408] width 503 height 15
click at [1149, 423] on span "**********" at bounding box center [1124, 452] width 520 height 59
drag, startPoint x: 1112, startPoint y: 363, endPoint x: 1284, endPoint y: 360, distance: 172.0
click at [1284, 401] on span "**********" at bounding box center [1116, 408] width 503 height 15
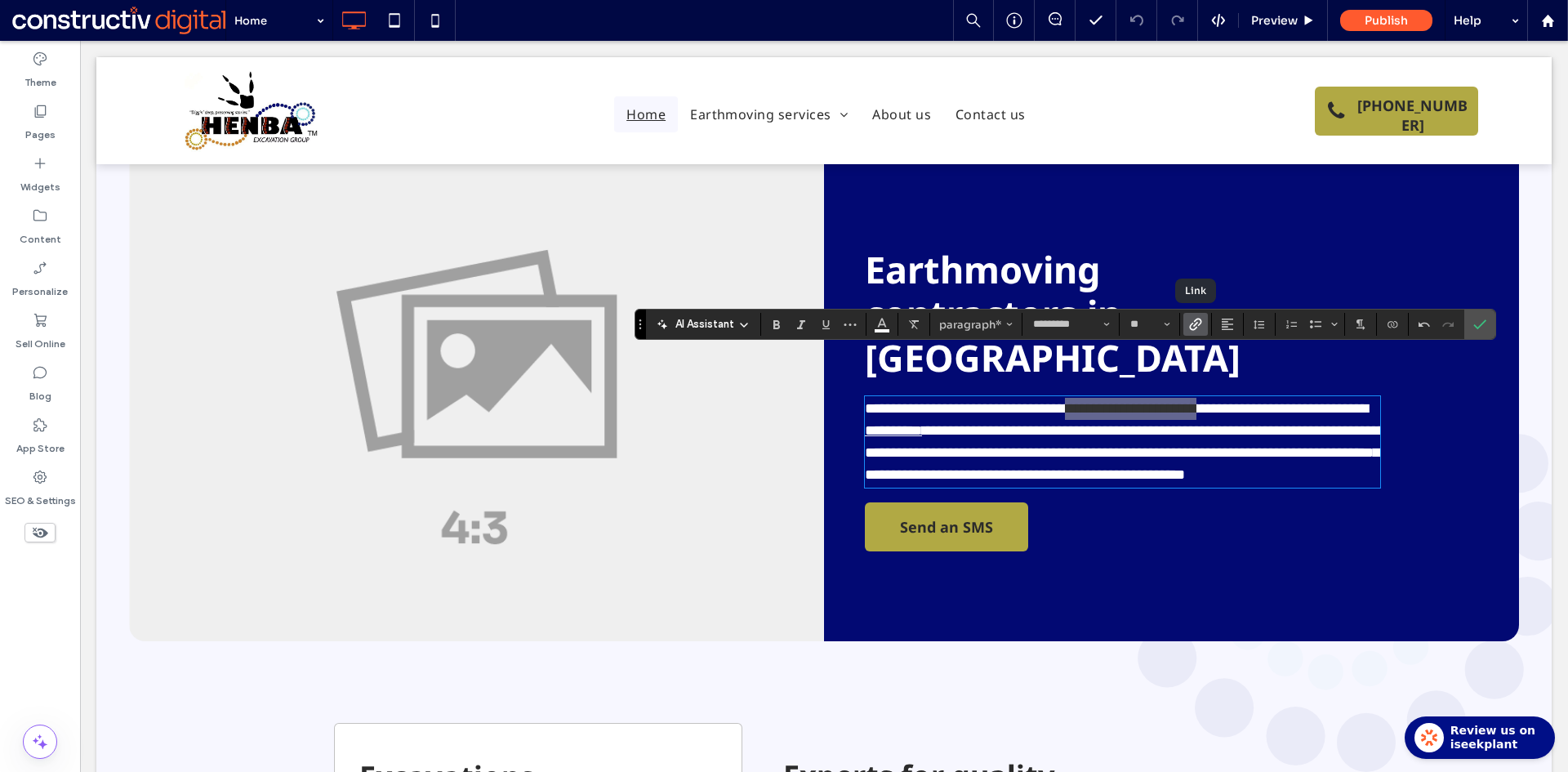
click at [1198, 325] on icon "Link" at bounding box center [1195, 324] width 13 height 13
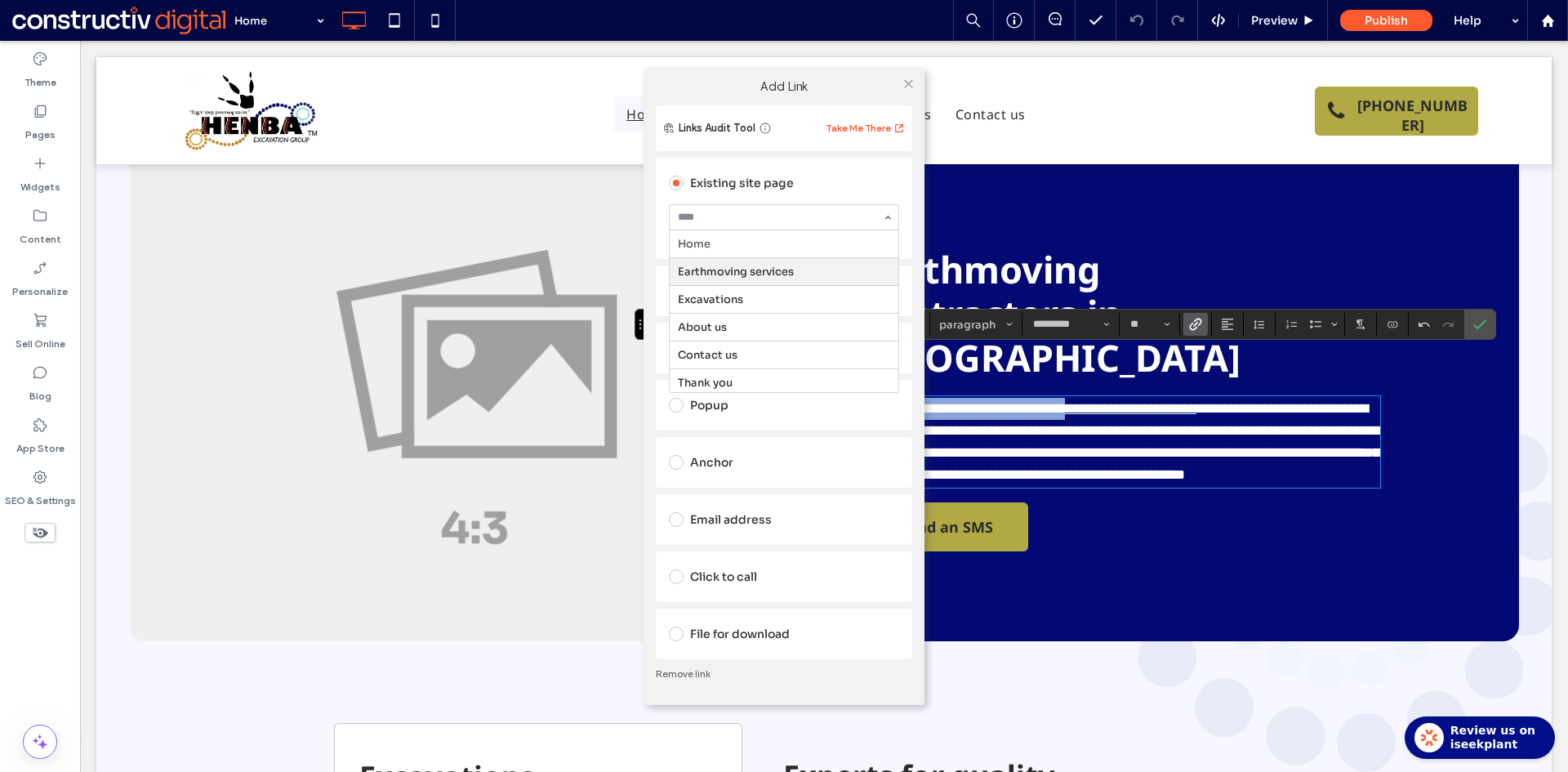
drag, startPoint x: 756, startPoint y: 270, endPoint x: 769, endPoint y: 251, distance: 23.0
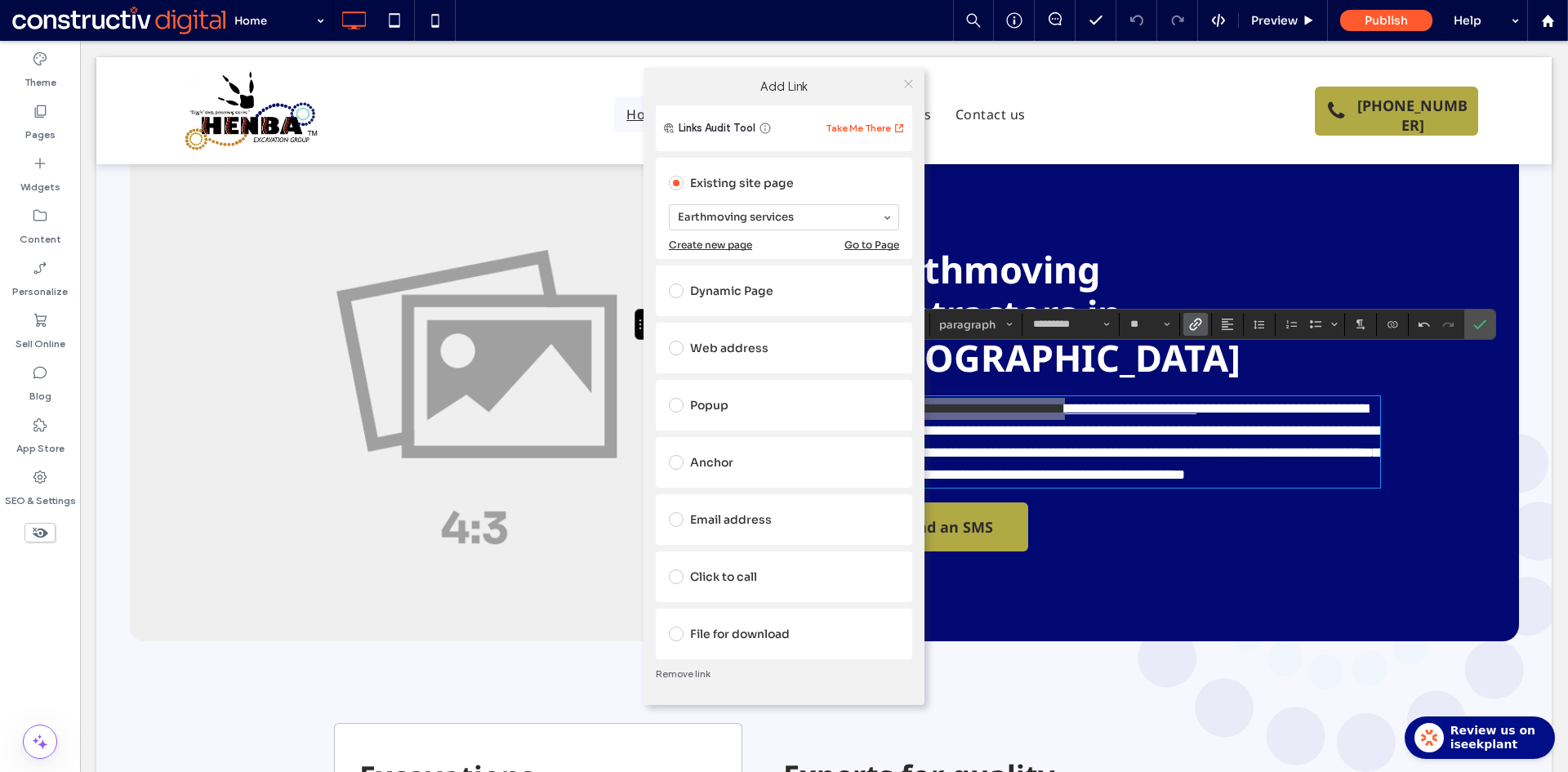
click at [909, 81] on icon at bounding box center [909, 84] width 12 height 12
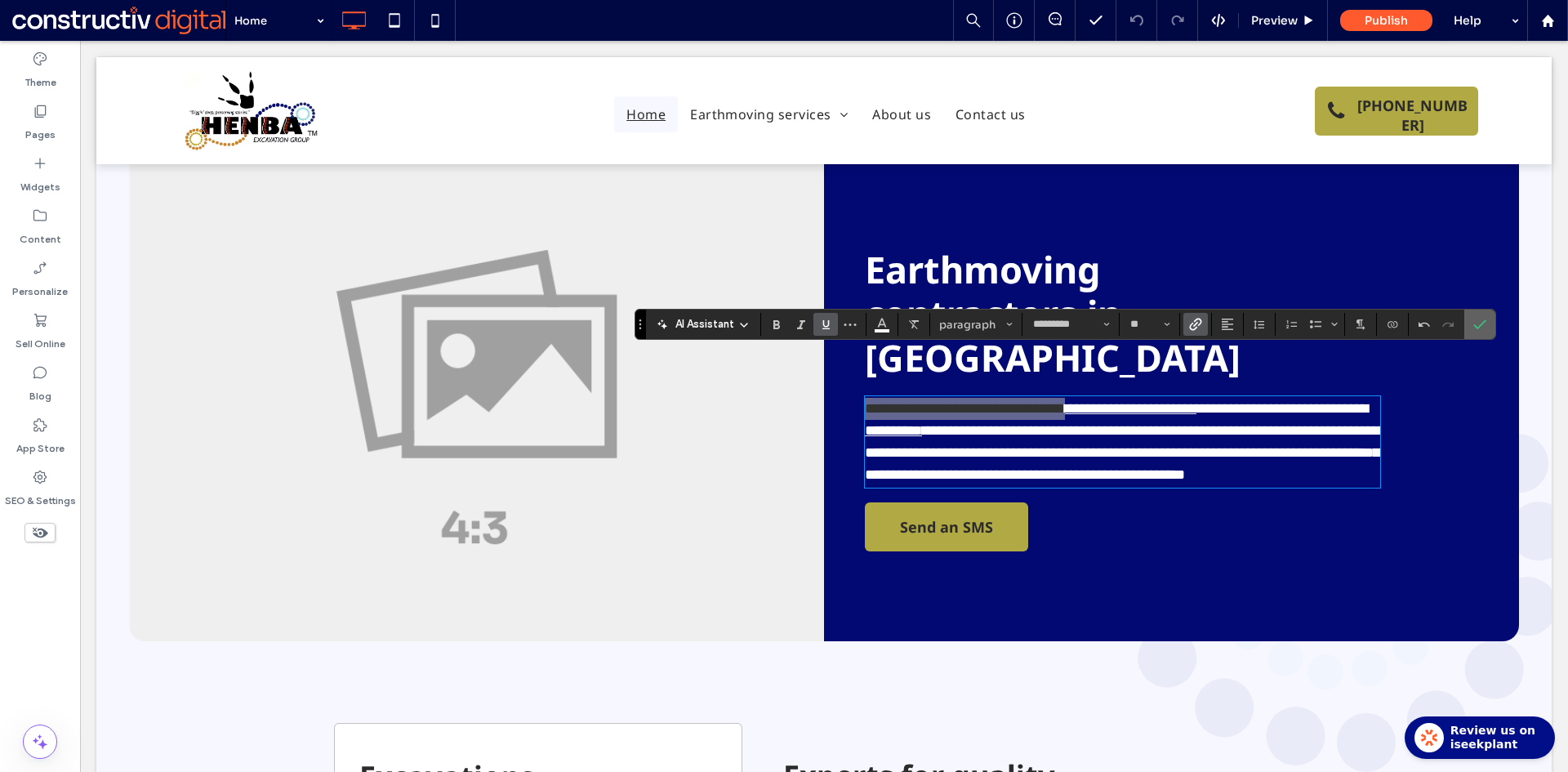
click at [1483, 325] on icon "Confirm" at bounding box center [1479, 324] width 13 height 13
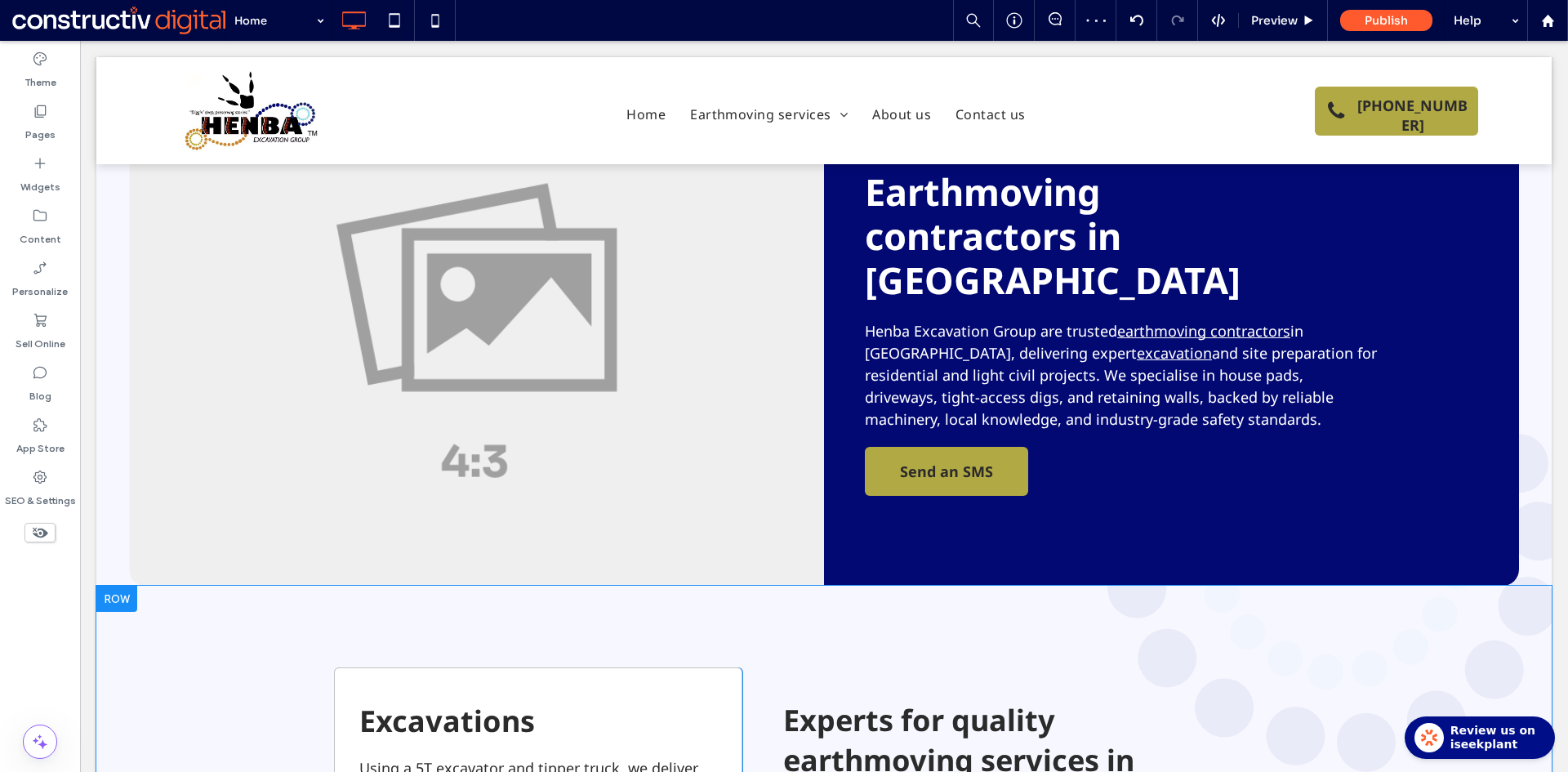
scroll to position [245, 0]
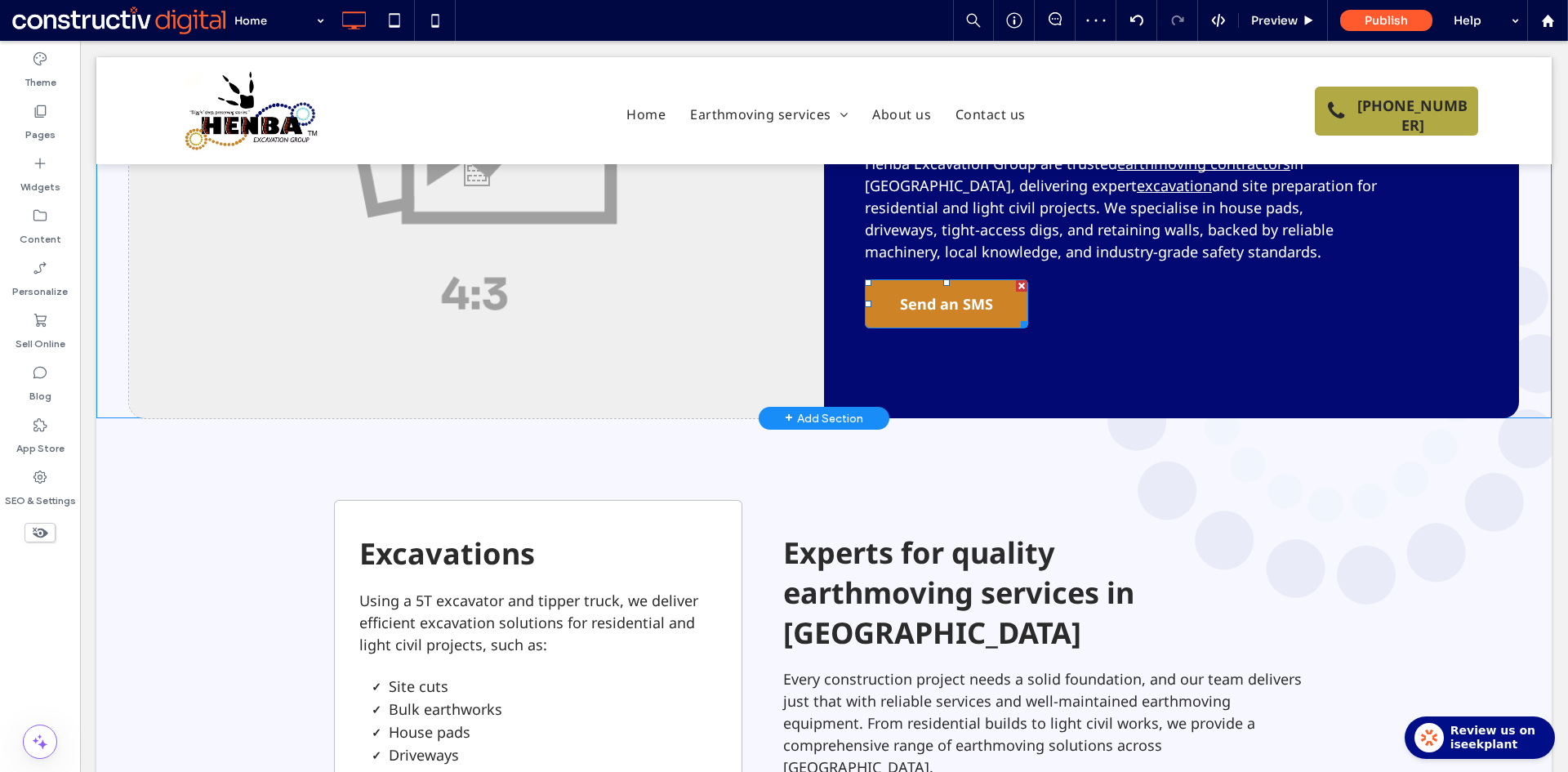
drag, startPoint x: 940, startPoint y: 259, endPoint x: 919, endPoint y: 256, distance: 21.2
click at [940, 281] on span "Send an SMS" at bounding box center [946, 303] width 93 height 45
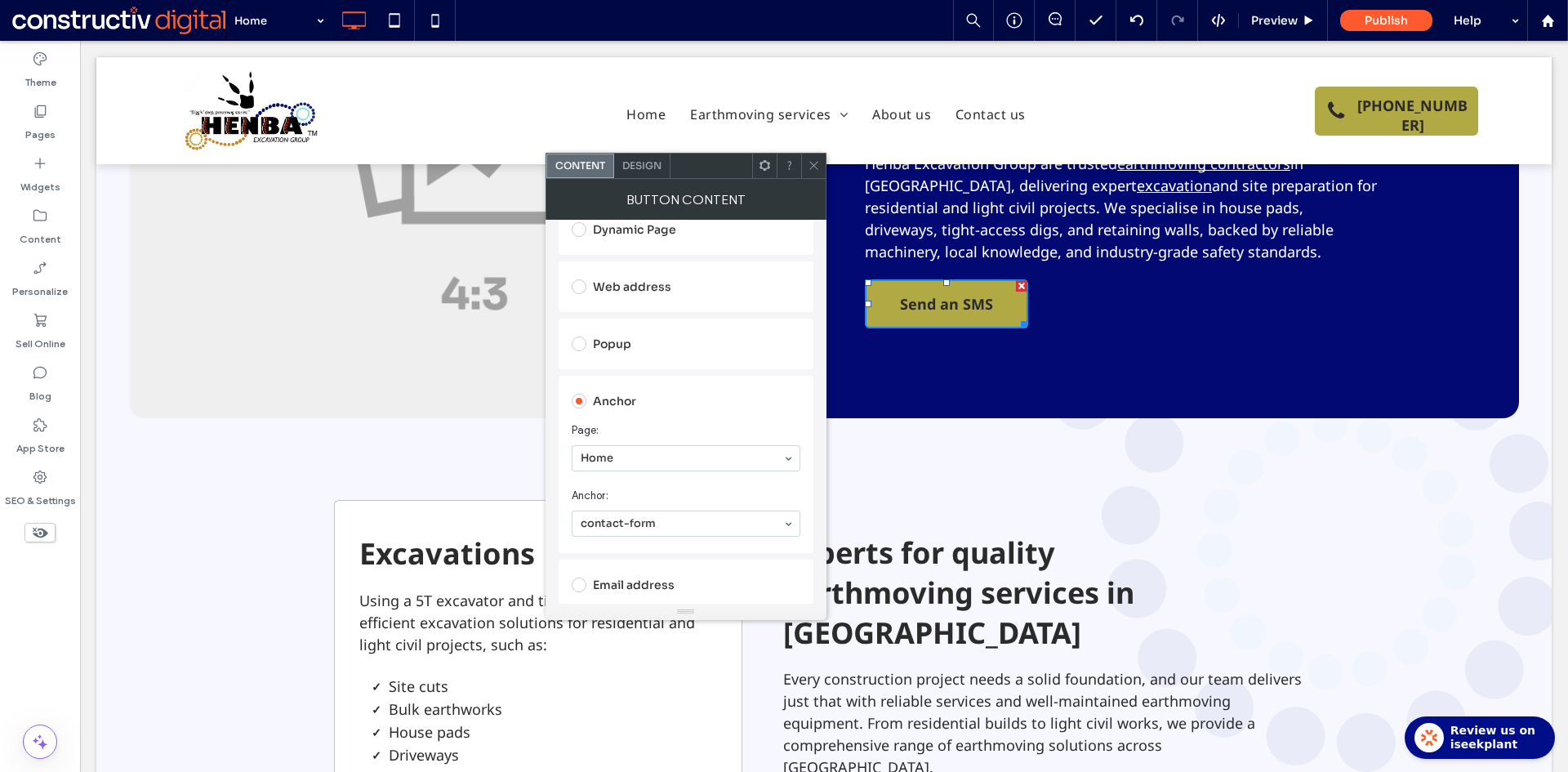
click at [814, 169] on icon at bounding box center [814, 165] width 12 height 12
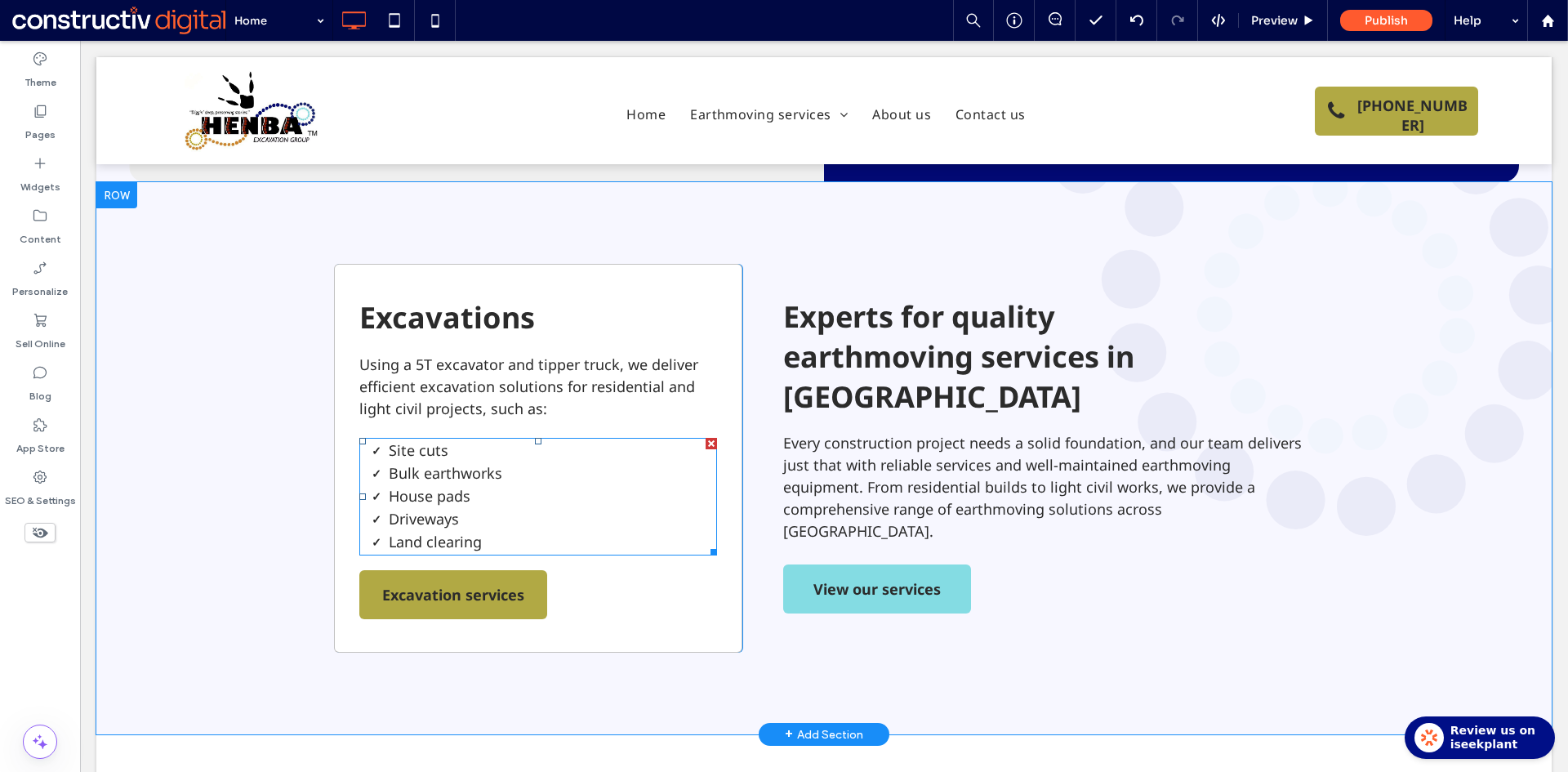
scroll to position [490, 0]
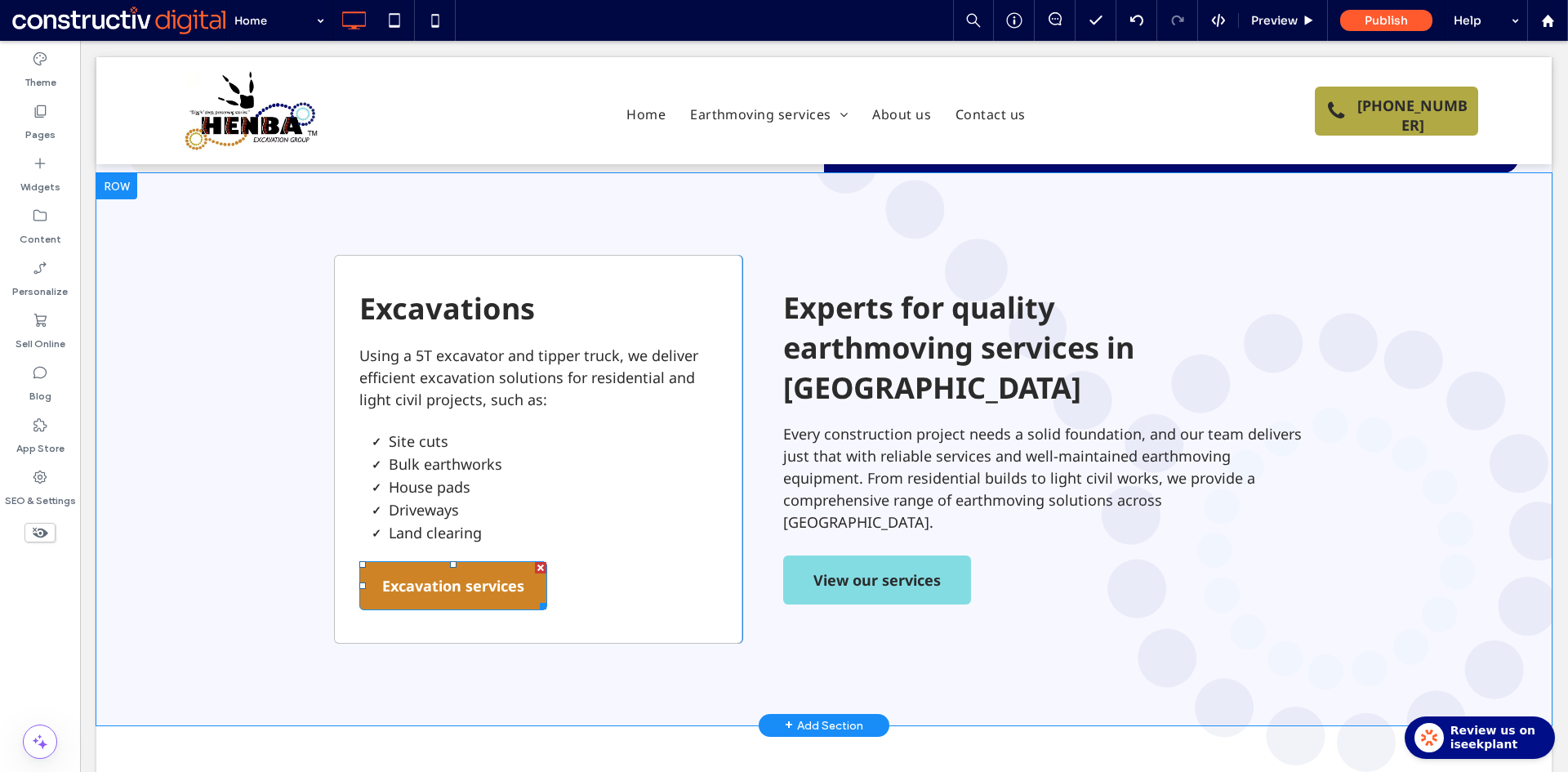
click at [496, 563] on span "Excavation services" at bounding box center [453, 585] width 142 height 45
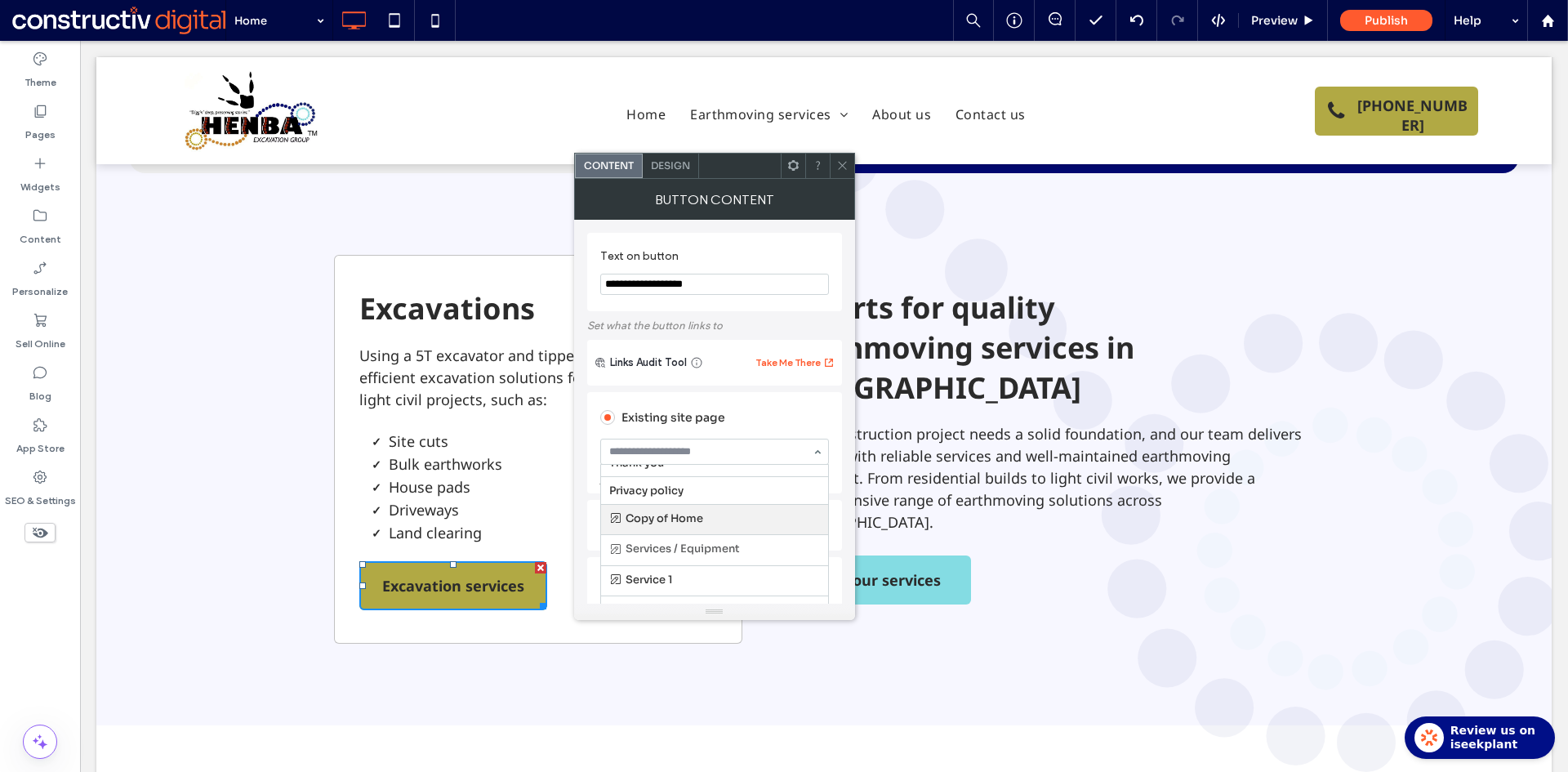
scroll to position [0, 0]
click at [844, 169] on icon at bounding box center [842, 165] width 12 height 12
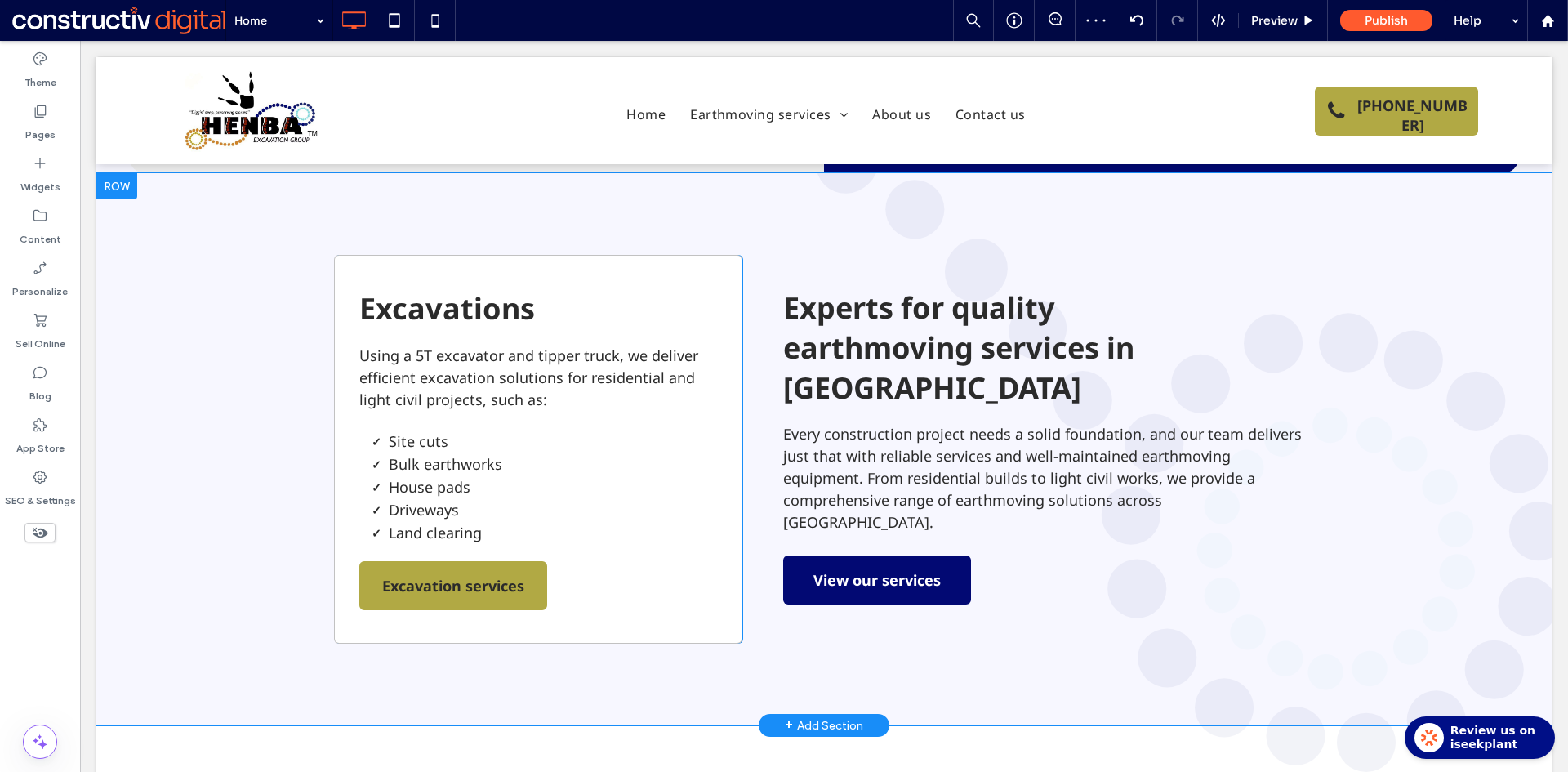
drag, startPoint x: 847, startPoint y: 515, endPoint x: 851, endPoint y: 500, distance: 15.5
click at [847, 557] on span "View our services" at bounding box center [877, 579] width 128 height 45
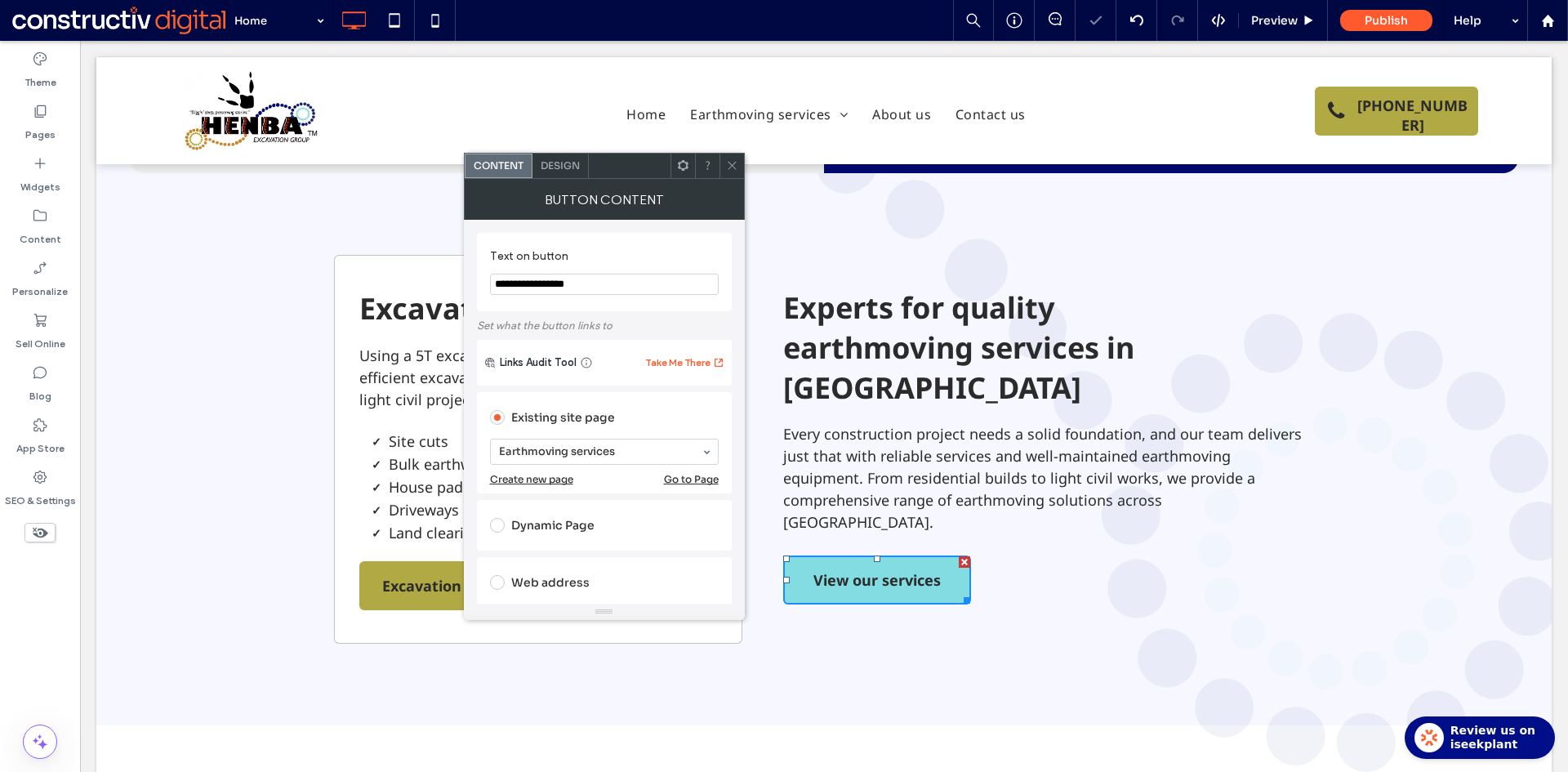
click at [728, 165] on icon at bounding box center [732, 165] width 12 height 12
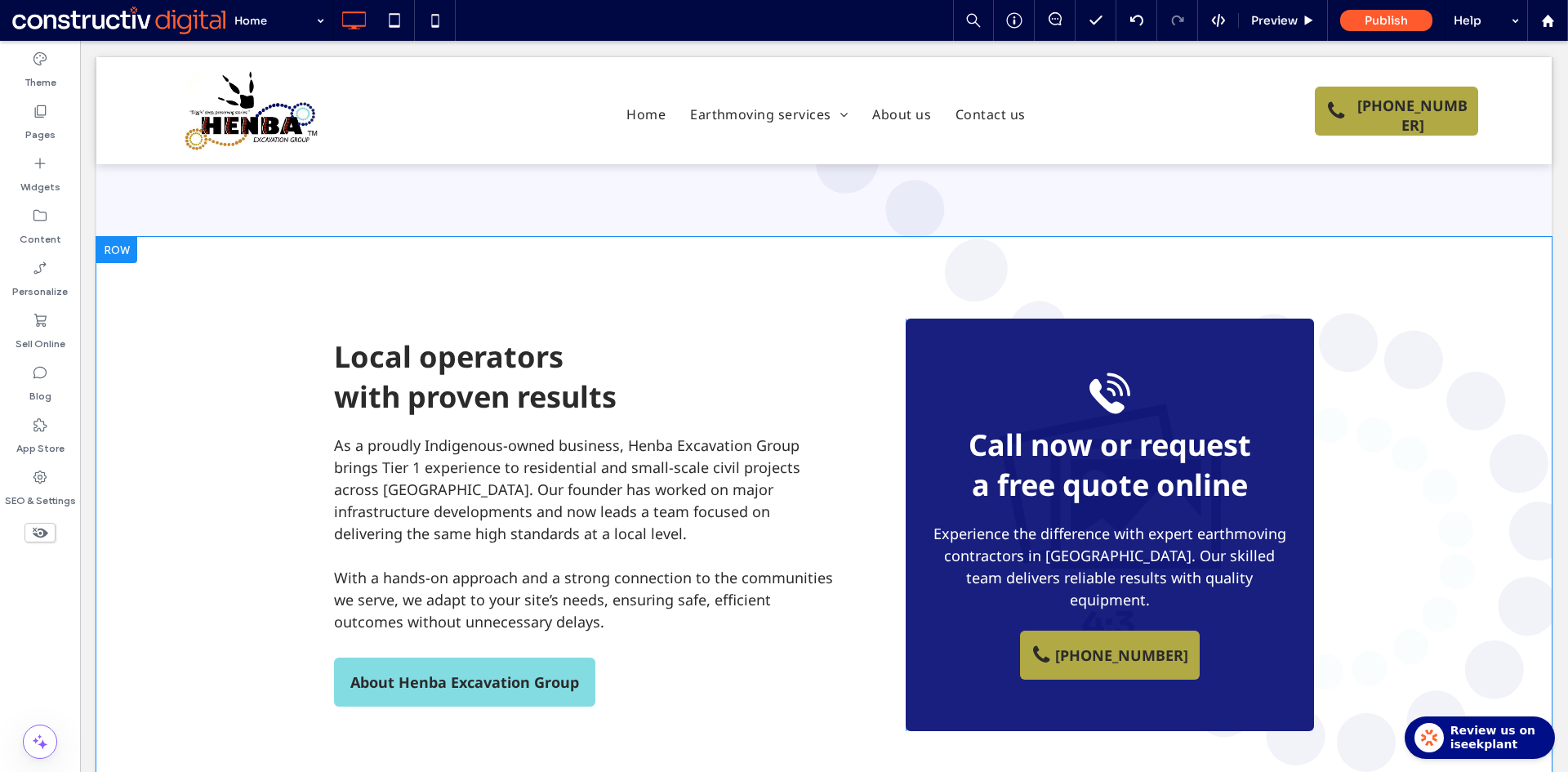
scroll to position [980, 0]
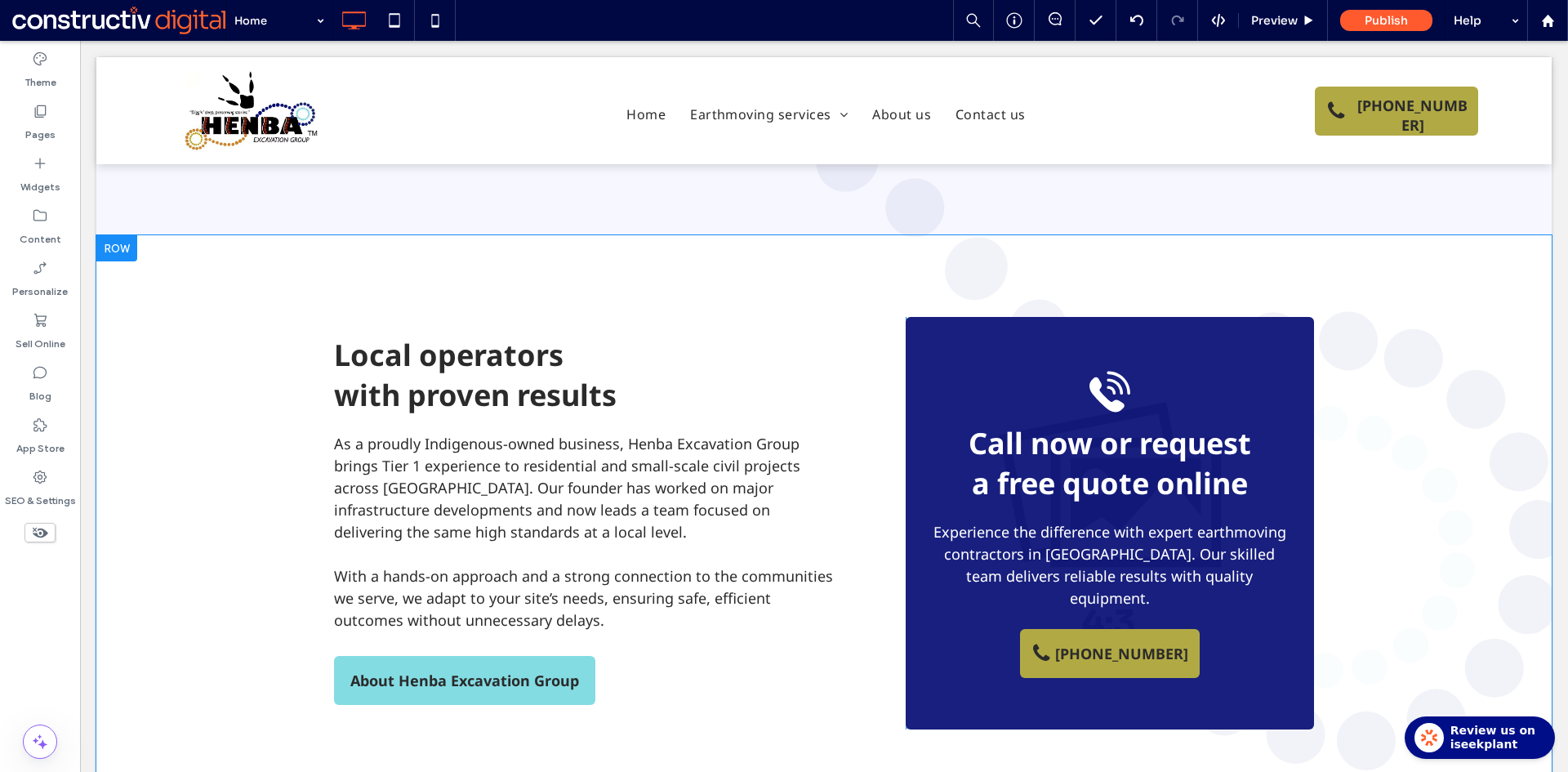
click at [1432, 557] on div "Local operators with proven results As a proudly Indigenous-owned business, Hen…" at bounding box center [824, 524] width 1455 height 576
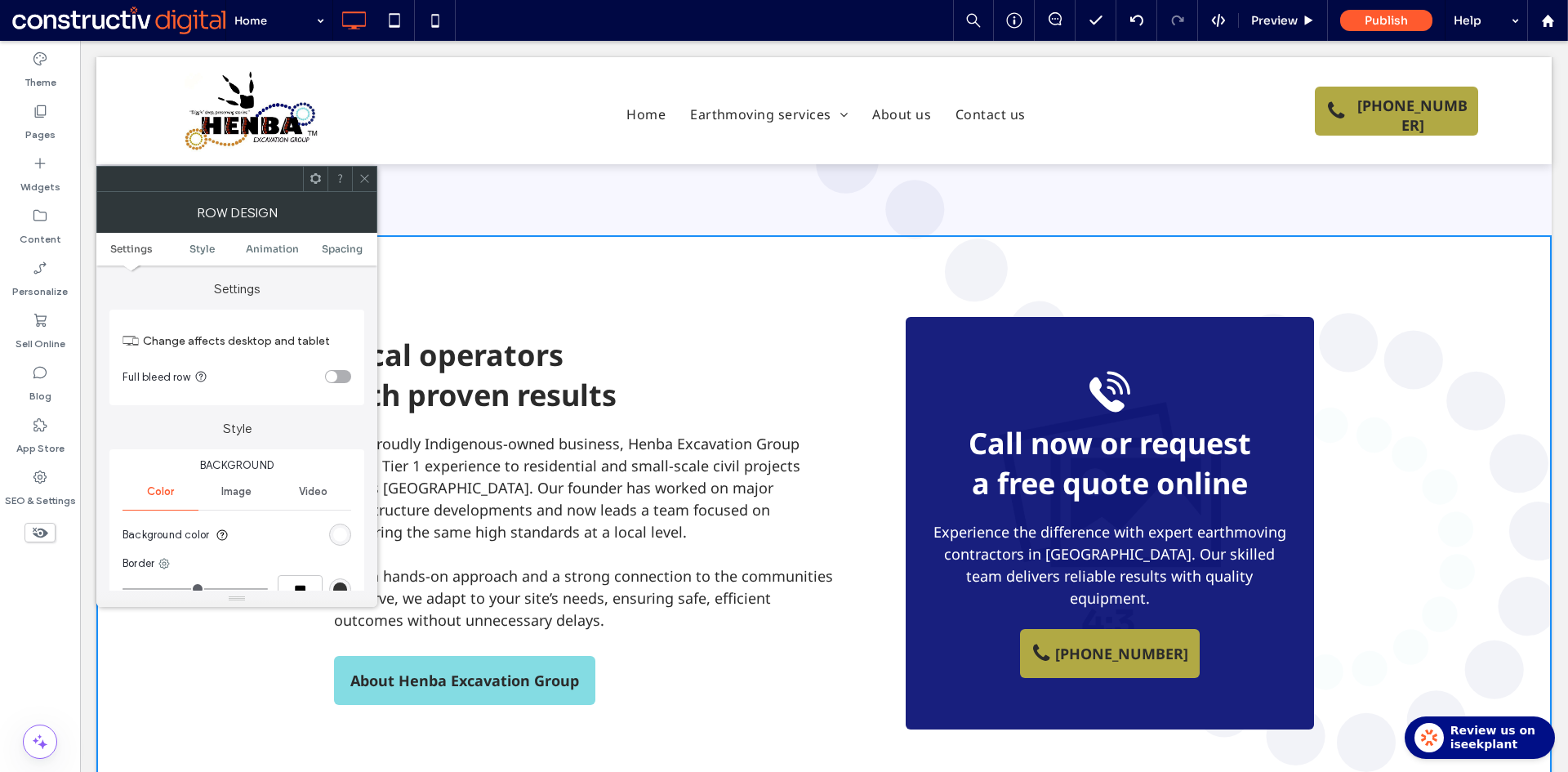
click at [338, 536] on div "rgba(255, 255, 255, 0.95)" at bounding box center [340, 535] width 14 height 14
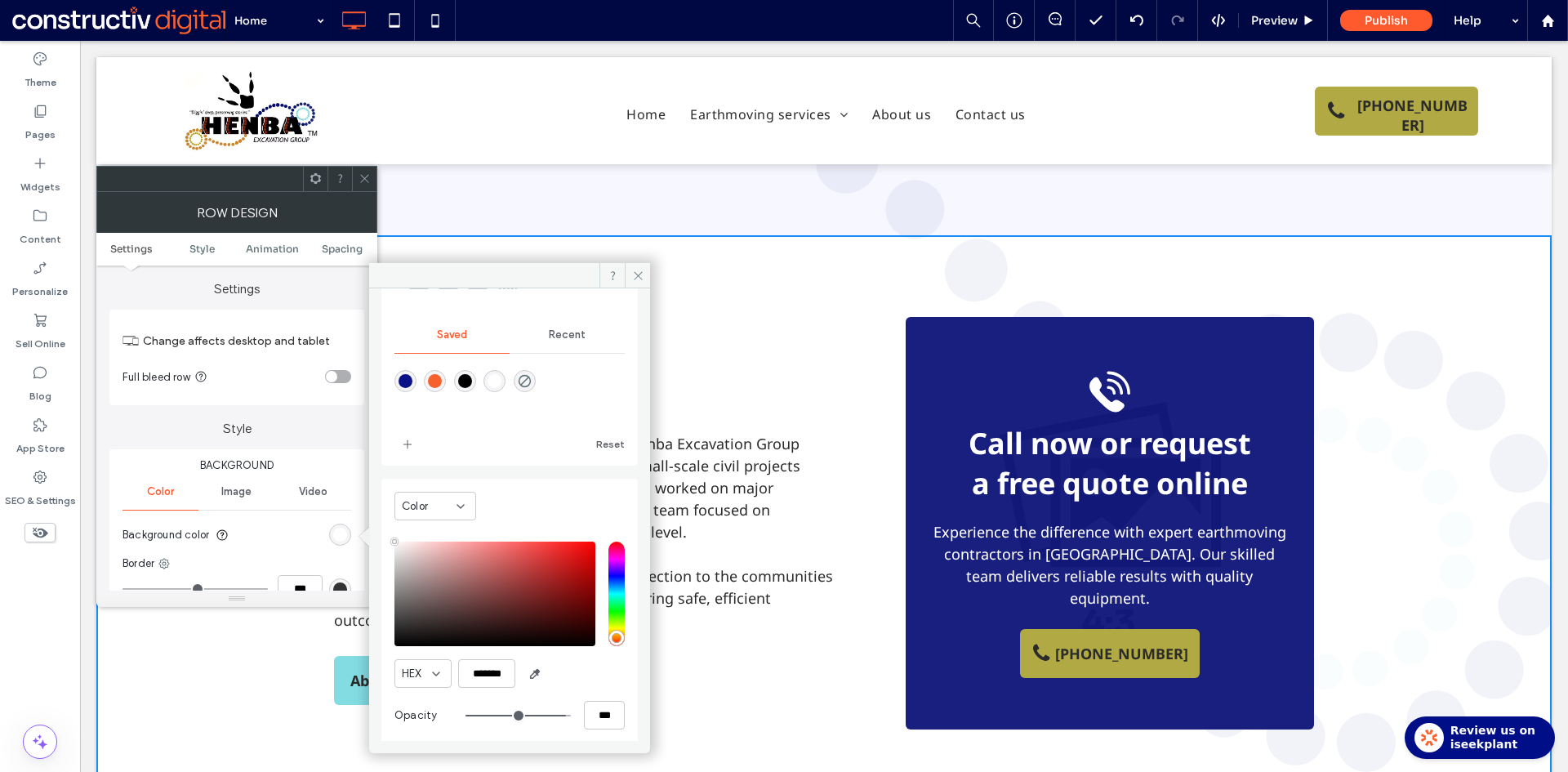
scroll to position [136, 0]
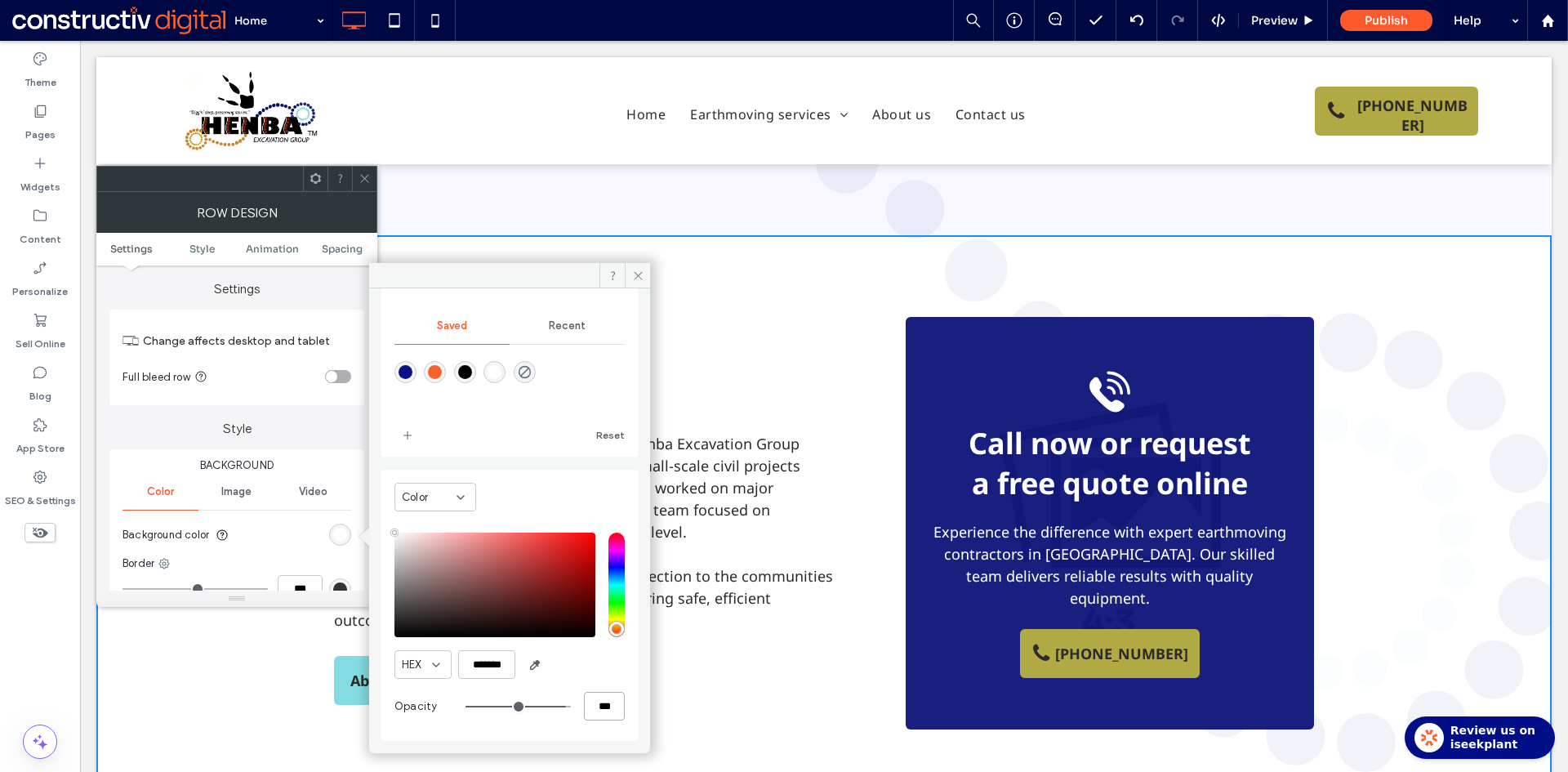
drag, startPoint x: 583, startPoint y: 708, endPoint x: 619, endPoint y: 709, distance: 36.0
click at [623, 711] on div "Color HEX ******* Opacity ***" at bounding box center [509, 605] width 256 height 272
type input "*"
type input "**"
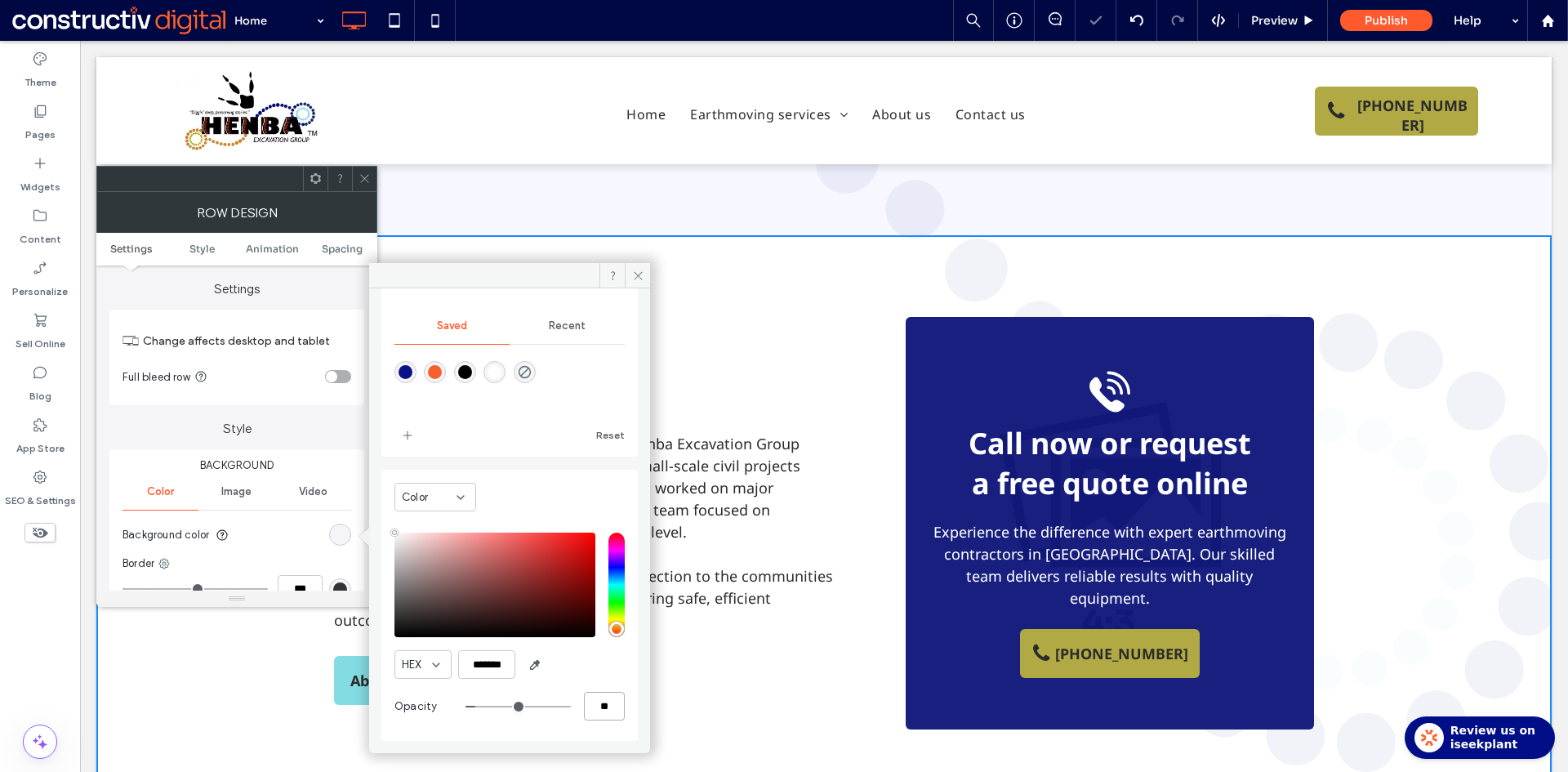
type input "***"
click at [360, 179] on icon at bounding box center [365, 178] width 12 height 12
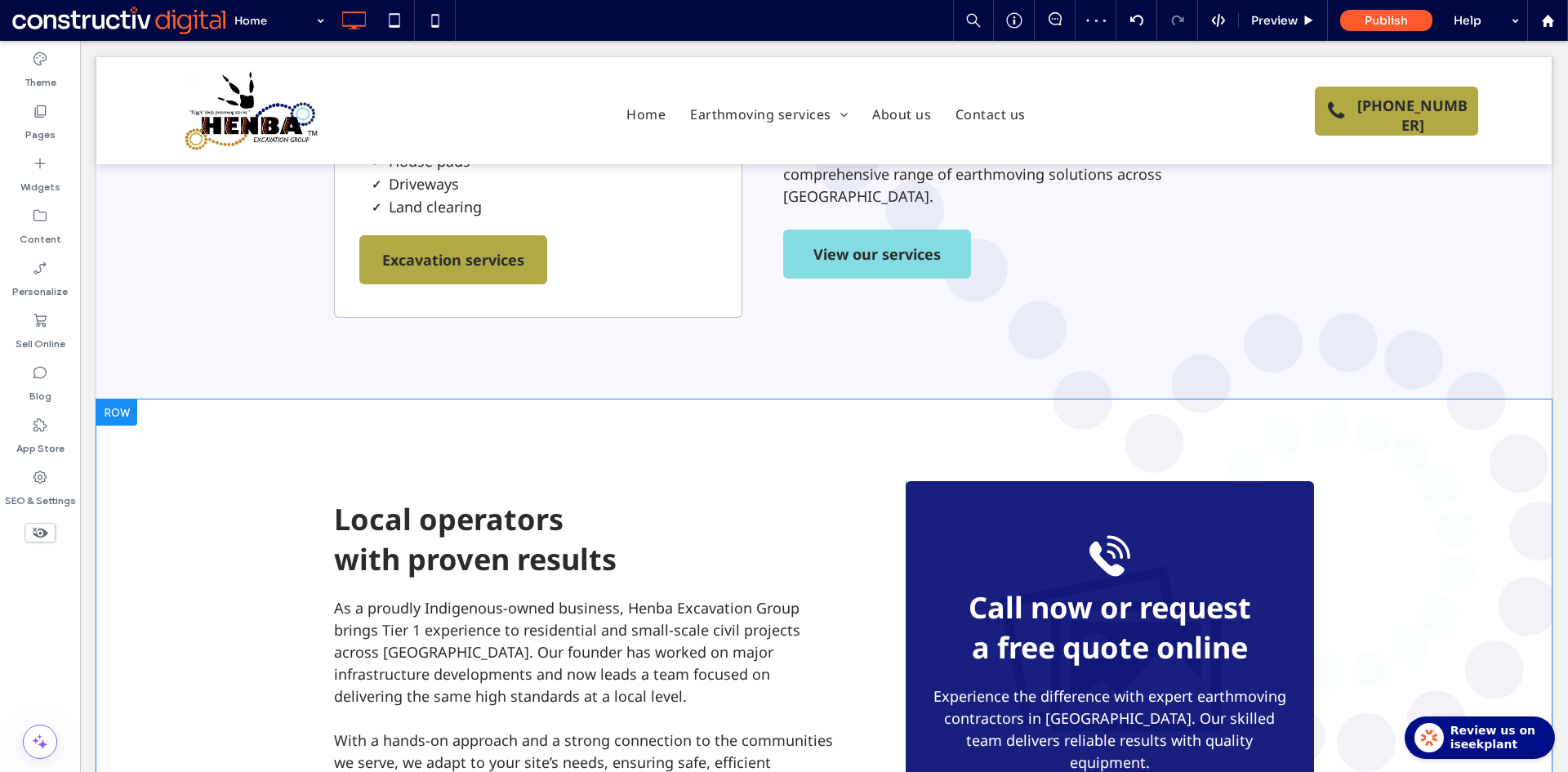
scroll to position [817, 0]
click at [192, 562] on div "Local operators with proven results As a proudly Indigenous-owned business, Hen…" at bounding box center [824, 686] width 1455 height 576
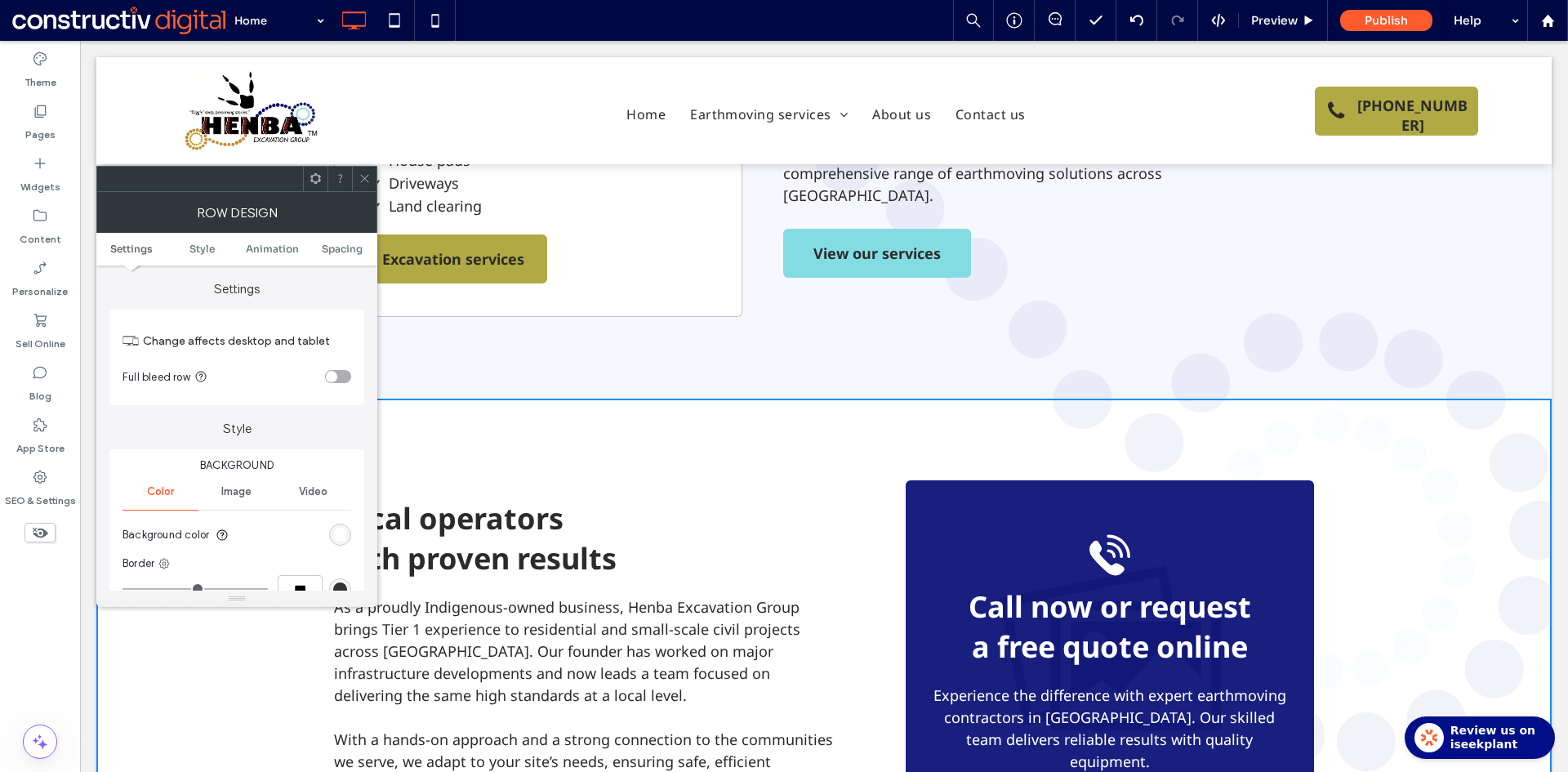
click at [338, 527] on div "rgba(255, 255, 255, 0.95)" at bounding box center [340, 535] width 22 height 22
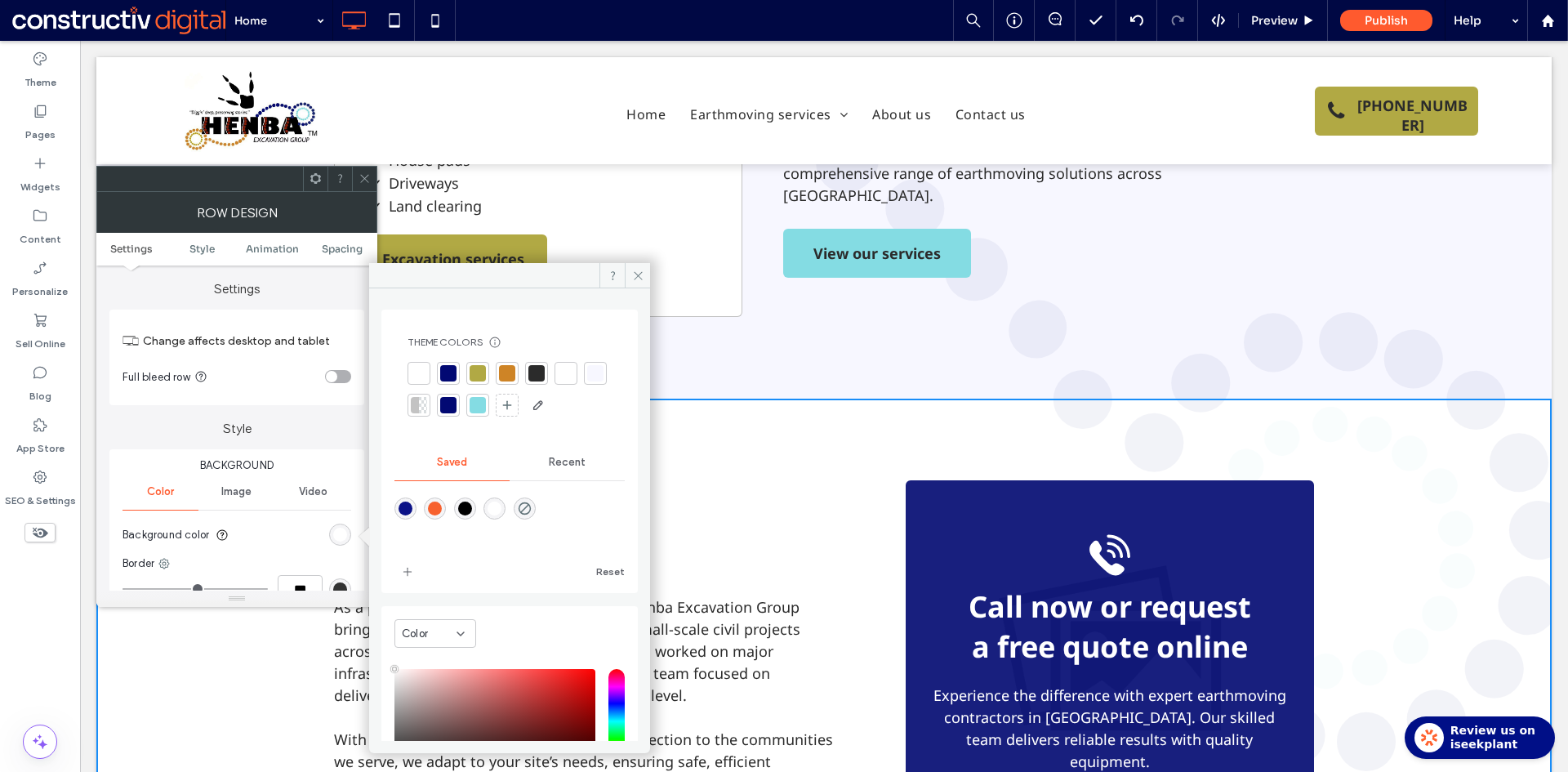
click at [551, 510] on div at bounding box center [510, 520] width 230 height 62
click at [535, 510] on div "rgba(0,255,35,0)" at bounding box center [525, 509] width 22 height 22
type input "*******"
type input "*"
type input "**"
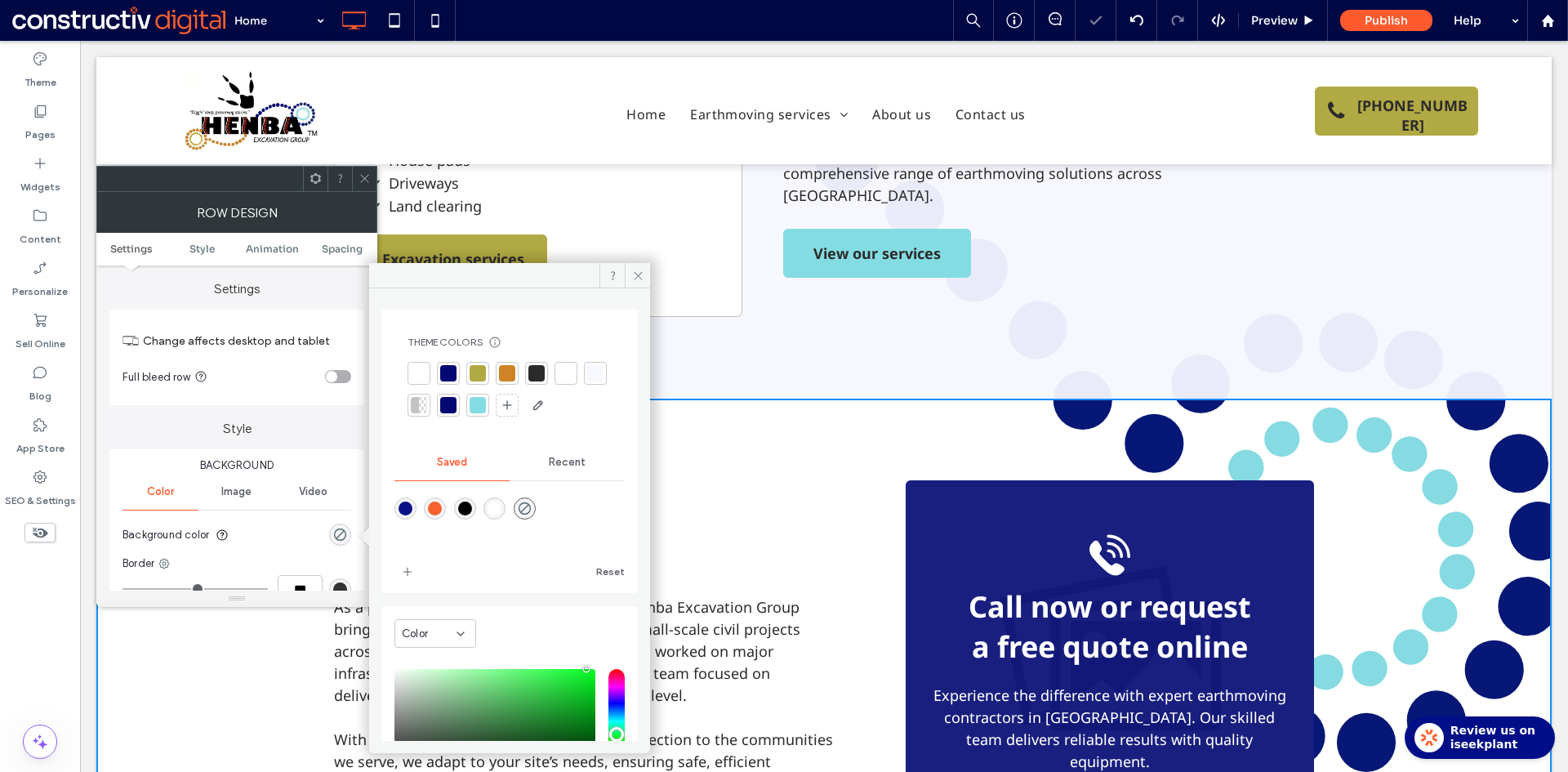
click at [355, 177] on div at bounding box center [364, 179] width 25 height 25
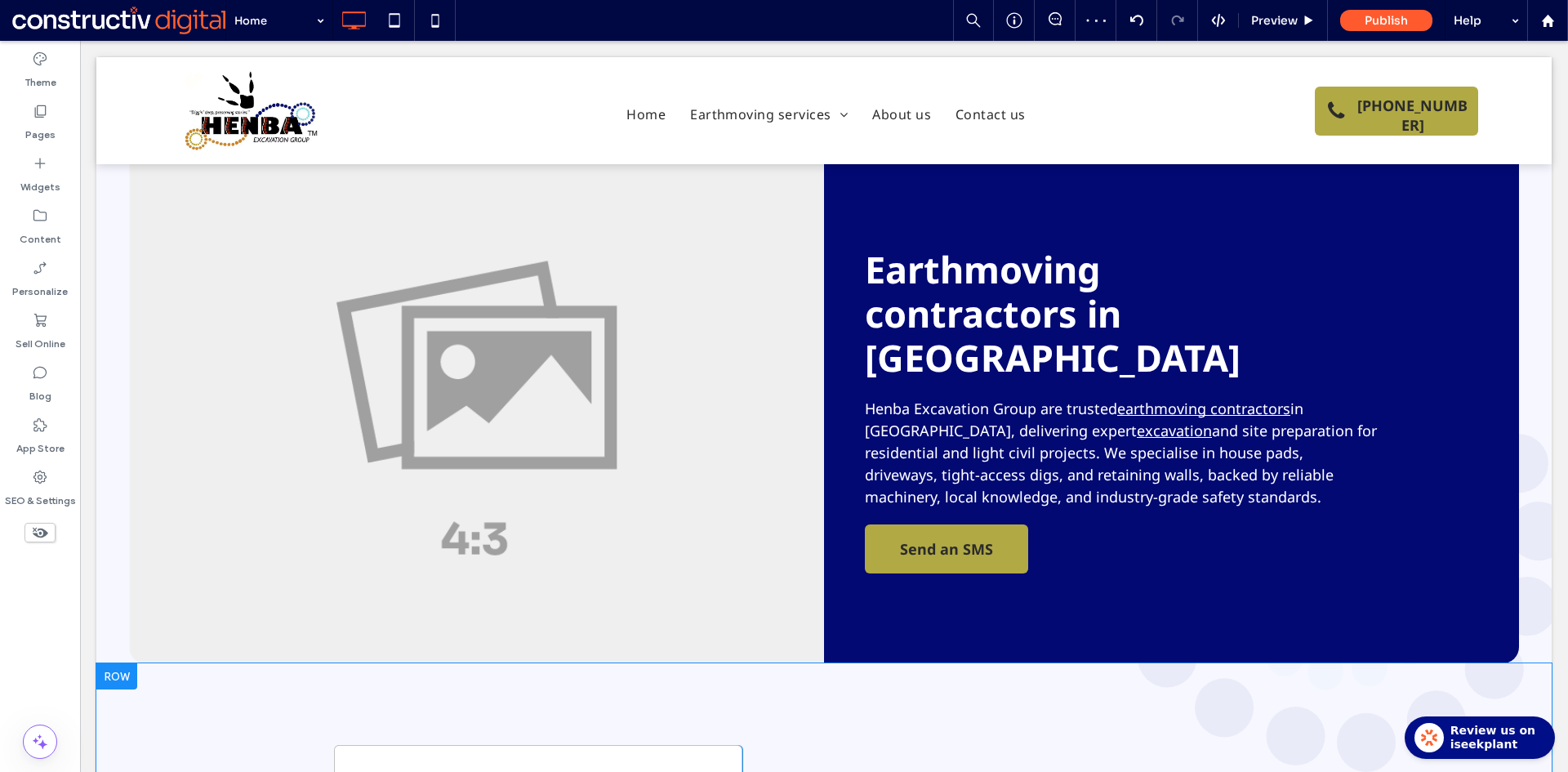
scroll to position [164, 0]
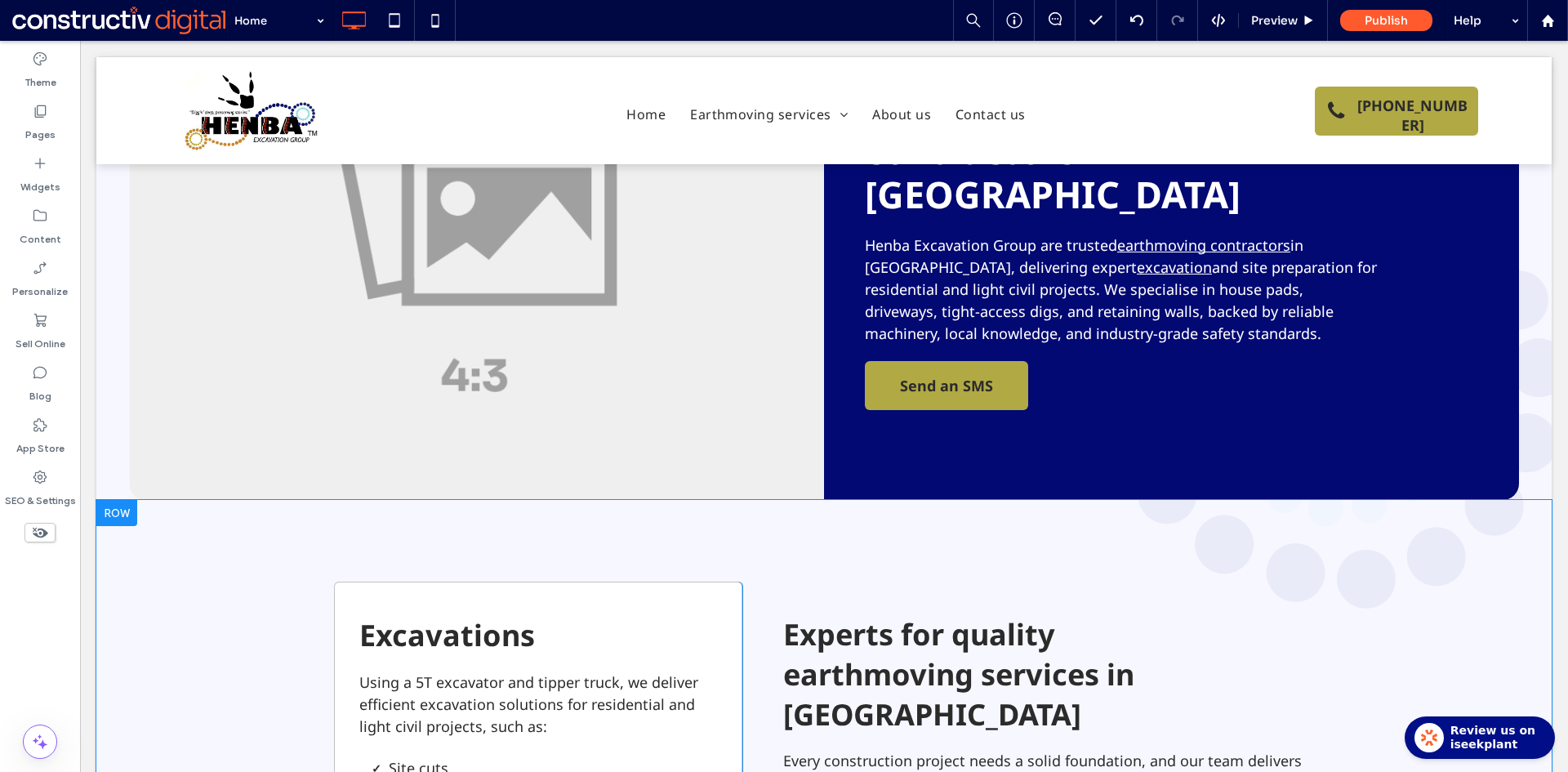
click at [161, 568] on div "Excavations Using a 5T excavator and tipper truck, we deliver efficient excavat…" at bounding box center [824, 776] width 1455 height 553
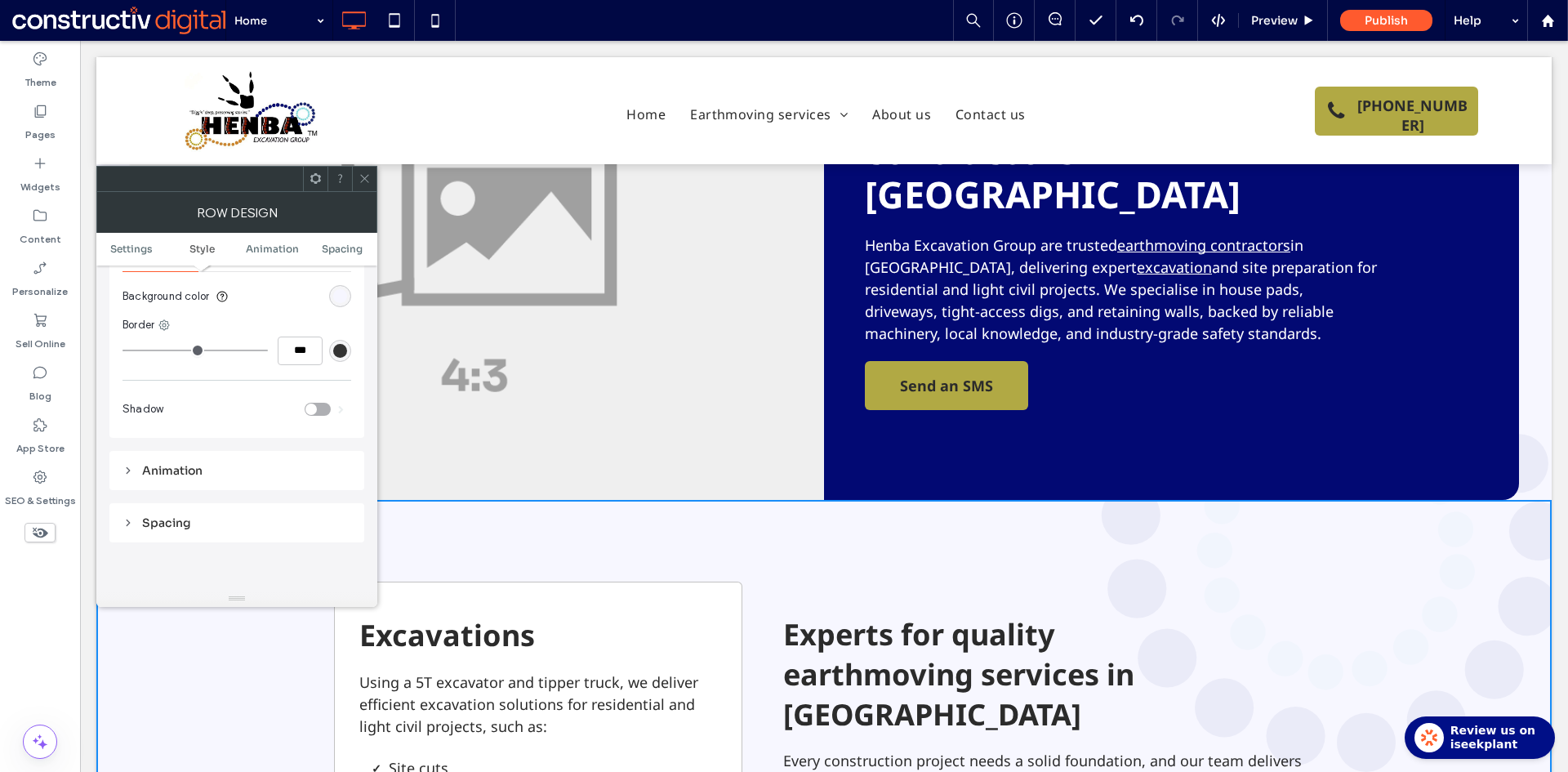
scroll to position [245, 0]
click at [365, 176] on icon at bounding box center [365, 178] width 12 height 12
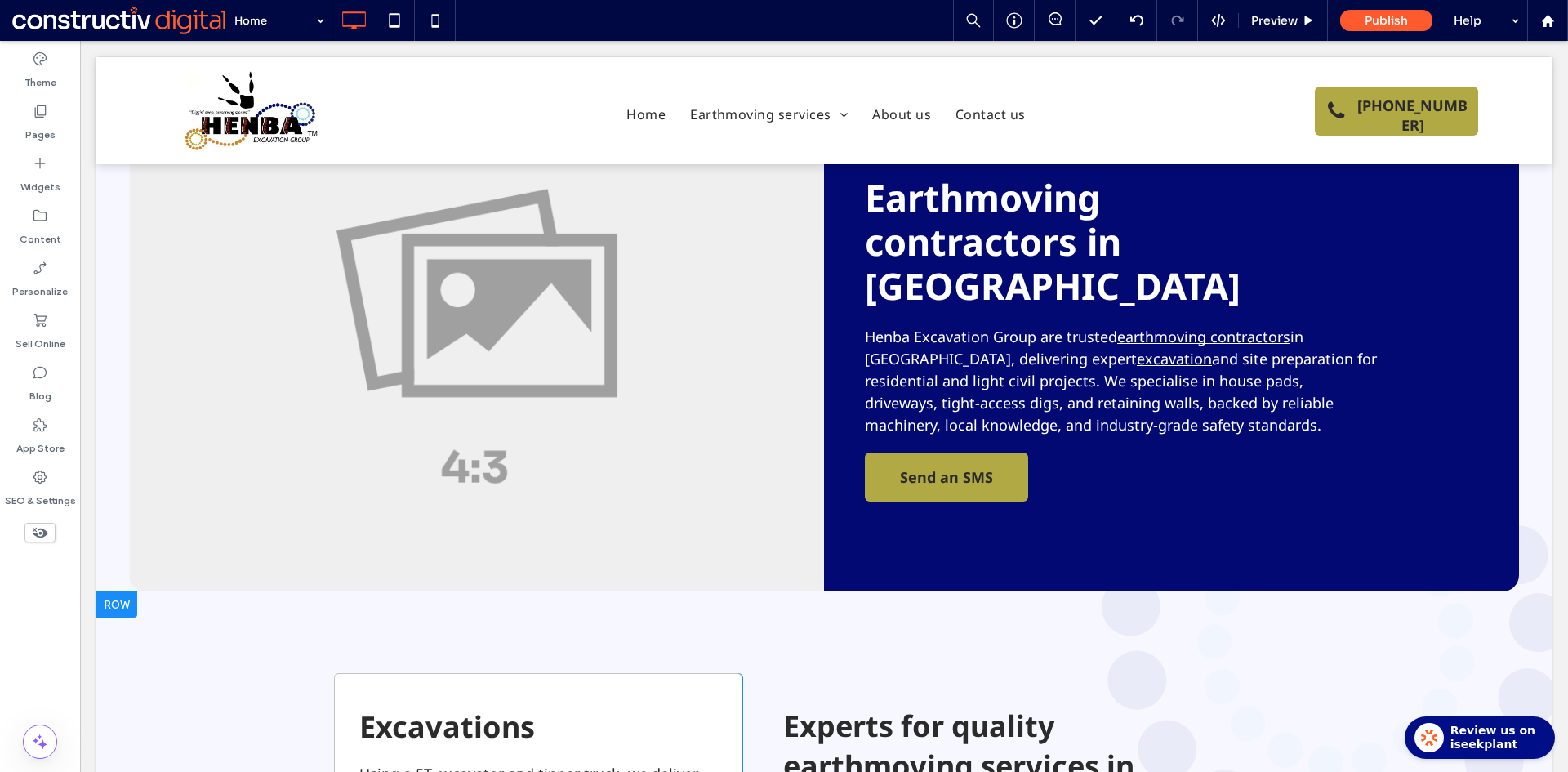
scroll to position [0, 0]
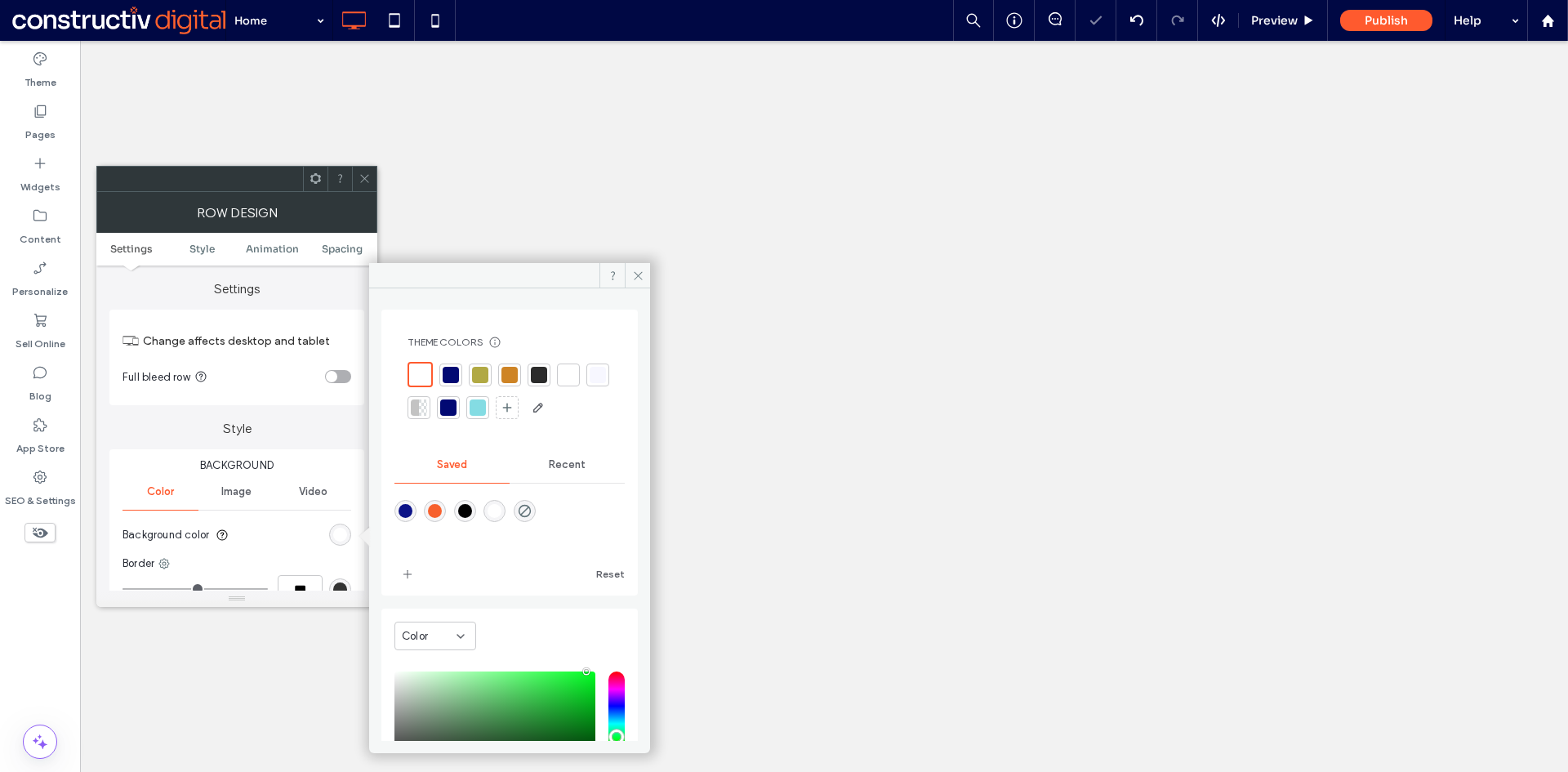
click at [637, 277] on icon at bounding box center [638, 276] width 12 height 12
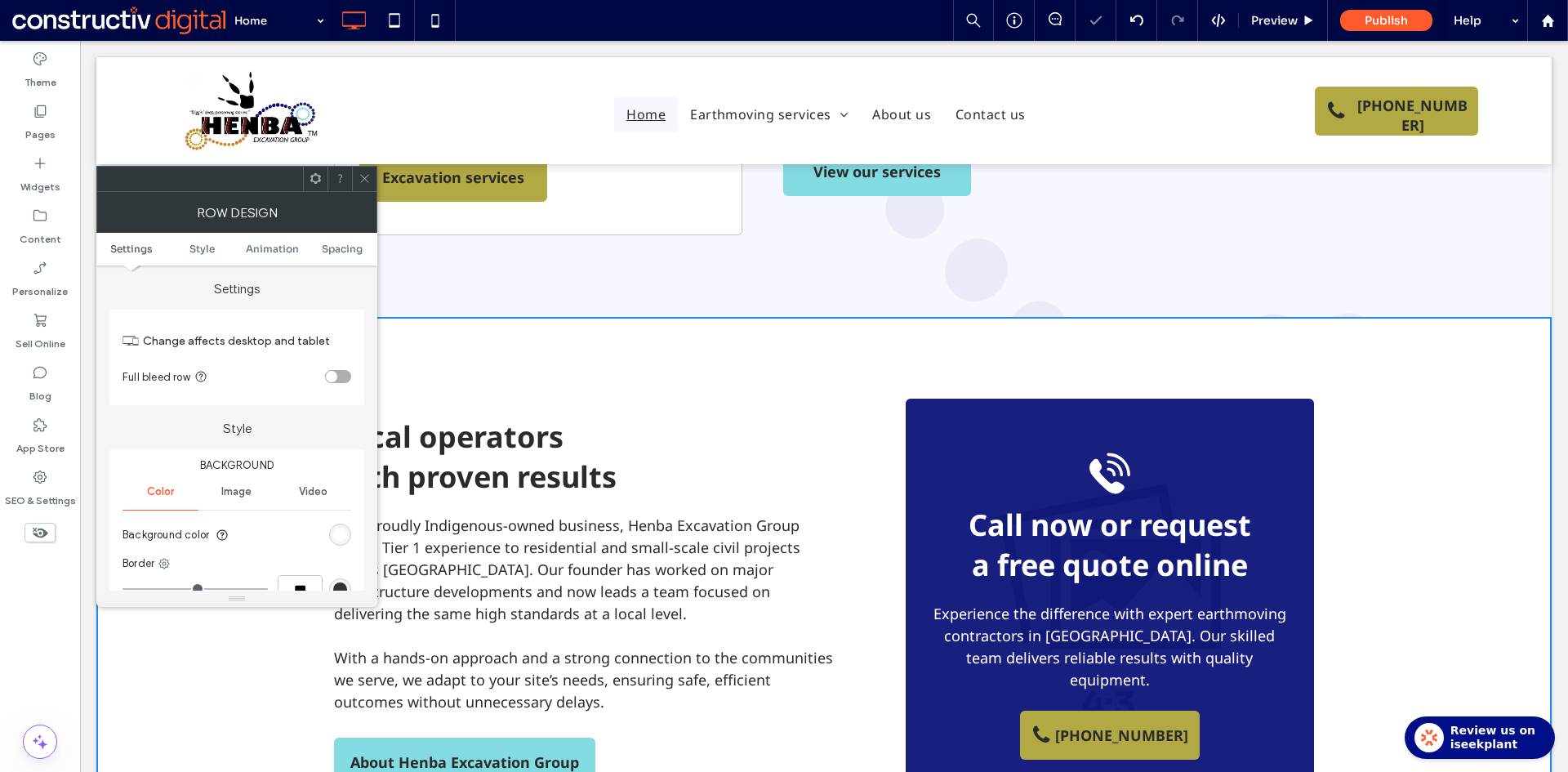
click at [341, 530] on div "rgba(255, 255, 255, 1)" at bounding box center [340, 535] width 14 height 14
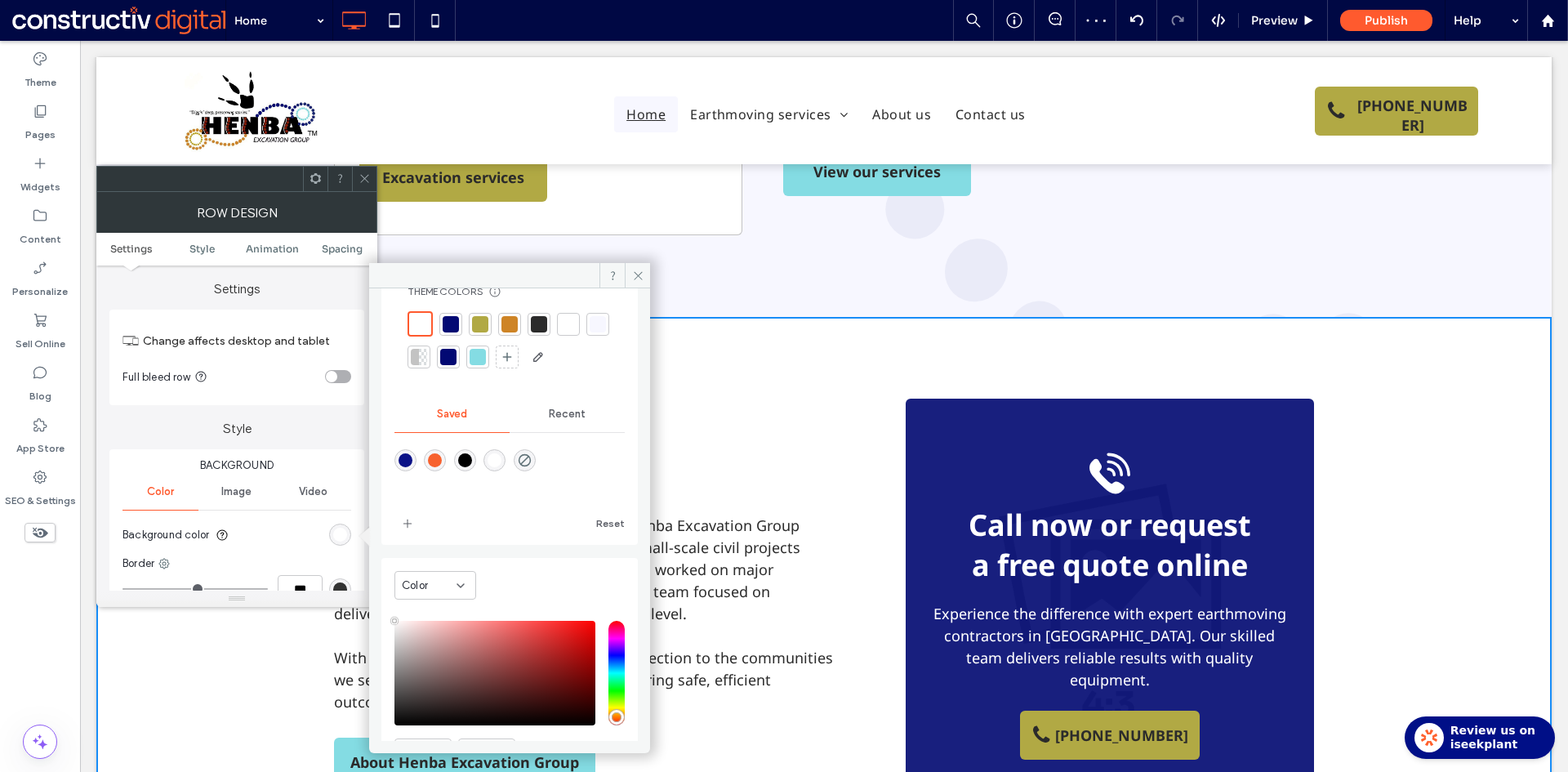
scroll to position [139, 0]
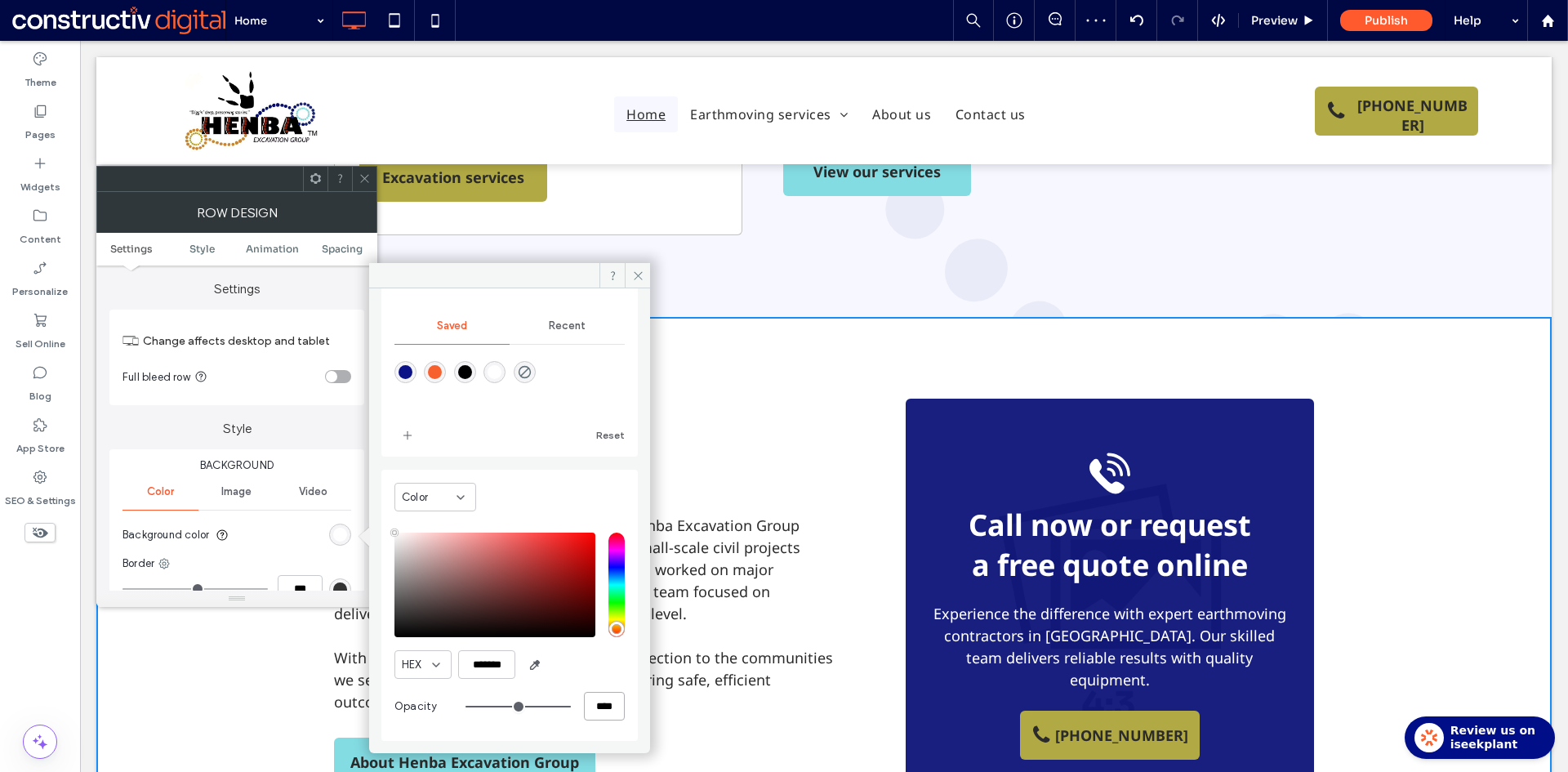
drag, startPoint x: 661, startPoint y: 749, endPoint x: 691, endPoint y: 706, distance: 52.4
type input "*"
type input "**"
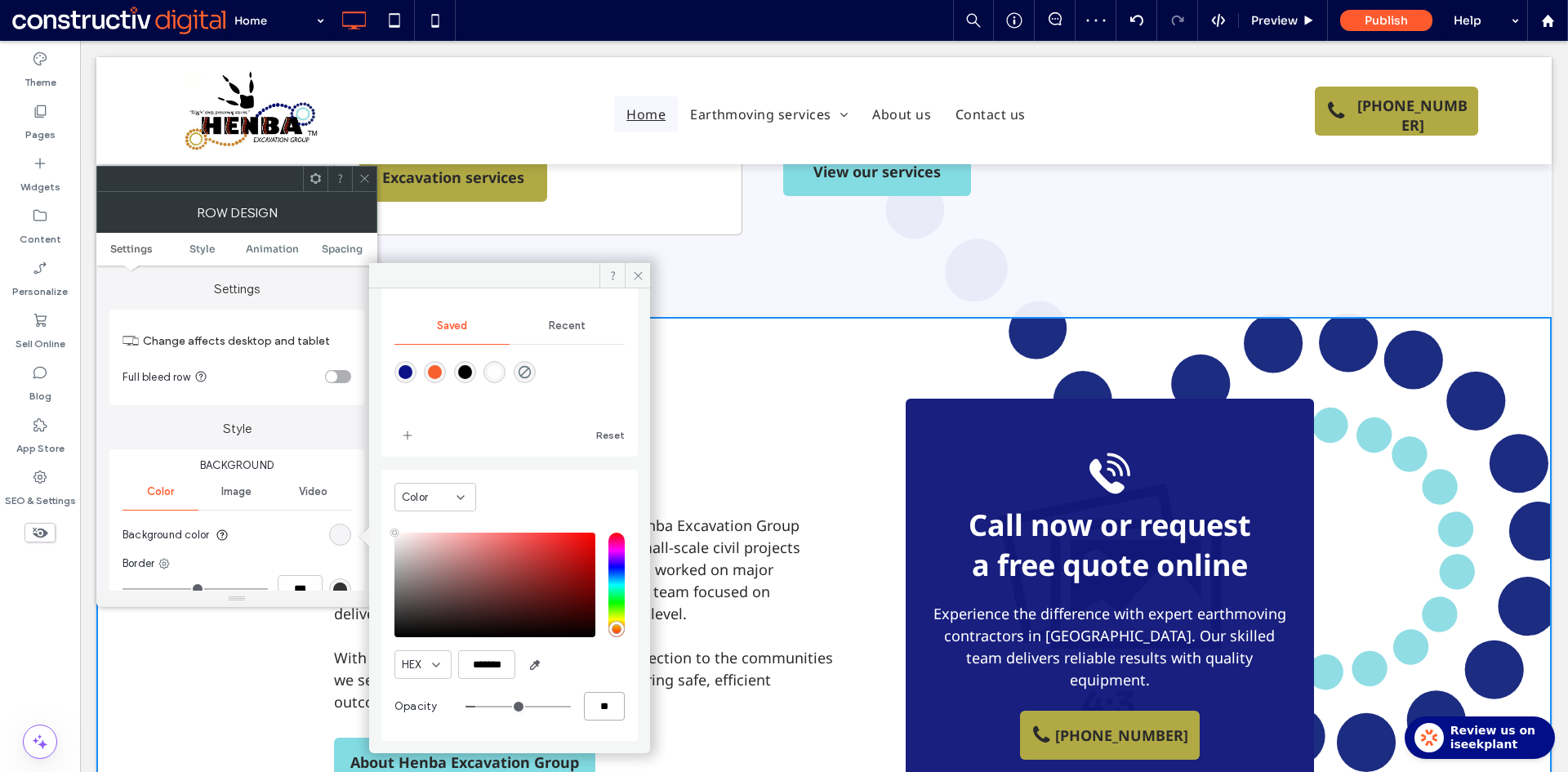
type input "**"
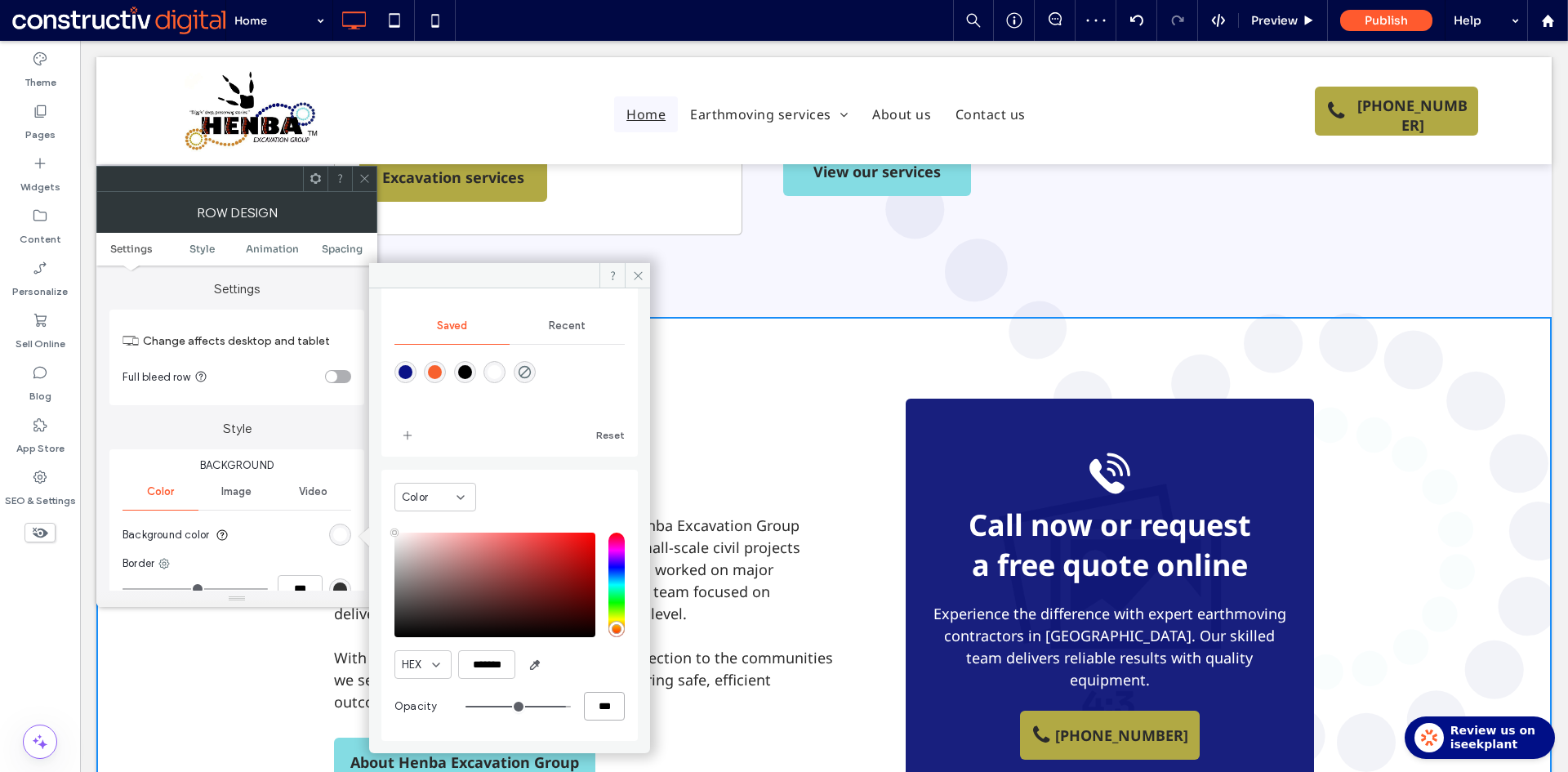
type input "***"
click at [368, 181] on icon at bounding box center [365, 178] width 12 height 12
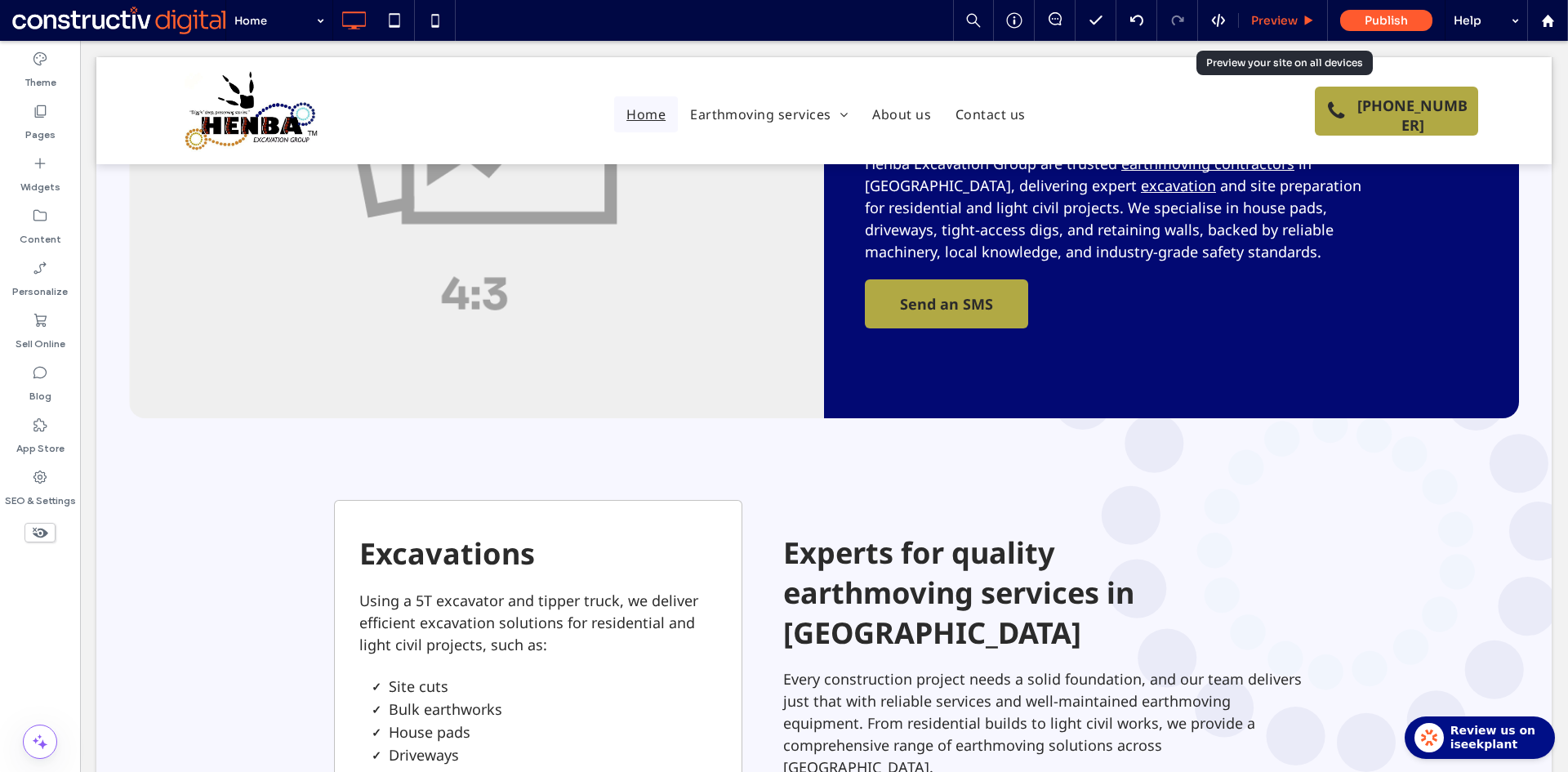
click at [1275, 20] on span "Preview" at bounding box center [1274, 20] width 46 height 15
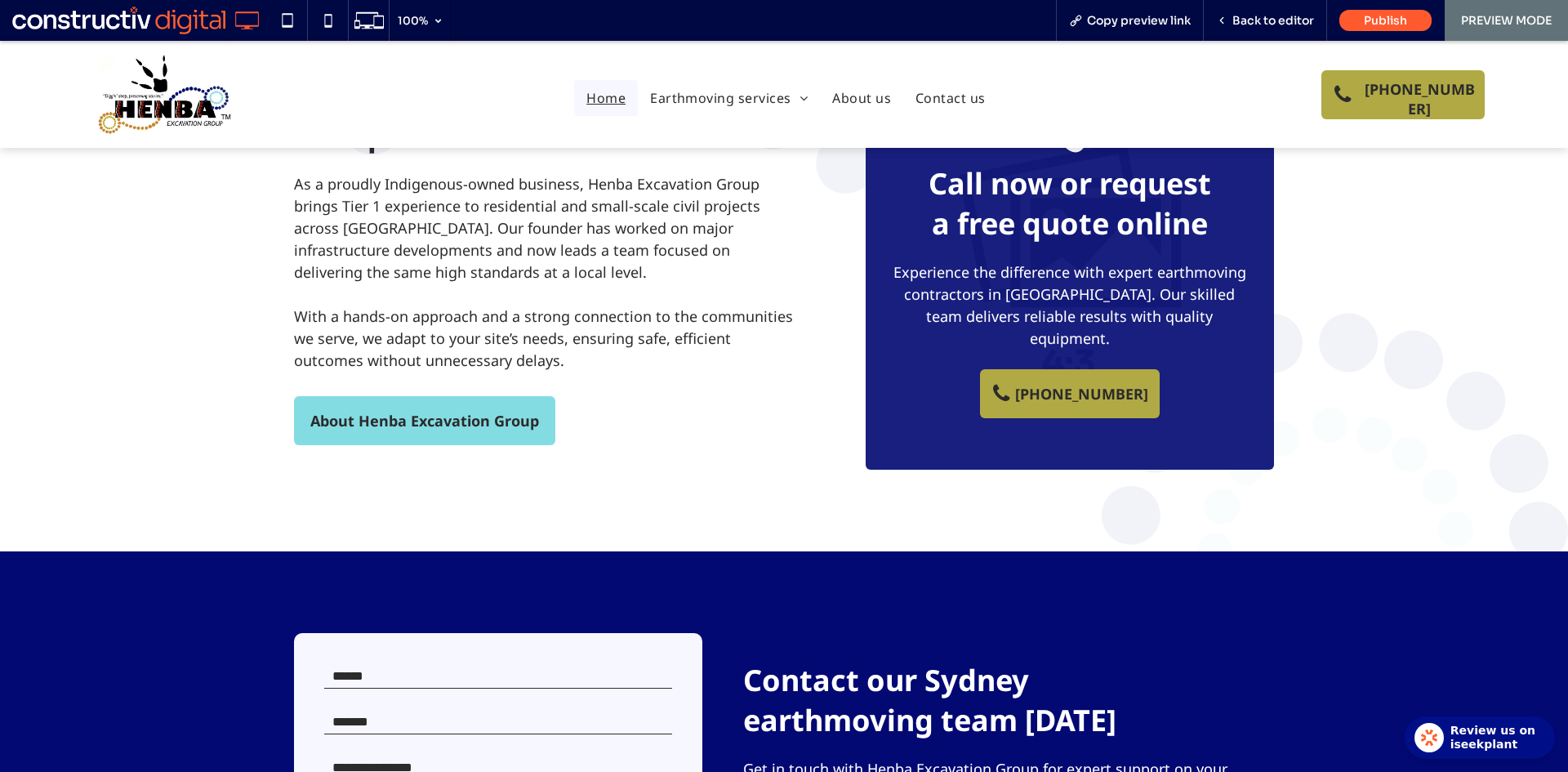
scroll to position [1185, 0]
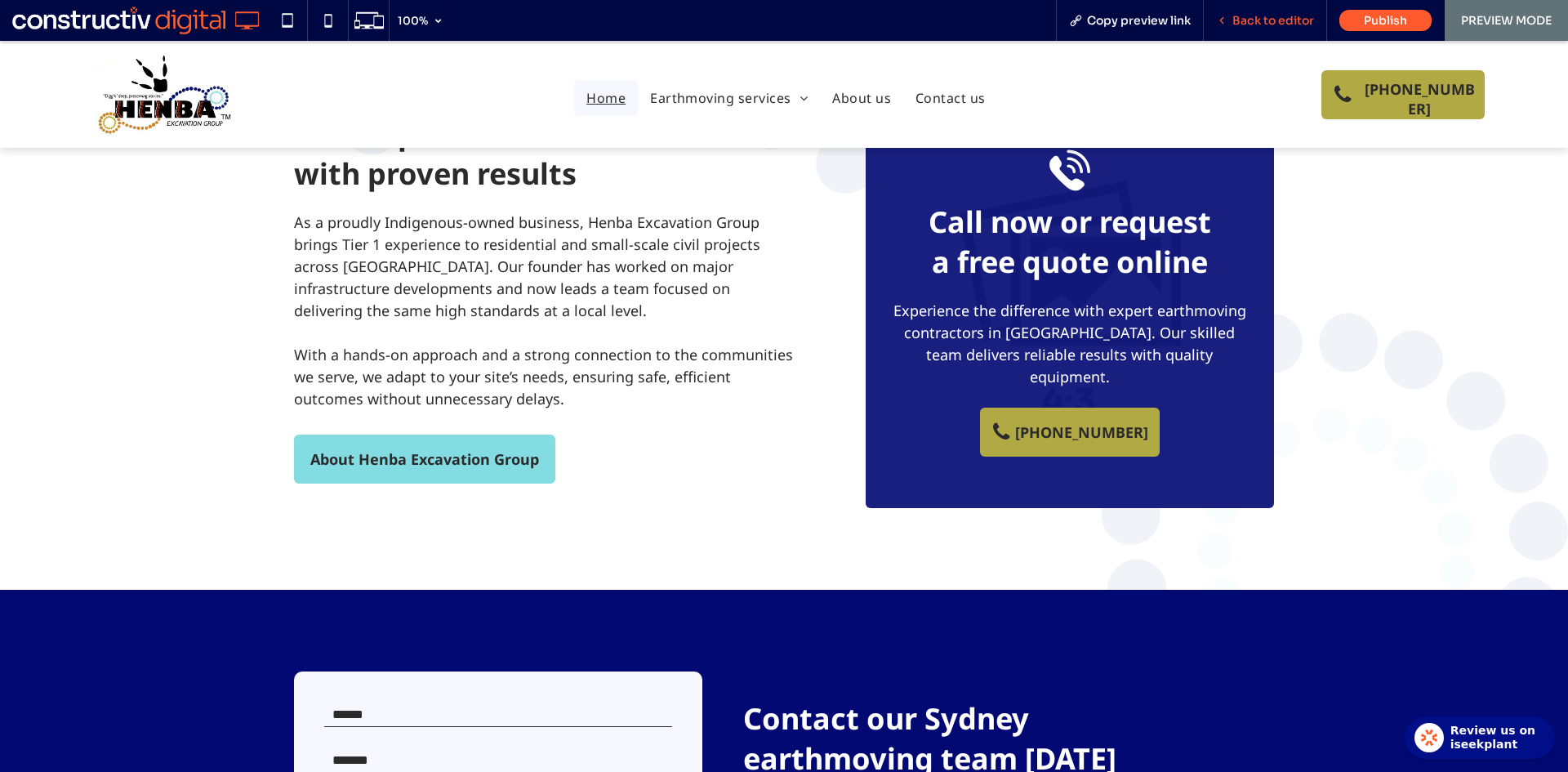
click at [1296, 22] on span "Back to editor" at bounding box center [1273, 20] width 81 height 15
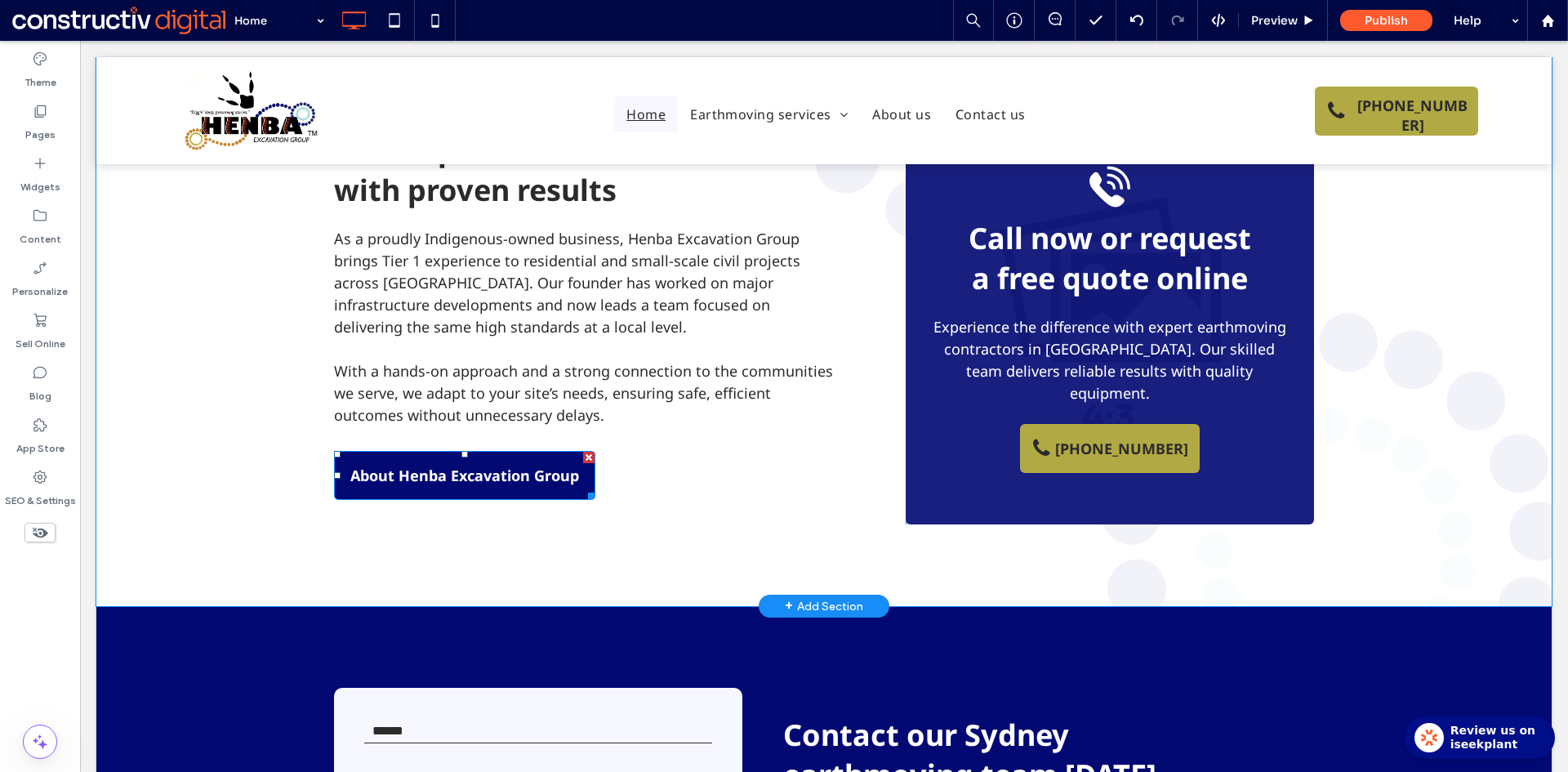
click at [514, 452] on span "About Henba Excavation Group" at bounding box center [464, 475] width 229 height 45
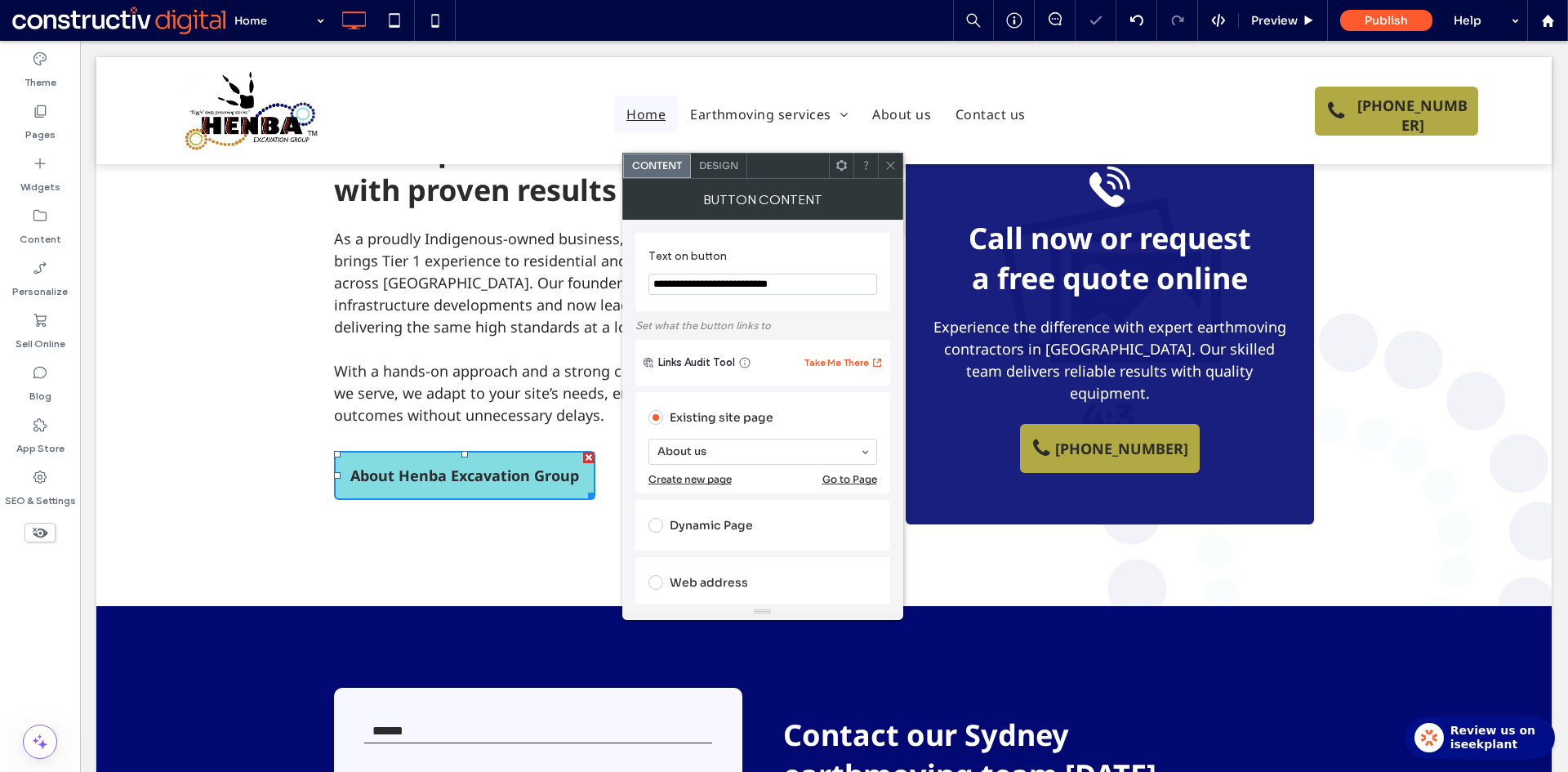
click at [891, 164] on icon at bounding box center [891, 165] width 12 height 12
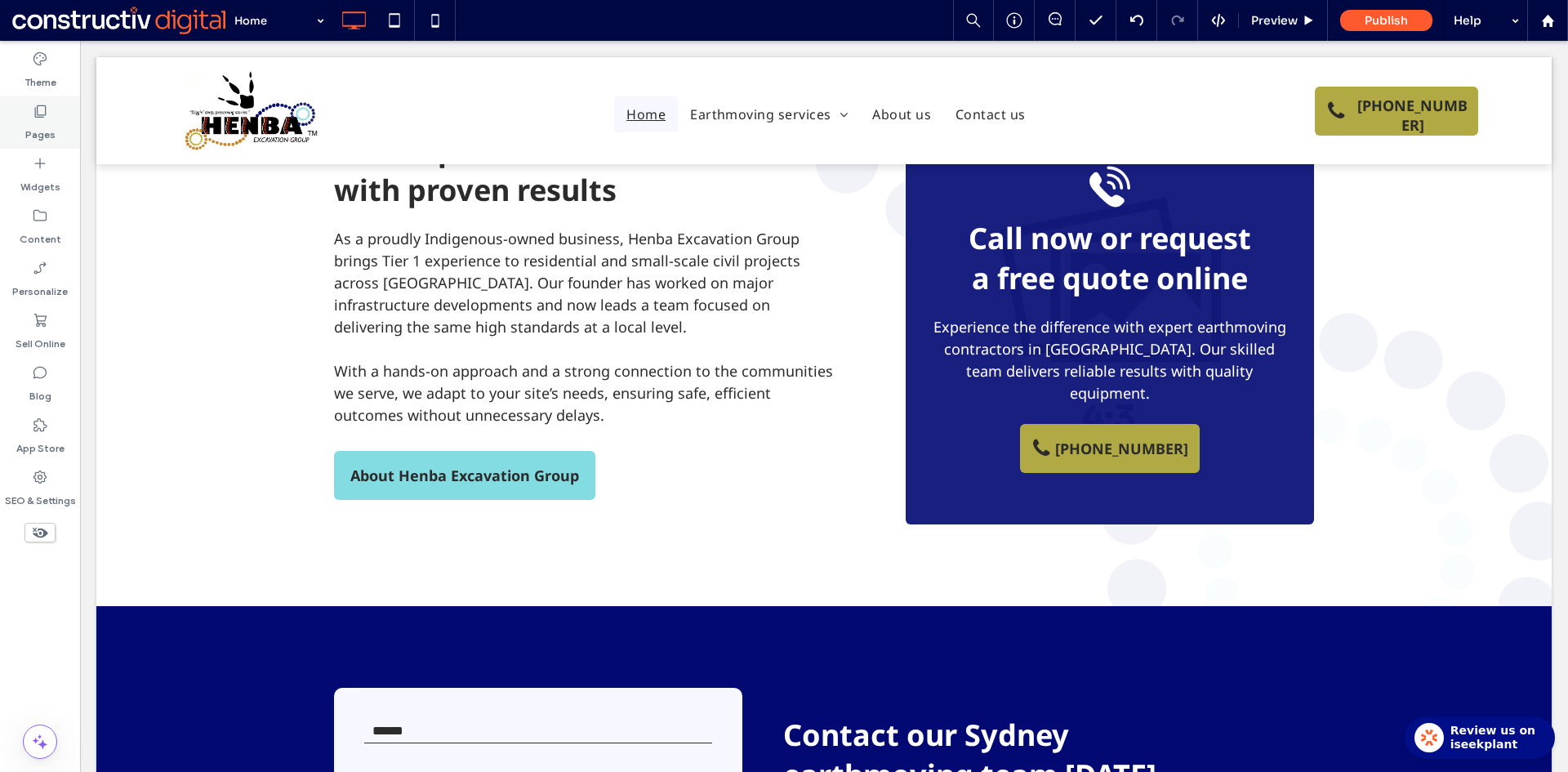
click at [45, 117] on icon at bounding box center [39, 111] width 16 height 16
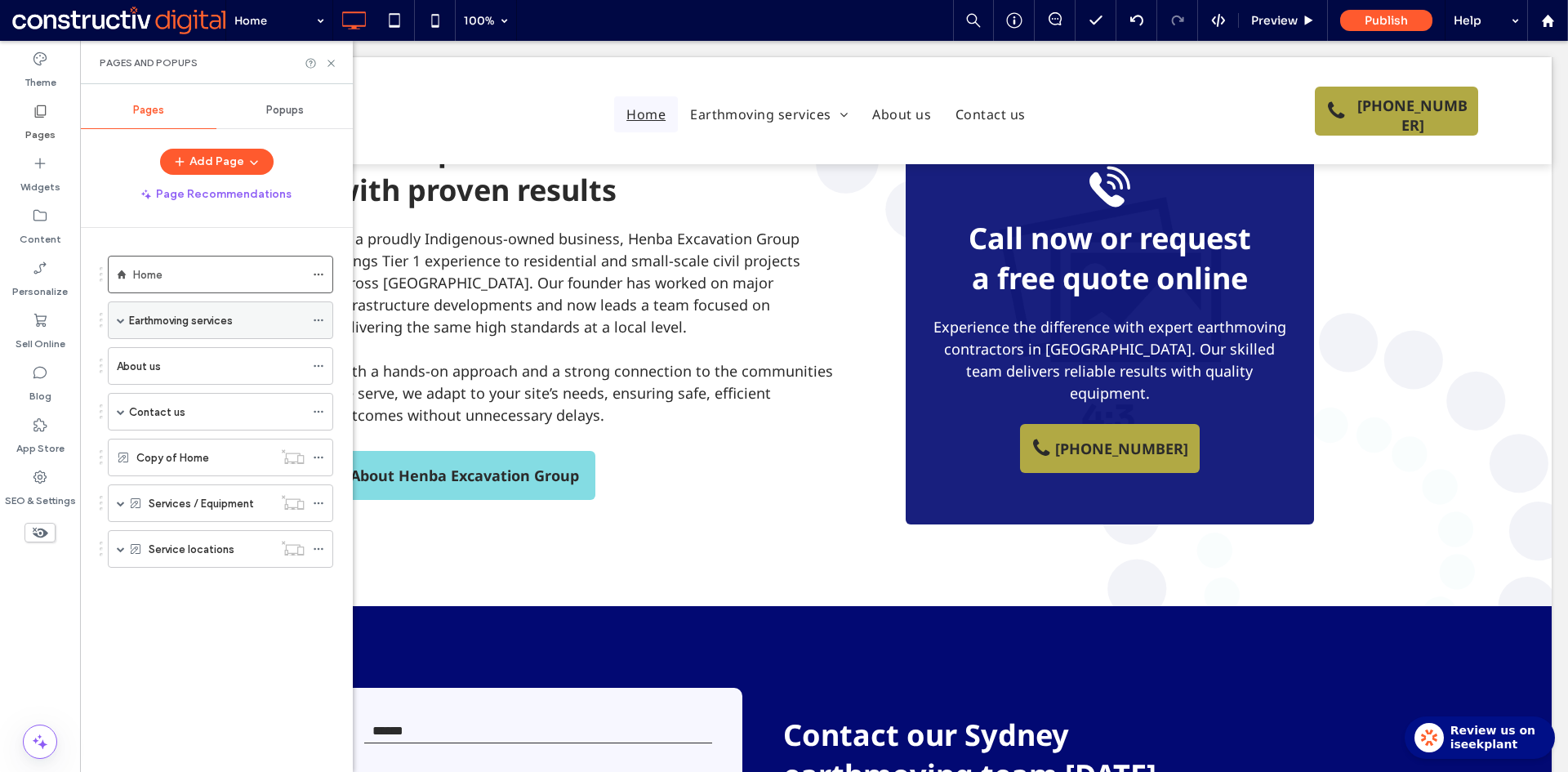
click at [114, 320] on div "Earthmoving services" at bounding box center [220, 320] width 225 height 38
click at [116, 320] on div "Earthmoving services" at bounding box center [220, 320] width 225 height 38
click at [120, 322] on span at bounding box center [121, 320] width 9 height 9
click at [329, 62] on use at bounding box center [331, 63] width 7 height 7
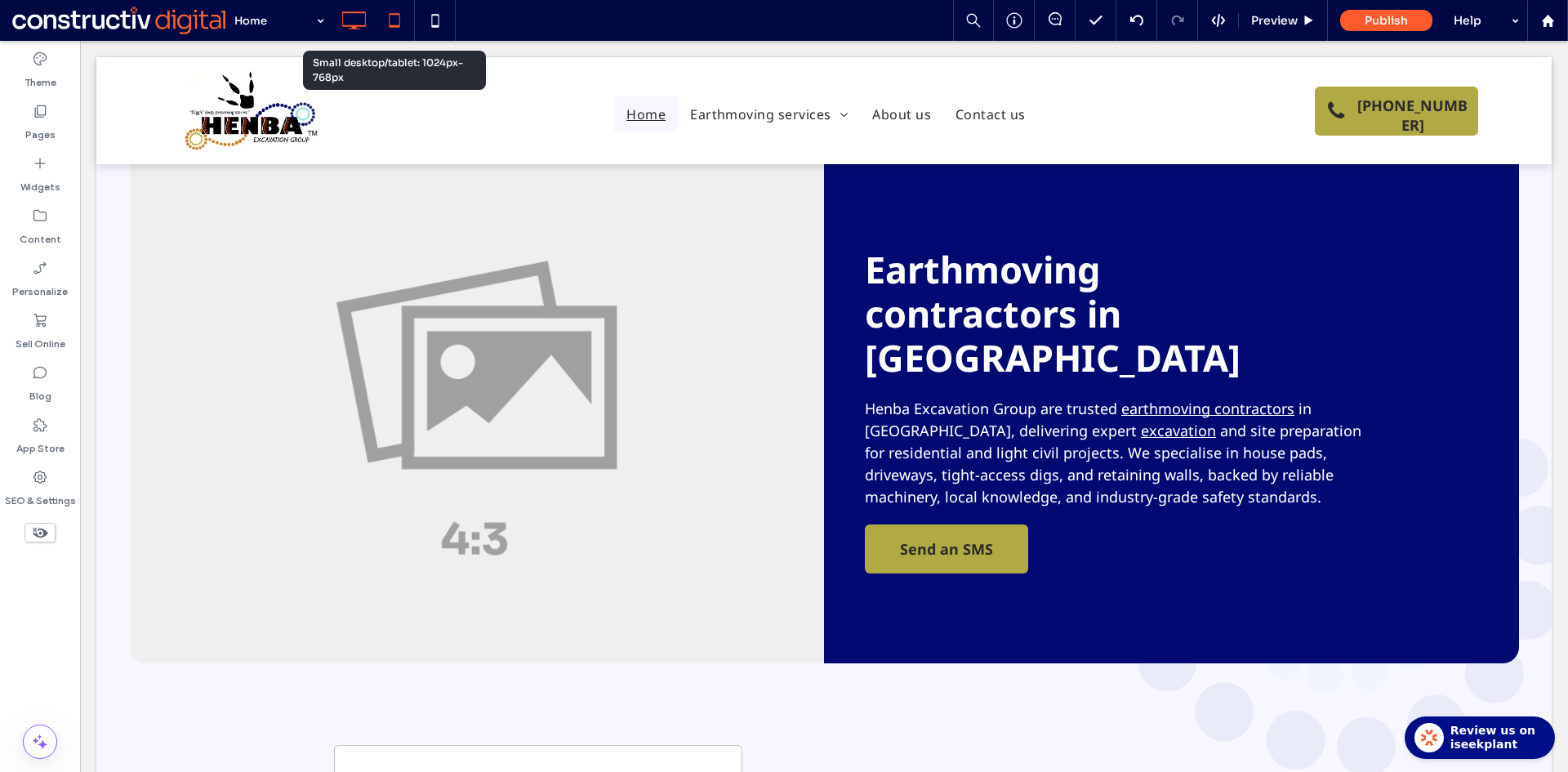
click at [395, 19] on icon at bounding box center [394, 21] width 33 height 33
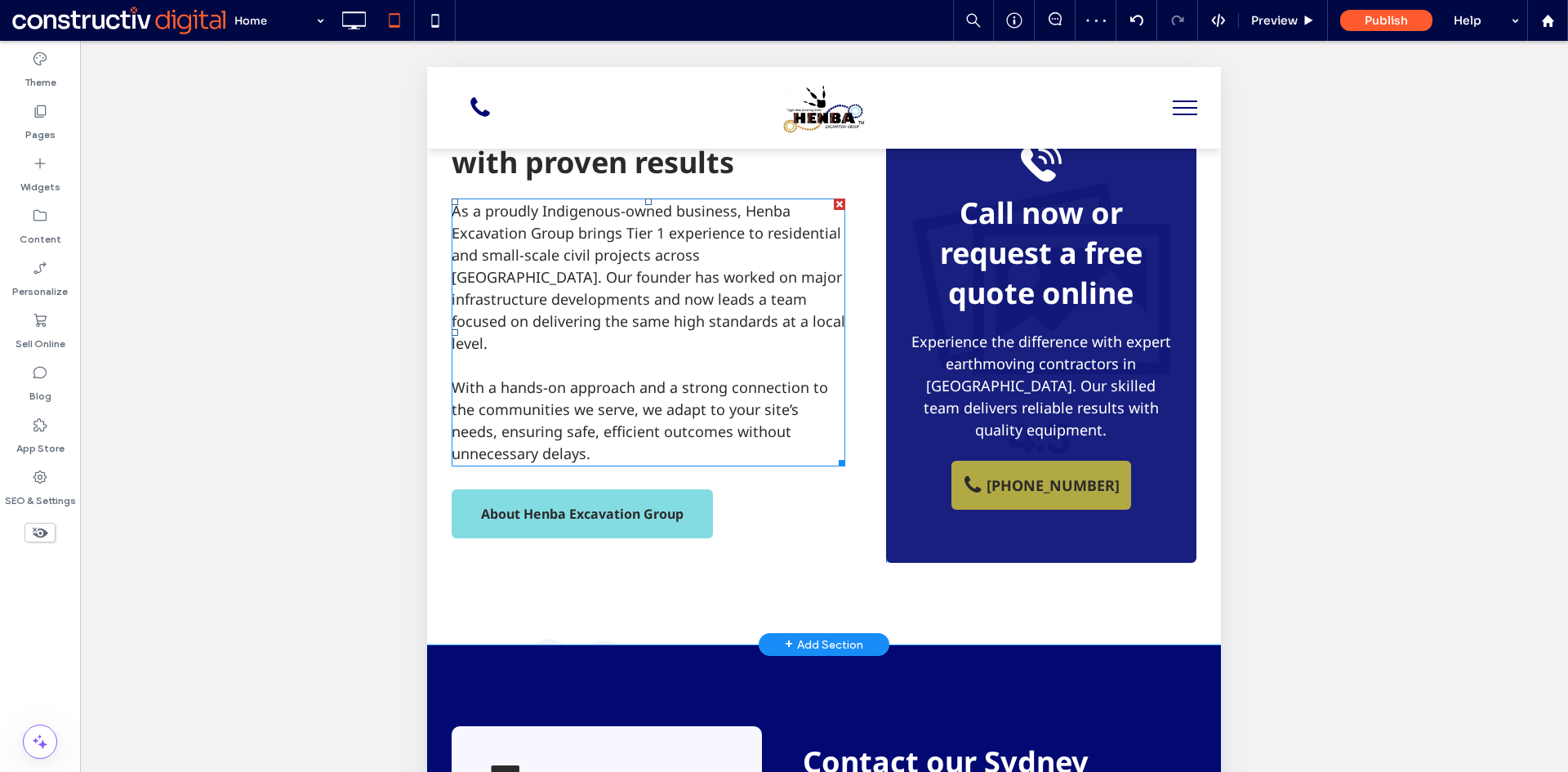
scroll to position [1144, 0]
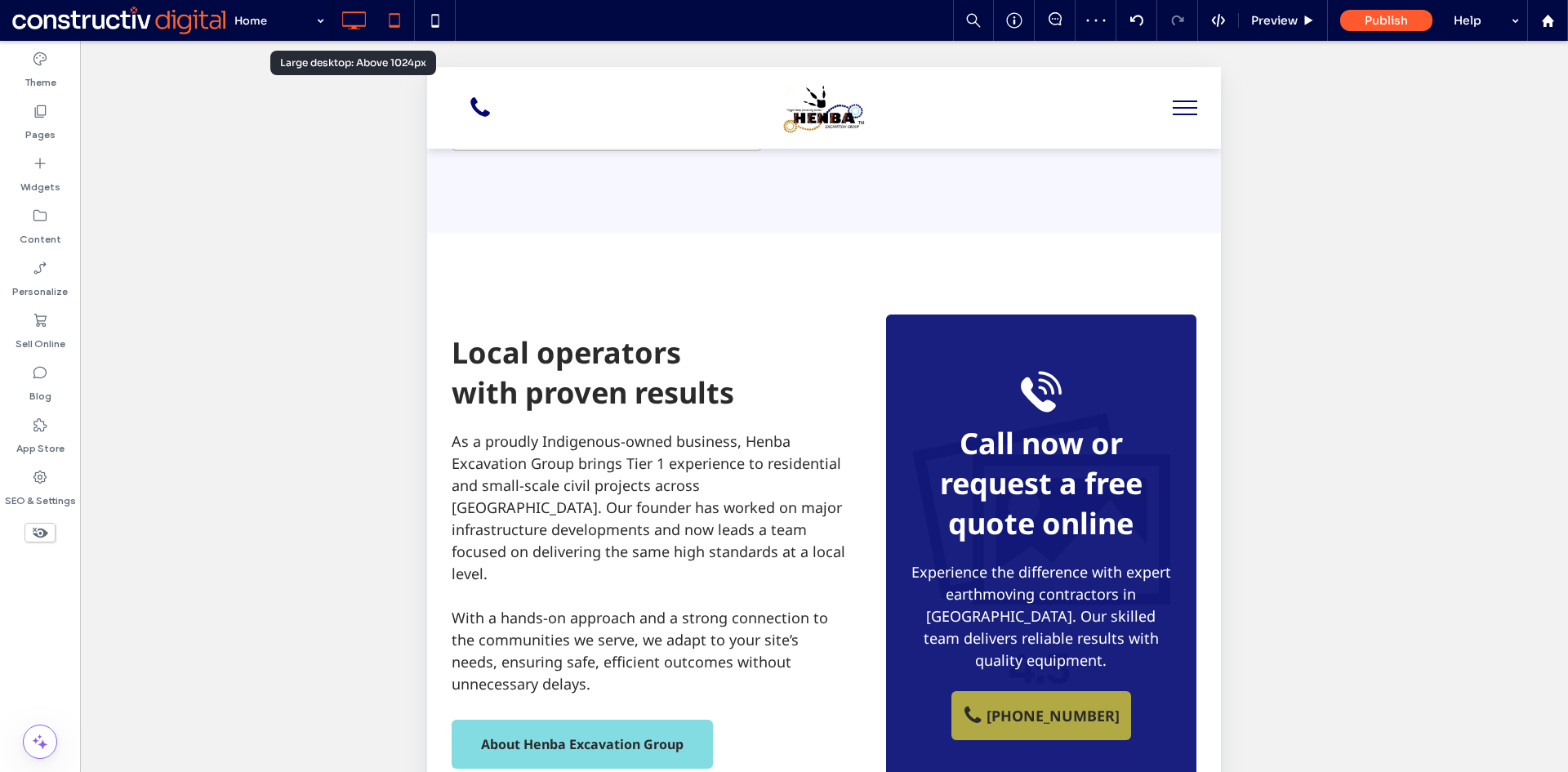
click at [352, 17] on icon at bounding box center [354, 21] width 33 height 33
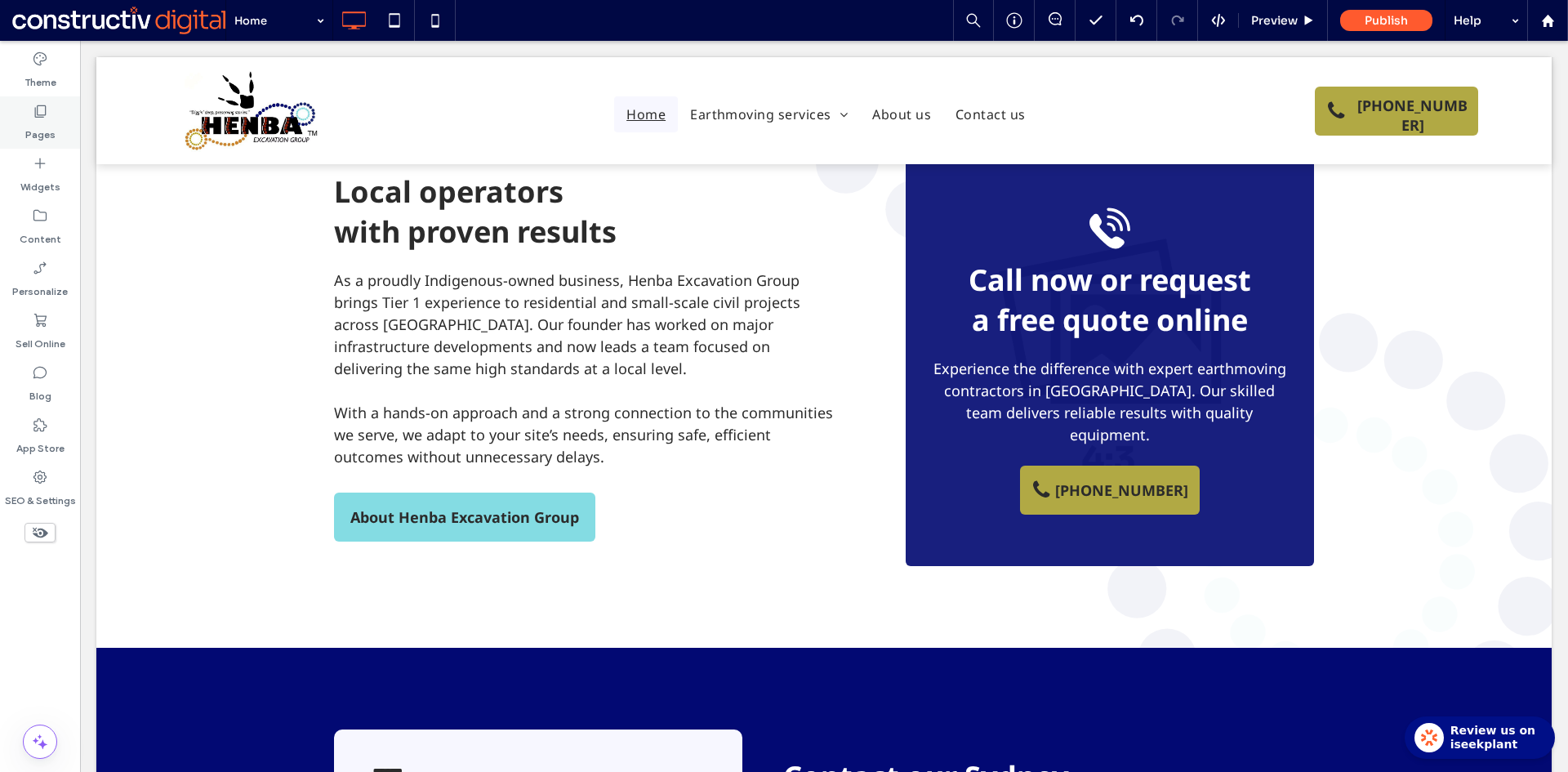
drag, startPoint x: 37, startPoint y: 118, endPoint x: 48, endPoint y: 151, distance: 34.8
click at [37, 117] on icon at bounding box center [39, 111] width 16 height 16
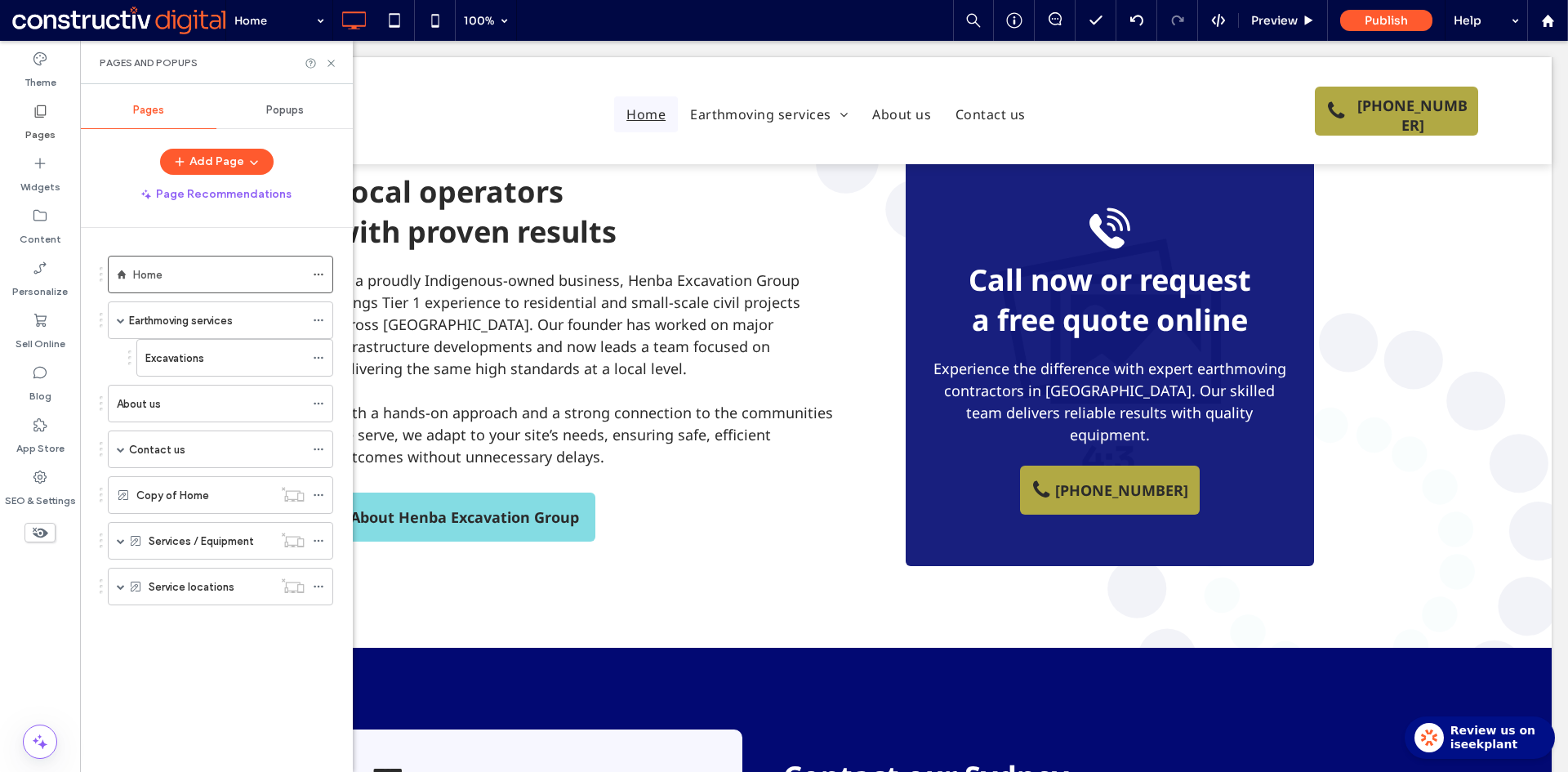
click at [195, 325] on label "Earthmoving services" at bounding box center [181, 320] width 104 height 28
click at [331, 62] on use at bounding box center [331, 63] width 7 height 7
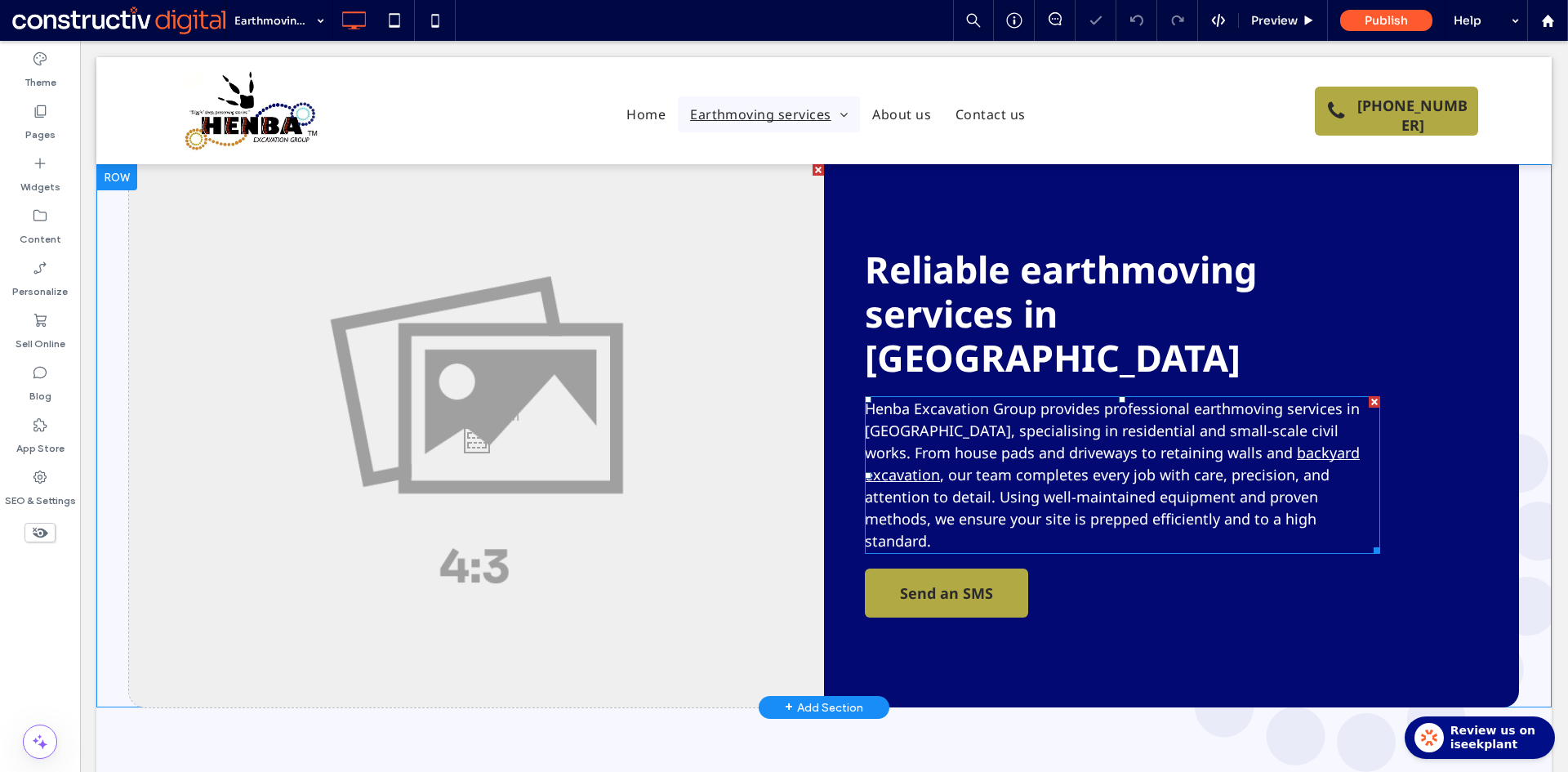
click at [1156, 465] on span ", our team completes every job with care, precision, and attention to detail. U…" at bounding box center [1097, 508] width 465 height 86
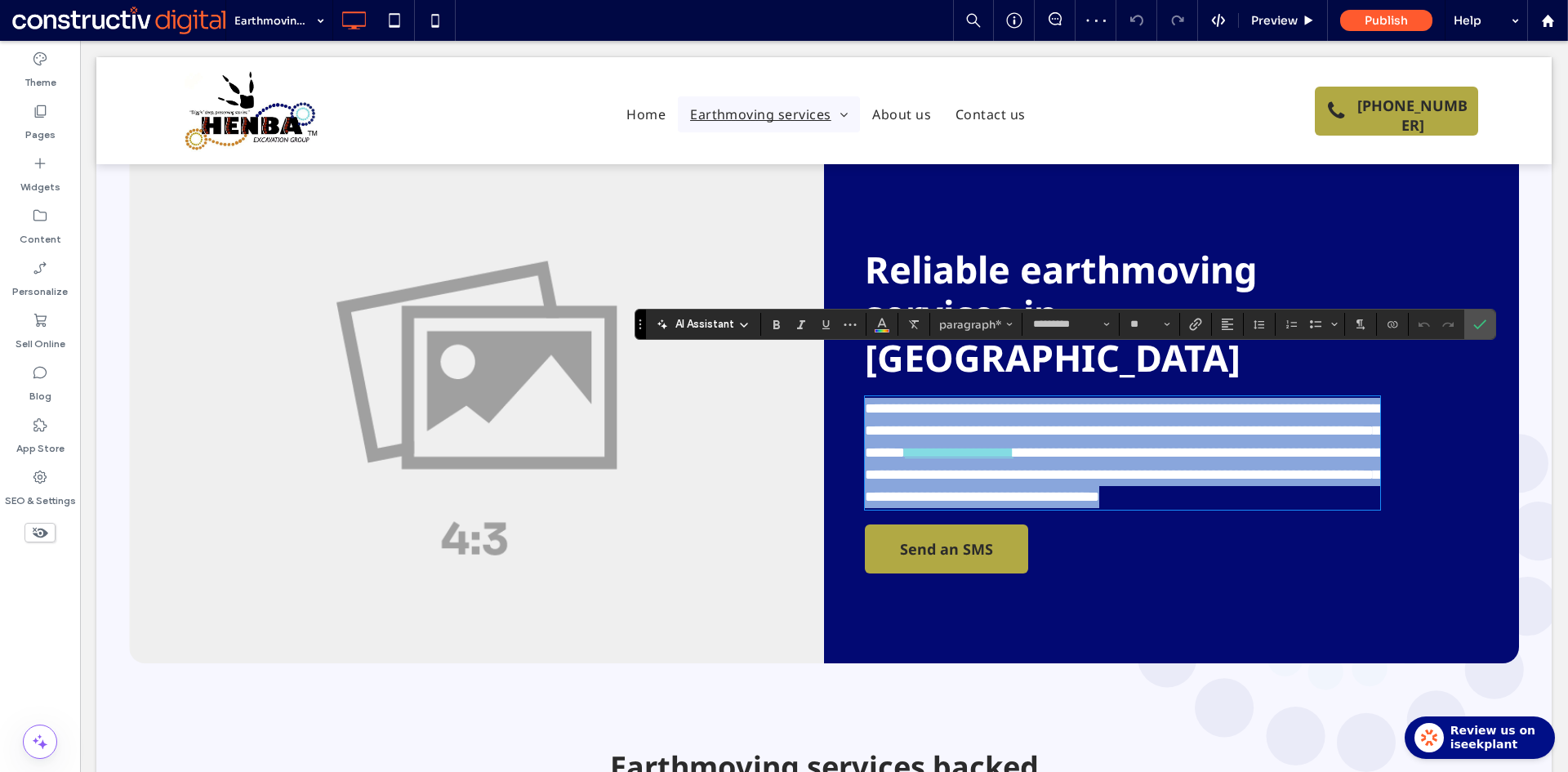
click at [1013, 446] on link "**********" at bounding box center [958, 452] width 109 height 15
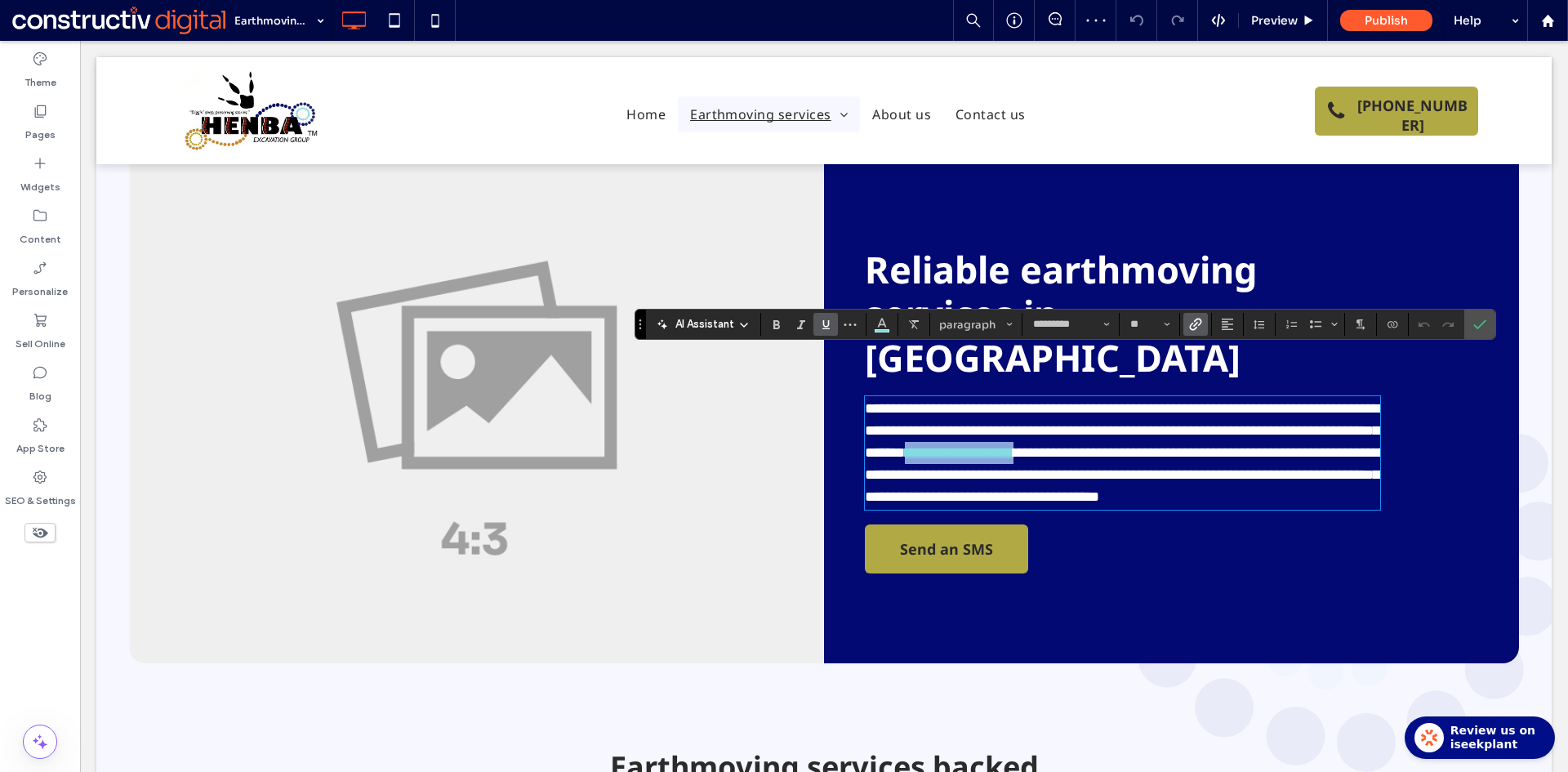
drag, startPoint x: 1152, startPoint y: 404, endPoint x: 1288, endPoint y: 409, distance: 136.1
click at [1013, 446] on link "**********" at bounding box center [958, 452] width 109 height 15
click at [1195, 319] on icon "Link" at bounding box center [1195, 324] width 13 height 13
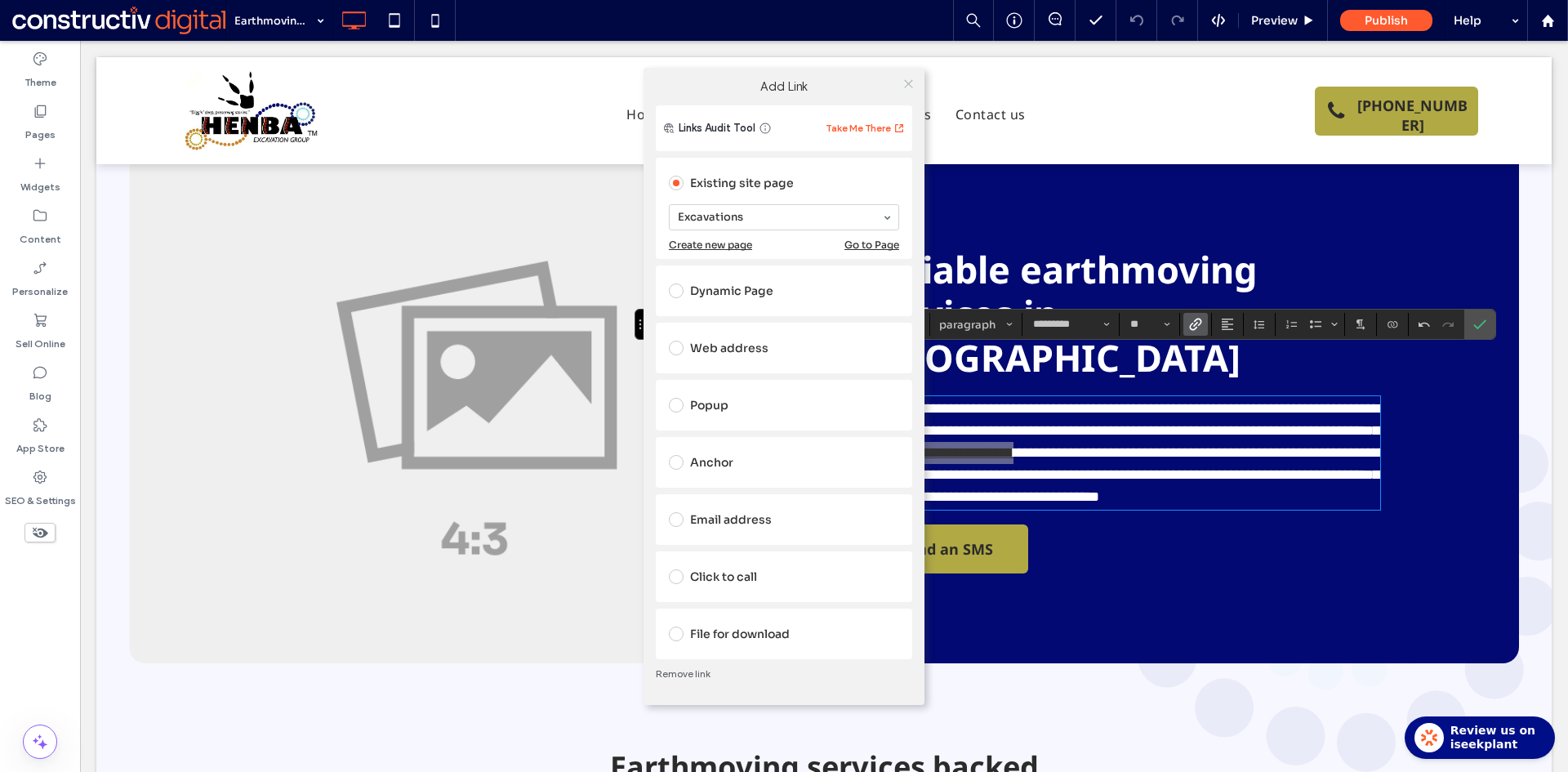
click at [911, 80] on icon at bounding box center [909, 84] width 12 height 12
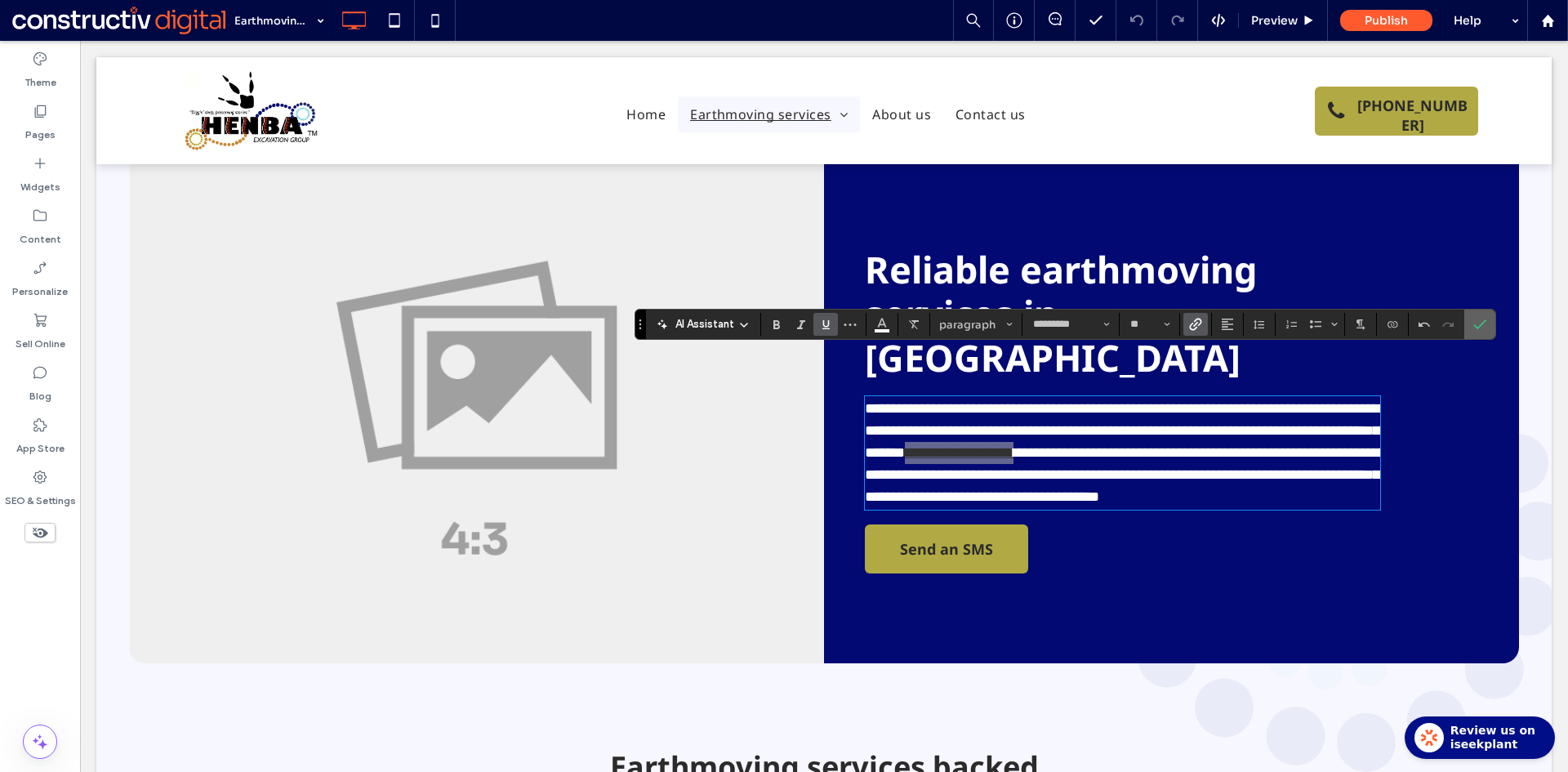
click at [1484, 329] on icon "Confirm" at bounding box center [1479, 324] width 13 height 13
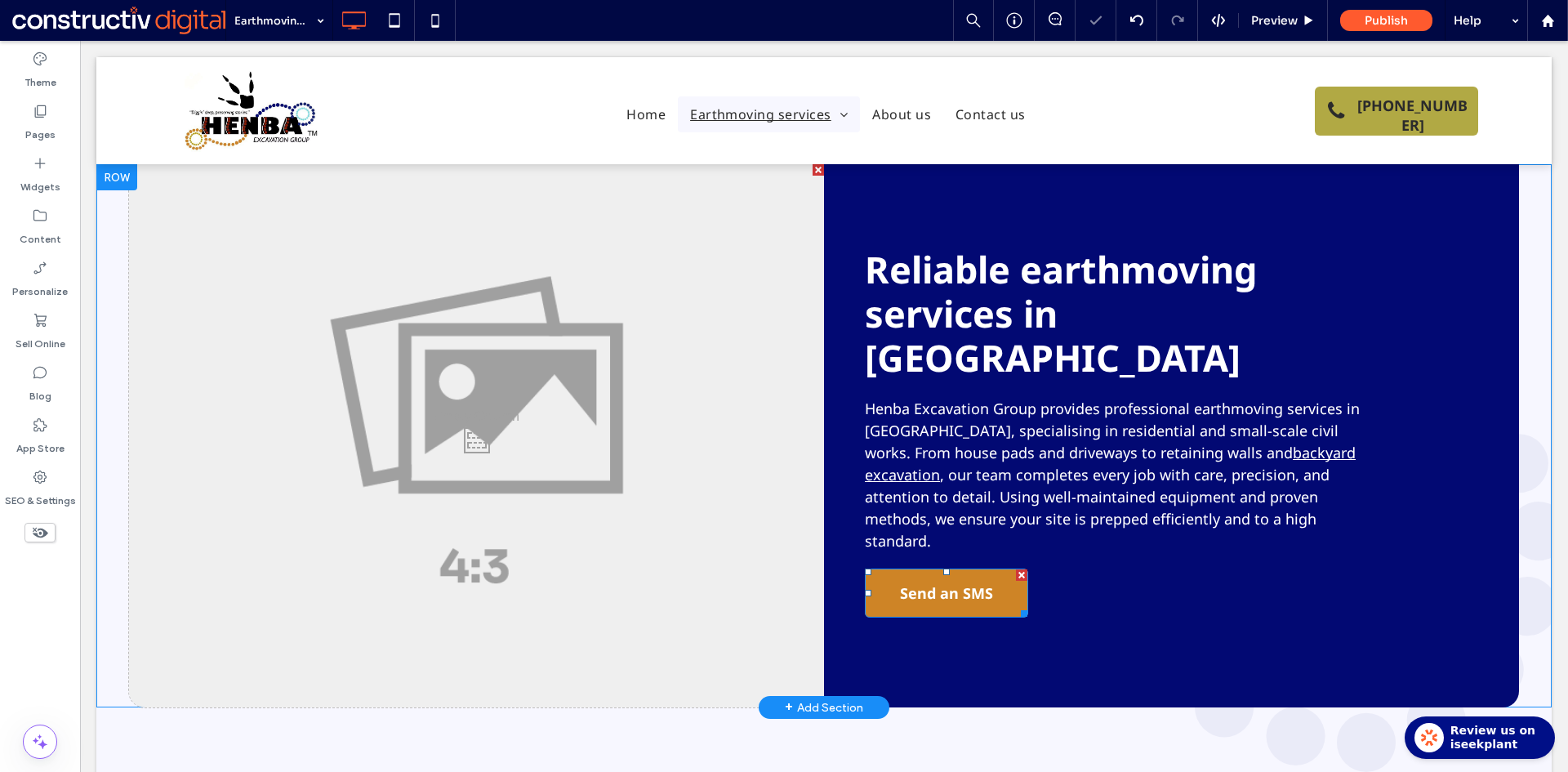
drag, startPoint x: 917, startPoint y: 537, endPoint x: 843, endPoint y: 514, distance: 77.5
click at [915, 571] on span "Send an SMS" at bounding box center [946, 593] width 93 height 45
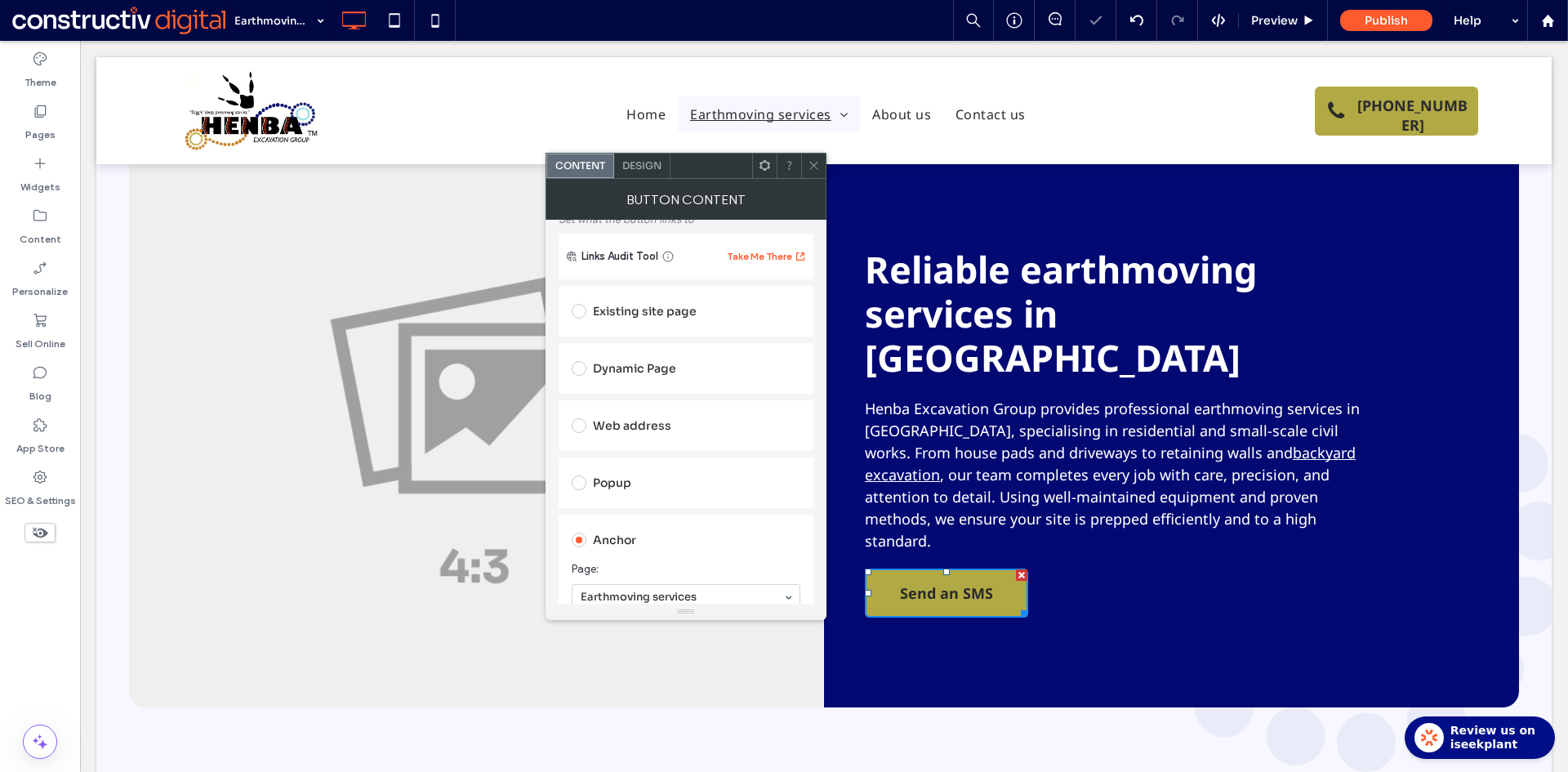
scroll to position [245, 0]
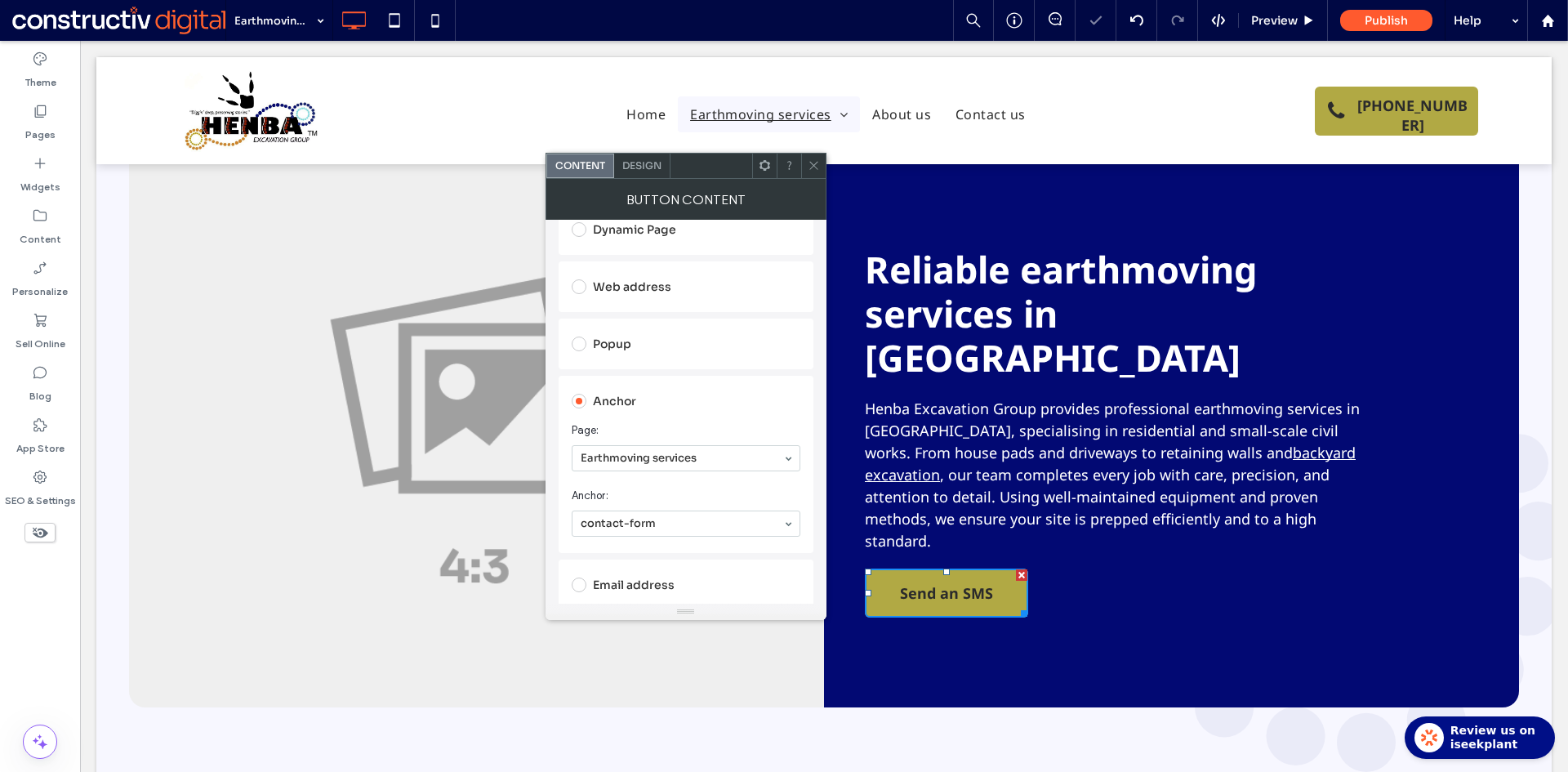
click at [810, 171] on icon at bounding box center [814, 165] width 12 height 12
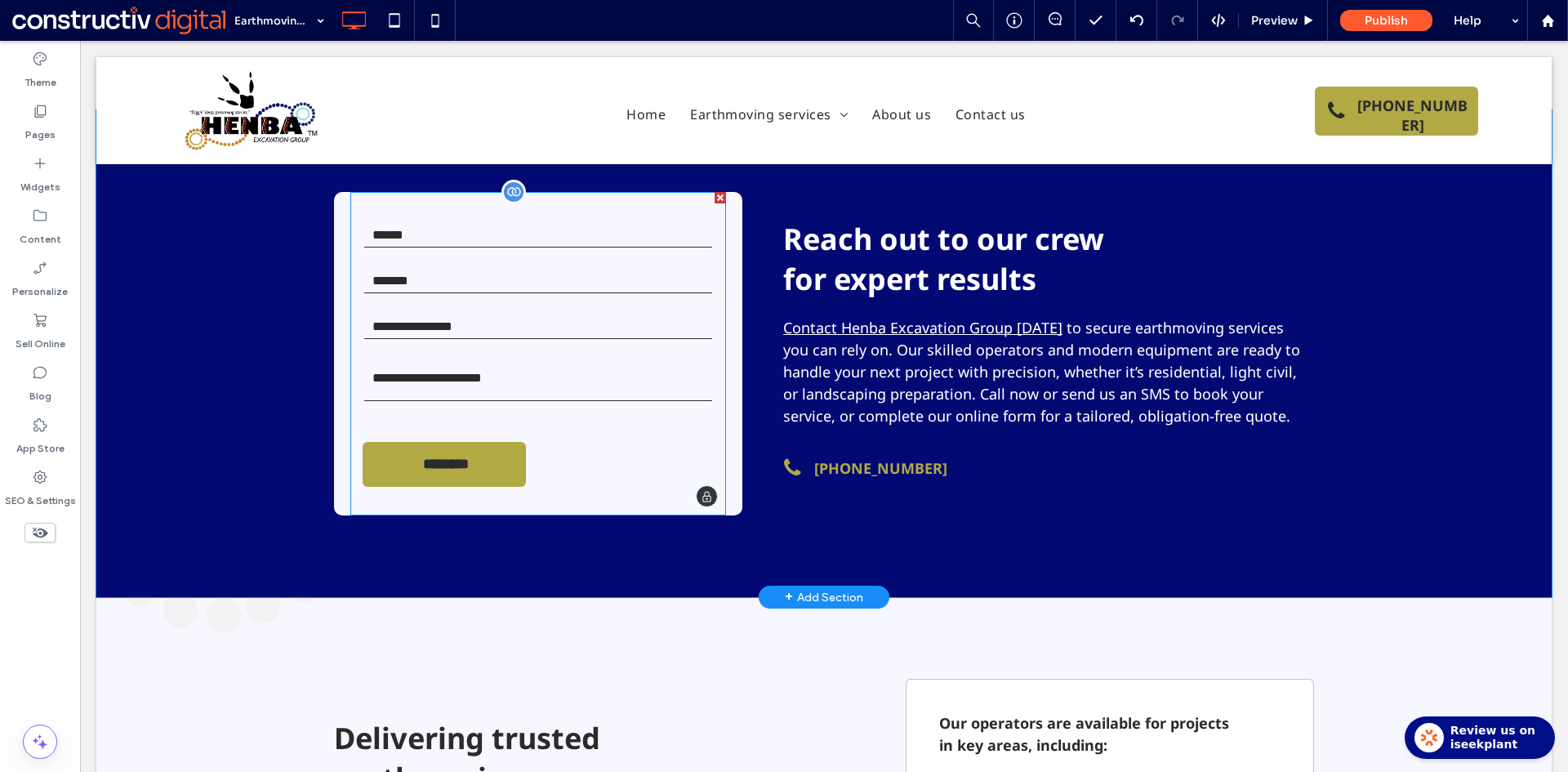
scroll to position [2205, 0]
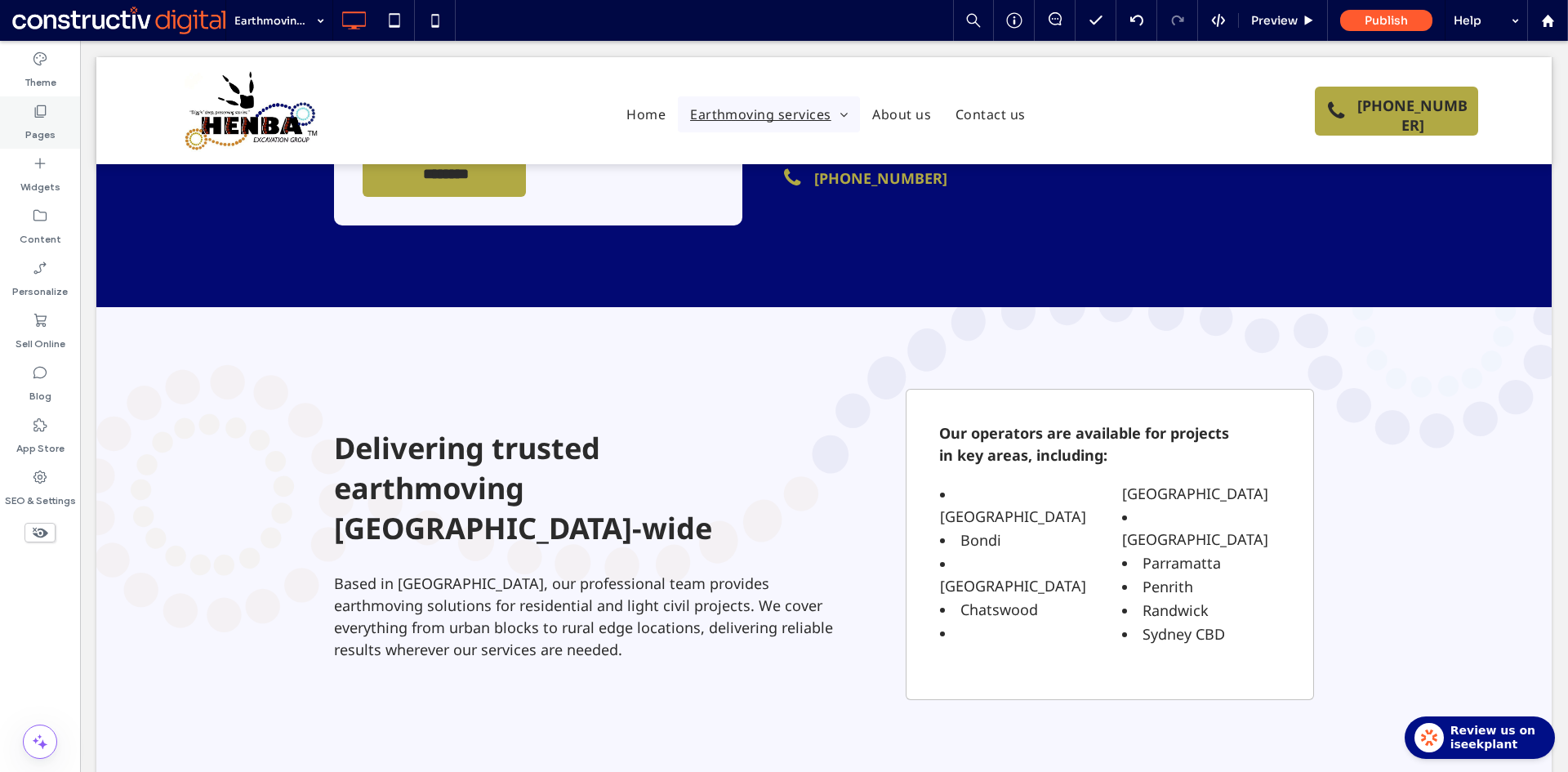
click at [37, 113] on icon at bounding box center [39, 111] width 16 height 16
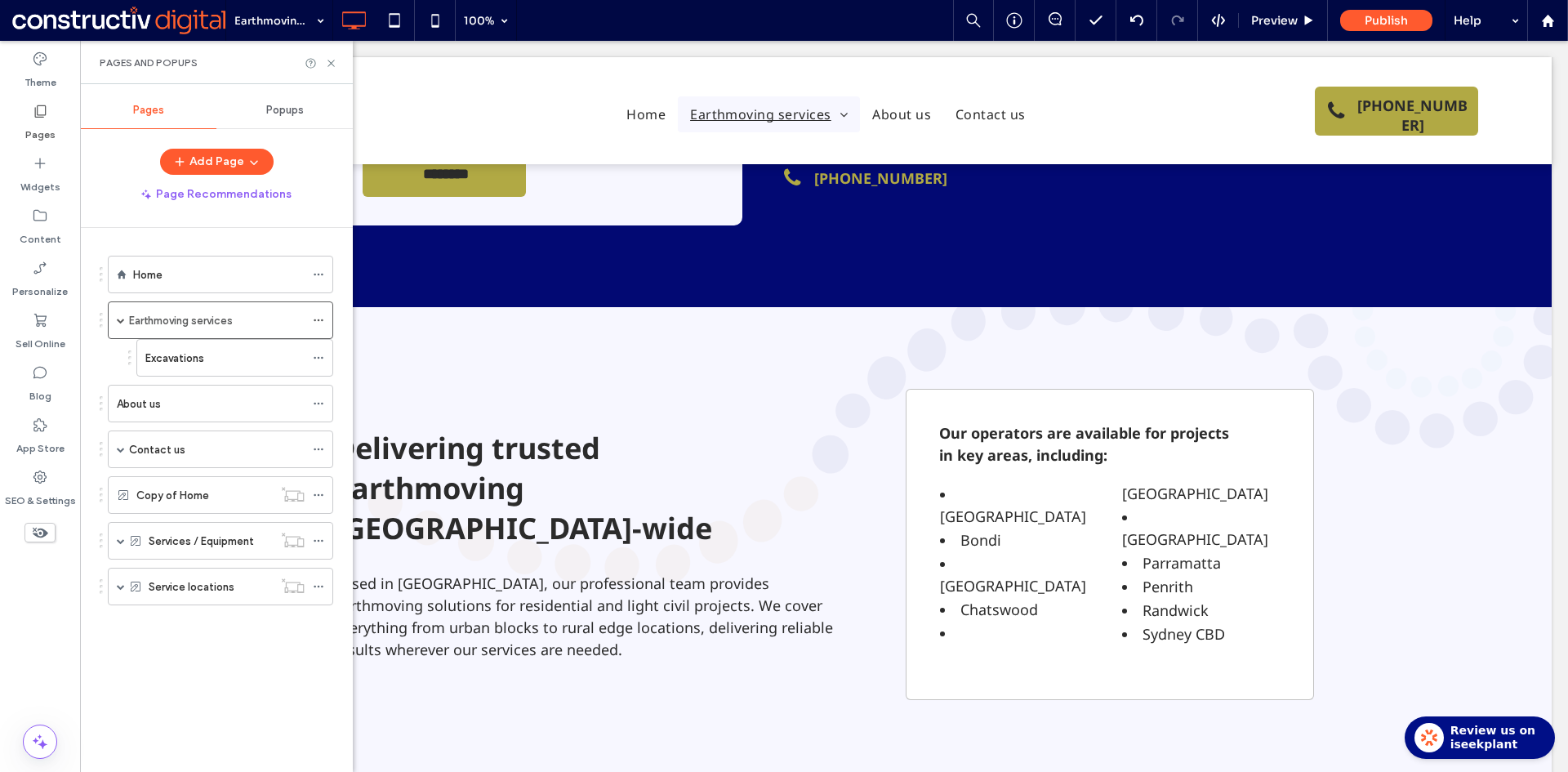
drag, startPoint x: 200, startPoint y: 355, endPoint x: 229, endPoint y: 336, distance: 34.7
click at [200, 354] on label "Excavations" at bounding box center [175, 357] width 59 height 28
click at [331, 61] on icon at bounding box center [331, 63] width 12 height 12
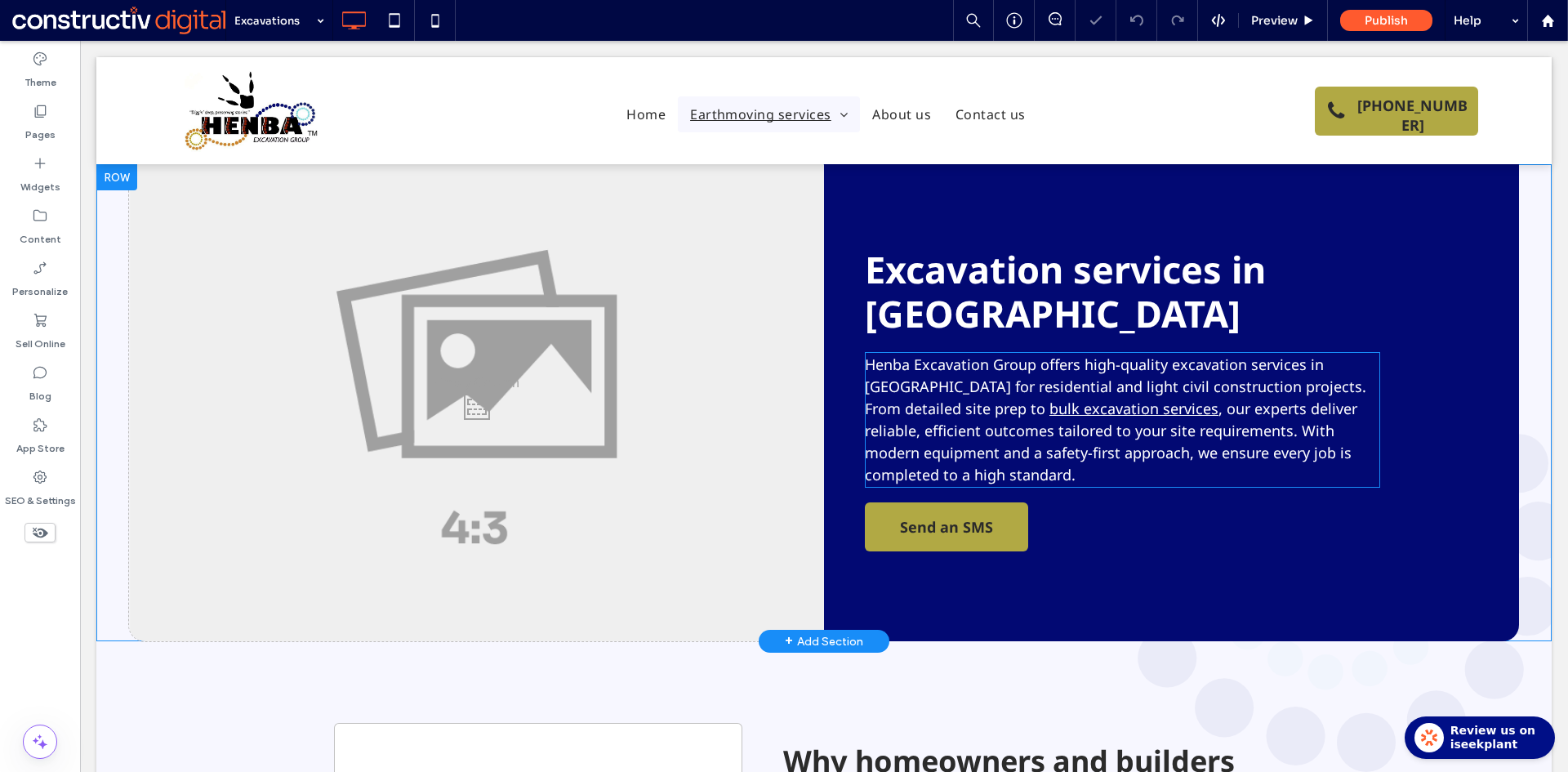
click at [964, 355] on span "Henba Excavation Group offers high-quality excavation services in [GEOGRAPHIC_D…" at bounding box center [1115, 386] width 501 height 63
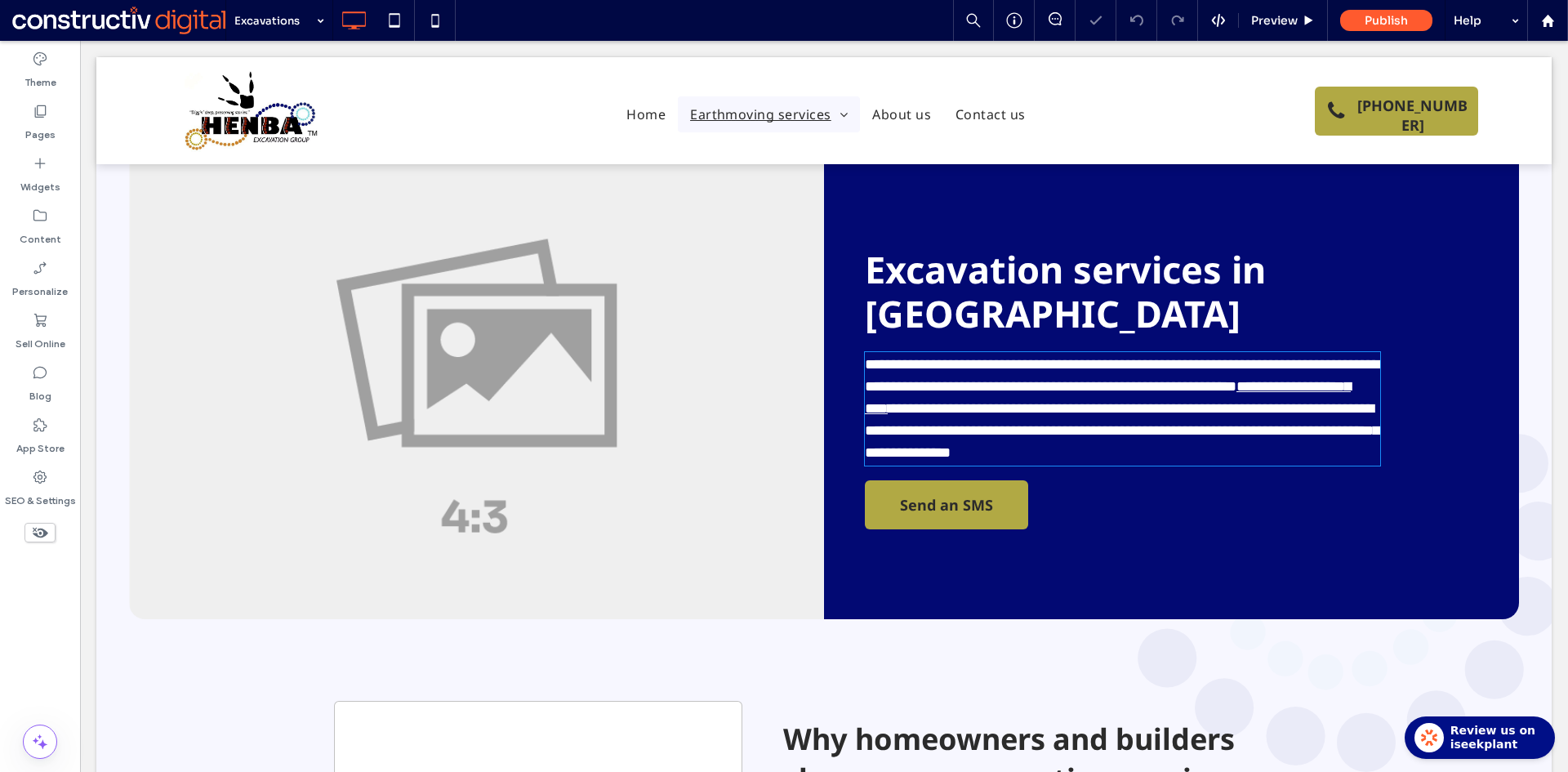
type input "*********"
type input "**"
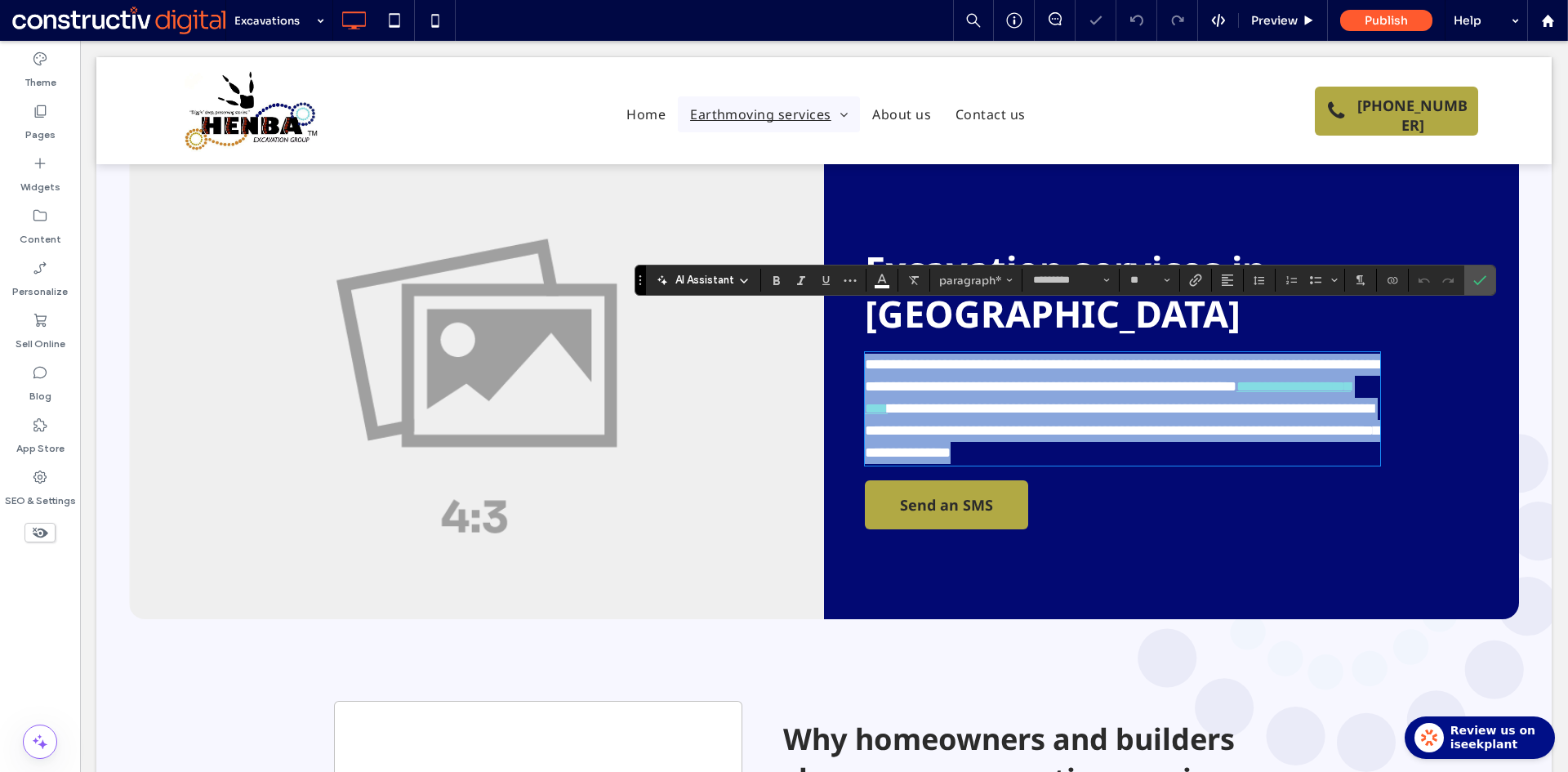
click at [936, 379] on link "**********" at bounding box center [1107, 397] width 486 height 37
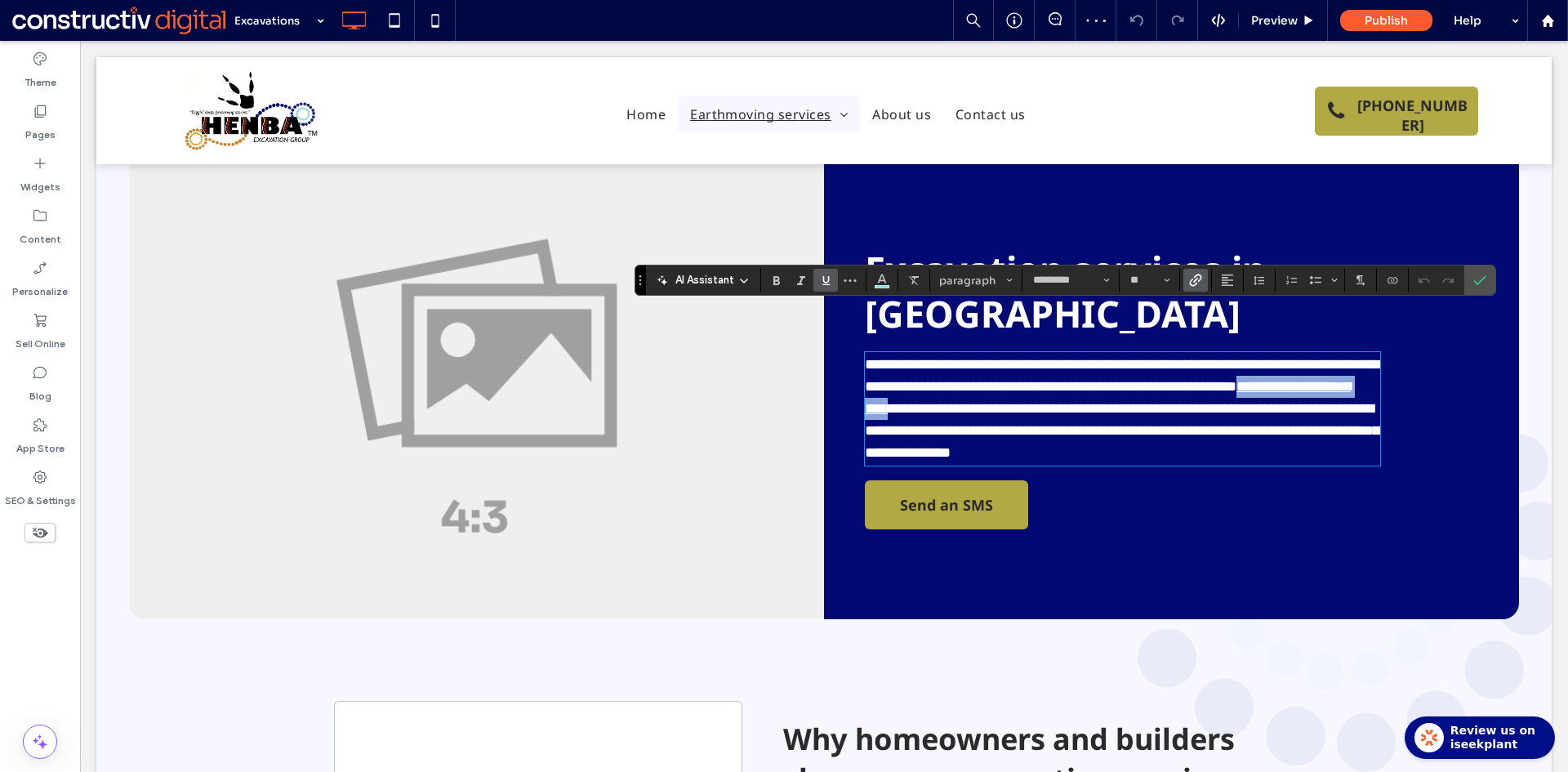
drag, startPoint x: 879, startPoint y: 362, endPoint x: 1044, endPoint y: 363, distance: 165.0
click at [1044, 363] on p "**********" at bounding box center [1123, 409] width 516 height 111
click at [1195, 278] on use "Link" at bounding box center [1195, 280] width 12 height 12
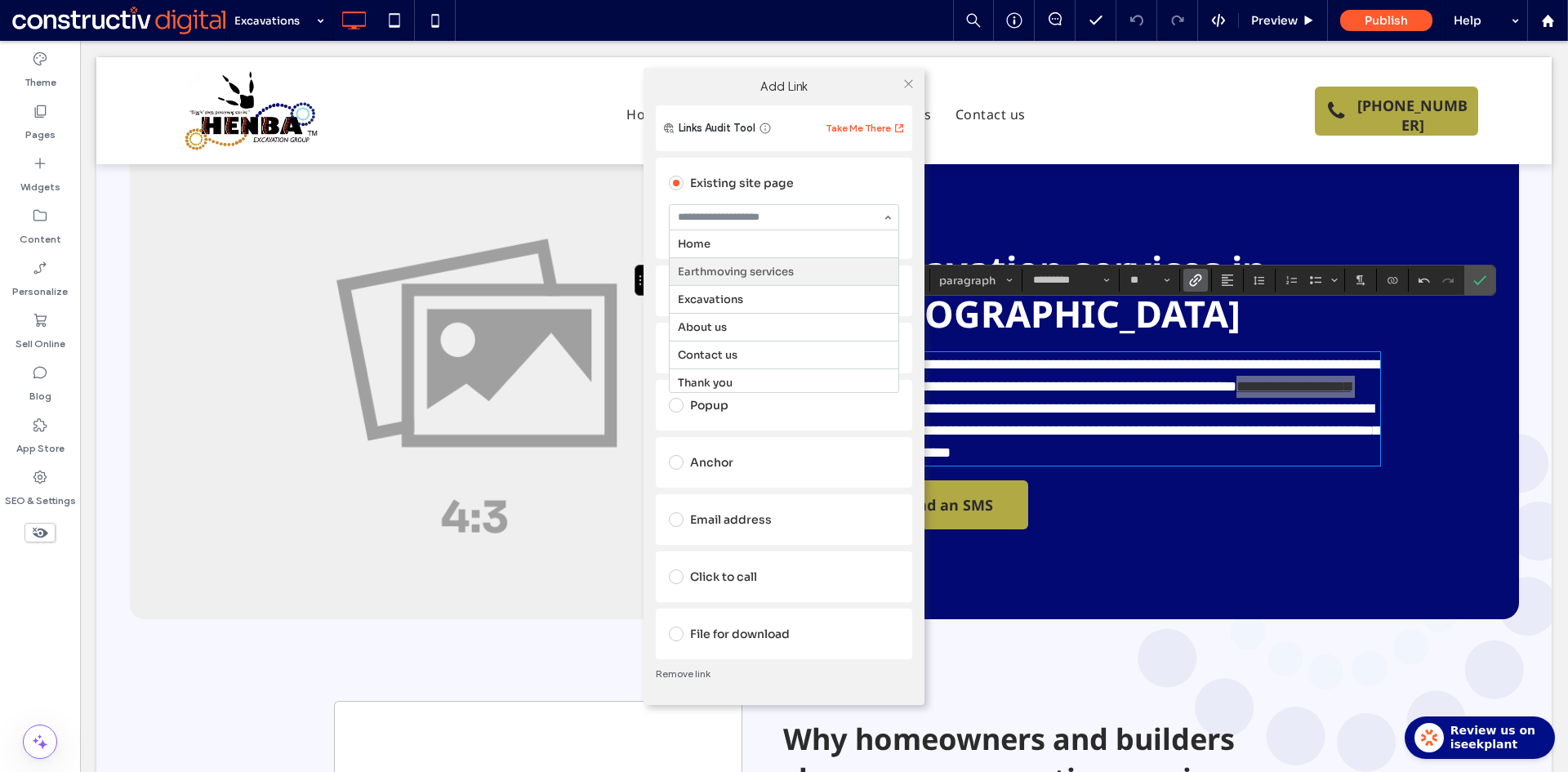
scroll to position [27, 0]
drag, startPoint x: 774, startPoint y: 242, endPoint x: 834, endPoint y: 157, distance: 104.0
click at [910, 82] on icon at bounding box center [909, 84] width 12 height 12
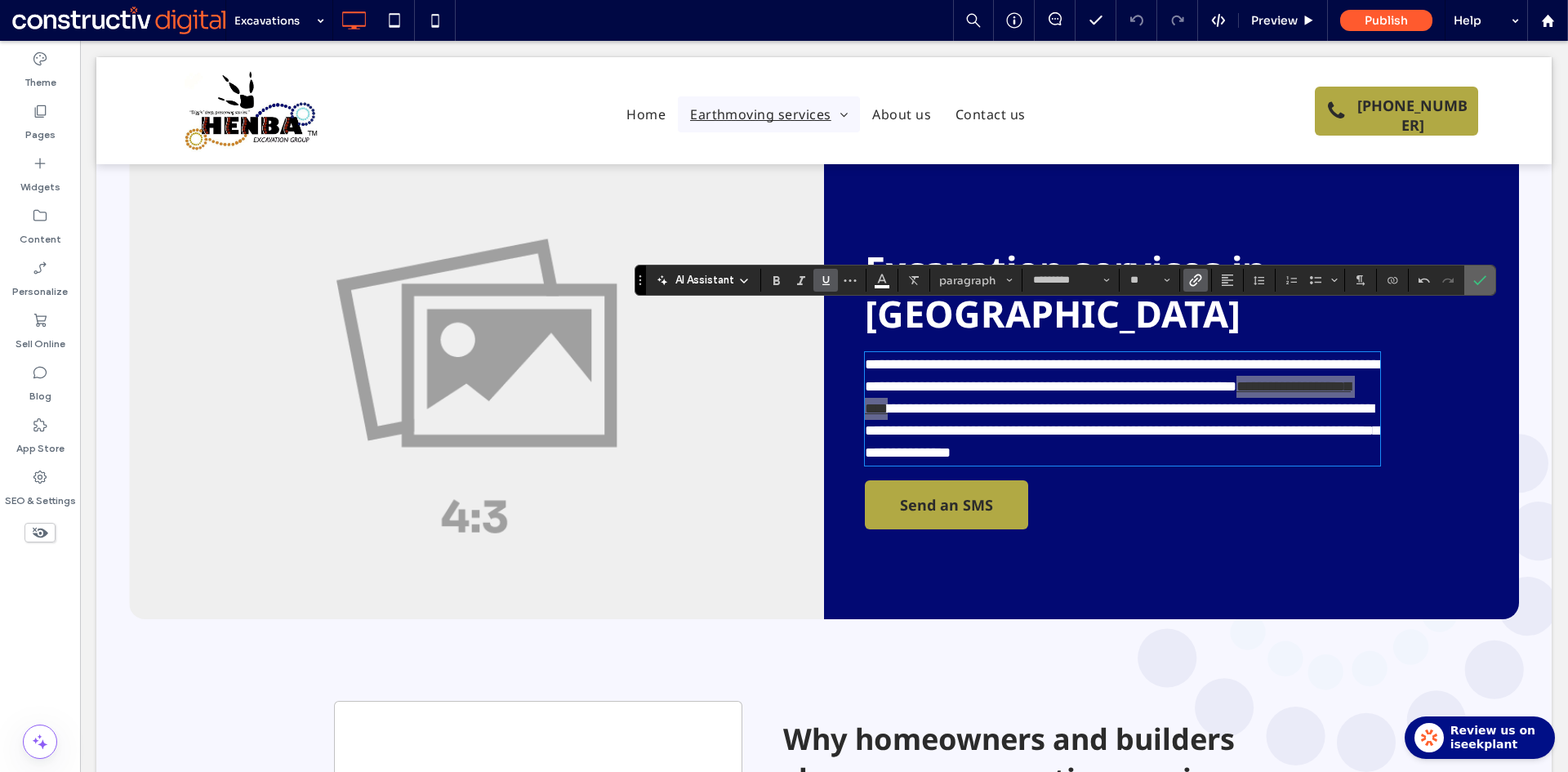
click at [1483, 278] on use "Confirm" at bounding box center [1479, 279] width 13 height 9
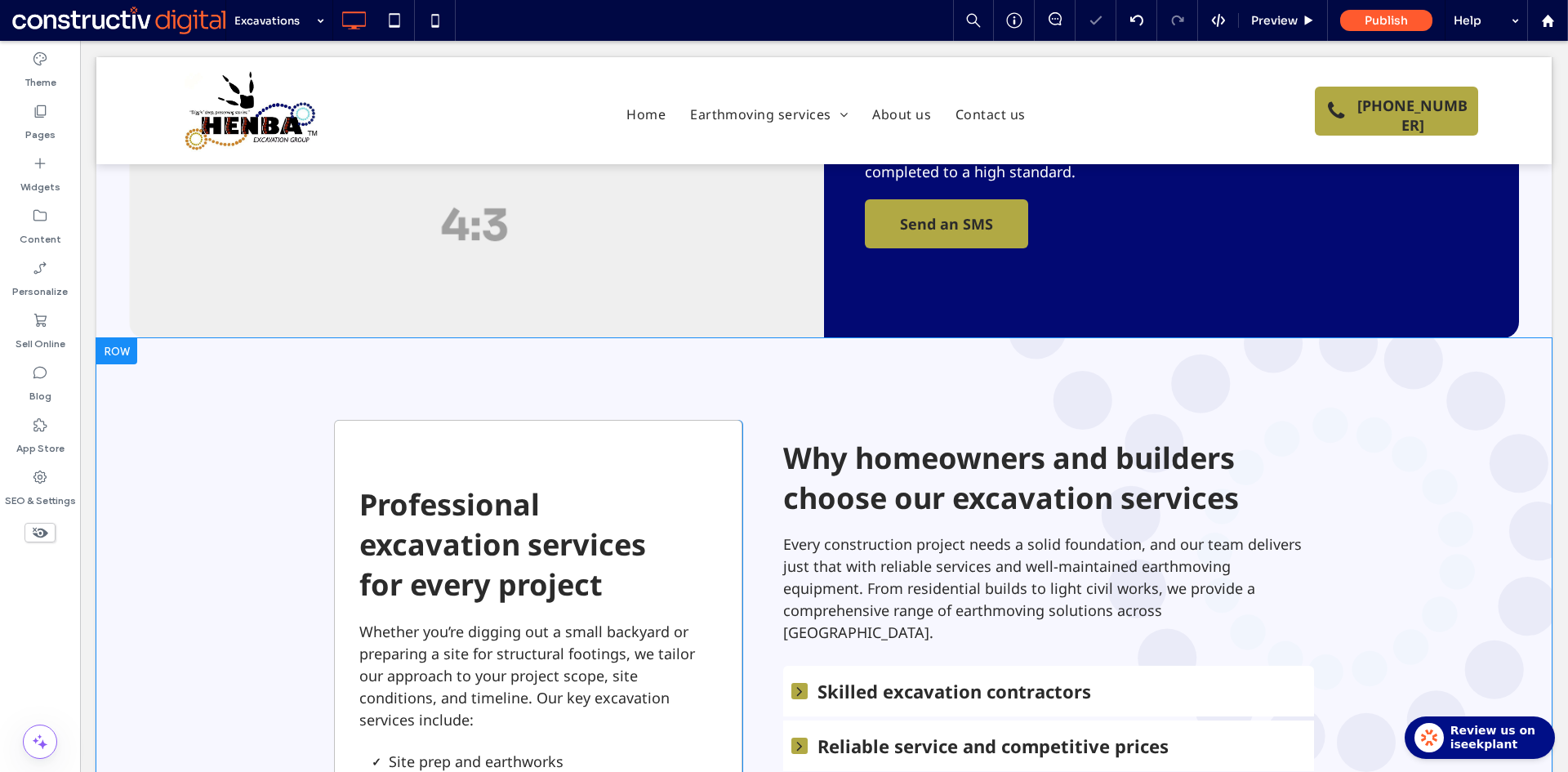
scroll to position [164, 0]
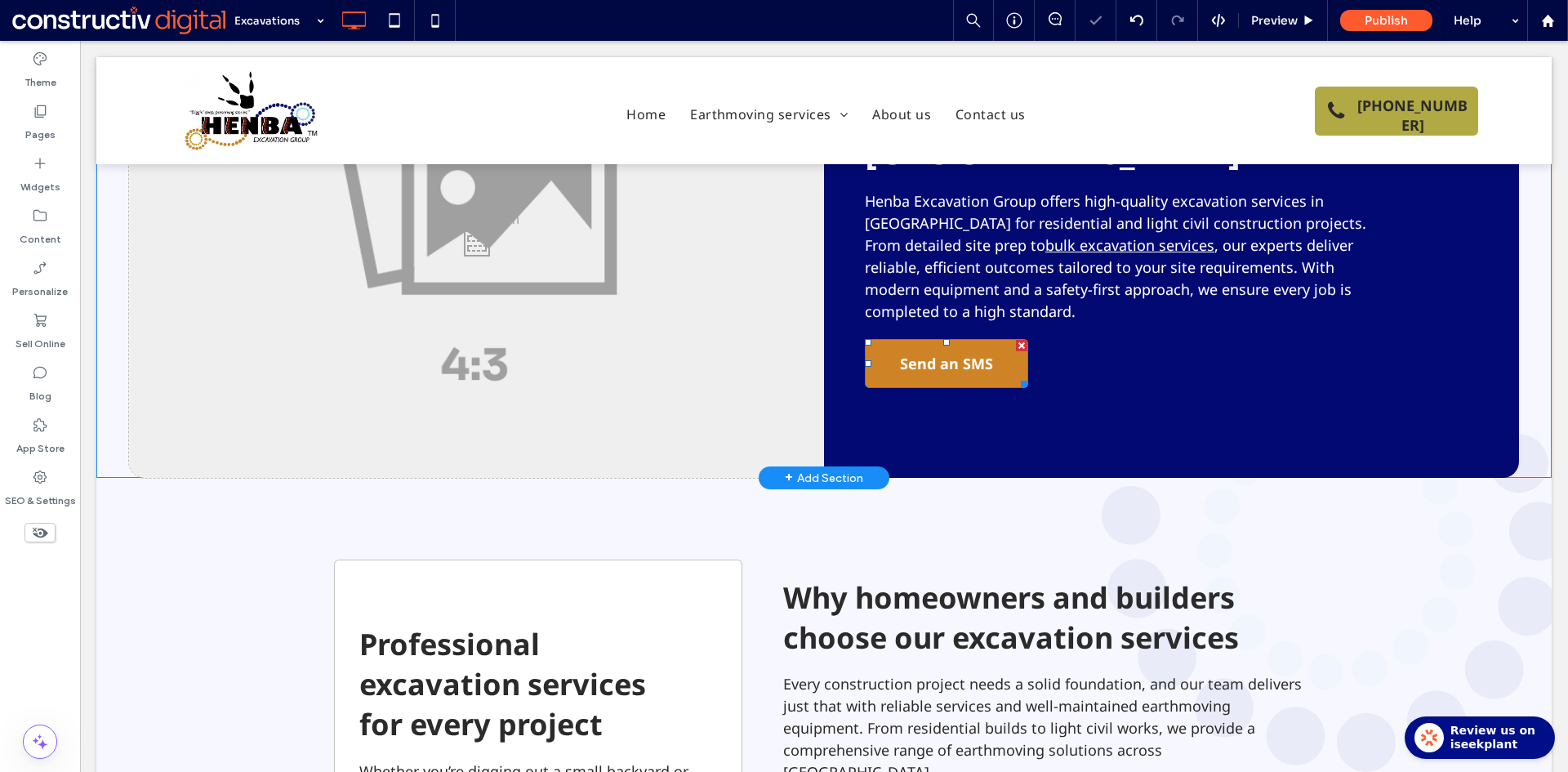
click at [936, 341] on span "Send an SMS" at bounding box center [946, 363] width 93 height 45
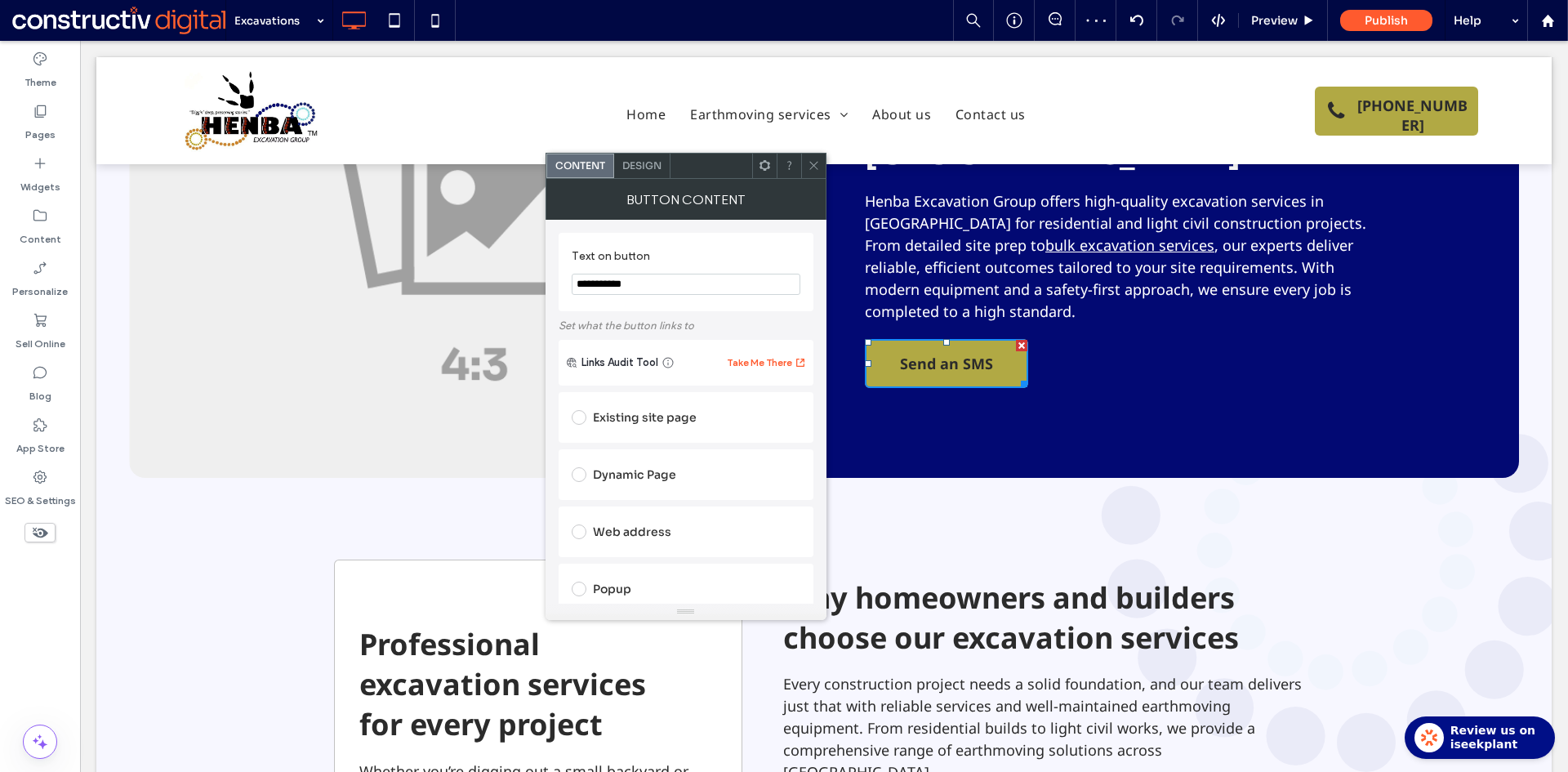
scroll to position [245, 0]
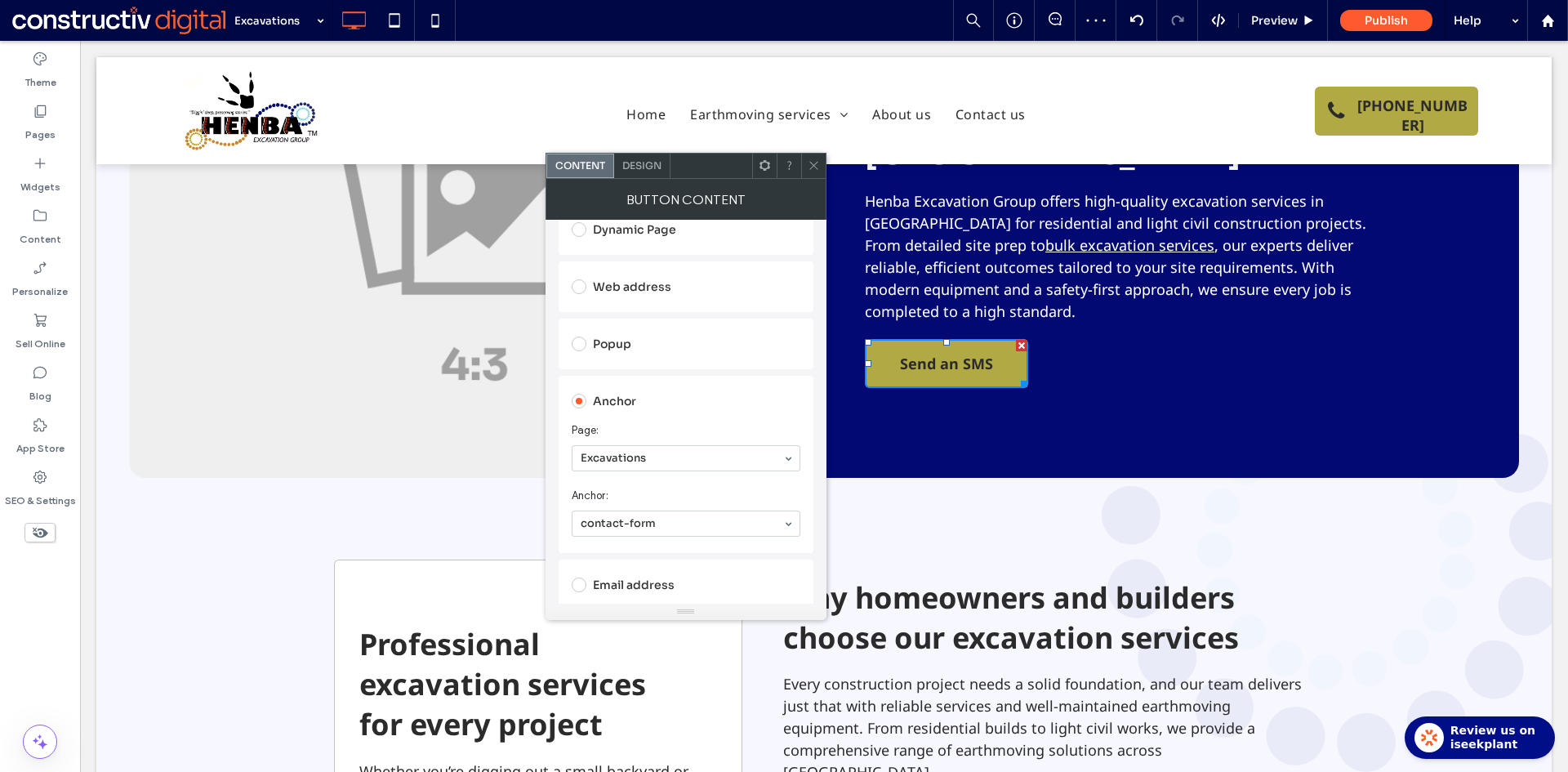
click at [814, 165] on icon at bounding box center [814, 165] width 12 height 12
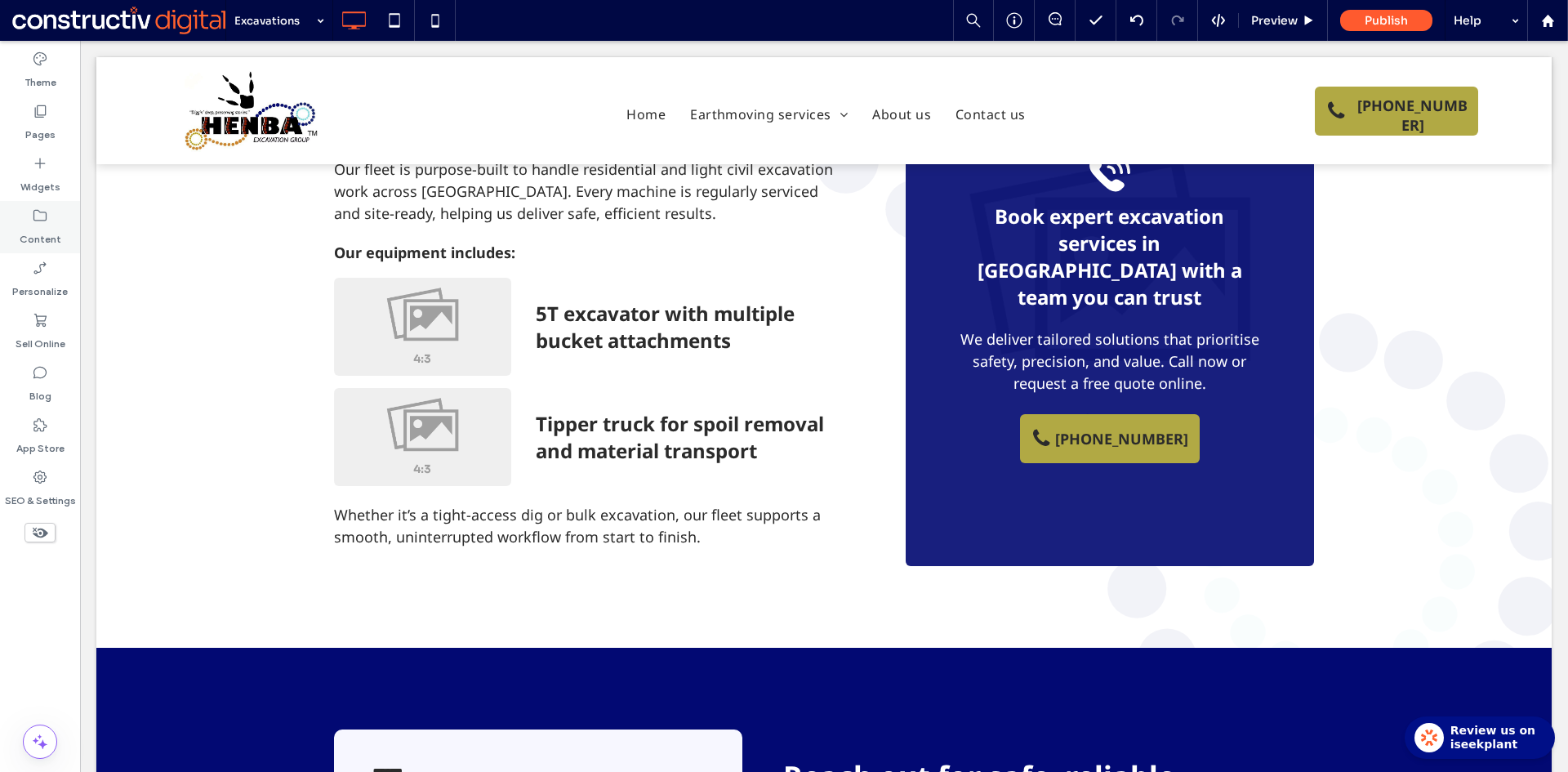
scroll to position [1470, 0]
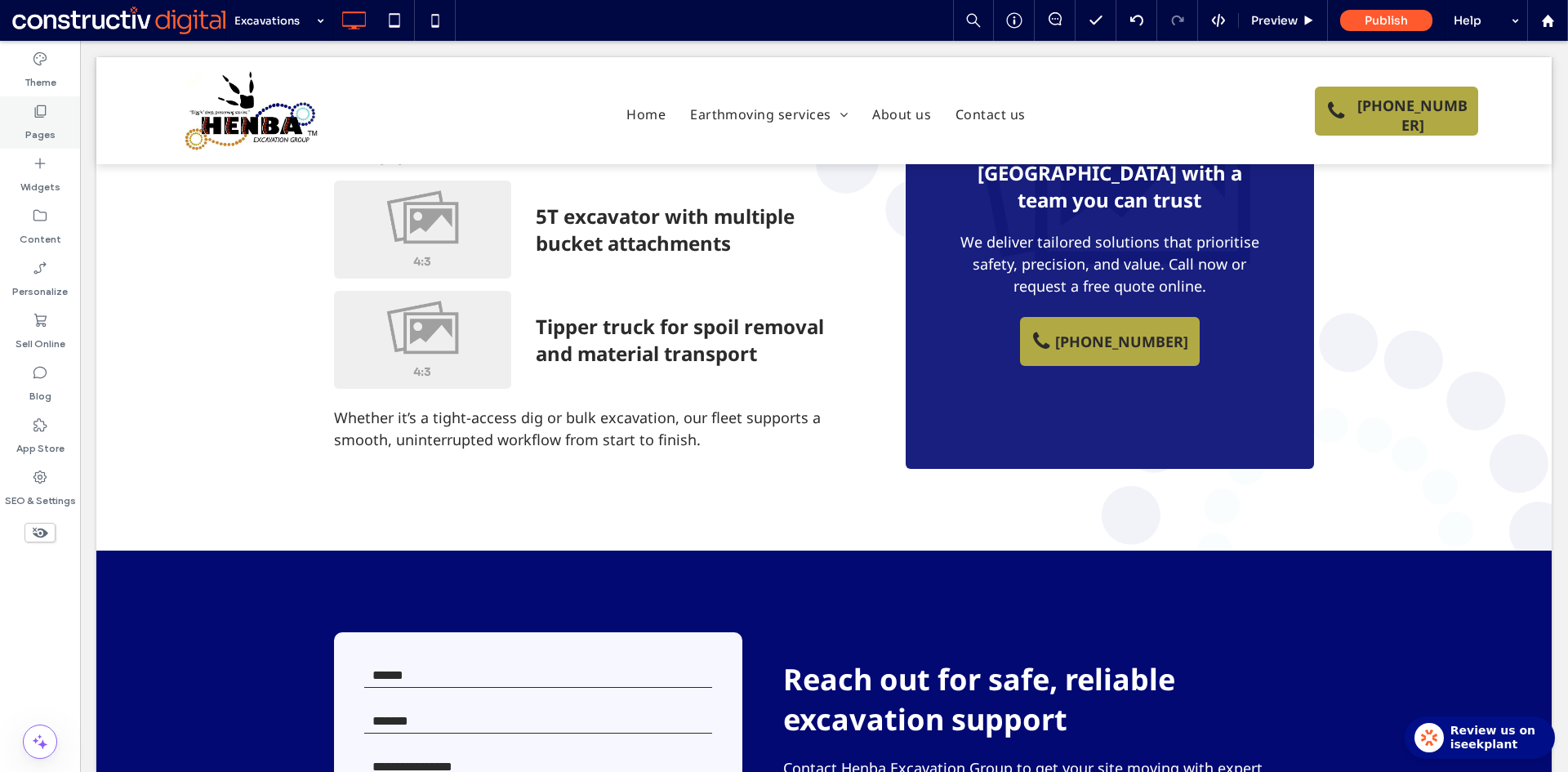
click at [44, 125] on label "Pages" at bounding box center [40, 130] width 30 height 23
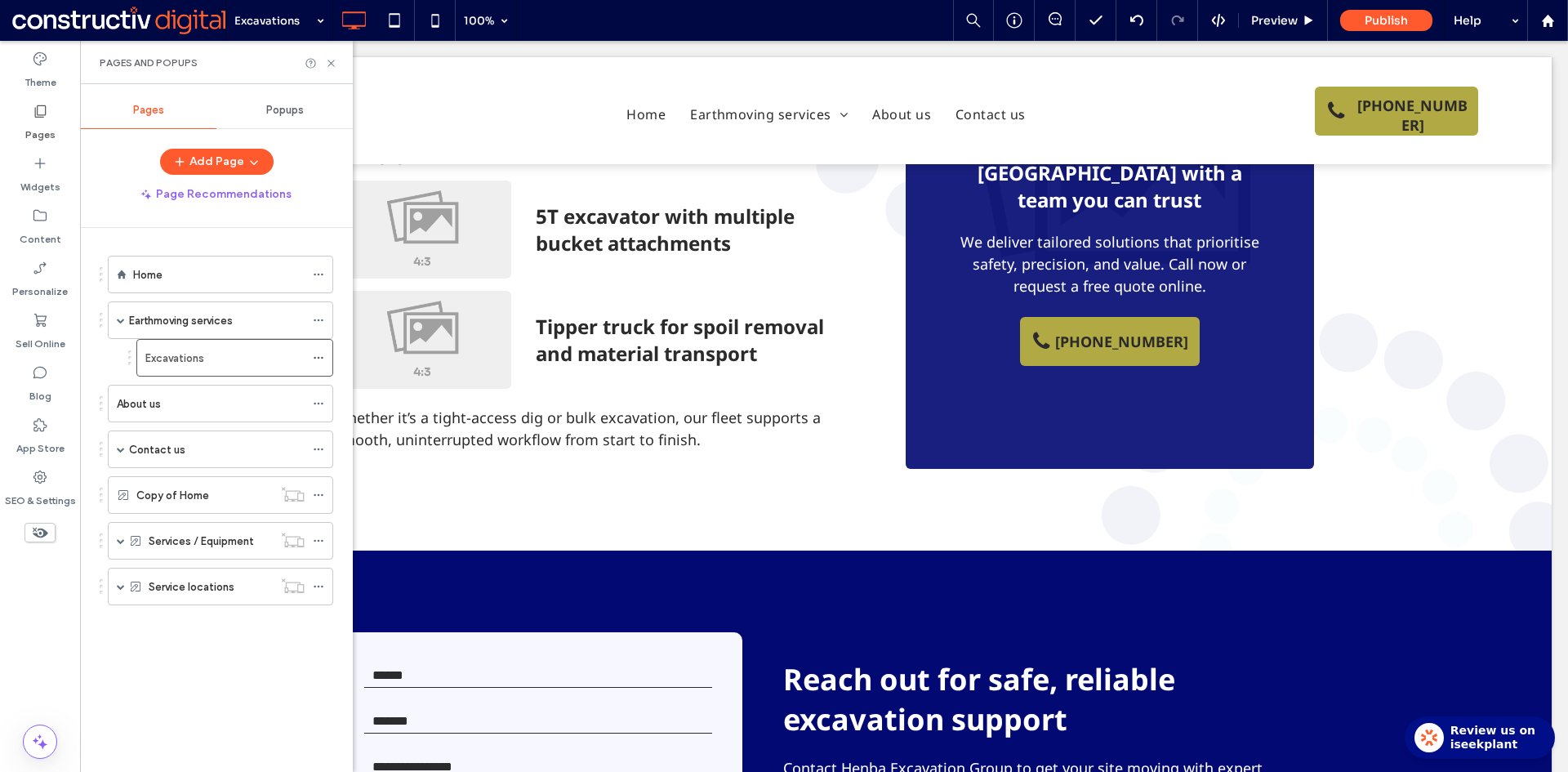
click at [181, 412] on div "About us" at bounding box center [210, 404] width 188 height 36
click at [331, 64] on icon at bounding box center [331, 63] width 12 height 12
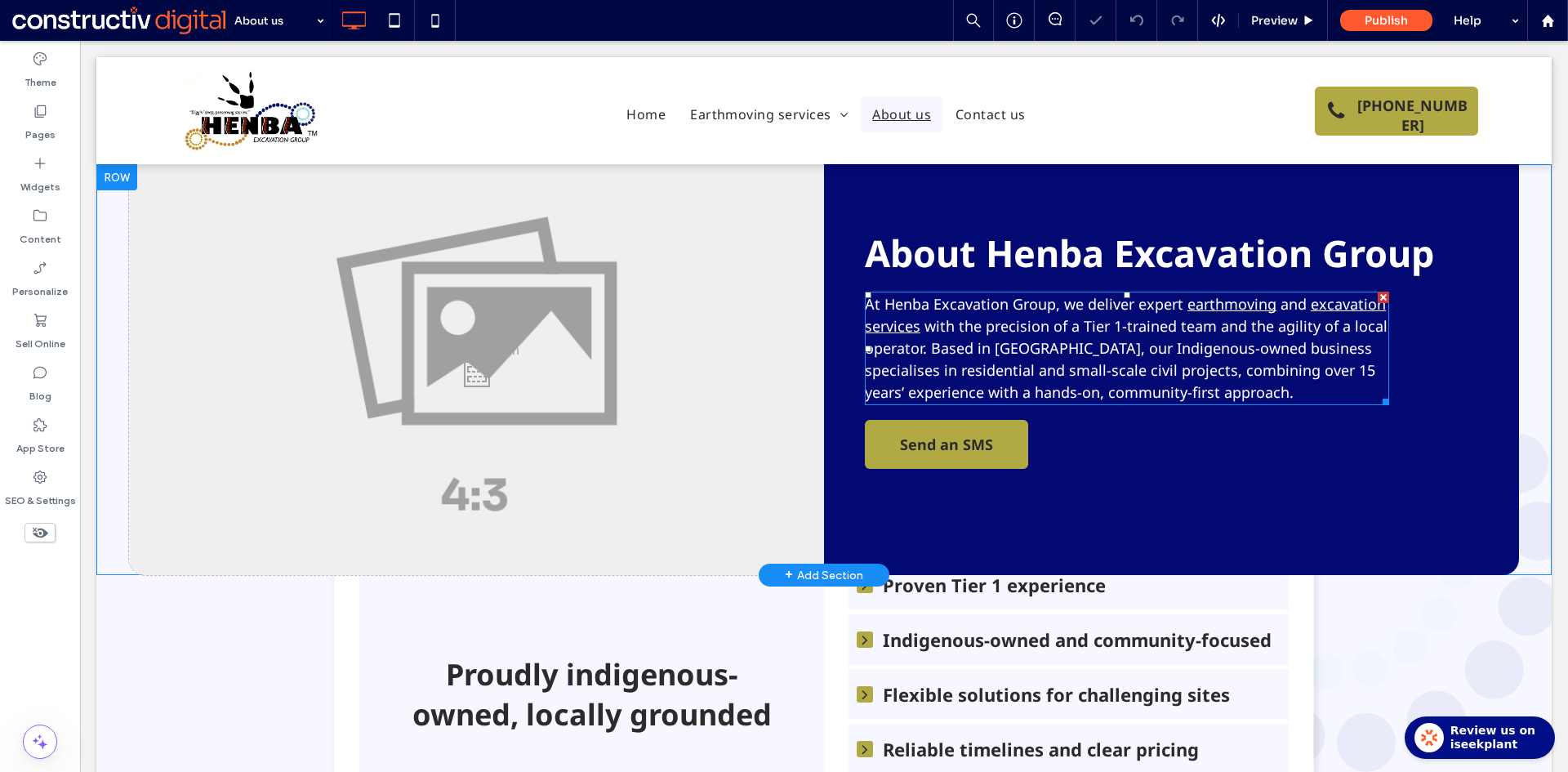
click at [1169, 302] on span "At Henba Excavation Group, we deliver expert" at bounding box center [1024, 303] width 319 height 20
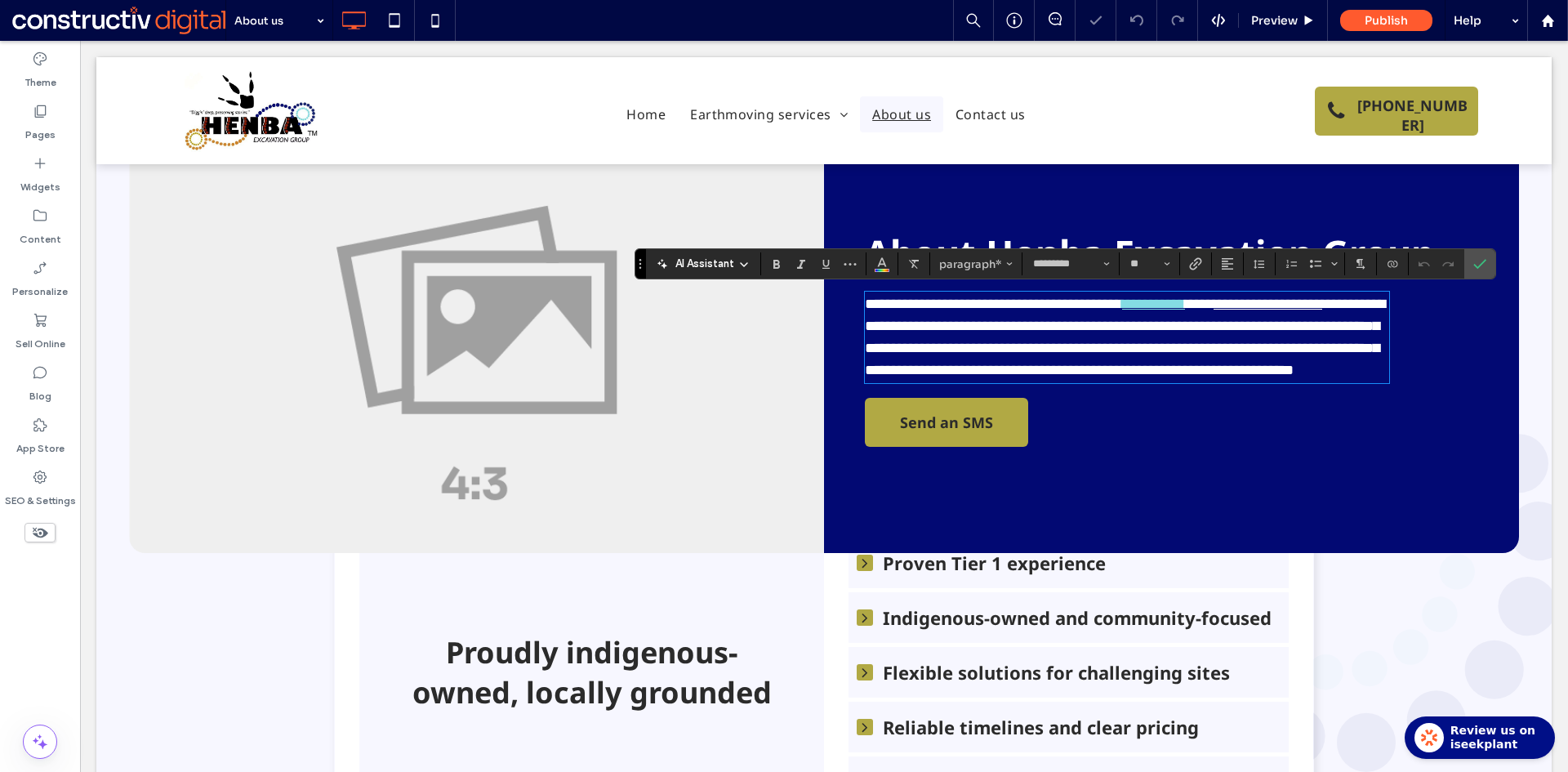
click at [1184, 310] on link "**********" at bounding box center [1153, 303] width 63 height 15
drag, startPoint x: 1182, startPoint y: 306, endPoint x: 1260, endPoint y: 302, distance: 78.1
click at [1184, 304] on link "**********" at bounding box center [1153, 303] width 63 height 15
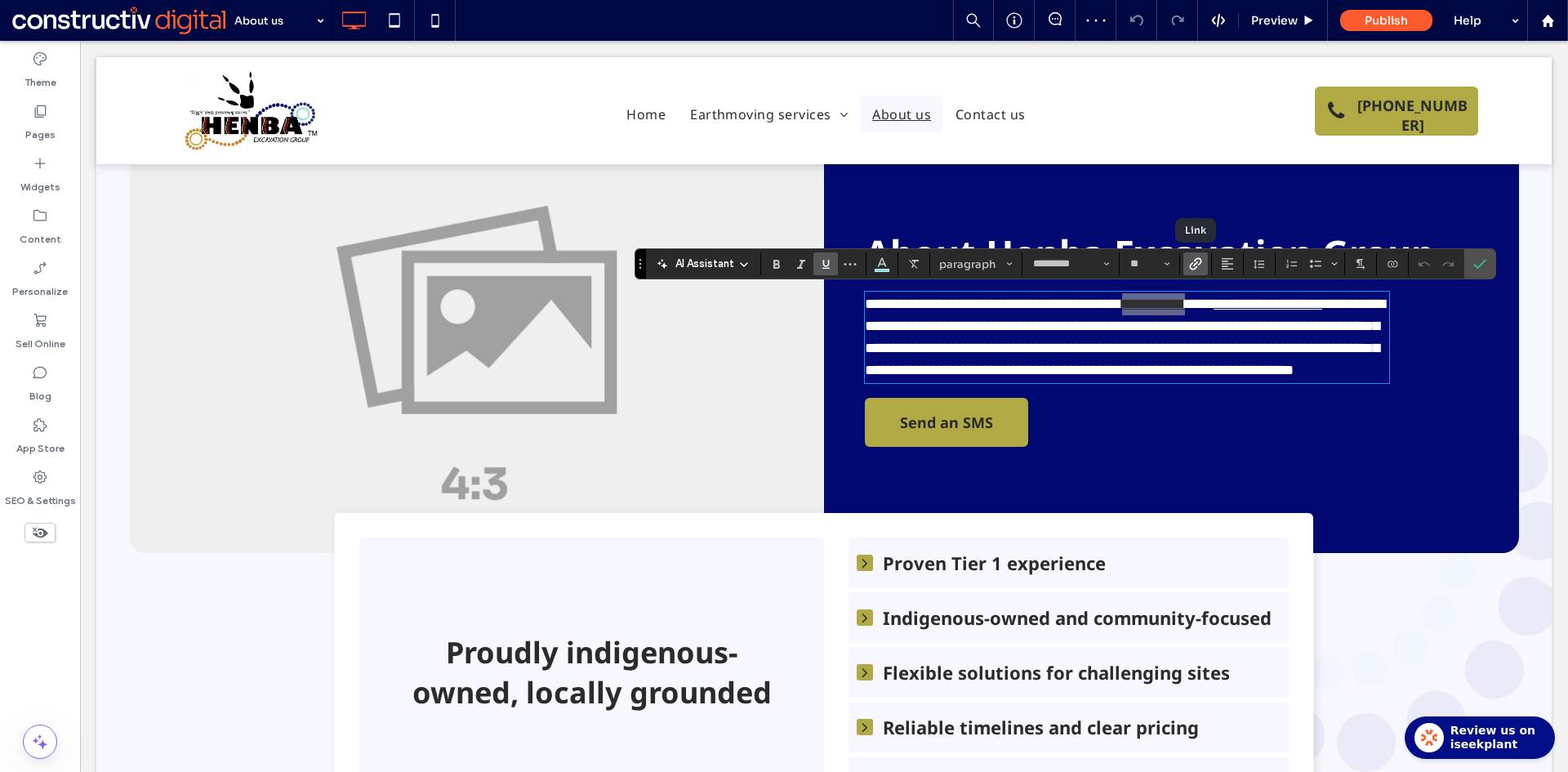
click at [1194, 261] on use "Link" at bounding box center [1195, 264] width 12 height 12
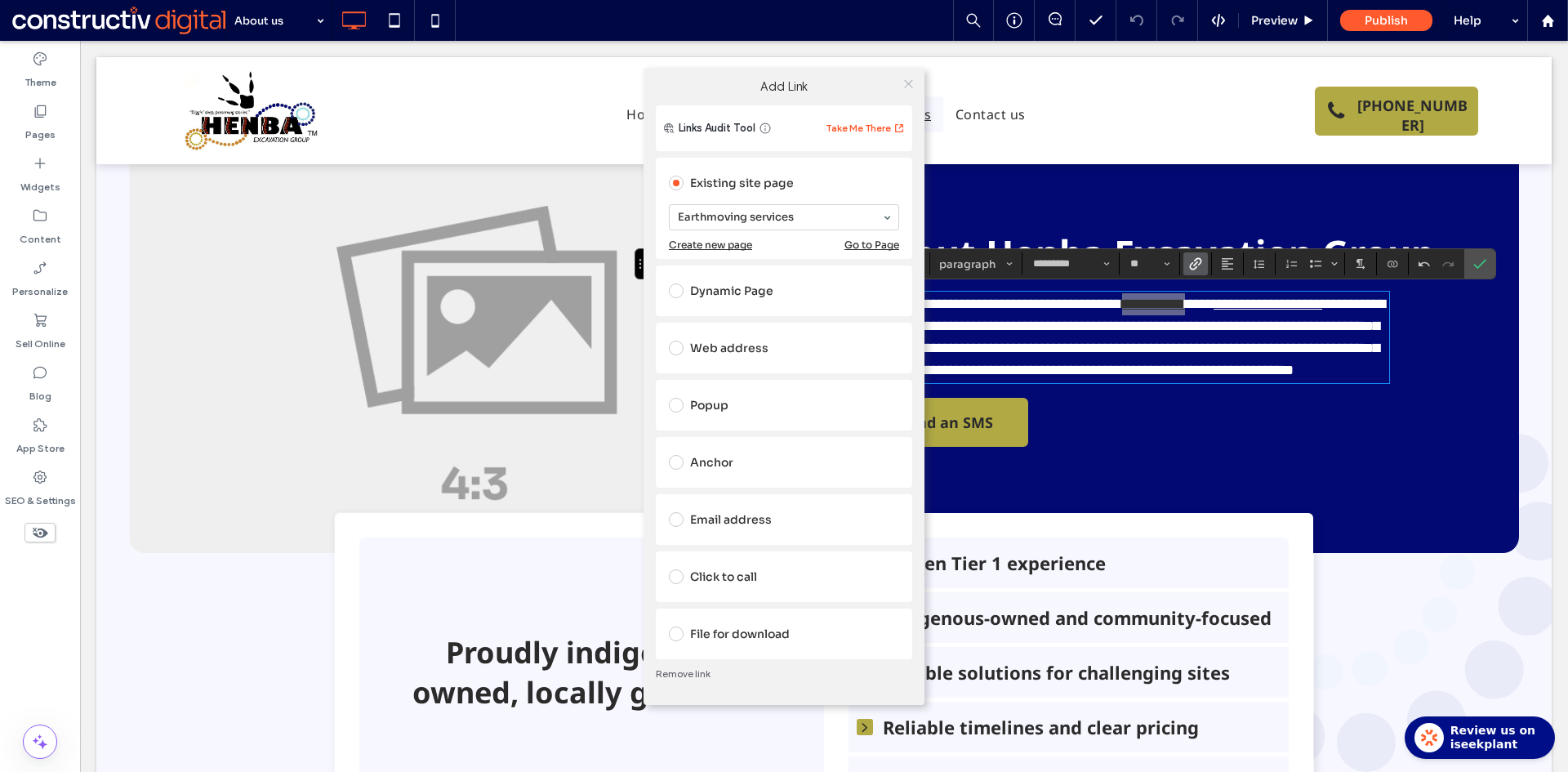
click at [909, 82] on icon at bounding box center [909, 84] width 12 height 12
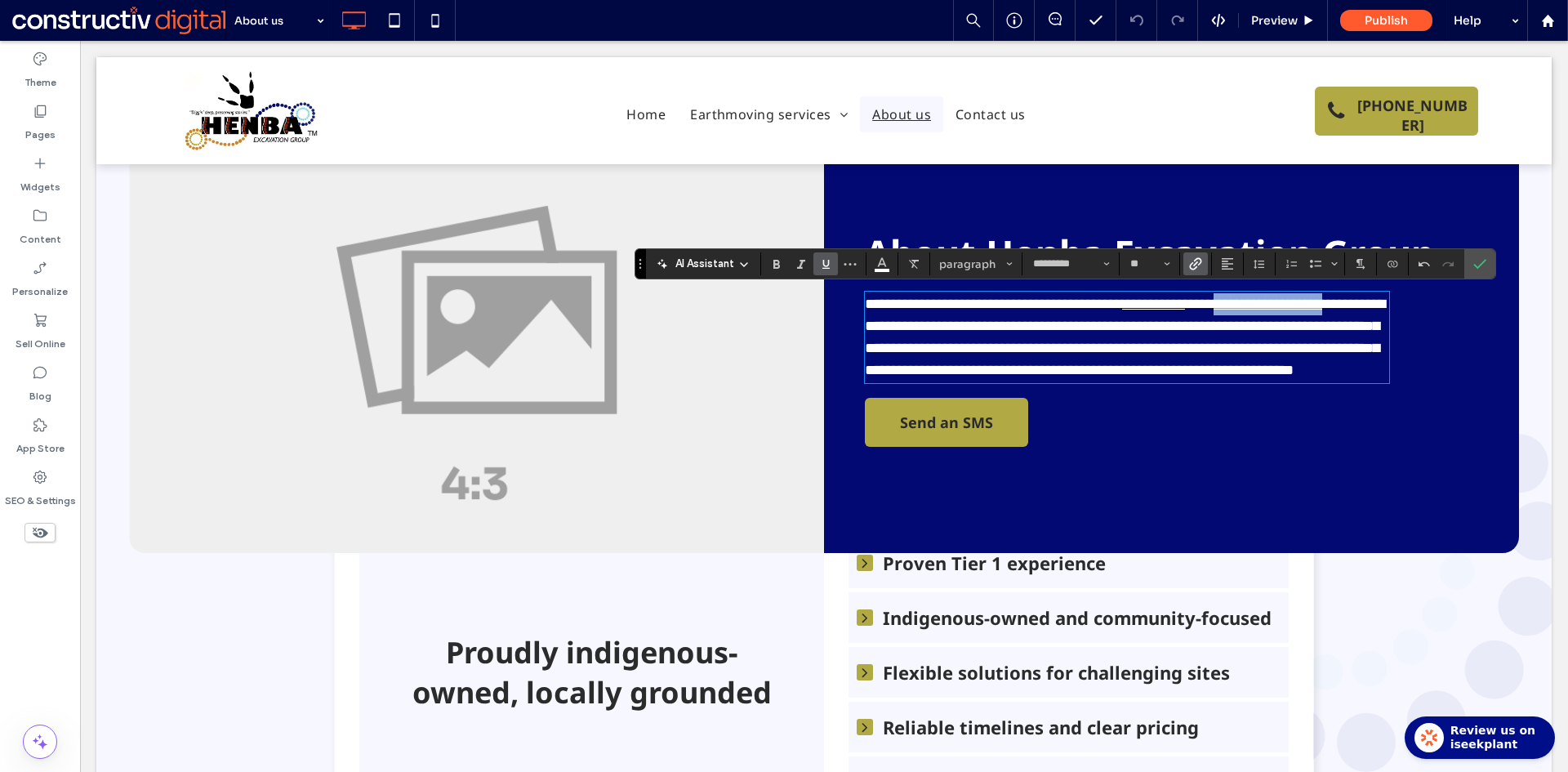
drag, startPoint x: 1304, startPoint y: 302, endPoint x: 975, endPoint y: 314, distance: 329.2
click at [913, 325] on p "**********" at bounding box center [1127, 337] width 524 height 88
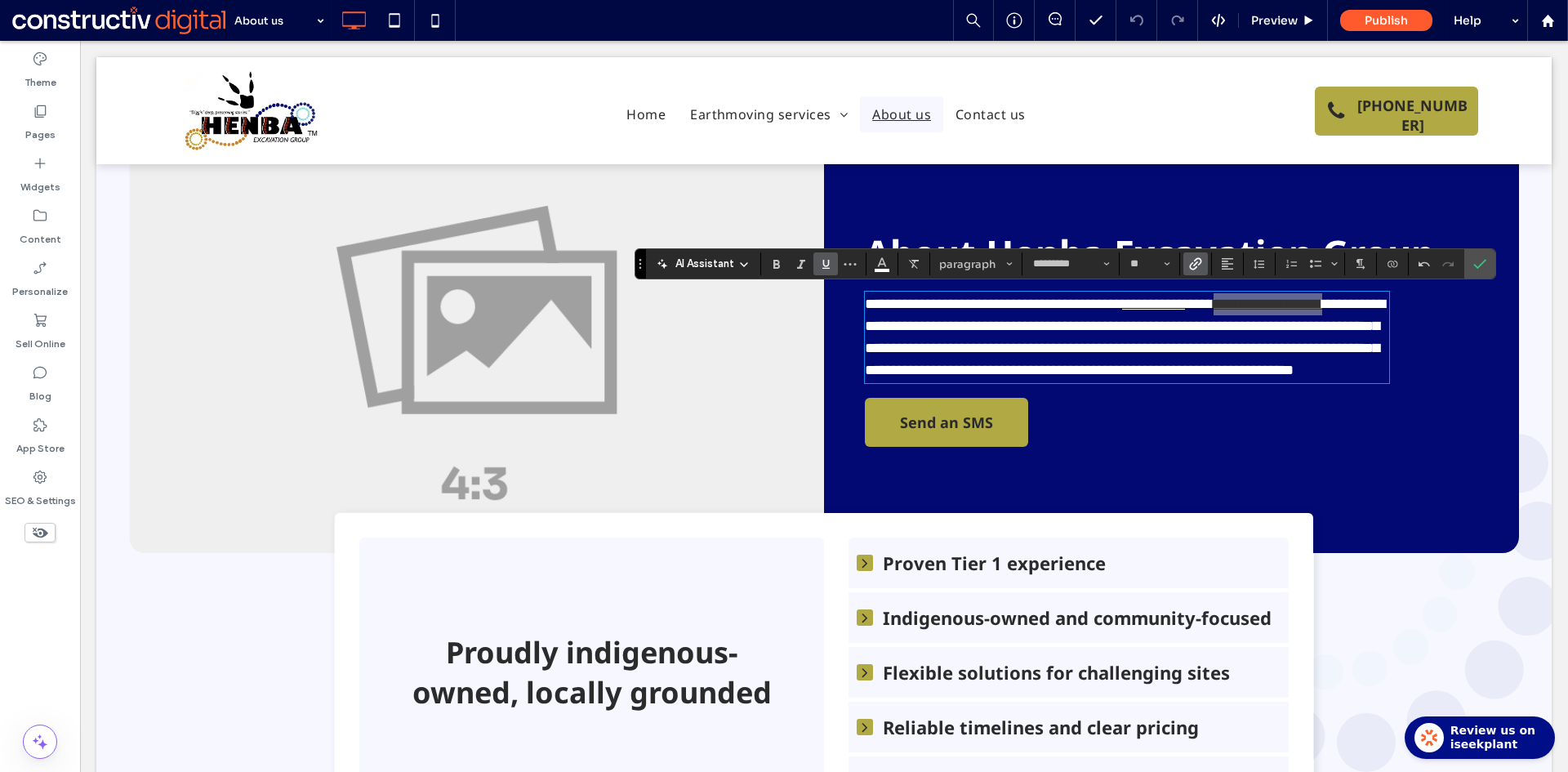
click at [1192, 258] on icon "Link" at bounding box center [1195, 263] width 13 height 13
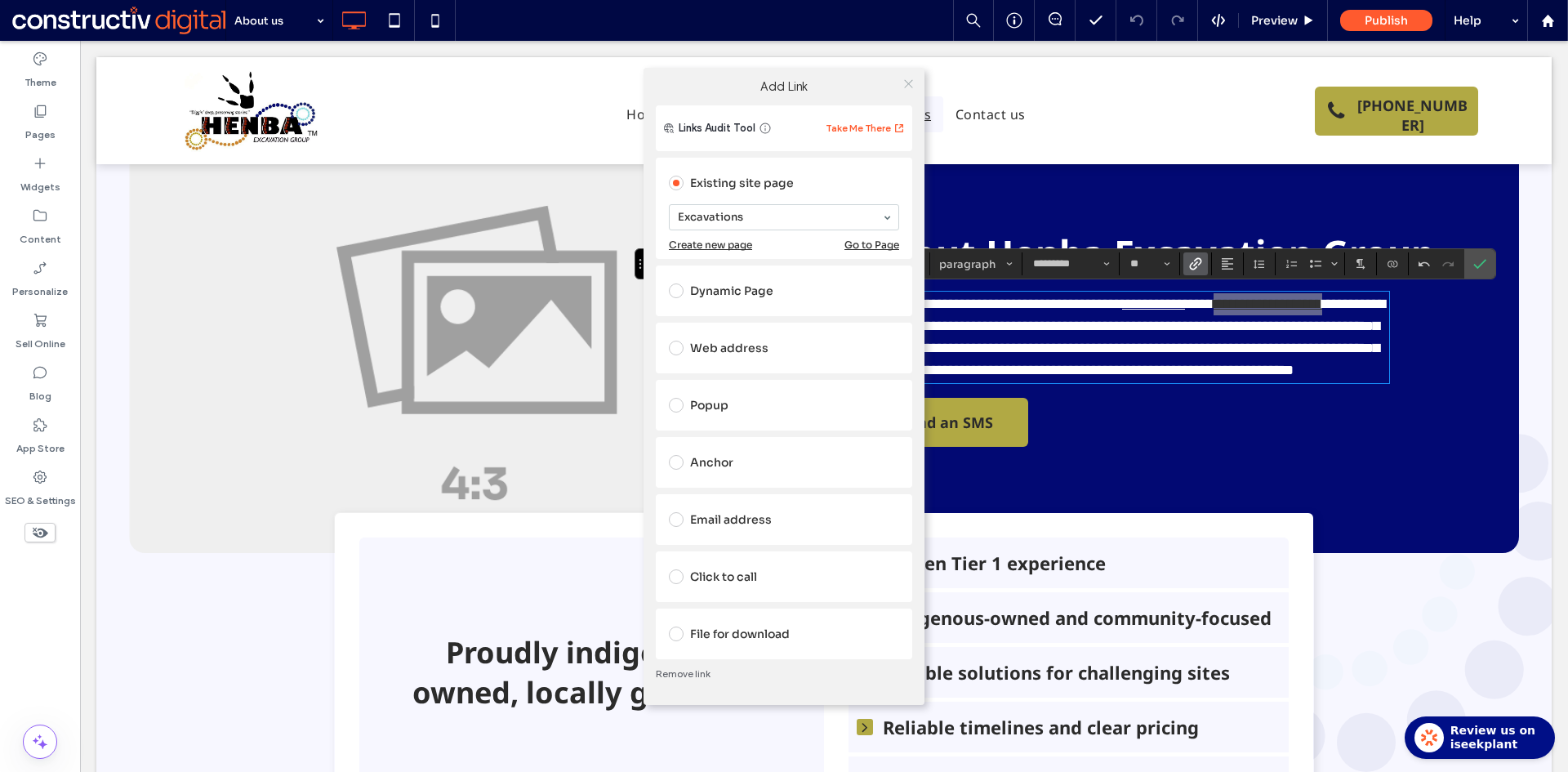
click at [903, 86] on icon at bounding box center [909, 84] width 12 height 12
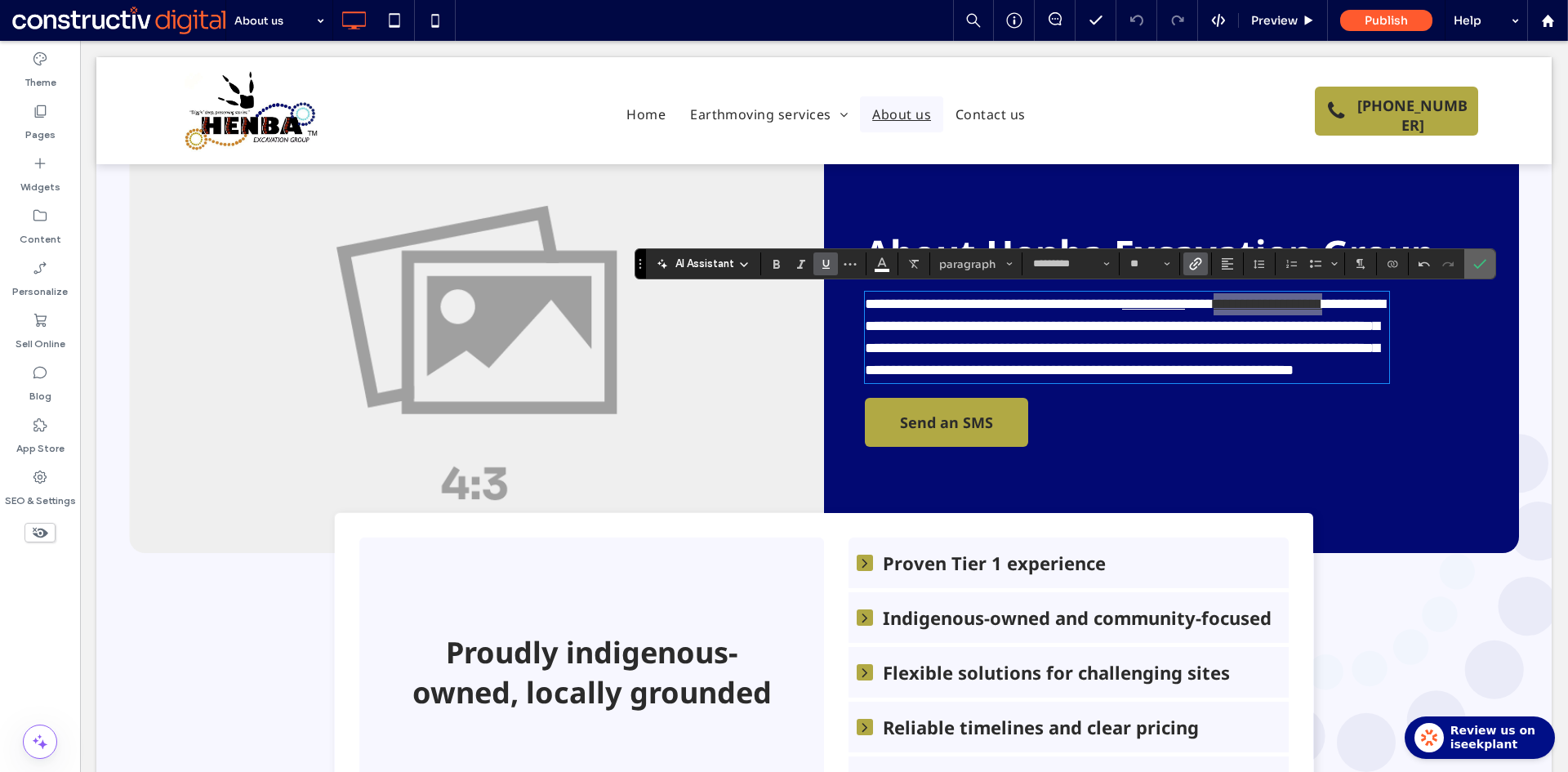
click at [1476, 260] on icon "Confirm" at bounding box center [1479, 263] width 13 height 13
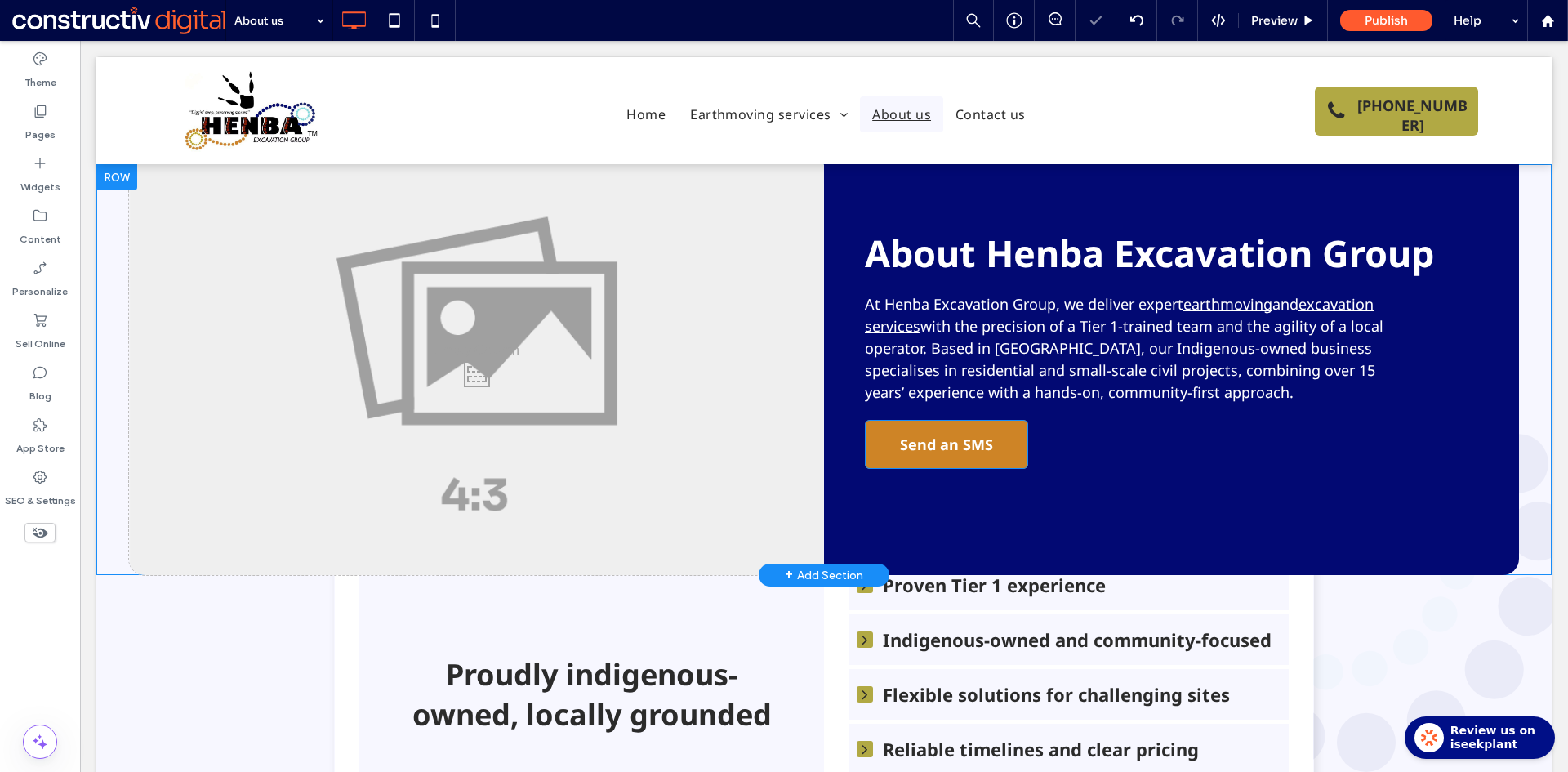
click at [974, 445] on span "Send an SMS" at bounding box center [946, 444] width 93 height 45
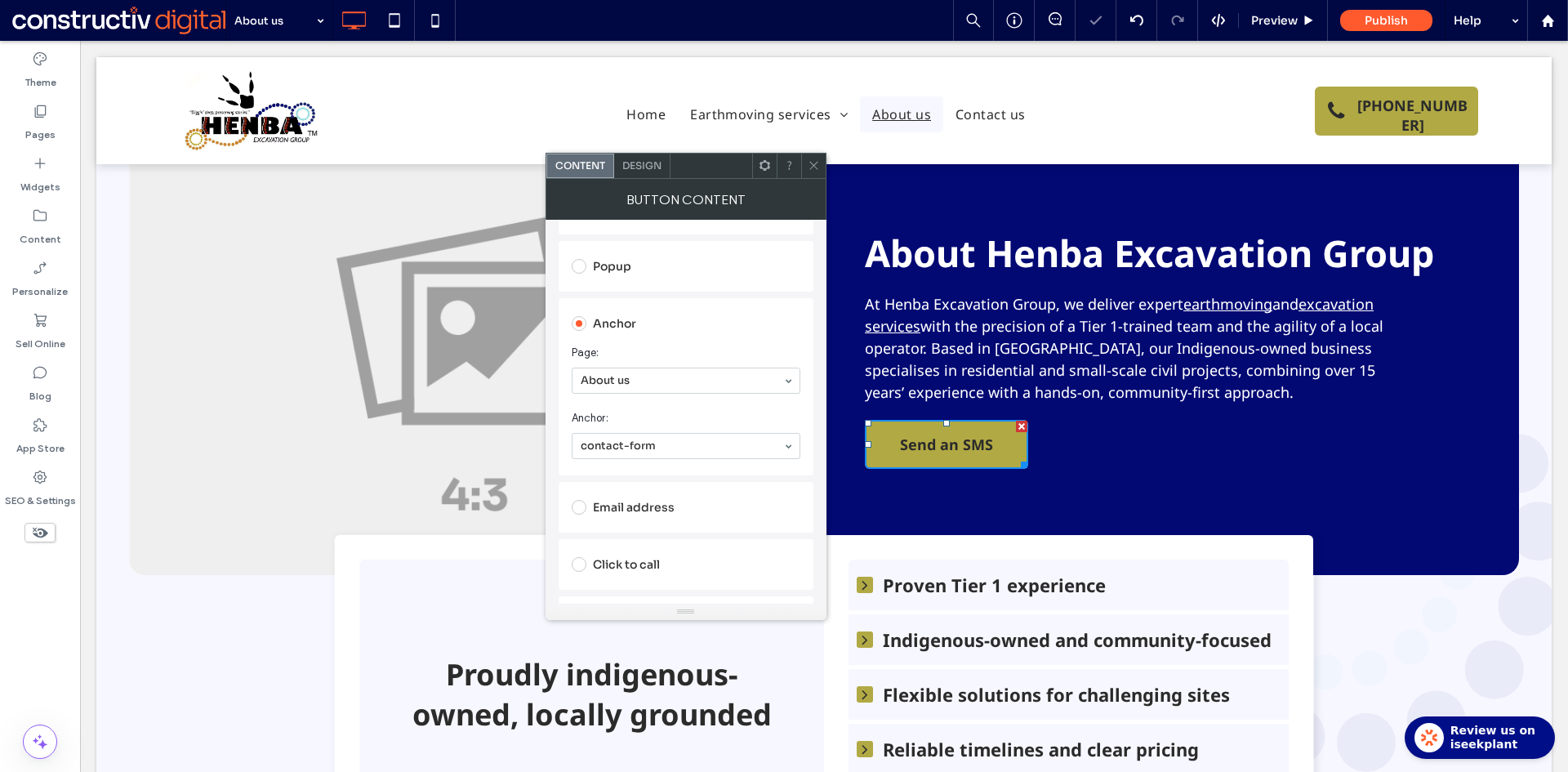
scroll to position [326, 0]
click at [816, 163] on icon at bounding box center [814, 165] width 12 height 12
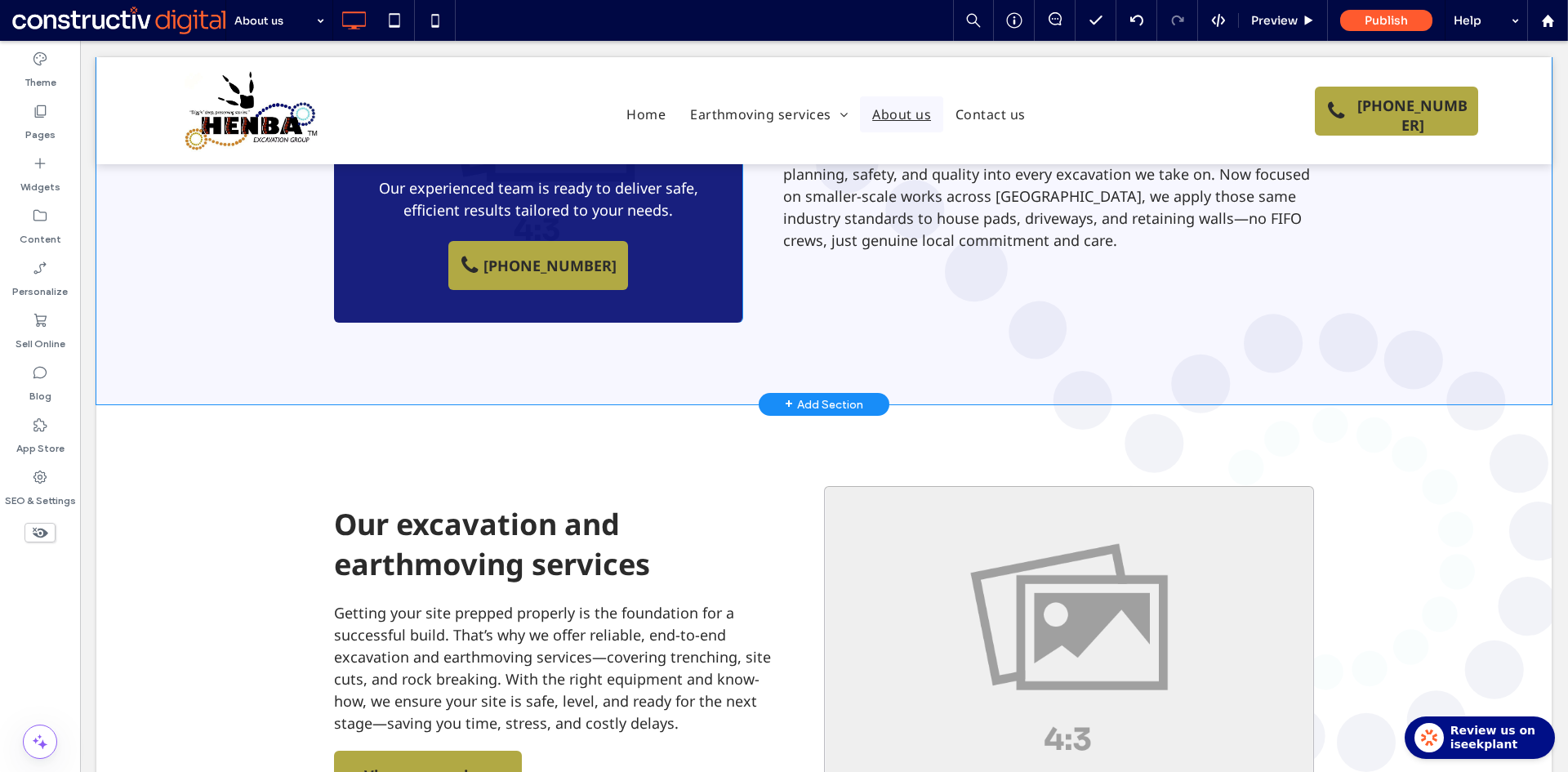
scroll to position [1144, 0]
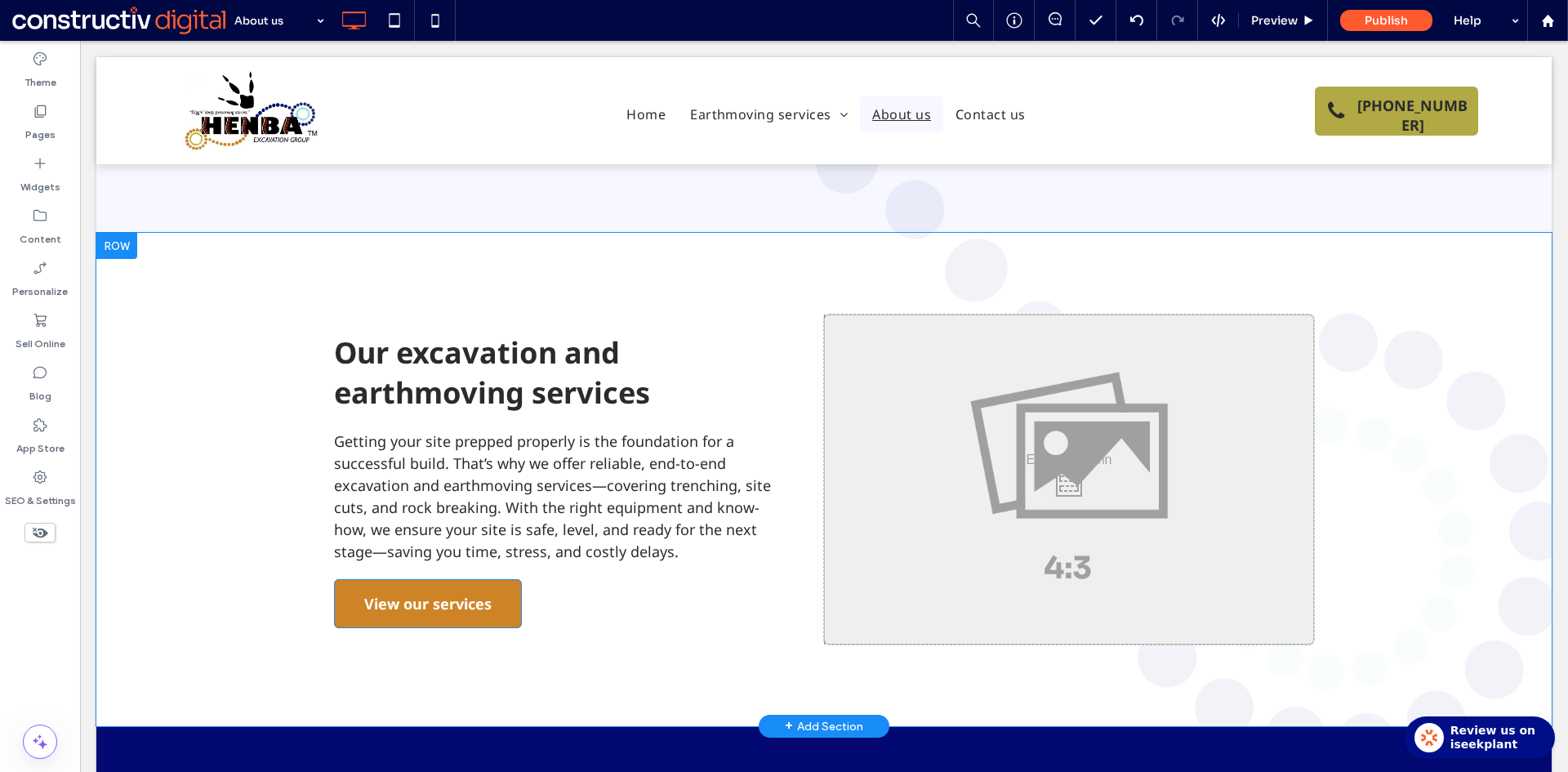
click at [473, 581] on span "View our services" at bounding box center [427, 603] width 128 height 45
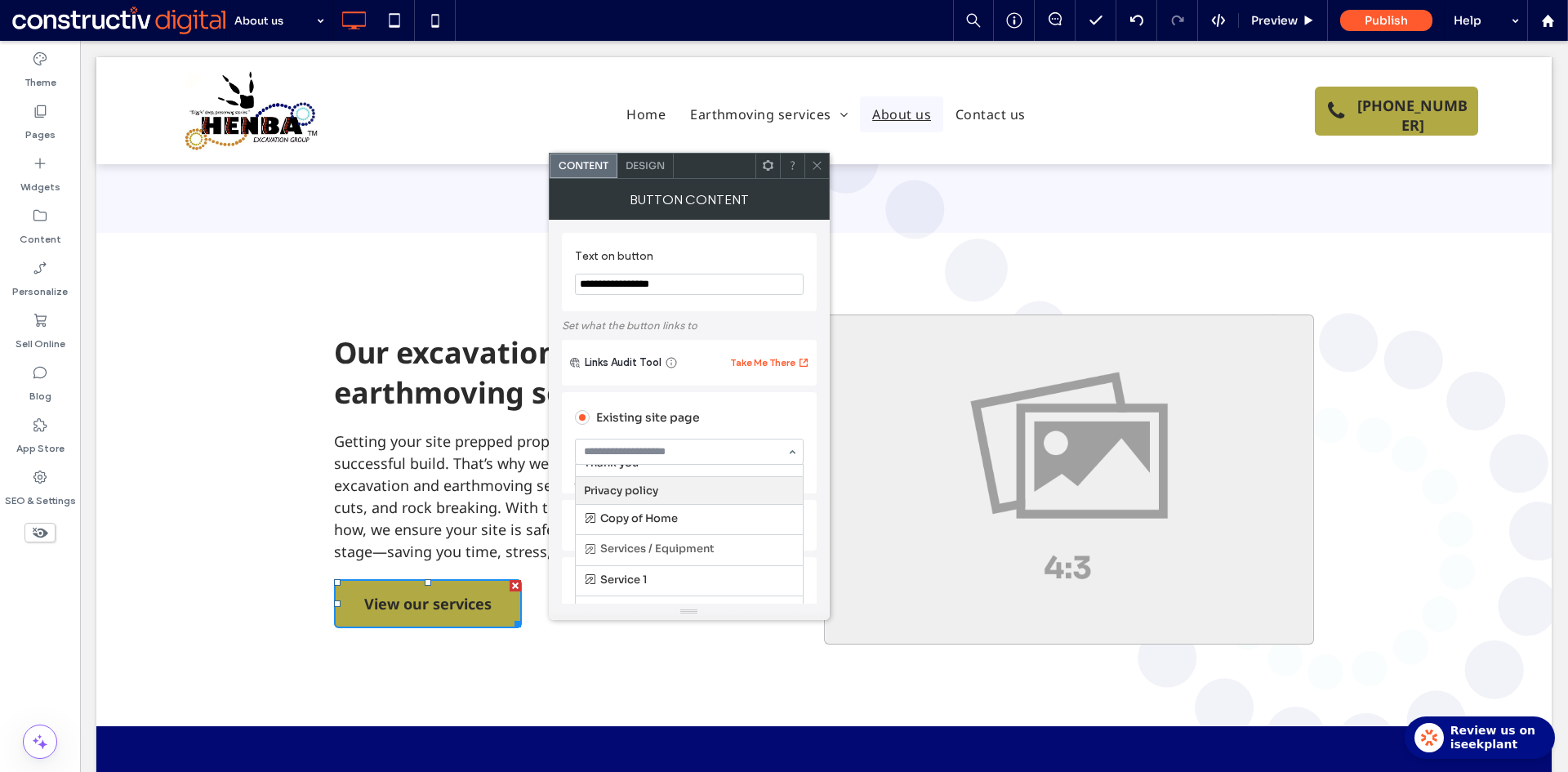
scroll to position [0, 0]
drag, startPoint x: 655, startPoint y: 506, endPoint x: 798, endPoint y: 279, distance: 268.3
drag, startPoint x: 816, startPoint y: 159, endPoint x: 569, endPoint y: 453, distance: 384.0
click at [816, 159] on icon at bounding box center [817, 165] width 12 height 12
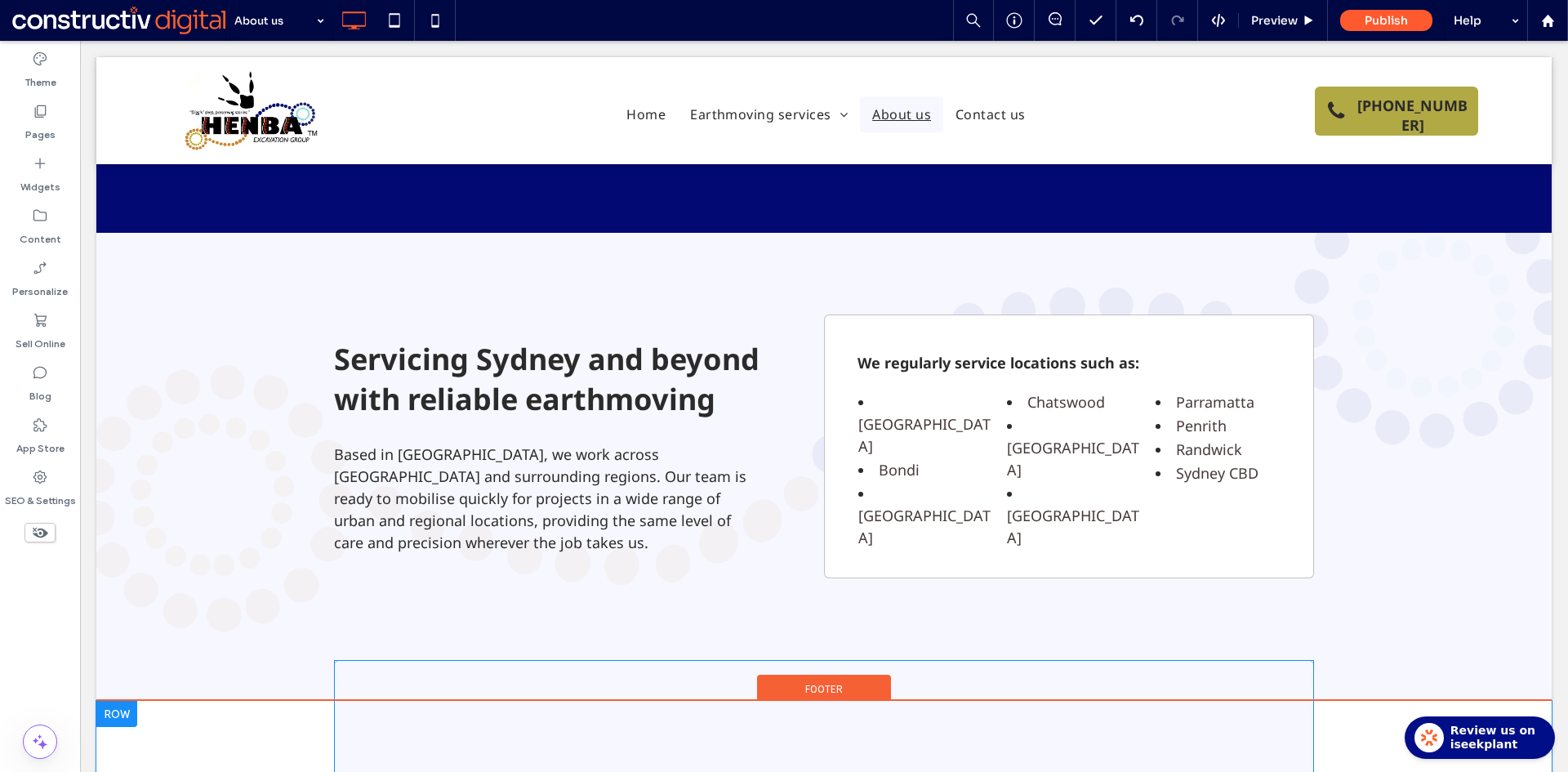
scroll to position [2376, 0]
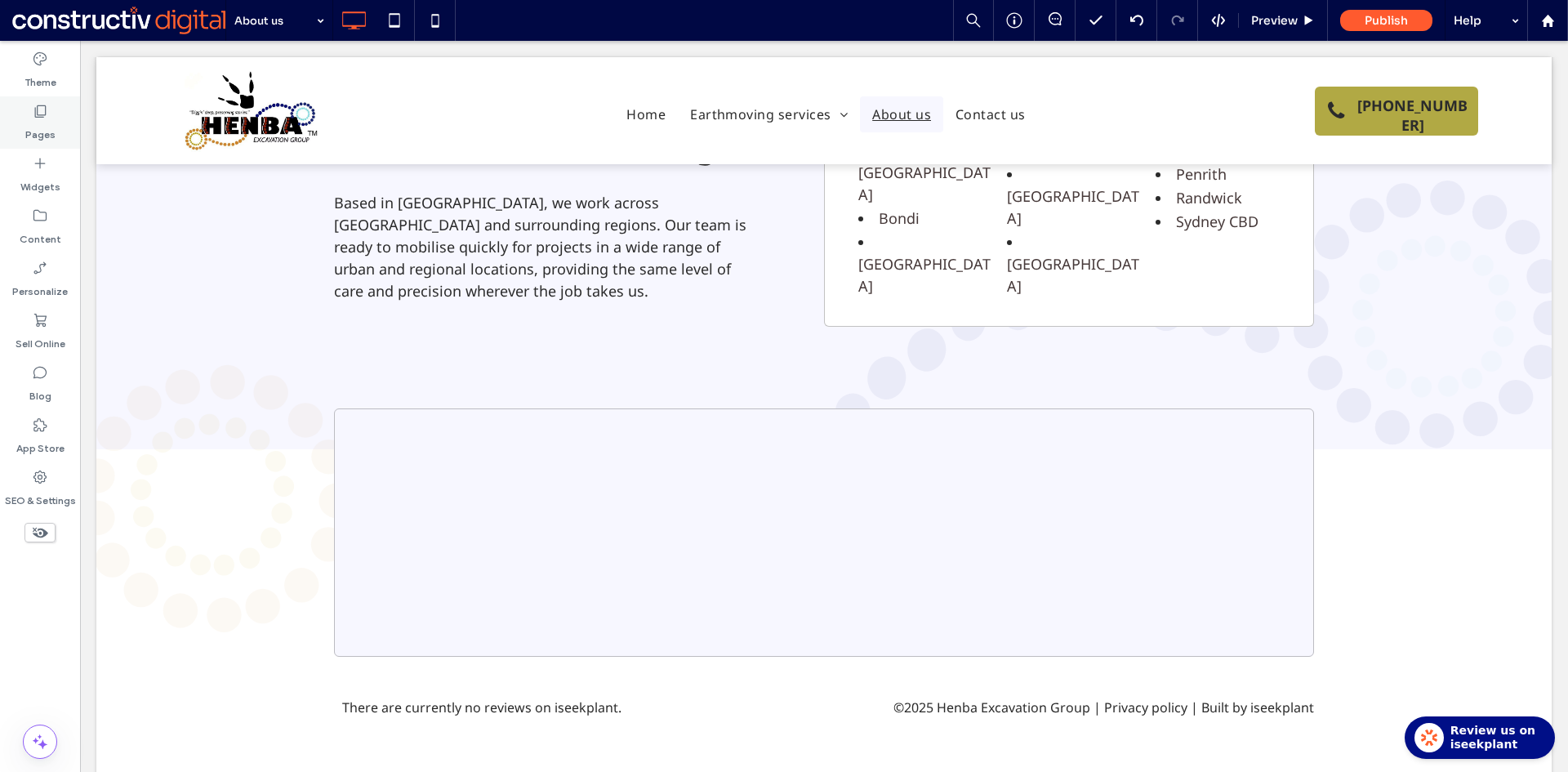
click at [40, 117] on use at bounding box center [40, 111] width 11 height 12
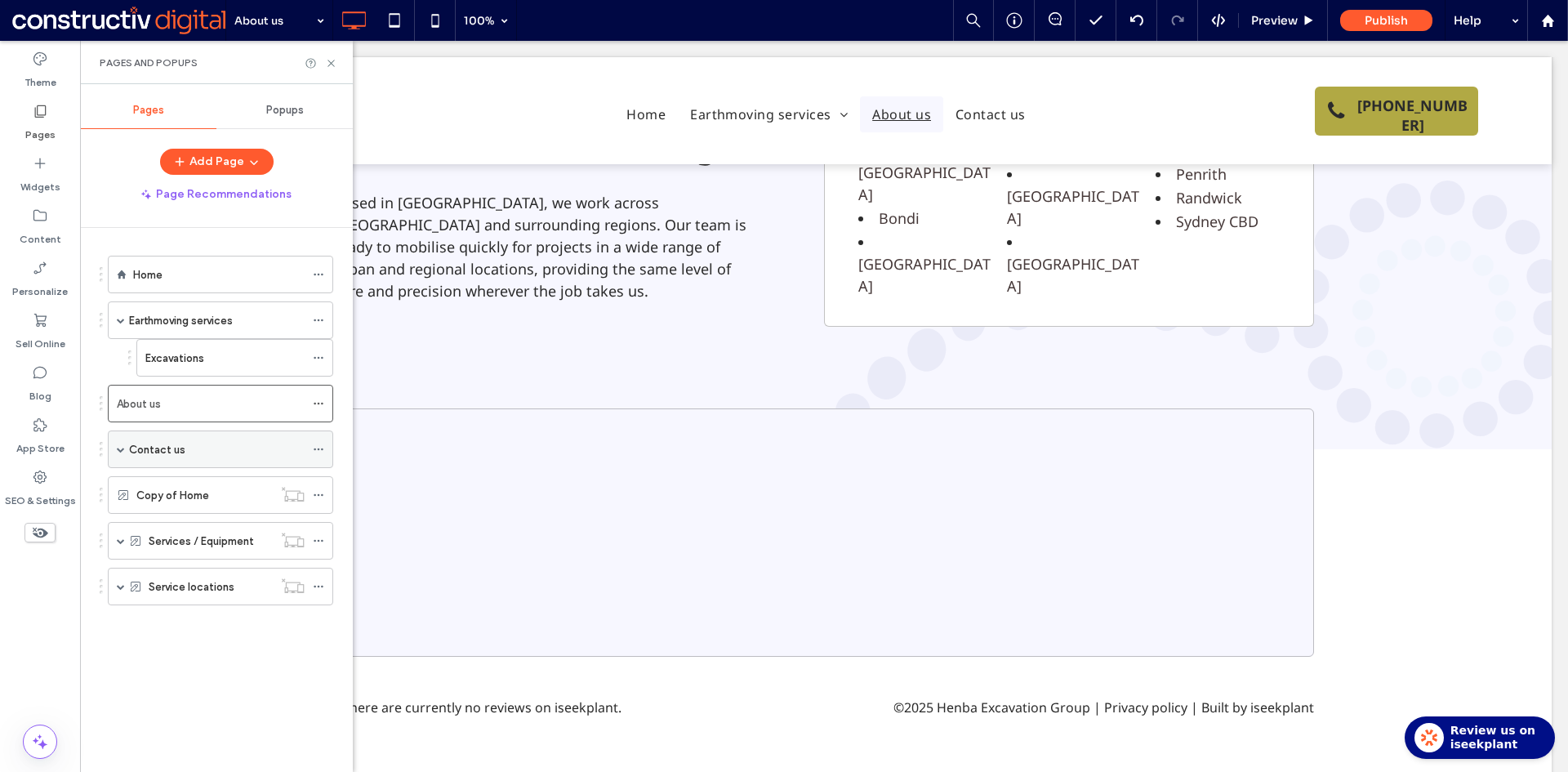
click at [196, 457] on div "Contact us" at bounding box center [217, 449] width 176 height 18
click at [330, 63] on icon at bounding box center [331, 63] width 12 height 12
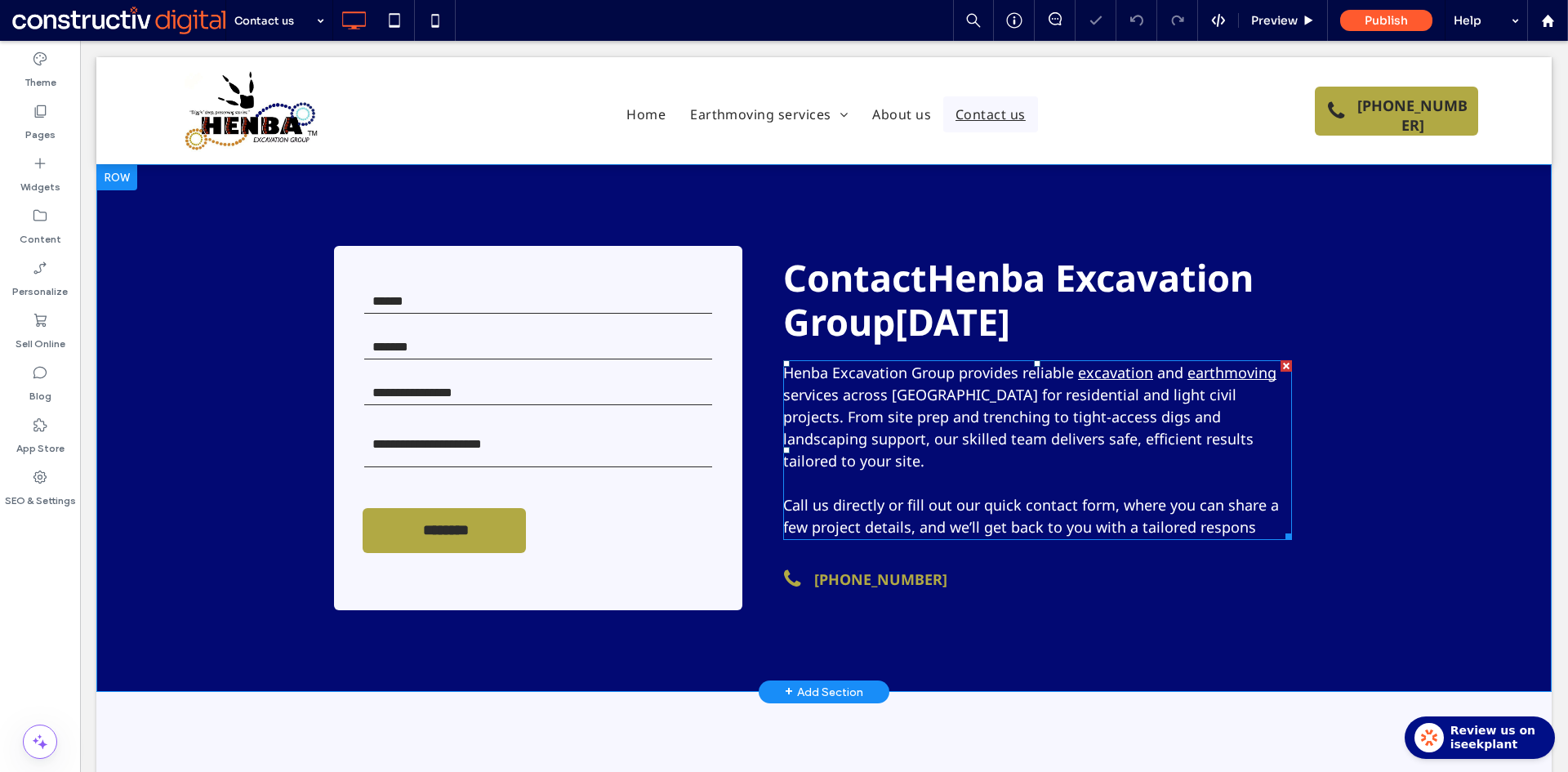
click at [1089, 409] on span "services across Sydney for residential and light civil projects. From site prep…" at bounding box center [1017, 428] width 470 height 86
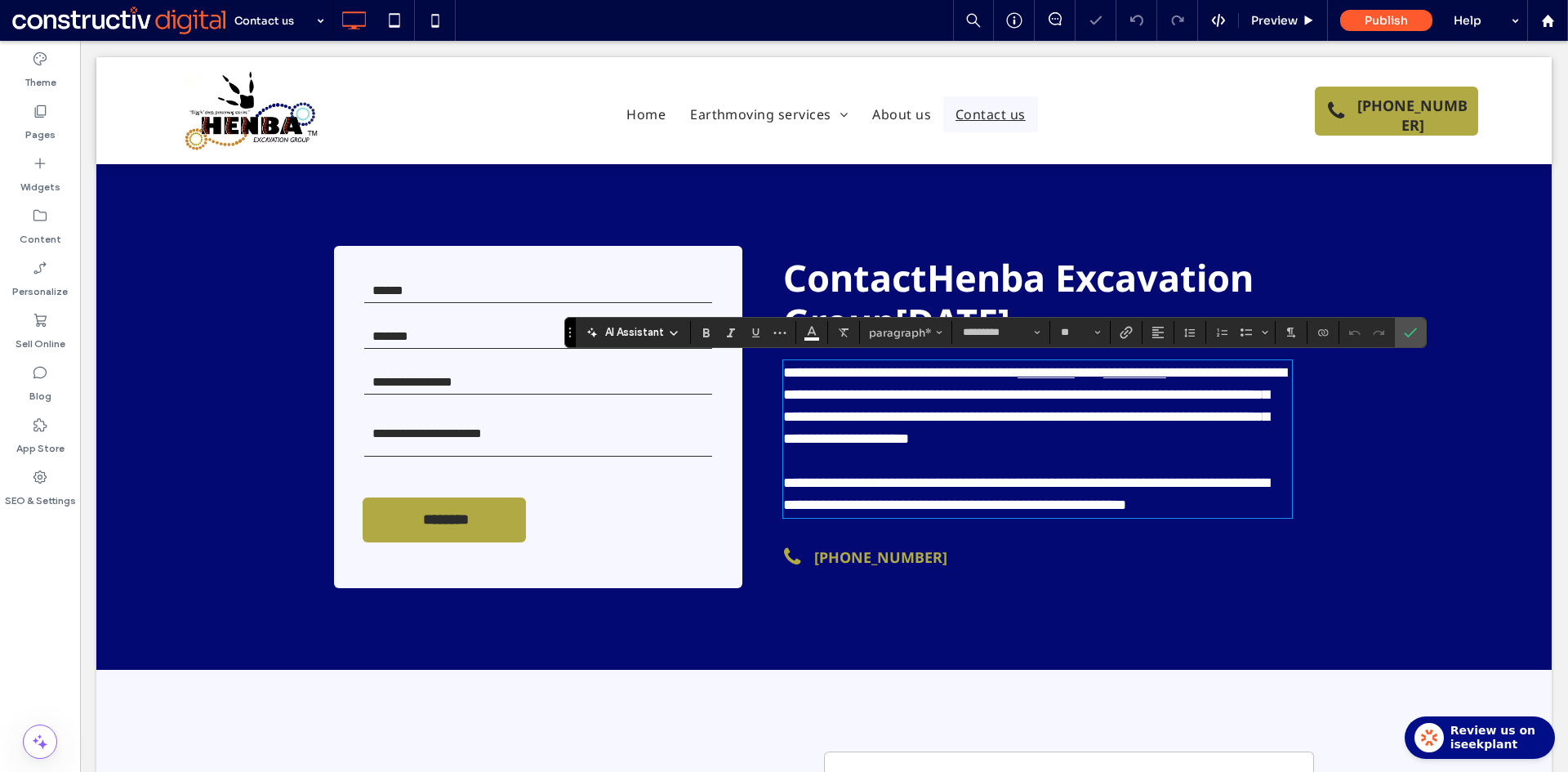
click at [1075, 374] on link "**********" at bounding box center [1046, 372] width 57 height 15
drag, startPoint x: 1071, startPoint y: 371, endPoint x: 1141, endPoint y: 372, distance: 70.0
click at [1075, 372] on link "**********" at bounding box center [1046, 372] width 57 height 15
click at [1121, 332] on use "Link" at bounding box center [1125, 332] width 12 height 12
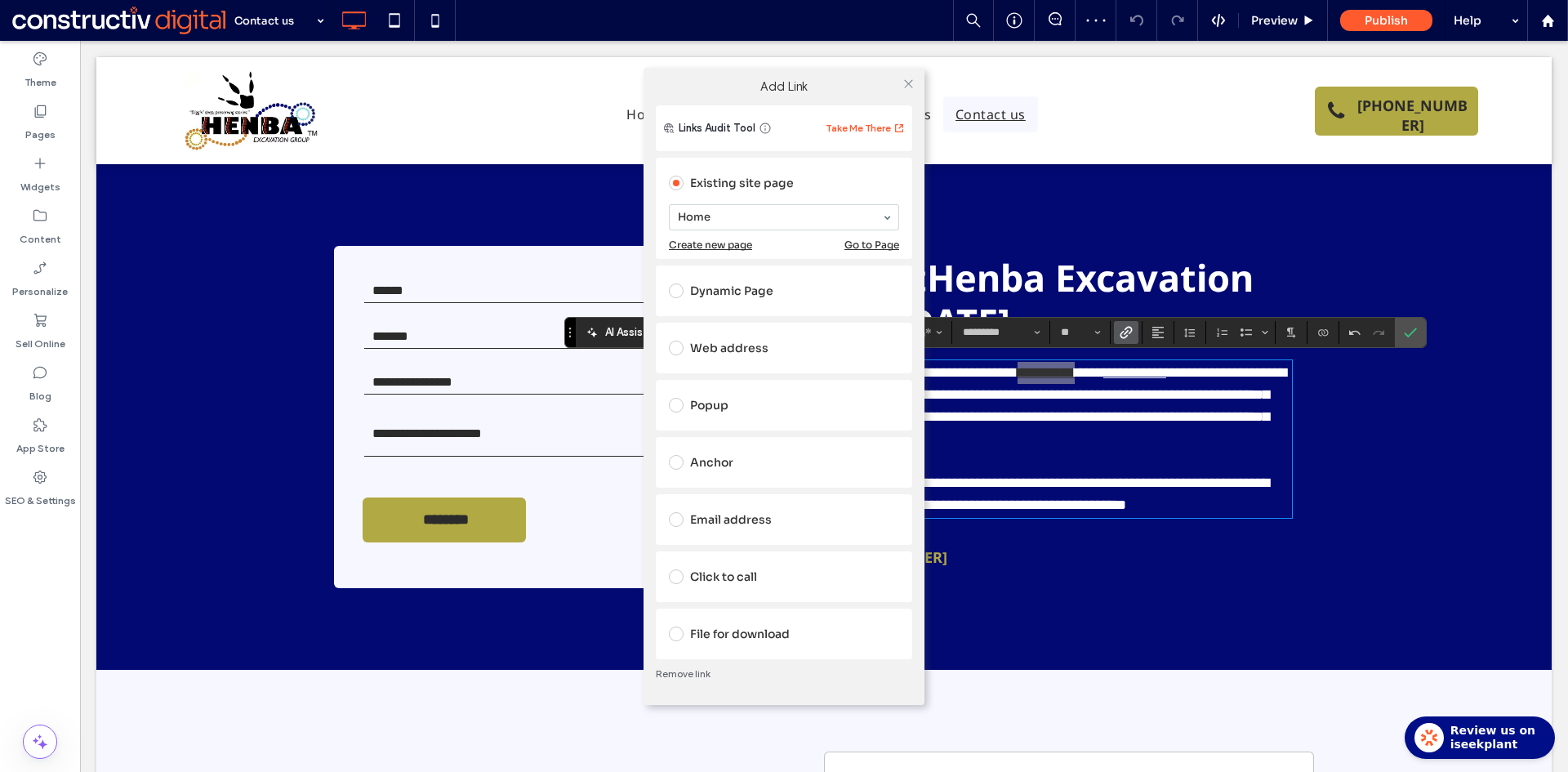
click at [701, 198] on section "Home" at bounding box center [784, 218] width 230 height 43
click at [908, 86] on icon at bounding box center [909, 84] width 12 height 12
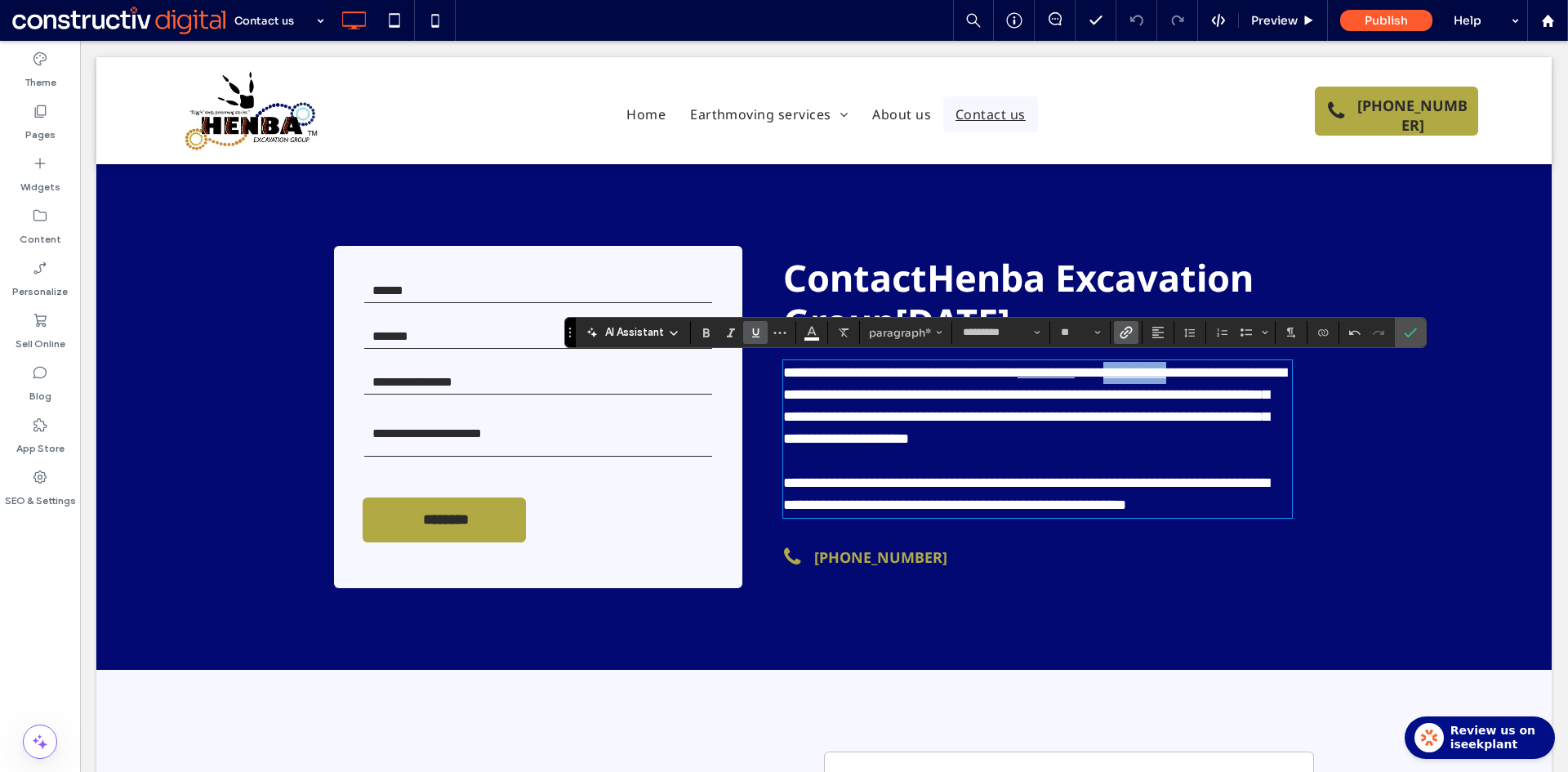
drag, startPoint x: 1218, startPoint y: 374, endPoint x: 1263, endPoint y: 366, distance: 45.7
click at [1166, 366] on link "**********" at bounding box center [1134, 372] width 63 height 15
click at [1124, 332] on icon "Link" at bounding box center [1125, 332] width 13 height 13
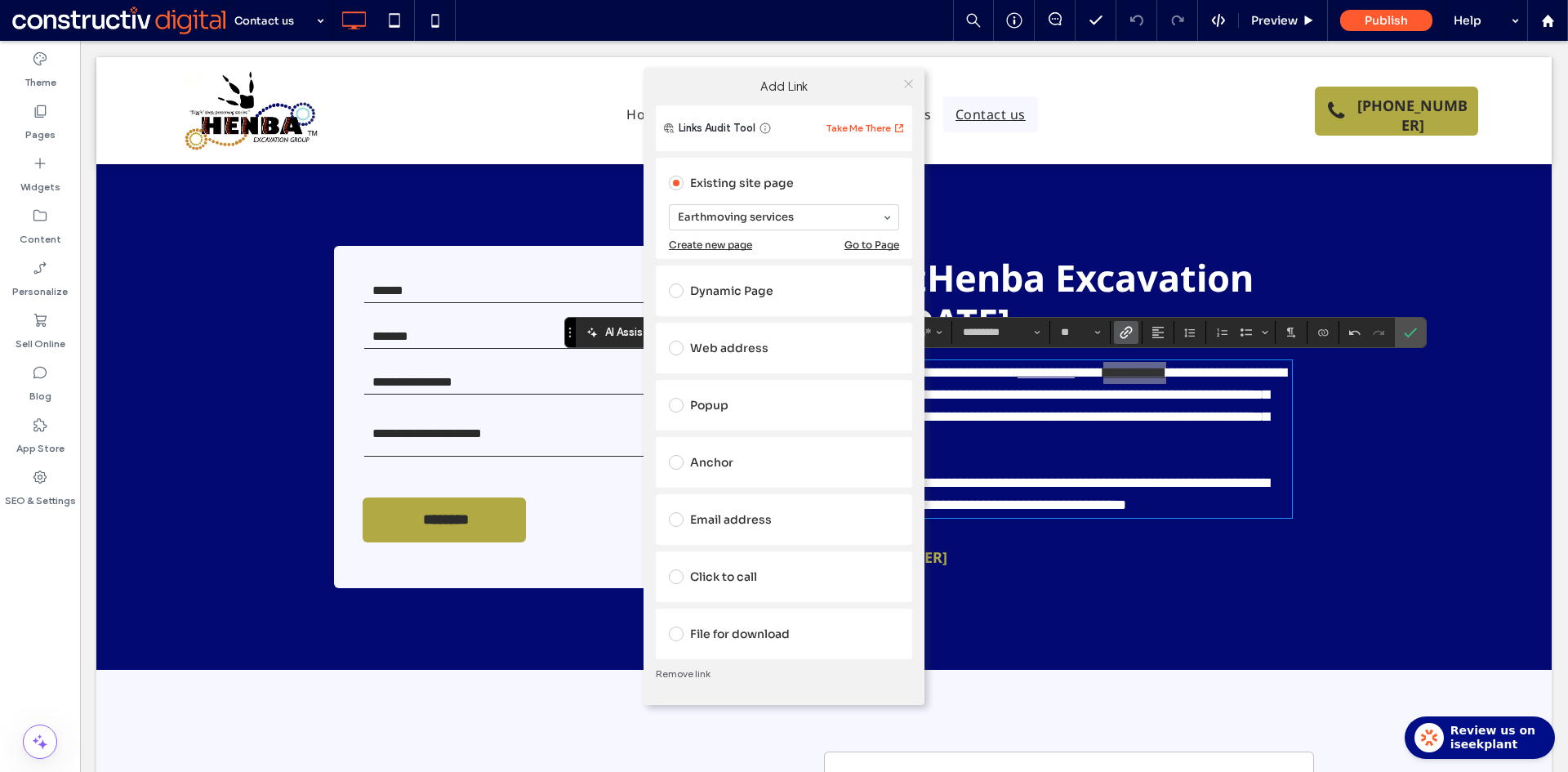
click at [912, 86] on icon at bounding box center [909, 84] width 12 height 12
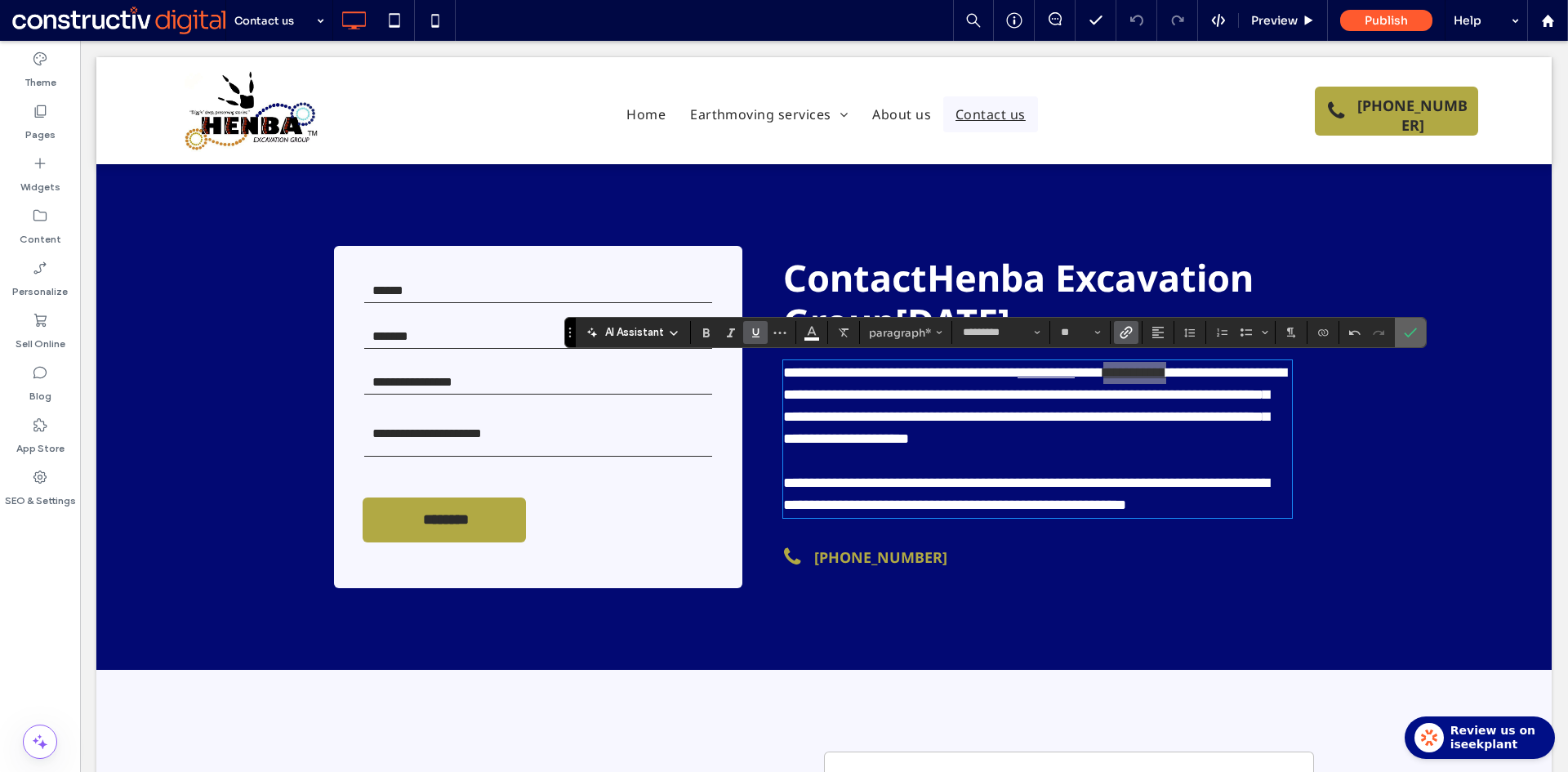
click at [1412, 335] on icon "Confirm" at bounding box center [1410, 332] width 13 height 13
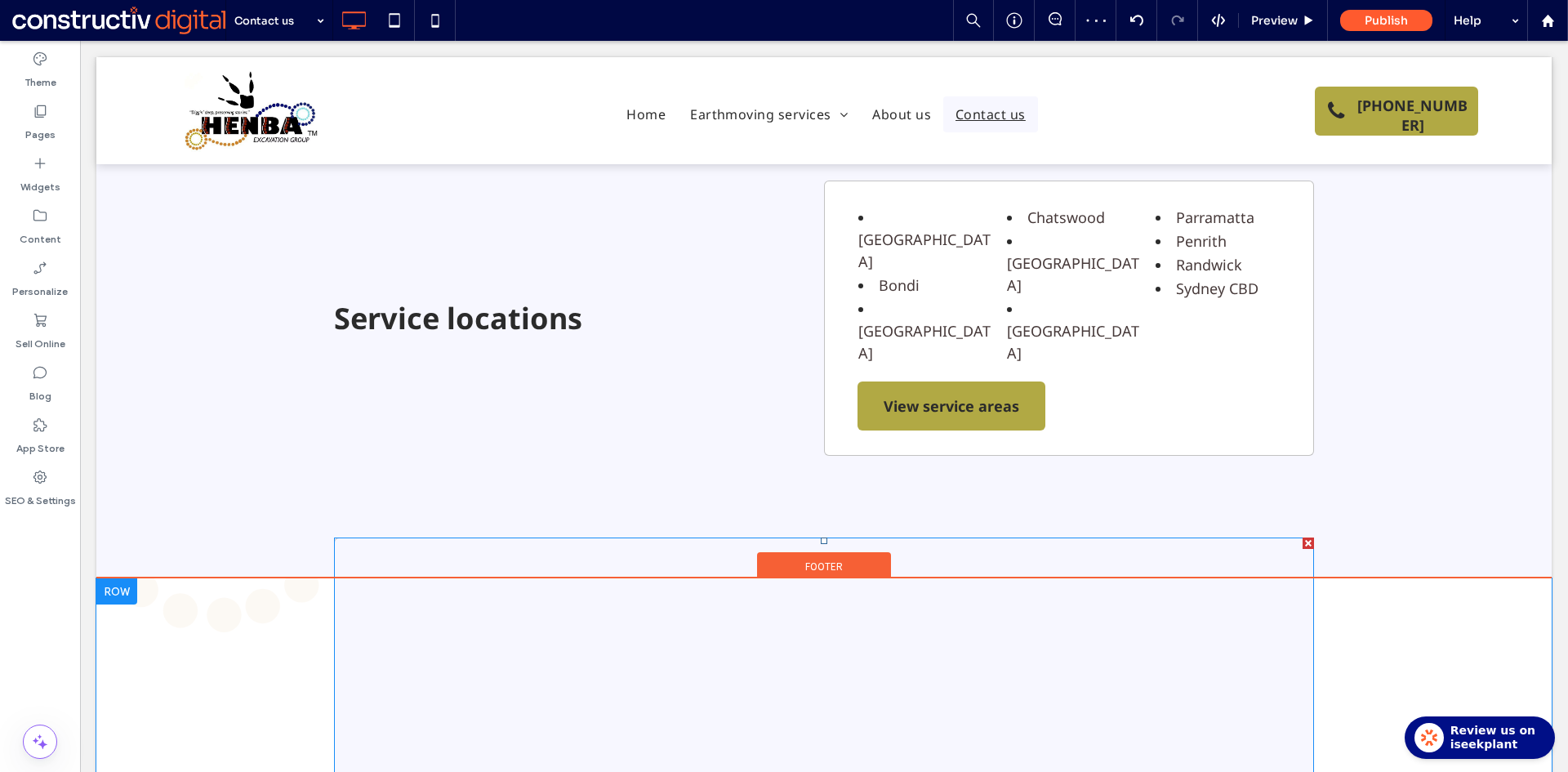
scroll to position [490, 0]
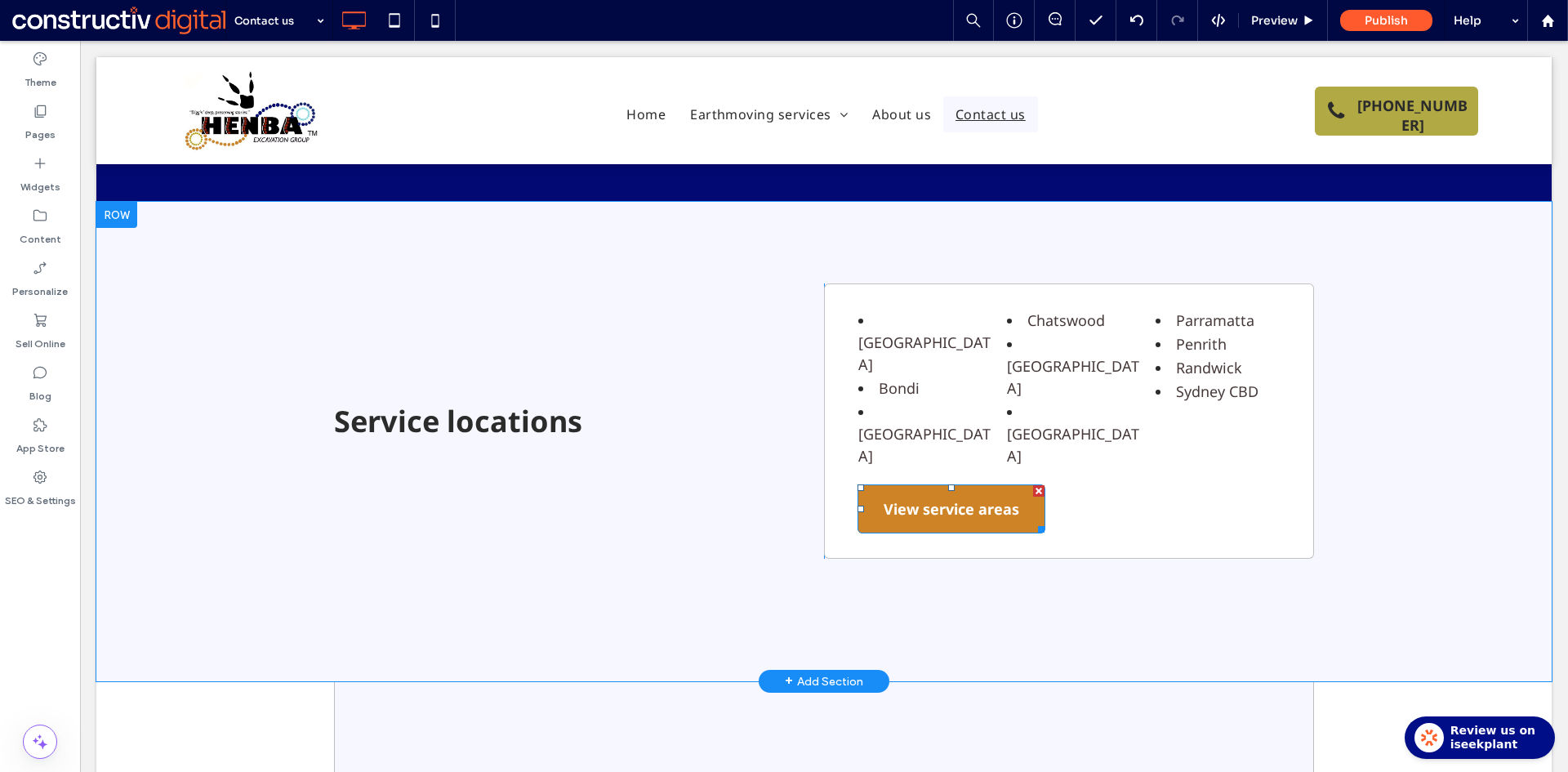
drag, startPoint x: 1034, startPoint y: 401, endPoint x: 1198, endPoint y: 522, distance: 203.8
click at [1034, 485] on div at bounding box center [1038, 490] width 11 height 11
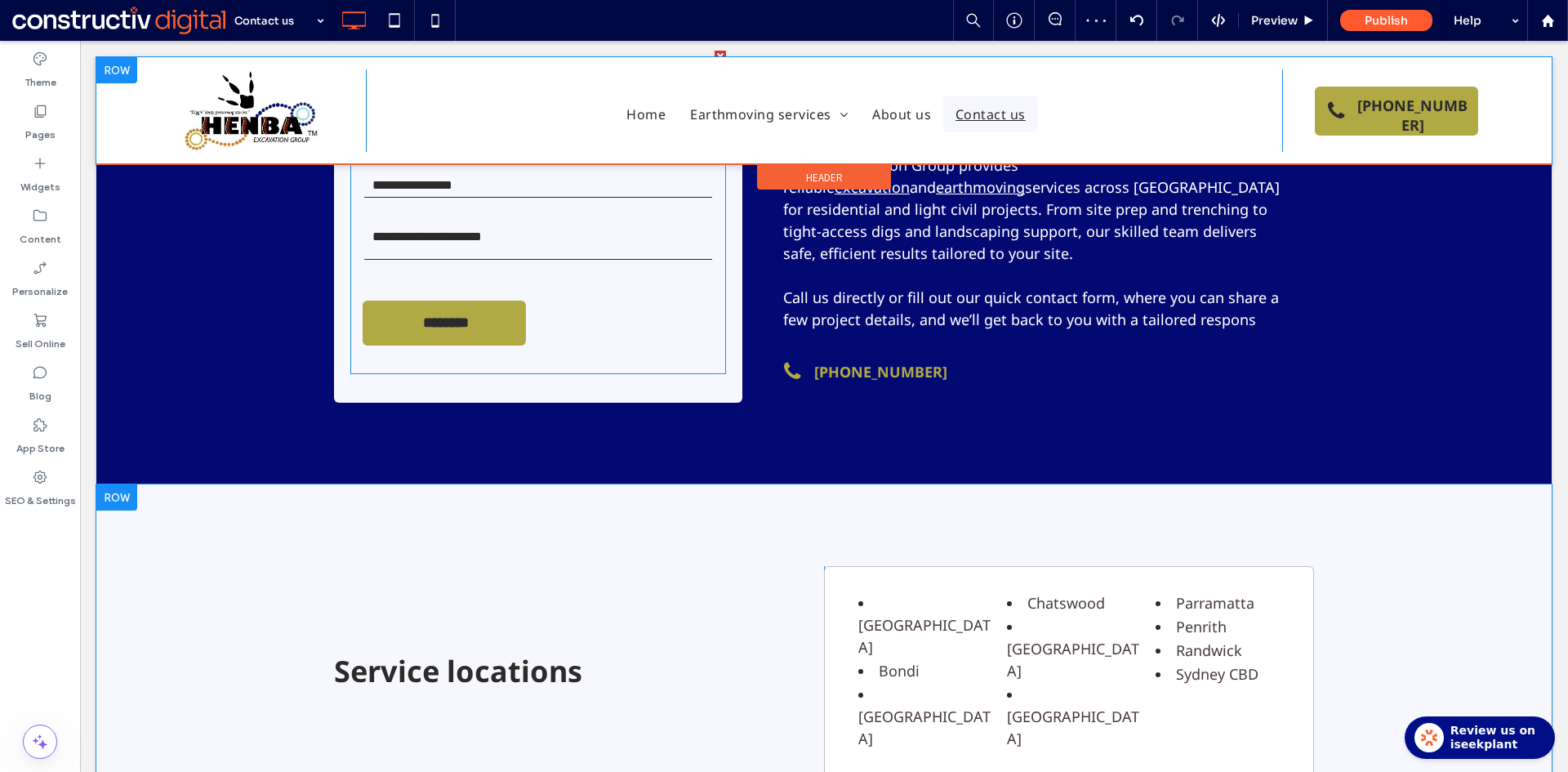
scroll to position [189, 0]
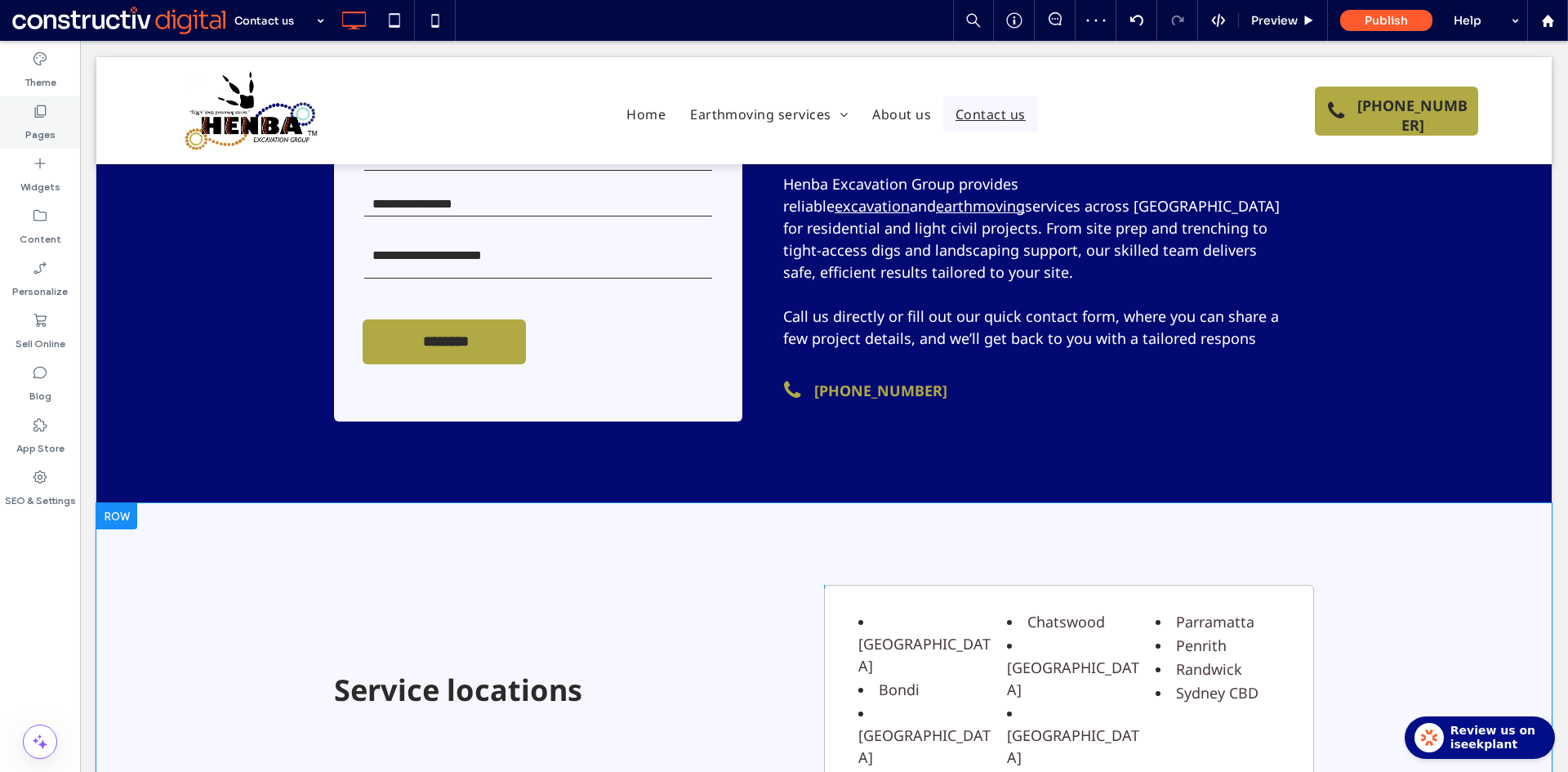
click at [25, 126] on div "Pages" at bounding box center [39, 123] width 80 height 52
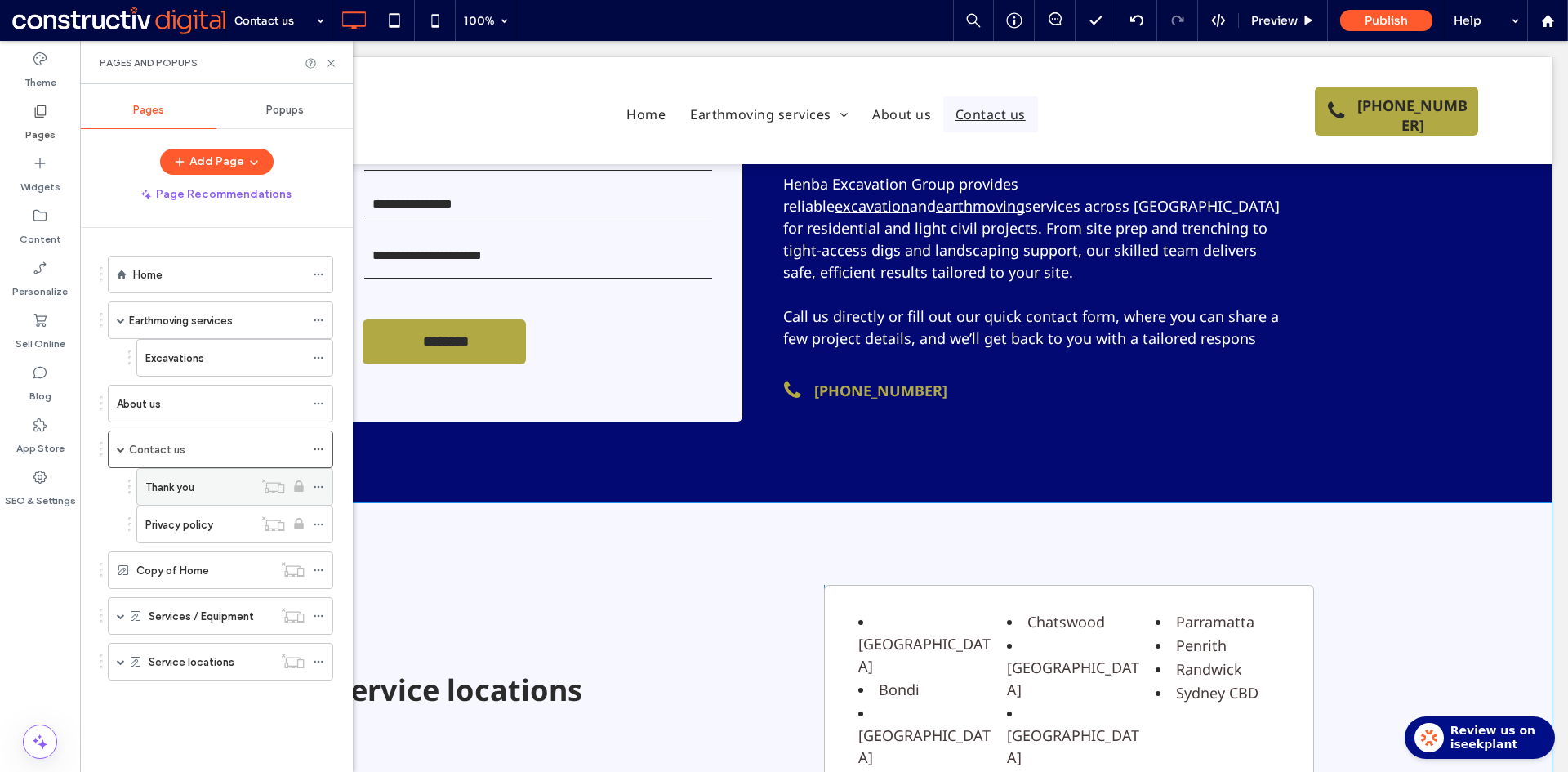
click at [170, 491] on label "Thank you" at bounding box center [170, 487] width 49 height 28
click at [330, 63] on icon at bounding box center [331, 63] width 12 height 12
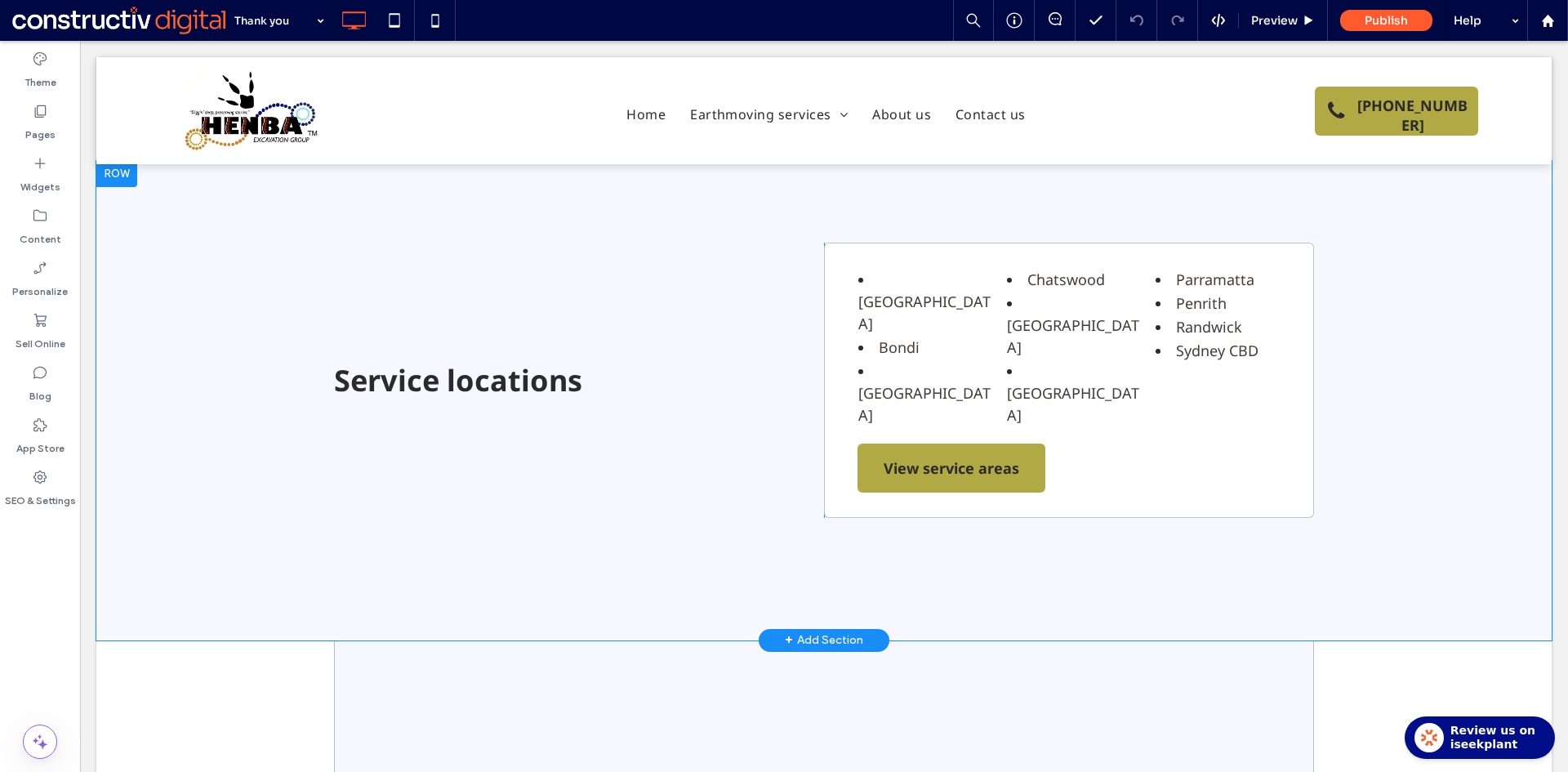
scroll to position [245, 0]
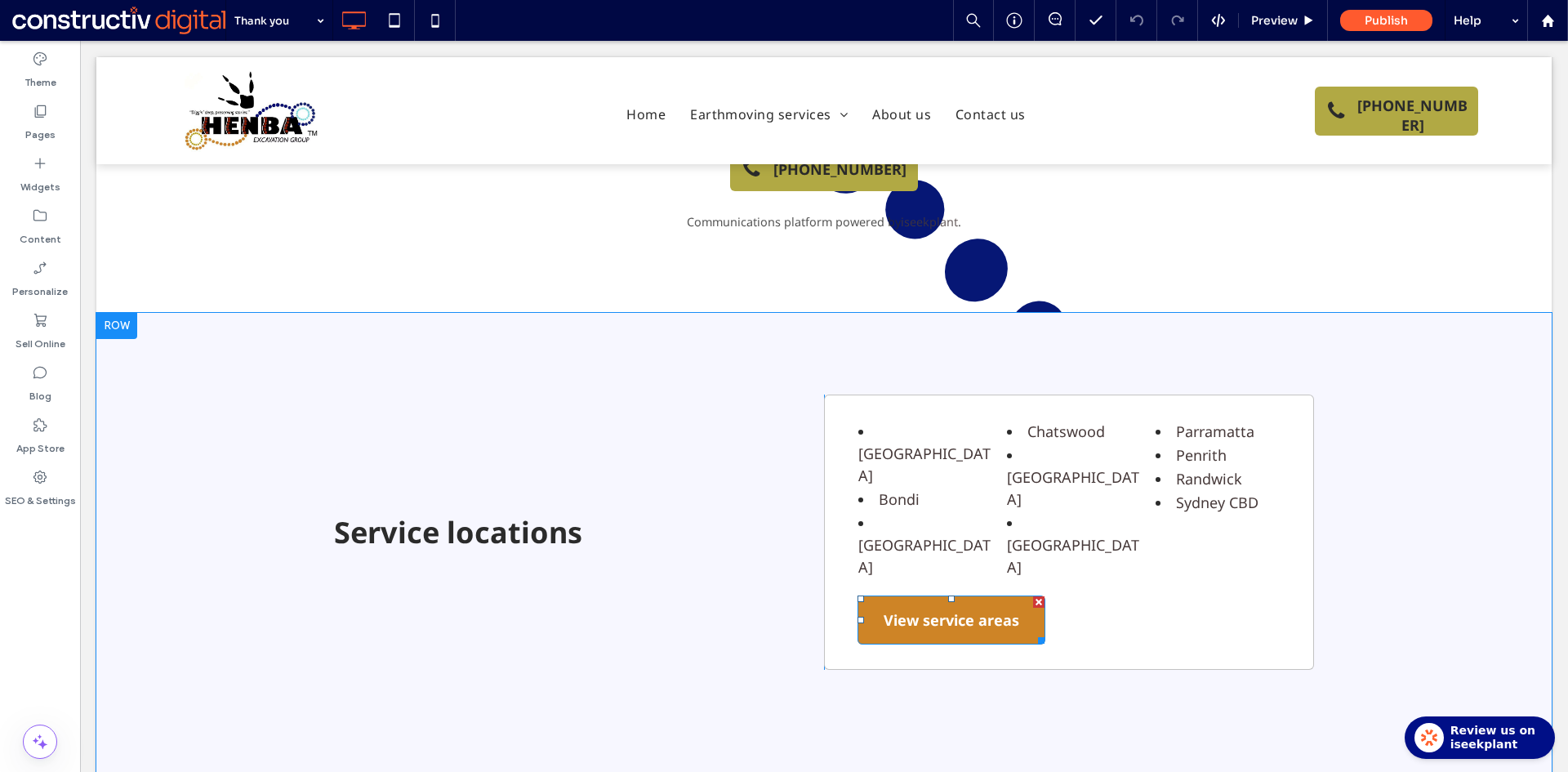
click at [1033, 596] on div at bounding box center [1038, 601] width 11 height 11
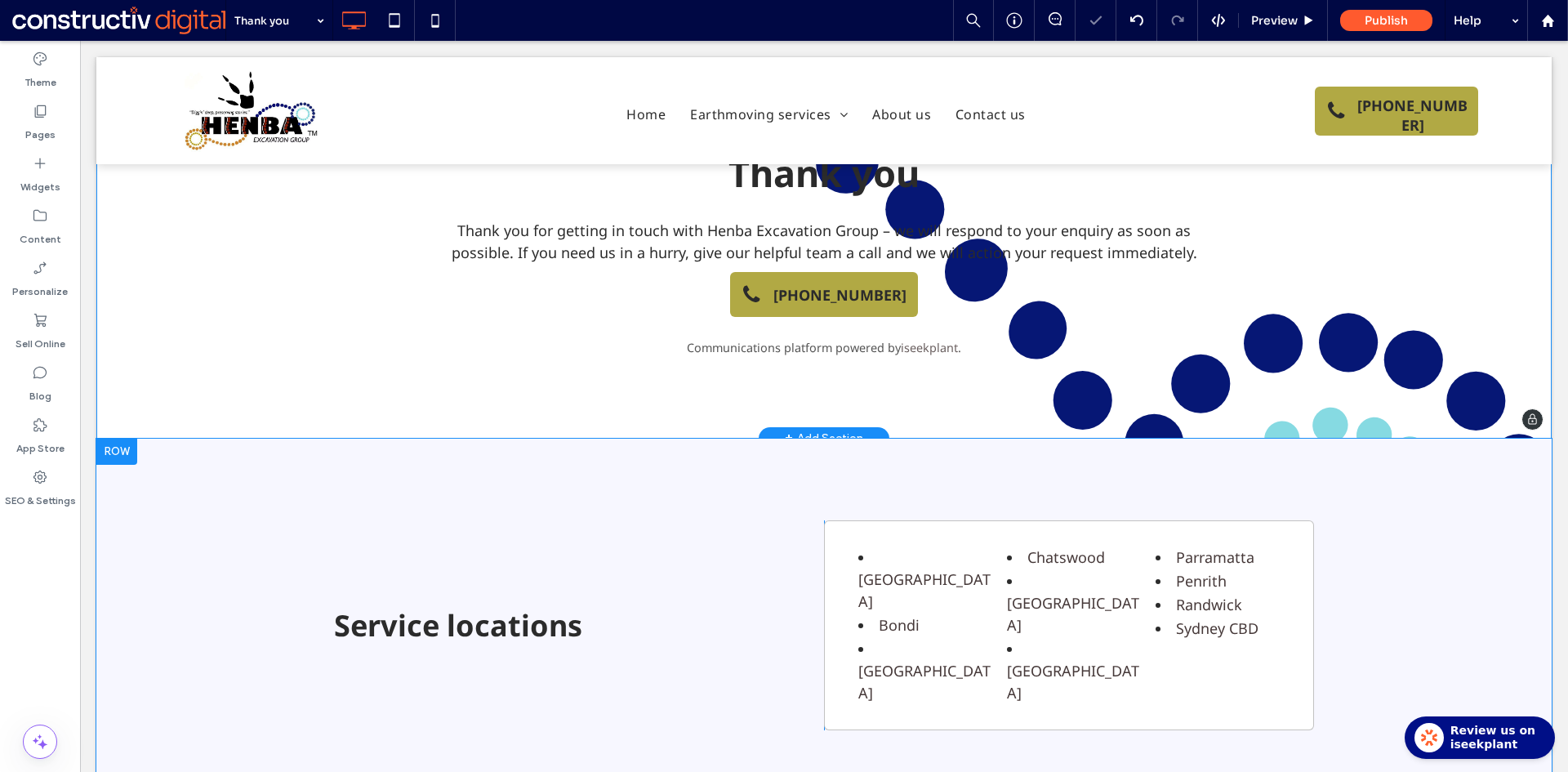
scroll to position [0, 0]
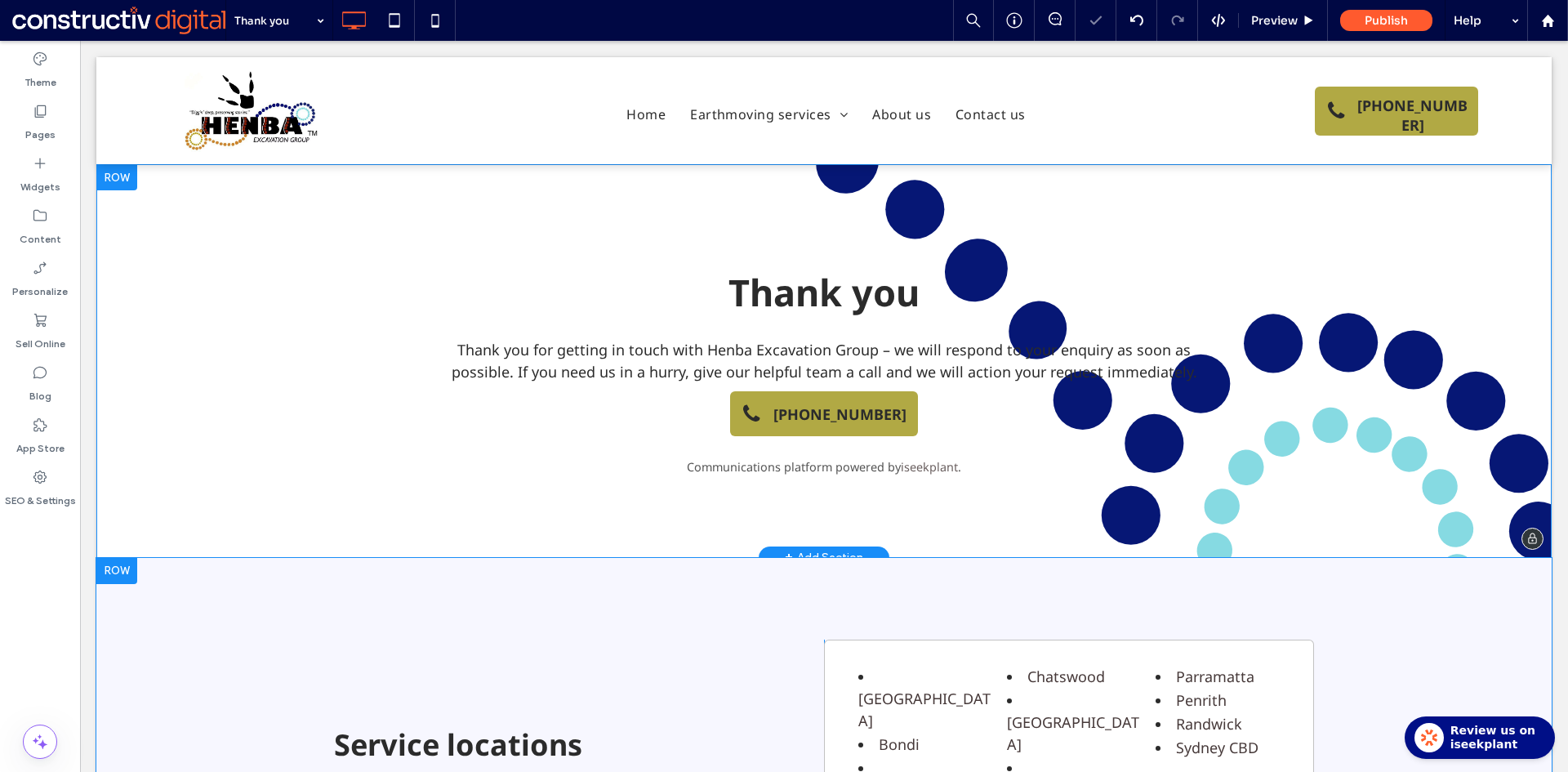
click at [134, 434] on div "Thank you Thank you for getting in touch with Henba Excavation Group – we will …" at bounding box center [824, 362] width 1455 height 394
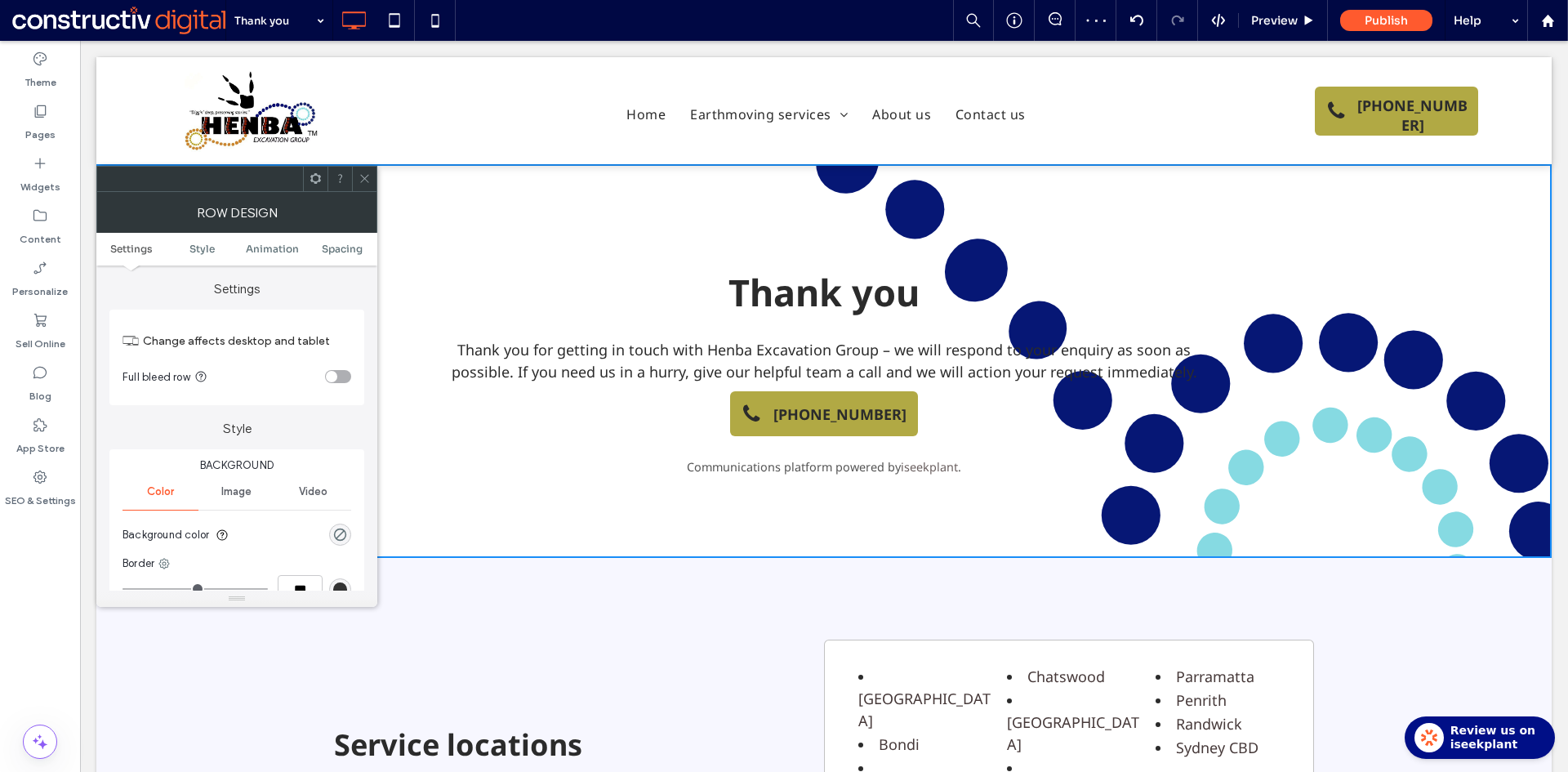
click at [328, 525] on section "Background color" at bounding box center [236, 536] width 229 height 41
click at [339, 535] on div "rgba(0, 255, 35, 0)" at bounding box center [340, 535] width 14 height 14
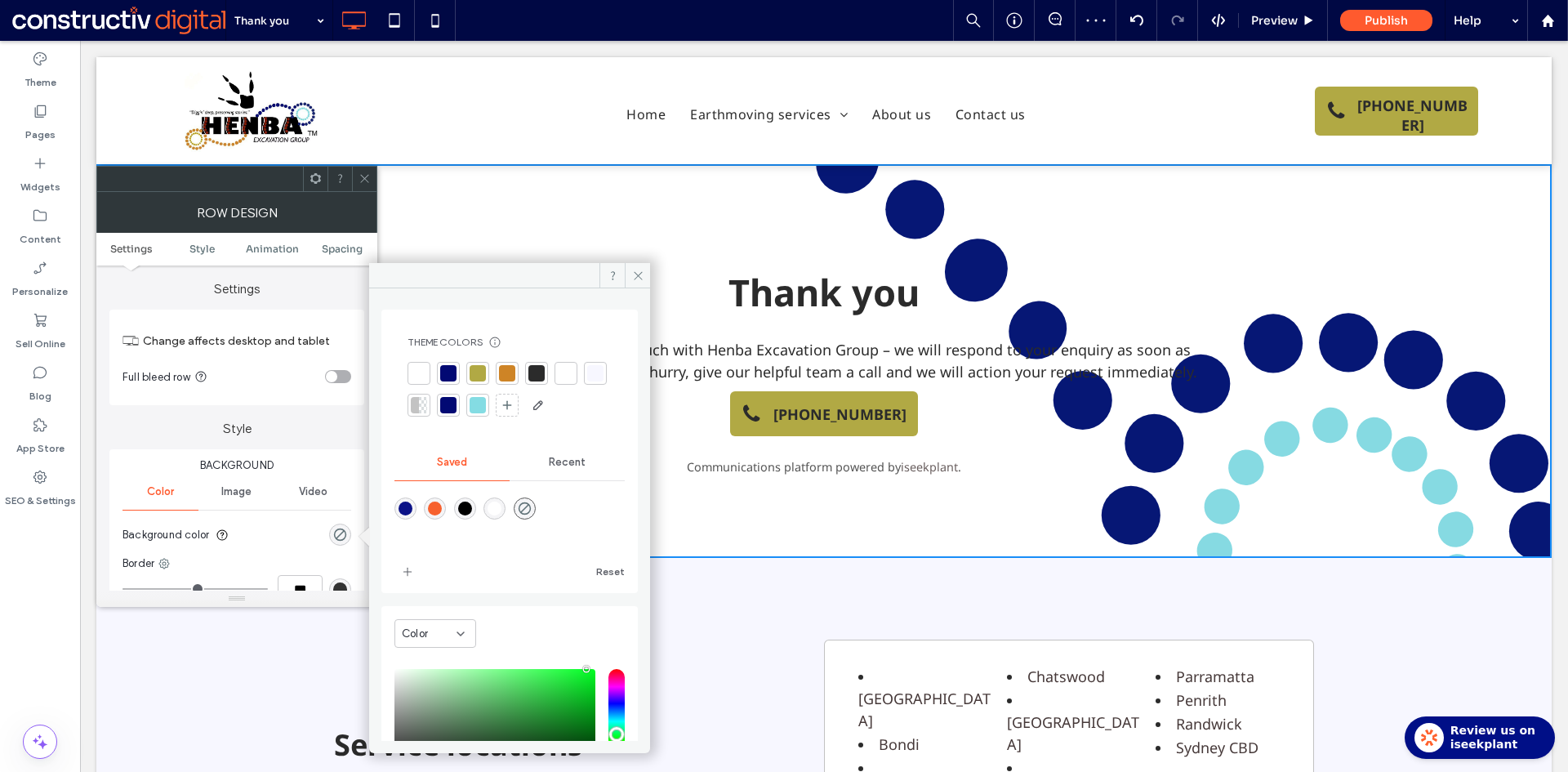
click at [417, 370] on div at bounding box center [419, 373] width 16 height 16
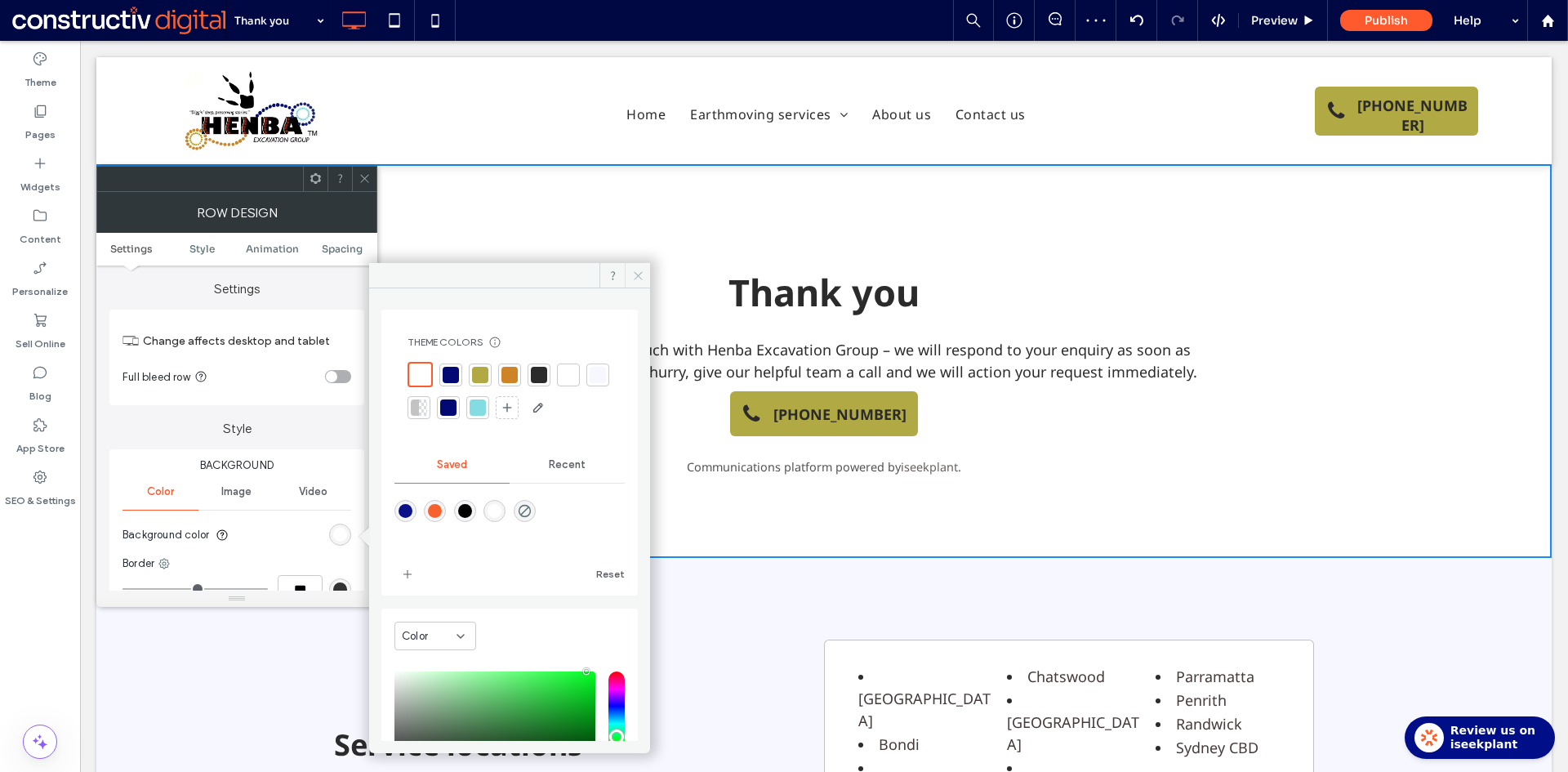
click at [641, 270] on icon at bounding box center [638, 276] width 12 height 12
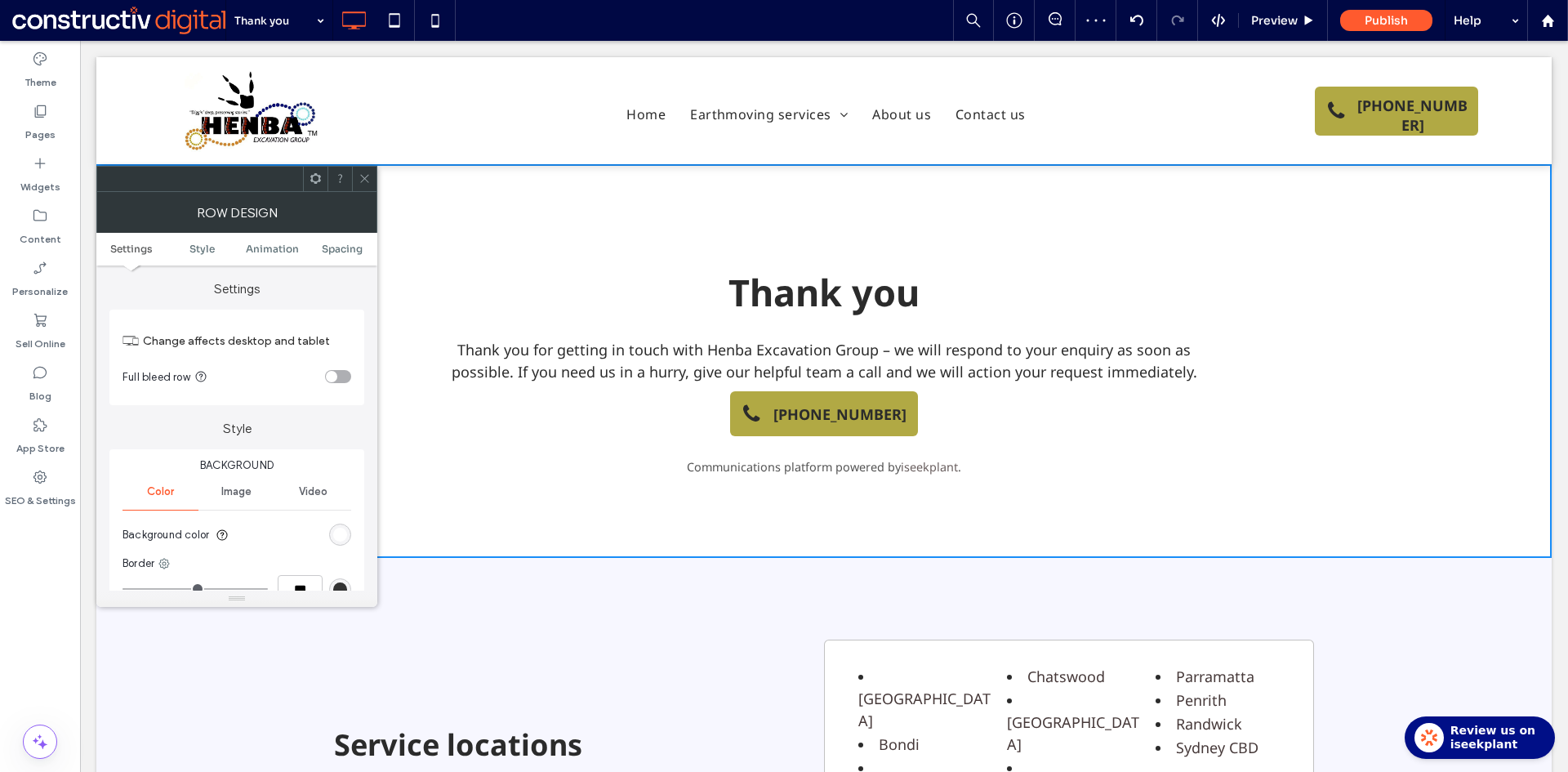
click at [340, 536] on div "rgba(255, 255, 255, 1)" at bounding box center [340, 535] width 14 height 14
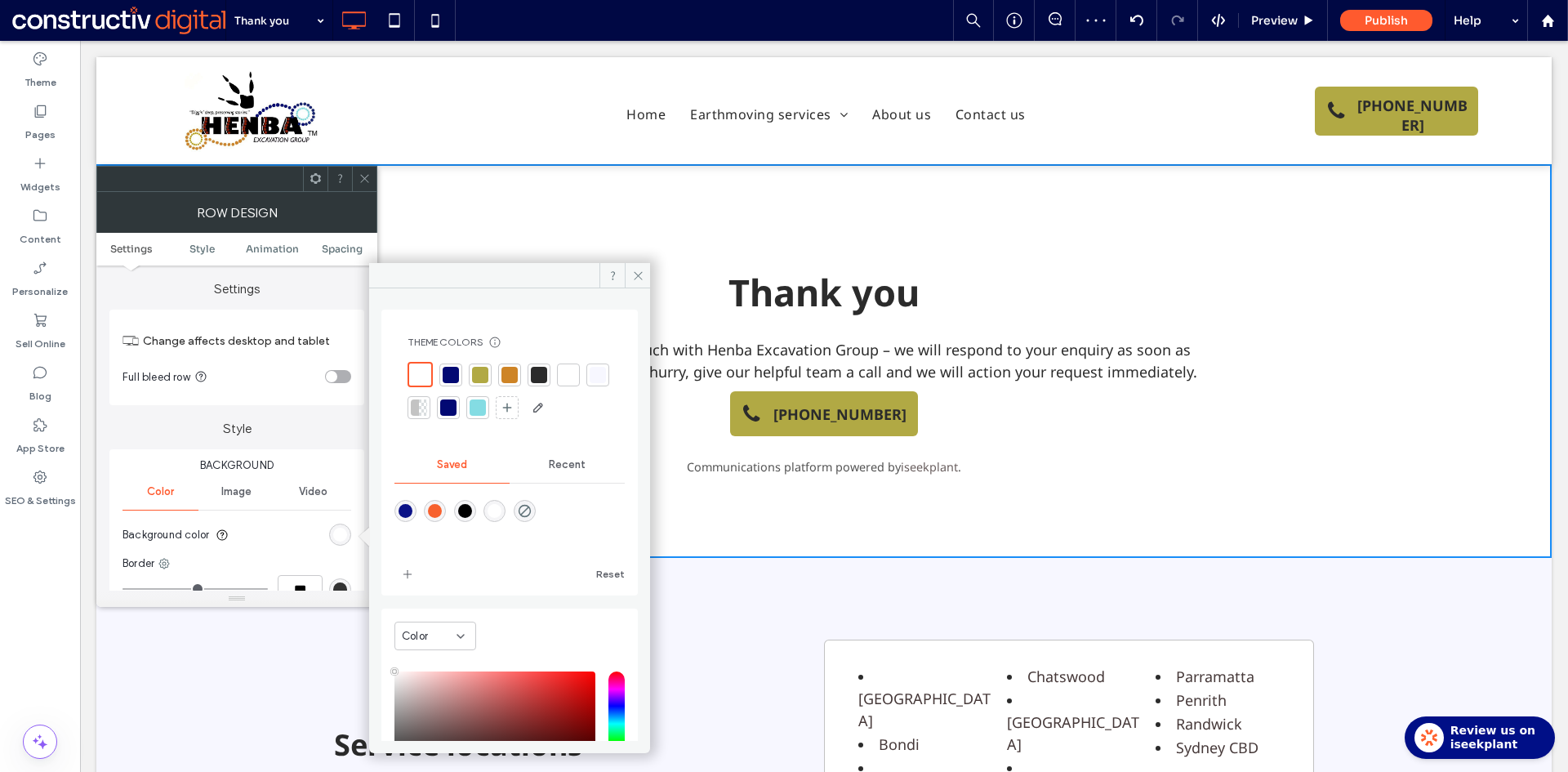
scroll to position [139, 0]
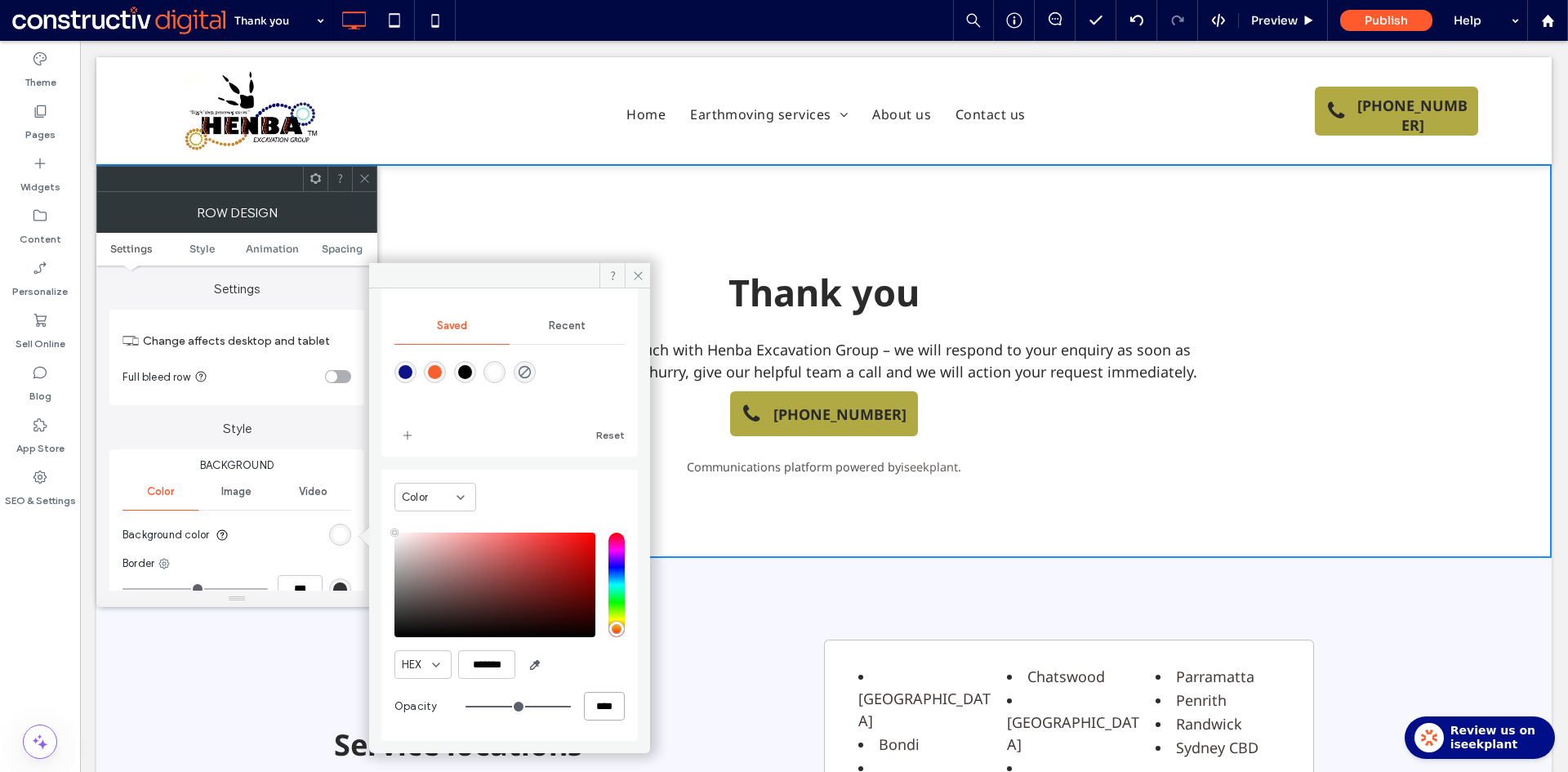
drag, startPoint x: 580, startPoint y: 711, endPoint x: 633, endPoint y: 709, distance: 53.0
click at [632, 710] on div "Theme Colors Save time with Theme Colors Create a color palette to instantly ad…" at bounding box center [510, 515] width 281 height 452
type input "*"
type input "**"
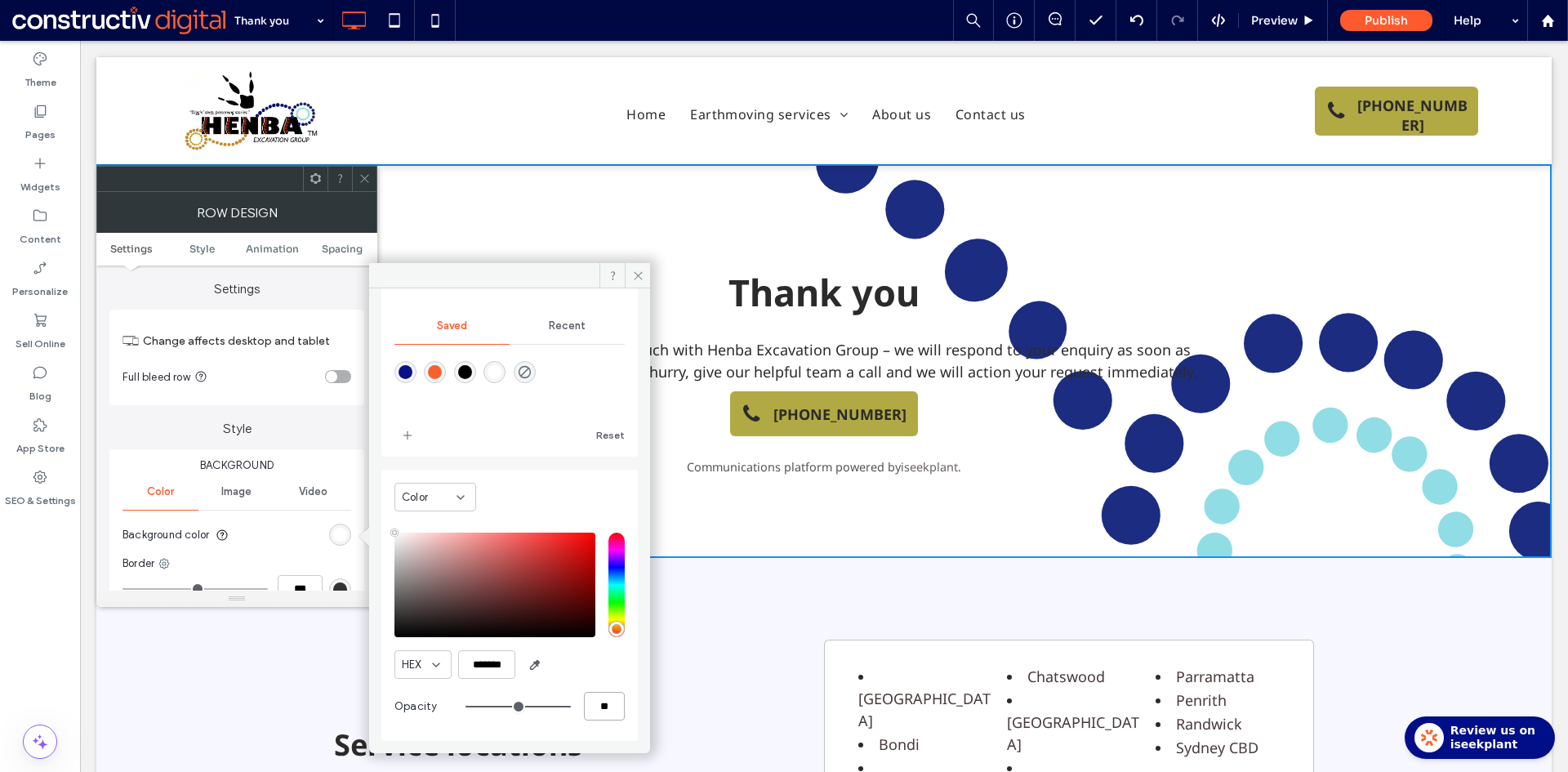
scroll to position [136, 0]
type input "**"
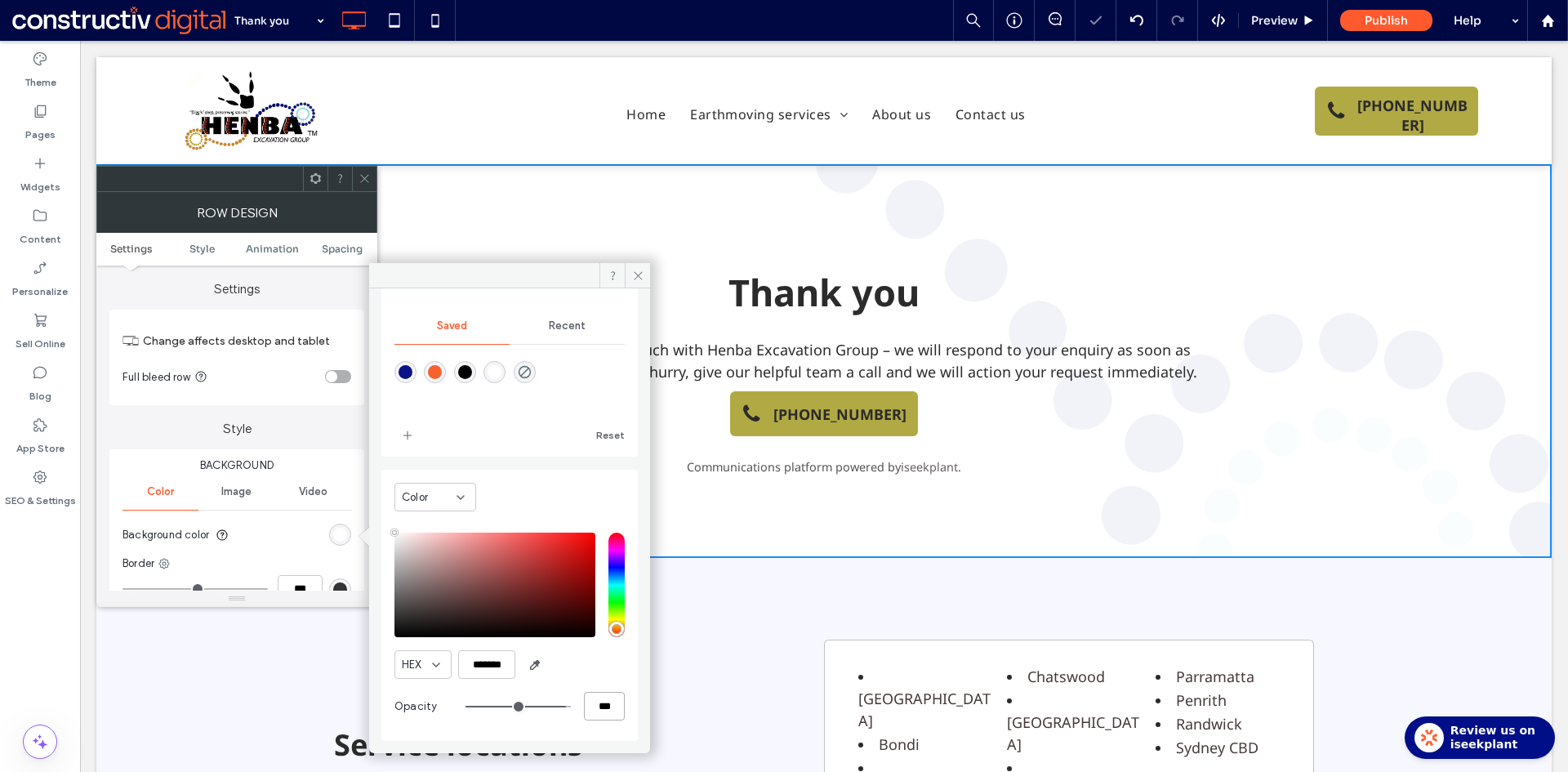
type input "***"
click at [366, 177] on icon at bounding box center [365, 178] width 12 height 12
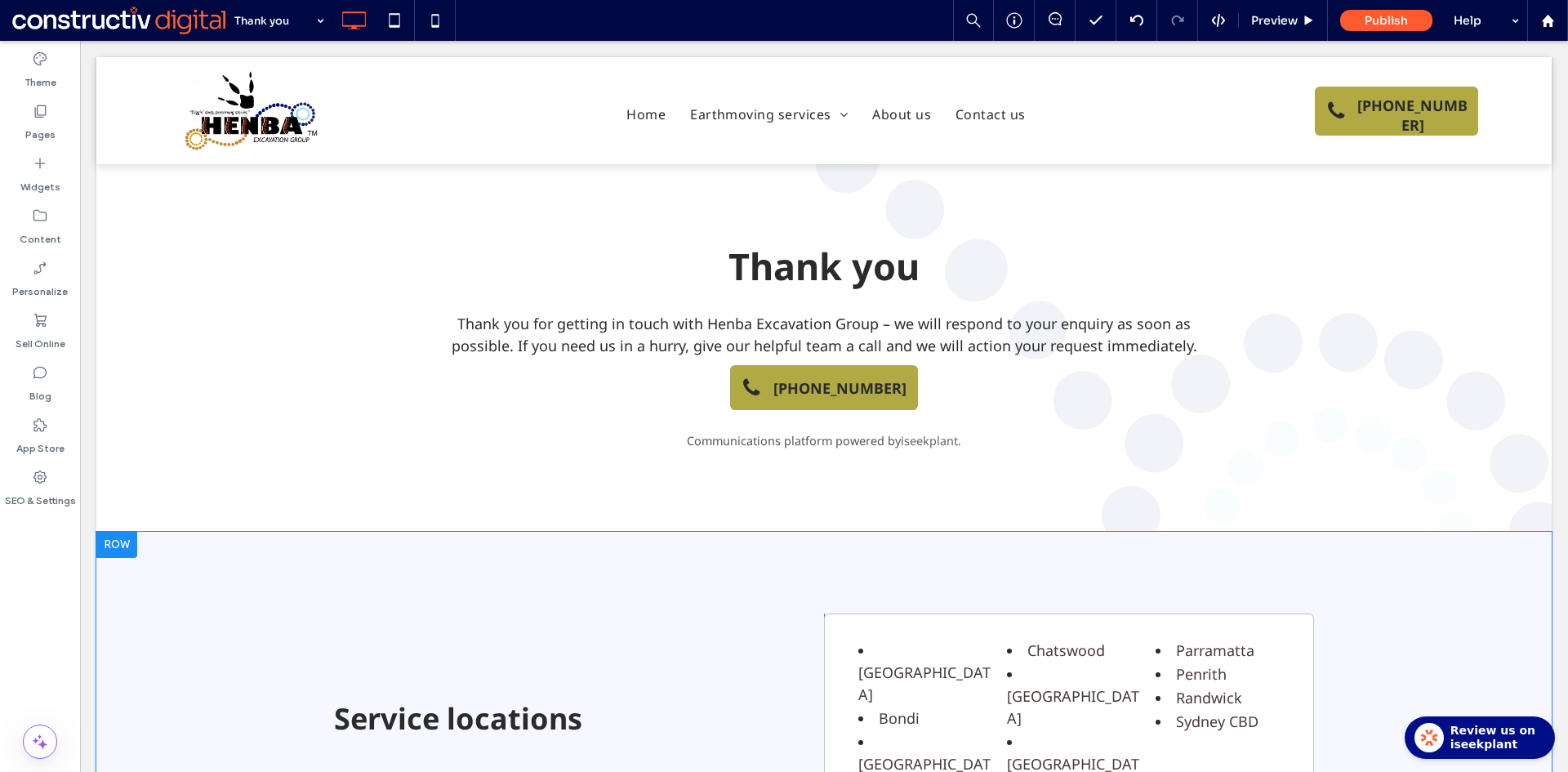
scroll to position [0, 0]
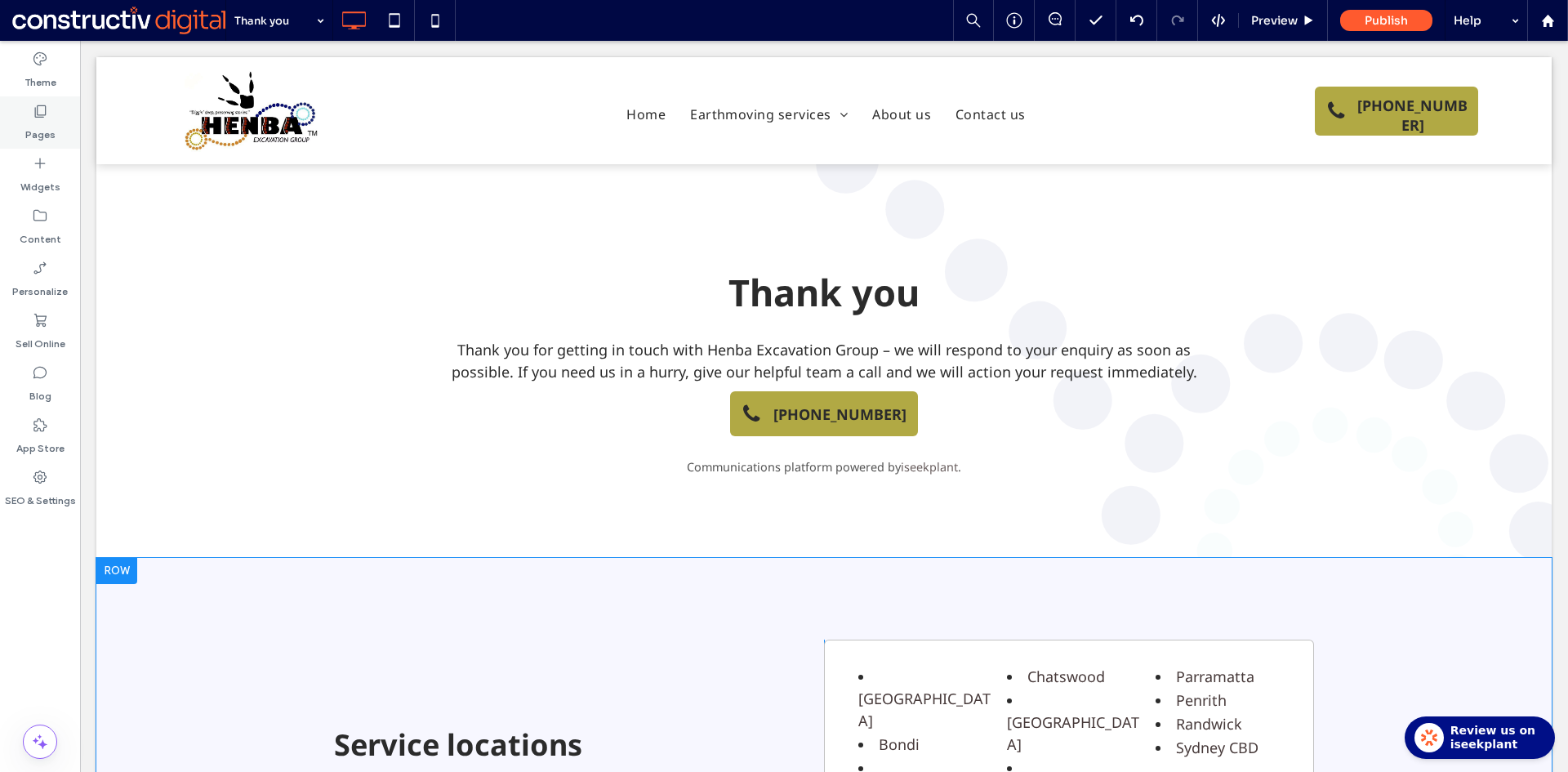
click at [38, 121] on label "Pages" at bounding box center [40, 130] width 30 height 23
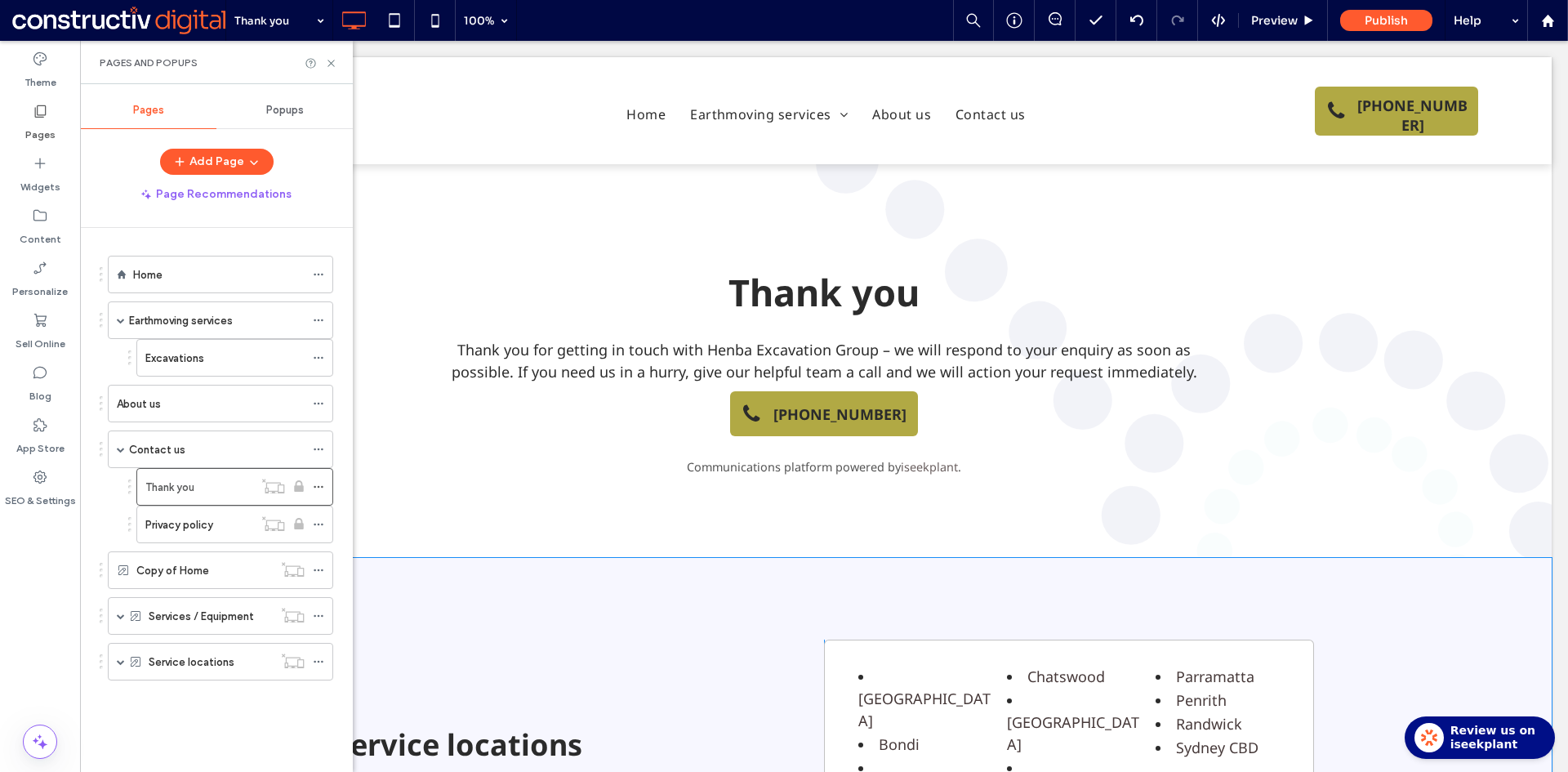
click at [179, 534] on div "Privacy policy" at bounding box center [200, 524] width 108 height 36
click at [331, 62] on icon at bounding box center [331, 63] width 12 height 12
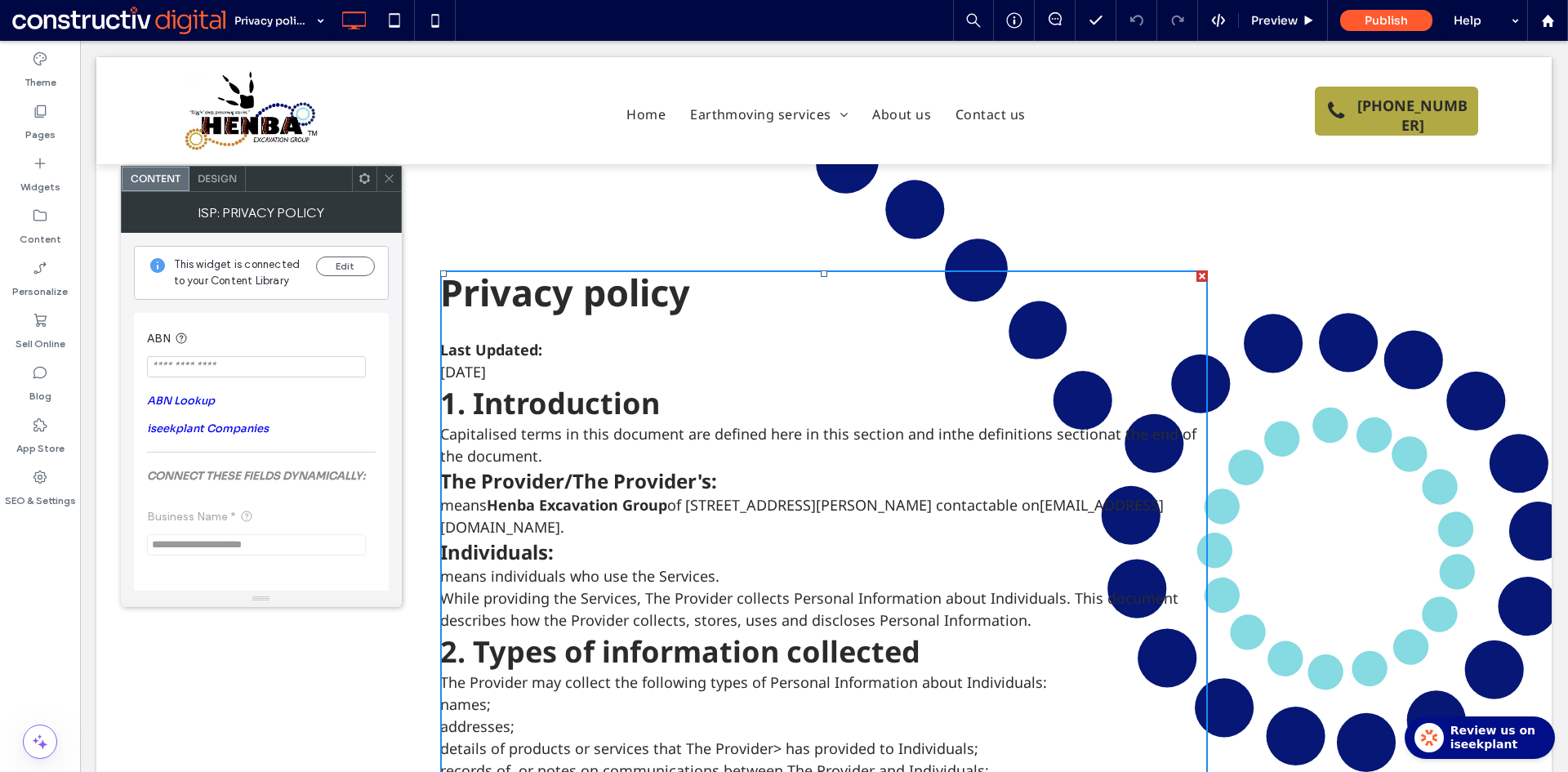
click at [255, 366] on input "ABN" at bounding box center [257, 367] width 219 height 21
paste input "**********"
click at [196, 403] on link "ABN Lookup" at bounding box center [181, 401] width 68 height 14
click at [258, 369] on input "**********" at bounding box center [257, 367] width 219 height 21
paste input "***"
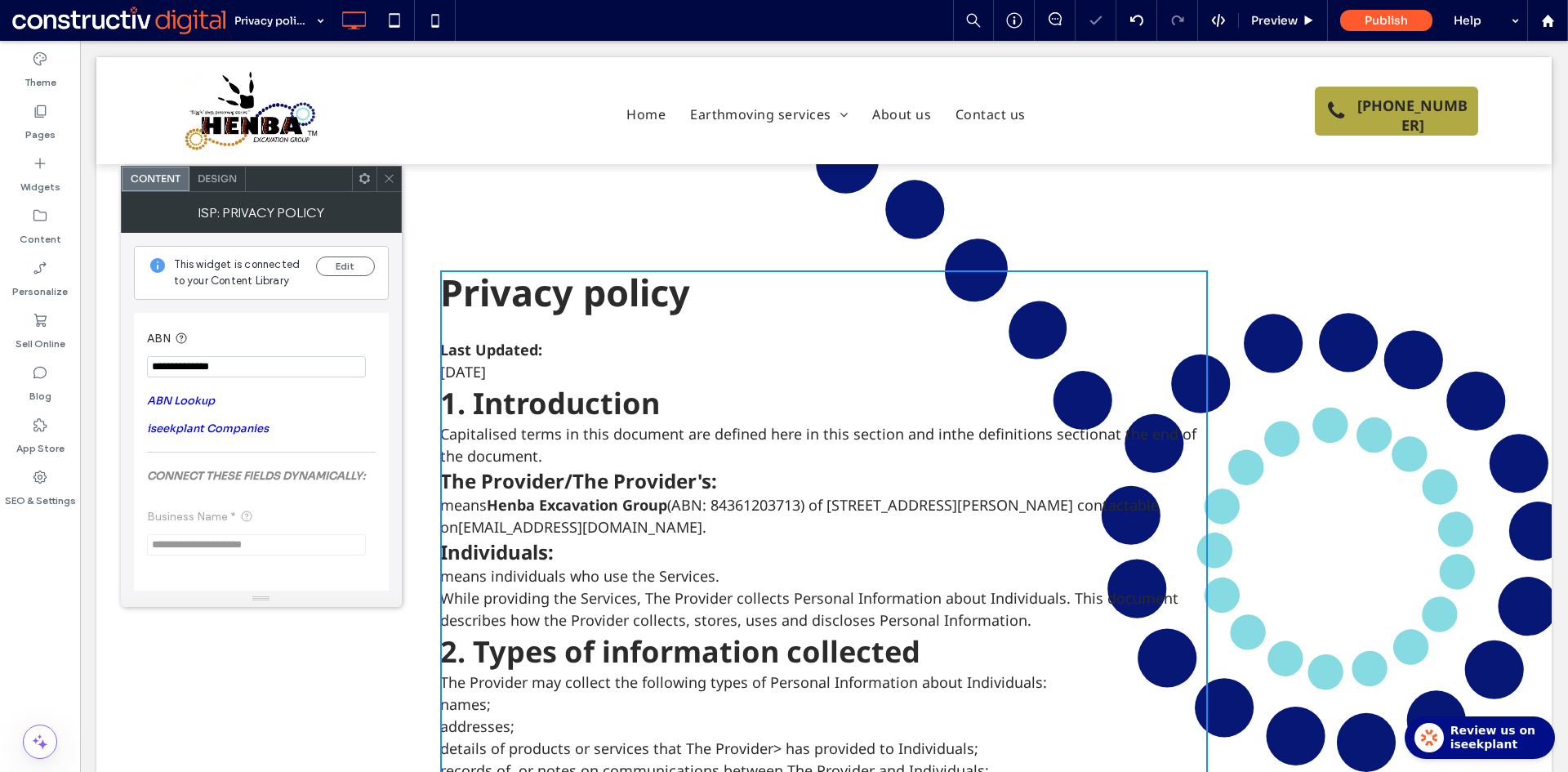
type input "**********"
click at [277, 326] on section "**********" at bounding box center [261, 353] width 229 height 64
click at [391, 176] on icon at bounding box center [389, 178] width 12 height 12
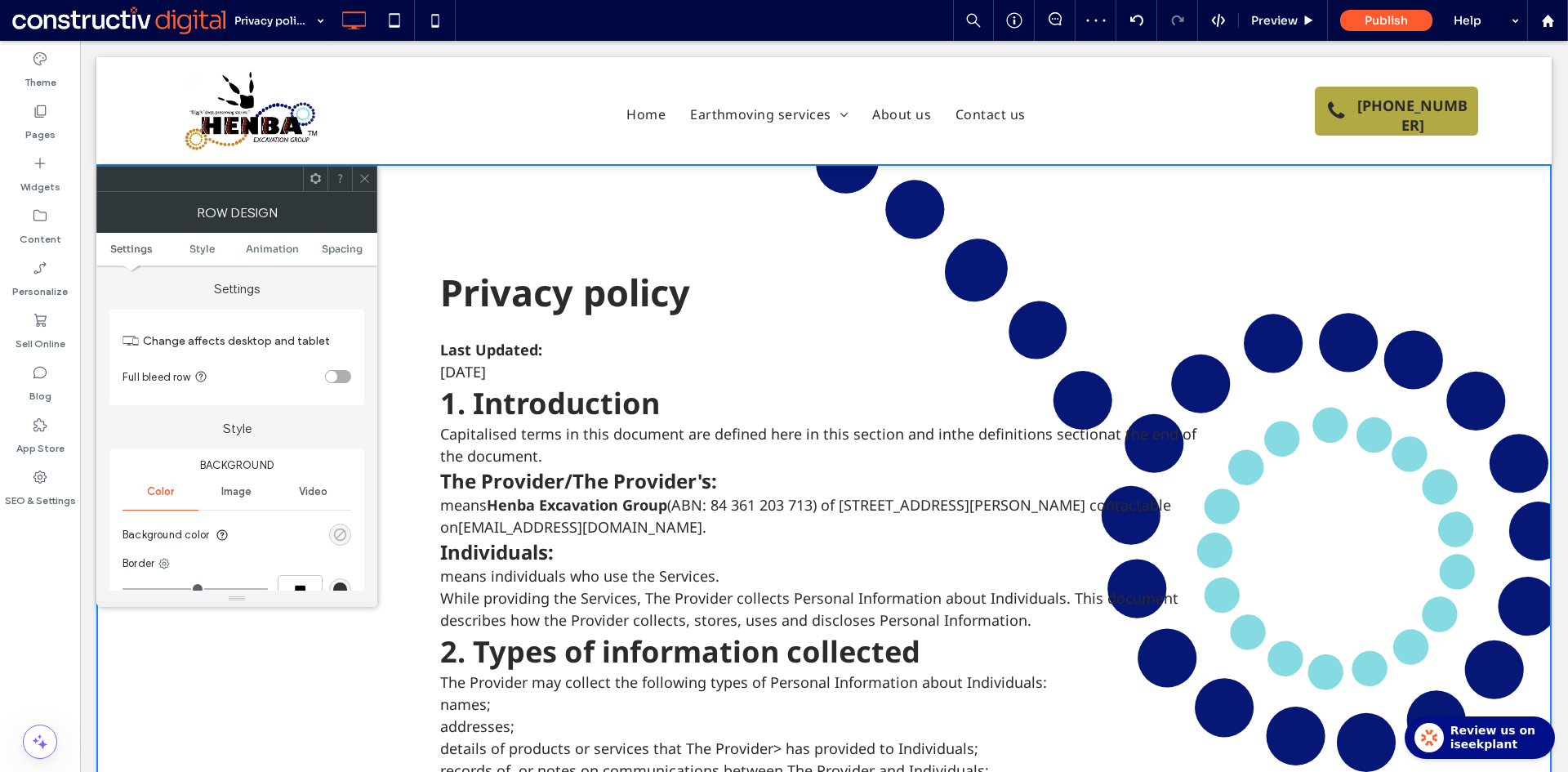
click at [345, 536] on use "rgba(0, 255, 35, 0)" at bounding box center [340, 535] width 12 height 12
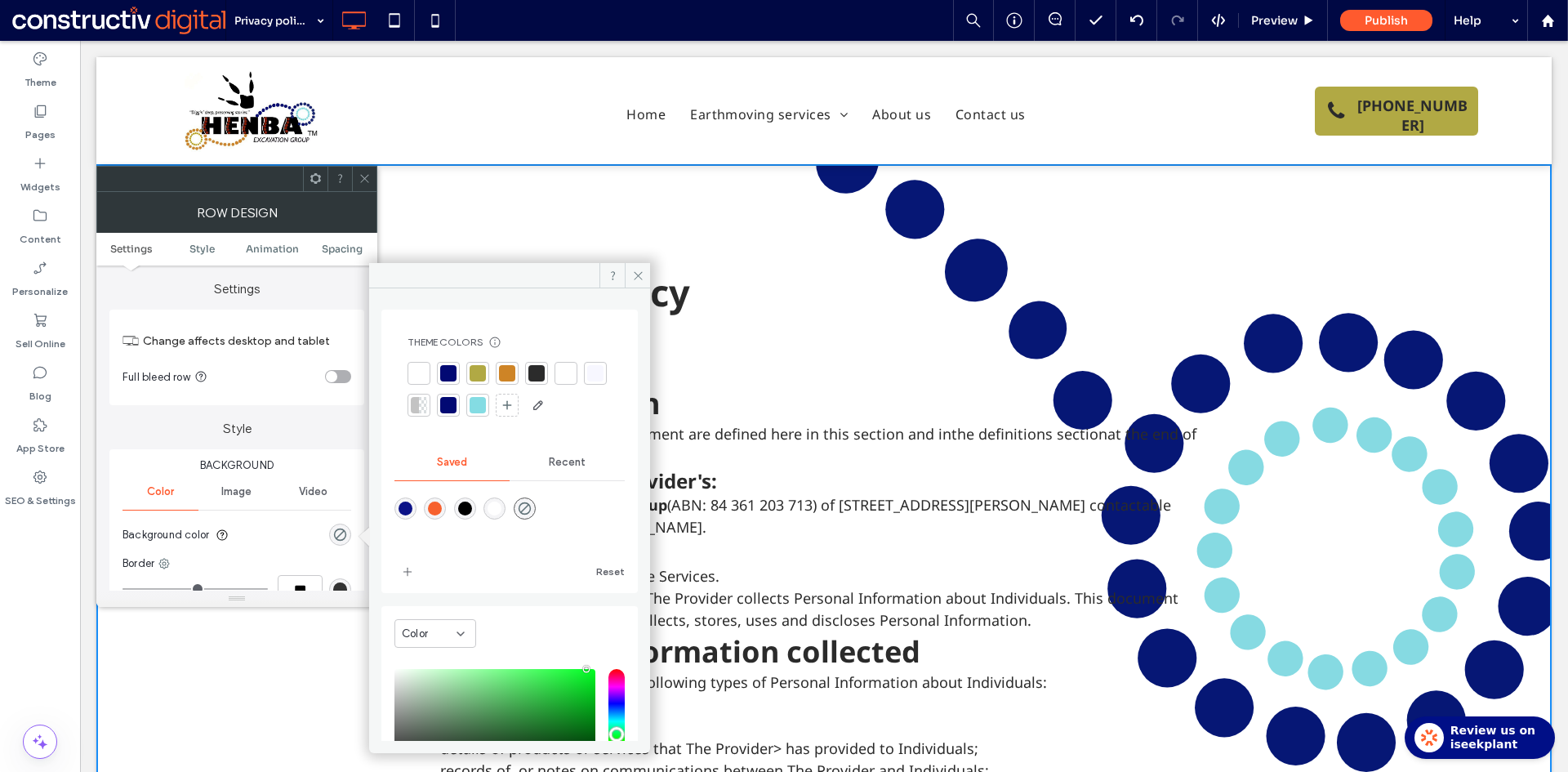
click at [587, 381] on div at bounding box center [595, 373] width 16 height 16
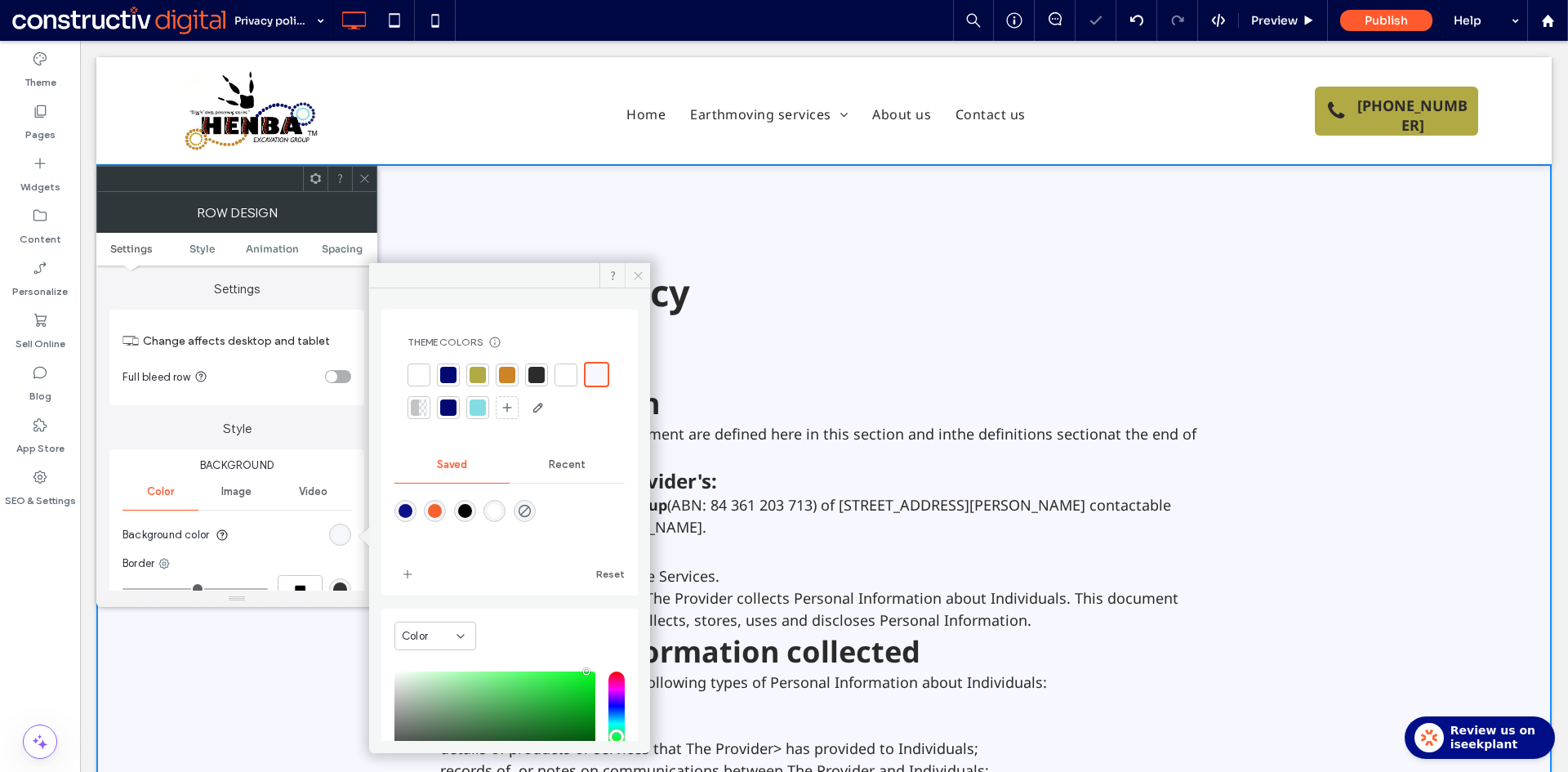
click at [635, 266] on span at bounding box center [637, 275] width 26 height 25
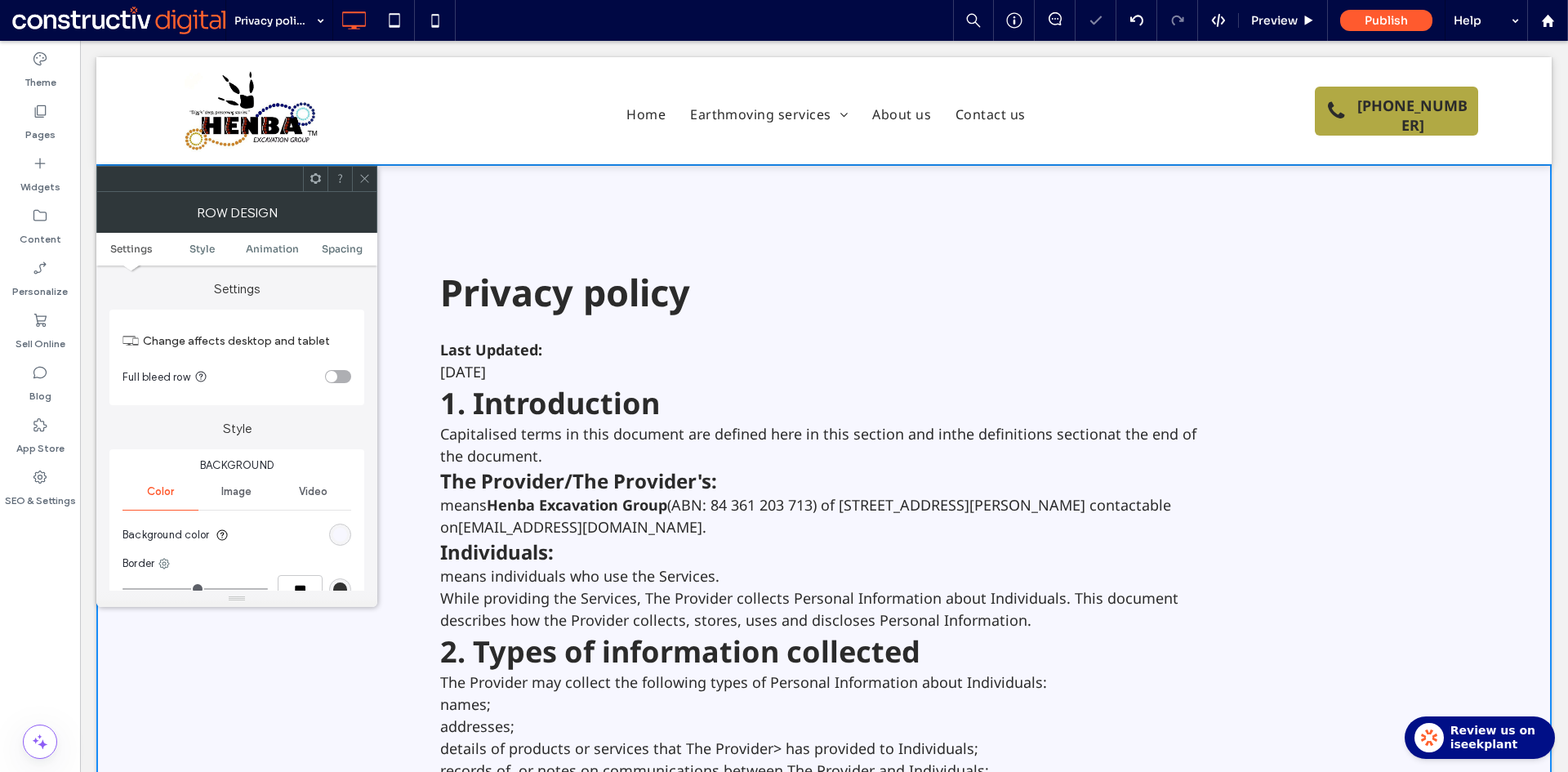
click at [342, 542] on div "rgba(247, 247, 255, 1)" at bounding box center [340, 535] width 22 height 22
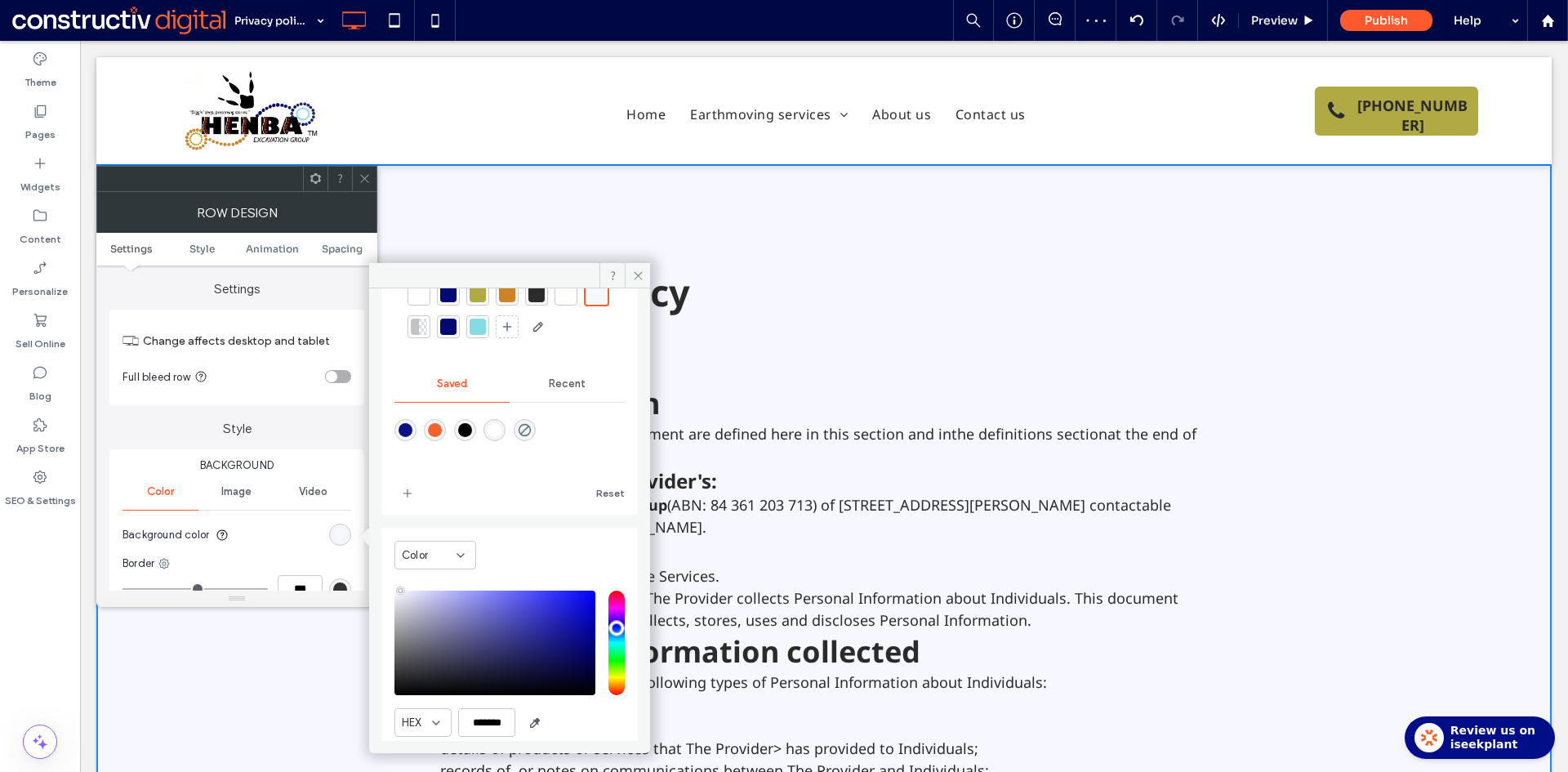
scroll to position [136, 0]
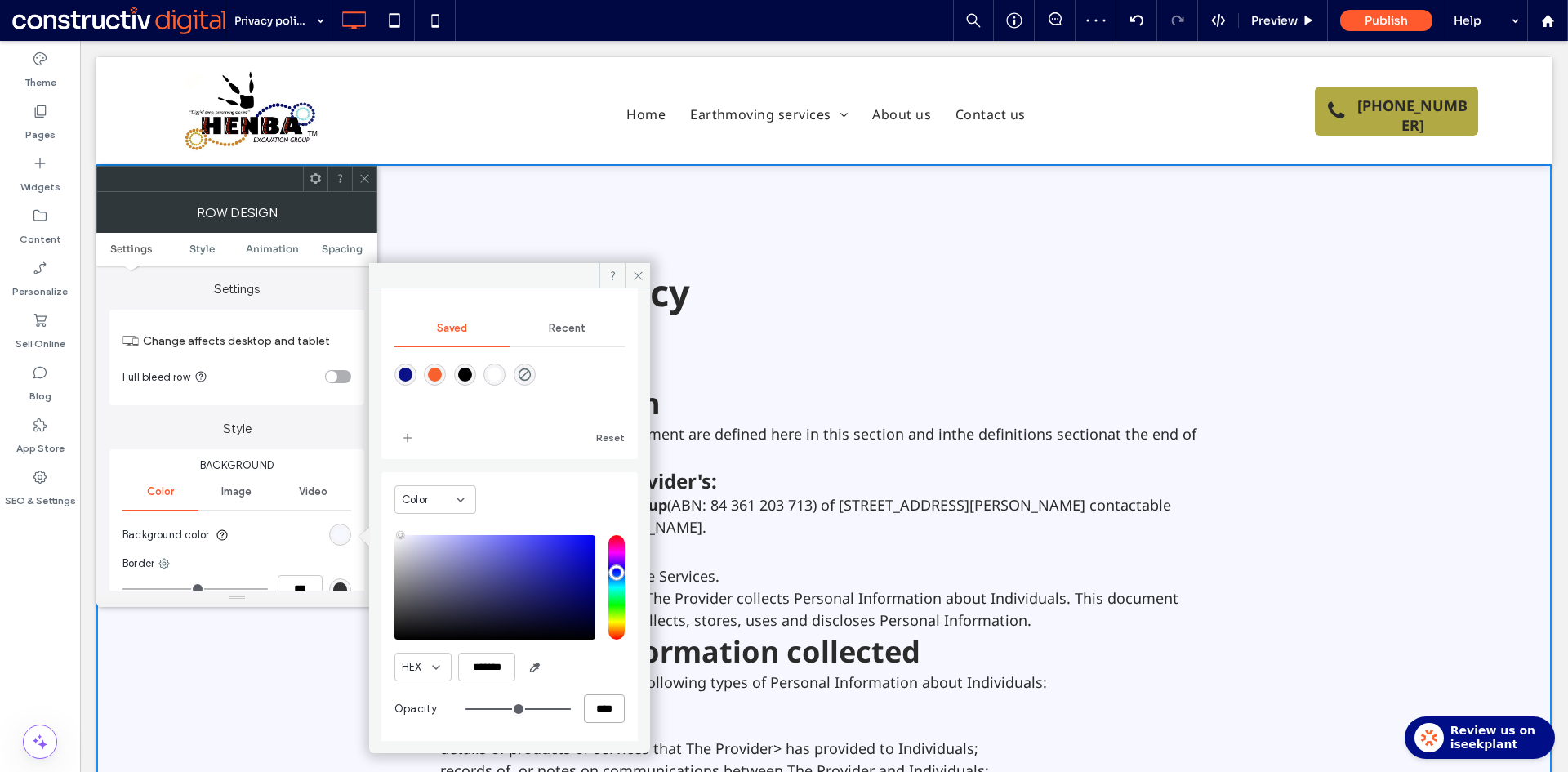
click at [592, 705] on input "****" at bounding box center [605, 708] width 41 height 28
type input "*"
type input "**"
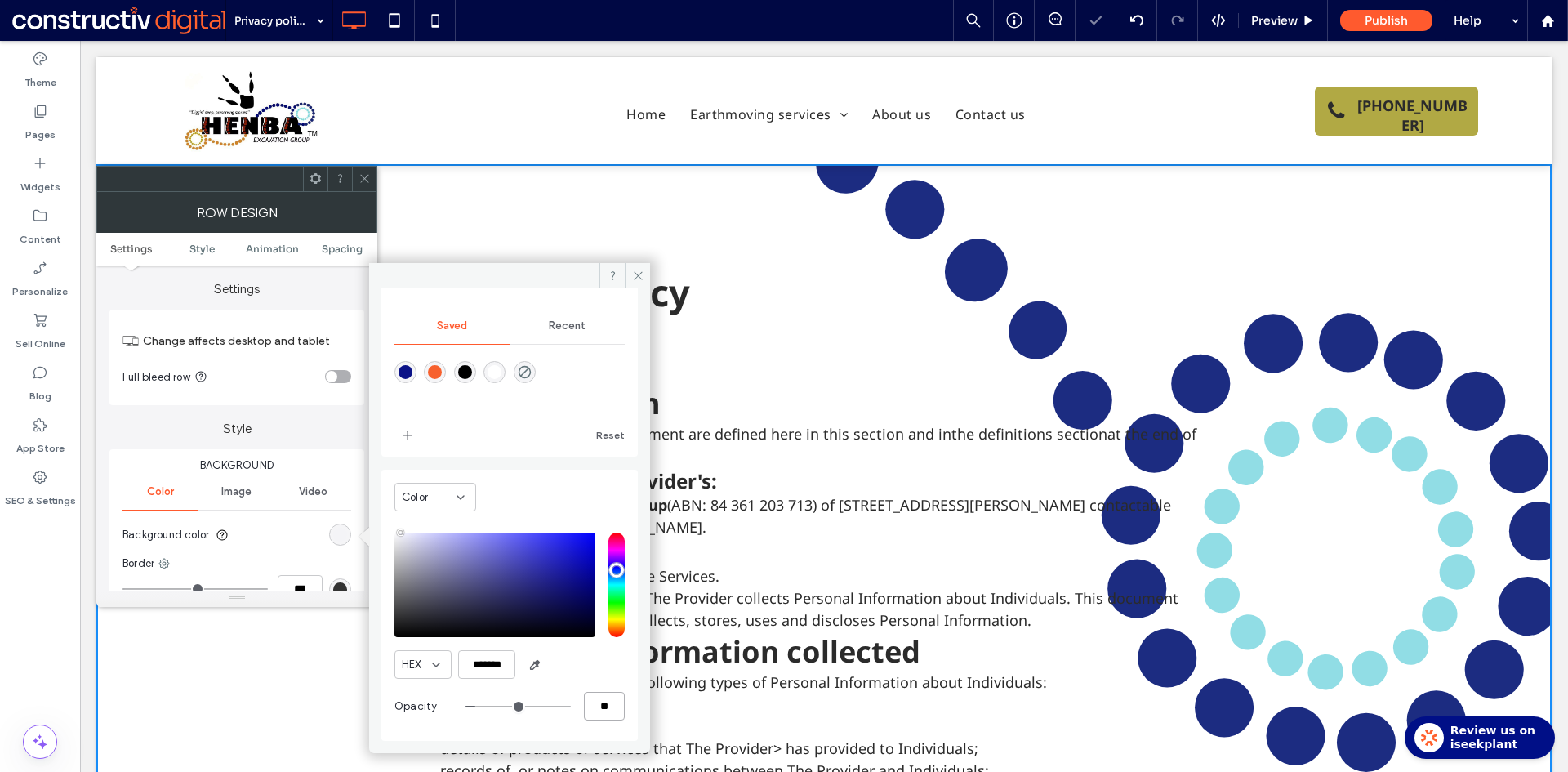
type input "**"
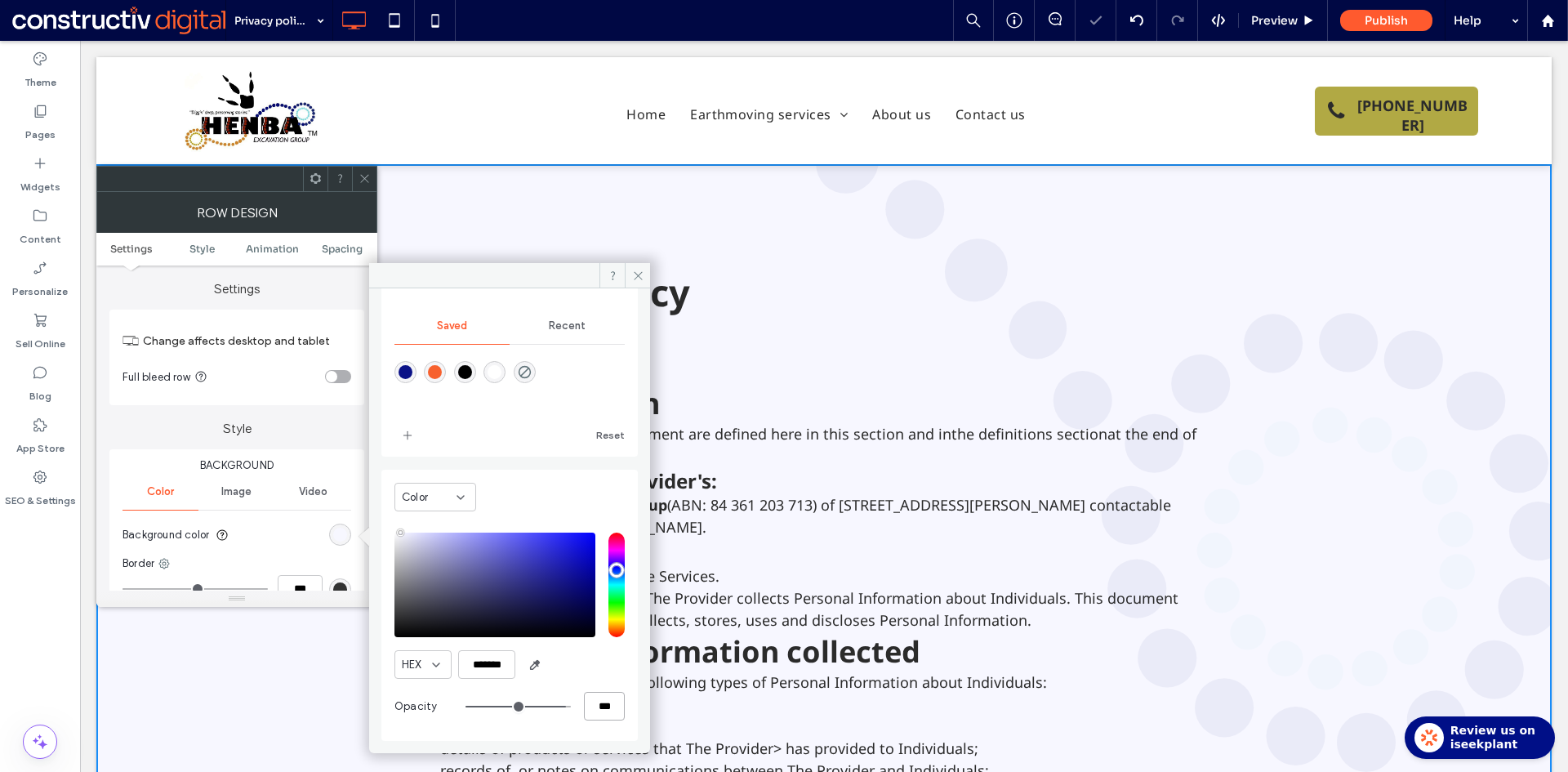
type input "***"
click at [358, 171] on div at bounding box center [364, 179] width 25 height 25
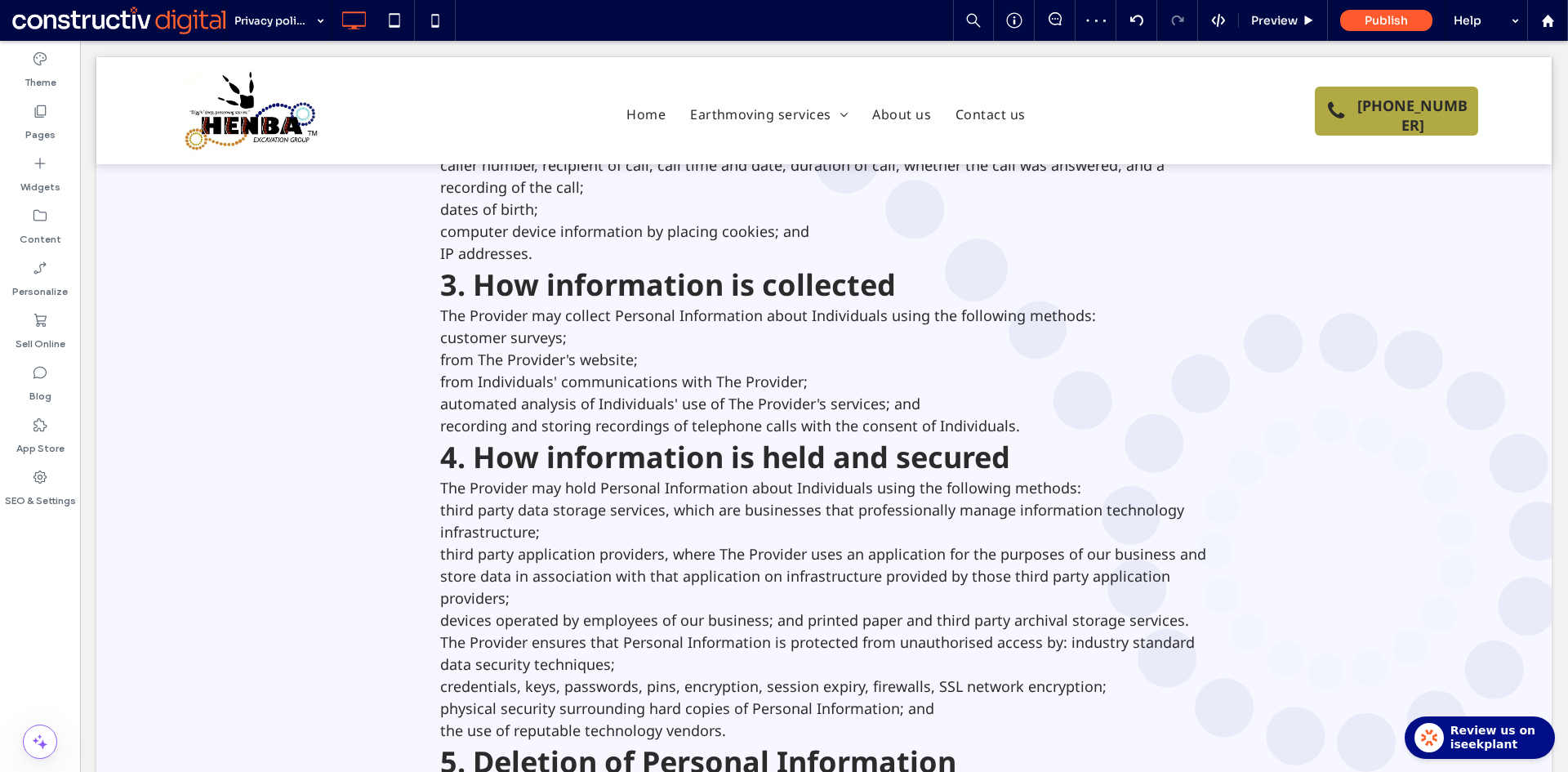
scroll to position [735, 0]
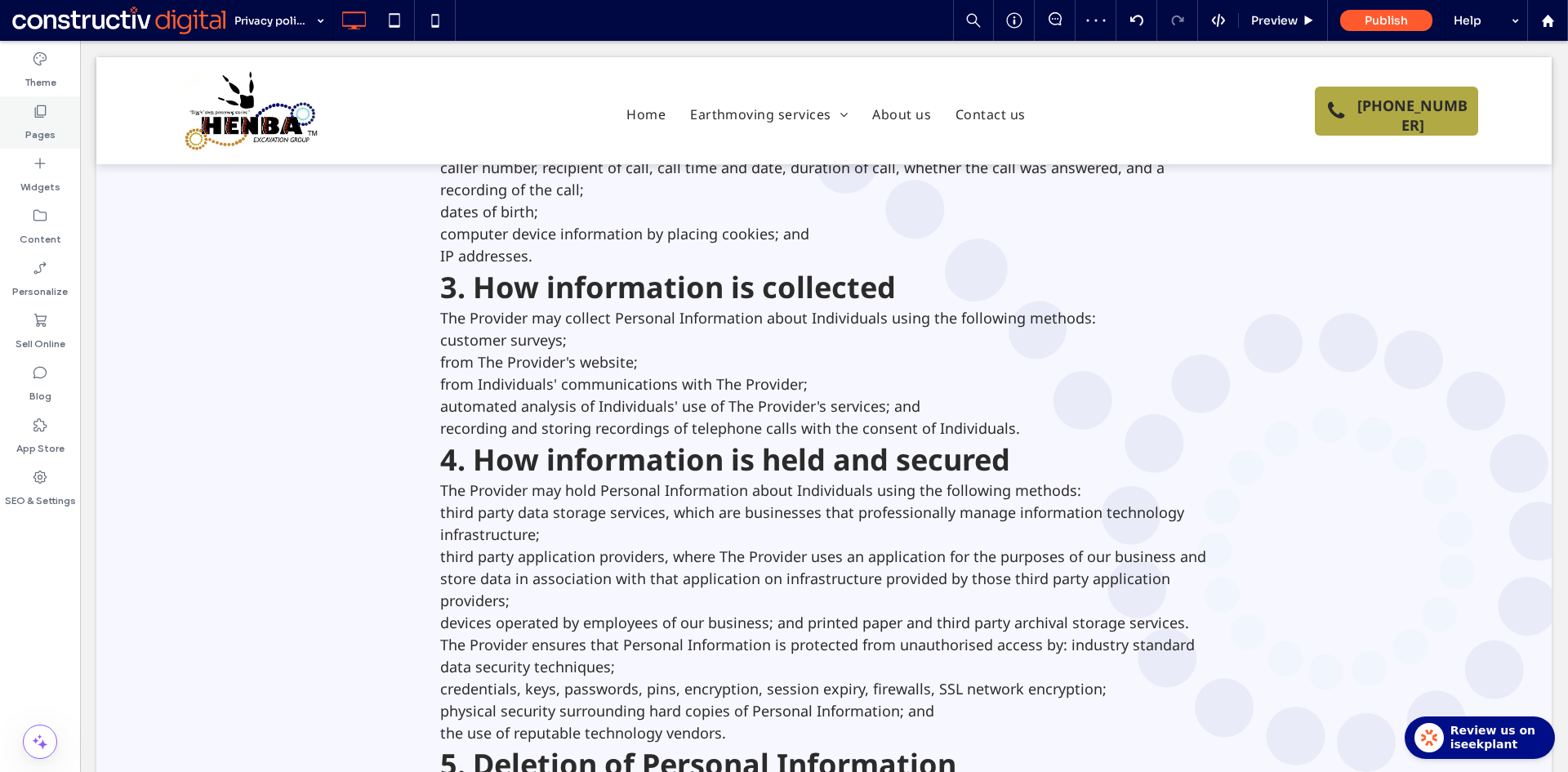
click at [34, 131] on label "Pages" at bounding box center [40, 130] width 30 height 23
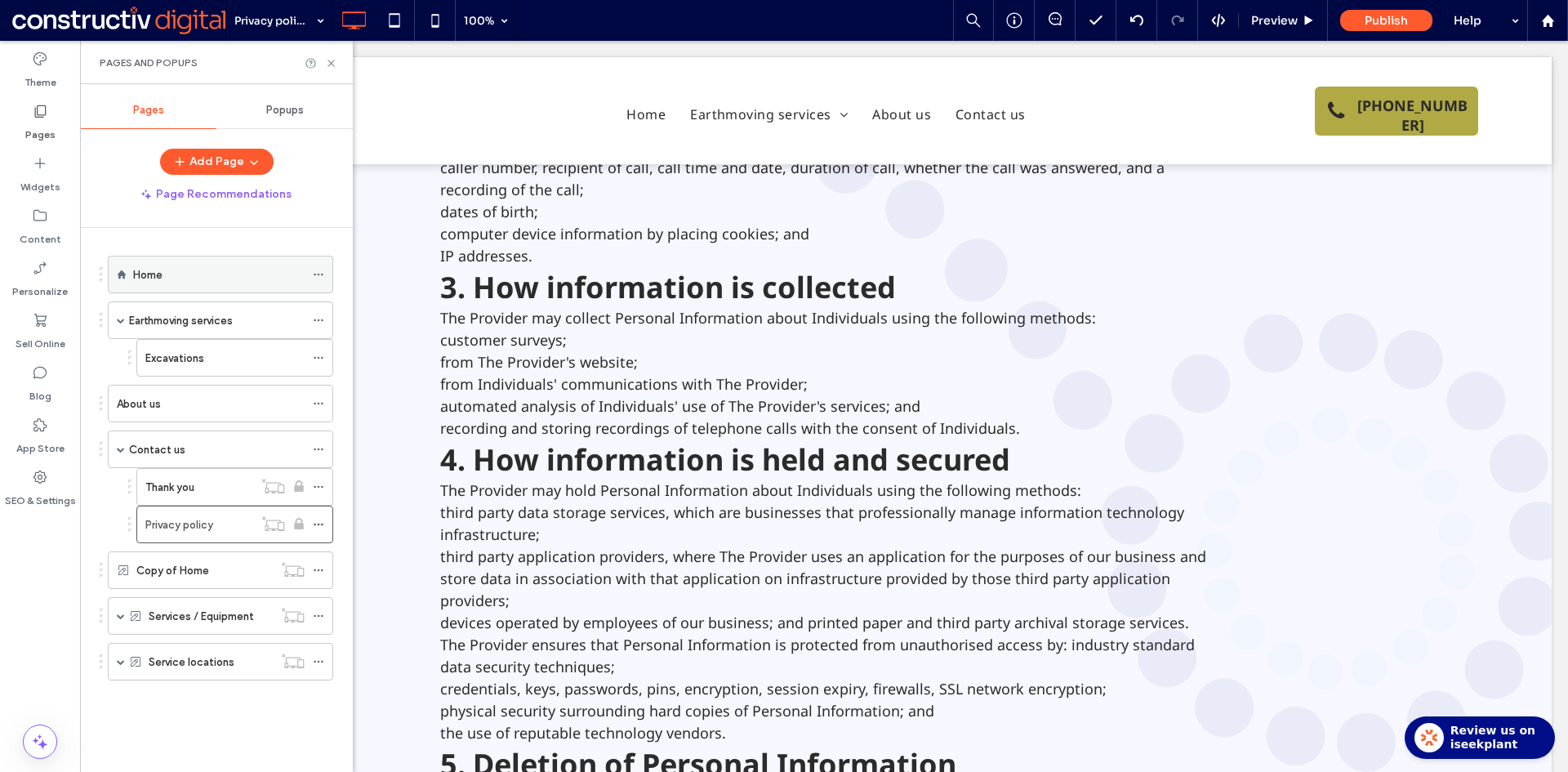
click at [192, 279] on div "Home" at bounding box center [218, 274] width 171 height 18
click at [329, 63] on icon at bounding box center [331, 63] width 12 height 12
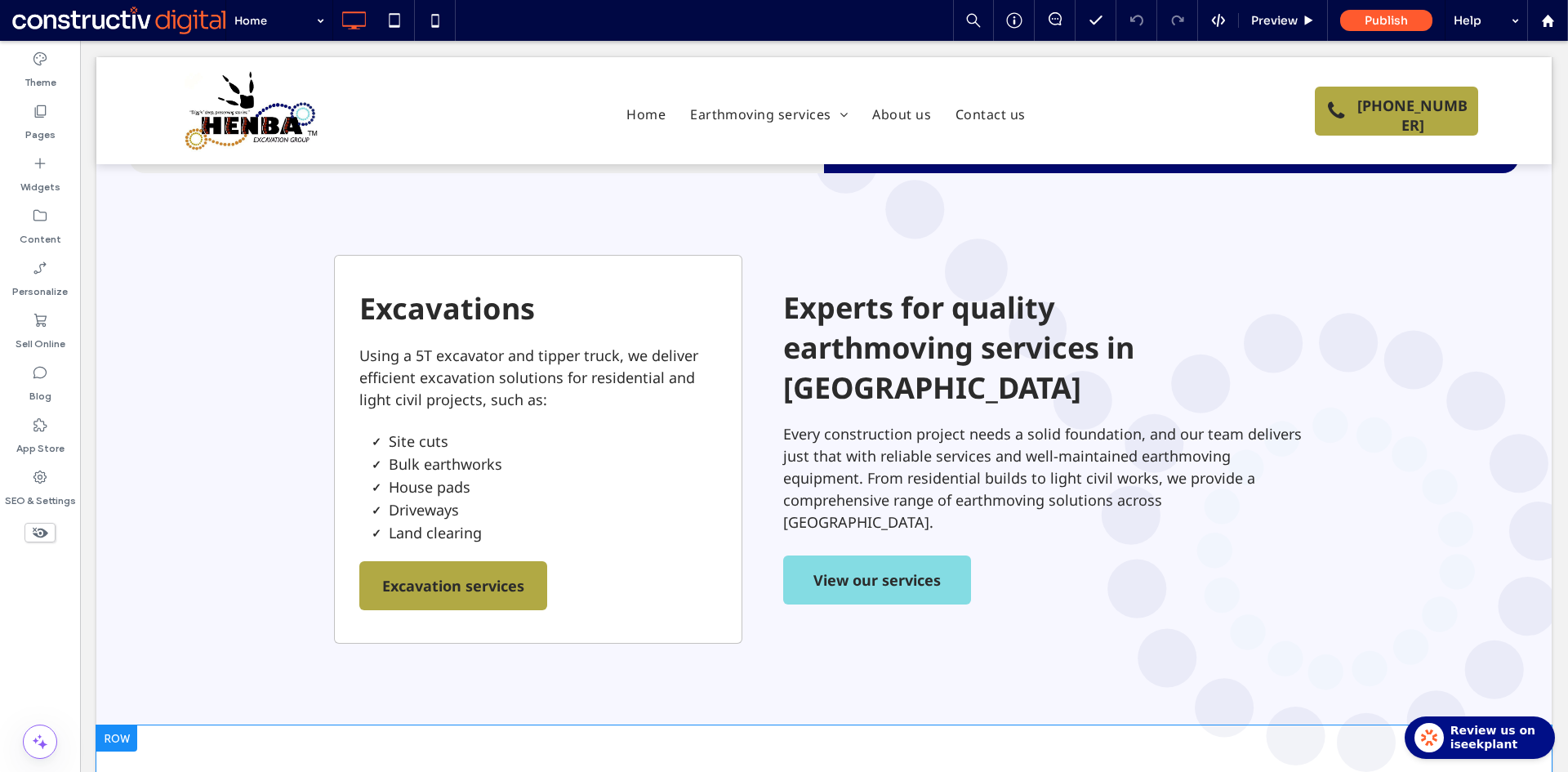
scroll to position [409, 0]
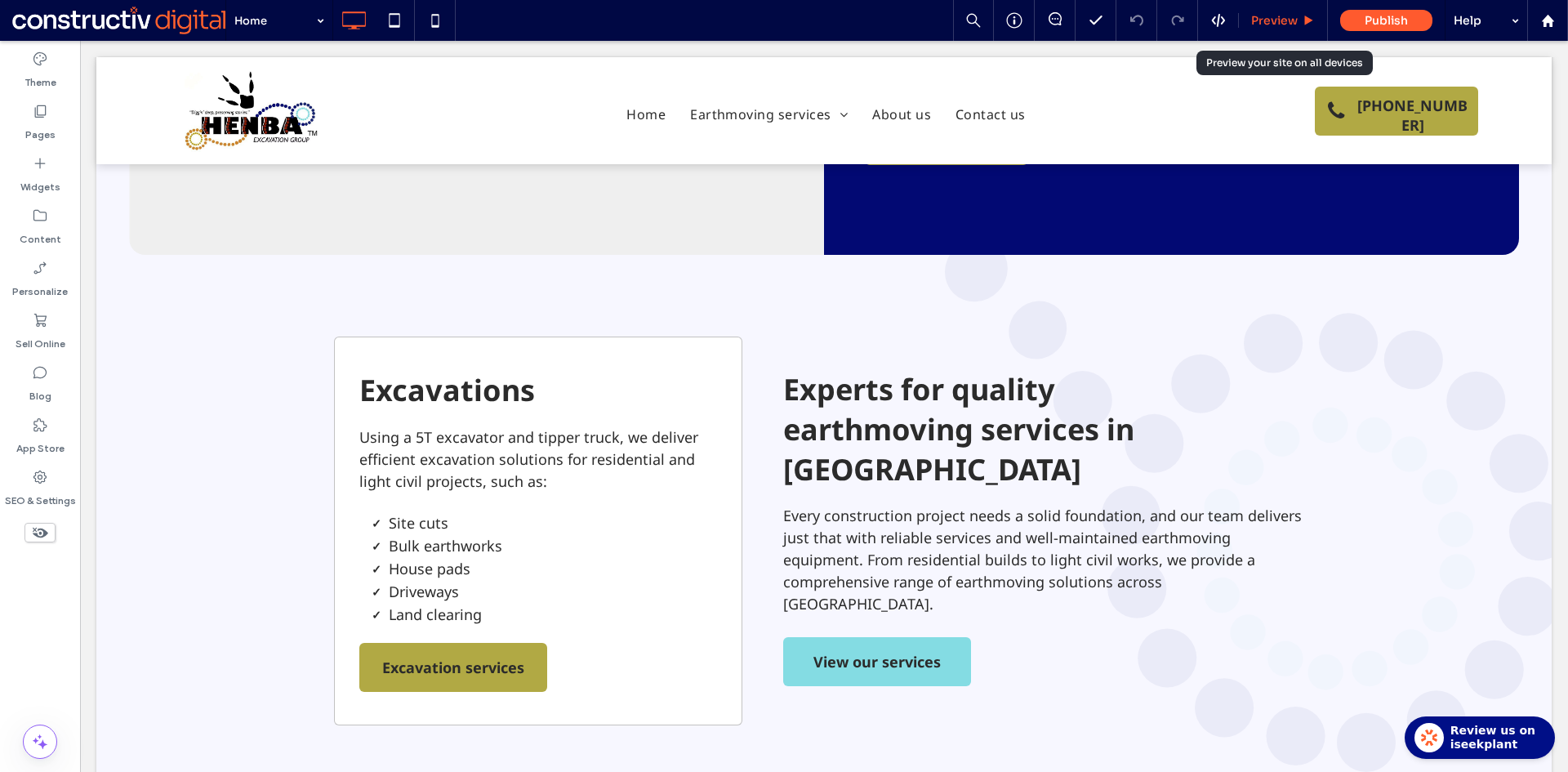
click at [1273, 21] on span "Preview" at bounding box center [1274, 20] width 46 height 15
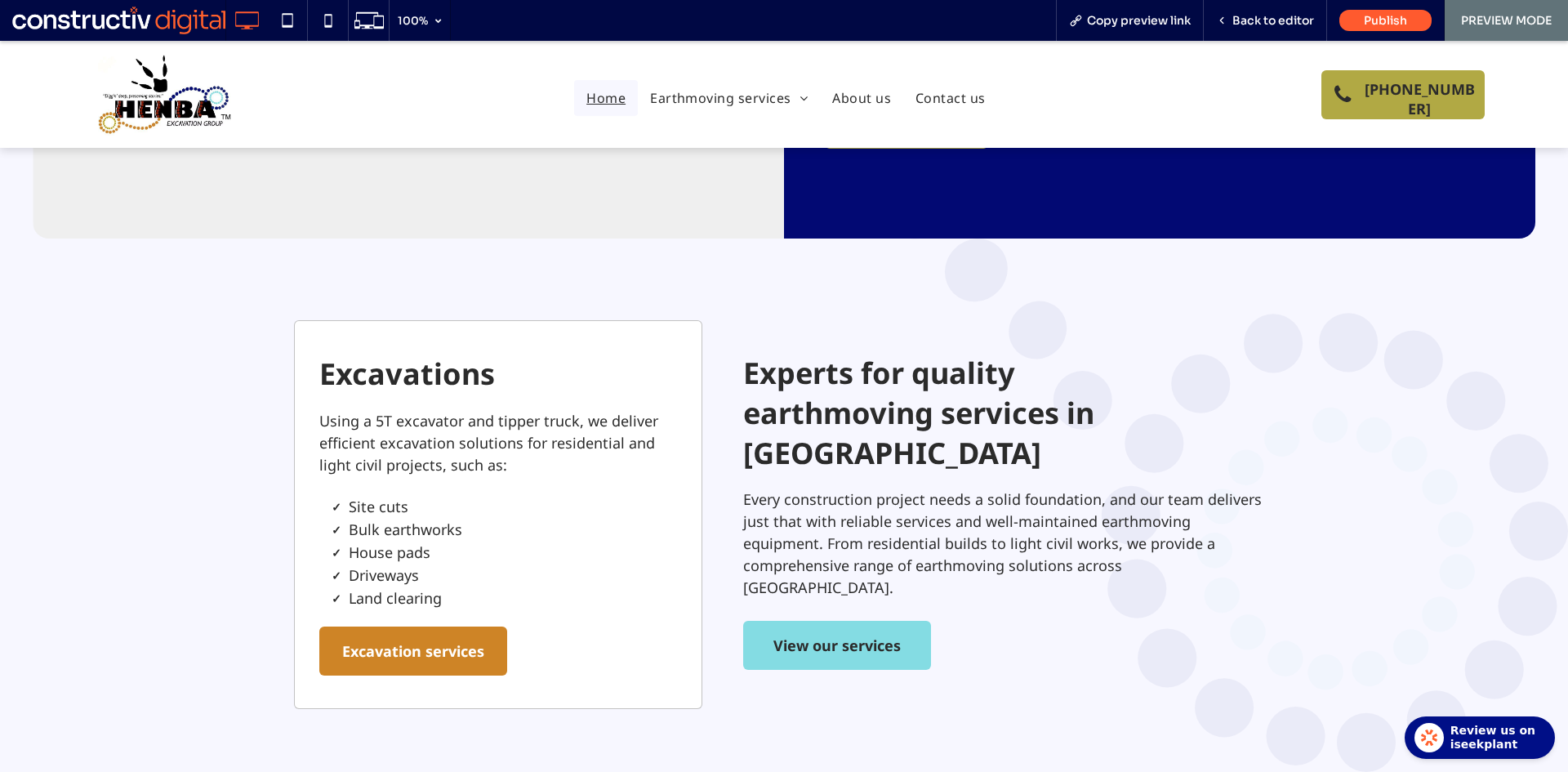
click at [446, 628] on span "Excavation services" at bounding box center [413, 650] width 142 height 45
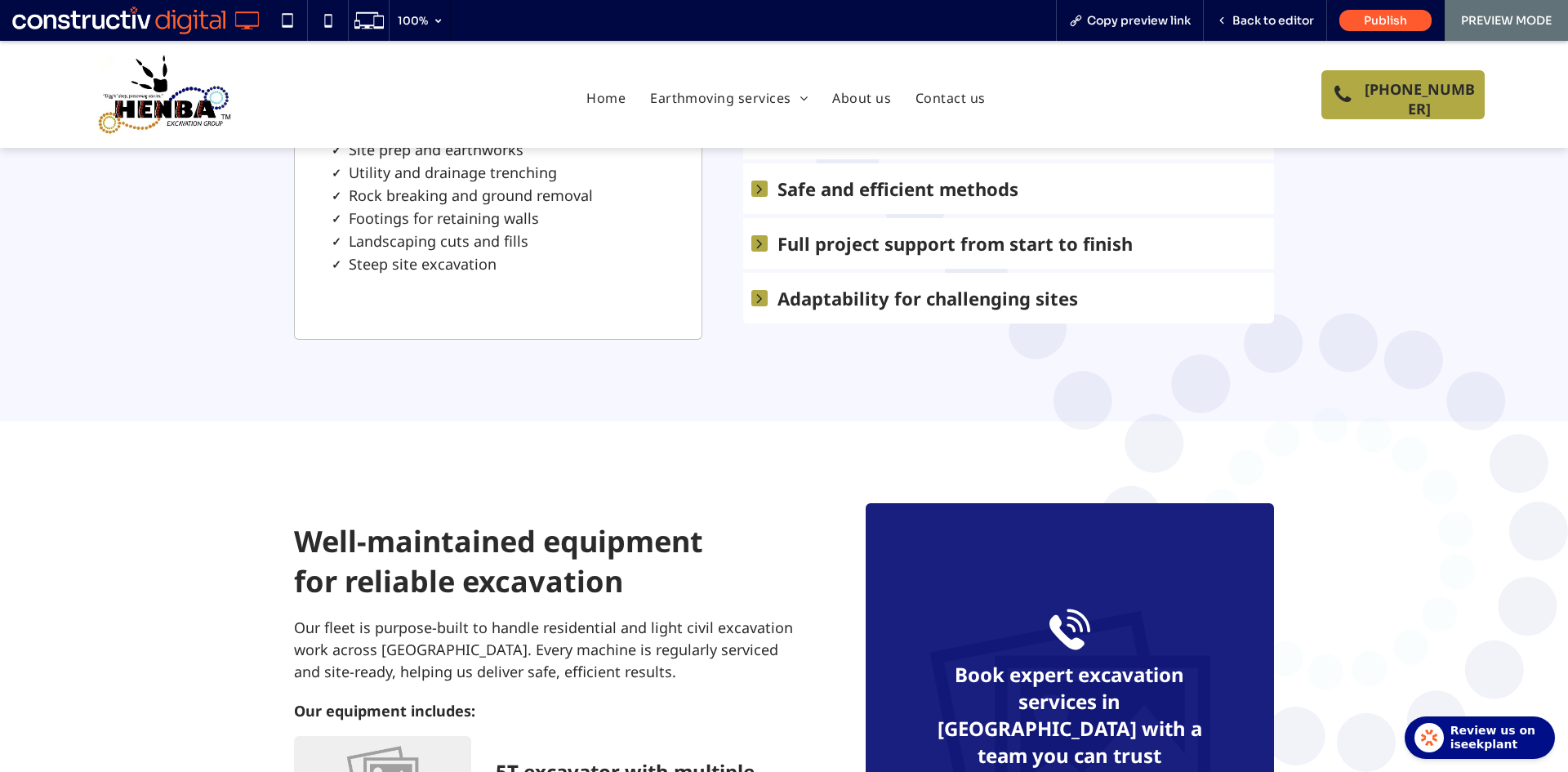
scroll to position [572, 0]
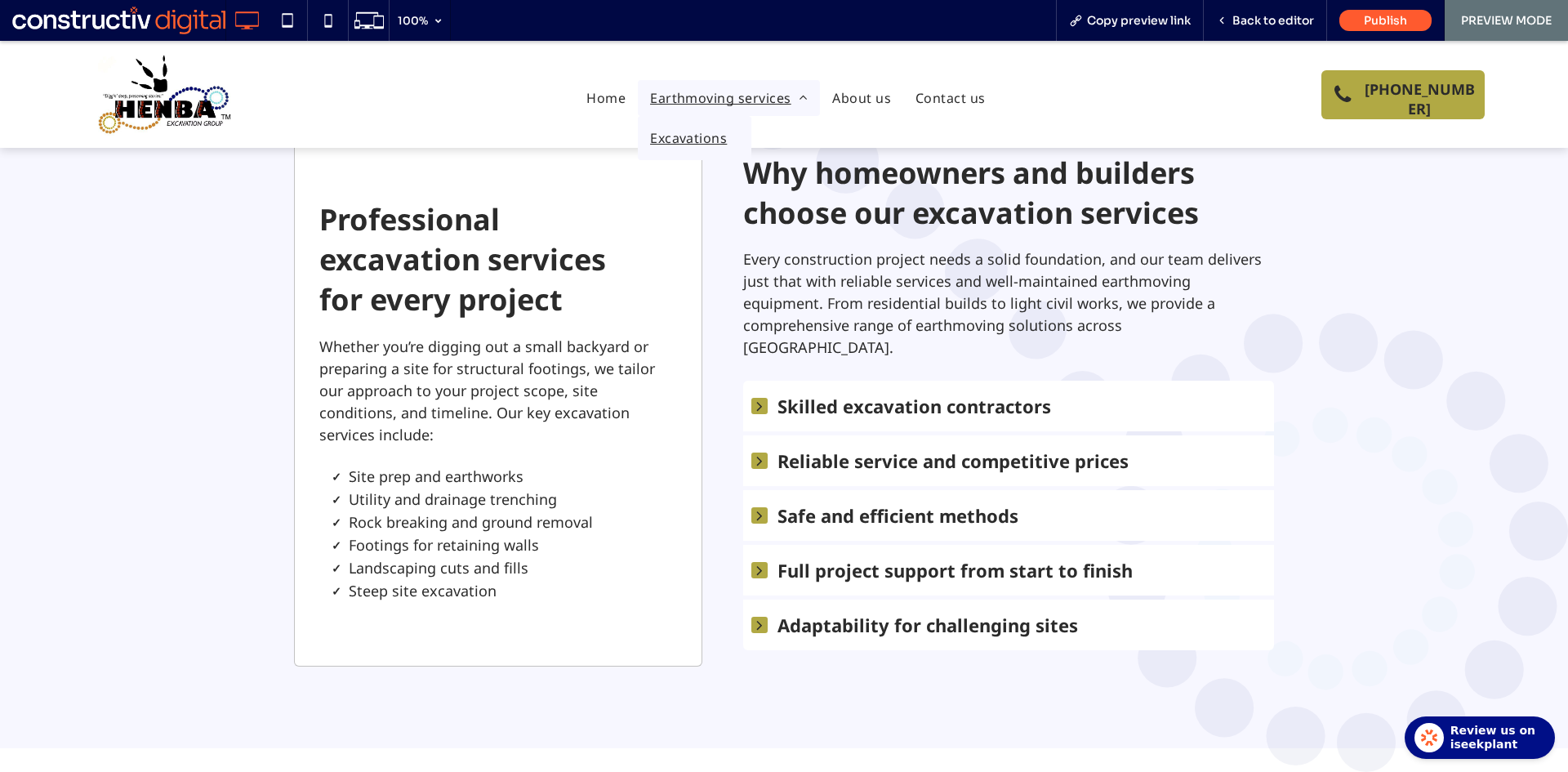
click at [686, 94] on span "Earthmoving services" at bounding box center [729, 98] width 158 height 20
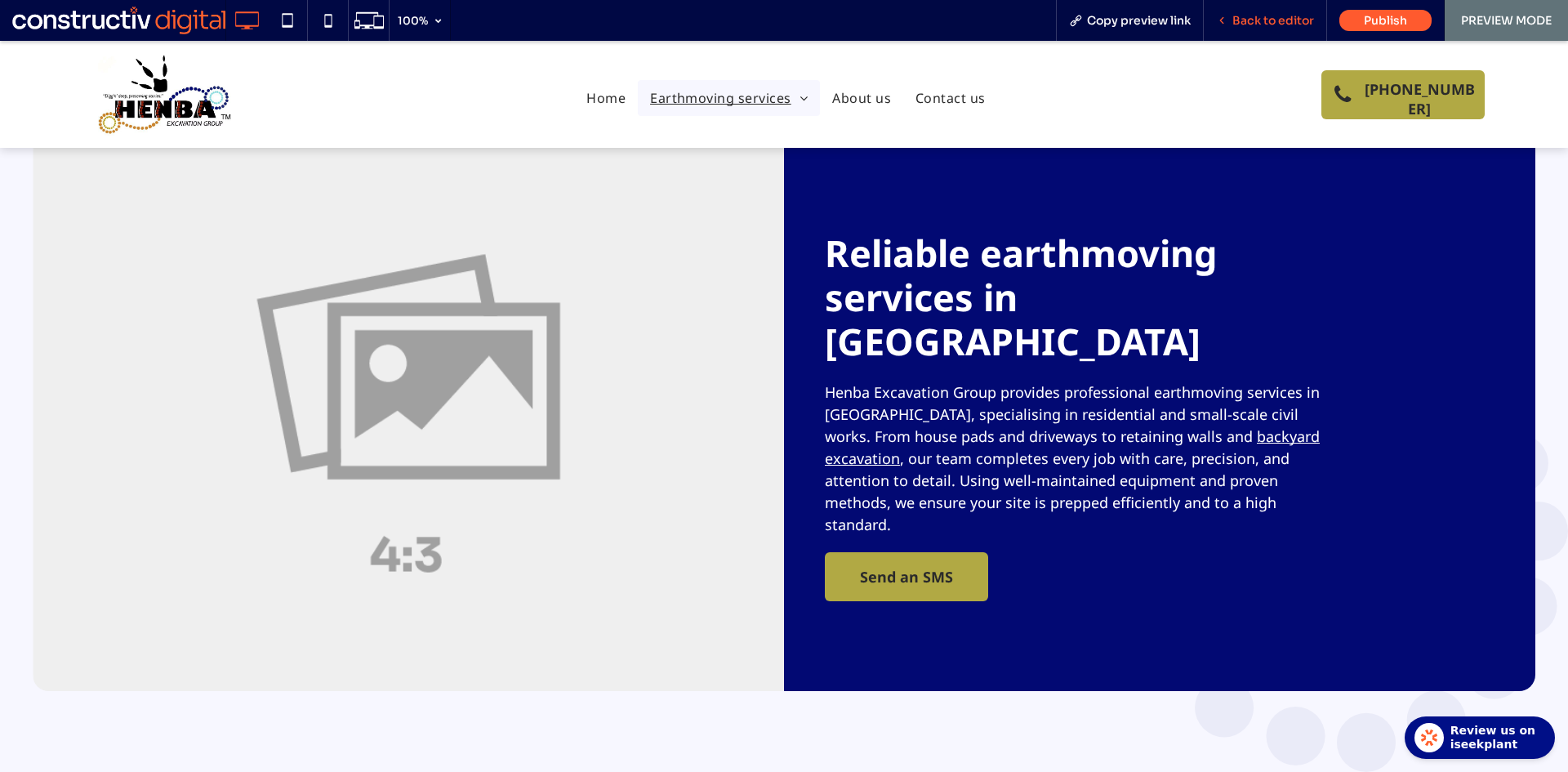
click at [1288, 15] on span "Back to editor" at bounding box center [1273, 20] width 81 height 15
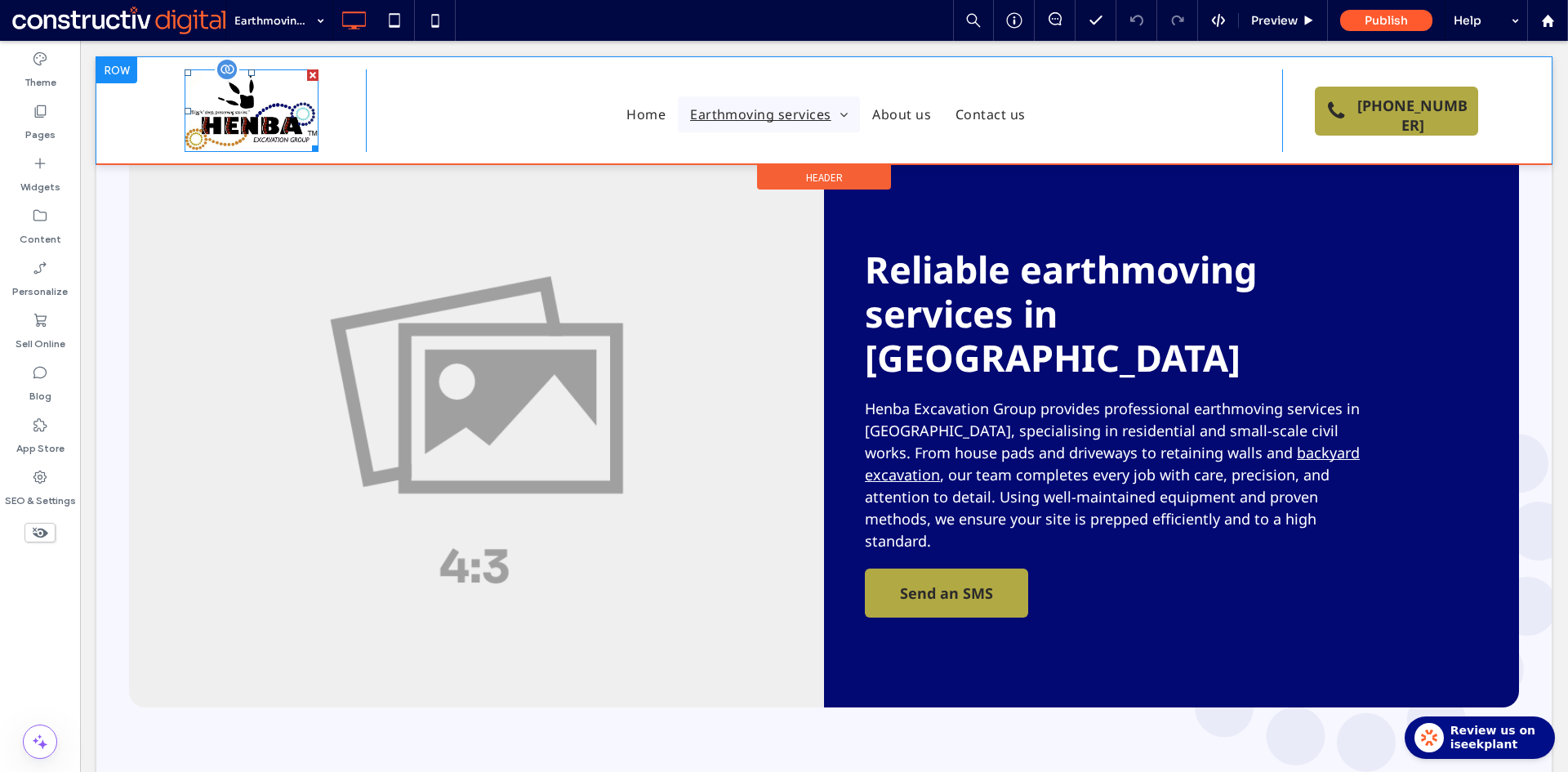
click at [232, 116] on img at bounding box center [251, 111] width 134 height 82
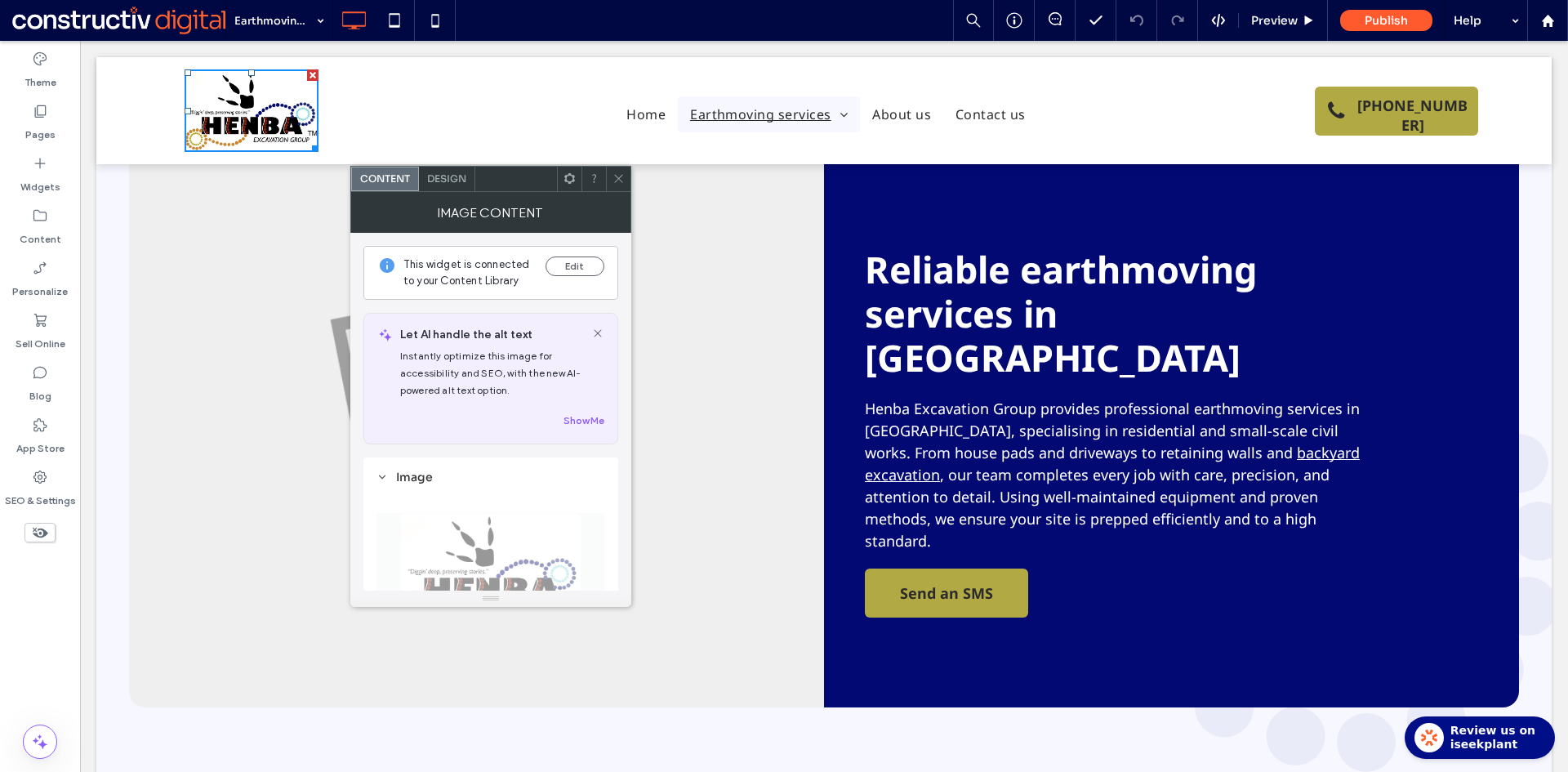
scroll to position [326, 0]
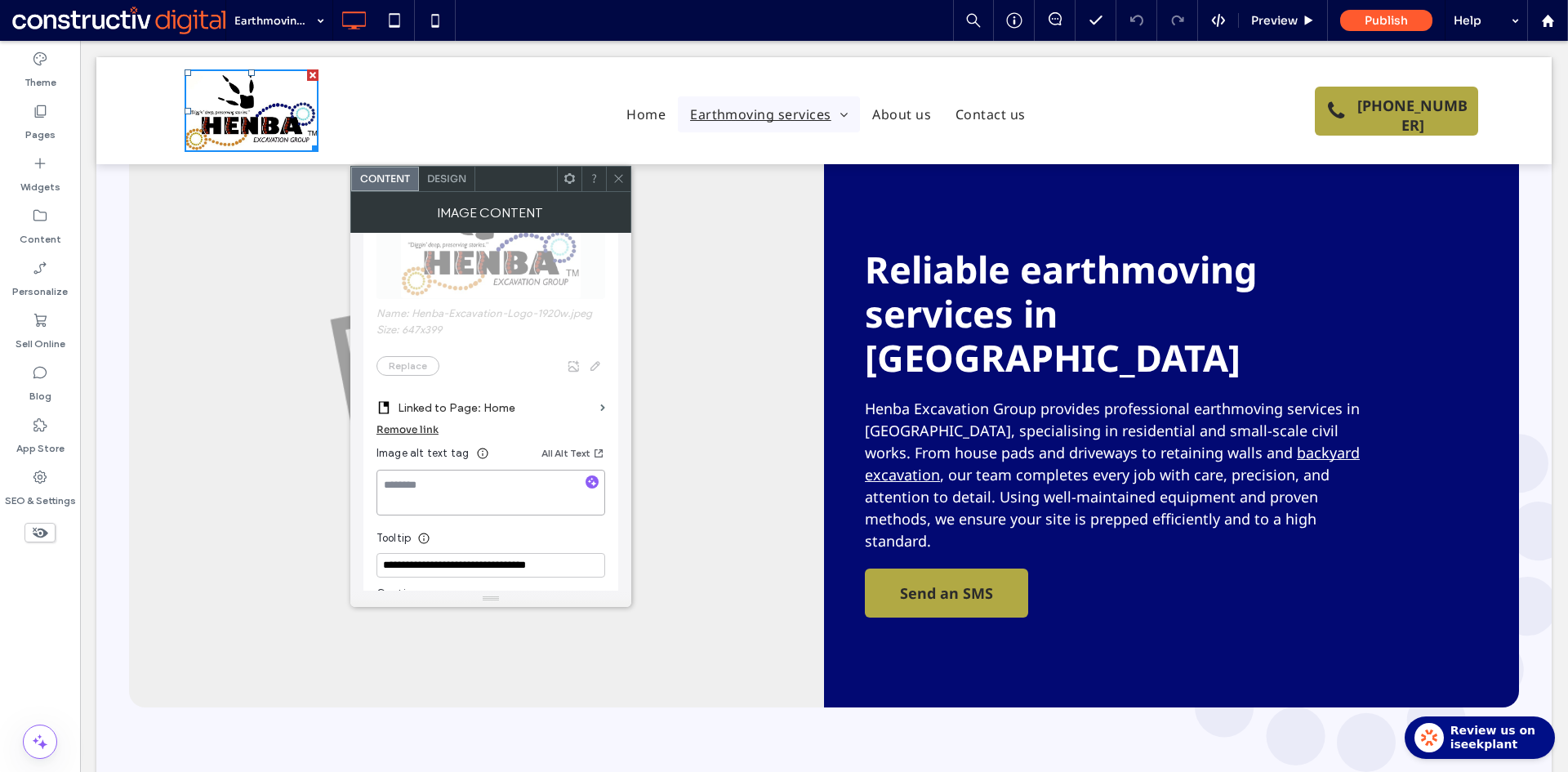
click at [462, 499] on textarea at bounding box center [491, 492] width 229 height 45
paste textarea "**********"
type textarea "**********"
drag, startPoint x: 617, startPoint y: 175, endPoint x: 583, endPoint y: 166, distance: 35.2
click at [615, 174] on icon at bounding box center [618, 178] width 12 height 12
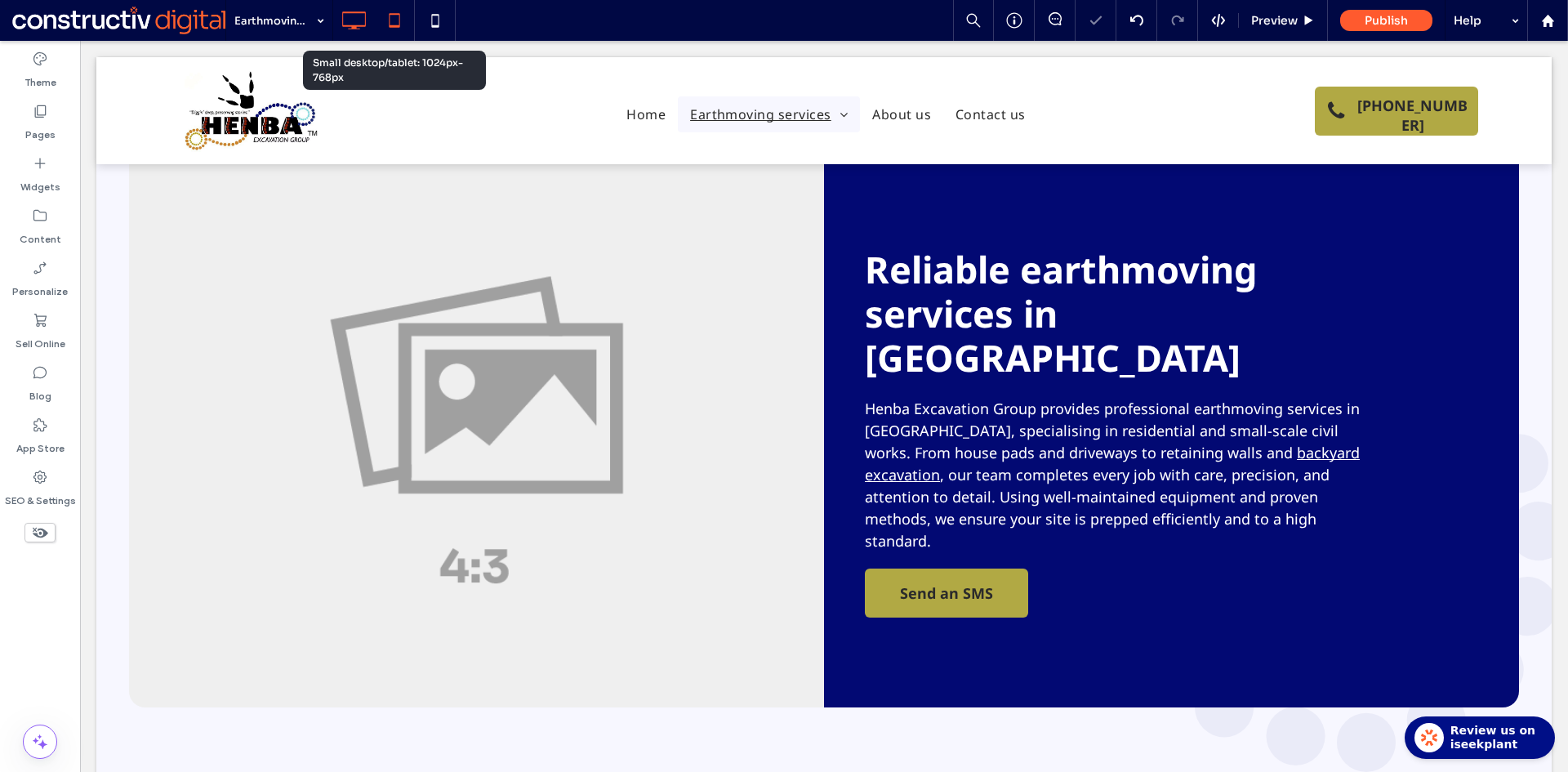
click at [395, 28] on icon at bounding box center [394, 21] width 33 height 33
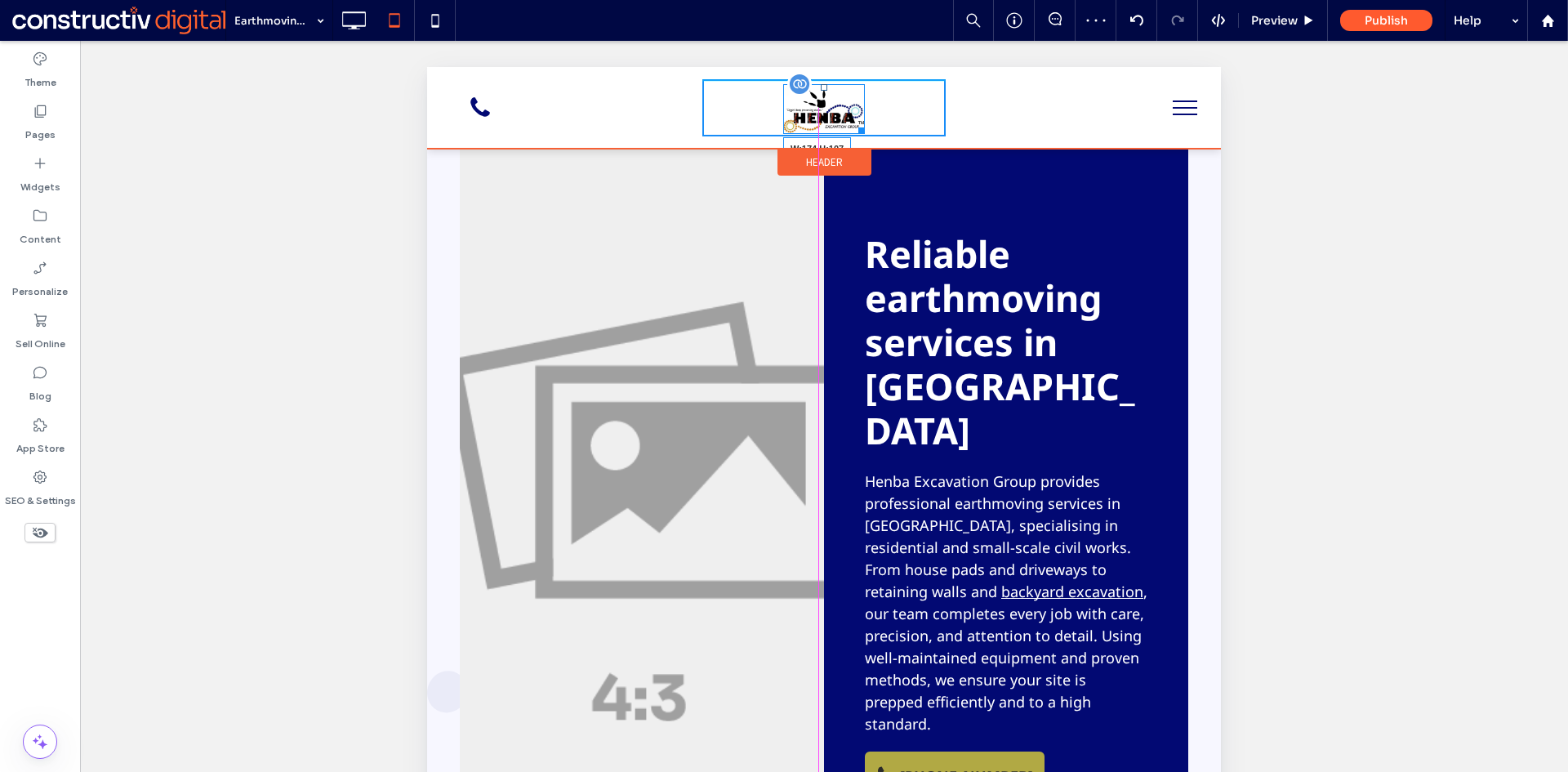
drag, startPoint x: 859, startPoint y: 131, endPoint x: 1301, endPoint y: 200, distance: 447.4
click at [865, 132] on div "W:174 H:107" at bounding box center [823, 109] width 81 height 51
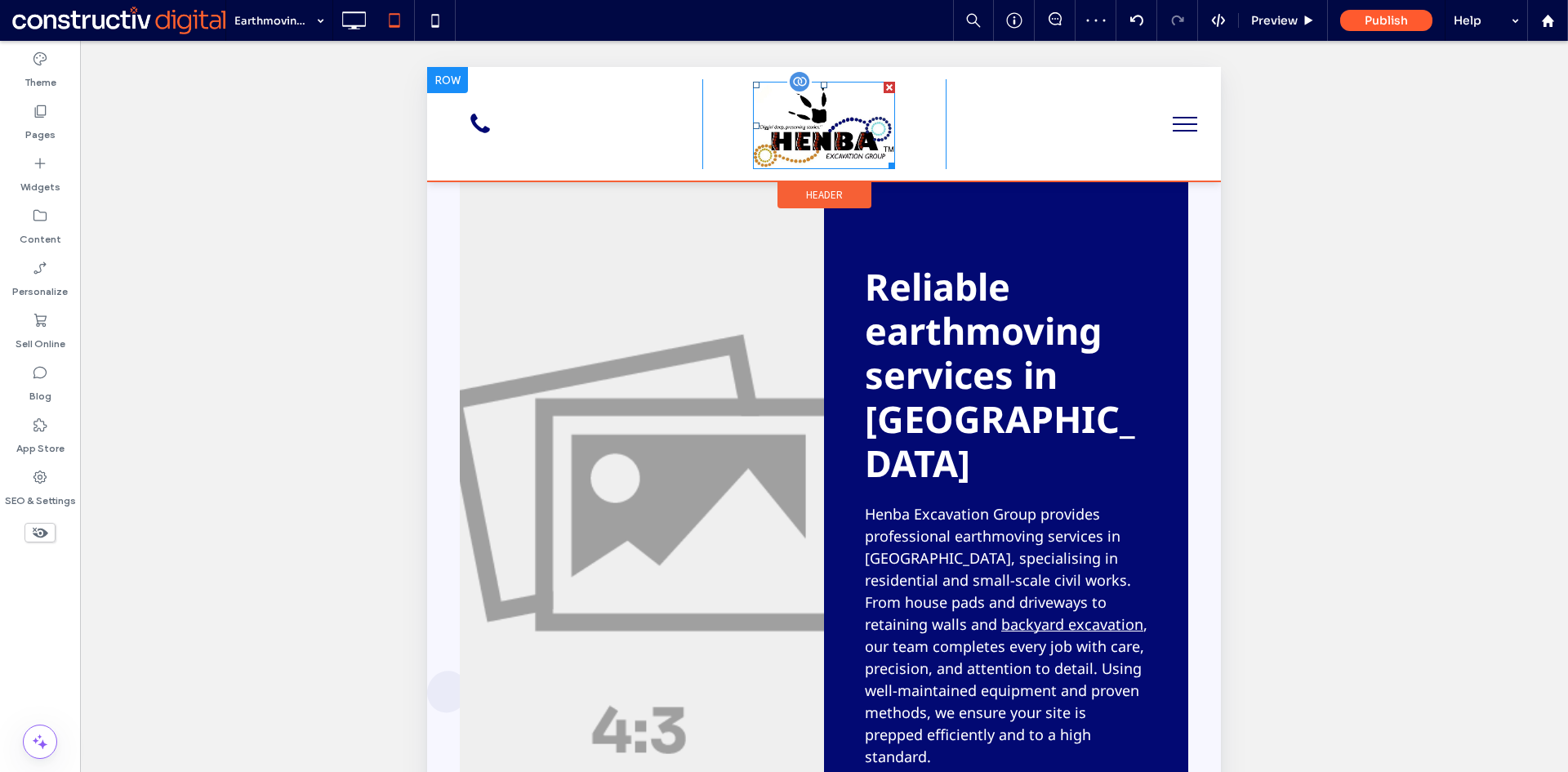
click at [819, 137] on img at bounding box center [824, 125] width 142 height 87
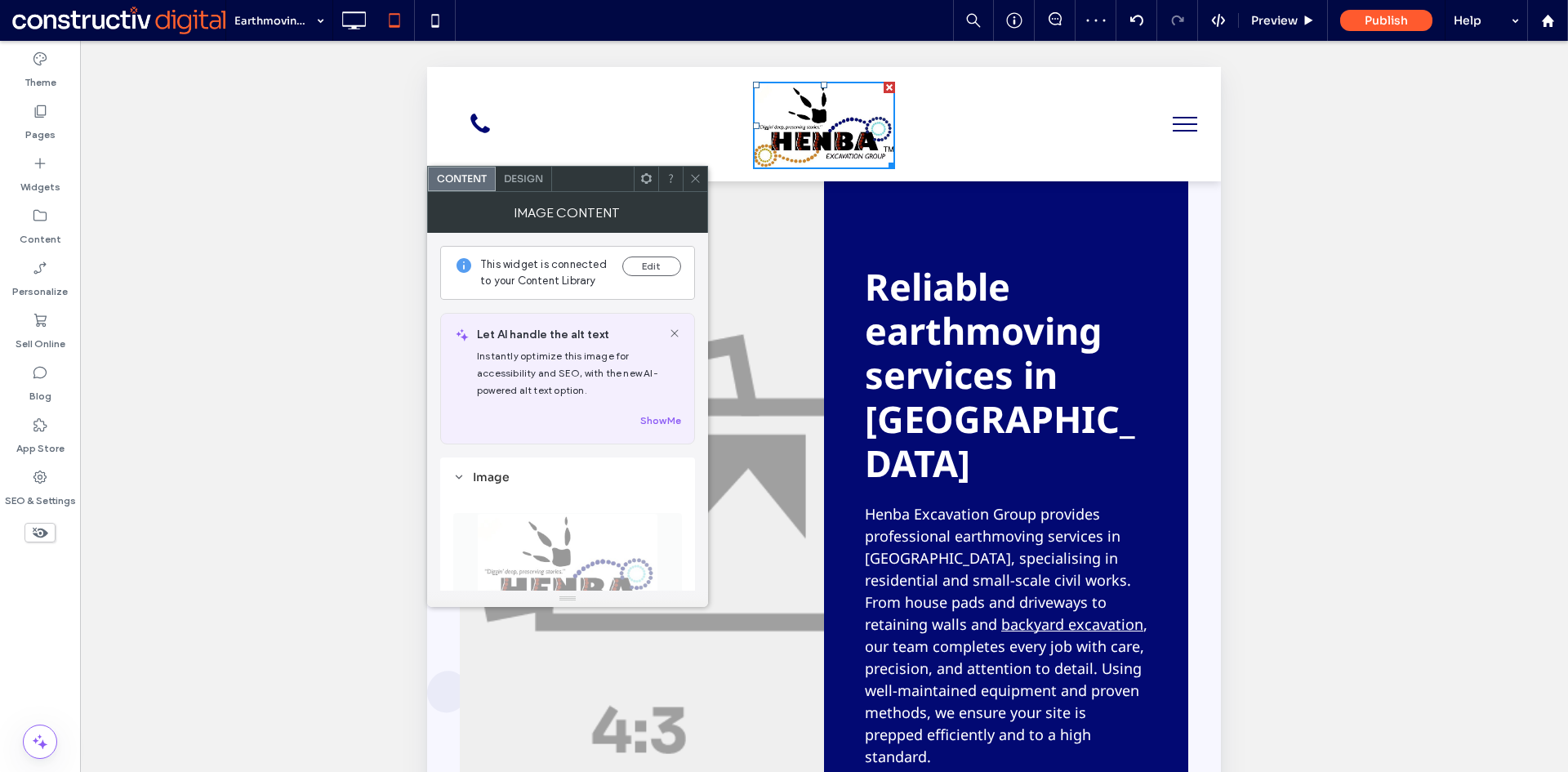
click at [521, 181] on span "Design" at bounding box center [523, 178] width 39 height 12
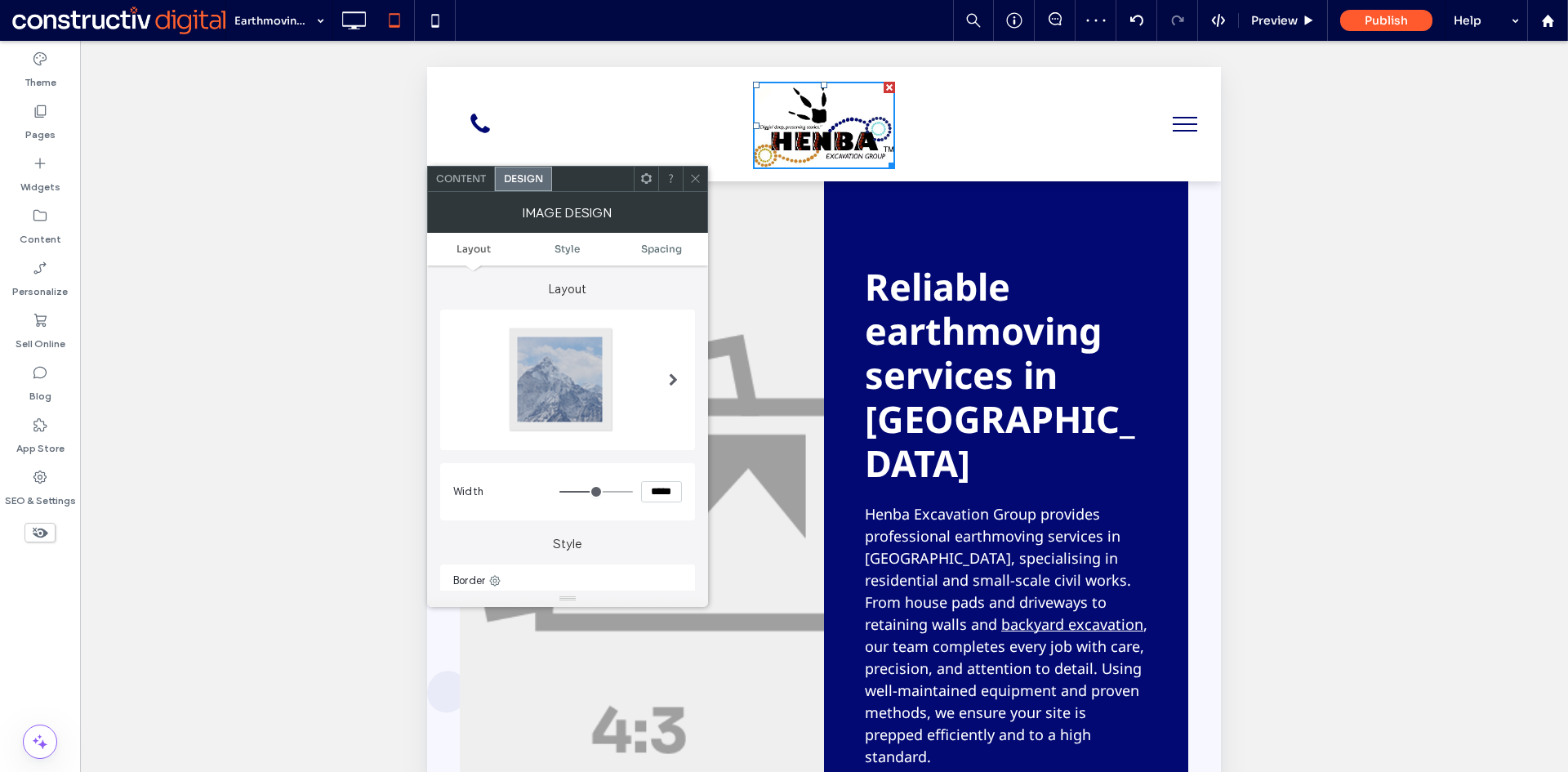
click at [439, 179] on span "Content" at bounding box center [461, 178] width 50 height 12
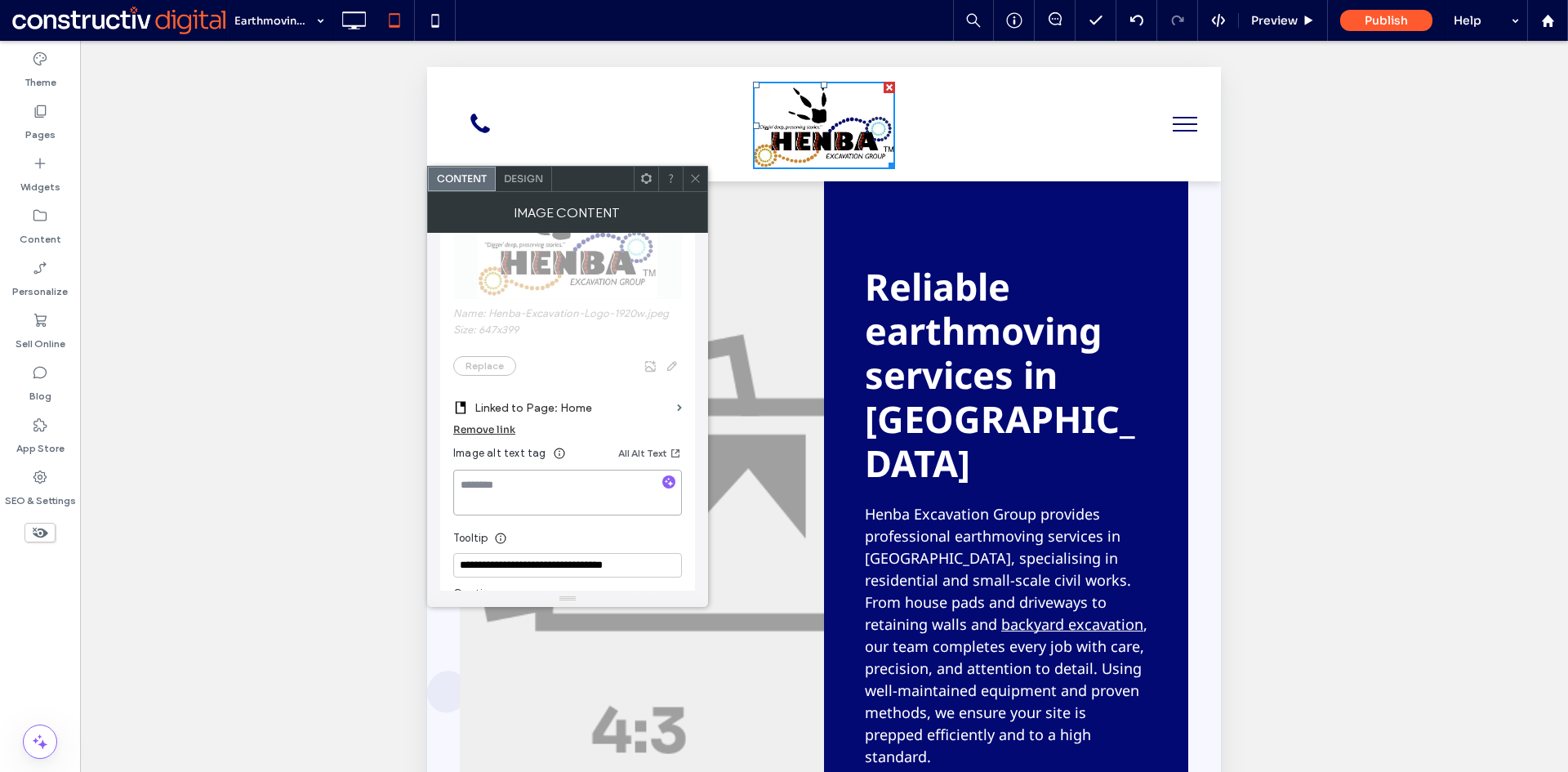
click at [495, 484] on textarea at bounding box center [567, 492] width 229 height 45
paste textarea "**********"
type textarea "**********"
click at [577, 523] on div "Tooltip" at bounding box center [567, 534] width 229 height 25
click at [694, 178] on icon at bounding box center [695, 178] width 12 height 12
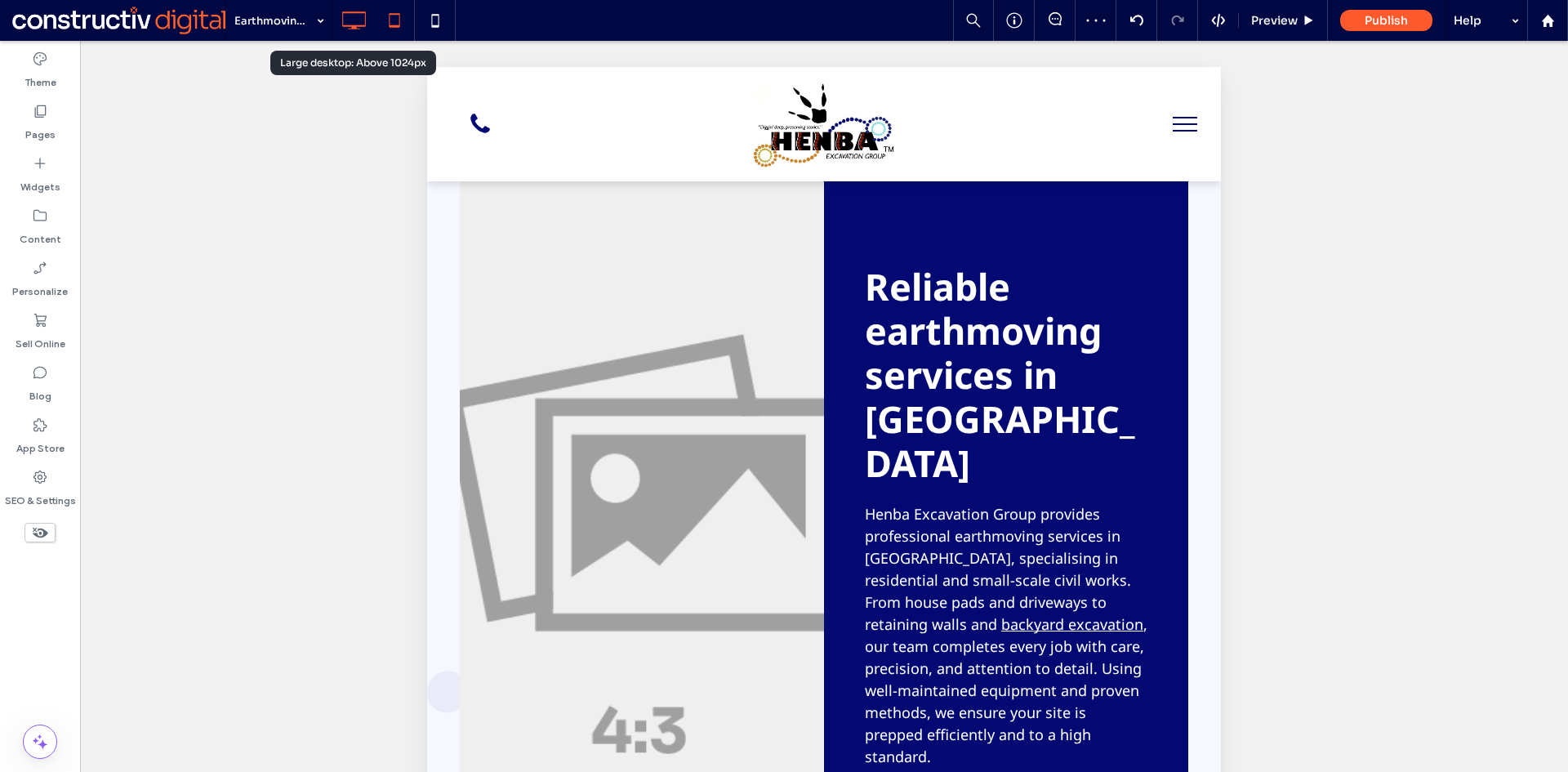
click at [351, 24] on icon at bounding box center [354, 21] width 33 height 33
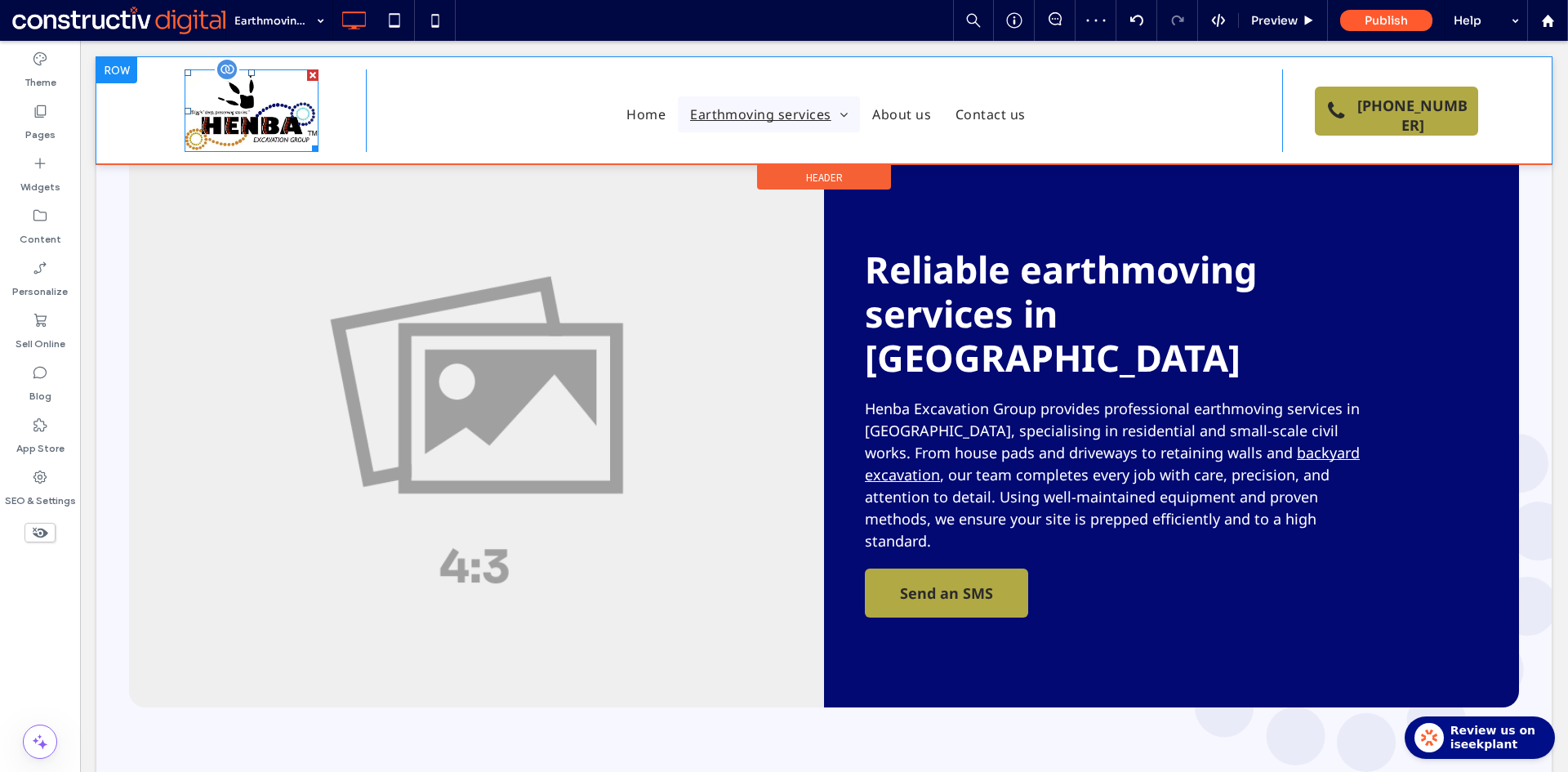
click at [248, 126] on img at bounding box center [251, 111] width 134 height 82
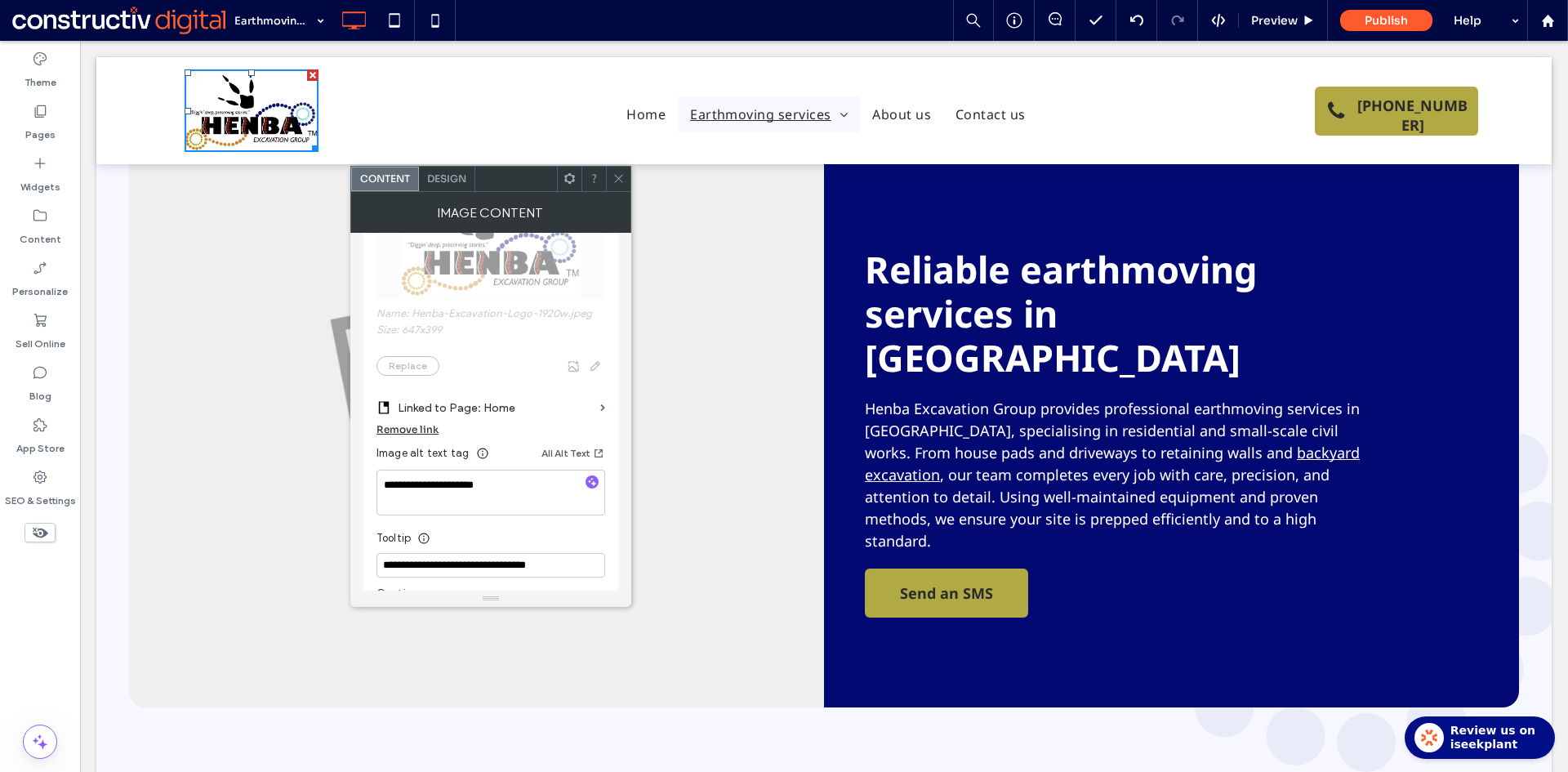
click at [615, 179] on icon at bounding box center [618, 178] width 12 height 12
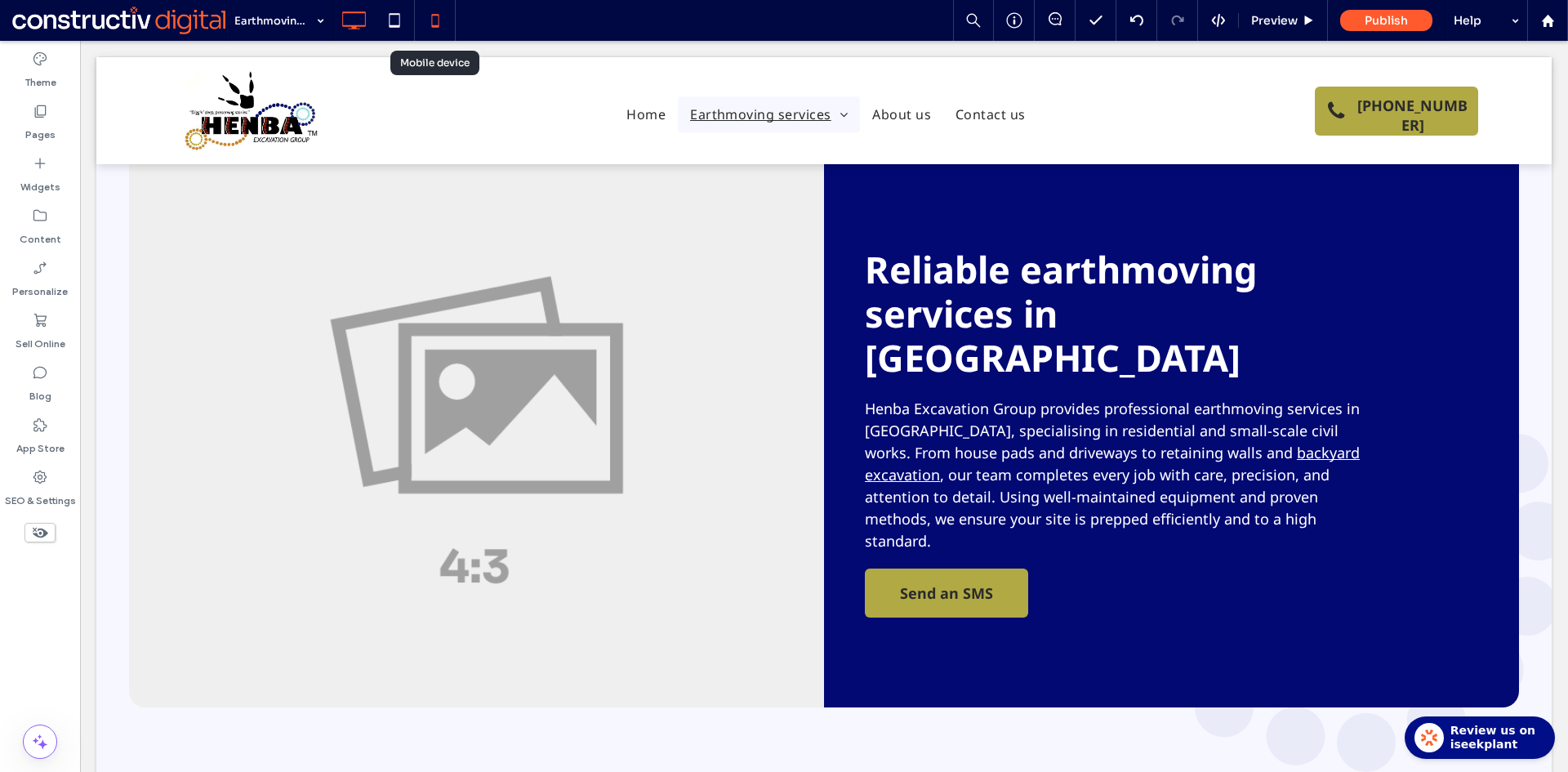
click at [438, 25] on icon at bounding box center [435, 21] width 33 height 33
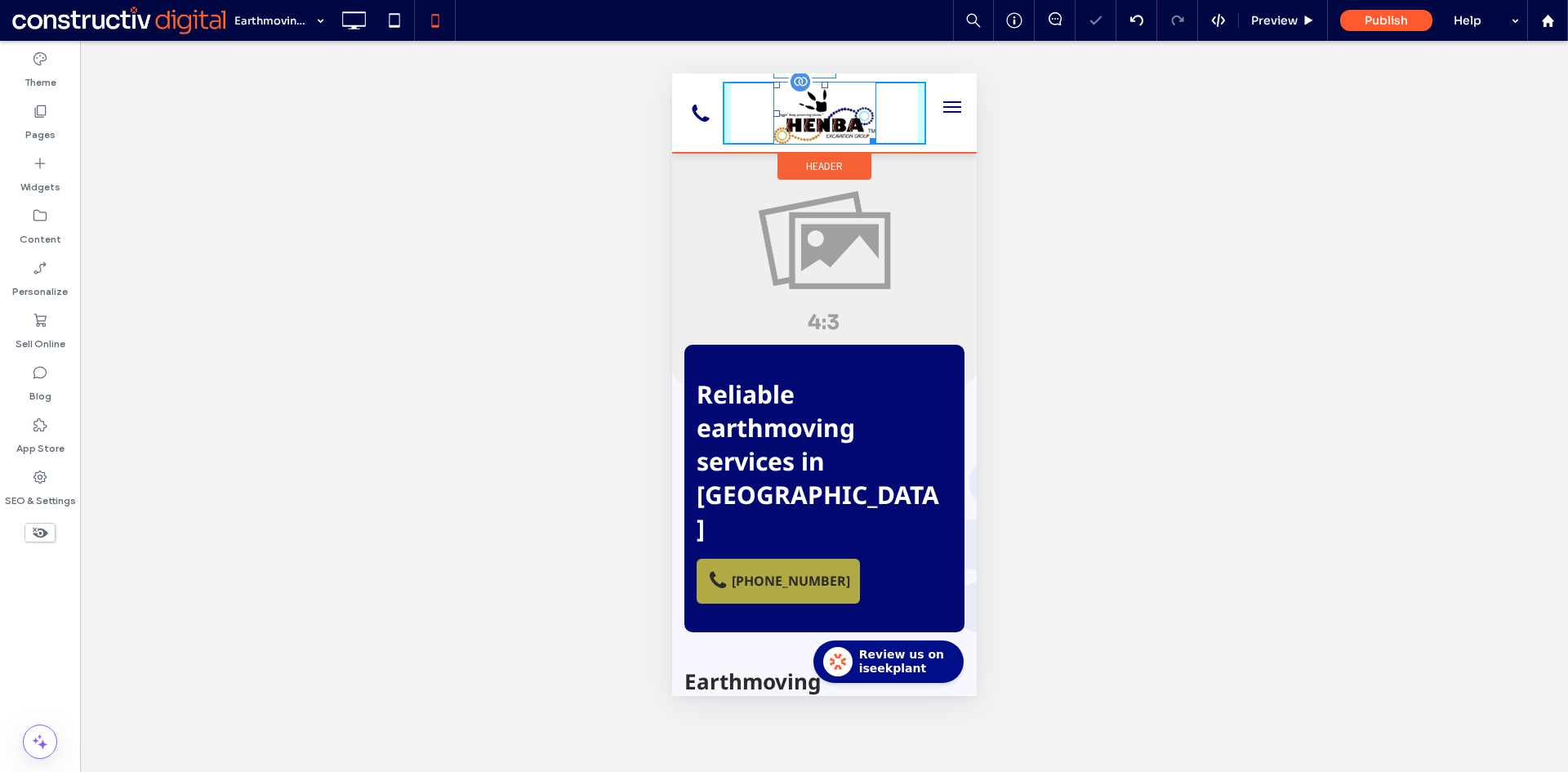
scroll to position [0, 0]
click at [867, 134] on div "W:130 H:80" at bounding box center [824, 114] width 106 height 65
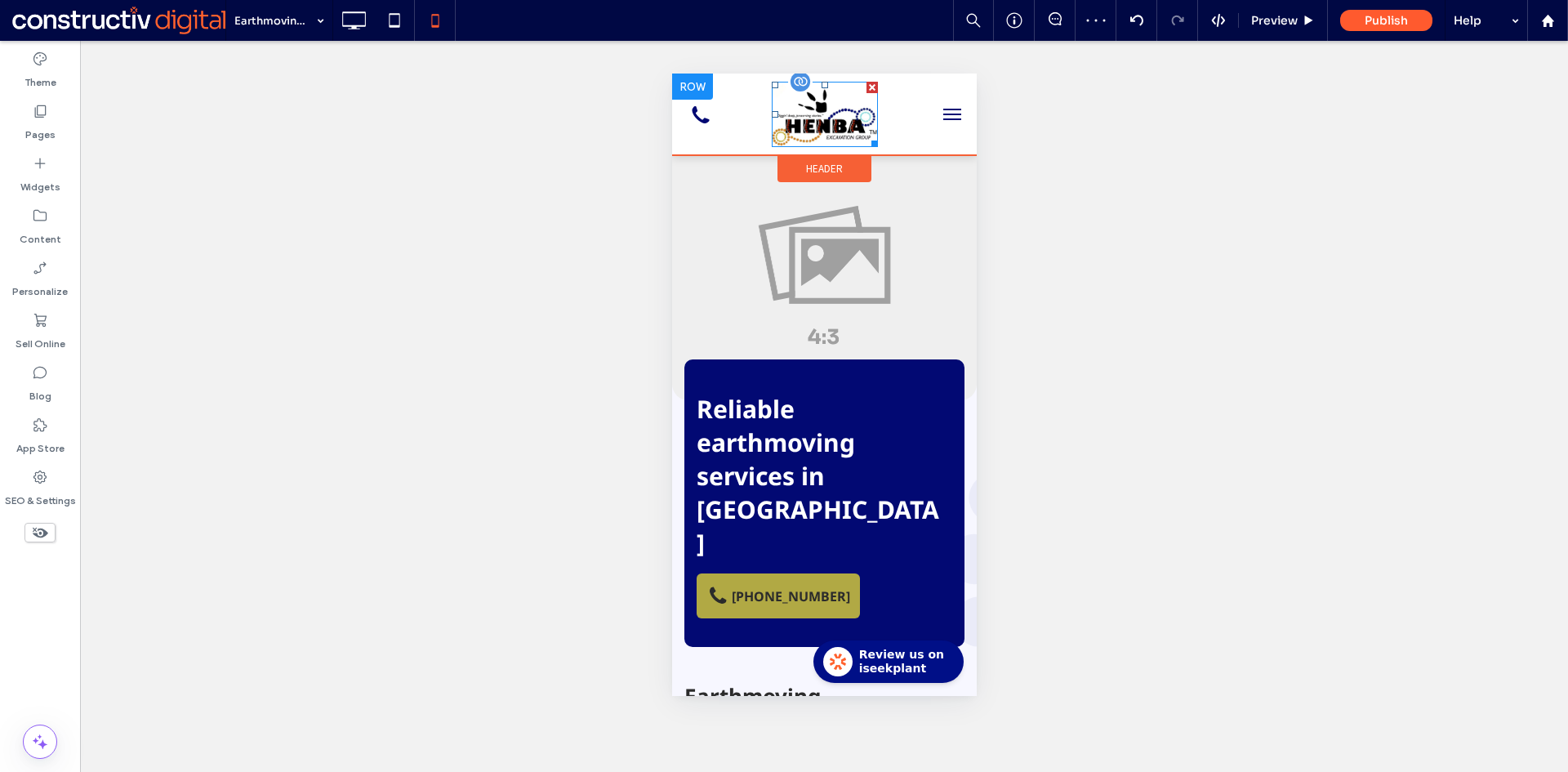
click at [826, 123] on img at bounding box center [824, 114] width 106 height 65
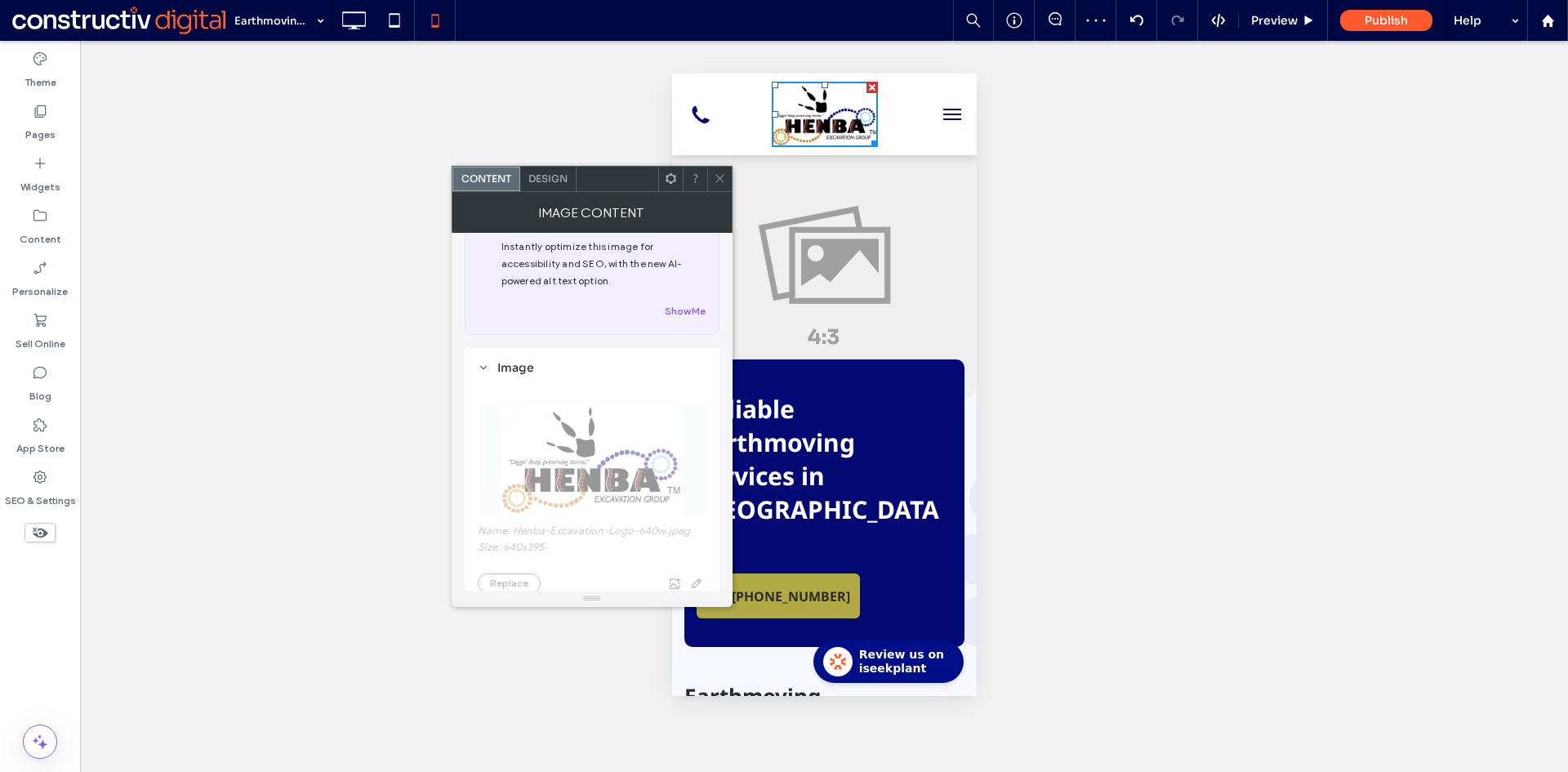
scroll to position [409, 0]
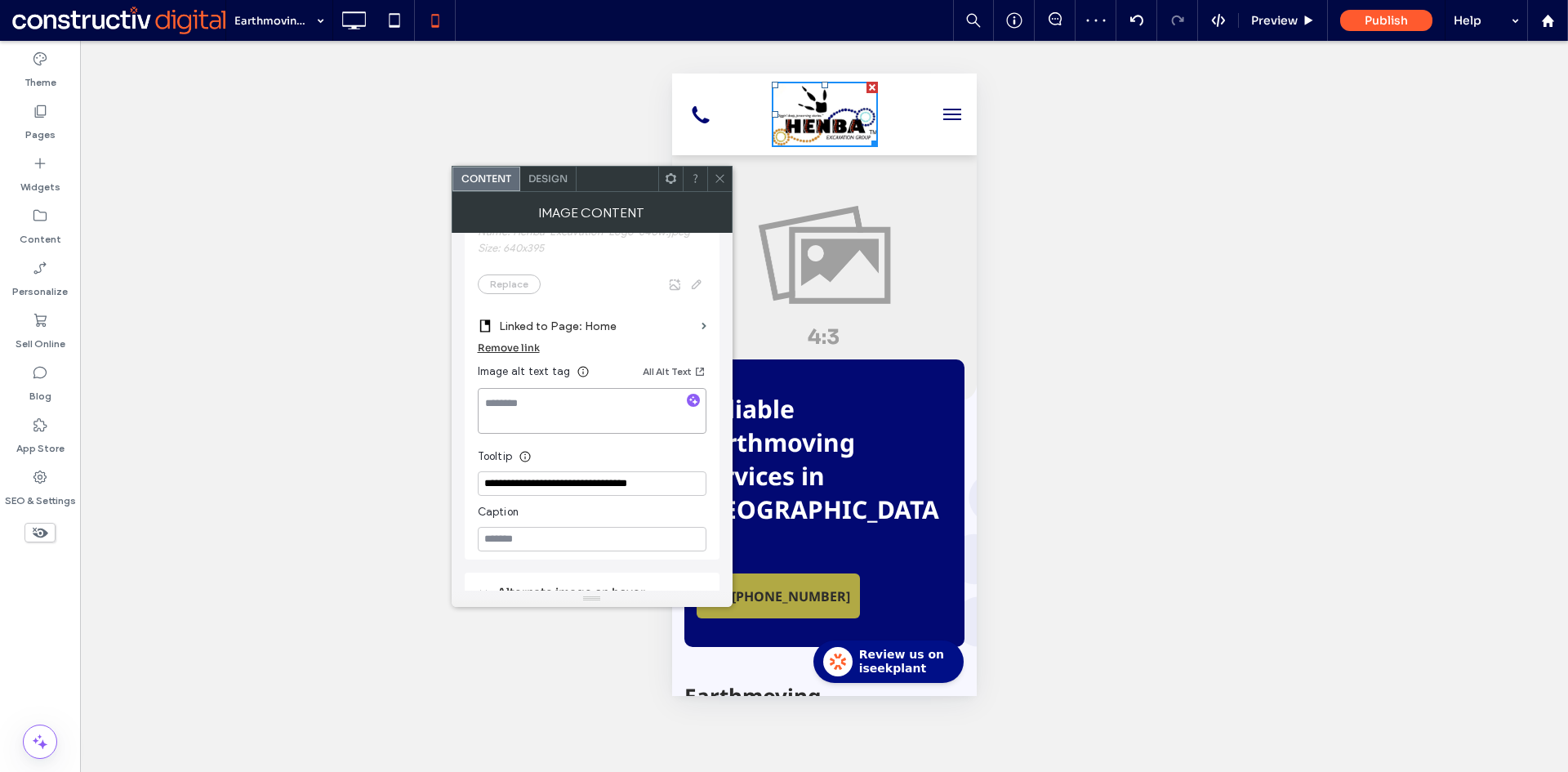
click at [509, 405] on textarea at bounding box center [592, 410] width 229 height 45
type textarea "**********"
click at [721, 174] on icon at bounding box center [719, 178] width 12 height 12
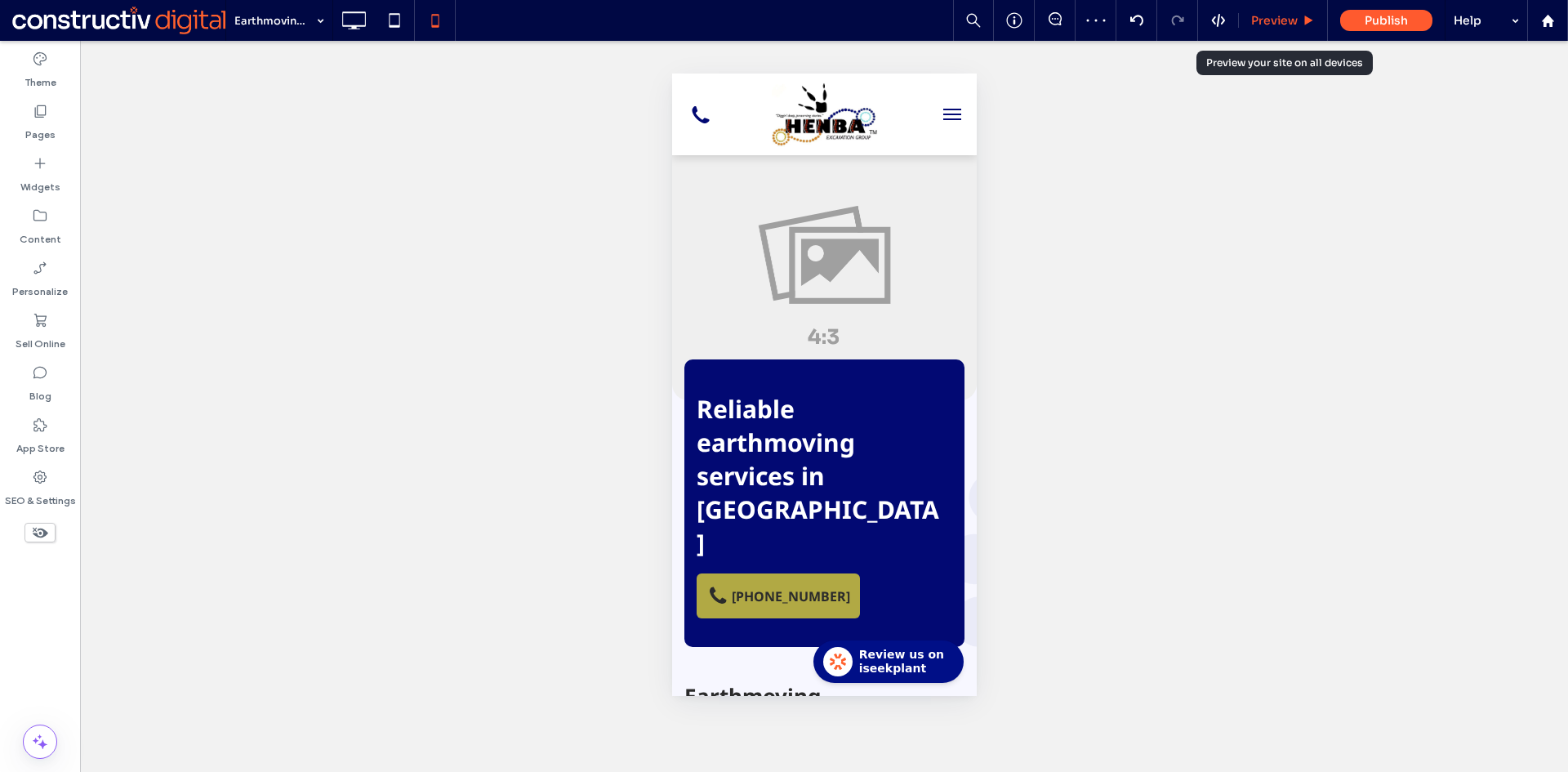
click at [1274, 25] on span "Preview" at bounding box center [1274, 20] width 46 height 15
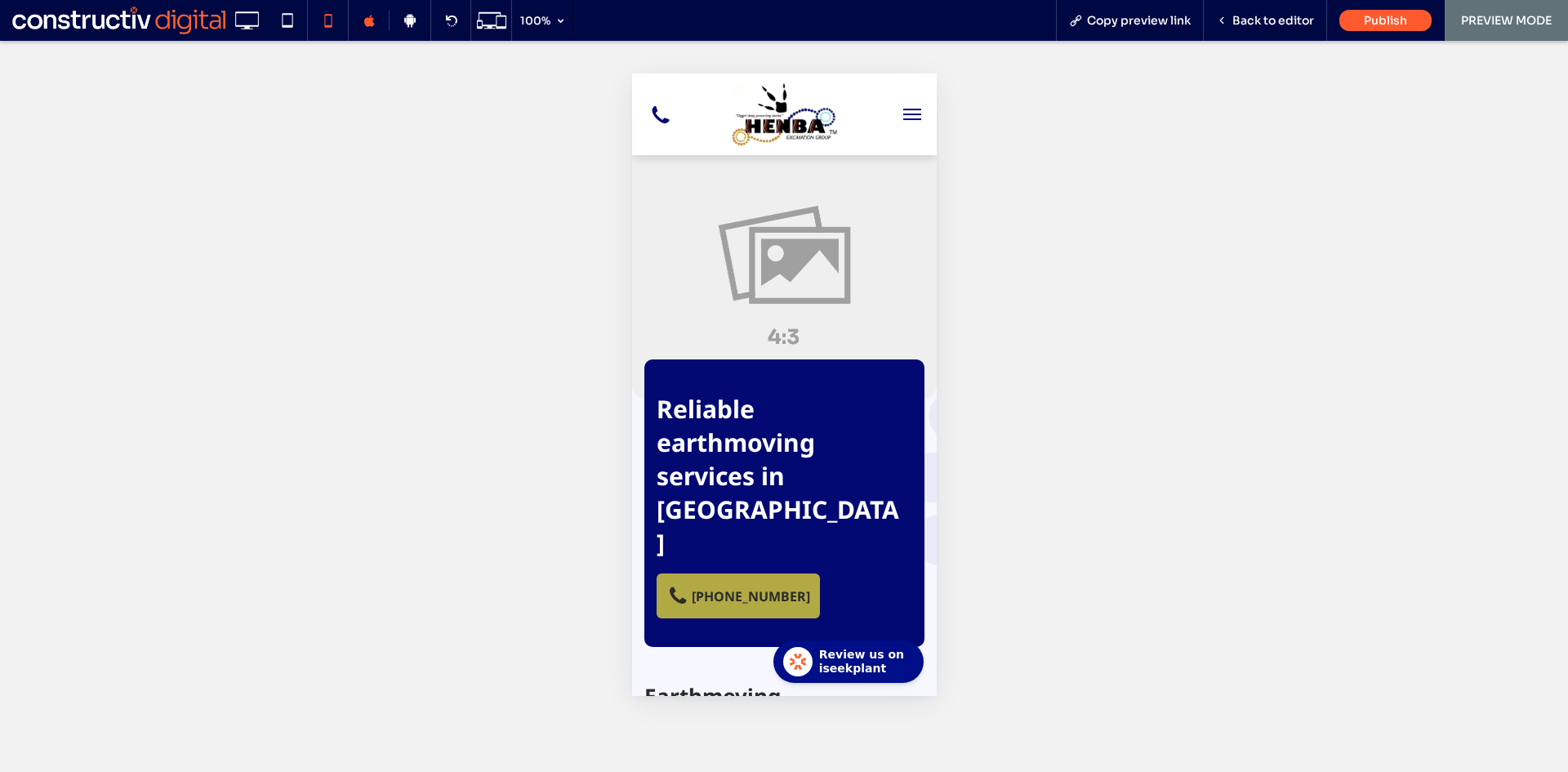
click at [903, 115] on span "menu" at bounding box center [911, 115] width 18 height 2
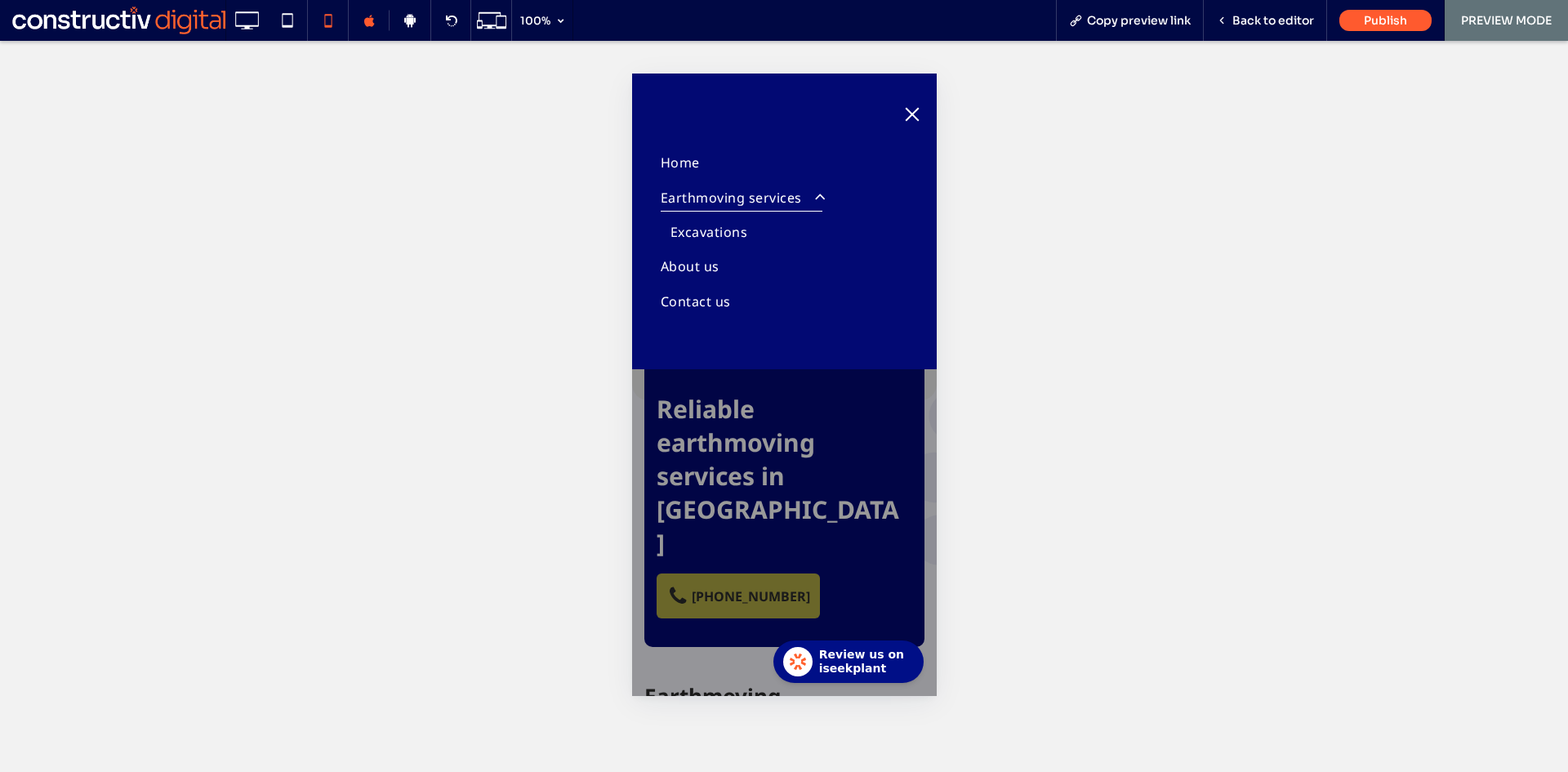
click at [912, 115] on span "menu" at bounding box center [911, 115] width 18 height 2
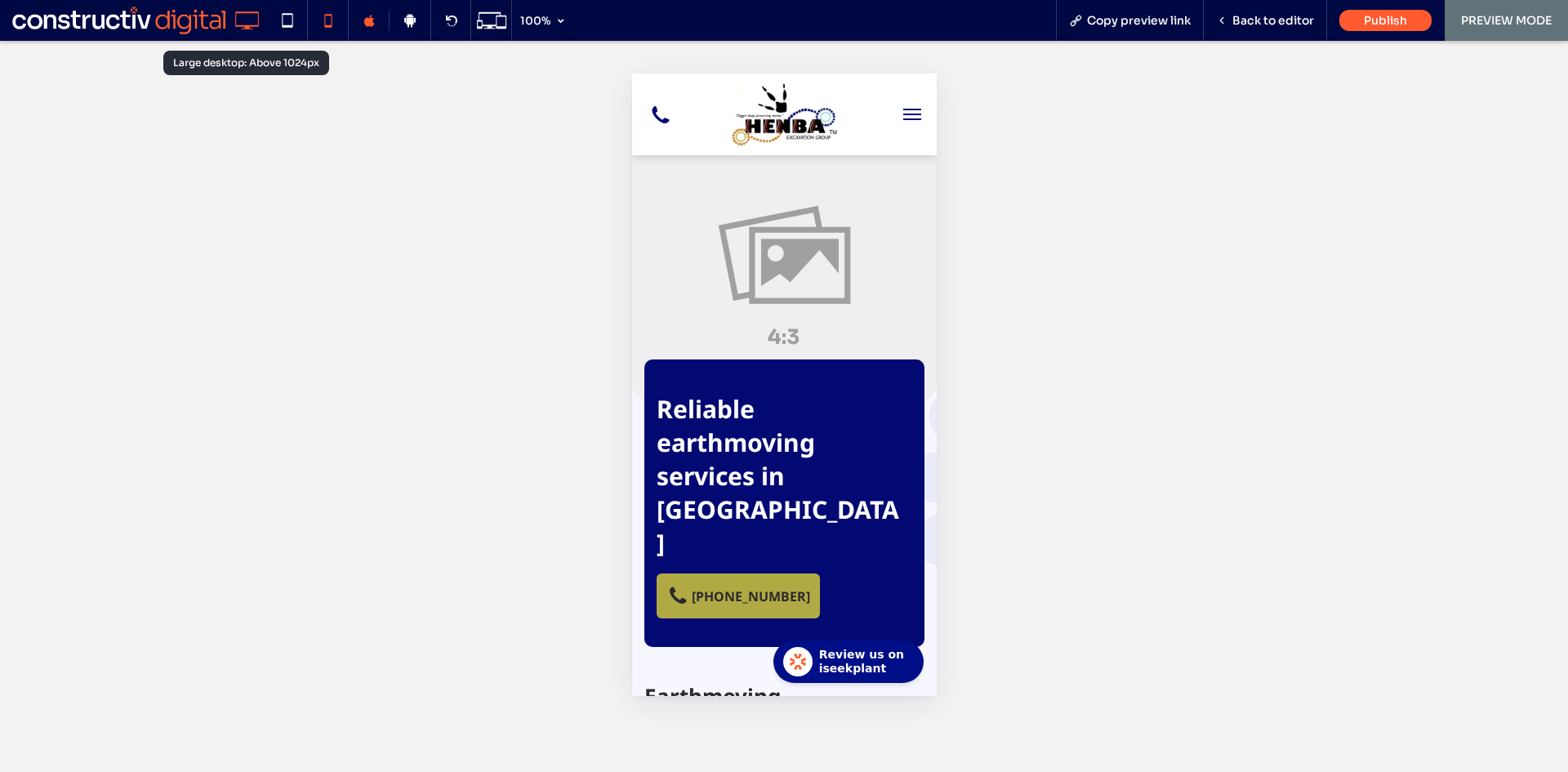
click at [245, 18] on icon at bounding box center [247, 21] width 33 height 33
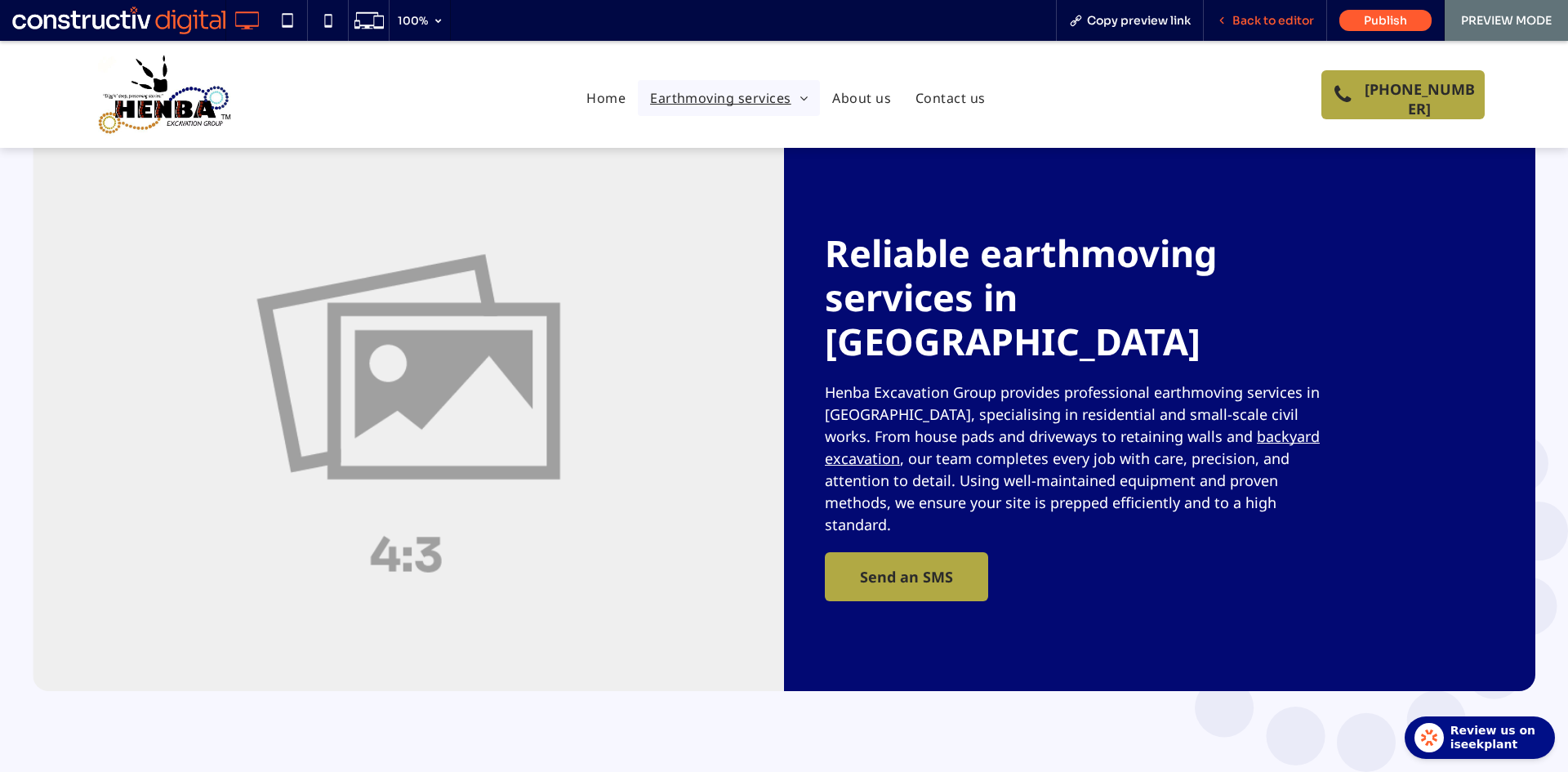
click at [1252, 23] on span "Back to editor" at bounding box center [1273, 20] width 81 height 15
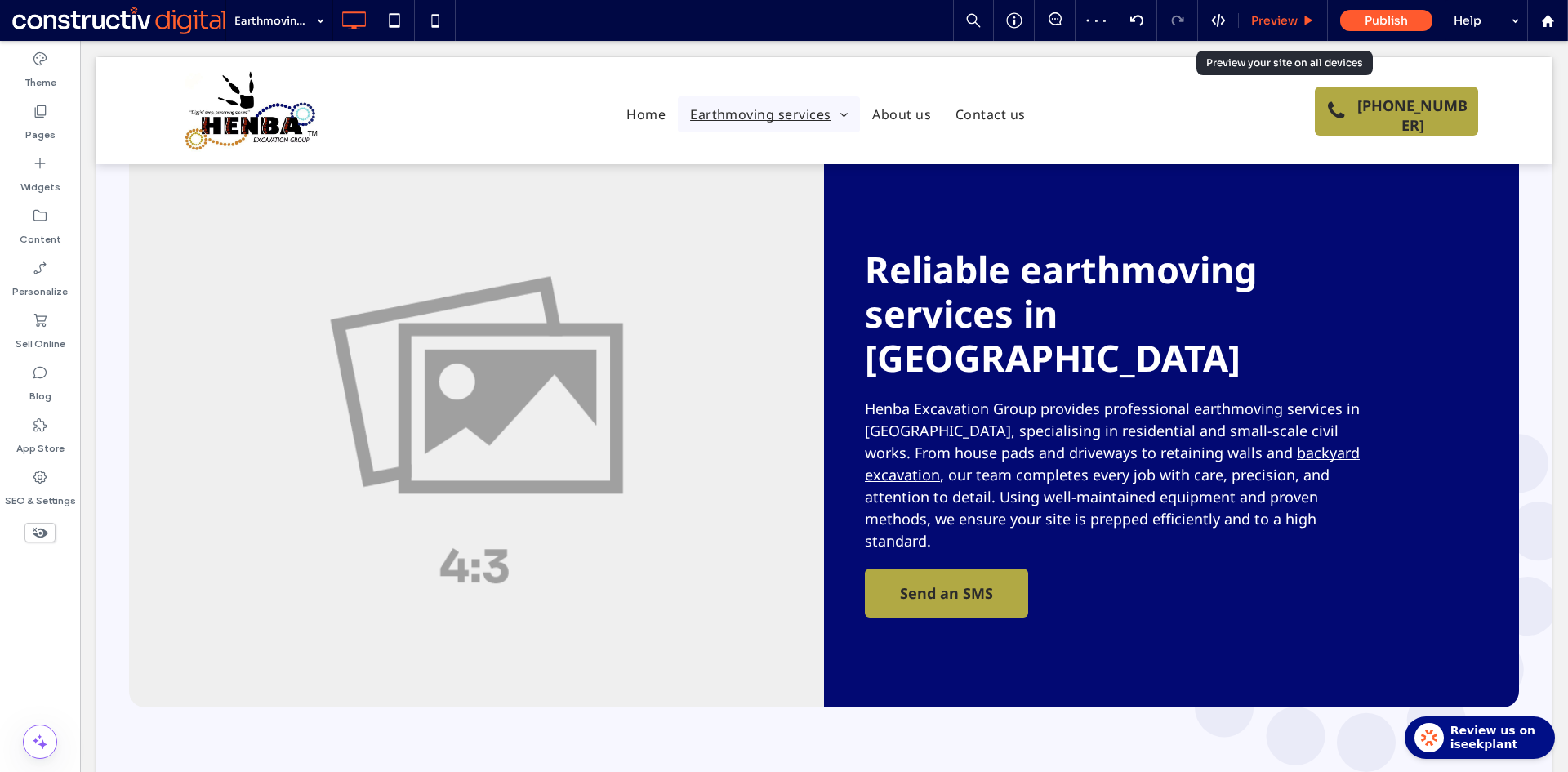
click at [1269, 17] on span "Preview" at bounding box center [1274, 20] width 46 height 15
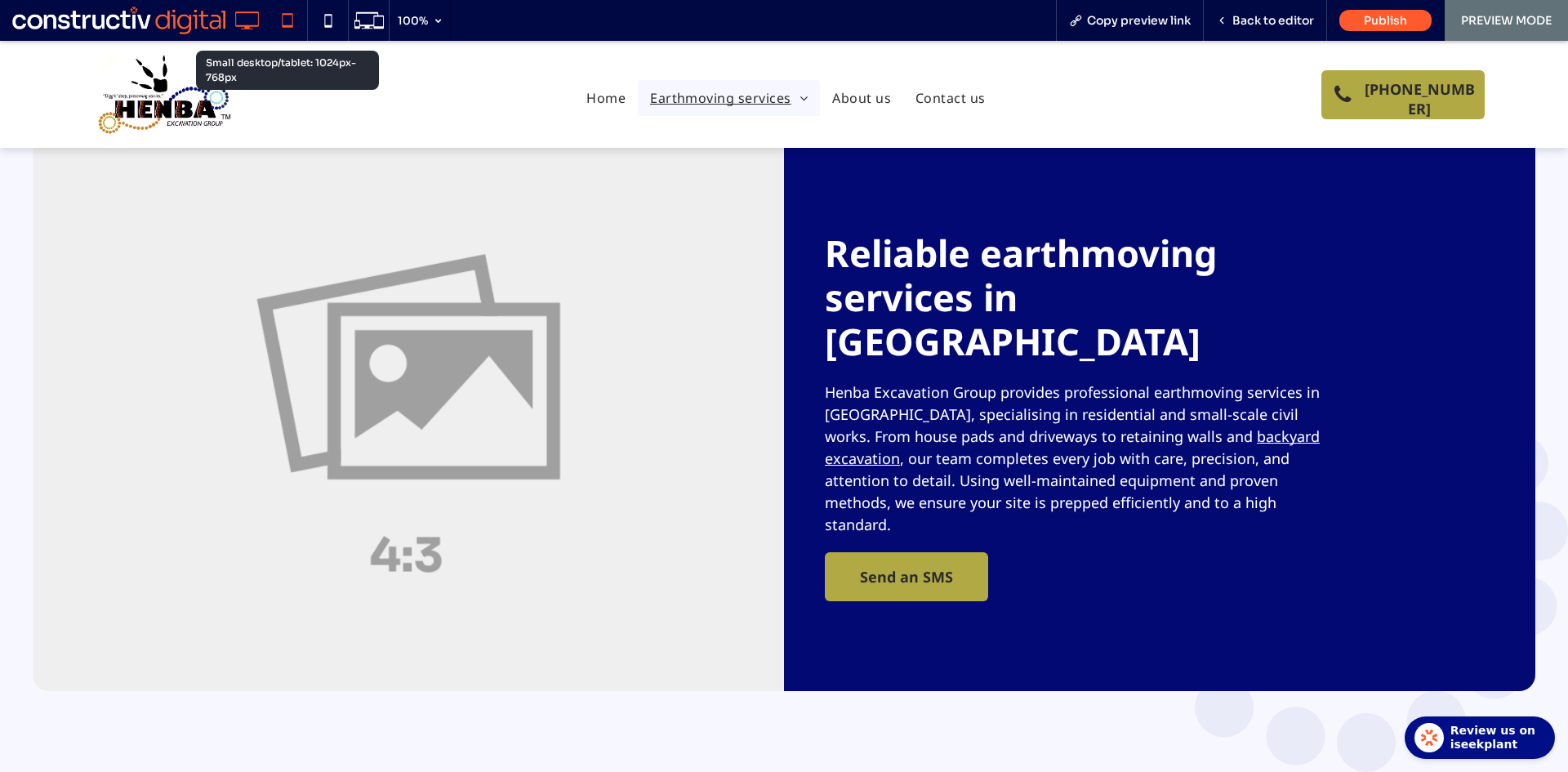
click at [286, 26] on use at bounding box center [287, 20] width 10 height 14
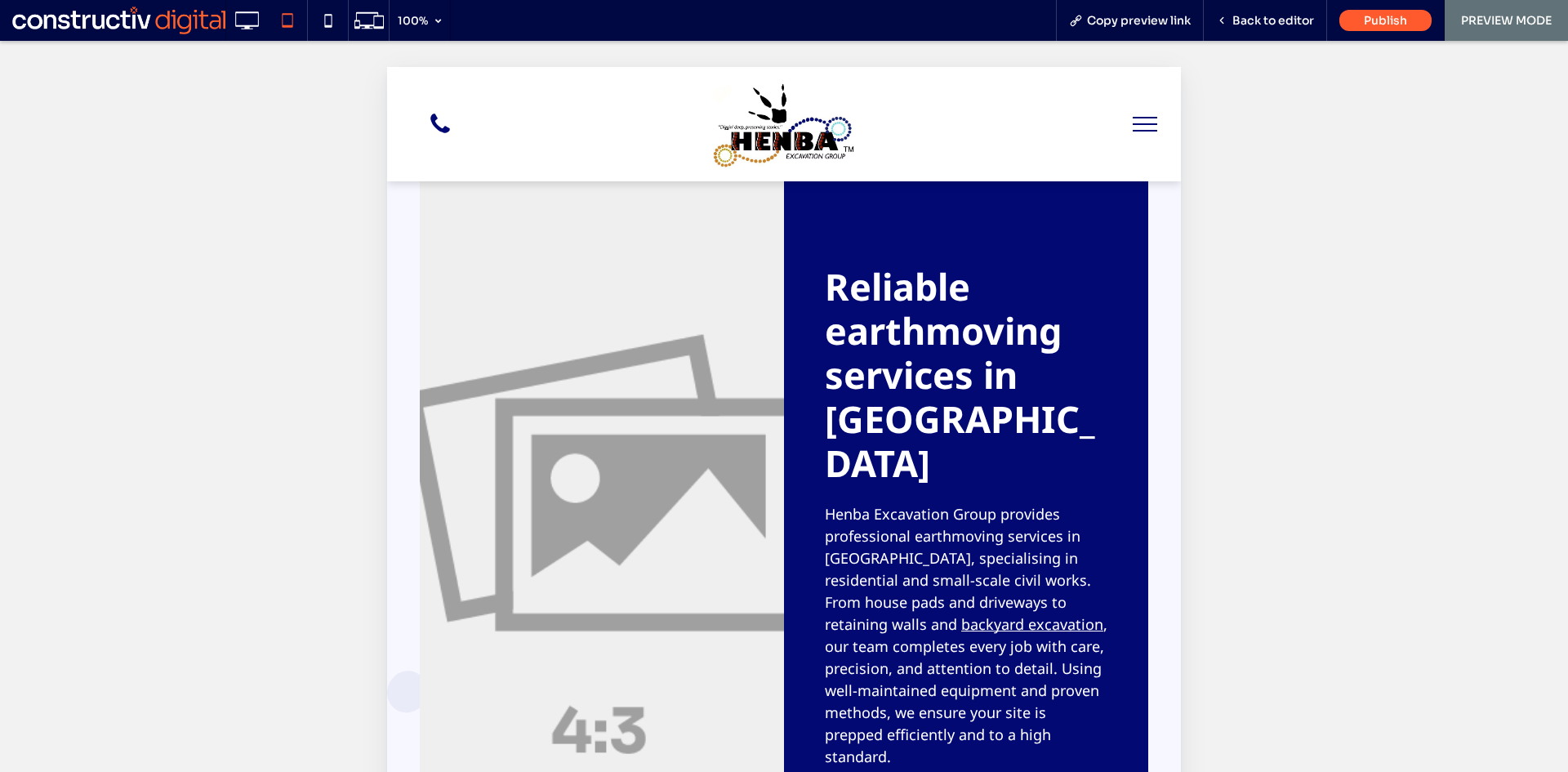
click at [1131, 129] on button "menu" at bounding box center [1145, 124] width 43 height 43
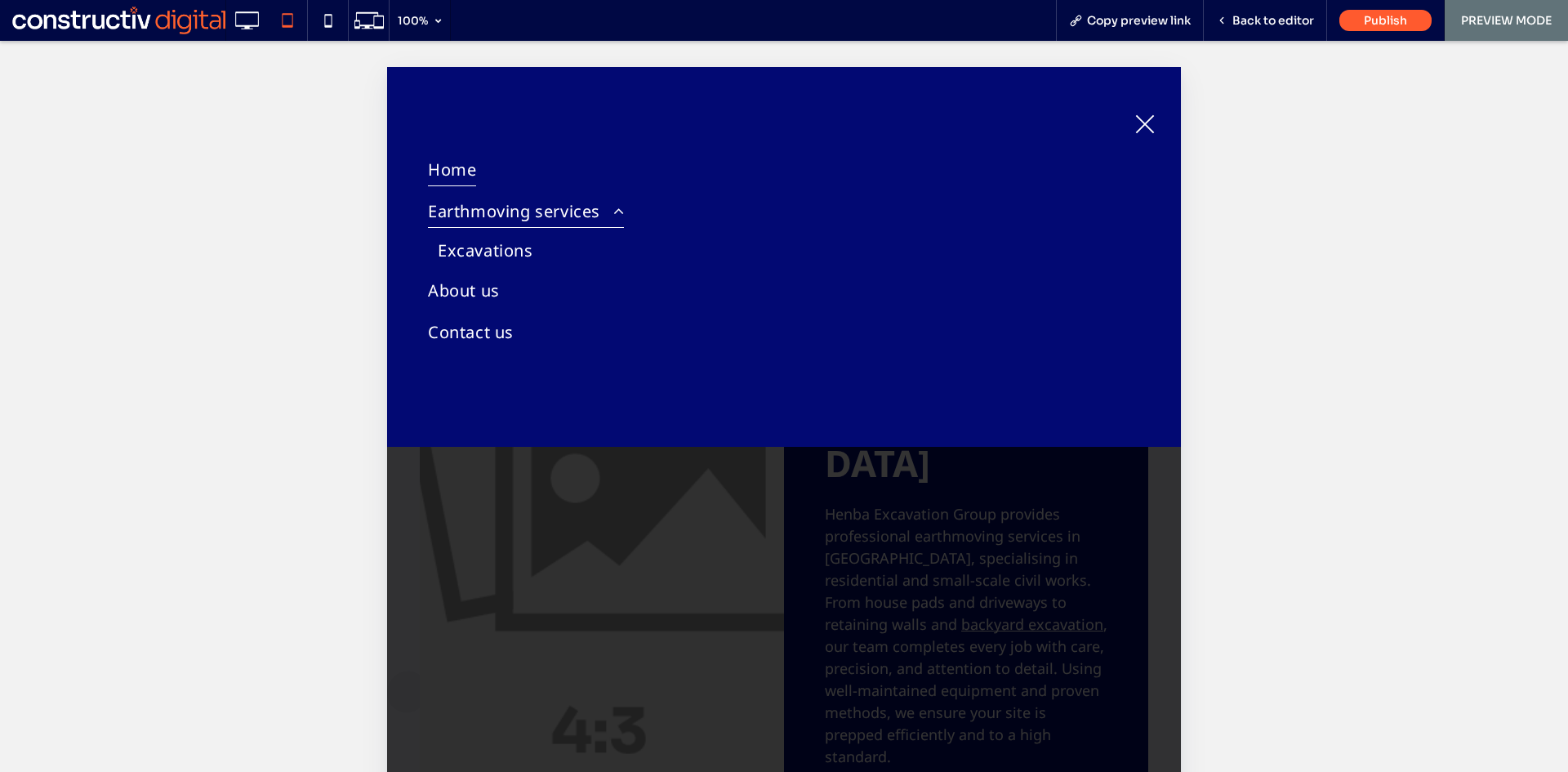
drag, startPoint x: 450, startPoint y: 166, endPoint x: 1385, endPoint y: 172, distance: 935.0
click at [450, 166] on span "Home" at bounding box center [452, 169] width 48 height 33
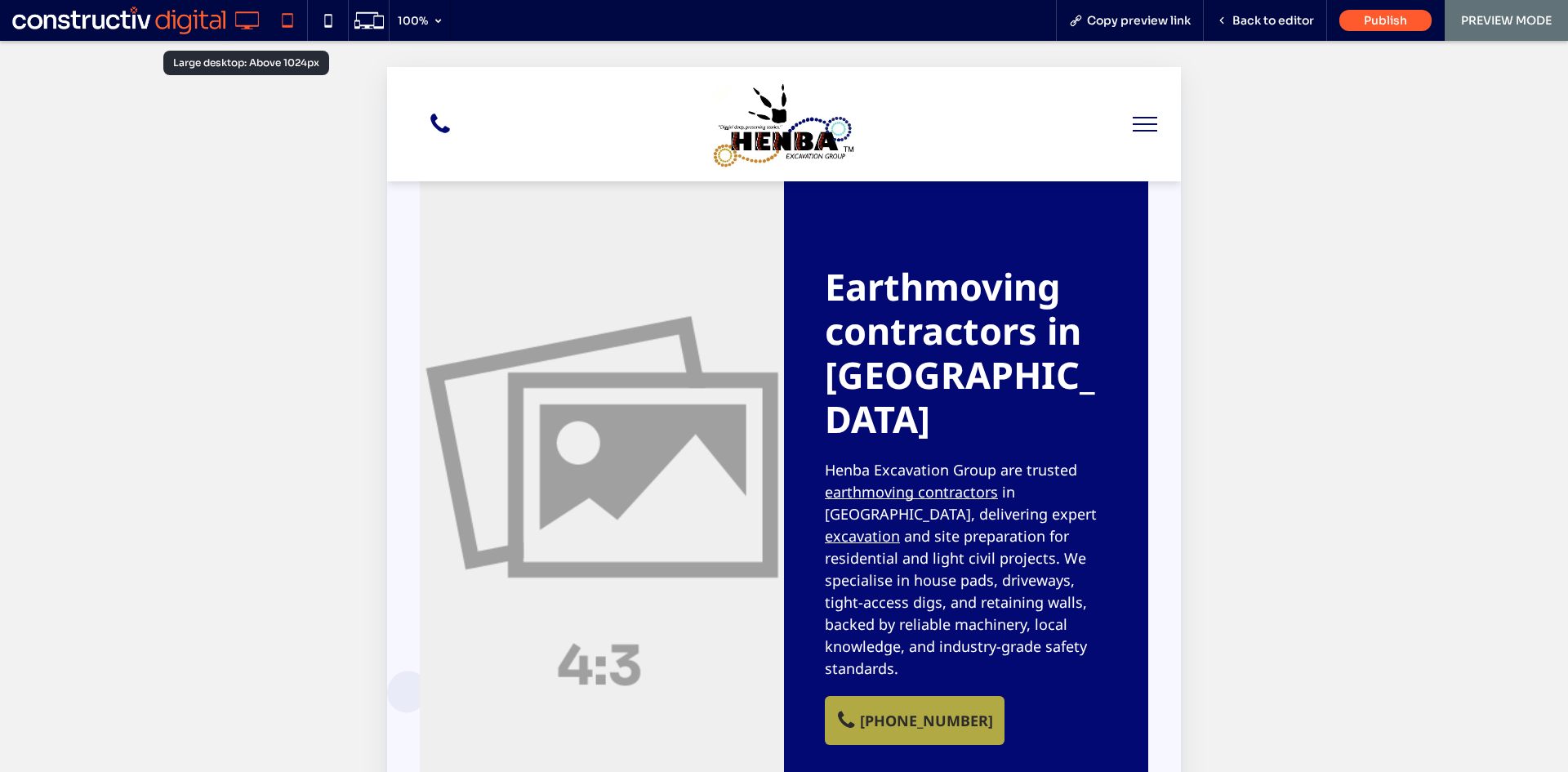
click at [254, 22] on icon at bounding box center [247, 21] width 33 height 33
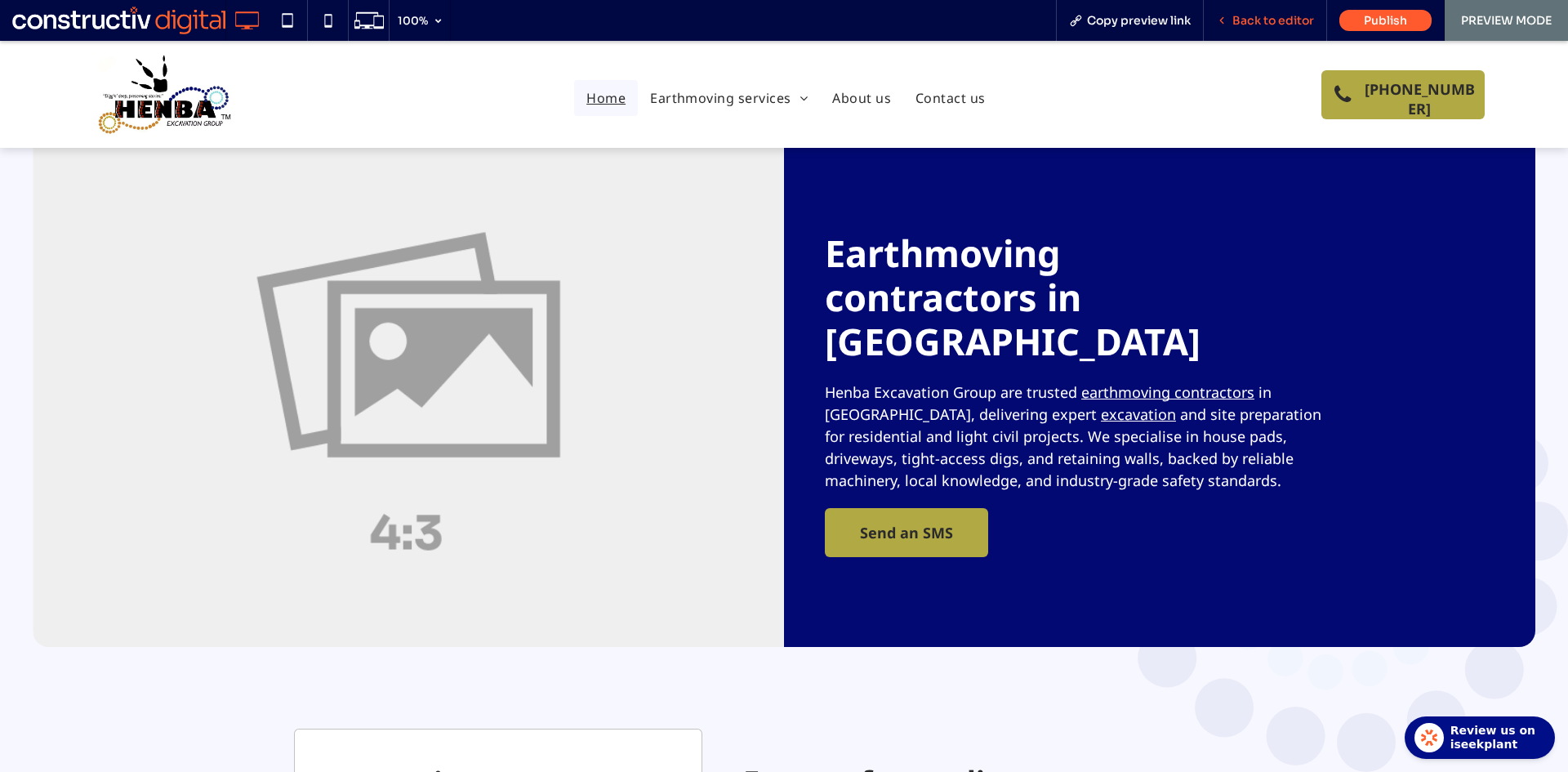
click at [1264, 21] on span "Back to editor" at bounding box center [1273, 20] width 81 height 15
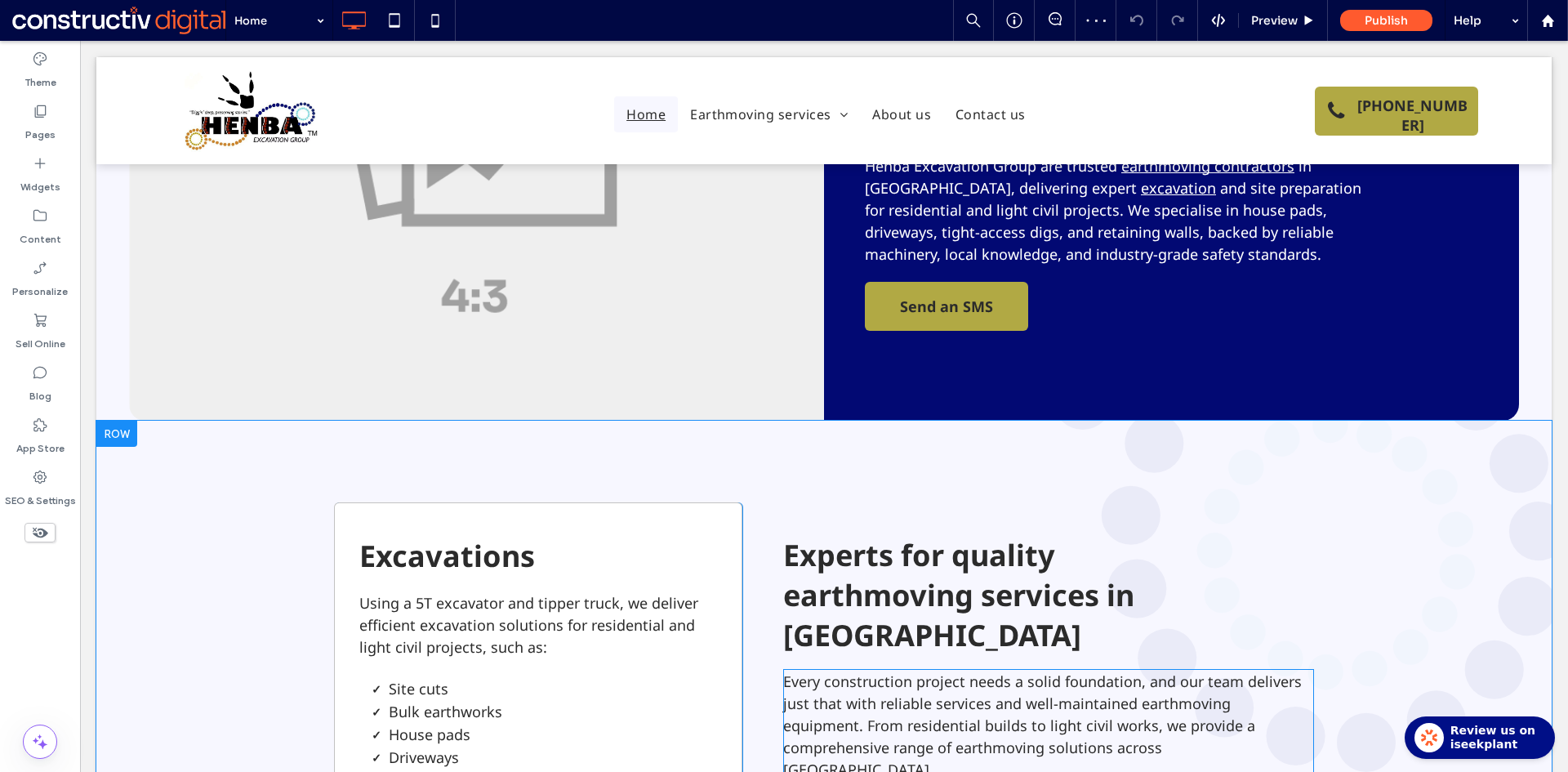
scroll to position [409, 0]
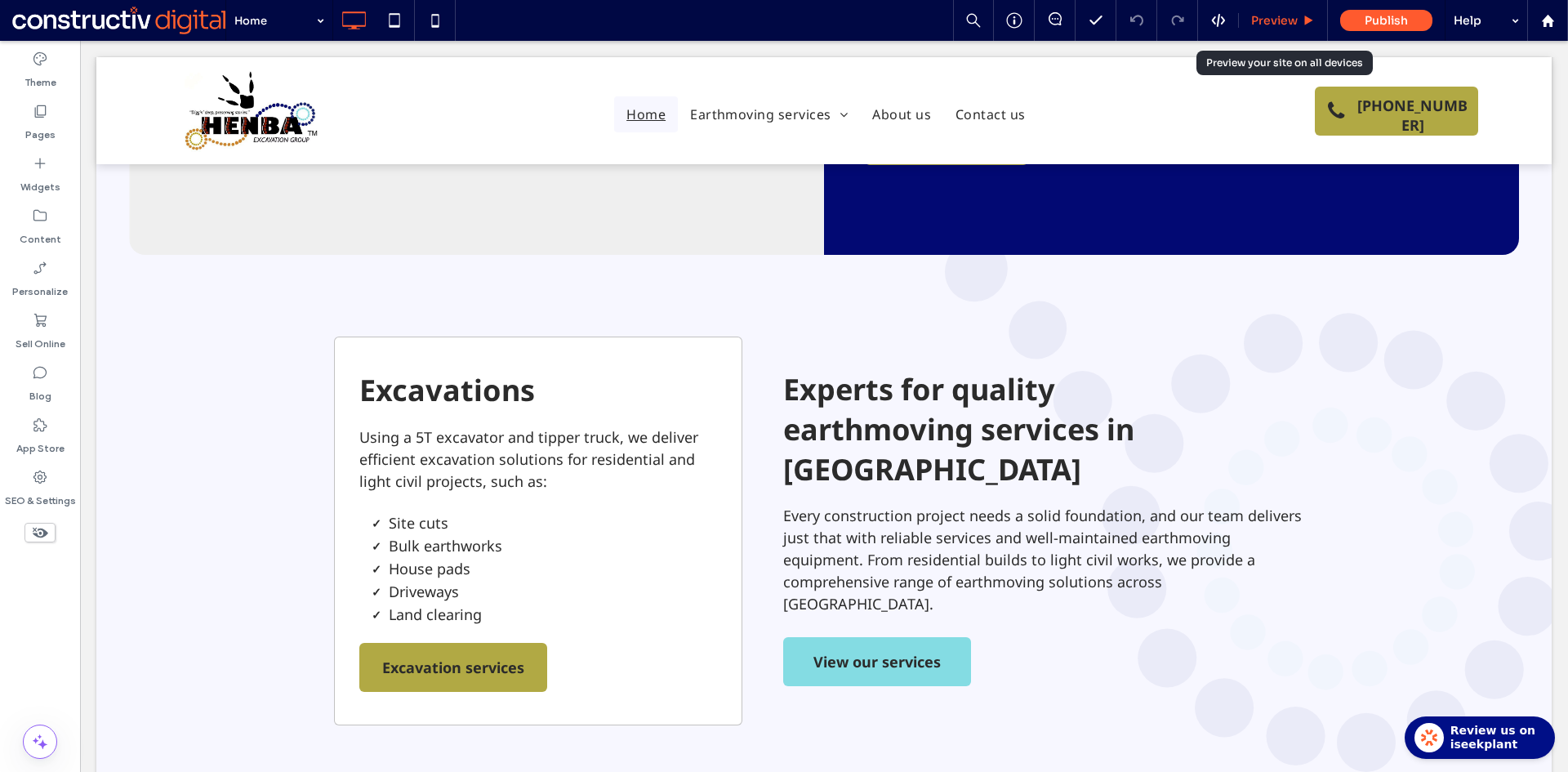
click at [1274, 25] on span "Preview" at bounding box center [1274, 20] width 46 height 15
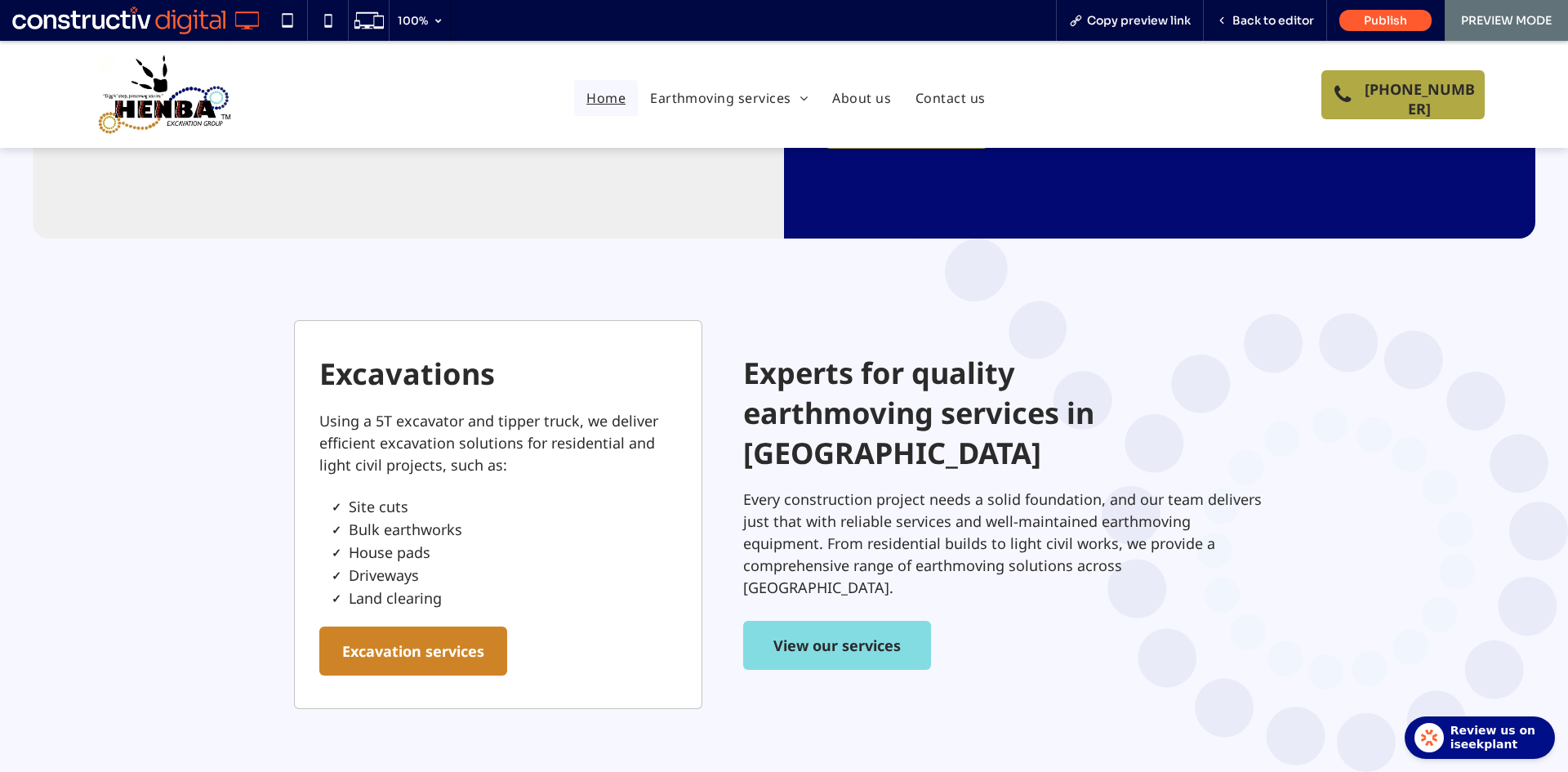
click at [443, 628] on span "Excavation services" at bounding box center [413, 650] width 142 height 45
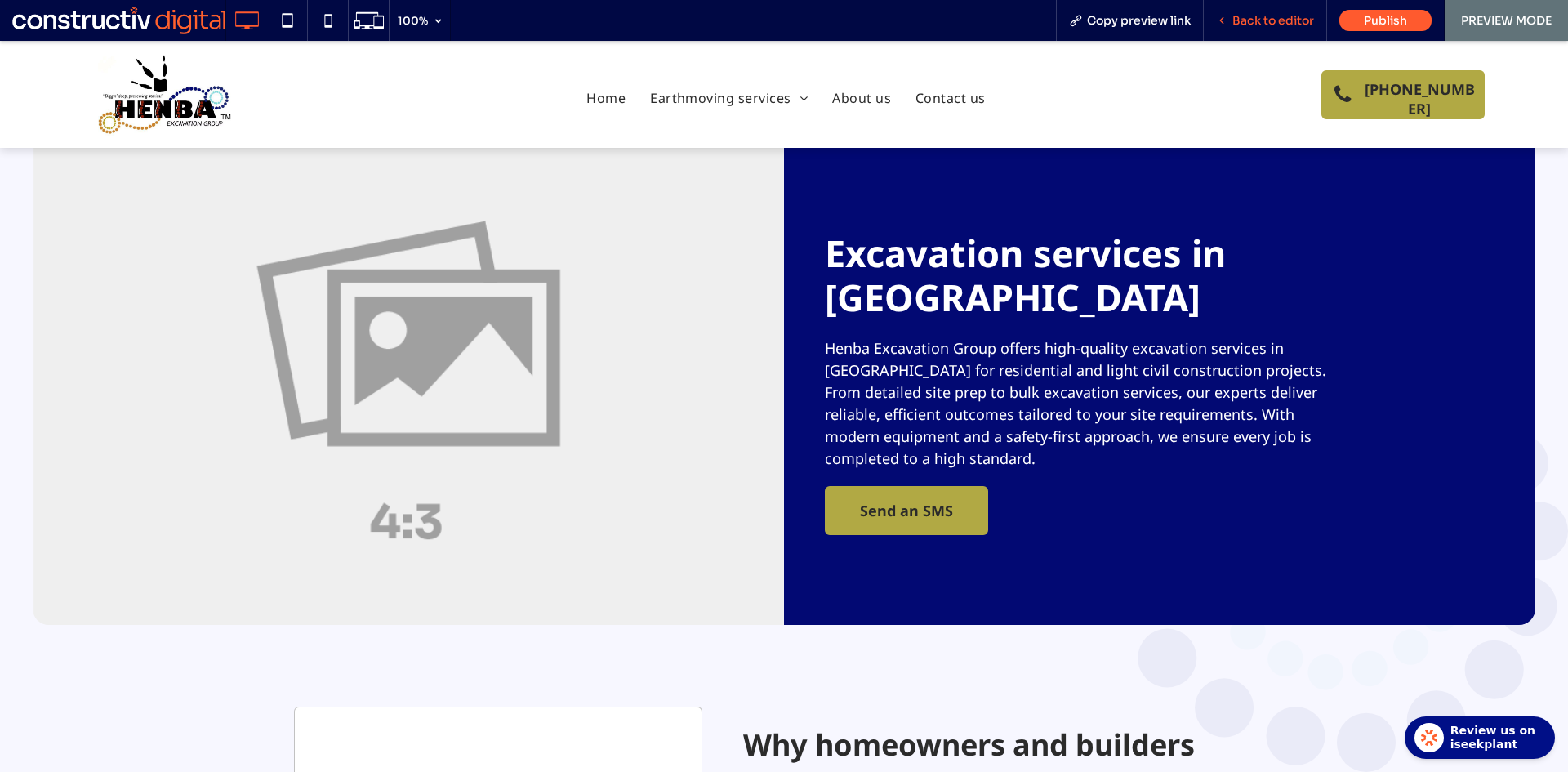
click at [1267, 21] on span "Back to editor" at bounding box center [1273, 20] width 81 height 15
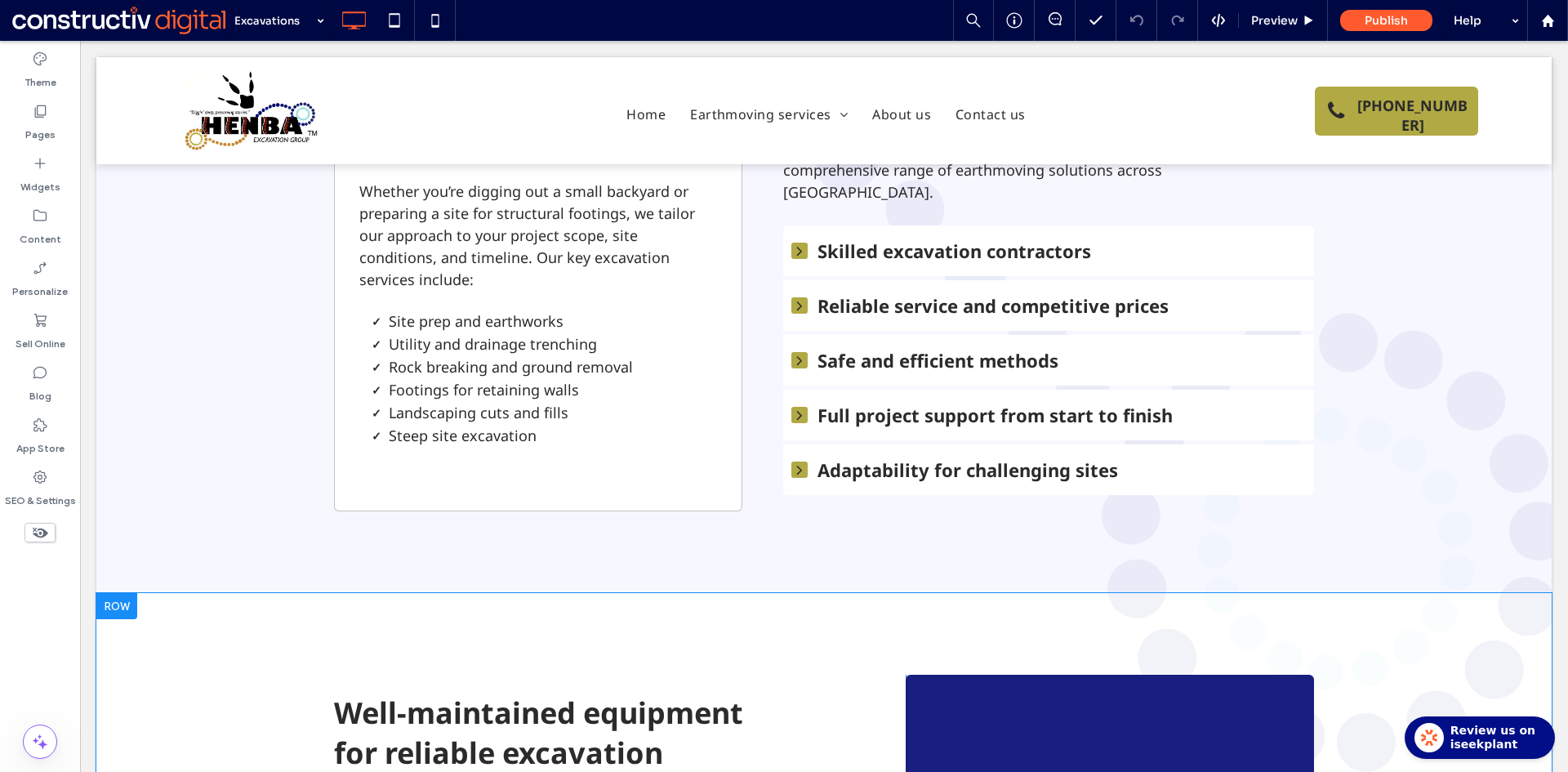
scroll to position [735, 0]
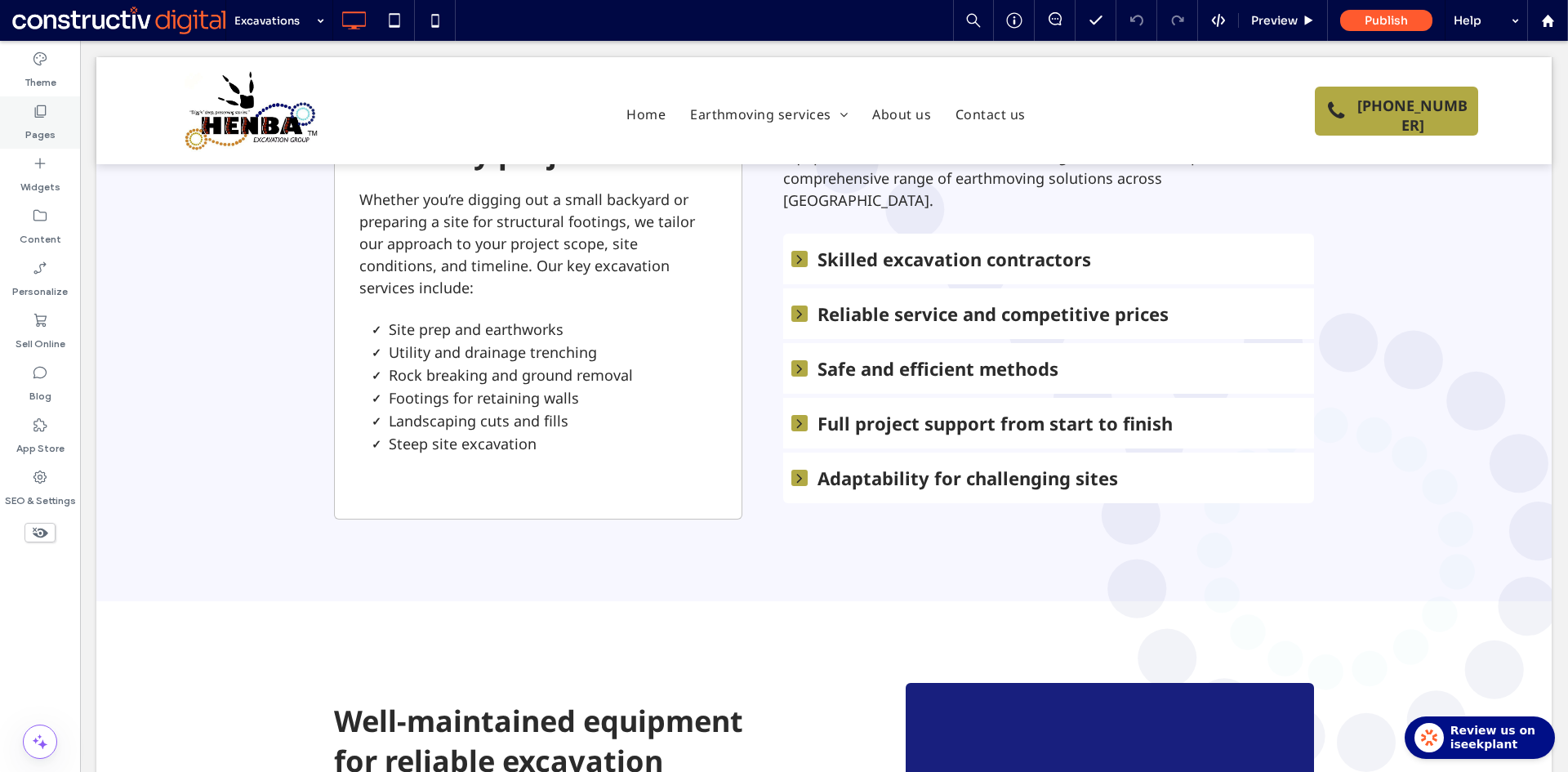
click at [44, 117] on icon at bounding box center [39, 111] width 16 height 16
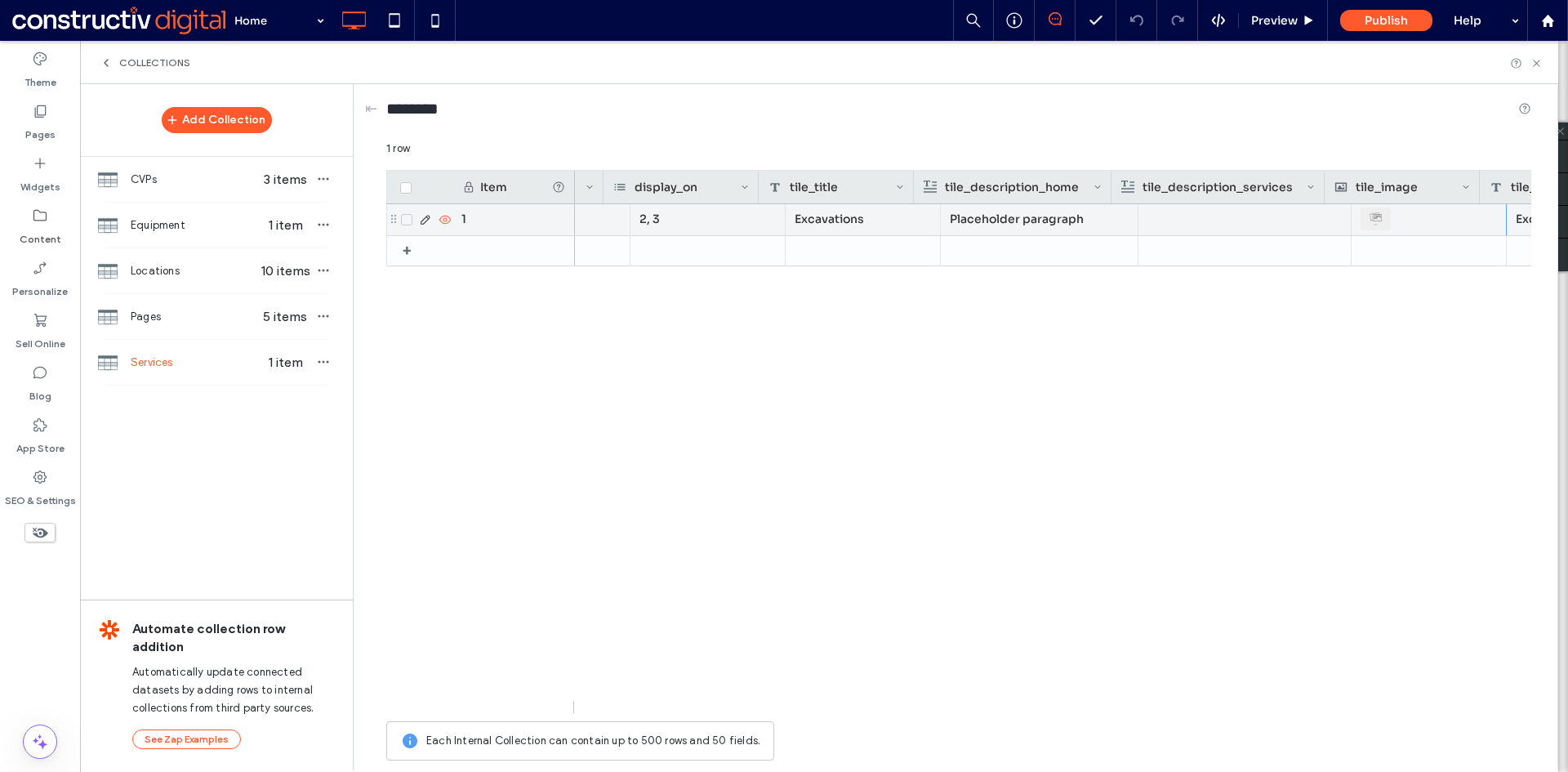
scroll to position [0, 176]
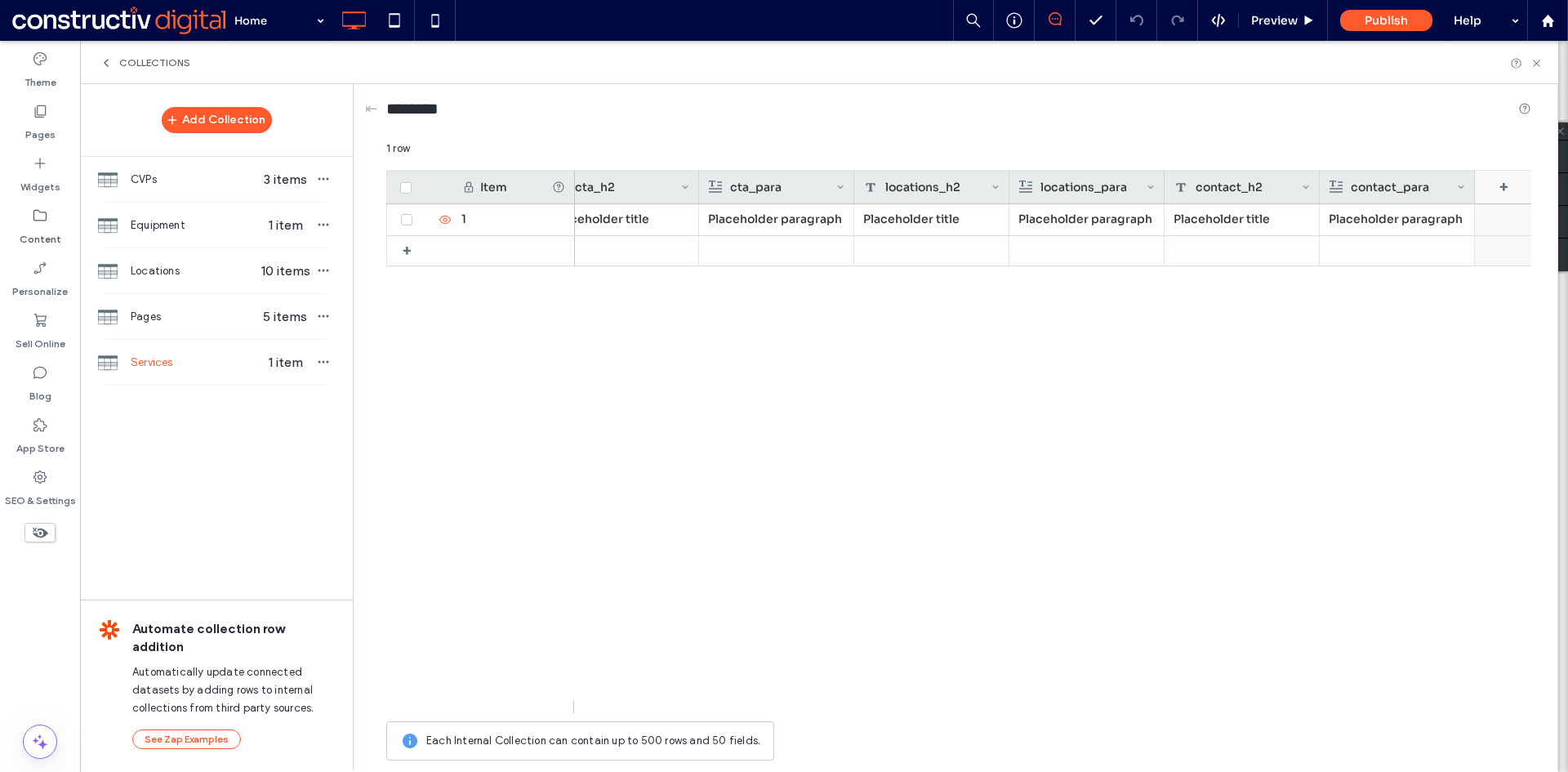
click at [1500, 189] on div "+" at bounding box center [1503, 187] width 57 height 33
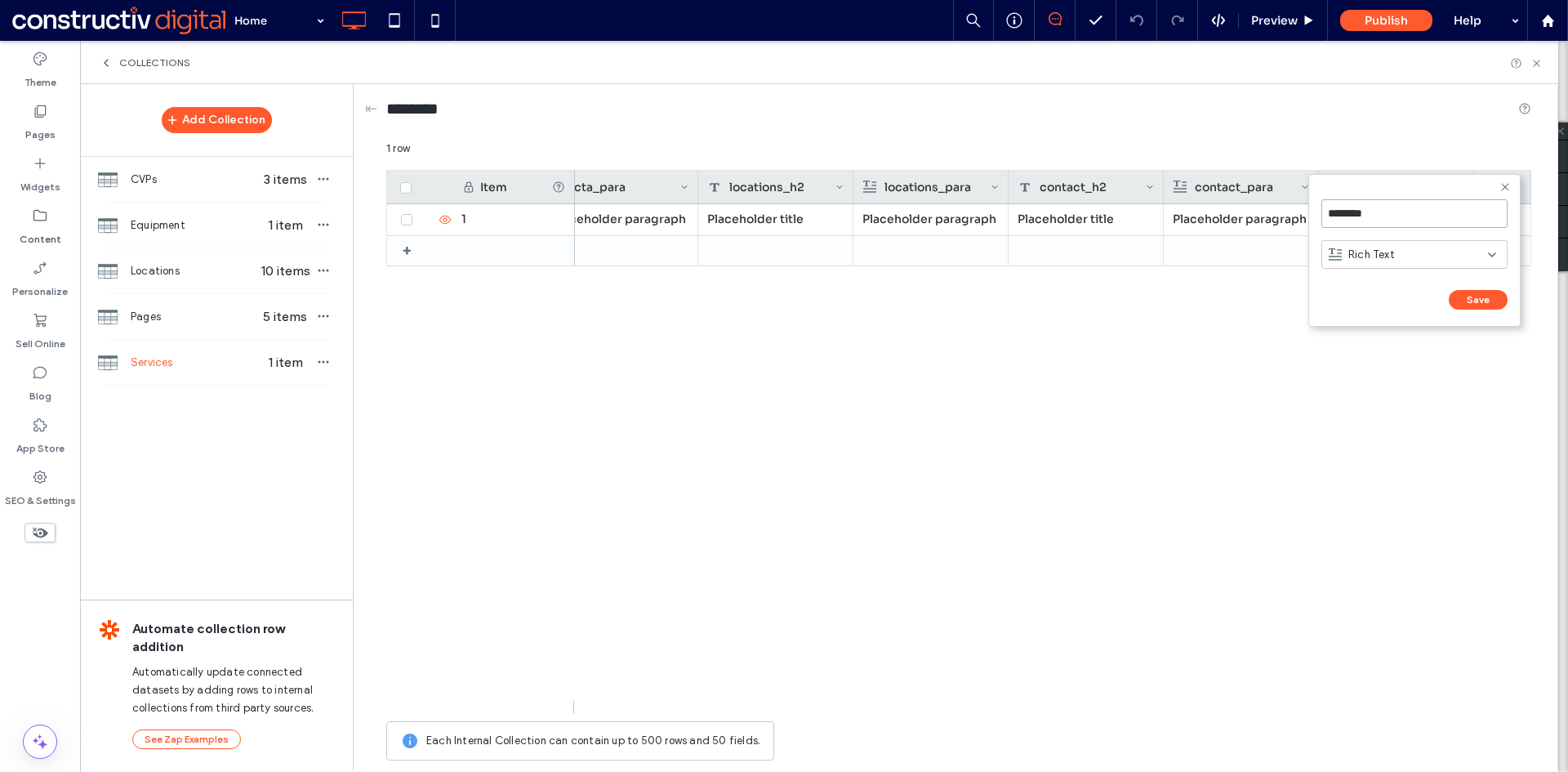
click at [1379, 212] on input "********" at bounding box center [1414, 213] width 186 height 28
type input "**********"
click at [1379, 248] on span "Rich Text" at bounding box center [1371, 254] width 46 height 16
click at [1362, 375] on span "Link" at bounding box center [1357, 368] width 19 height 16
click at [1479, 295] on button "Save" at bounding box center [1477, 299] width 59 height 20
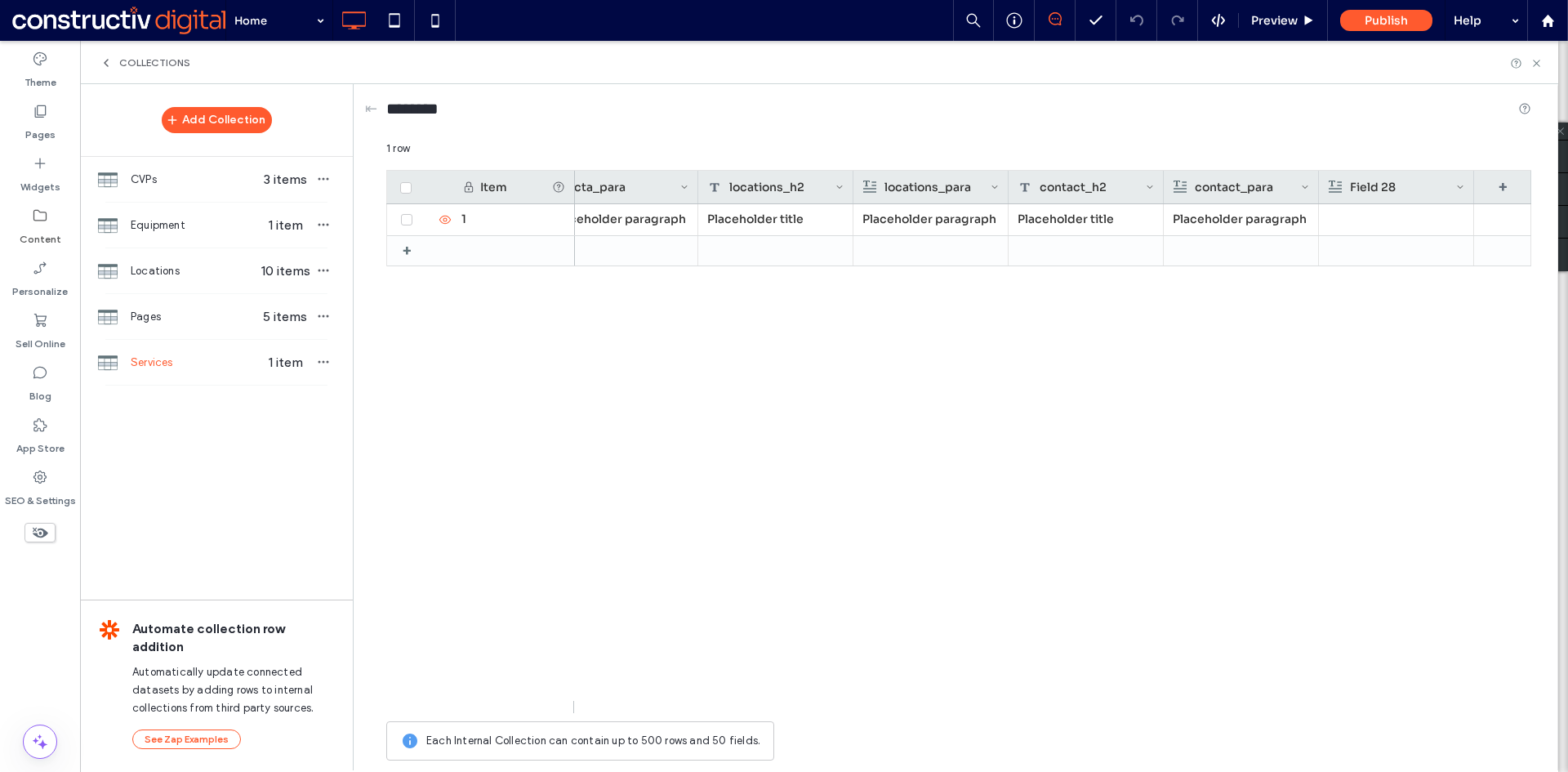
drag, startPoint x: 1384, startPoint y: 461, endPoint x: 1405, endPoint y: 347, distance: 115.9
click at [1388, 444] on div "Placeholder title Placeholder paragraph Placeholder title Placeholder paragraph…" at bounding box center [1052, 458] width 956 height 509
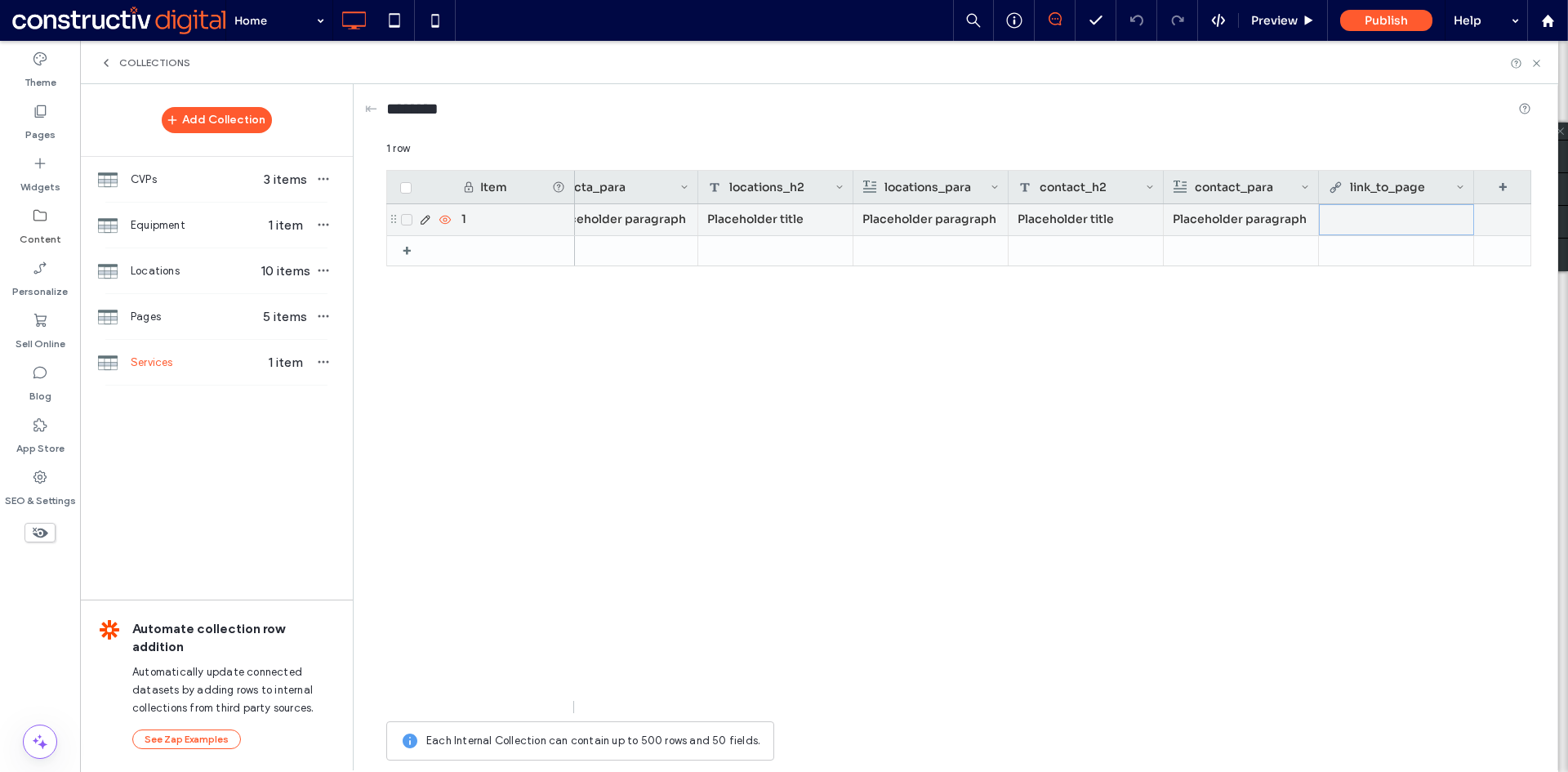
click at [1390, 218] on div at bounding box center [1396, 219] width 135 height 29
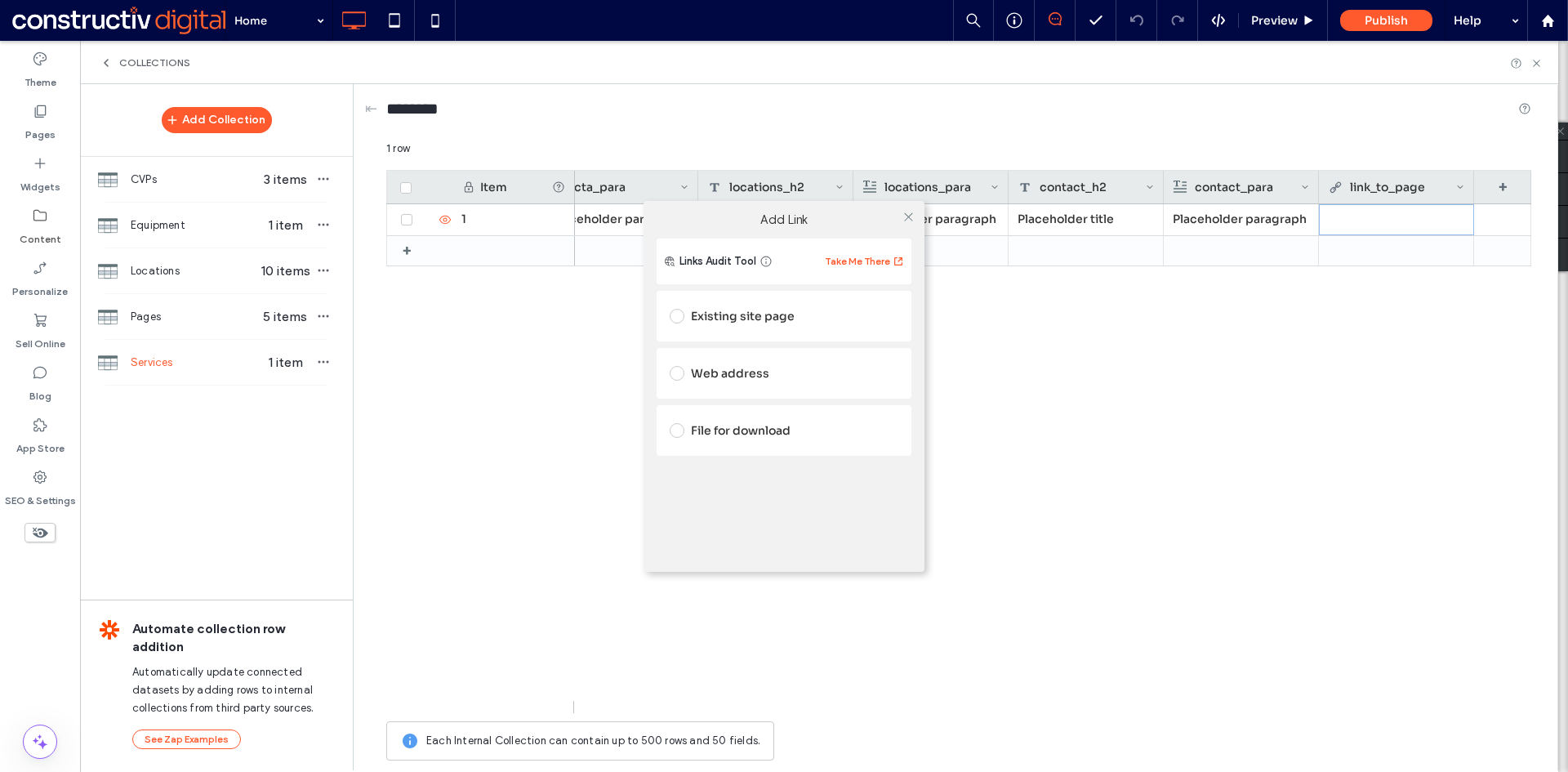
click at [742, 307] on div "Existing site page" at bounding box center [784, 316] width 229 height 27
type input "**"
click at [912, 217] on icon at bounding box center [909, 217] width 12 height 12
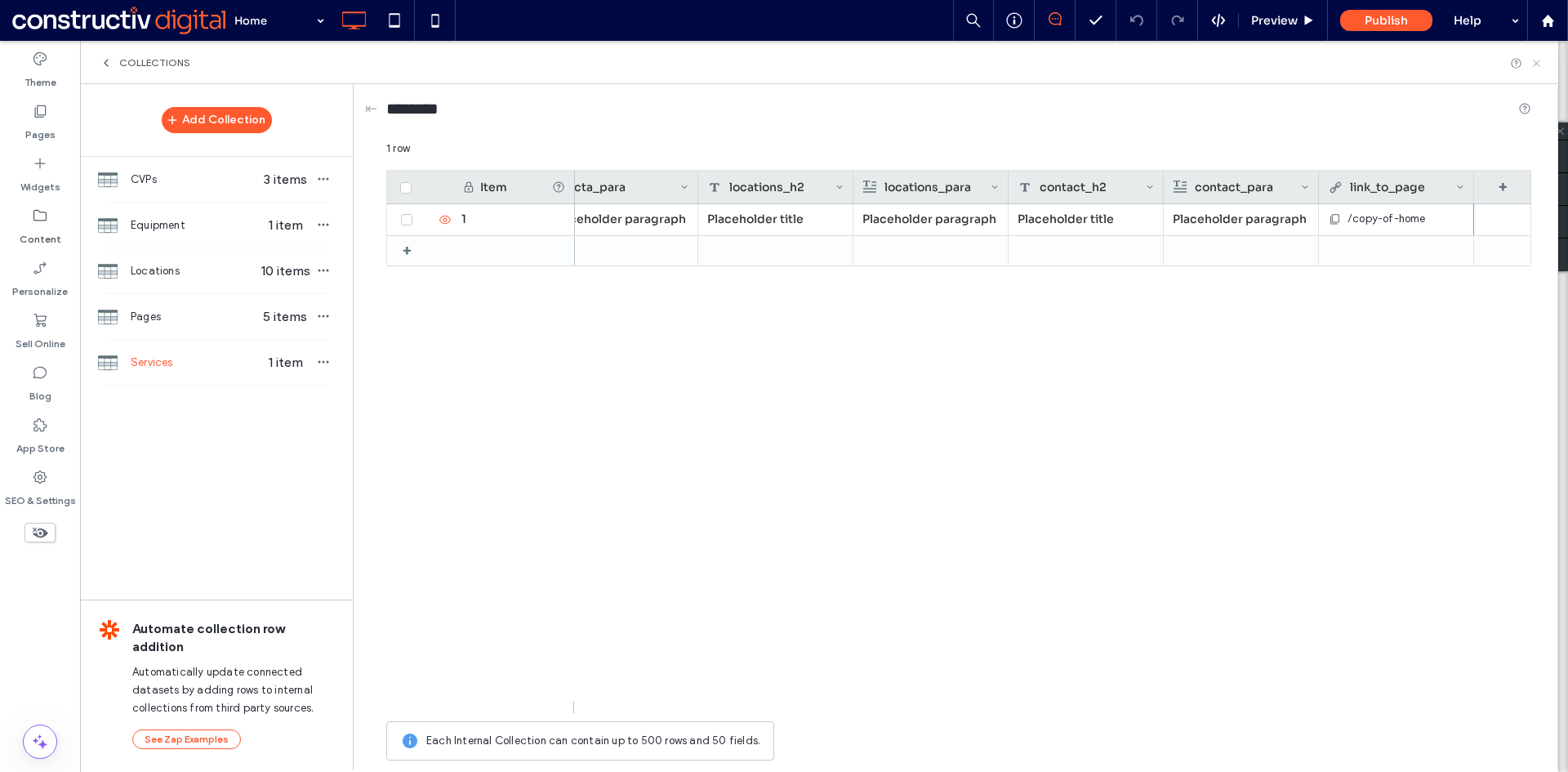
click at [1535, 63] on icon at bounding box center [1536, 63] width 12 height 12
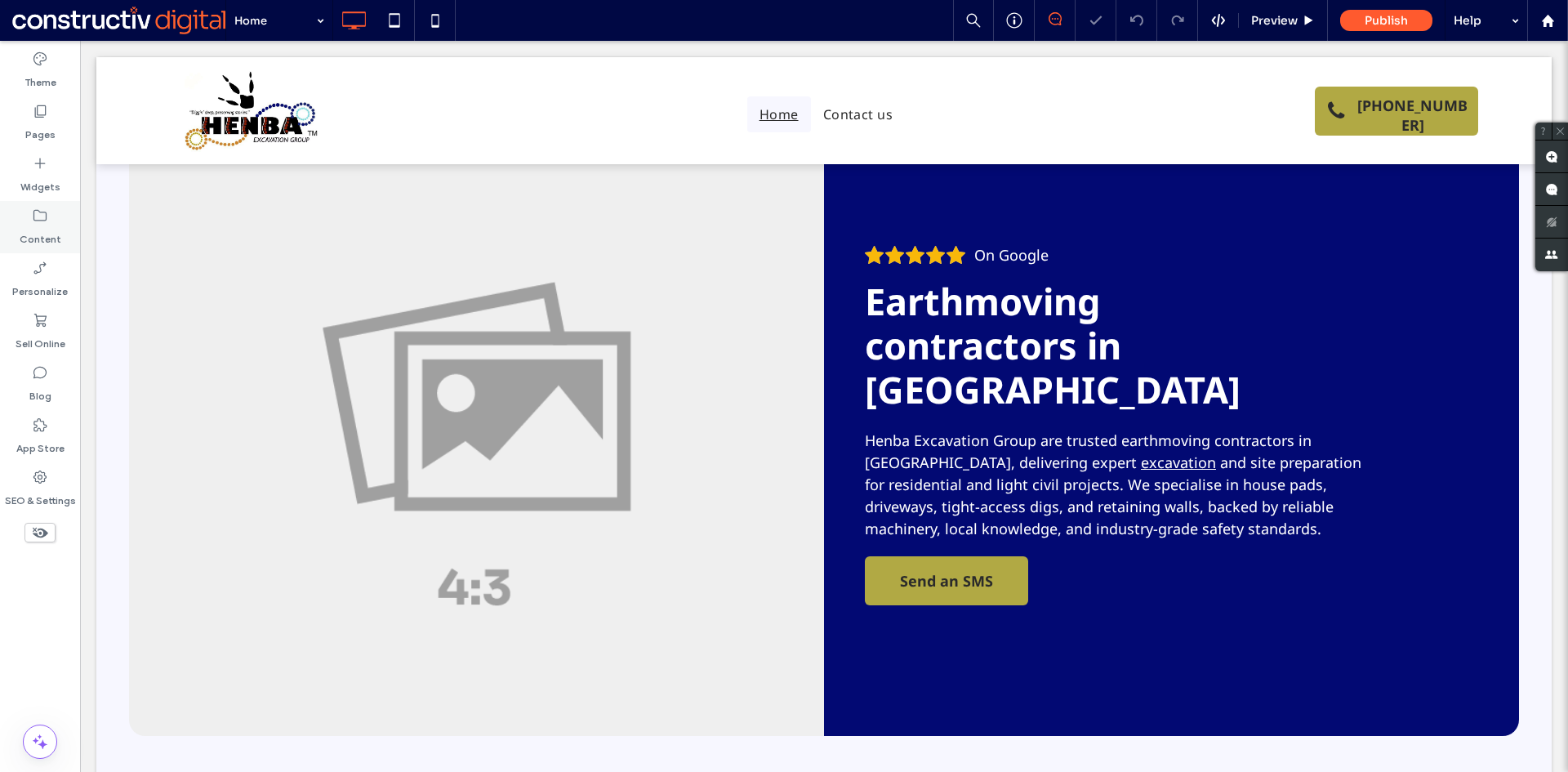
drag, startPoint x: 27, startPoint y: 226, endPoint x: 53, endPoint y: 263, distance: 45.2
click at [28, 226] on label "Content" at bounding box center [40, 235] width 42 height 23
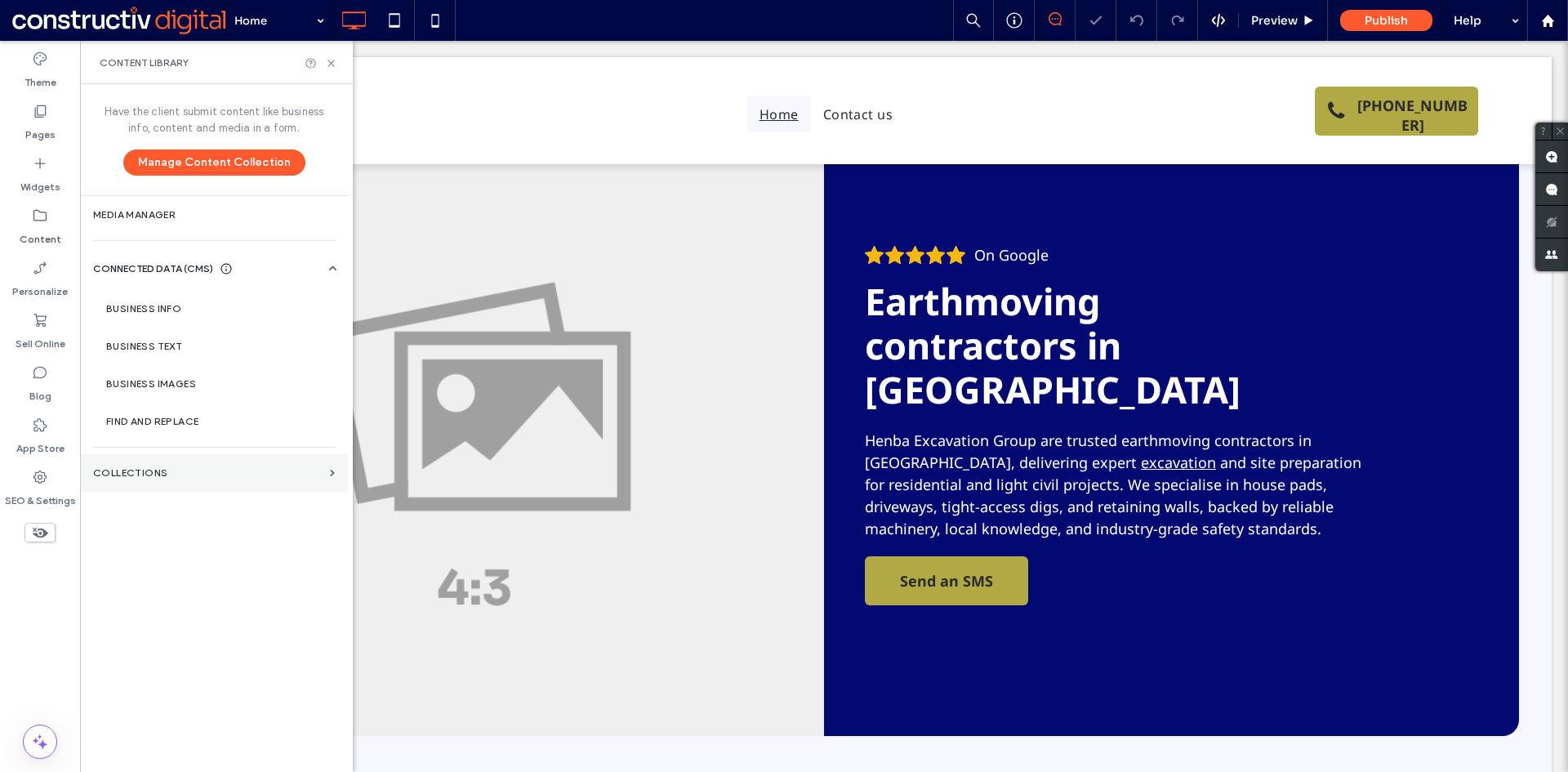
click at [125, 480] on section "Collections" at bounding box center [213, 473] width 268 height 38
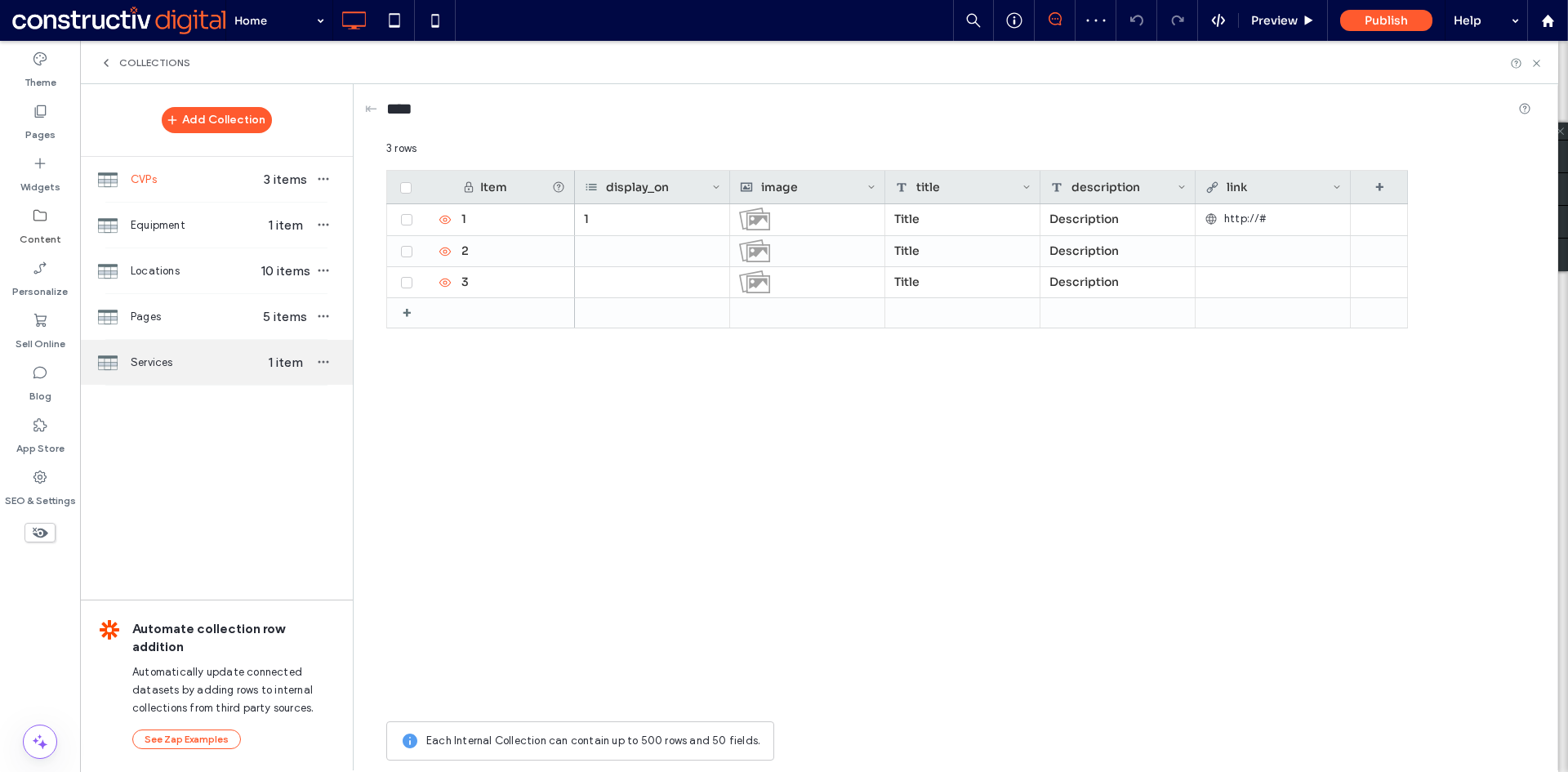
click at [170, 374] on div "Services 1 item" at bounding box center [216, 362] width 272 height 45
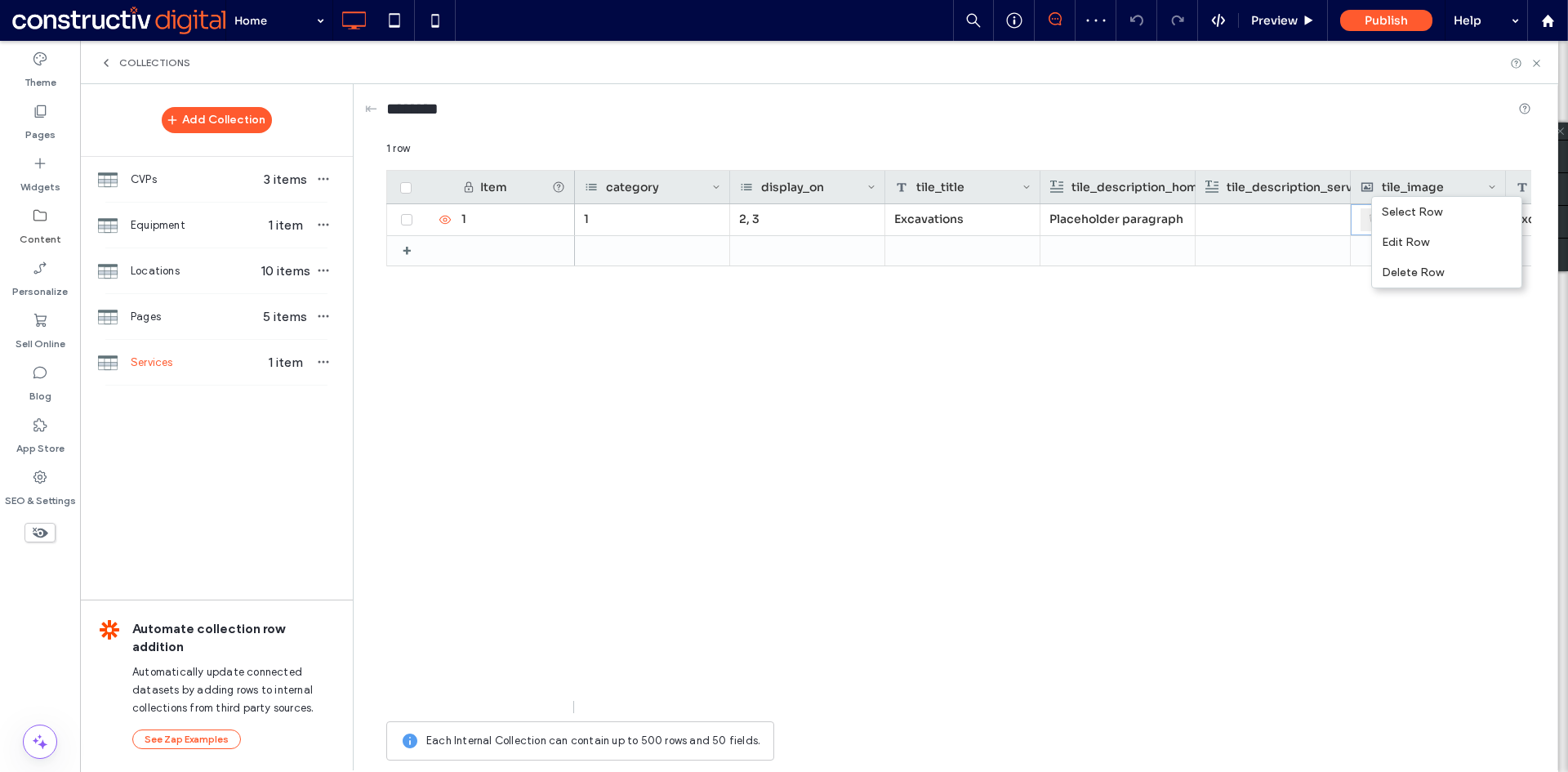
click at [1268, 482] on div "1 2, 3 Excavations Placeholder paragraph We provide reliable excavation service…" at bounding box center [1052, 458] width 956 height 509
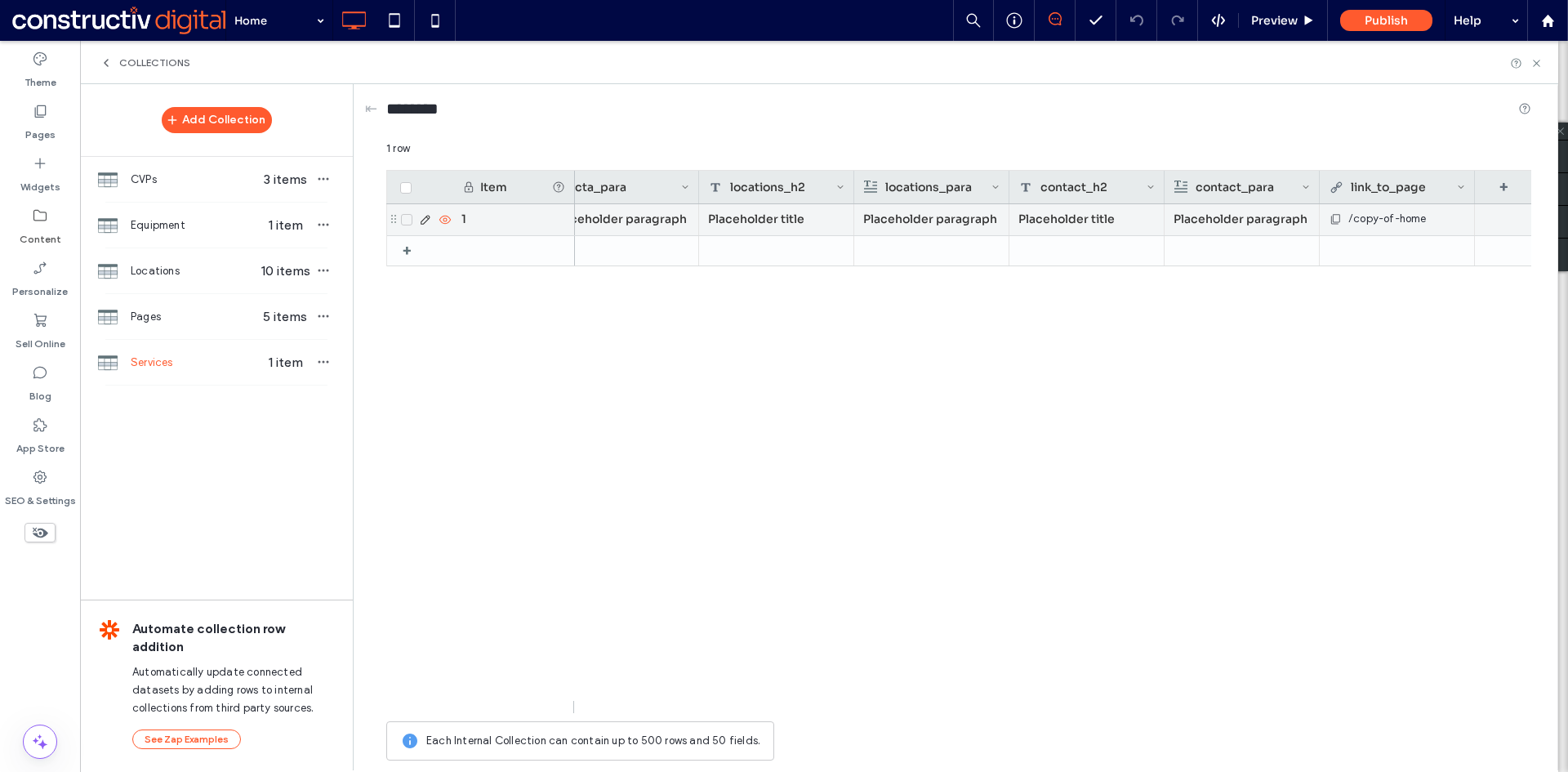
click at [1389, 219] on span "/copy-of-home" at bounding box center [1387, 218] width 79 height 16
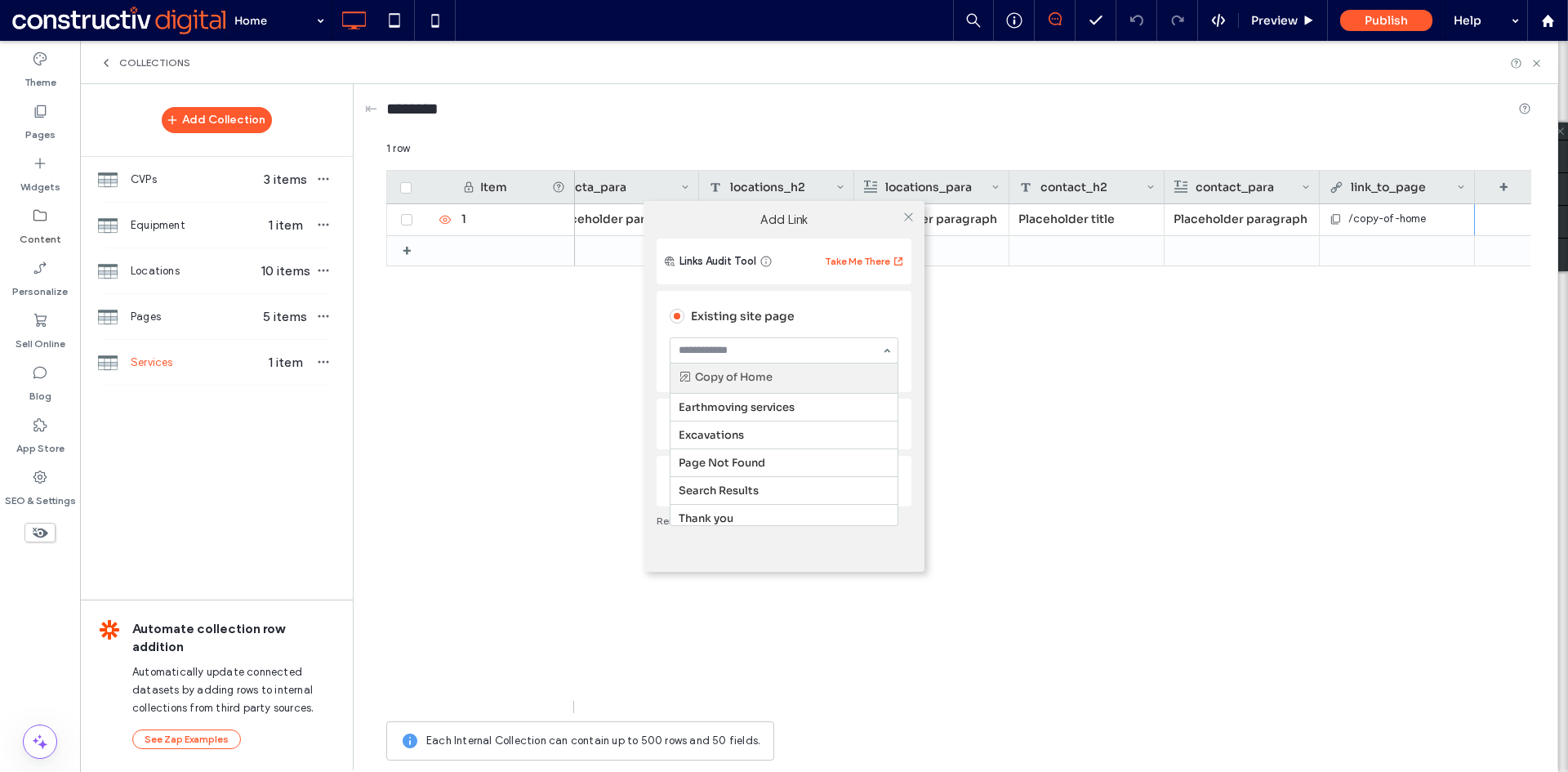
type input "*"
drag, startPoint x: 743, startPoint y: 435, endPoint x: 754, endPoint y: 428, distance: 13.0
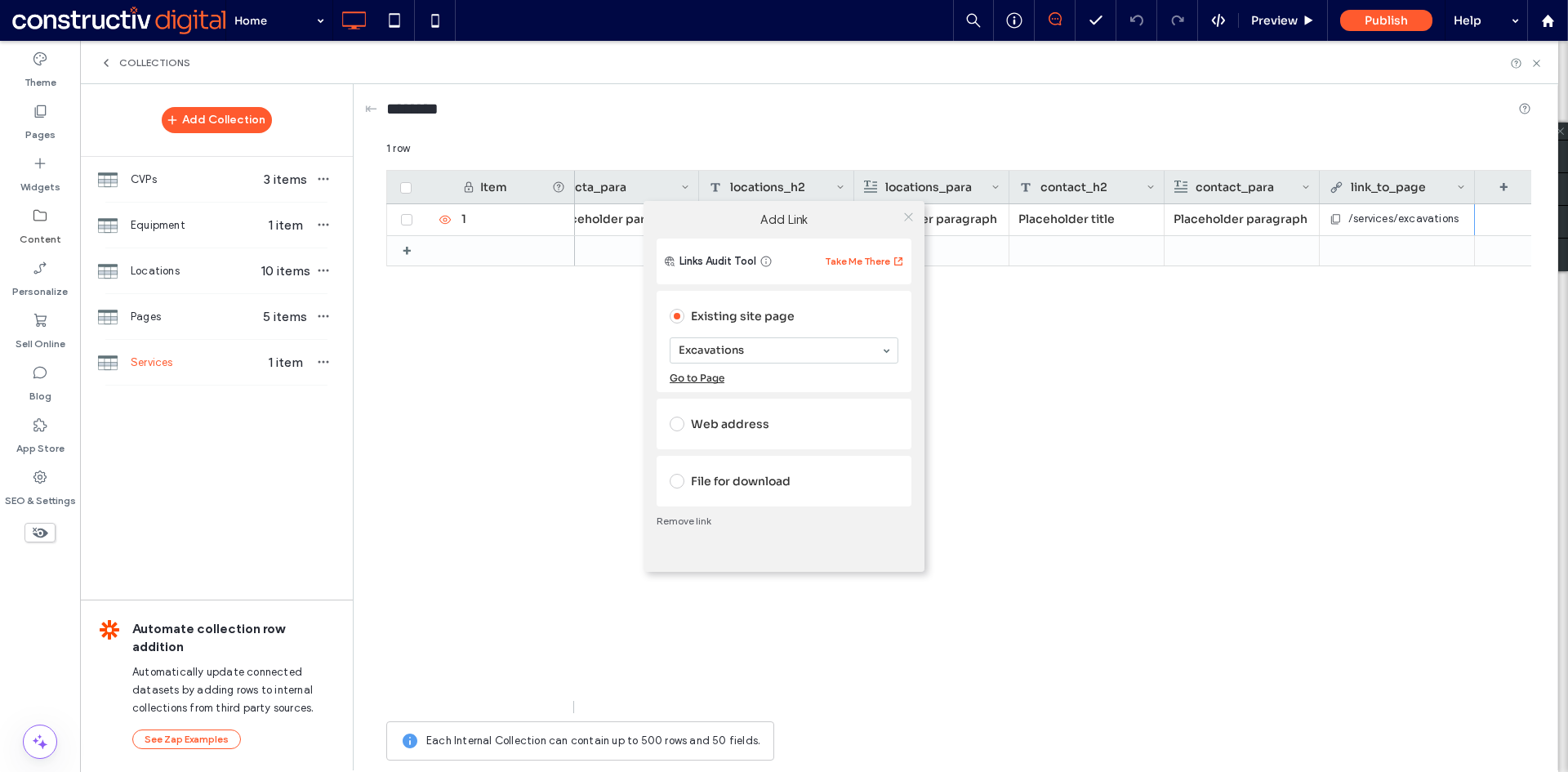
click at [909, 218] on use at bounding box center [908, 218] width 9 height 9
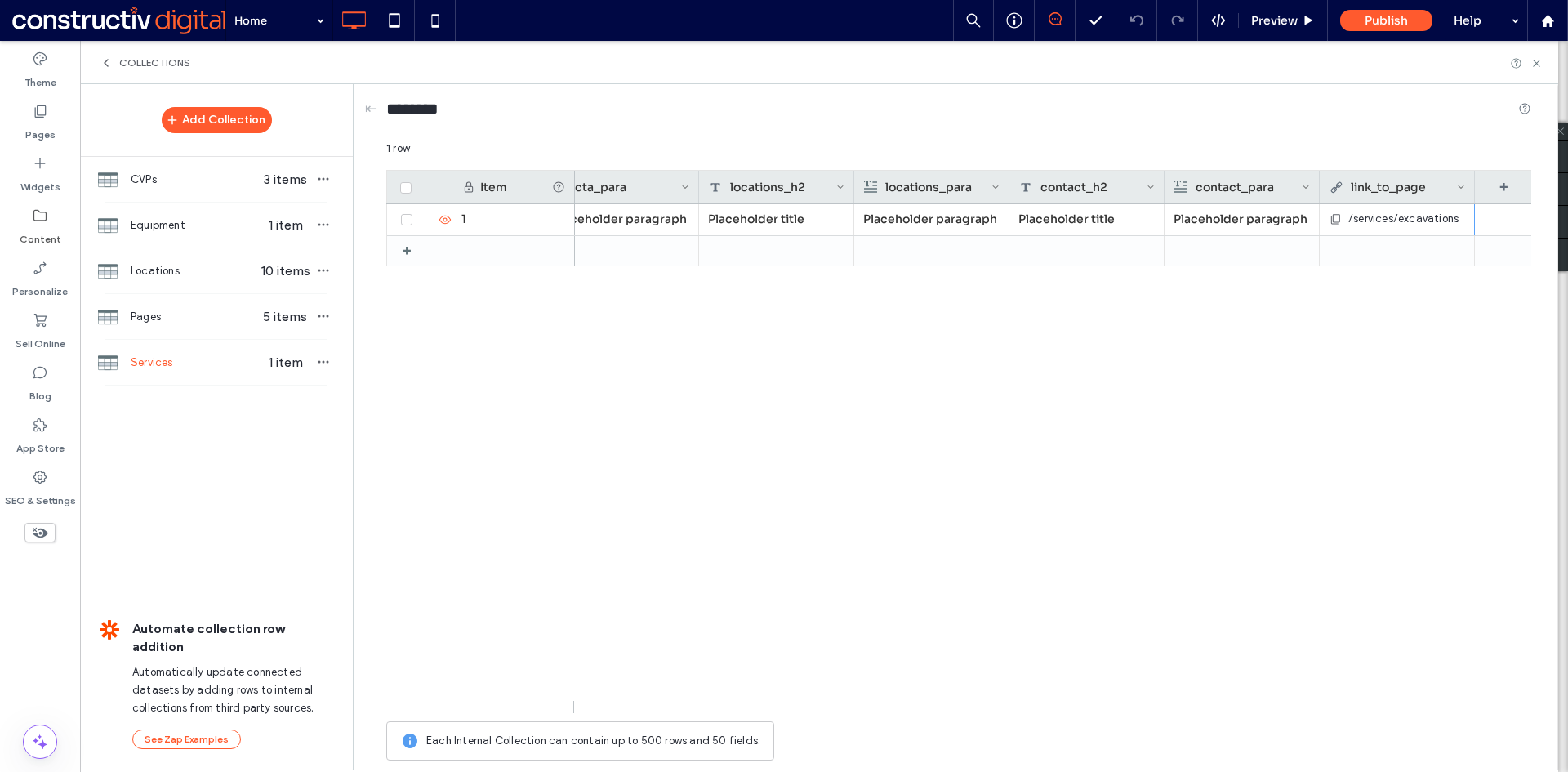
click at [1118, 477] on div "/services/excavations Placeholder paragraph Placeholder title Placeholder parag…" at bounding box center [1052, 458] width 956 height 509
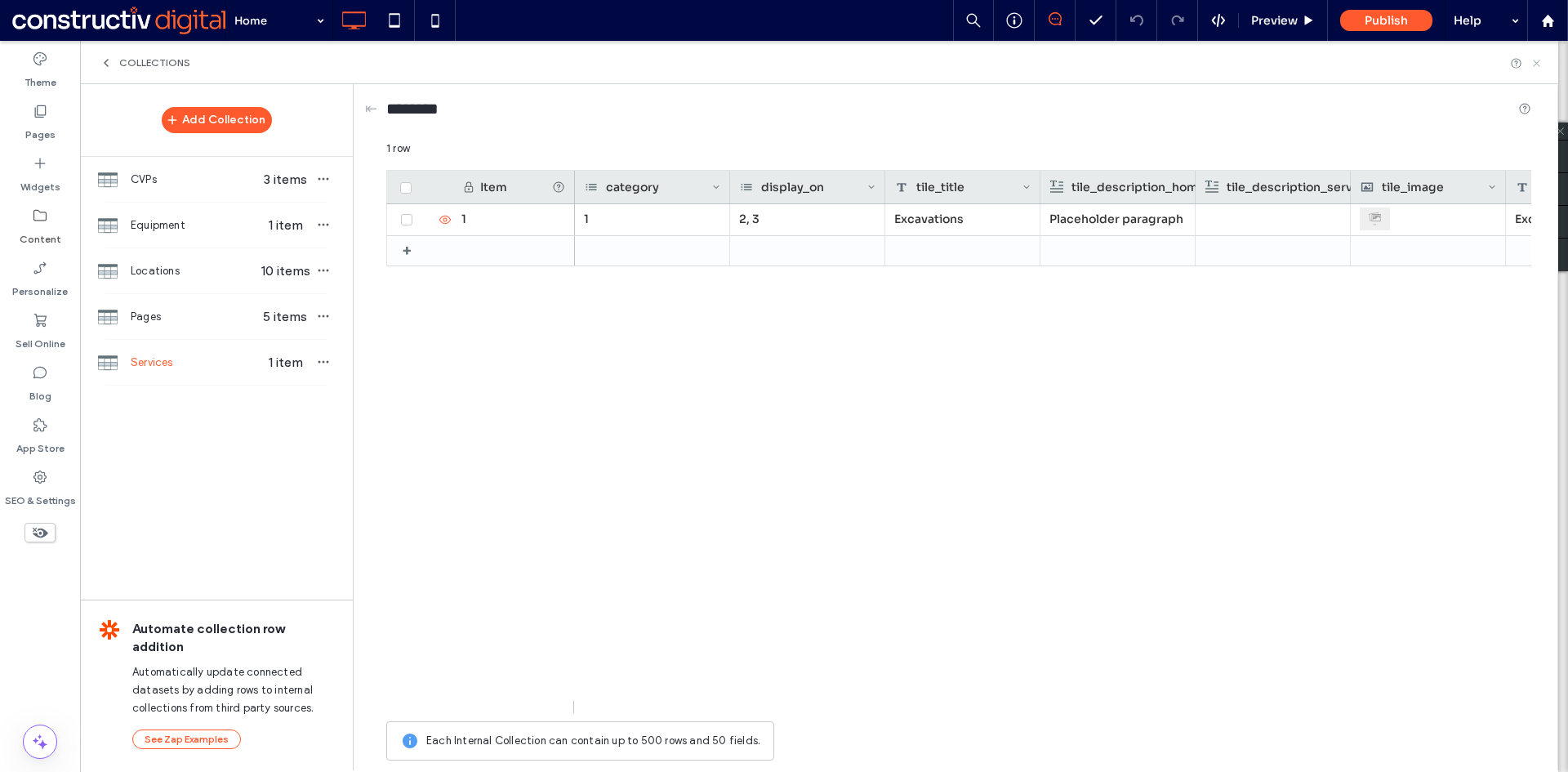
click at [1538, 64] on use at bounding box center [1536, 63] width 7 height 7
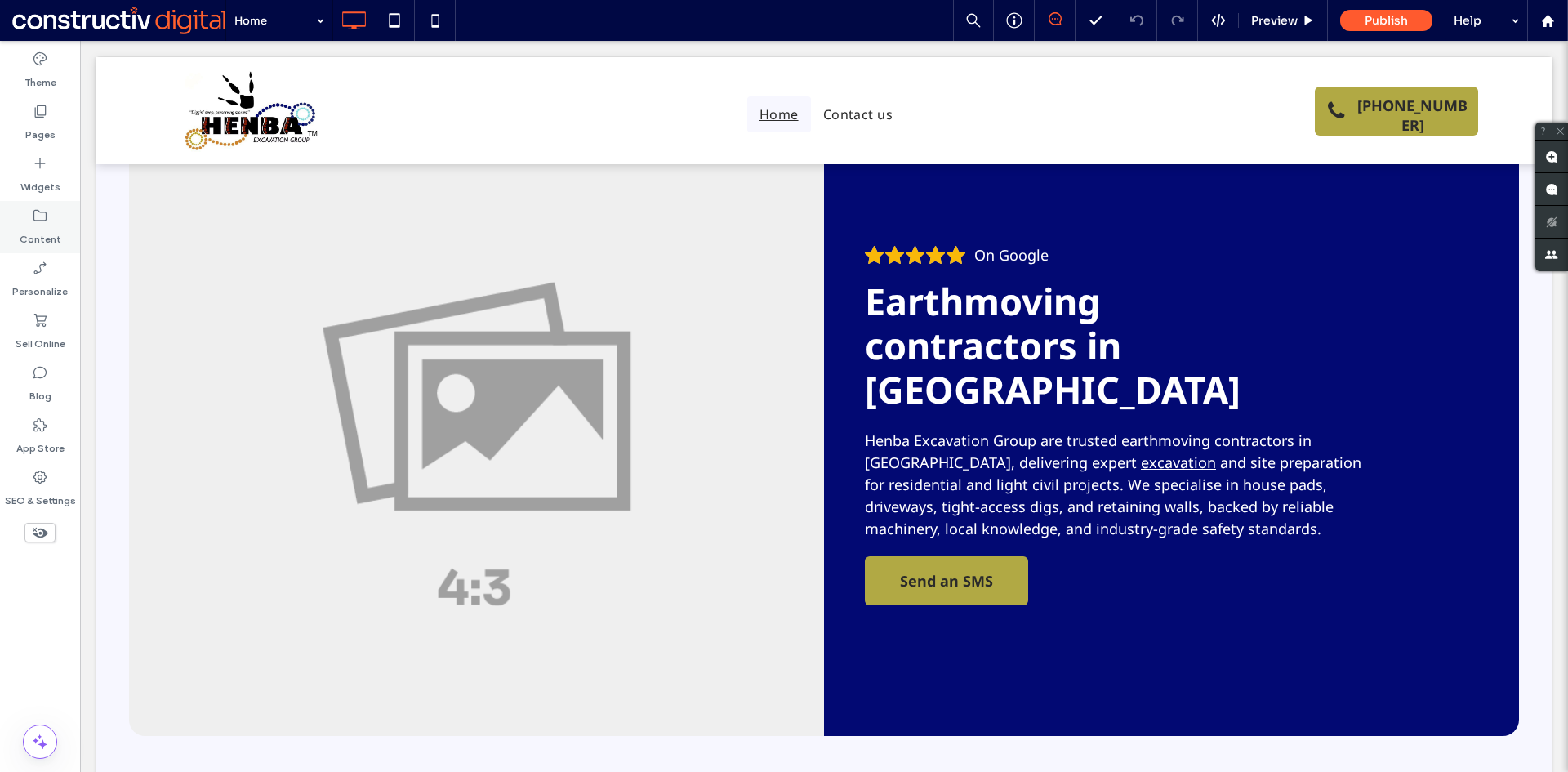
drag, startPoint x: 37, startPoint y: 227, endPoint x: 66, endPoint y: 243, distance: 33.1
click at [37, 226] on label "Content" at bounding box center [40, 235] width 42 height 23
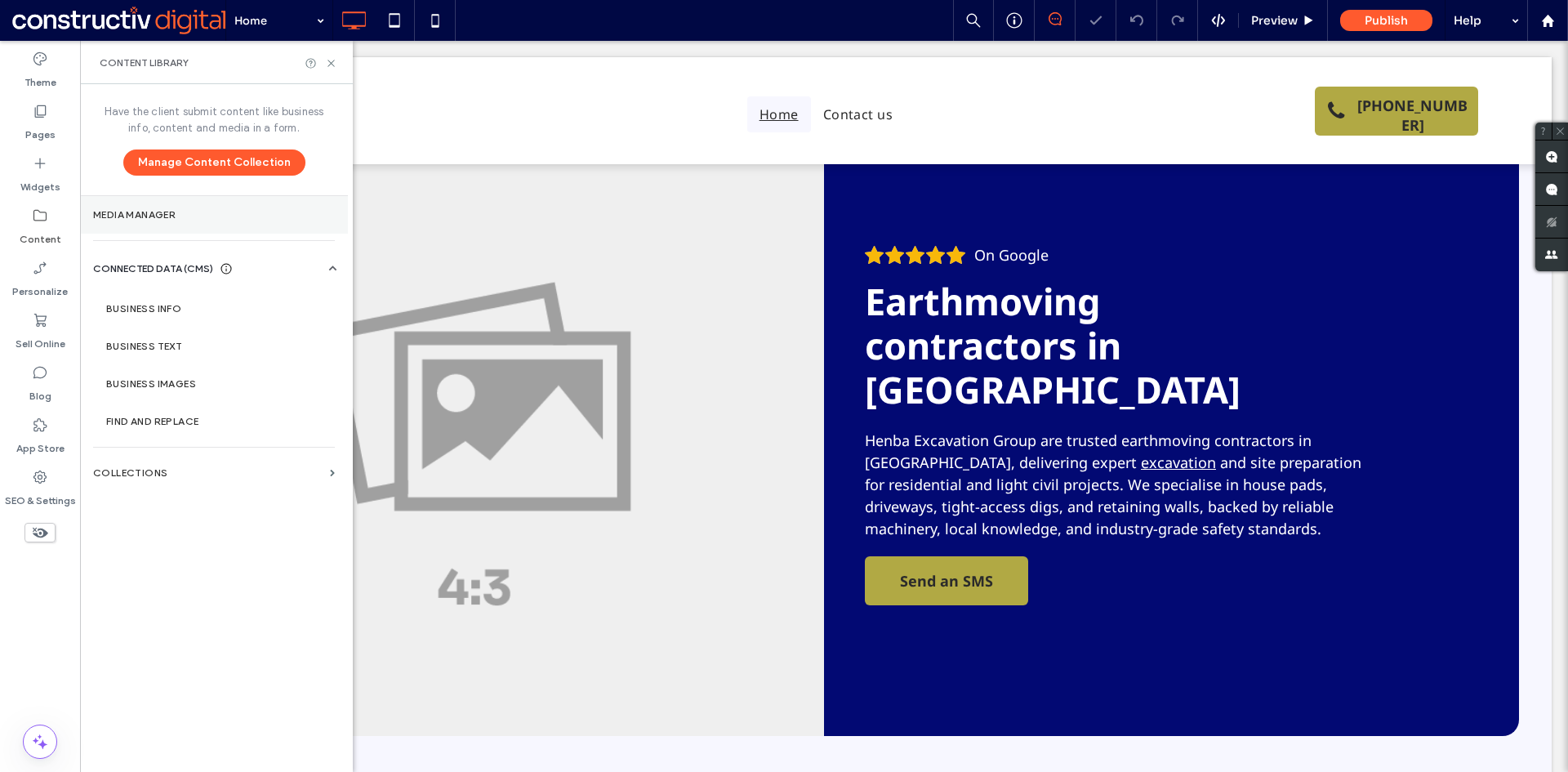
click at [163, 211] on label "Media Manager" at bounding box center [214, 214] width 241 height 11
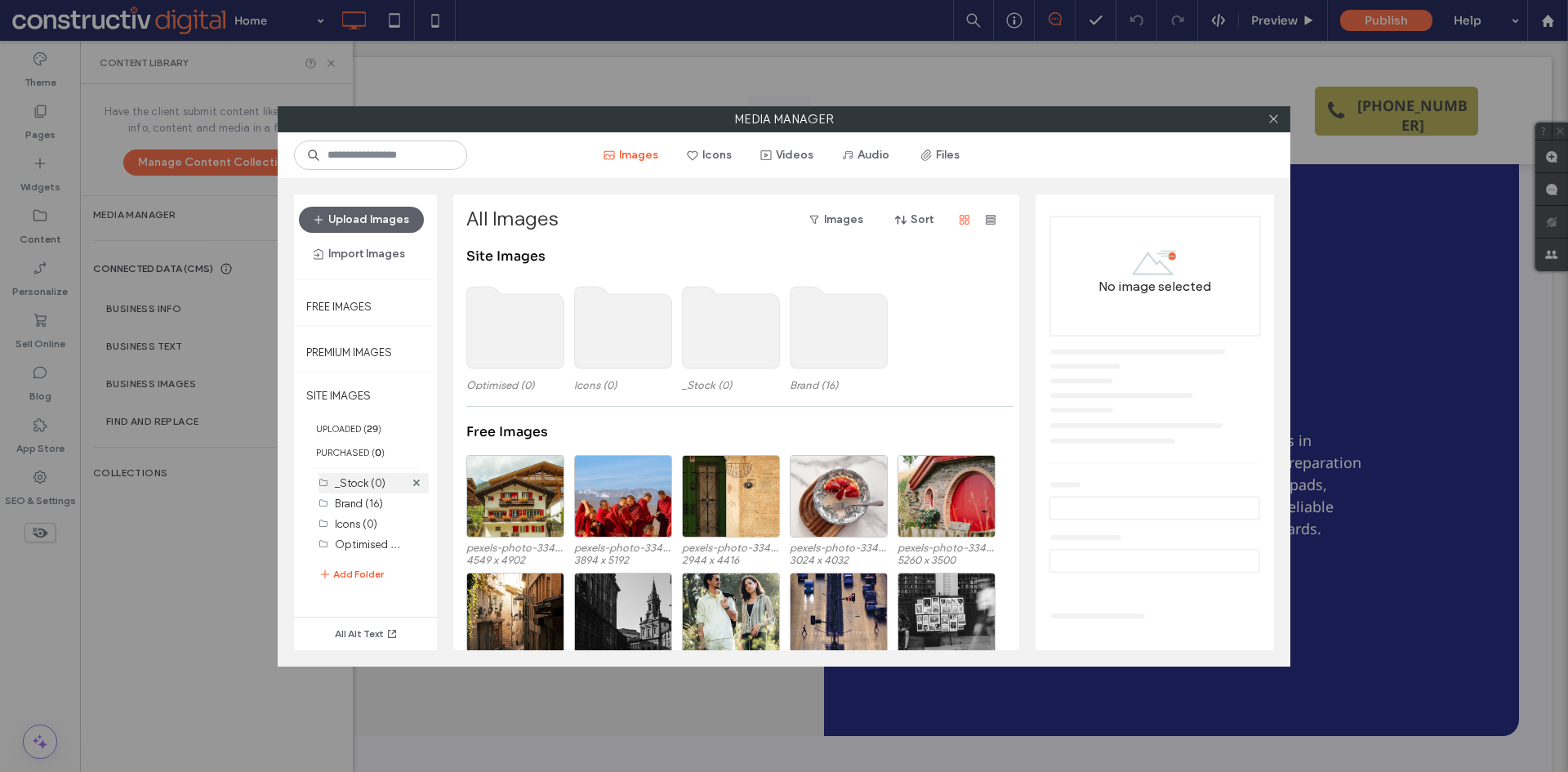
click at [365, 480] on label "_Stock (0)" at bounding box center [360, 483] width 51 height 12
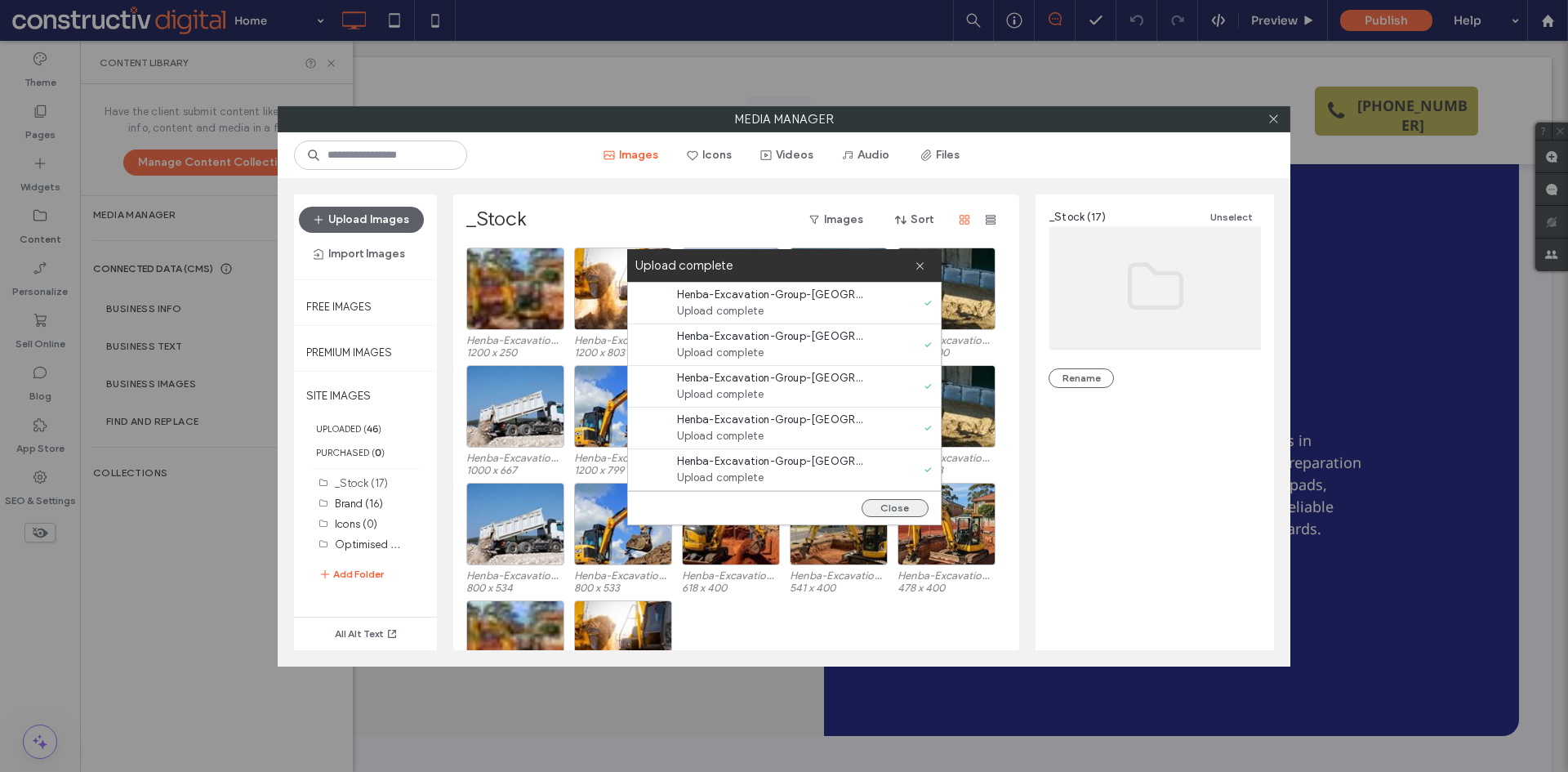
click at [894, 506] on button "Close" at bounding box center [895, 508] width 67 height 18
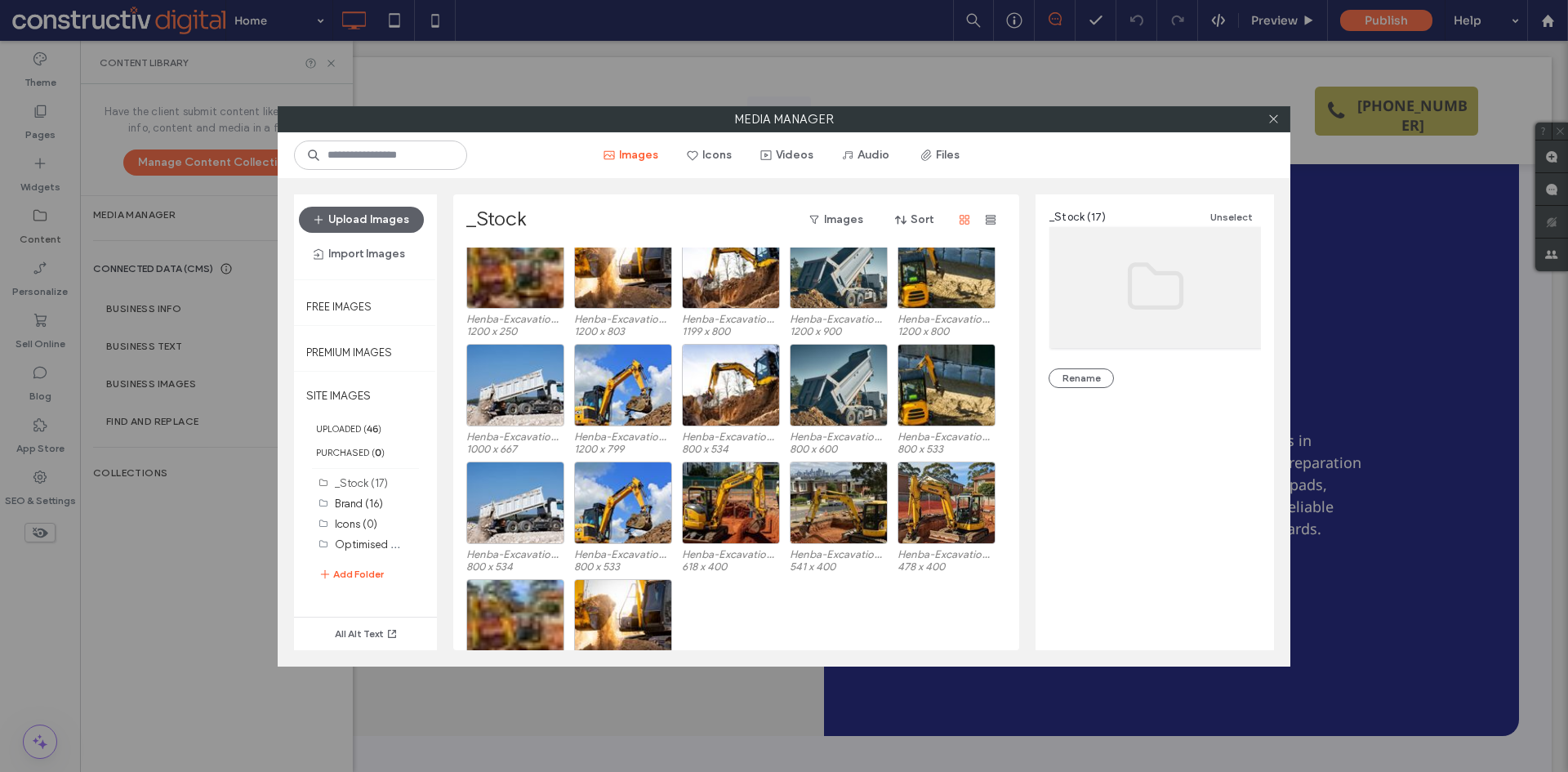
scroll to position [0, 0]
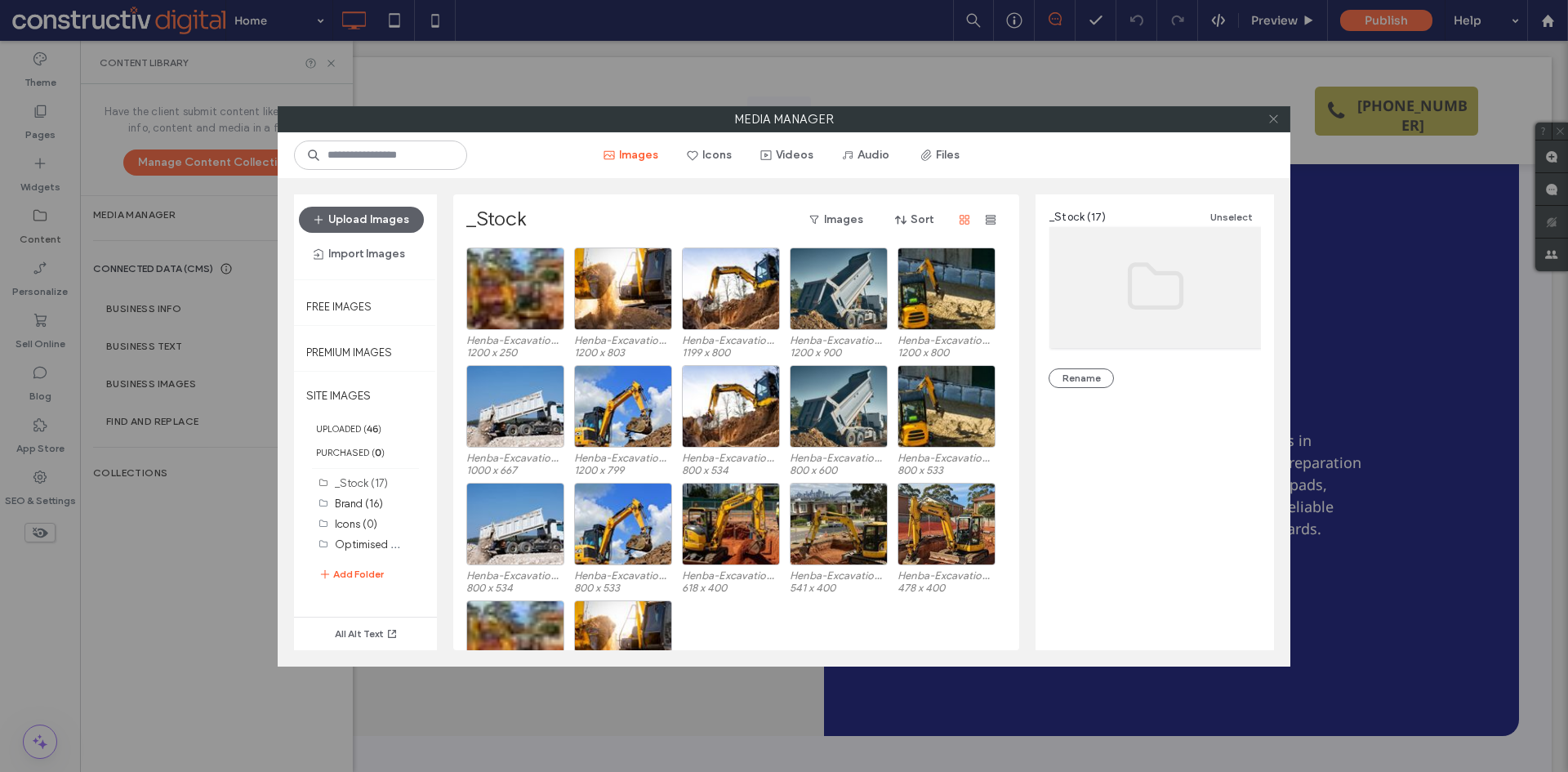
click at [1273, 115] on icon at bounding box center [1273, 119] width 12 height 12
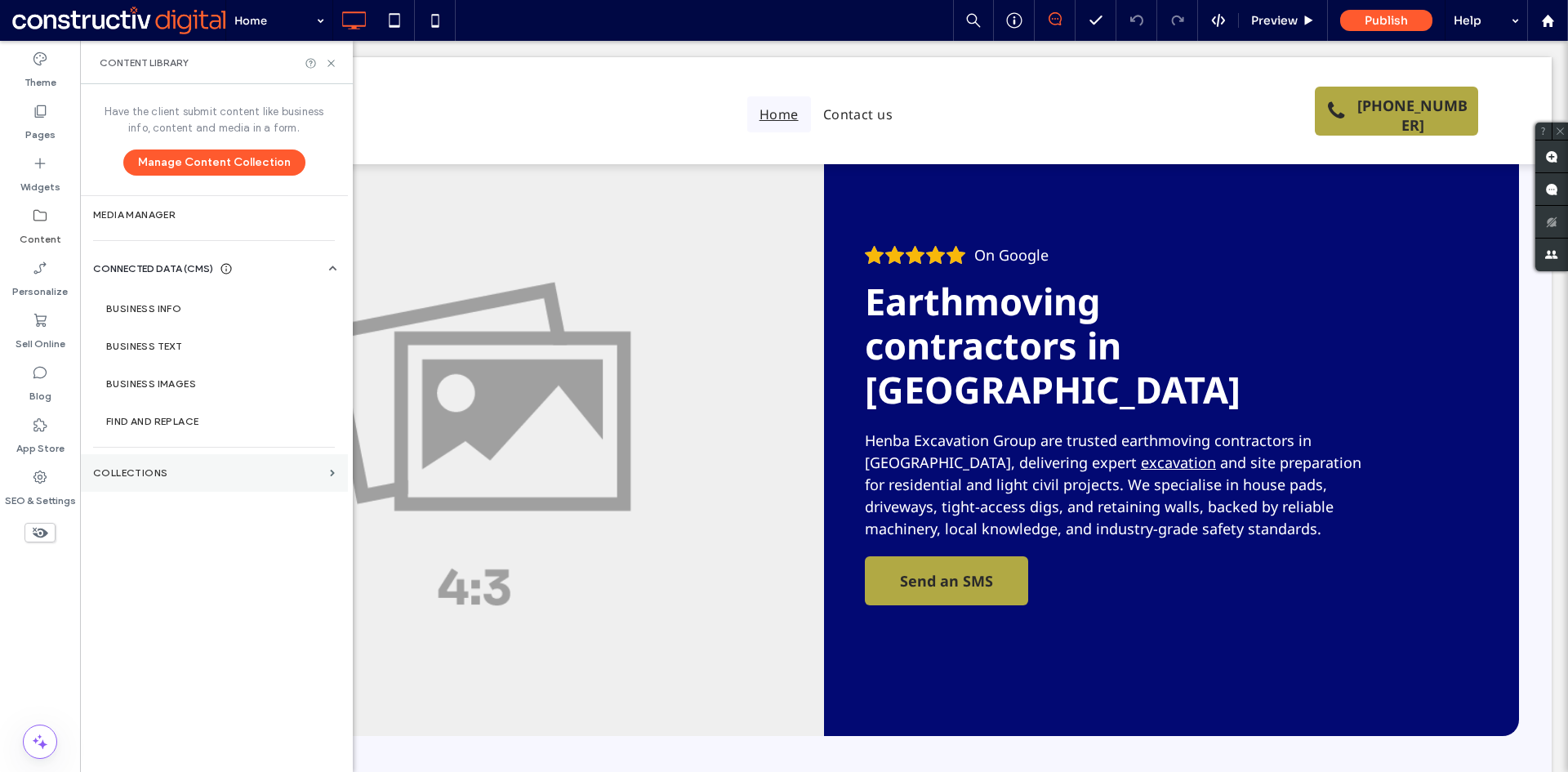
click at [122, 478] on label "Collections" at bounding box center [208, 472] width 230 height 11
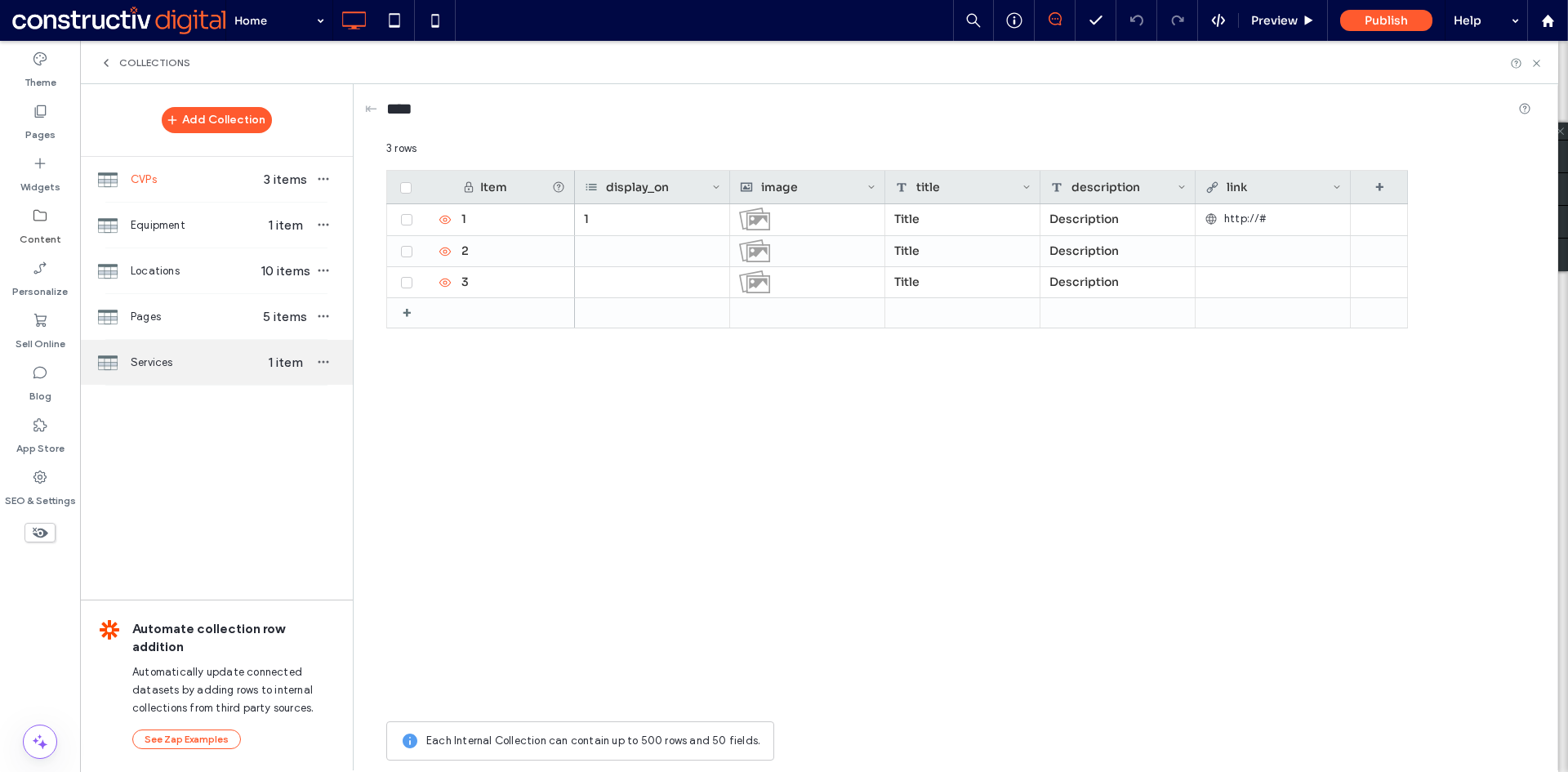
click at [153, 368] on span "Services" at bounding box center [194, 362] width 126 height 16
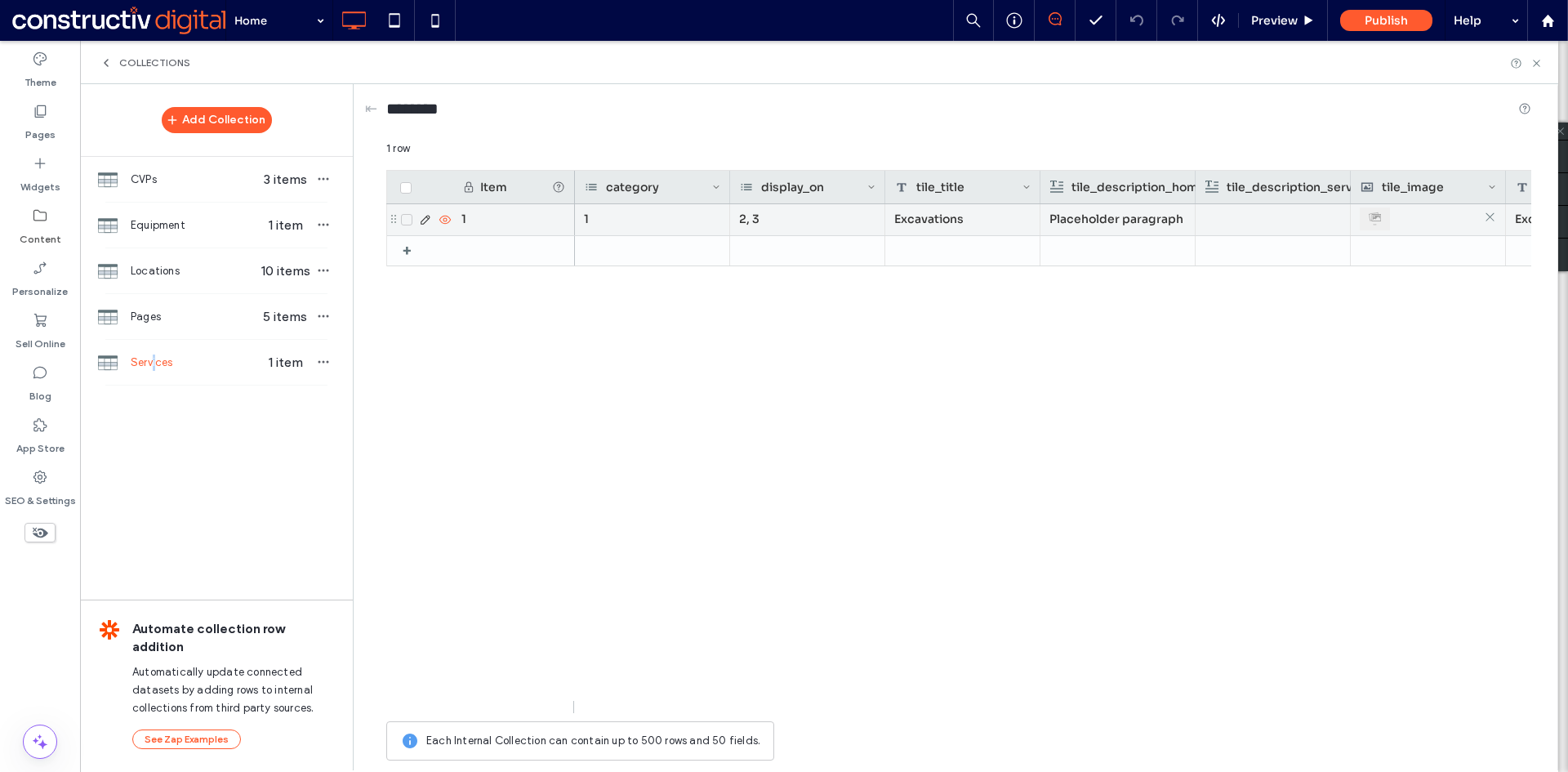
click at [1395, 222] on div at bounding box center [1428, 218] width 136 height 29
click at [1395, 222] on div at bounding box center [1428, 219] width 135 height 29
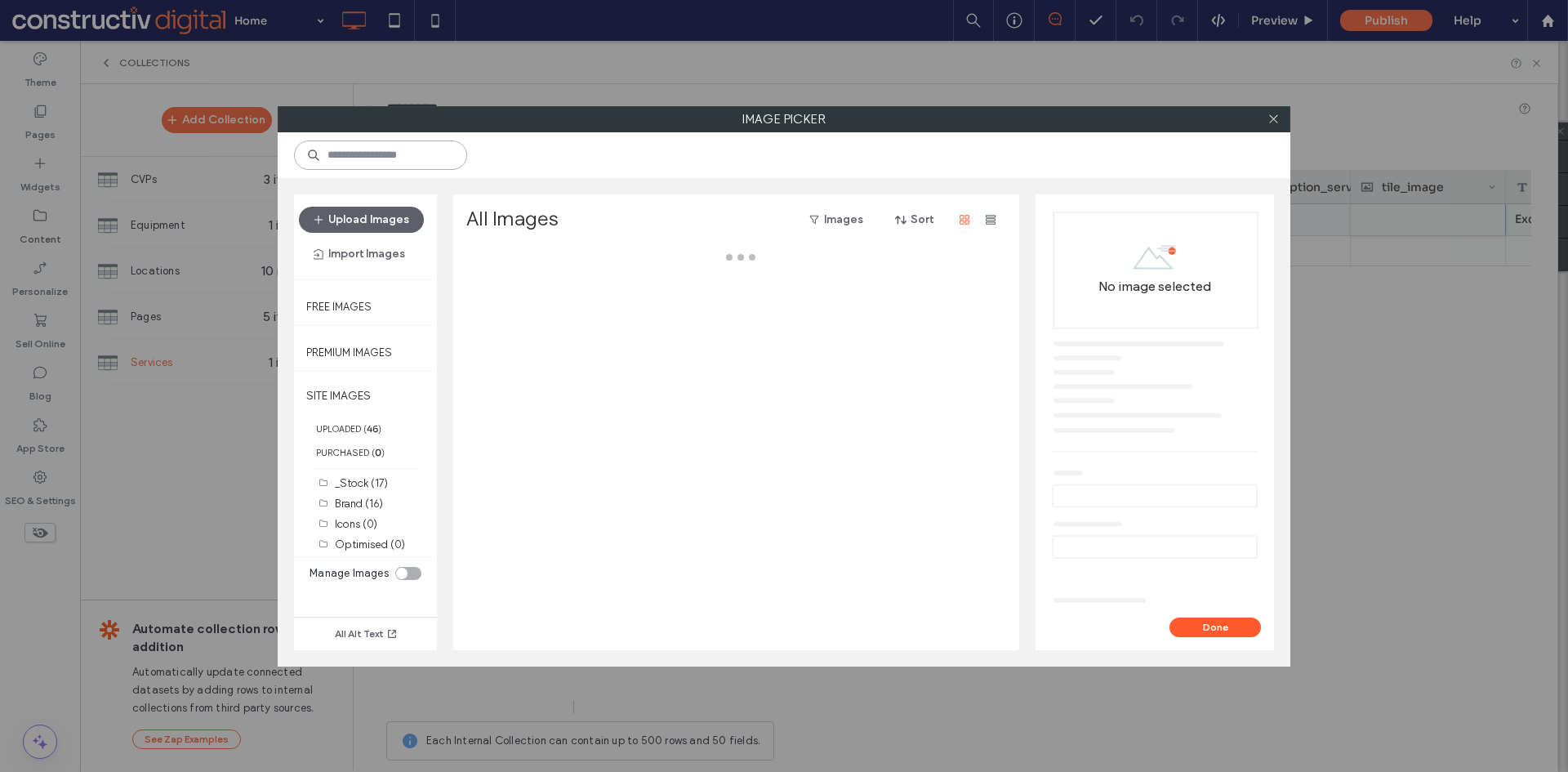
click at [400, 161] on input at bounding box center [380, 155] width 173 height 29
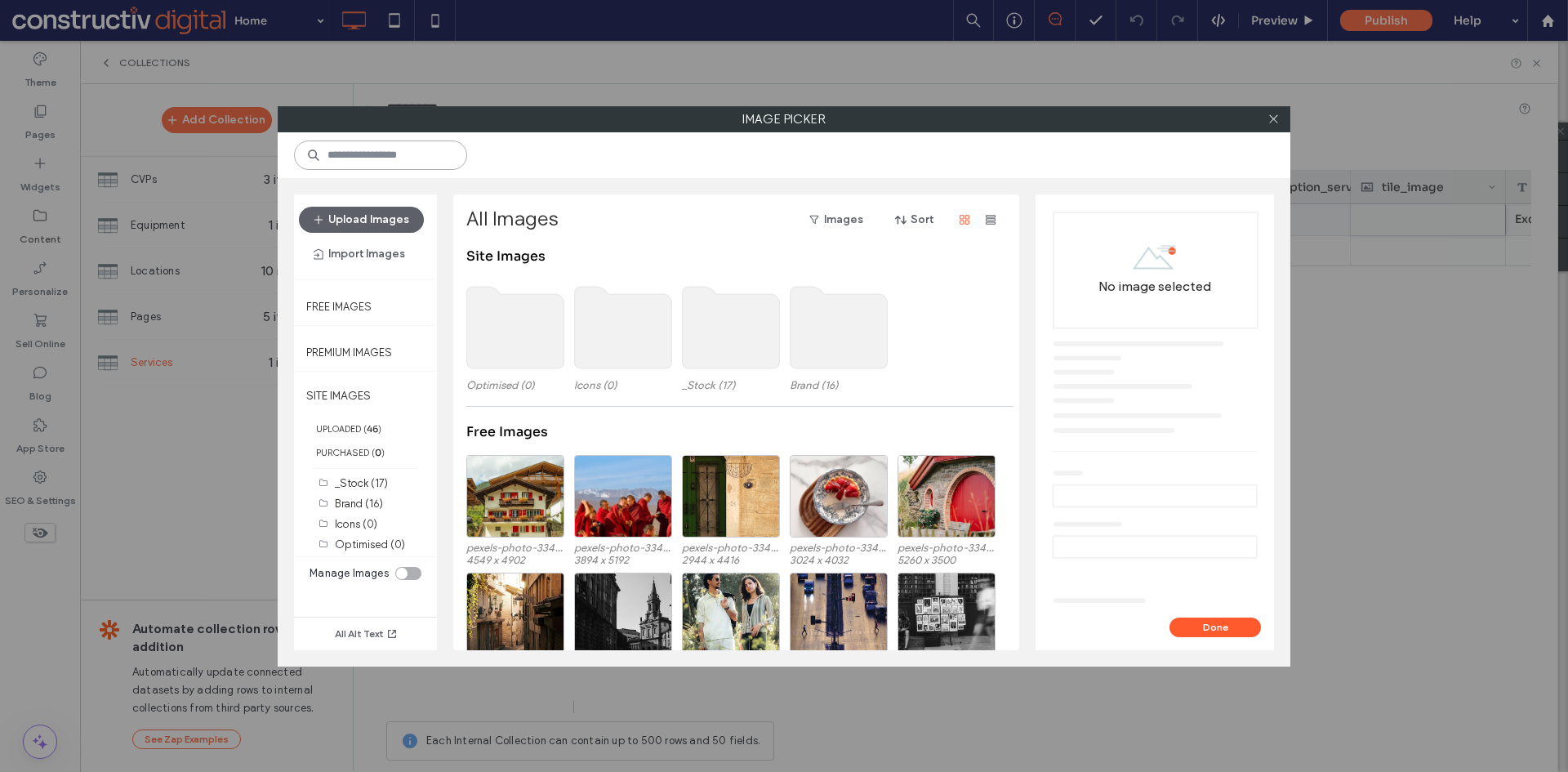
paste input "**********"
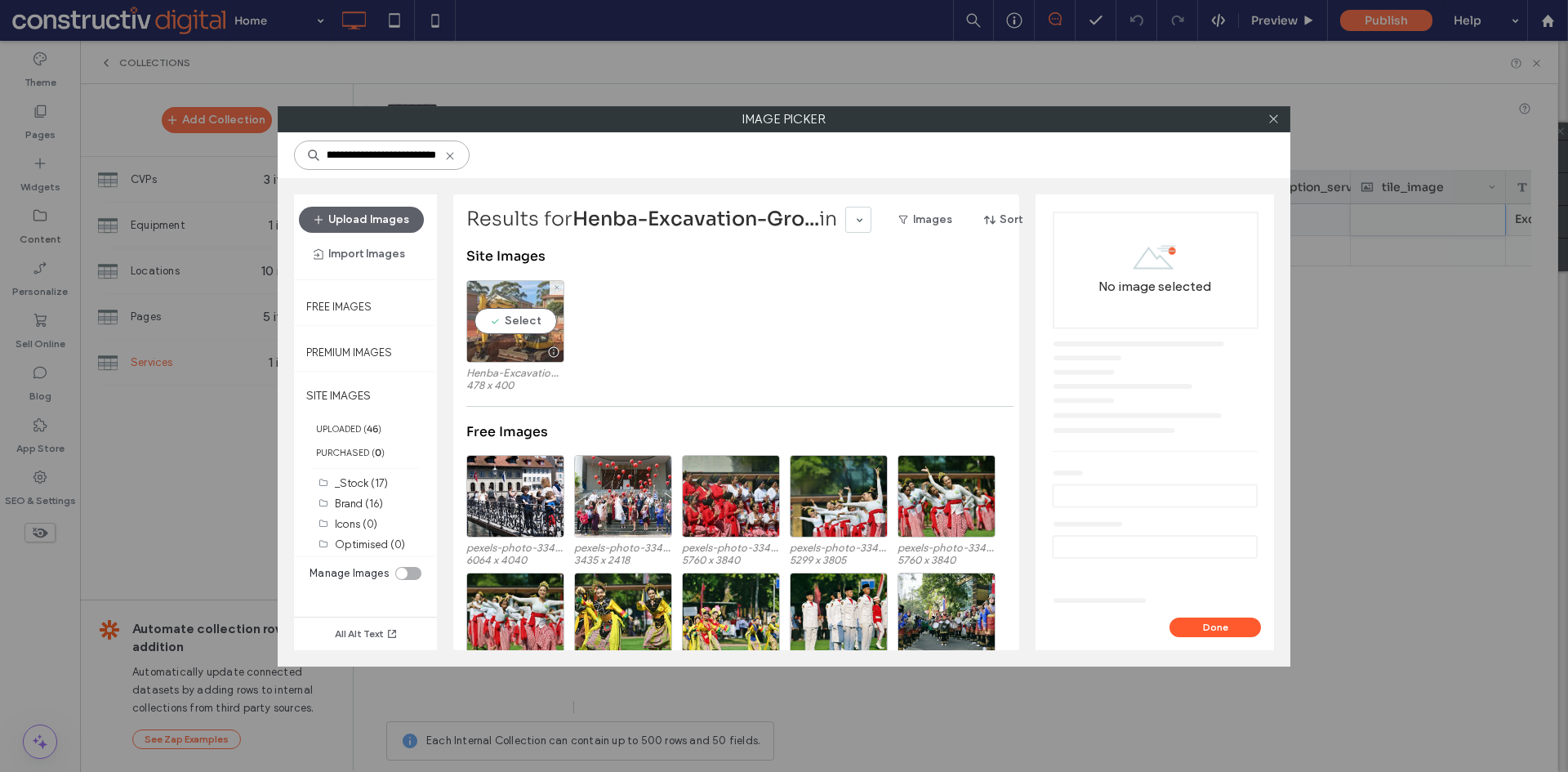
type input "**********"
click at [517, 326] on div "Select" at bounding box center [515, 321] width 98 height 82
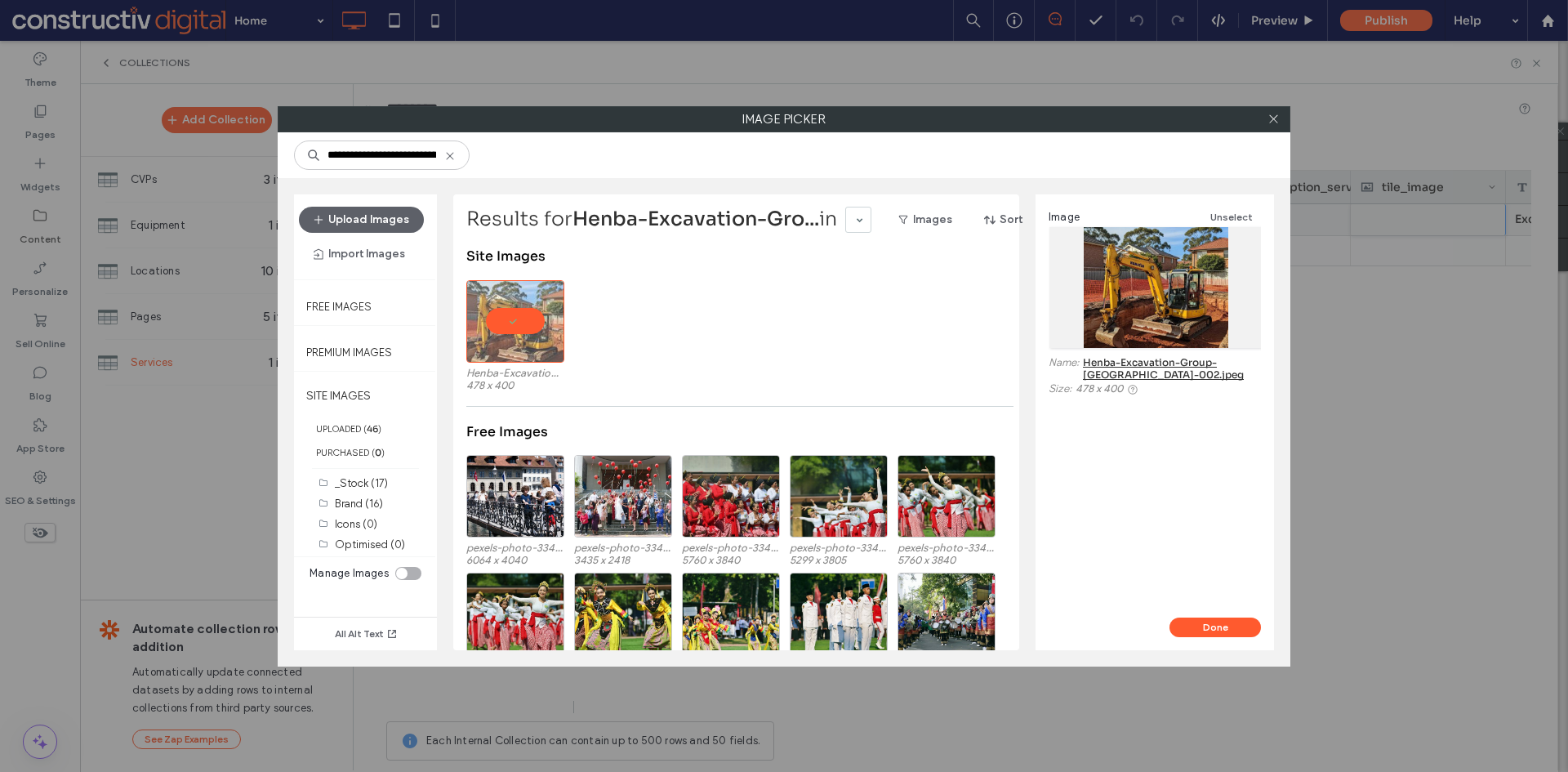
drag, startPoint x: 1231, startPoint y: 630, endPoint x: 1150, endPoint y: 564, distance: 104.5
click at [1231, 631] on button "Done" at bounding box center [1214, 627] width 92 height 20
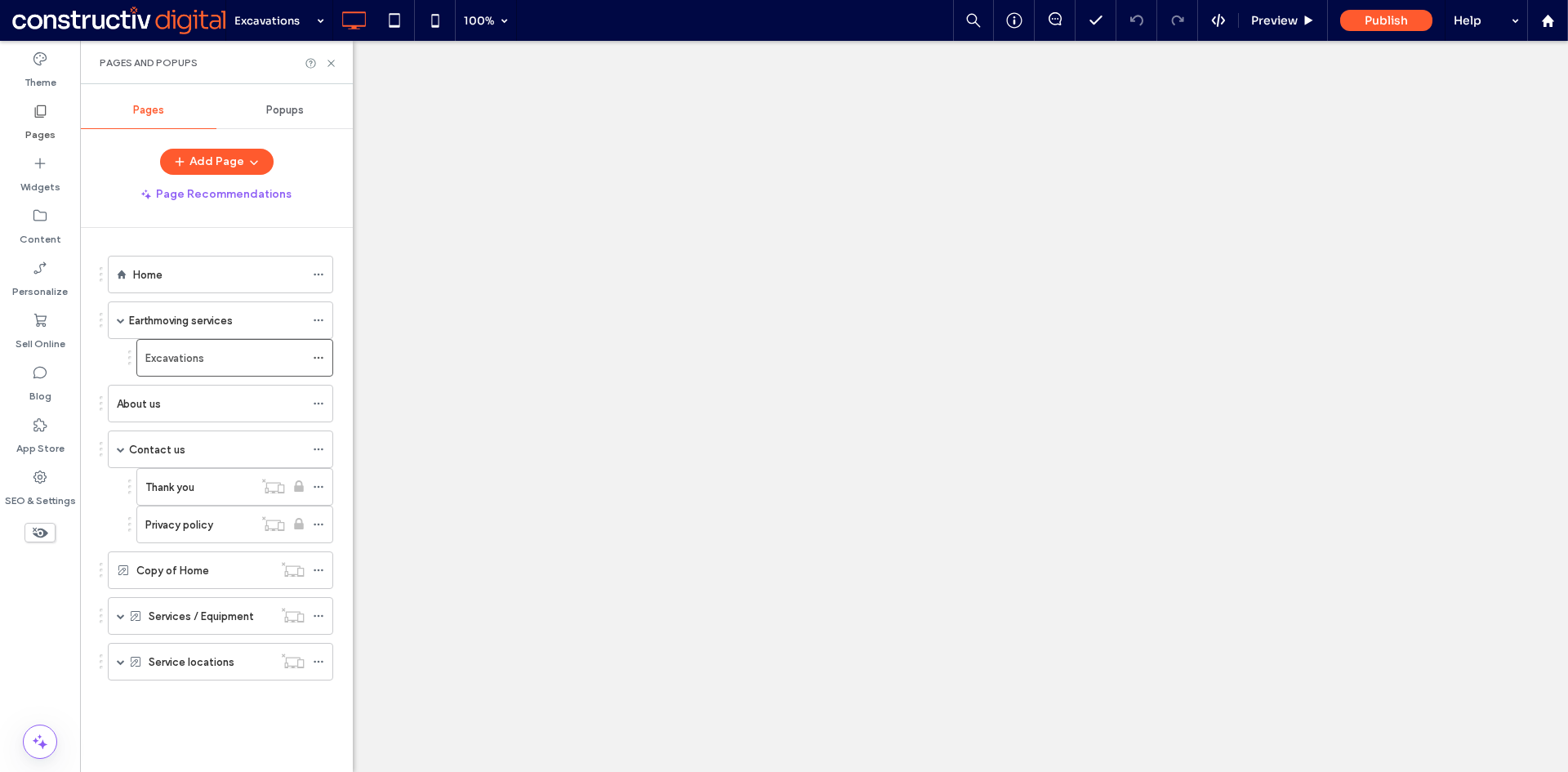
click at [160, 270] on label "Home" at bounding box center [147, 274] width 29 height 28
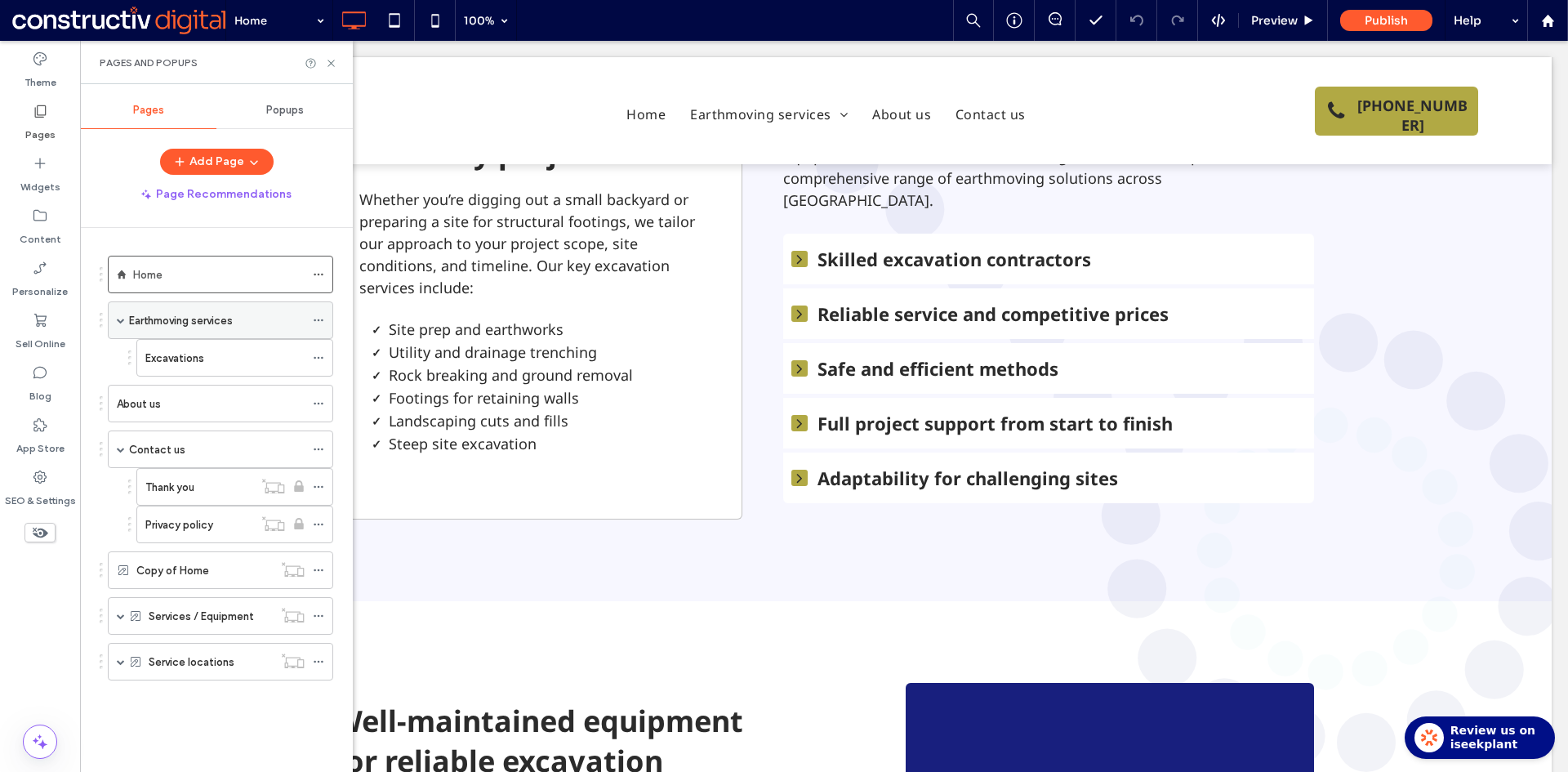
click at [196, 319] on label "Earthmoving services" at bounding box center [181, 320] width 104 height 28
click at [332, 63] on use at bounding box center [331, 63] width 7 height 7
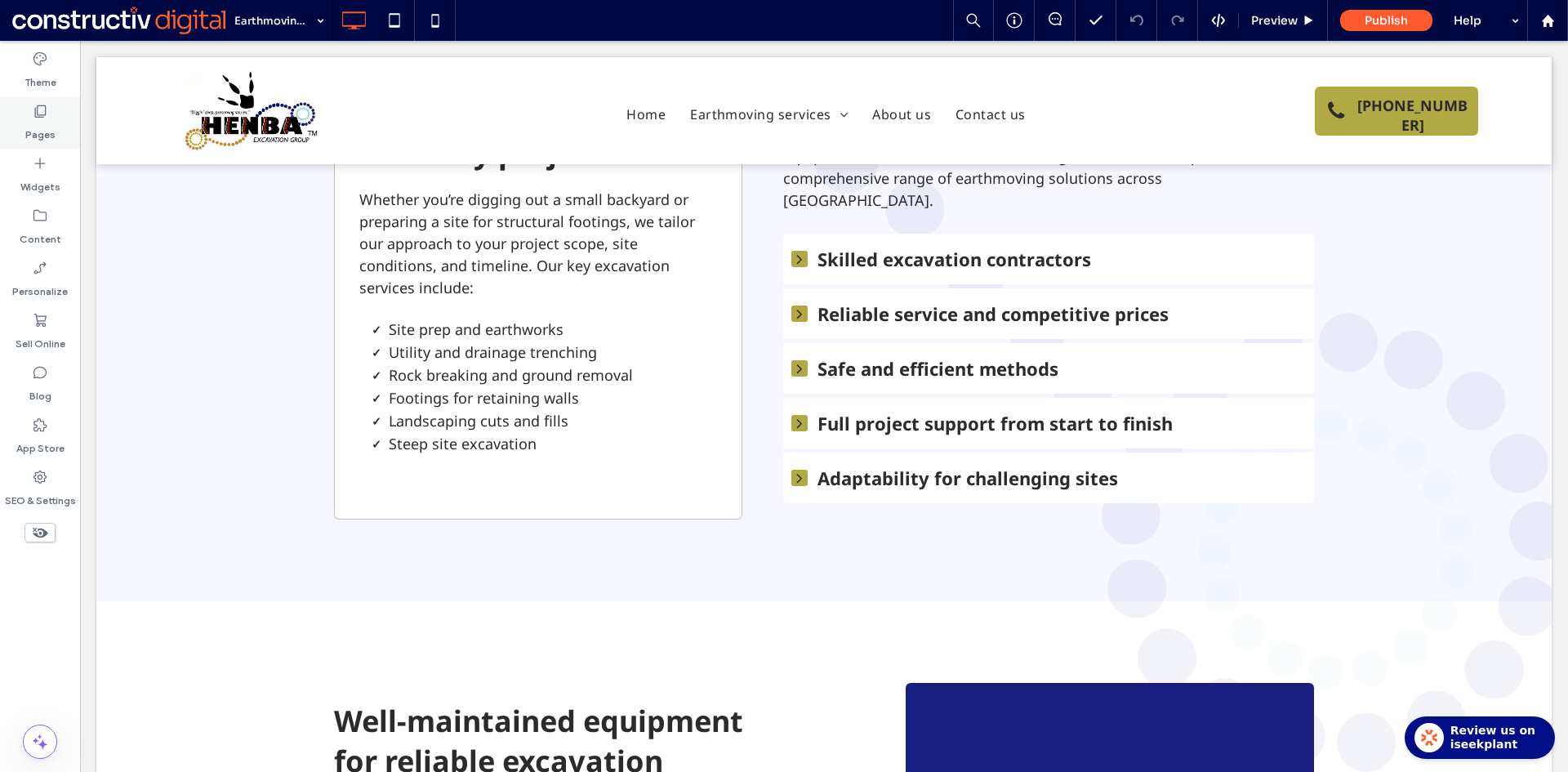
click at [27, 123] on label "Pages" at bounding box center [40, 130] width 30 height 23
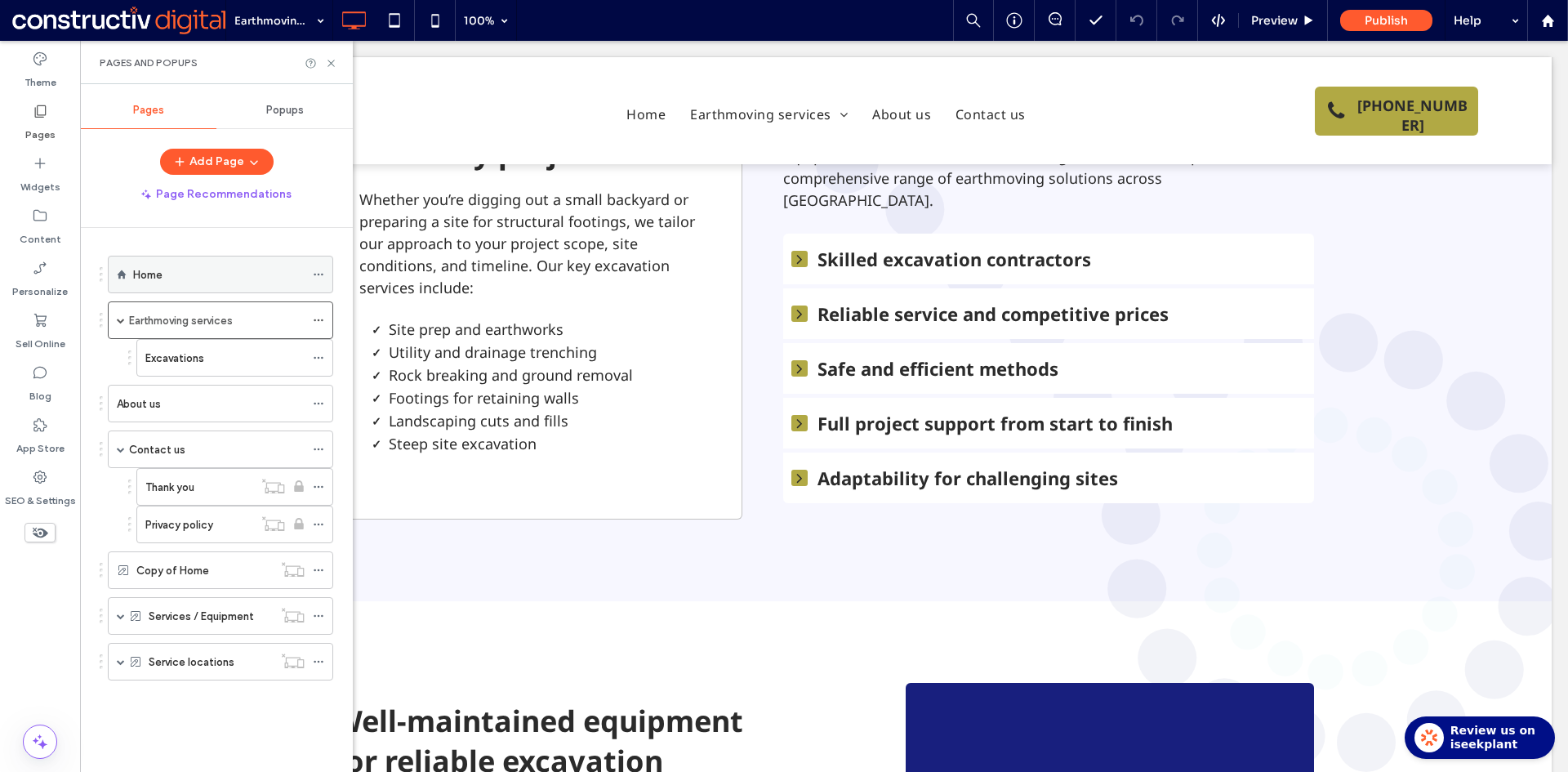
click at [150, 273] on label "Home" at bounding box center [147, 274] width 29 height 28
click at [335, 60] on icon at bounding box center [331, 63] width 12 height 12
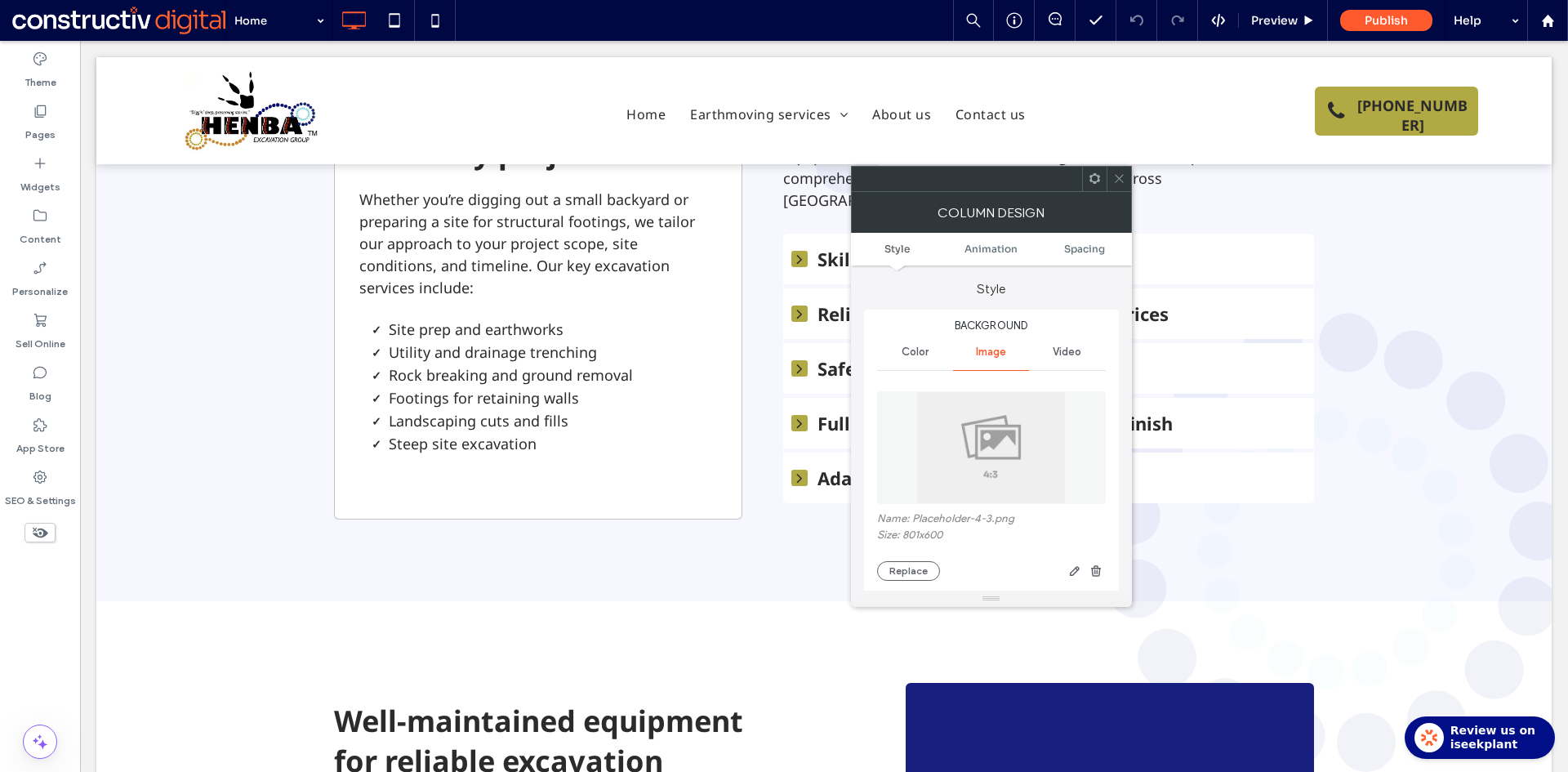
click at [996, 459] on img at bounding box center [991, 448] width 150 height 113
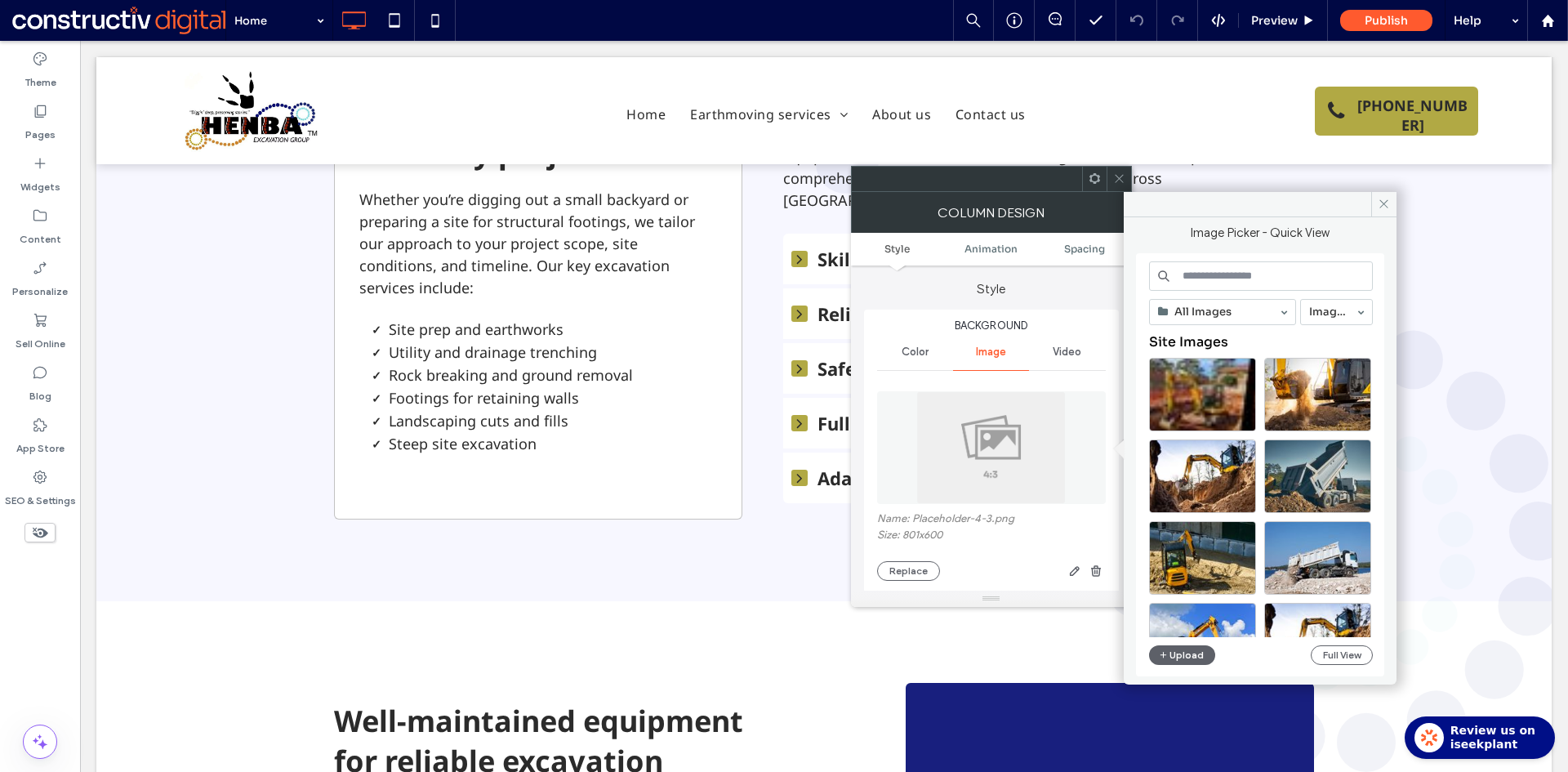
drag, startPoint x: 1220, startPoint y: 278, endPoint x: 1311, endPoint y: 295, distance: 92.6
click at [1221, 278] on input at bounding box center [1261, 276] width 224 height 29
paste input "**********"
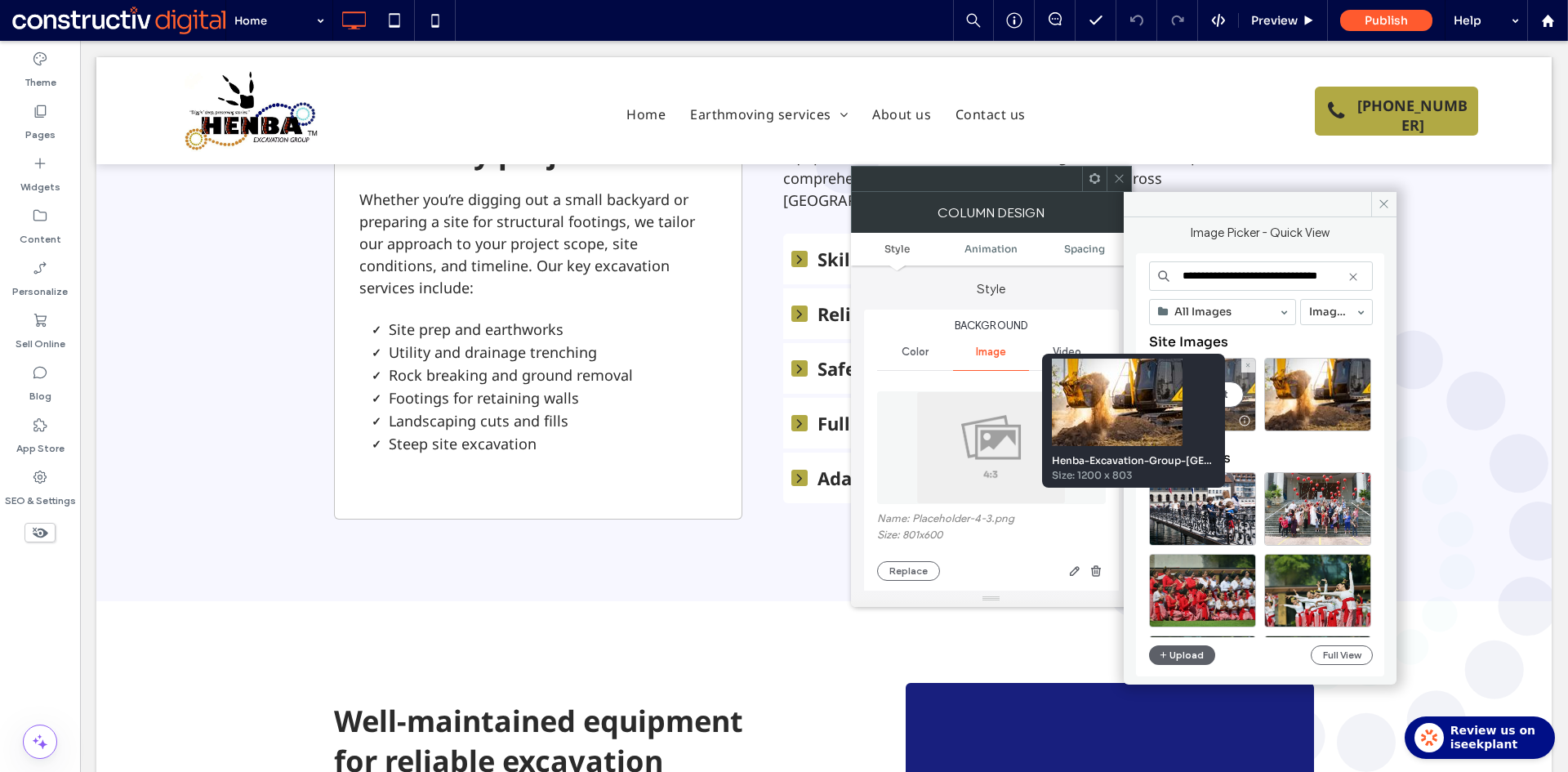
type input "**********"
click at [1243, 414] on div at bounding box center [1245, 420] width 21 height 13
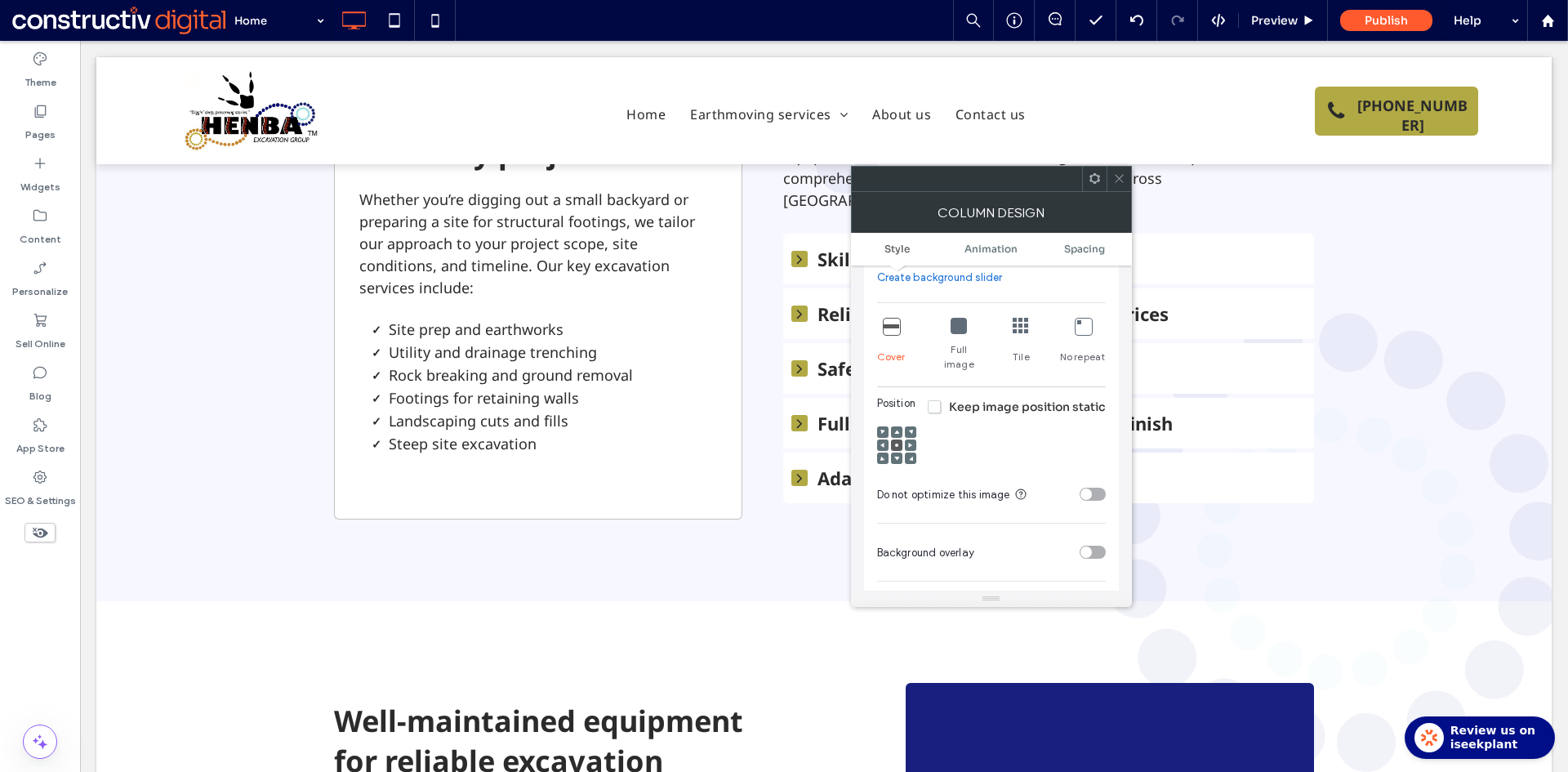
scroll to position [164, 0]
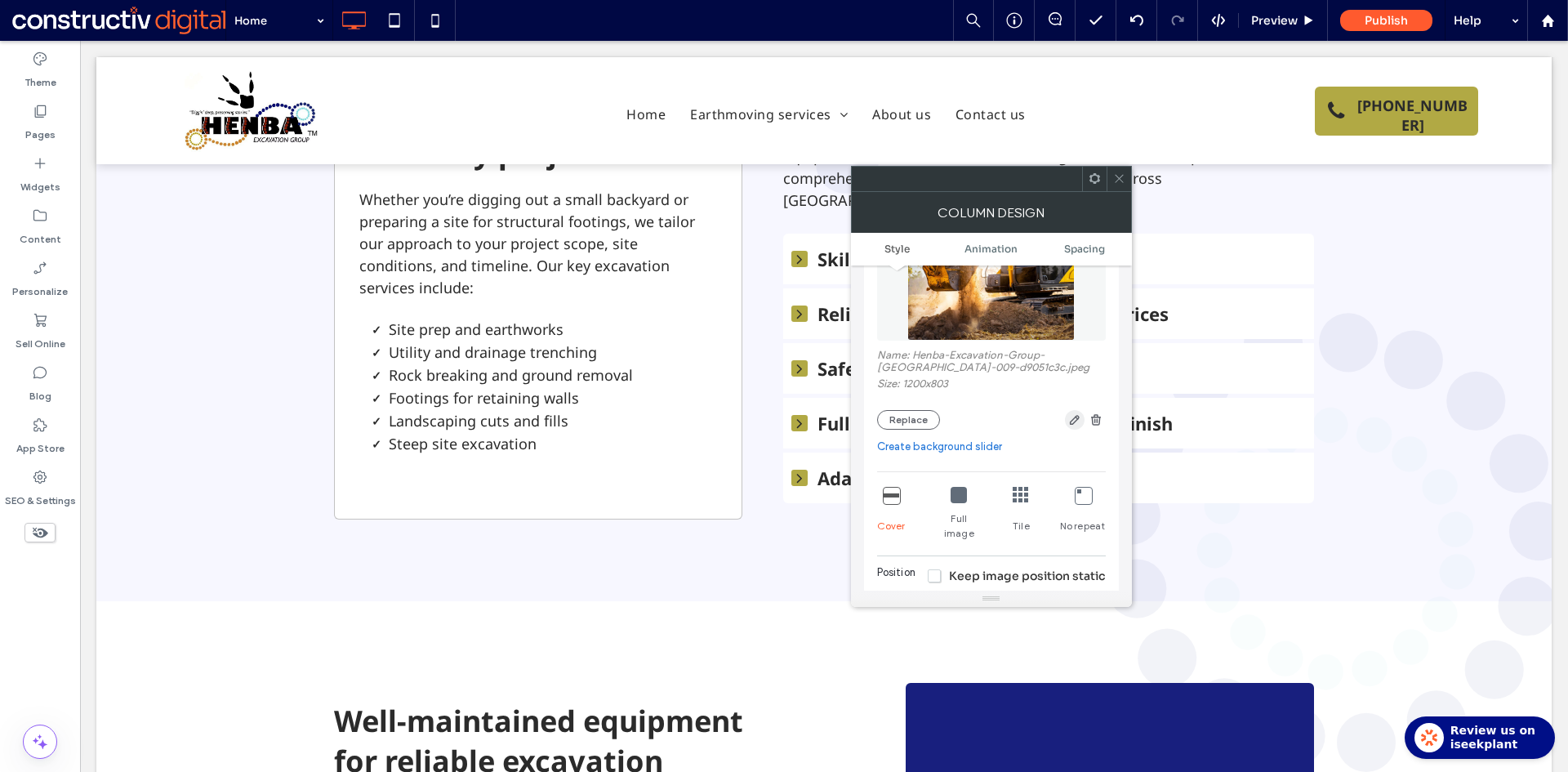
click at [1070, 421] on icon "button" at bounding box center [1074, 419] width 13 height 13
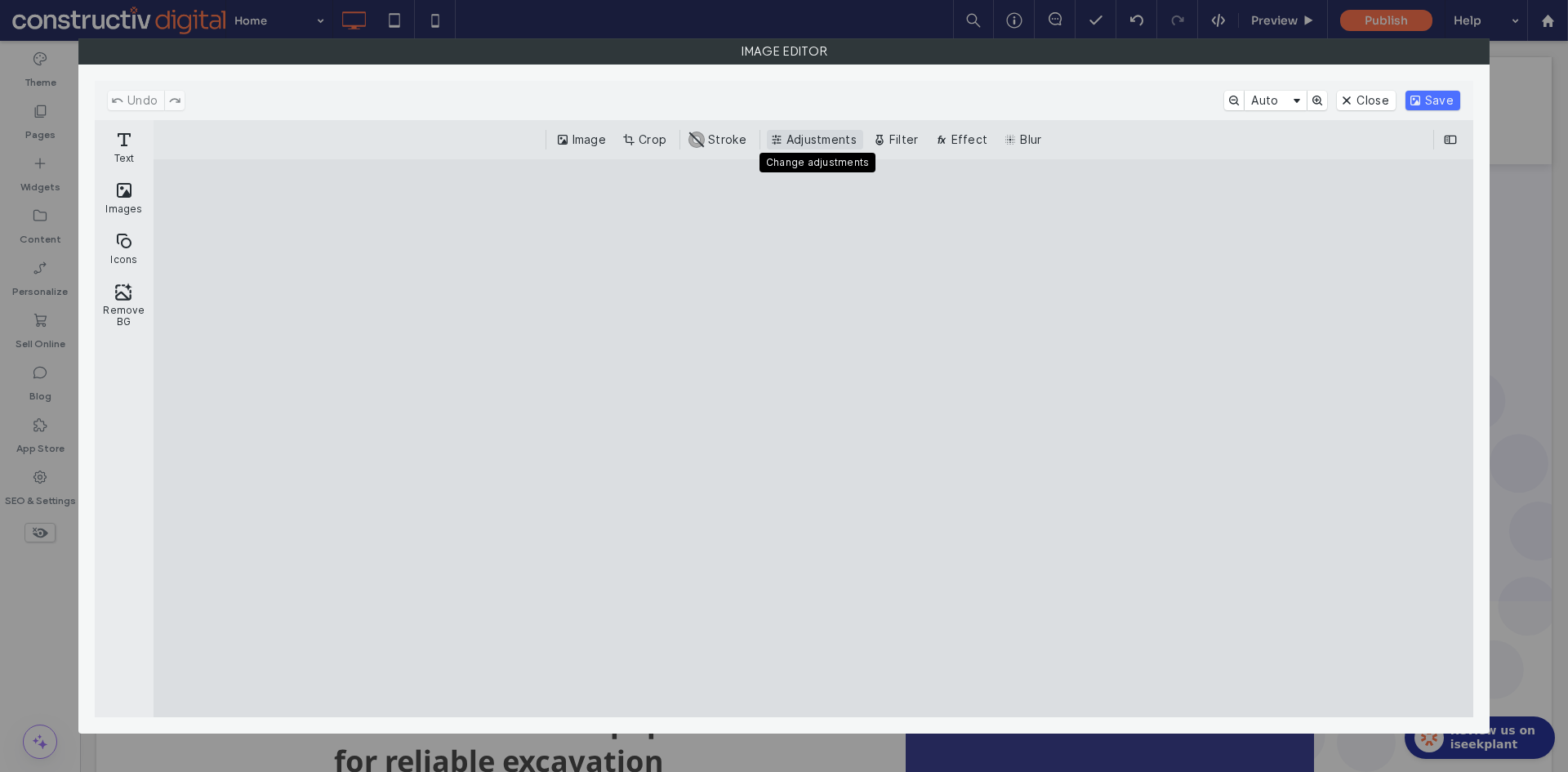
click at [833, 139] on button "Adjustments" at bounding box center [814, 140] width 97 height 20
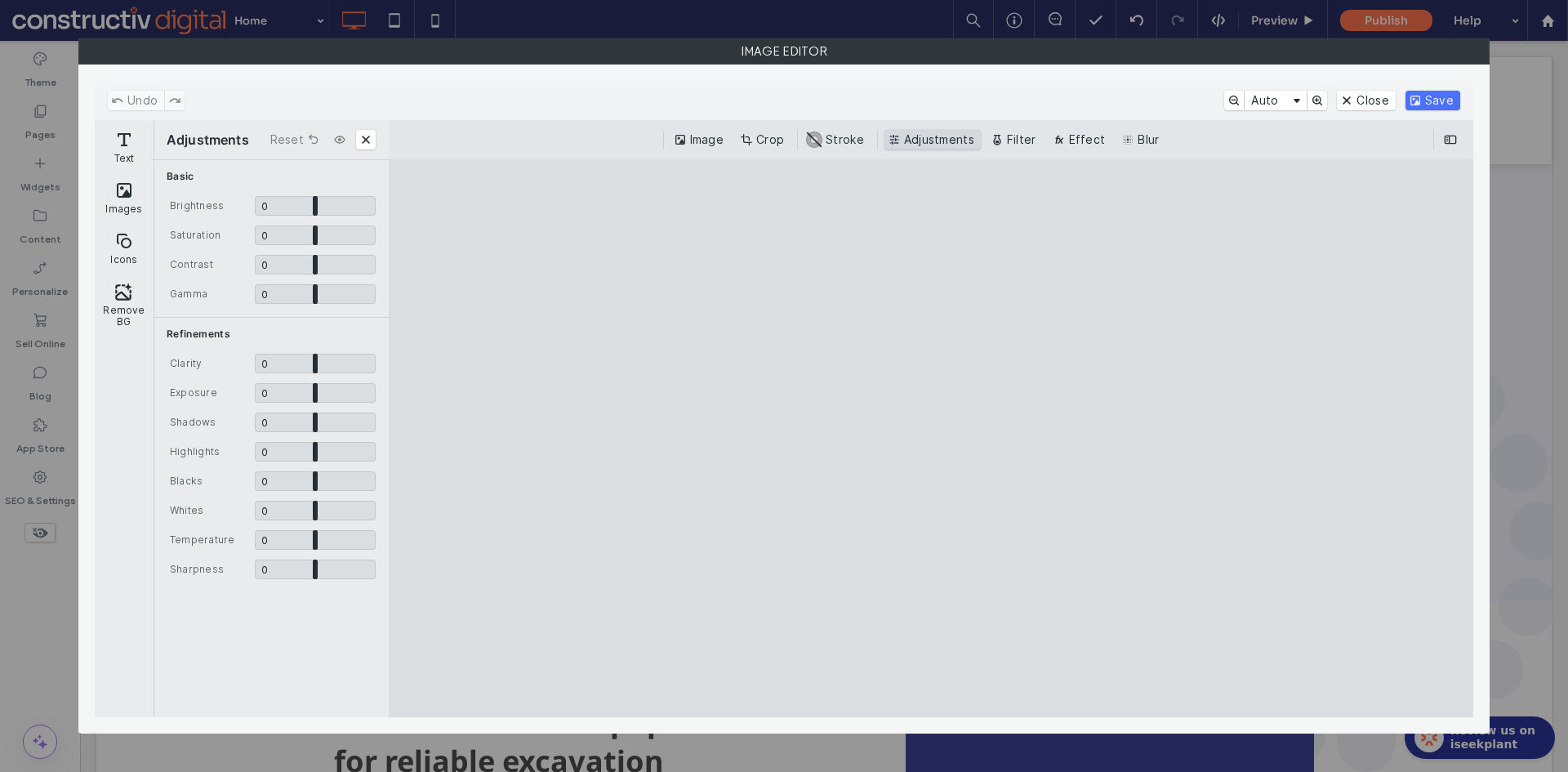
click at [917, 141] on button "Adjustments" at bounding box center [933, 140] width 97 height 20
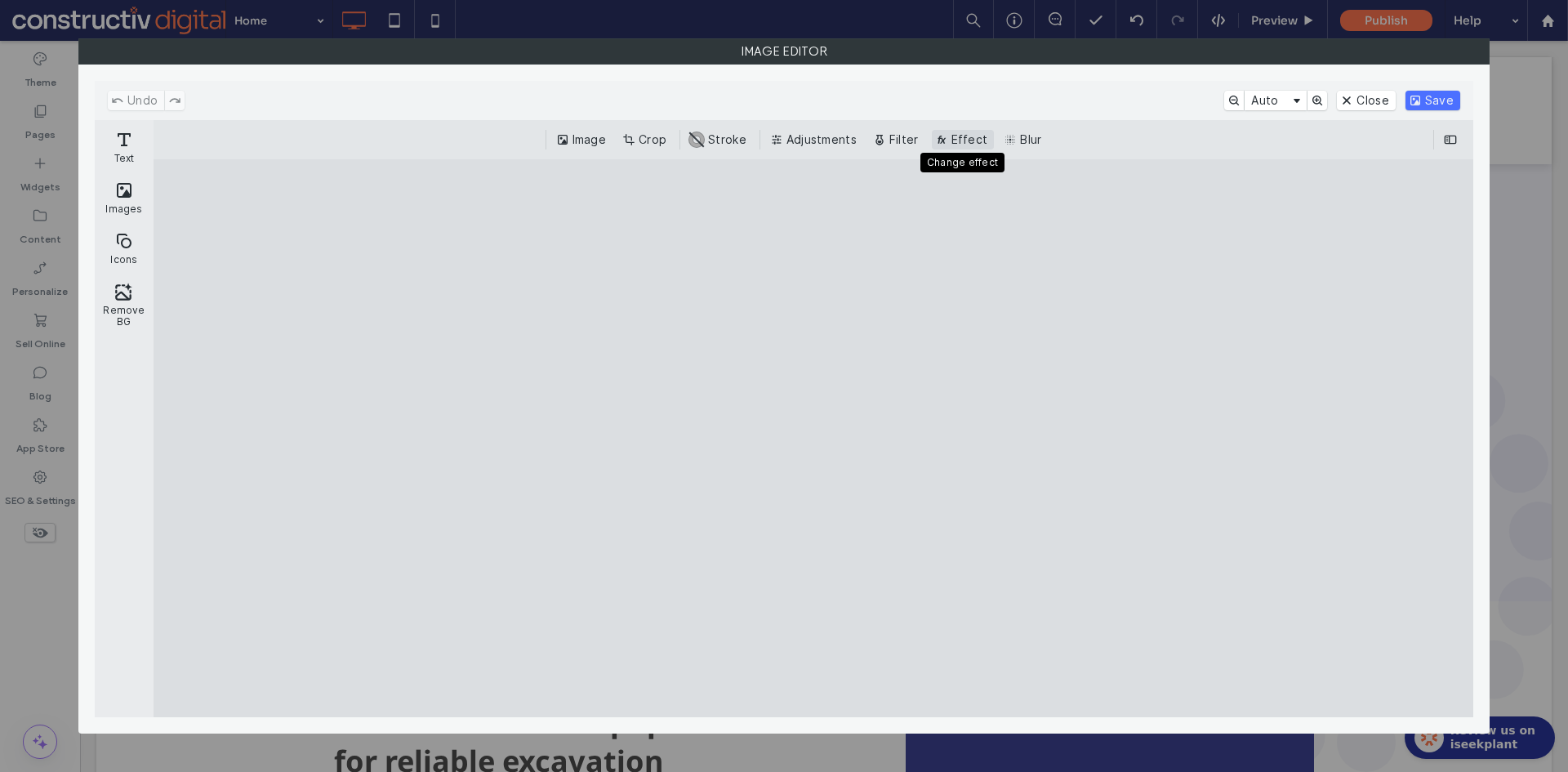
click at [964, 141] on button "Effect" at bounding box center [963, 140] width 63 height 20
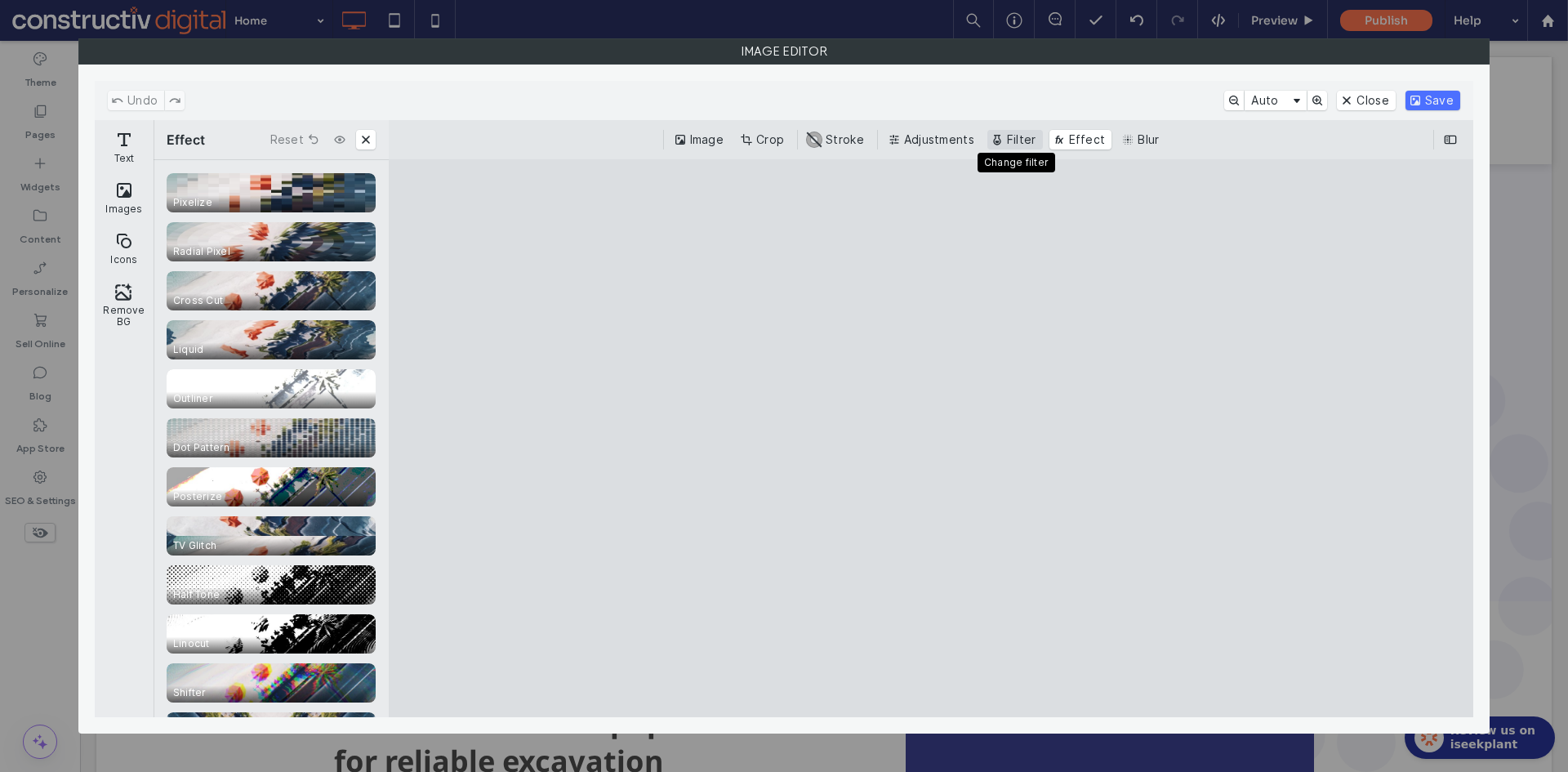
click at [1009, 135] on button "Filter" at bounding box center [1015, 140] width 56 height 20
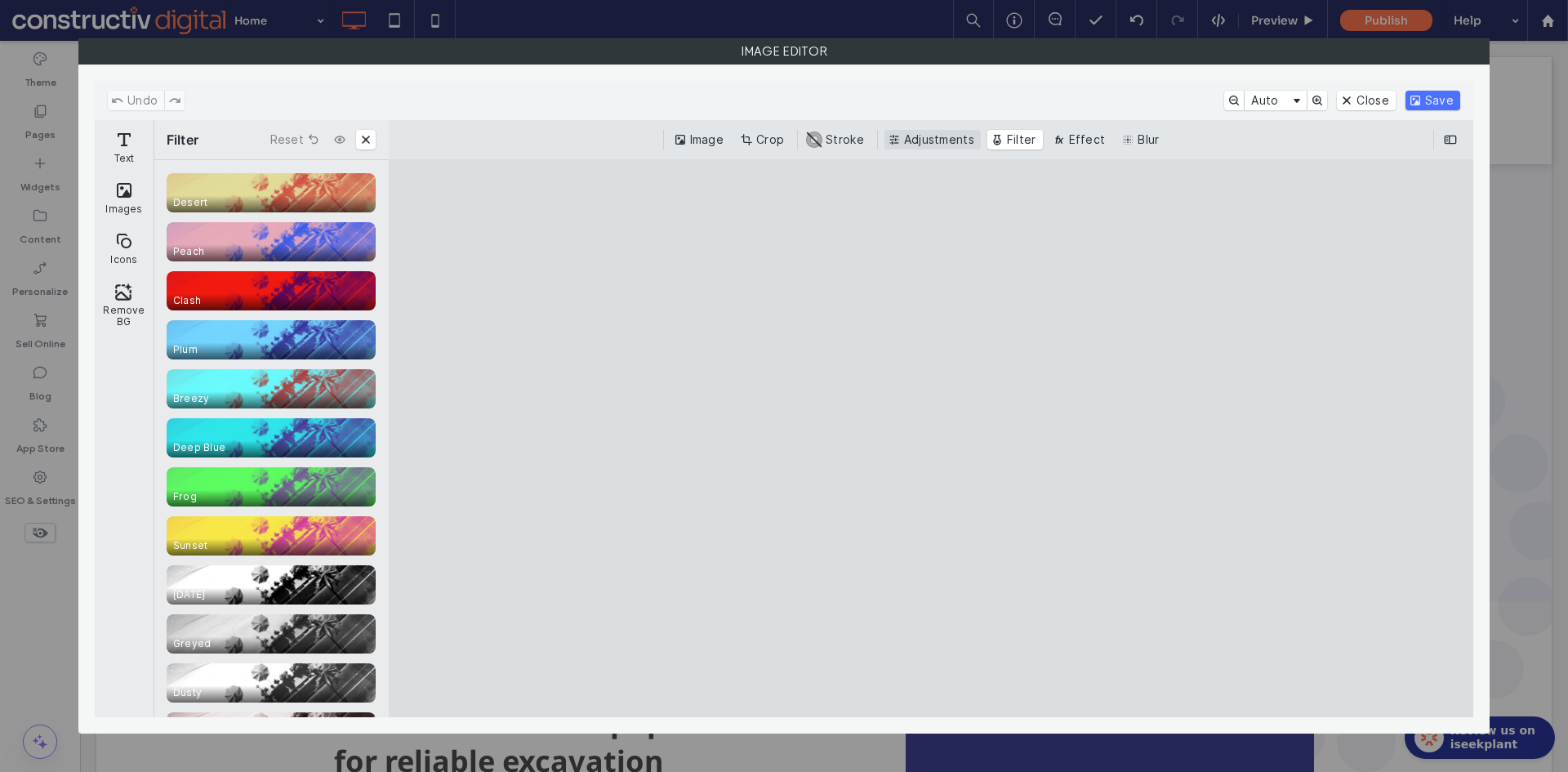
click at [925, 142] on button "Adjustments" at bounding box center [933, 140] width 97 height 20
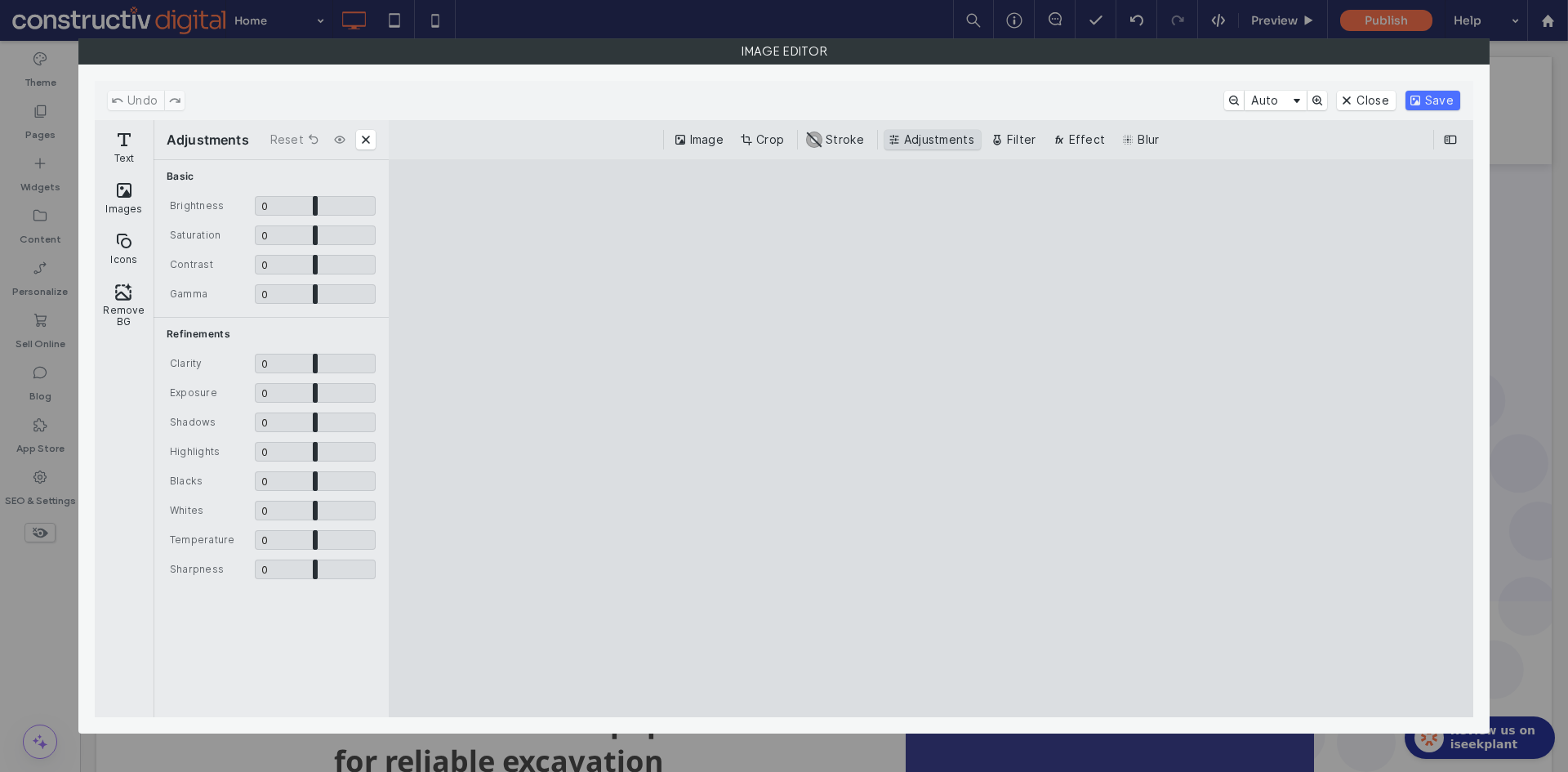
click at [930, 139] on button "Adjustments" at bounding box center [933, 140] width 97 height 20
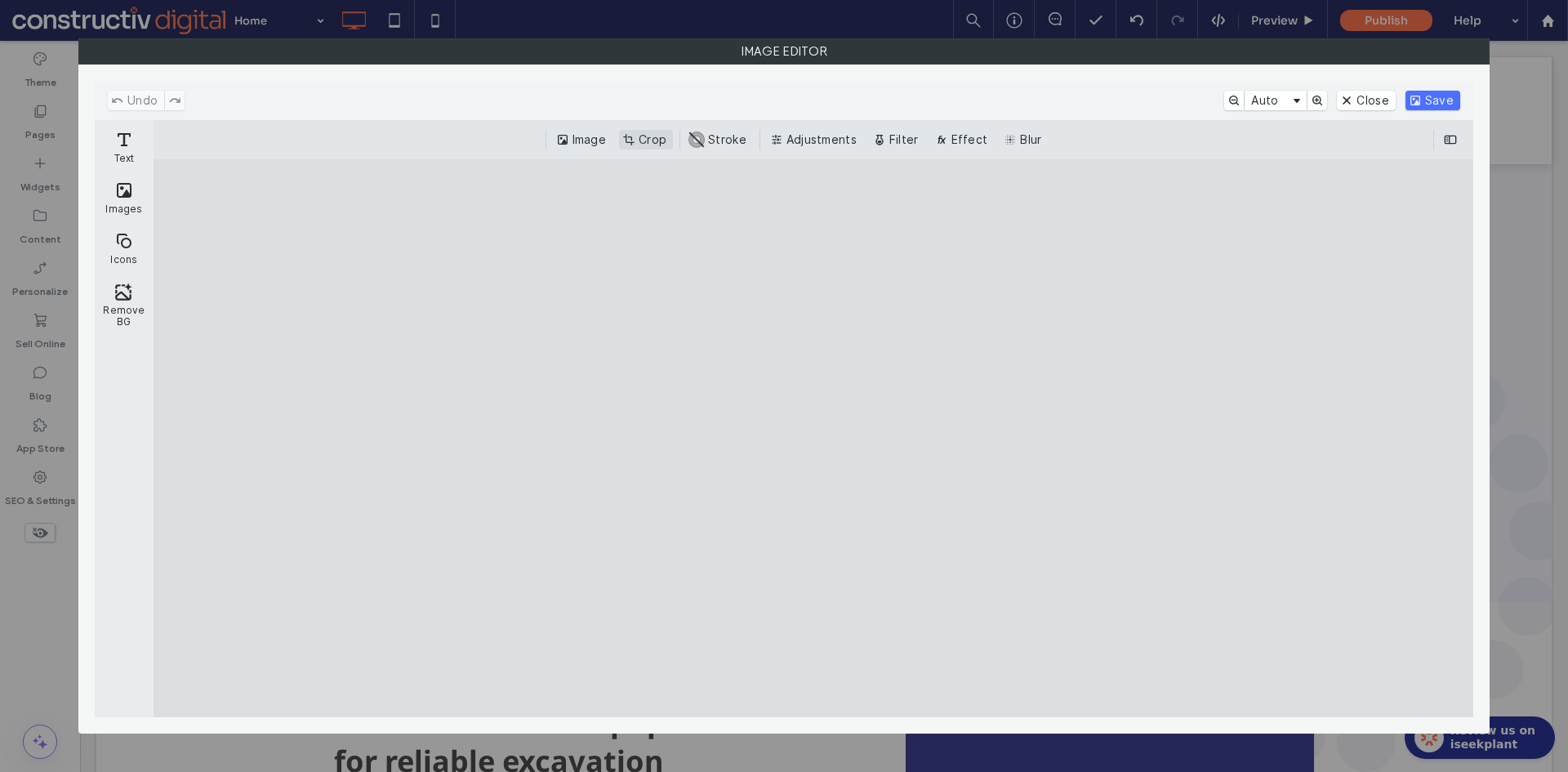
click at [649, 141] on button "Crop" at bounding box center [646, 140] width 54 height 20
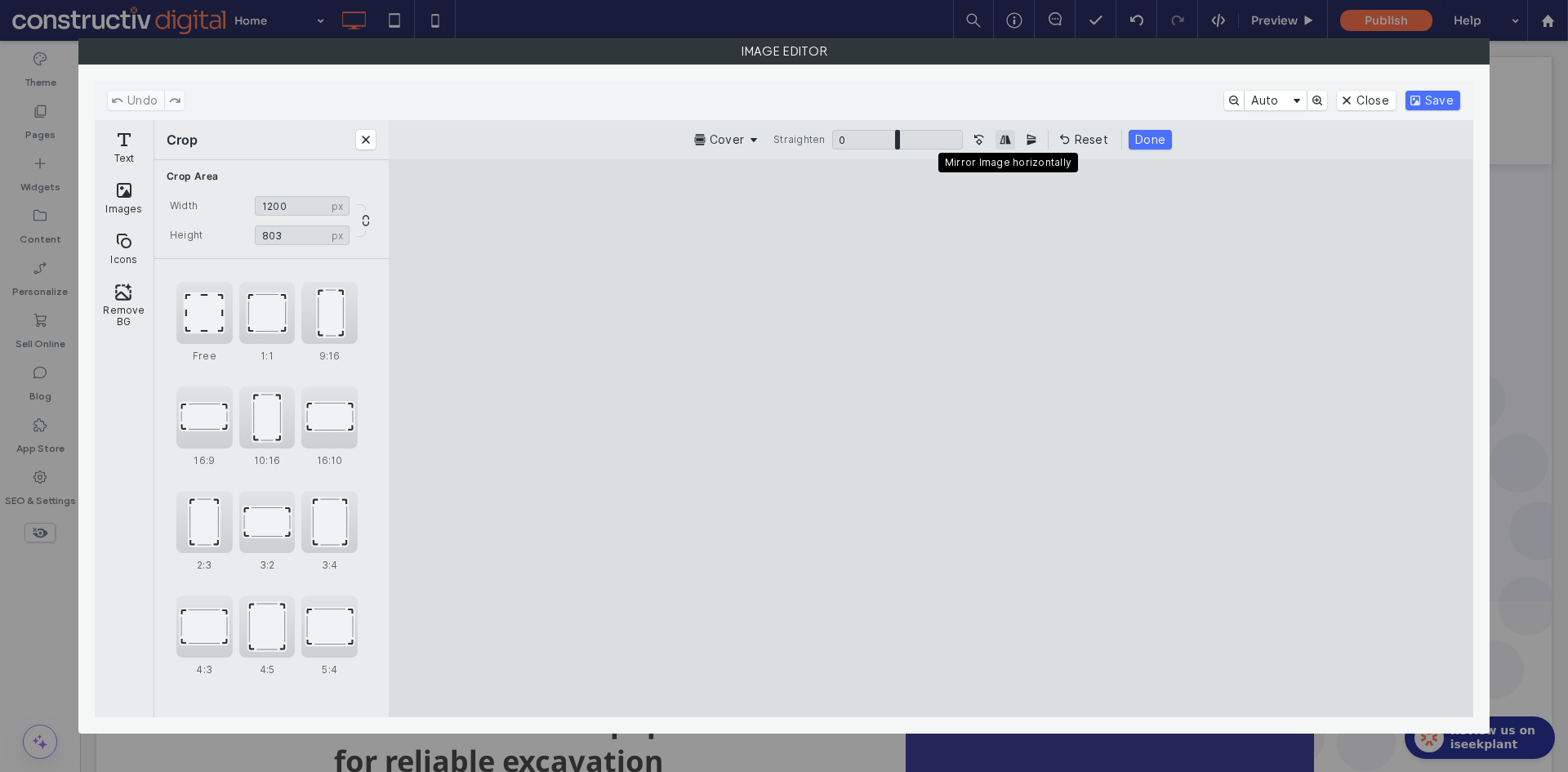
click at [1005, 141] on button "Mirror Image horizontally" at bounding box center [1005, 140] width 20 height 20
click at [1440, 101] on button "Save" at bounding box center [1433, 100] width 55 height 20
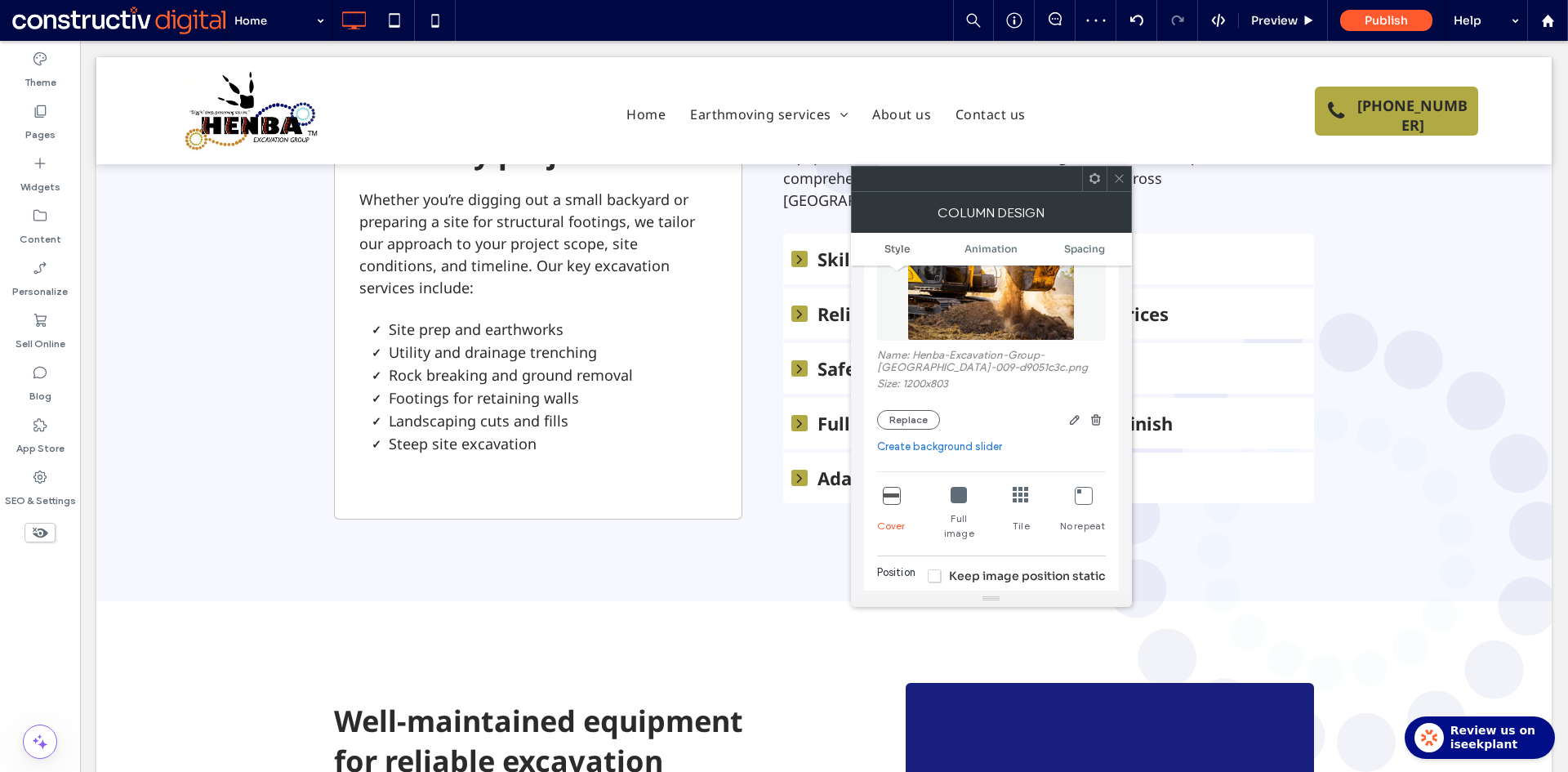
click at [1113, 175] on icon at bounding box center [1119, 178] width 12 height 12
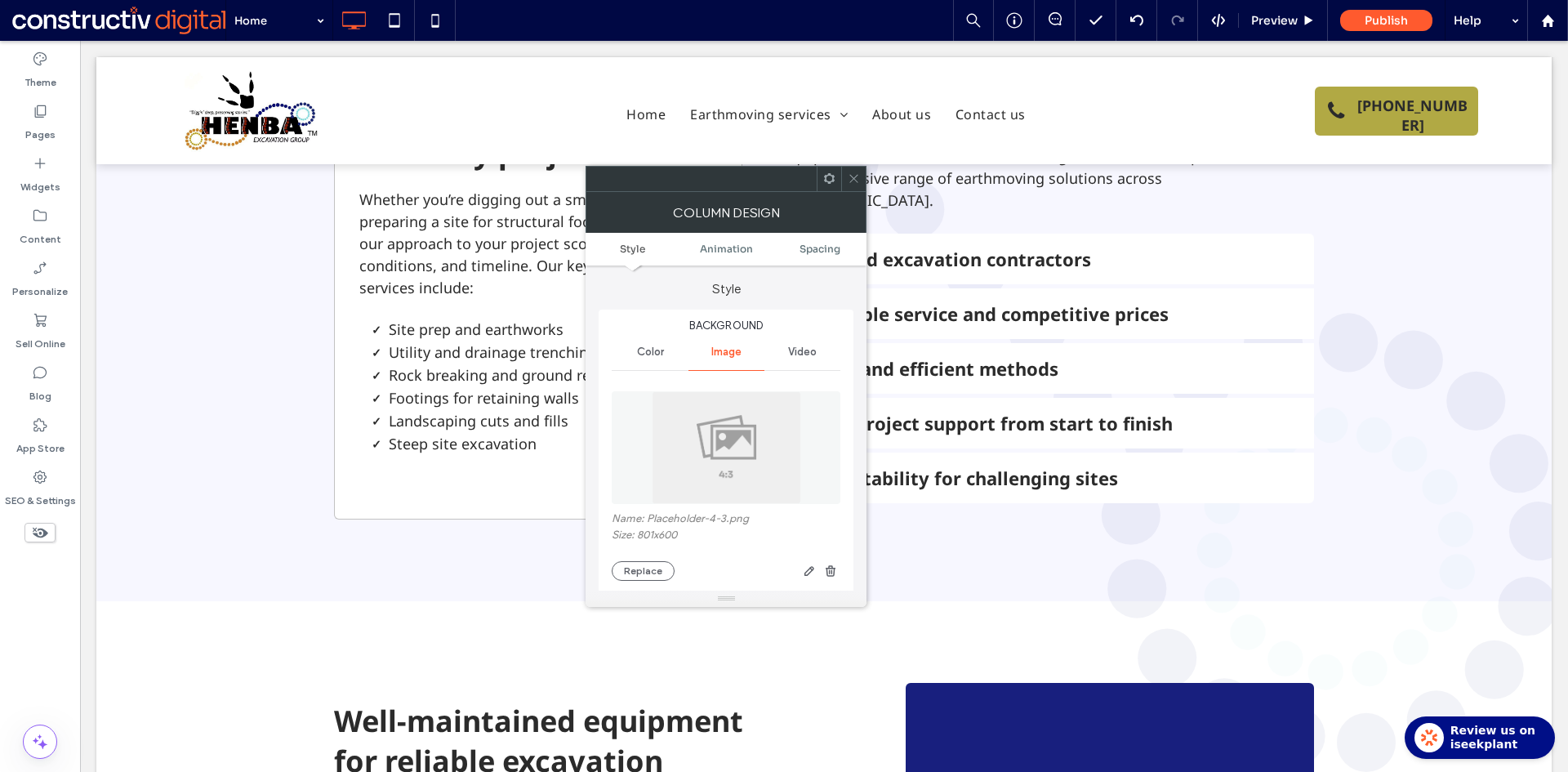
click at [710, 443] on img at bounding box center [726, 448] width 150 height 113
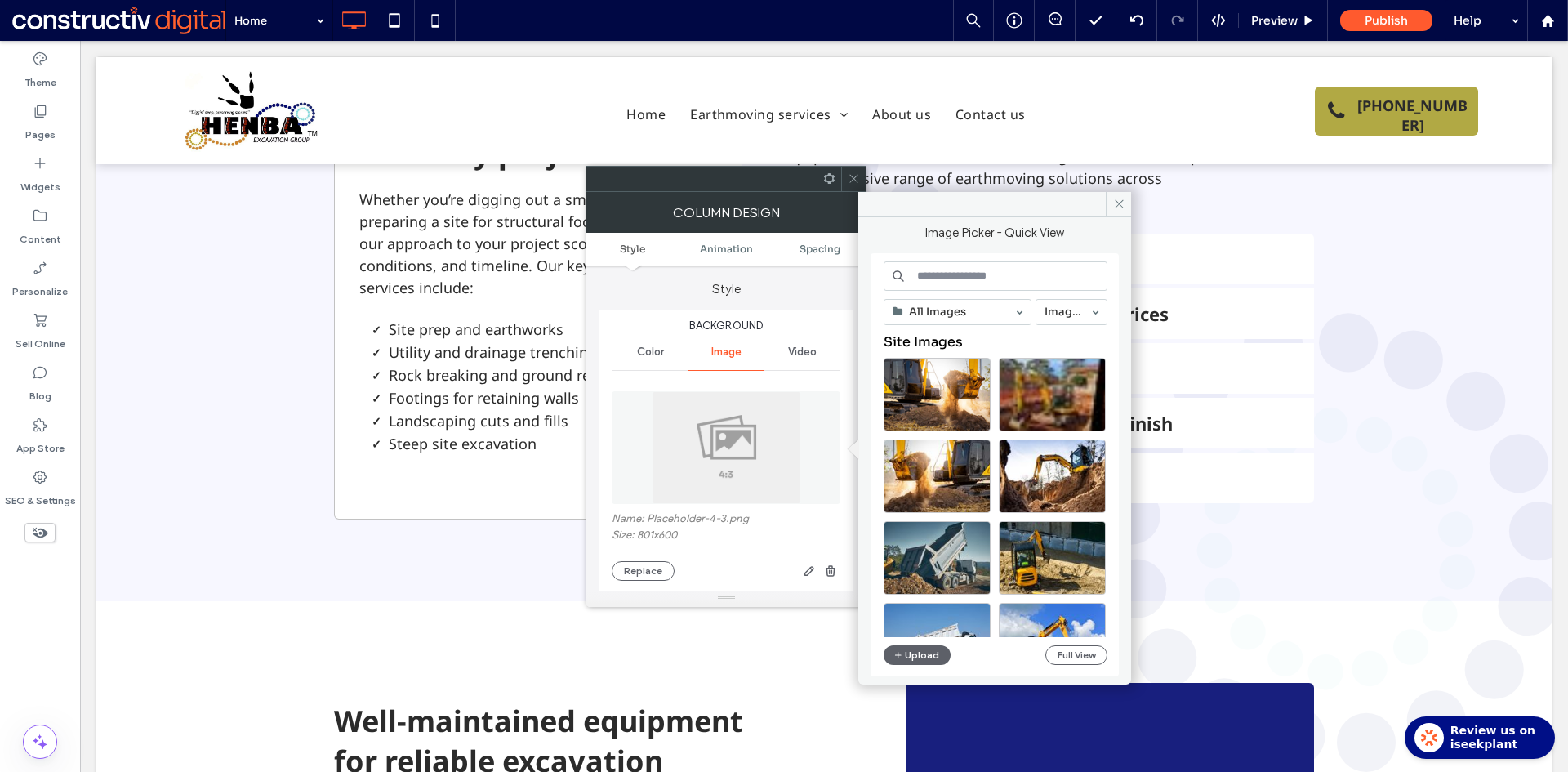
click at [970, 281] on input at bounding box center [995, 276] width 224 height 29
paste input "**********"
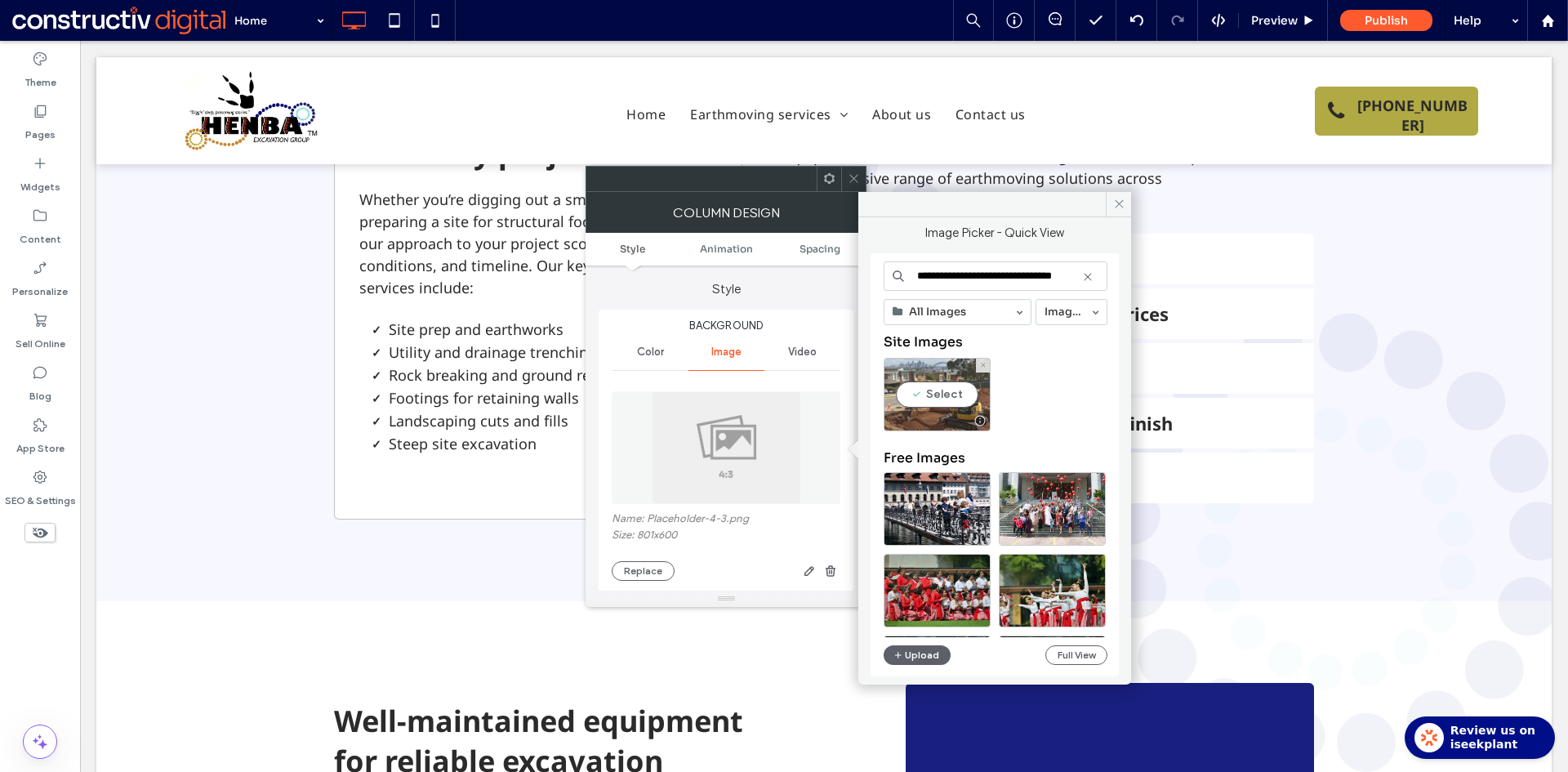
type input "**********"
click at [951, 407] on div "Select" at bounding box center [937, 395] width 107 height 74
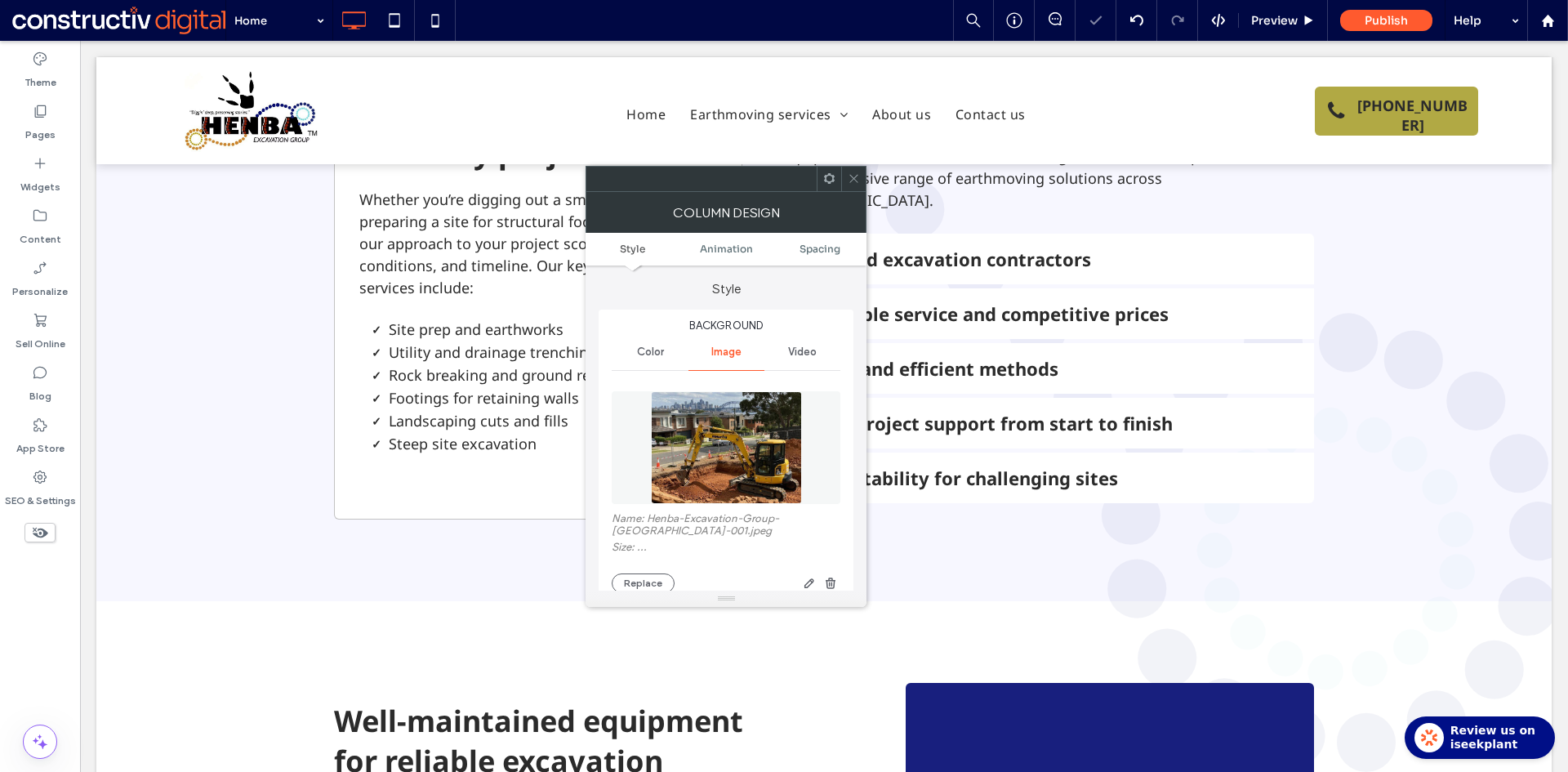
click at [856, 178] on icon at bounding box center [854, 178] width 12 height 12
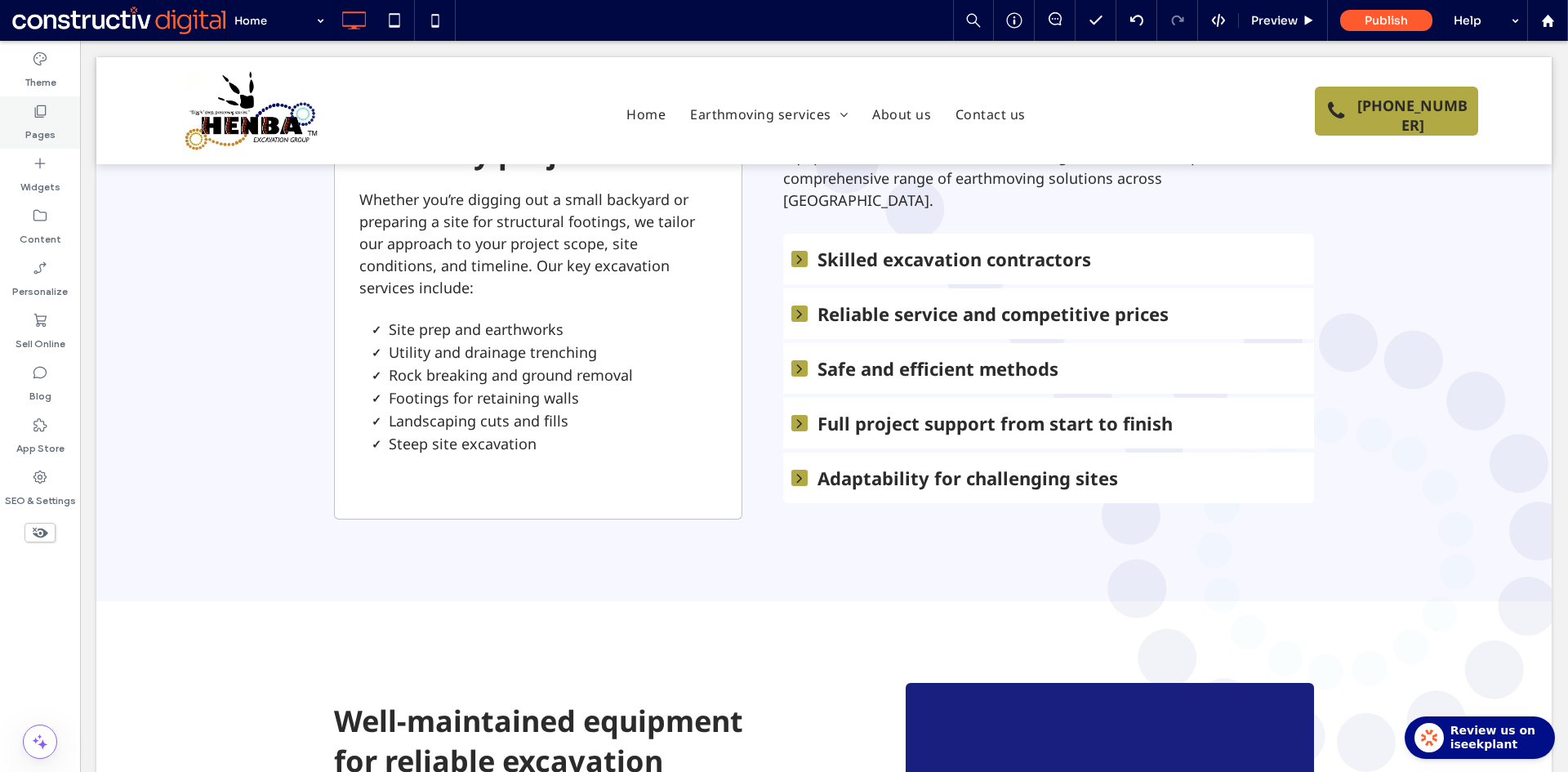
click at [42, 124] on label "Pages" at bounding box center [40, 130] width 30 height 23
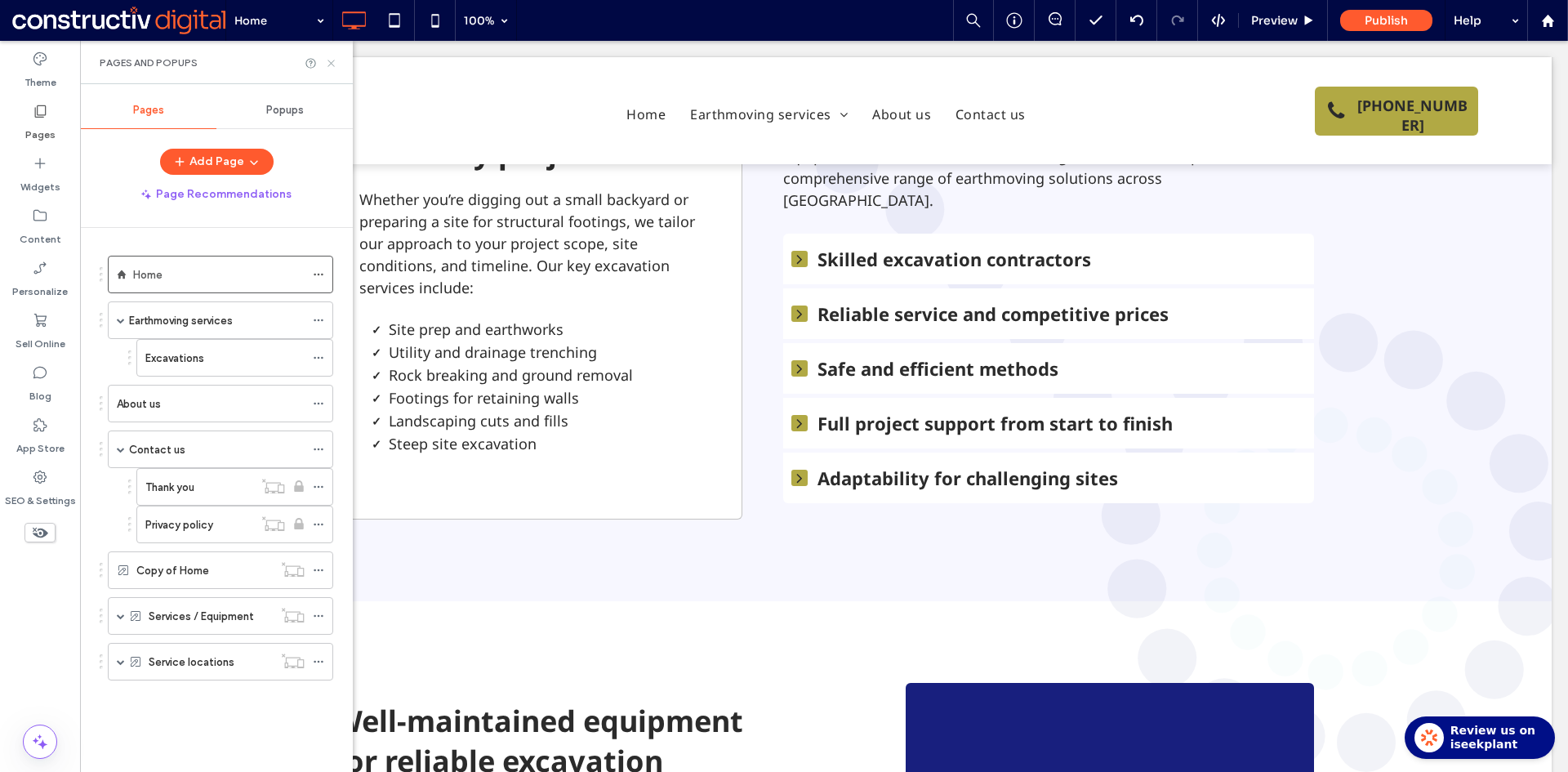
click at [331, 63] on icon at bounding box center [331, 63] width 12 height 12
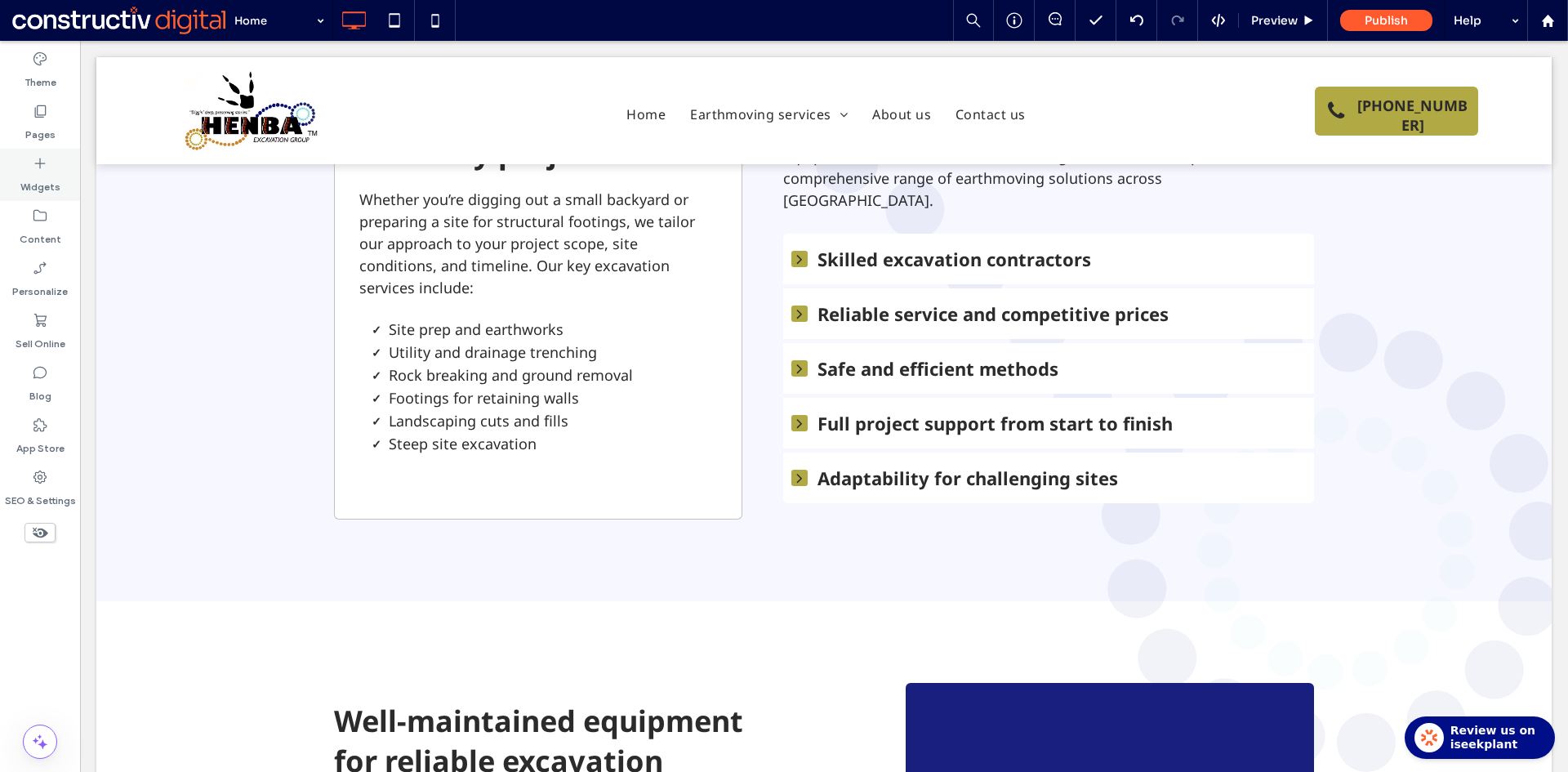
drag, startPoint x: 32, startPoint y: 123, endPoint x: 45, endPoint y: 167, distance: 45.9
click at [33, 123] on label "Pages" at bounding box center [40, 130] width 30 height 23
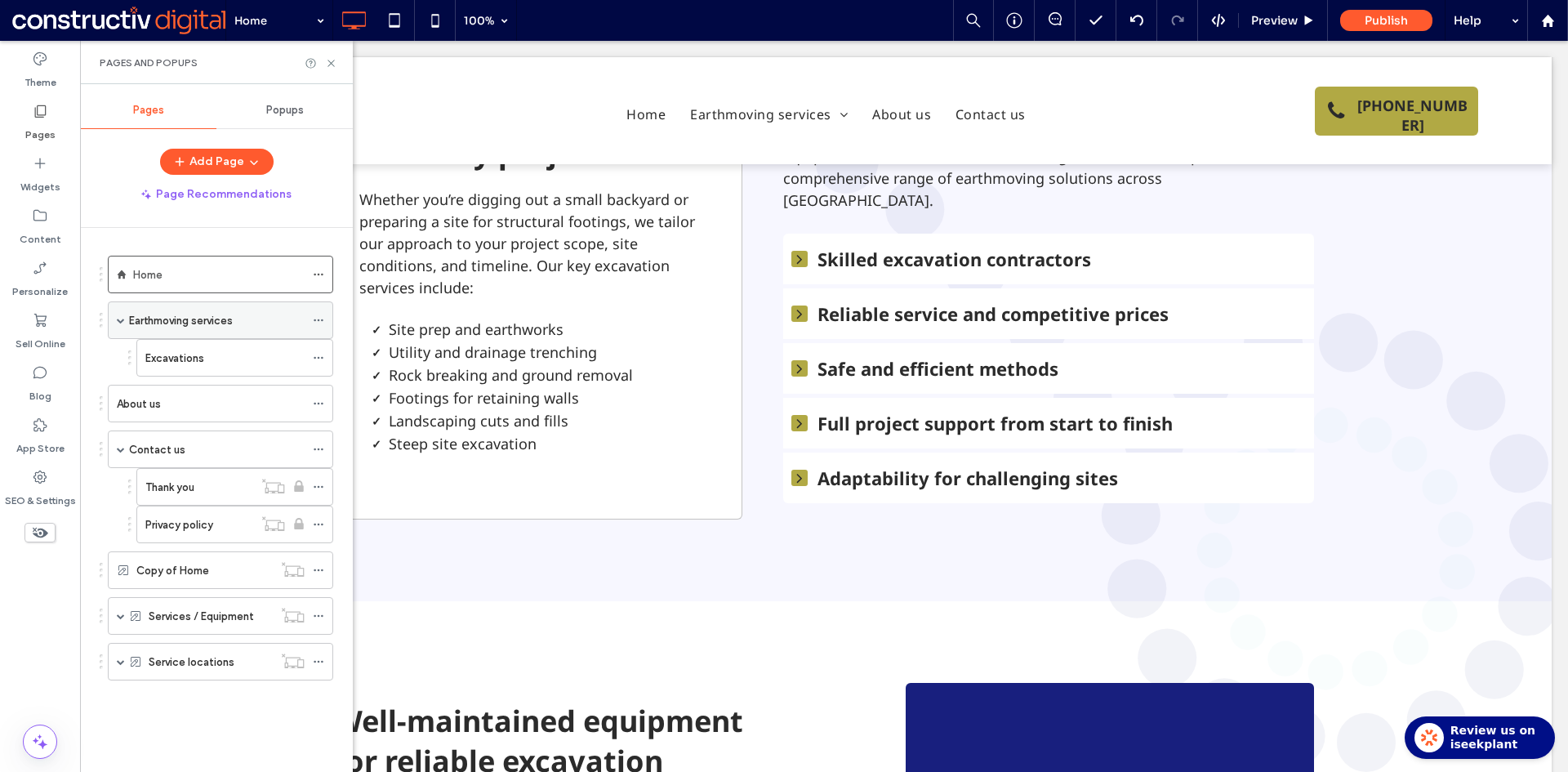
click at [175, 322] on label "Earthmoving services" at bounding box center [181, 320] width 104 height 28
click at [331, 63] on use at bounding box center [331, 63] width 7 height 7
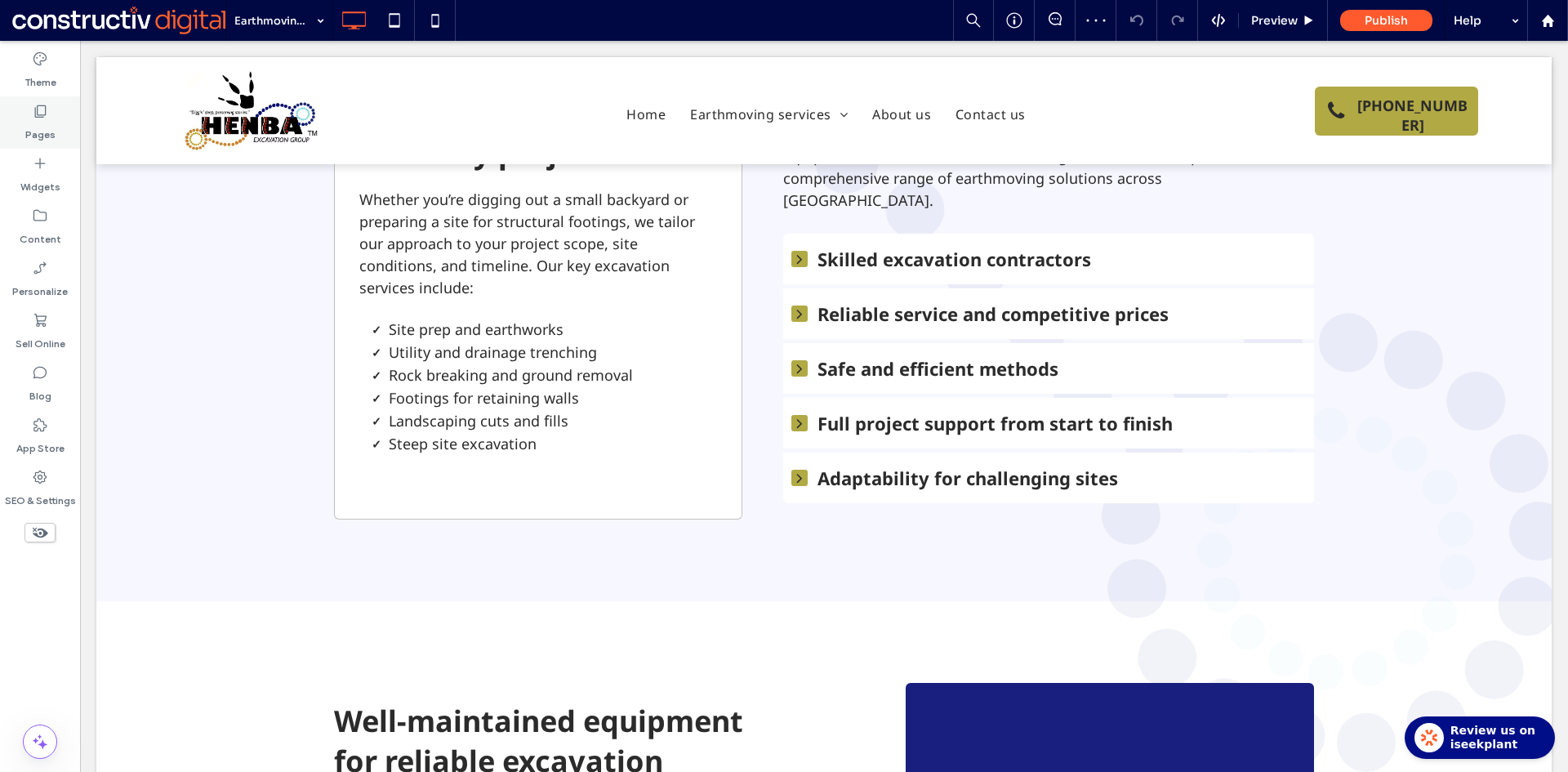
click at [39, 127] on label "Pages" at bounding box center [40, 130] width 30 height 23
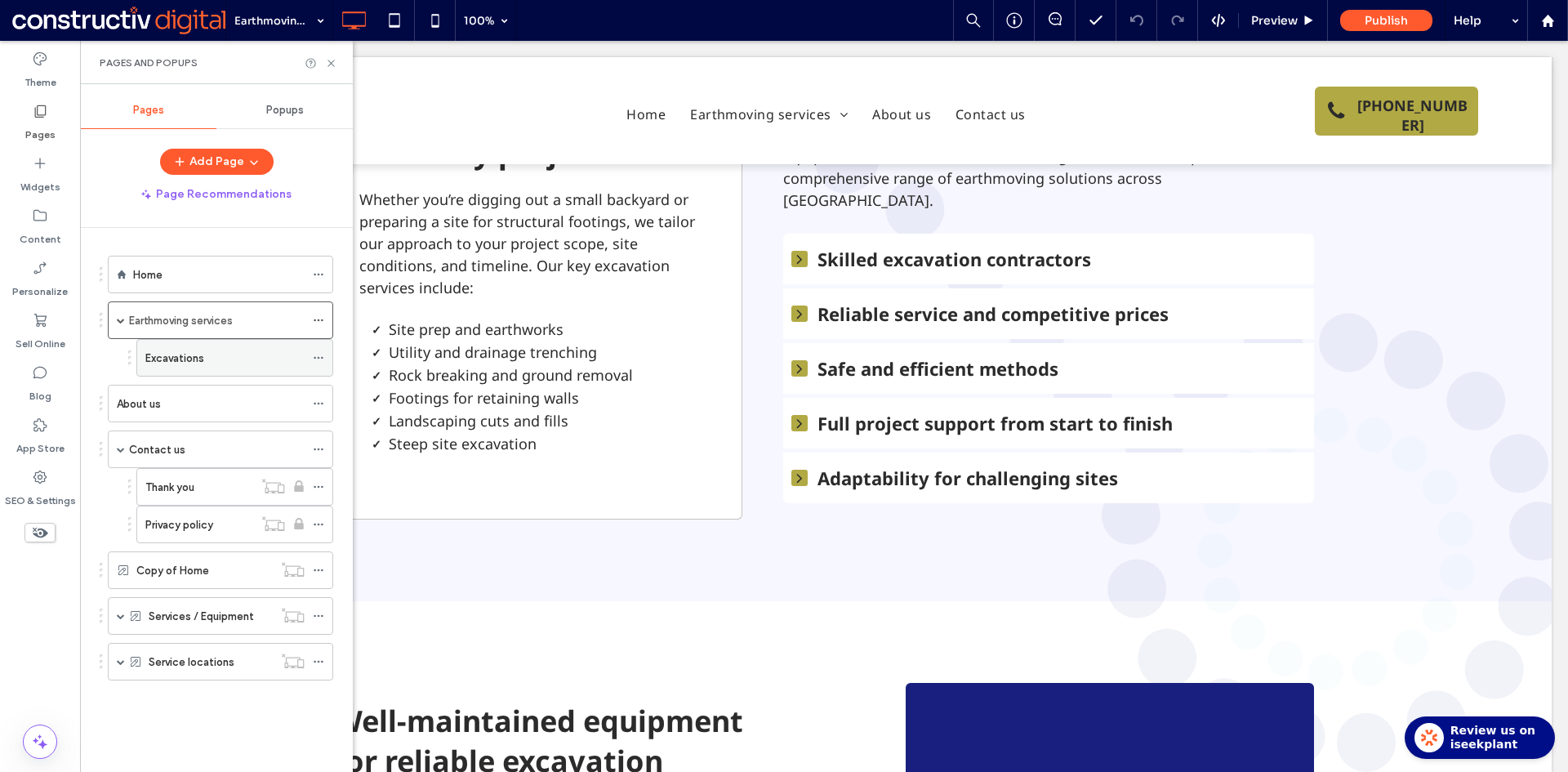
click at [193, 360] on label "Excavations" at bounding box center [175, 357] width 59 height 28
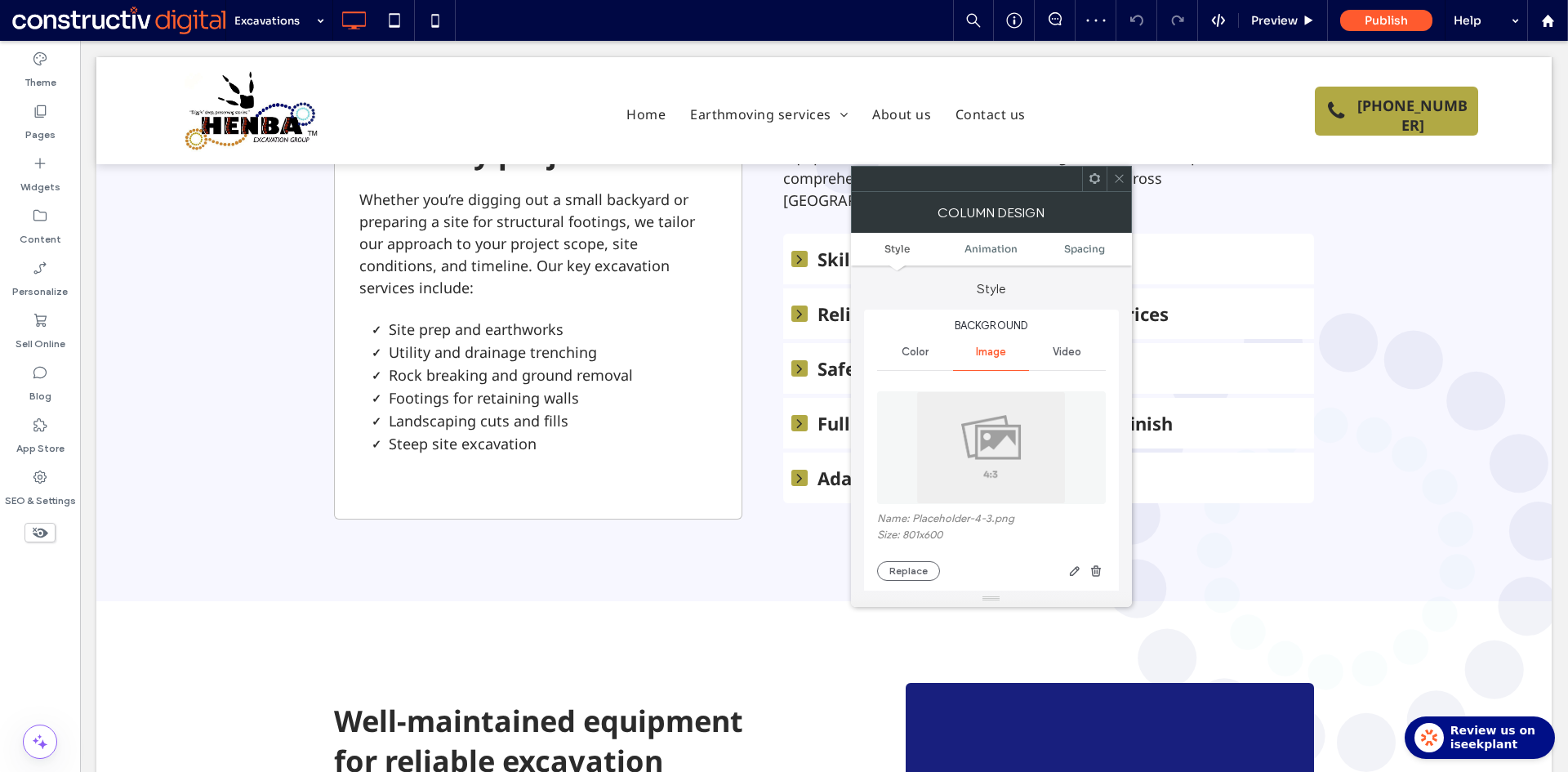
click at [1011, 453] on img at bounding box center [991, 448] width 150 height 113
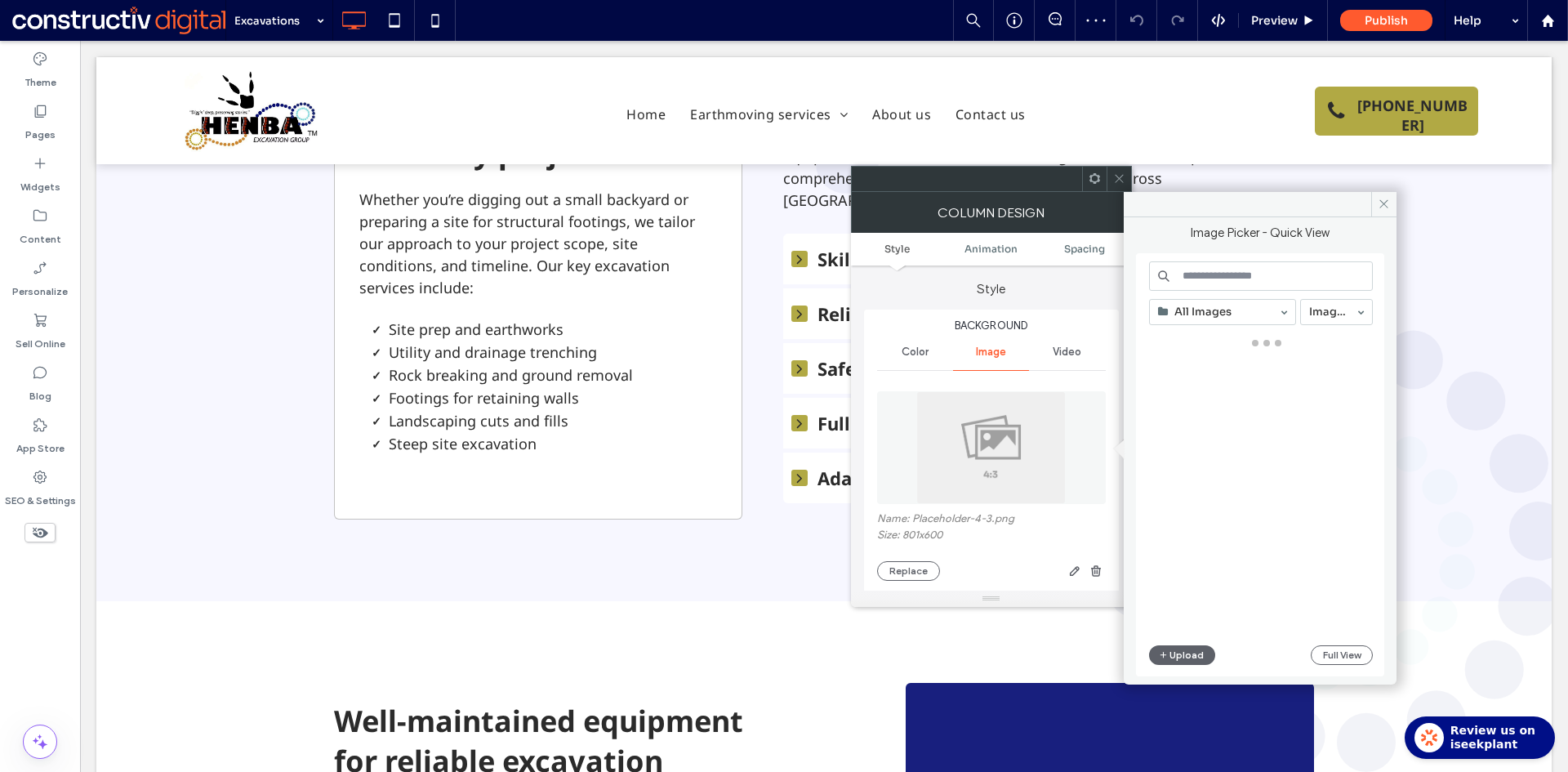
click at [1228, 285] on input at bounding box center [1261, 276] width 224 height 29
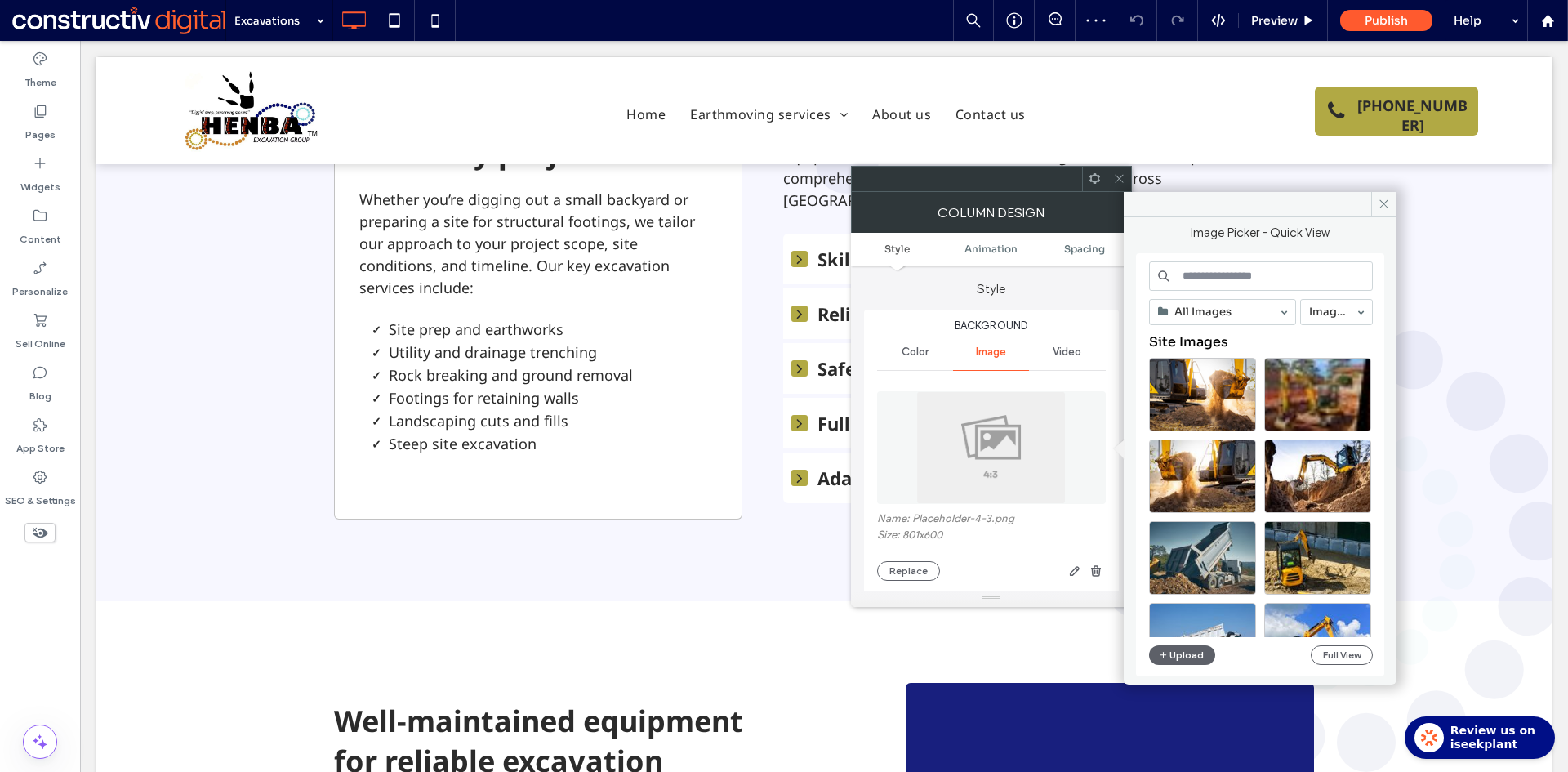
paste input "**********"
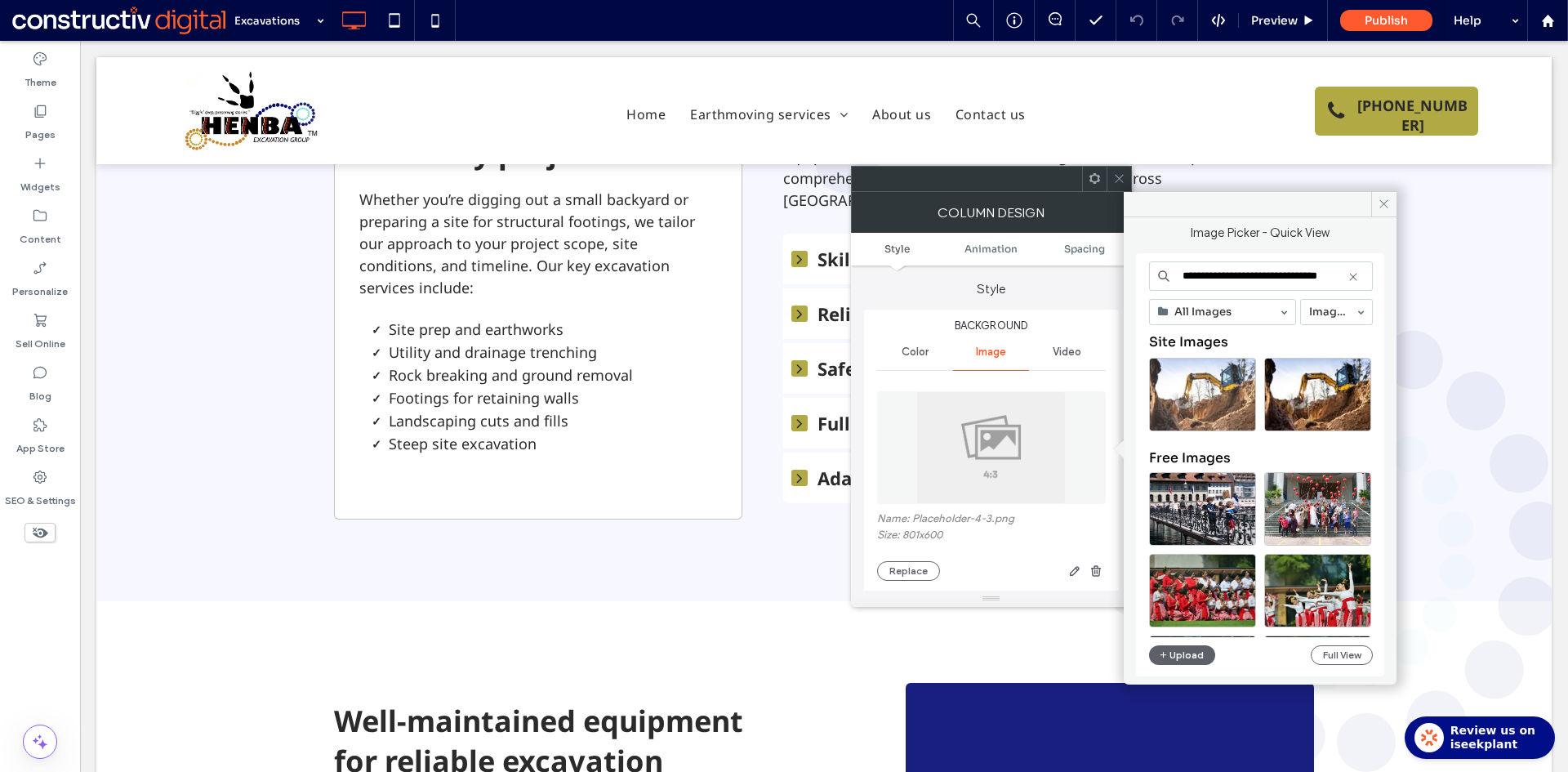
type input "**********"
click at [1200, 401] on div "Select" at bounding box center [1202, 395] width 107 height 74
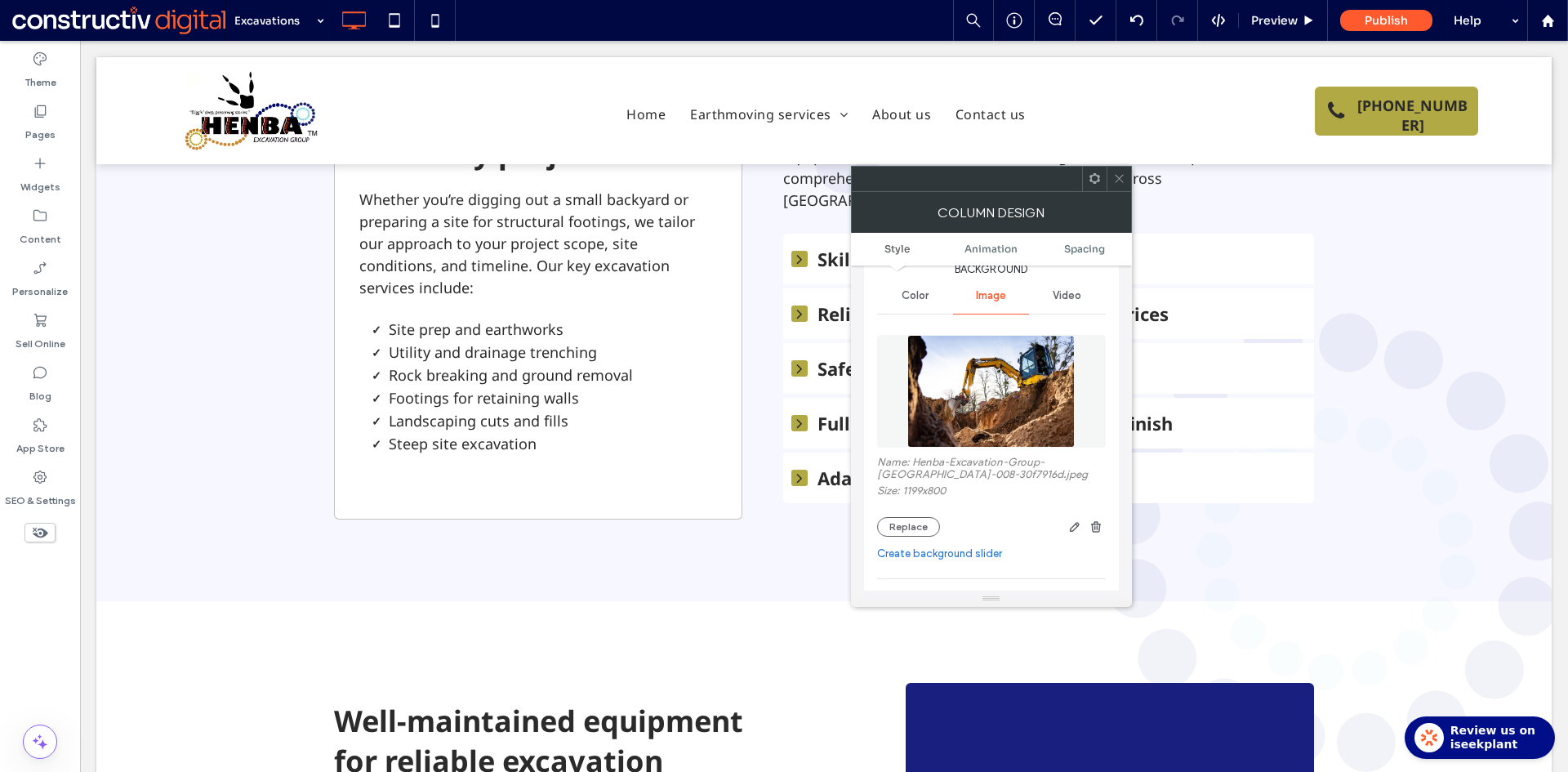
scroll to position [81, 0]
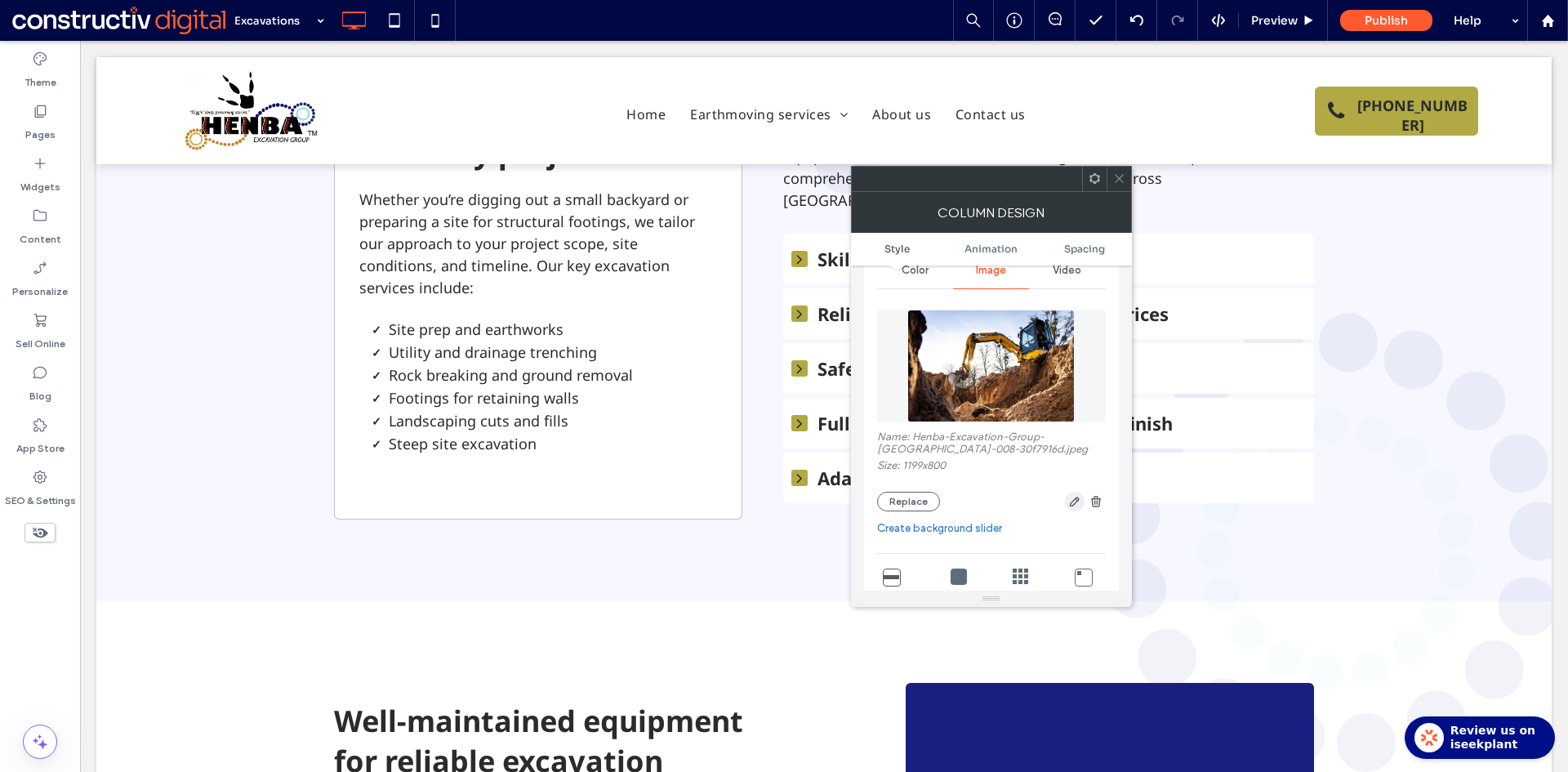
click at [1078, 500] on use "button" at bounding box center [1073, 501] width 9 height 9
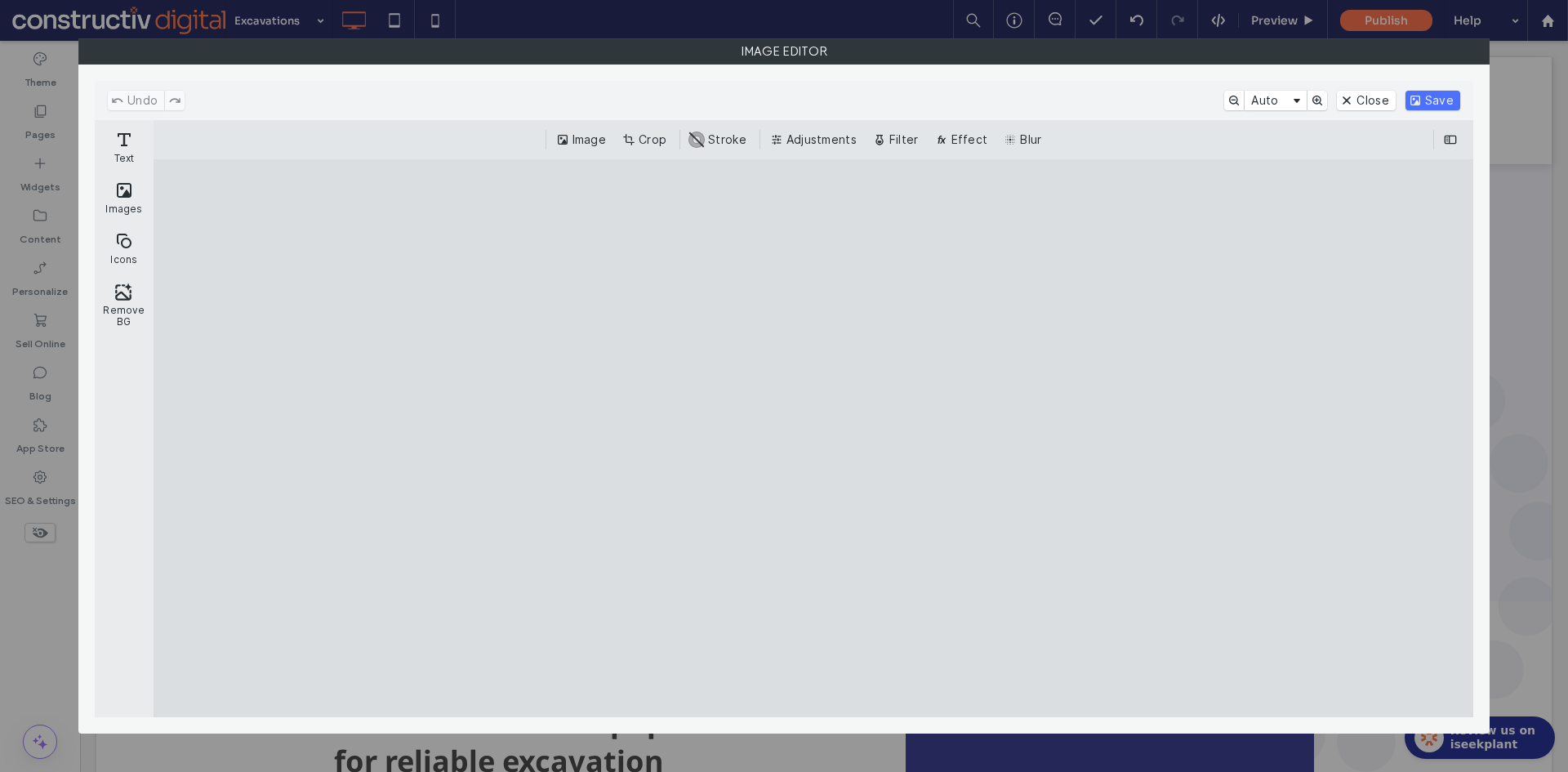
click at [630, 143] on button "Crop" at bounding box center [646, 140] width 54 height 20
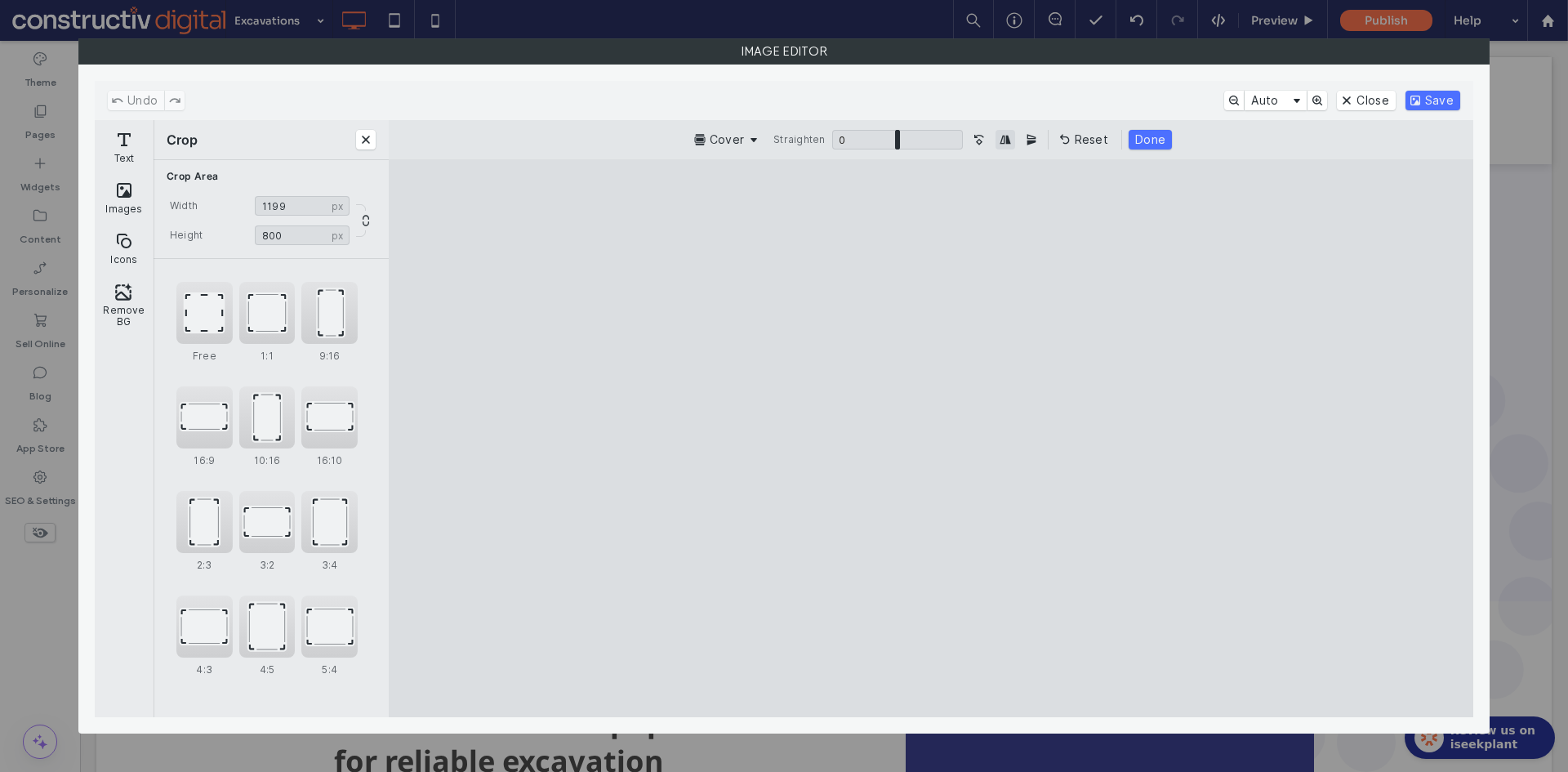
drag, startPoint x: 1001, startPoint y: 145, endPoint x: 1112, endPoint y: 130, distance: 112.0
click at [1002, 144] on button "Mirror Image horizontally" at bounding box center [1005, 140] width 20 height 20
click at [1436, 99] on button "Save" at bounding box center [1433, 100] width 55 height 20
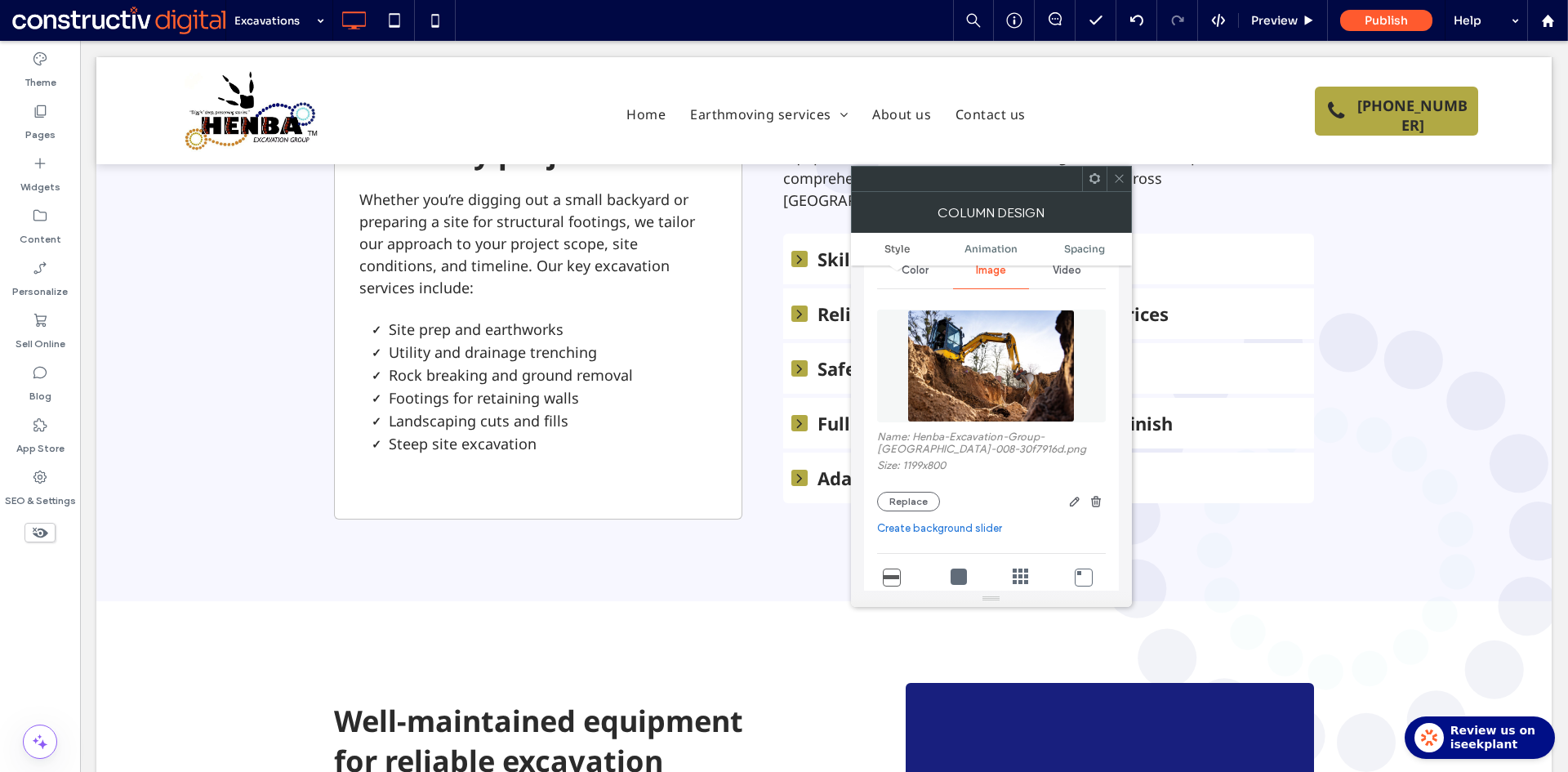
click at [1122, 177] on icon at bounding box center [1119, 178] width 12 height 12
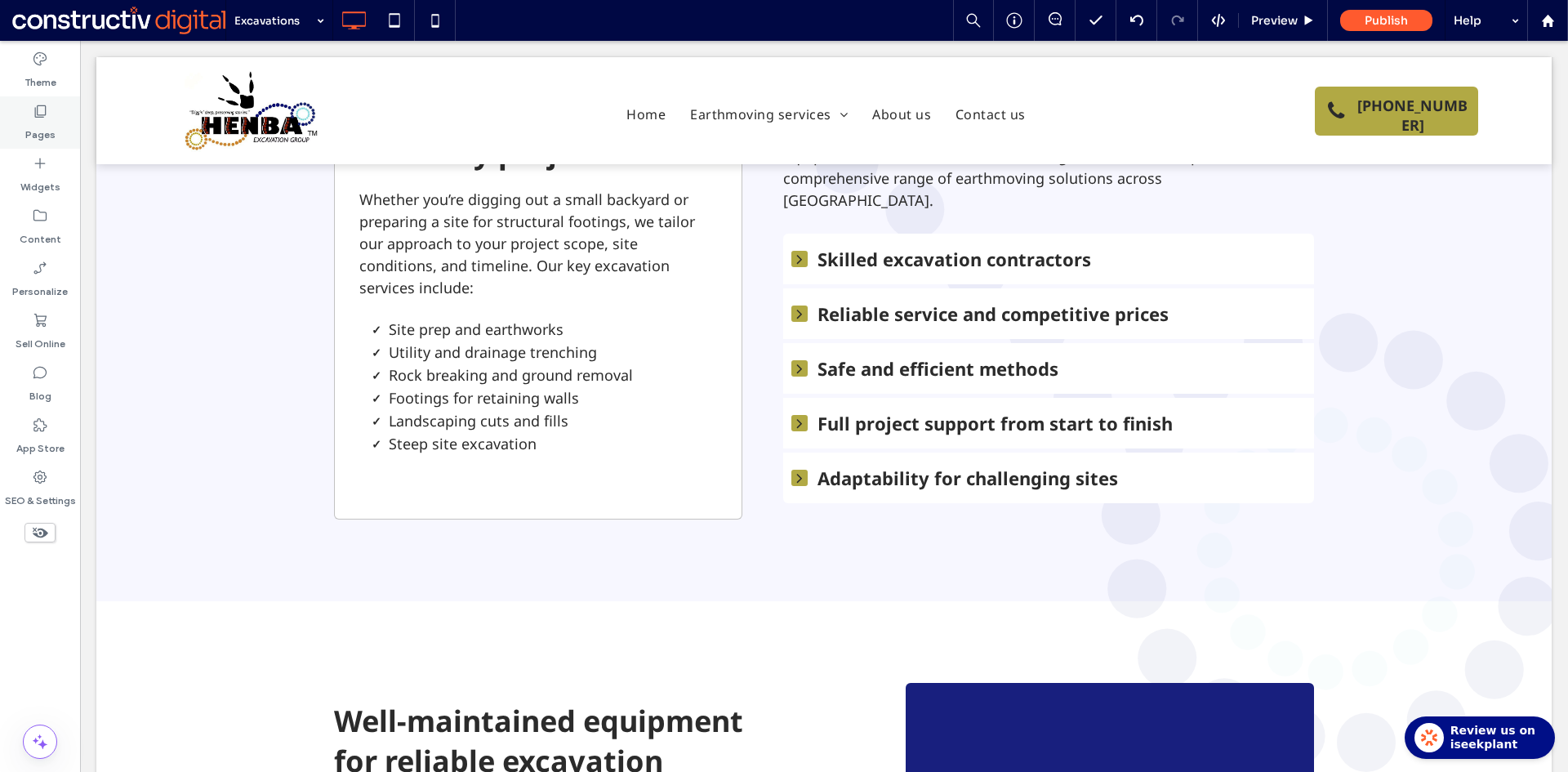
click at [44, 128] on label "Pages" at bounding box center [40, 130] width 30 height 23
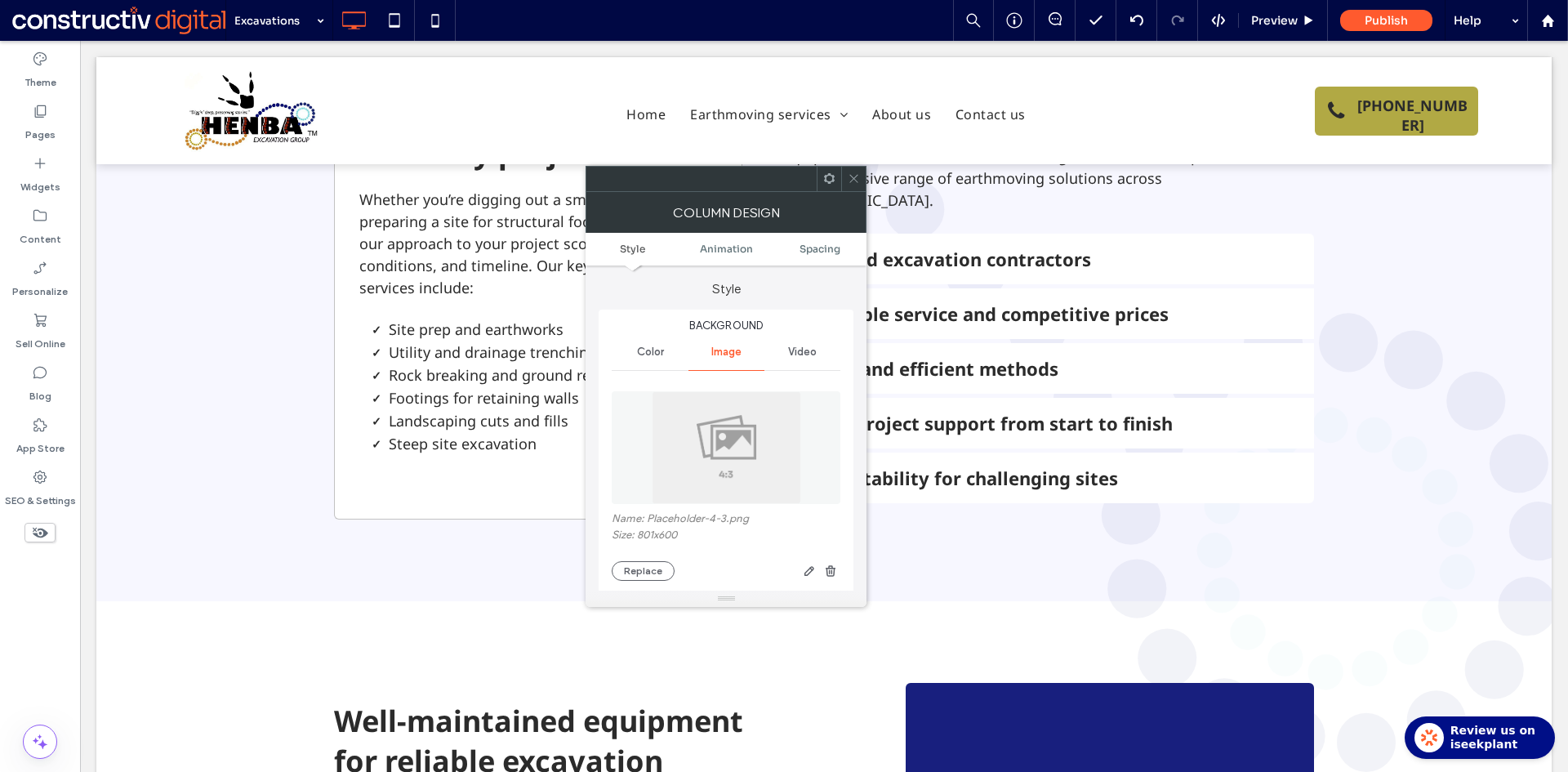
click at [731, 441] on img at bounding box center [726, 448] width 150 height 113
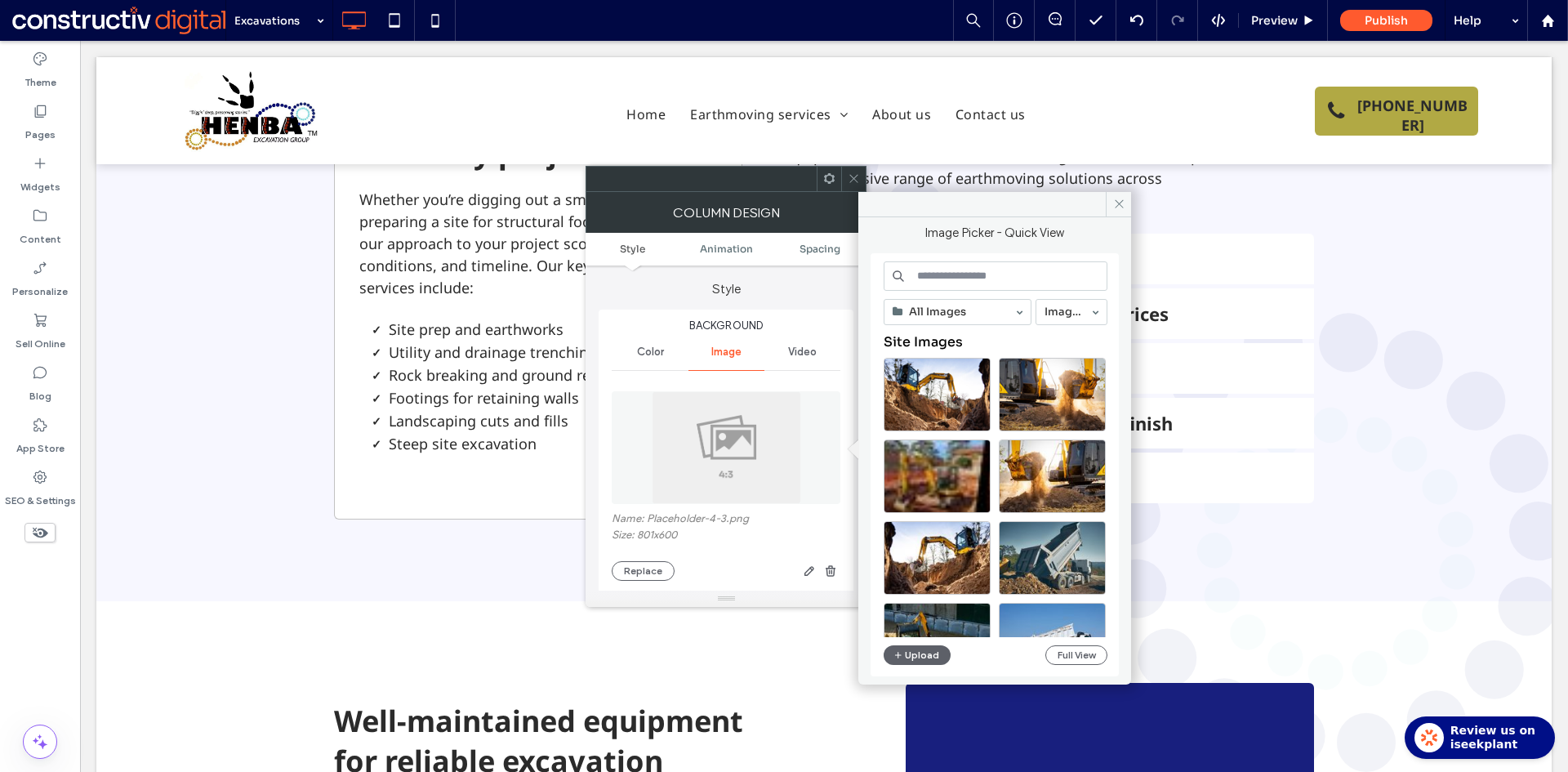
click at [971, 282] on input at bounding box center [995, 276] width 224 height 29
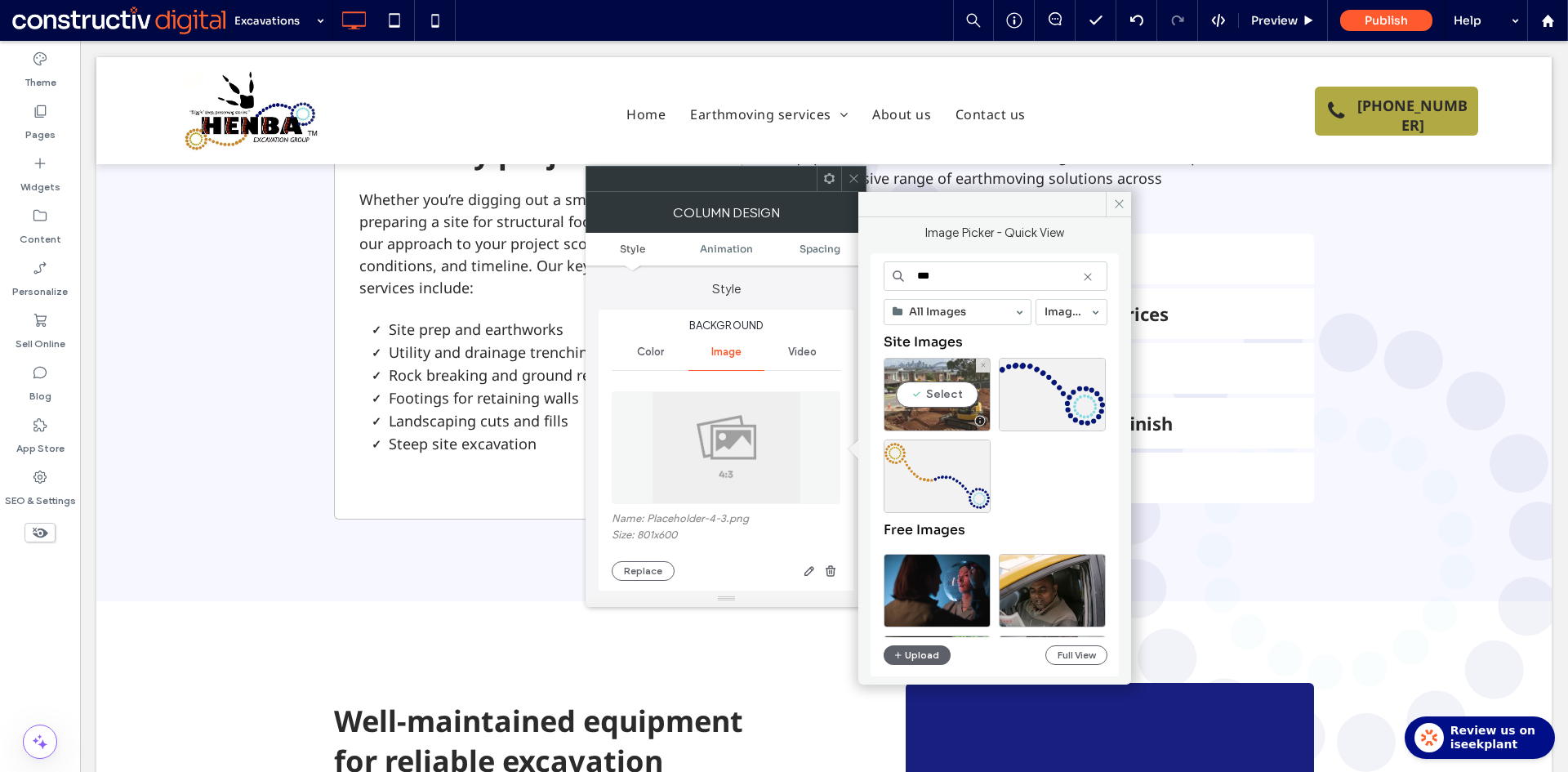
type input "***"
click at [951, 402] on div "Select" at bounding box center [937, 395] width 107 height 74
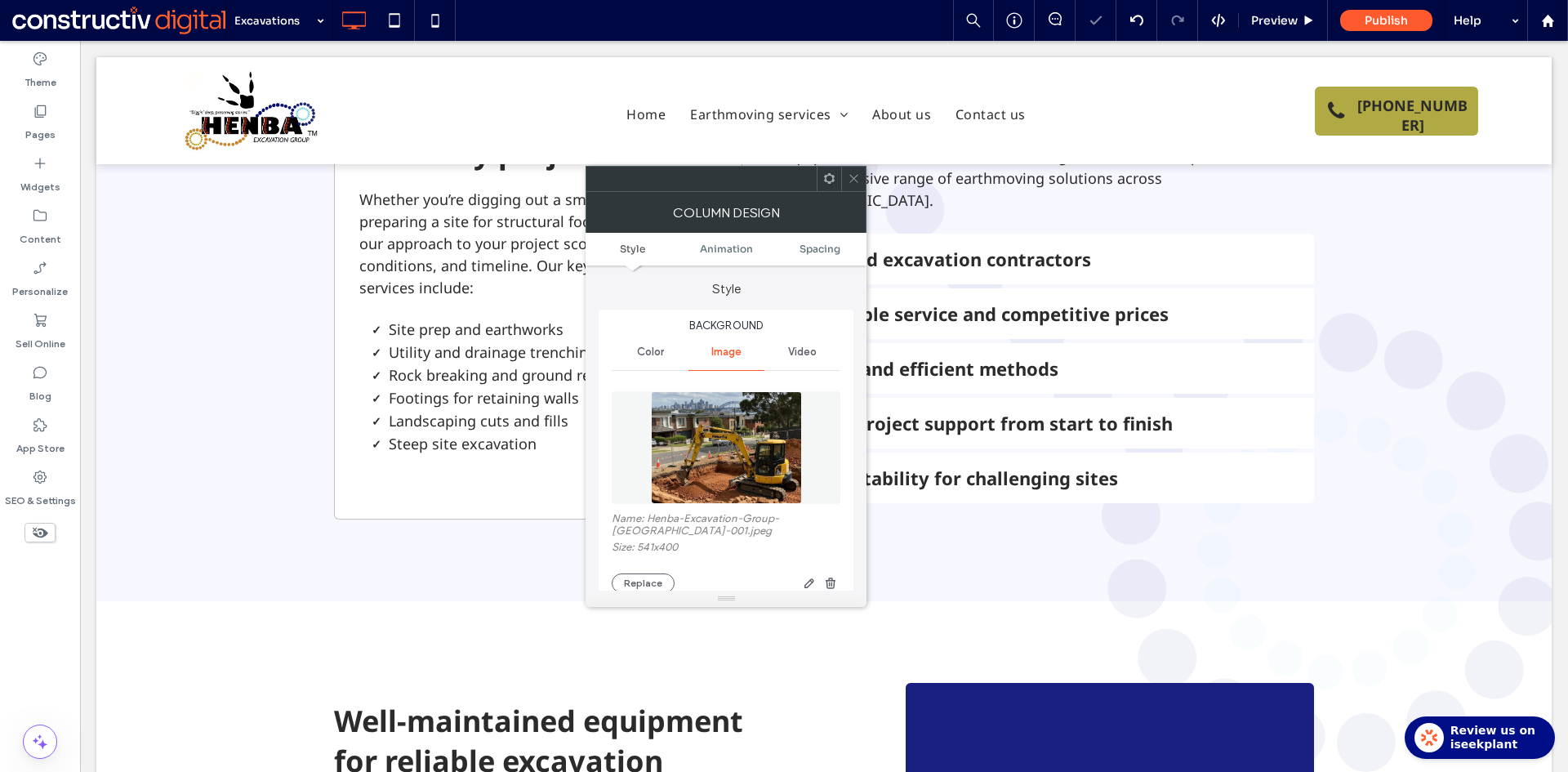
click at [854, 179] on use at bounding box center [855, 179] width 9 height 9
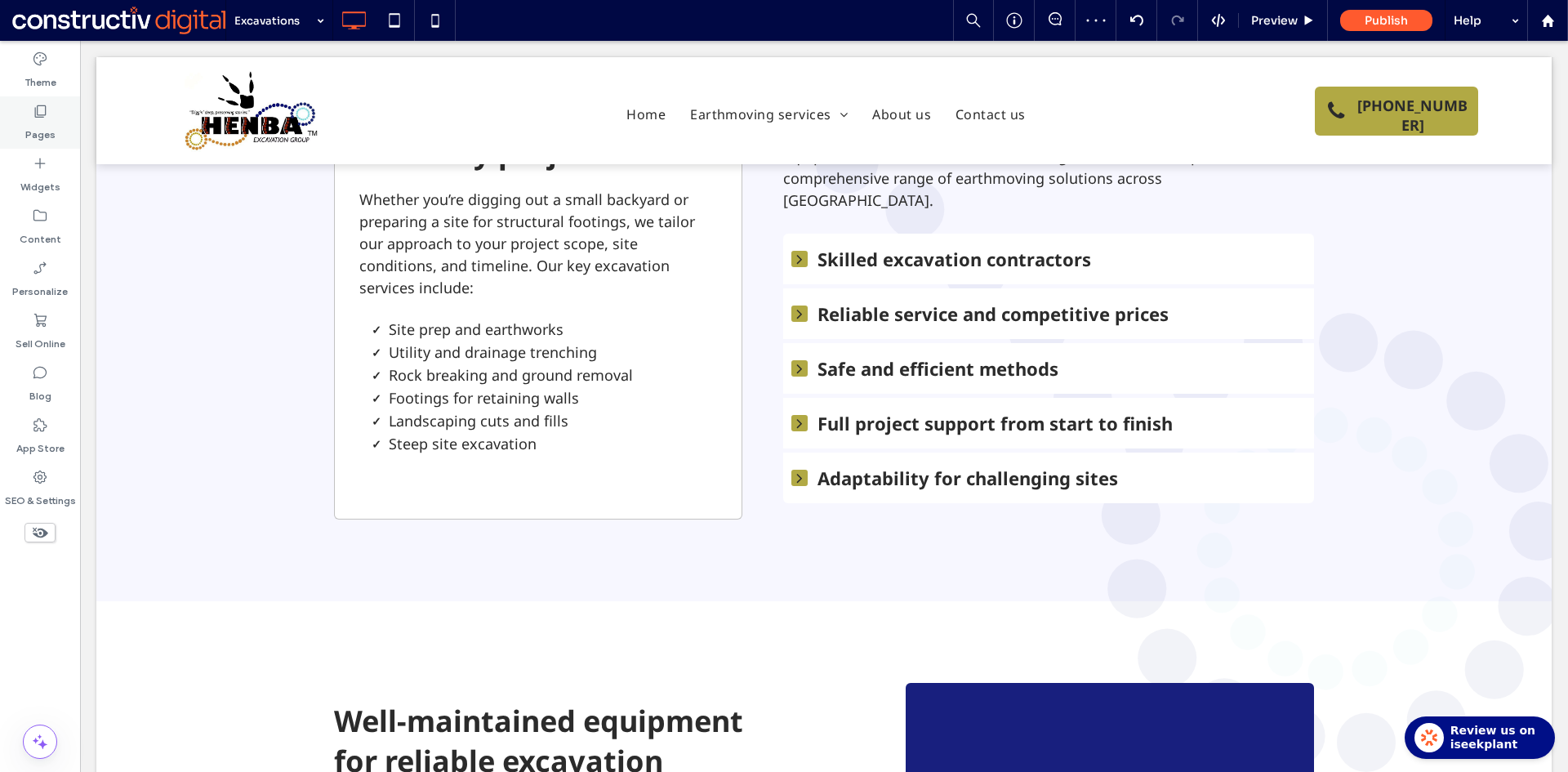
click at [49, 124] on label "Pages" at bounding box center [40, 130] width 30 height 23
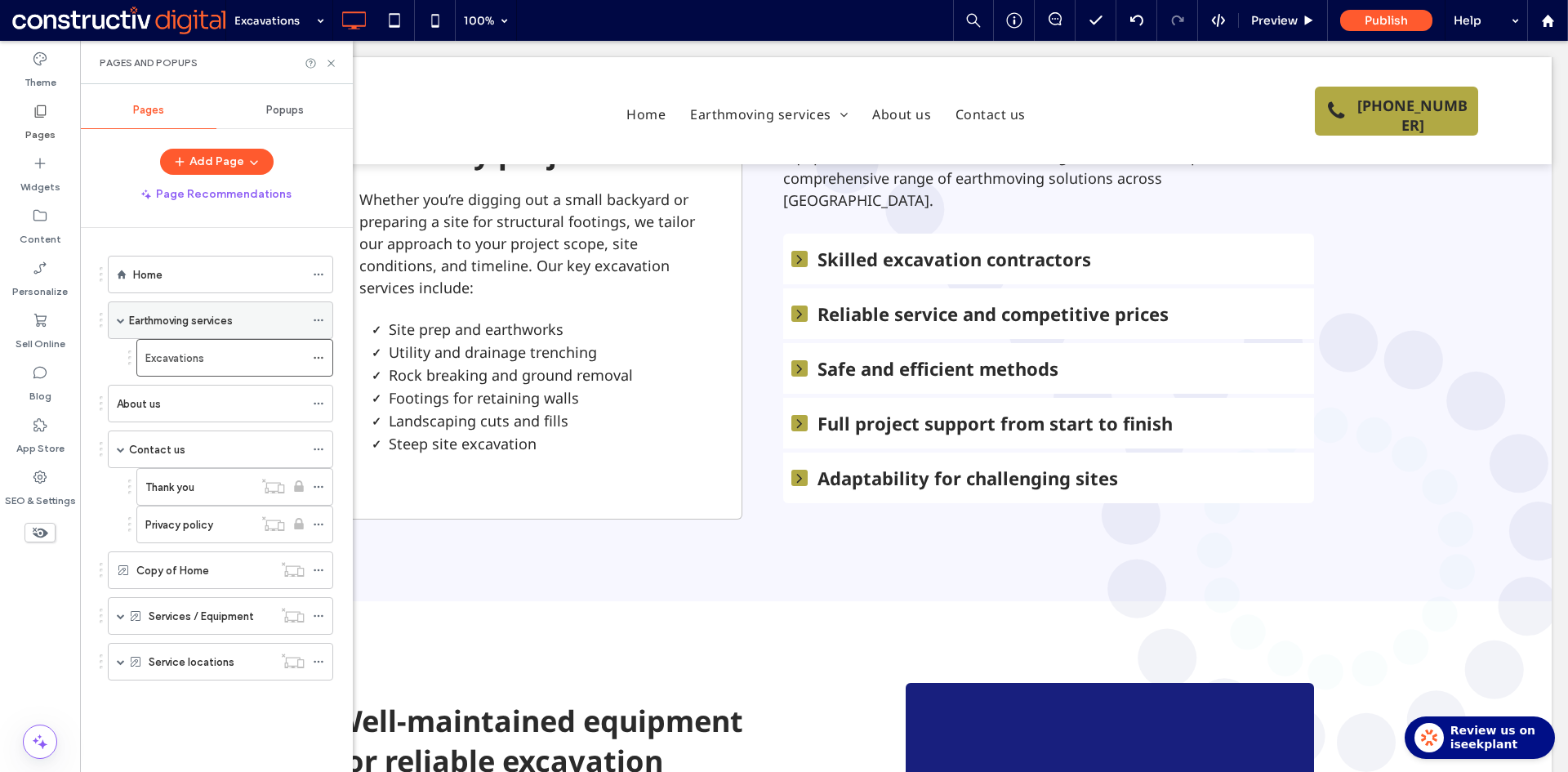
click at [163, 317] on label "Earthmoving services" at bounding box center [181, 320] width 104 height 28
click at [329, 63] on icon at bounding box center [331, 63] width 12 height 12
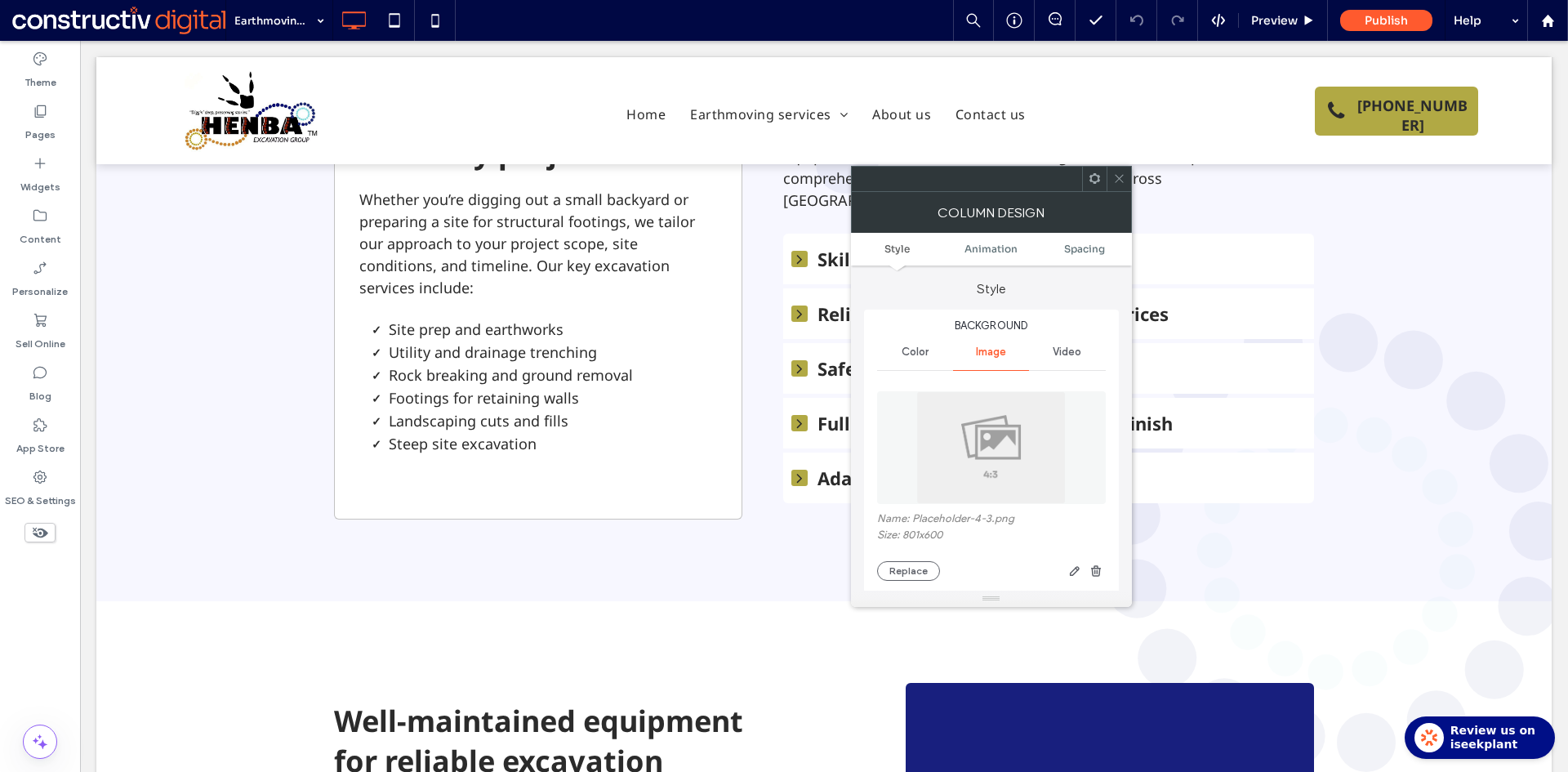
click at [973, 434] on img at bounding box center [991, 448] width 150 height 113
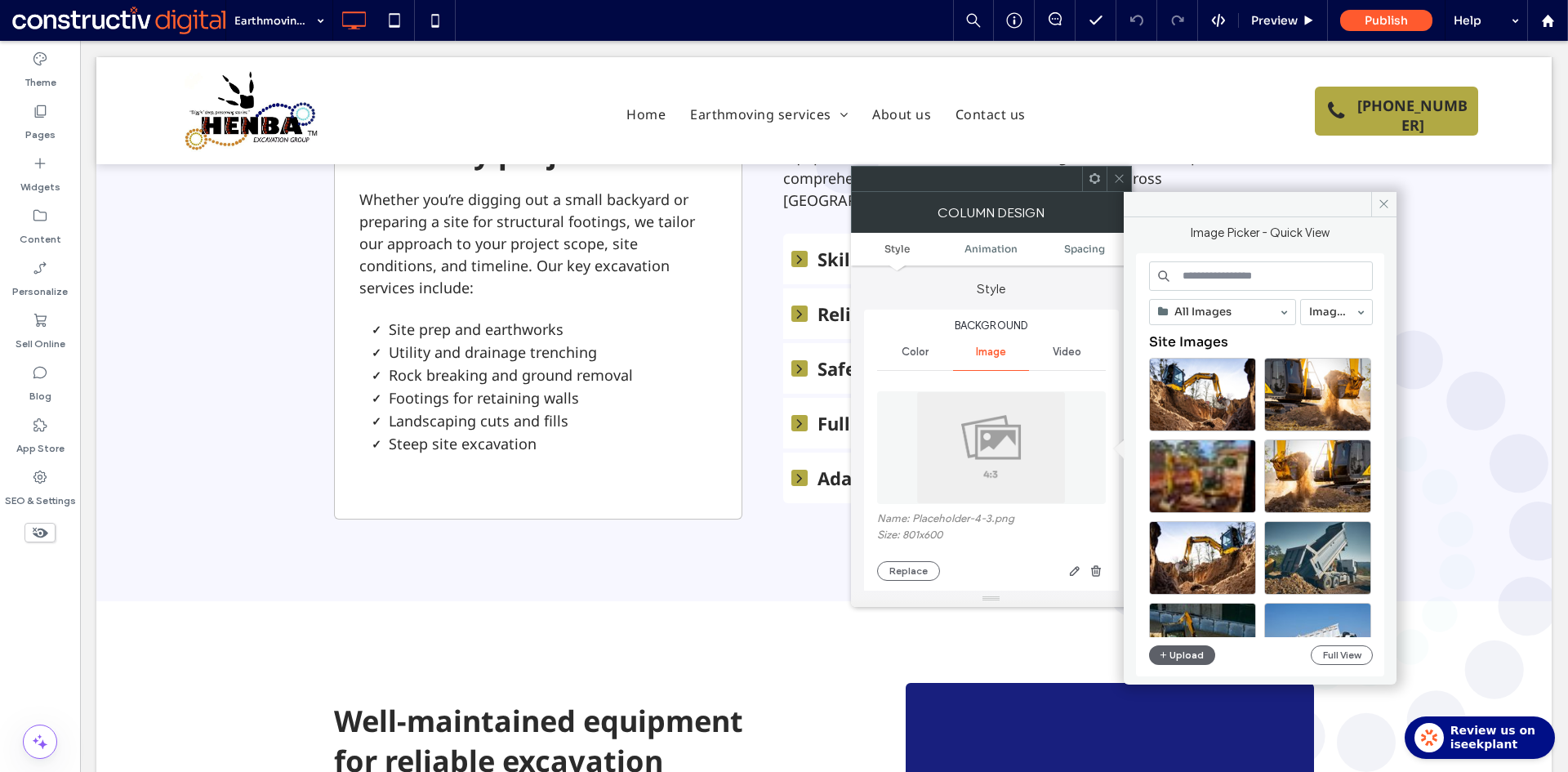
click at [1216, 272] on input at bounding box center [1261, 276] width 224 height 29
drag, startPoint x: 1118, startPoint y: 177, endPoint x: 1080, endPoint y: 169, distance: 38.8
click at [1113, 176] on icon at bounding box center [1119, 178] width 12 height 12
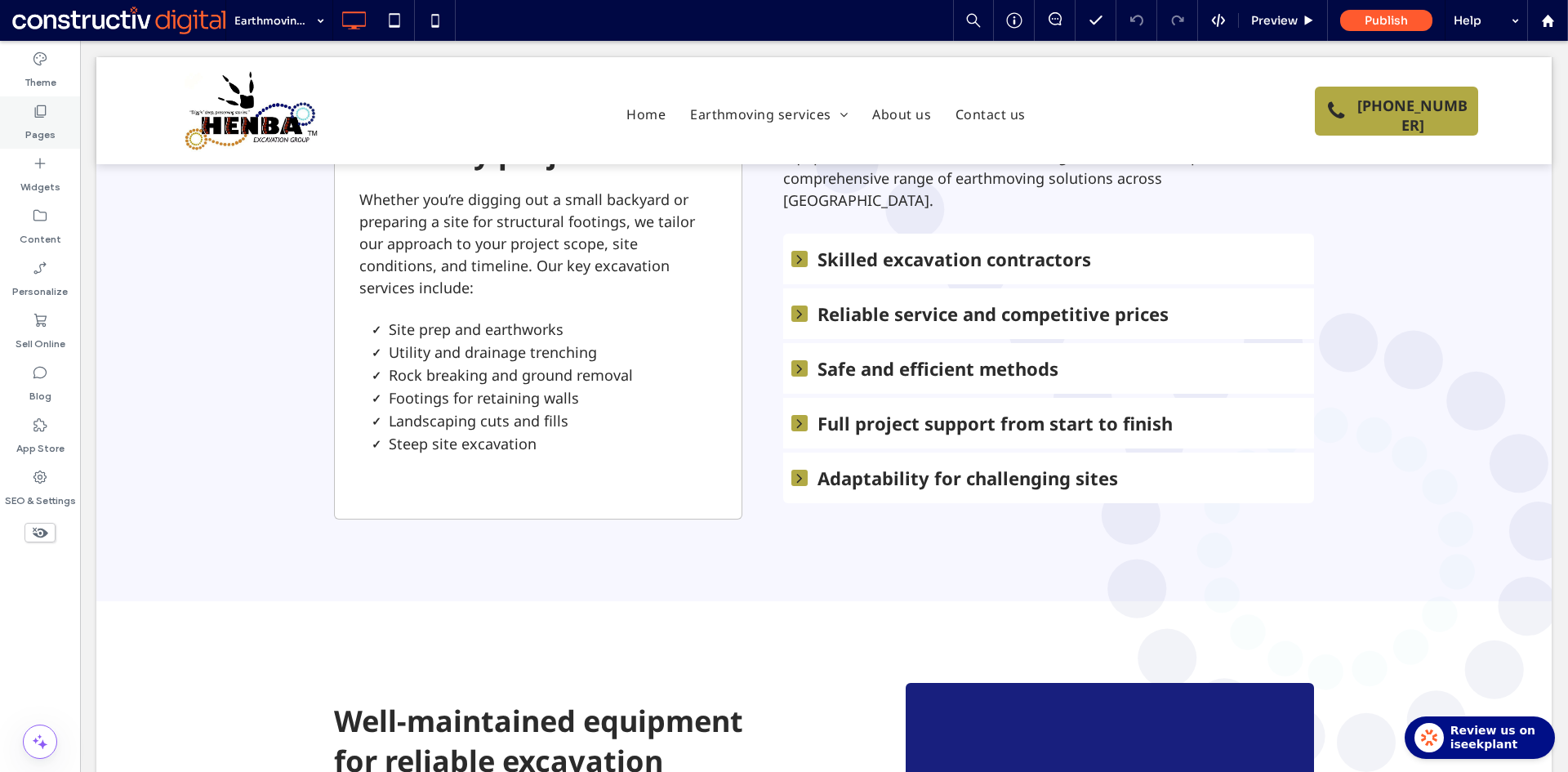
click at [50, 135] on label "Pages" at bounding box center [40, 130] width 30 height 23
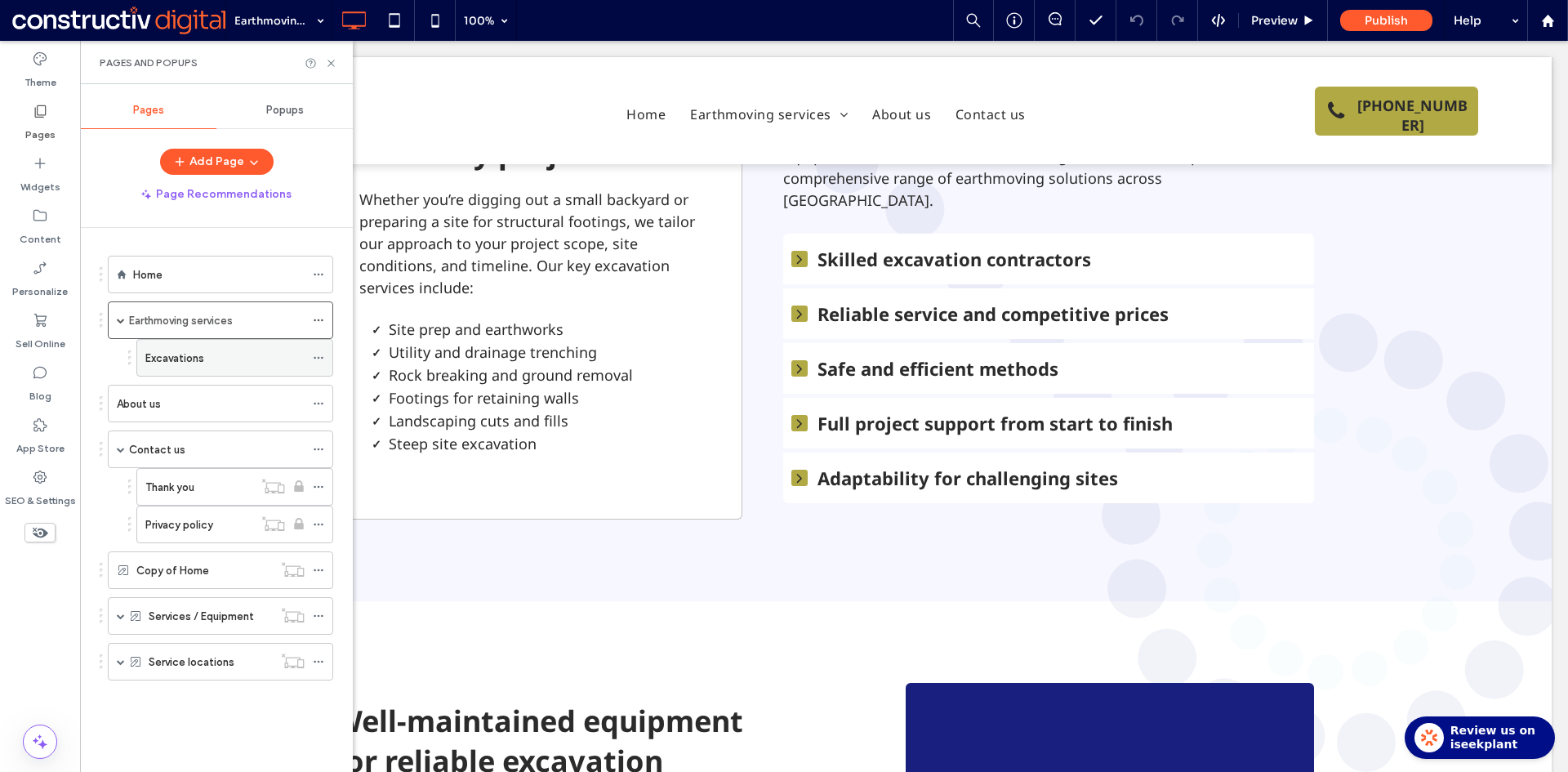
click at [172, 352] on label "Excavations" at bounding box center [175, 357] width 59 height 28
click at [187, 321] on label "Earthmoving services" at bounding box center [181, 320] width 104 height 28
click at [334, 62] on icon at bounding box center [331, 63] width 12 height 12
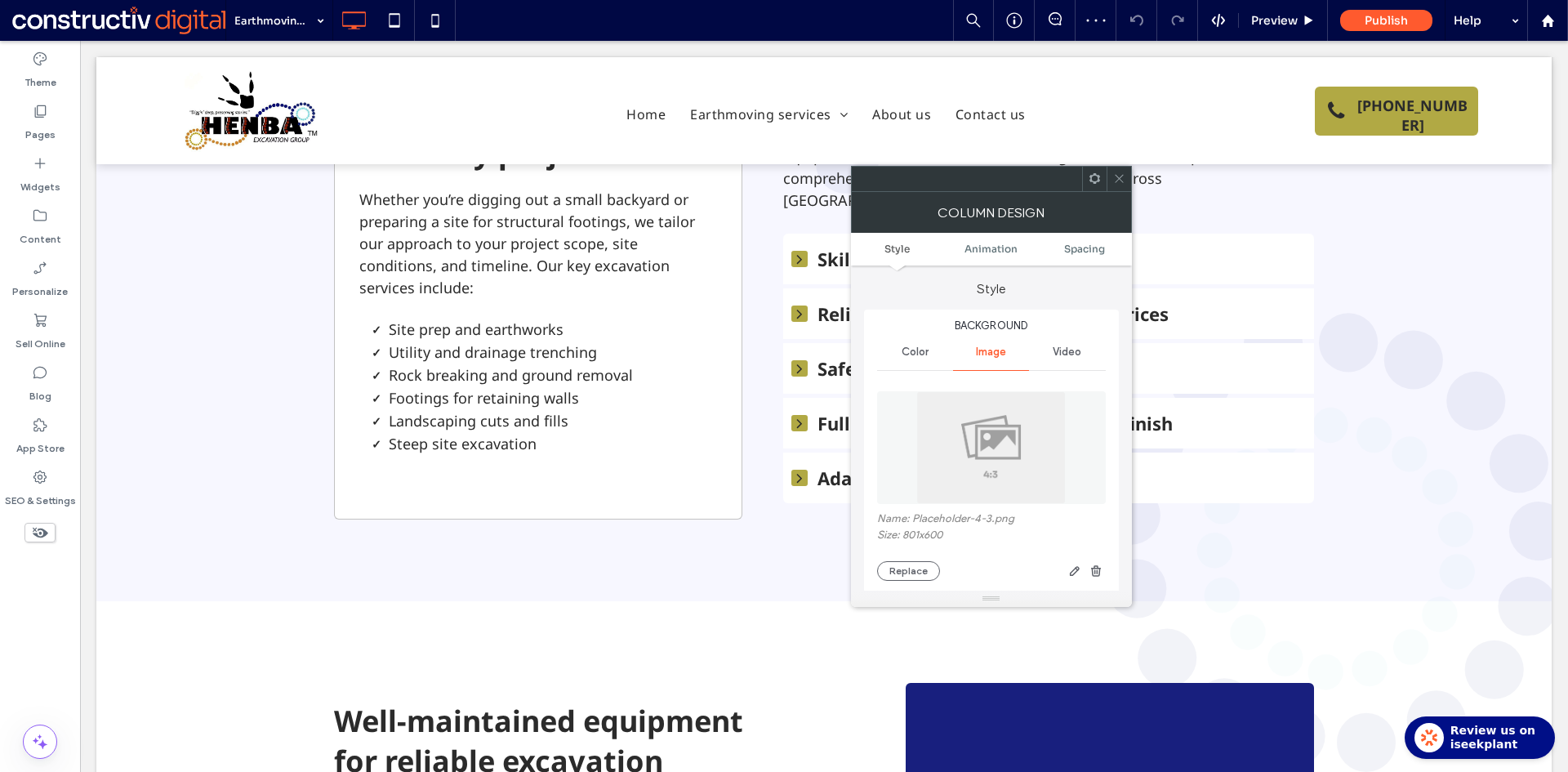
drag, startPoint x: 999, startPoint y: 438, endPoint x: 1012, endPoint y: 415, distance: 26.4
click at [999, 437] on img at bounding box center [991, 448] width 150 height 113
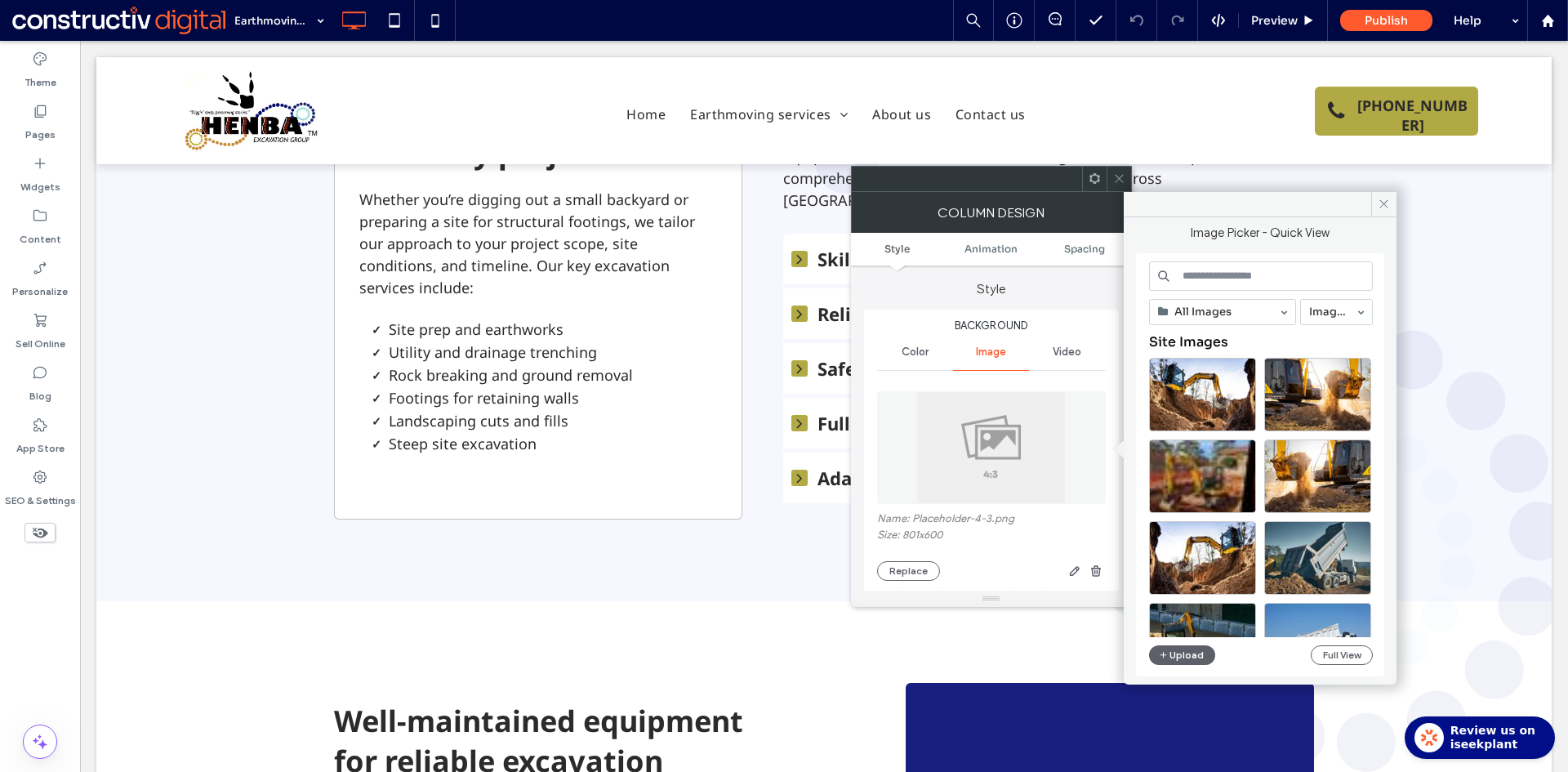
click at [1206, 272] on input at bounding box center [1261, 276] width 224 height 29
paste input "**********"
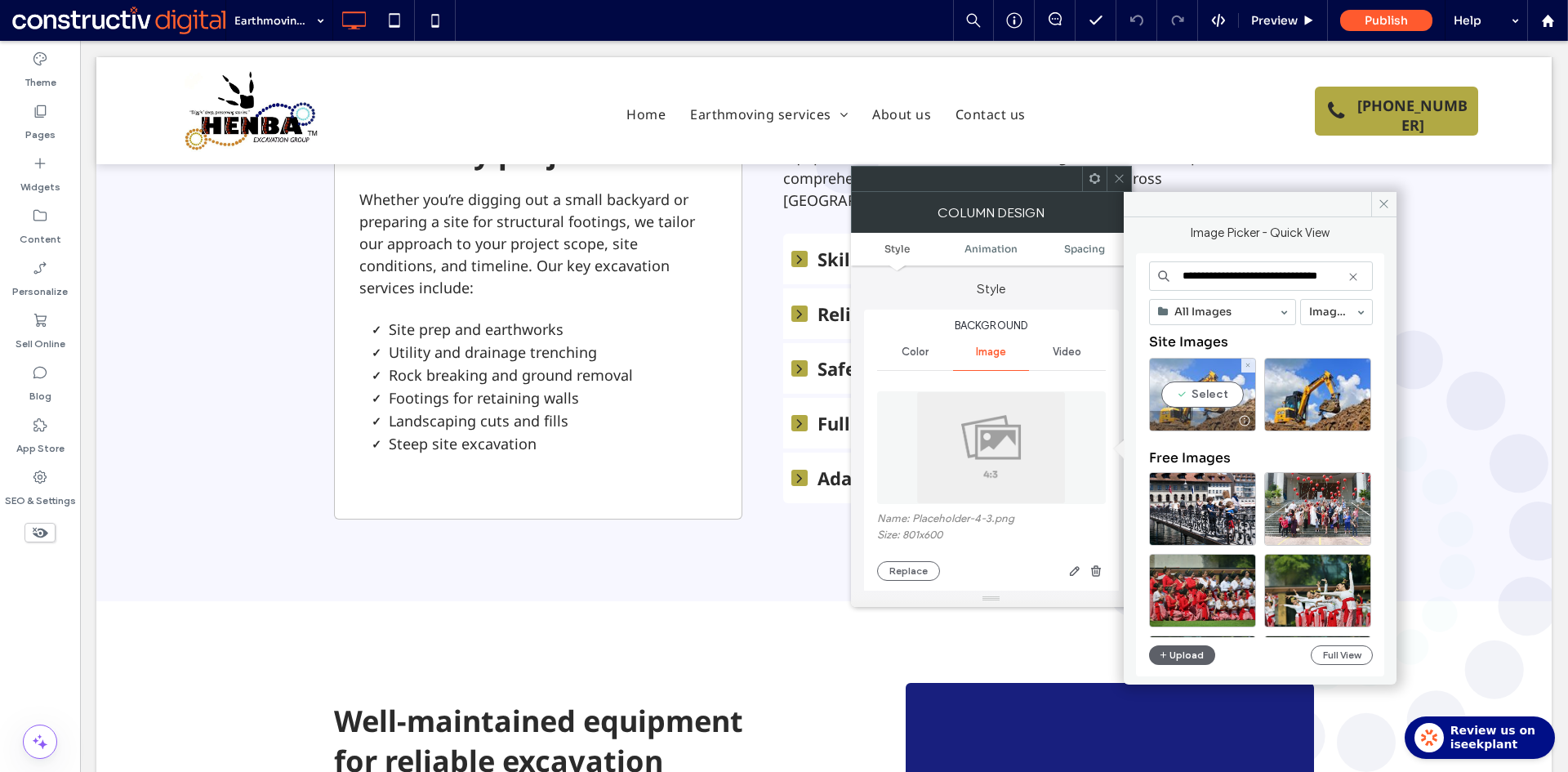
type input "**********"
click at [1211, 404] on div "Select" at bounding box center [1202, 395] width 107 height 74
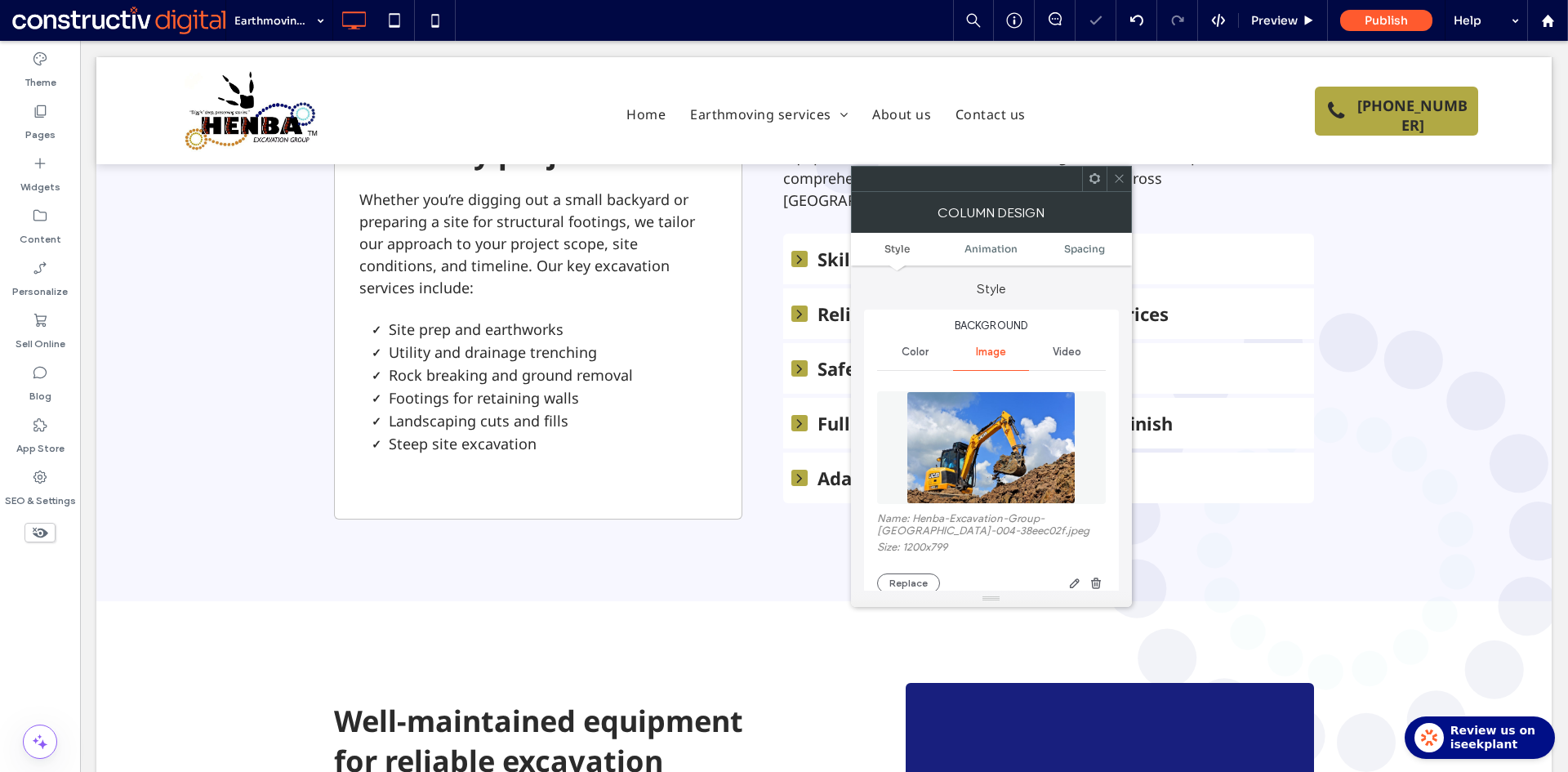
click at [1119, 184] on span at bounding box center [1119, 179] width 12 height 25
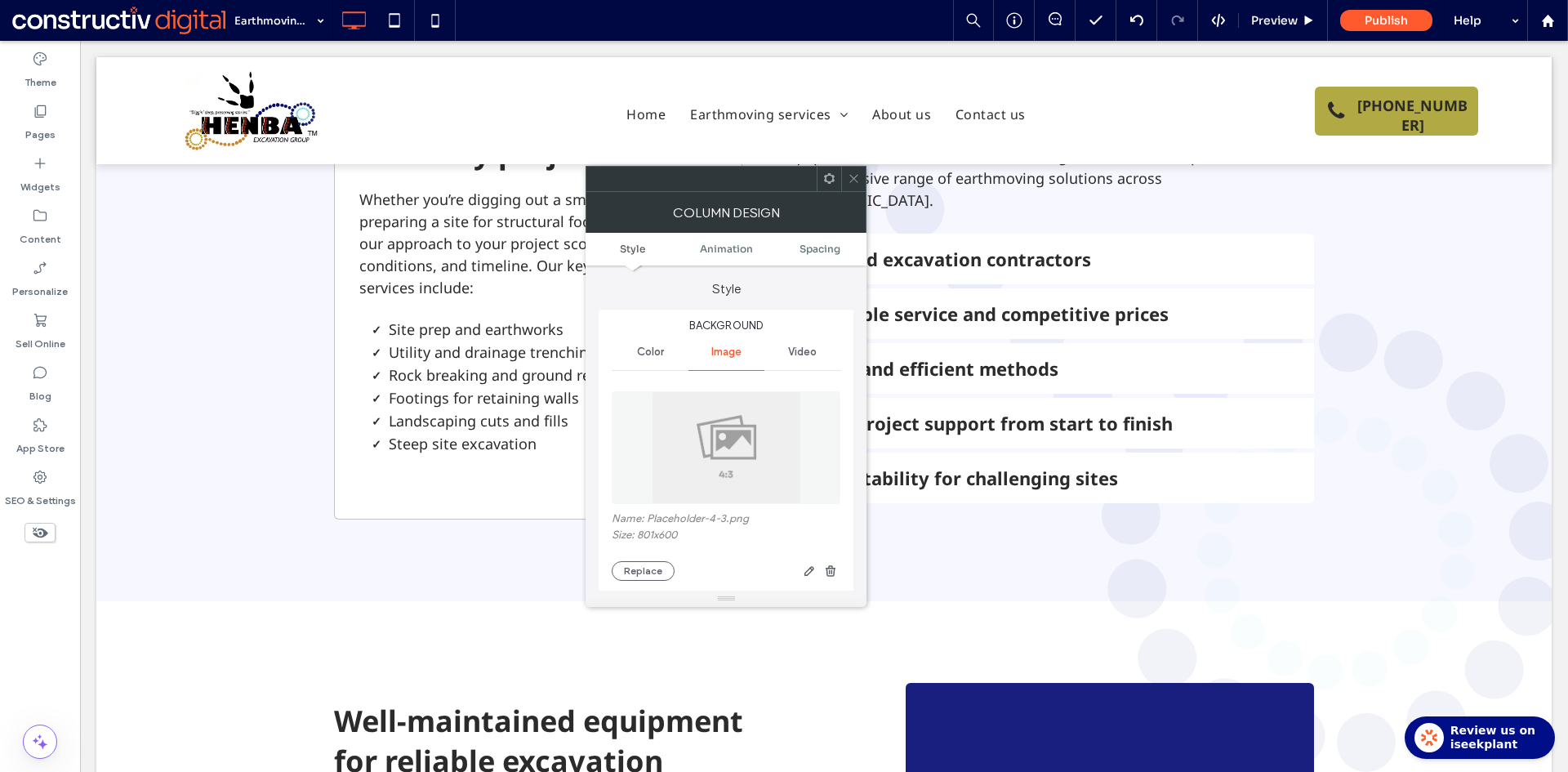
click at [767, 423] on img at bounding box center [726, 448] width 150 height 113
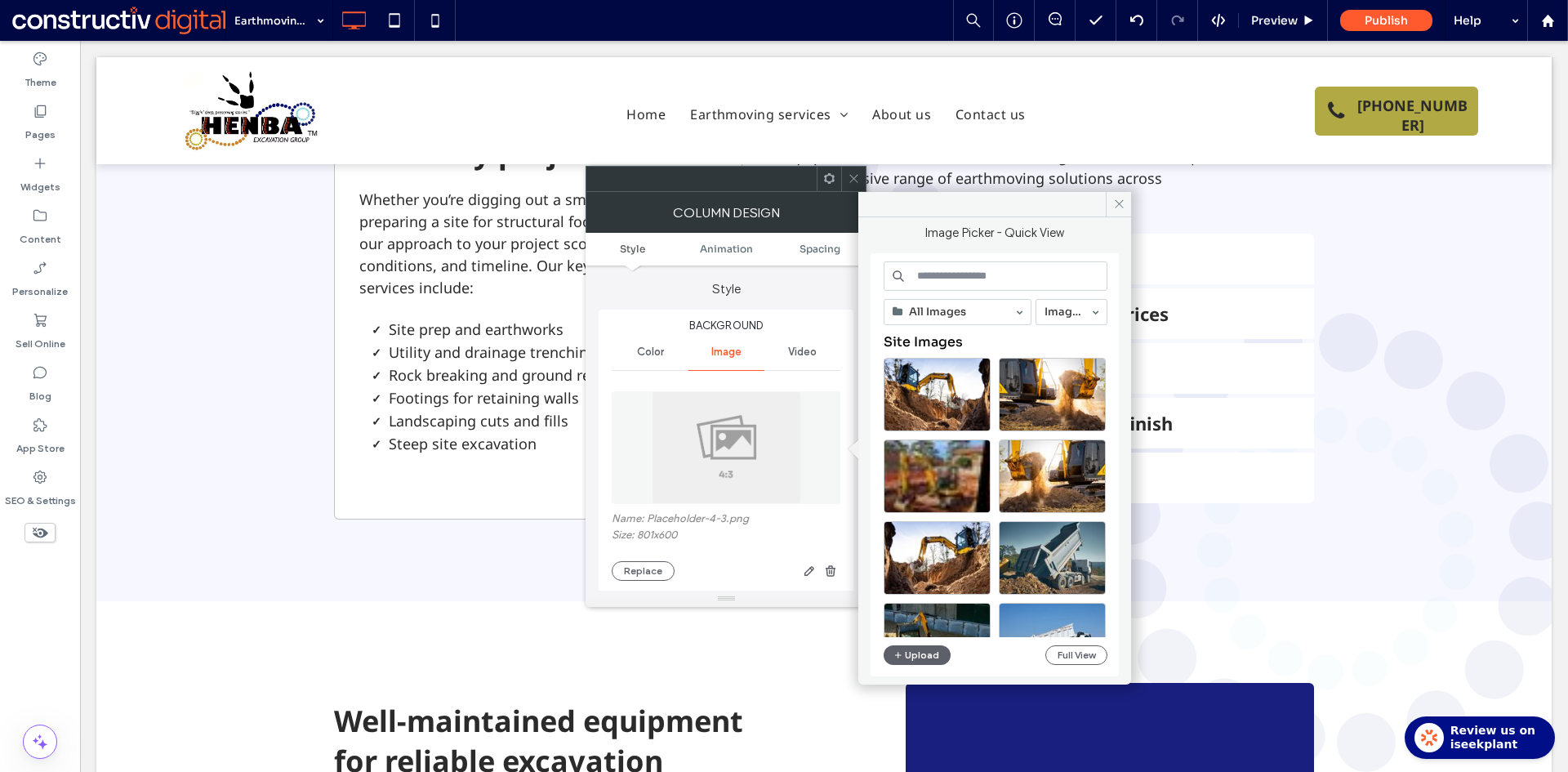
click at [957, 282] on input at bounding box center [995, 276] width 224 height 29
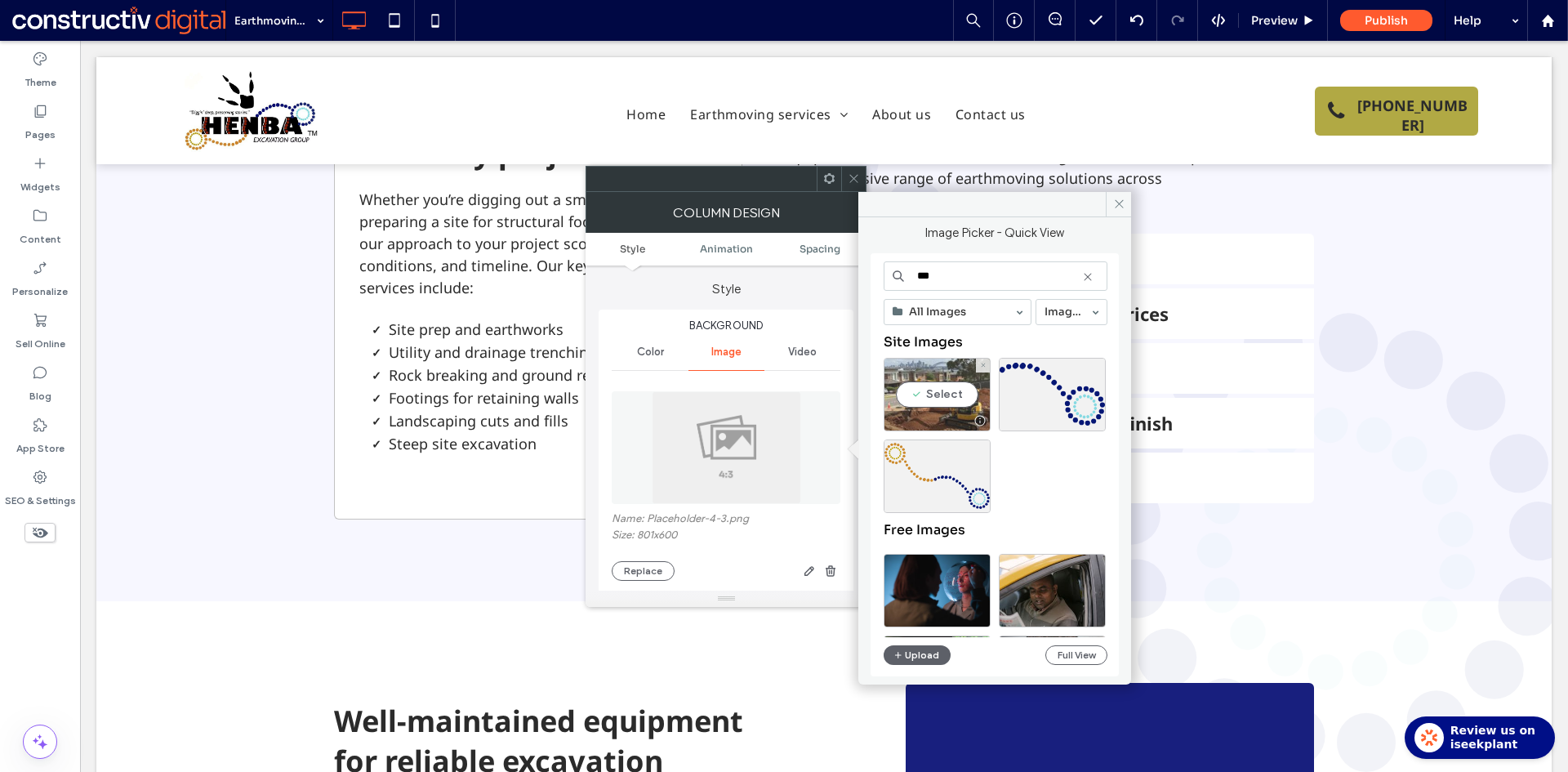
type input "***"
click at [940, 392] on div "Select" at bounding box center [937, 395] width 107 height 74
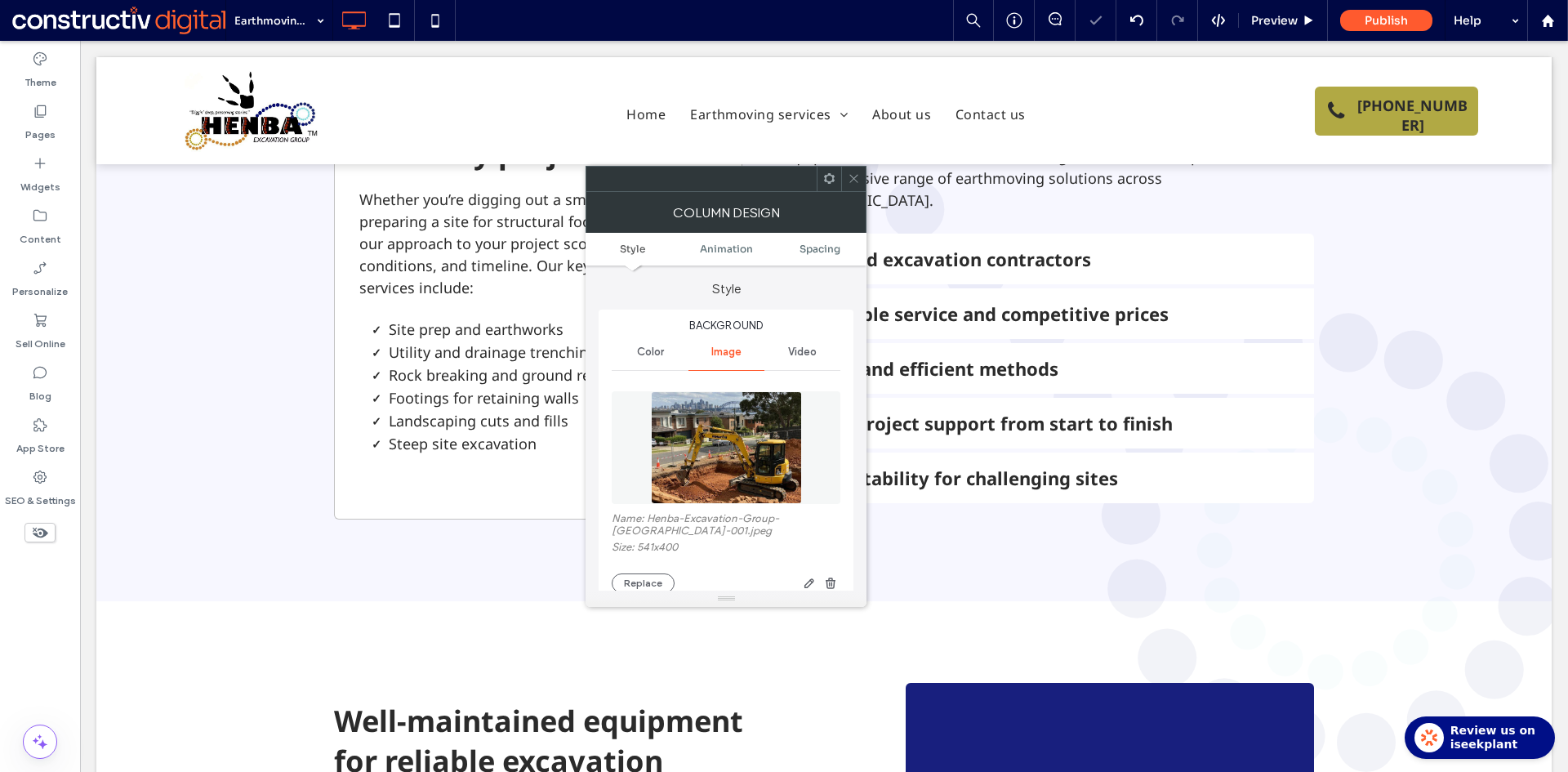
click at [856, 179] on icon at bounding box center [854, 178] width 12 height 12
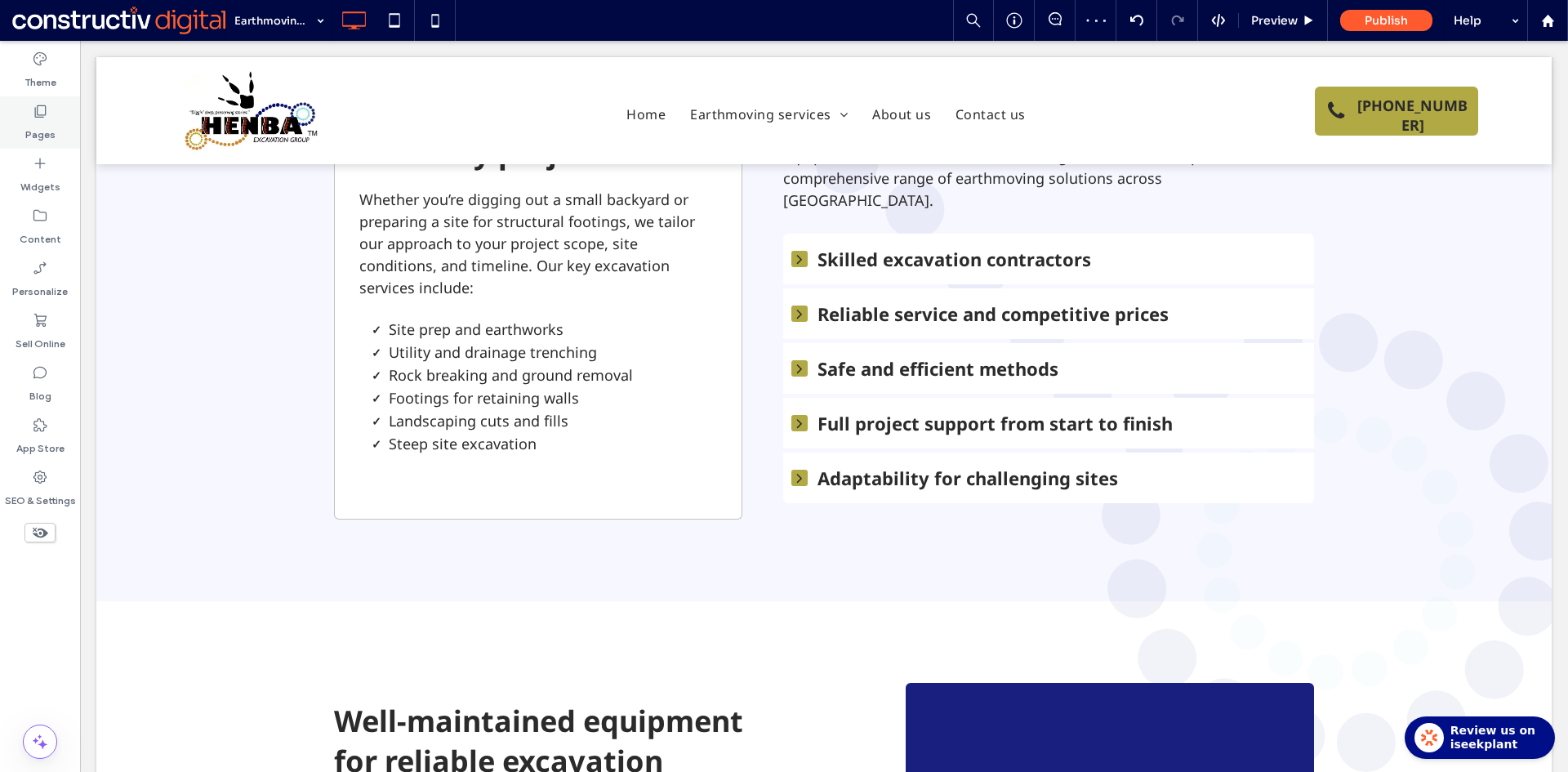
click at [44, 110] on icon at bounding box center [39, 111] width 16 height 16
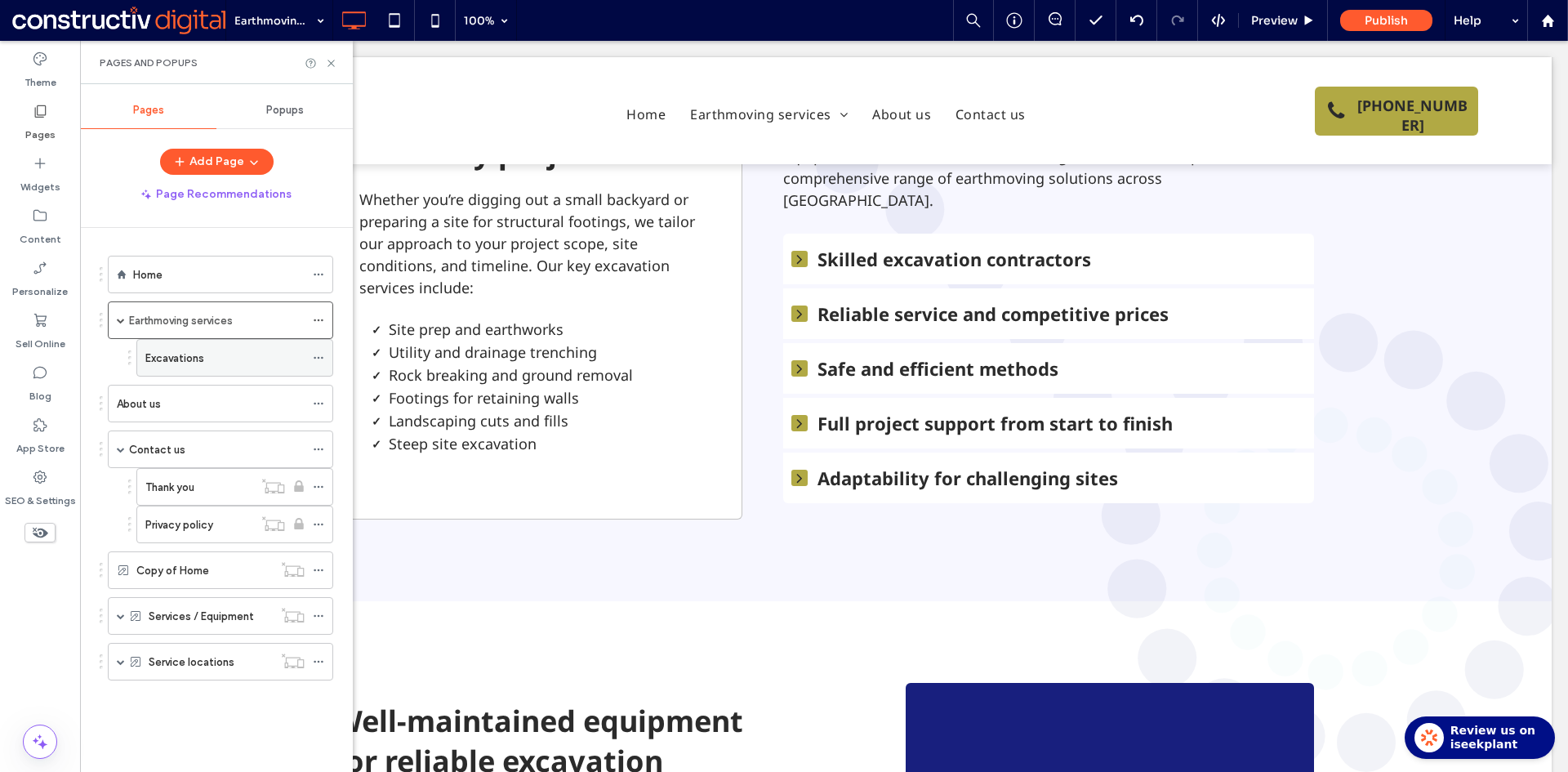
click at [176, 360] on label "Excavations" at bounding box center [175, 357] width 59 height 28
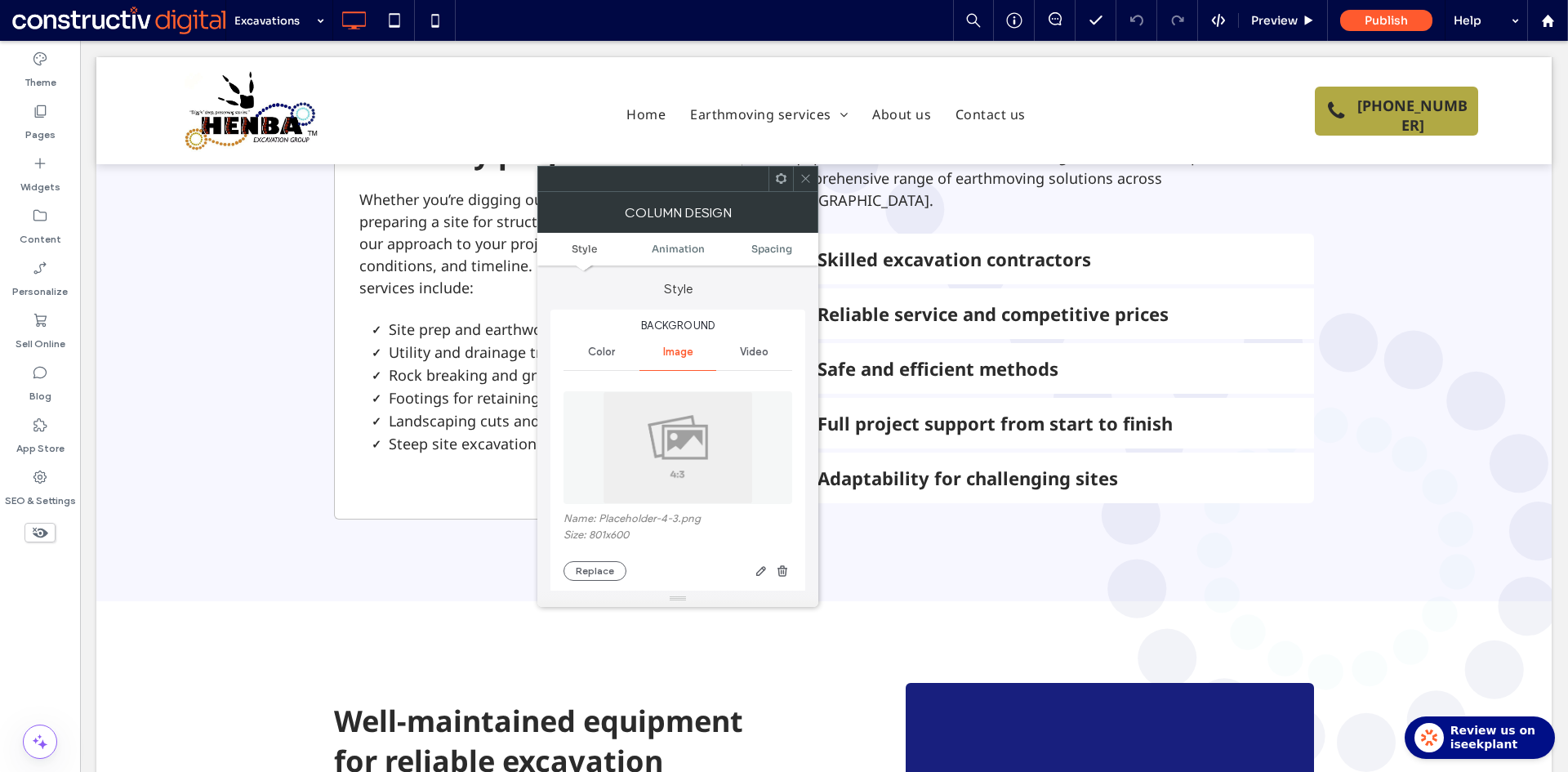
drag, startPoint x: 667, startPoint y: 448, endPoint x: 806, endPoint y: 324, distance: 186.3
click at [669, 447] on img at bounding box center [677, 448] width 150 height 113
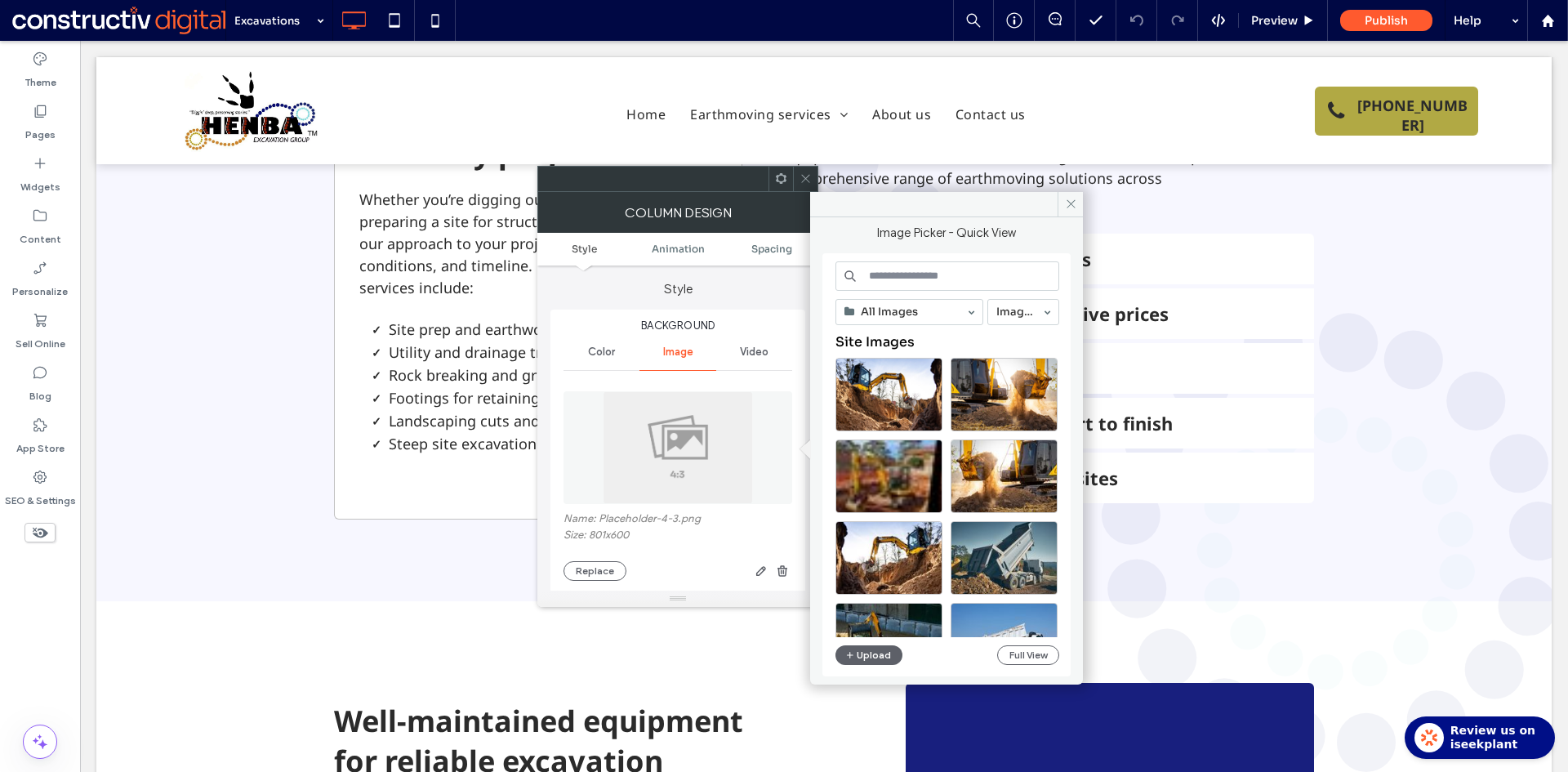
click at [891, 278] on input at bounding box center [946, 276] width 224 height 29
paste input "**********"
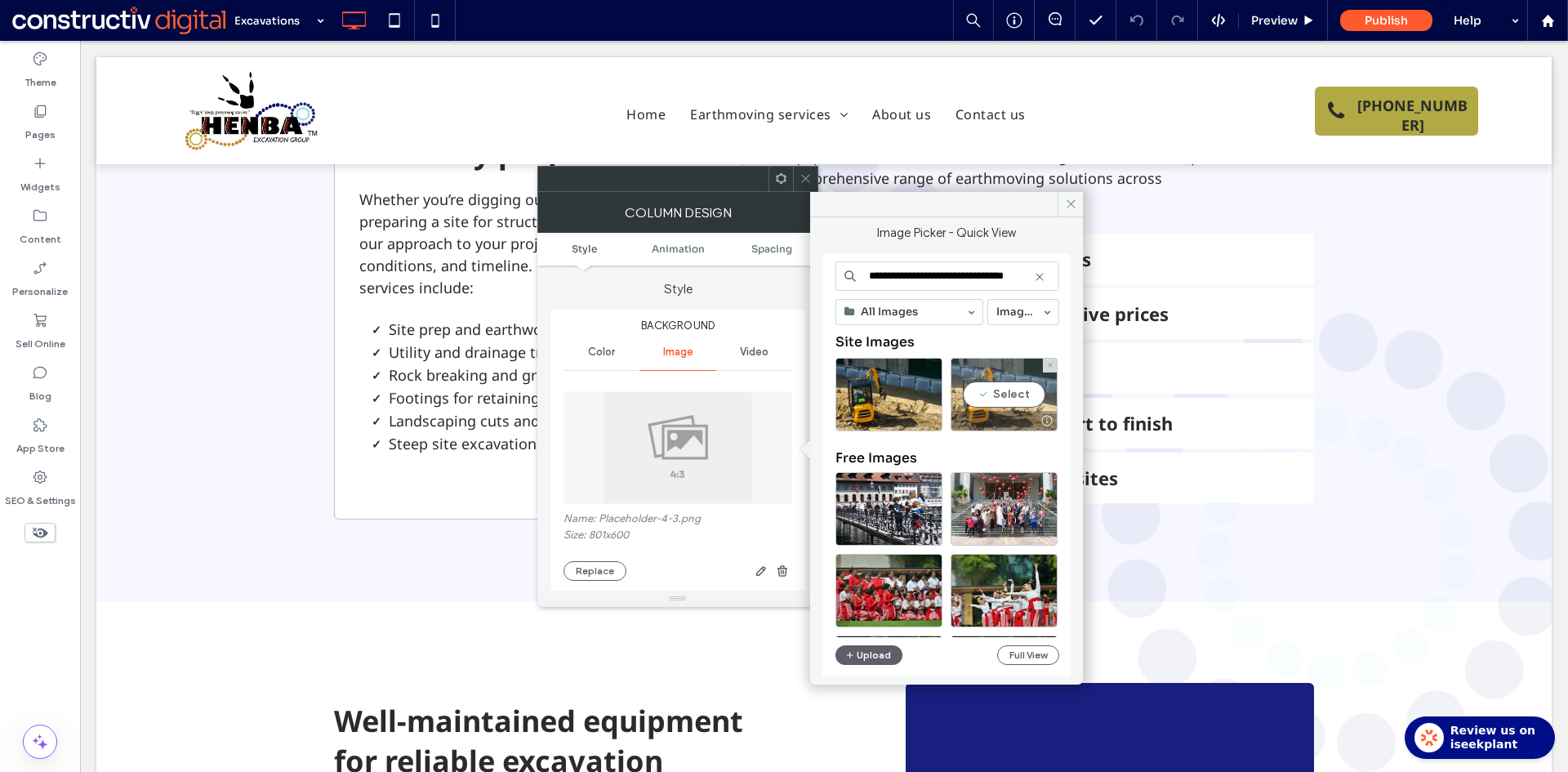
type input "**********"
click at [1009, 404] on div "Select" at bounding box center [1004, 395] width 107 height 74
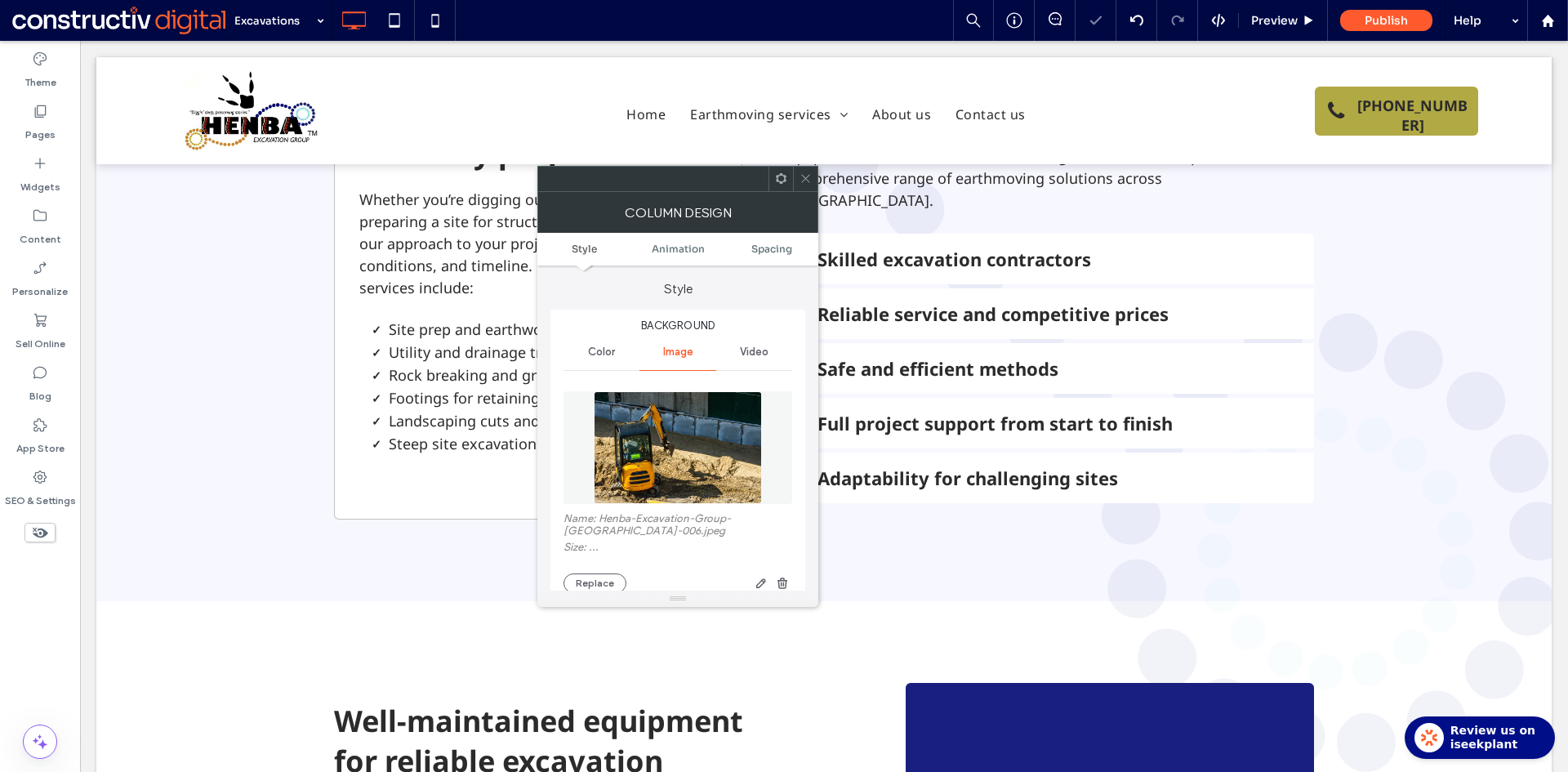
click at [810, 174] on icon at bounding box center [805, 178] width 12 height 12
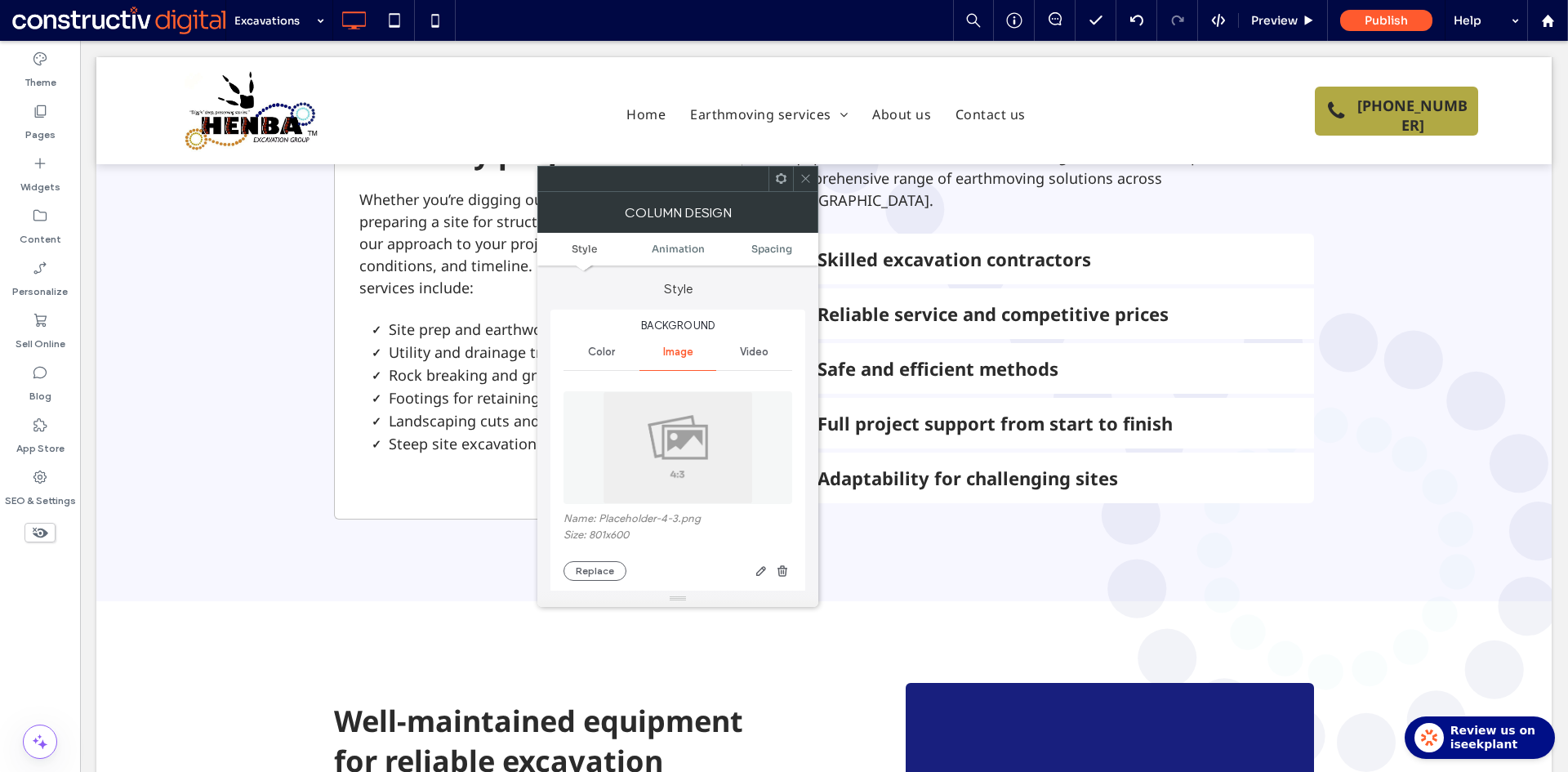
type input "*"
click at [686, 394] on img at bounding box center [677, 448] width 150 height 113
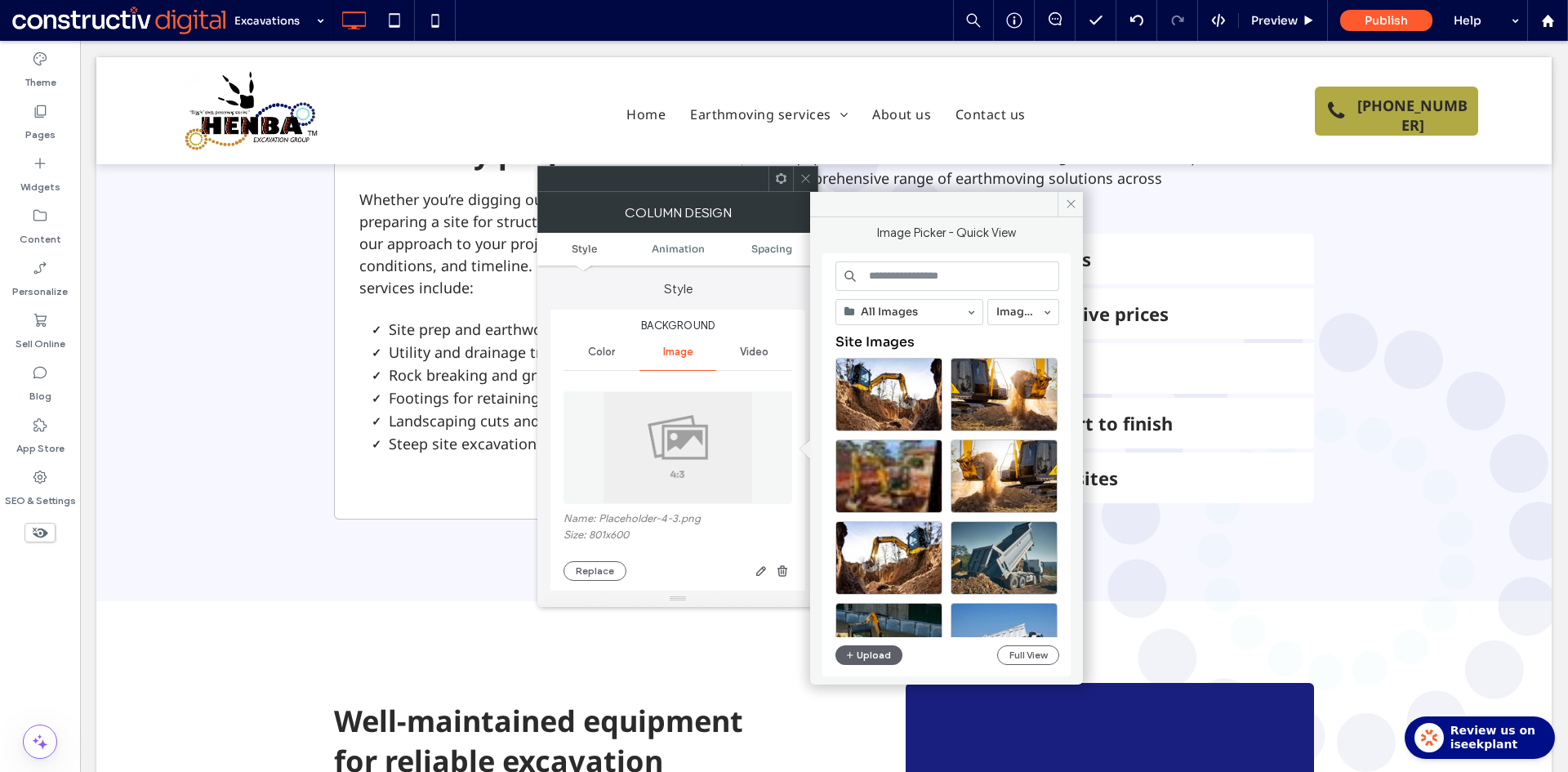
click at [921, 269] on input at bounding box center [946, 276] width 224 height 29
paste input "**********"
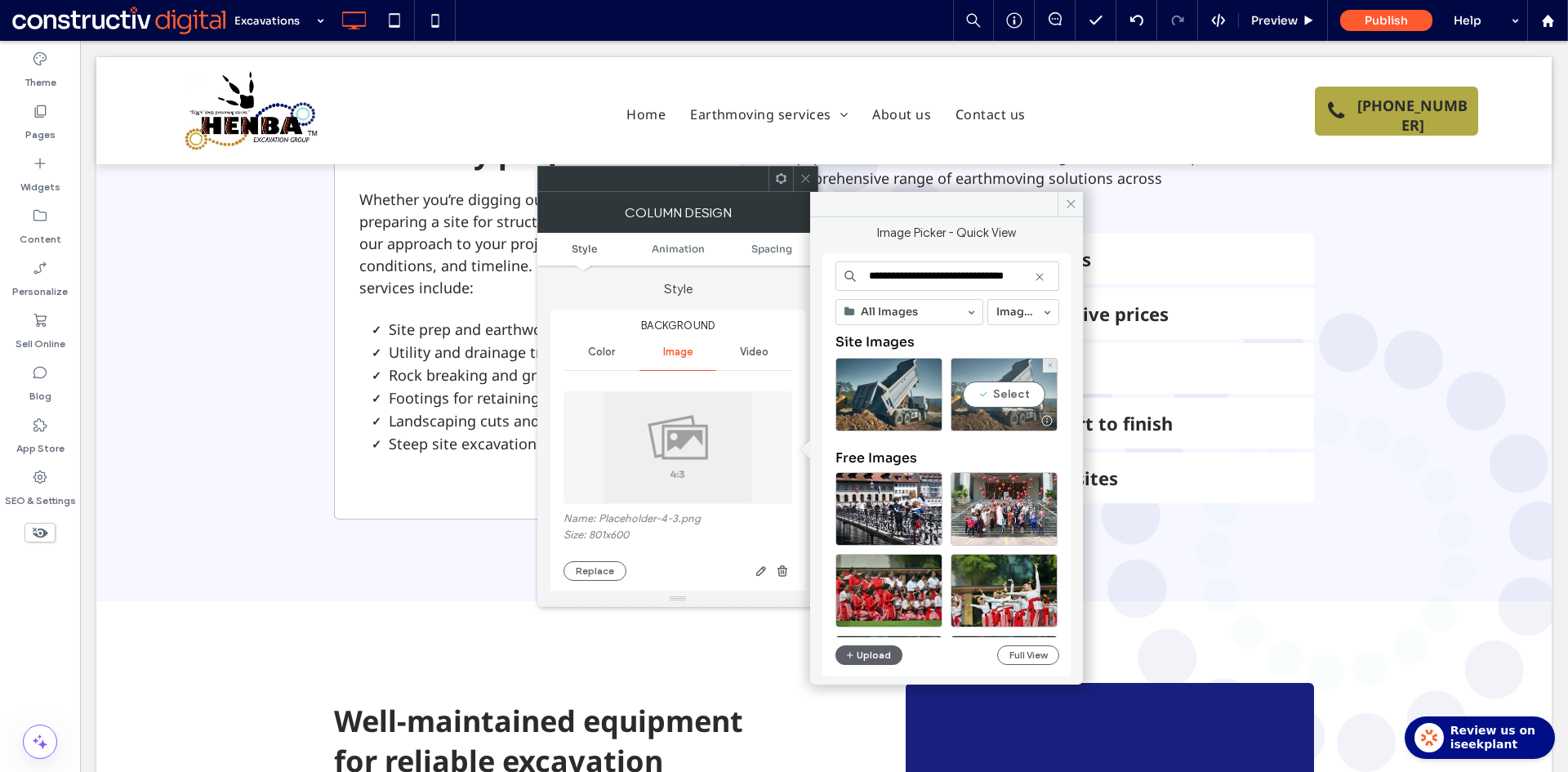
type input "**********"
click at [1014, 401] on div "Select" at bounding box center [1004, 395] width 107 height 74
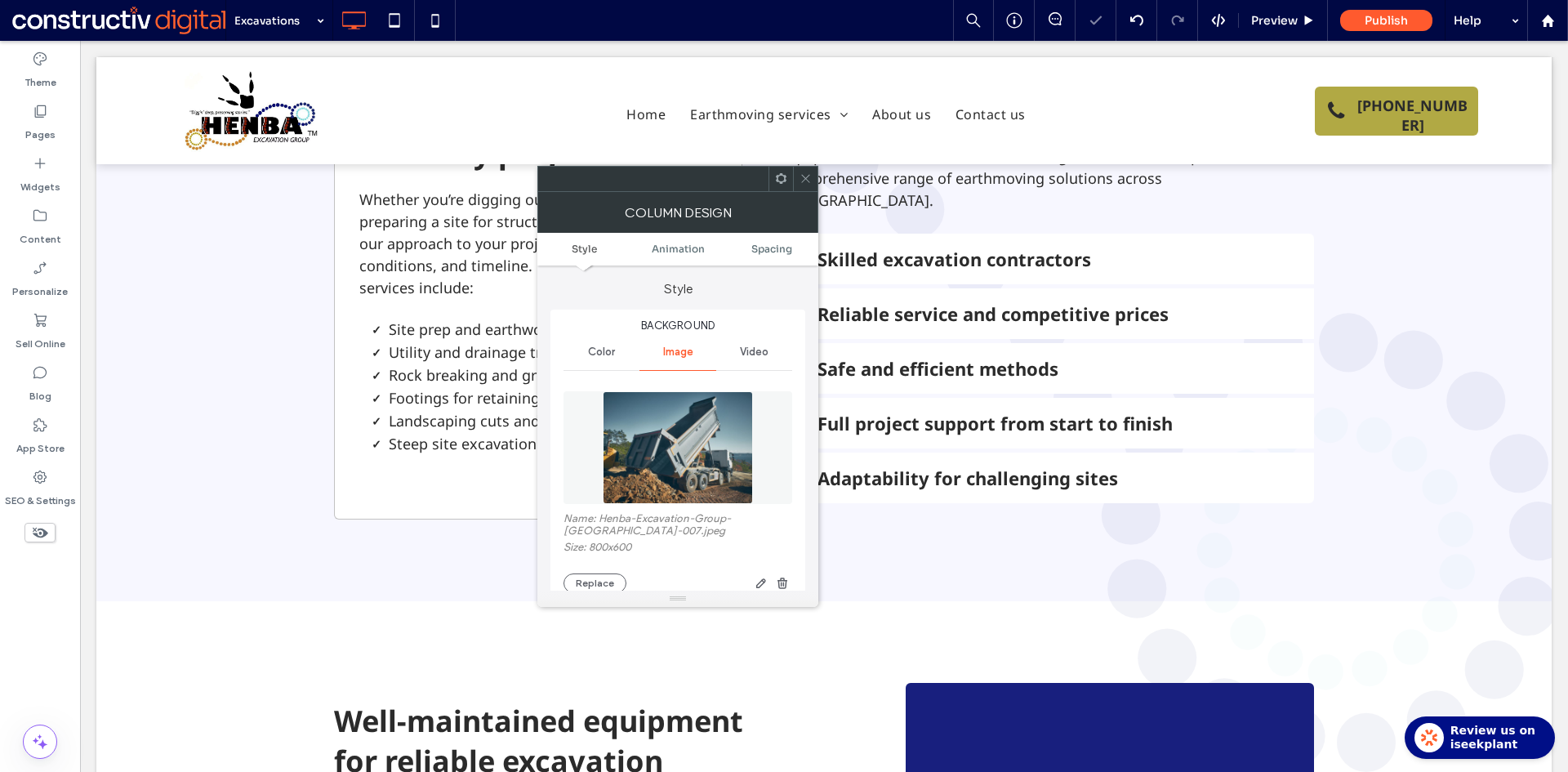
click at [806, 178] on use at bounding box center [805, 179] width 9 height 9
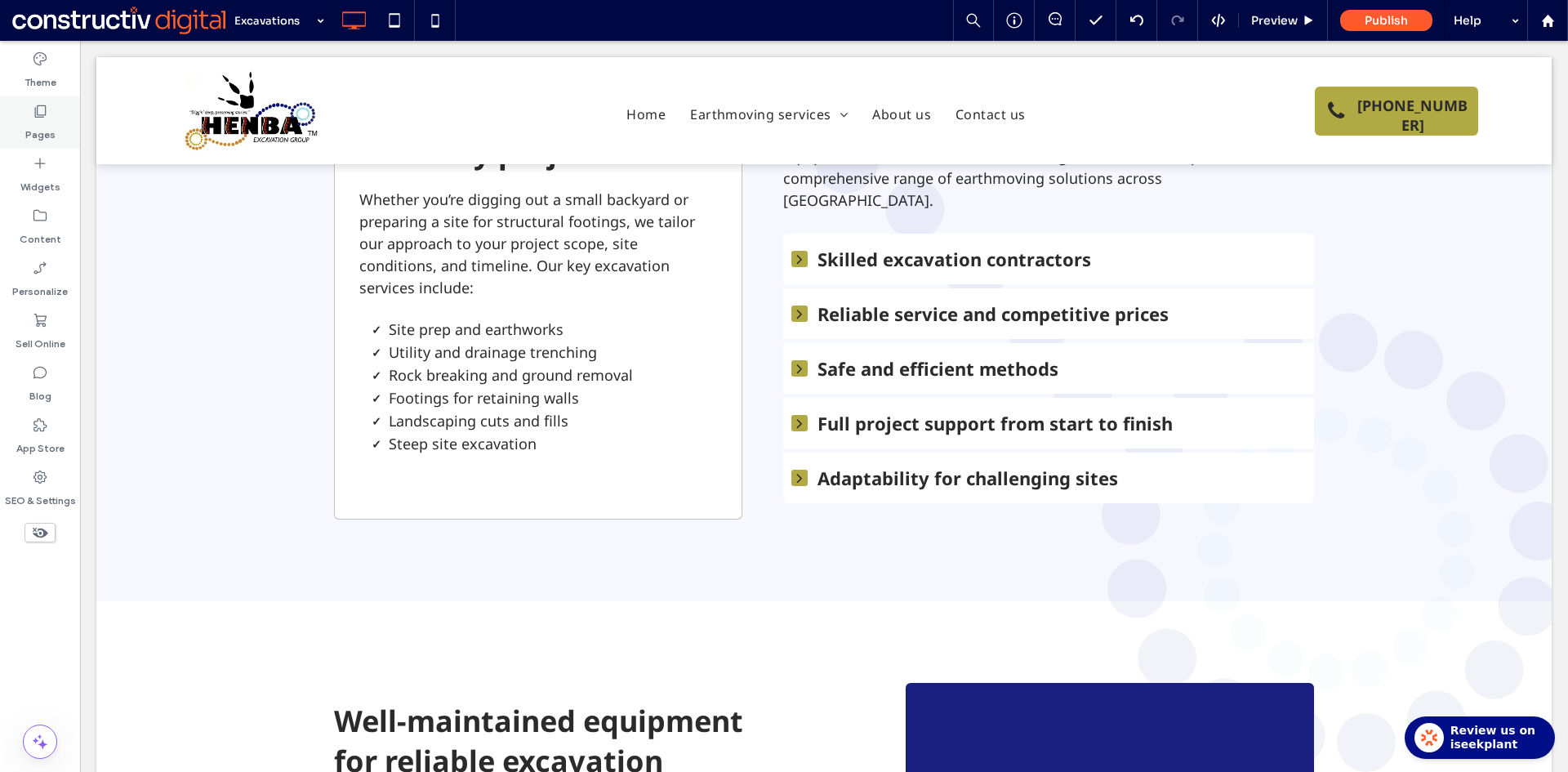
click at [51, 119] on label "Pages" at bounding box center [40, 130] width 30 height 23
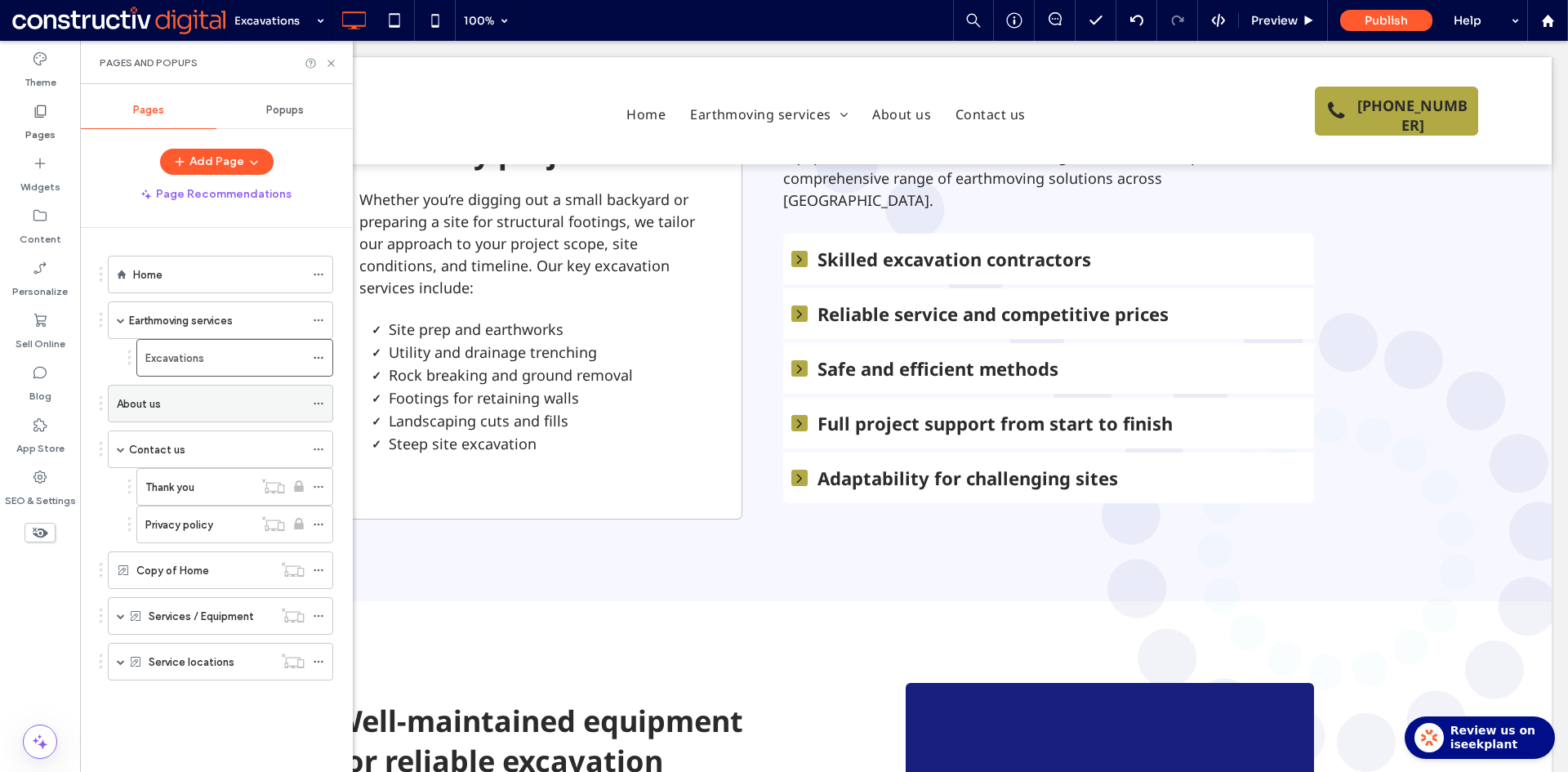
click at [195, 402] on div "About us" at bounding box center [210, 404] width 188 height 18
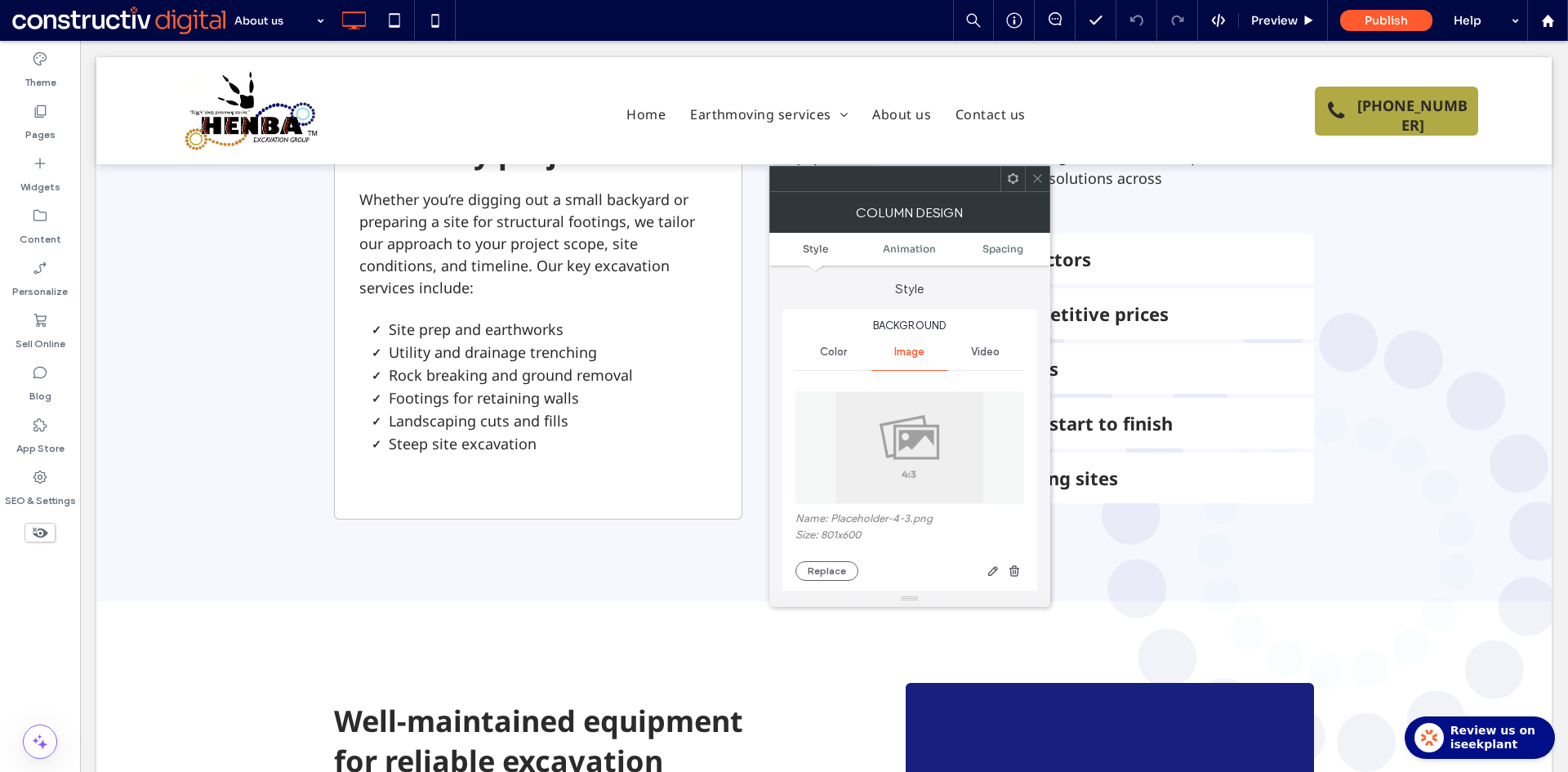
click at [948, 418] on img at bounding box center [909, 448] width 150 height 113
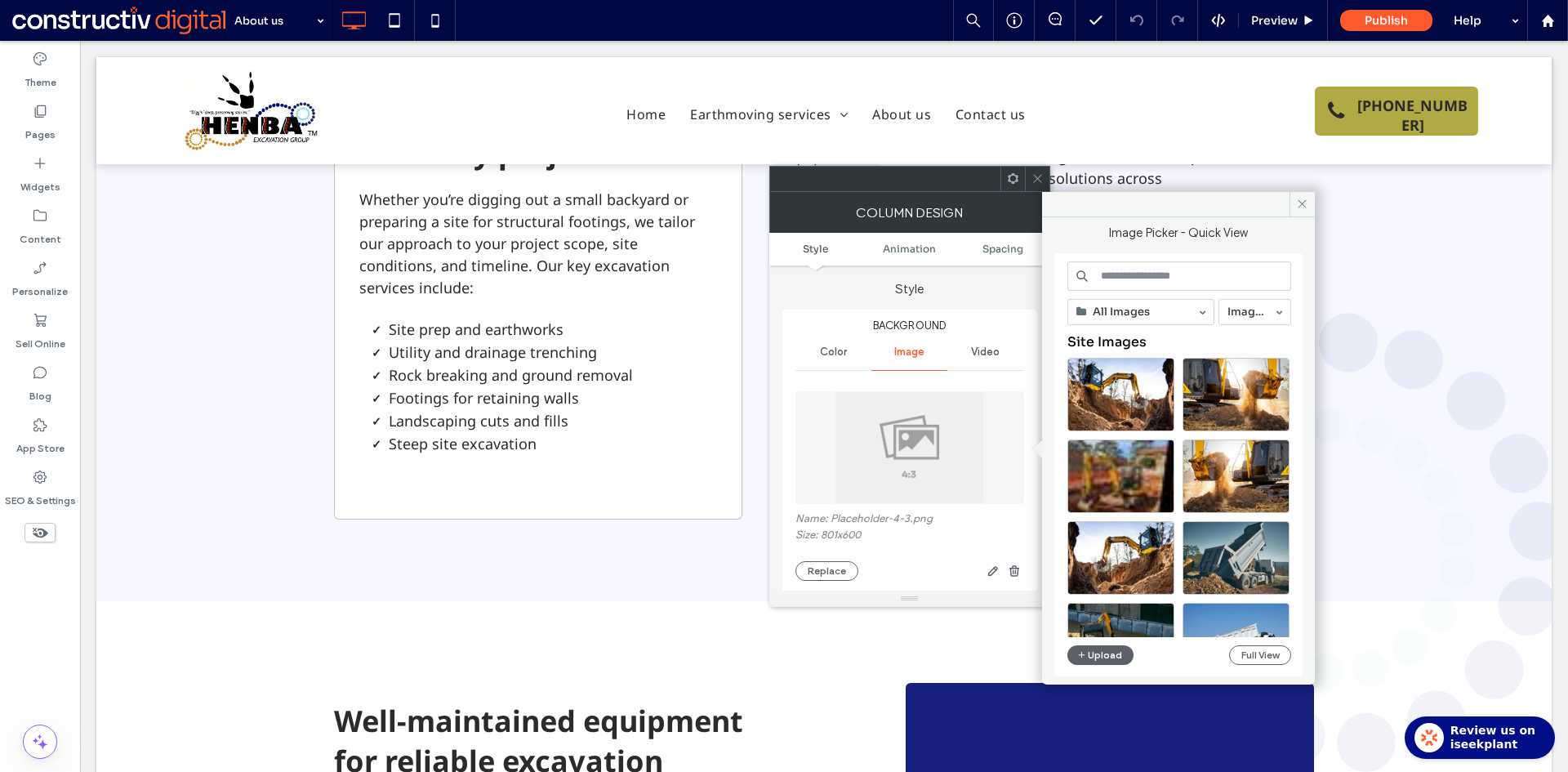
click at [1117, 279] on input at bounding box center [1178, 276] width 224 height 29
paste input "**********"
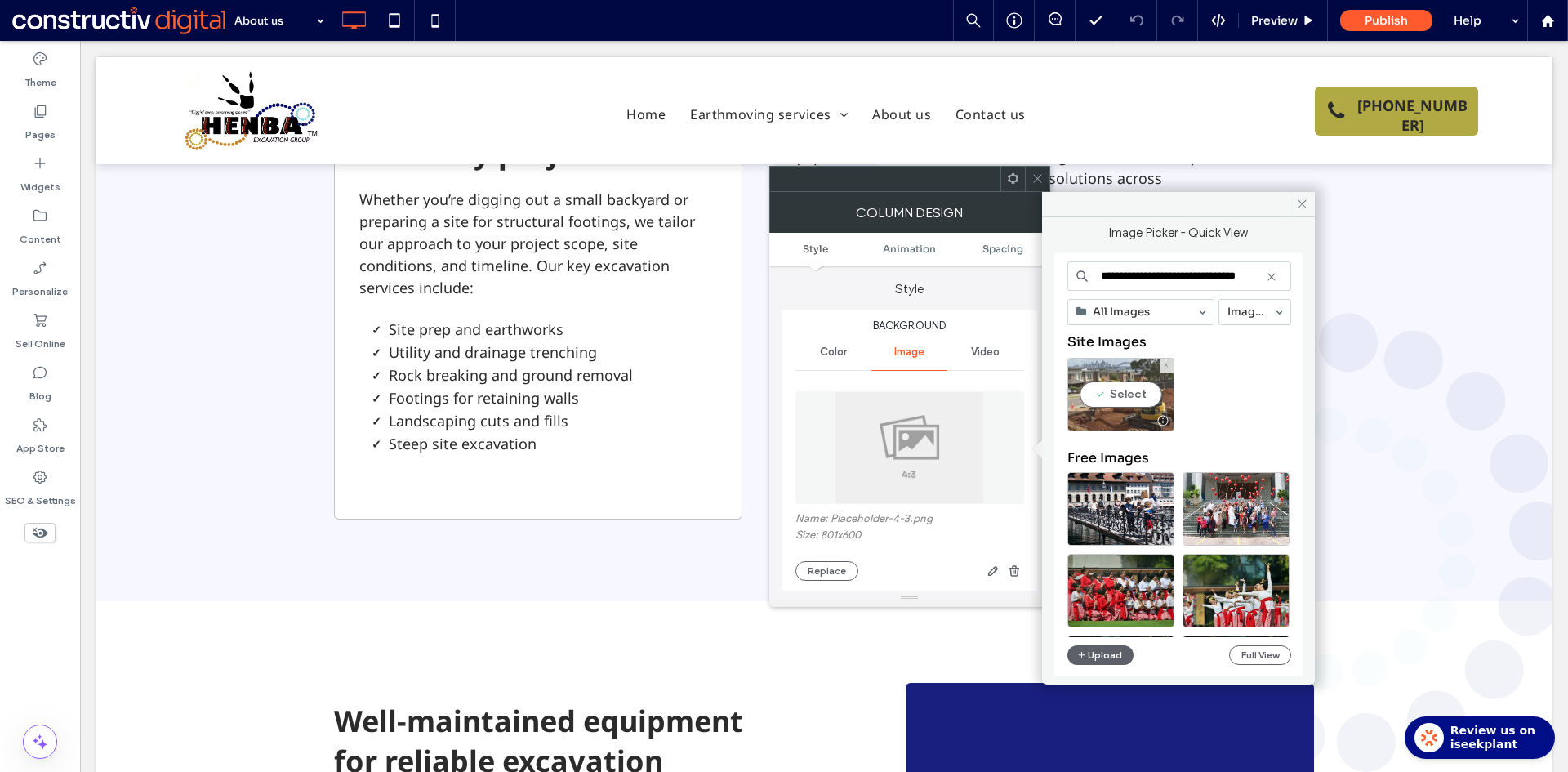
type input "**********"
click at [1142, 404] on div "Select" at bounding box center [1120, 395] width 107 height 74
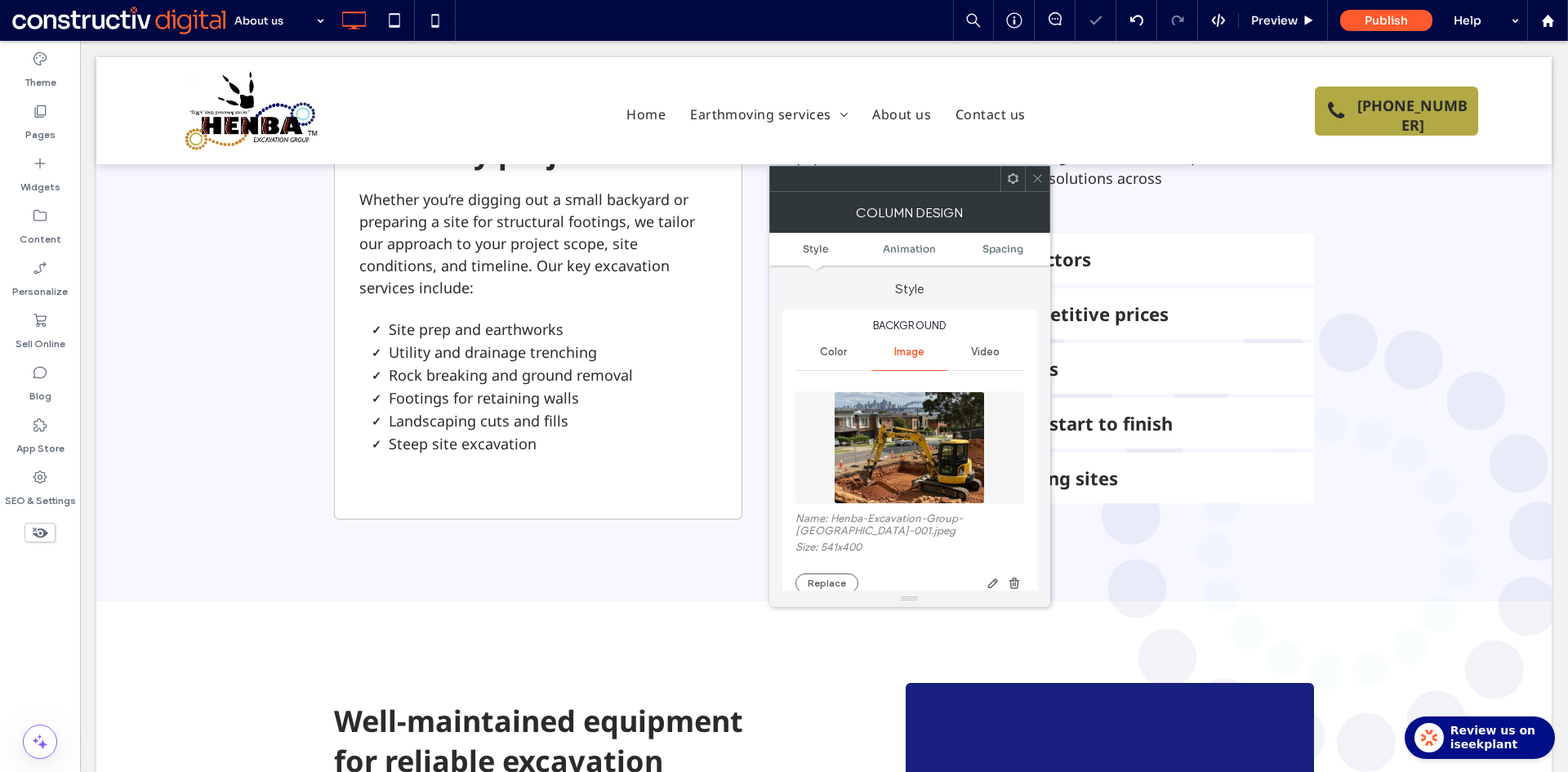
click at [1034, 178] on icon at bounding box center [1037, 178] width 12 height 12
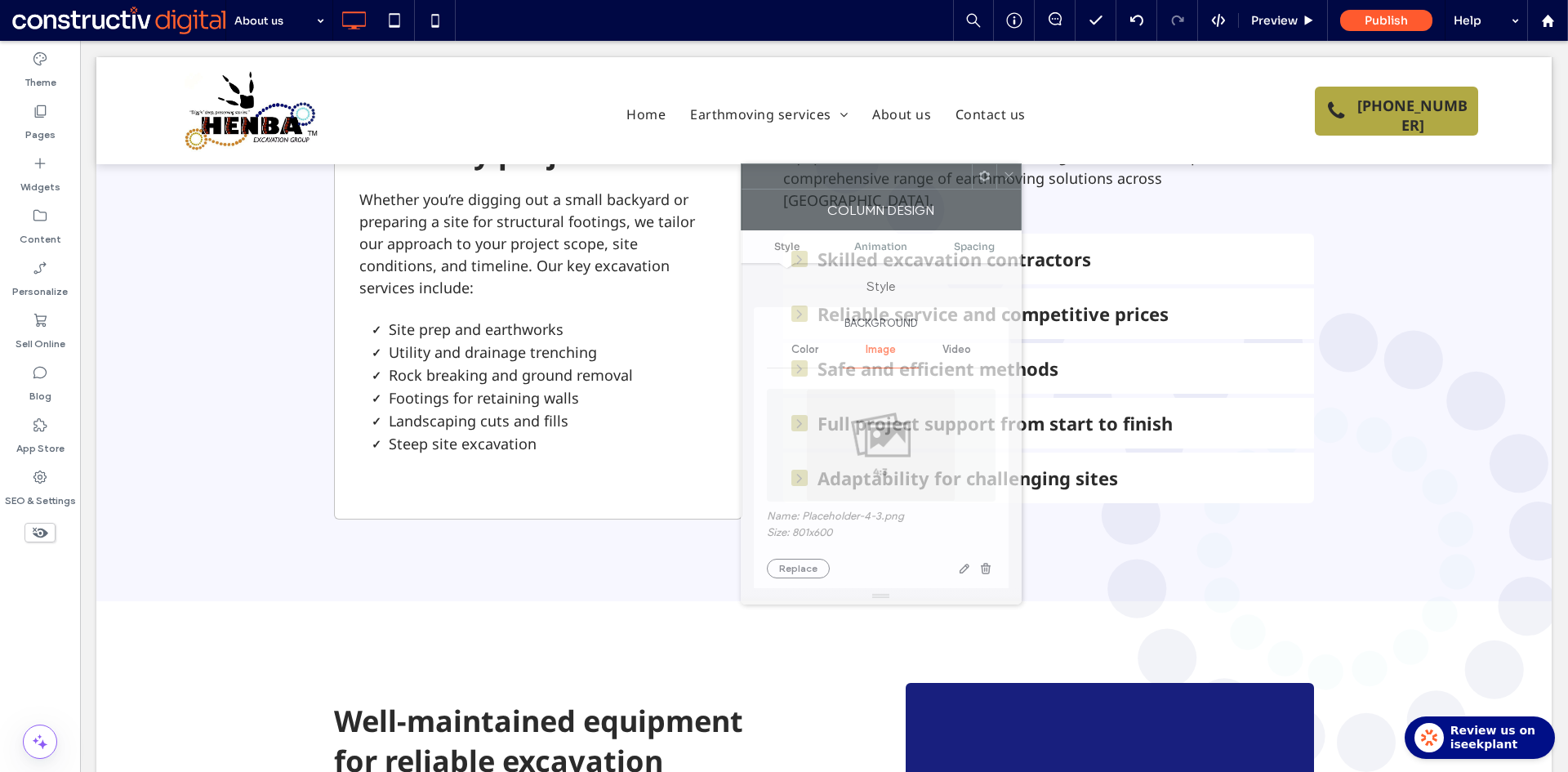
drag, startPoint x: 649, startPoint y: 180, endPoint x: 885, endPoint y: 177, distance: 236.0
click at [885, 177] on div at bounding box center [856, 177] width 230 height 25
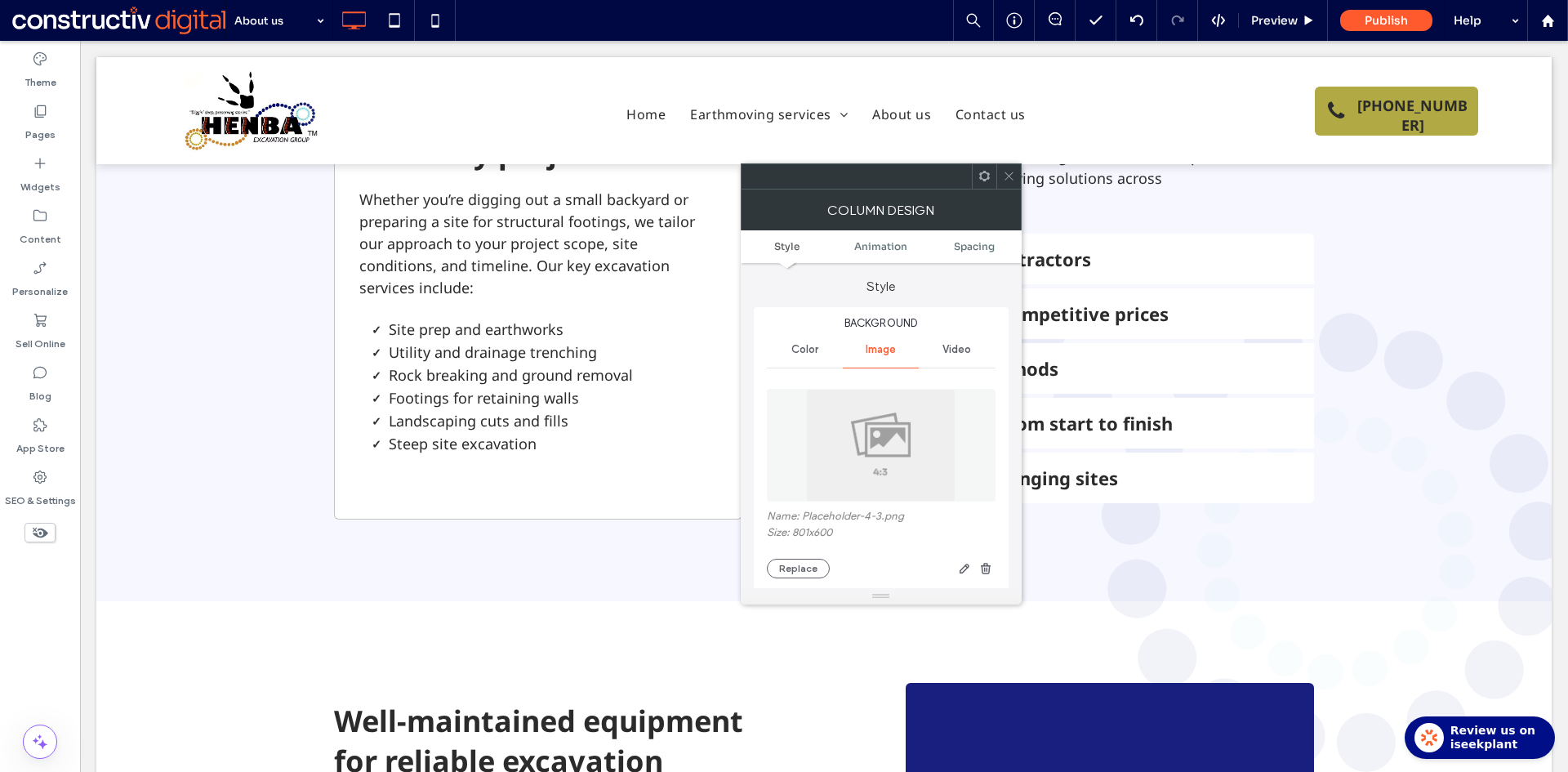
click at [851, 435] on img at bounding box center [880, 446] width 150 height 113
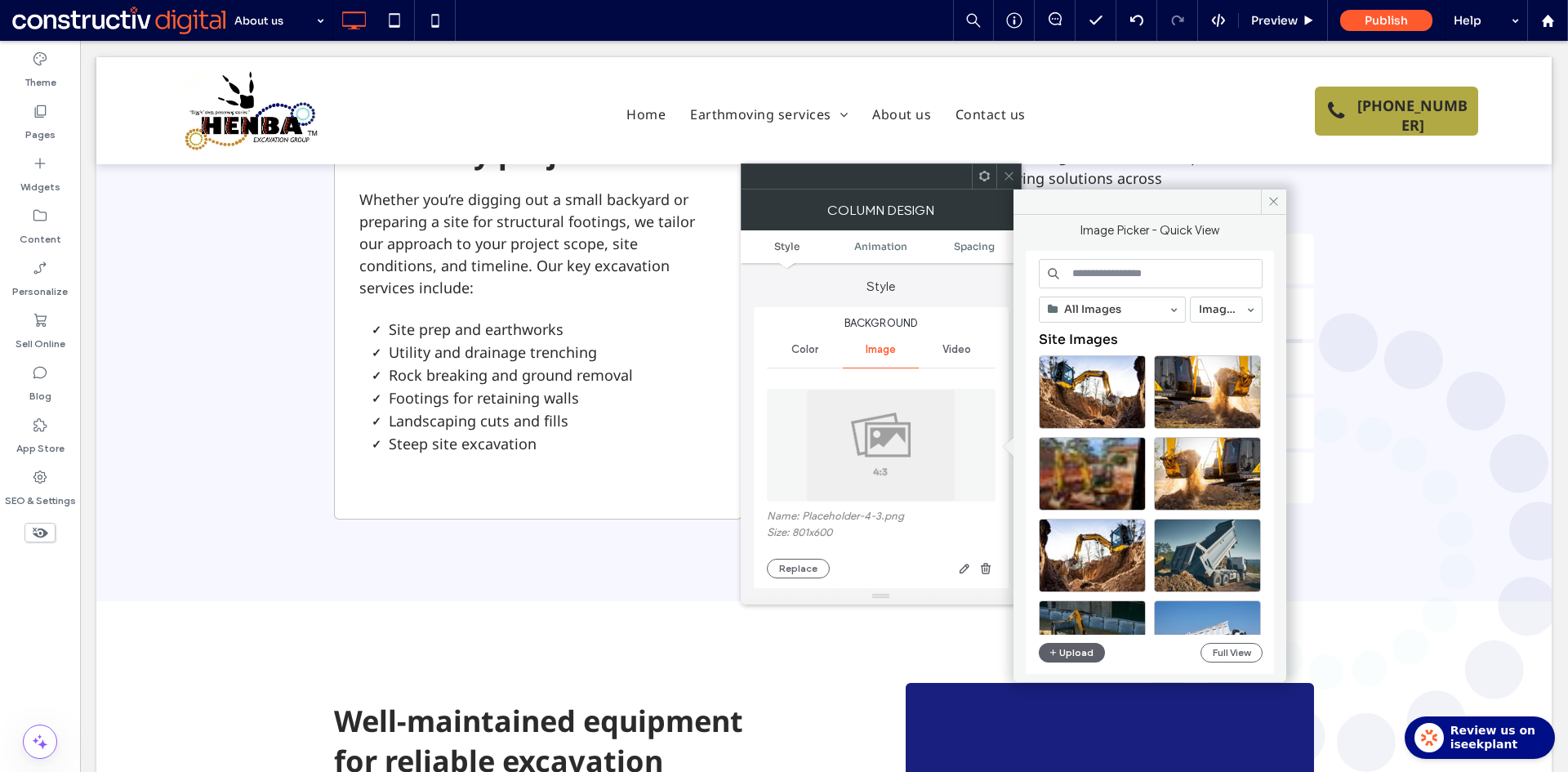
click at [1104, 271] on input at bounding box center [1150, 273] width 224 height 29
paste input "**********"
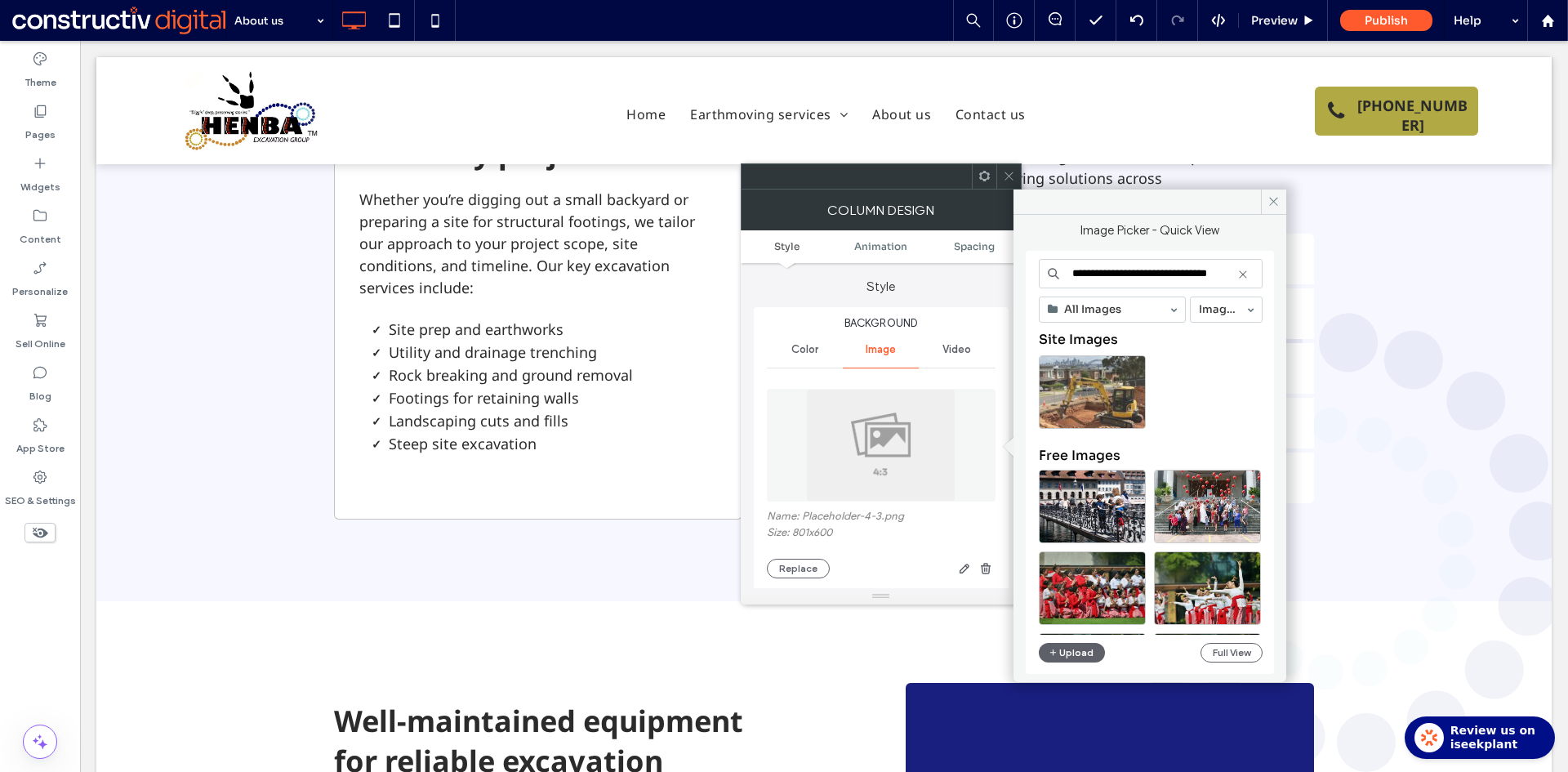
type input "**********"
click at [1105, 393] on div "Select" at bounding box center [1092, 392] width 107 height 74
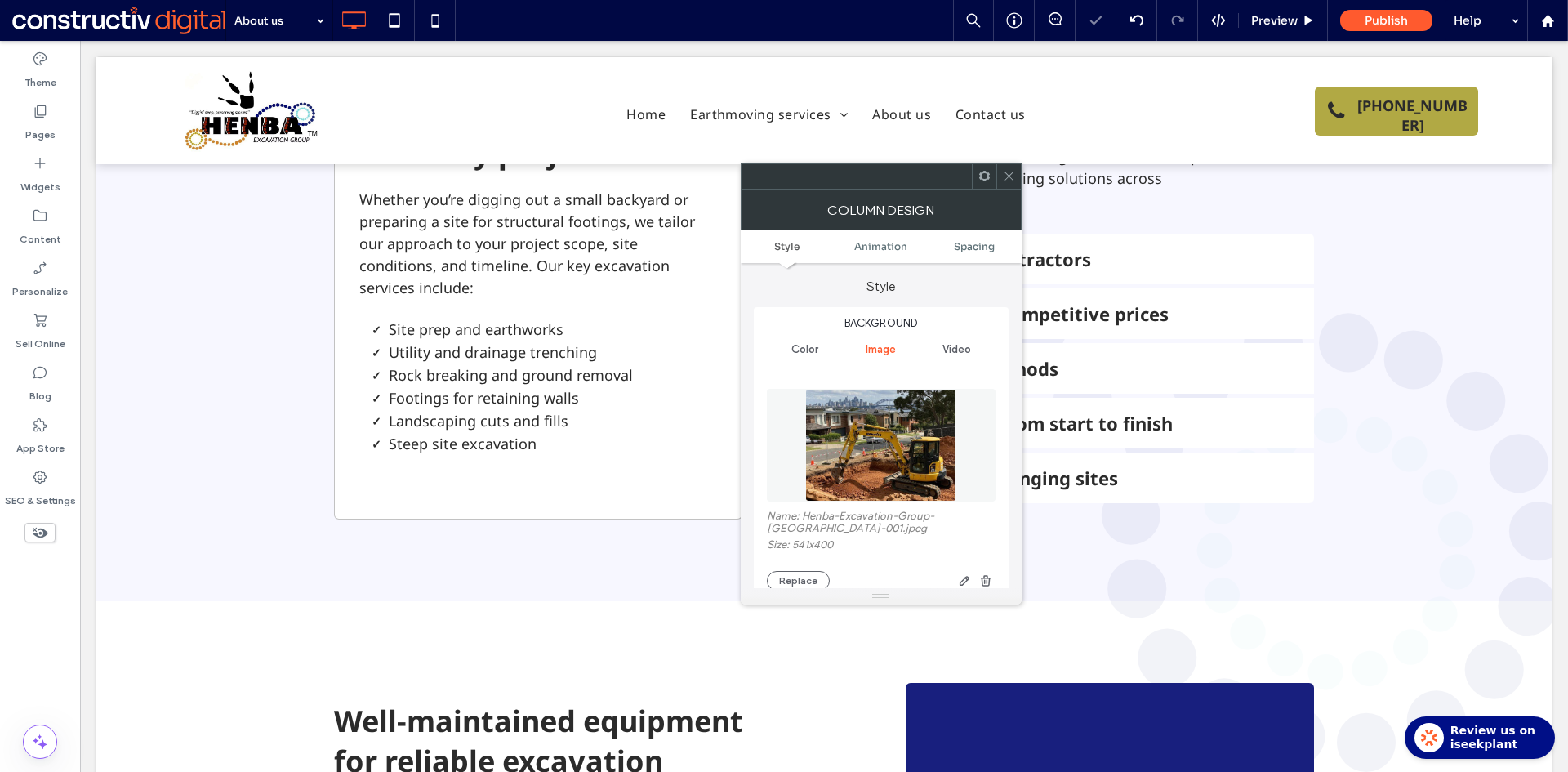
click at [1008, 171] on icon at bounding box center [1009, 176] width 12 height 12
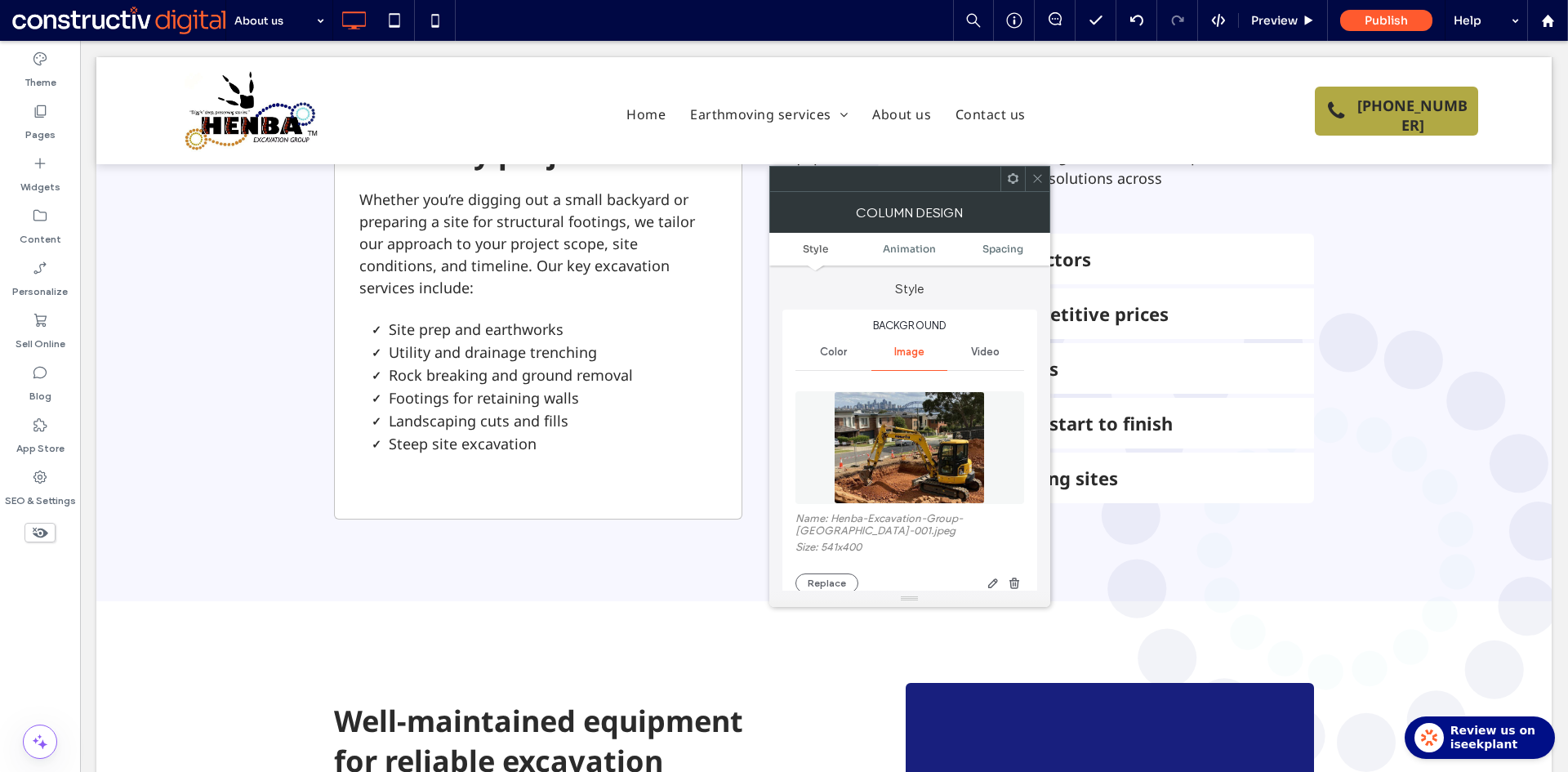
drag, startPoint x: 881, startPoint y: 424, endPoint x: 1014, endPoint y: 362, distance: 146.7
click at [881, 425] on img at bounding box center [909, 448] width 152 height 113
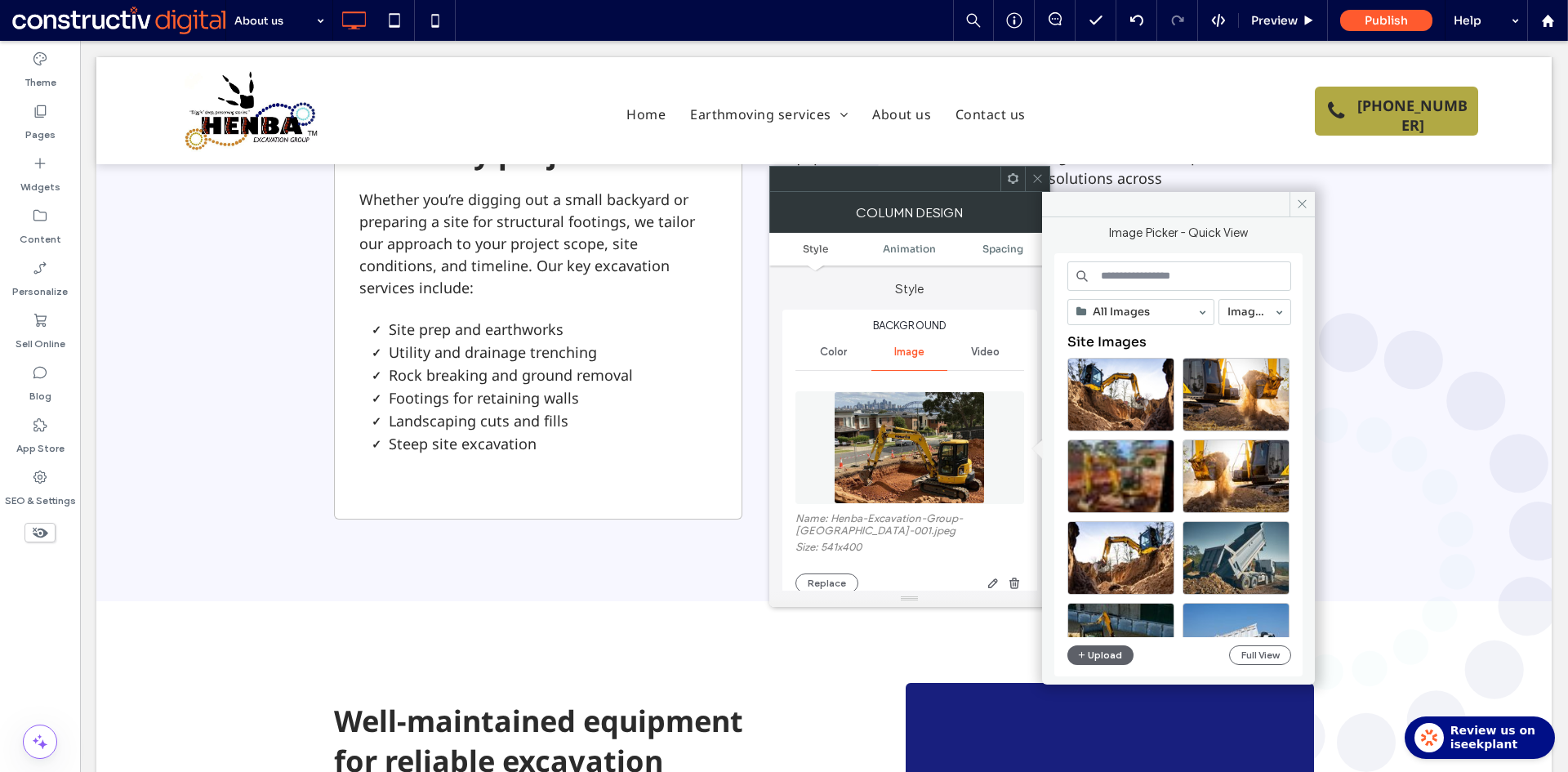
drag, startPoint x: 1115, startPoint y: 273, endPoint x: 1166, endPoint y: 285, distance: 52.4
click at [1116, 273] on input at bounding box center [1178, 276] width 224 height 29
paste input "**********"
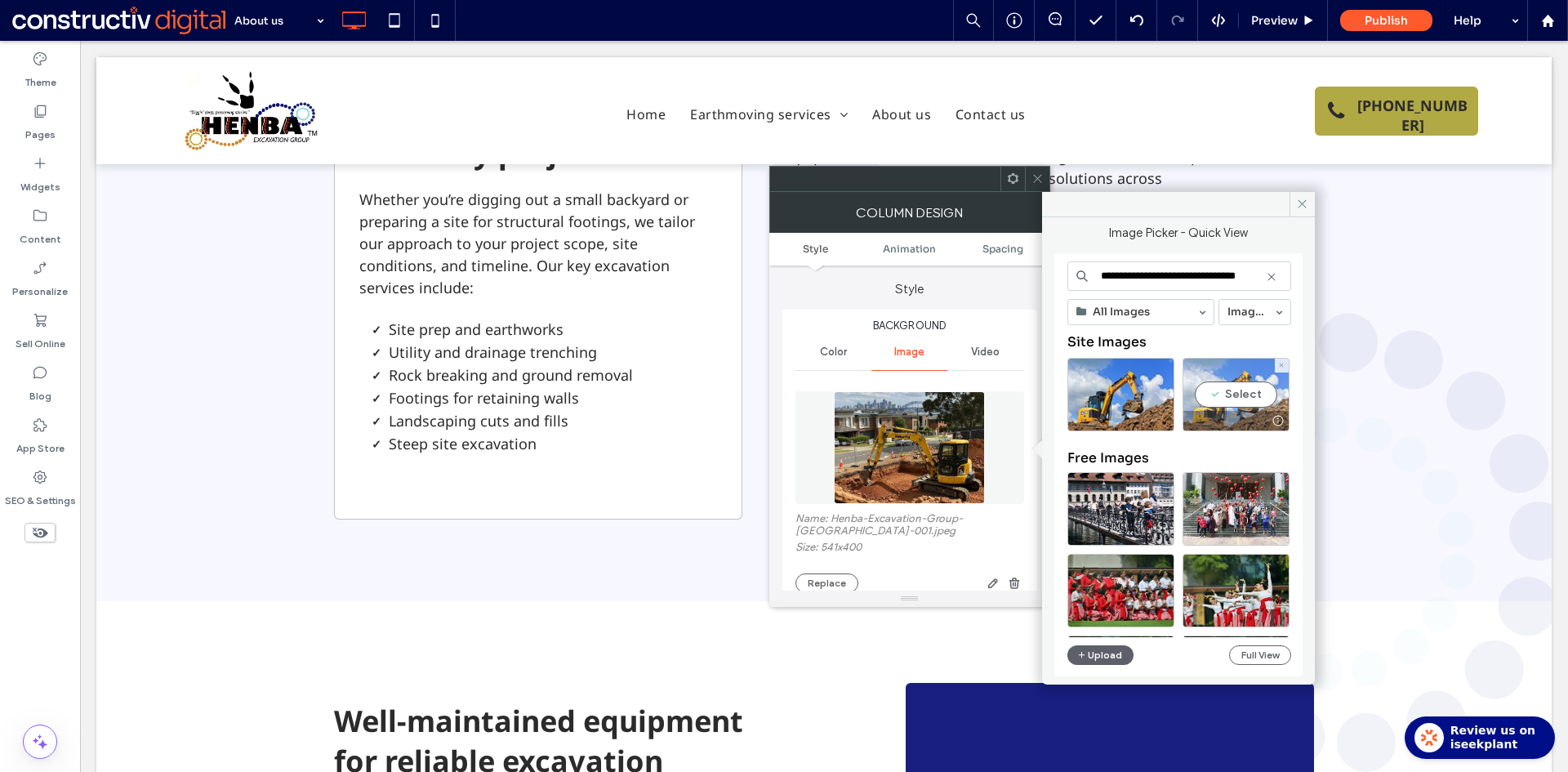
type input "**********"
click at [1249, 404] on div "Select" at bounding box center [1236, 395] width 107 height 74
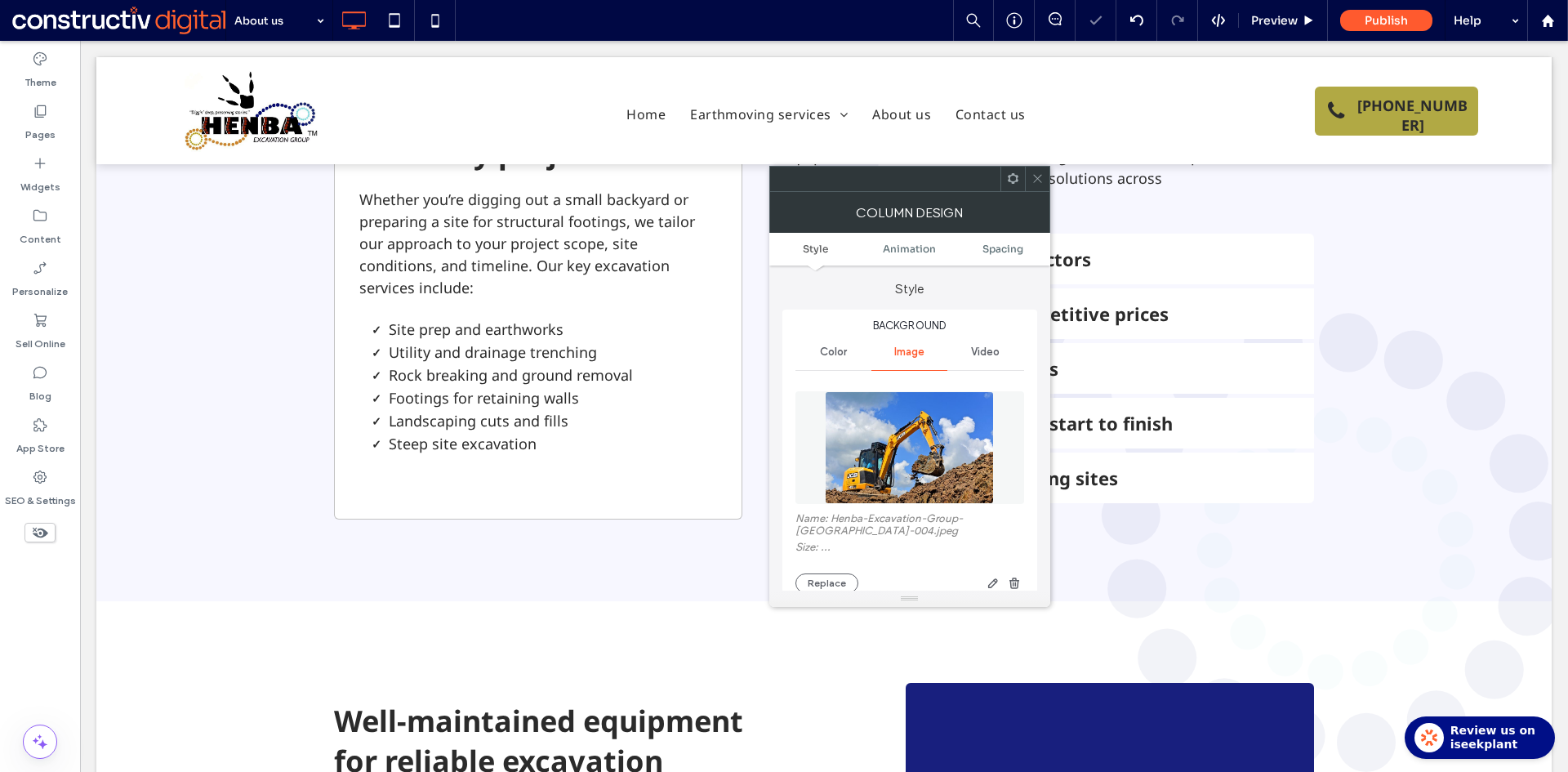
click at [1044, 179] on div at bounding box center [1037, 179] width 25 height 25
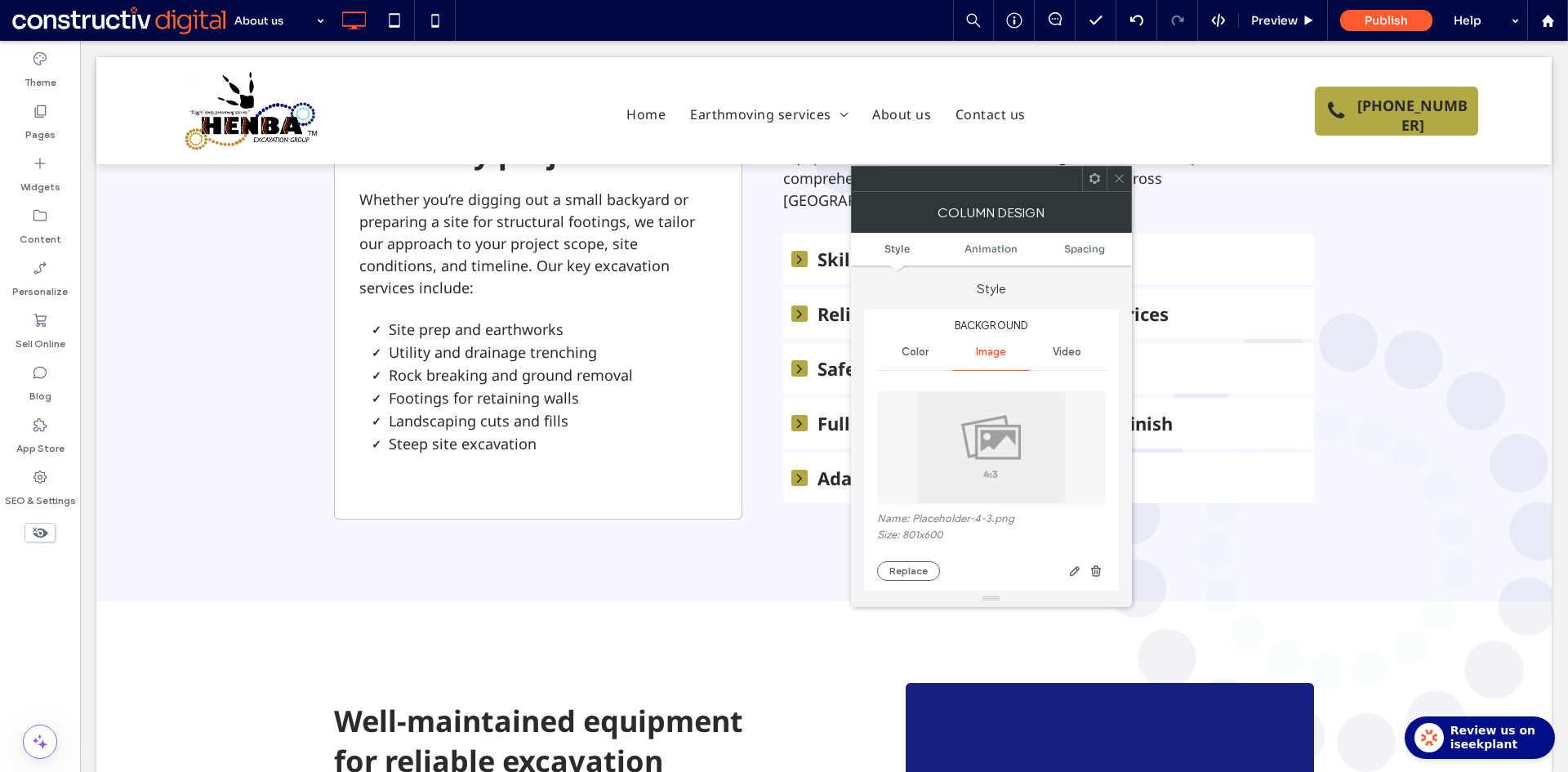
click at [1003, 462] on img at bounding box center [991, 448] width 150 height 113
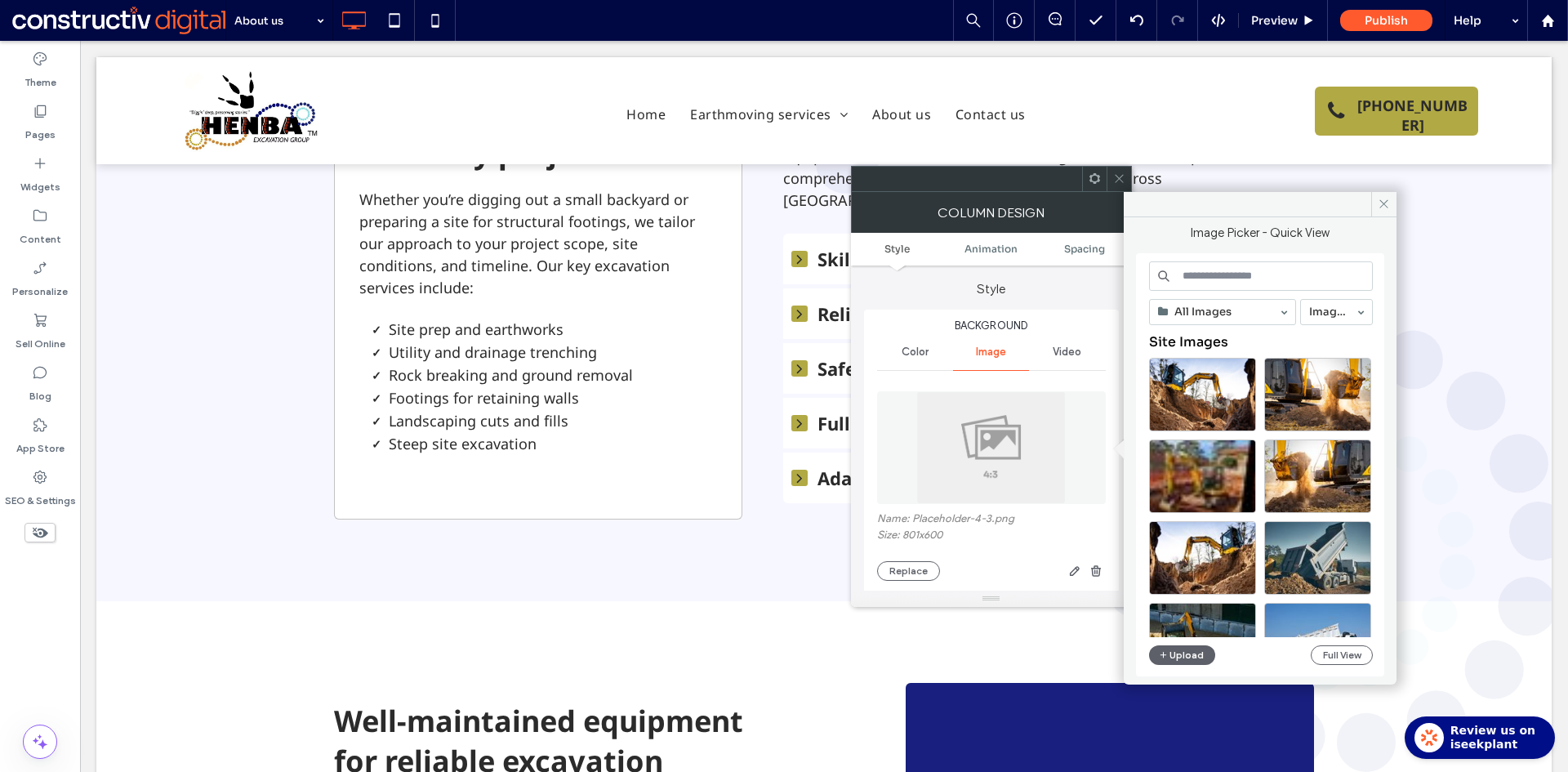
click at [1204, 272] on input at bounding box center [1261, 276] width 224 height 29
paste input "**********"
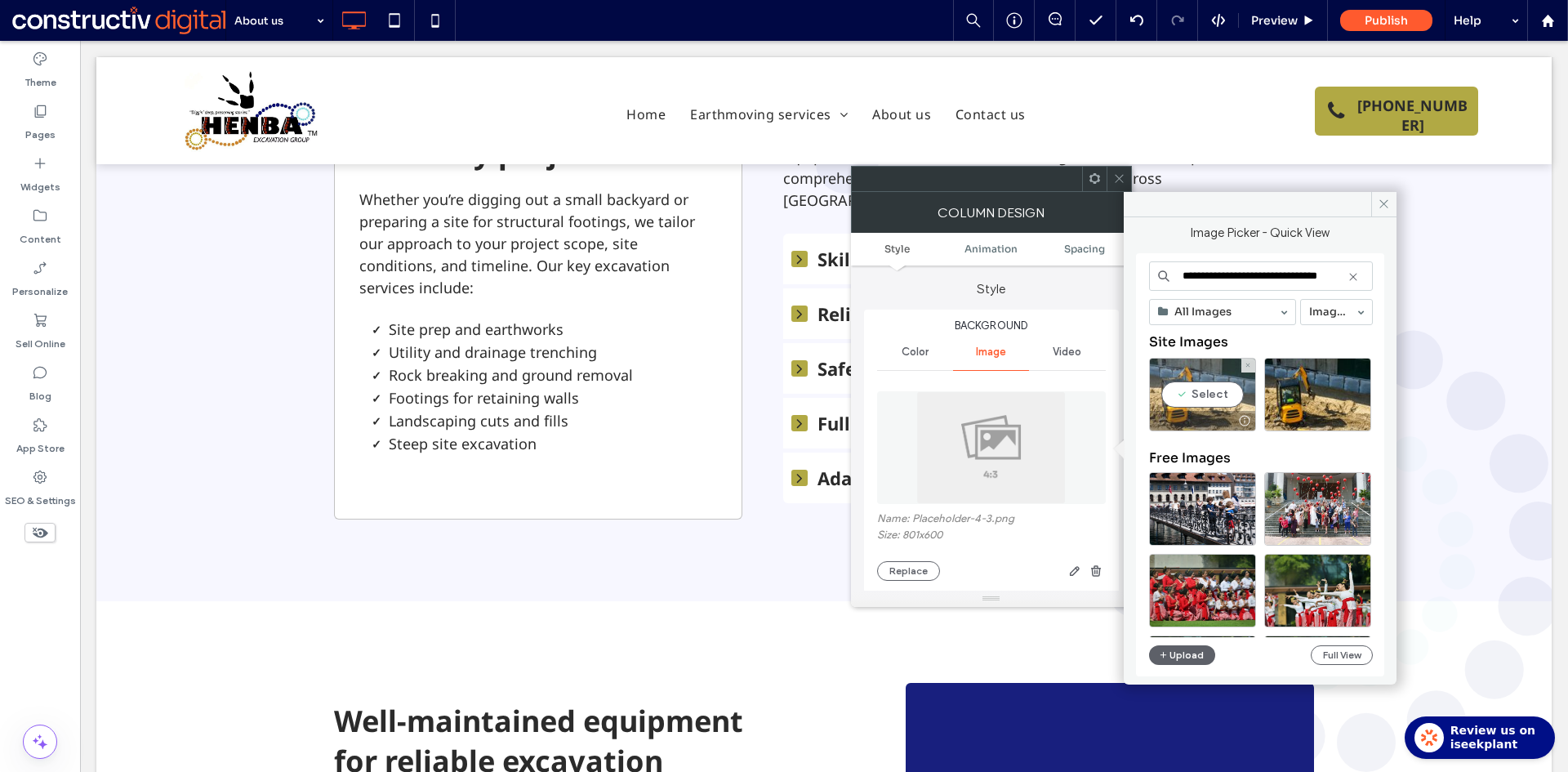
type input "**********"
click at [1222, 400] on div "Select" at bounding box center [1202, 395] width 107 height 74
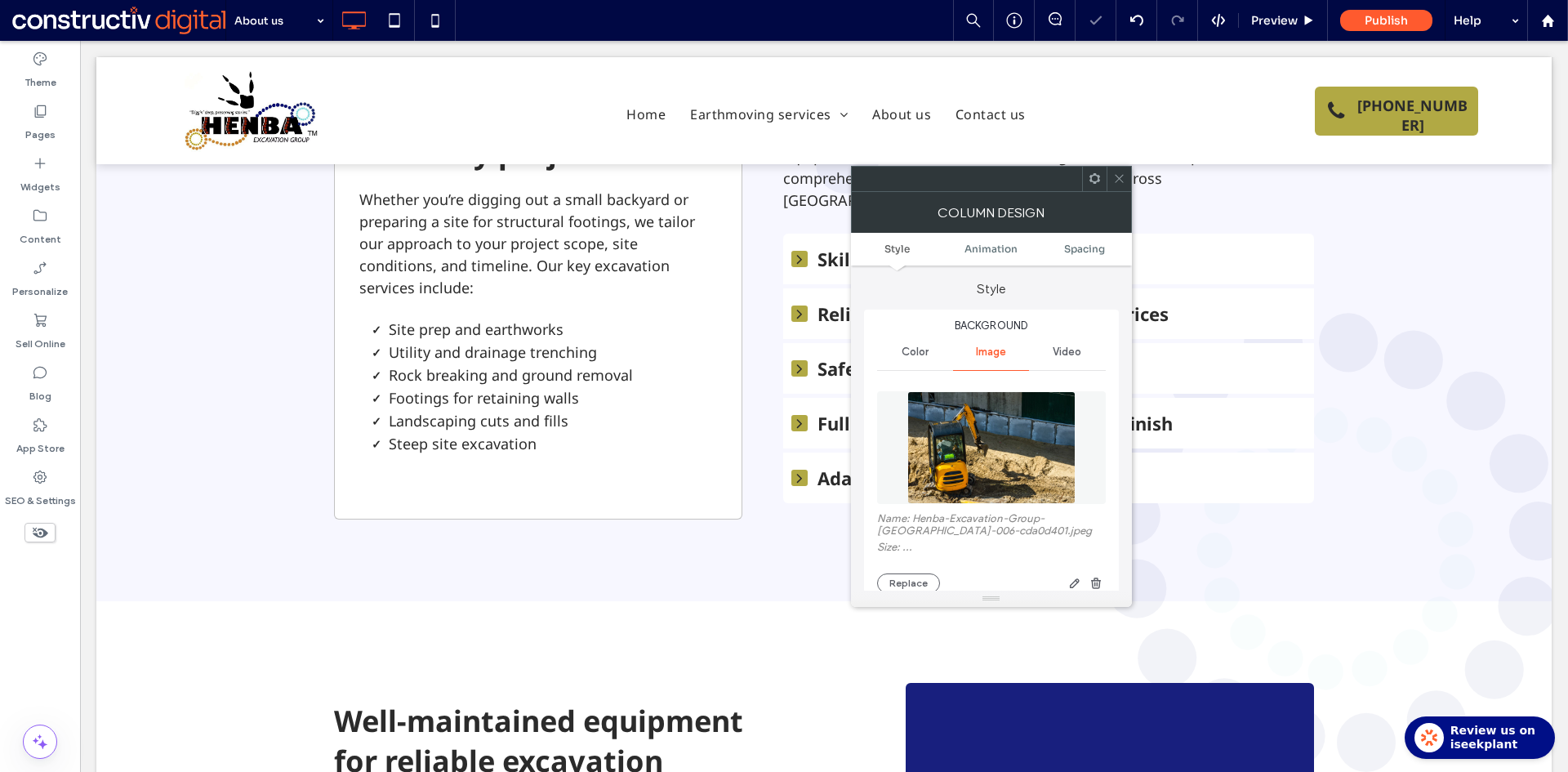
click at [1119, 174] on icon at bounding box center [1119, 178] width 12 height 12
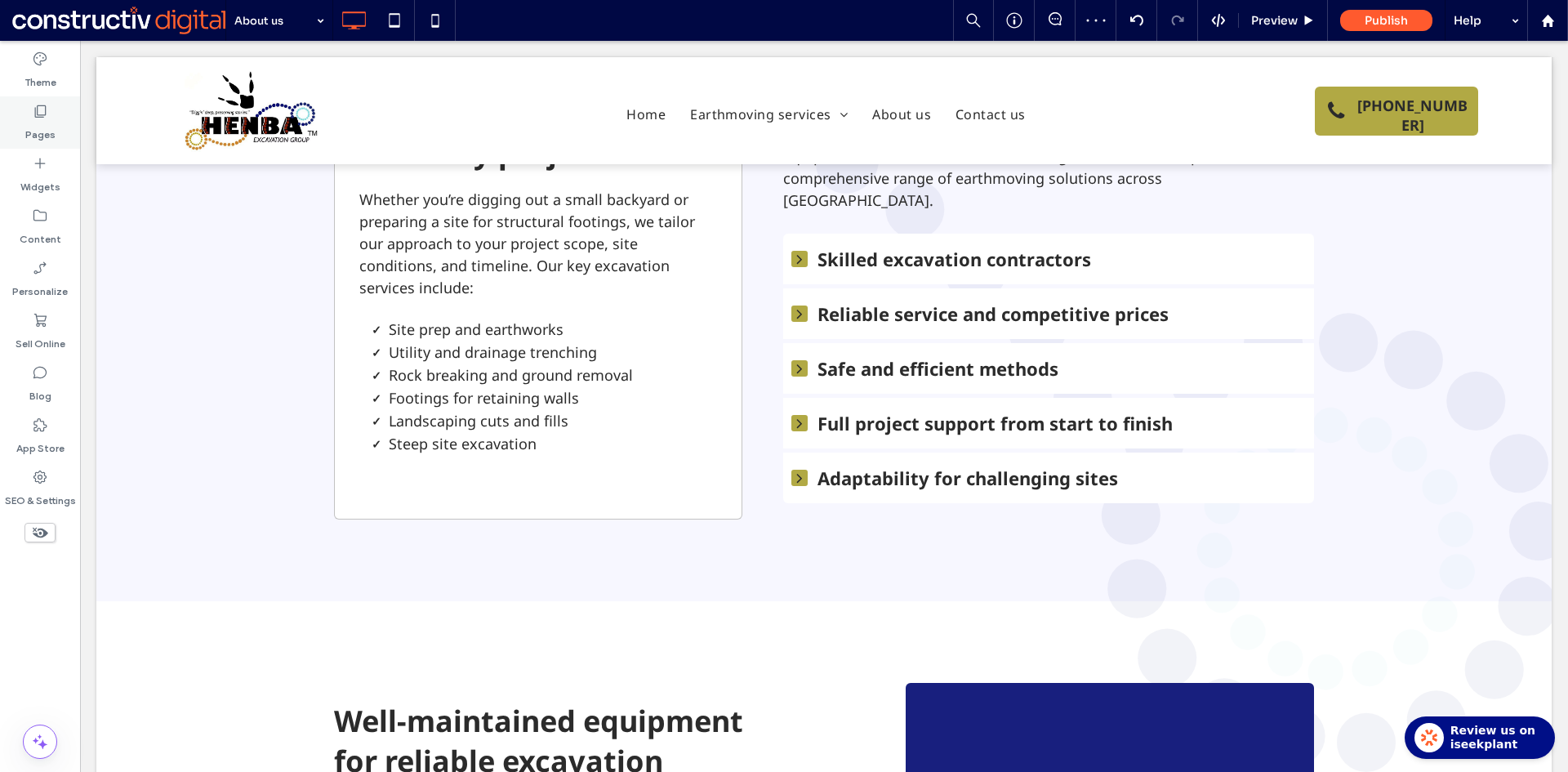
click at [45, 112] on icon at bounding box center [39, 111] width 16 height 16
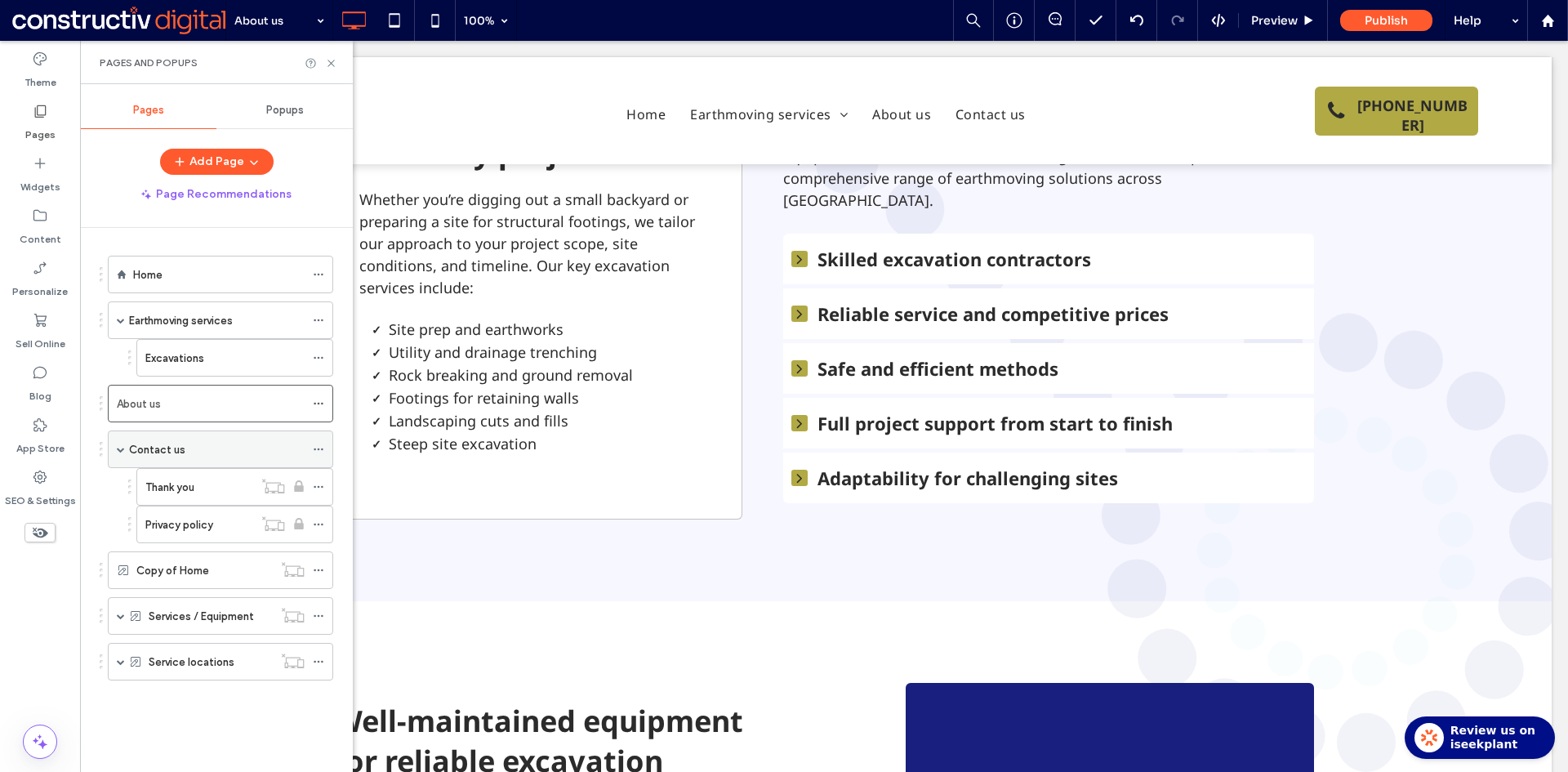
click at [168, 448] on label "Contact us" at bounding box center [158, 449] width 57 height 28
click at [334, 54] on div "Pages and Popups" at bounding box center [216, 63] width 272 height 44
click at [331, 64] on icon at bounding box center [331, 63] width 12 height 12
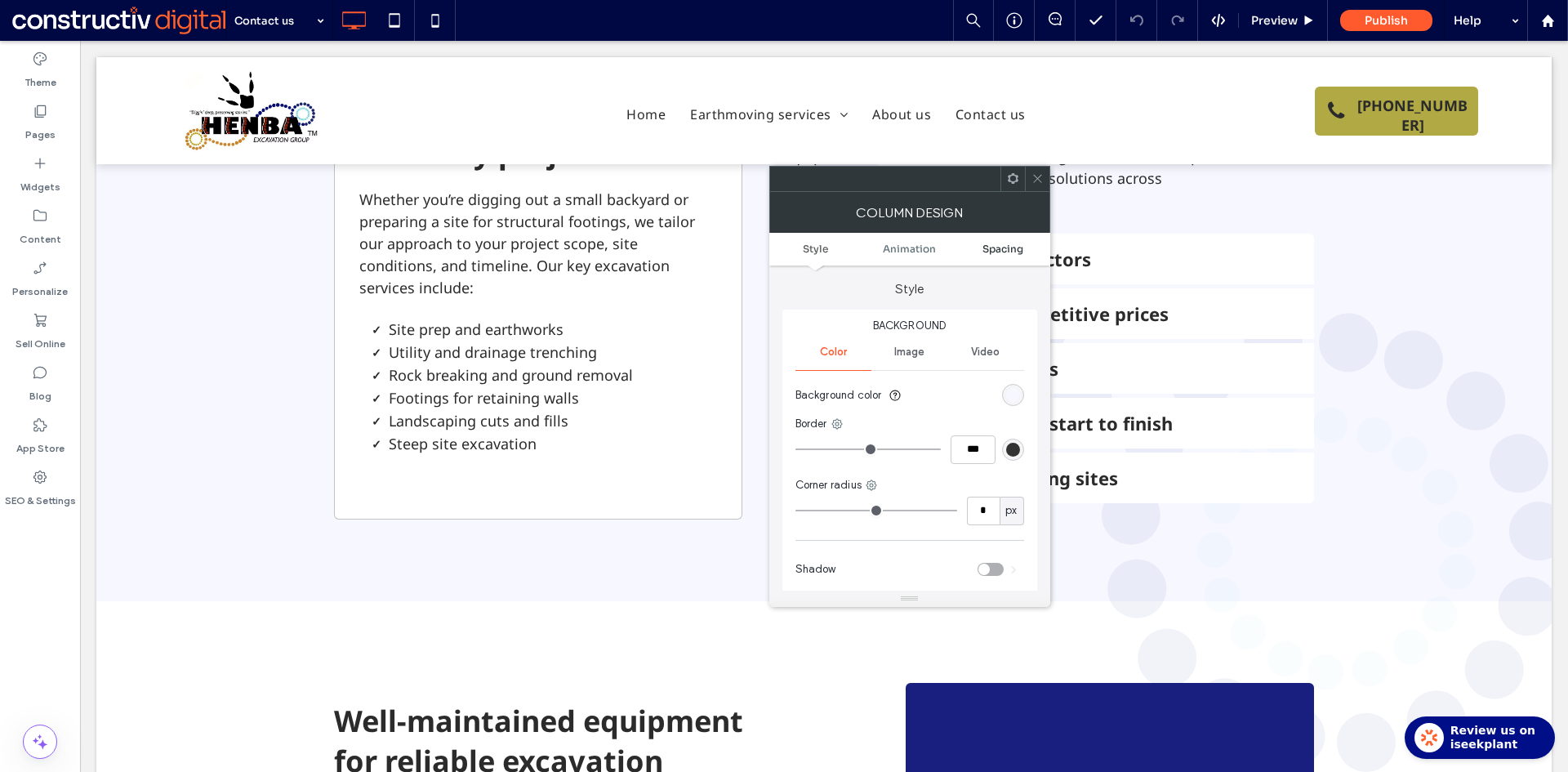
click at [1004, 244] on span "Spacing" at bounding box center [1003, 248] width 41 height 12
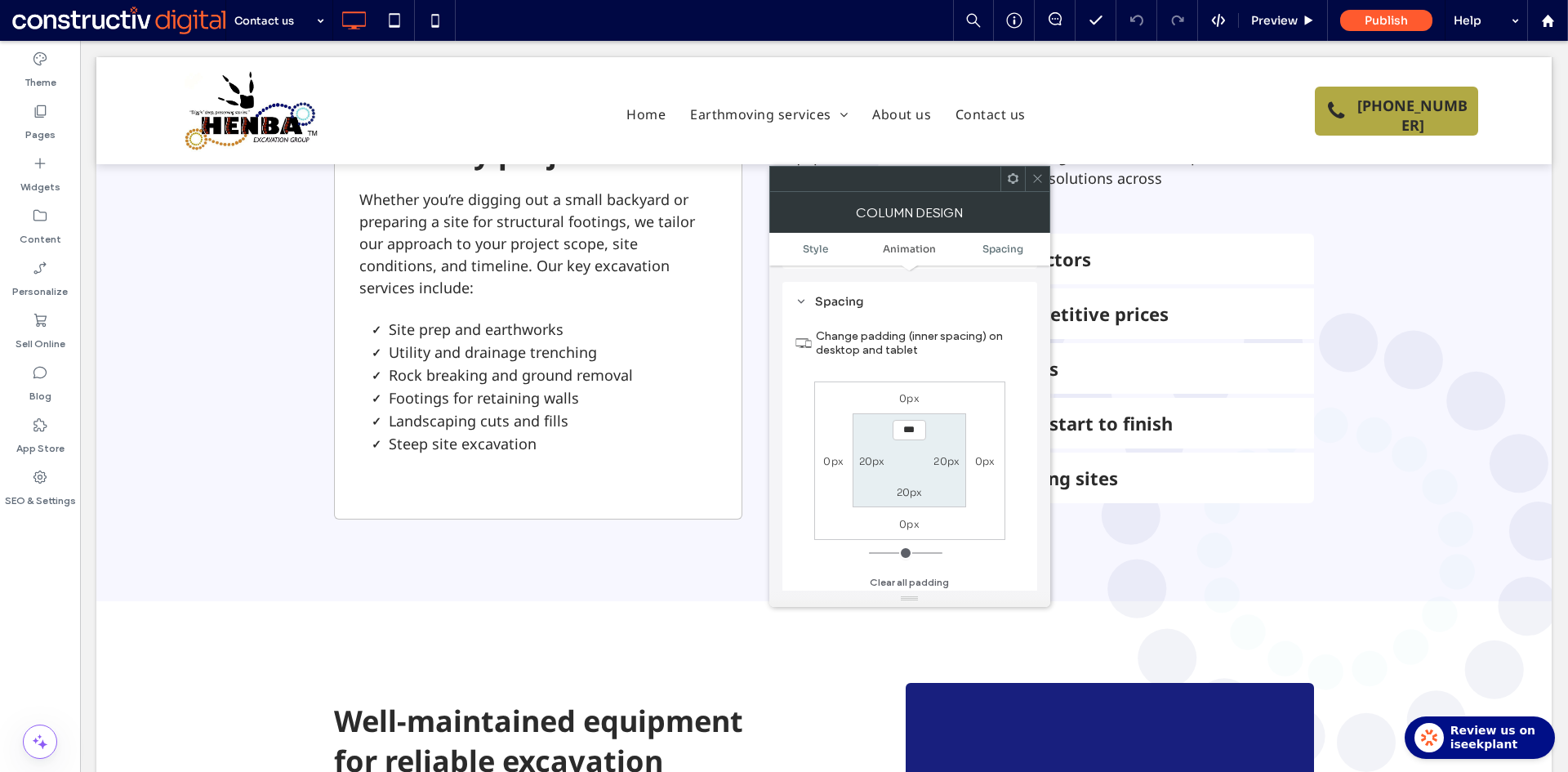
scroll to position [385, 0]
click at [903, 489] on label "20px" at bounding box center [909, 488] width 27 height 12
type input "**"
type input "*"
type input "***"
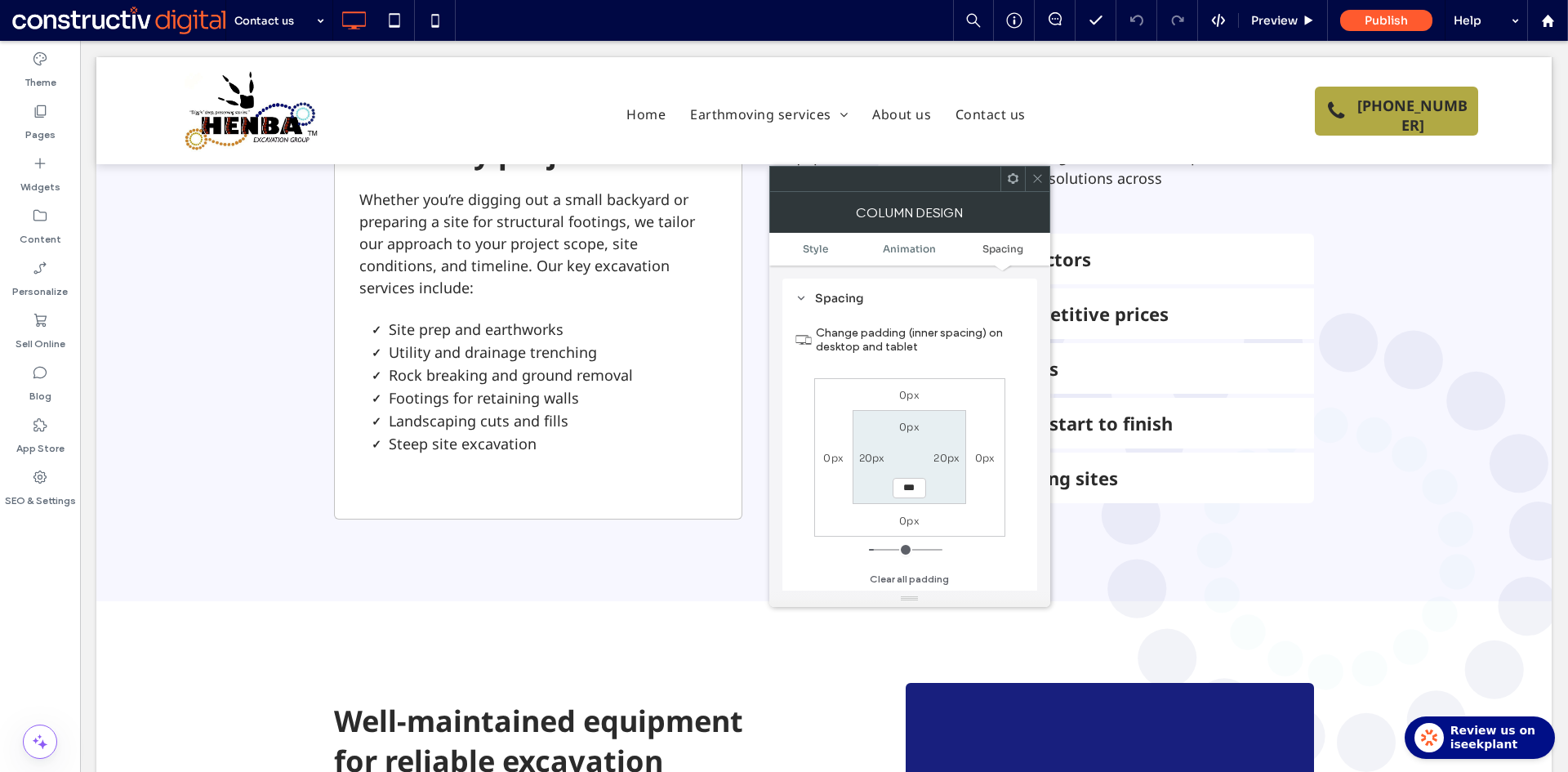
drag, startPoint x: 937, startPoint y: 487, endPoint x: 1010, endPoint y: 237, distance: 260.4
click at [938, 486] on section "0px 20px *** 20px" at bounding box center [909, 458] width 114 height 94
click at [1034, 177] on icon at bounding box center [1037, 178] width 12 height 12
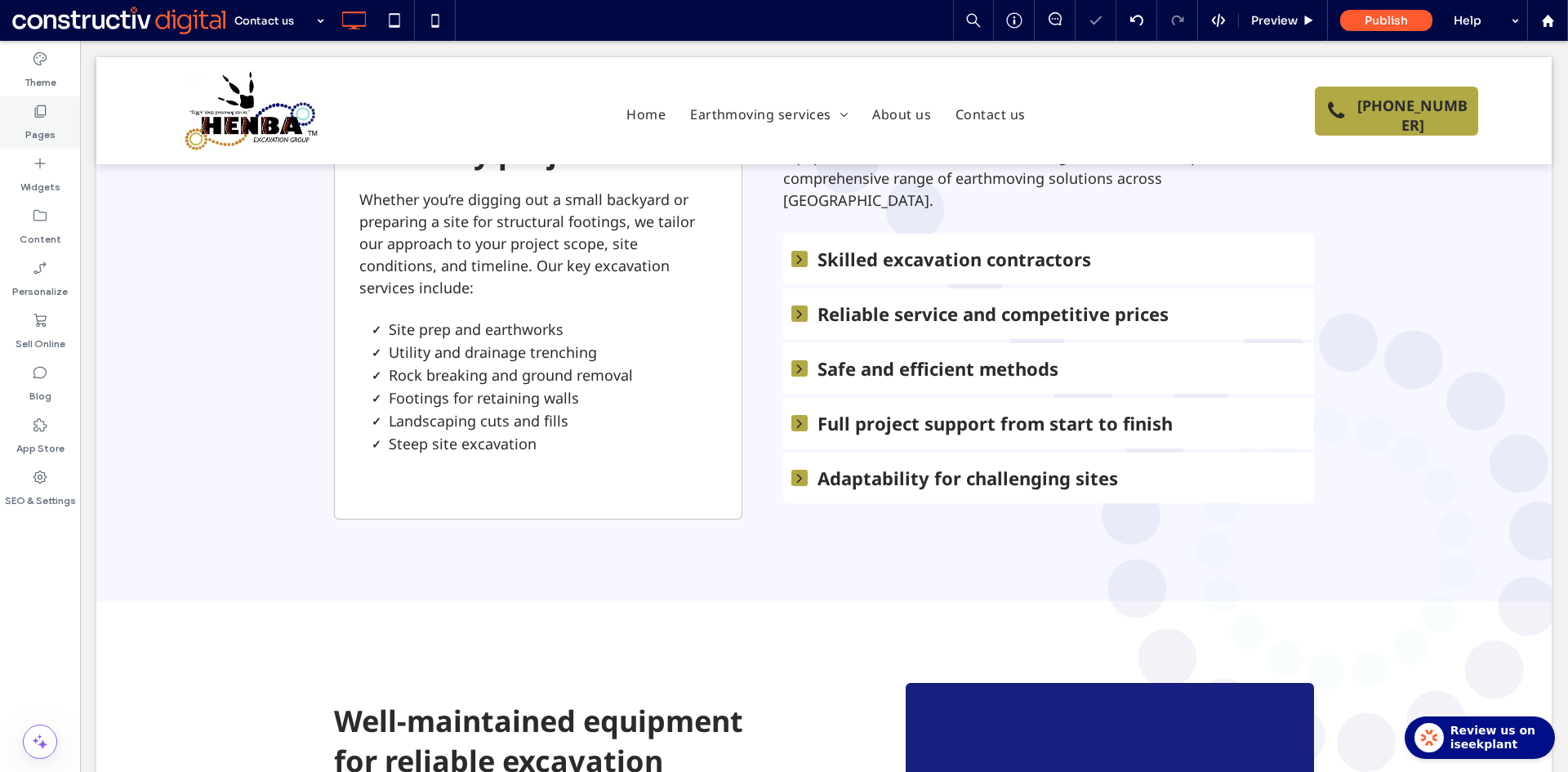
click at [43, 117] on use at bounding box center [40, 111] width 11 height 12
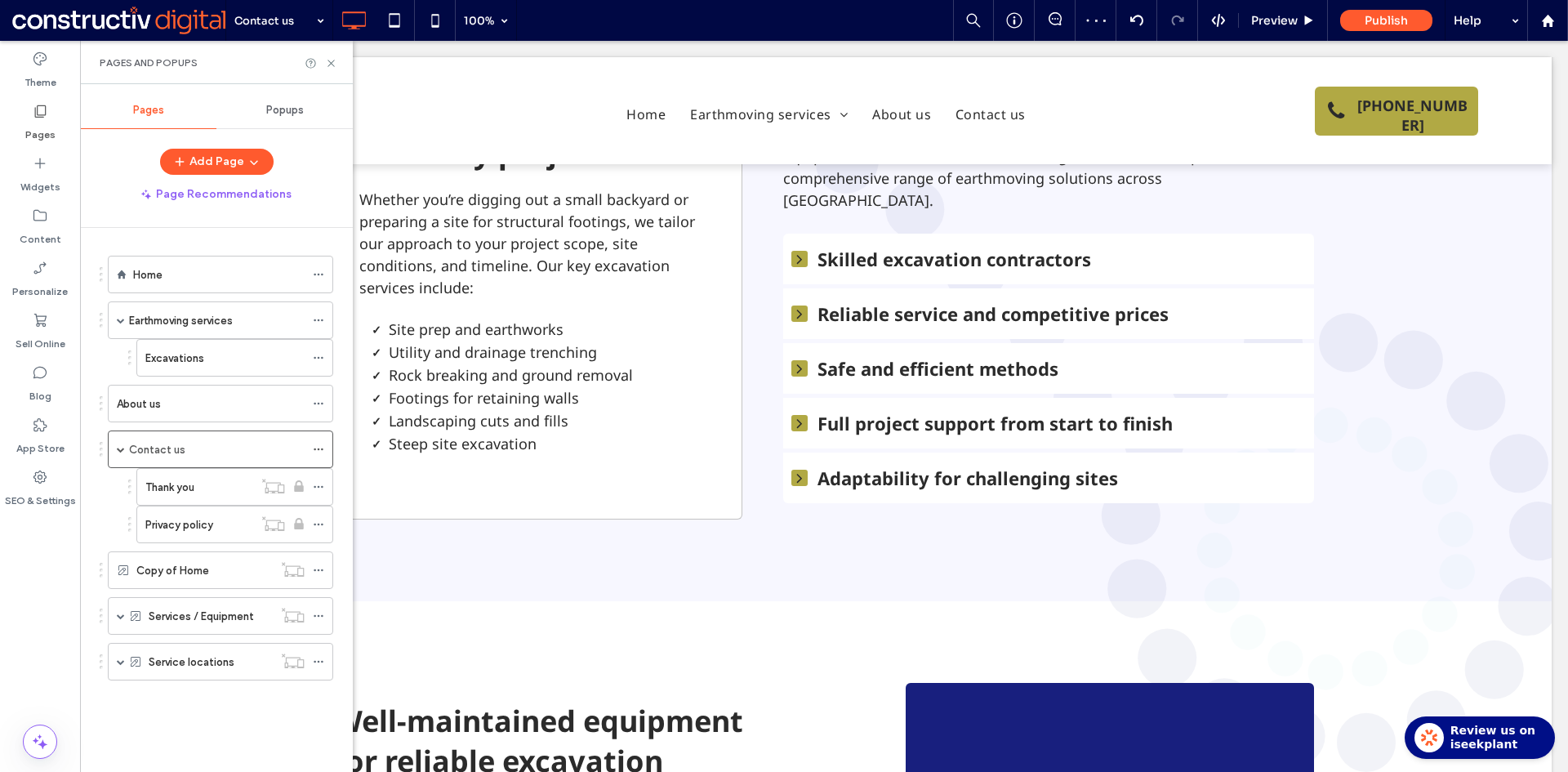
click at [170, 399] on div "About us" at bounding box center [210, 404] width 188 height 18
drag, startPoint x: 209, startPoint y: 272, endPoint x: 281, endPoint y: 141, distance: 149.5
click at [208, 272] on div "Home" at bounding box center [218, 274] width 171 height 18
click at [332, 63] on div at bounding box center [784, 386] width 1568 height 772
click at [339, 64] on div "Pages and Popups" at bounding box center [216, 63] width 272 height 44
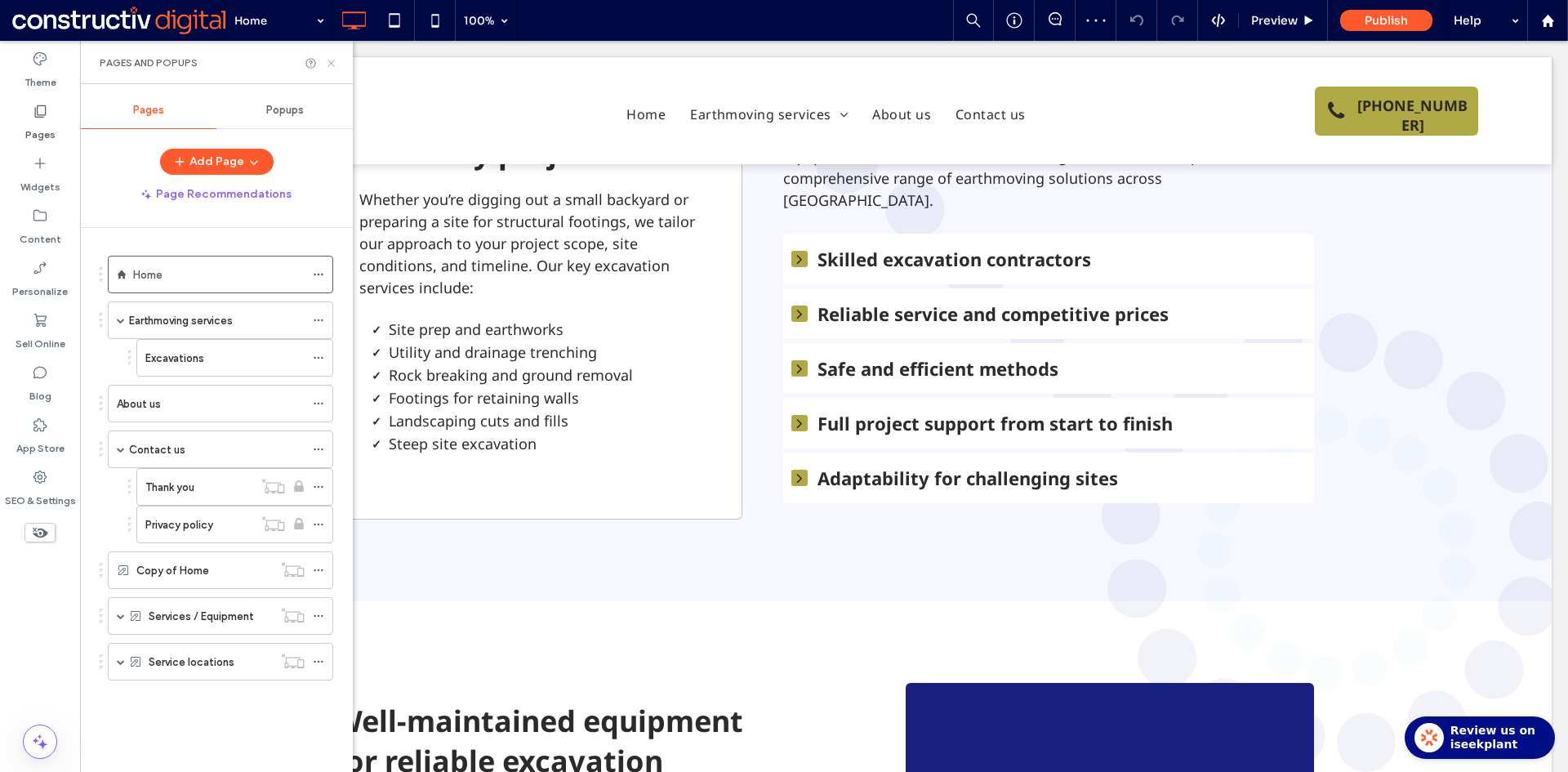
click at [328, 64] on icon at bounding box center [331, 63] width 12 height 12
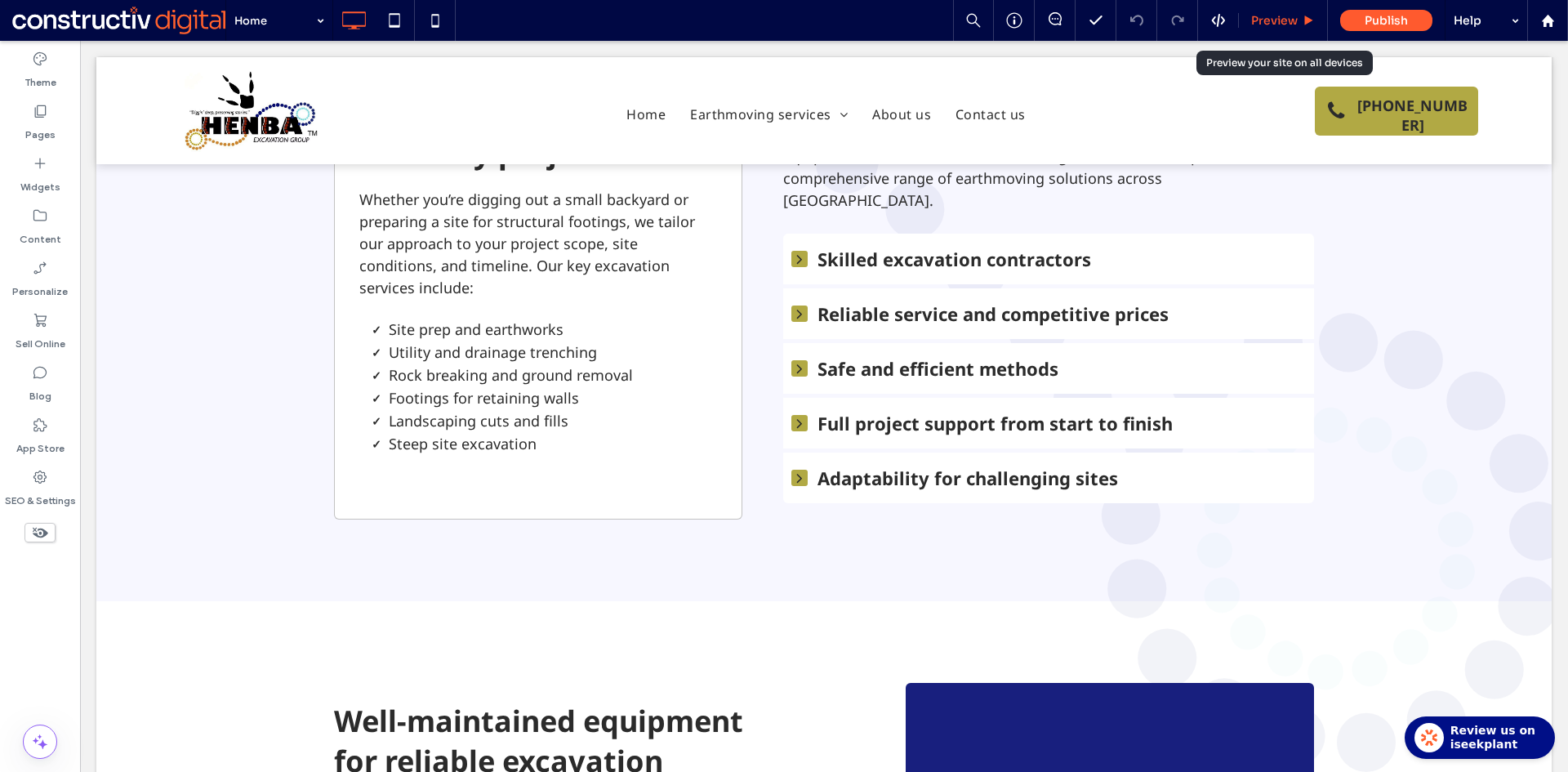
click at [1268, 23] on span "Preview" at bounding box center [1274, 20] width 46 height 15
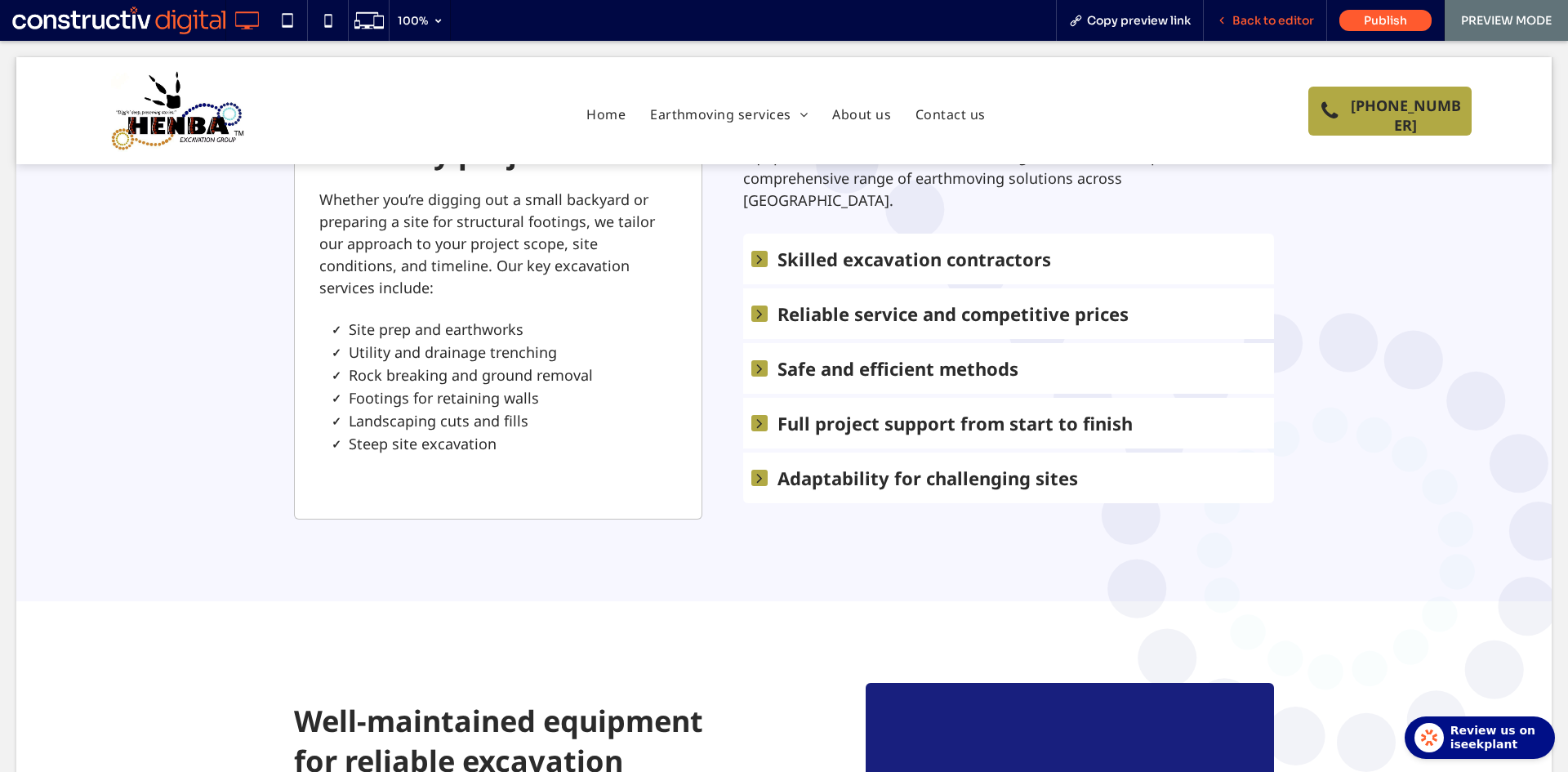
click at [1260, 27] on span "Back to editor" at bounding box center [1273, 20] width 81 height 15
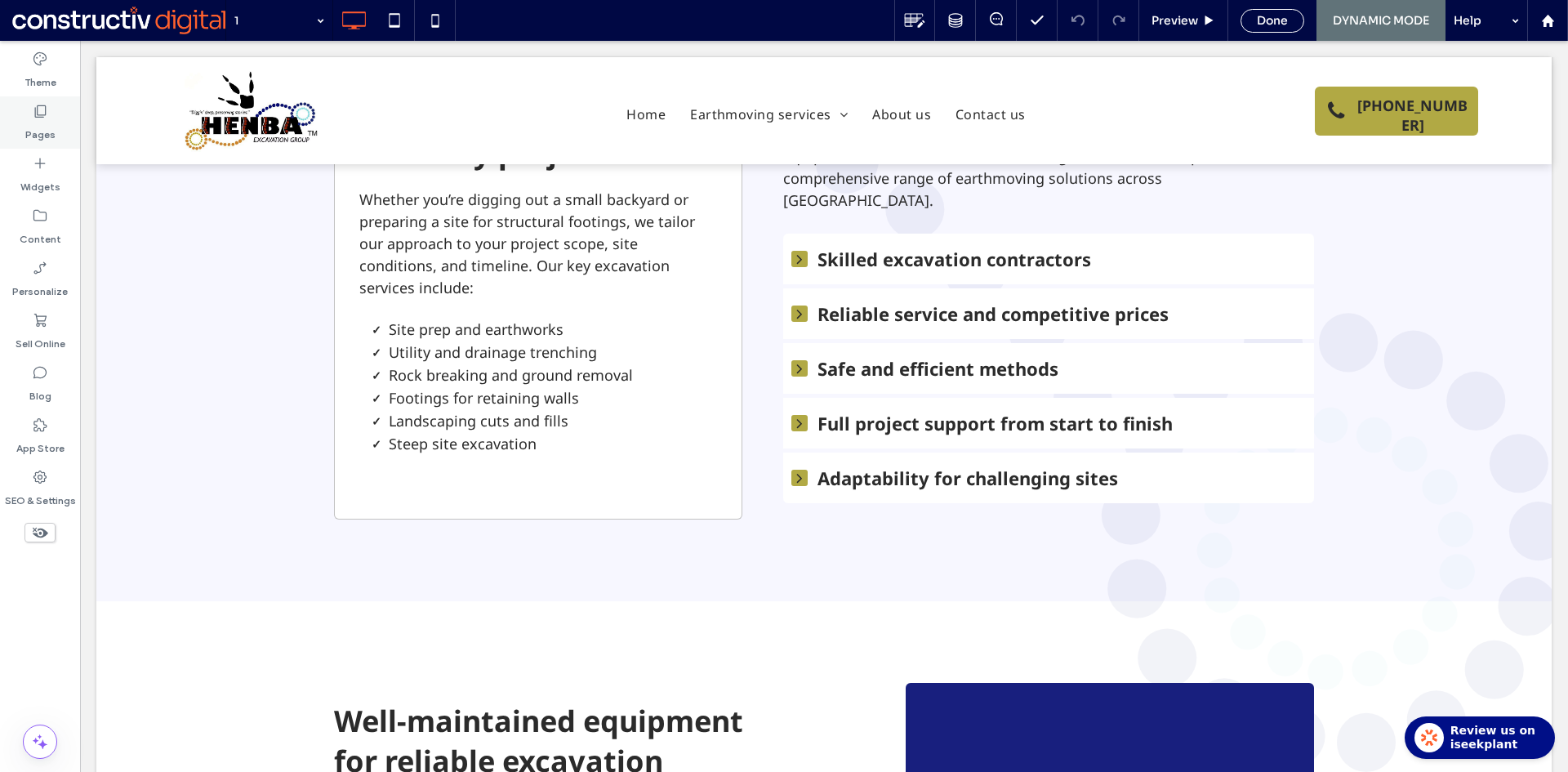
click at [49, 118] on div "Pages" at bounding box center [39, 123] width 80 height 52
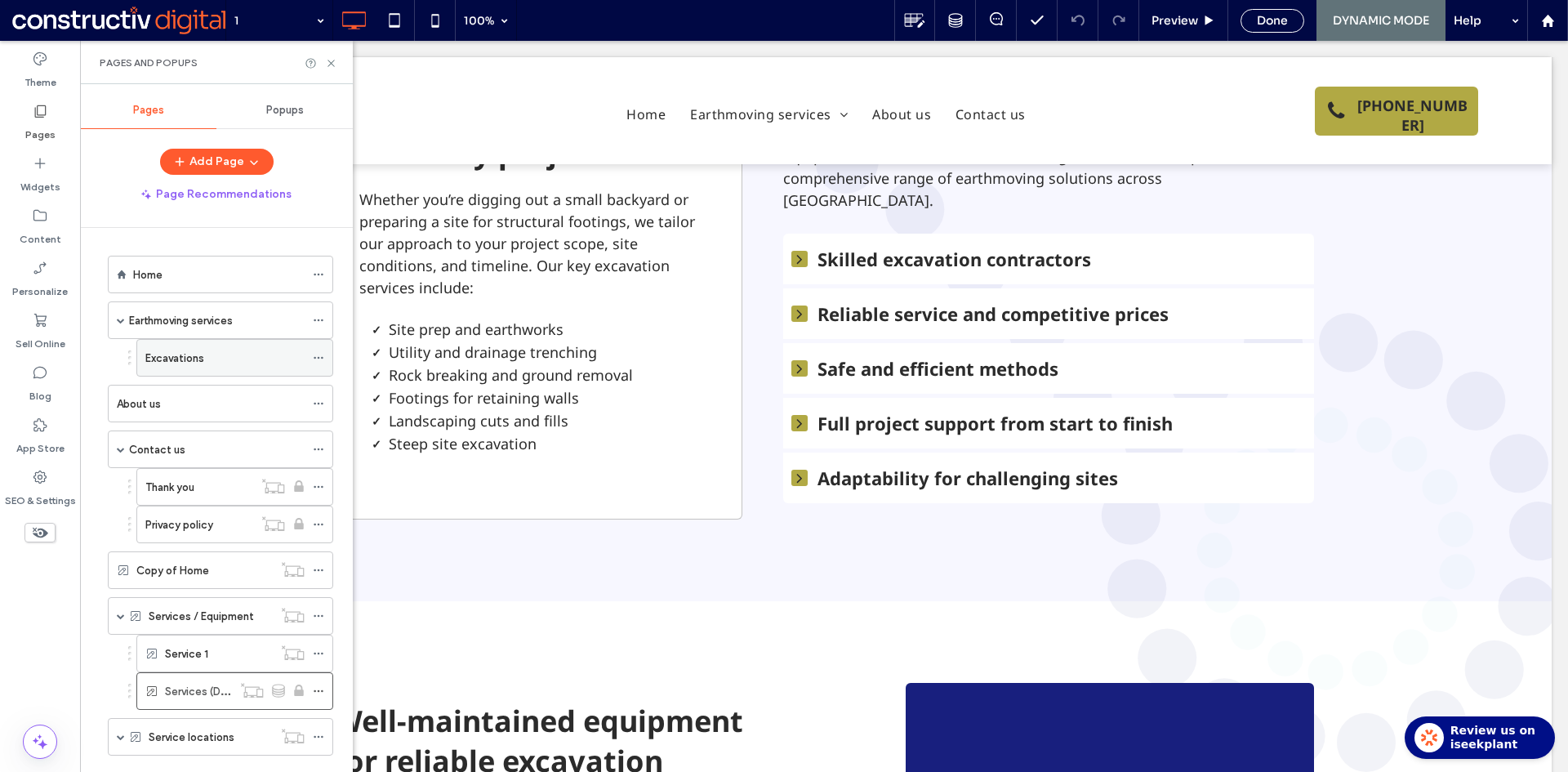
click at [186, 360] on label "Excavations" at bounding box center [175, 357] width 59 height 28
click at [166, 323] on label "Earthmoving services" at bounding box center [181, 320] width 104 height 28
click at [331, 62] on use at bounding box center [331, 63] width 7 height 7
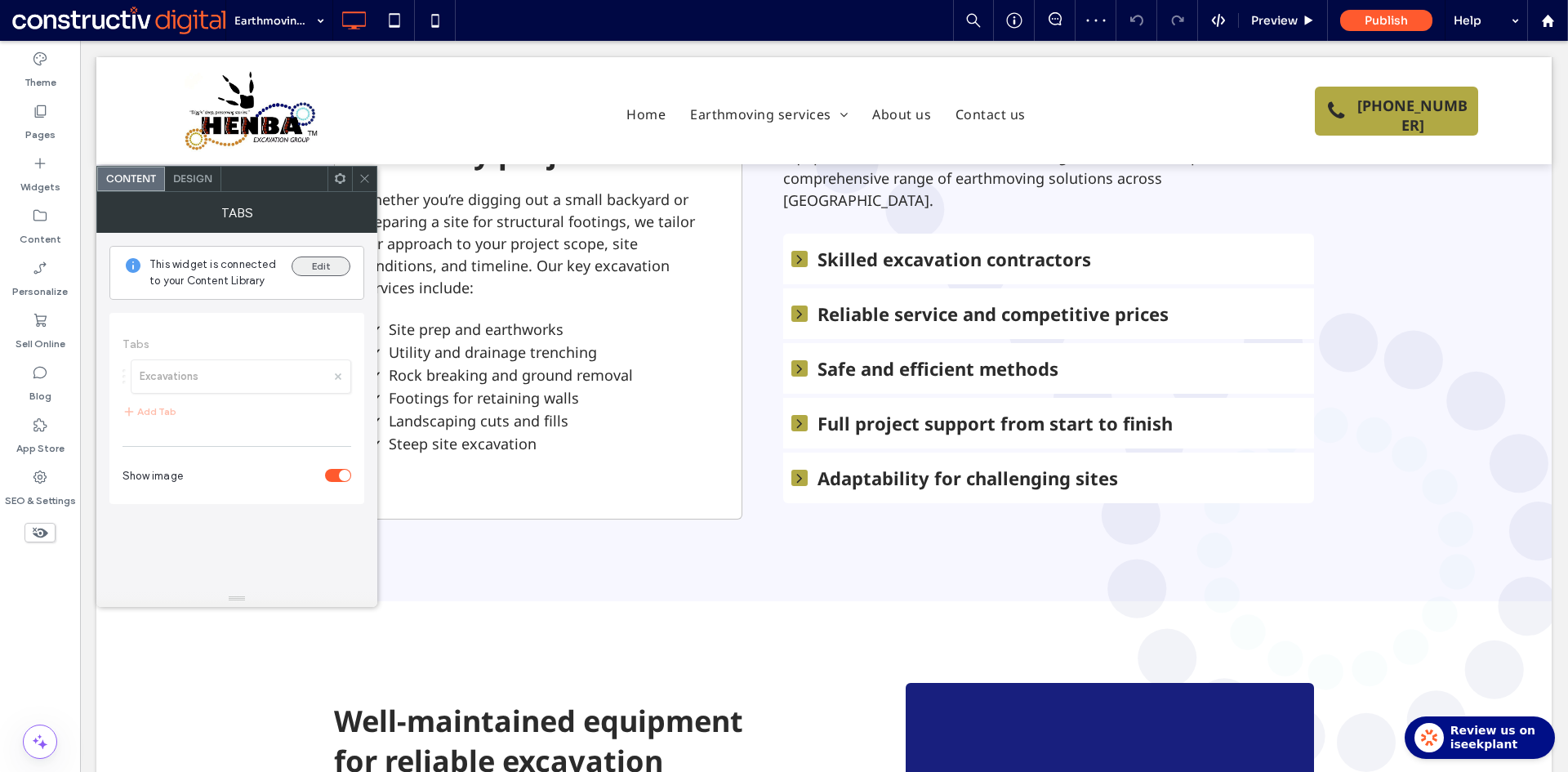
click at [323, 260] on button "Edit" at bounding box center [320, 266] width 59 height 20
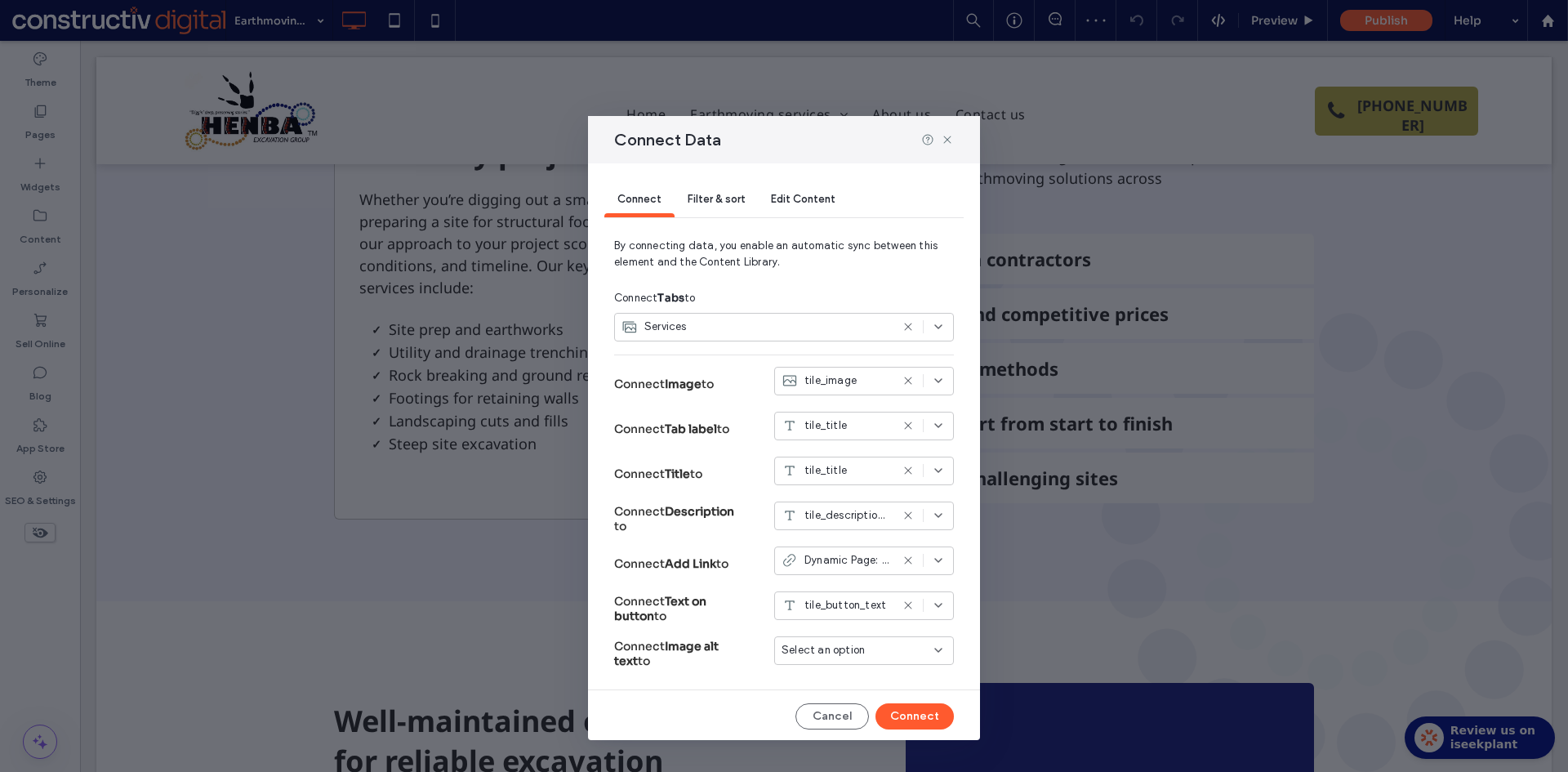
click at [842, 561] on span "Dynamic Page: Services (Dynamic)" at bounding box center [847, 560] width 86 height 16
click at [843, 591] on span "link_to_page" at bounding box center [829, 589] width 63 height 16
click at [909, 715] on button "Connect" at bounding box center [915, 716] width 79 height 27
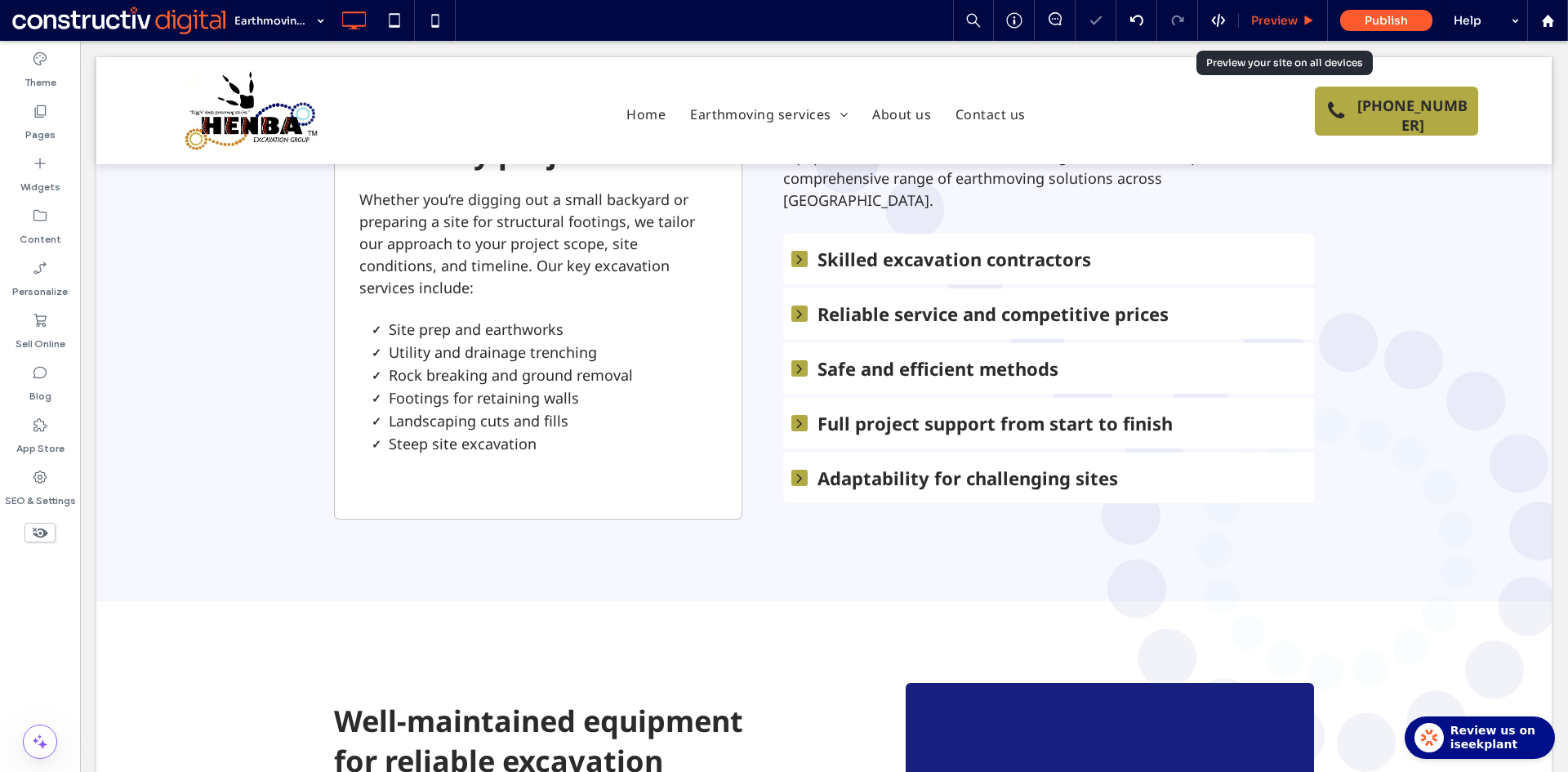
click at [1270, 22] on span "Preview" at bounding box center [1274, 20] width 46 height 15
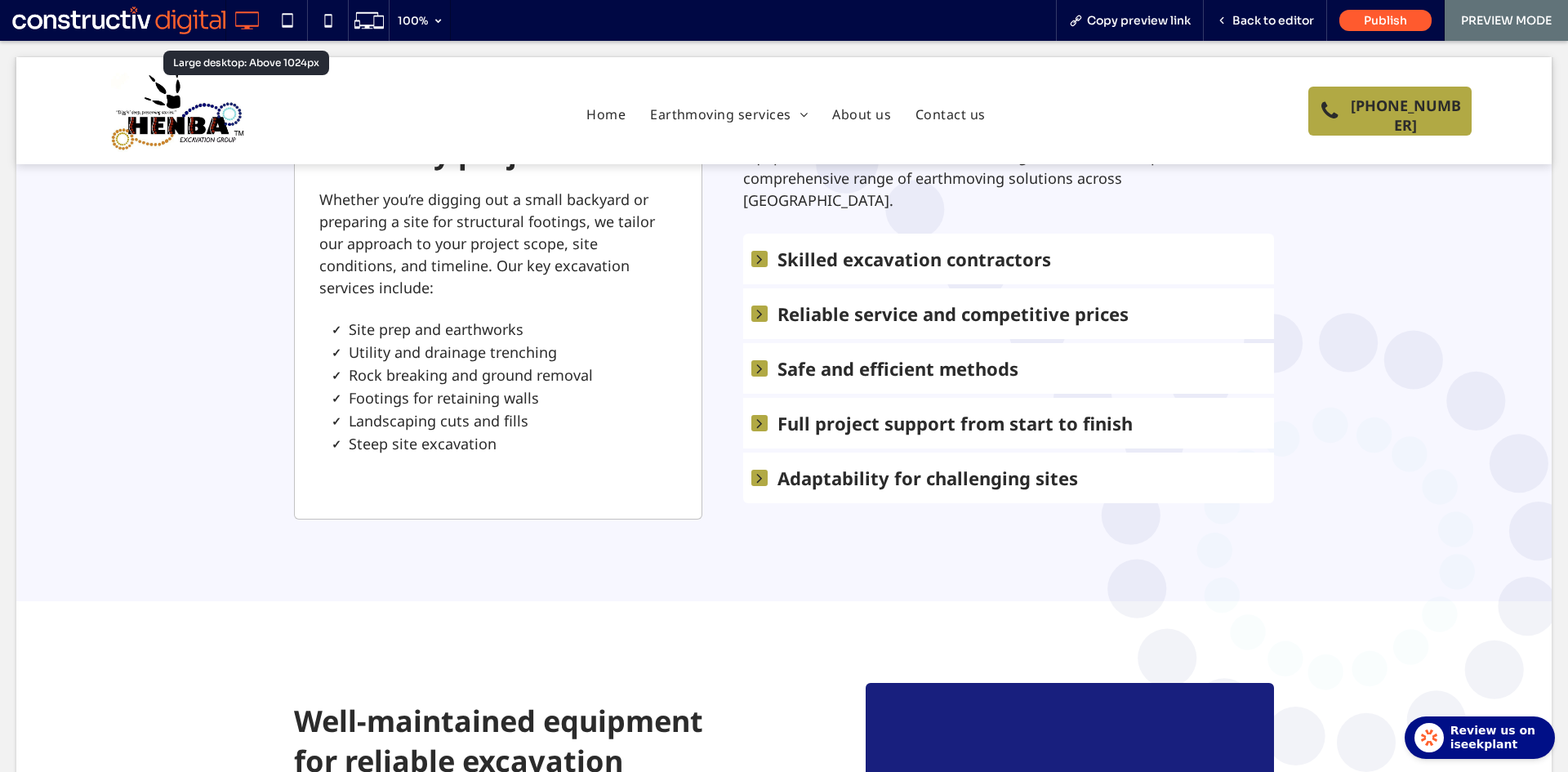
click at [242, 26] on use at bounding box center [248, 20] width 24 height 18
click at [1257, 19] on span "Back to editor" at bounding box center [1273, 20] width 81 height 15
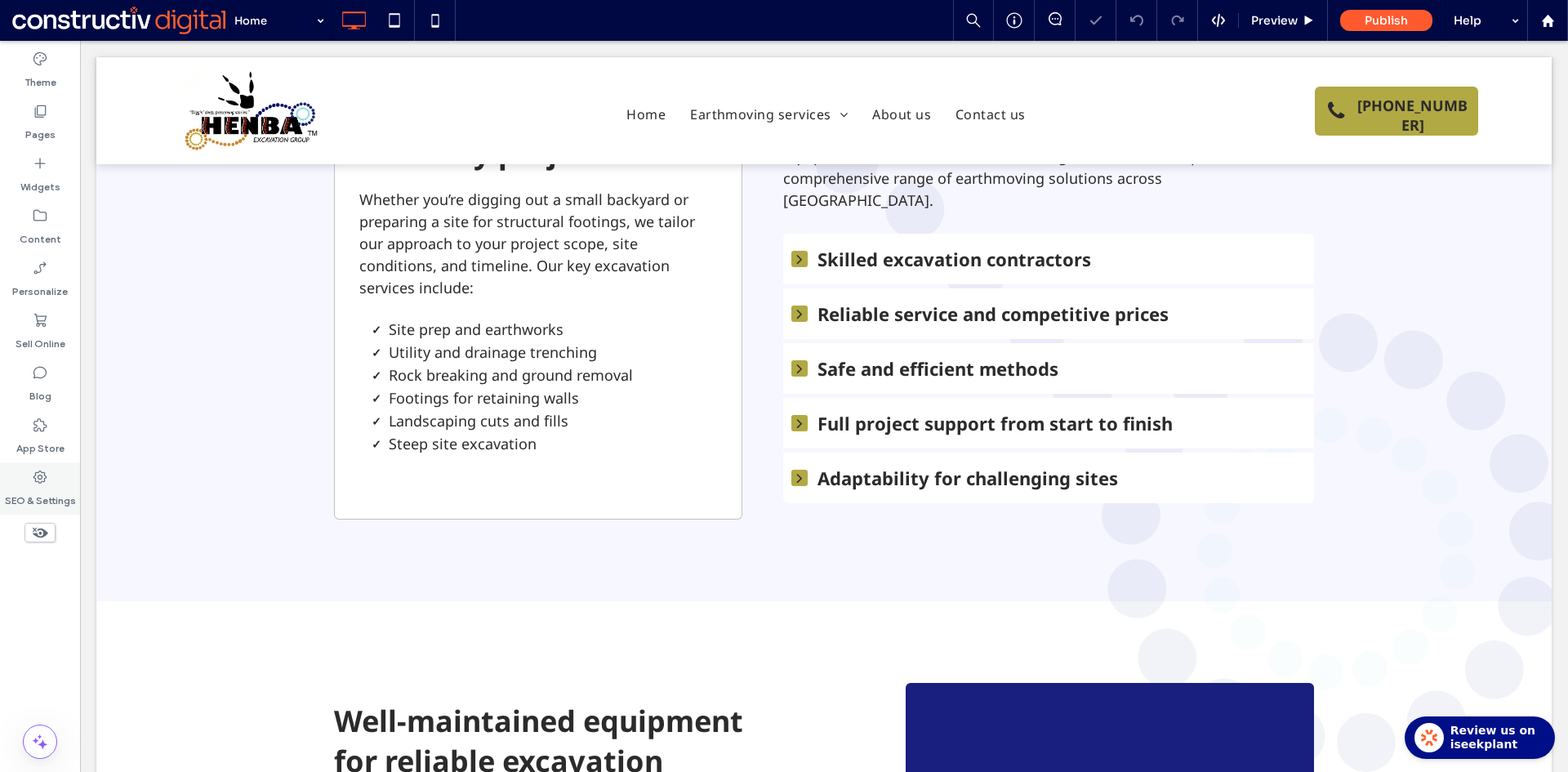
click at [43, 492] on label "SEO & Settings" at bounding box center [40, 496] width 71 height 23
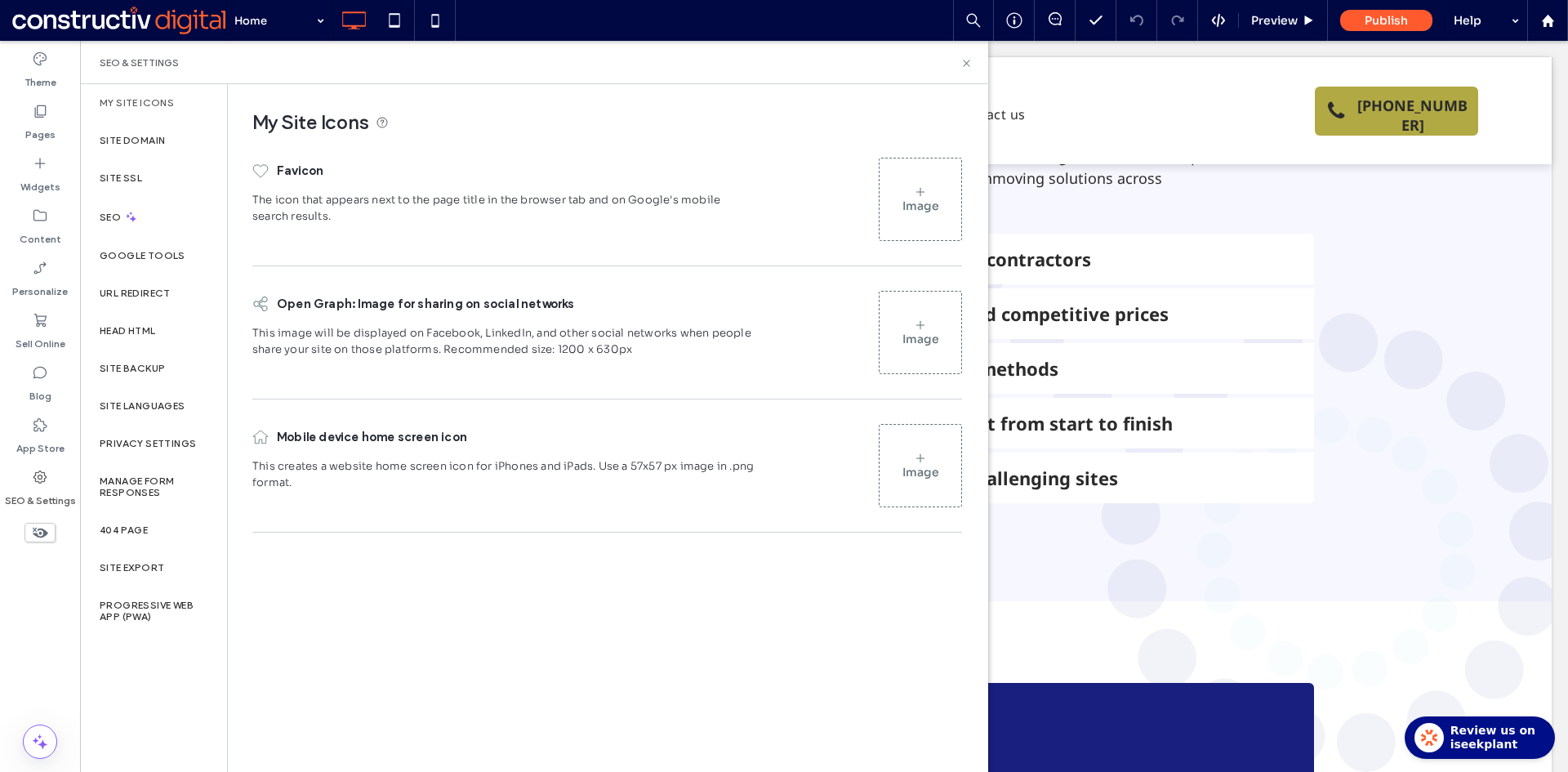
click at [920, 202] on div "Image" at bounding box center [921, 206] width 37 height 15
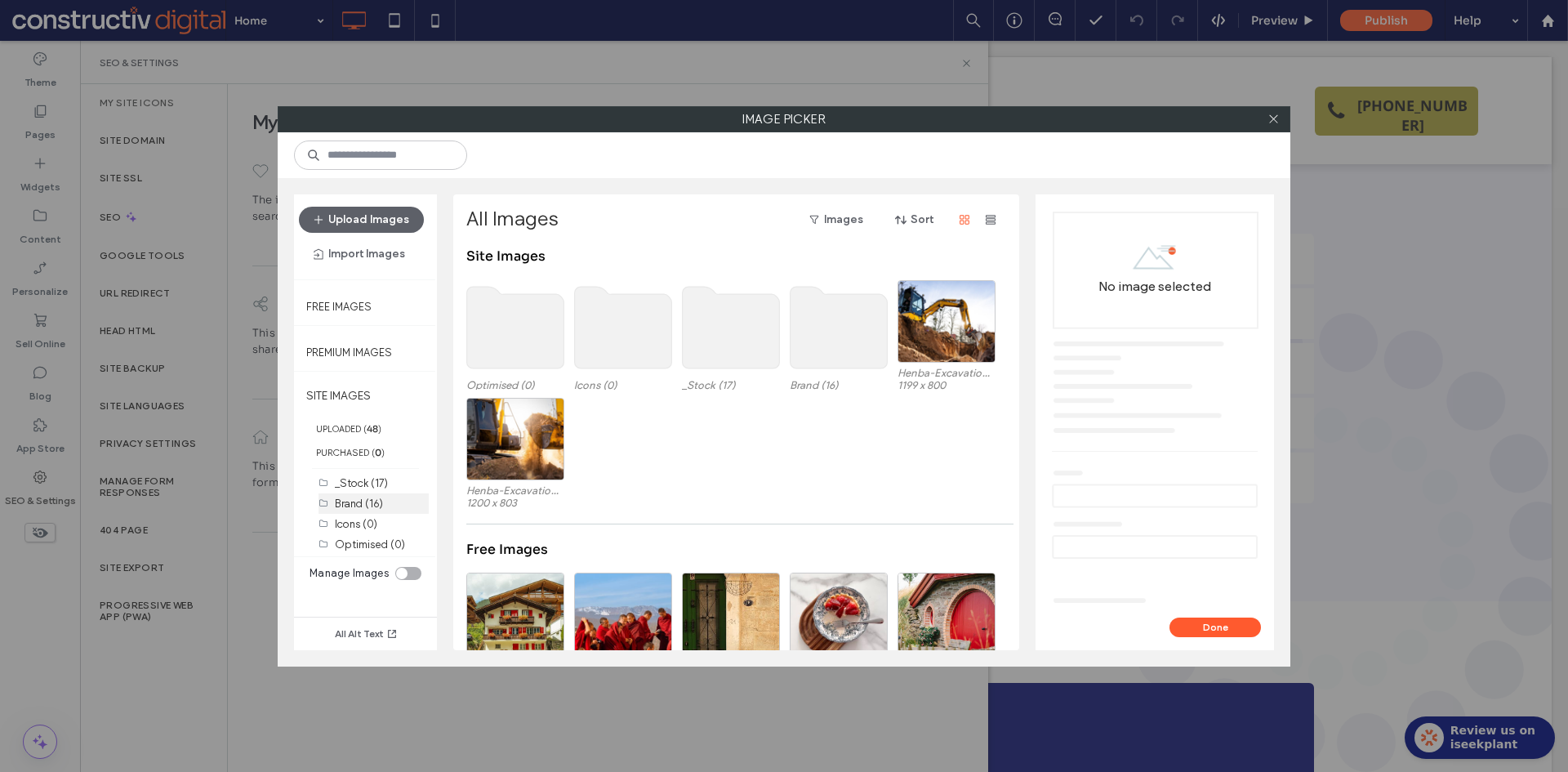
click at [367, 499] on label "Brand (16)" at bounding box center [359, 504] width 48 height 12
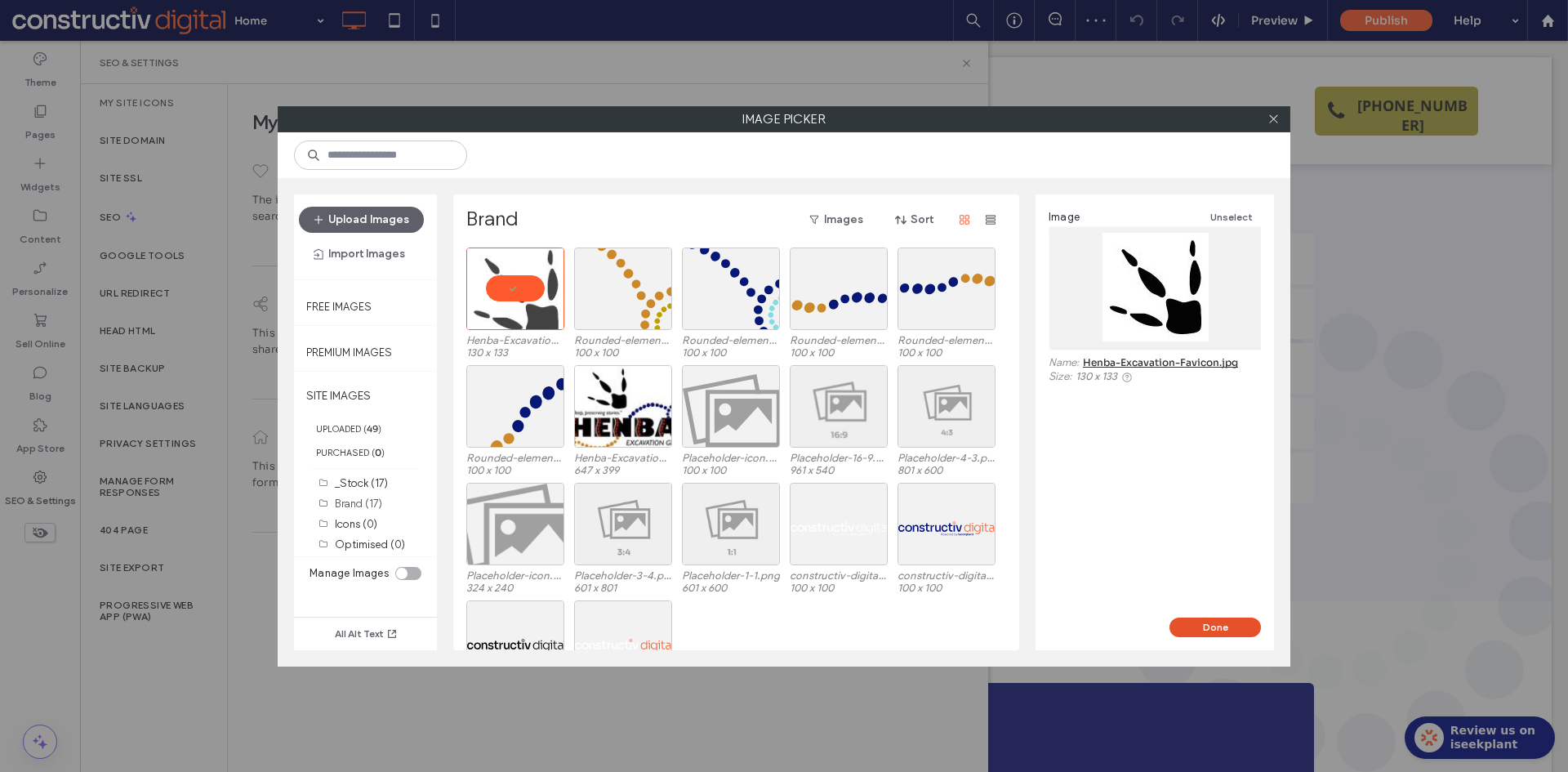
click at [1231, 632] on button "Done" at bounding box center [1214, 627] width 92 height 20
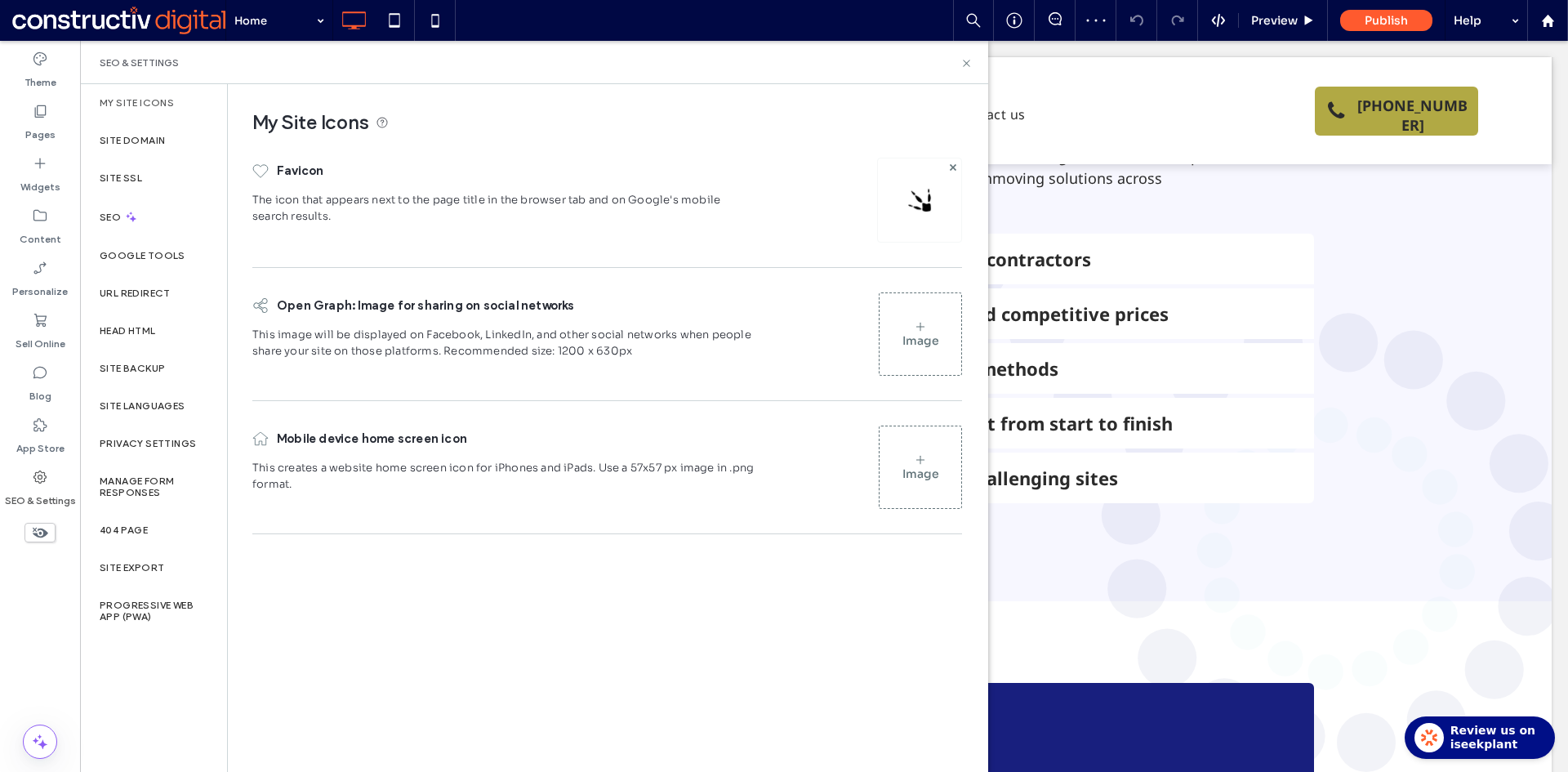
click at [937, 456] on div "Image" at bounding box center [920, 468] width 81 height 79
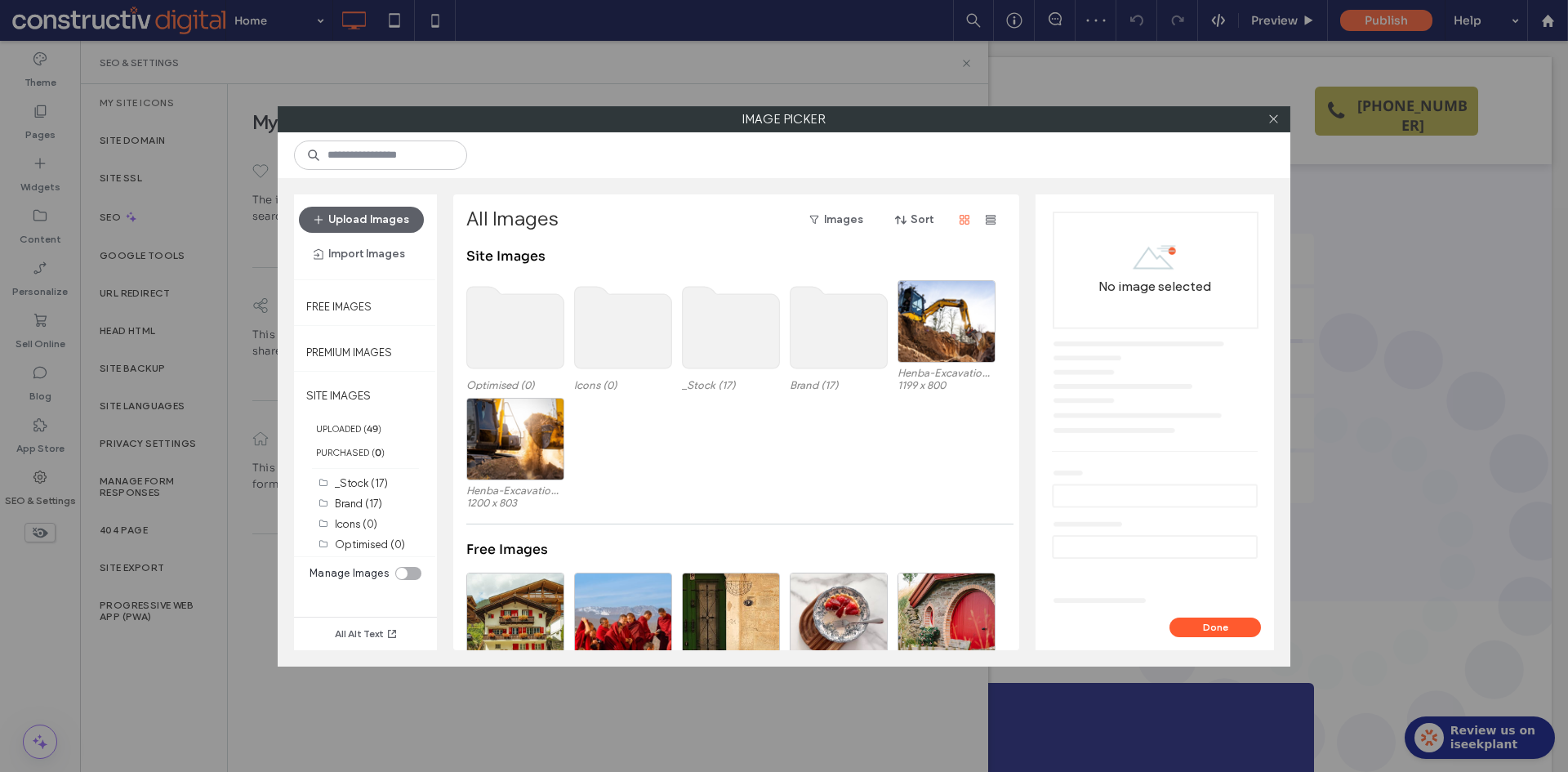
drag, startPoint x: 367, startPoint y: 507, endPoint x: 441, endPoint y: 466, distance: 84.6
click at [366, 508] on label "Brand (17)" at bounding box center [358, 504] width 47 height 12
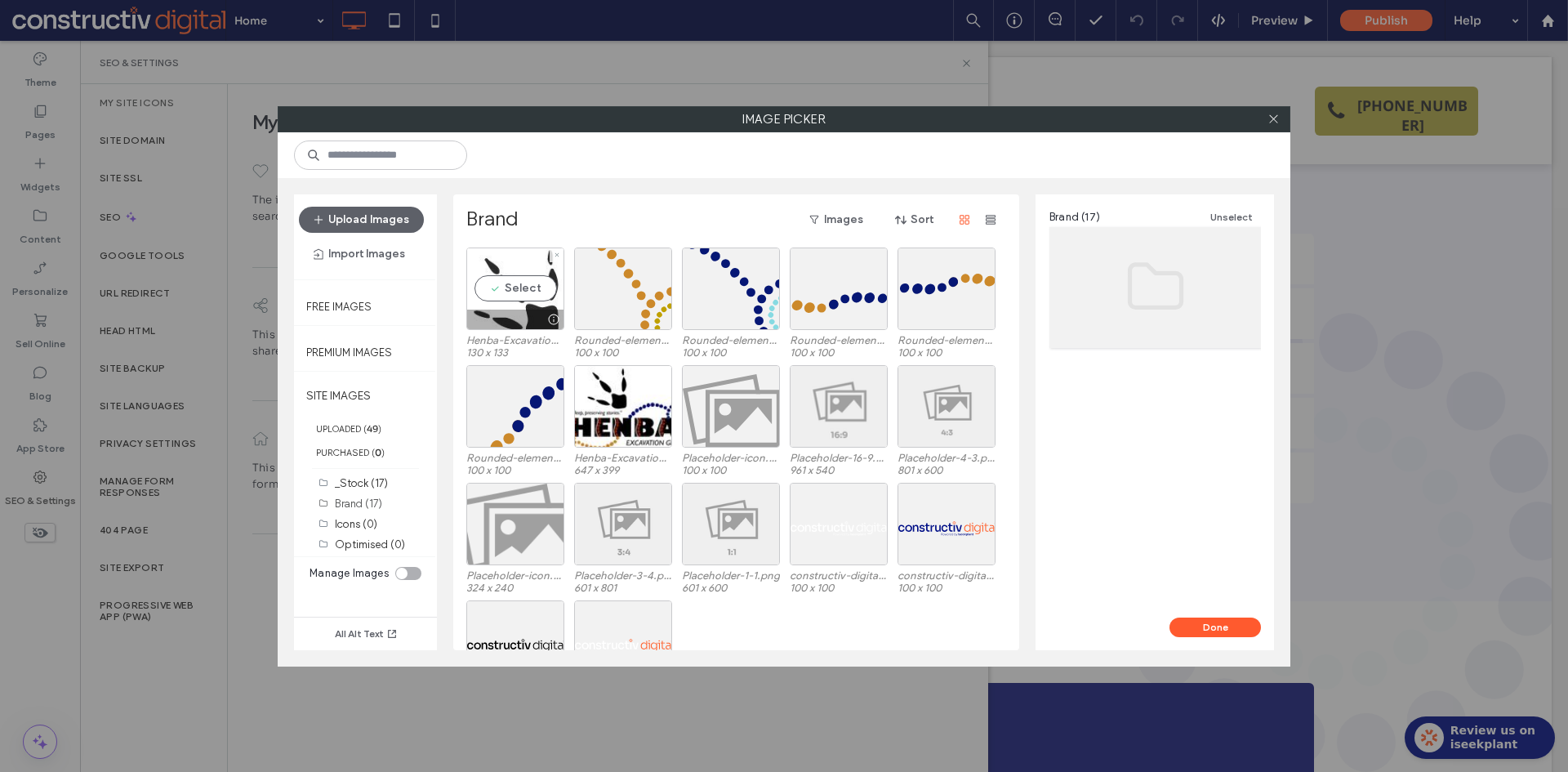
click at [520, 284] on div "Select" at bounding box center [515, 289] width 98 height 82
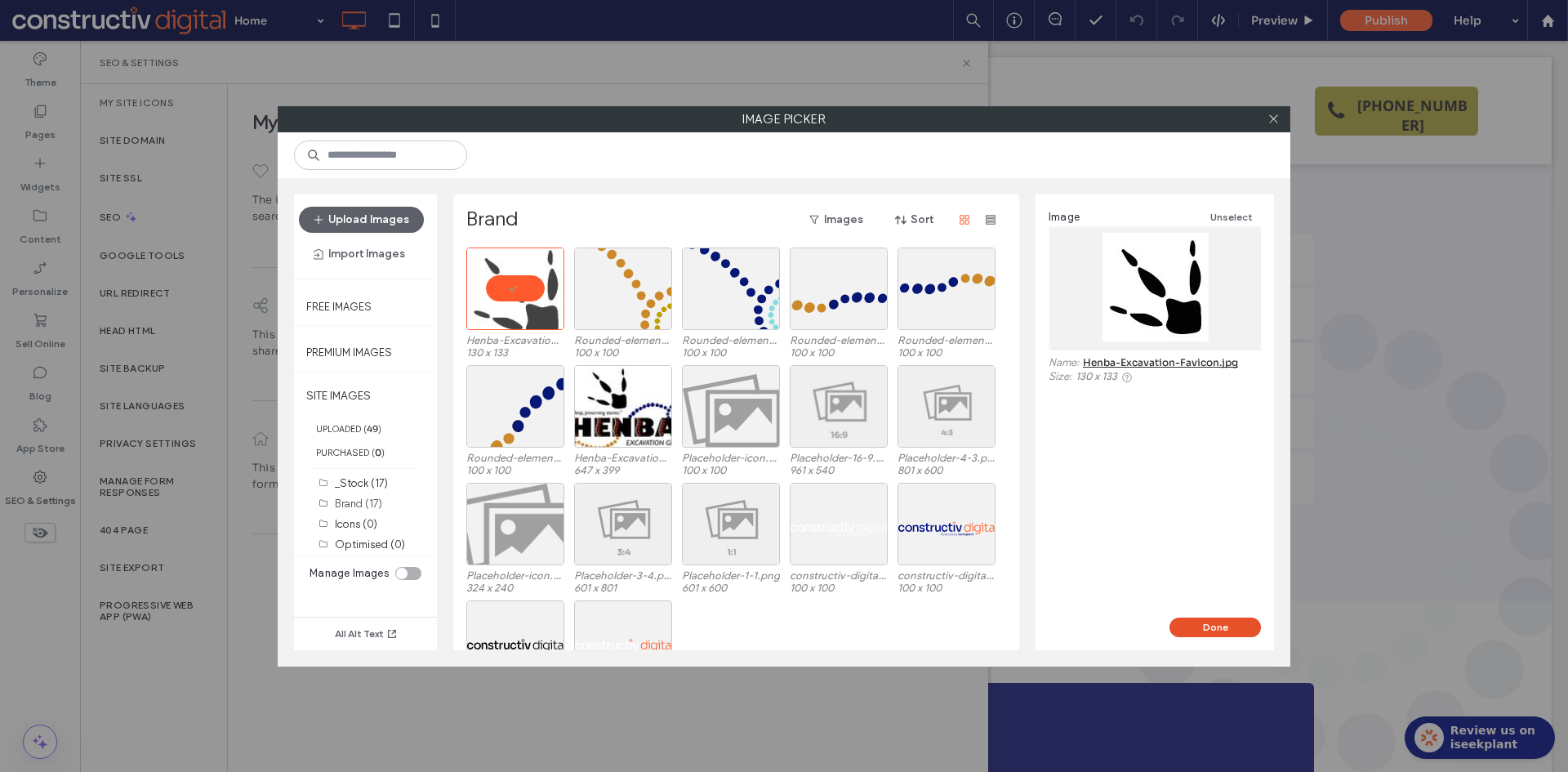
drag, startPoint x: 1224, startPoint y: 639, endPoint x: 1225, endPoint y: 623, distance: 16.0
click at [1225, 635] on div "Done" at bounding box center [1154, 634] width 238 height 33
click at [1225, 618] on button "Done" at bounding box center [1214, 627] width 92 height 20
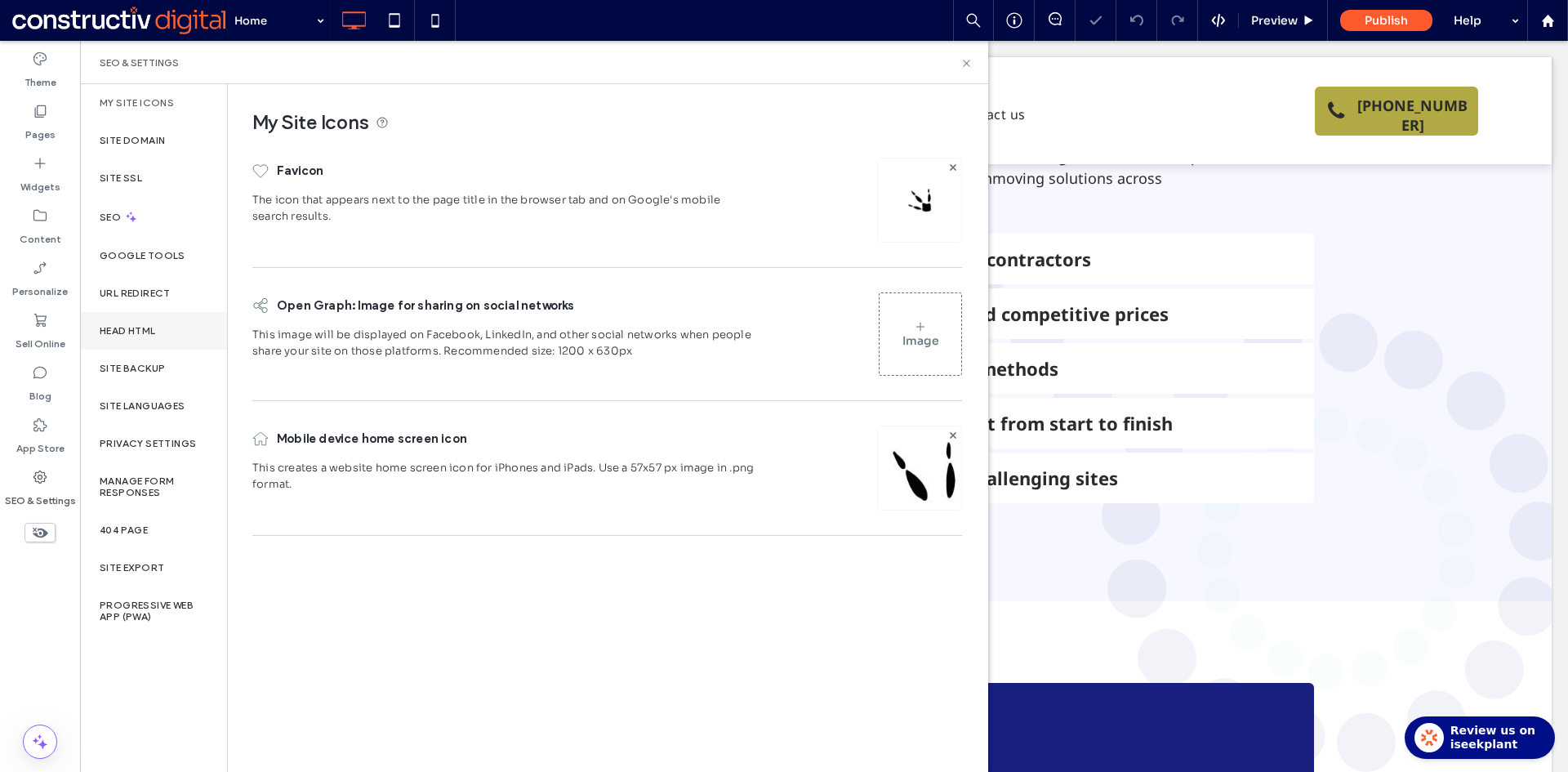
click at [125, 344] on div "Head HTML" at bounding box center [153, 331] width 147 height 38
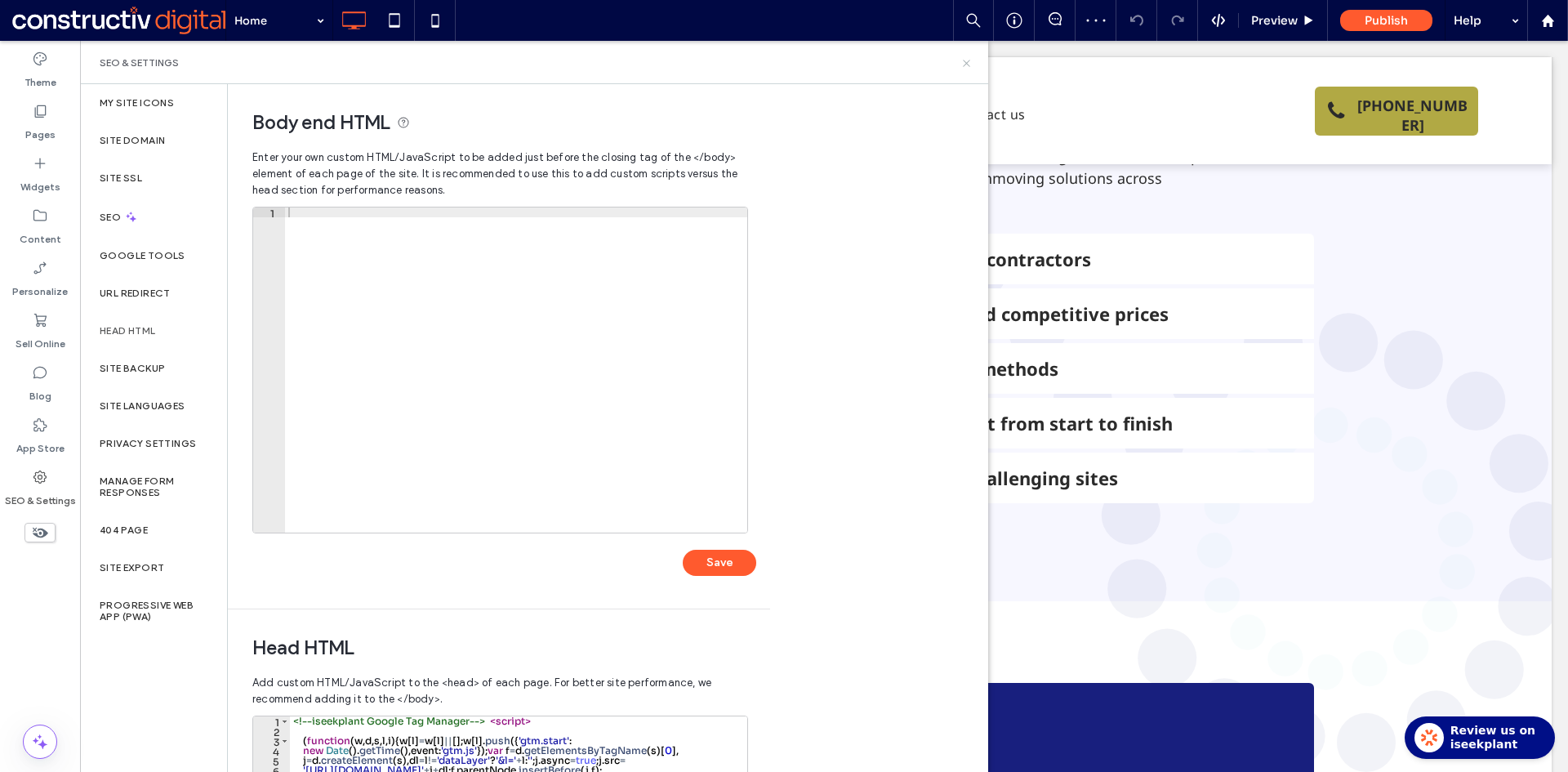
click at [966, 60] on icon at bounding box center [966, 63] width 12 height 12
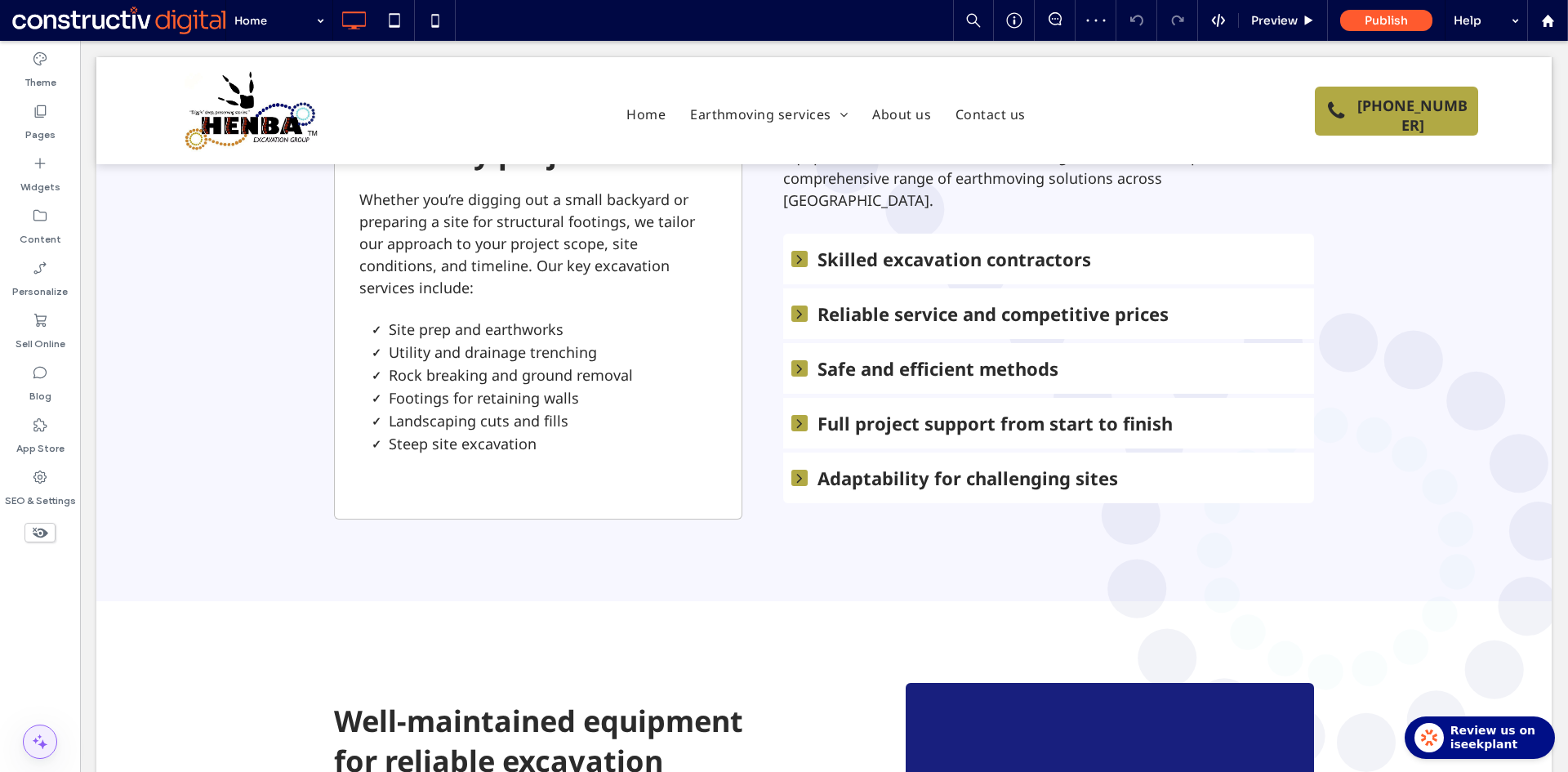
click at [41, 737] on use at bounding box center [39, 741] width 15 height 15
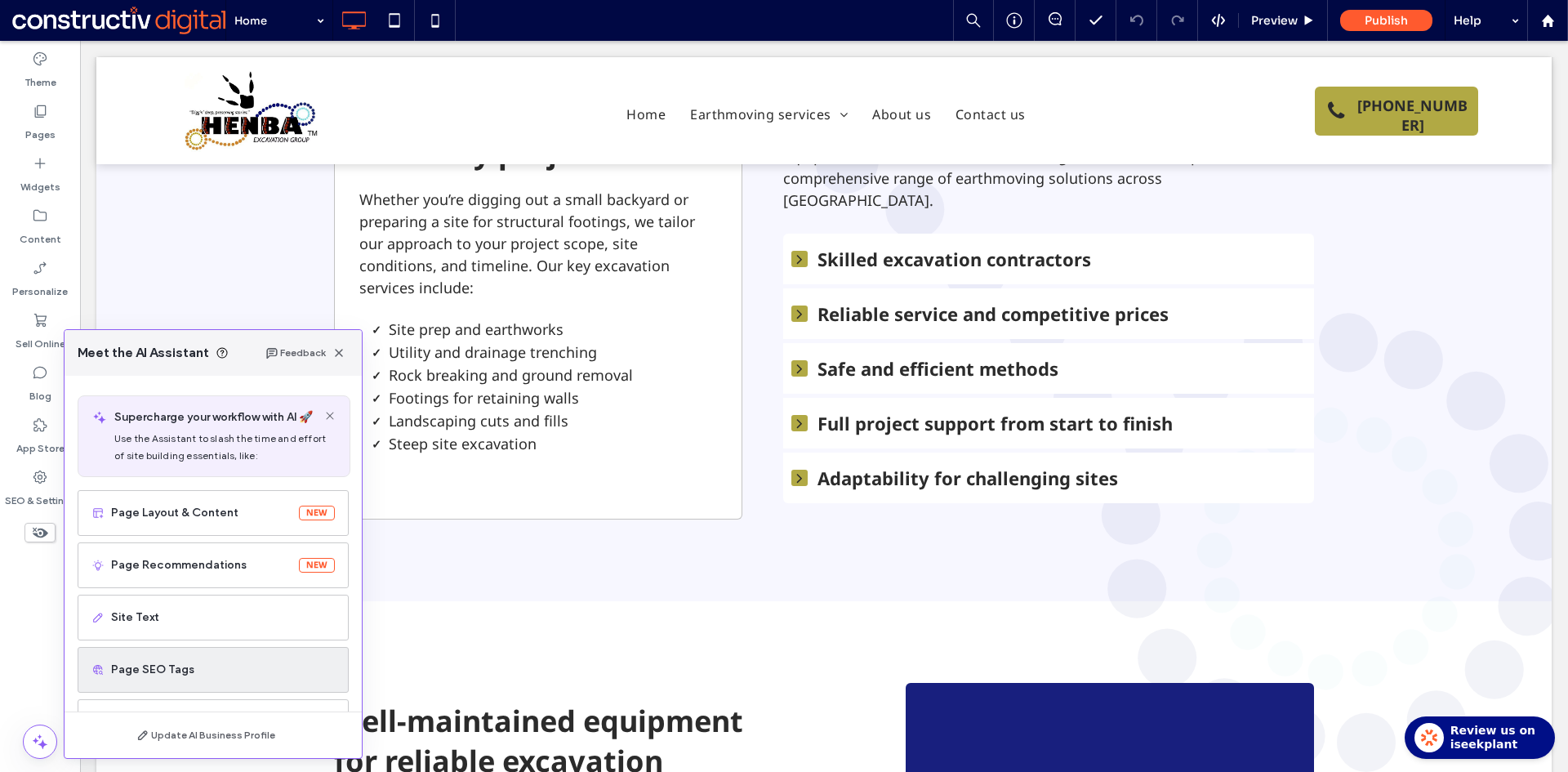
scroll to position [81, 0]
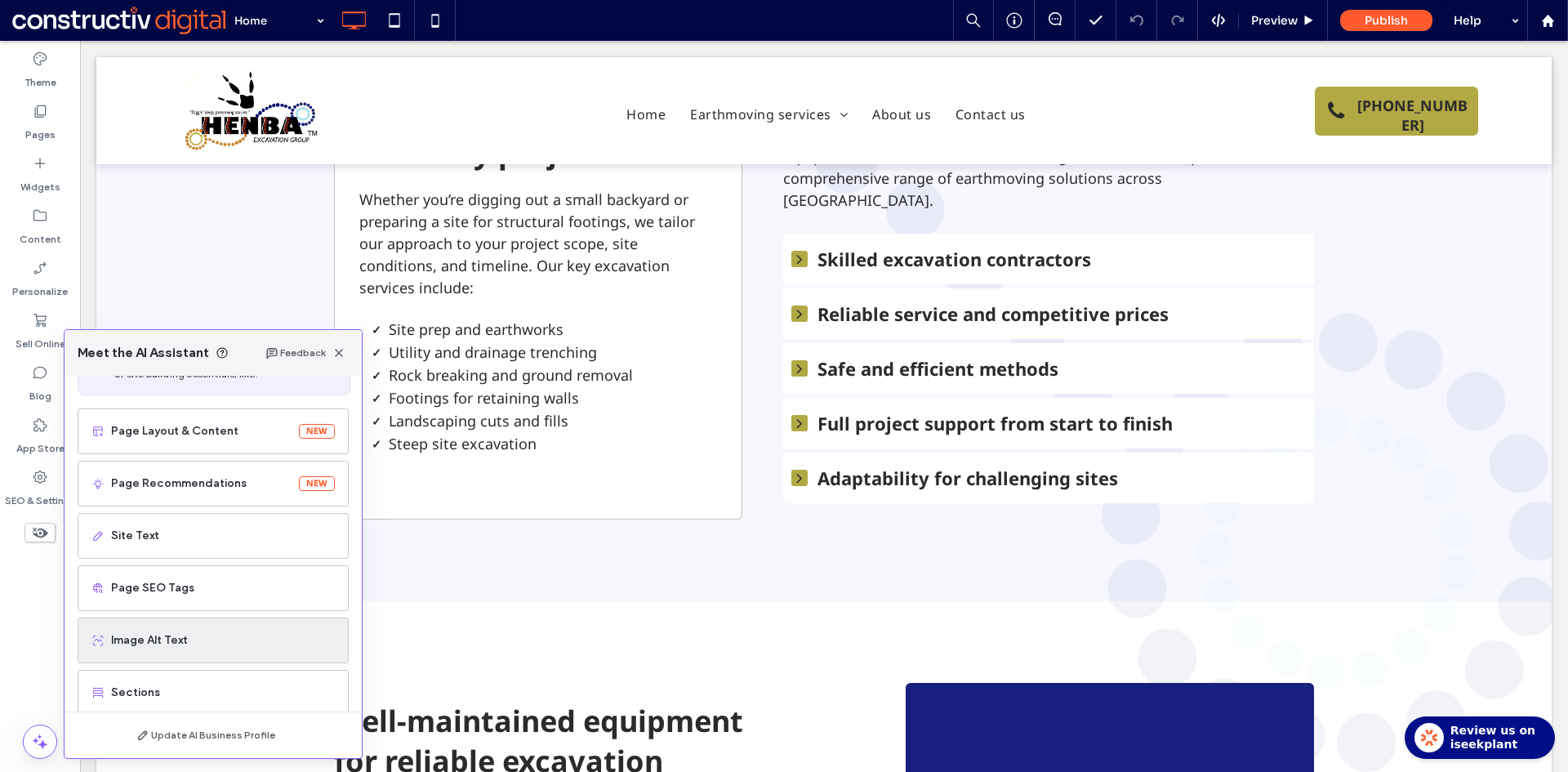
click at [163, 642] on span "Image Alt Text" at bounding box center [223, 640] width 224 height 16
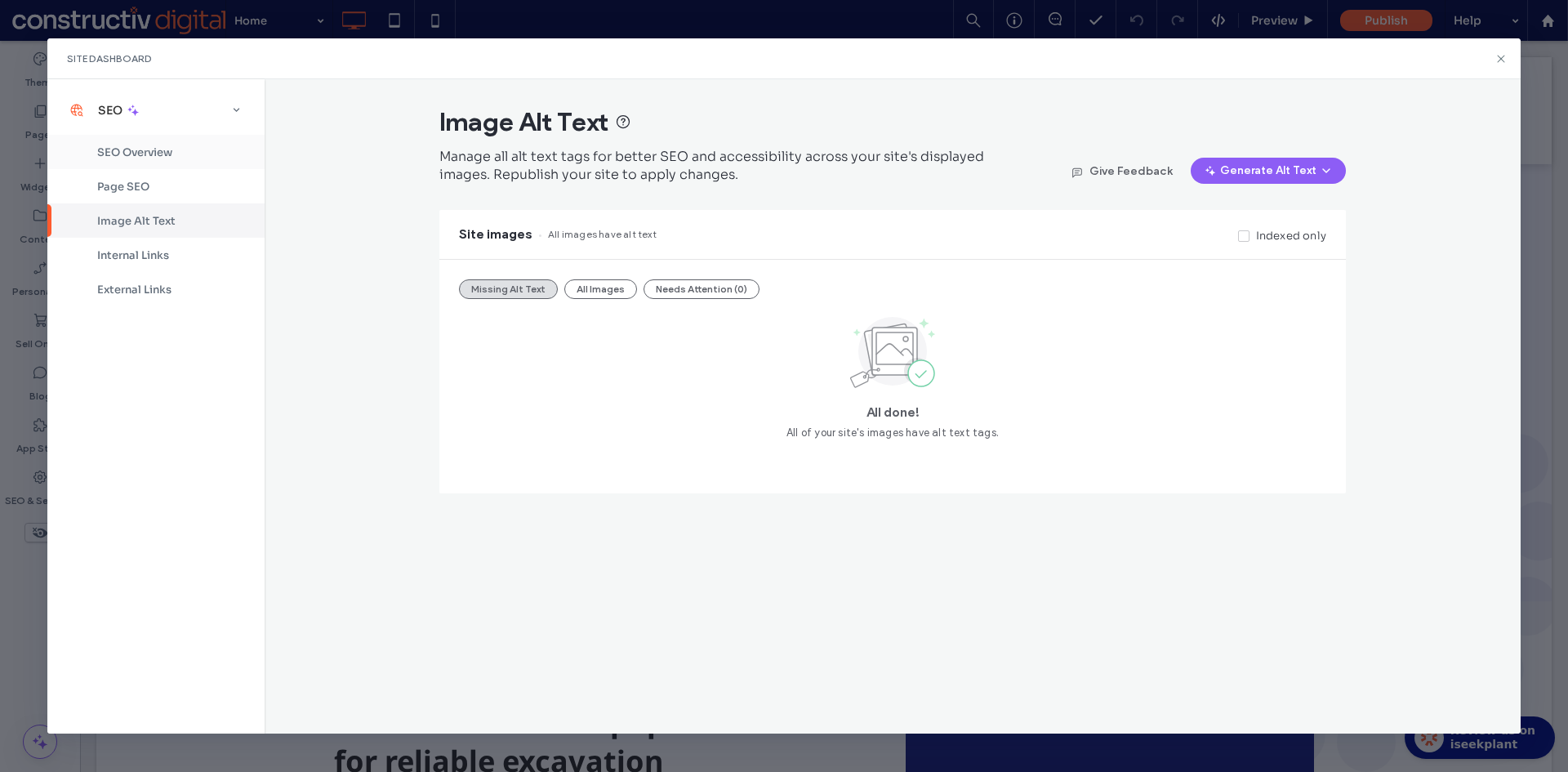
click at [142, 154] on span "SEO Overview" at bounding box center [134, 153] width 75 height 14
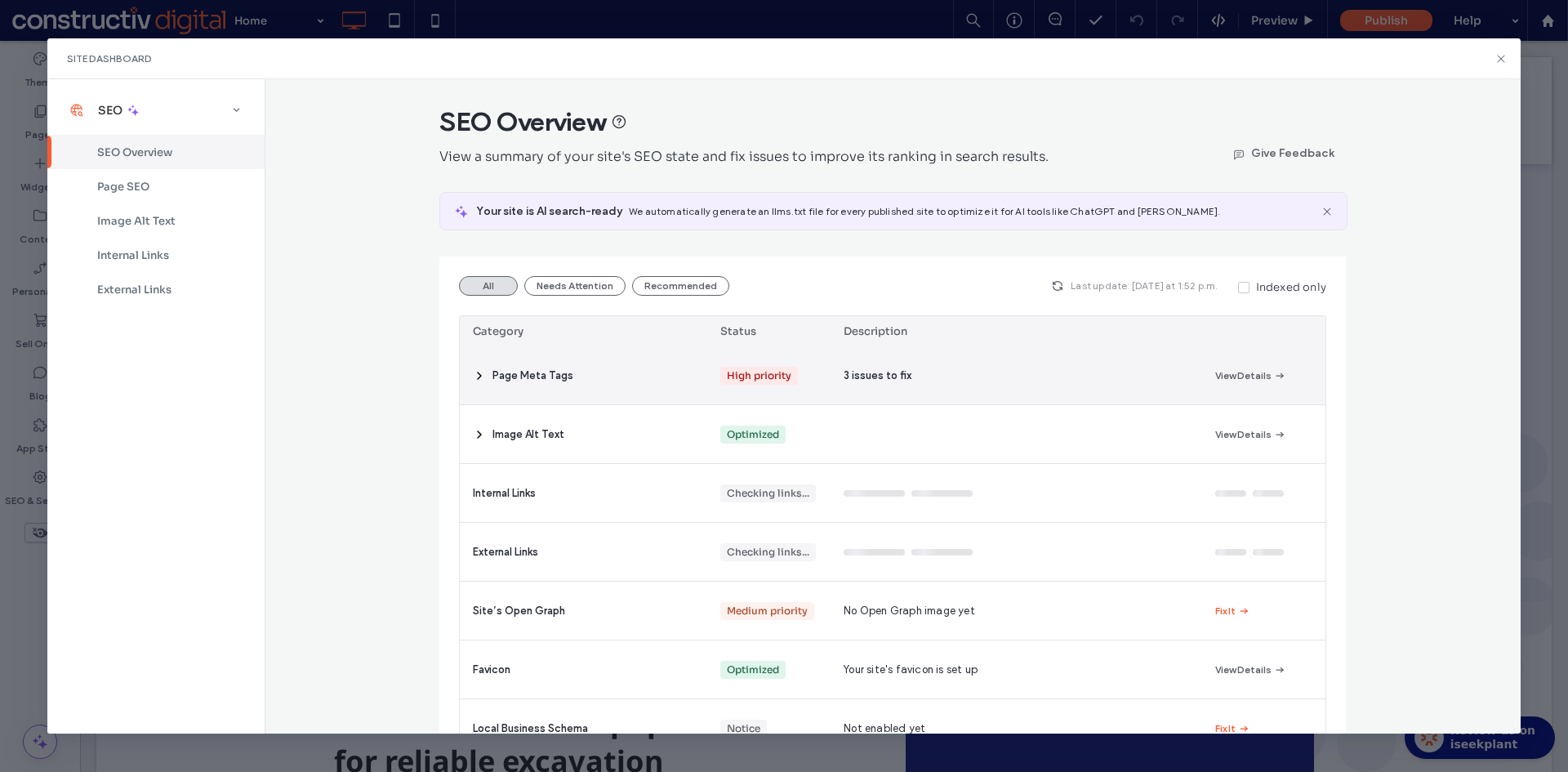
click at [522, 378] on span "Page Meta Tags" at bounding box center [533, 375] width 80 height 16
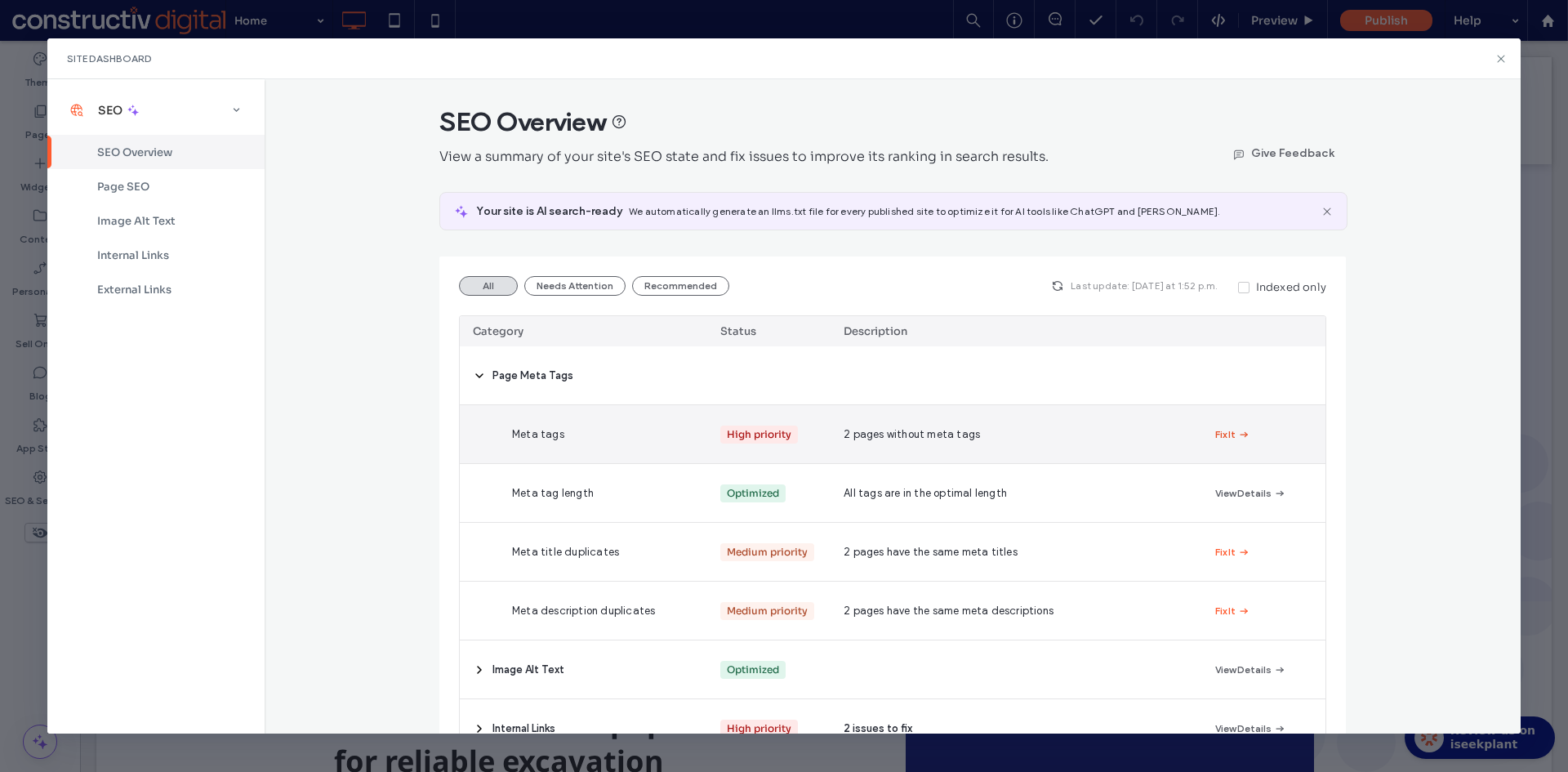
click at [1228, 434] on button "Fix It" at bounding box center [1232, 434] width 35 height 20
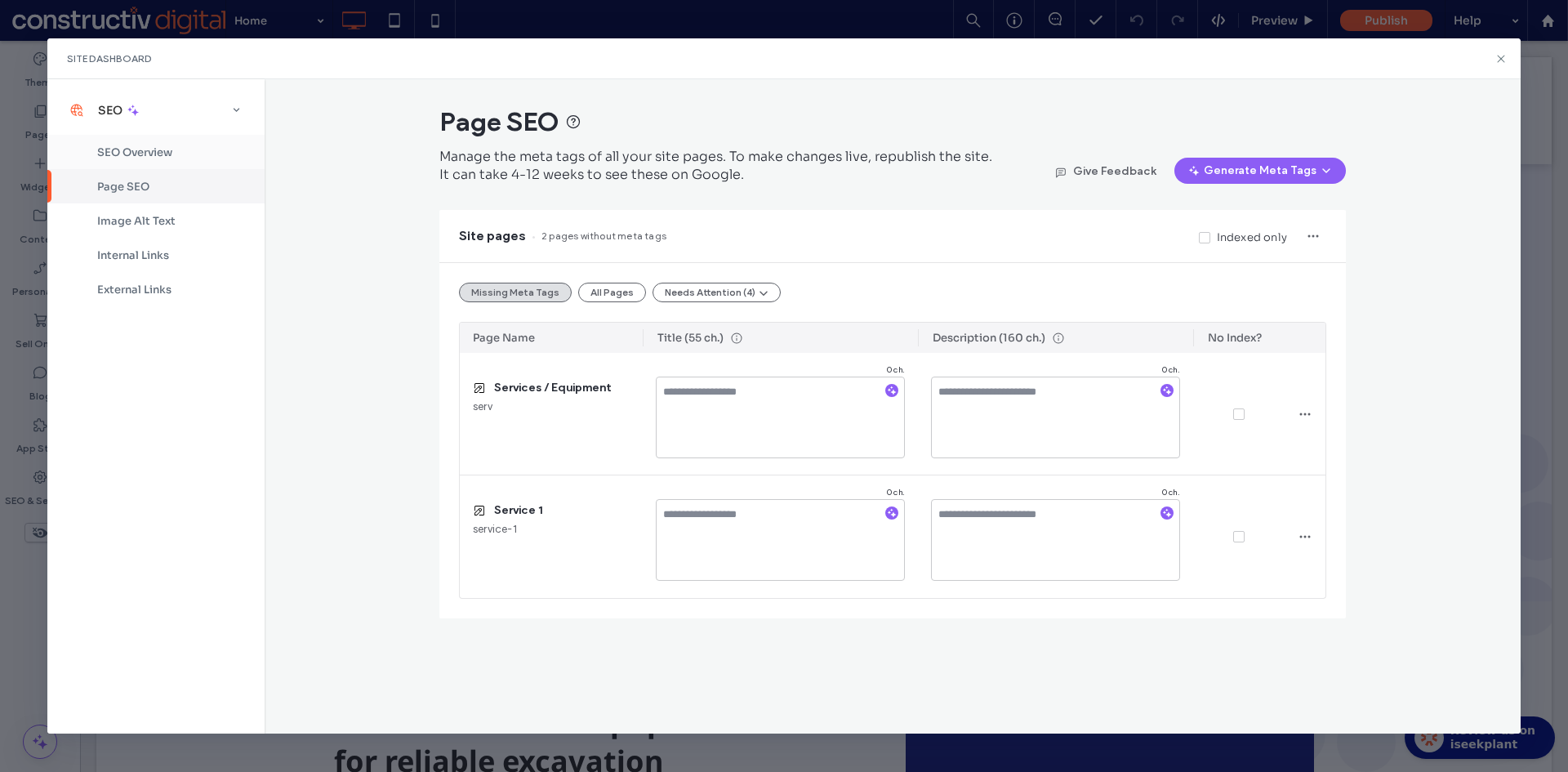
click at [152, 155] on span "SEO Overview" at bounding box center [134, 153] width 75 height 14
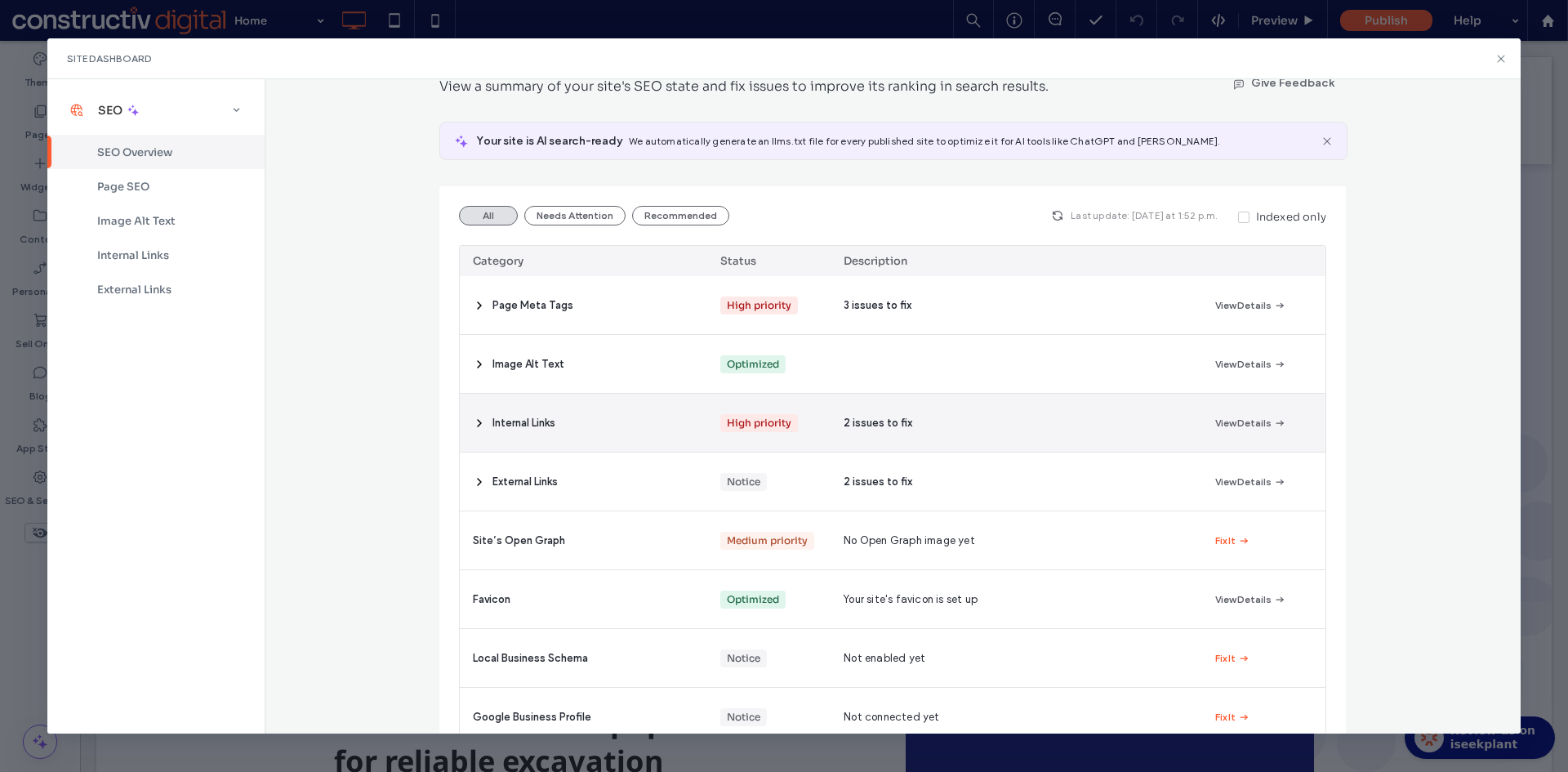
scroll to position [163, 0]
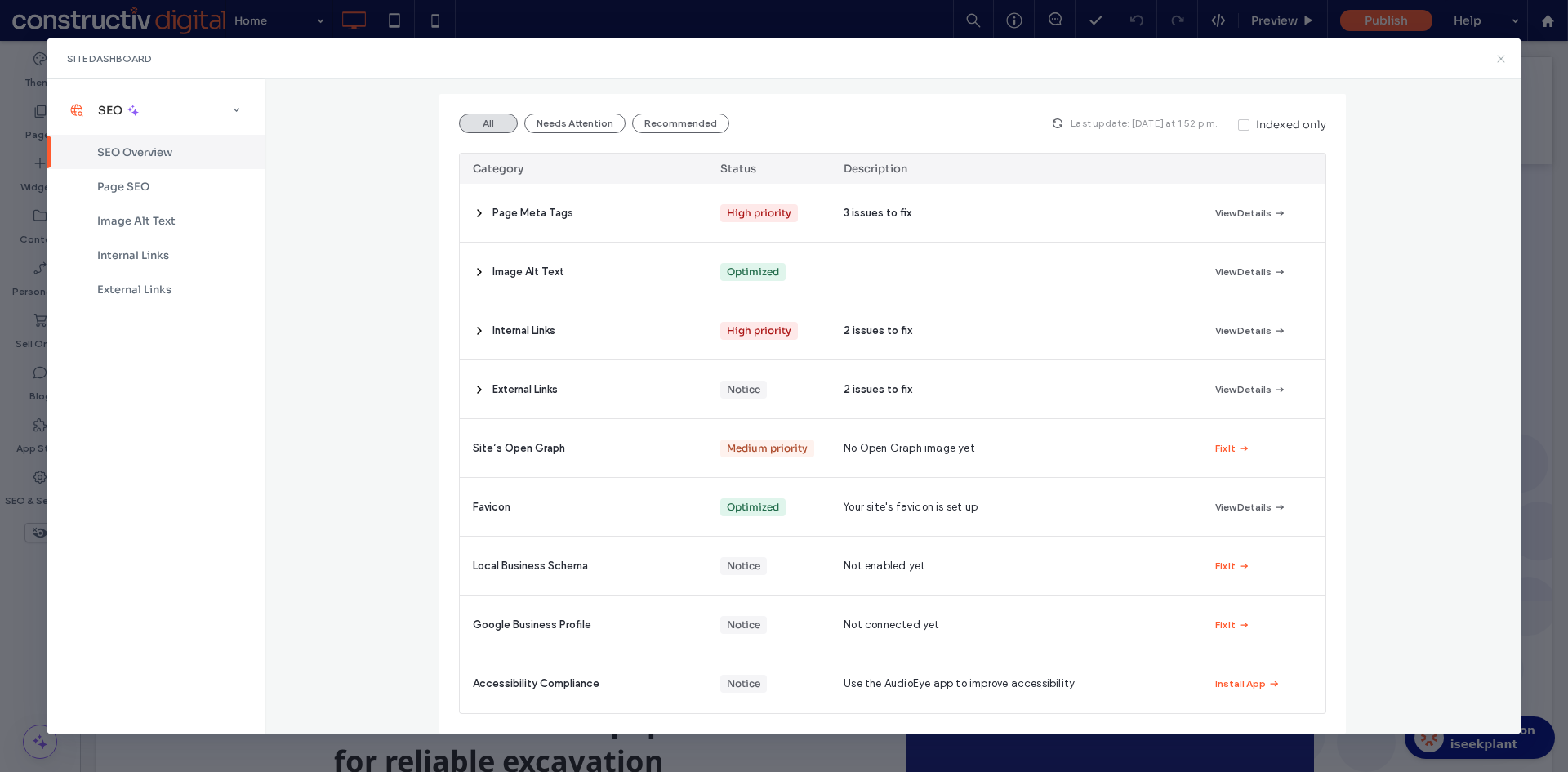
click at [1496, 54] on icon at bounding box center [1500, 58] width 13 height 13
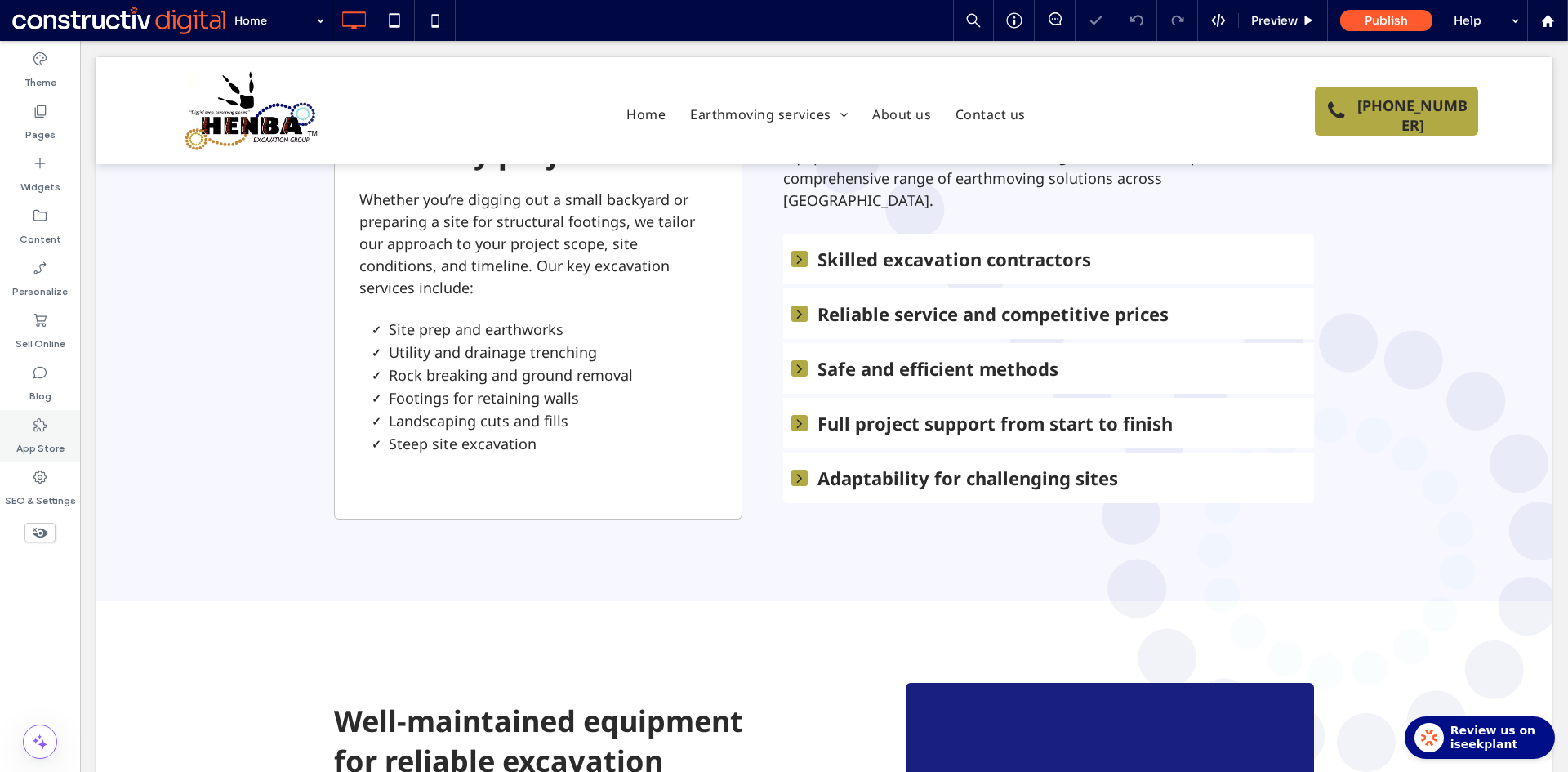
drag, startPoint x: 32, startPoint y: 486, endPoint x: 56, endPoint y: 455, distance: 39.2
click at [32, 486] on label "SEO & Settings" at bounding box center [40, 496] width 71 height 23
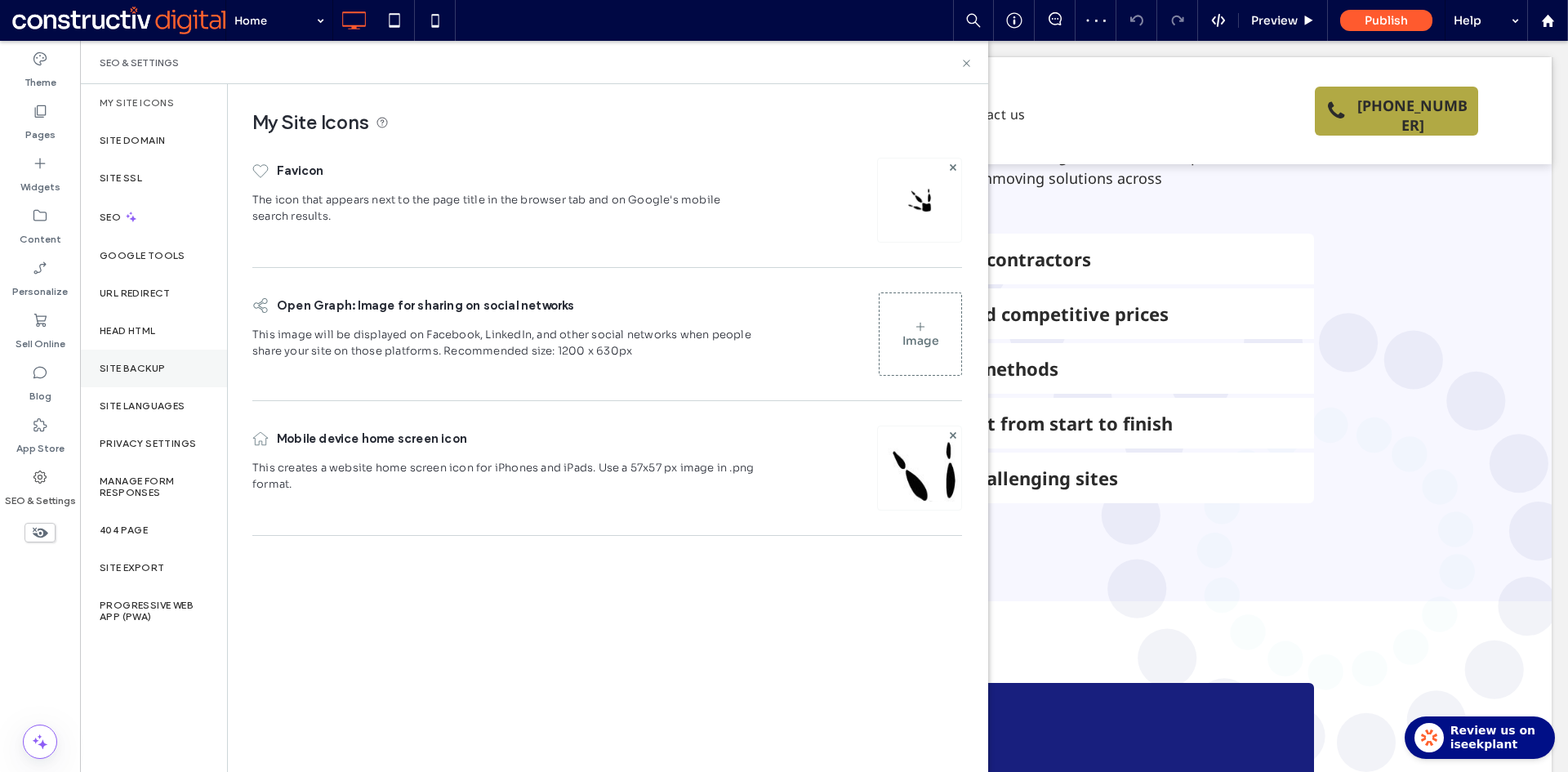
click at [140, 362] on label "Site Backup" at bounding box center [132, 368] width 65 height 11
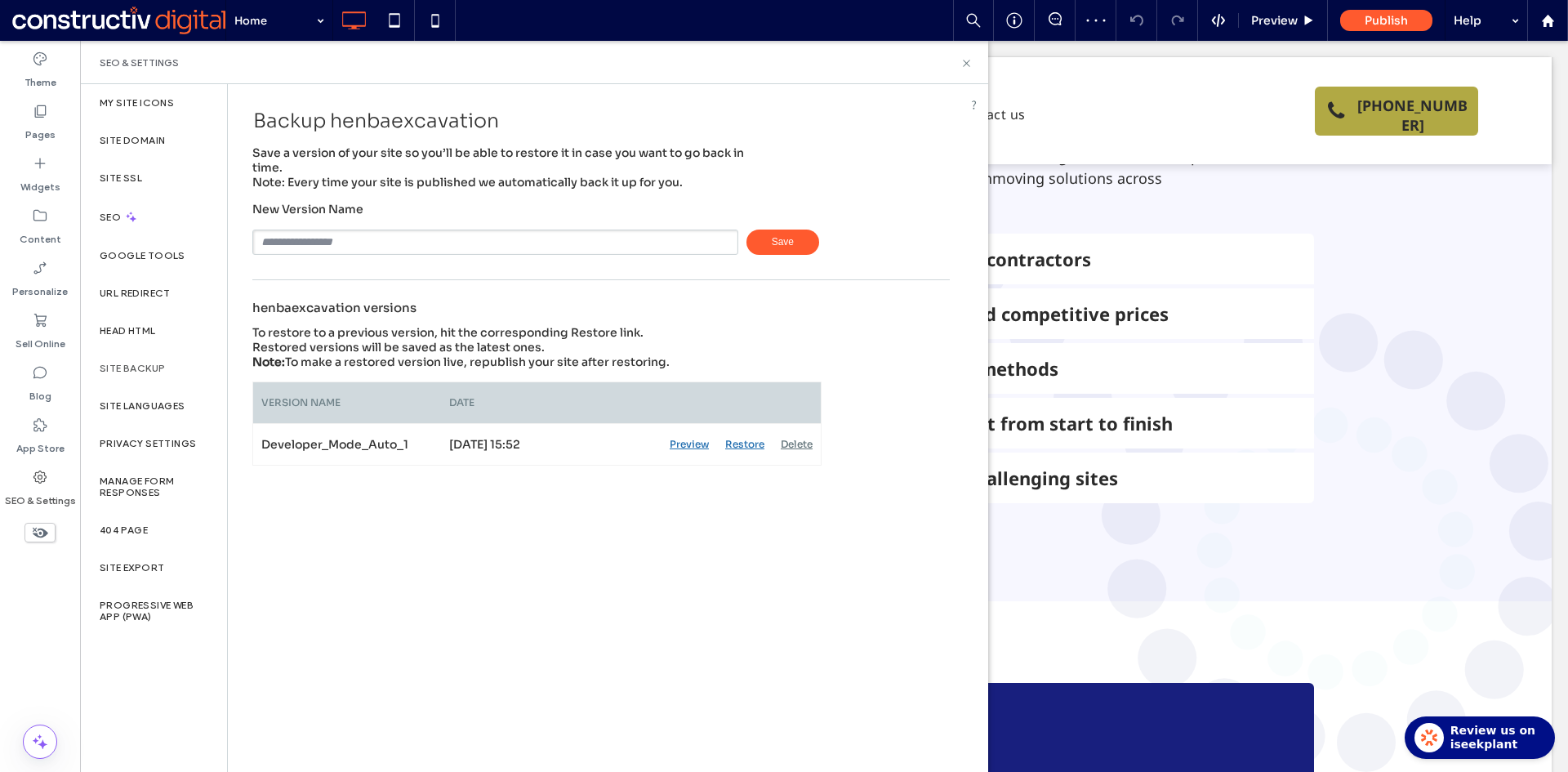
click at [331, 243] on input "text" at bounding box center [495, 242] width 486 height 26
type input "**********"
click at [784, 236] on span "Save" at bounding box center [782, 242] width 73 height 26
drag, startPoint x: 968, startPoint y: 64, endPoint x: 658, endPoint y: 4, distance: 315.8
click at [967, 64] on icon at bounding box center [966, 63] width 12 height 12
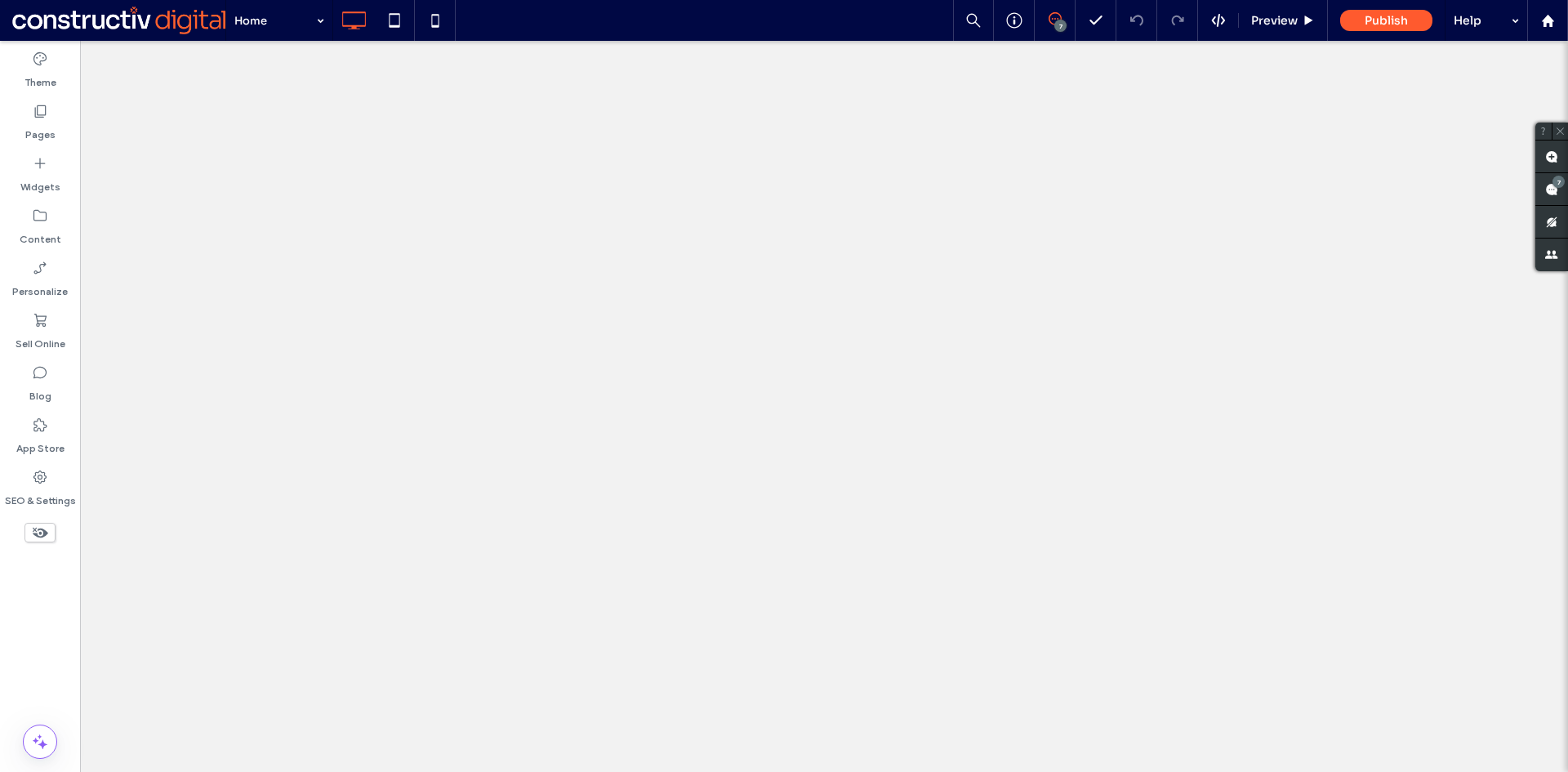
click at [1547, 192] on use at bounding box center [1551, 189] width 13 height 13
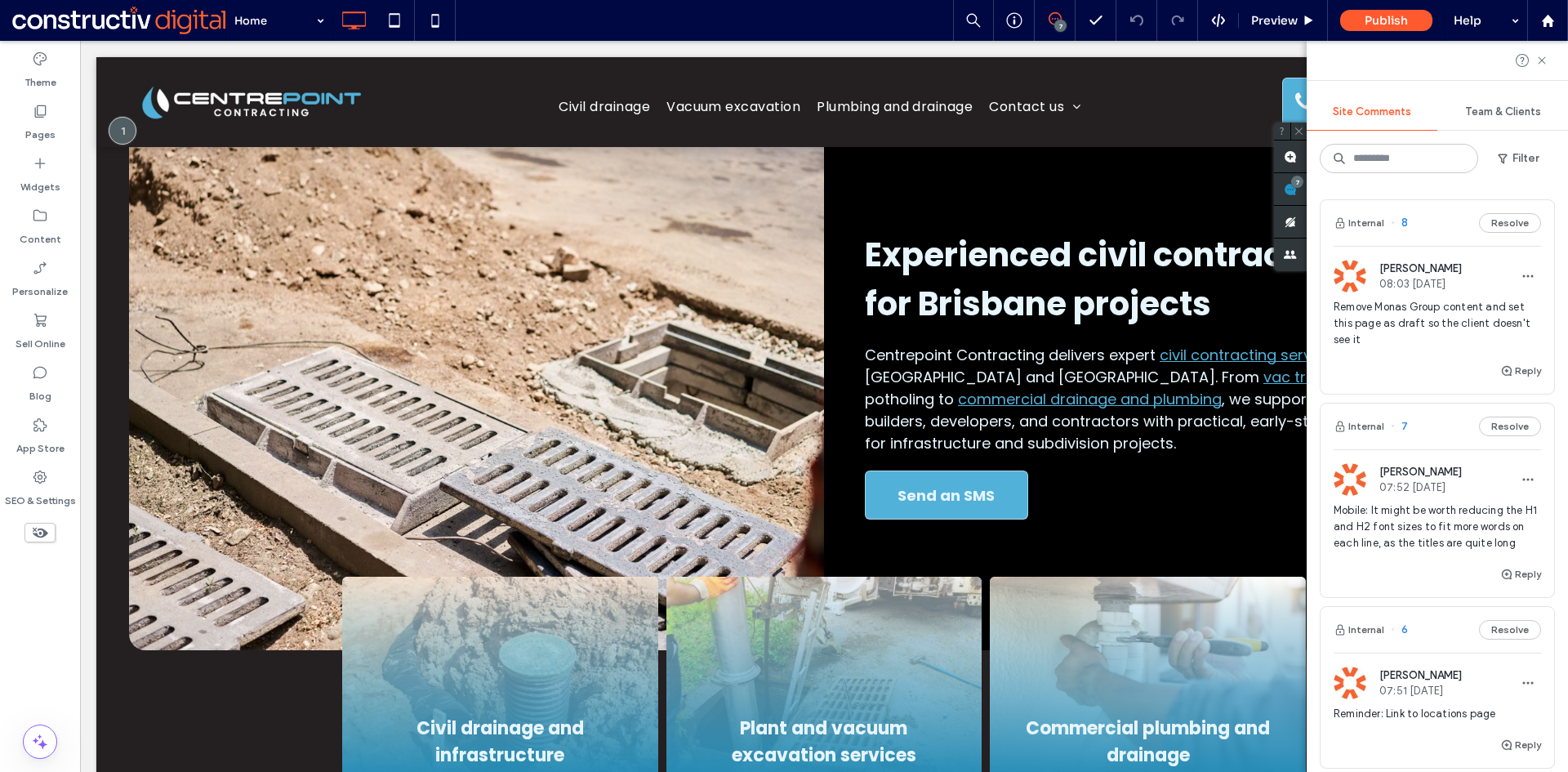
click at [1436, 316] on span "Remove Monas Group content and set this page as draft so the client doesn't see…" at bounding box center [1437, 323] width 207 height 49
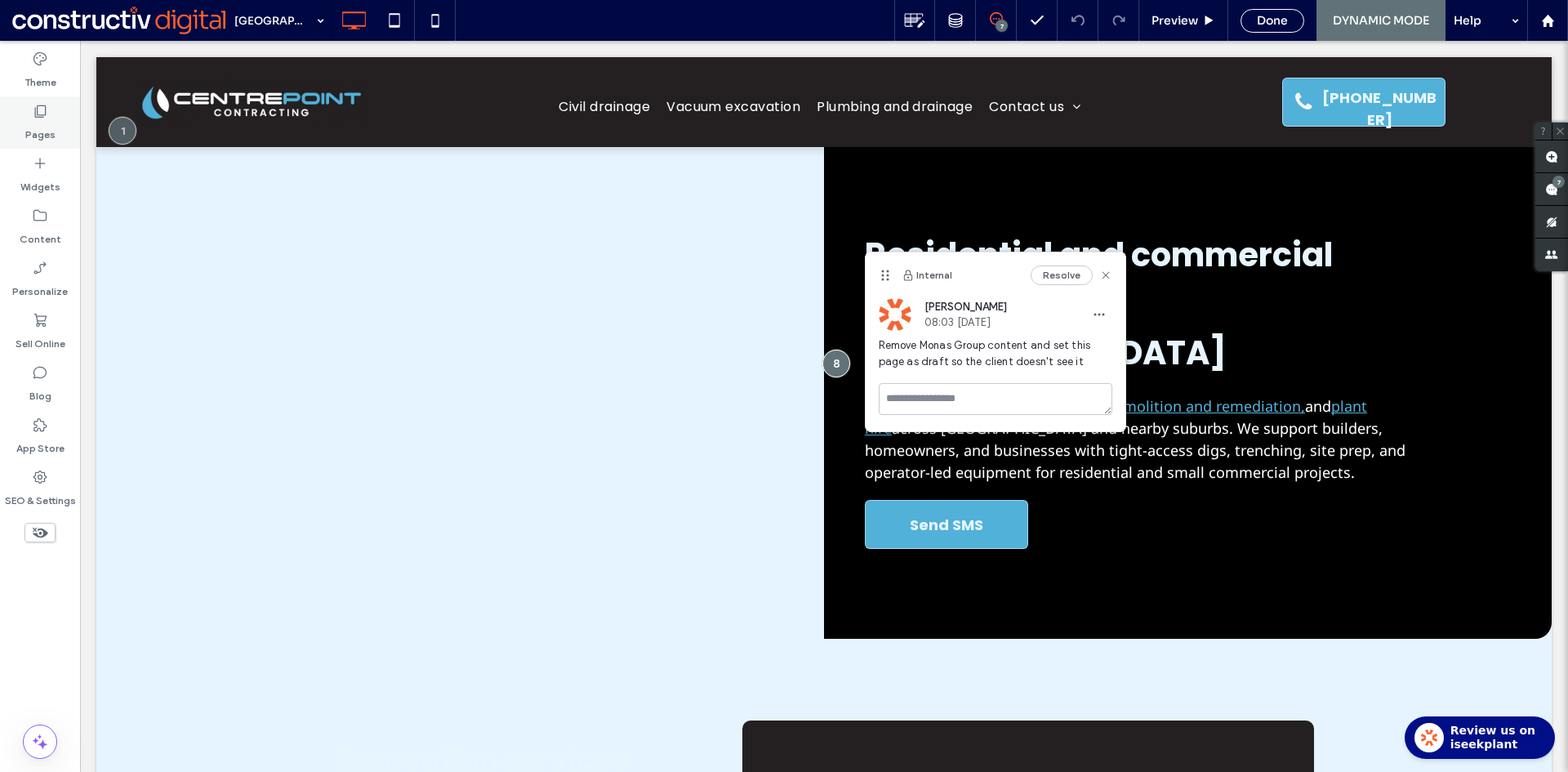
click at [42, 121] on label "Pages" at bounding box center [40, 130] width 30 height 23
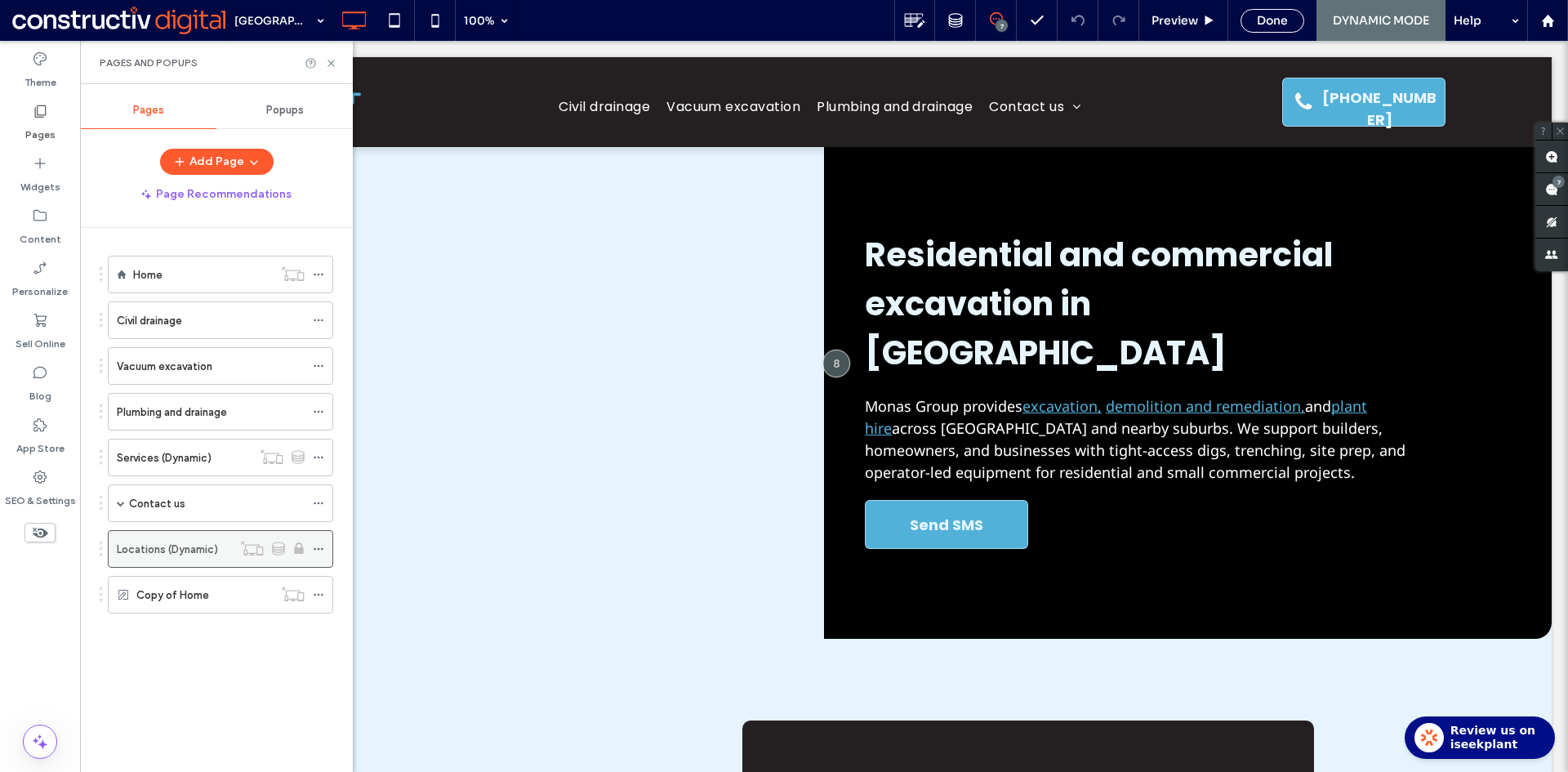
click at [316, 552] on icon at bounding box center [318, 548] width 11 height 11
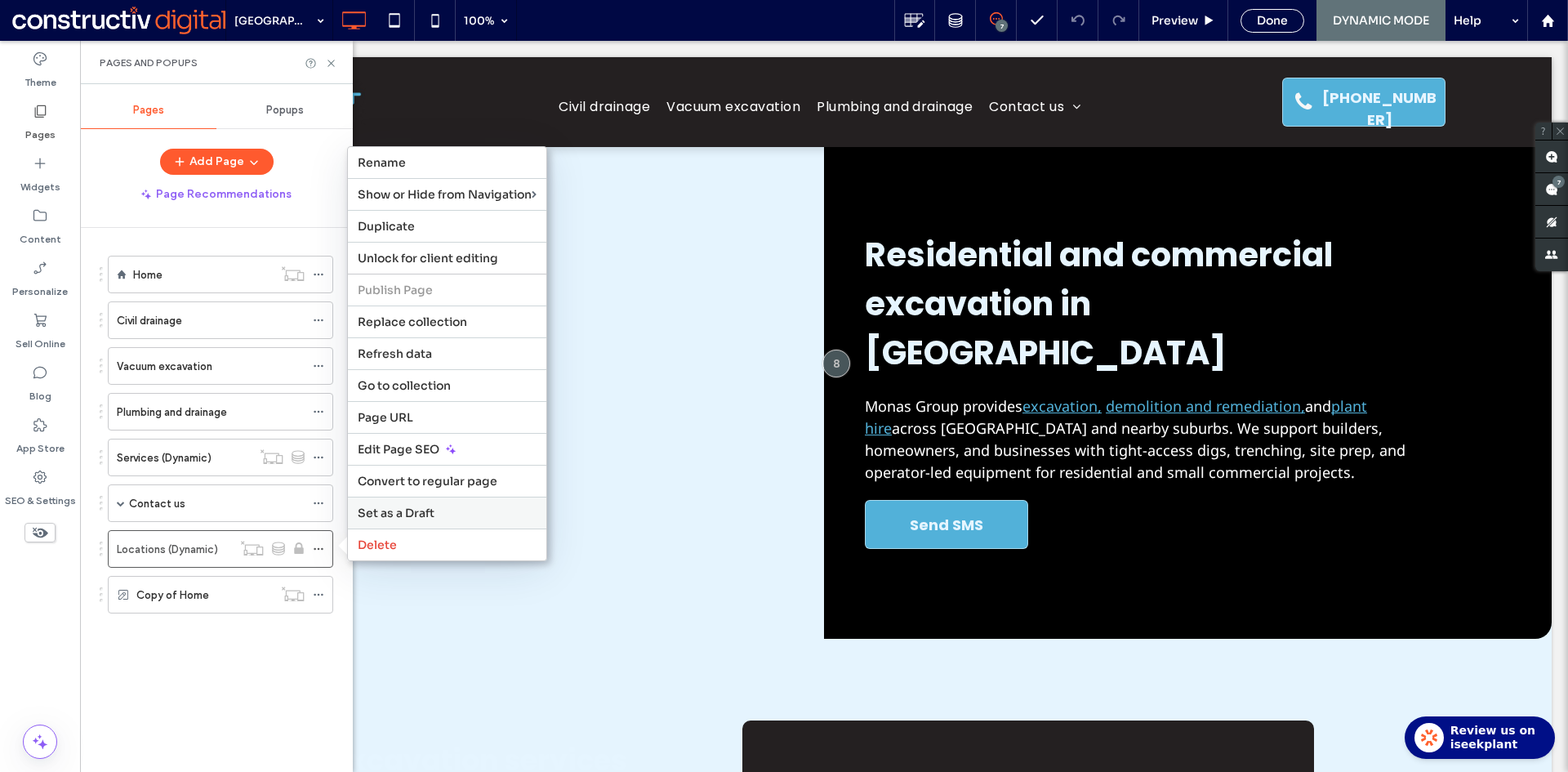
click at [418, 515] on span "Set as a Draft" at bounding box center [396, 512] width 77 height 15
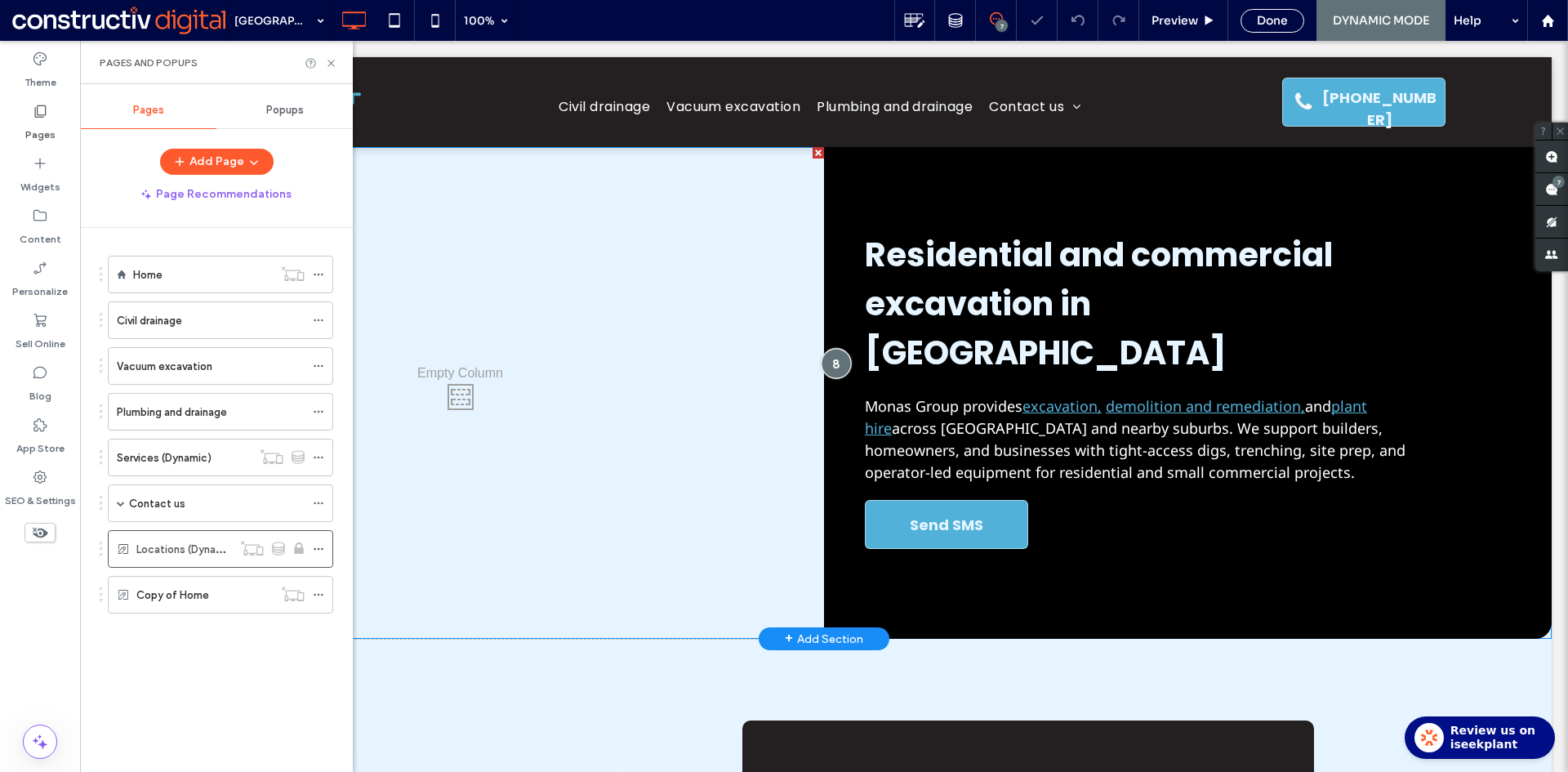
click at [822, 349] on div at bounding box center [835, 363] width 30 height 30
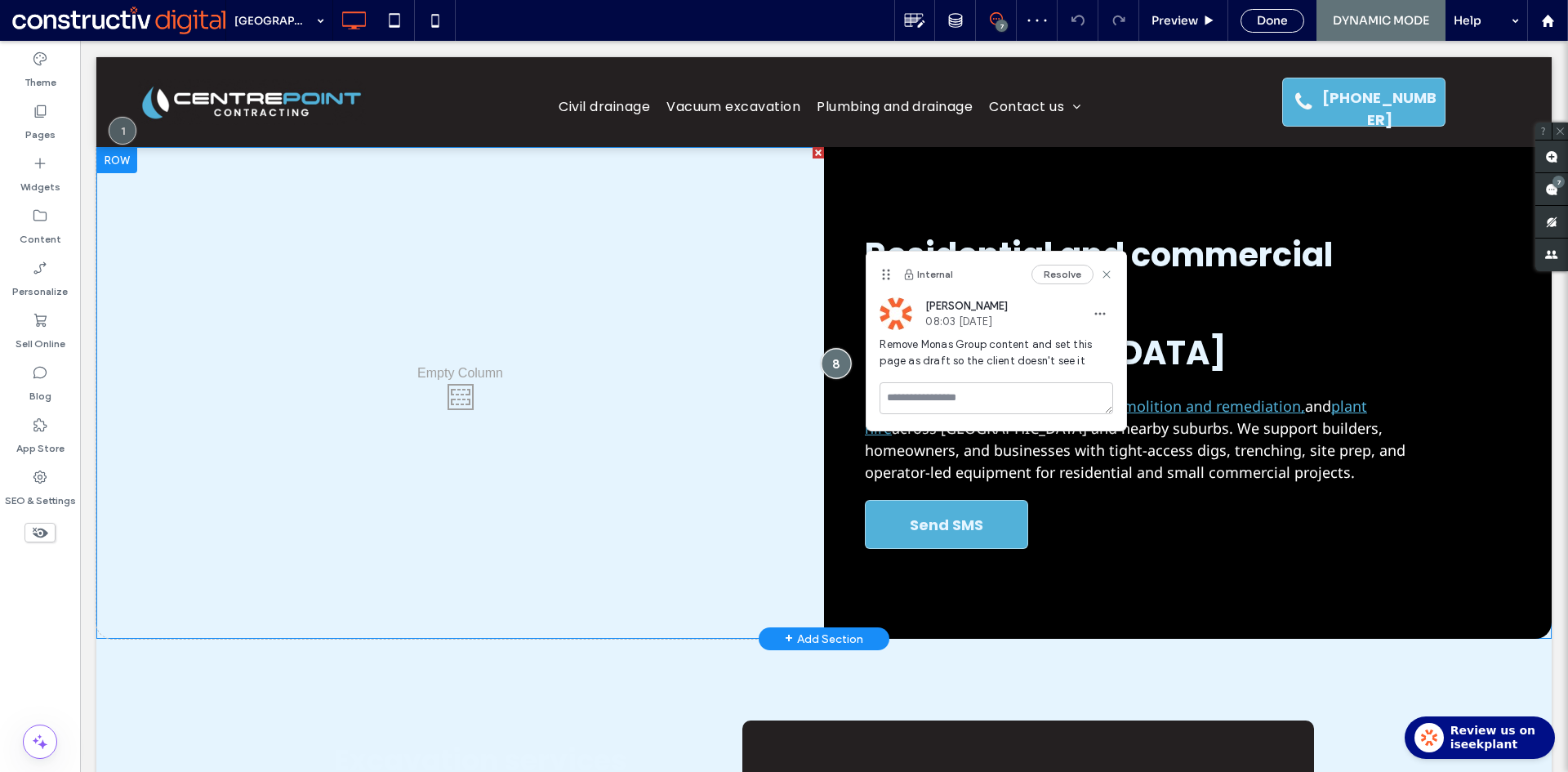
click at [830, 349] on div at bounding box center [835, 363] width 30 height 30
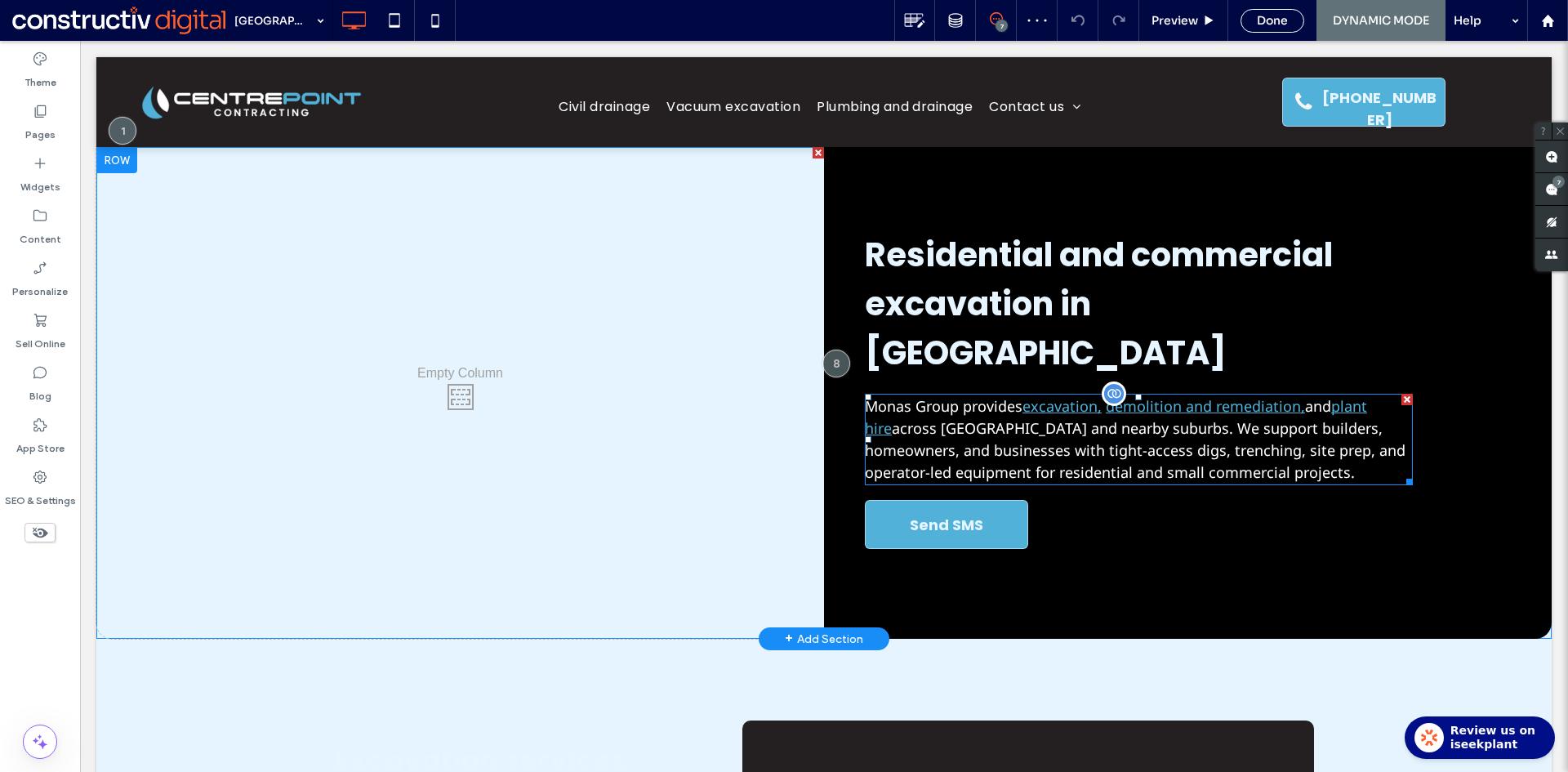
click at [930, 396] on span "Monas Group provides excavation, demolition and remediation, and plant hire acr…" at bounding box center [1135, 439] width 540 height 86
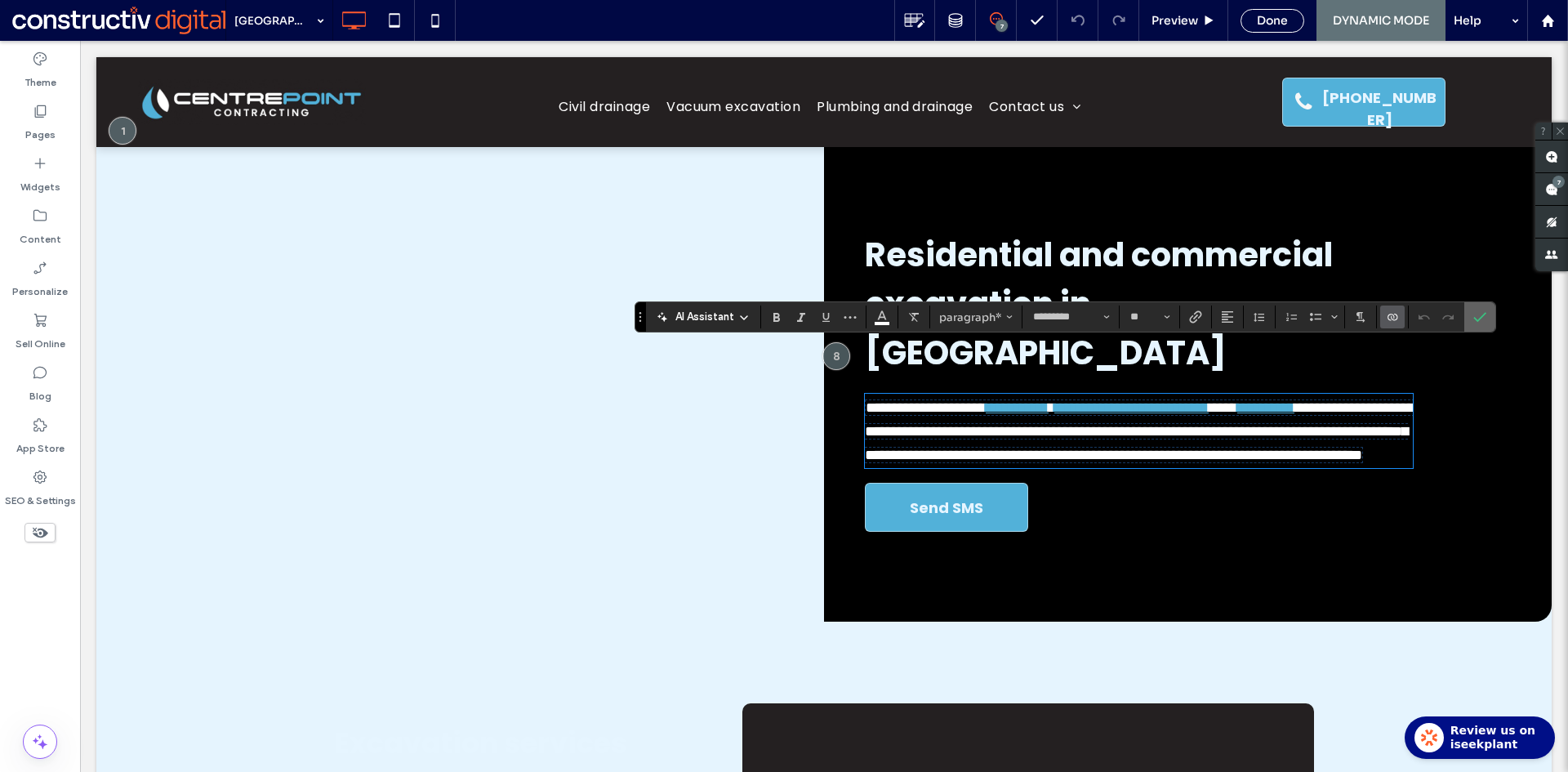
click at [1481, 315] on icon "Confirm" at bounding box center [1479, 316] width 13 height 13
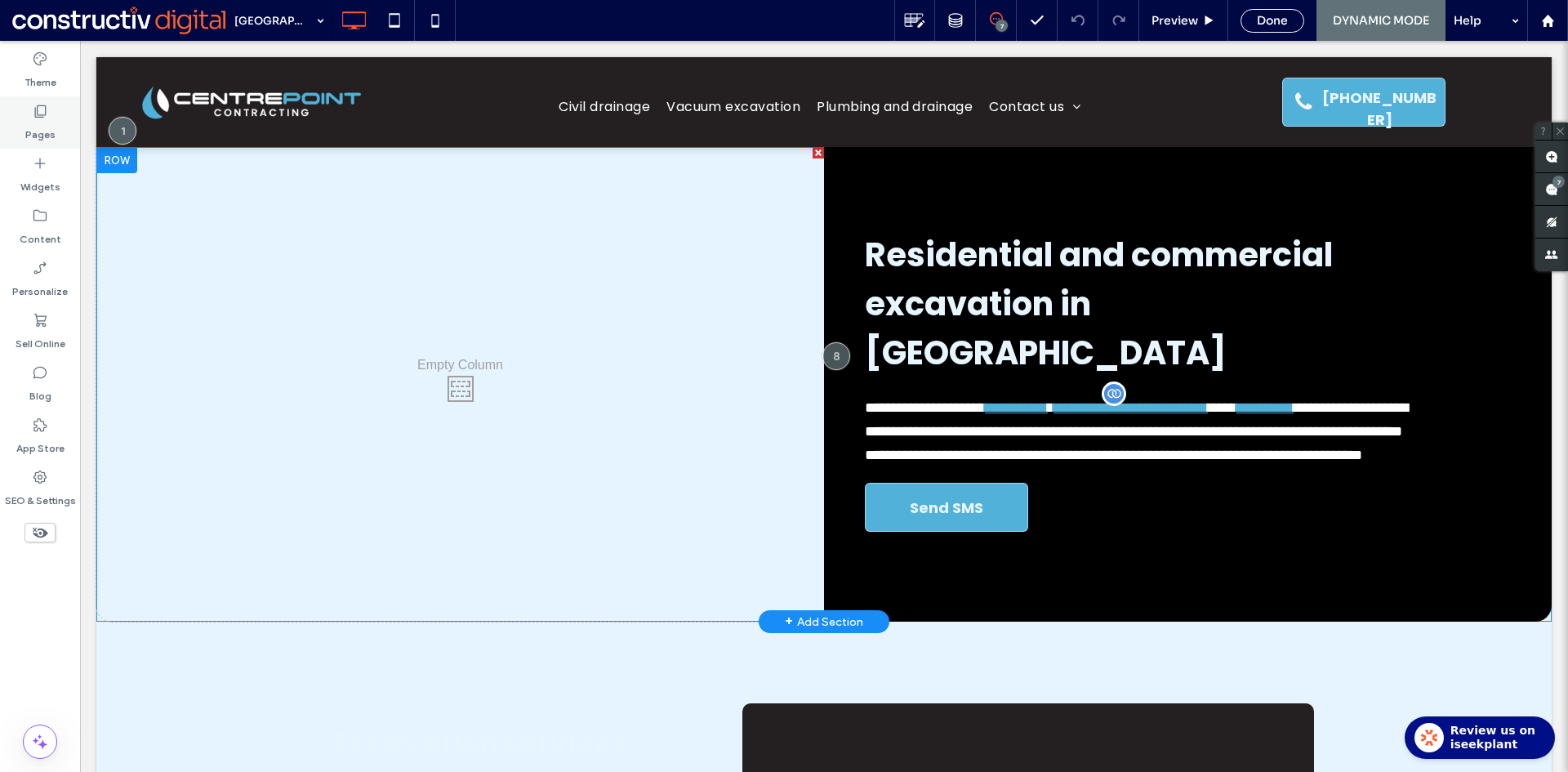
click at [52, 133] on label "Pages" at bounding box center [40, 130] width 30 height 23
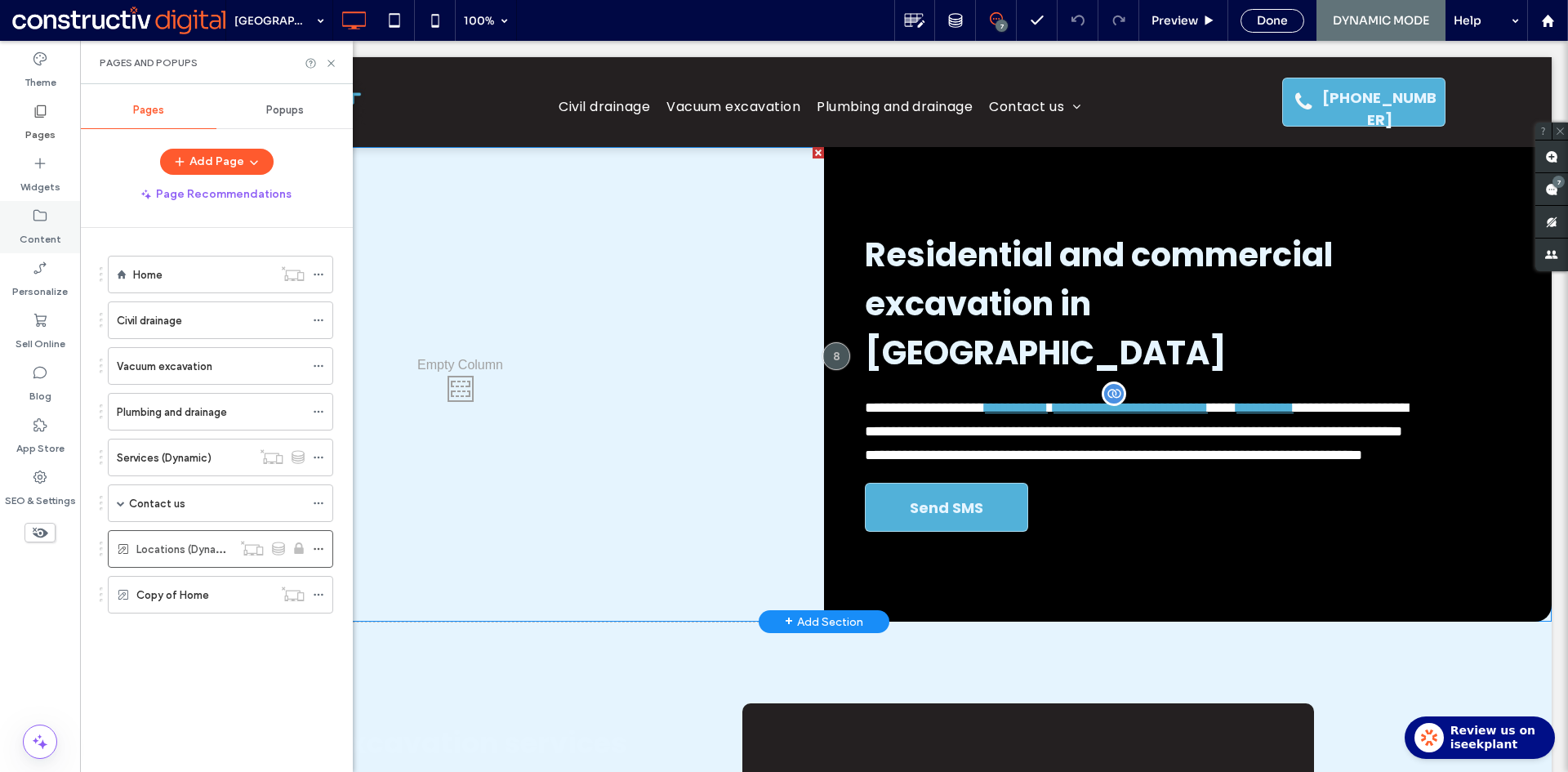
drag, startPoint x: 39, startPoint y: 230, endPoint x: 41, endPoint y: 240, distance: 10.2
click at [38, 229] on label "Content" at bounding box center [40, 235] width 42 height 23
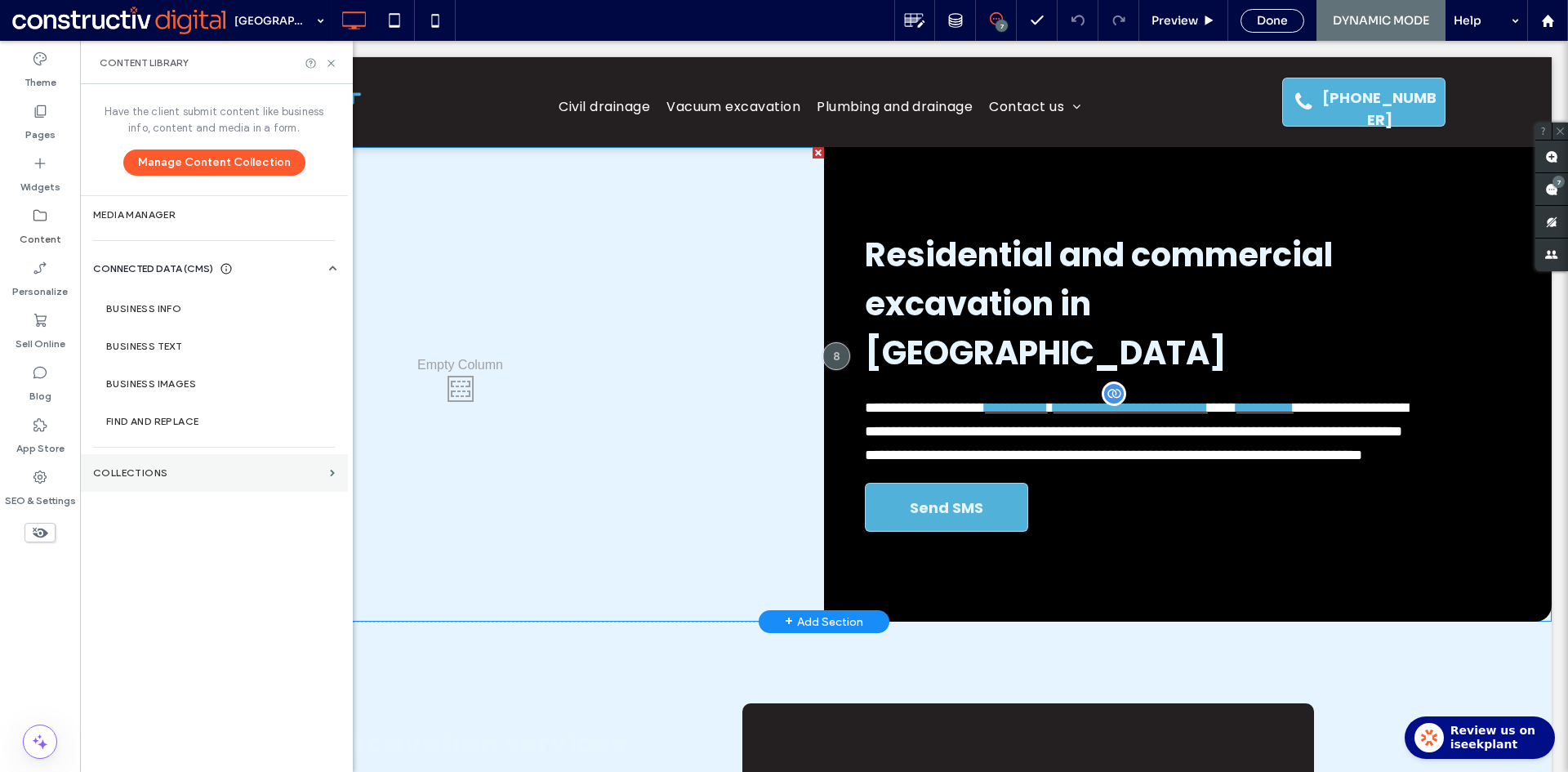
click at [149, 475] on label "Collections" at bounding box center [208, 472] width 230 height 11
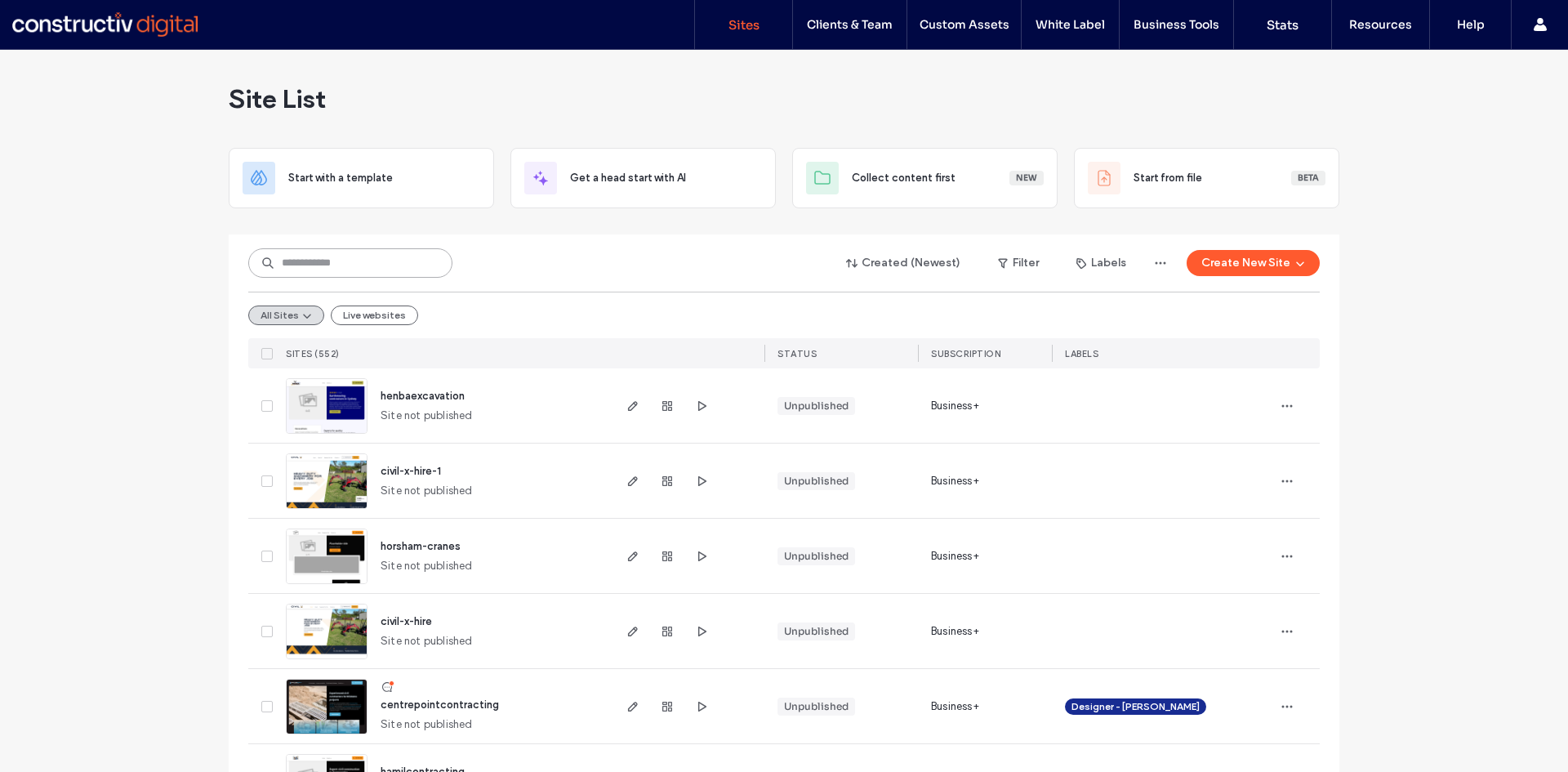
click at [305, 258] on input at bounding box center [350, 263] width 204 height 29
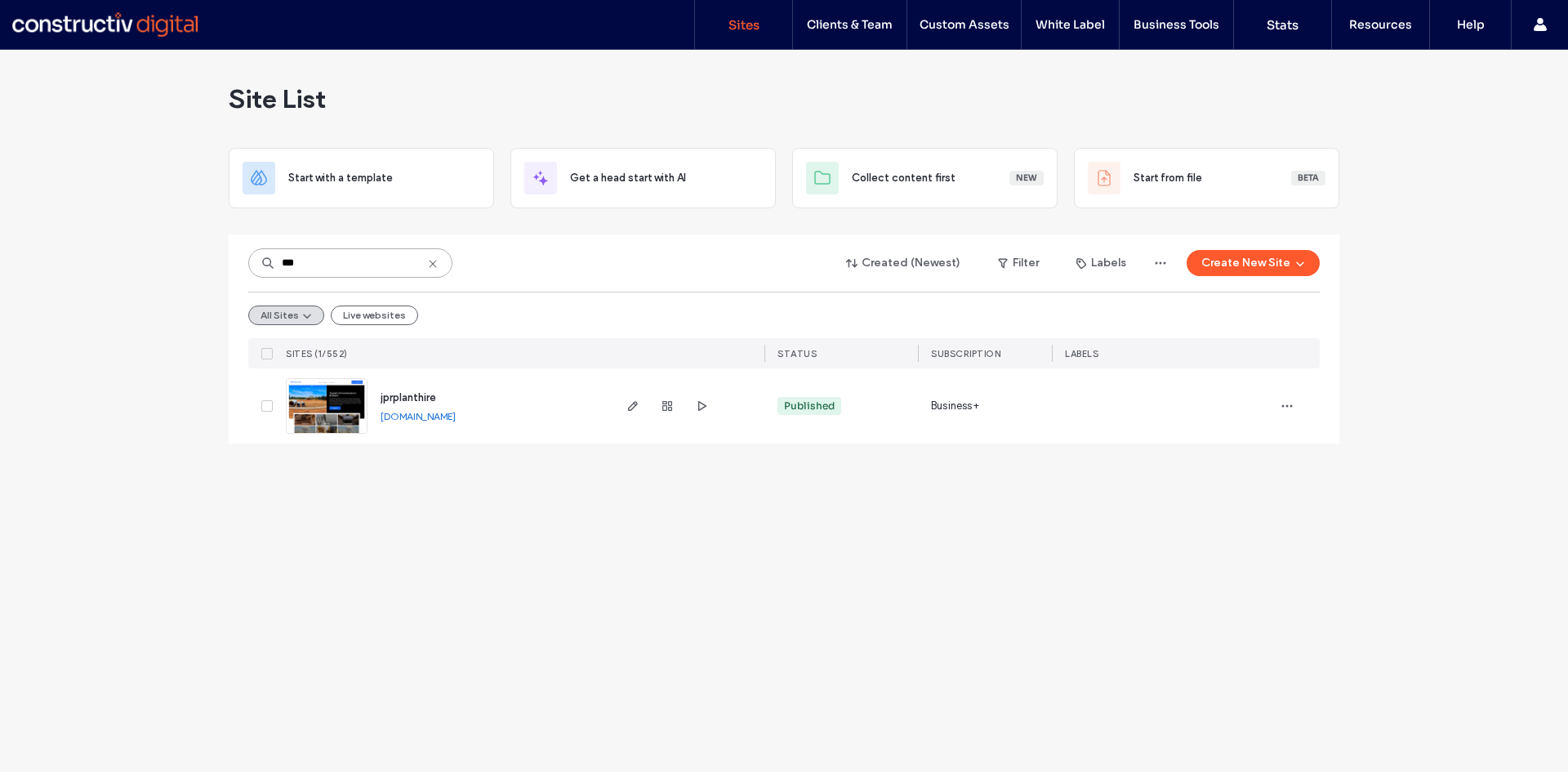
type input "***"
click at [319, 406] on img at bounding box center [326, 434] width 80 height 111
drag, startPoint x: 459, startPoint y: 416, endPoint x: 430, endPoint y: 305, distance: 114.7
click at [456, 416] on link "[DOMAIN_NAME]" at bounding box center [418, 416] width 75 height 12
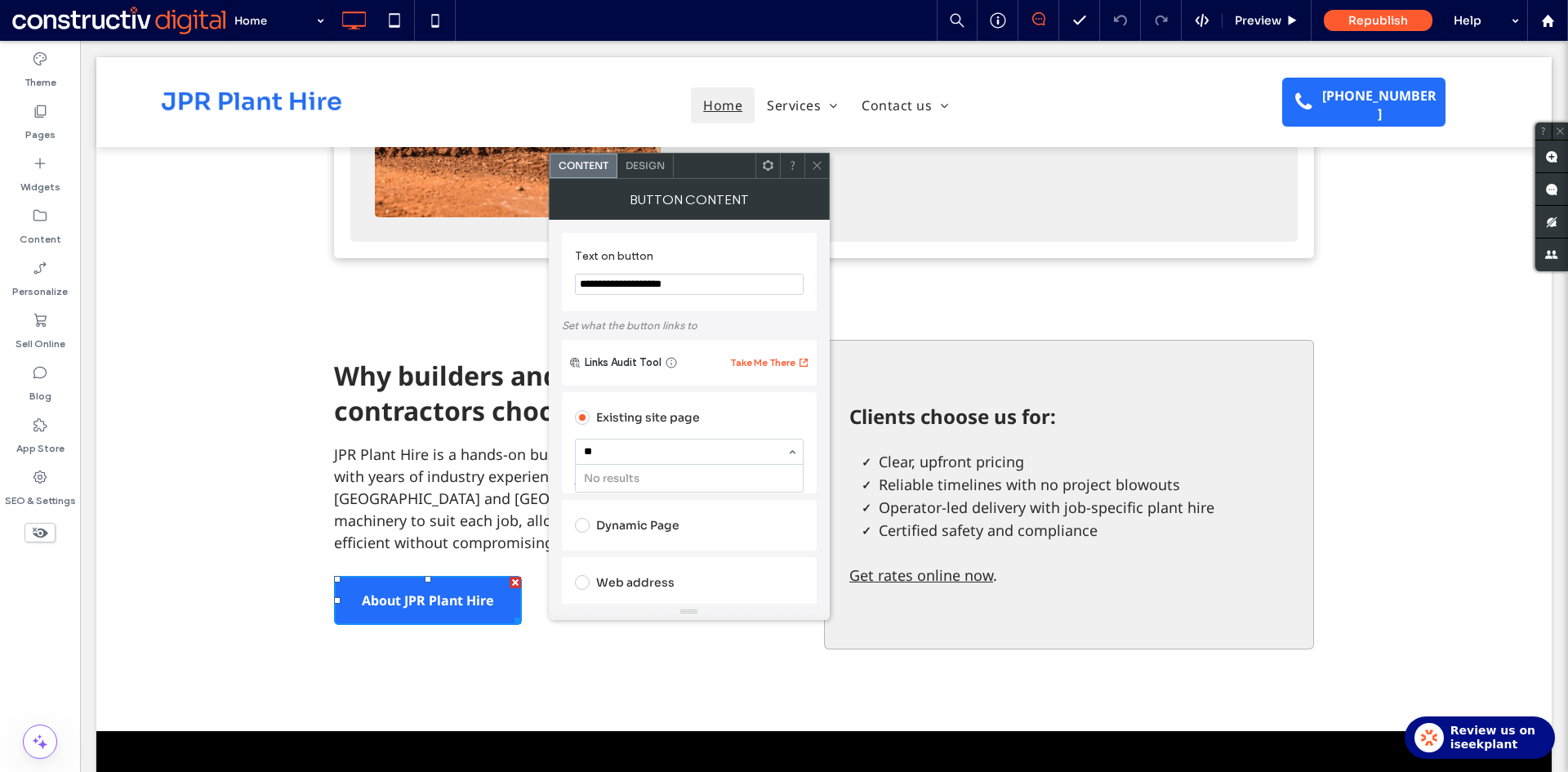
type input "*"
click at [41, 122] on label "Pages" at bounding box center [40, 130] width 30 height 23
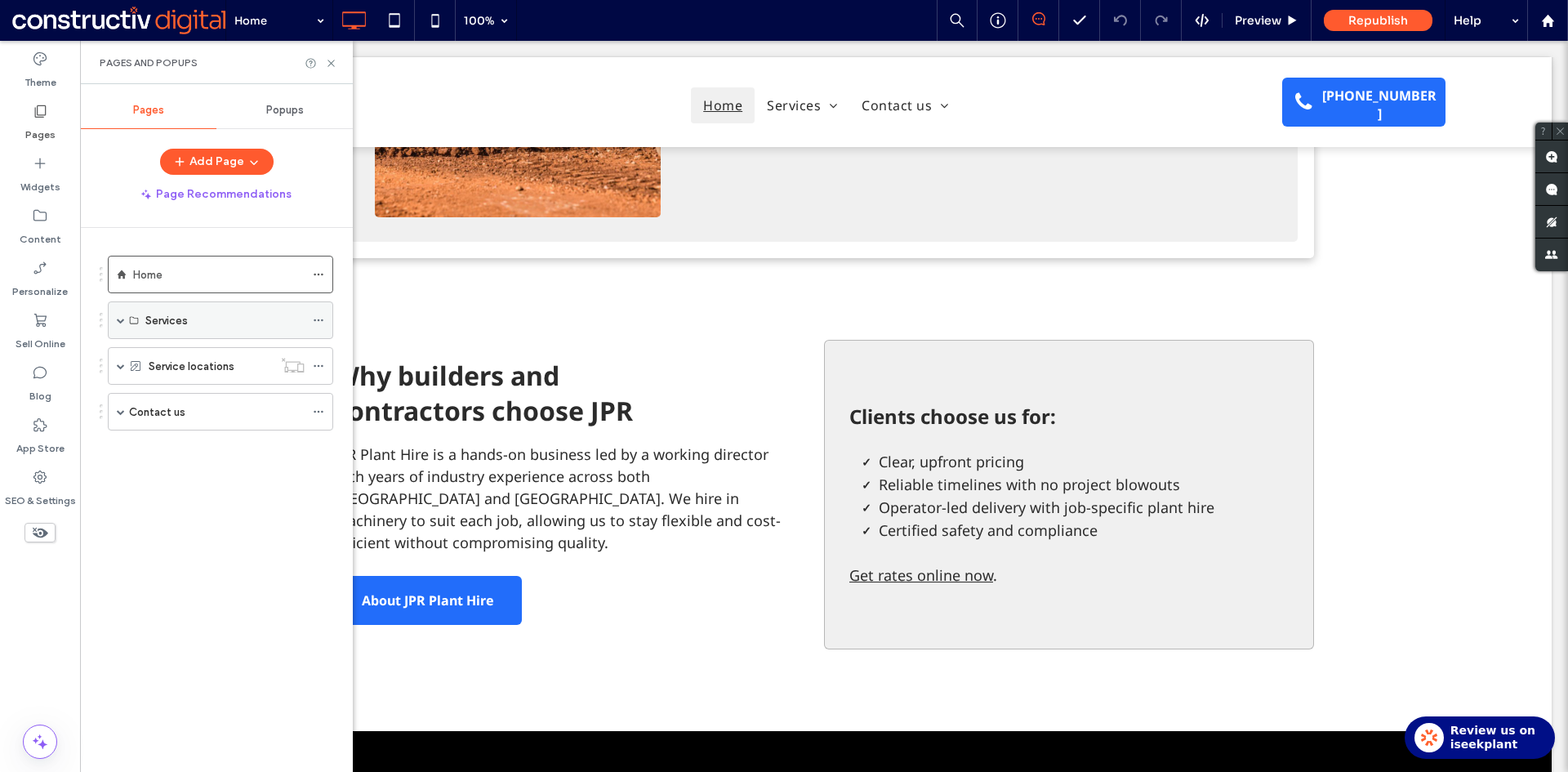
click at [121, 315] on span at bounding box center [121, 320] width 9 height 36
click at [120, 403] on span at bounding box center [121, 404] width 9 height 9
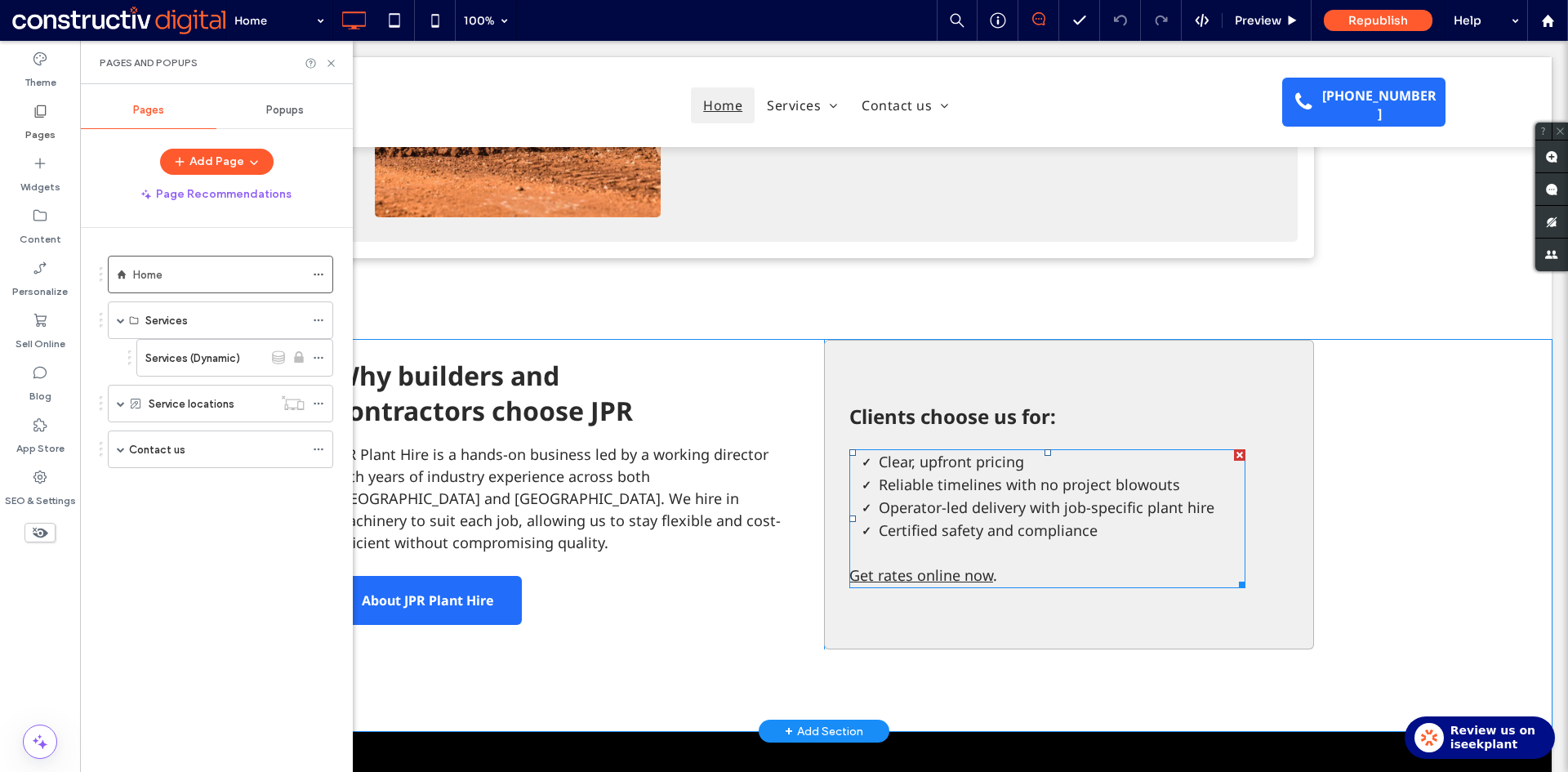
click at [921, 566] on link "Get rates online now" at bounding box center [921, 575] width 144 height 20
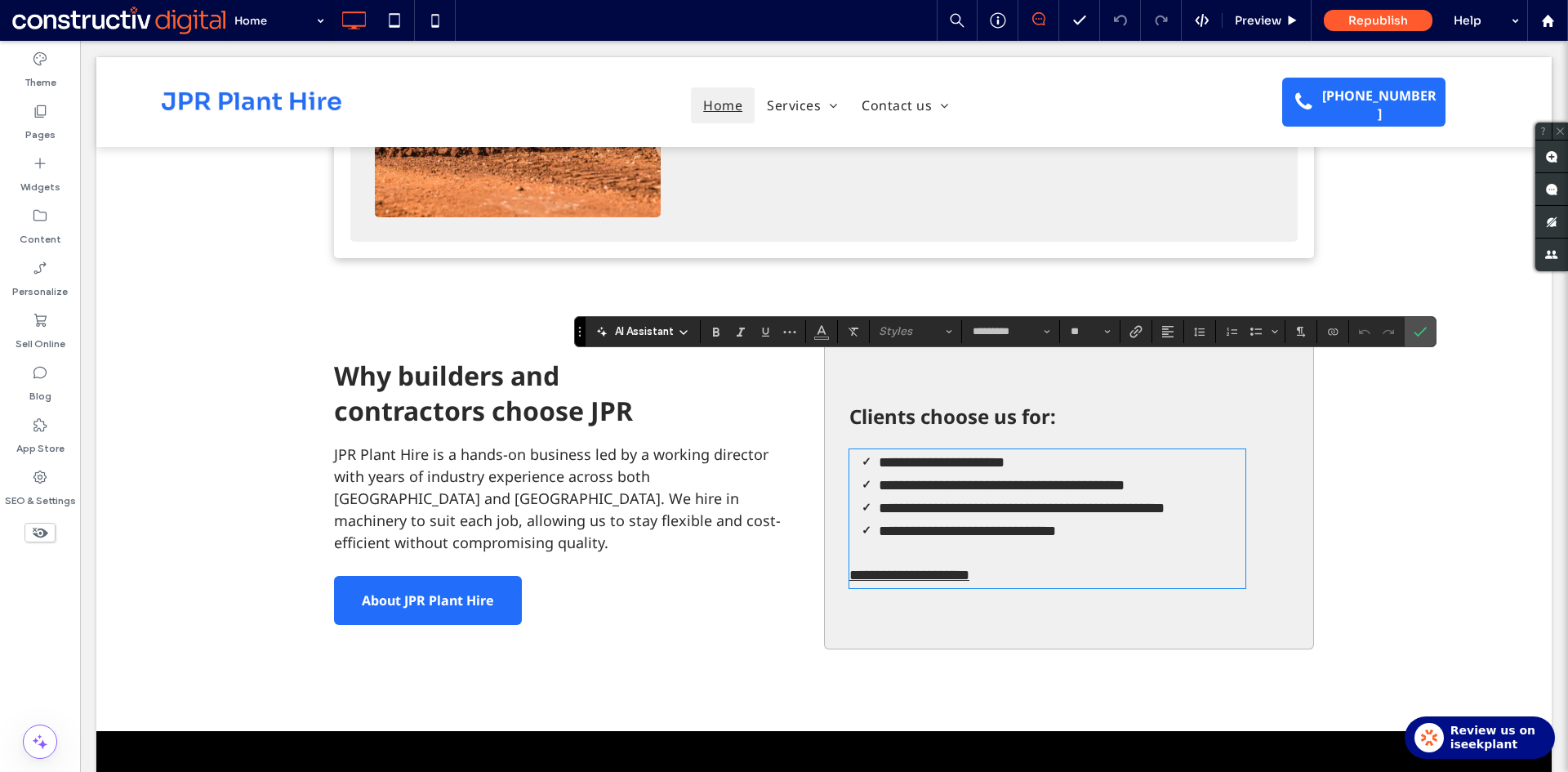
click at [993, 565] on p "**********" at bounding box center [1047, 576] width 396 height 22
drag, startPoint x: 992, startPoint y: 484, endPoint x: 839, endPoint y: 489, distance: 153.1
click at [839, 489] on div "**********" at bounding box center [1069, 494] width 490 height 309
click at [1136, 330] on use "Link" at bounding box center [1136, 331] width 12 height 12
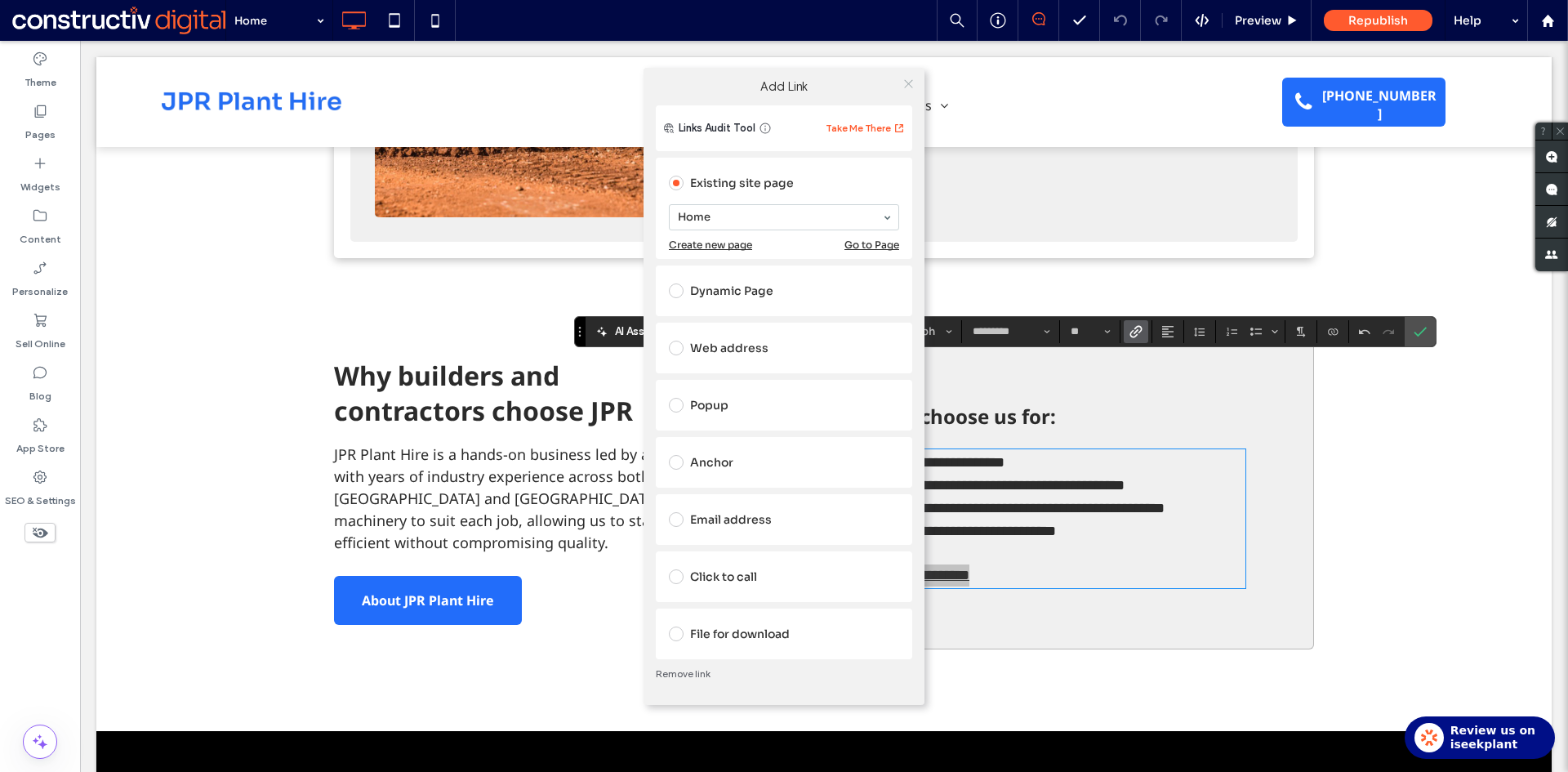
click at [909, 87] on icon at bounding box center [909, 84] width 12 height 12
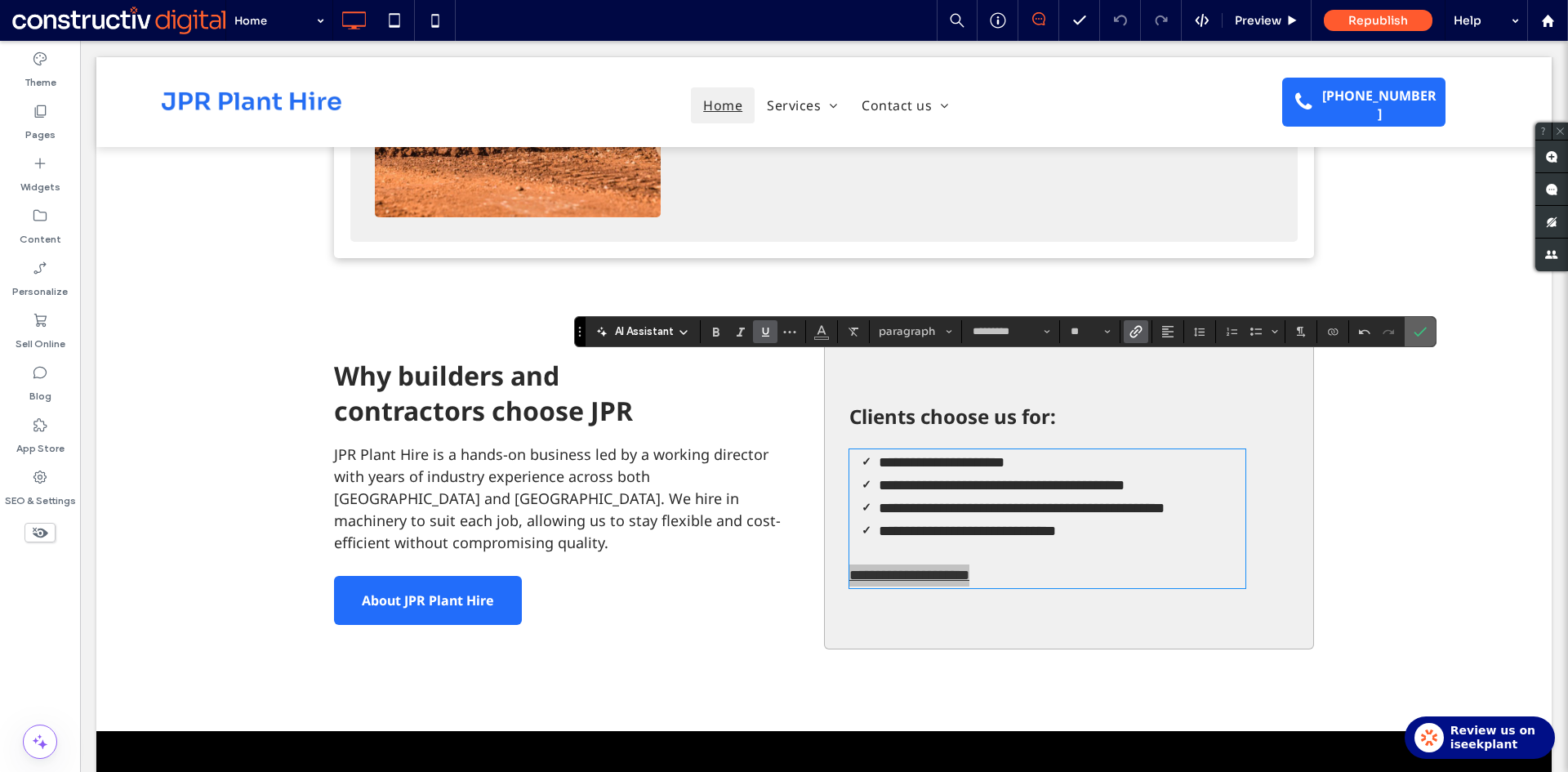
click at [1417, 333] on label "Confirm" at bounding box center [1420, 332] width 25 height 29
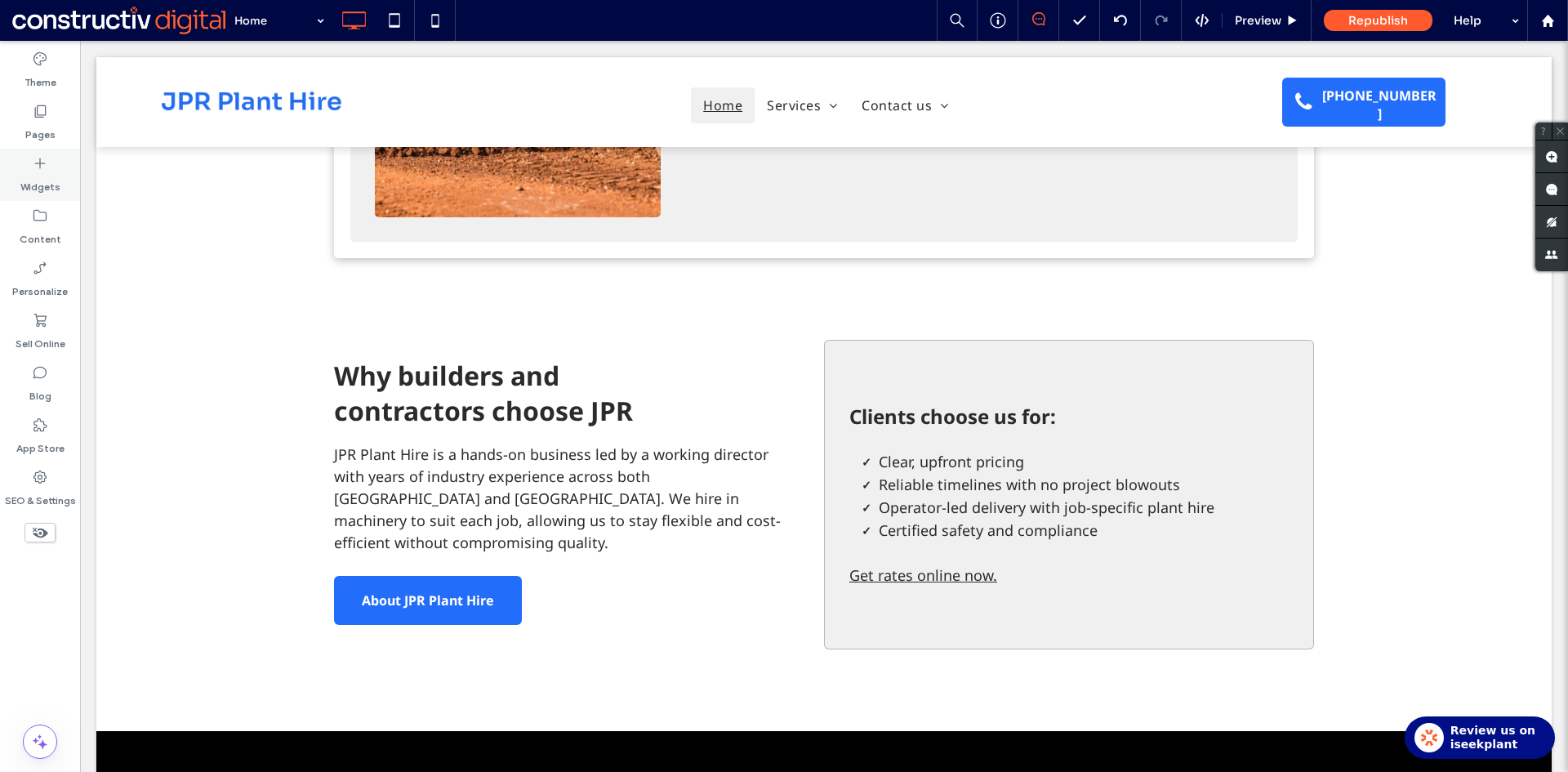
drag, startPoint x: 53, startPoint y: 130, endPoint x: 60, endPoint y: 188, distance: 58.4
click at [53, 130] on label "Pages" at bounding box center [40, 130] width 30 height 23
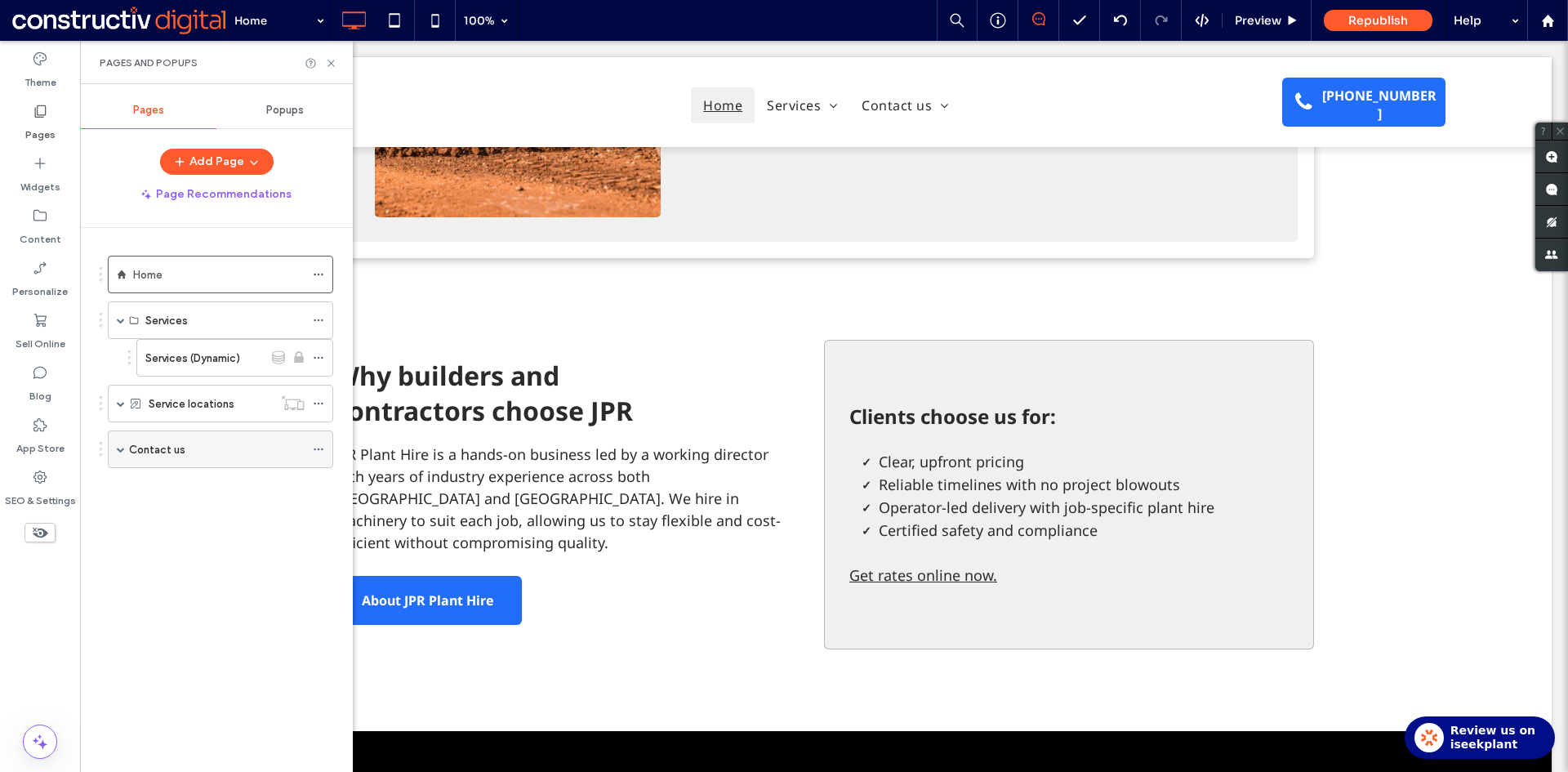
click at [117, 449] on span at bounding box center [121, 450] width 9 height 9
click at [120, 405] on span at bounding box center [121, 404] width 9 height 9
drag, startPoint x: 43, startPoint y: 488, endPoint x: 72, endPoint y: 472, distance: 33.1
click at [42, 488] on label "SEO & Settings" at bounding box center [40, 496] width 71 height 23
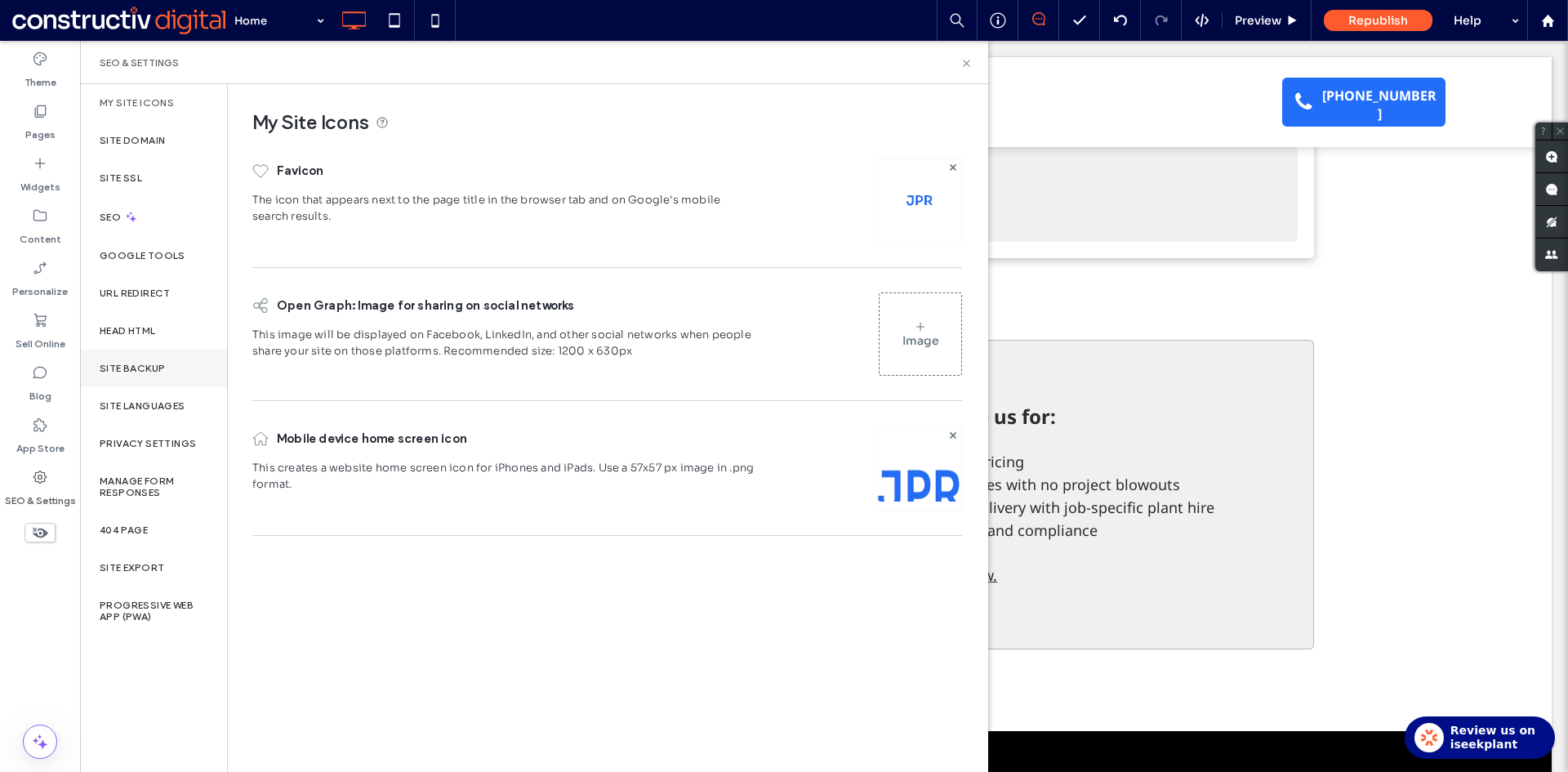
click at [141, 365] on label "Site Backup" at bounding box center [132, 368] width 65 height 11
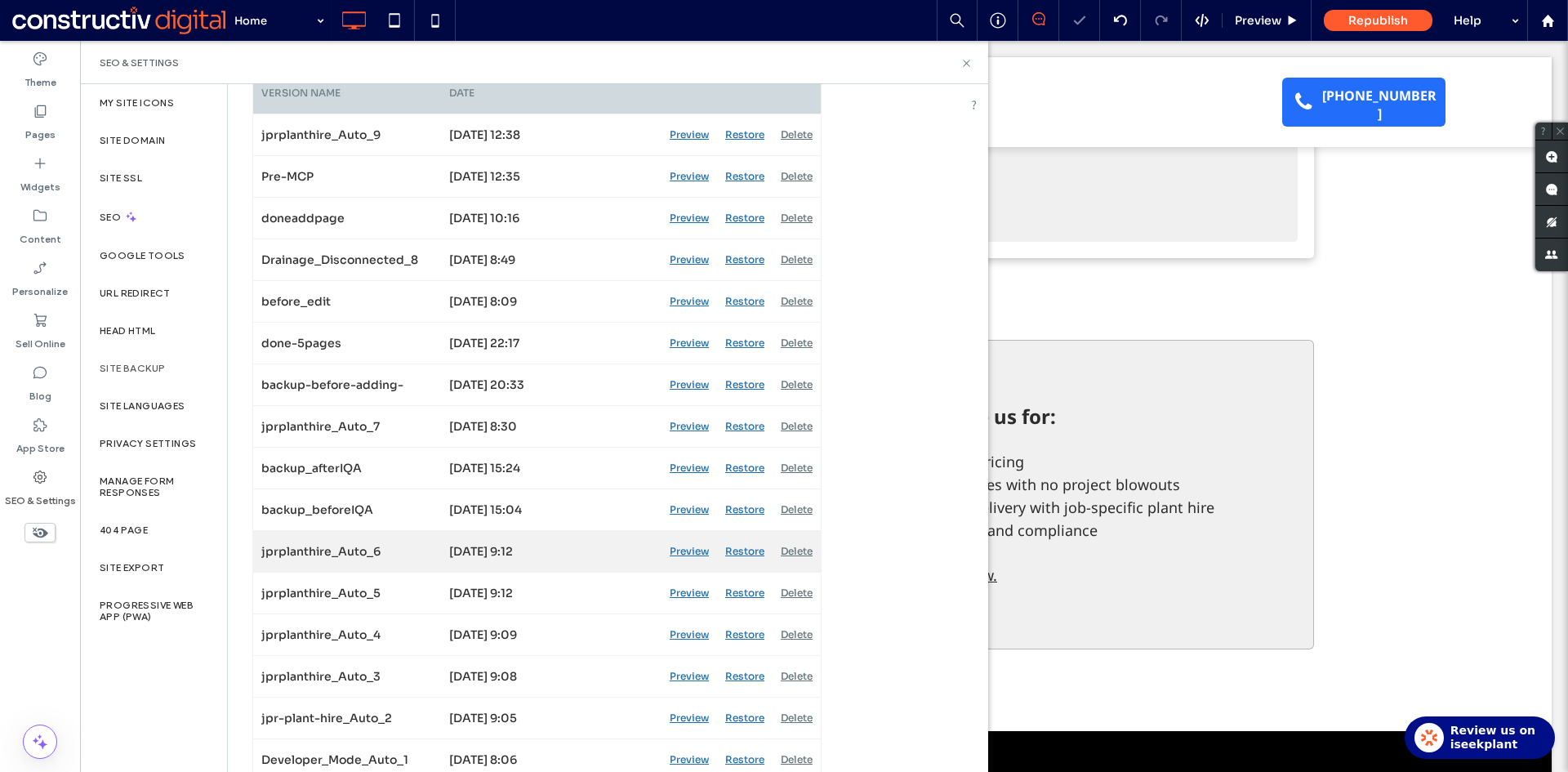
scroll to position [319, 0]
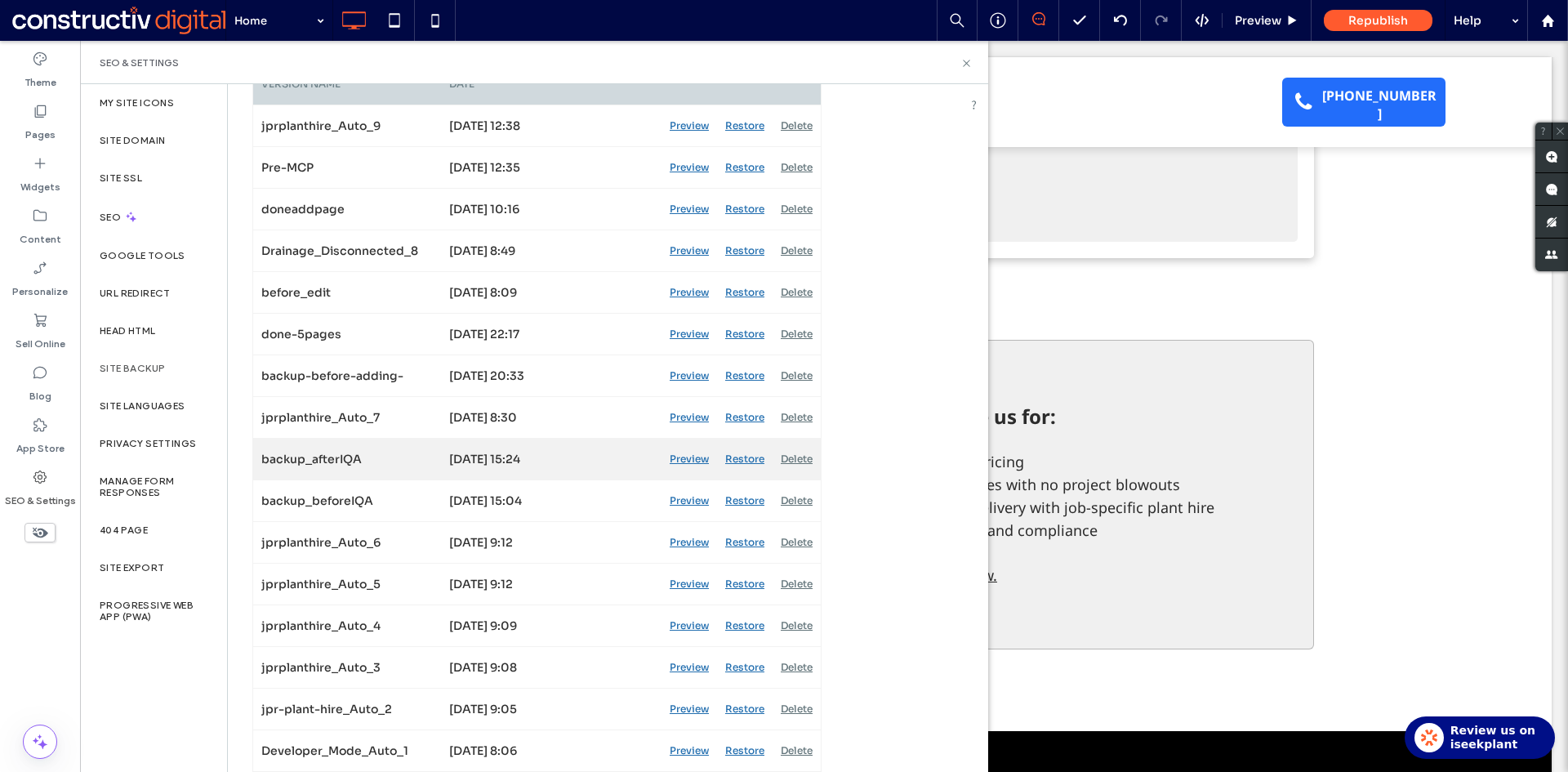
click at [690, 458] on div "Preview" at bounding box center [689, 459] width 56 height 41
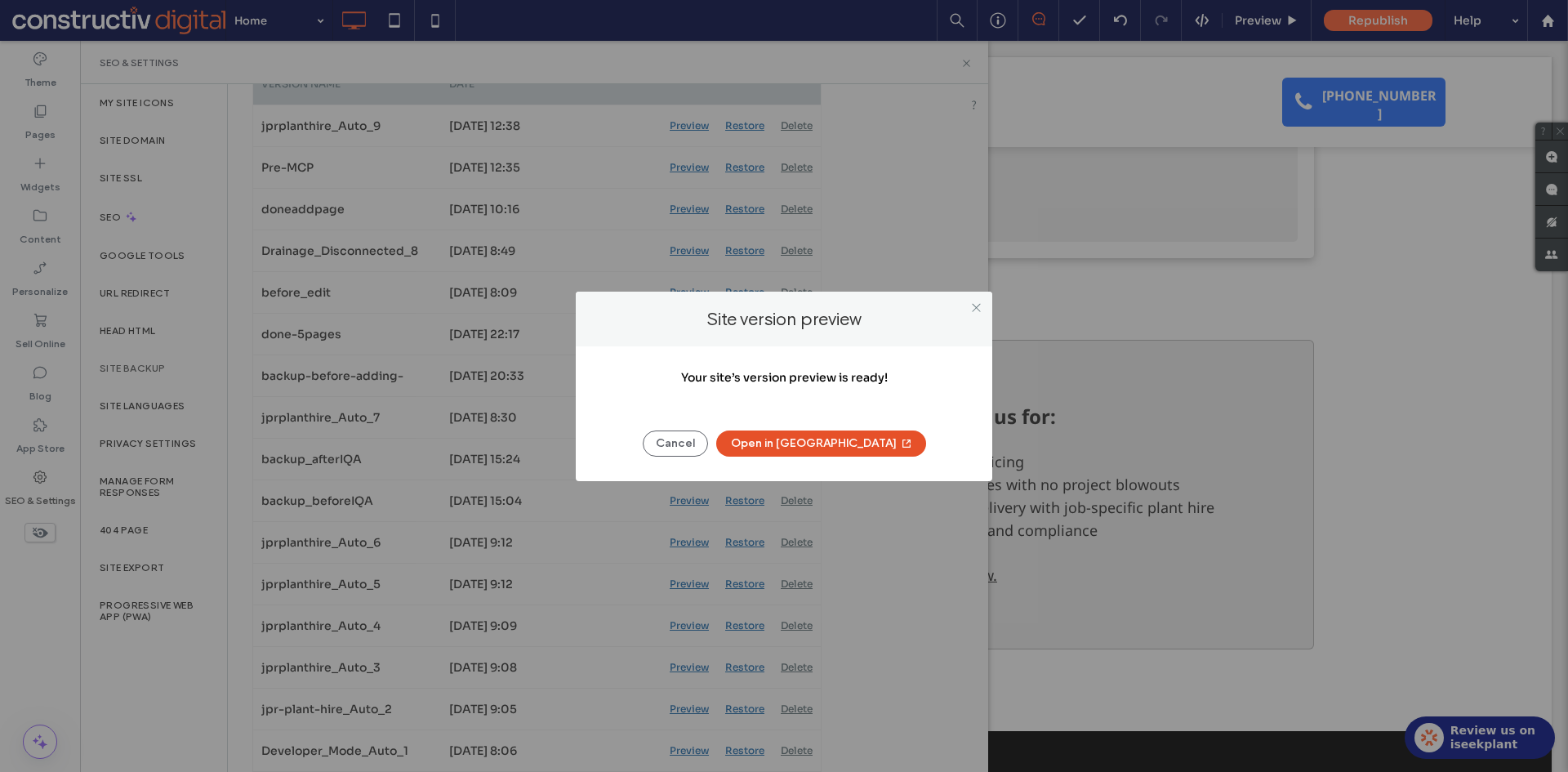
click at [833, 445] on button "Open in [GEOGRAPHIC_DATA]" at bounding box center [820, 443] width 210 height 27
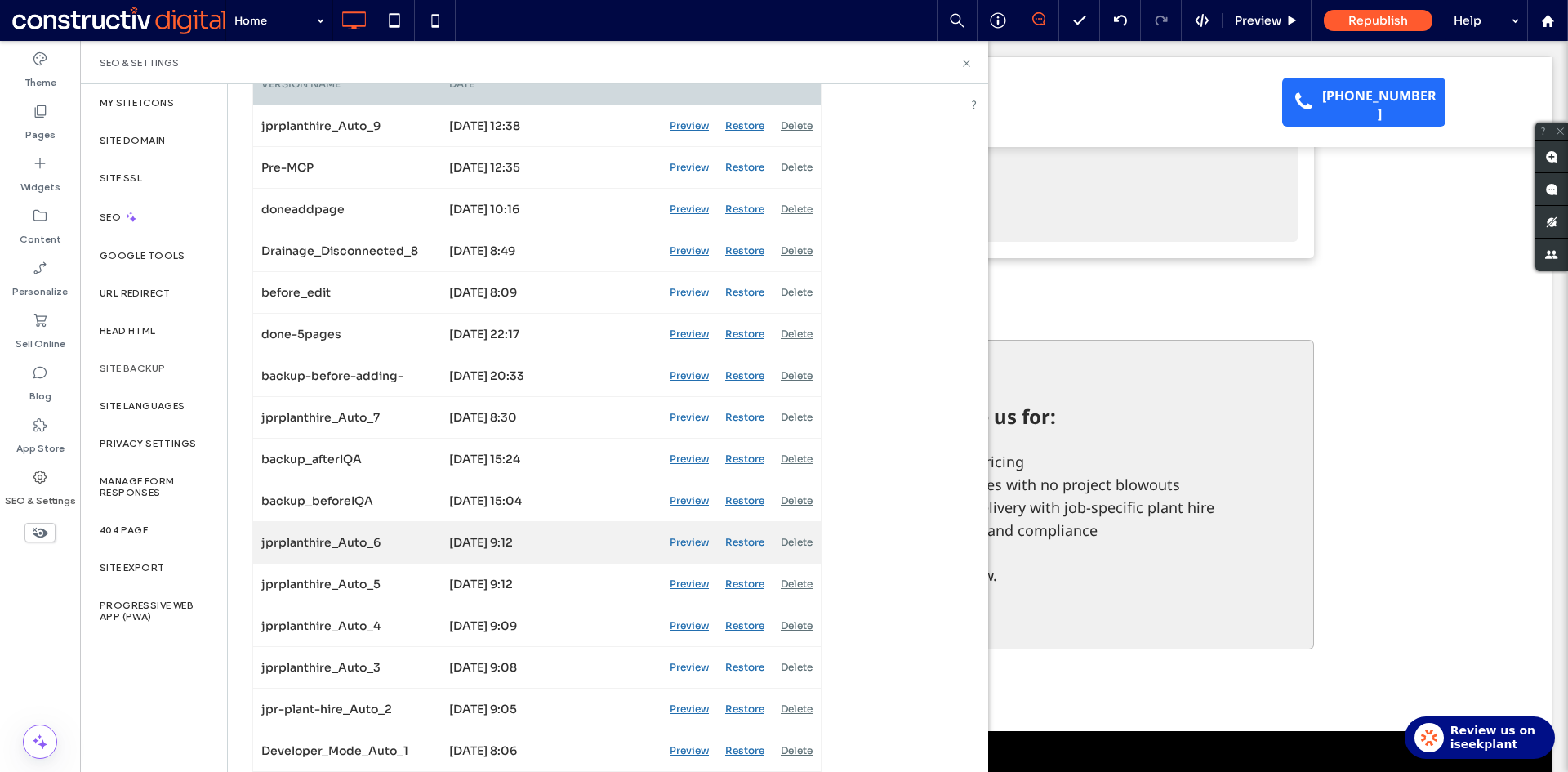
scroll to position [237, 0]
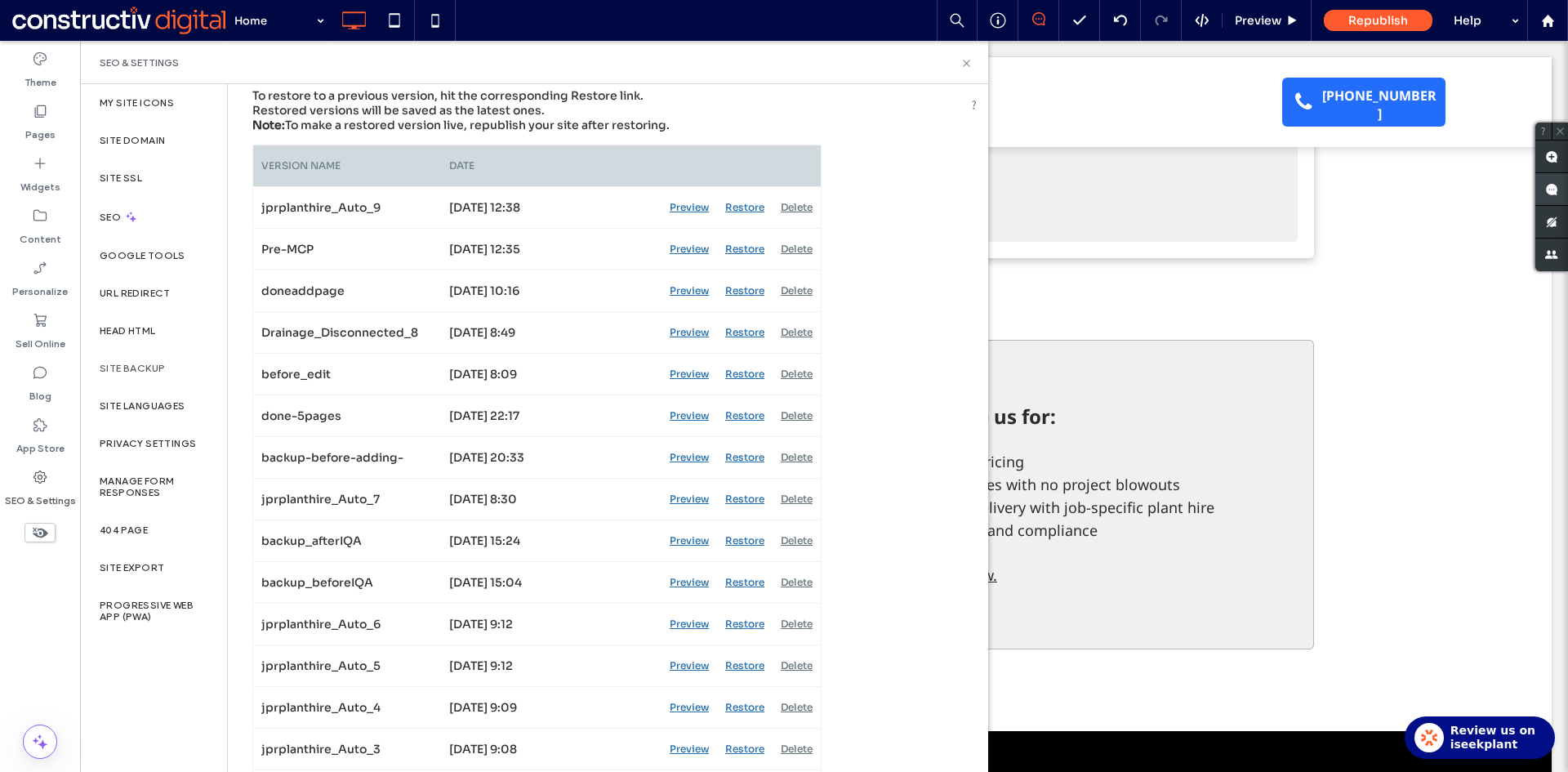
click at [1549, 189] on use at bounding box center [1551, 189] width 13 height 13
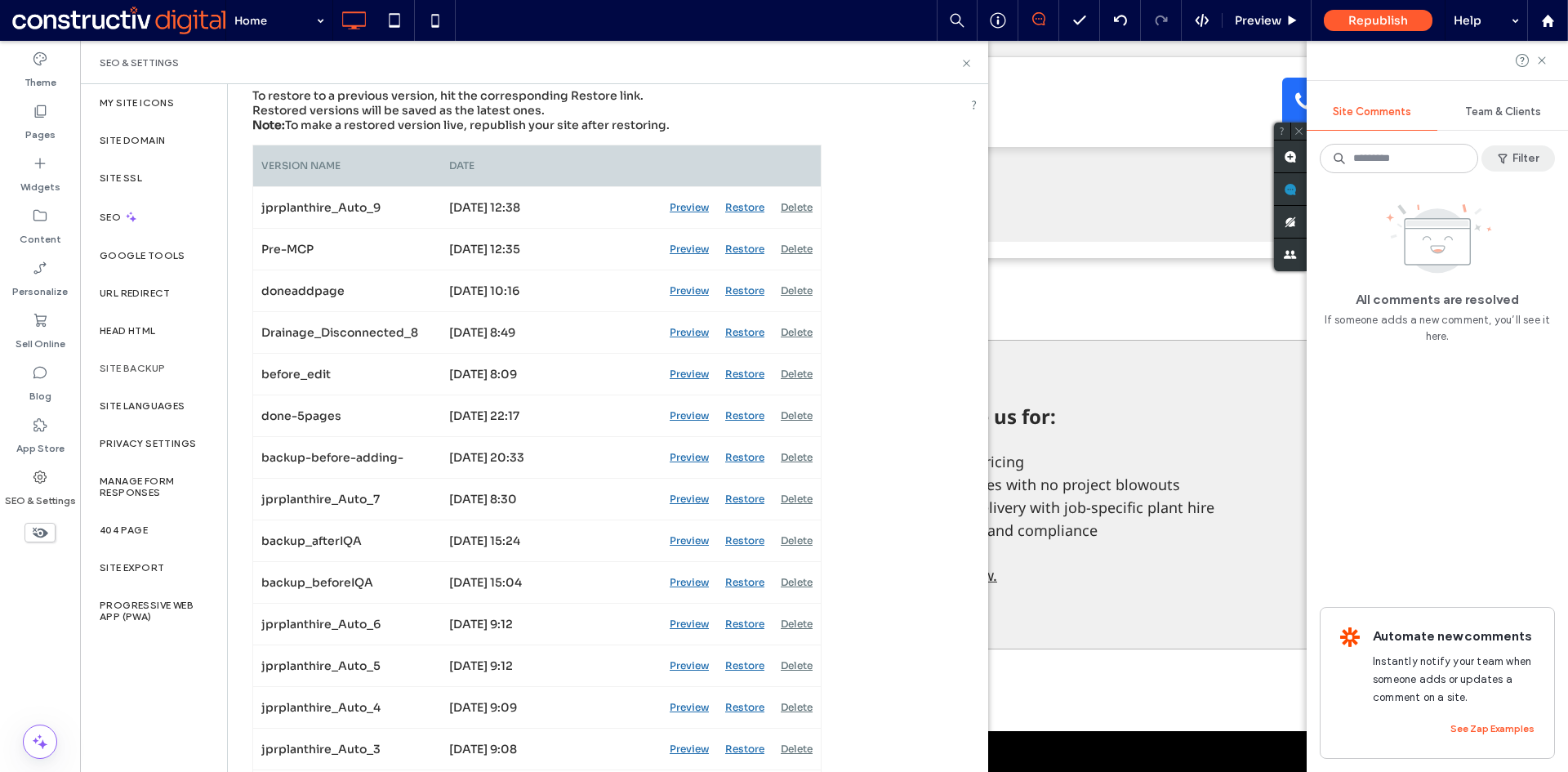
click at [1516, 158] on button "Filter" at bounding box center [1518, 159] width 74 height 27
click at [1285, 255] on div "Resolved (3)" at bounding box center [1291, 254] width 115 height 15
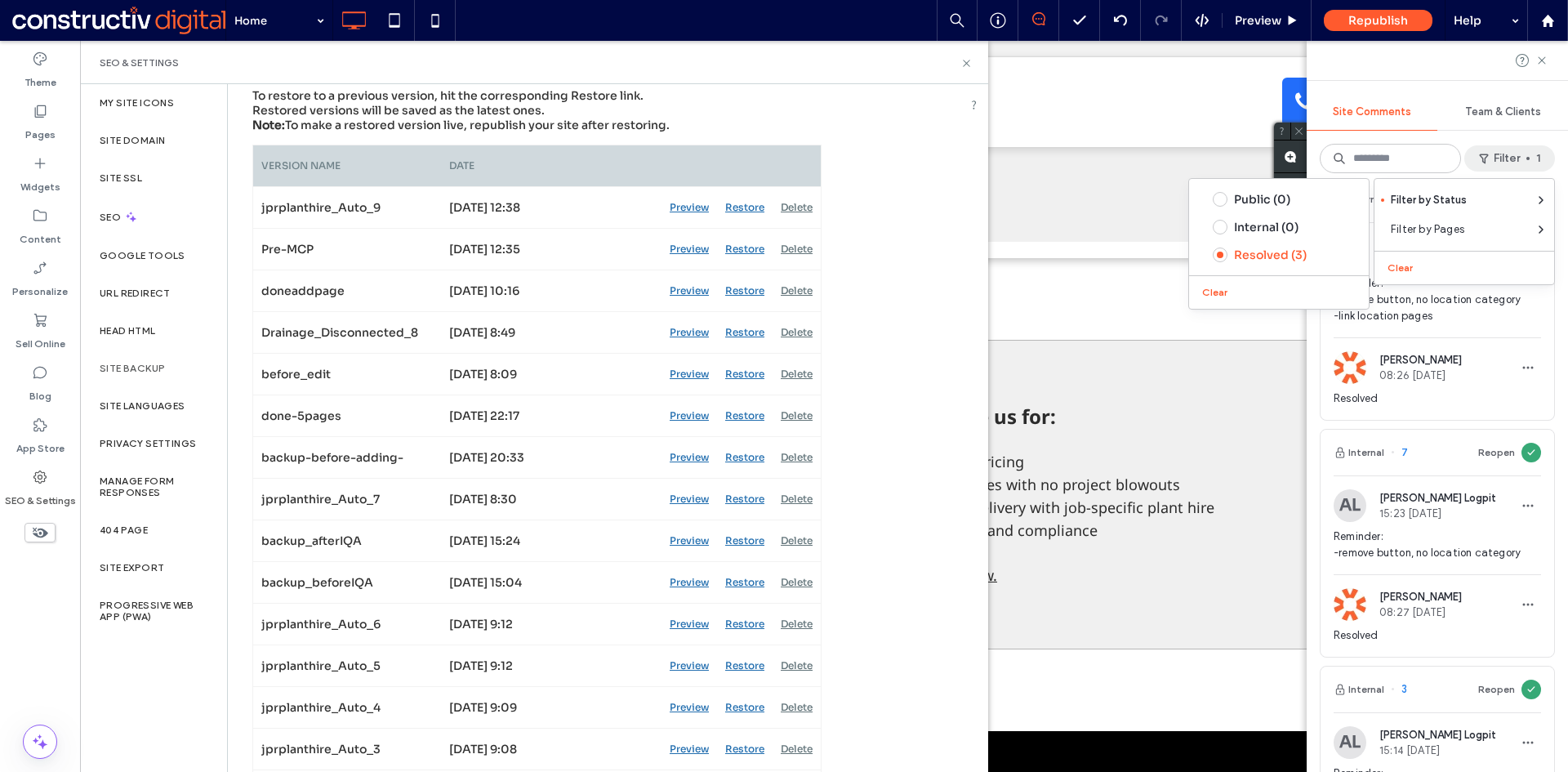
scroll to position [0, 0]
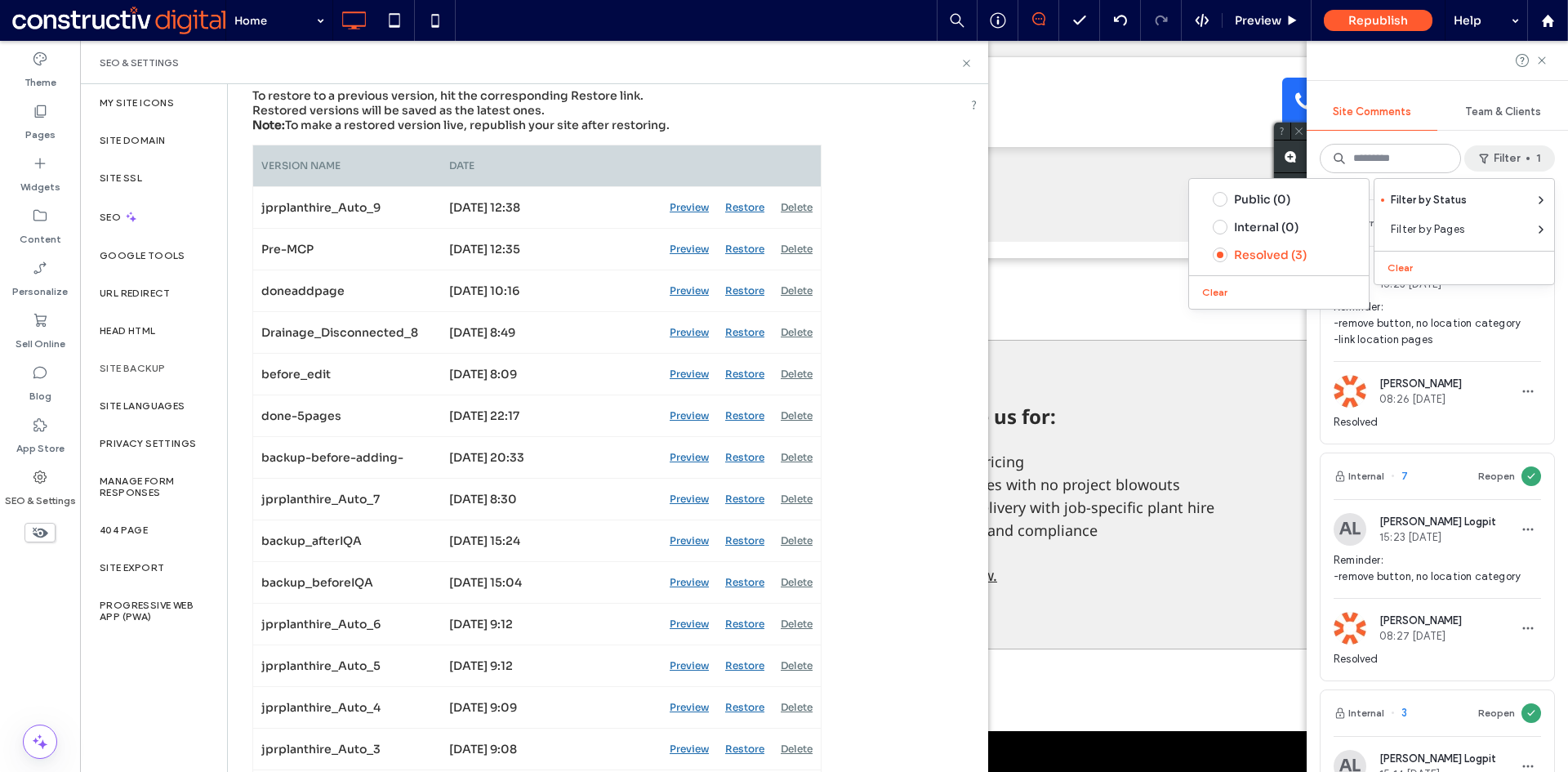
click at [1317, 373] on div "Internal 8 Reopen AL Arnel Logpit 15:23 [DATE] Reminder: -remove button, no loc…" at bounding box center [1437, 479] width 261 height 586
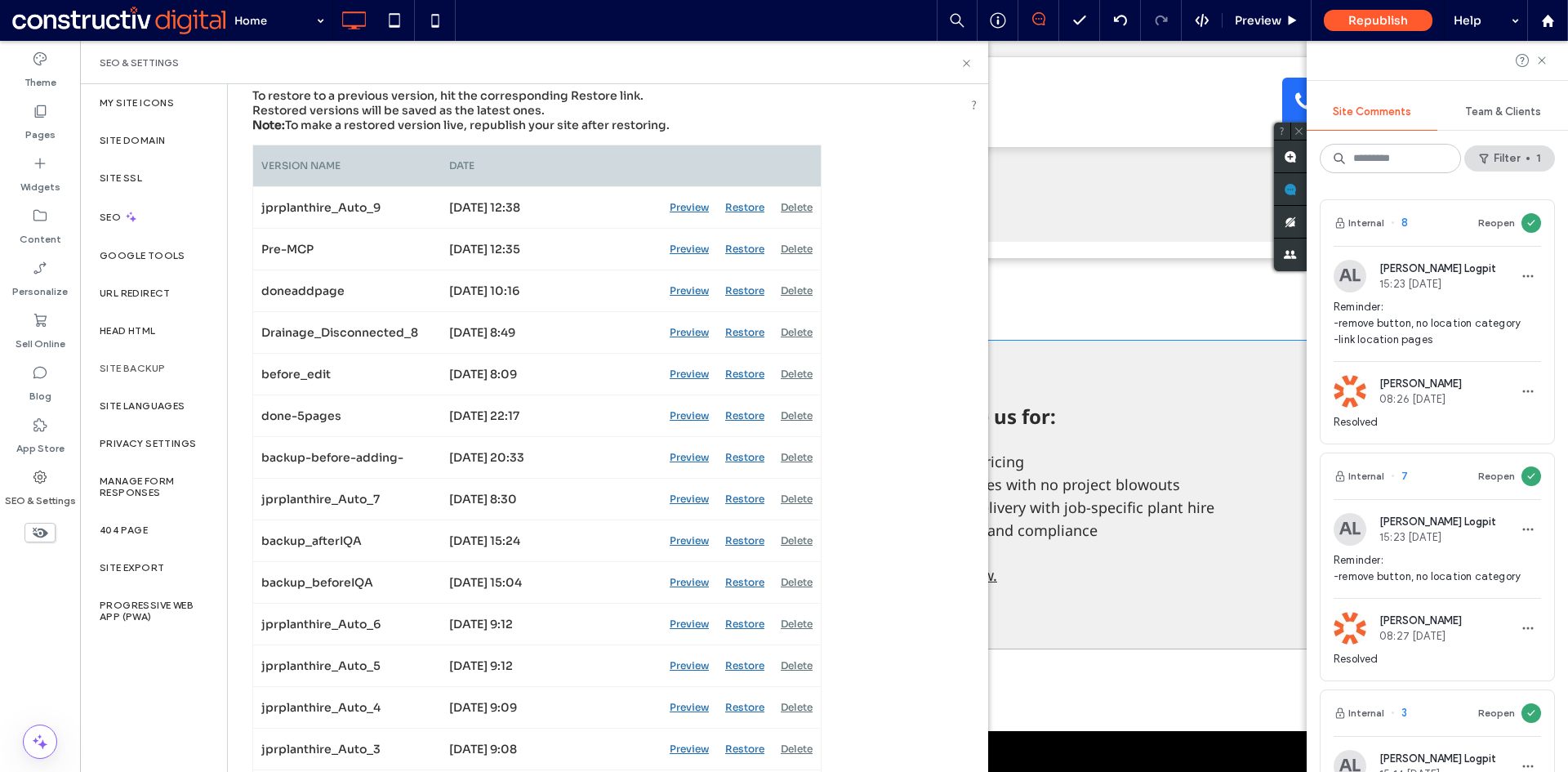
click at [1183, 235] on div "Final trim Drainage Excavations Civil works Earthmoving Bulk earthworks Final t…" at bounding box center [824, 91] width 1455 height 499
